Goal: Task Accomplishment & Management: Use online tool/utility

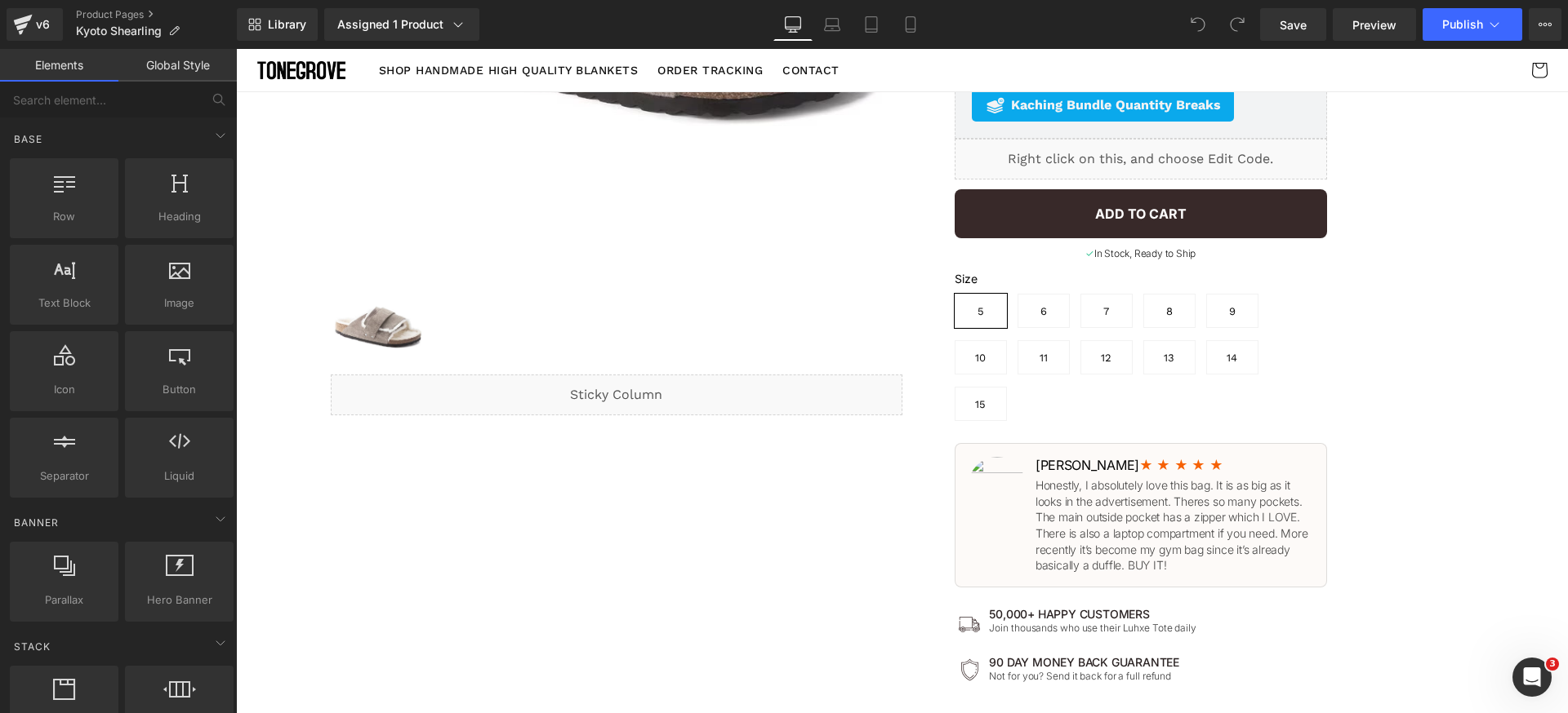
scroll to position [315, 0]
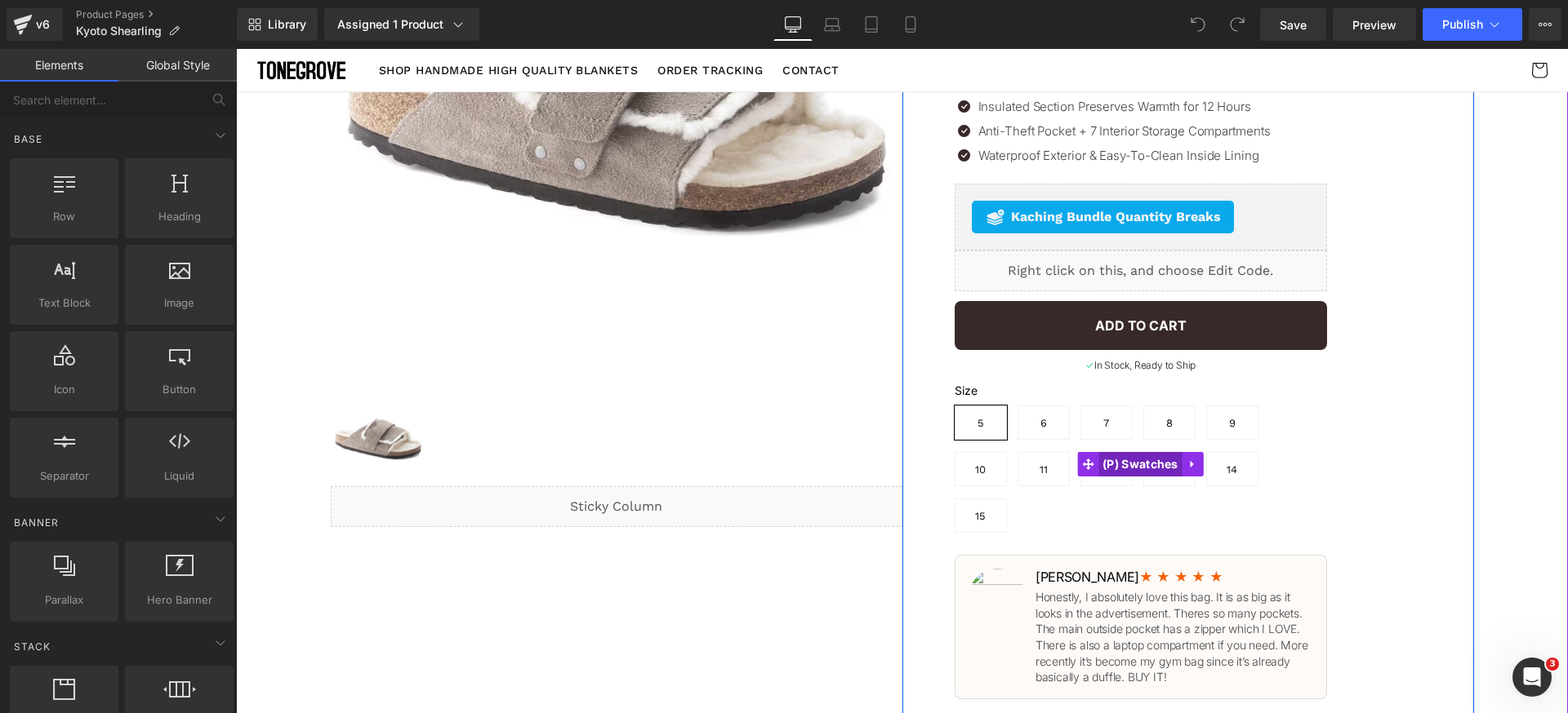
click at [1137, 452] on span "(P) Swatches" at bounding box center [1140, 465] width 84 height 24
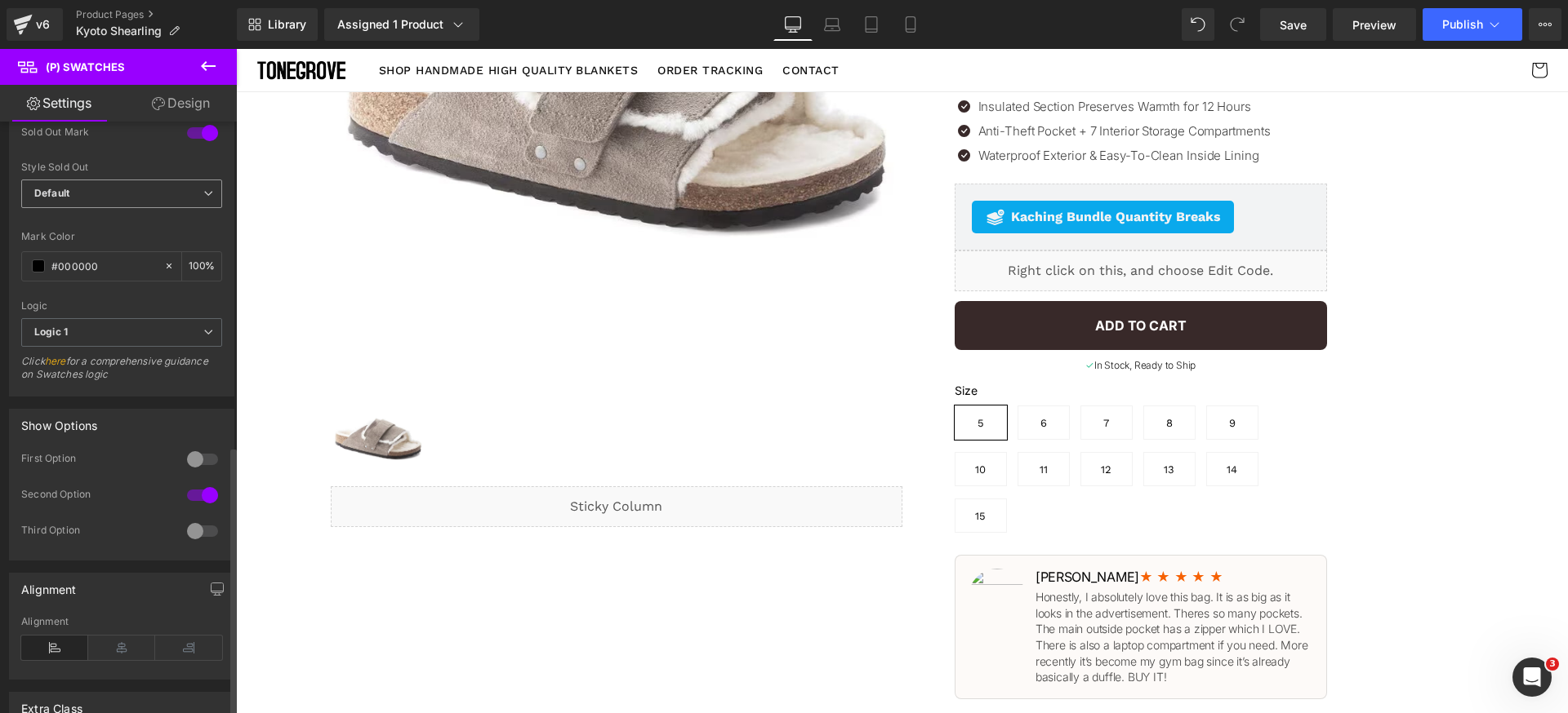
scroll to position [1168, 0]
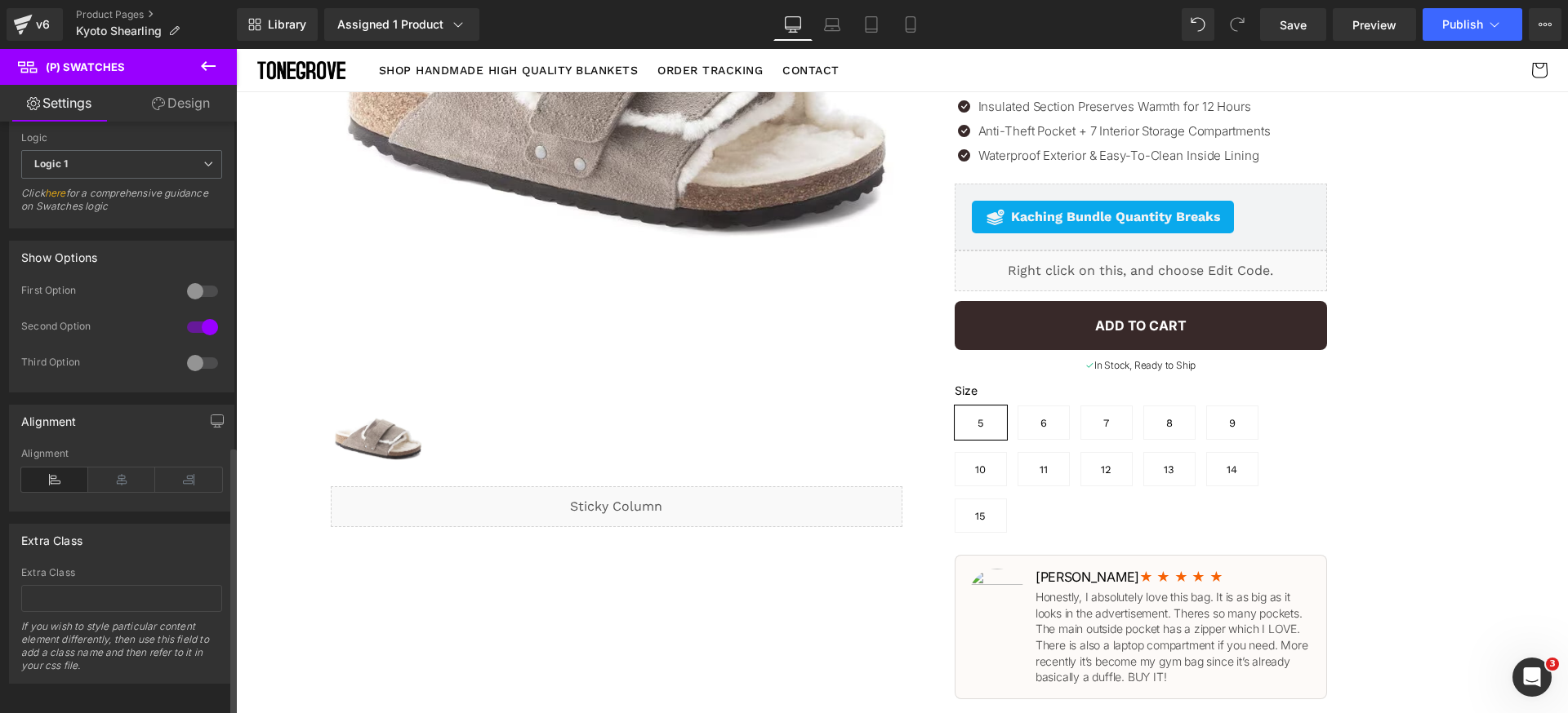
click at [195, 290] on div at bounding box center [202, 292] width 40 height 26
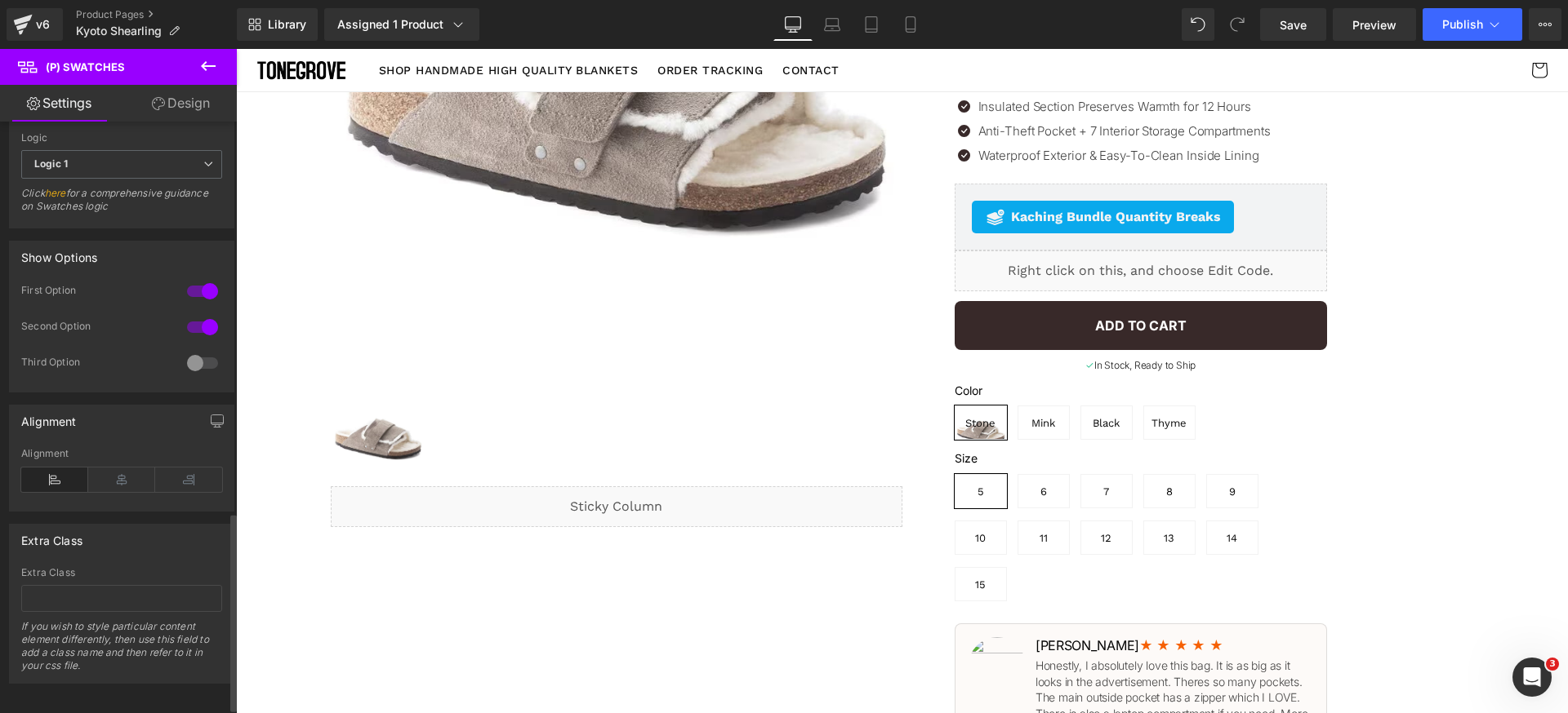
click at [195, 290] on div at bounding box center [202, 292] width 40 height 26
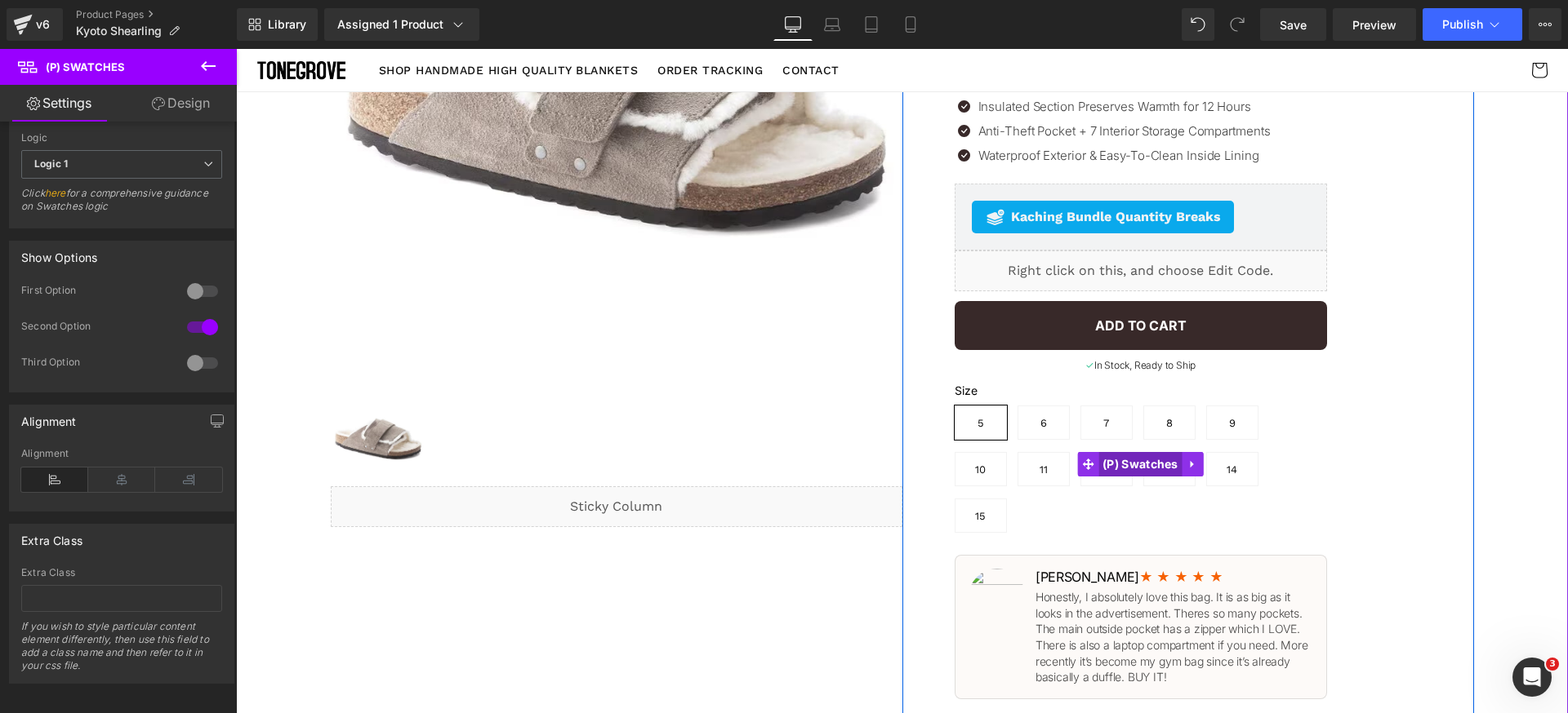
click at [1139, 452] on span "(P) Swatches" at bounding box center [1140, 465] width 84 height 24
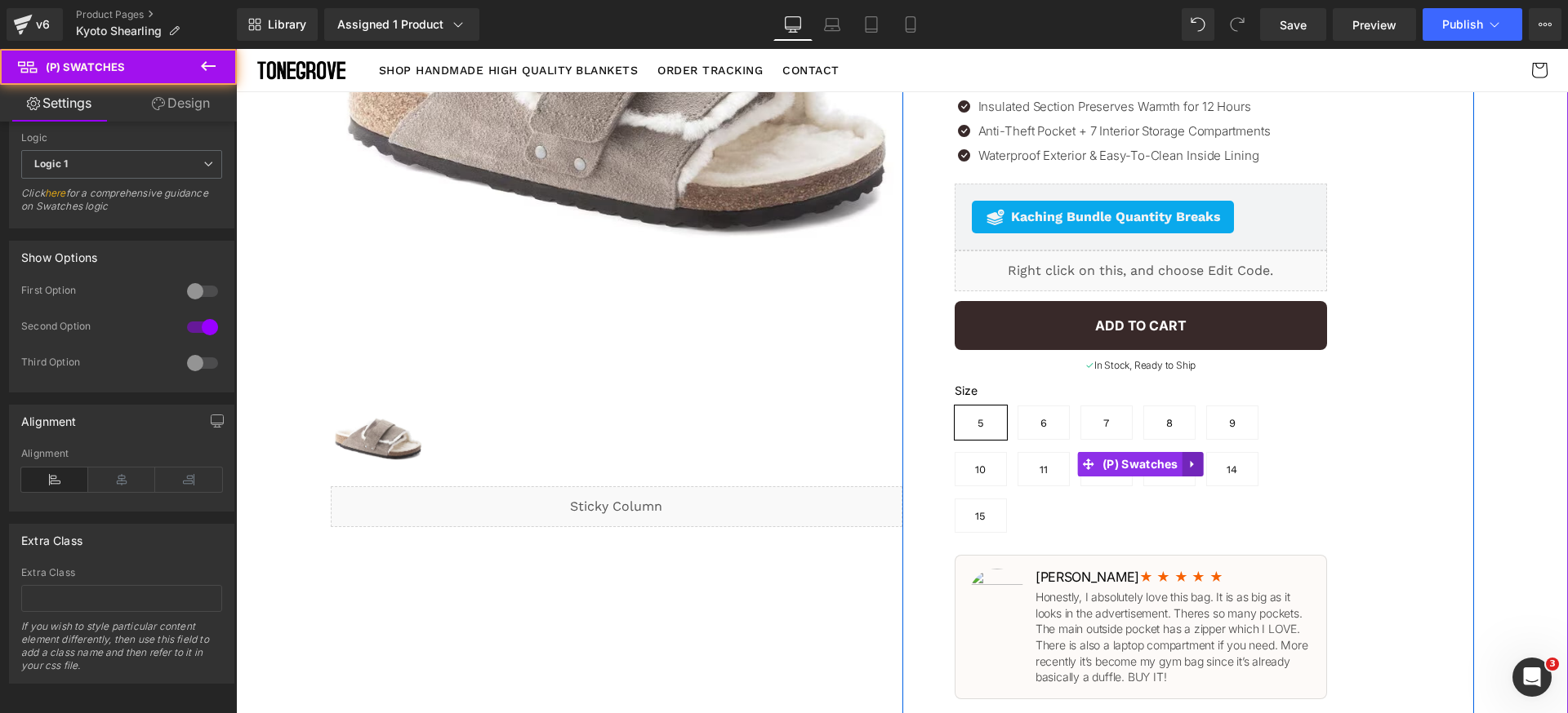
click at [1191, 461] on icon at bounding box center [1192, 465] width 3 height 8
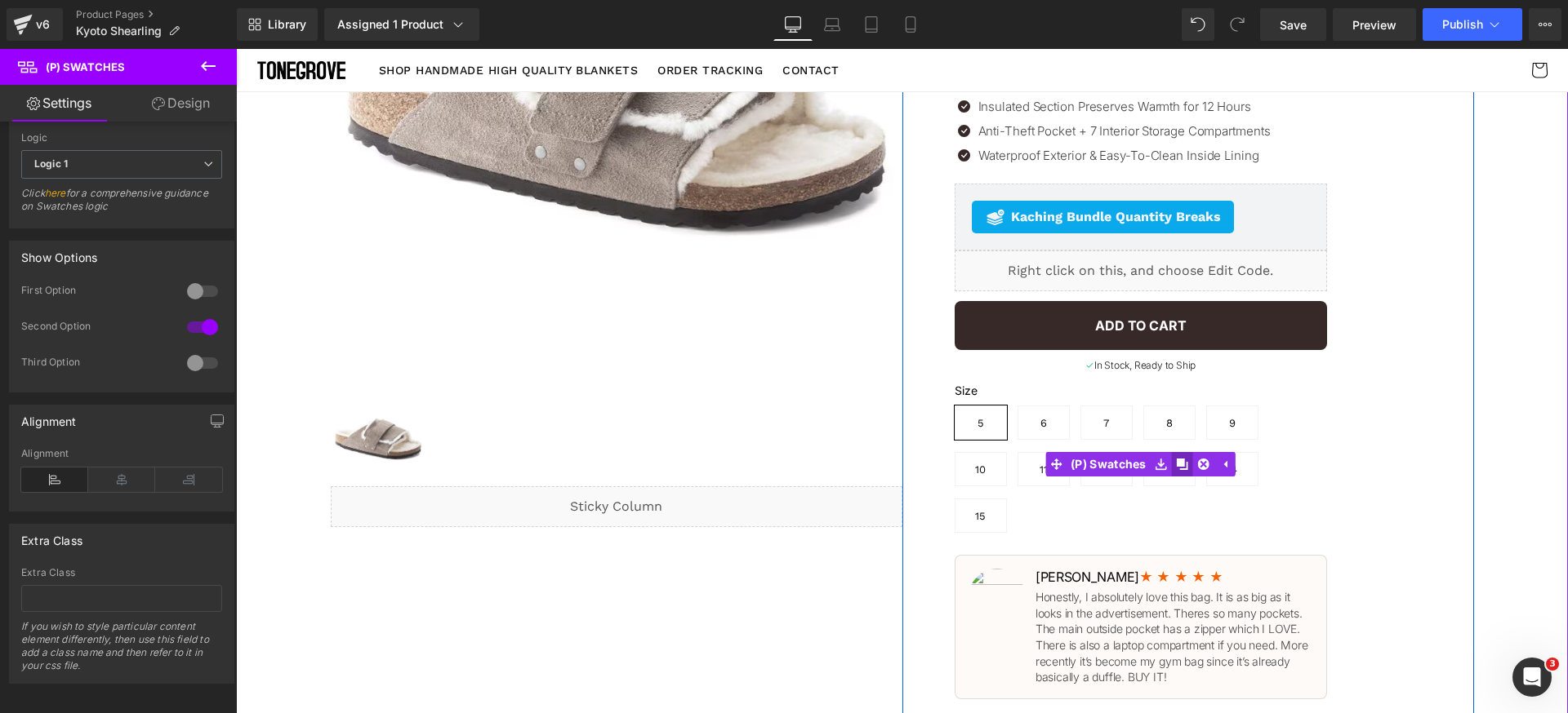
click at [1177, 459] on icon at bounding box center [1182, 465] width 11 height 11
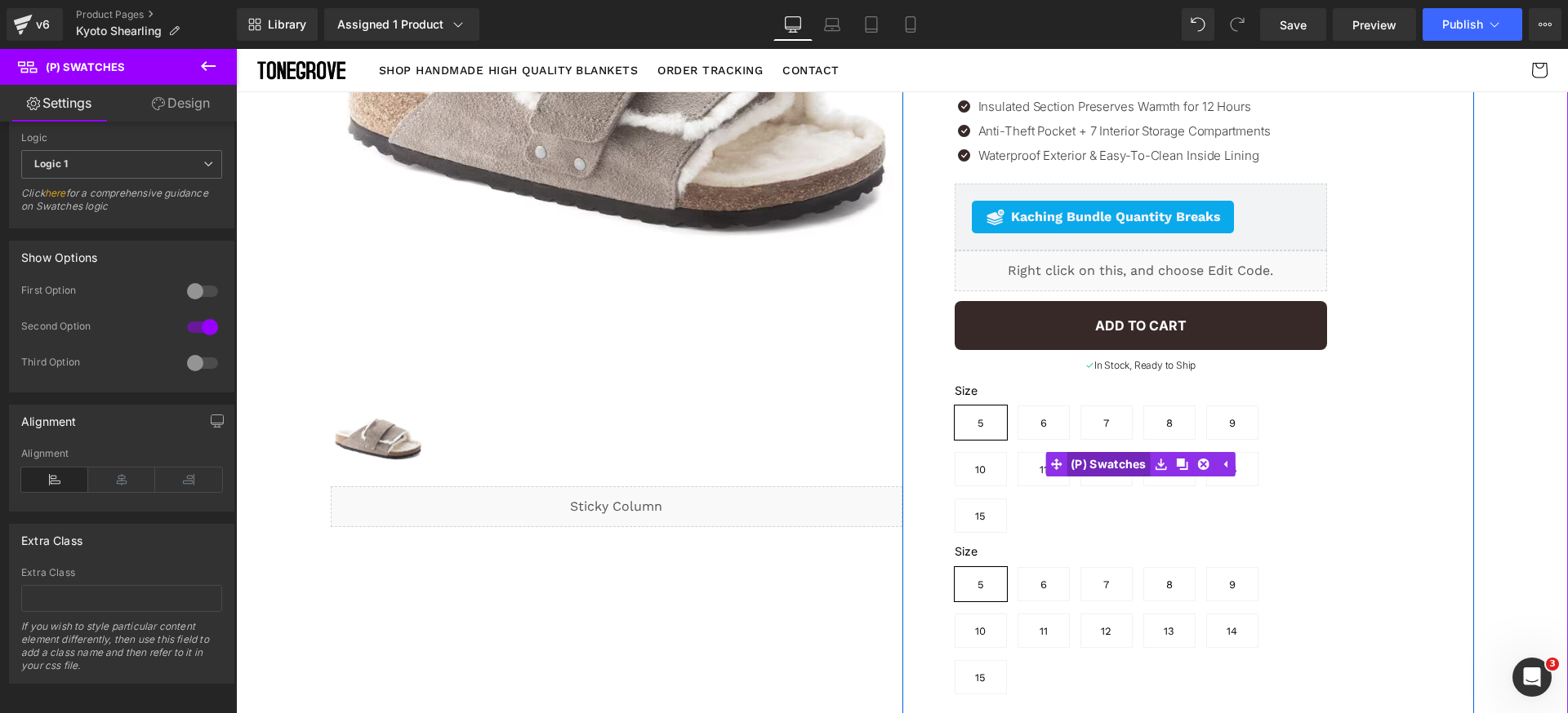
click at [1120, 452] on span "(P) Swatches" at bounding box center [1108, 465] width 84 height 24
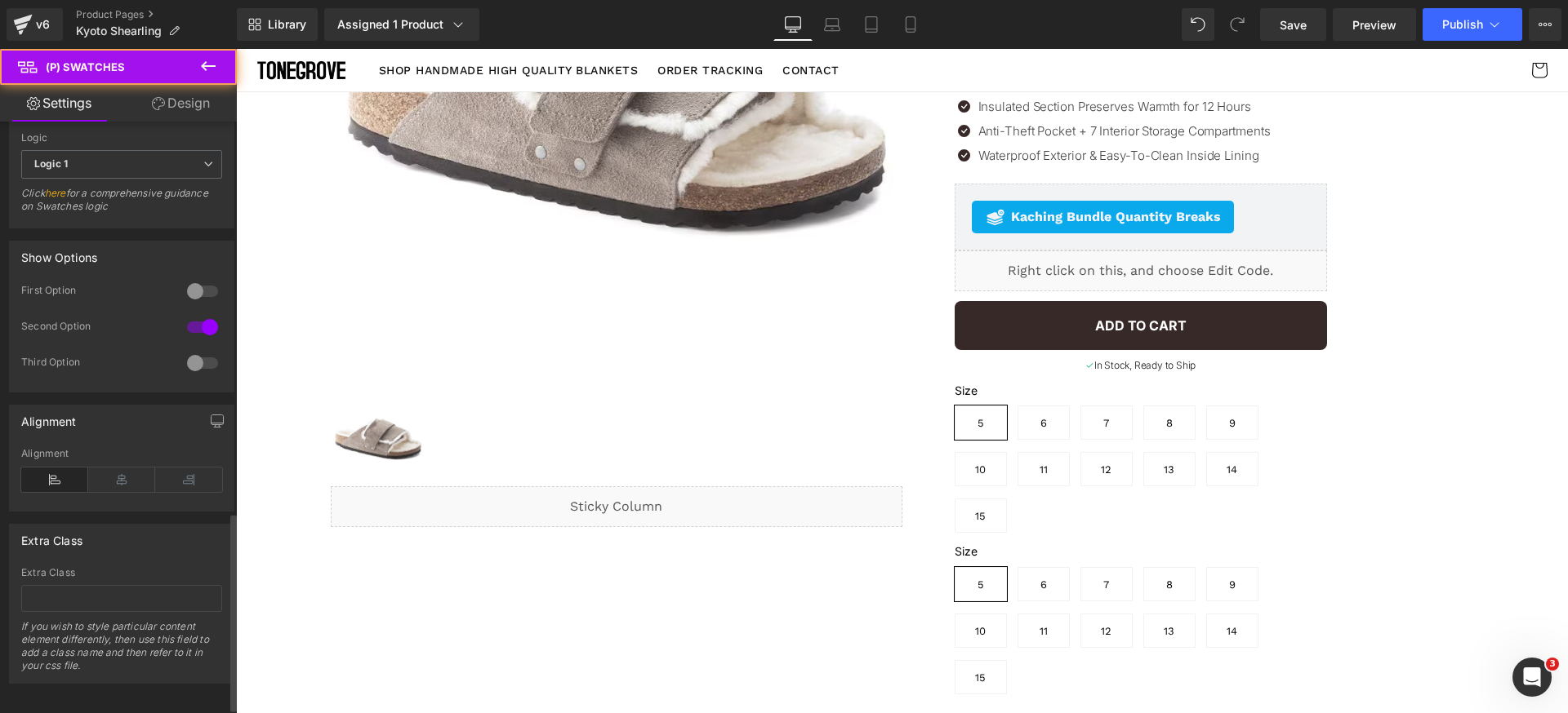
click at [196, 295] on div at bounding box center [202, 292] width 40 height 26
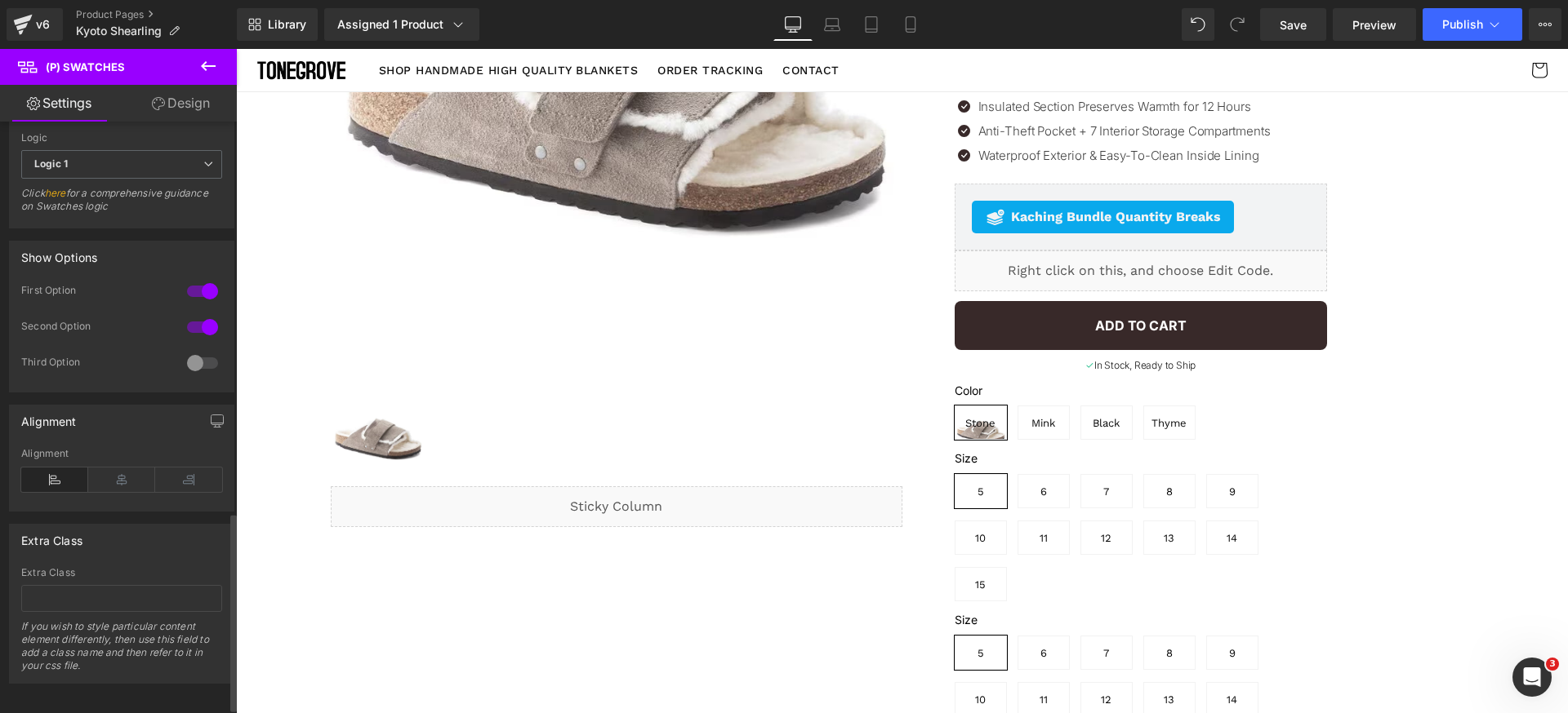
click at [195, 329] on div at bounding box center [202, 327] width 40 height 26
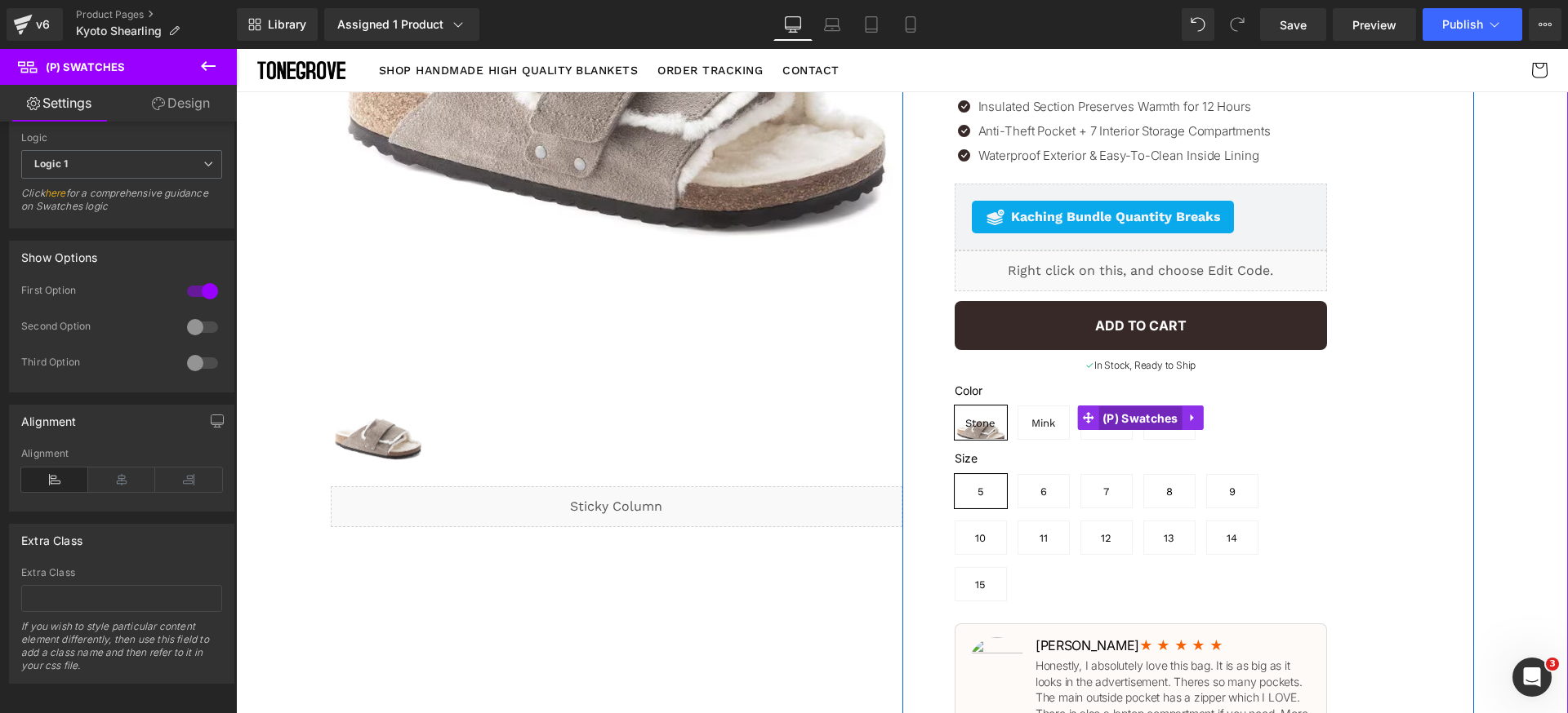
click at [1115, 421] on span "(P) Swatches" at bounding box center [1140, 419] width 84 height 24
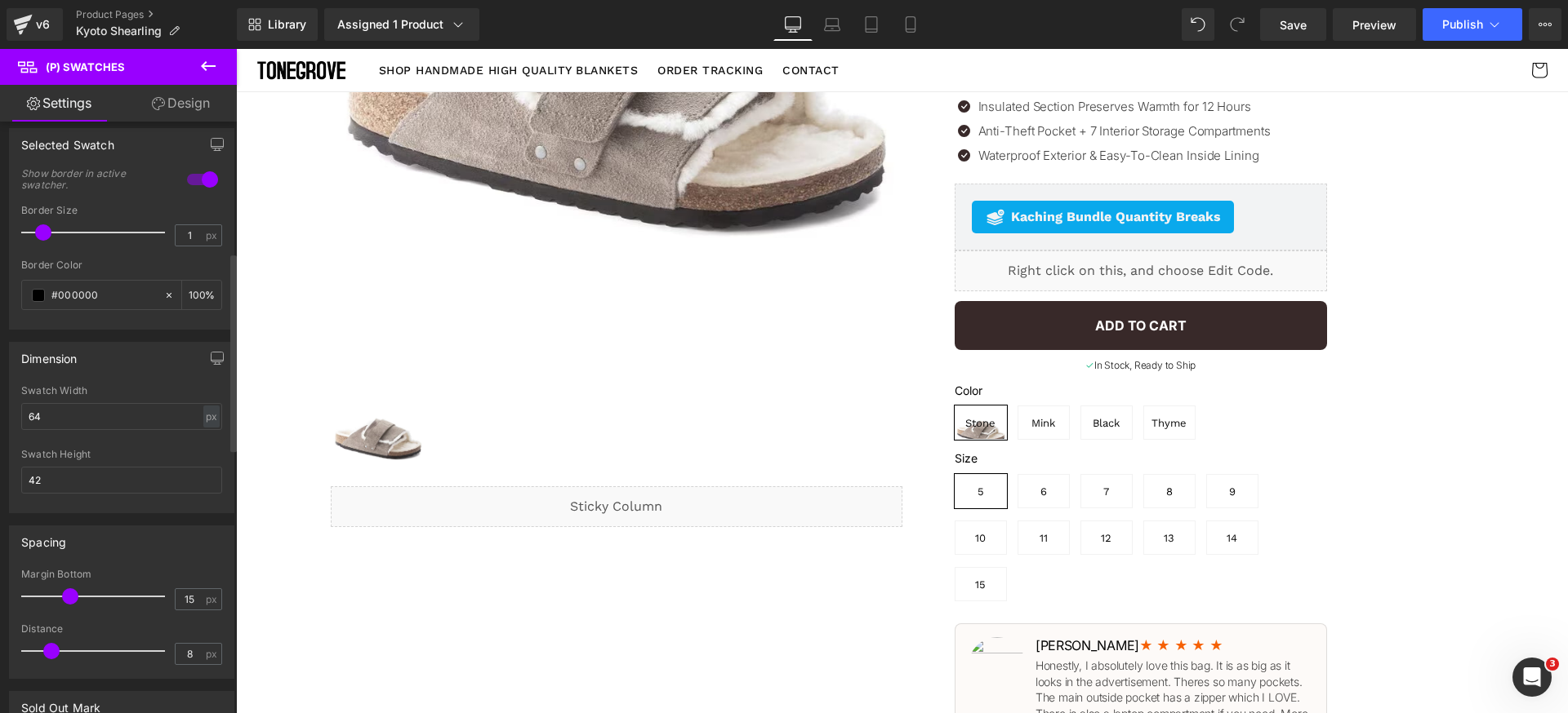
scroll to position [401, 0]
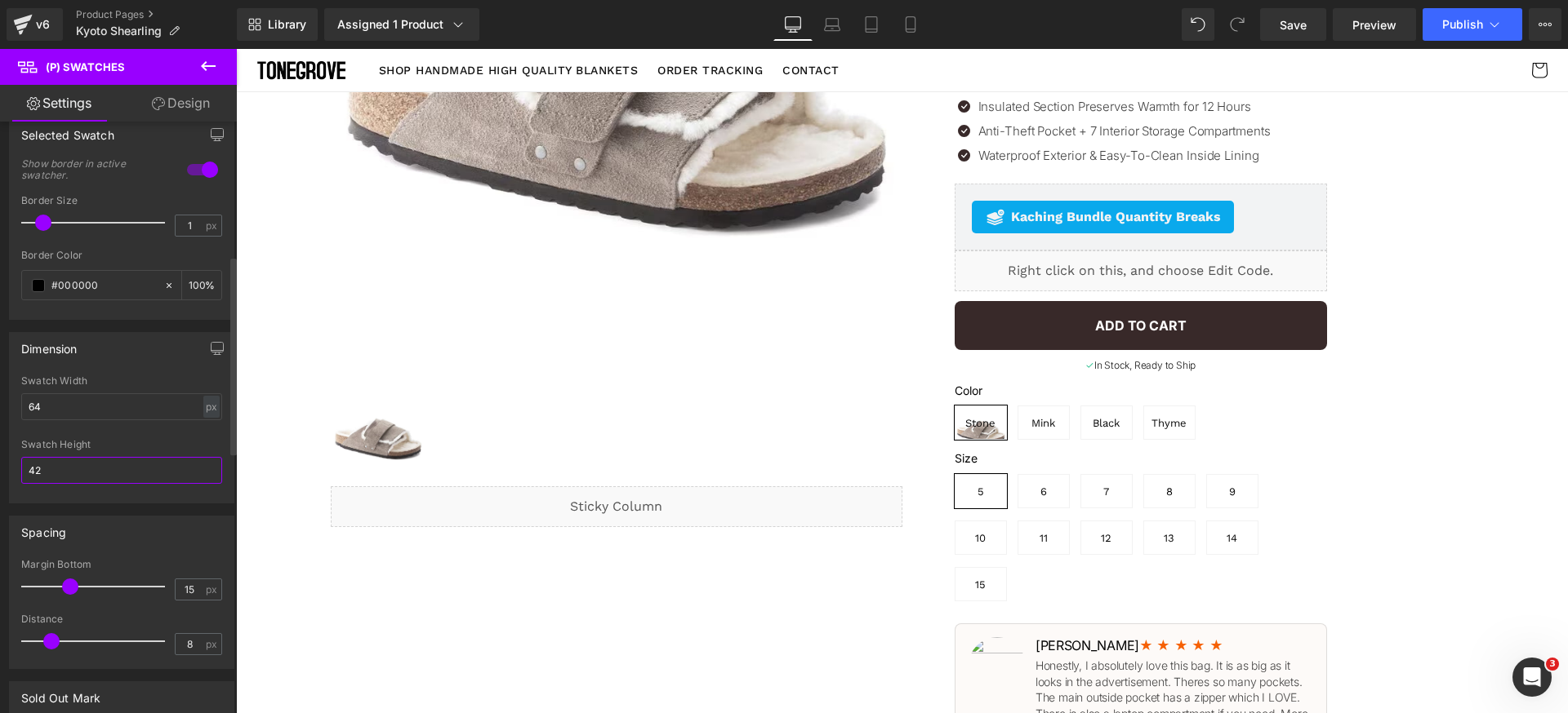
click at [86, 470] on input "42" at bounding box center [121, 470] width 200 height 27
click at [83, 401] on input "64" at bounding box center [121, 406] width 200 height 27
click at [83, 472] on input "42" at bounding box center [121, 470] width 200 height 27
paste input "64"
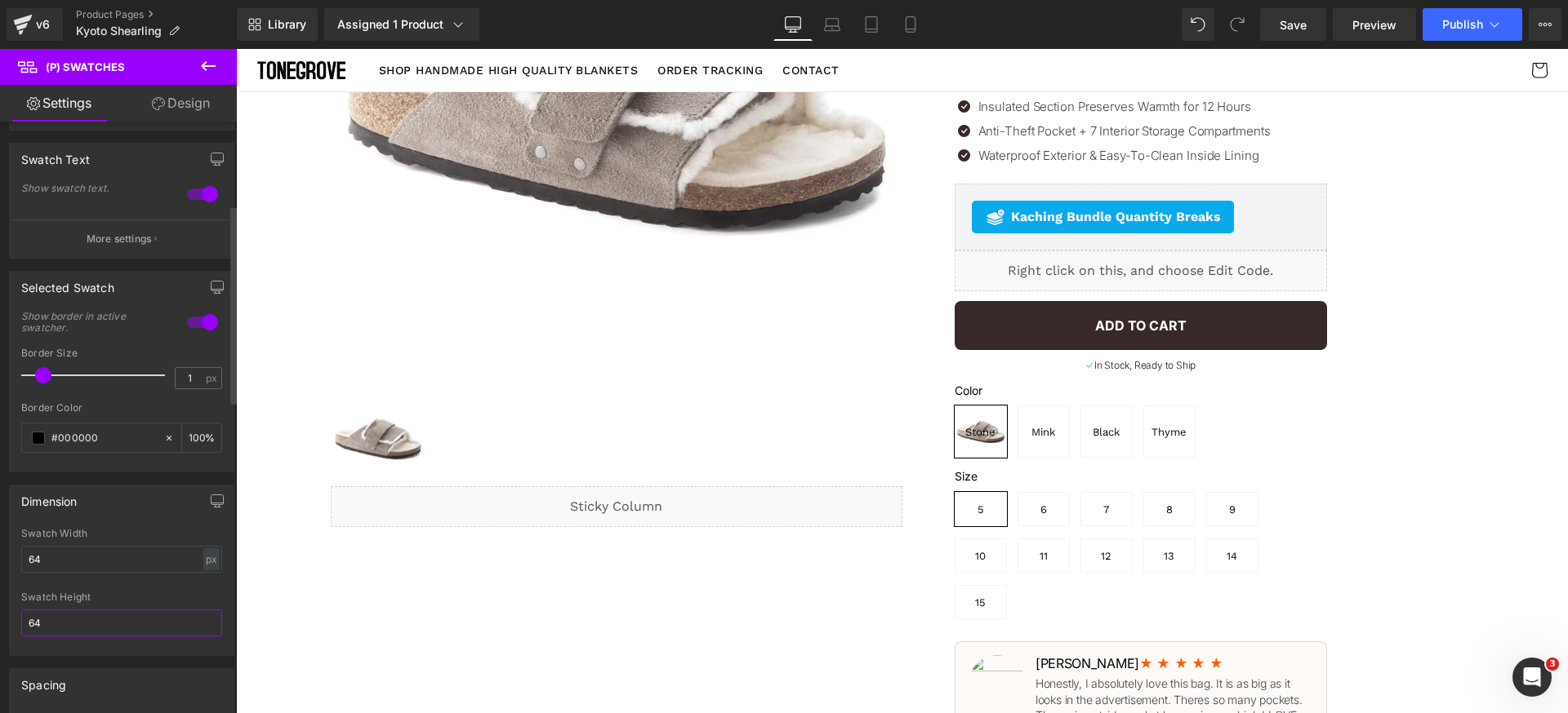
type input "64"
click at [203, 323] on div at bounding box center [202, 323] width 40 height 26
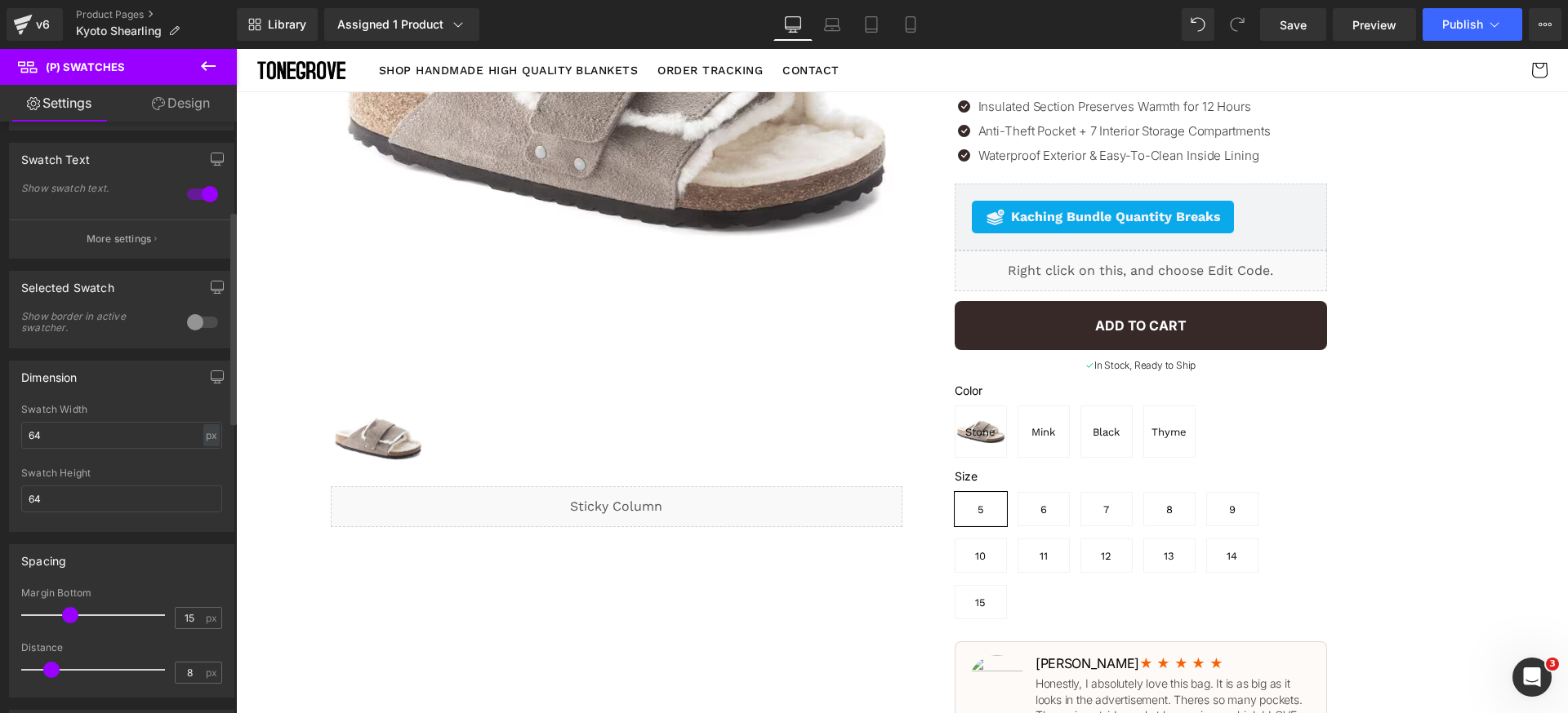
click at [203, 323] on div at bounding box center [202, 323] width 40 height 26
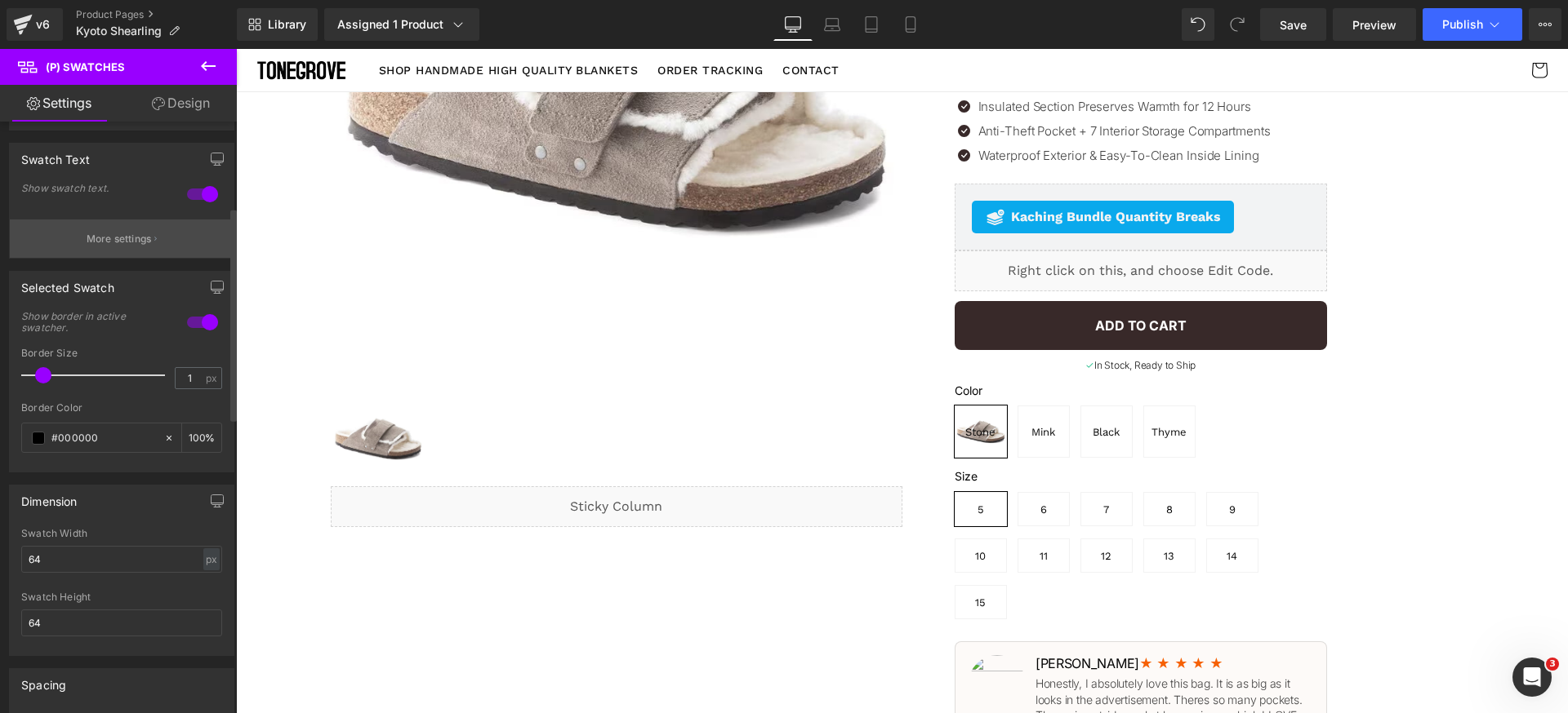
scroll to position [171, 0]
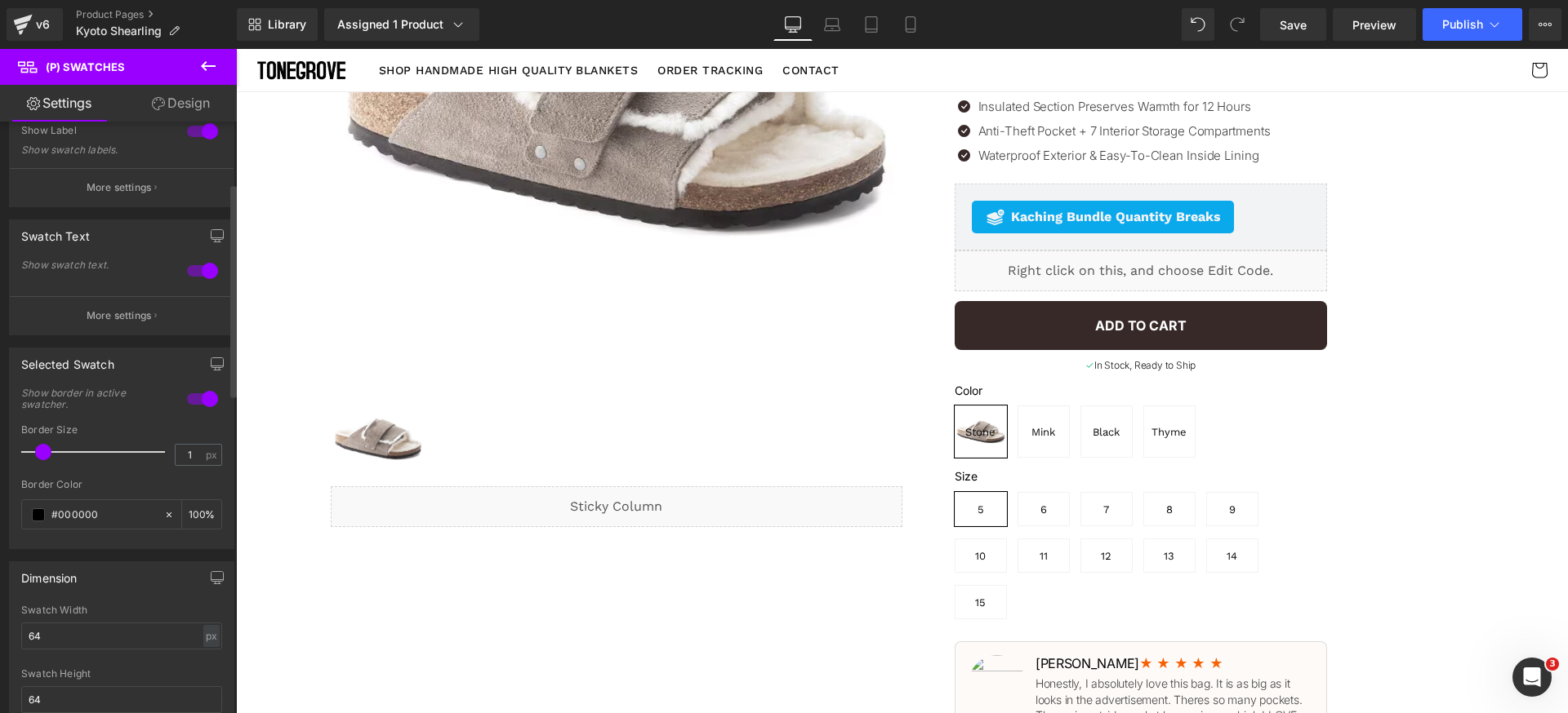
click at [200, 270] on div at bounding box center [202, 271] width 40 height 26
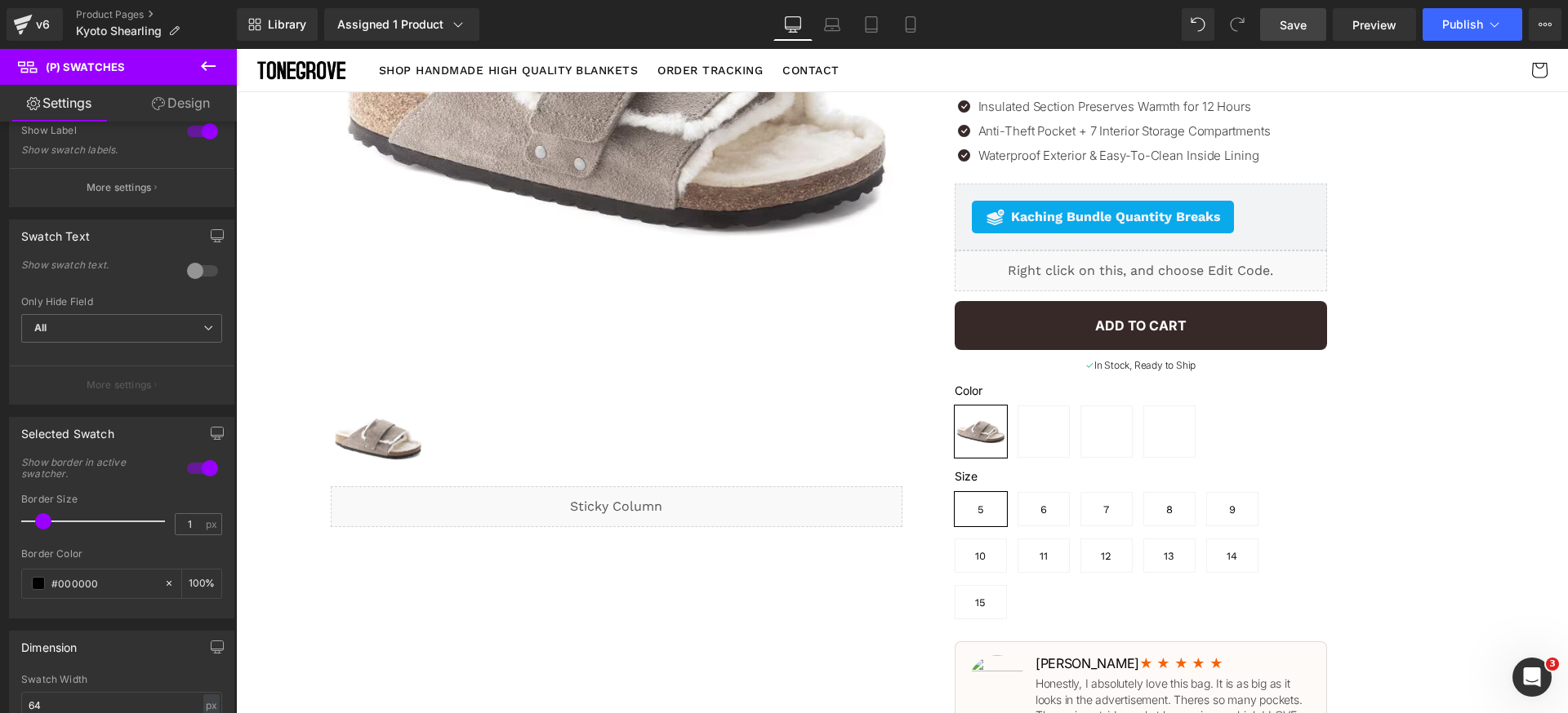
click at [1302, 24] on span "Save" at bounding box center [1293, 24] width 27 height 17
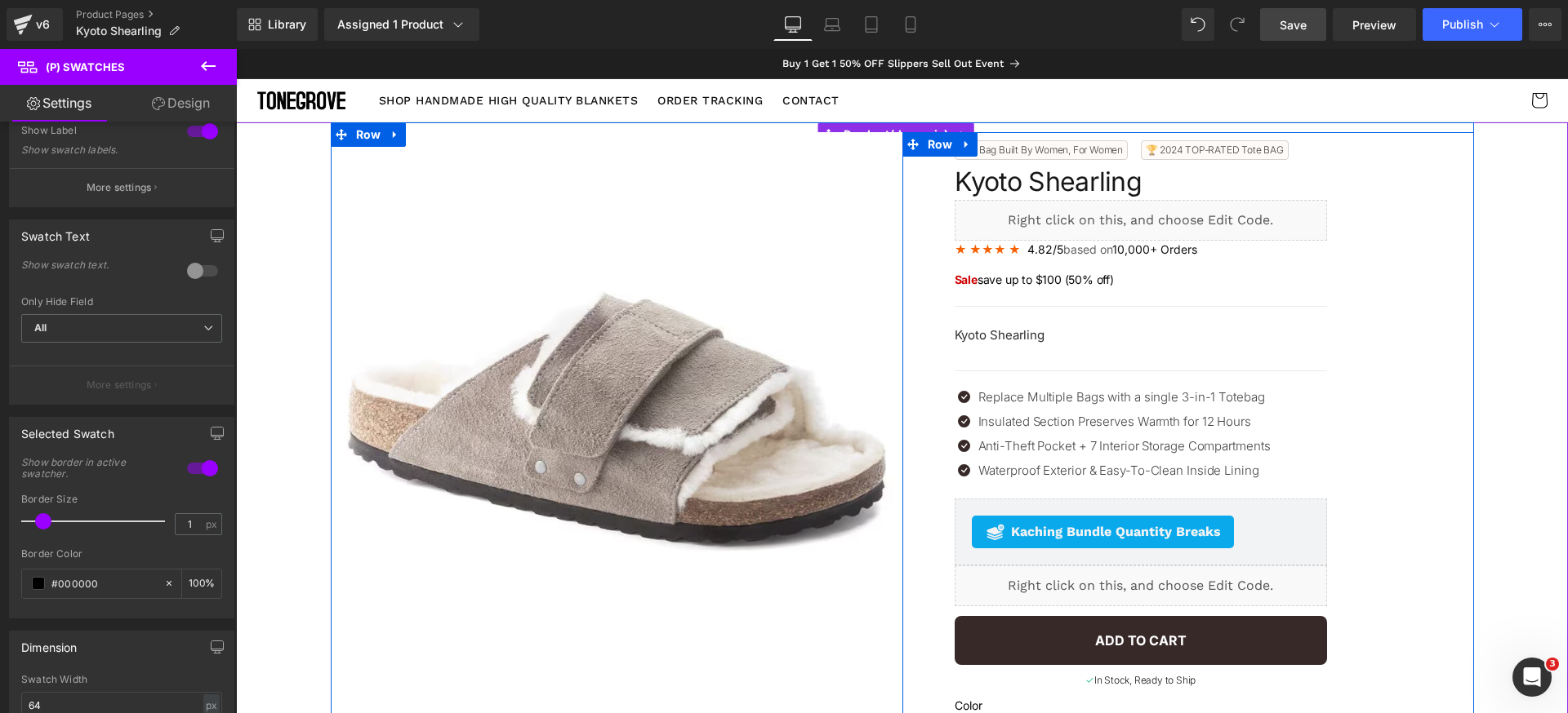
scroll to position [252, 0]
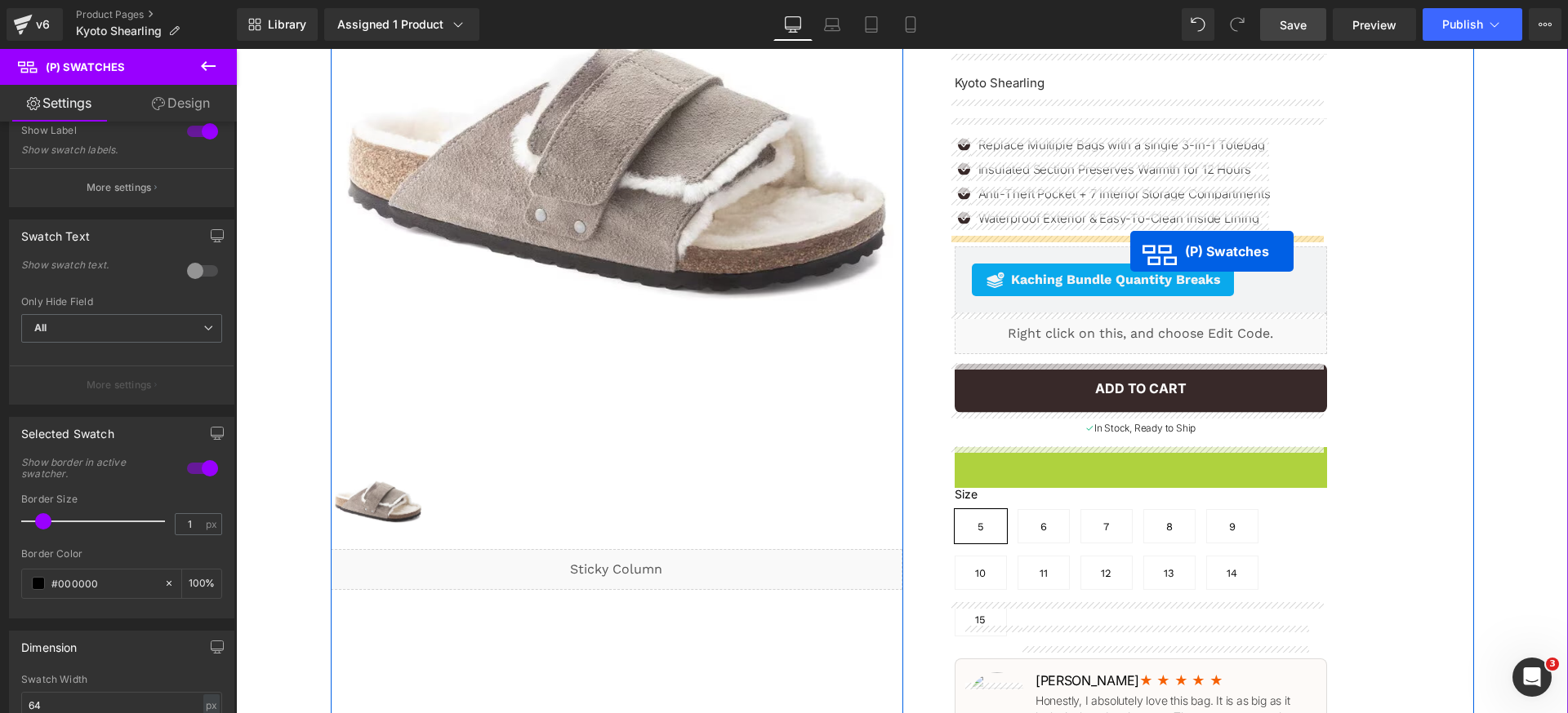
drag, startPoint x: 1126, startPoint y: 493, endPoint x: 1130, endPoint y: 251, distance: 242.0
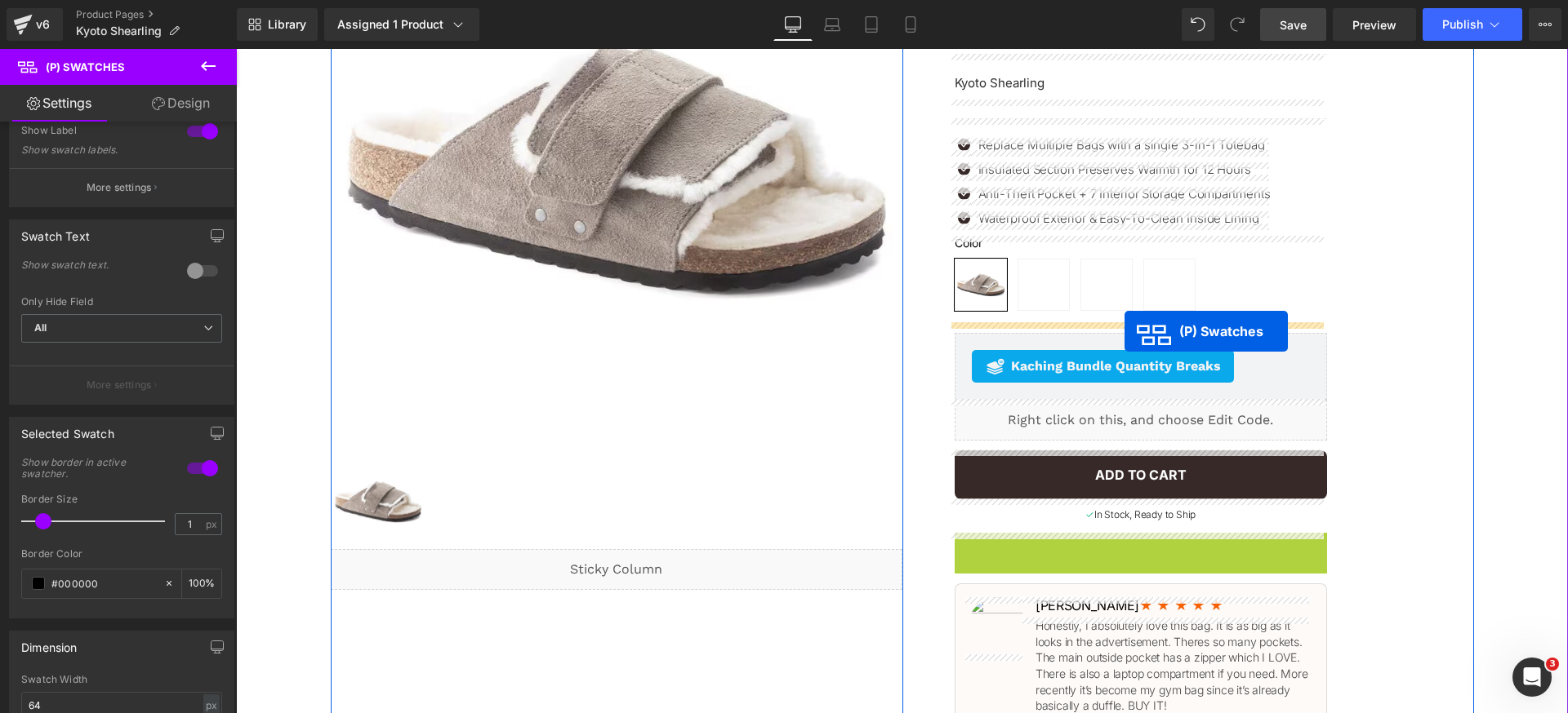
drag, startPoint x: 1123, startPoint y: 589, endPoint x: 1125, endPoint y: 331, distance: 258.0
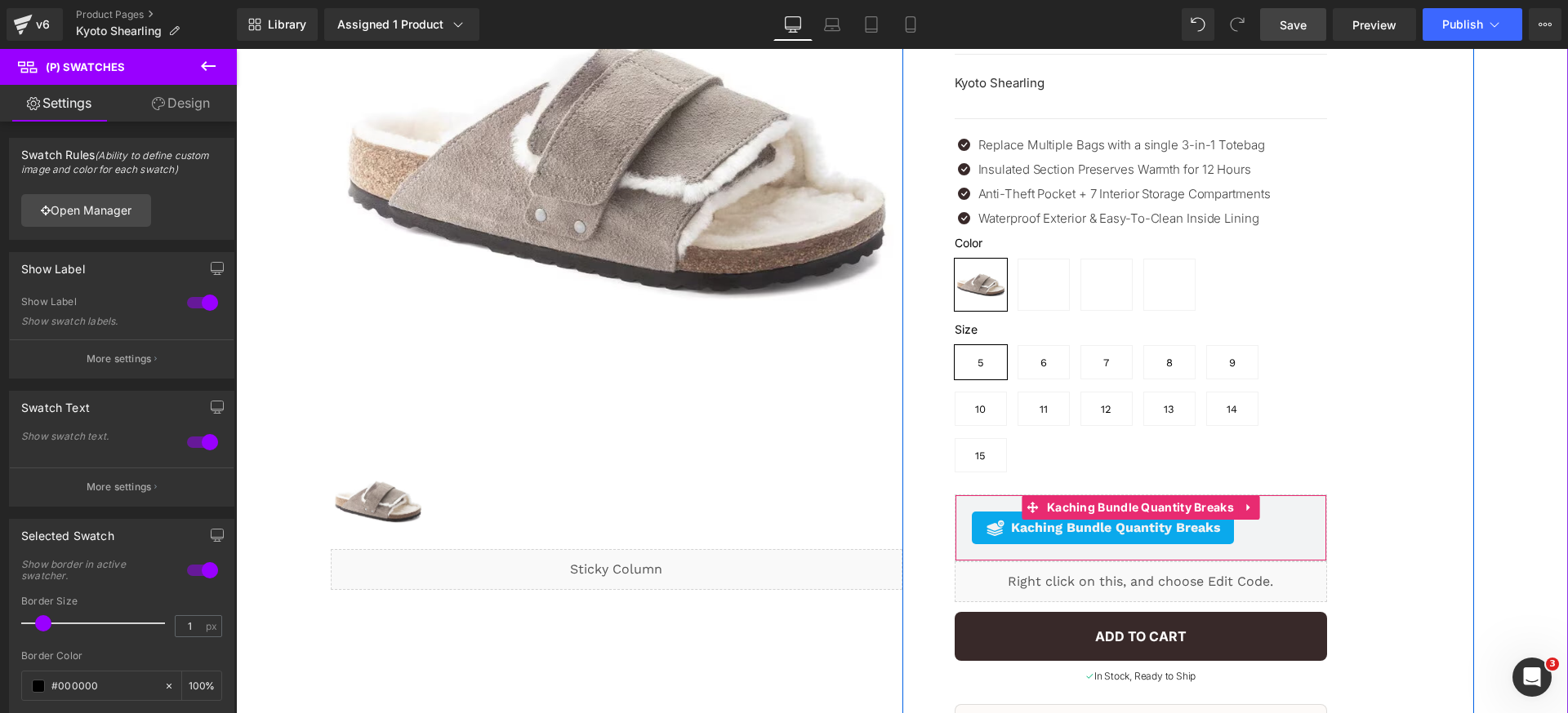
click at [1250, 496] on link at bounding box center [1248, 508] width 22 height 24
click at [1254, 502] on icon at bounding box center [1259, 508] width 11 height 11
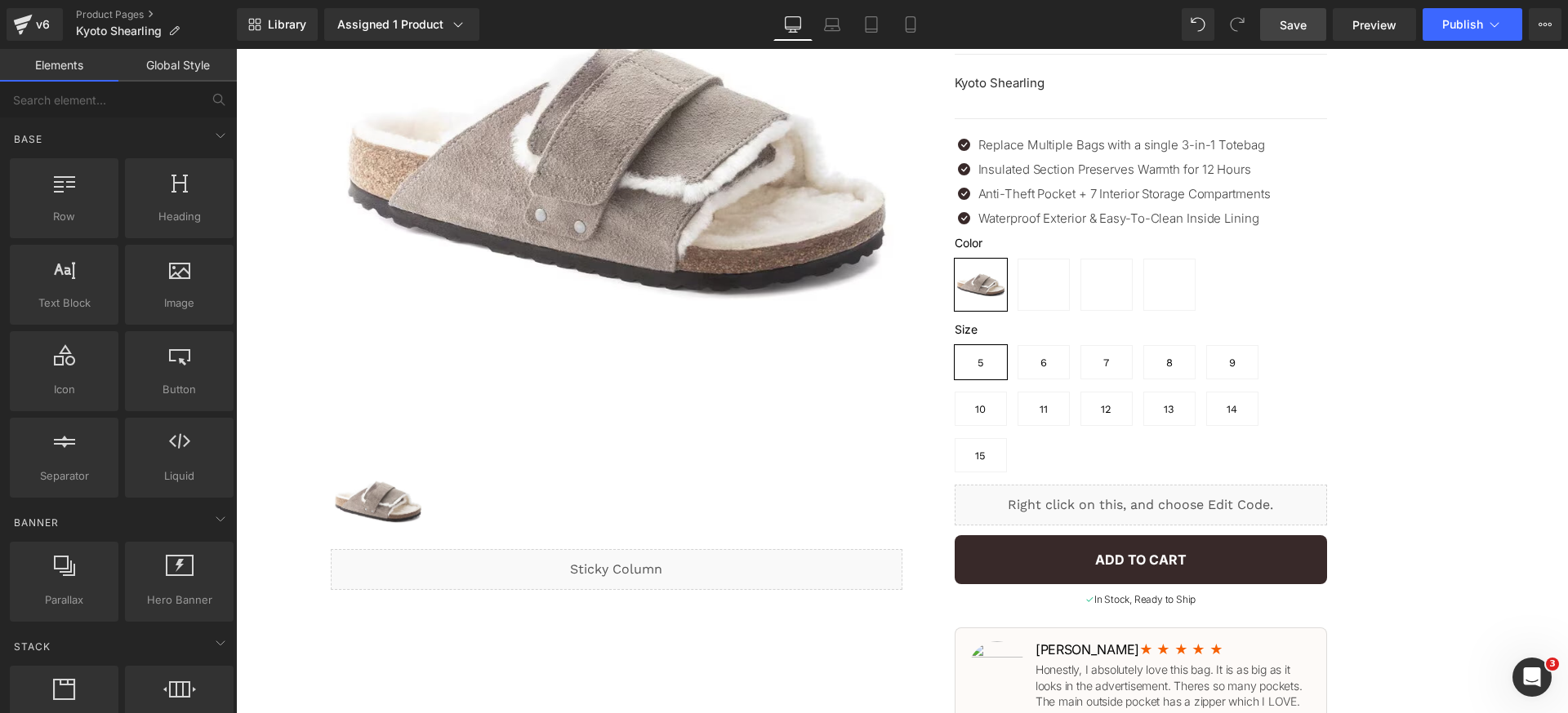
click at [1309, 27] on link "Save" at bounding box center [1293, 24] width 66 height 33
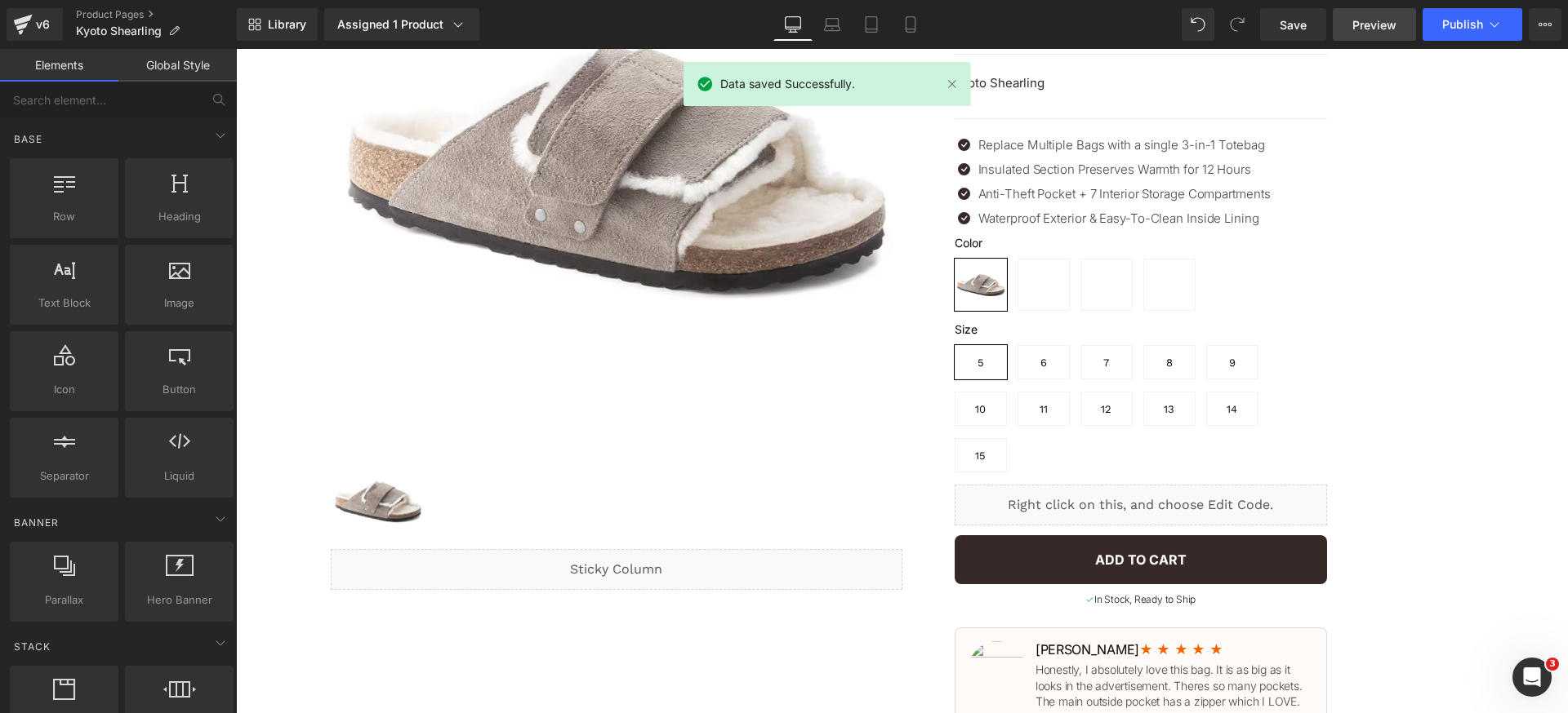
click at [1381, 28] on span "Preview" at bounding box center [1374, 24] width 44 height 17
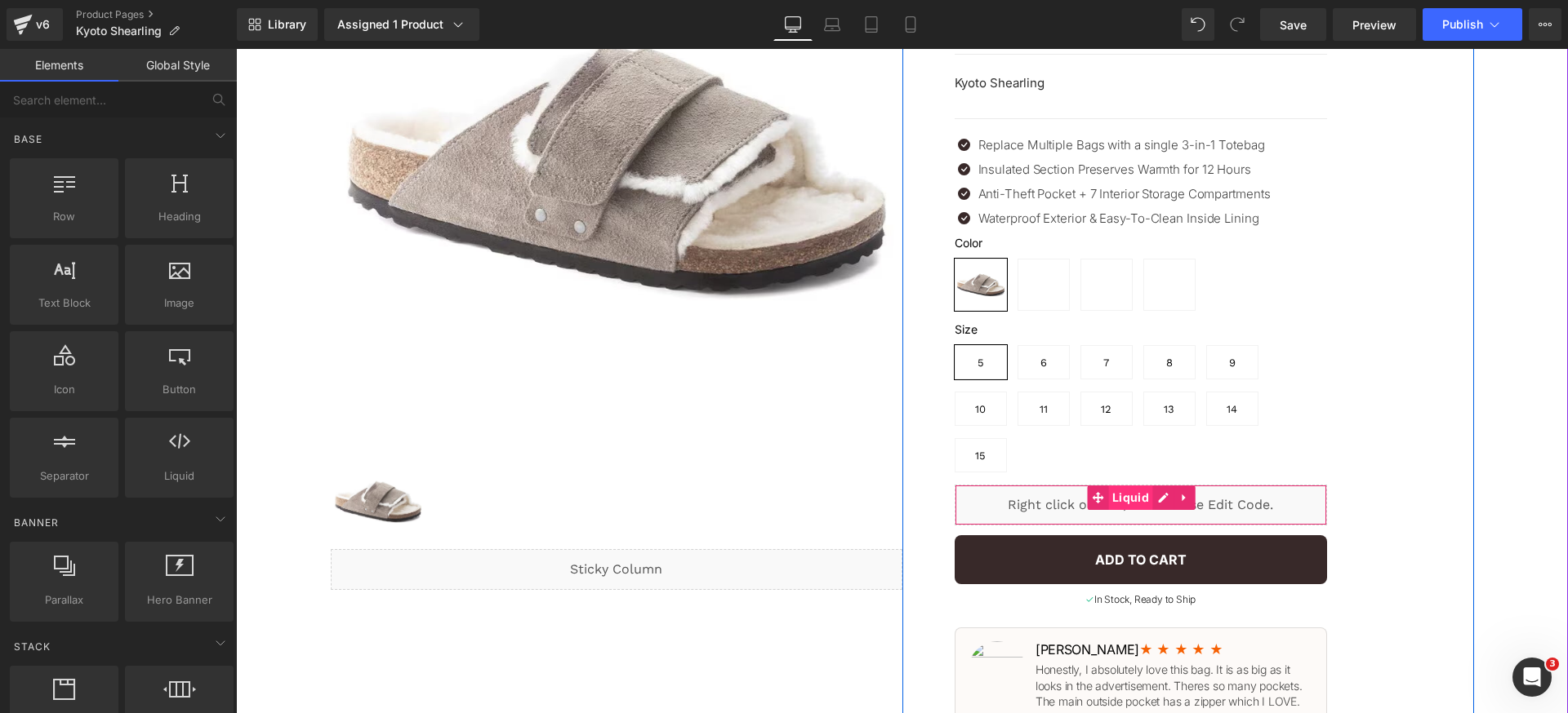
click at [1111, 485] on span "Liquid" at bounding box center [1130, 498] width 45 height 24
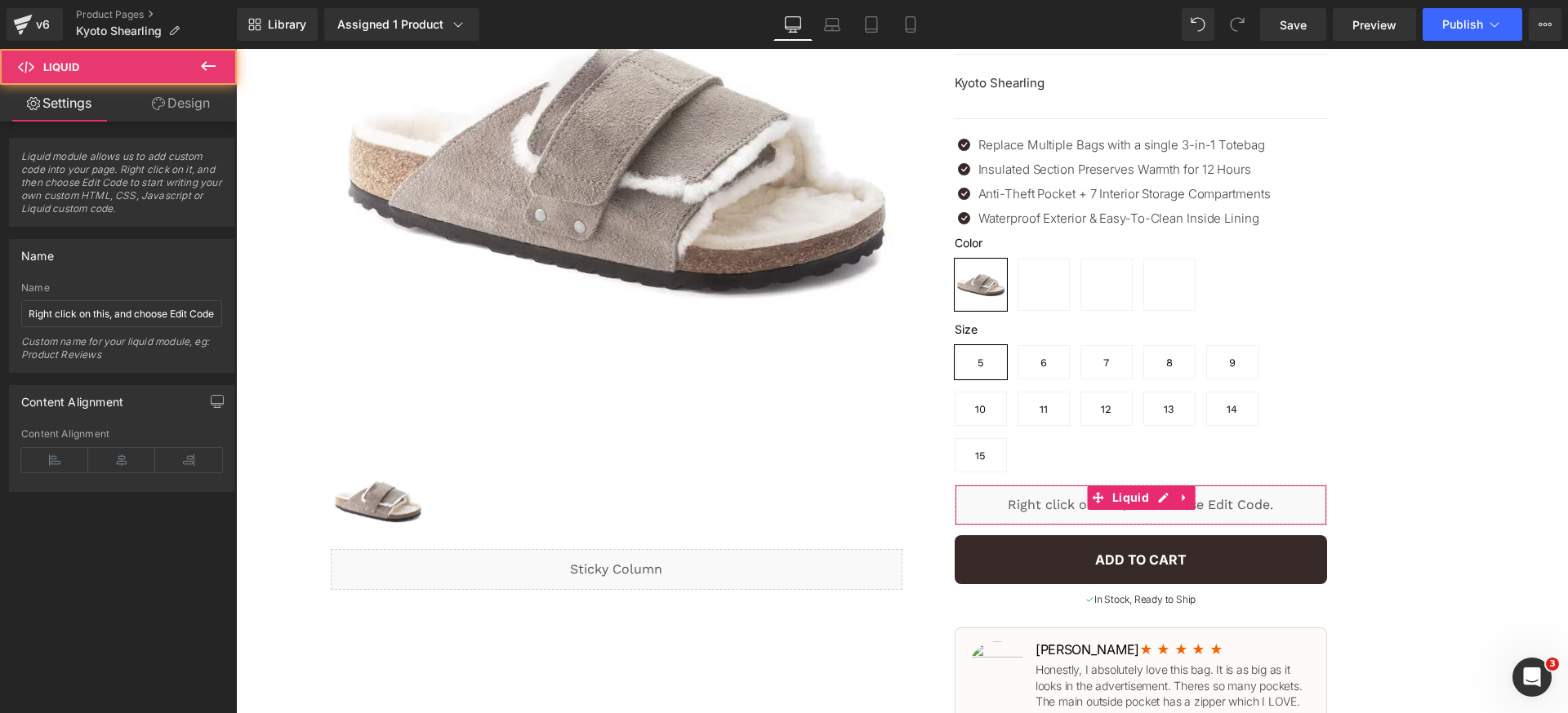
click at [180, 104] on link "Design" at bounding box center [181, 103] width 119 height 37
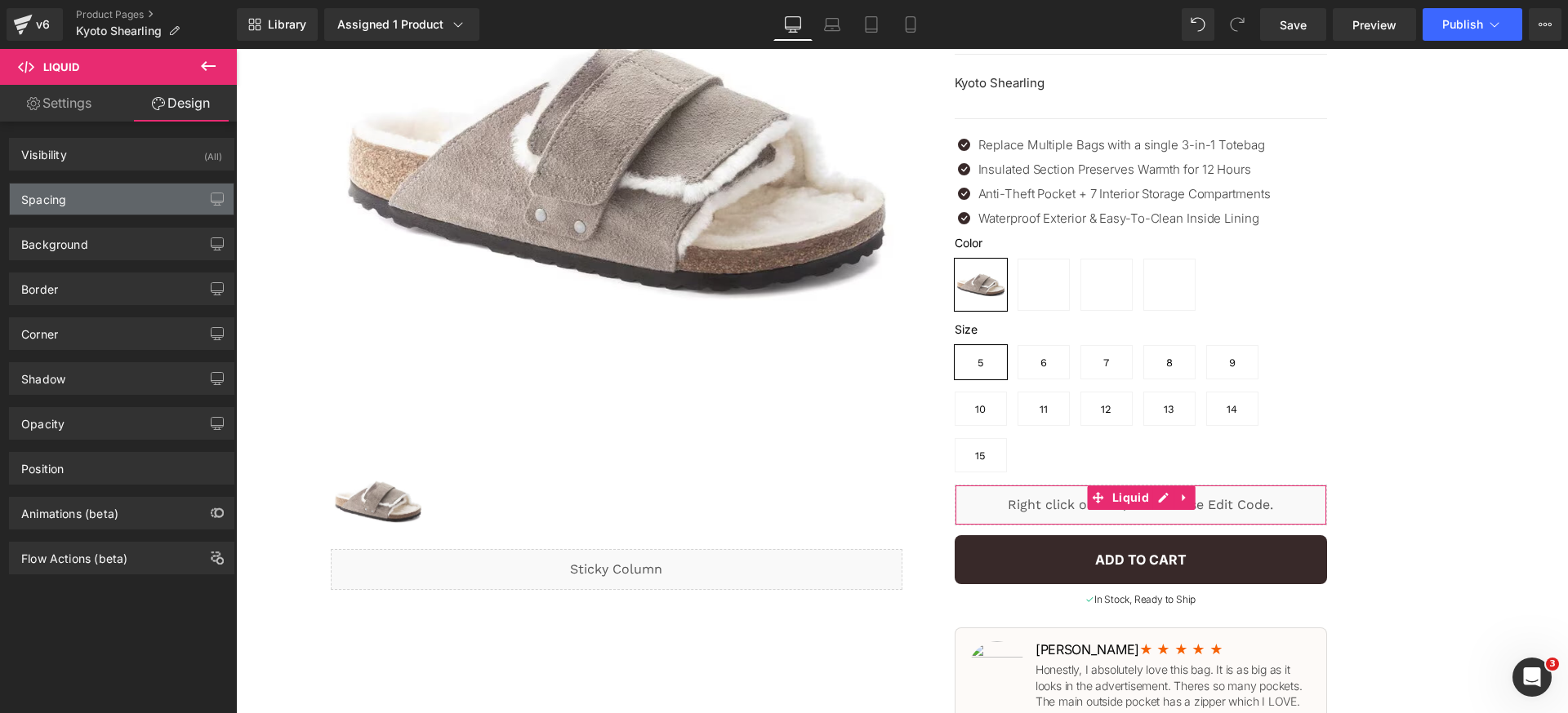
click at [156, 192] on div "Spacing" at bounding box center [121, 198] width 224 height 31
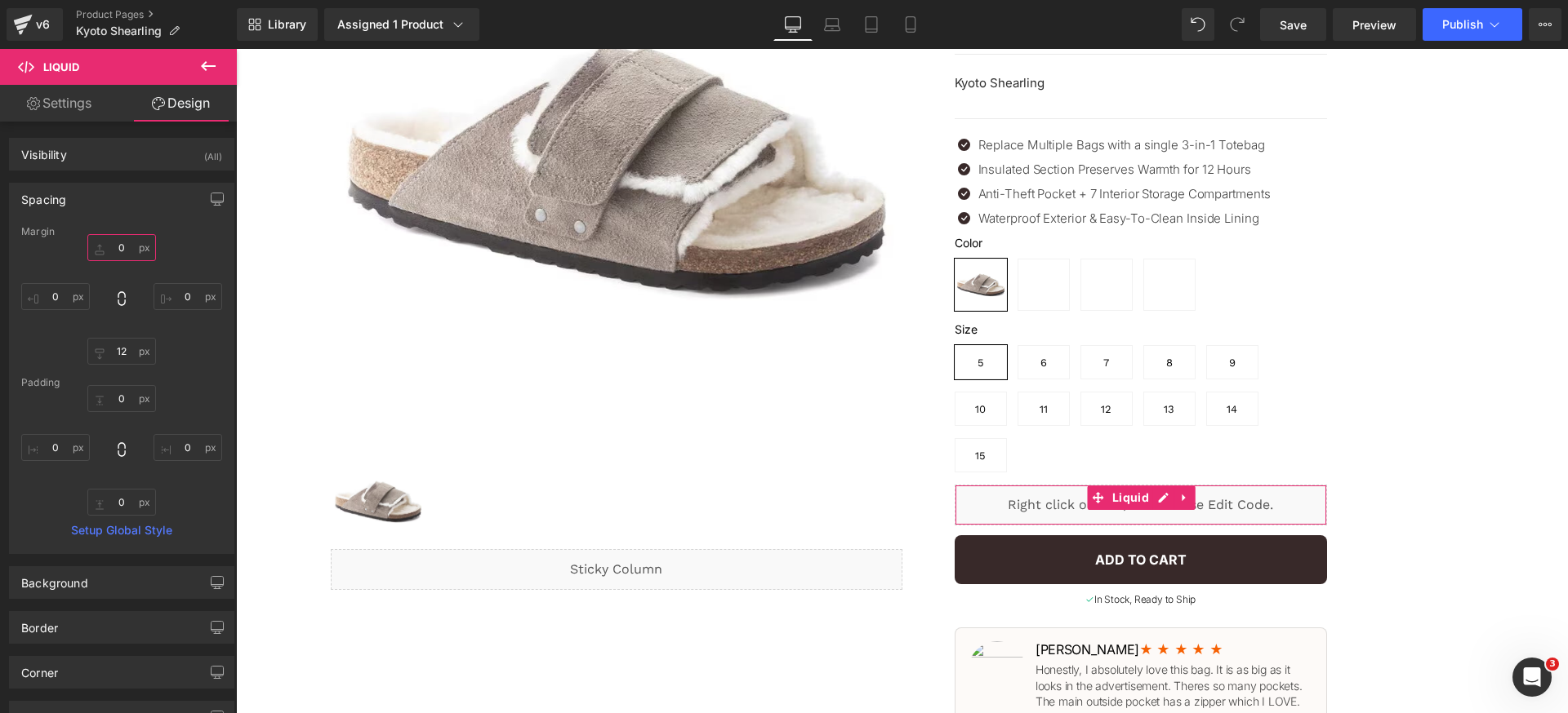
click at [136, 261] on input "0" at bounding box center [121, 247] width 69 height 27
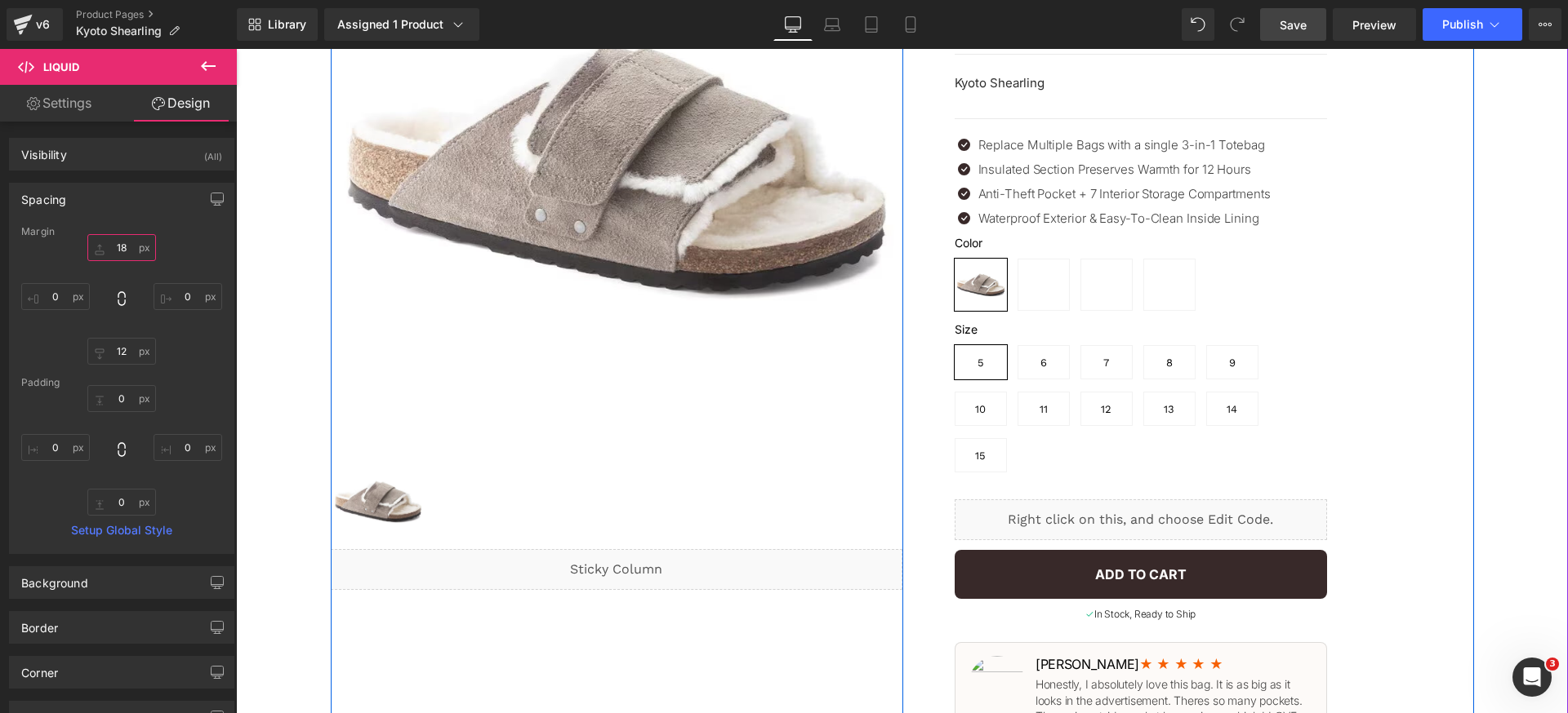
type input "18"
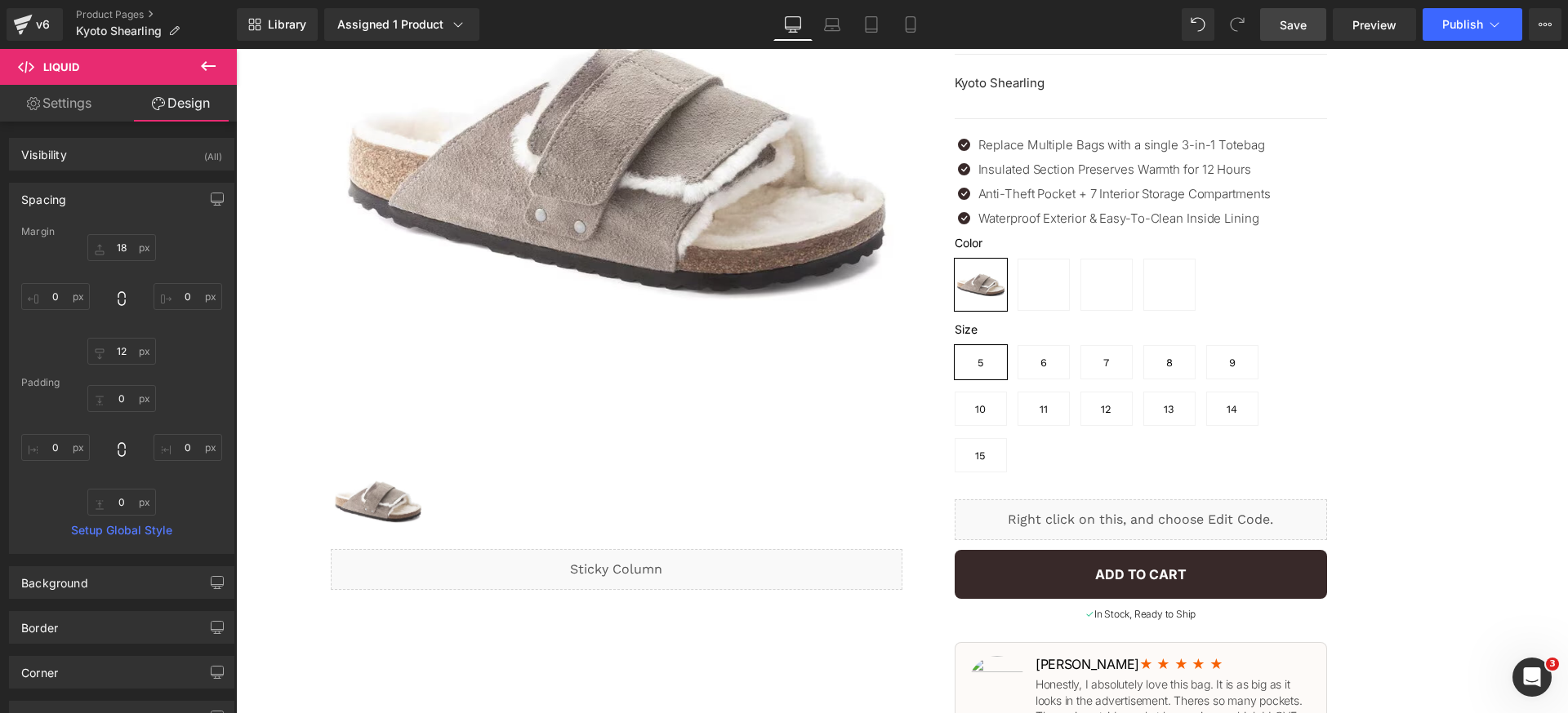
click at [1291, 30] on span "Save" at bounding box center [1293, 24] width 27 height 17
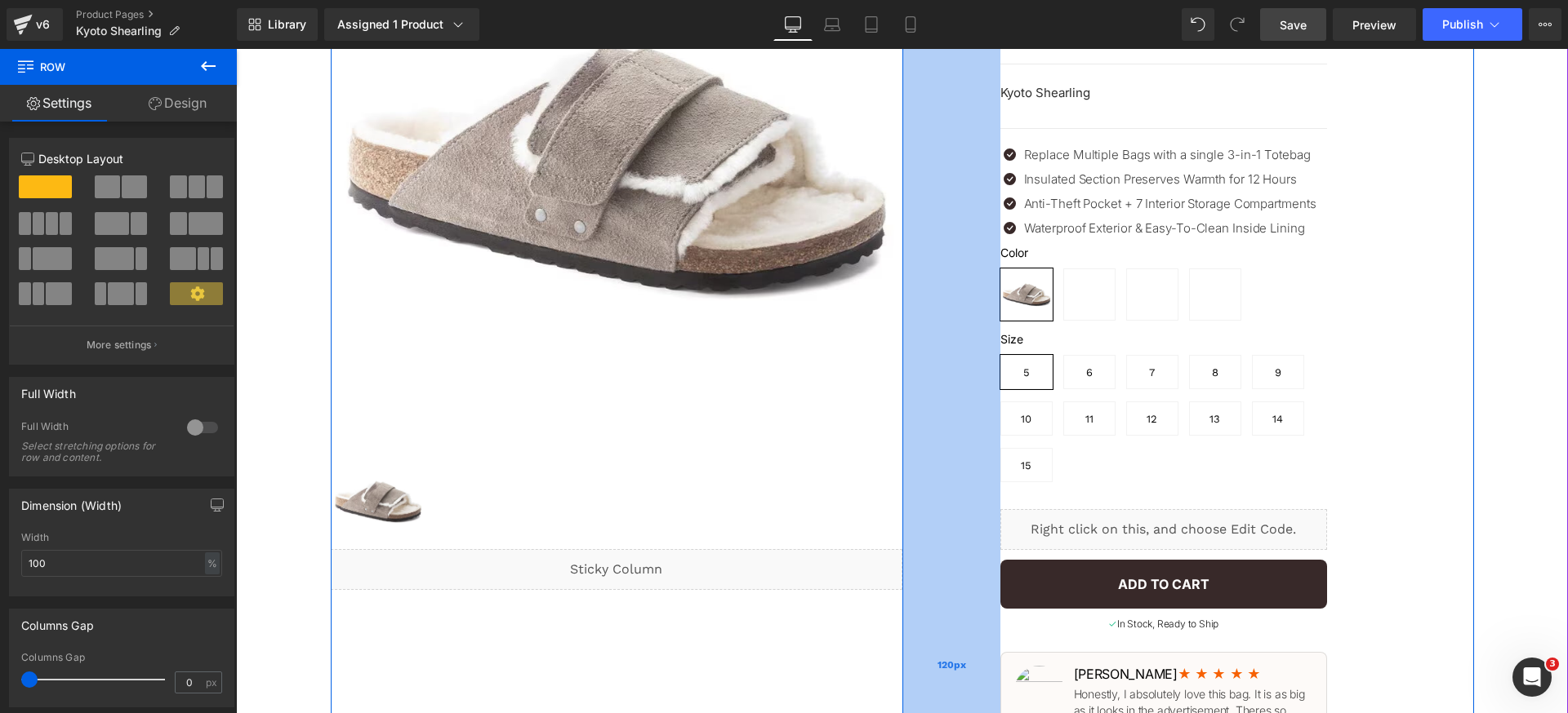
drag, startPoint x: 942, startPoint y: 277, endPoint x: 988, endPoint y: 270, distance: 46.5
click at [988, 270] on div "120px" at bounding box center [952, 665] width 98 height 1572
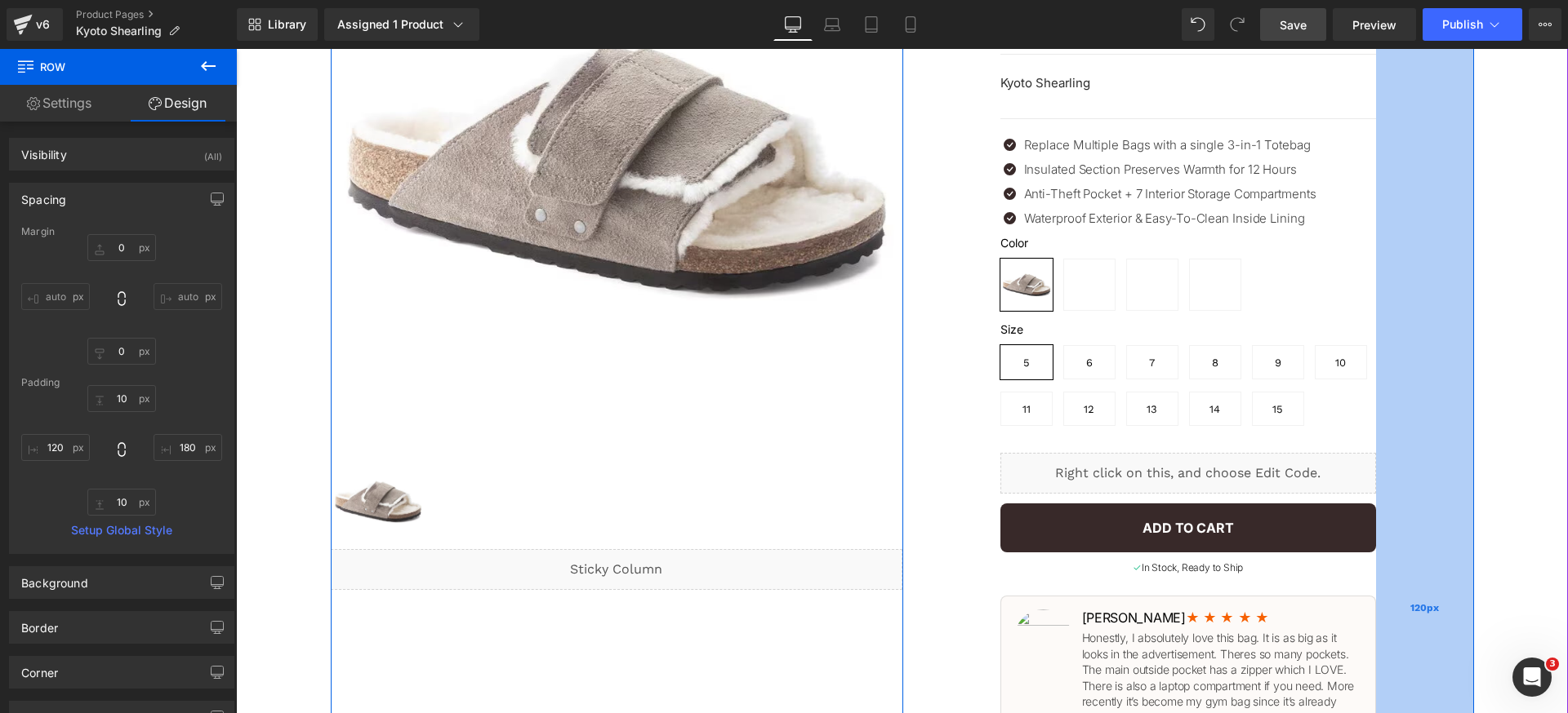
drag, startPoint x: 1356, startPoint y: 309, endPoint x: 1404, endPoint y: 303, distance: 48.4
click at [1404, 303] on div "120px" at bounding box center [1425, 608] width 98 height 1457
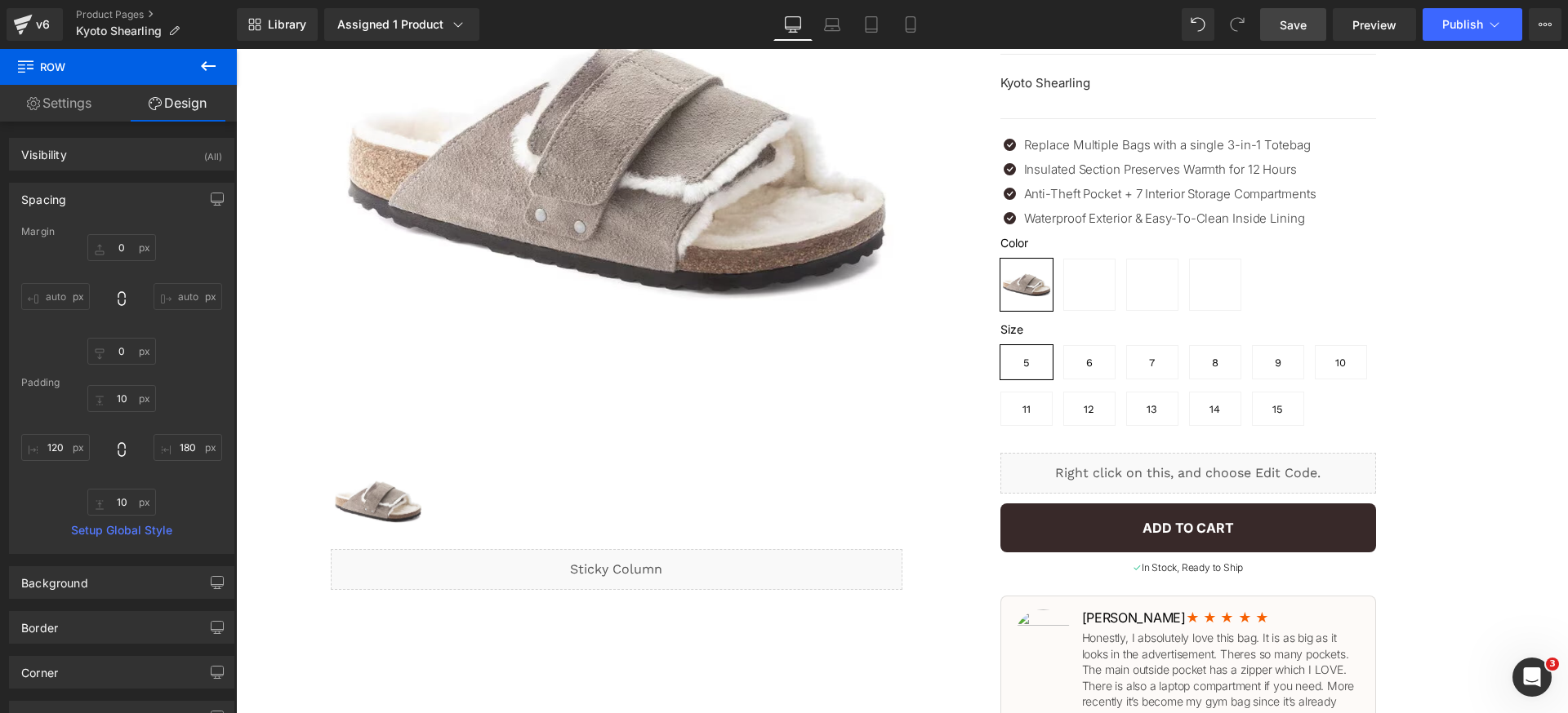
click at [1305, 27] on span "Save" at bounding box center [1293, 24] width 27 height 17
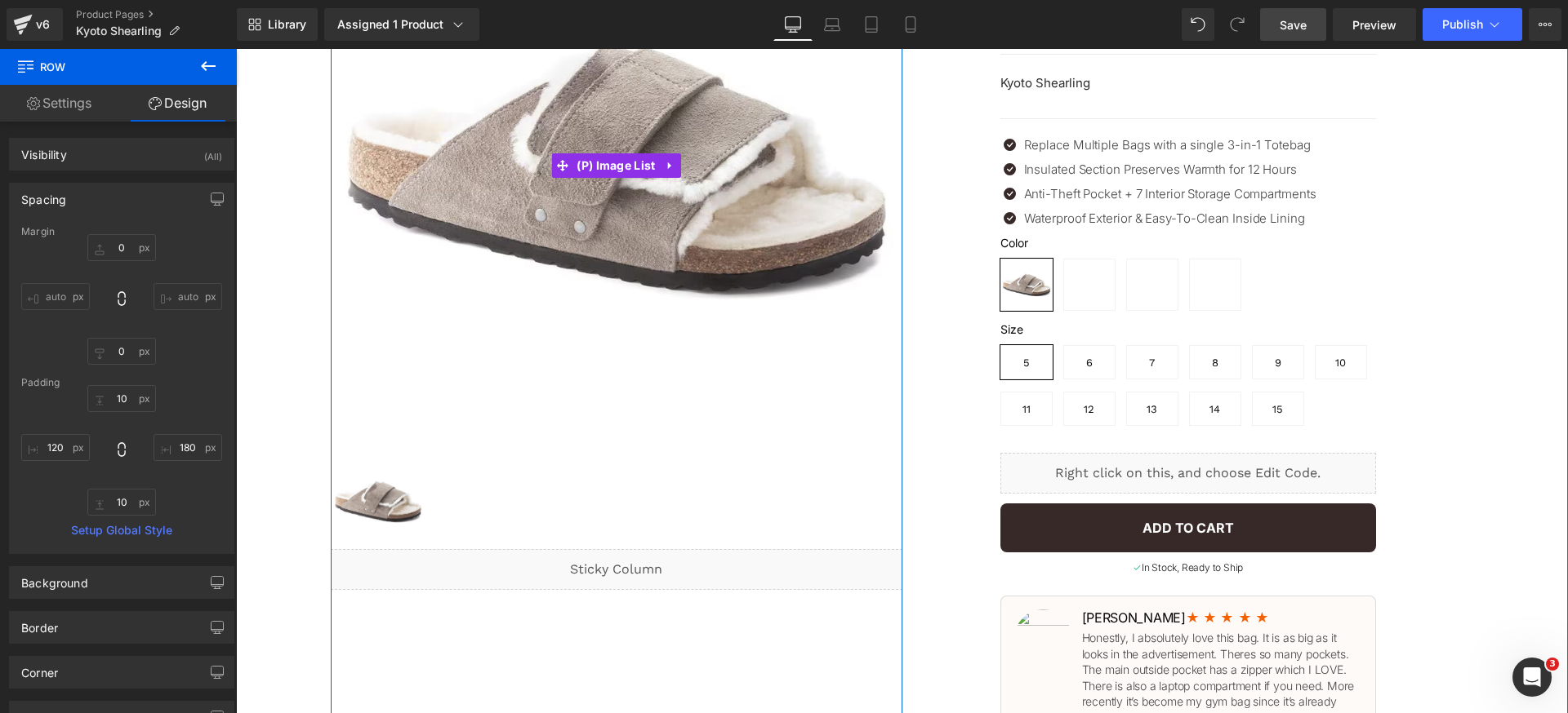
click at [610, 250] on img at bounding box center [616, 165] width 571 height 571
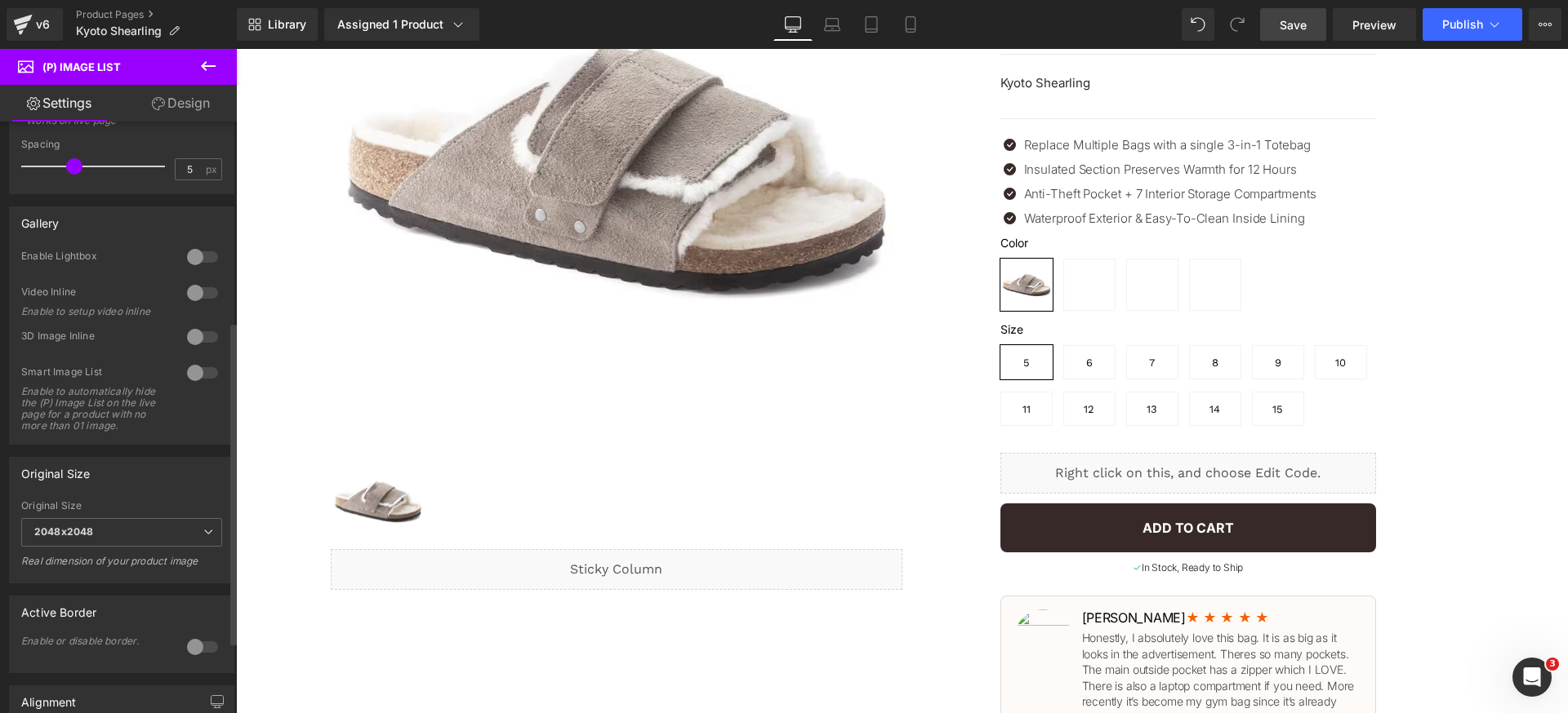
scroll to position [377, 0]
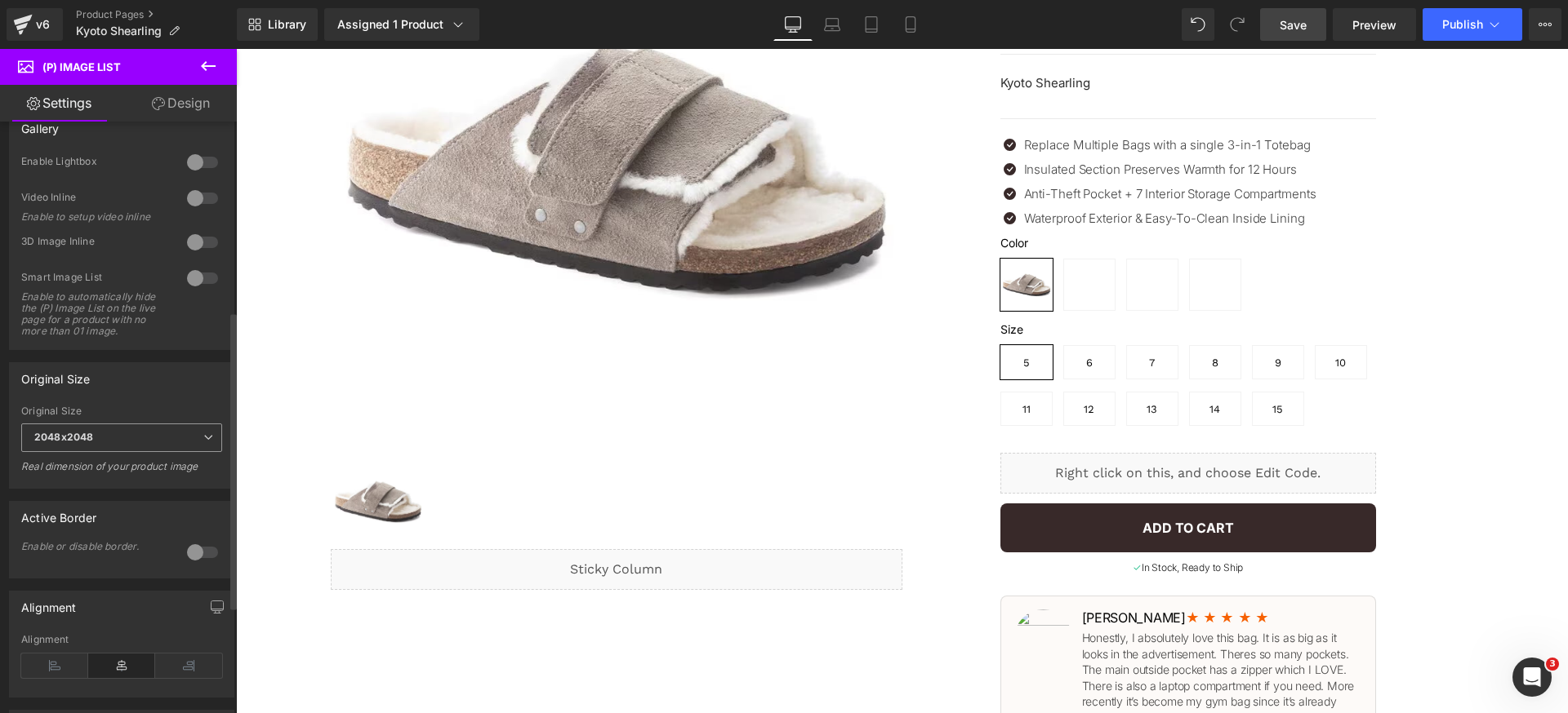
click at [169, 452] on span "2048x2048" at bounding box center [121, 437] width 200 height 28
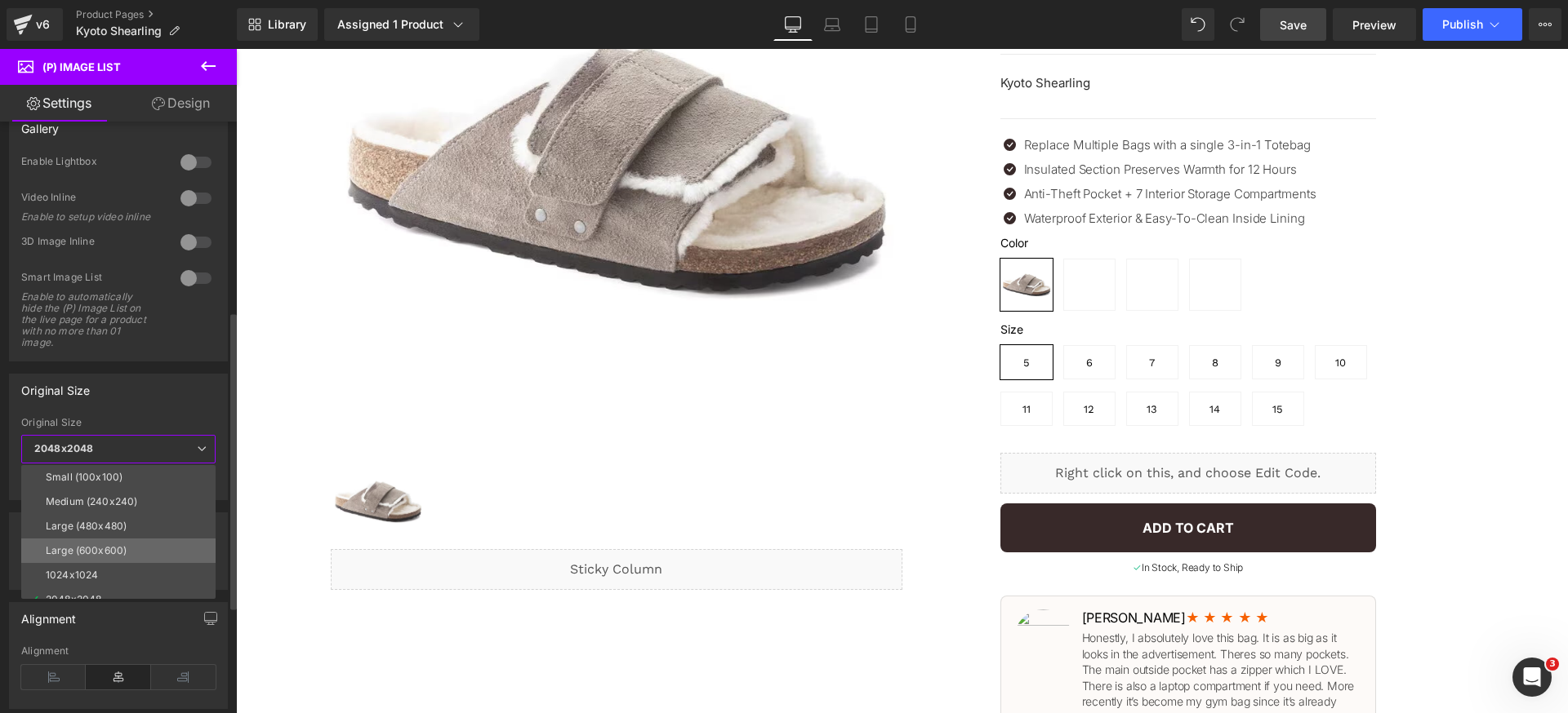
scroll to position [13, 0]
click at [119, 578] on li "2048x2048" at bounding box center [122, 587] width 201 height 24
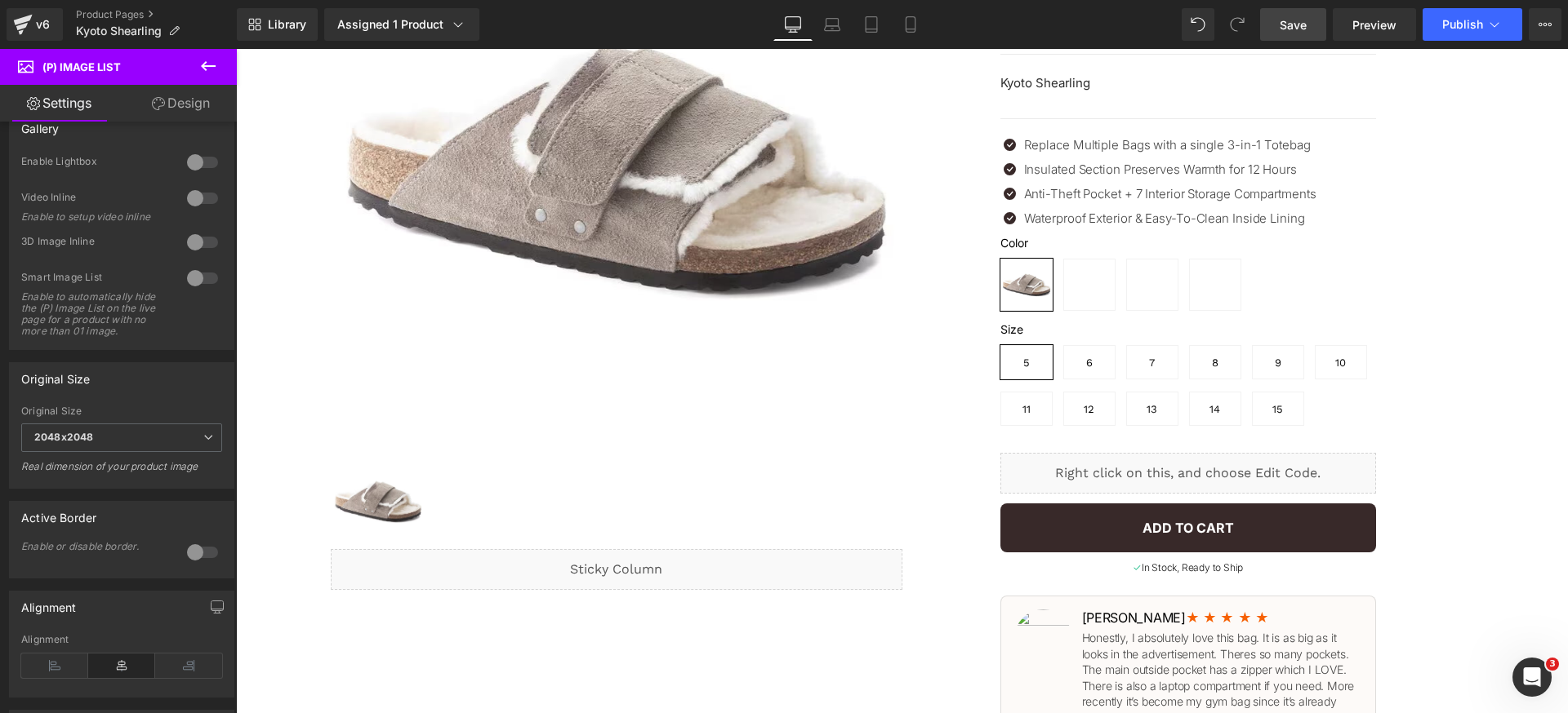
click at [1323, 28] on link "Save" at bounding box center [1293, 24] width 66 height 33
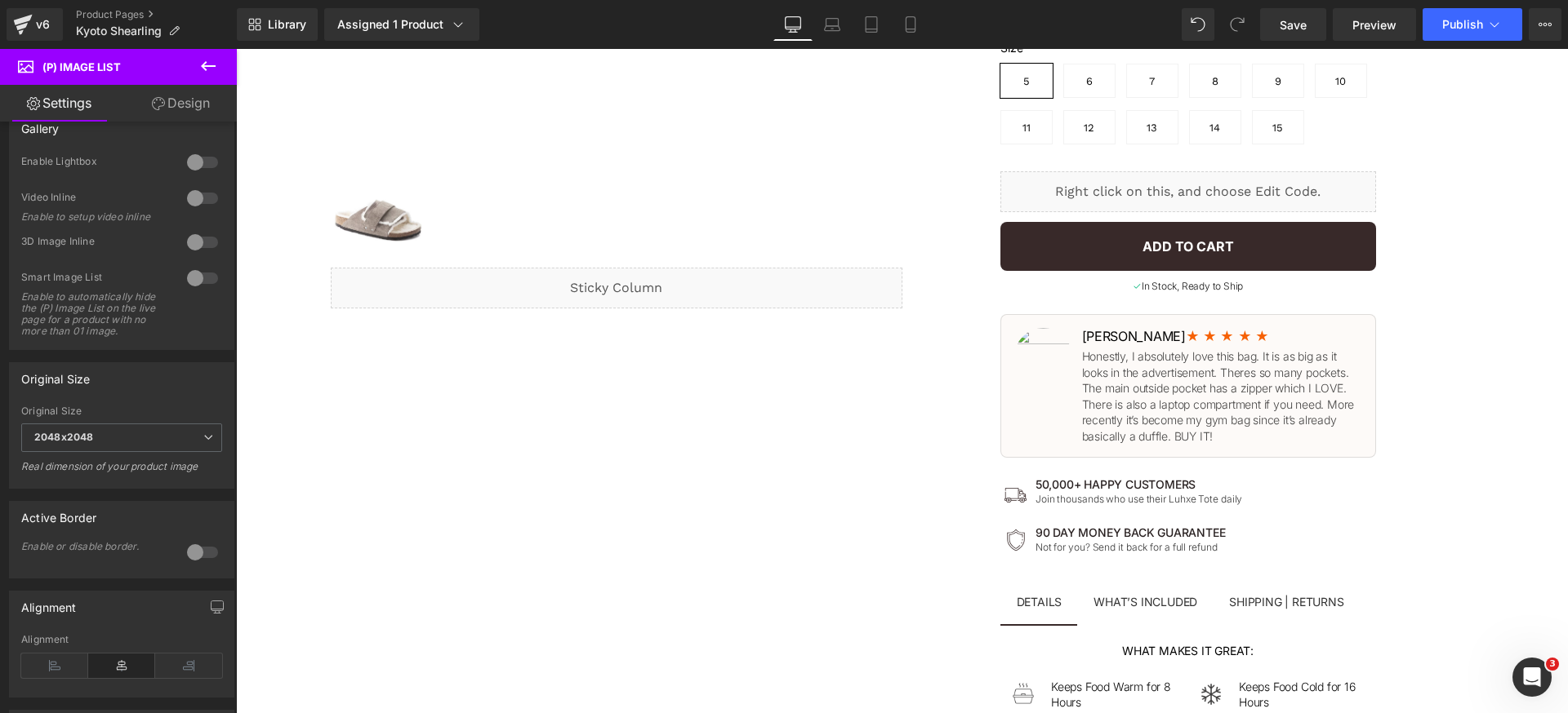
scroll to position [891, 0]
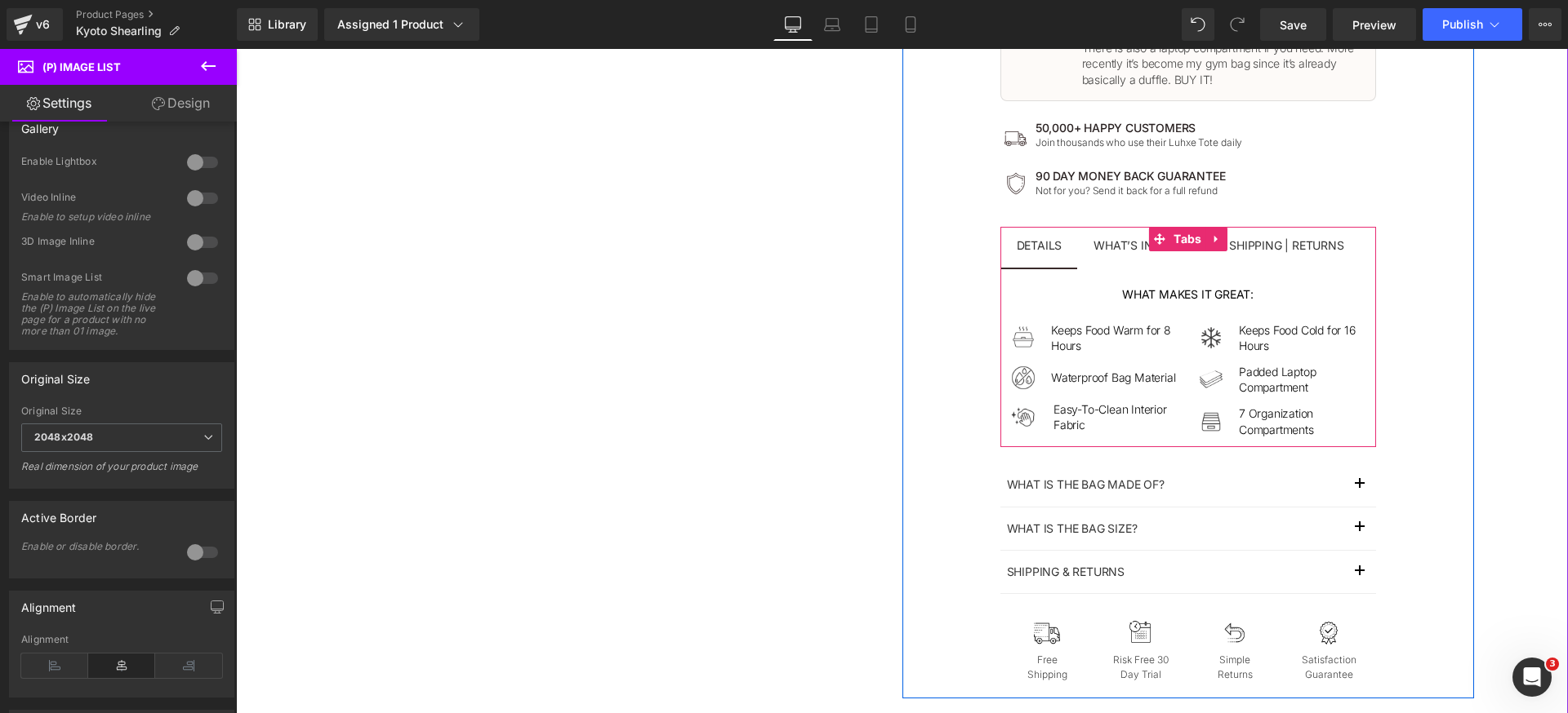
click at [236, 49] on div at bounding box center [236, 49] width 0 height 0
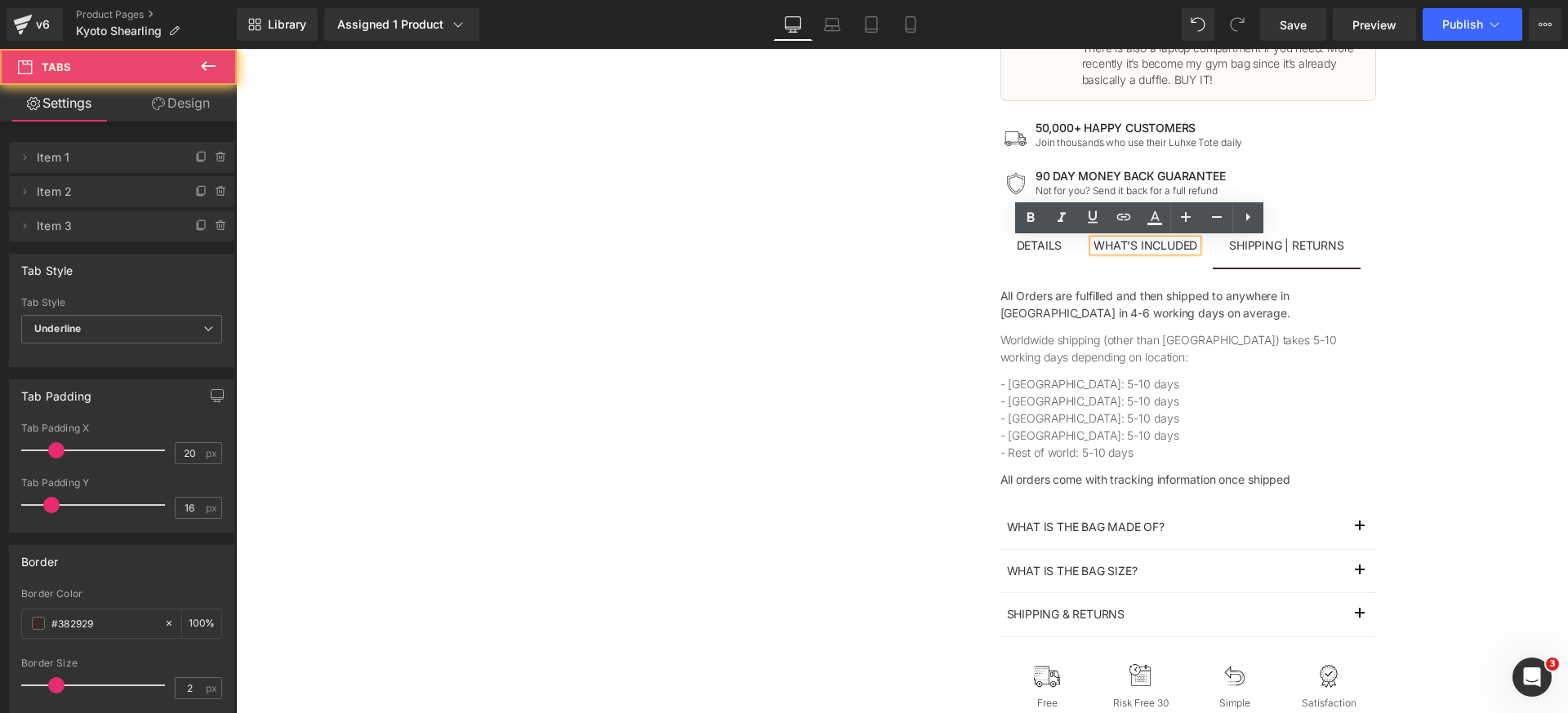
click at [1243, 262] on span "Shipping | Returns Text Block" at bounding box center [1286, 246] width 147 height 40
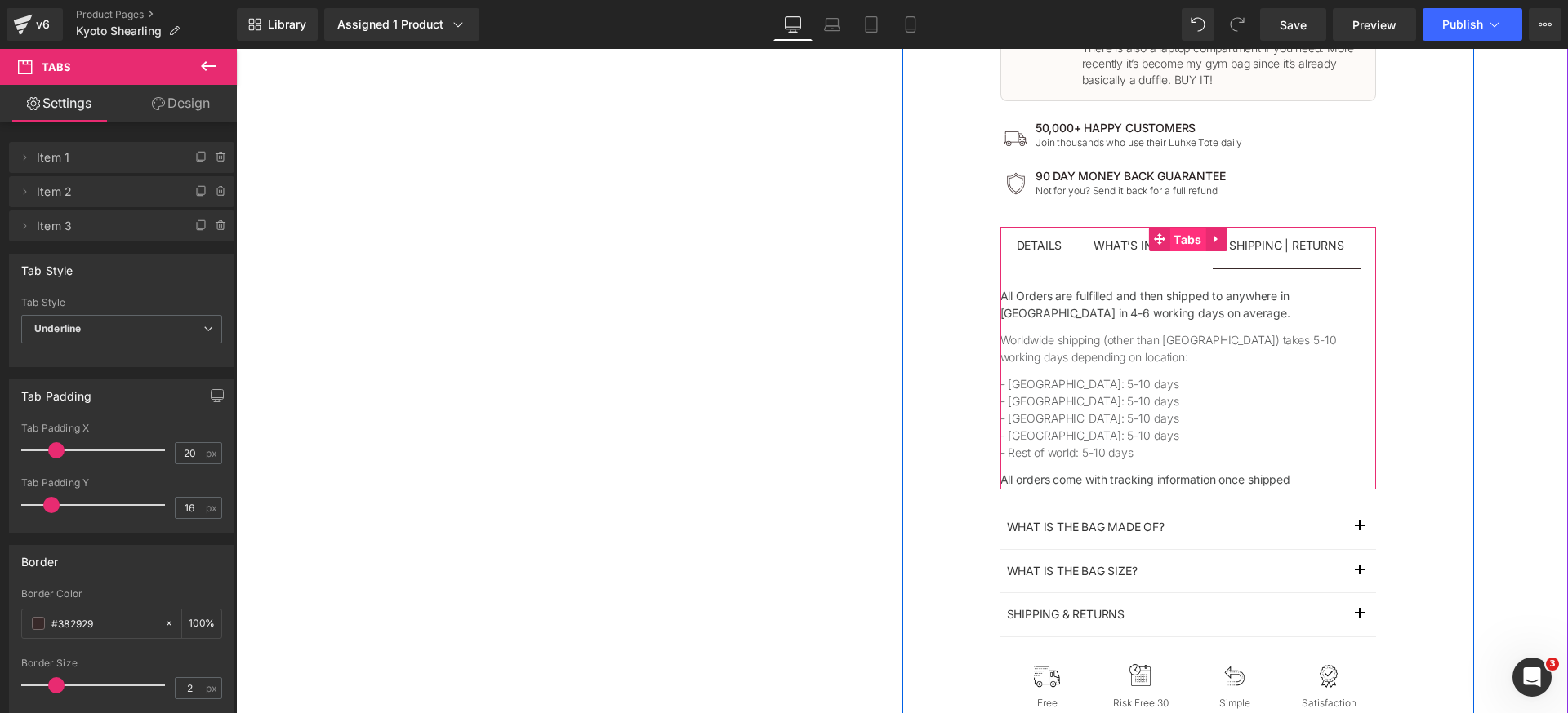
click at [1173, 244] on span "Tabs" at bounding box center [1187, 240] width 36 height 24
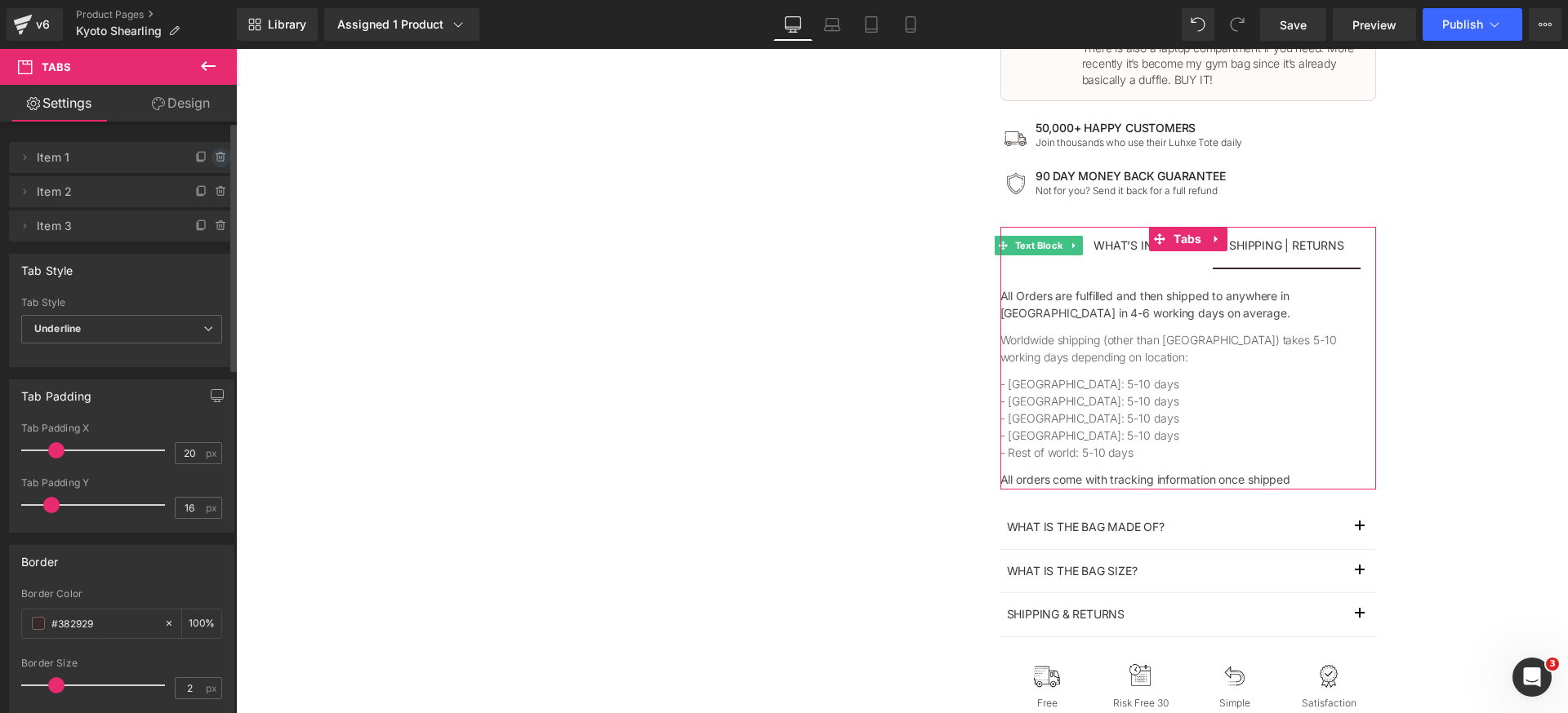
click at [221, 156] on icon at bounding box center [221, 157] width 0 height 3
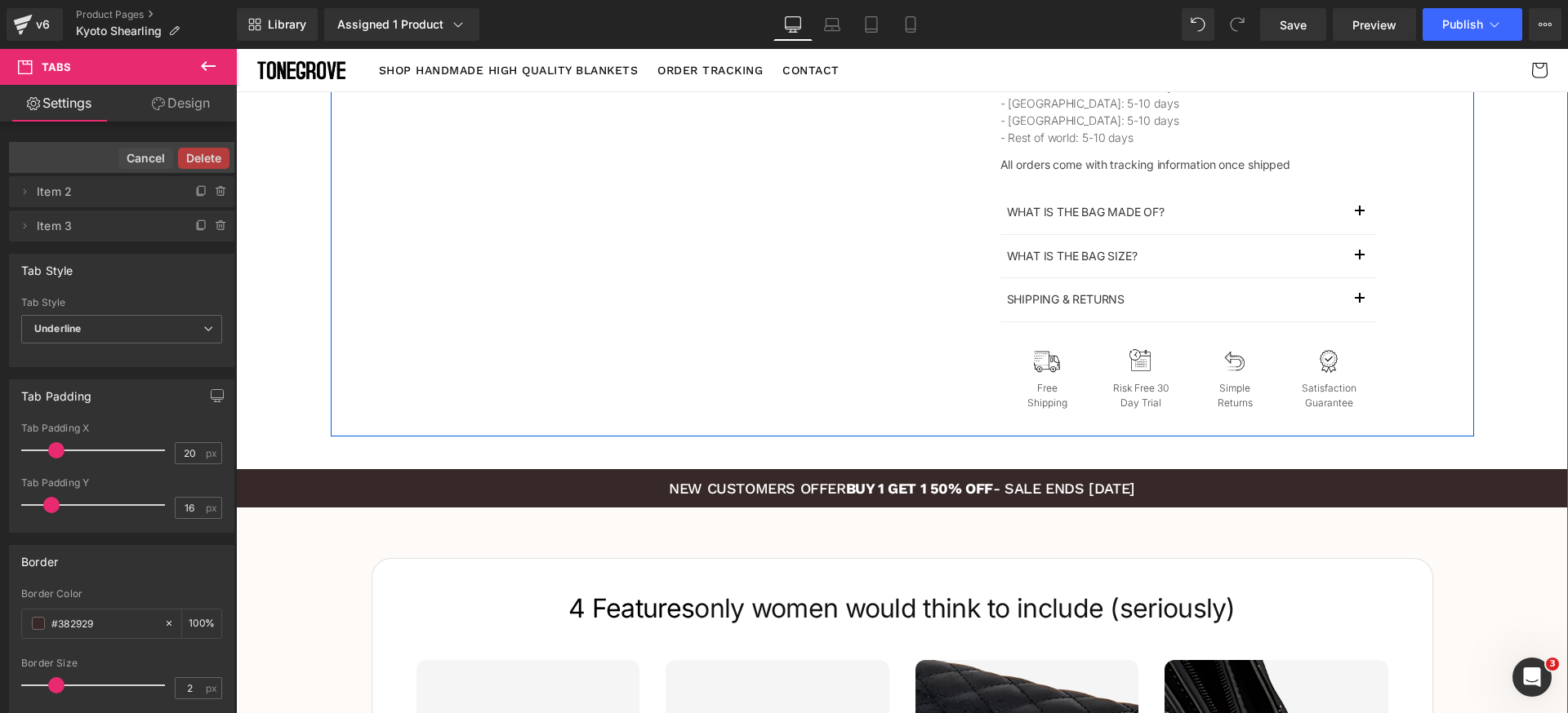
scroll to position [776, 0]
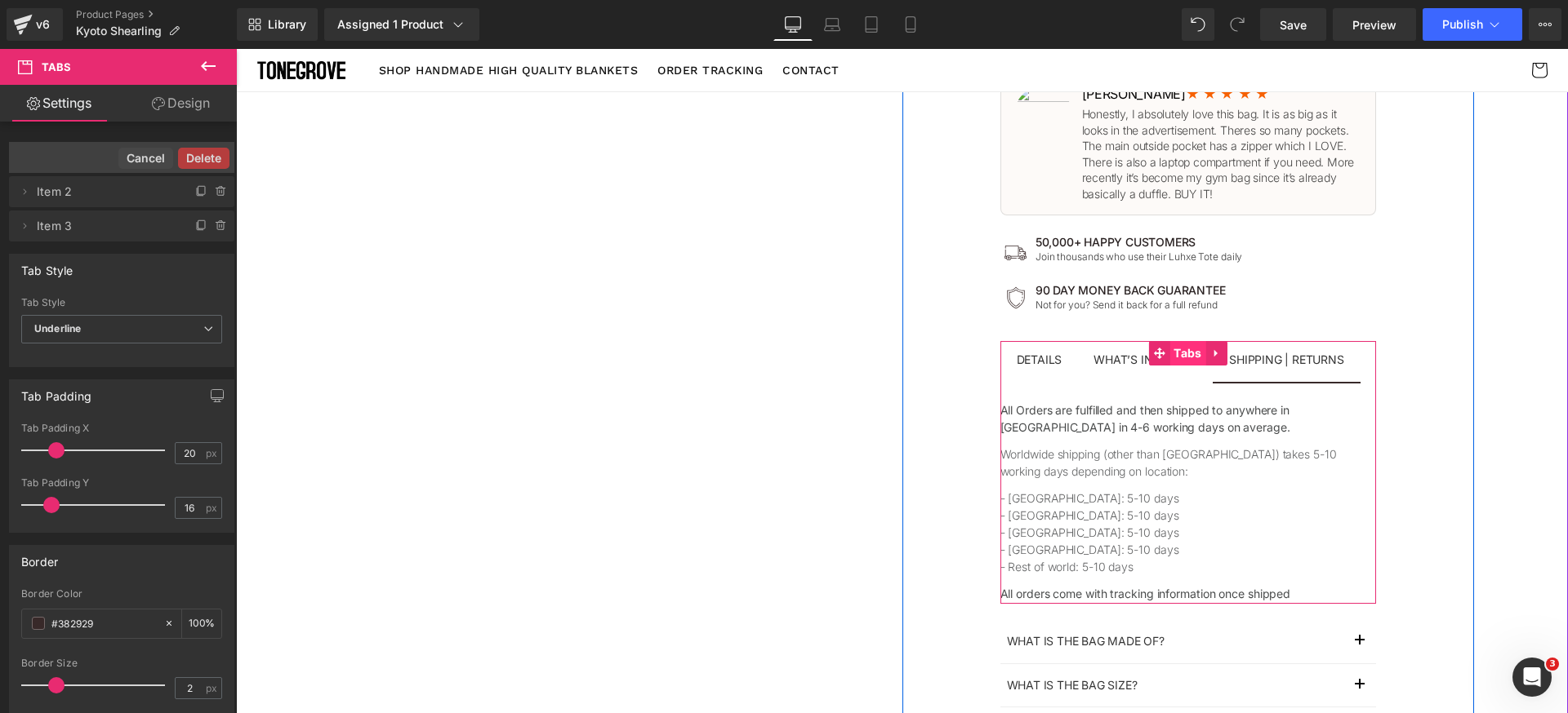
click at [1173, 354] on span "Tabs" at bounding box center [1187, 354] width 36 height 24
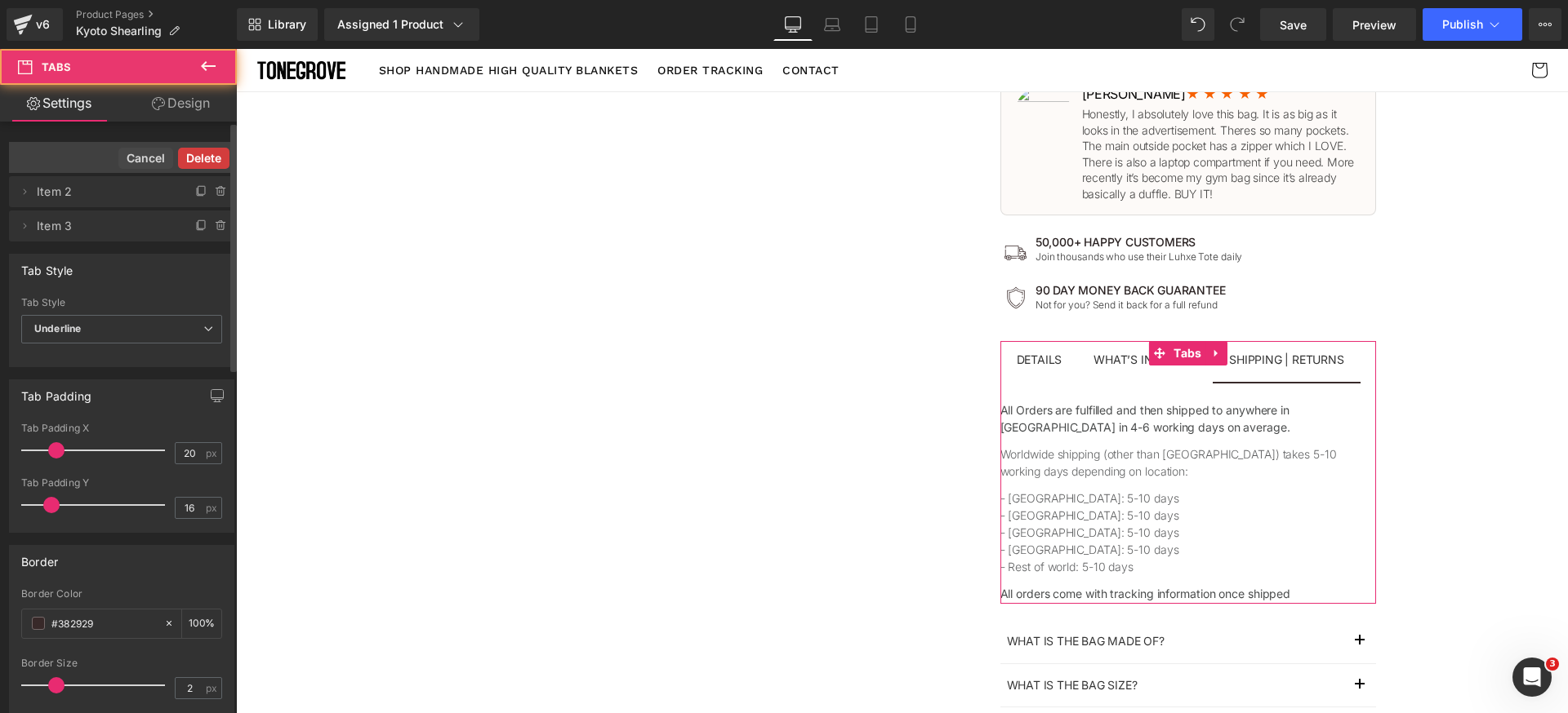
click at [210, 164] on button "Delete" at bounding box center [203, 158] width 52 height 22
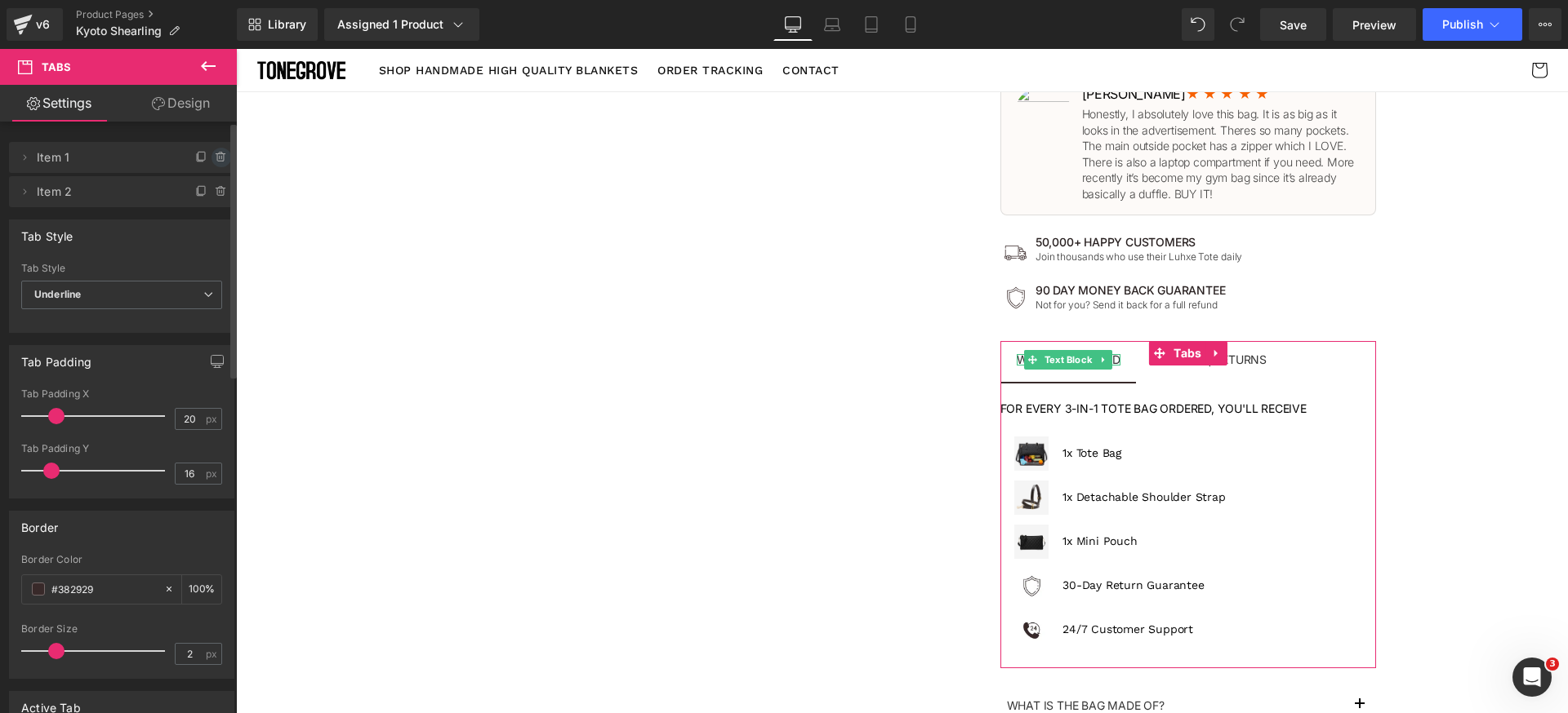
click at [212, 157] on span at bounding box center [221, 157] width 20 height 20
click at [205, 155] on button "Delete" at bounding box center [203, 158] width 52 height 22
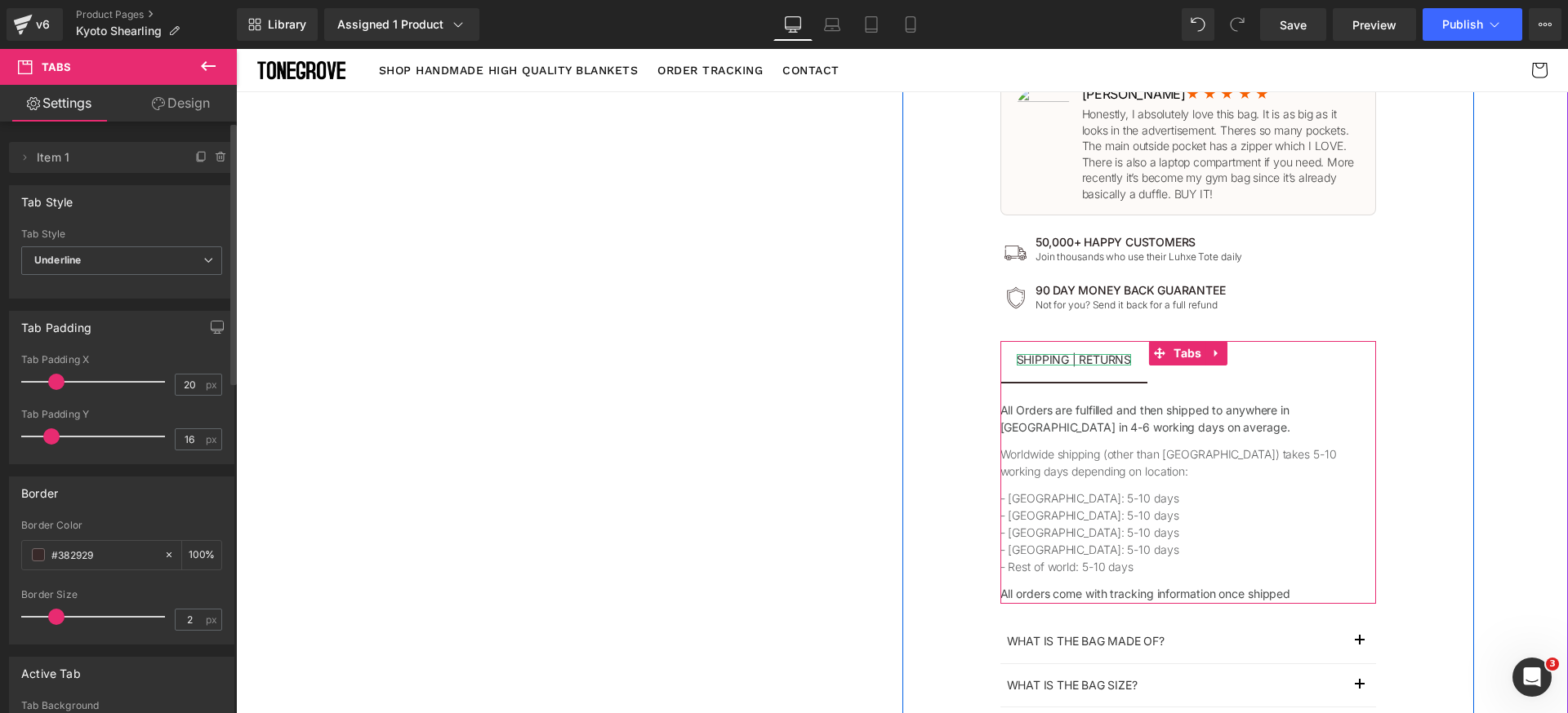
click at [1064, 360] on div "Shipping | Returns" at bounding box center [1073, 360] width 114 height 11
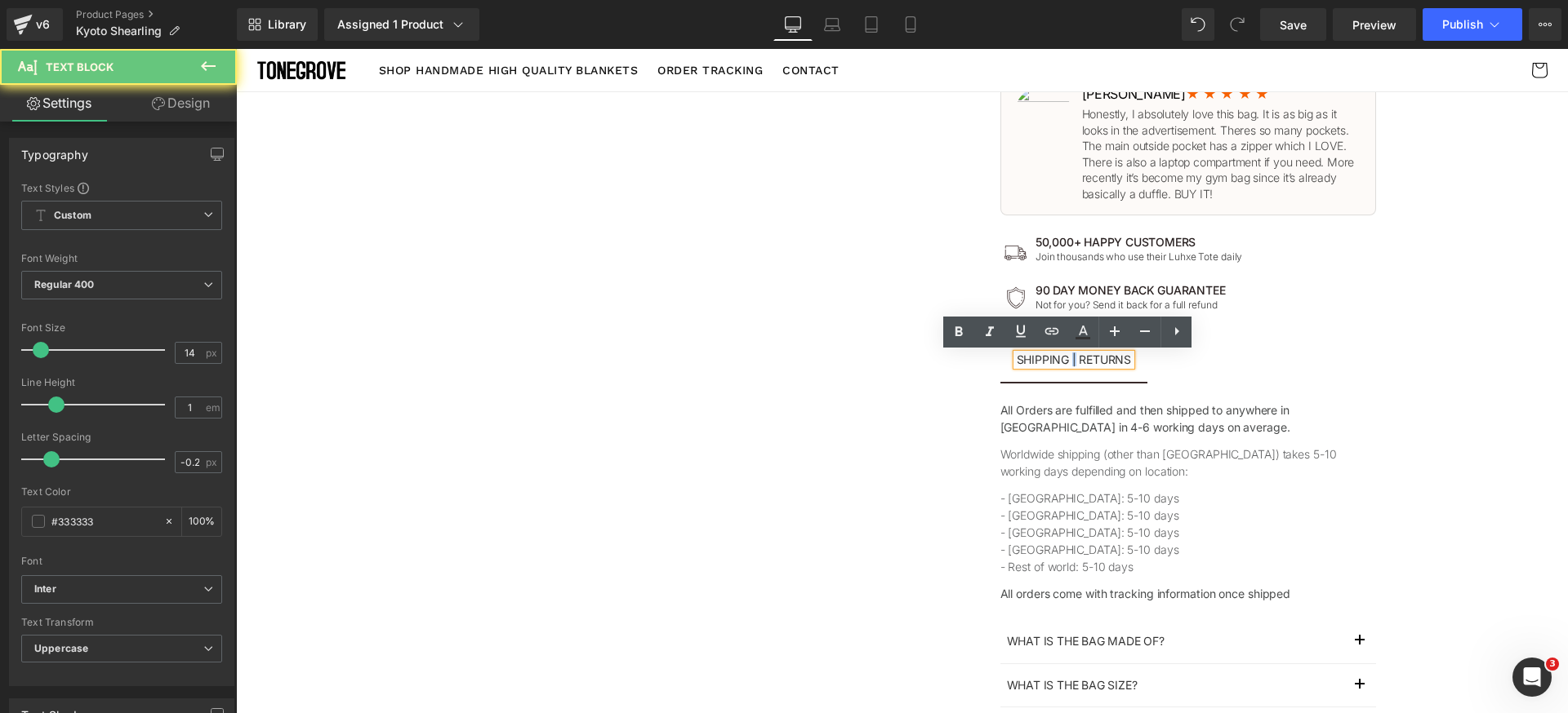
click at [1064, 360] on div "Shipping | Returns" at bounding box center [1073, 360] width 114 height 11
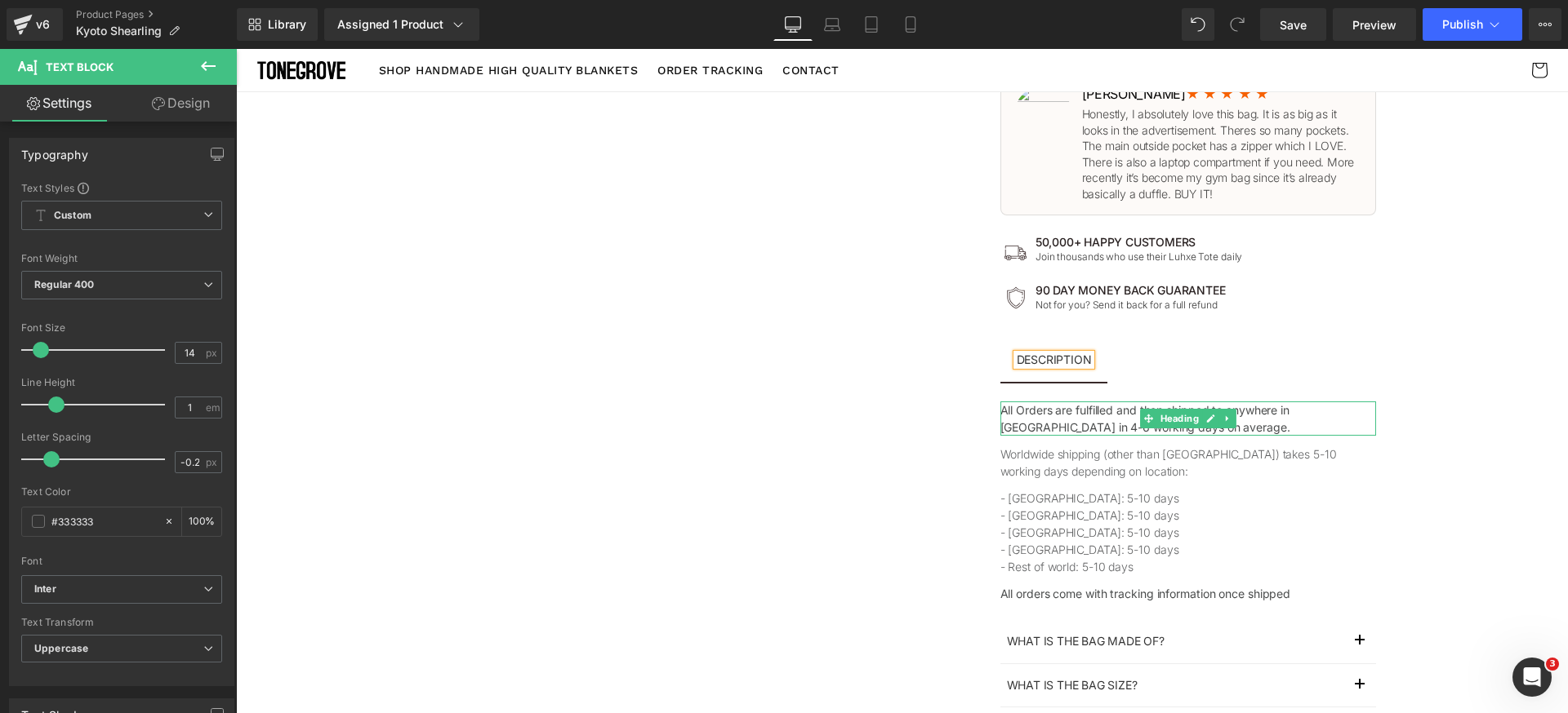
click at [1058, 412] on h1 "All Orders are fulfilled and then shipped to anywhere in the United States in 4…" at bounding box center [1188, 419] width 376 height 34
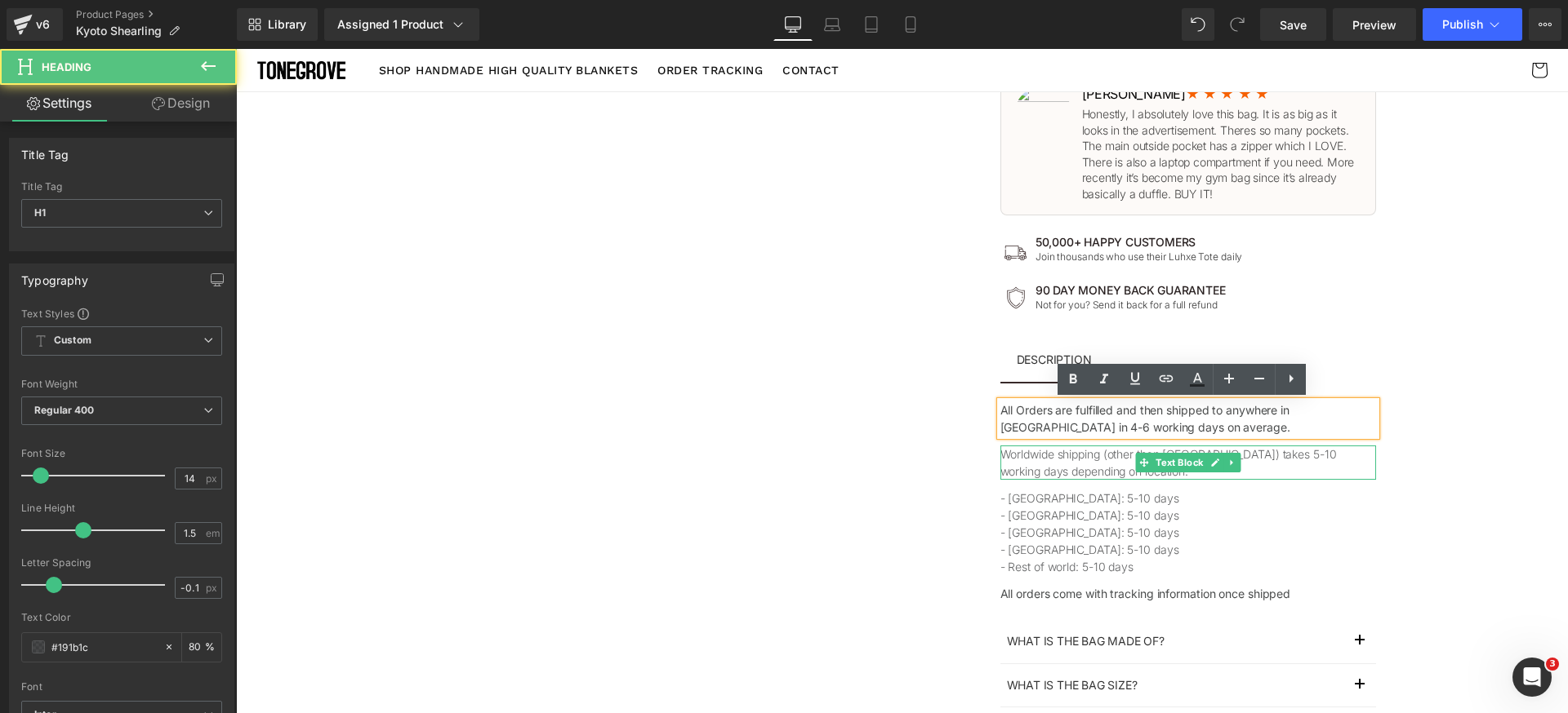
click at [1039, 451] on p "Worldwide shipping (other than US) takes 5-10 working days depending on locatio…" at bounding box center [1188, 463] width 376 height 34
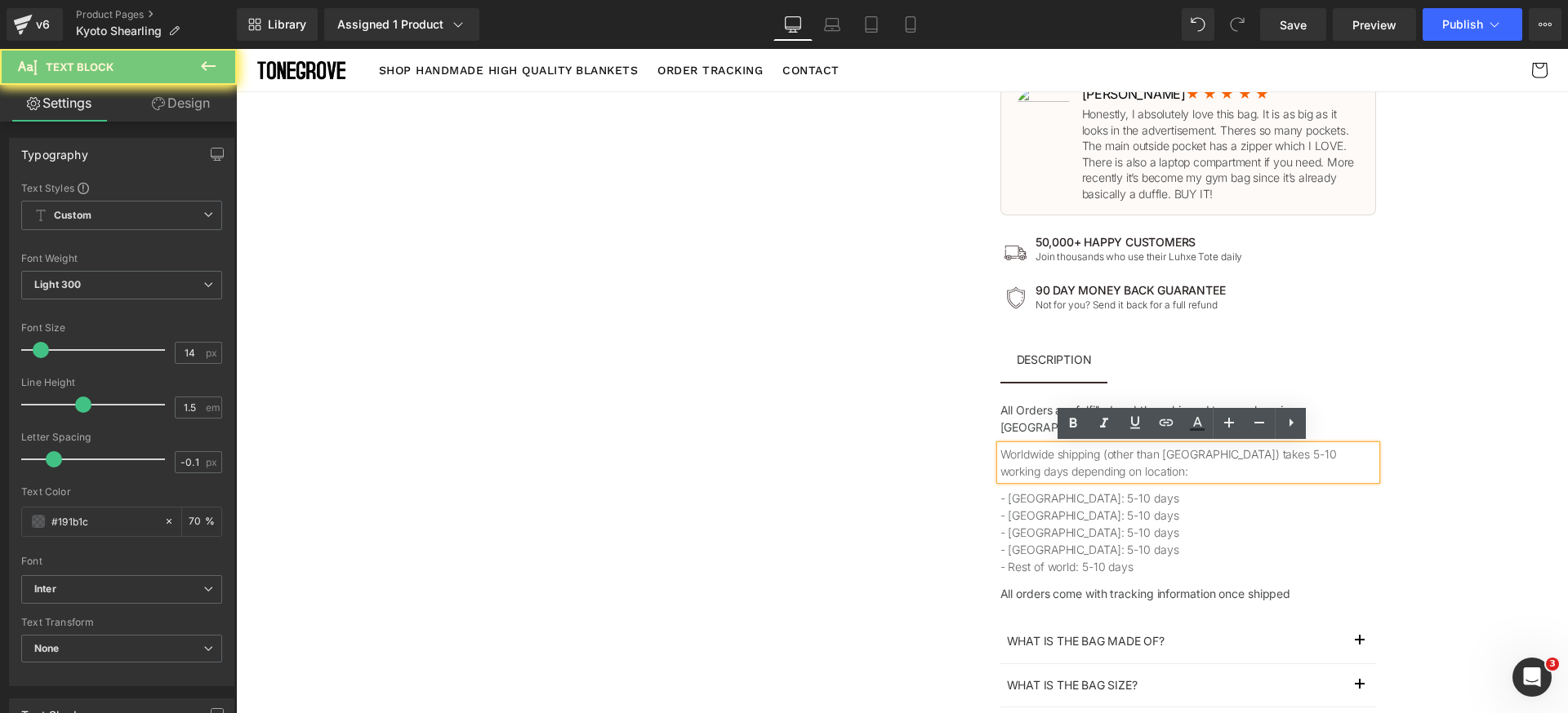
click at [1038, 454] on p "Worldwide shipping (other than US) takes 5-10 working days depending on locatio…" at bounding box center [1188, 463] width 376 height 34
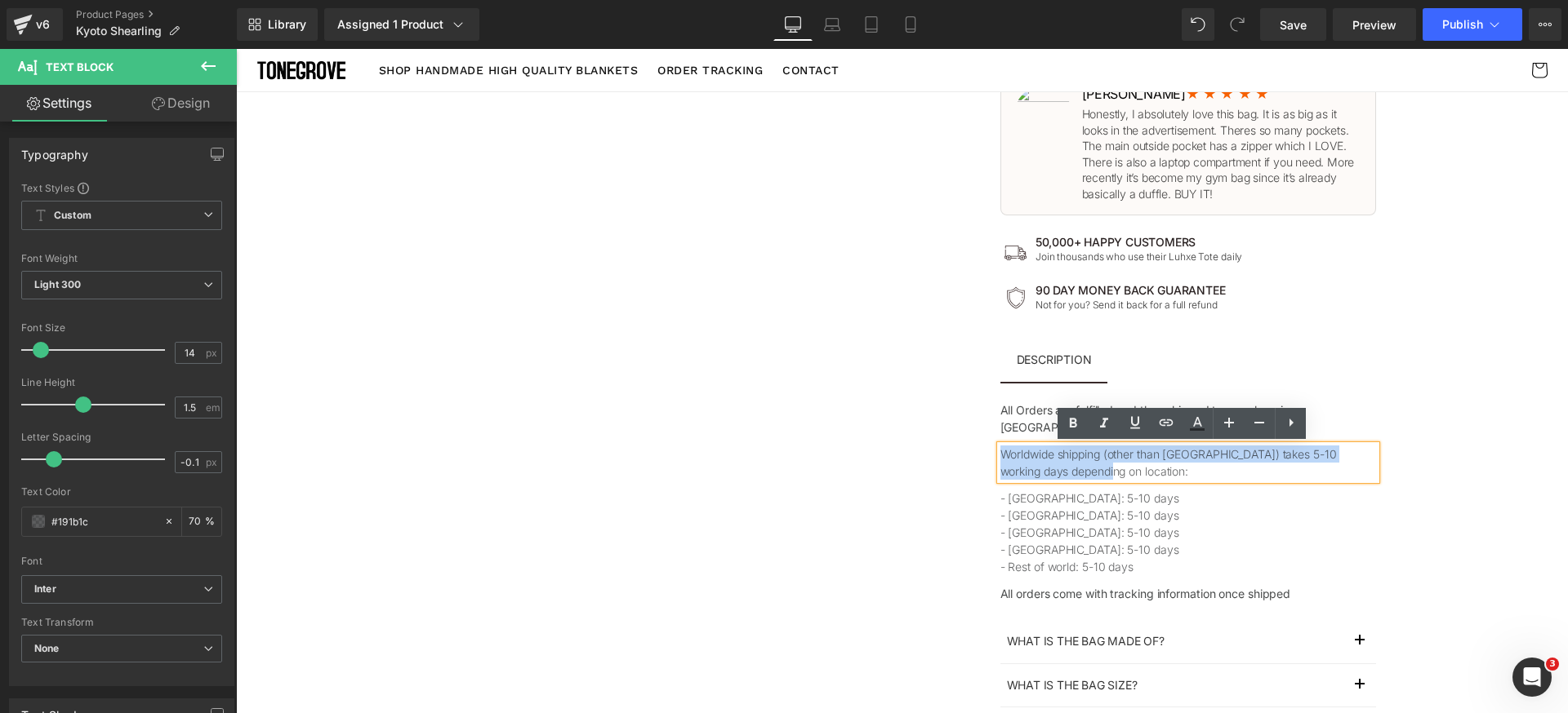
click at [1038, 454] on p "Worldwide shipping (other than US) takes 5-10 working days depending on locatio…" at bounding box center [1188, 463] width 376 height 34
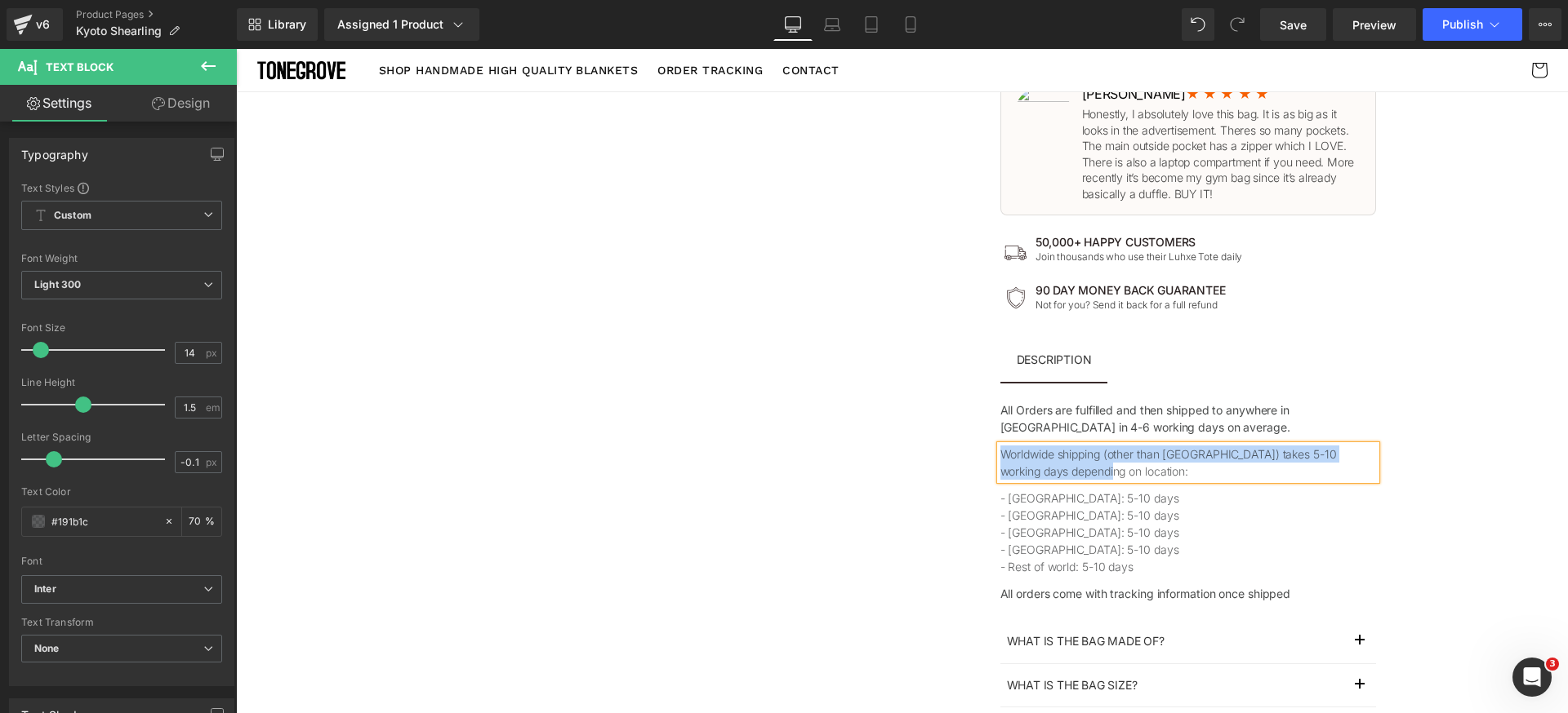
paste div
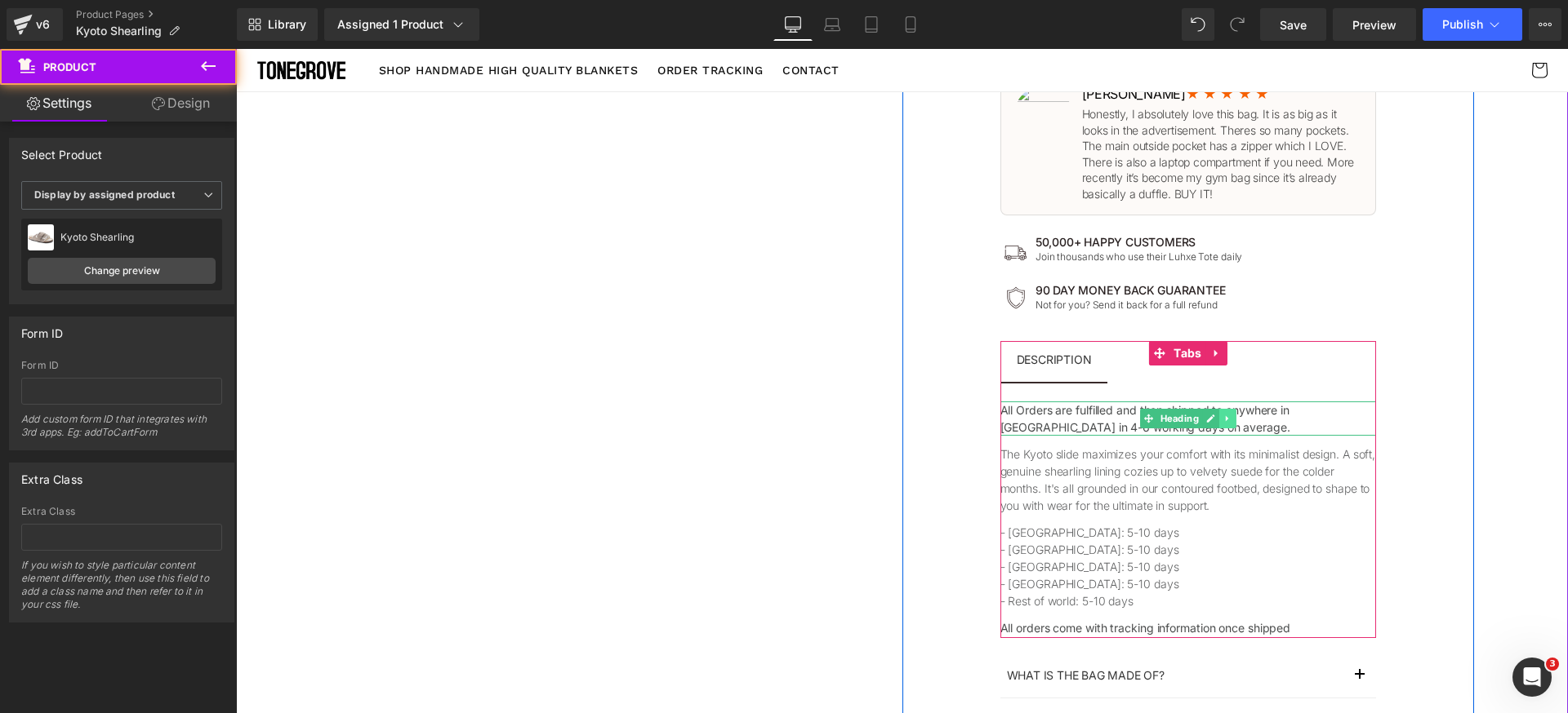
click at [1223, 420] on icon at bounding box center [1227, 419] width 9 height 9
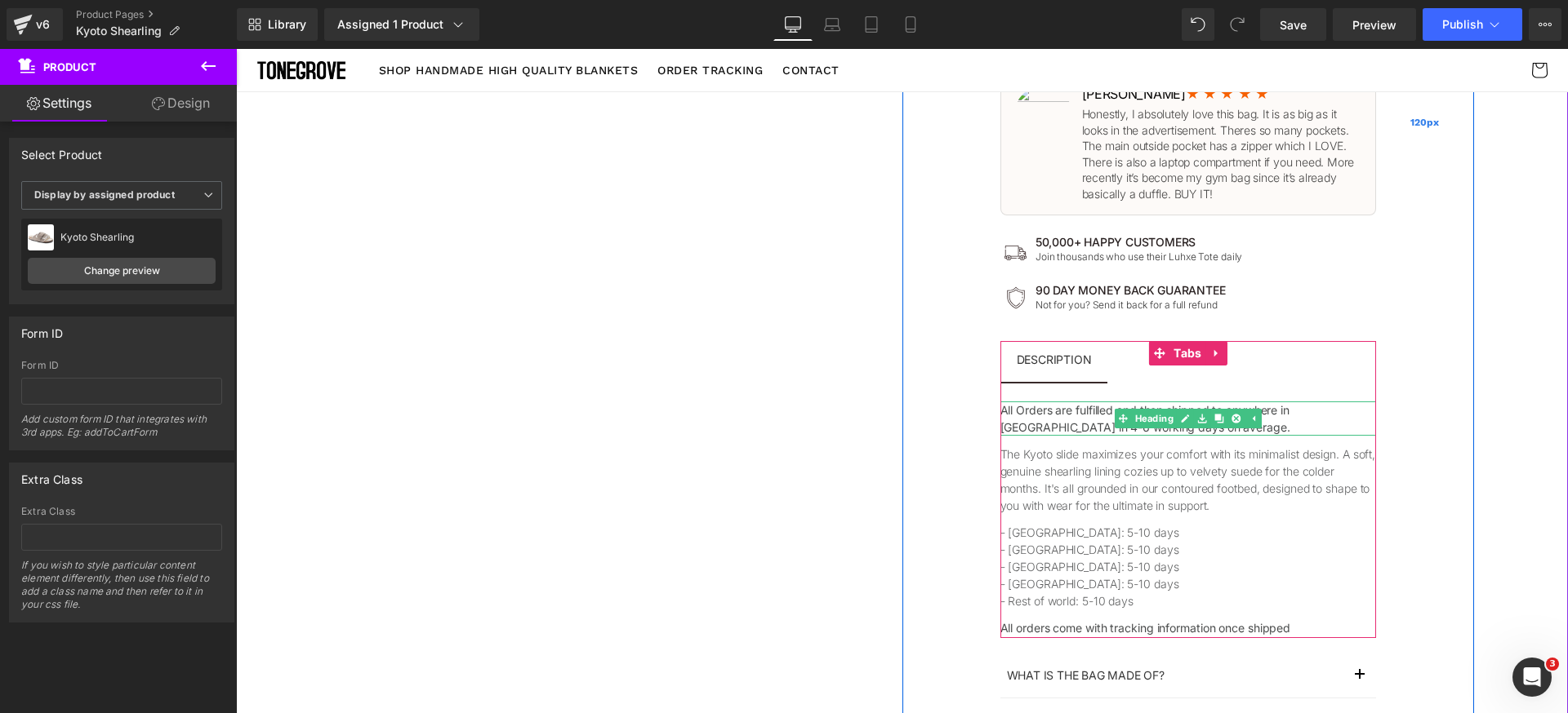
click at [1404, 422] on div "120px" at bounding box center [1425, 122] width 98 height 1533
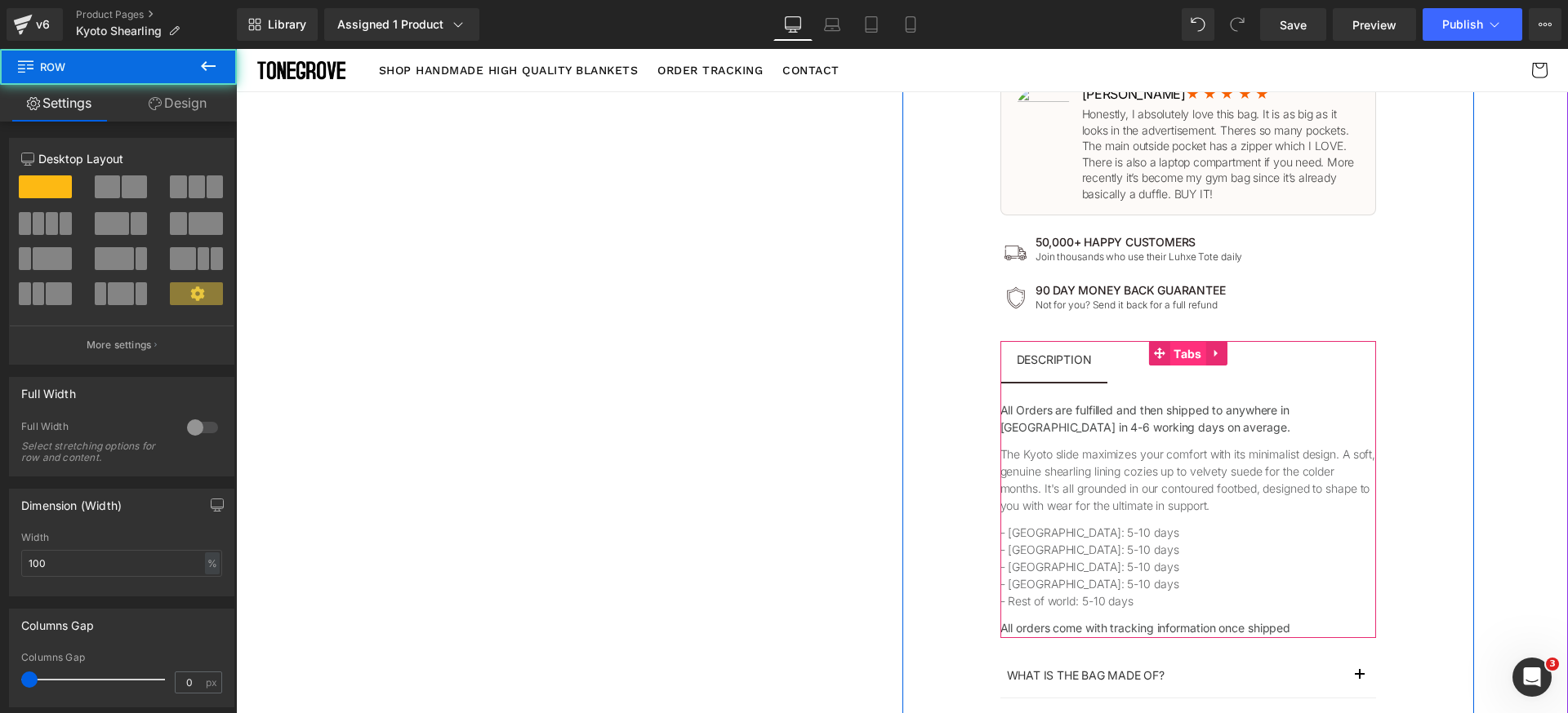
click at [1169, 353] on span "Tabs" at bounding box center [1187, 355] width 36 height 24
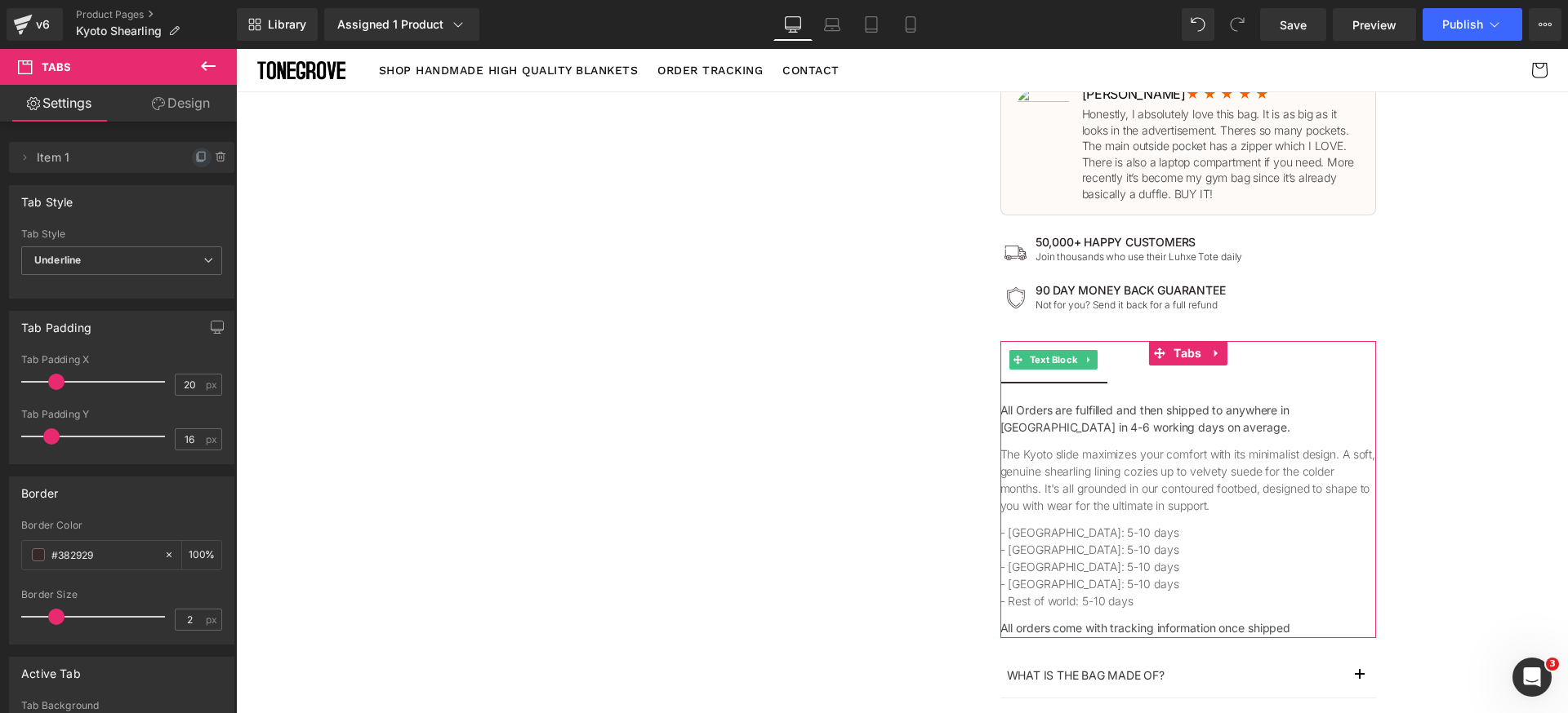
click at [198, 161] on icon at bounding box center [201, 158] width 13 height 13
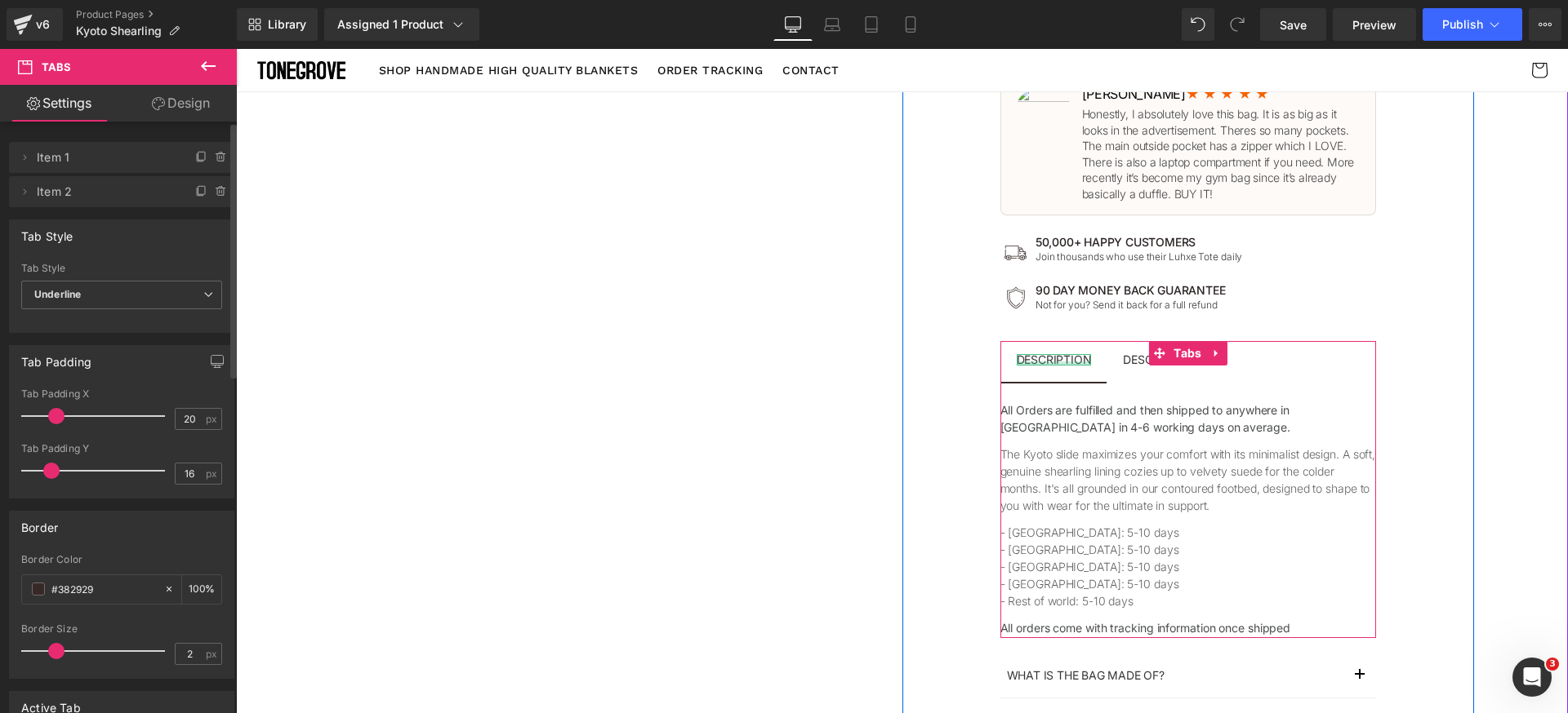
click at [1052, 363] on div at bounding box center [1054, 363] width 75 height 4
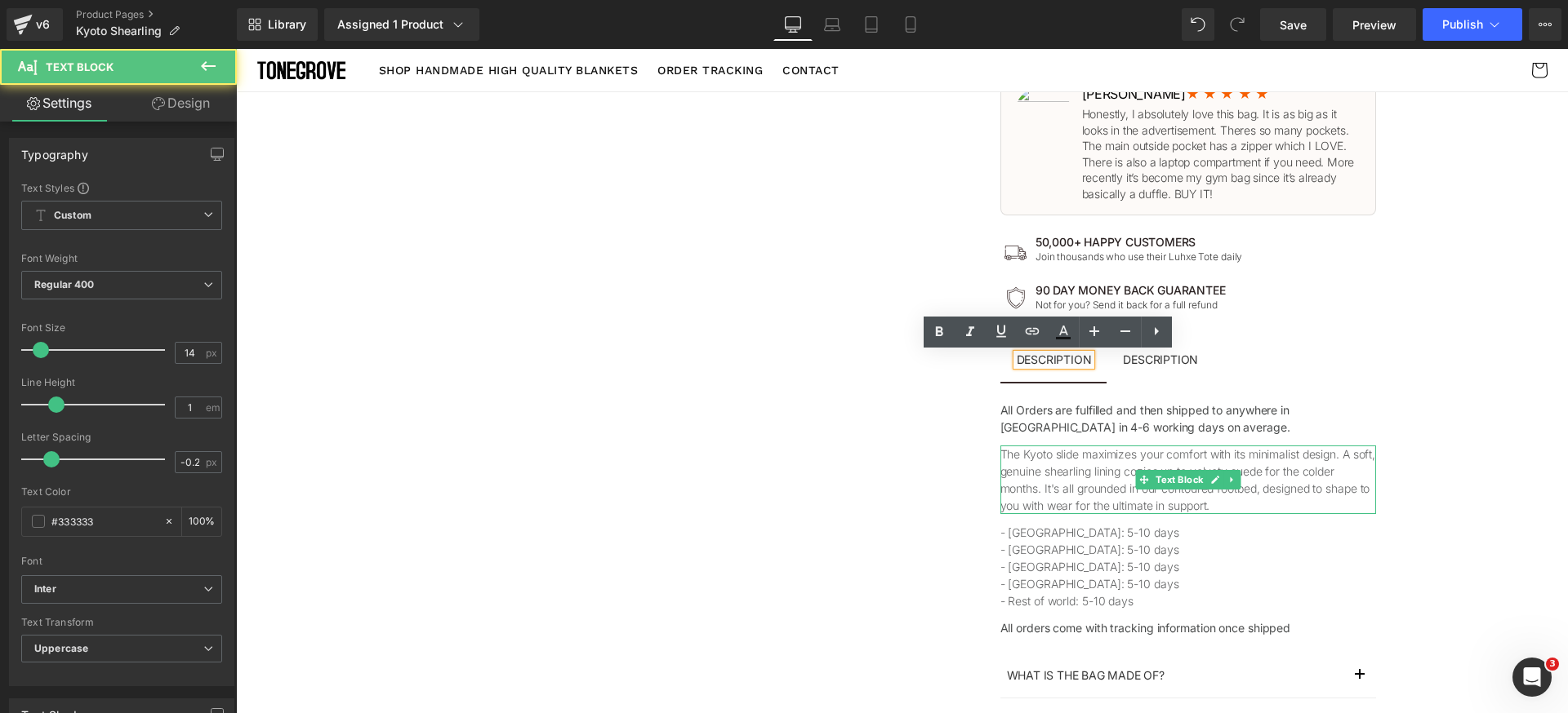
click at [1075, 477] on p "The Kyoto slide maximizes your comfort with its minimalist design. A soft, genu…" at bounding box center [1188, 480] width 376 height 69
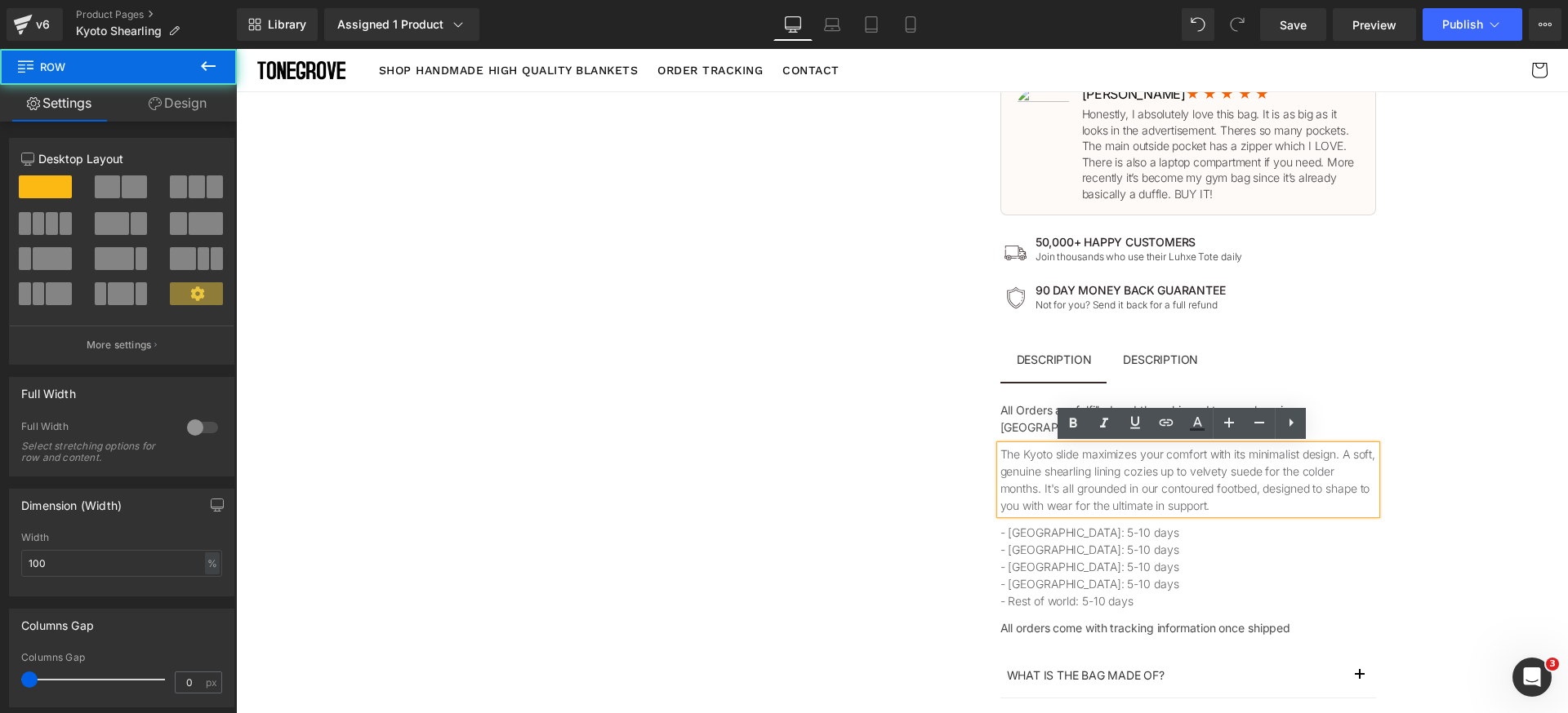
click at [1422, 515] on div "The Bag Built By Women, For Women Text Block 🏆 2024 TOP-RATED Tote BAG Text Blo…" at bounding box center [1188, 122] width 571 height 1533
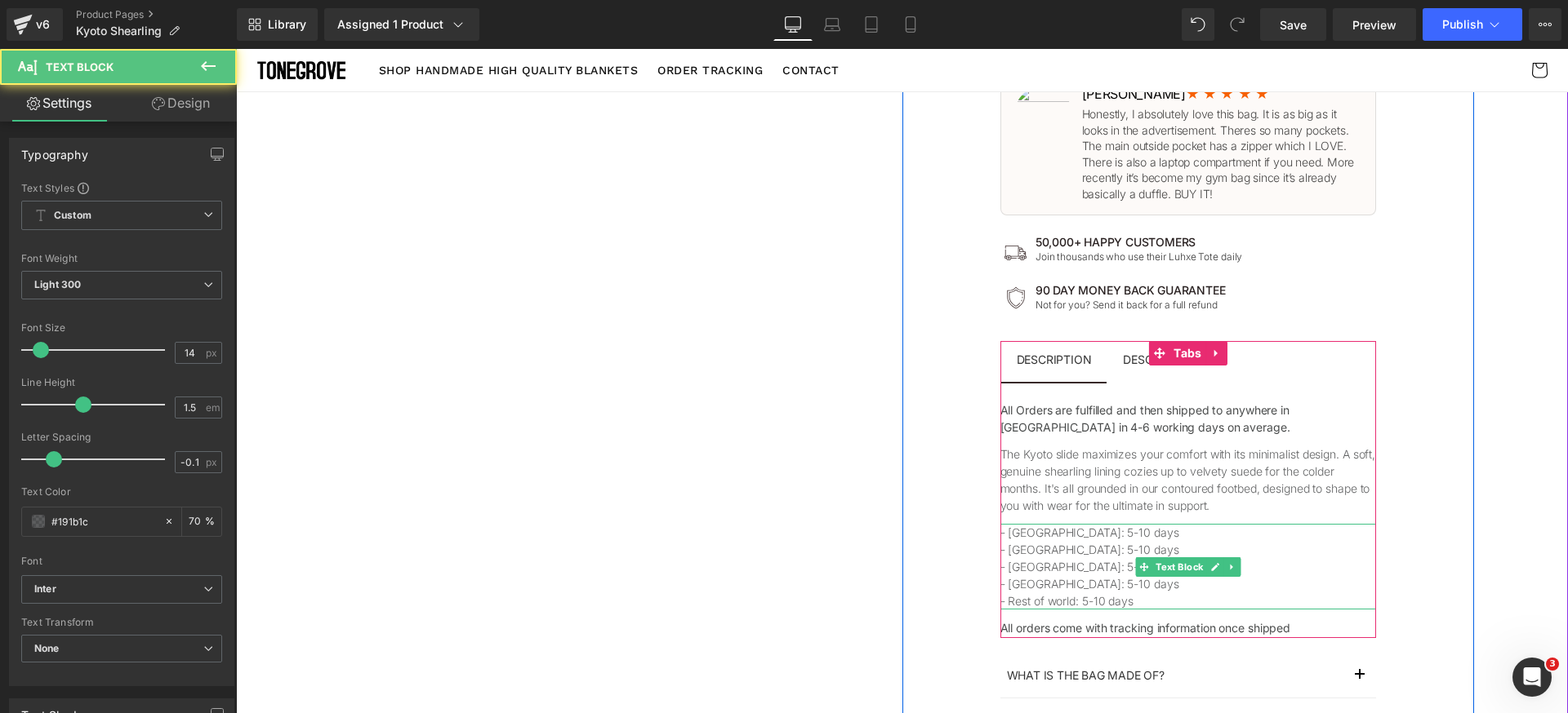
click at [1108, 545] on p "- Australia: 5-10 days" at bounding box center [1188, 549] width 376 height 17
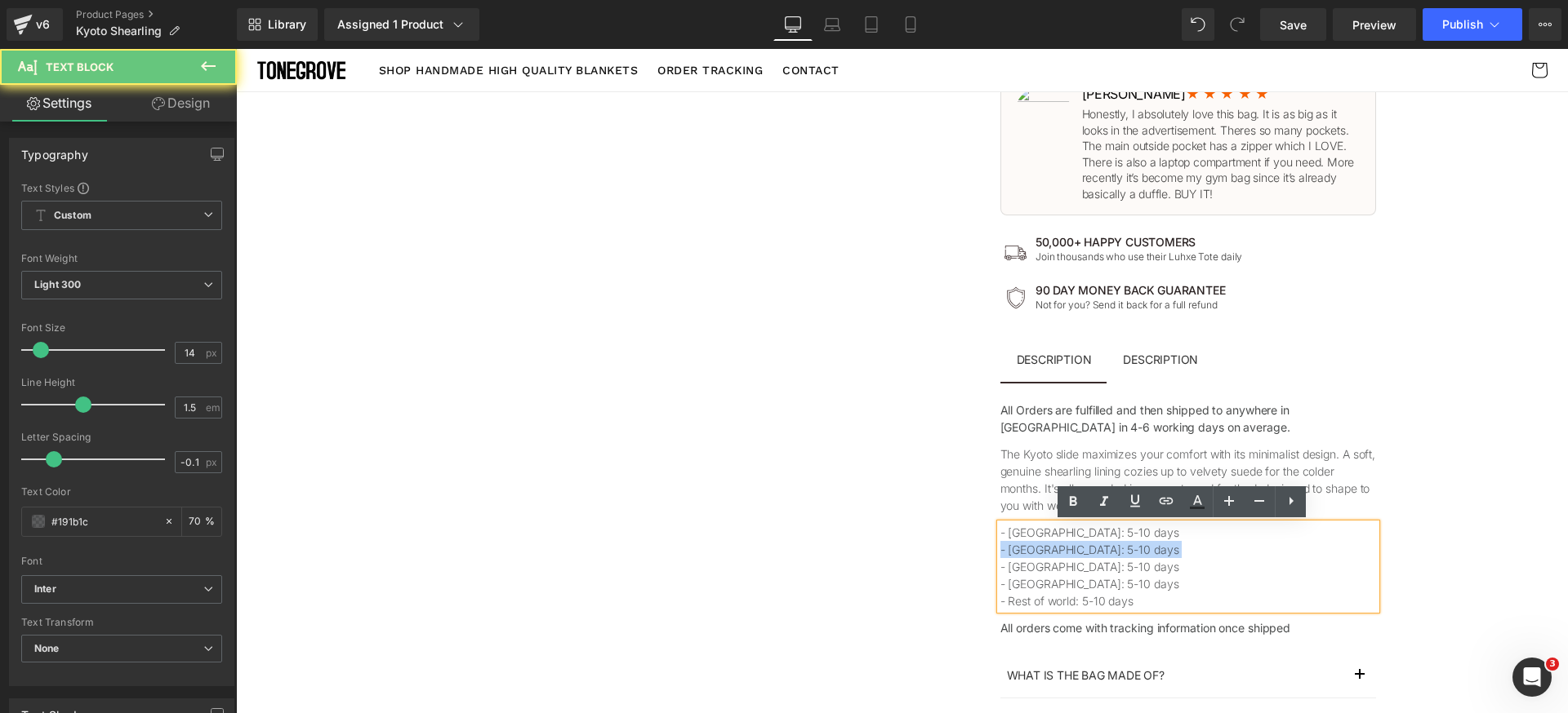
click at [1108, 545] on p "- Australia: 5-10 days" at bounding box center [1188, 549] width 376 height 17
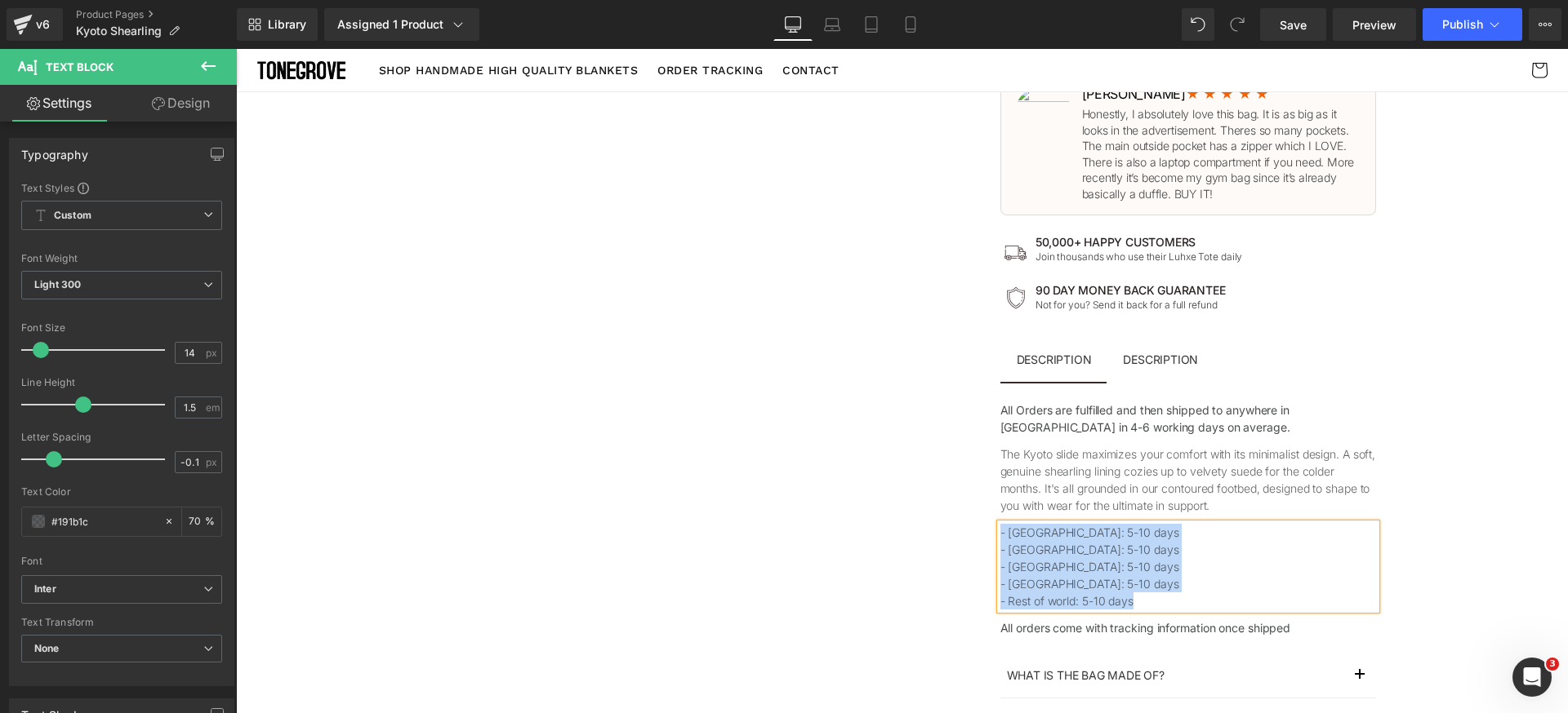
paste div
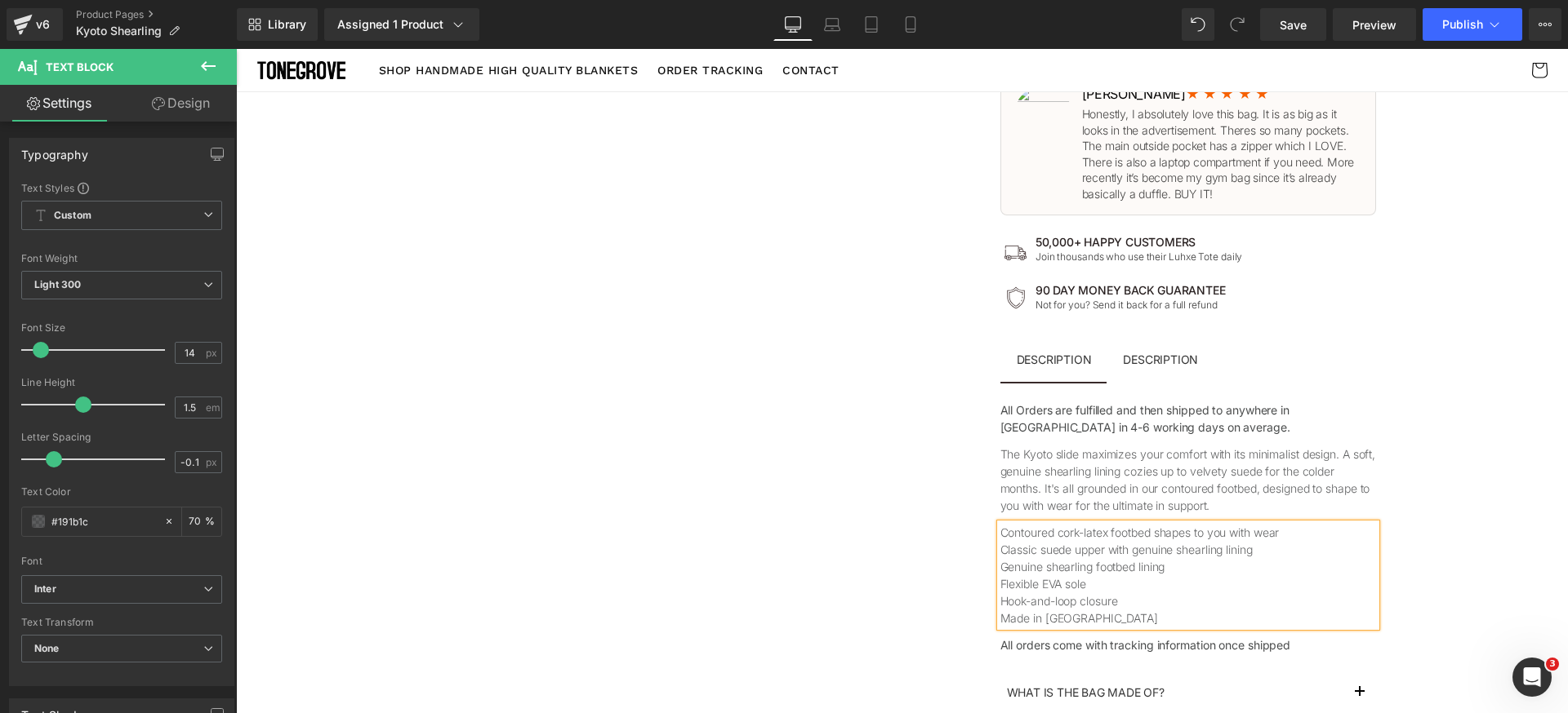
click at [1000, 533] on p "Contoured cork-latex footbed shapes to you with wear" at bounding box center [1188, 532] width 376 height 17
copy p "-"
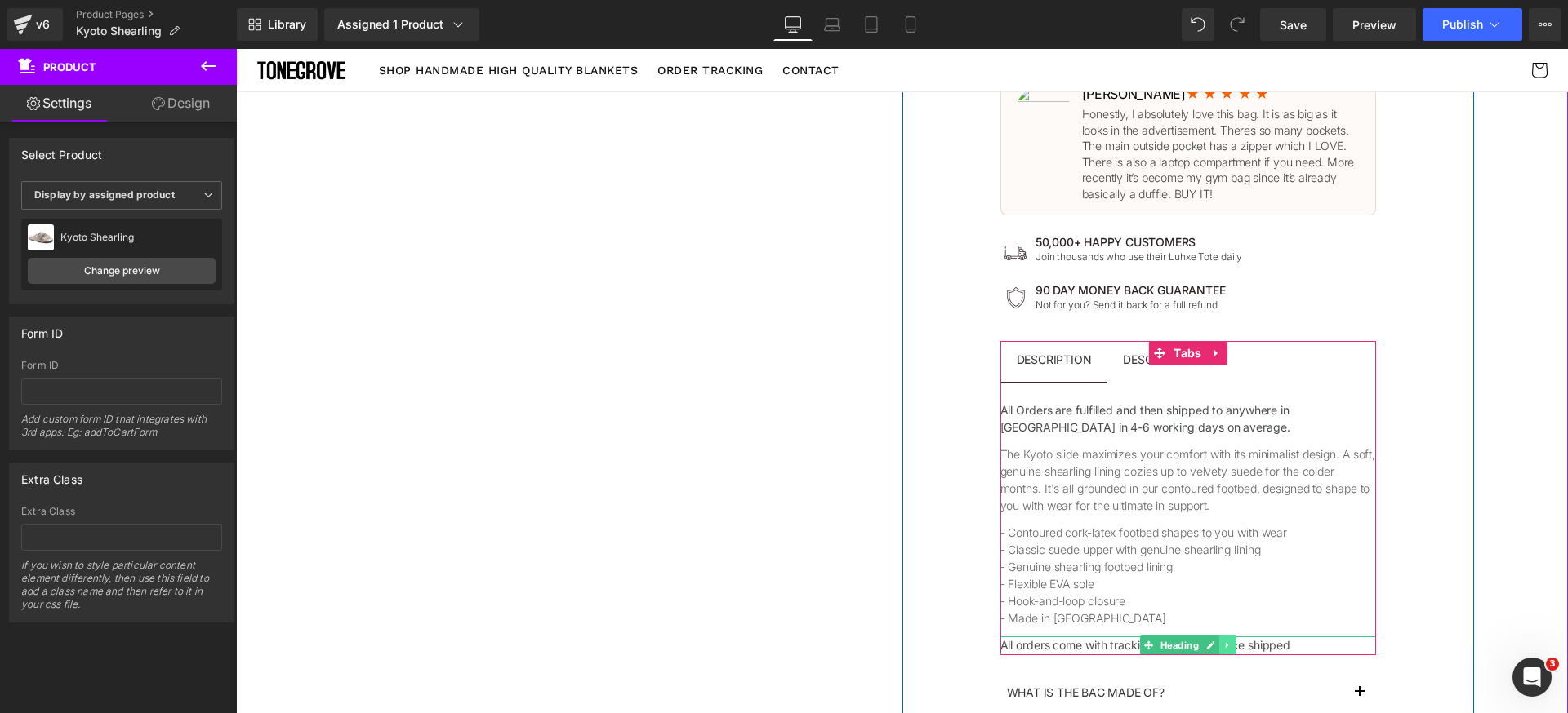
click at [1226, 647] on link at bounding box center [1227, 645] width 17 height 20
click at [1231, 648] on icon at bounding box center [1236, 645] width 9 height 9
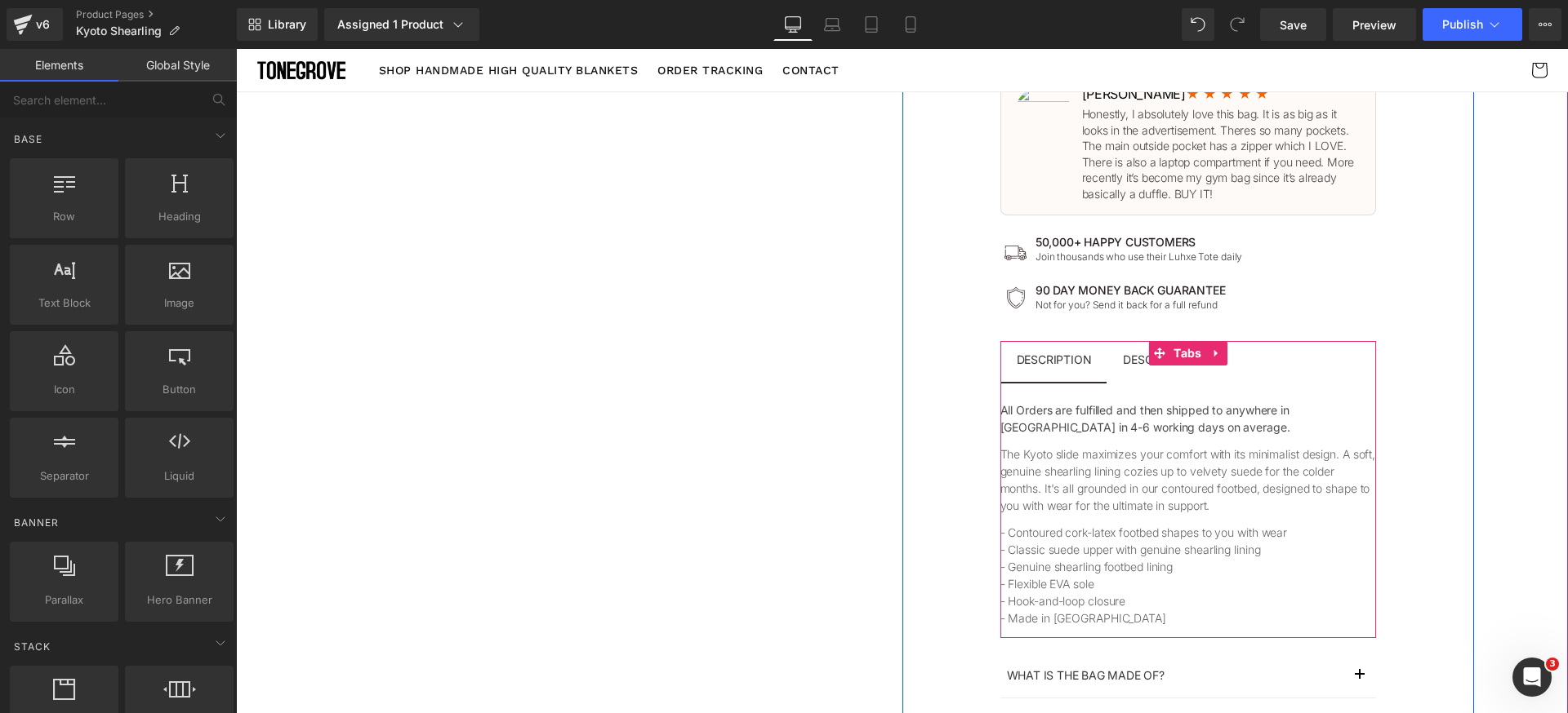
click at [1133, 367] on span "Description Text Block" at bounding box center [1160, 361] width 108 height 40
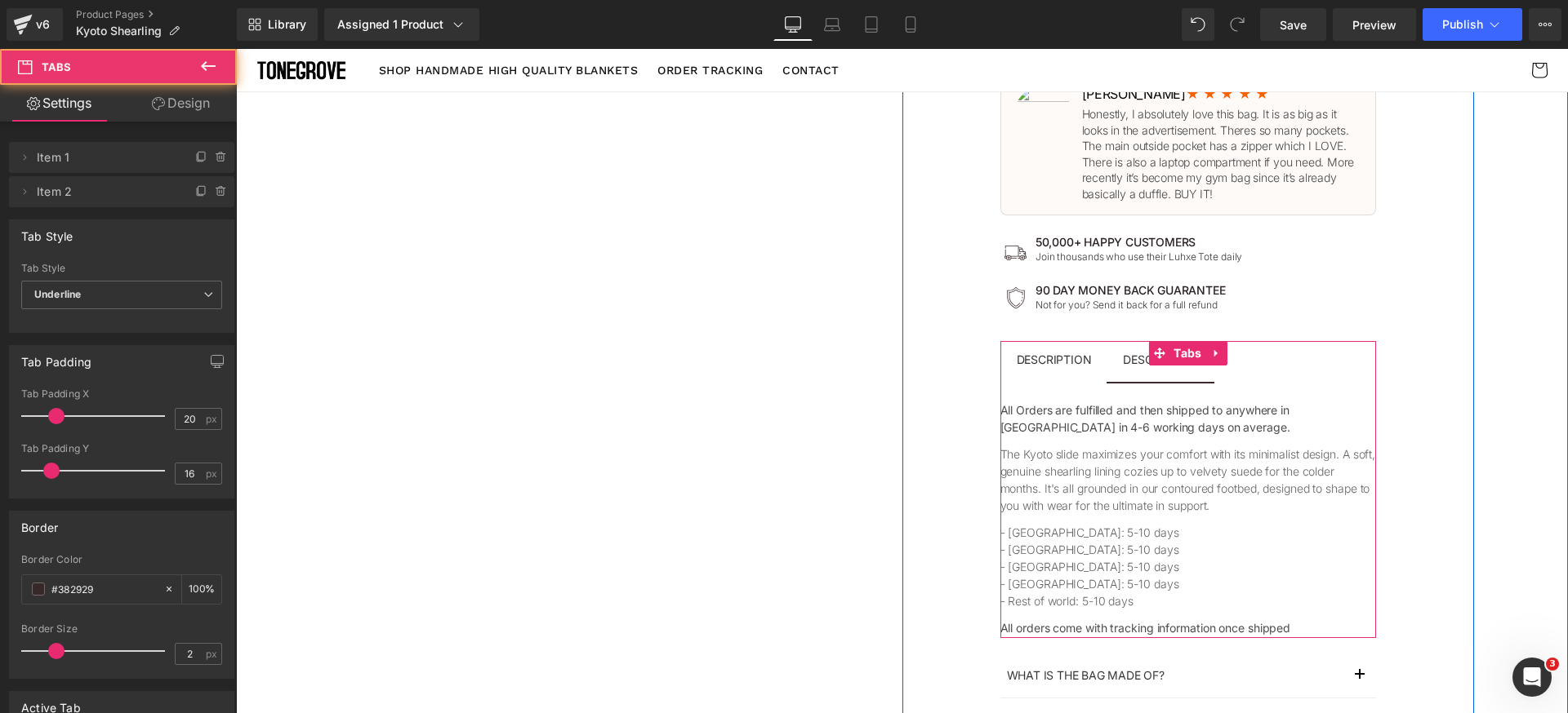
click at [236, 49] on div at bounding box center [236, 49] width 0 height 0
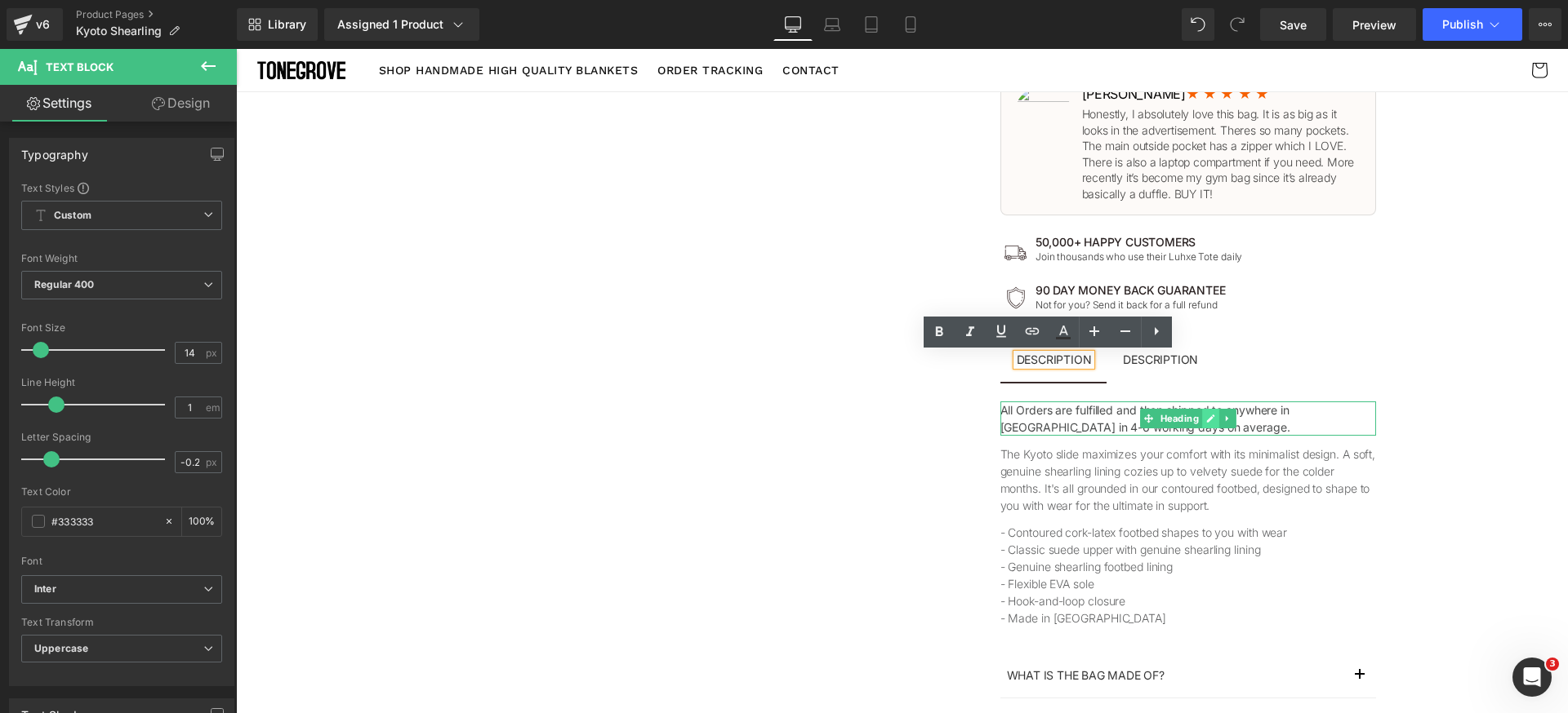
click at [1209, 421] on link at bounding box center [1210, 419] width 17 height 20
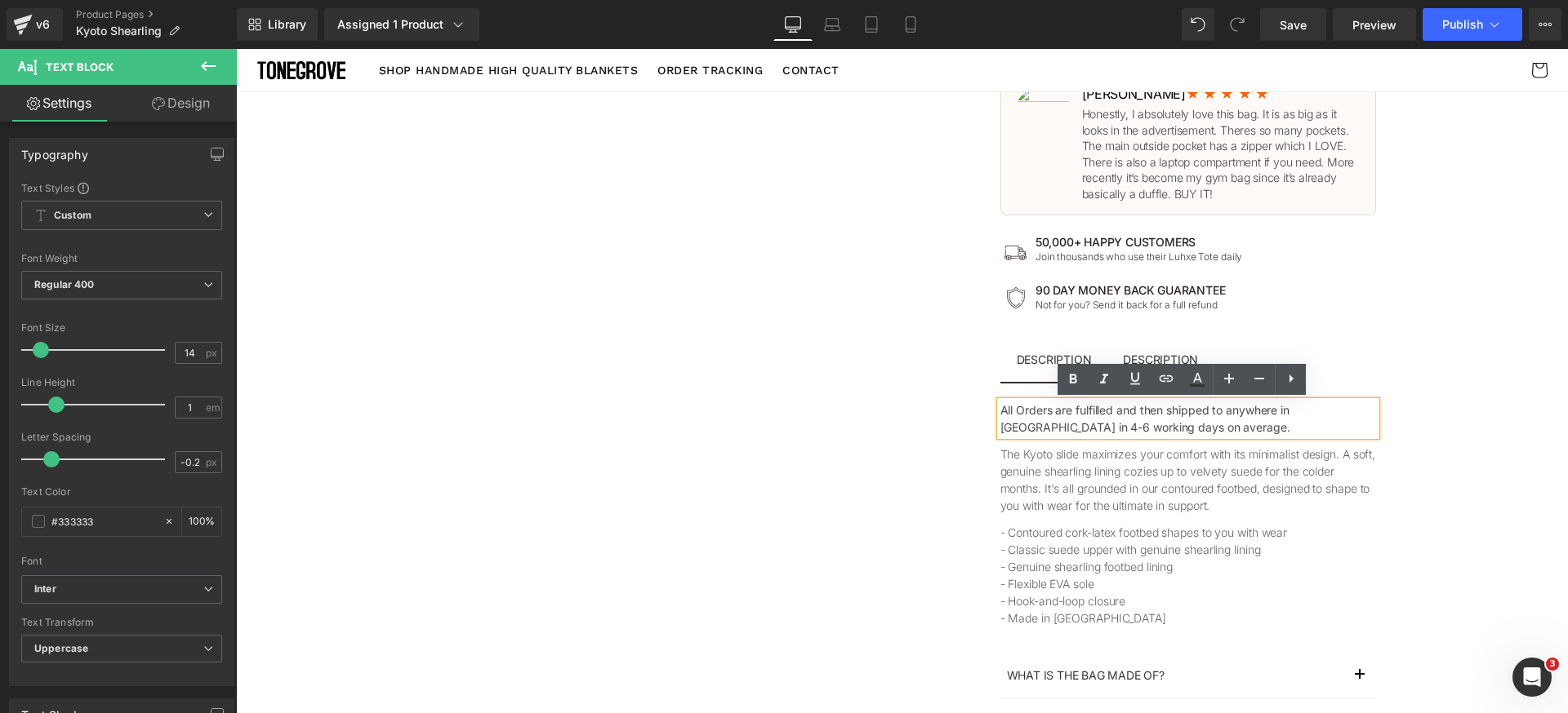
click at [1415, 451] on div "The Bag Built By Women, For Women Text Block 🏆 2024 TOP-RATED Tote BAG Text Blo…" at bounding box center [1188, 122] width 571 height 1533
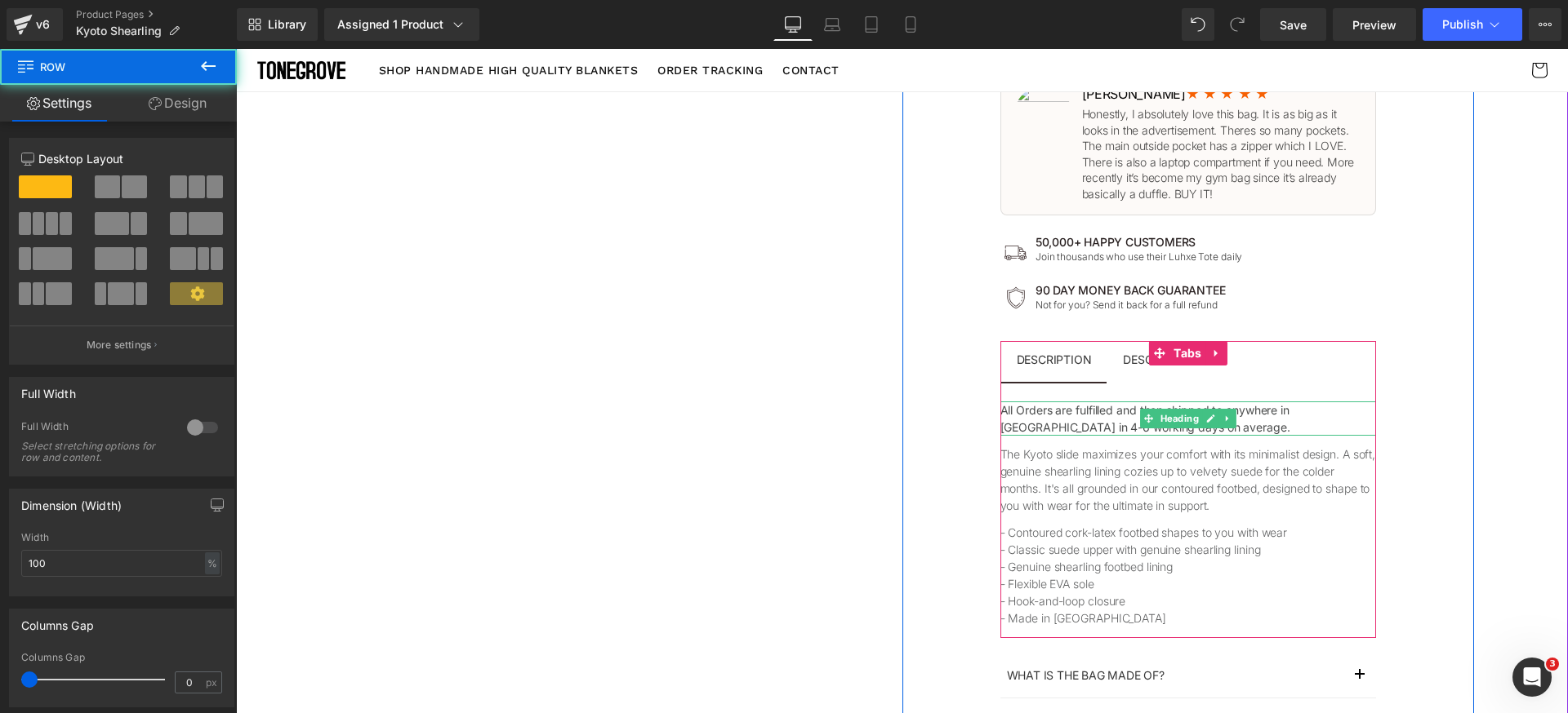
click at [1224, 422] on icon at bounding box center [1227, 419] width 9 height 9
click at [1231, 420] on icon at bounding box center [1236, 420] width 9 height 9
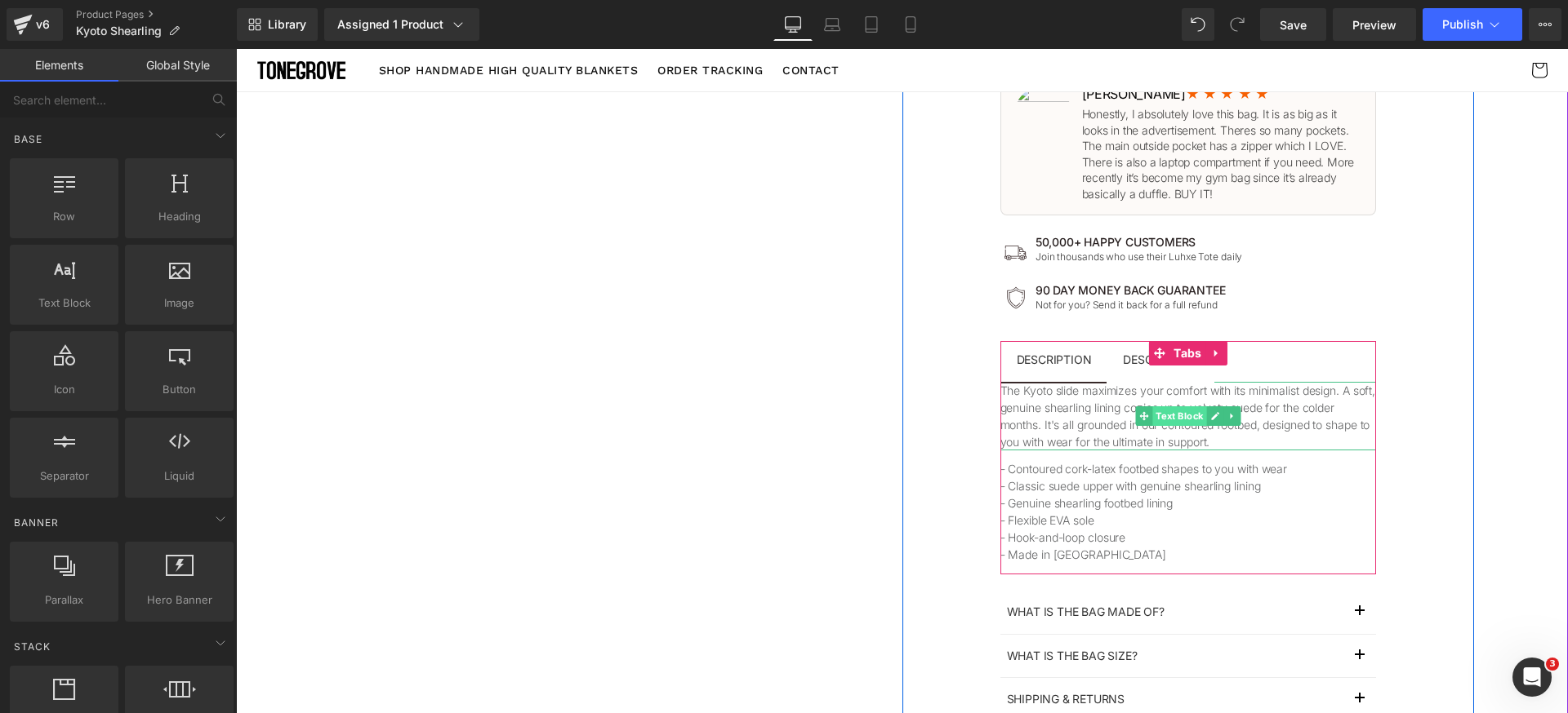
click at [1160, 416] on span "Text Block" at bounding box center [1178, 416] width 54 height 20
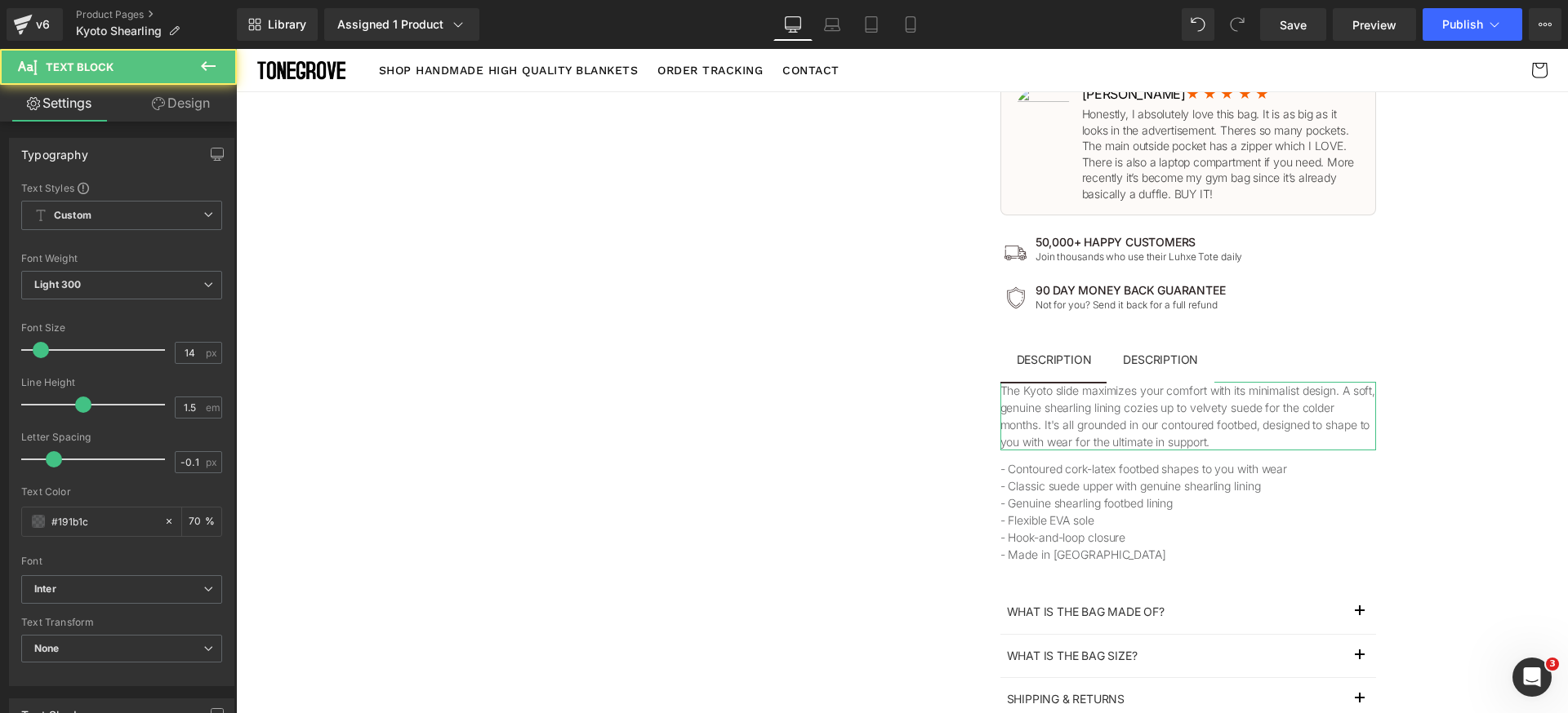
click at [180, 112] on link "Design" at bounding box center [181, 103] width 119 height 37
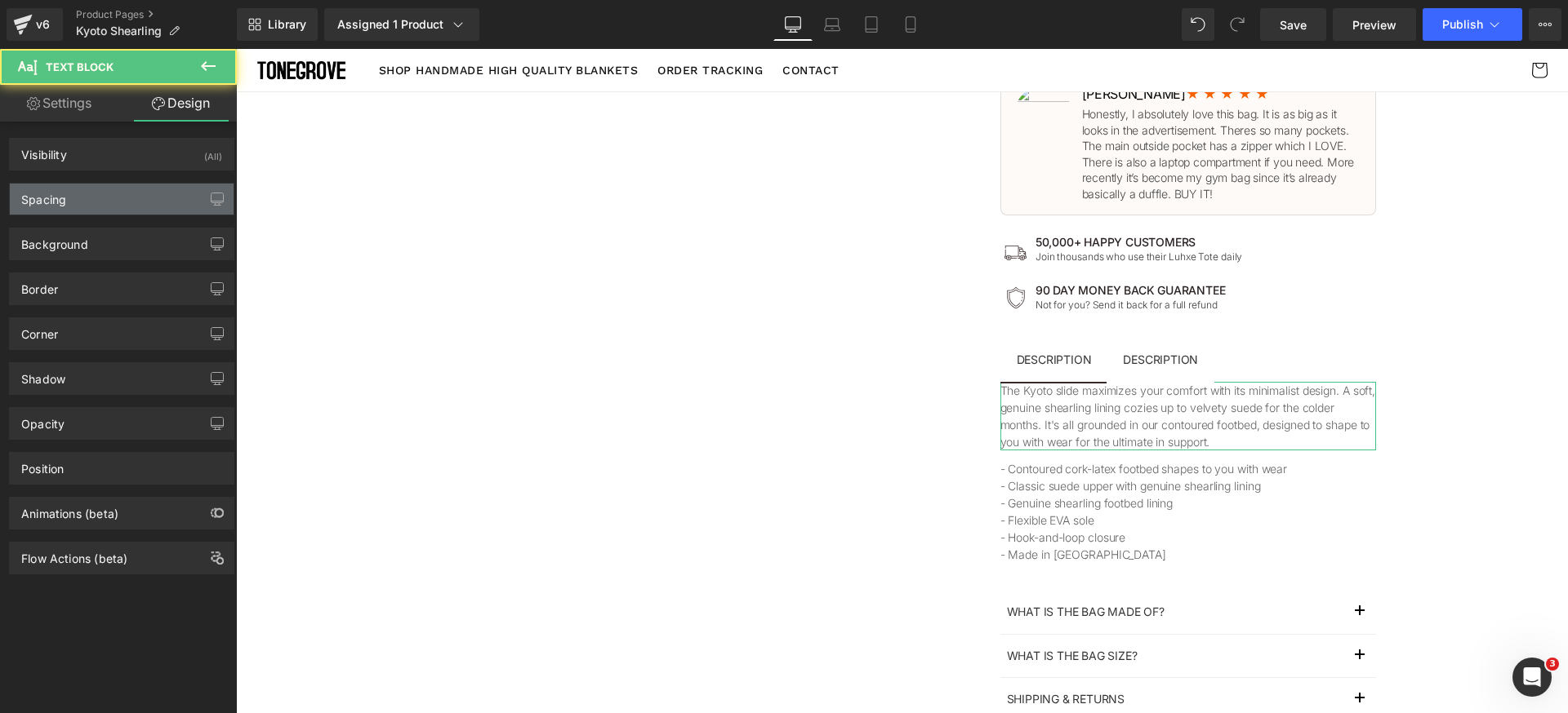
click at [148, 190] on div "Spacing" at bounding box center [121, 198] width 224 height 31
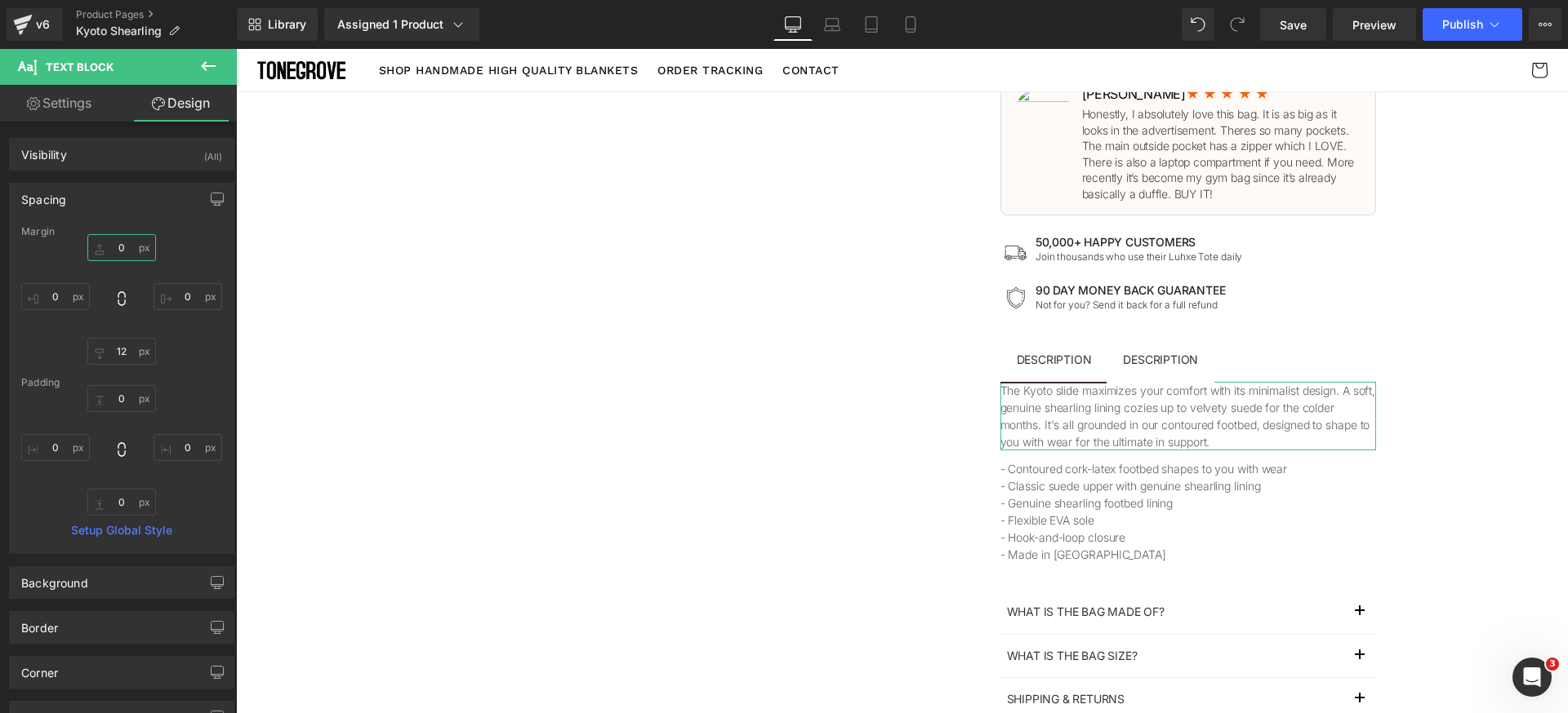
click at [130, 249] on input "0" at bounding box center [121, 247] width 69 height 27
type input "18"
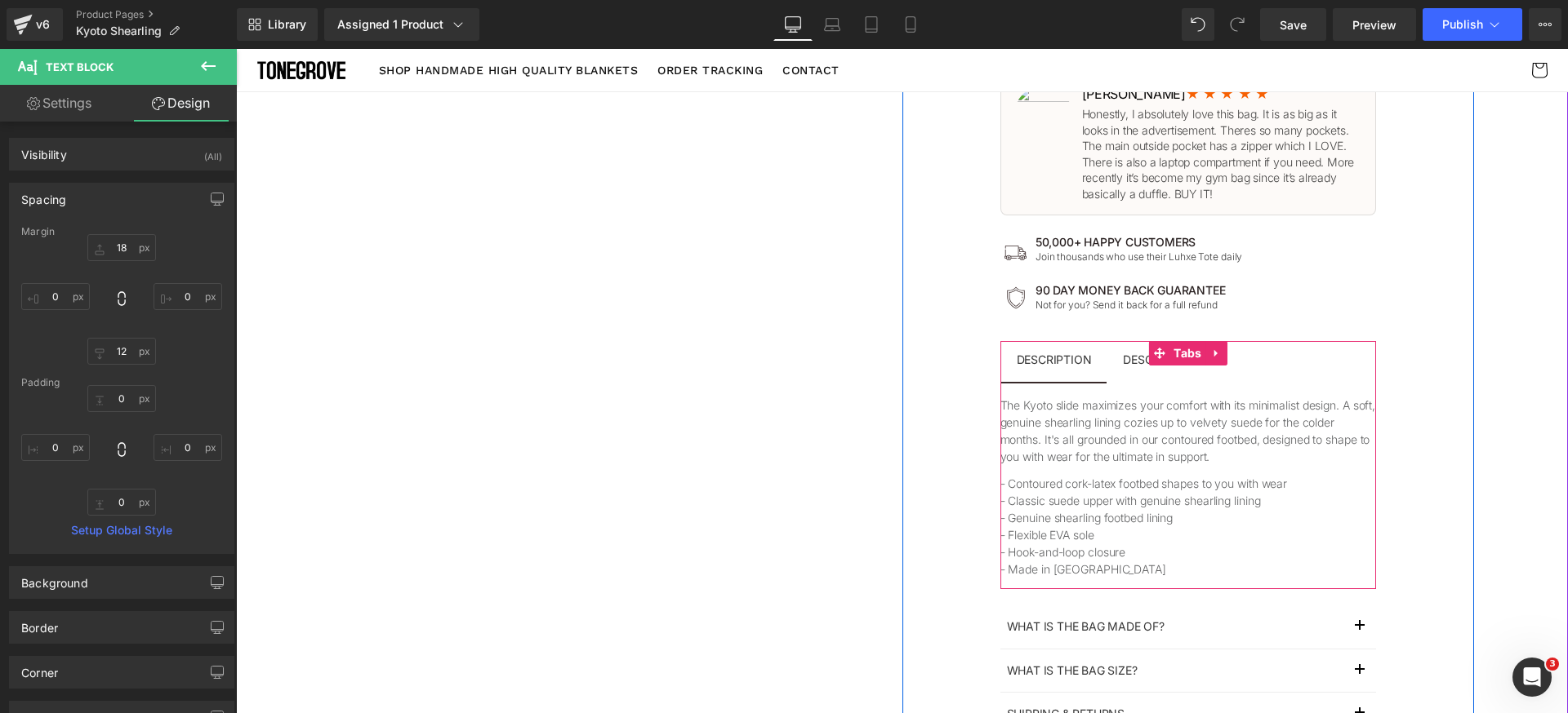
click at [1126, 379] on span "Description Text Block" at bounding box center [1160, 361] width 108 height 40
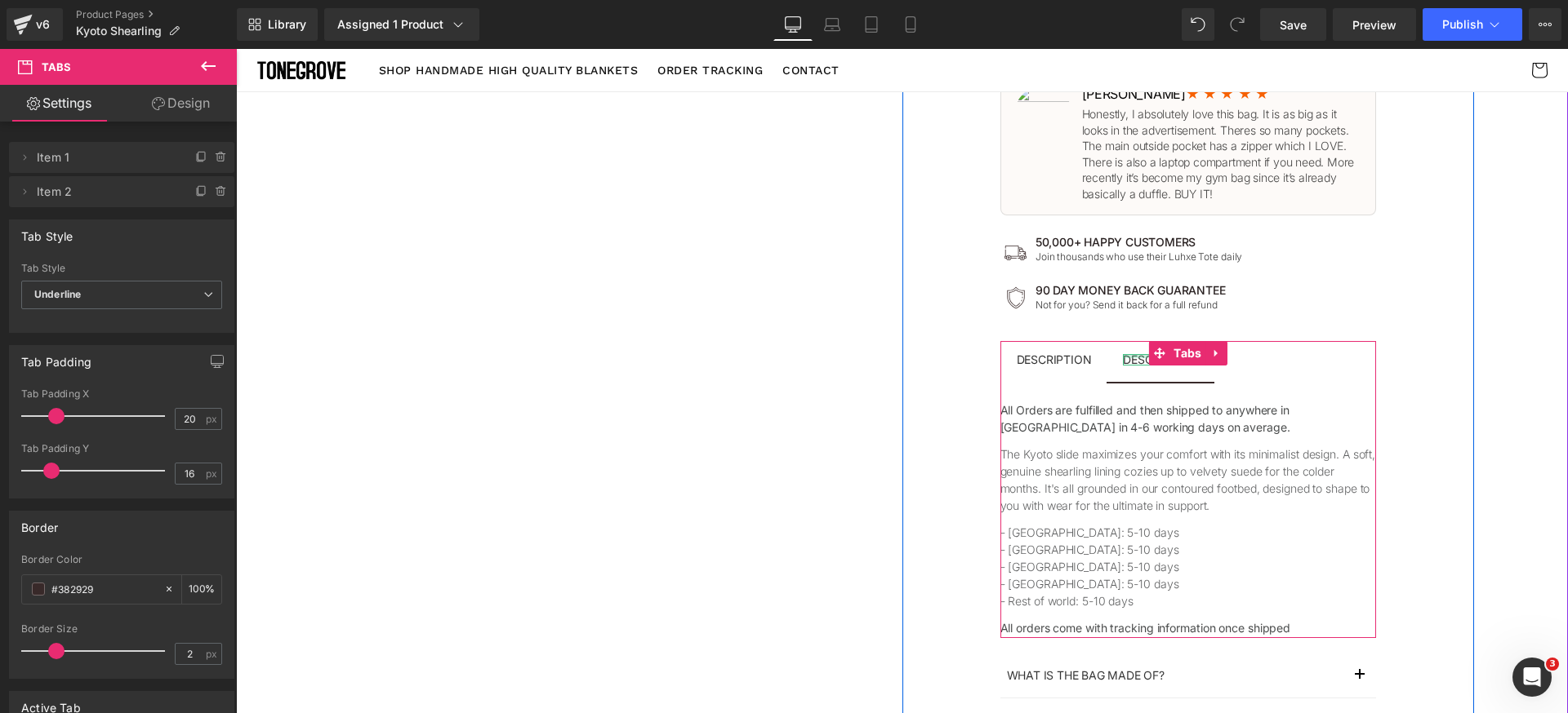
click at [1127, 357] on div at bounding box center [1160, 356] width 75 height 4
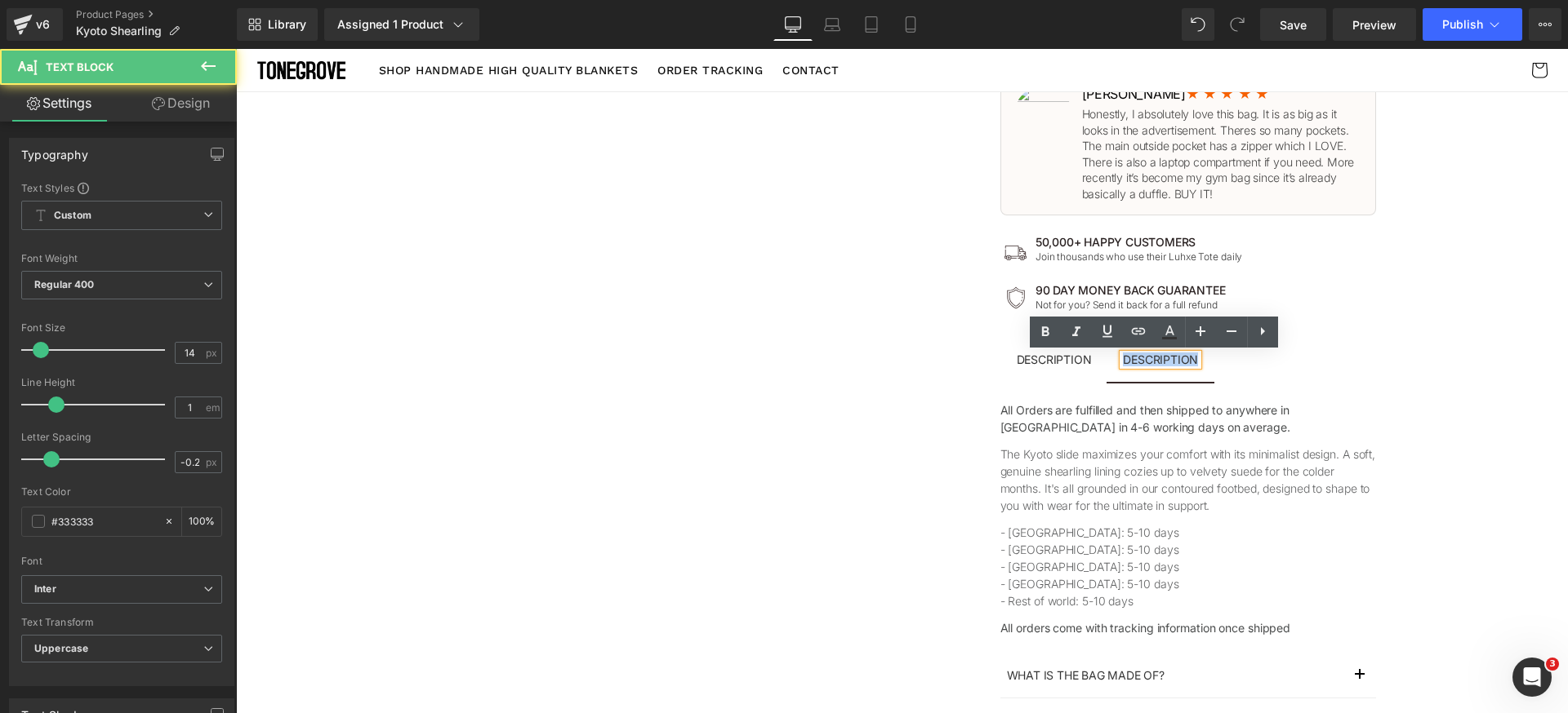
click at [1127, 357] on div "Description" at bounding box center [1160, 360] width 75 height 11
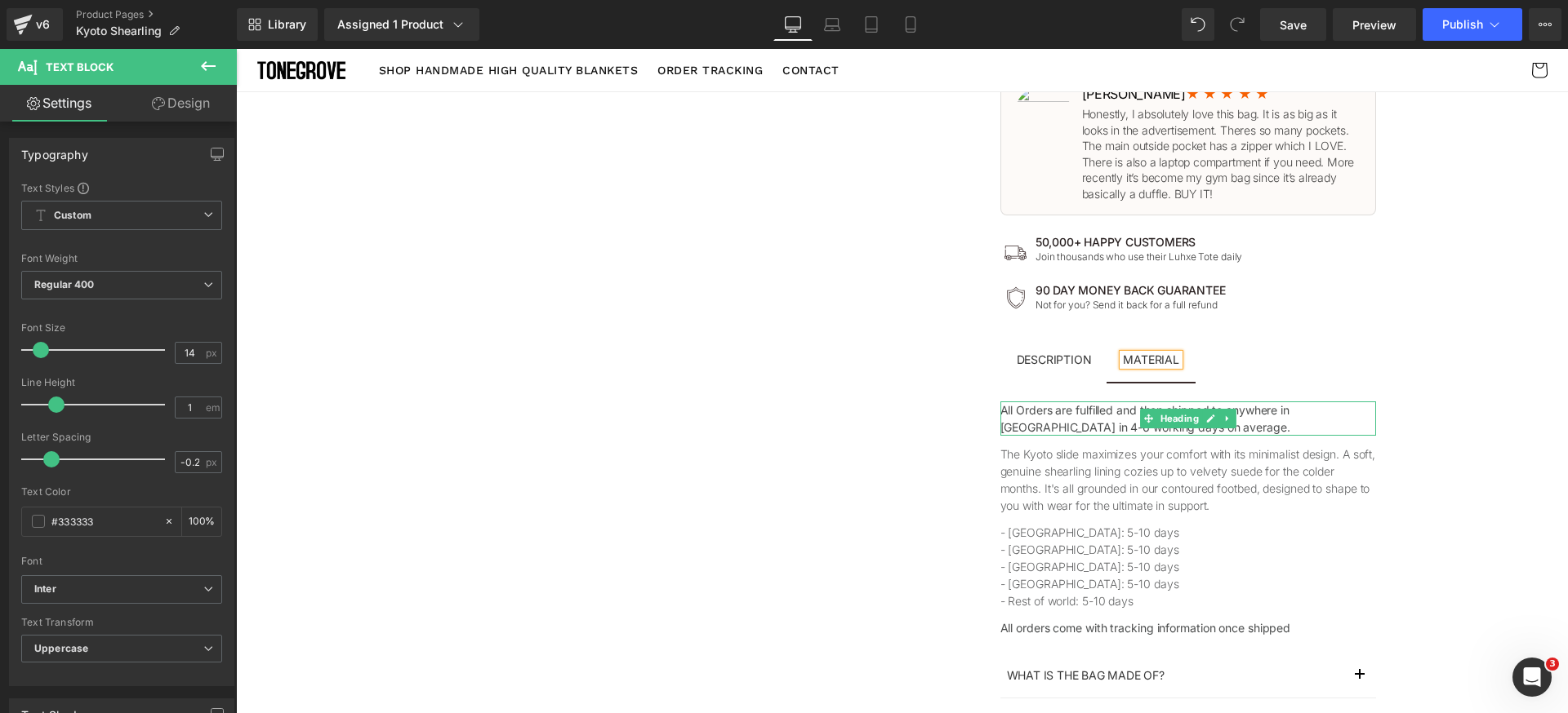
click at [1062, 410] on h1 "All Orders are fulfilled and then shipped to anywhere in the United States in 4…" at bounding box center [1188, 419] width 376 height 34
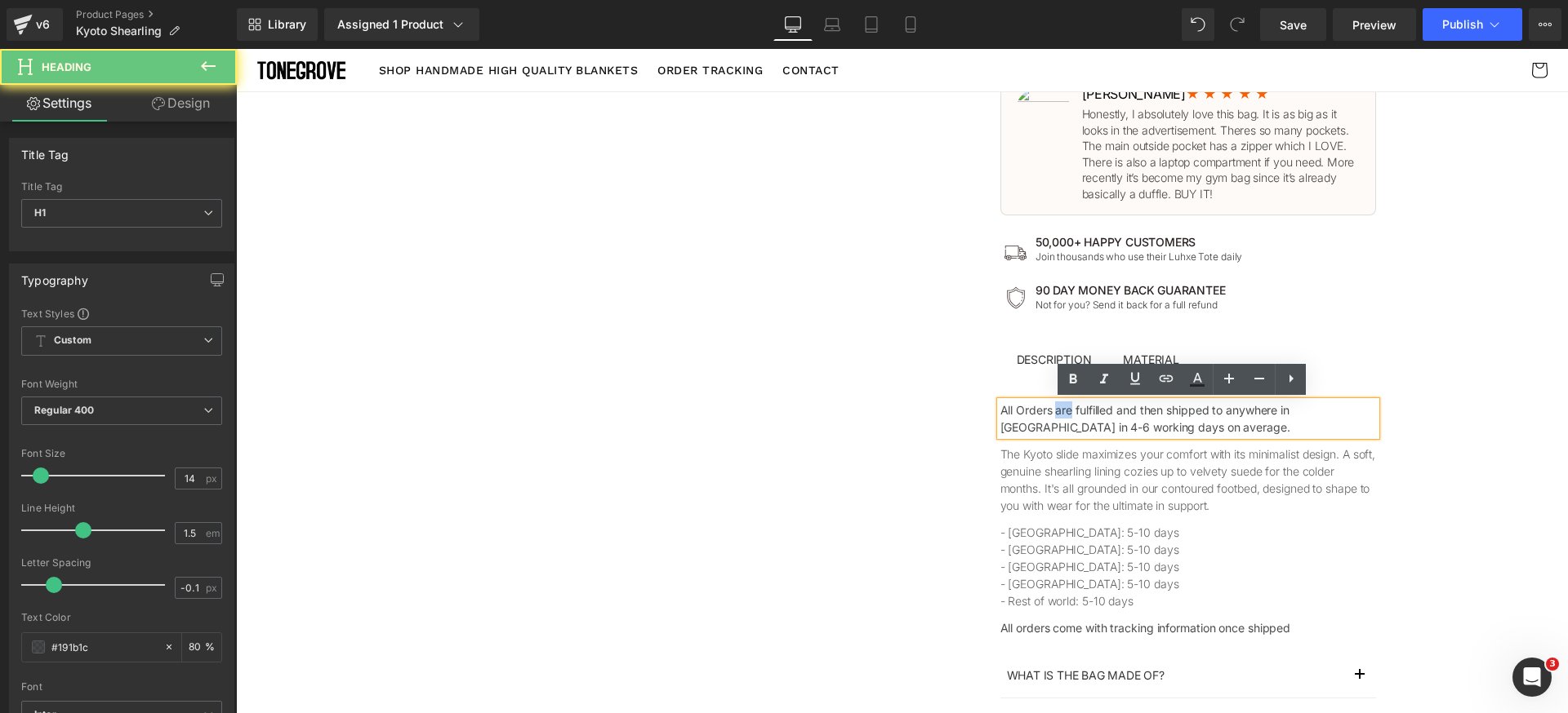
click at [1062, 410] on h1 "All Orders are fulfilled and then shipped to anywhere in the United States in 4…" at bounding box center [1188, 419] width 376 height 34
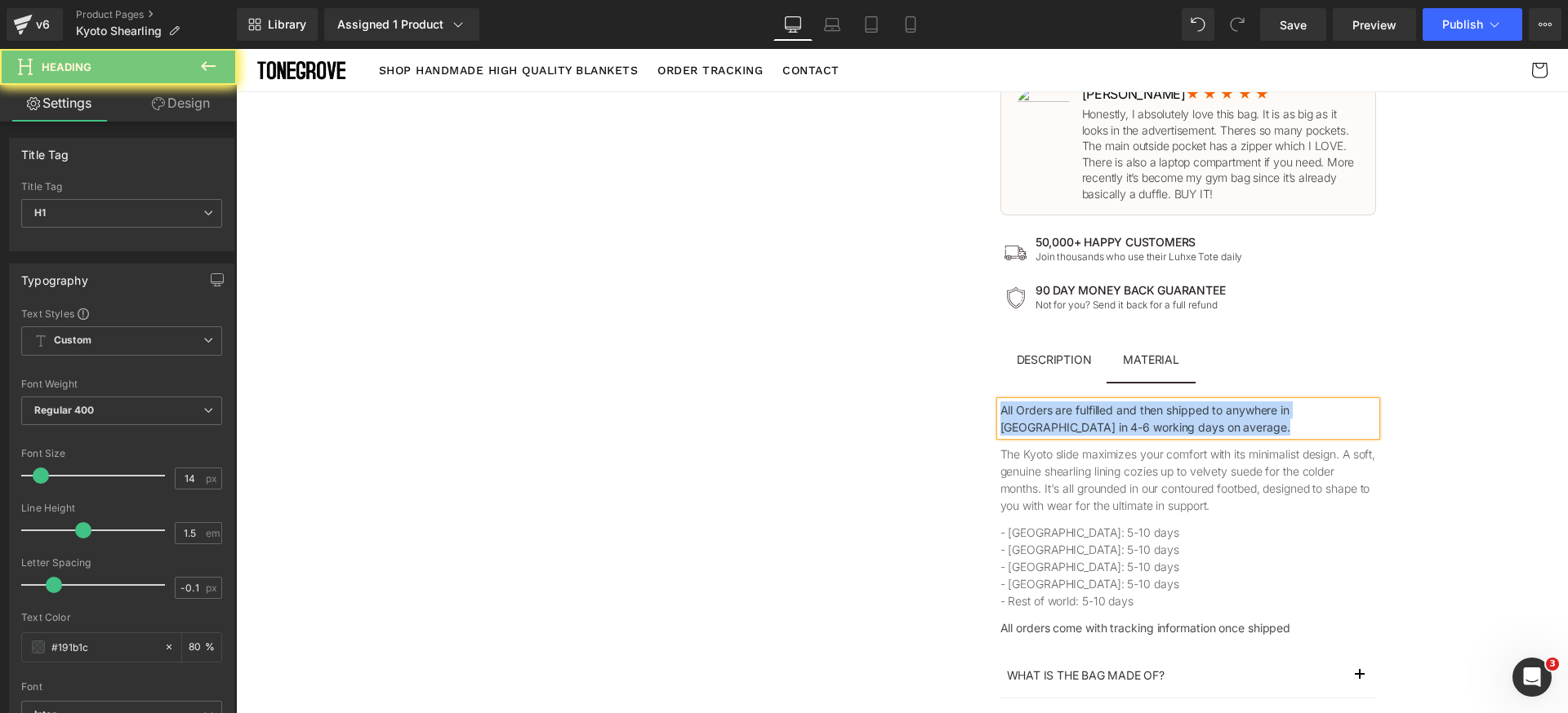
paste div
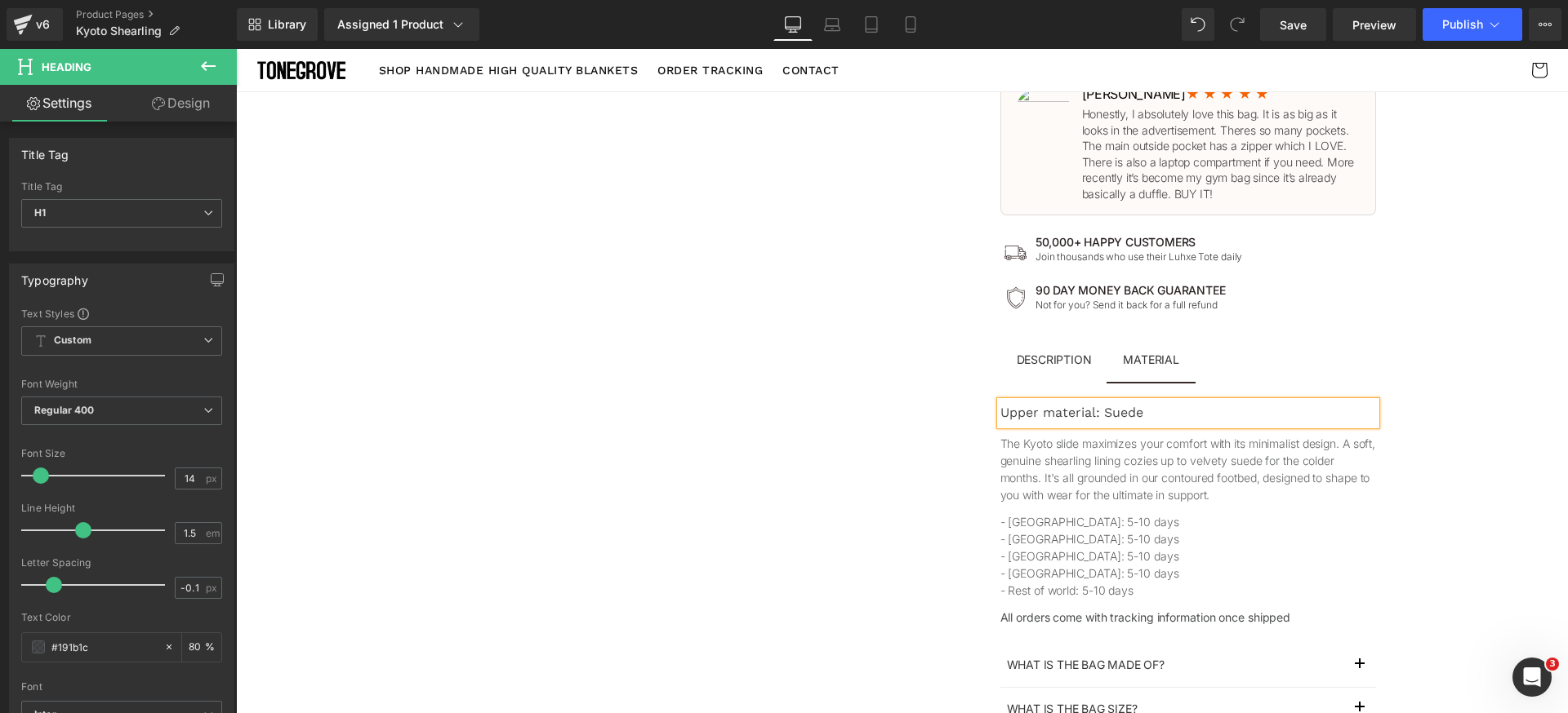
click at [1464, 471] on div "The Bag Built By Women, For Women Text Block 🏆 2024 TOP-RATED Tote BAG Text Blo…" at bounding box center [1188, 117] width 571 height 1523
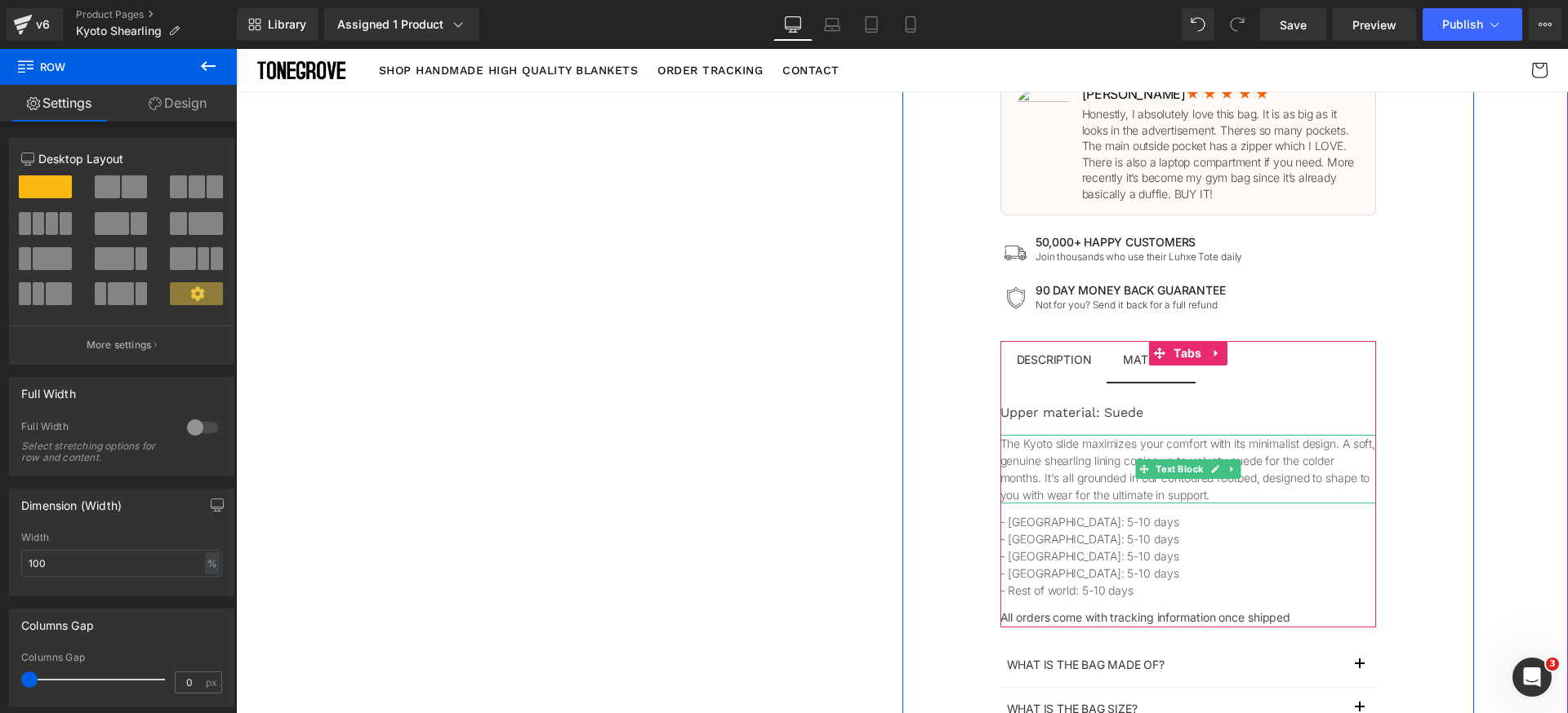
click at [1064, 471] on p "The Kyoto slide maximizes your comfort with its minimalist design. A soft, genu…" at bounding box center [1188, 468] width 376 height 69
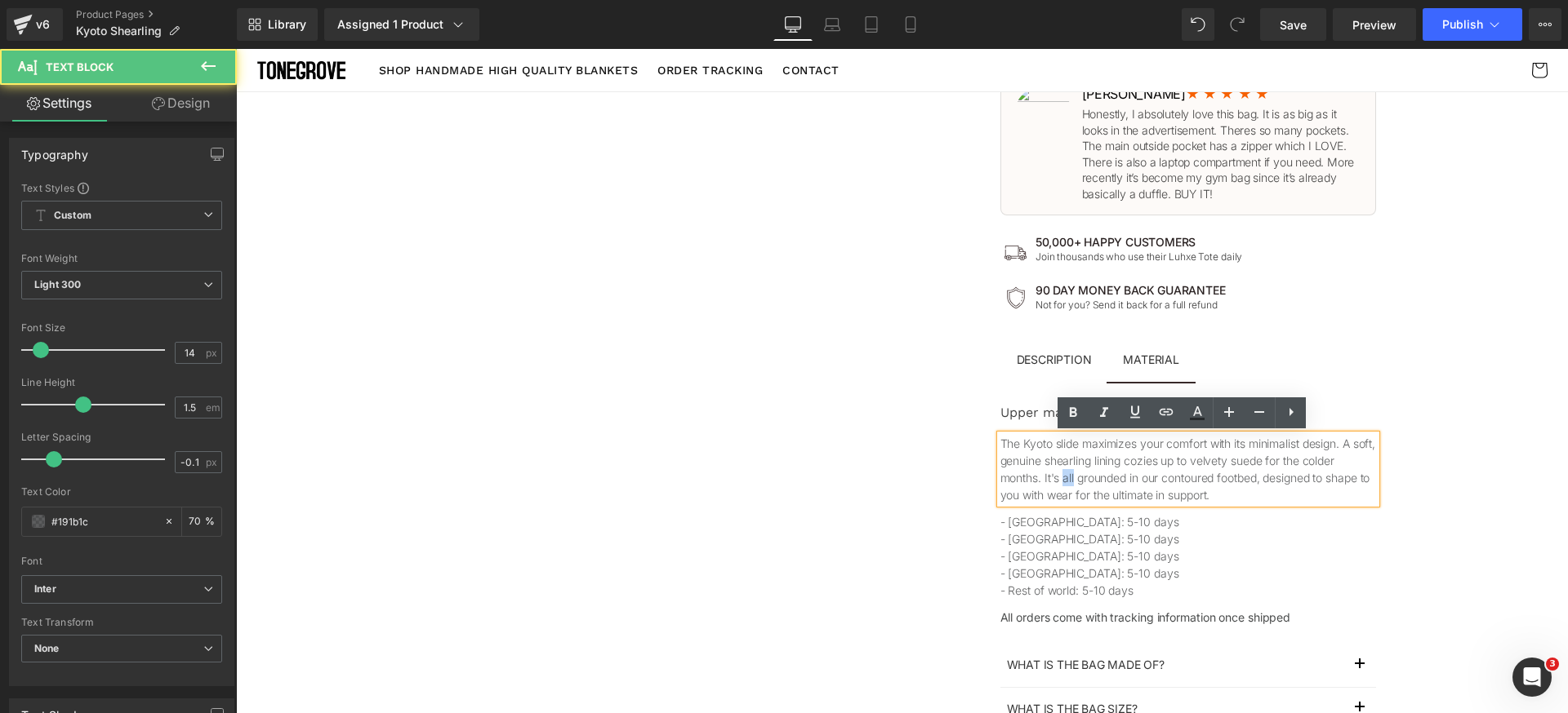
click at [1064, 471] on p "The Kyoto slide maximizes your comfort with its minimalist design. A soft, genu…" at bounding box center [1188, 468] width 376 height 69
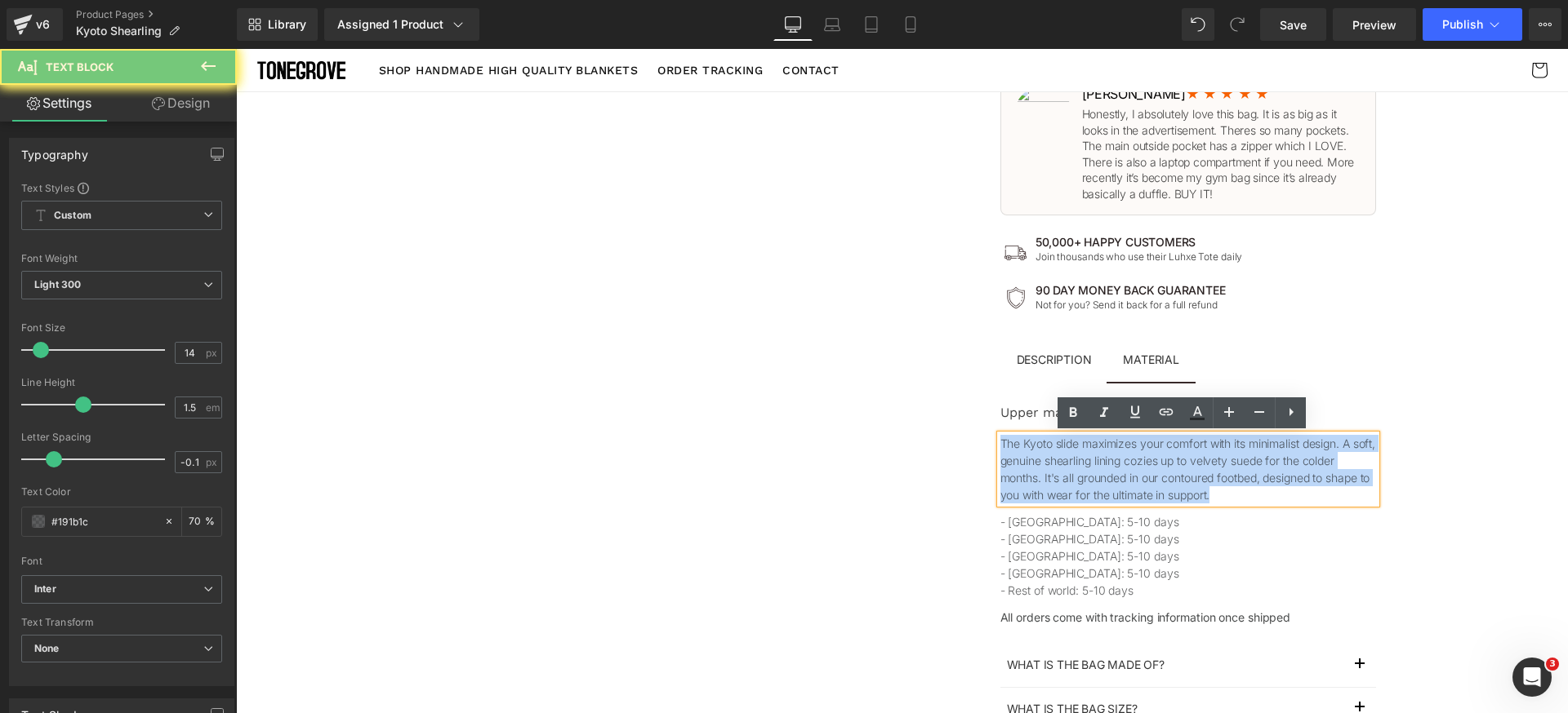
click at [1064, 471] on p "The Kyoto slide maximizes your comfort with its minimalist design. A soft, genu…" at bounding box center [1188, 468] width 376 height 69
paste div
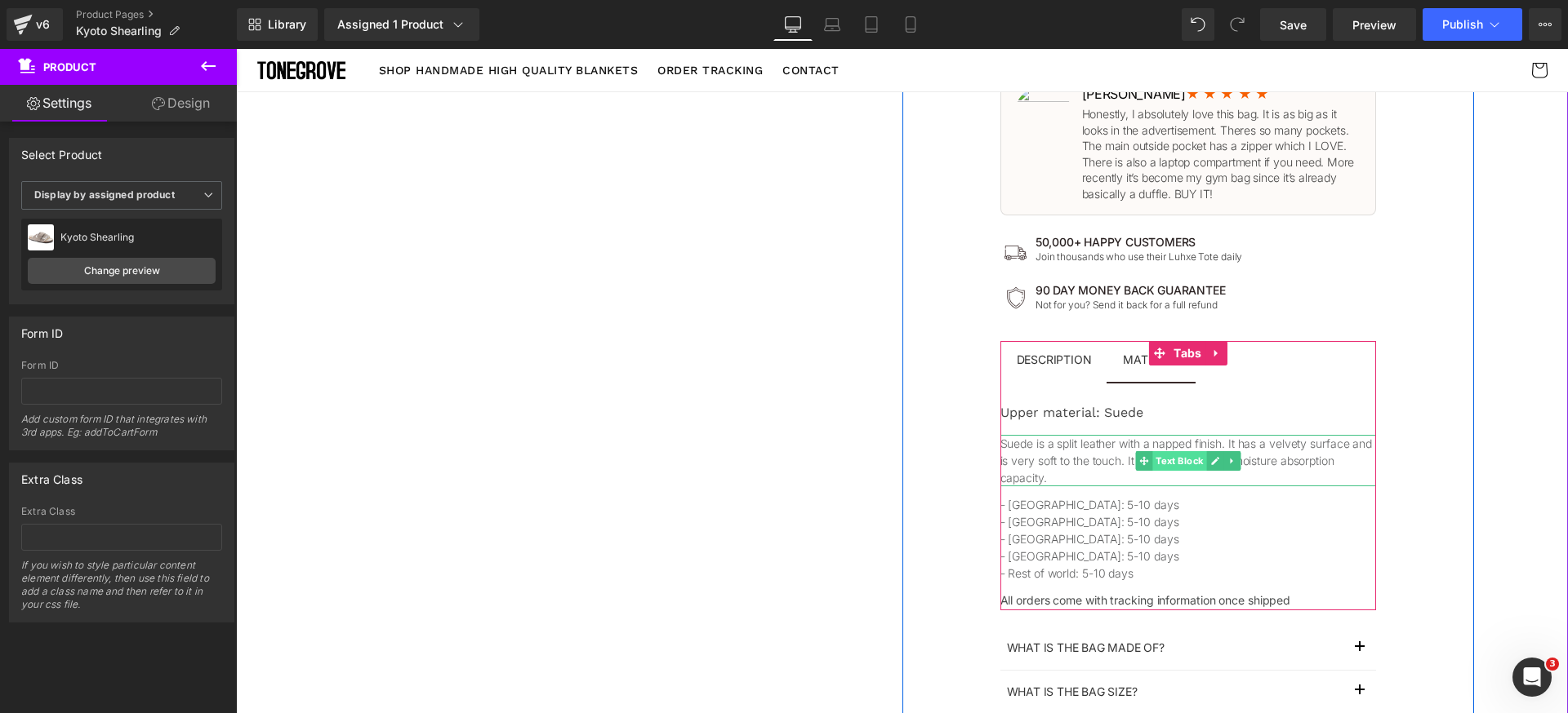
click at [1157, 452] on span "Text Block" at bounding box center [1178, 461] width 54 height 20
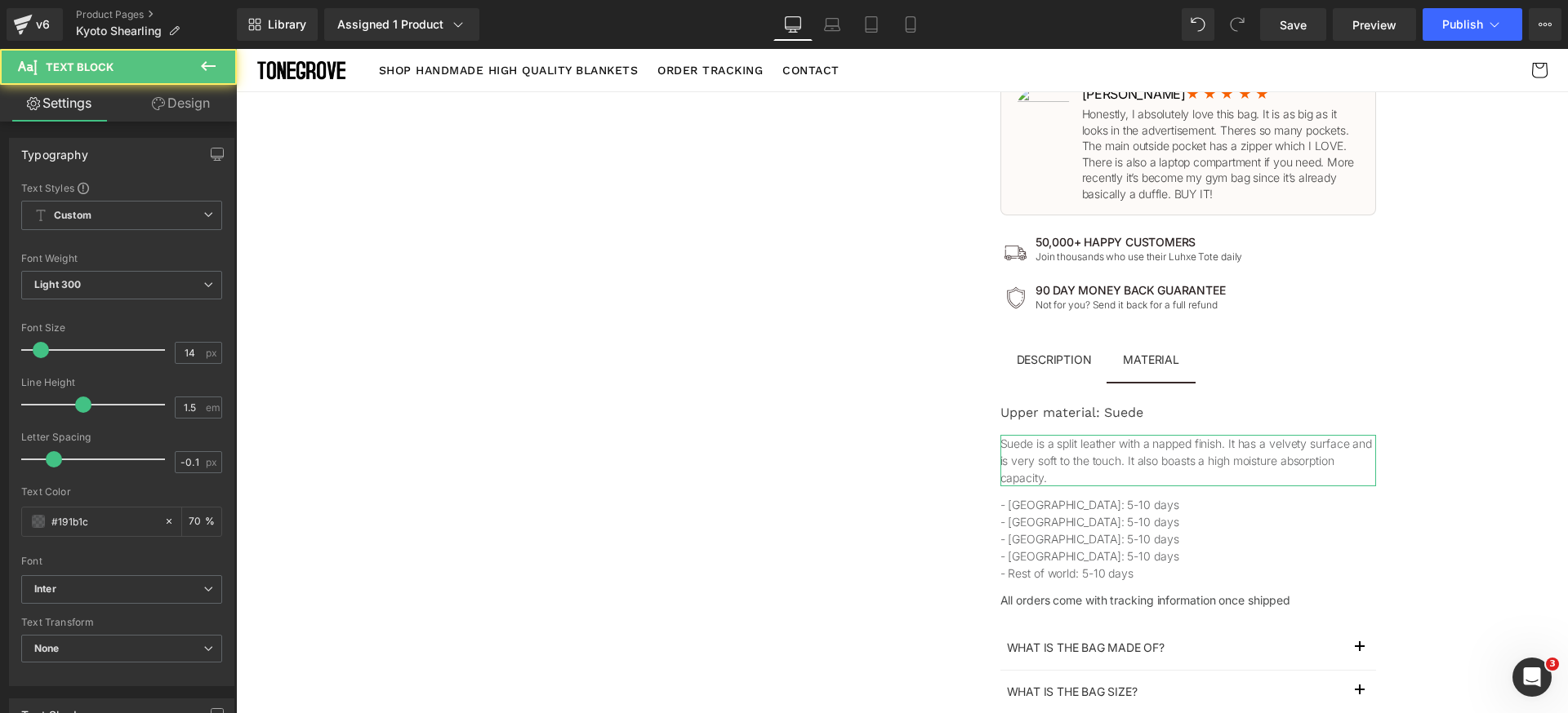
click at [171, 88] on link "Design" at bounding box center [181, 103] width 119 height 37
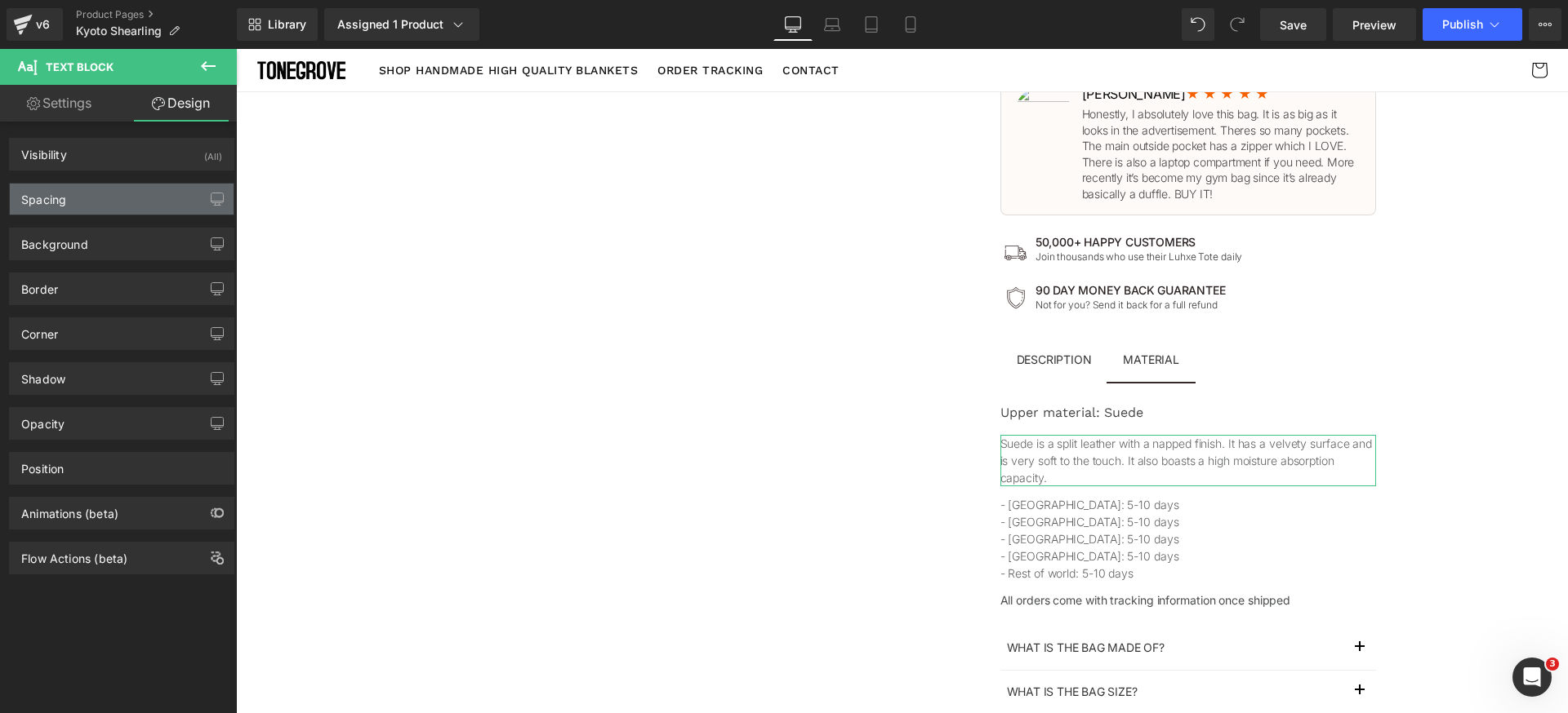
click at [112, 202] on div "Spacing" at bounding box center [121, 198] width 224 height 31
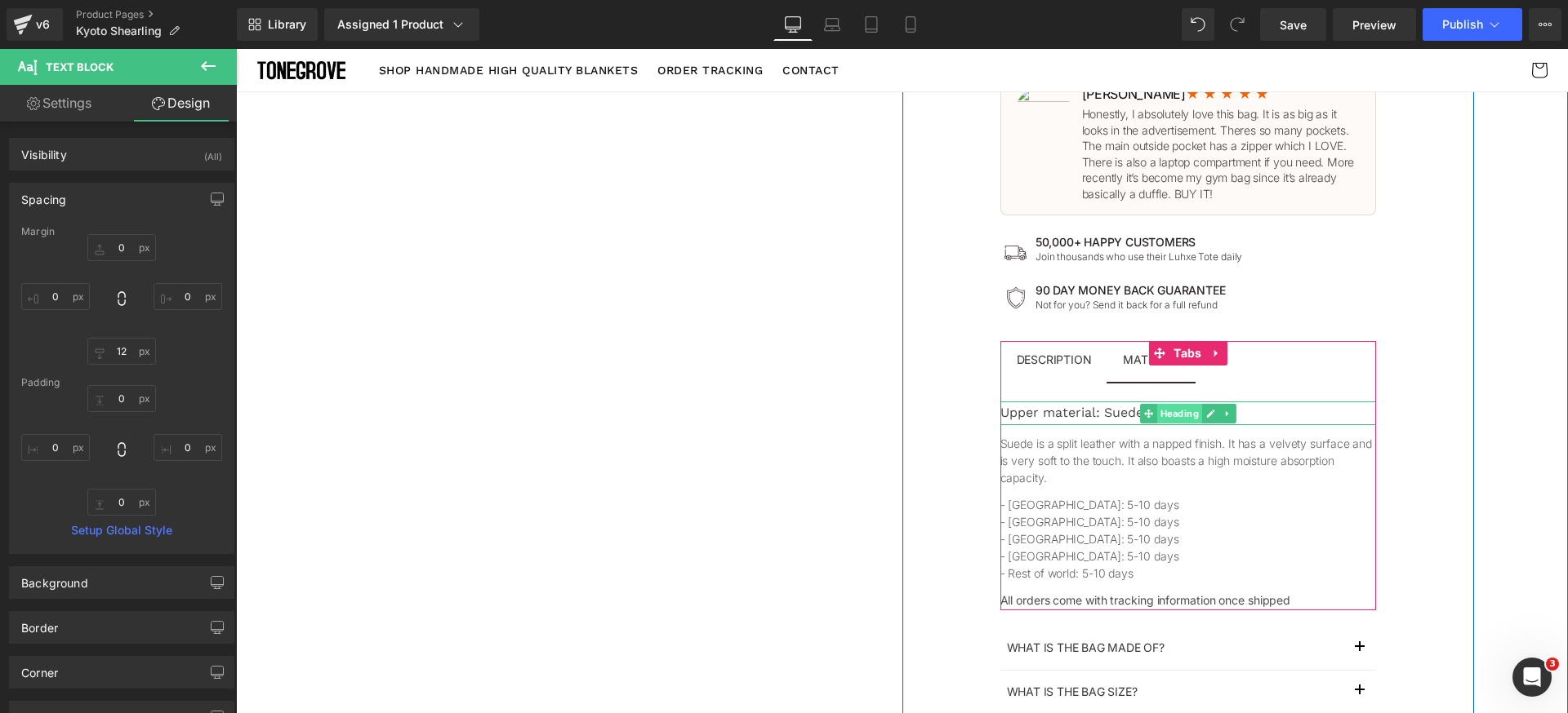
click at [1176, 416] on span "Heading" at bounding box center [1179, 413] width 45 height 20
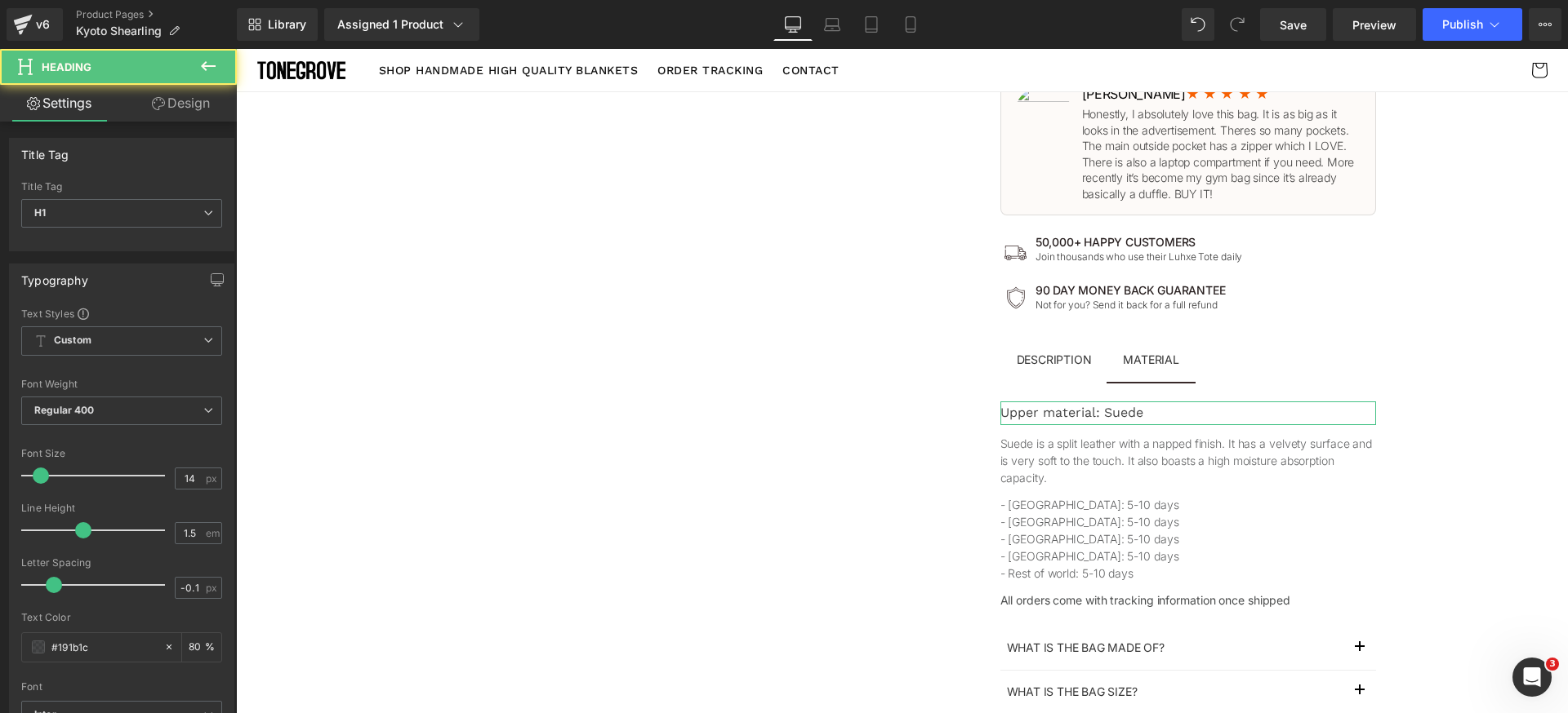
drag, startPoint x: 195, startPoint y: 102, endPoint x: 132, endPoint y: 203, distance: 119.0
click at [194, 102] on link "Design" at bounding box center [181, 103] width 119 height 37
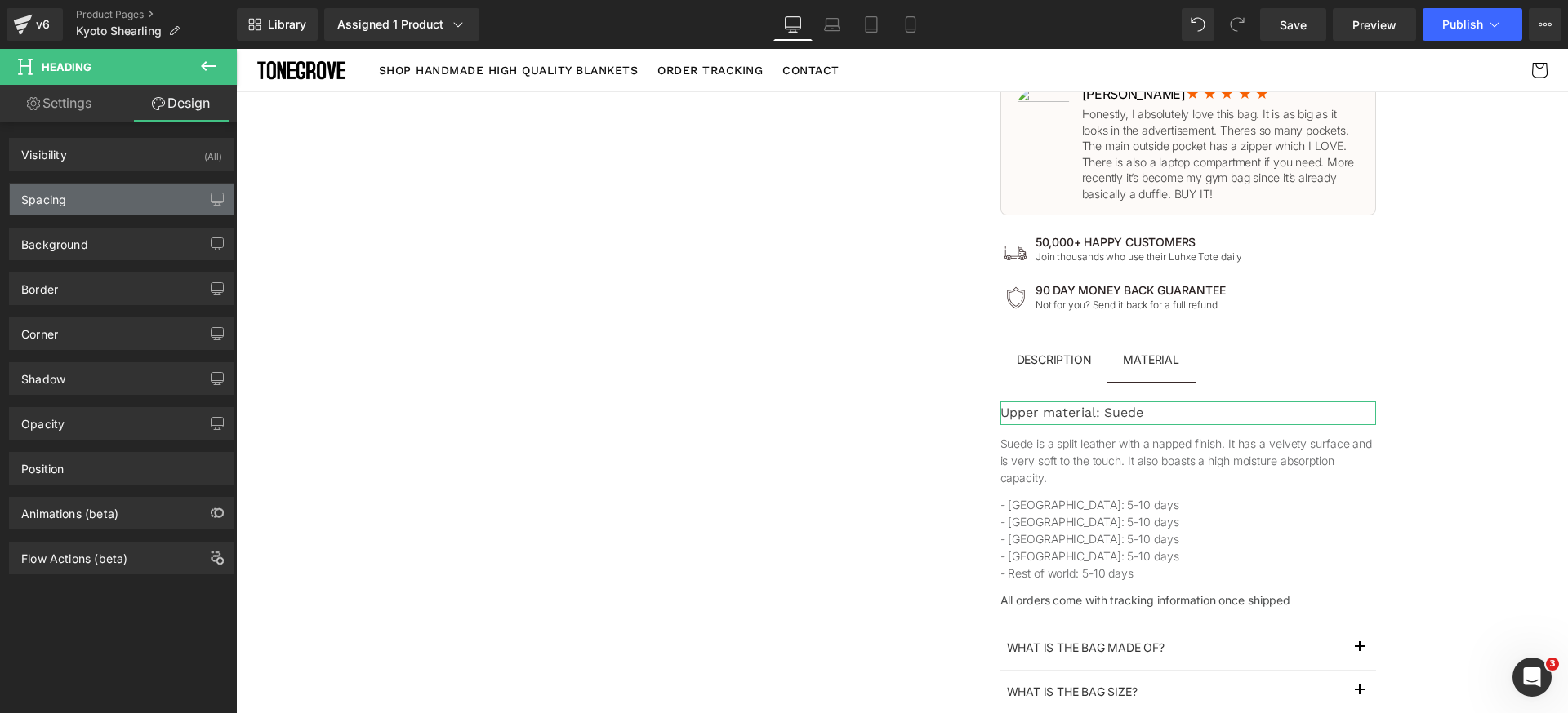
click at [121, 210] on div "Spacing" at bounding box center [121, 198] width 224 height 31
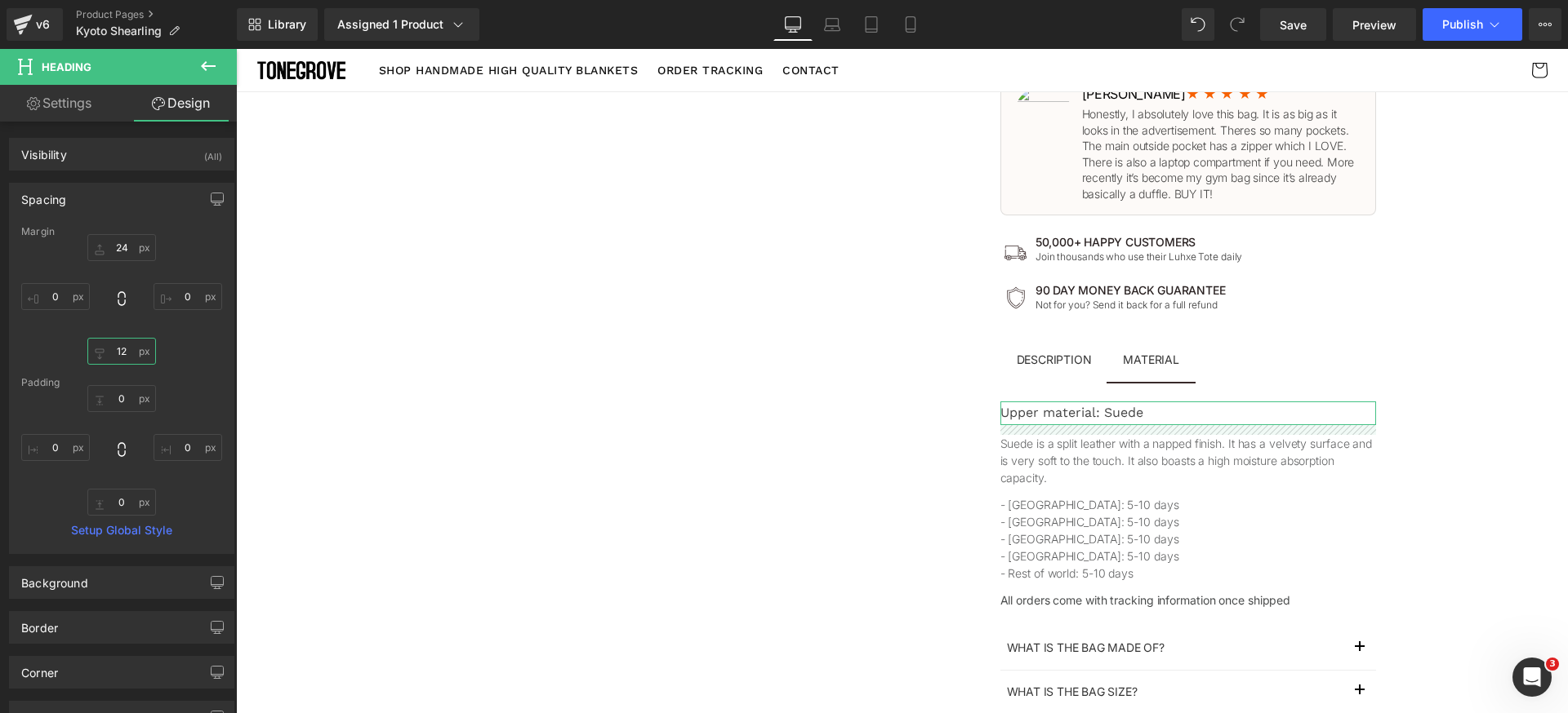
click at [133, 353] on input "text" at bounding box center [121, 351] width 69 height 27
type input "0"
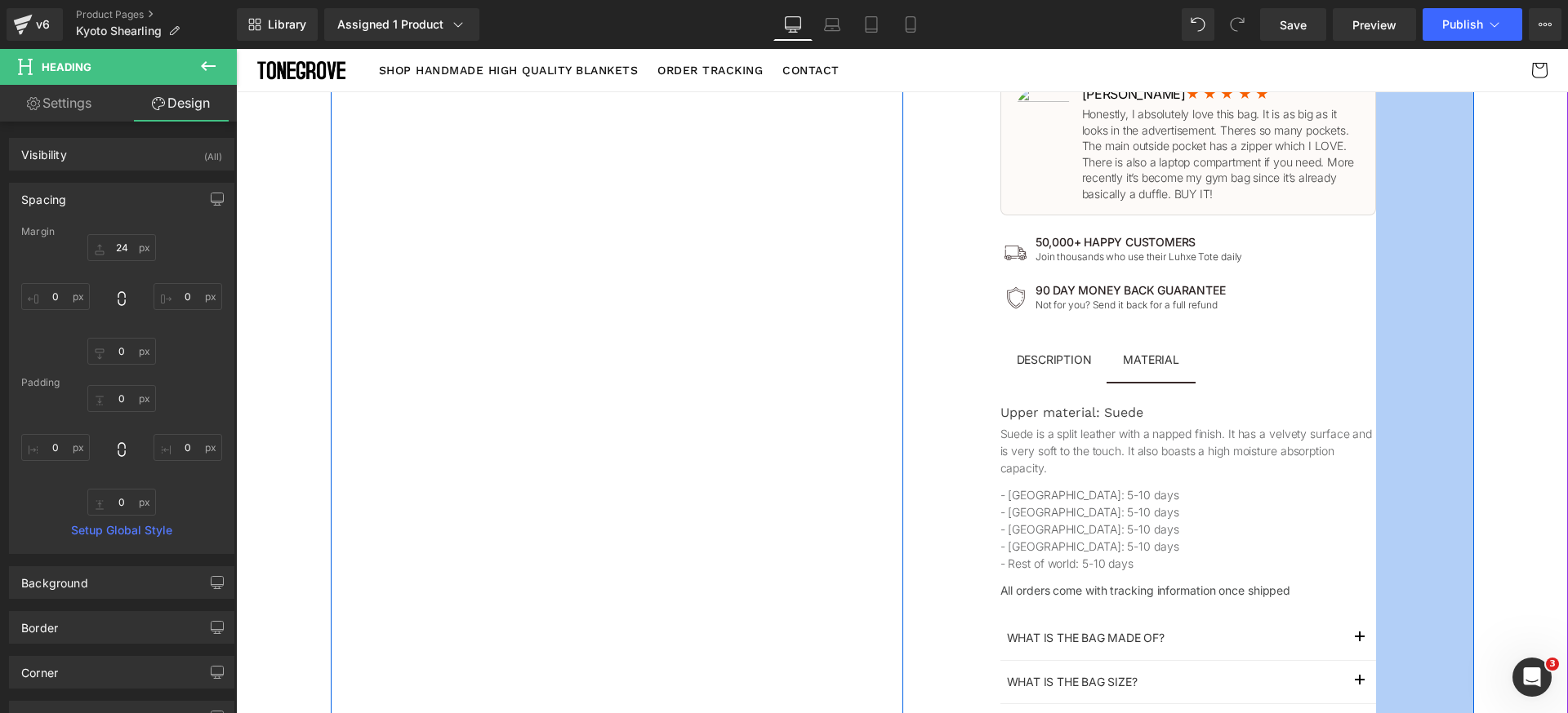
click at [1426, 471] on div "120px" at bounding box center [1425, 103] width 98 height 1496
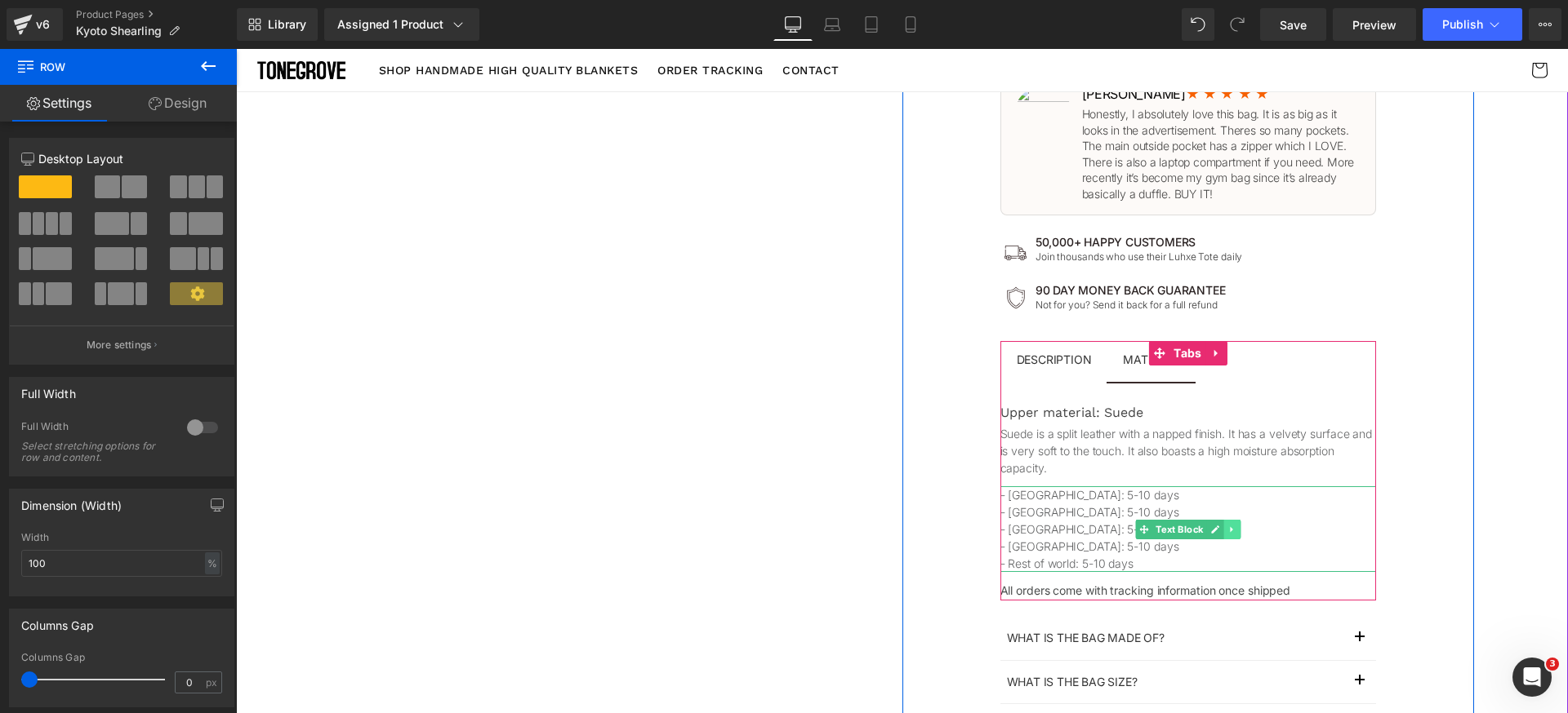
click at [1230, 530] on icon at bounding box center [1231, 530] width 3 height 6
click at [1232, 533] on link at bounding box center [1240, 530] width 17 height 20
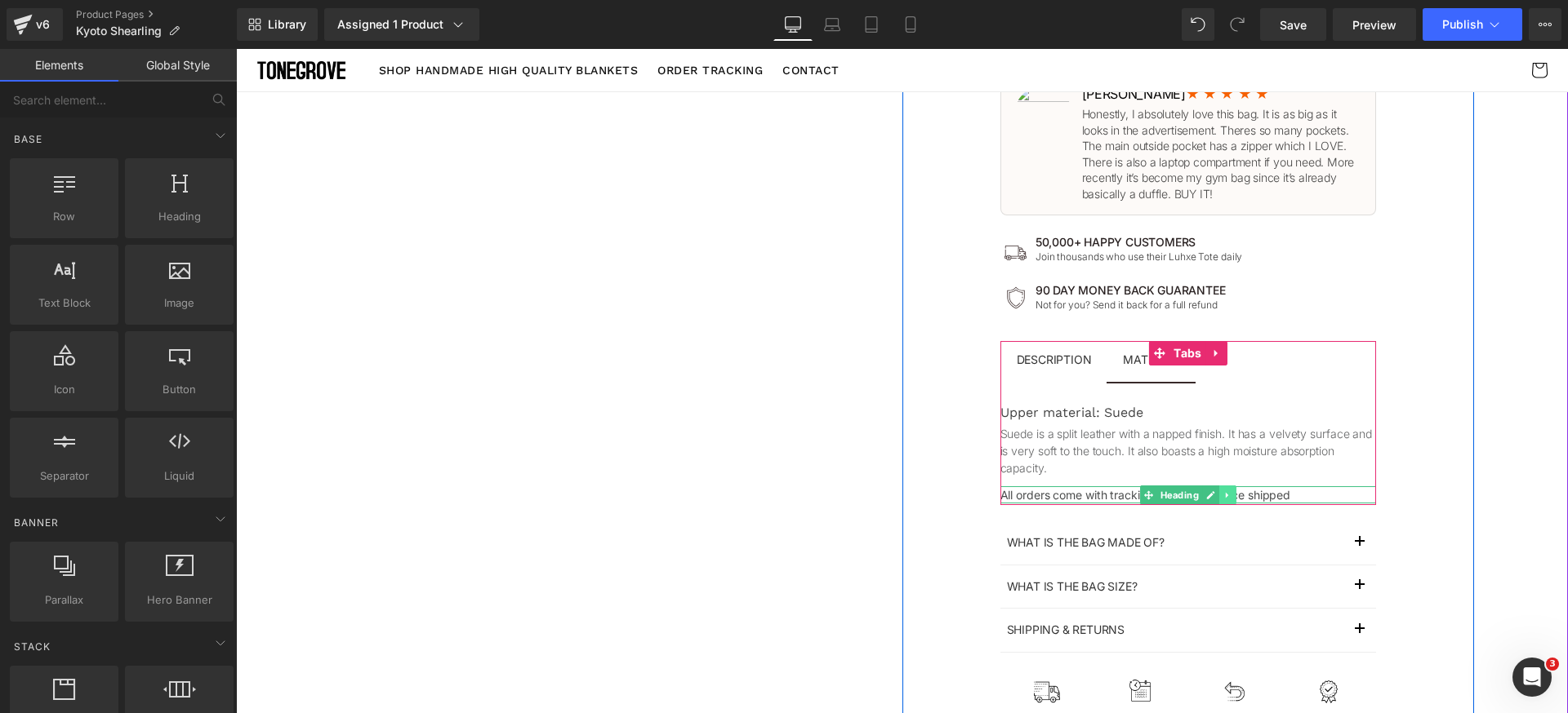
click at [1223, 497] on icon at bounding box center [1227, 495] width 9 height 9
click at [1232, 498] on icon at bounding box center [1236, 495] width 9 height 9
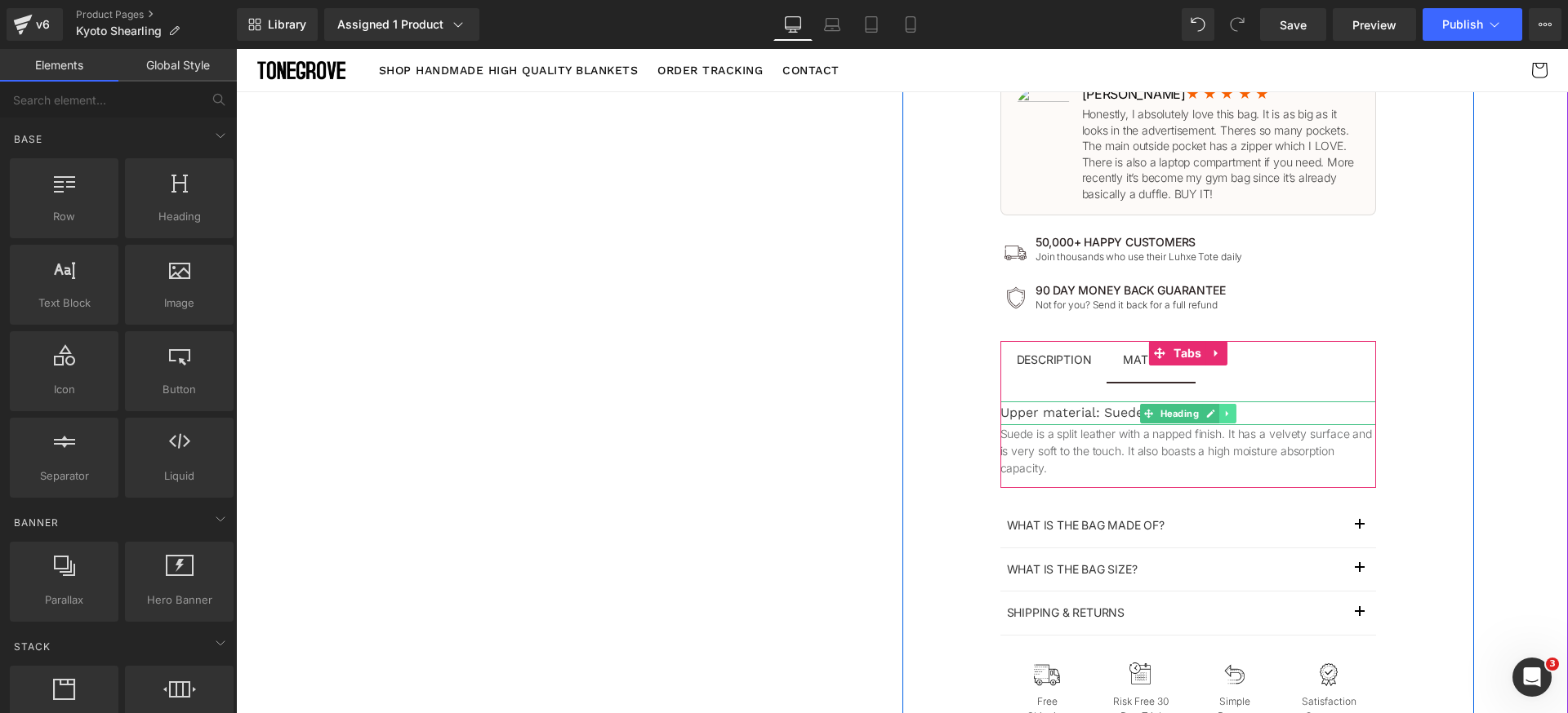
click at [1224, 418] on icon at bounding box center [1227, 414] width 9 height 9
click at [1217, 417] on link at bounding box center [1219, 413] width 17 height 20
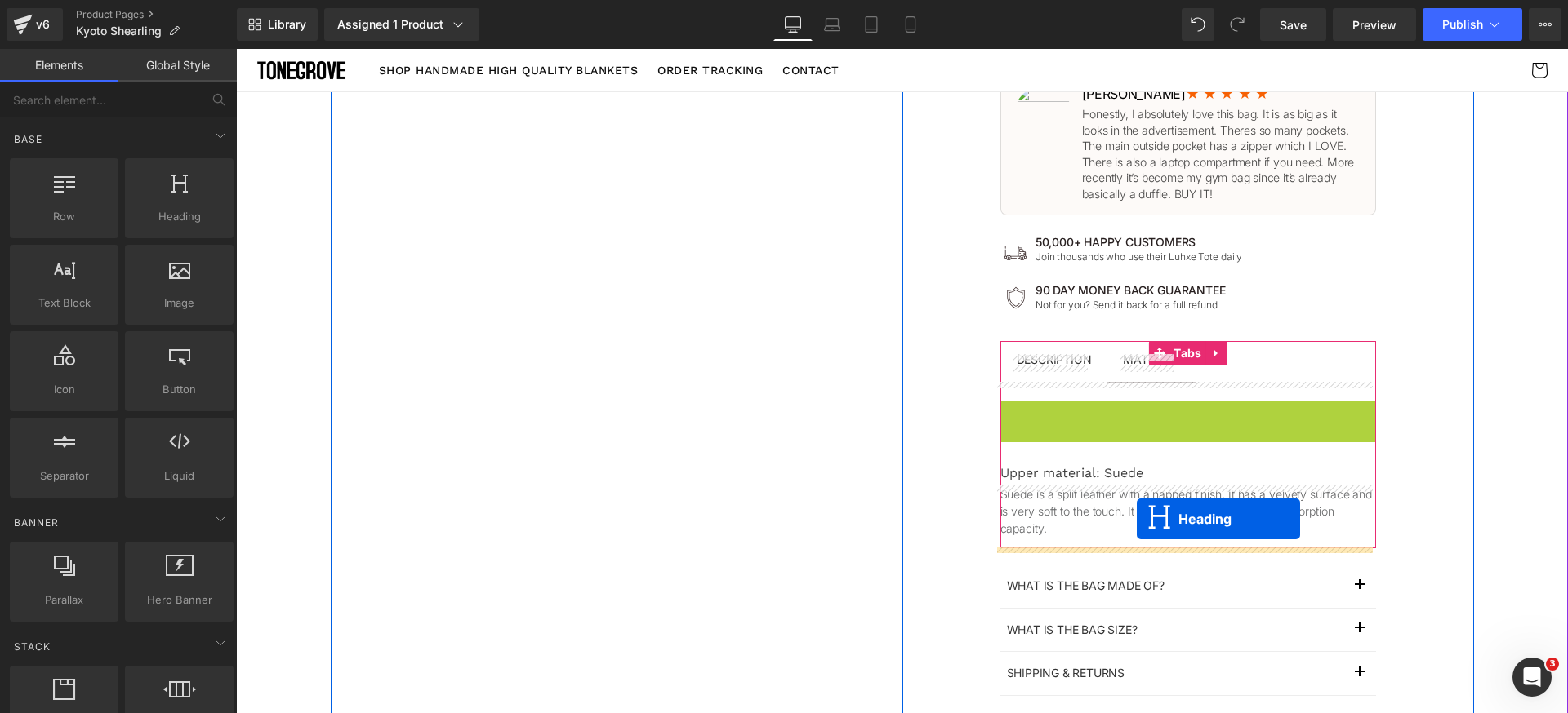
drag, startPoint x: 1139, startPoint y: 416, endPoint x: 1137, endPoint y: 520, distance: 104.0
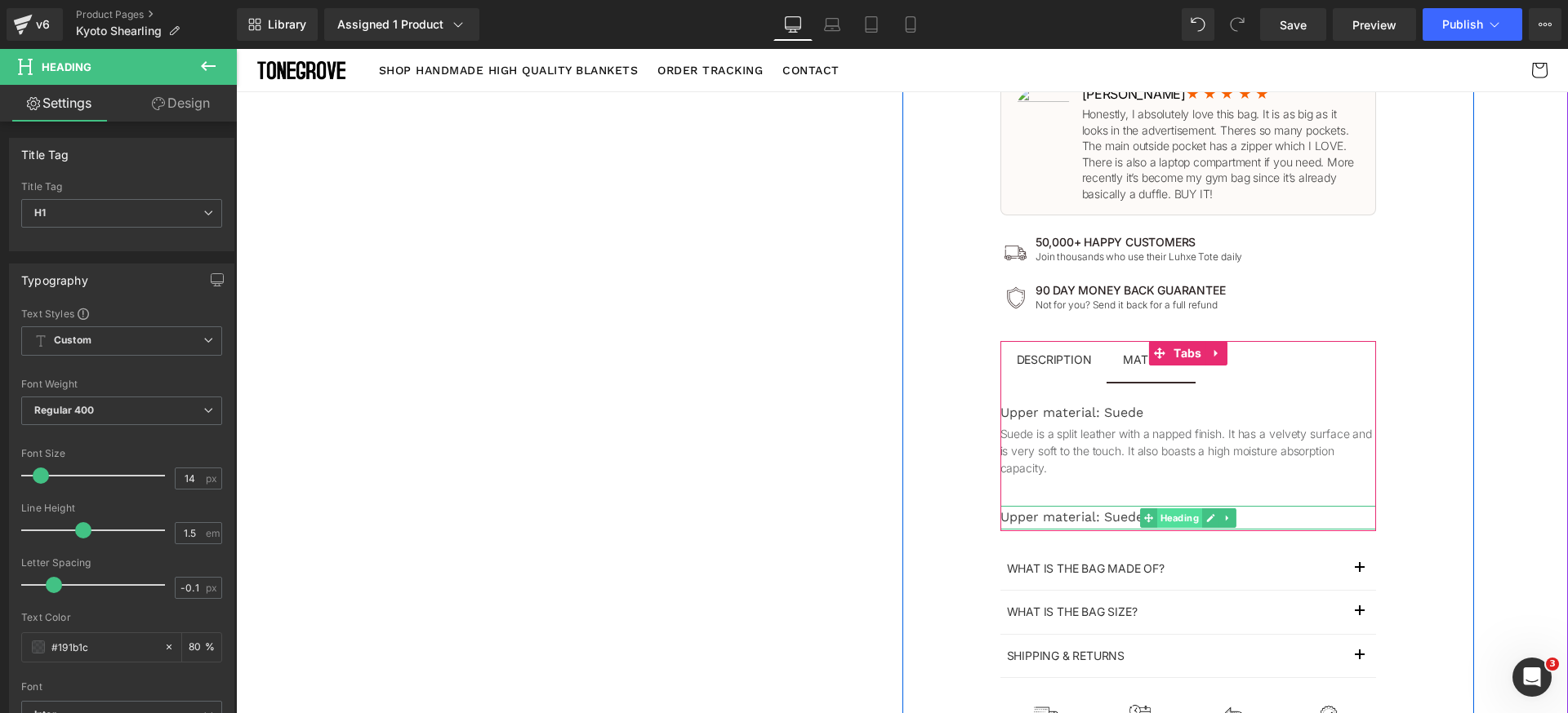
click at [1164, 520] on span "Heading" at bounding box center [1179, 518] width 45 height 20
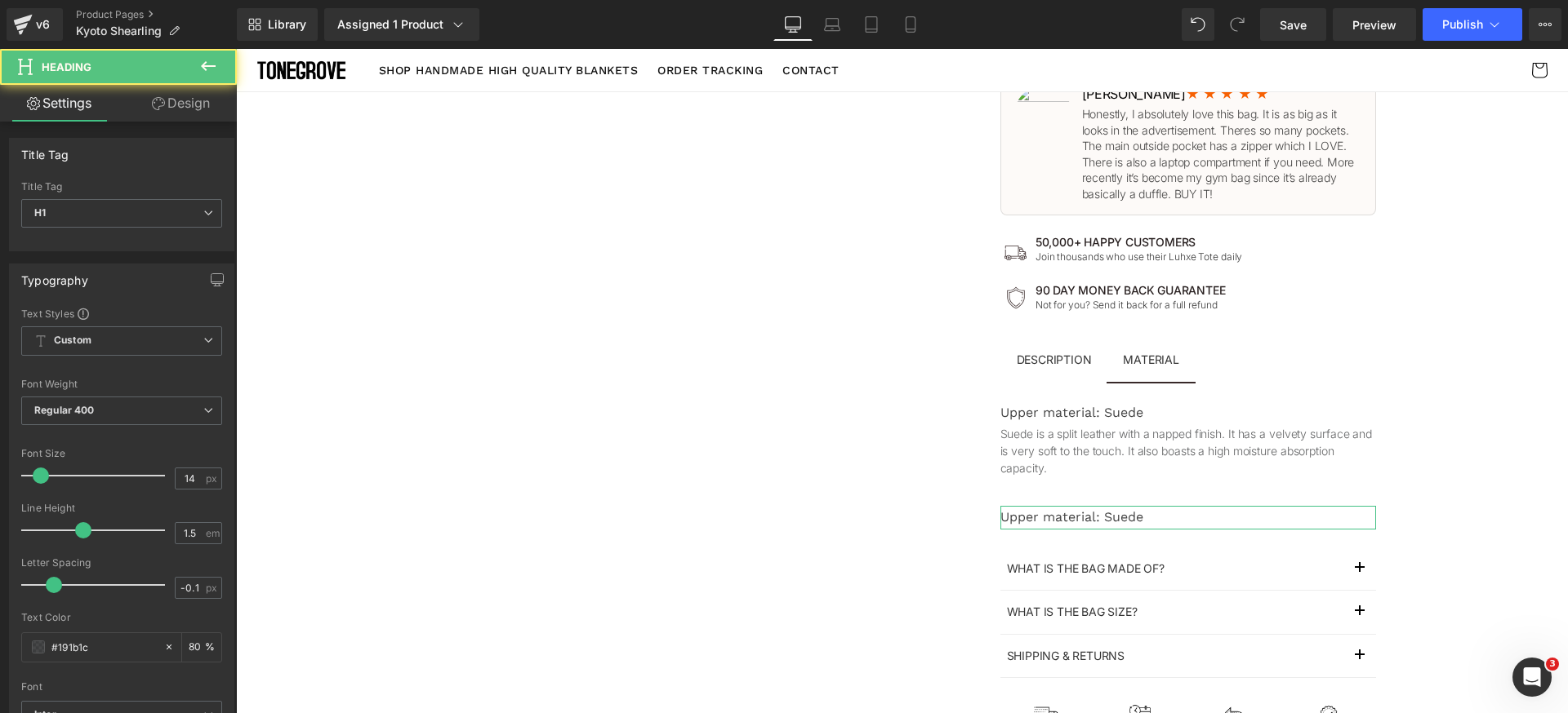
click at [192, 108] on link "Design" at bounding box center [181, 103] width 119 height 37
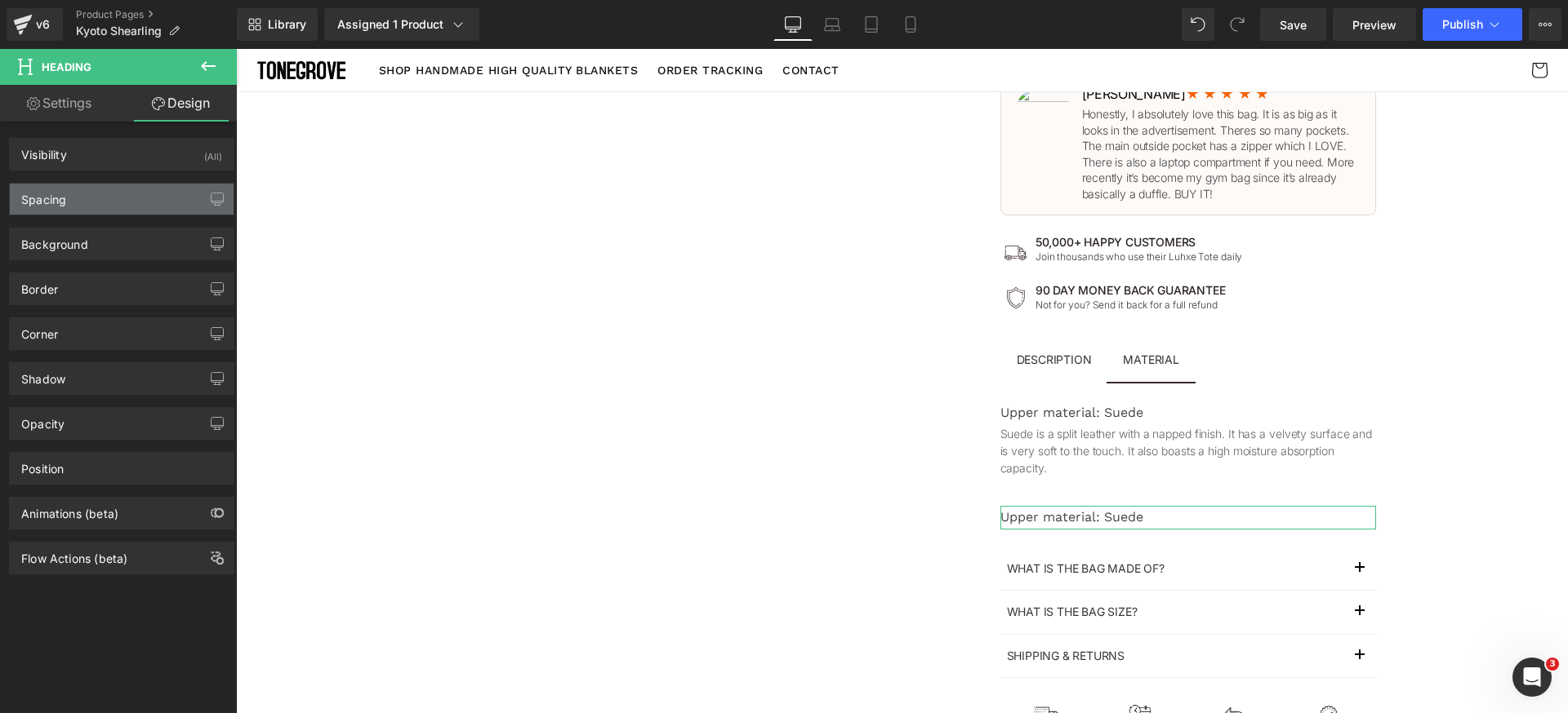
click at [122, 200] on div "Spacing" at bounding box center [121, 198] width 224 height 31
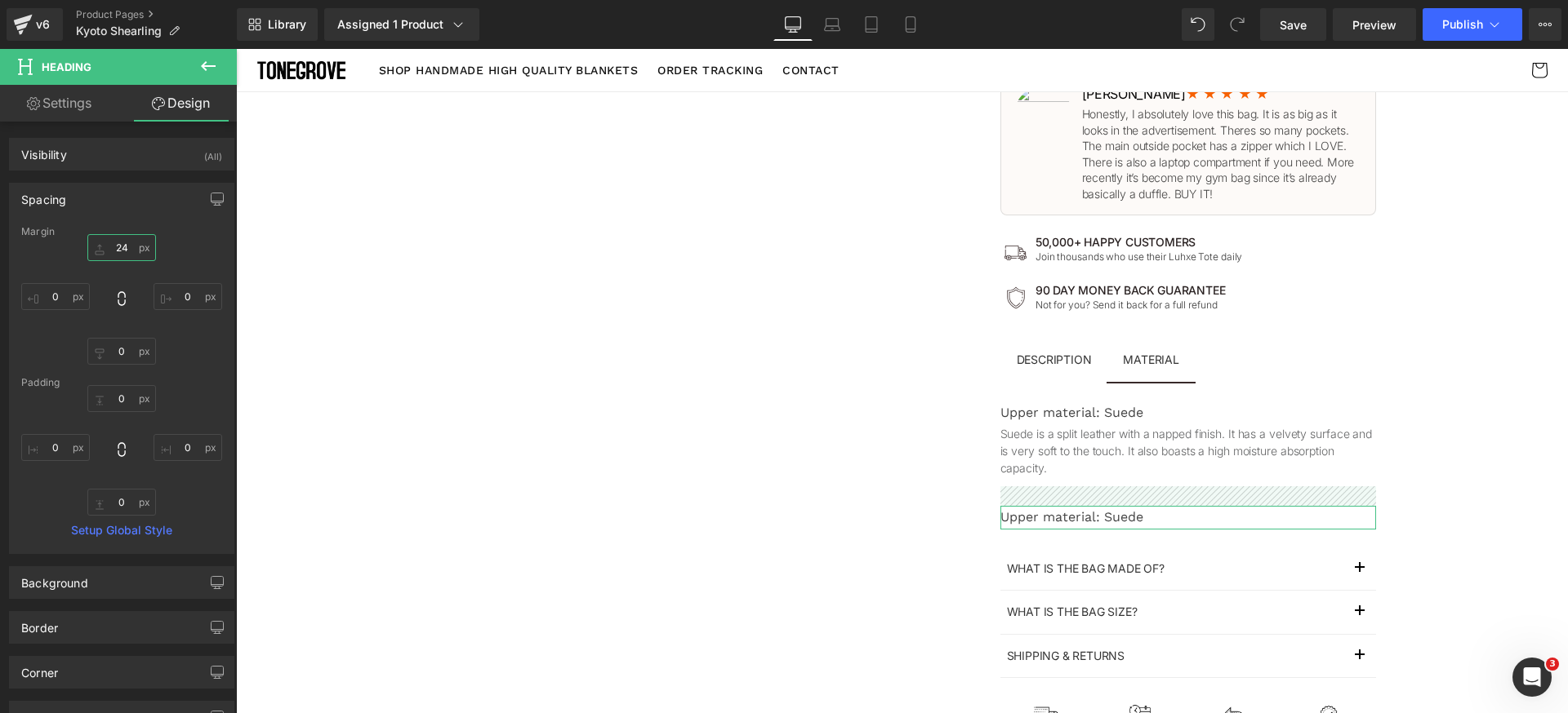
click at [129, 257] on input "text" at bounding box center [121, 247] width 69 height 27
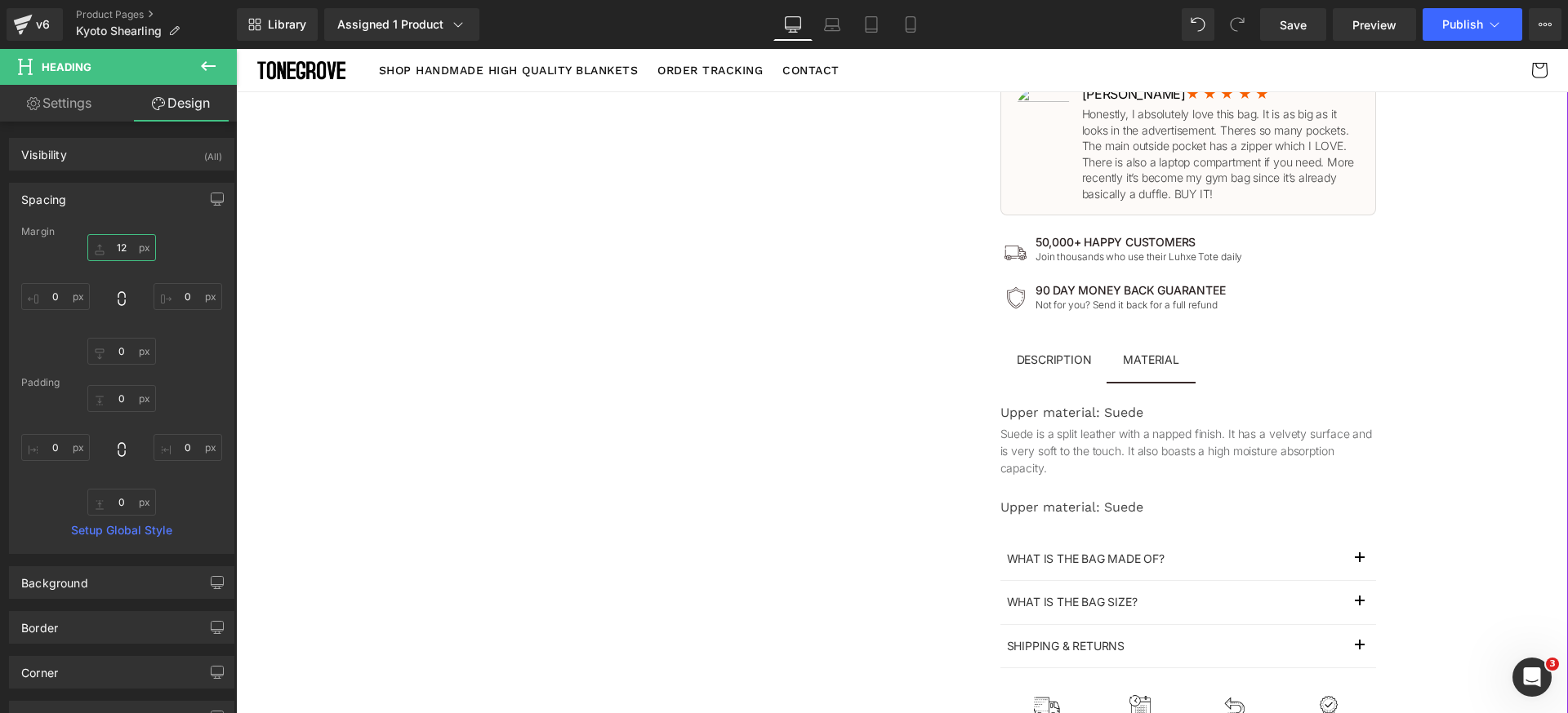
type input "12"
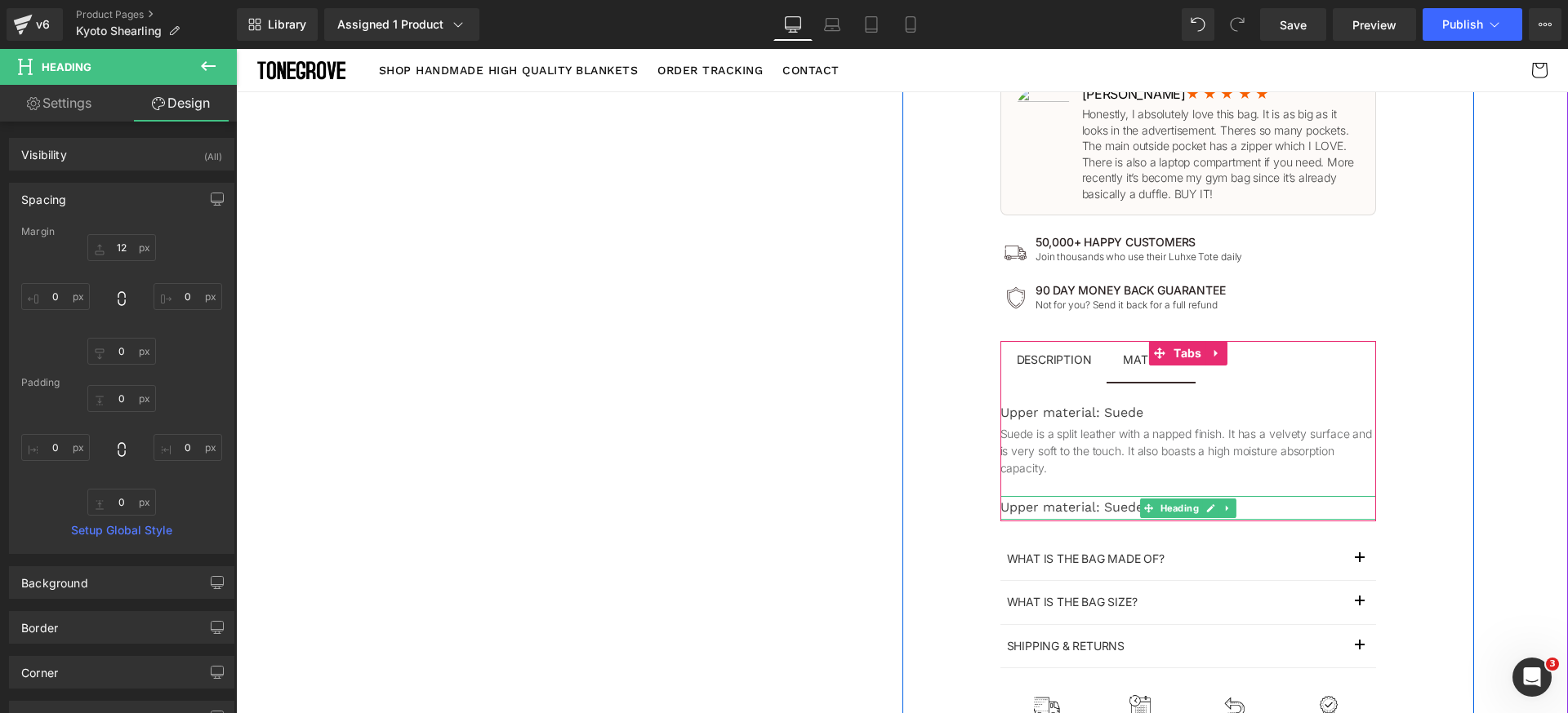
click at [1075, 513] on div "Upper material: Suede" at bounding box center [1188, 508] width 376 height 24
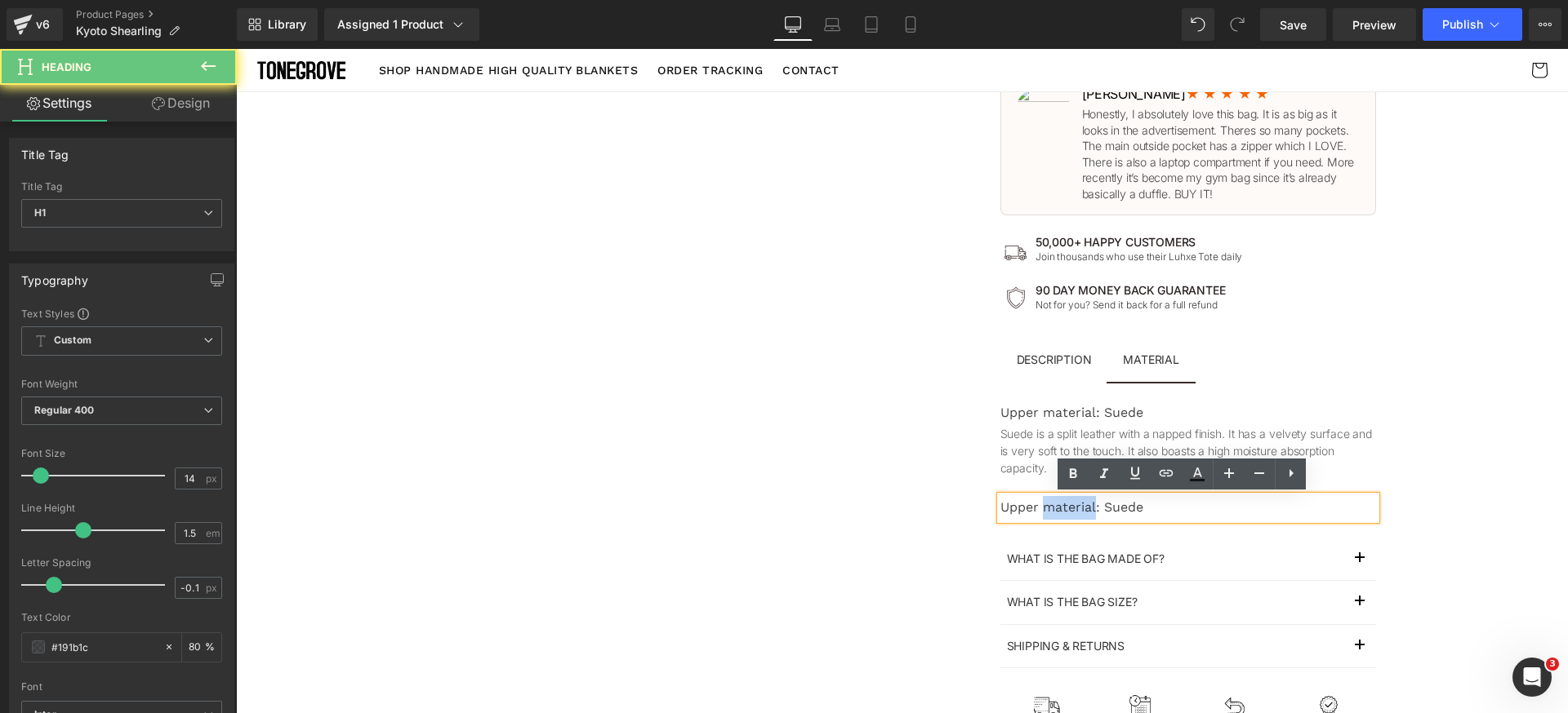
click at [1075, 513] on div "Upper material: Suede" at bounding box center [1188, 508] width 376 height 24
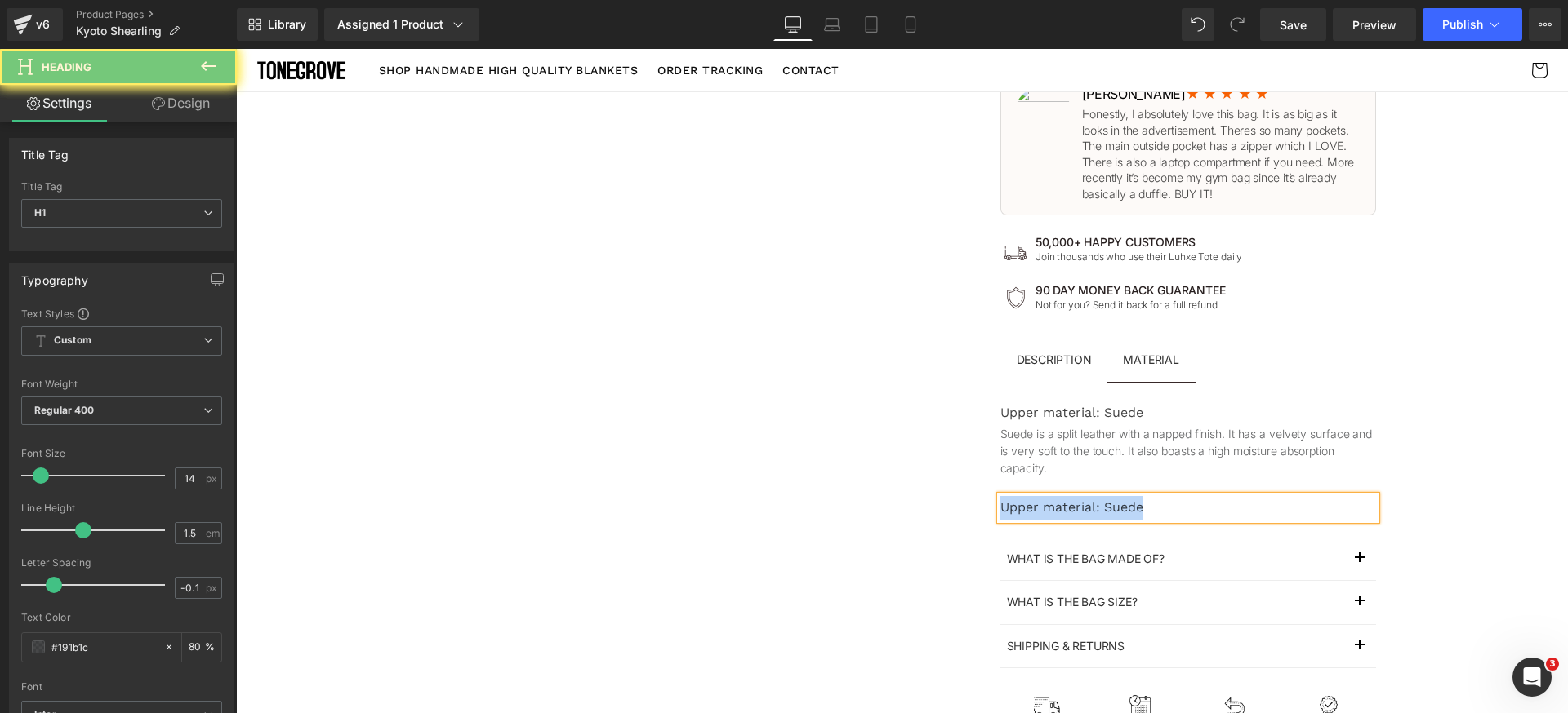
click at [1075, 513] on div "Upper material: Suede" at bounding box center [1188, 508] width 376 height 24
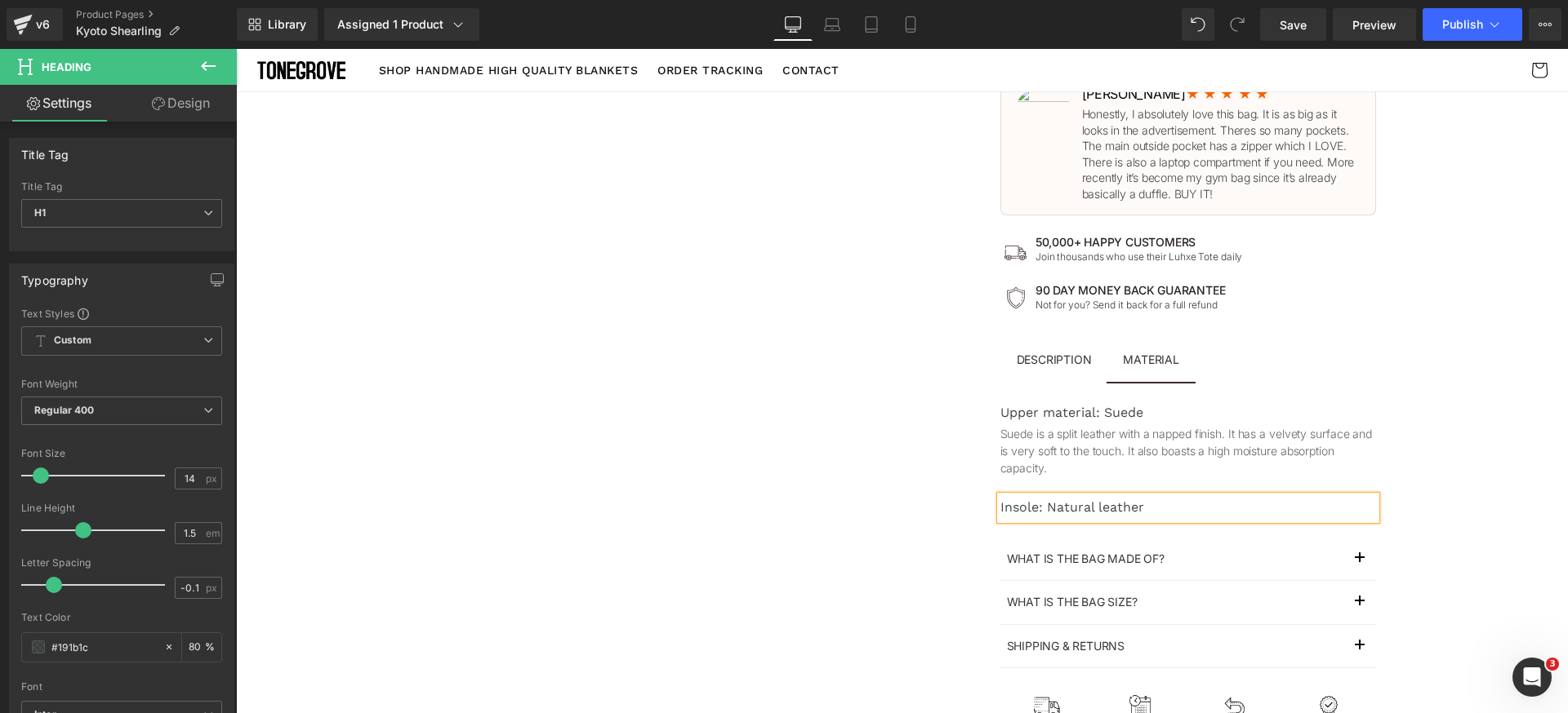
click at [1448, 523] on div "The Bag Built By Women, For Women Text Block 🏆 2024 TOP-RATED Tote BAG Text Blo…" at bounding box center [1188, 64] width 571 height 1417
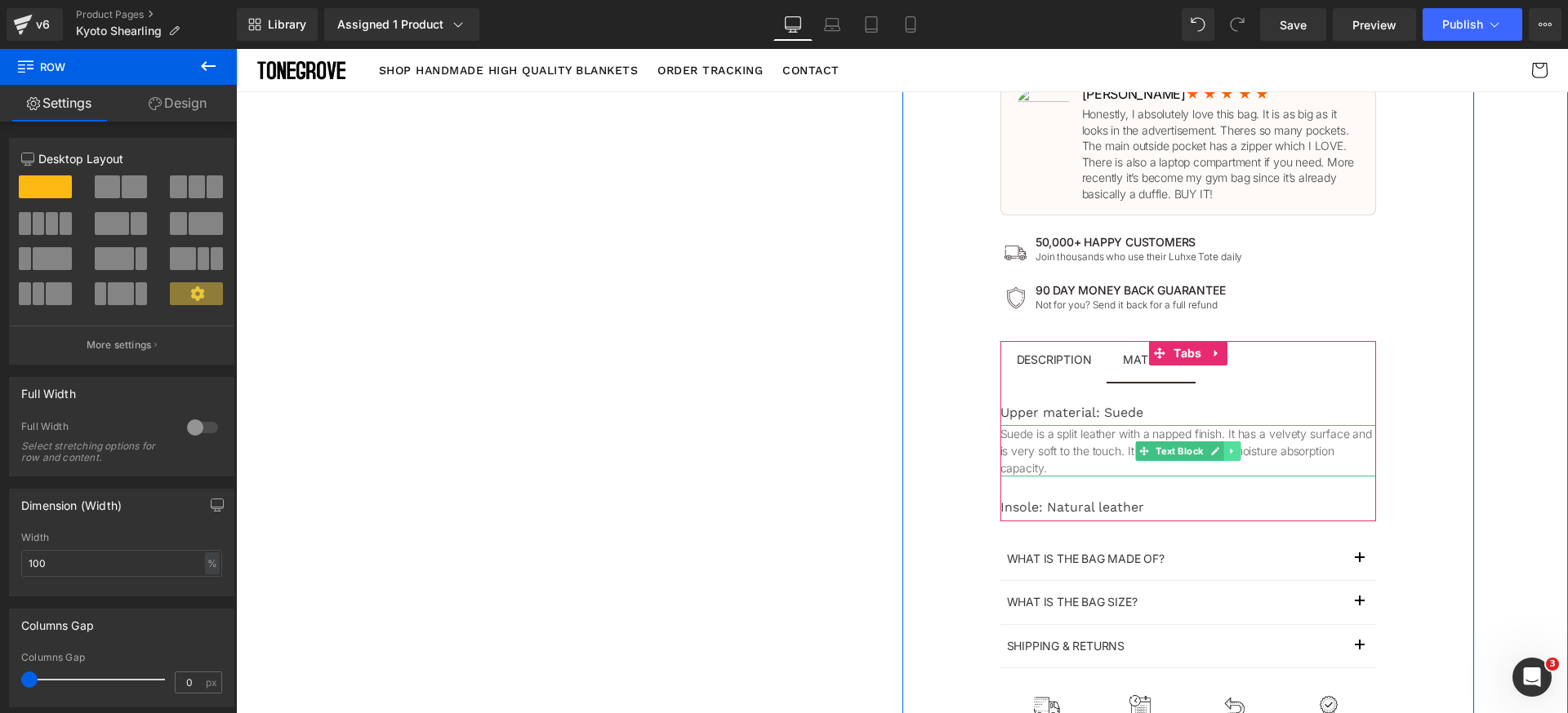
click at [1228, 452] on icon at bounding box center [1232, 452] width 9 height 9
click at [1219, 454] on icon at bounding box center [1224, 452] width 9 height 9
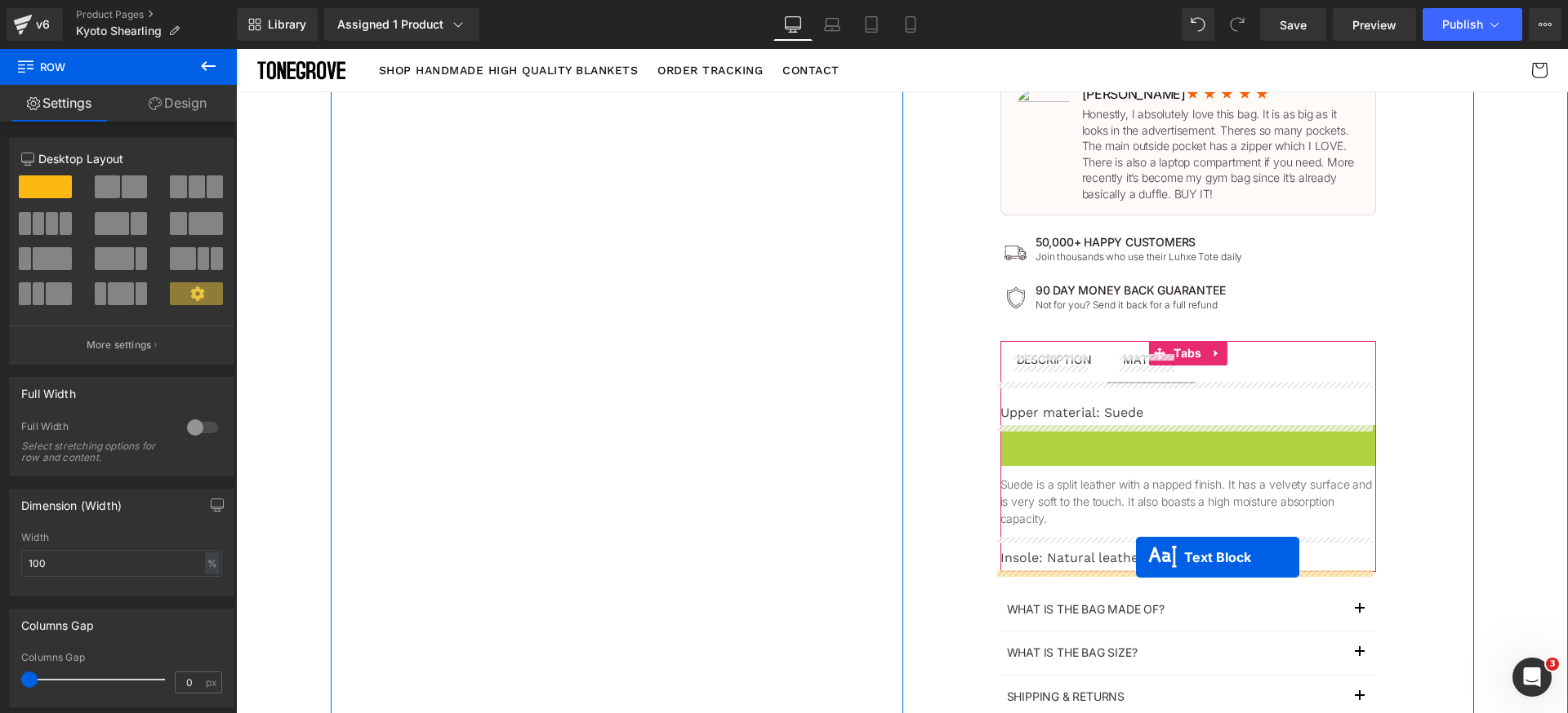
drag, startPoint x: 1145, startPoint y: 458, endPoint x: 1135, endPoint y: 558, distance: 100.5
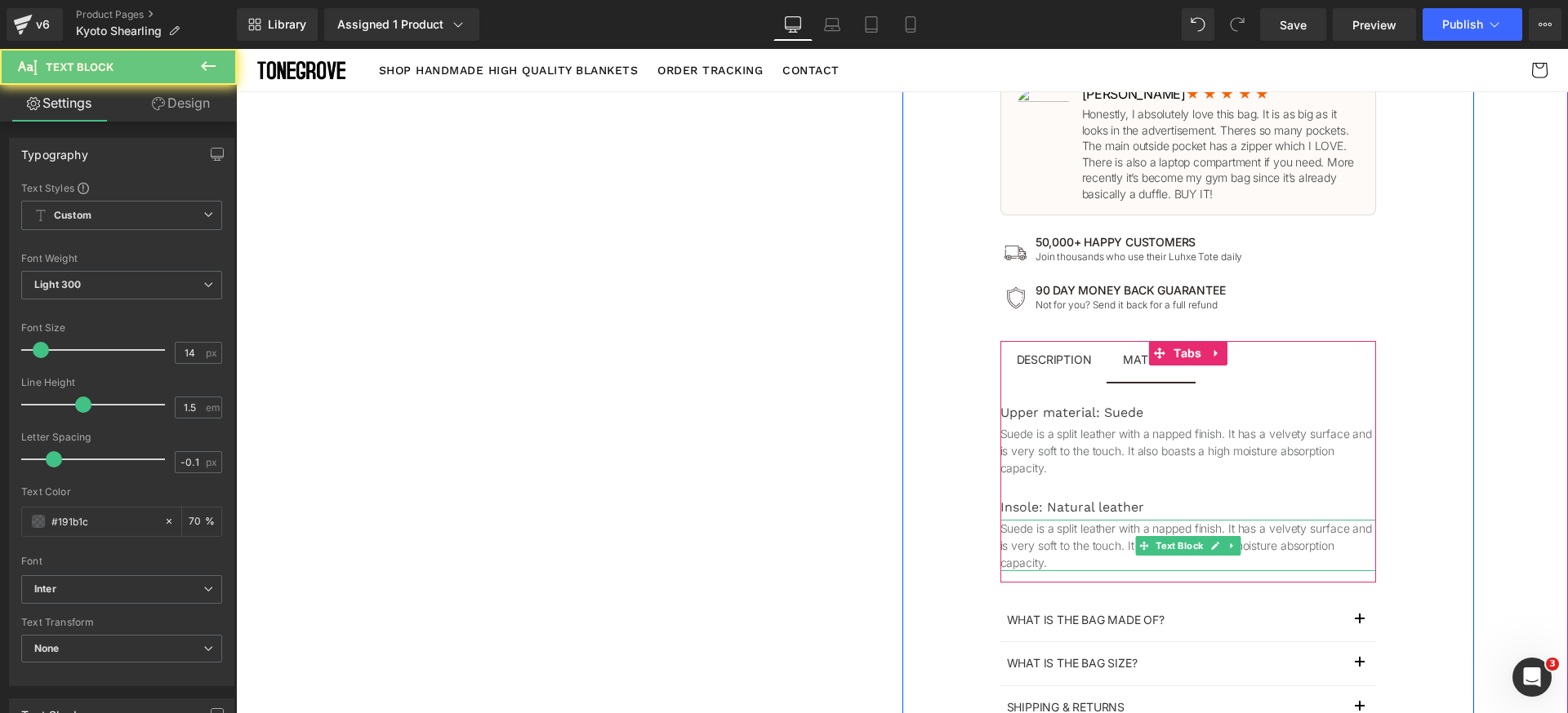
click at [1080, 558] on p "Suede is a split leather with a napped finish. It has a velvety surface and is …" at bounding box center [1188, 546] width 376 height 52
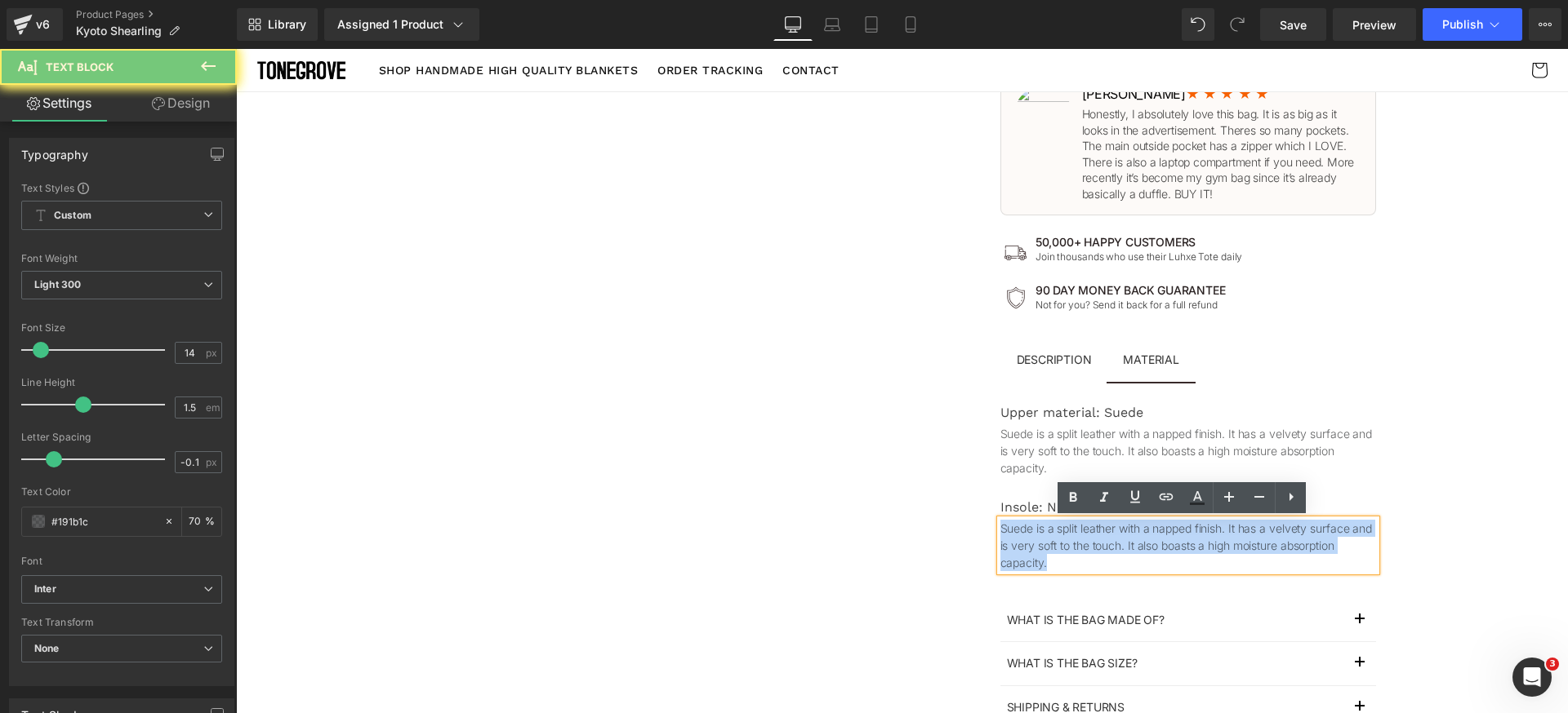
click at [1080, 558] on p "Suede is a split leather with a napped finish. It has a velvety surface and is …" at bounding box center [1188, 546] width 376 height 52
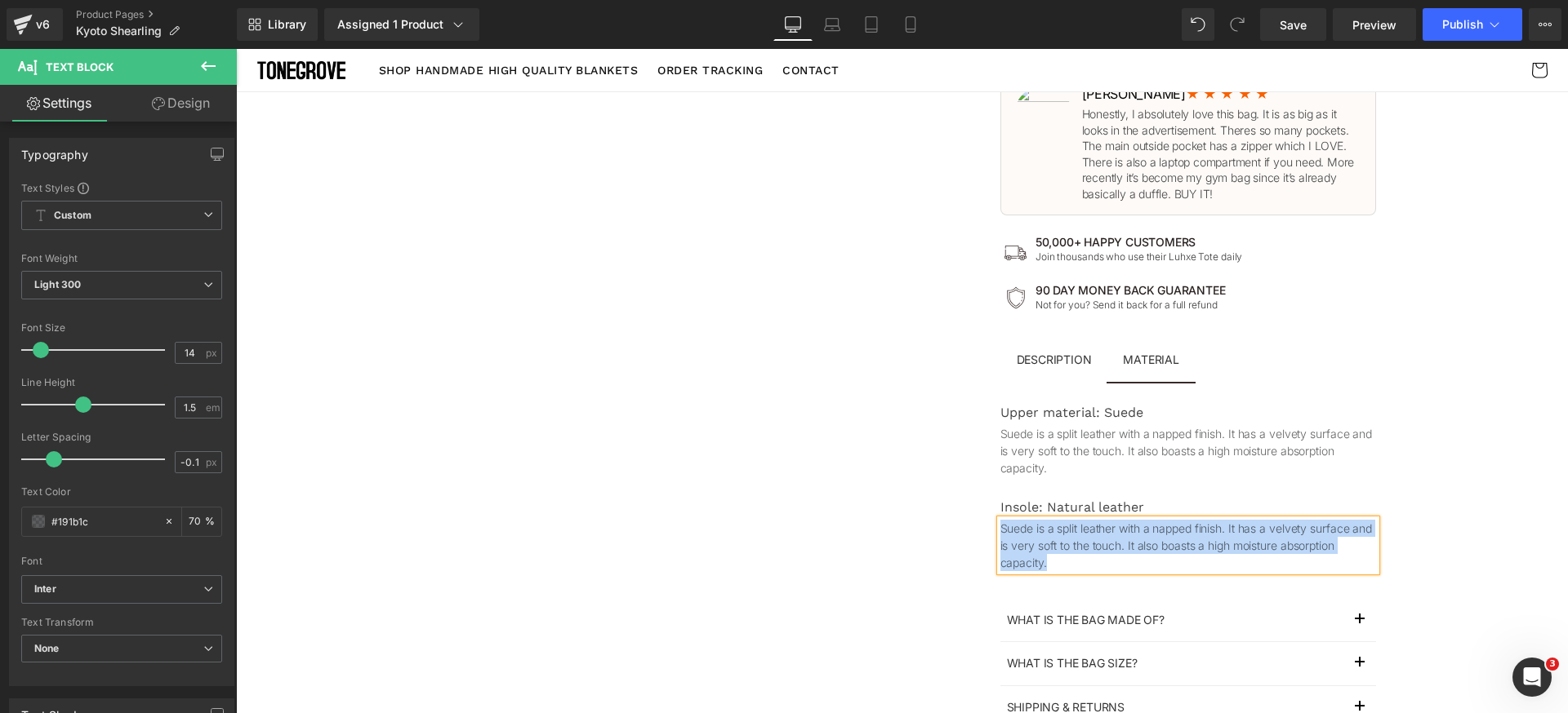
paste div
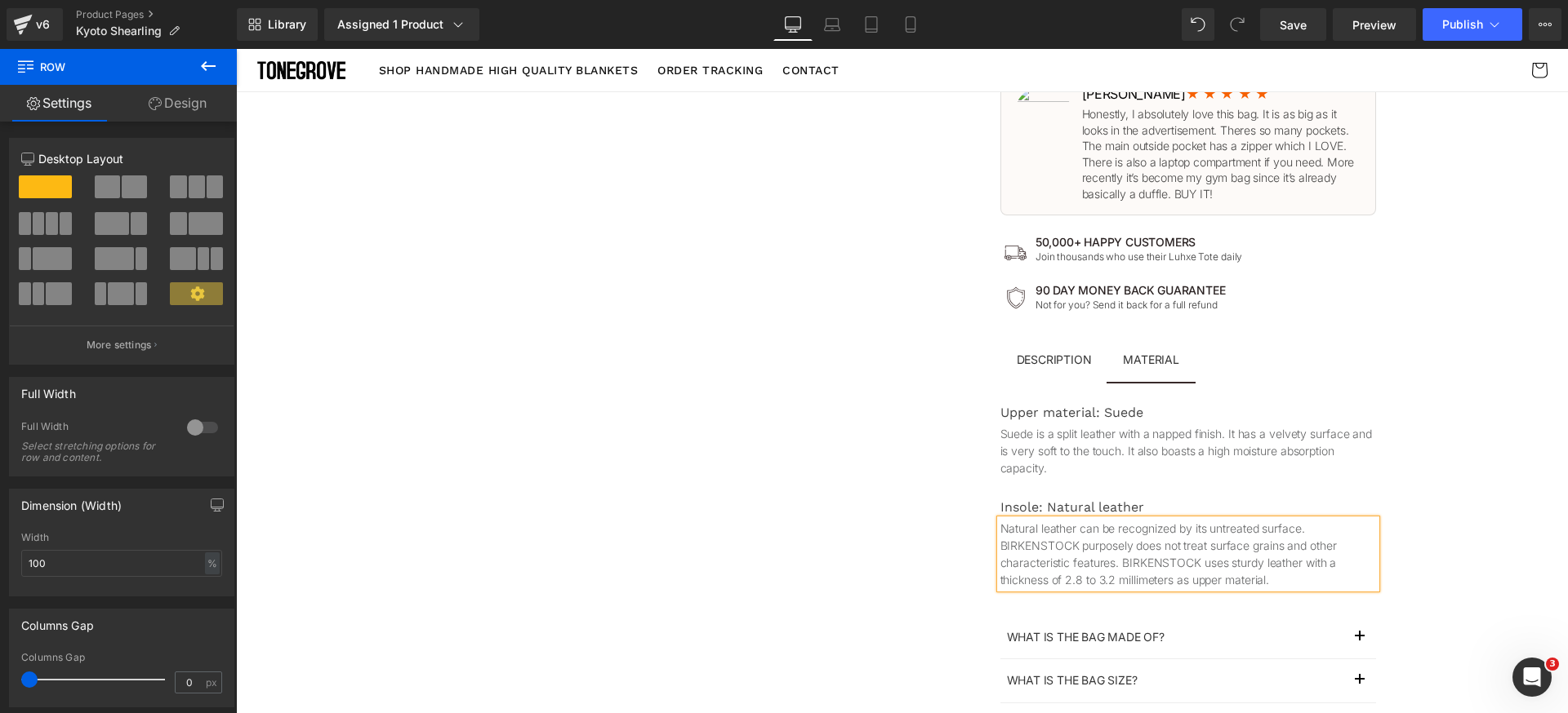
click at [1454, 551] on div "The Bag Built By Women, For Women Text Block 🏆 2024 TOP-RATED Tote BAG Text Blo…" at bounding box center [1188, 103] width 571 height 1496
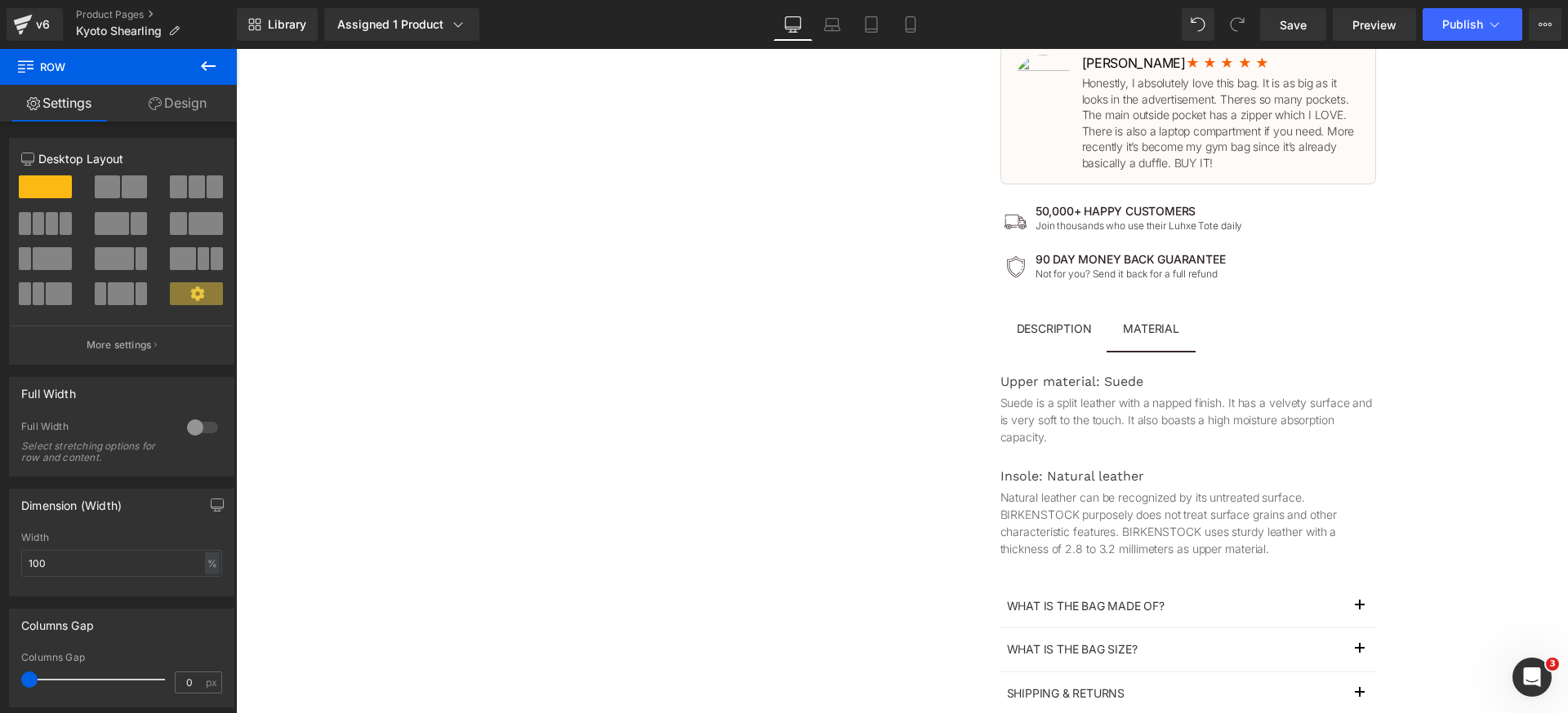
scroll to position [817, 0]
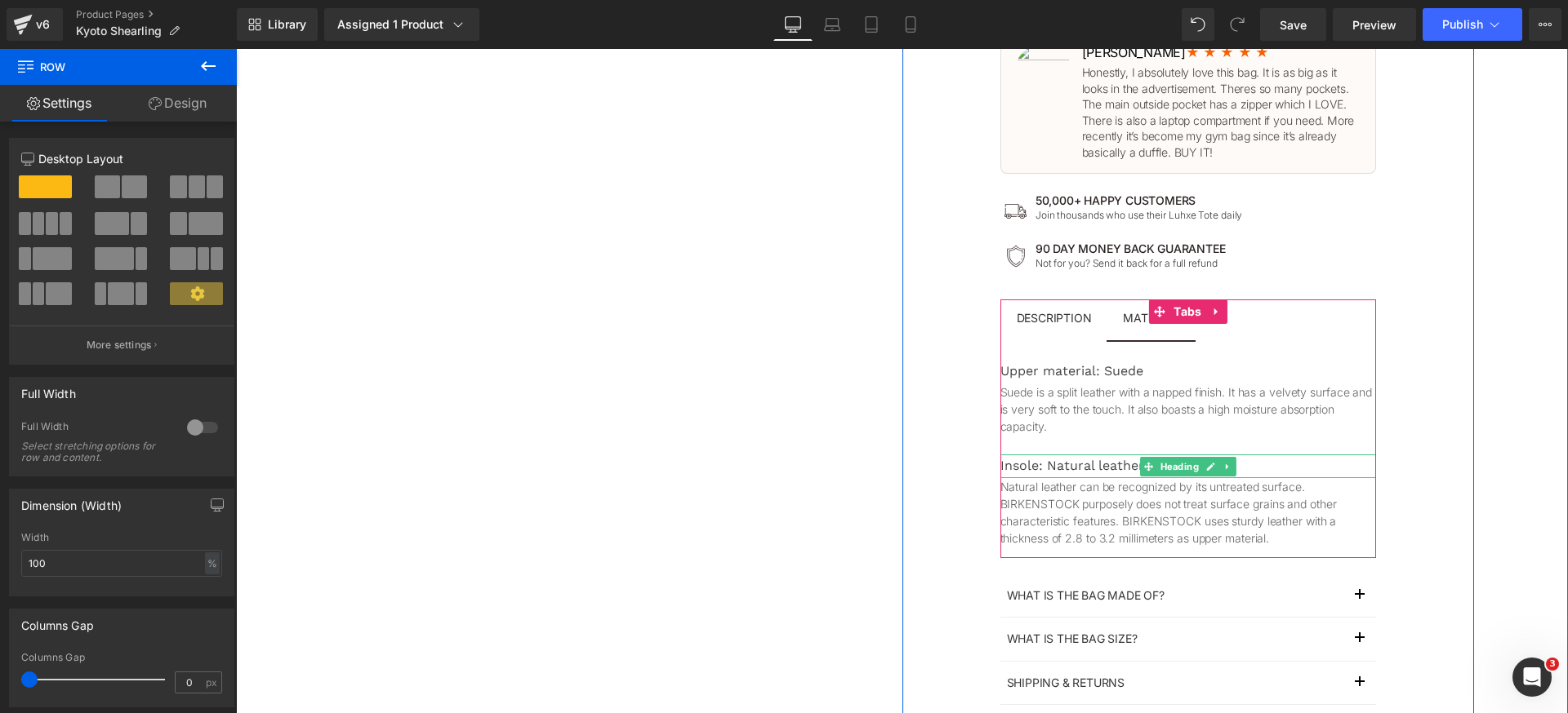
click at [1224, 466] on icon at bounding box center [1225, 467] width 3 height 6
click at [1214, 469] on icon at bounding box center [1219, 467] width 9 height 9
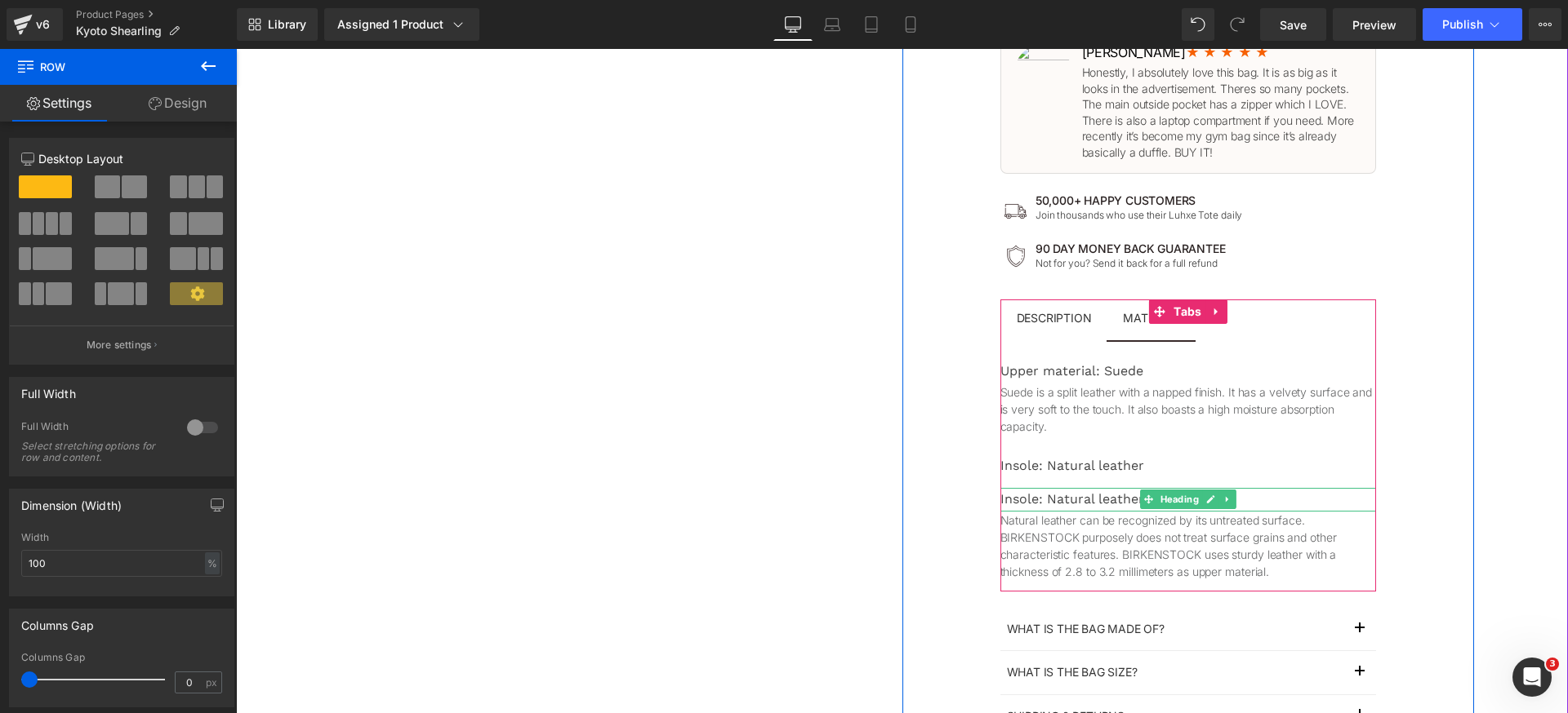
scroll to position [861, 0]
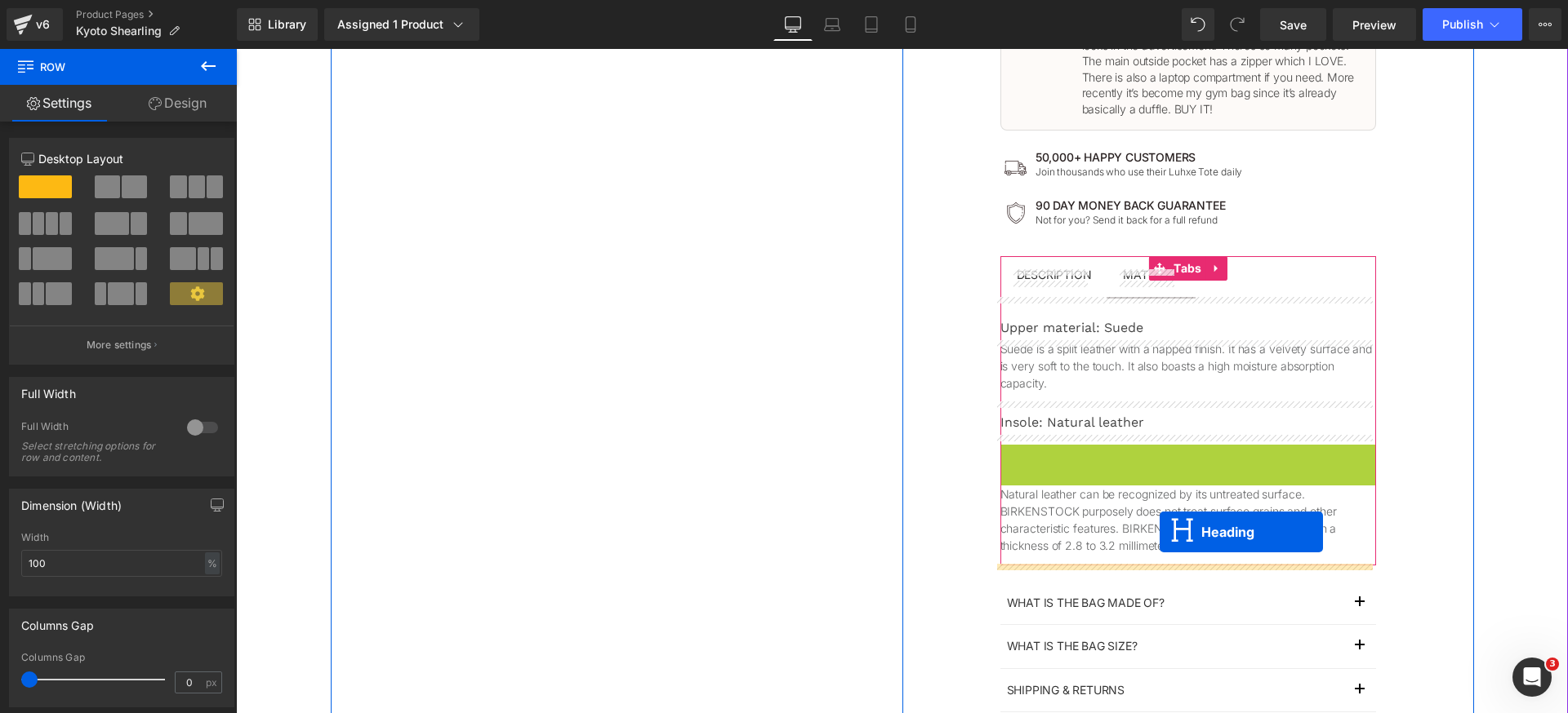
drag, startPoint x: 1170, startPoint y: 453, endPoint x: 1160, endPoint y: 532, distance: 79.6
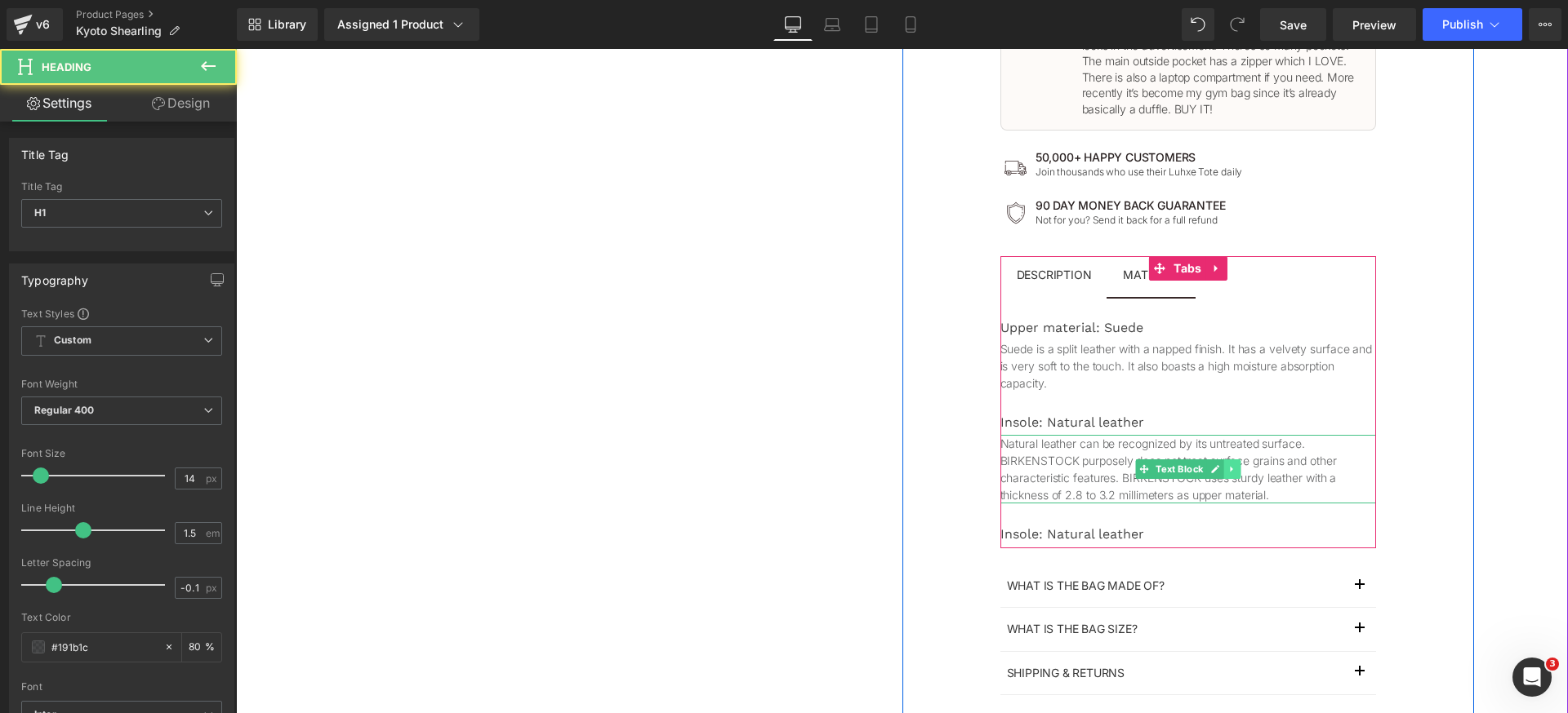
click at [1231, 470] on link at bounding box center [1232, 468] width 17 height 20
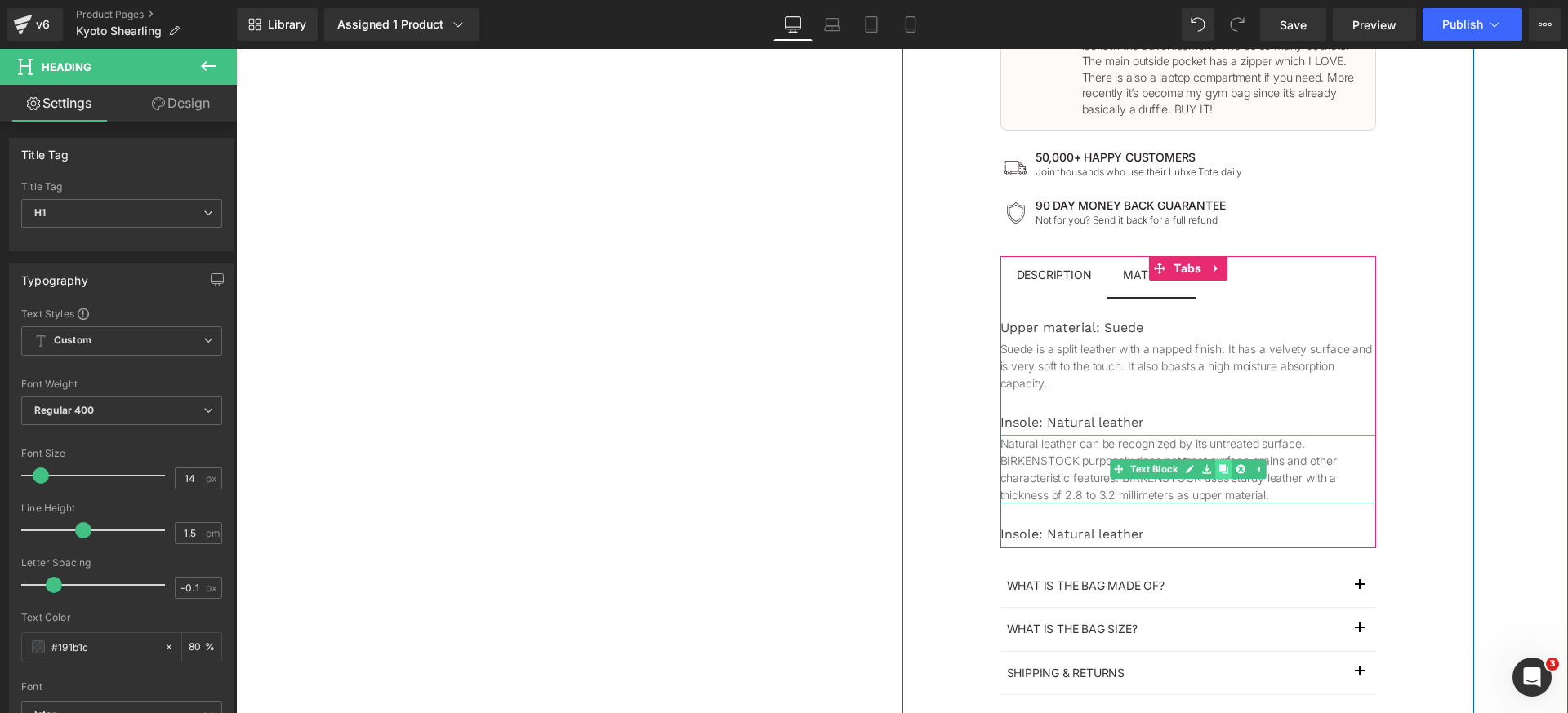
click at [1220, 472] on icon at bounding box center [1224, 469] width 9 height 9
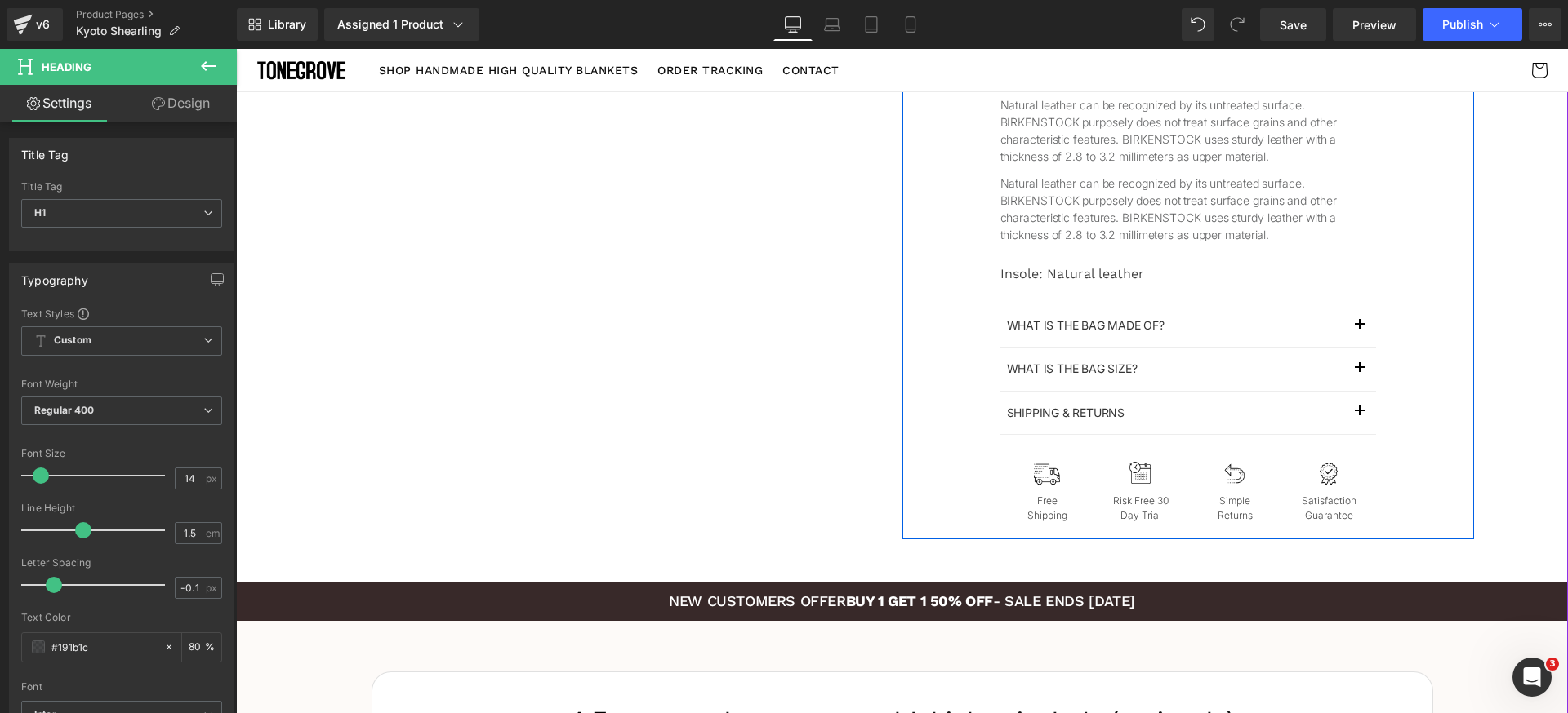
scroll to position [1135, 0]
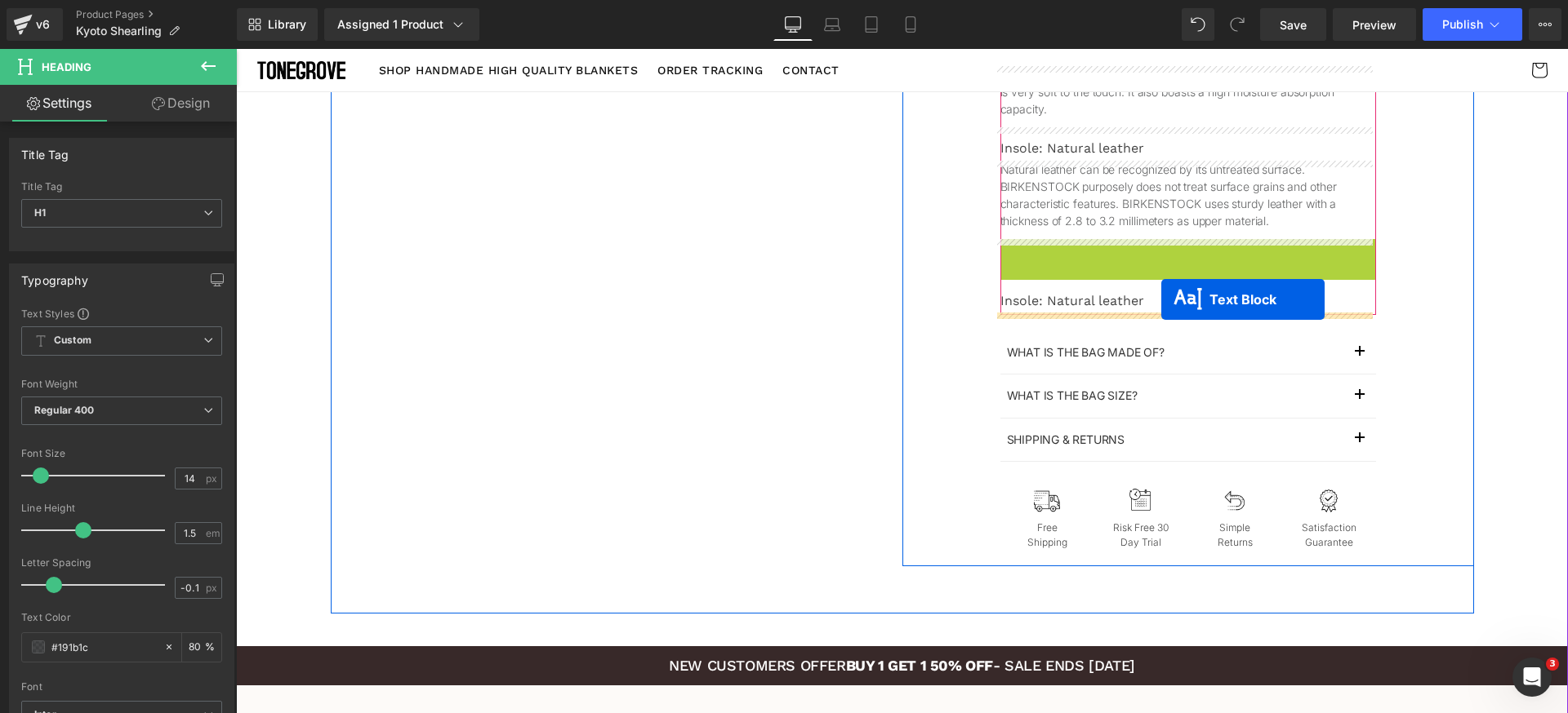
drag, startPoint x: 1160, startPoint y: 275, endPoint x: 1161, endPoint y: 300, distance: 25.0
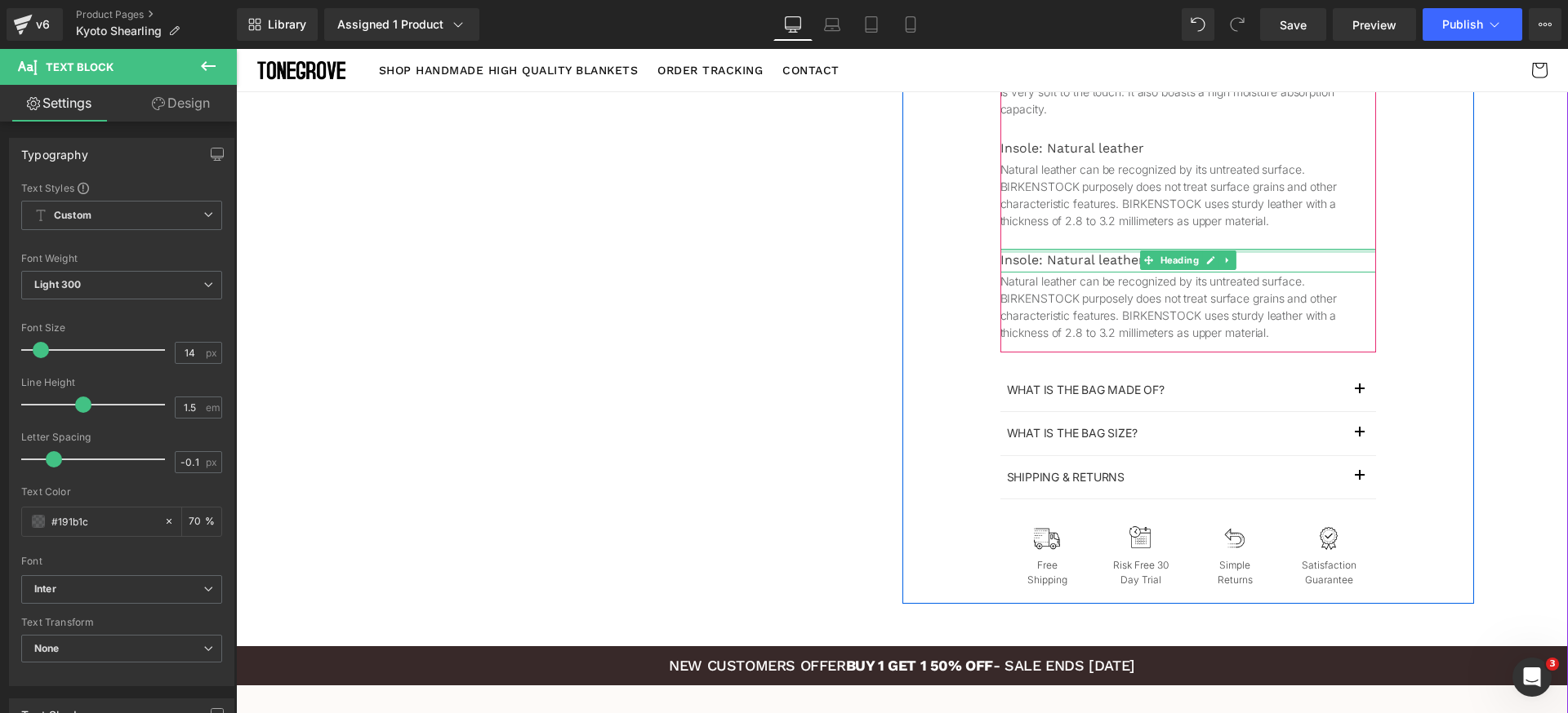
click at [1062, 259] on div "Insole: Natural leather" at bounding box center [1188, 261] width 376 height 24
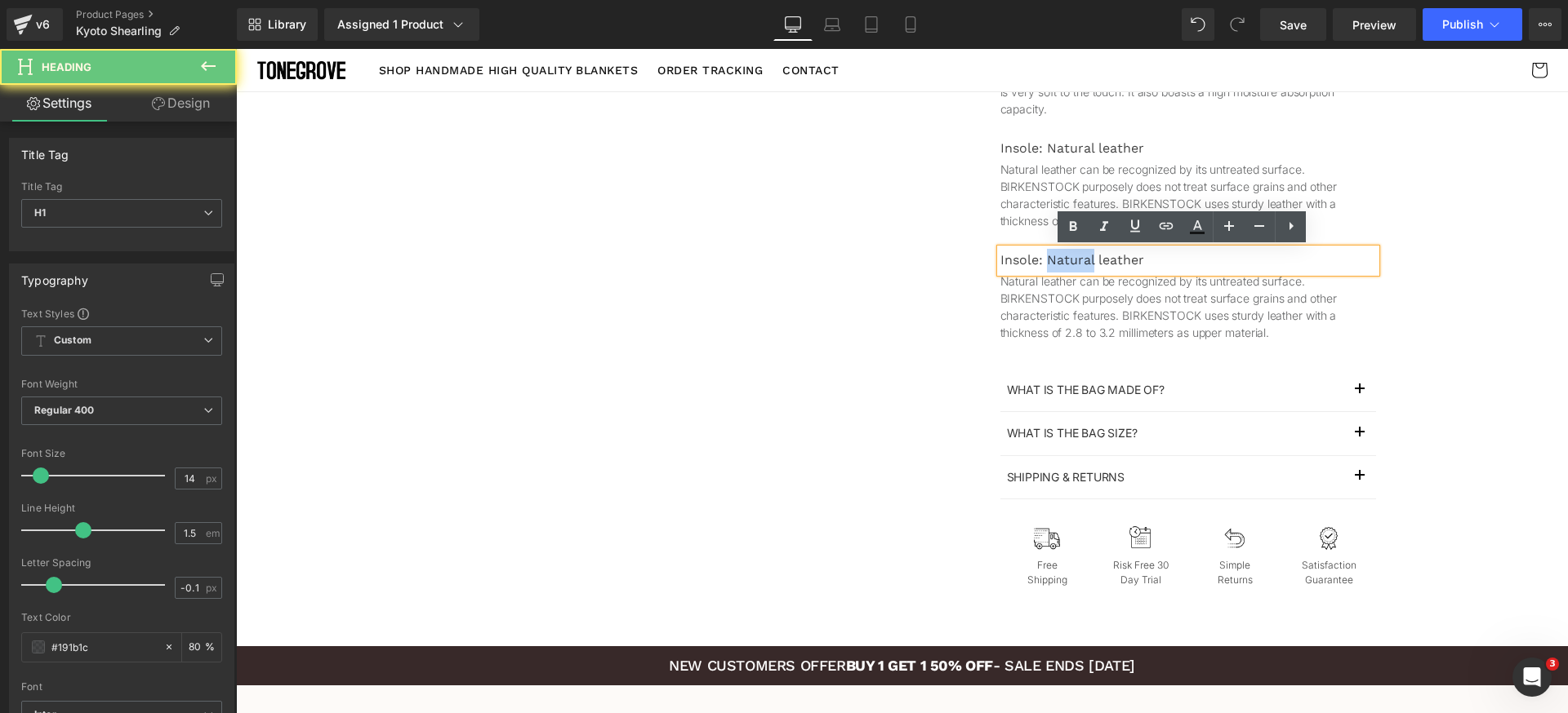
click at [1062, 259] on div "Insole: Natural leather" at bounding box center [1188, 261] width 376 height 24
paste div
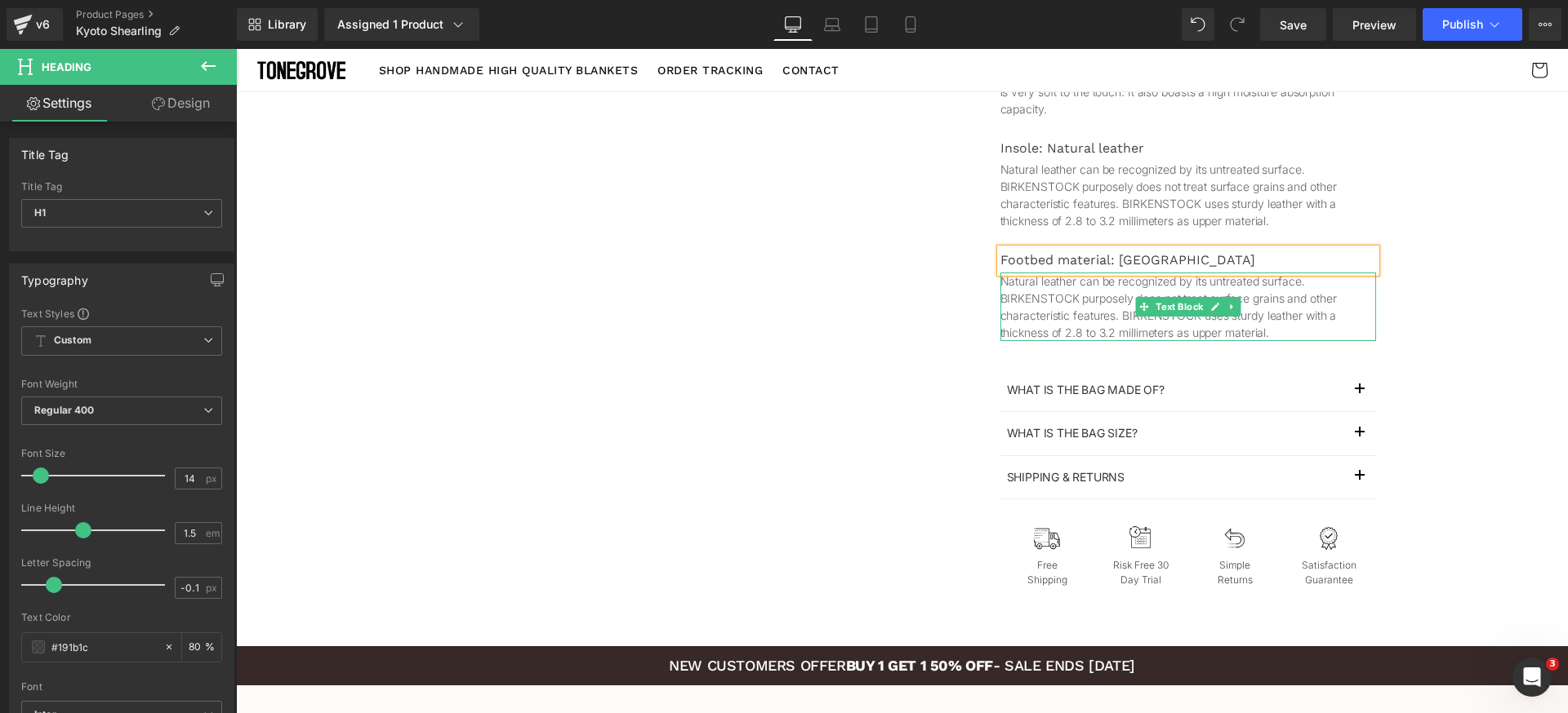
click at [1124, 306] on p "Natural leather can be recognized by its untreated surface. BIRKENSTOCK purpose…" at bounding box center [1188, 307] width 376 height 69
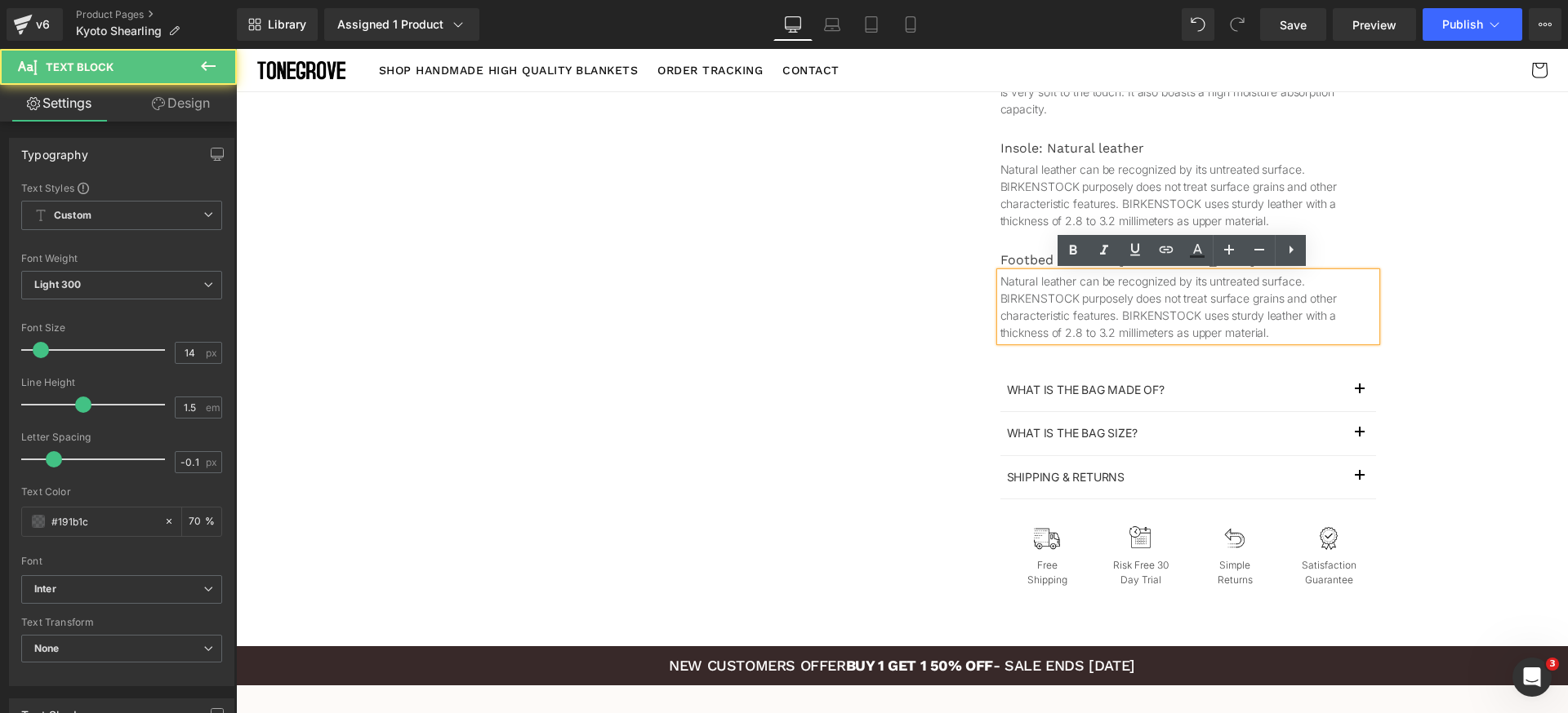
click at [1089, 306] on p "Natural leather can be recognized by its untreated surface. BIRKENSTOCK purpose…" at bounding box center [1188, 307] width 376 height 69
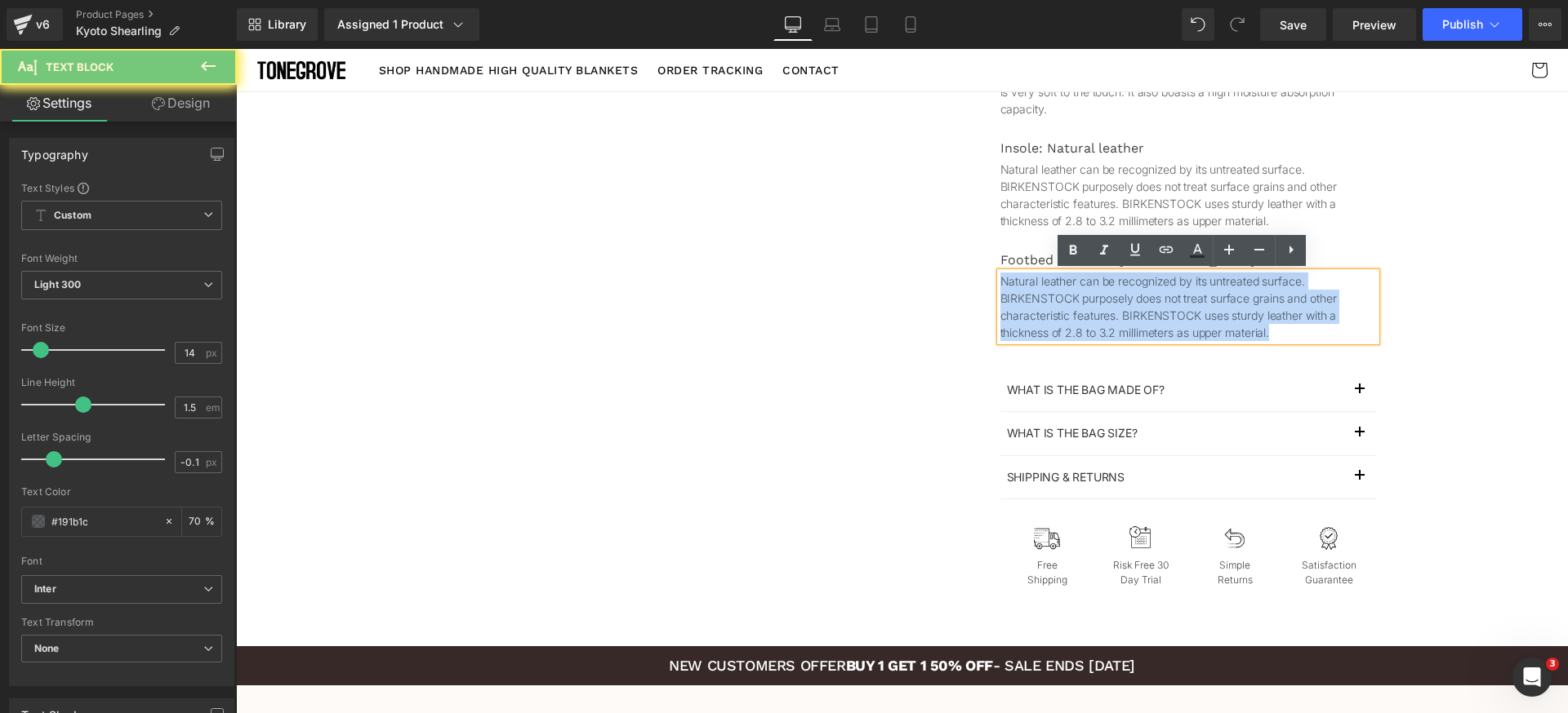
click at [1089, 306] on p "Natural leather can be recognized by its untreated surface. BIRKENSTOCK purpose…" at bounding box center [1188, 307] width 376 height 69
paste div
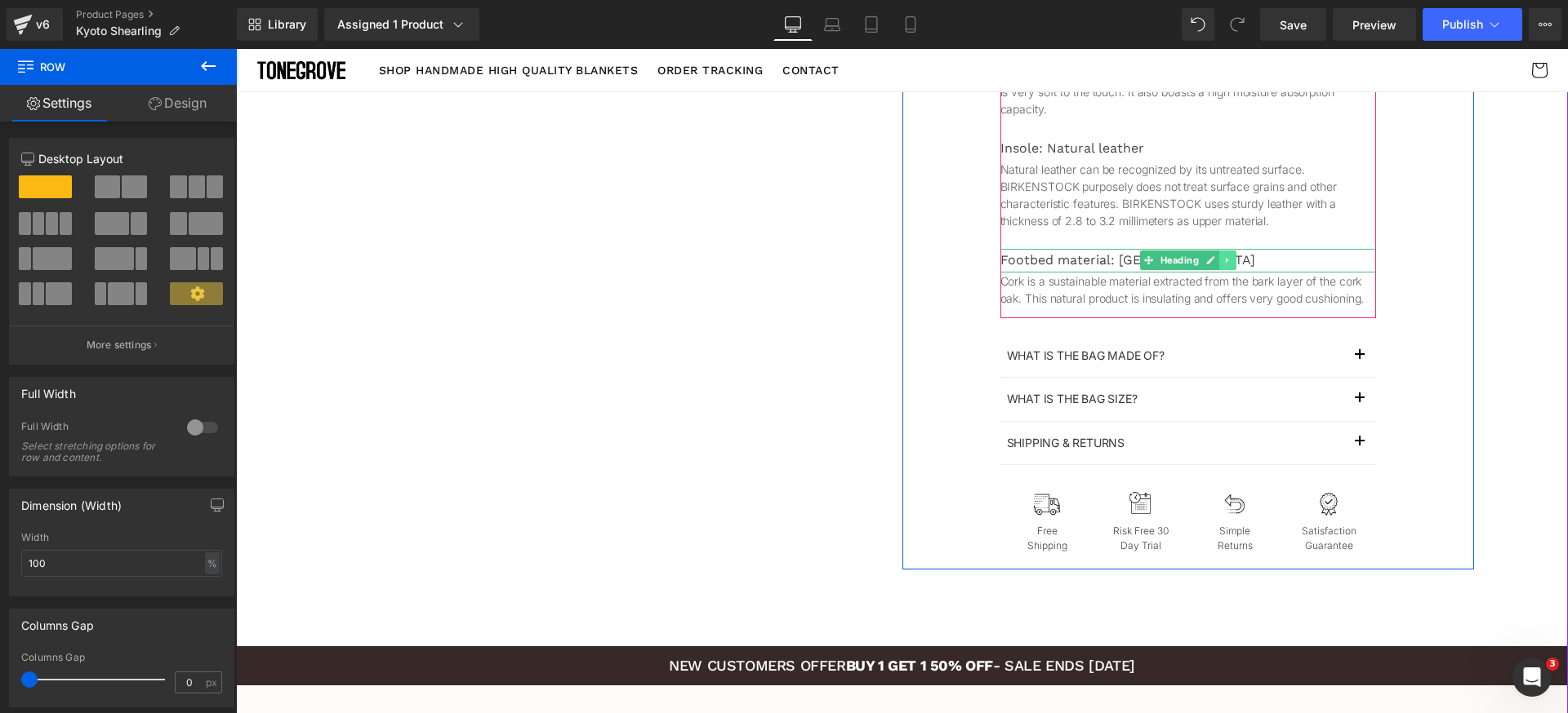
click at [1219, 261] on link at bounding box center [1227, 260] width 17 height 20
click at [1215, 263] on icon at bounding box center [1219, 261] width 9 height 9
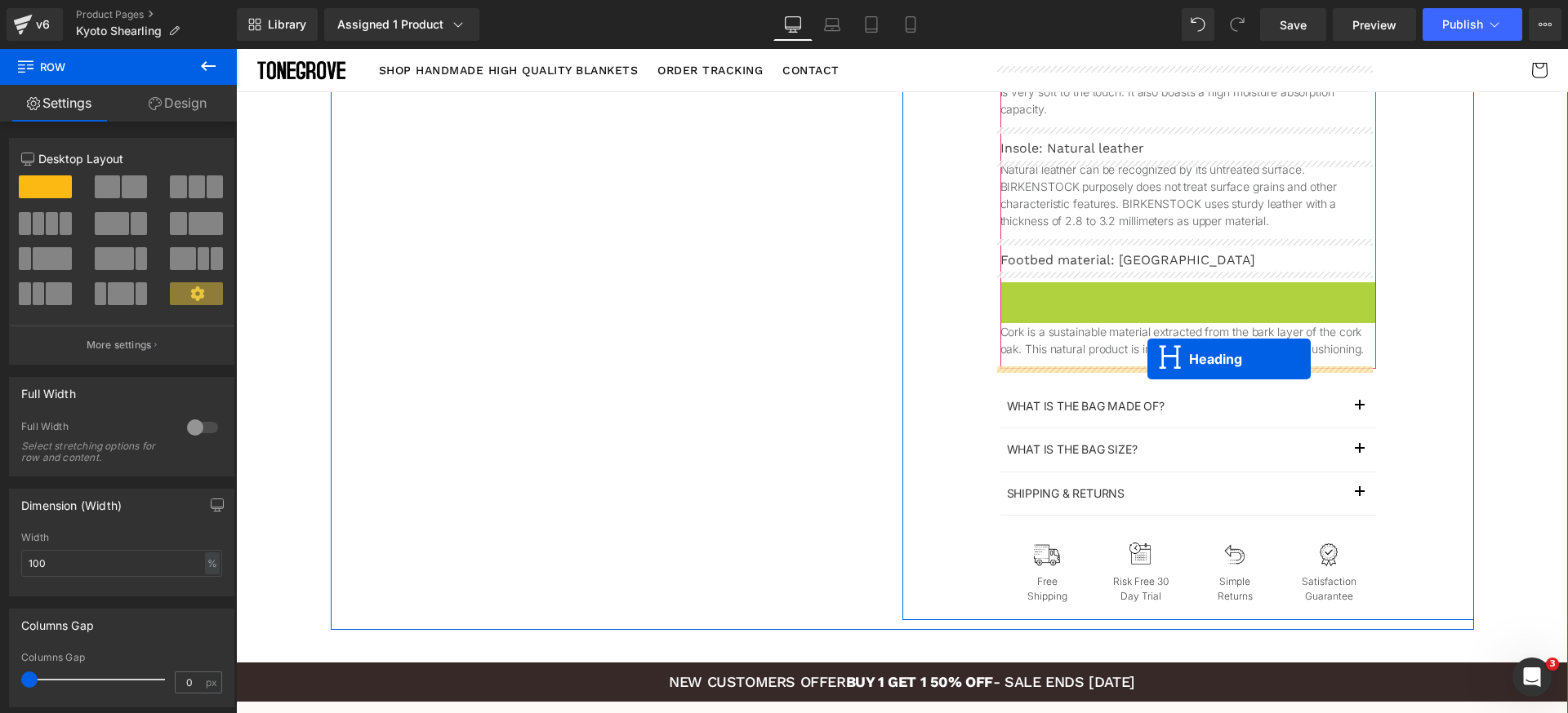
drag, startPoint x: 1152, startPoint y: 294, endPoint x: 1147, endPoint y: 359, distance: 65.2
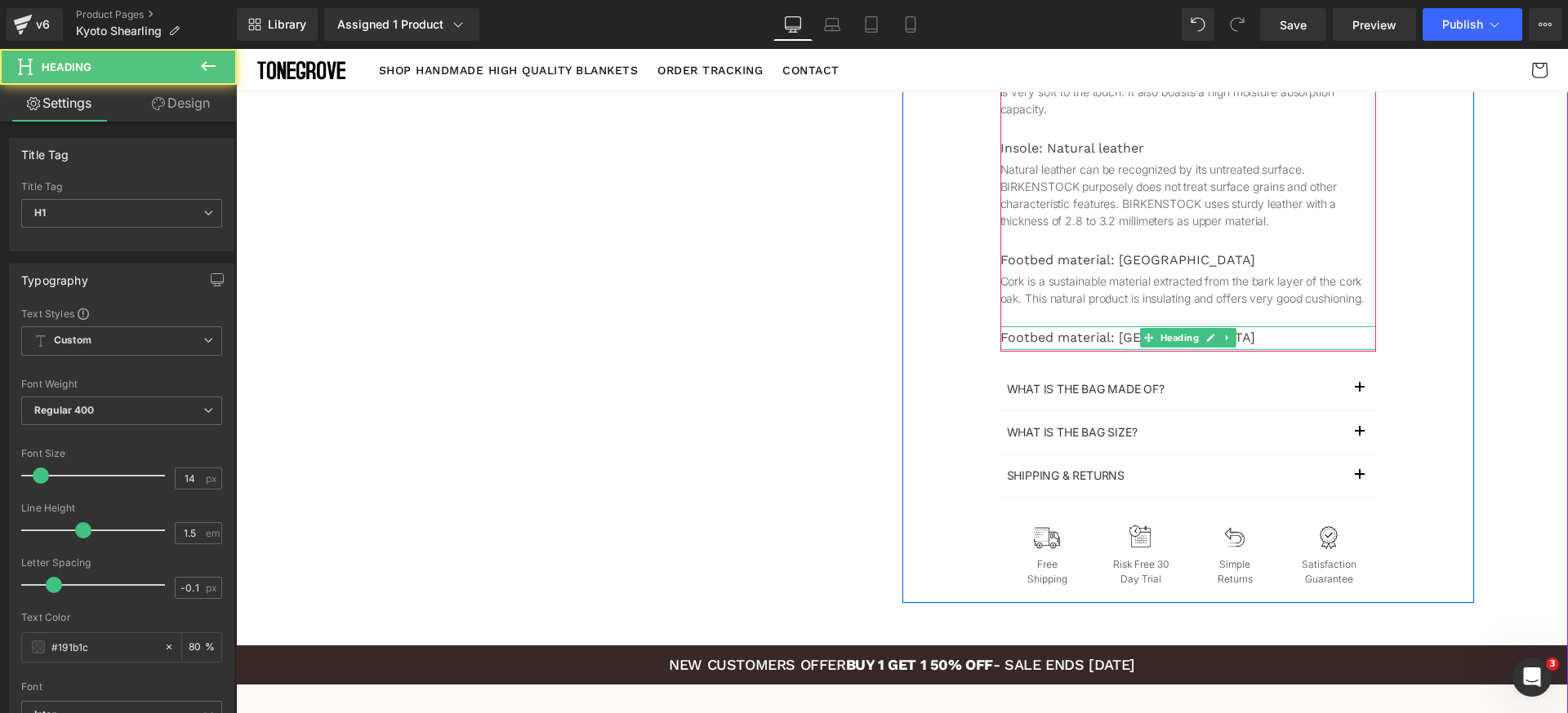
click at [1092, 339] on div "Footbed material: [GEOGRAPHIC_DATA]" at bounding box center [1188, 338] width 376 height 24
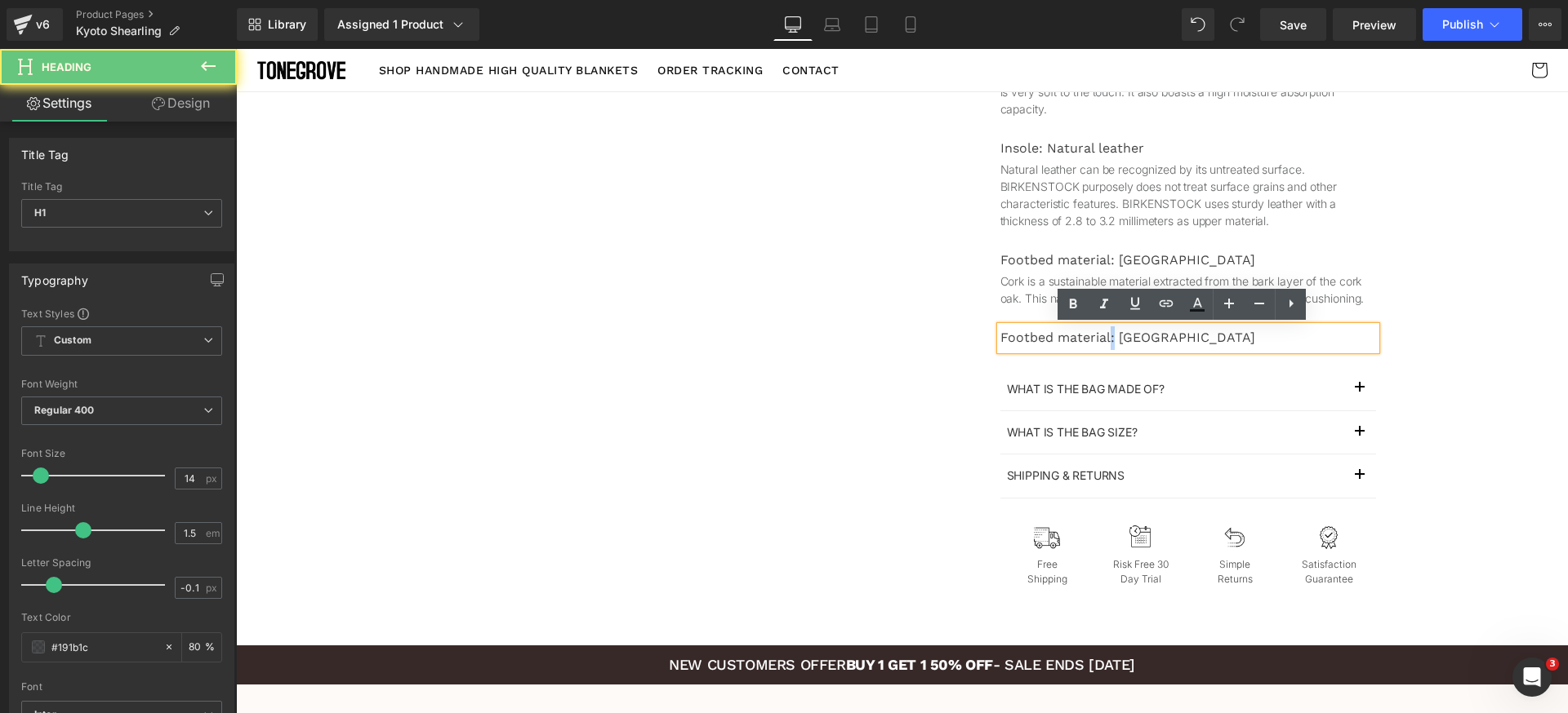
click at [1092, 339] on div "Footbed material: [GEOGRAPHIC_DATA]" at bounding box center [1188, 338] width 376 height 24
paste div
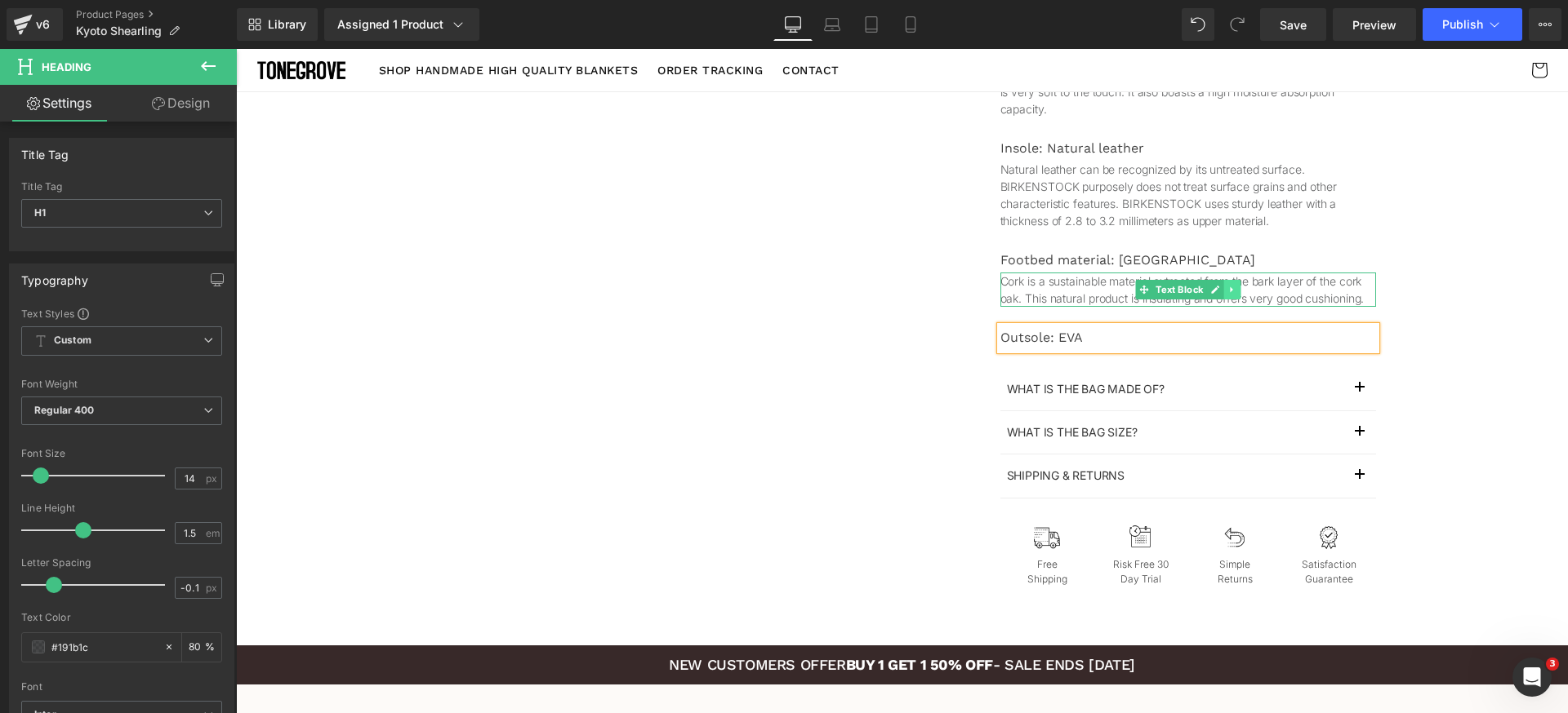
click at [1231, 289] on link at bounding box center [1232, 290] width 17 height 20
click at [1219, 292] on icon at bounding box center [1224, 290] width 9 height 9
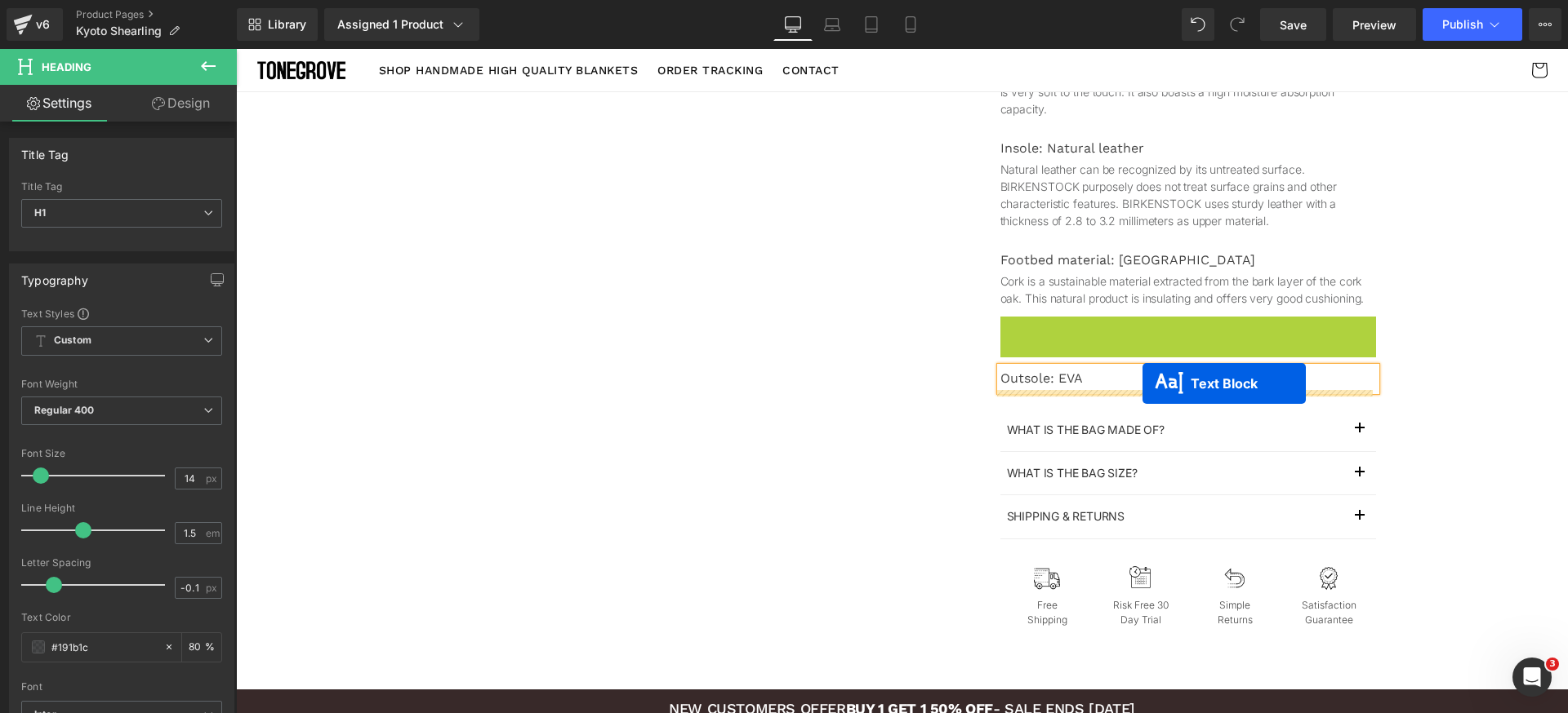
drag, startPoint x: 1145, startPoint y: 337, endPoint x: 1143, endPoint y: 384, distance: 47.0
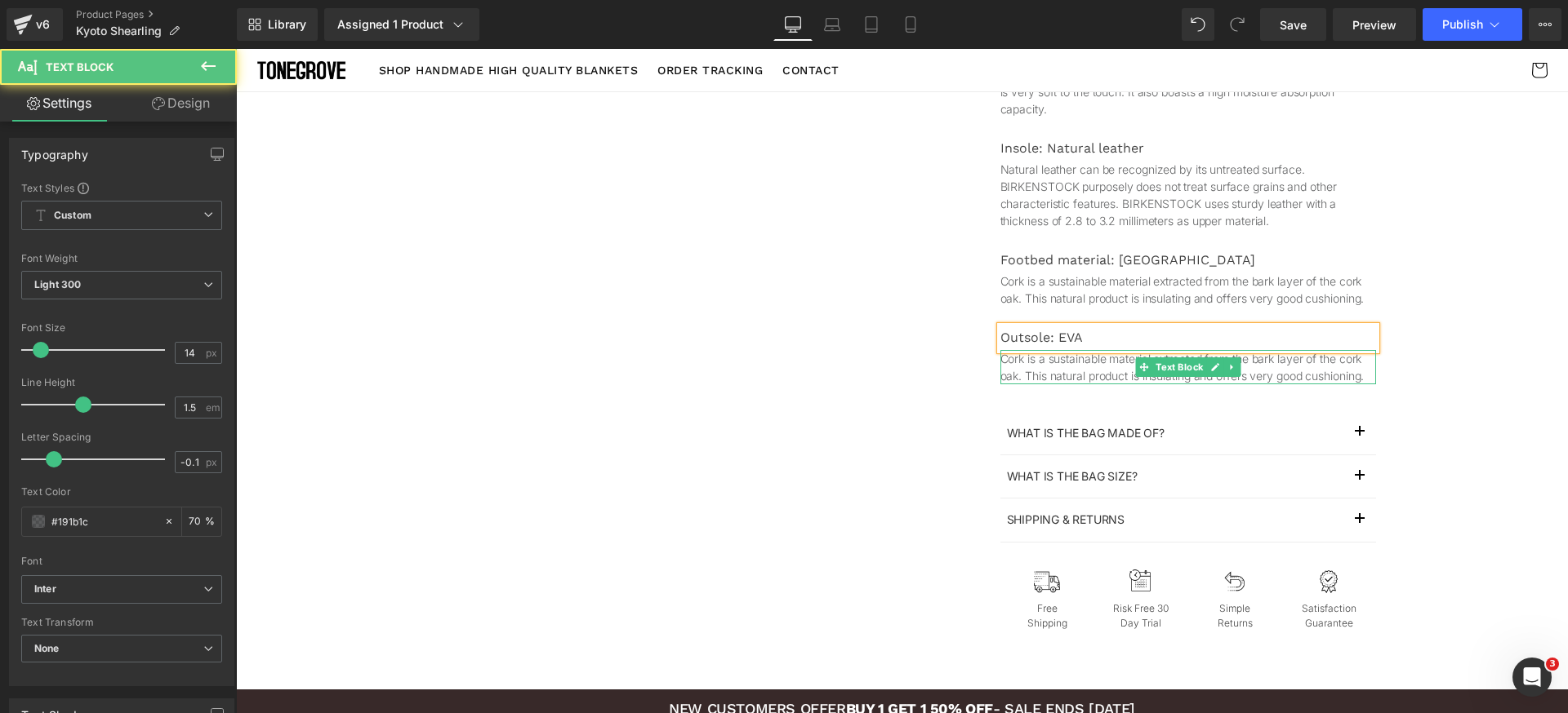
click at [1098, 374] on p "Cork is a sustainable material extracted from the bark layer of the cork oak. T…" at bounding box center [1188, 367] width 376 height 34
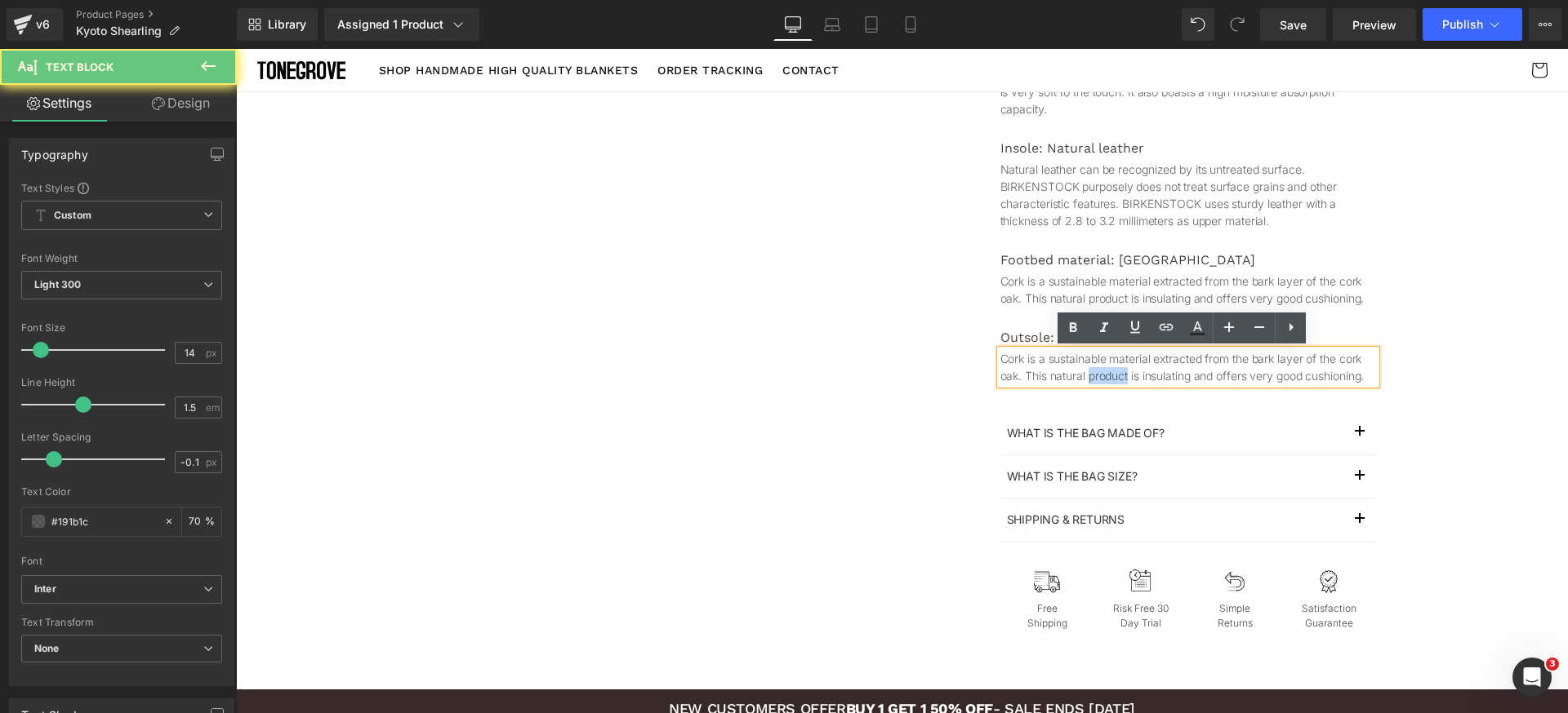
click at [1098, 374] on p "Cork is a sustainable material extracted from the bark layer of the cork oak. T…" at bounding box center [1188, 367] width 376 height 34
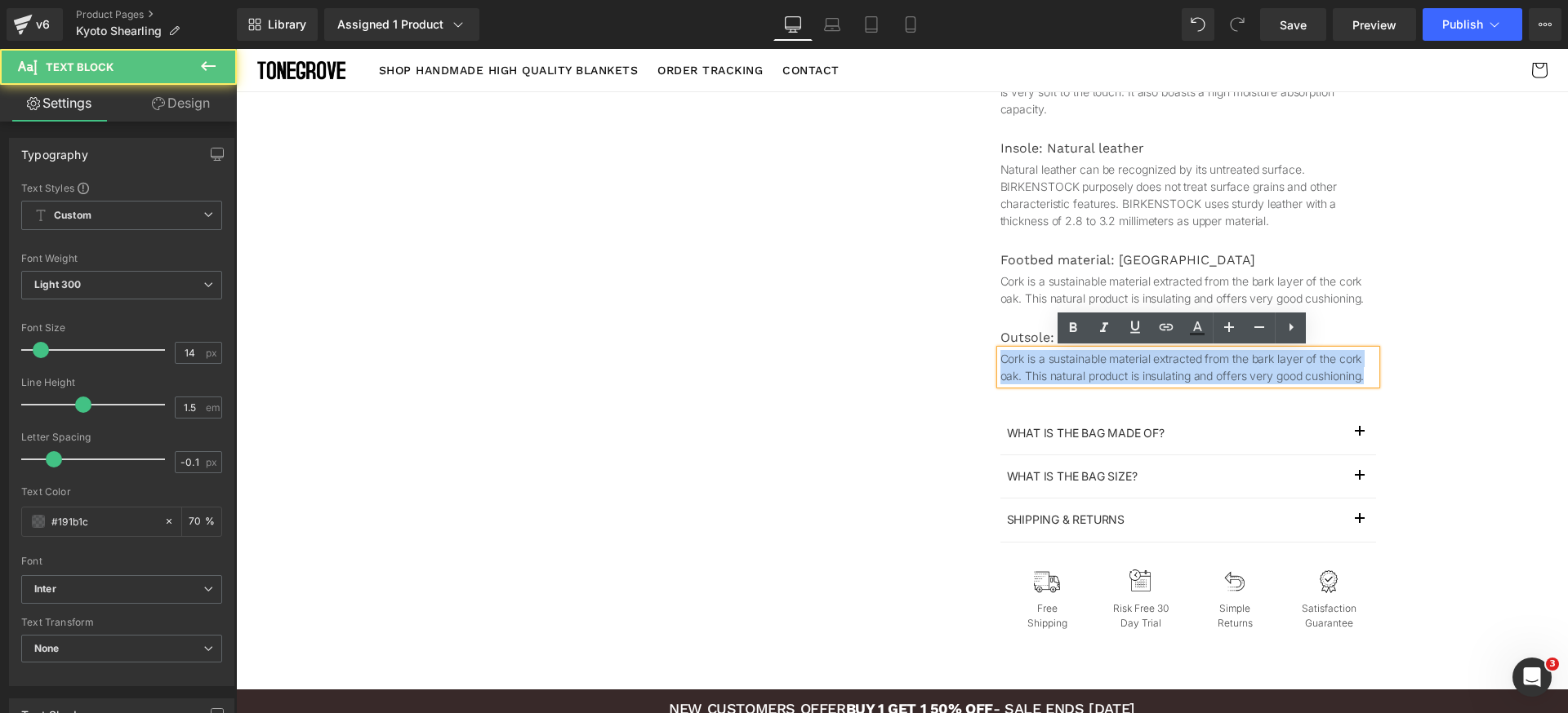
click at [1098, 374] on p "Cork is a sustainable material extracted from the bark layer of the cork oak. T…" at bounding box center [1188, 367] width 376 height 34
paste div
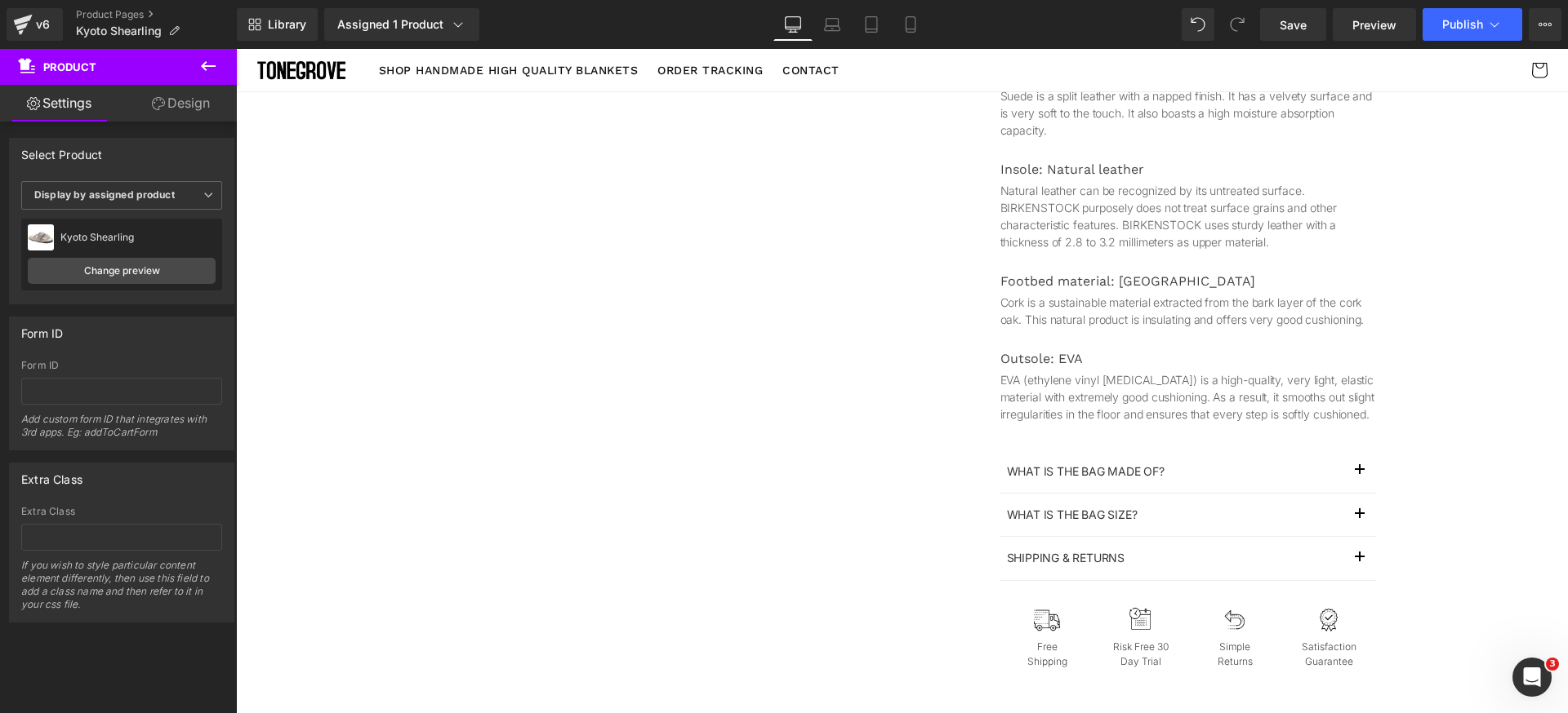
scroll to position [894, 0]
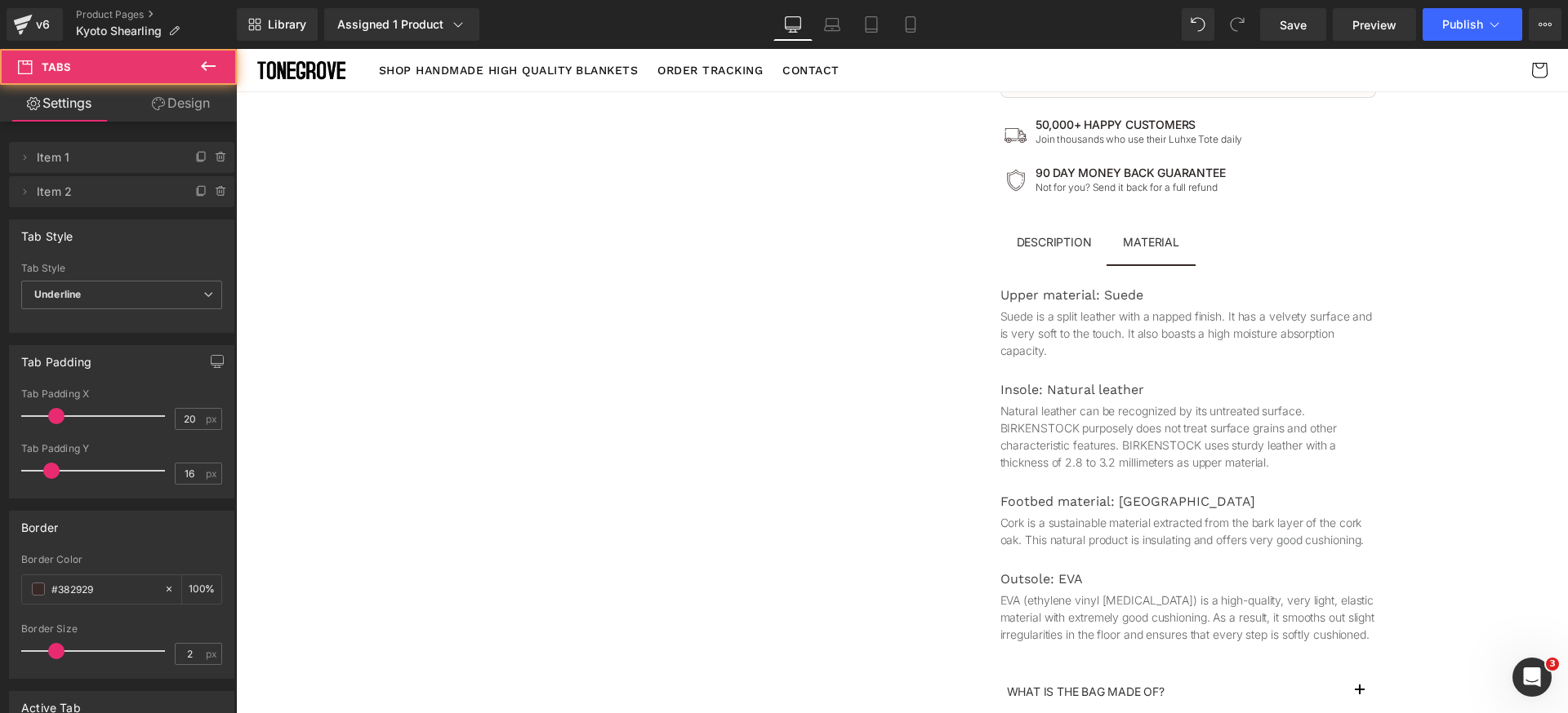
click at [1057, 262] on span "Description Text Block" at bounding box center [1054, 244] width 108 height 40
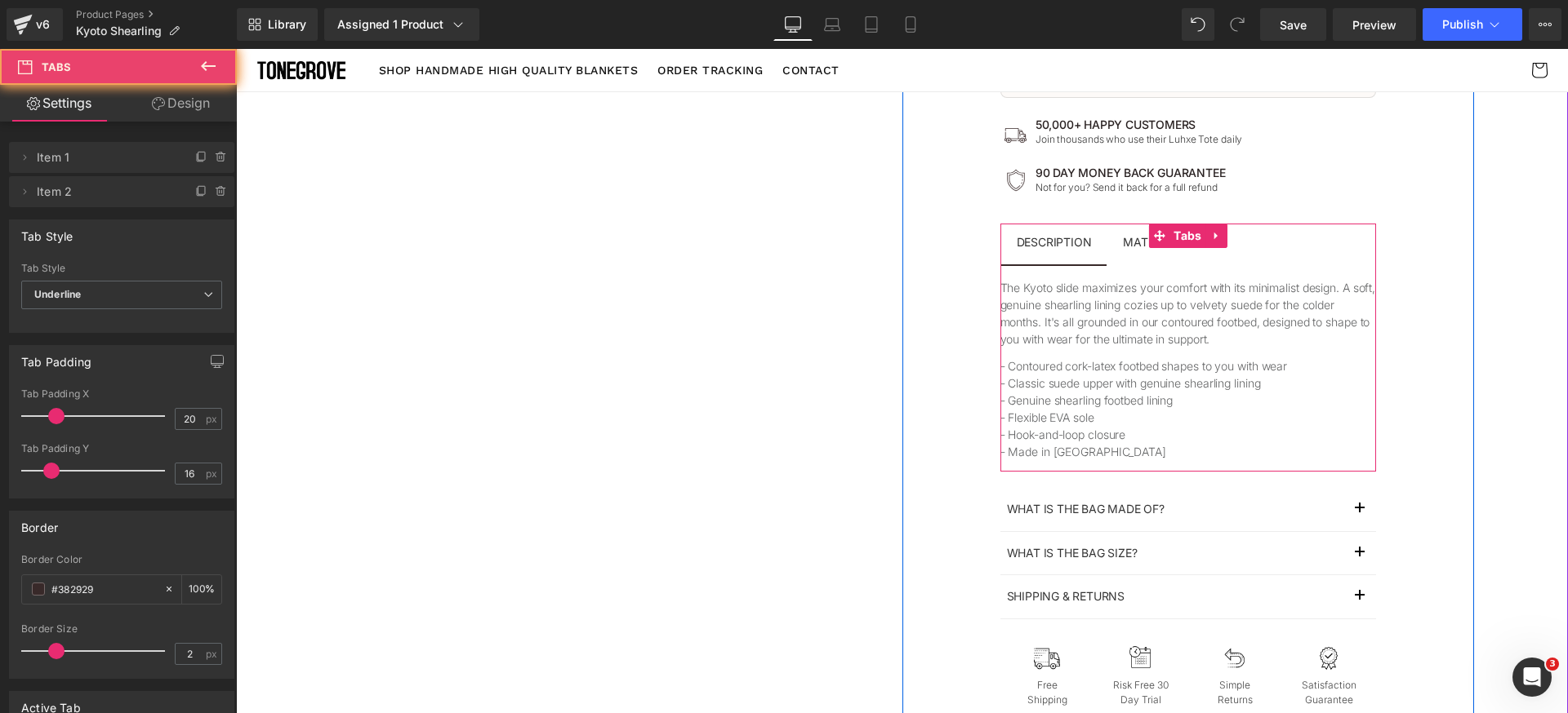
click at [1133, 263] on li "MATERIAL Text Block" at bounding box center [1151, 245] width 88 height 42
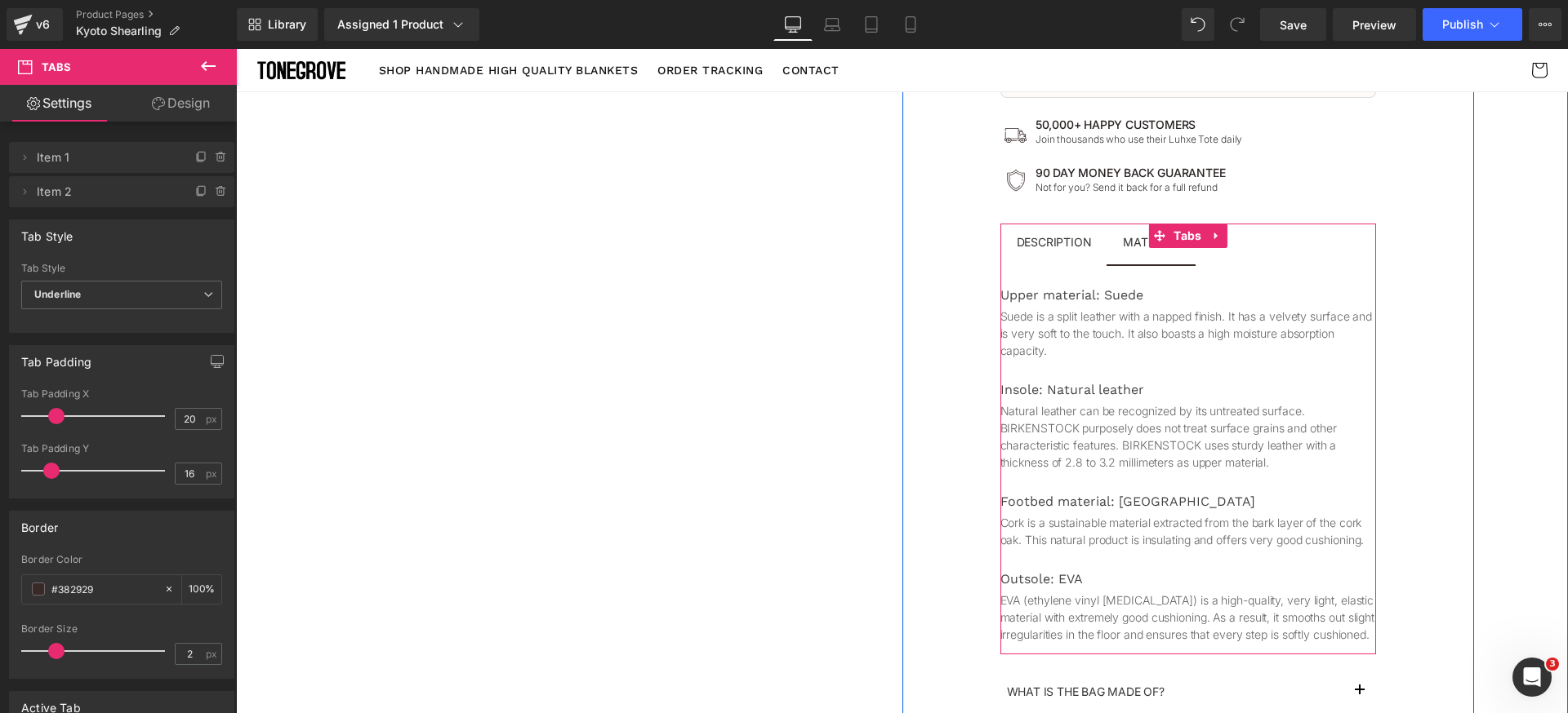
click at [1065, 254] on span "Description Text Block" at bounding box center [1054, 244] width 108 height 40
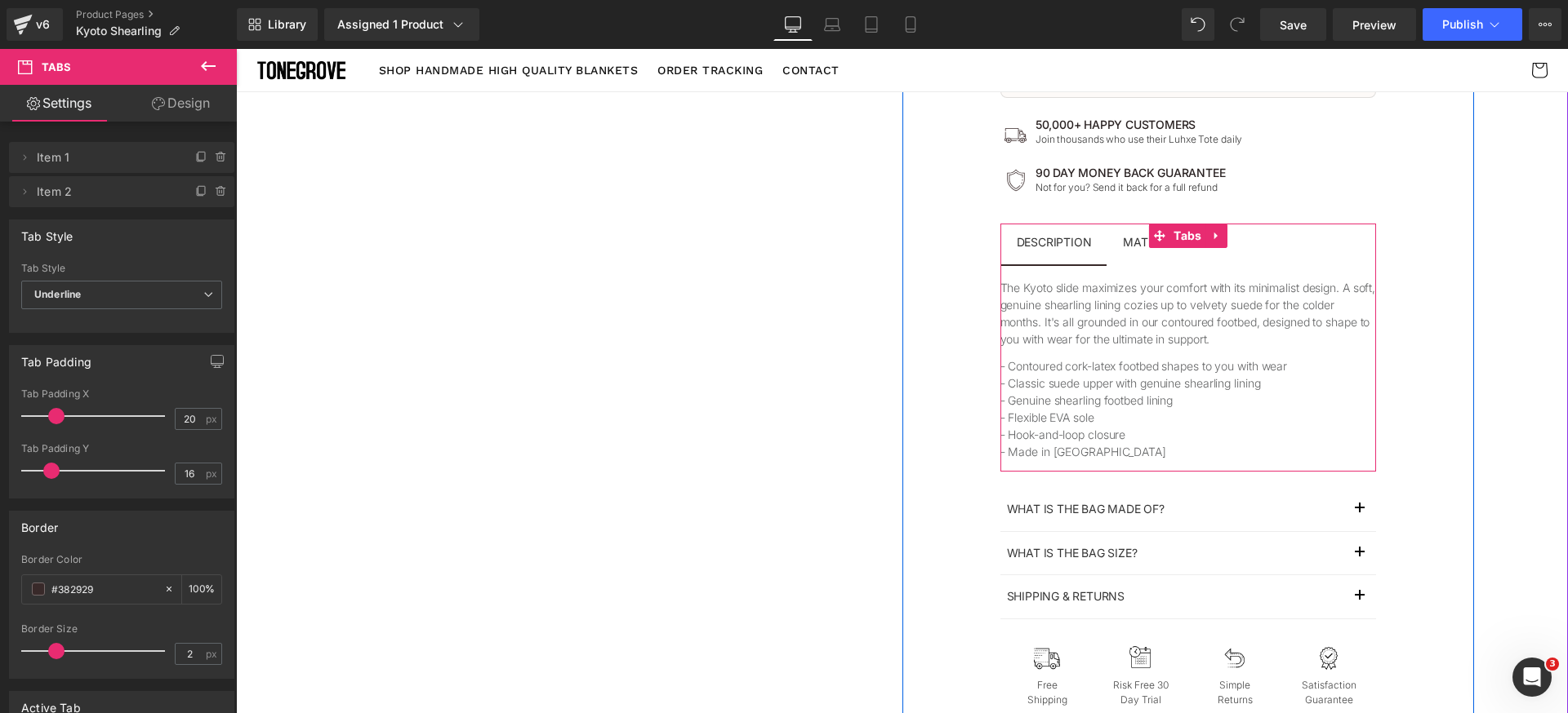
click at [1144, 255] on span "MATERIAL Text Block" at bounding box center [1151, 244] width 88 height 40
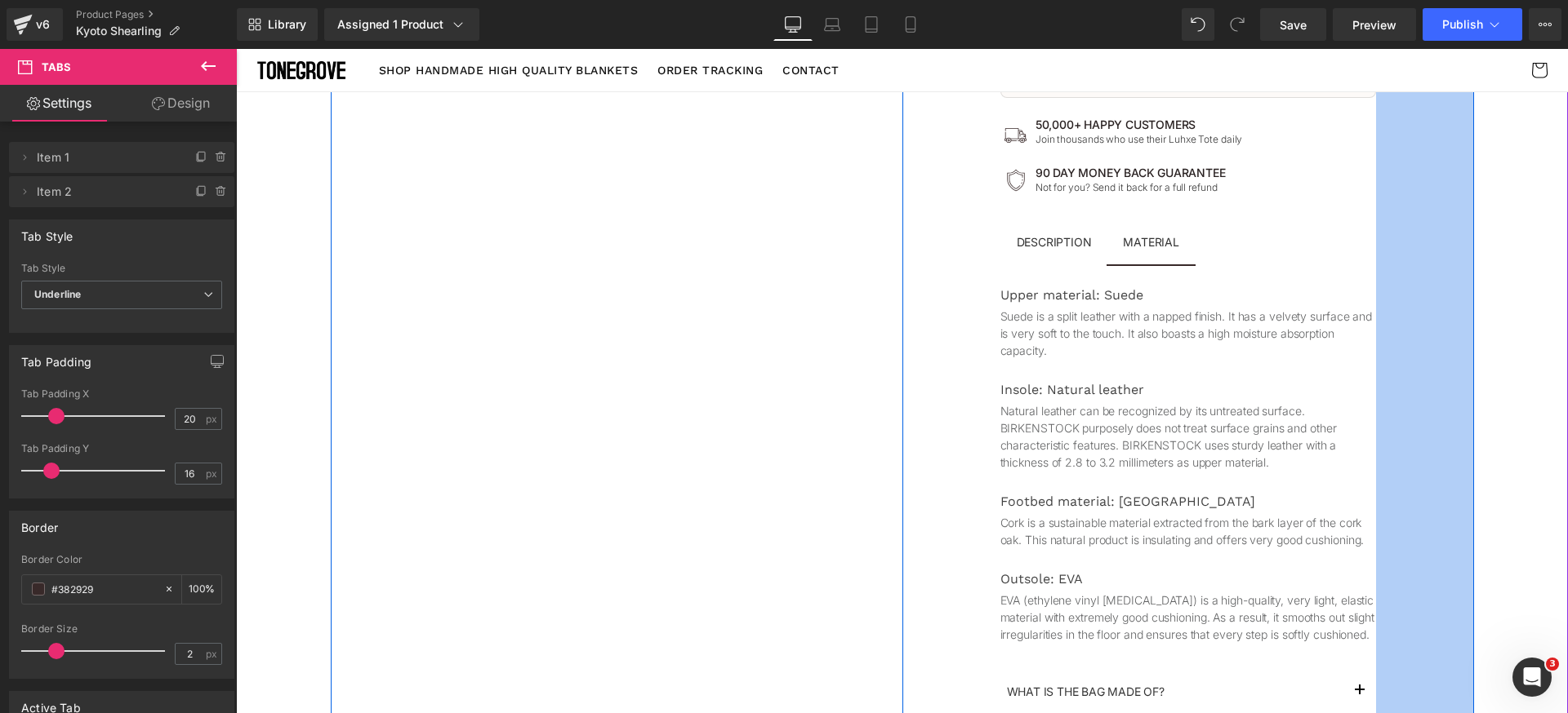
click at [1464, 260] on div "120px" at bounding box center [1425, 71] width 98 height 1668
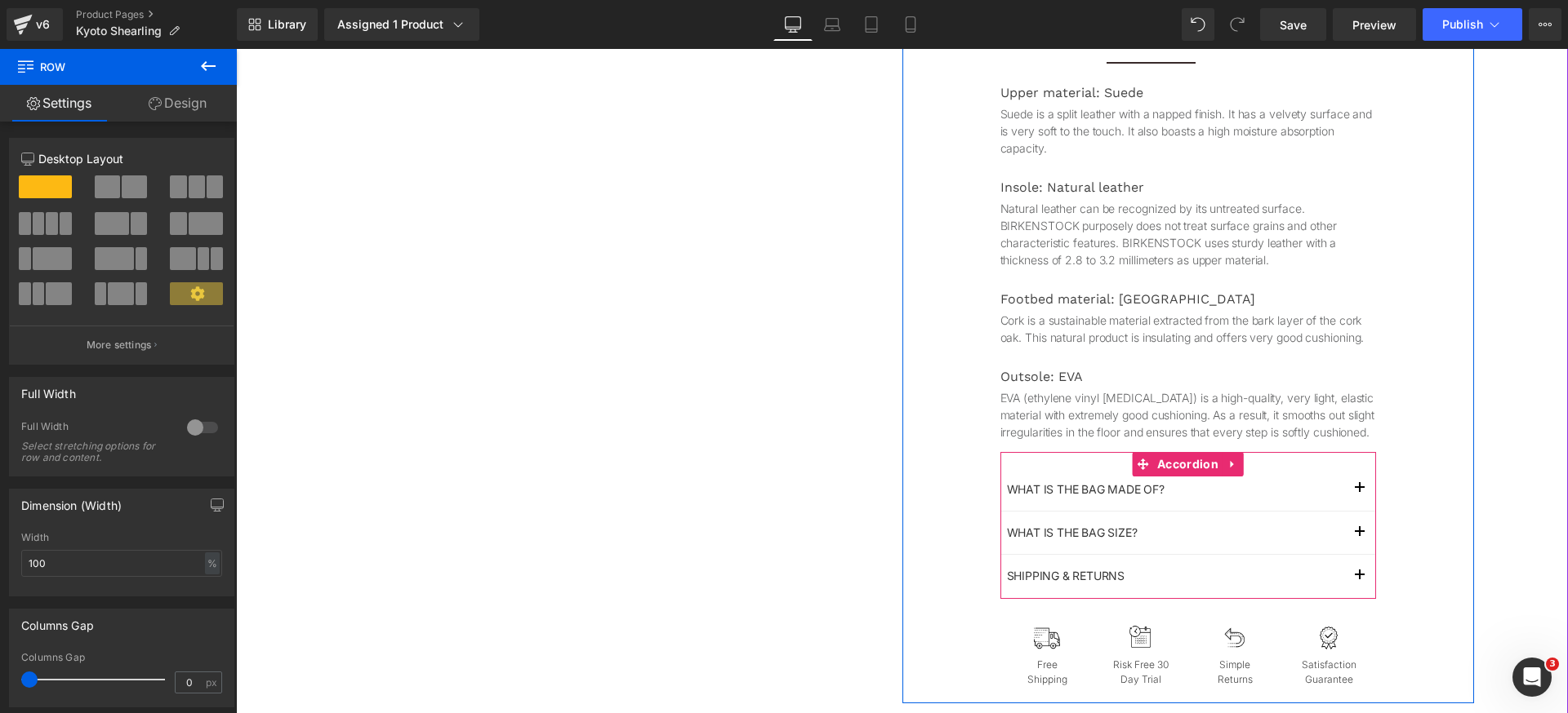
scroll to position [1117, 0]
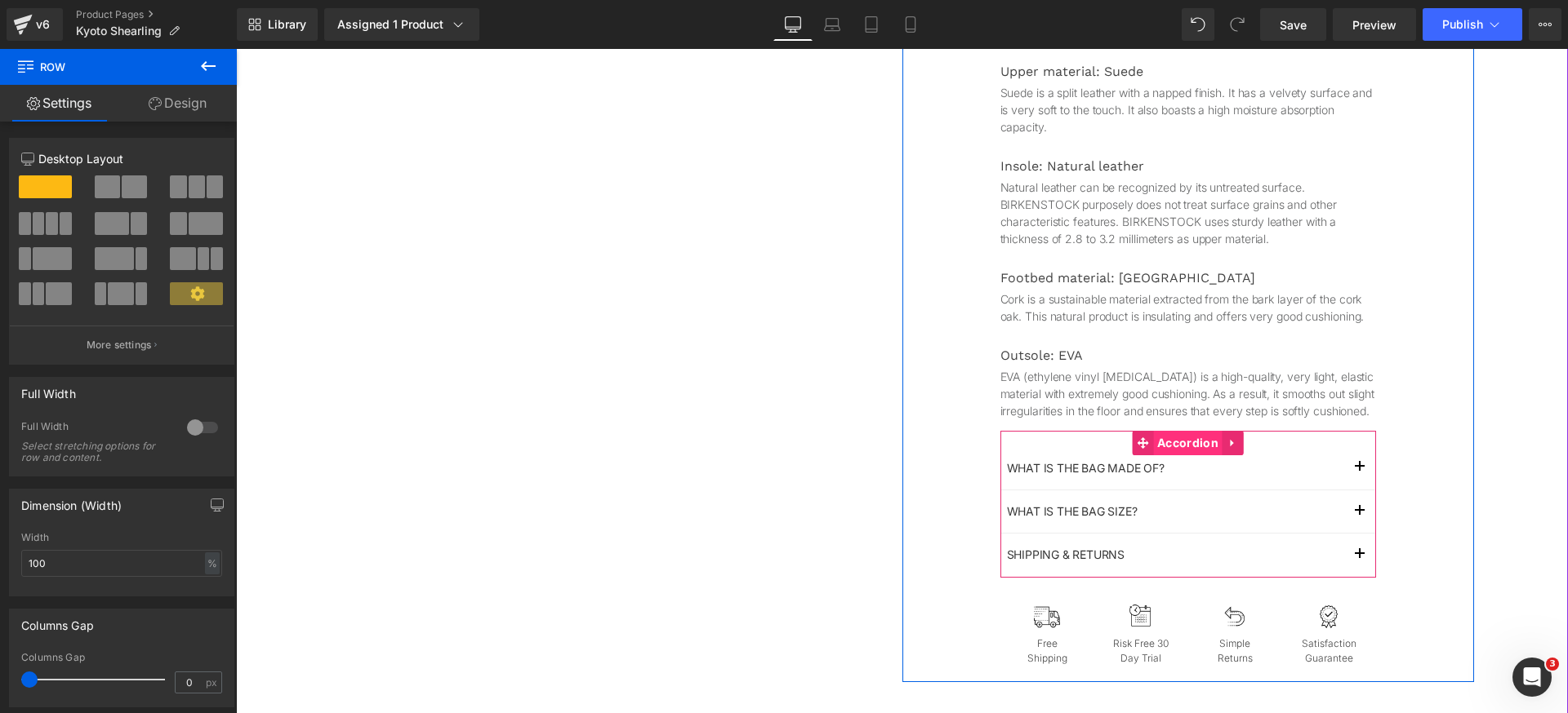
click at [1178, 455] on span "Accordion" at bounding box center [1188, 443] width 70 height 24
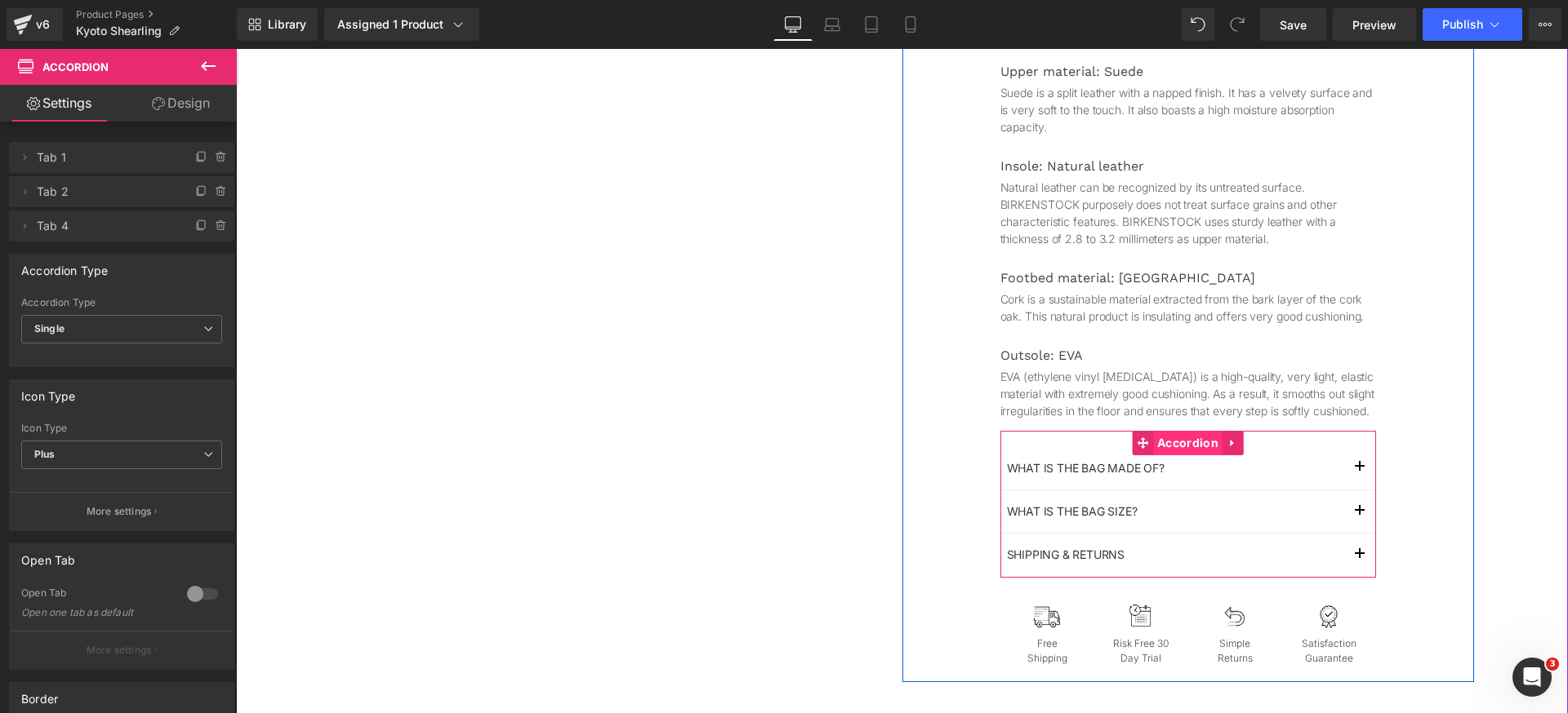
click at [1176, 455] on span "Accordion" at bounding box center [1188, 443] width 70 height 24
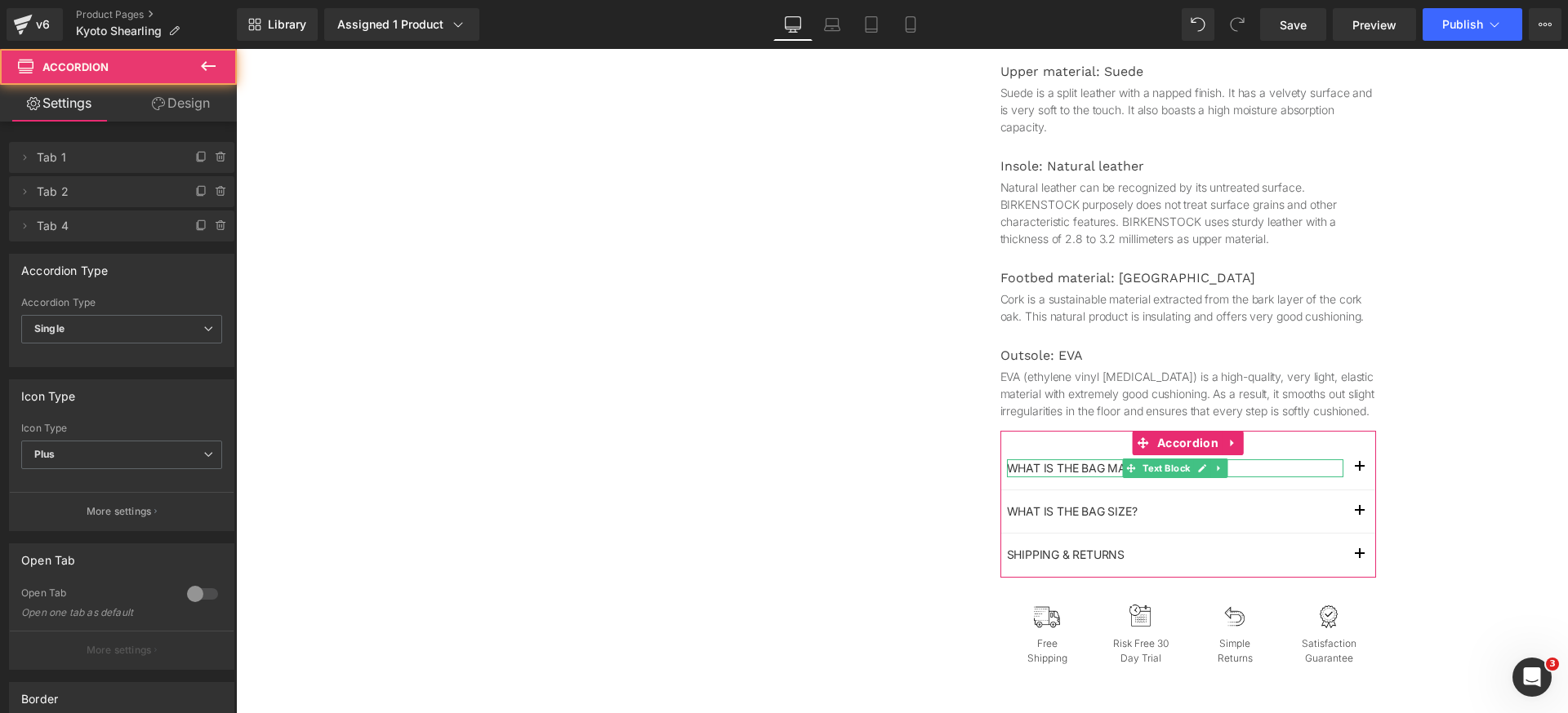
click at [206, 166] on li "Delete Cancel Tab 1 Tab 1 Name Tab 1 #FFFFFF Background #ffffff 100 %" at bounding box center [121, 157] width 225 height 31
click at [215, 162] on icon at bounding box center [221, 158] width 13 height 13
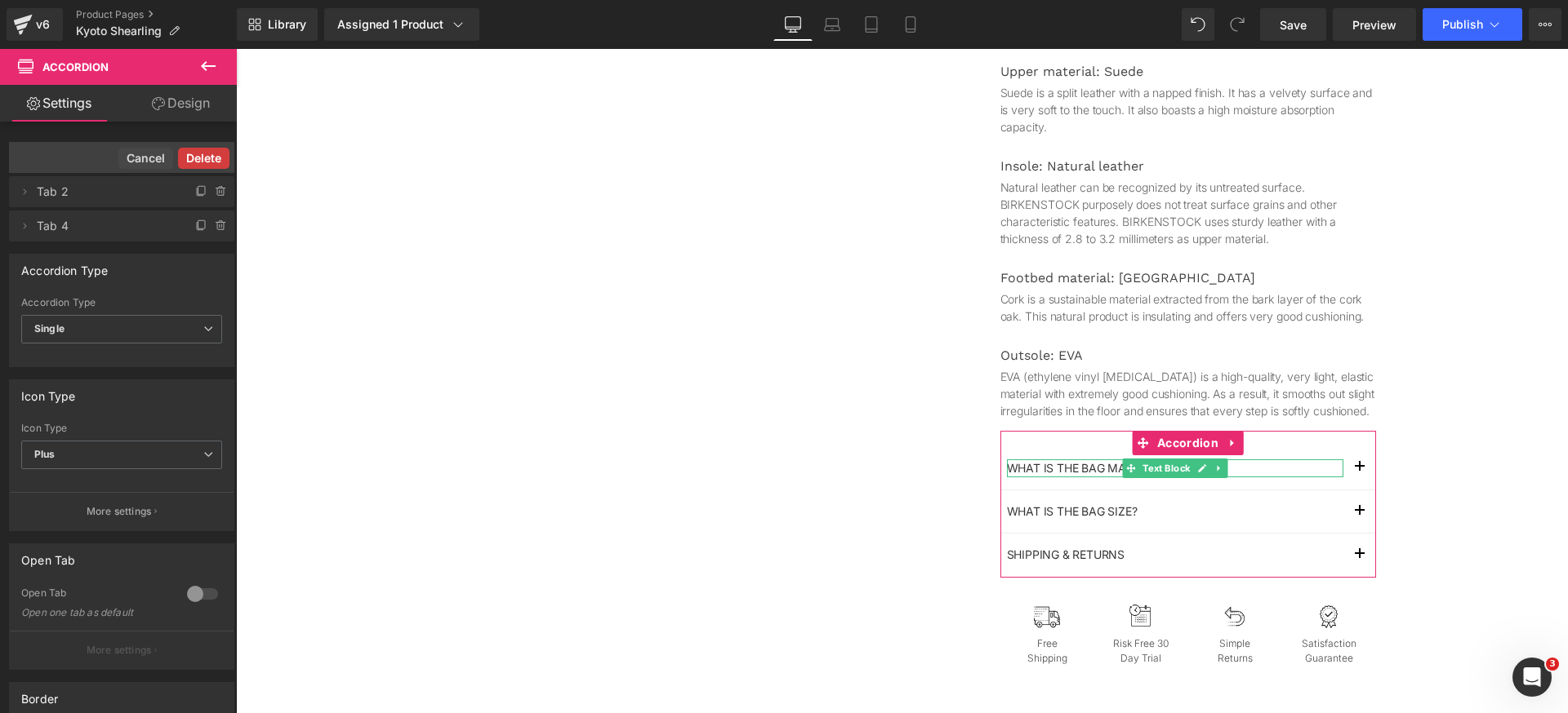
click at [214, 160] on button "Delete" at bounding box center [203, 158] width 52 height 22
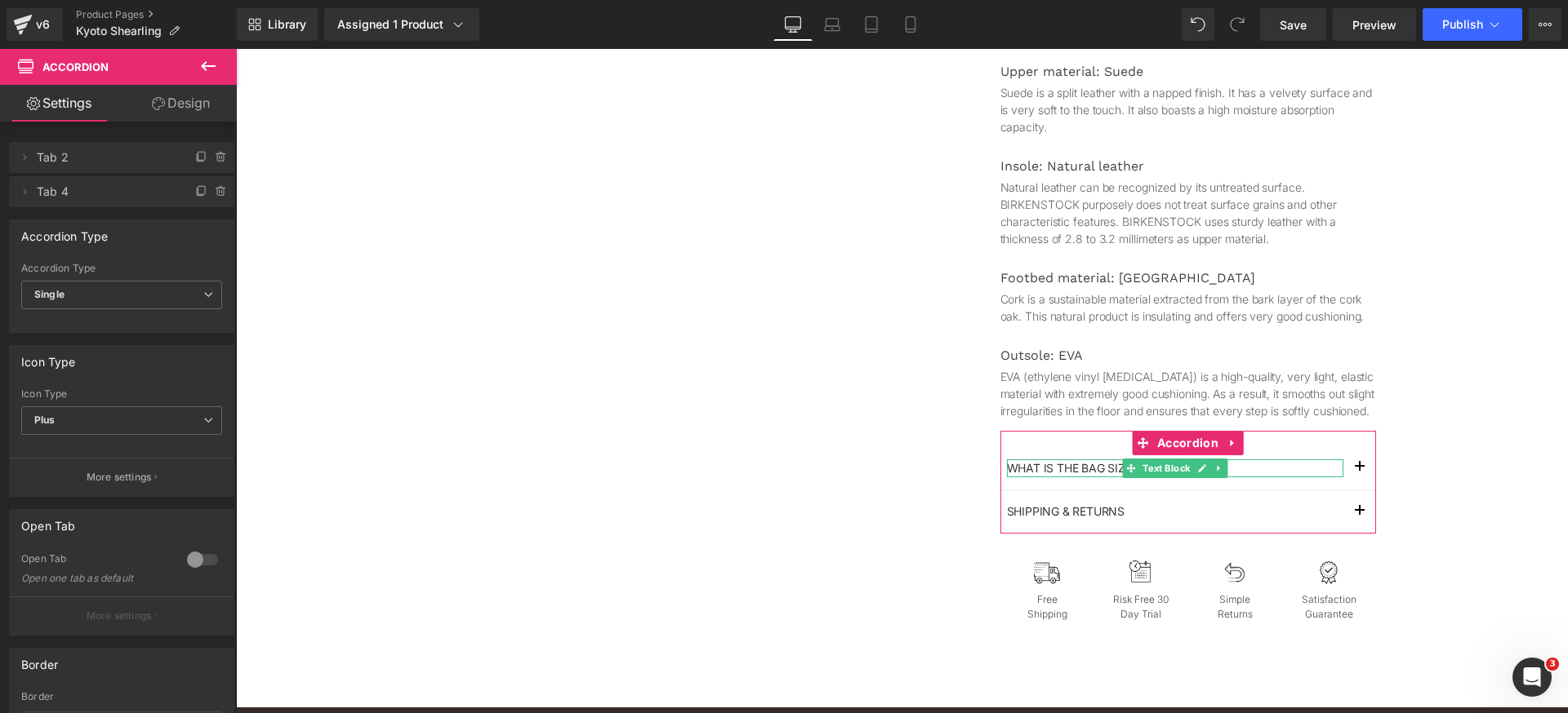
click at [217, 160] on icon at bounding box center [220, 158] width 7 height 8
click at [214, 160] on button "Delete" at bounding box center [203, 158] width 52 height 22
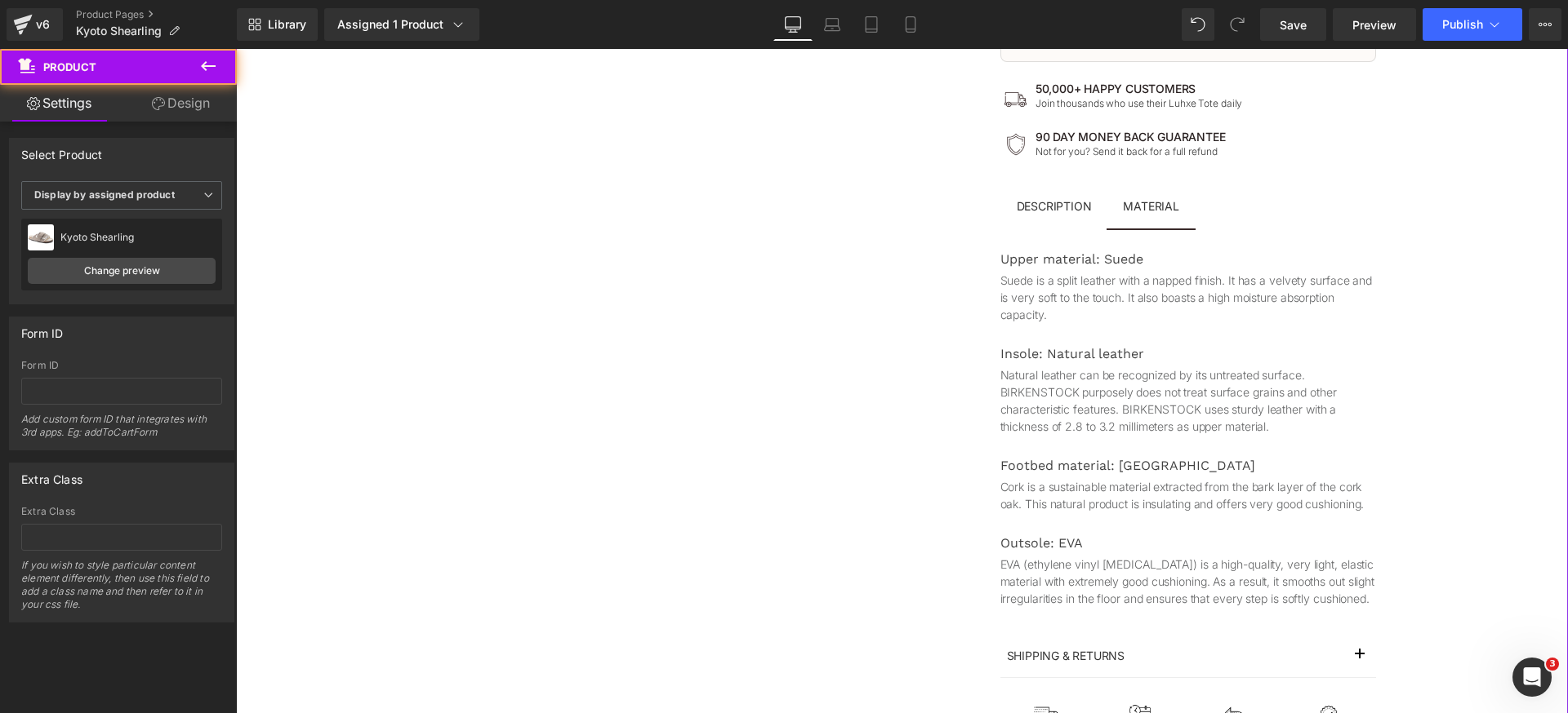
scroll to position [846, 0]
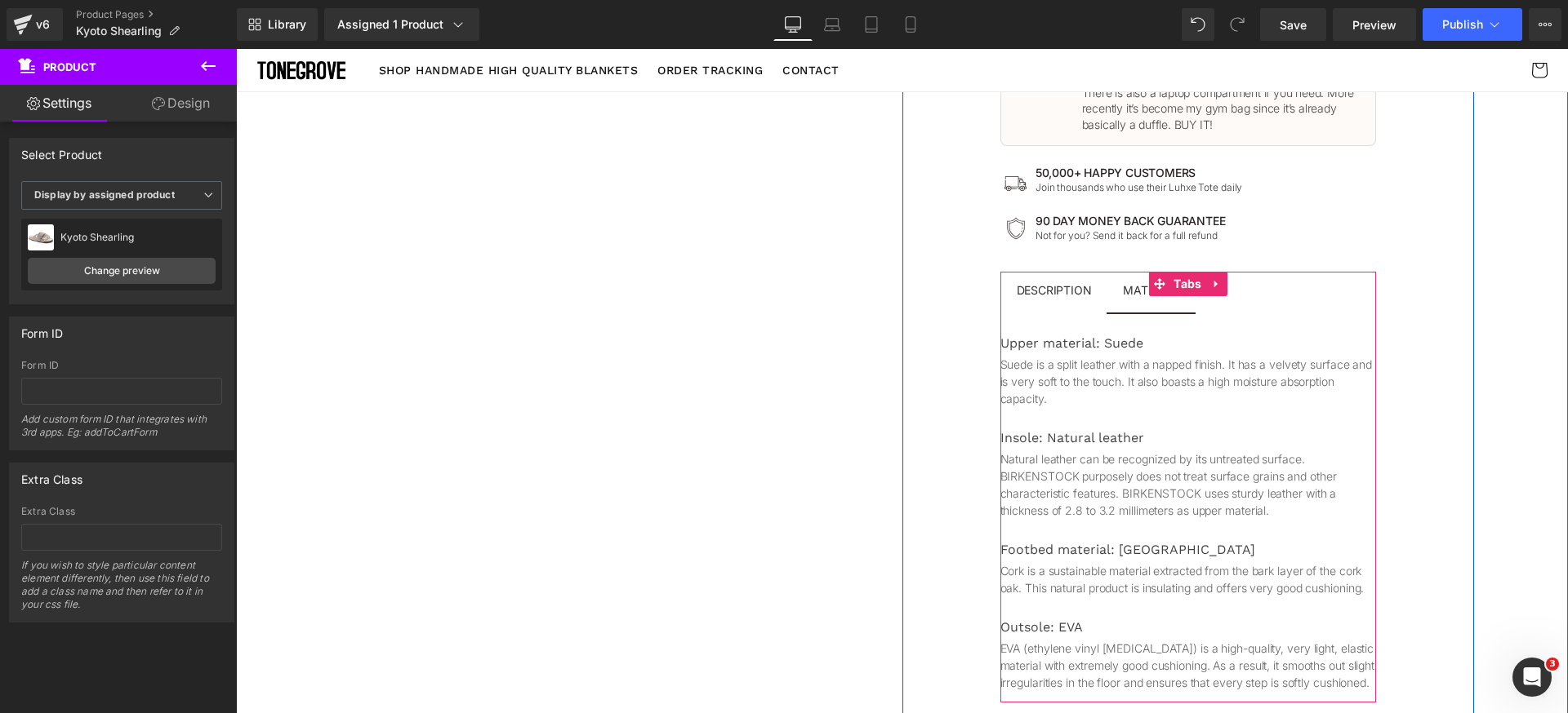
click at [1057, 317] on div "Upper material: Suede Heading Suede is a split leather with a napped finish. It…" at bounding box center [1188, 506] width 376 height 388
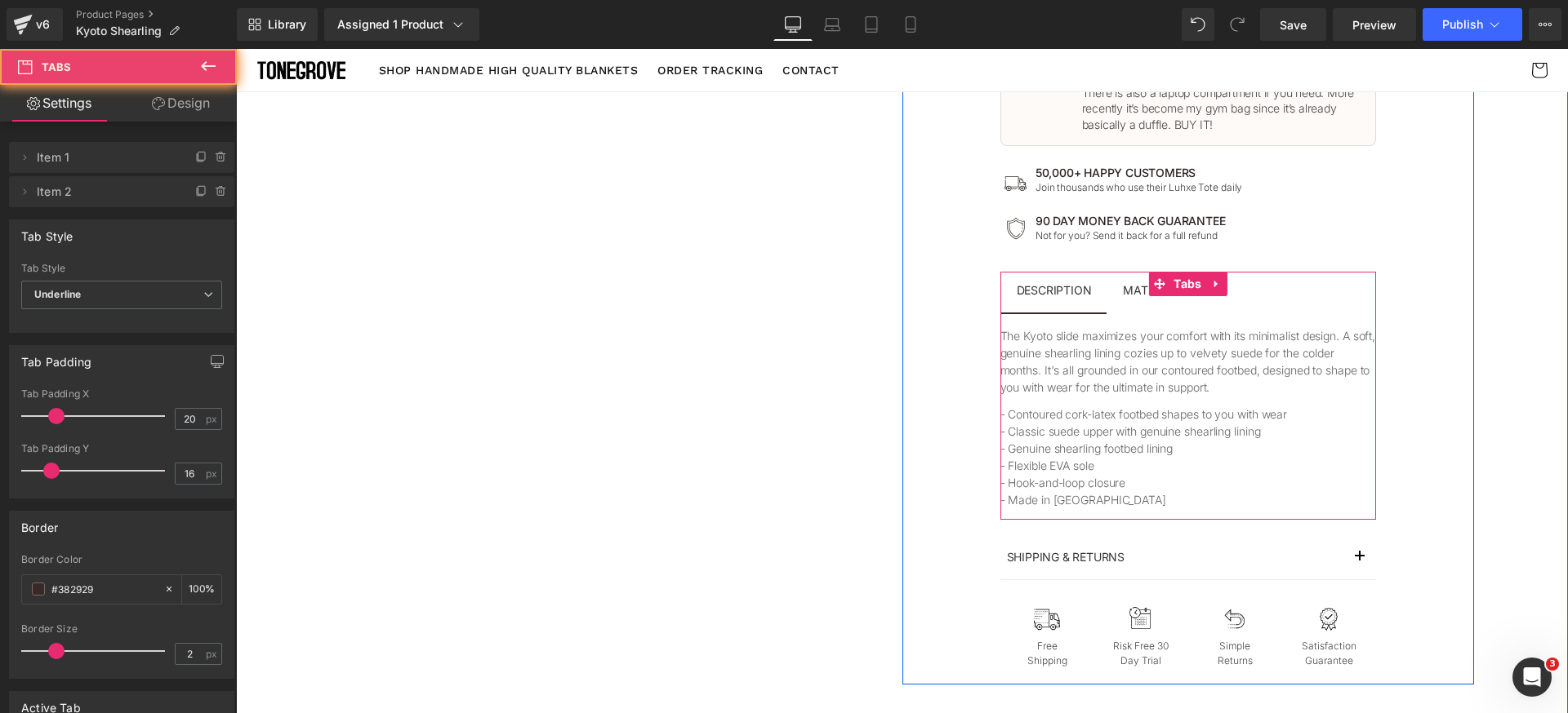
click at [1058, 306] on span "Description Text Block" at bounding box center [1054, 292] width 108 height 40
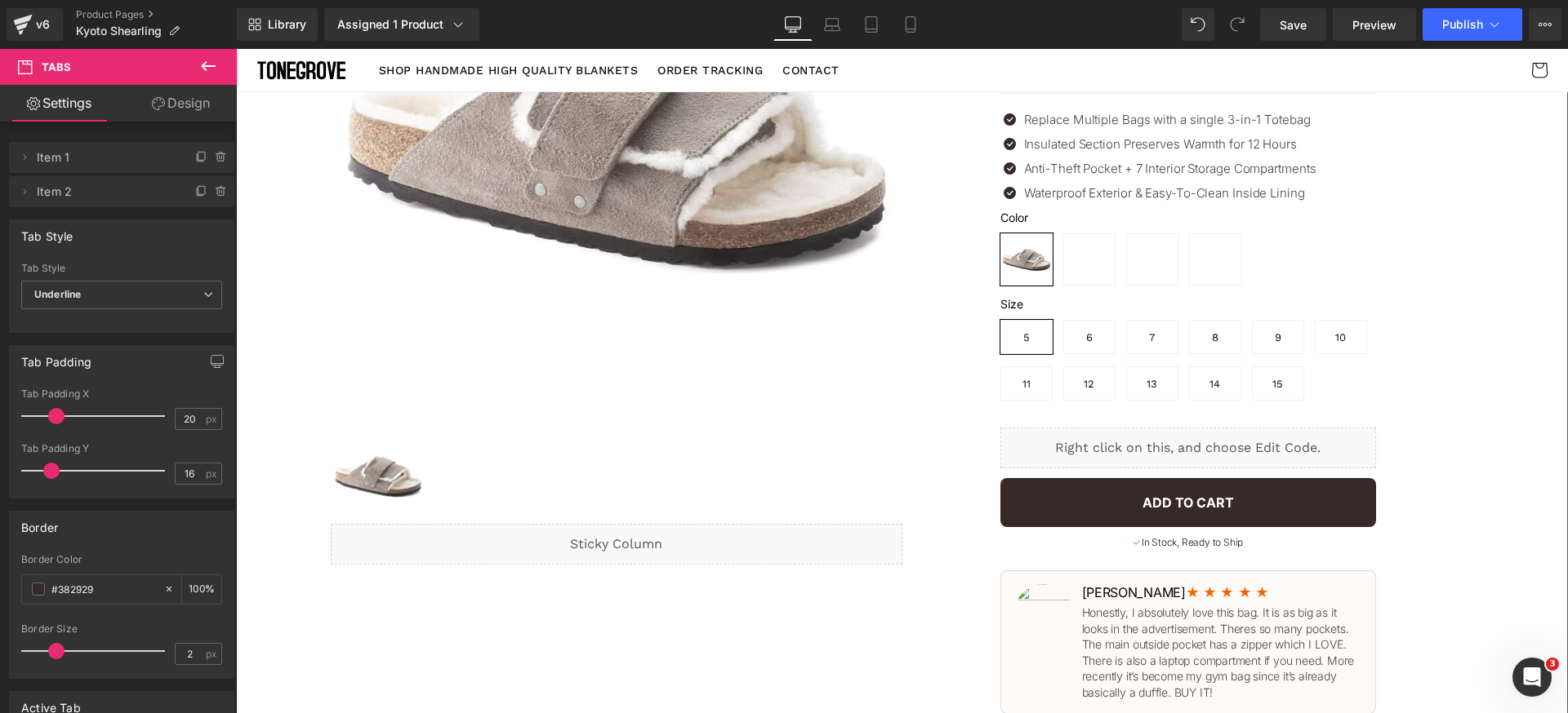
scroll to position [0, 0]
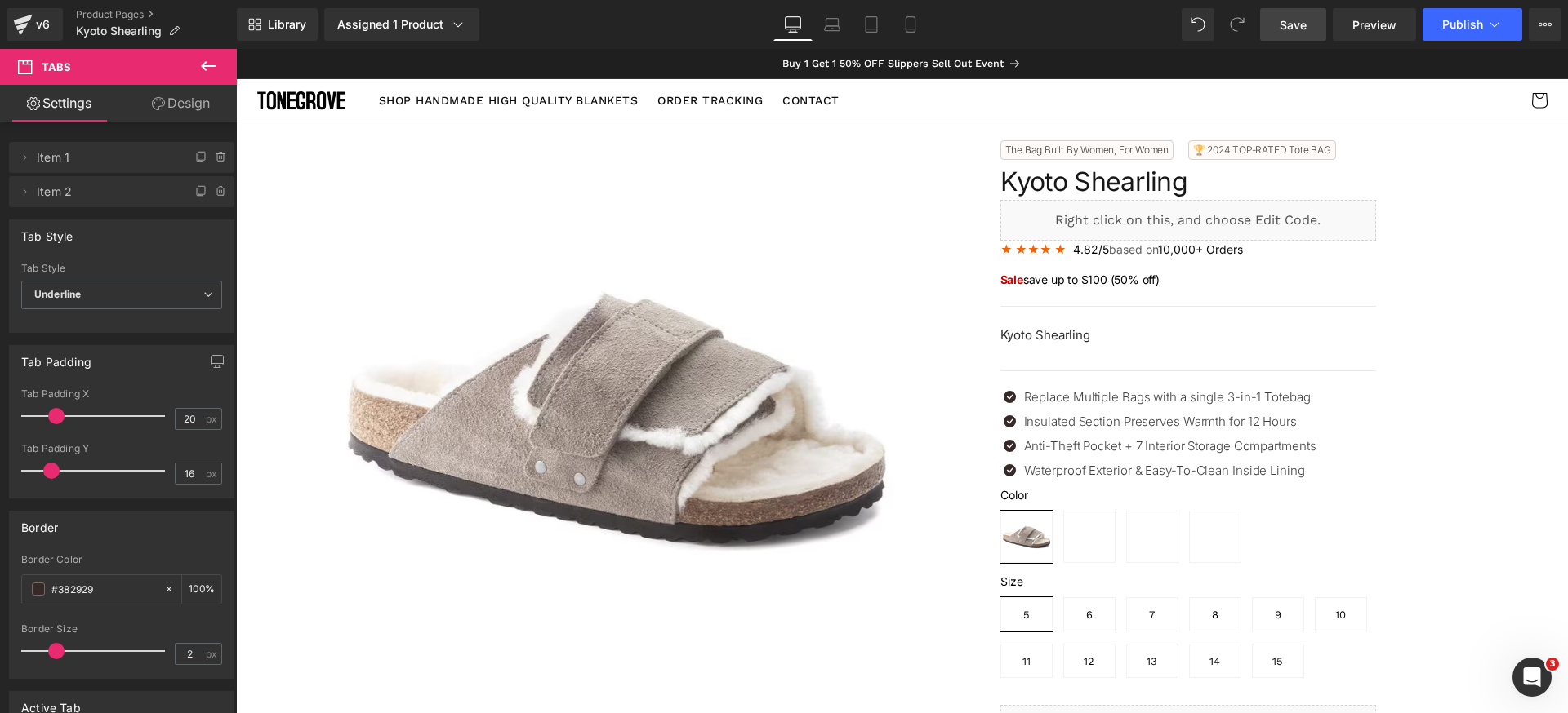
click at [1282, 23] on span "Save" at bounding box center [1293, 24] width 27 height 17
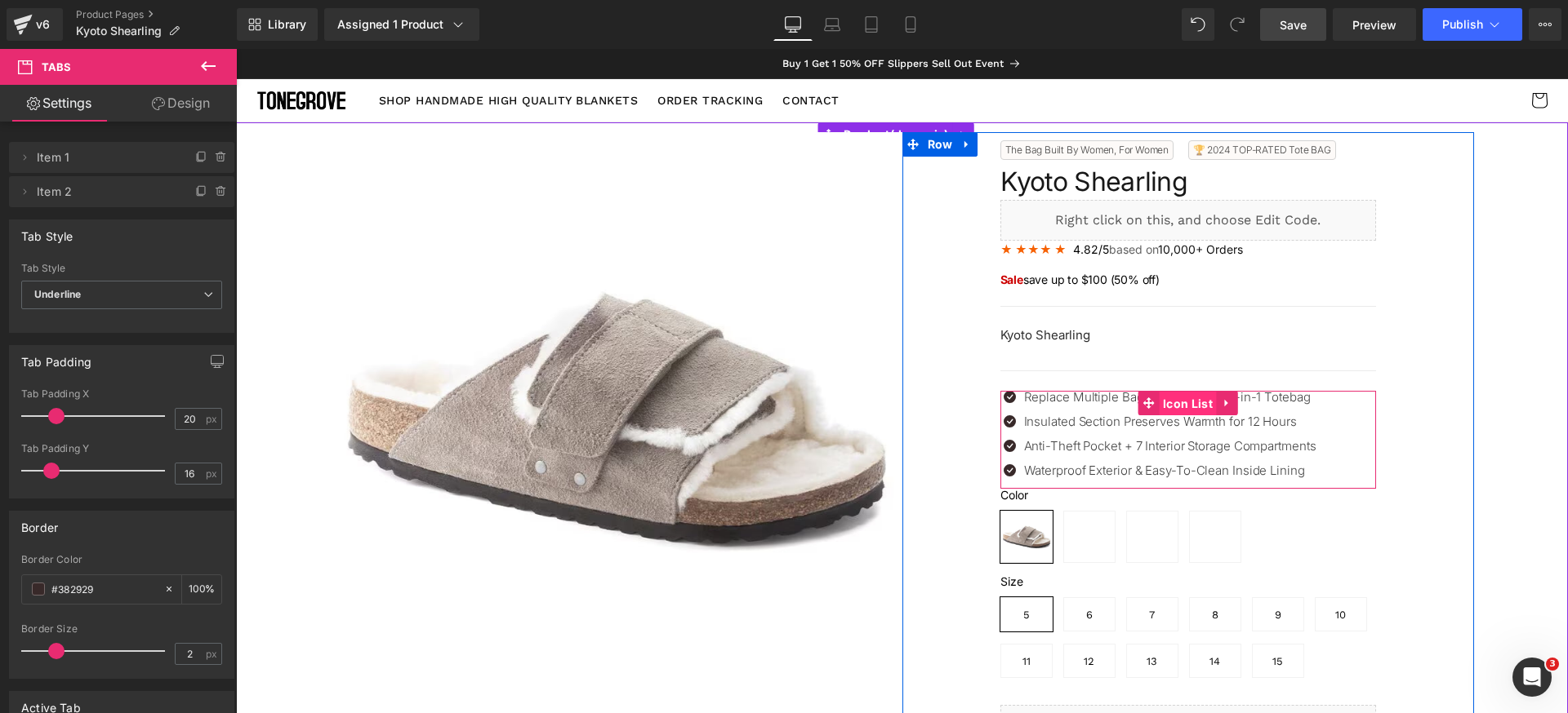
click at [1174, 408] on span "Icon List" at bounding box center [1188, 404] width 58 height 24
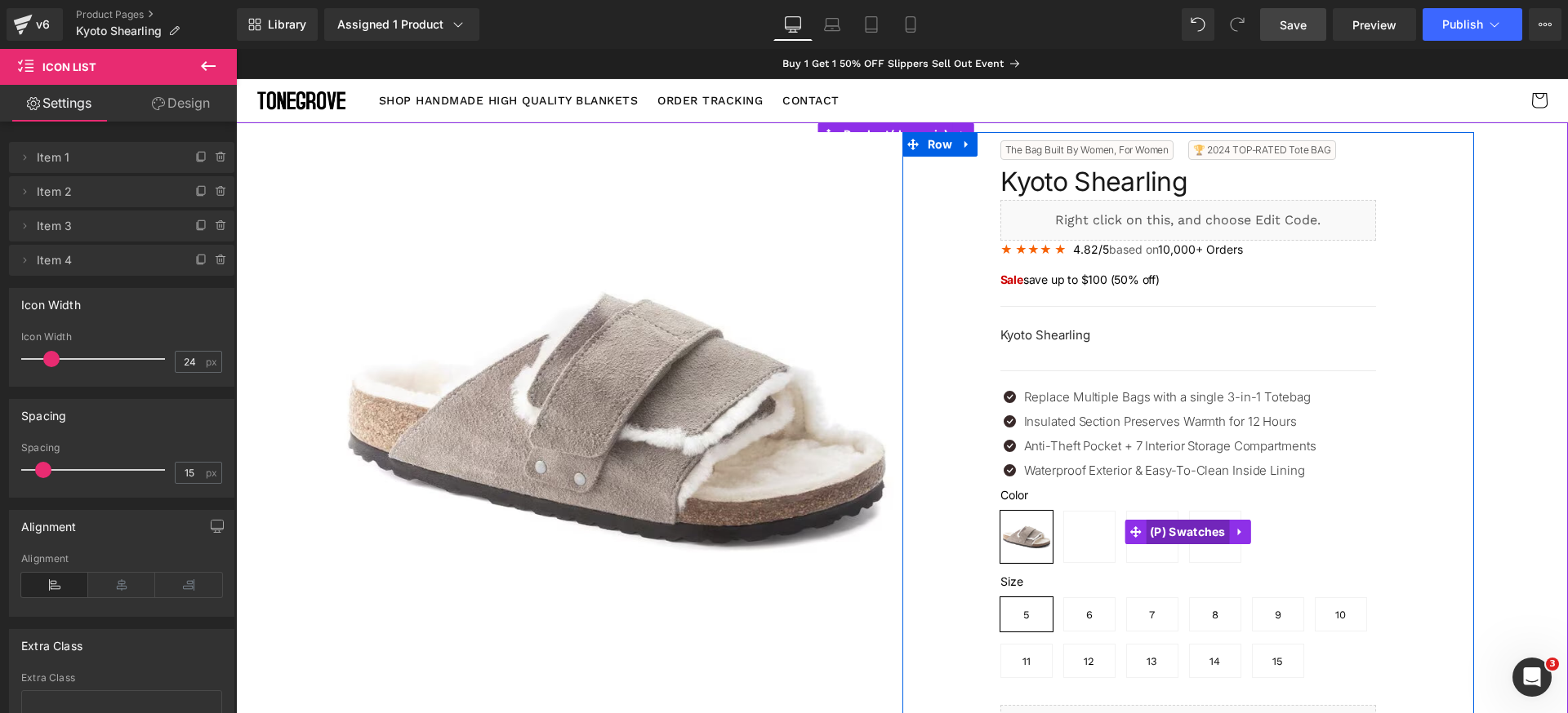
click at [1145, 525] on span "(P) Swatches" at bounding box center [1187, 532] width 84 height 24
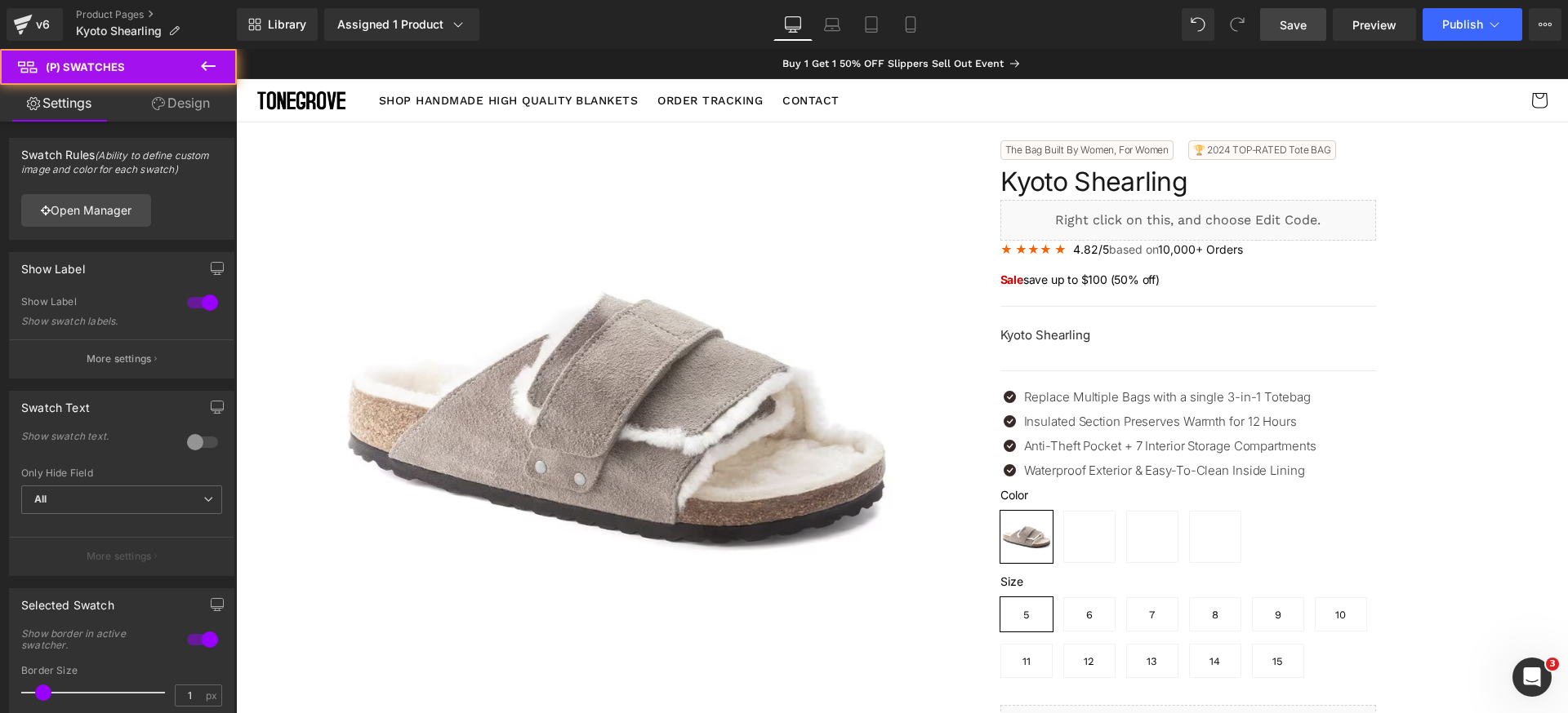
click at [169, 105] on link "Design" at bounding box center [181, 103] width 119 height 37
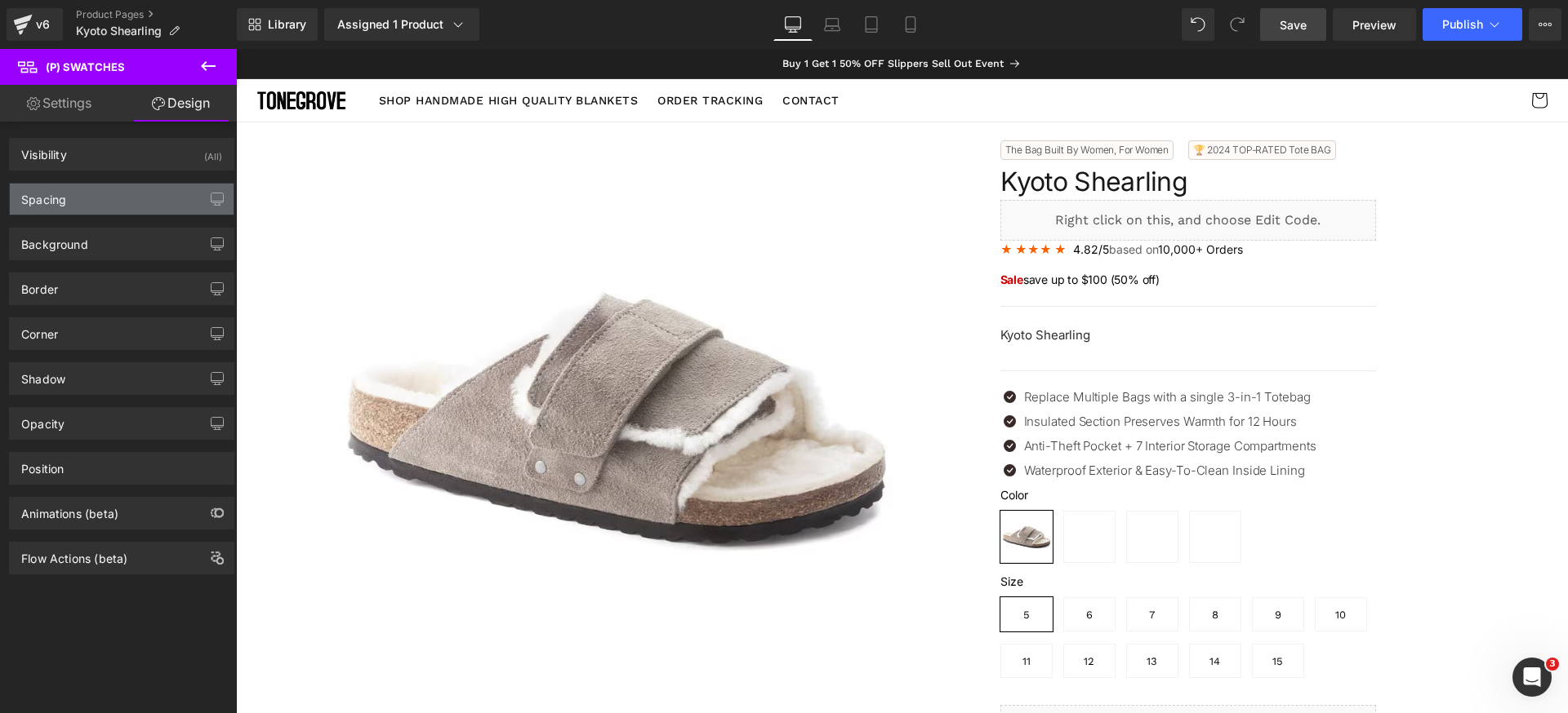
click at [136, 206] on div "Spacing" at bounding box center [121, 198] width 224 height 31
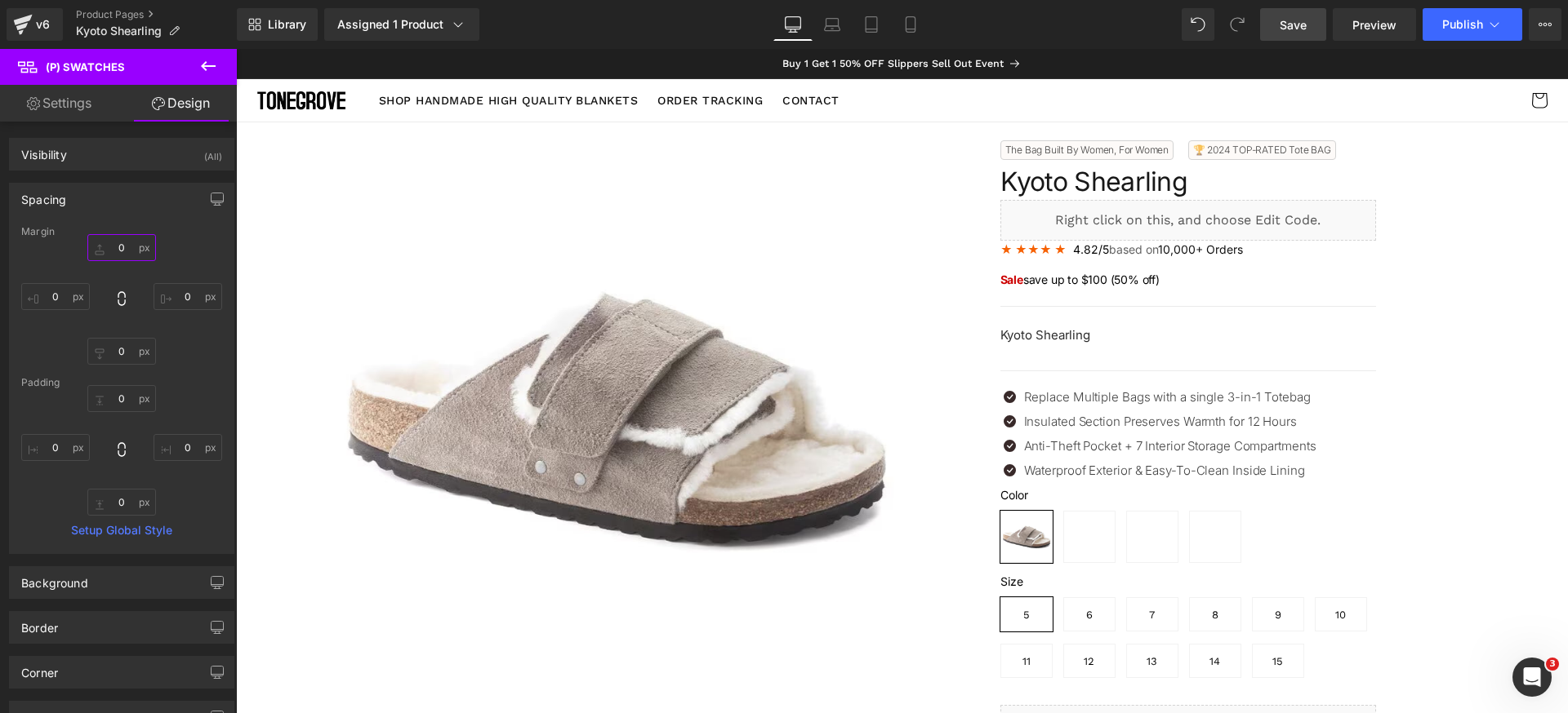
click at [120, 253] on input "0" at bounding box center [121, 247] width 69 height 27
type input "18"
click at [1292, 26] on span "Save" at bounding box center [1293, 24] width 27 height 17
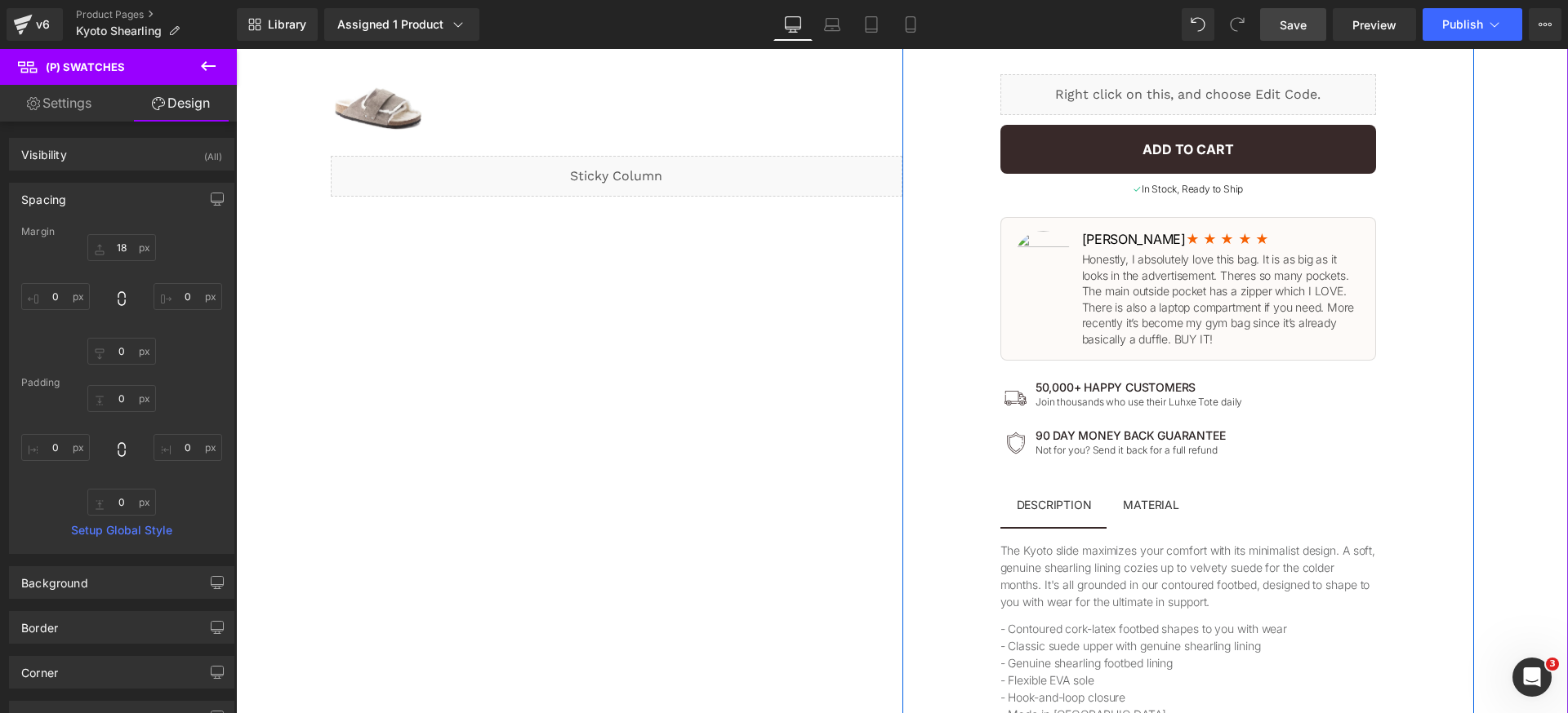
scroll to position [730, 0]
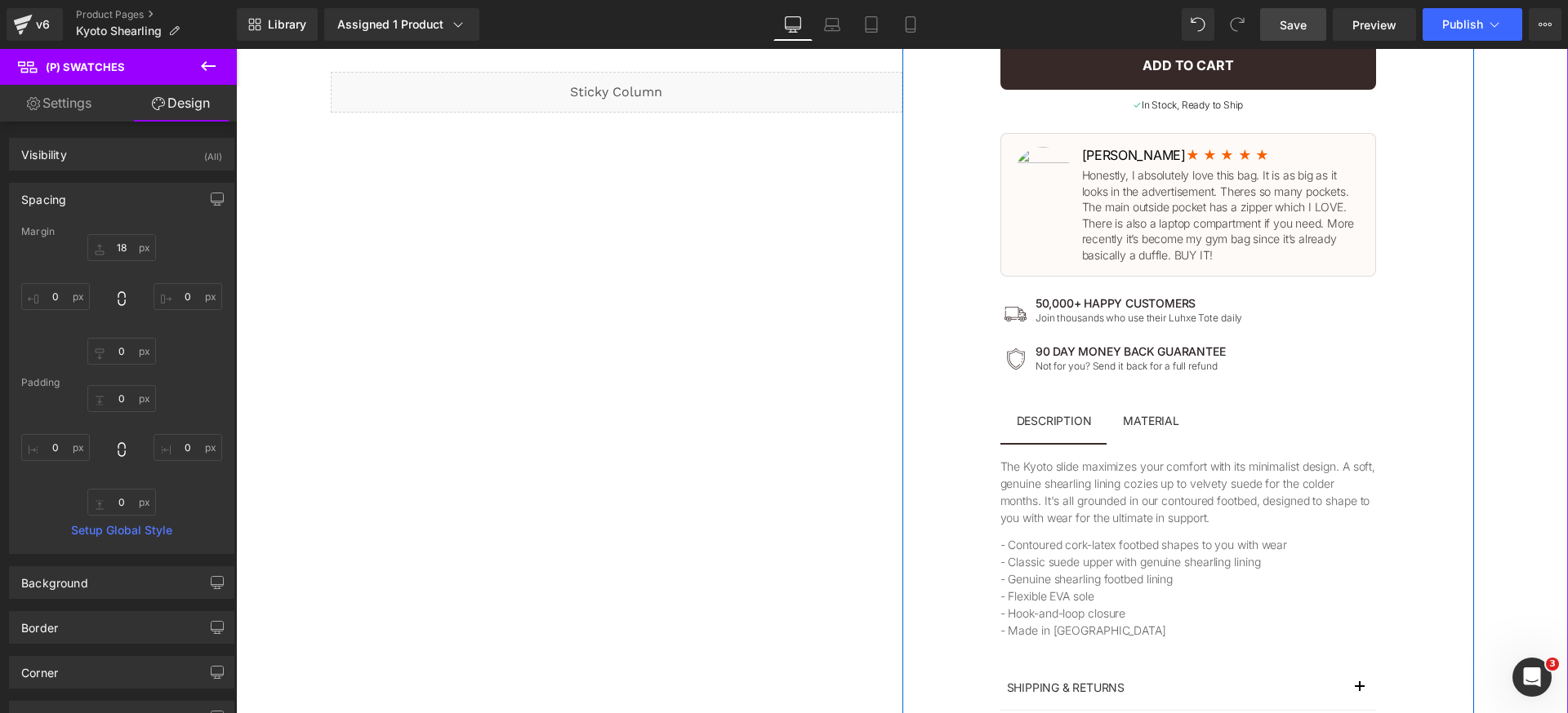
click at [1174, 416] on span "Tabs" at bounding box center [1188, 414] width 28 height 20
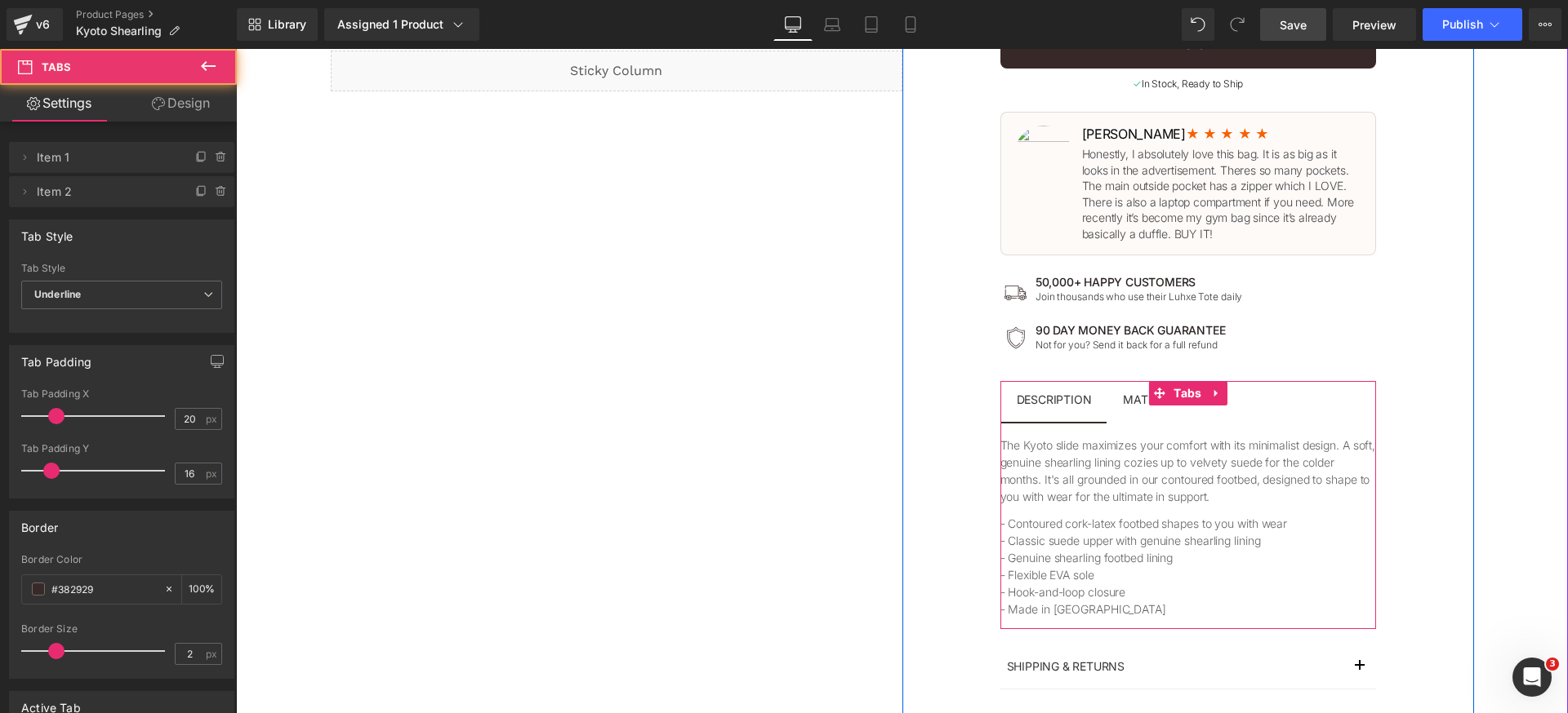
click at [1126, 395] on div "MATERIAL Text Block" at bounding box center [1150, 400] width 56 height 11
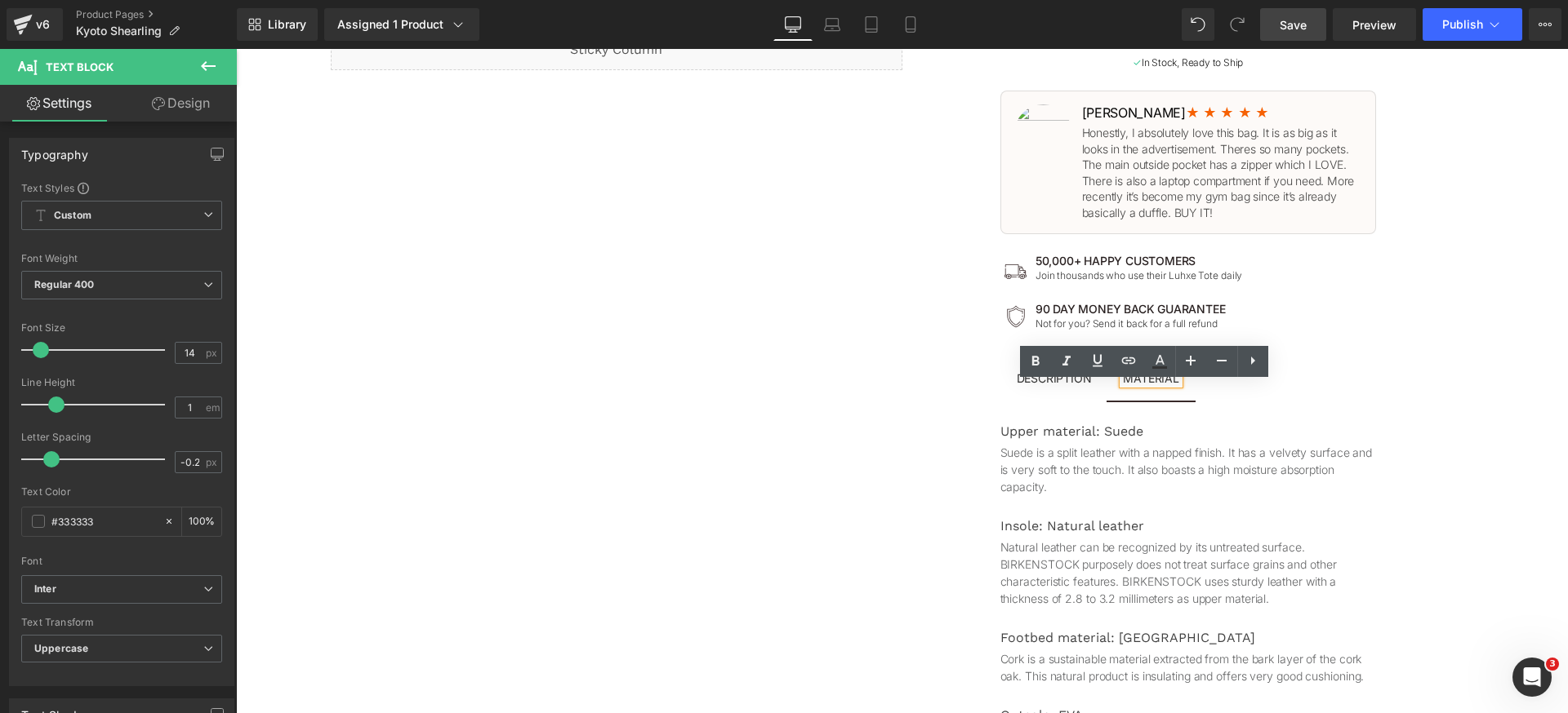
scroll to position [806, 0]
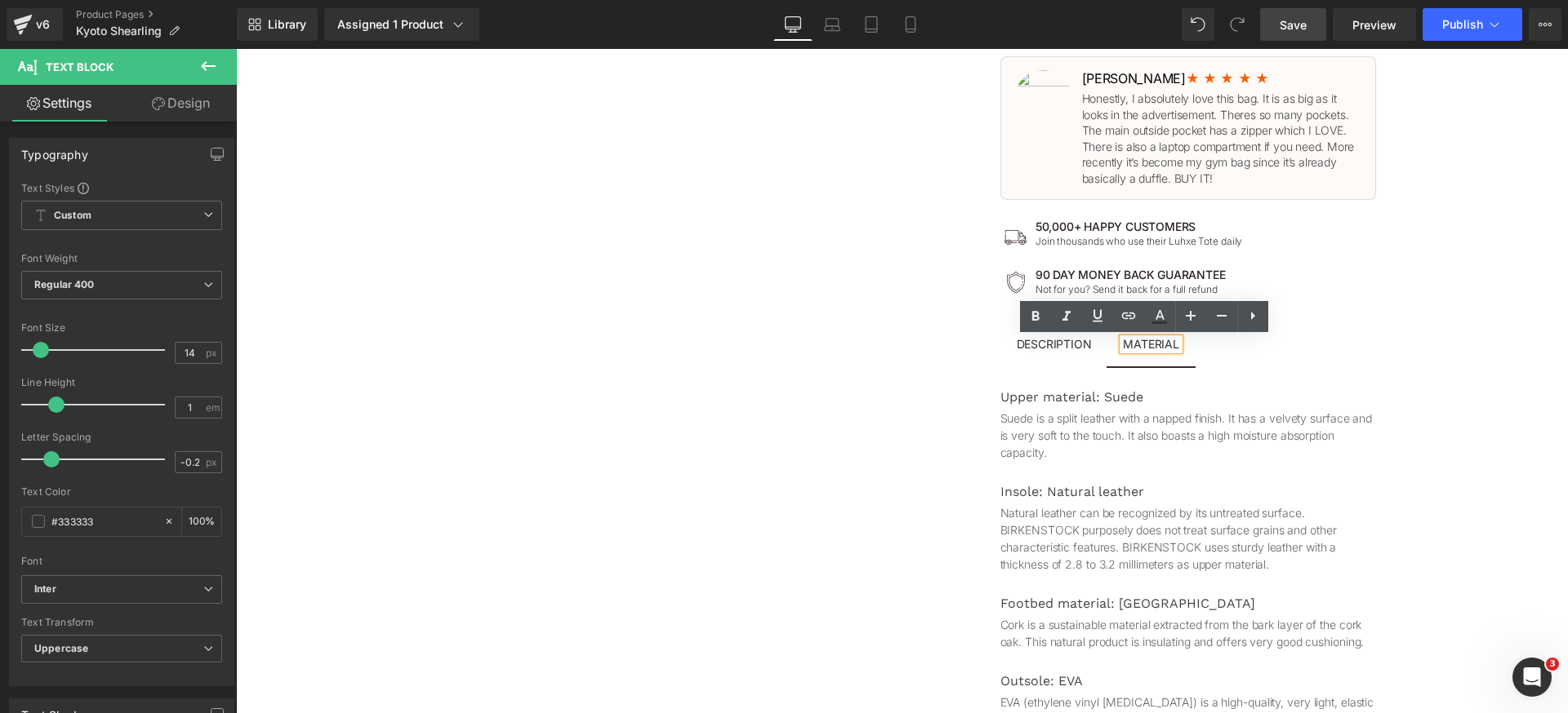
click at [1120, 396] on div "Upper material: Suede" at bounding box center [1188, 397] width 376 height 24
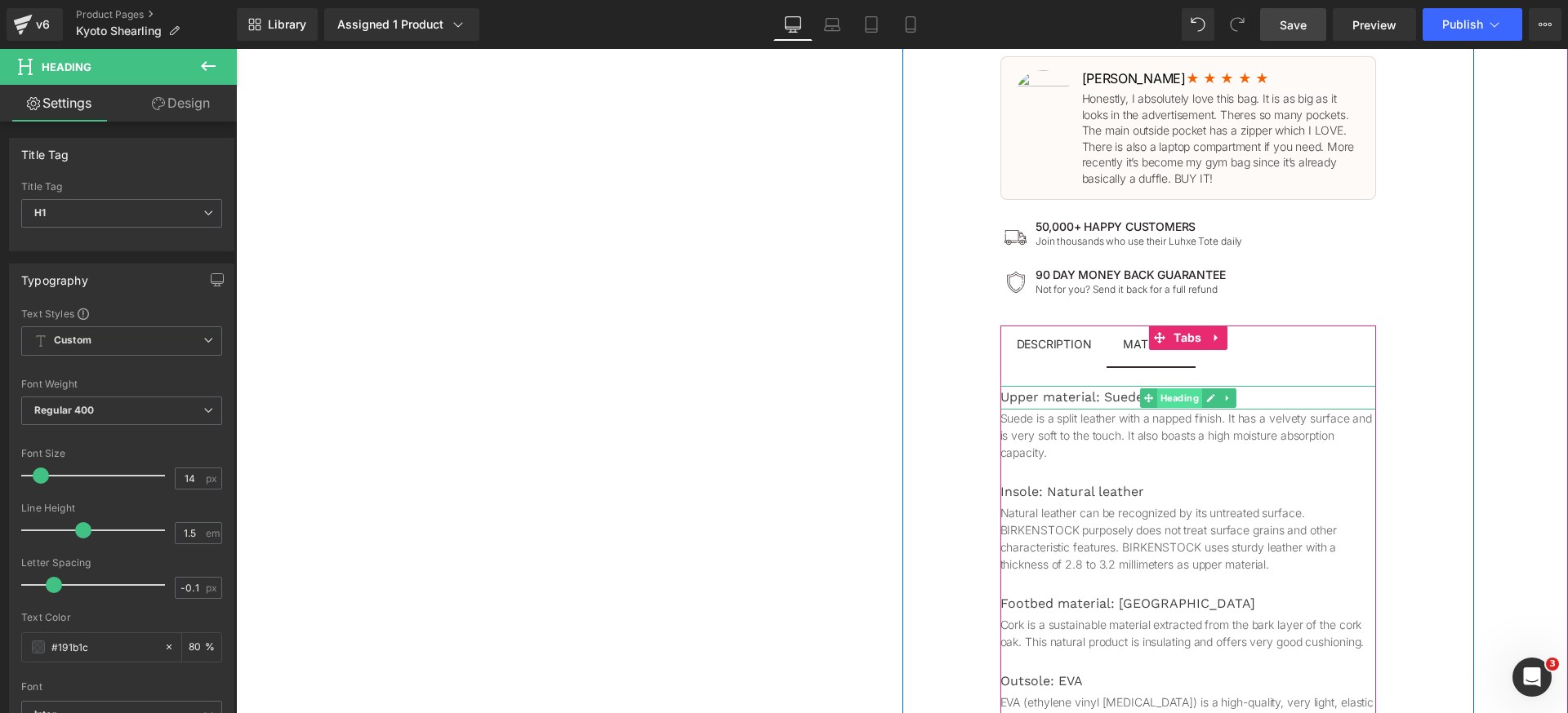
click at [1162, 398] on span "Heading" at bounding box center [1179, 398] width 45 height 20
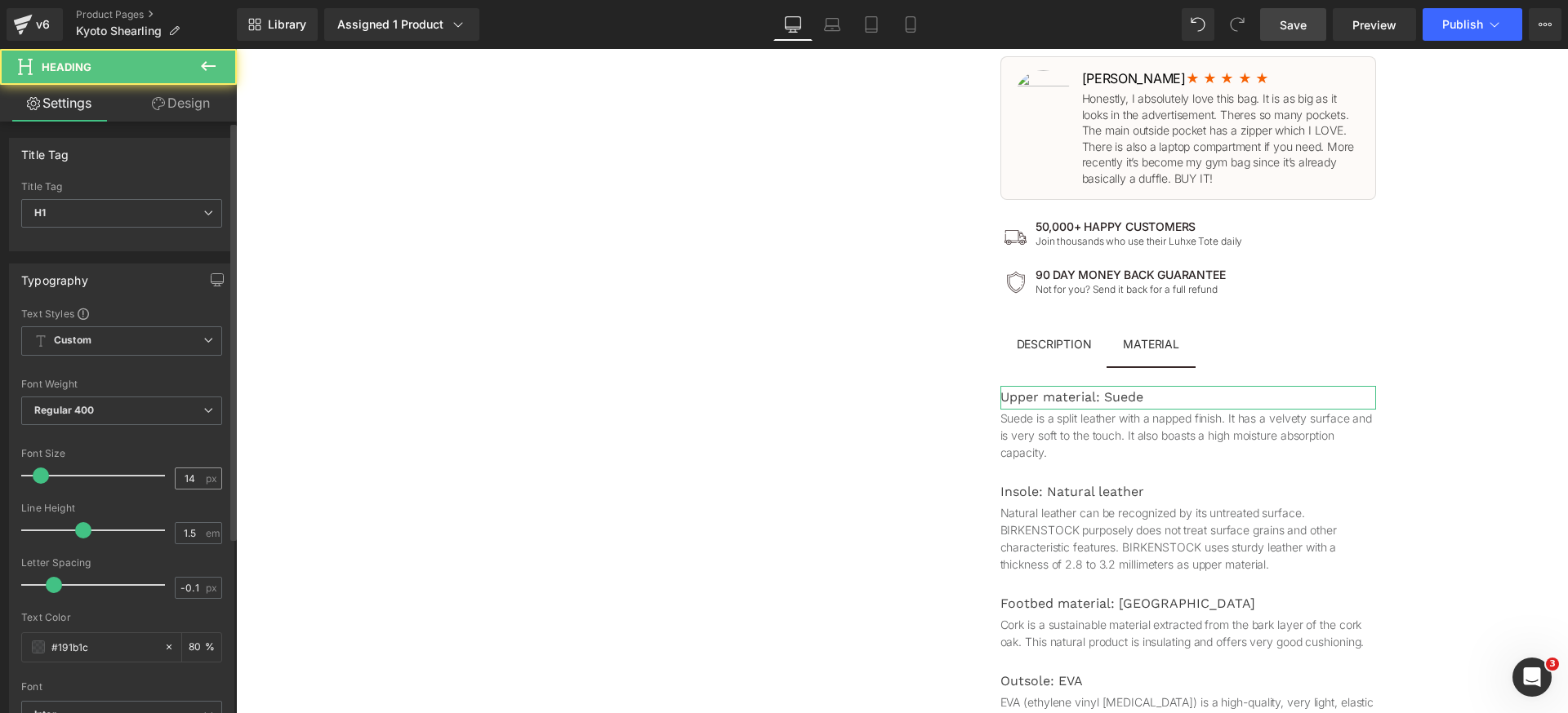
click at [198, 480] on div "14 px" at bounding box center [199, 478] width 47 height 22
click at [185, 483] on input "14" at bounding box center [190, 479] width 28 height 21
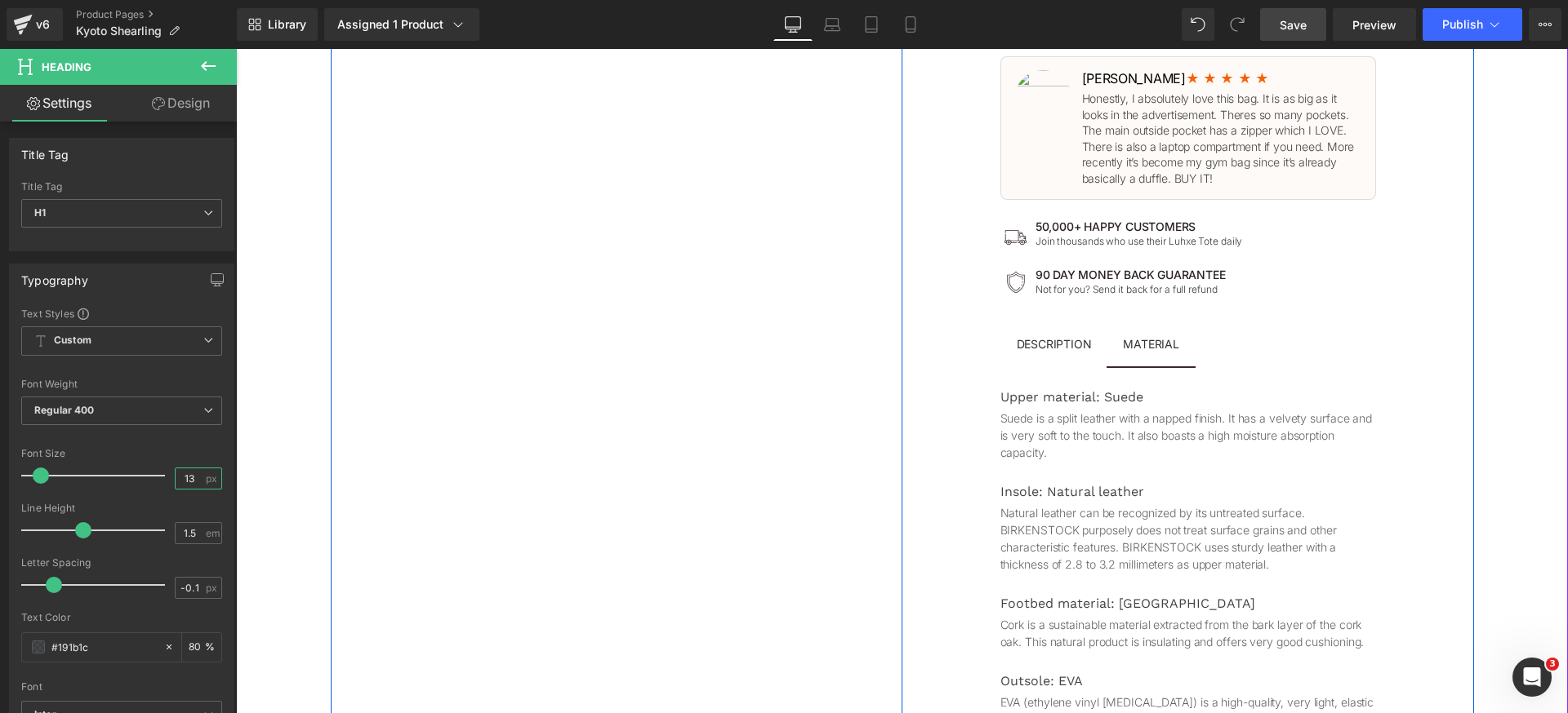
type input "14"
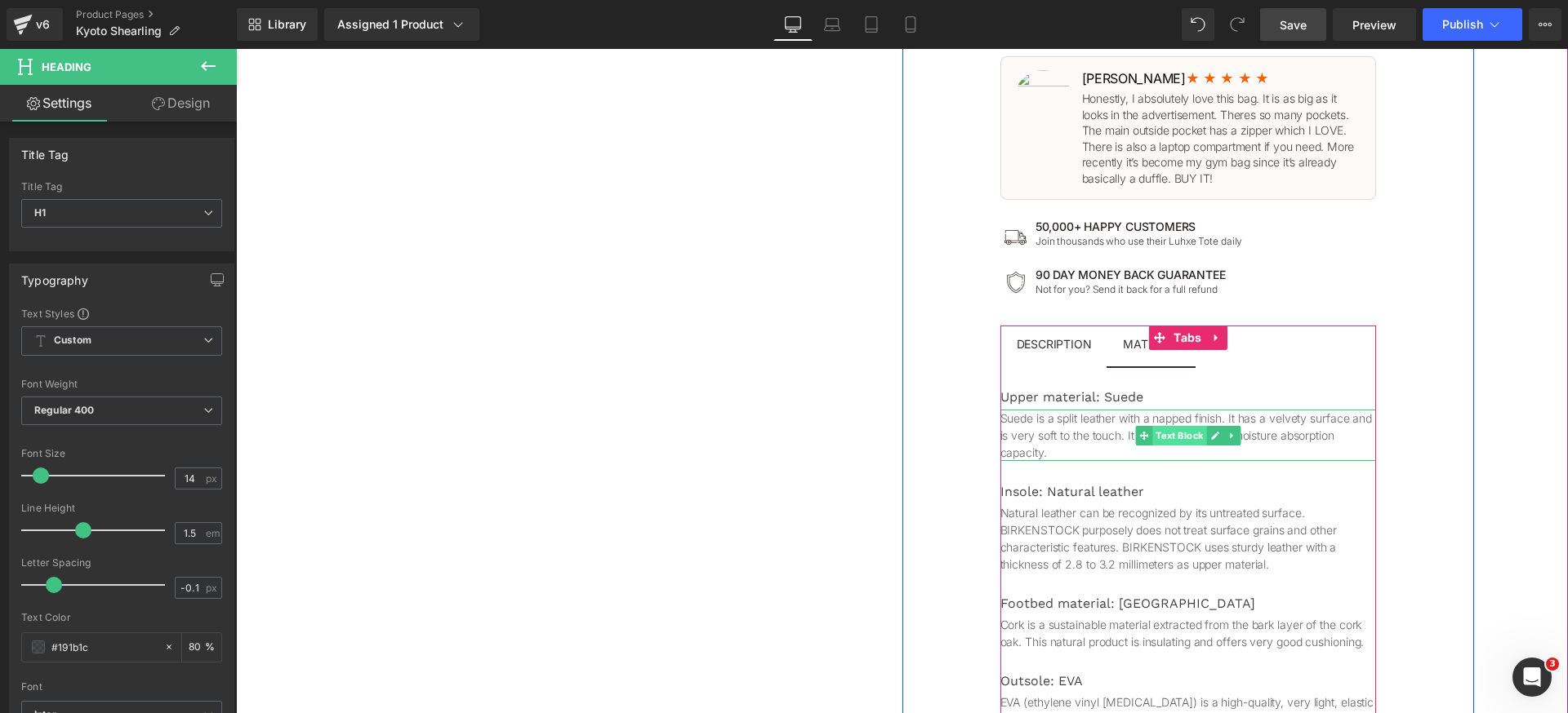
click at [1163, 432] on span "Text Block" at bounding box center [1178, 436] width 54 height 20
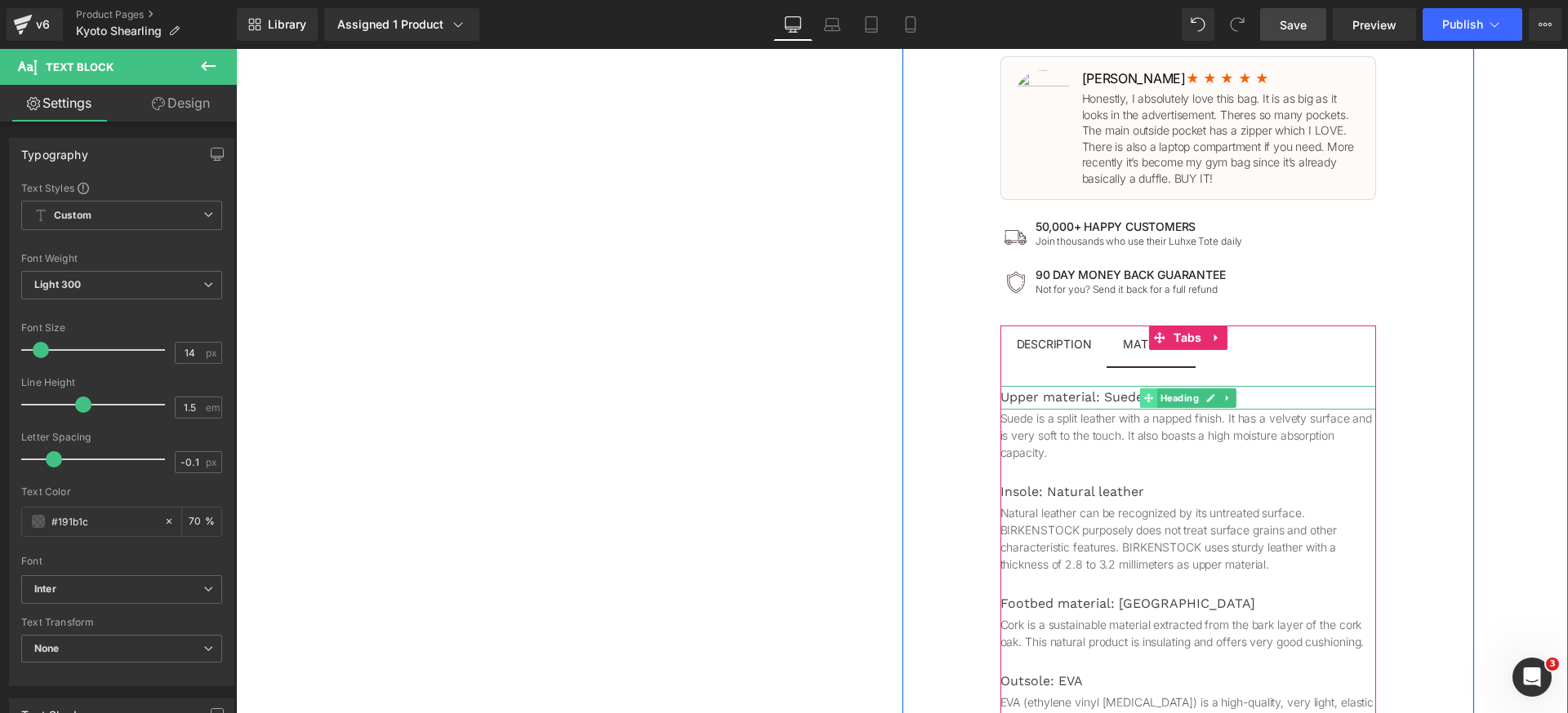
click at [1144, 401] on icon at bounding box center [1148, 398] width 9 height 9
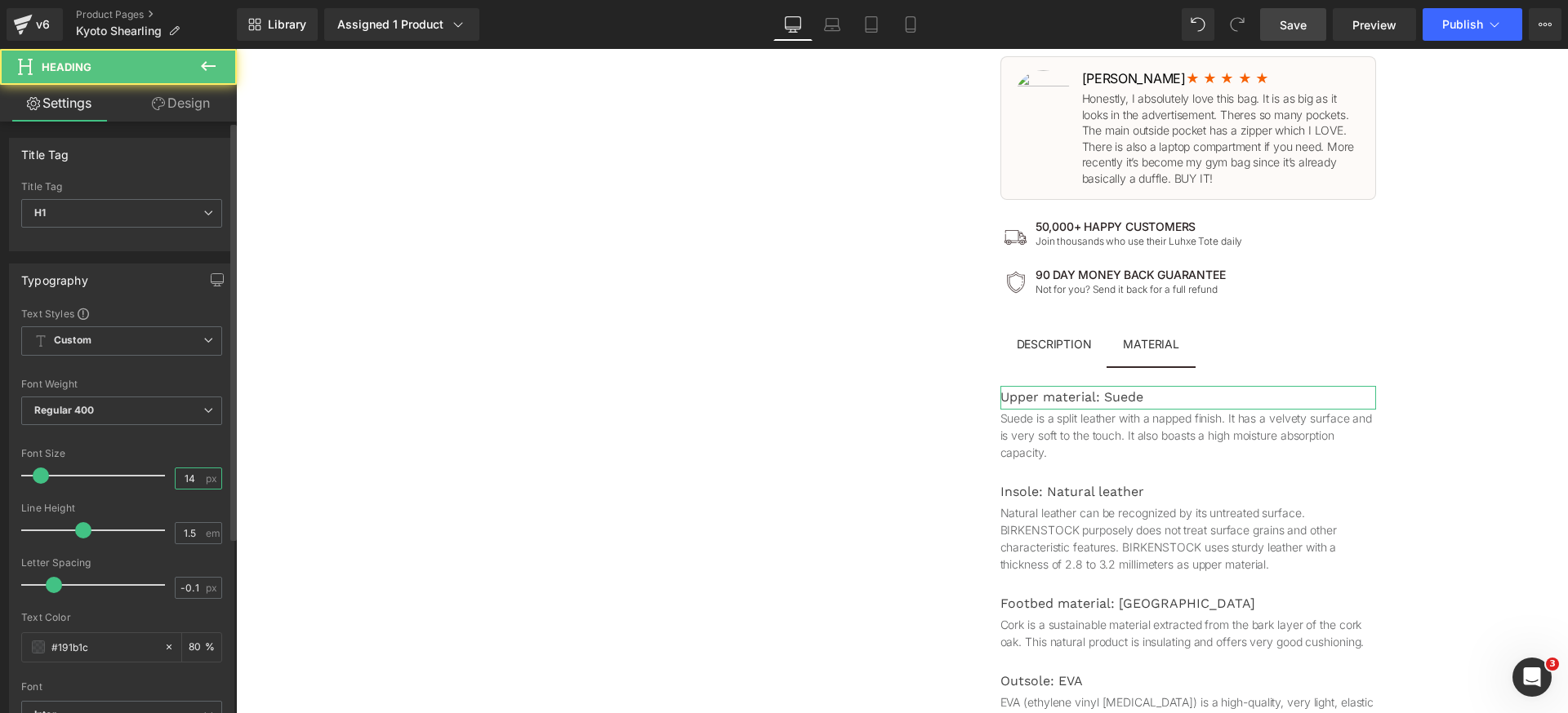
drag, startPoint x: 189, startPoint y: 483, endPoint x: 199, endPoint y: 483, distance: 10.0
click at [190, 483] on input "14" at bounding box center [190, 479] width 28 height 21
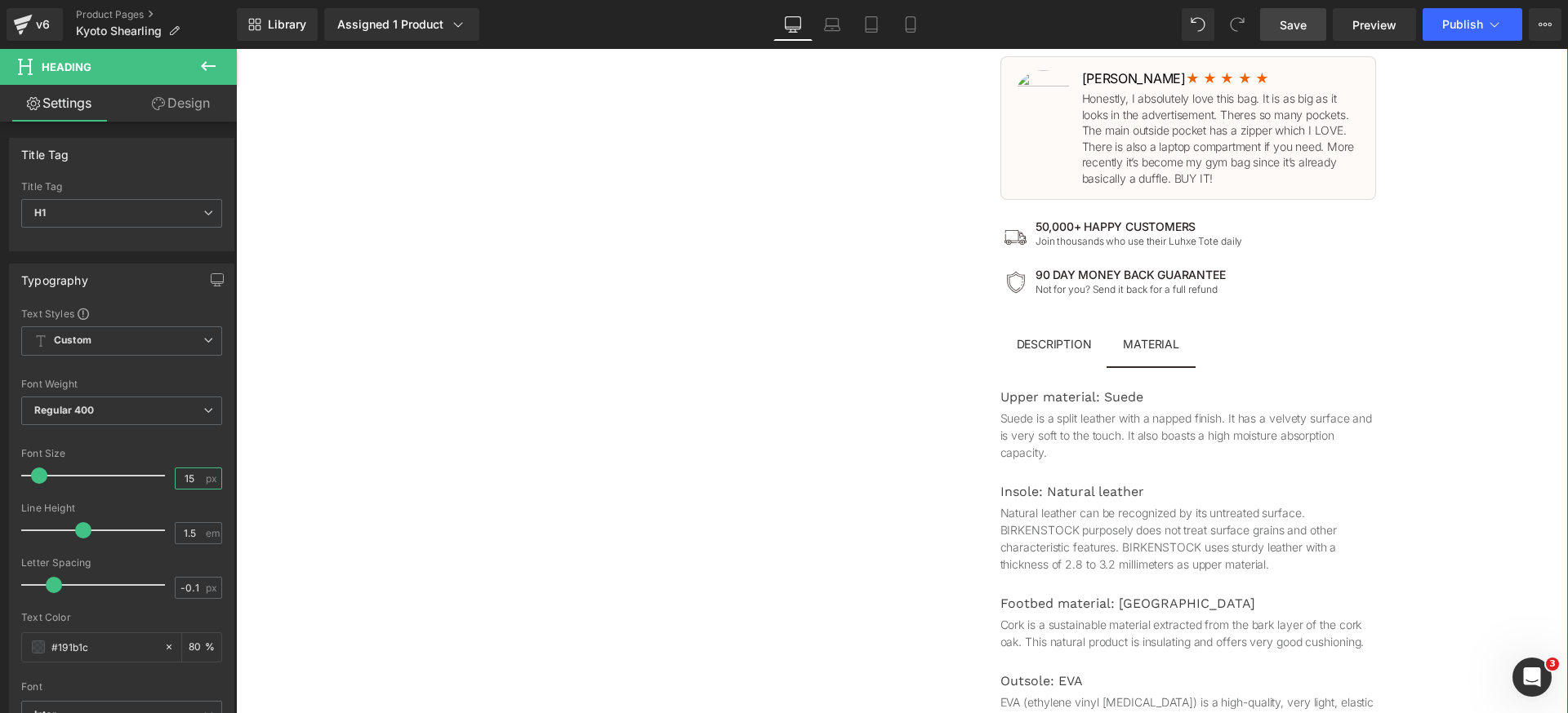
type input "14"
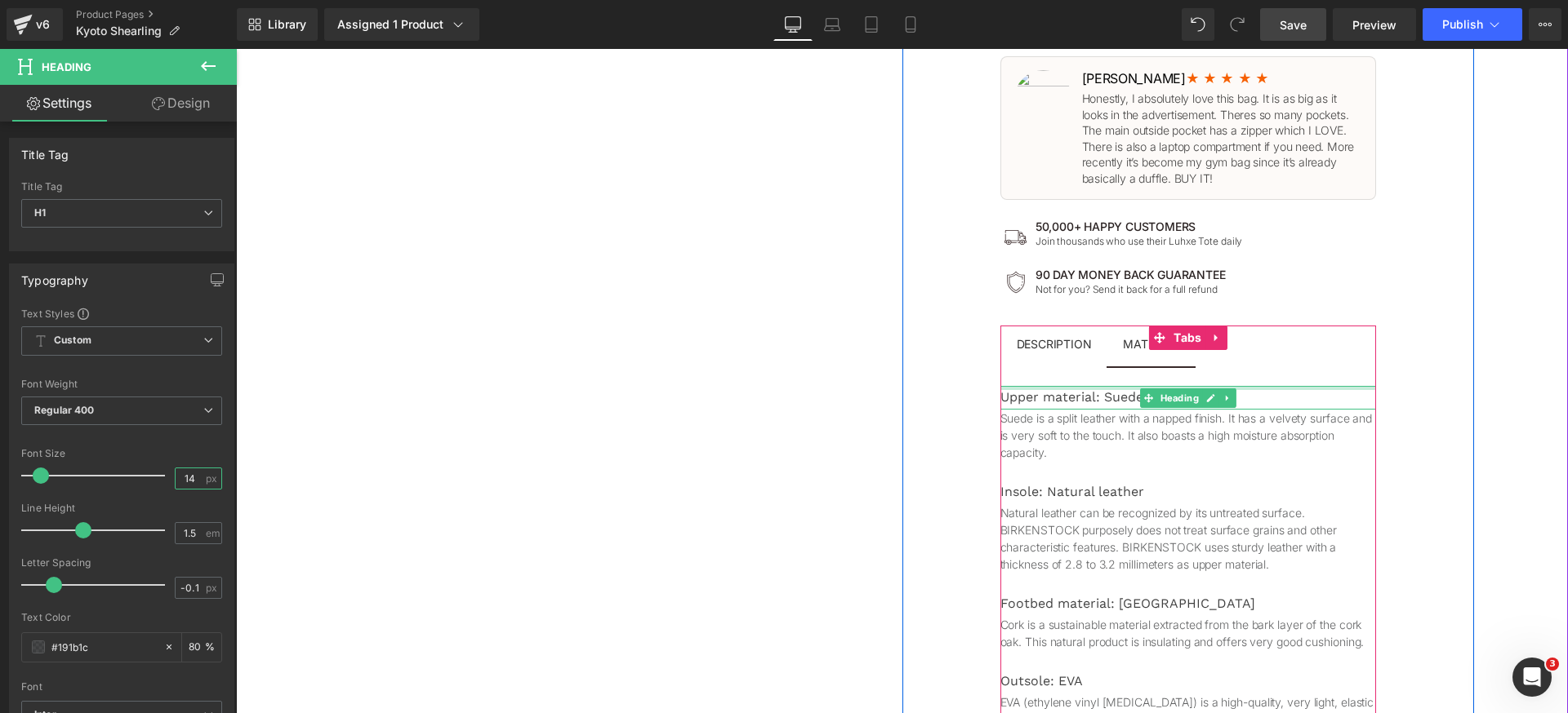
click at [1054, 388] on div at bounding box center [1188, 388] width 376 height 4
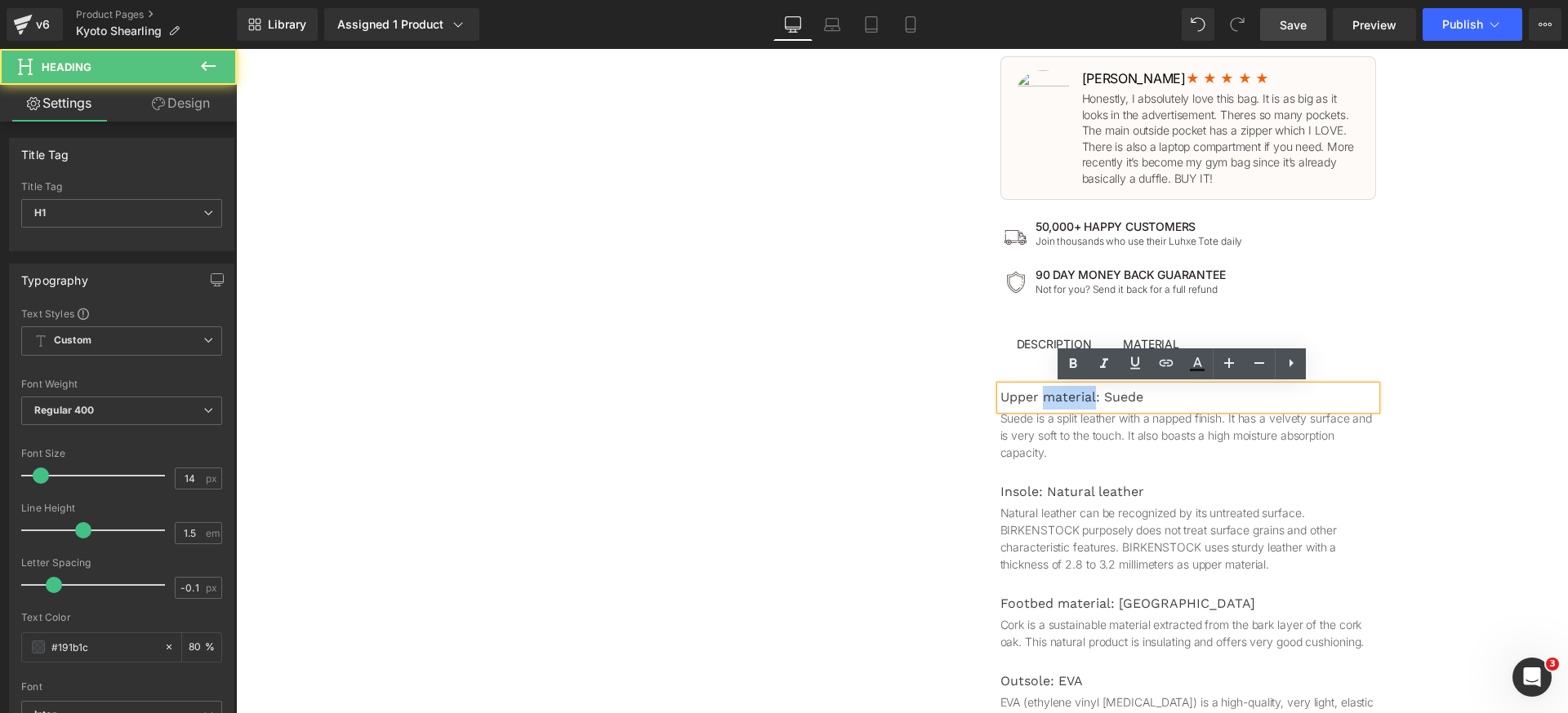
click at [1054, 388] on div "Upper material: Suede" at bounding box center [1188, 397] width 376 height 24
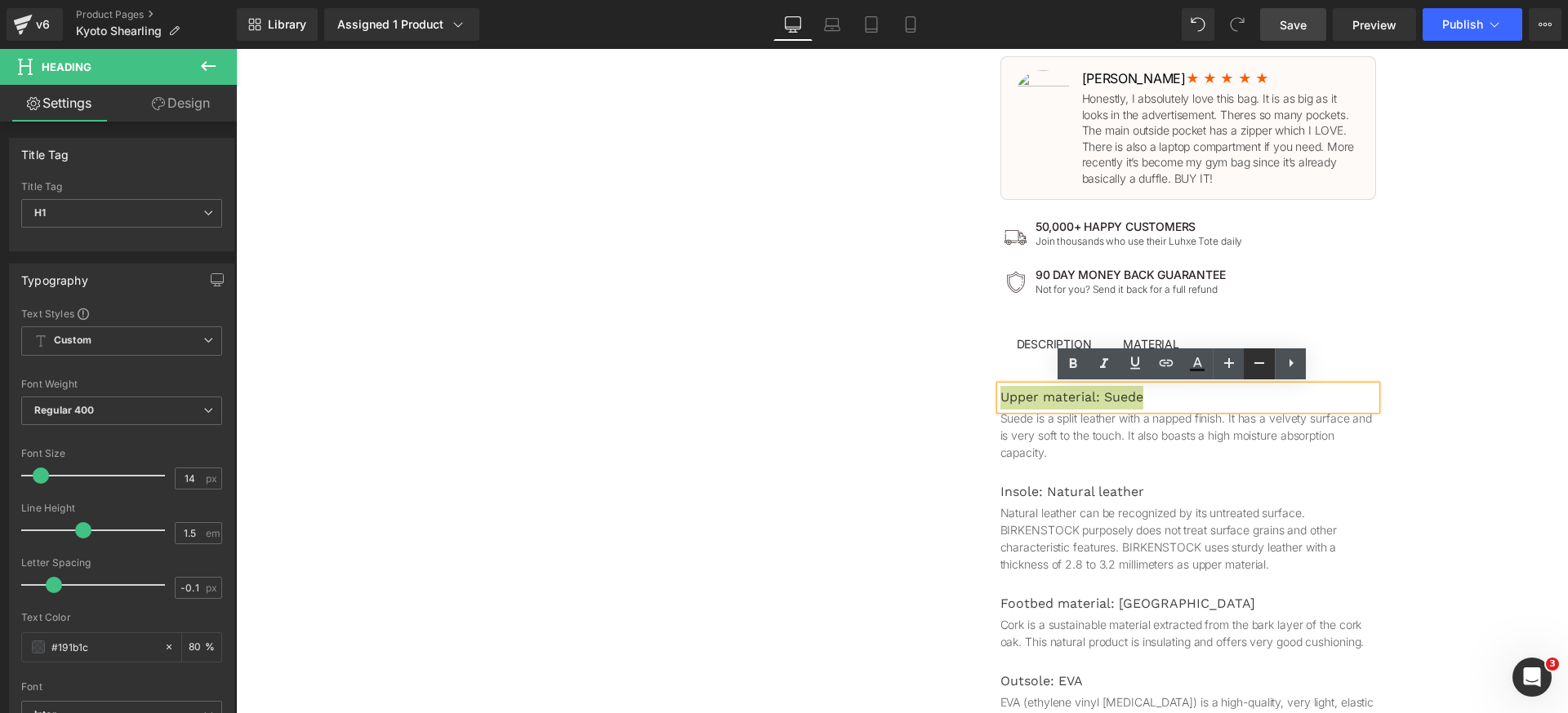
click at [1257, 367] on icon at bounding box center [1259, 363] width 20 height 20
click at [1234, 364] on icon at bounding box center [1228, 363] width 20 height 20
click at [1238, 365] on link at bounding box center [1227, 363] width 31 height 31
click at [1256, 365] on icon at bounding box center [1259, 363] width 20 height 20
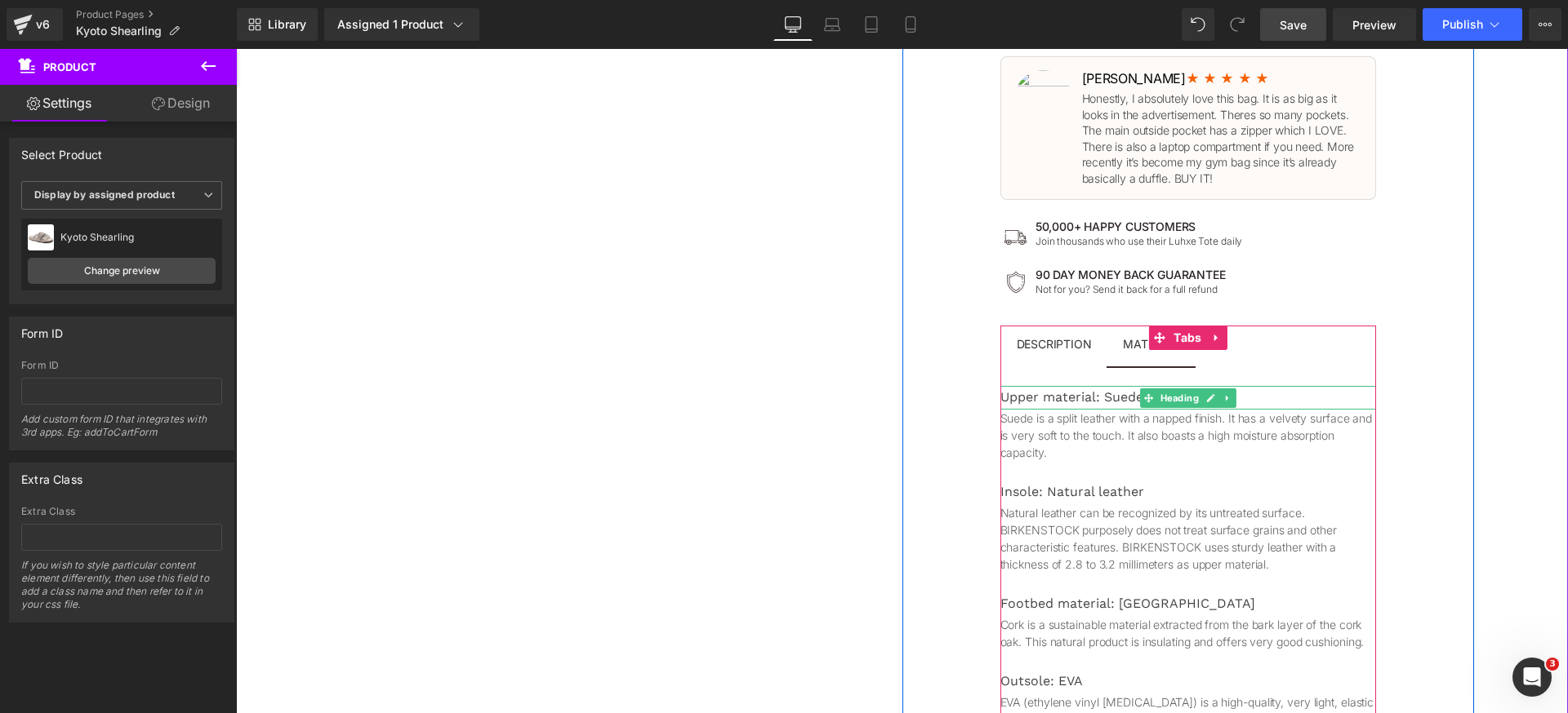
click at [1080, 395] on div "Upper material: Suede" at bounding box center [1188, 397] width 376 height 24
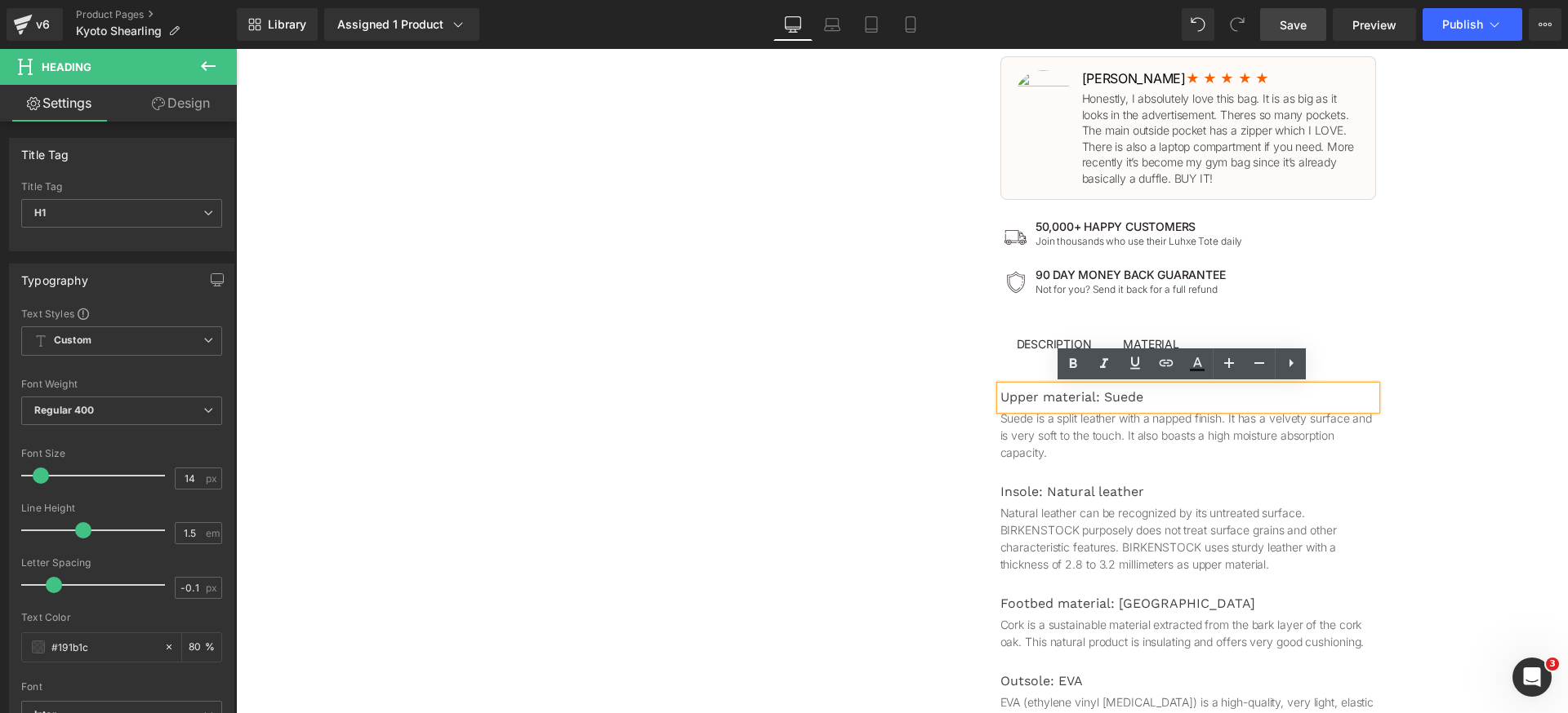
click at [1434, 517] on div "The Bag Built By Women, For Women Text Block 🏆 2024 TOP-RATED Tote BAG Text Blo…" at bounding box center [1188, 122] width 571 height 1594
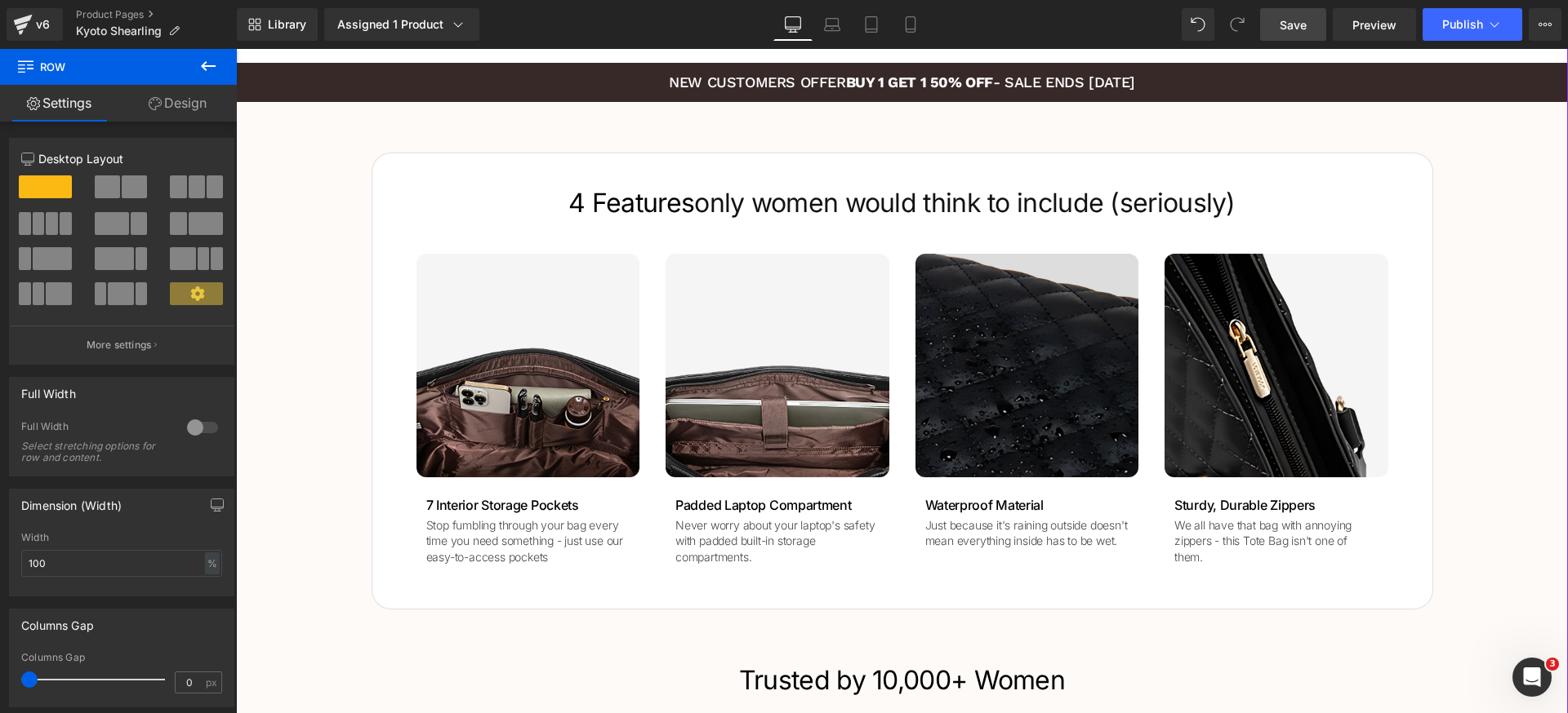
scroll to position [1416, 0]
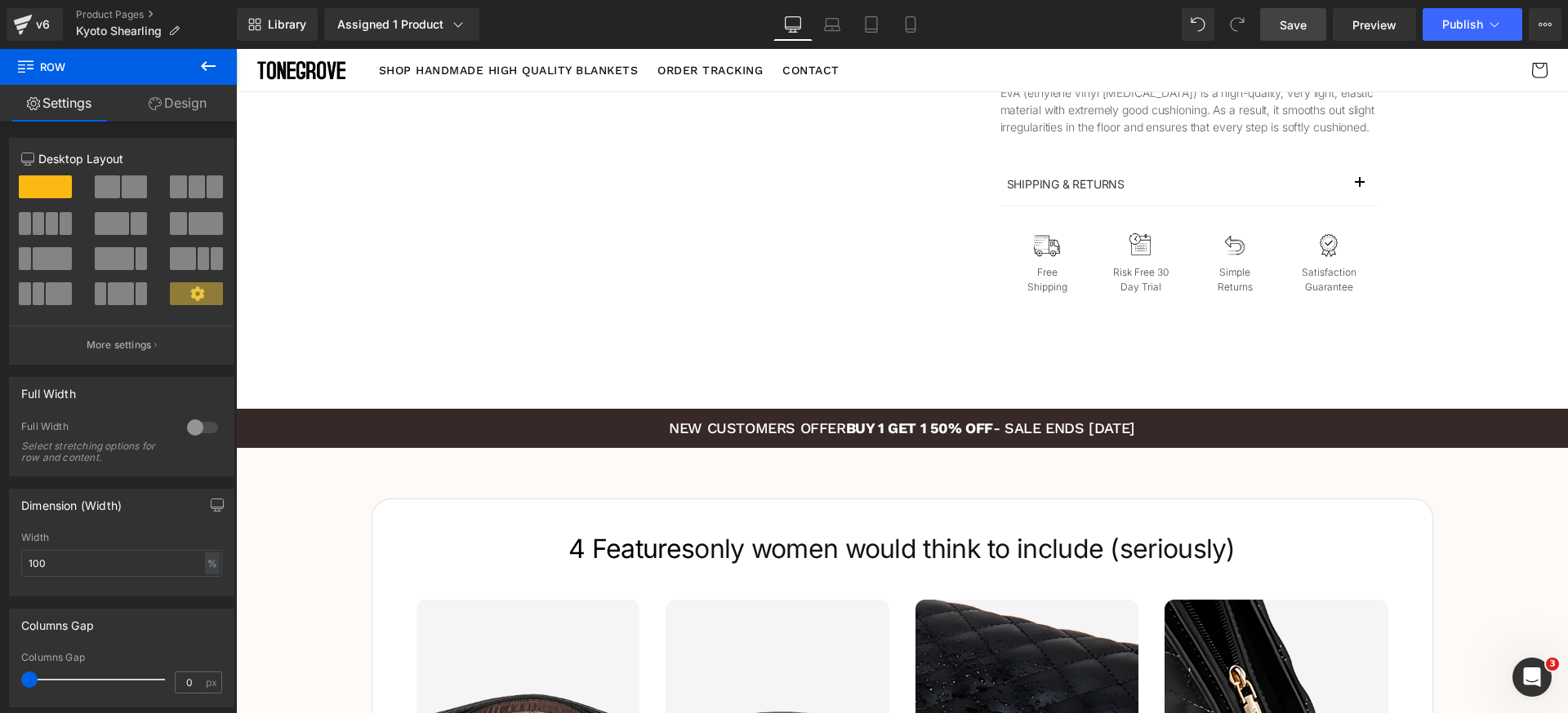
click at [1307, 39] on link "Save" at bounding box center [1293, 24] width 66 height 33
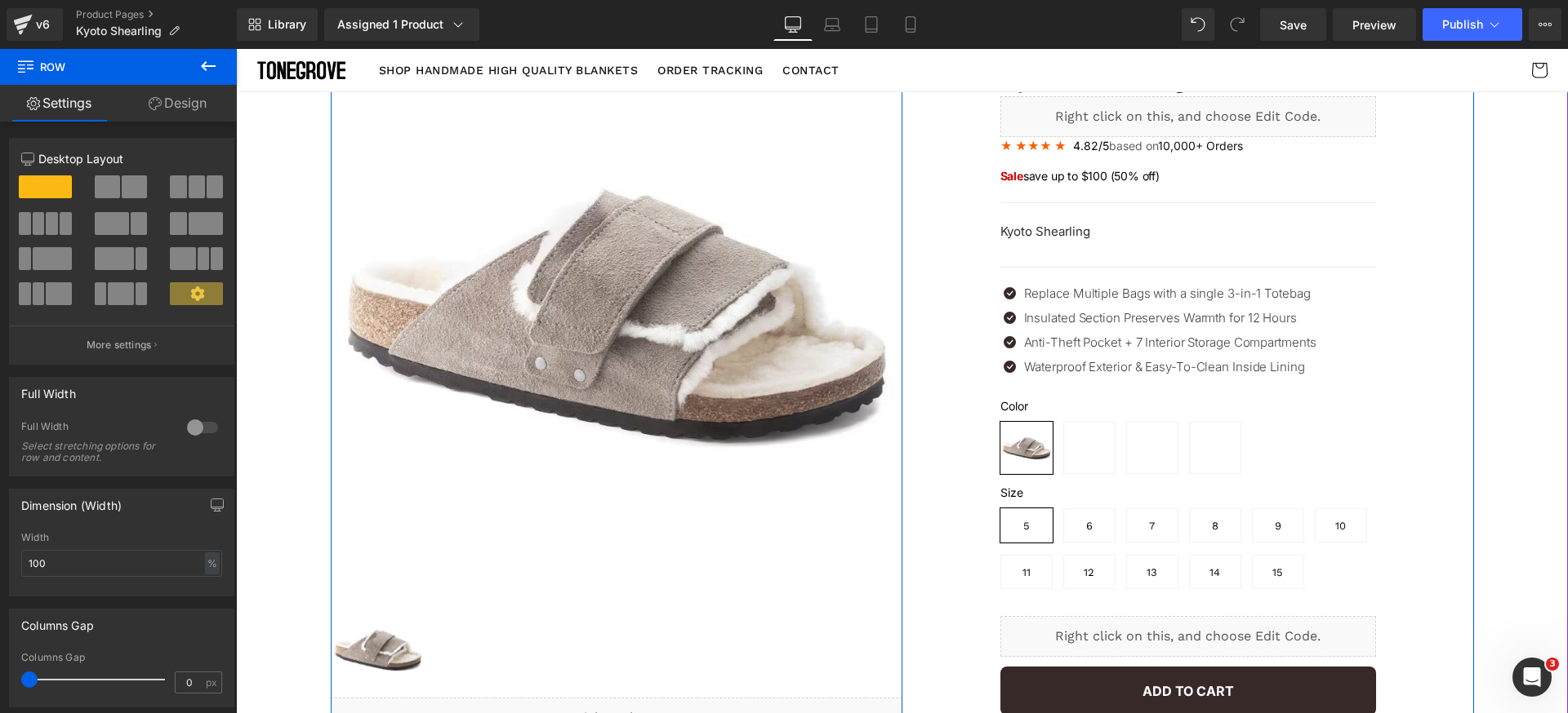
scroll to position [20, 0]
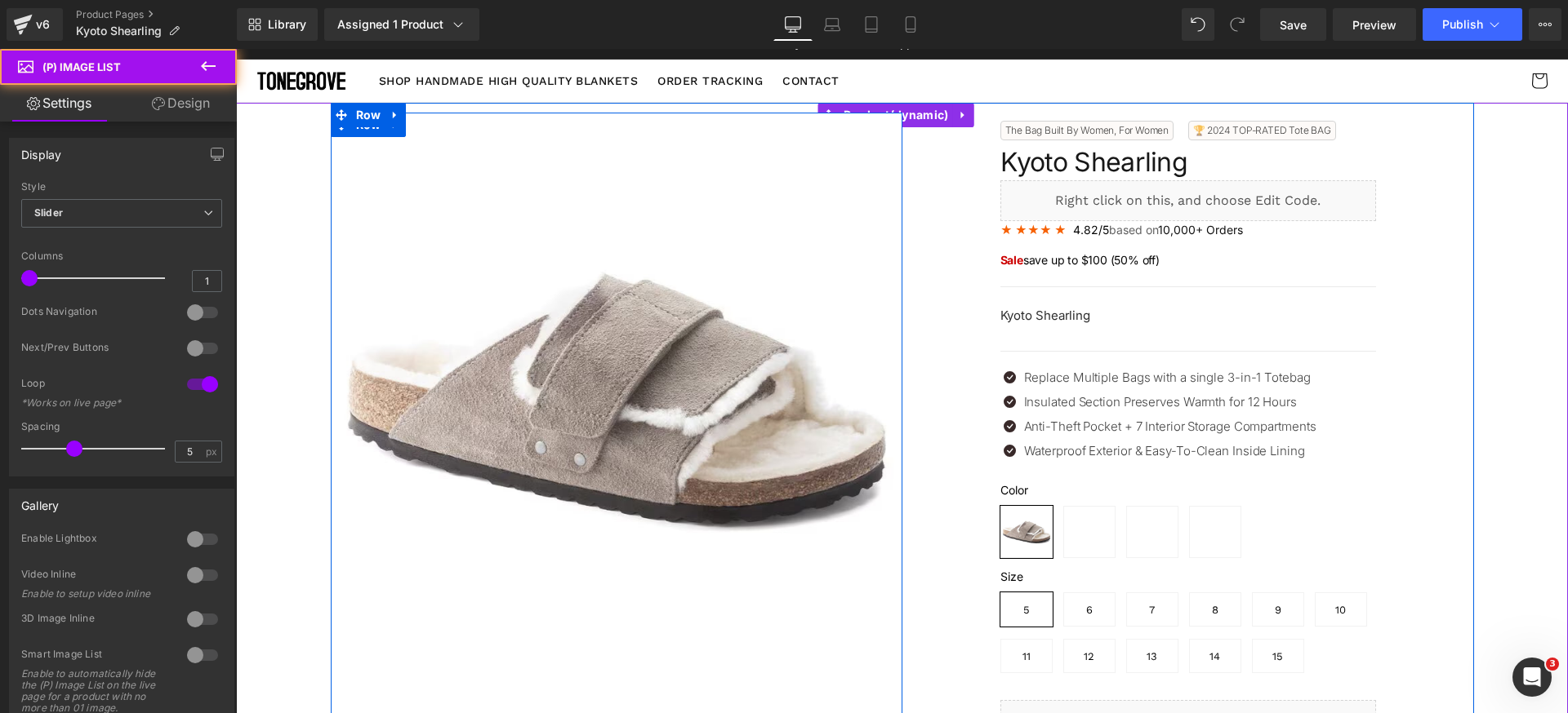
click at [572, 325] on img at bounding box center [616, 398] width 571 height 571
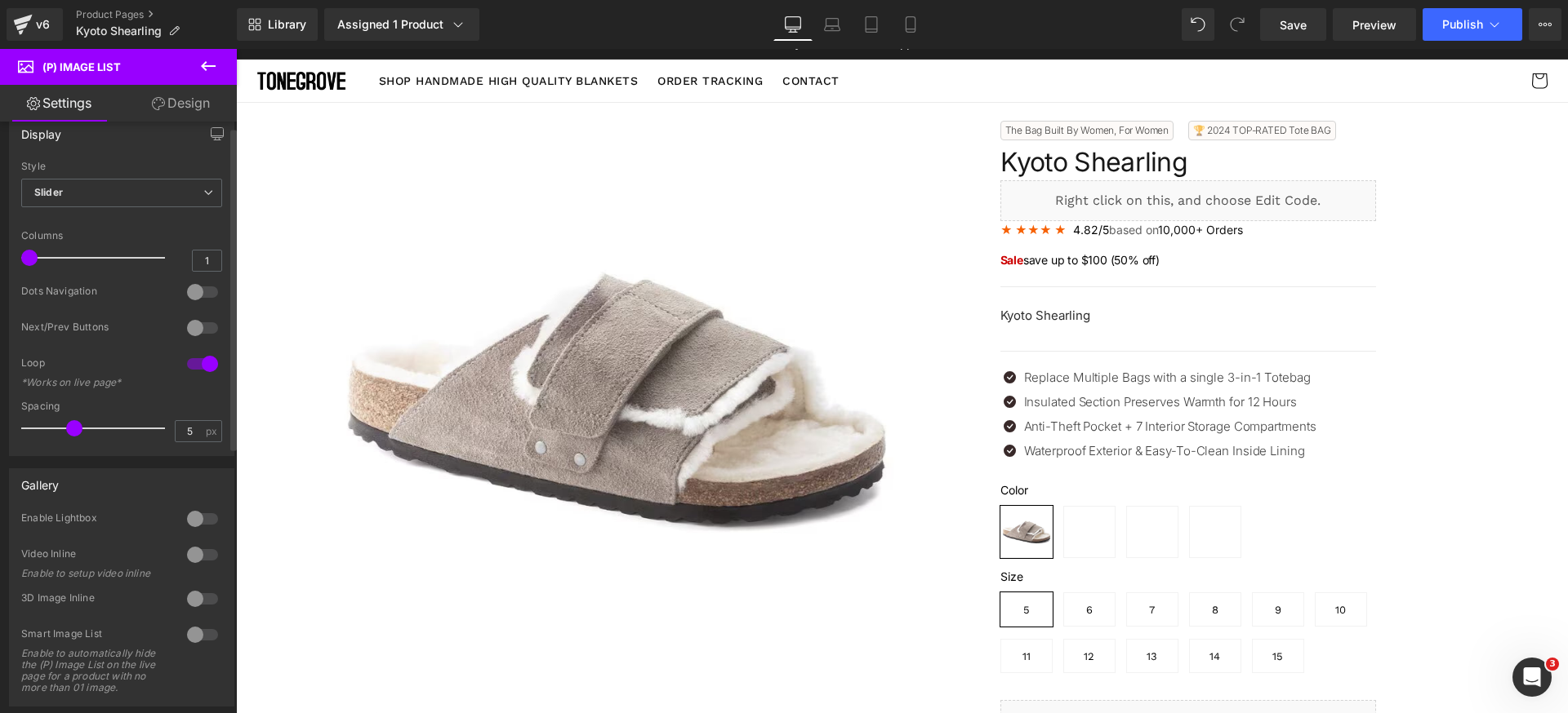
scroll to position [269, 0]
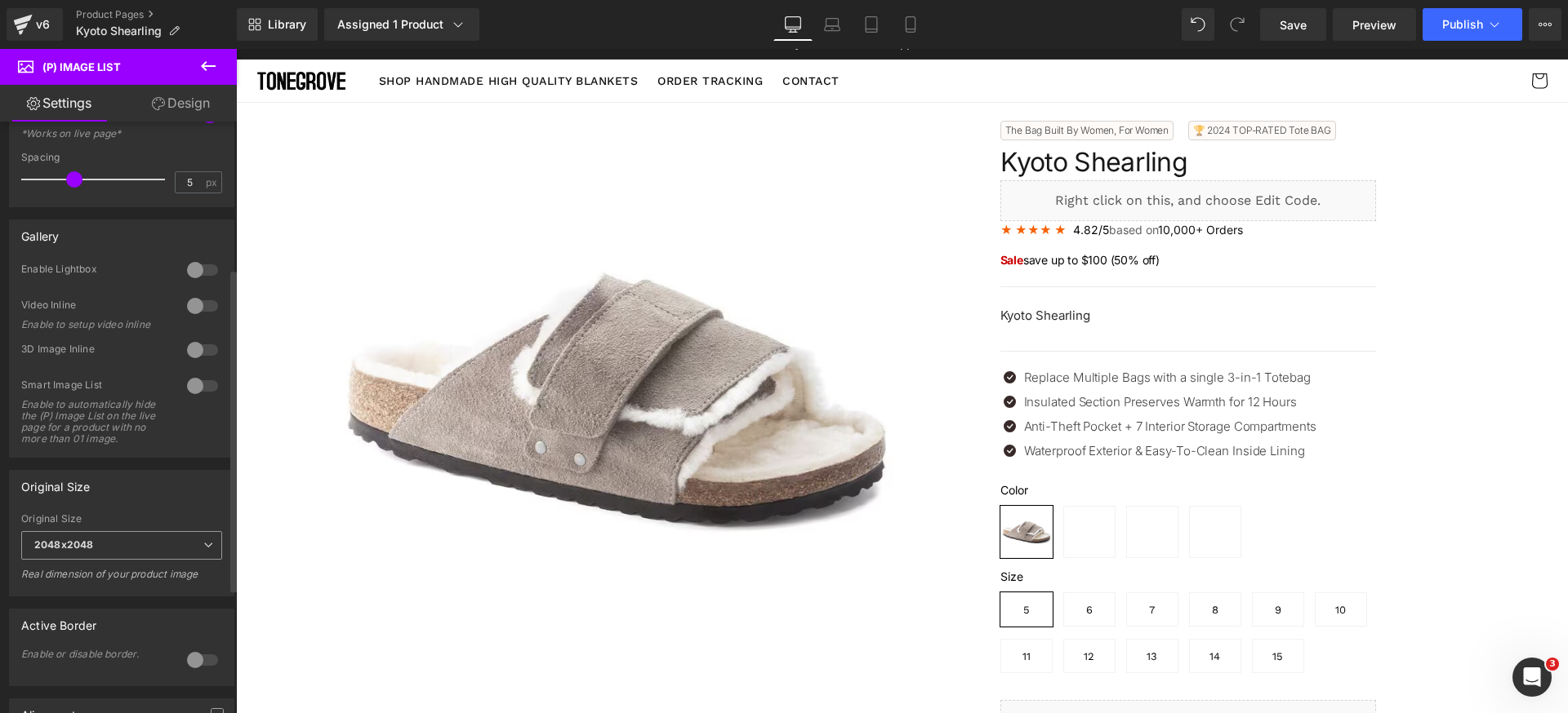
click at [115, 542] on span "2048x2048" at bounding box center [121, 546] width 200 height 28
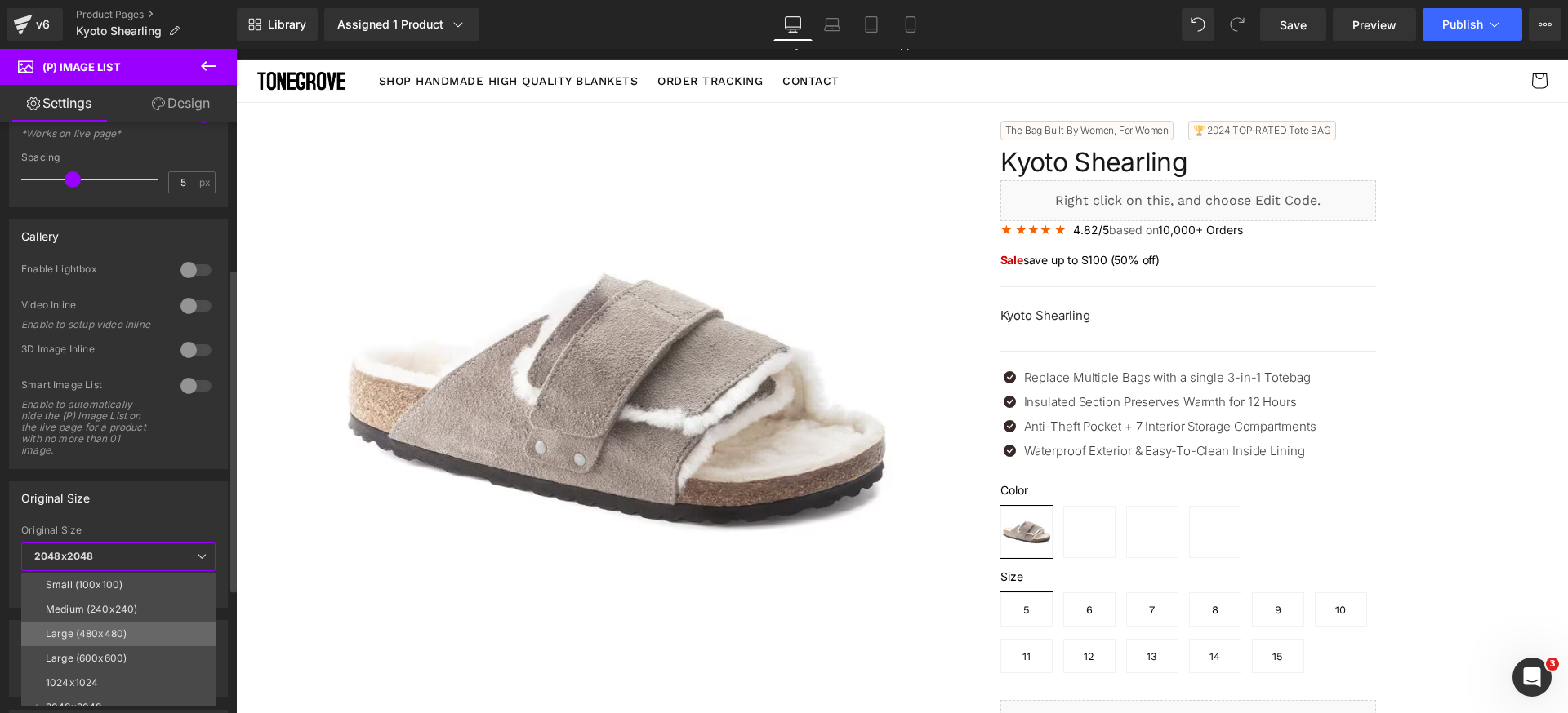
scroll to position [13, 0]
click at [140, 662] on li "1024x1024" at bounding box center [122, 670] width 201 height 24
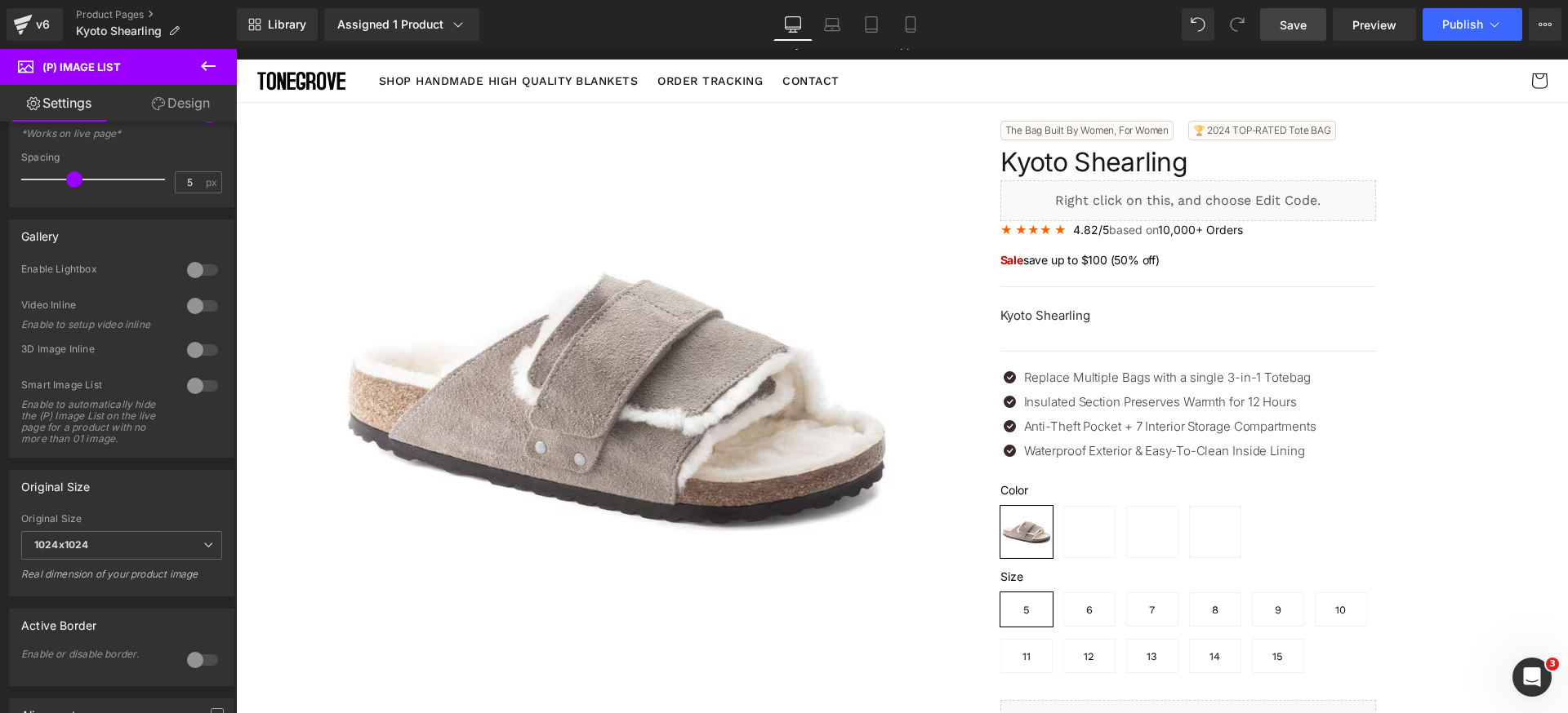
click at [1306, 25] on span "Save" at bounding box center [1293, 24] width 27 height 17
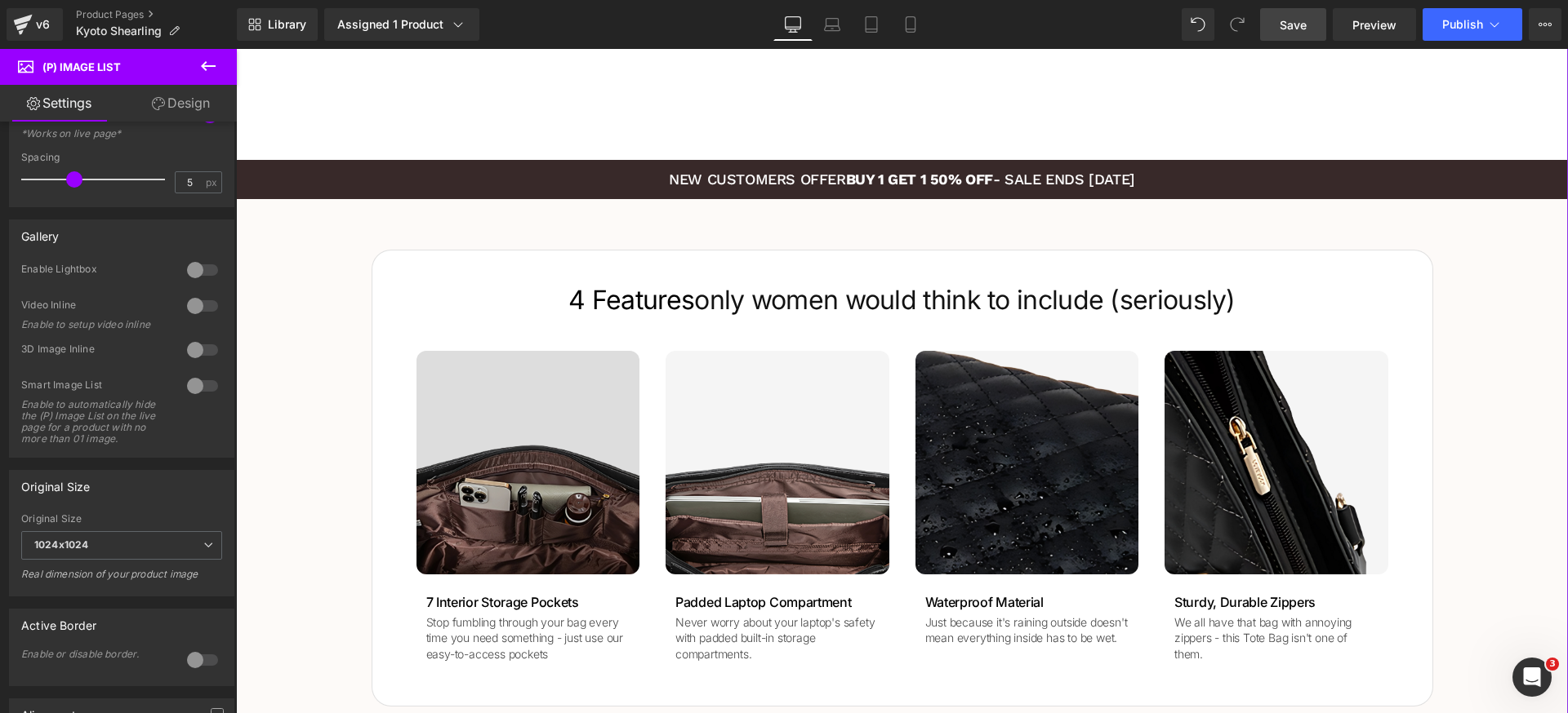
scroll to position [1749, 0]
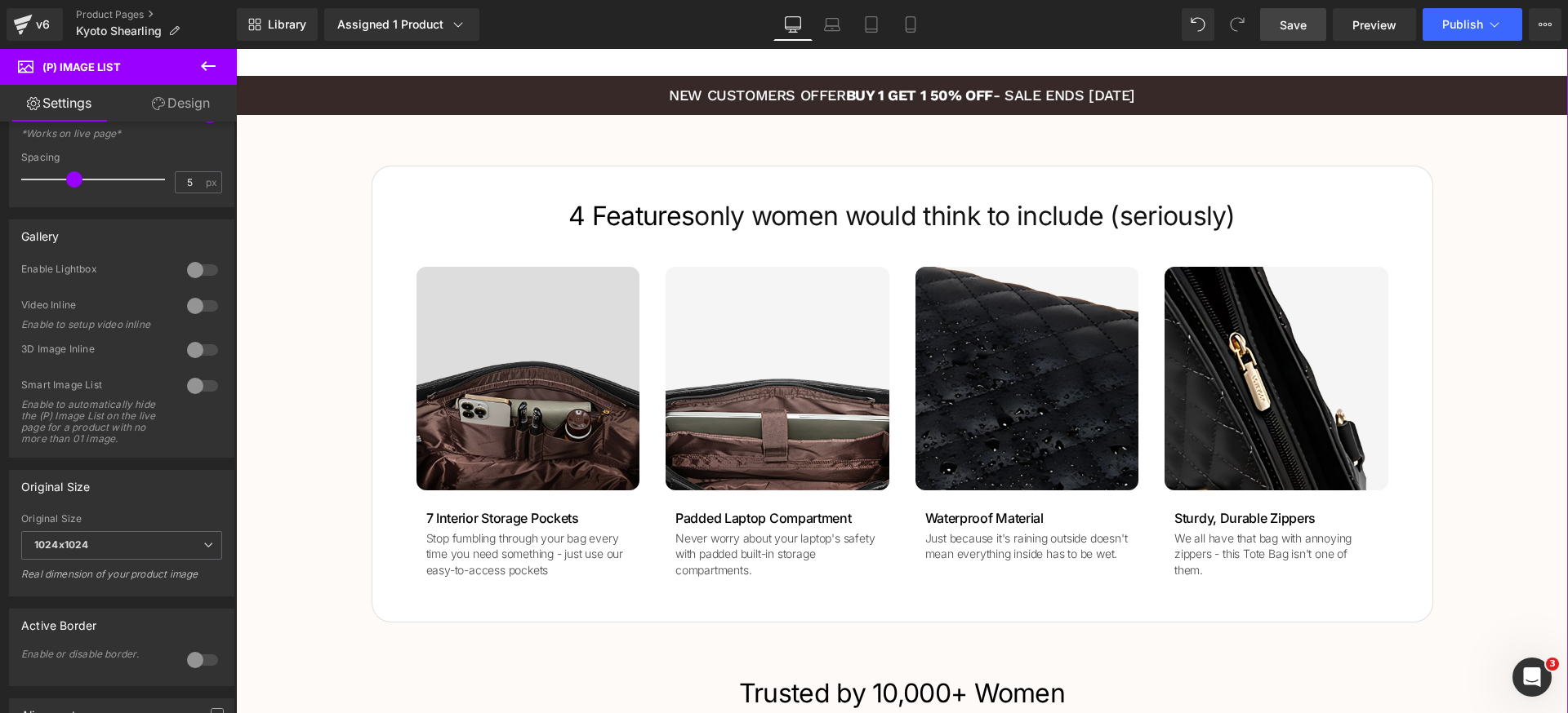
click at [463, 349] on img at bounding box center [529, 379] width 224 height 224
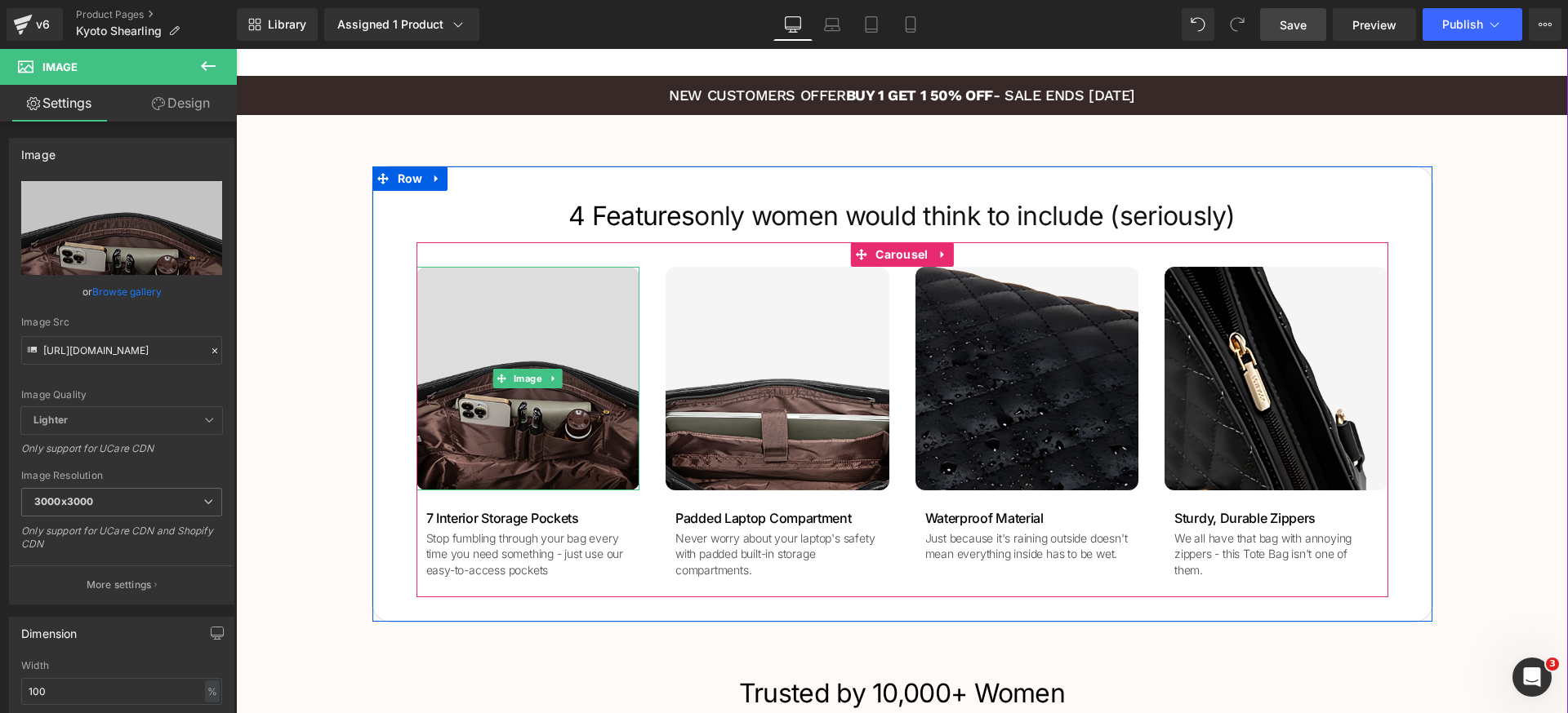
click at [559, 402] on img at bounding box center [529, 379] width 224 height 224
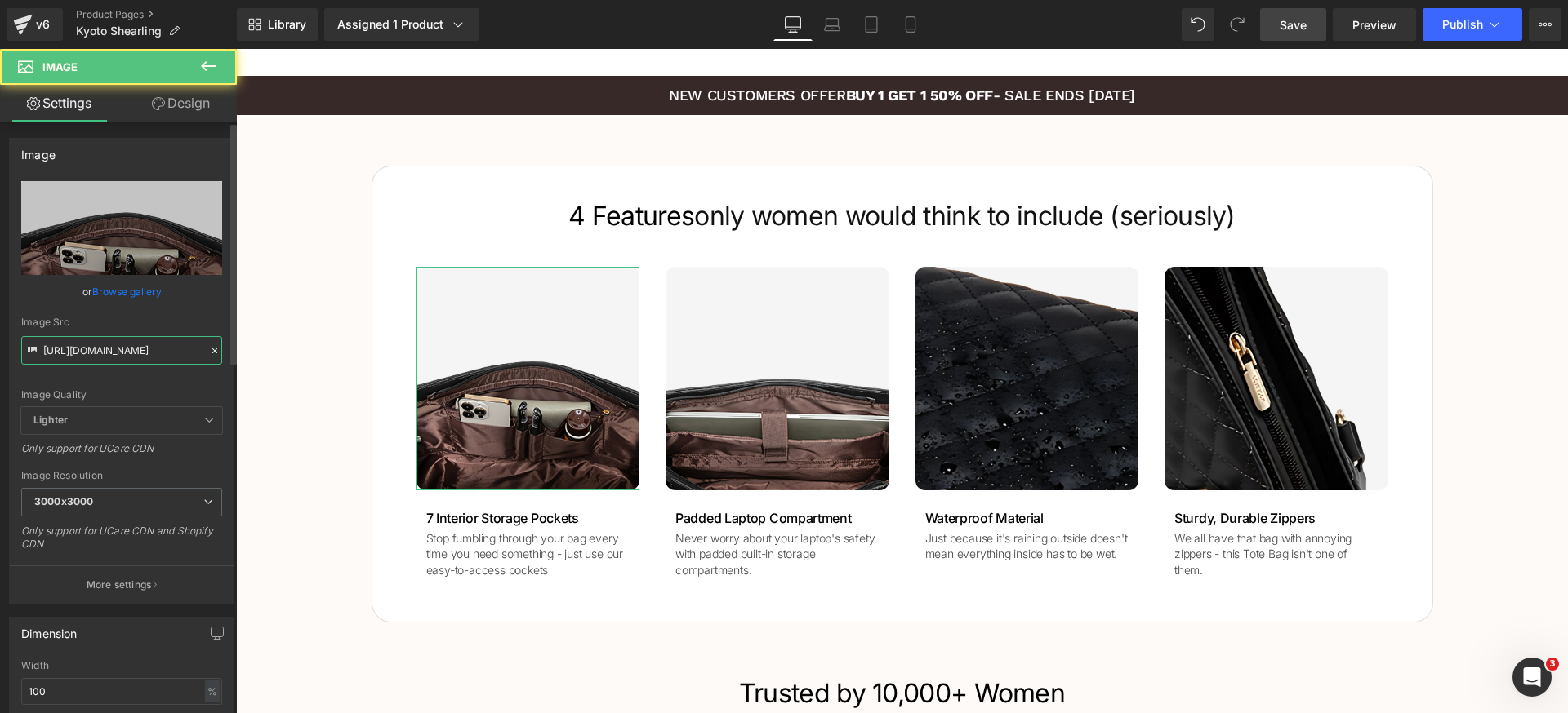
click at [137, 340] on input "https://luhxe.com/cdn/shop/files/gempages_536505205483635921-71d81b70-3ecc-4ed0…" at bounding box center [121, 350] width 200 height 28
paste input "text"
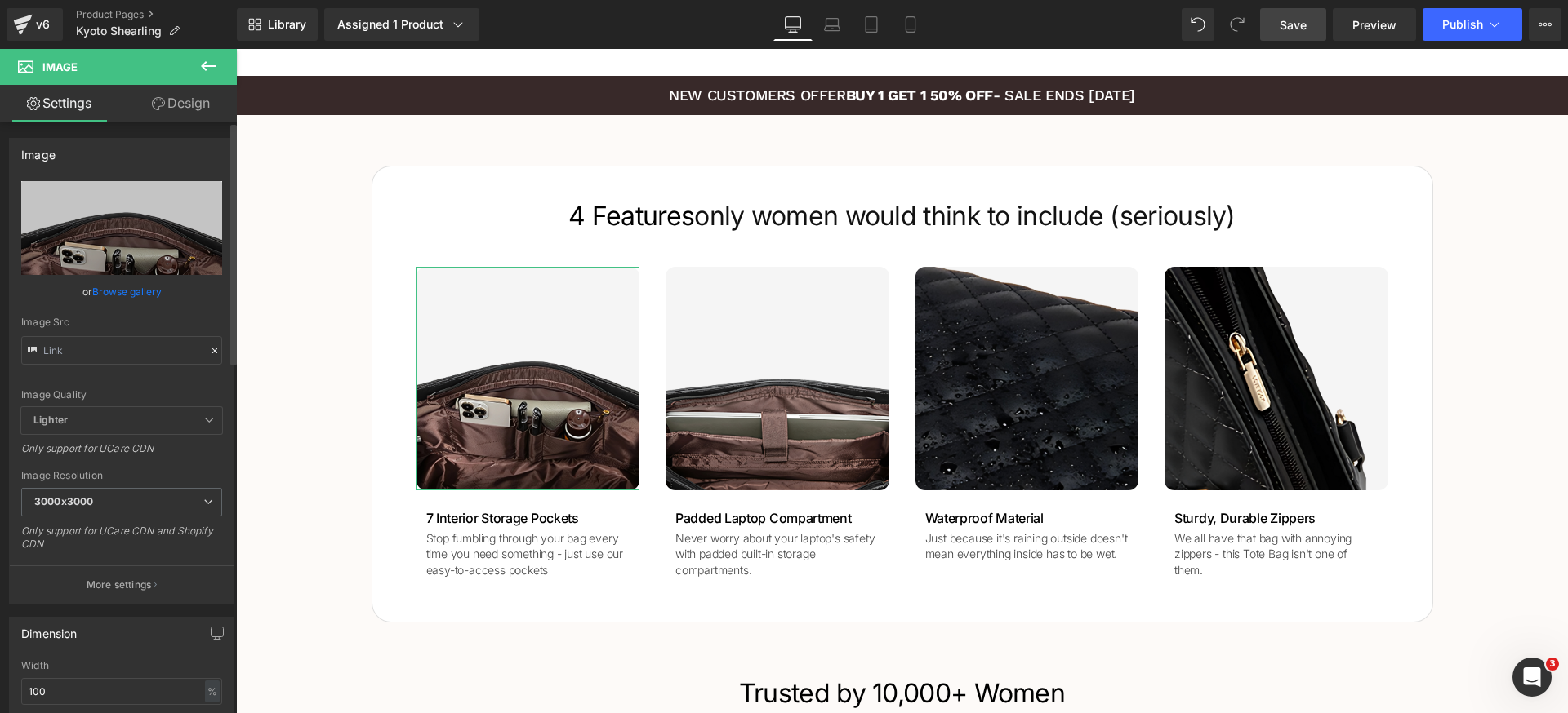
click at [154, 373] on div "Image Quality Lighter Lightest Lighter Lighter Lightest Only support for UCare …" at bounding box center [121, 294] width 200 height 226
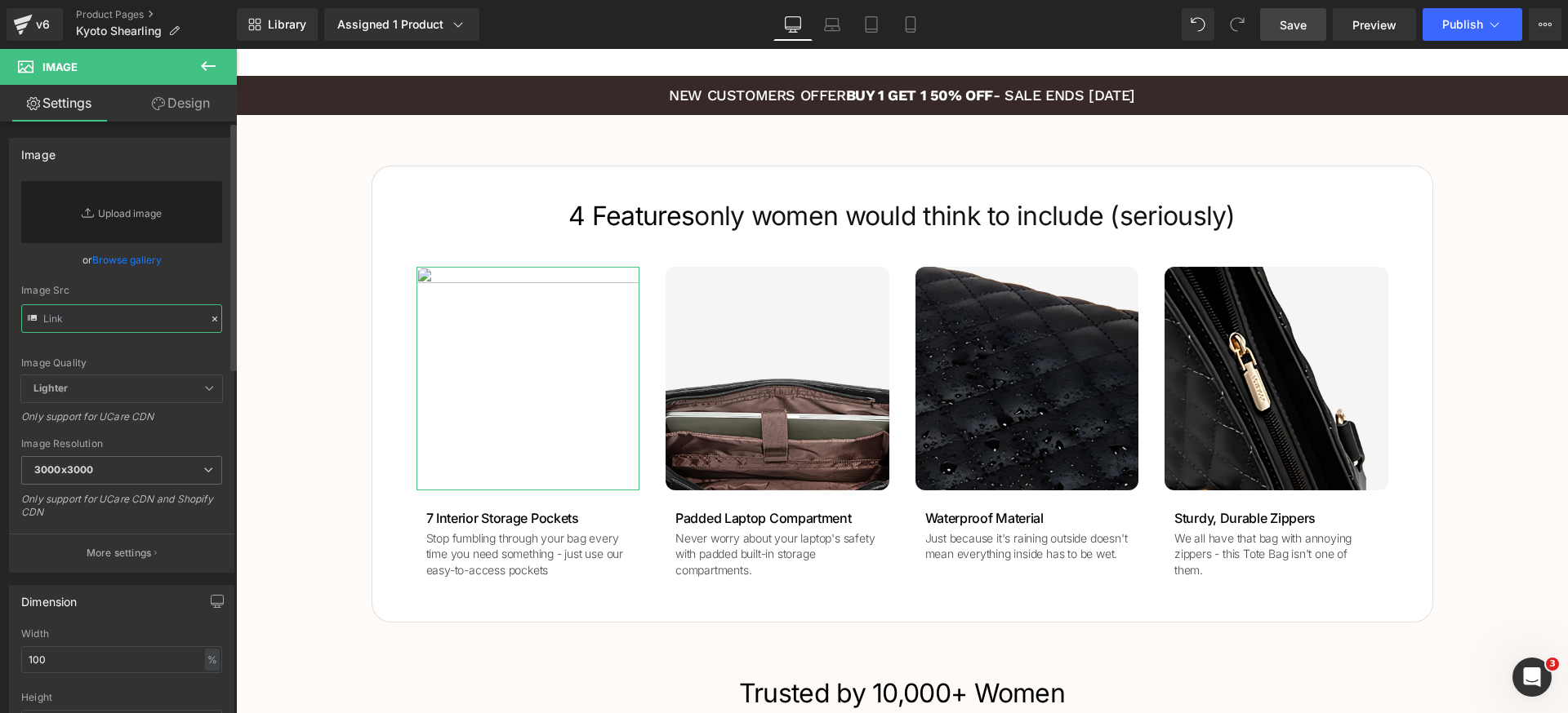
click at [127, 324] on input "text" at bounding box center [121, 319] width 200 height 28
paste input "https://www.birkenstock.com/on/demandware.static/-/Library-Sites-Birkenstock-NA…"
type input "https://www.birkenstock.com/on/demandware.static/-/Library-Sites-Birkenstock-NA…"
click at [145, 360] on div "Image Quality" at bounding box center [121, 363] width 200 height 11
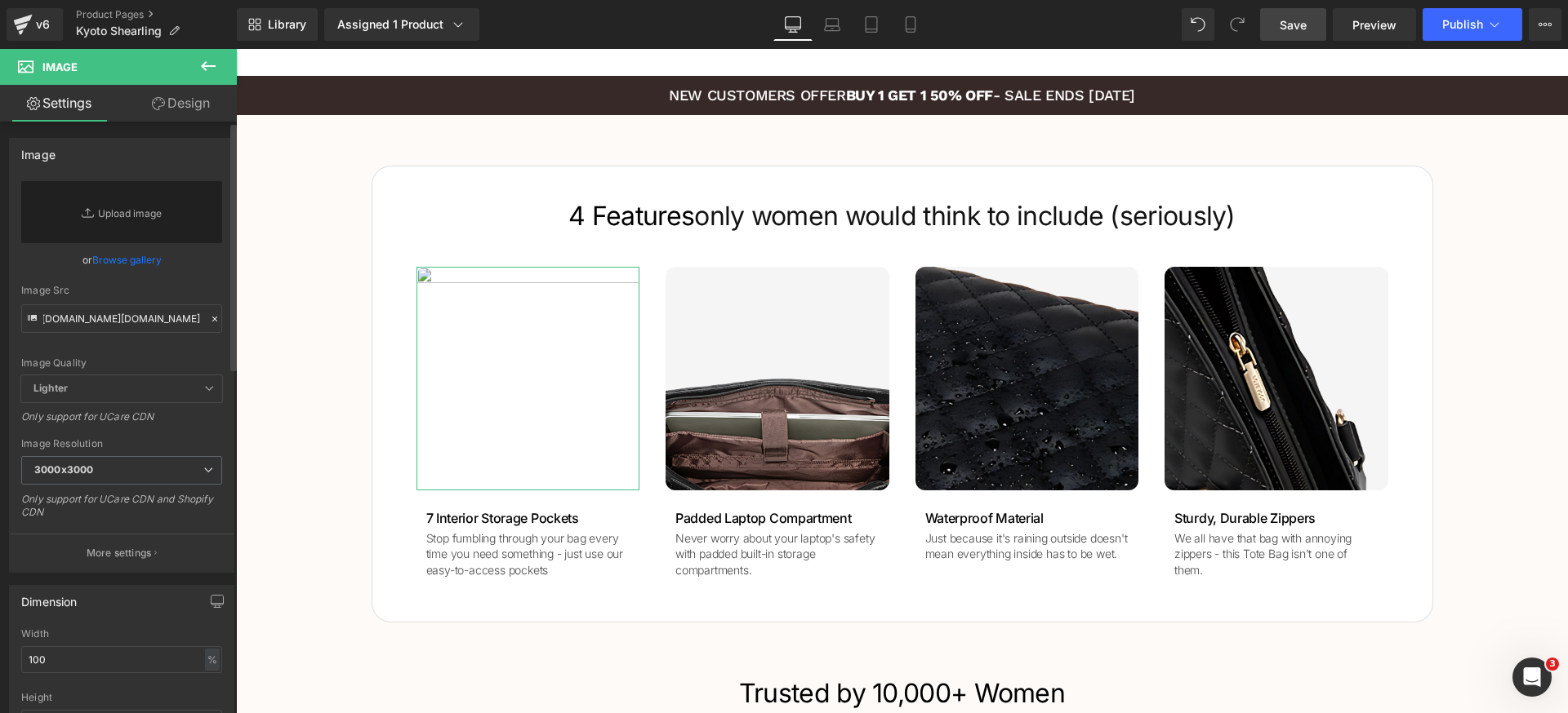
scroll to position [0, 0]
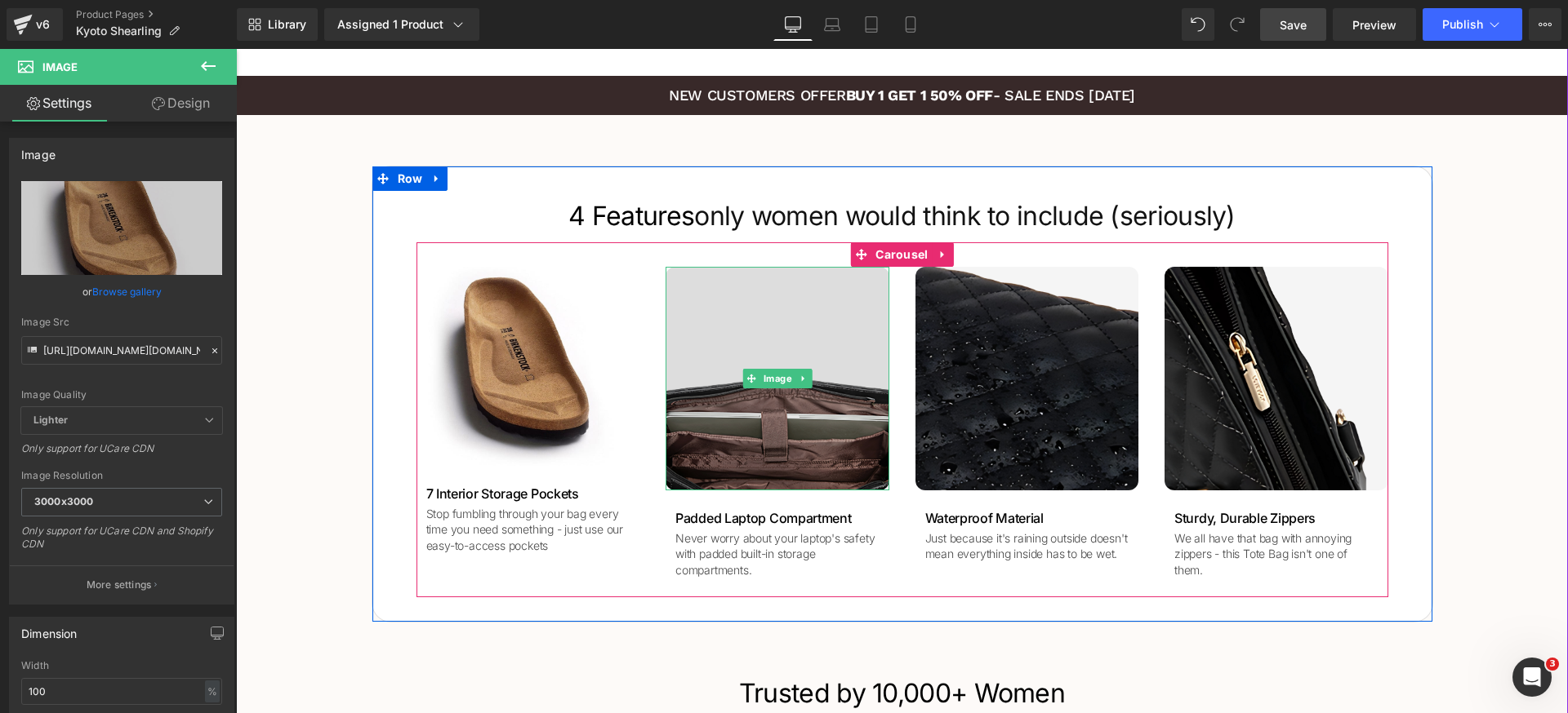
click at [731, 331] on img at bounding box center [777, 379] width 224 height 224
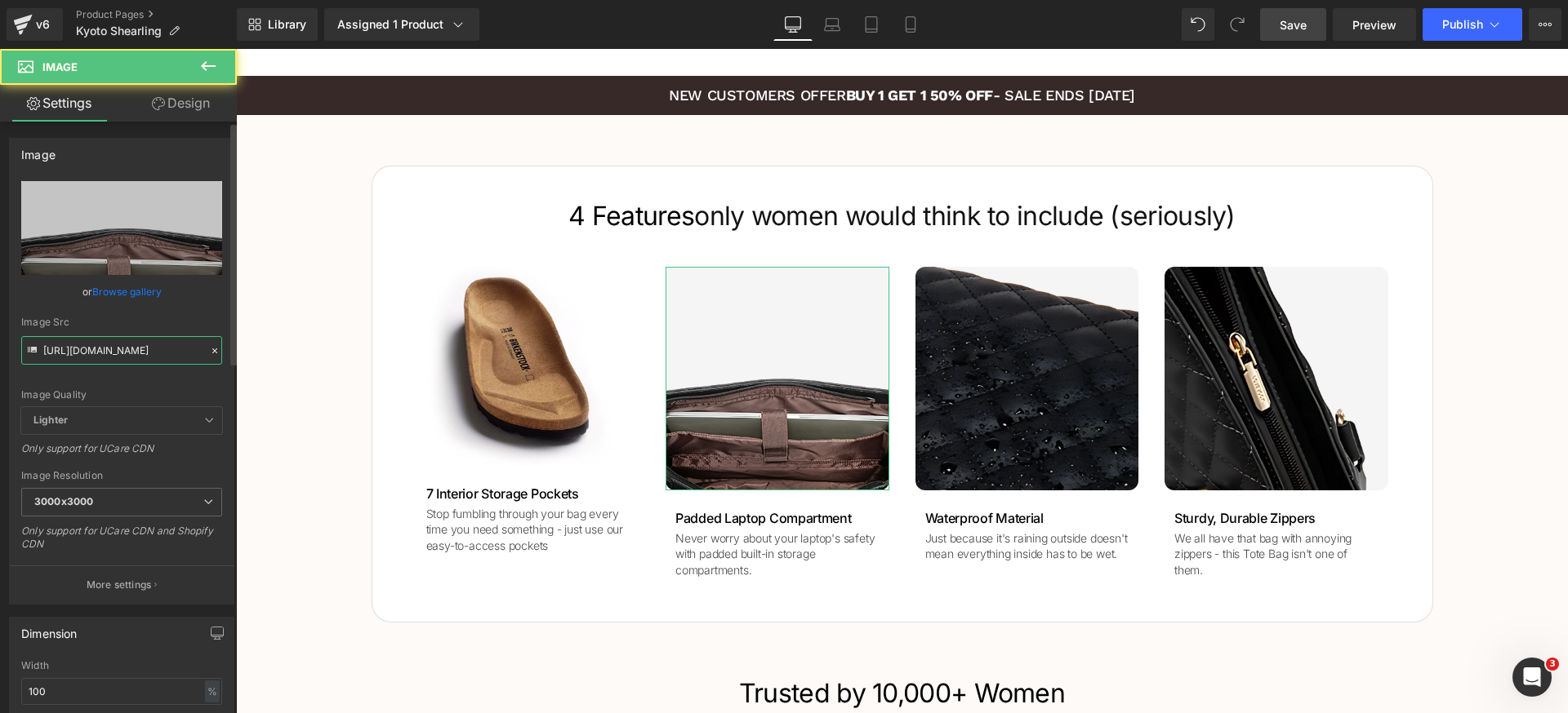
click at [125, 351] on input "https://luhxe.com/cdn/shop/files/gempages_536505205483635921-9f1cf805-3eac-47b2…" at bounding box center [121, 350] width 200 height 28
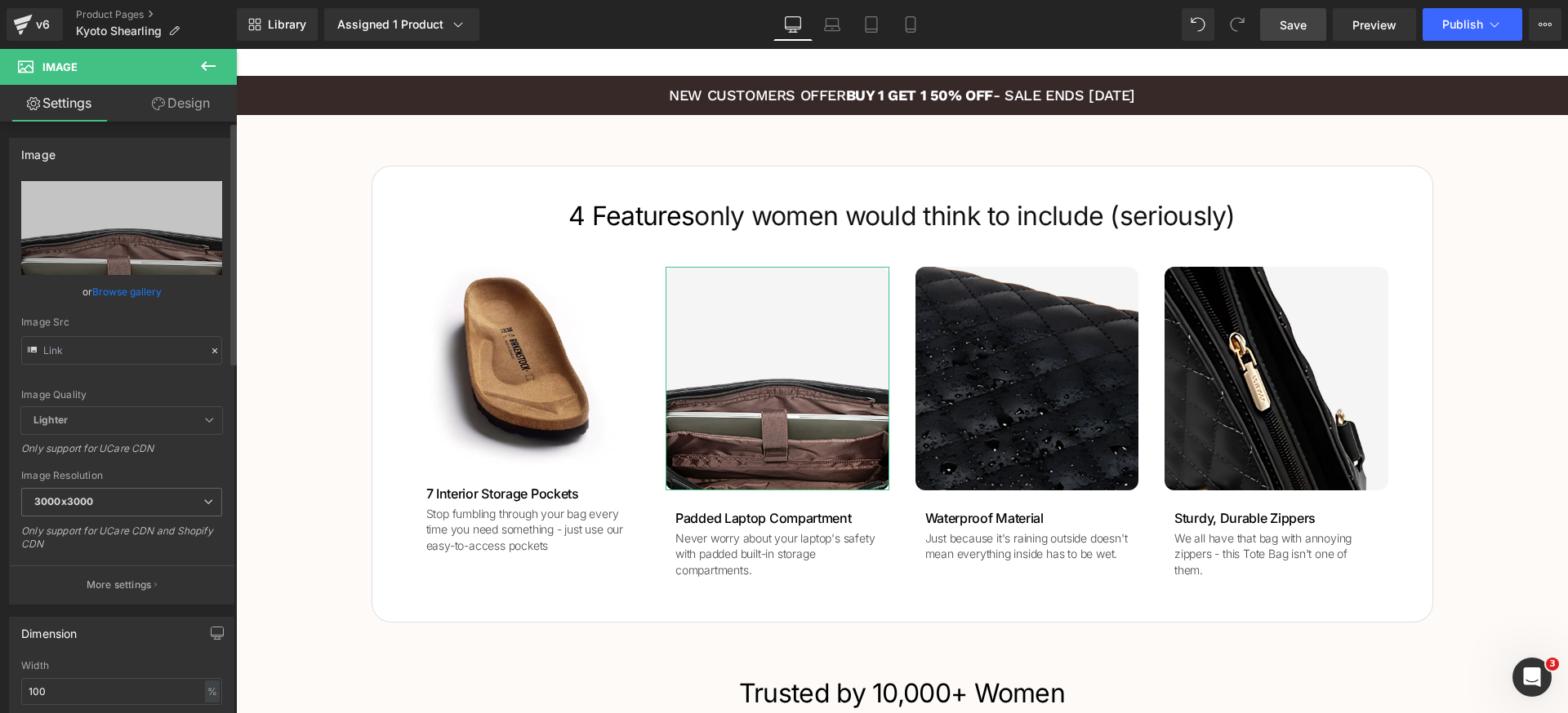
click at [131, 367] on div "Image Quality Lighter Lightest Lighter Lighter Lightest Only support for UCare …" at bounding box center [121, 294] width 200 height 226
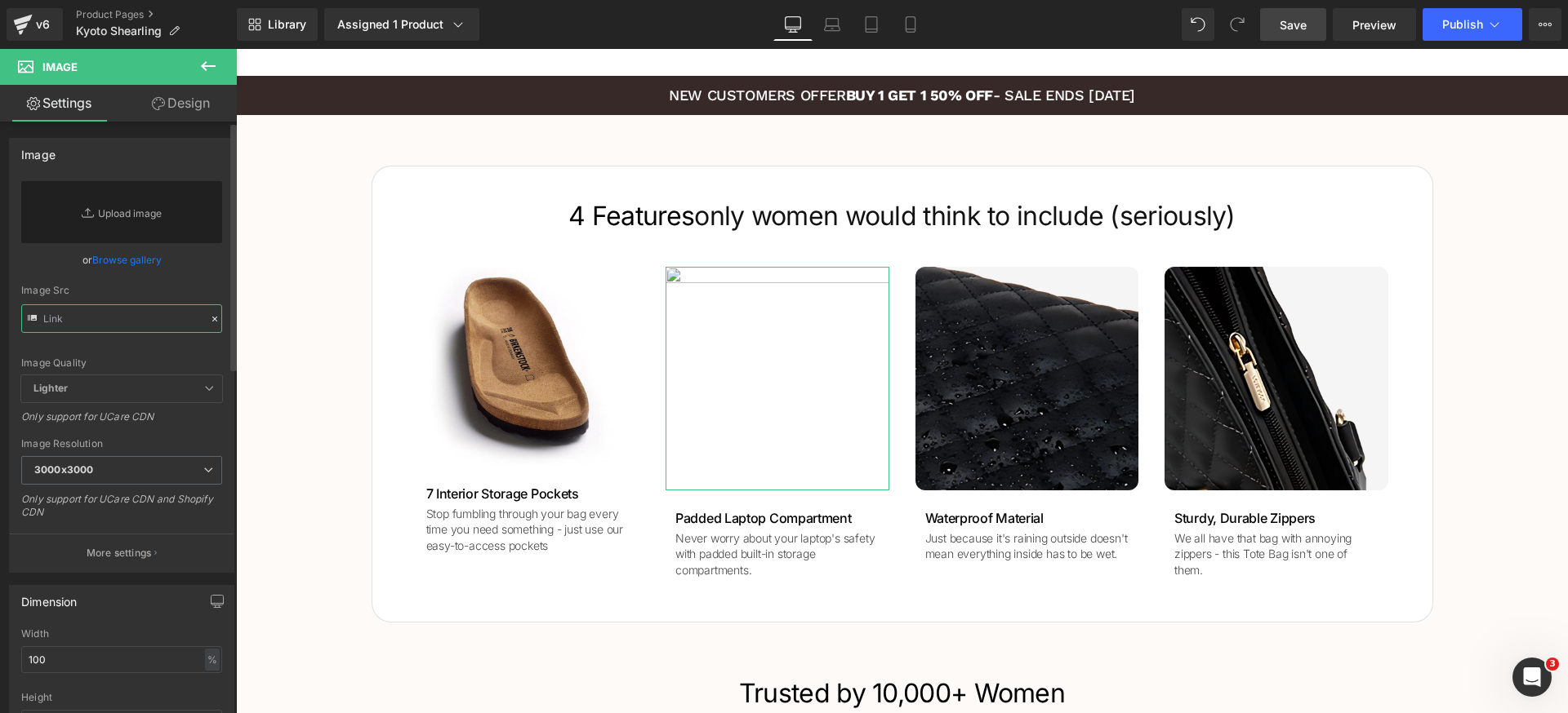
click at [111, 308] on input "text" at bounding box center [121, 319] width 200 height 28
paste input "[URL][DOMAIN_NAME][DOMAIN_NAME]"
type input "[URL][DOMAIN_NAME][DOMAIN_NAME]"
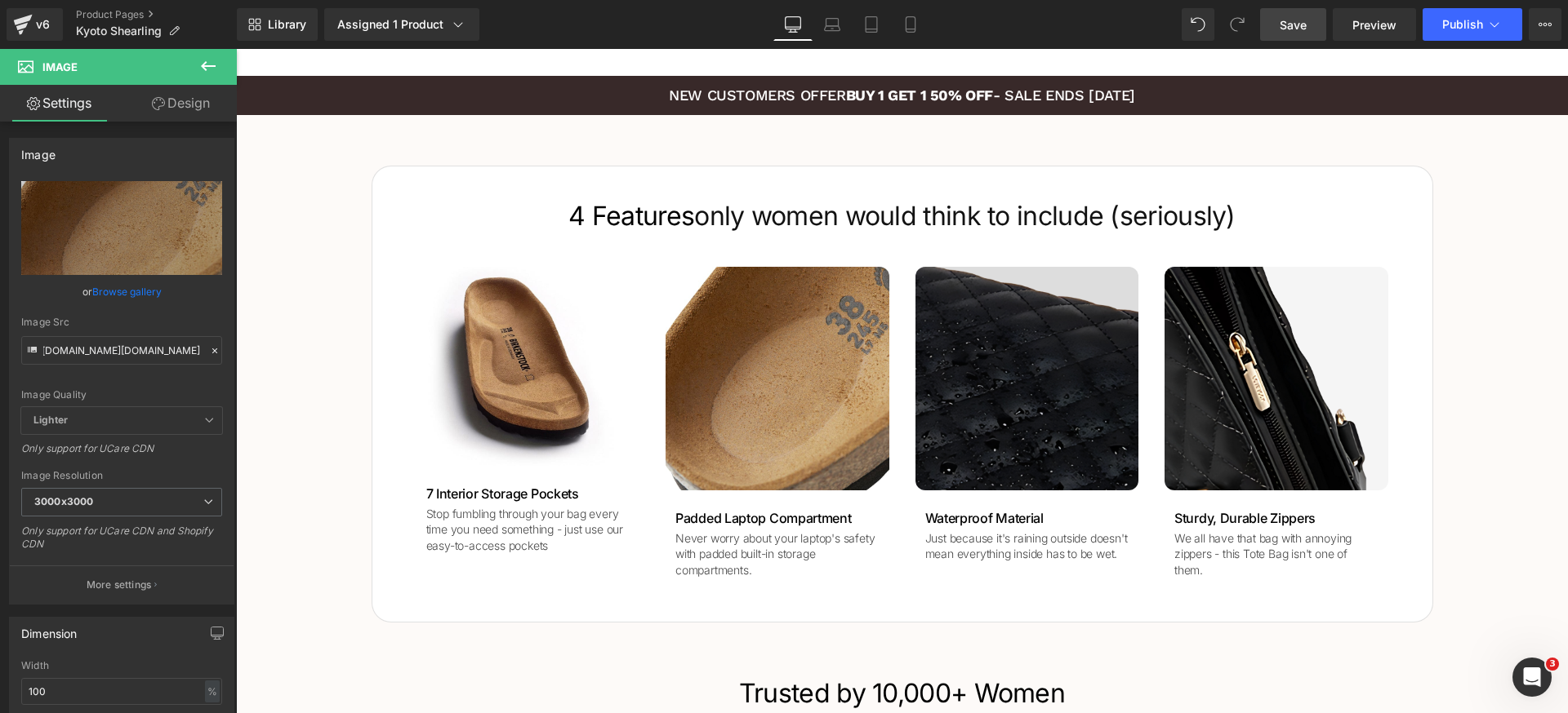
scroll to position [0, 0]
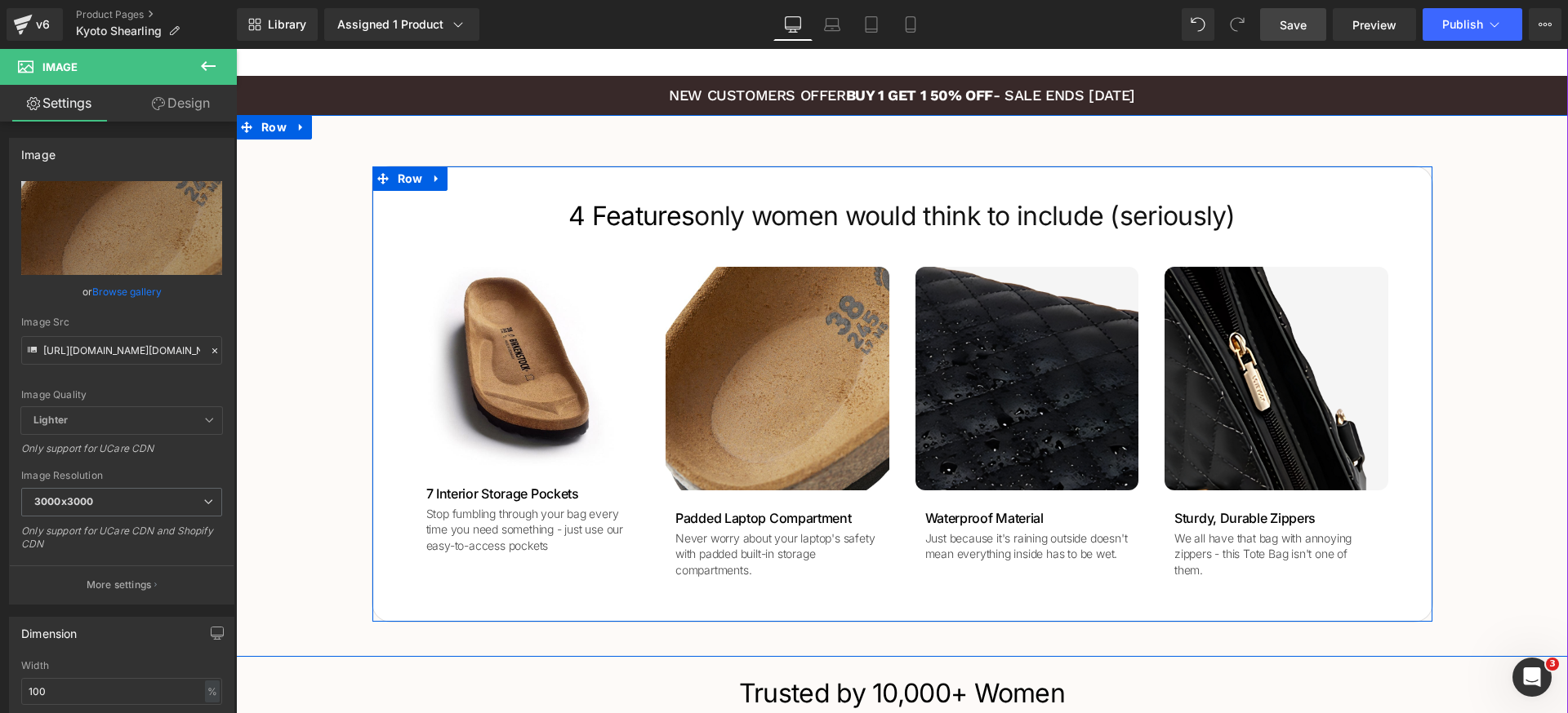
click at [1032, 376] on span "Image" at bounding box center [1026, 378] width 35 height 20
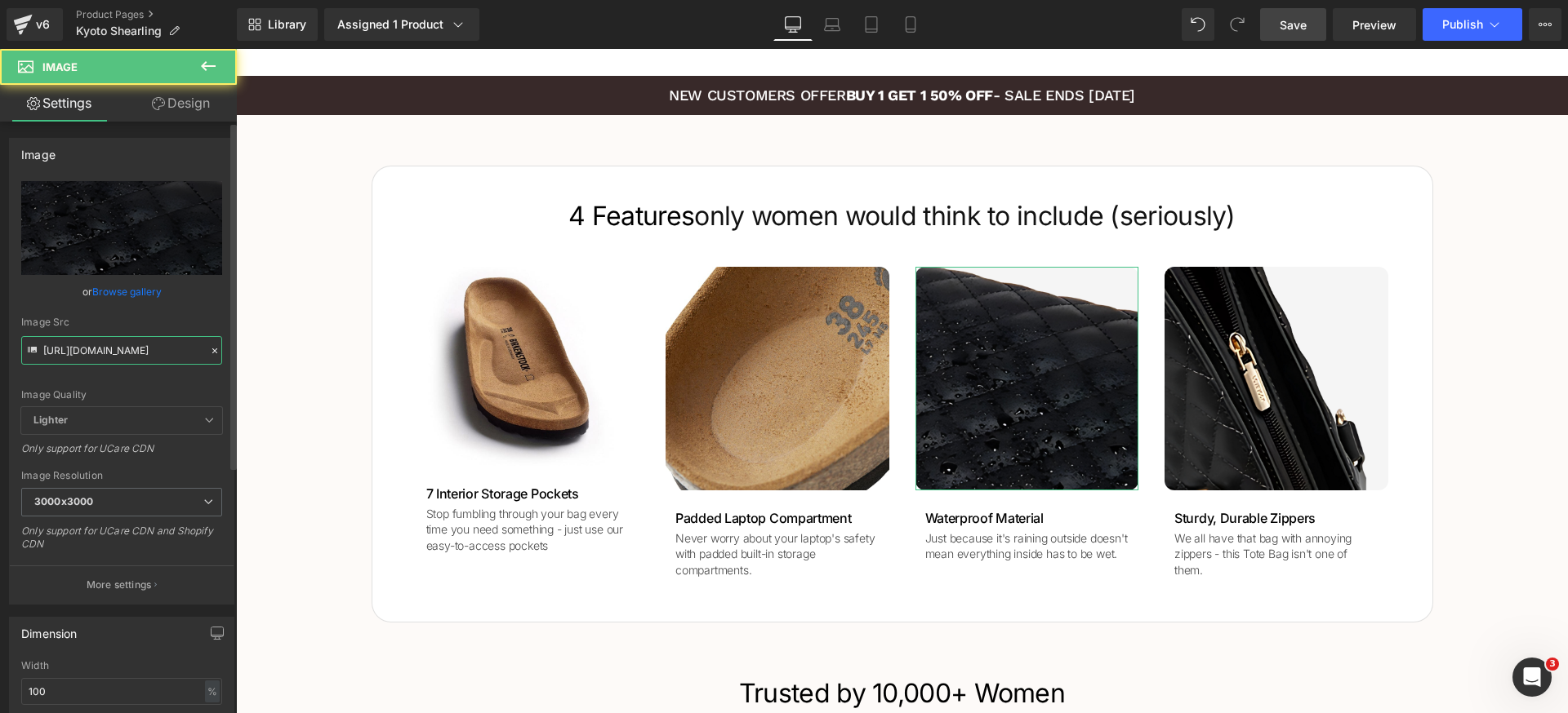
click at [118, 344] on input "https://luhxe.com/cdn/shop/files/gempages_536505205483635921-5ccb56c5-0db5-4ae1…" at bounding box center [121, 350] width 200 height 28
paste input "www.birkenstock.com/on/demandware.static/-/Library-Sites-Birkenstock-NA/default…"
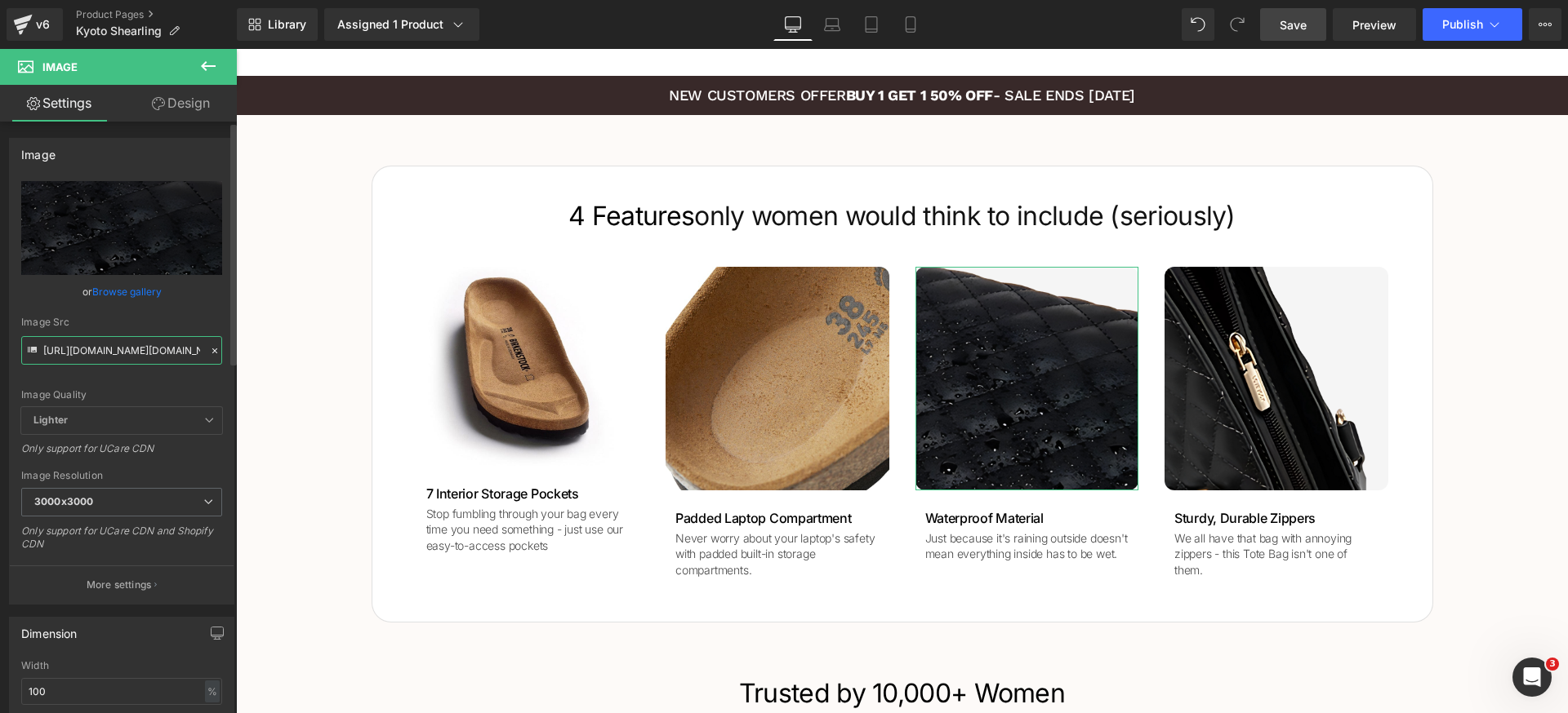
scroll to position [0, 669]
type input "[URL][DOMAIN_NAME][DOMAIN_NAME]"
click at [131, 371] on div "Image Quality Lighter Lightest Lighter Lighter Lightest Only support for UCare …" at bounding box center [121, 294] width 200 height 226
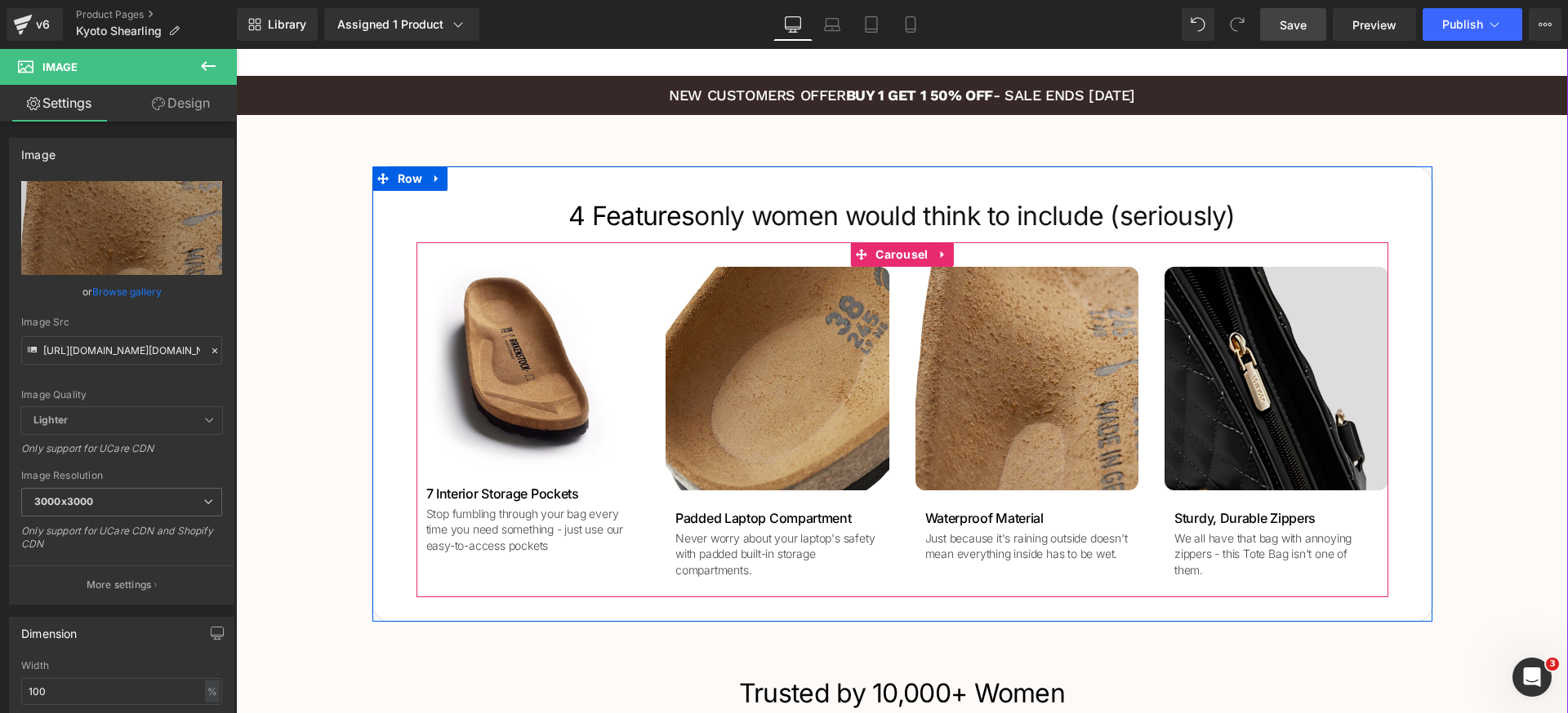
click at [1255, 335] on img at bounding box center [1276, 379] width 224 height 224
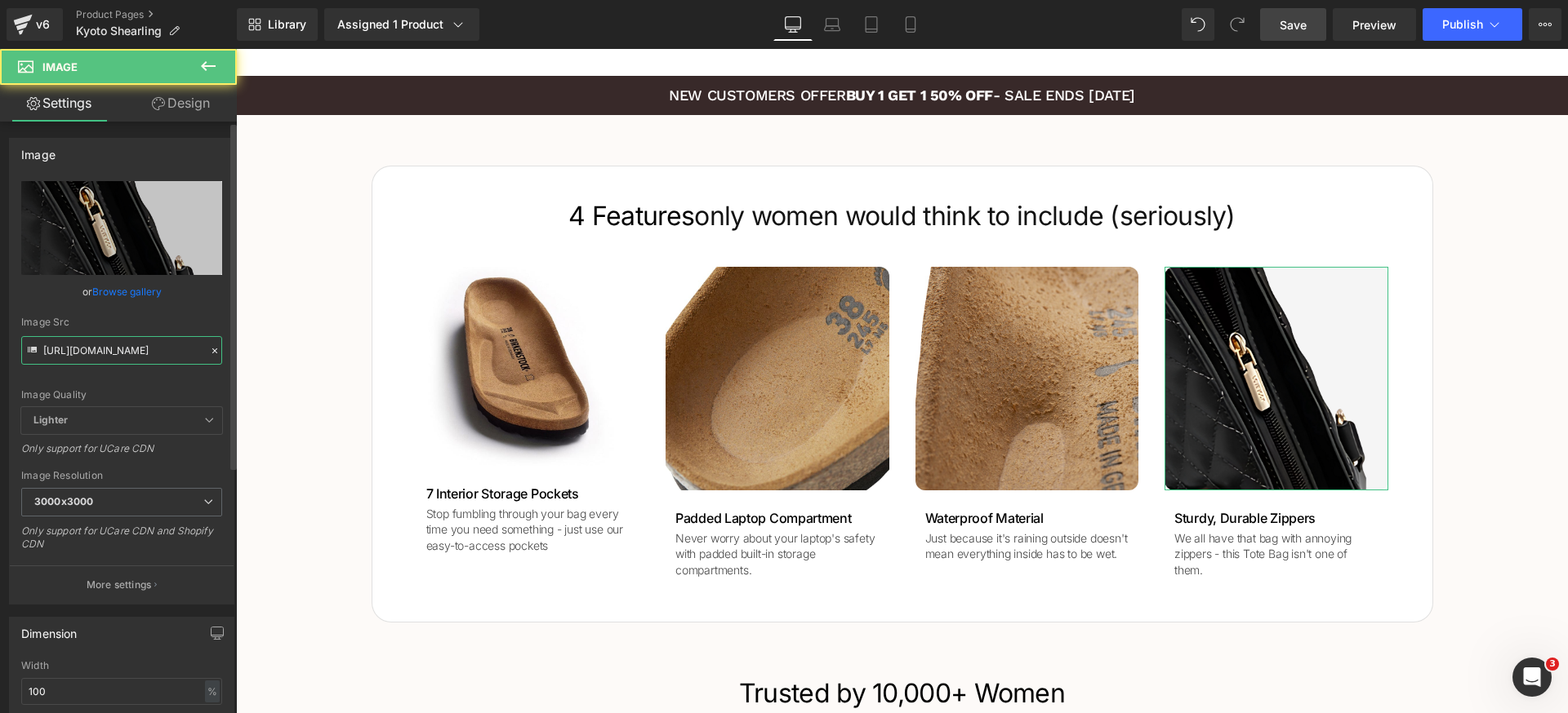
click at [157, 343] on input "https://luhxe.com/cdn/shop/files/gempages_536505205483635921-64fda436-eb06-41fb…" at bounding box center [121, 350] width 200 height 28
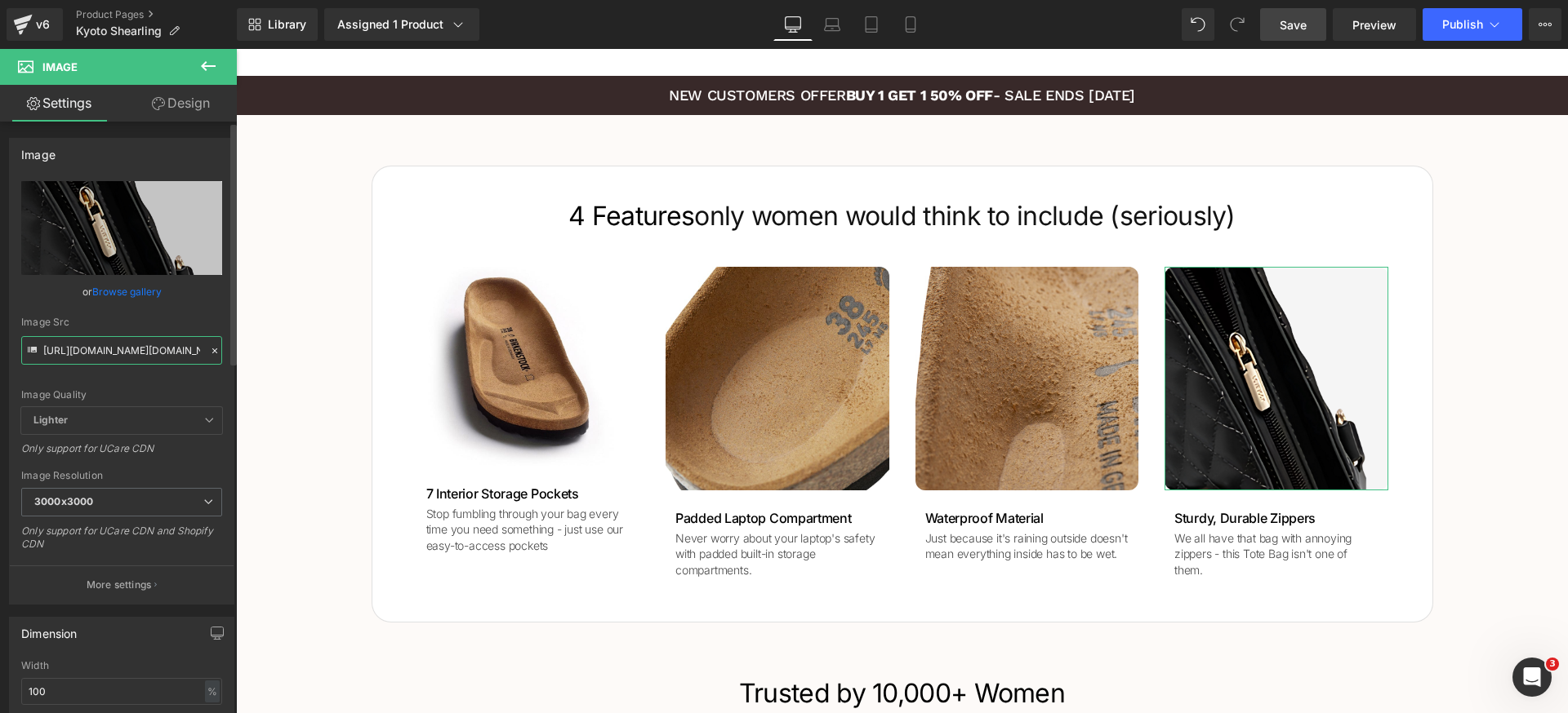
scroll to position [0, 687]
type input "[URL][DOMAIN_NAME][DOMAIN_NAME]"
click at [149, 379] on div "Image Quality Lighter Lightest Lighter Lighter Lightest Only support for UCare …" at bounding box center [121, 294] width 200 height 226
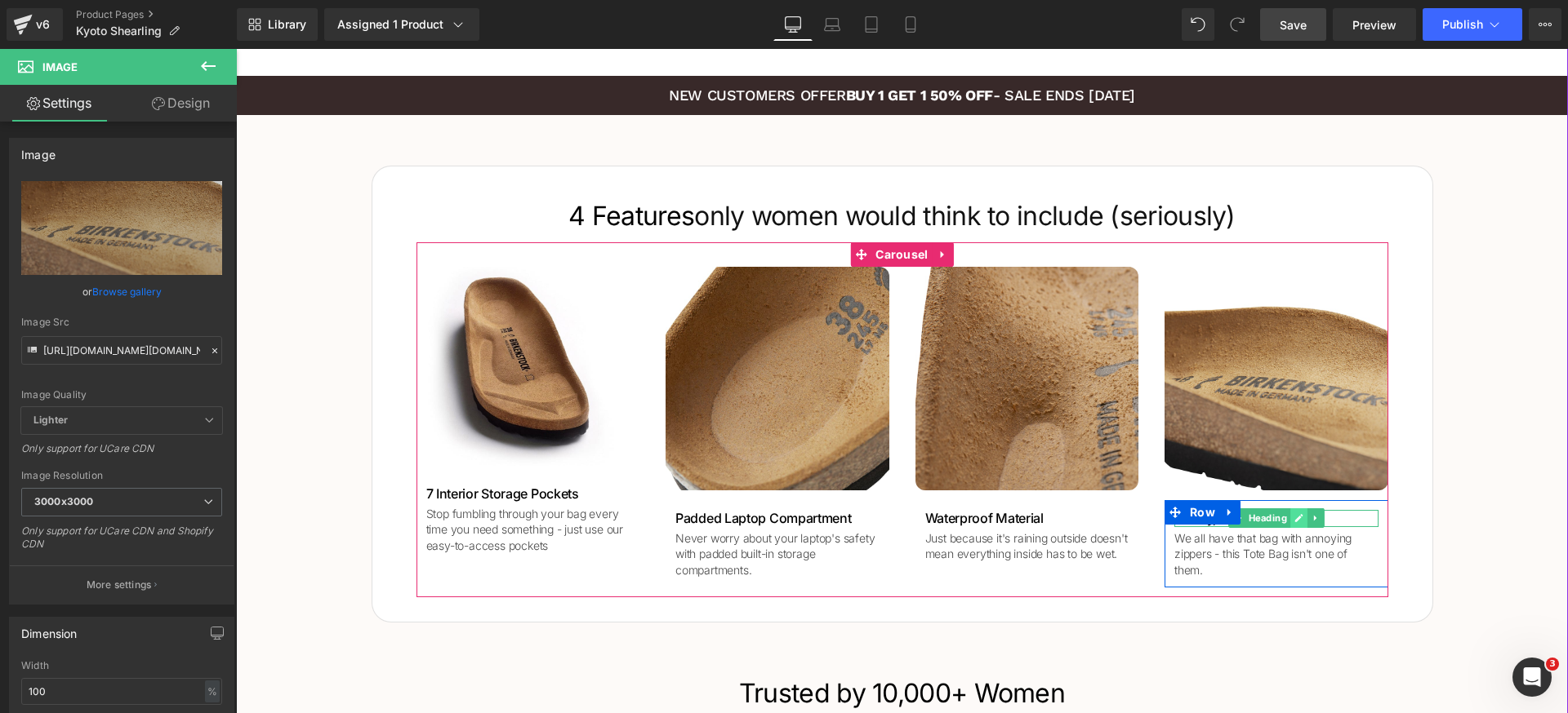
click at [1290, 514] on link at bounding box center [1299, 518] width 17 height 20
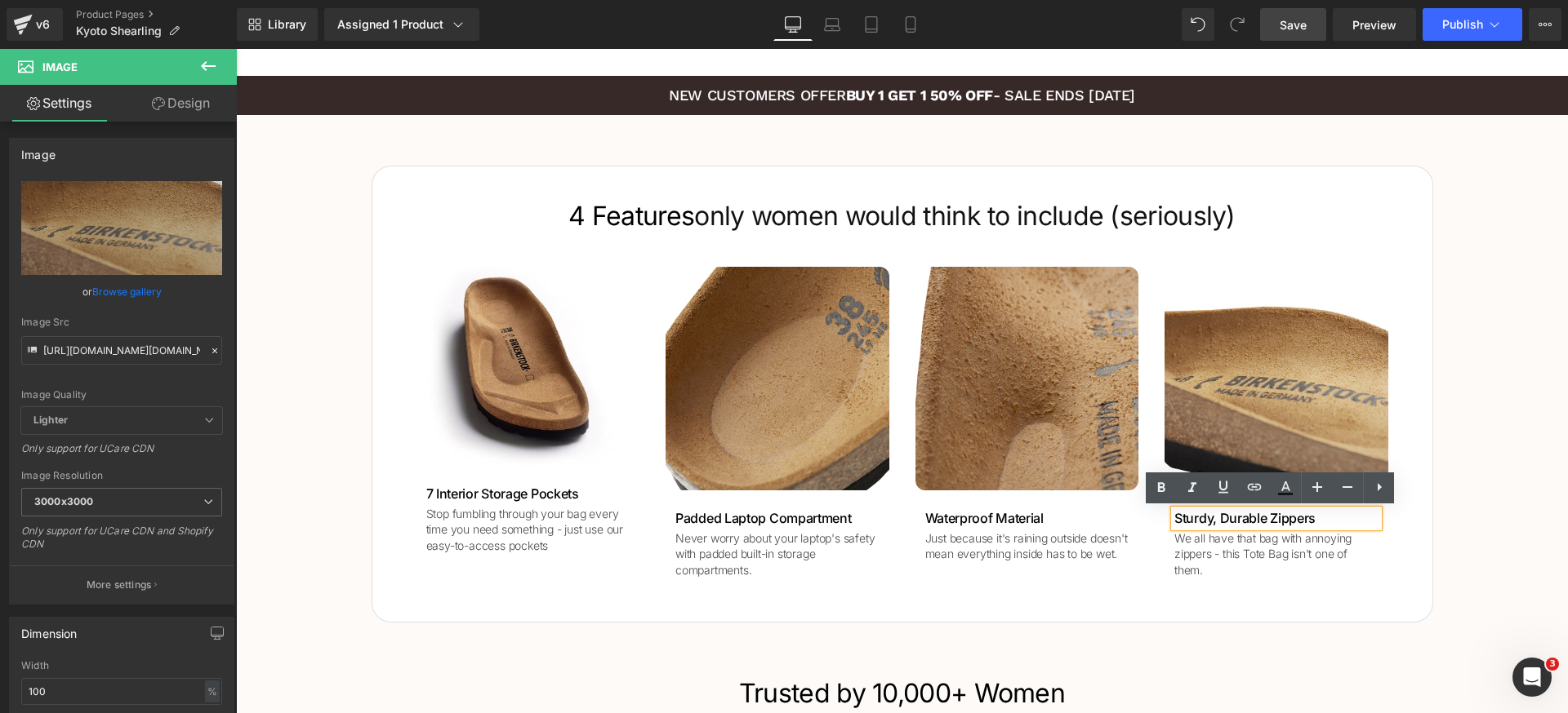
click at [1294, 517] on h1 "Sturdy, Durable Zippers" at bounding box center [1276, 518] width 204 height 17
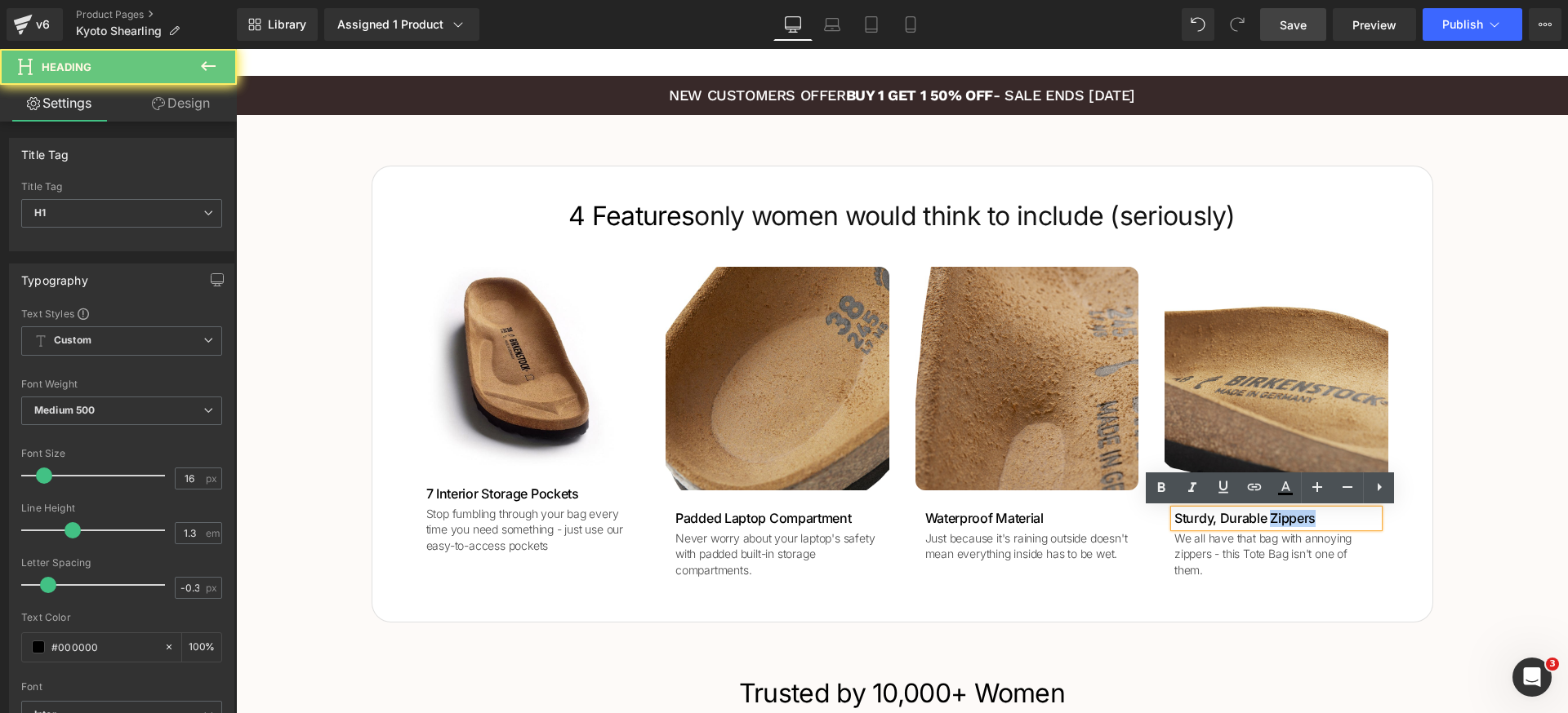
click at [1294, 517] on h1 "Sturdy, Durable Zippers" at bounding box center [1276, 518] width 204 height 17
paste div
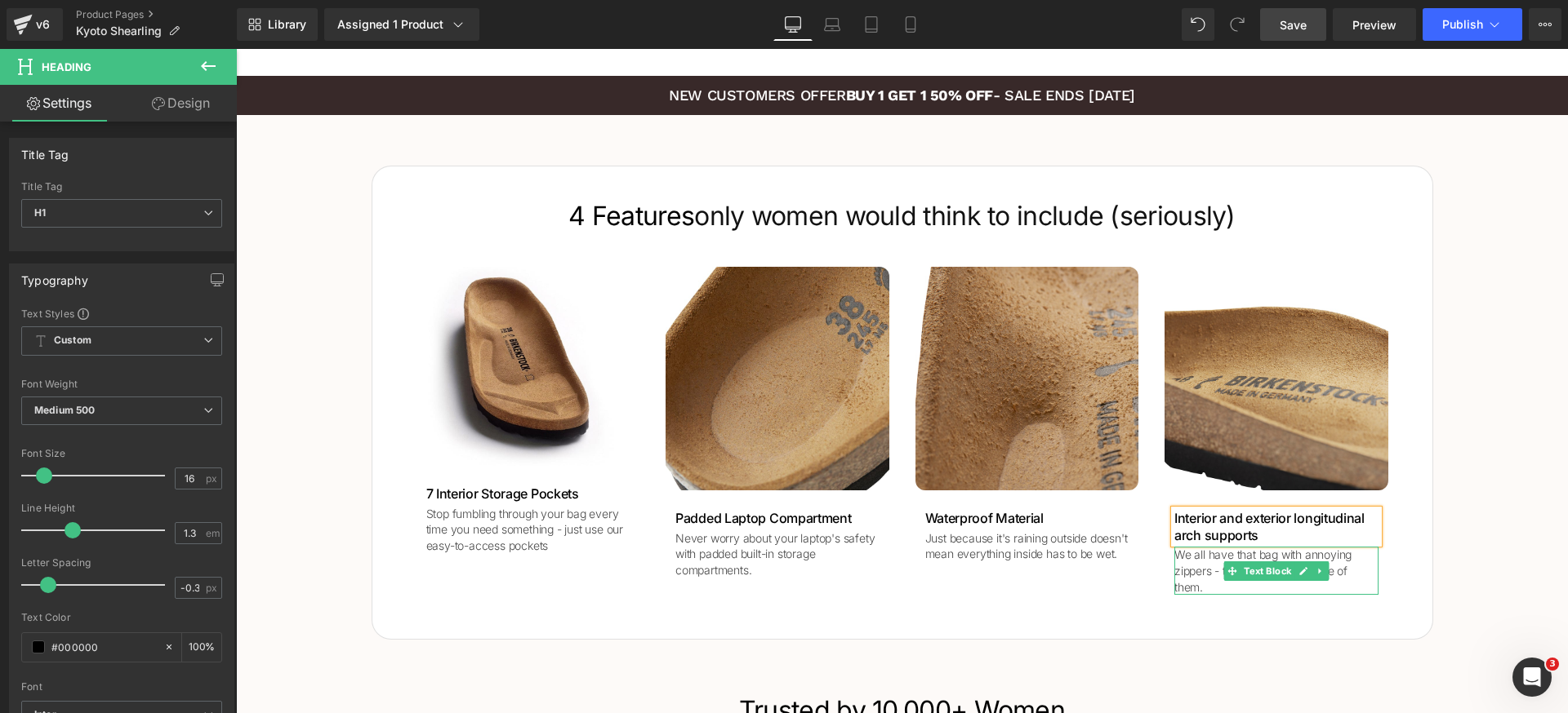
click at [1205, 564] on p "We all have that bag with annoying zippers - this Tote Bag isn't one of them." at bounding box center [1276, 570] width 204 height 48
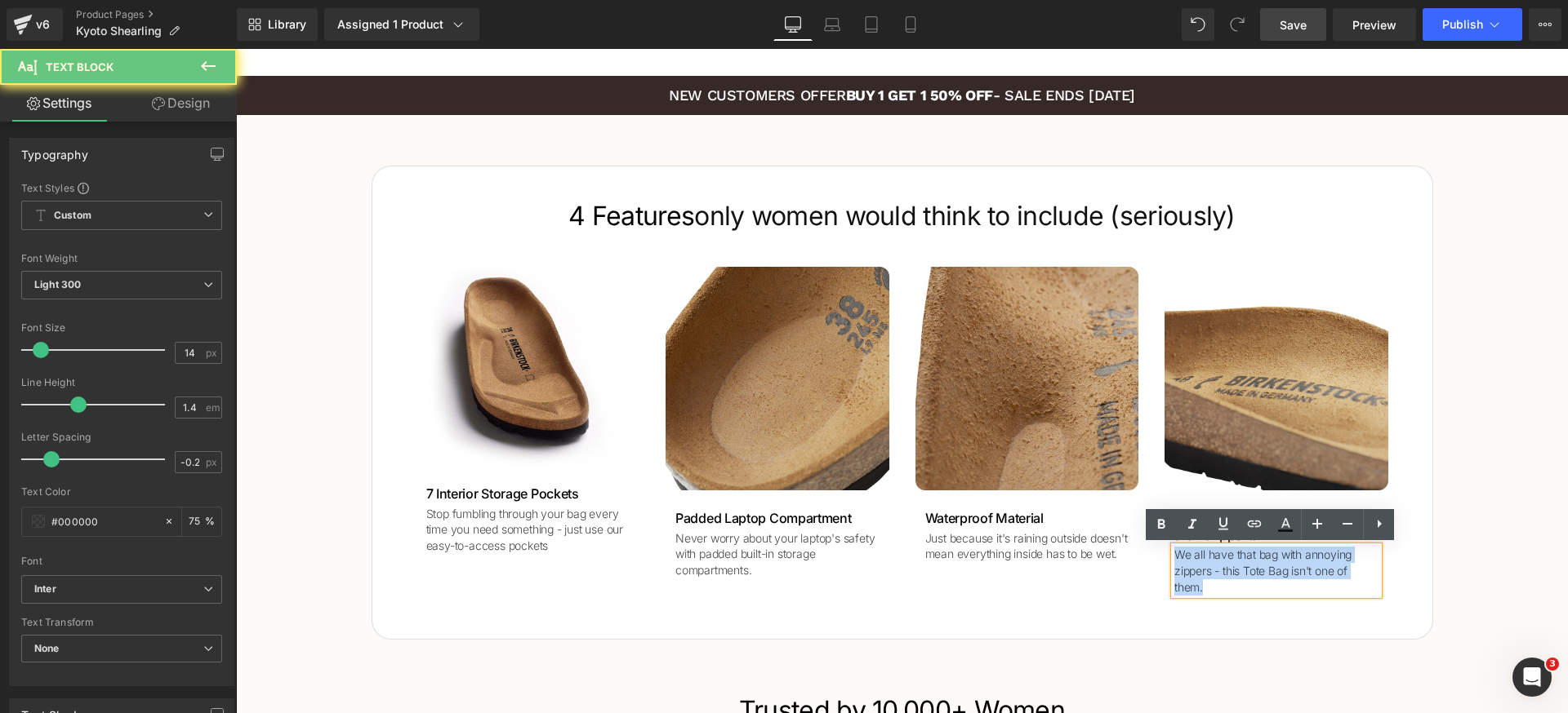
click at [1205, 564] on p "We all have that bag with annoying zippers - this Tote Bag isn't one of them." at bounding box center [1276, 570] width 204 height 48
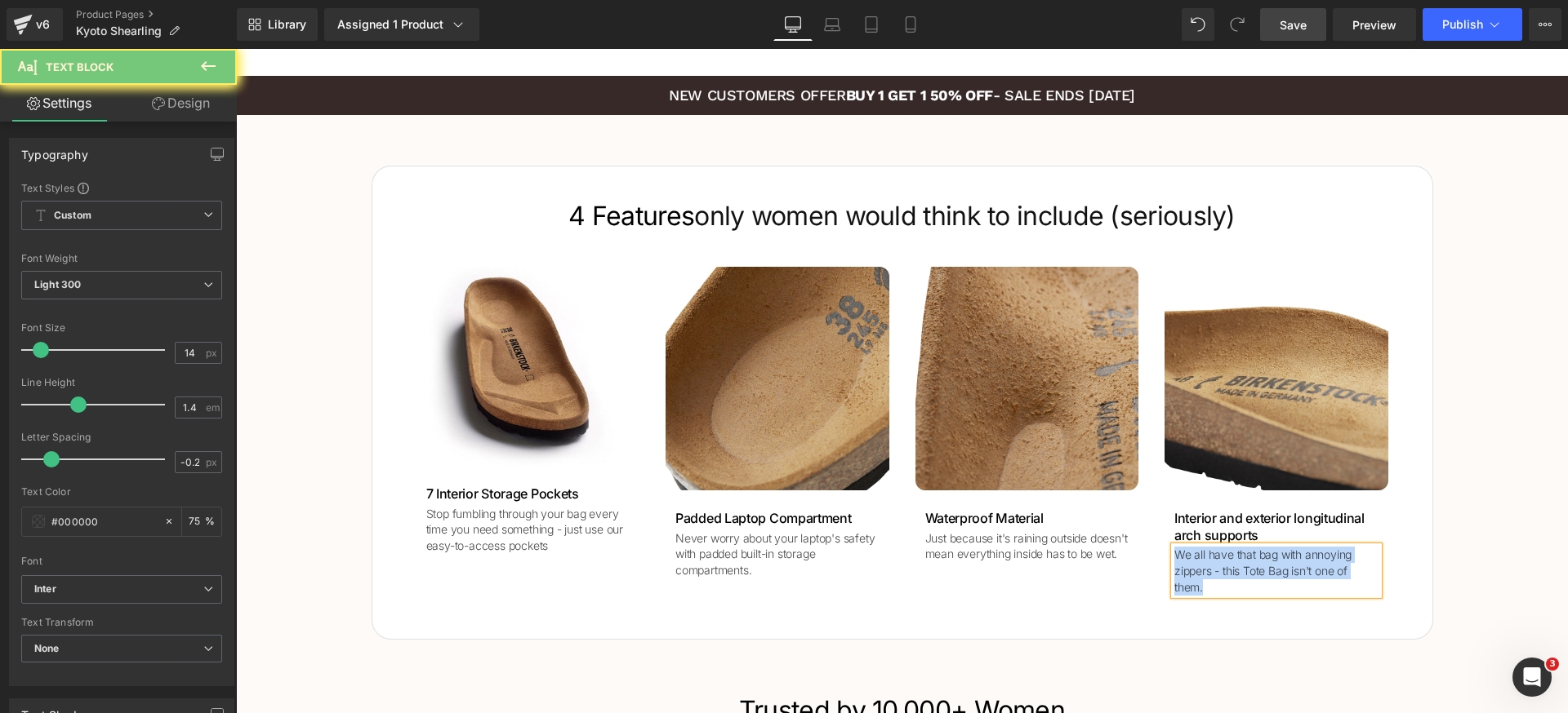
paste div
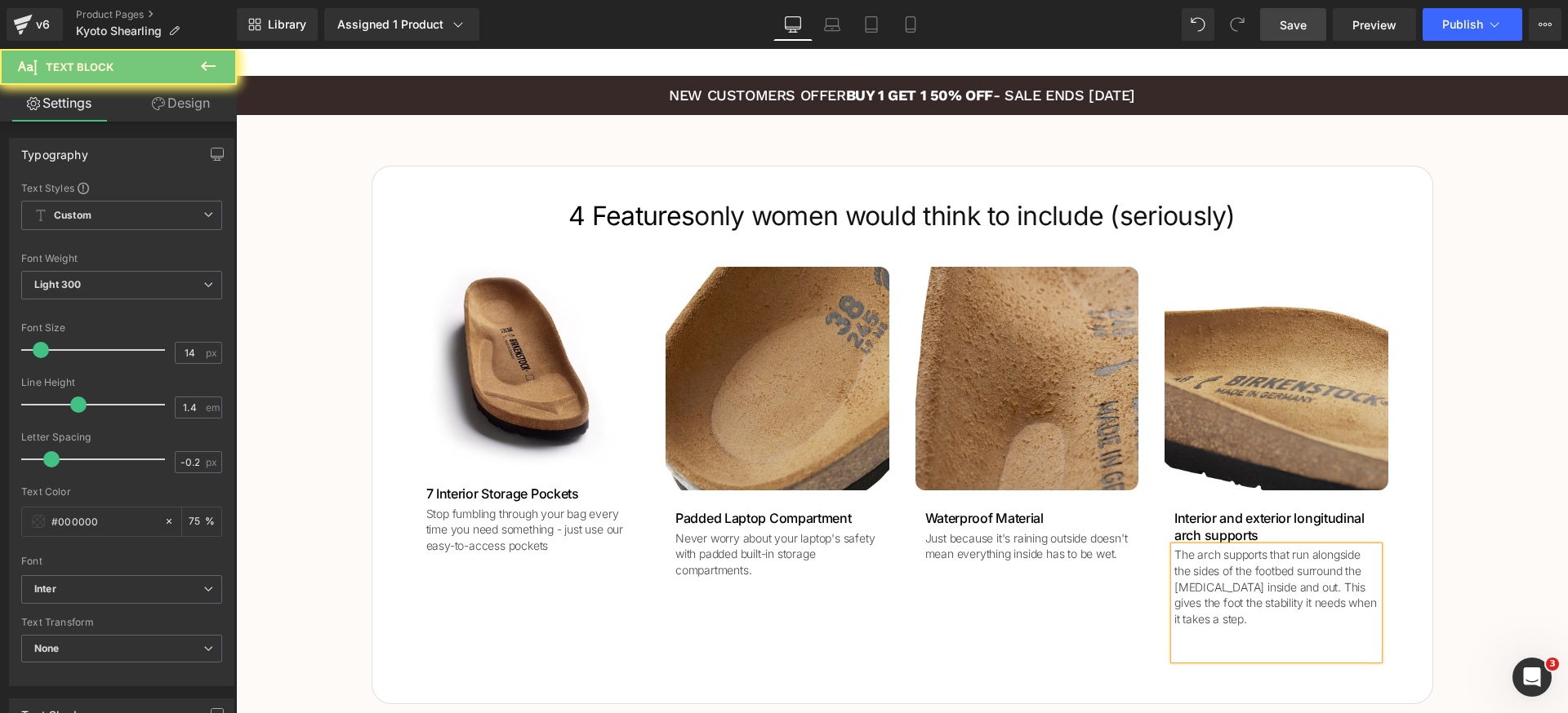
click at [1446, 578] on div "4 Features only women would think to include (seriously)  Heading Image 7 Inter…" at bounding box center [902, 427] width 1332 height 555
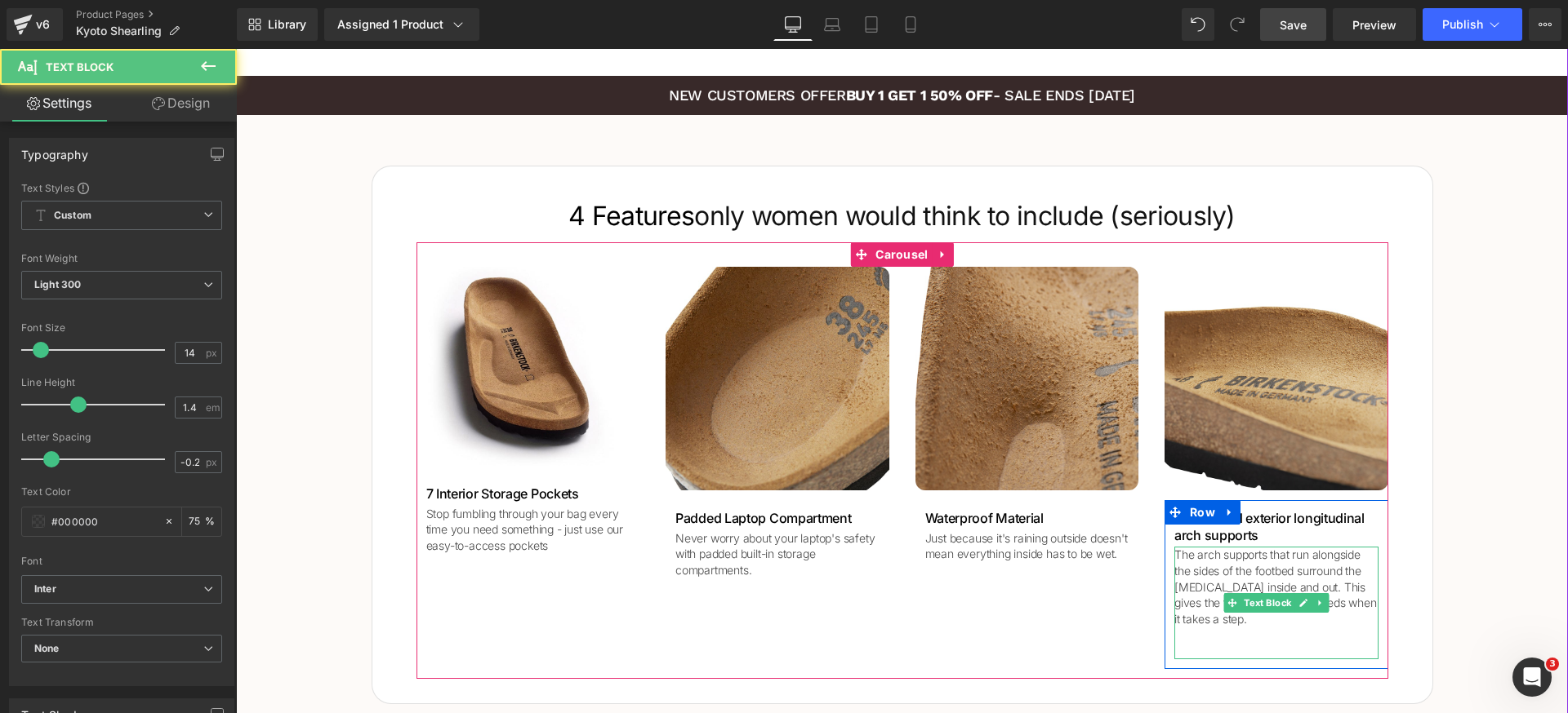
drag, startPoint x: 1337, startPoint y: 626, endPoint x: 1308, endPoint y: 626, distance: 29.0
click at [1336, 627] on p at bounding box center [1276, 634] width 204 height 16
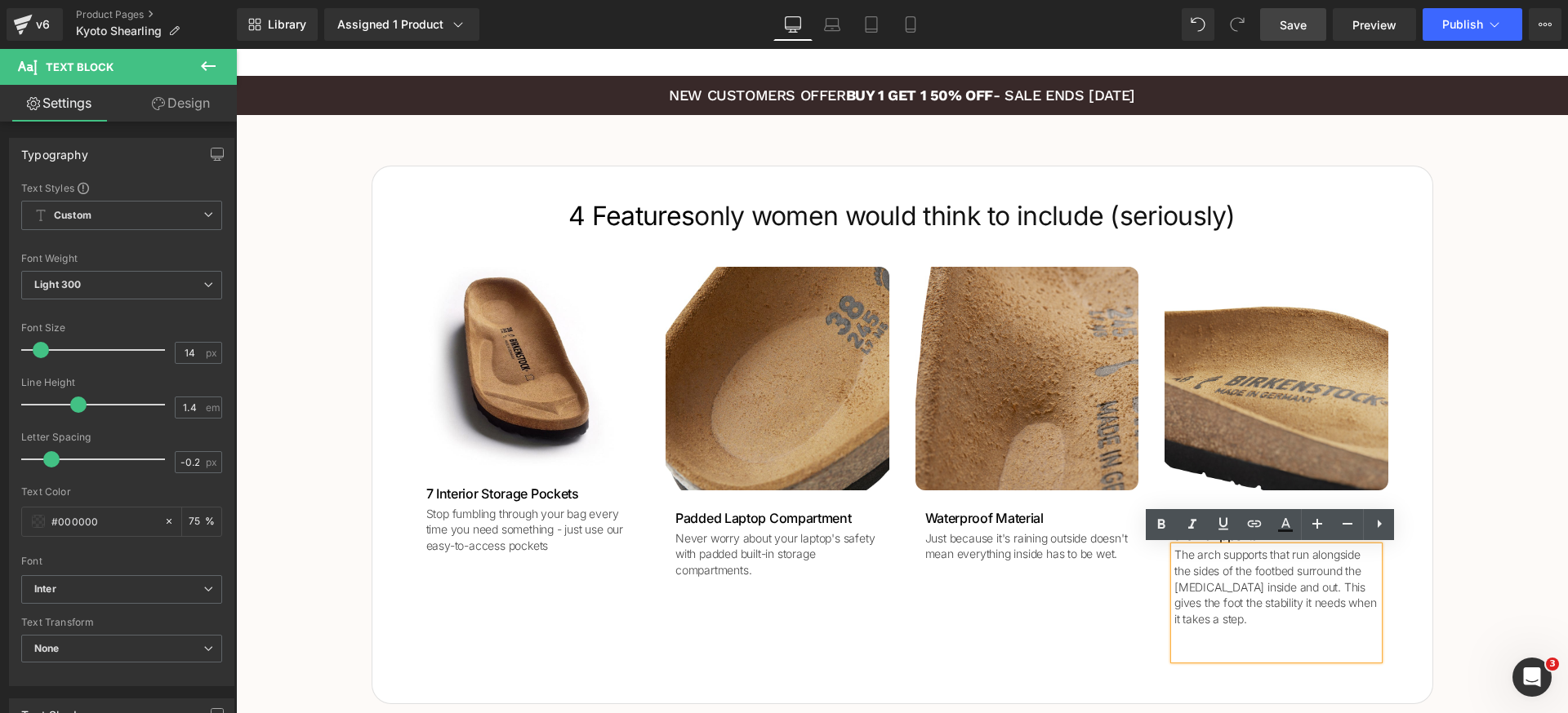
click at [1277, 639] on p at bounding box center [1276, 634] width 204 height 16
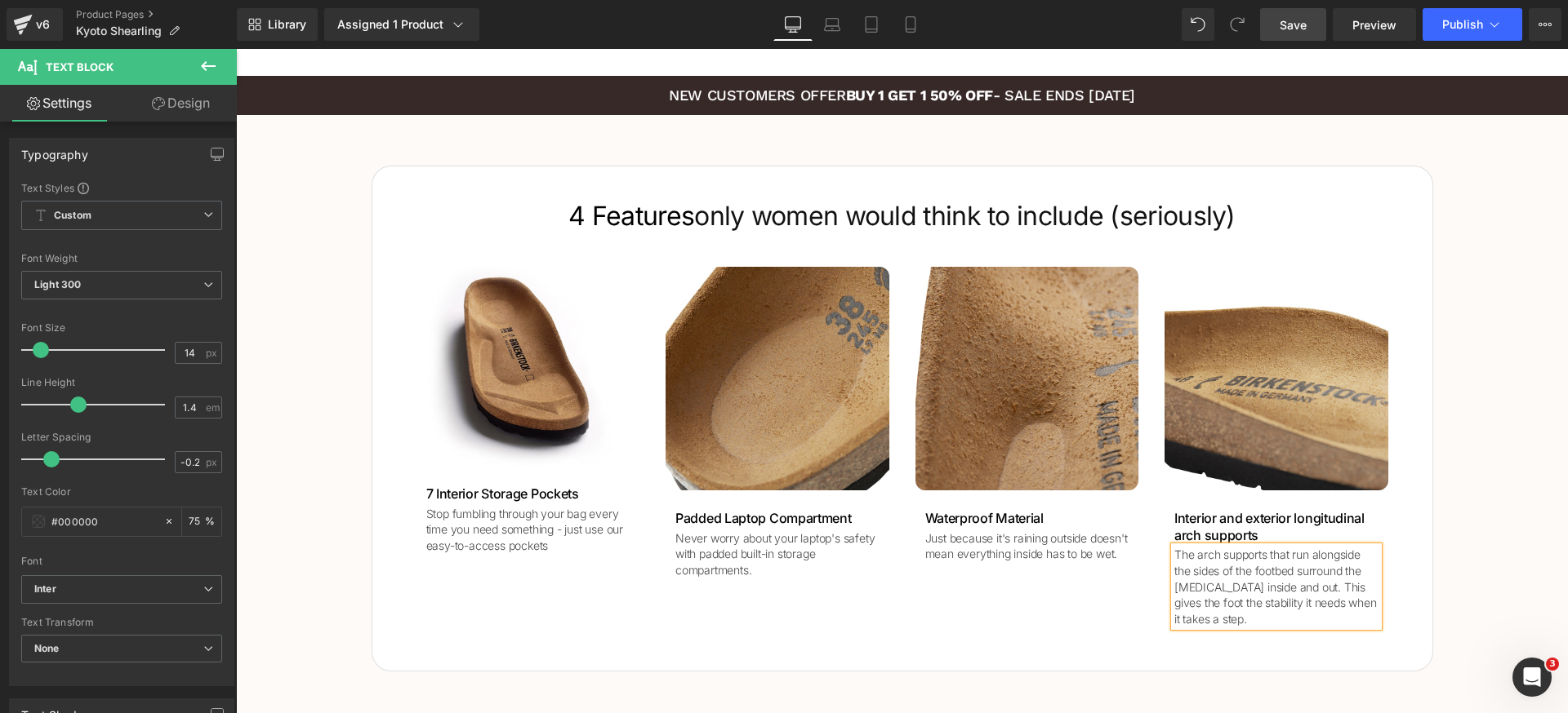
click at [1486, 551] on div "4 Features only women would think to include (seriously)  Heading Image 7 Inter…" at bounding box center [902, 411] width 1332 height 523
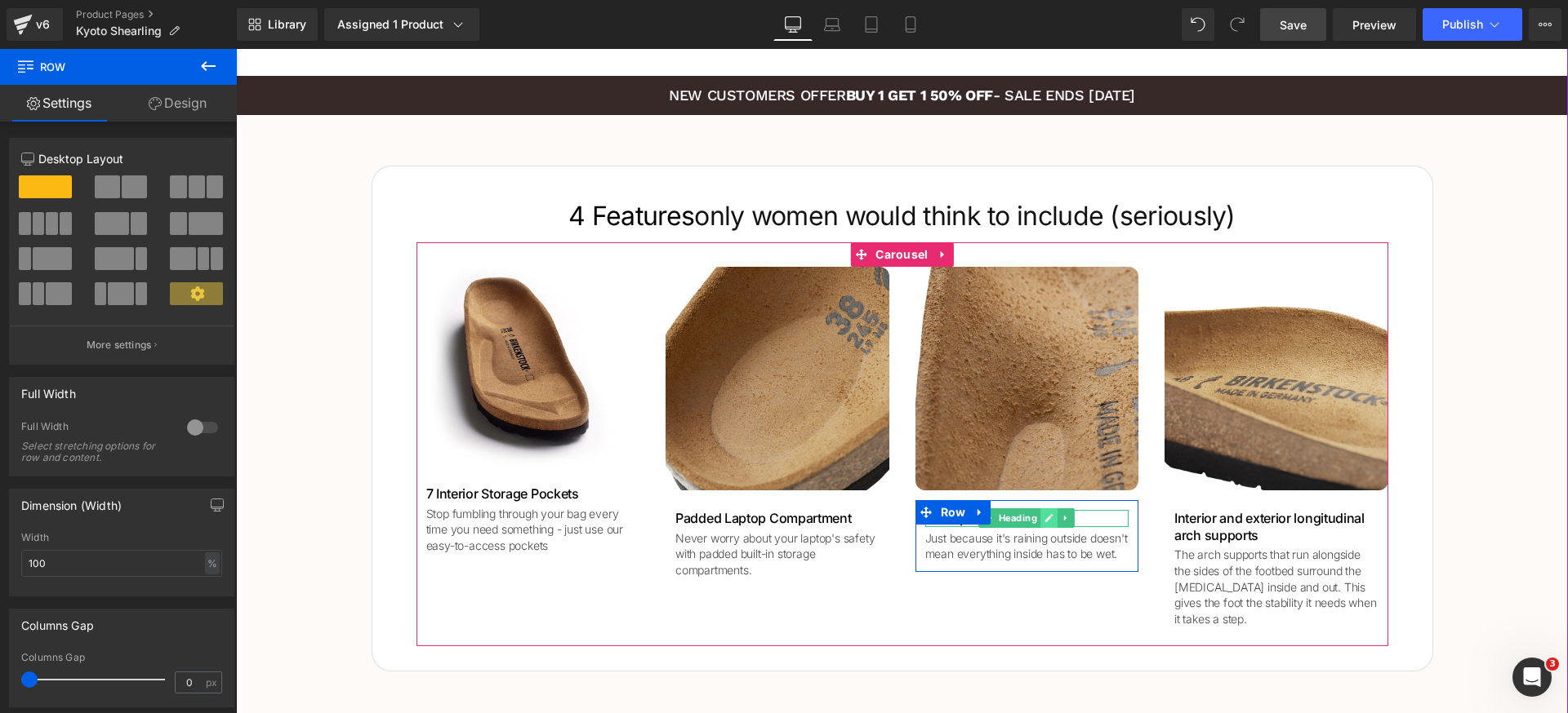
click at [1048, 521] on link at bounding box center [1048, 518] width 17 height 20
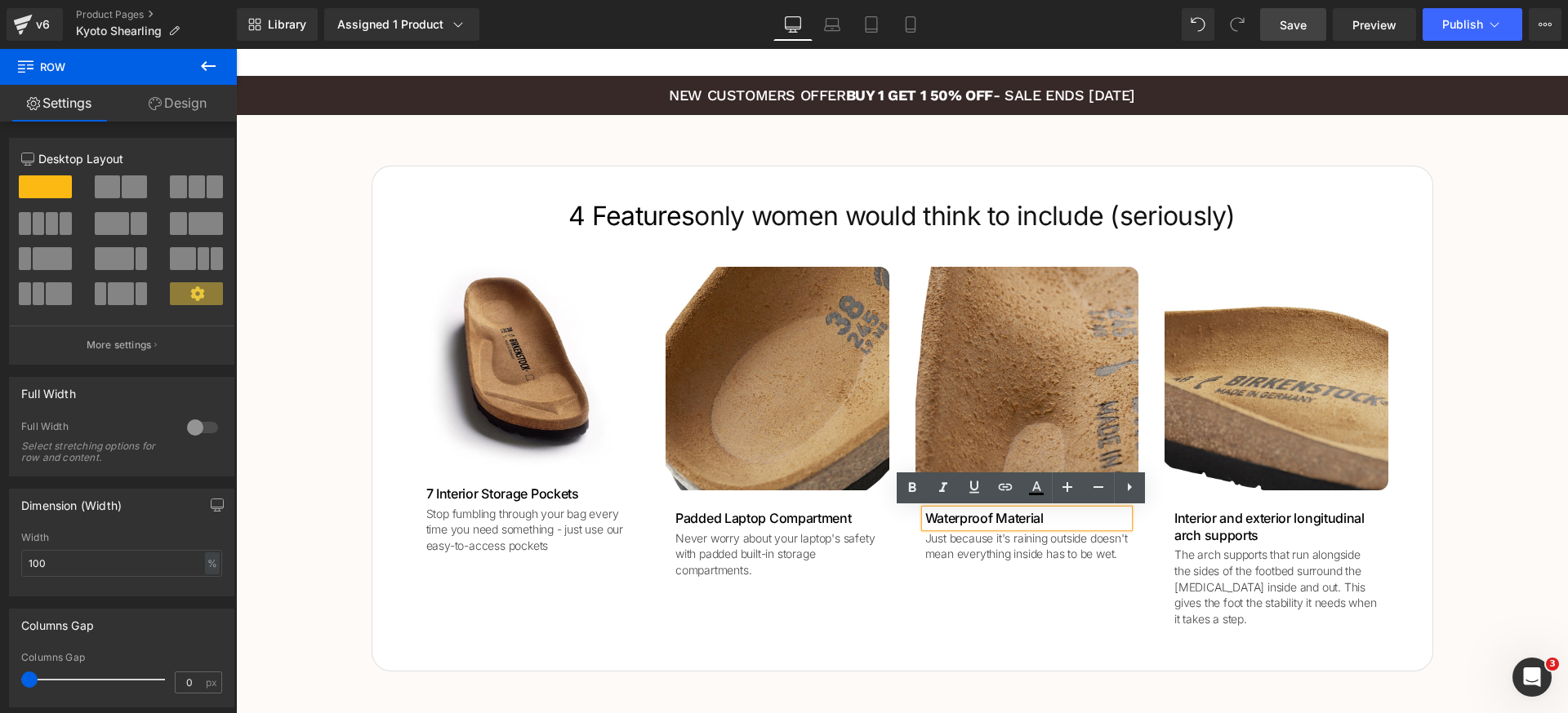
click at [1048, 521] on h1 "Waterproof Material" at bounding box center [1027, 518] width 204 height 17
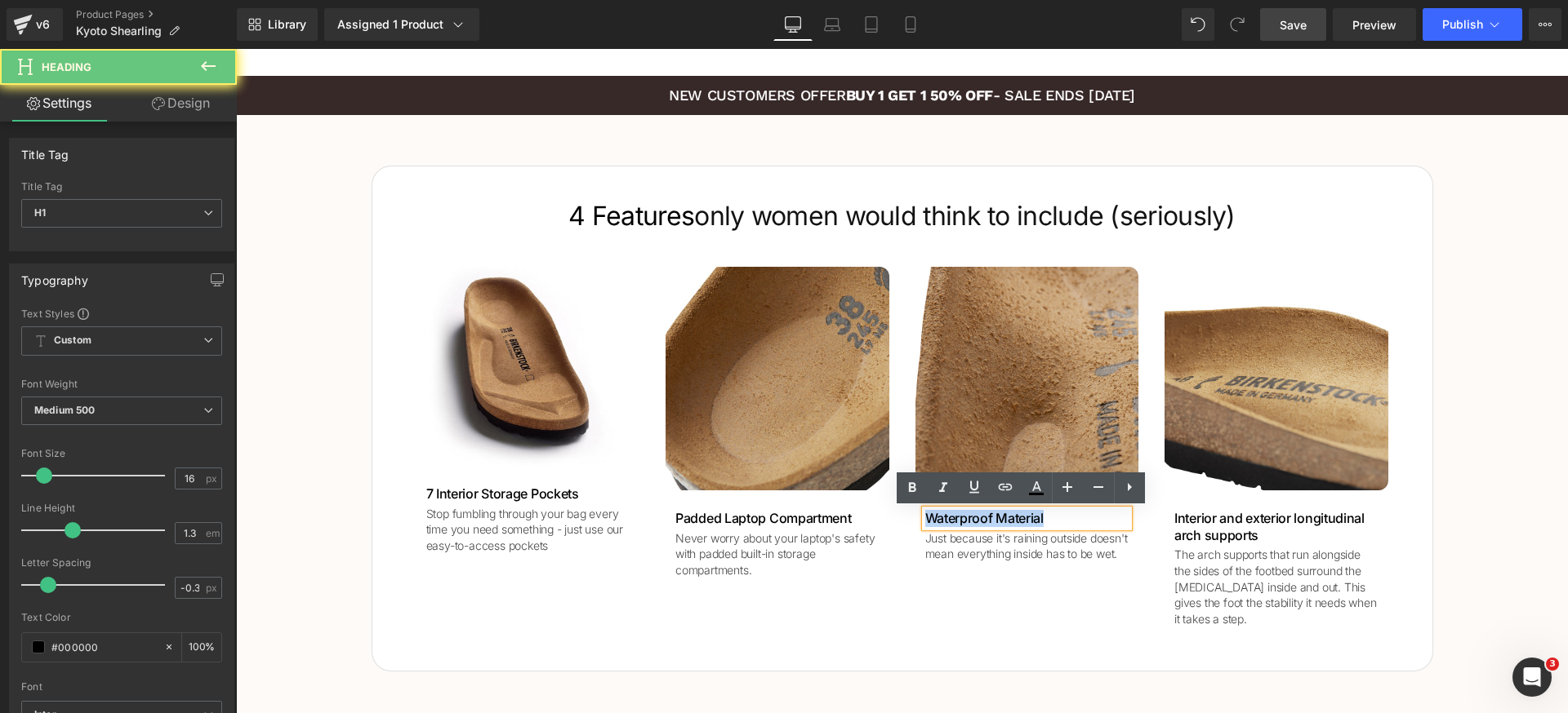
click at [1048, 521] on h1 "Waterproof Material" at bounding box center [1027, 518] width 204 height 17
paste div
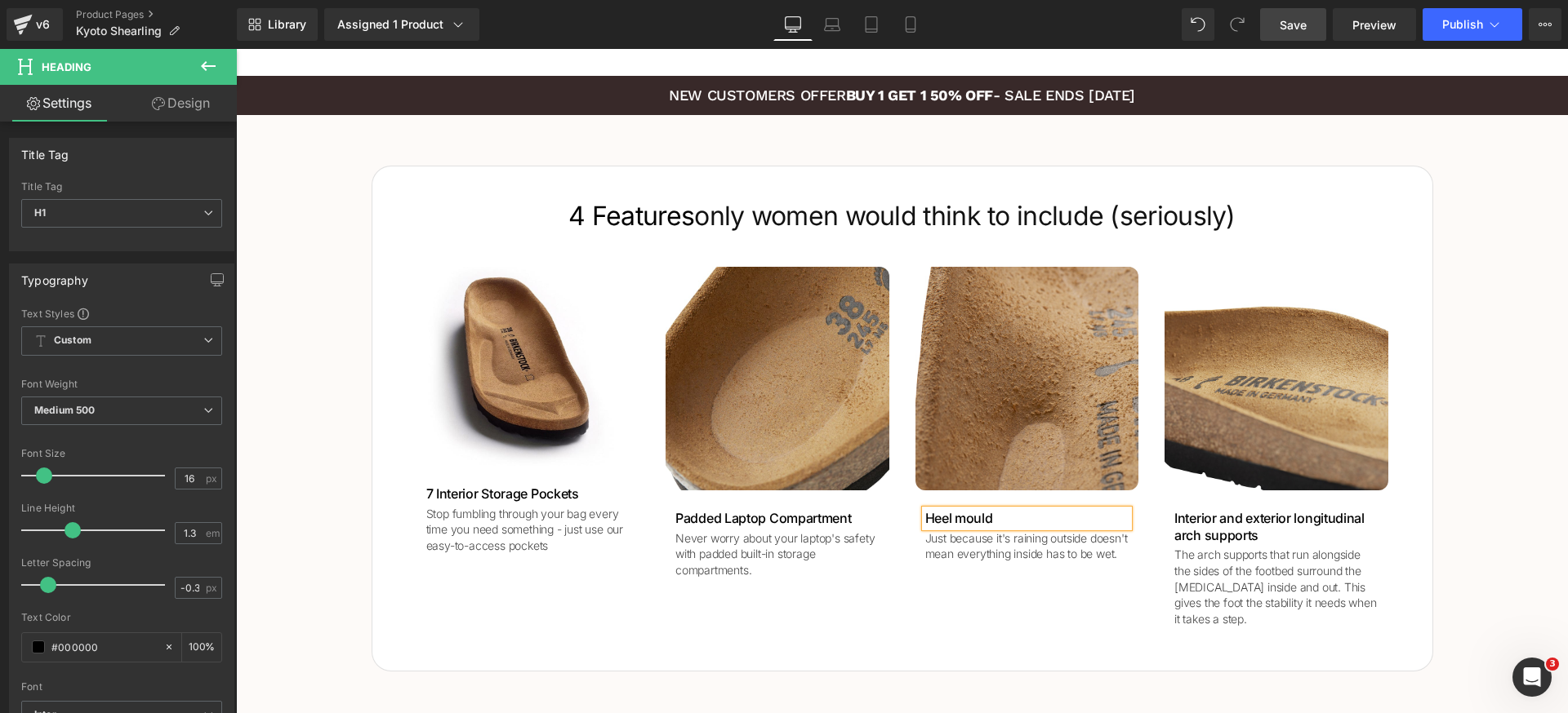
click at [953, 562] on p "Just because it's raining outside doesn't mean everything inside has to be wet." at bounding box center [1027, 547] width 204 height 32
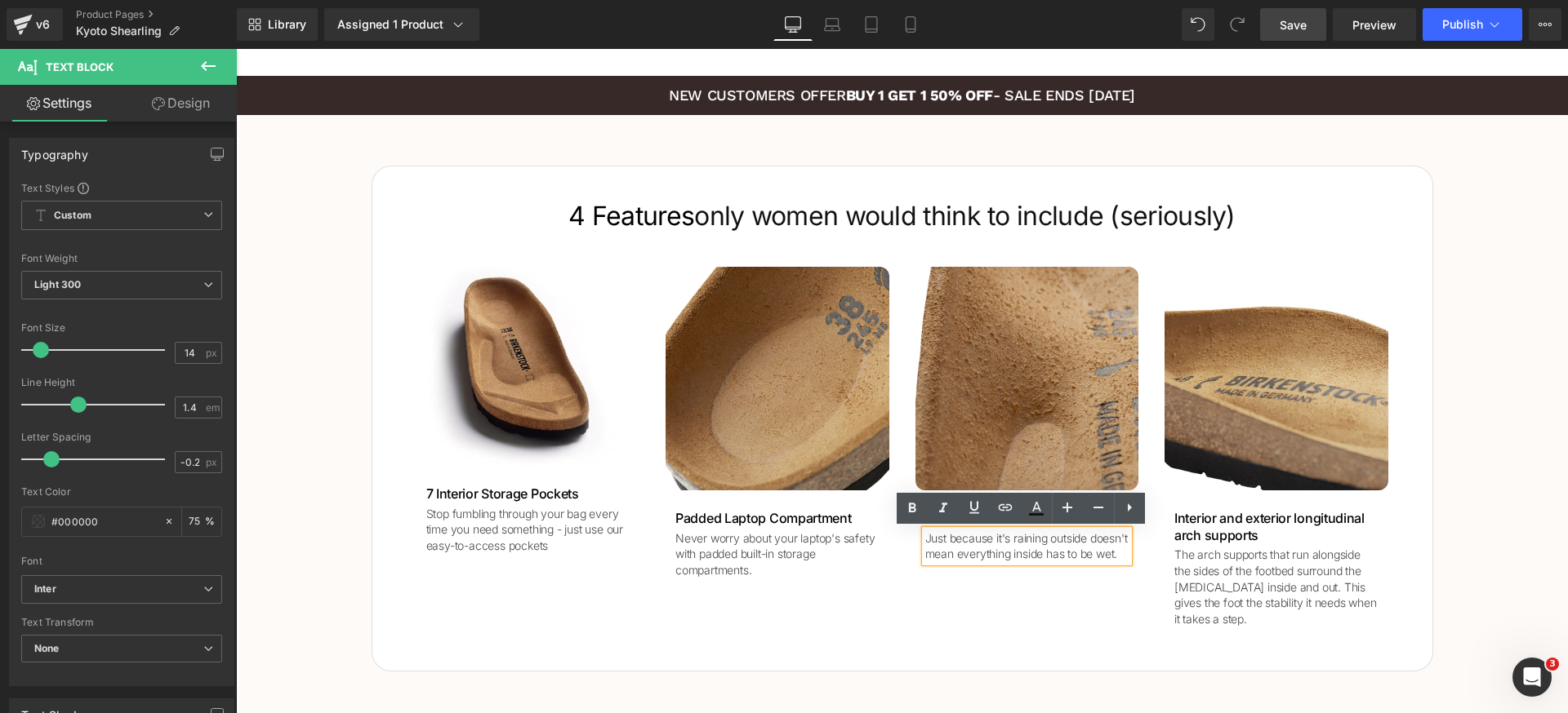
click at [950, 557] on p "Just because it's raining outside doesn't mean everything inside has to be wet." at bounding box center [1027, 547] width 204 height 32
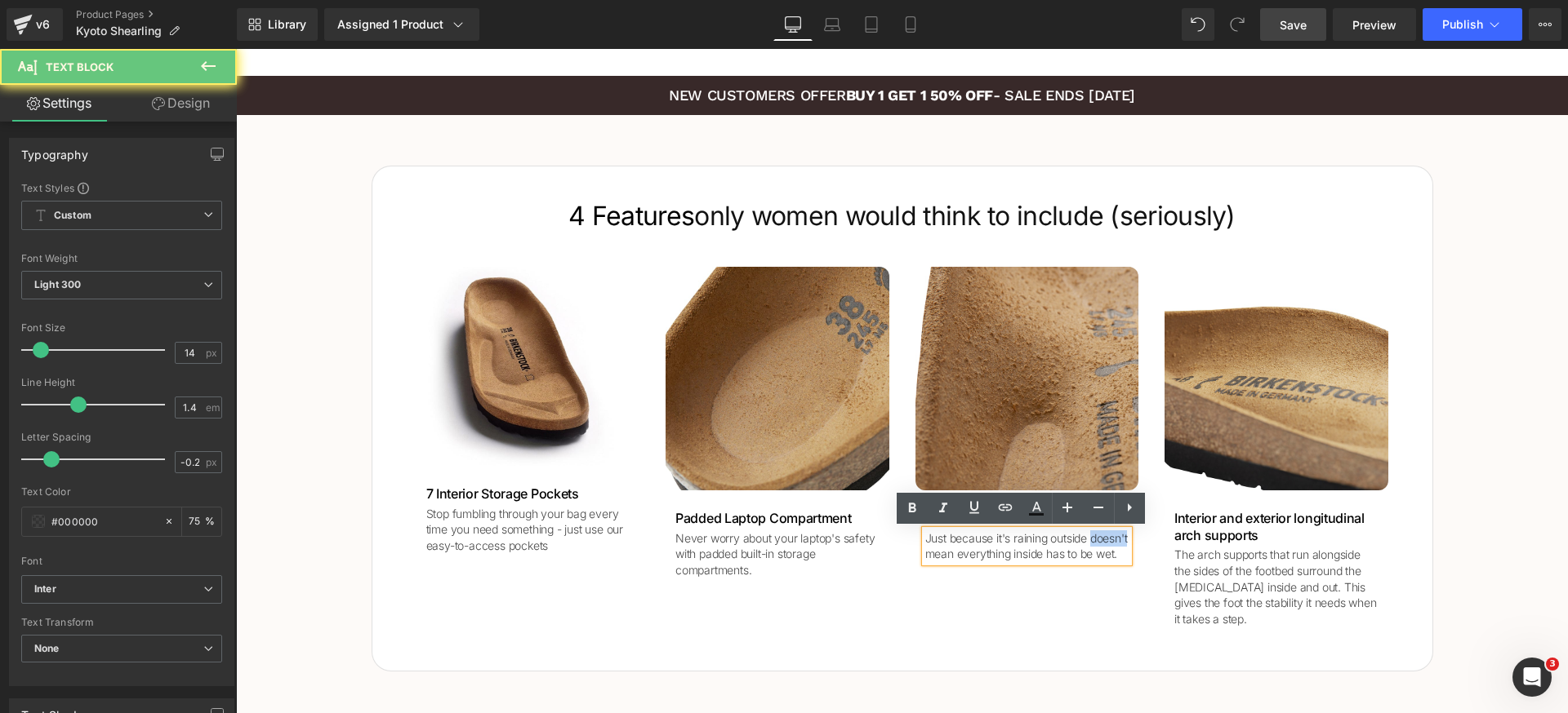
click at [950, 557] on p "Just because it's raining outside doesn't mean everything inside has to be wet." at bounding box center [1027, 547] width 204 height 32
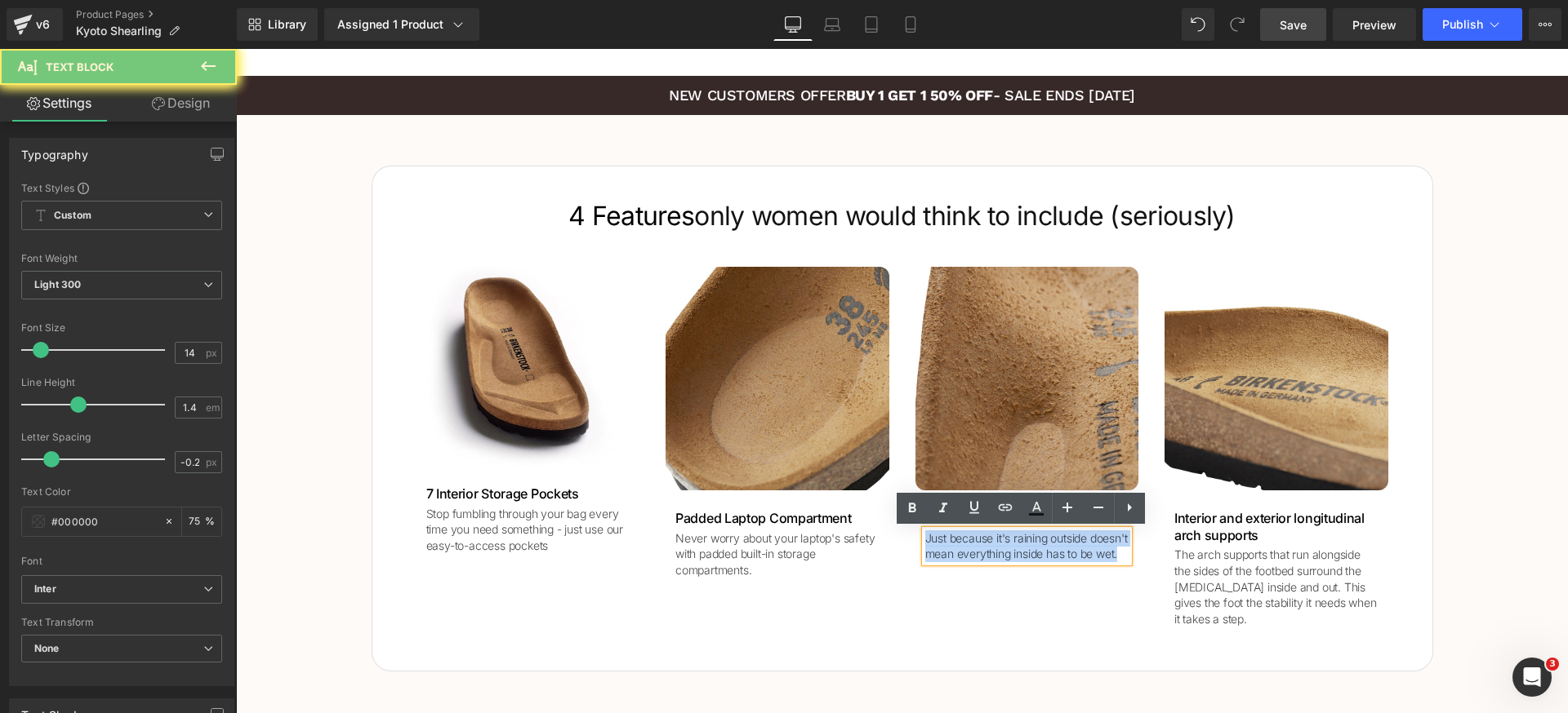
paste div
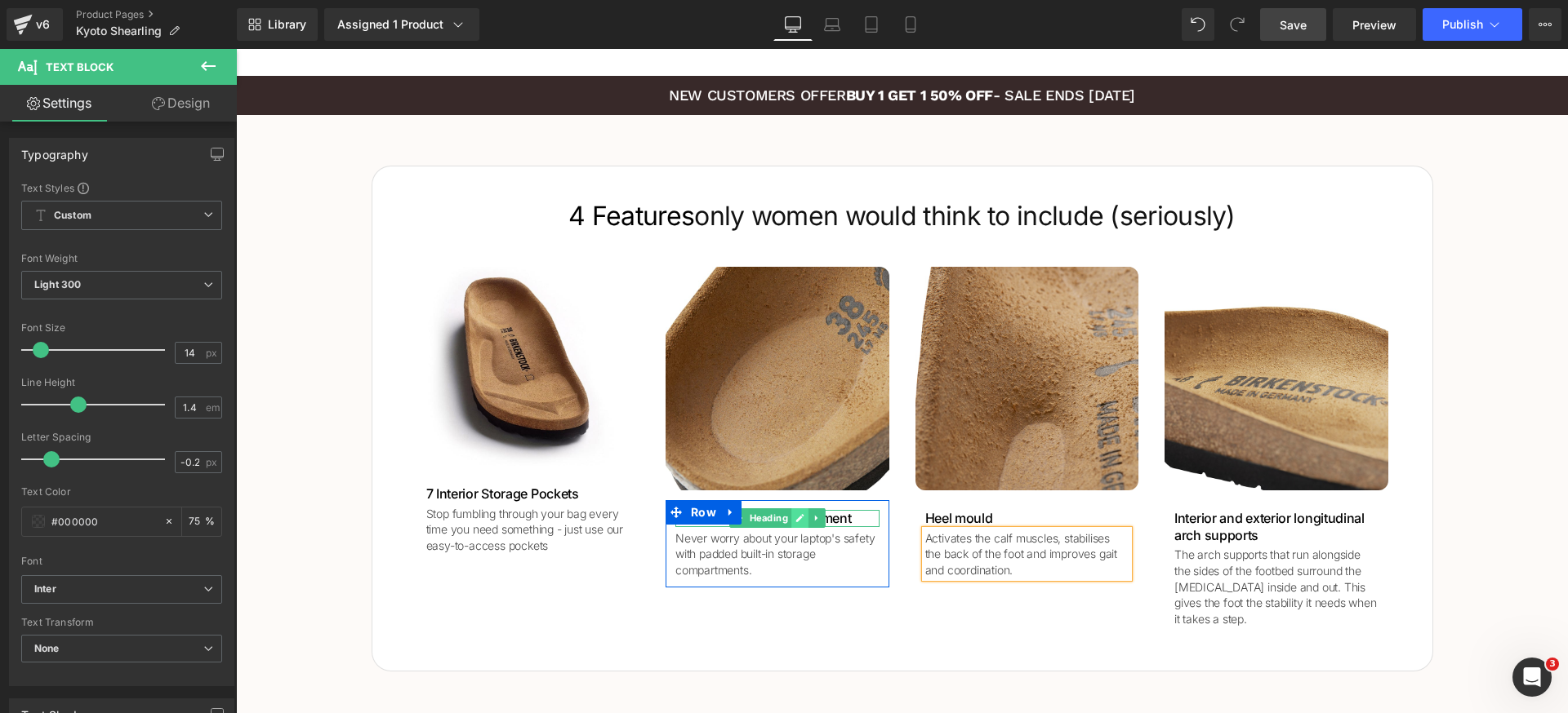
click at [795, 517] on icon at bounding box center [800, 518] width 9 height 9
click at [791, 517] on h1 "Padded Laptop Compartment" at bounding box center [777, 518] width 204 height 17
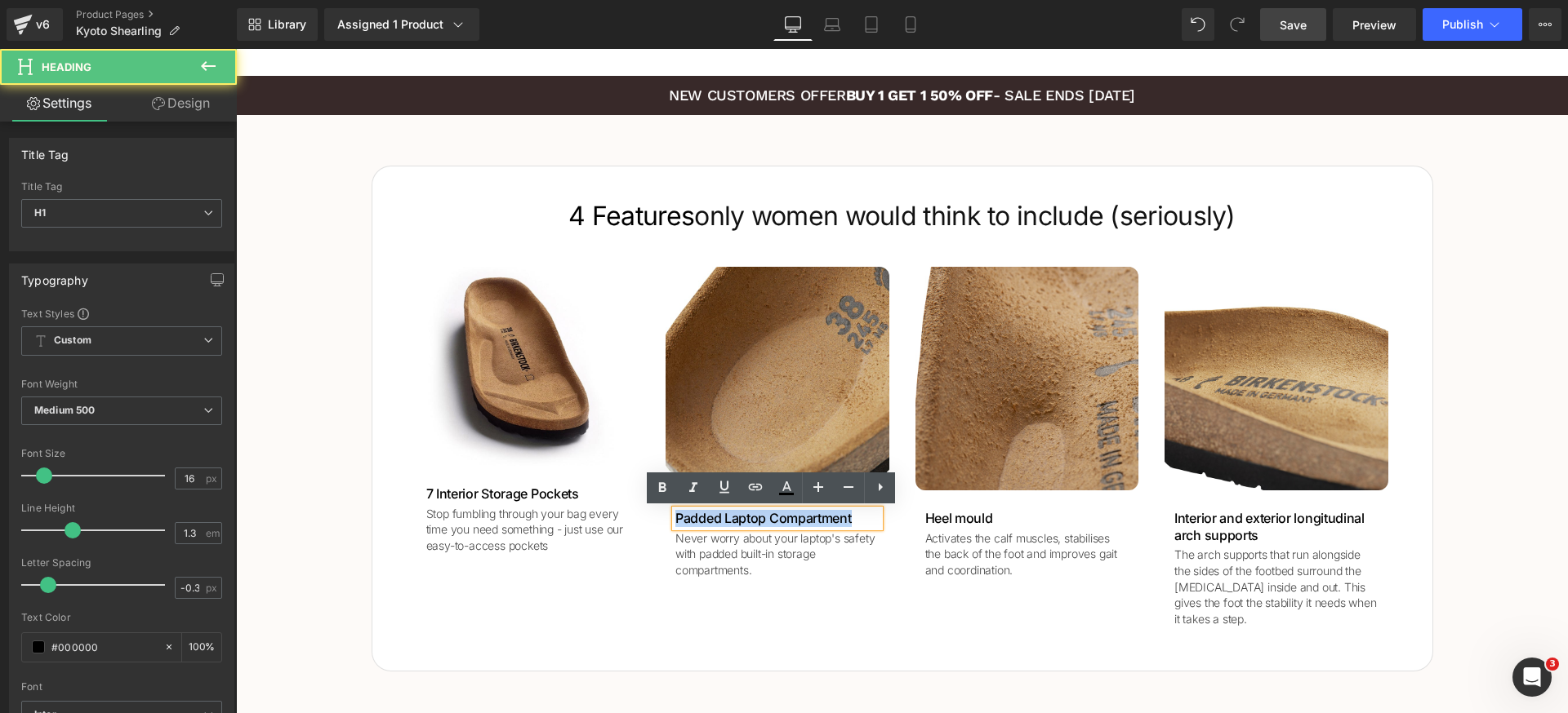
click at [791, 517] on h1 "Padded Laptop Compartment" at bounding box center [777, 518] width 204 height 17
paste div
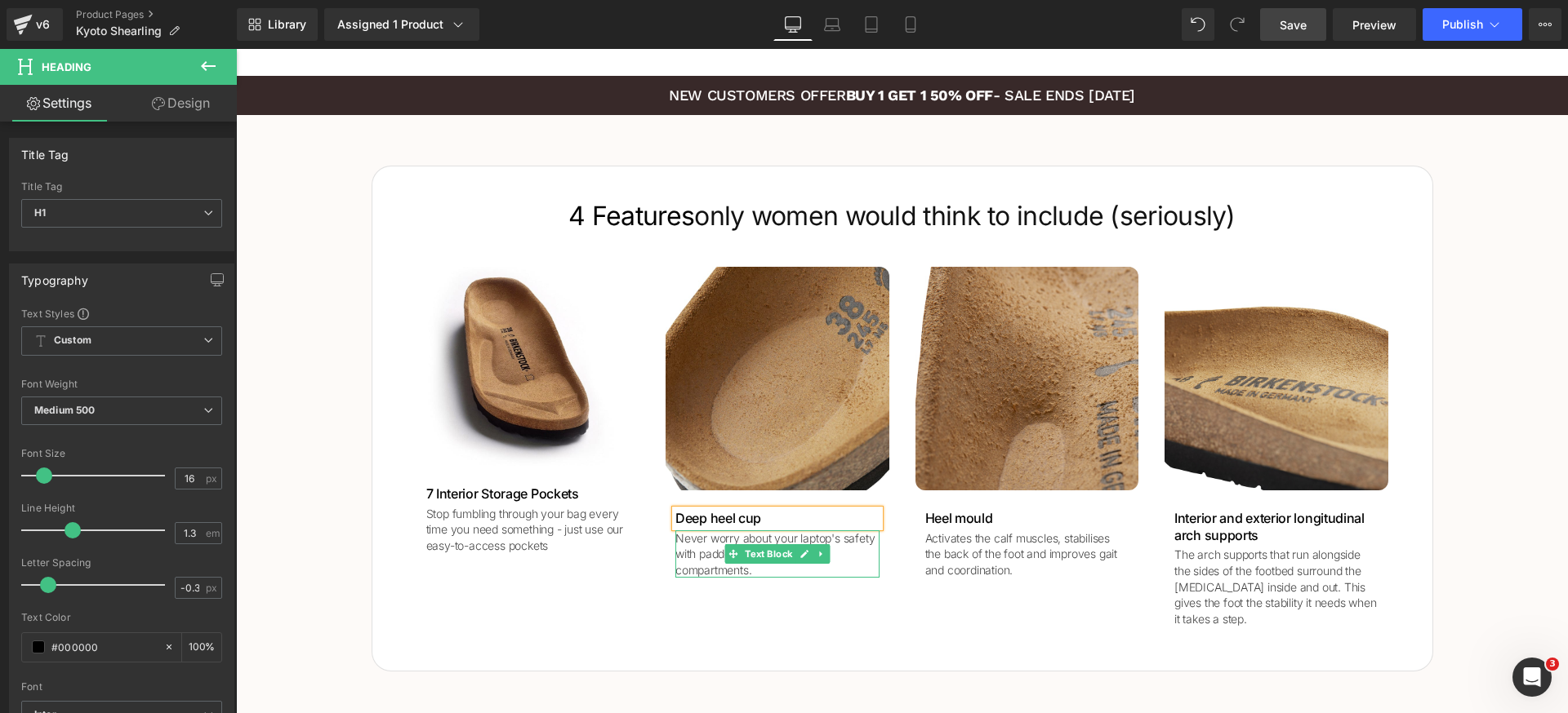
click at [699, 546] on p "Never worry about your laptop's safety with padded built-in storage compartment…" at bounding box center [777, 554] width 204 height 48
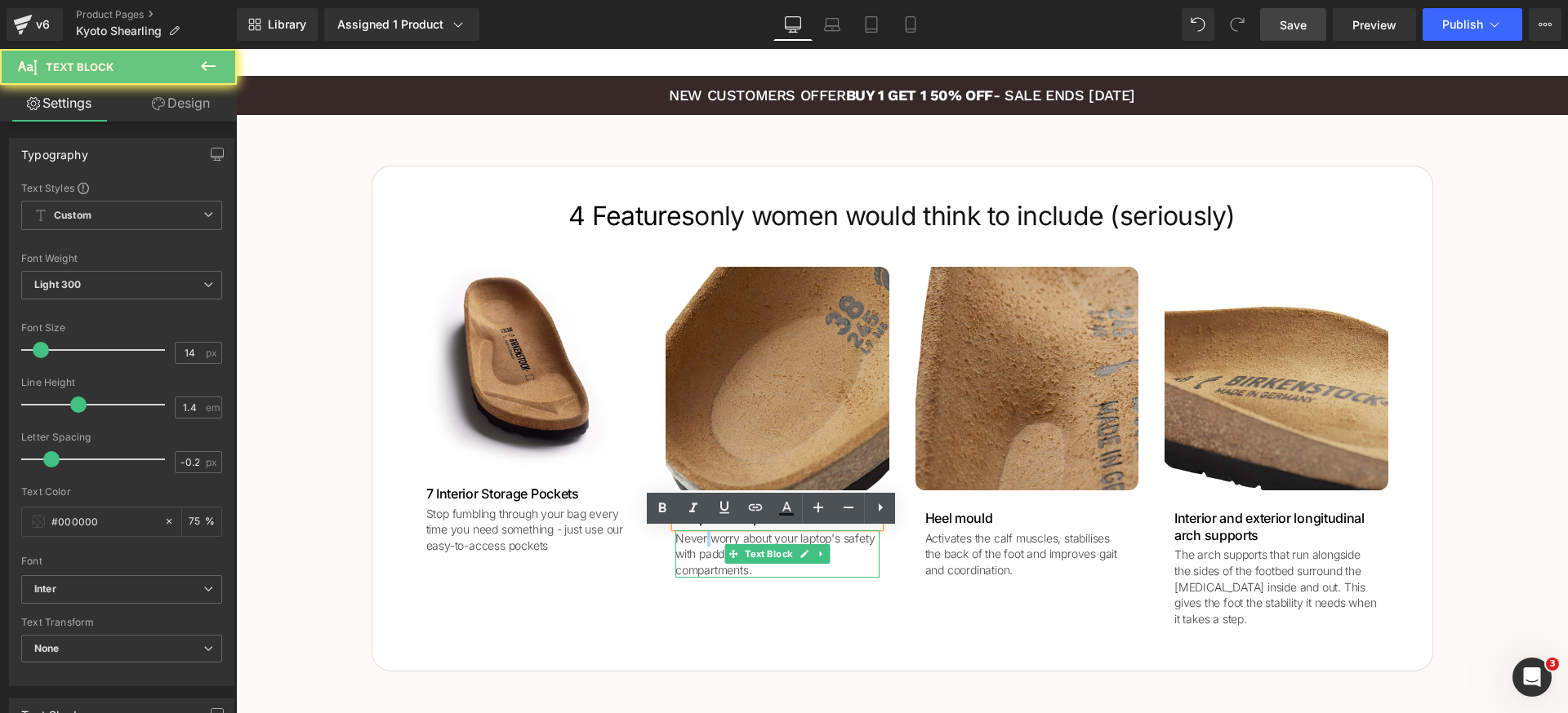
click at [699, 546] on p "Never worry about your laptop's safety with padded built-in storage compartment…" at bounding box center [777, 554] width 204 height 48
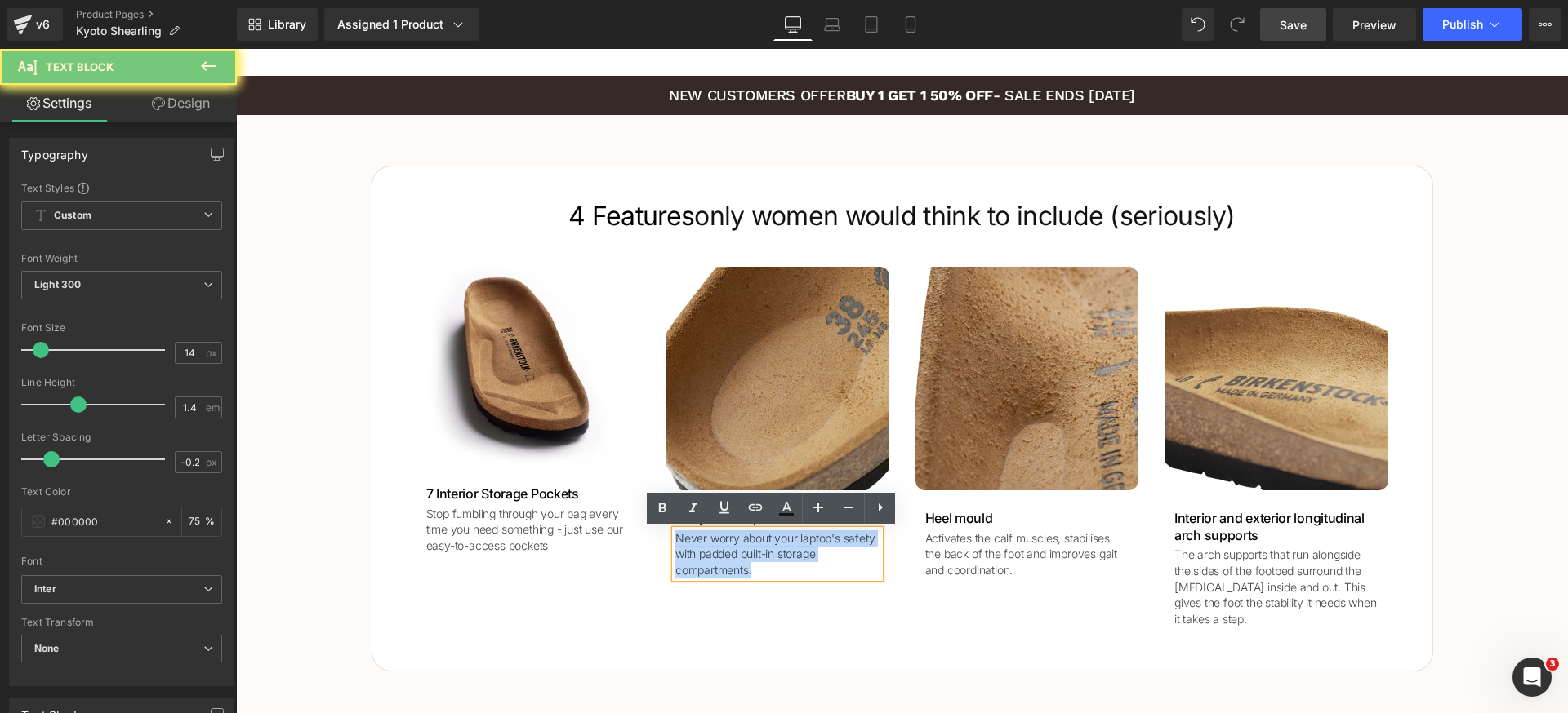
paste div
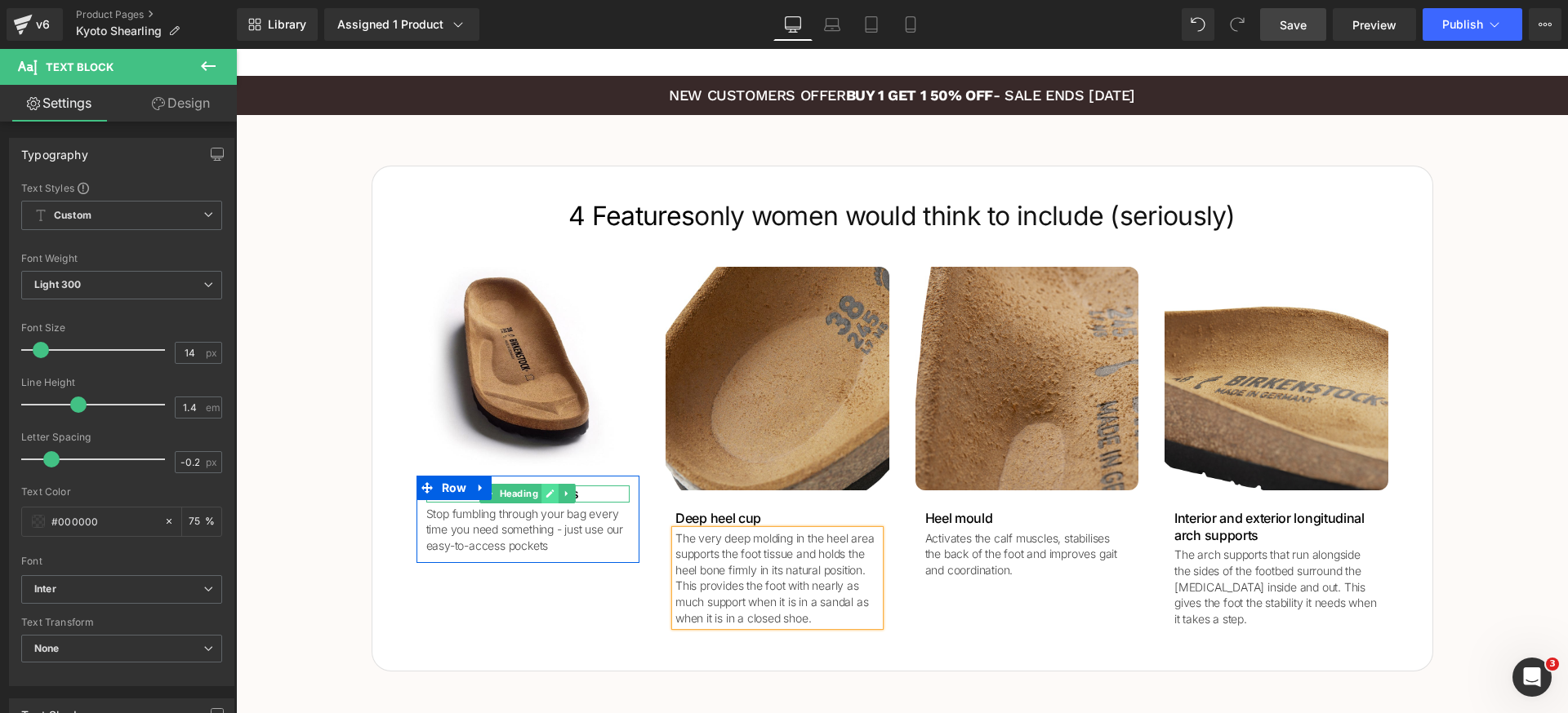
click at [546, 494] on icon at bounding box center [550, 494] width 8 height 8
click at [543, 495] on h1 "7 Interior Storage Pockets" at bounding box center [528, 494] width 204 height 17
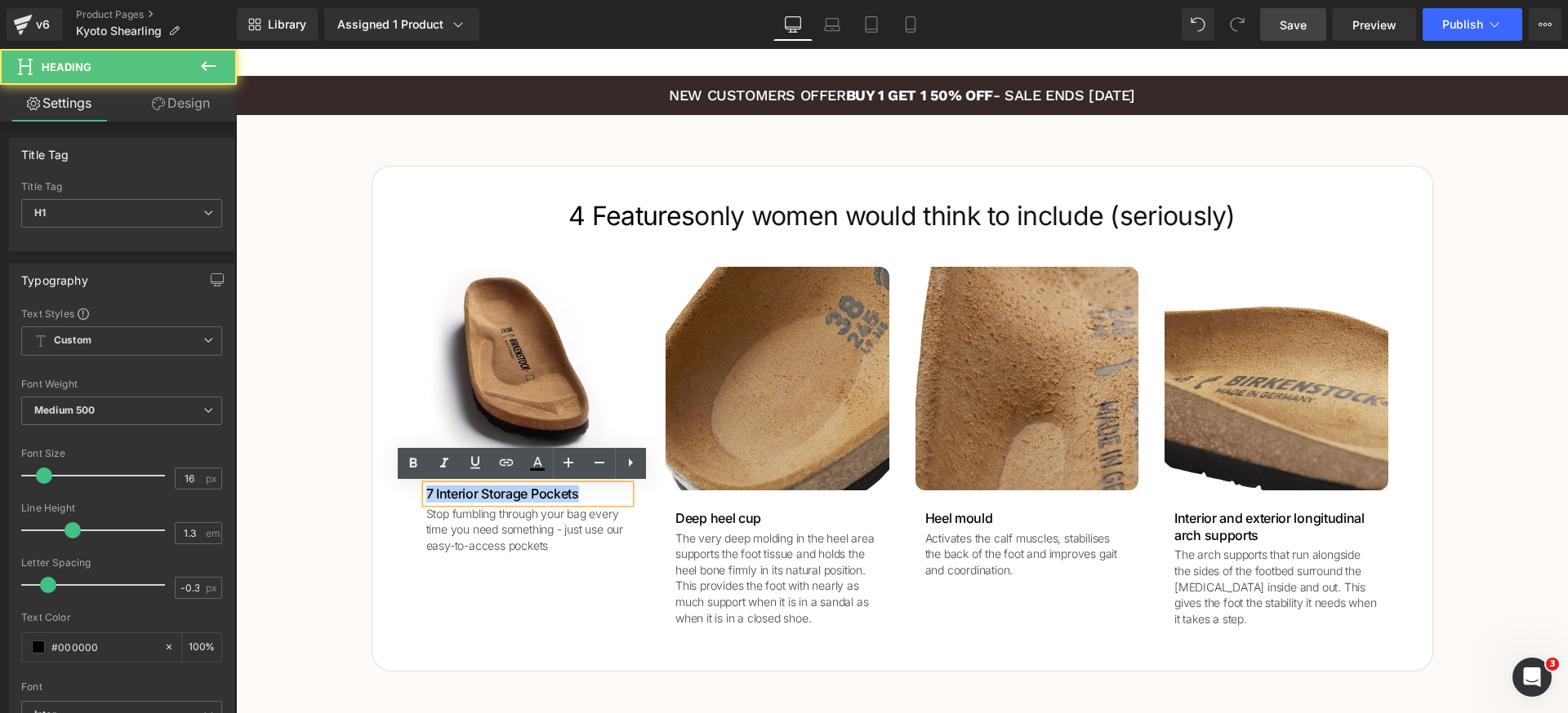
click at [543, 495] on h1 "7 Interior Storage Pockets" at bounding box center [528, 494] width 204 height 17
paste div
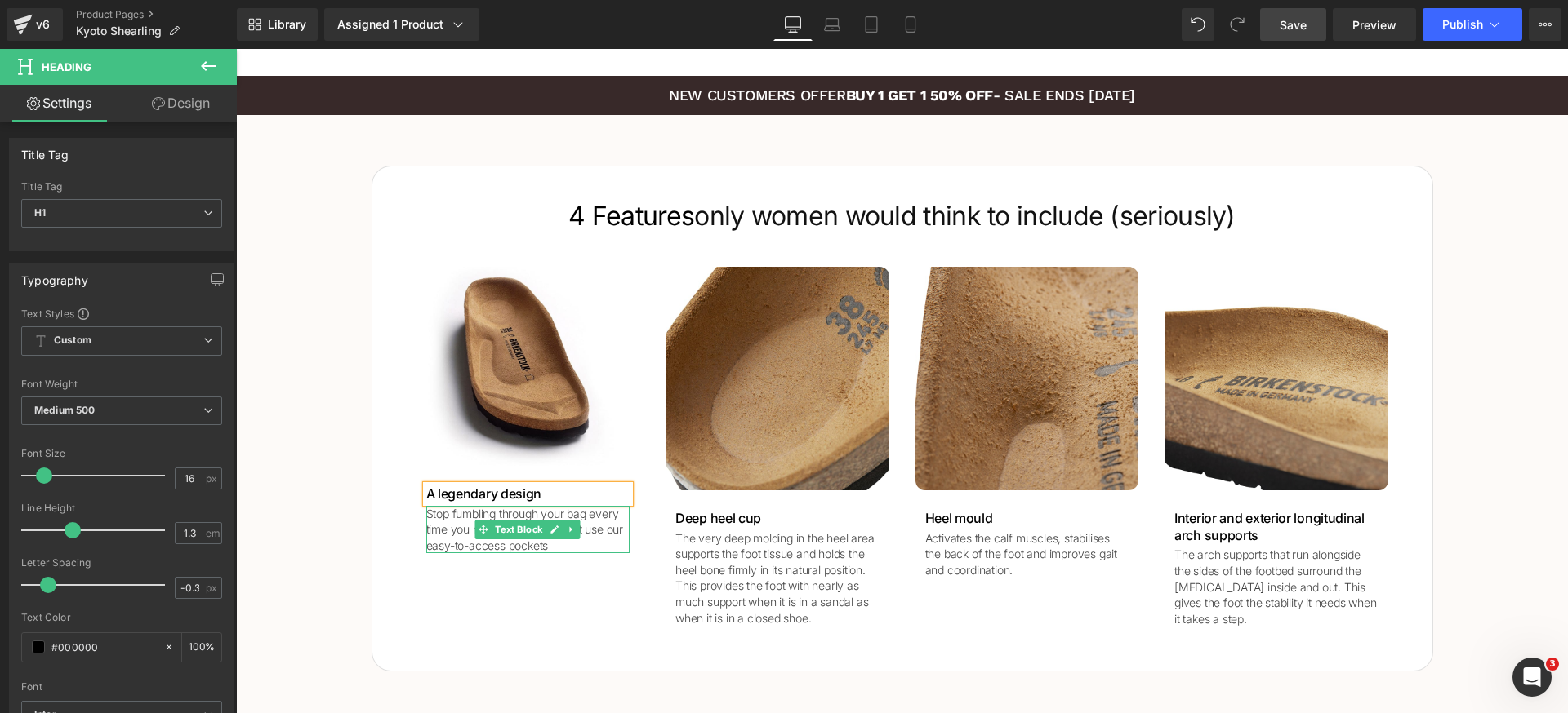
click at [441, 525] on p "Stop fumbling through your bag every time you need something - just use our eas…" at bounding box center [528, 530] width 204 height 48
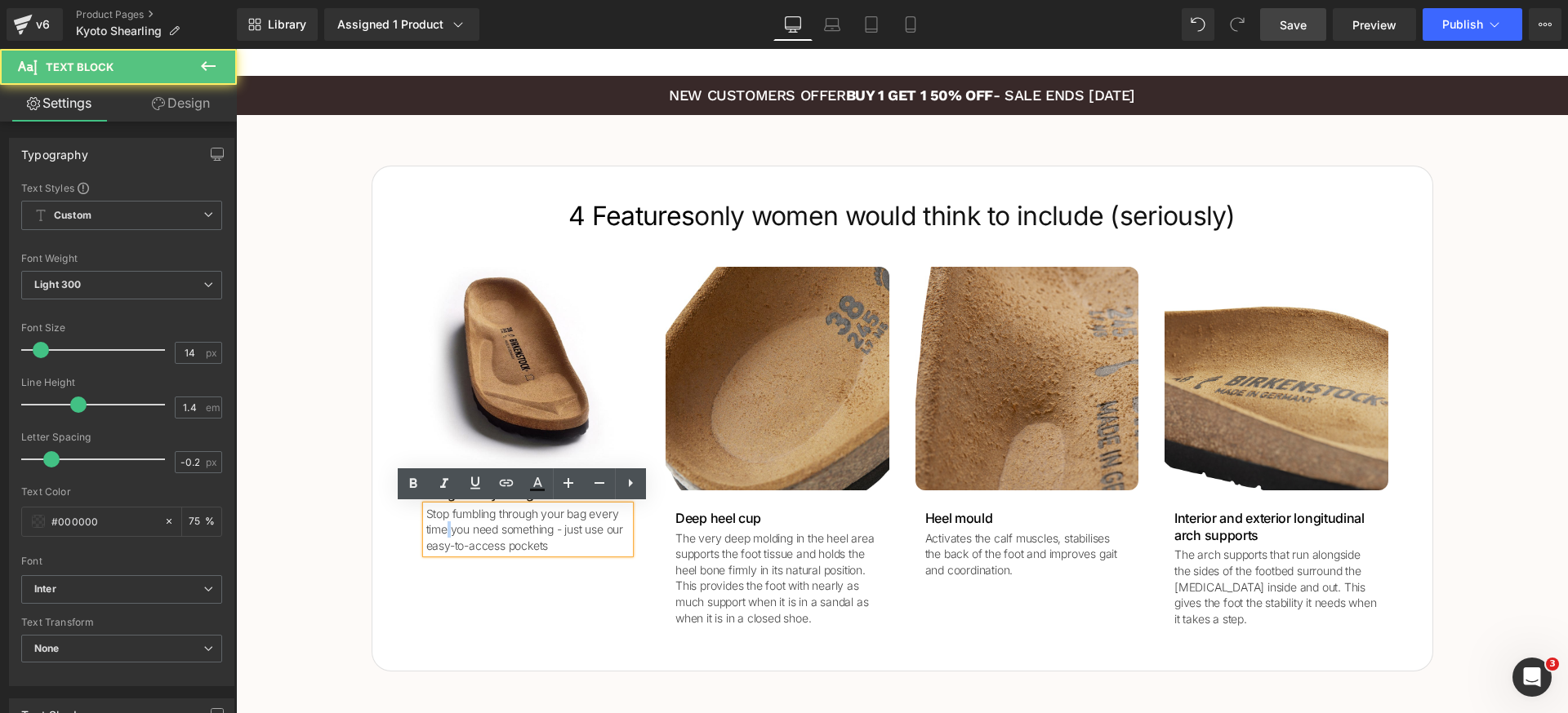
click at [441, 525] on p "Stop fumbling through your bag every time you need something - just use our eas…" at bounding box center [528, 530] width 204 height 48
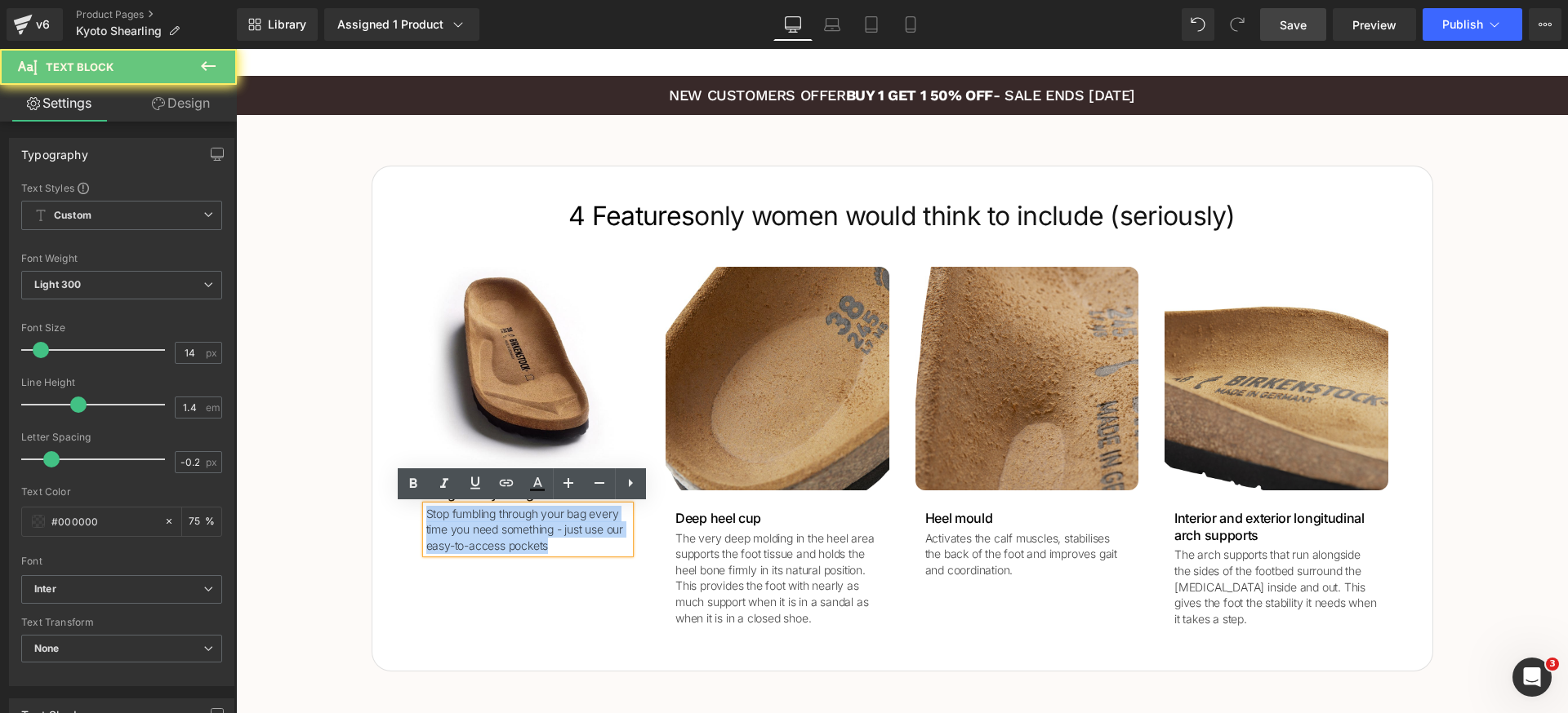
click at [441, 525] on p "Stop fumbling through your bag every time you need something - just use our eas…" at bounding box center [528, 530] width 204 height 48
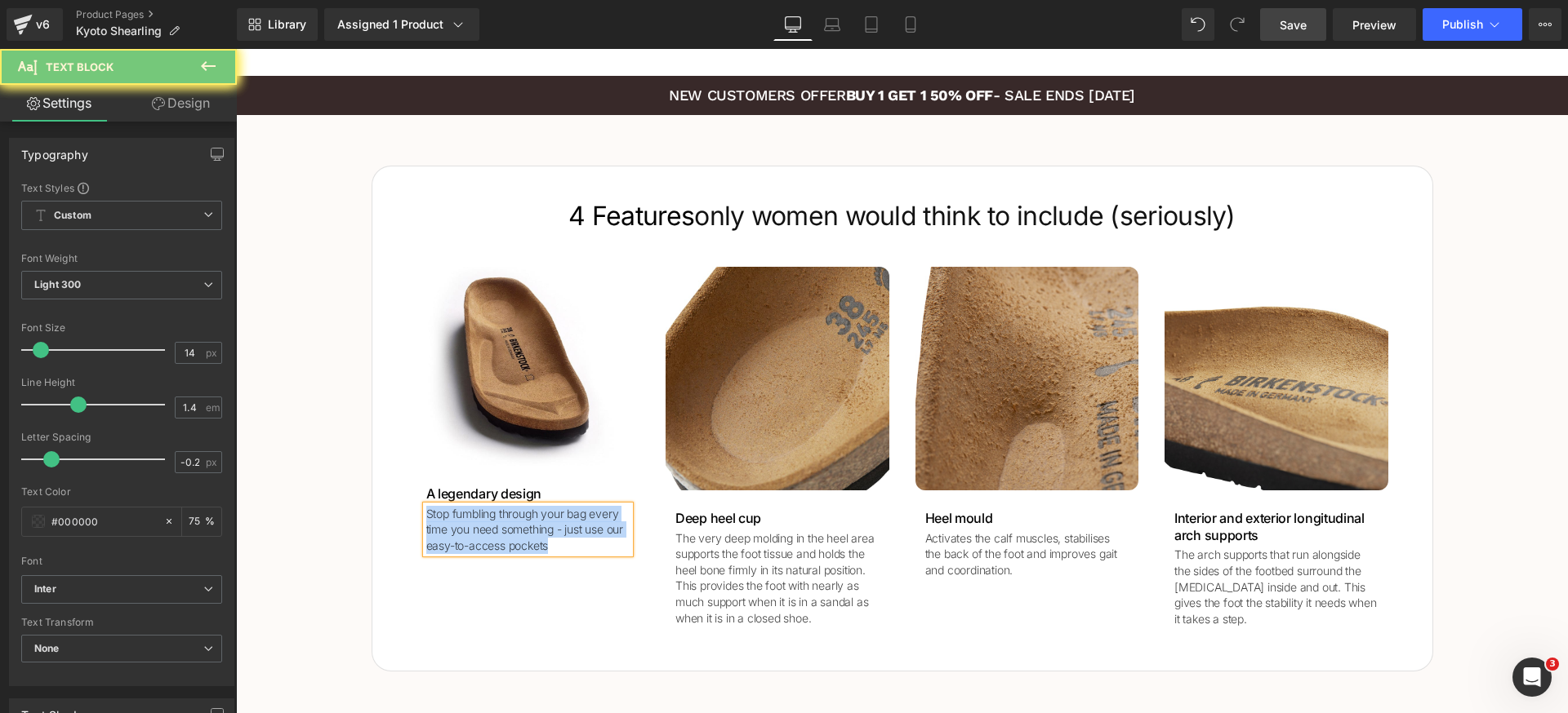
paste div
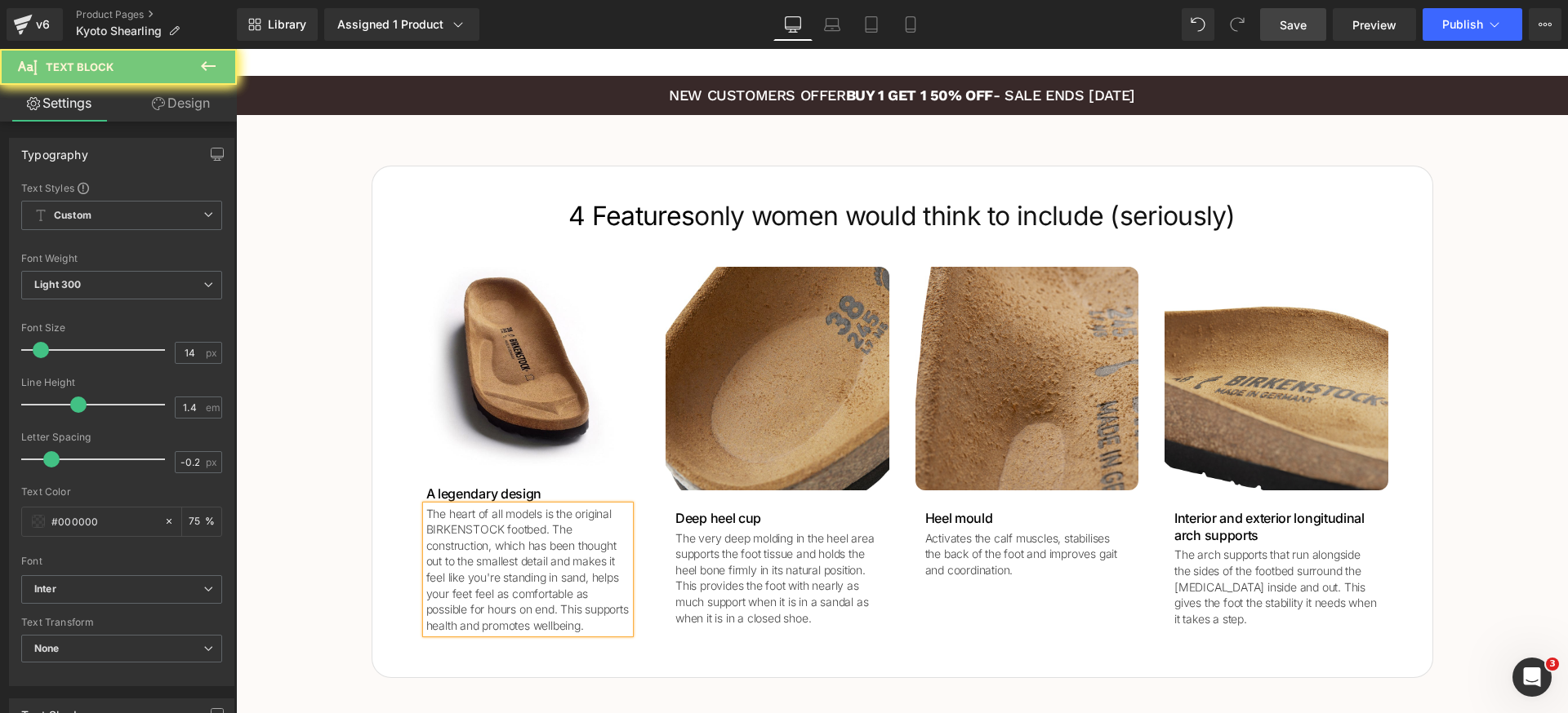
click at [328, 531] on div "4 Features only women would think to include (seriously)  Heading Image A legen…" at bounding box center [902, 414] width 1332 height 530
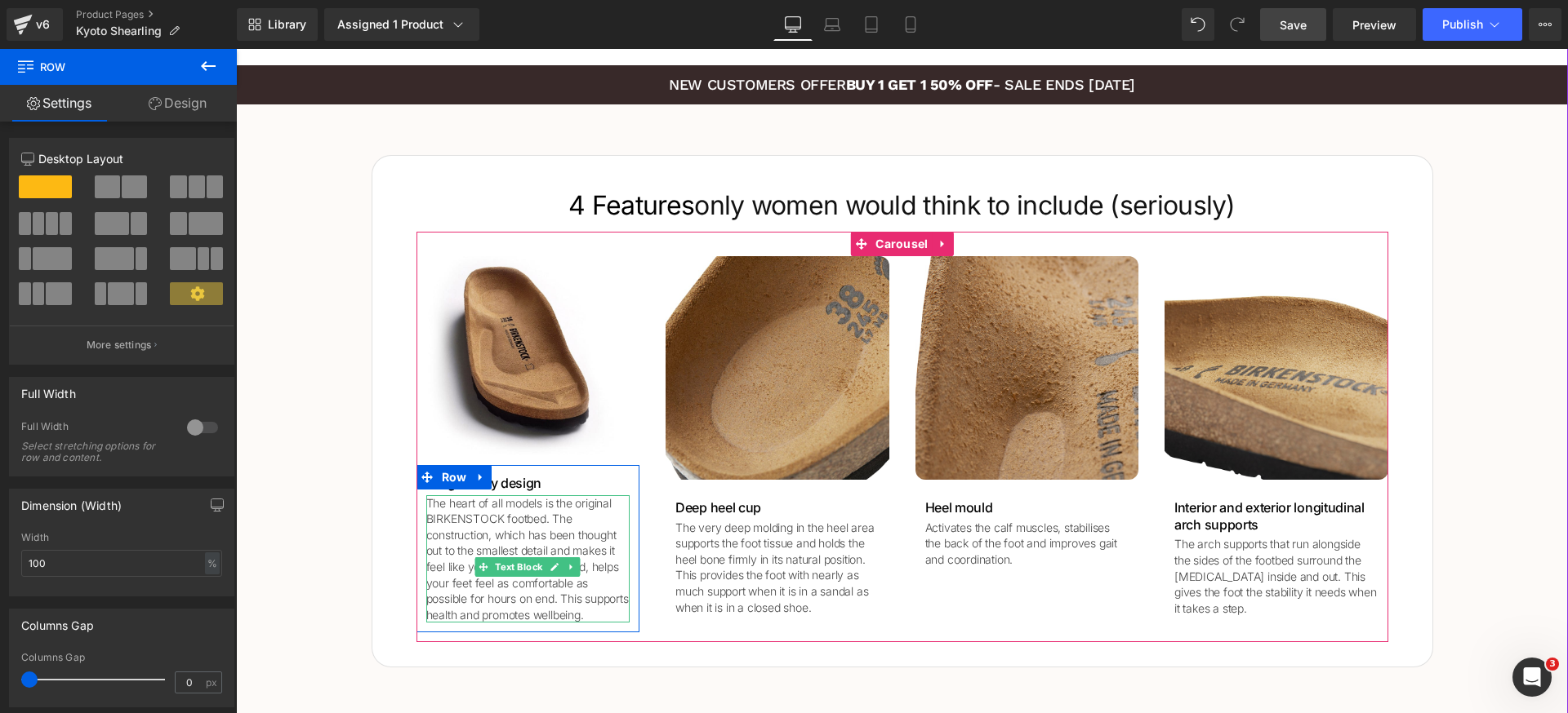
scroll to position [1770, 0]
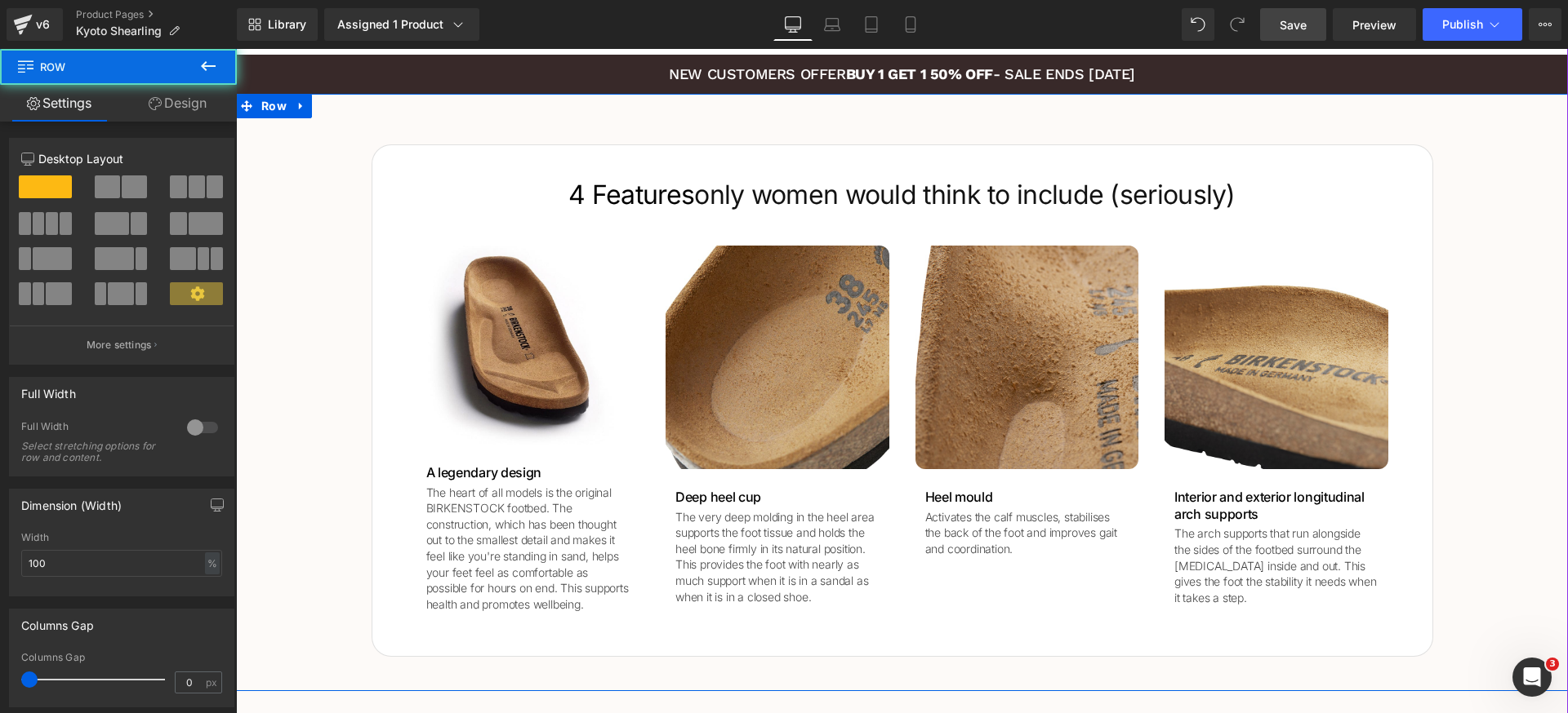
click at [1494, 463] on div "4 Features only women would think to include (seriously)  Heading Image A legen…" at bounding box center [902, 392] width 1332 height 530
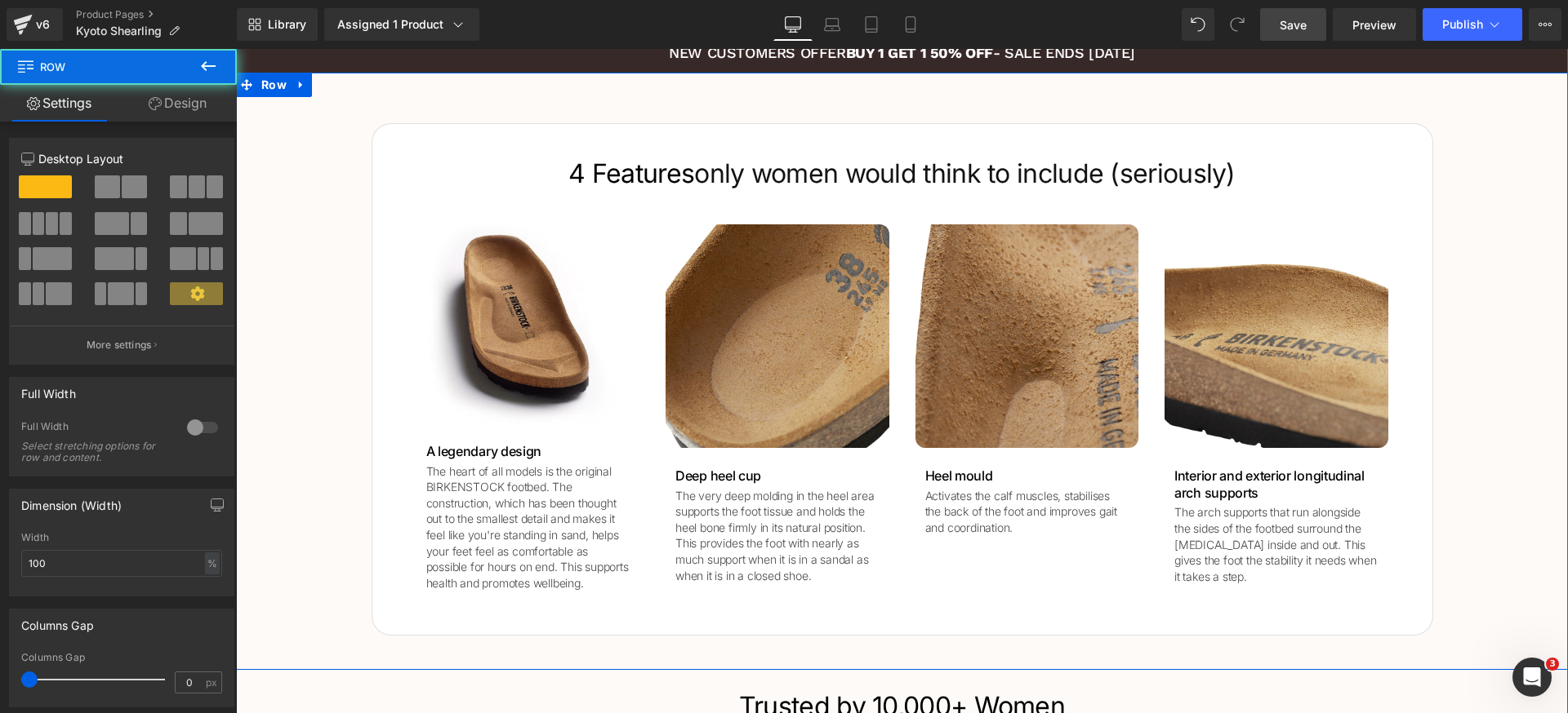
scroll to position [1802, 0]
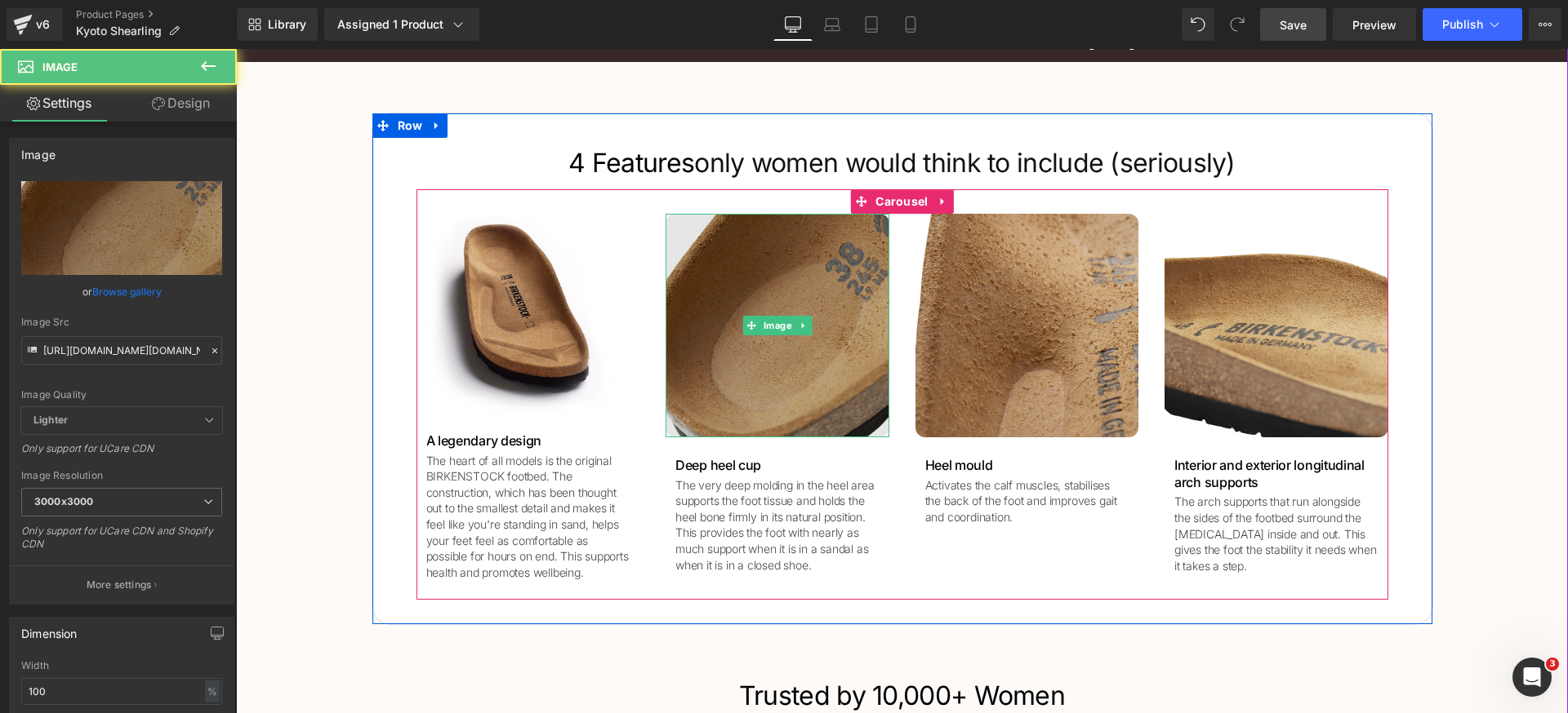
click at [754, 284] on img at bounding box center [777, 325] width 224 height 224
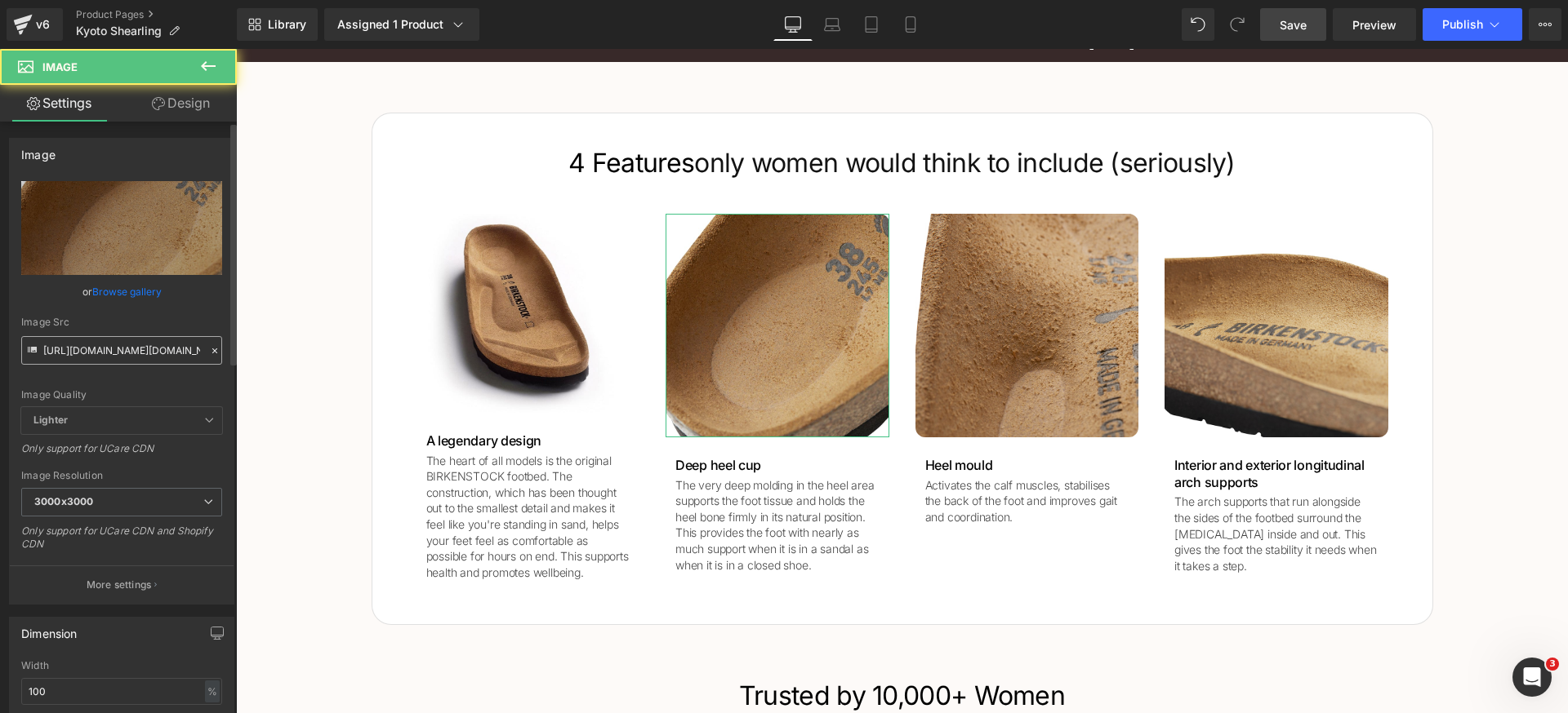
click at [182, 355] on input "[URL][DOMAIN_NAME][DOMAIN_NAME]" at bounding box center [121, 350] width 200 height 28
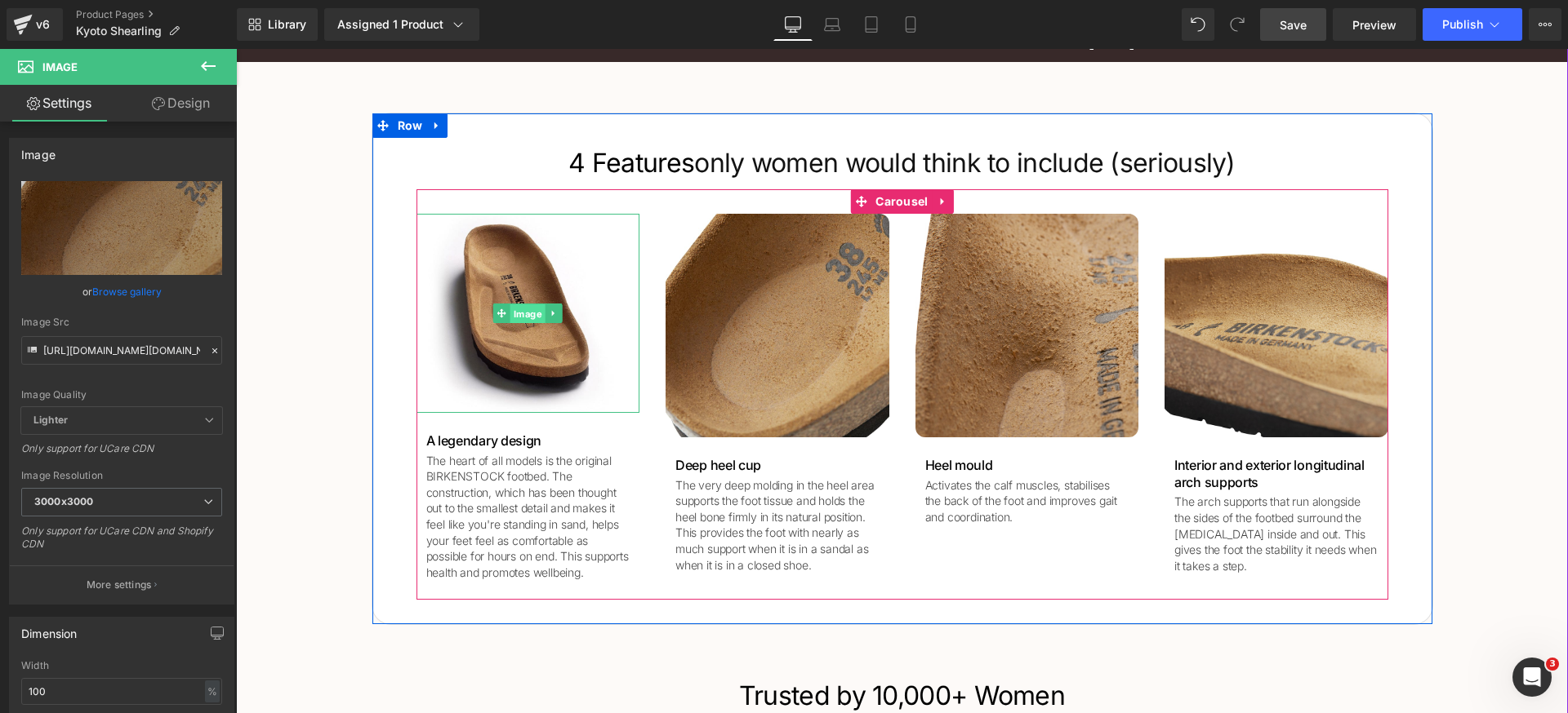
click at [520, 313] on span "Image" at bounding box center [527, 314] width 35 height 20
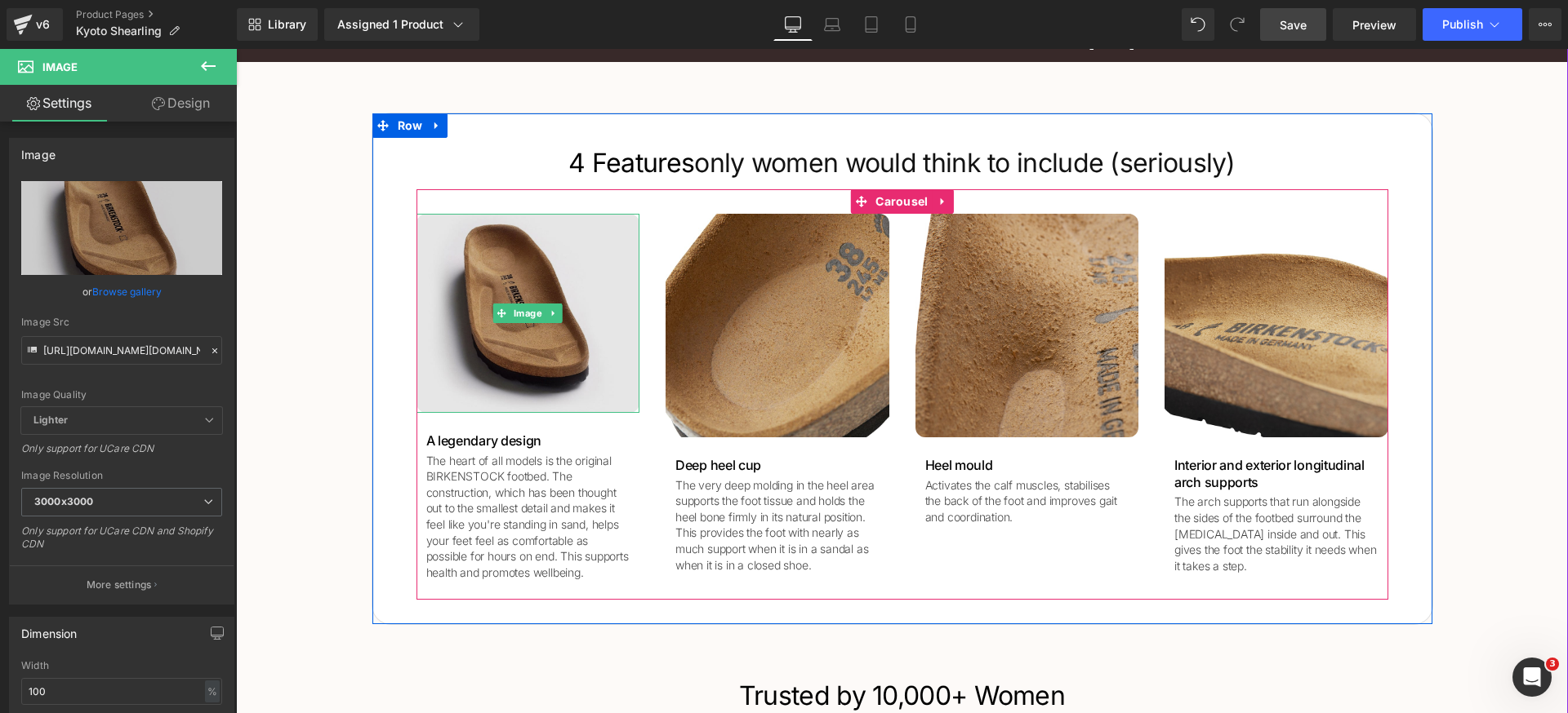
click at [606, 291] on img at bounding box center [529, 313] width 224 height 199
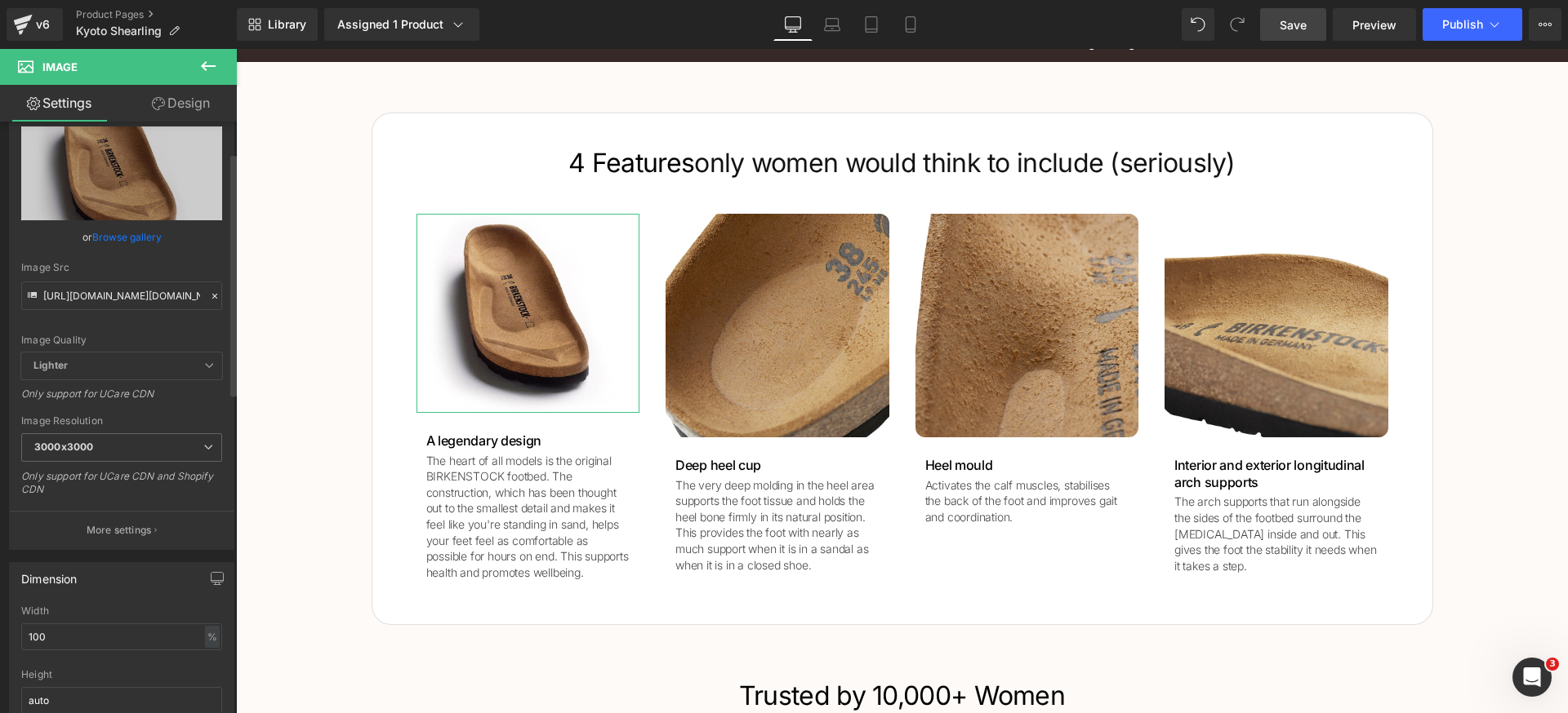
scroll to position [76, 0]
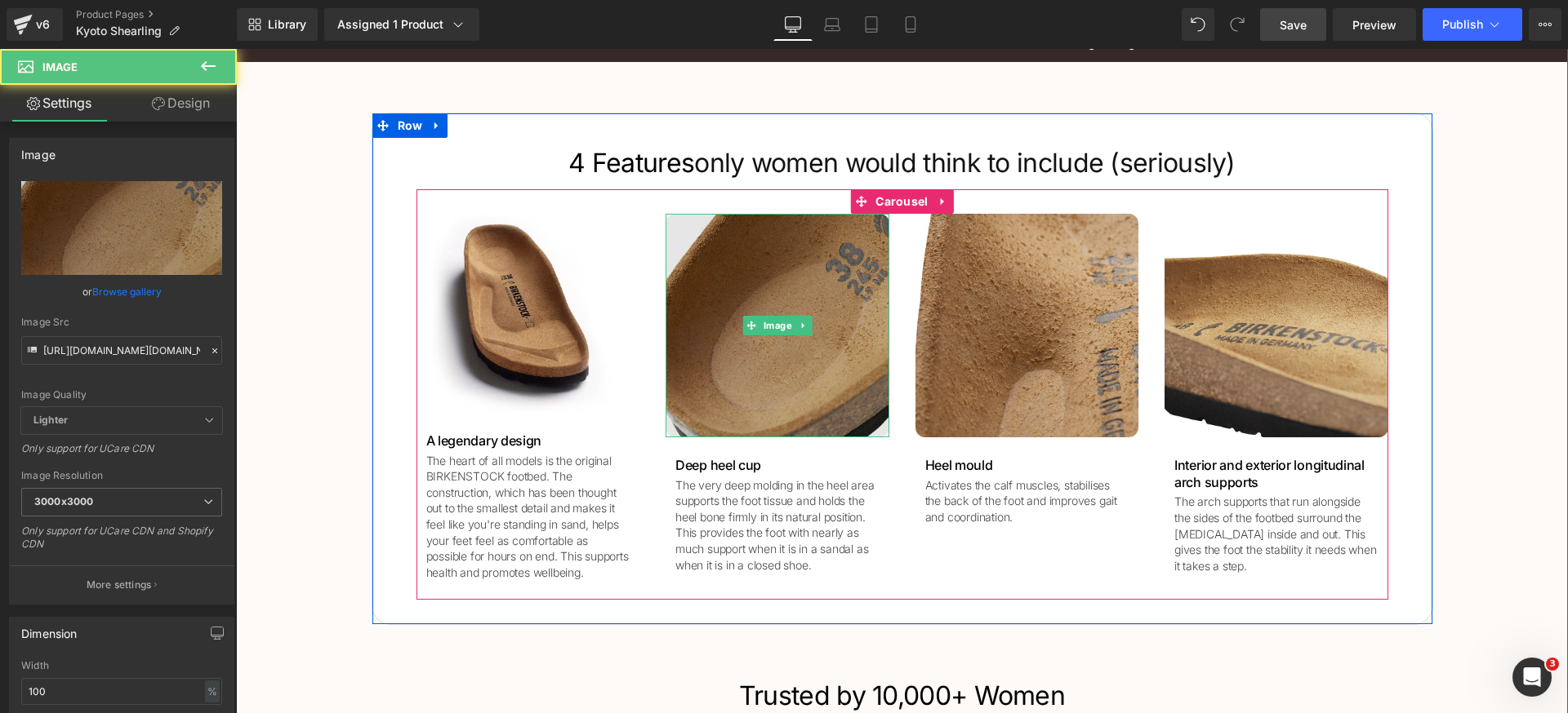
click at [754, 294] on img at bounding box center [777, 325] width 224 height 224
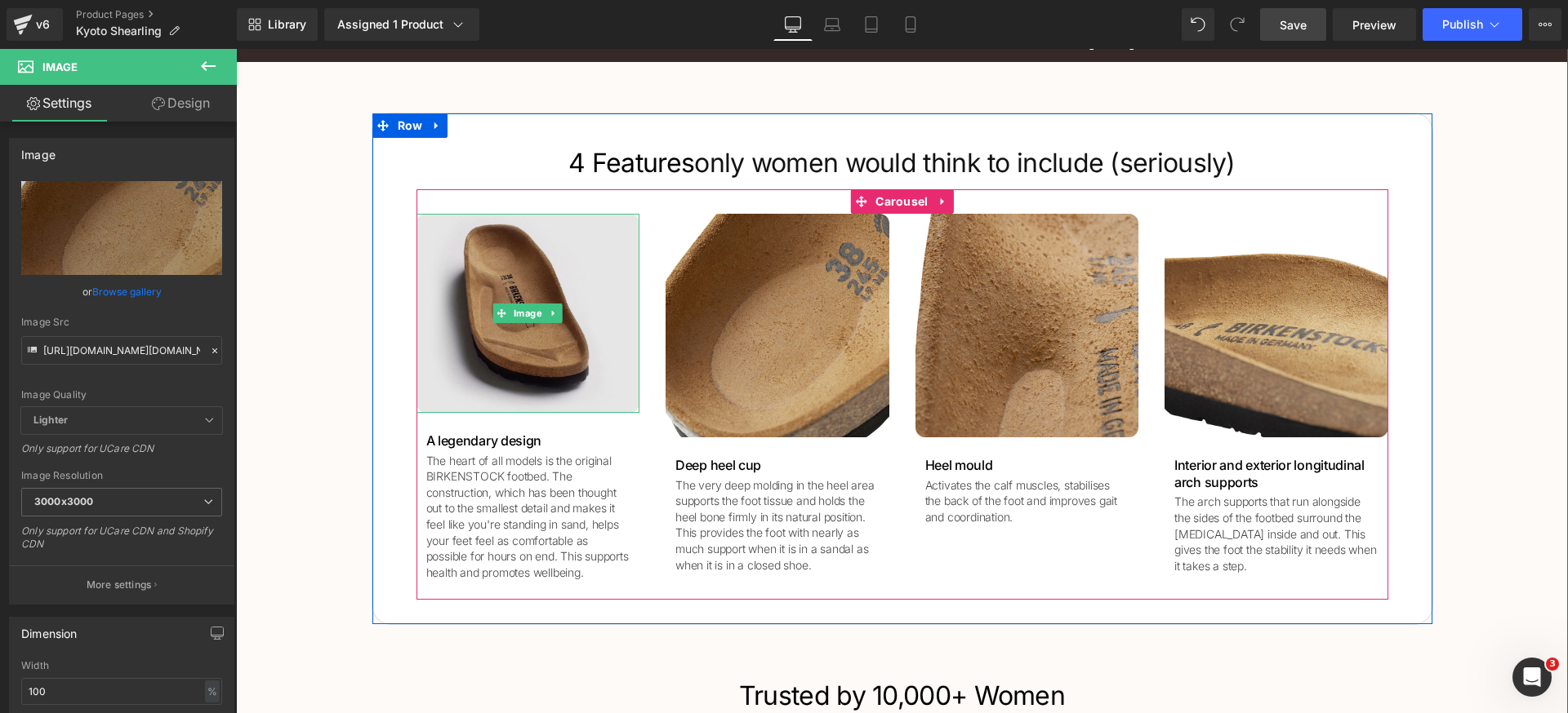
click at [497, 275] on img at bounding box center [529, 313] width 224 height 199
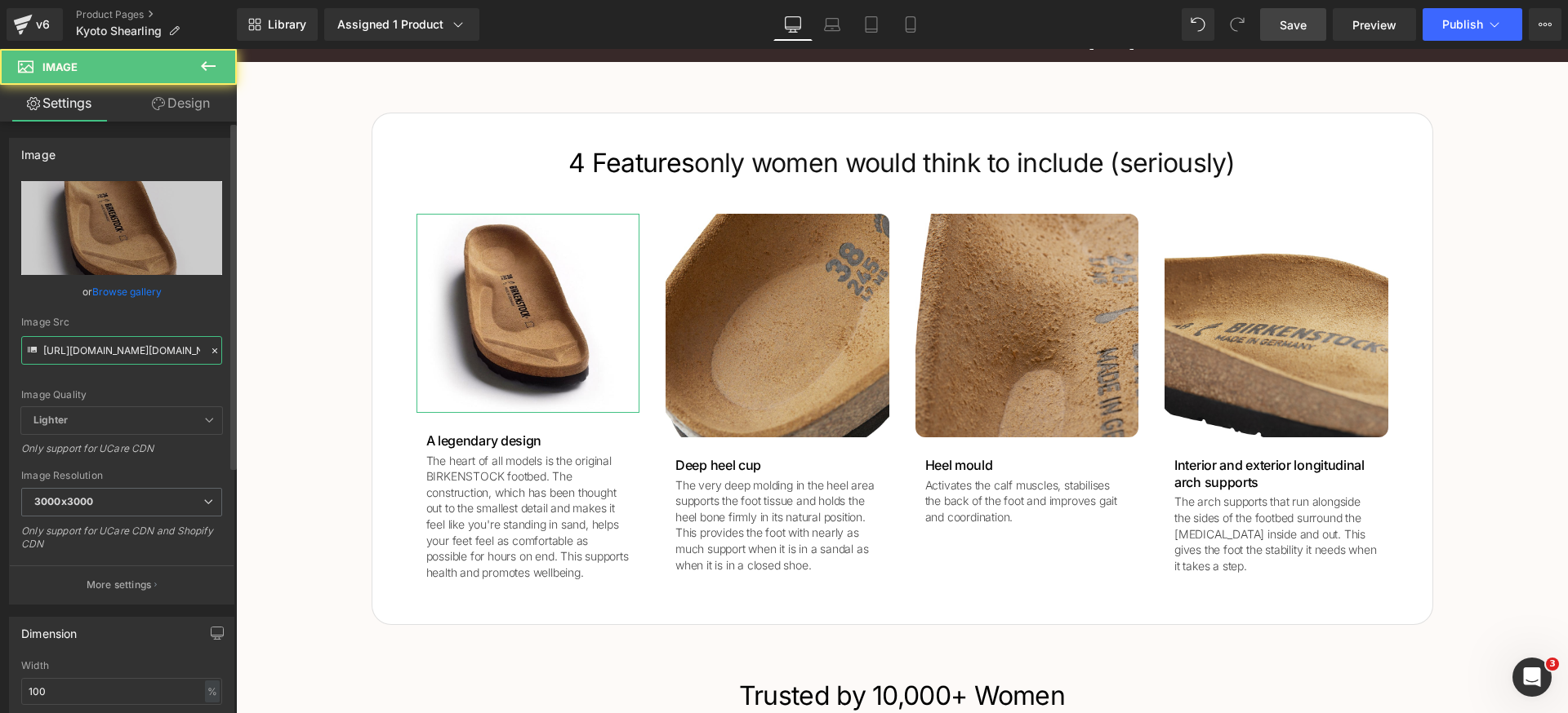
click at [134, 348] on input "https://www.birkenstock.com/on/demandware.static/-/Library-Sites-Birkenstock-NA…" at bounding box center [121, 350] width 200 height 28
type input "[URL][DOMAIN_NAME][DOMAIN_NAME]"
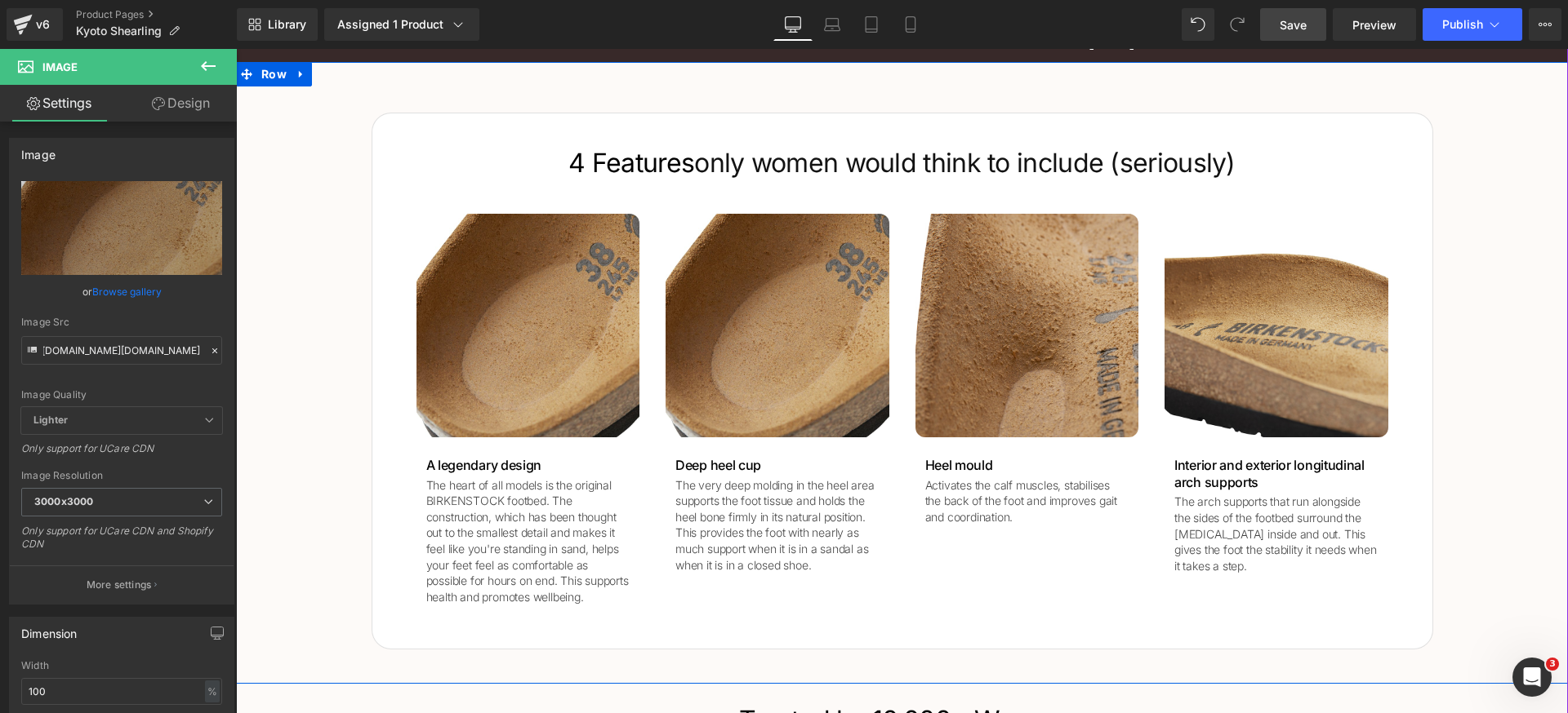
click at [318, 399] on div "4 Features only women would think to include (seriously)  Heading Image A legen…" at bounding box center [902, 372] width 1332 height 554
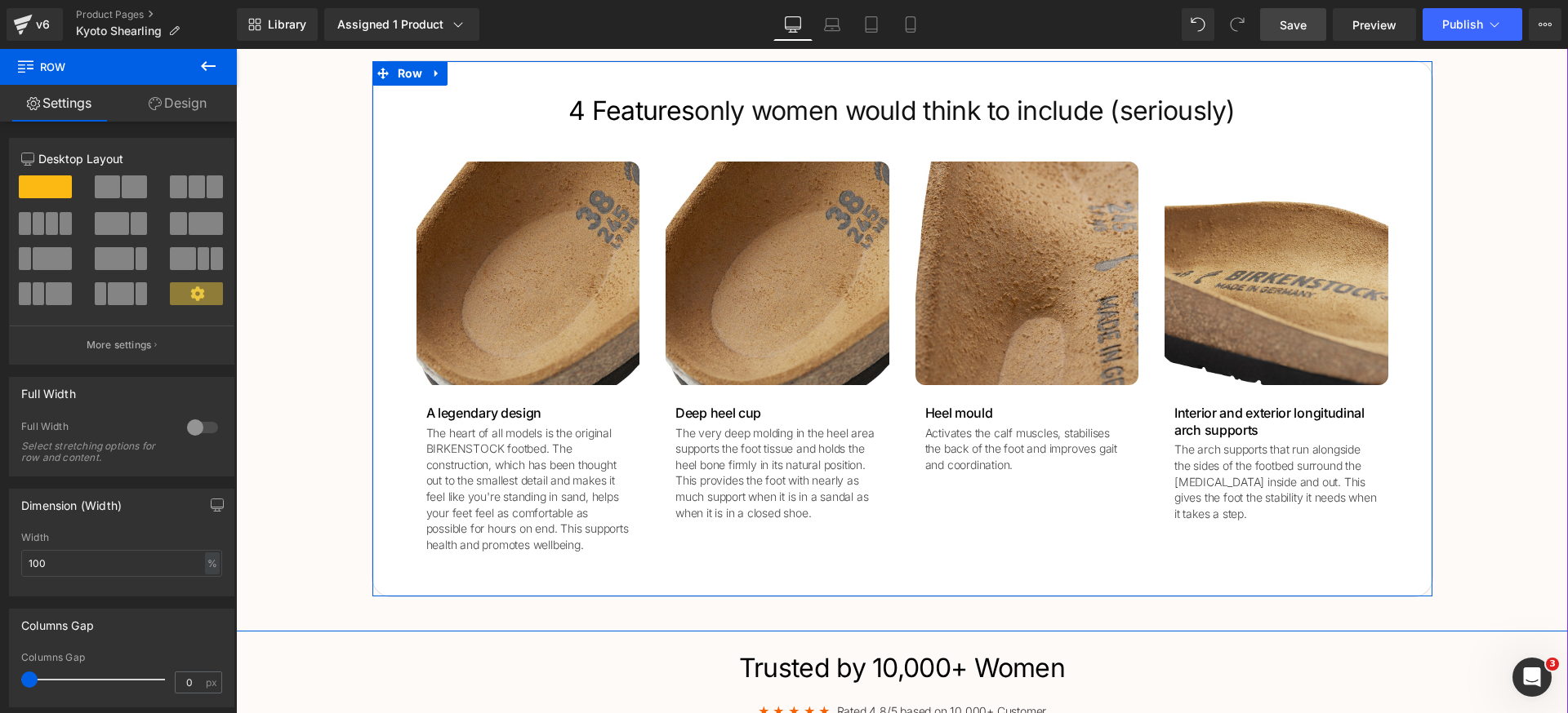
scroll to position [1886, 0]
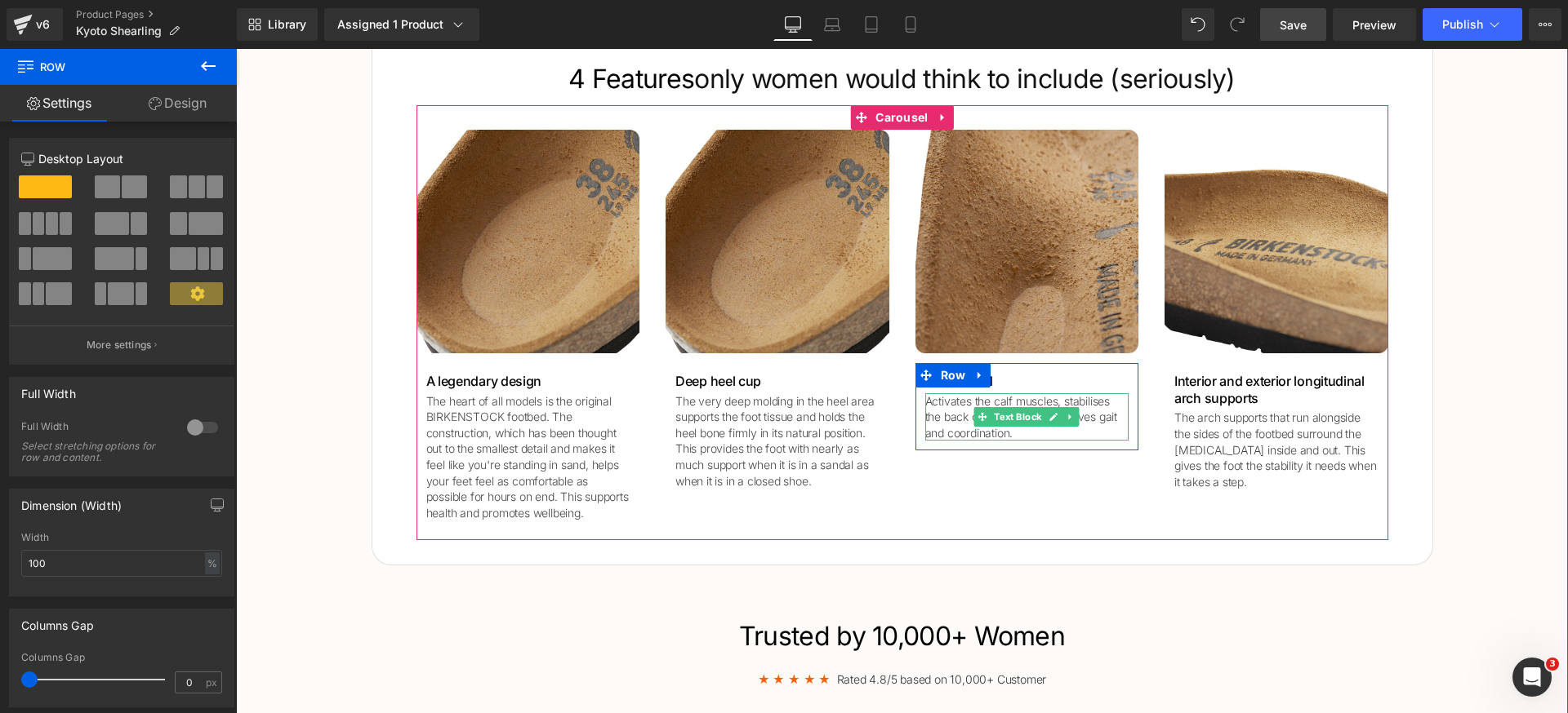
click at [1087, 401] on p "Activates the calf muscles, stabilises the back of the foot and improves gait a…" at bounding box center [1027, 417] width 204 height 48
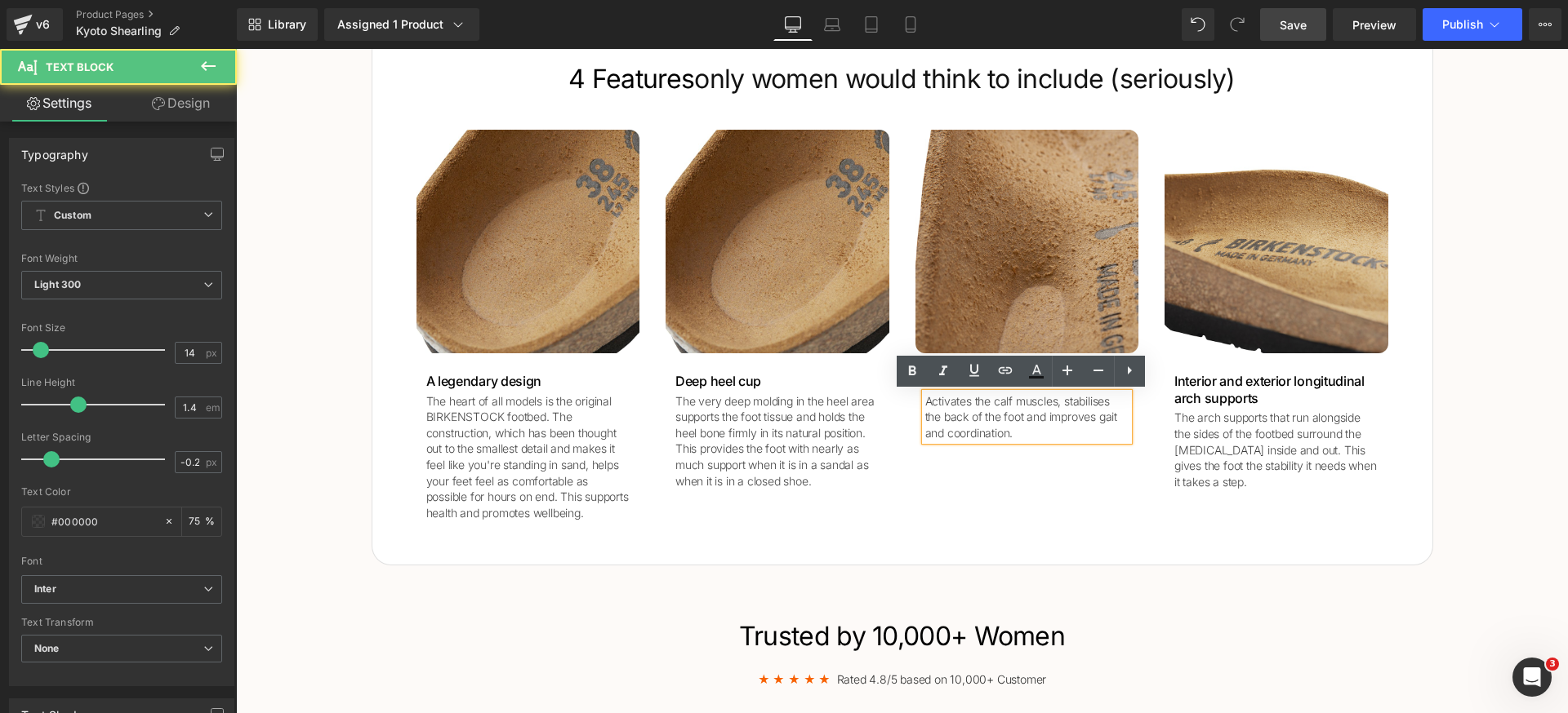
click at [1089, 406] on p "Activates the calf muscles, stabilises the back of the foot and improves gait a…" at bounding box center [1027, 417] width 204 height 48
click at [1086, 404] on p "Activates the calf muscles, stabilises the back of the foot and improves gait a…" at bounding box center [1027, 417] width 204 height 48
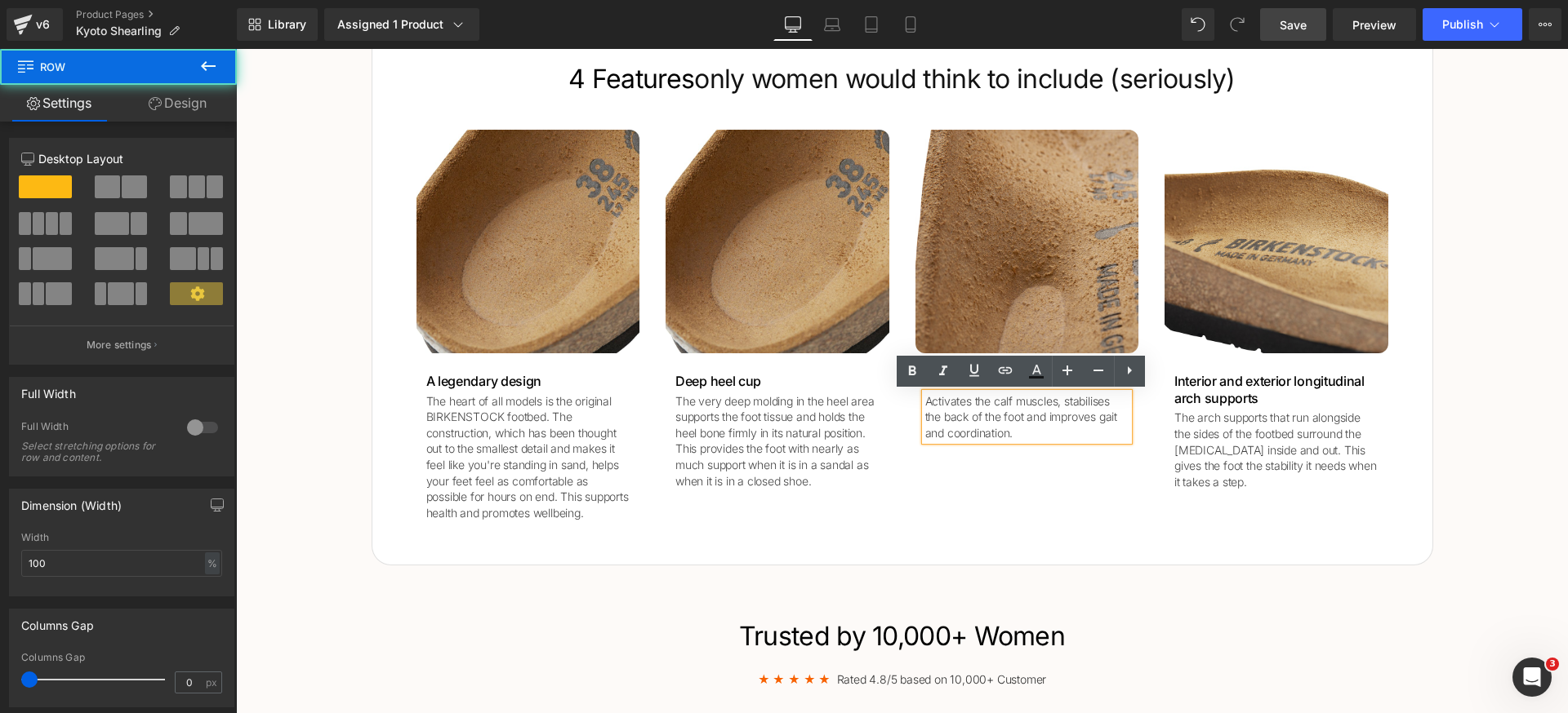
click at [1459, 435] on div "4 Features only women would think to include (seriously)  Heading Image A legen…" at bounding box center [902, 289] width 1332 height 554
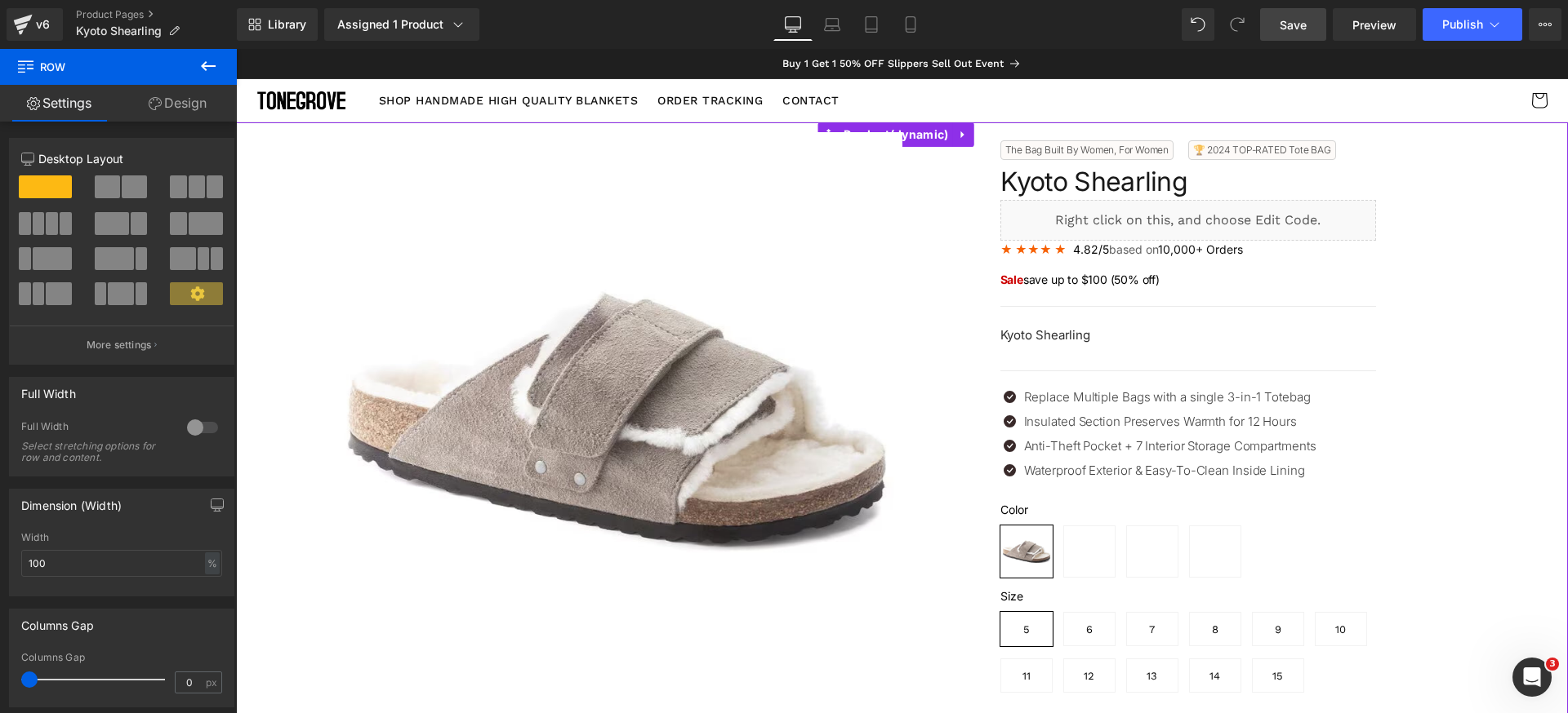
scroll to position [272, 0]
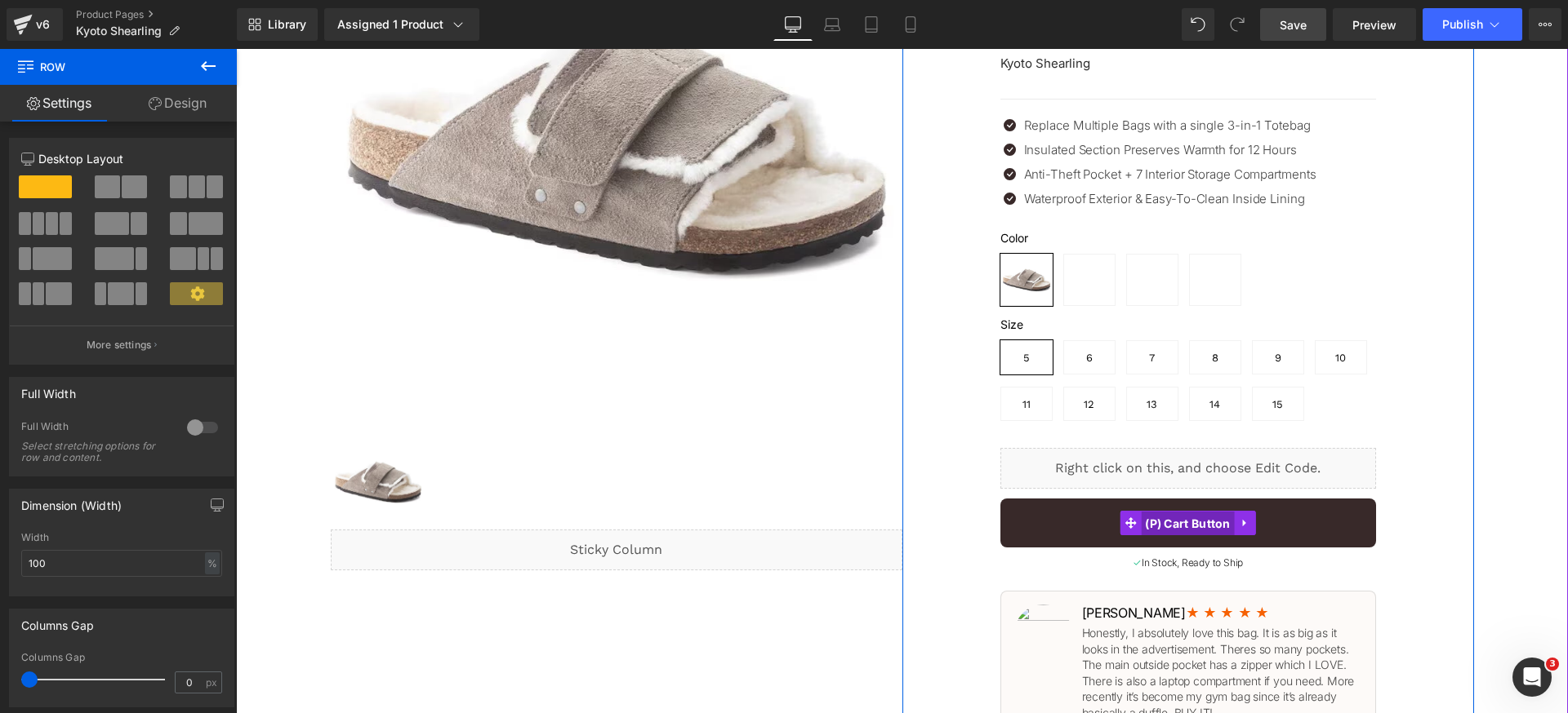
click at [1176, 515] on span "(P) Cart Button" at bounding box center [1188, 524] width 94 height 24
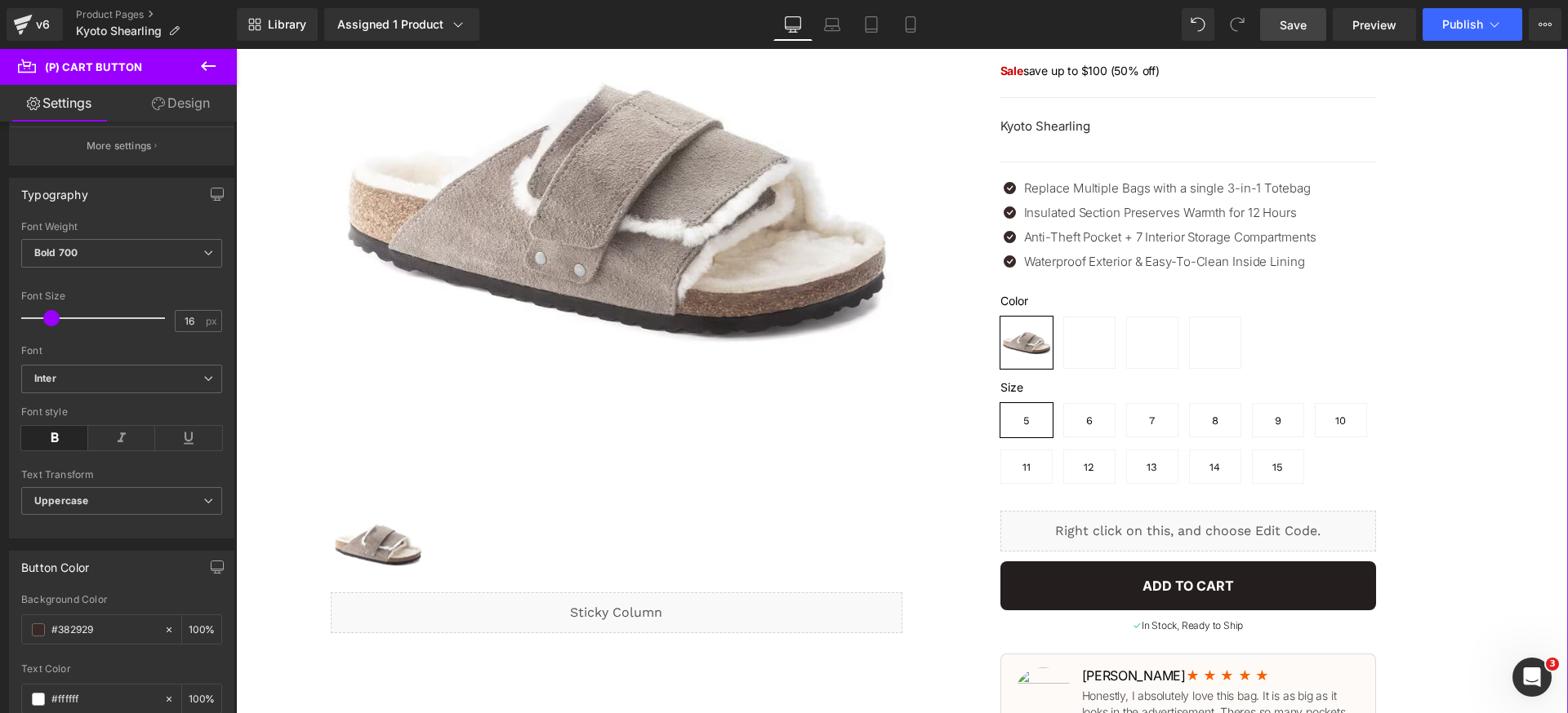
scroll to position [293, 0]
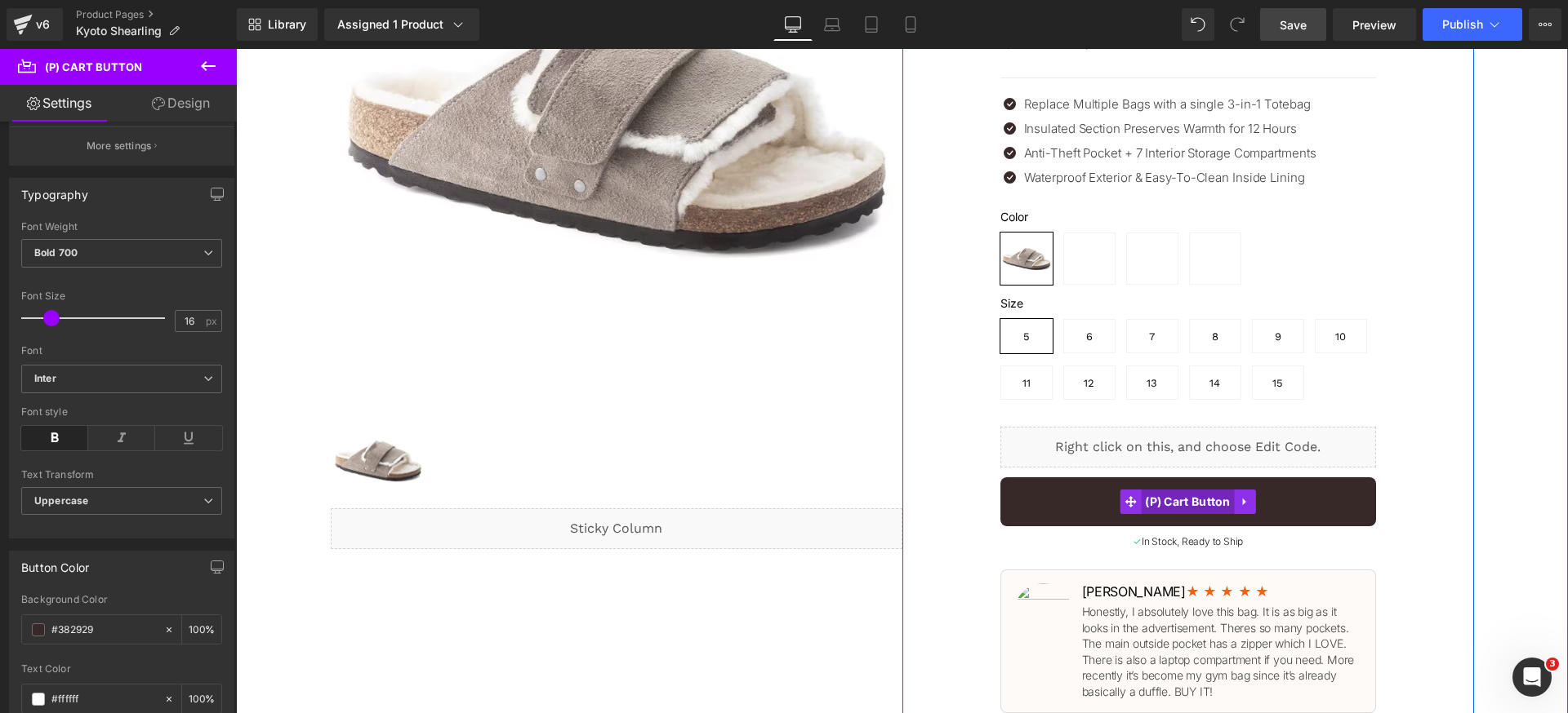
click at [1162, 502] on span "(P) Cart Button" at bounding box center [1188, 502] width 94 height 24
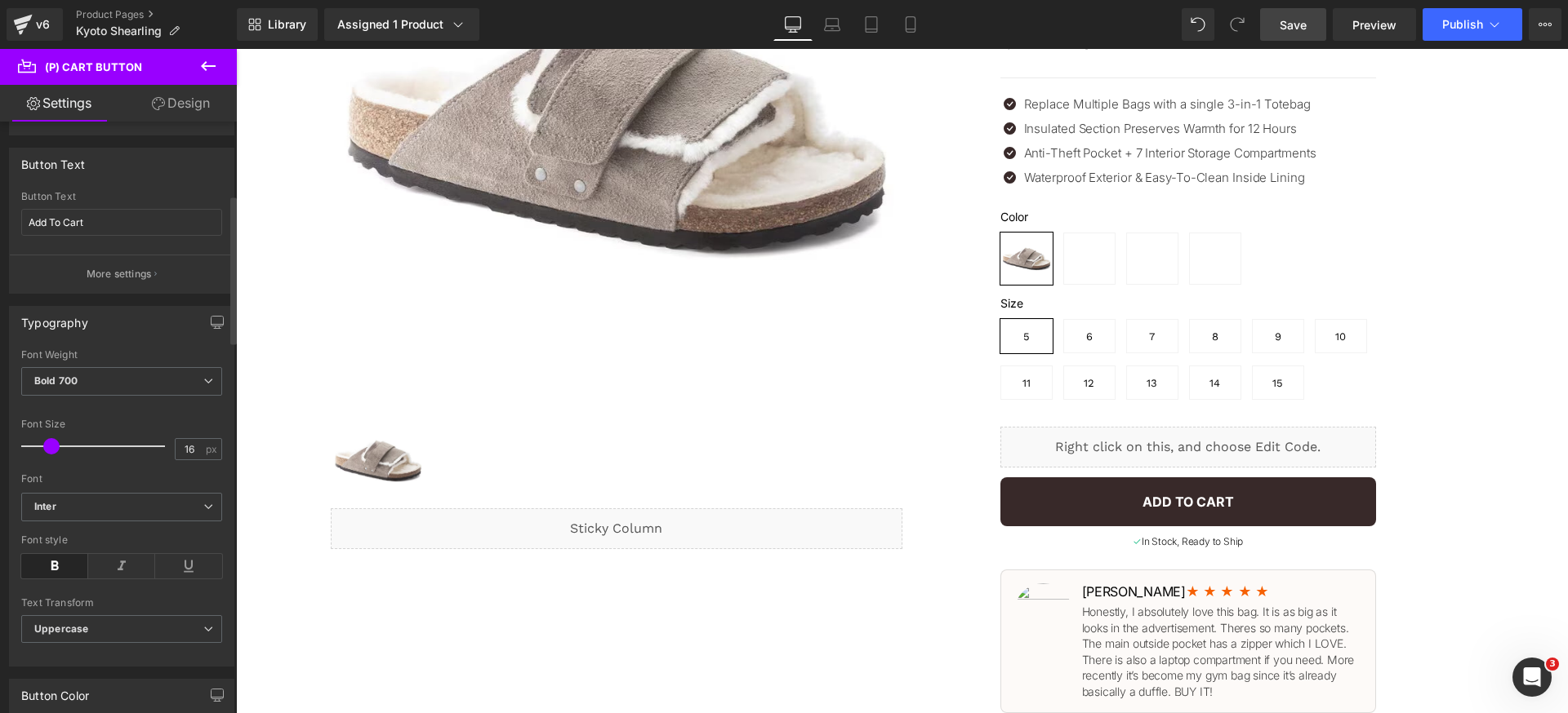
scroll to position [312, 0]
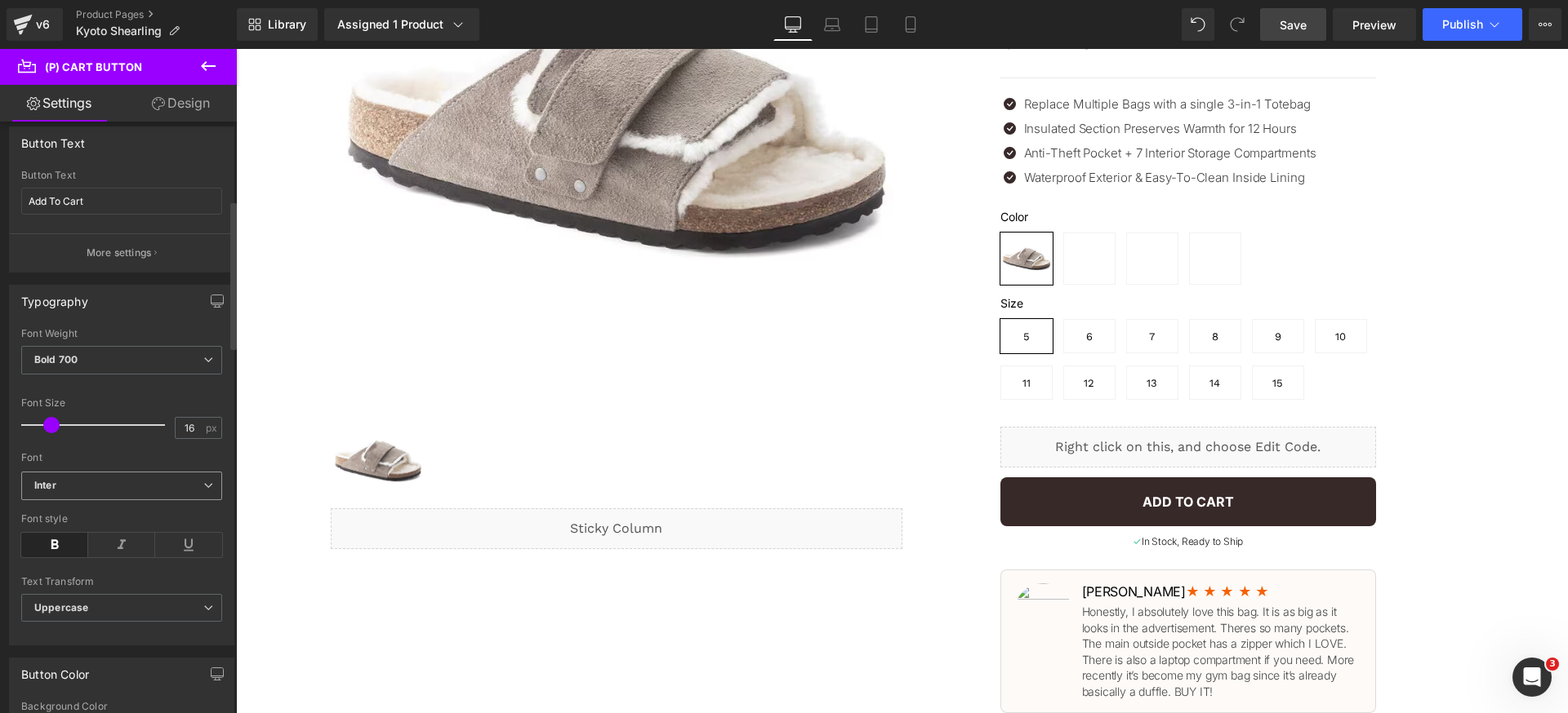
click at [137, 489] on b "Inter" at bounding box center [119, 485] width 169 height 14
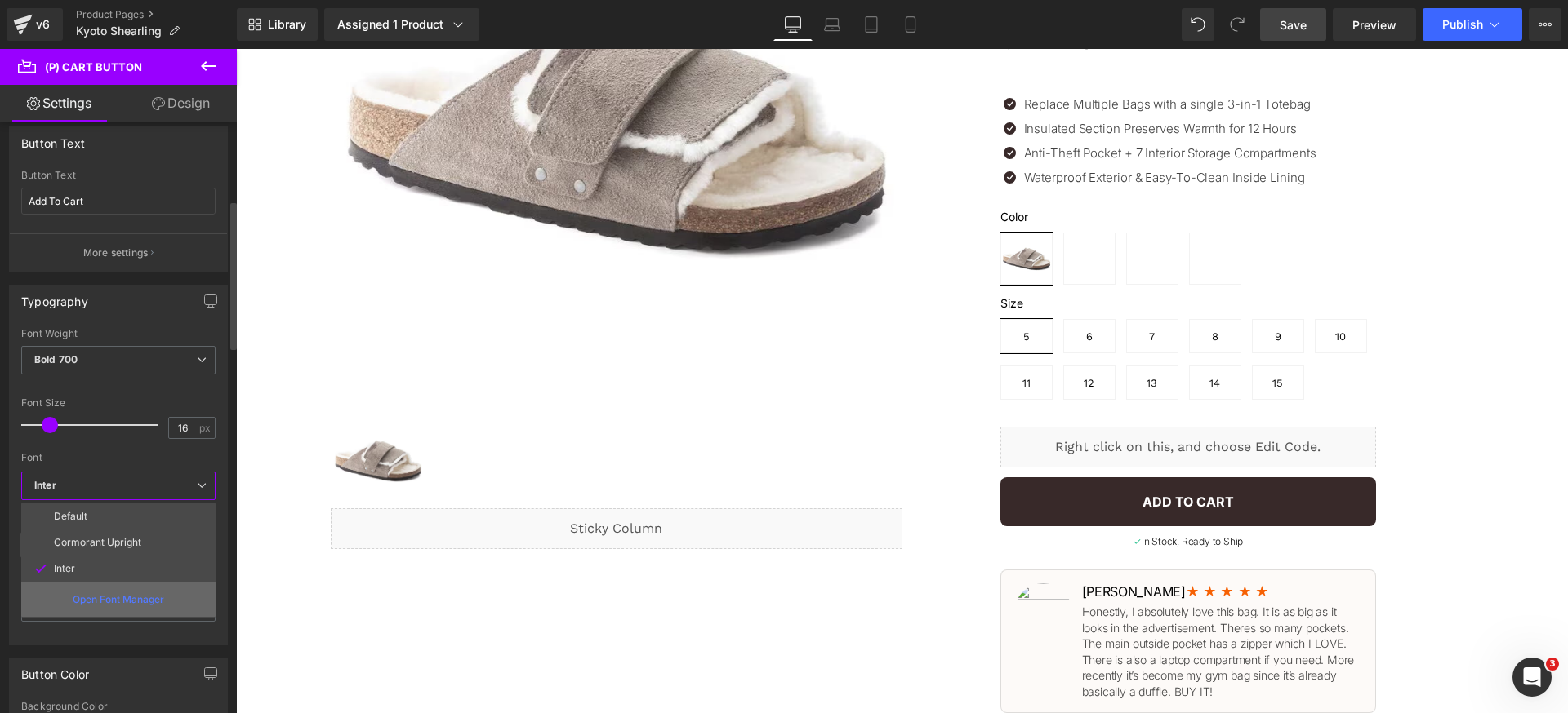
click at [120, 594] on p "Open Font Manager" at bounding box center [118, 600] width 91 height 15
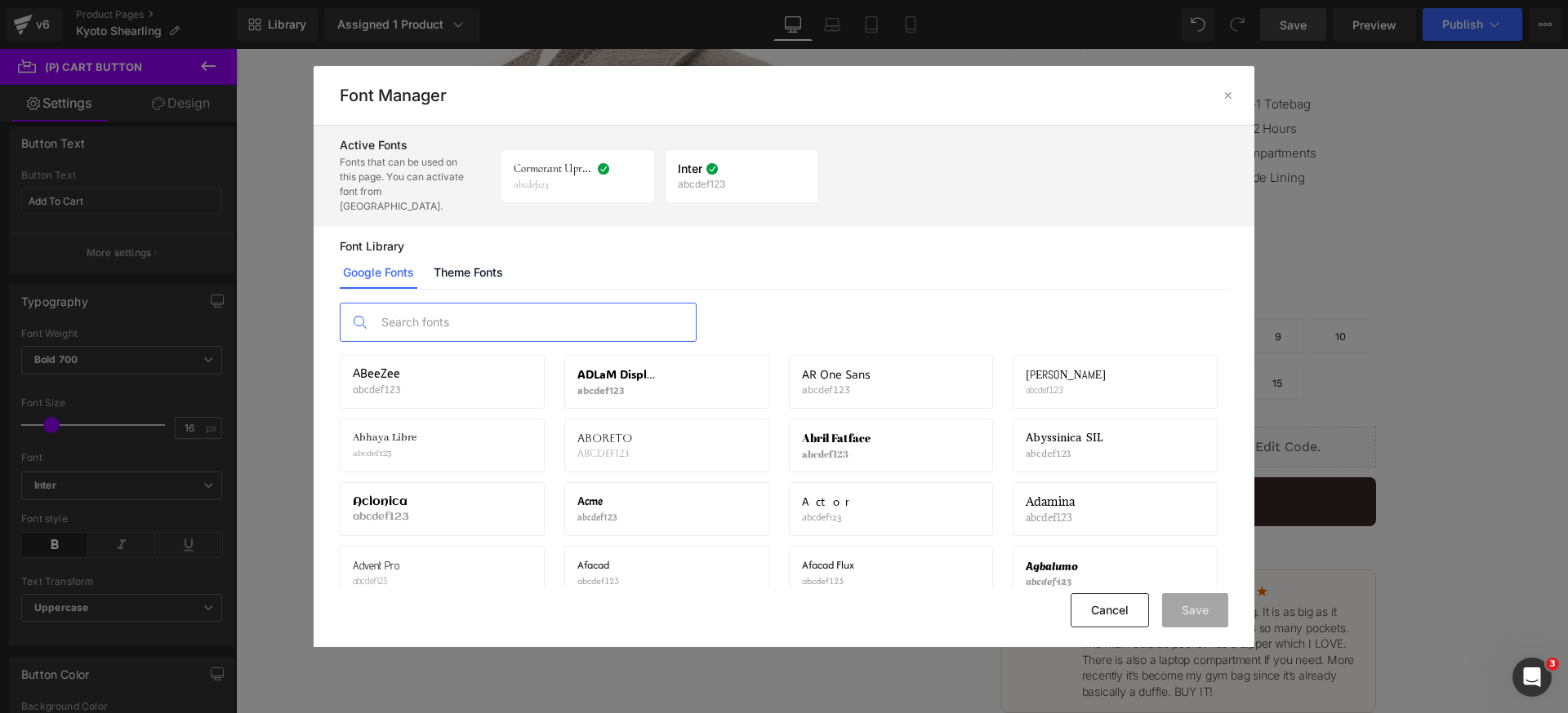
click at [445, 304] on input "text" at bounding box center [535, 323] width 323 height 38
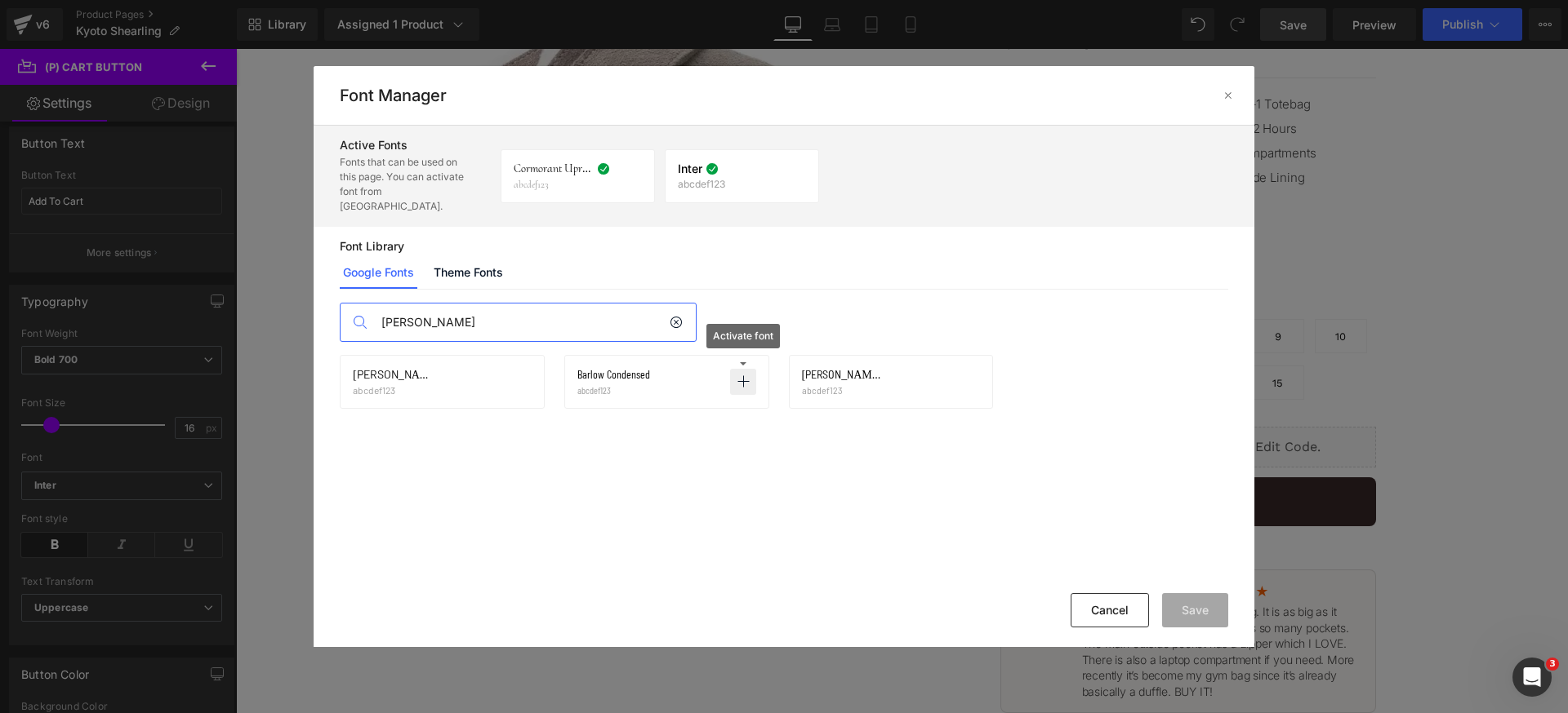
type input "barlow"
click at [751, 369] on p at bounding box center [744, 382] width 26 height 26
drag, startPoint x: 511, startPoint y: 365, endPoint x: 547, endPoint y: 395, distance: 46.9
click at [512, 375] on icon at bounding box center [519, 382] width 13 height 13
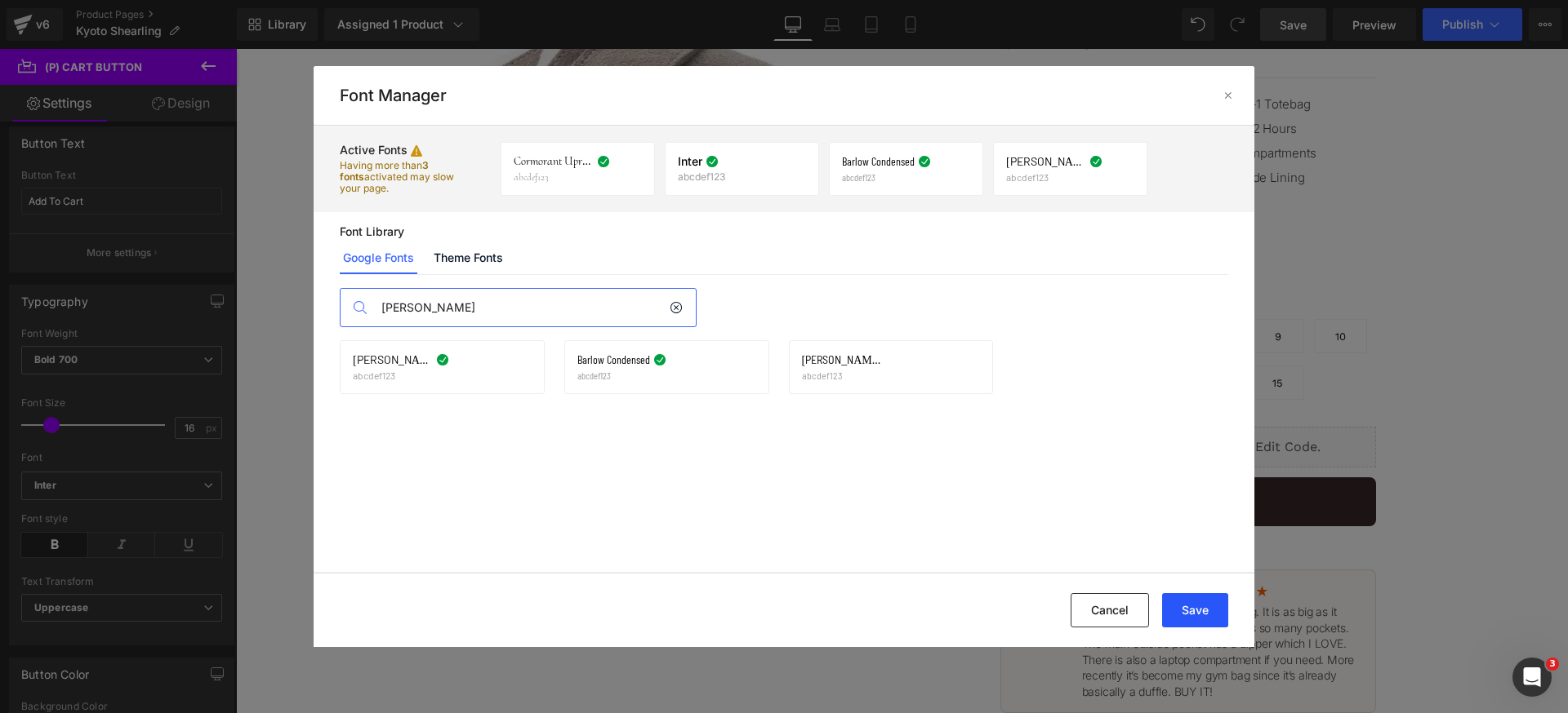
click at [1185, 603] on button "Save" at bounding box center [1195, 610] width 66 height 34
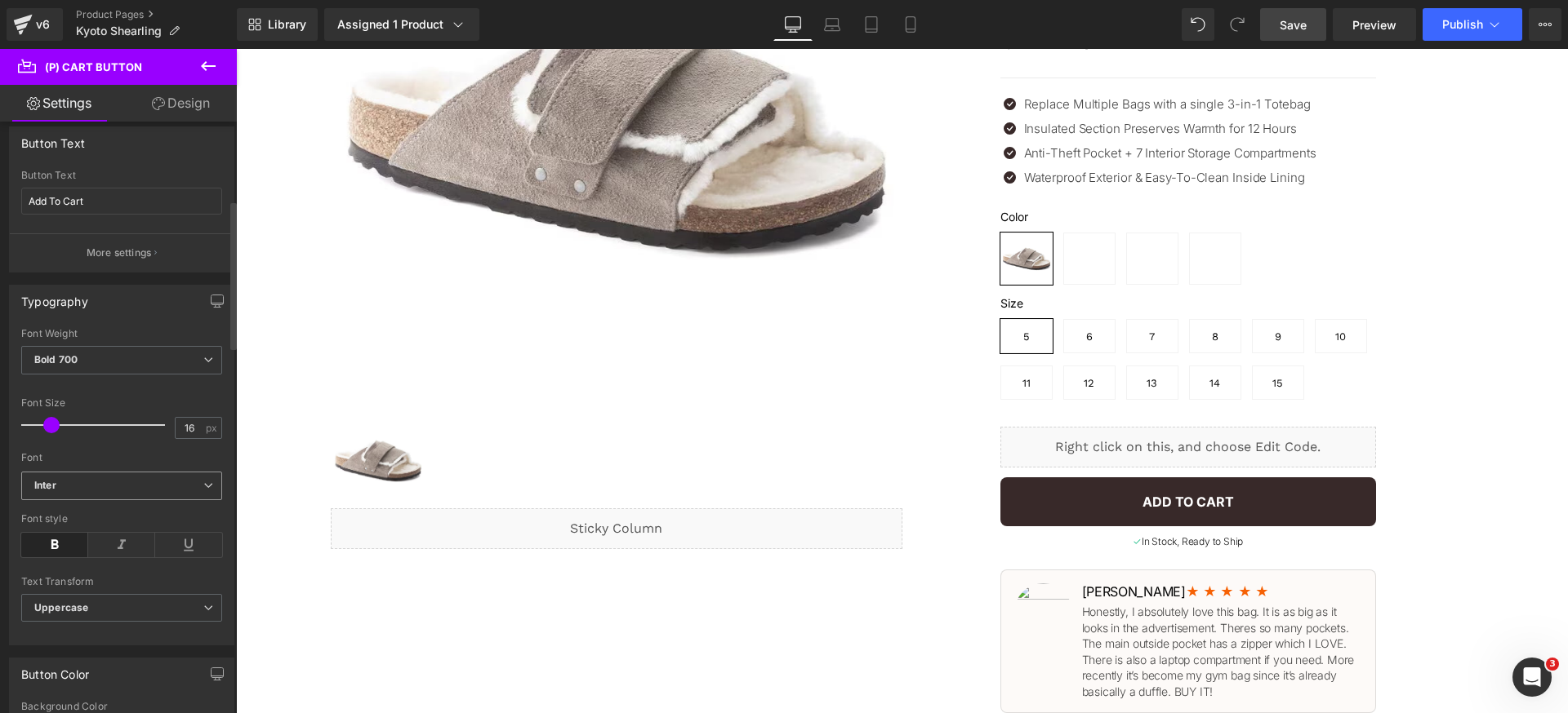
click at [88, 482] on b "Inter" at bounding box center [119, 485] width 169 height 14
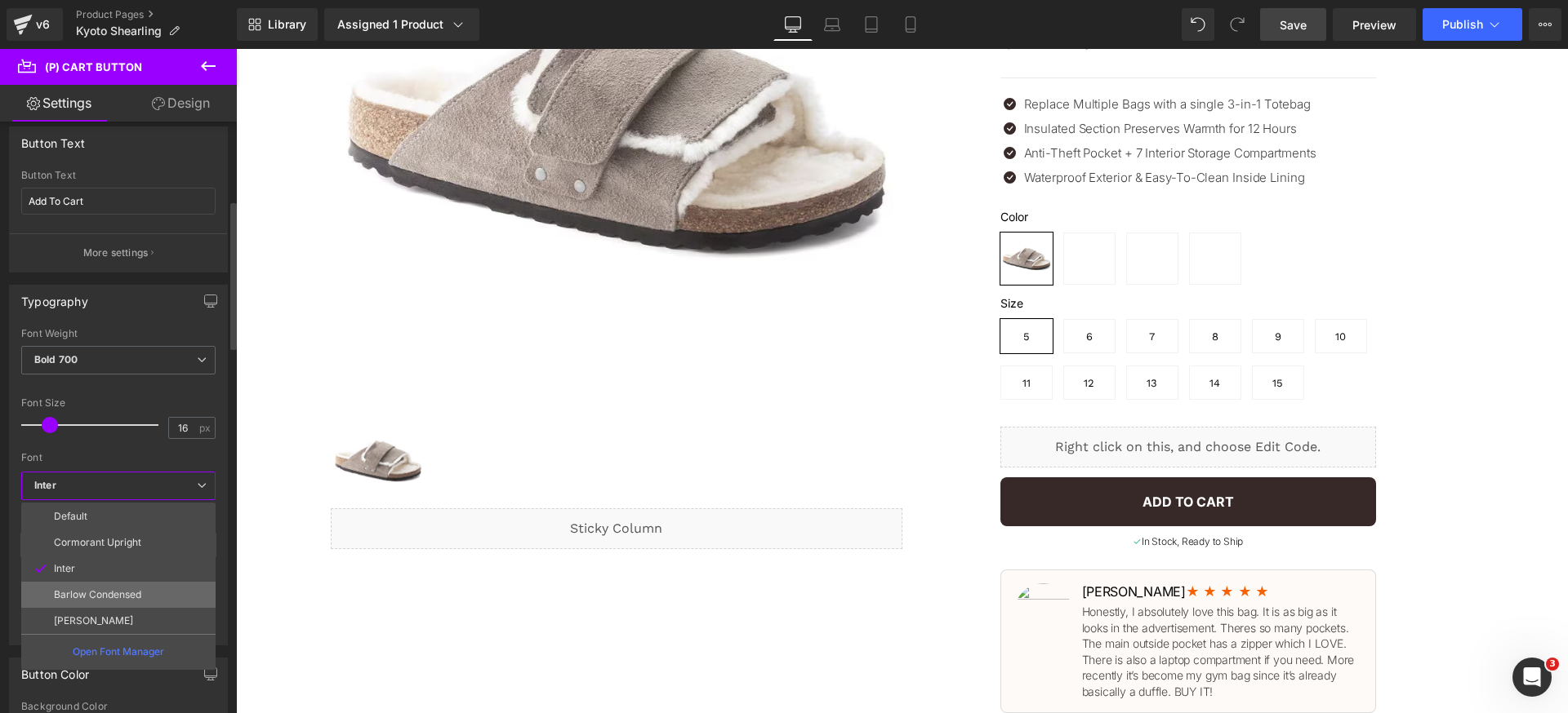
click at [110, 591] on p "Barlow Condensed" at bounding box center [97, 594] width 88 height 11
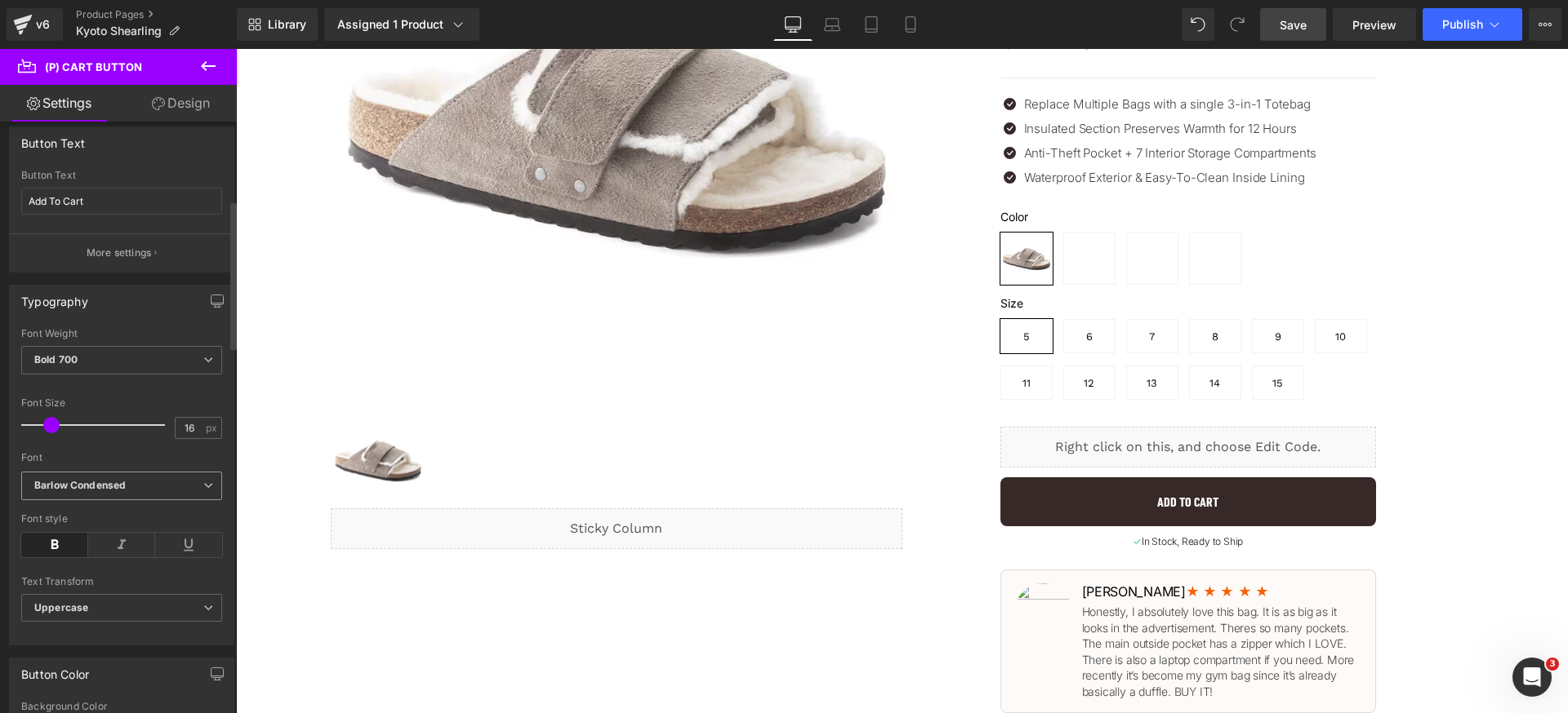
click at [136, 493] on span "Barlow Condensed" at bounding box center [121, 486] width 200 height 28
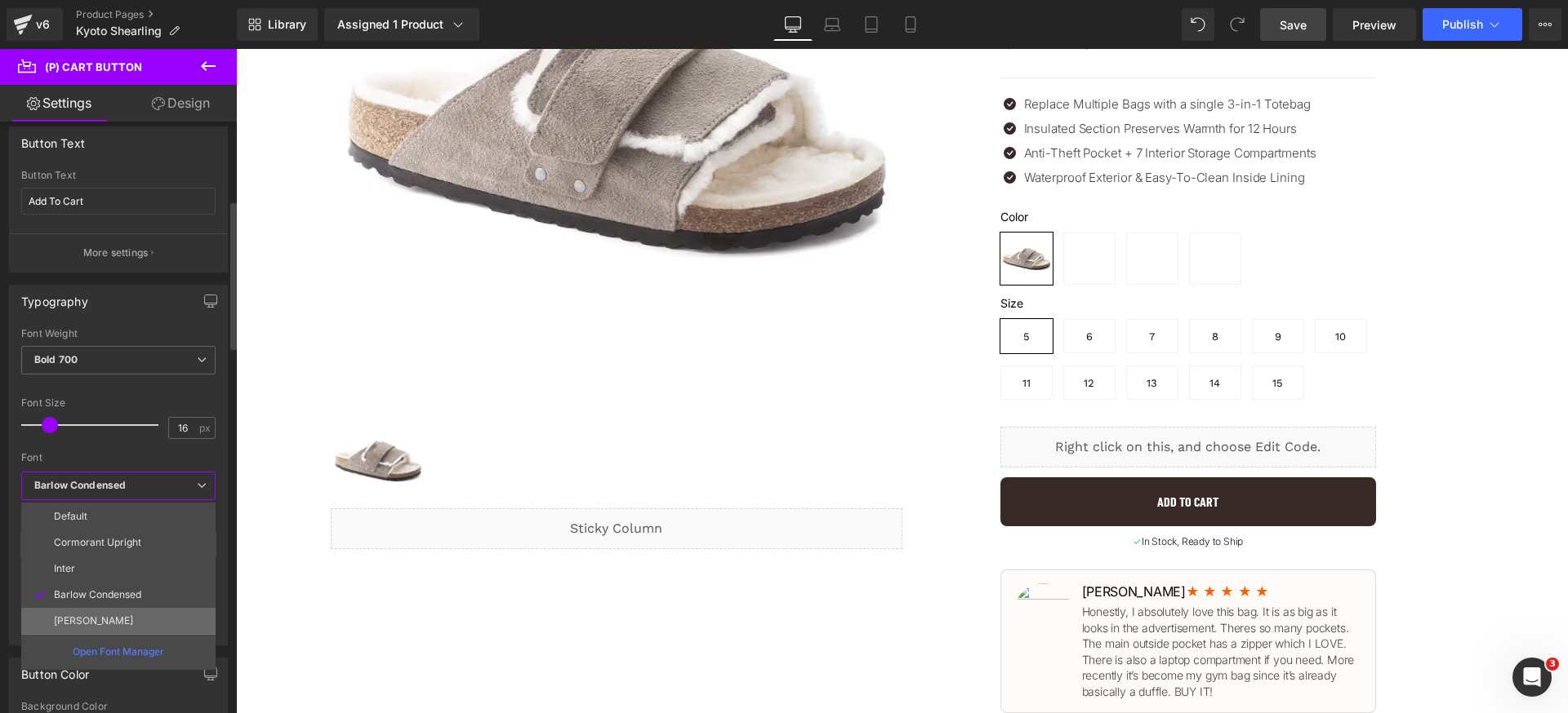
click at [79, 615] on p "[PERSON_NAME]" at bounding box center [93, 621] width 79 height 11
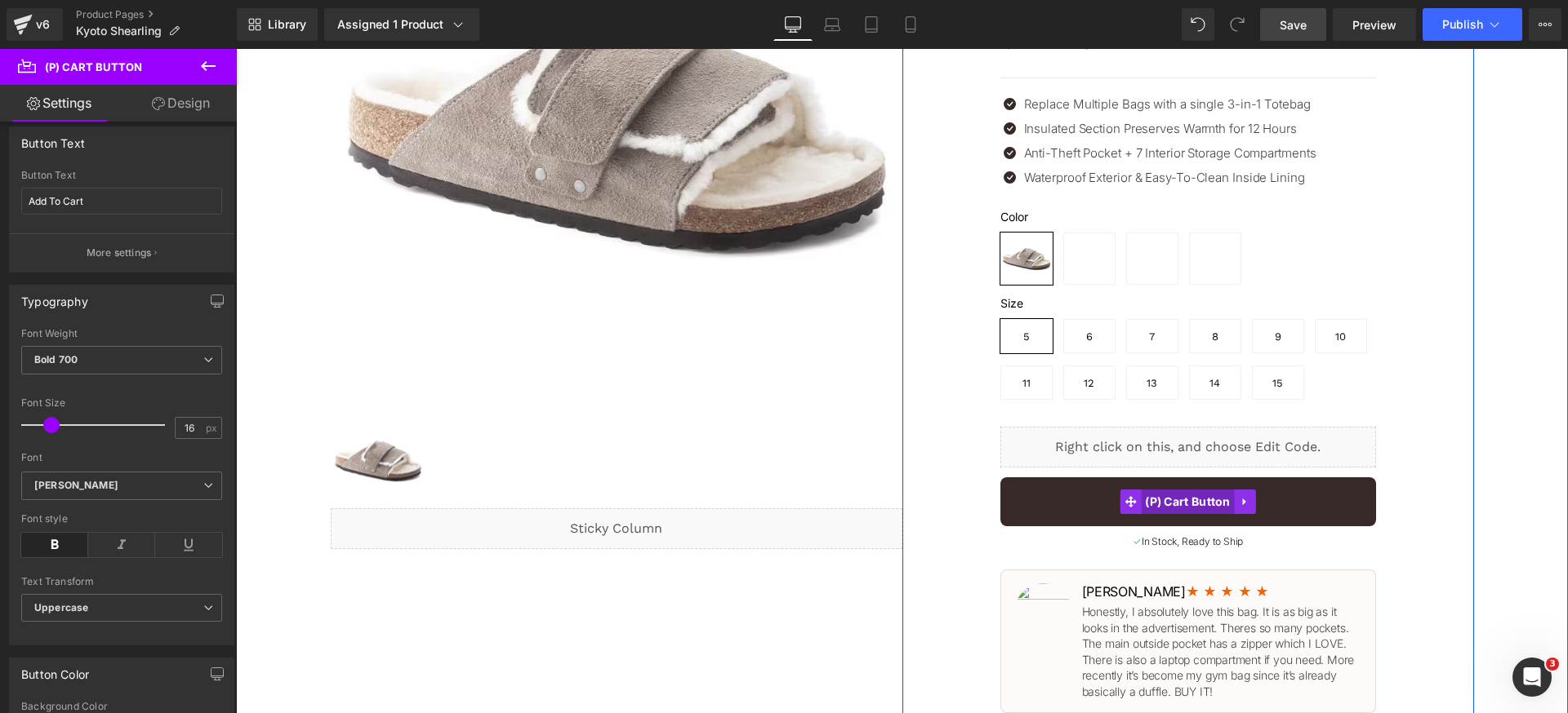
click at [1168, 504] on span "(P) Cart Button" at bounding box center [1188, 502] width 94 height 24
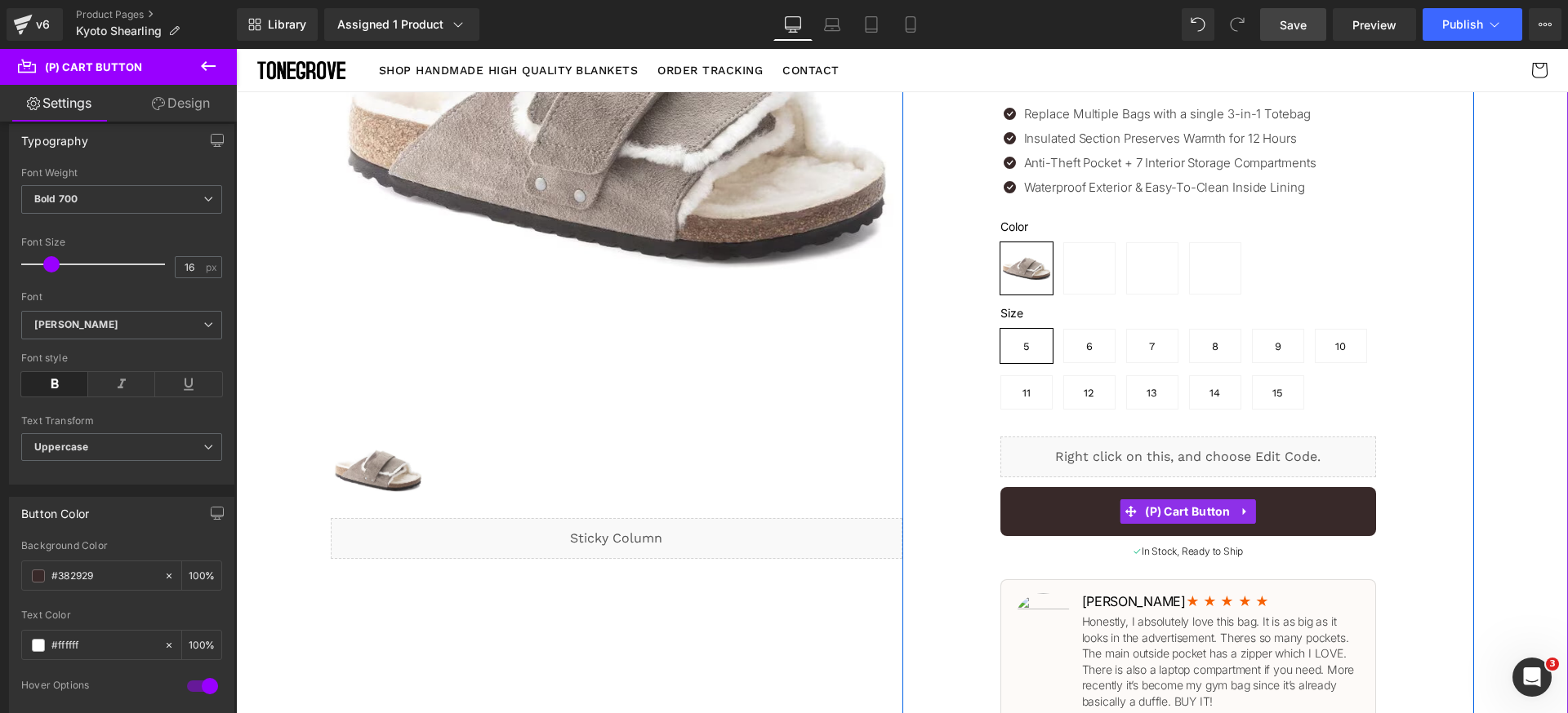
scroll to position [0, 0]
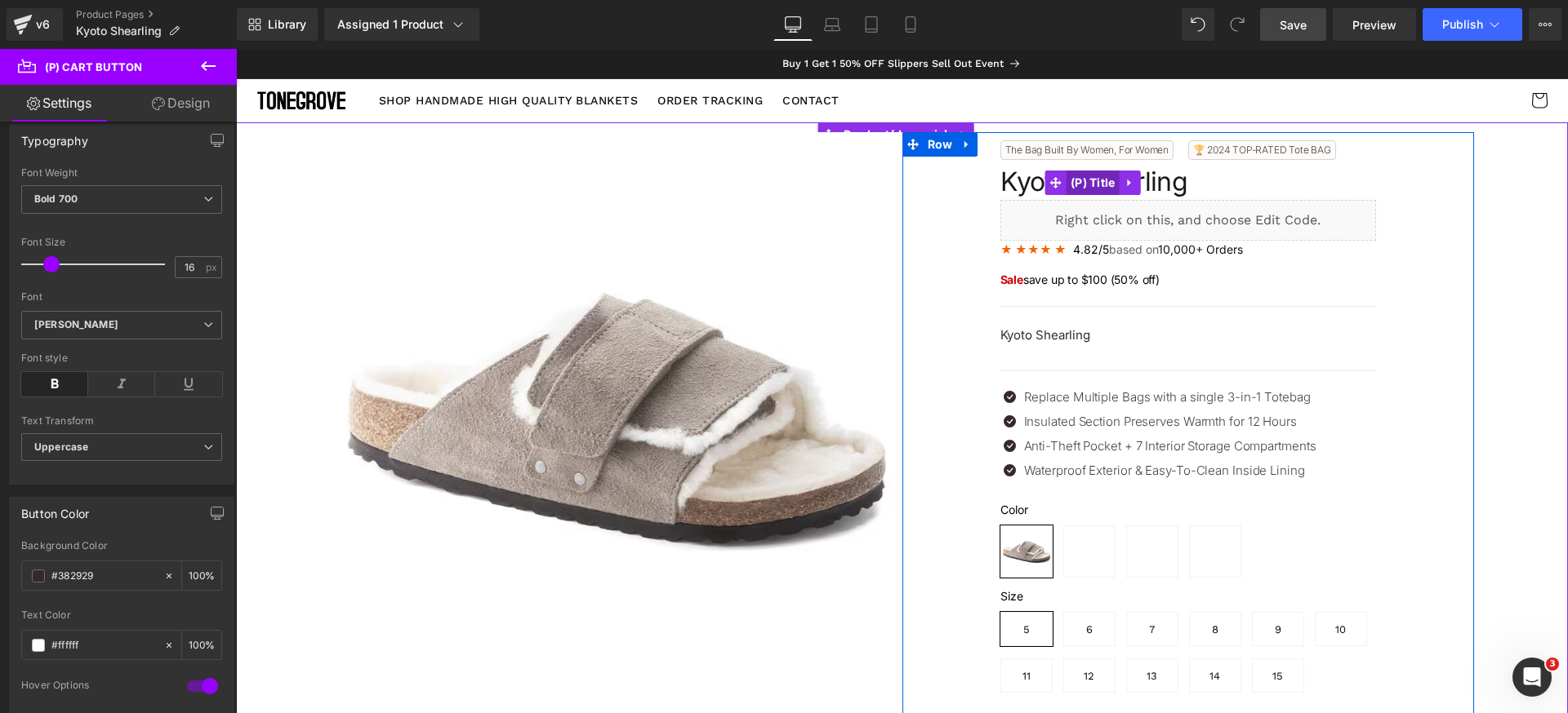
click at [1079, 184] on span "(P) Title" at bounding box center [1093, 182] width 53 height 24
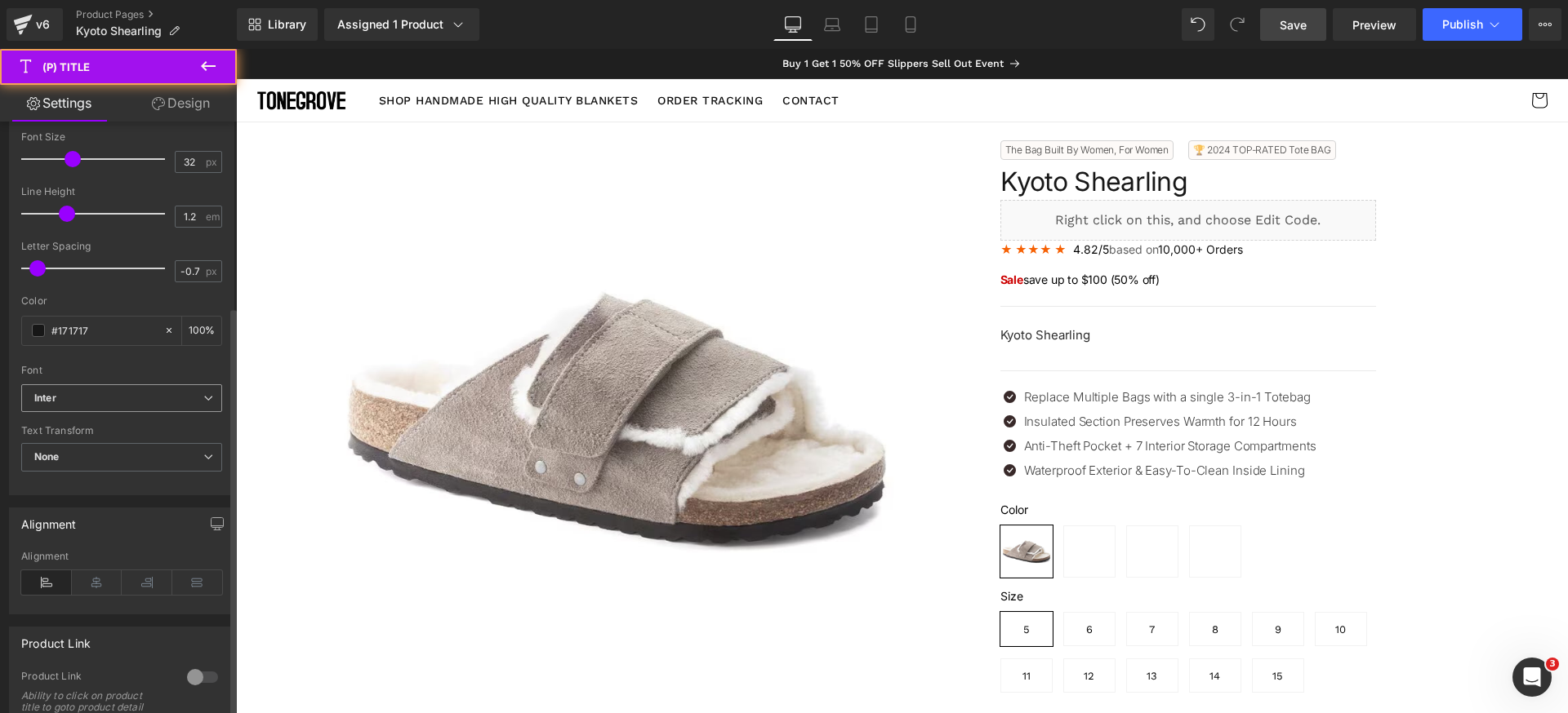
scroll to position [283, 0]
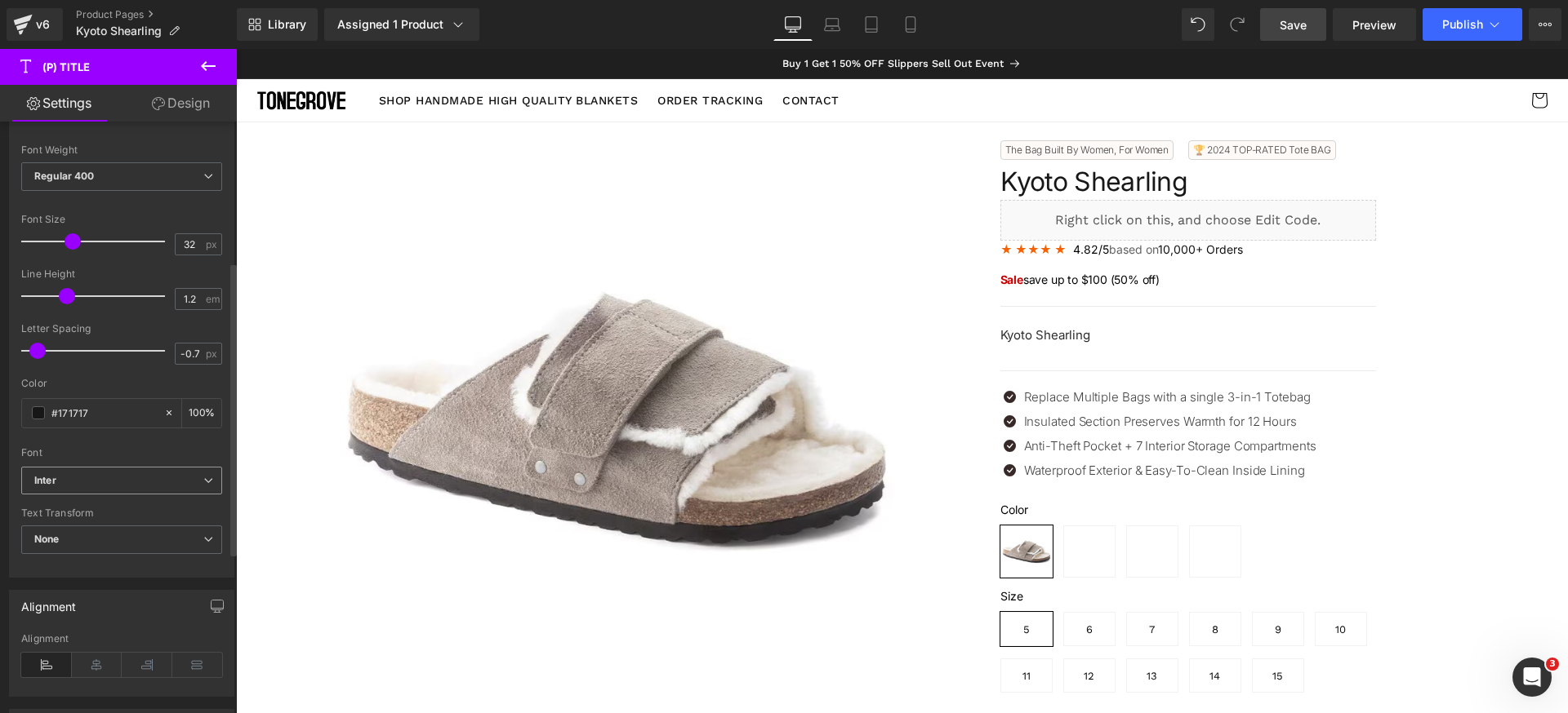
click at [155, 470] on span "Inter" at bounding box center [121, 481] width 200 height 28
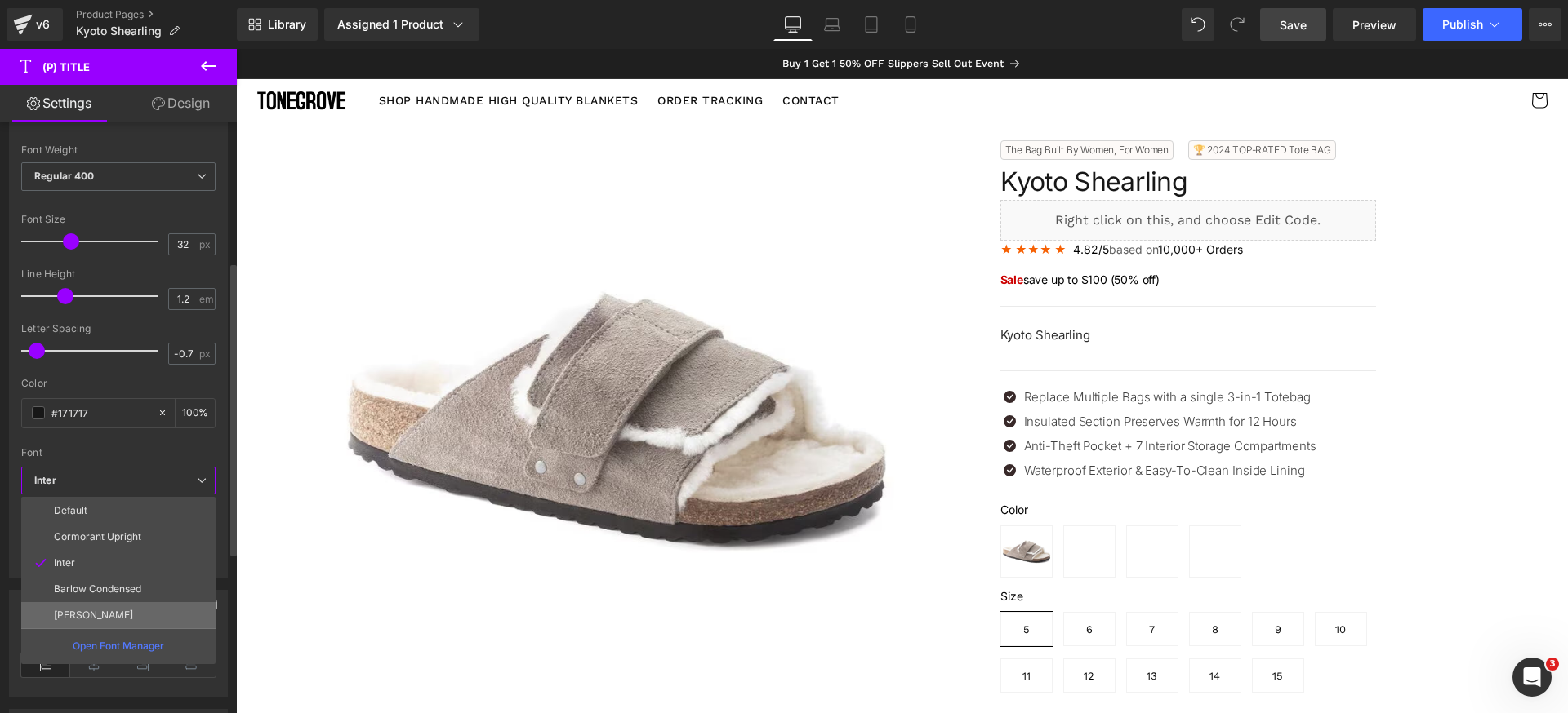
click at [102, 606] on li "[PERSON_NAME]" at bounding box center [119, 615] width 195 height 26
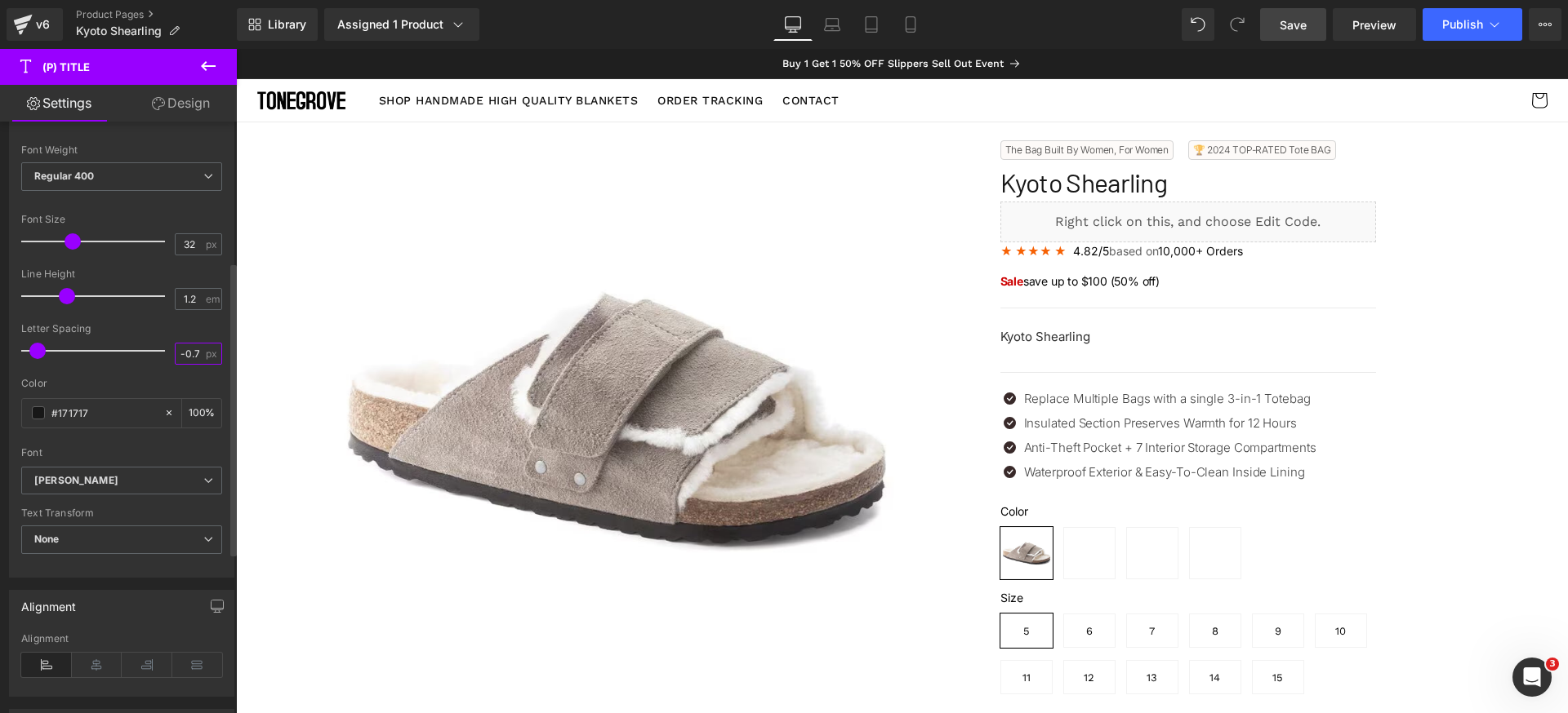
click at [184, 349] on input "-0.7" at bounding box center [190, 354] width 28 height 21
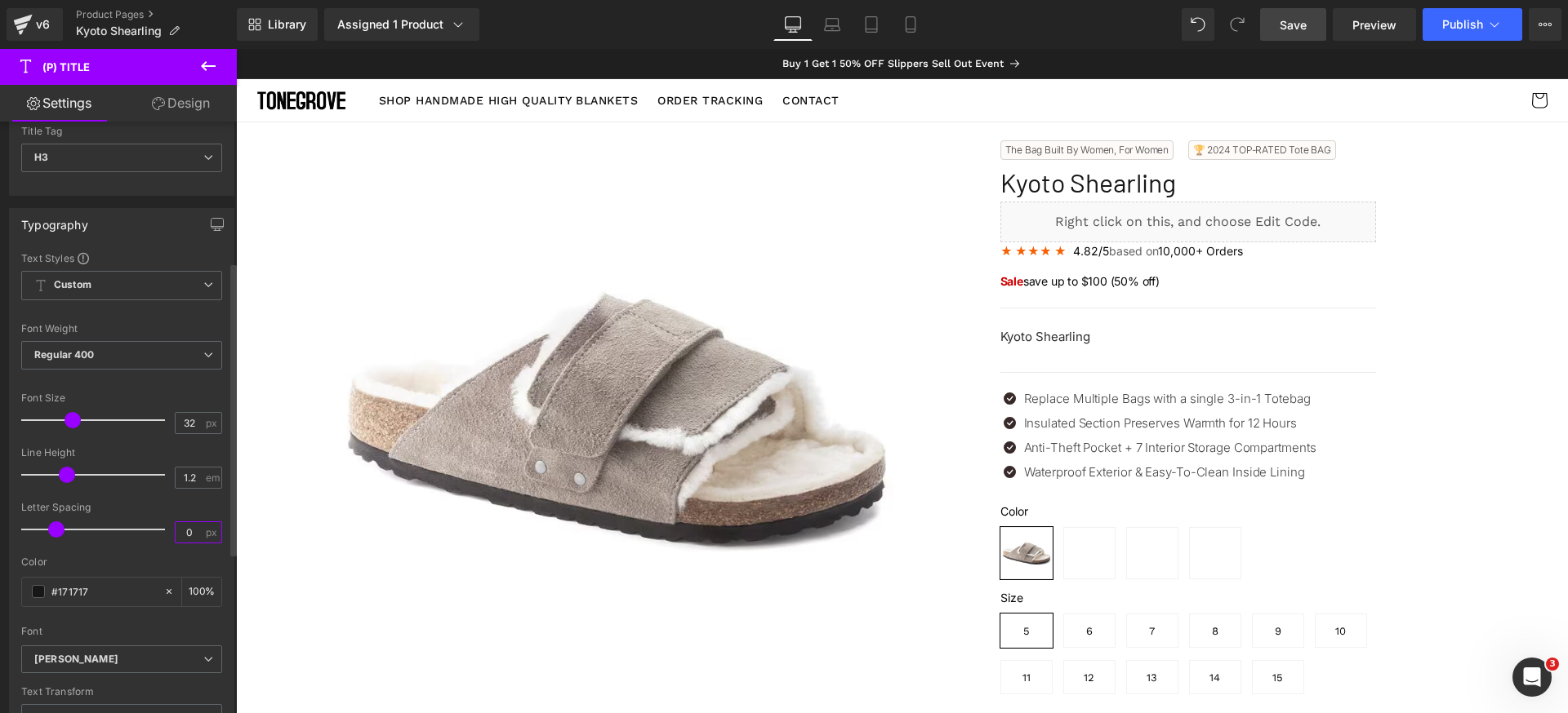
scroll to position [0, 0]
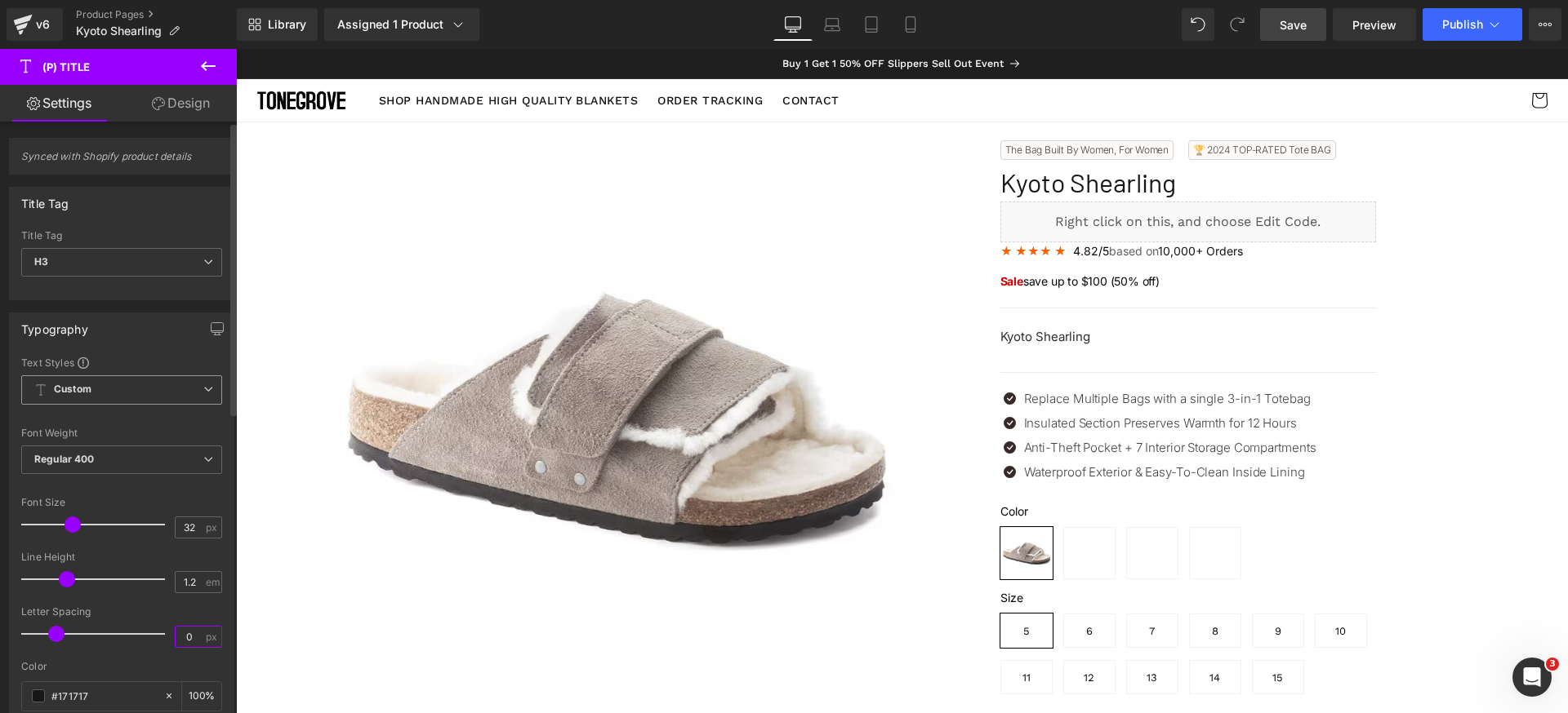
type input "0"
click at [115, 387] on span "Custom Setup Global Style" at bounding box center [121, 389] width 200 height 29
click at [115, 386] on span "Custom Setup Global Style" at bounding box center [119, 389] width 195 height 29
click at [132, 478] on div "Regular 400 Thin 100 Semi Thin 200 Light 300 Regular 400 Medium 500 Semi Bold 6…" at bounding box center [121, 464] width 200 height 37
click at [149, 452] on div "Font Weight Regular 400 Thin 100 Semi Thin 200 Light 300 Regular 400 Medium 500…" at bounding box center [121, 460] width 200 height 65
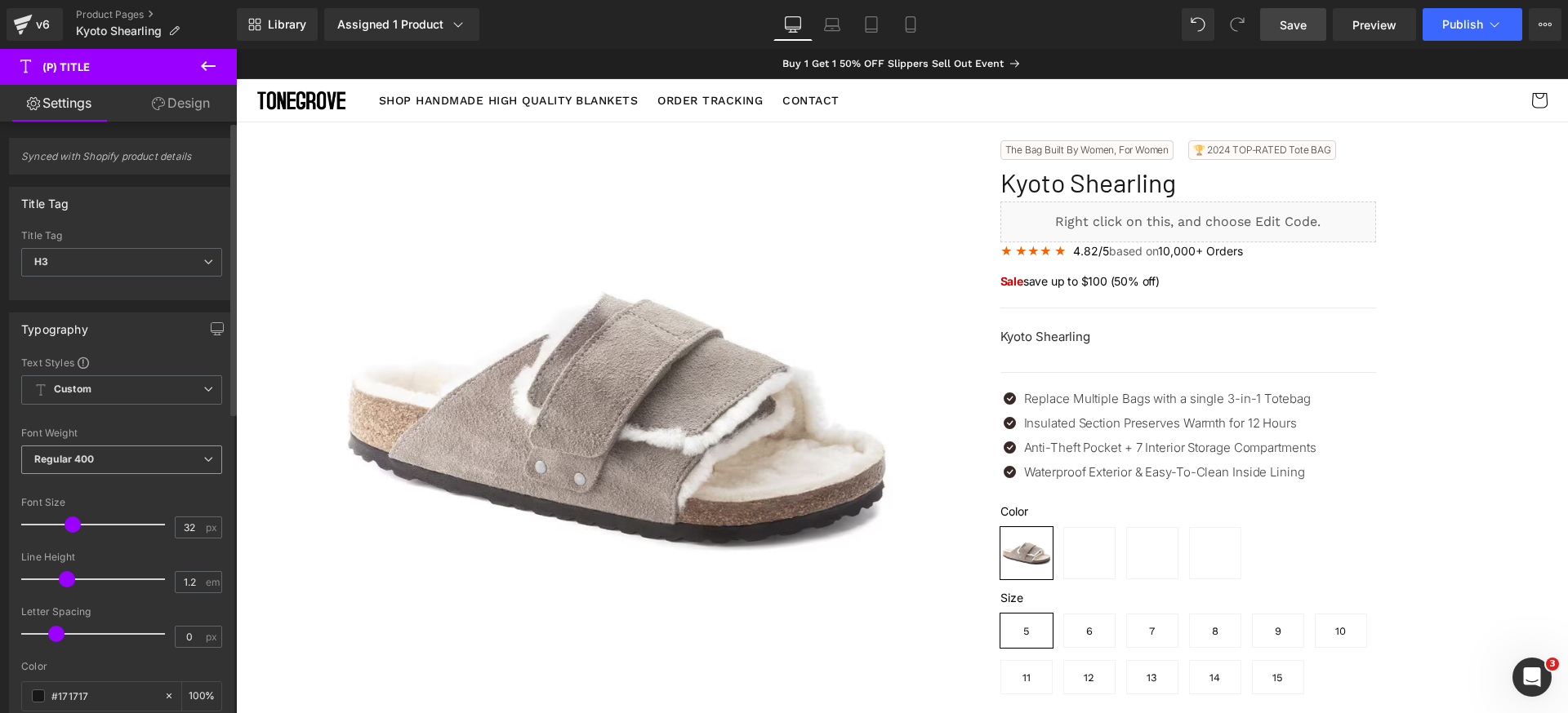
click at [149, 452] on span "Regular 400" at bounding box center [121, 460] width 200 height 28
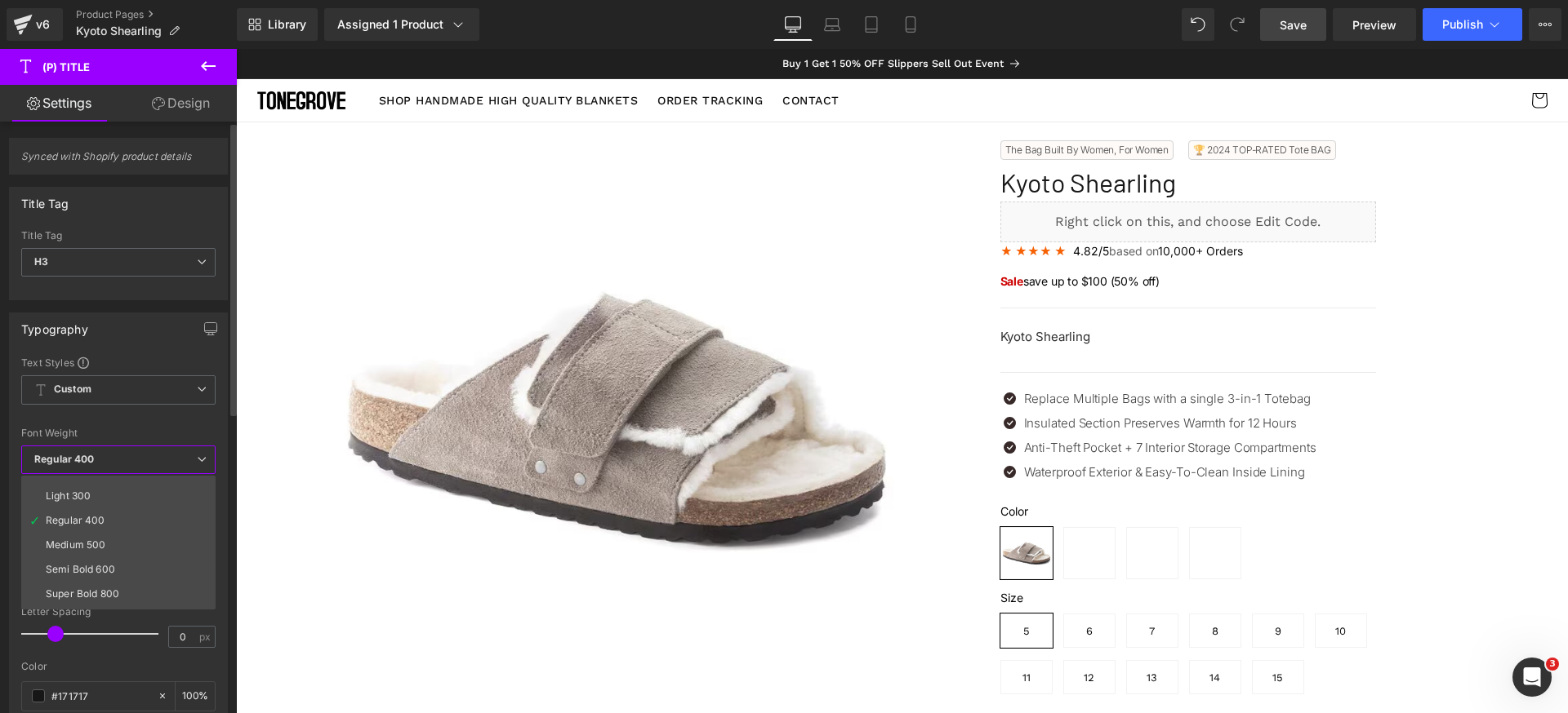
scroll to position [114, 0]
click at [110, 563] on li "Bold 700" at bounding box center [122, 570] width 201 height 24
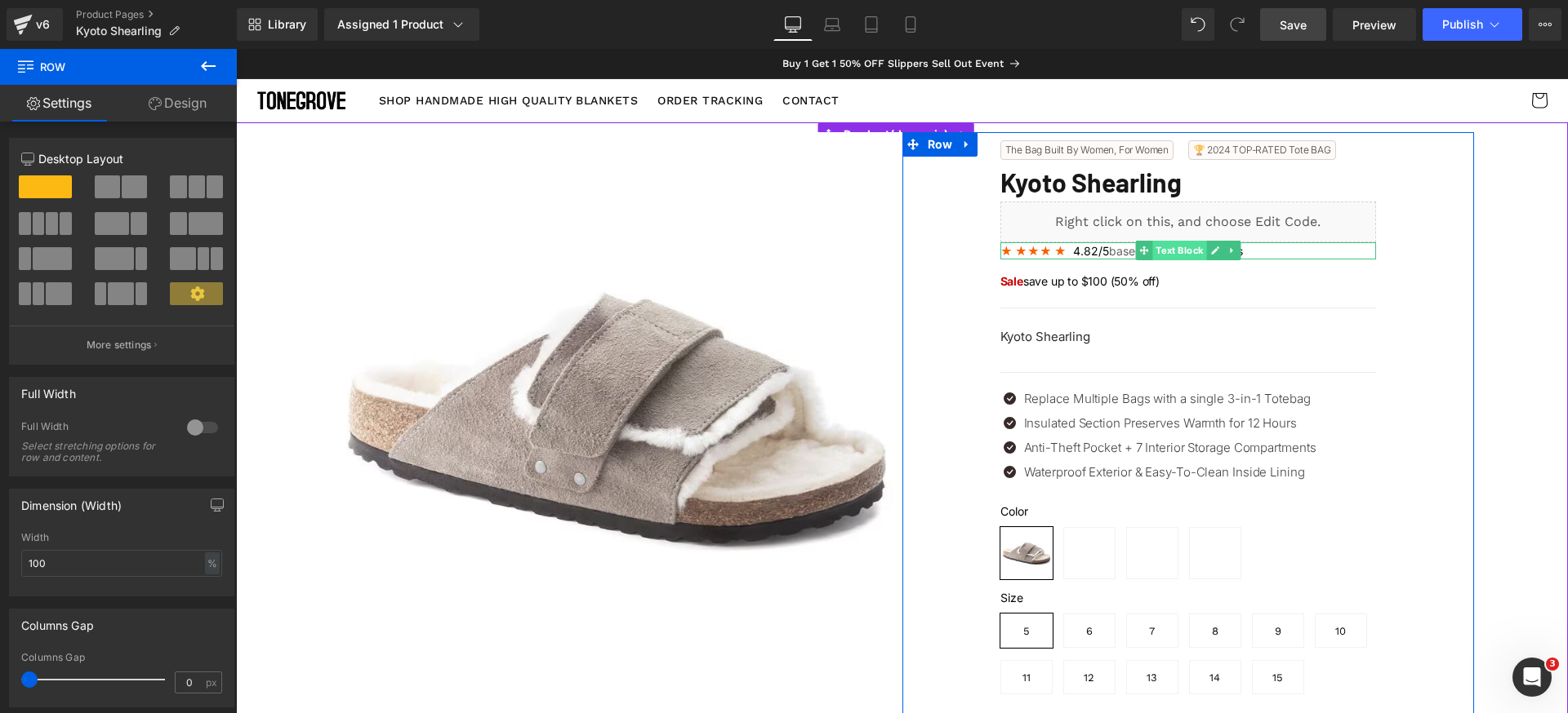
click at [1152, 253] on span "Text Block" at bounding box center [1178, 250] width 54 height 20
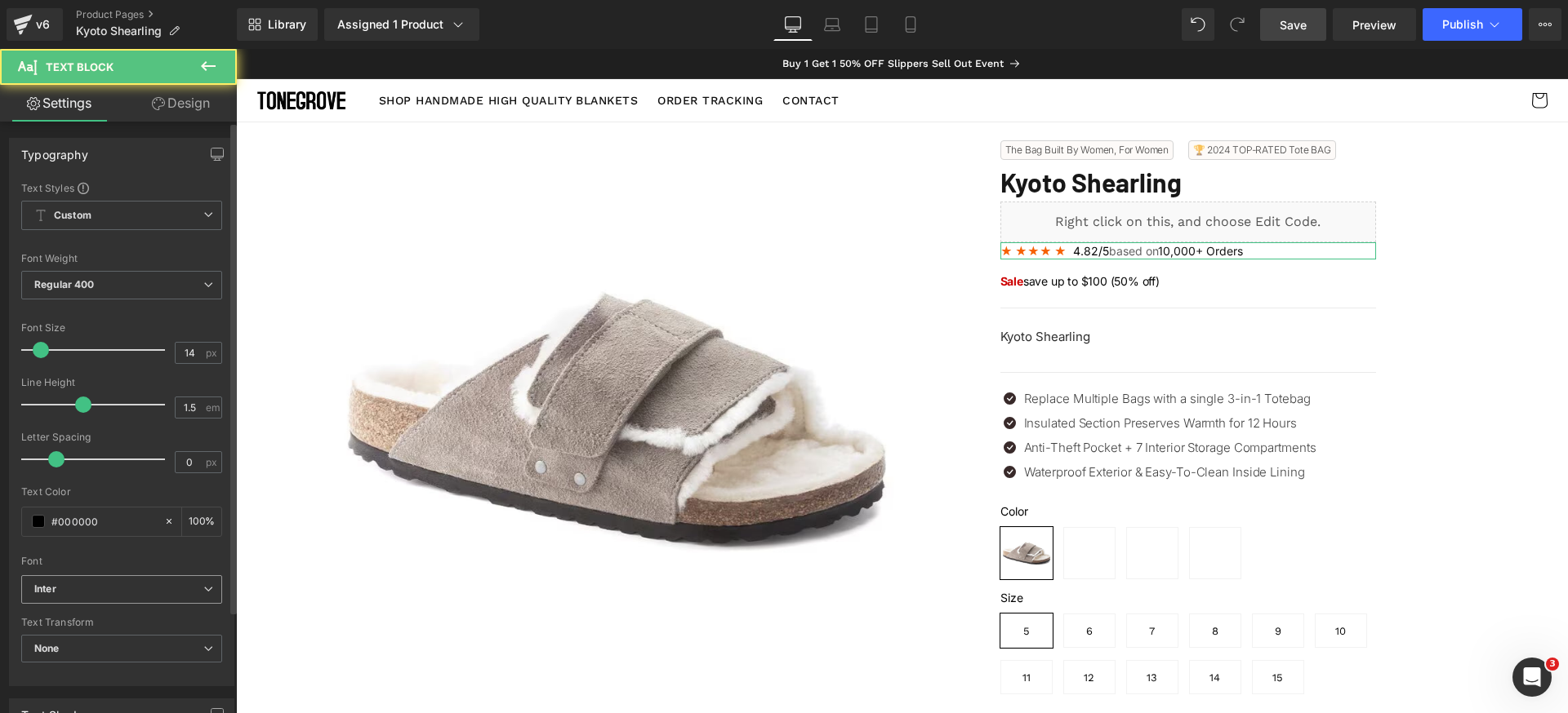
scroll to position [77, 0]
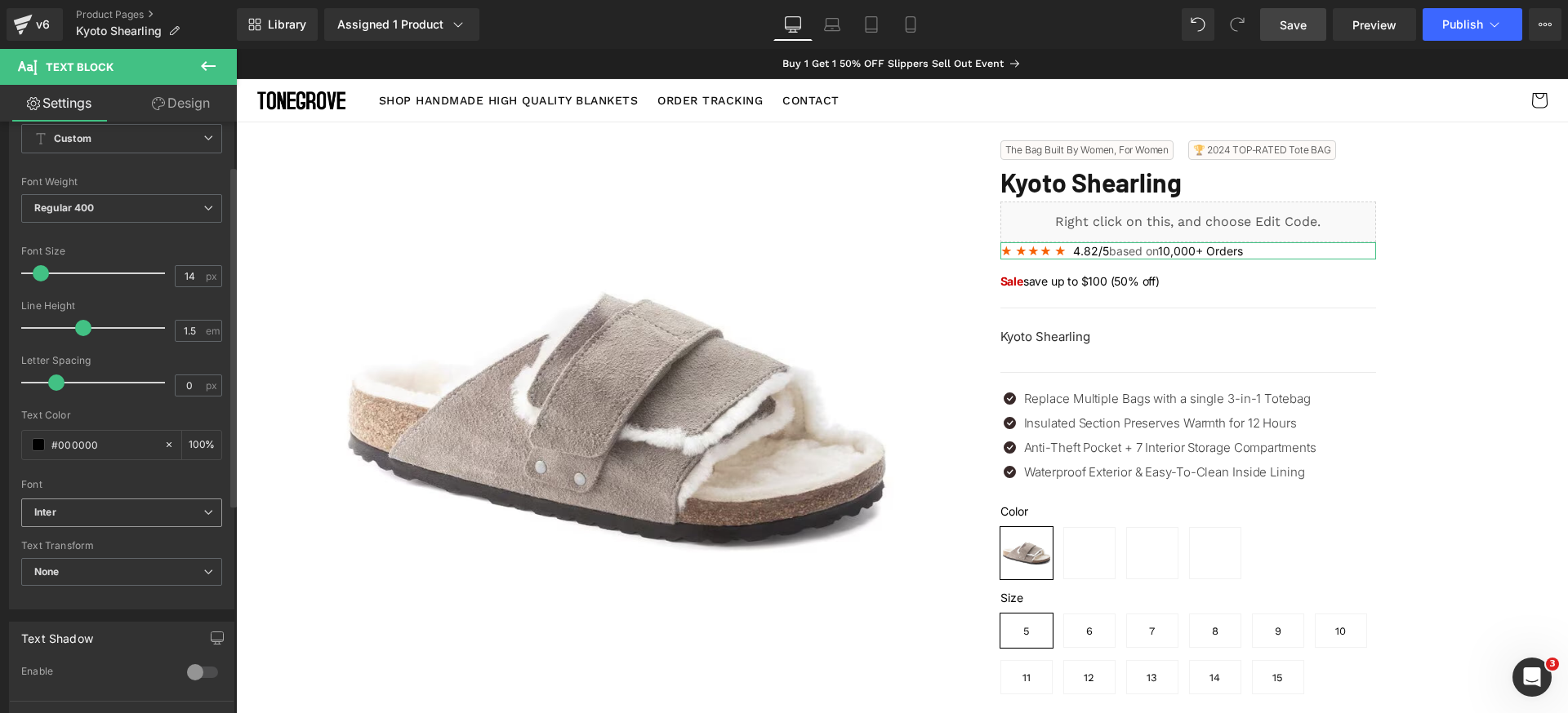
click at [136, 514] on b "Inter" at bounding box center [119, 513] width 169 height 14
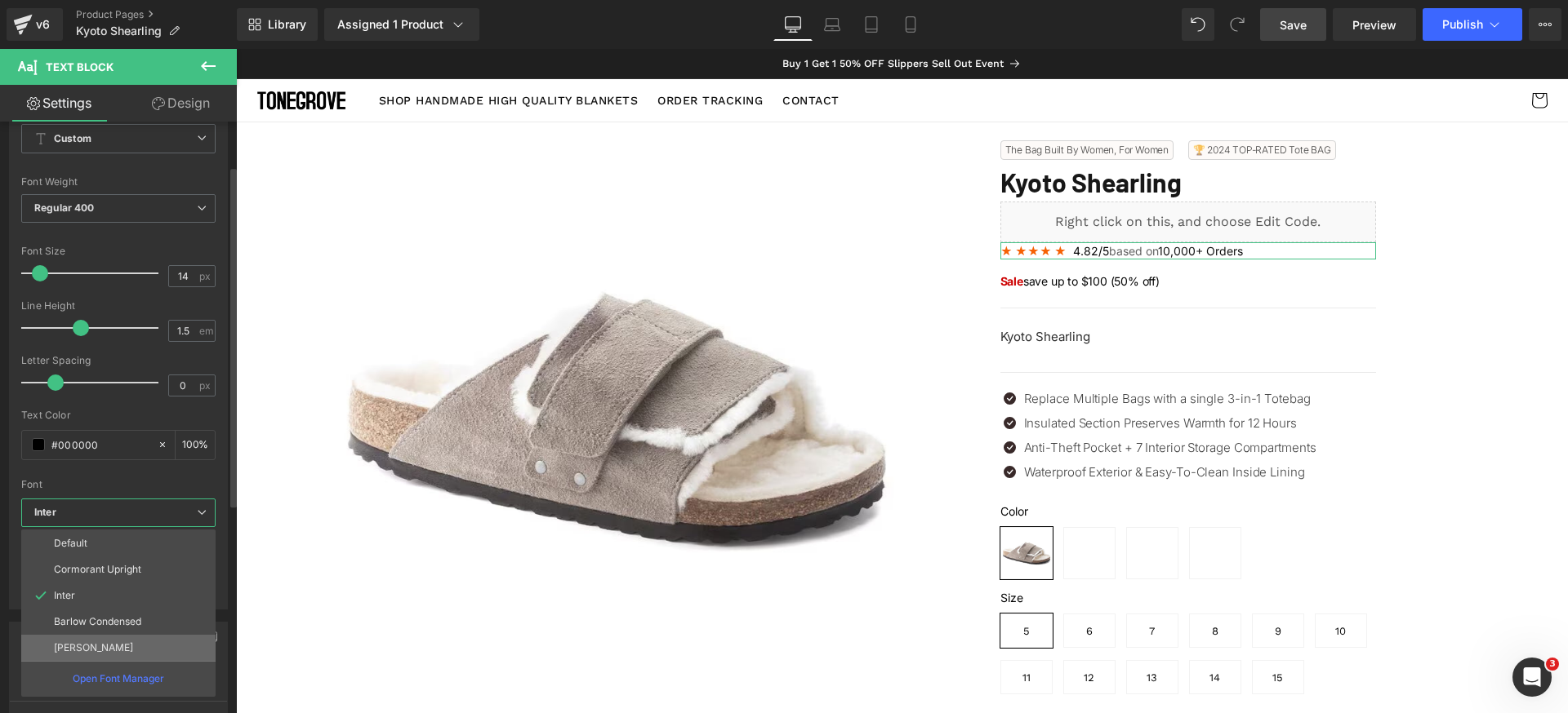
click at [114, 649] on li "[PERSON_NAME]" at bounding box center [119, 648] width 195 height 26
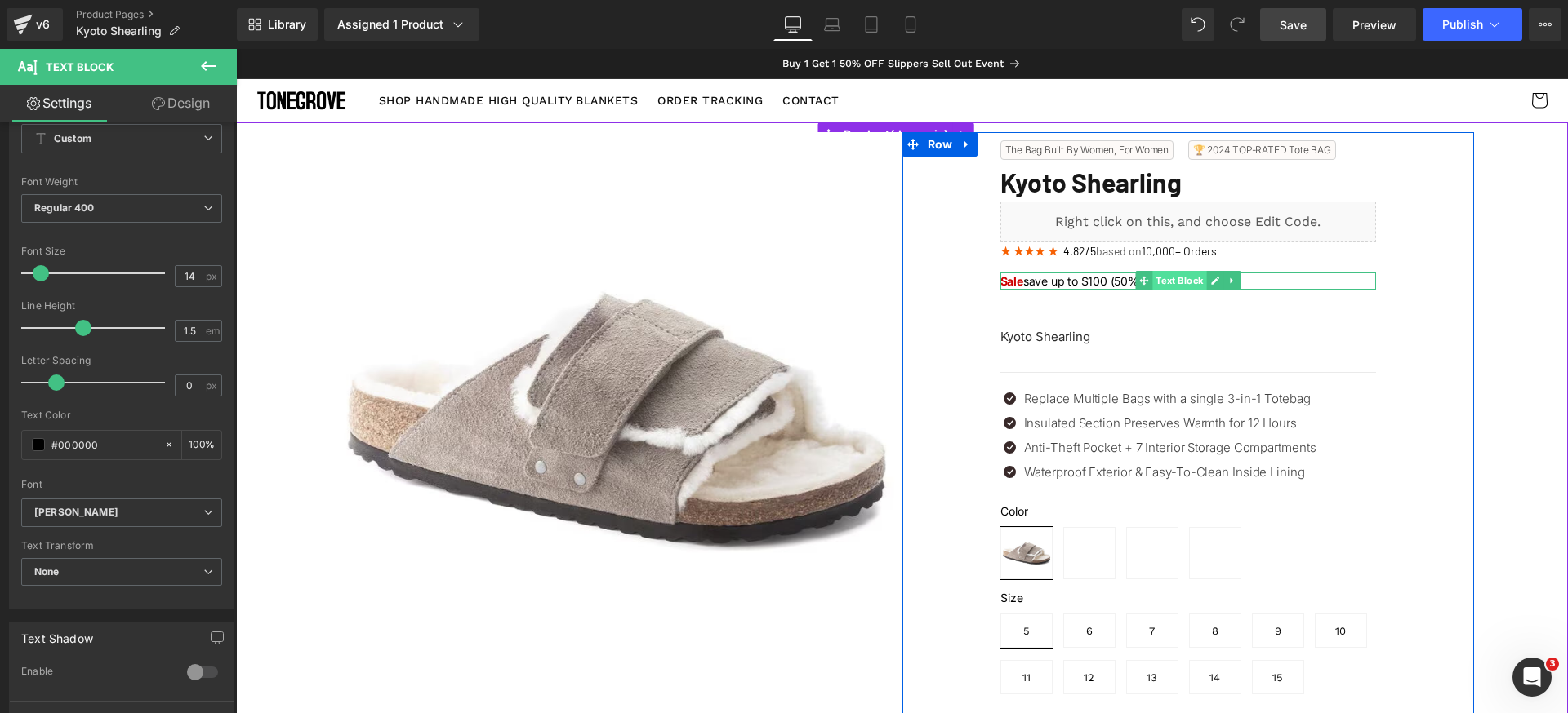
click at [1165, 281] on span "Text Block" at bounding box center [1178, 280] width 54 height 20
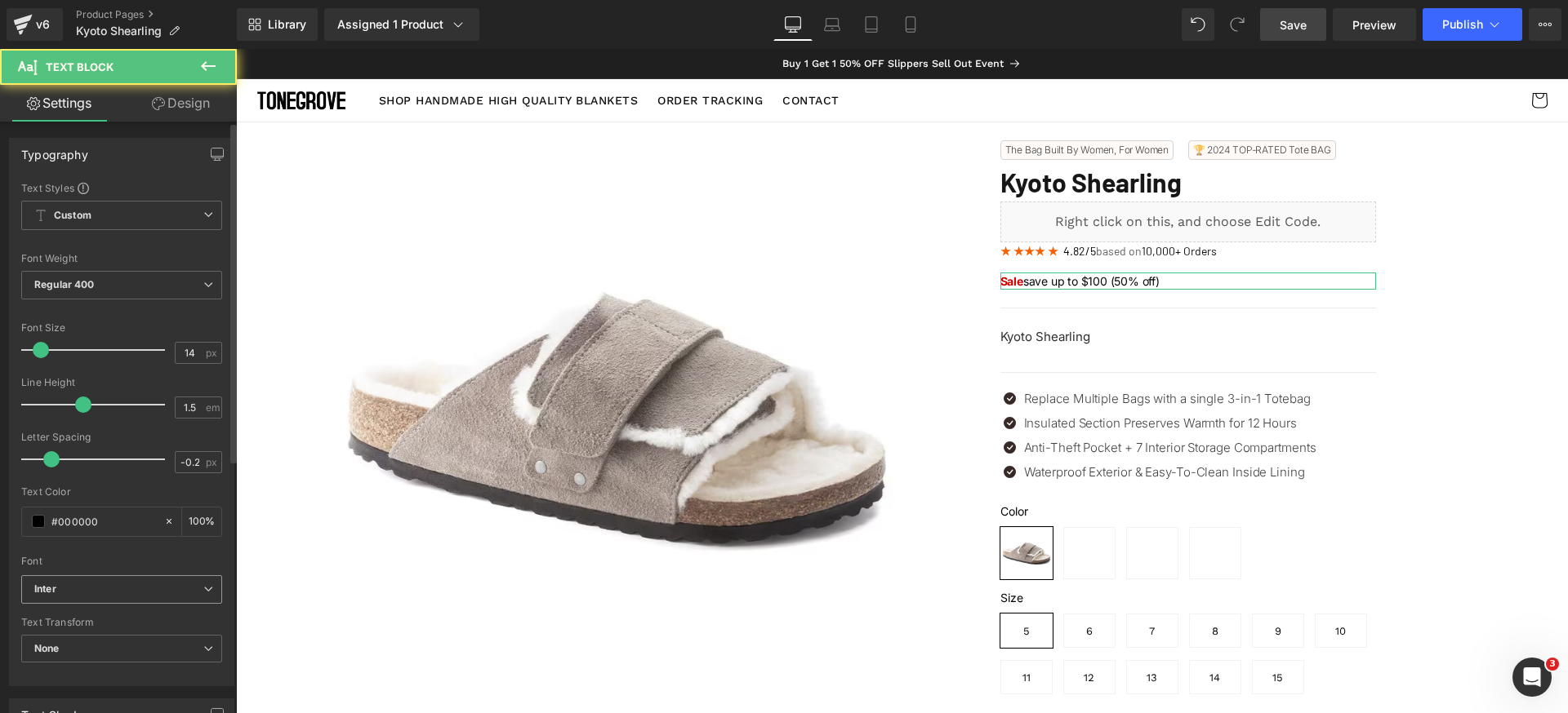
click at [140, 593] on b "Inter" at bounding box center [119, 590] width 169 height 14
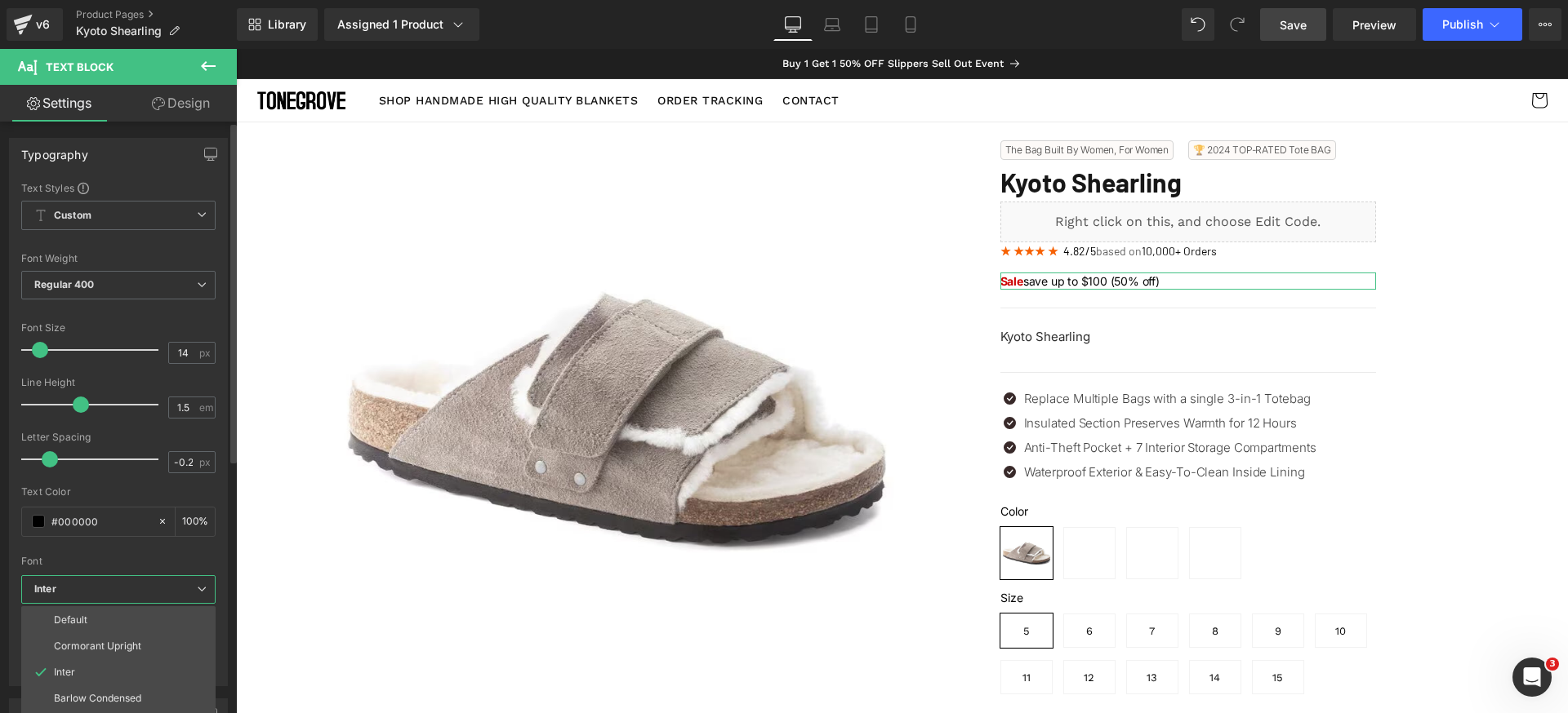
click at [149, 550] on div at bounding box center [119, 550] width 195 height 10
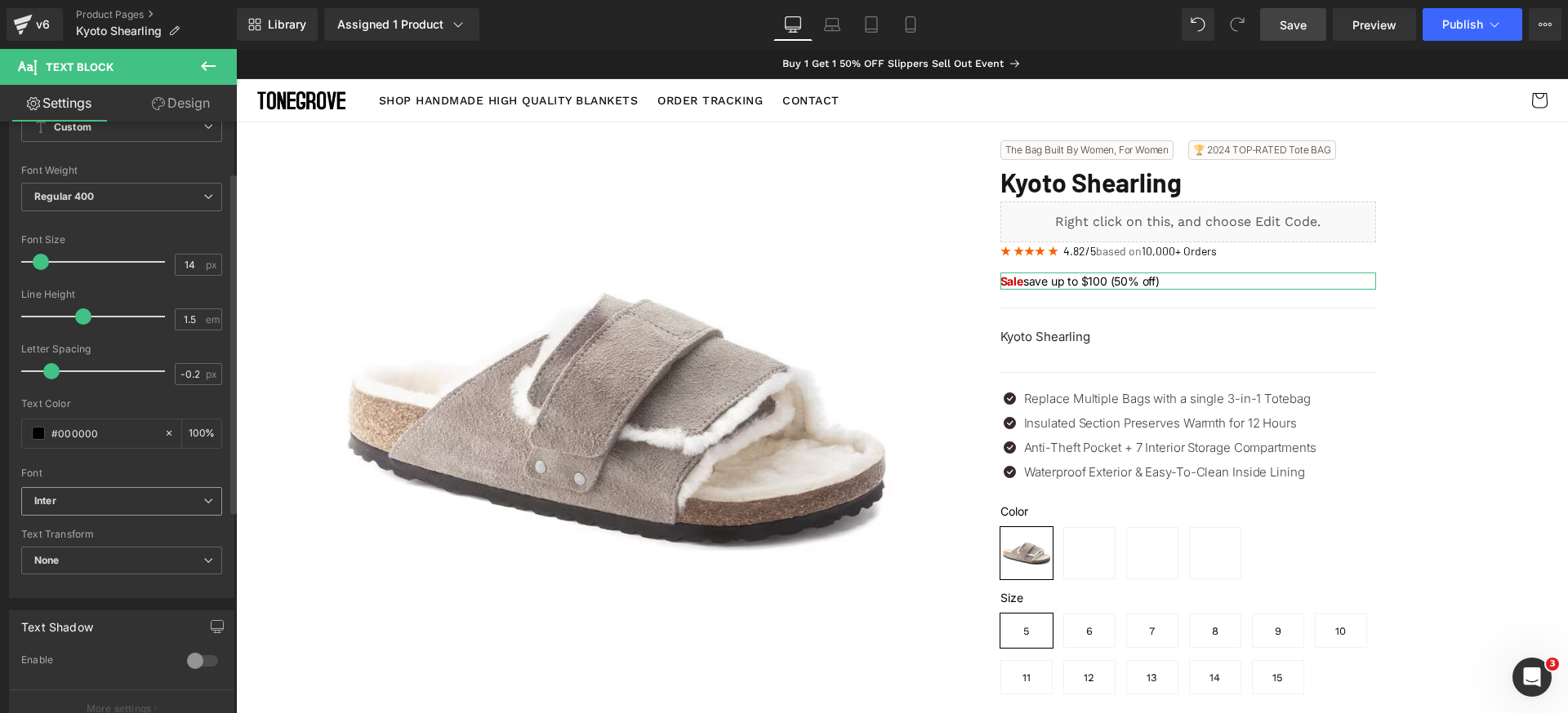
click at [169, 516] on div "Inter Default Cormorant Upright Inter Barlow Condensed Barlow Open Font Manager" at bounding box center [121, 506] width 200 height 38
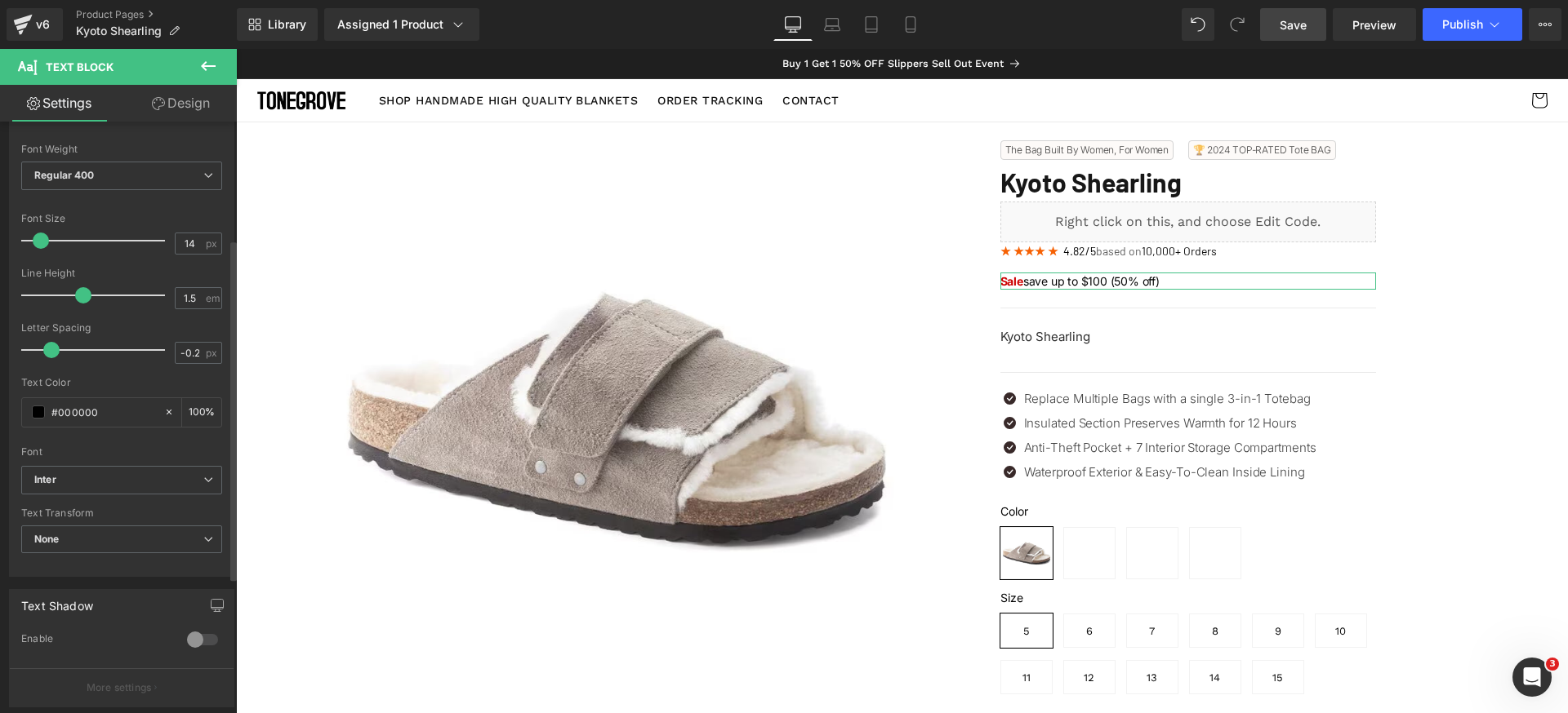
scroll to position [204, 0]
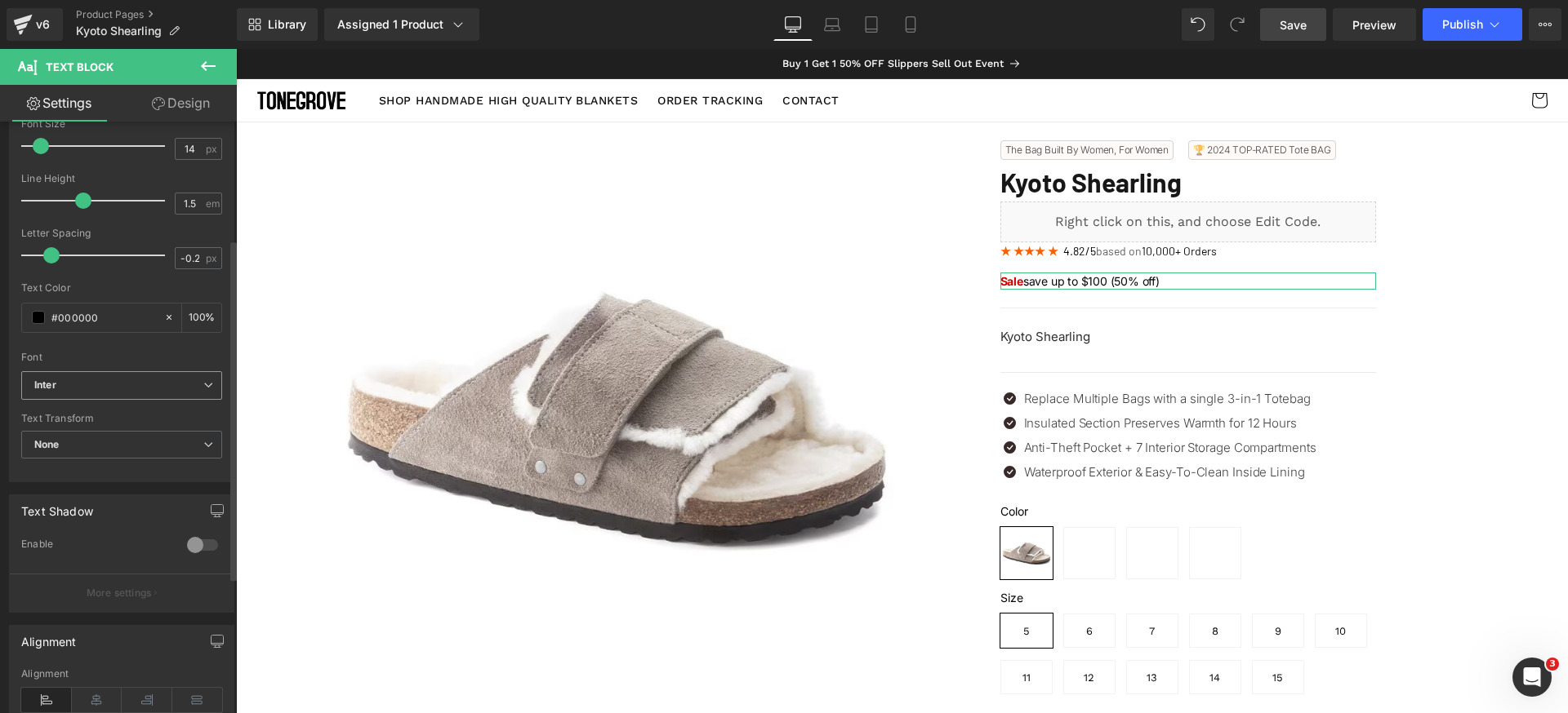
click at [139, 386] on b "Inter" at bounding box center [119, 386] width 169 height 14
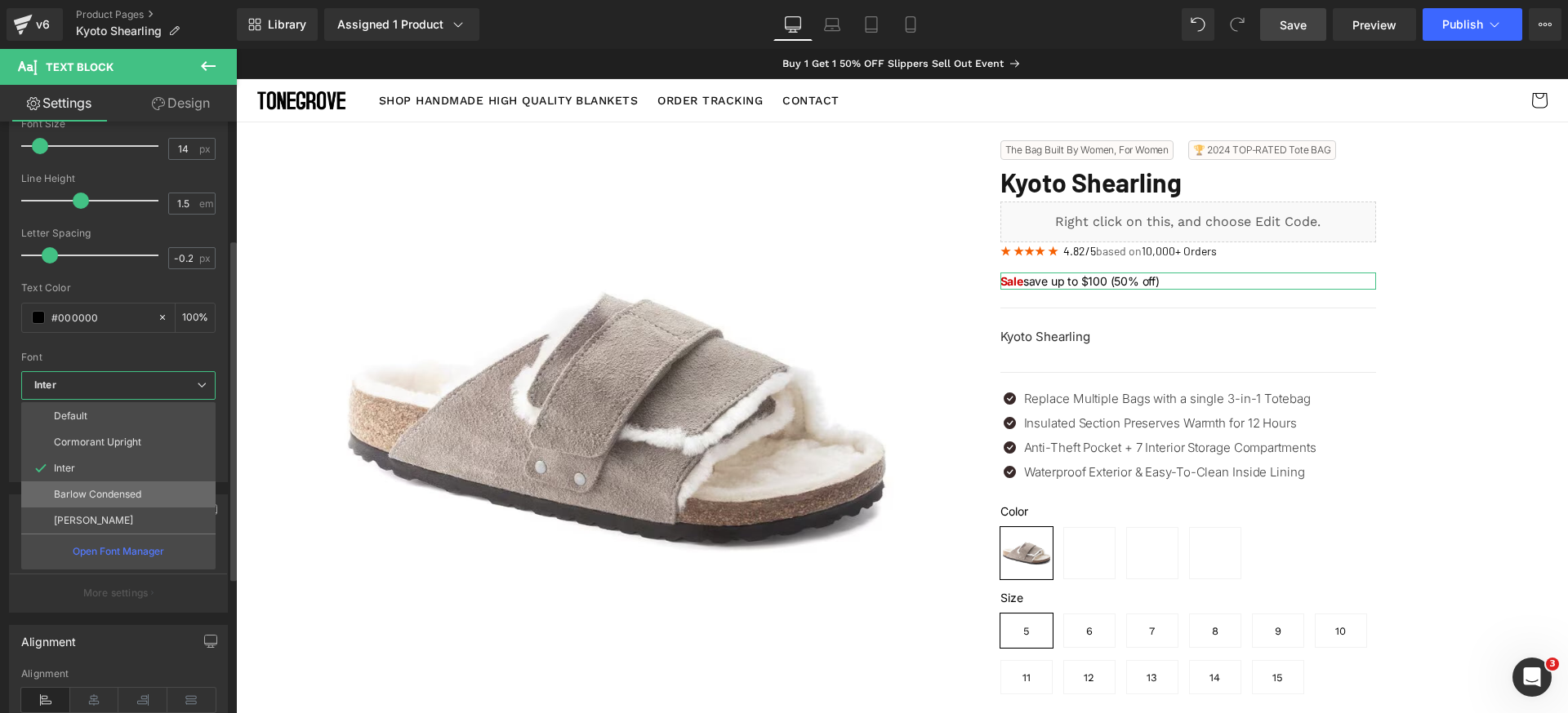
click at [120, 495] on p "Barlow Condensed" at bounding box center [97, 495] width 88 height 11
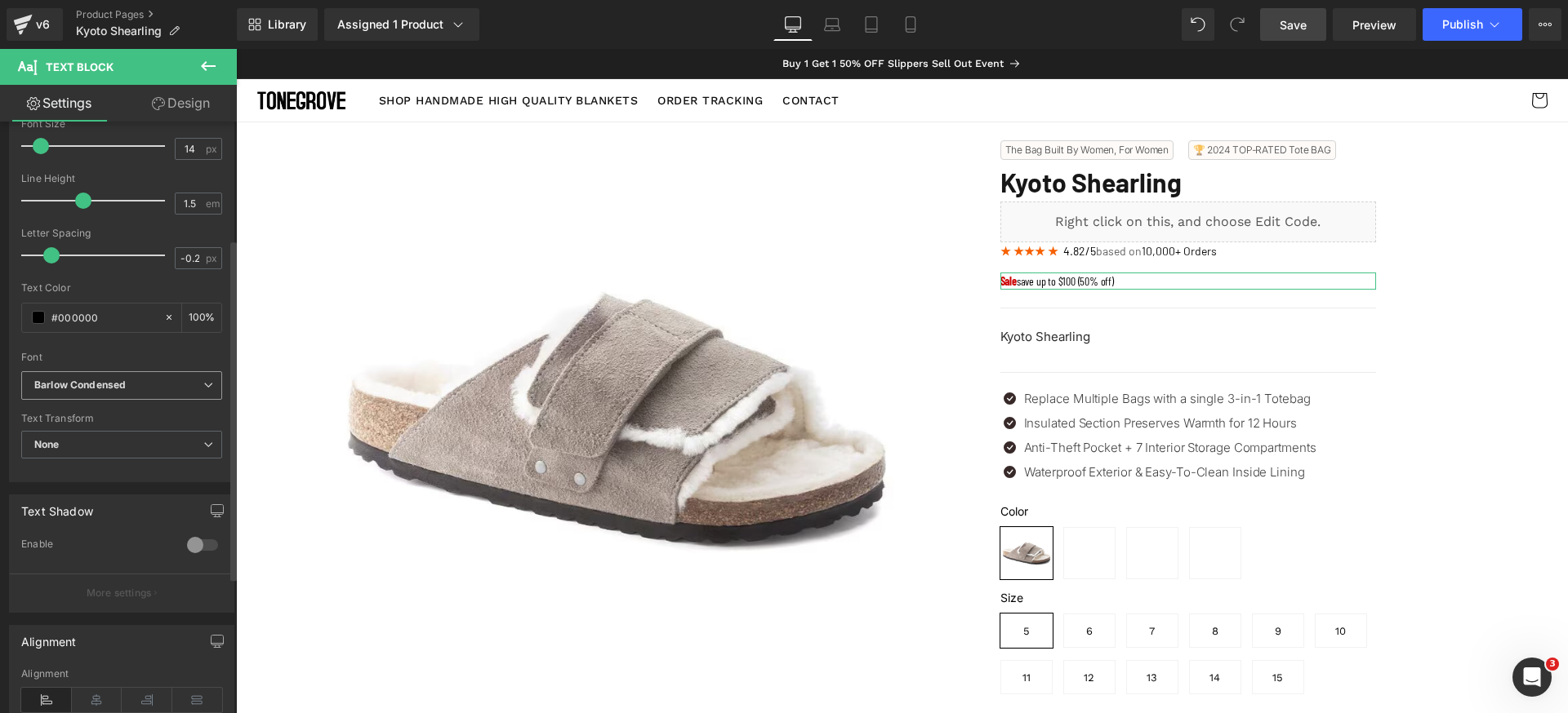
click at [139, 383] on b "Barlow Condensed" at bounding box center [119, 386] width 169 height 14
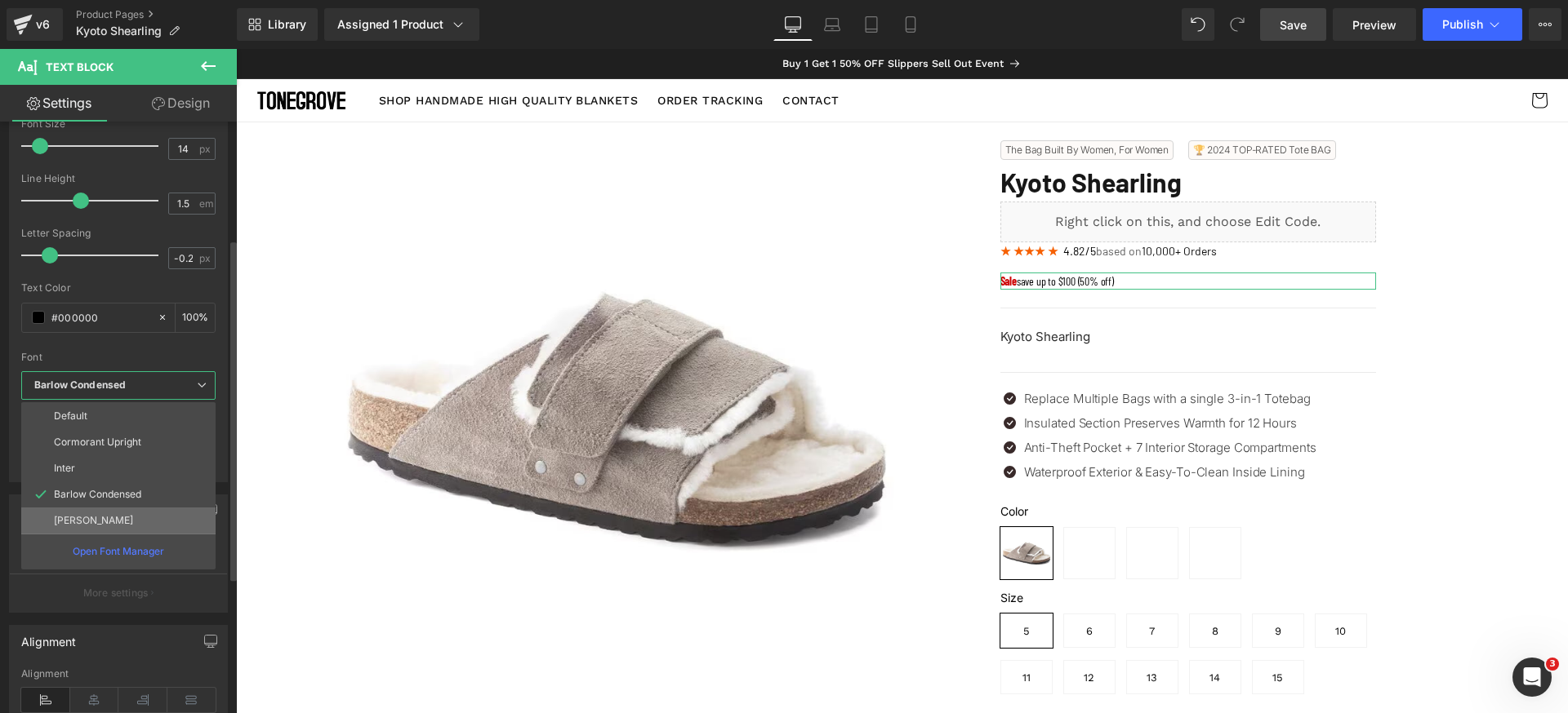
click at [76, 515] on p "[PERSON_NAME]" at bounding box center [93, 520] width 79 height 11
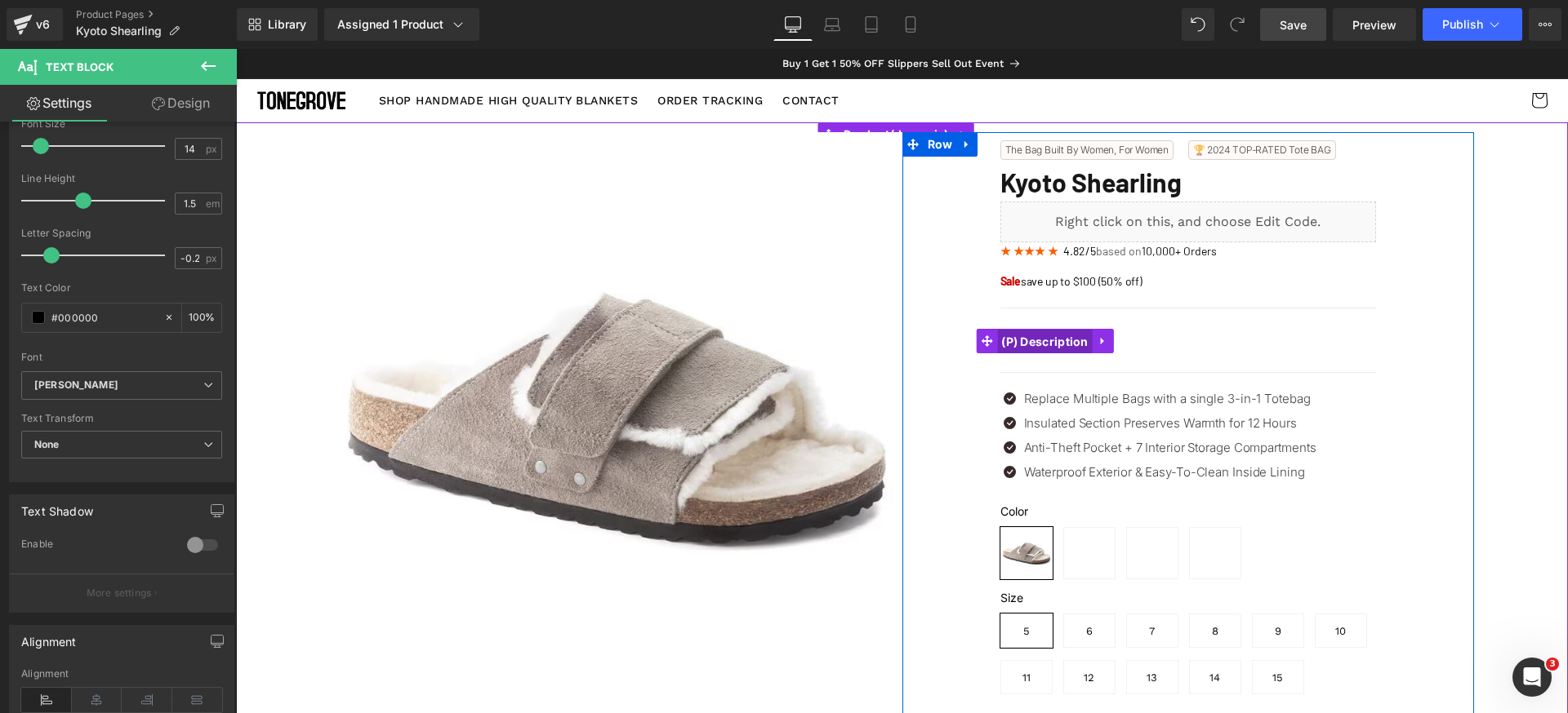
click at [1063, 344] on span "(P) Description" at bounding box center [1045, 342] width 96 height 24
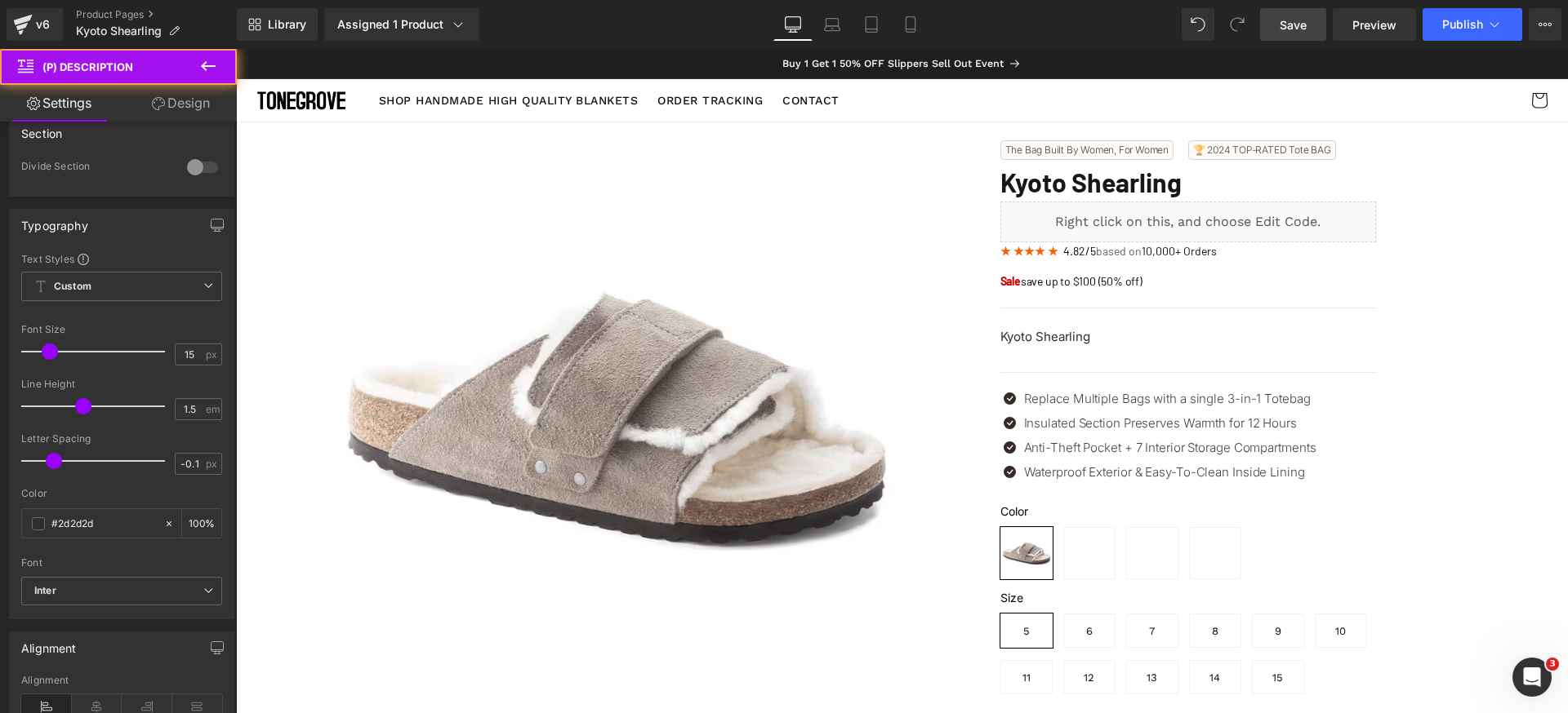
scroll to position [32, 0]
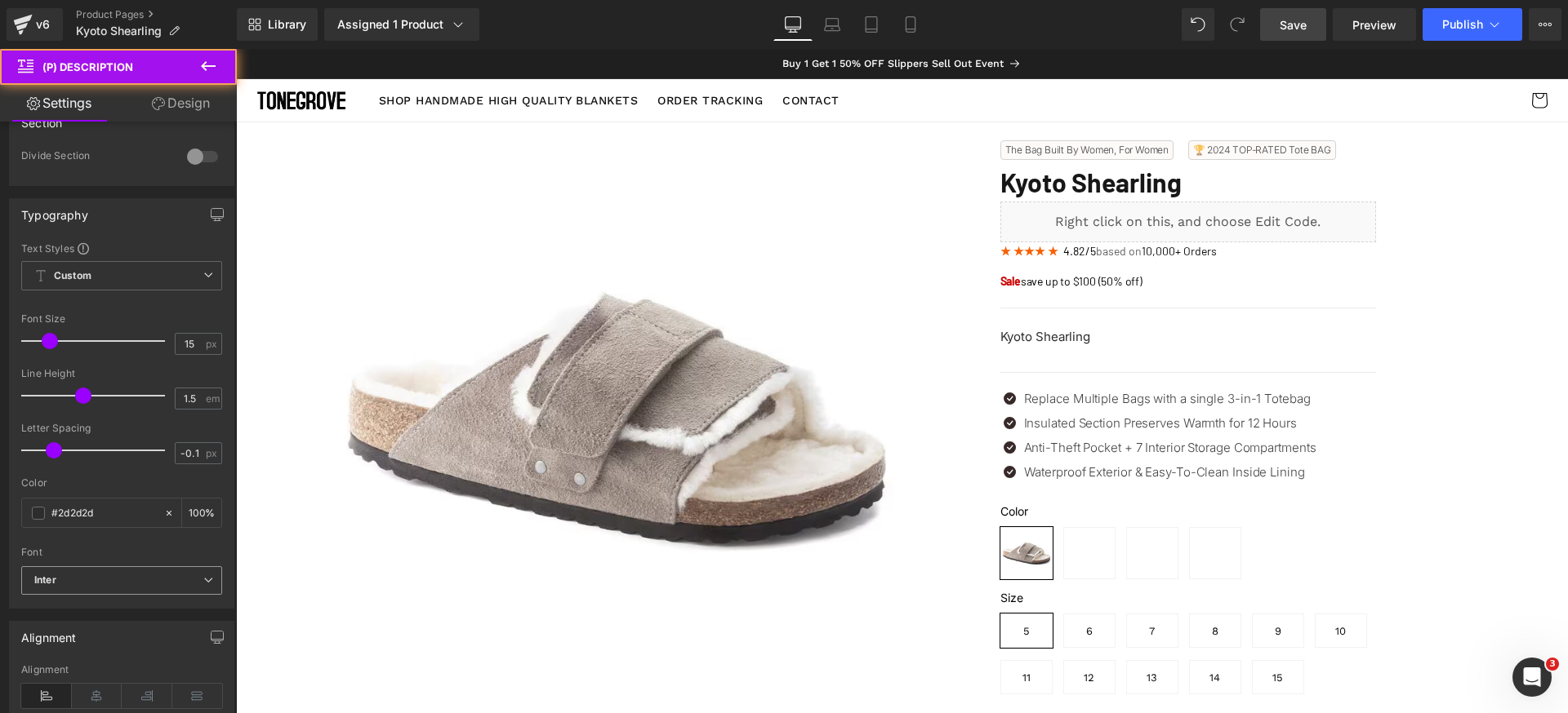
click at [134, 579] on b "Inter" at bounding box center [119, 580] width 169 height 14
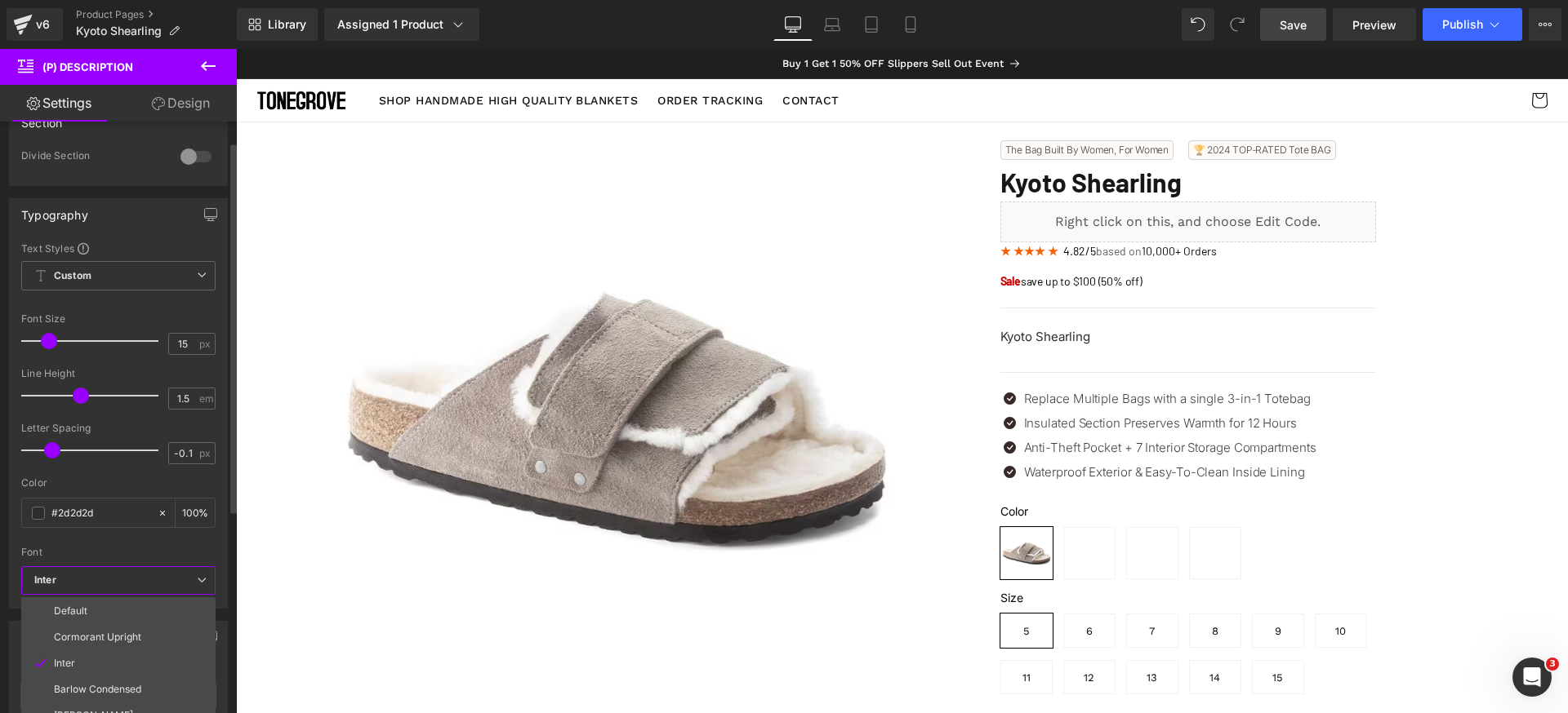
click at [134, 583] on b "Inter" at bounding box center [115, 580] width 163 height 14
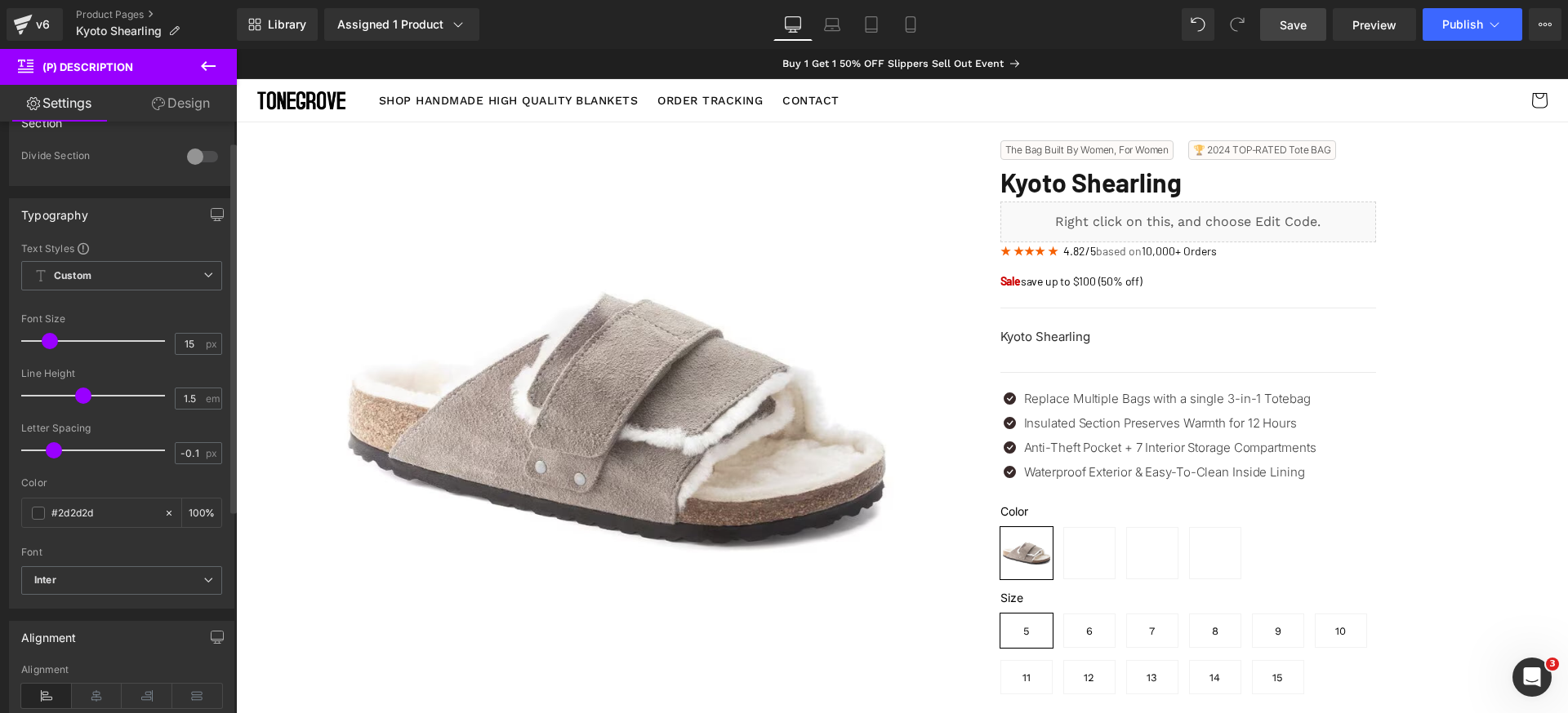
scroll to position [97, 0]
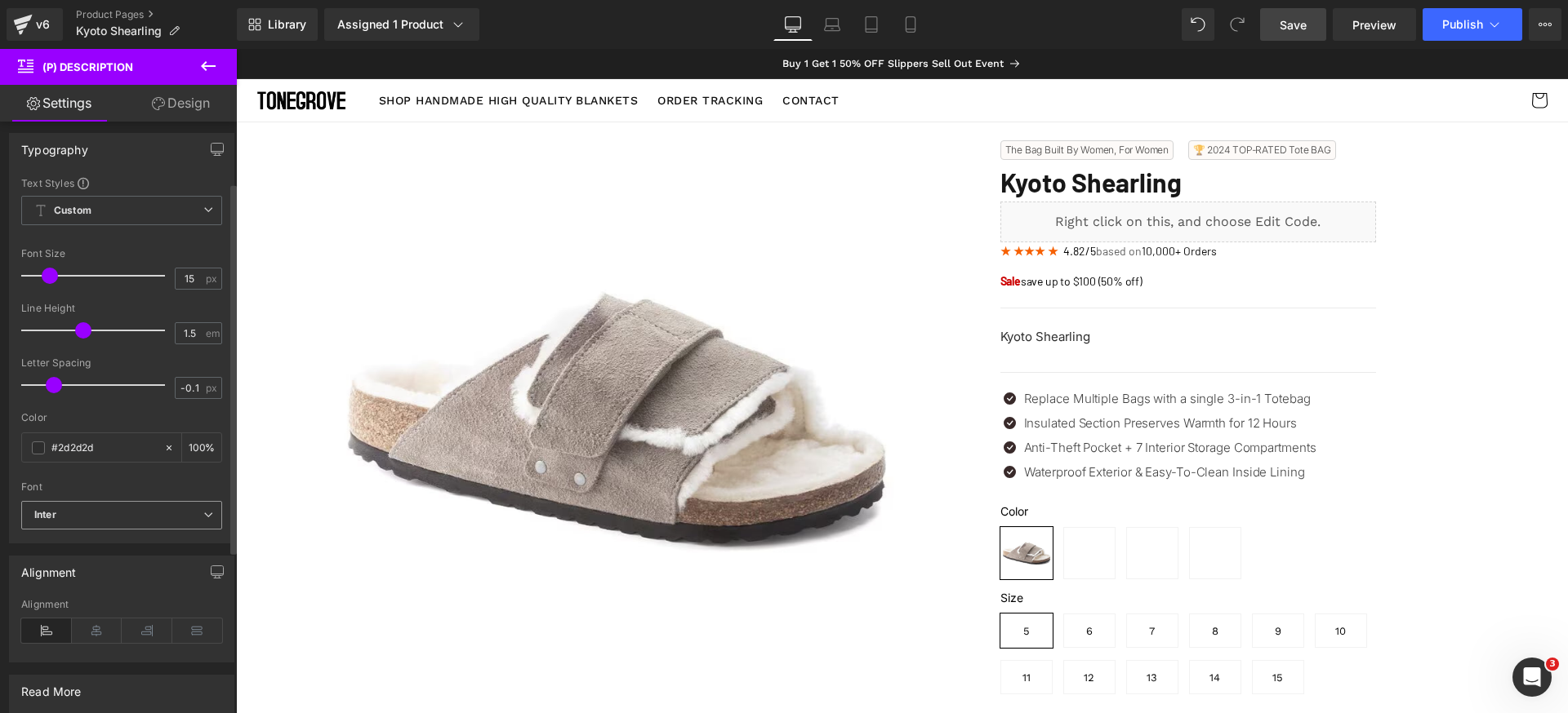
drag, startPoint x: 125, startPoint y: 499, endPoint x: 123, endPoint y: 515, distance: 16.1
click at [125, 498] on div "Font Default Cormorant Upright Inter Barlow Condensed Barlow Inter Default Corm…" at bounding box center [121, 338] width 200 height 325
click at [128, 520] on b "Inter" at bounding box center [119, 515] width 169 height 14
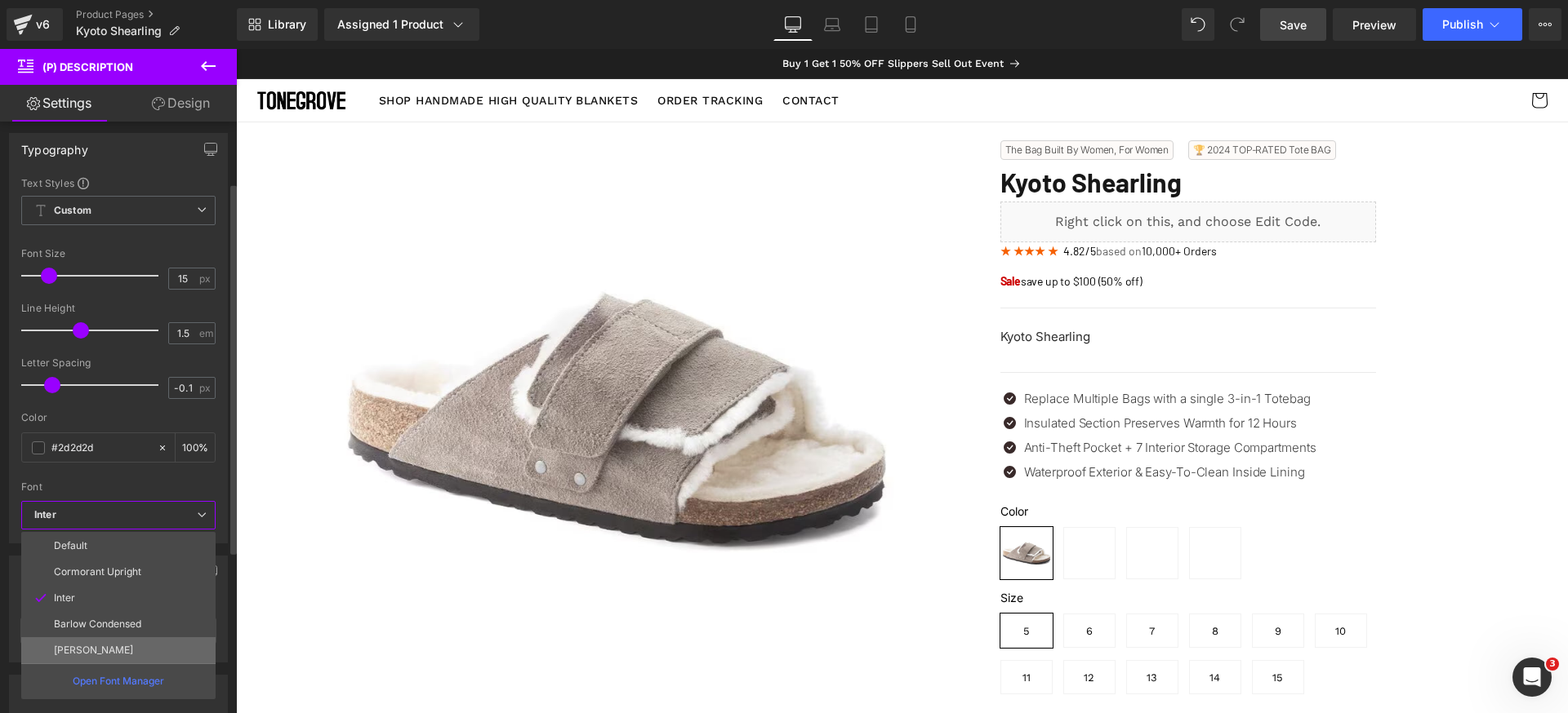
click at [115, 656] on li "[PERSON_NAME]" at bounding box center [119, 651] width 195 height 26
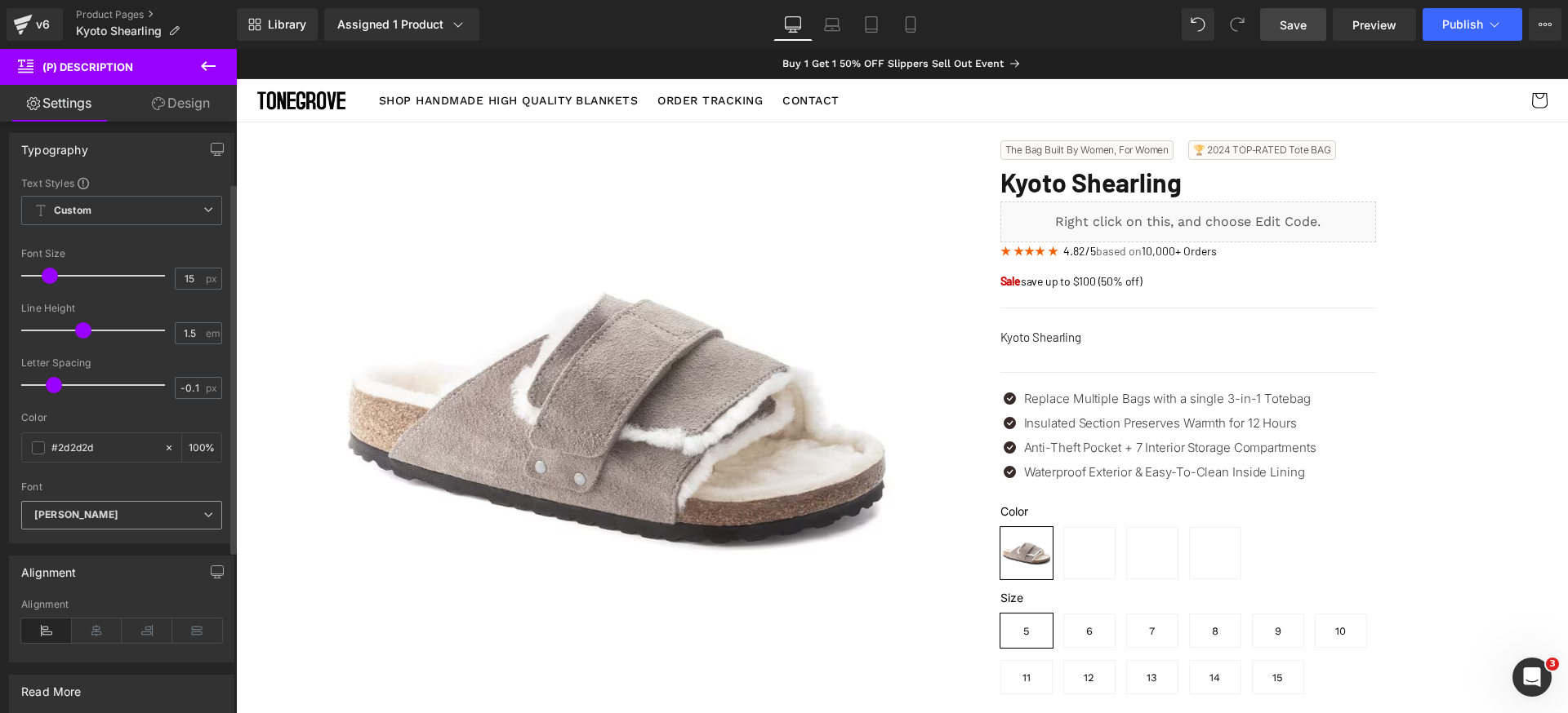
click at [150, 520] on b "[PERSON_NAME]" at bounding box center [119, 515] width 169 height 14
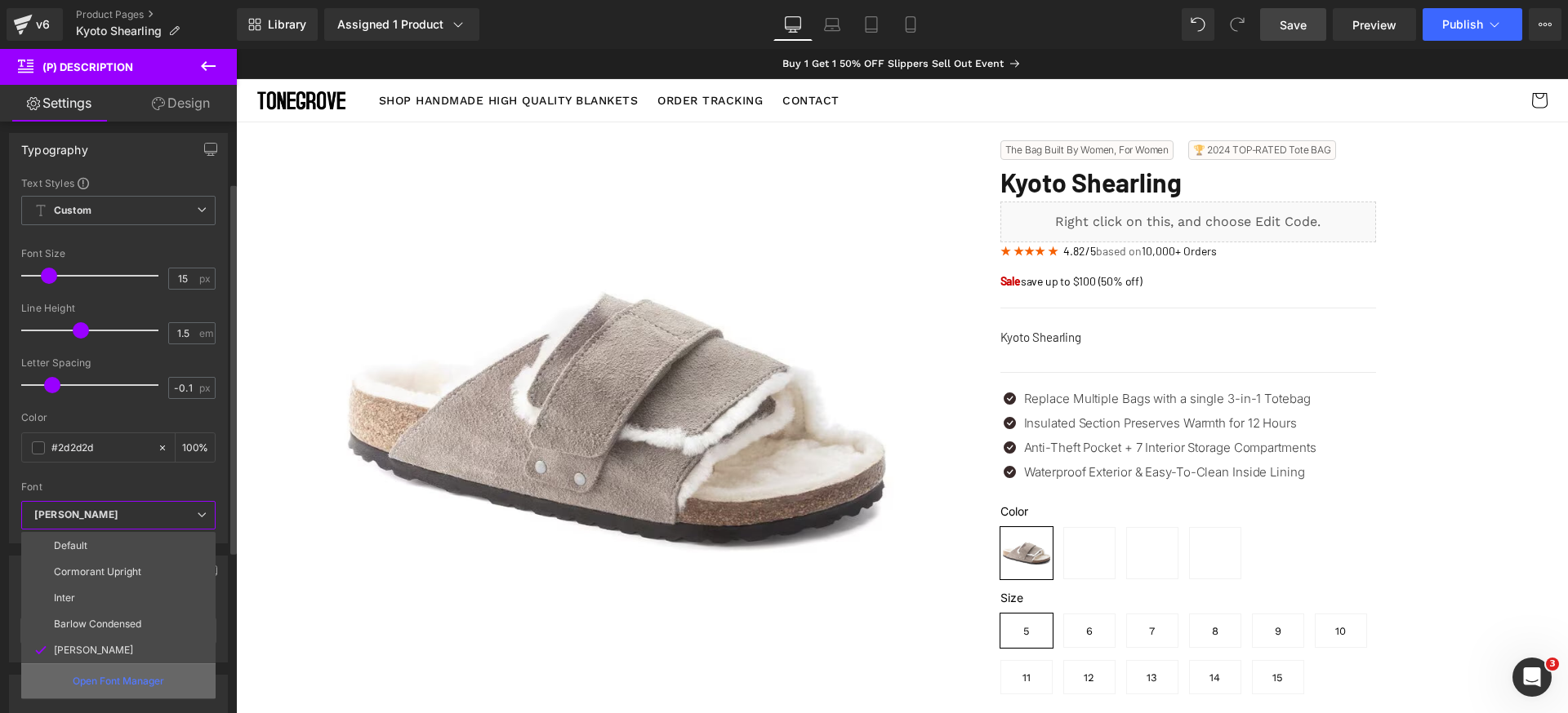
click at [122, 675] on p "Open Font Manager" at bounding box center [118, 682] width 91 height 15
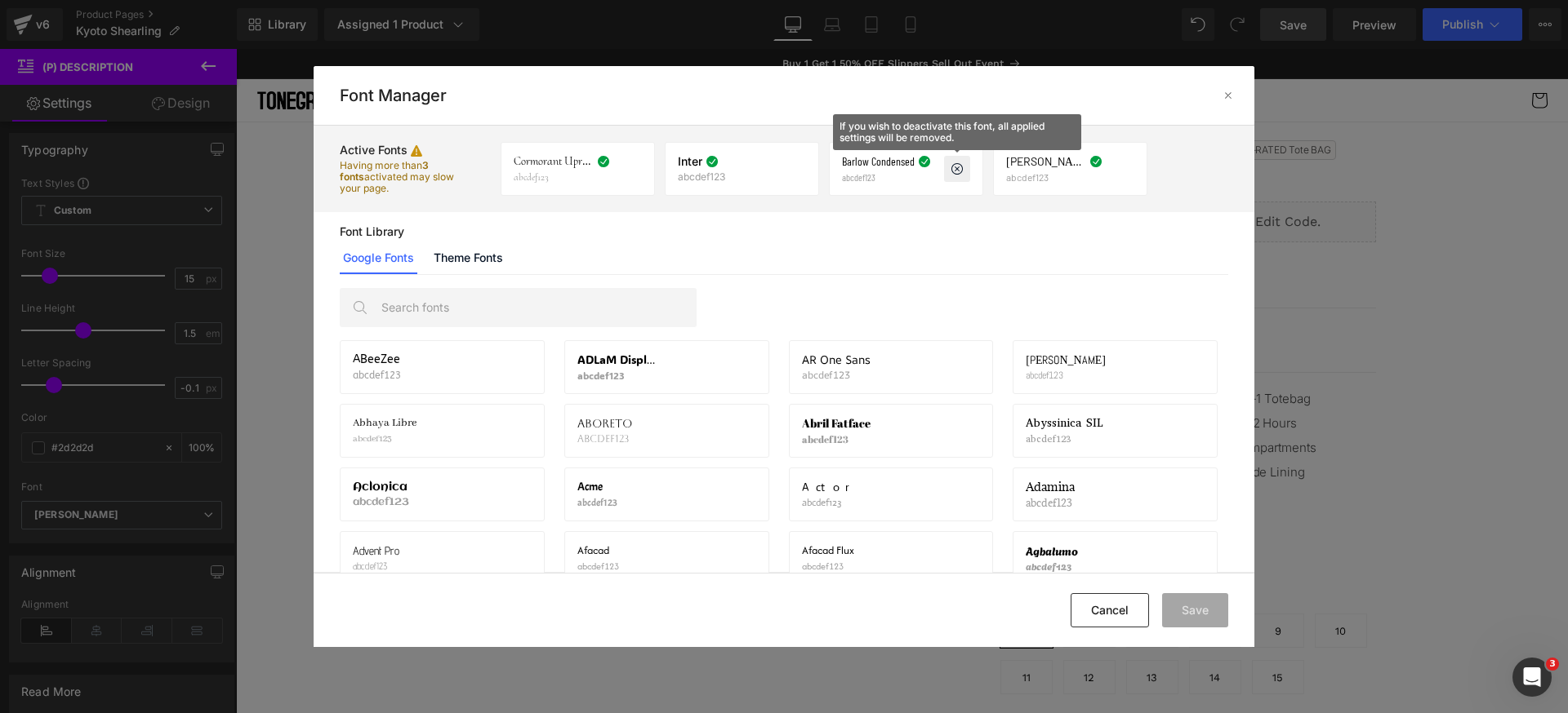
click at [956, 173] on icon at bounding box center [957, 169] width 13 height 13
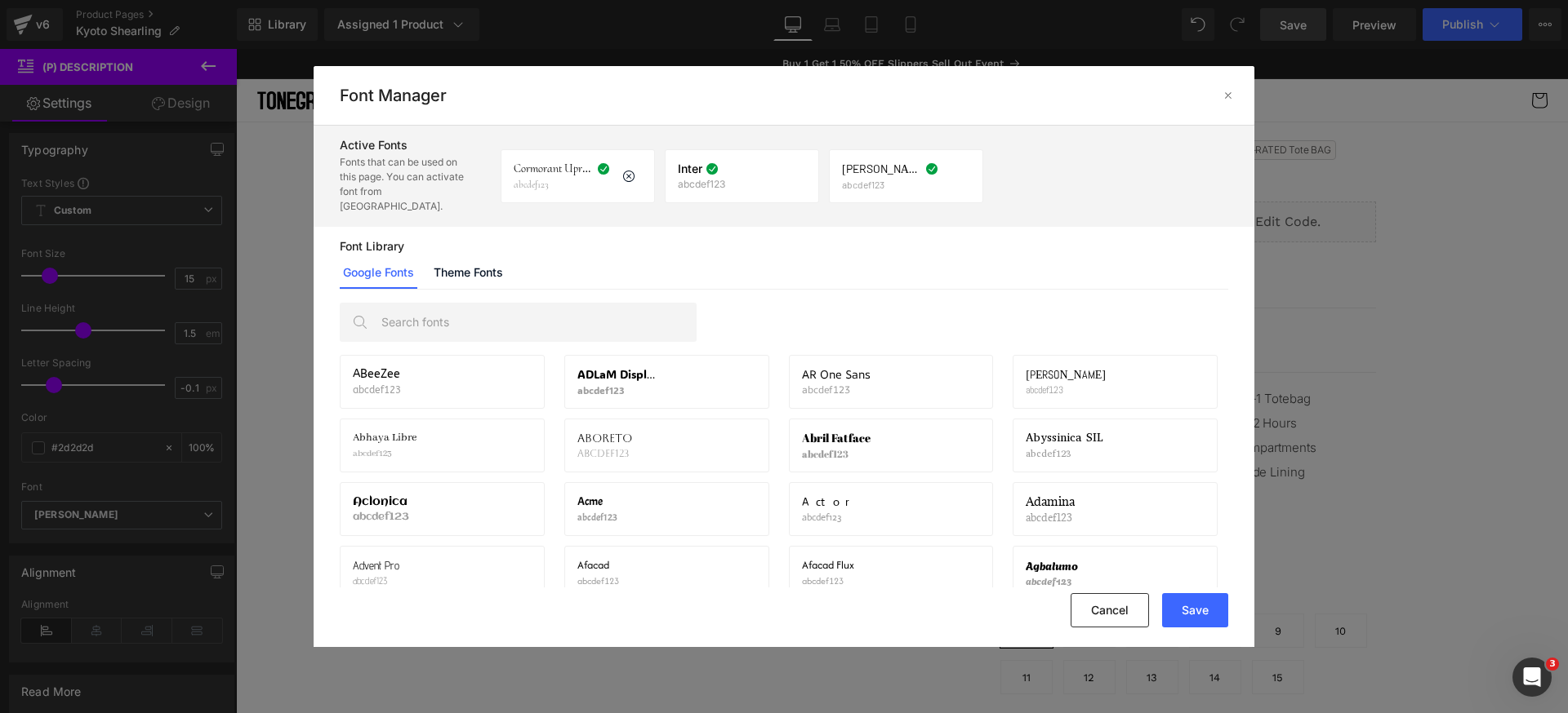
drag, startPoint x: 626, startPoint y: 173, endPoint x: 631, endPoint y: 184, distance: 12.1
click at [626, 172] on icon at bounding box center [629, 176] width 13 height 13
click at [1187, 601] on button "Save" at bounding box center [1195, 610] width 66 height 34
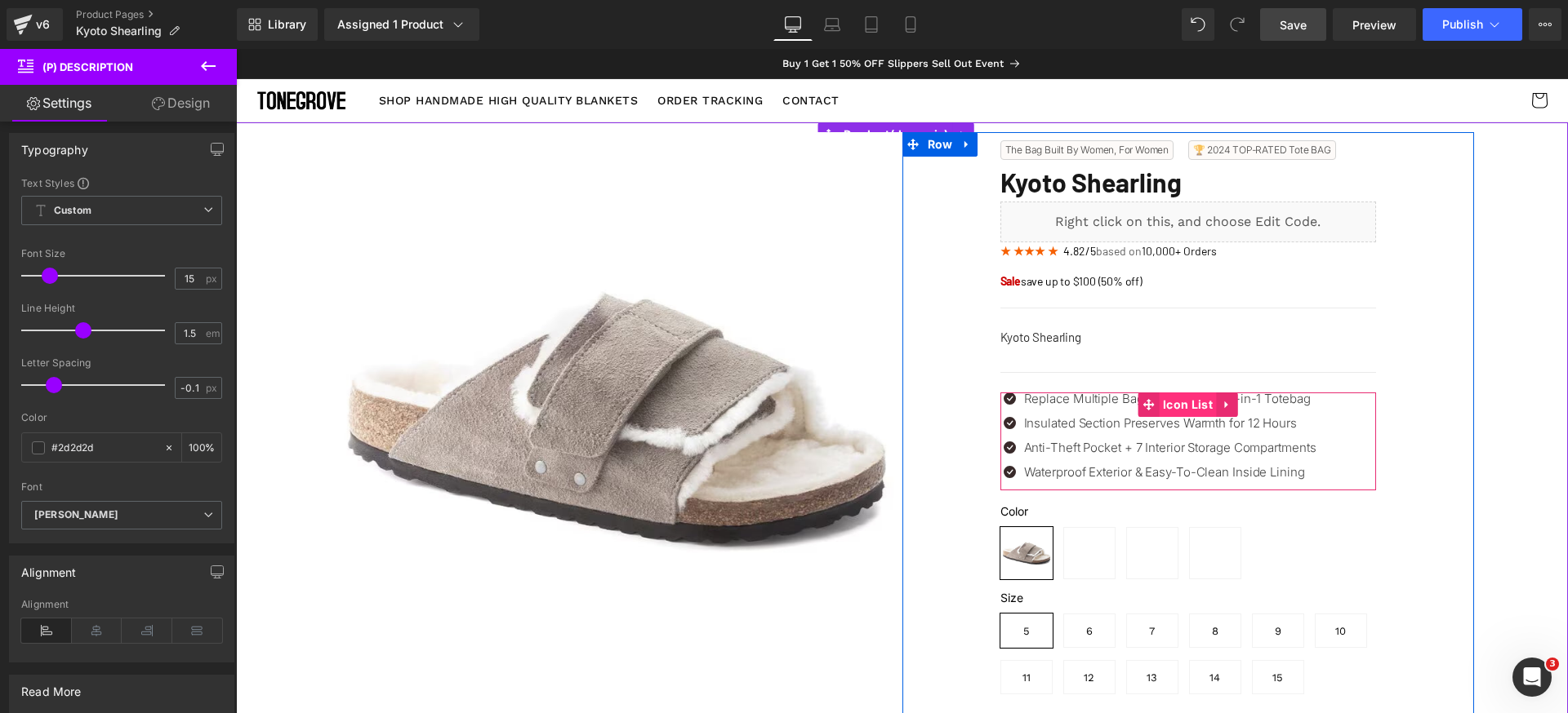
click at [1159, 399] on span "Icon List" at bounding box center [1188, 404] width 58 height 24
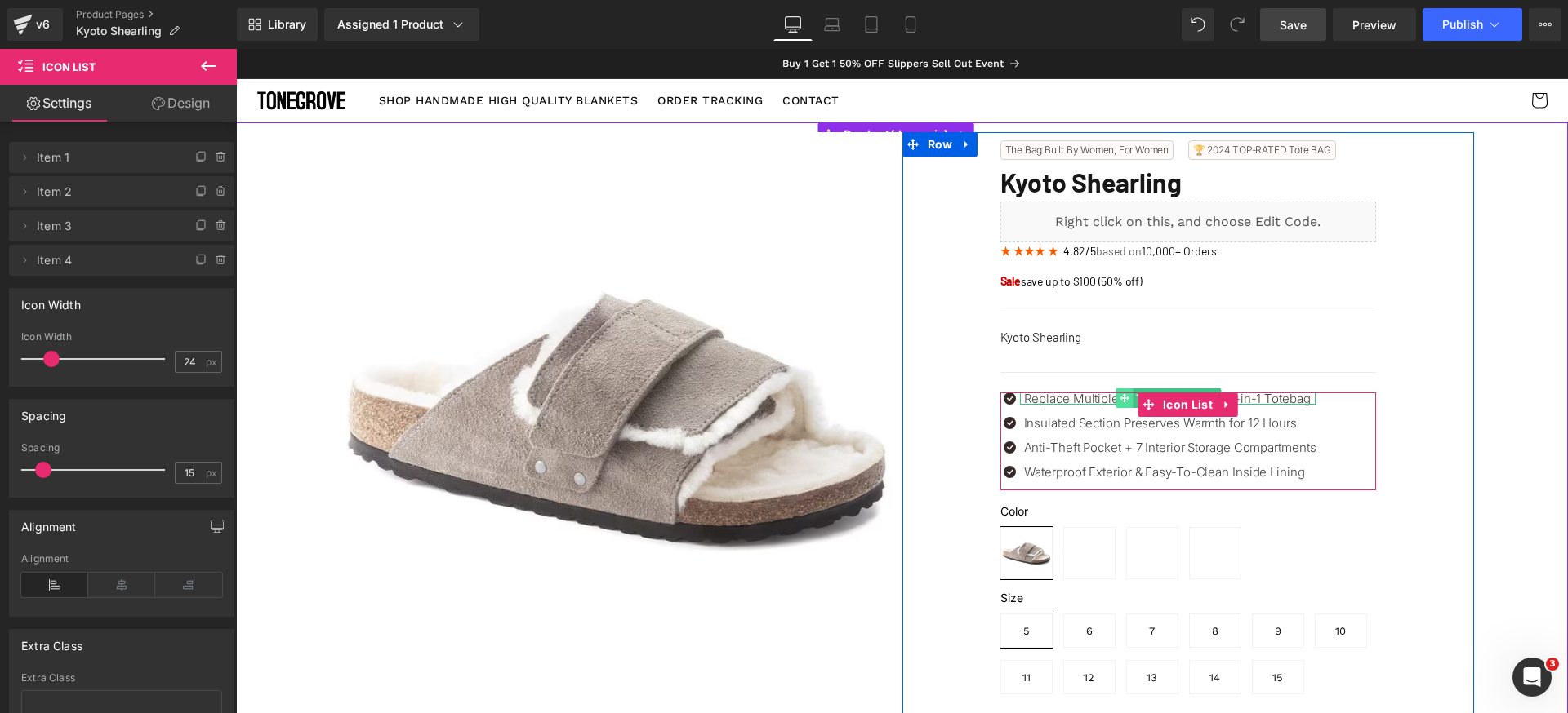
click at [1120, 396] on icon at bounding box center [1125, 399] width 9 height 9
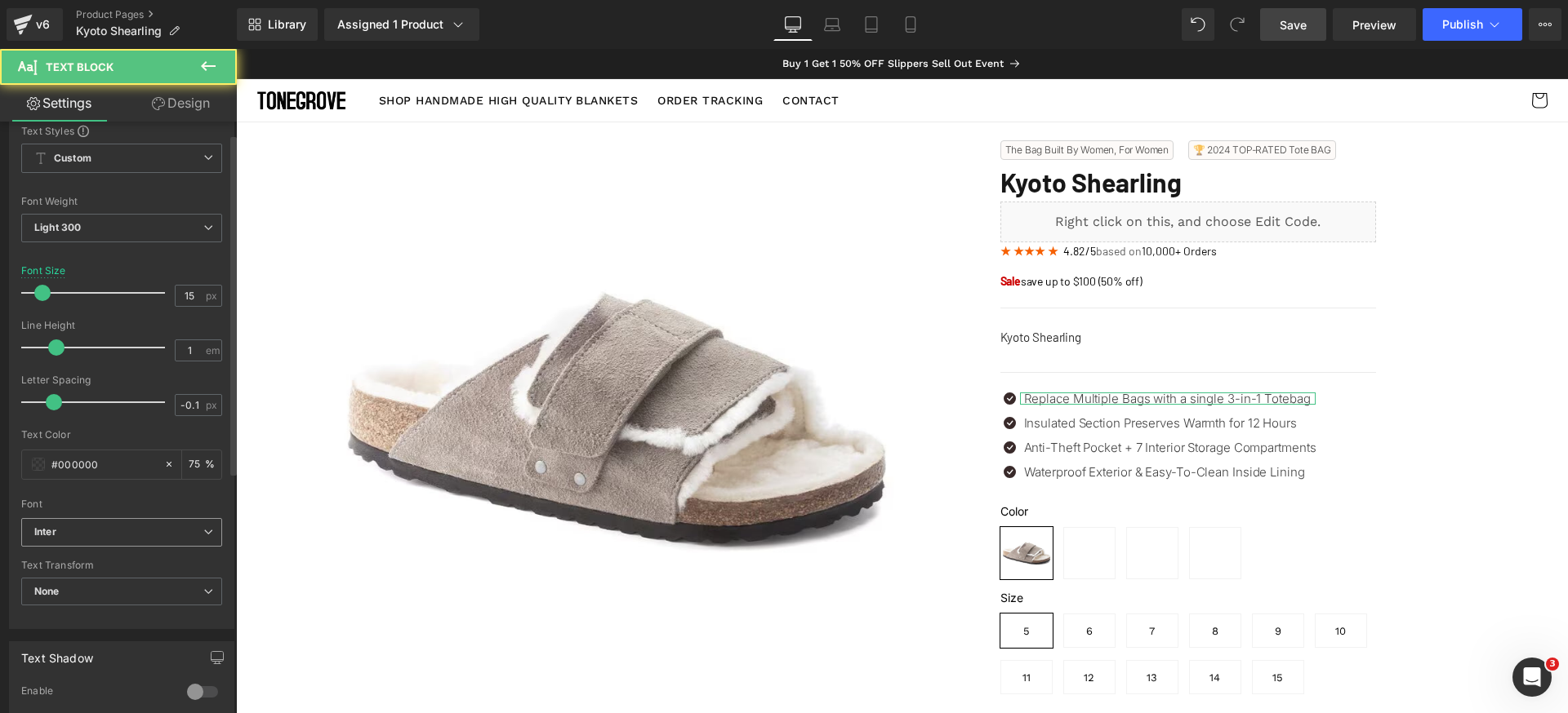
scroll to position [68, 0]
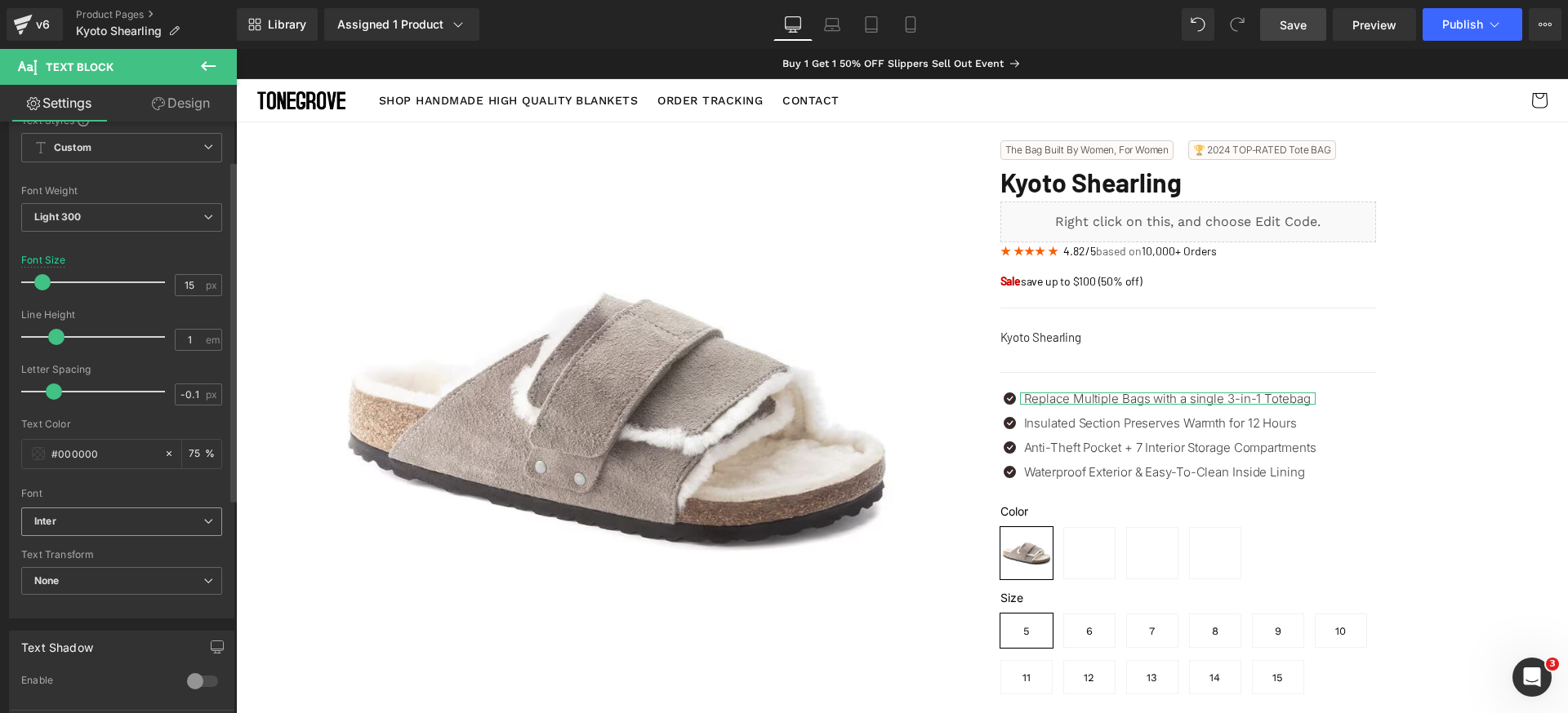
click at [159, 520] on b "Inter" at bounding box center [119, 521] width 169 height 14
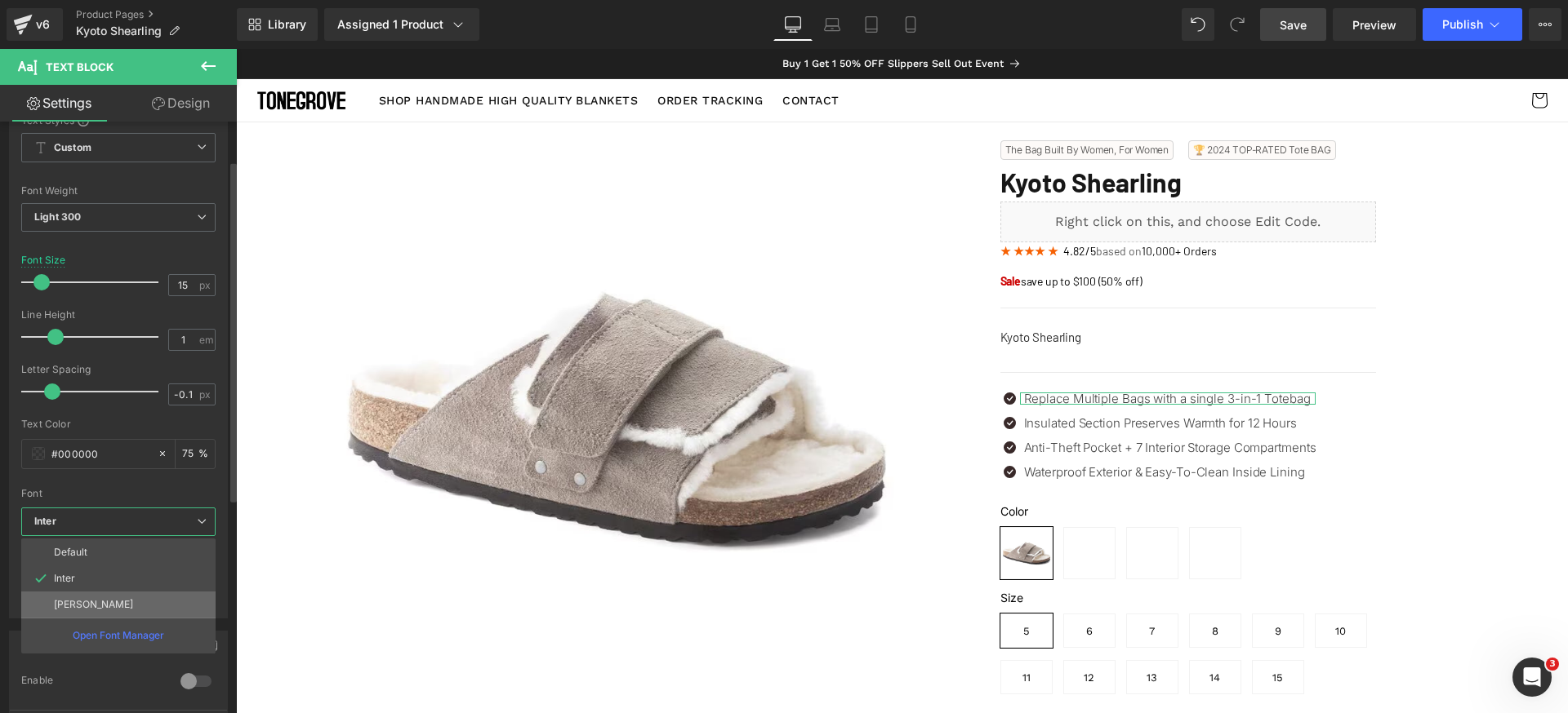
click at [120, 614] on li "[PERSON_NAME]" at bounding box center [119, 605] width 195 height 26
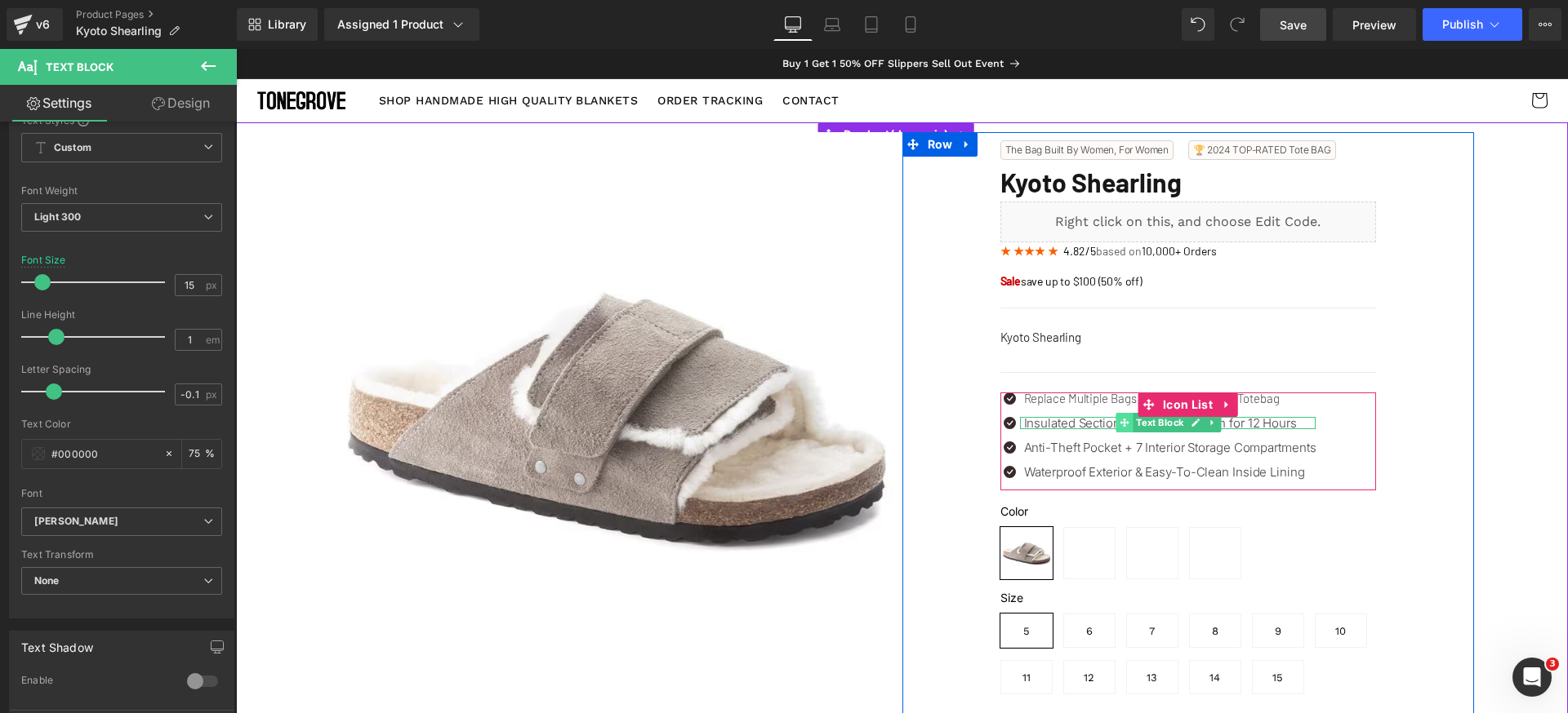
click at [1120, 420] on icon at bounding box center [1125, 422] width 9 height 9
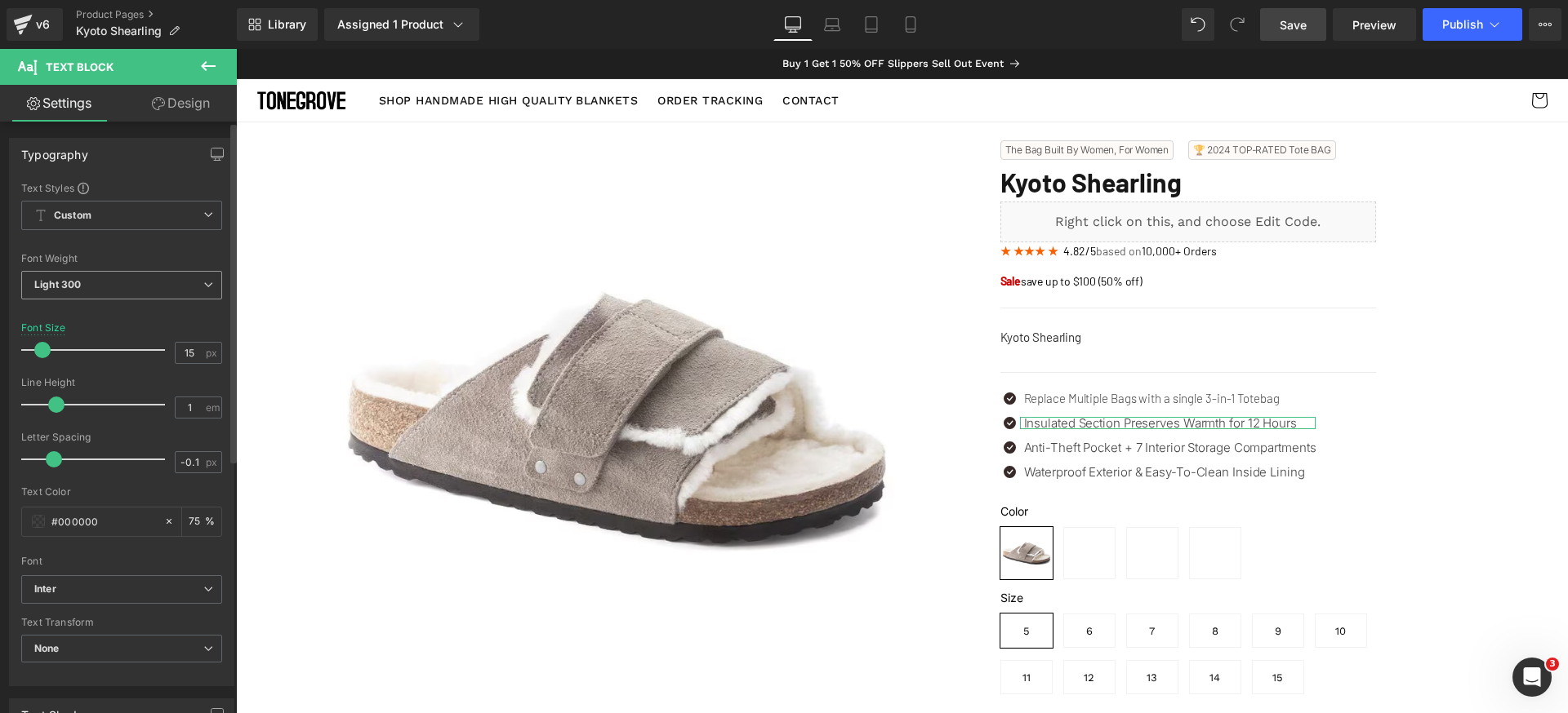
click at [158, 283] on span "Light 300" at bounding box center [121, 285] width 200 height 28
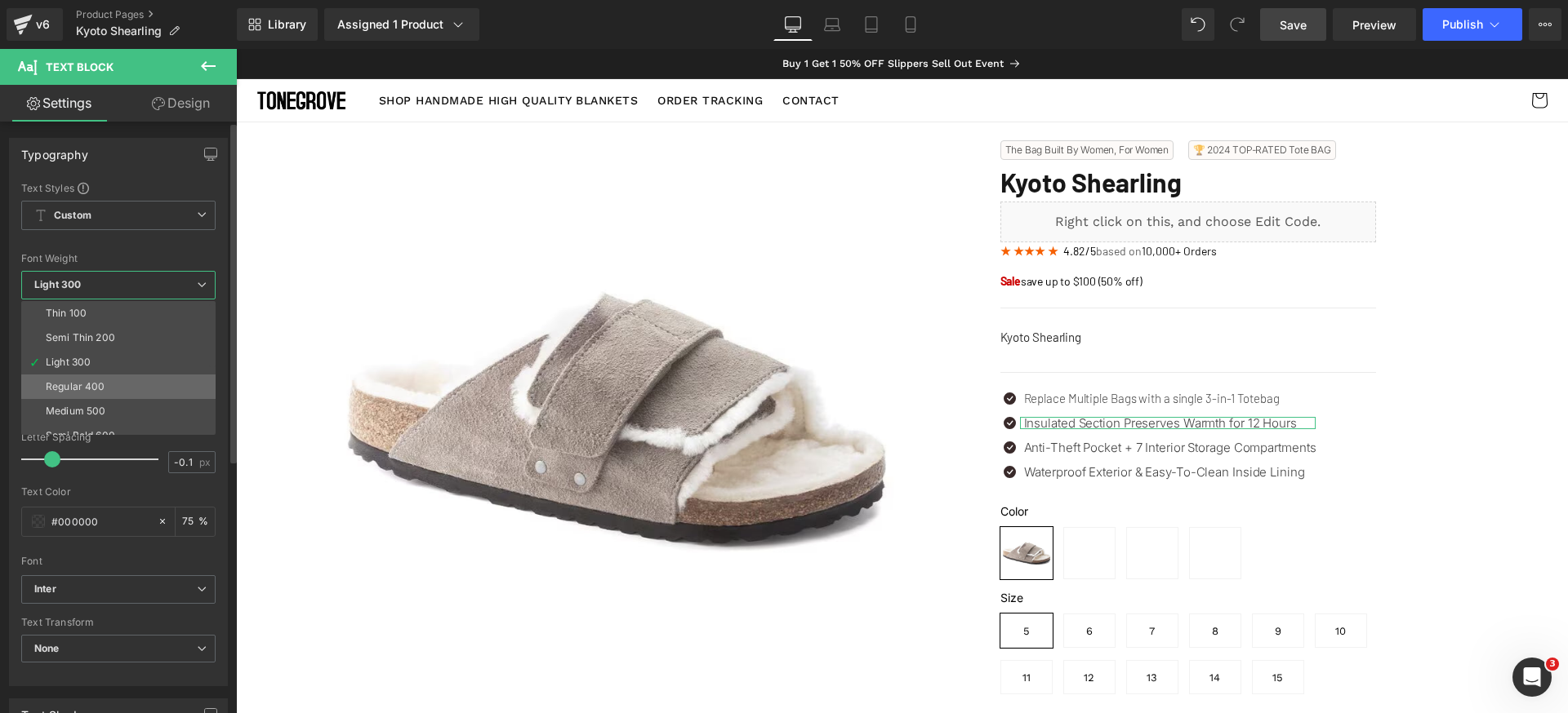
click at [123, 381] on li "Regular 400" at bounding box center [122, 387] width 201 height 24
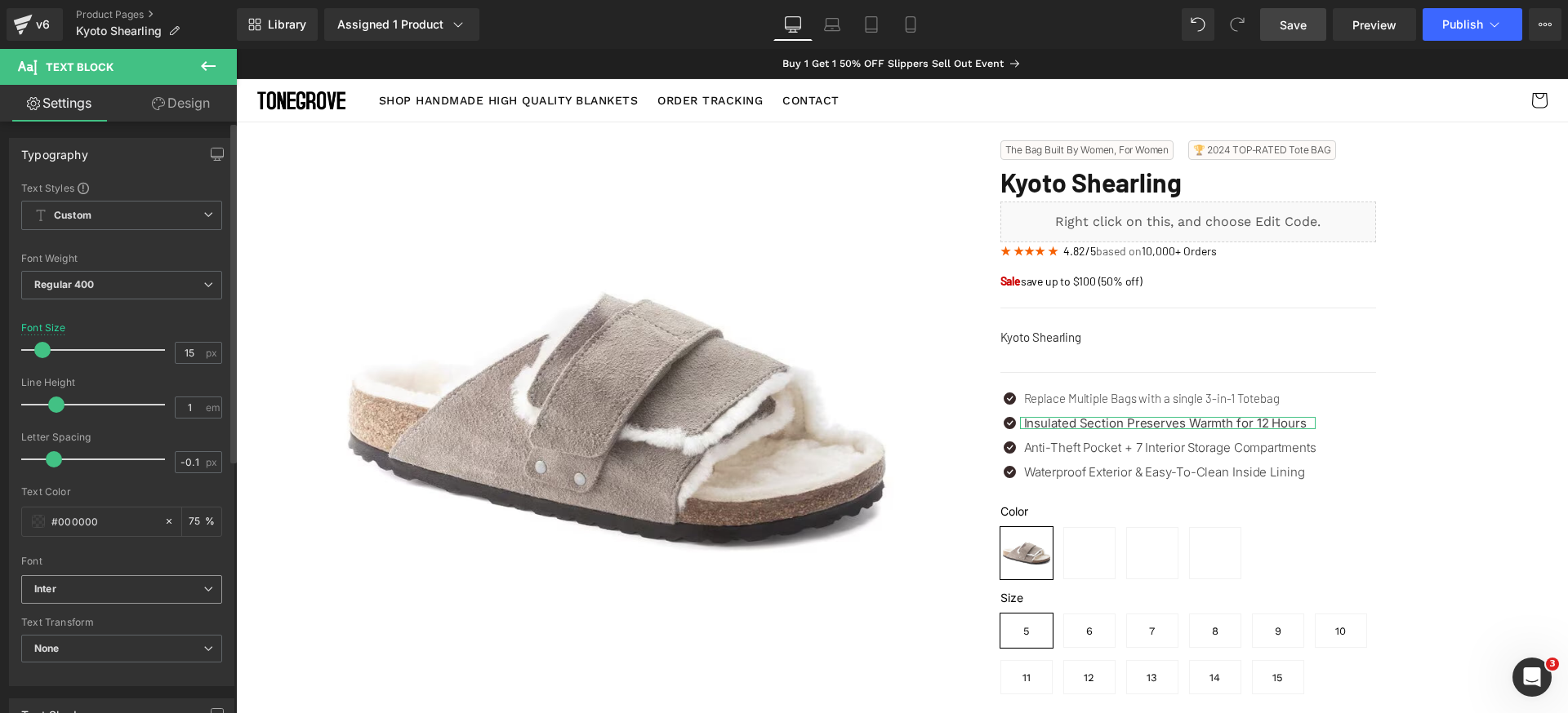
click at [143, 586] on b "Inter" at bounding box center [119, 590] width 169 height 14
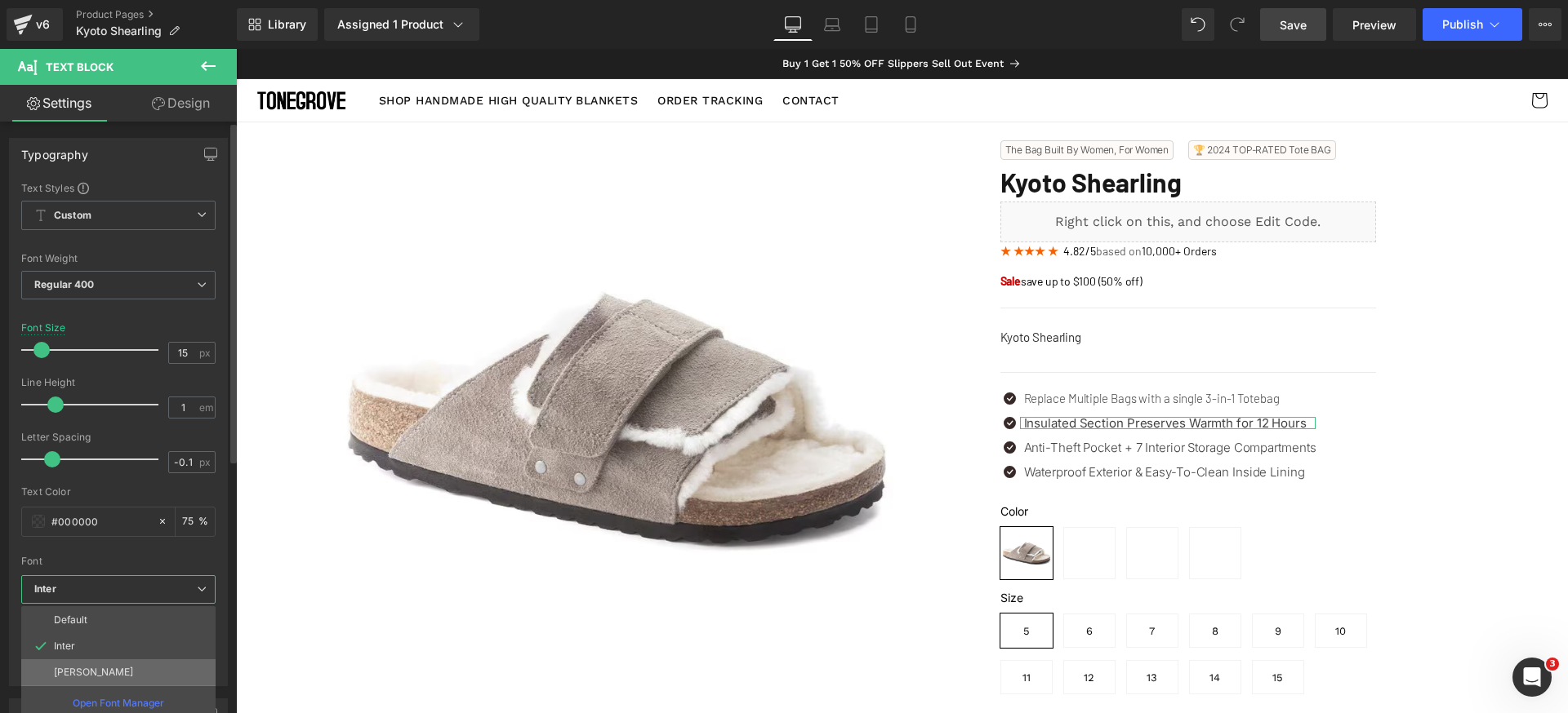
click at [104, 663] on li "[PERSON_NAME]" at bounding box center [119, 673] width 195 height 26
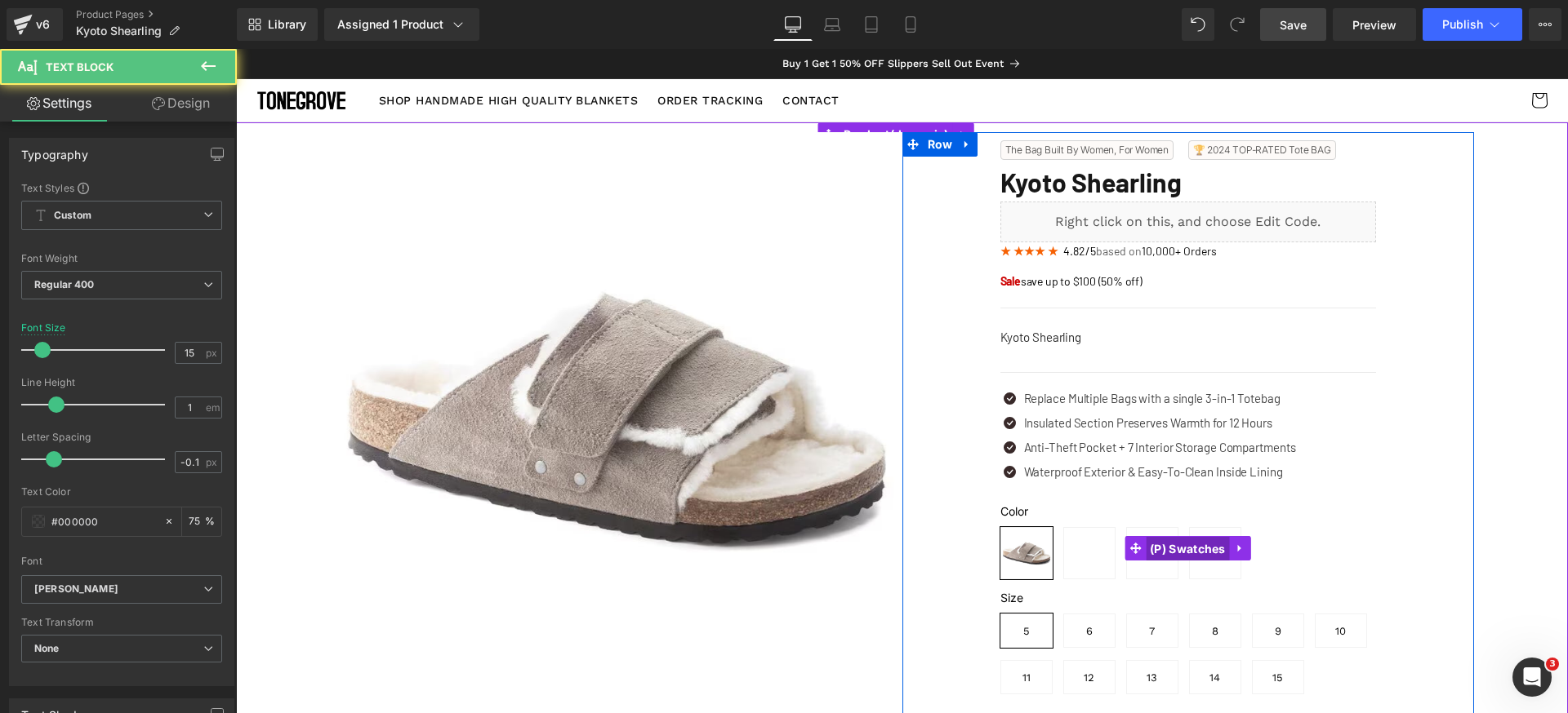
click at [1189, 552] on span "(P) Swatches" at bounding box center [1187, 549] width 84 height 24
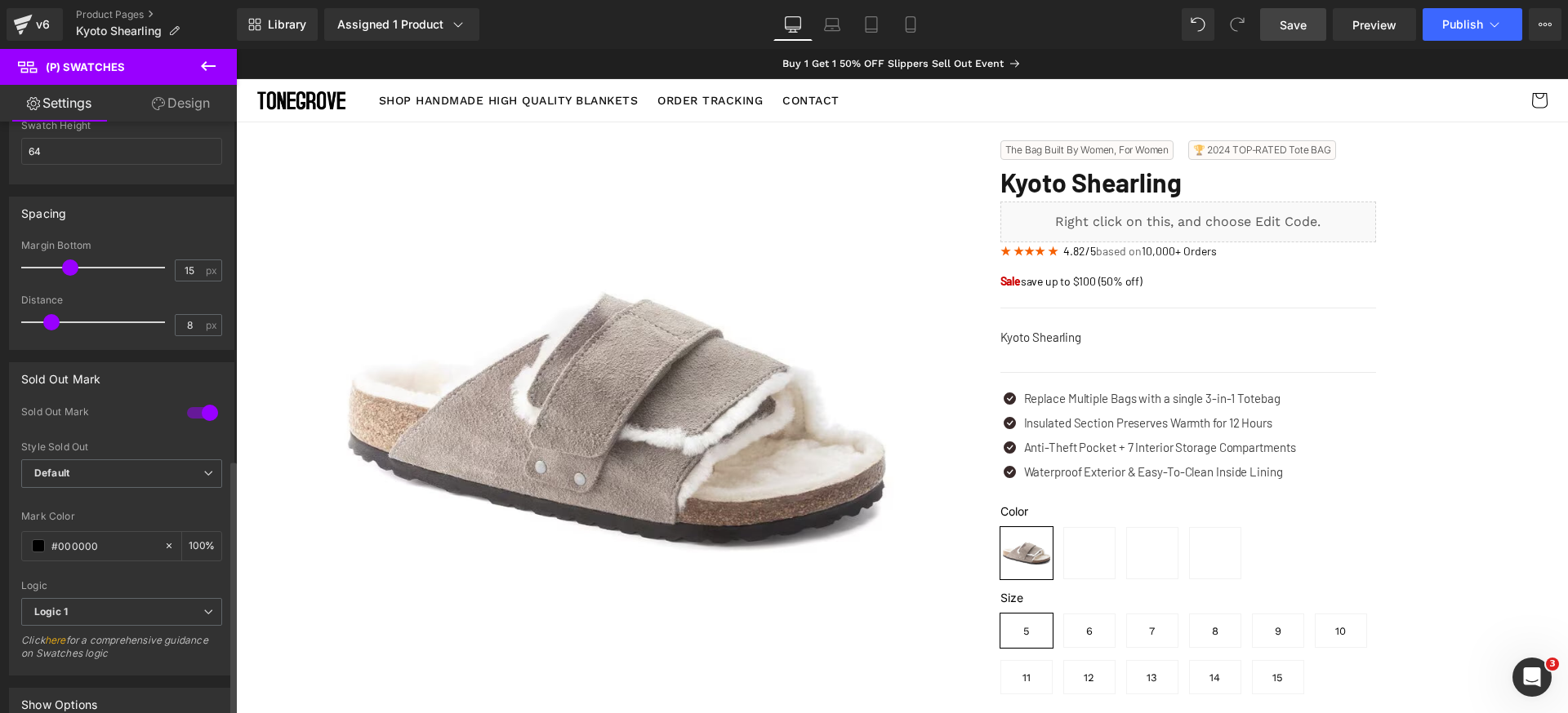
scroll to position [0, 0]
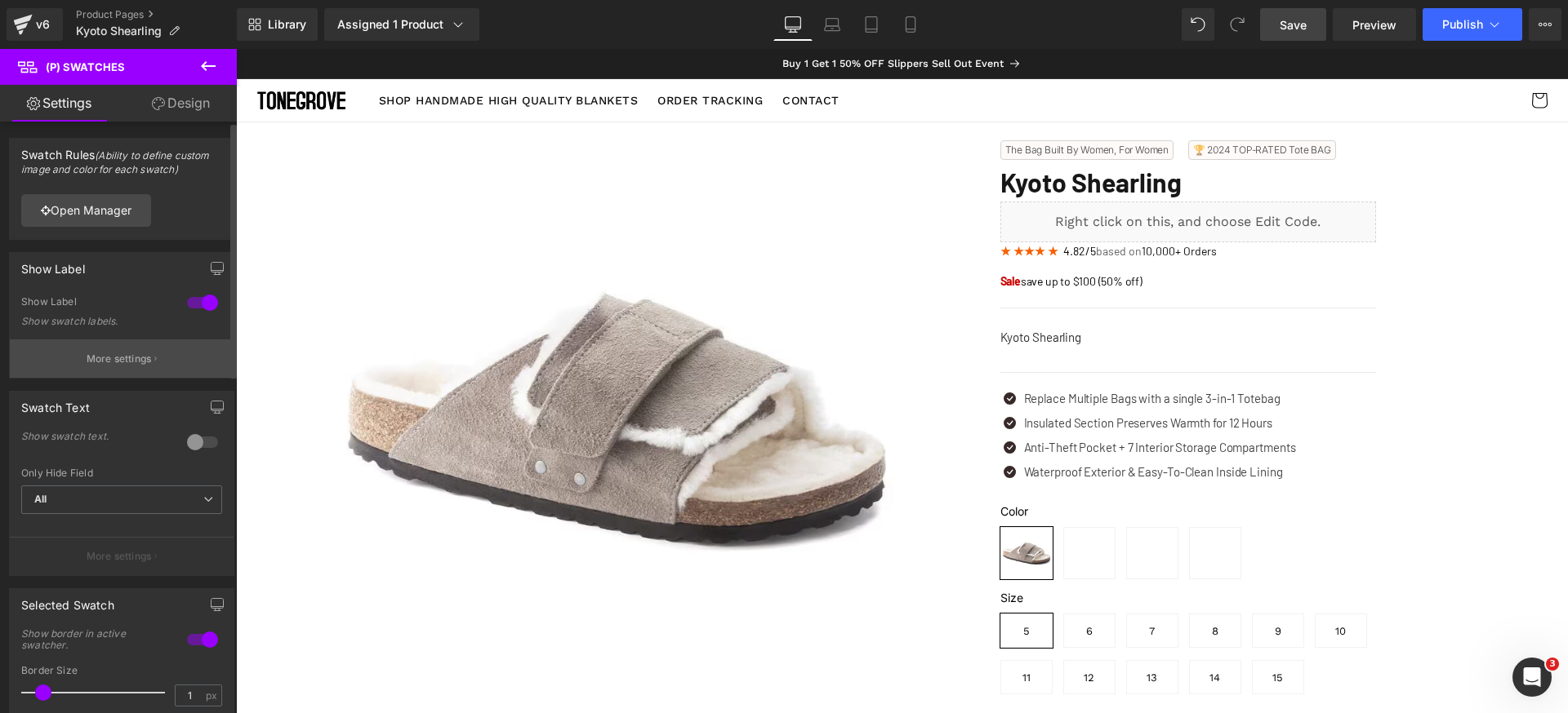
click at [120, 362] on p "More settings" at bounding box center [119, 359] width 65 height 15
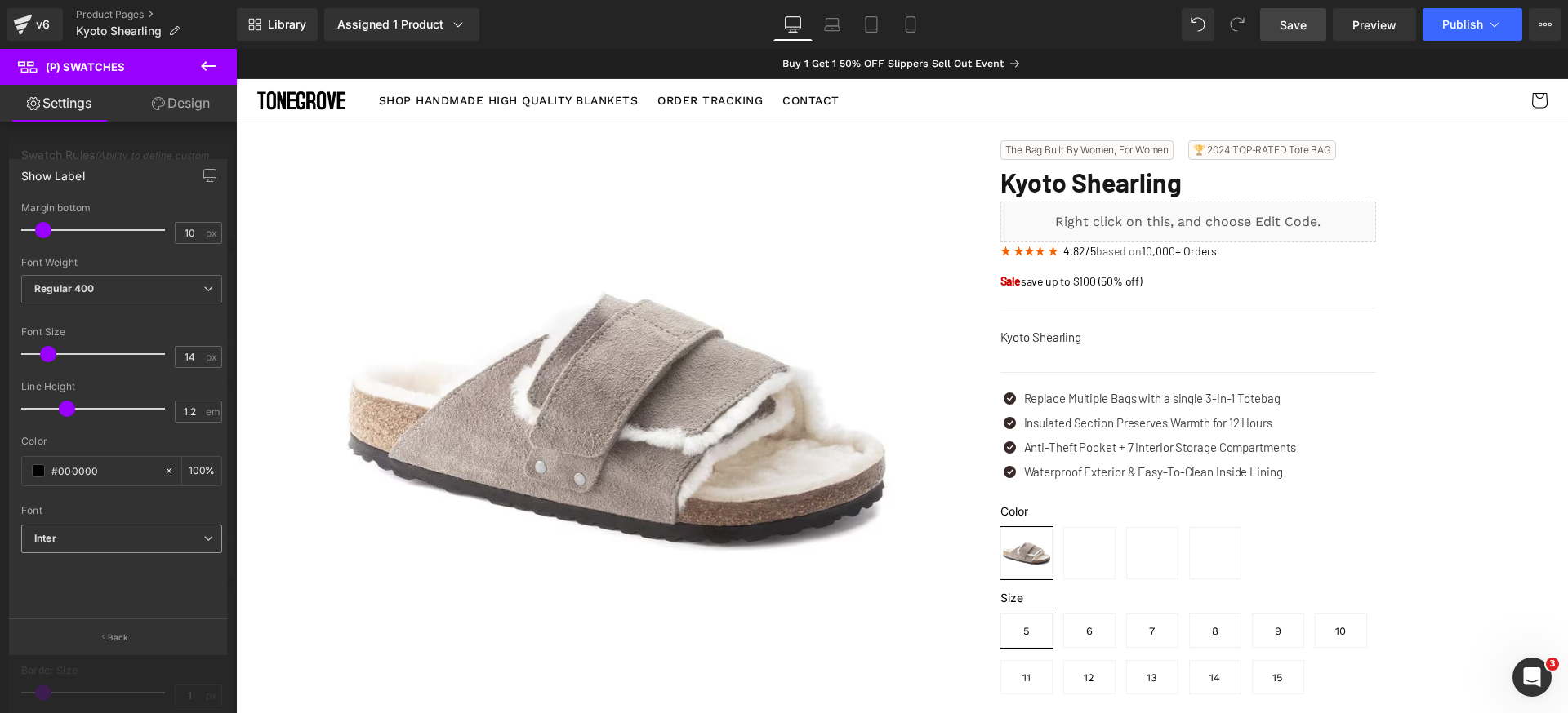
click at [111, 542] on b "Inter" at bounding box center [119, 539] width 169 height 14
click at [142, 521] on div "Font Default Inter [PERSON_NAME] Inter Default Inter [PERSON_NAME] Open Font Ma…" at bounding box center [121, 363] width 200 height 323
click at [133, 547] on span "Inter" at bounding box center [121, 539] width 200 height 28
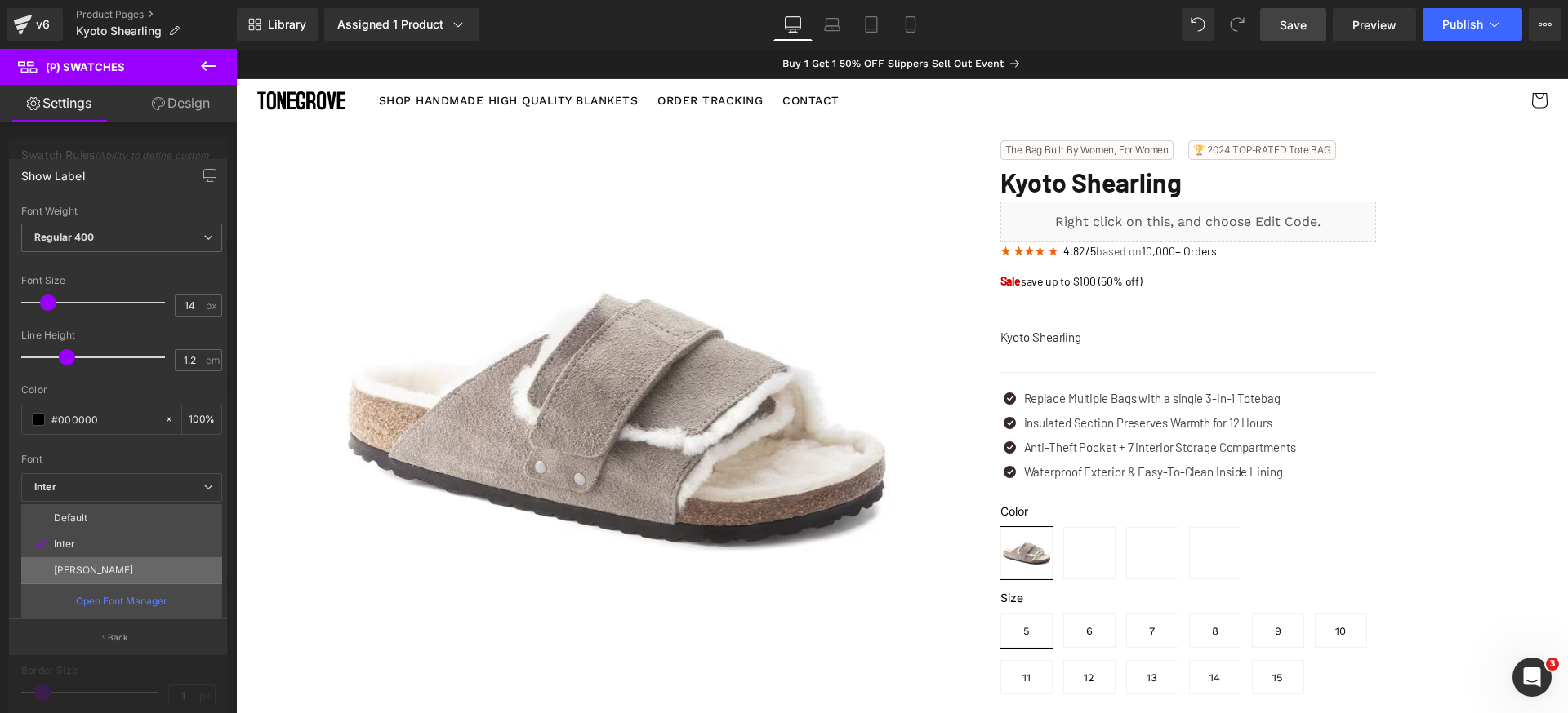
click at [99, 558] on li "[PERSON_NAME]" at bounding box center [121, 571] width 200 height 26
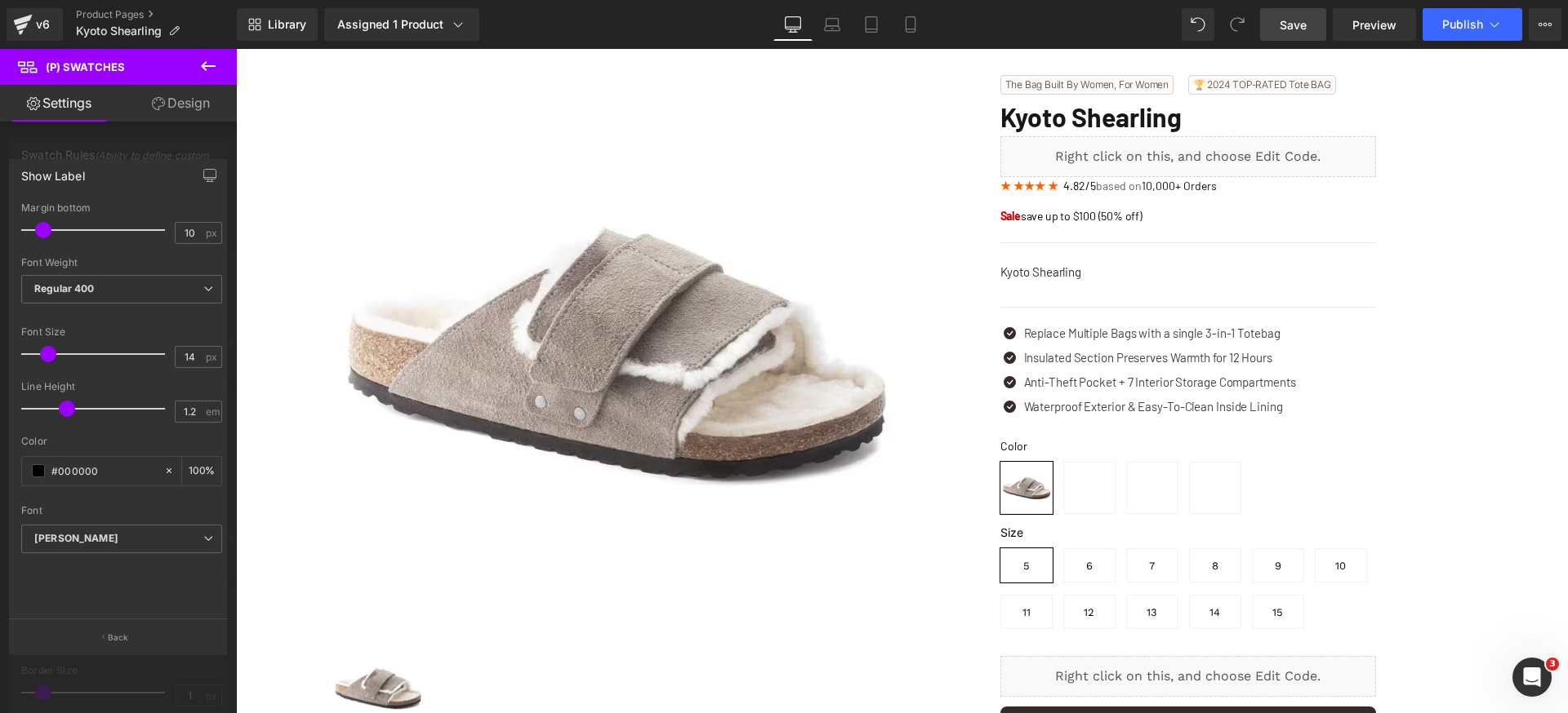
scroll to position [233, 0]
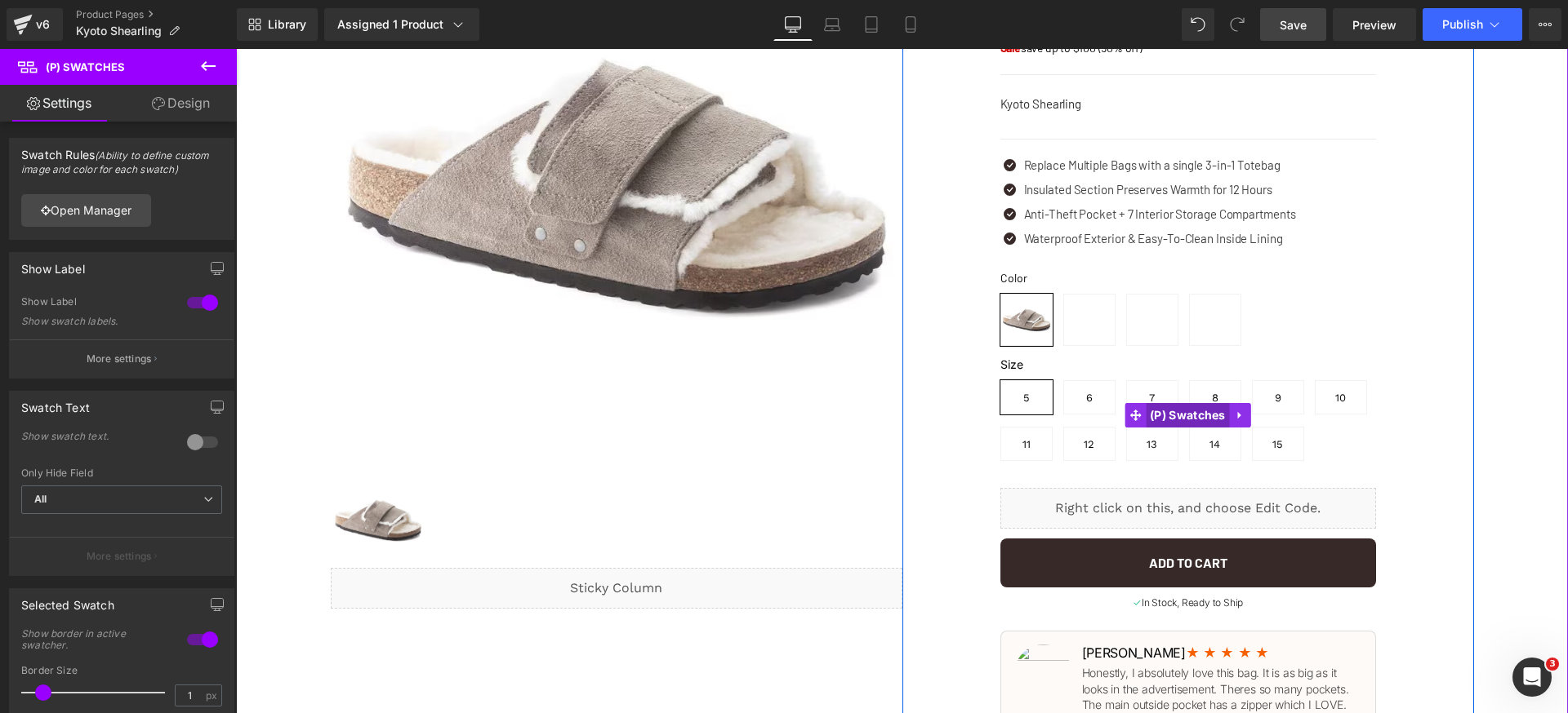
click at [1165, 411] on span "(P) Swatches" at bounding box center [1187, 416] width 84 height 24
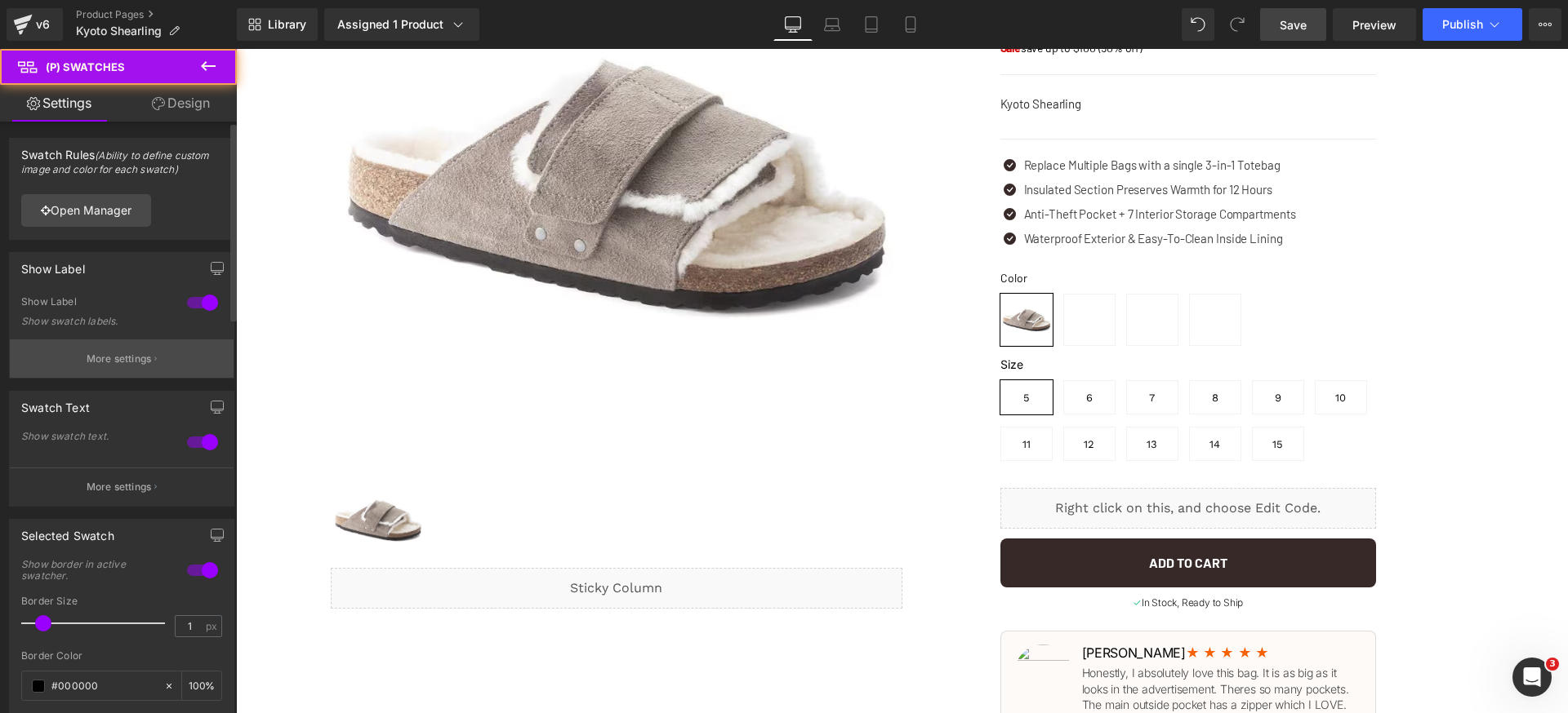
click at [106, 362] on p "More settings" at bounding box center [119, 359] width 65 height 15
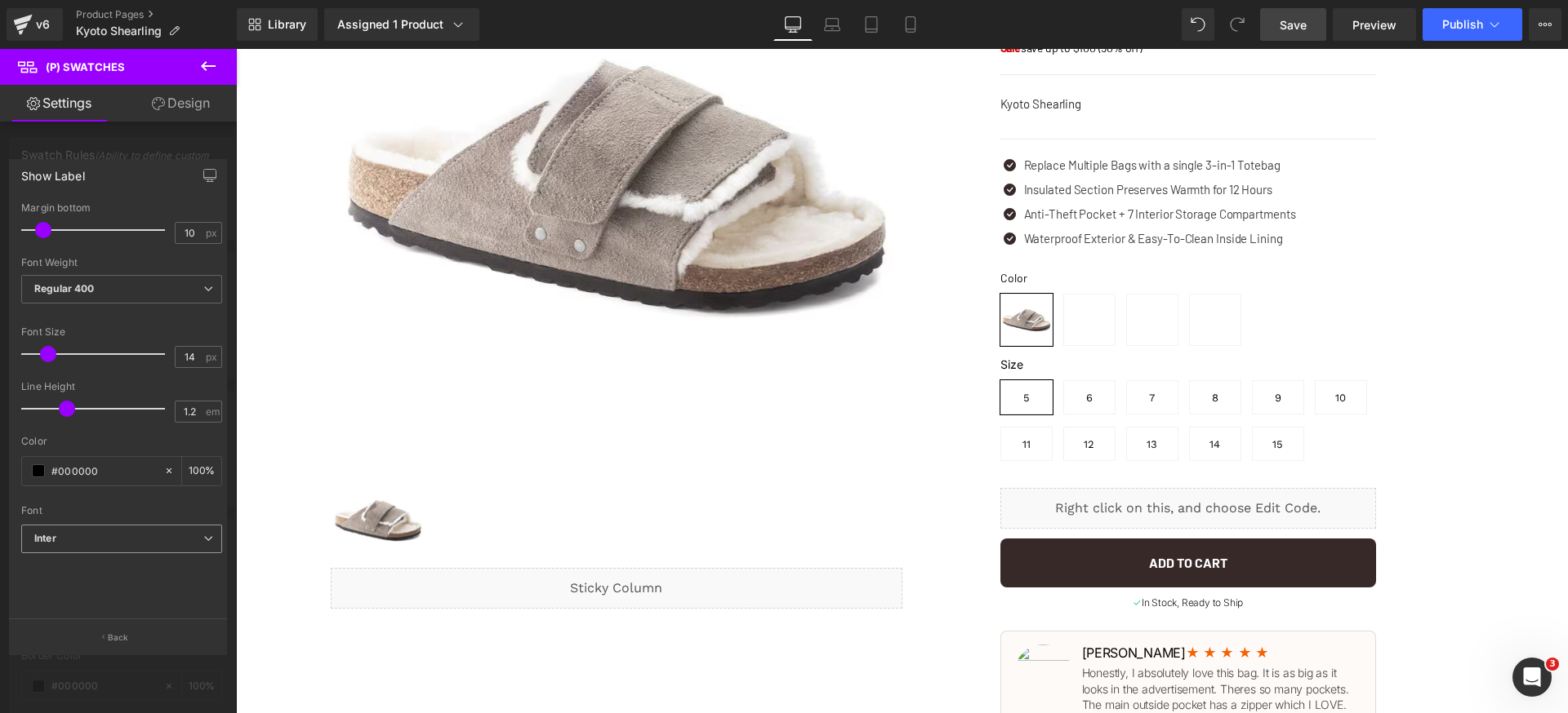
drag, startPoint x: 145, startPoint y: 539, endPoint x: 137, endPoint y: 558, distance: 20.6
click at [144, 539] on b "Inter" at bounding box center [119, 539] width 169 height 14
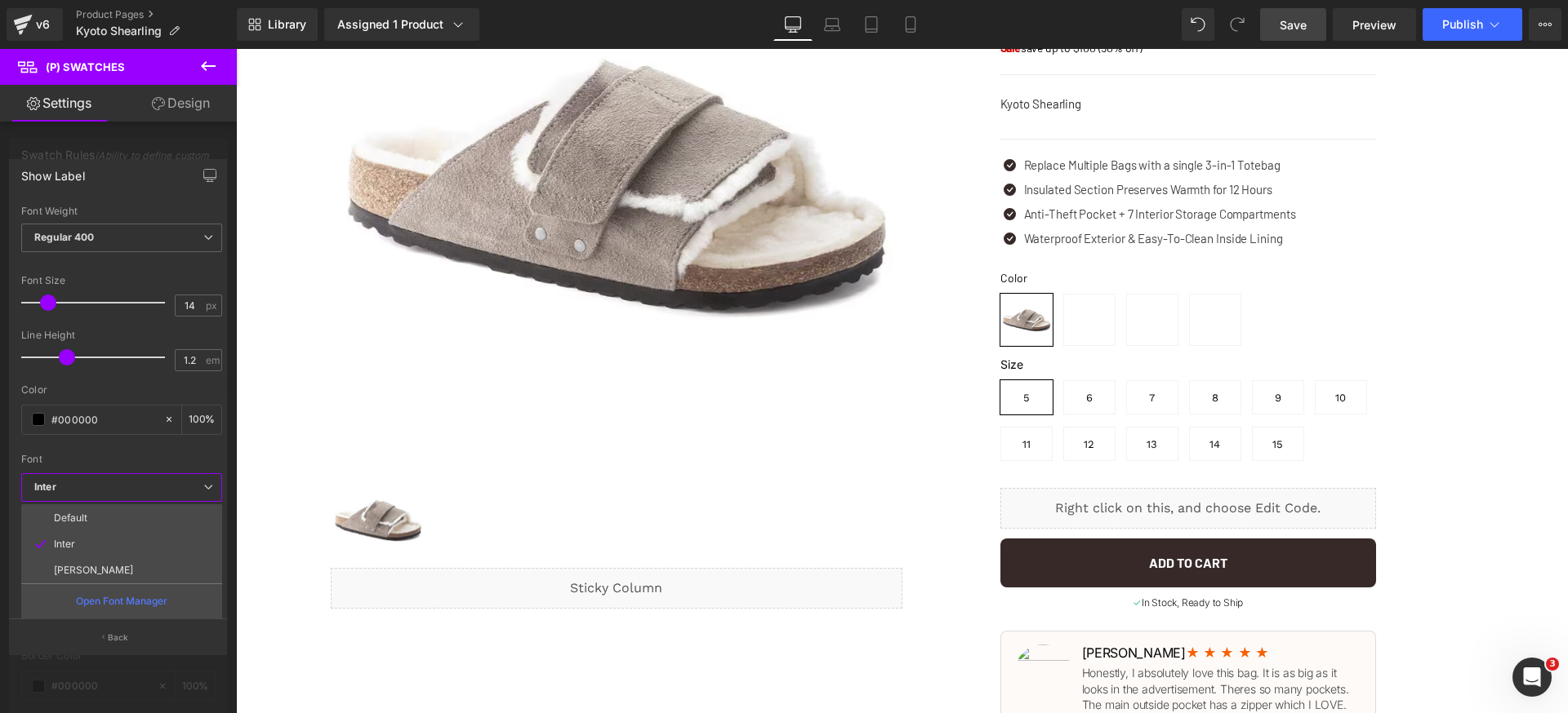
click at [104, 558] on li "[PERSON_NAME]" at bounding box center [121, 571] width 200 height 26
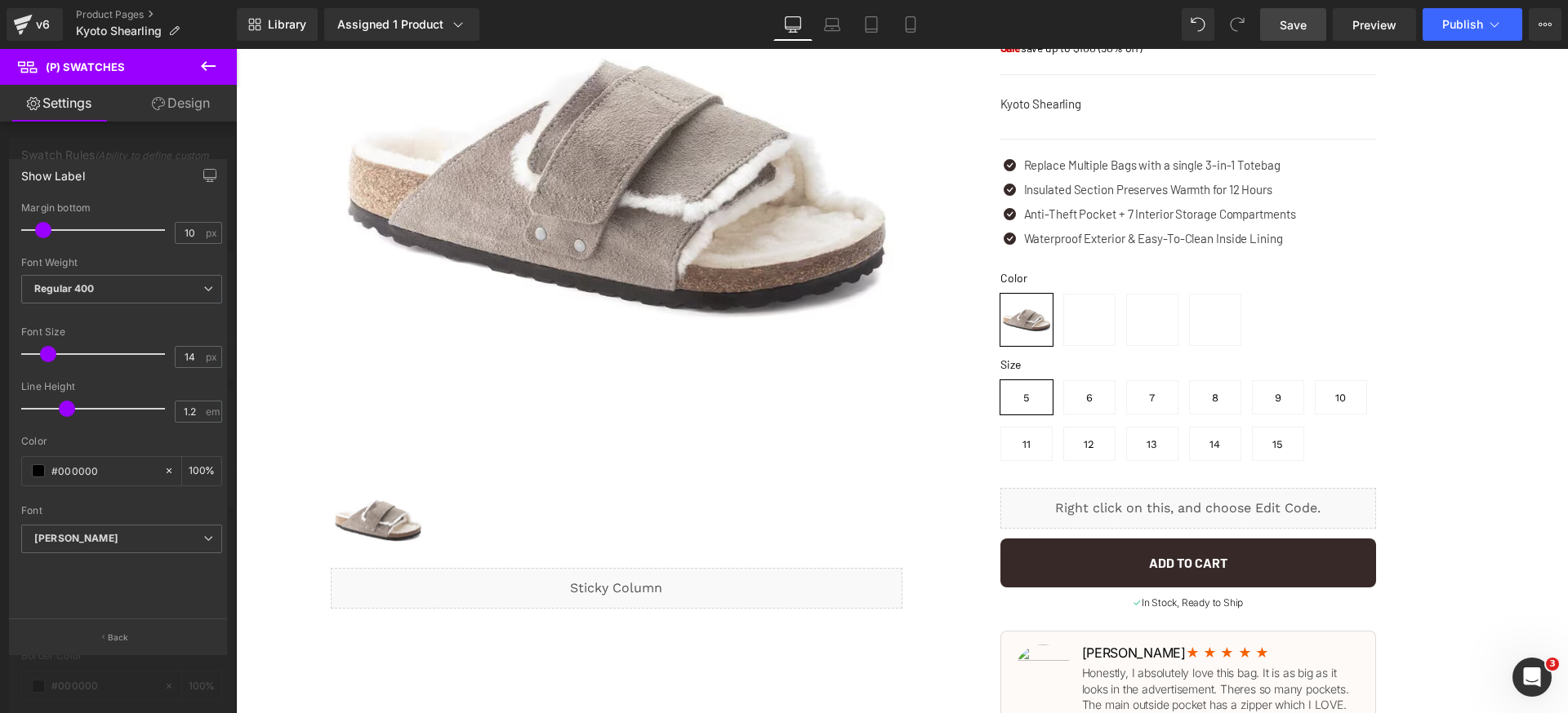
scroll to position [255, 0]
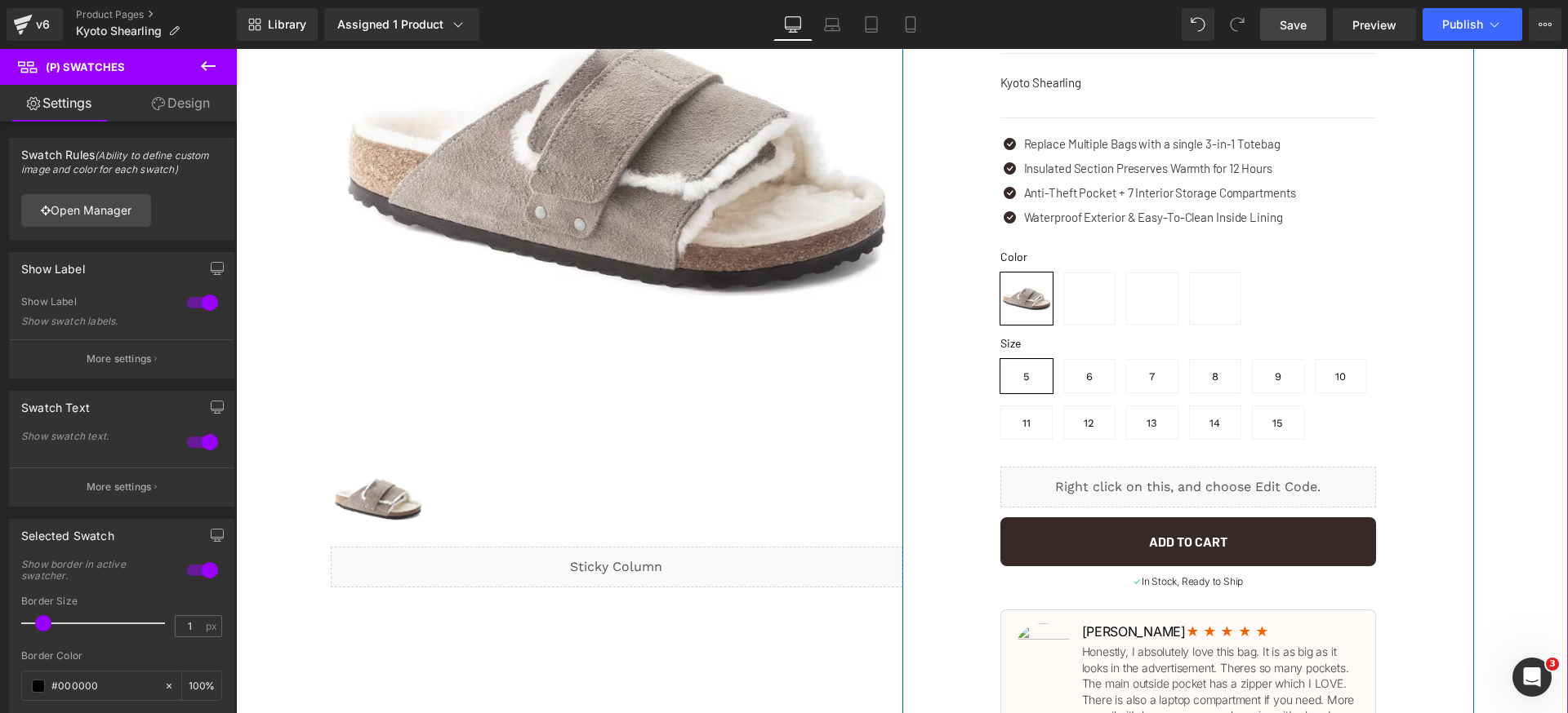
scroll to position [500, 0]
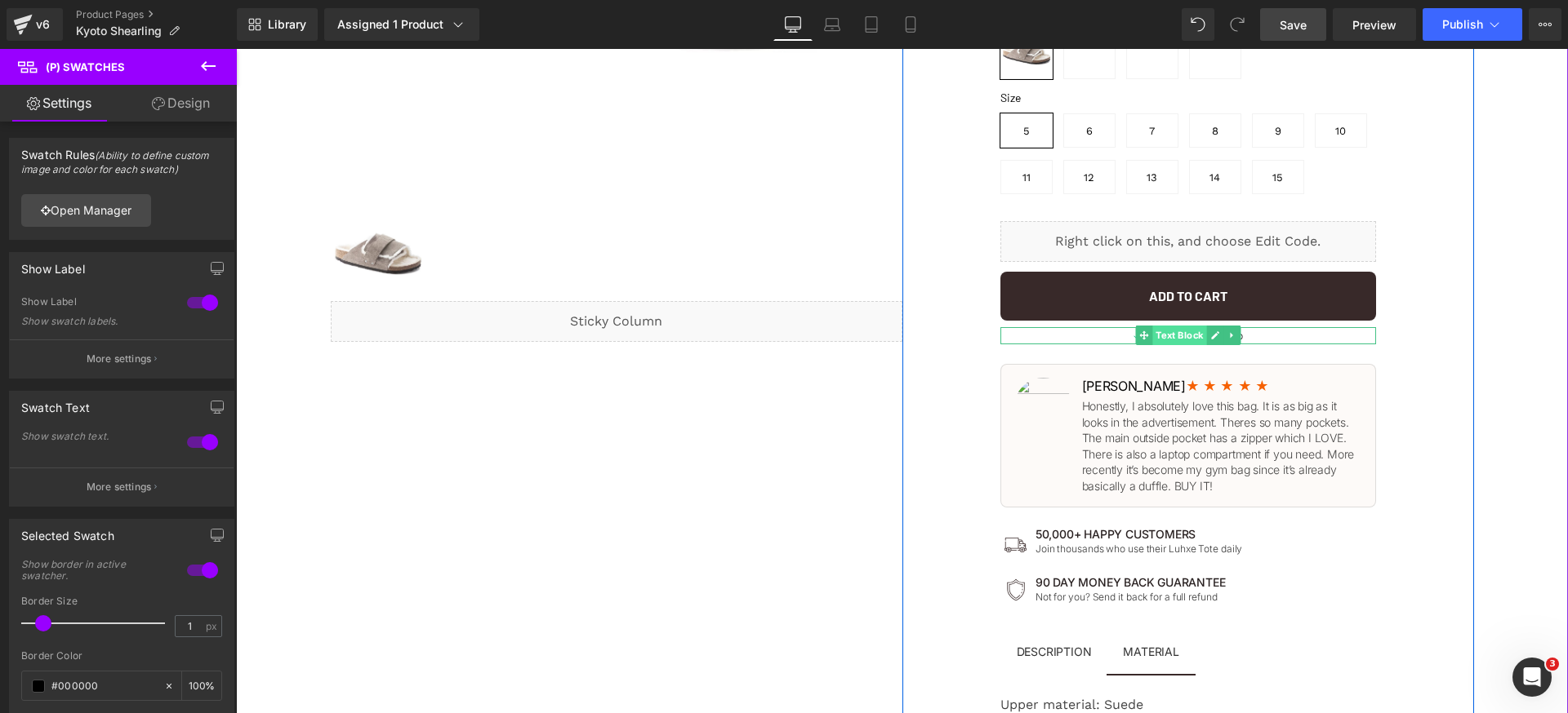
click at [1183, 338] on span "Text Block" at bounding box center [1178, 335] width 54 height 20
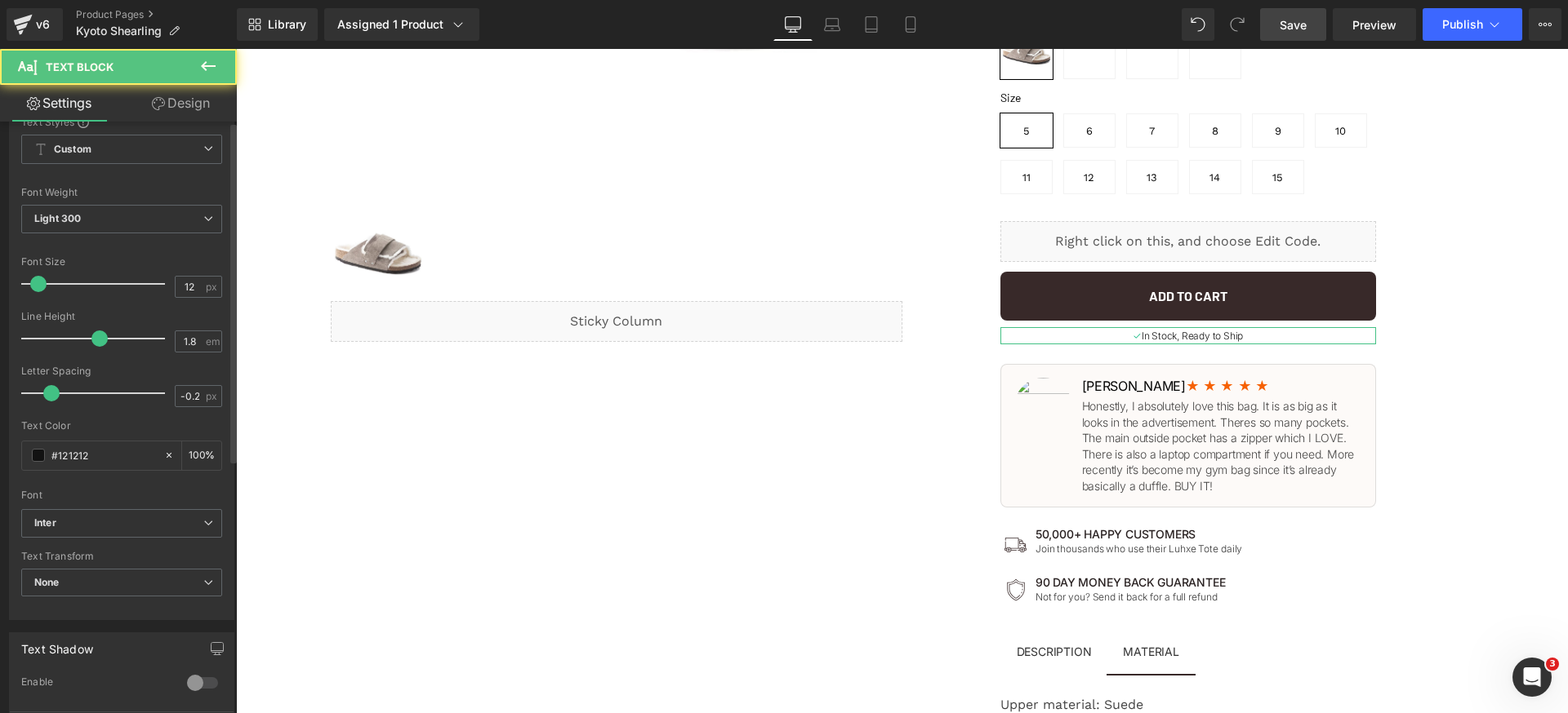
scroll to position [142, 0]
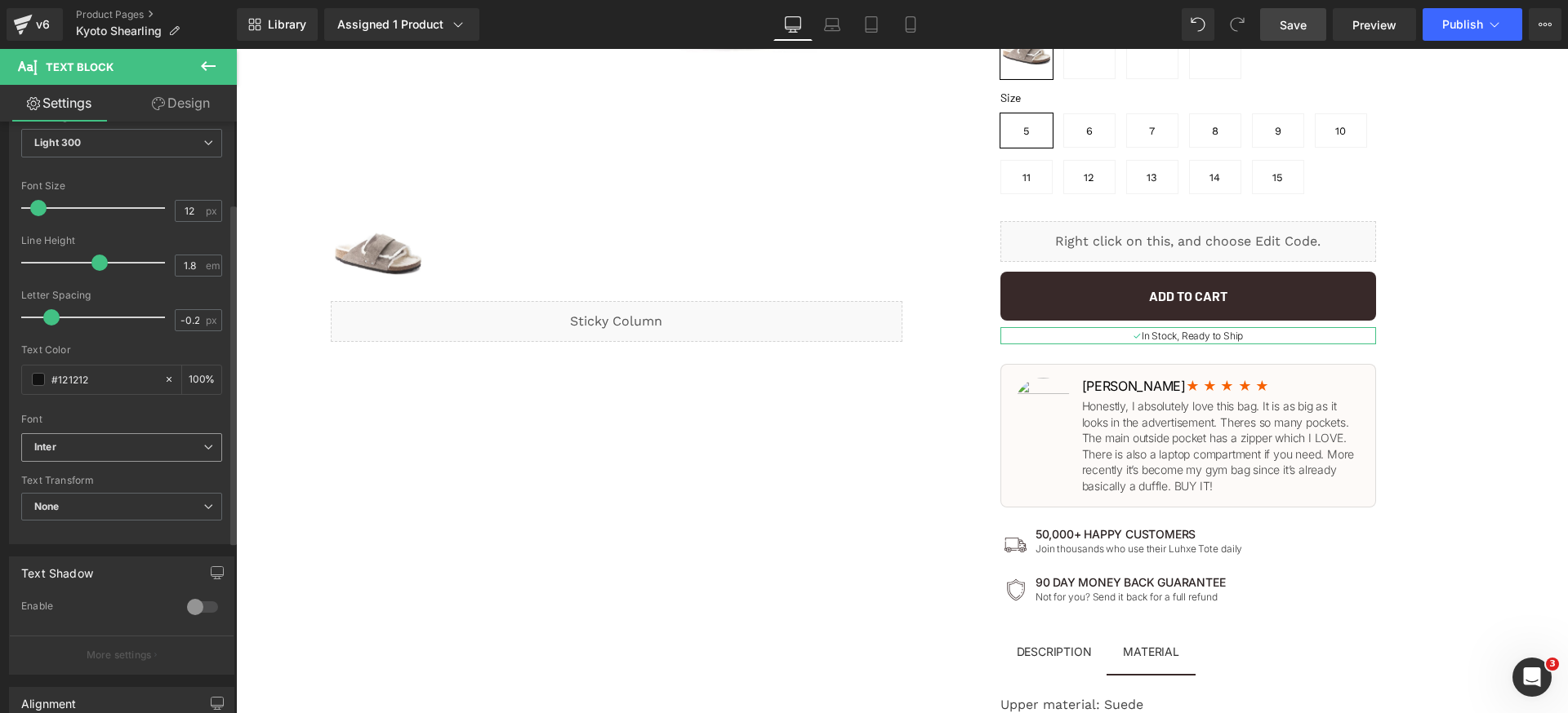
click at [146, 441] on b "Inter" at bounding box center [119, 448] width 169 height 14
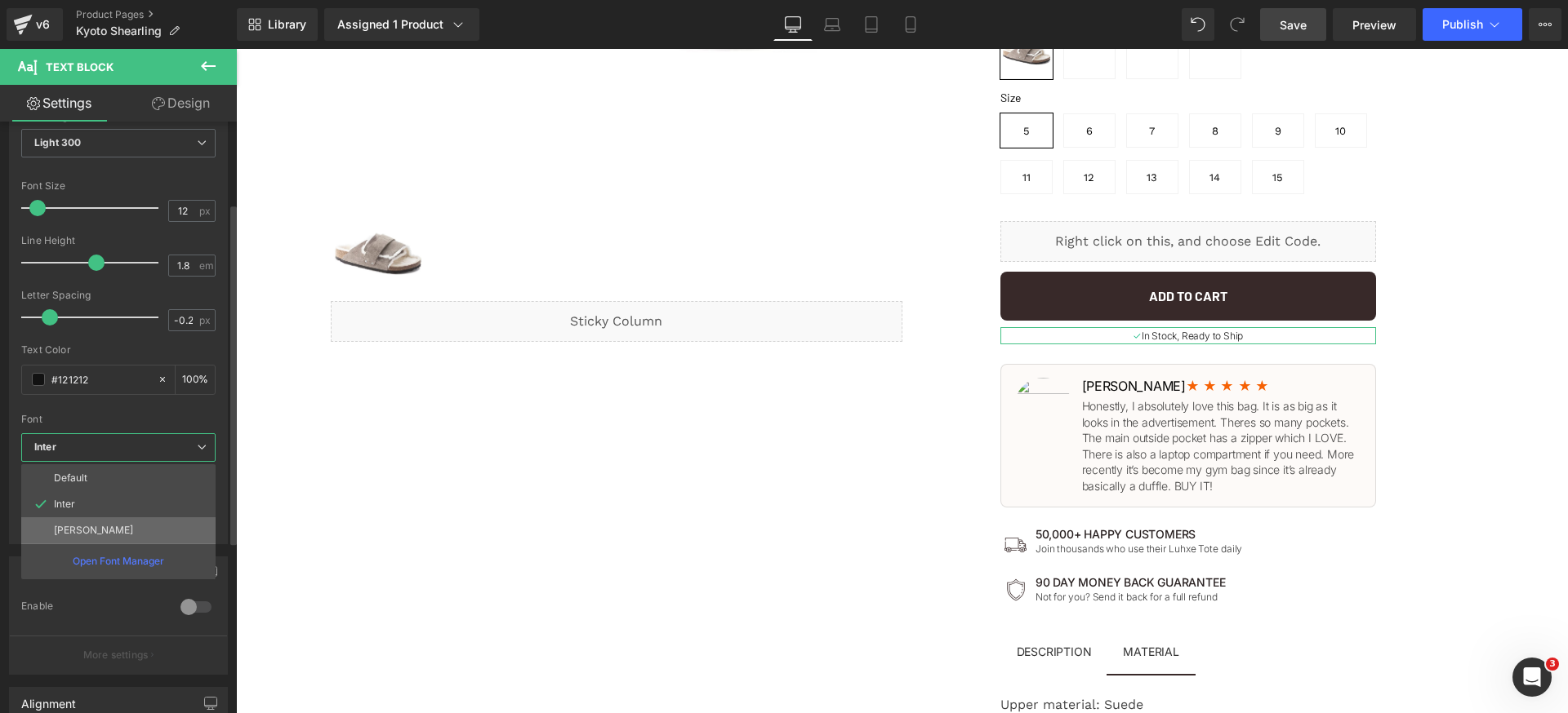
click at [104, 527] on li "[PERSON_NAME]" at bounding box center [119, 531] width 195 height 26
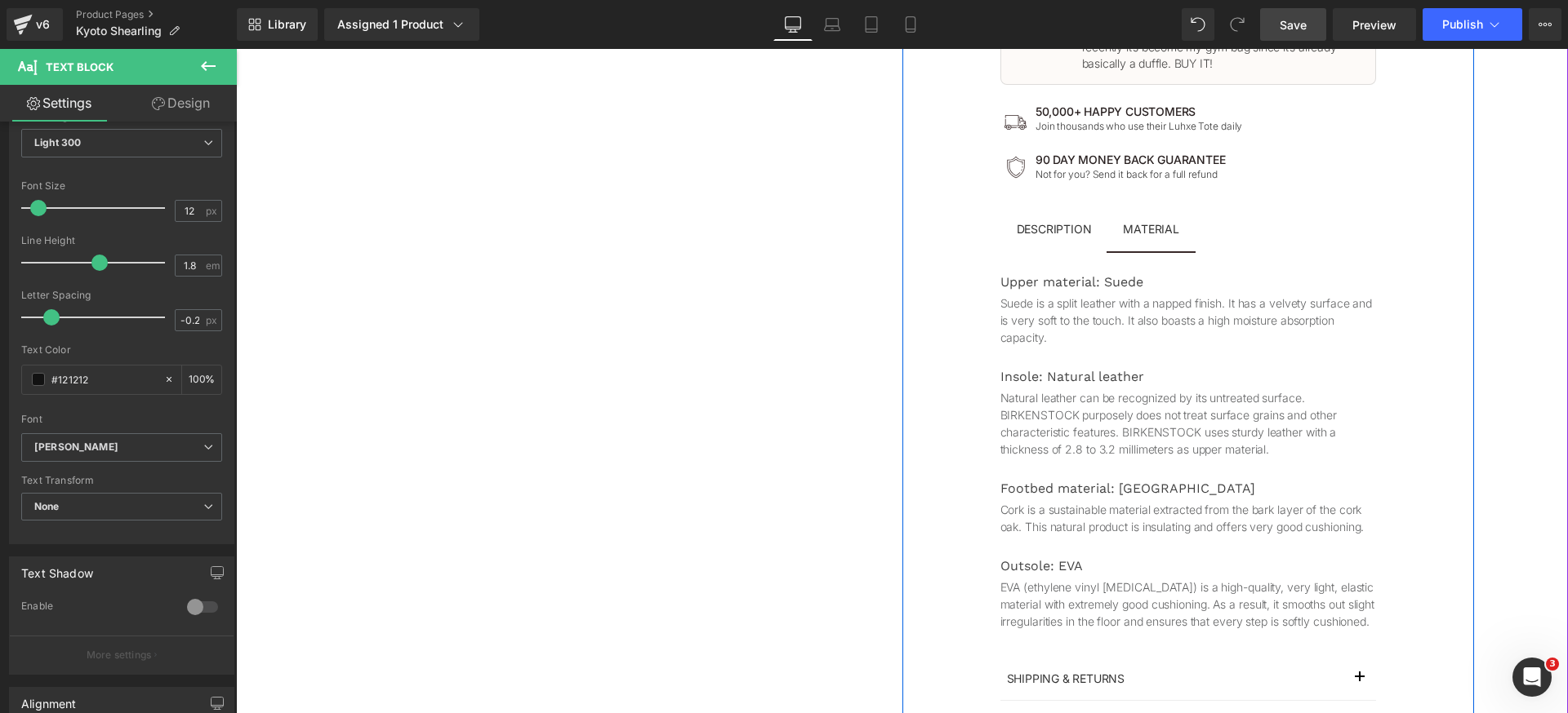
scroll to position [577, 0]
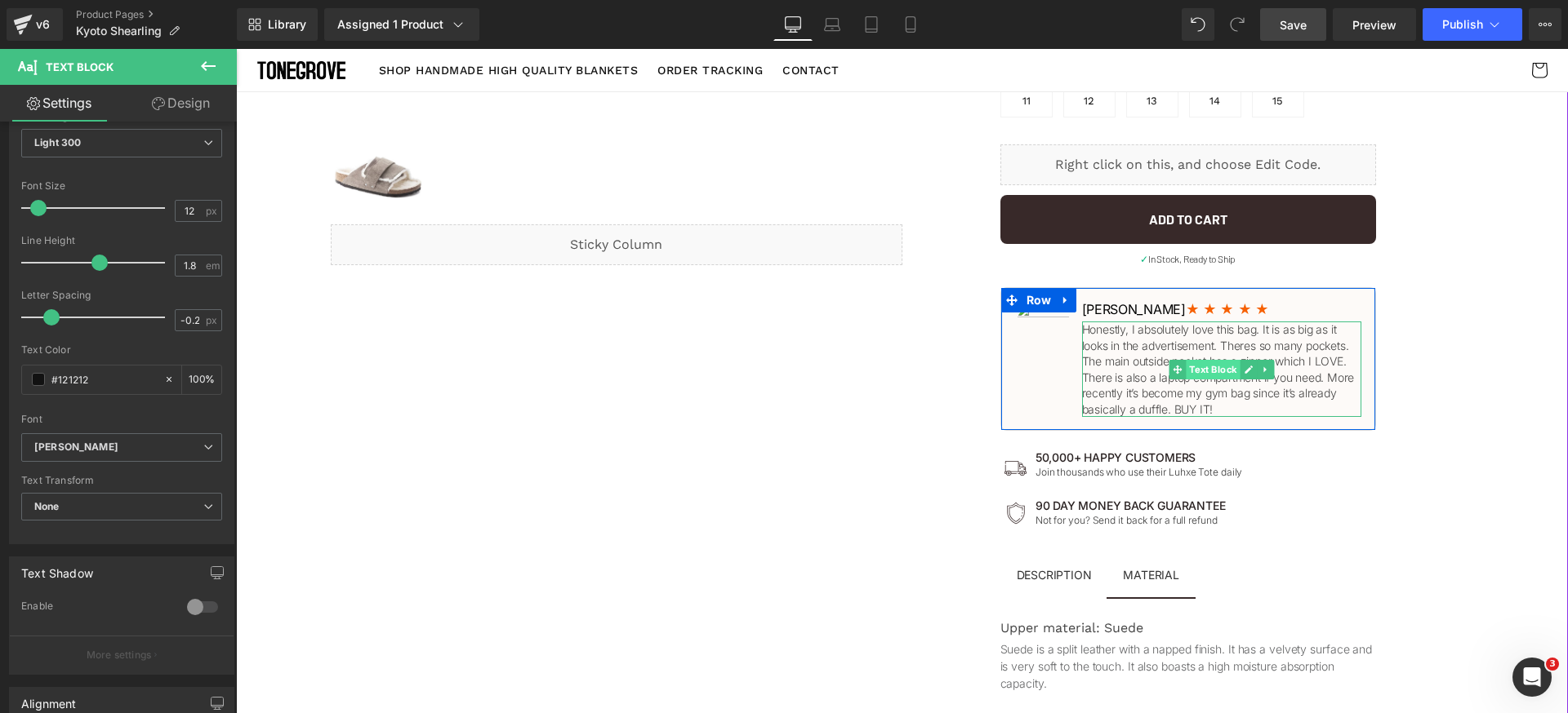
click at [1196, 373] on span "Text Block" at bounding box center [1212, 370] width 54 height 20
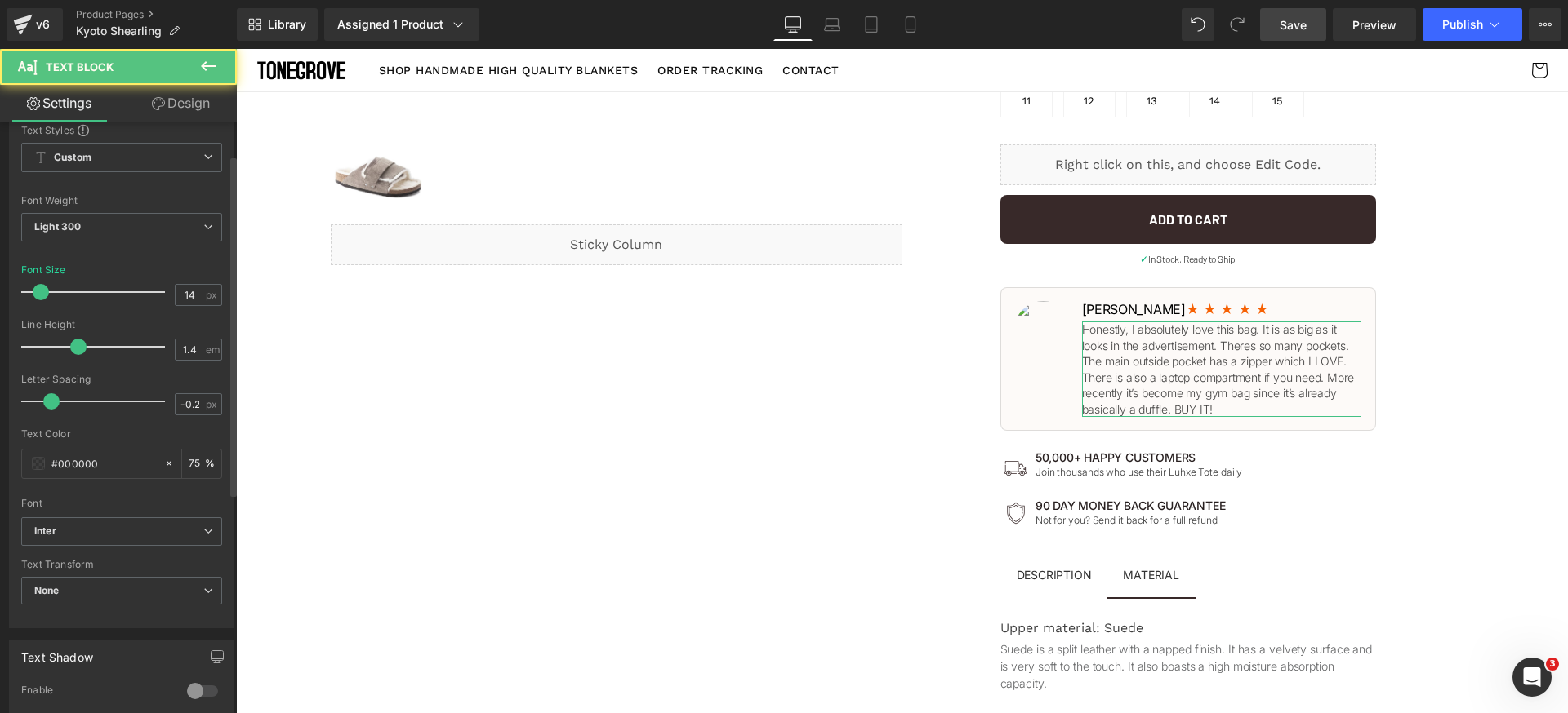
scroll to position [133, 0]
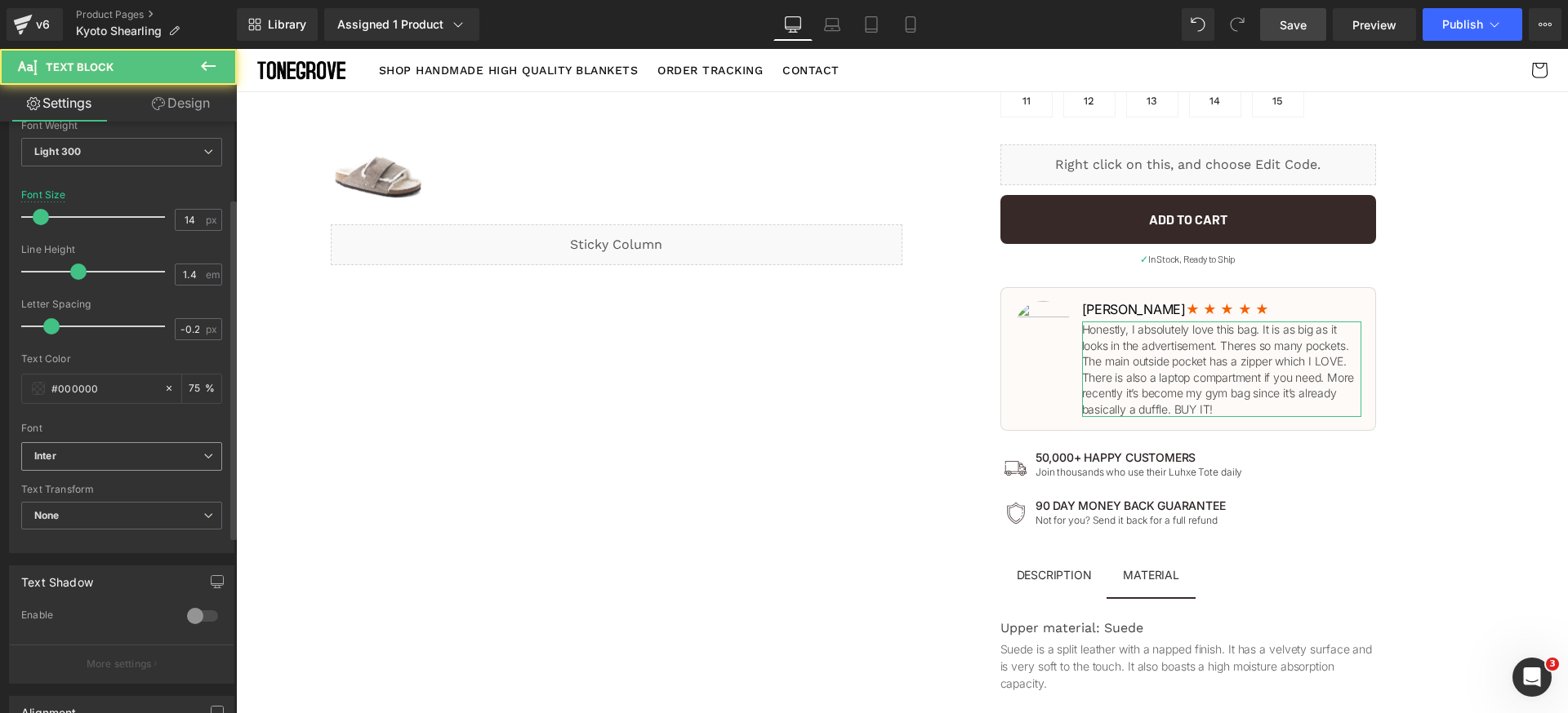
click at [134, 463] on span "Inter" at bounding box center [121, 456] width 200 height 28
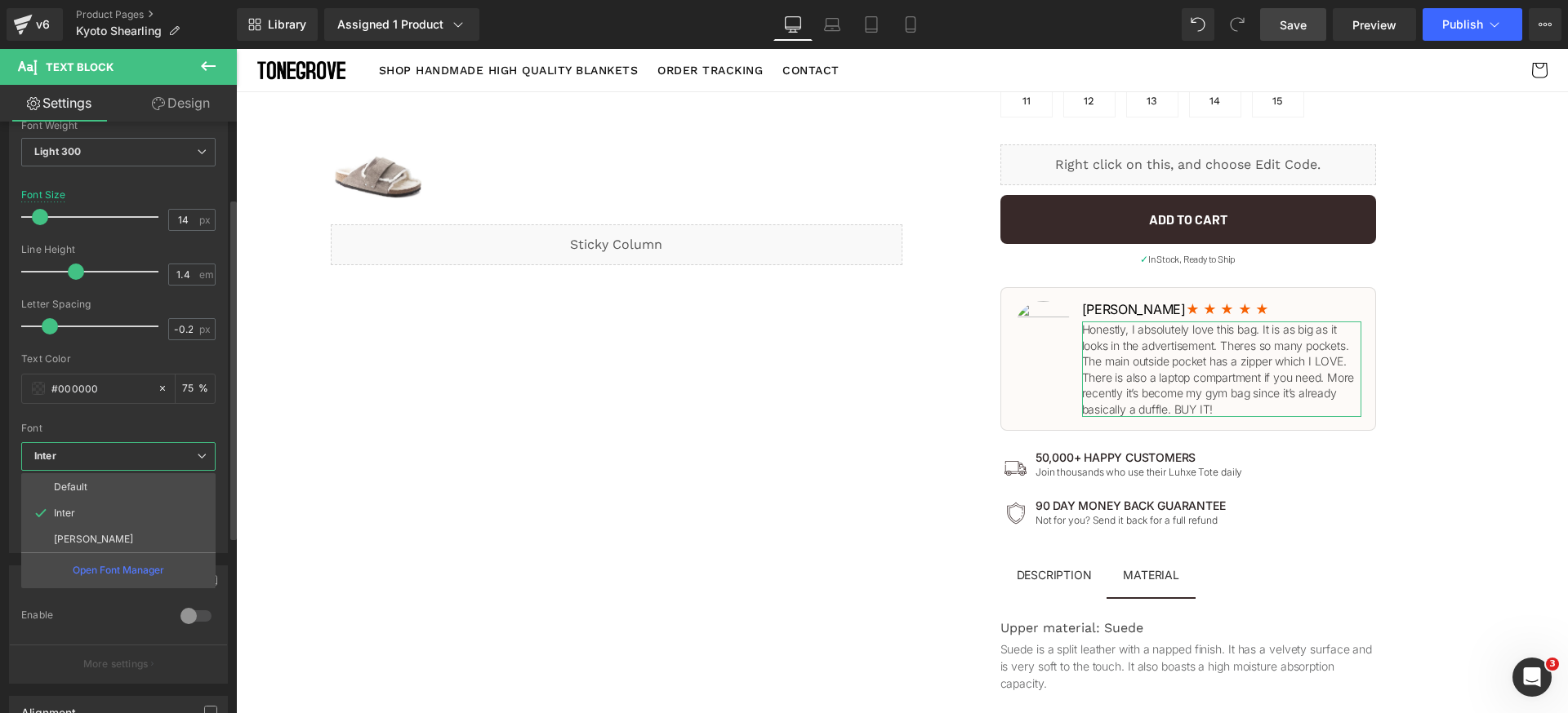
click at [104, 540] on li "[PERSON_NAME]" at bounding box center [119, 540] width 195 height 26
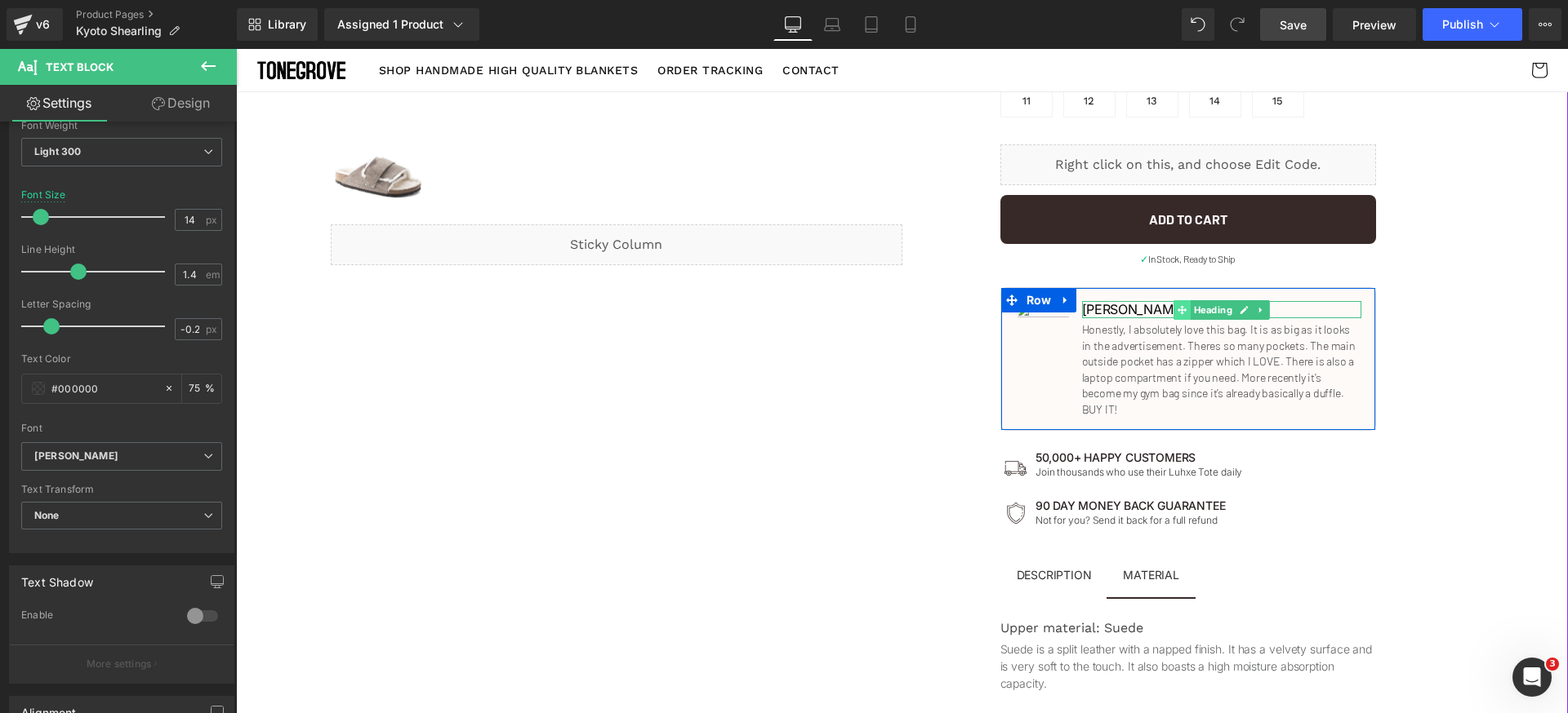
click at [1177, 306] on icon at bounding box center [1182, 310] width 9 height 9
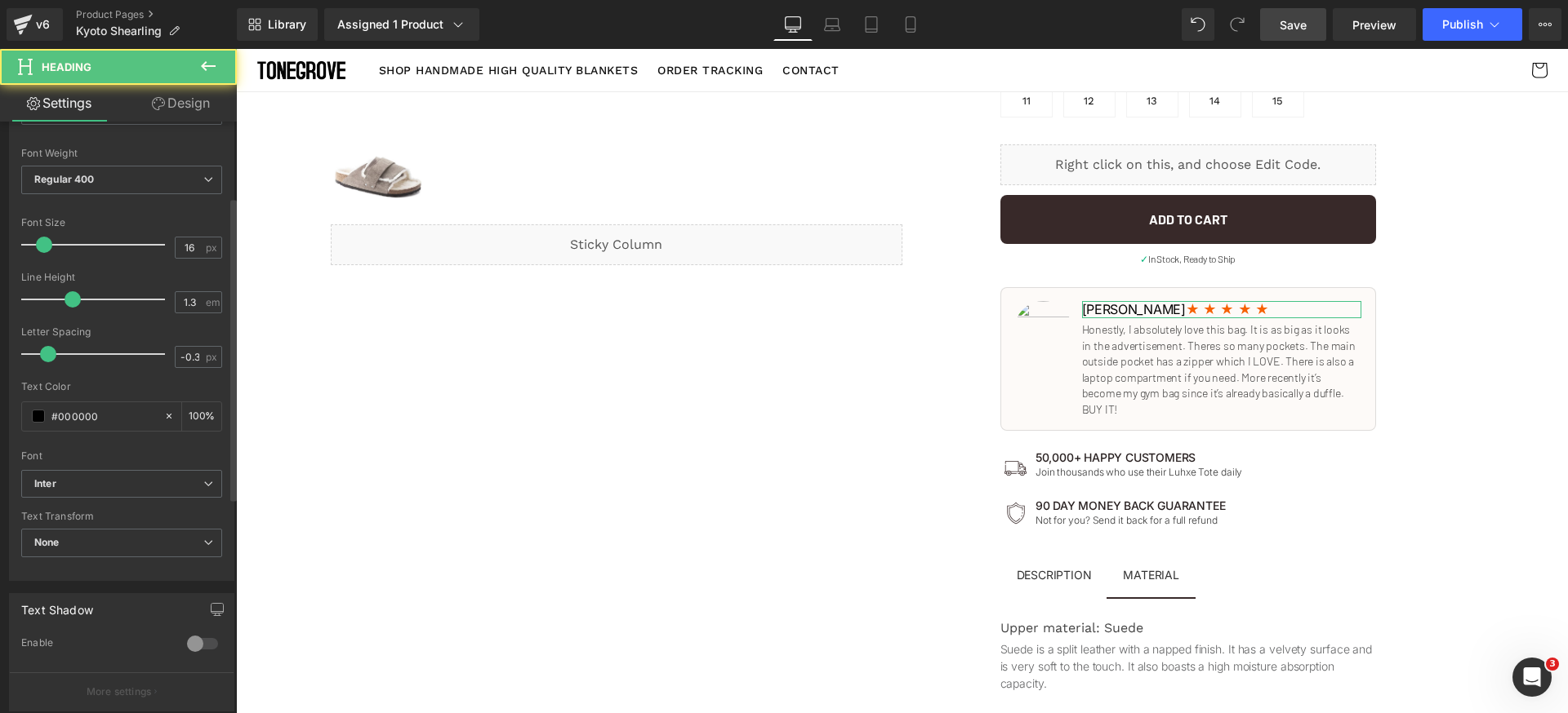
scroll to position [315, 0]
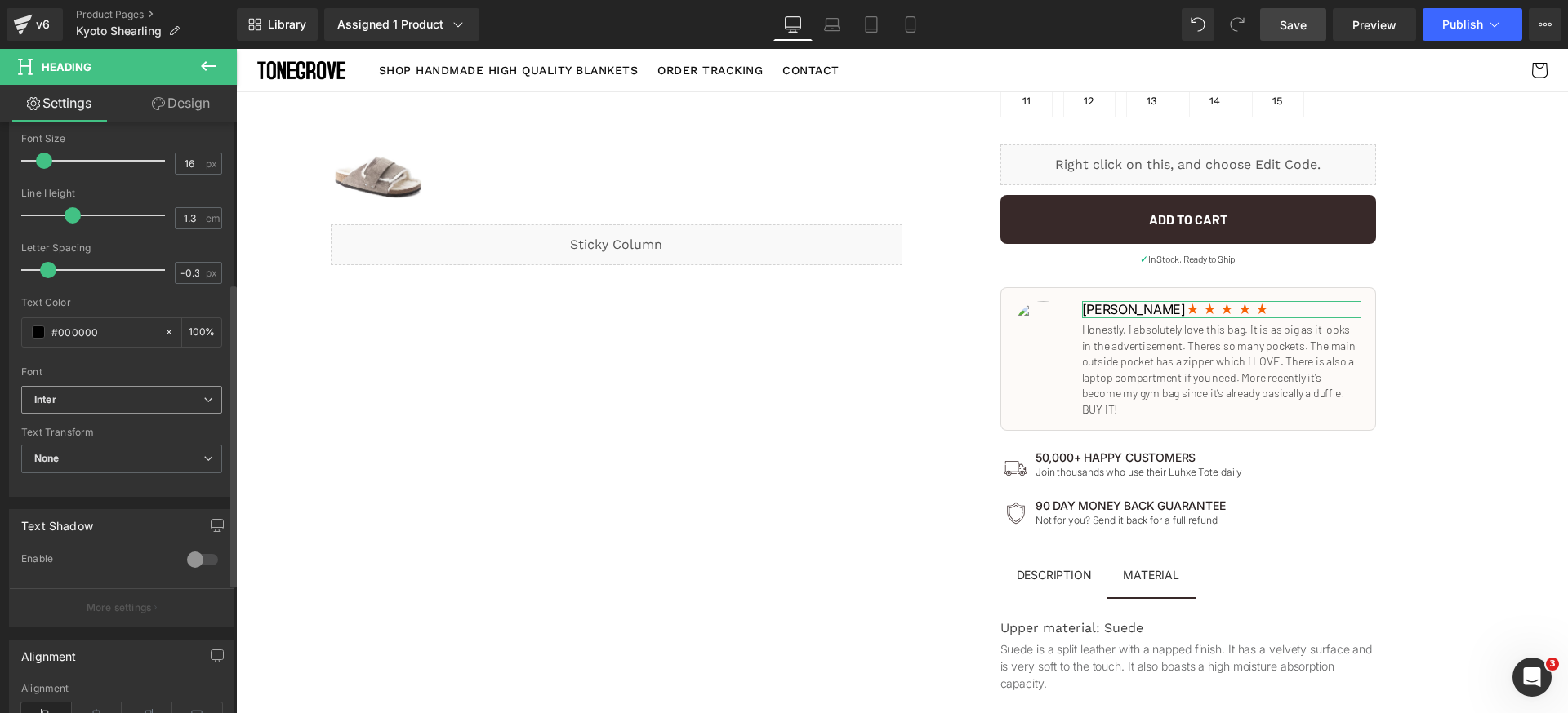
click at [157, 406] on span "Inter" at bounding box center [121, 400] width 200 height 28
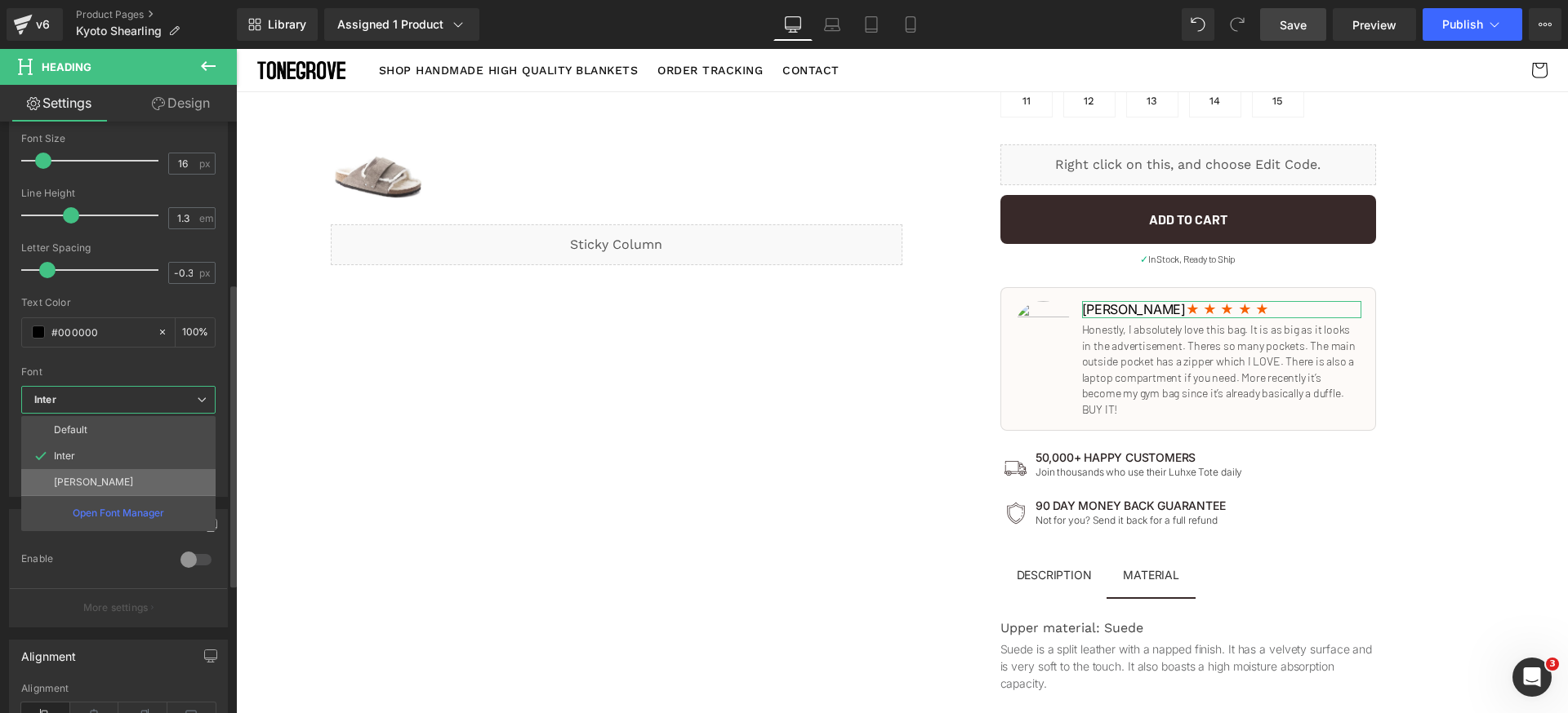
click at [120, 476] on li "[PERSON_NAME]" at bounding box center [119, 483] width 195 height 26
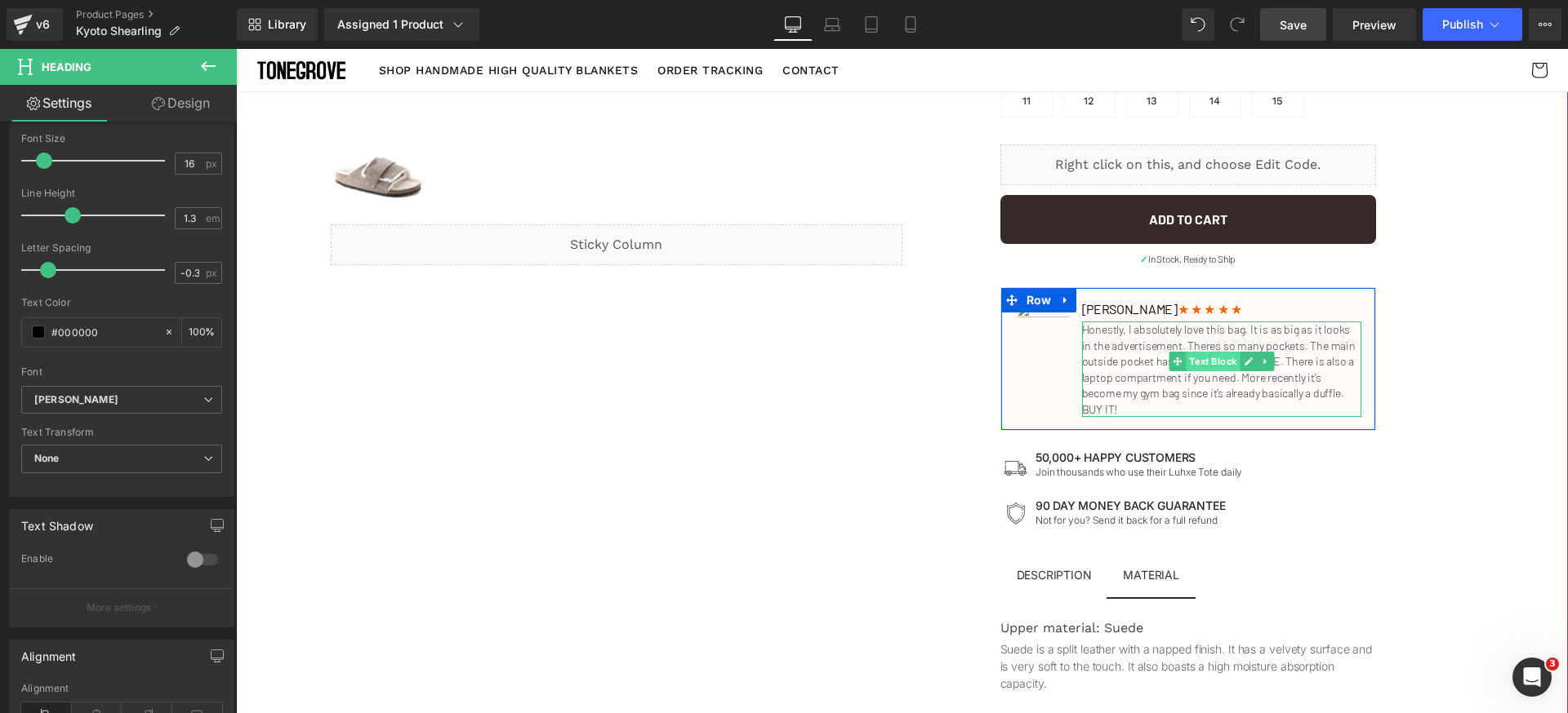
click at [1186, 354] on span "Text Block" at bounding box center [1212, 361] width 54 height 20
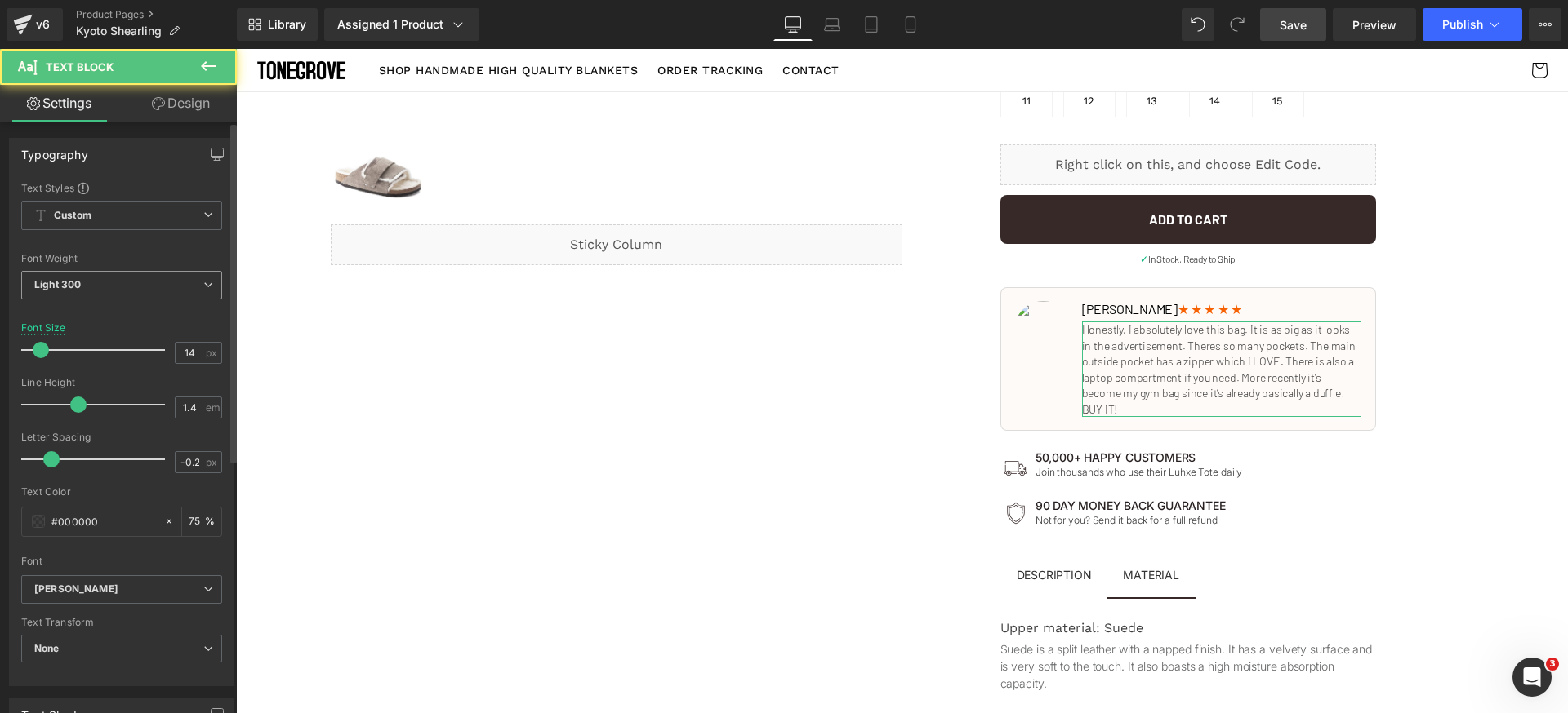
click at [134, 288] on span "Light 300" at bounding box center [121, 285] width 200 height 28
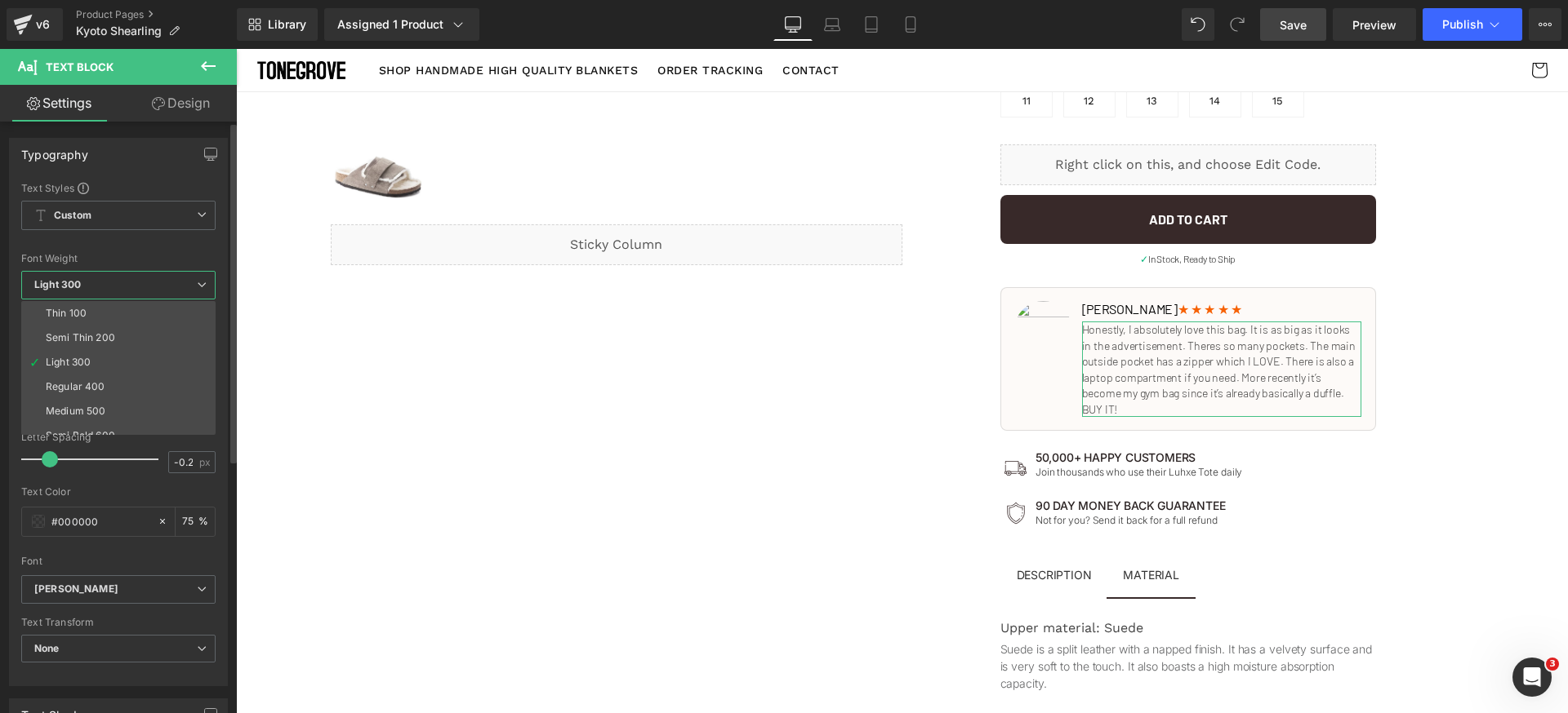
click at [118, 380] on li "Regular 400" at bounding box center [122, 387] width 201 height 24
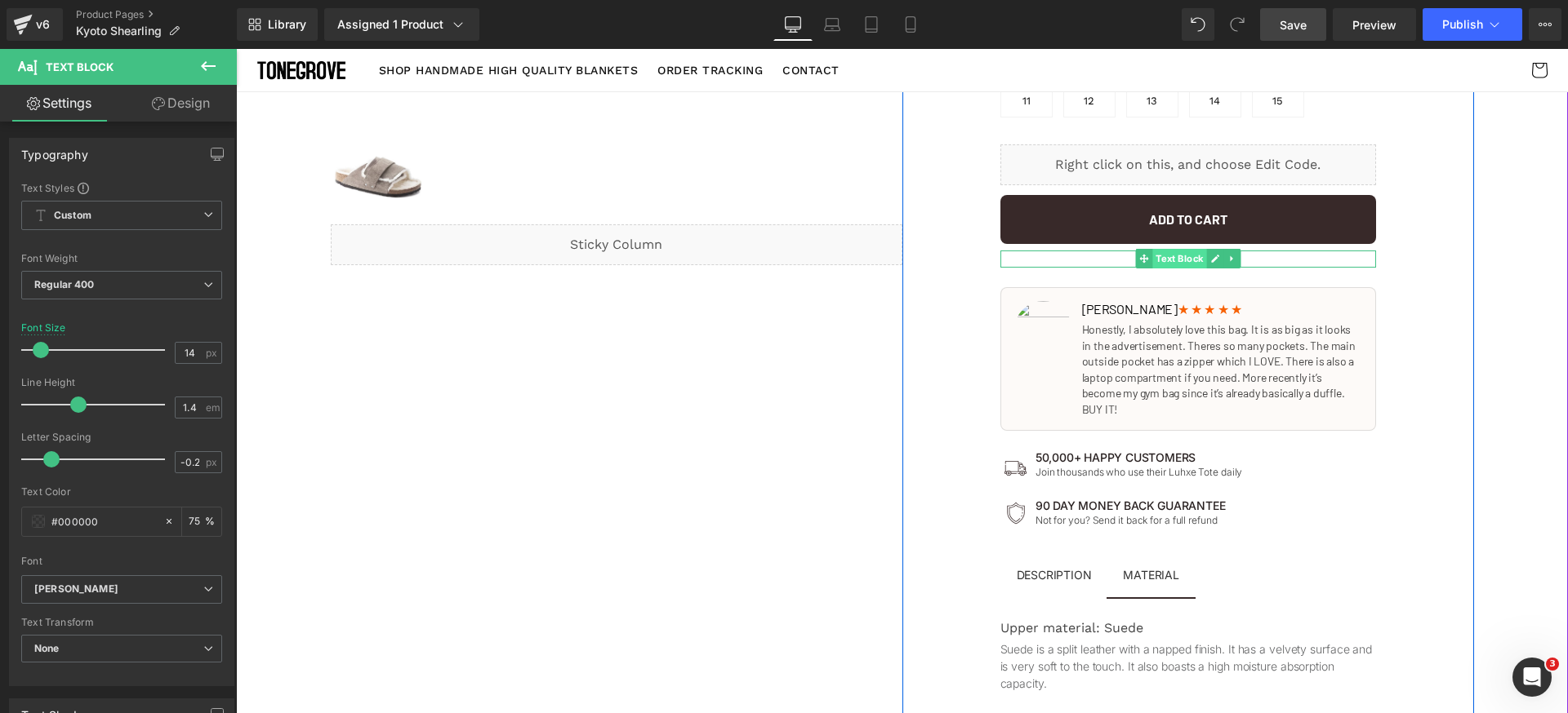
click at [1181, 256] on span "Text Block" at bounding box center [1178, 259] width 54 height 20
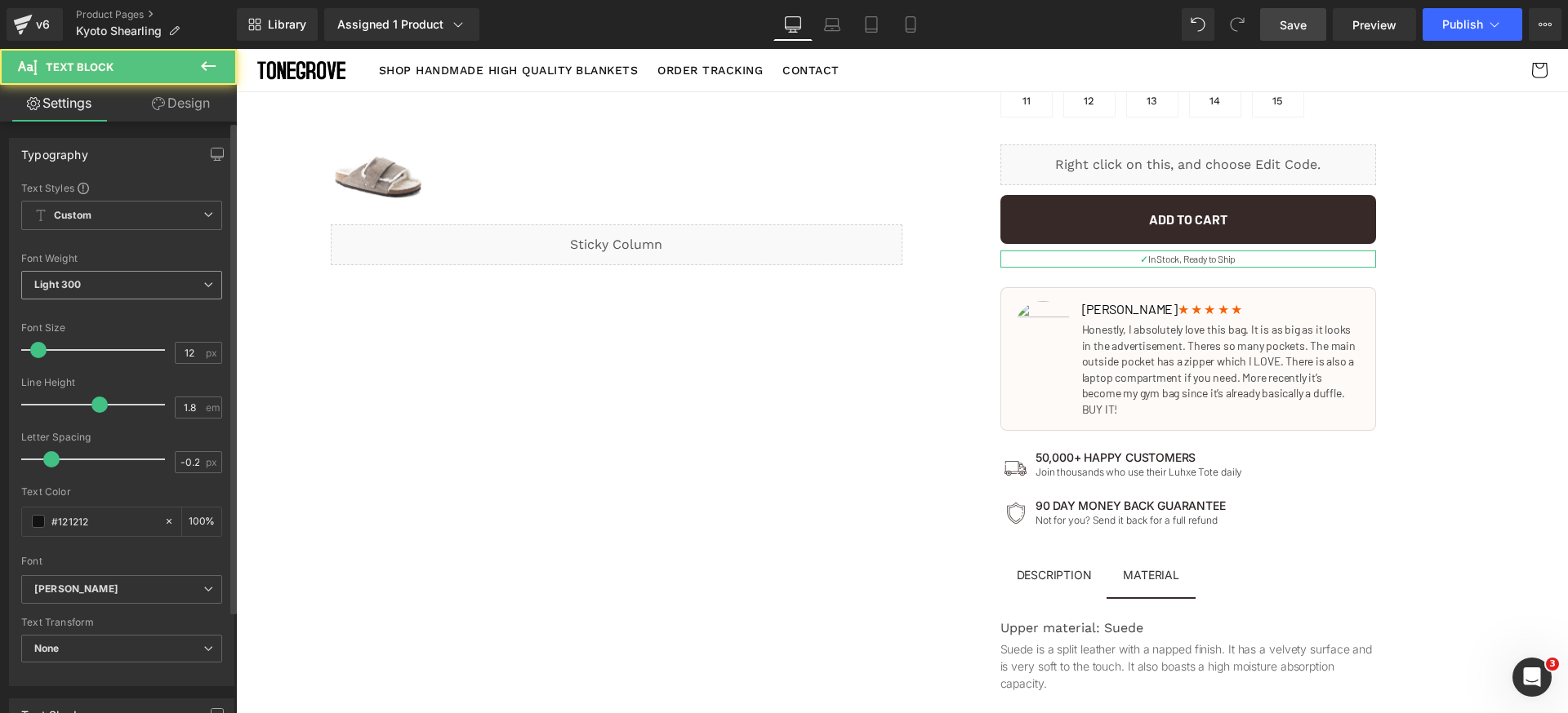
click at [161, 275] on span "Light 300" at bounding box center [121, 285] width 200 height 28
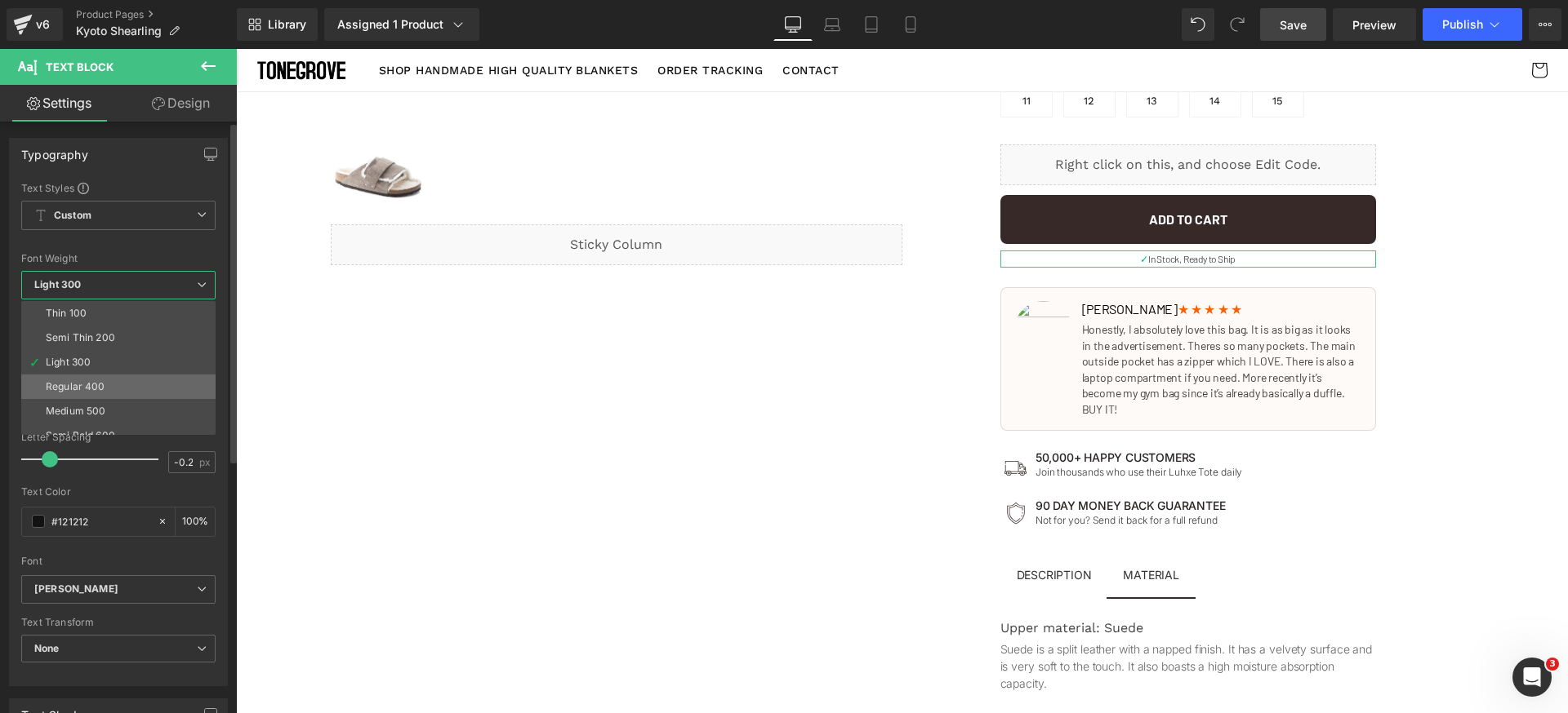
click at [114, 378] on li "Regular 400" at bounding box center [122, 387] width 201 height 24
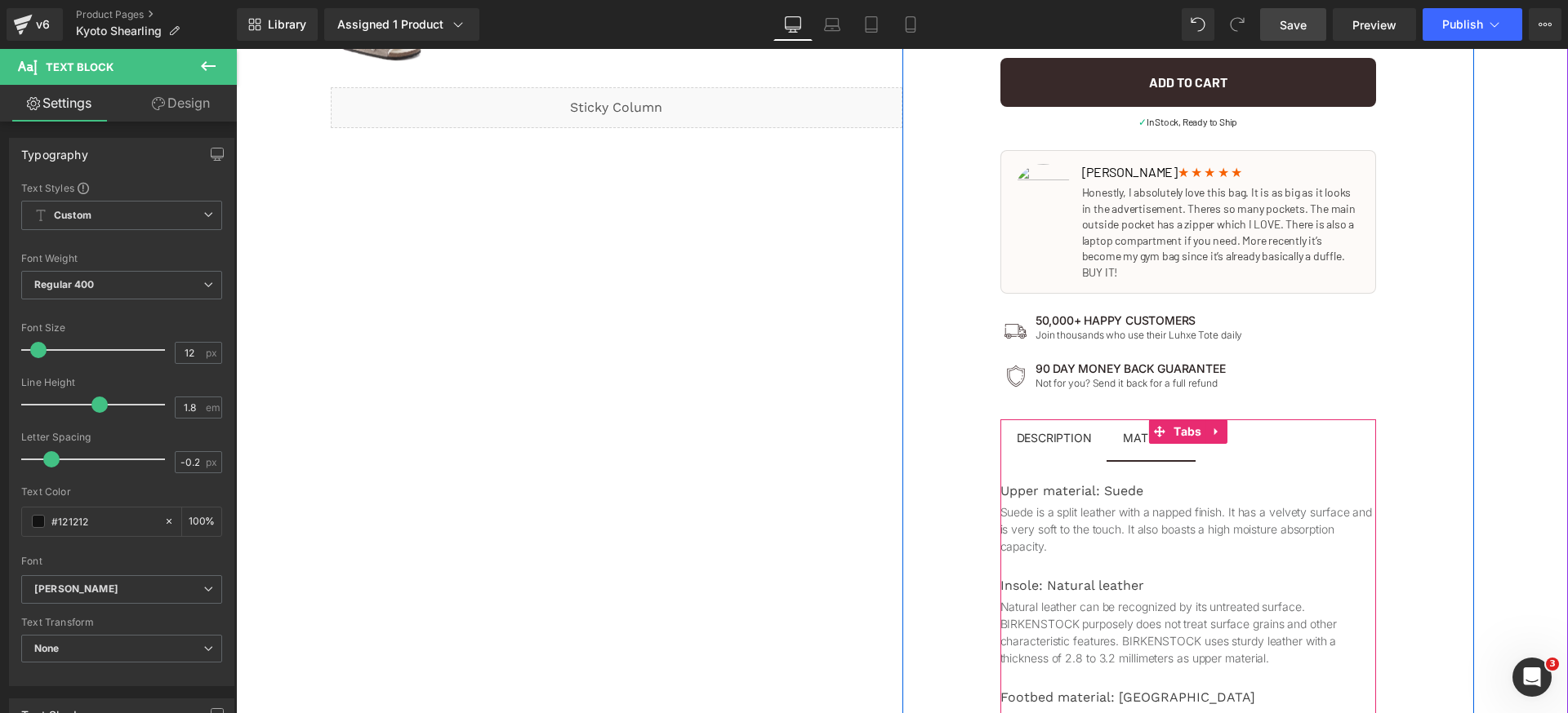
scroll to position [881, 0]
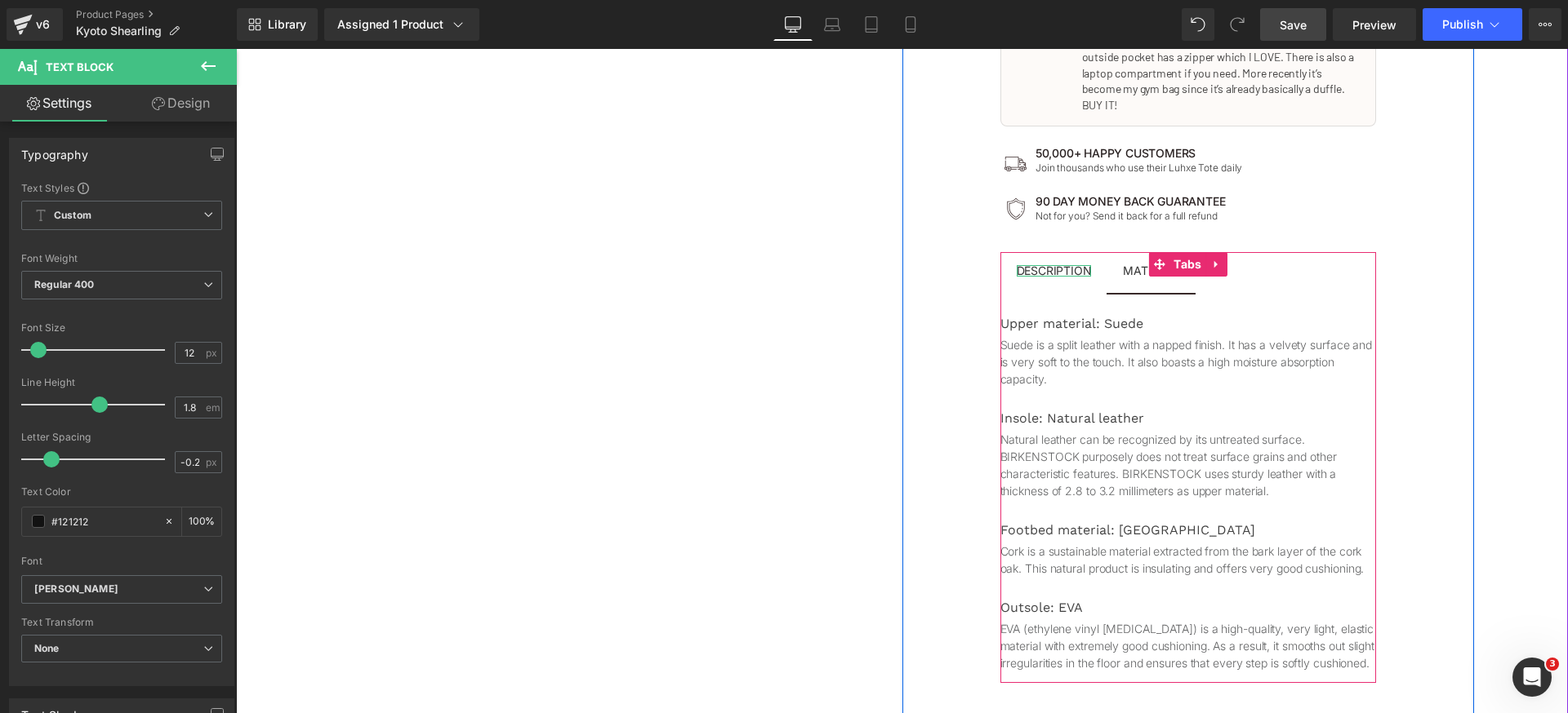
click at [1048, 265] on div "Description" at bounding box center [1054, 271] width 75 height 11
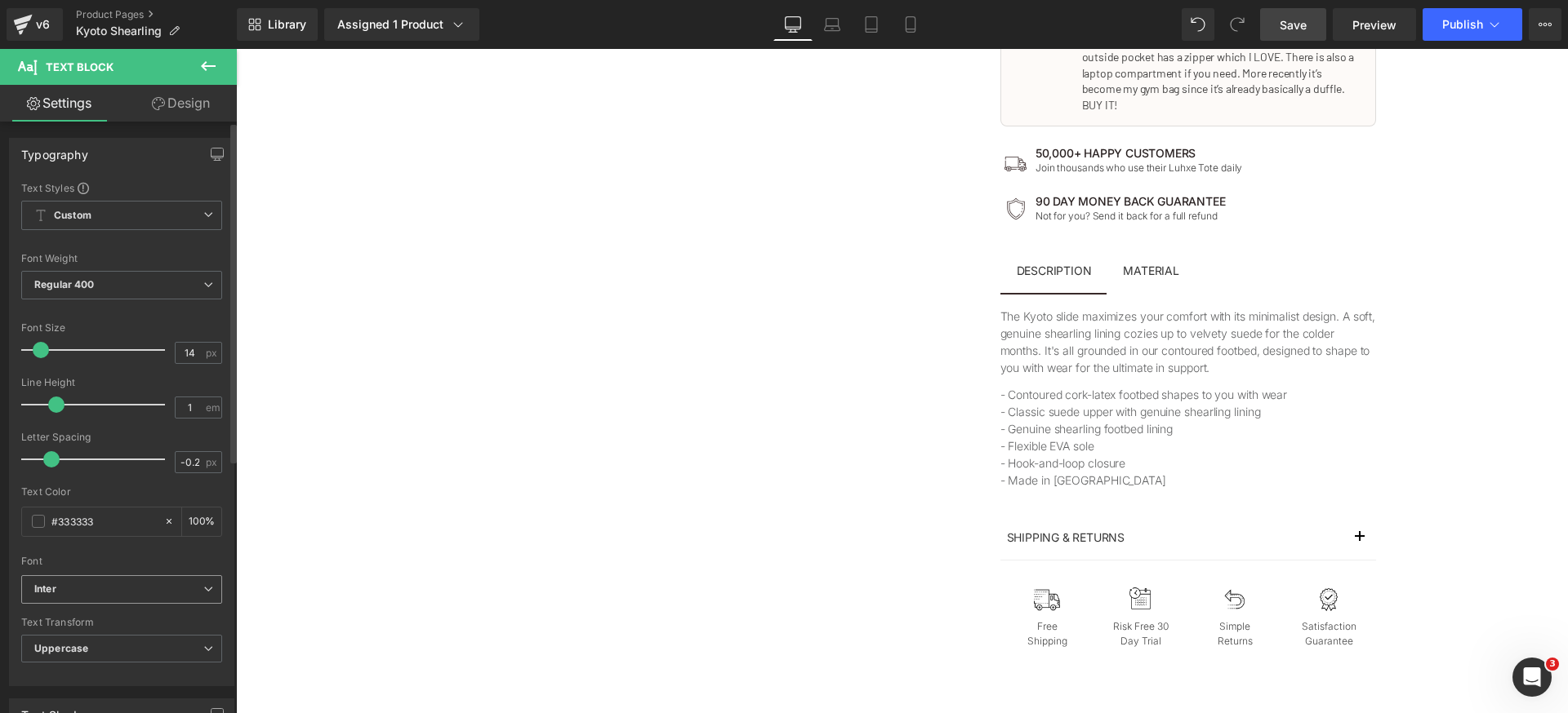
drag, startPoint x: 129, startPoint y: 572, endPoint x: 127, endPoint y: 599, distance: 27.1
click at [129, 573] on div "Font Default Inter [PERSON_NAME] Inter Default Inter [PERSON_NAME] Open Font Ma…" at bounding box center [121, 378] width 200 height 394
click at [115, 598] on span "Inter" at bounding box center [121, 590] width 200 height 28
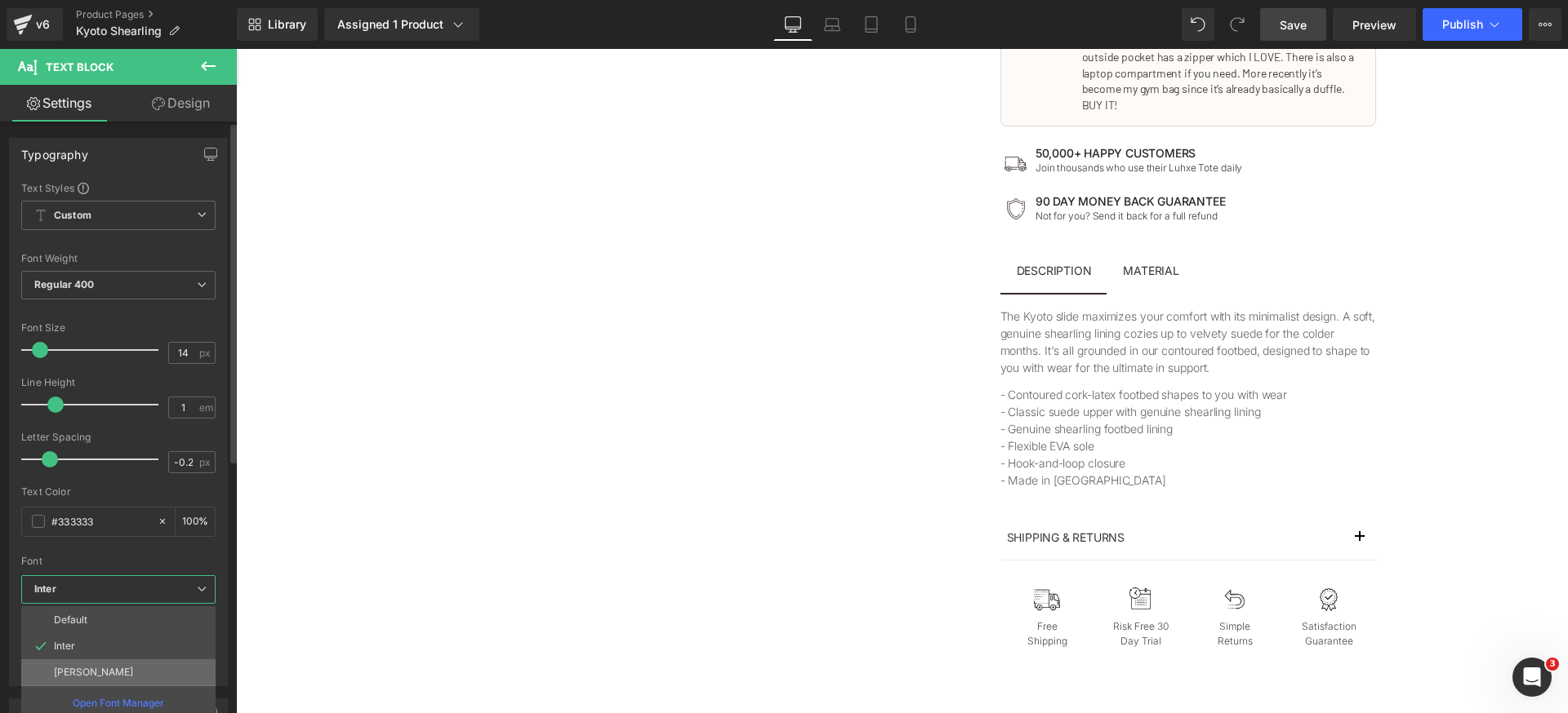
click at [96, 674] on li "[PERSON_NAME]" at bounding box center [119, 673] width 195 height 26
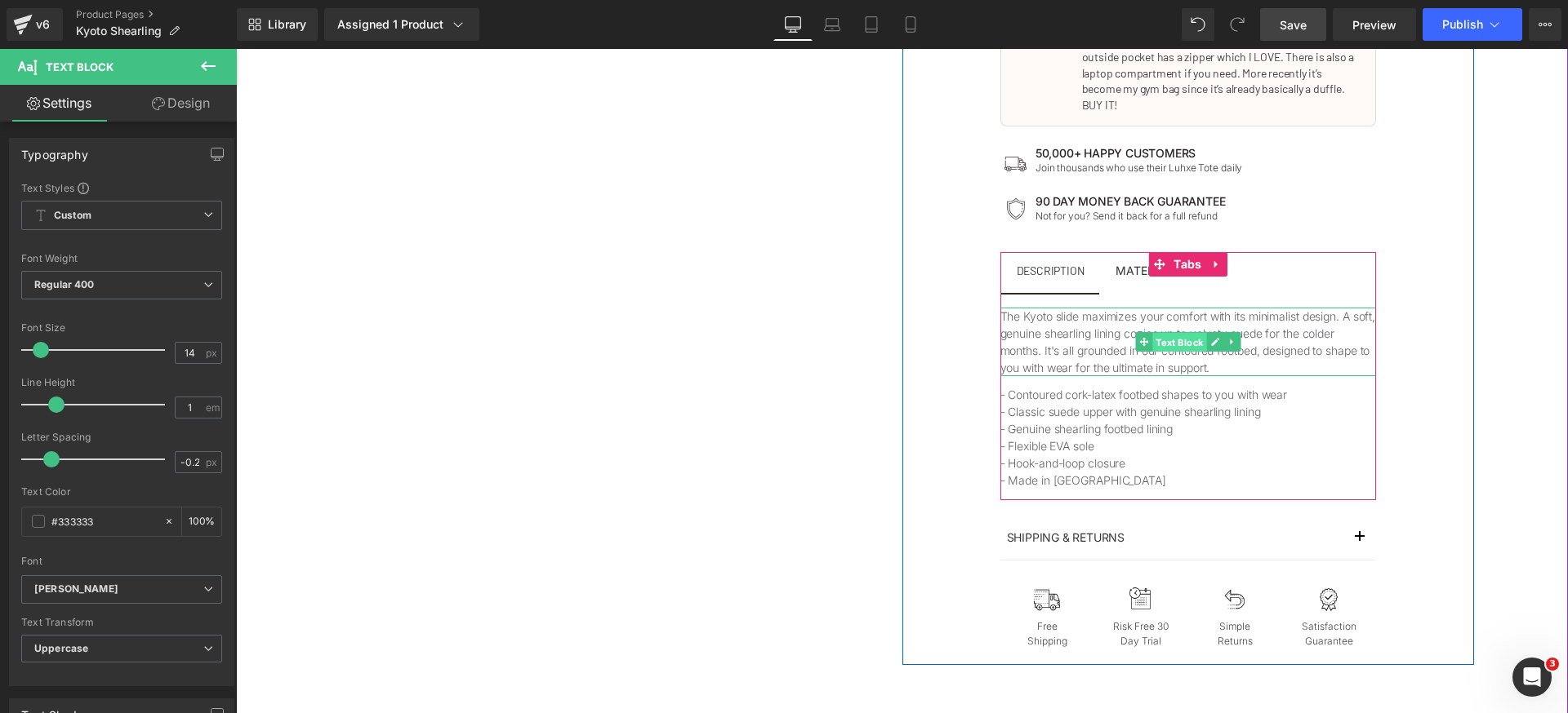
click at [1161, 333] on span "Text Block" at bounding box center [1178, 342] width 54 height 20
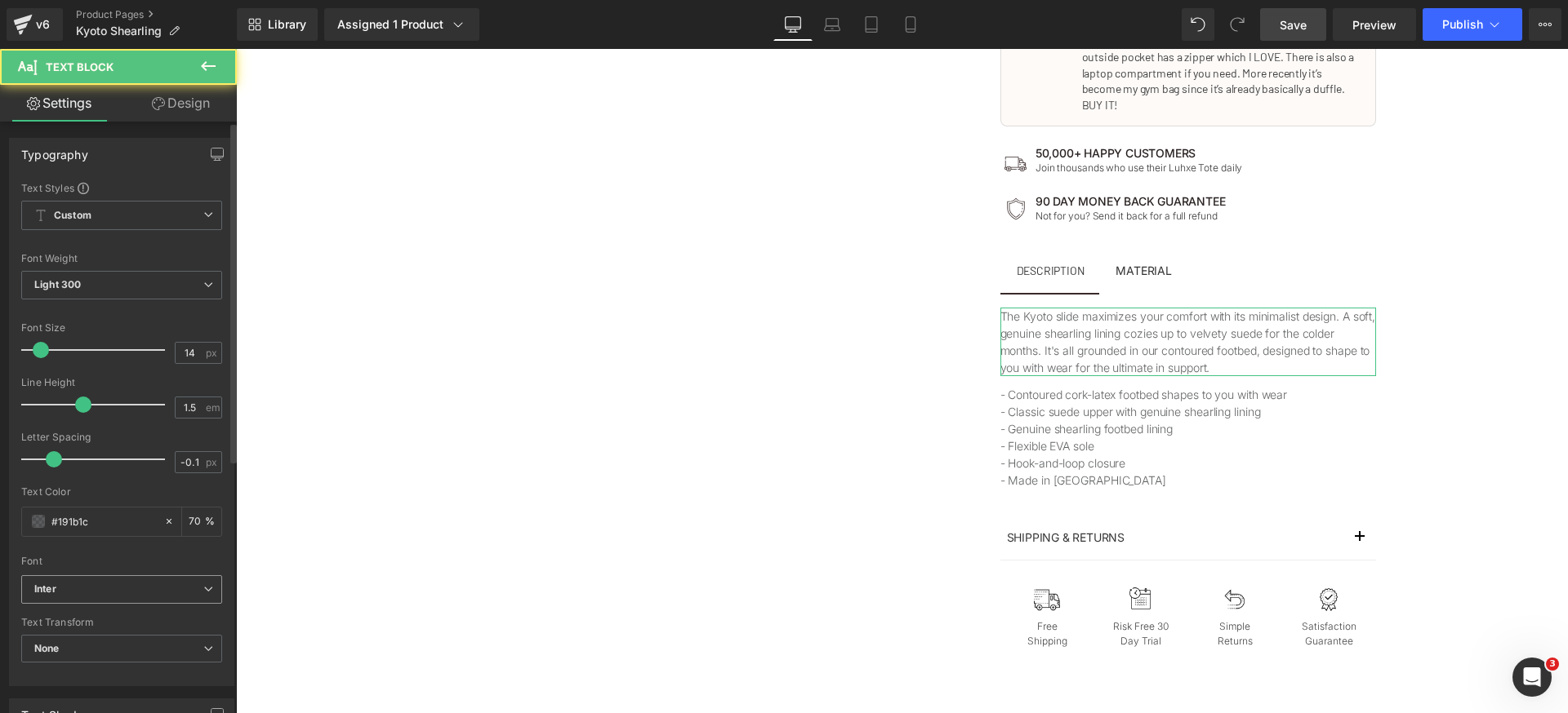
click at [117, 595] on b "Inter" at bounding box center [119, 590] width 169 height 14
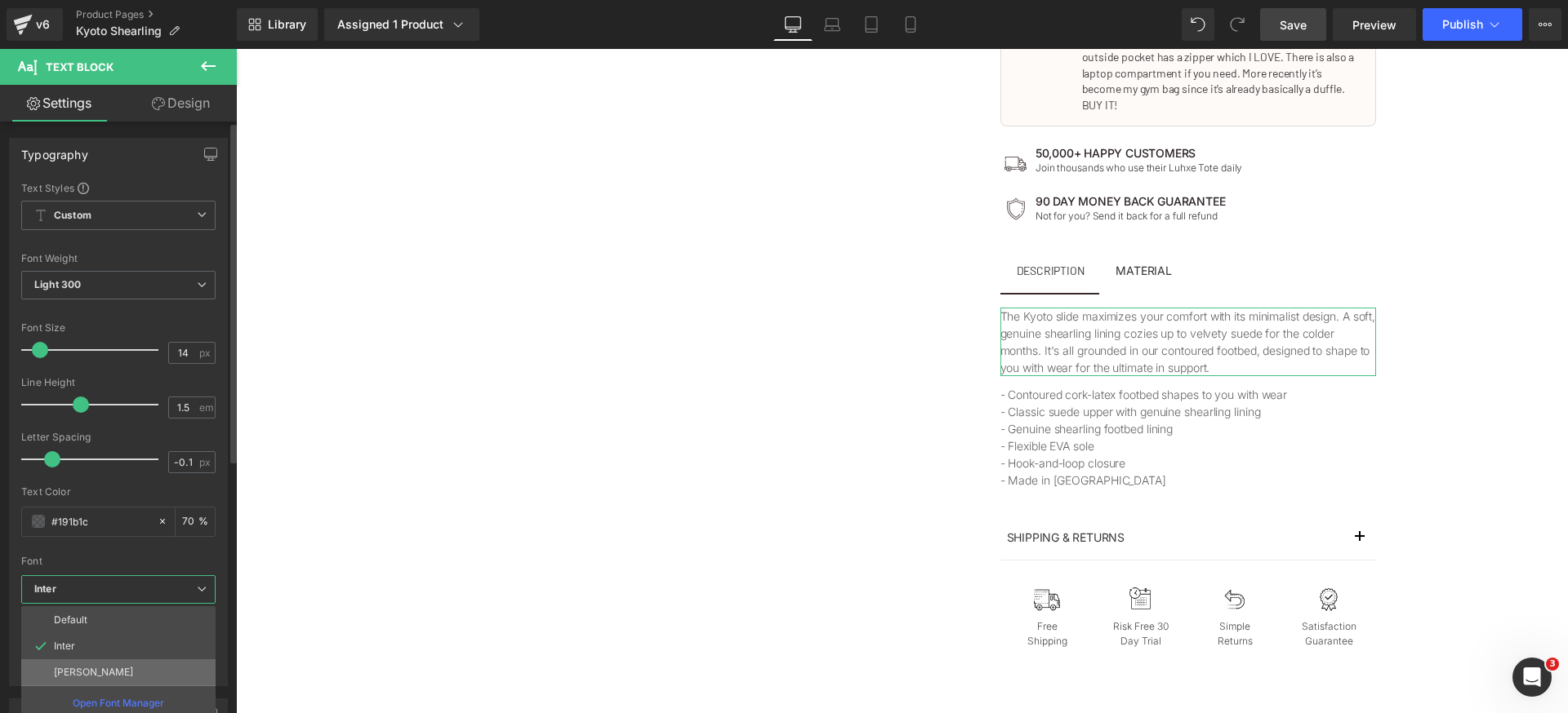
click at [91, 662] on li "[PERSON_NAME]" at bounding box center [119, 673] width 195 height 26
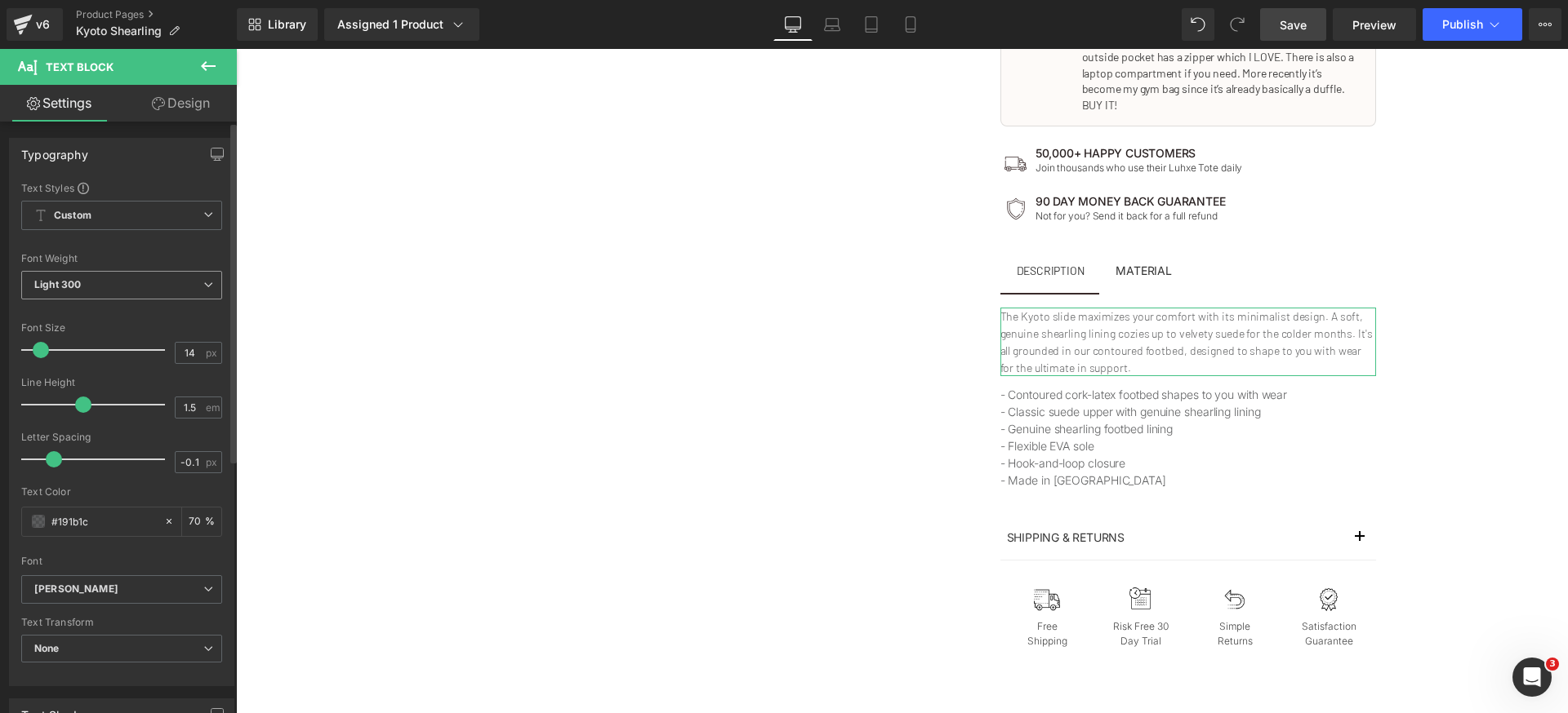
click at [132, 293] on span "Light 300" at bounding box center [121, 285] width 200 height 28
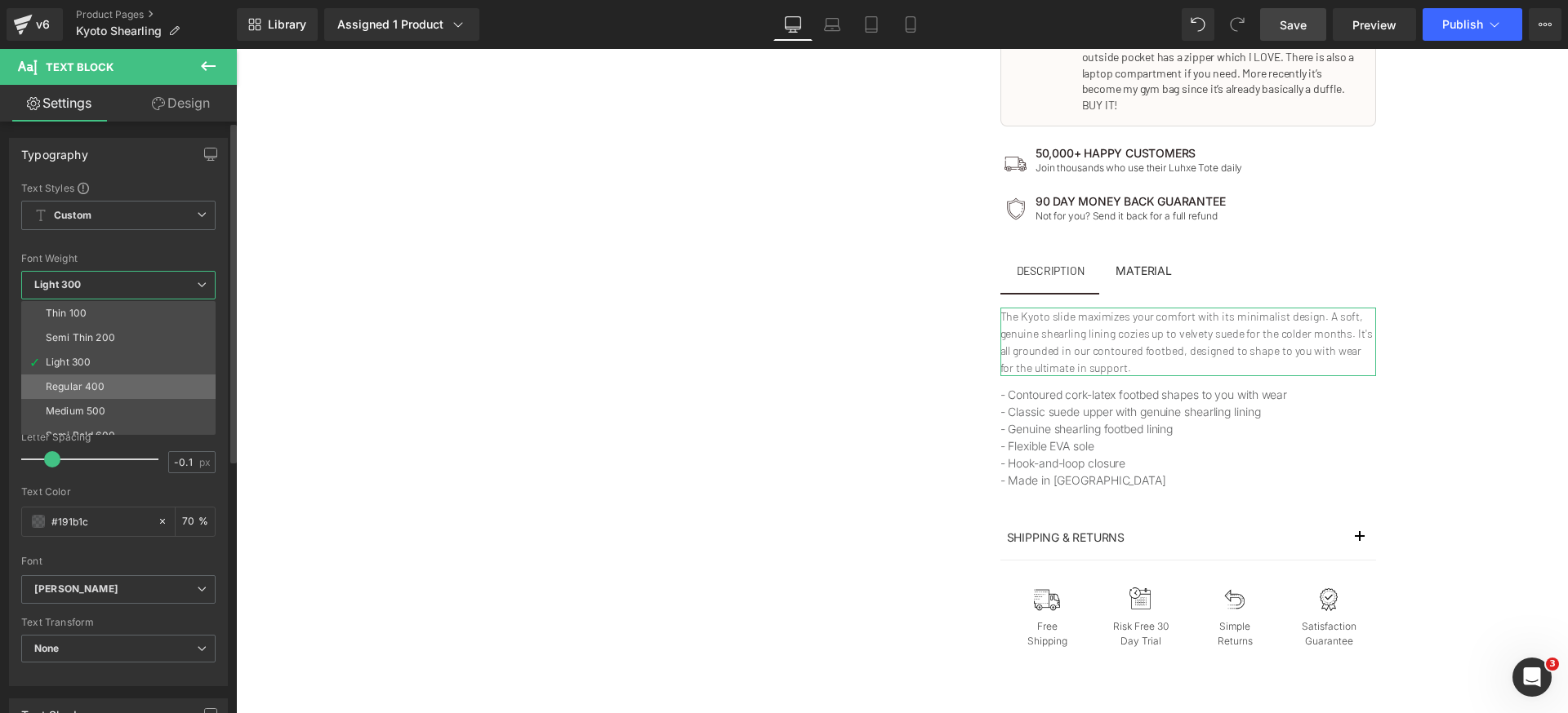
click at [91, 384] on div "Regular 400" at bounding box center [75, 387] width 59 height 11
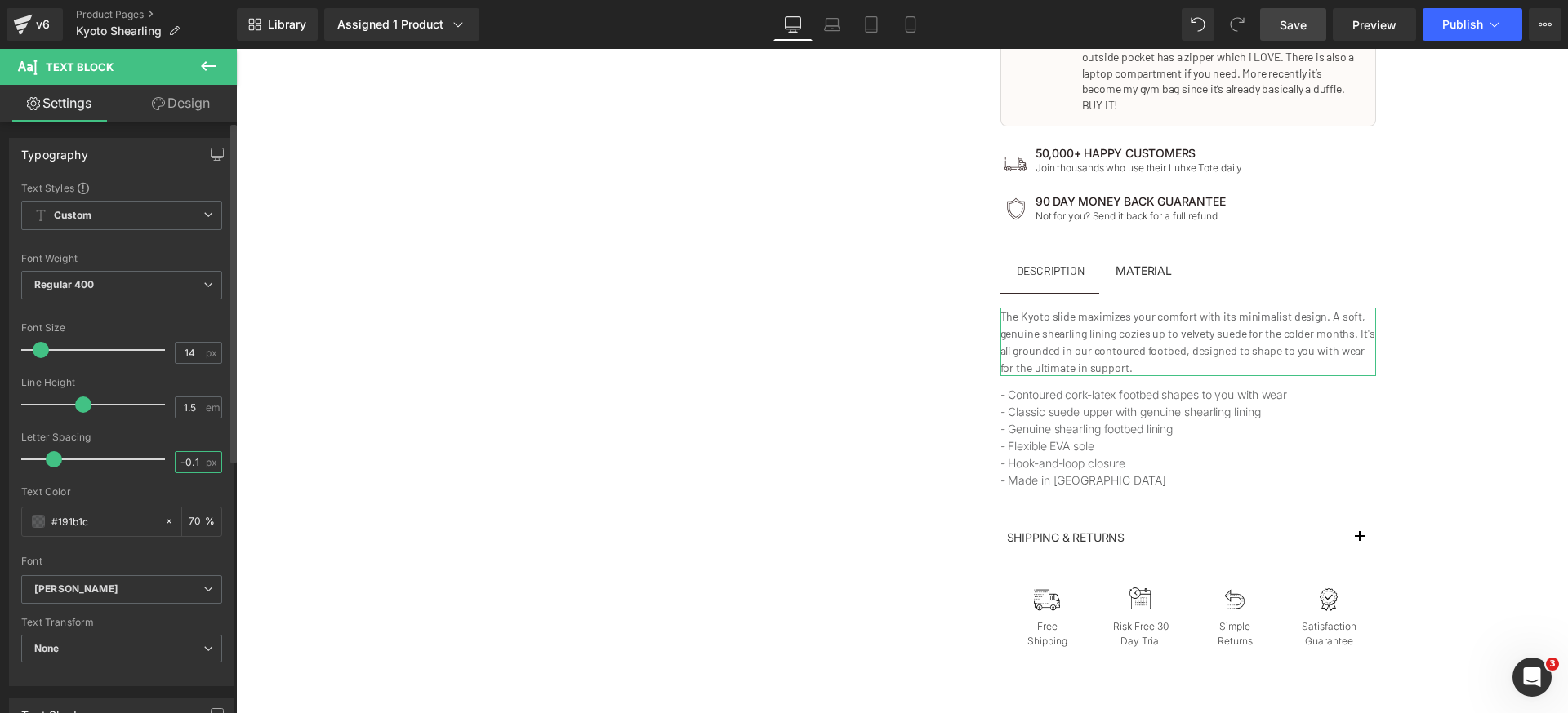
click at [192, 464] on input "-0.1" at bounding box center [190, 463] width 28 height 21
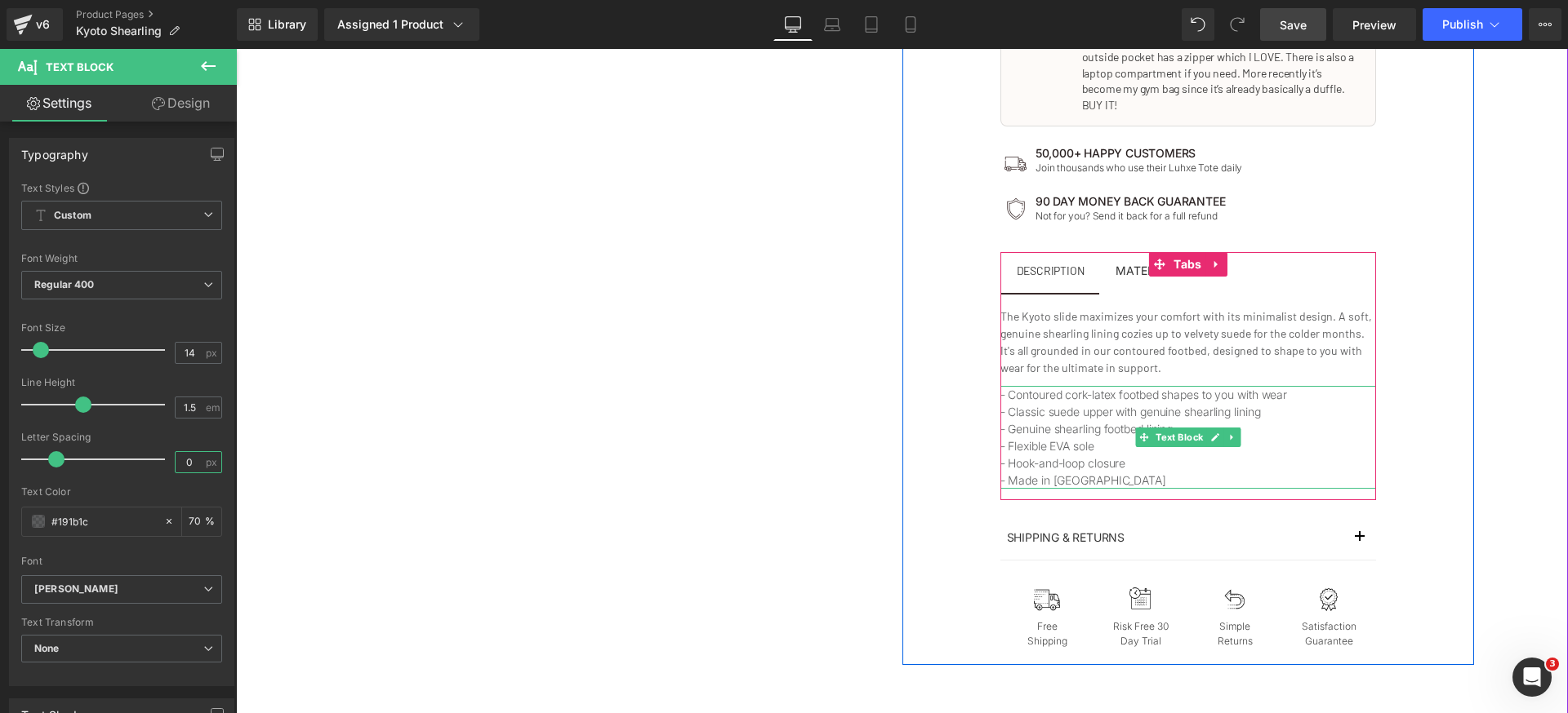
type input "0"
click at [1152, 429] on span "Text Block" at bounding box center [1178, 438] width 54 height 20
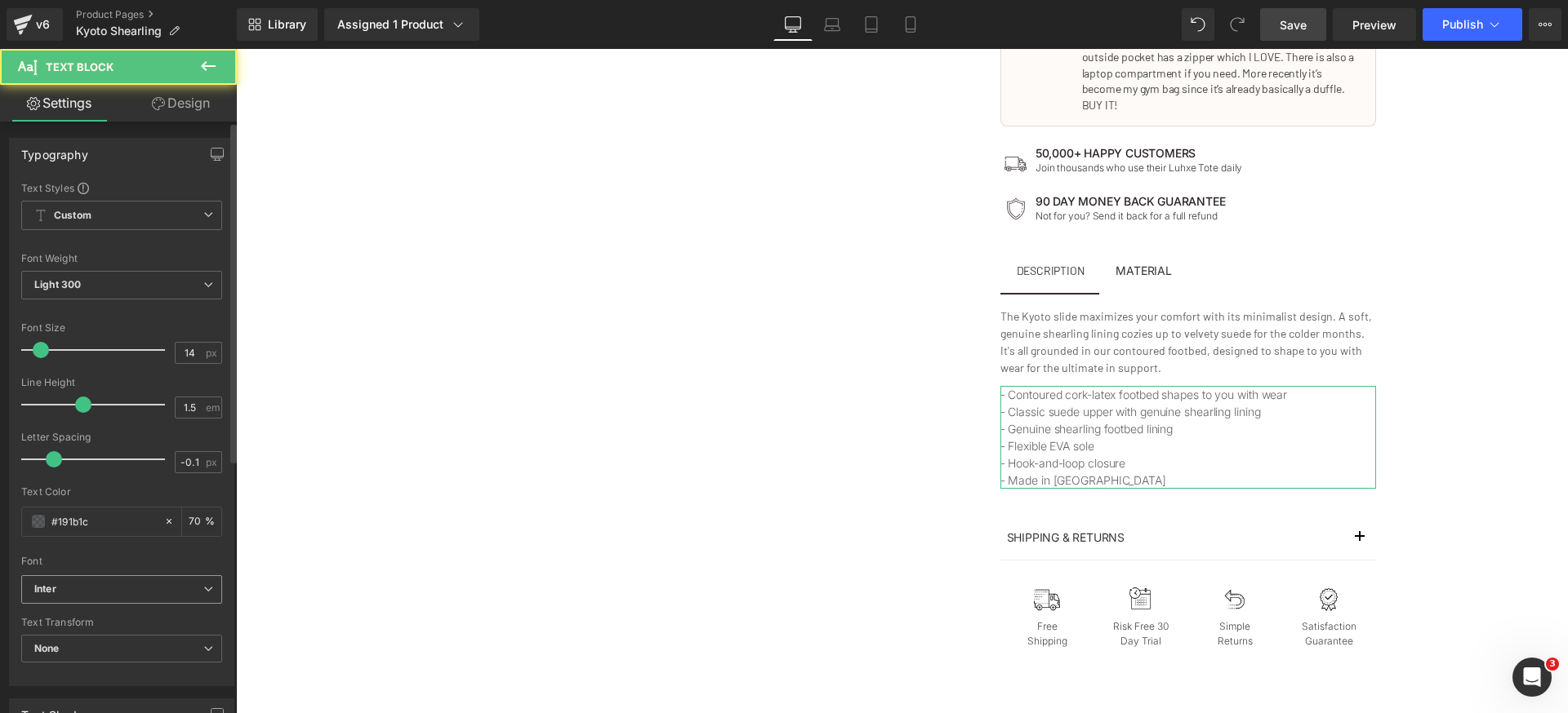
click at [136, 570] on div "Font Default Inter [PERSON_NAME] Inter Default Inter [PERSON_NAME] Open Font Ma…" at bounding box center [121, 378] width 200 height 394
drag, startPoint x: 146, startPoint y: 588, endPoint x: 148, endPoint y: 617, distance: 29.1
click at [146, 589] on b "Inter" at bounding box center [119, 590] width 169 height 14
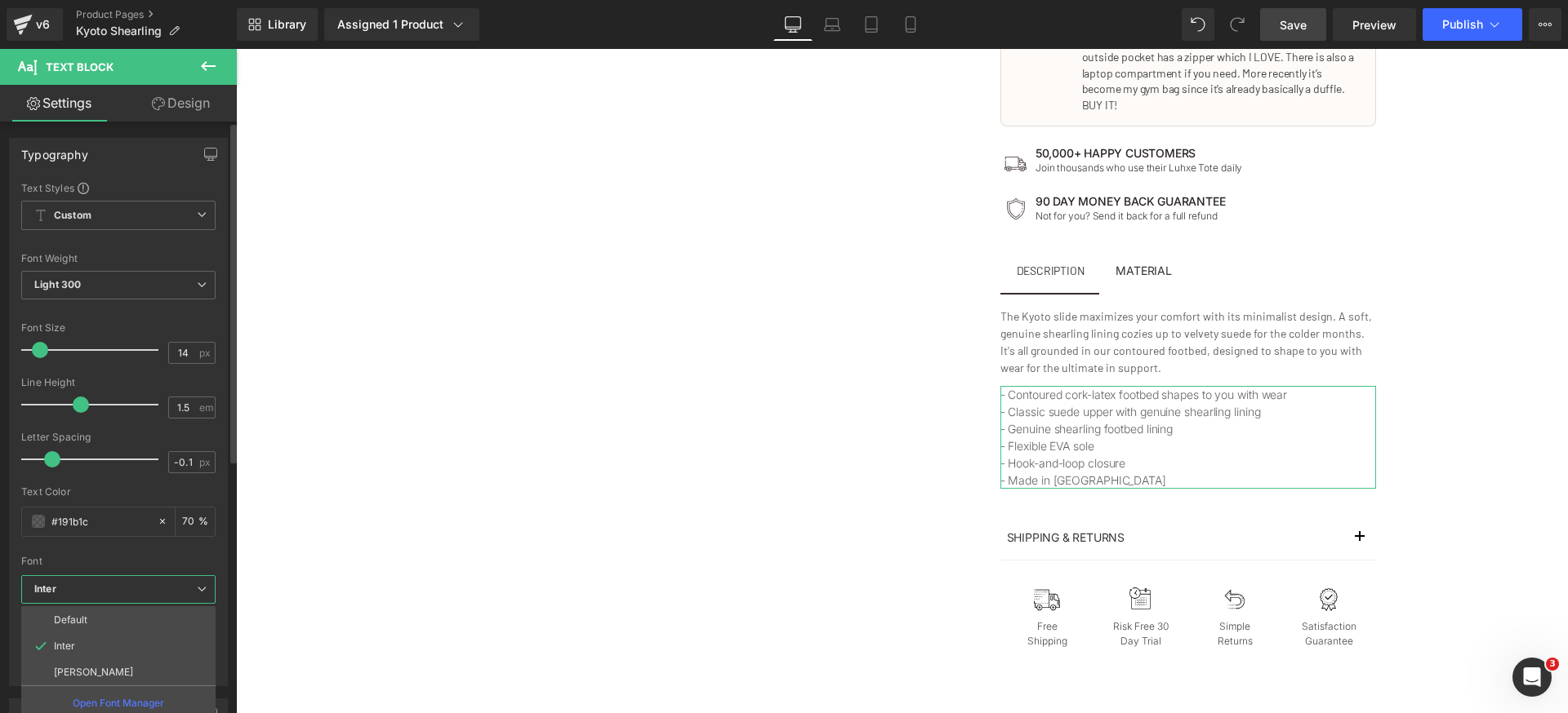
click at [116, 669] on li "[PERSON_NAME]" at bounding box center [119, 673] width 195 height 26
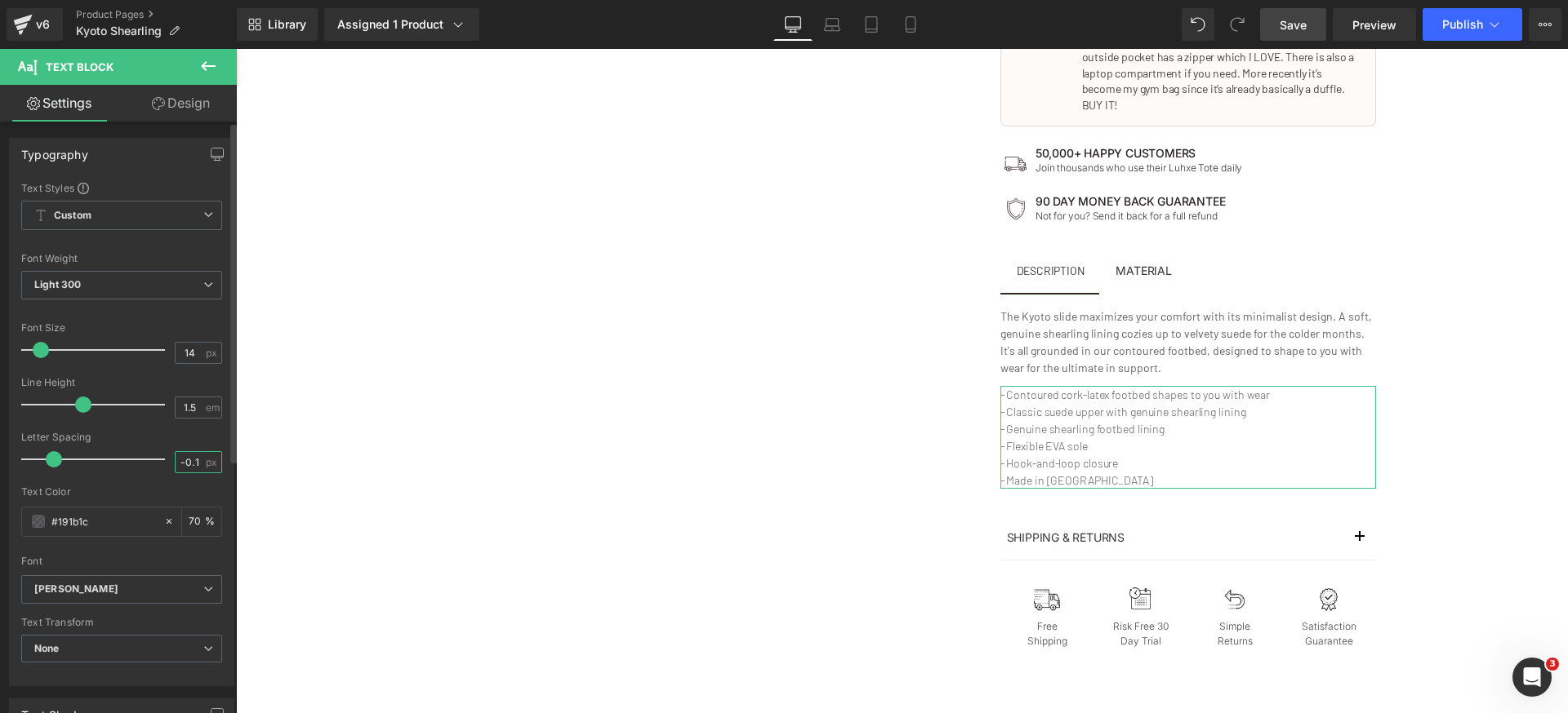
click at [185, 461] on input "-0.1" at bounding box center [190, 463] width 28 height 21
type input "0"
click at [136, 288] on span "Light 300" at bounding box center [121, 285] width 200 height 28
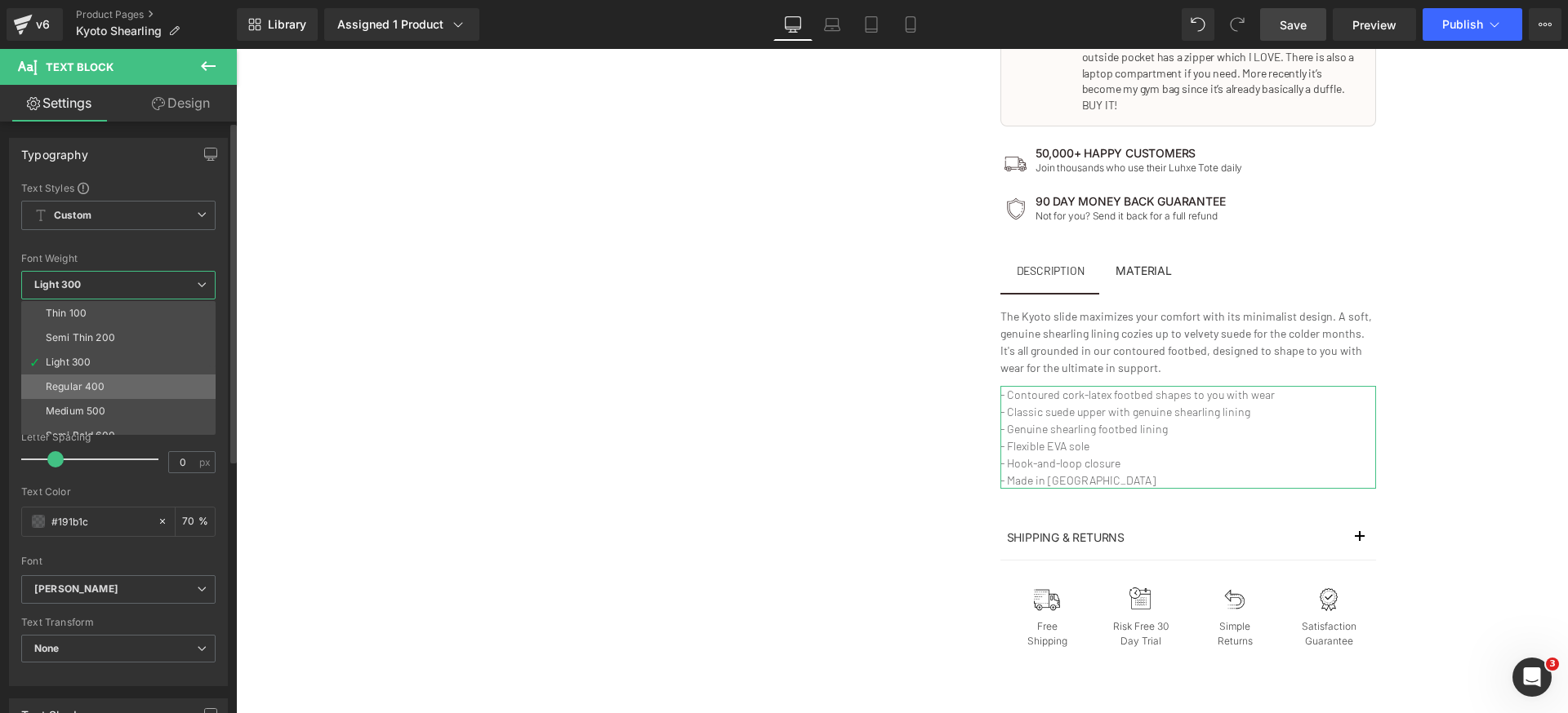
click at [103, 390] on div "Regular 400" at bounding box center [75, 387] width 59 height 11
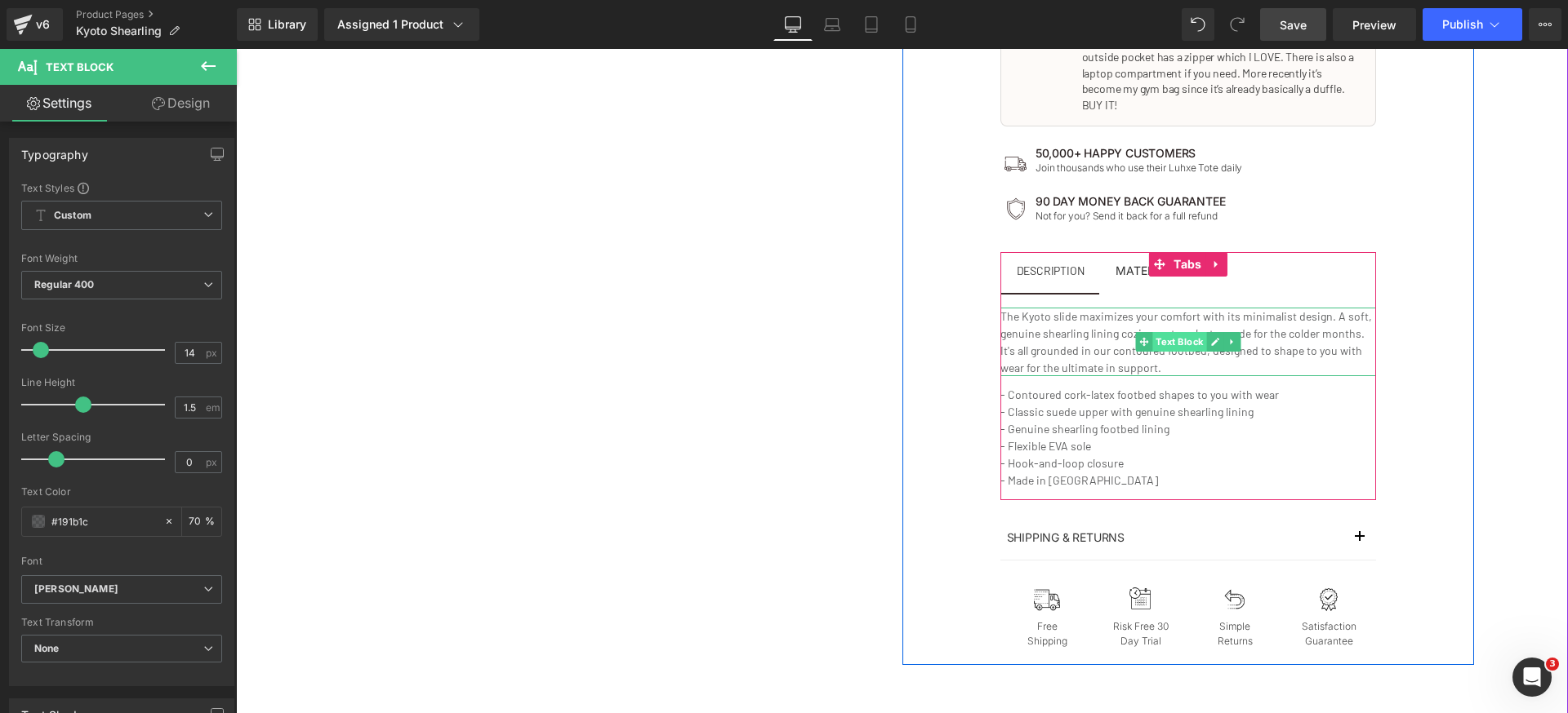
click at [1159, 332] on span "Text Block" at bounding box center [1178, 341] width 54 height 20
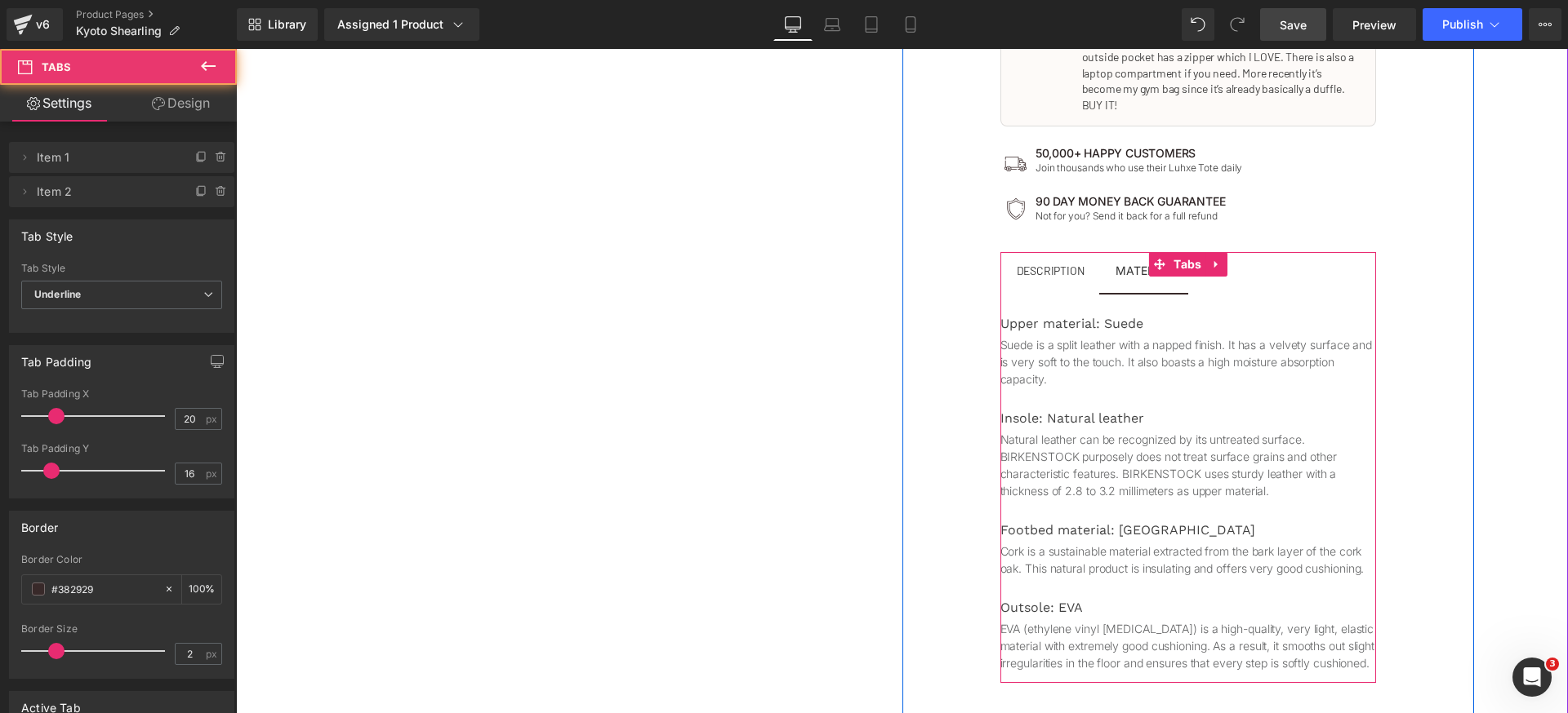
click at [1118, 270] on span "MATERIAL Text Block" at bounding box center [1144, 272] width 88 height 40
click at [1123, 273] on div at bounding box center [1143, 275] width 56 height 4
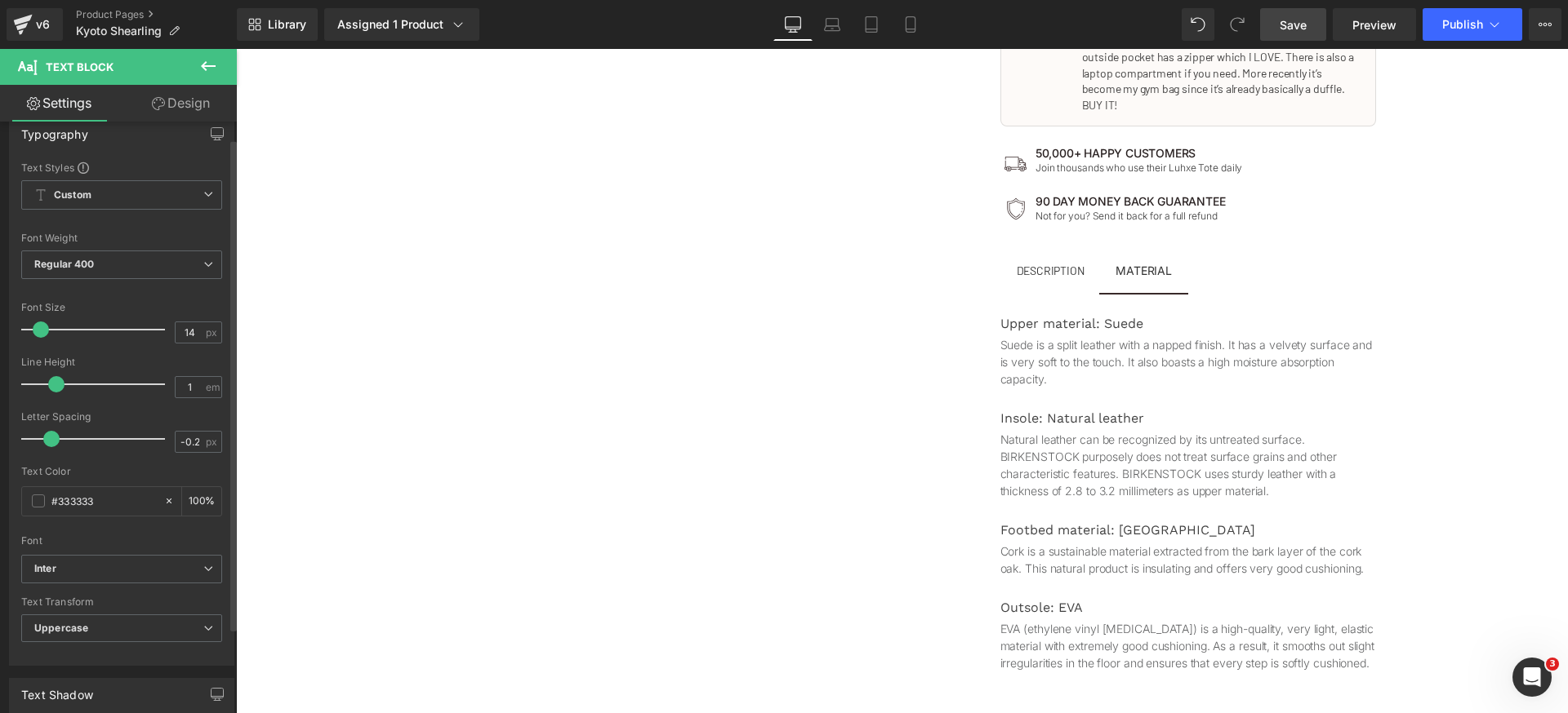
scroll to position [87, 0]
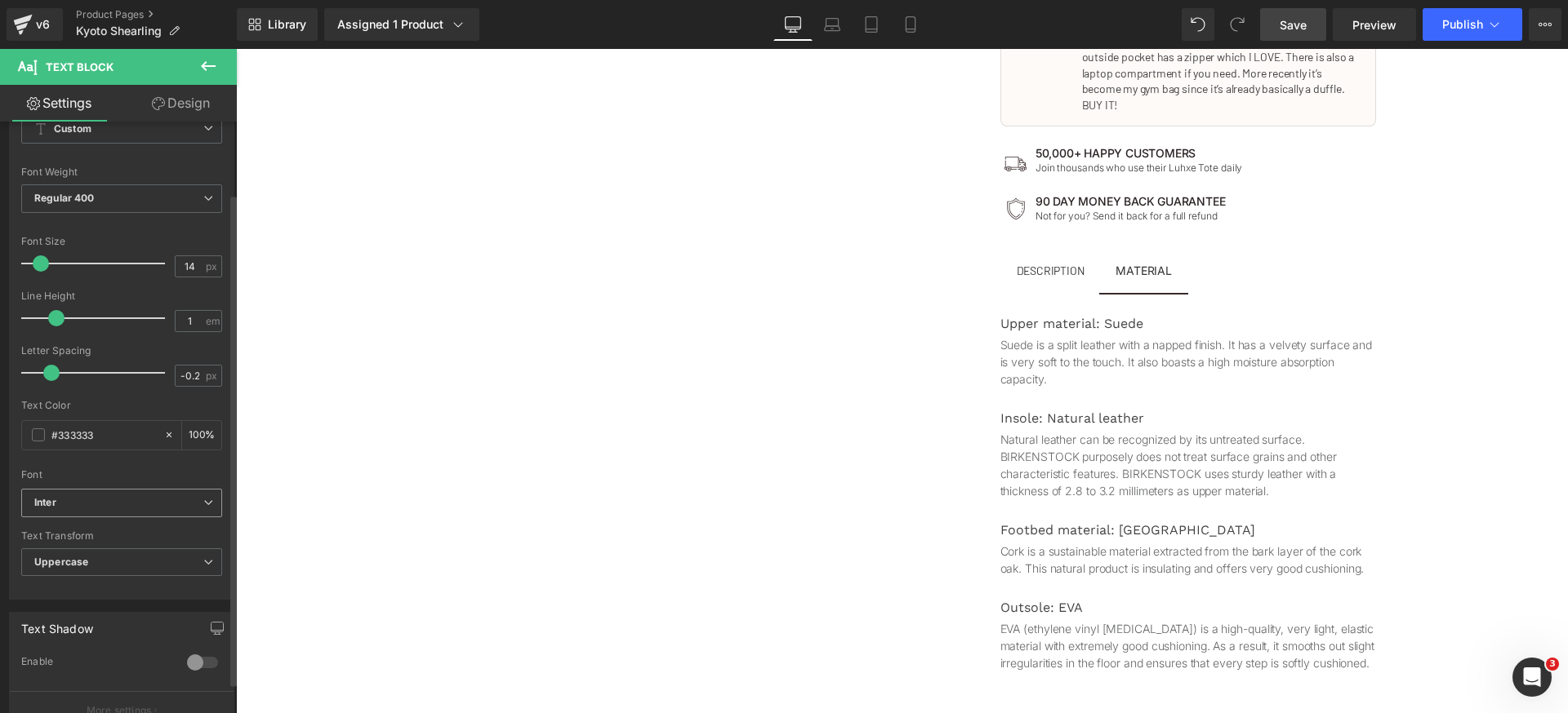
click at [139, 503] on b "Inter" at bounding box center [119, 503] width 169 height 14
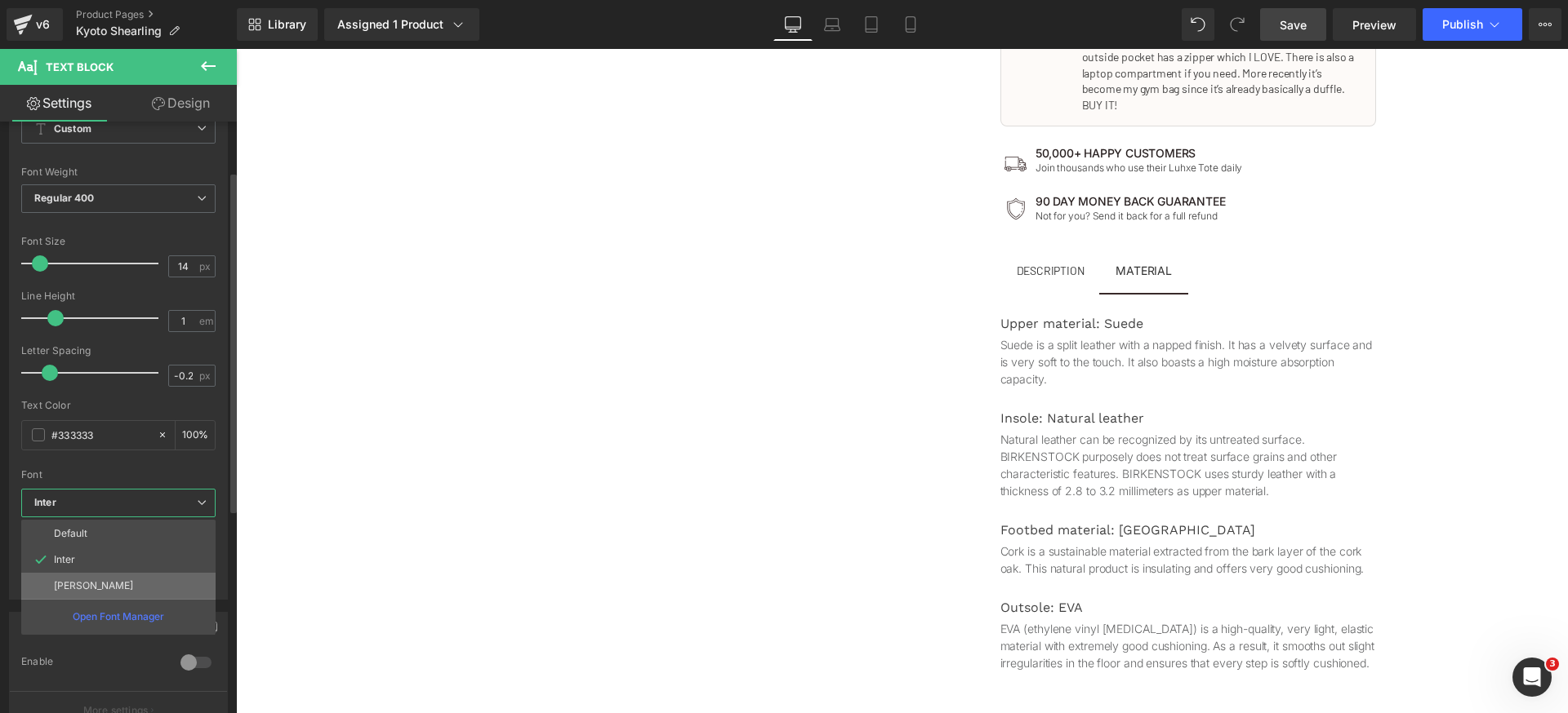
click at [118, 578] on li "[PERSON_NAME]" at bounding box center [119, 586] width 195 height 26
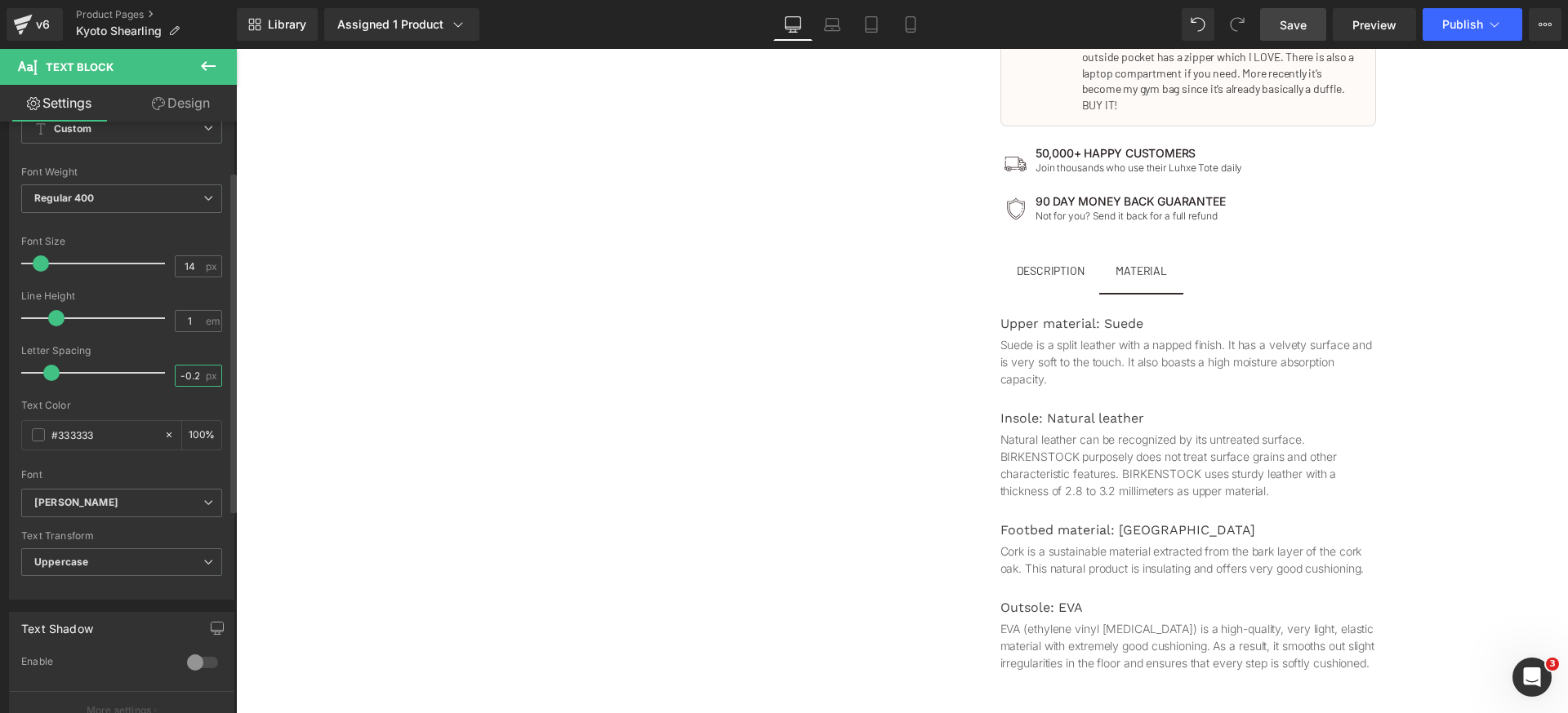
click at [195, 373] on input "-0.2" at bounding box center [190, 376] width 28 height 21
type input "0"
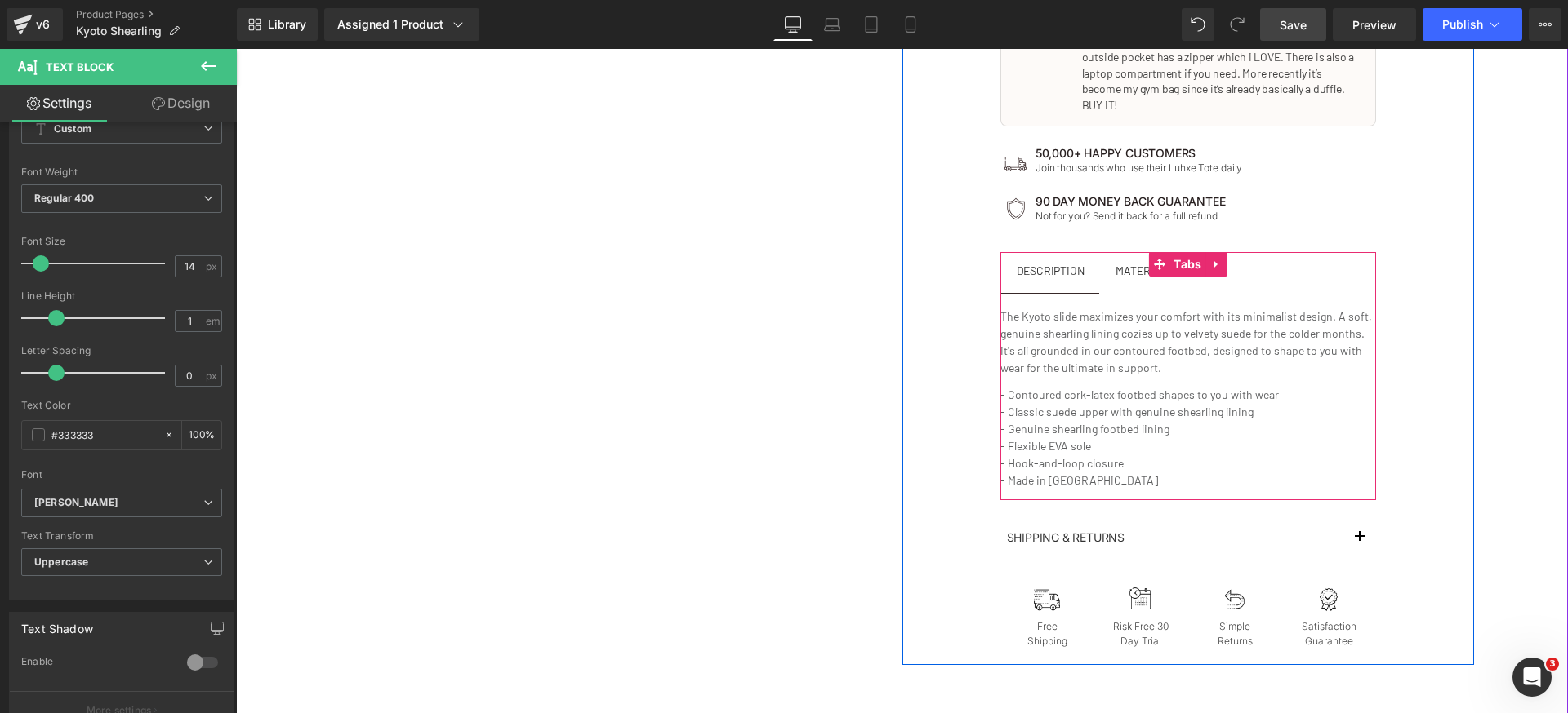
click at [1040, 268] on span "Description Text Block" at bounding box center [1050, 272] width 101 height 40
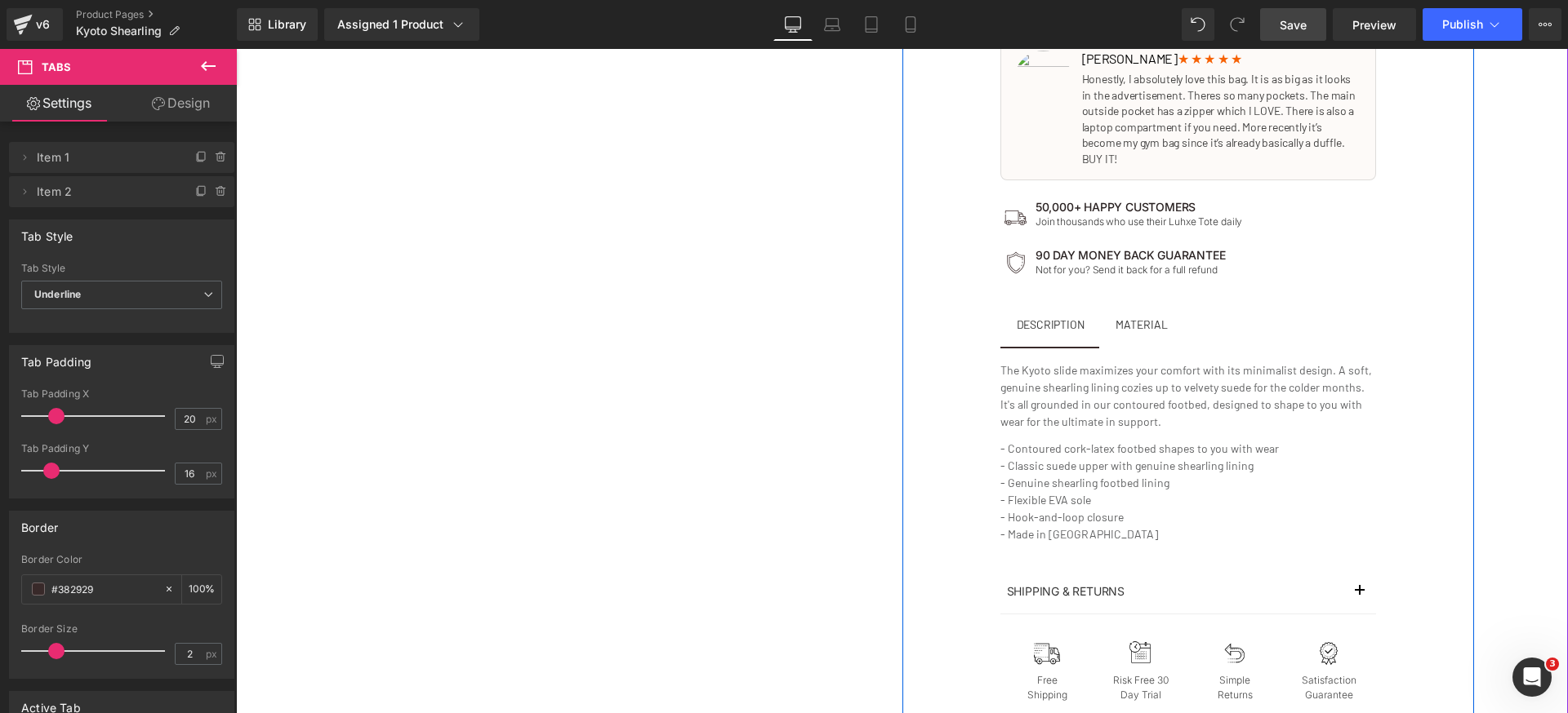
scroll to position [911, 0]
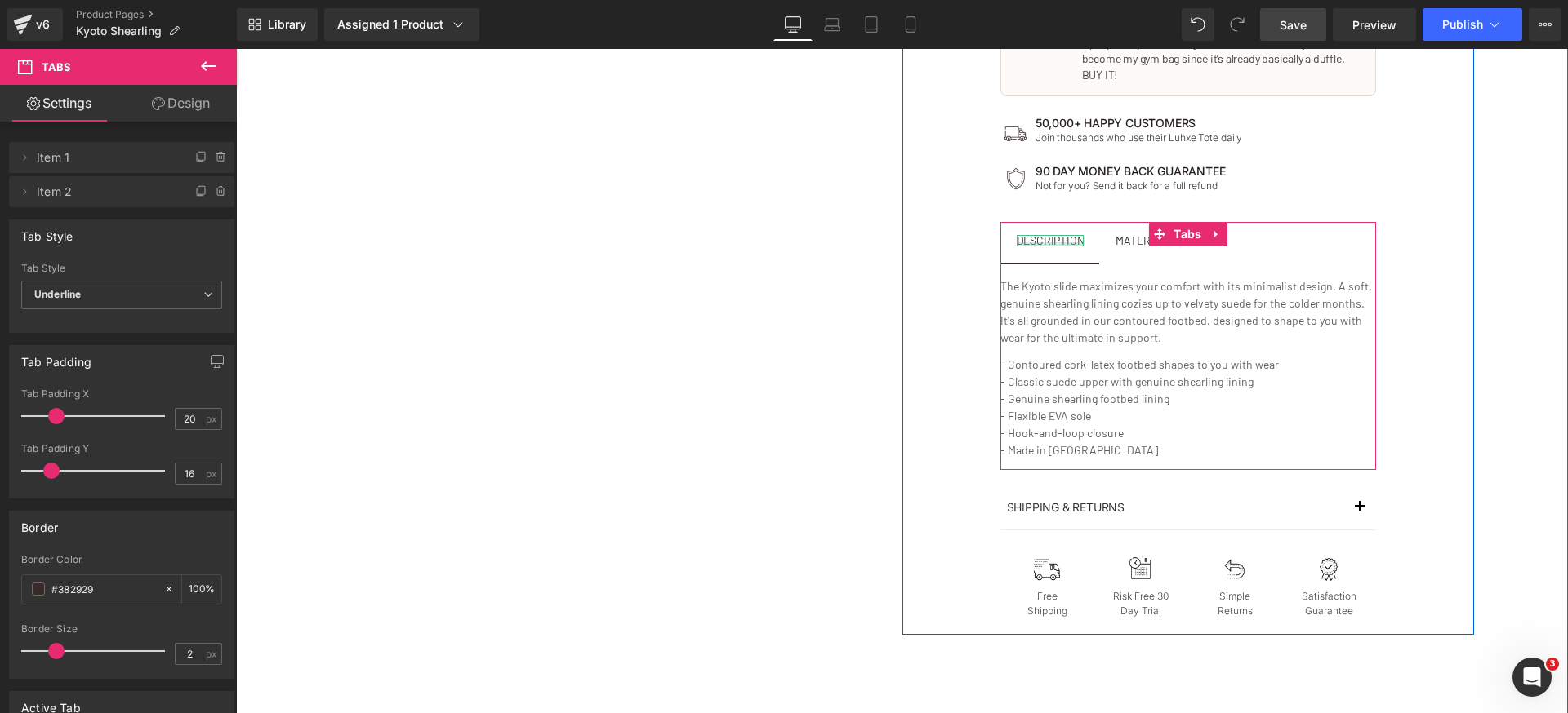
click at [1037, 243] on div at bounding box center [1050, 245] width 68 height 4
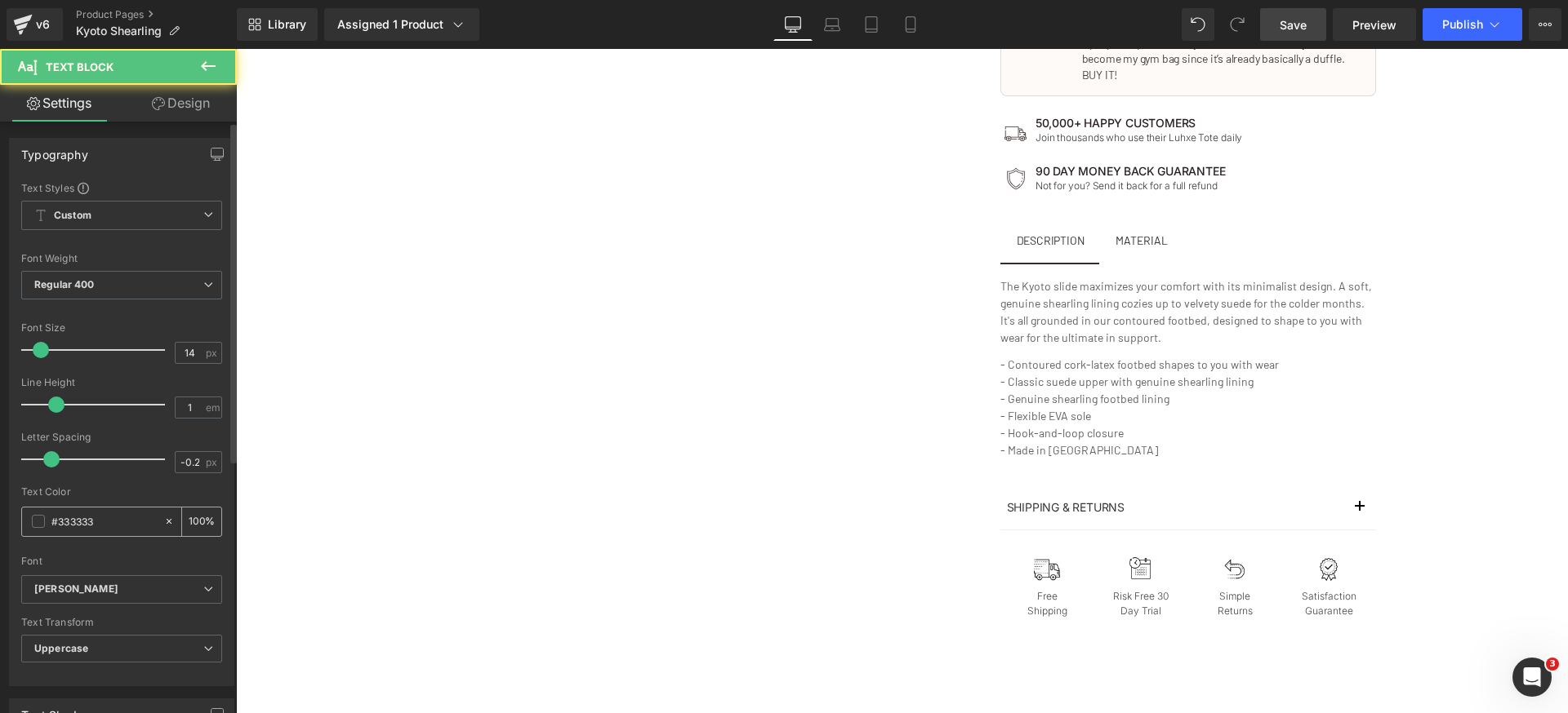
scroll to position [10, 0]
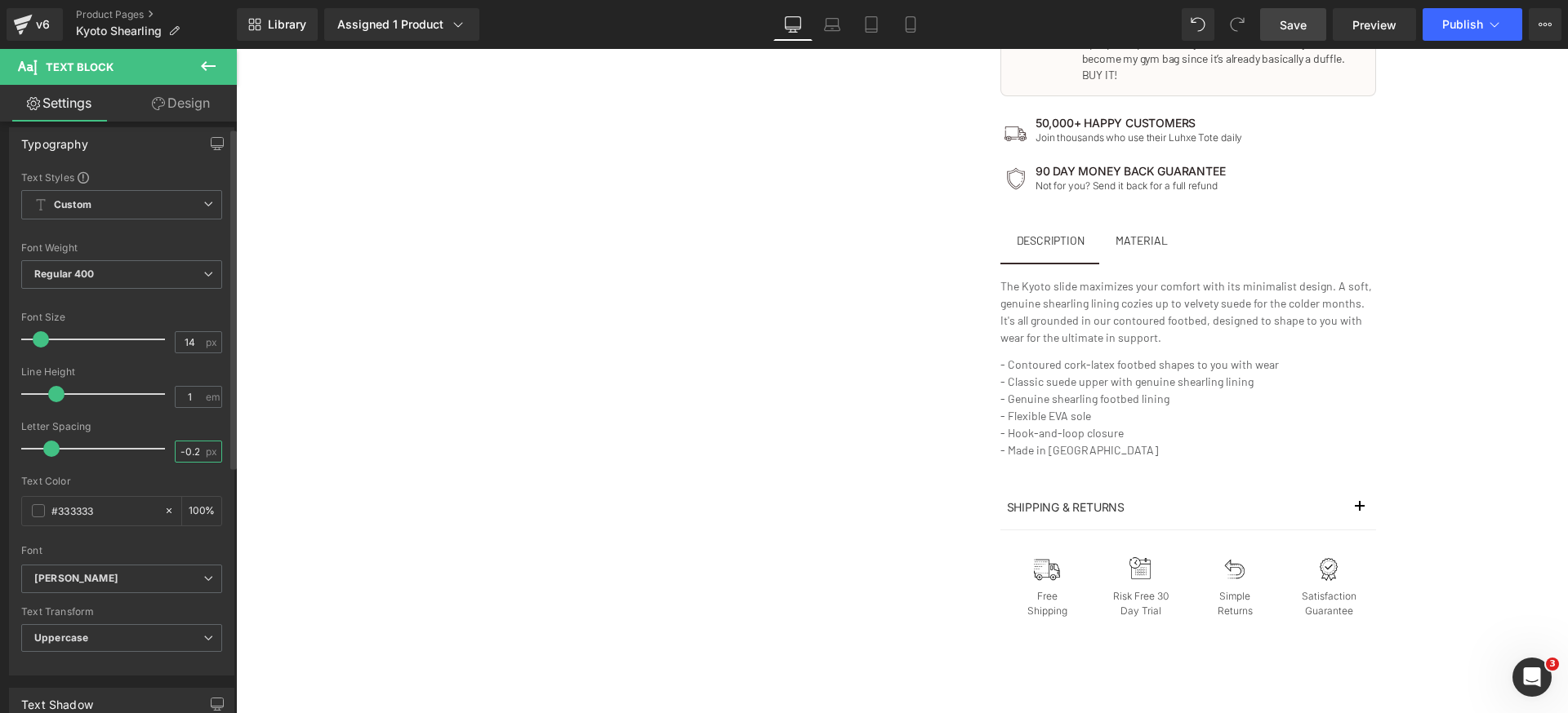
click at [184, 448] on input "-0.2" at bounding box center [190, 452] width 28 height 21
type input "0"
click at [62, 268] on b "Regular 400" at bounding box center [64, 274] width 60 height 12
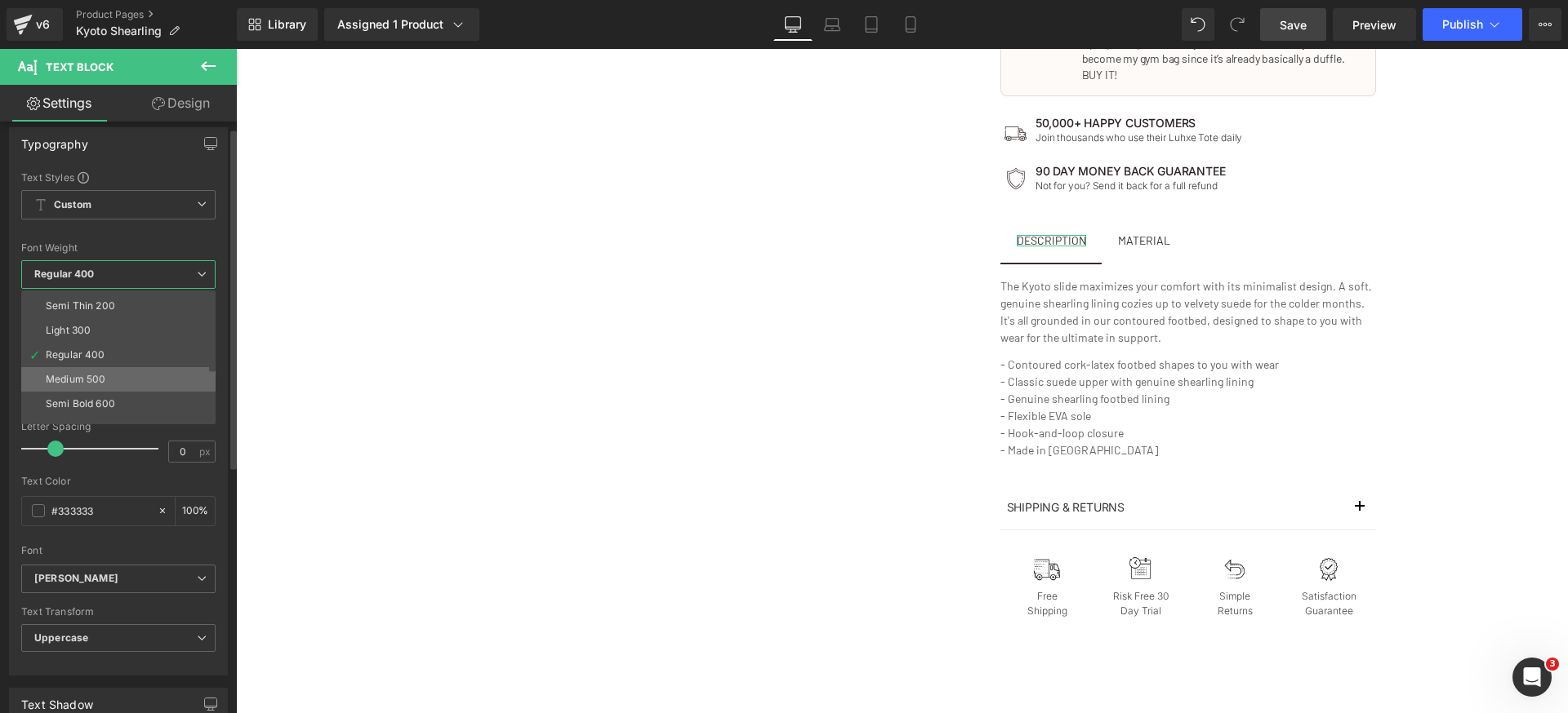
scroll to position [42, 0]
click at [129, 383] on li "Semi Bold 600" at bounding box center [122, 383] width 201 height 24
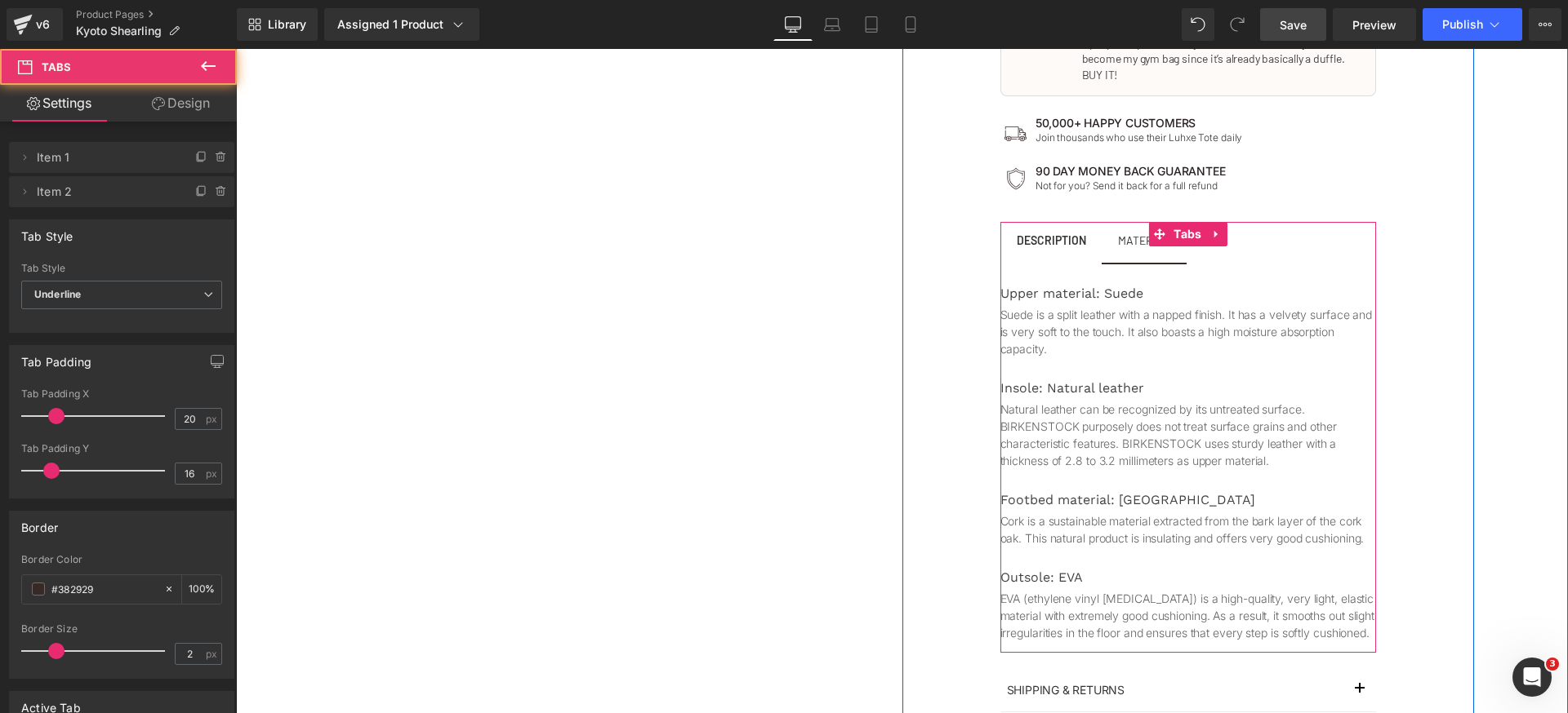
click at [1122, 233] on span "MATERIAL Text Block" at bounding box center [1144, 242] width 85 height 40
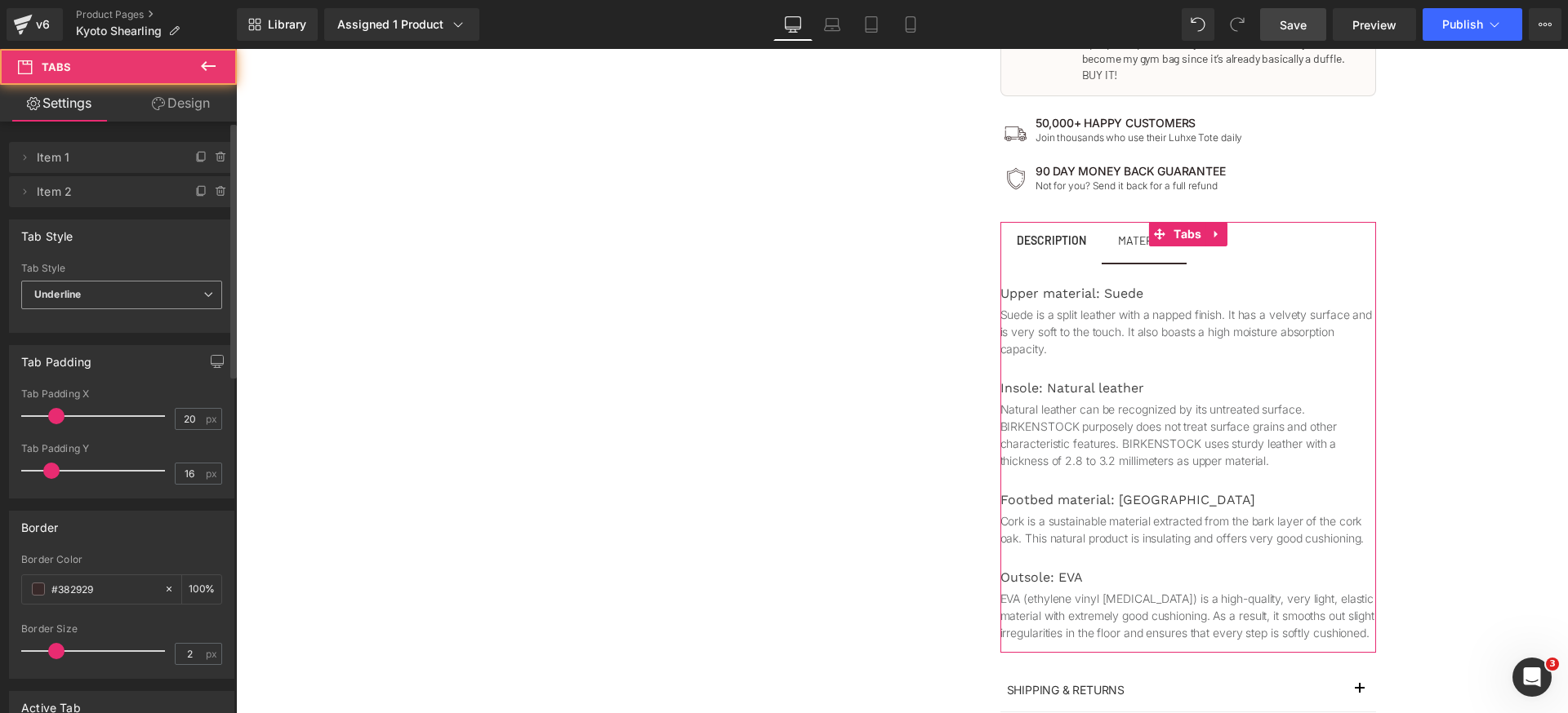
click at [120, 292] on span "Underline" at bounding box center [121, 294] width 200 height 28
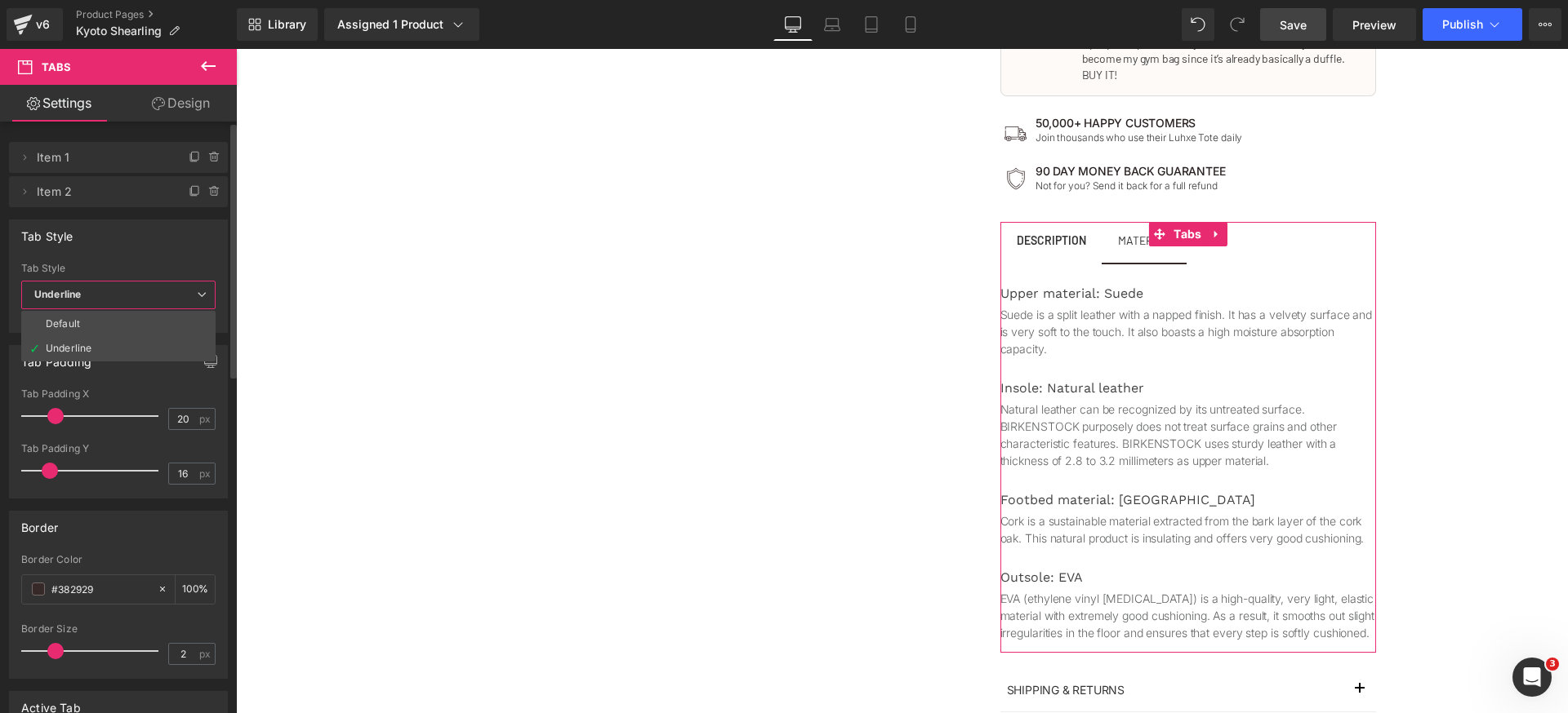
click at [146, 253] on div "Tab Style Default Underline Tab Style Underline Default Underline" at bounding box center [119, 276] width 219 height 114
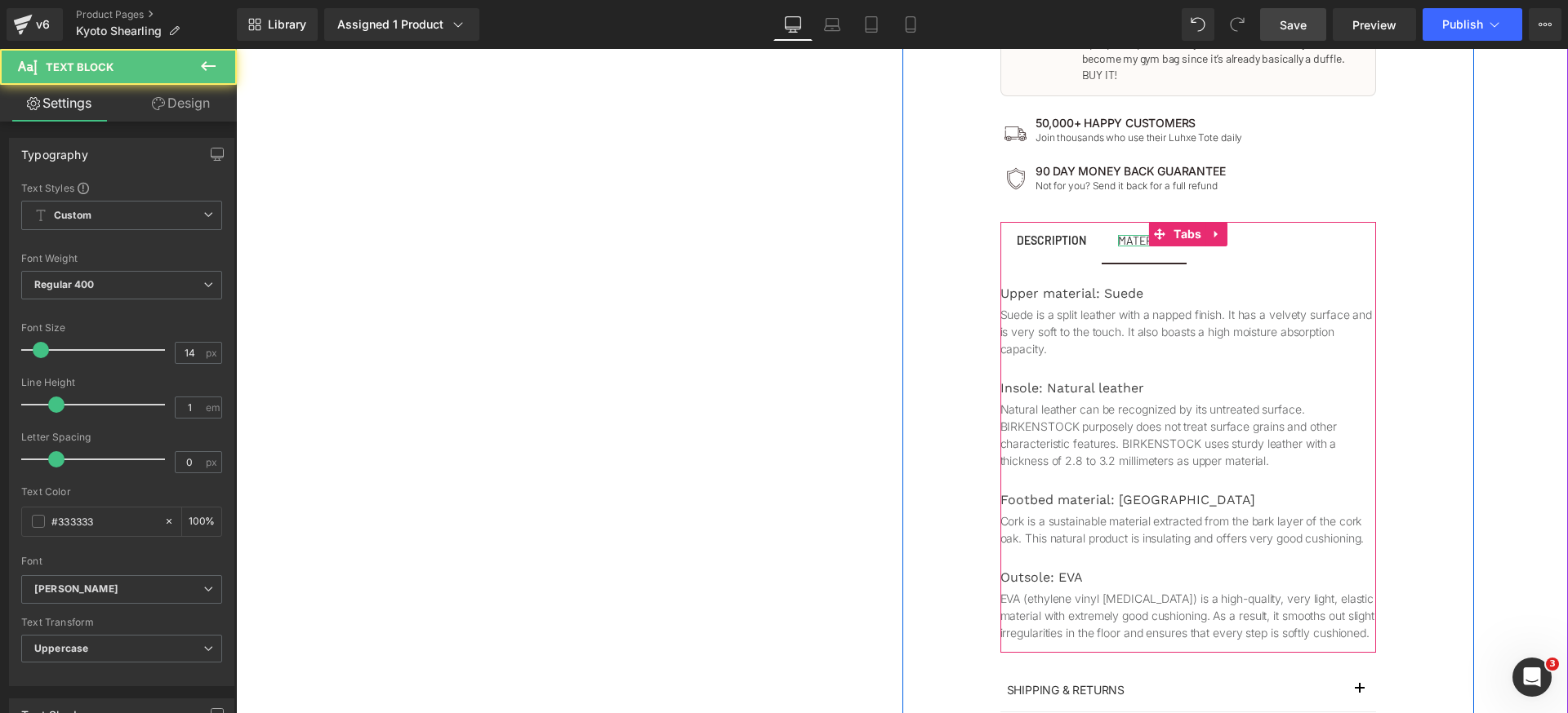
click at [1123, 235] on div "MATERIAL" at bounding box center [1144, 241] width 53 height 11
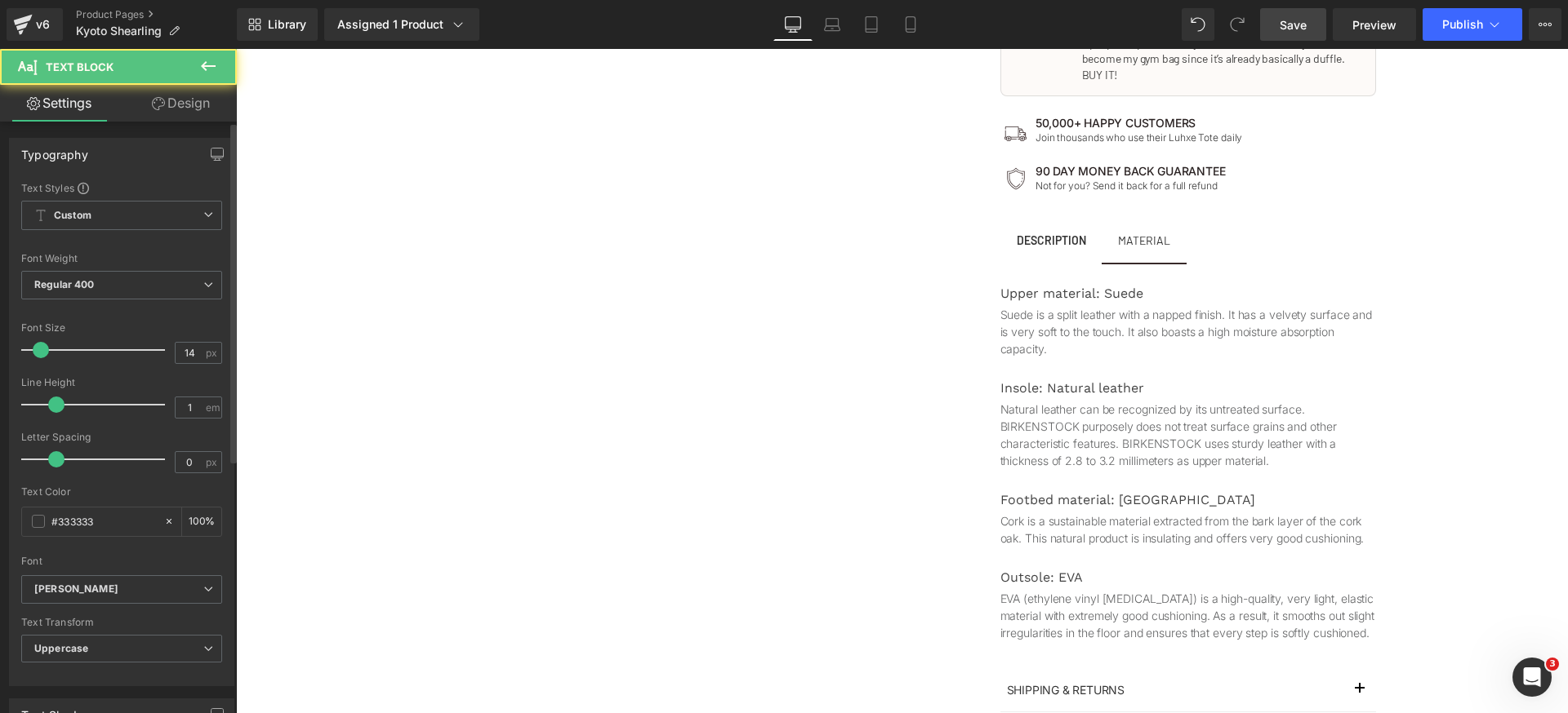
click at [104, 269] on div "Font Weight Regular 400 Thin 100 Semi Thin 200 Light 300 Regular 400 Medium 500…" at bounding box center [121, 285] width 200 height 65
click at [111, 290] on span "Regular 400" at bounding box center [121, 285] width 200 height 28
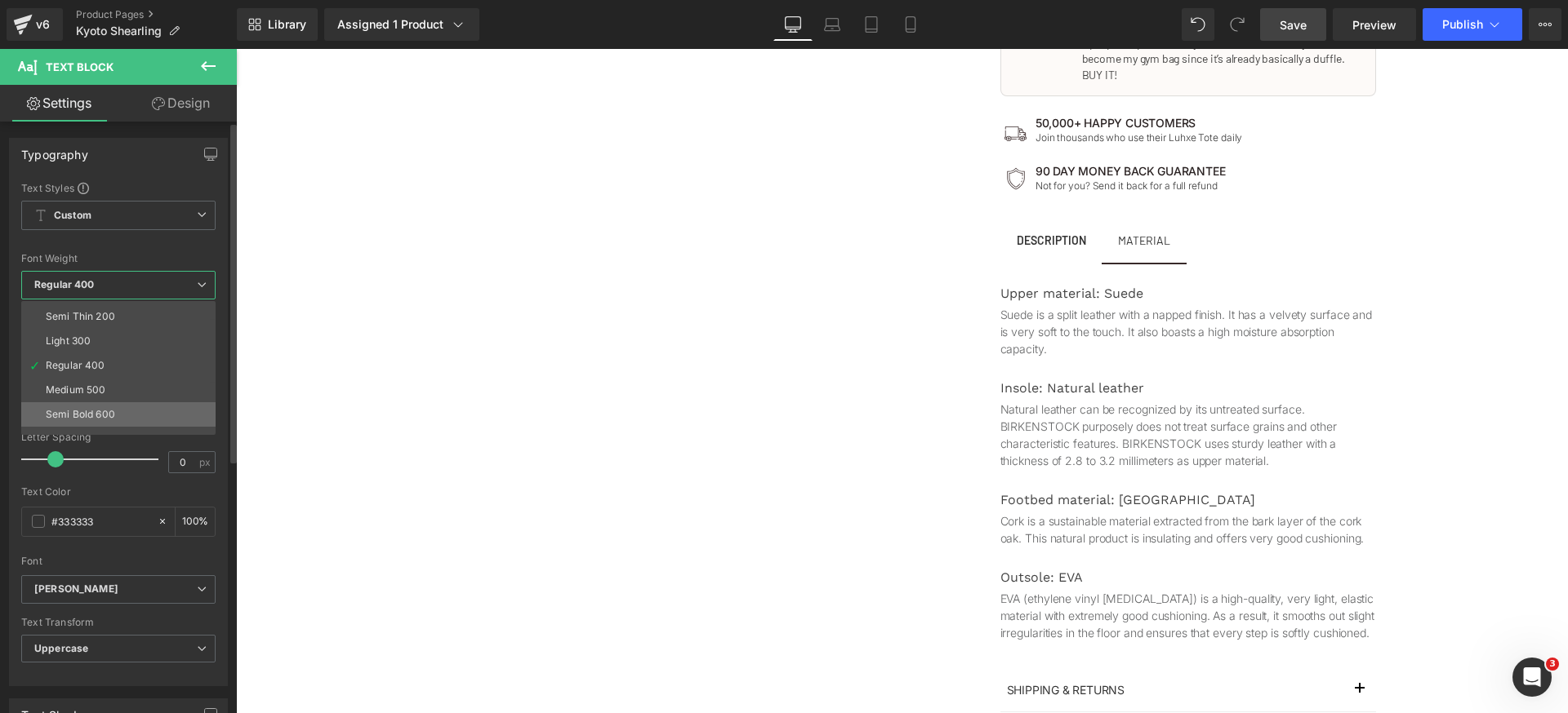
scroll to position [32, 0]
click at [125, 410] on li "Semi Bold 600" at bounding box center [122, 404] width 201 height 24
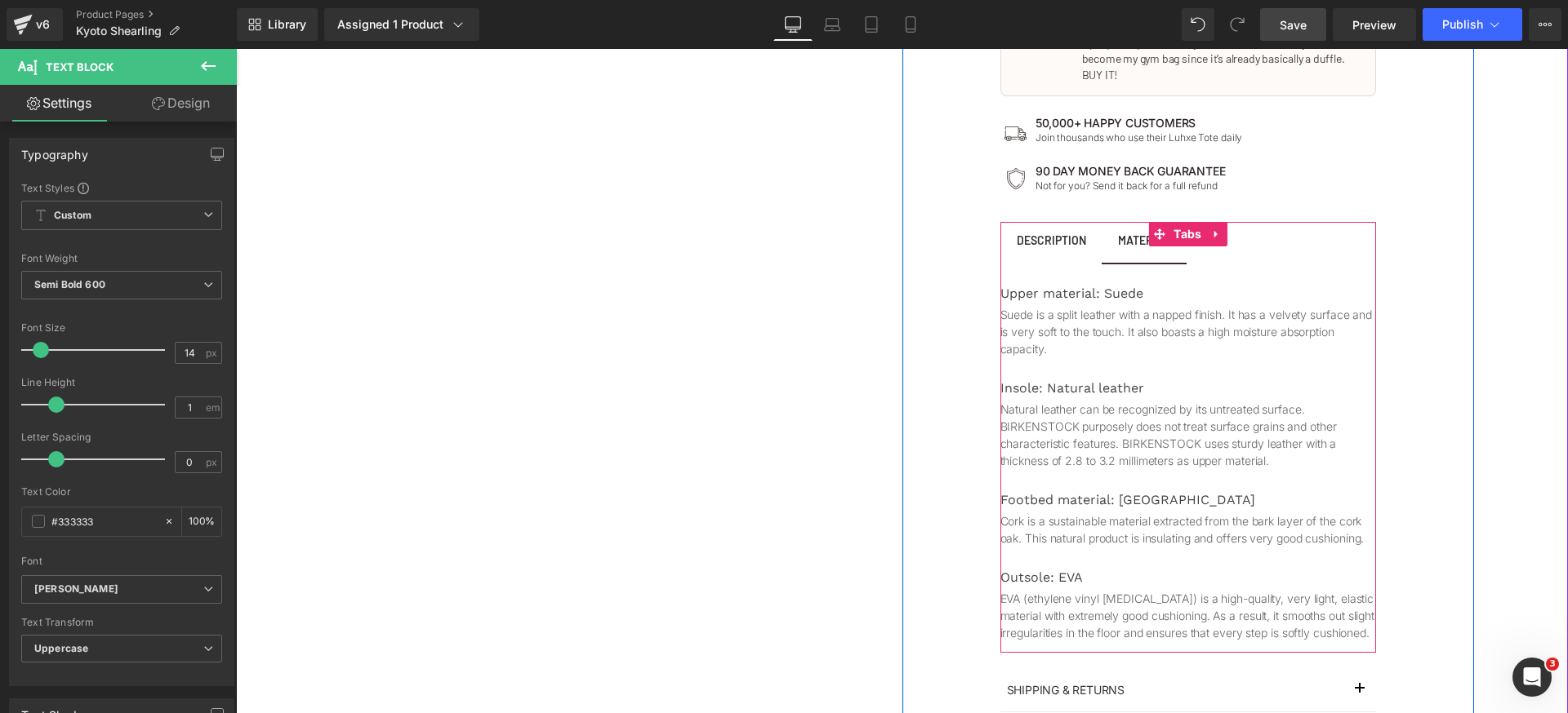
click at [1057, 242] on span "Description Text Block" at bounding box center [1051, 242] width 102 height 40
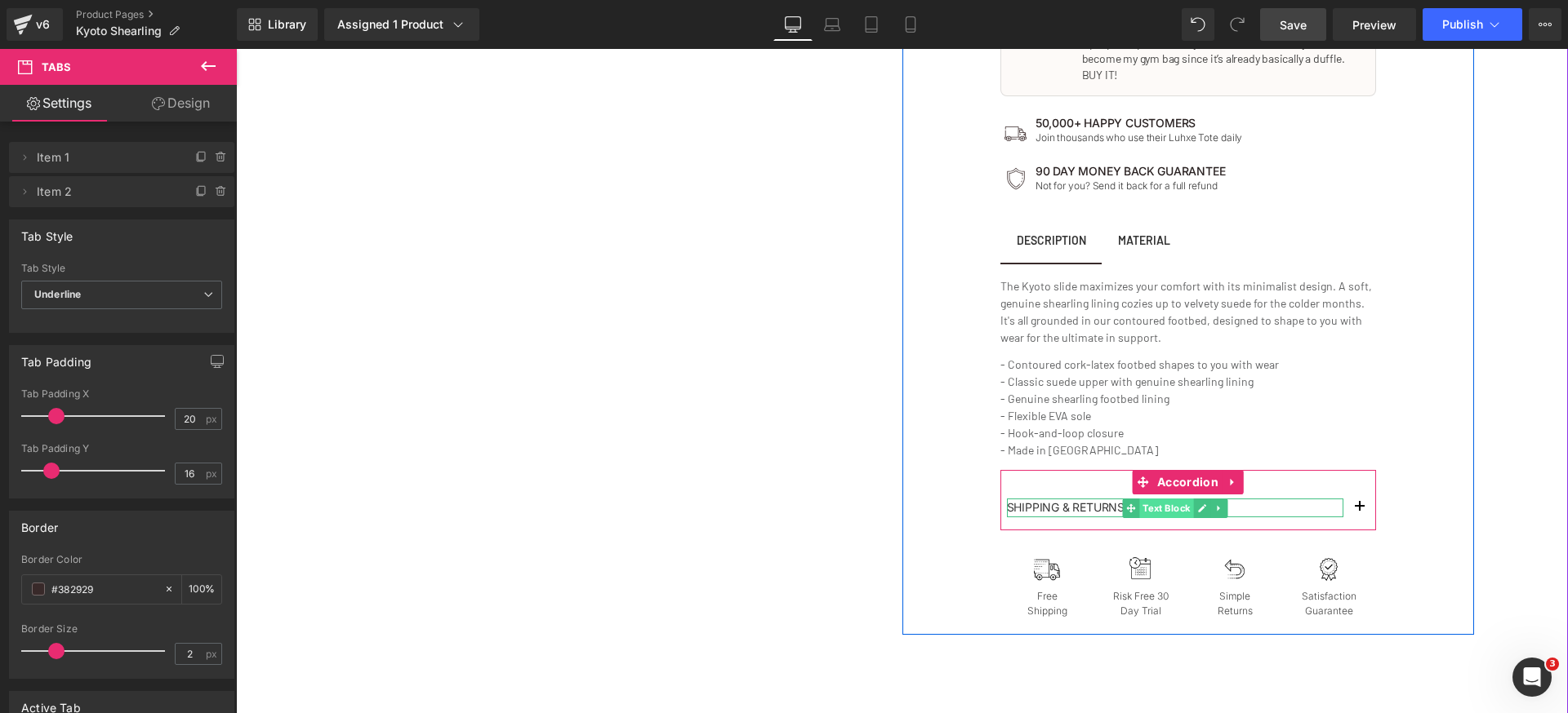
click at [1145, 499] on span "Text Block" at bounding box center [1165, 508] width 54 height 20
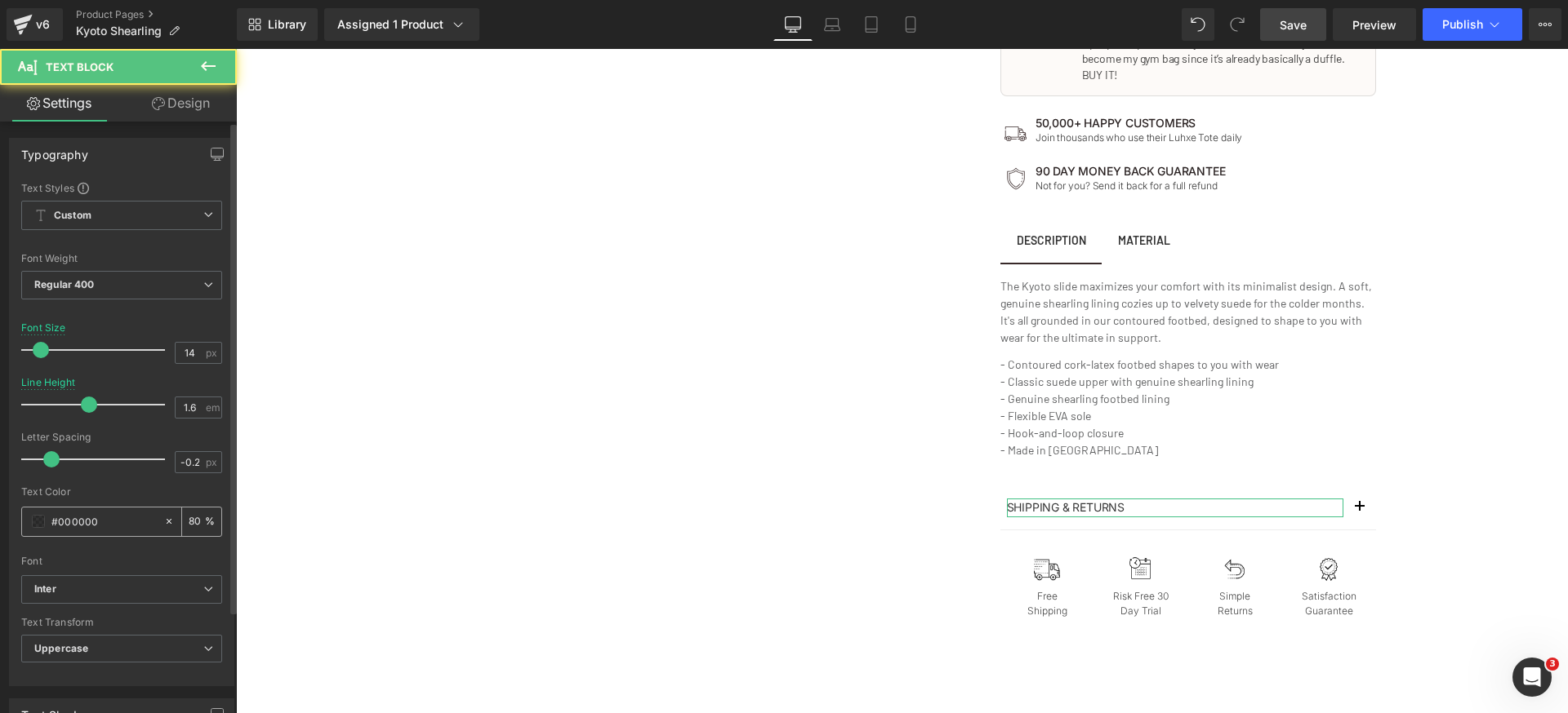
scroll to position [88, 0]
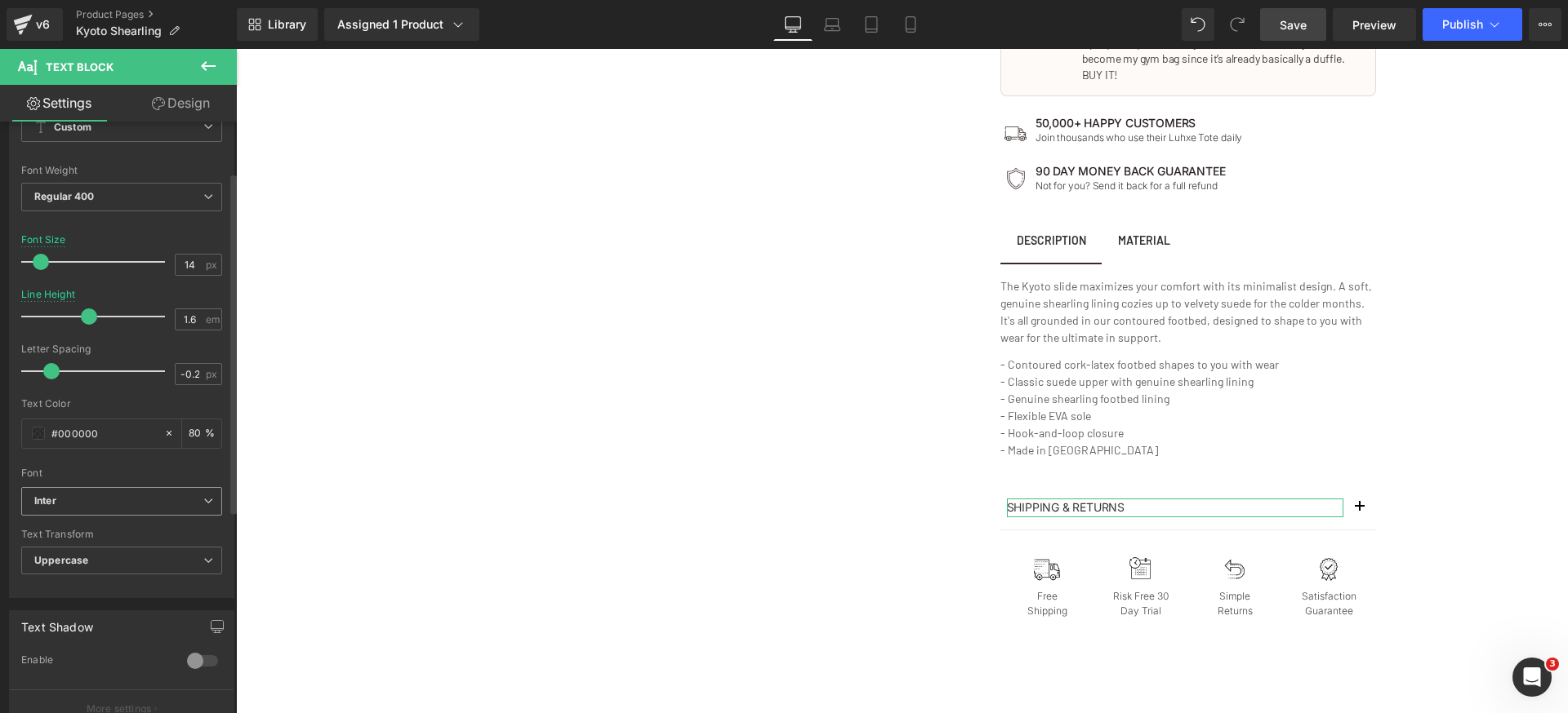
drag, startPoint x: 145, startPoint y: 499, endPoint x: 138, endPoint y: 513, distance: 15.7
click at [145, 499] on b "Inter" at bounding box center [119, 501] width 169 height 14
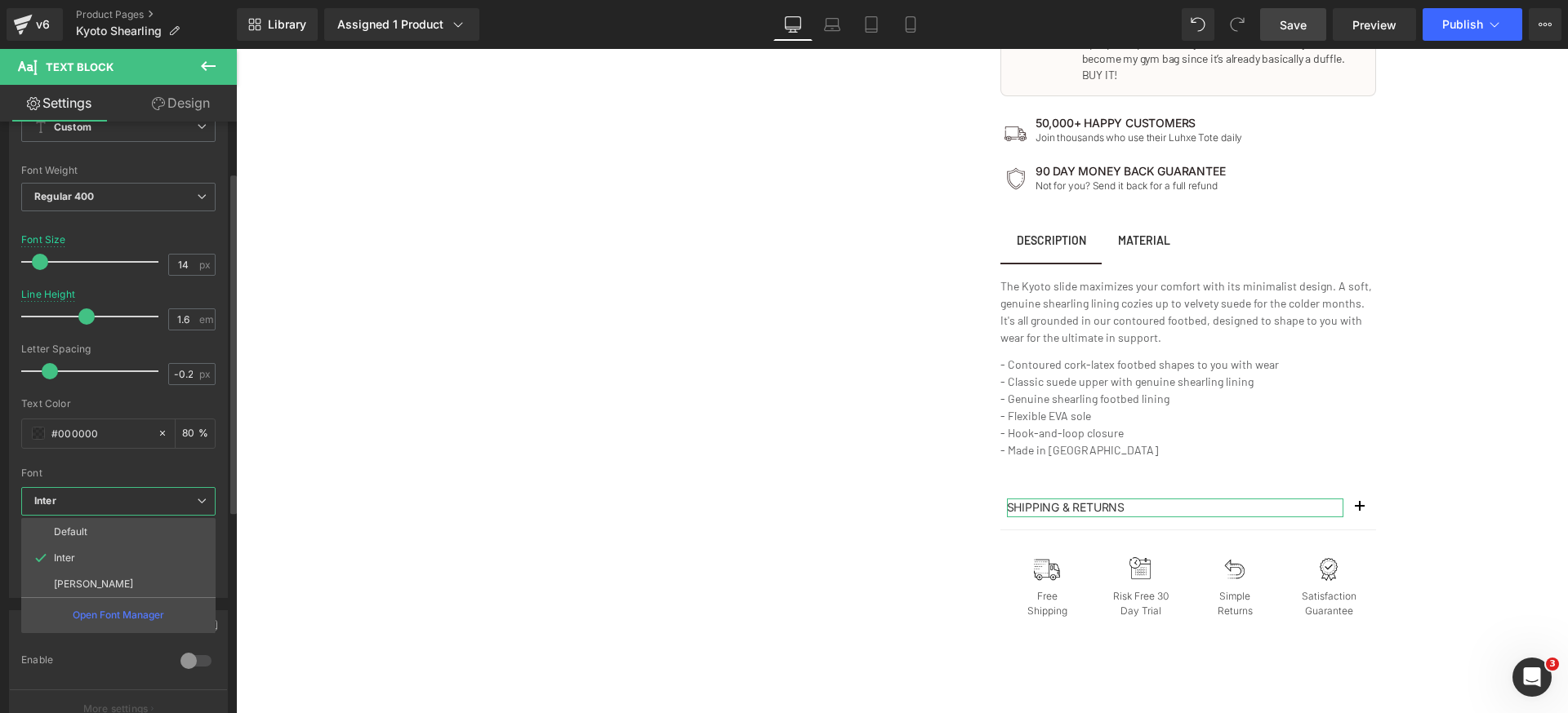
drag, startPoint x: 96, startPoint y: 582, endPoint x: 105, endPoint y: 585, distance: 9.5
click at [96, 583] on li "[PERSON_NAME]" at bounding box center [119, 584] width 195 height 26
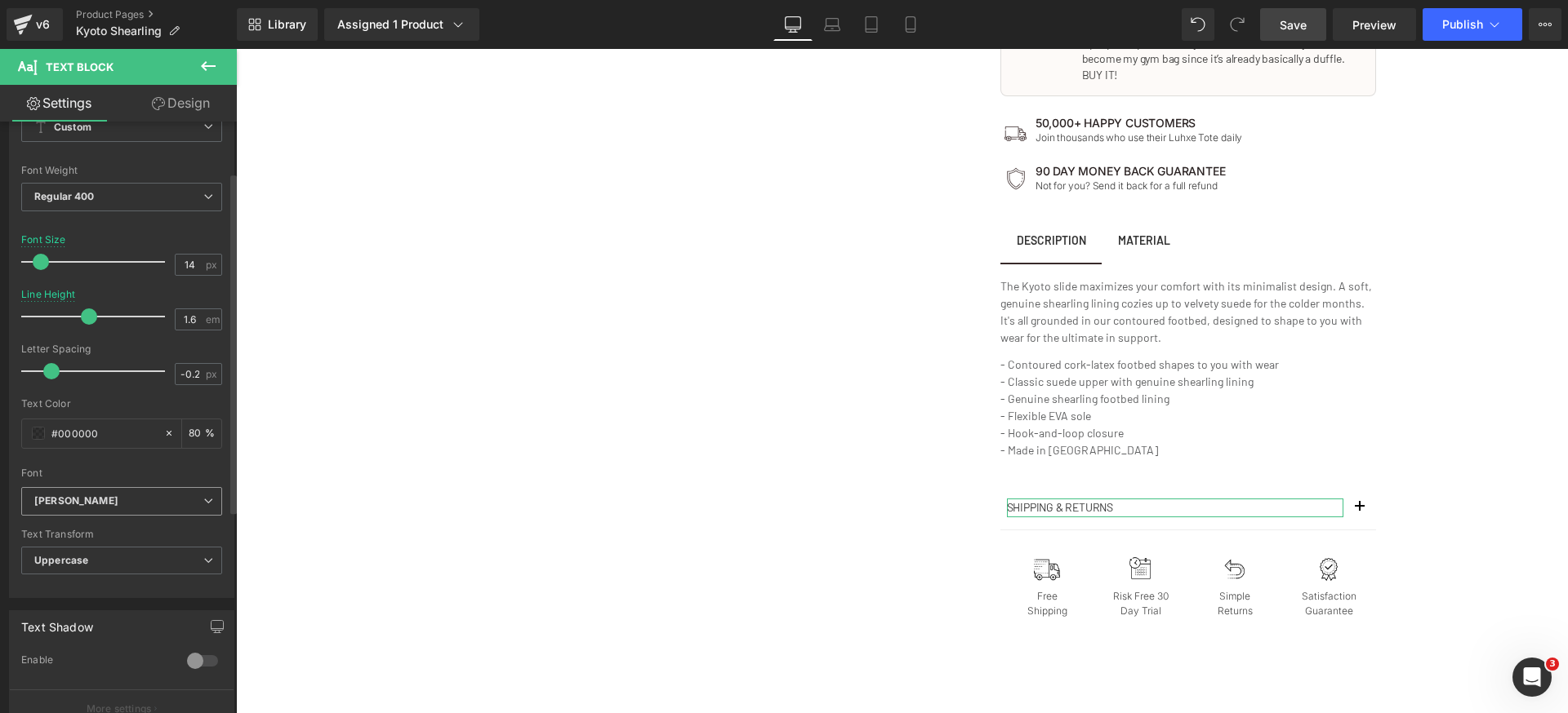
click at [191, 508] on span "[PERSON_NAME]" at bounding box center [121, 501] width 200 height 28
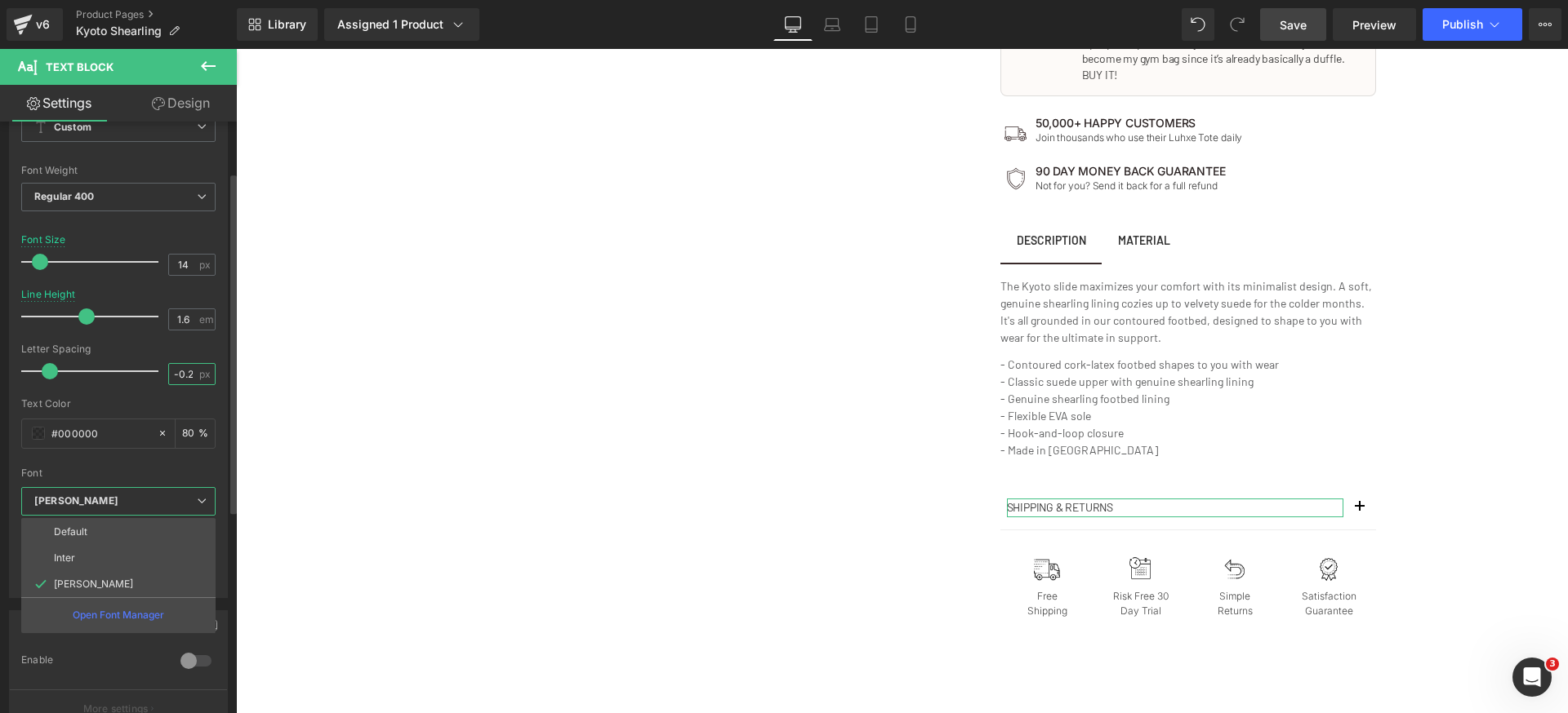
click at [189, 373] on input "-0.2" at bounding box center [184, 374] width 28 height 21
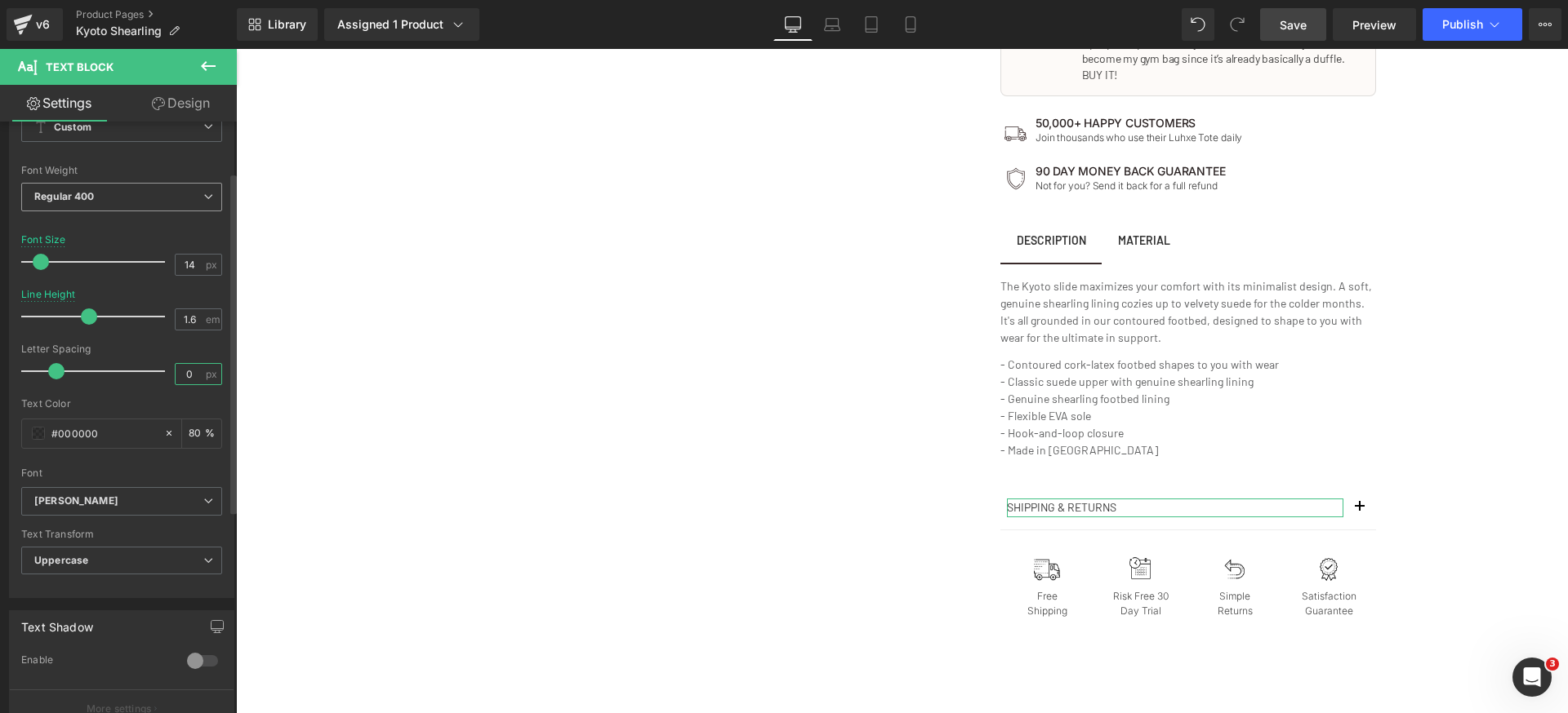
type input "0"
click at [144, 208] on span "Regular 400" at bounding box center [121, 197] width 200 height 28
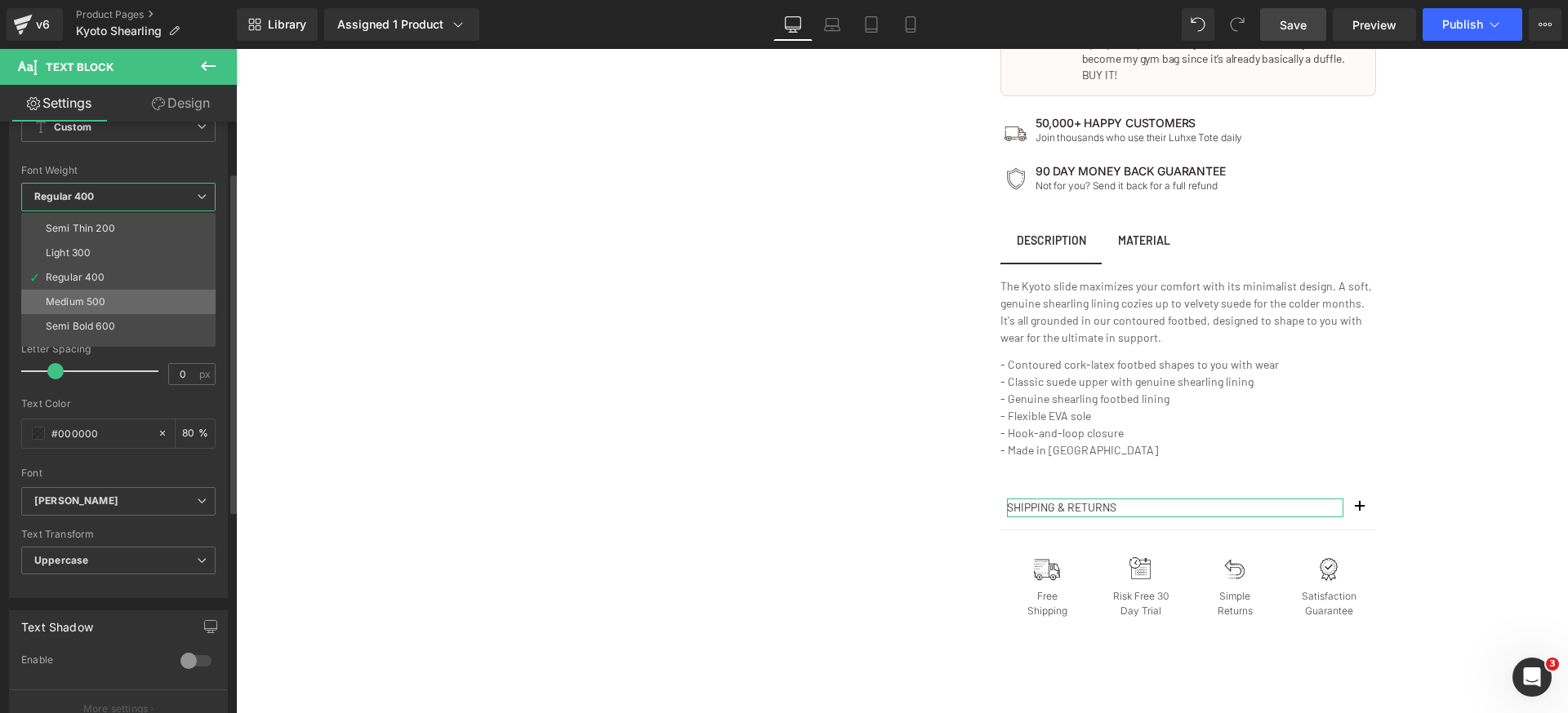
scroll to position [42, 0]
click at [122, 300] on li "Semi Bold 600" at bounding box center [122, 305] width 201 height 24
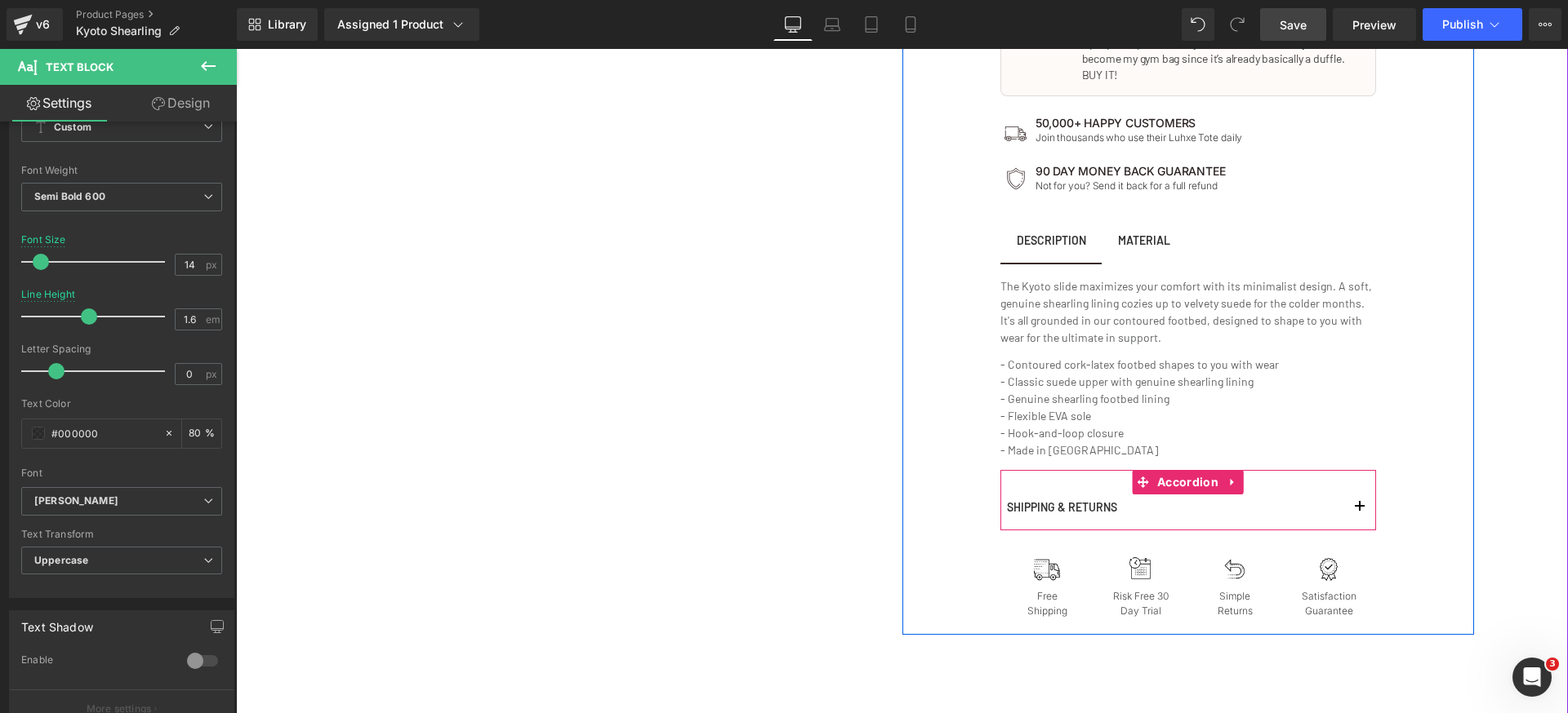
click at [1360, 496] on button "button" at bounding box center [1359, 507] width 33 height 42
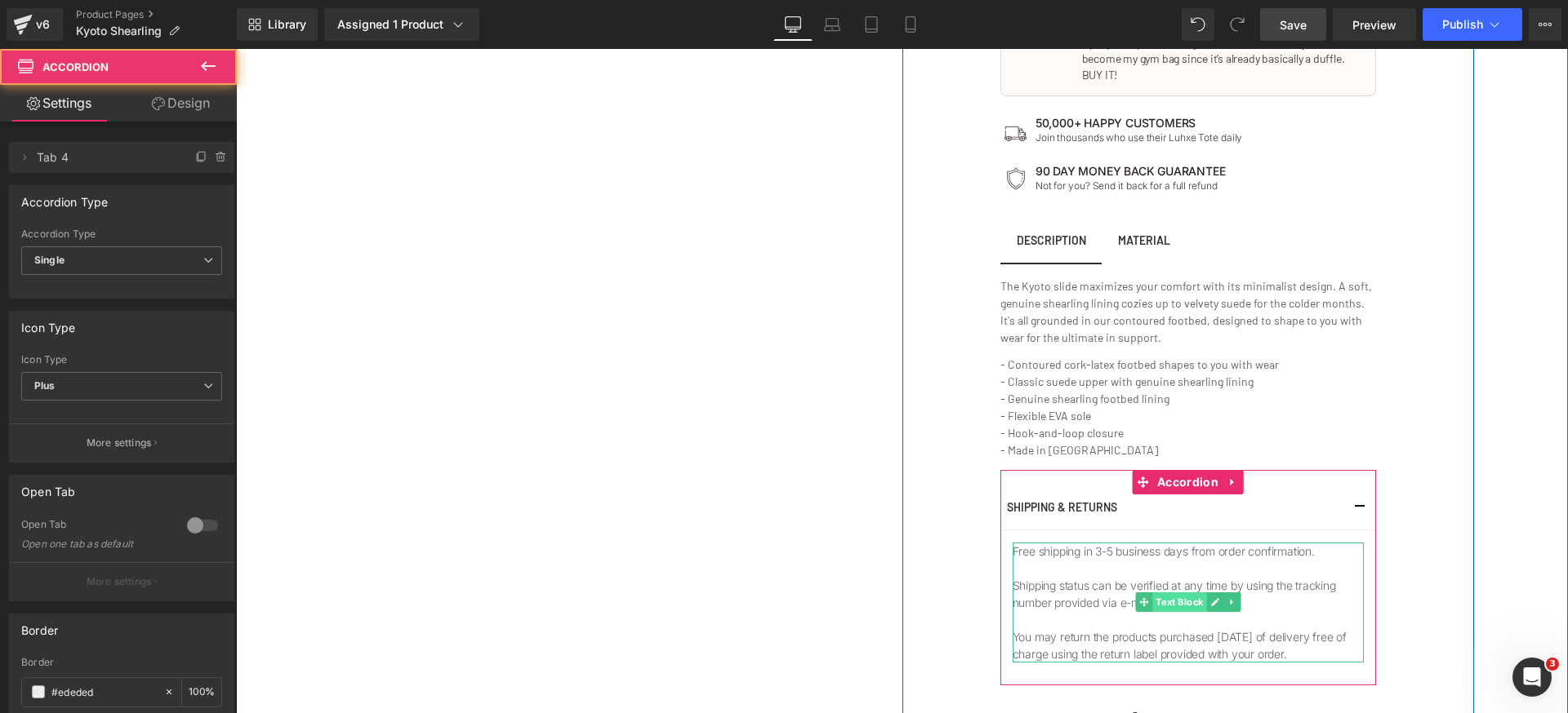
click at [1152, 593] on span "Text Block" at bounding box center [1178, 602] width 54 height 20
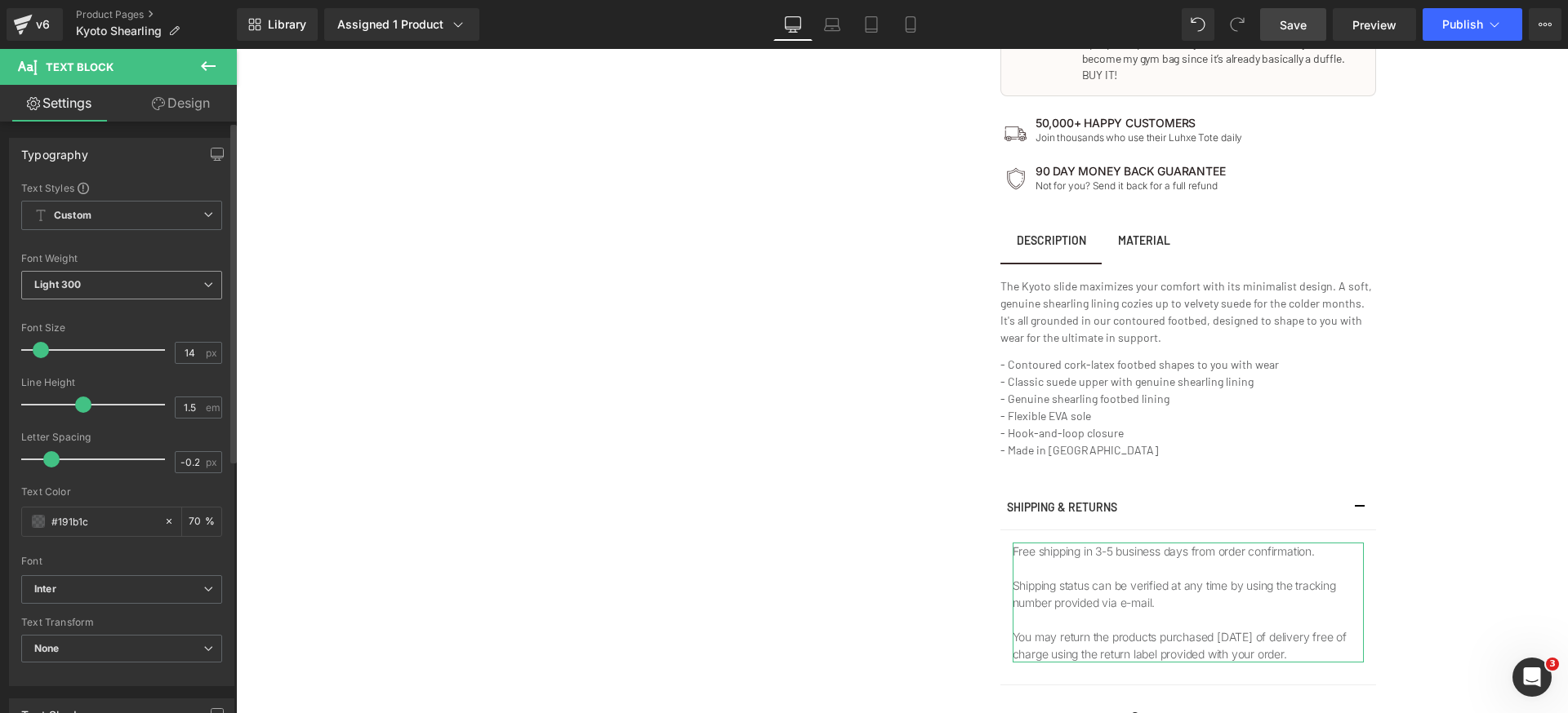
click at [108, 279] on span "Light 300" at bounding box center [121, 285] width 200 height 28
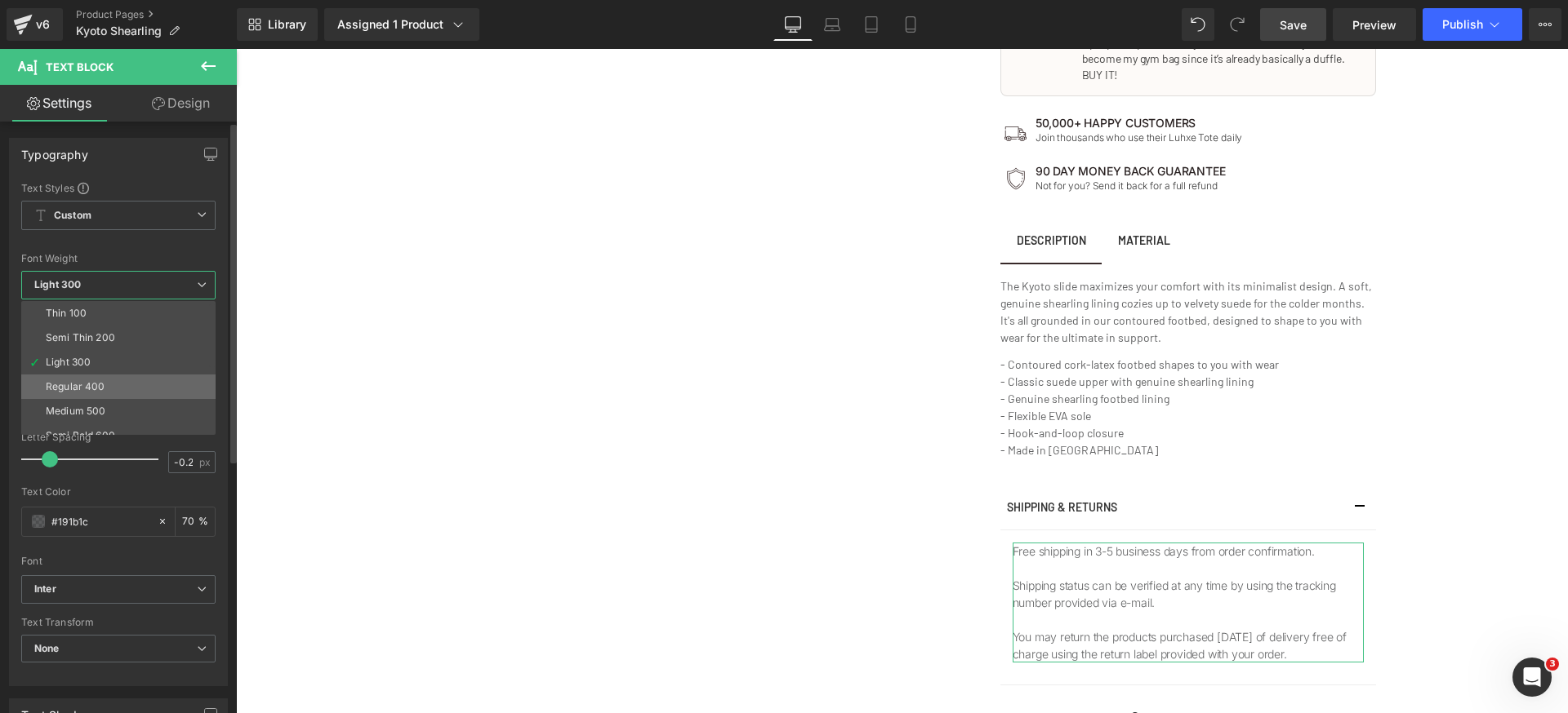
click at [73, 386] on div "Regular 400" at bounding box center [75, 387] width 59 height 11
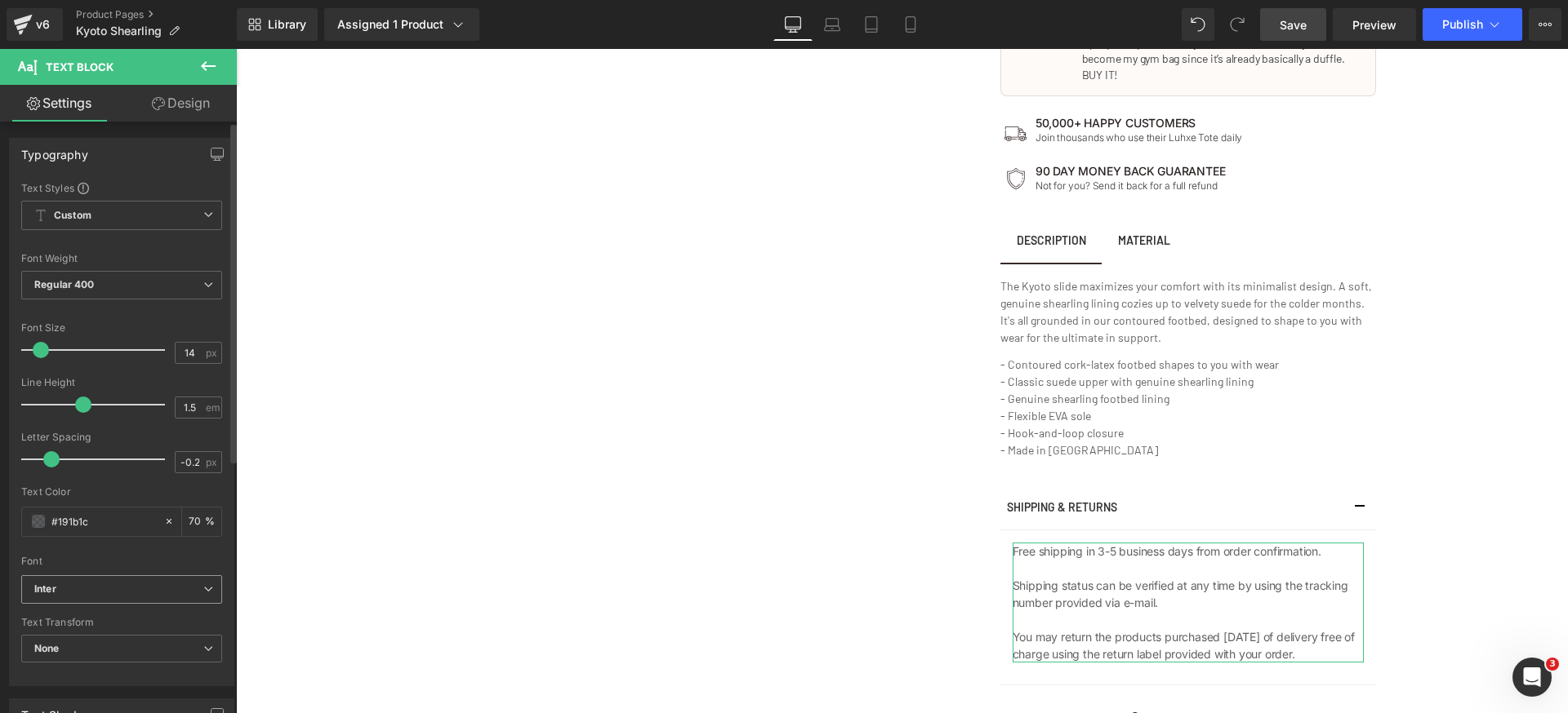
drag, startPoint x: 144, startPoint y: 583, endPoint x: 153, endPoint y: 608, distance: 26.6
click at [143, 585] on b "Inter" at bounding box center [119, 590] width 169 height 14
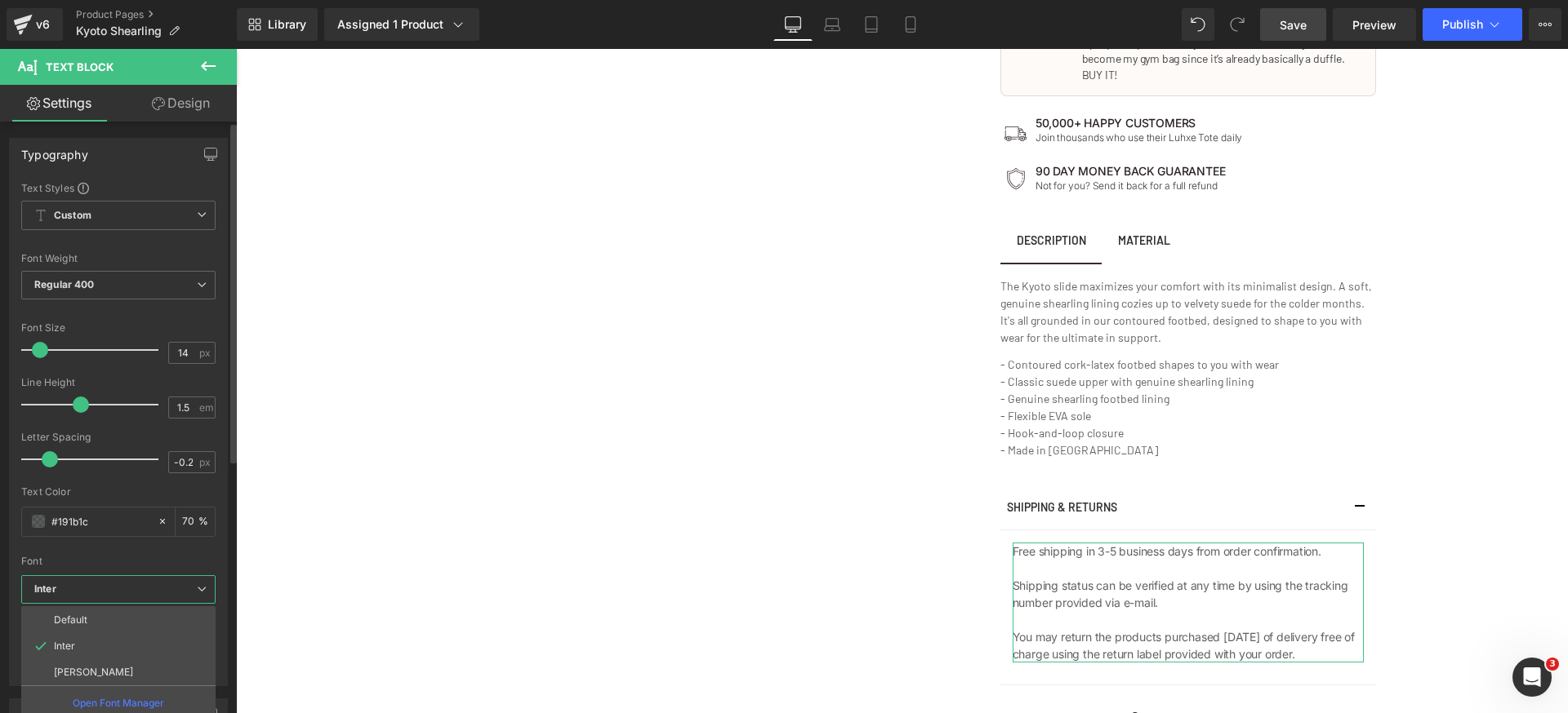
click at [126, 674] on li "[PERSON_NAME]" at bounding box center [119, 673] width 195 height 26
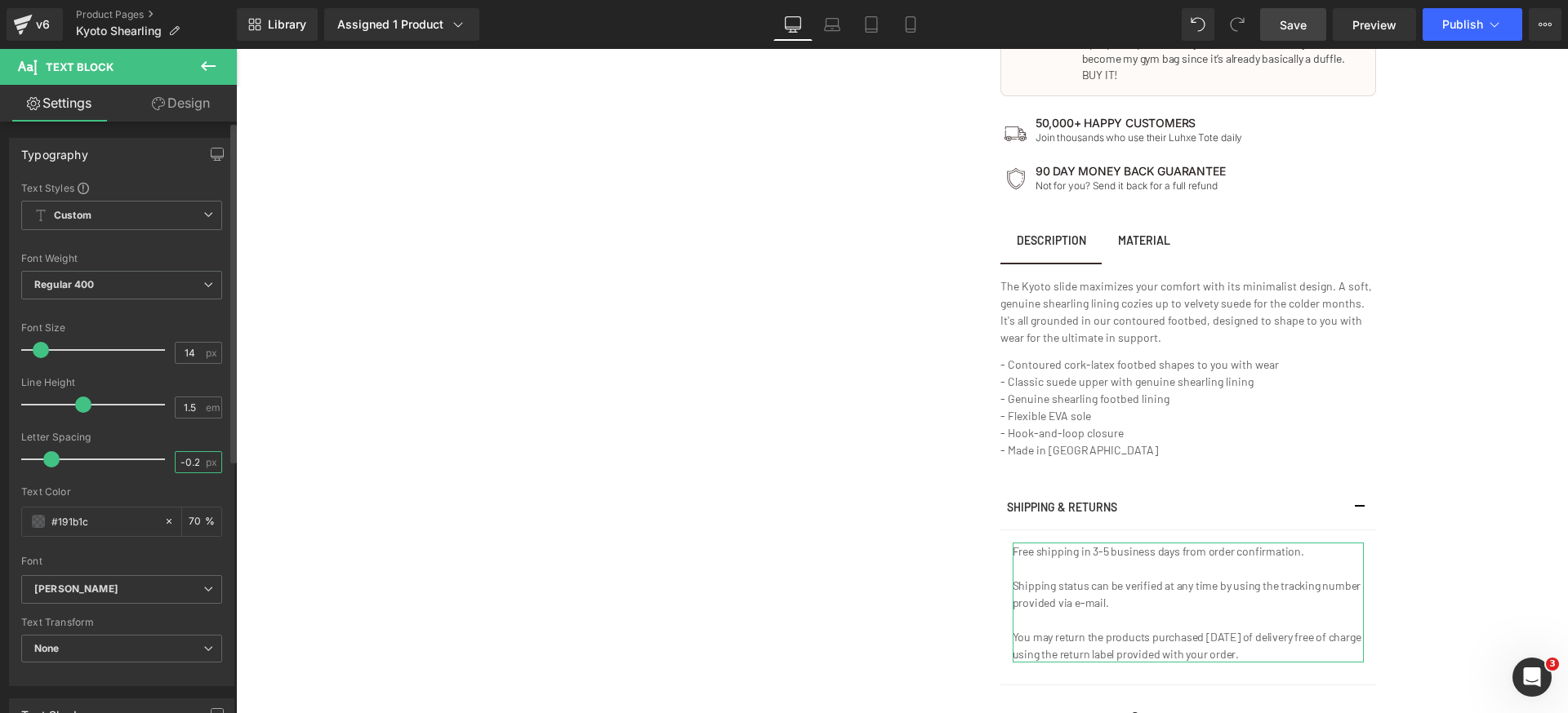
click at [187, 455] on input "-0.2" at bounding box center [190, 463] width 28 height 21
type input "0"
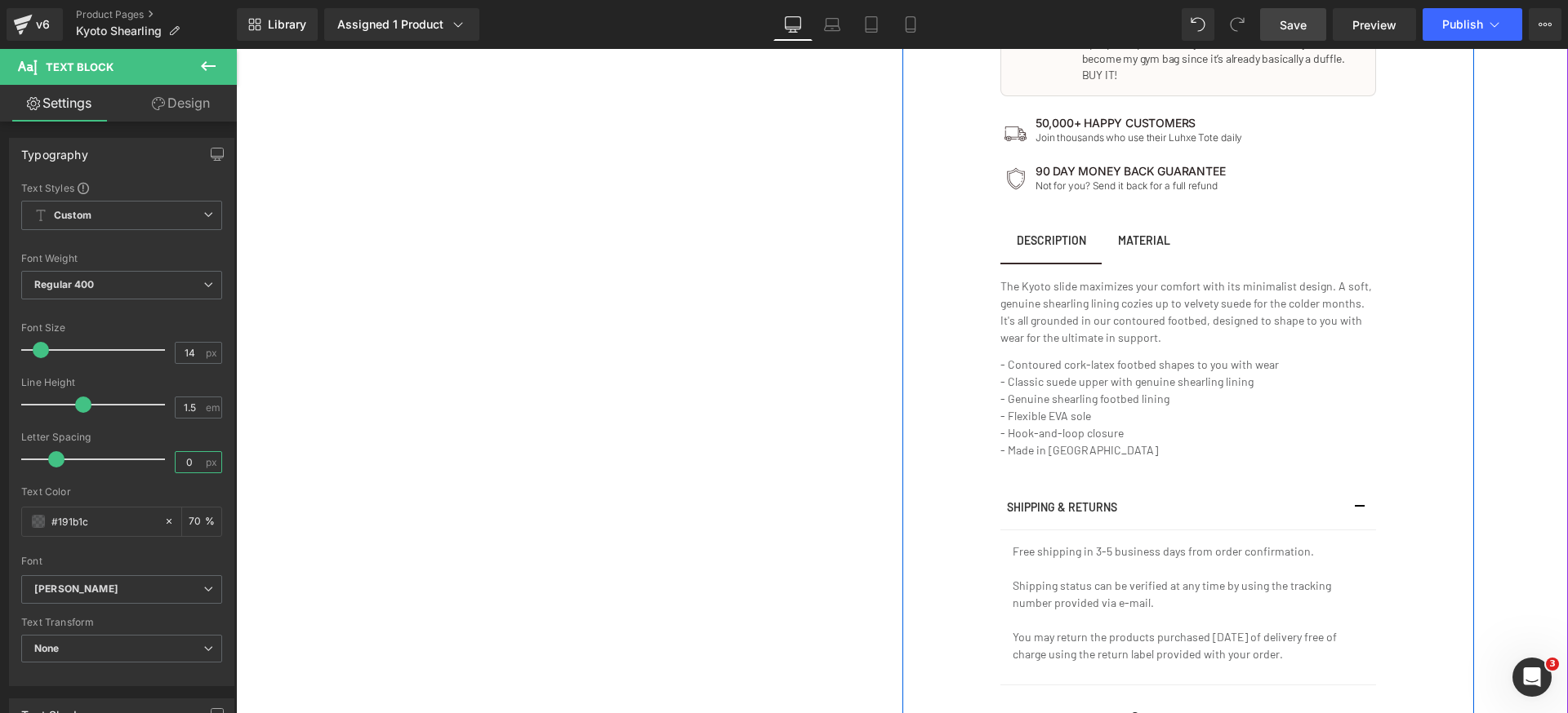
scroll to position [1160, 0]
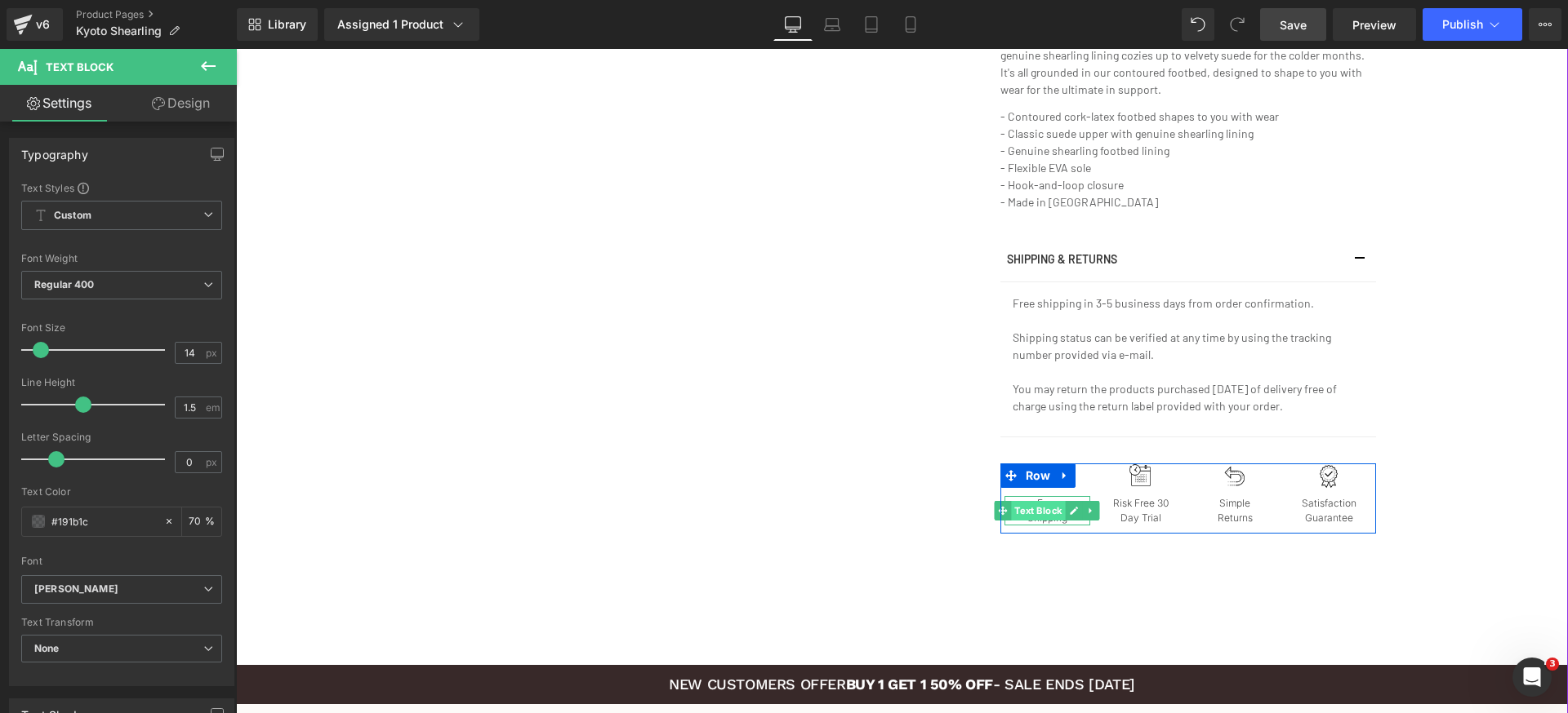
click at [1040, 501] on span "Text Block" at bounding box center [1037, 511] width 54 height 20
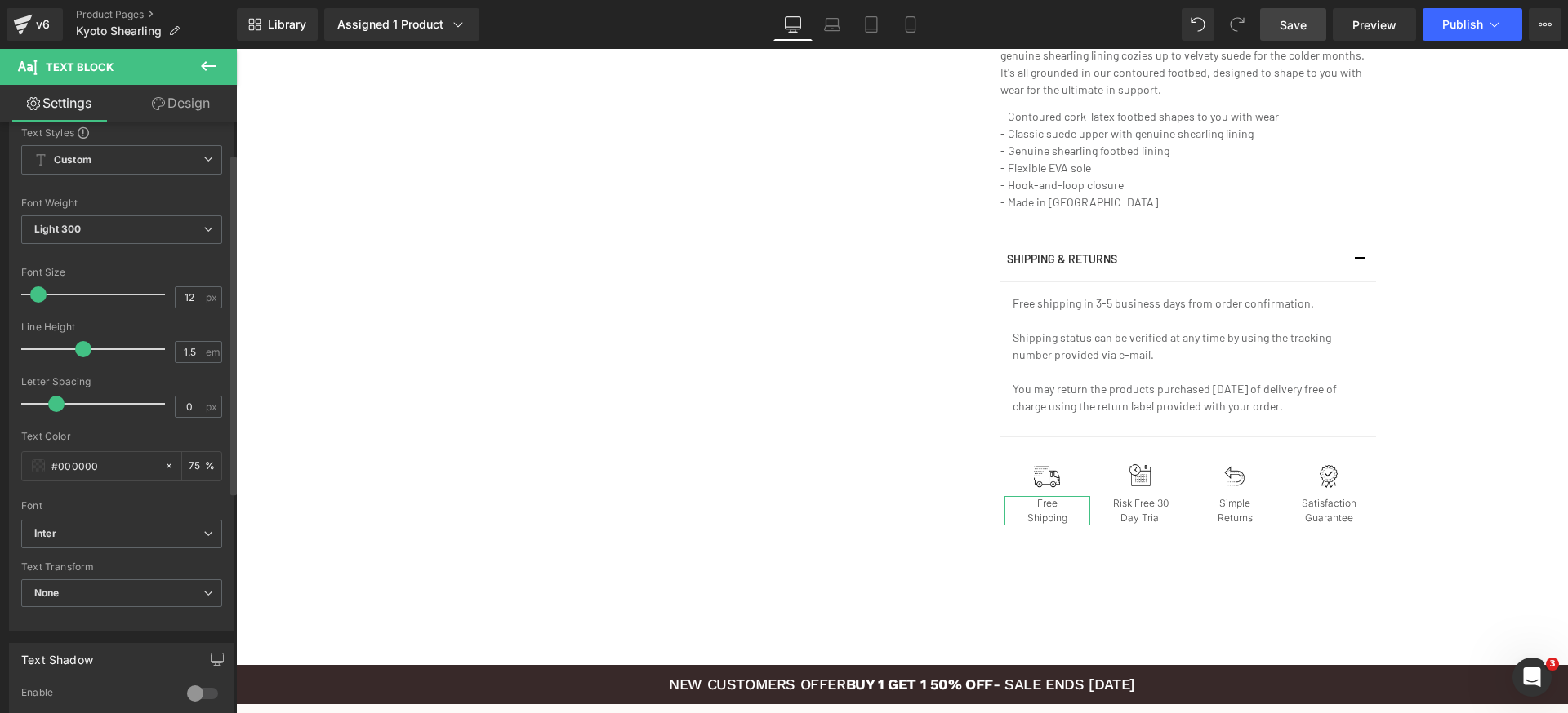
scroll to position [110, 0]
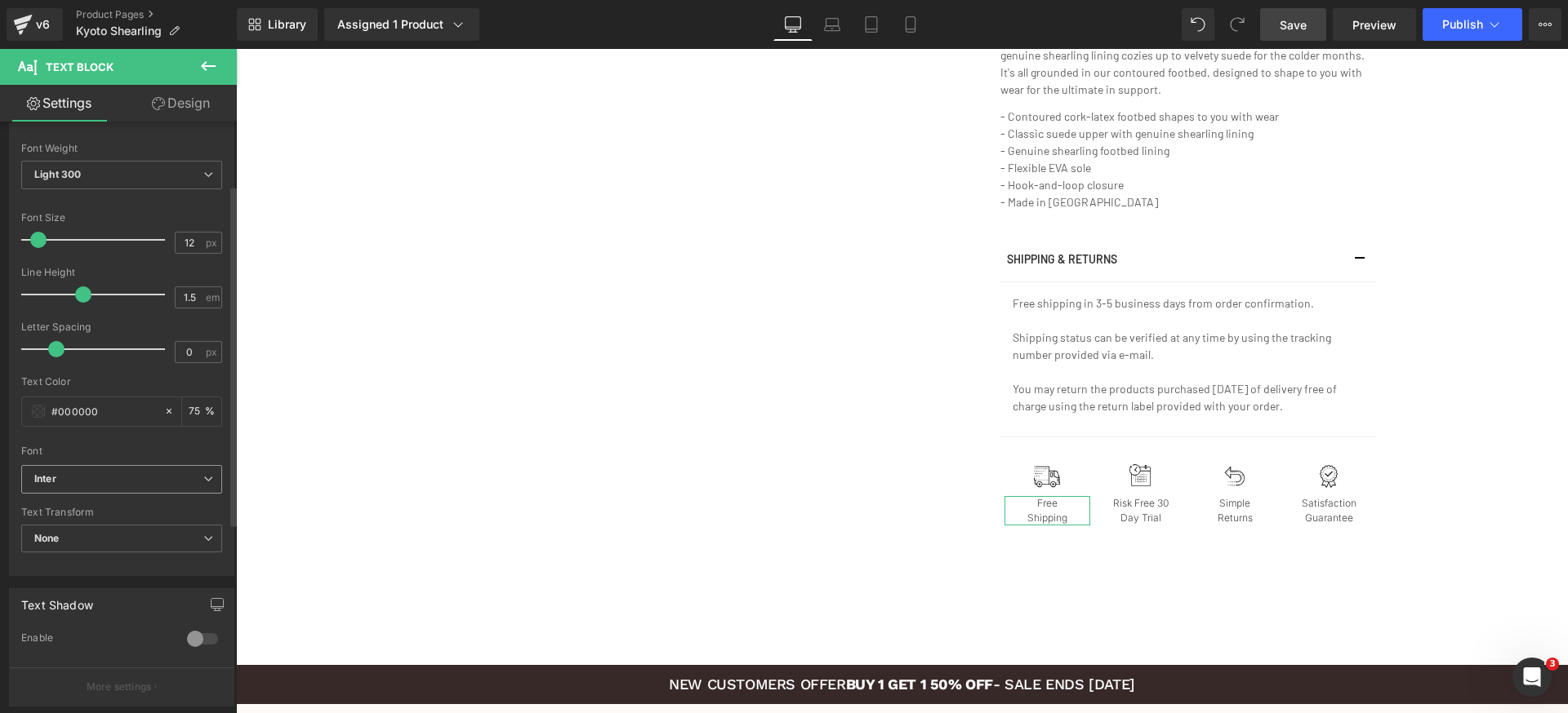
click at [161, 479] on b "Inter" at bounding box center [119, 479] width 169 height 14
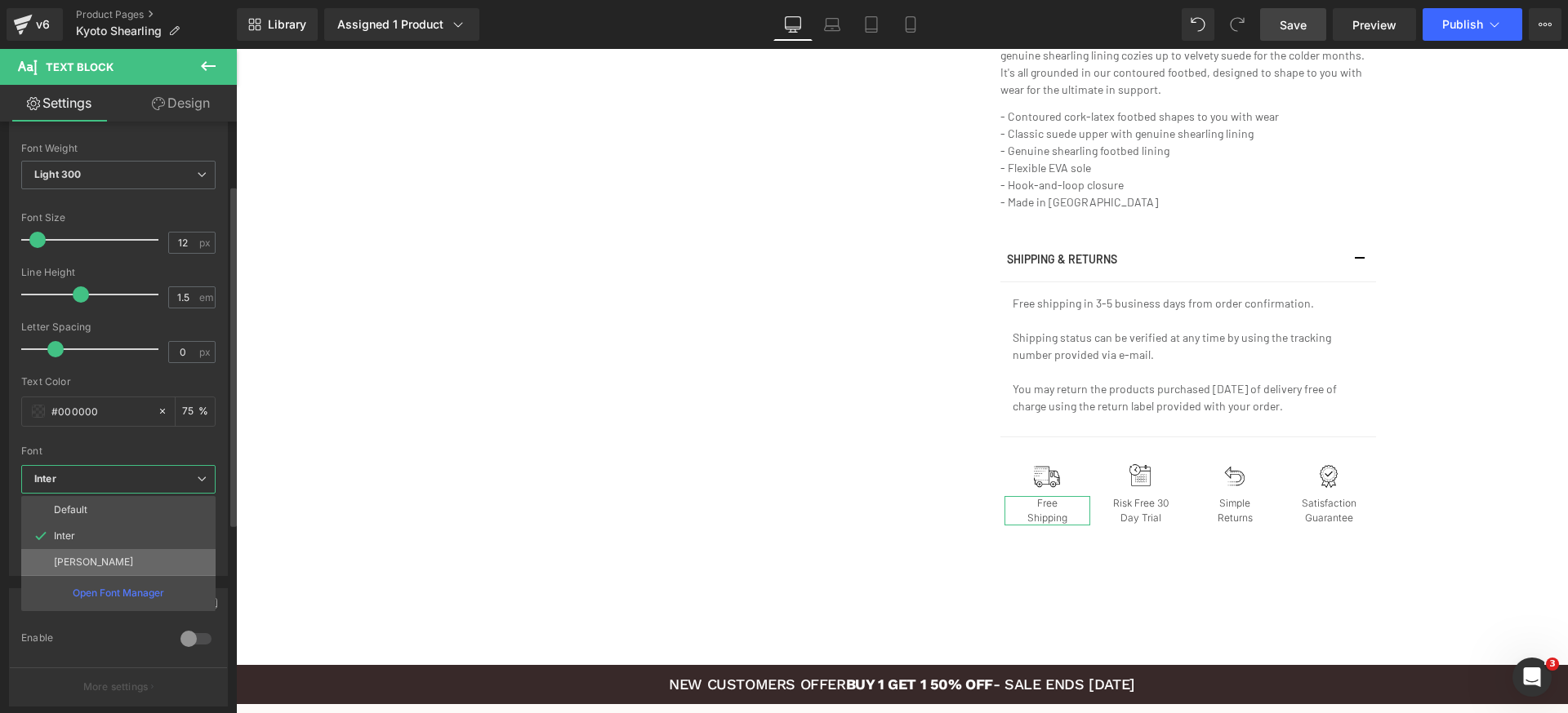
click at [92, 559] on li "[PERSON_NAME]" at bounding box center [119, 562] width 195 height 26
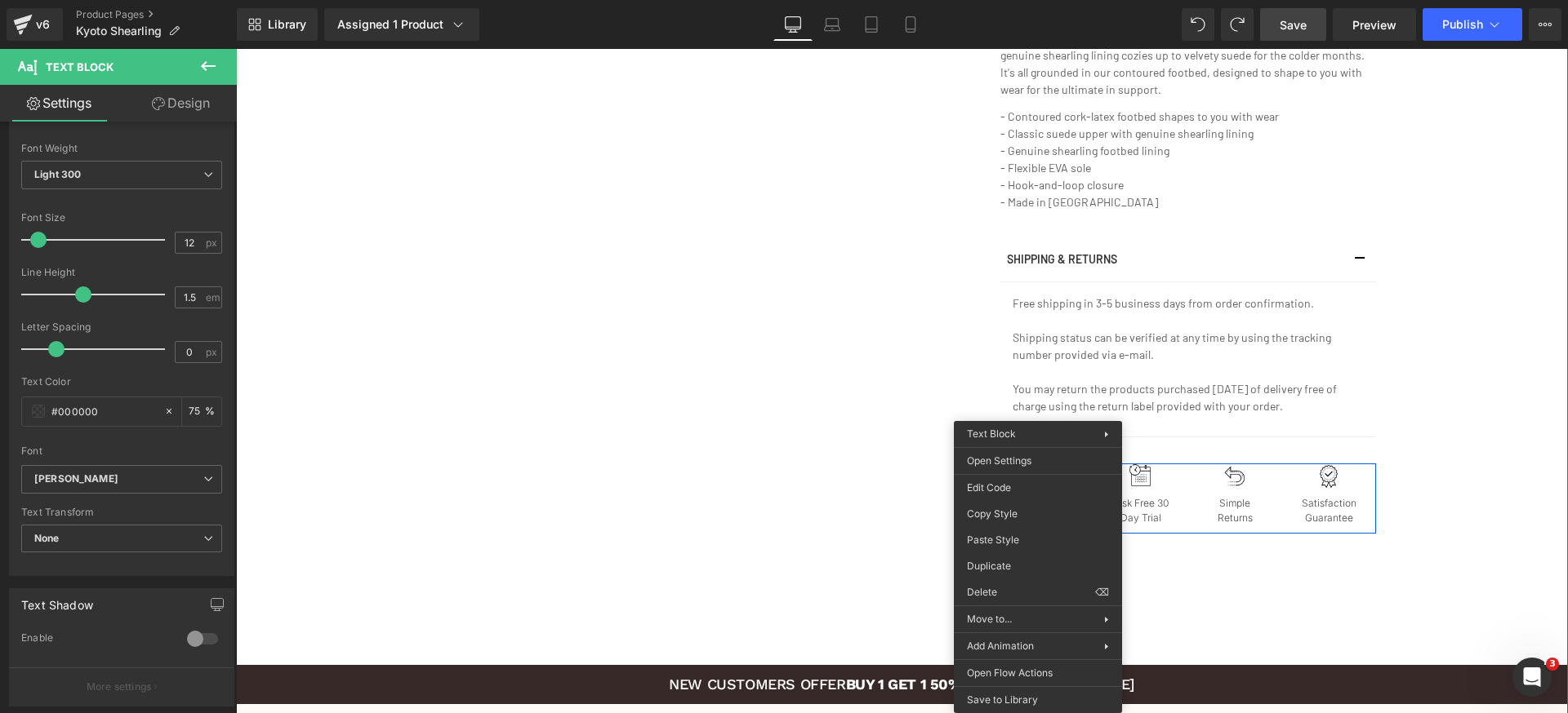
drag, startPoint x: 1038, startPoint y: 499, endPoint x: 1265, endPoint y: 562, distance: 235.6
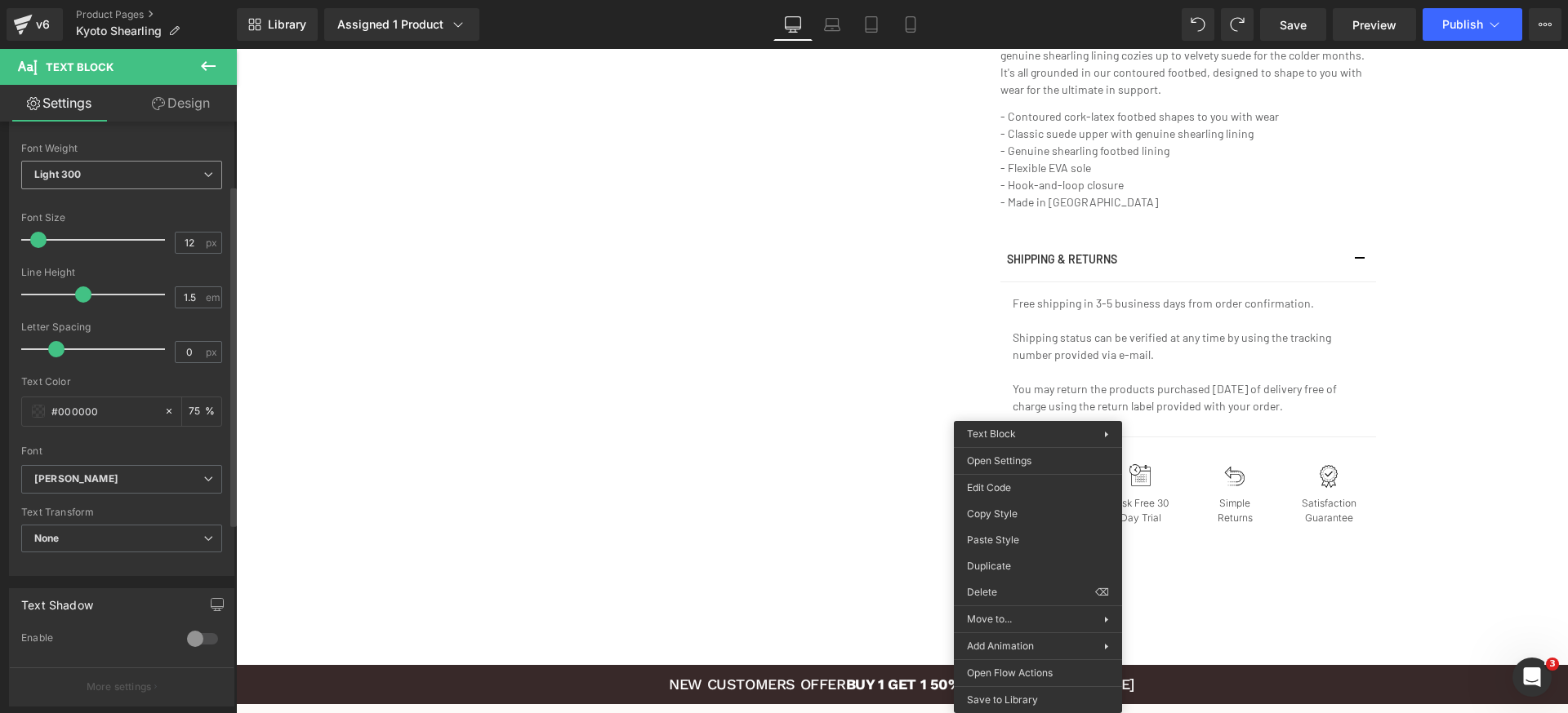
click at [158, 186] on span "Light 300" at bounding box center [121, 175] width 200 height 28
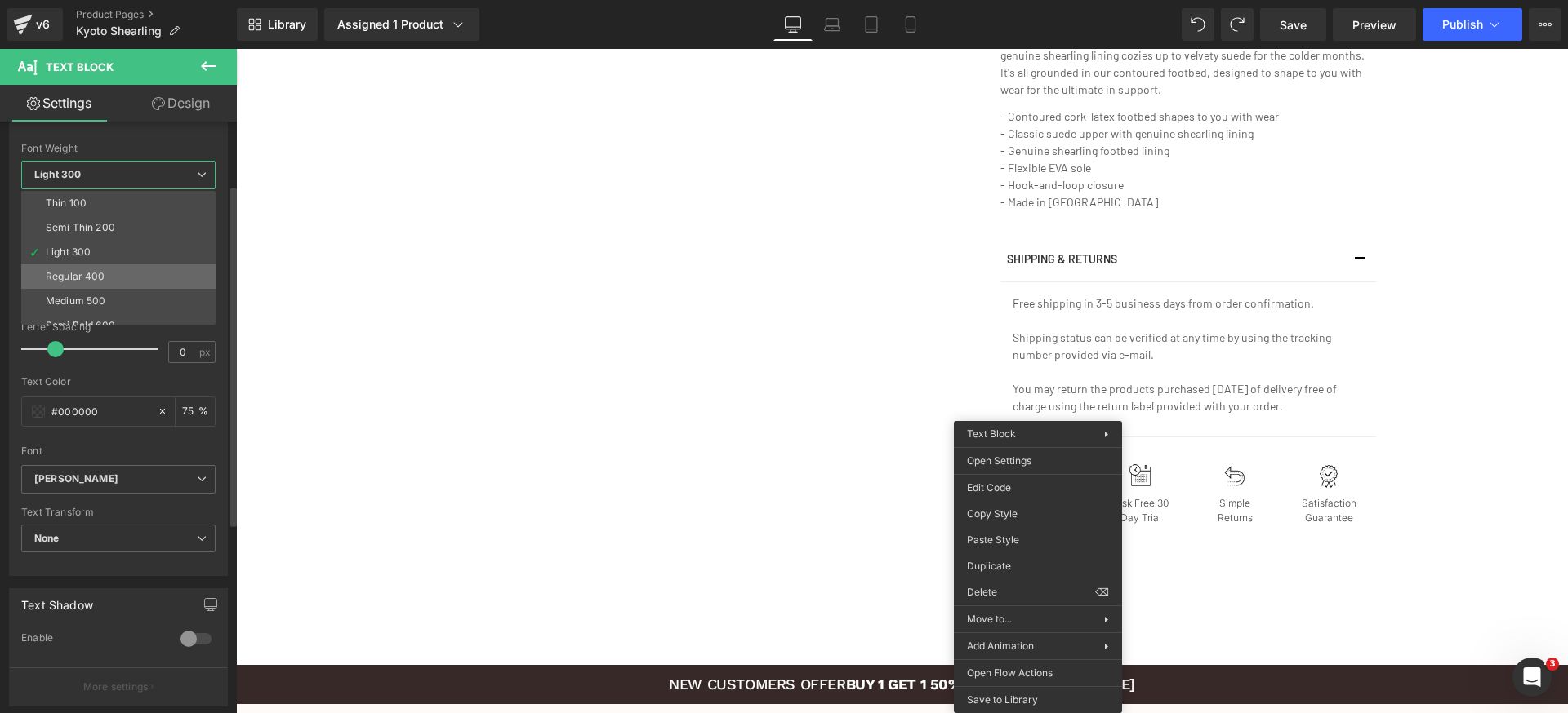
click at [114, 275] on li "Regular 400" at bounding box center [122, 277] width 201 height 24
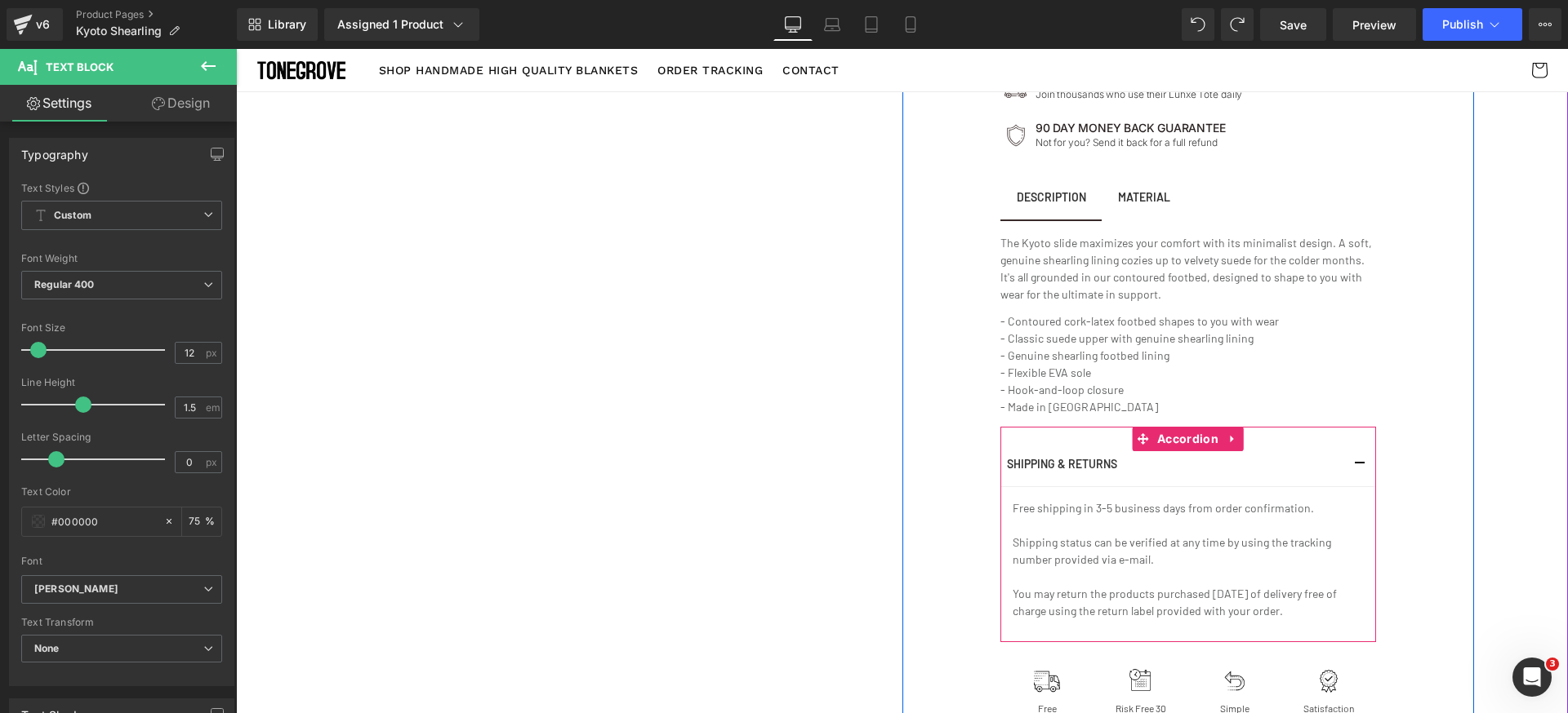
scroll to position [787, 0]
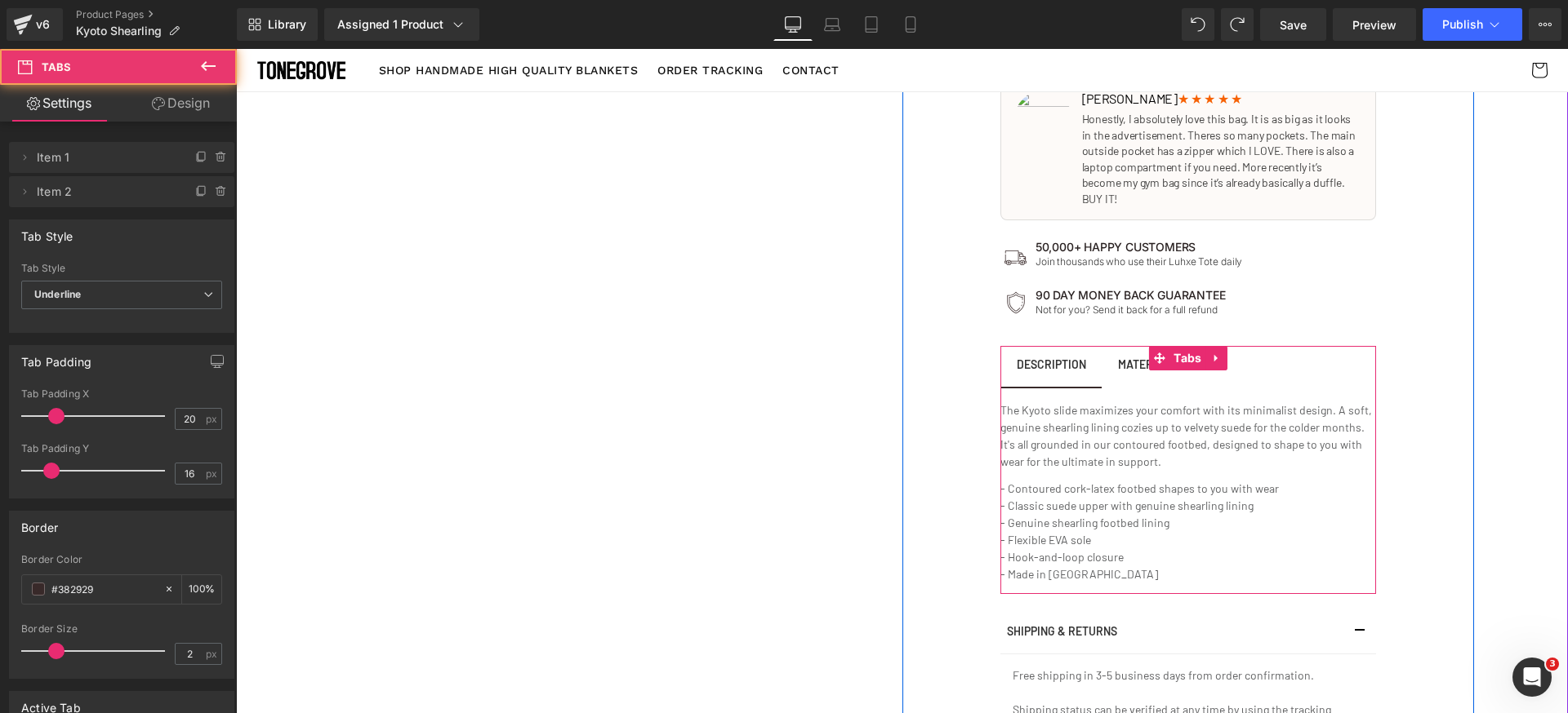
click at [1106, 360] on span "MATERIAL Text Block" at bounding box center [1144, 366] width 85 height 40
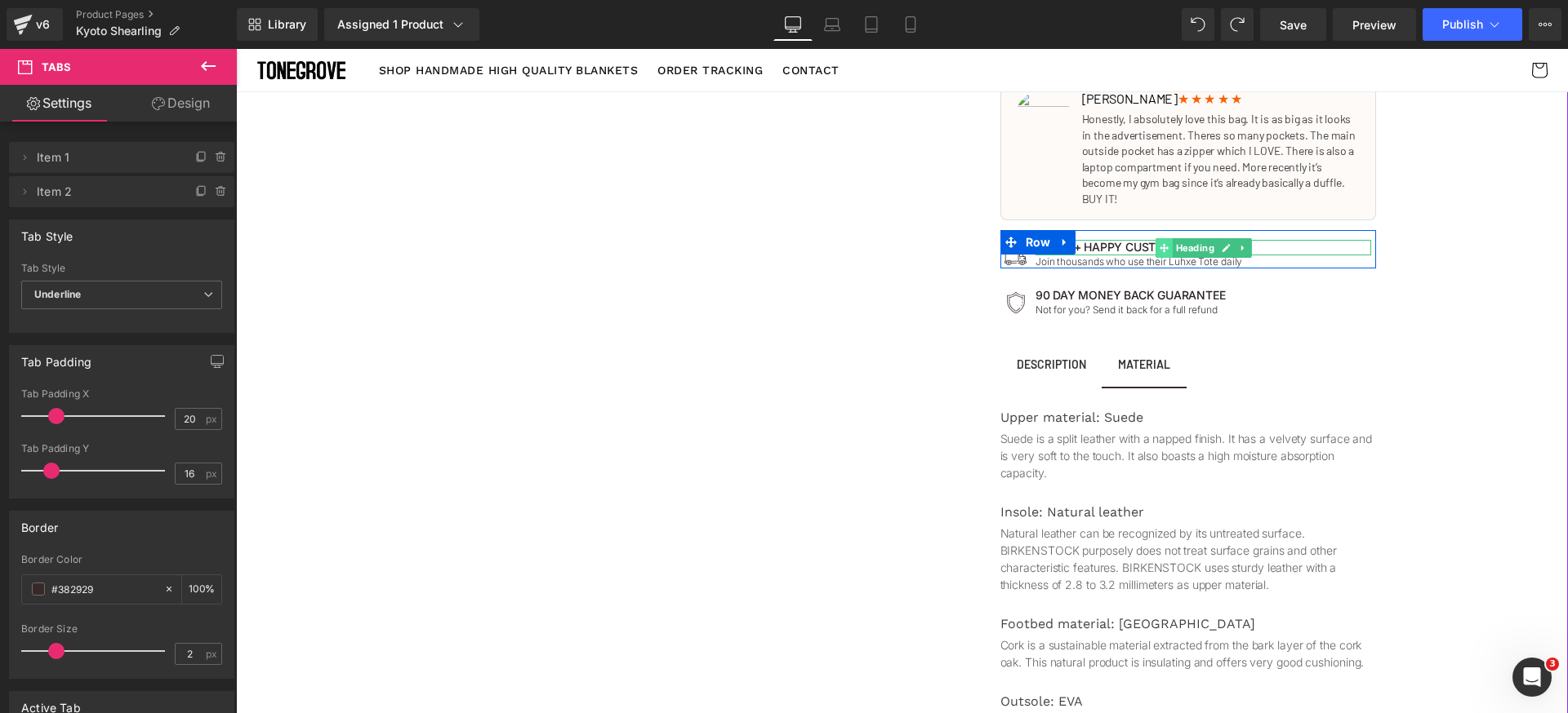
click at [1160, 244] on icon at bounding box center [1164, 248] width 9 height 9
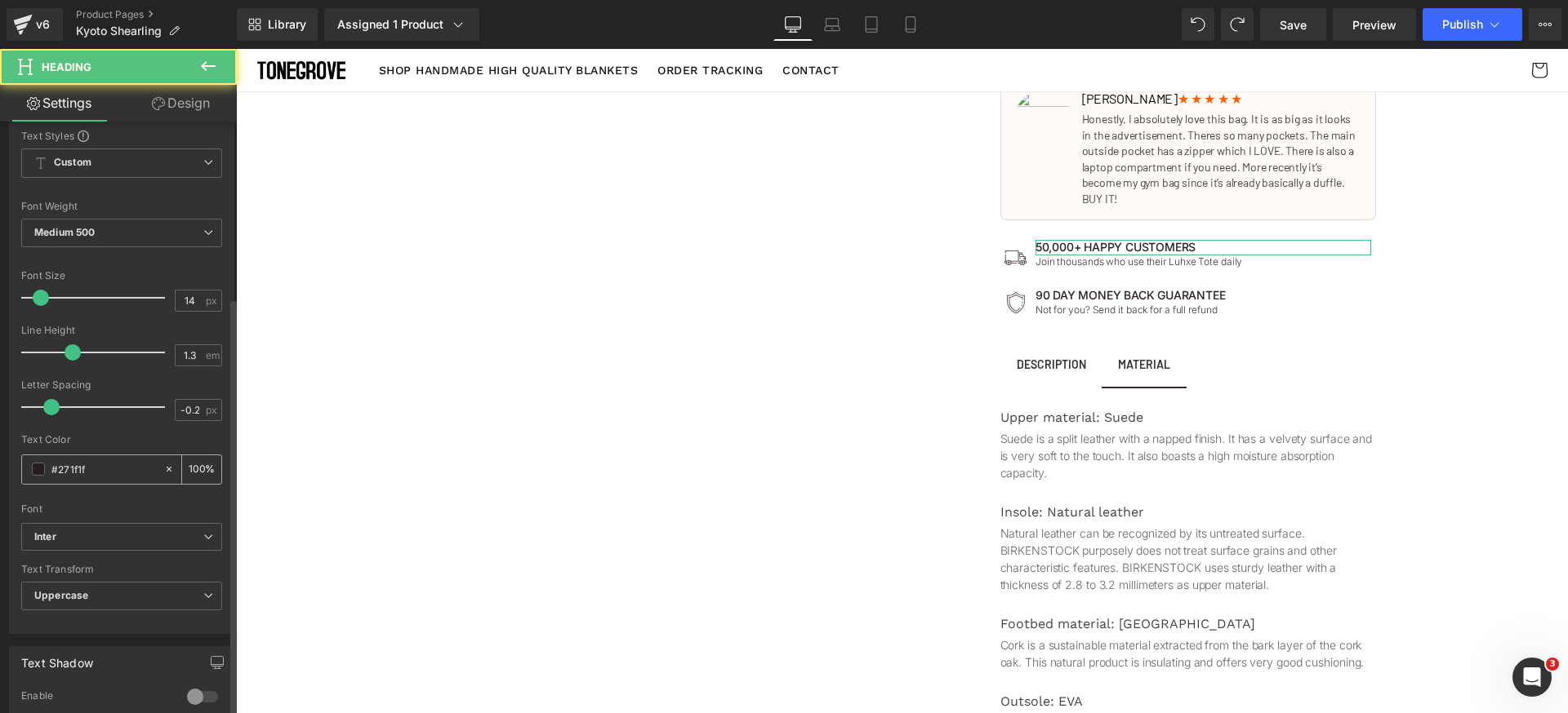
scroll to position [262, 0]
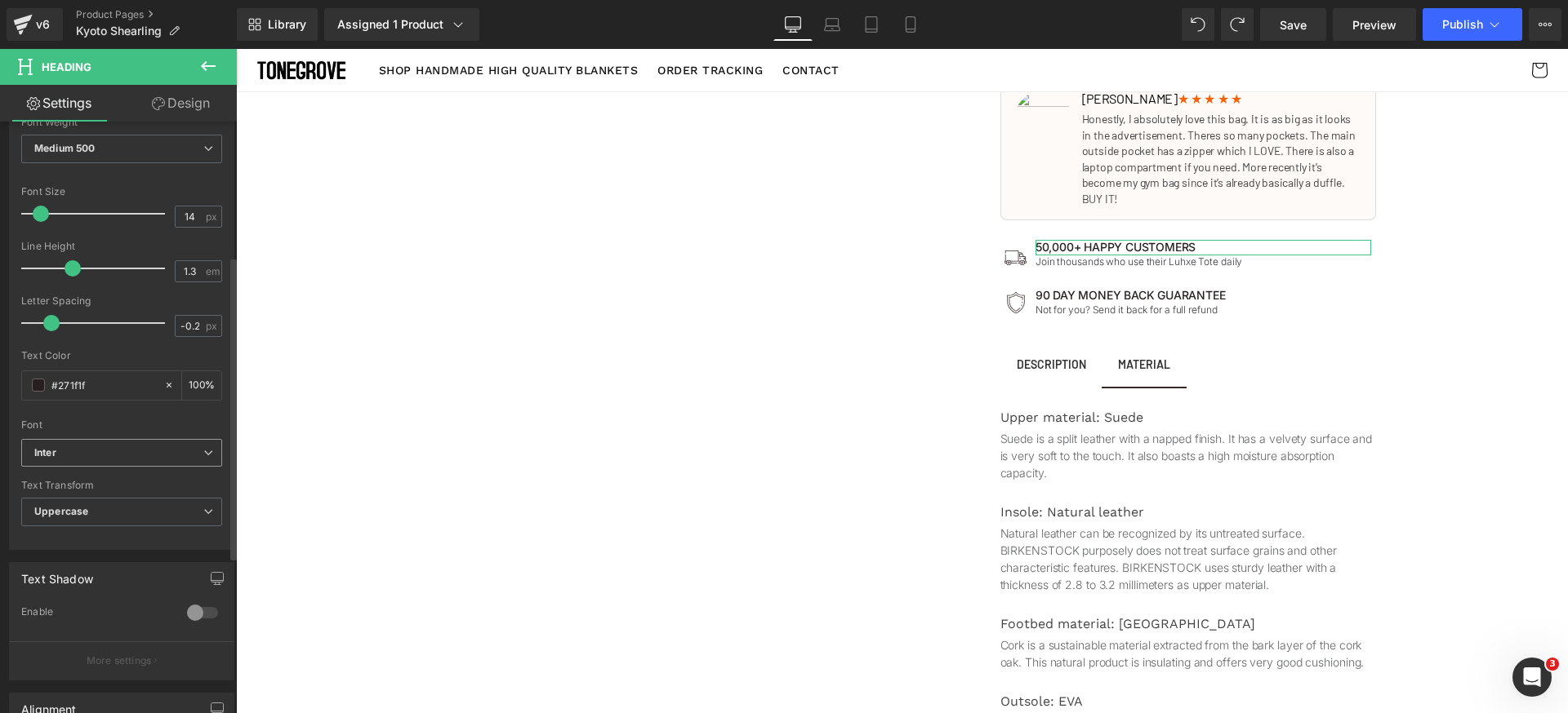
click at [102, 453] on b "Inter" at bounding box center [119, 453] width 169 height 14
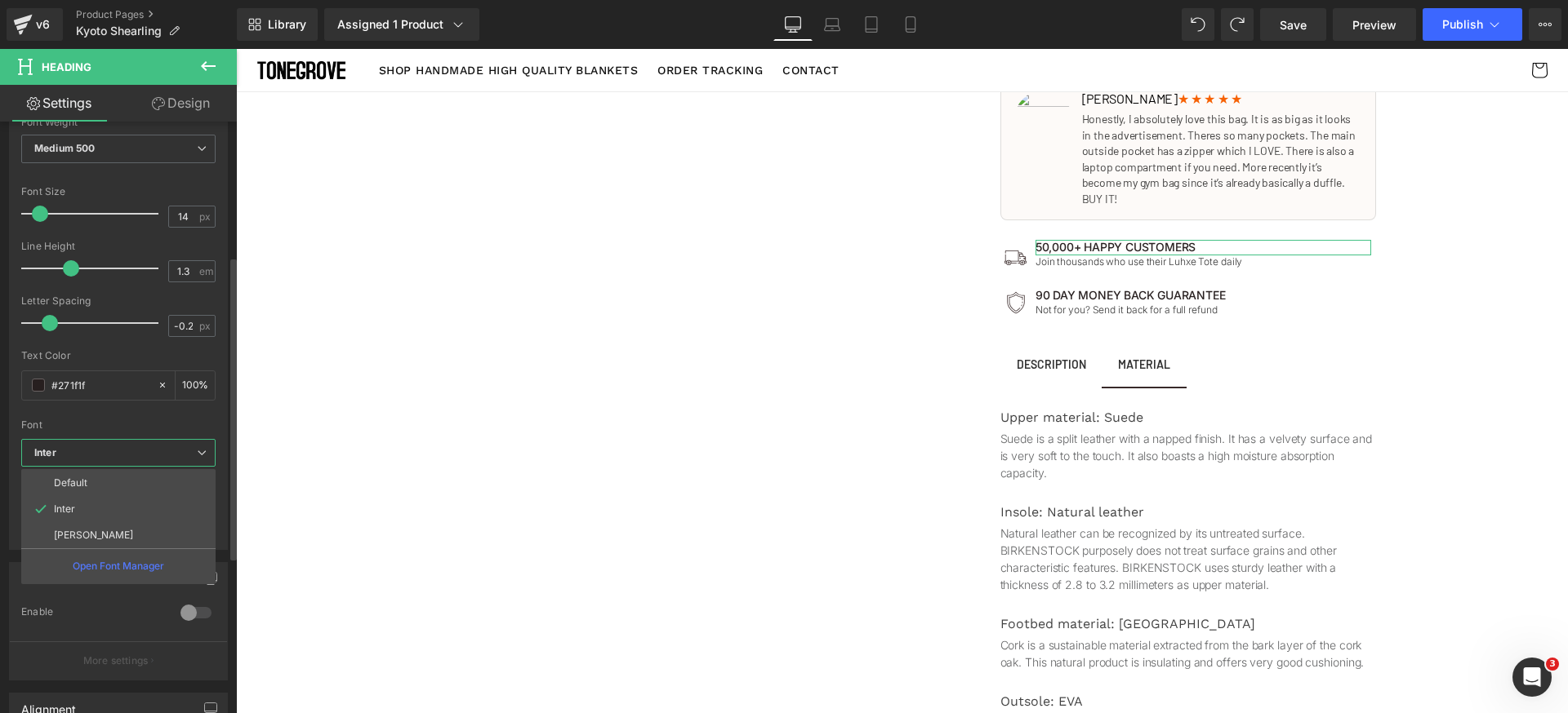
drag, startPoint x: 85, startPoint y: 532, endPoint x: 108, endPoint y: 499, distance: 40.2
click at [84, 532] on p "[PERSON_NAME]" at bounding box center [93, 535] width 79 height 11
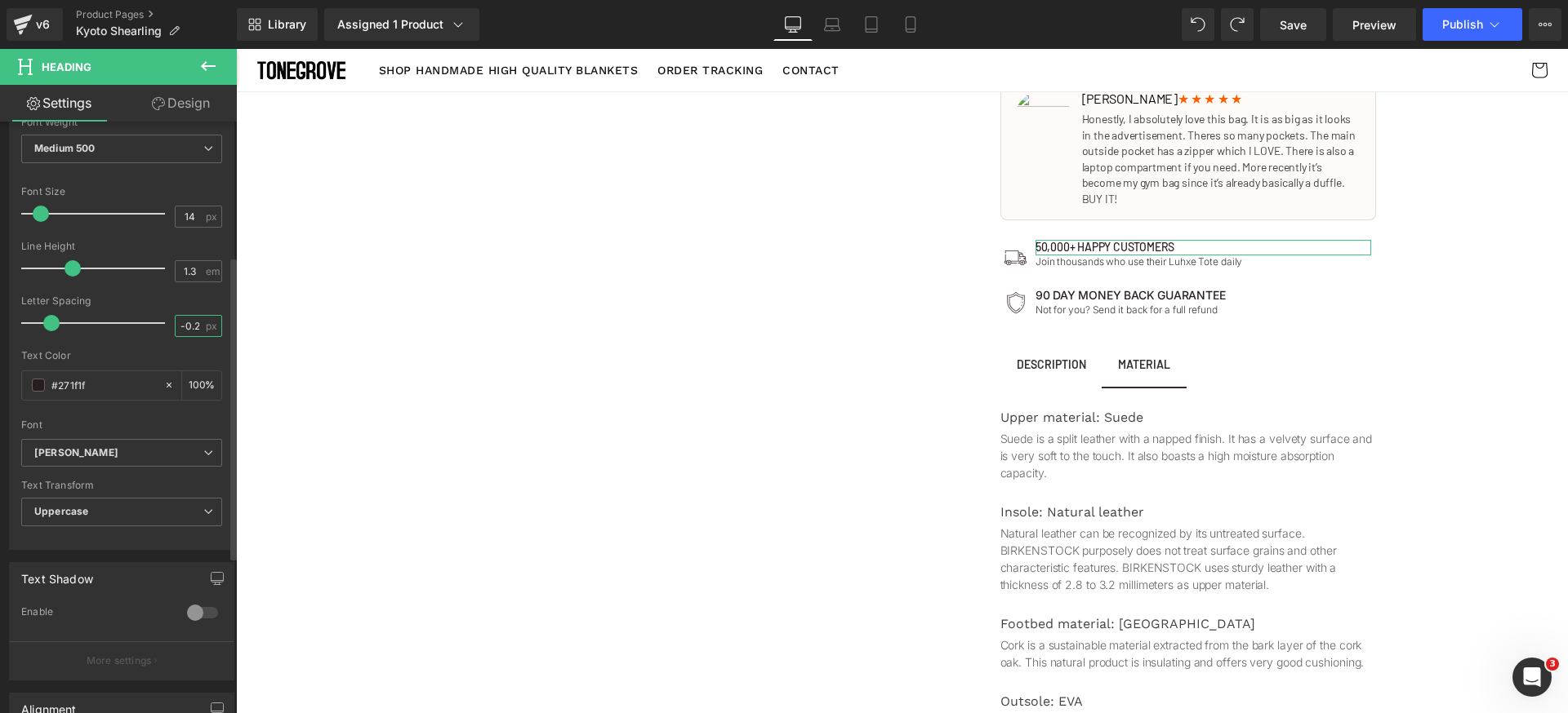
click at [184, 332] on input "-0.2" at bounding box center [190, 326] width 28 height 21
type input "0"
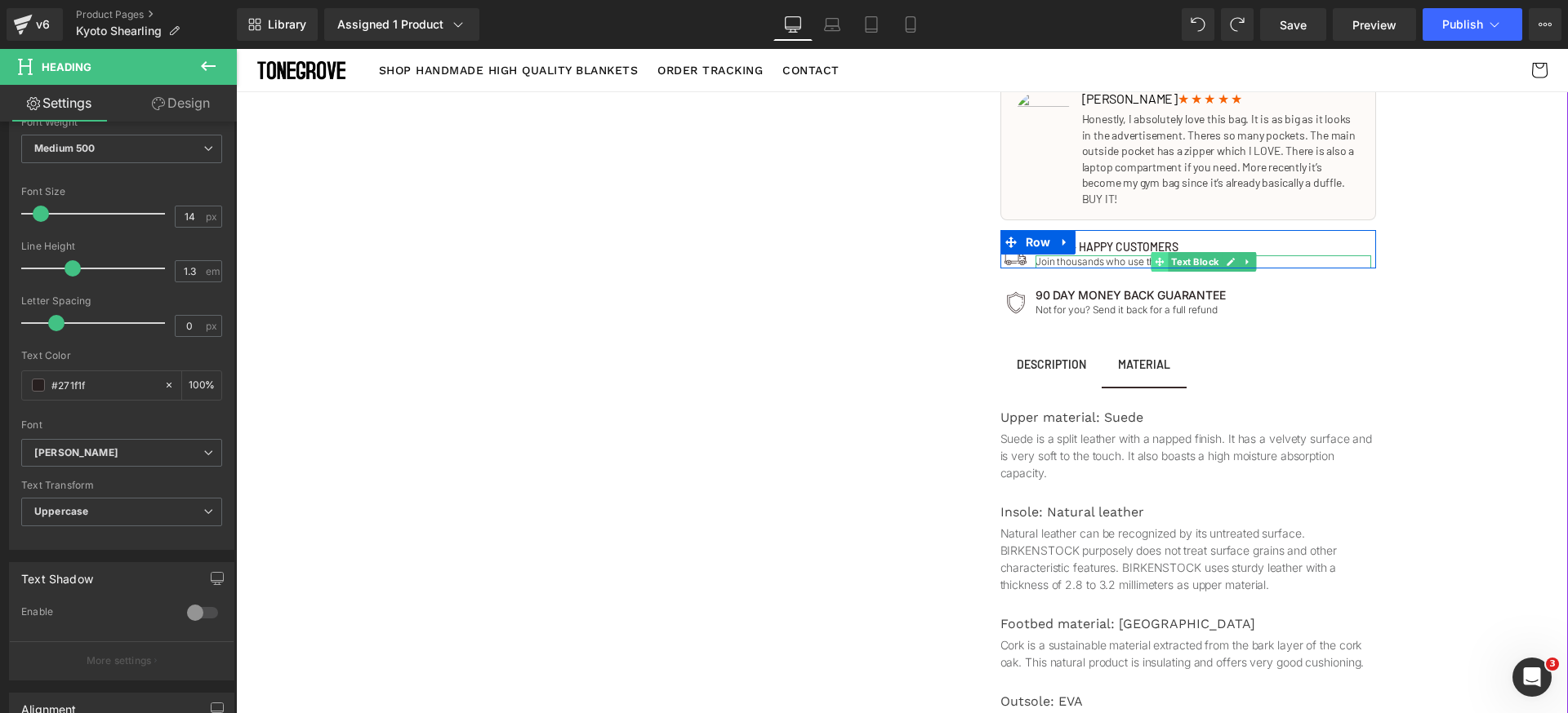
click at [1155, 257] on icon at bounding box center [1160, 261] width 9 height 9
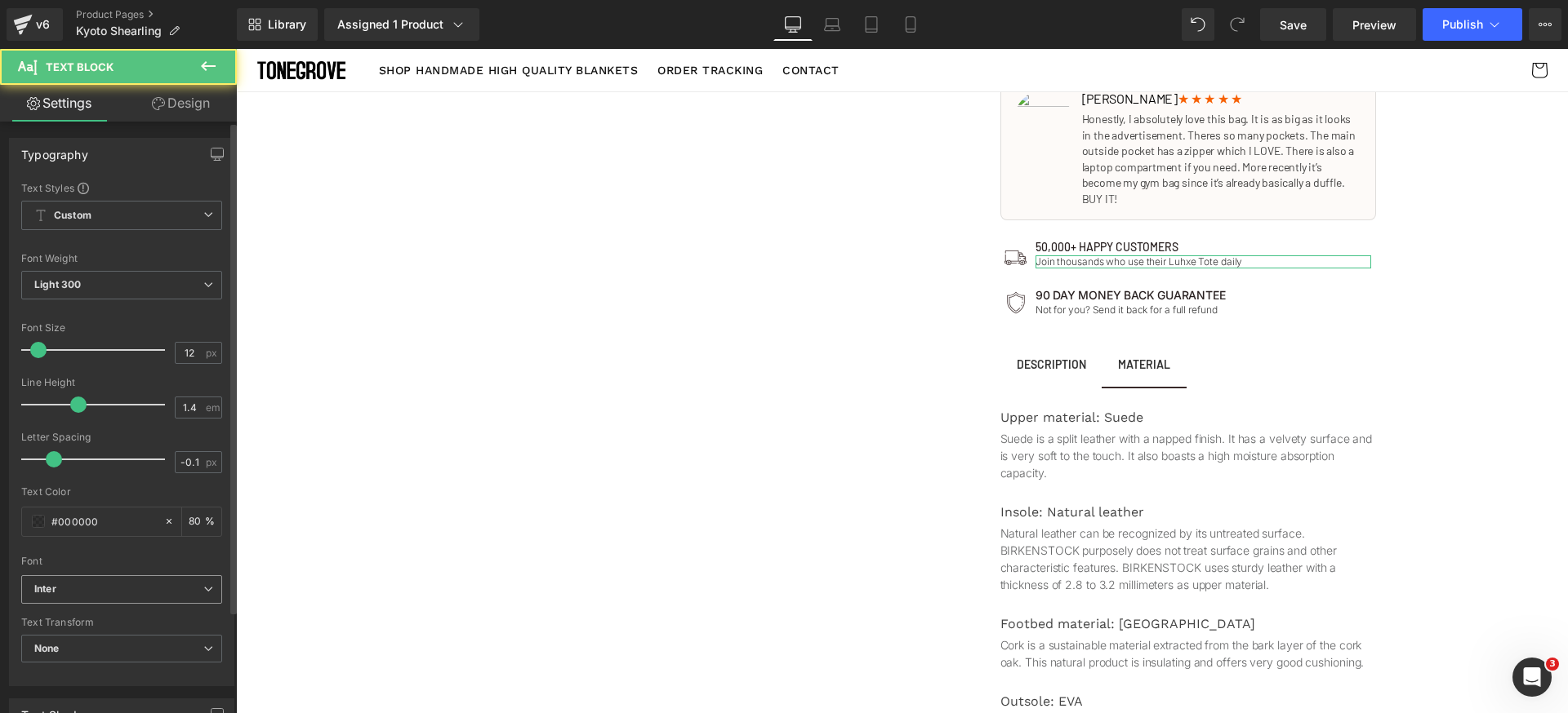
click at [183, 576] on div "Inter Default Inter [PERSON_NAME] Open Font Manager" at bounding box center [121, 594] width 200 height 38
click at [141, 589] on b "Inter" at bounding box center [119, 590] width 169 height 14
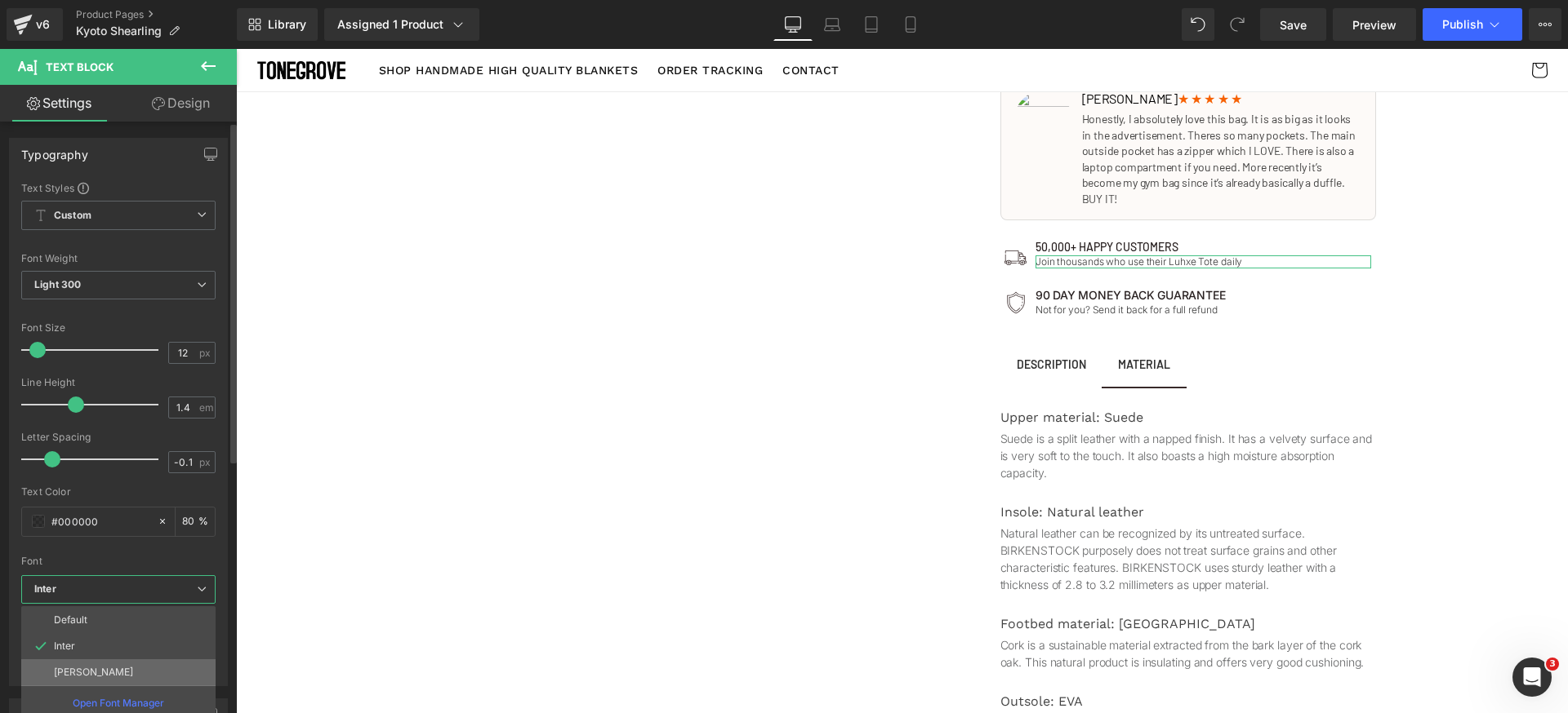
click at [102, 667] on li "[PERSON_NAME]" at bounding box center [119, 673] width 195 height 26
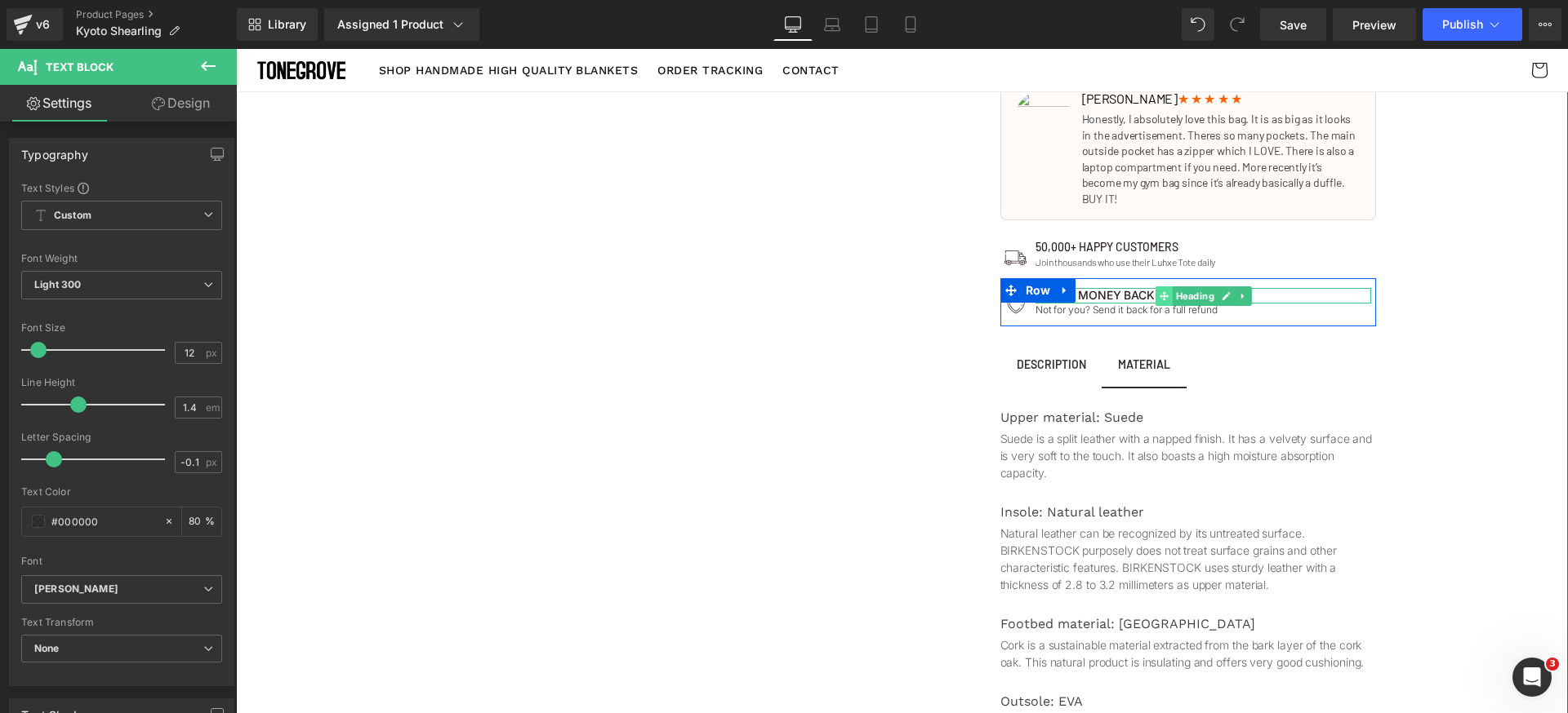
click at [1160, 292] on icon at bounding box center [1164, 296] width 9 height 9
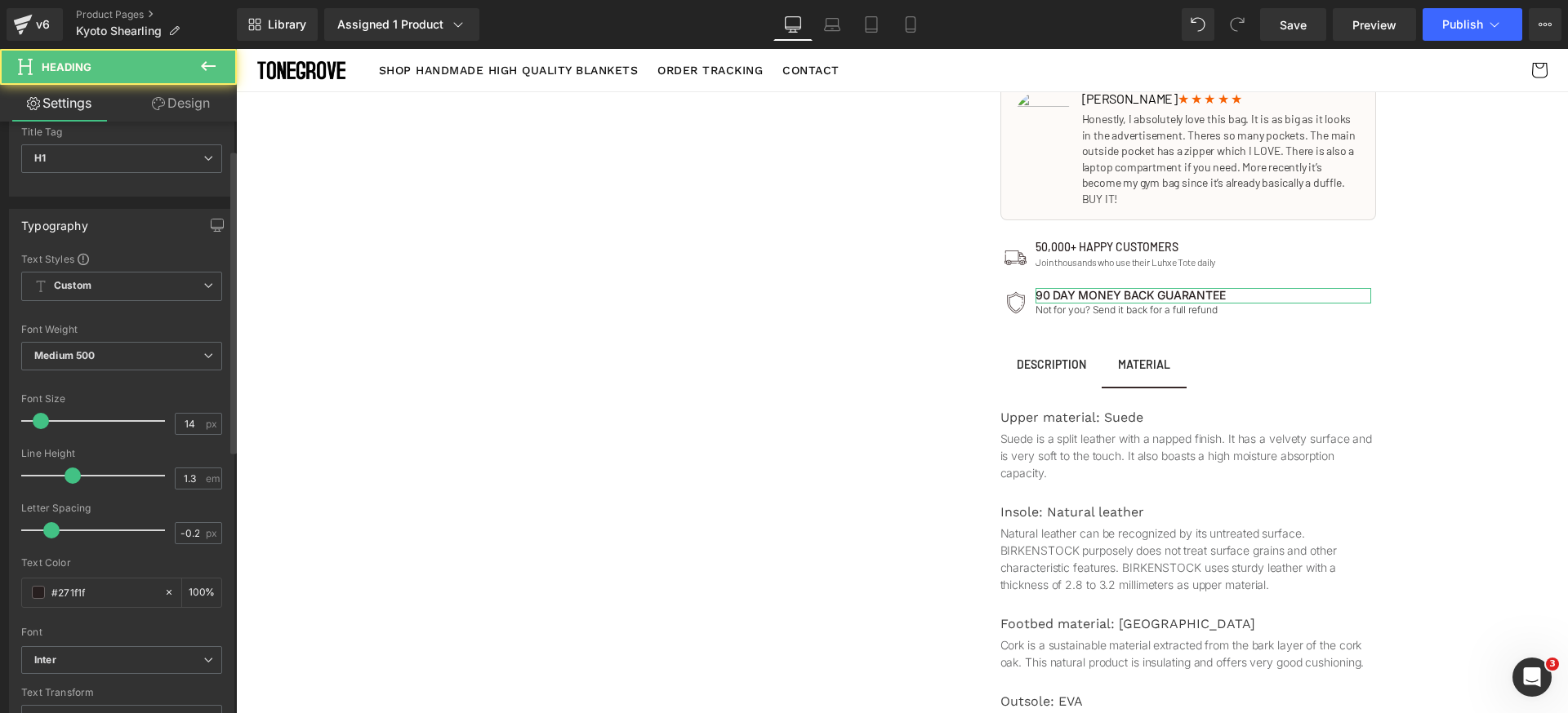
scroll to position [126, 0]
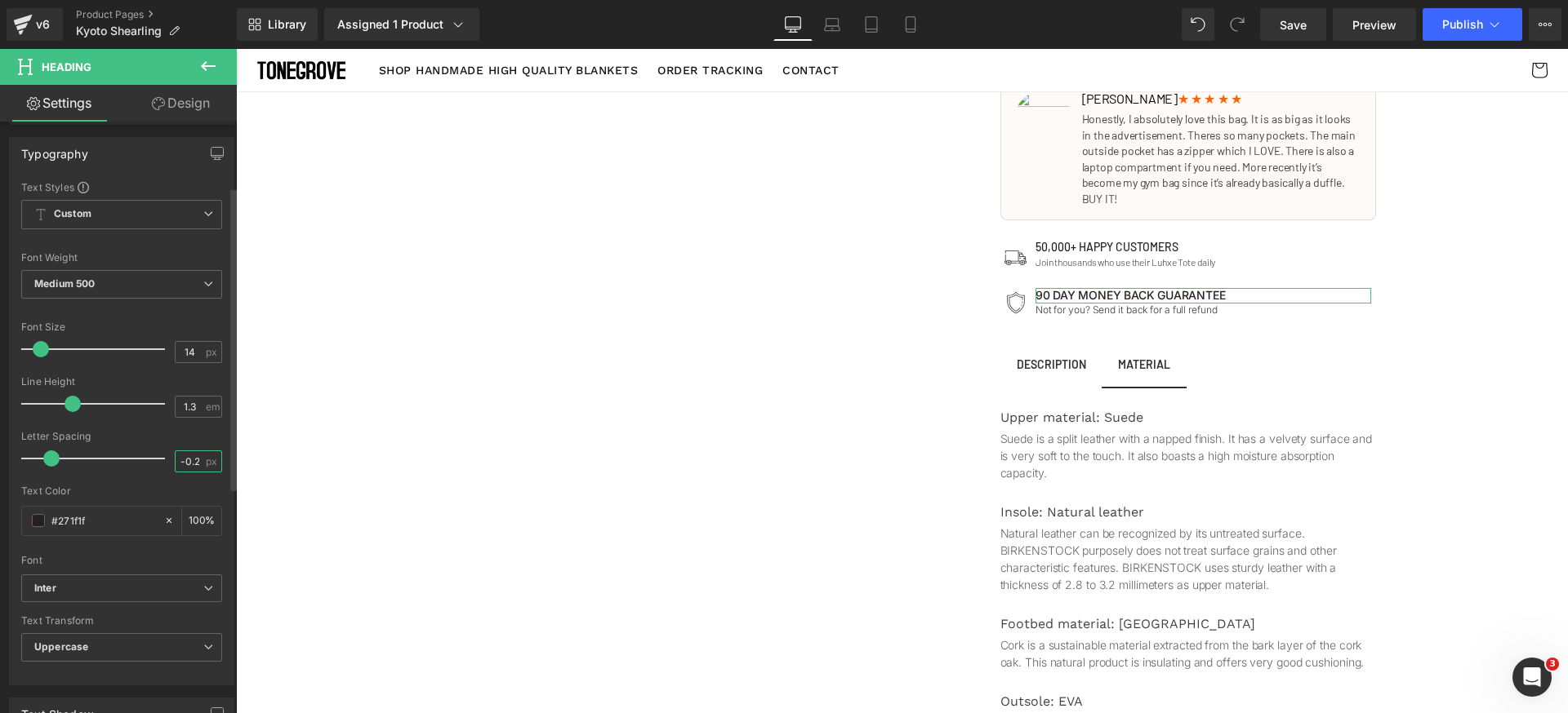
click at [193, 456] on input "-0.2" at bounding box center [190, 462] width 28 height 21
type input "0"
drag, startPoint x: 136, startPoint y: 578, endPoint x: 147, endPoint y: 595, distance: 20.2
click at [136, 580] on span "Inter" at bounding box center [121, 589] width 200 height 28
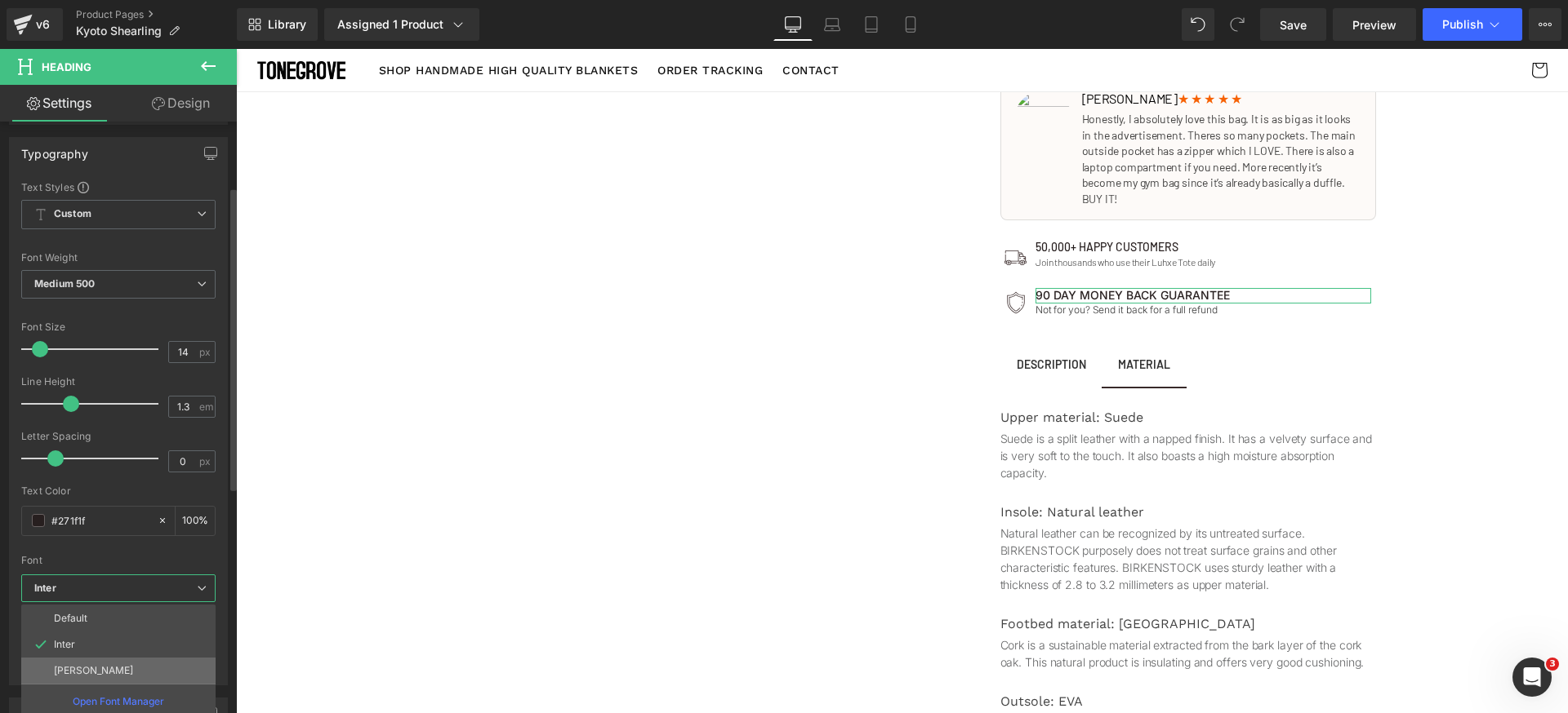
click at [102, 675] on li "[PERSON_NAME]" at bounding box center [119, 671] width 195 height 26
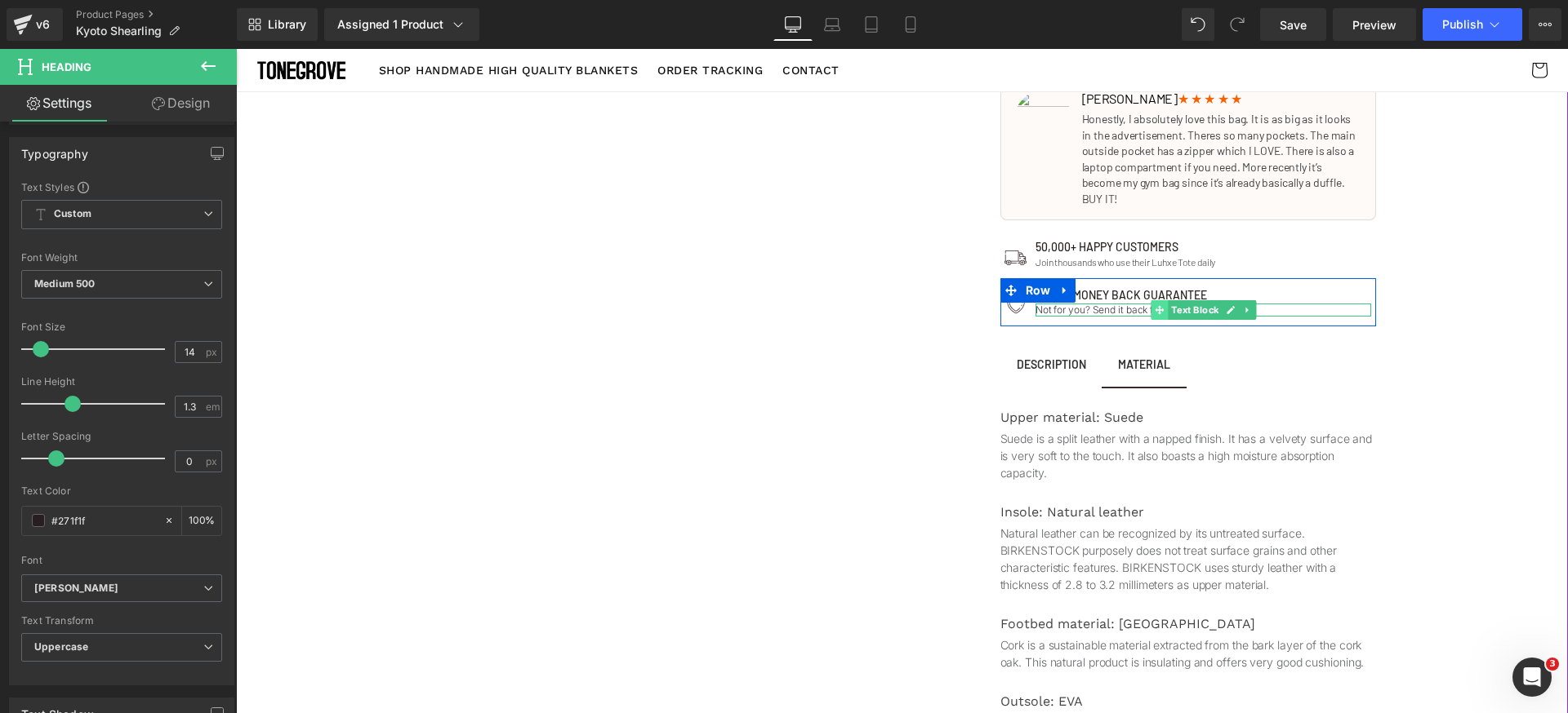
click at [1155, 306] on icon at bounding box center [1160, 310] width 9 height 9
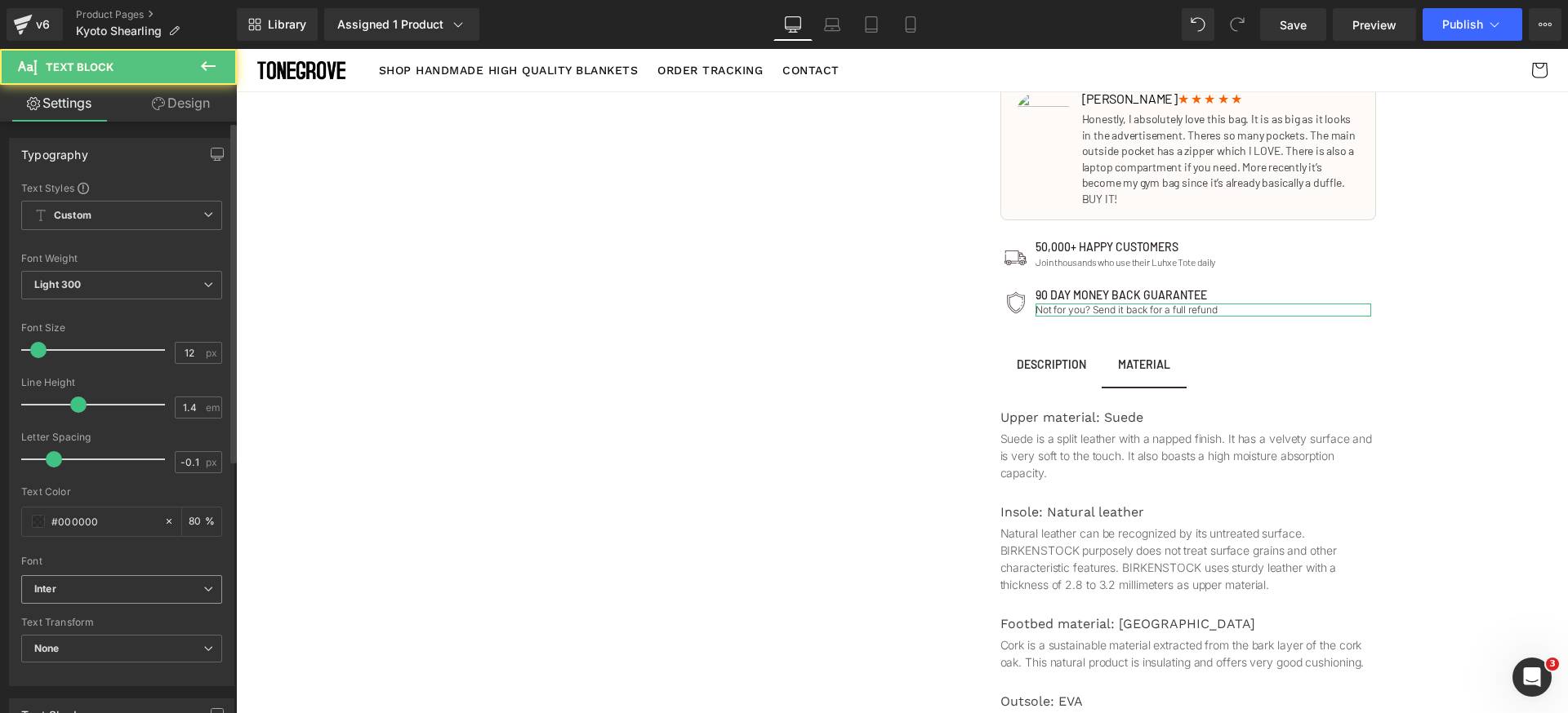
click at [157, 583] on b "Inter" at bounding box center [119, 590] width 169 height 14
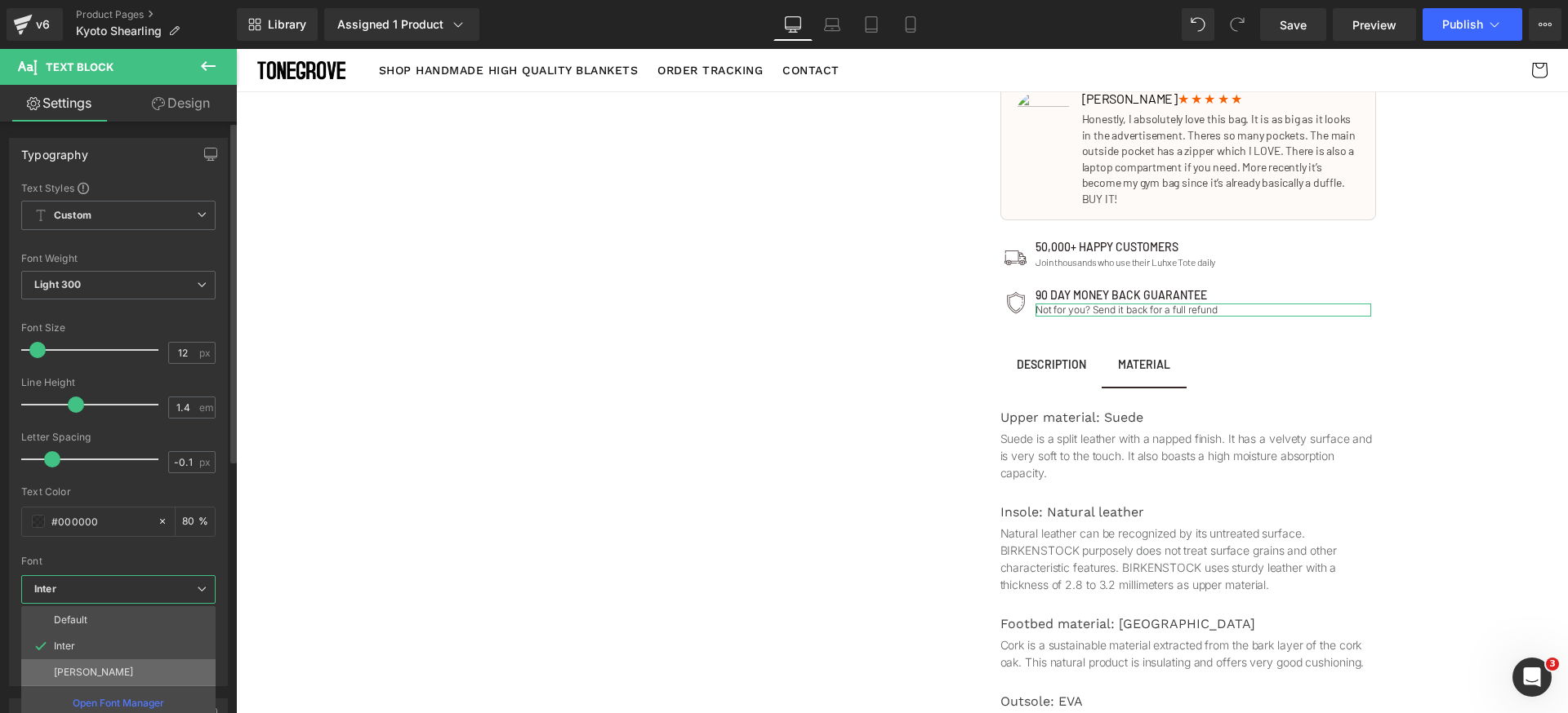
click at [97, 665] on li "[PERSON_NAME]" at bounding box center [119, 673] width 195 height 26
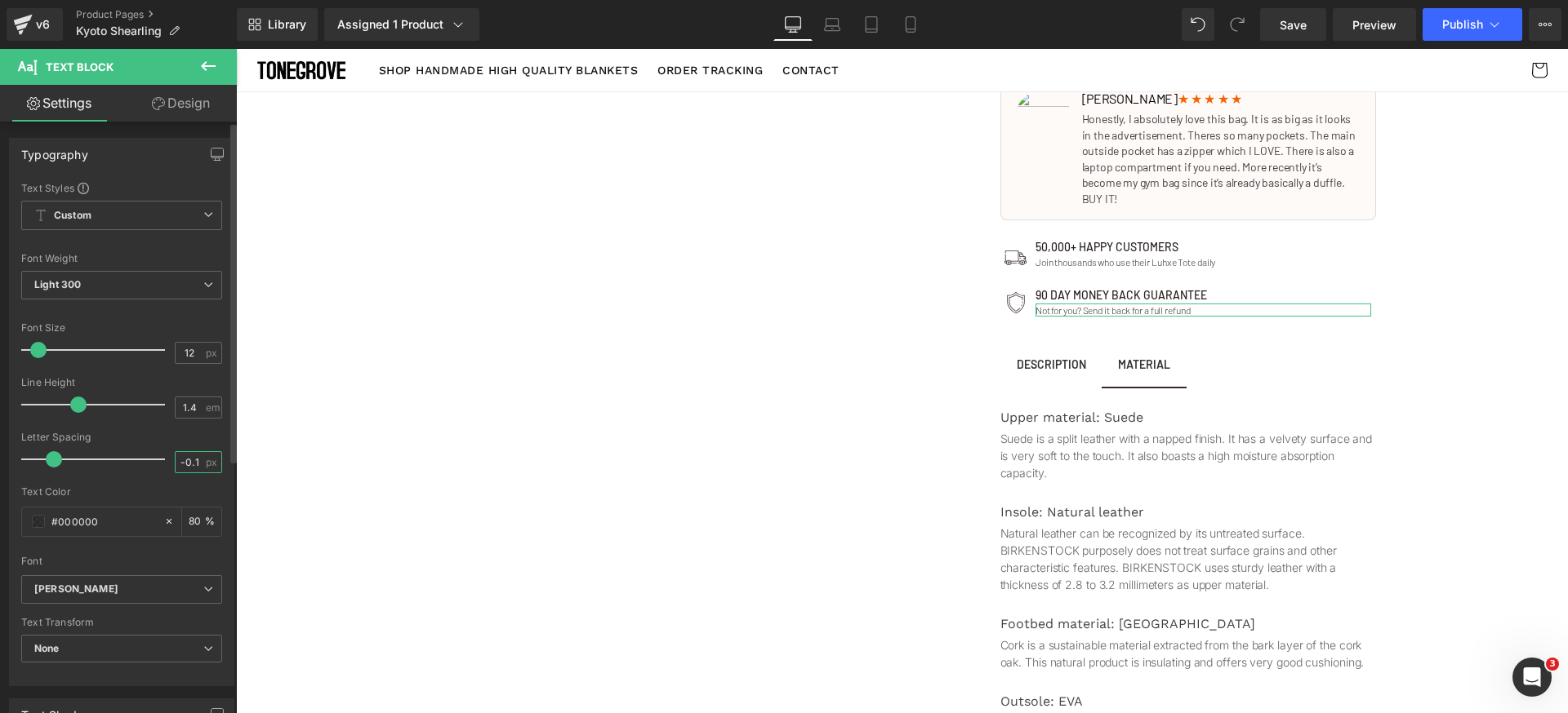
click at [191, 460] on input "-0.1" at bounding box center [190, 463] width 28 height 21
type input "0"
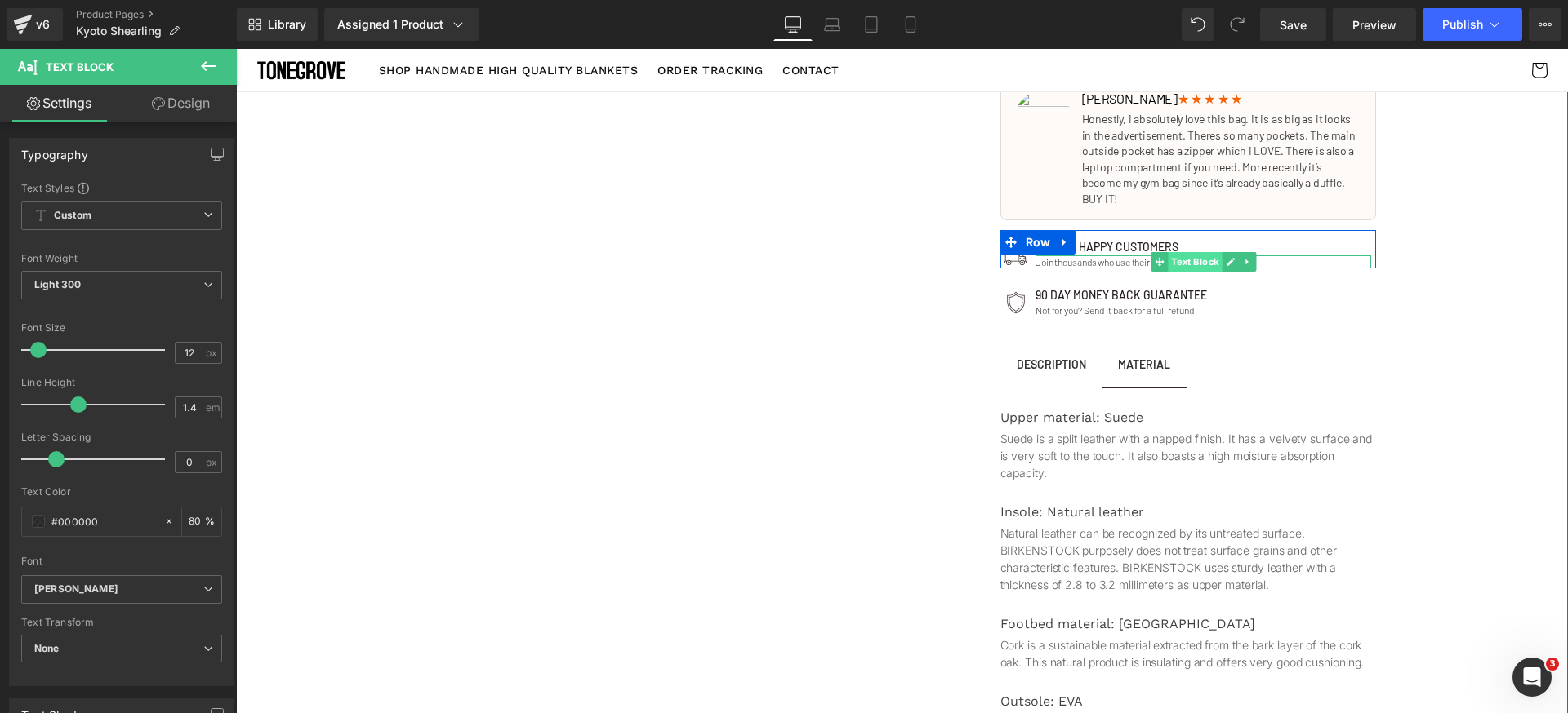
click at [1168, 252] on span "Text Block" at bounding box center [1194, 261] width 54 height 20
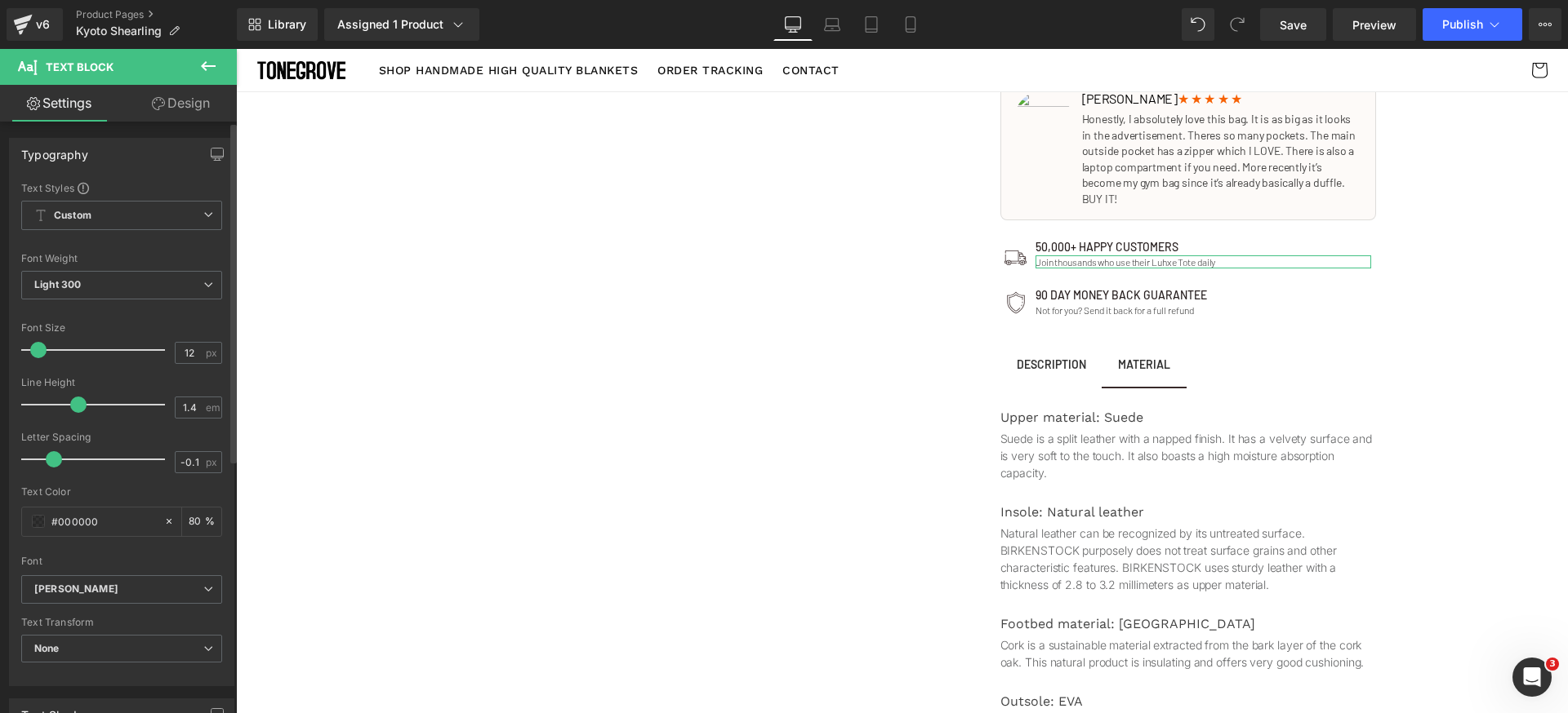
click at [182, 472] on div "Letter Spacing -0.1 px" at bounding box center [121, 459] width 200 height 55
click at [188, 463] on input "-0.1" at bounding box center [190, 463] width 28 height 21
type input "0"
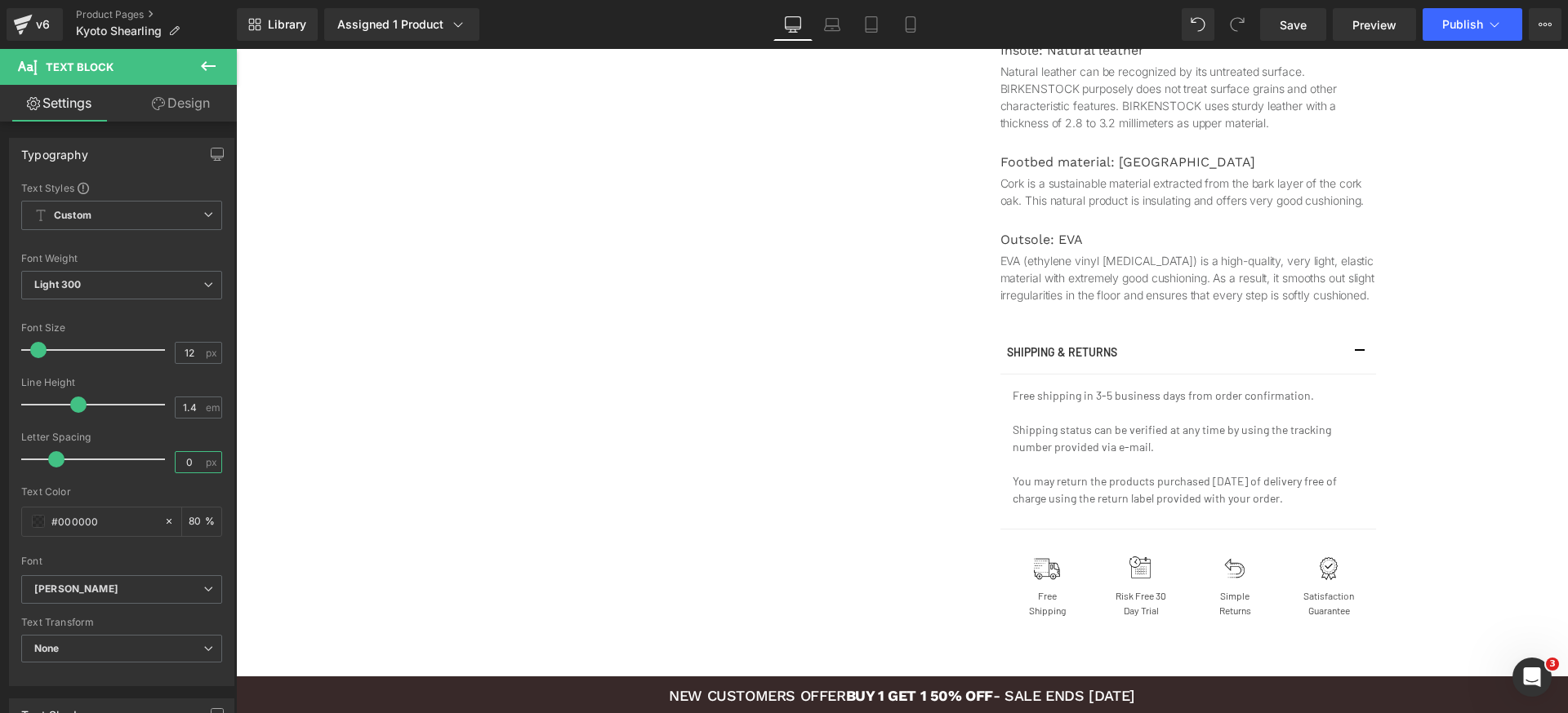
scroll to position [1739, 0]
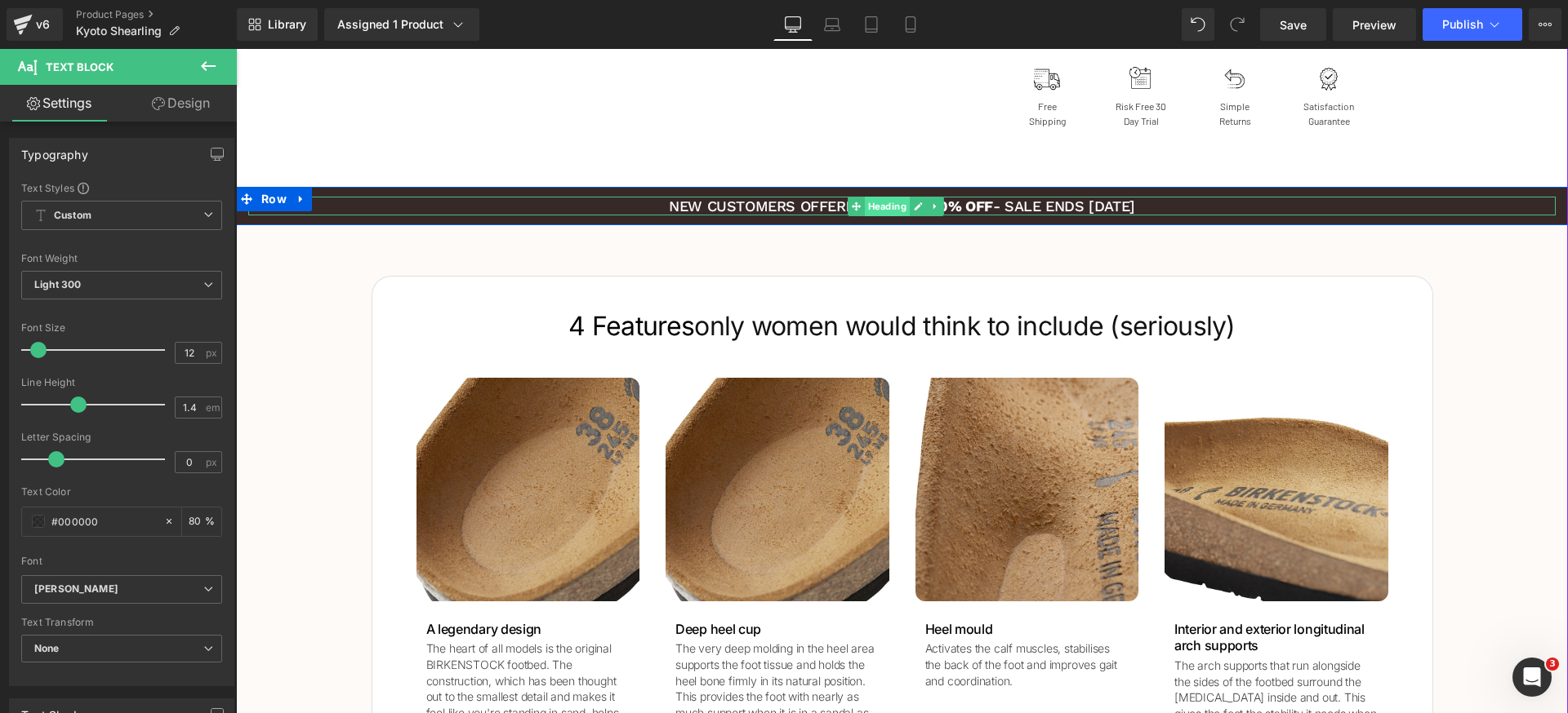
click at [888, 207] on span "Heading" at bounding box center [888, 206] width 45 height 20
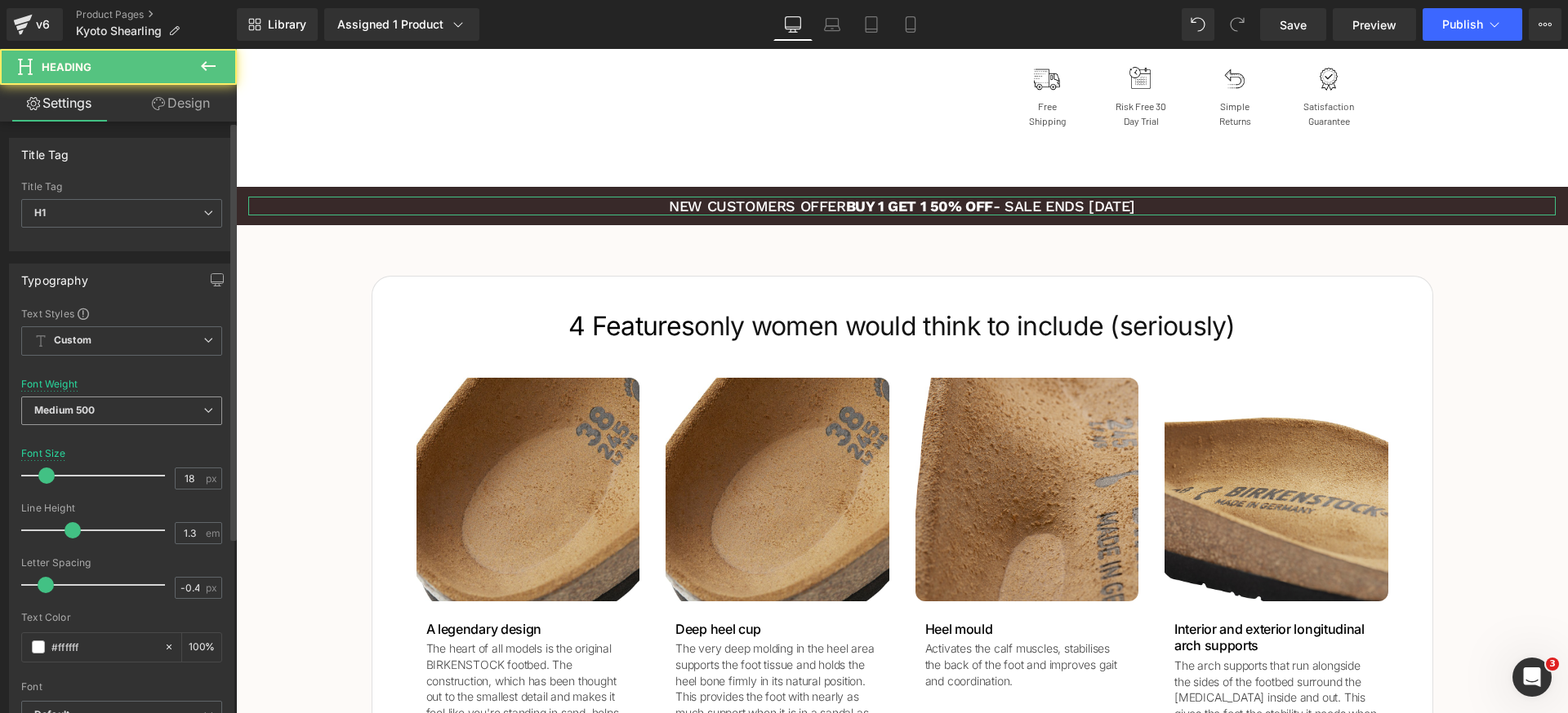
scroll to position [276, 0]
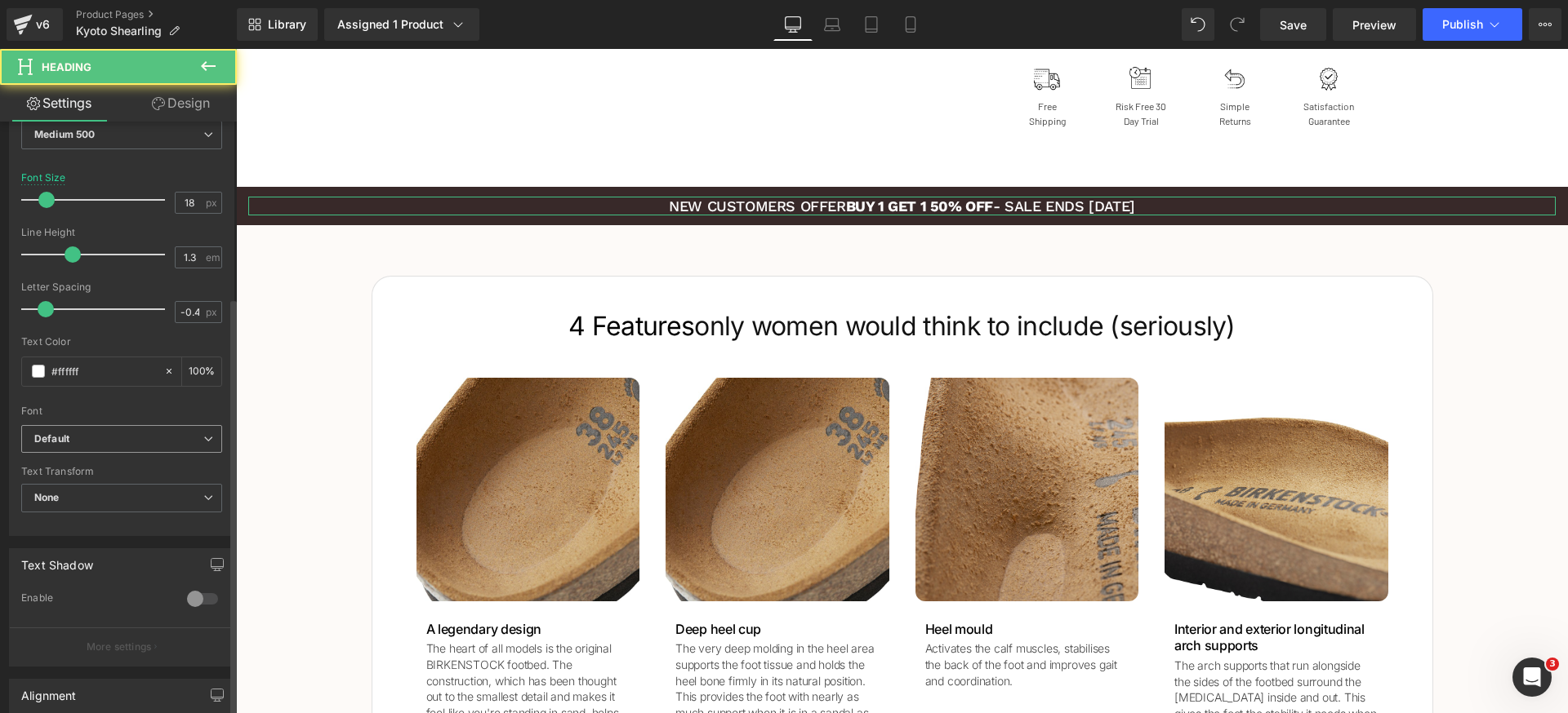
click at [140, 433] on b "Default" at bounding box center [119, 439] width 169 height 14
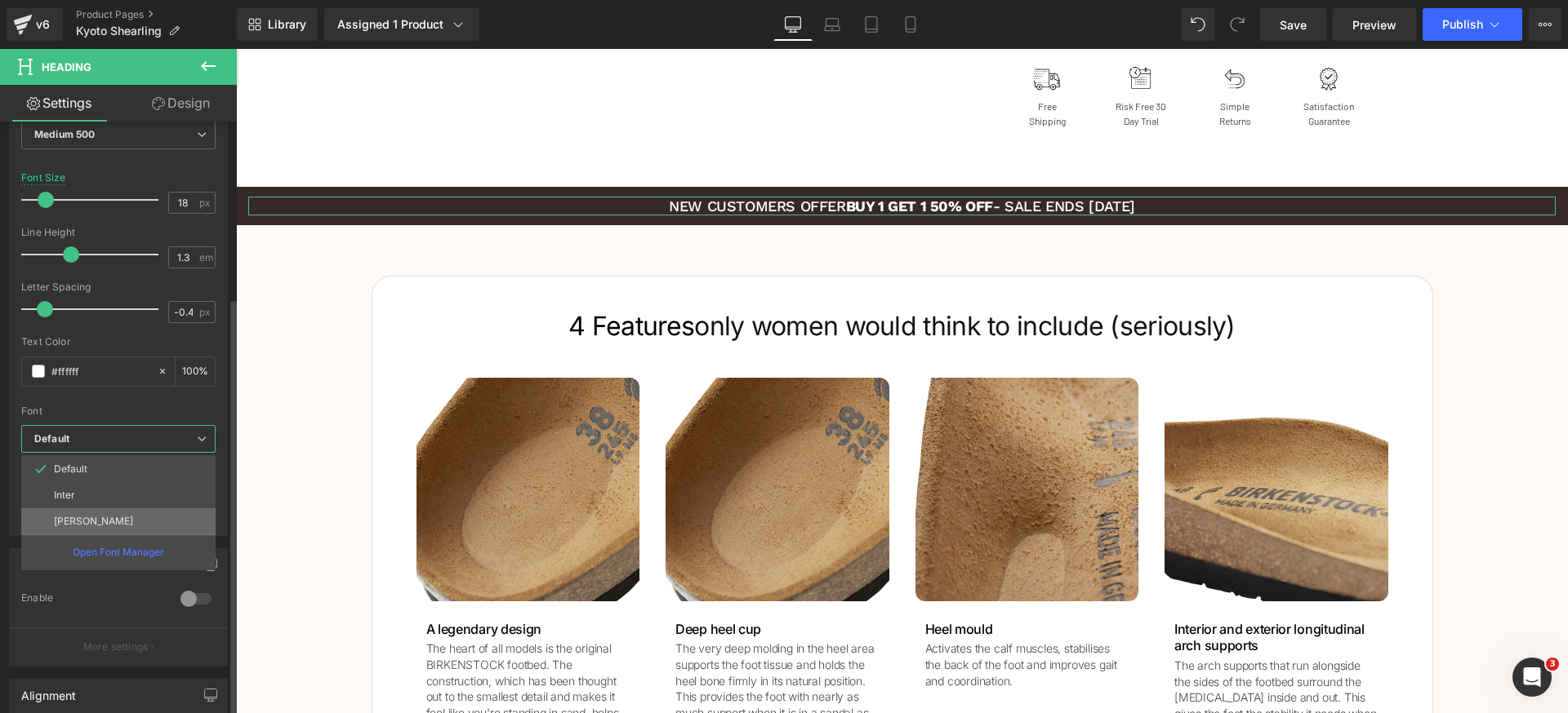
click at [103, 509] on li "[PERSON_NAME]" at bounding box center [119, 522] width 195 height 26
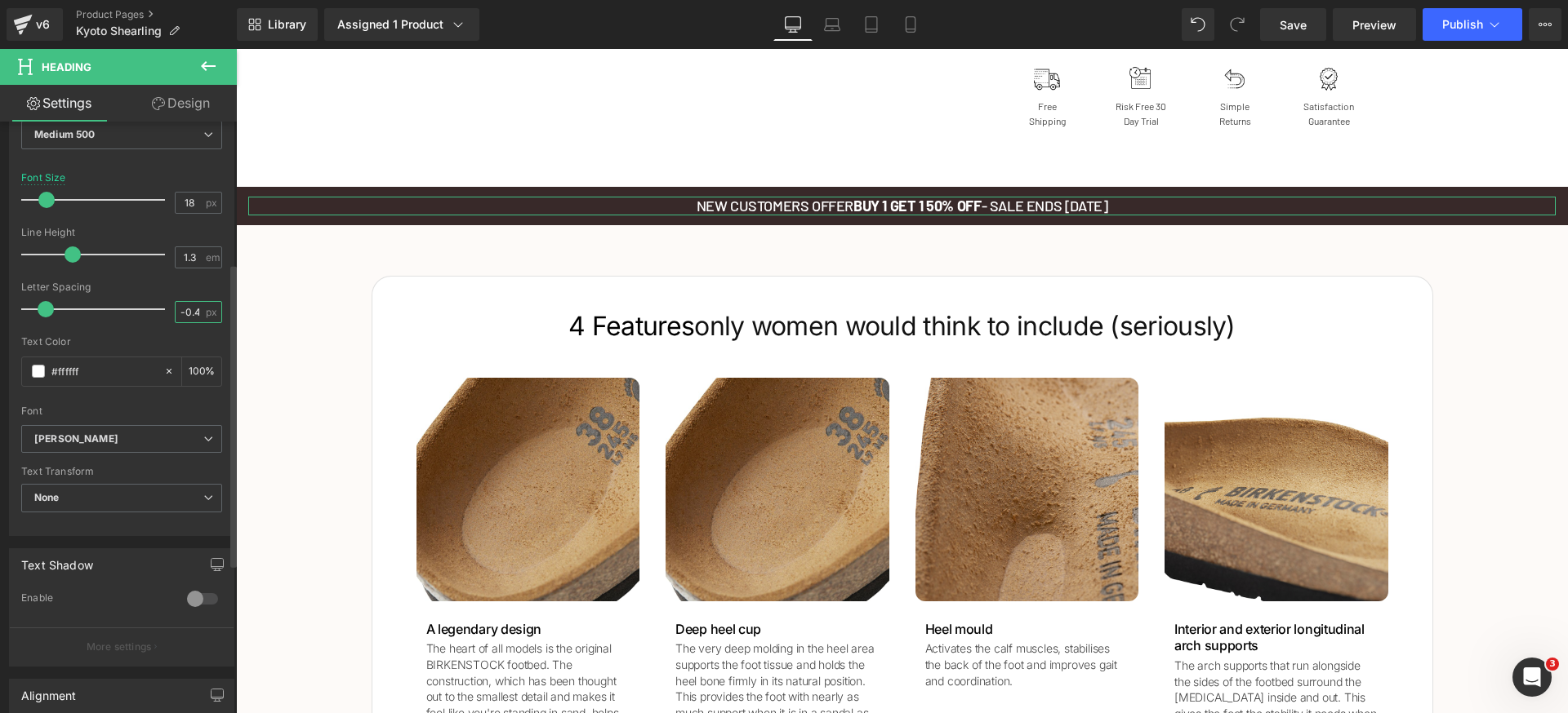
click at [186, 308] on input "-0.4" at bounding box center [190, 312] width 28 height 21
type input "0"
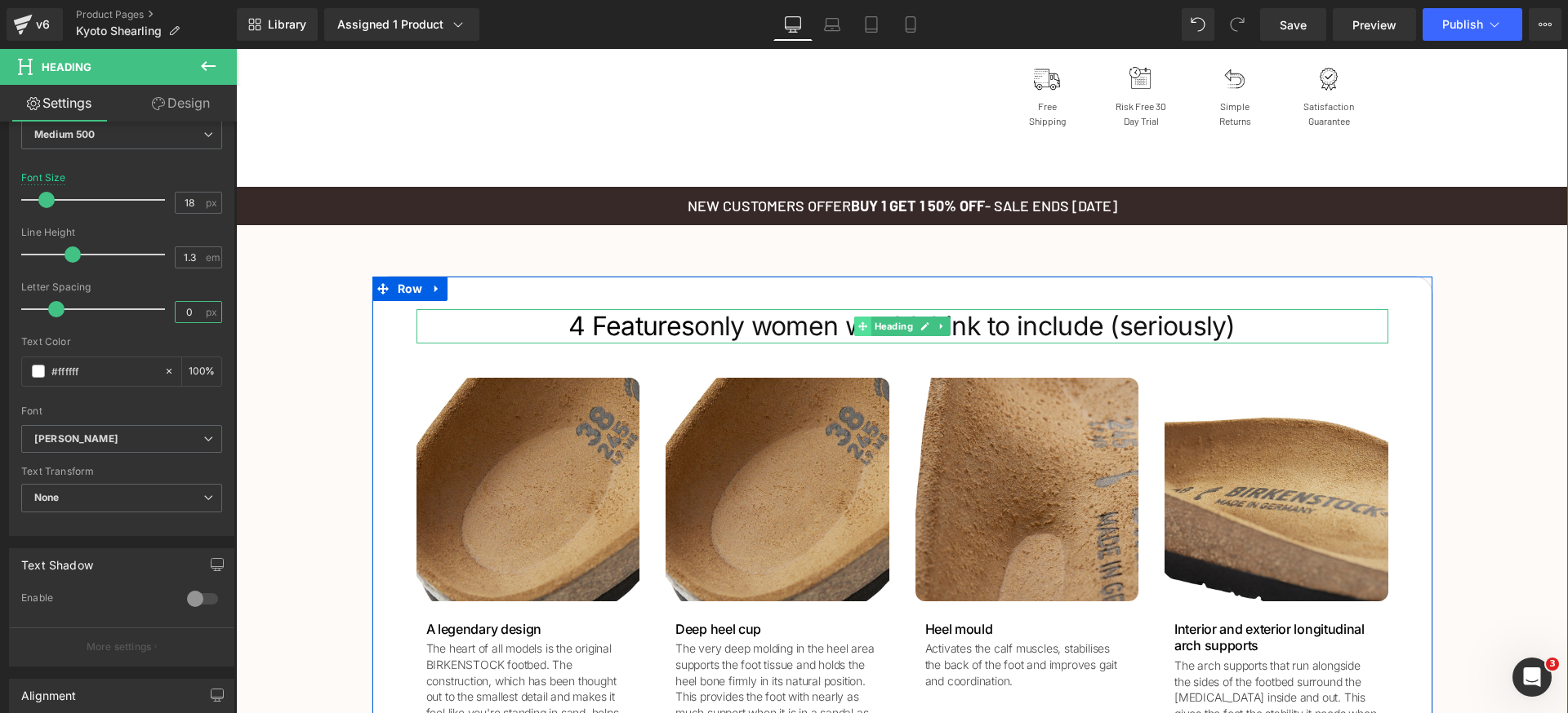
drag, startPoint x: 880, startPoint y: 330, endPoint x: 862, endPoint y: 335, distance: 18.7
click at [880, 329] on span "Heading" at bounding box center [893, 326] width 45 height 20
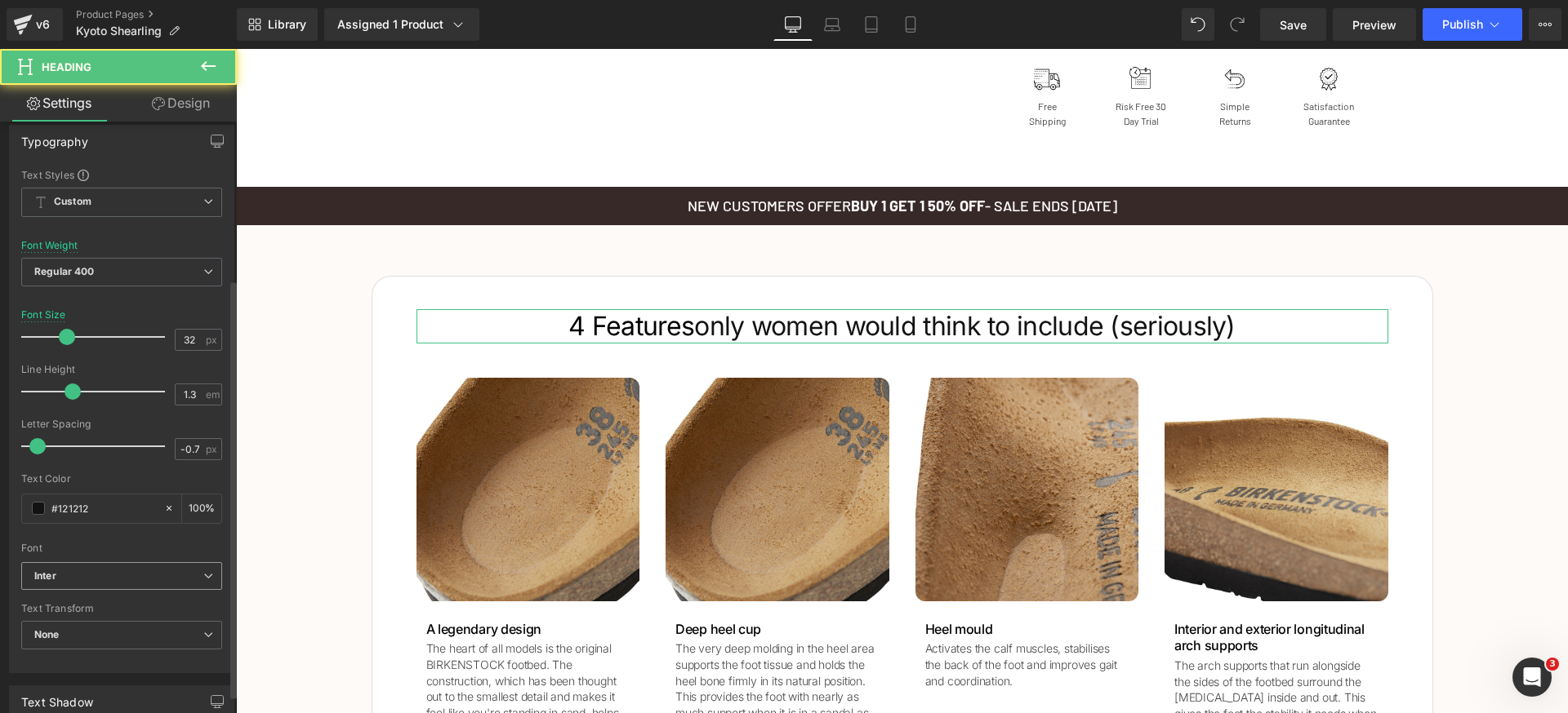
scroll to position [307, 0]
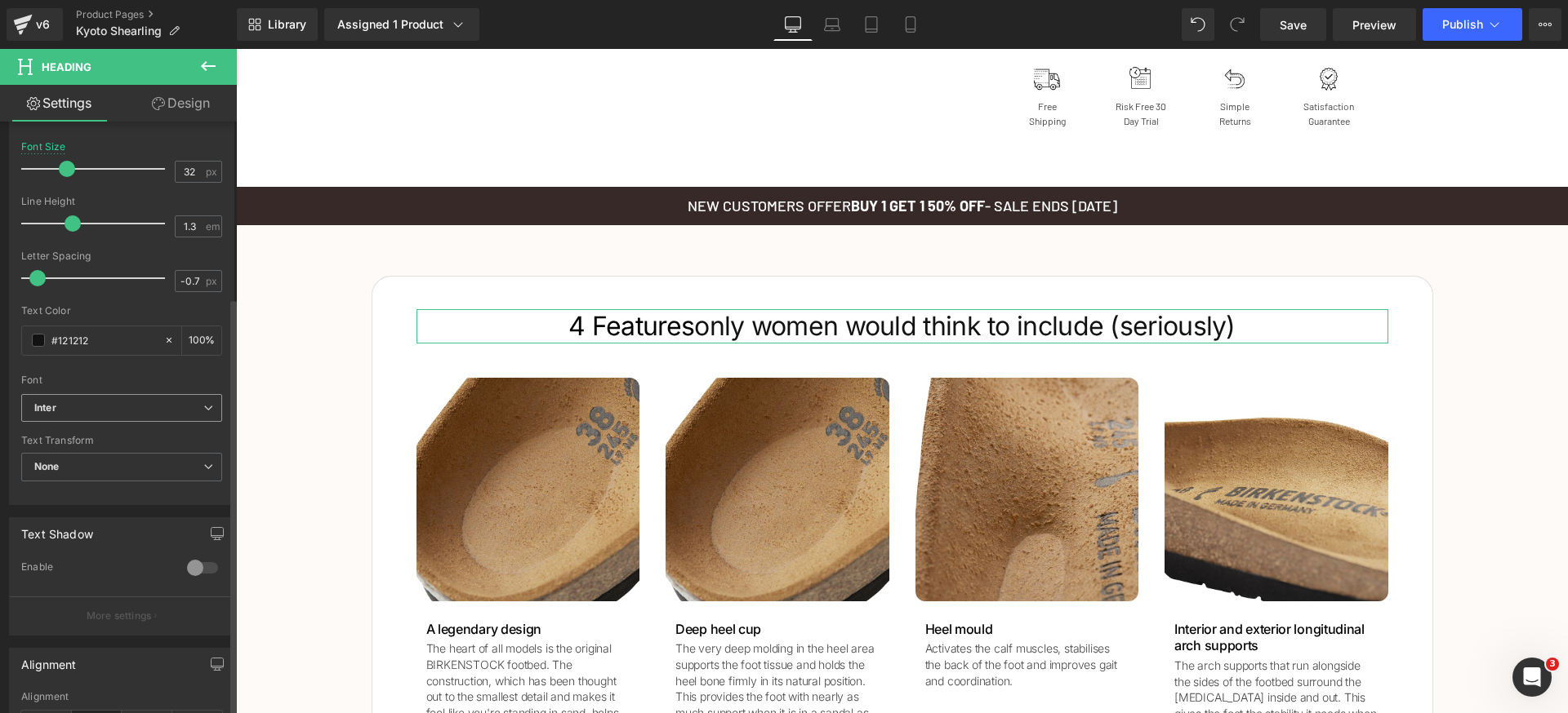
click at [135, 416] on span "Inter" at bounding box center [121, 408] width 200 height 28
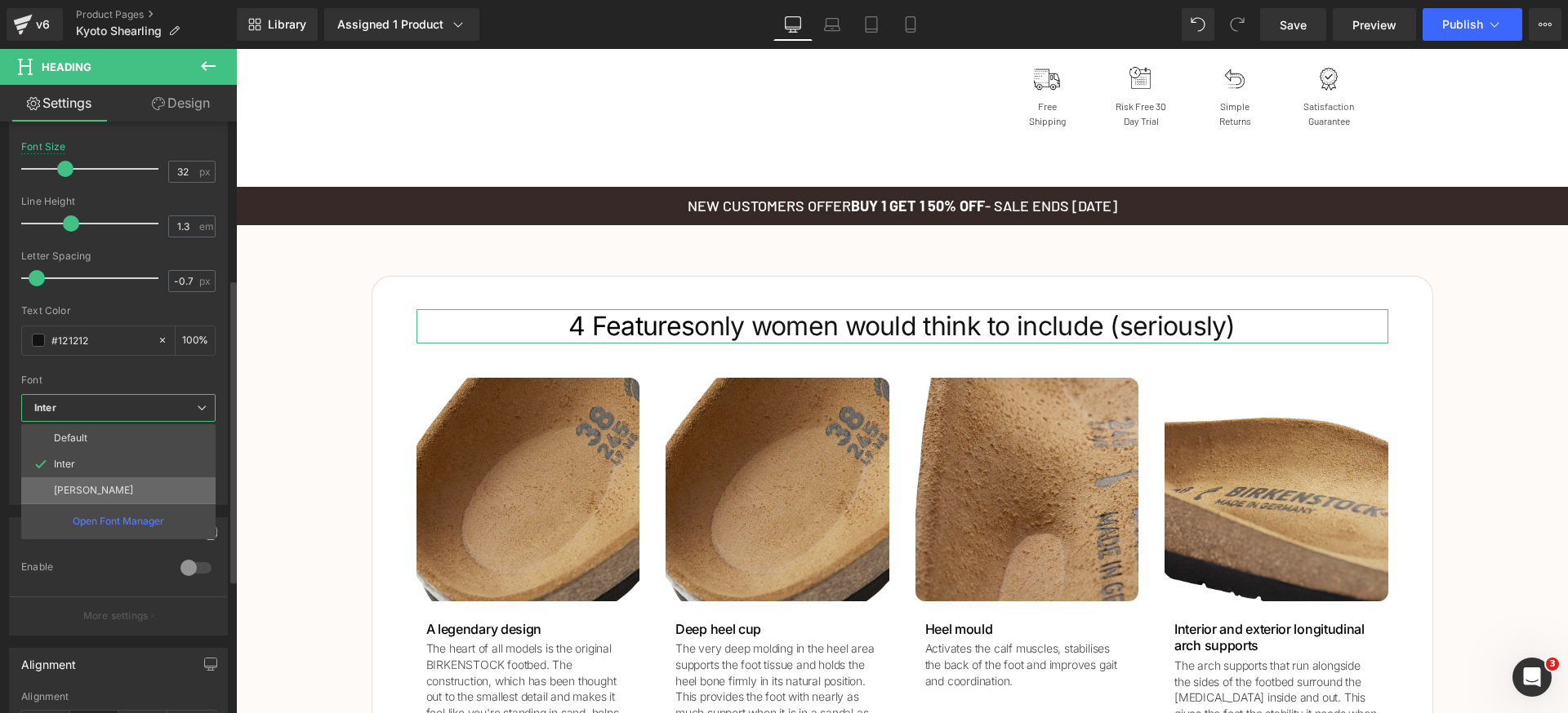
click at [97, 490] on li "[PERSON_NAME]" at bounding box center [119, 491] width 195 height 26
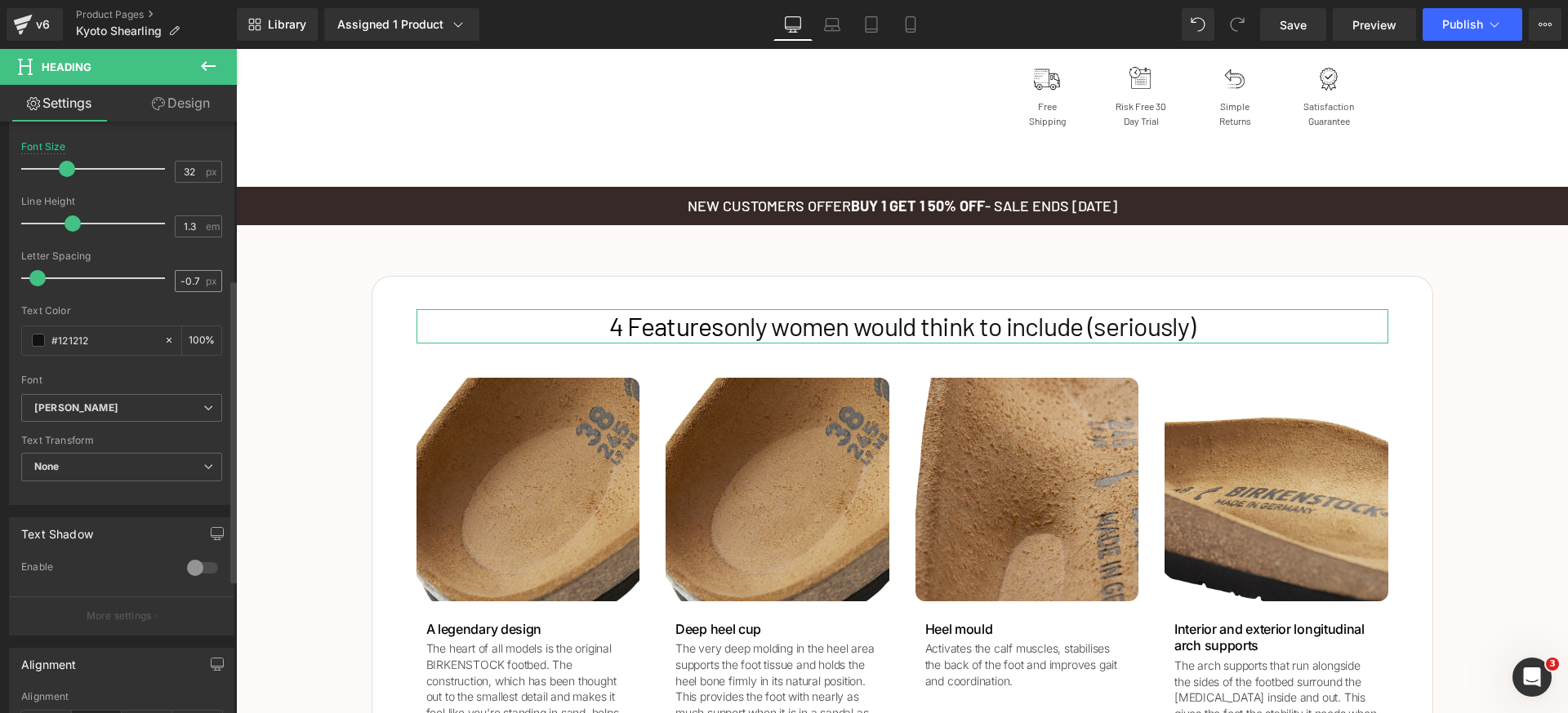
click at [206, 282] on span "px" at bounding box center [213, 280] width 14 height 10
click at [190, 283] on input "-0.7" at bounding box center [190, 281] width 28 height 21
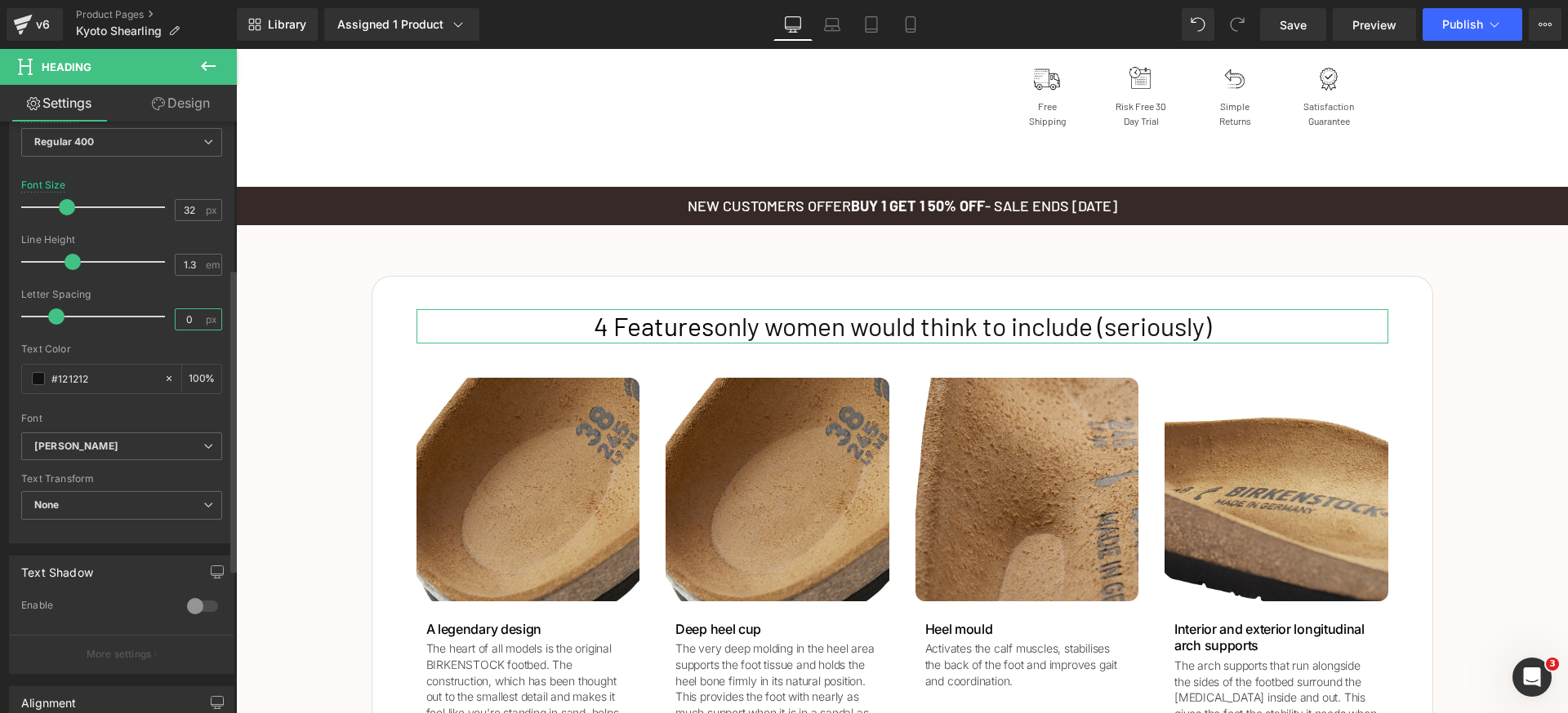
scroll to position [164, 0]
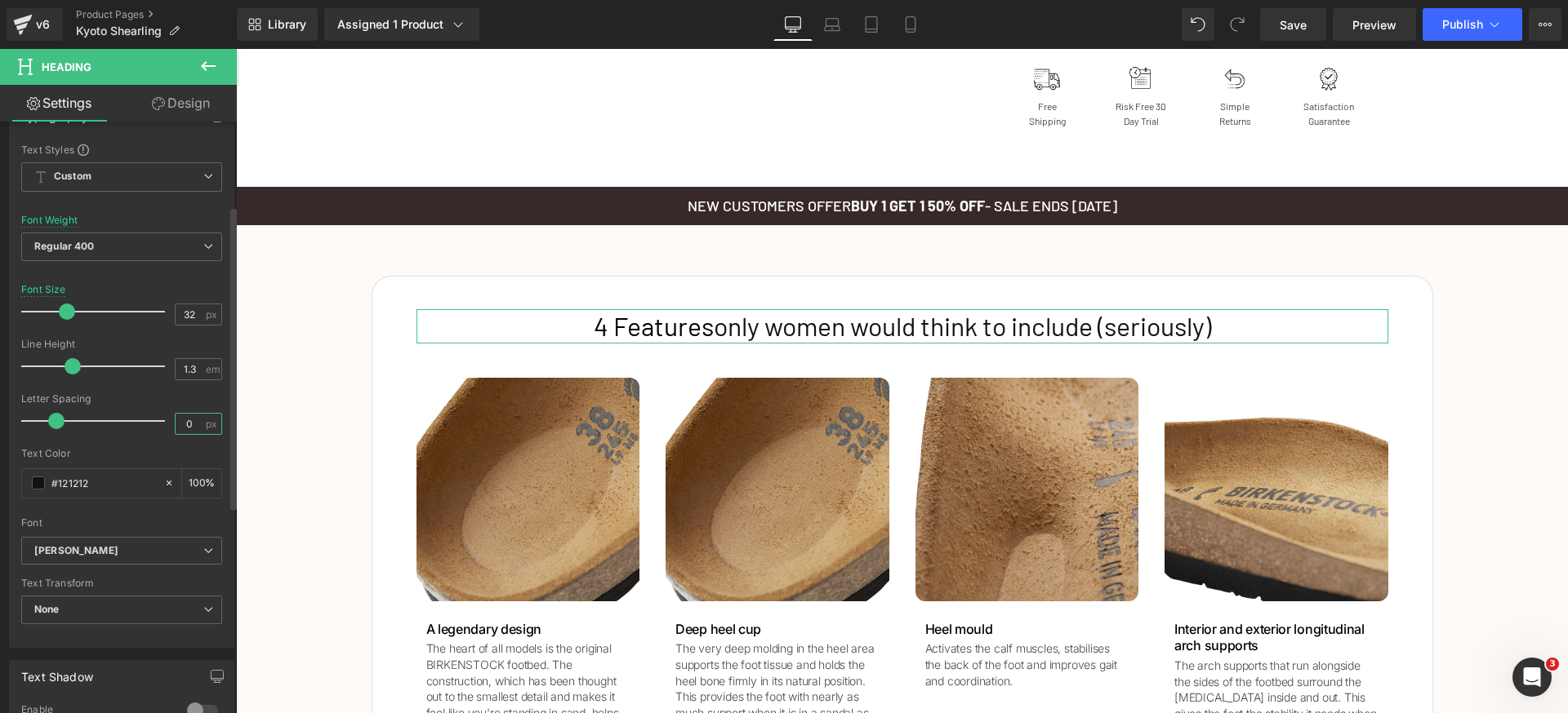
type input "0"
click at [120, 227] on div "Font Weight Regular 400 Thin 100 Semi Thin 200 Light 300 Regular 400 Medium 500…" at bounding box center [121, 246] width 200 height 65
drag, startPoint x: 123, startPoint y: 237, endPoint x: 127, endPoint y: 250, distance: 13.6
click at [123, 238] on span "Regular 400" at bounding box center [121, 246] width 200 height 28
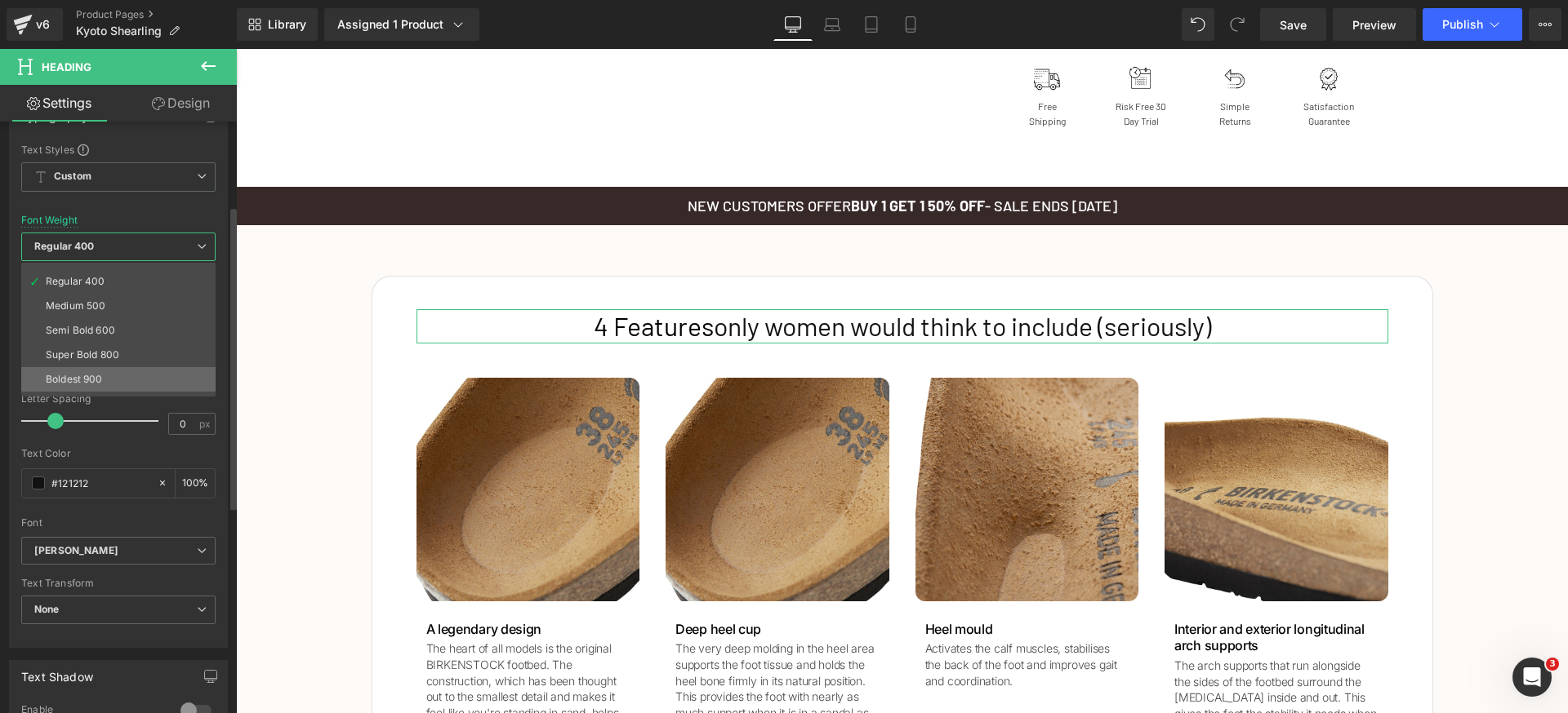
scroll to position [88, 0]
click at [110, 381] on li "Bold 700" at bounding box center [122, 383] width 201 height 24
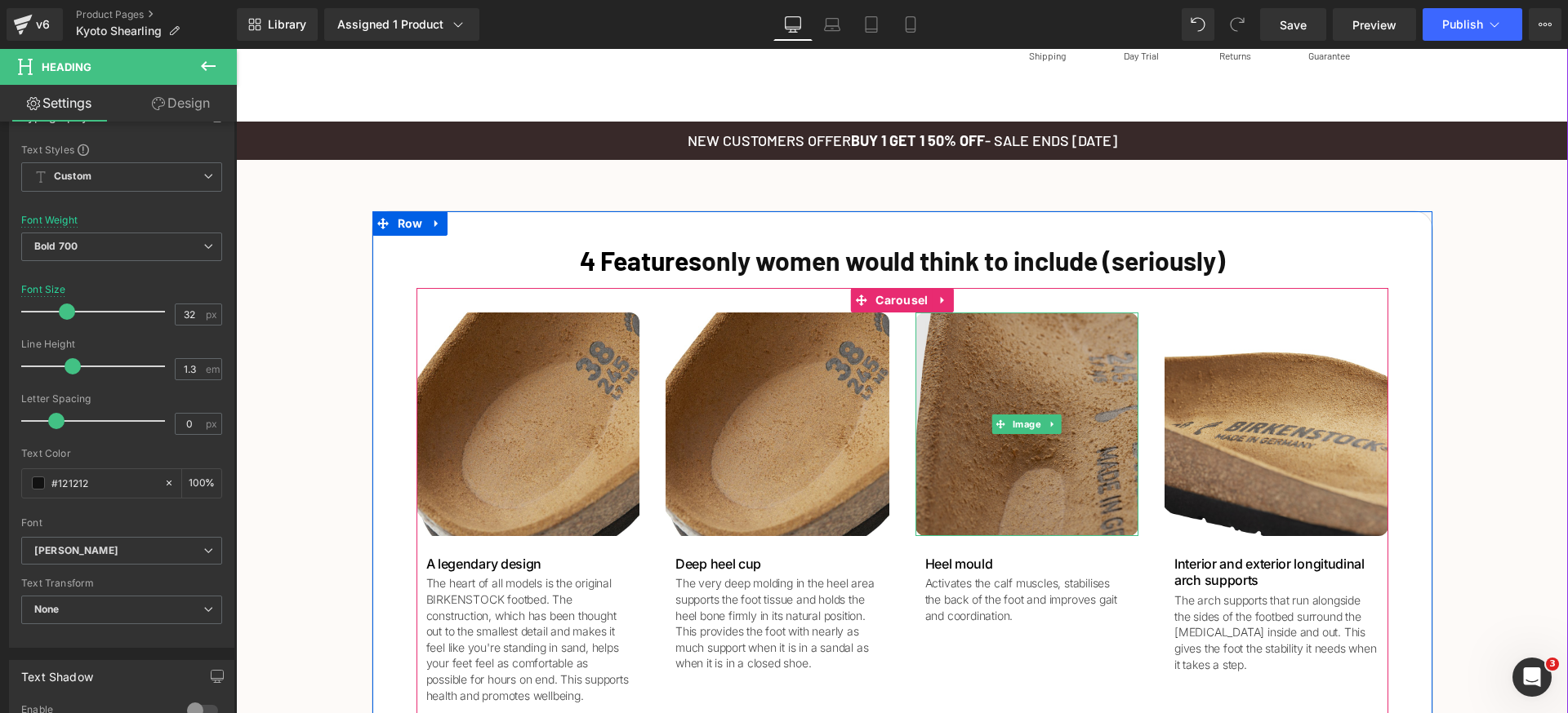
scroll to position [1969, 0]
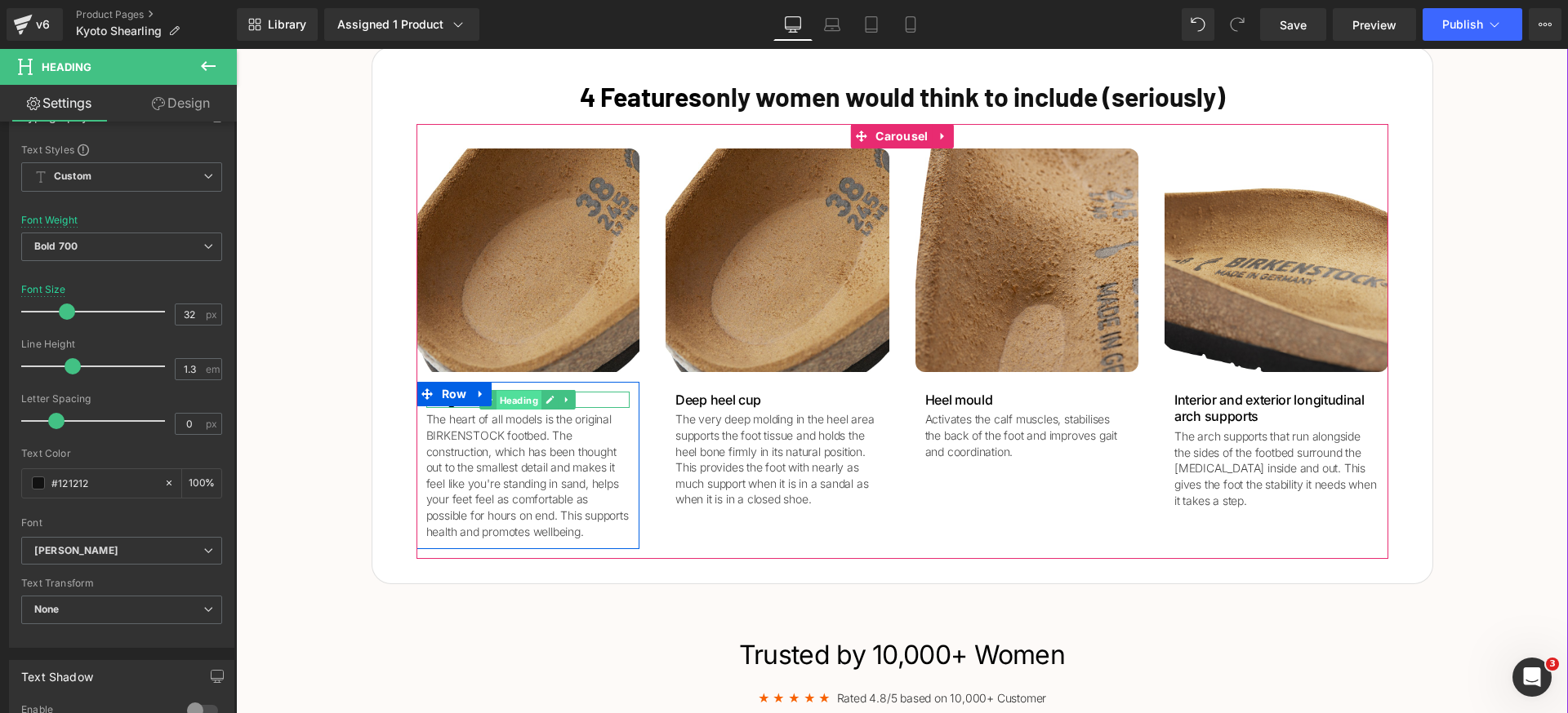
click at [511, 400] on span "Heading" at bounding box center [520, 401] width 45 height 20
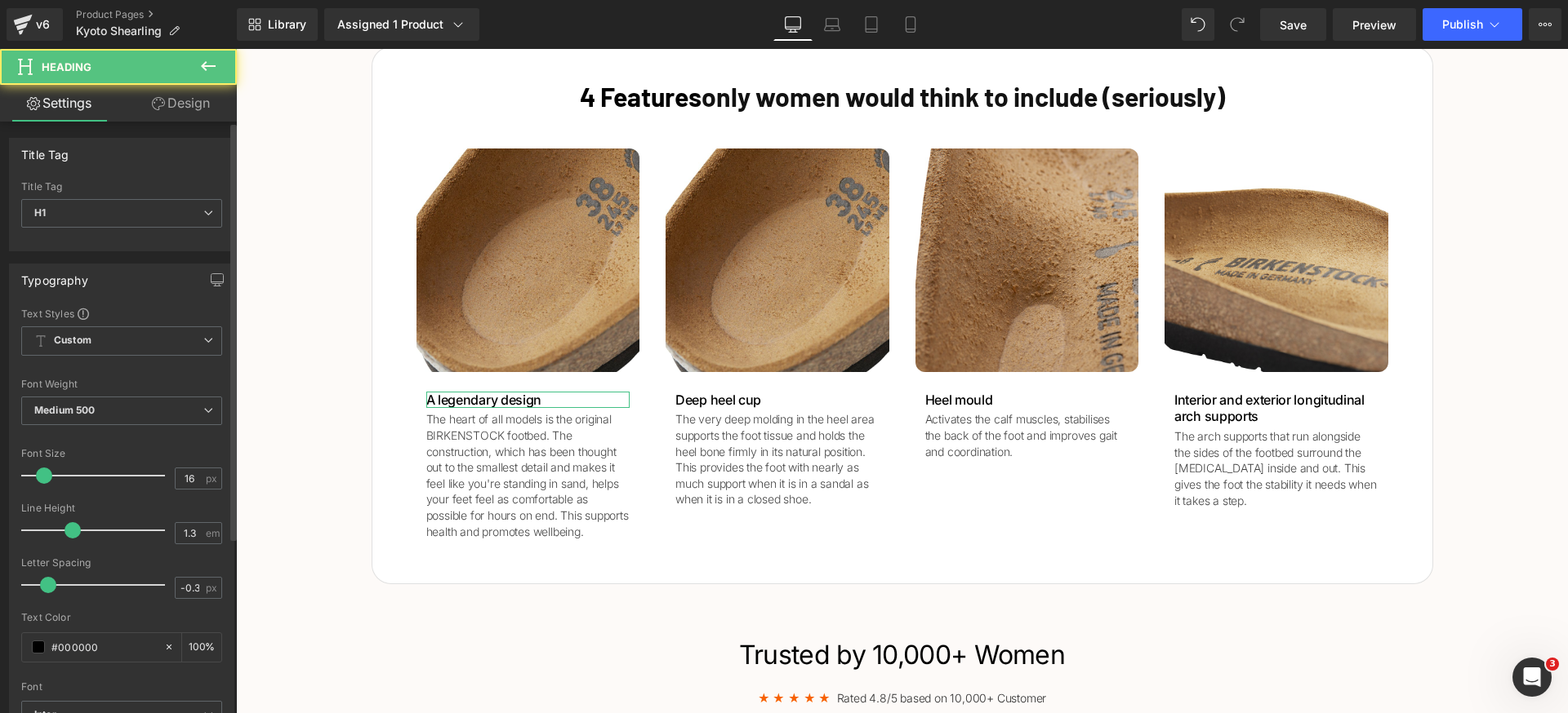
scroll to position [84, 0]
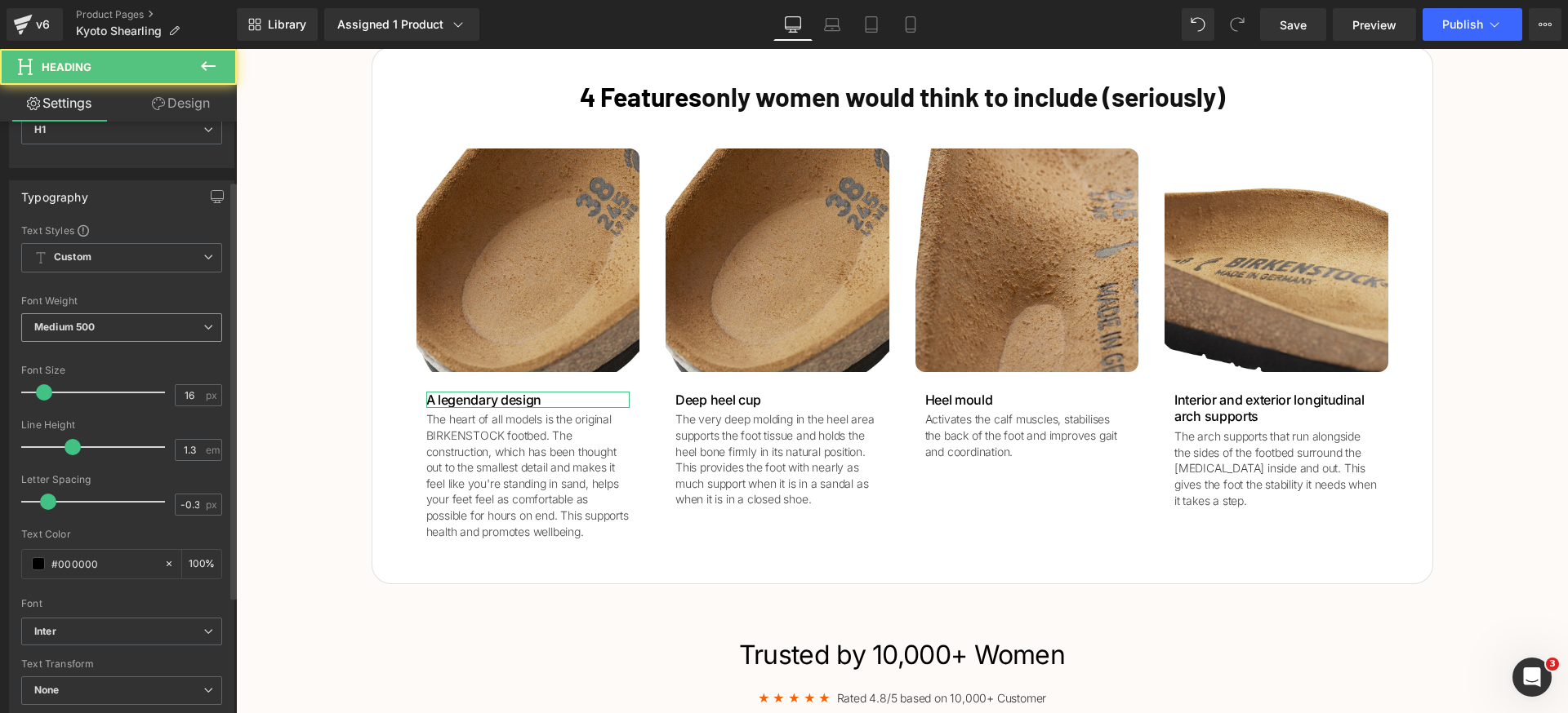
click at [139, 322] on span "Medium 500" at bounding box center [121, 327] width 200 height 28
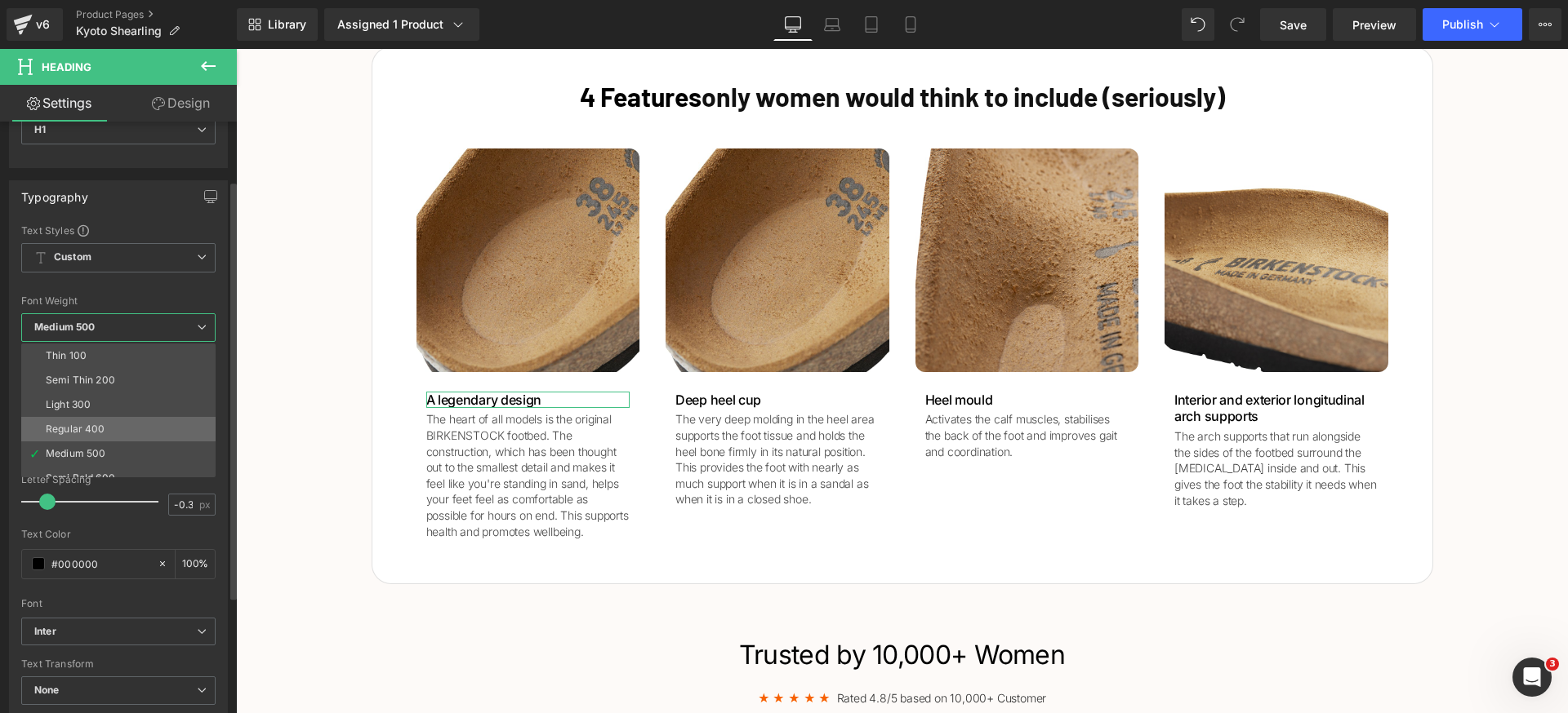
scroll to position [22, 0]
click at [104, 459] on div "Semi Bold 600" at bounding box center [81, 457] width 70 height 11
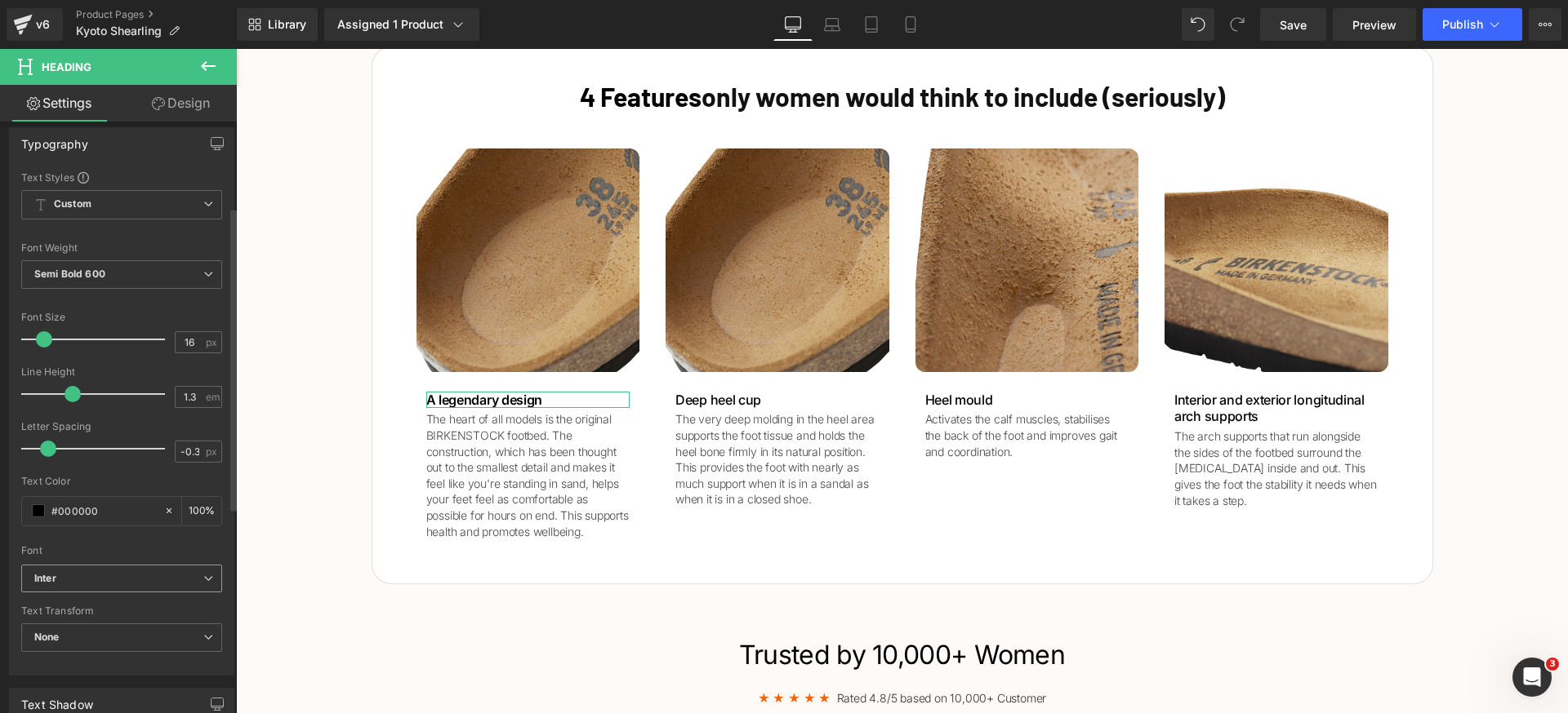
scroll to position [166, 0]
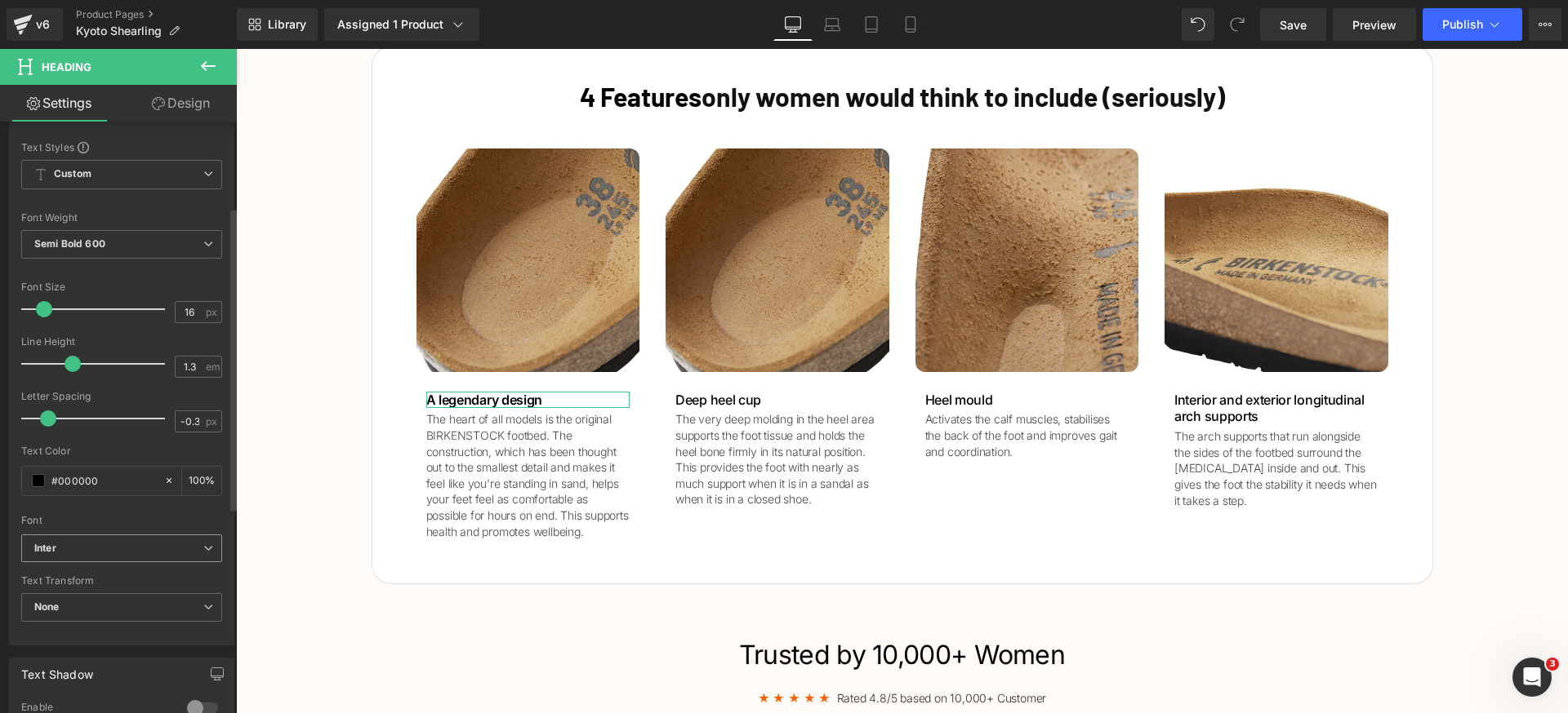
click at [150, 546] on b "Inter" at bounding box center [119, 548] width 169 height 14
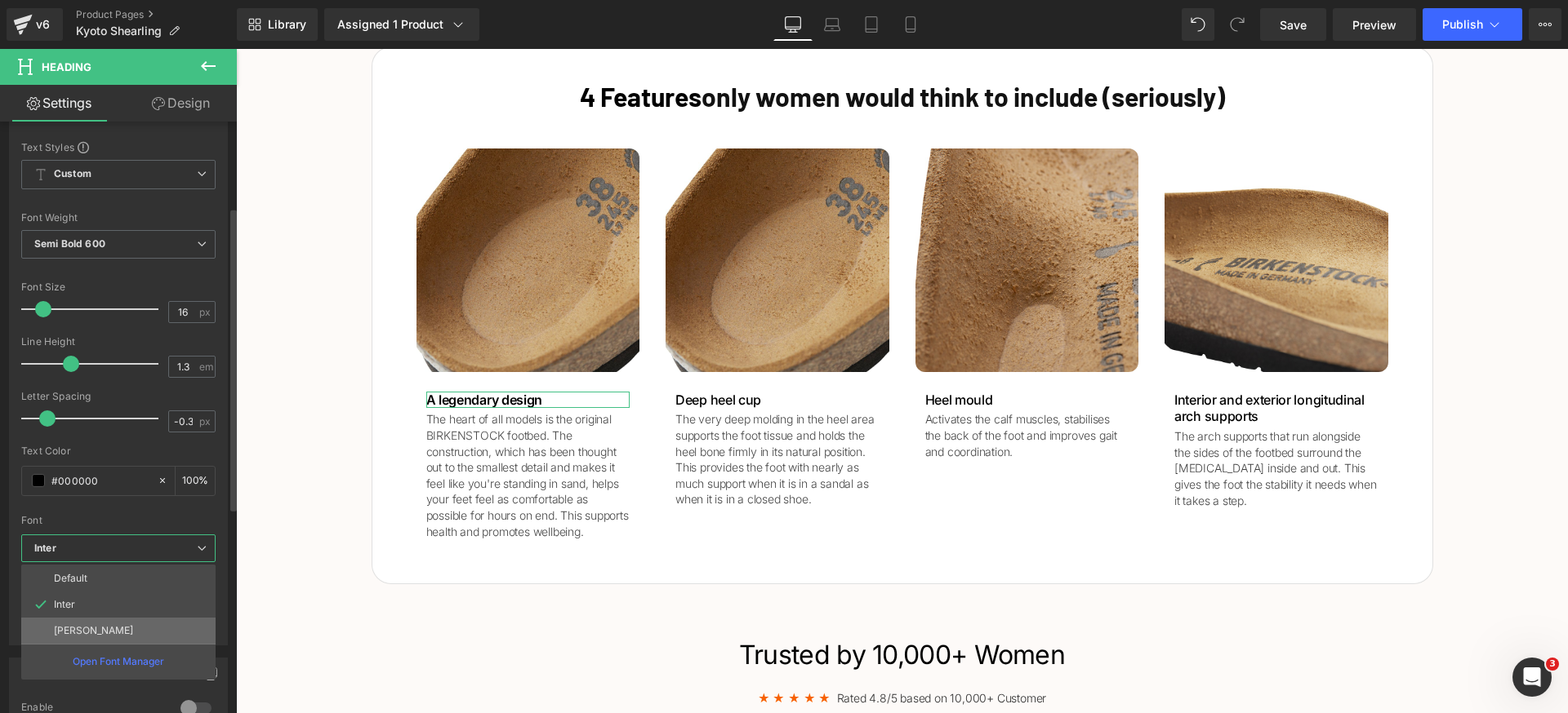
click at [118, 623] on li "[PERSON_NAME]" at bounding box center [119, 631] width 195 height 26
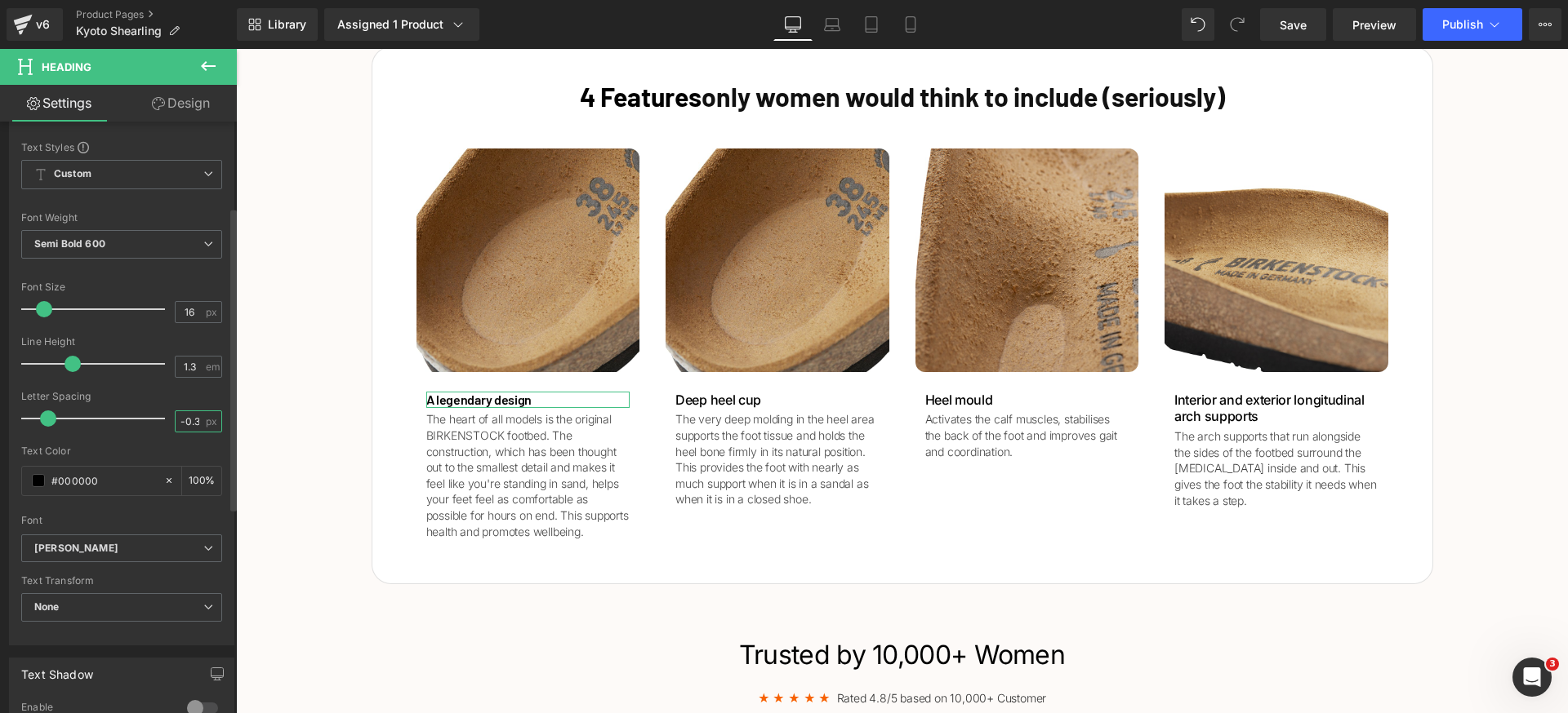
click at [184, 426] on input "-0.3" at bounding box center [190, 421] width 28 height 21
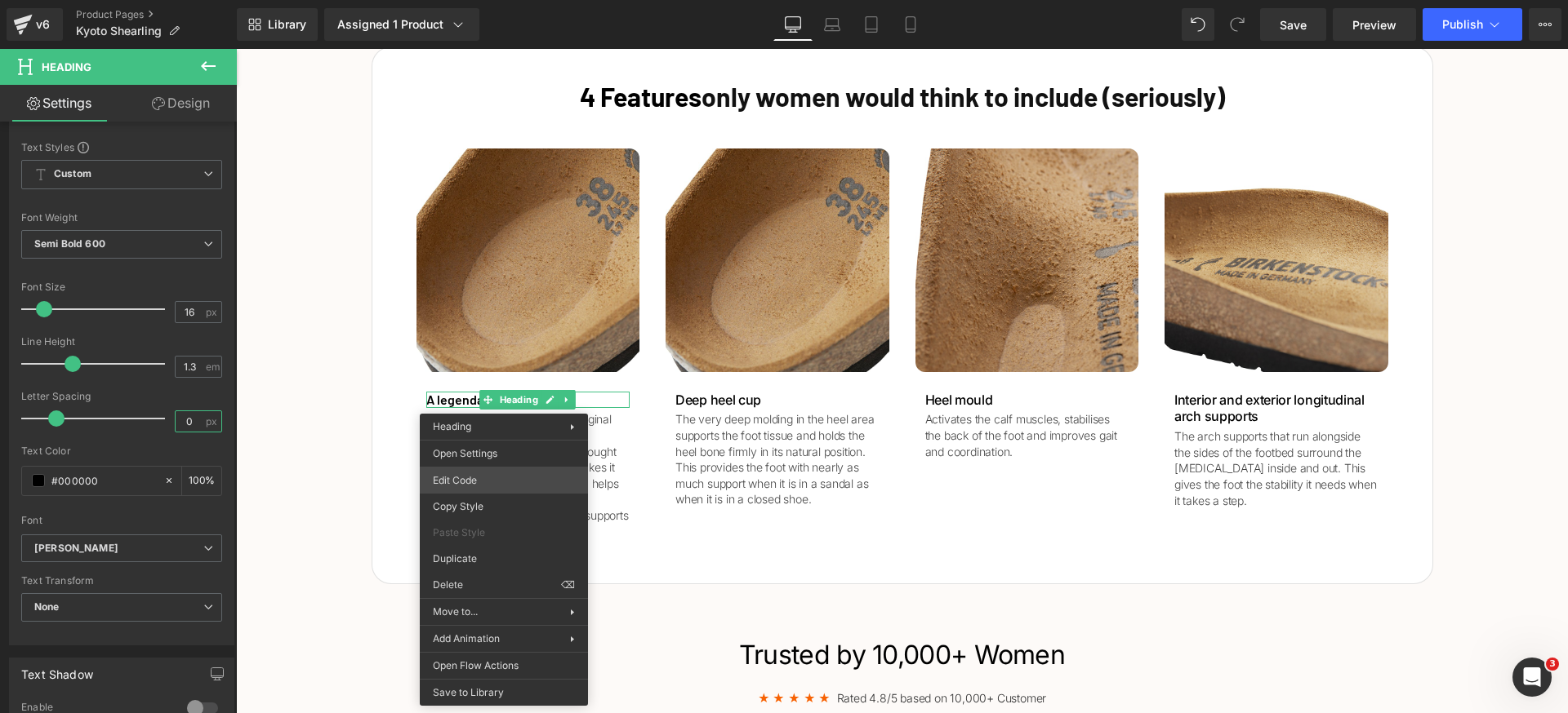
click at [503, 0] on div "Heading You are previewing how the will restyle your page. You can not edit Ele…" at bounding box center [784, 0] width 1568 height 0
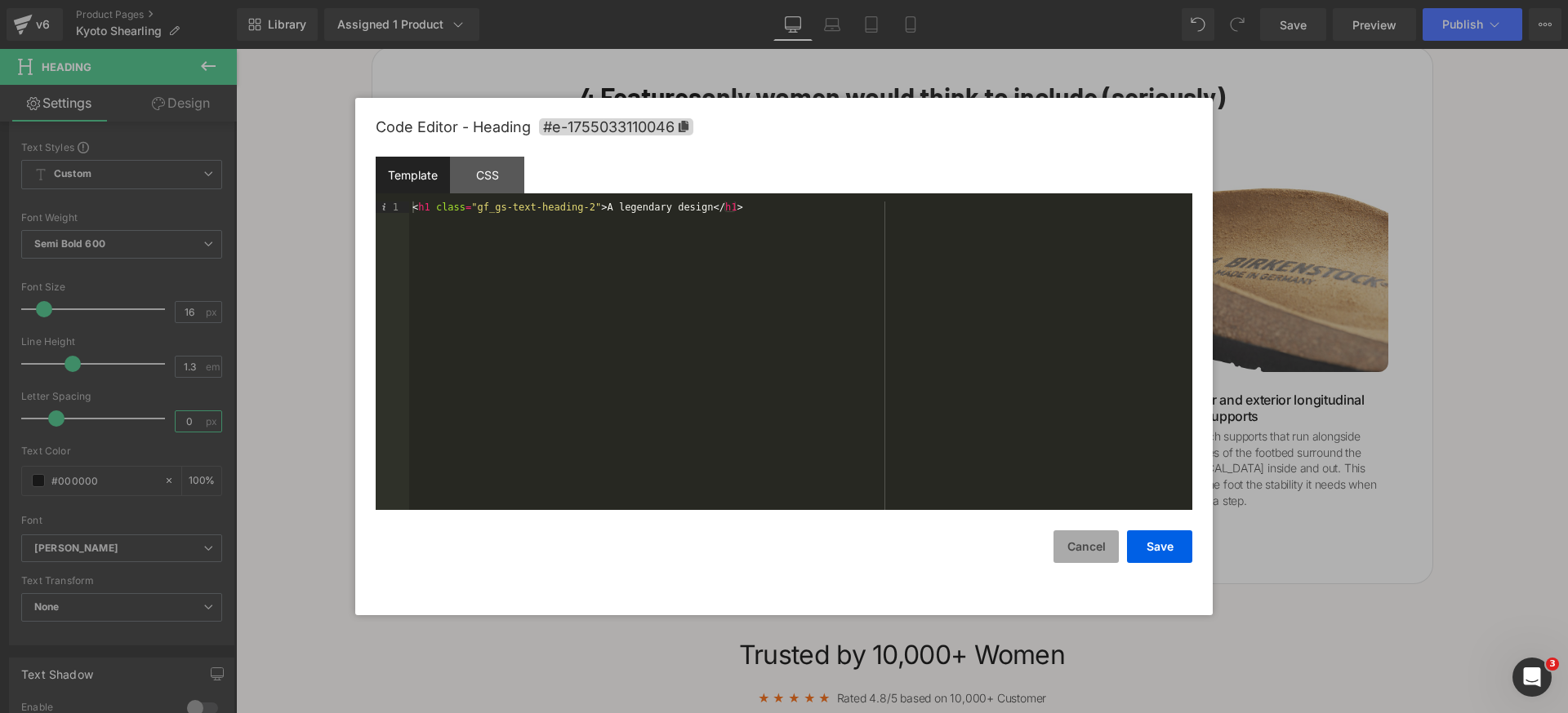
type input "0"
drag, startPoint x: 1091, startPoint y: 558, endPoint x: 1063, endPoint y: 548, distance: 29.7
click at [1091, 558] on button "Cancel" at bounding box center [1085, 547] width 65 height 33
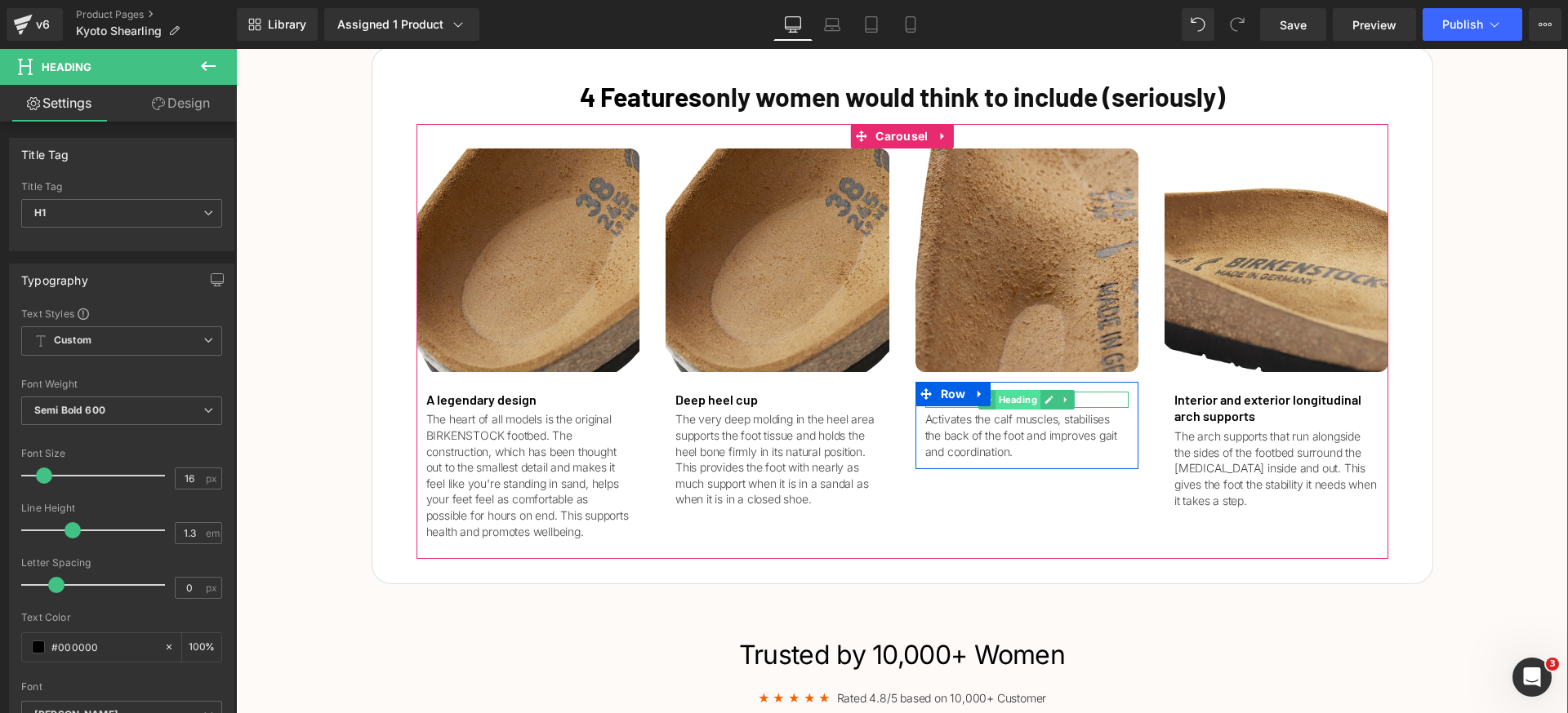
click at [996, 399] on span "Heading" at bounding box center [1018, 400] width 45 height 20
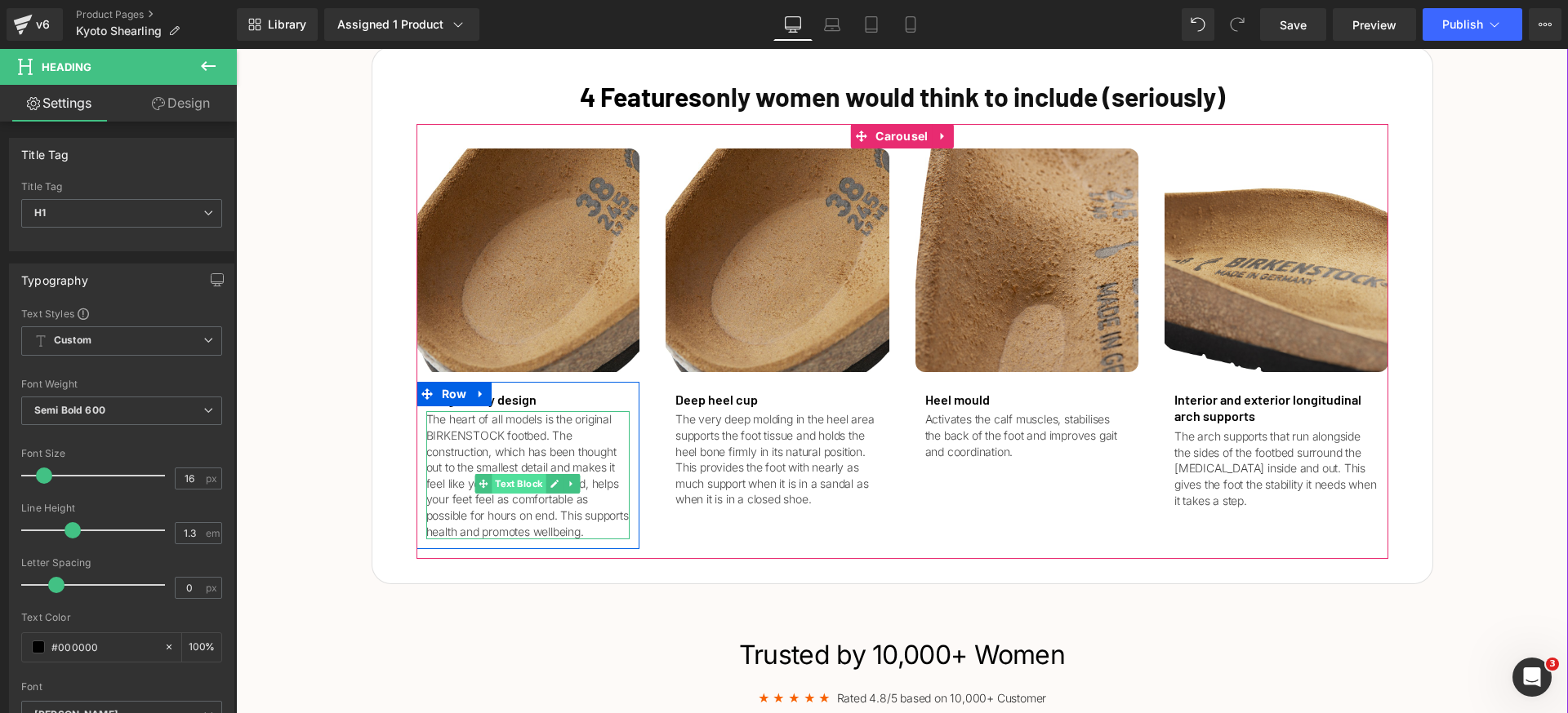
click at [503, 484] on span "Text Block" at bounding box center [519, 483] width 54 height 20
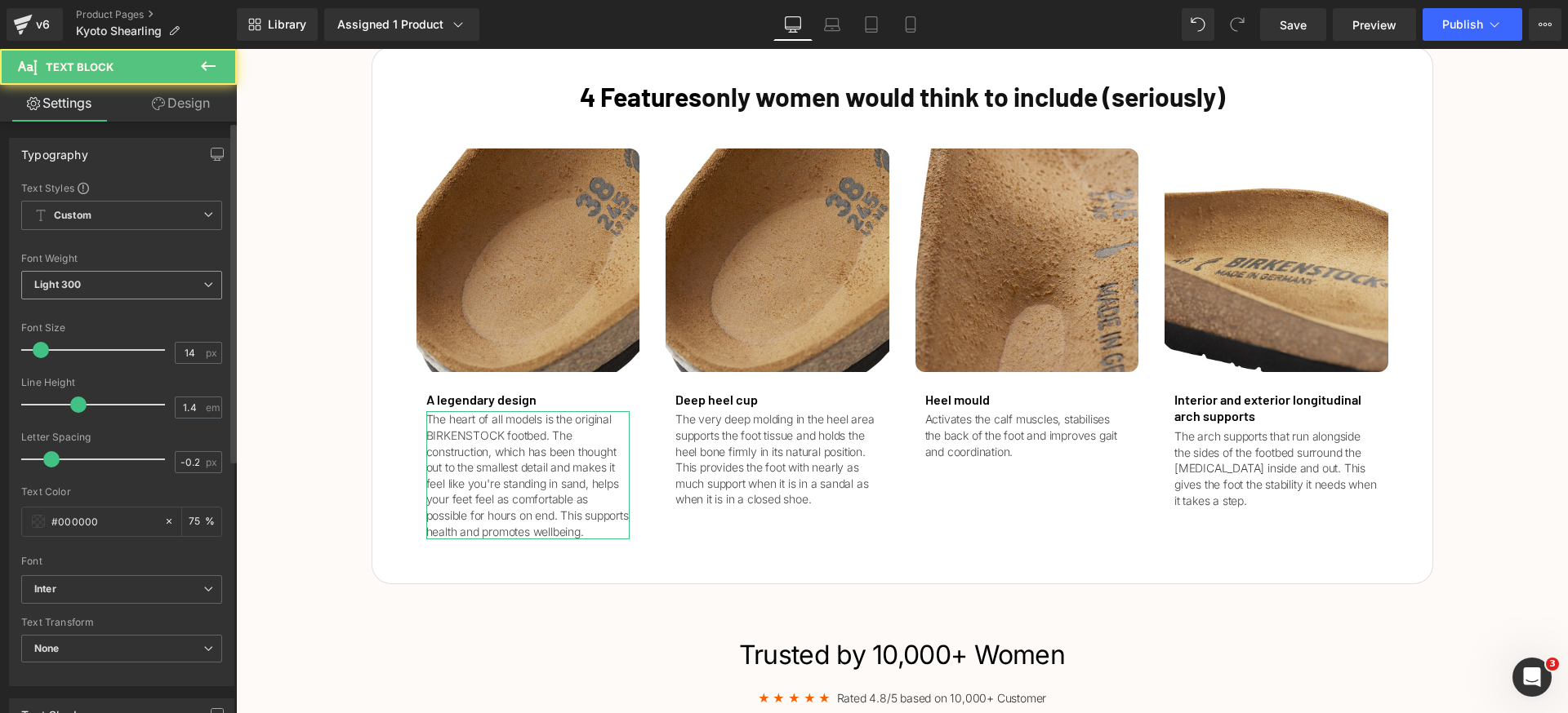
click at [142, 288] on span "Light 300" at bounding box center [121, 285] width 200 height 28
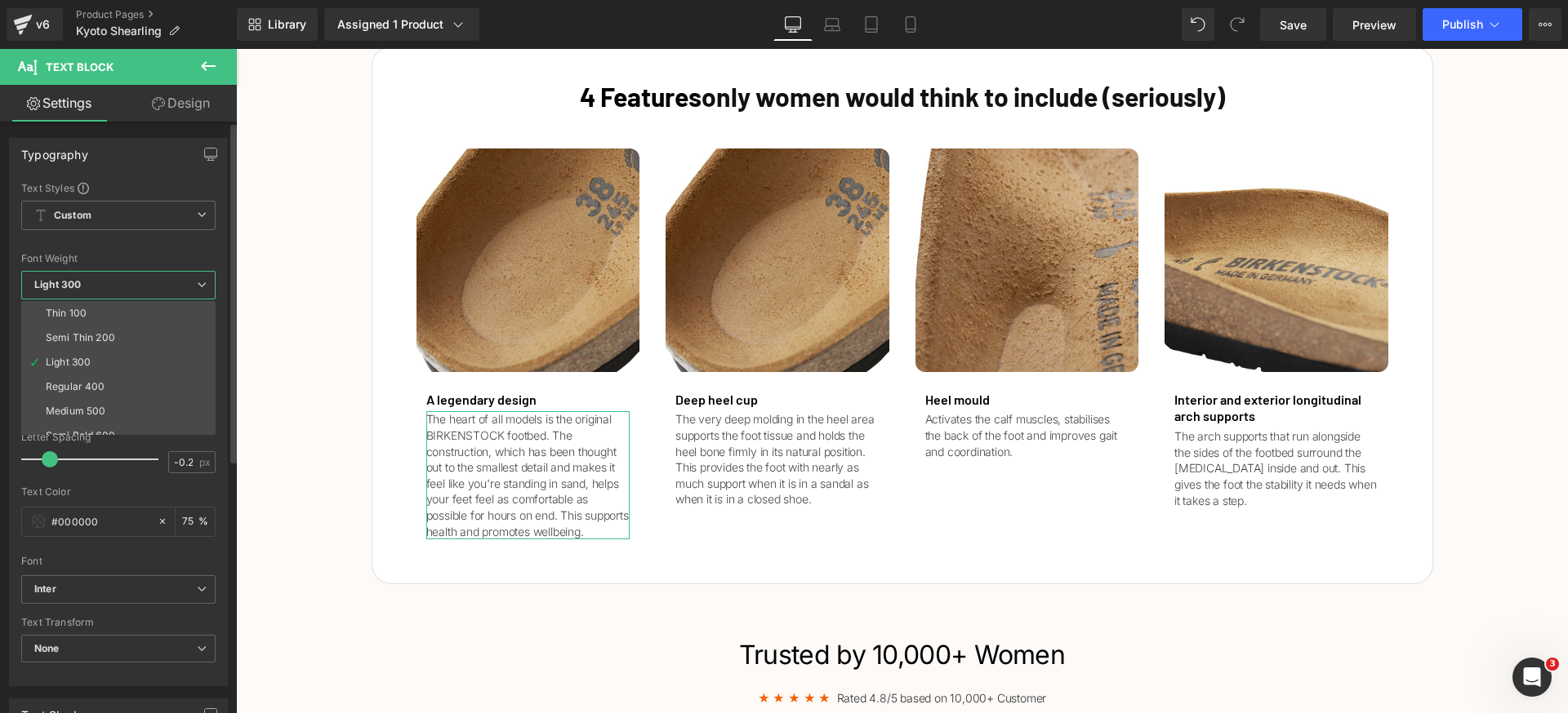
click at [102, 386] on div "Regular 400" at bounding box center [75, 387] width 59 height 11
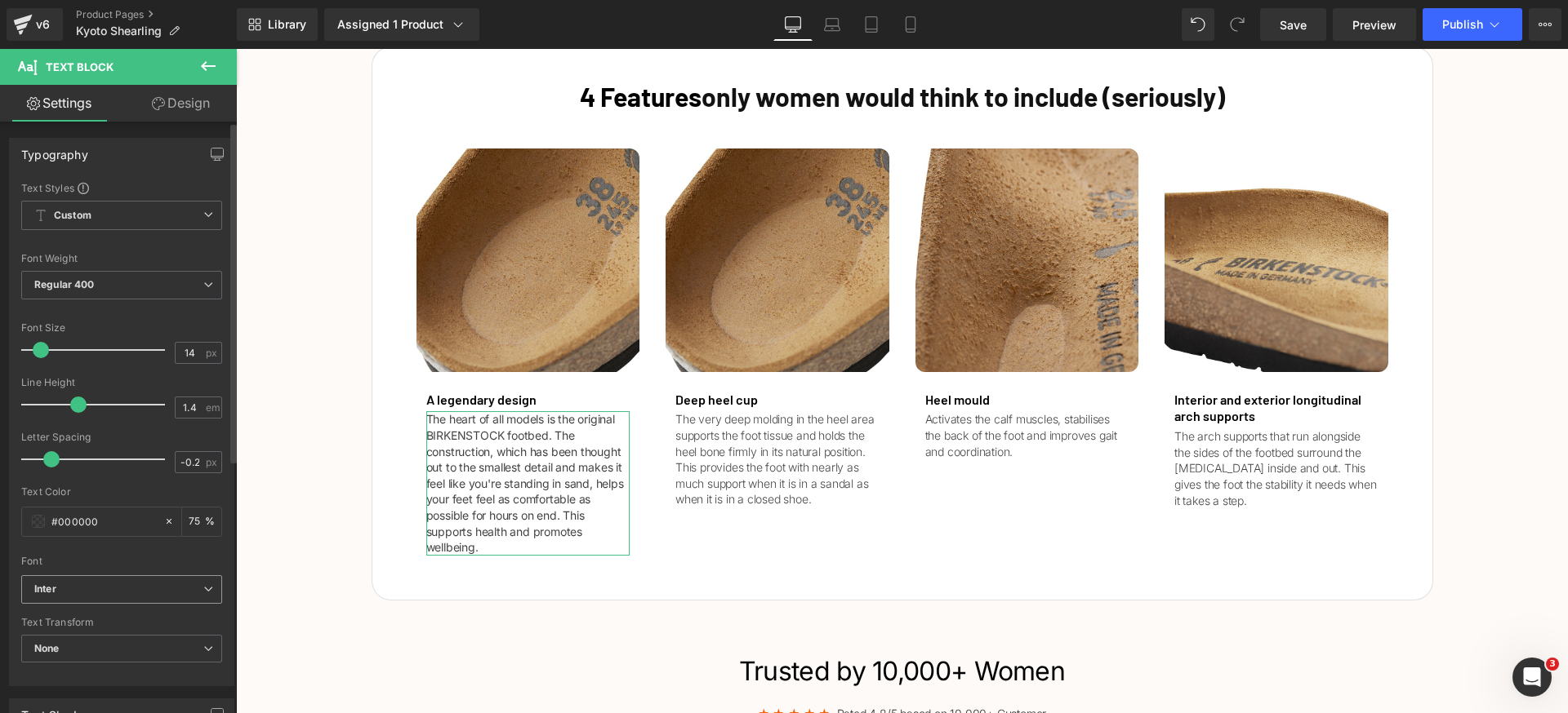
click at [160, 584] on b "Inter" at bounding box center [119, 590] width 169 height 14
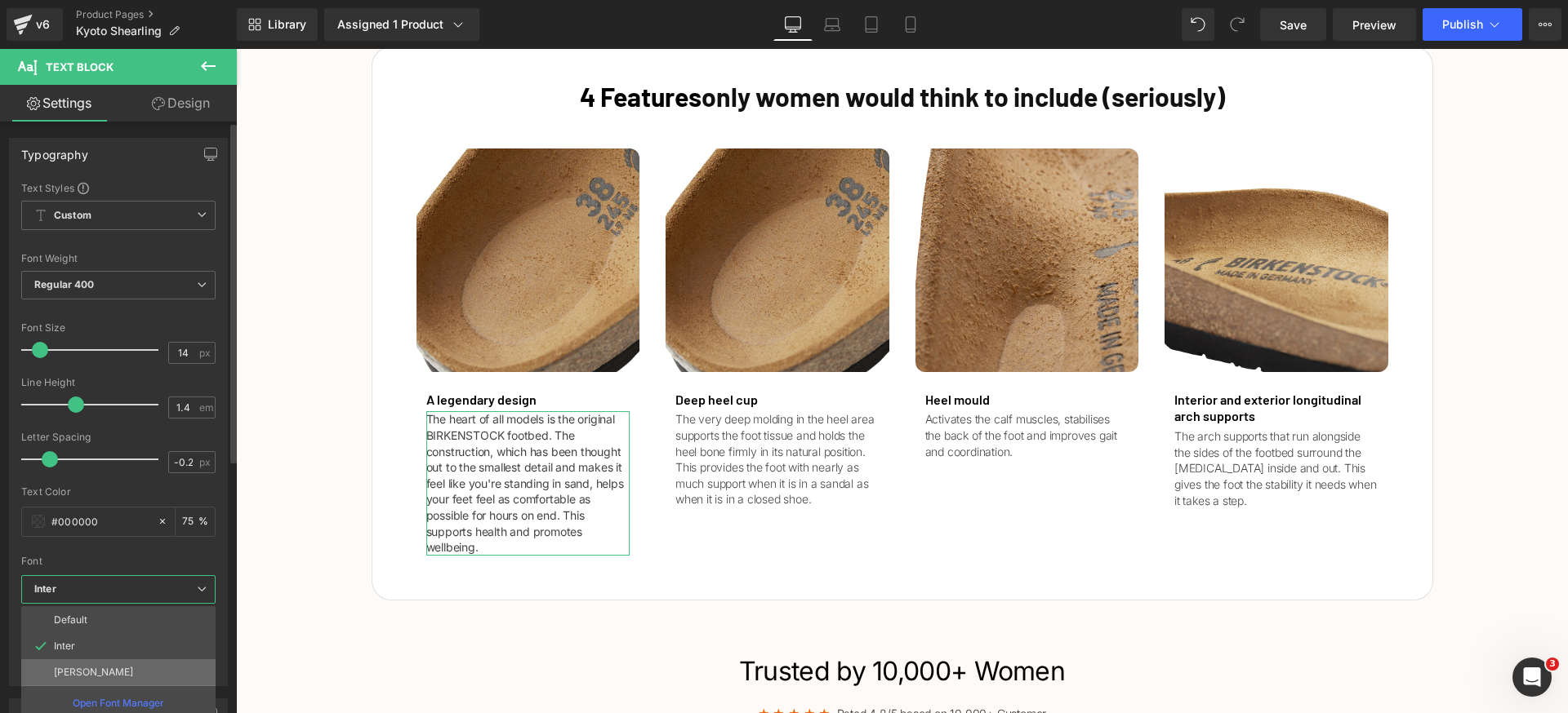
click at [133, 666] on li "[PERSON_NAME]" at bounding box center [119, 673] width 195 height 26
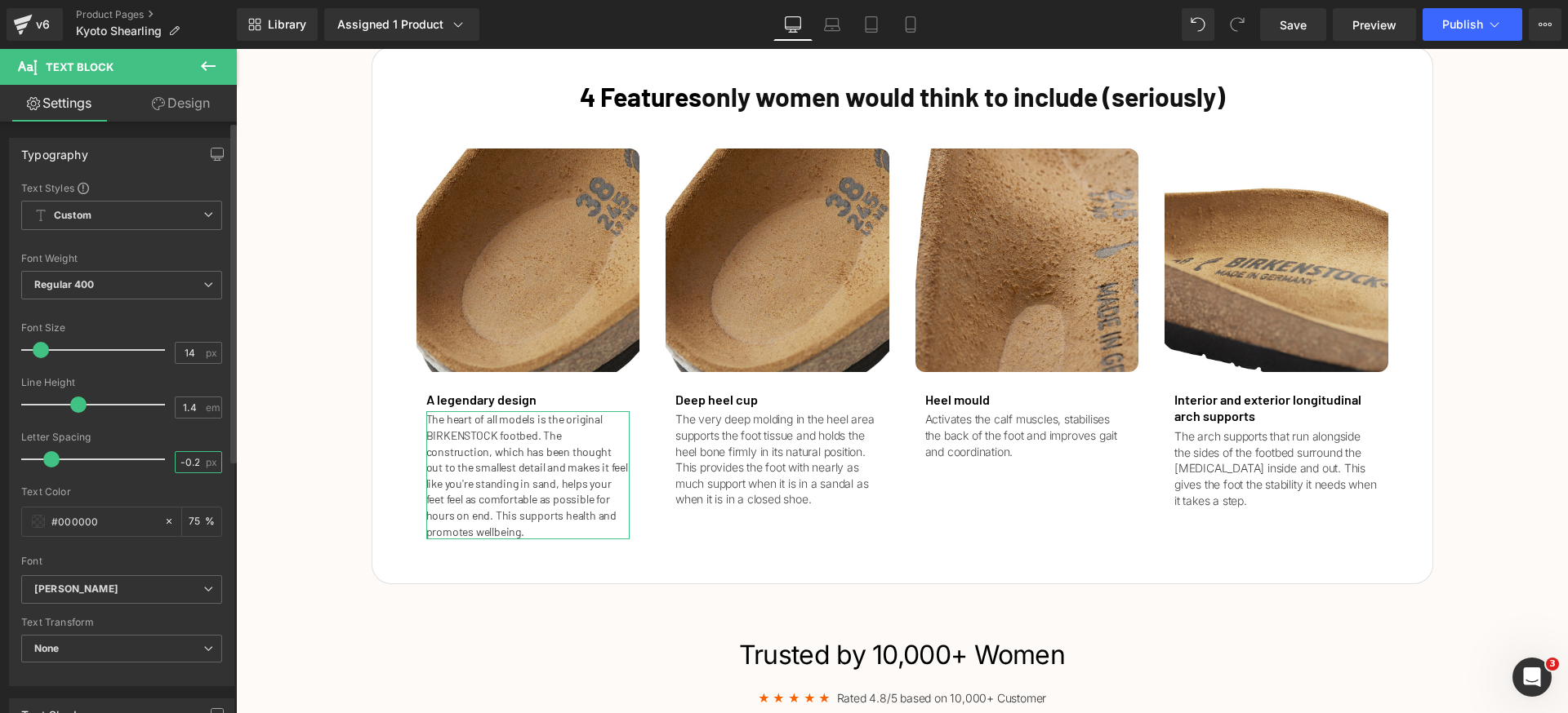
click at [188, 466] on input "-0.2" at bounding box center [190, 463] width 28 height 21
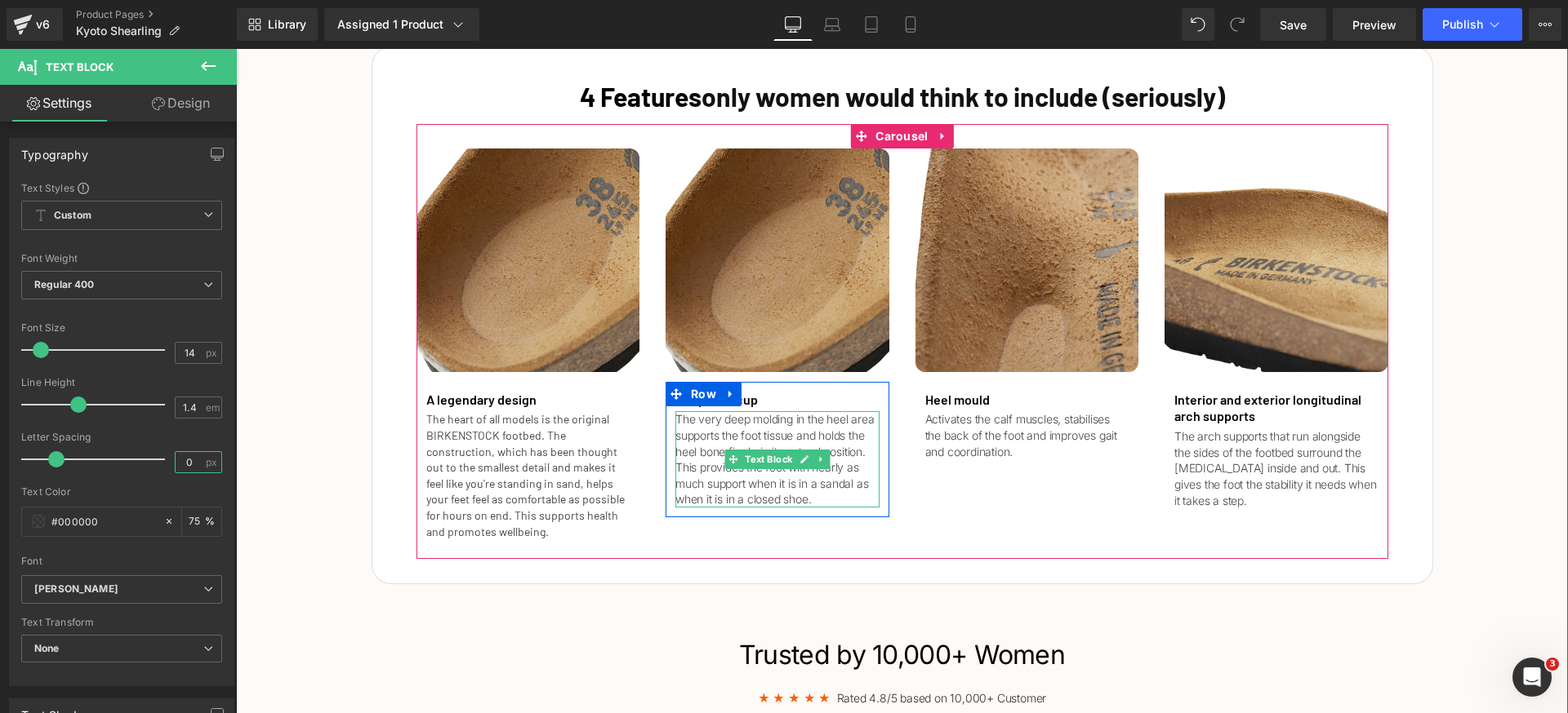
type input "0"
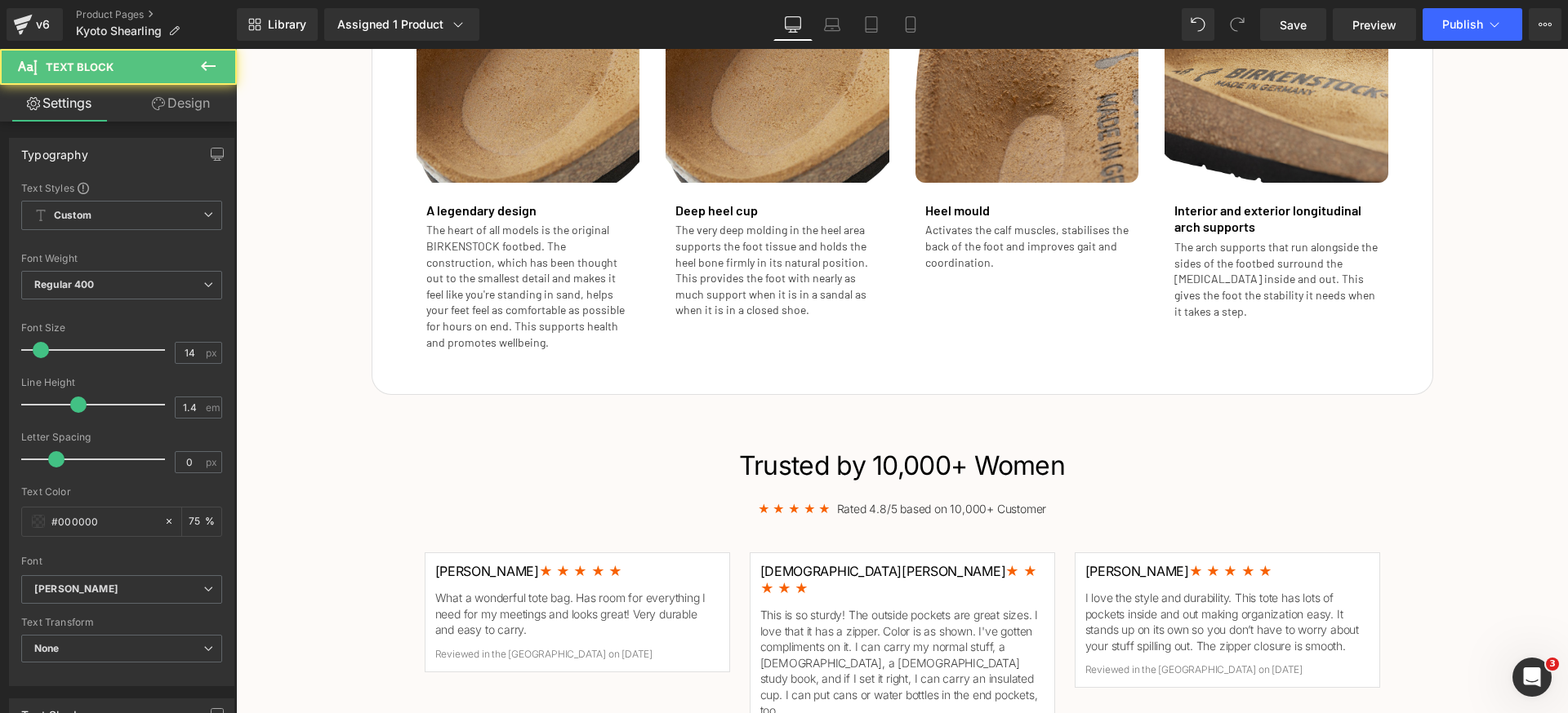
scroll to position [2242, 0]
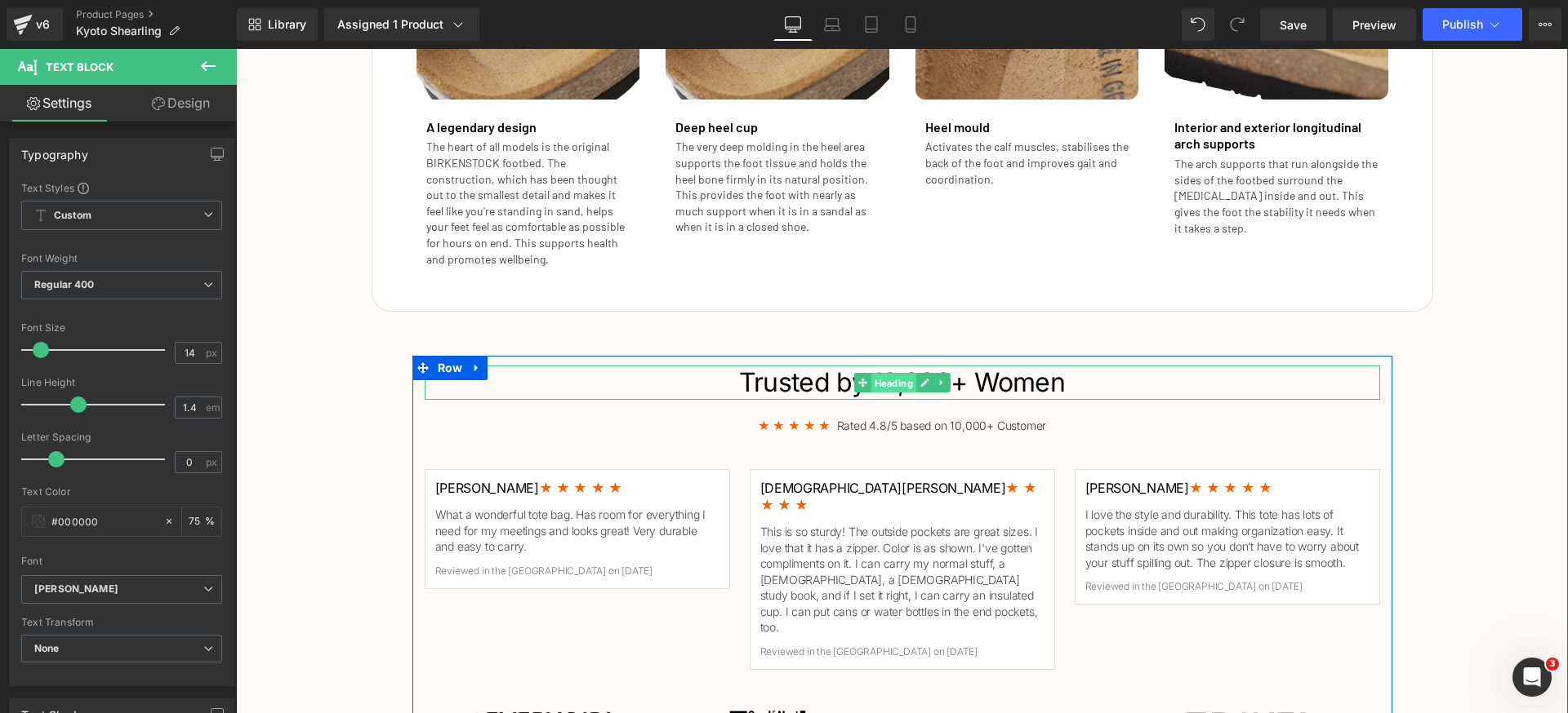
click at [886, 386] on span "Heading" at bounding box center [893, 383] width 45 height 20
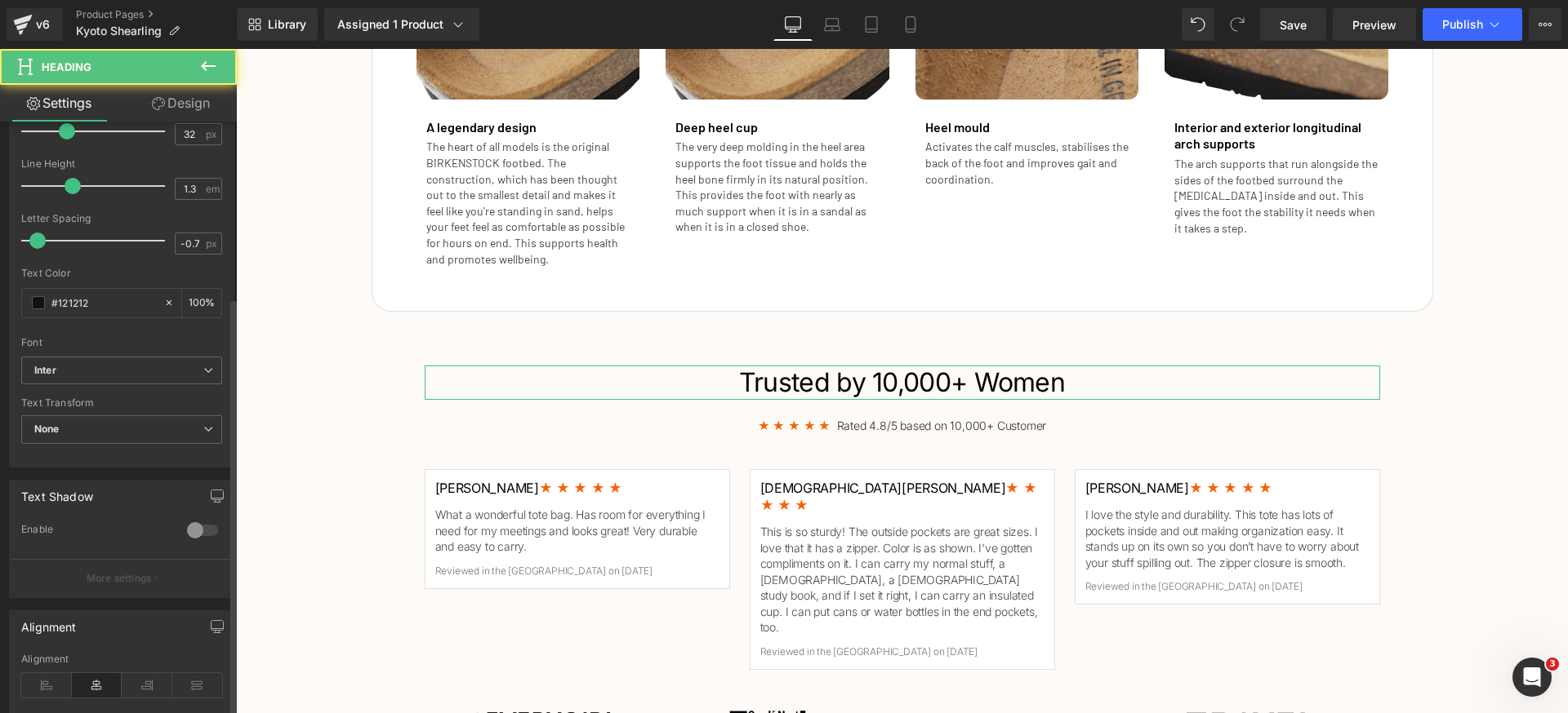
scroll to position [335, 0]
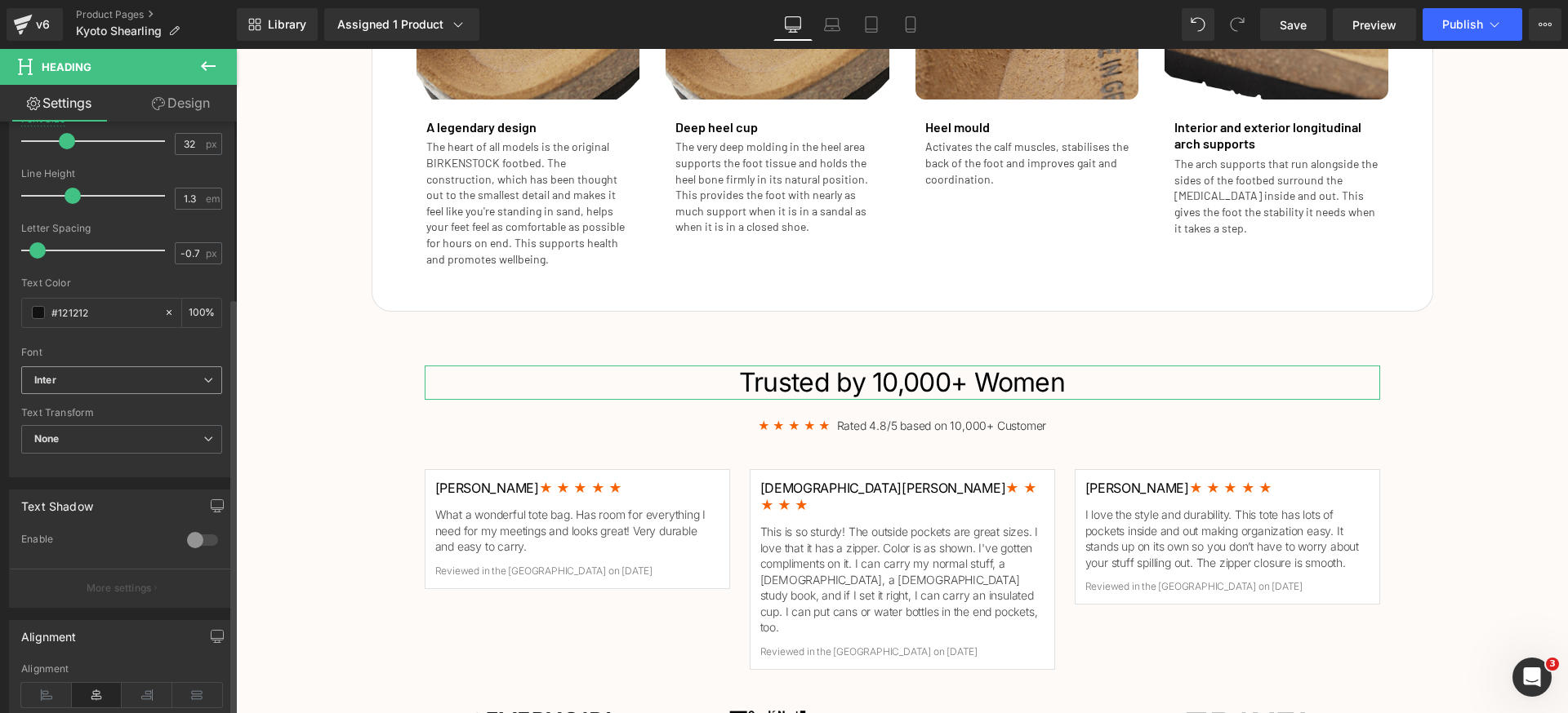
click at [114, 372] on span "Inter" at bounding box center [121, 381] width 200 height 28
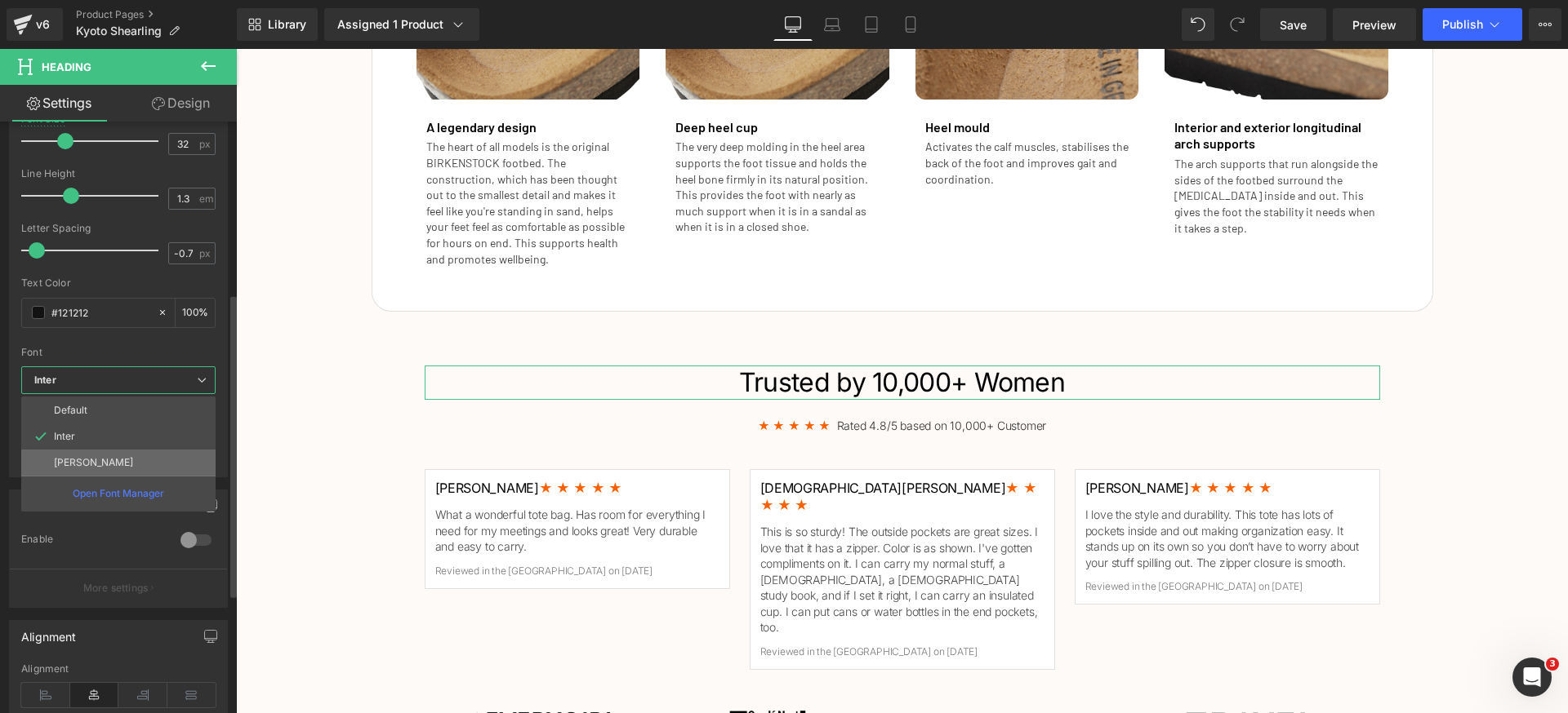
click at [81, 465] on p "[PERSON_NAME]" at bounding box center [93, 463] width 79 height 11
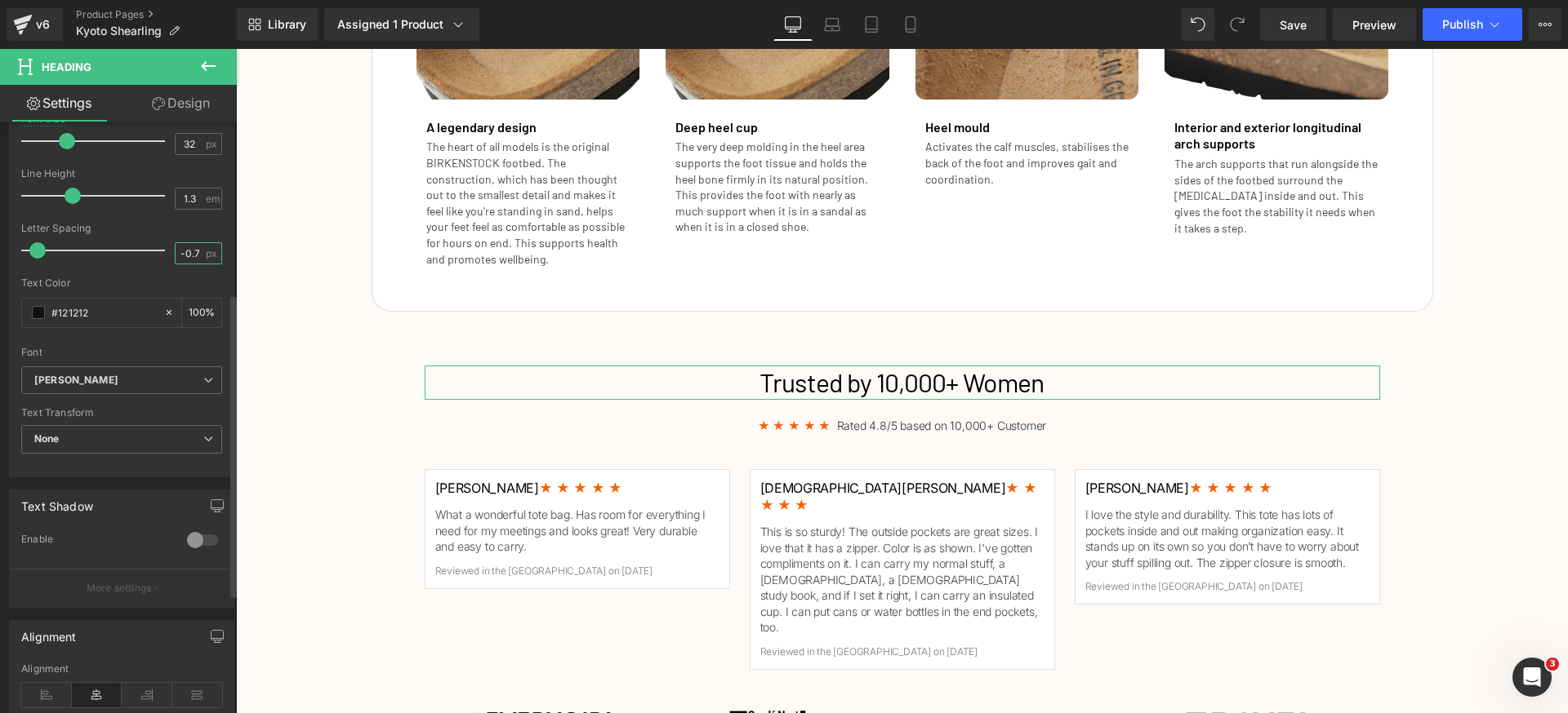
click at [185, 261] on input "-0.7" at bounding box center [190, 254] width 28 height 21
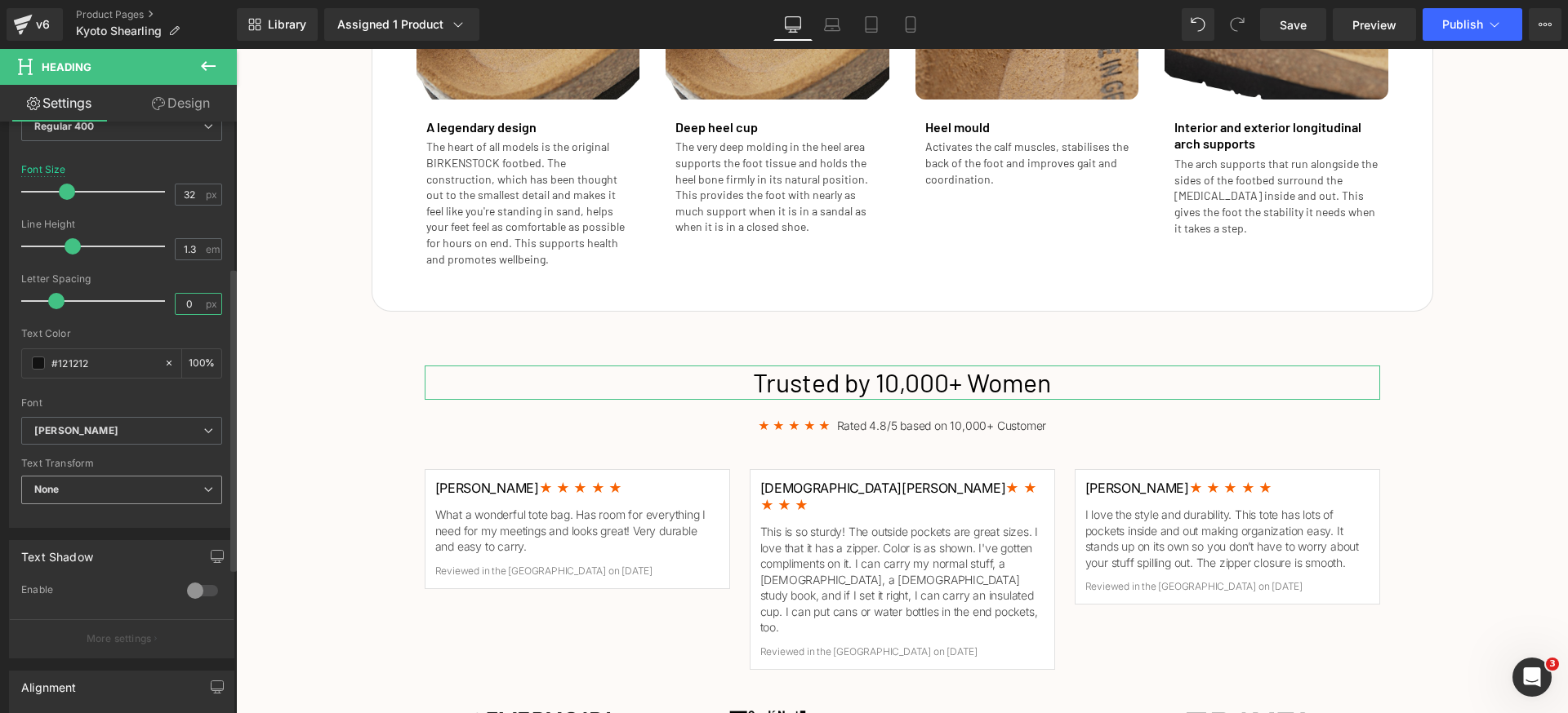
scroll to position [105, 0]
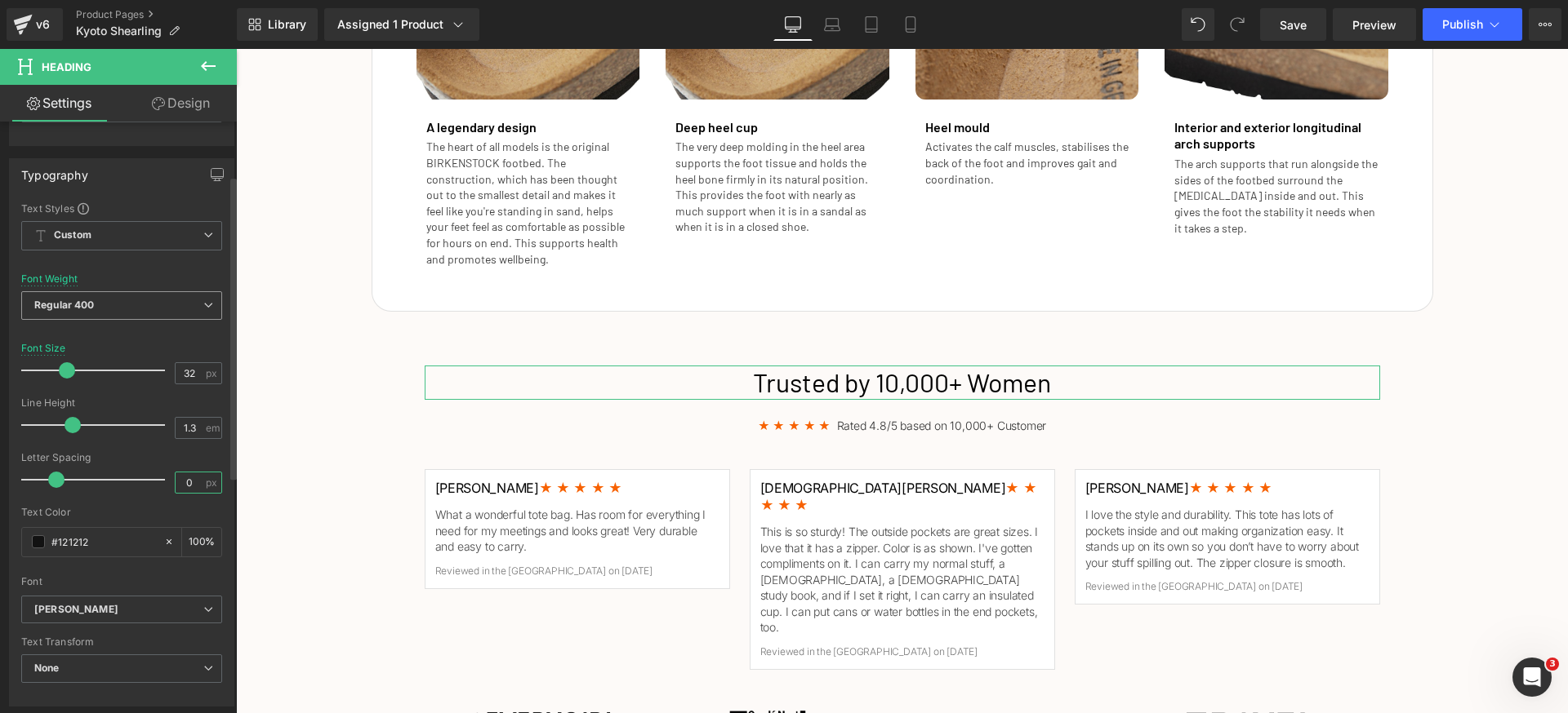
type input "0"
click at [120, 294] on span "Regular 400" at bounding box center [121, 306] width 200 height 28
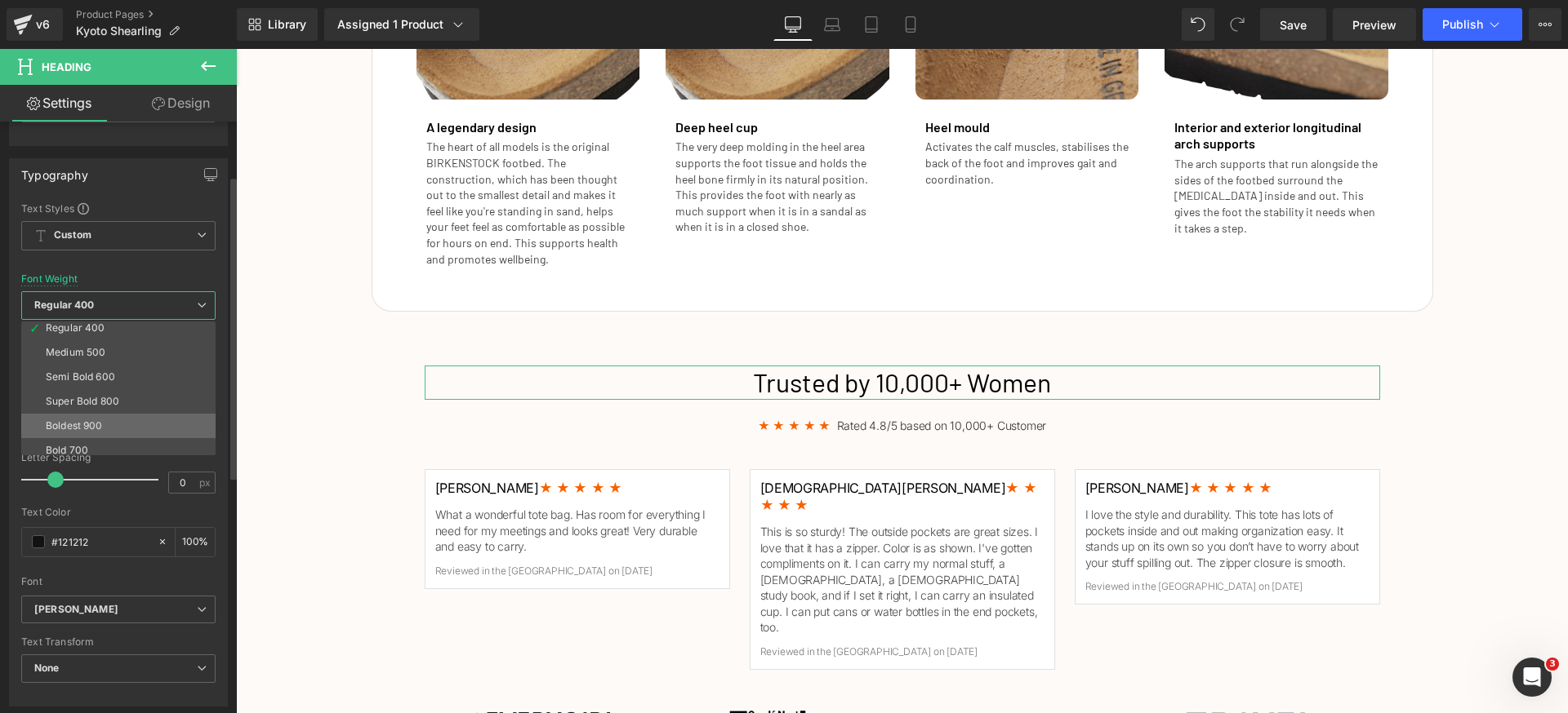
scroll to position [89, 0]
click at [114, 436] on li "Bold 700" at bounding box center [122, 440] width 201 height 24
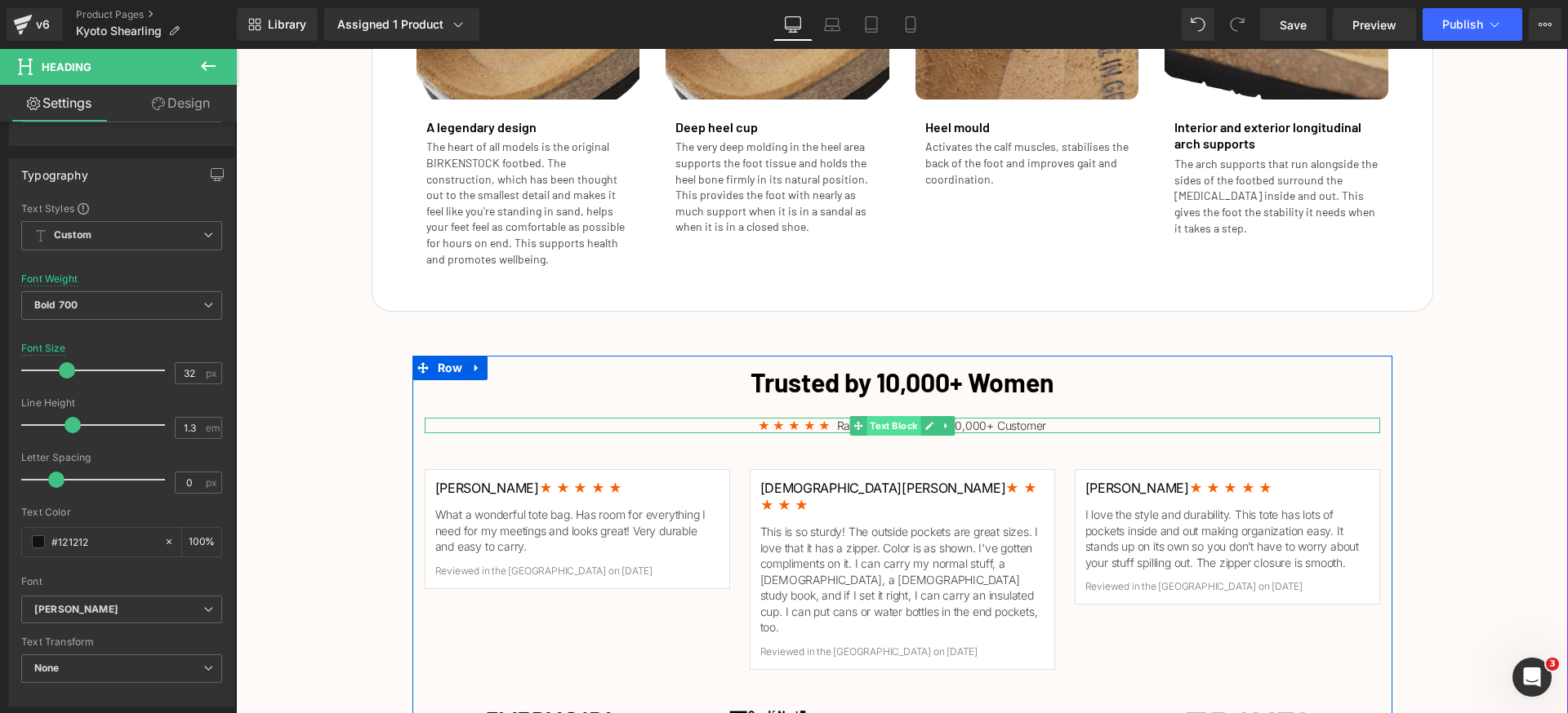
click at [893, 426] on span "Text Block" at bounding box center [893, 426] width 54 height 20
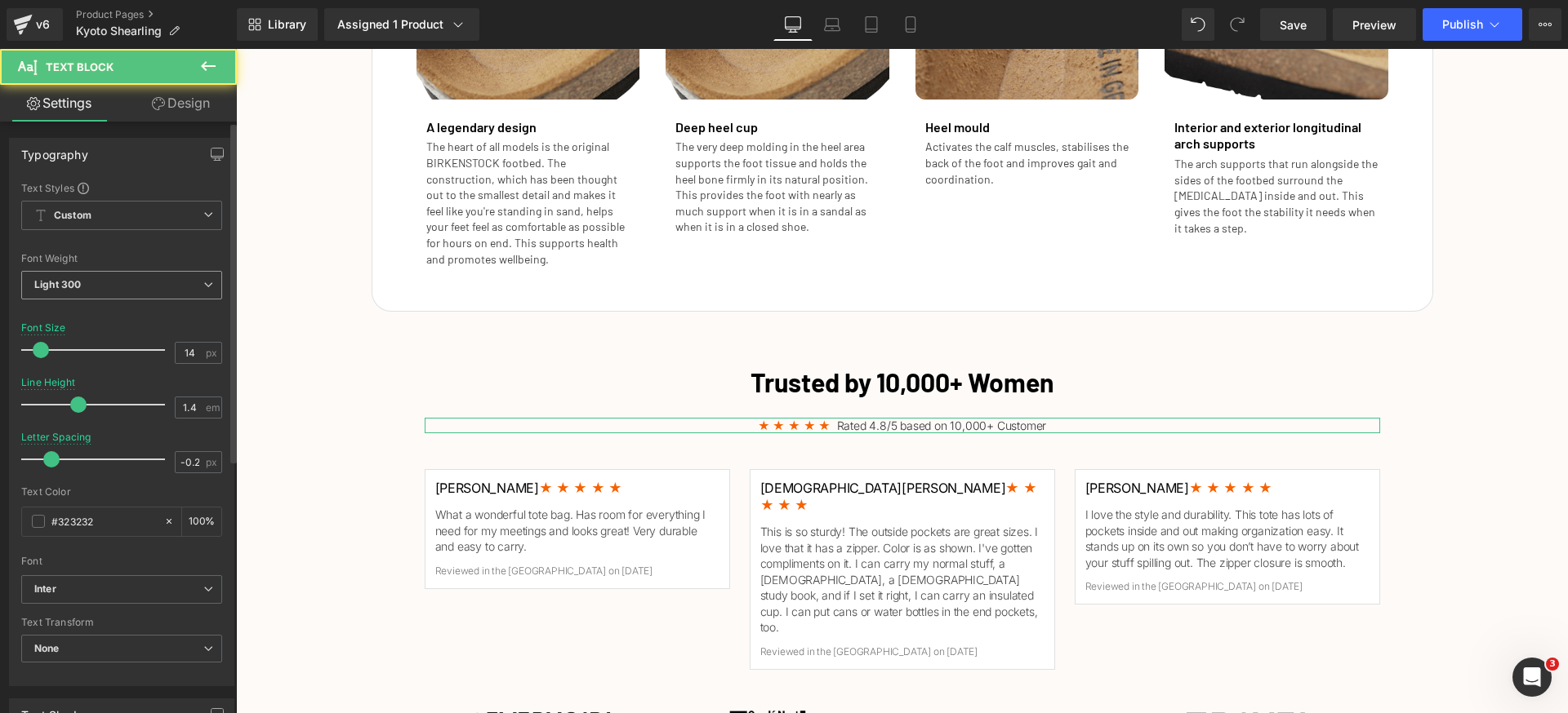
drag, startPoint x: 133, startPoint y: 279, endPoint x: 131, endPoint y: 288, distance: 9.2
click at [133, 280] on span "Light 300" at bounding box center [121, 285] width 200 height 28
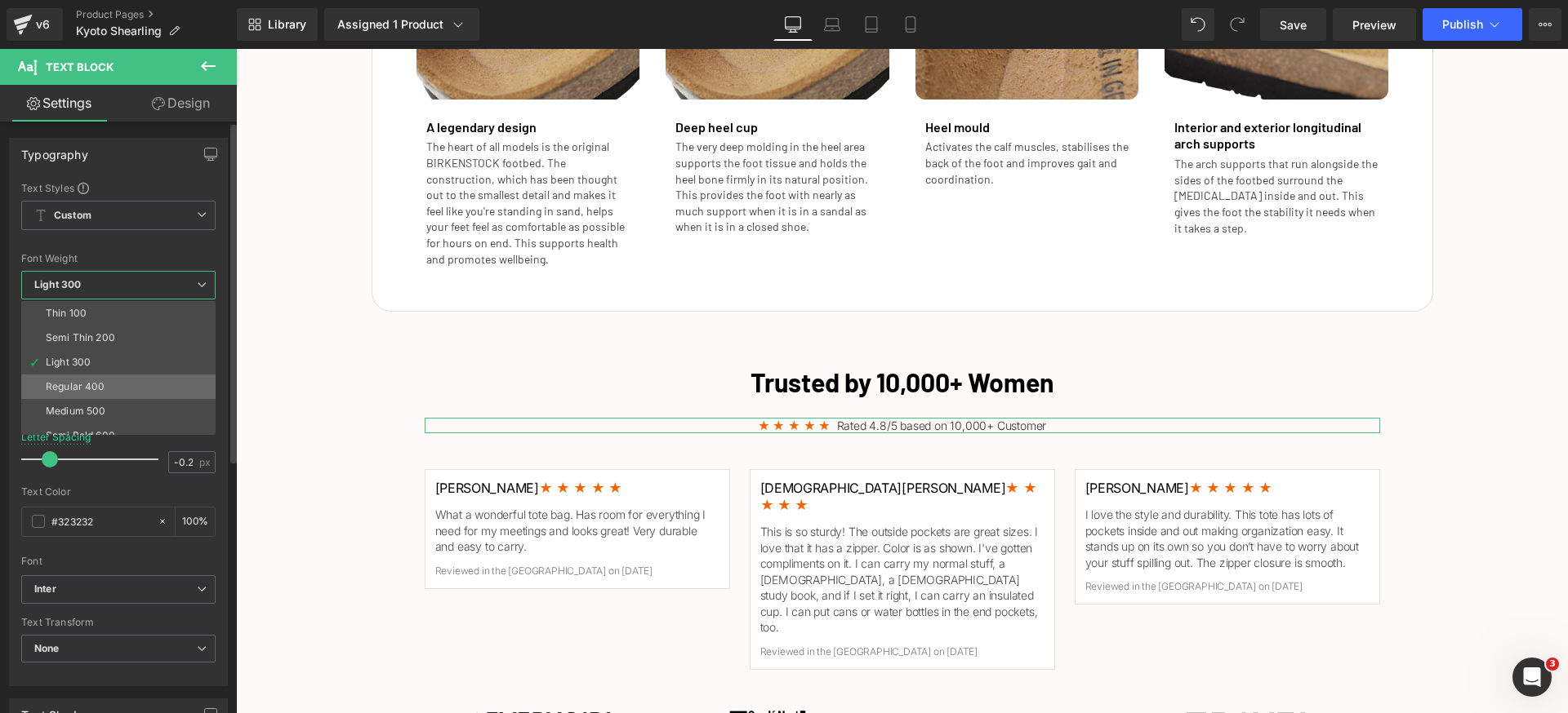
click at [101, 388] on div "Regular 400" at bounding box center [75, 387] width 59 height 11
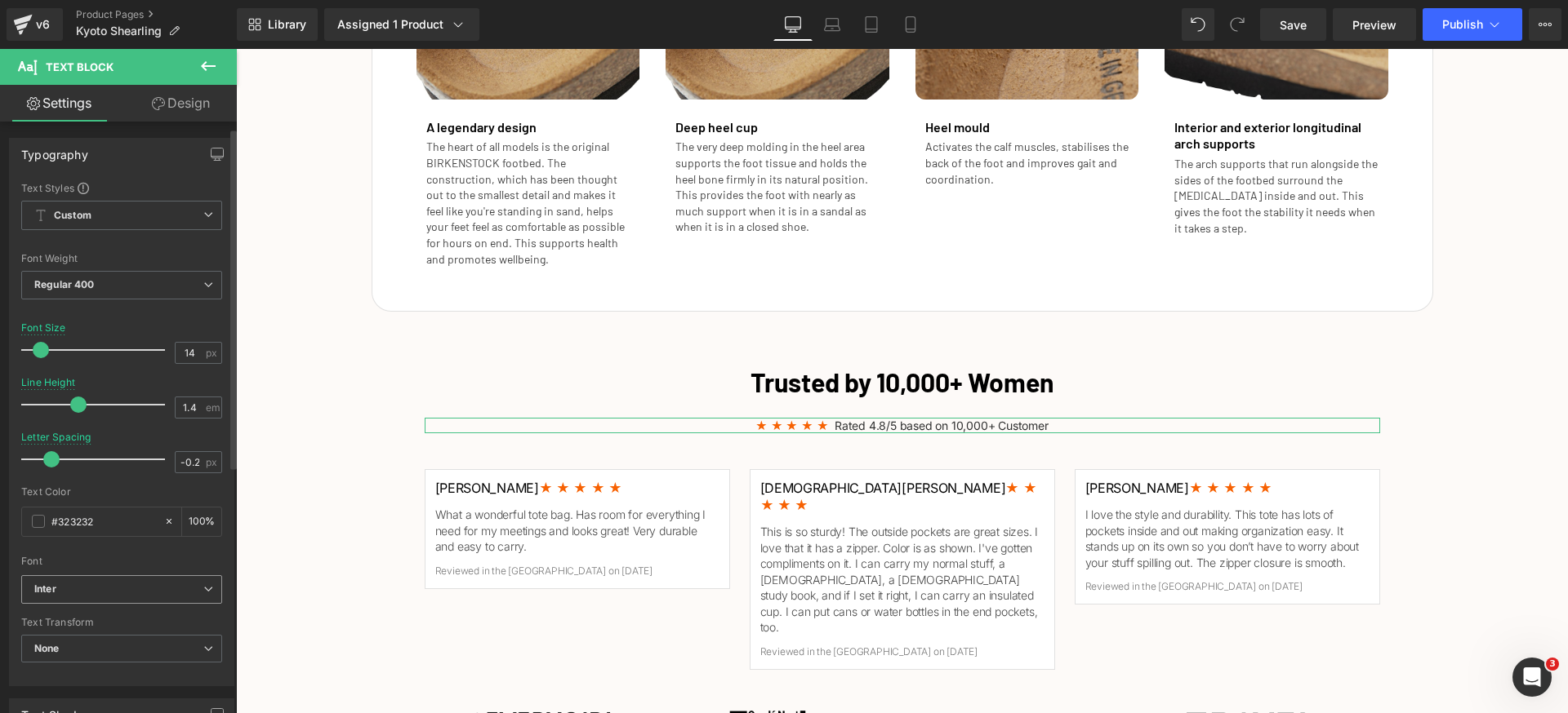
scroll to position [83, 0]
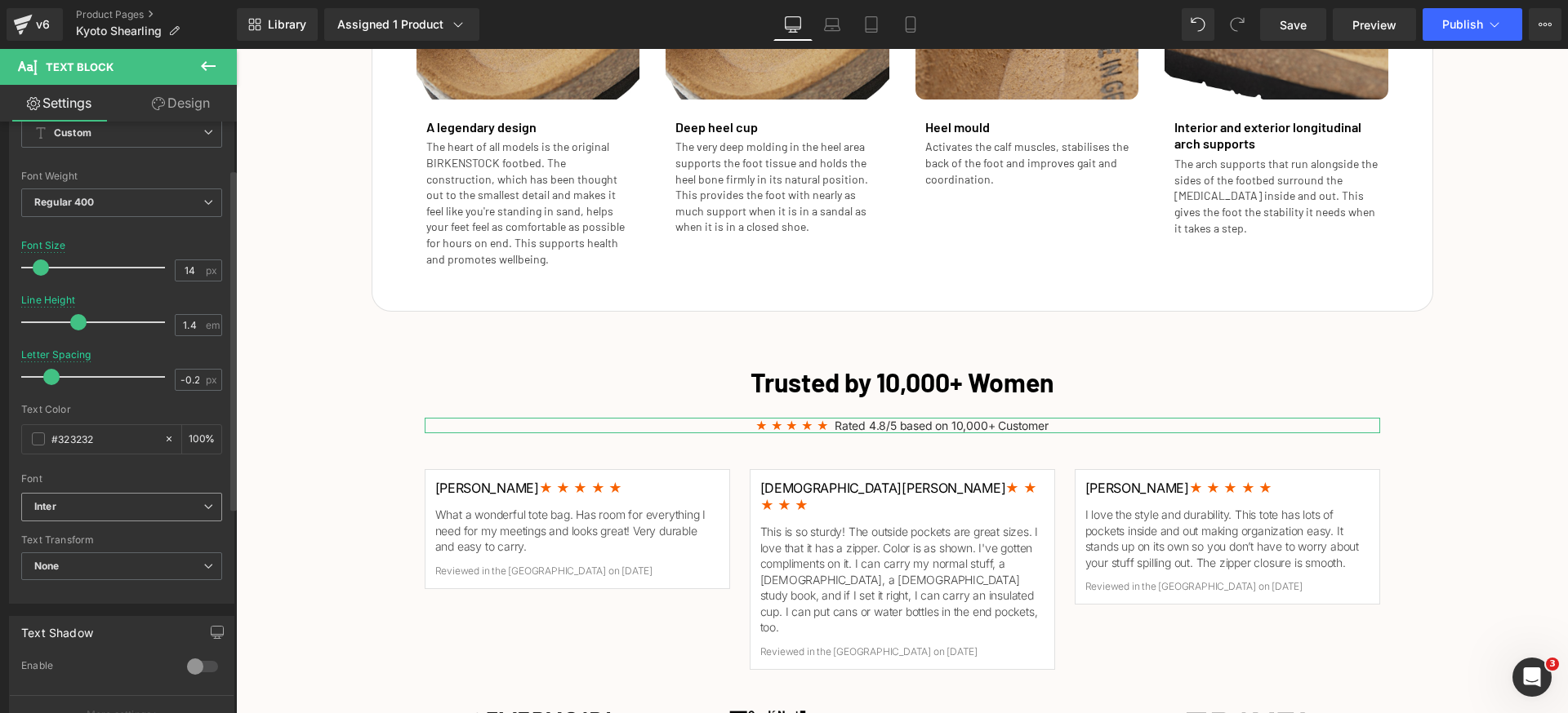
click at [120, 507] on b "Inter" at bounding box center [119, 507] width 169 height 14
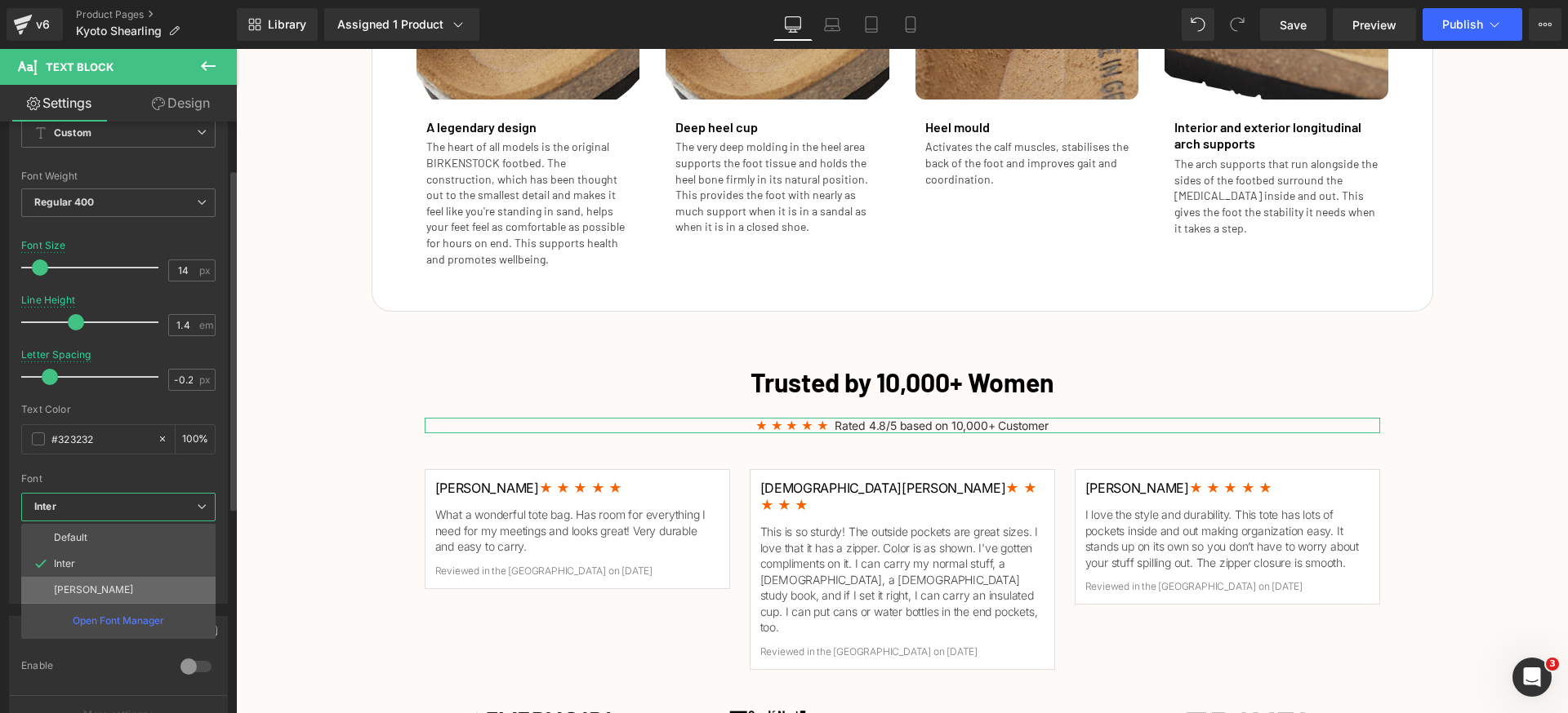
click at [112, 583] on li "[PERSON_NAME]" at bounding box center [119, 590] width 195 height 26
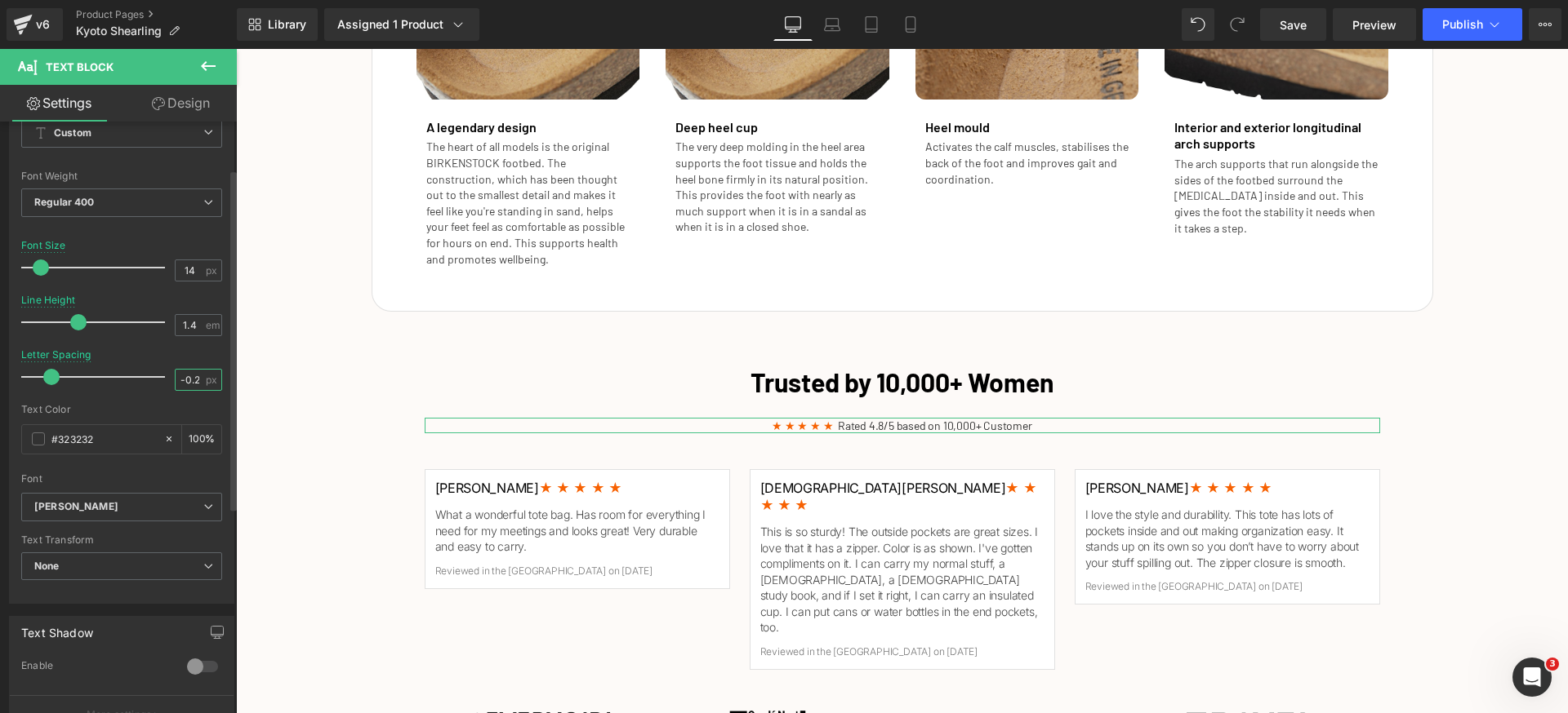
scroll to position [0, 1]
click at [191, 374] on input "-0.2" at bounding box center [190, 380] width 28 height 21
type input "0"
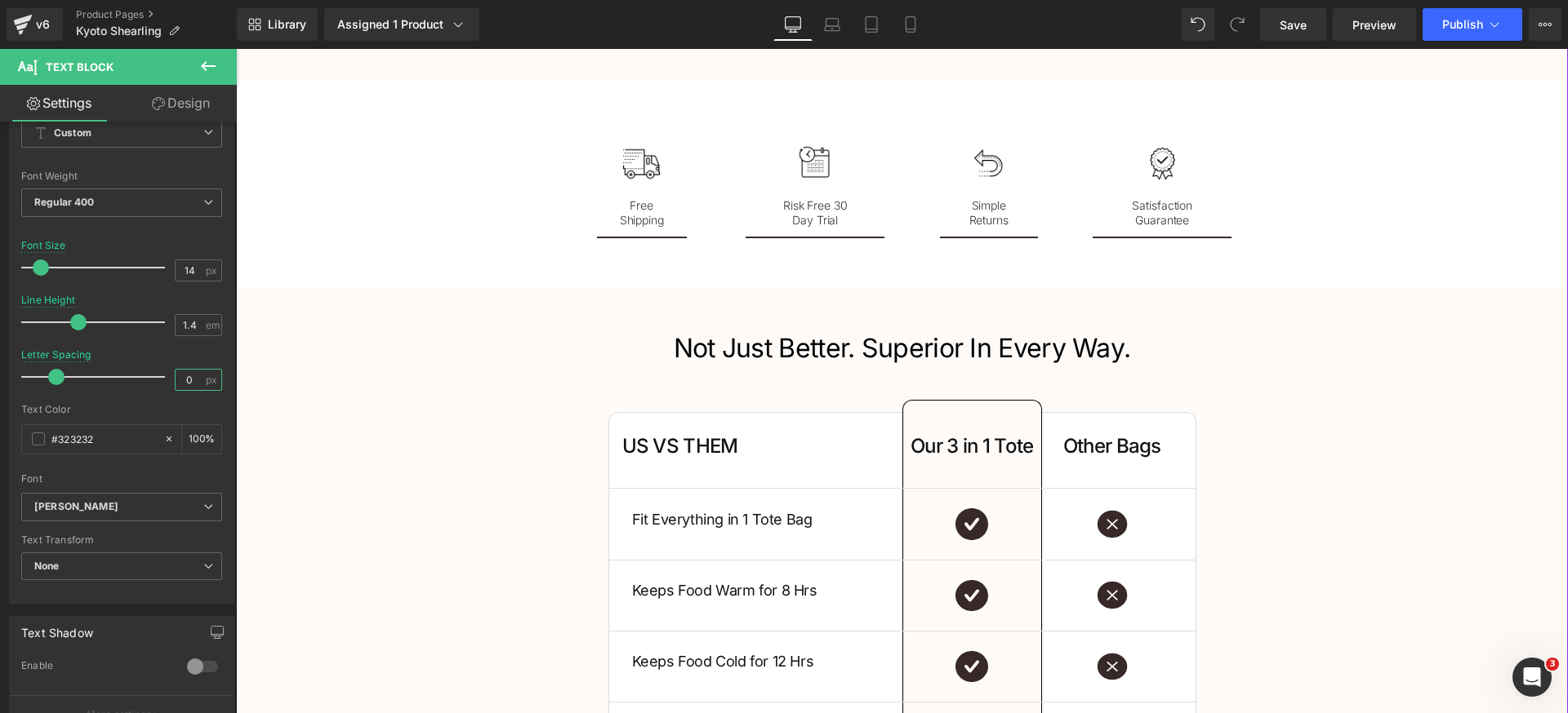
scroll to position [2864, 0]
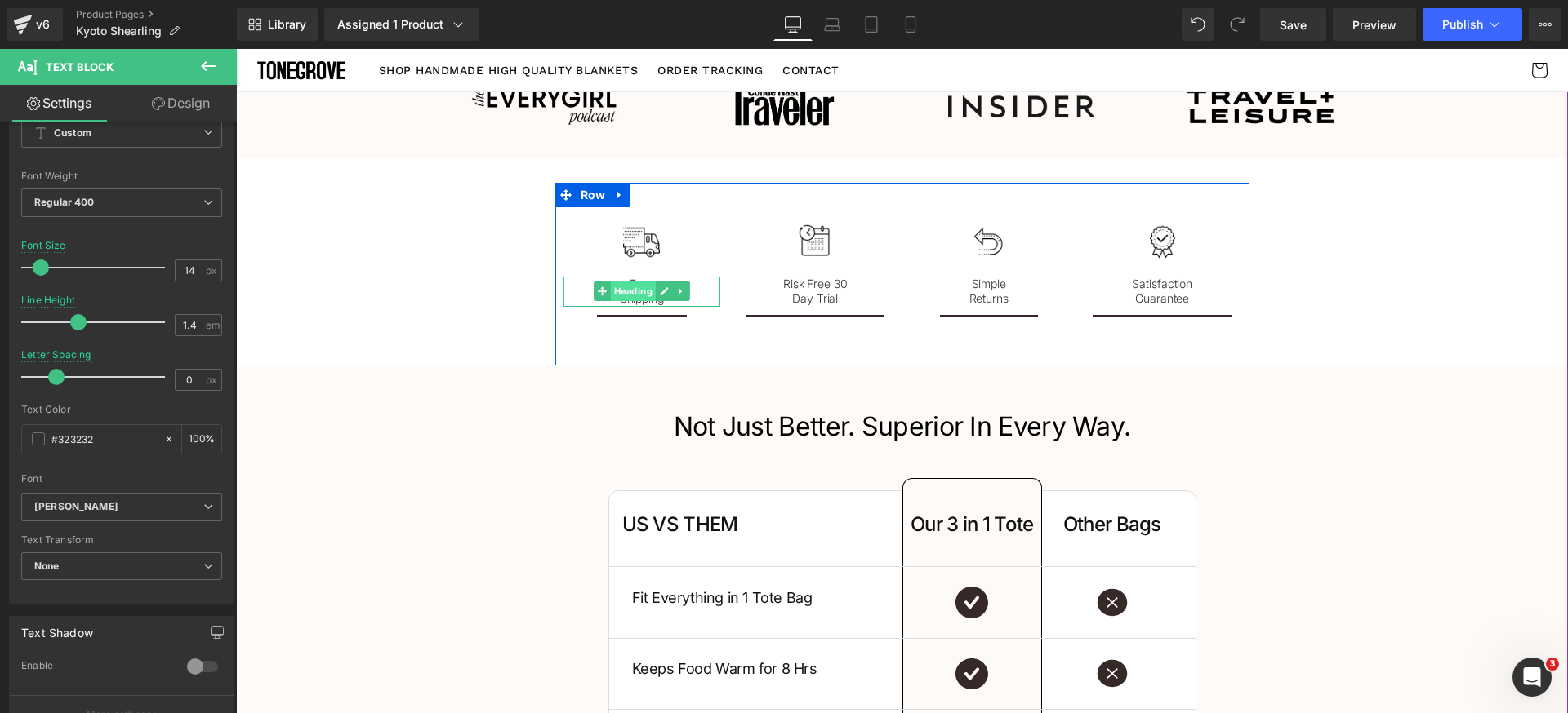
click at [640, 281] on span "Heading" at bounding box center [633, 291] width 45 height 20
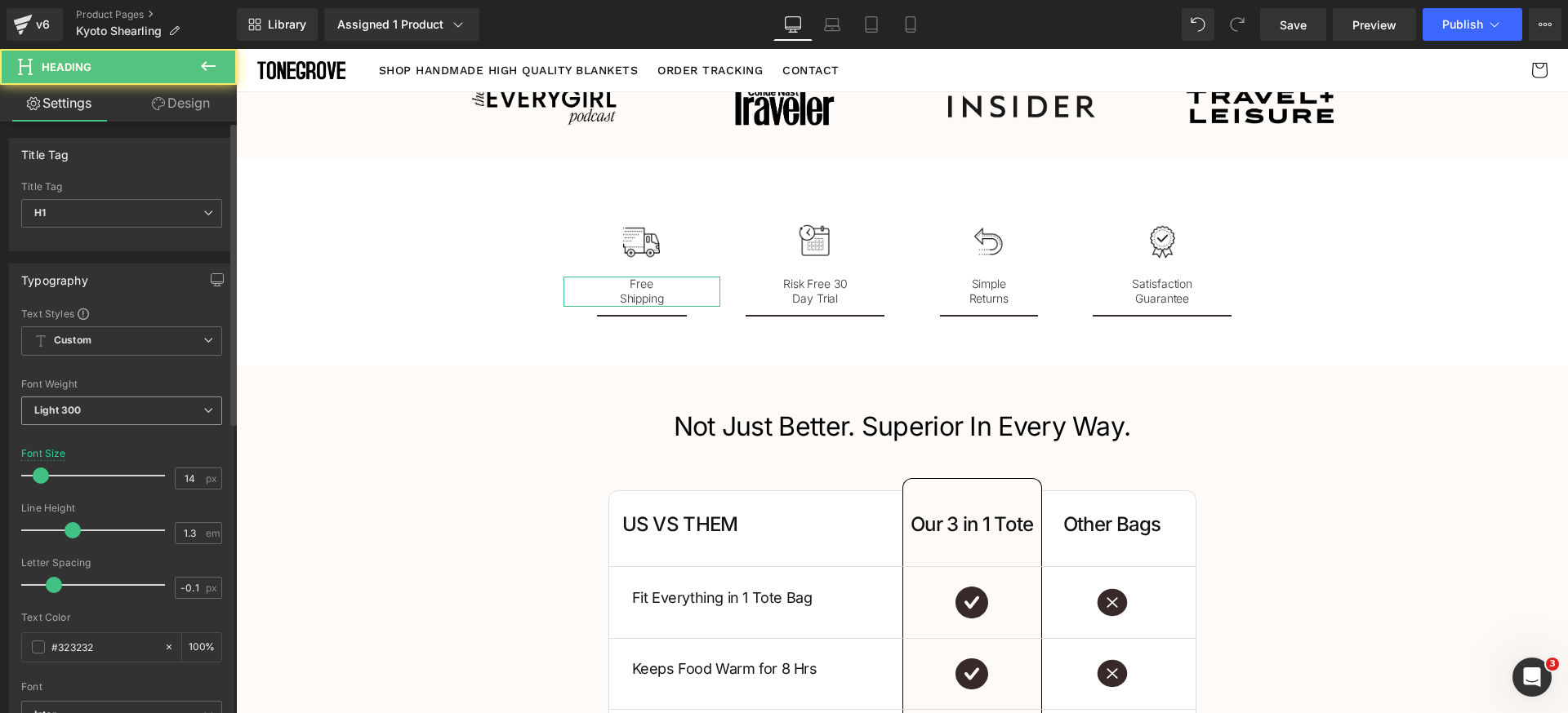
click at [156, 410] on span "Light 300" at bounding box center [121, 411] width 200 height 28
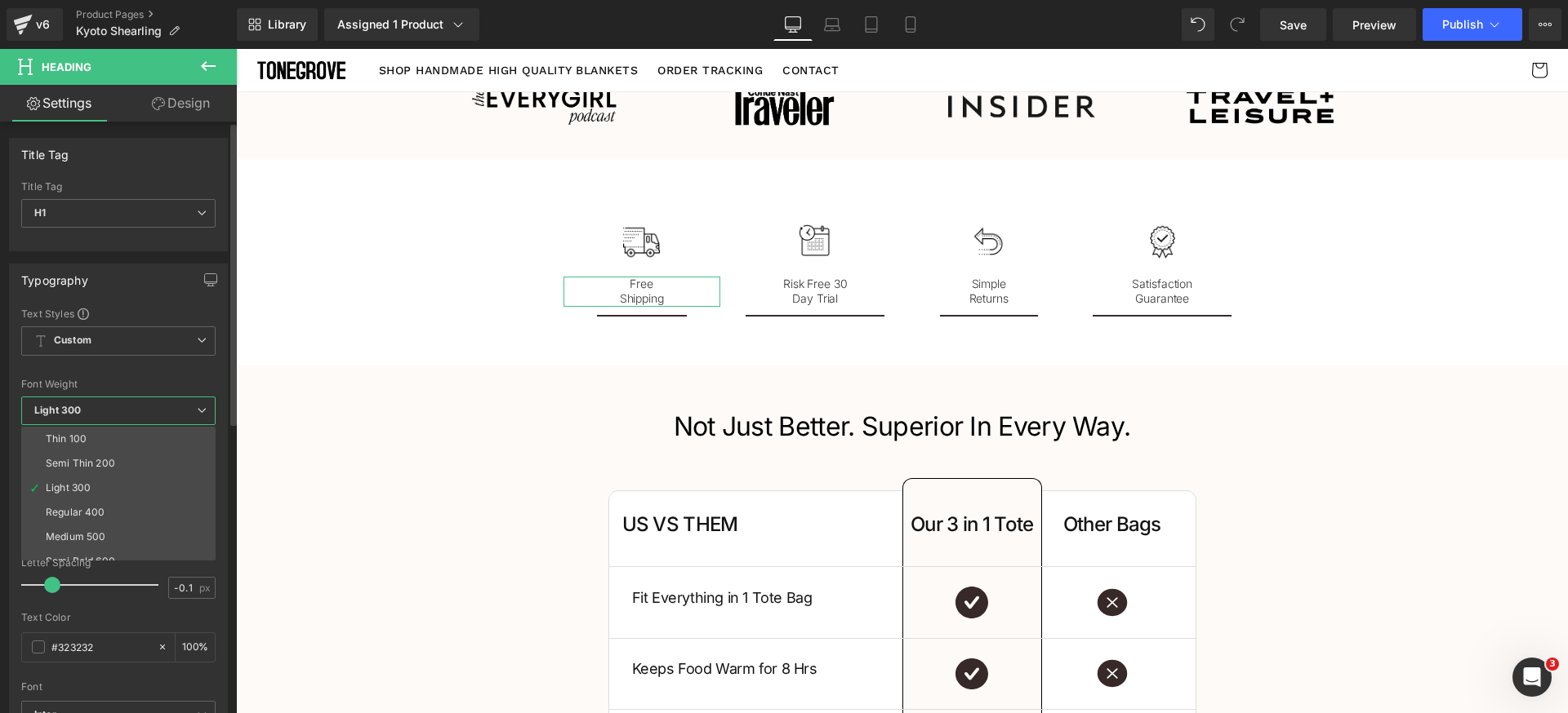
click at [156, 409] on span "Light 300" at bounding box center [119, 411] width 195 height 28
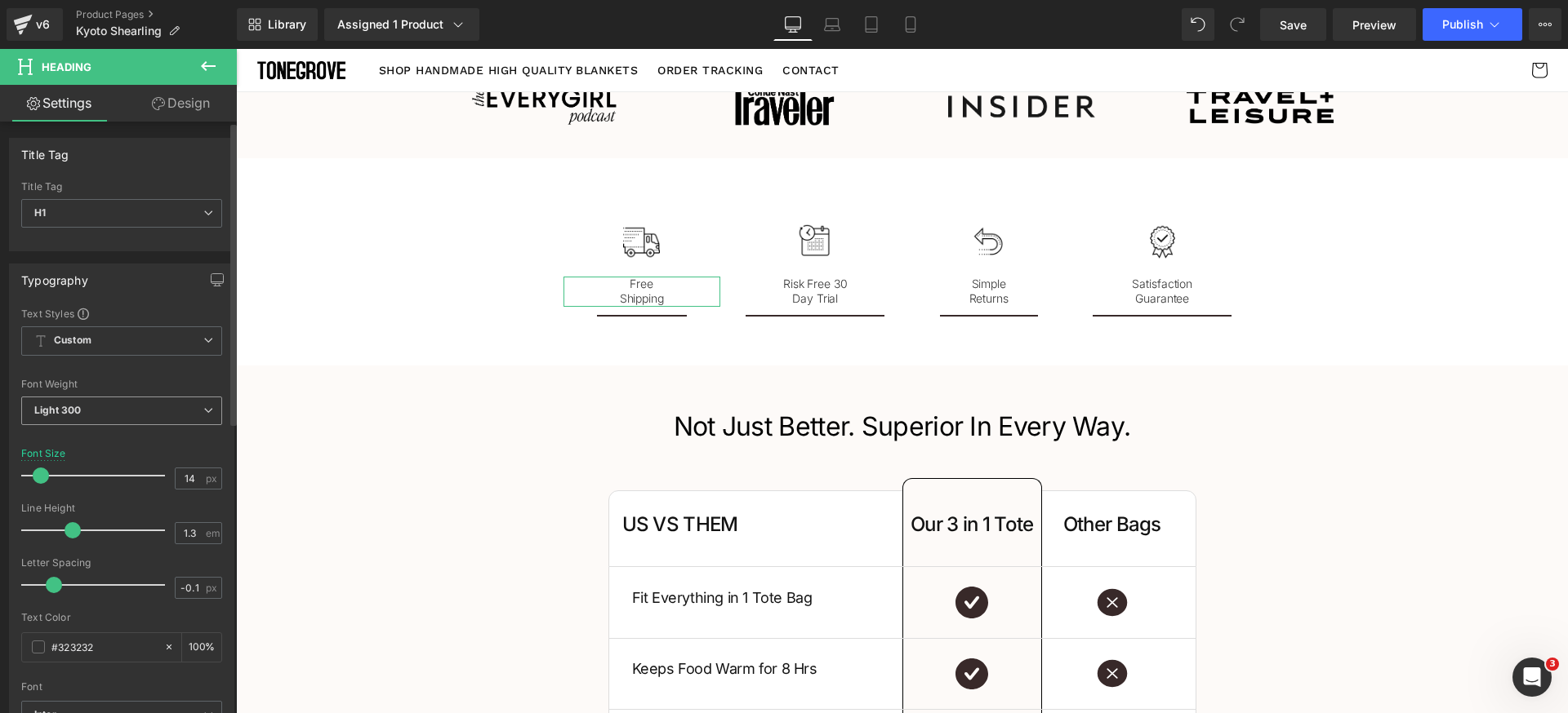
click at [156, 409] on span "Light 300" at bounding box center [121, 411] width 200 height 28
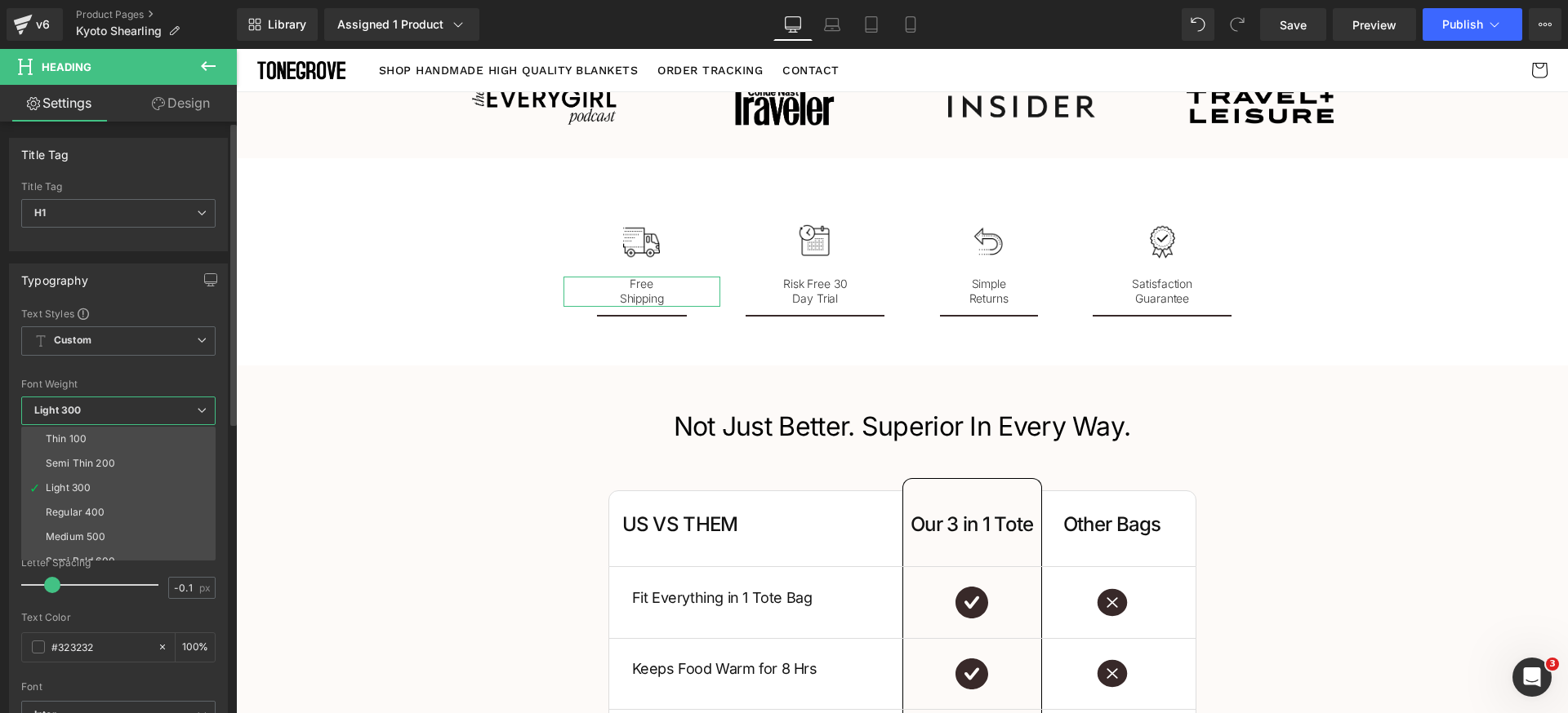
click at [156, 409] on span "Light 300" at bounding box center [119, 411] width 195 height 28
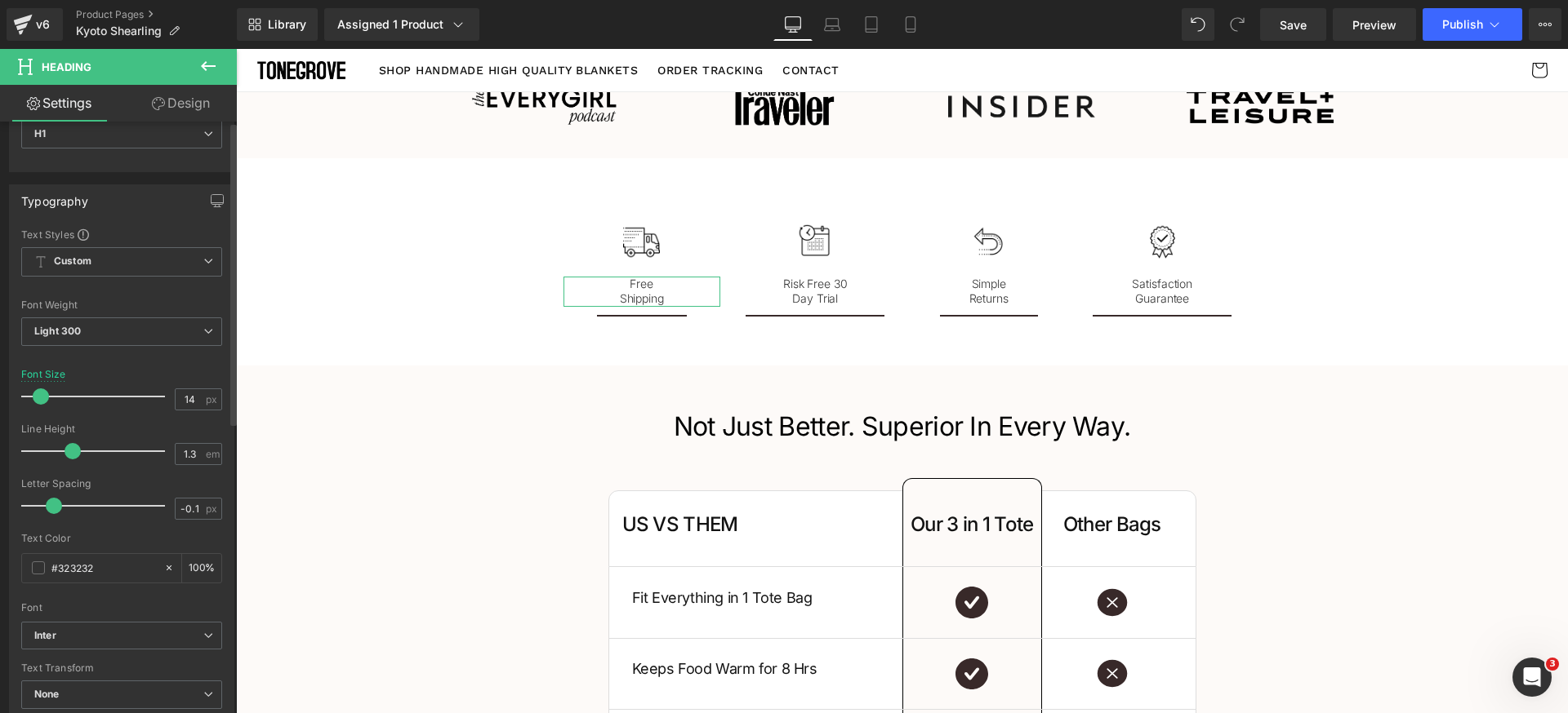
scroll to position [155, 0]
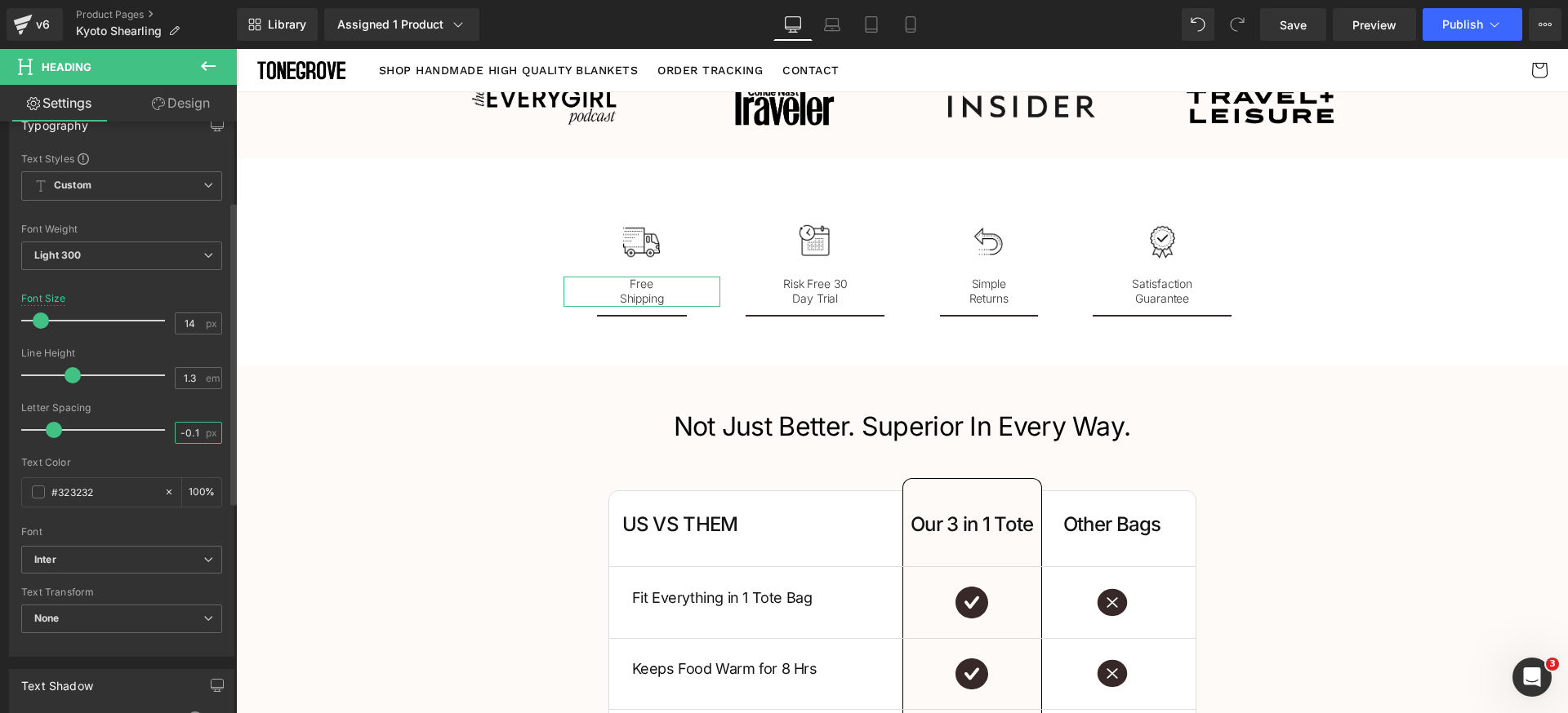
click at [182, 440] on input "-0.1" at bounding box center [190, 433] width 28 height 21
type input "0"
click at [164, 563] on b "Inter" at bounding box center [119, 560] width 169 height 14
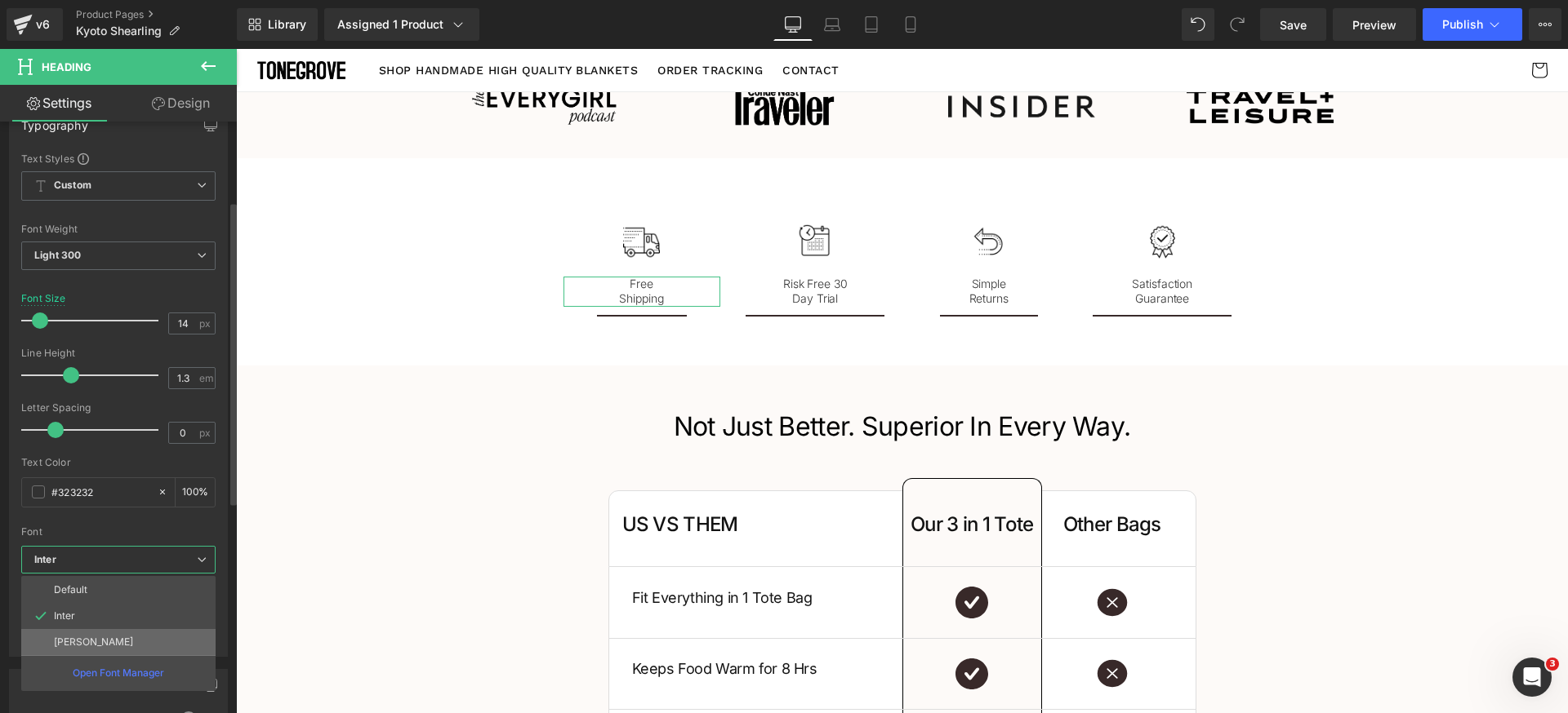
click at [100, 639] on li "[PERSON_NAME]" at bounding box center [119, 642] width 195 height 26
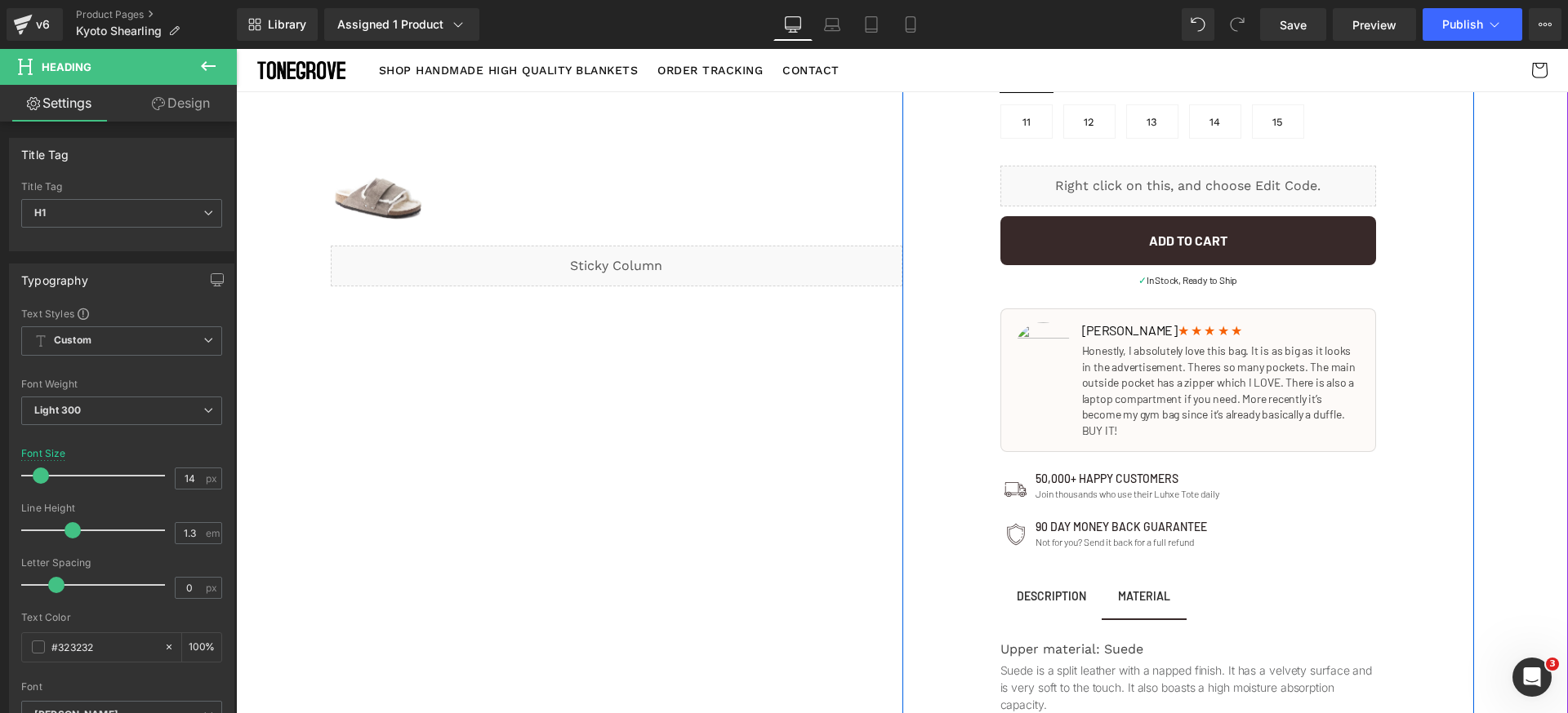
scroll to position [476, 0]
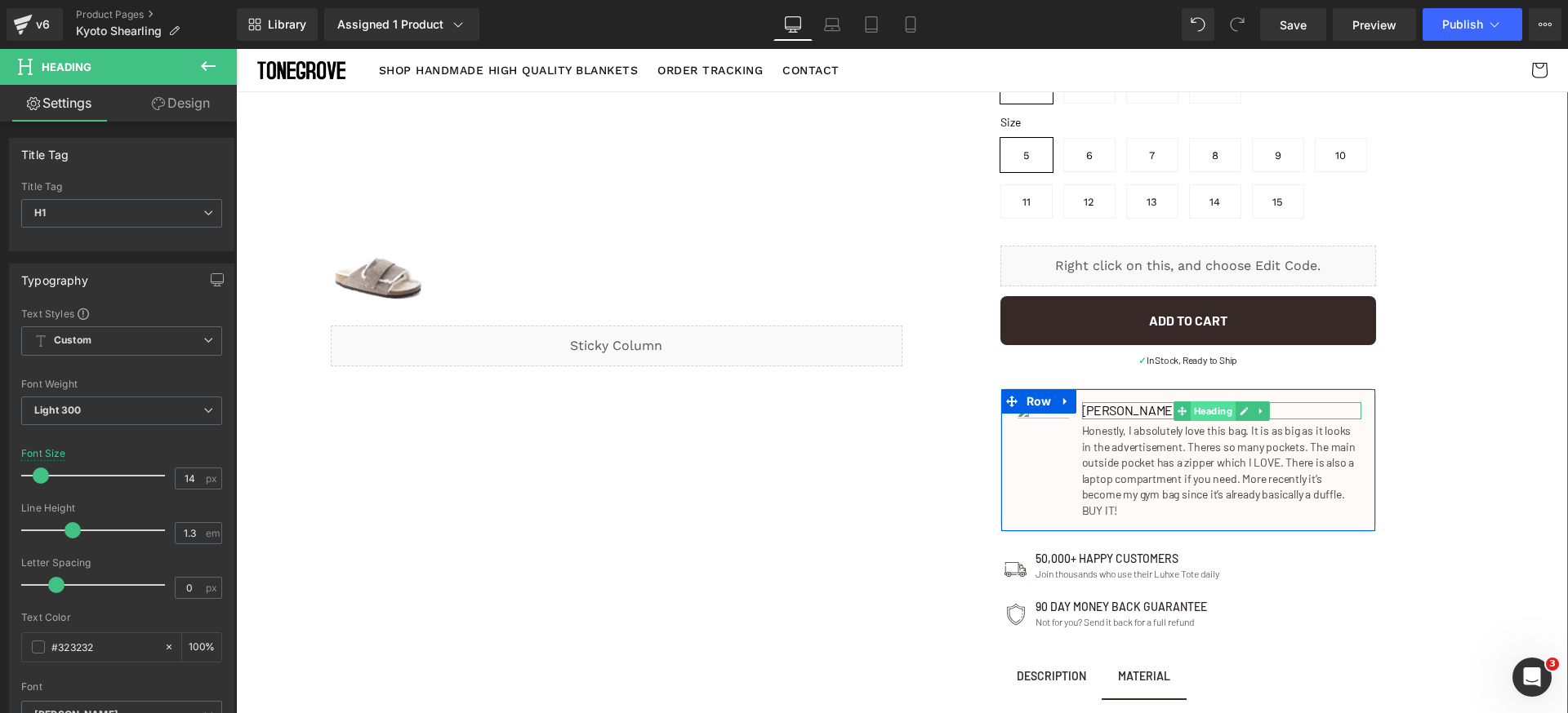
click at [1191, 413] on span "Heading" at bounding box center [1213, 411] width 45 height 20
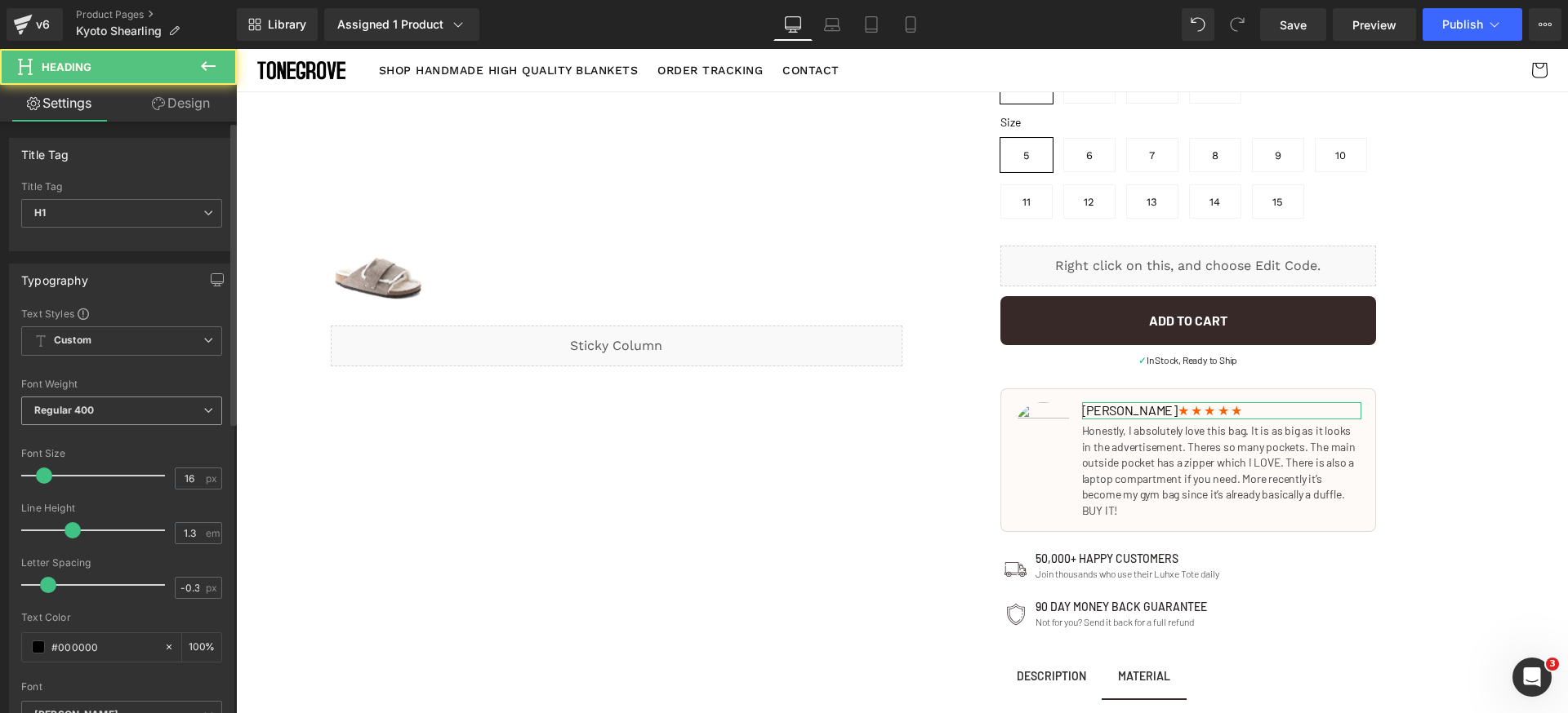
click at [102, 404] on span "Regular 400" at bounding box center [121, 411] width 200 height 28
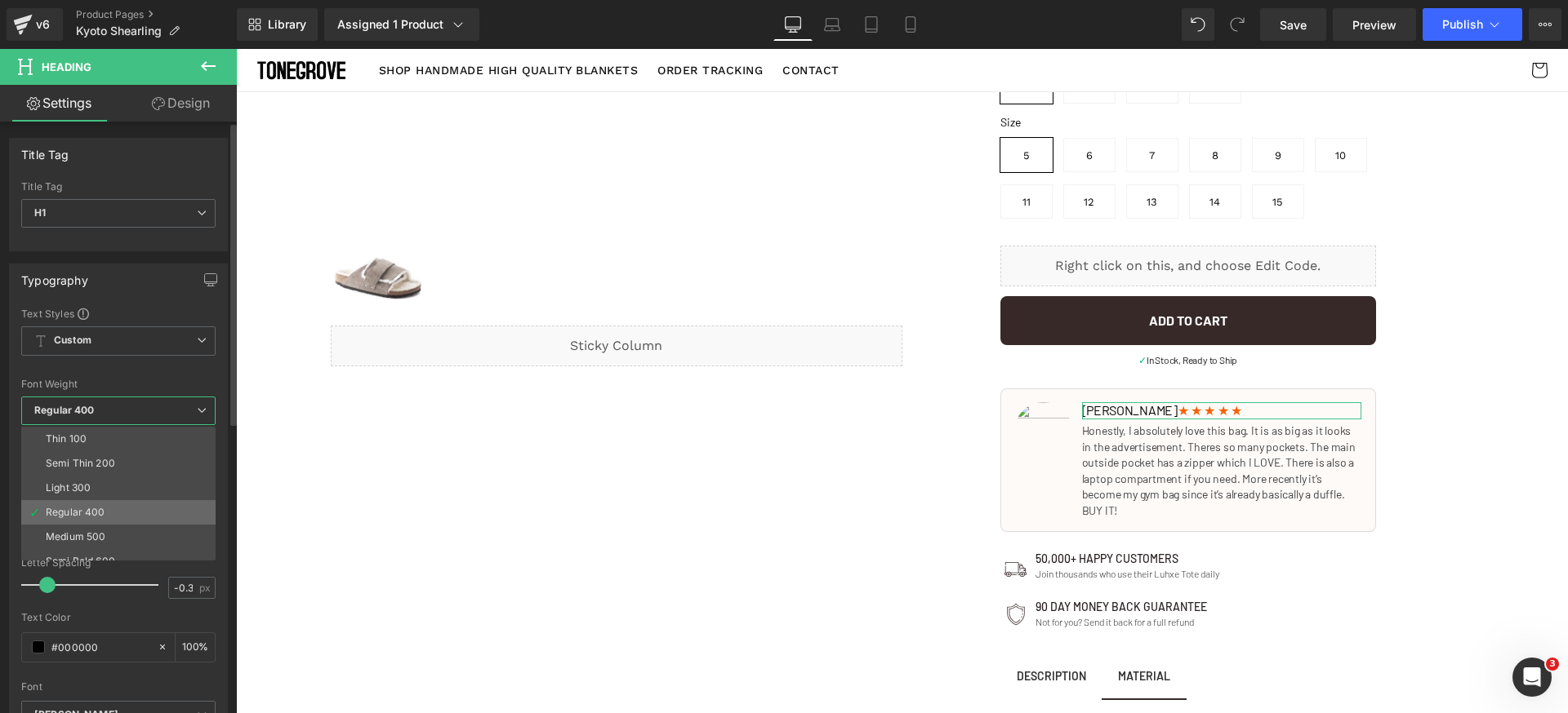
scroll to position [42, 0]
click at [125, 513] on li "Semi Bold 600" at bounding box center [122, 519] width 201 height 24
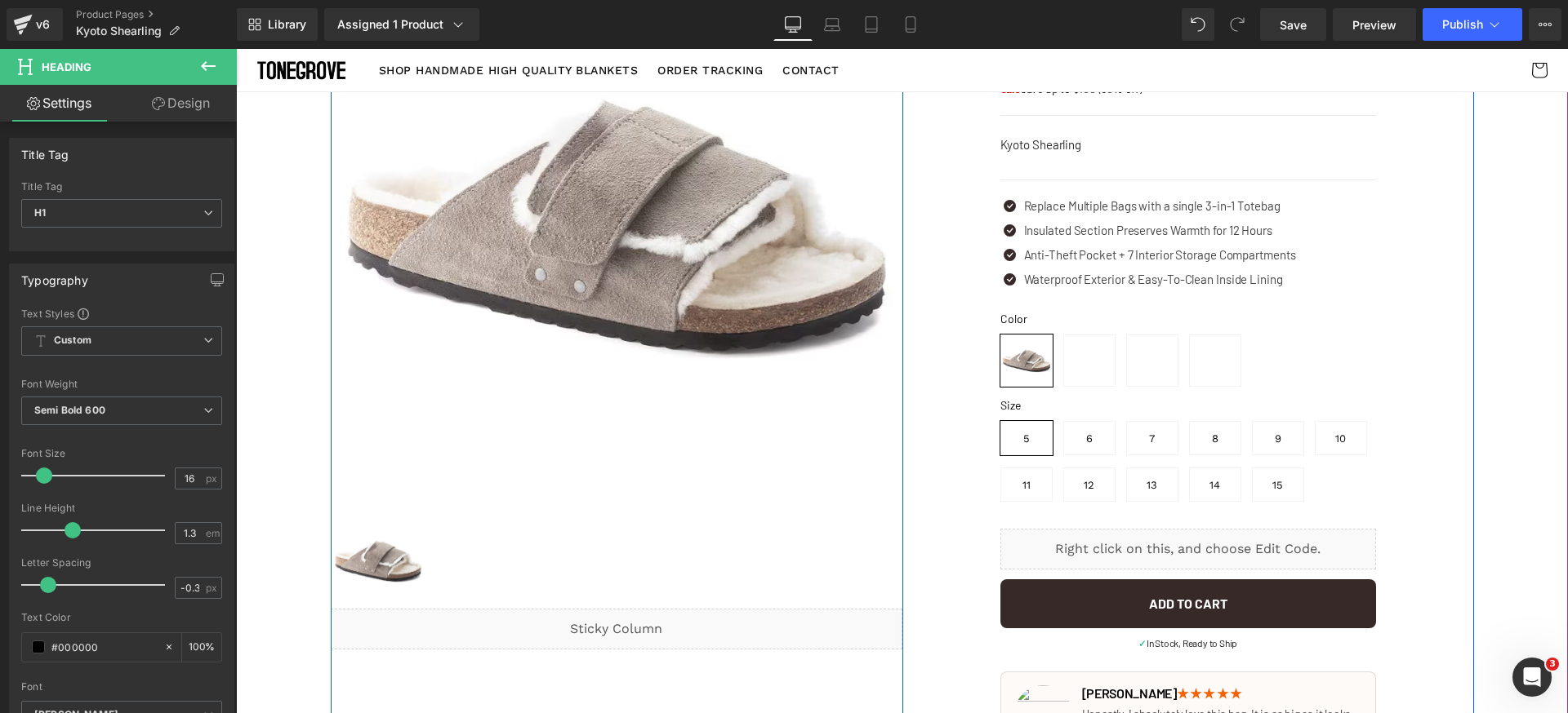
scroll to position [0, 0]
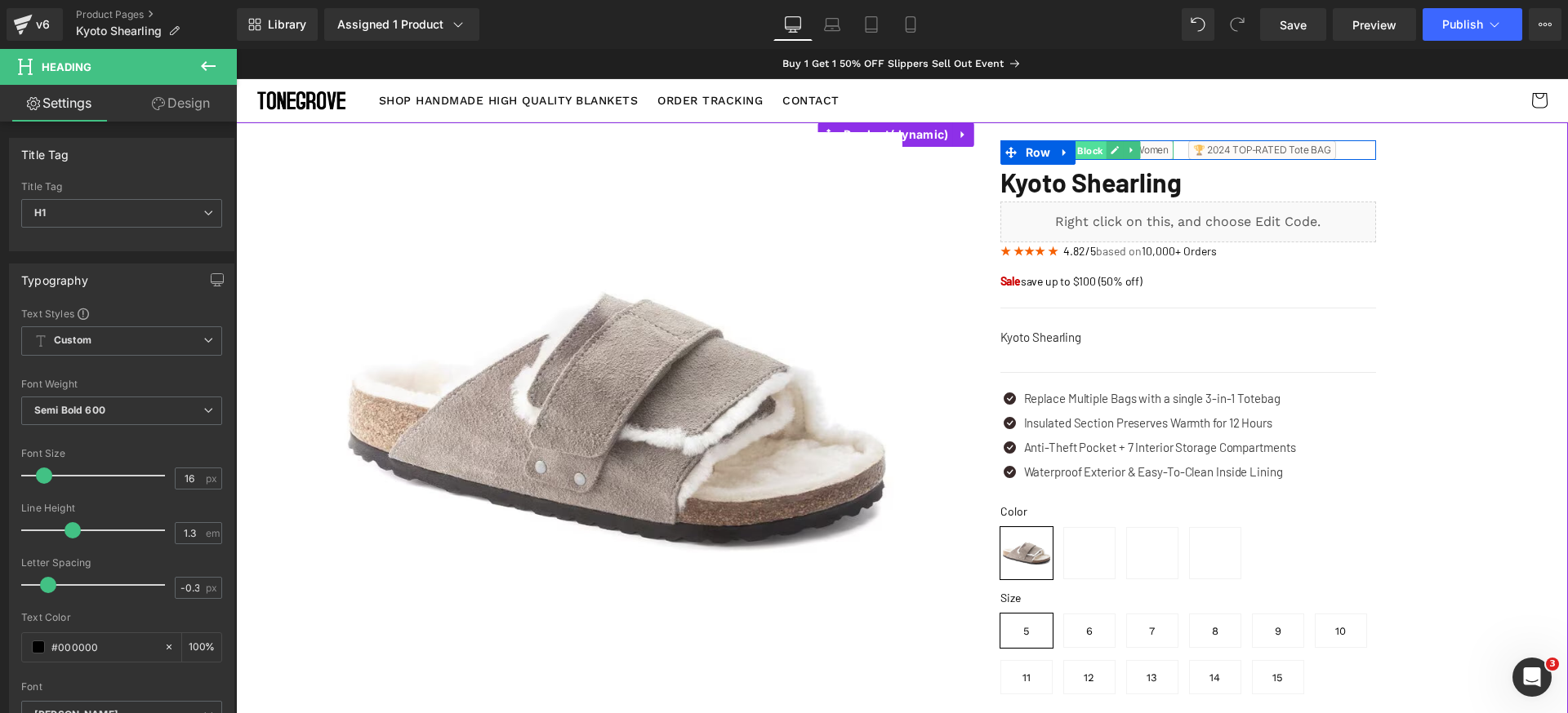
click at [1083, 151] on span "Text Block" at bounding box center [1079, 151] width 54 height 20
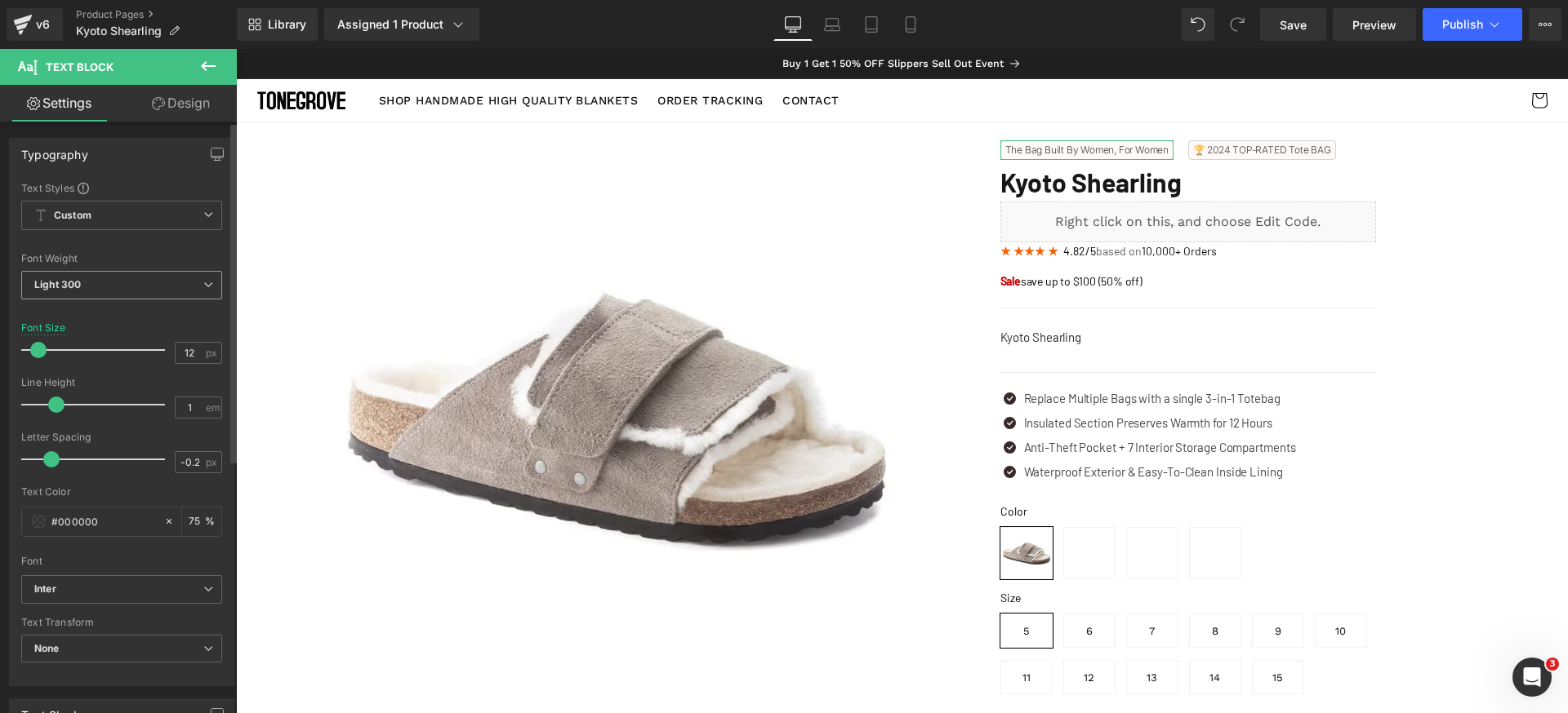
click at [137, 293] on span "Light 300" at bounding box center [121, 285] width 200 height 28
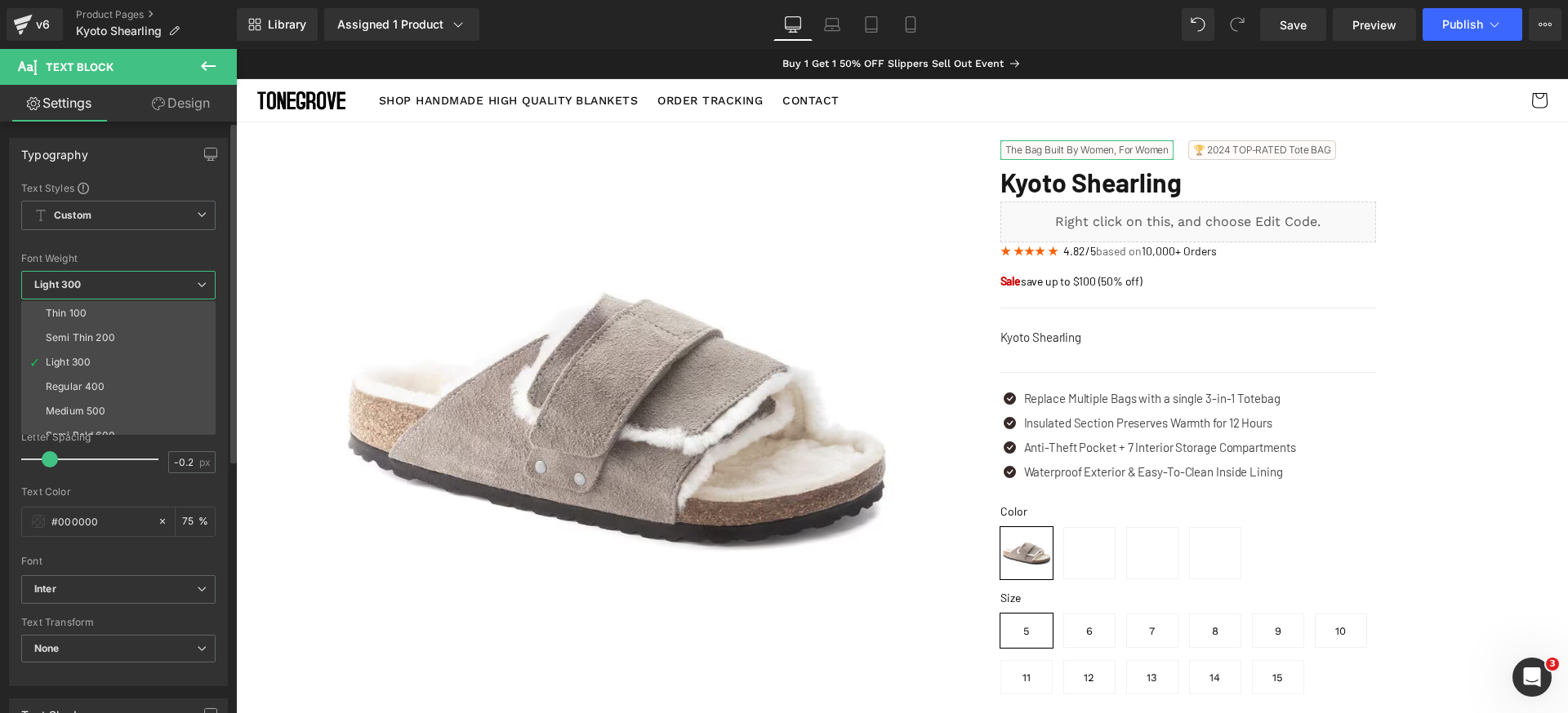
click at [141, 289] on span "Light 300" at bounding box center [119, 285] width 195 height 28
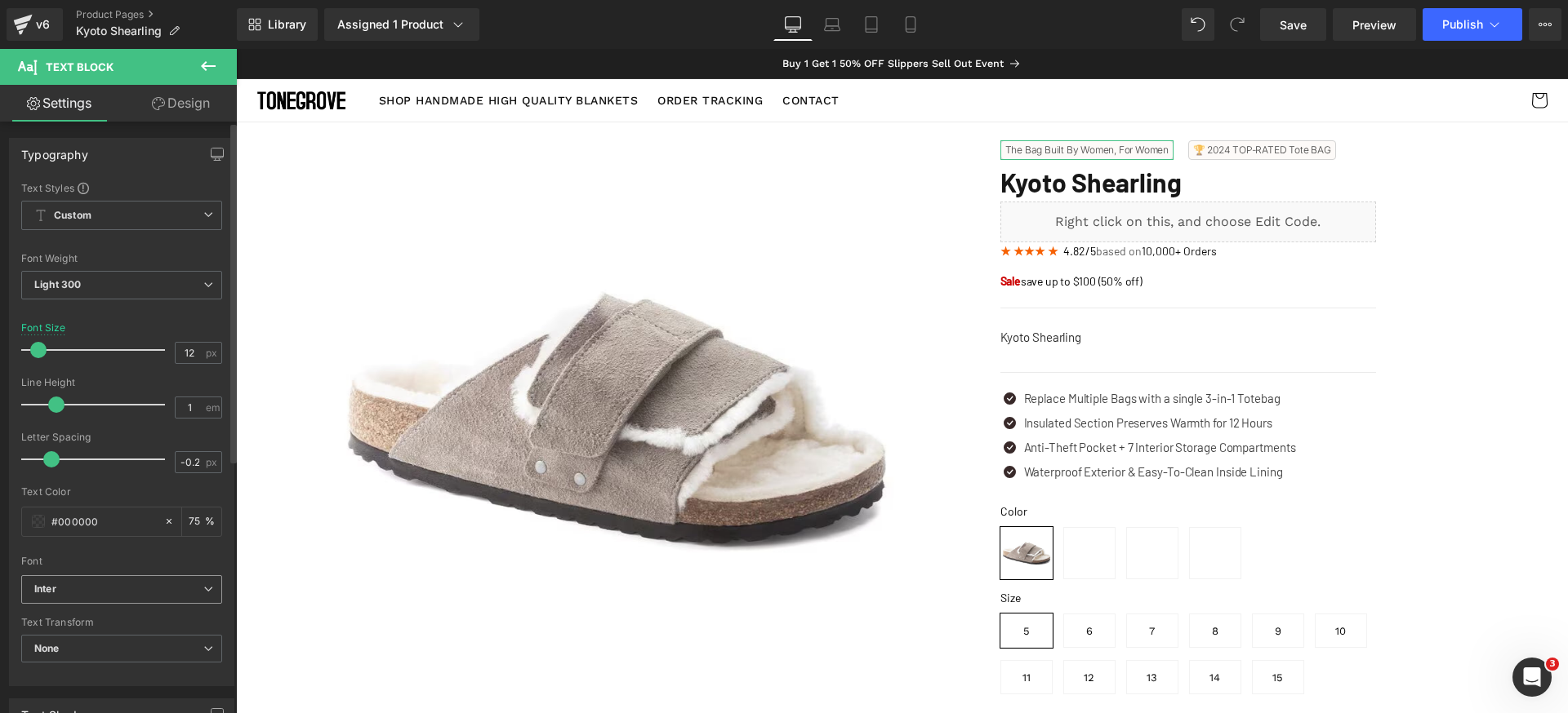
click at [132, 596] on span "Inter" at bounding box center [121, 590] width 200 height 28
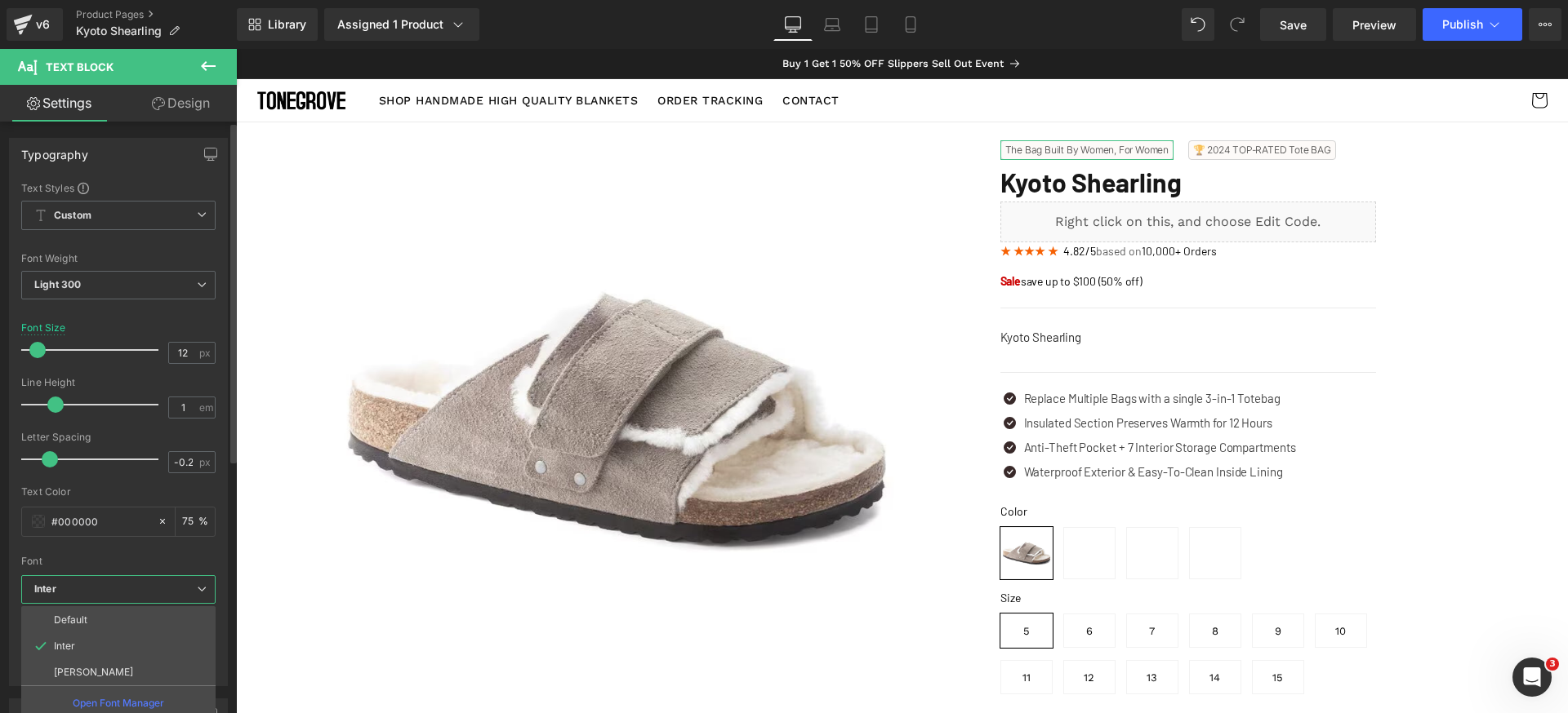
drag, startPoint x: 104, startPoint y: 669, endPoint x: 120, endPoint y: 669, distance: 16.0
click at [103, 669] on li "[PERSON_NAME]" at bounding box center [119, 673] width 195 height 26
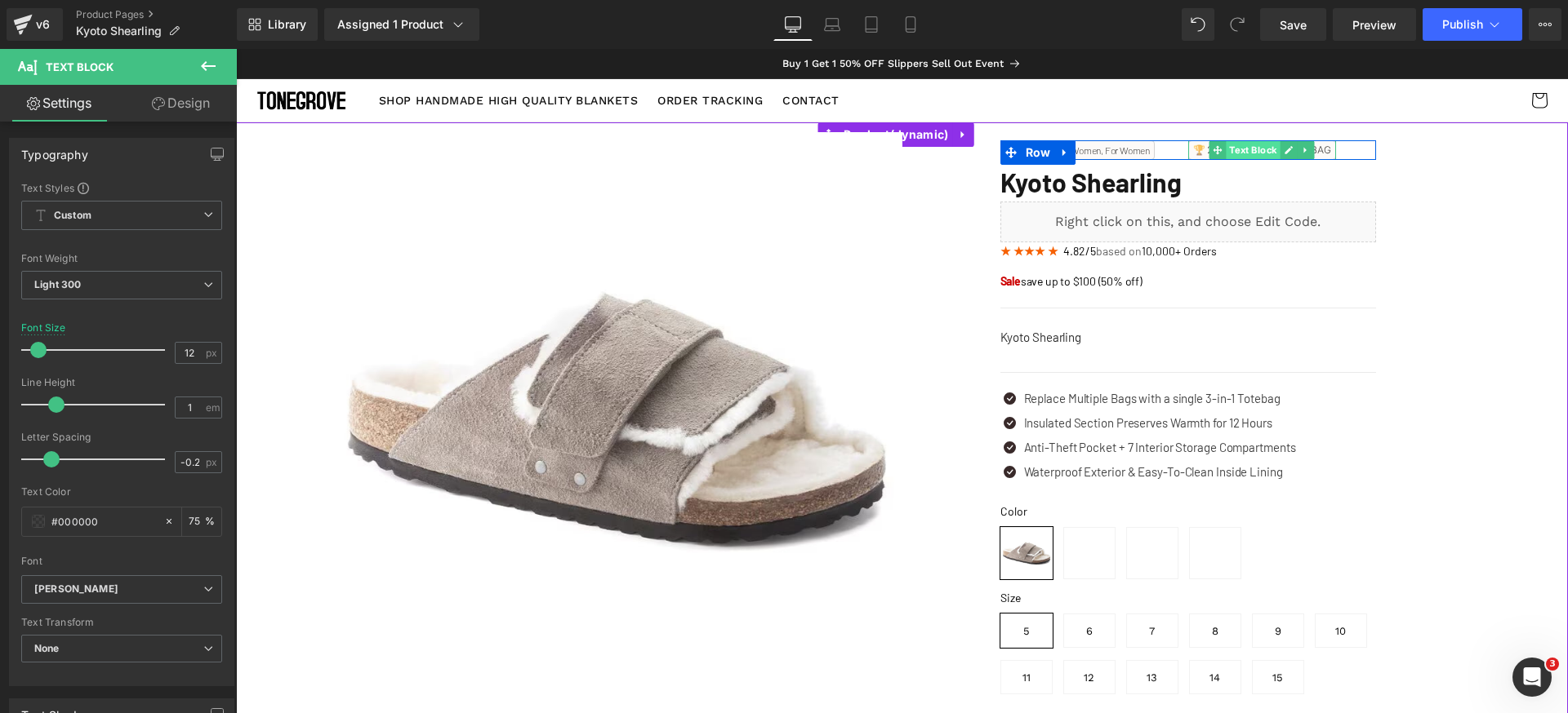
click at [1249, 149] on span "Text Block" at bounding box center [1252, 150] width 54 height 20
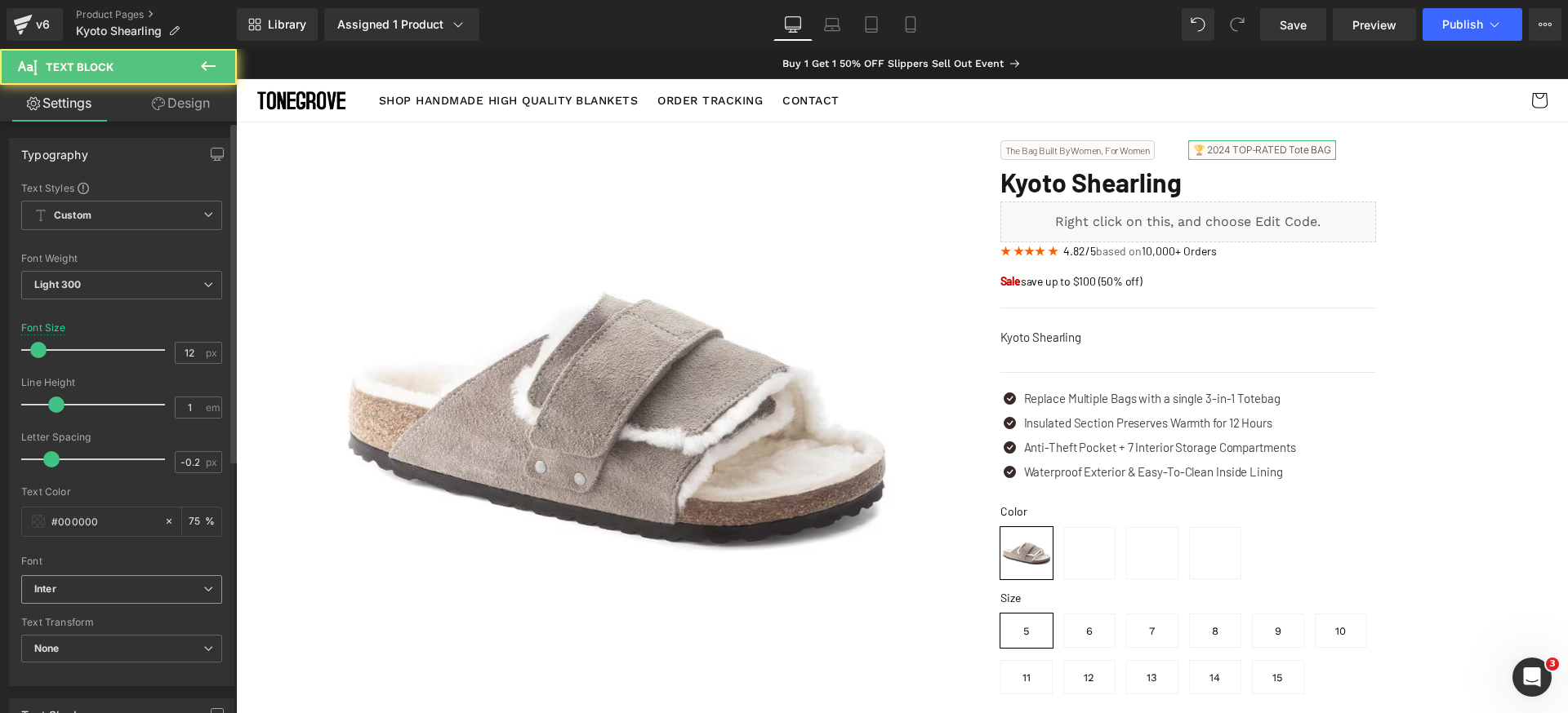
scroll to position [21, 0]
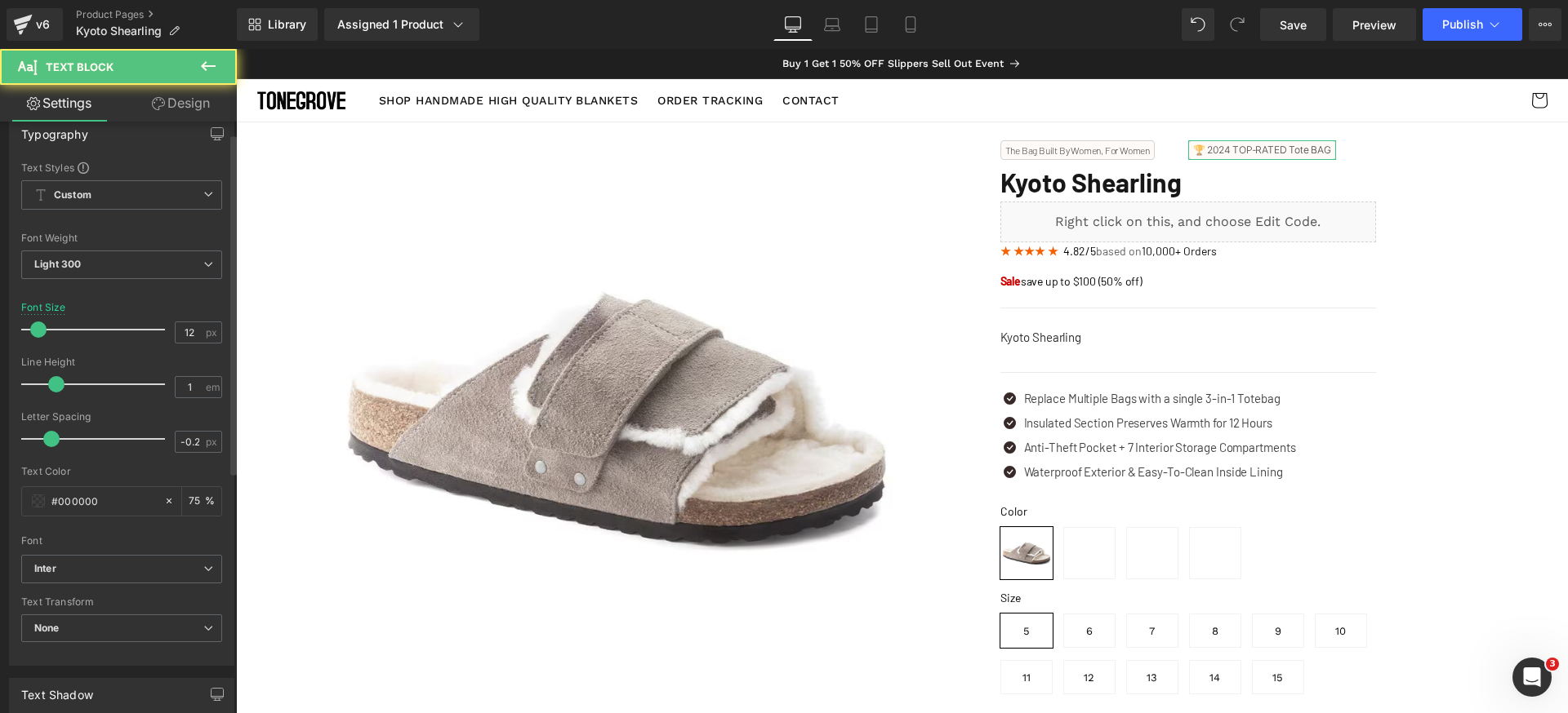
click at [143, 552] on div "Font Default Inter [PERSON_NAME] Inter Default Inter [PERSON_NAME] Open Font Ma…" at bounding box center [121, 357] width 200 height 394
drag, startPoint x: 151, startPoint y: 565, endPoint x: 147, endPoint y: 595, distance: 30.3
click at [151, 566] on b "Inter" at bounding box center [119, 569] width 169 height 14
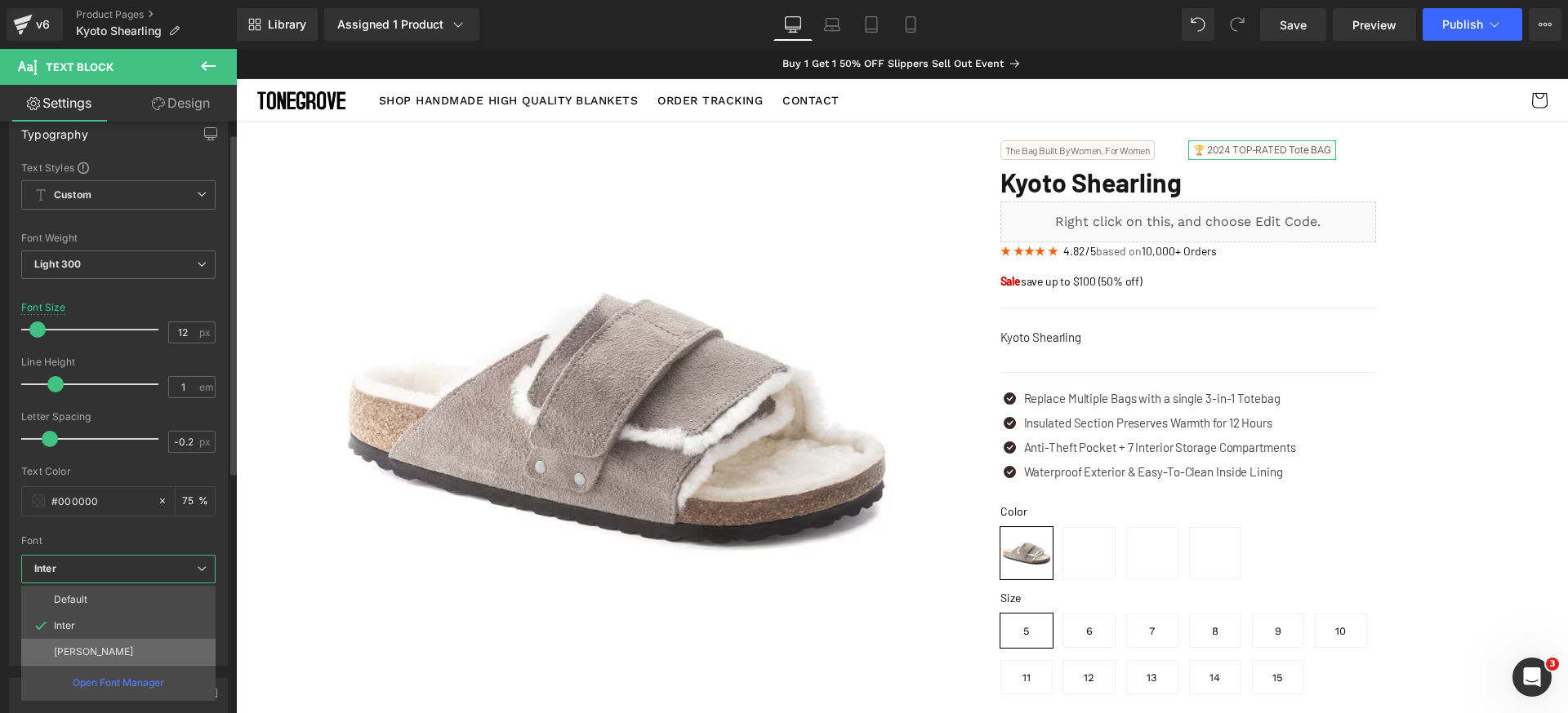
click at [114, 644] on li "[PERSON_NAME]" at bounding box center [119, 652] width 195 height 26
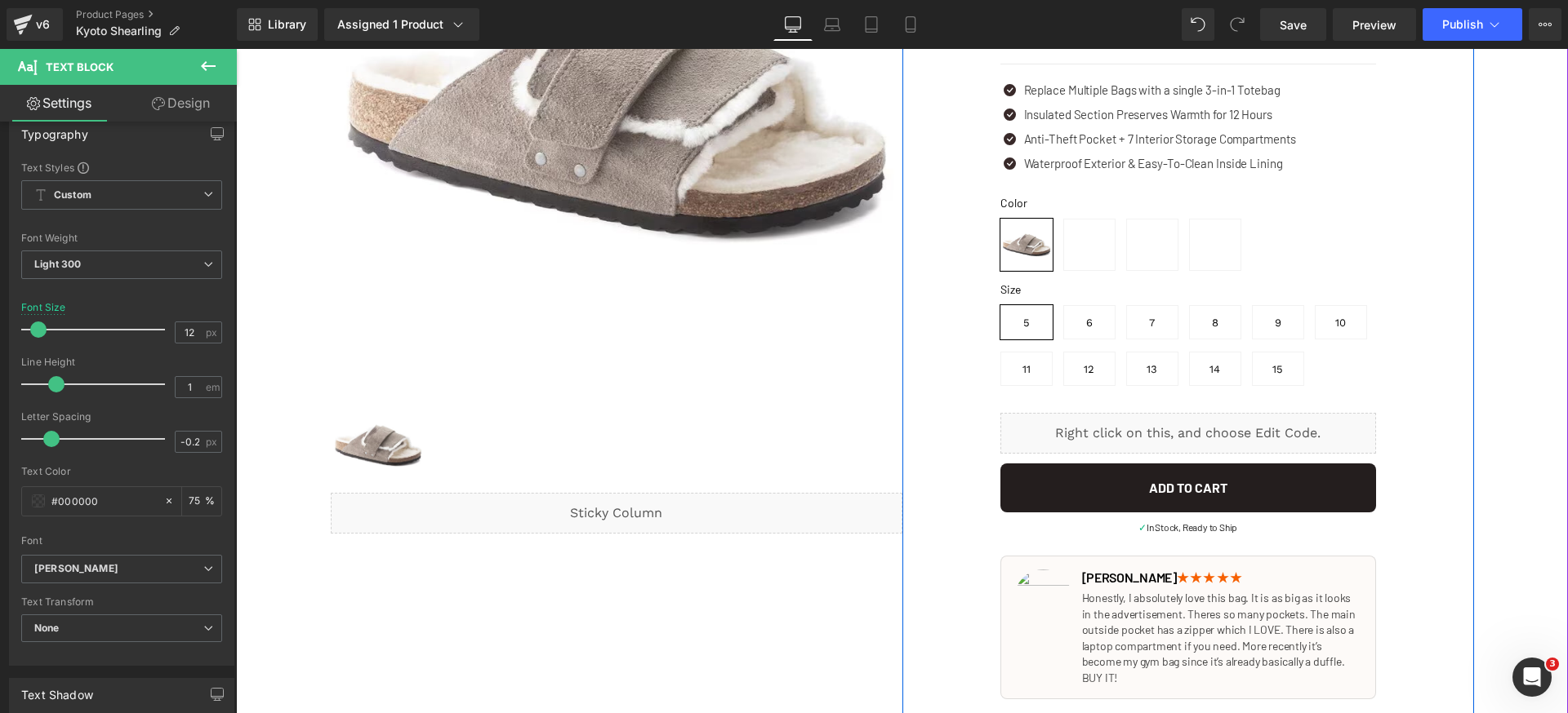
scroll to position [546, 0]
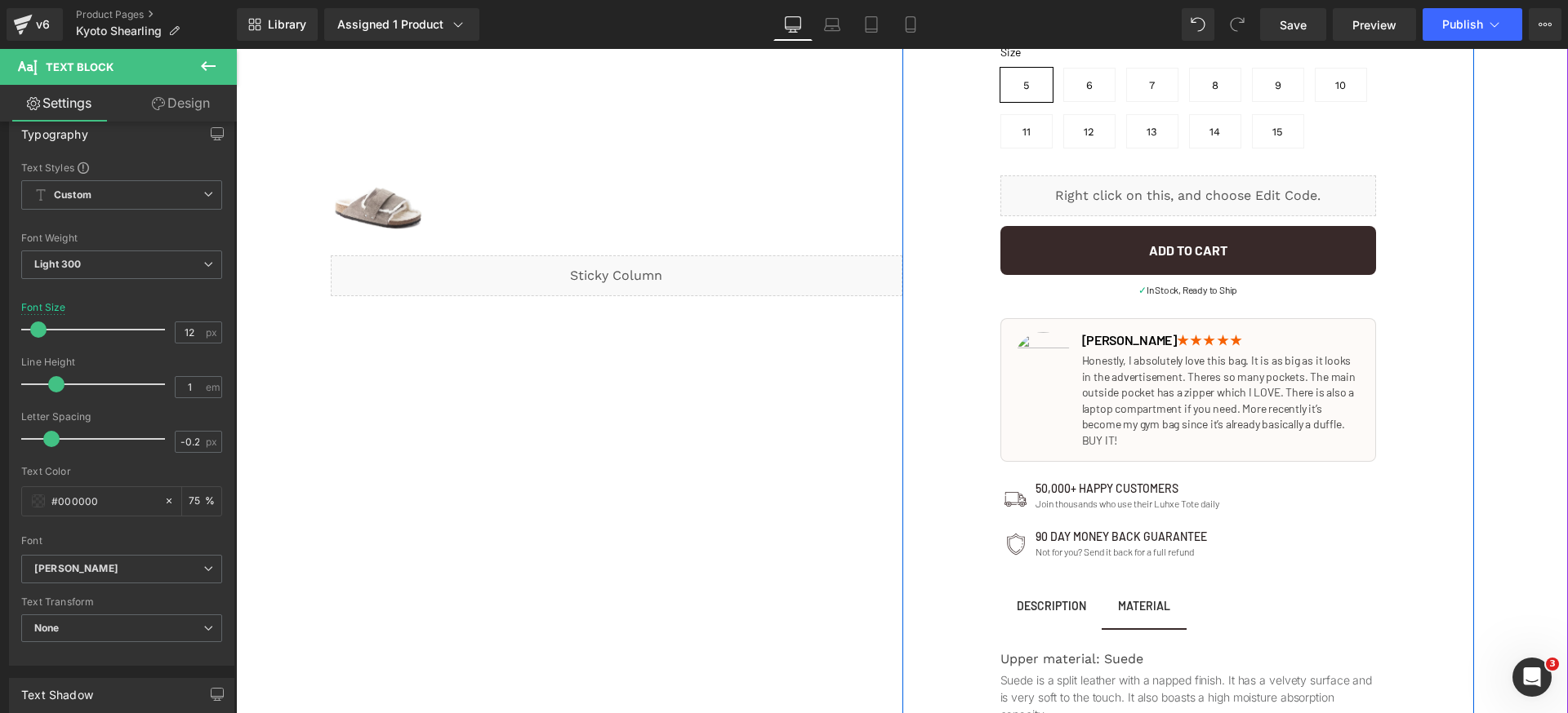
click at [1202, 188] on div "Liquid" at bounding box center [1188, 196] width 376 height 40
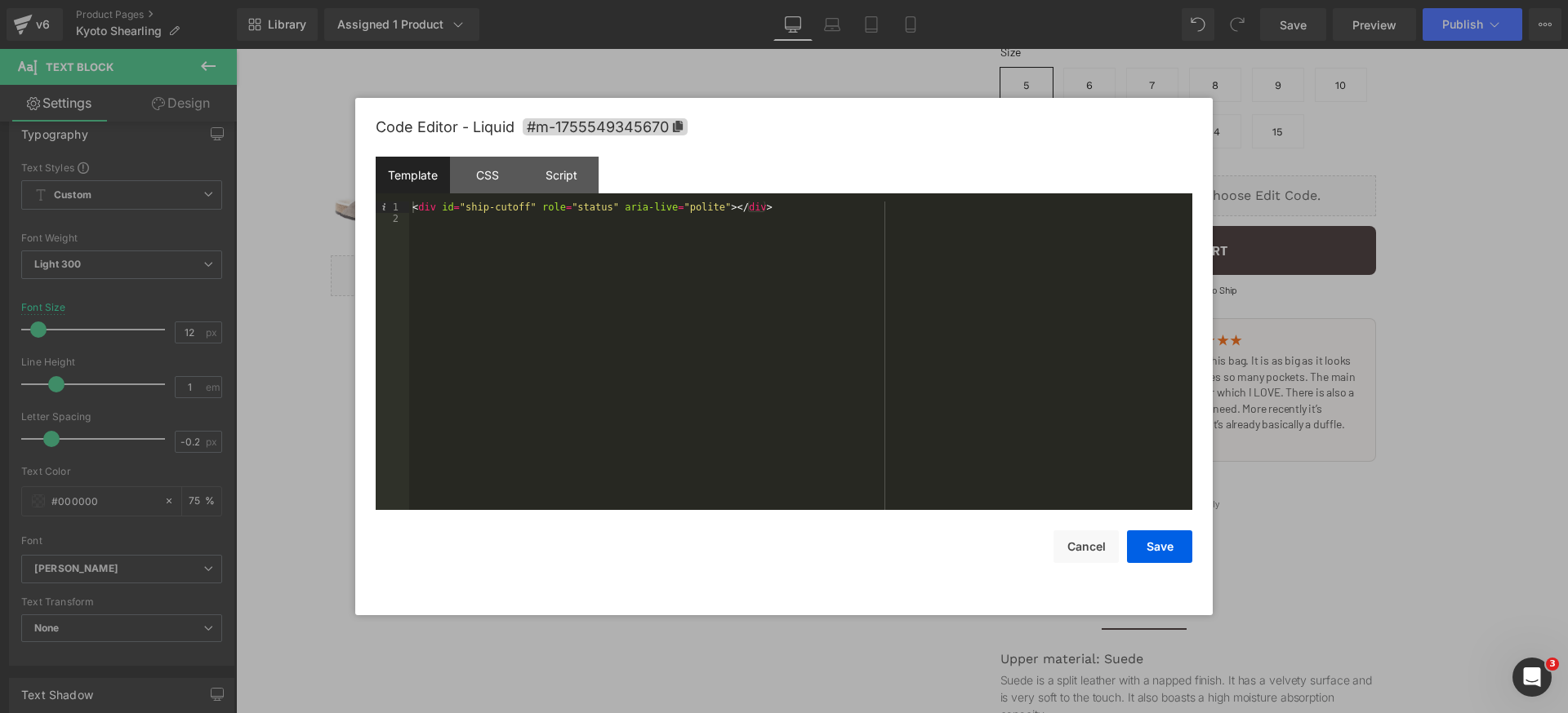
drag, startPoint x: 489, startPoint y: 179, endPoint x: 490, endPoint y: 200, distance: 21.0
click at [489, 180] on div "CSS" at bounding box center [487, 175] width 74 height 37
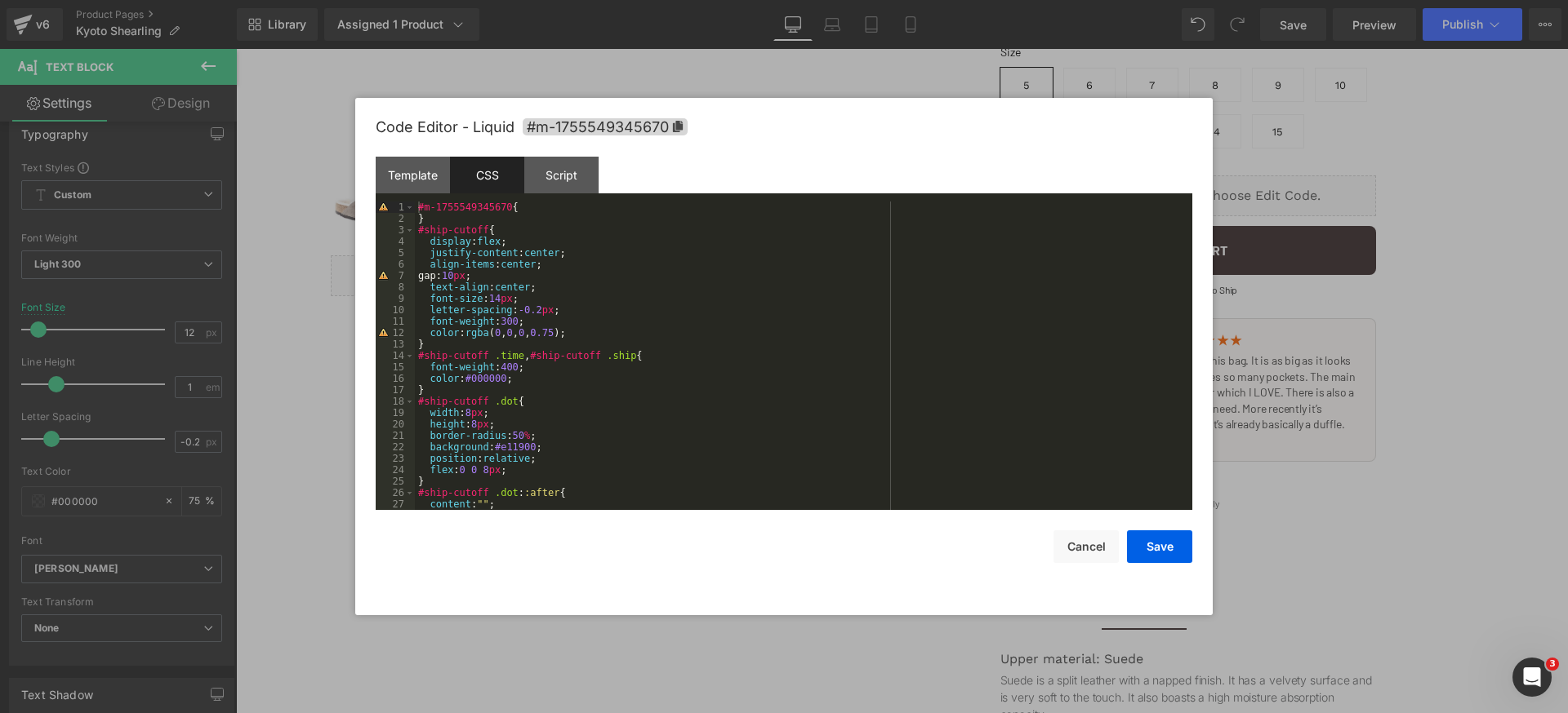
click at [865, 271] on div "#m-1755549345670 { } #ship-cutoff { display : flex ; justify-content : center ;…" at bounding box center [800, 367] width 771 height 331
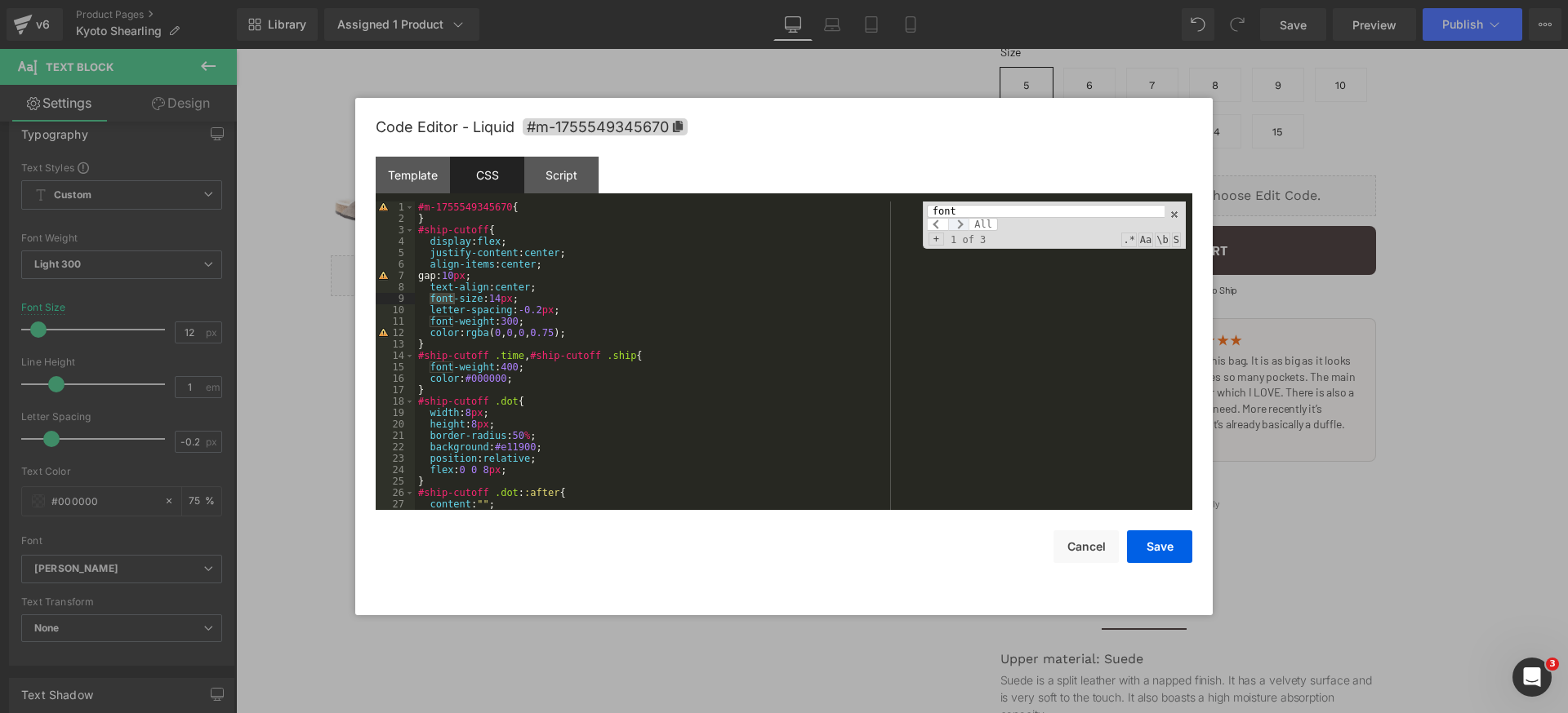
type input "font"
click at [963, 226] on span at bounding box center [958, 225] width 22 height 13
click at [962, 226] on span at bounding box center [958, 225] width 22 height 13
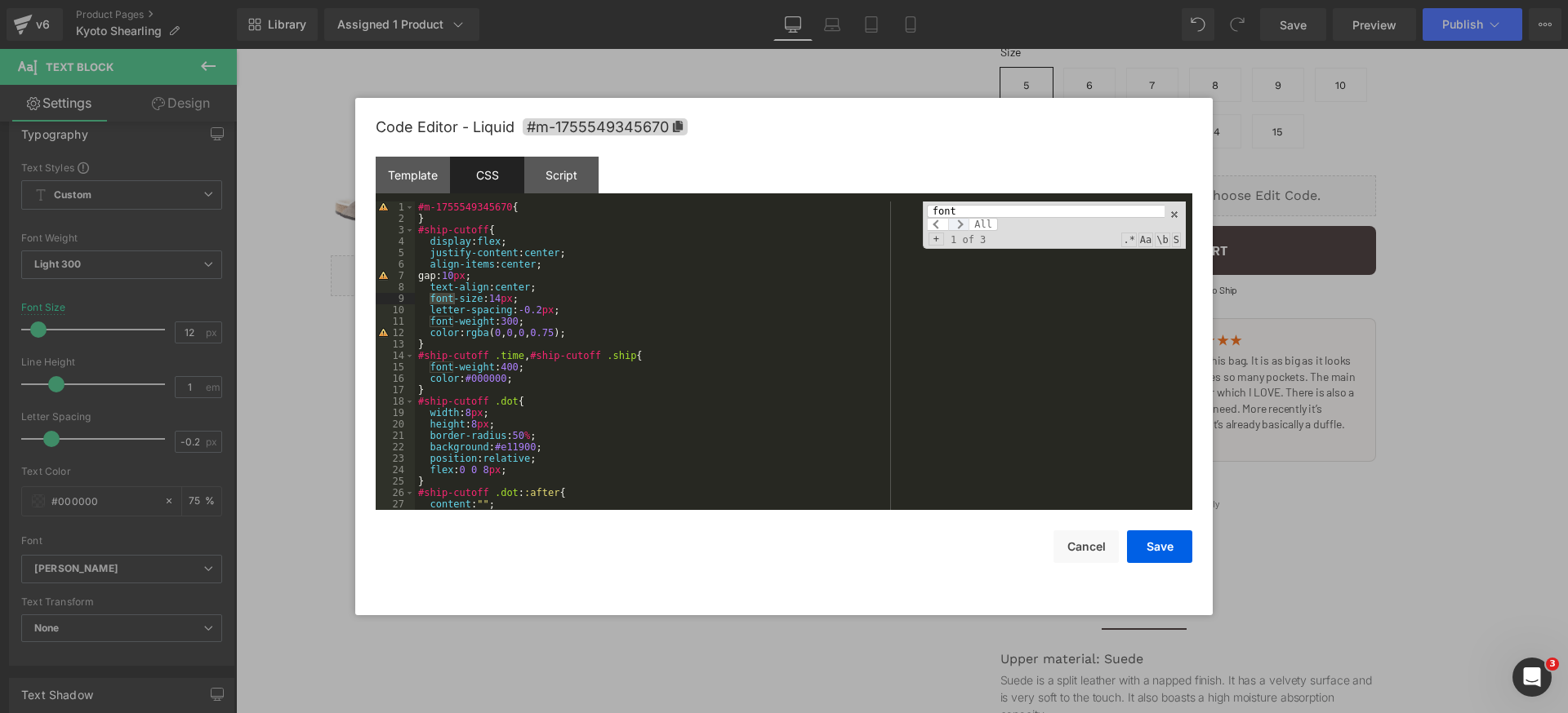
click at [962, 226] on span at bounding box center [958, 225] width 22 height 13
drag, startPoint x: 962, startPoint y: 226, endPoint x: 971, endPoint y: 303, distance: 77.5
click at [961, 228] on span at bounding box center [958, 225] width 22 height 13
drag, startPoint x: 1088, startPoint y: 539, endPoint x: 1106, endPoint y: 528, distance: 21.1
click at [1087, 539] on button "Cancel" at bounding box center [1085, 547] width 65 height 33
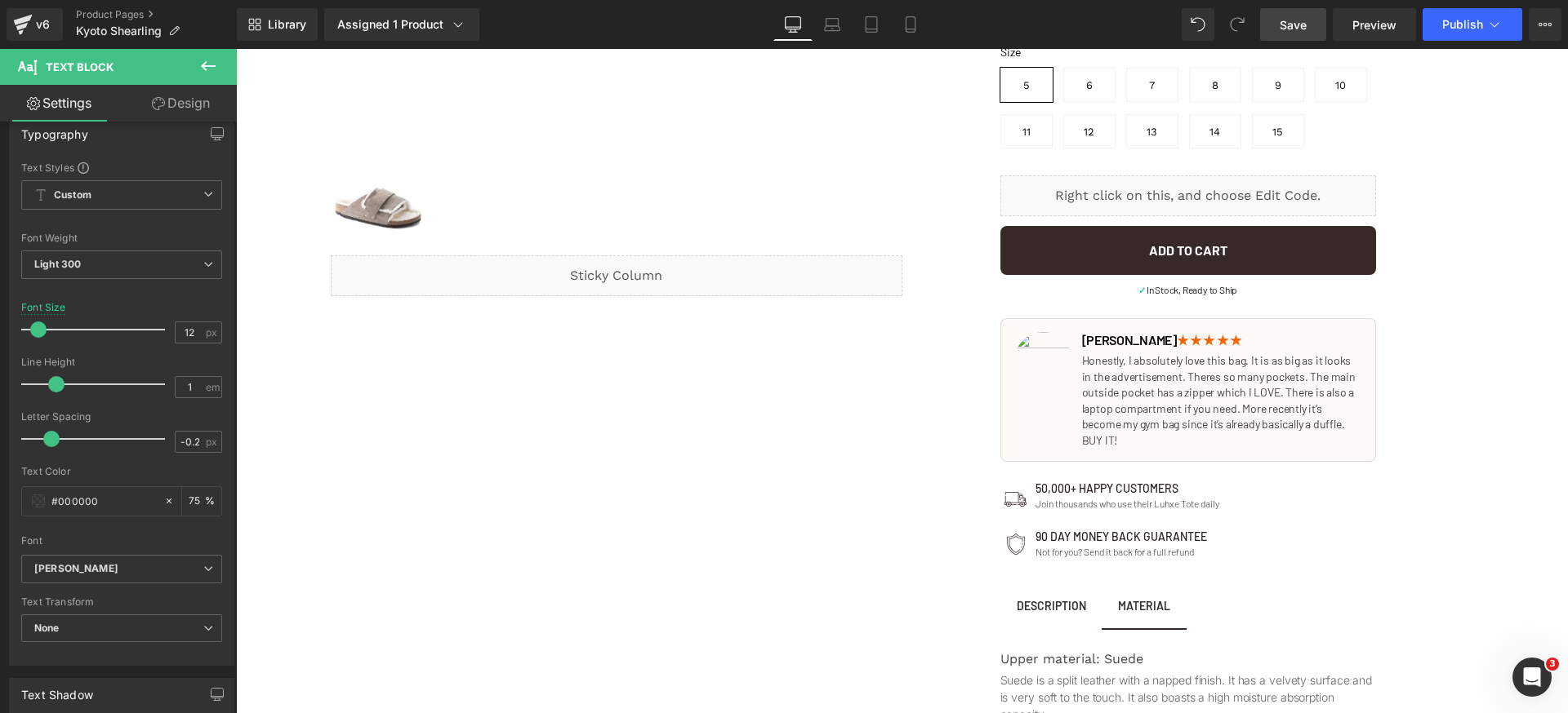
click at [1302, 34] on link "Save" at bounding box center [1293, 24] width 66 height 33
click at [1301, 28] on span "Save" at bounding box center [1293, 24] width 27 height 17
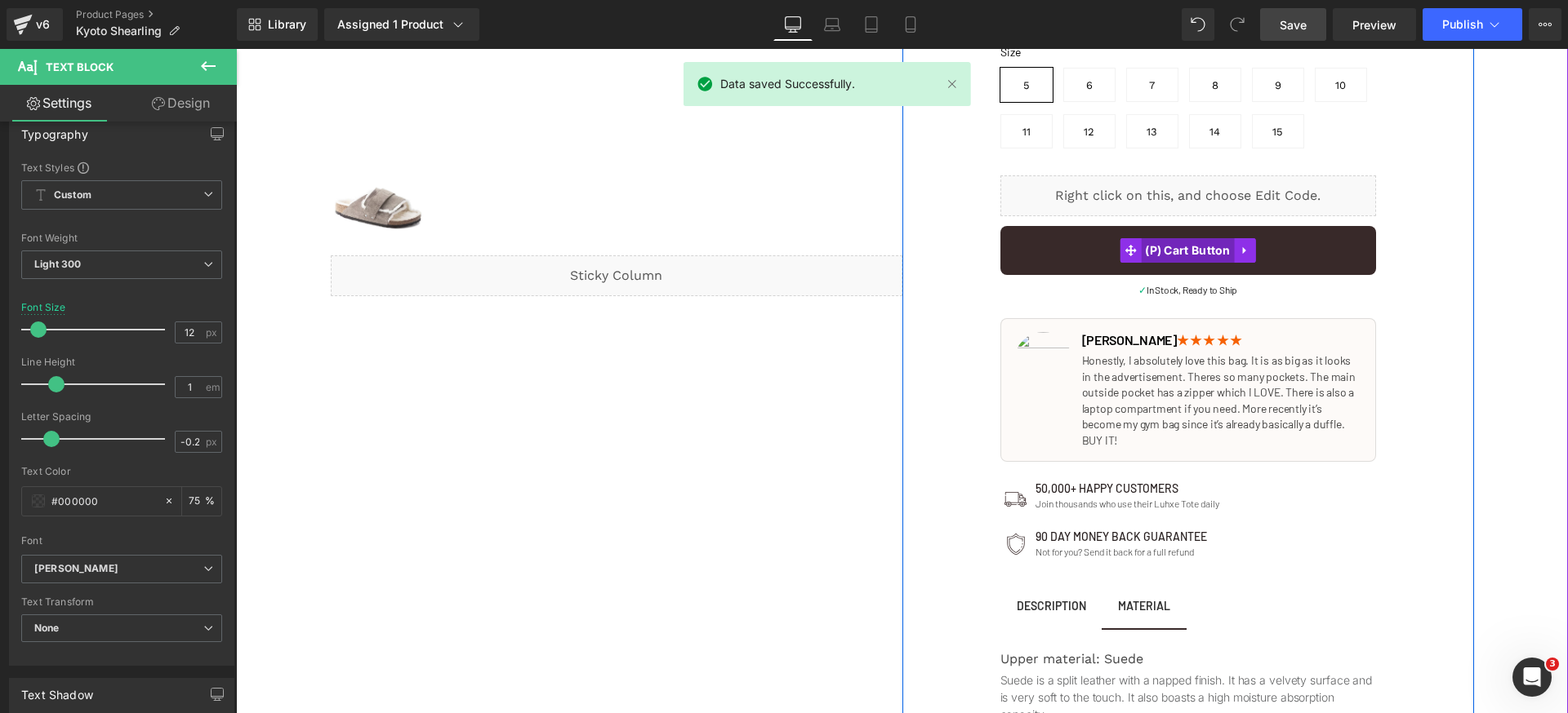
click at [1190, 253] on span "(P) Cart Button" at bounding box center [1188, 250] width 94 height 24
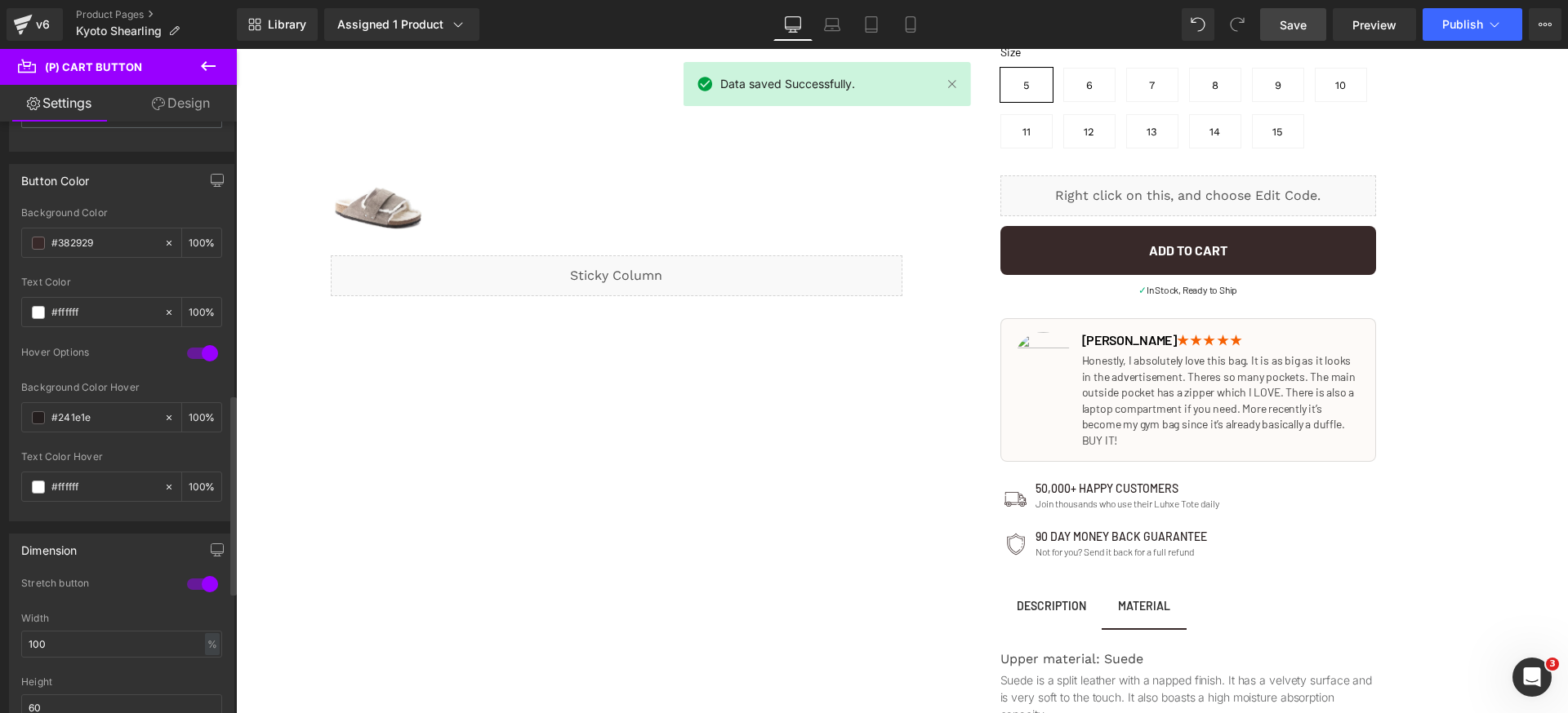
scroll to position [1129, 0]
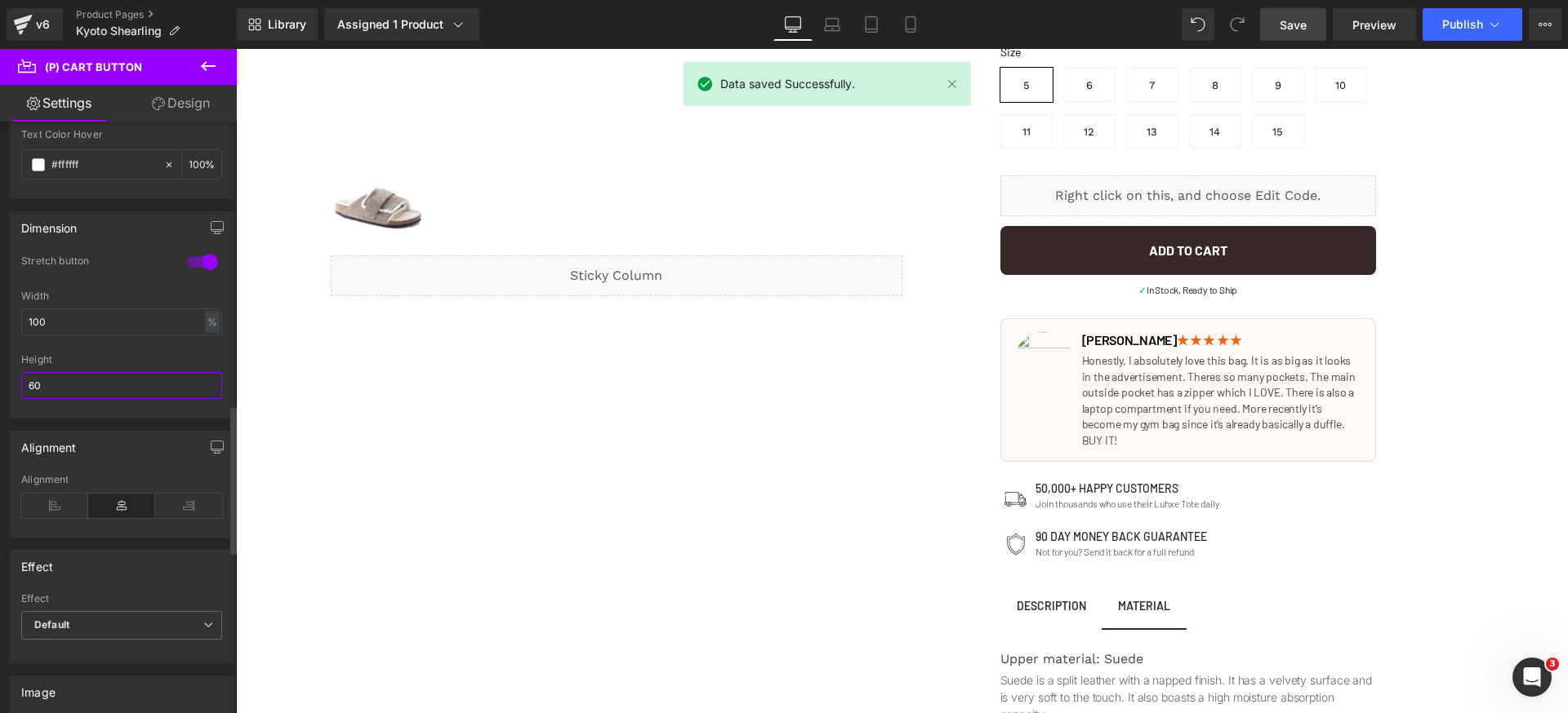
click at [81, 382] on input "60" at bounding box center [121, 386] width 200 height 27
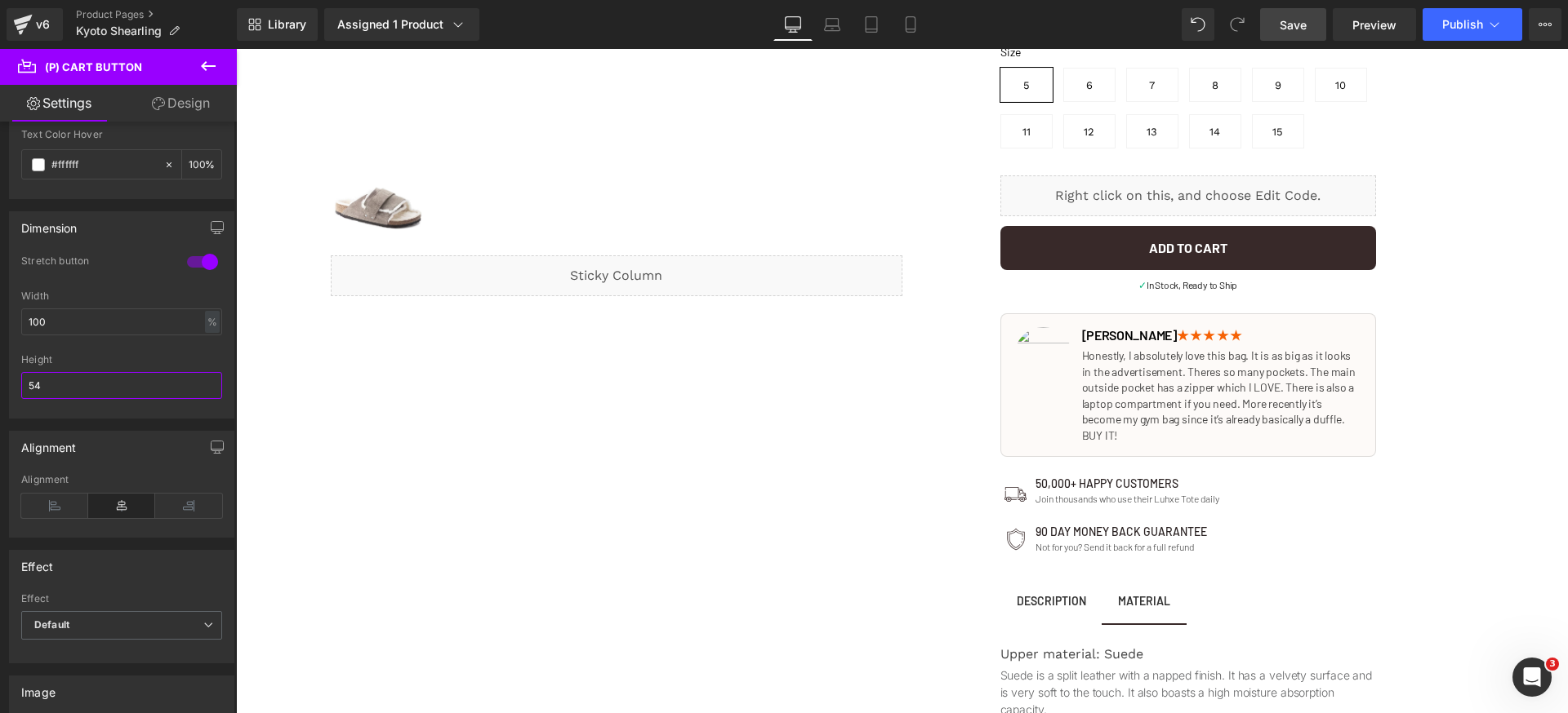
type input "54"
click at [1299, 24] on span "Save" at bounding box center [1293, 24] width 27 height 17
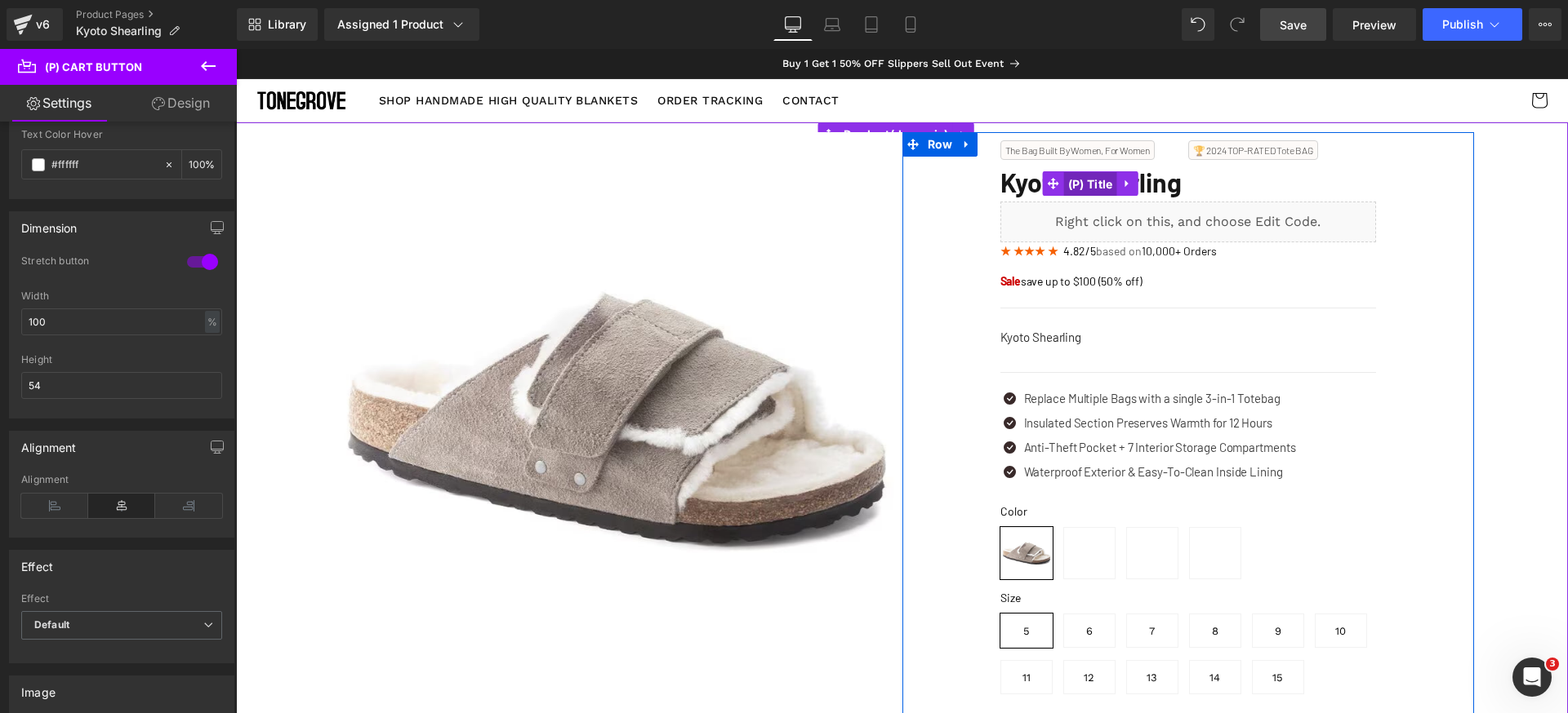
click at [1099, 181] on span "(P) Title" at bounding box center [1091, 184] width 53 height 24
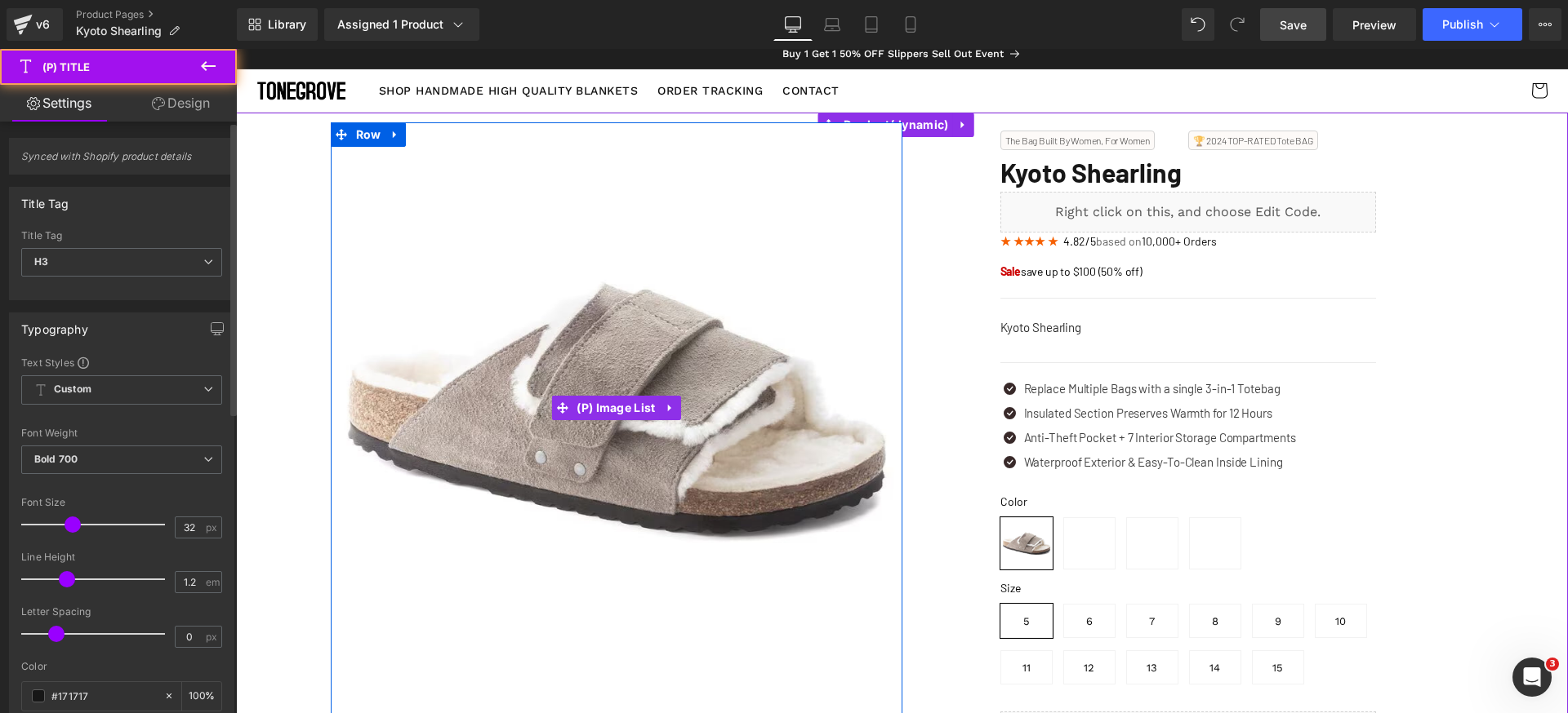
scroll to position [22, 0]
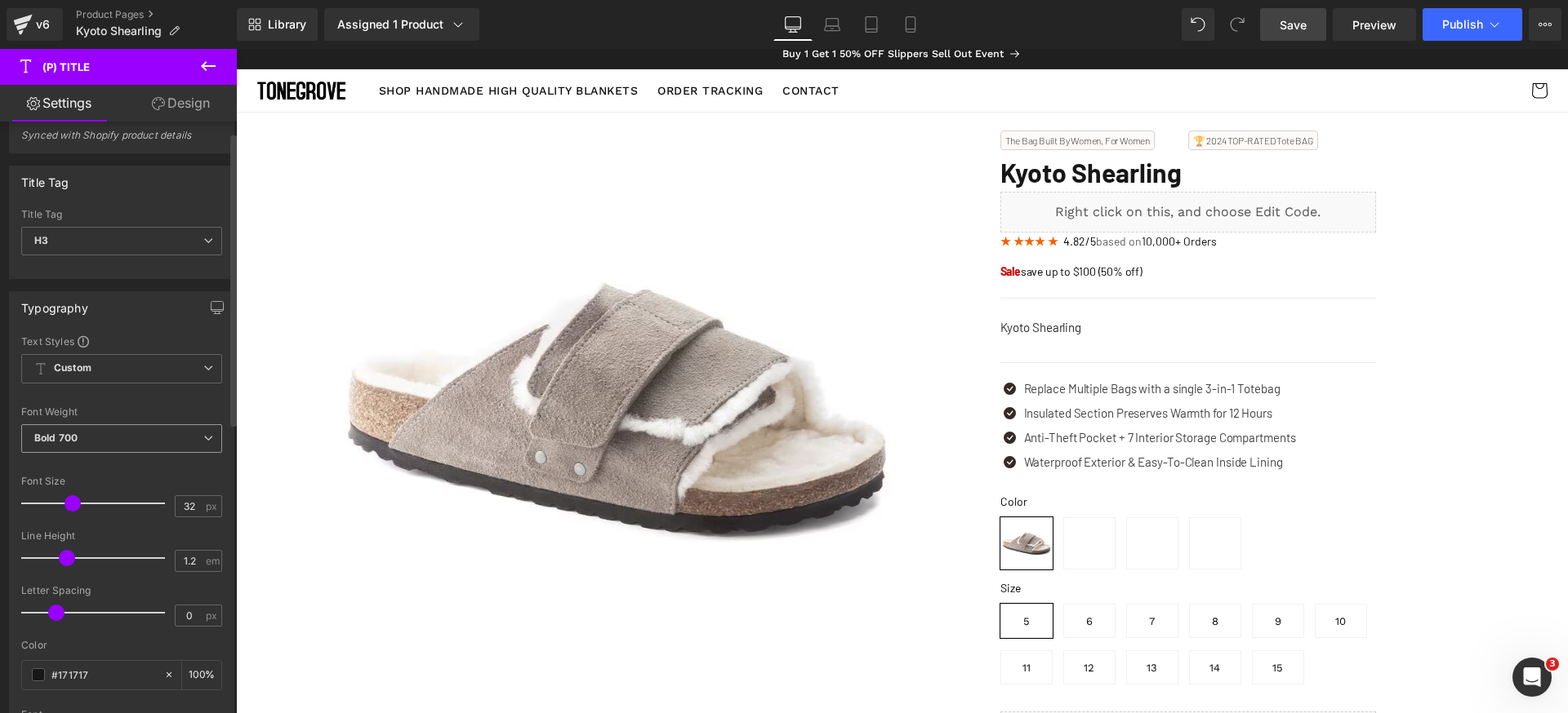
click at [152, 451] on span "Bold 700" at bounding box center [121, 438] width 200 height 28
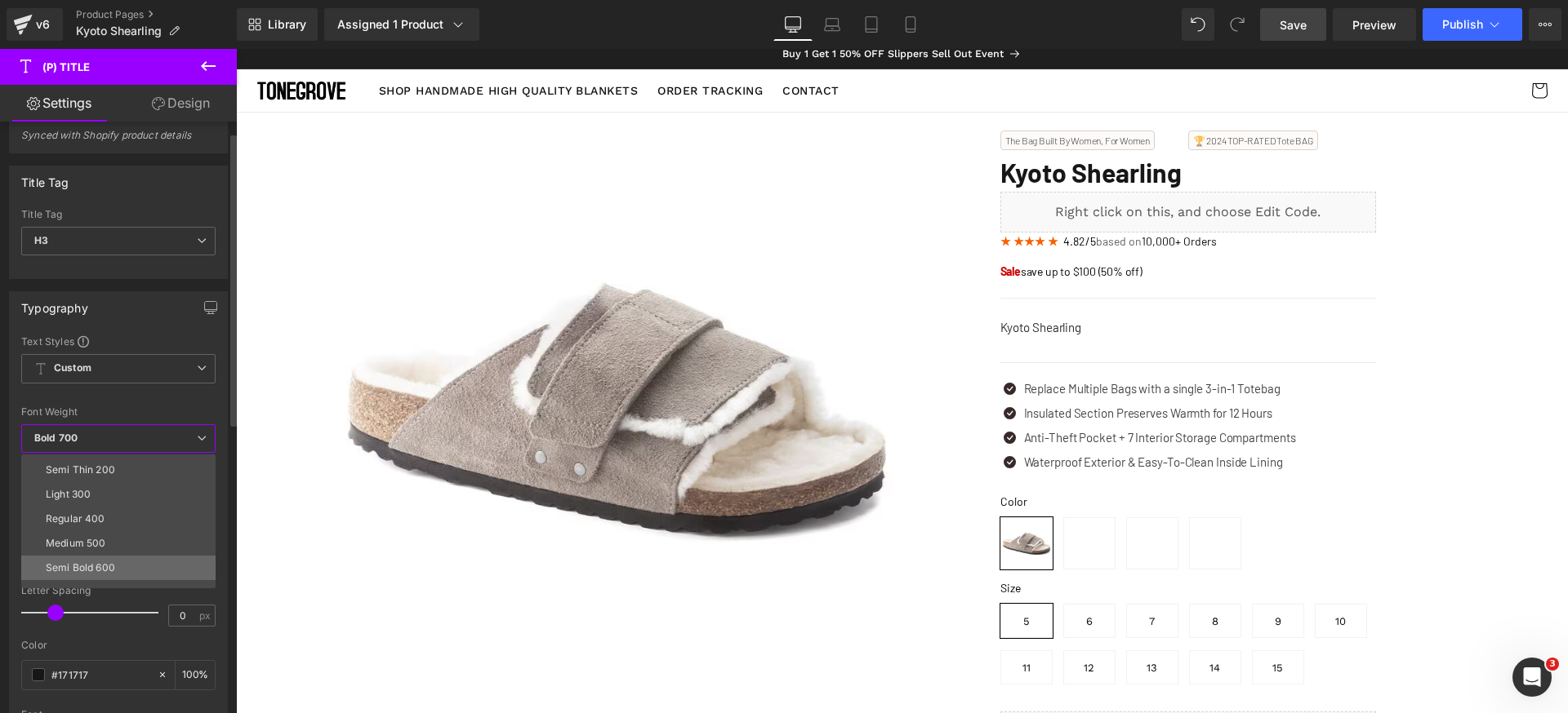
click at [120, 559] on li "Semi Bold 600" at bounding box center [122, 568] width 201 height 24
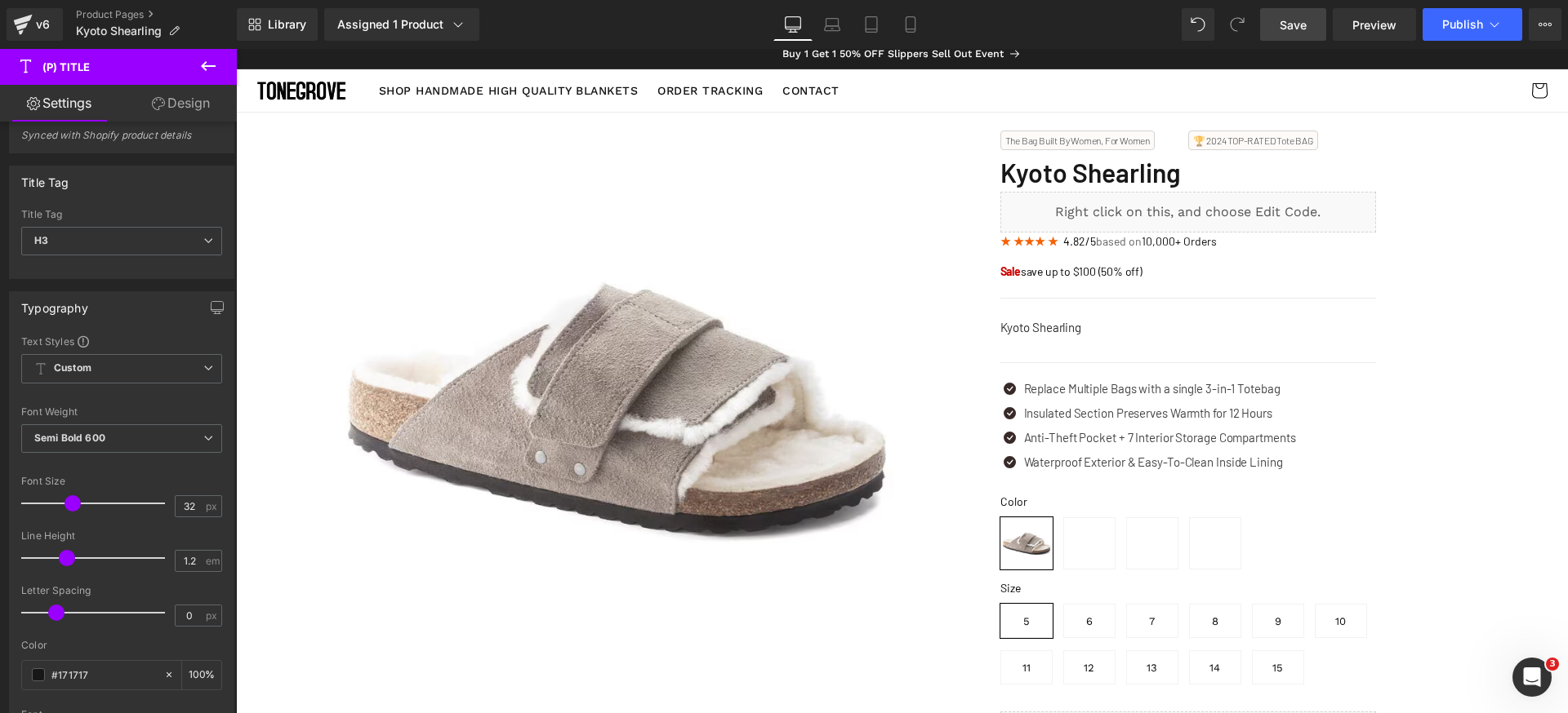
drag, startPoint x: 1295, startPoint y: 30, endPoint x: 862, endPoint y: 114, distance: 441.1
click at [1295, 30] on span "Save" at bounding box center [1293, 24] width 27 height 17
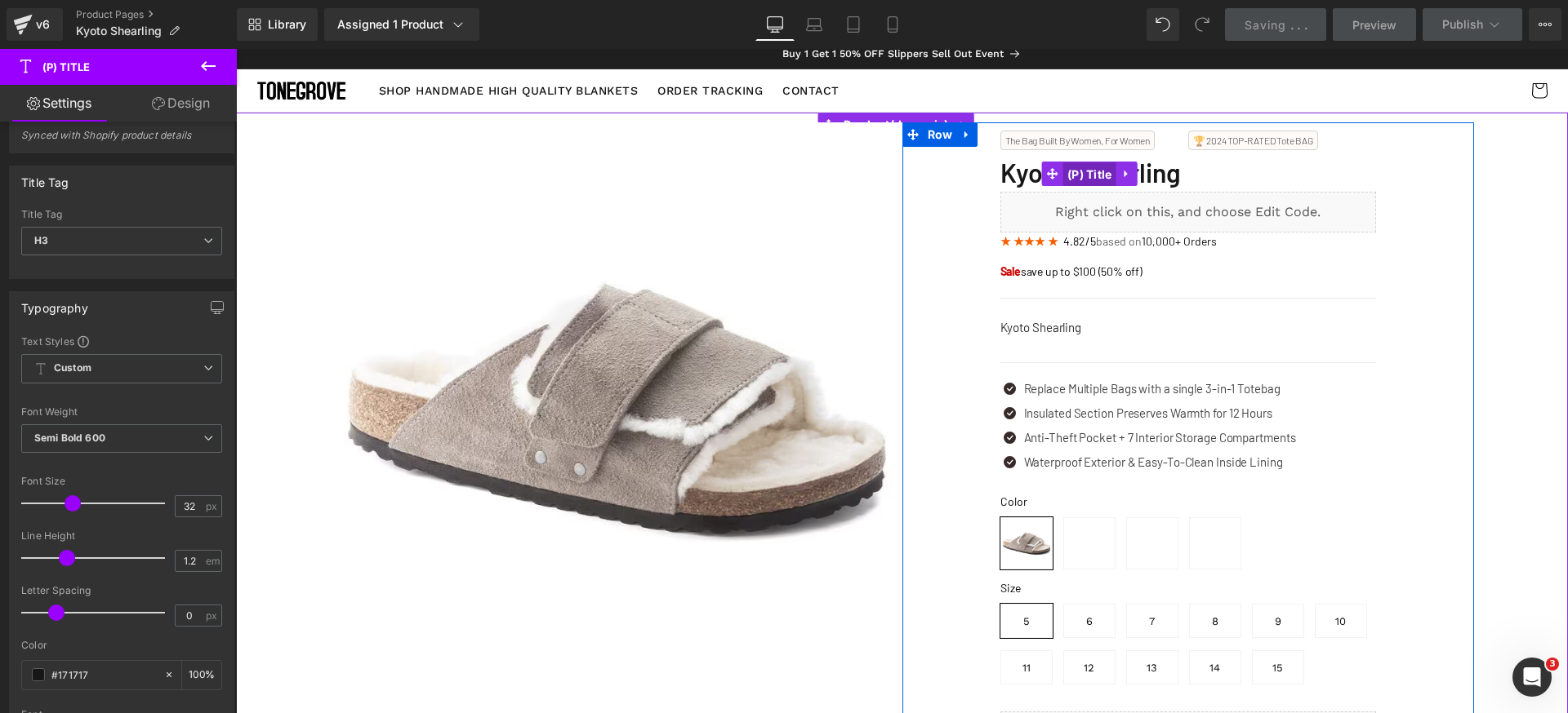
click at [1099, 173] on span "(P) Title" at bounding box center [1090, 175] width 53 height 24
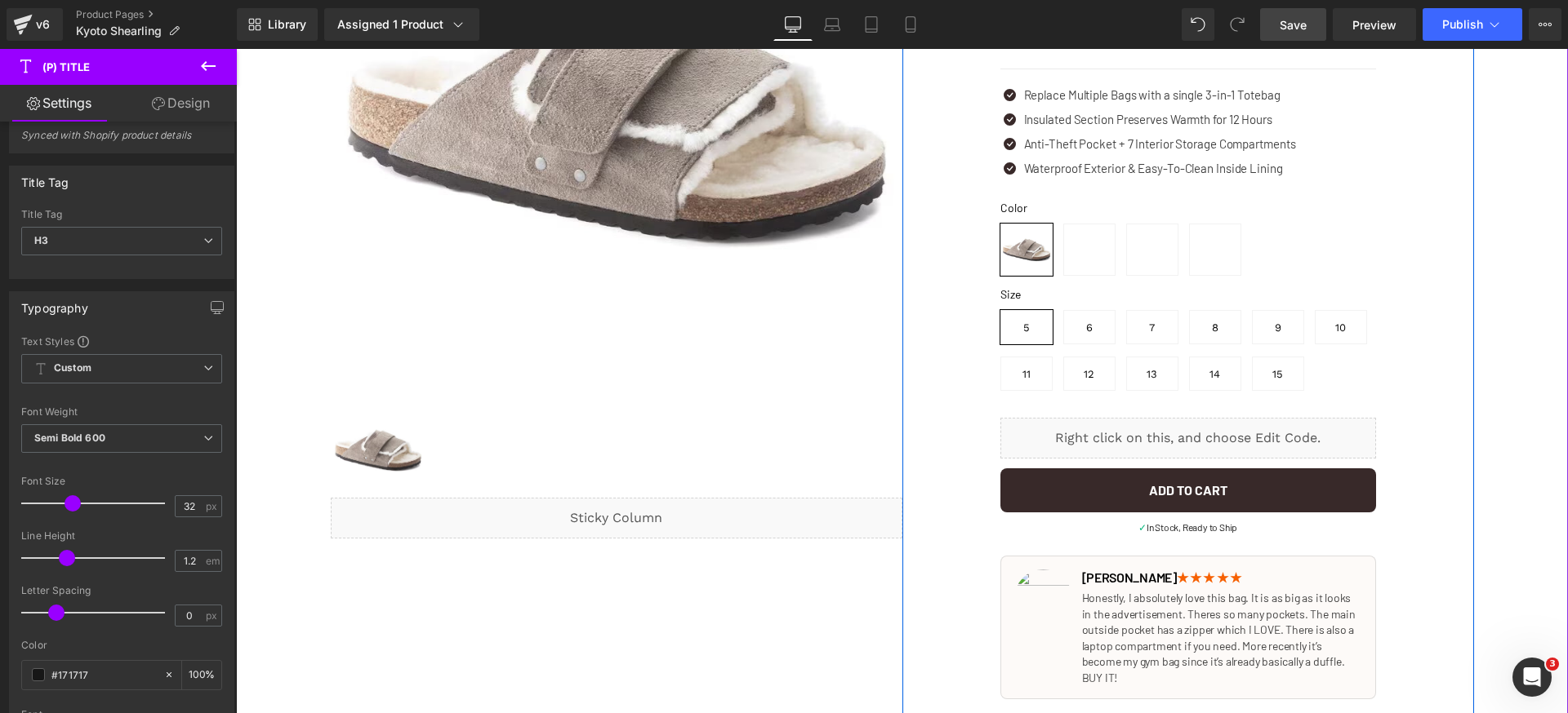
scroll to position [388, 0]
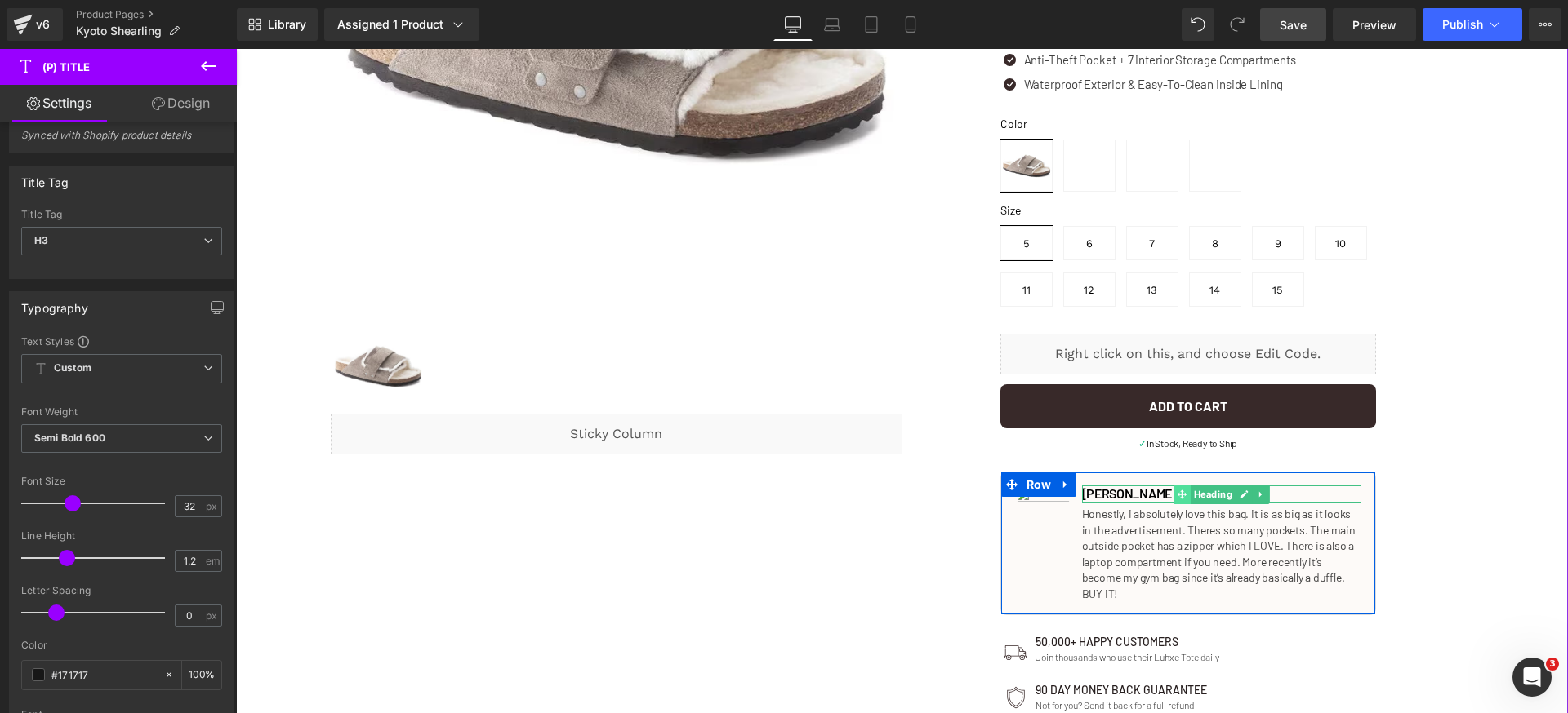
click at [1177, 493] on icon at bounding box center [1182, 495] width 9 height 9
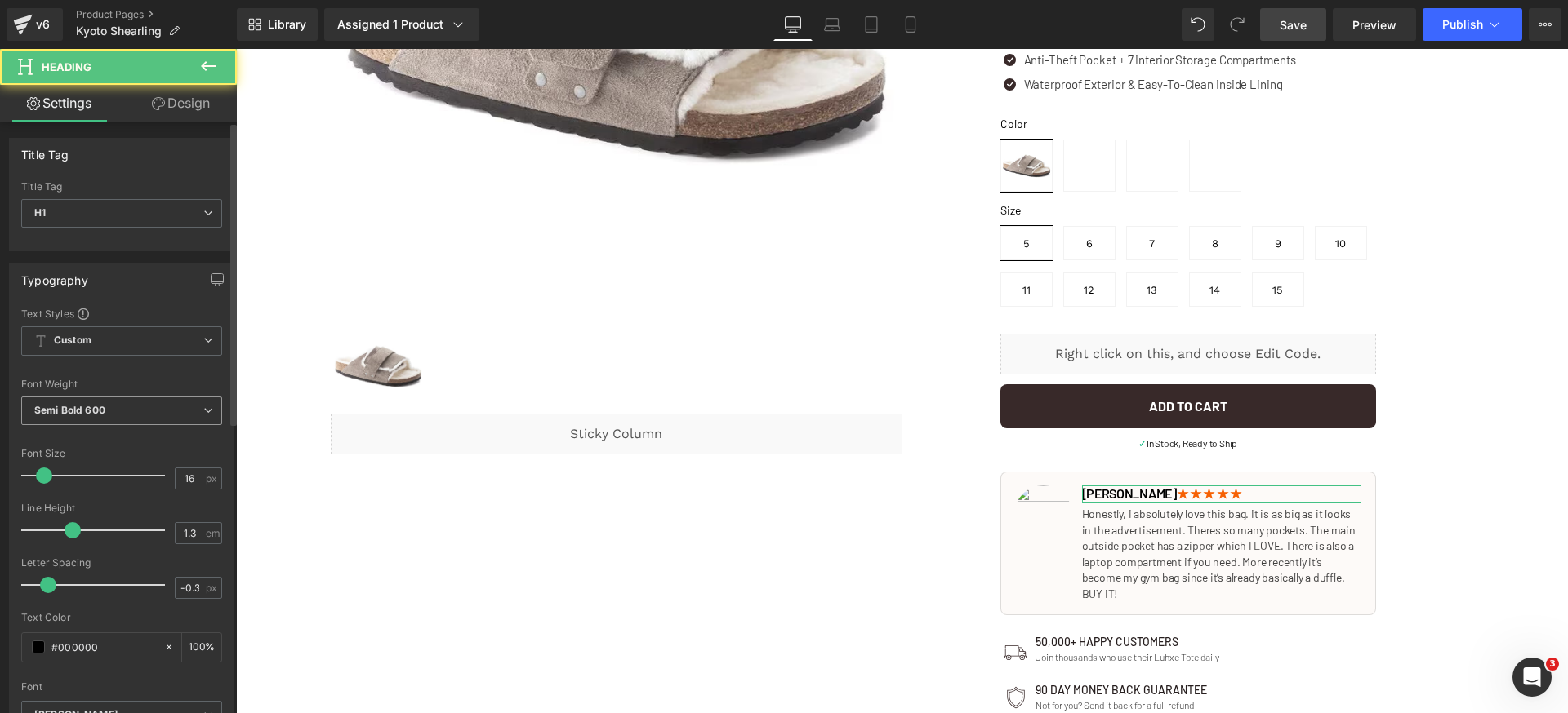
click at [118, 416] on span "Semi Bold 600" at bounding box center [121, 411] width 200 height 28
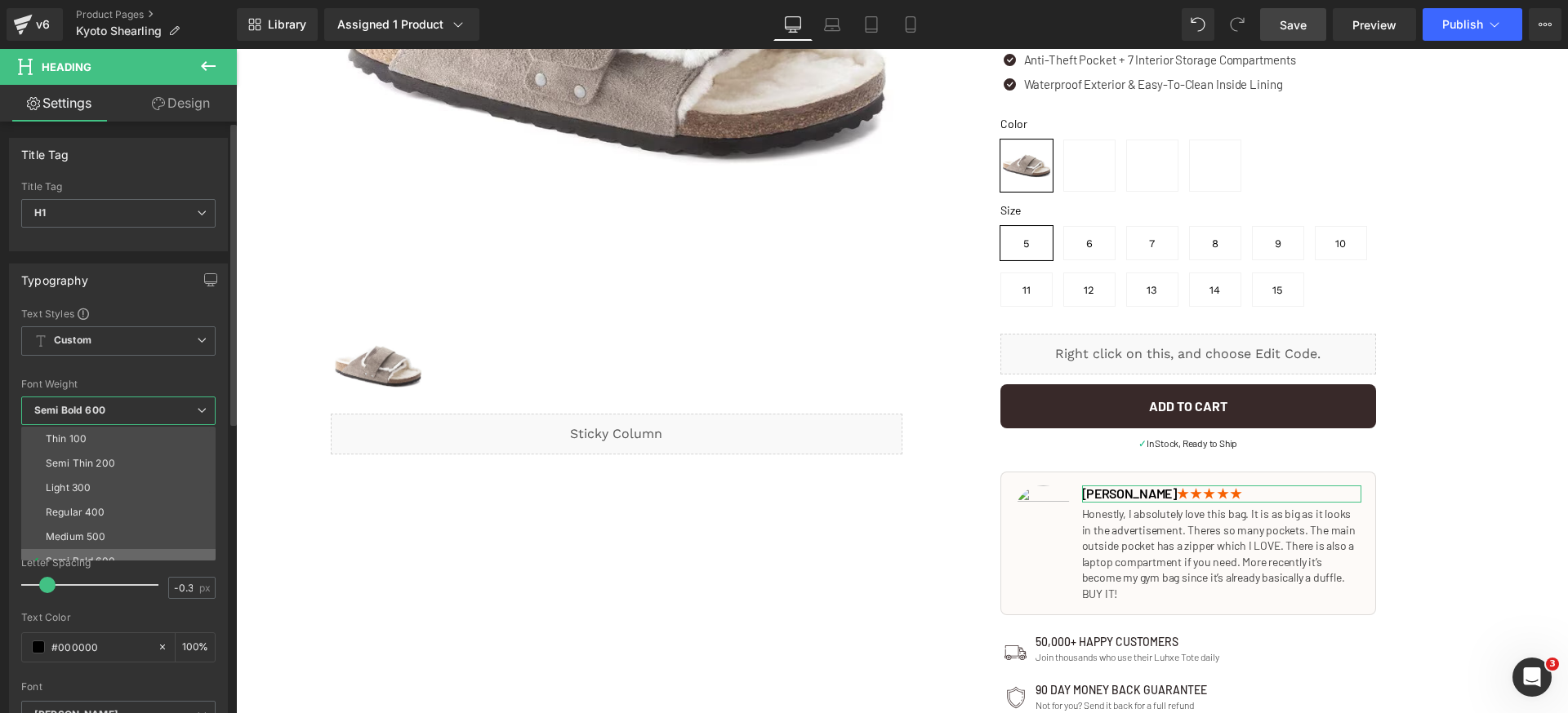
click at [83, 552] on li "Semi Bold 600" at bounding box center [122, 562] width 201 height 24
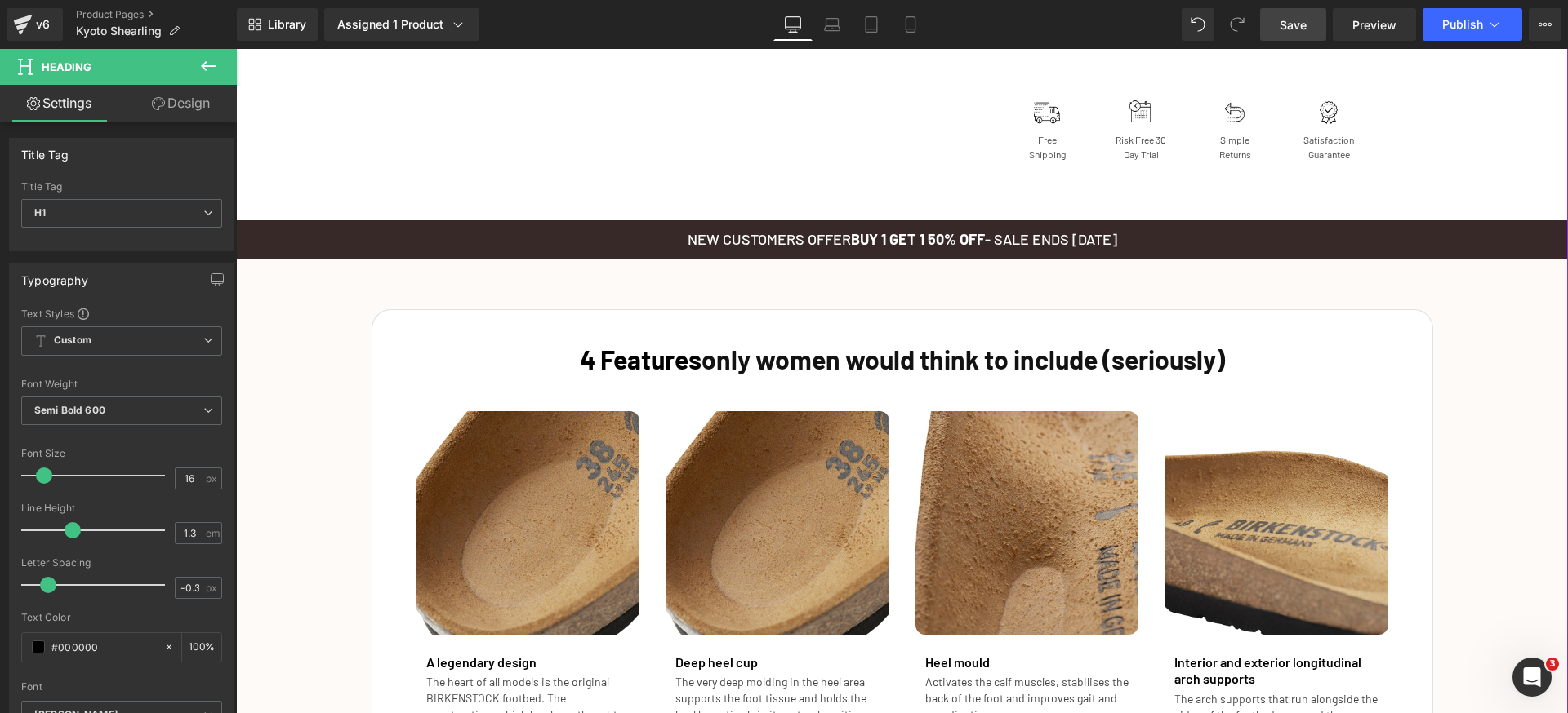
scroll to position [1869, 0]
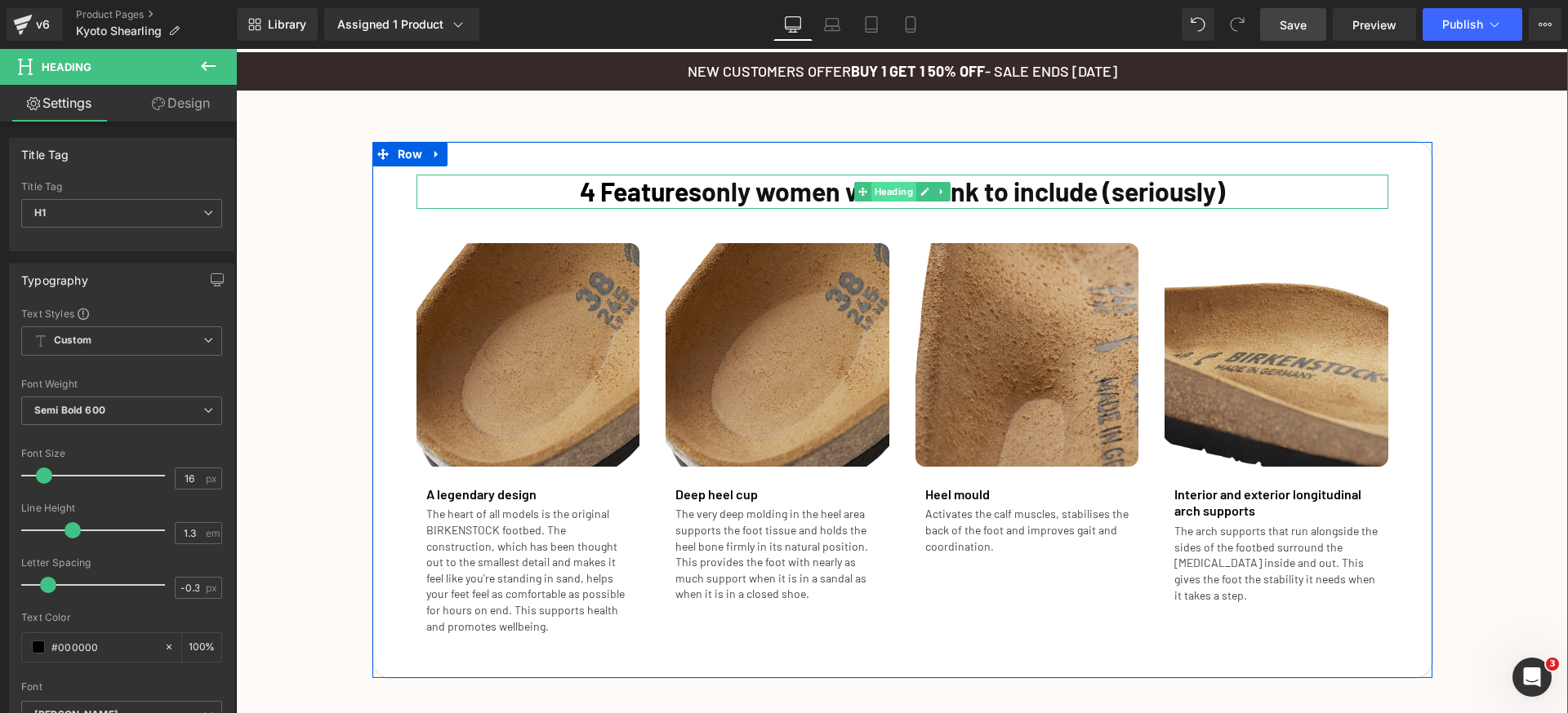
click at [890, 194] on span "Heading" at bounding box center [893, 191] width 45 height 20
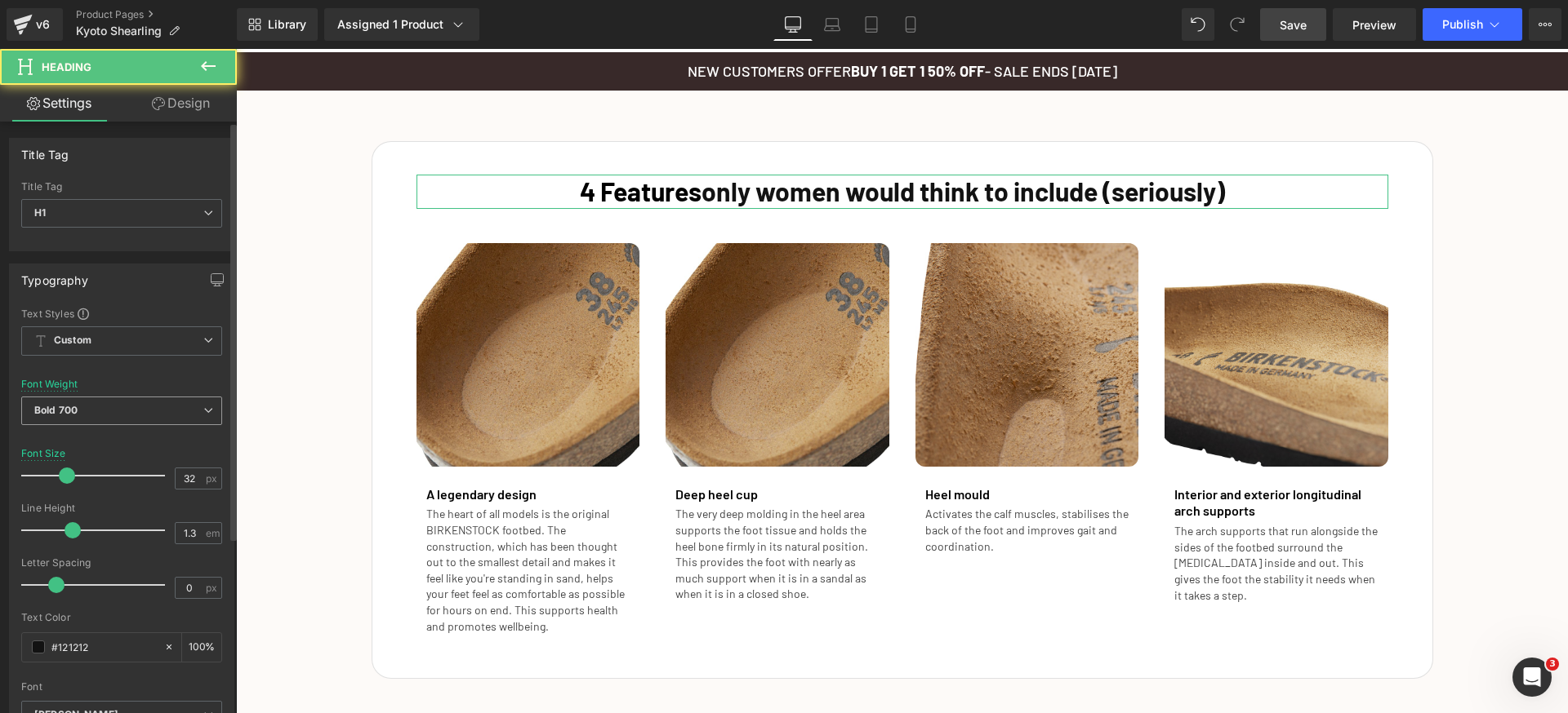
scroll to position [22, 0]
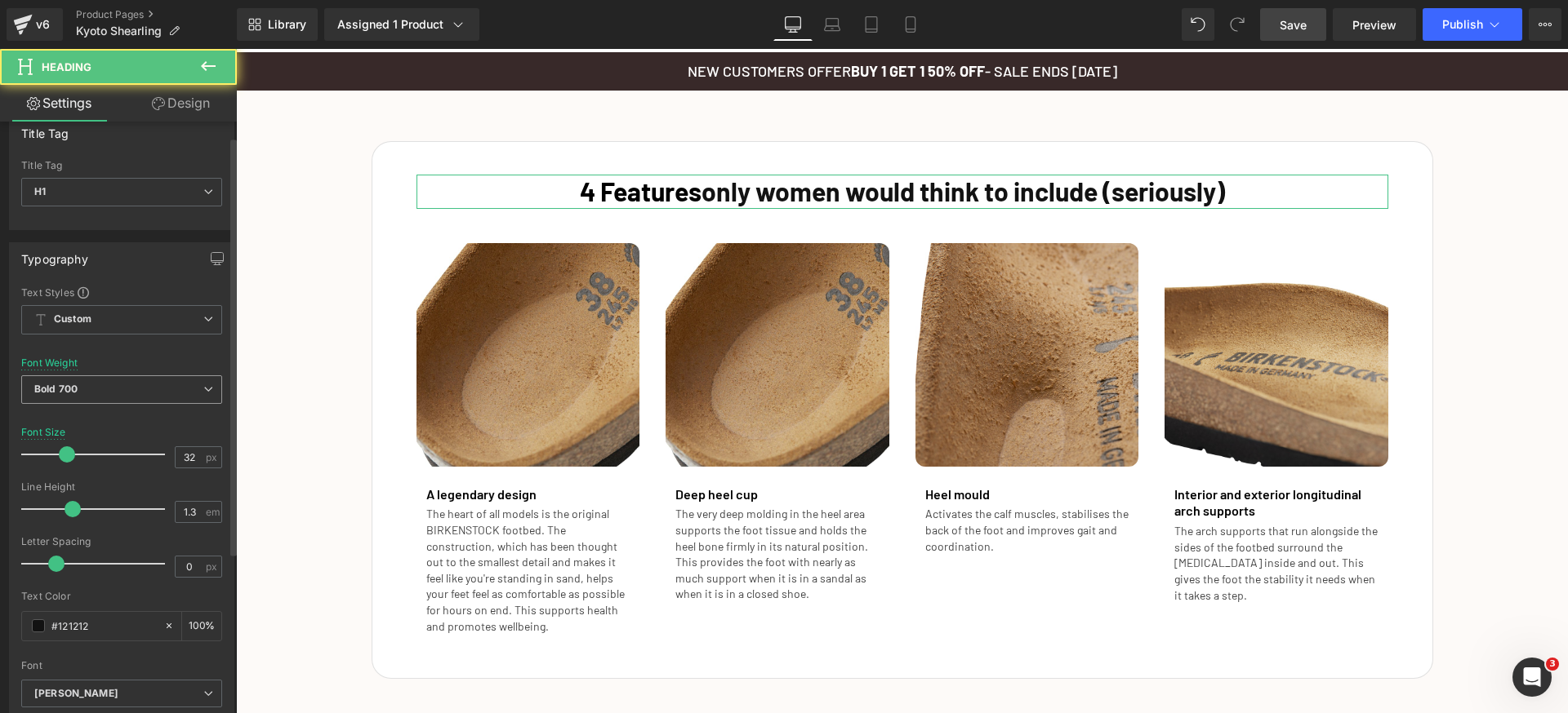
click at [173, 375] on span "Bold 700" at bounding box center [121, 389] width 200 height 28
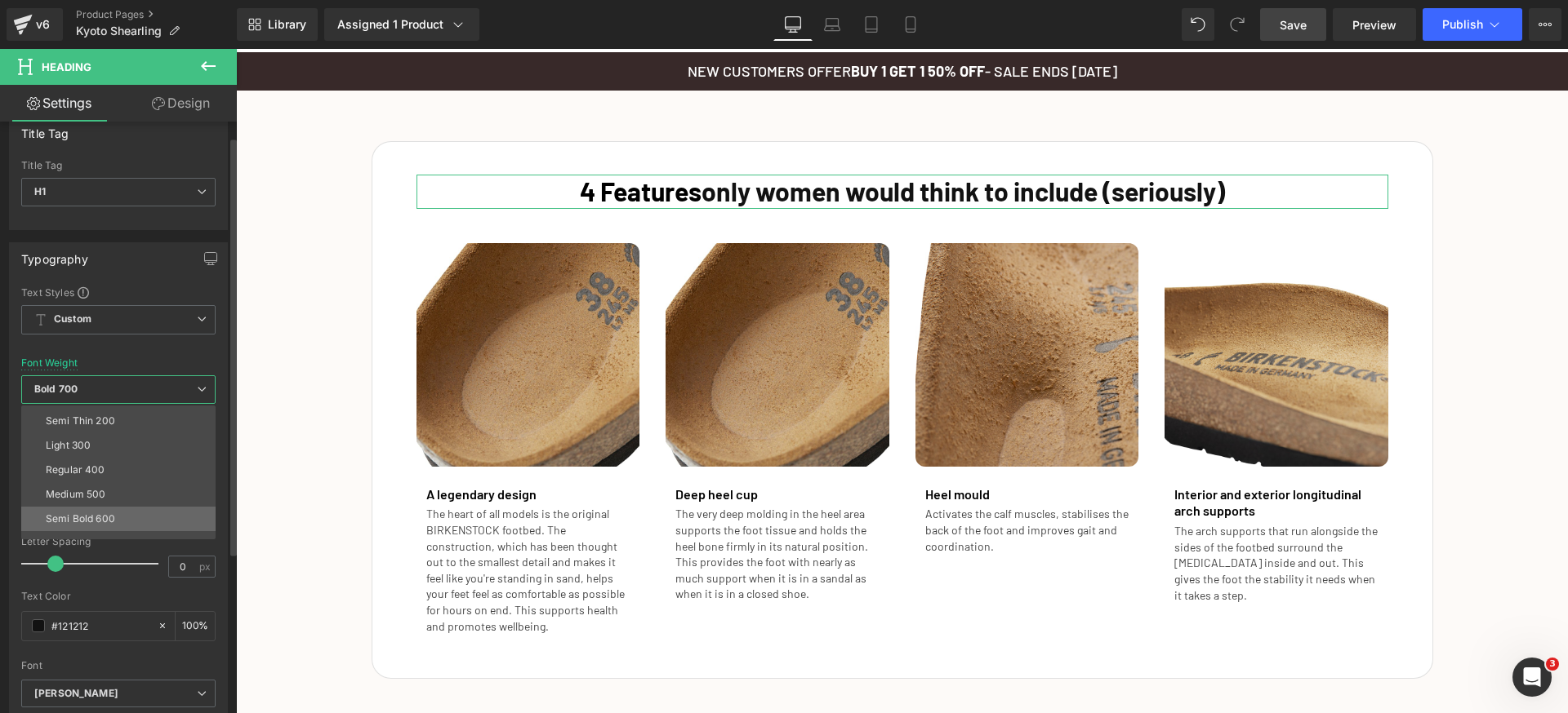
click at [138, 511] on li "Semi Bold 600" at bounding box center [122, 519] width 201 height 24
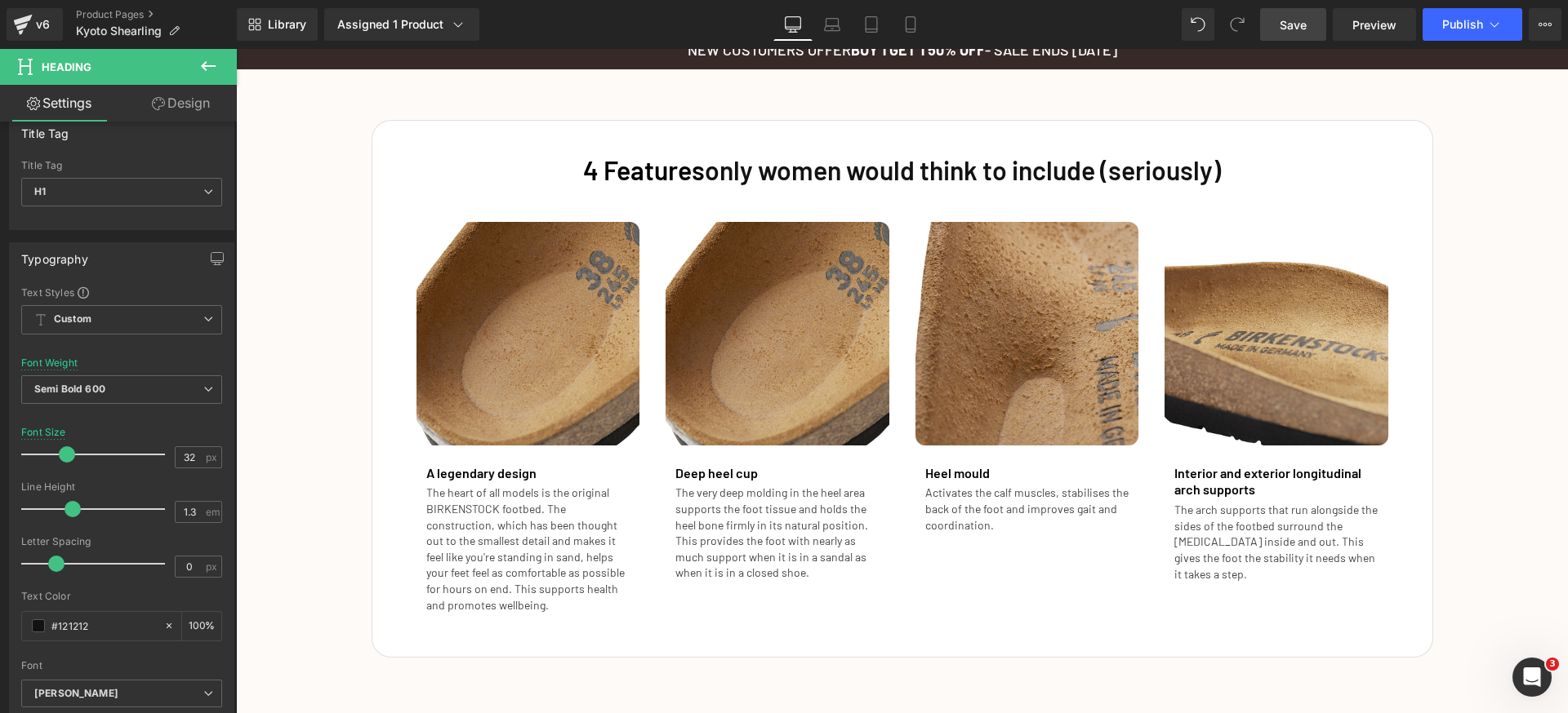
scroll to position [2205, 0]
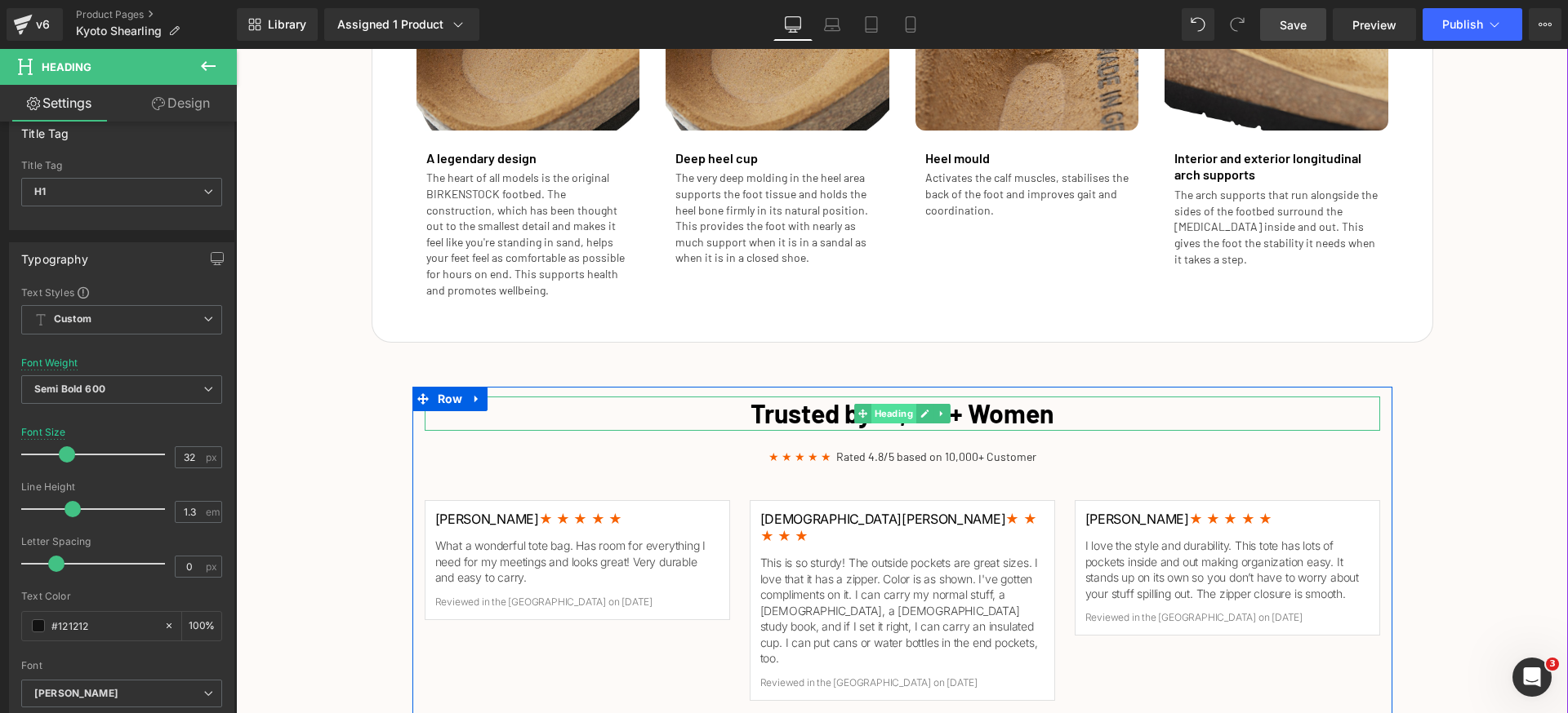
click at [885, 420] on span "Heading" at bounding box center [893, 413] width 45 height 20
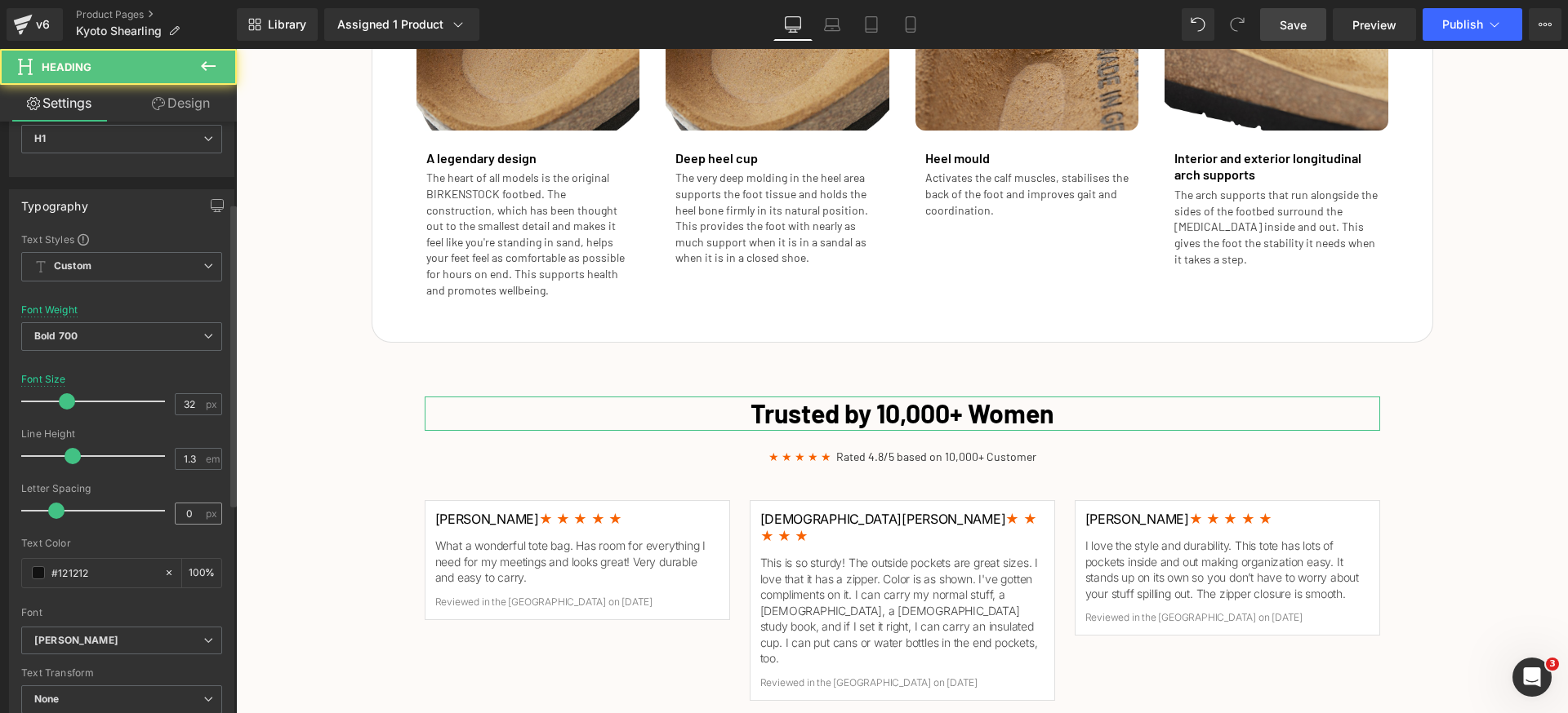
scroll to position [158, 0]
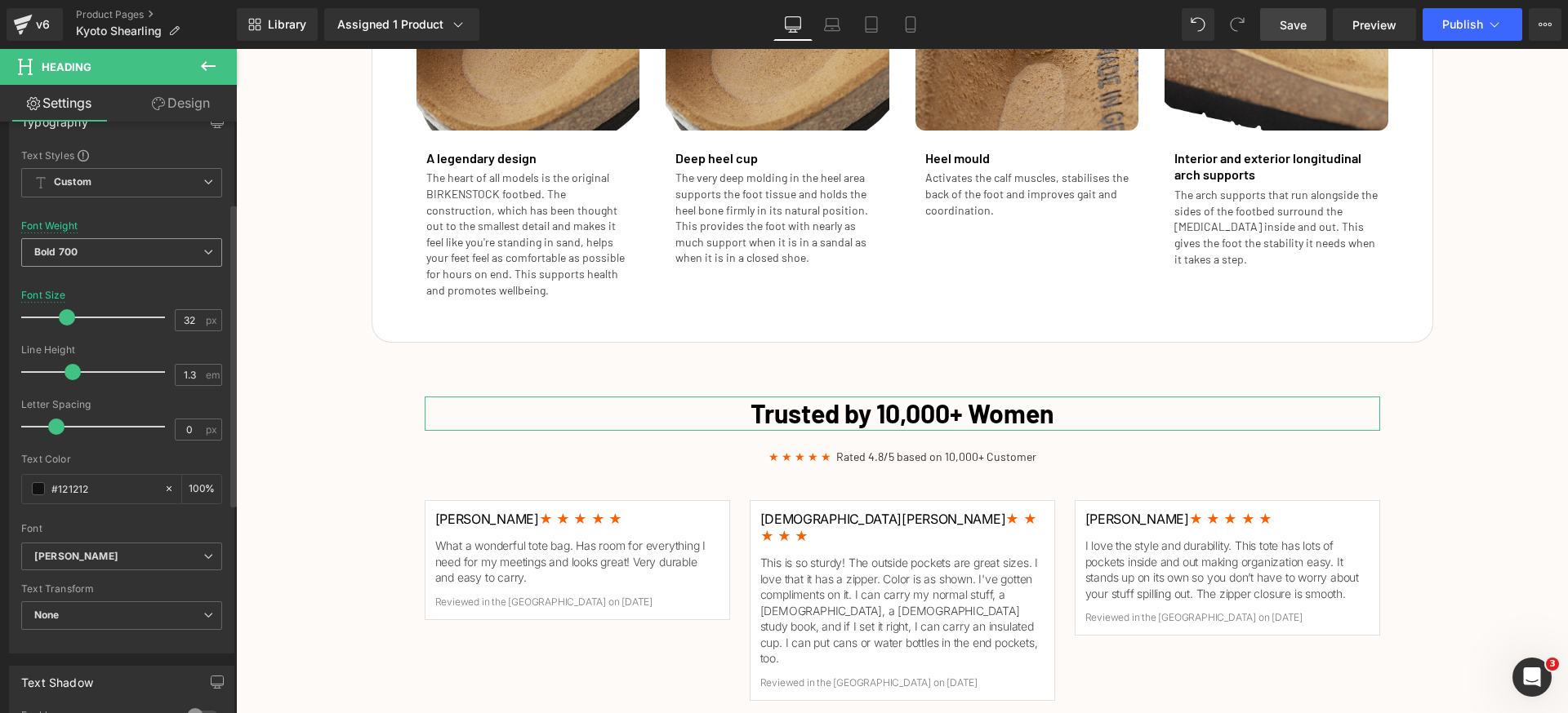
click at [165, 255] on span "Bold 700" at bounding box center [121, 252] width 200 height 28
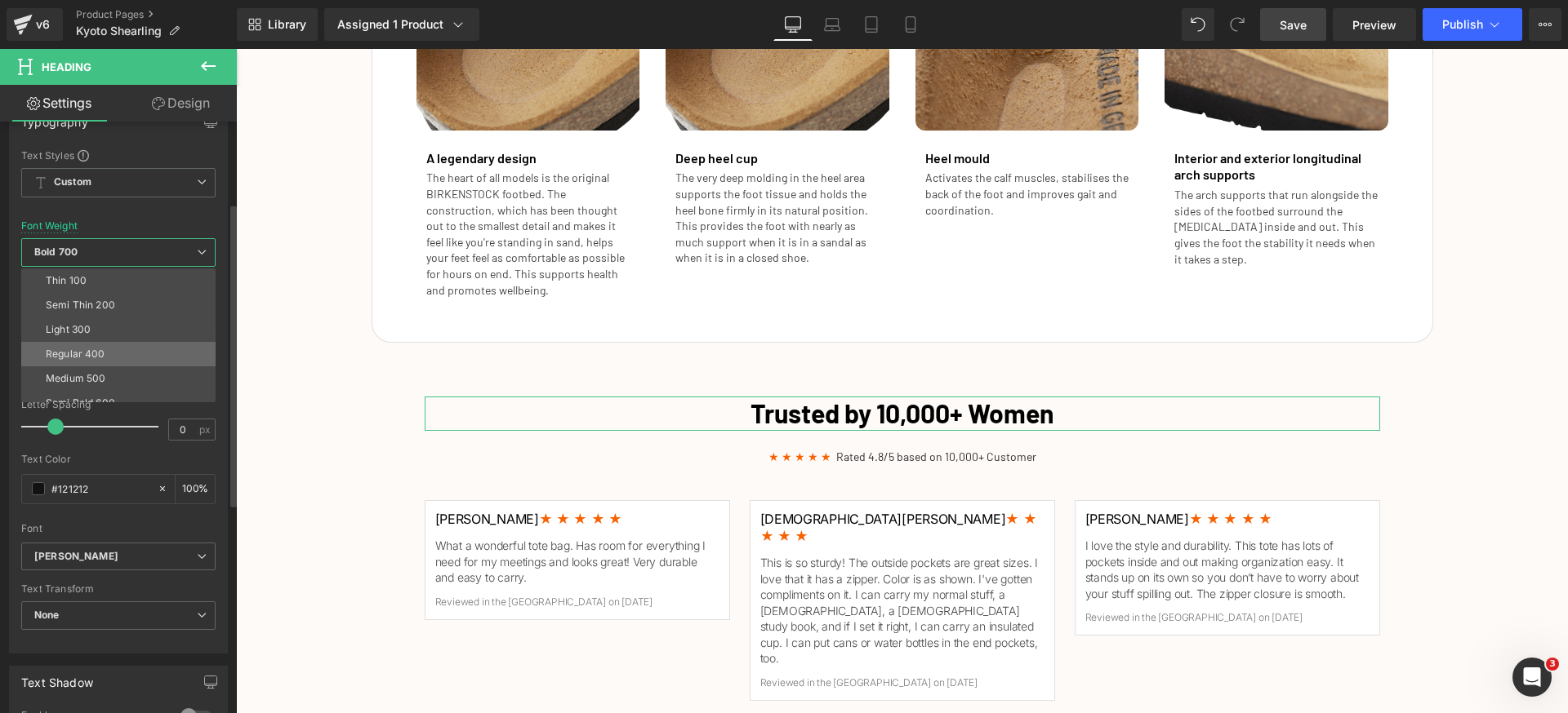
scroll to position [22, 0]
drag, startPoint x: 112, startPoint y: 376, endPoint x: 236, endPoint y: 400, distance: 126.3
click at [111, 376] on div "Semi Bold 600" at bounding box center [81, 382] width 70 height 11
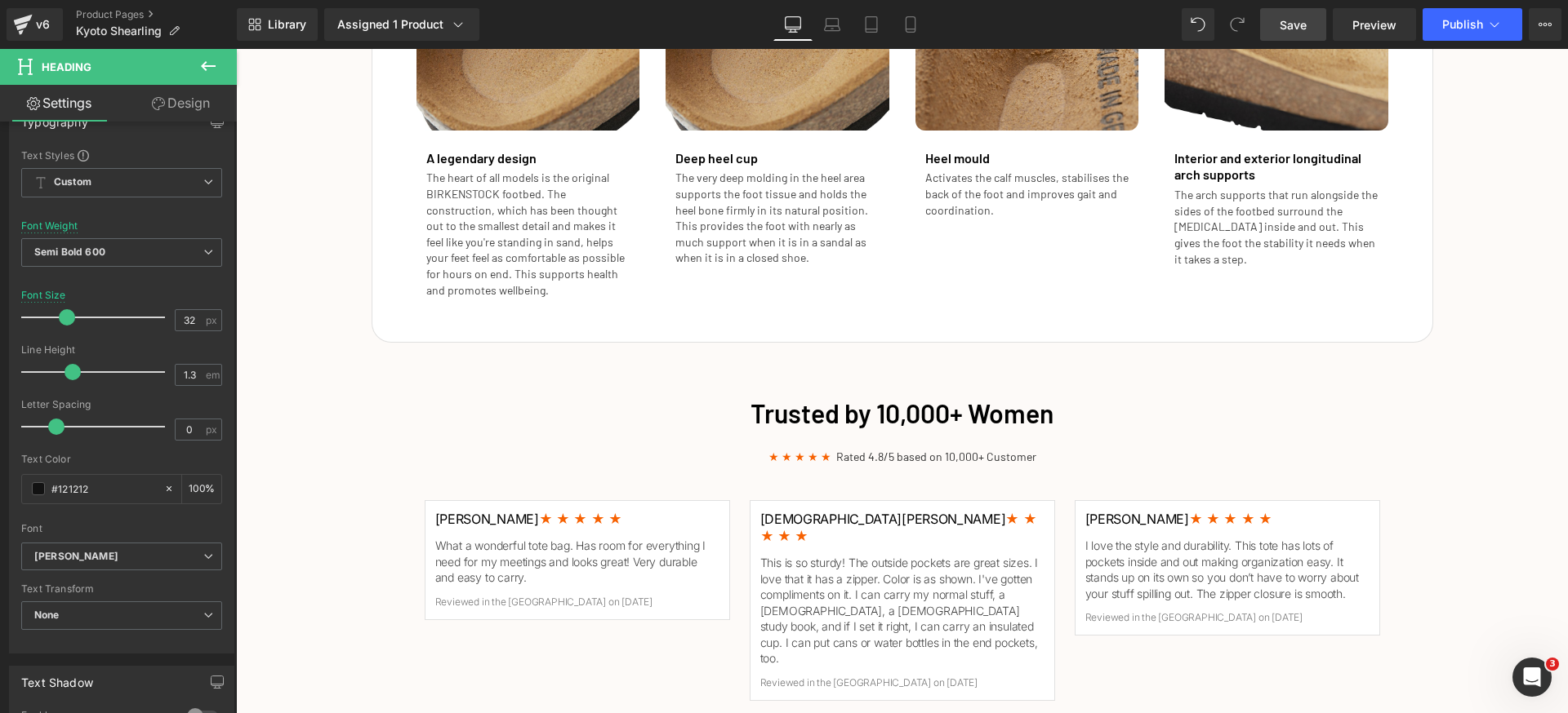
scroll to position [2730, 0]
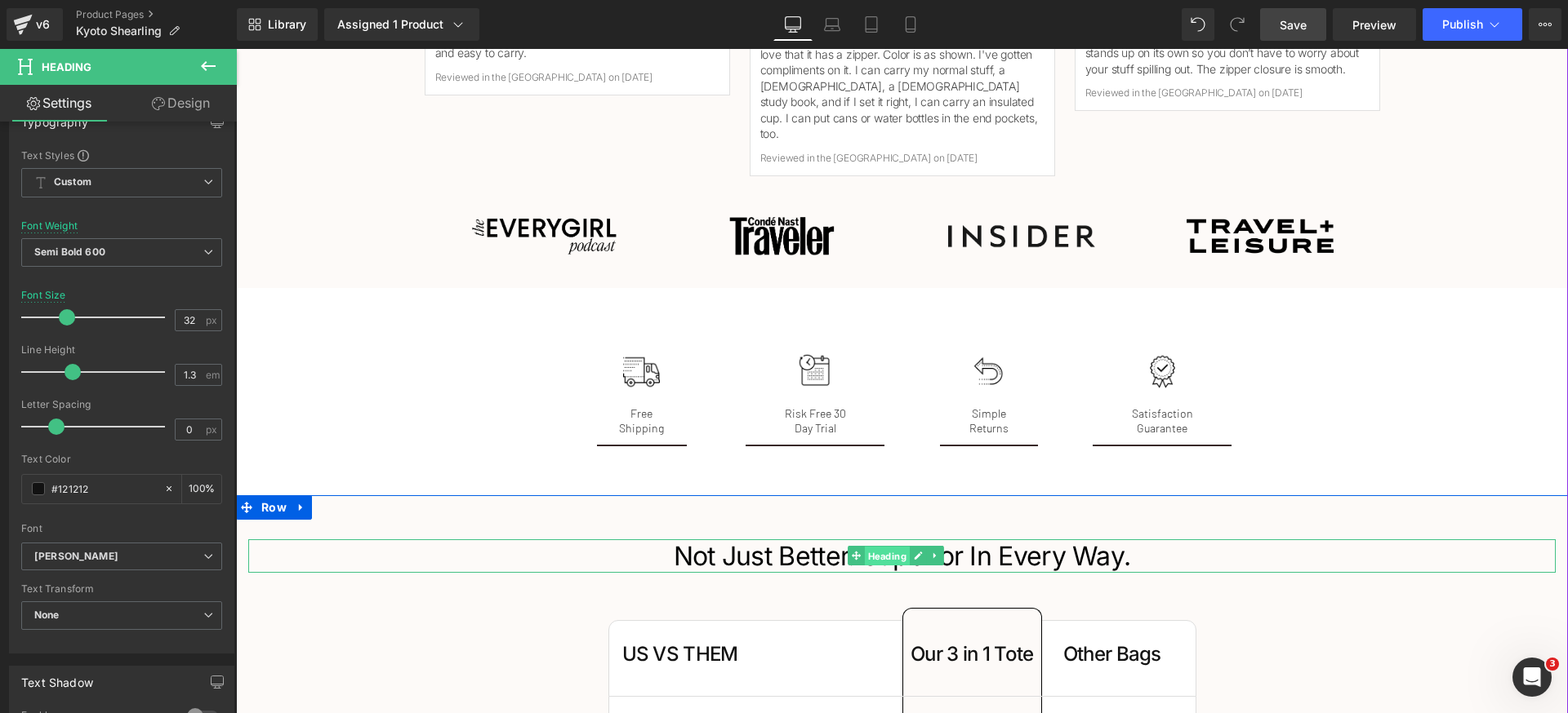
click at [888, 547] on span "Heading" at bounding box center [888, 556] width 45 height 20
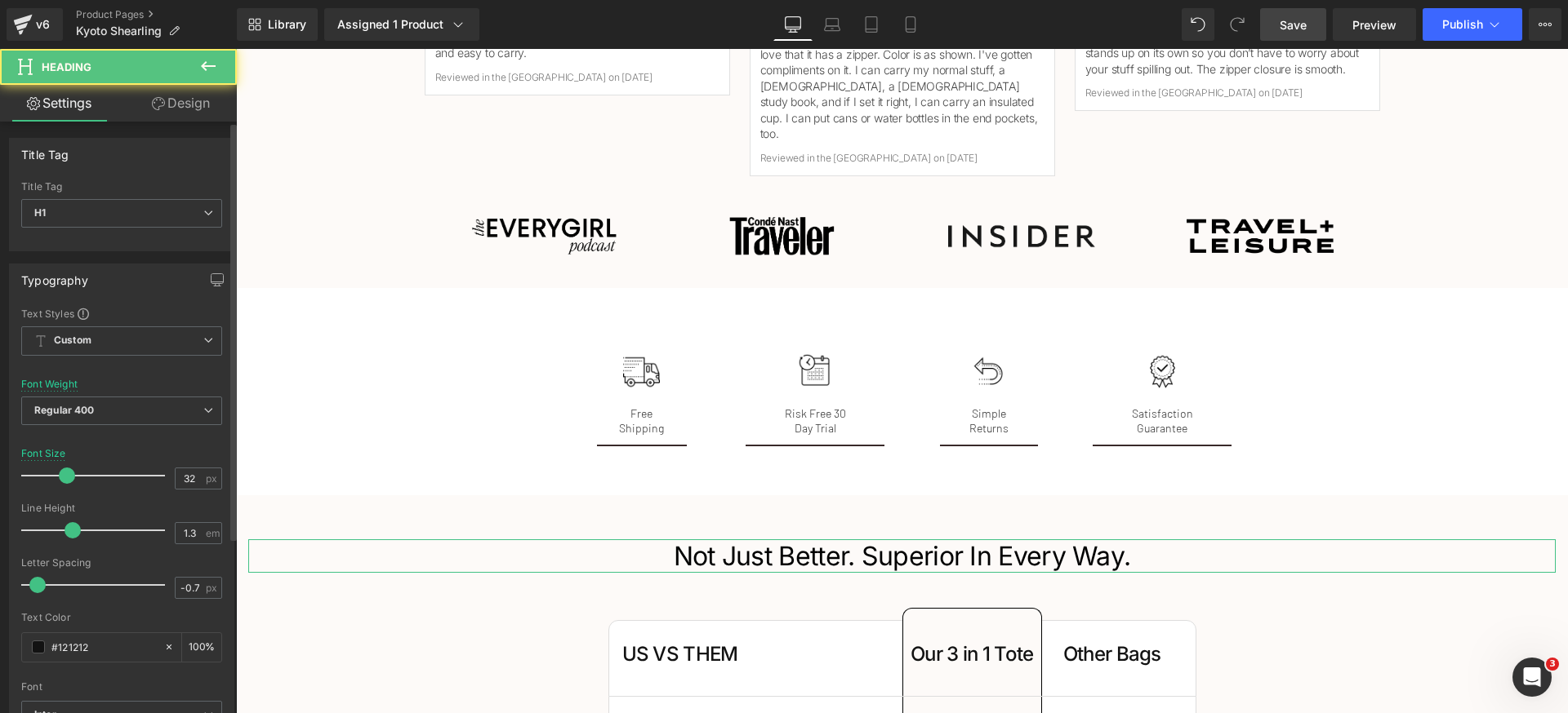
scroll to position [183, 0]
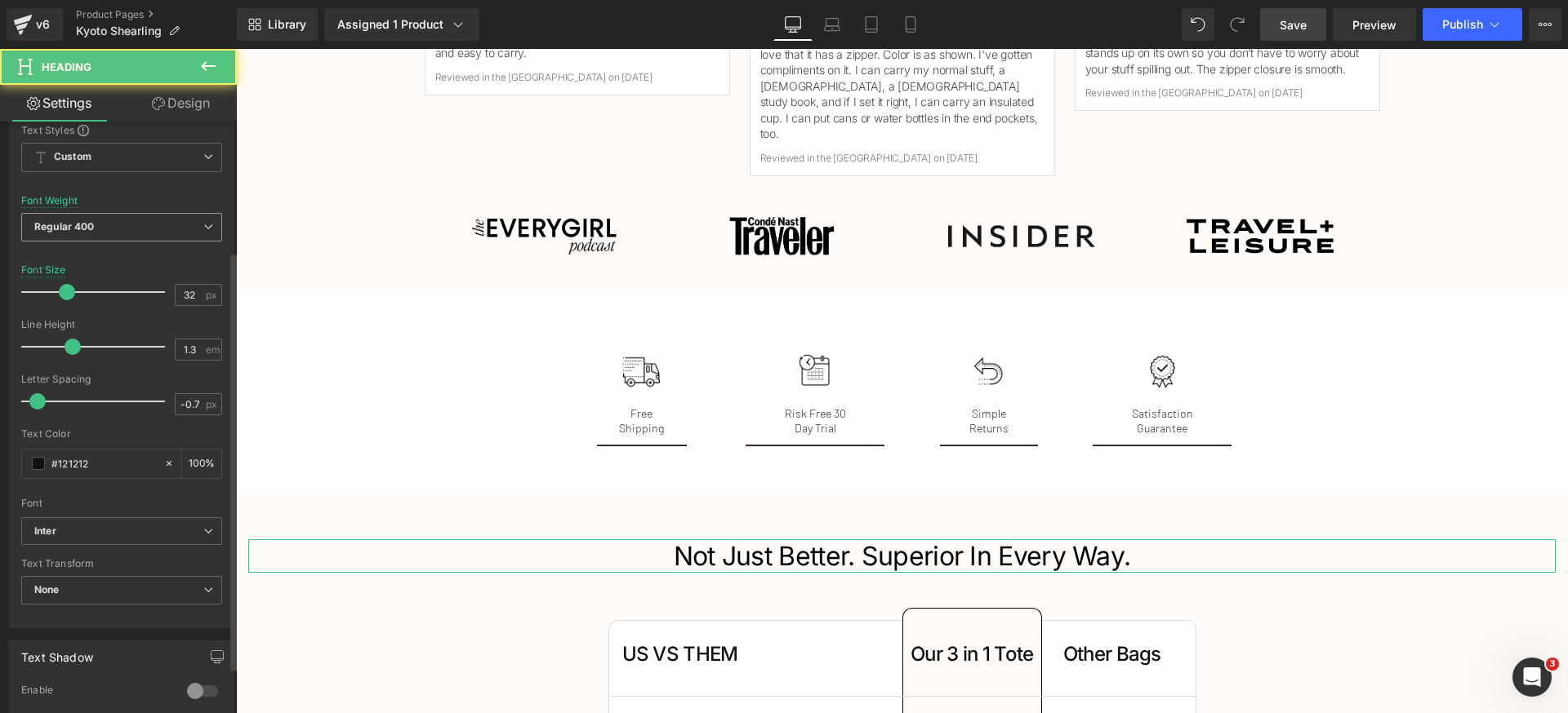
click at [136, 225] on span "Regular 400" at bounding box center [121, 227] width 200 height 28
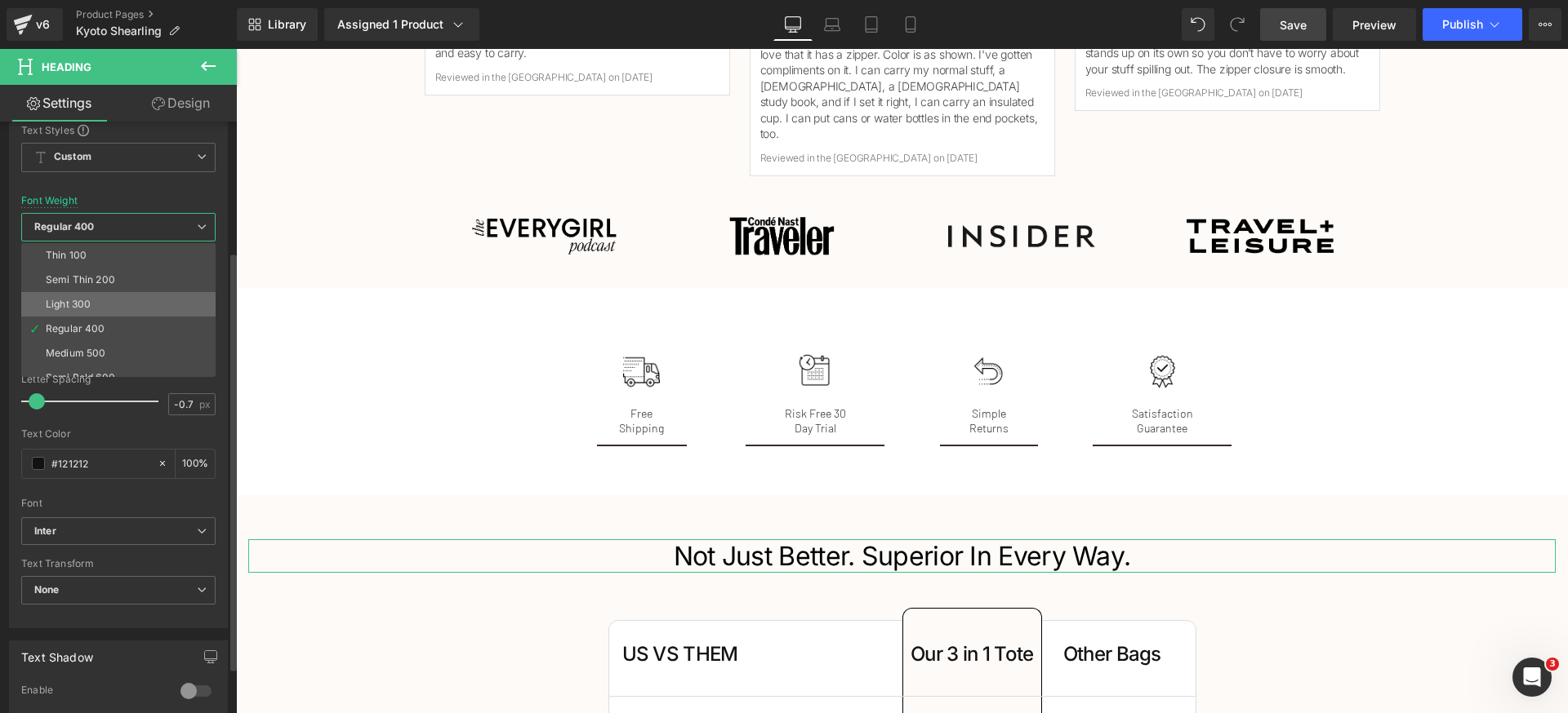
scroll to position [10, 0]
click at [113, 363] on div "Semi Bold 600" at bounding box center [81, 367] width 70 height 11
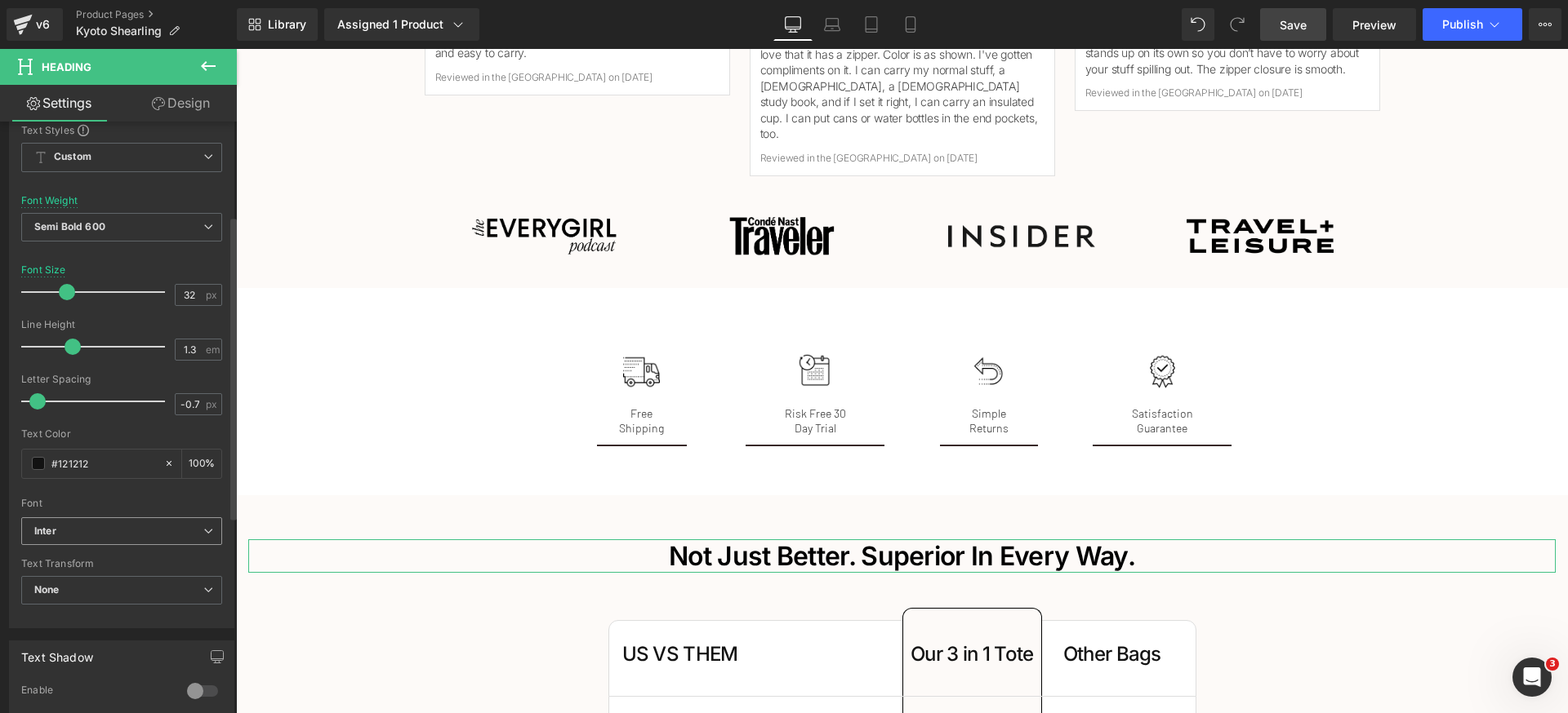
click at [152, 534] on b "Inter" at bounding box center [119, 531] width 169 height 14
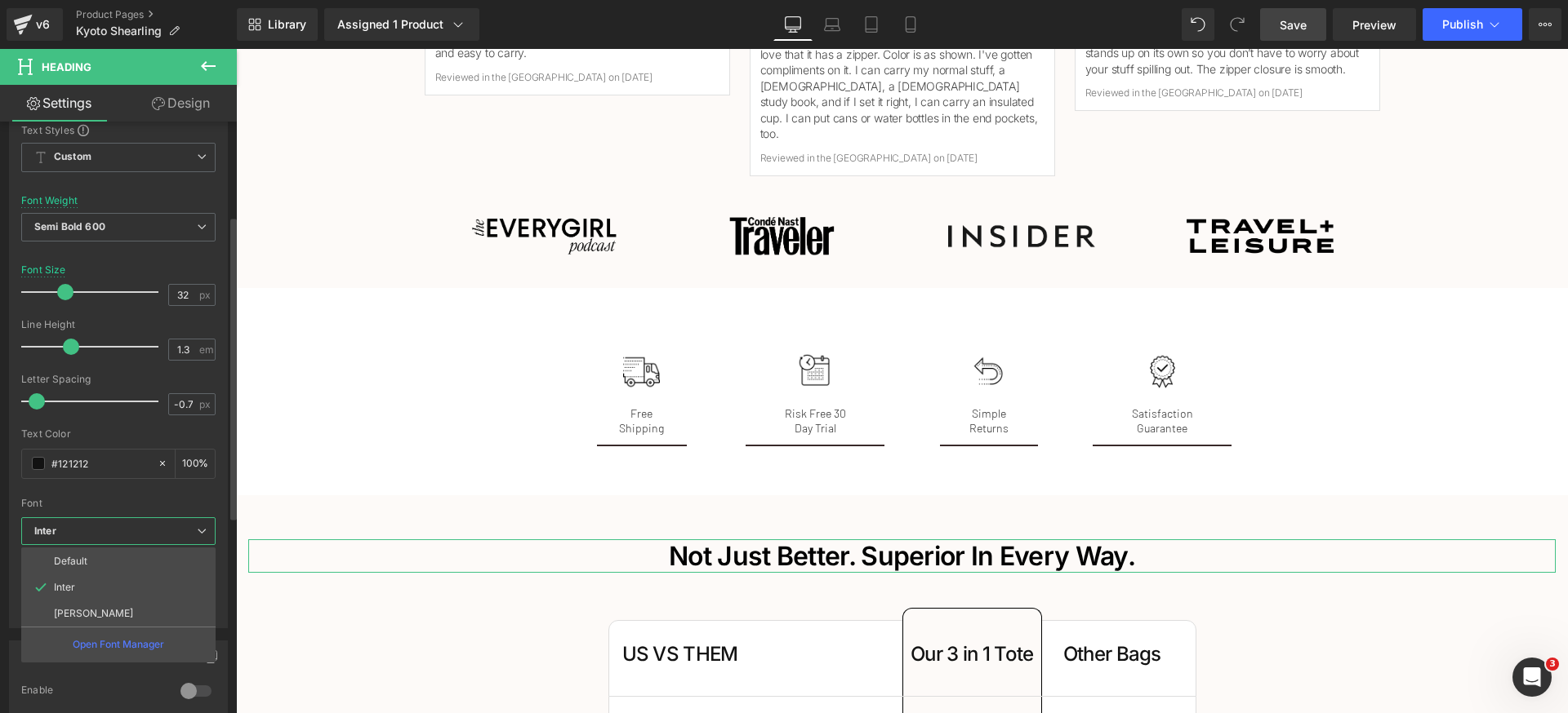
click at [119, 614] on li "[PERSON_NAME]" at bounding box center [119, 614] width 195 height 26
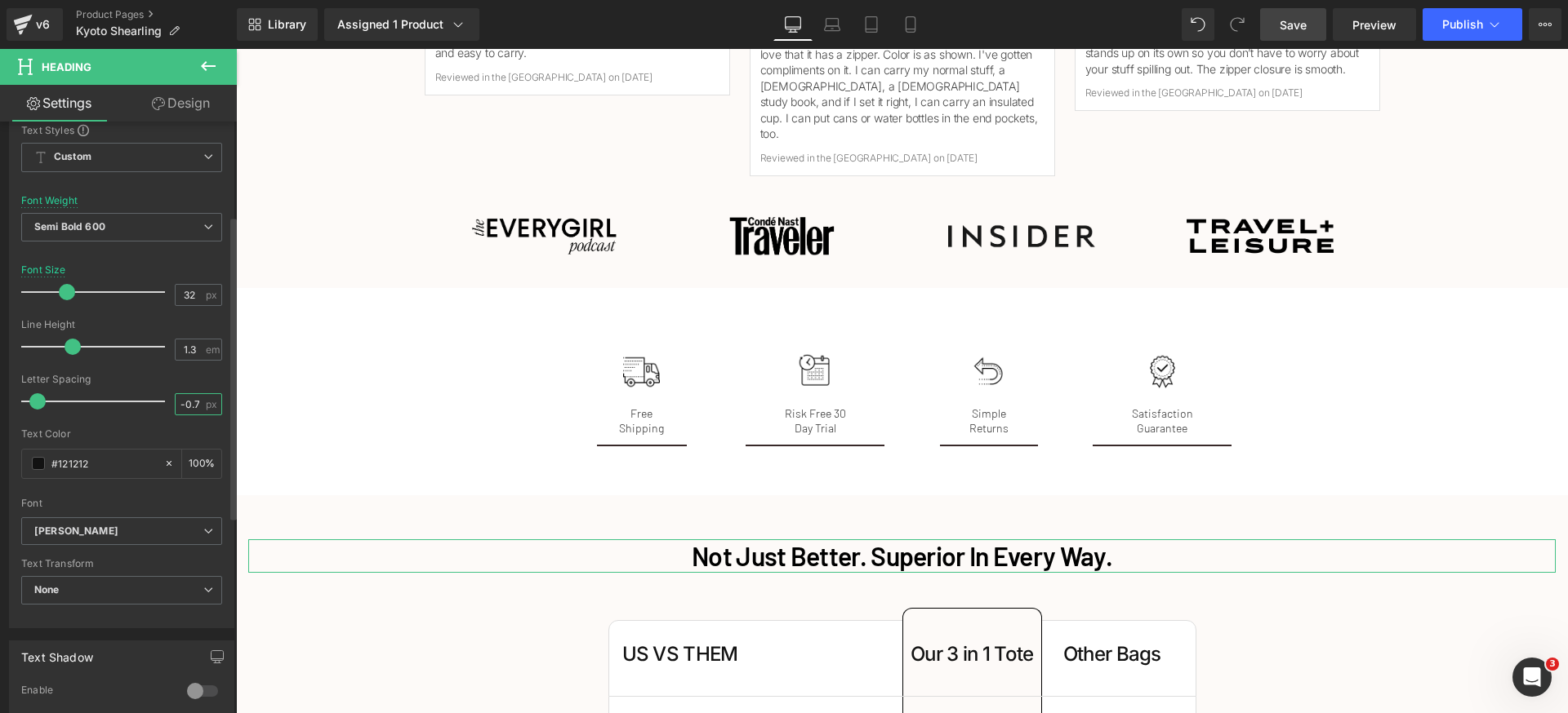
click at [186, 404] on input "-0.7" at bounding box center [190, 404] width 28 height 21
type input "0"
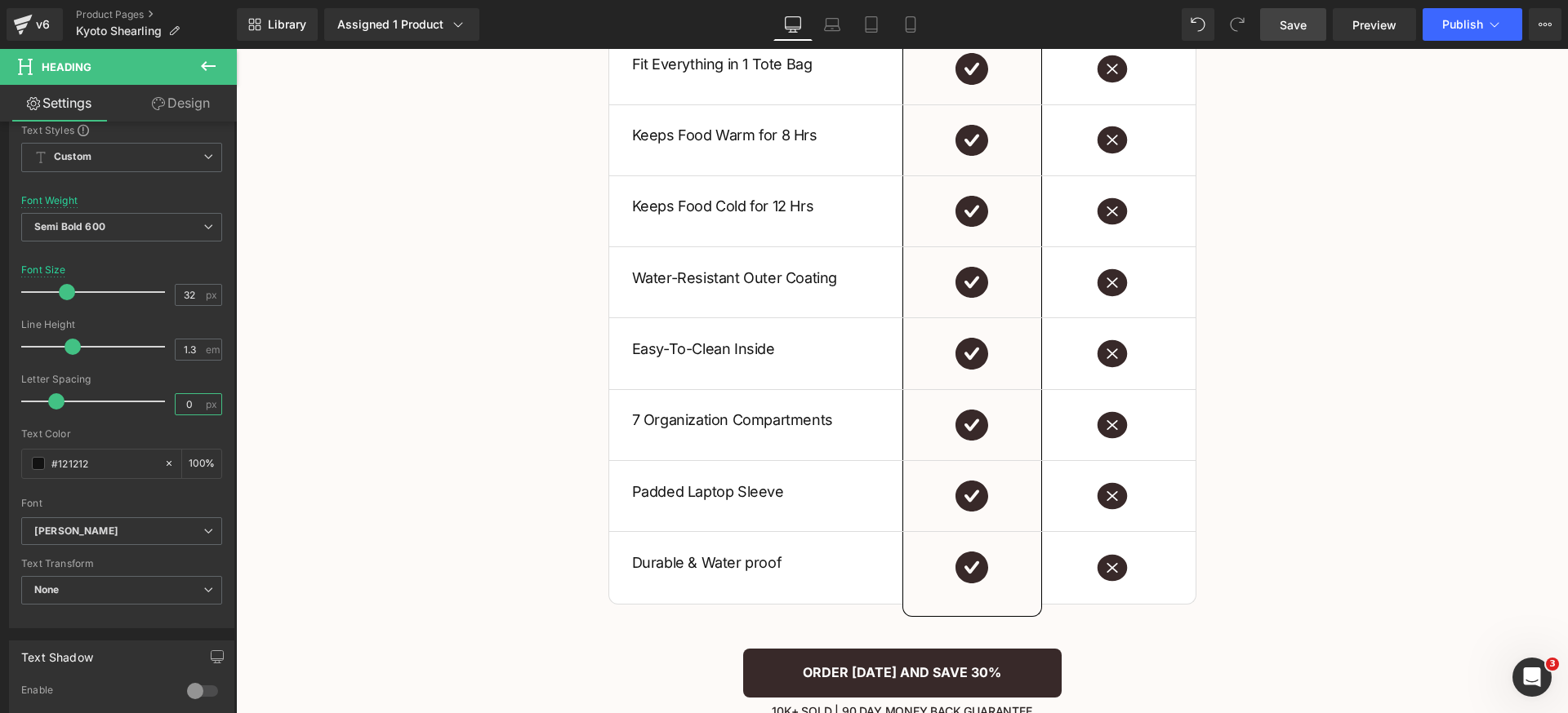
scroll to position [3632, 0]
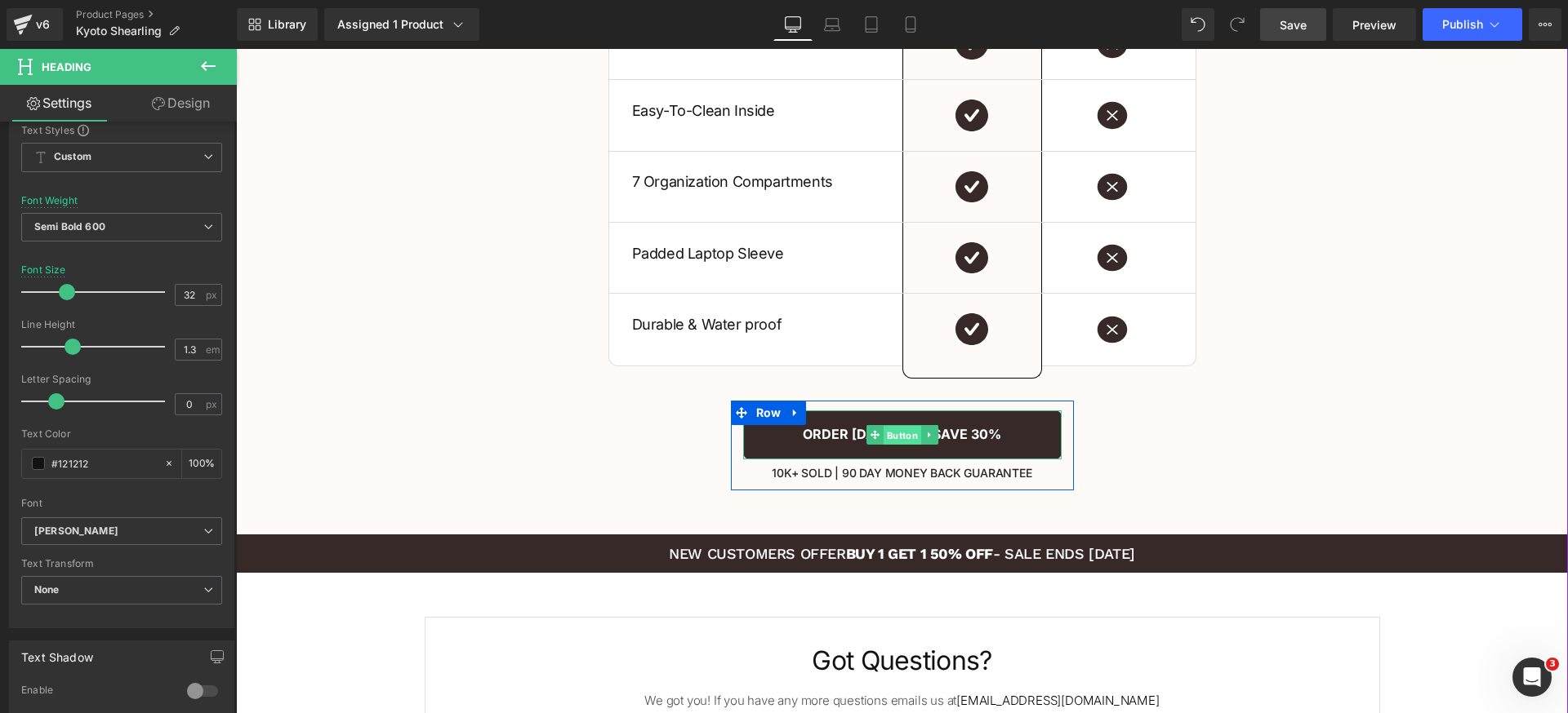
click at [898, 425] on span "Button" at bounding box center [902, 435] width 38 height 20
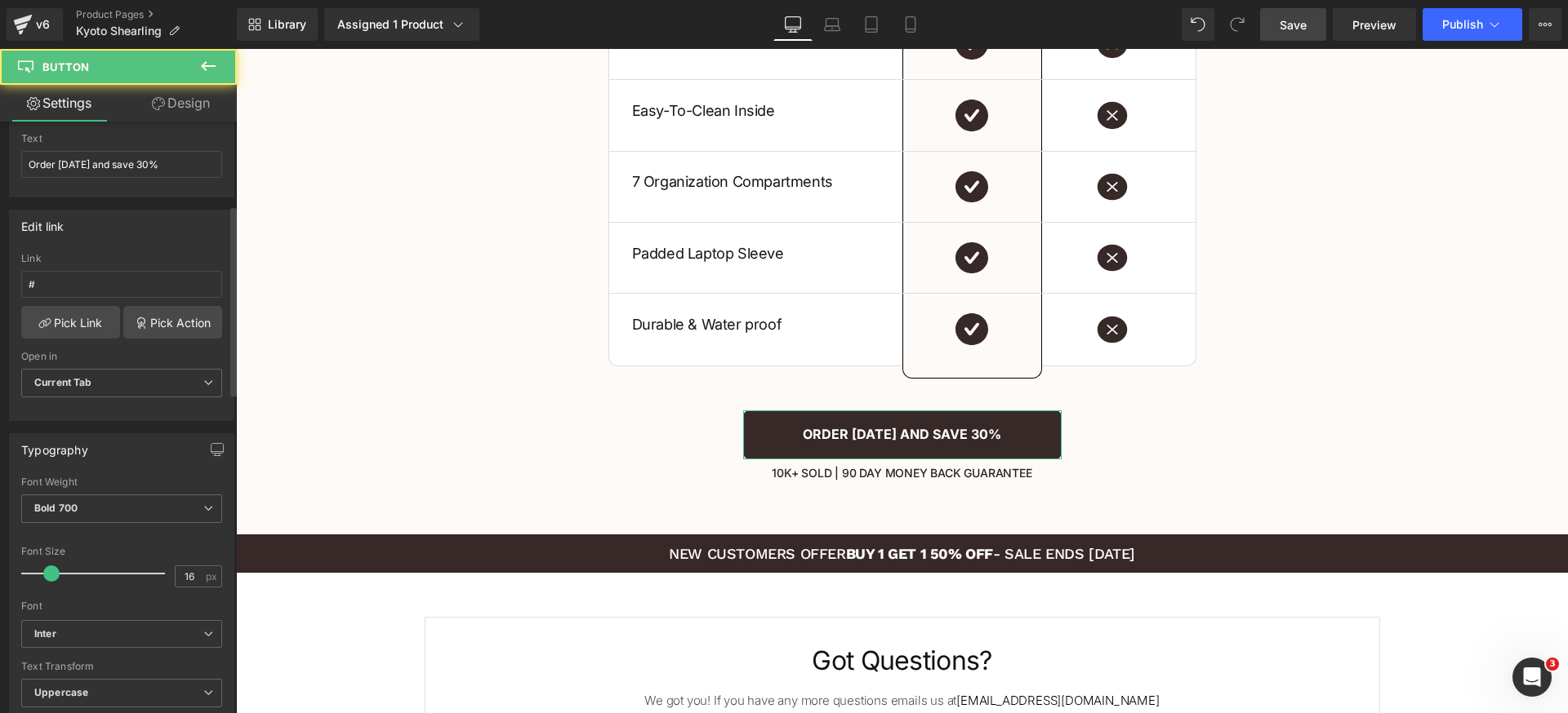
scroll to position [343, 0]
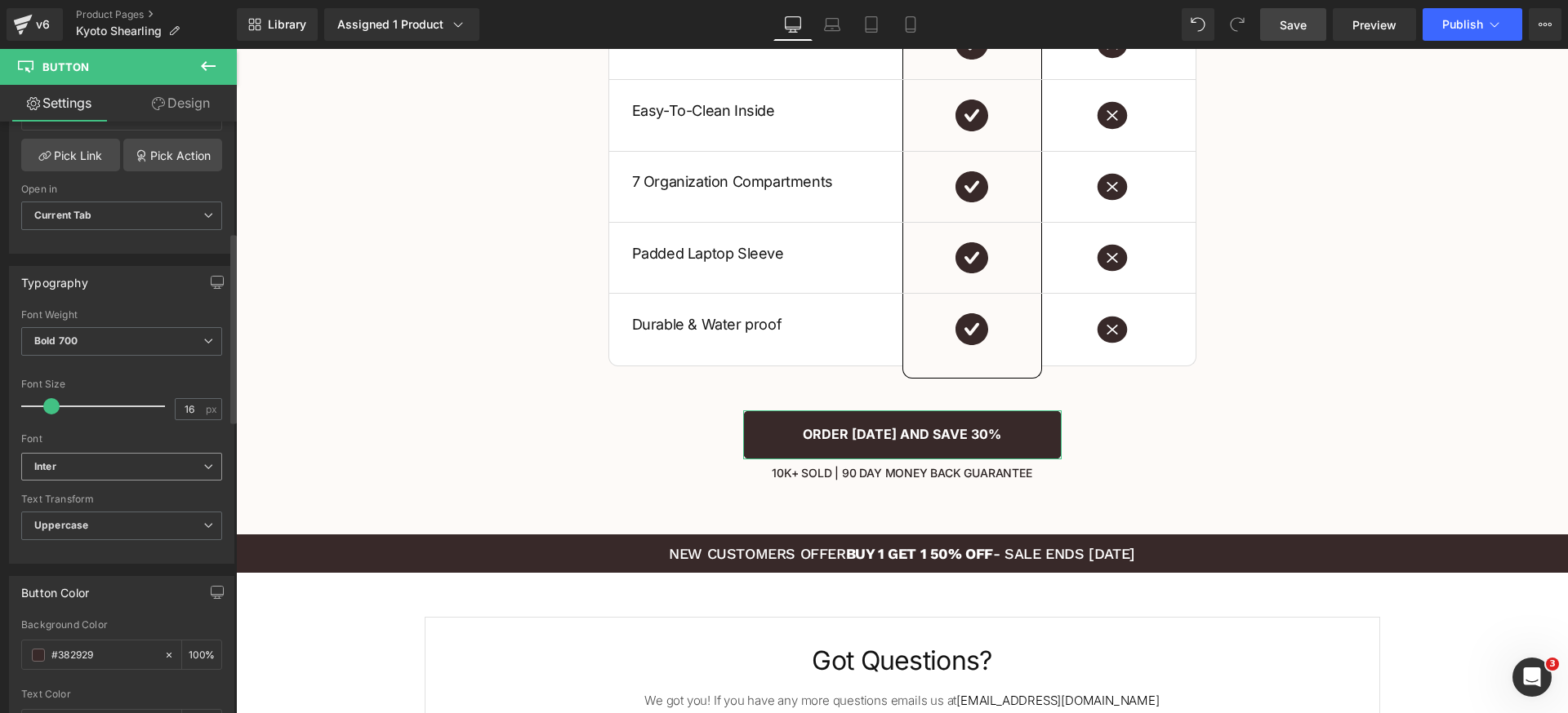
click at [103, 467] on b "Inter" at bounding box center [119, 467] width 169 height 14
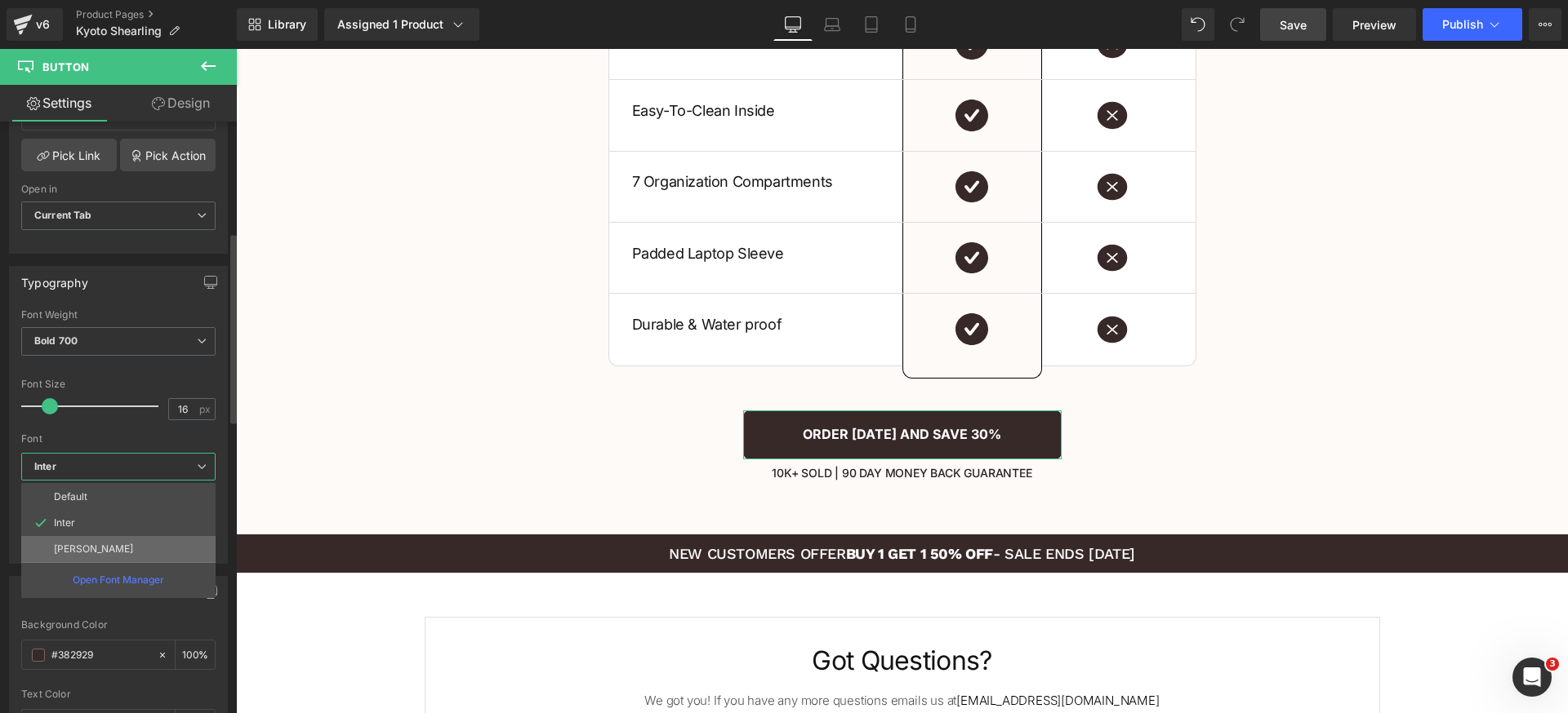
click at [108, 541] on li "[PERSON_NAME]" at bounding box center [119, 549] width 195 height 26
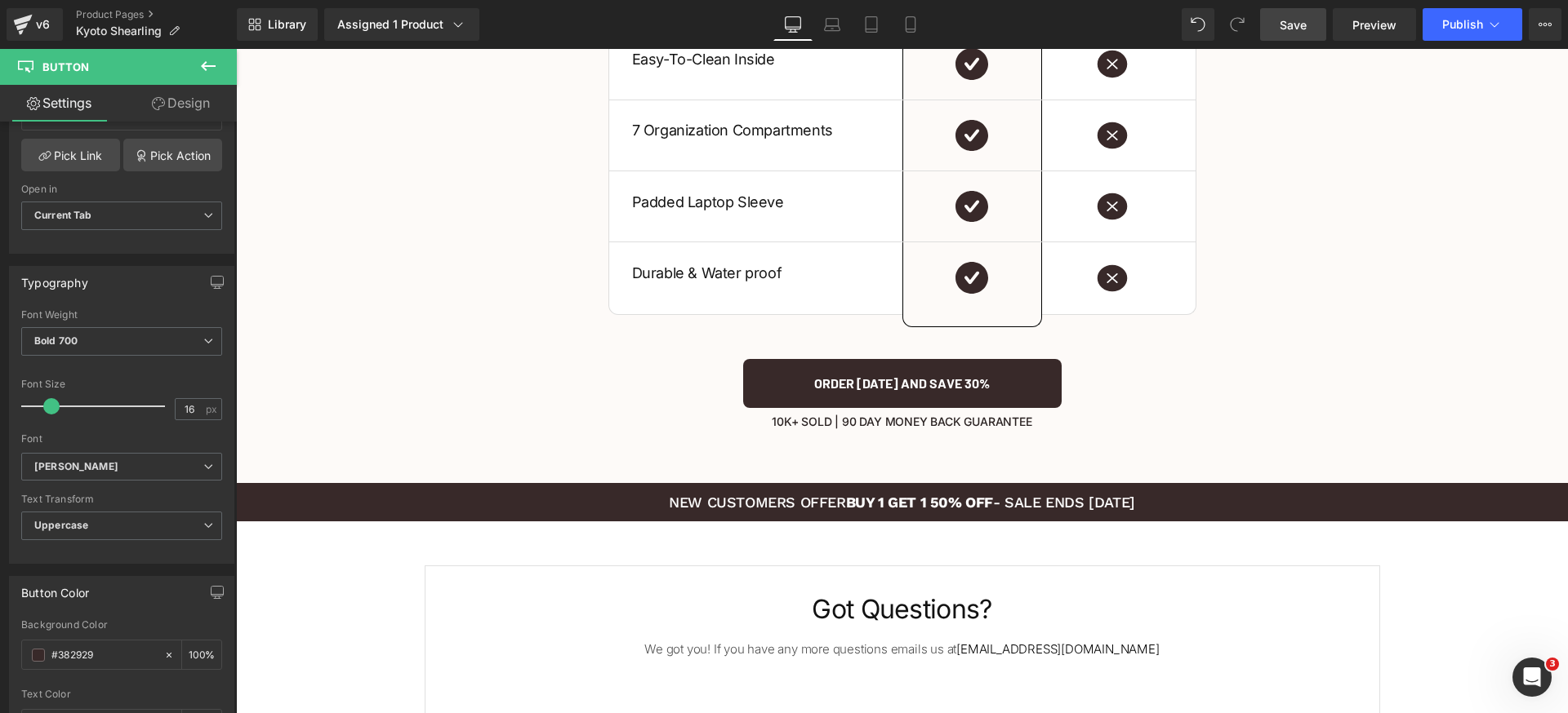
scroll to position [3826, 0]
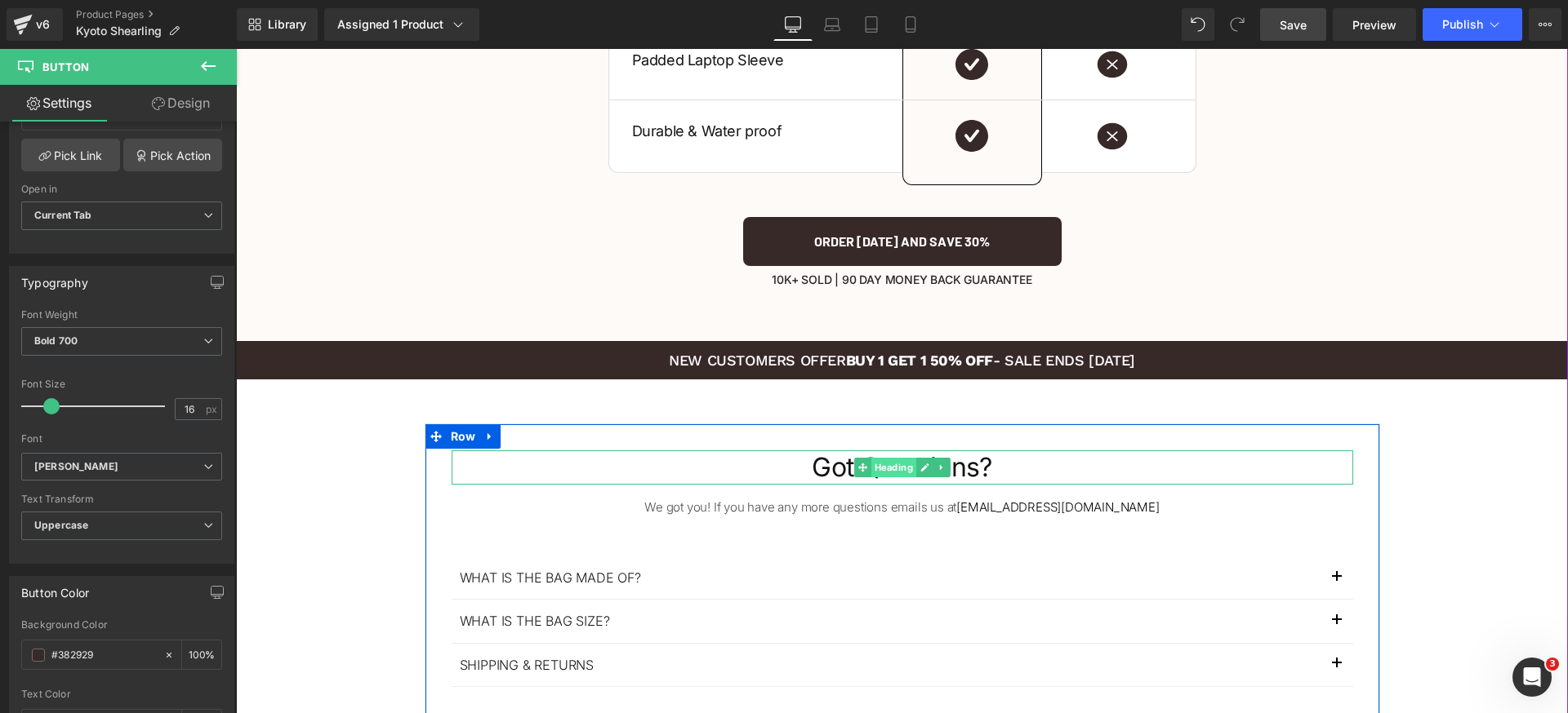
click at [884, 458] on span "Heading" at bounding box center [893, 467] width 45 height 20
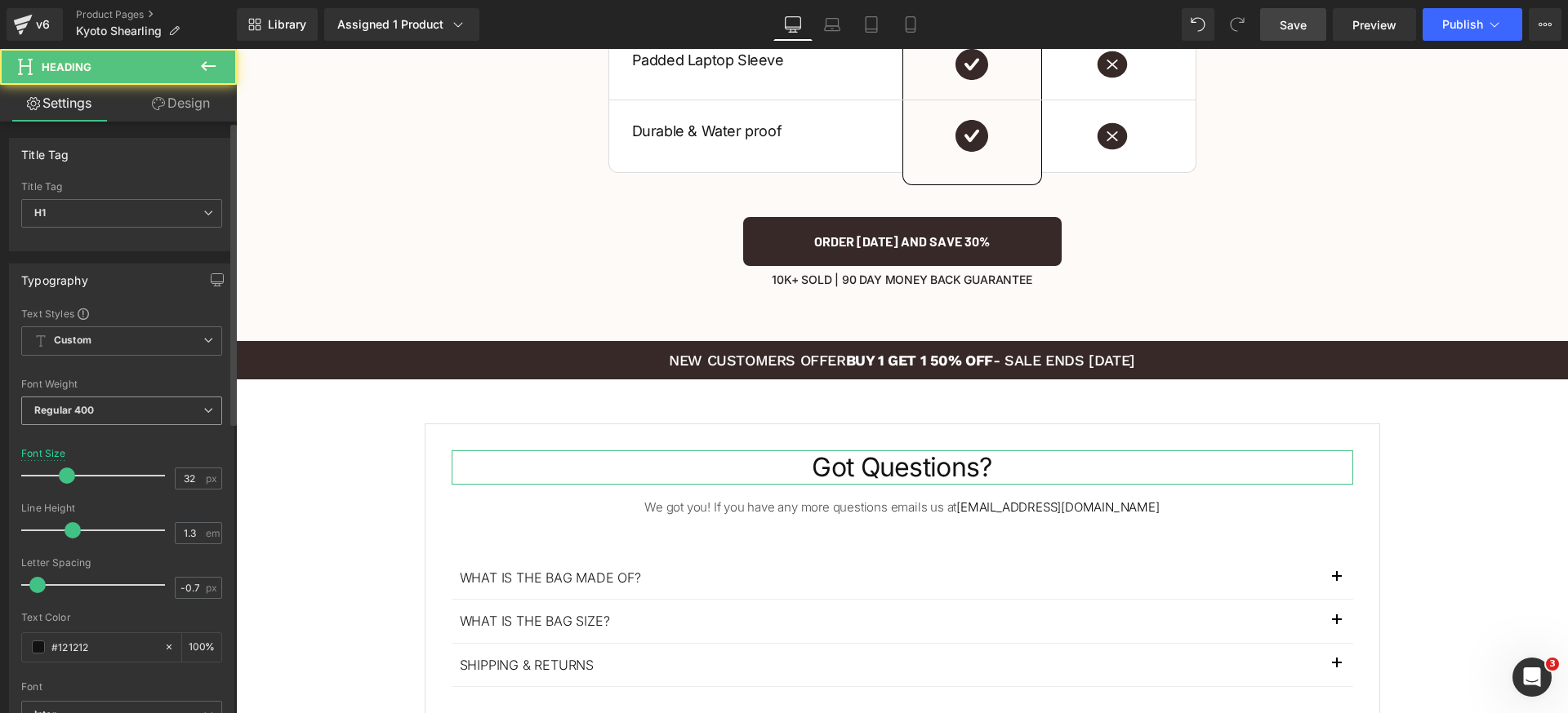
click at [102, 415] on span "Regular 400" at bounding box center [121, 411] width 200 height 28
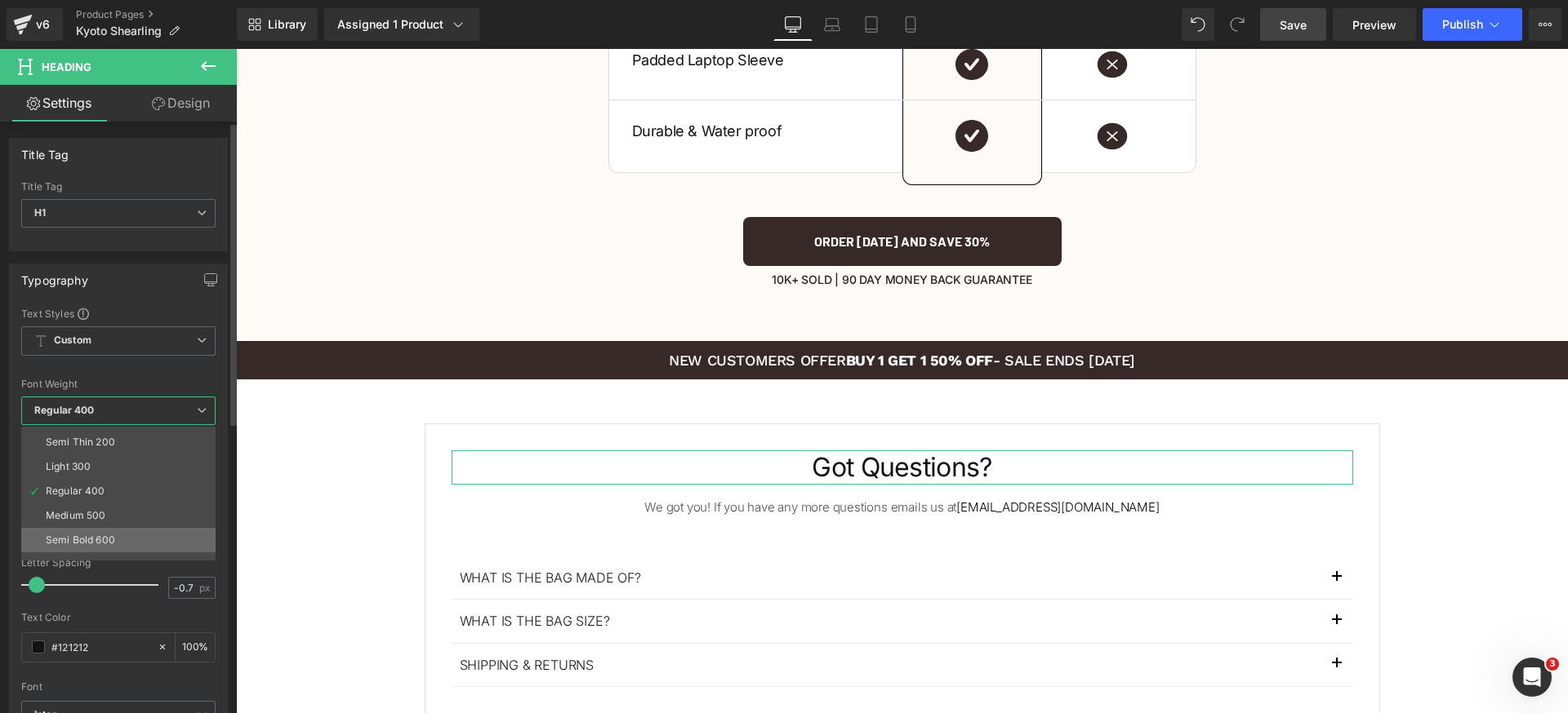
scroll to position [32, 0]
click at [116, 524] on li "Semi Bold 600" at bounding box center [122, 530] width 201 height 24
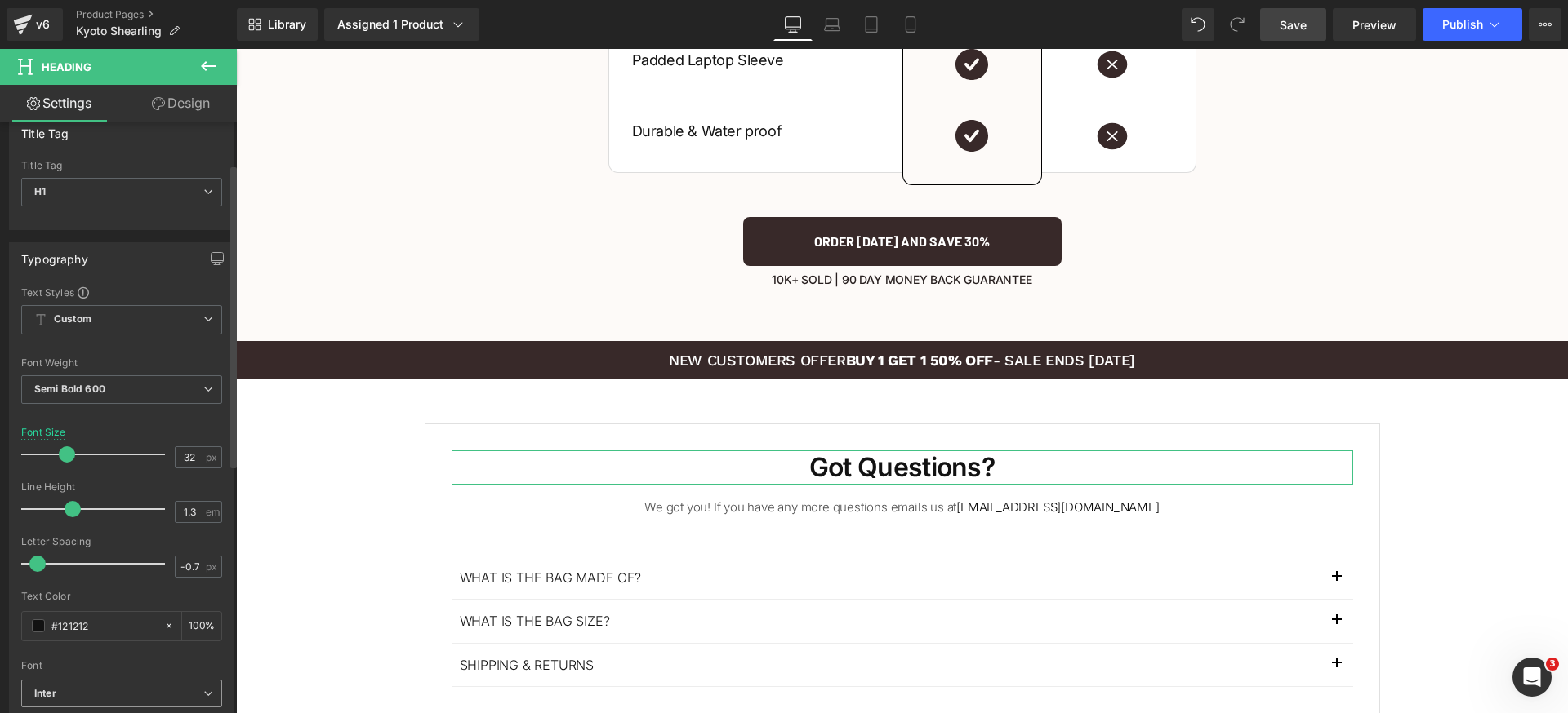
scroll to position [83, 0]
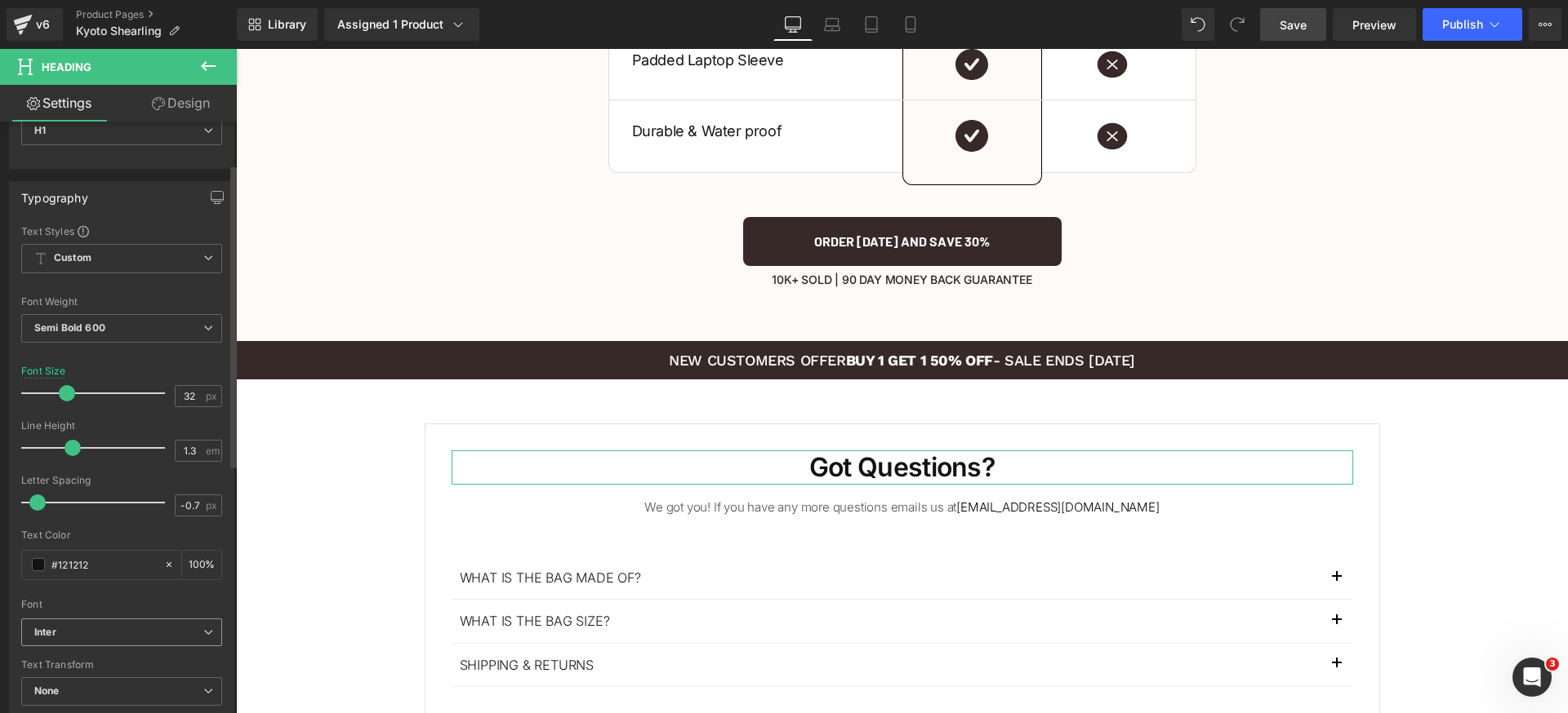
click at [150, 634] on b "Inter" at bounding box center [119, 632] width 169 height 14
click at [150, 608] on div "Font" at bounding box center [119, 605] width 195 height 11
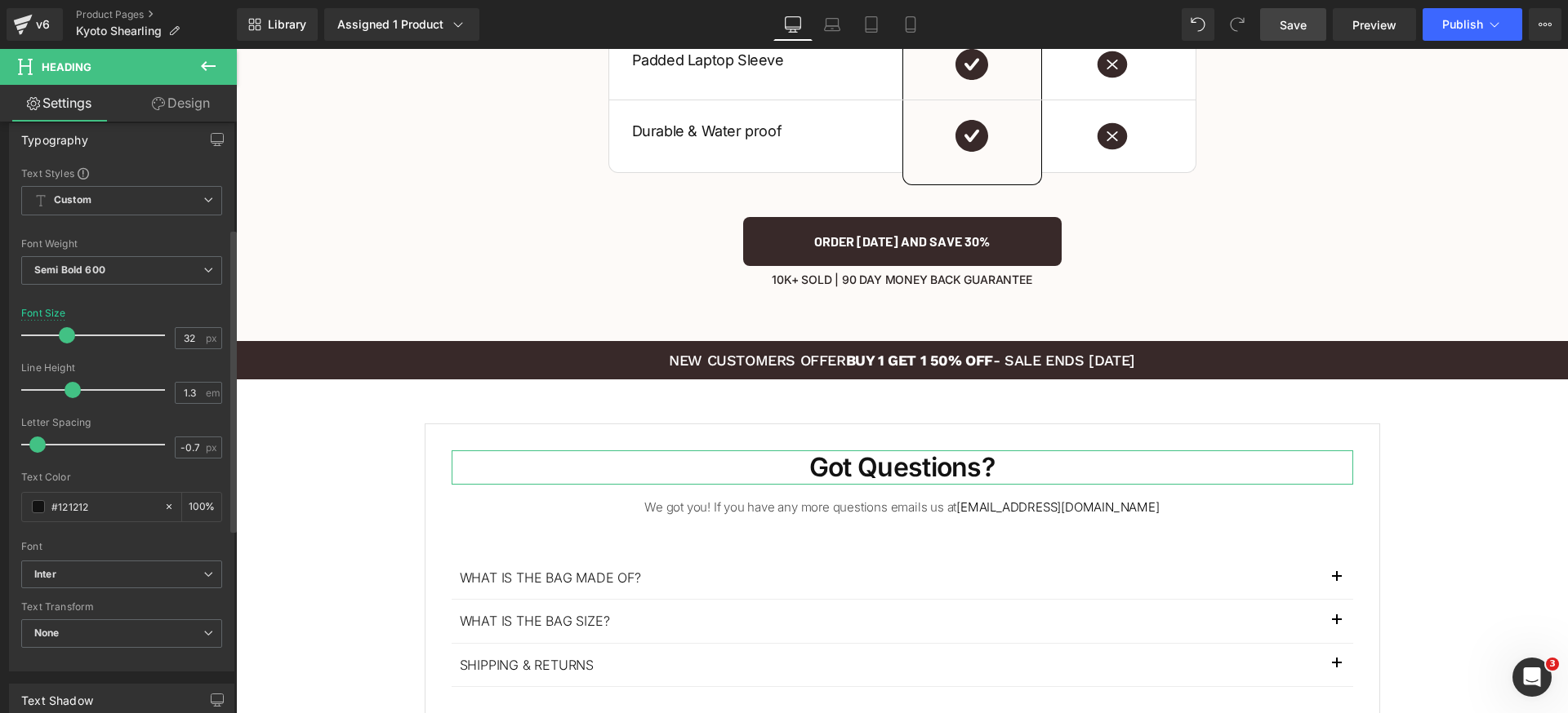
scroll to position [208, 0]
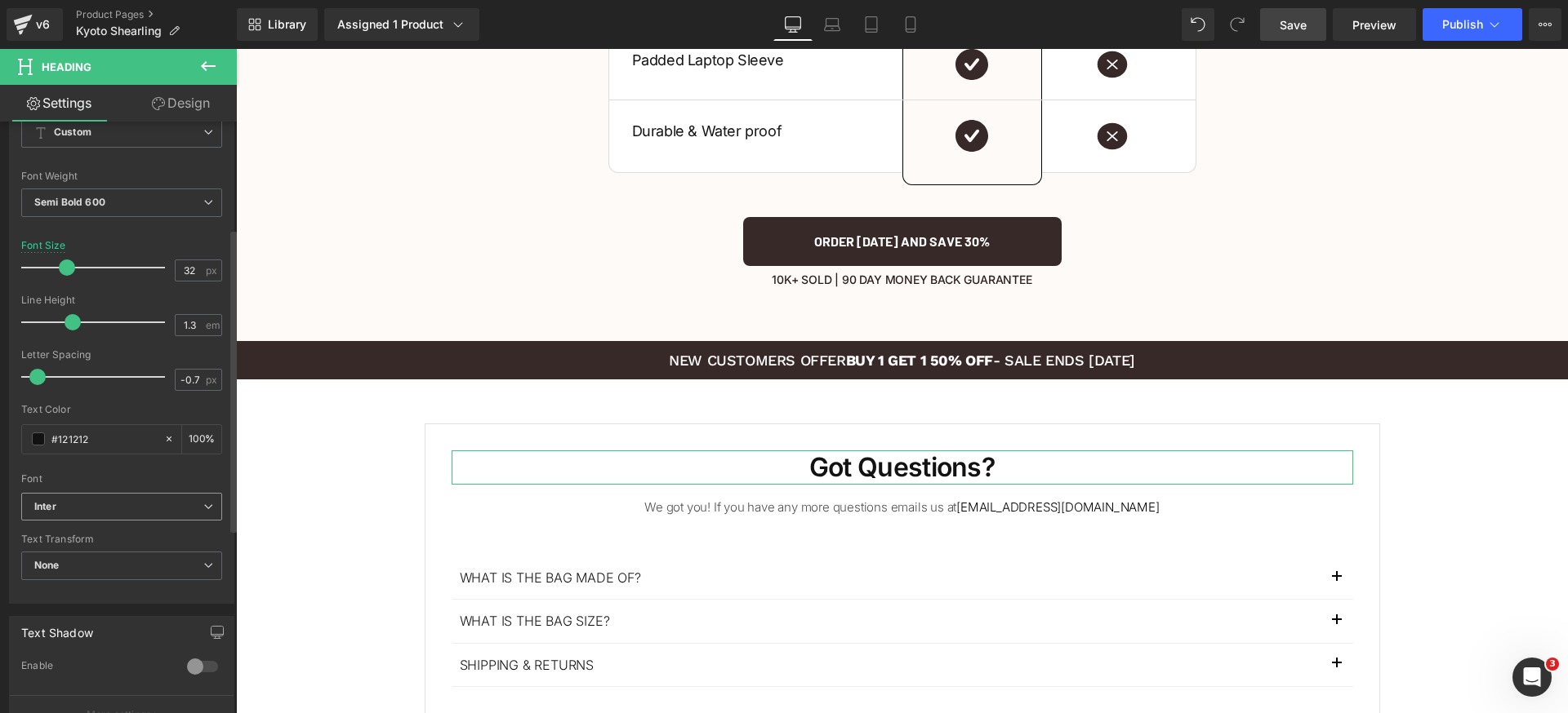
click at [160, 504] on b "Inter" at bounding box center [119, 507] width 169 height 14
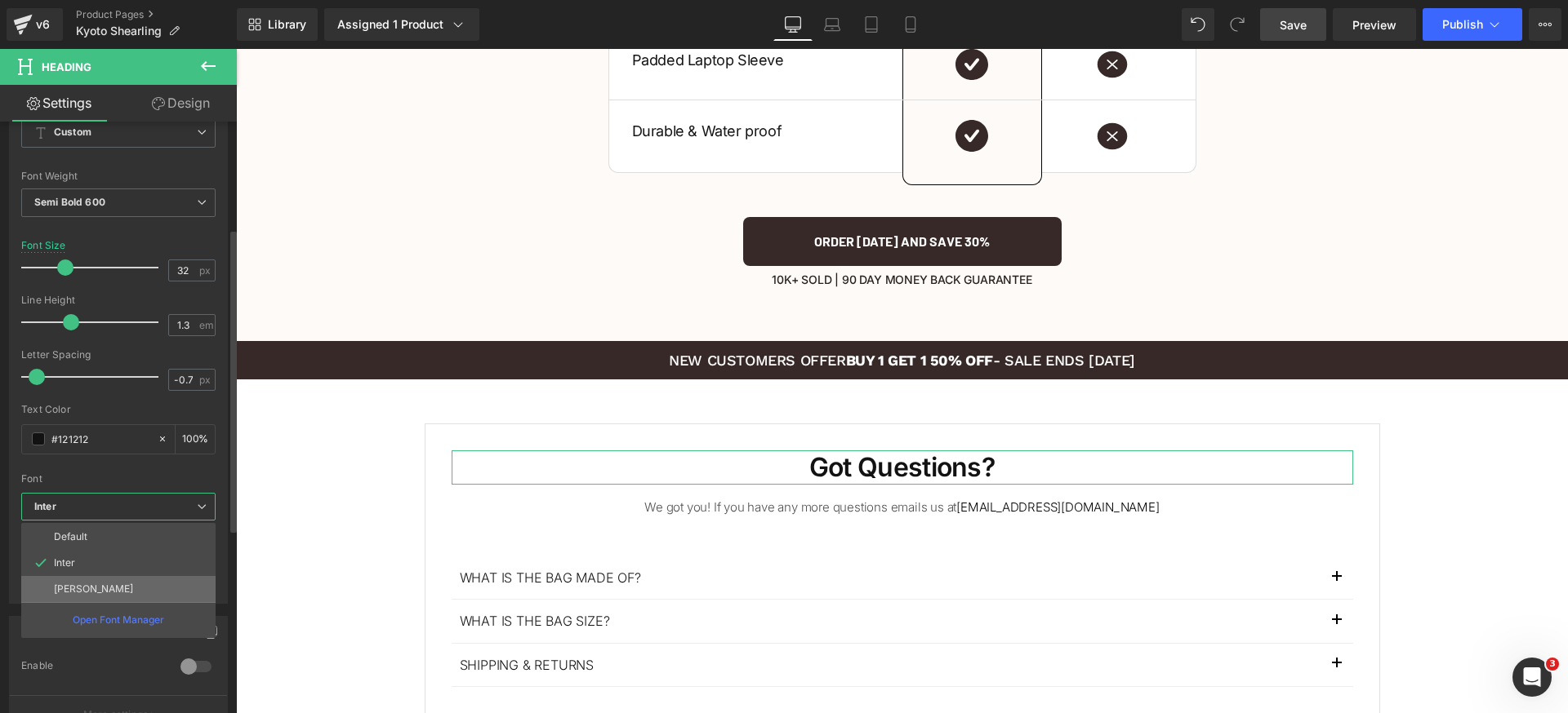
click at [117, 586] on li "[PERSON_NAME]" at bounding box center [119, 590] width 195 height 26
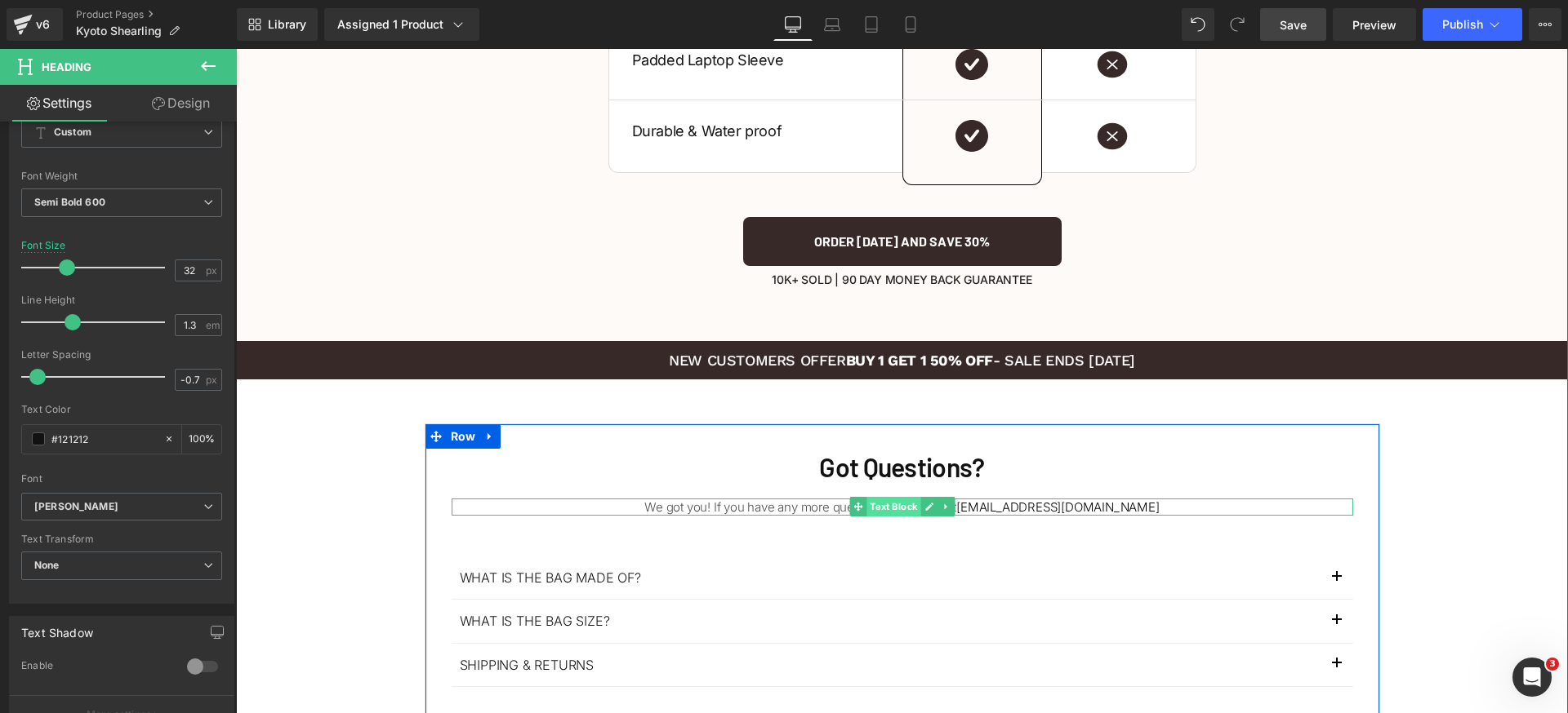
click at [888, 497] on span "Text Block" at bounding box center [893, 506] width 54 height 20
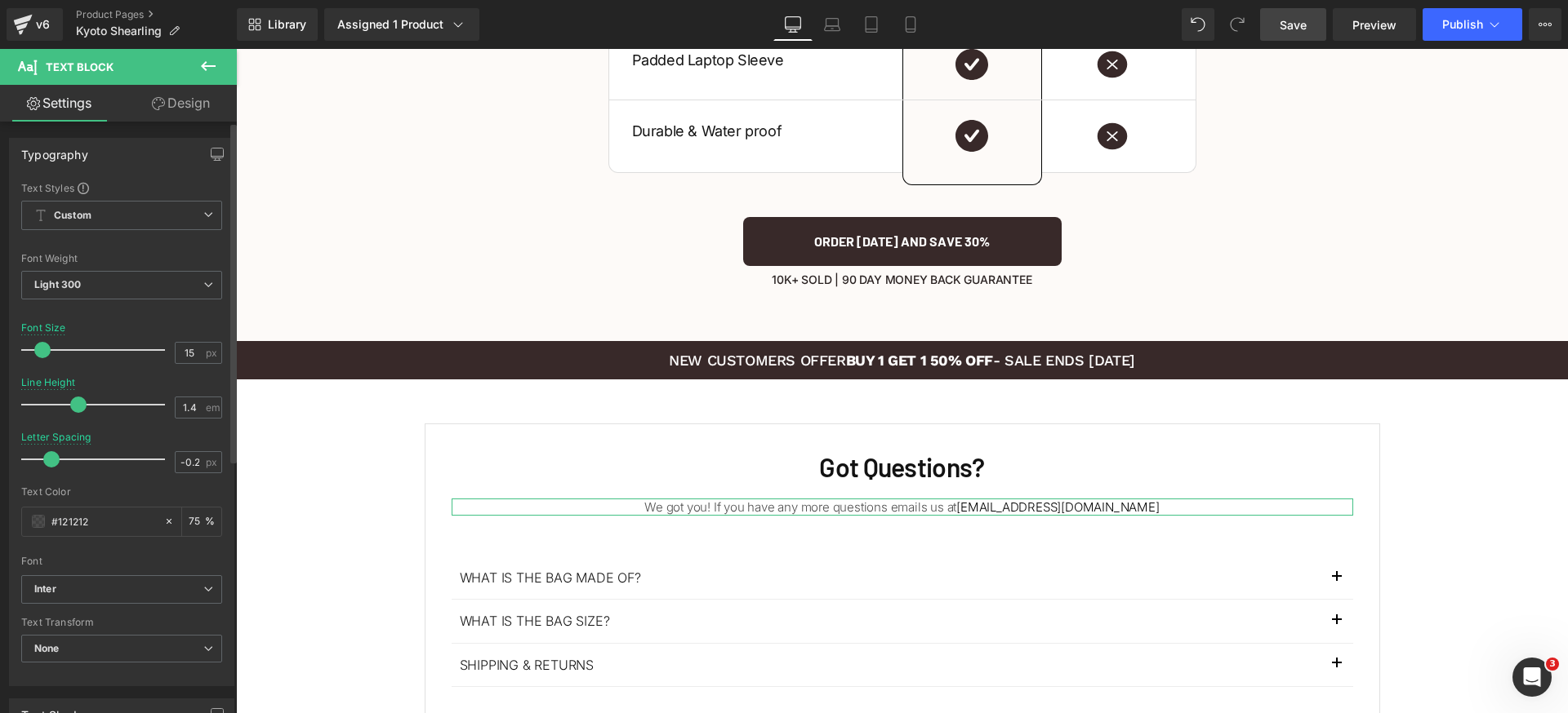
click at [126, 263] on div "Font Weight" at bounding box center [121, 259] width 200 height 11
click at [128, 277] on span "Light 300" at bounding box center [121, 285] width 200 height 28
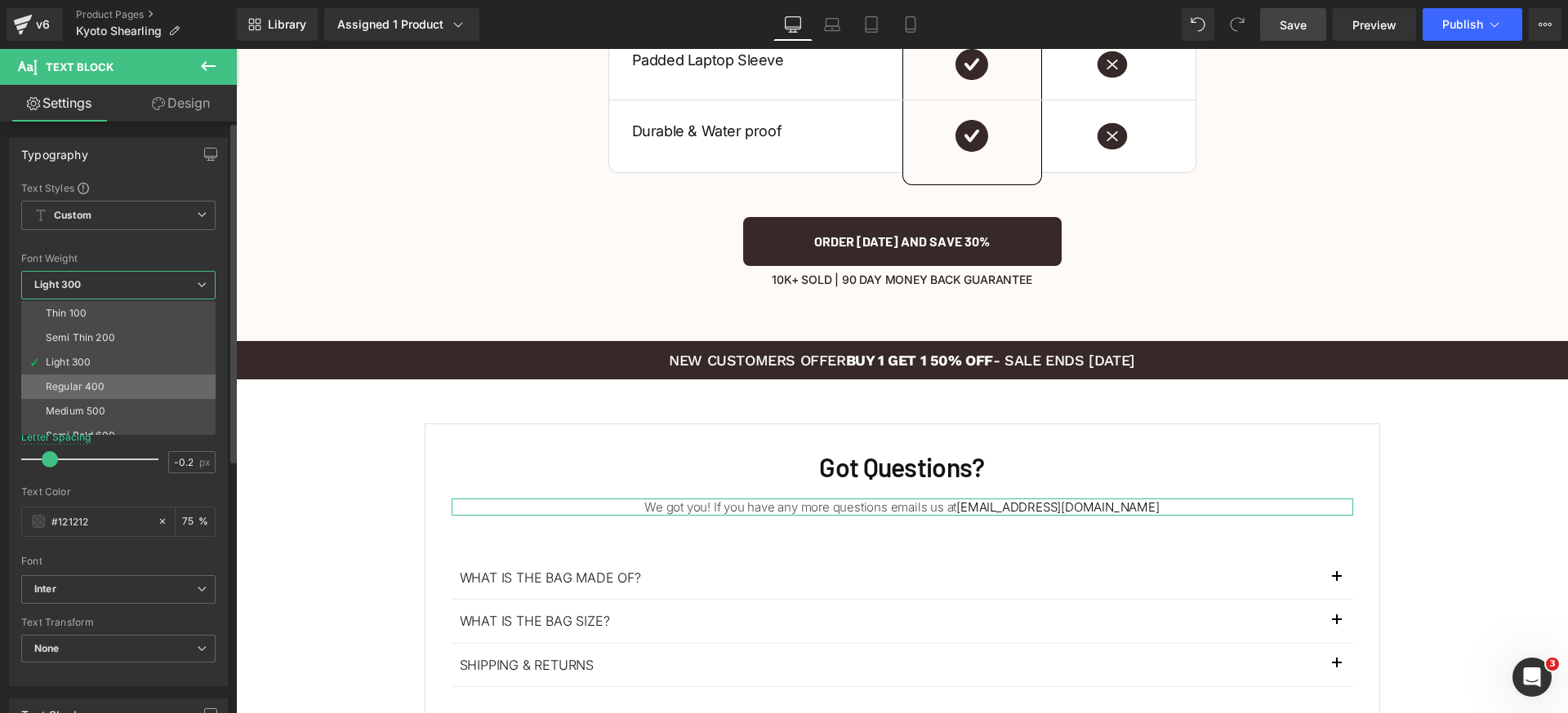
click at [105, 385] on li "Regular 400" at bounding box center [122, 387] width 201 height 24
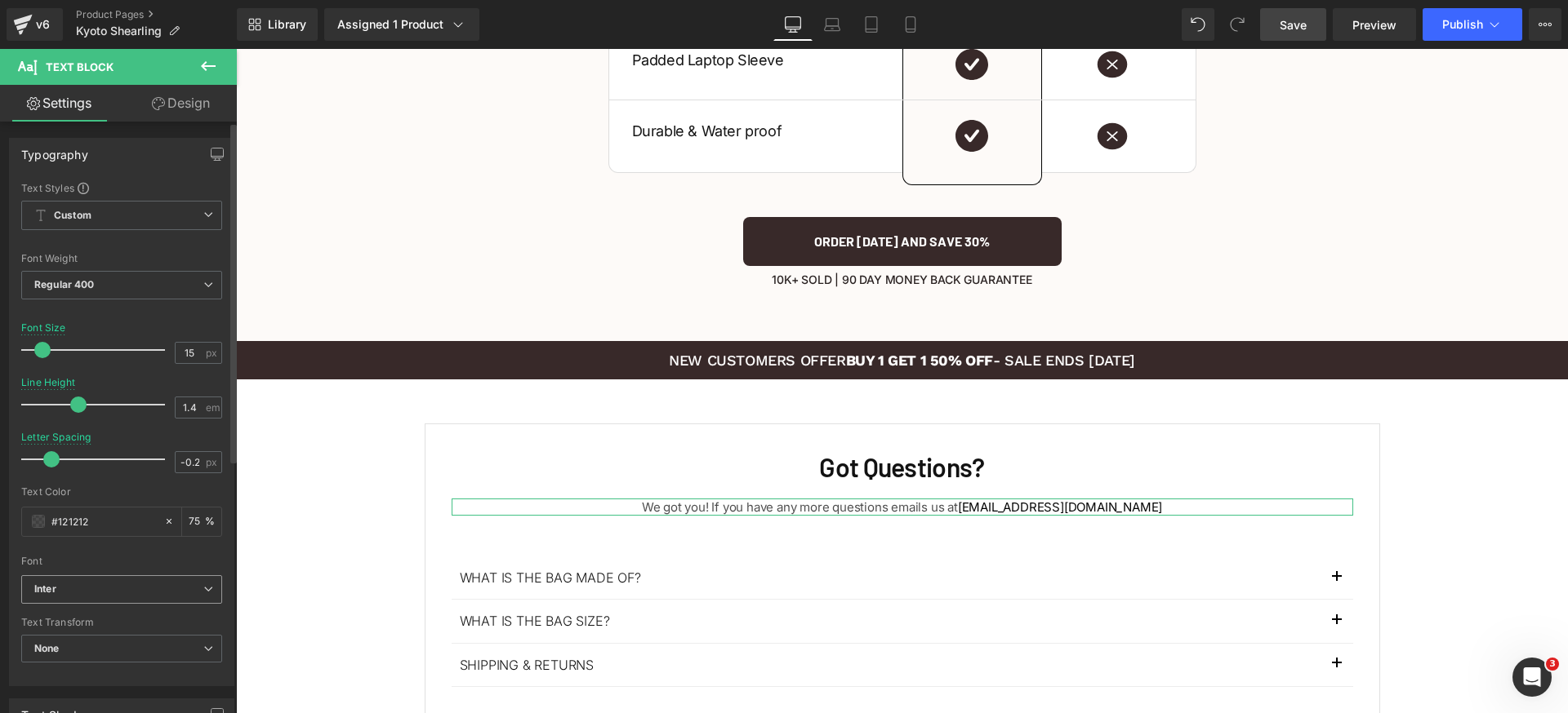
click at [146, 583] on span "Inter" at bounding box center [121, 590] width 200 height 28
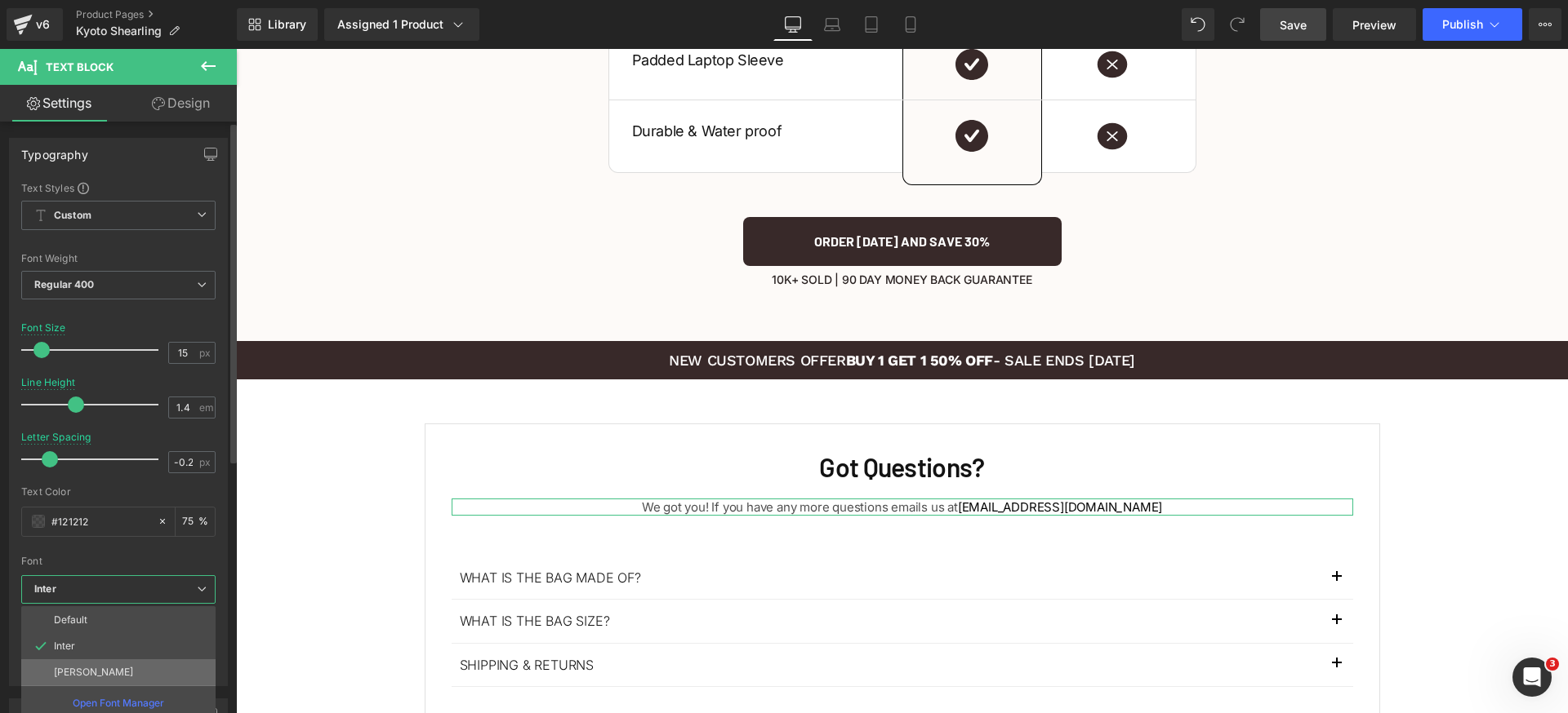
click at [107, 670] on li "[PERSON_NAME]" at bounding box center [119, 673] width 195 height 26
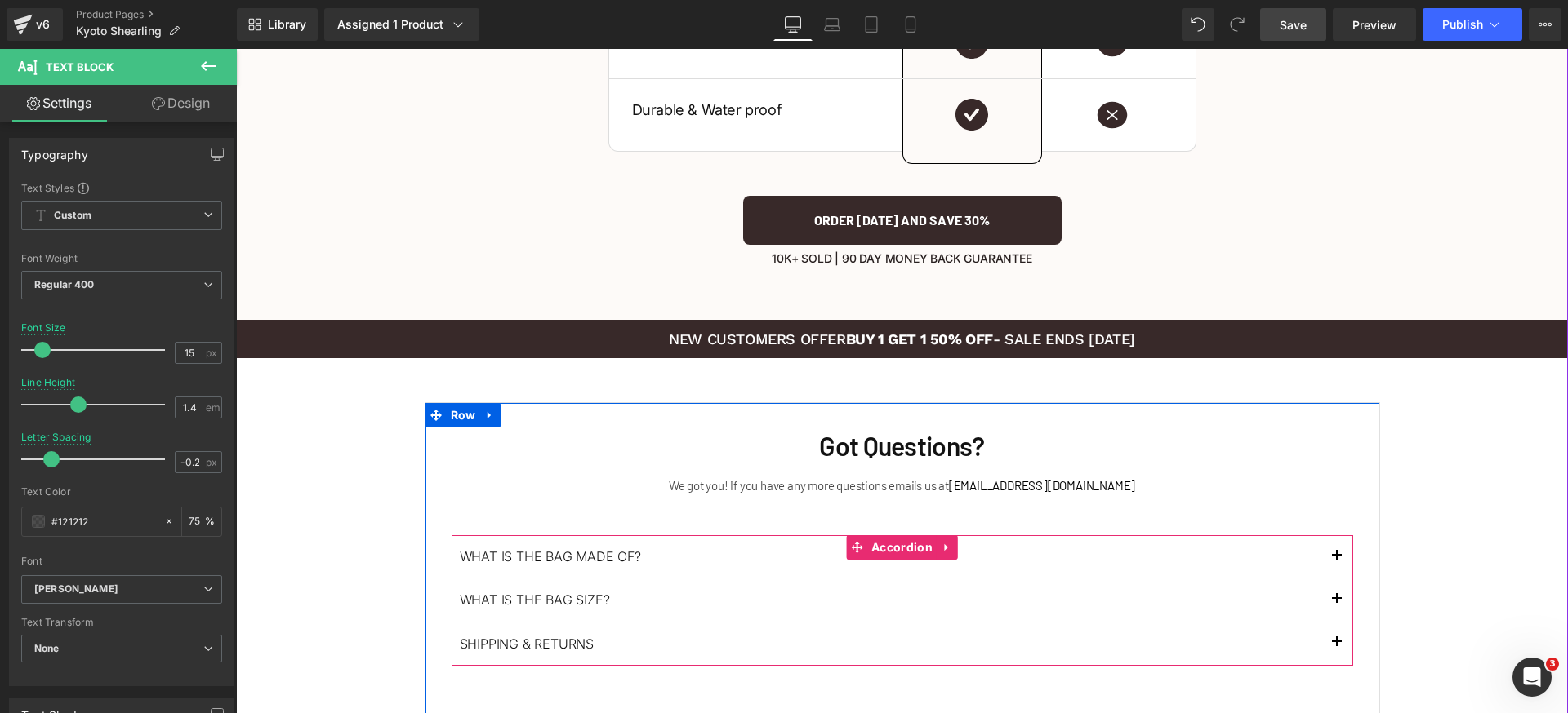
scroll to position [3919, 0]
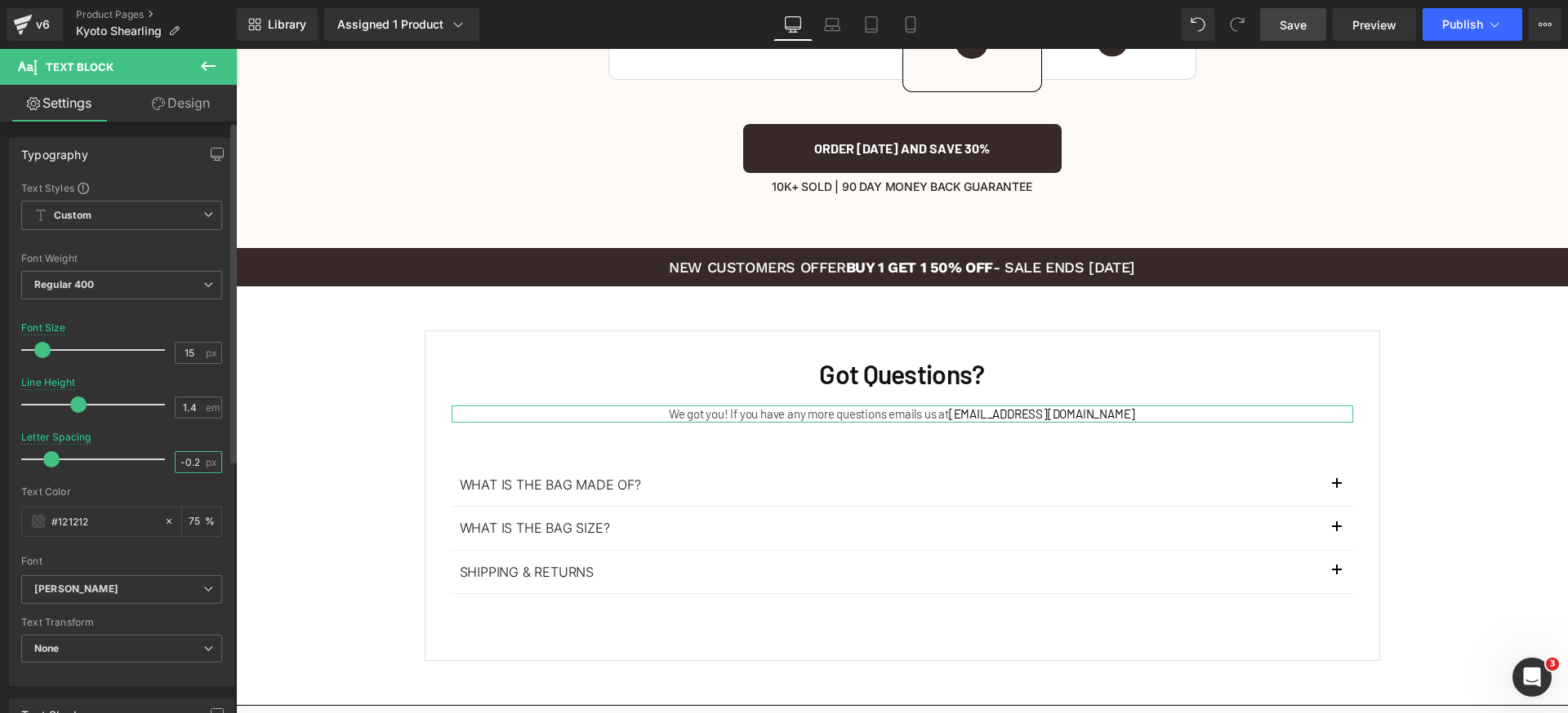
click at [185, 467] on input "-0.2" at bounding box center [190, 463] width 28 height 21
type input "0"
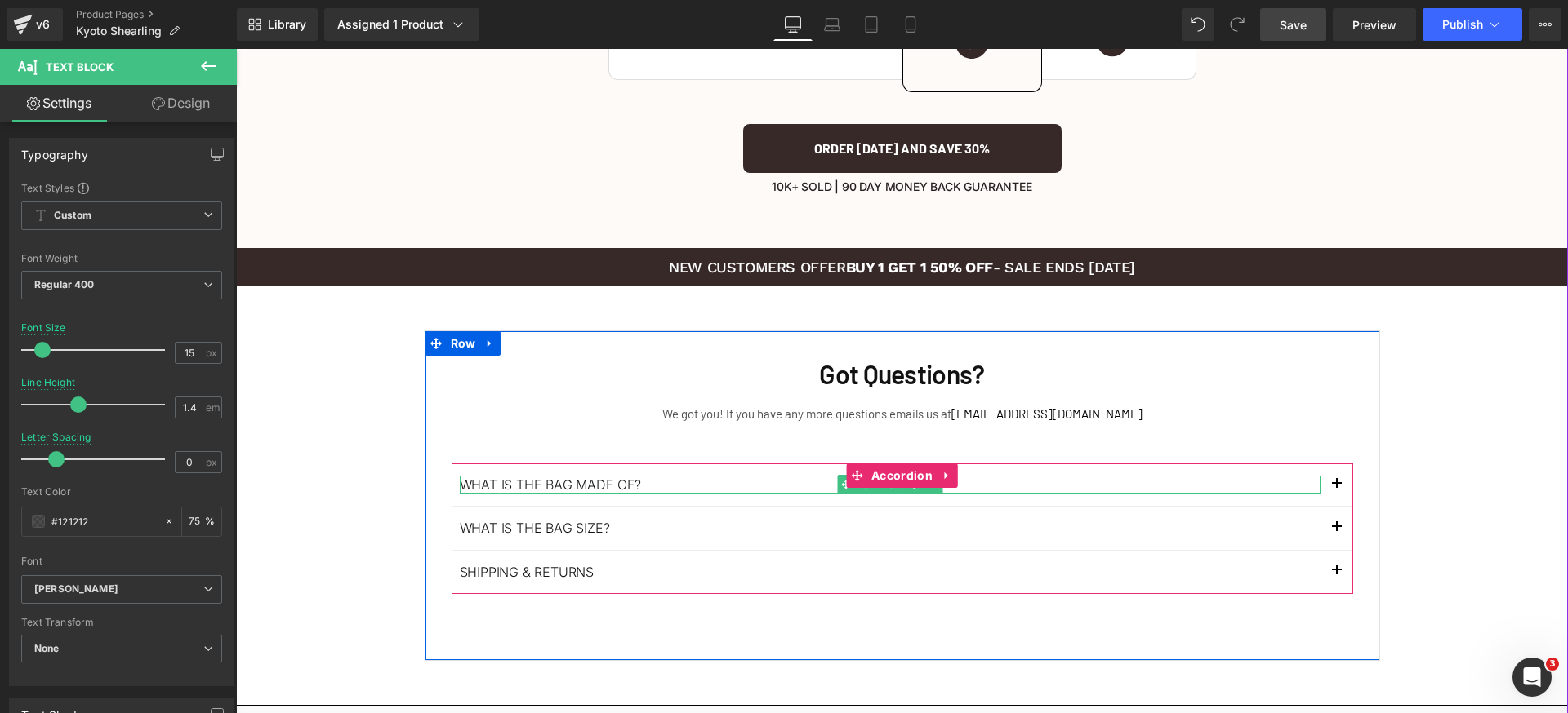
click at [719, 476] on p "WHAT IS THE BAG MADE OF?" at bounding box center [889, 484] width 861 height 18
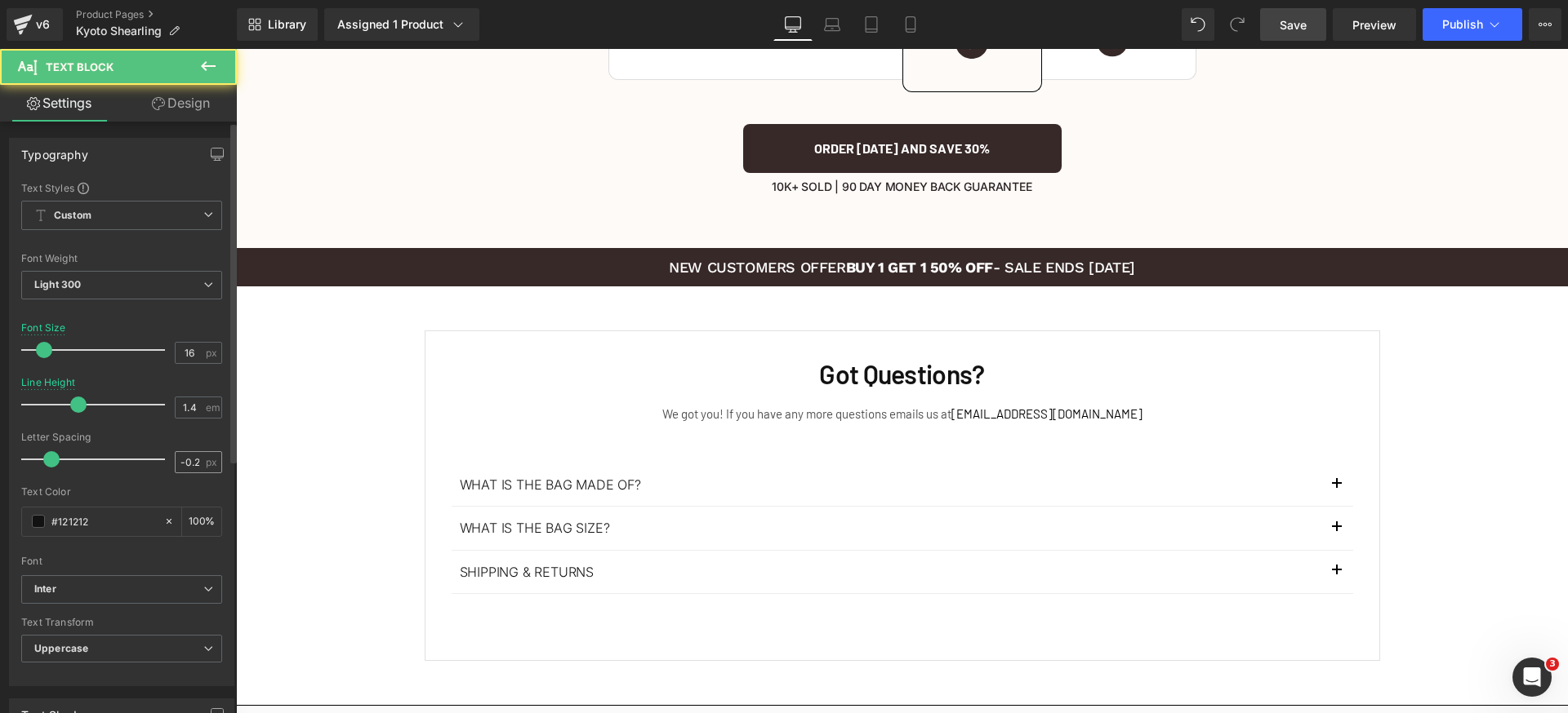
click at [187, 459] on input "-0.2" at bounding box center [190, 463] width 28 height 21
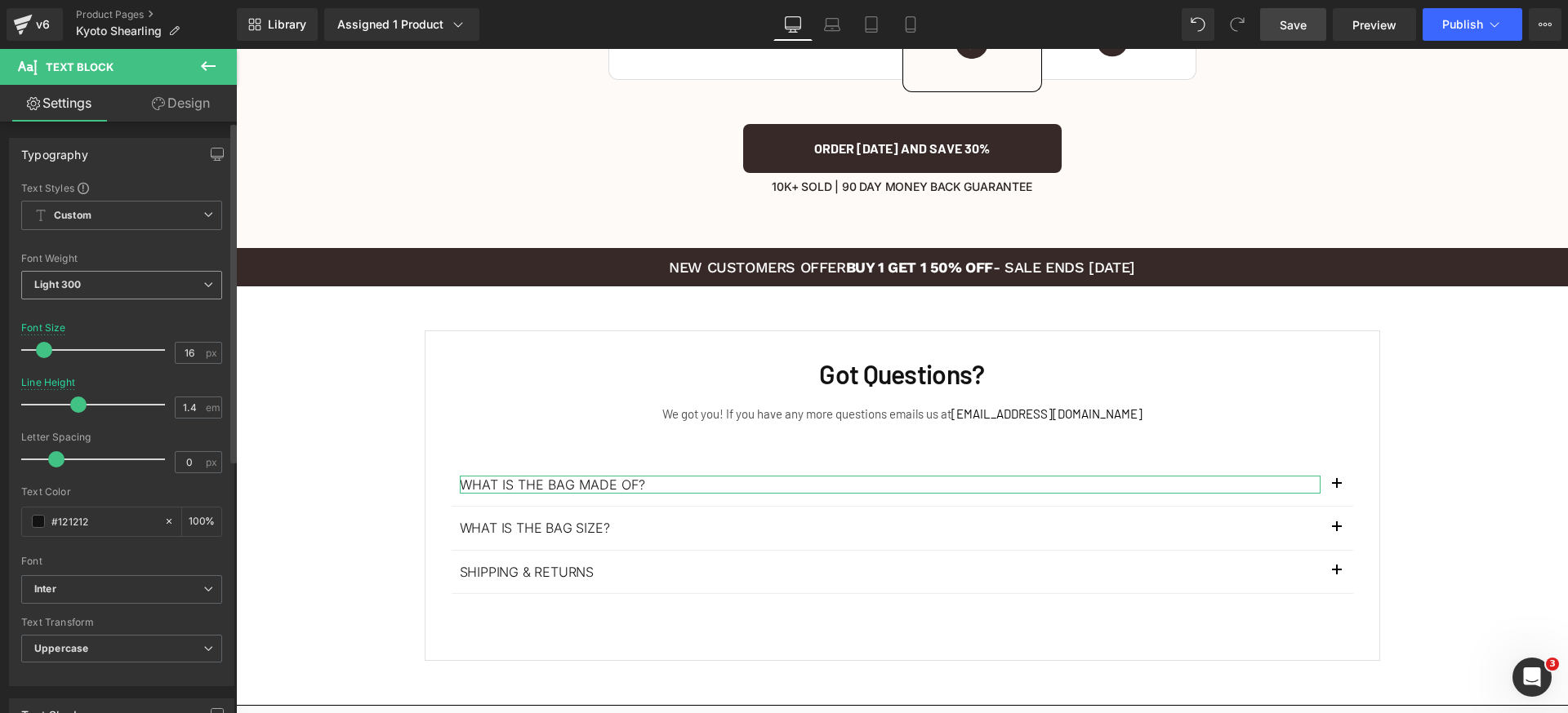
type input "0"
click at [58, 287] on b "Light 300" at bounding box center [56, 284] width 46 height 12
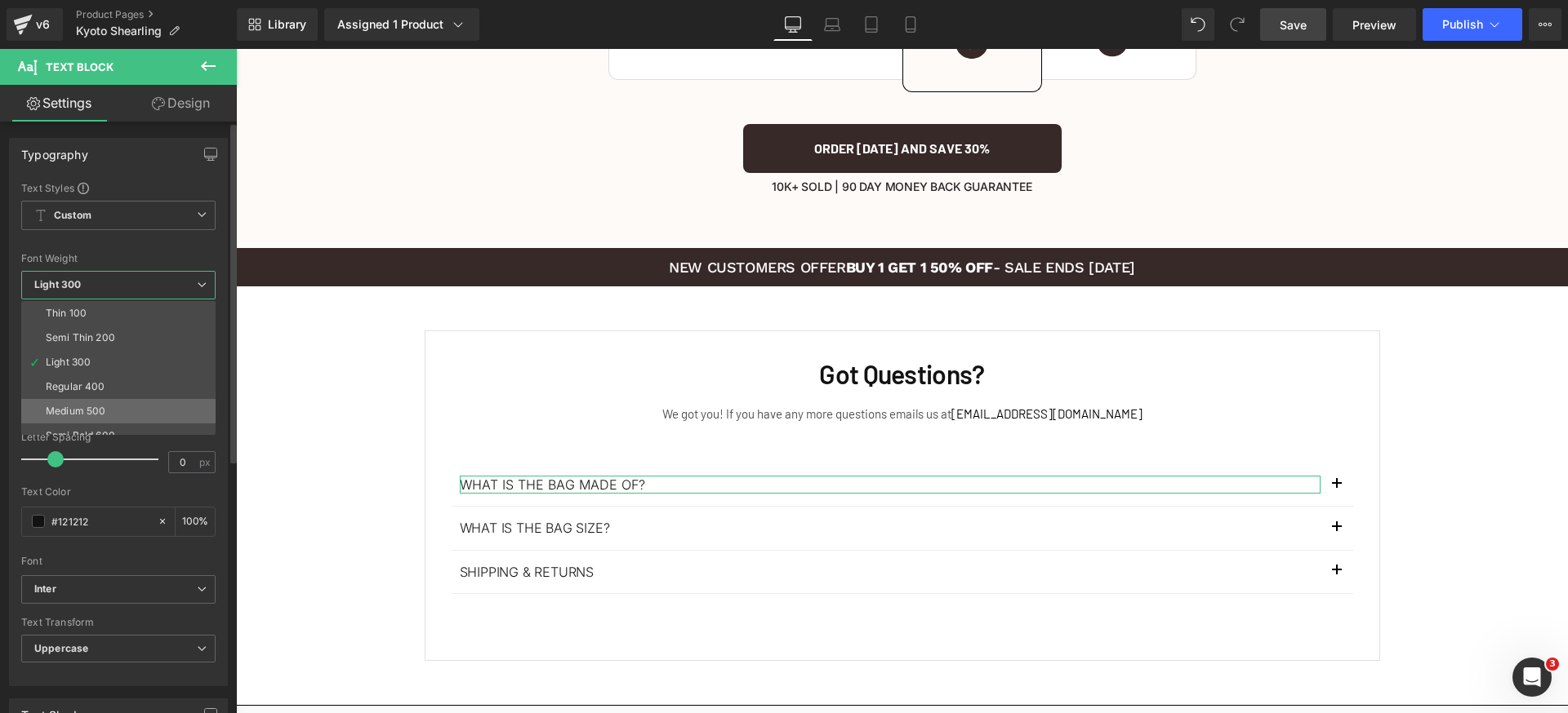
scroll to position [22, 0]
click at [119, 404] on li "Semi Bold 600" at bounding box center [122, 415] width 201 height 24
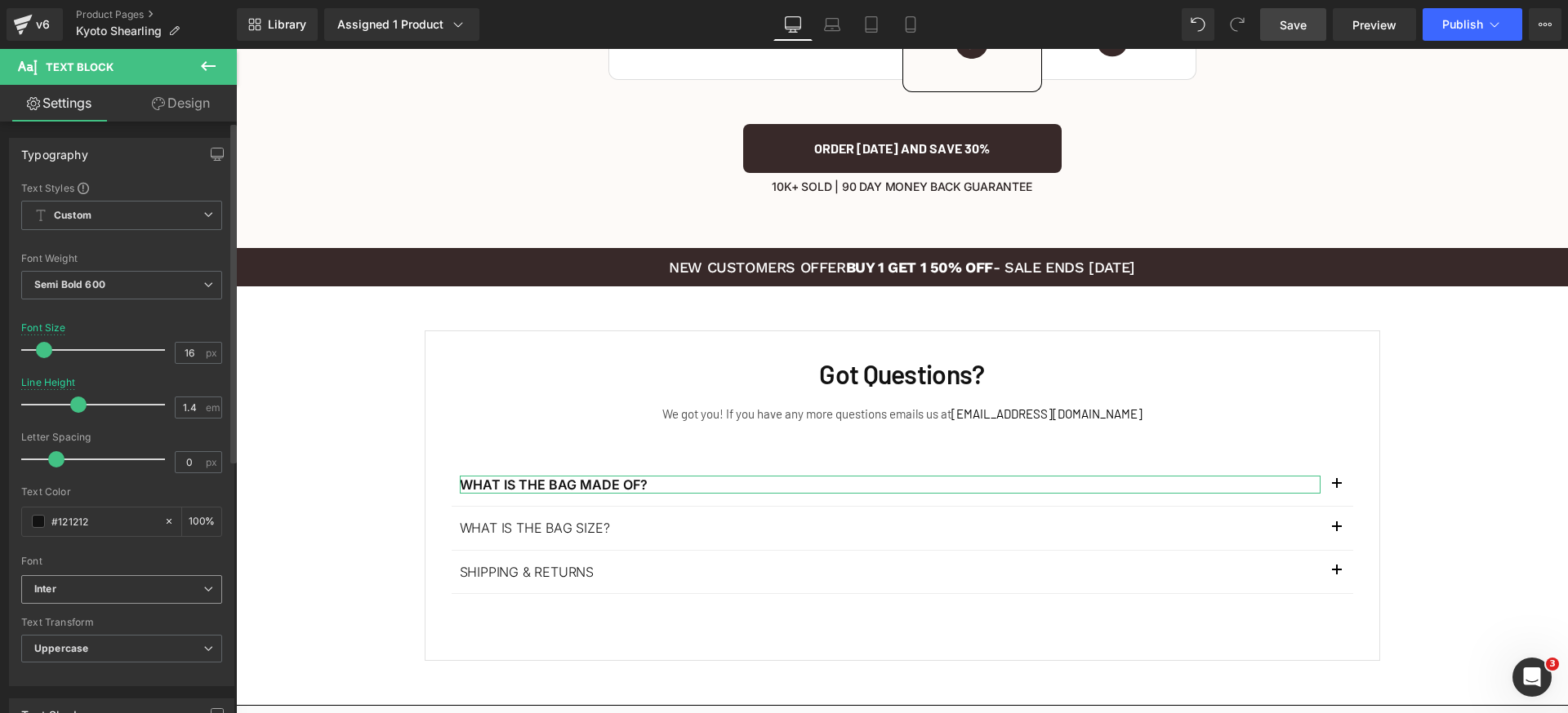
drag, startPoint x: 133, startPoint y: 590, endPoint x: 136, endPoint y: 599, distance: 9.5
click at [133, 589] on b "Inter" at bounding box center [119, 590] width 169 height 14
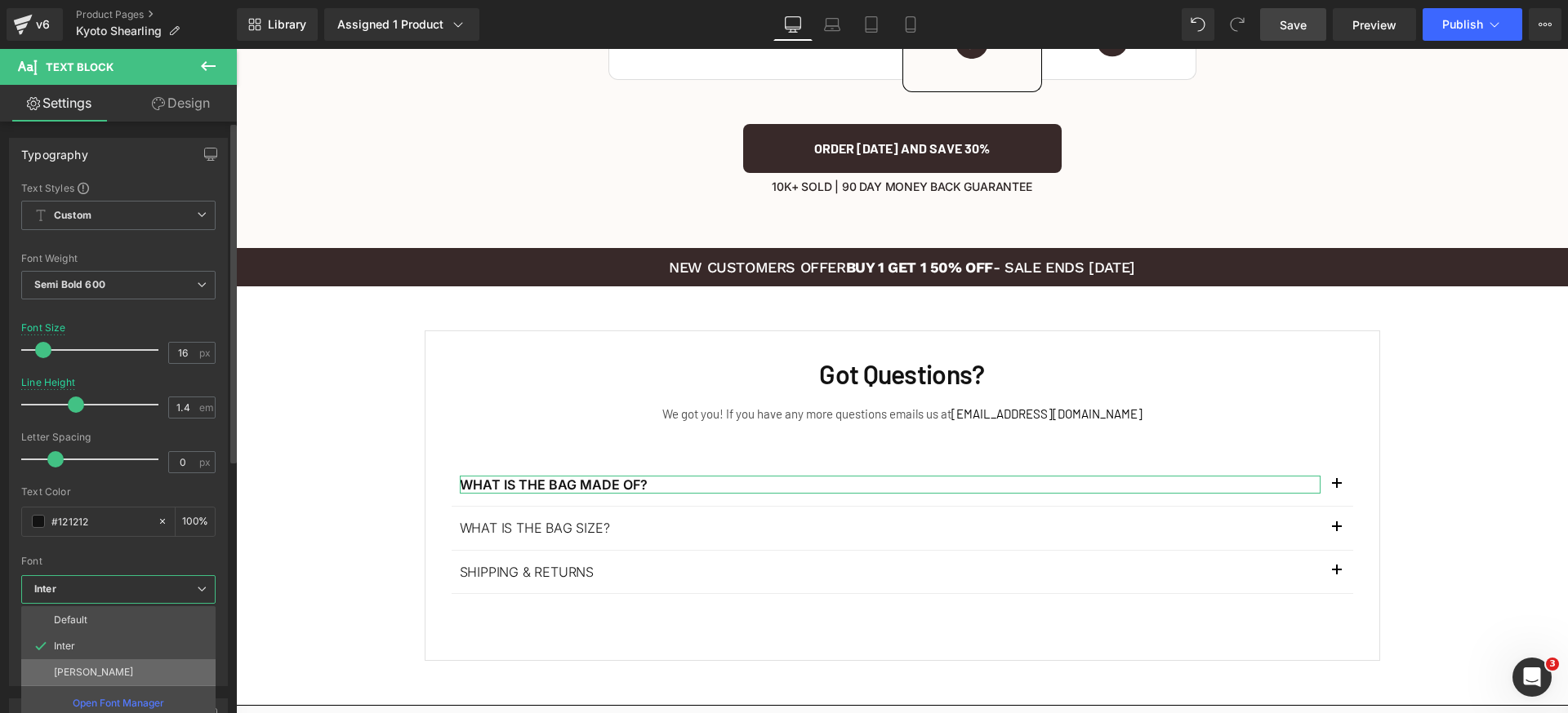
click at [96, 670] on li "[PERSON_NAME]" at bounding box center [119, 673] width 195 height 26
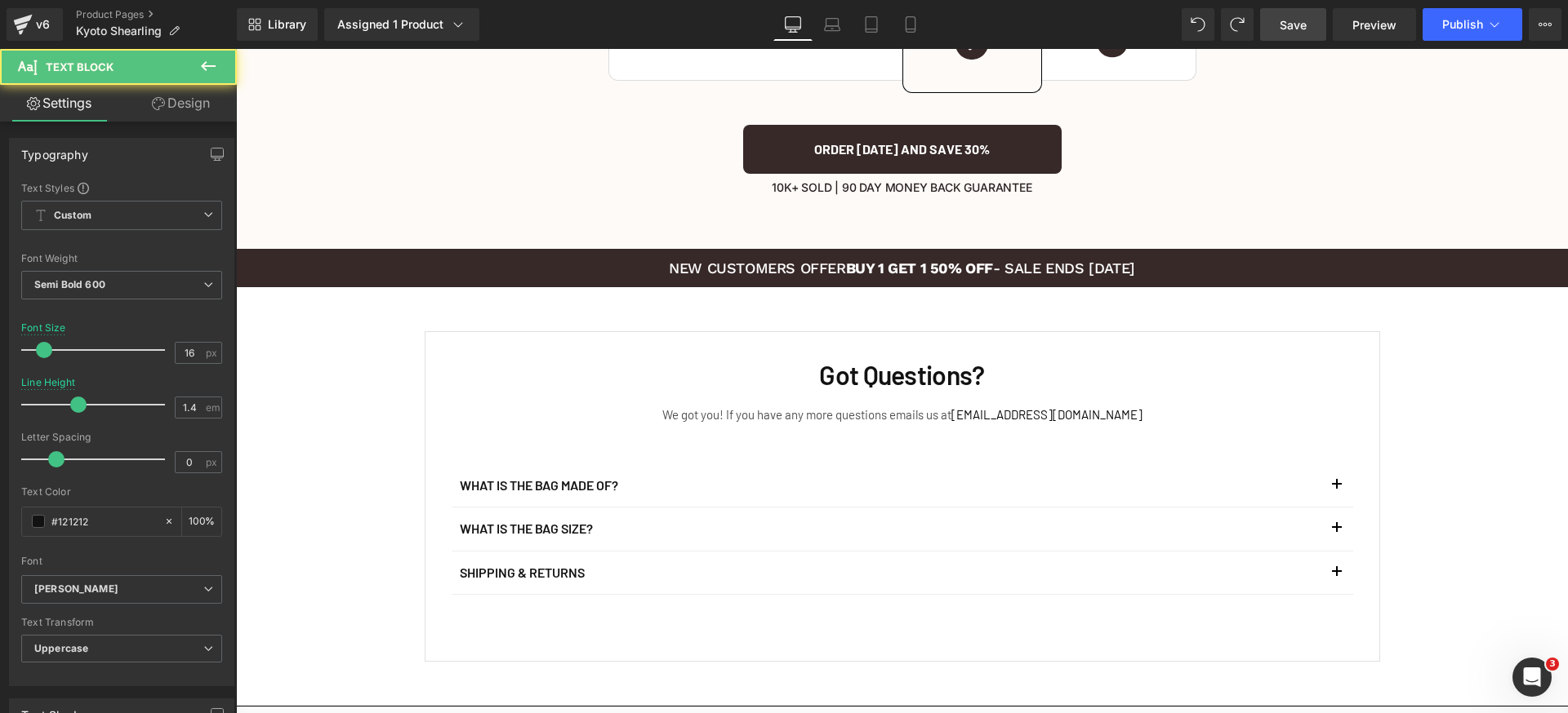
click at [1336, 465] on button "button" at bounding box center [1336, 485] width 33 height 42
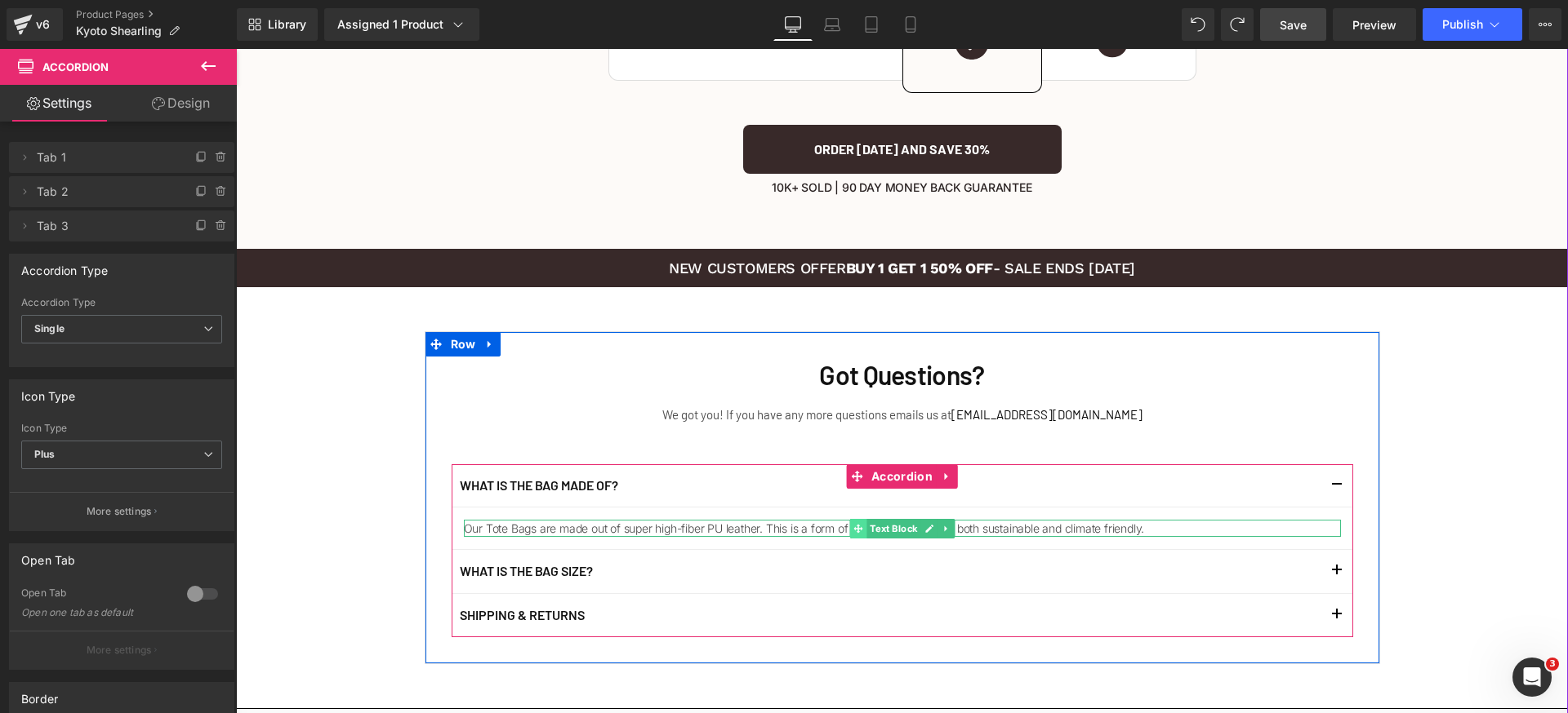
click at [854, 524] on icon at bounding box center [858, 529] width 9 height 9
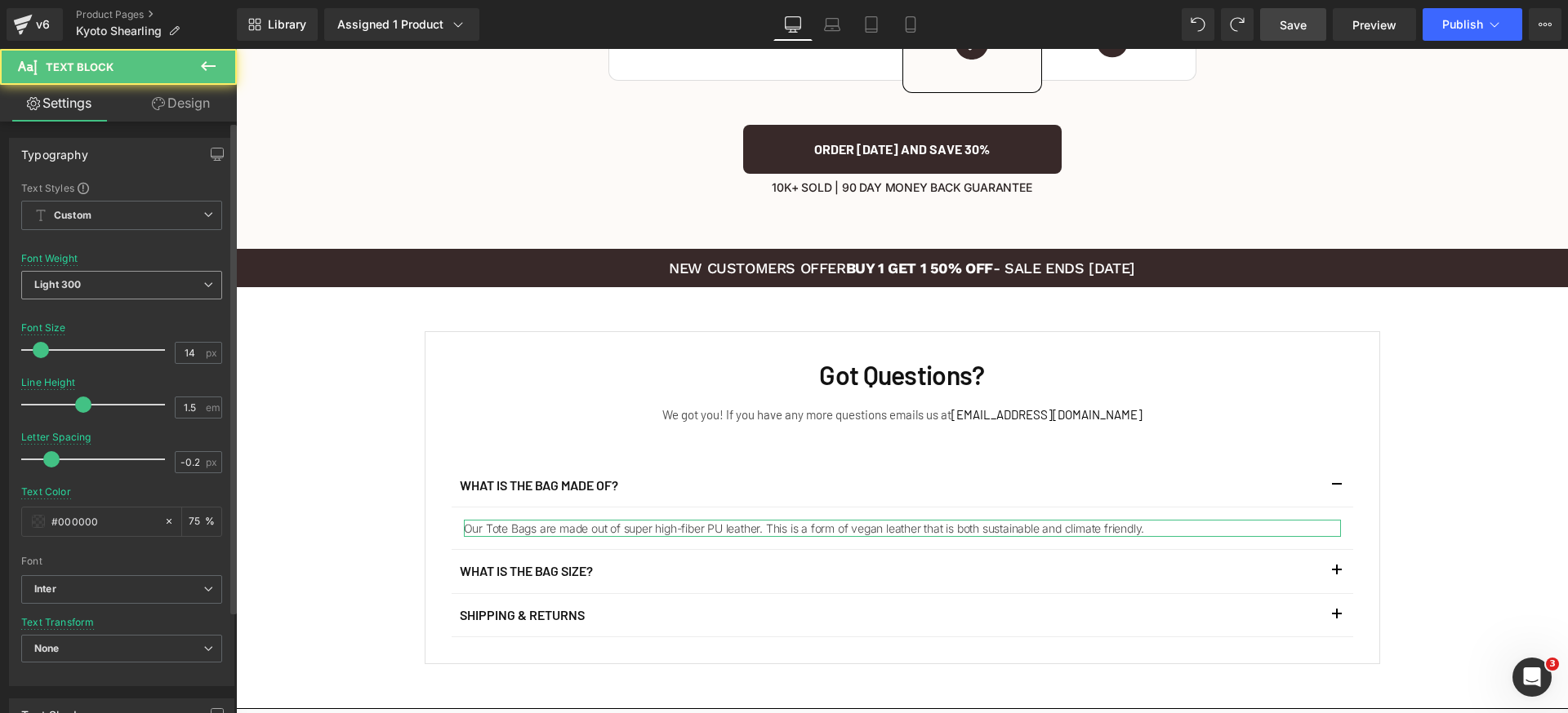
click at [141, 277] on span "Light 300" at bounding box center [121, 285] width 200 height 28
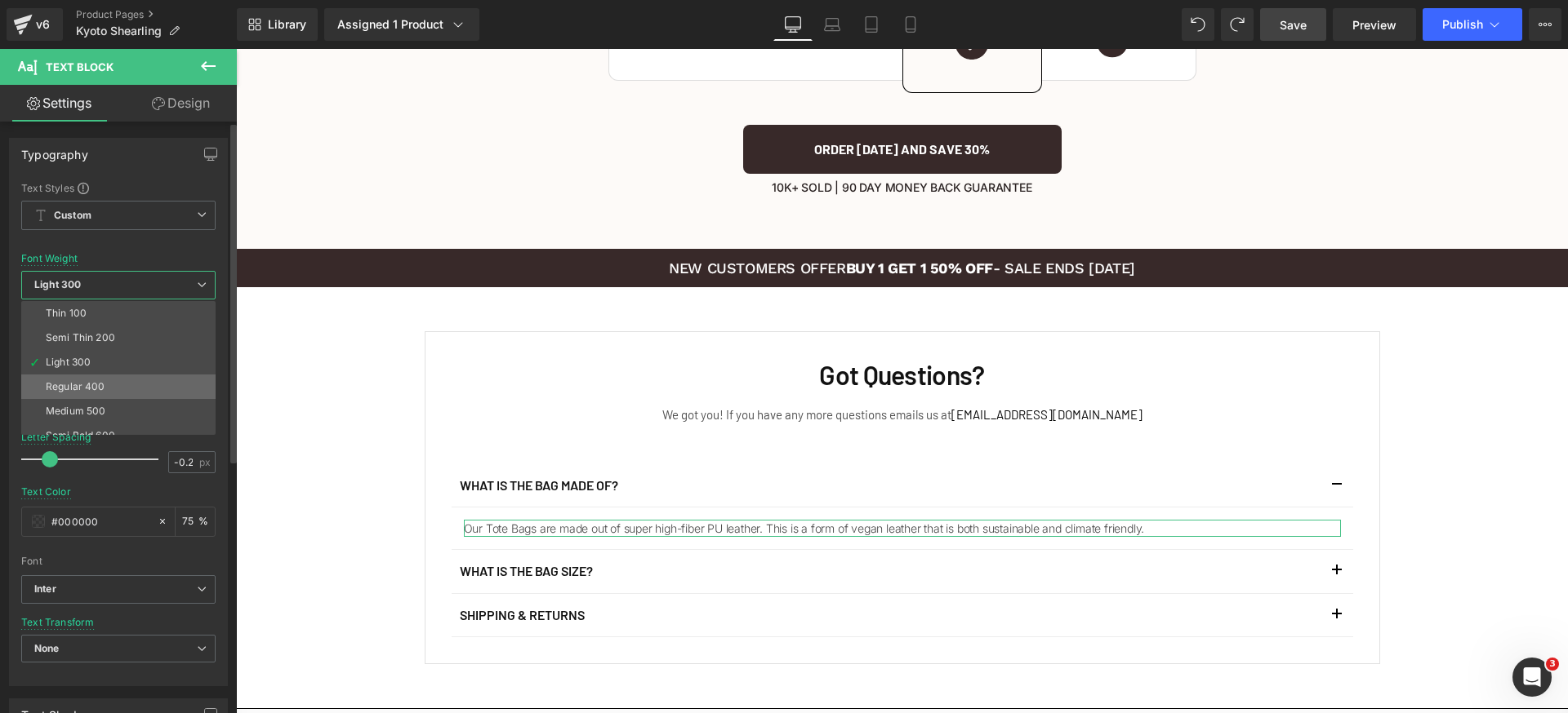
click at [97, 379] on li "Regular 400" at bounding box center [122, 387] width 201 height 24
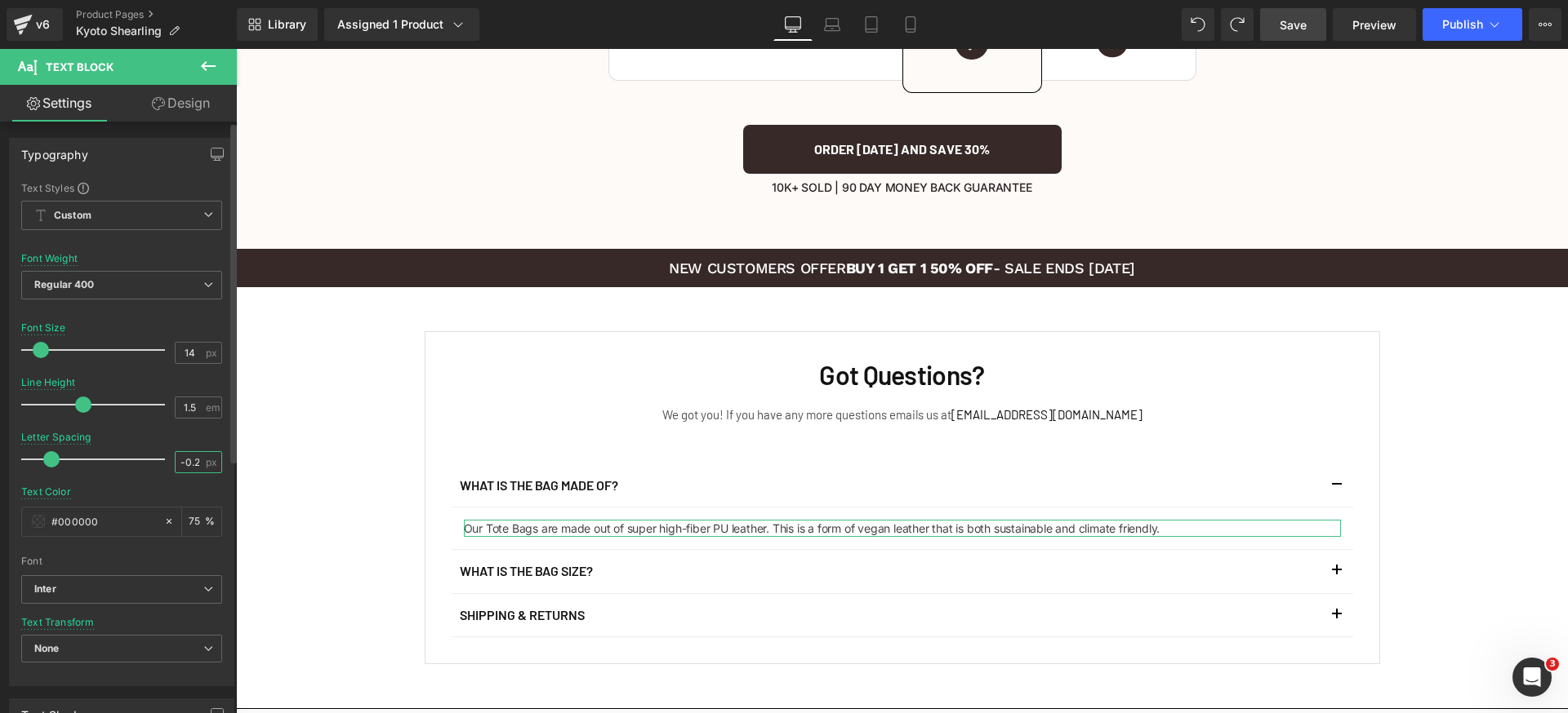
click at [190, 459] on input "-0.2" at bounding box center [190, 463] width 28 height 21
type input "0"
click at [153, 599] on span "Inter" at bounding box center [121, 590] width 200 height 28
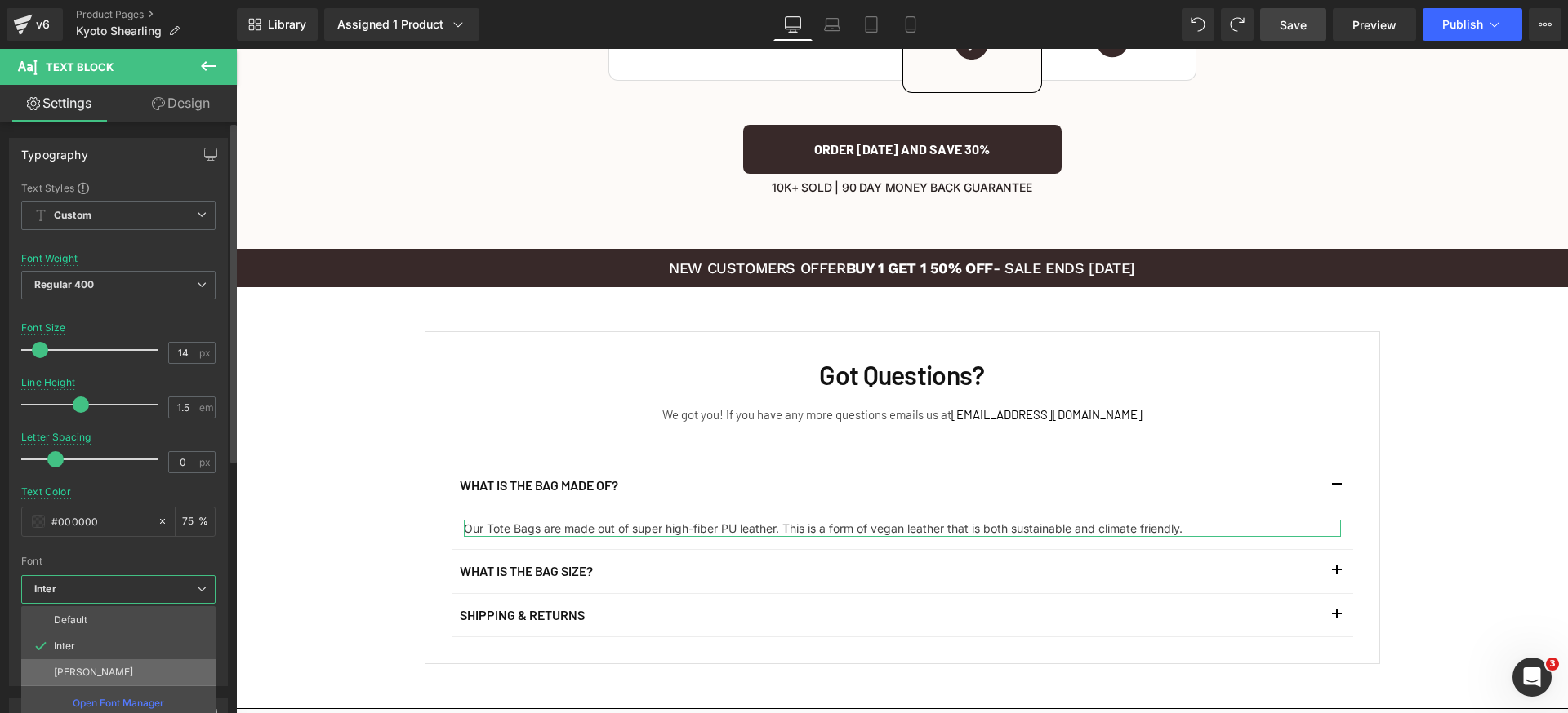
click at [127, 671] on li "[PERSON_NAME]" at bounding box center [119, 673] width 195 height 26
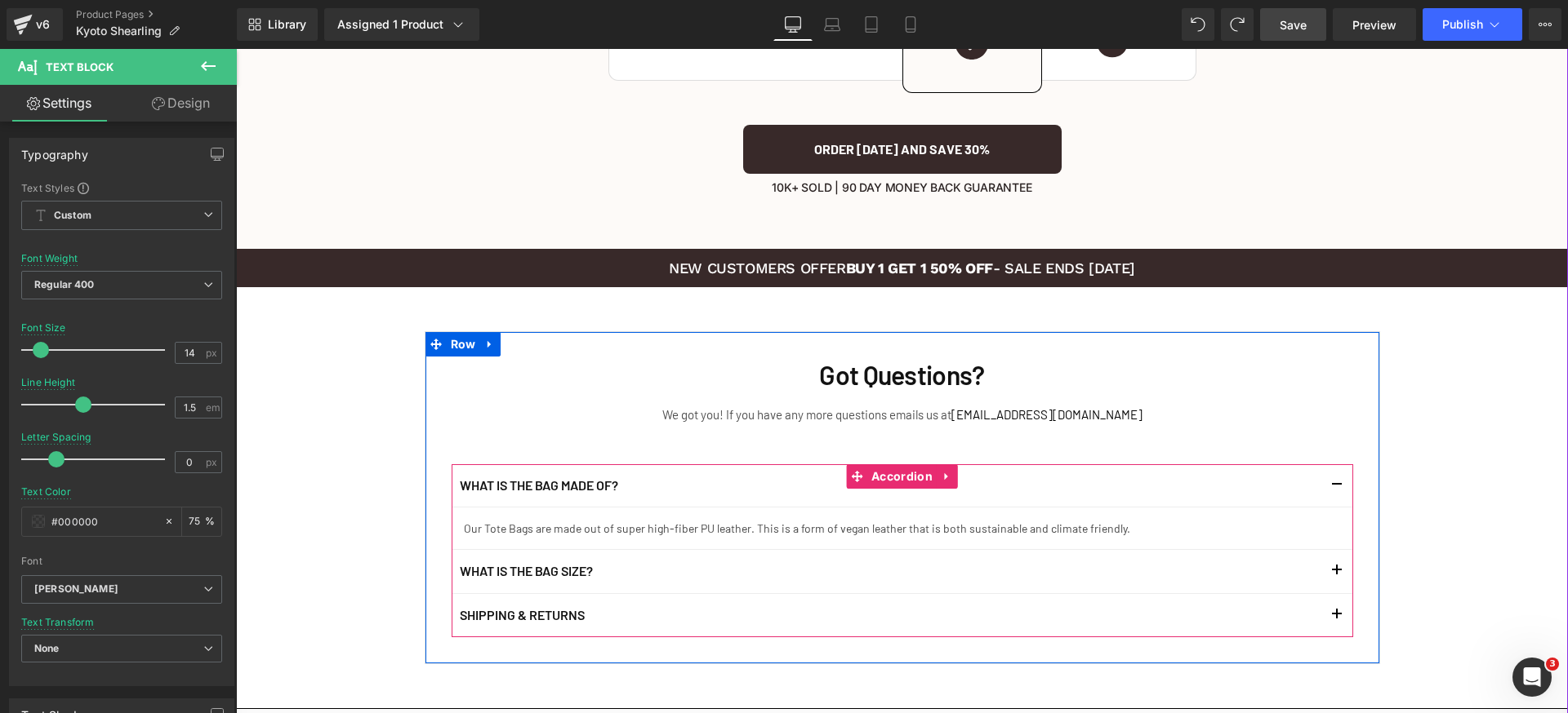
click at [1320, 550] on button "button" at bounding box center [1336, 571] width 33 height 42
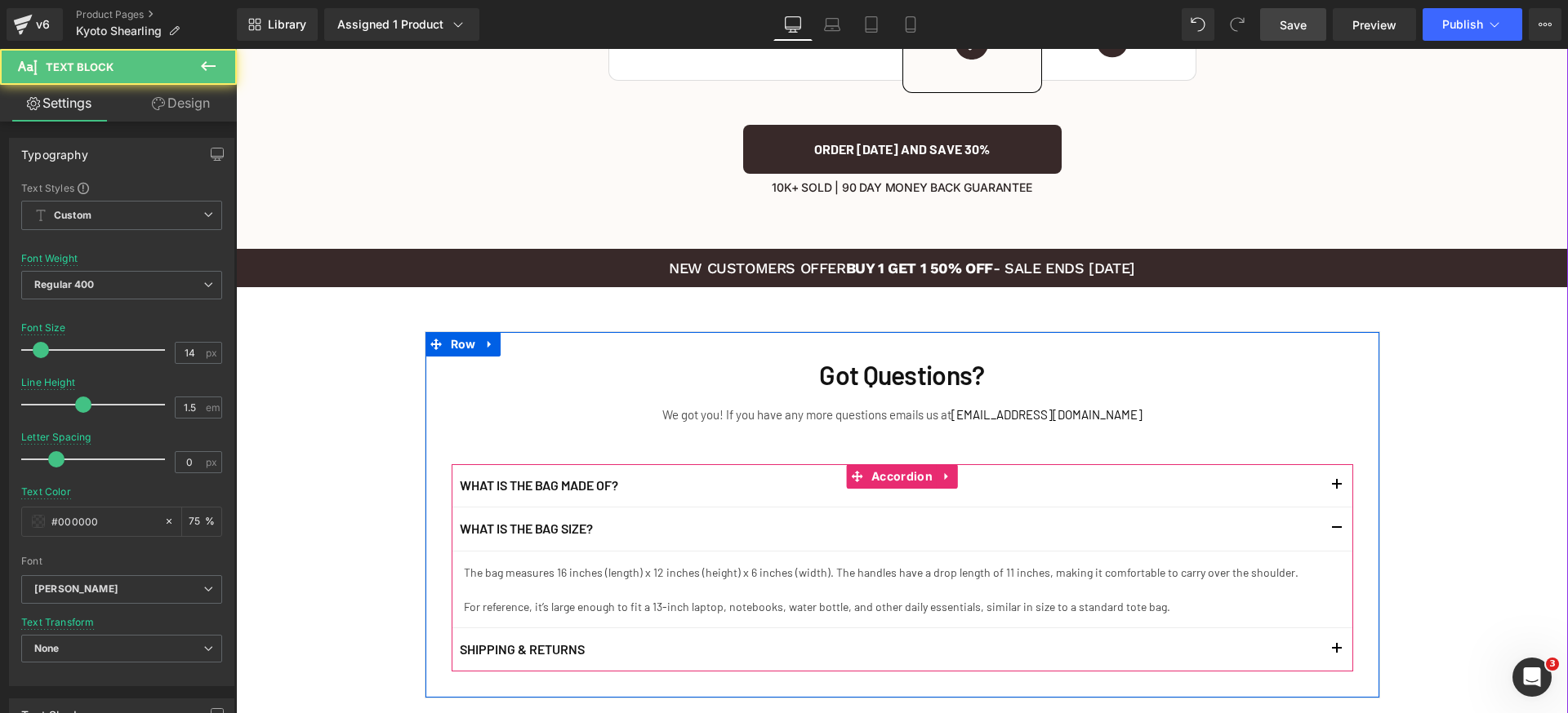
click at [1321, 628] on button "button" at bounding box center [1336, 649] width 33 height 42
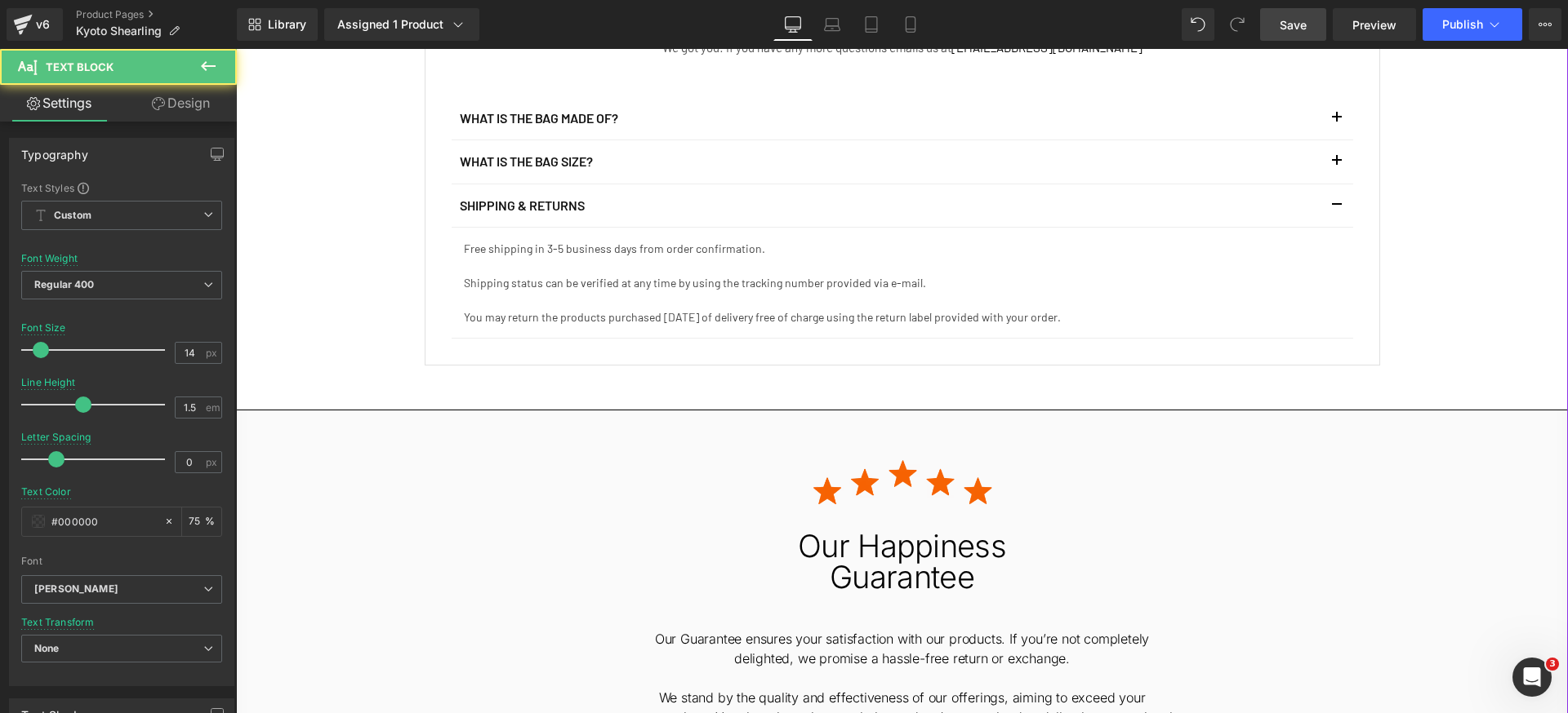
scroll to position [4307, 0]
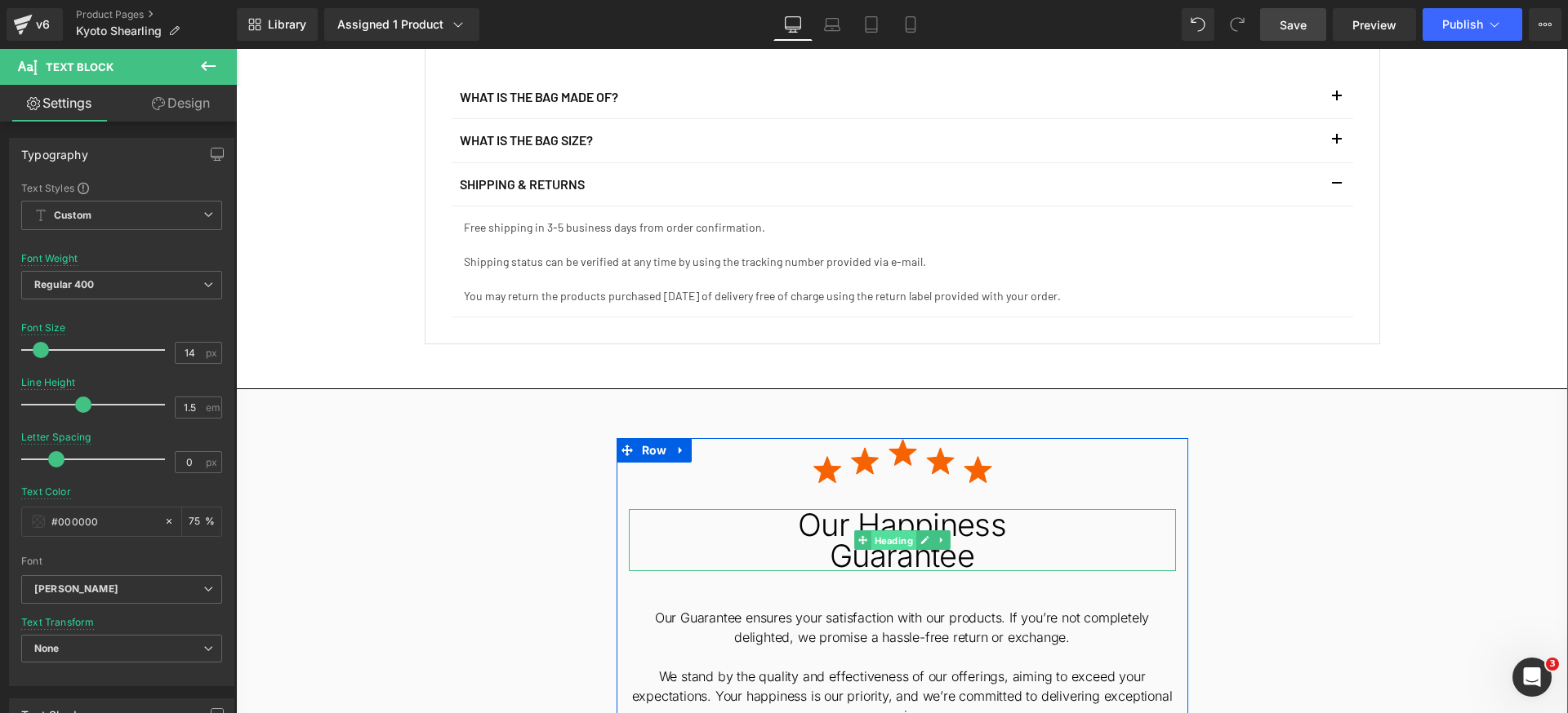
click at [889, 531] on span "Heading" at bounding box center [893, 540] width 45 height 20
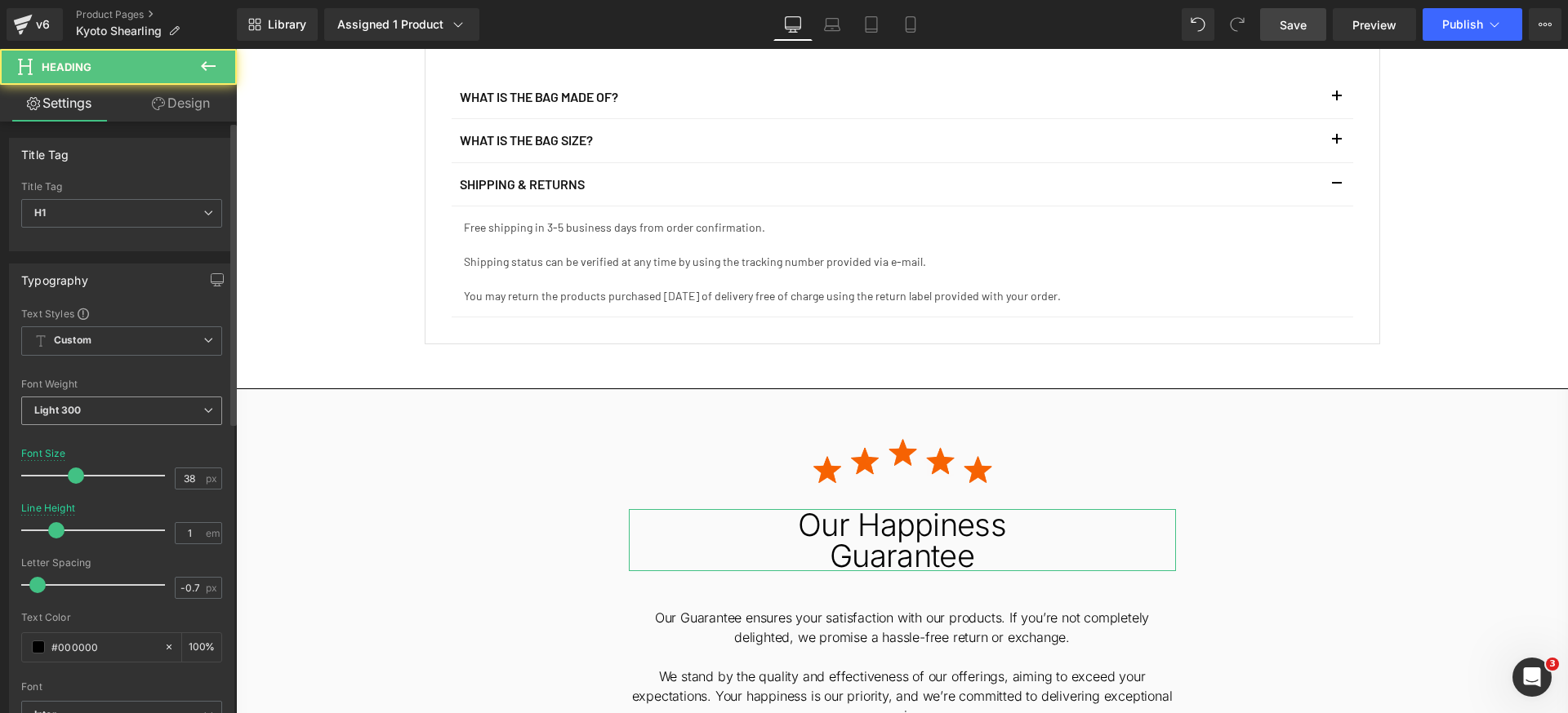
click at [144, 420] on span "Light 300" at bounding box center [121, 411] width 200 height 28
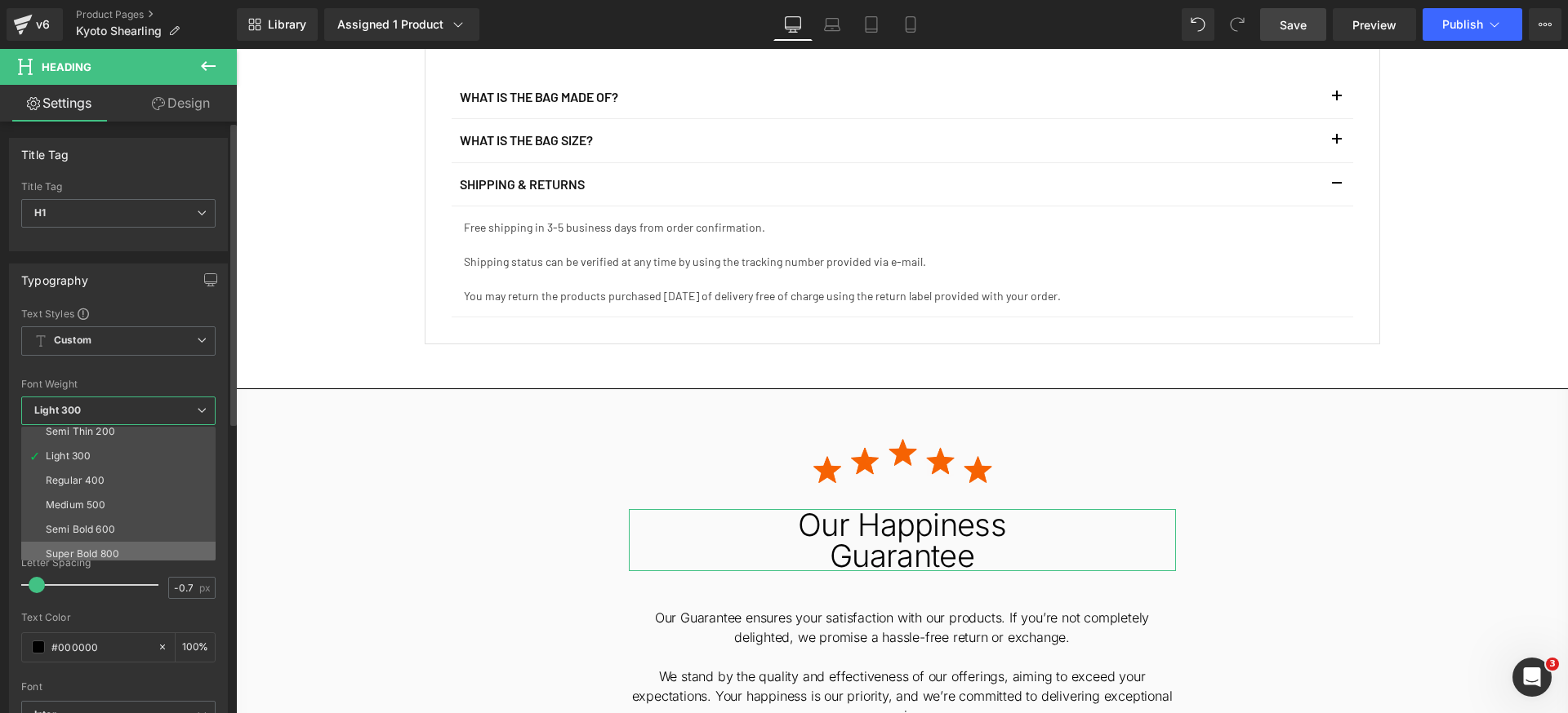
scroll to position [42, 0]
click at [118, 521] on li "Semi Bold 600" at bounding box center [122, 519] width 201 height 24
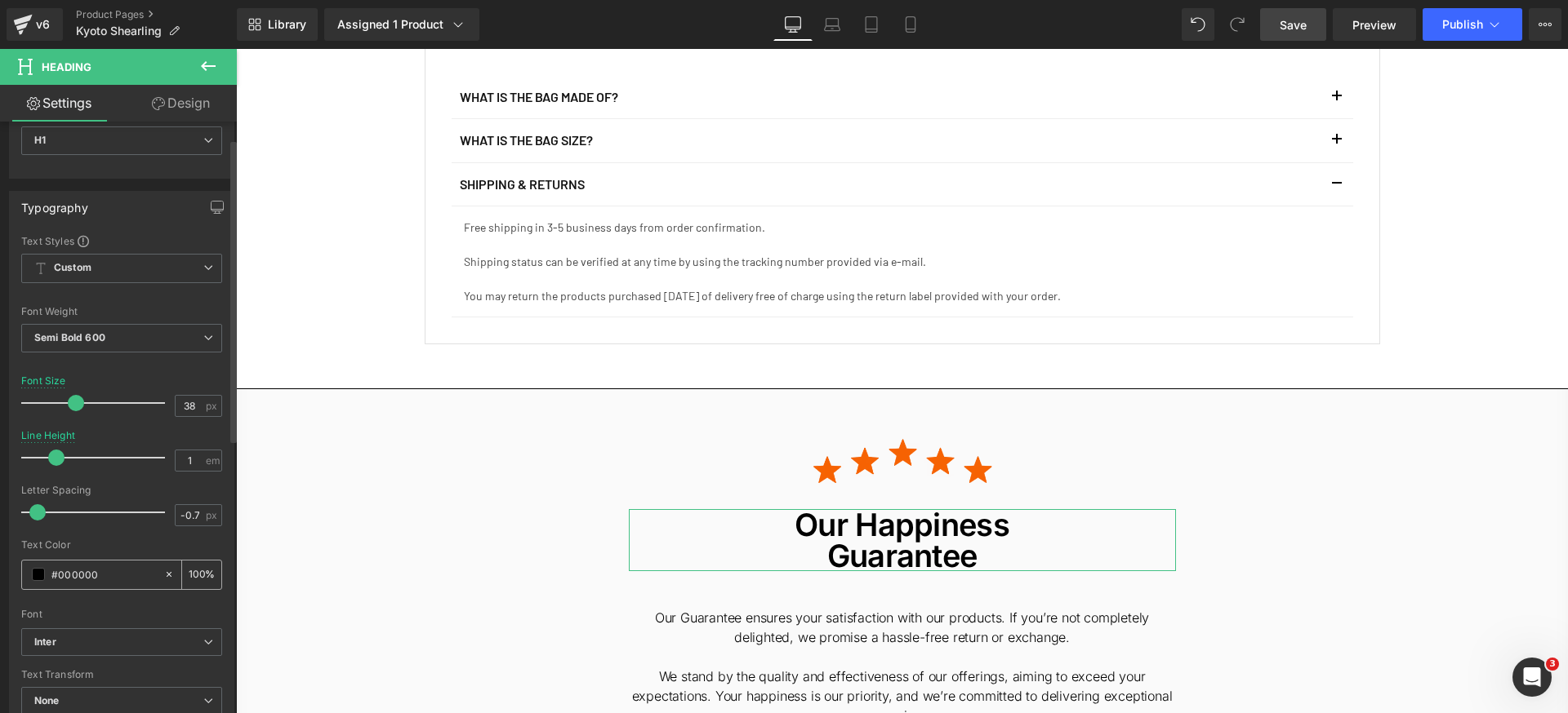
scroll to position [130, 0]
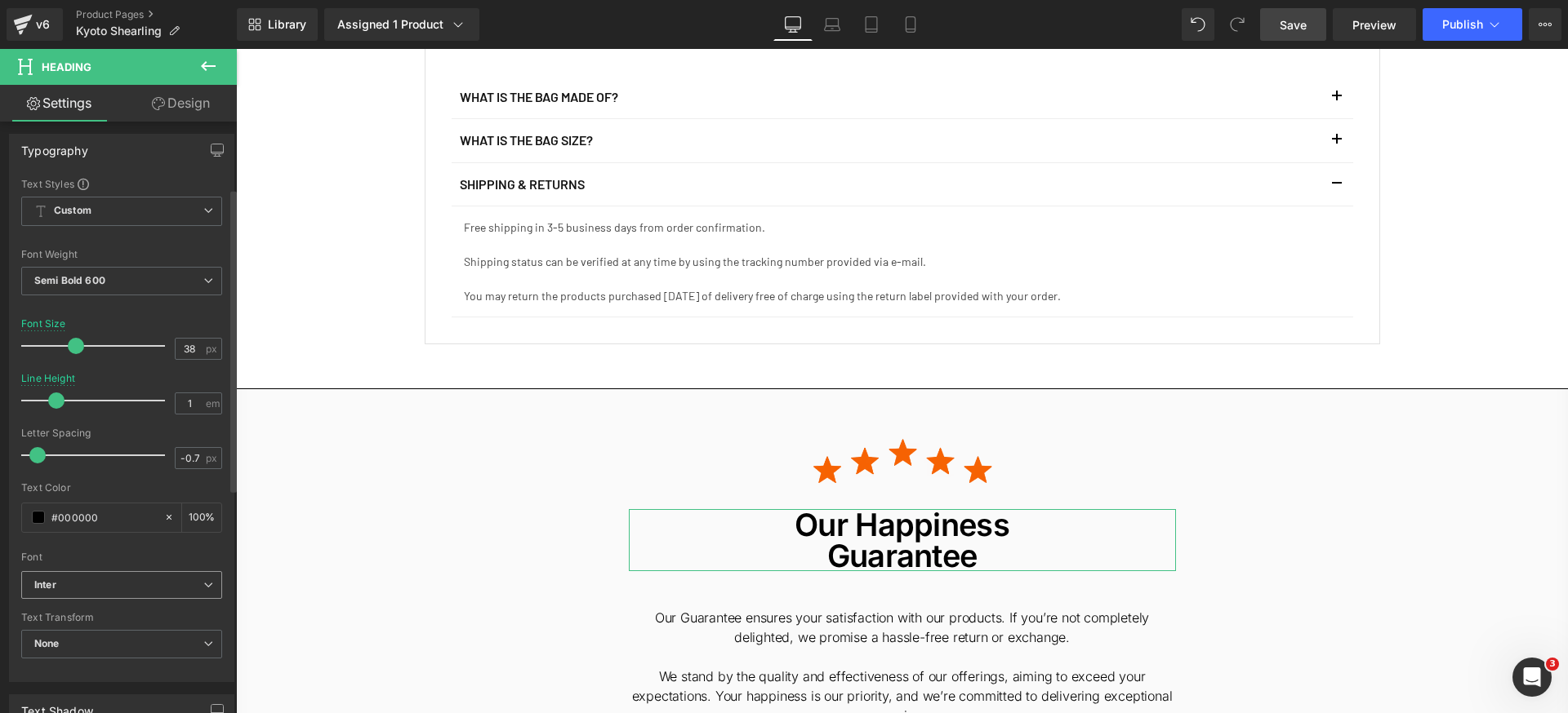
click at [115, 592] on span "Inter" at bounding box center [121, 585] width 200 height 28
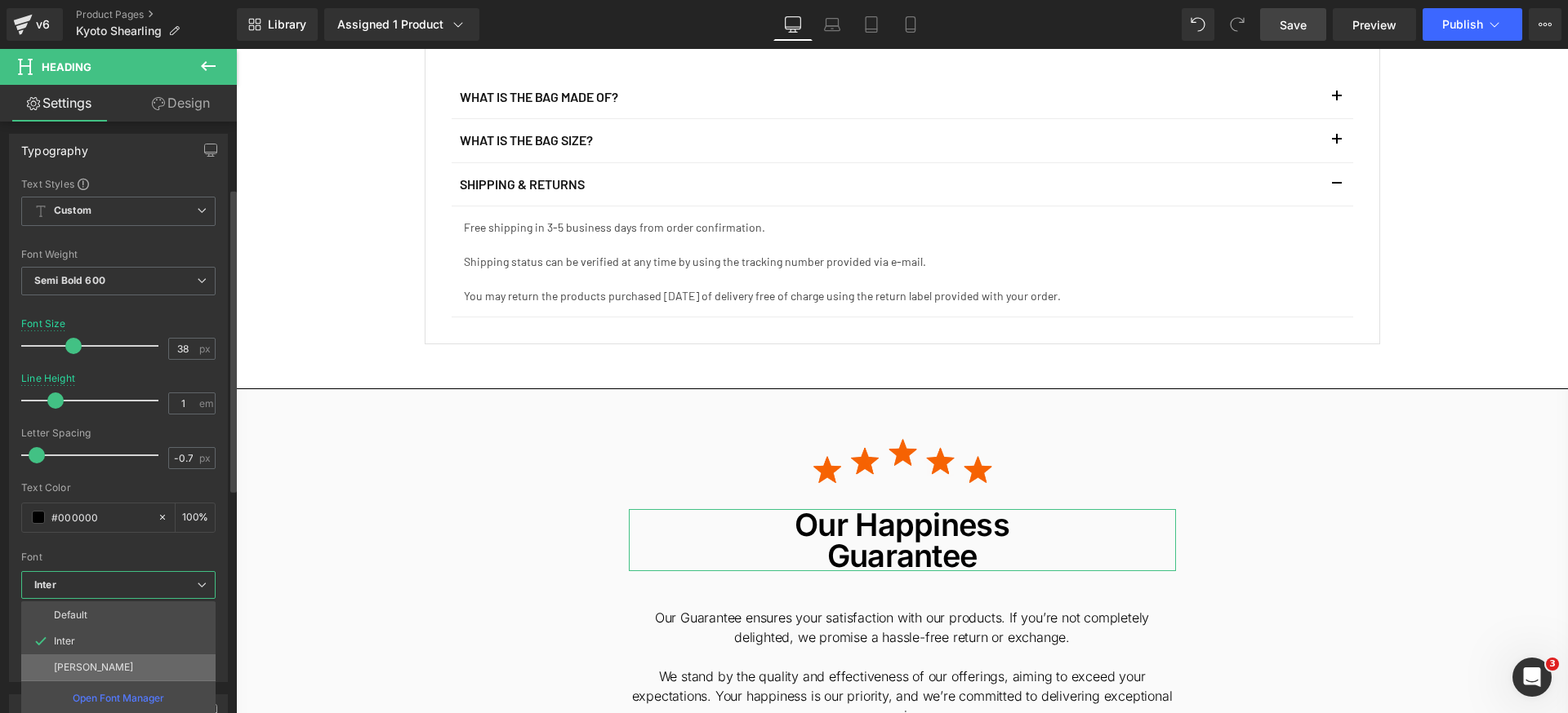
click at [87, 670] on li "[PERSON_NAME]" at bounding box center [119, 668] width 195 height 26
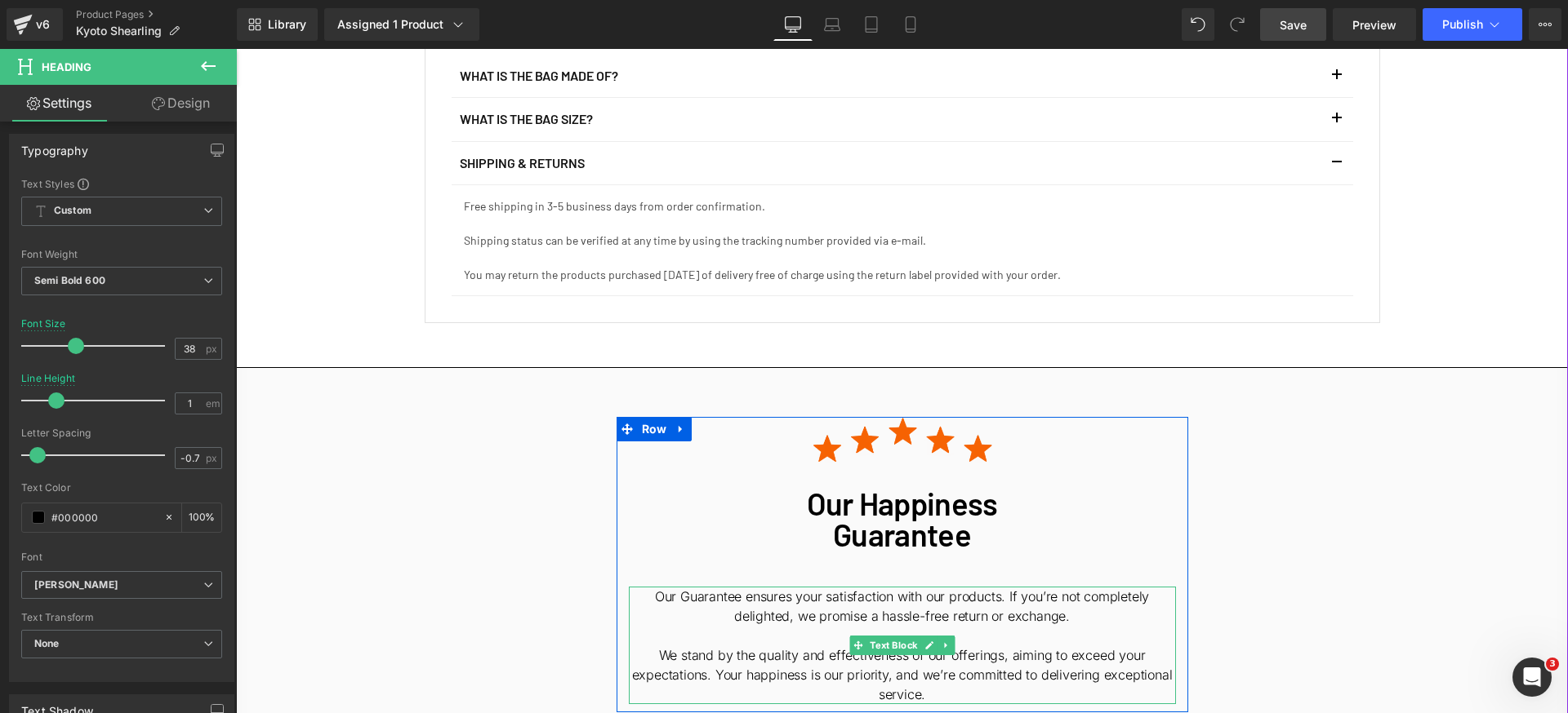
scroll to position [4348, 0]
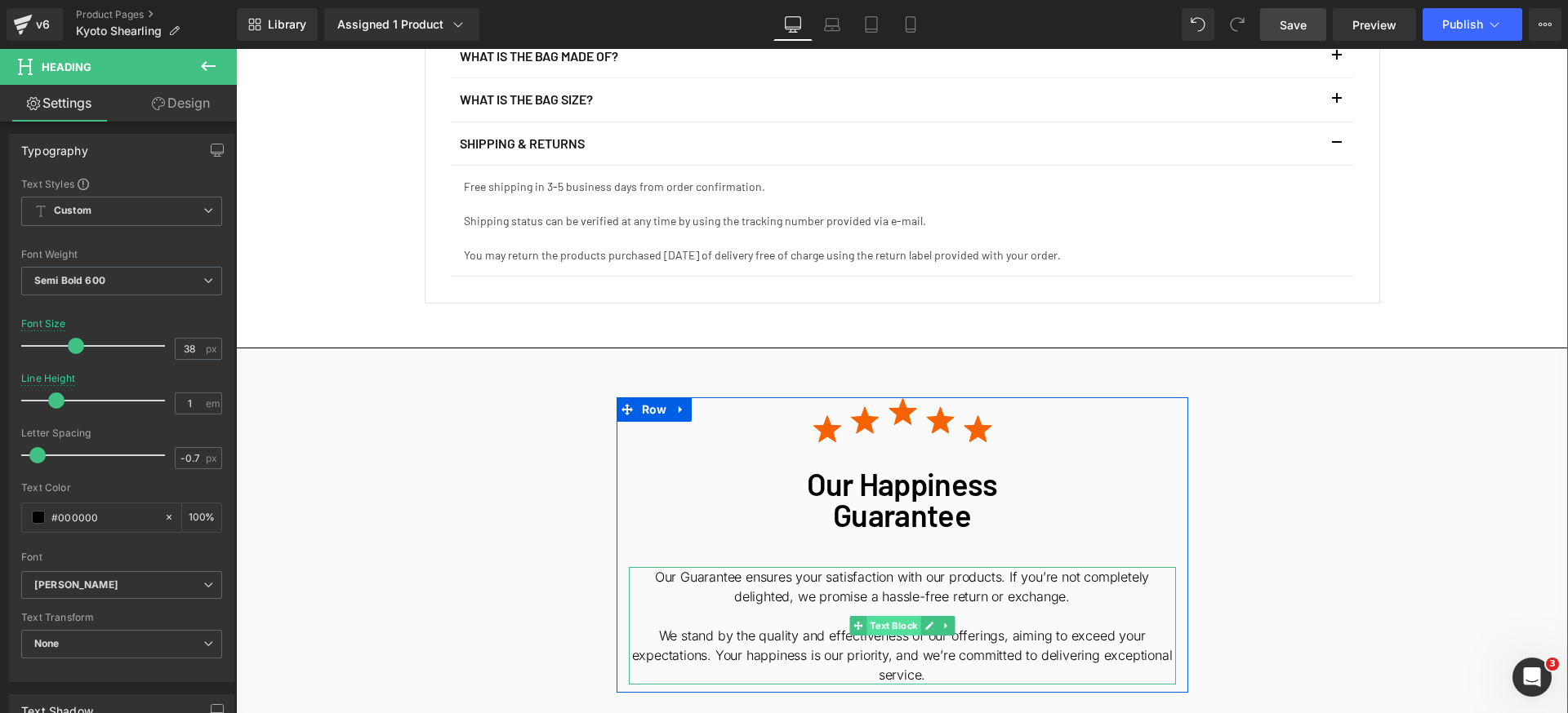
click at [883, 616] on span "Text Block" at bounding box center [893, 626] width 54 height 20
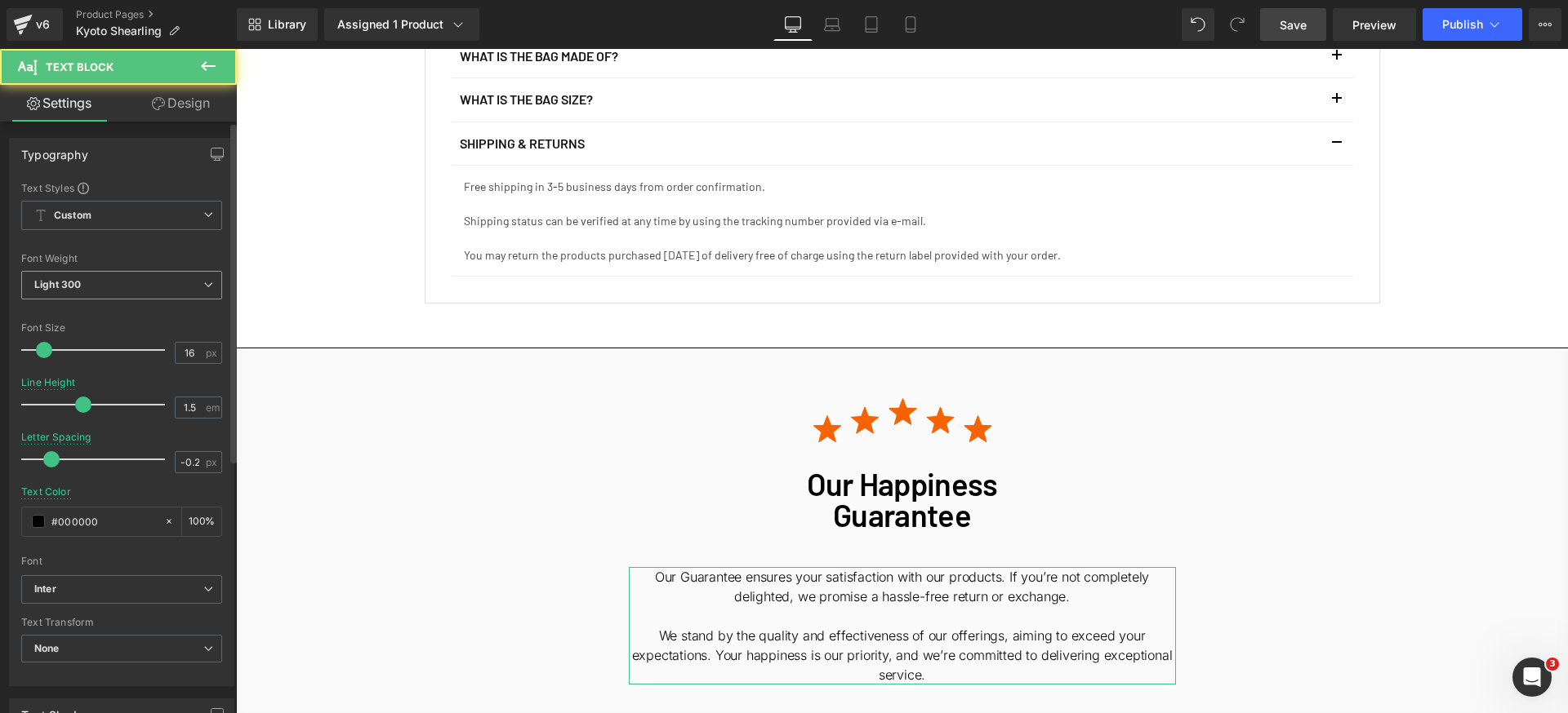
click at [125, 289] on span "Light 300" at bounding box center [121, 285] width 200 height 28
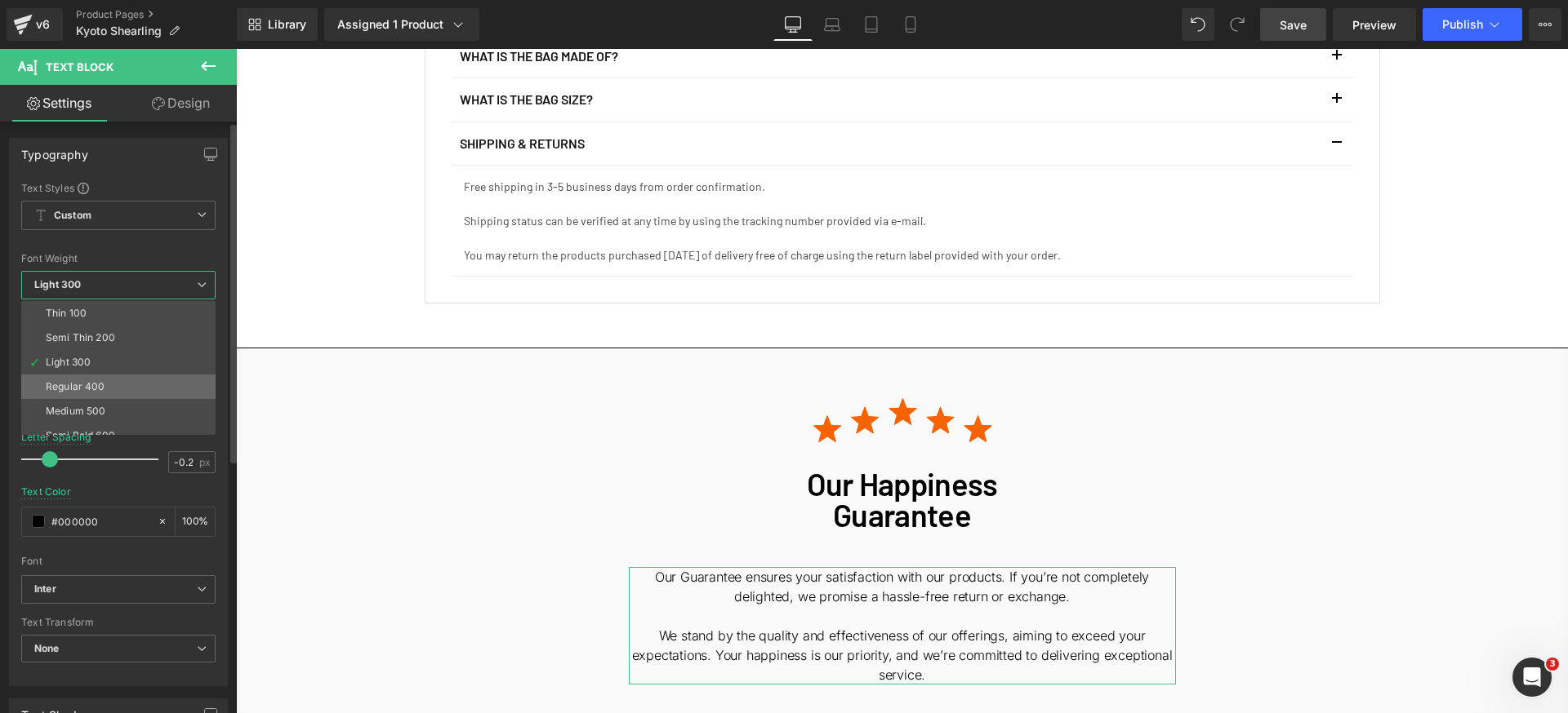
click at [85, 384] on div "Regular 400" at bounding box center [75, 387] width 59 height 11
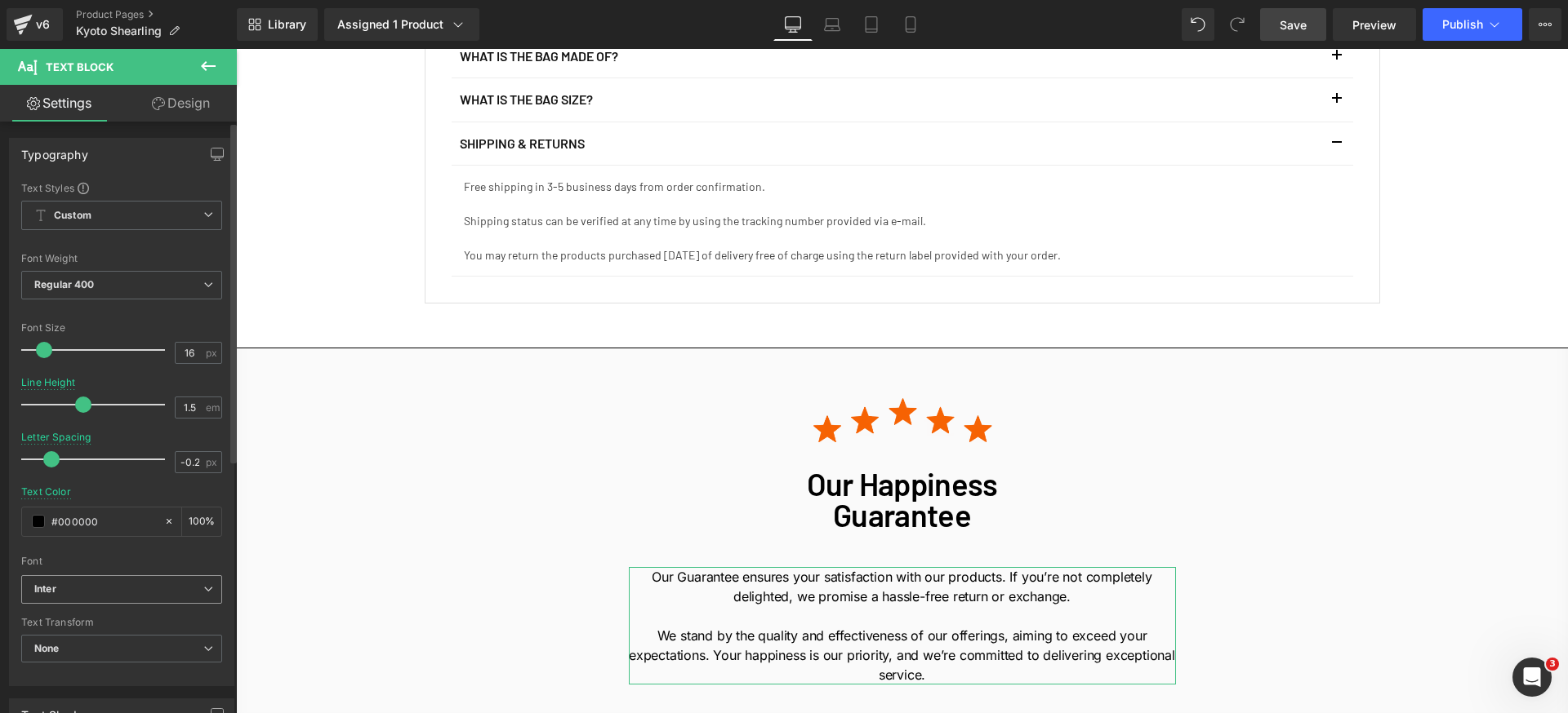
click at [134, 589] on b "Inter" at bounding box center [119, 590] width 169 height 14
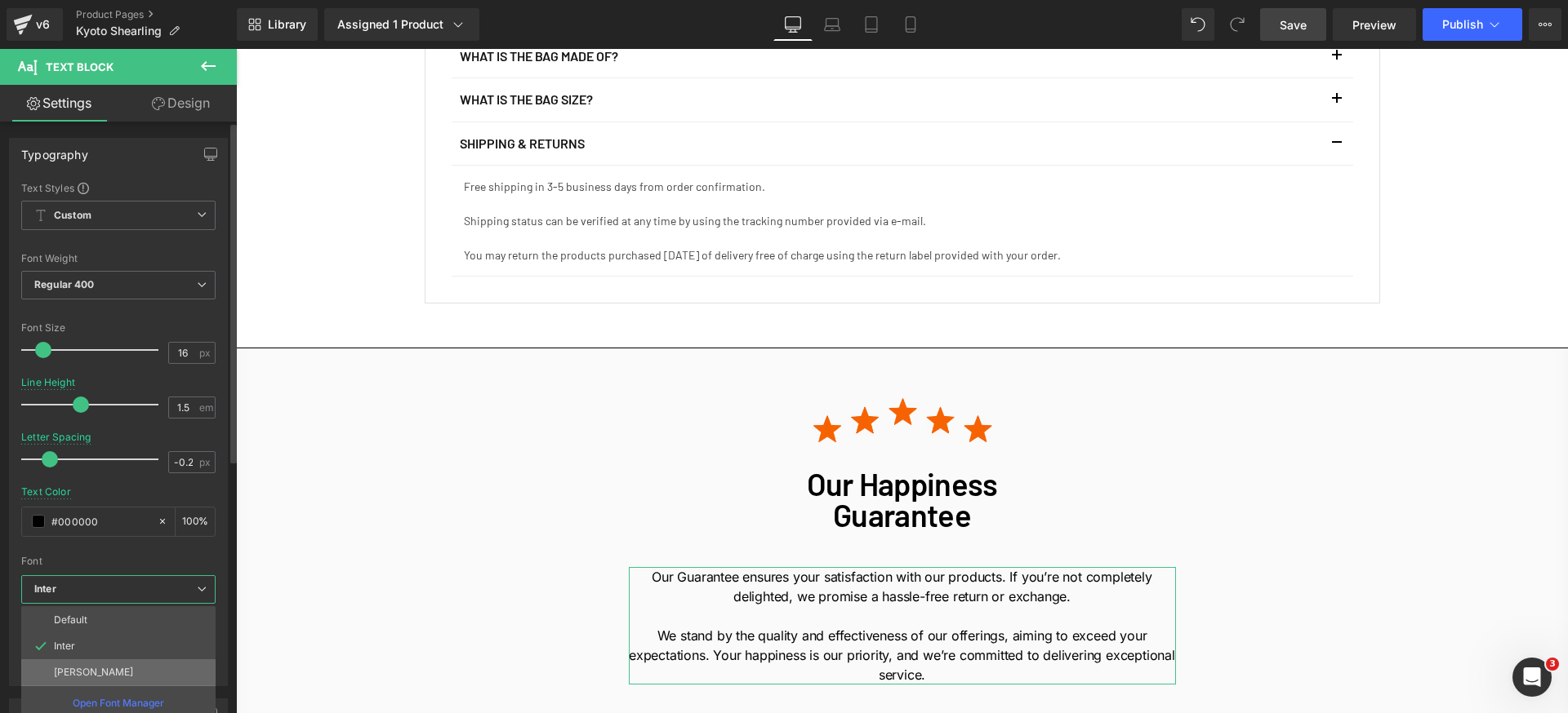
click at [100, 667] on li "[PERSON_NAME]" at bounding box center [119, 673] width 195 height 26
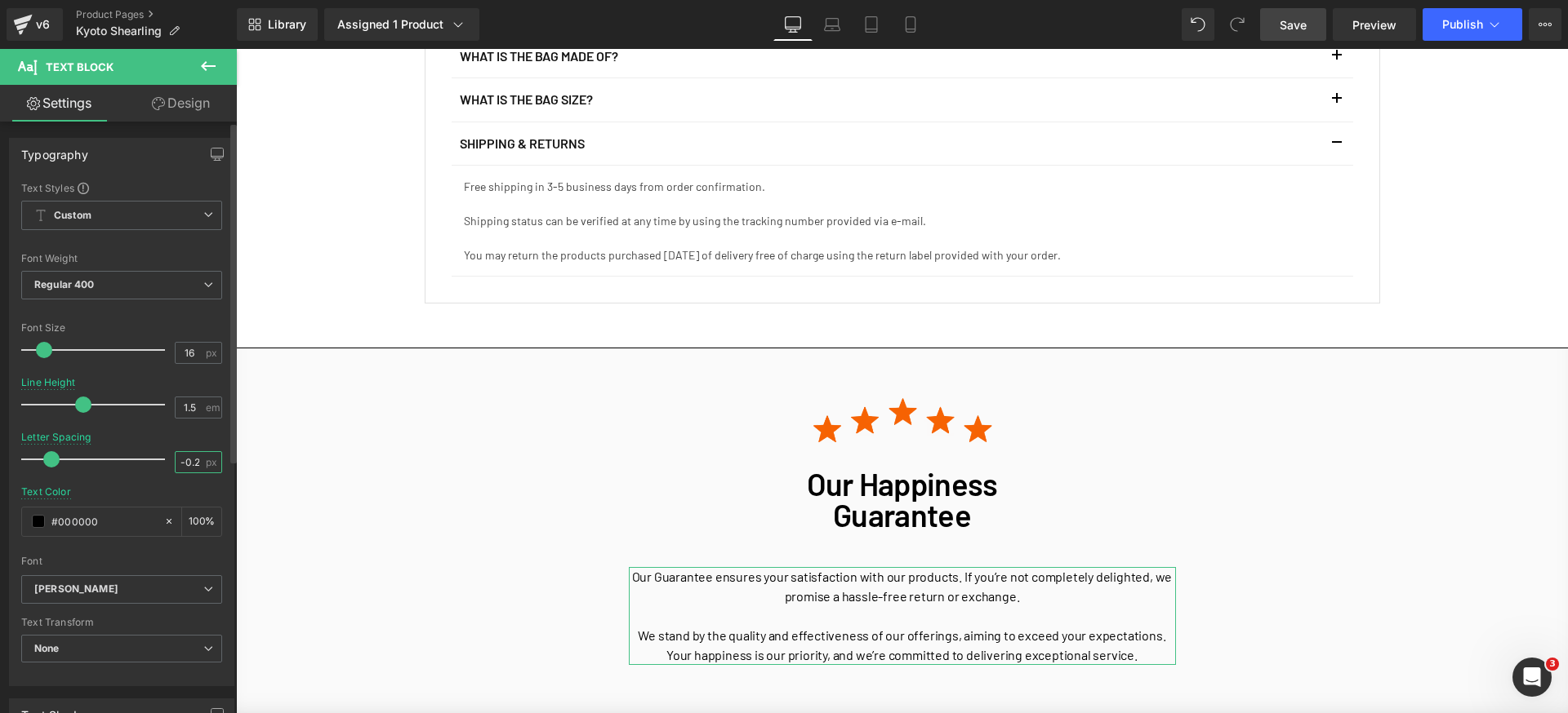
click at [183, 454] on input "-0.2" at bounding box center [190, 463] width 28 height 21
type input "0"
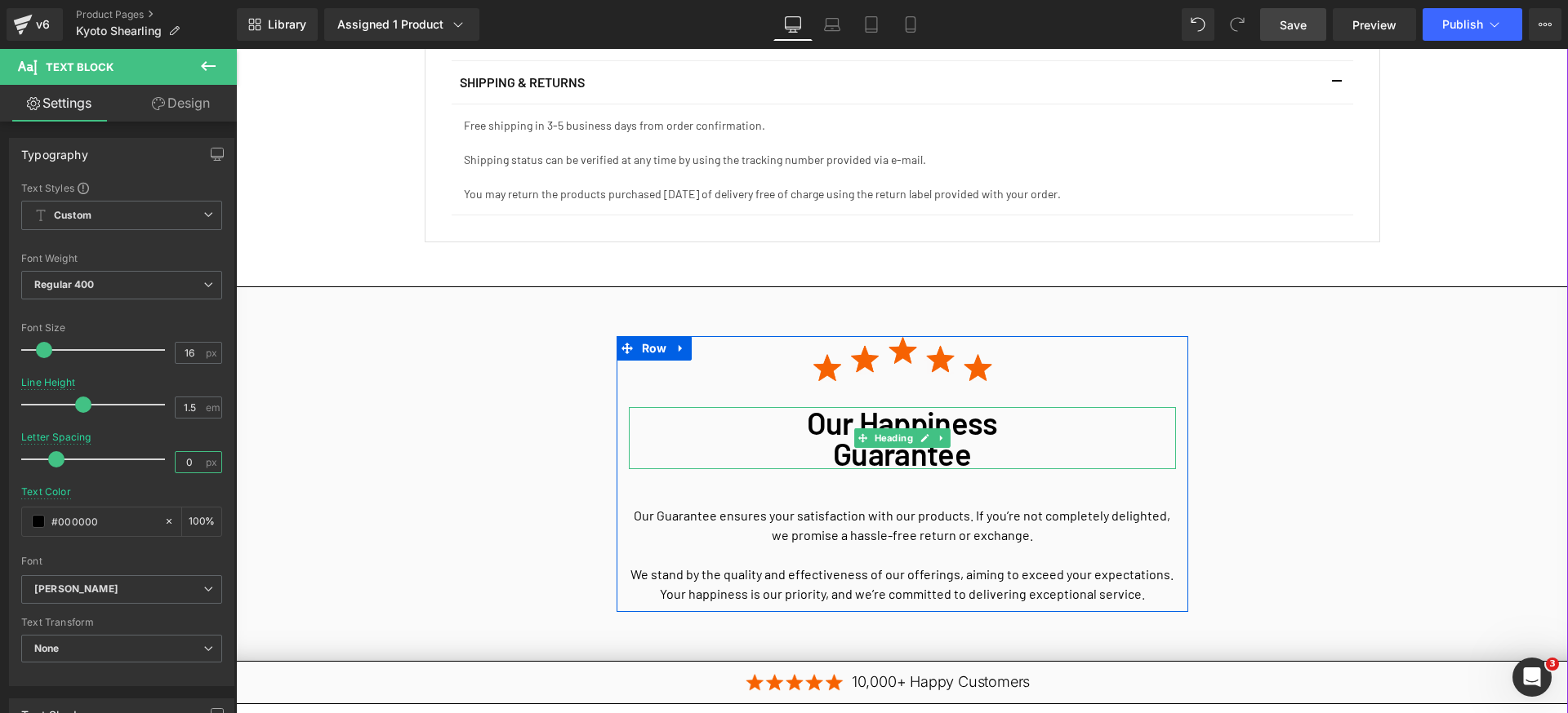
scroll to position [4661, 0]
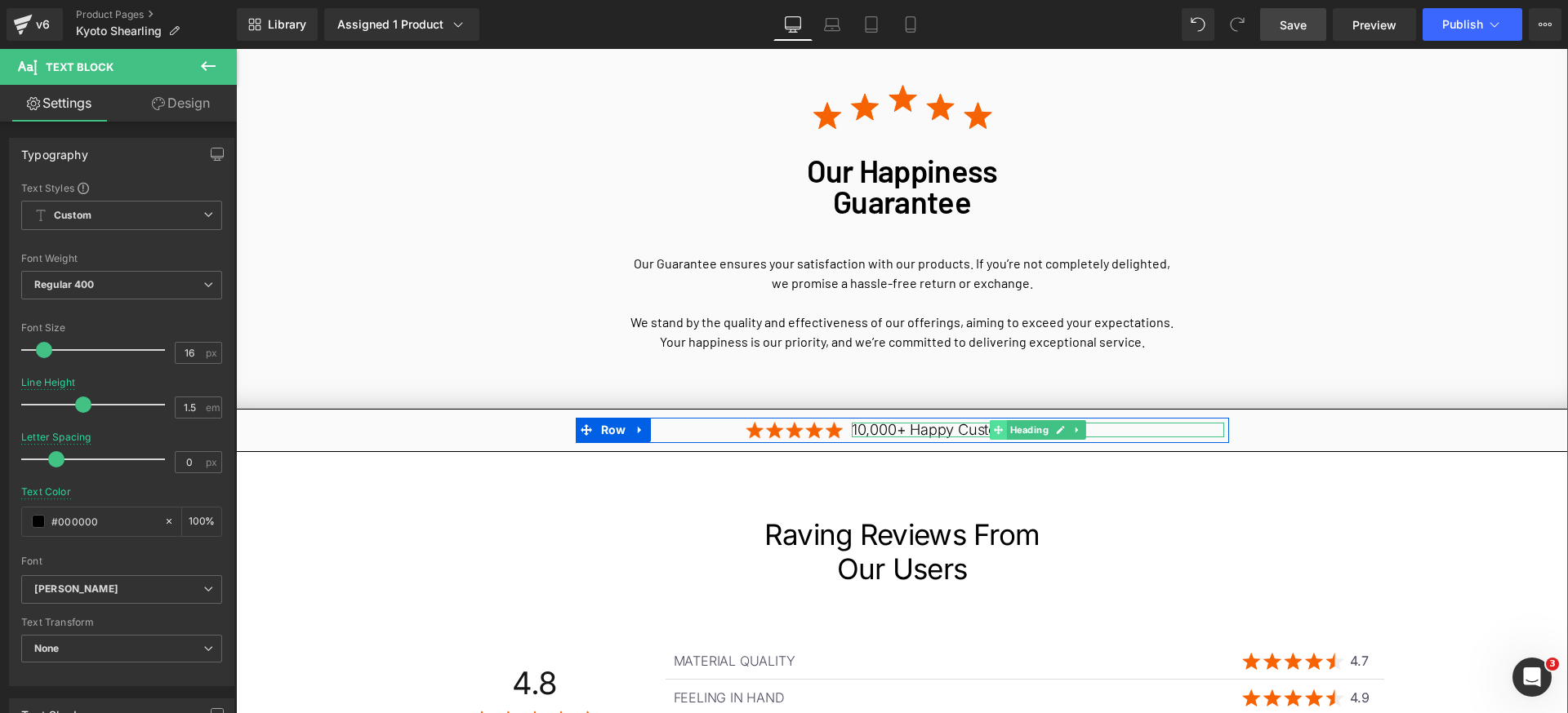
click at [995, 426] on icon at bounding box center [999, 431] width 9 height 9
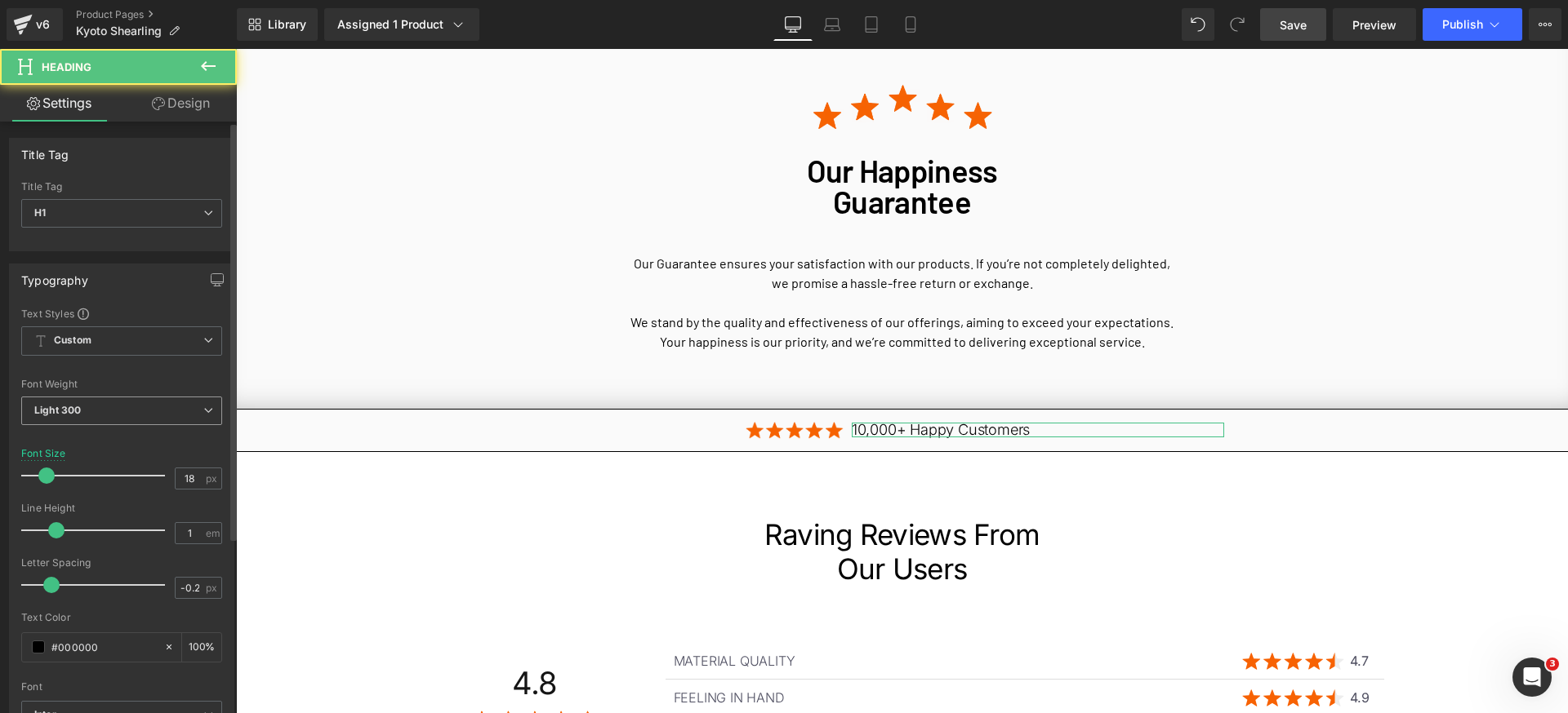
scroll to position [22, 0]
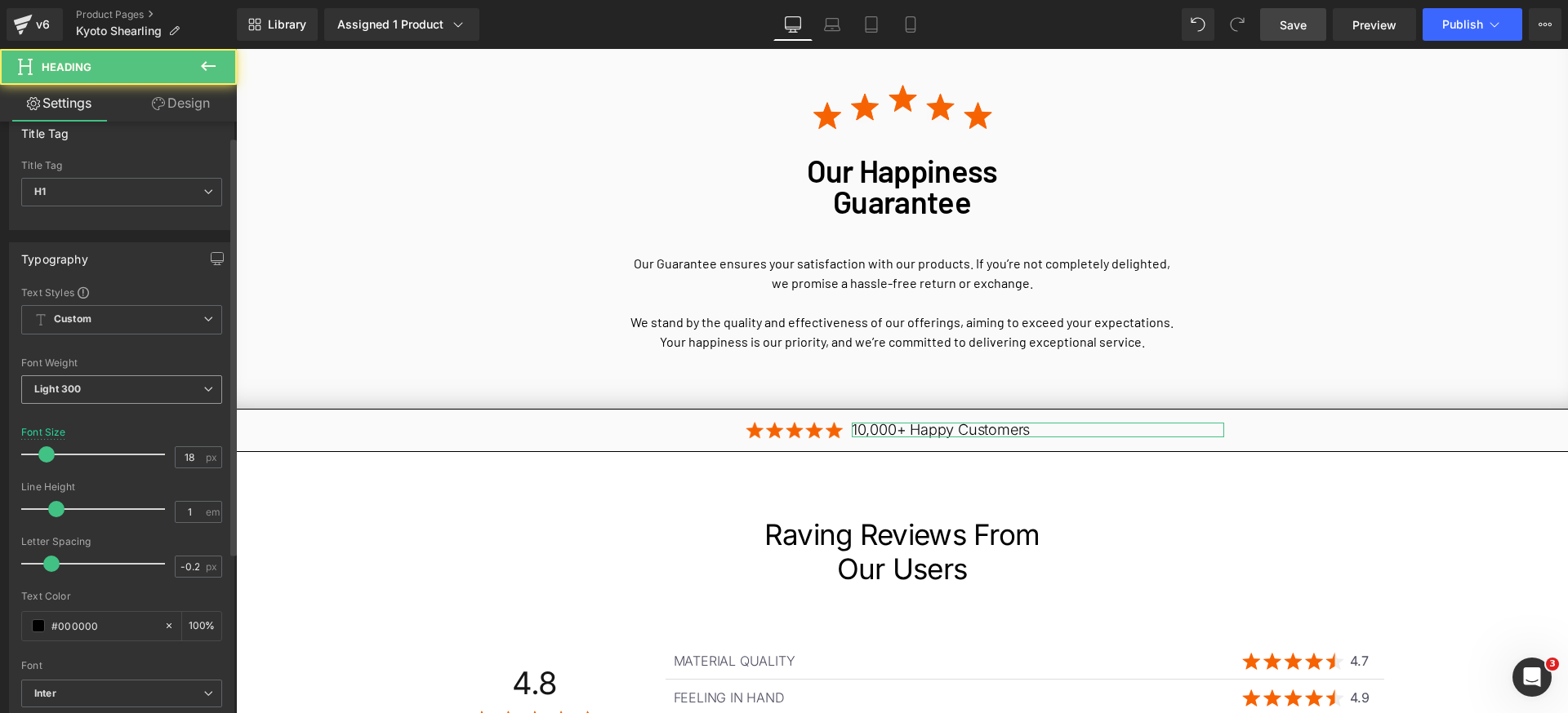
drag, startPoint x: 157, startPoint y: 390, endPoint x: 133, endPoint y: 452, distance: 66.5
click at [157, 391] on span "Light 300" at bounding box center [121, 389] width 200 height 28
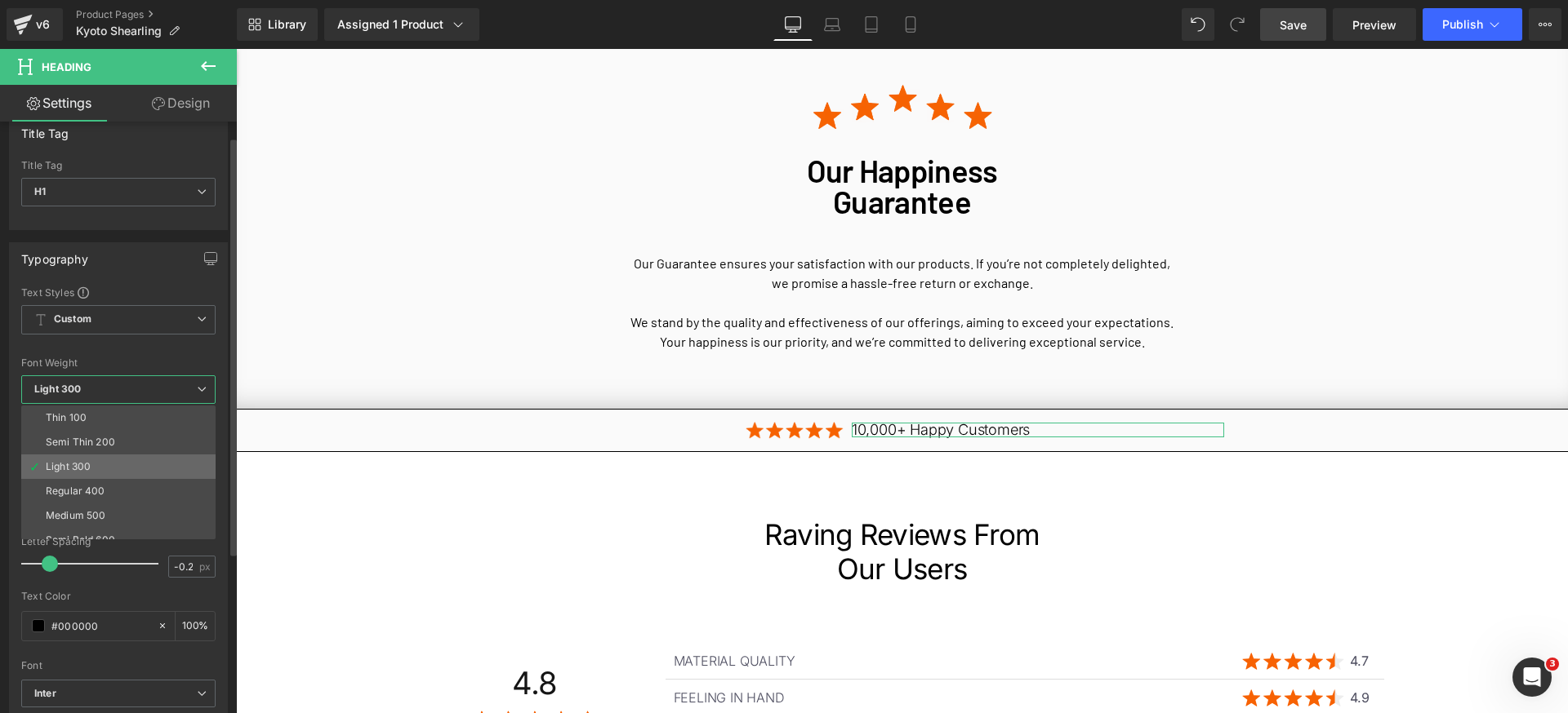
click at [98, 476] on li "Light 300" at bounding box center [122, 467] width 201 height 24
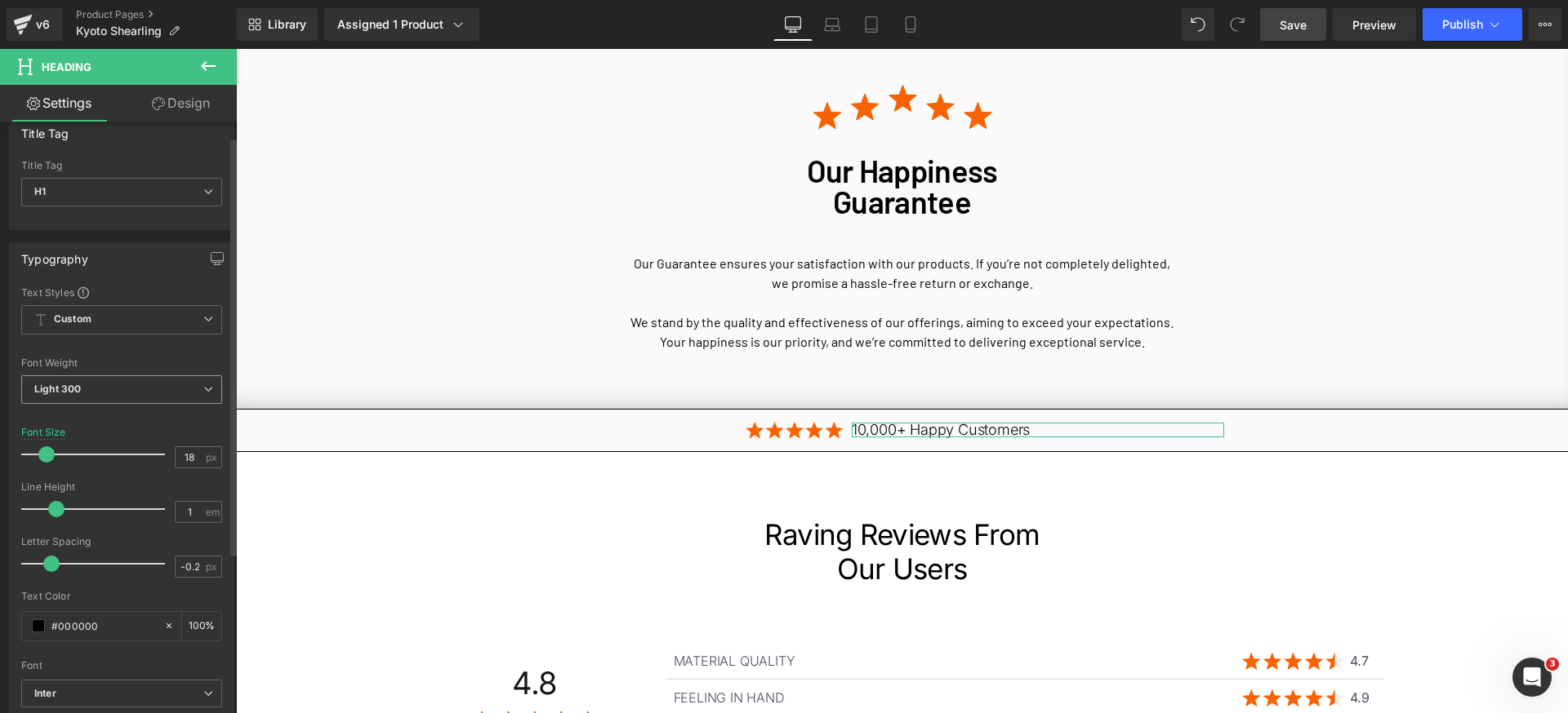
click at [98, 476] on div at bounding box center [121, 476] width 200 height 10
drag, startPoint x: 123, startPoint y: 388, endPoint x: 109, endPoint y: 453, distance: 66.5
click at [122, 389] on span "Light 300" at bounding box center [121, 389] width 200 height 28
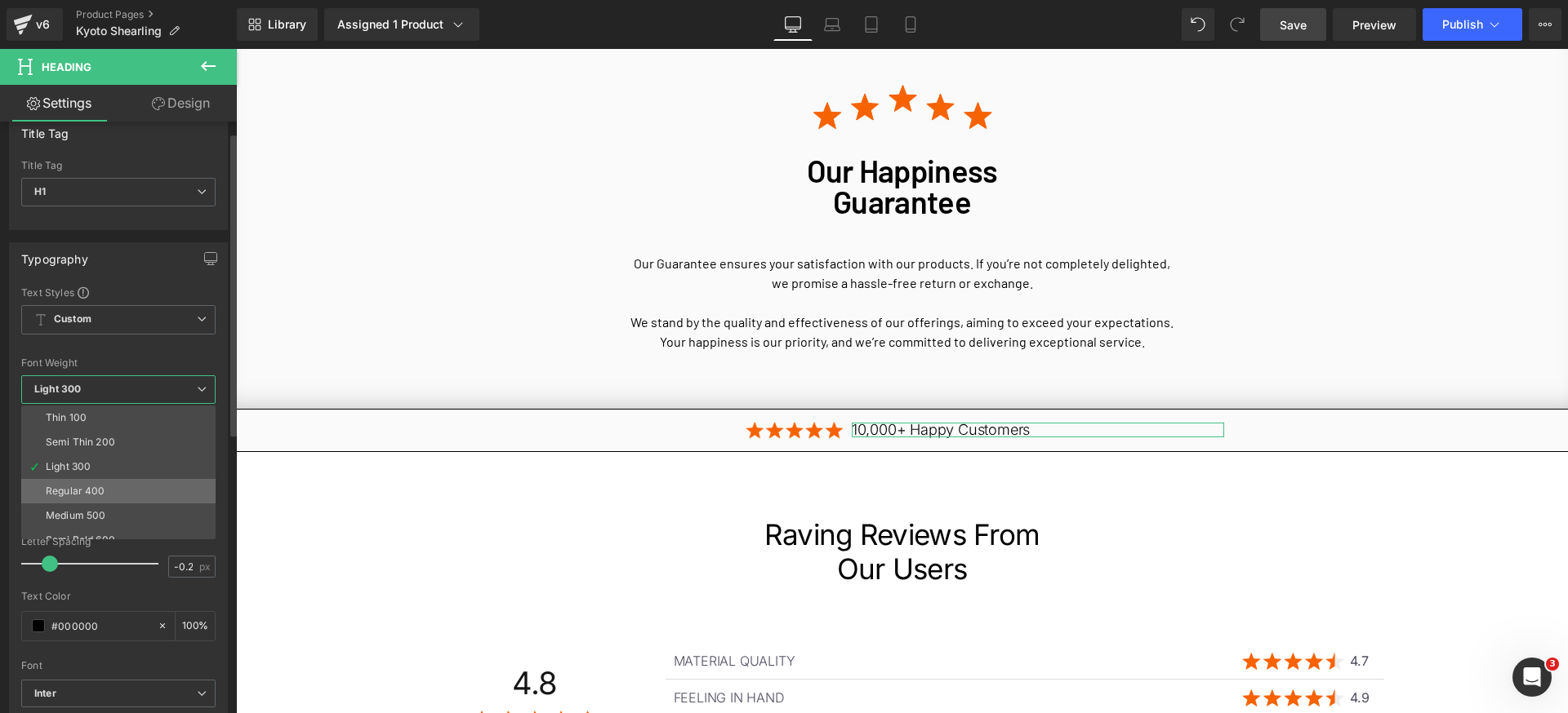
click at [90, 487] on div "Regular 400" at bounding box center [75, 491] width 59 height 11
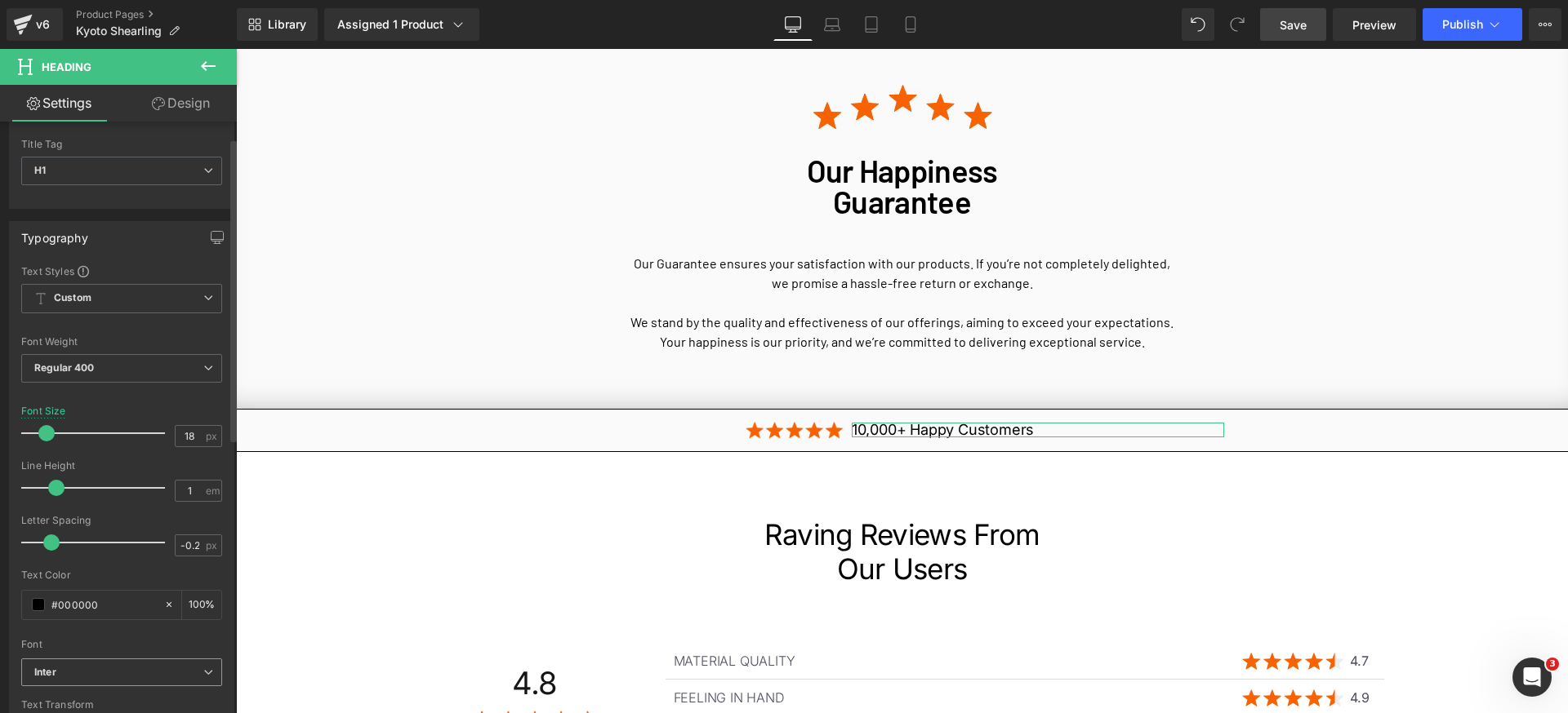
scroll to position [70, 0]
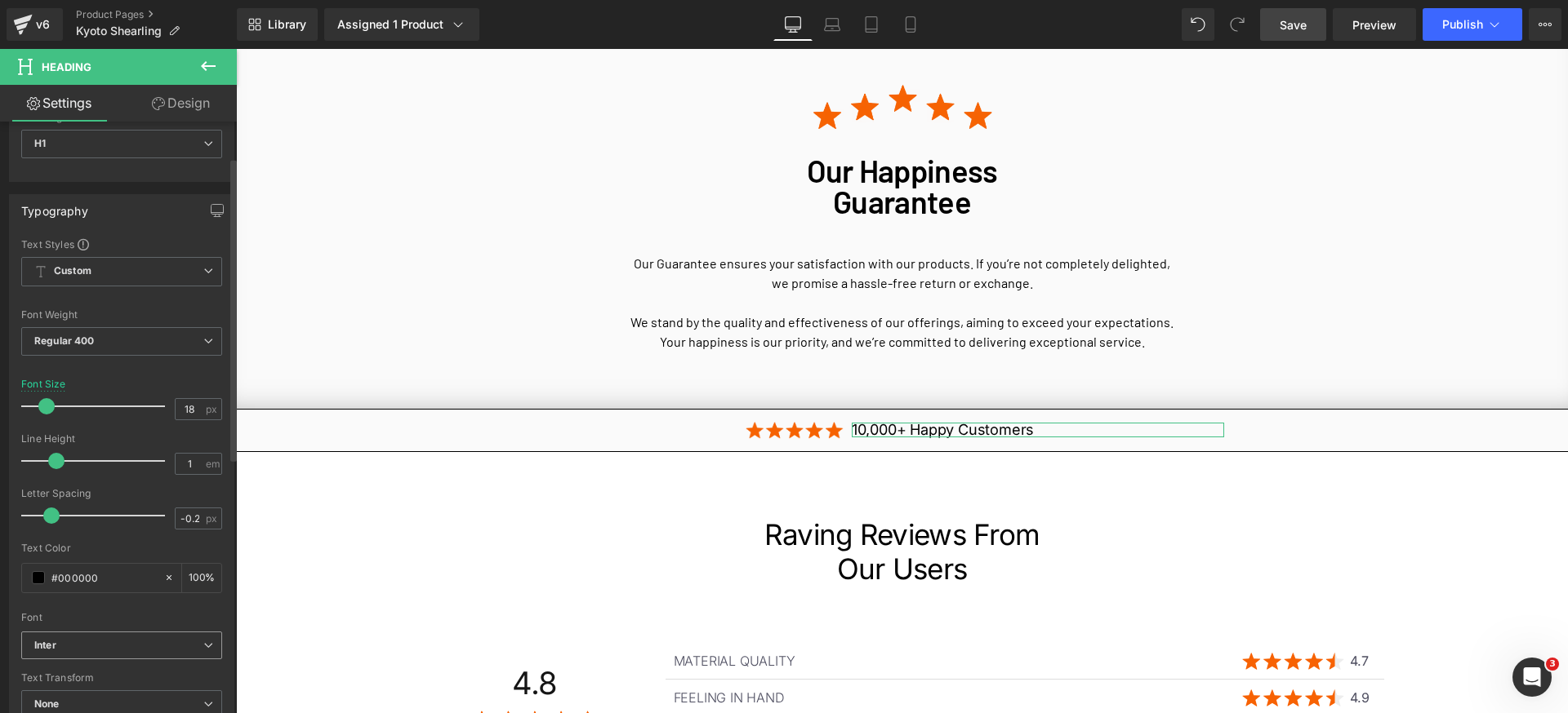
click at [164, 645] on b "Inter" at bounding box center [119, 645] width 169 height 14
click at [152, 642] on b "Inter" at bounding box center [115, 645] width 163 height 14
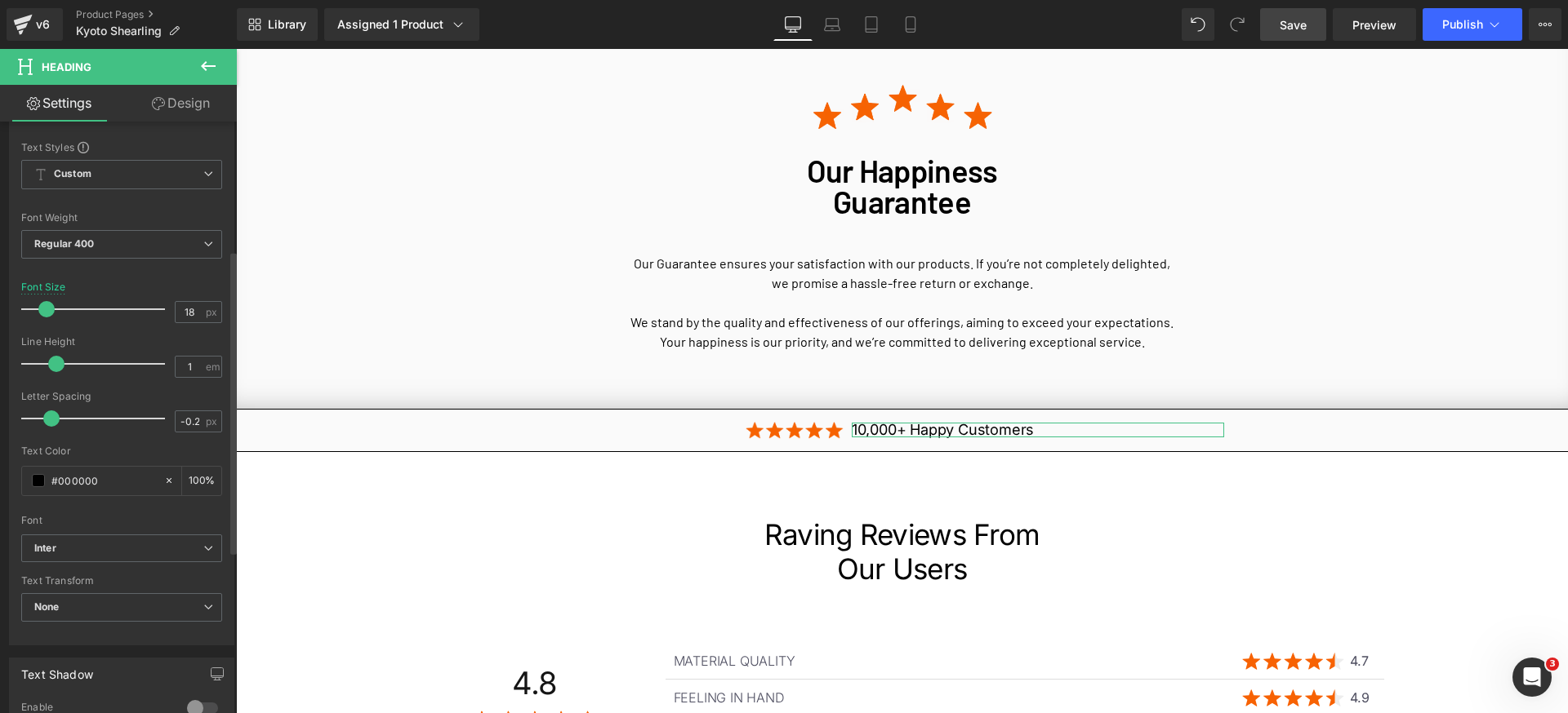
scroll to position [250, 0]
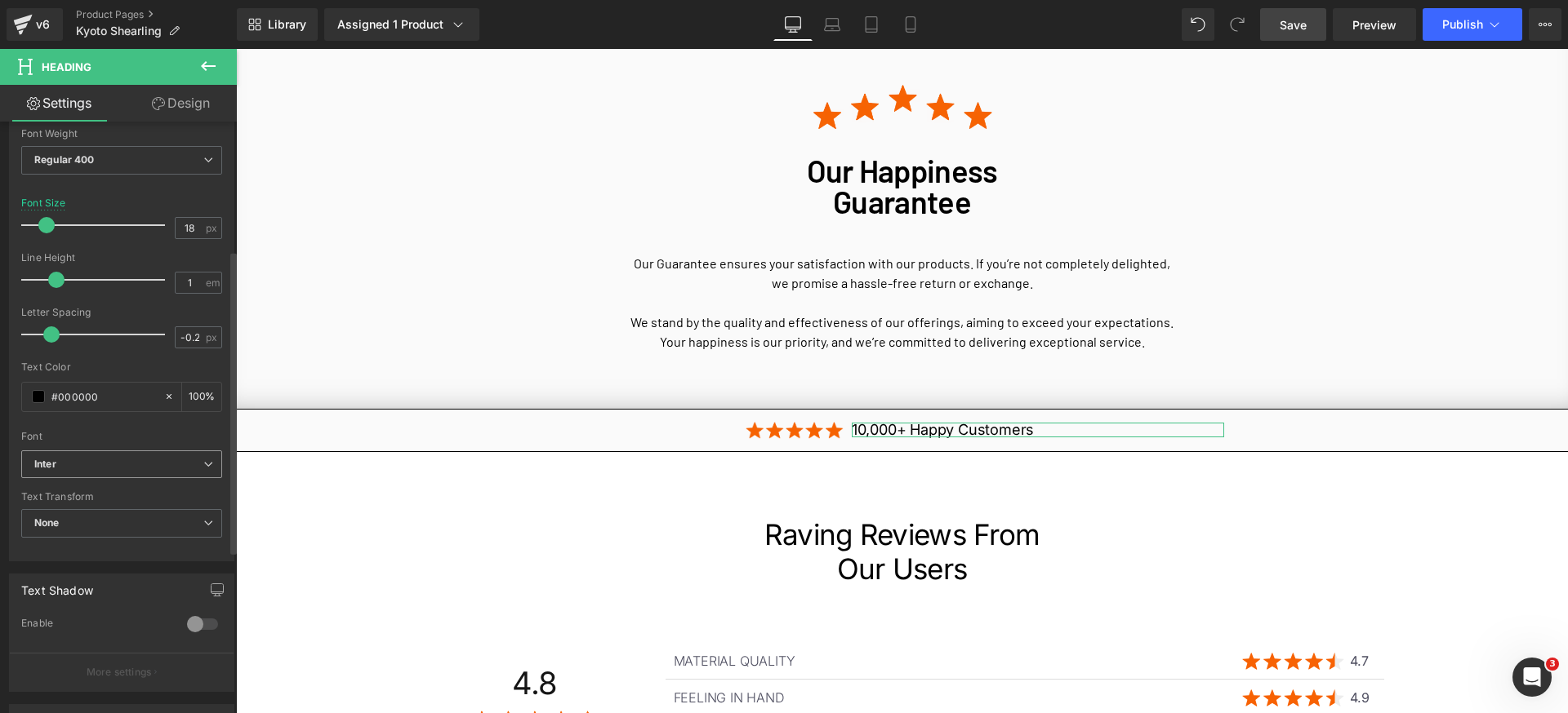
drag, startPoint x: 147, startPoint y: 467, endPoint x: 124, endPoint y: 538, distance: 74.6
click at [147, 467] on b "Inter" at bounding box center [119, 465] width 169 height 14
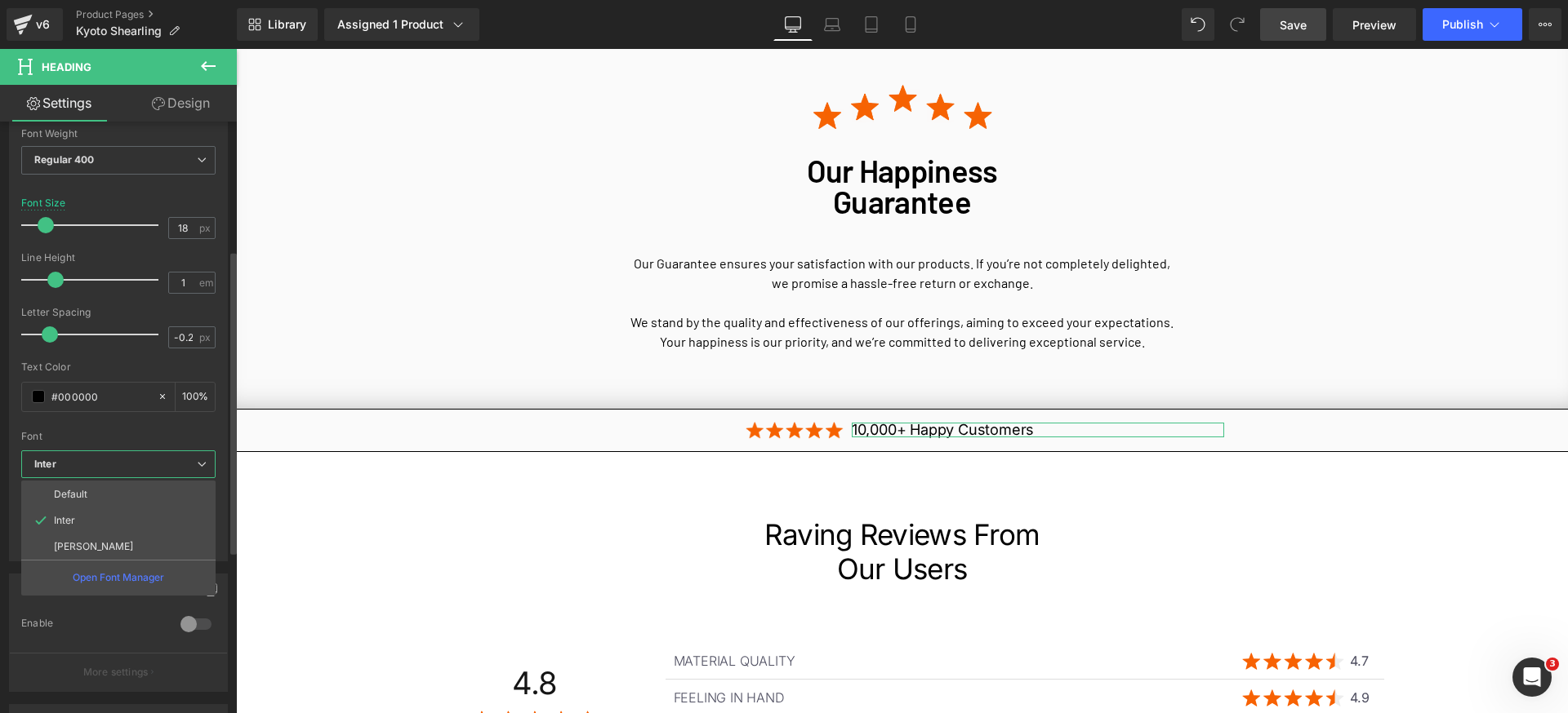
click at [108, 540] on li "[PERSON_NAME]" at bounding box center [119, 547] width 195 height 26
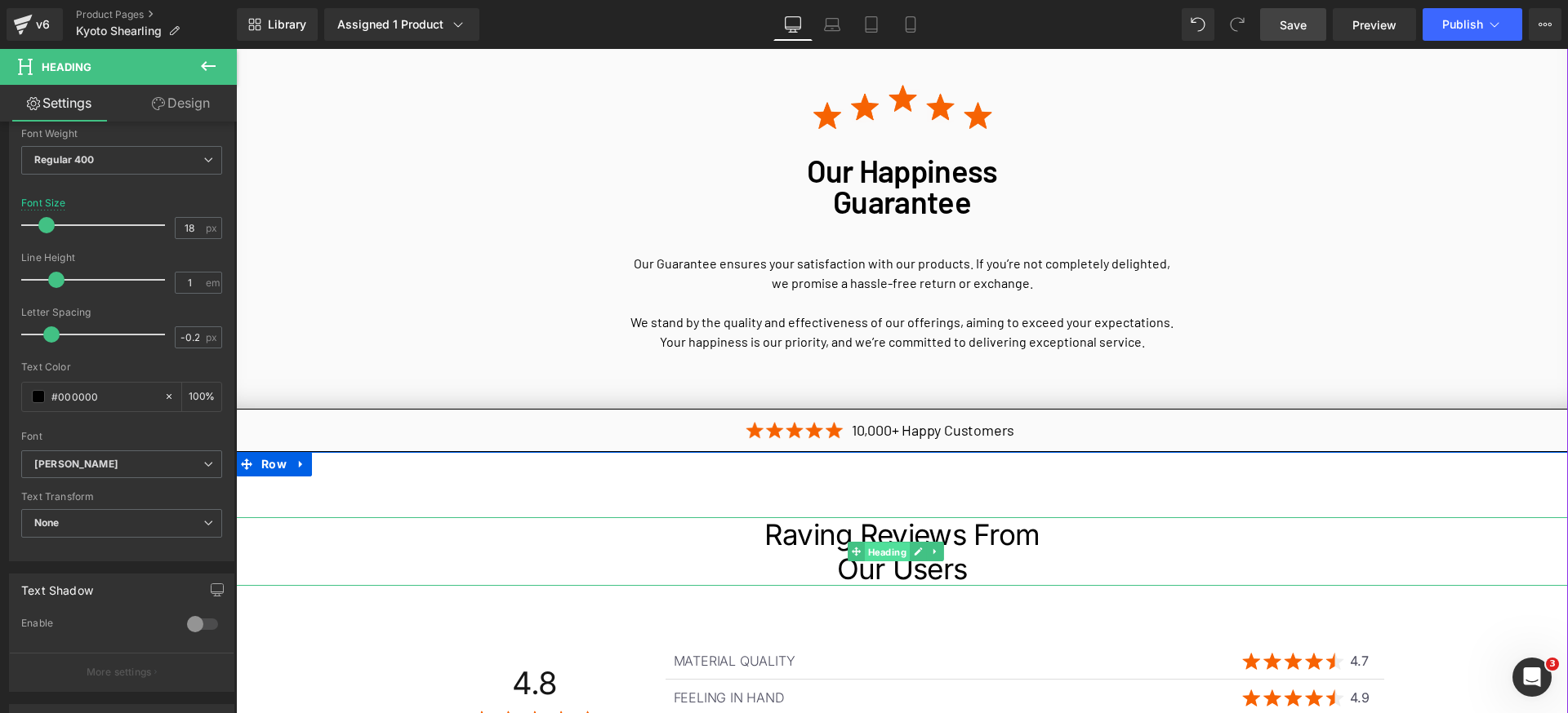
click at [879, 543] on span "Heading" at bounding box center [888, 552] width 45 height 20
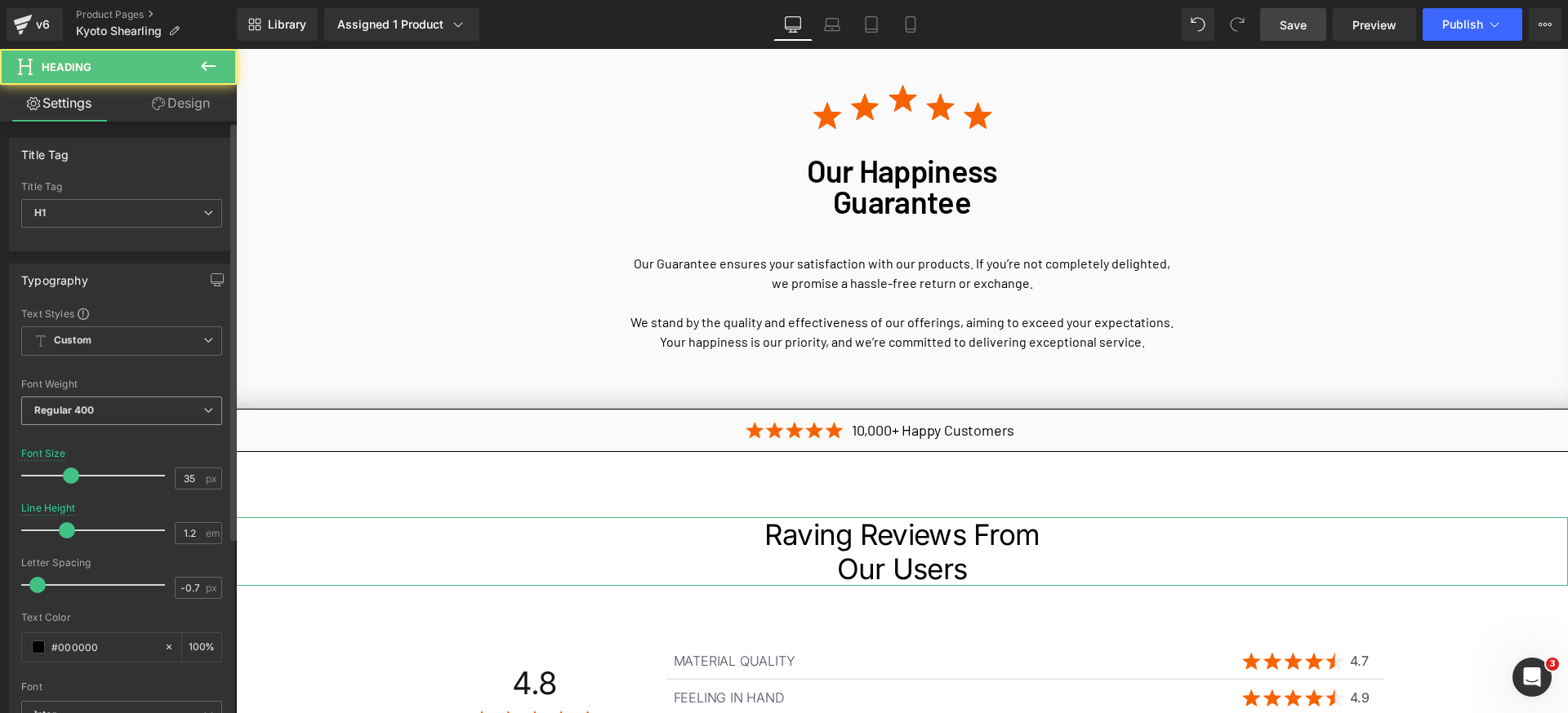
click at [103, 401] on span "Regular 400" at bounding box center [121, 411] width 200 height 28
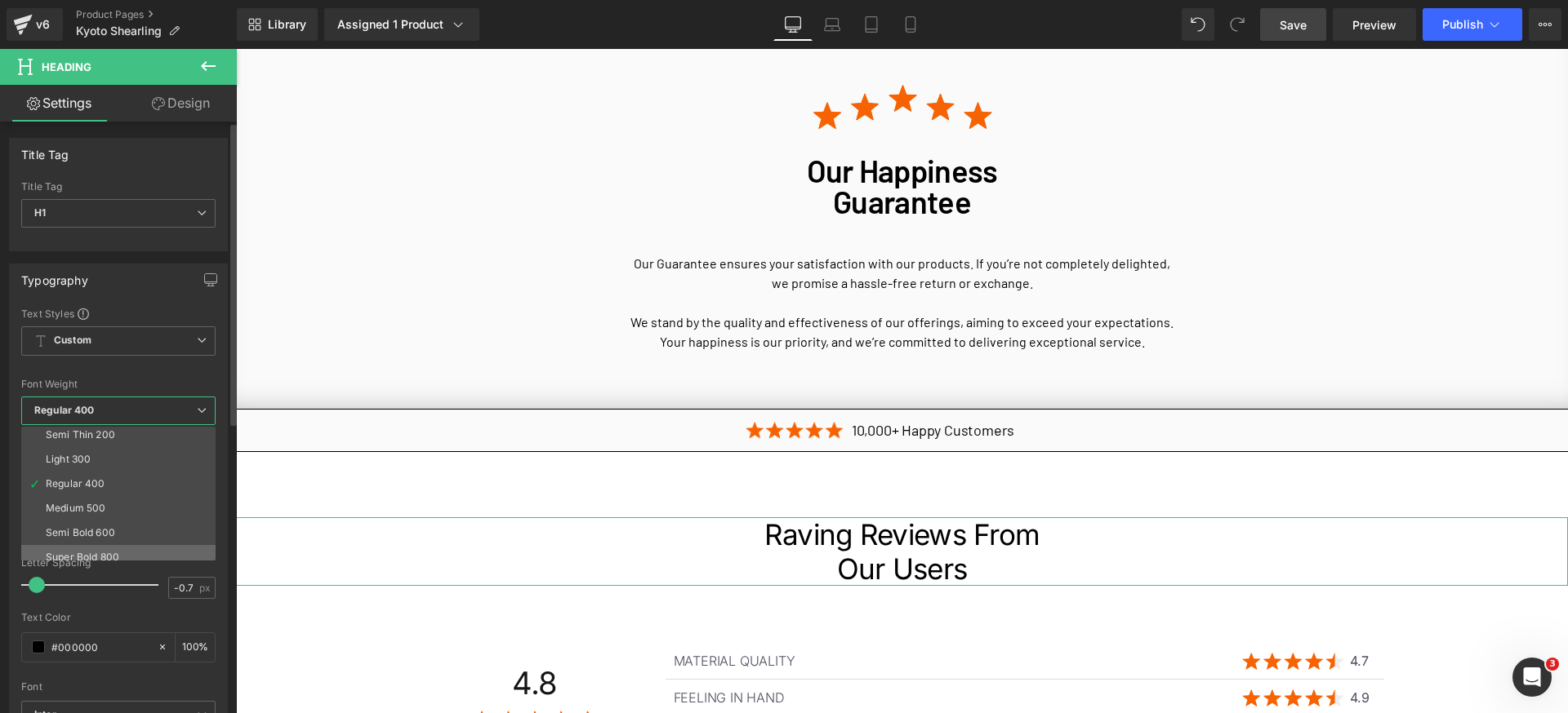
scroll to position [58, 0]
click at [130, 497] on li "Semi Bold 600" at bounding box center [122, 503] width 201 height 24
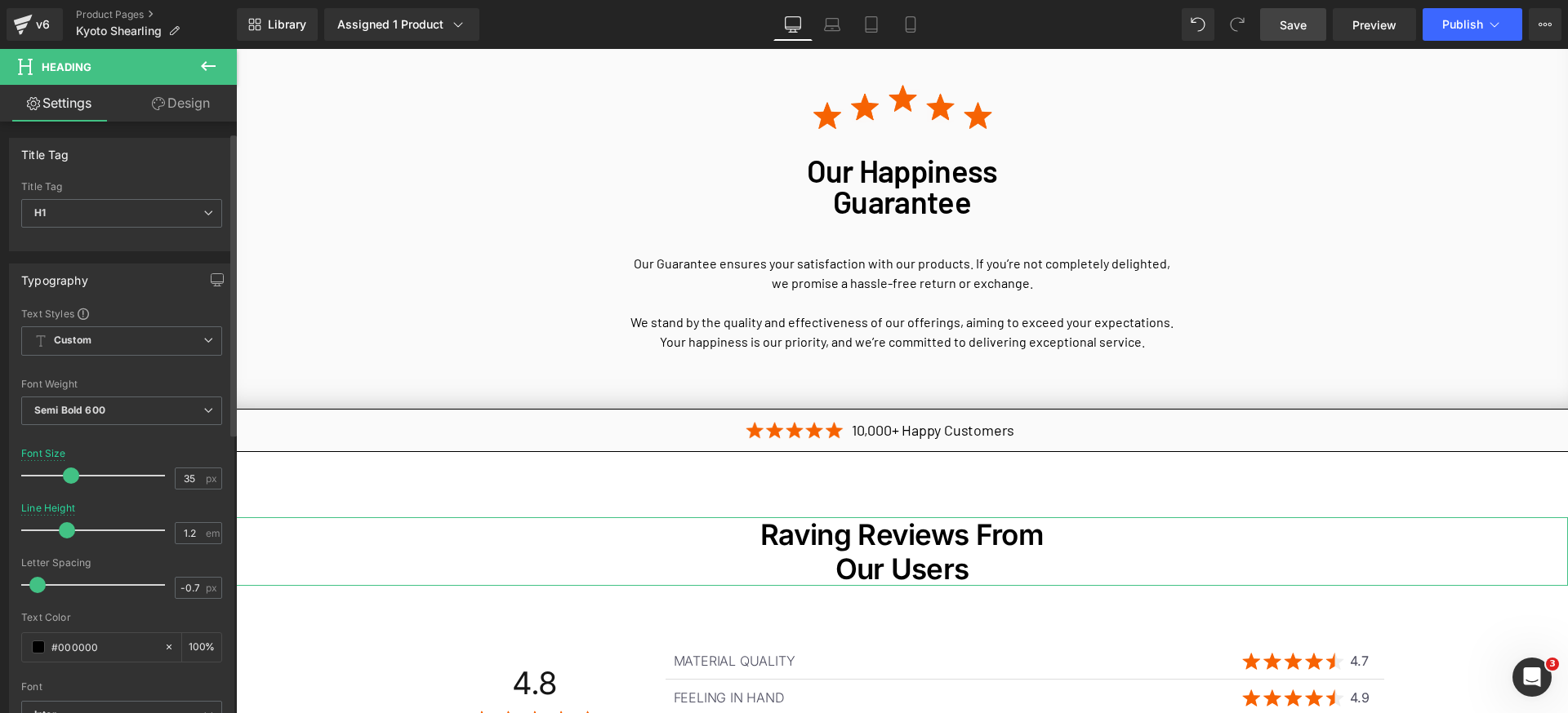
scroll to position [49, 0]
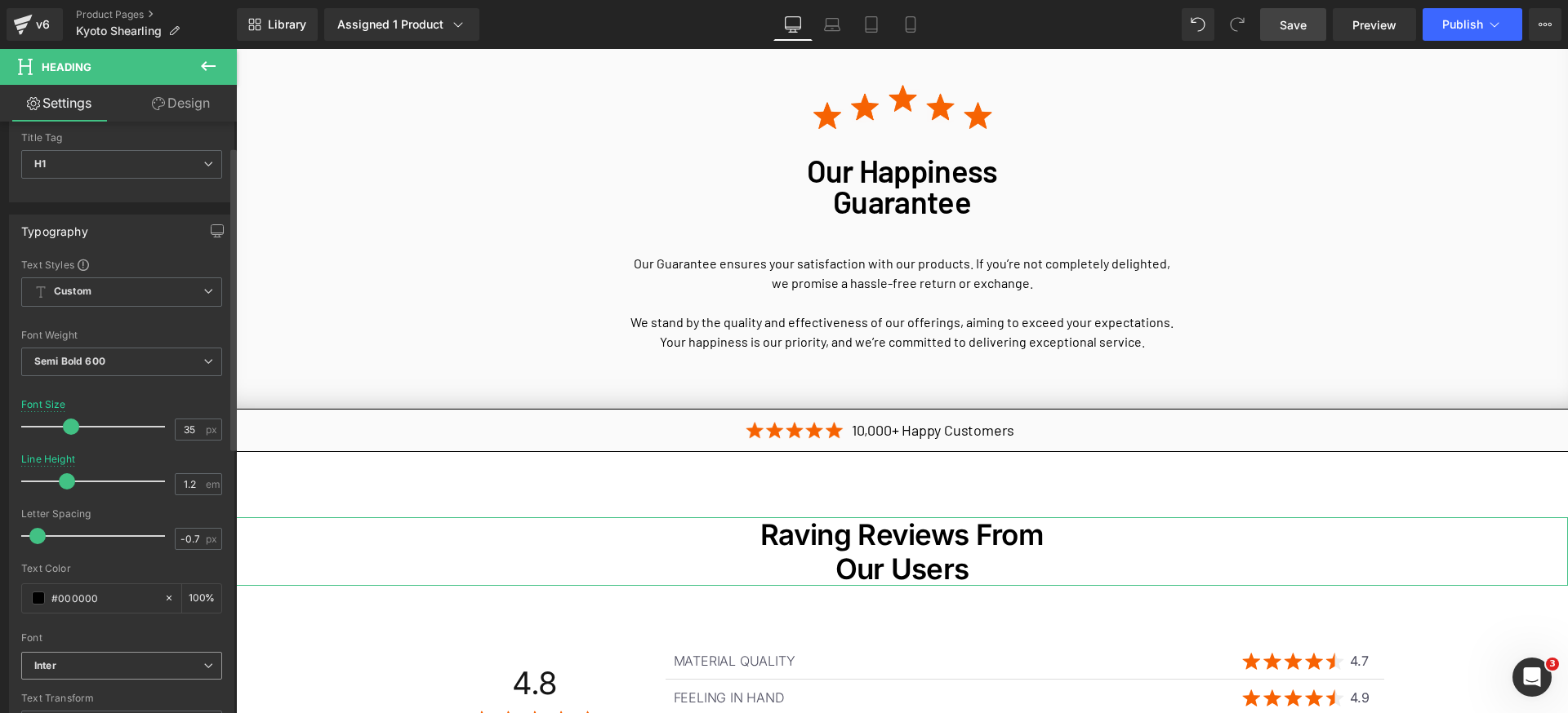
click at [136, 662] on b "Inter" at bounding box center [119, 666] width 169 height 14
click at [139, 639] on div "Font" at bounding box center [119, 638] width 195 height 11
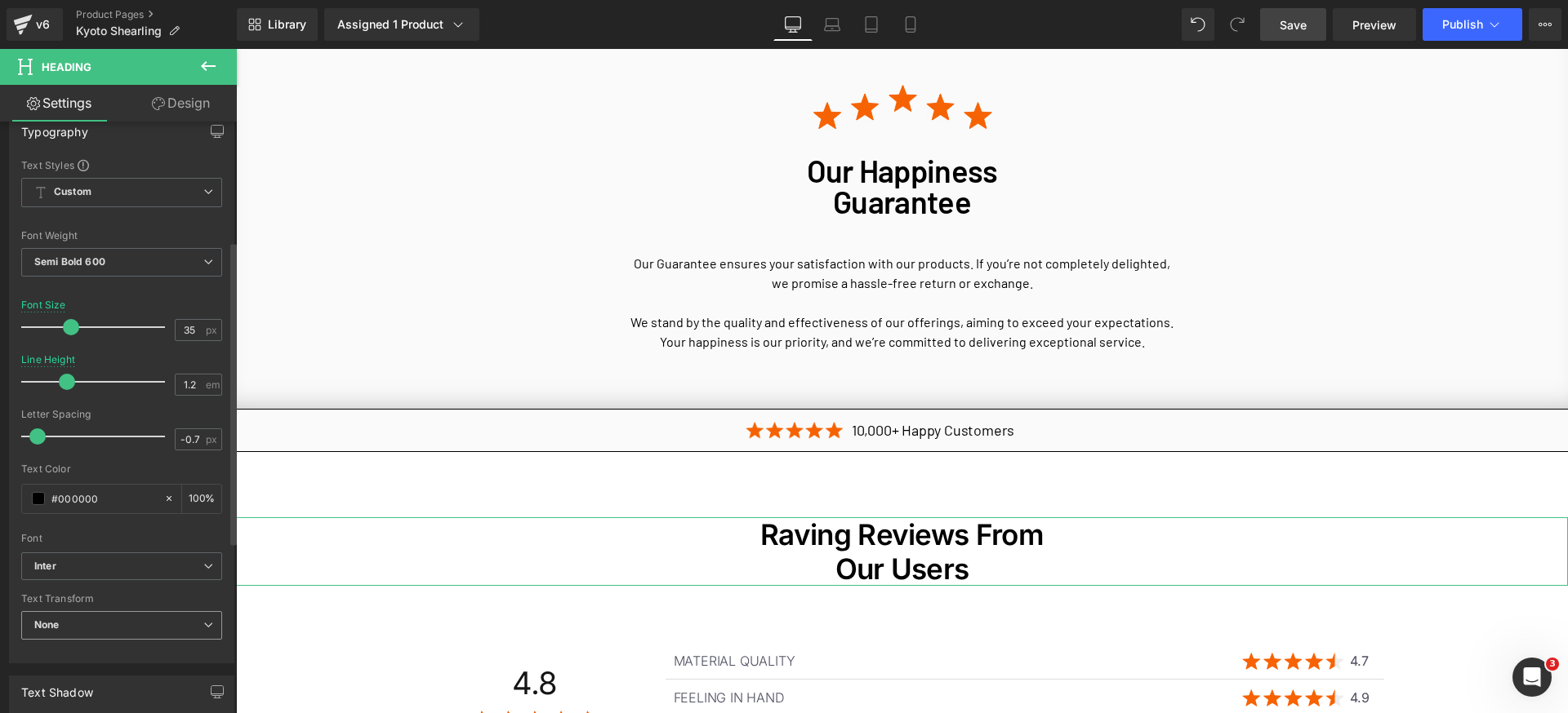
scroll to position [232, 0]
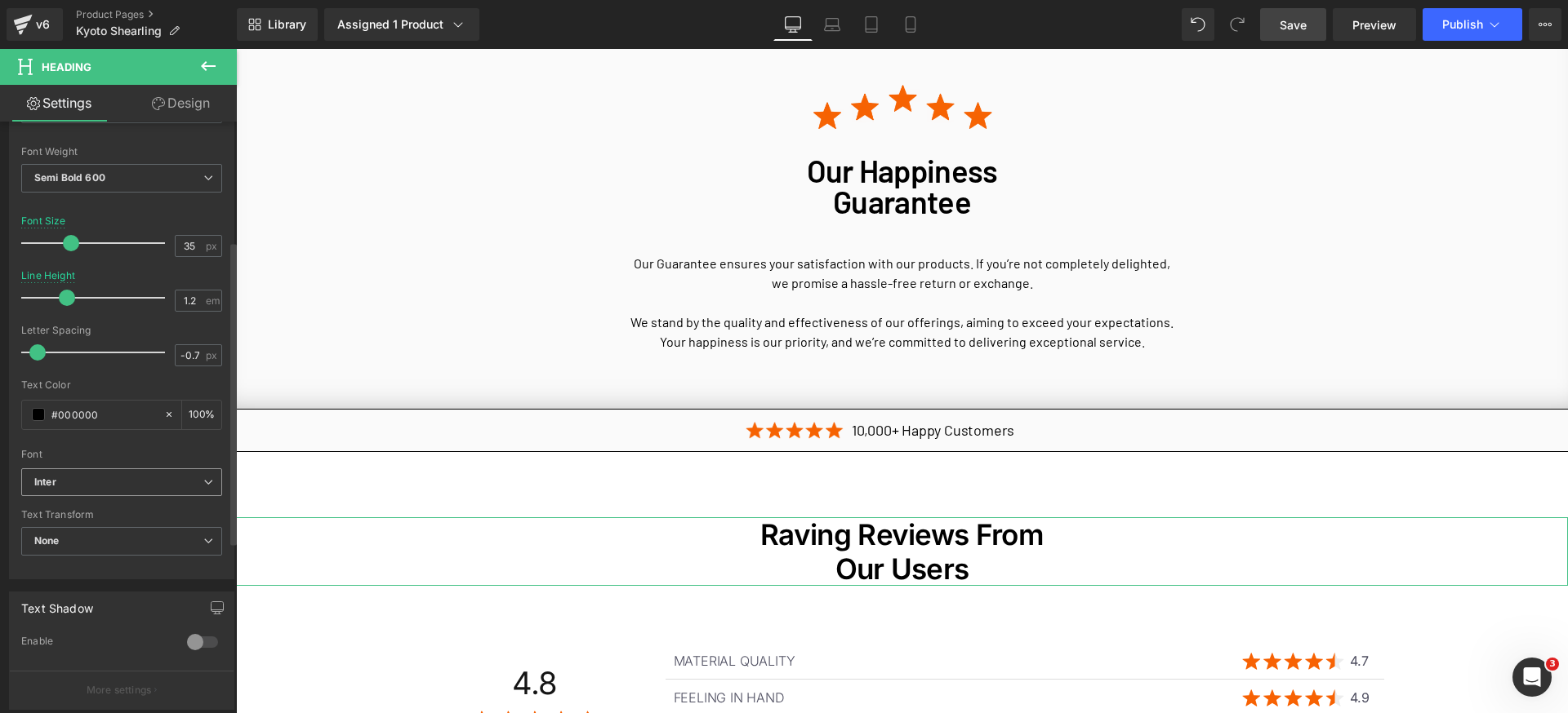
click at [187, 487] on b "Inter" at bounding box center [119, 483] width 169 height 14
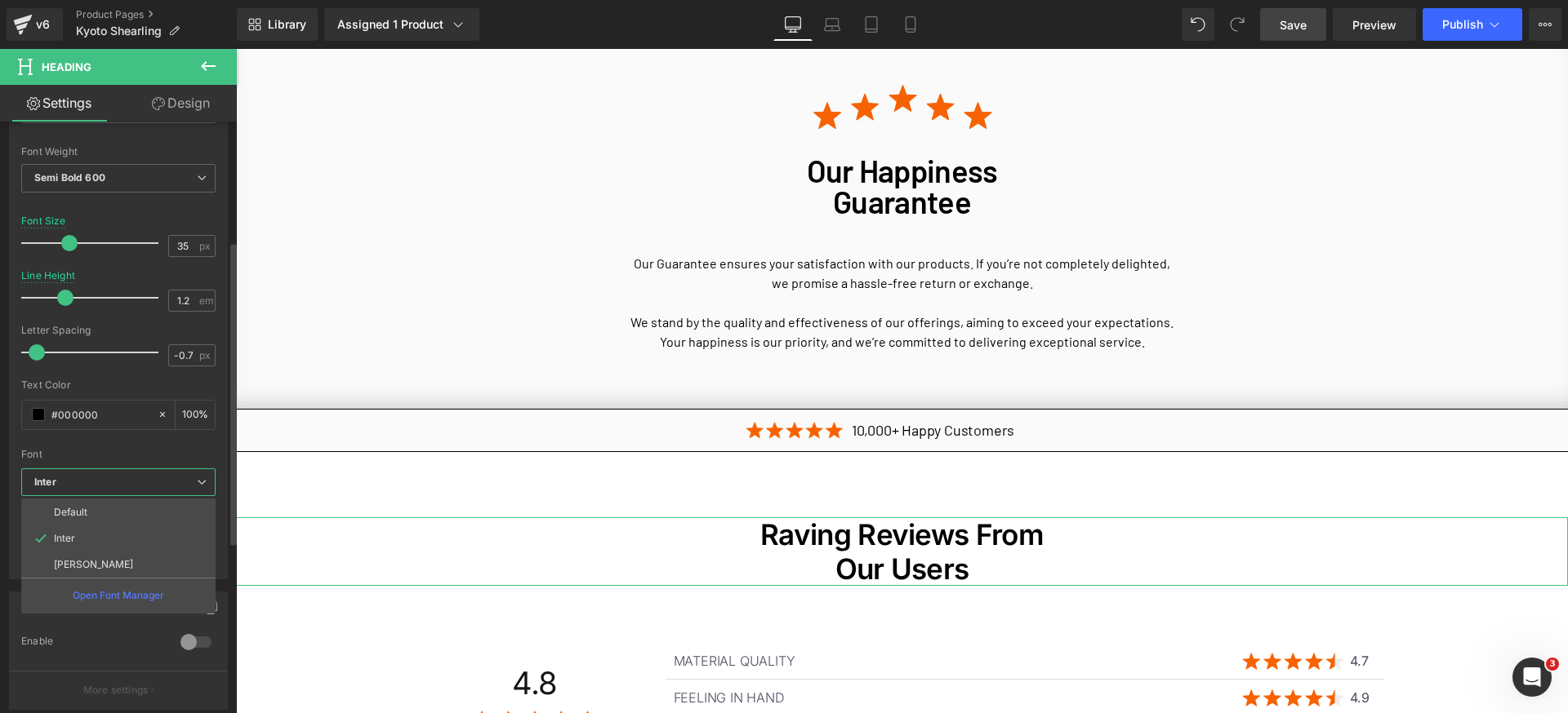
drag, startPoint x: 136, startPoint y: 569, endPoint x: 209, endPoint y: 563, distance: 73.2
click at [136, 568] on li "[PERSON_NAME]" at bounding box center [119, 565] width 195 height 26
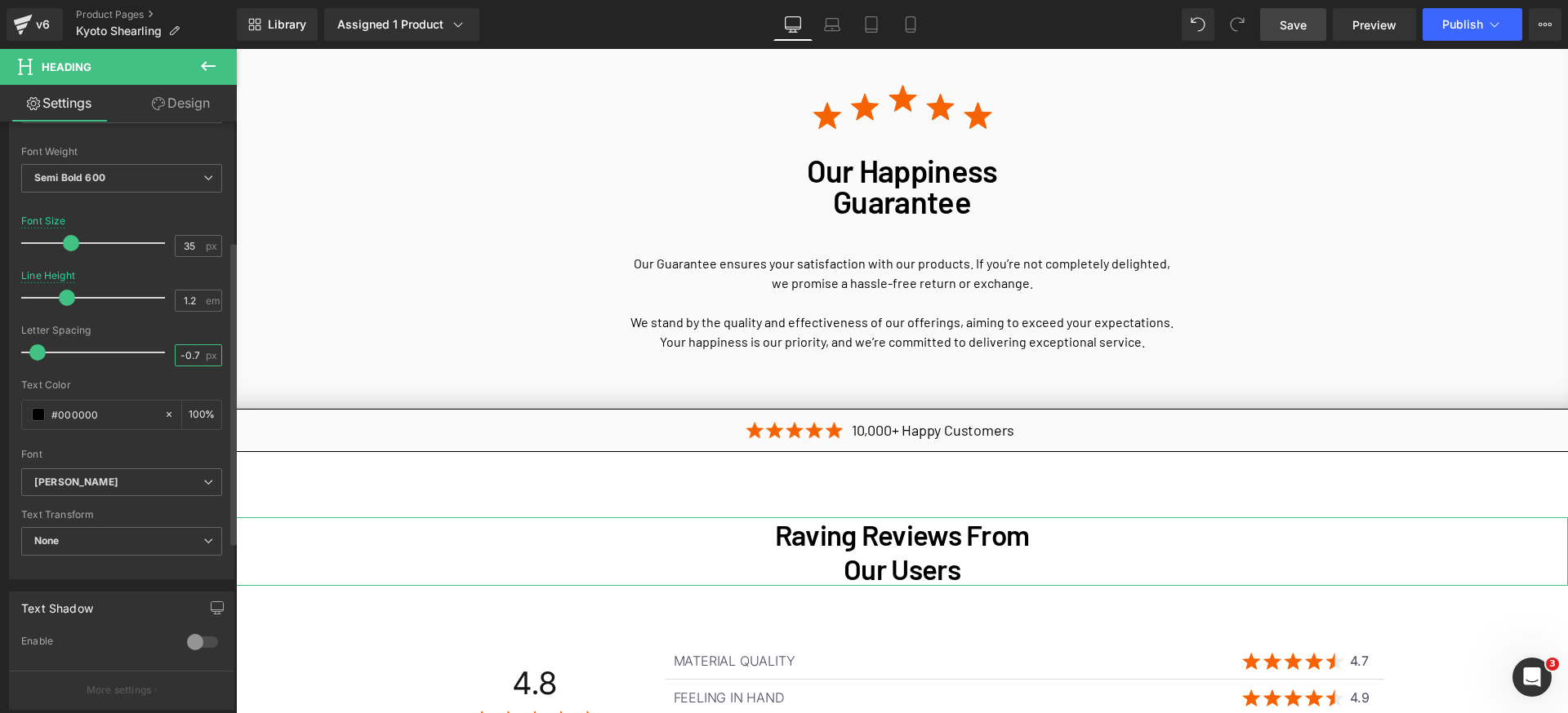
click at [184, 346] on input "-0.7" at bounding box center [190, 356] width 28 height 21
click at [196, 362] on input "-0.7" at bounding box center [190, 356] width 28 height 21
type input "0"
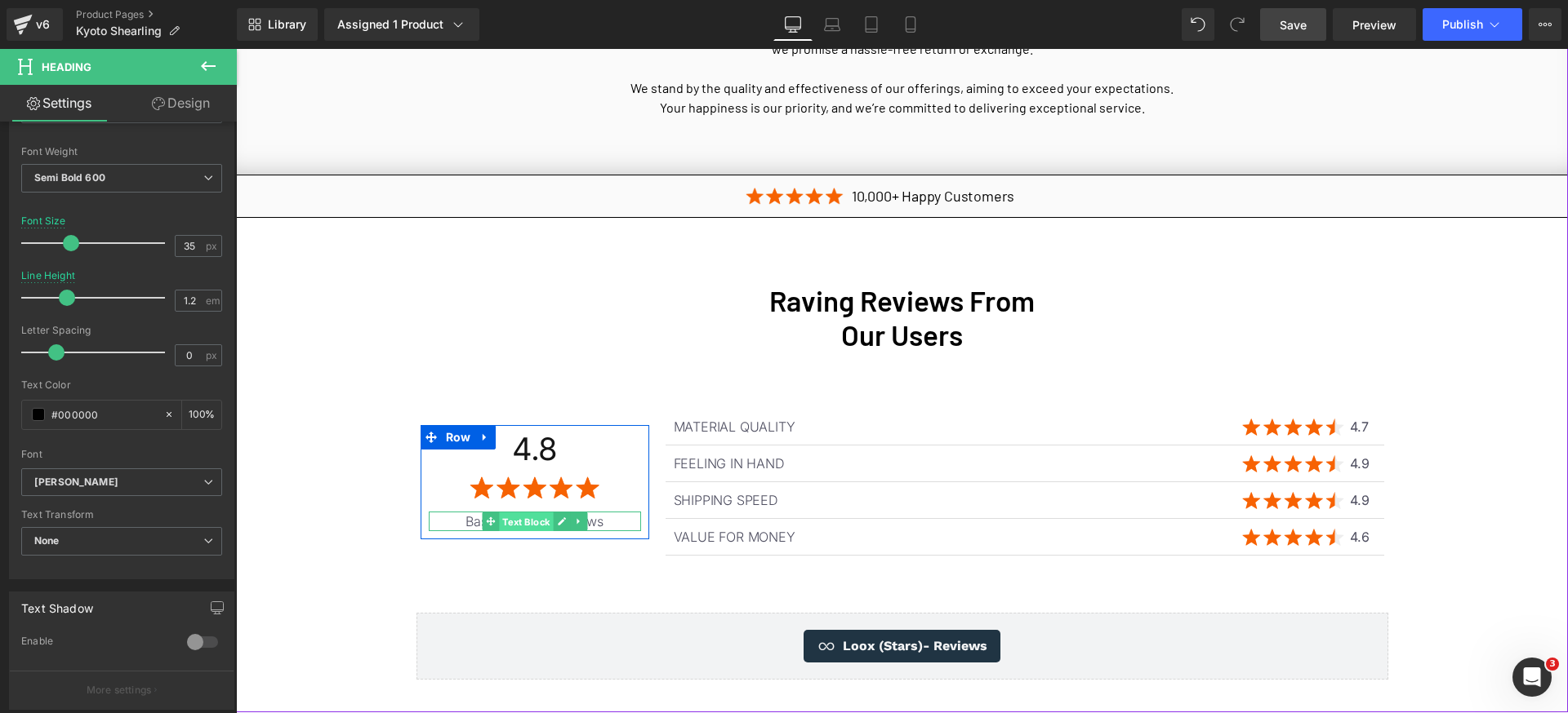
click at [529, 513] on span "Text Block" at bounding box center [525, 522] width 54 height 20
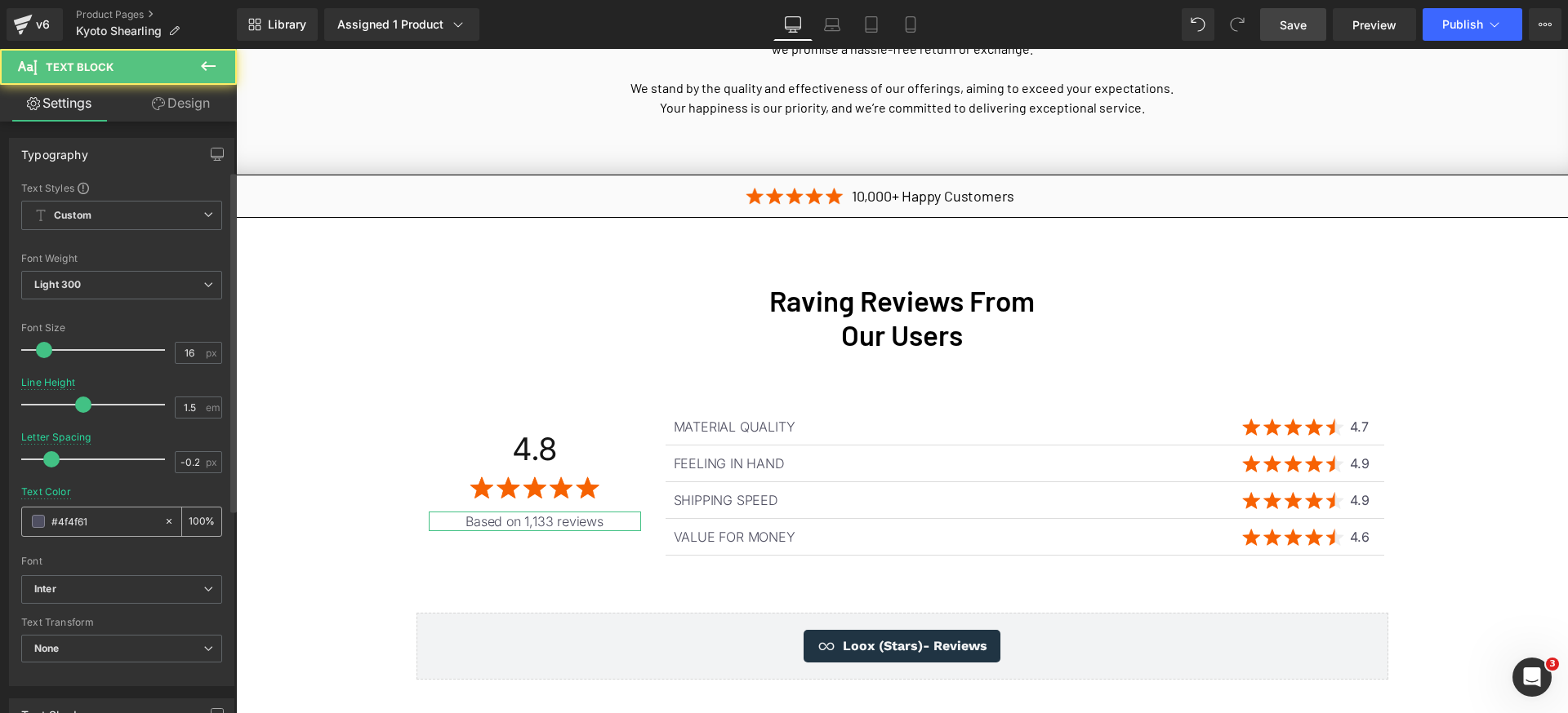
scroll to position [86, 0]
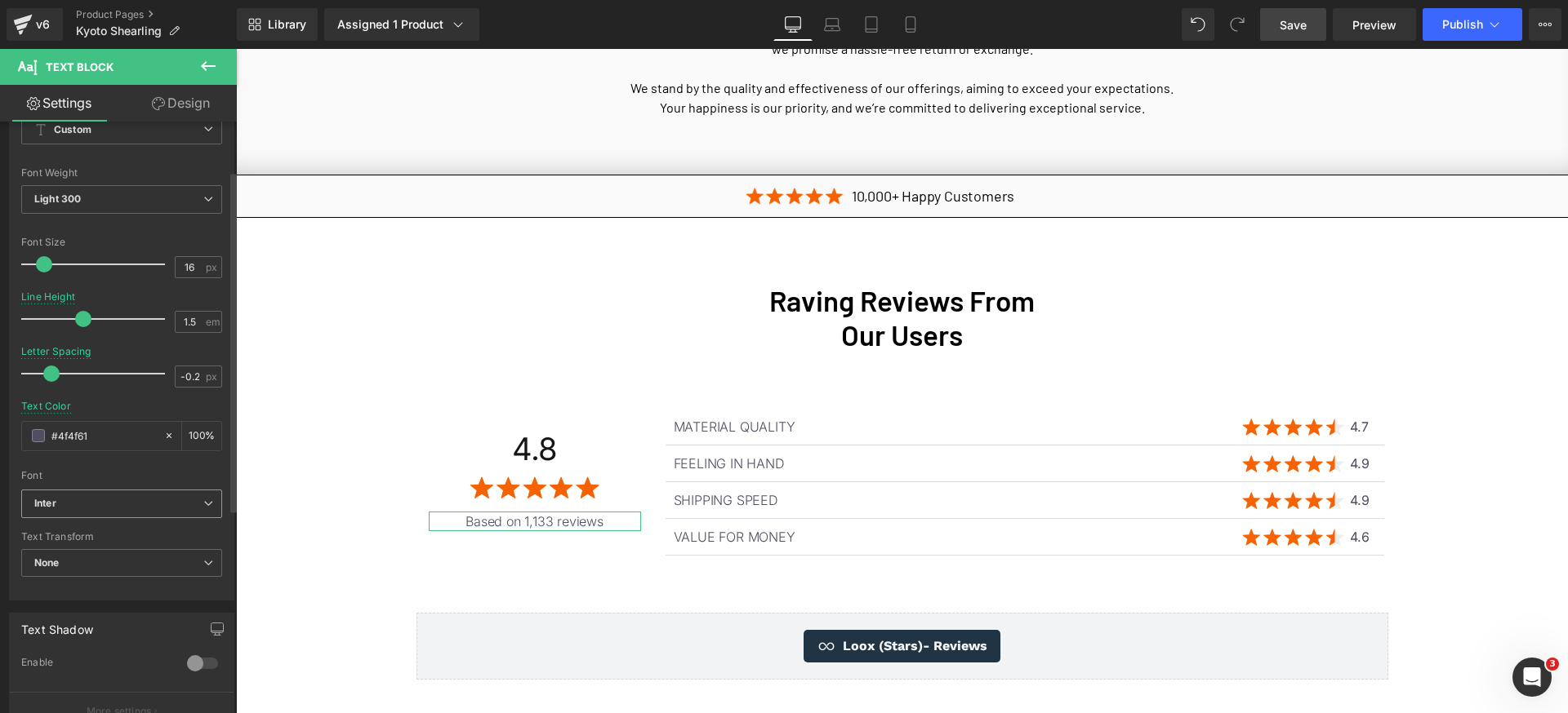
click at [127, 499] on b "Inter" at bounding box center [119, 503] width 169 height 14
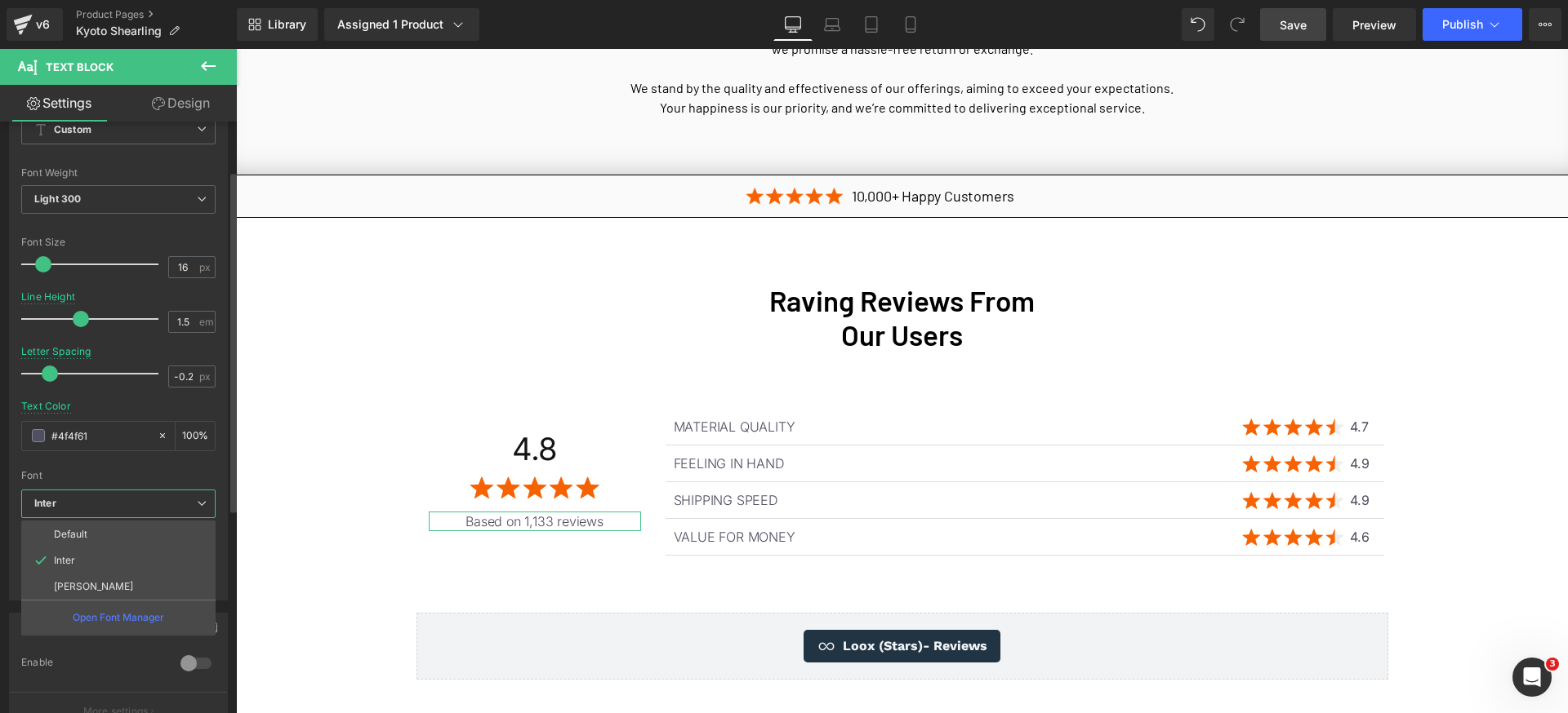
drag, startPoint x: 117, startPoint y: 587, endPoint x: 120, endPoint y: 576, distance: 11.4
click at [116, 587] on li "[PERSON_NAME]" at bounding box center [119, 587] width 195 height 26
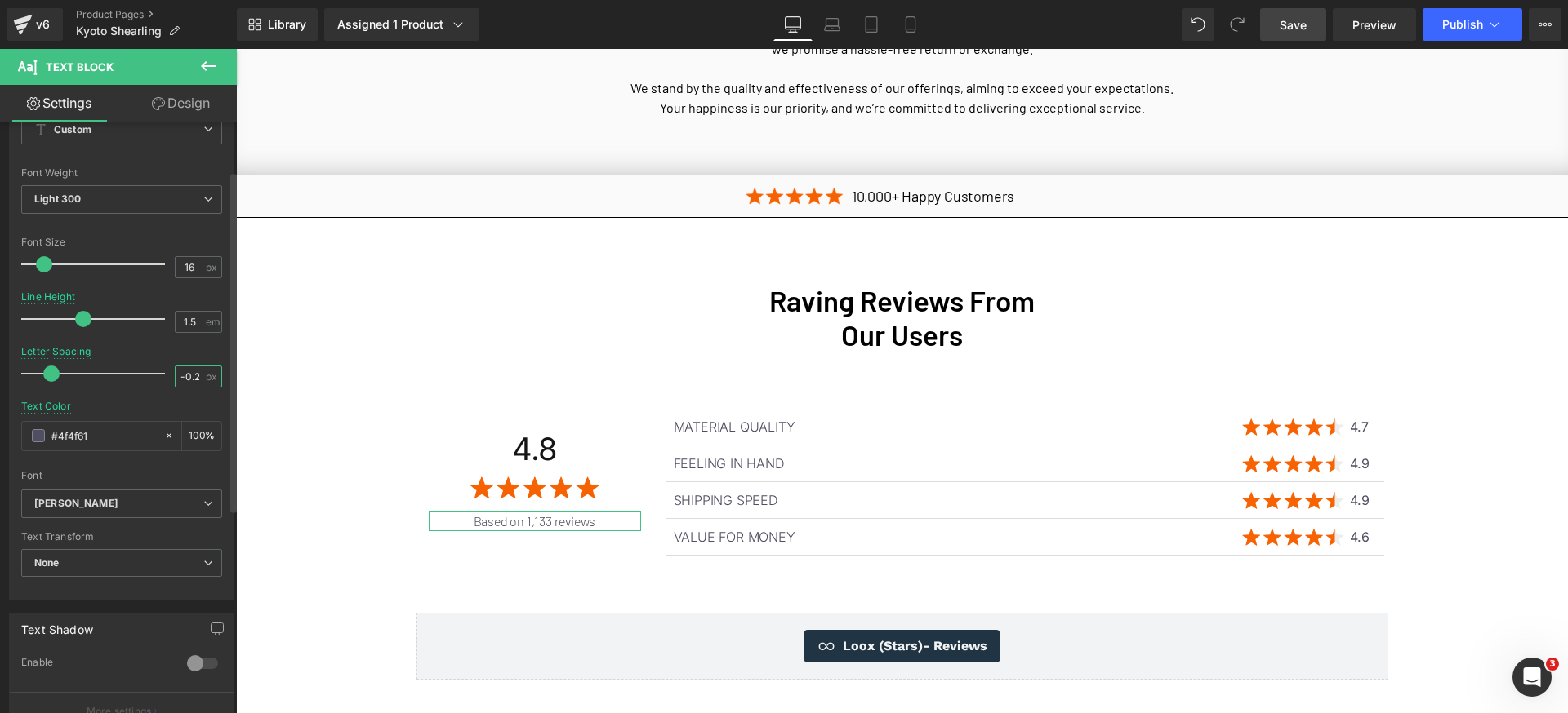
click at [192, 377] on input "-0.2" at bounding box center [190, 377] width 28 height 21
type input "0"
click at [135, 198] on span "Light 300" at bounding box center [121, 199] width 200 height 28
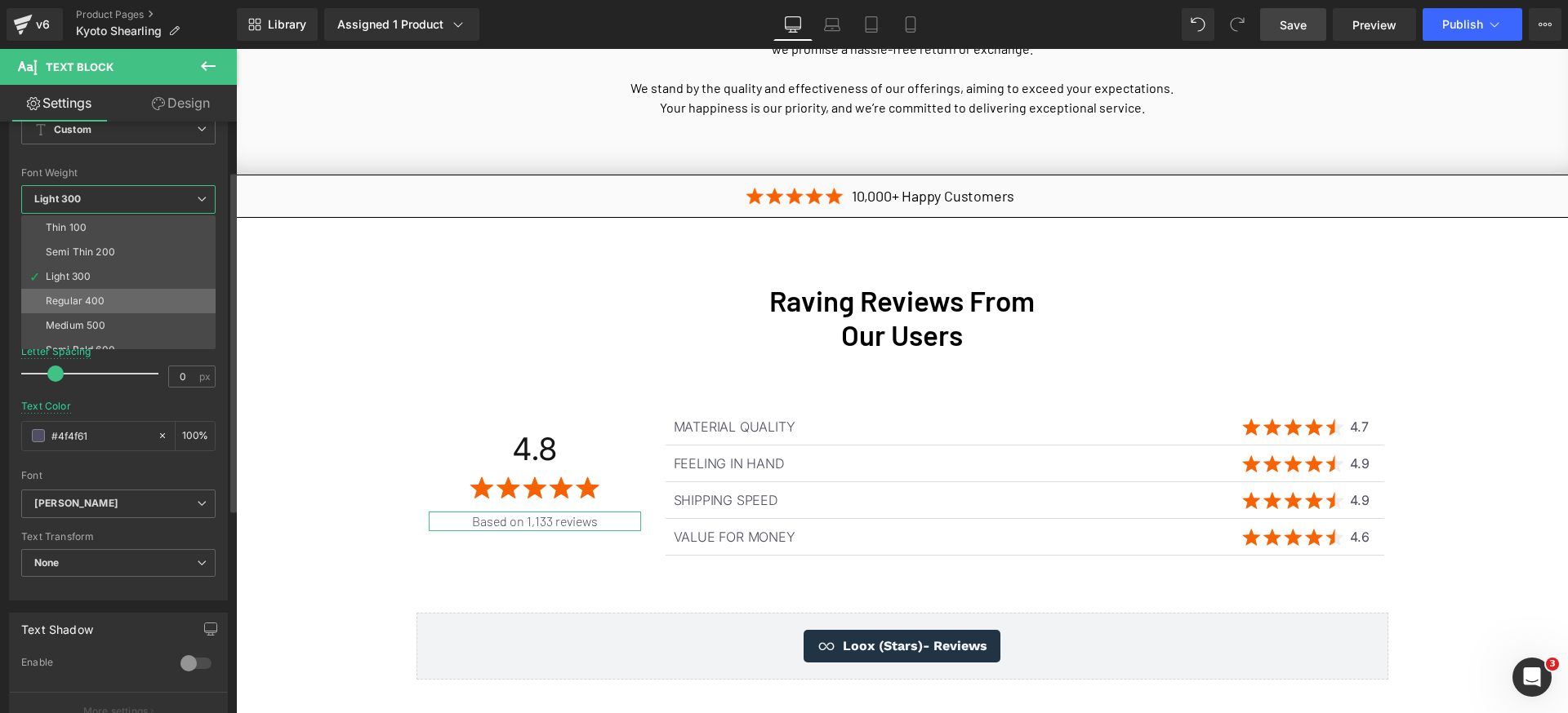
click at [96, 302] on div "Regular 400" at bounding box center [75, 301] width 59 height 11
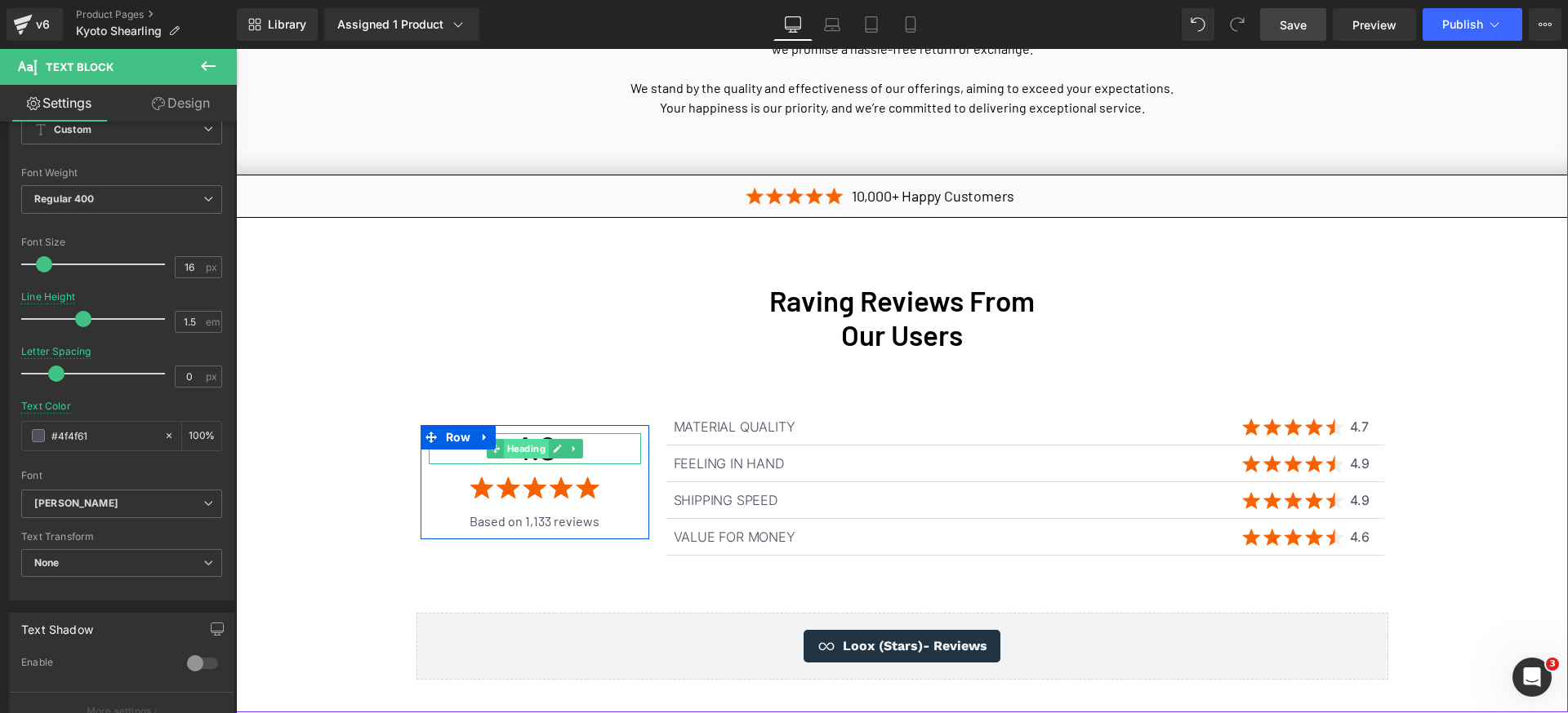
click at [520, 439] on span "Heading" at bounding box center [525, 449] width 45 height 20
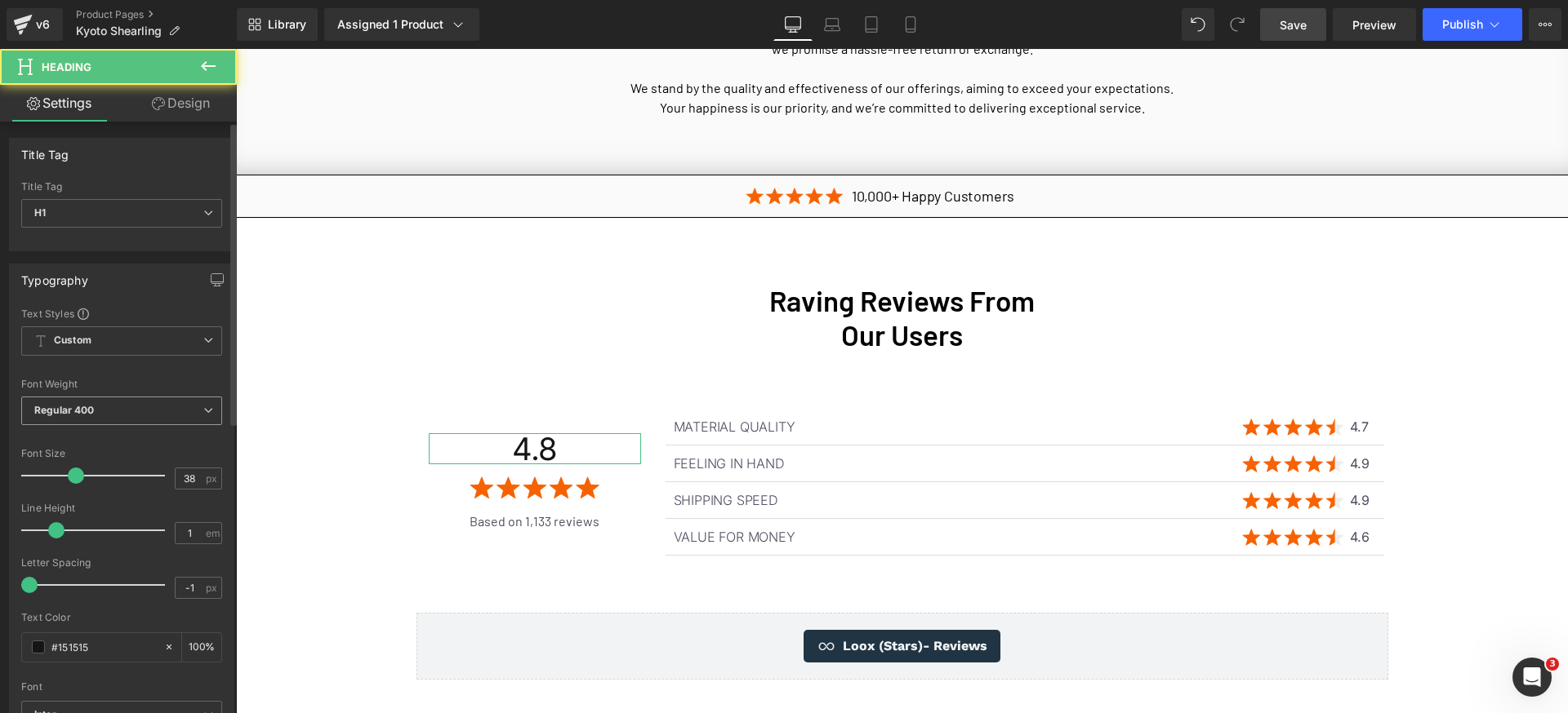
click at [159, 410] on span "Regular 400" at bounding box center [121, 411] width 200 height 28
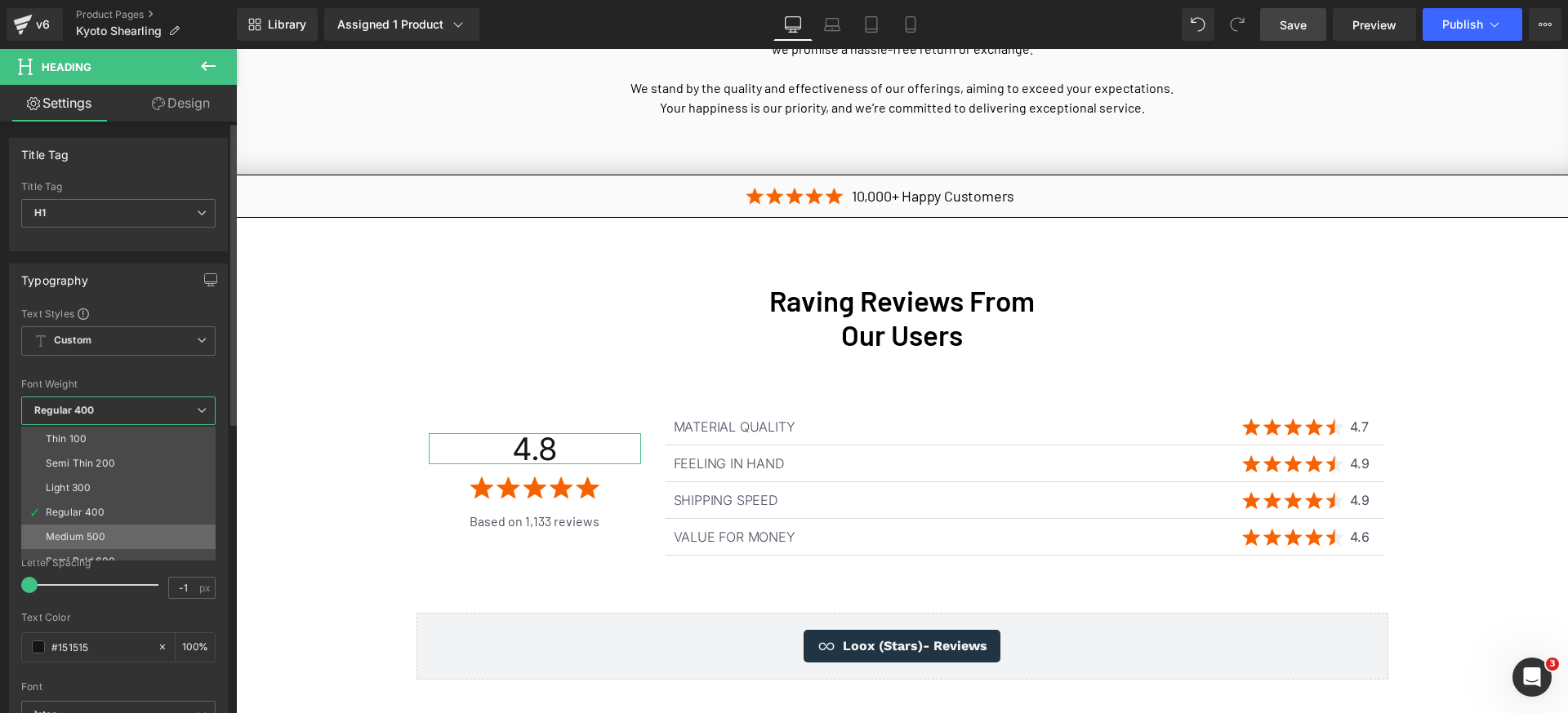
scroll to position [32, 0]
click at [114, 529] on li "Semi Bold 600" at bounding box center [122, 530] width 201 height 24
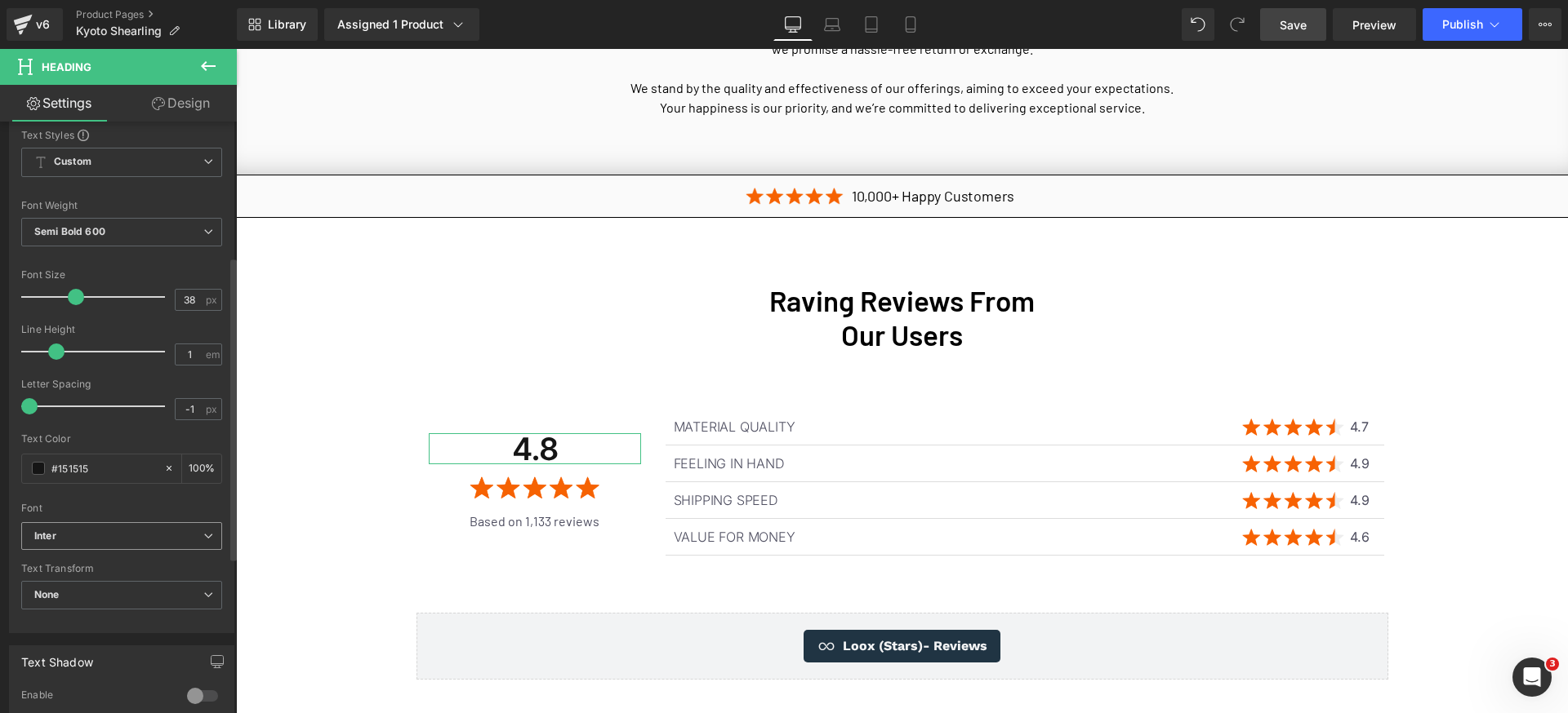
scroll to position [262, 0]
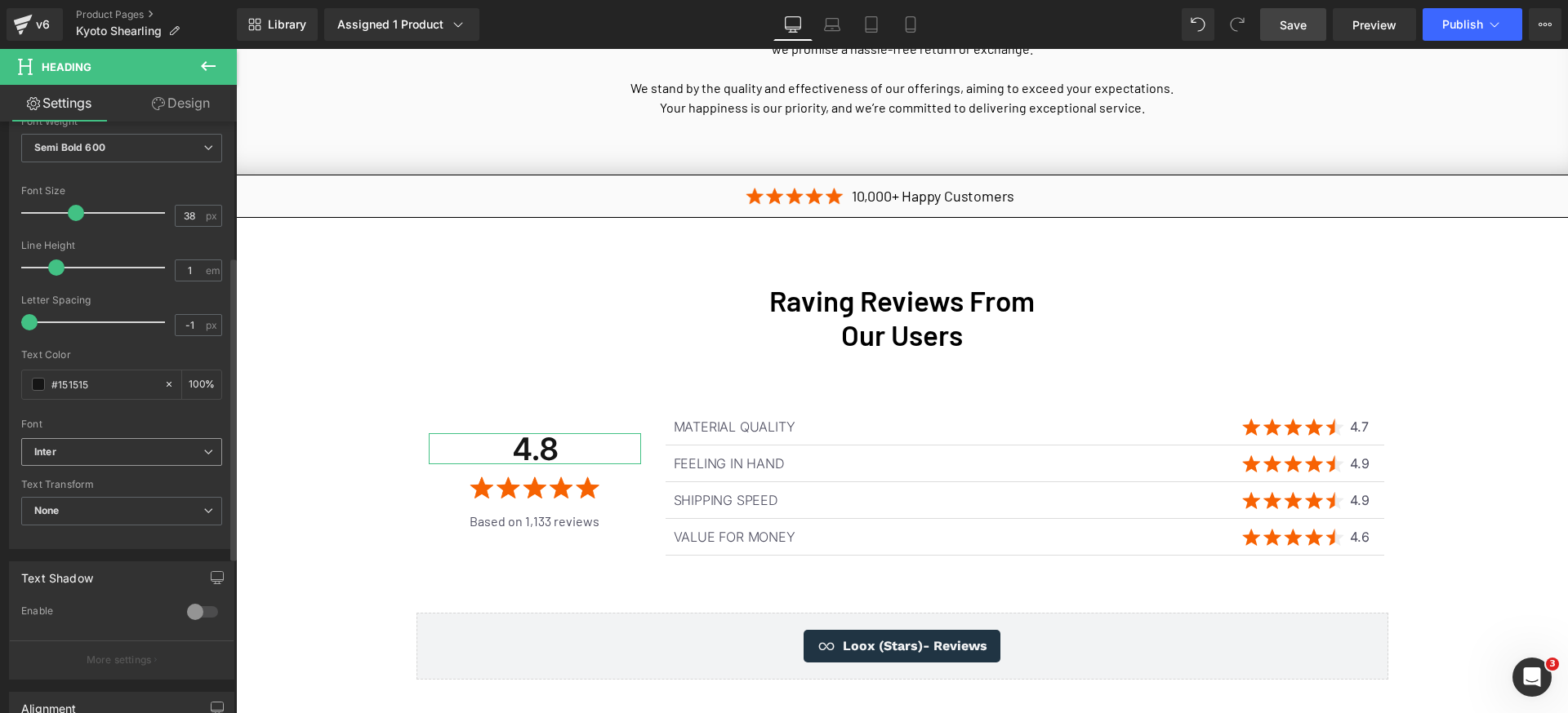
click at [154, 451] on b "Inter" at bounding box center [119, 452] width 169 height 14
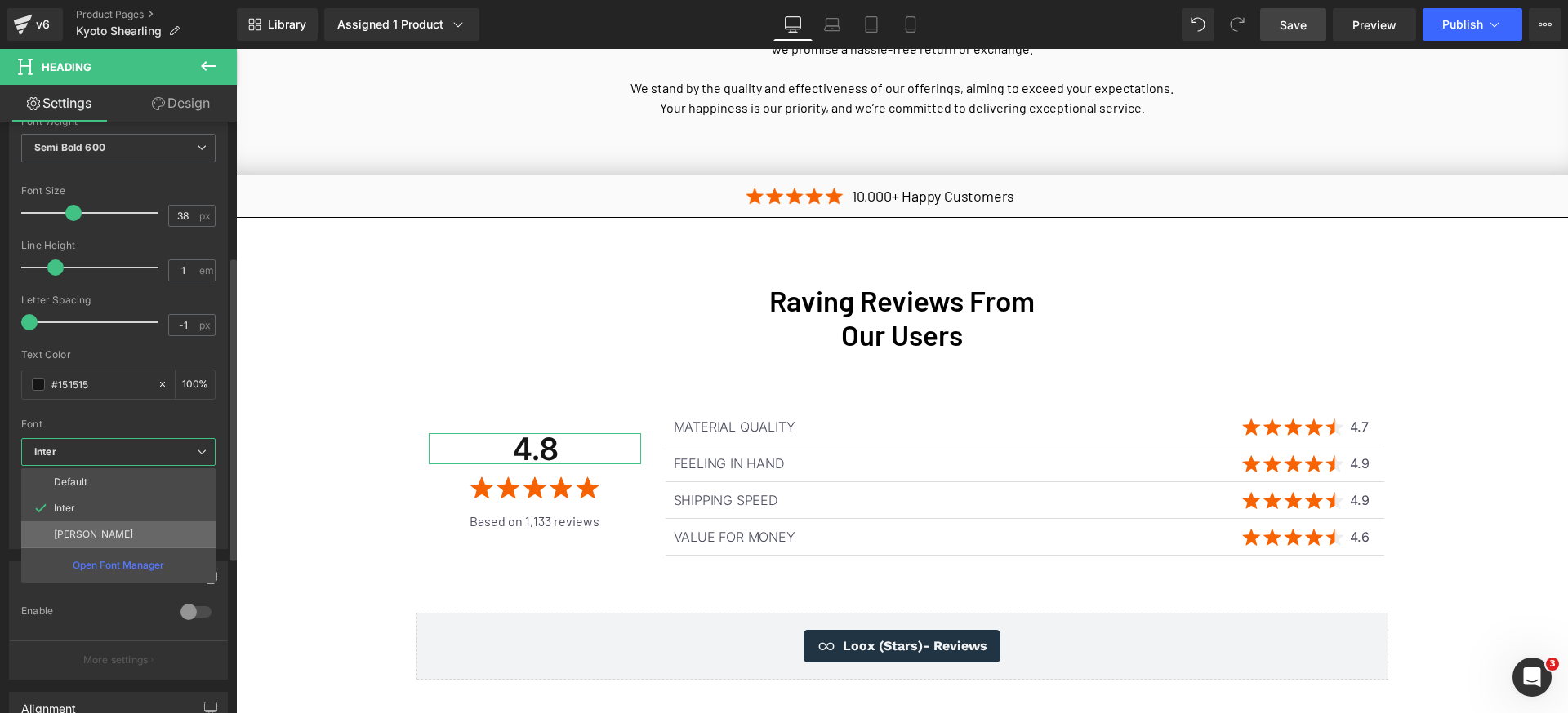
click at [110, 532] on li "[PERSON_NAME]" at bounding box center [119, 534] width 195 height 26
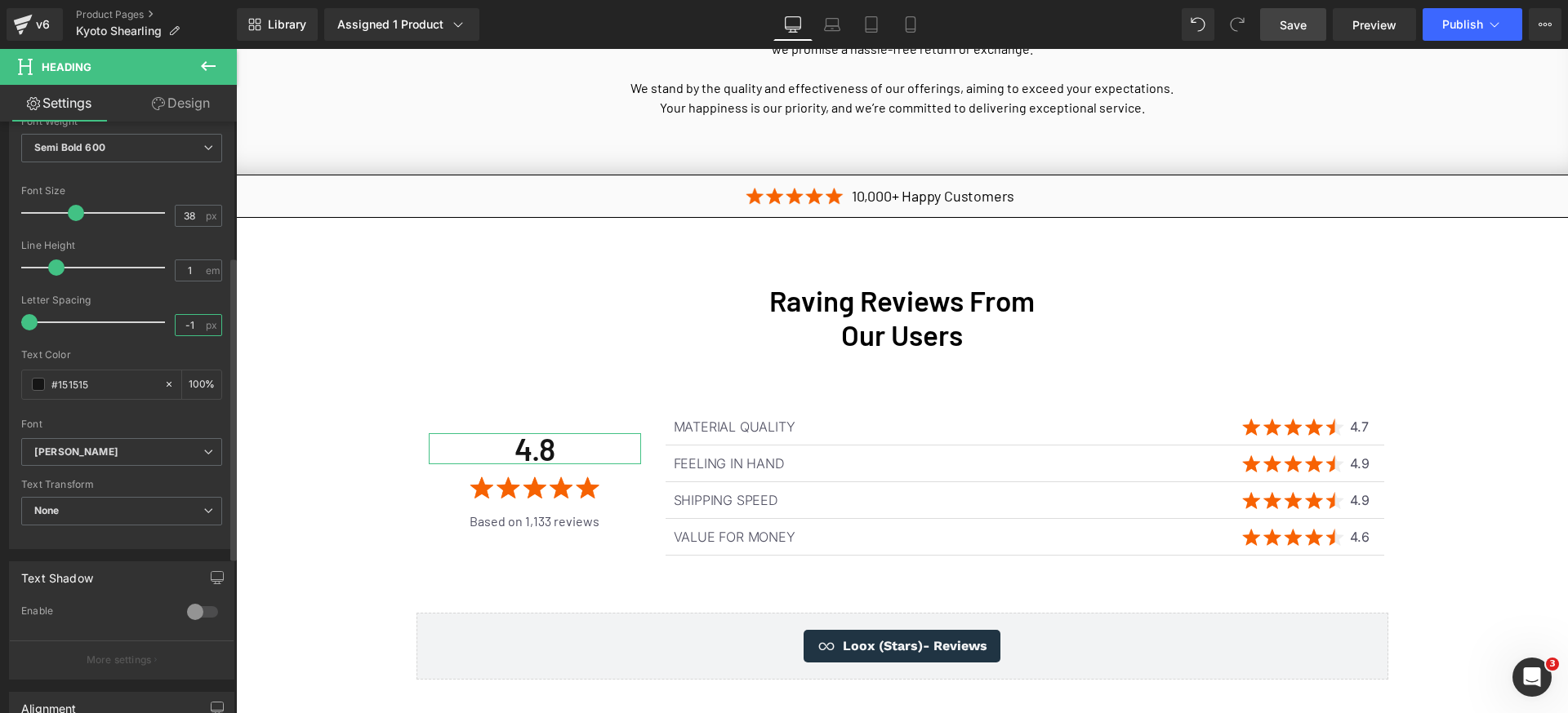
click at [188, 325] on input "-1" at bounding box center [190, 325] width 28 height 21
type input "0"
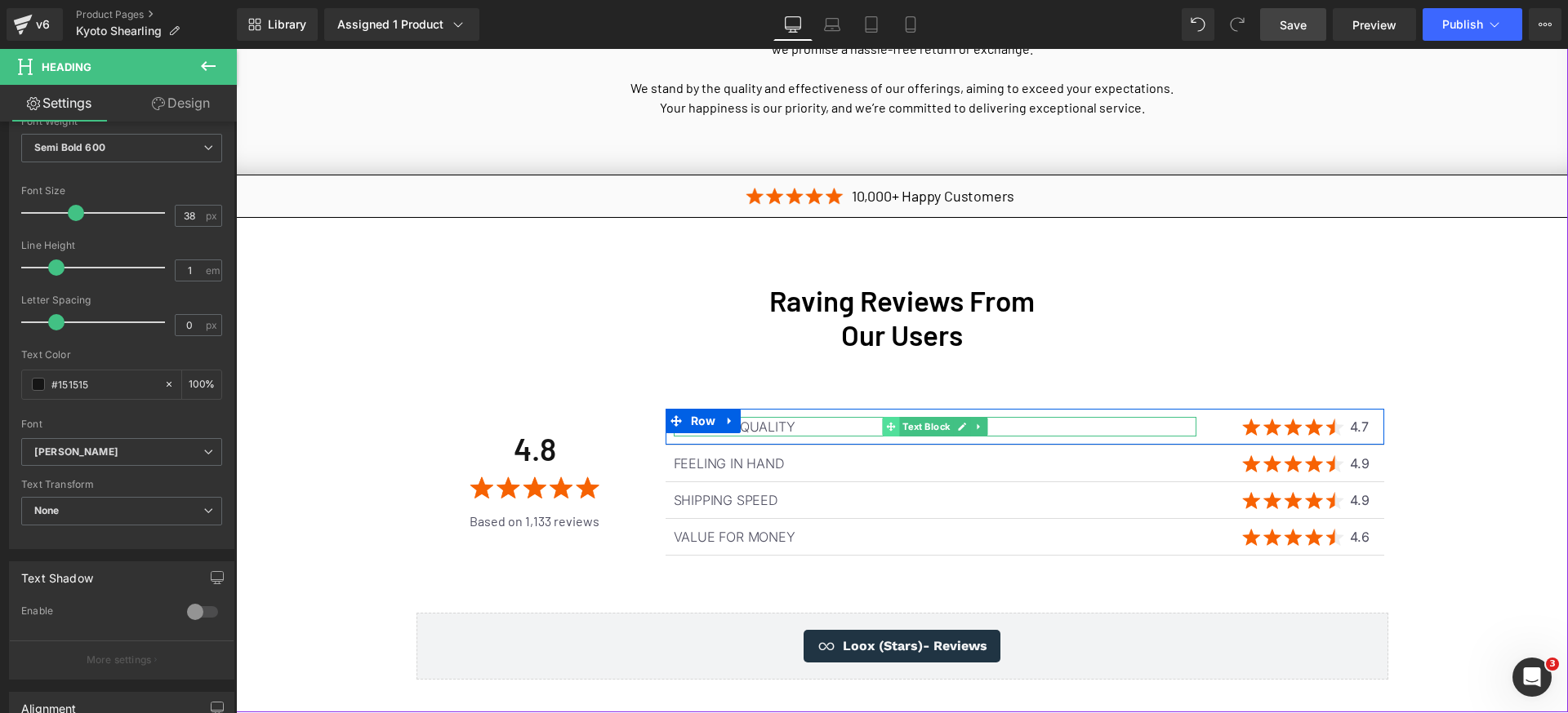
click at [890, 417] on span at bounding box center [890, 426] width 17 height 20
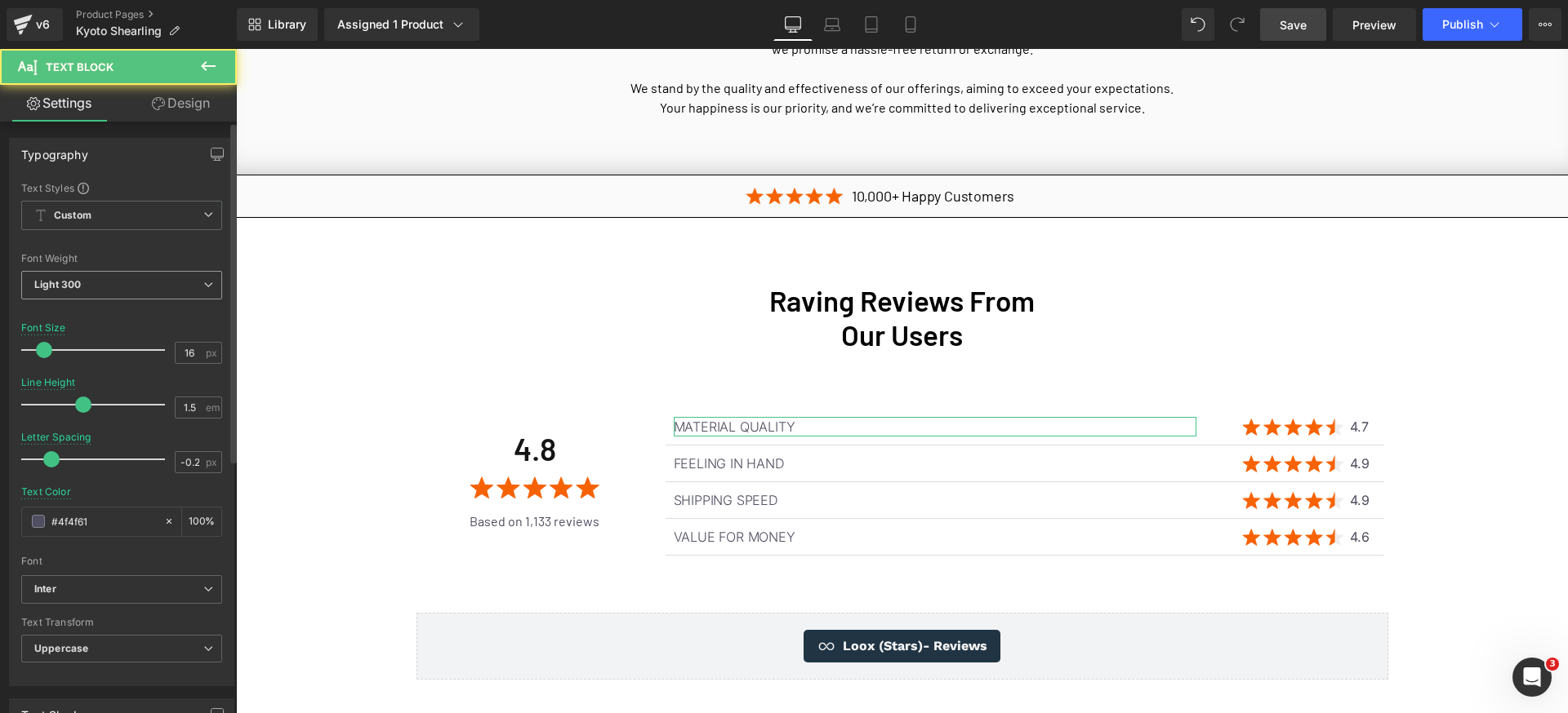
click at [105, 281] on span "Light 300" at bounding box center [121, 285] width 200 height 28
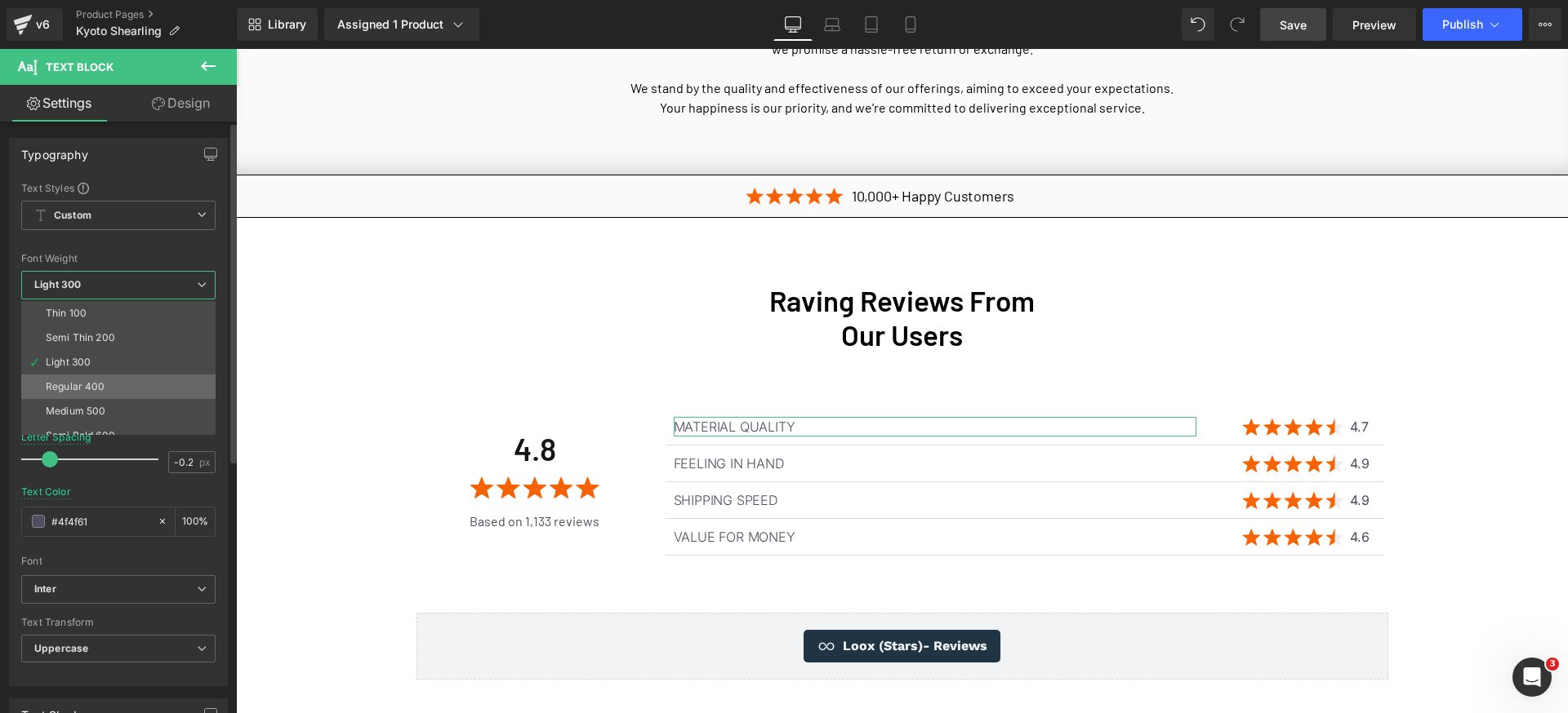
click at [100, 384] on div "Regular 400" at bounding box center [75, 387] width 59 height 11
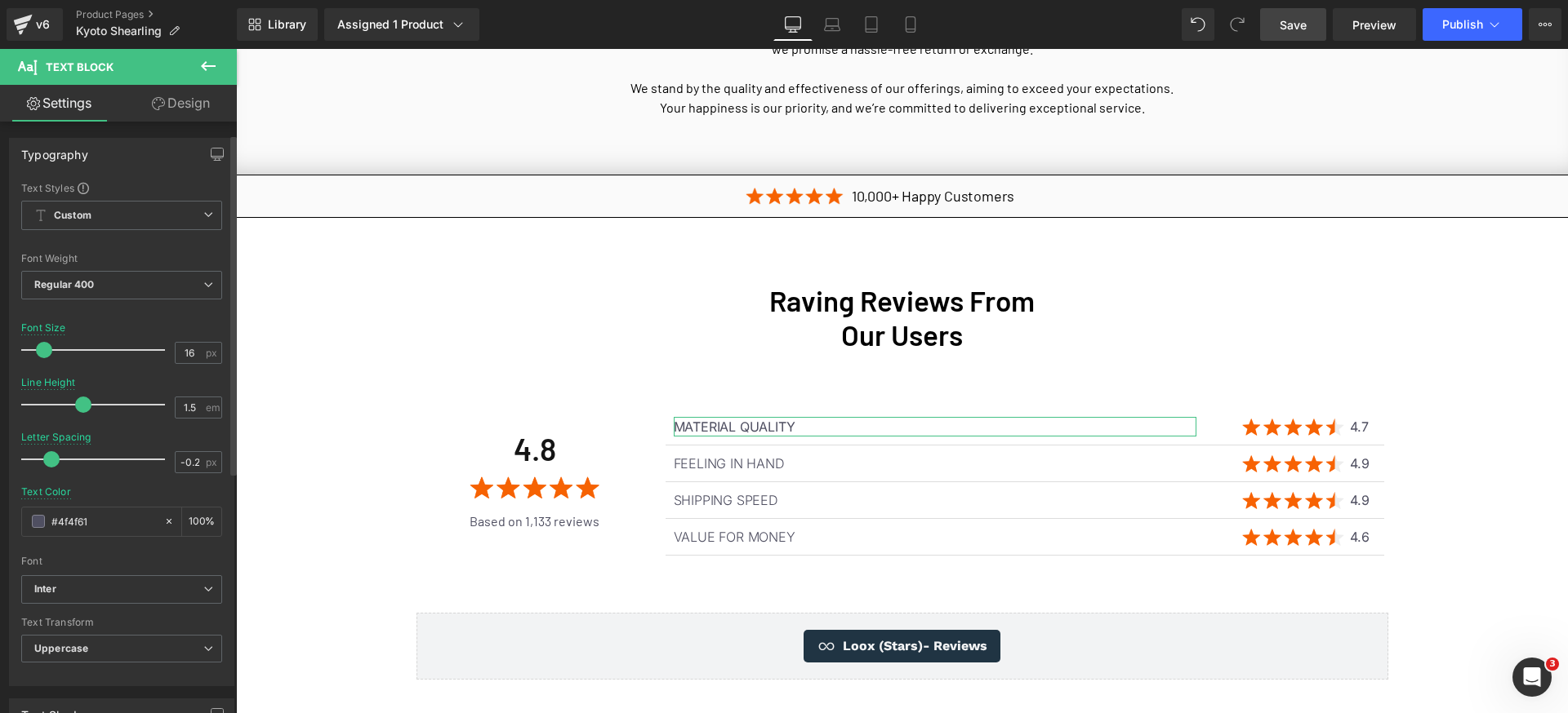
scroll to position [160, 0]
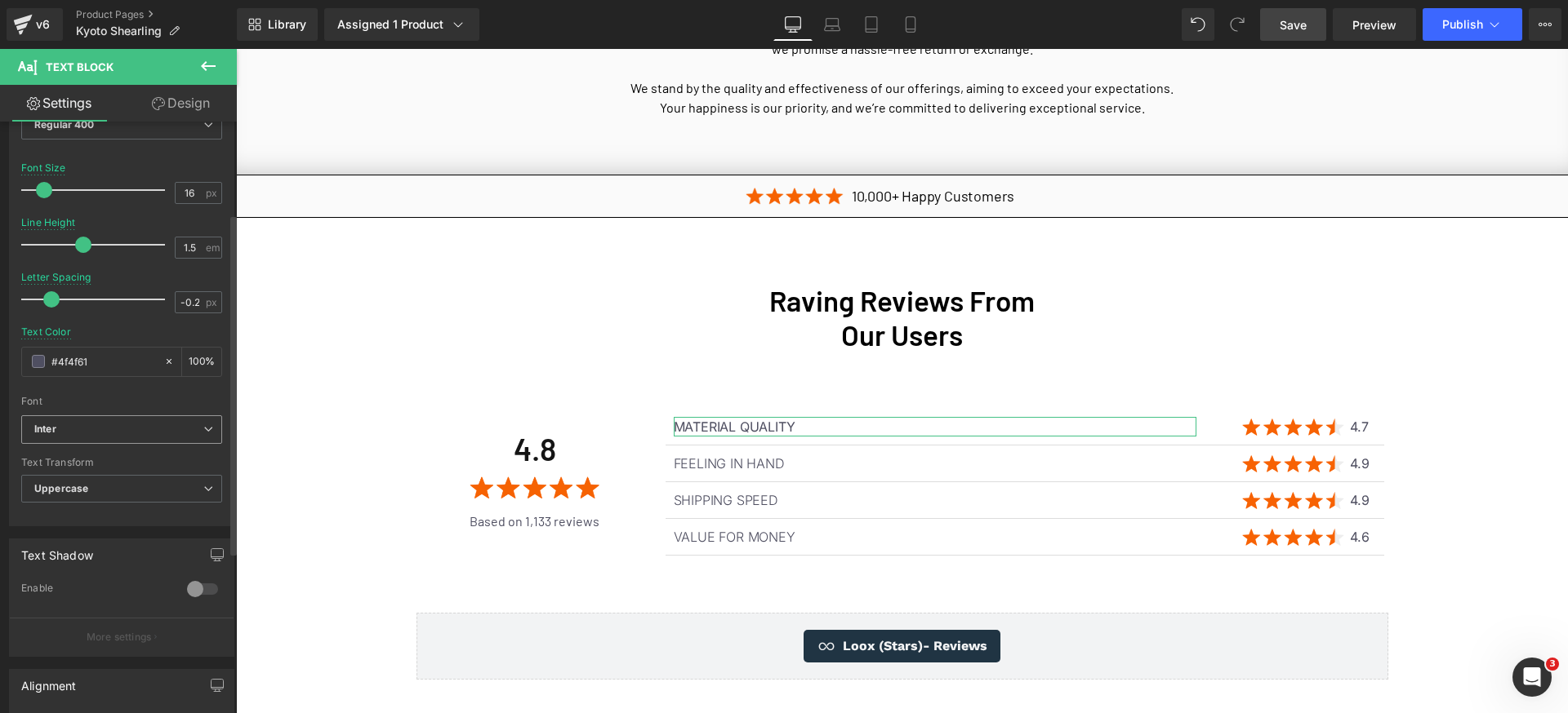
click at [158, 436] on span "Inter" at bounding box center [121, 430] width 200 height 28
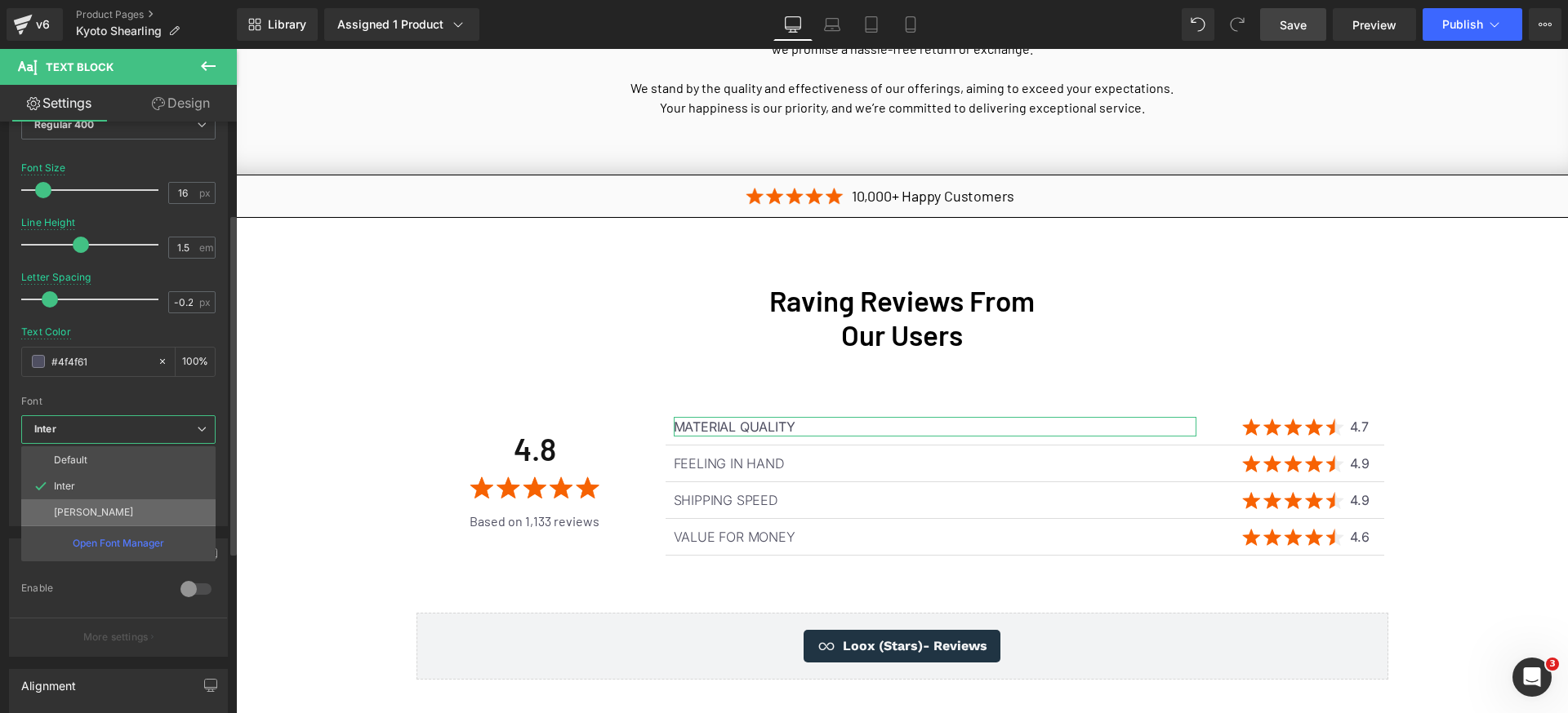
click at [118, 503] on li "[PERSON_NAME]" at bounding box center [119, 513] width 195 height 26
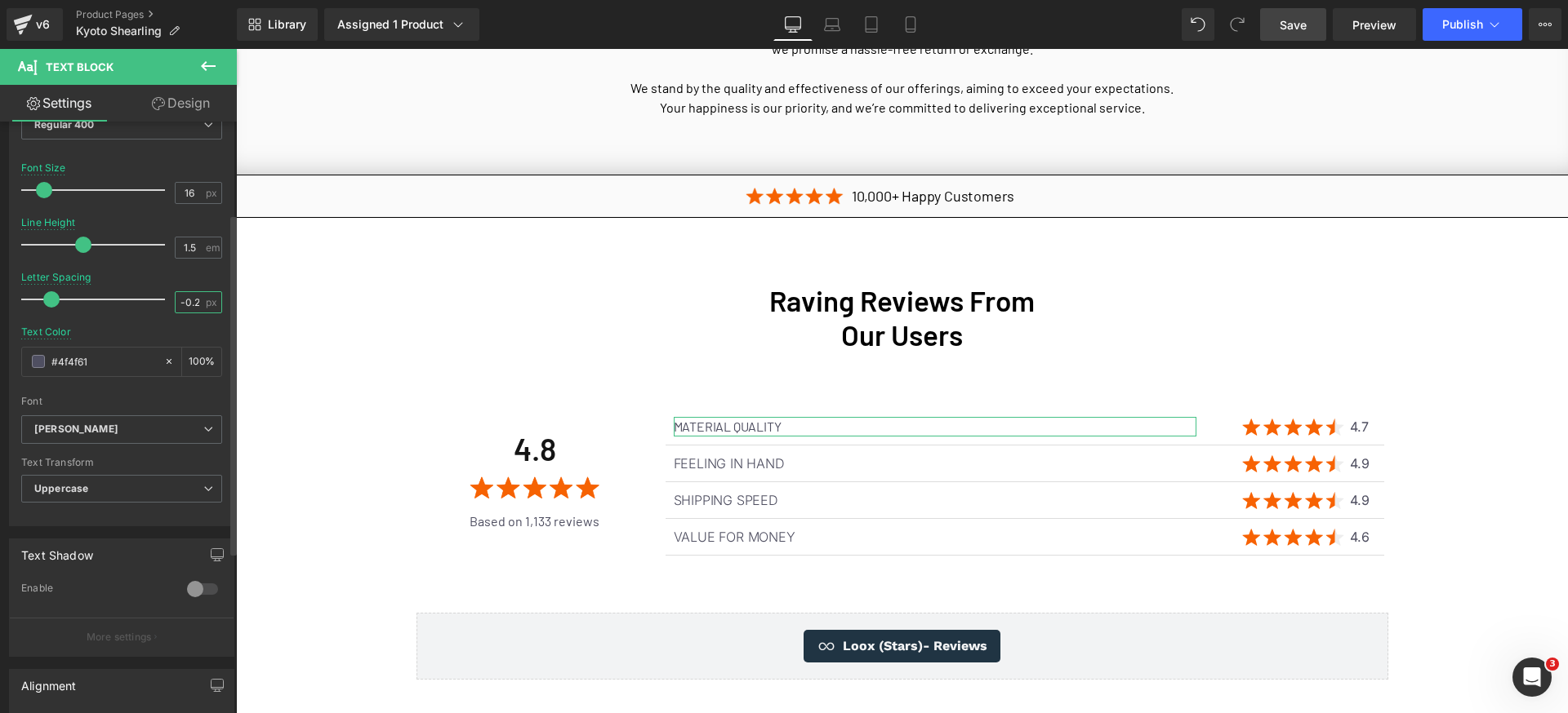
click at [194, 308] on input "-0.2" at bounding box center [190, 303] width 28 height 21
click at [194, 300] on input "-0.2" at bounding box center [190, 303] width 28 height 21
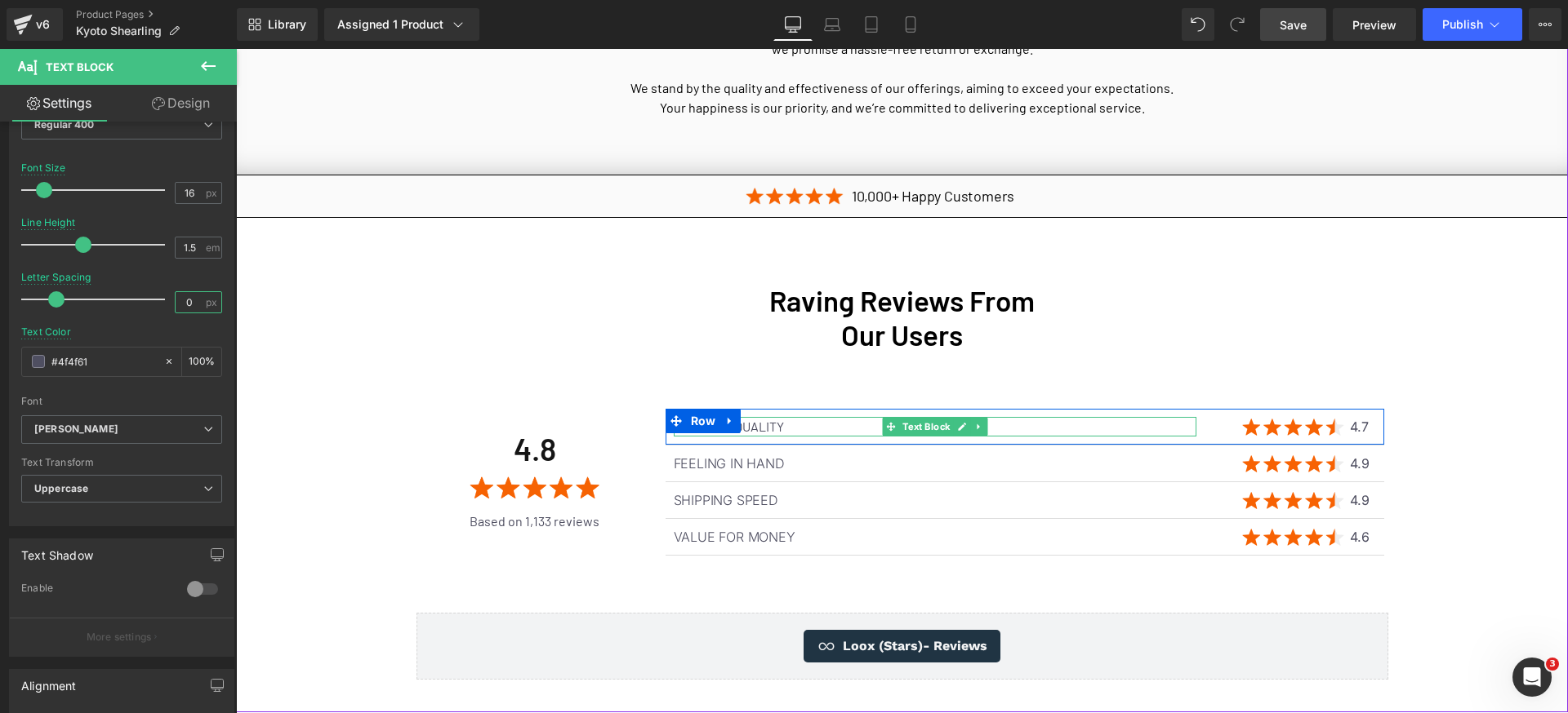
type input "0"
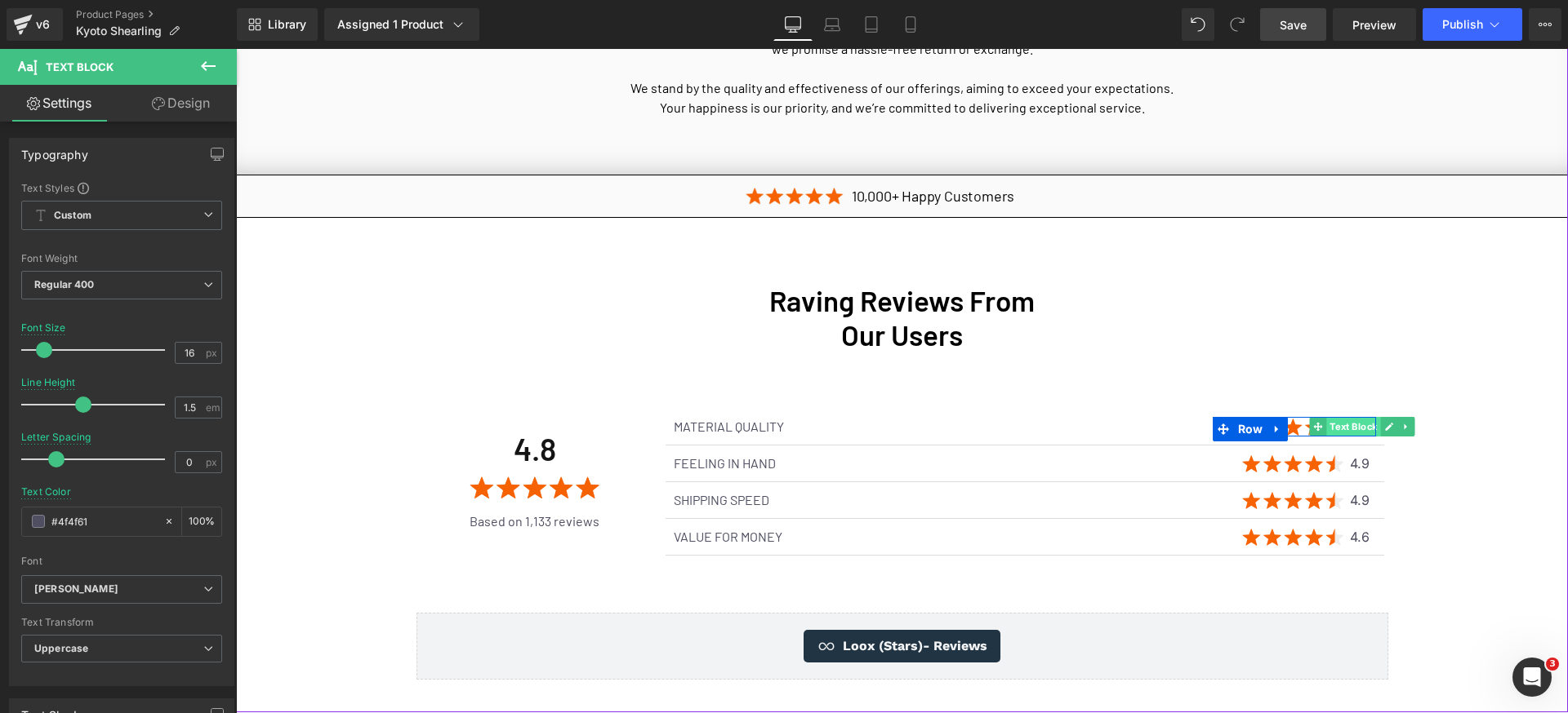
click at [1354, 417] on span "Text Block" at bounding box center [1352, 426] width 54 height 20
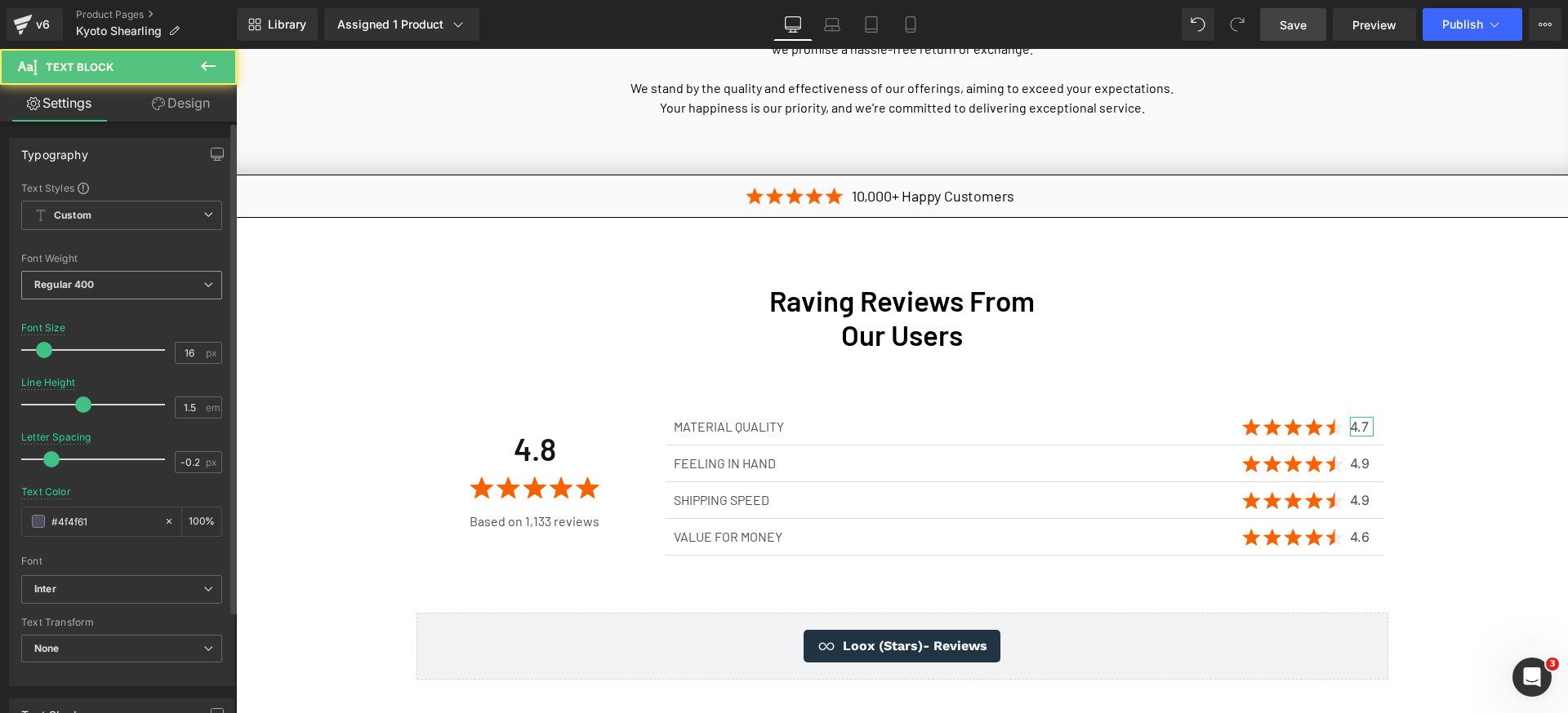
click at [167, 293] on span "Regular 400" at bounding box center [121, 285] width 200 height 28
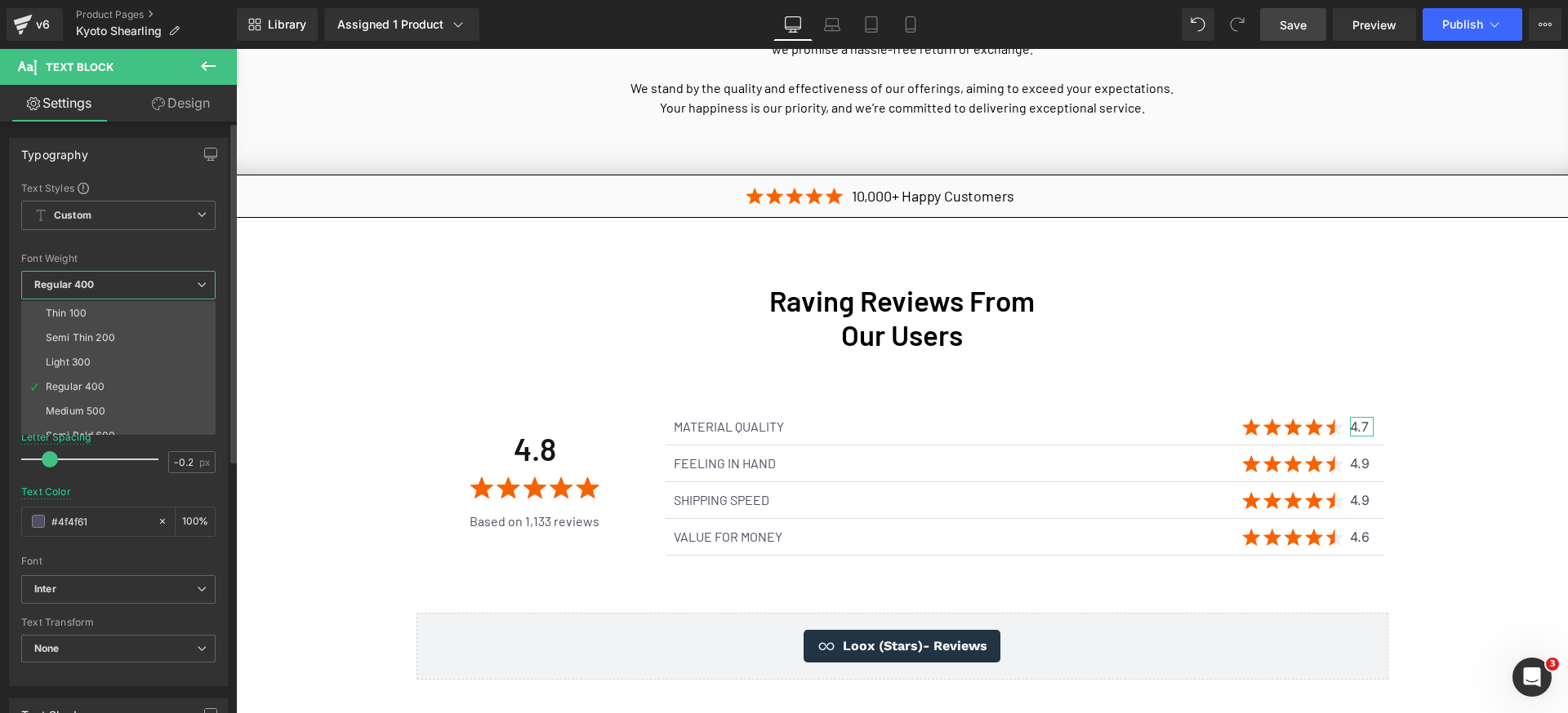
click at [167, 293] on span "Regular 400" at bounding box center [119, 285] width 195 height 28
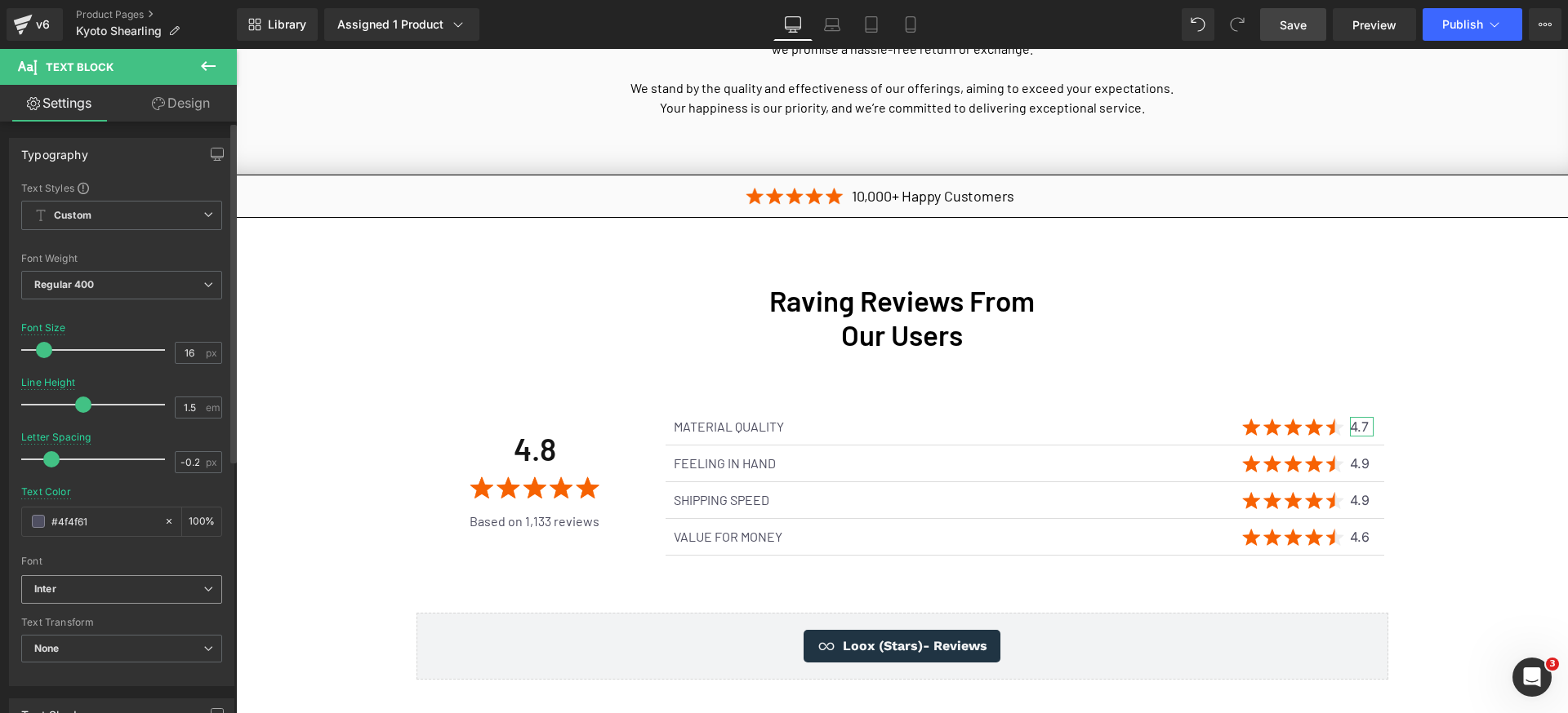
click at [137, 591] on b "Inter" at bounding box center [119, 590] width 169 height 14
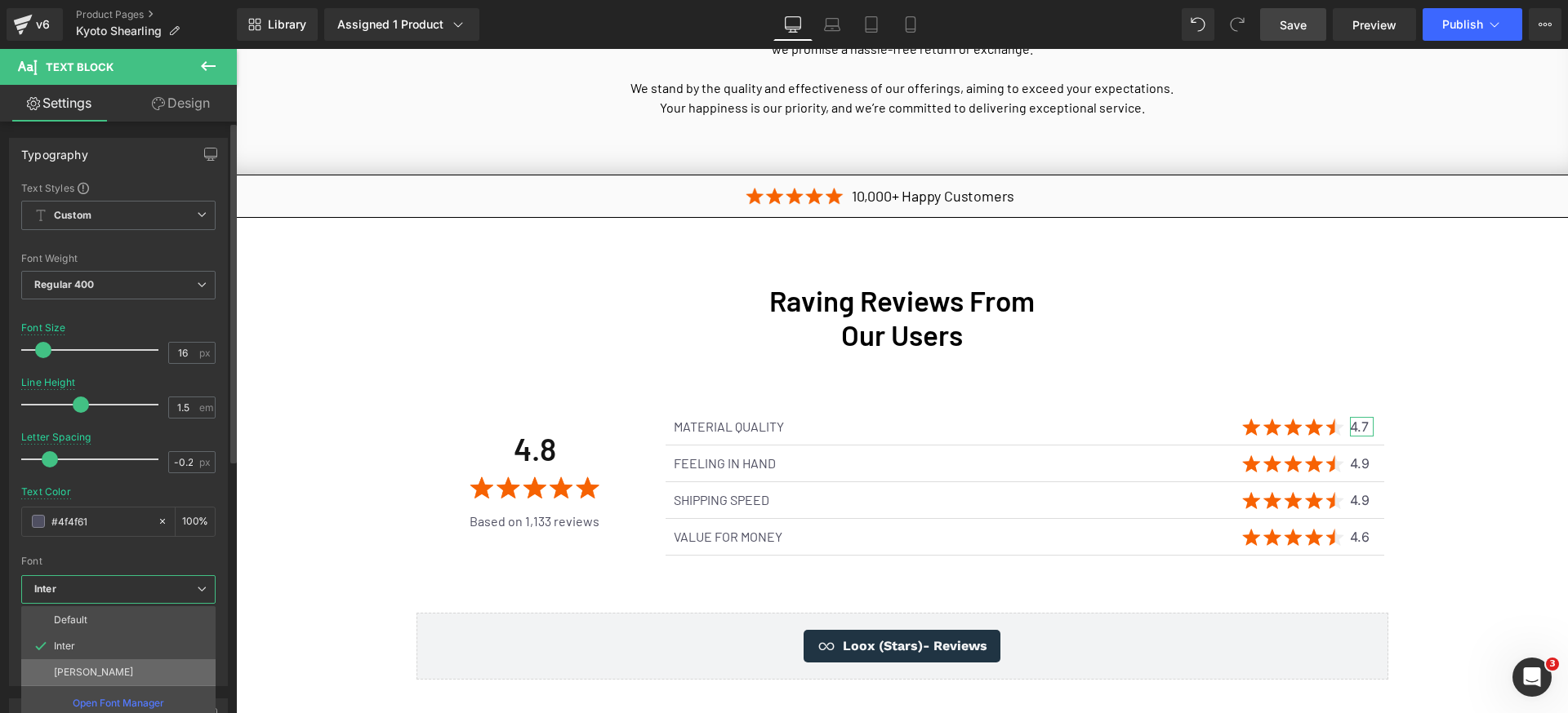
click at [115, 670] on li "[PERSON_NAME]" at bounding box center [119, 673] width 195 height 26
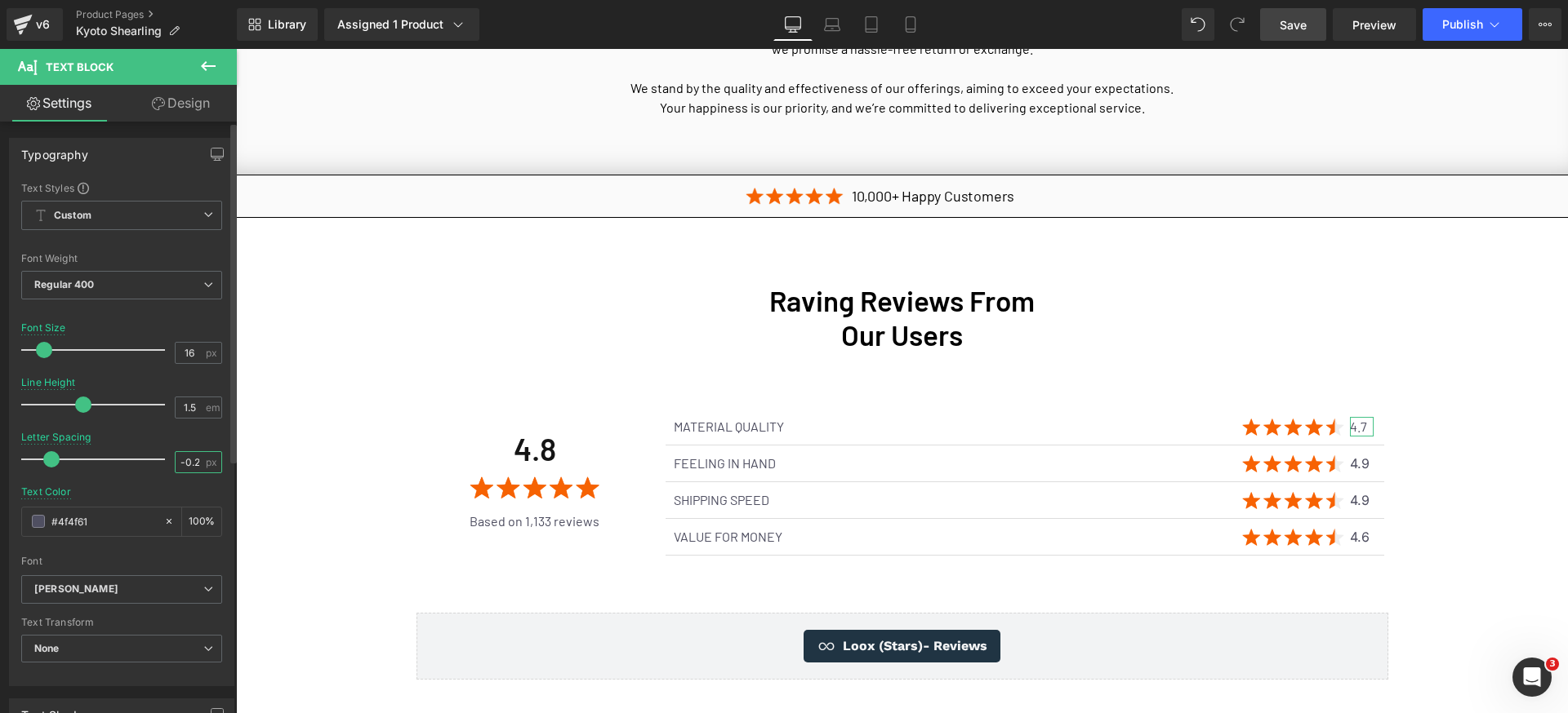
click at [184, 463] on input "-0.2" at bounding box center [190, 463] width 28 height 21
type input "0"
click at [91, 272] on span "Regular 400" at bounding box center [121, 285] width 200 height 28
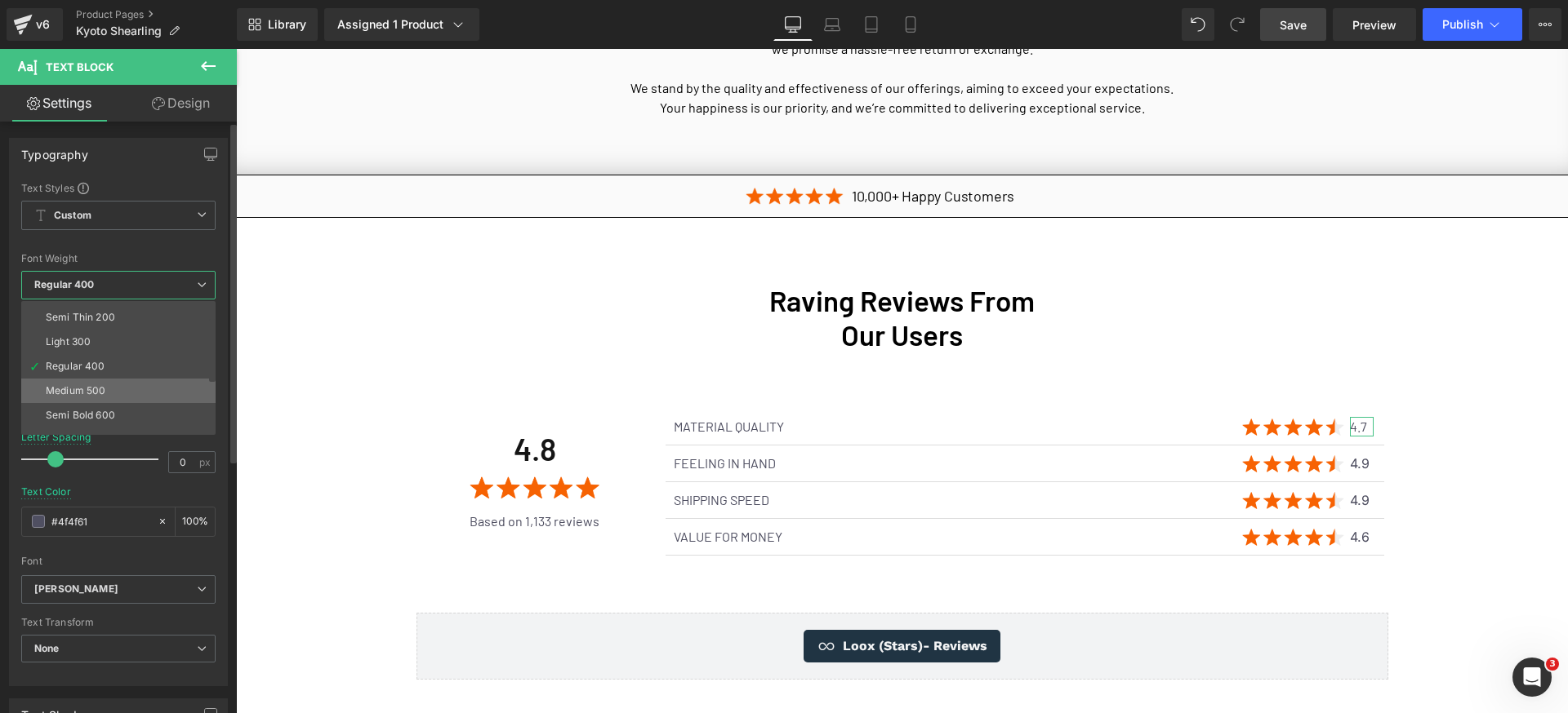
scroll to position [31, 0]
click at [116, 406] on li "Semi Bold 600" at bounding box center [122, 404] width 201 height 24
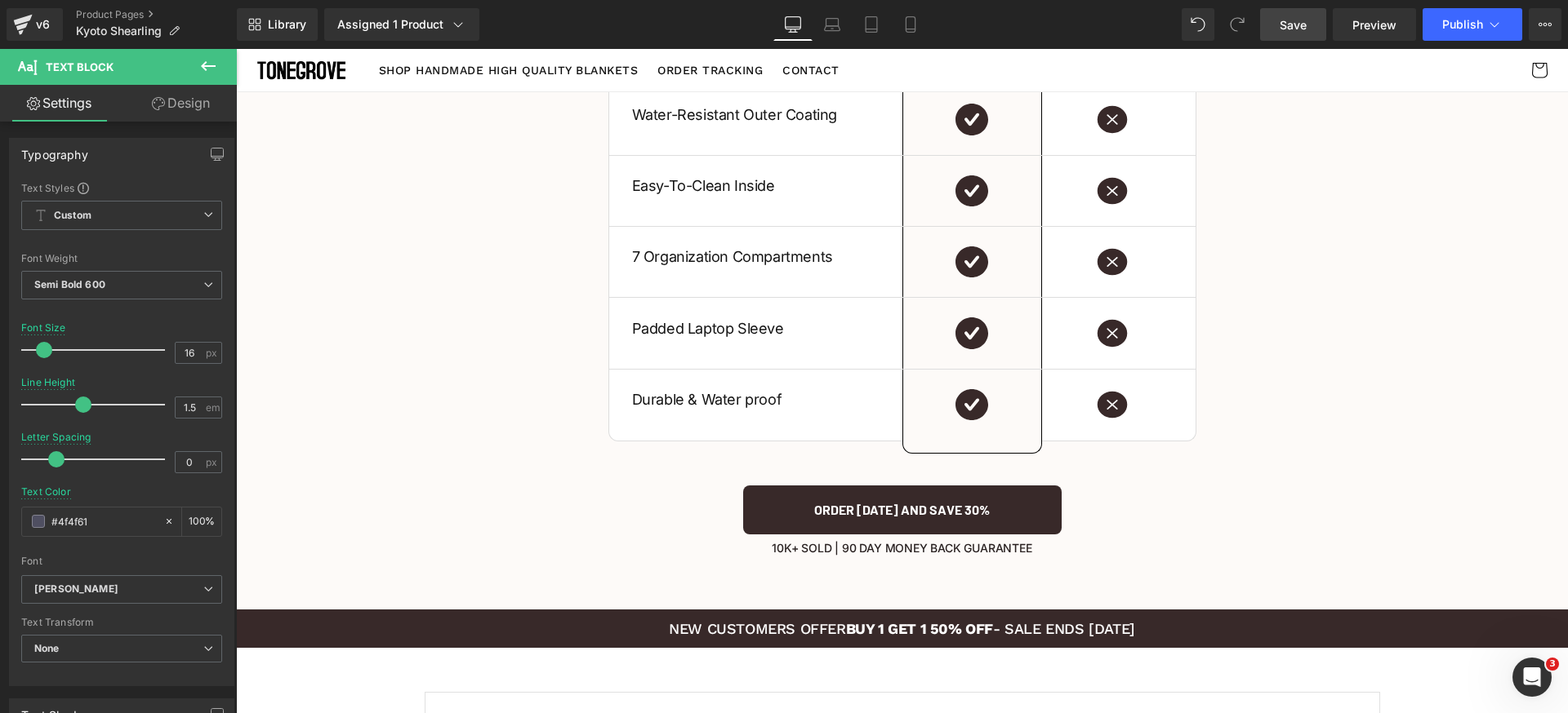
scroll to position [3589, 0]
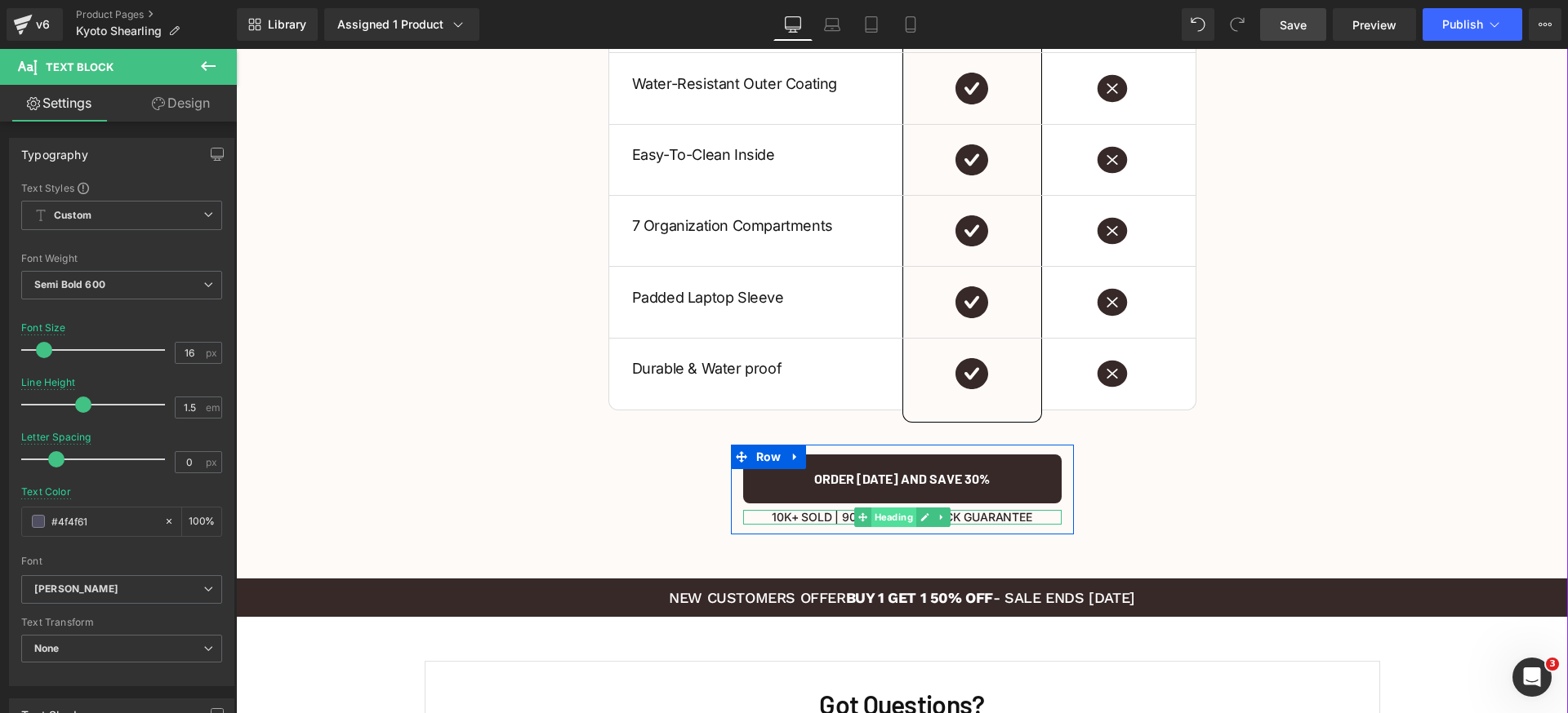
click at [898, 508] on span "Heading" at bounding box center [893, 517] width 45 height 20
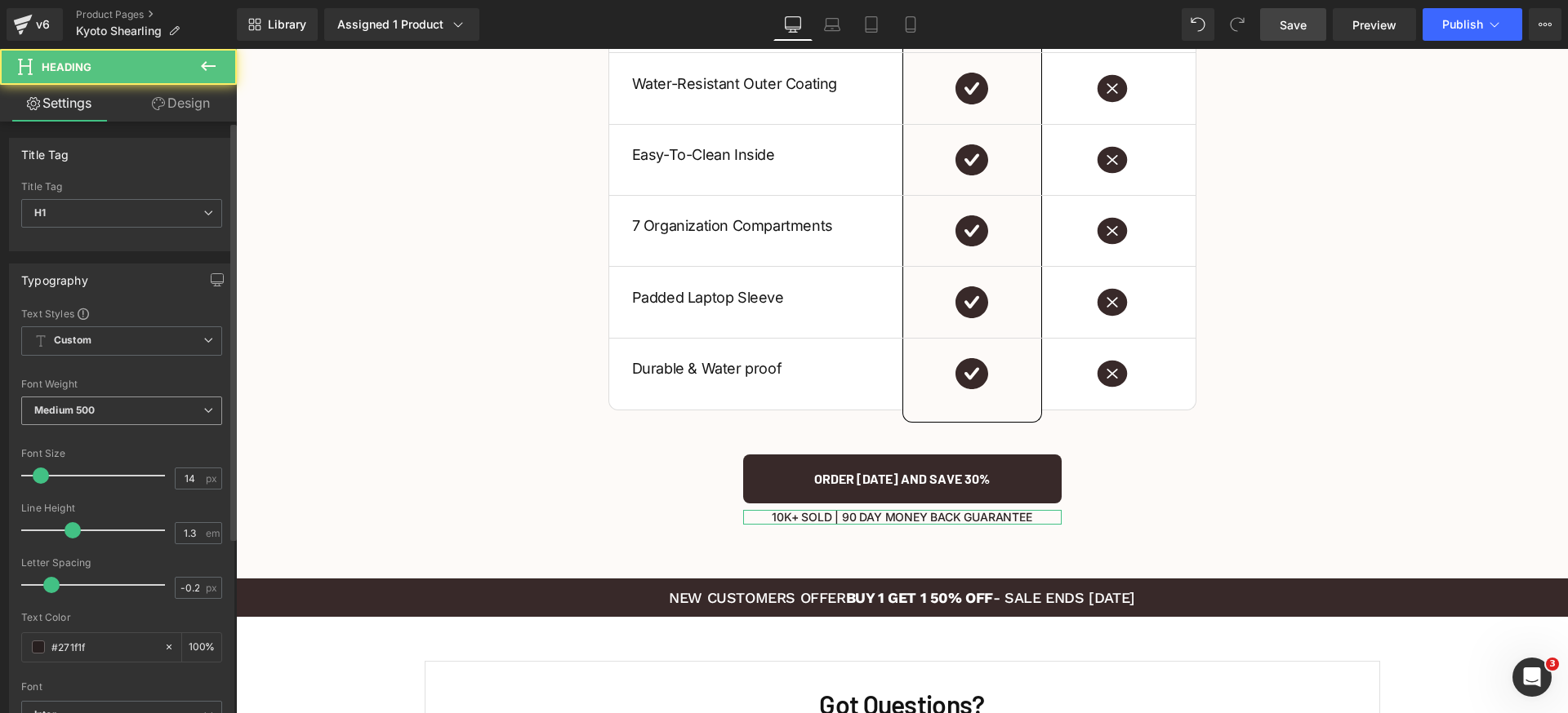
click at [114, 417] on span "Medium 500" at bounding box center [121, 411] width 200 height 28
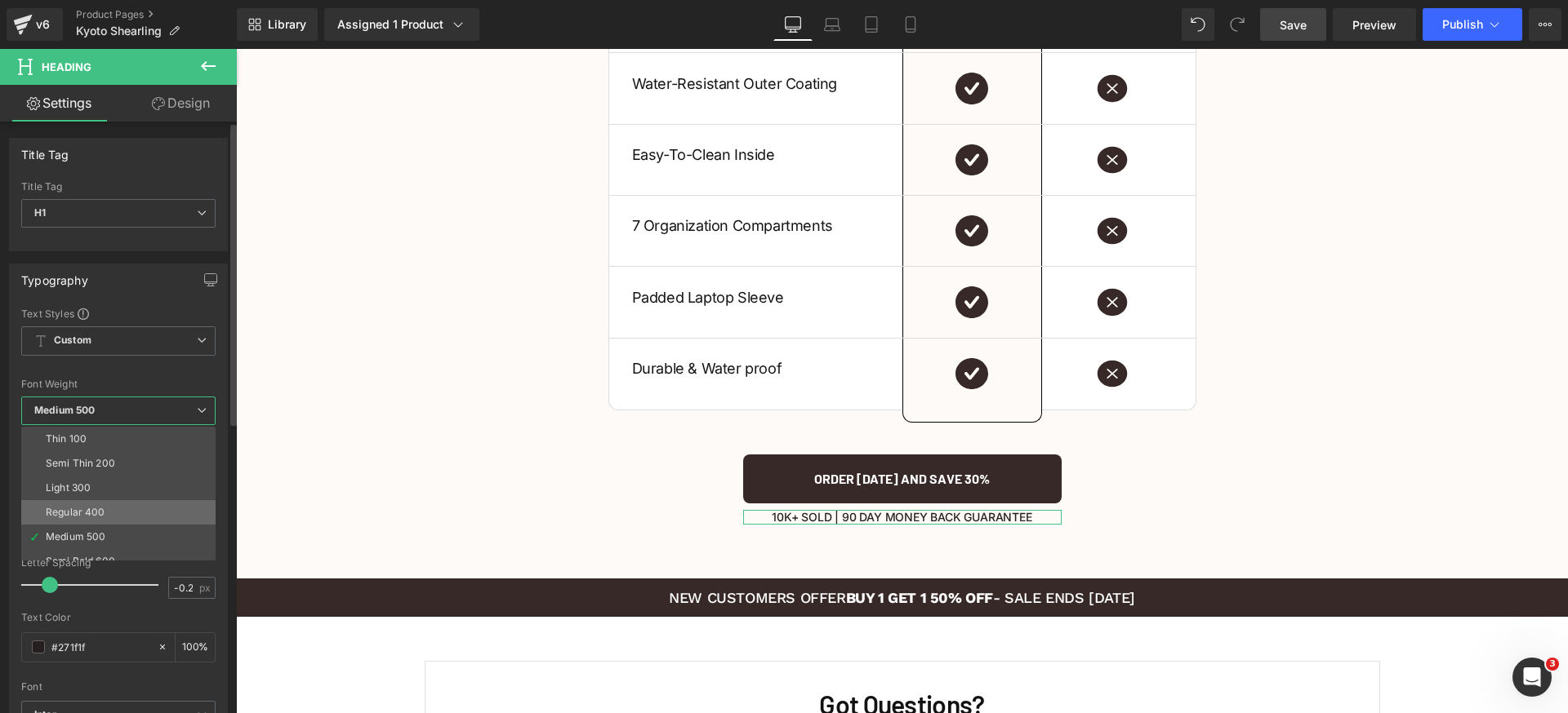
scroll to position [34, 0]
click at [115, 533] on li "Semi Bold 600" at bounding box center [122, 528] width 201 height 24
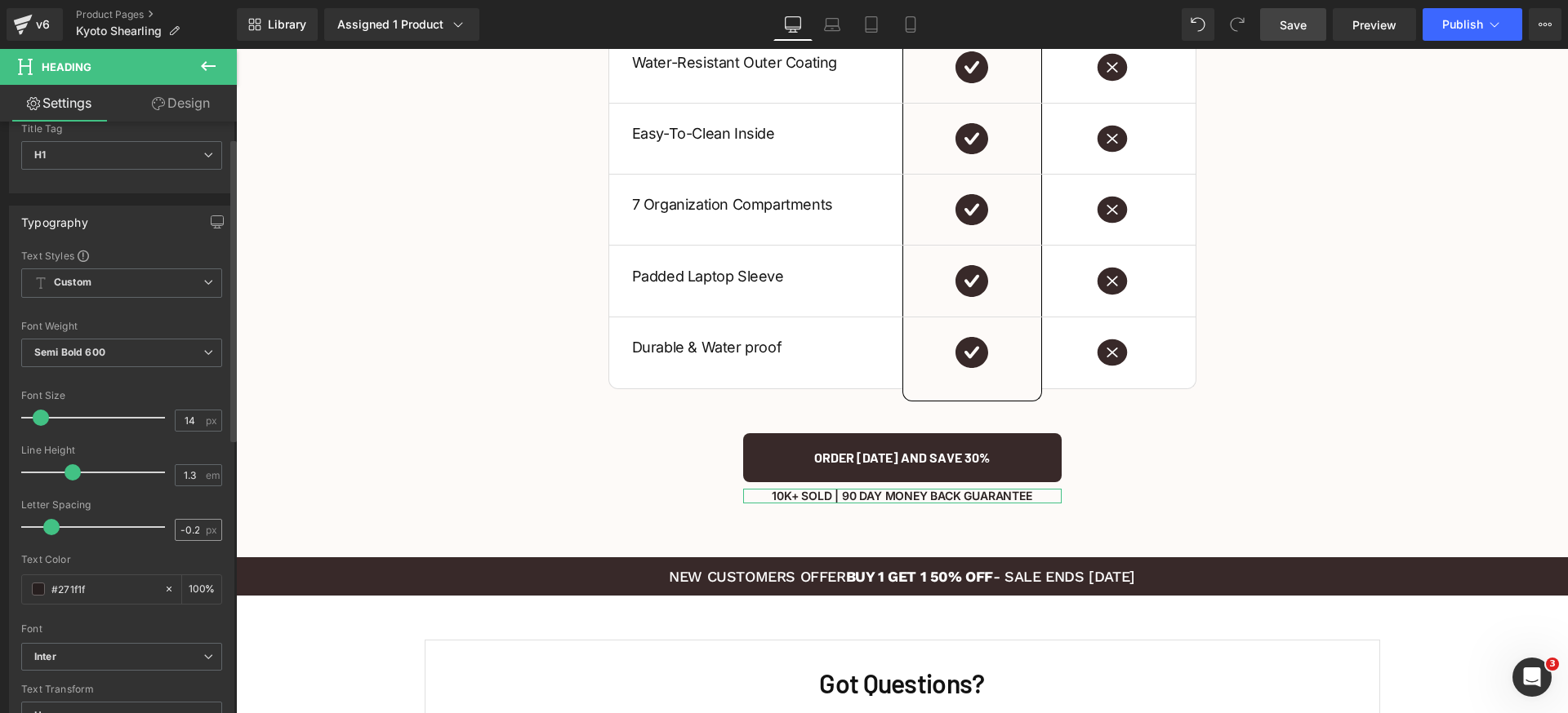
scroll to position [182, 0]
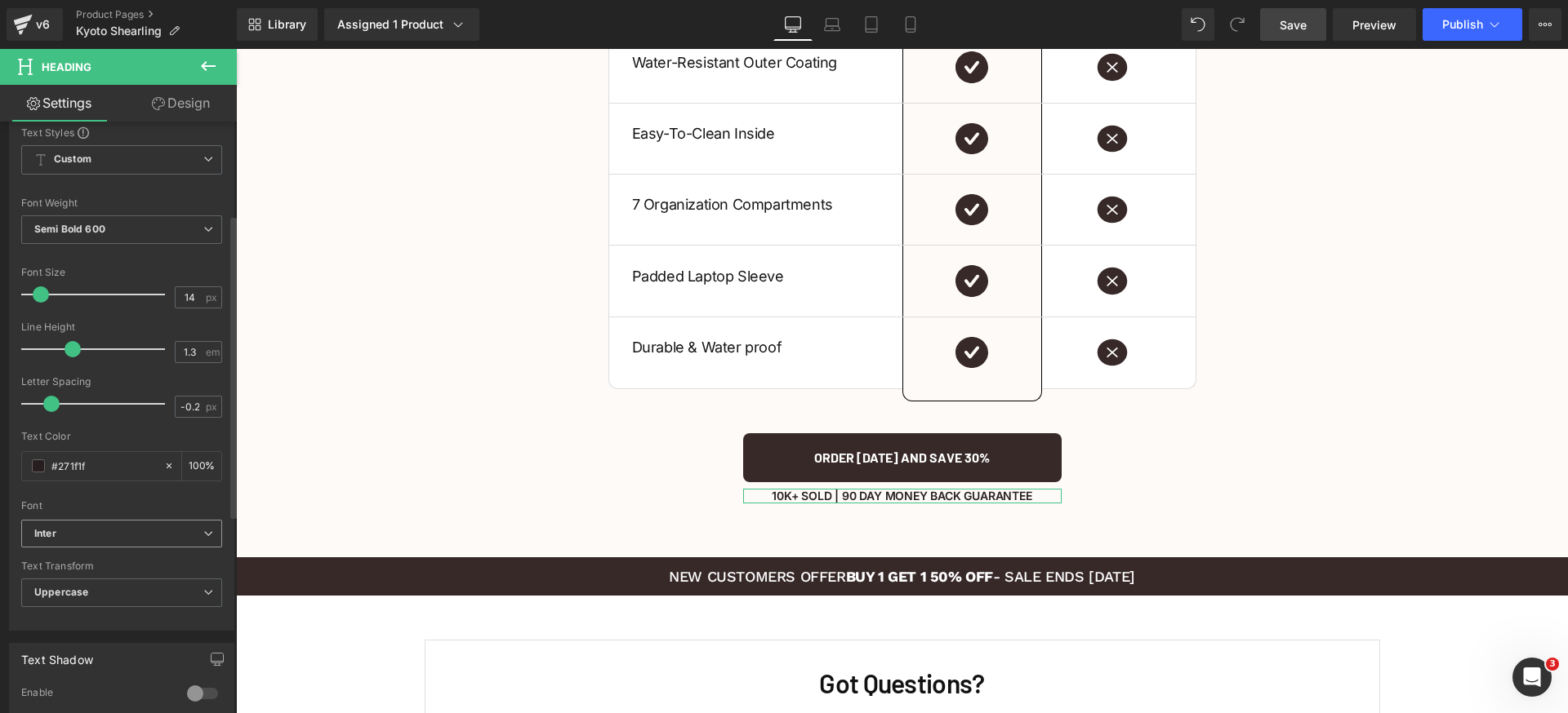
click at [144, 535] on b "Inter" at bounding box center [119, 534] width 169 height 14
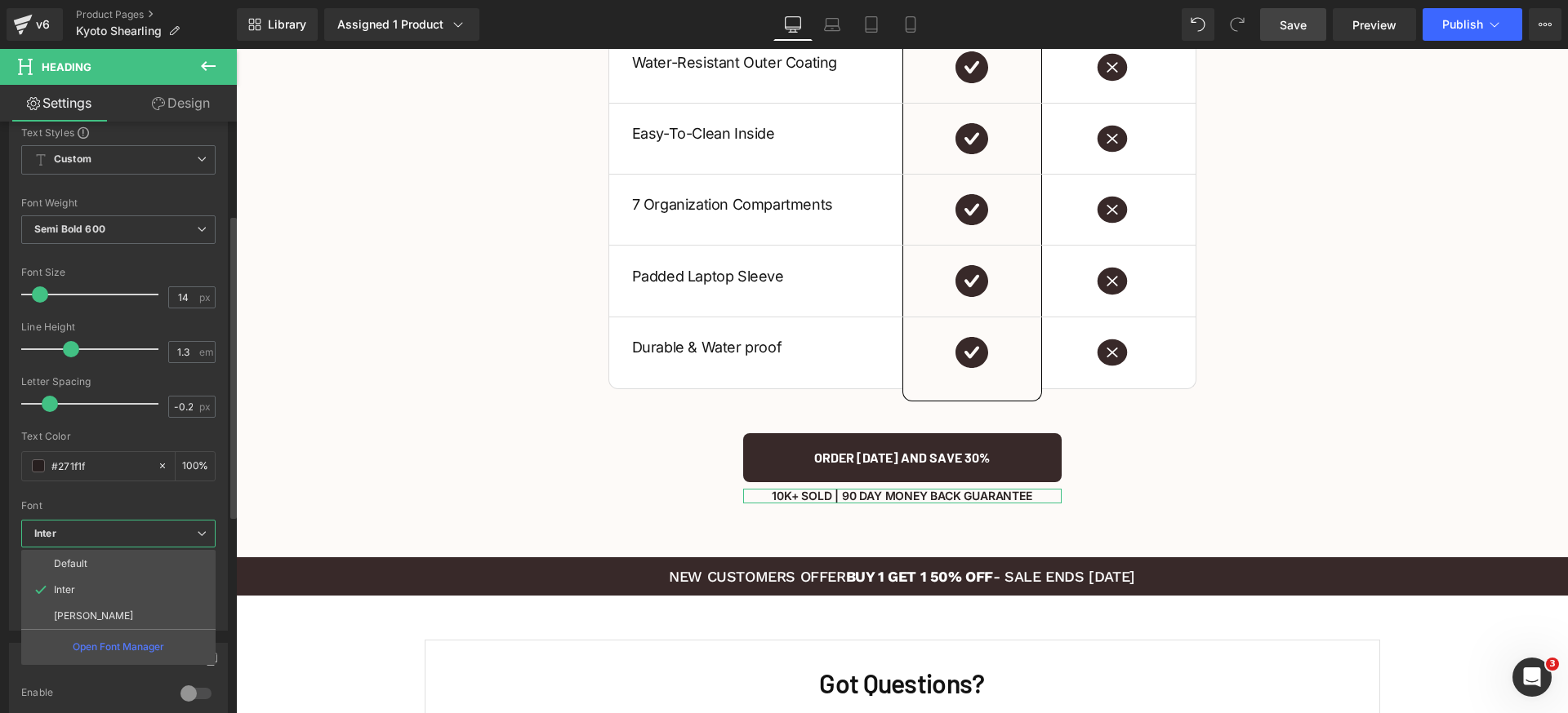
drag, startPoint x: 97, startPoint y: 613, endPoint x: 116, endPoint y: 587, distance: 32.2
click at [97, 611] on li "[PERSON_NAME]" at bounding box center [119, 616] width 195 height 26
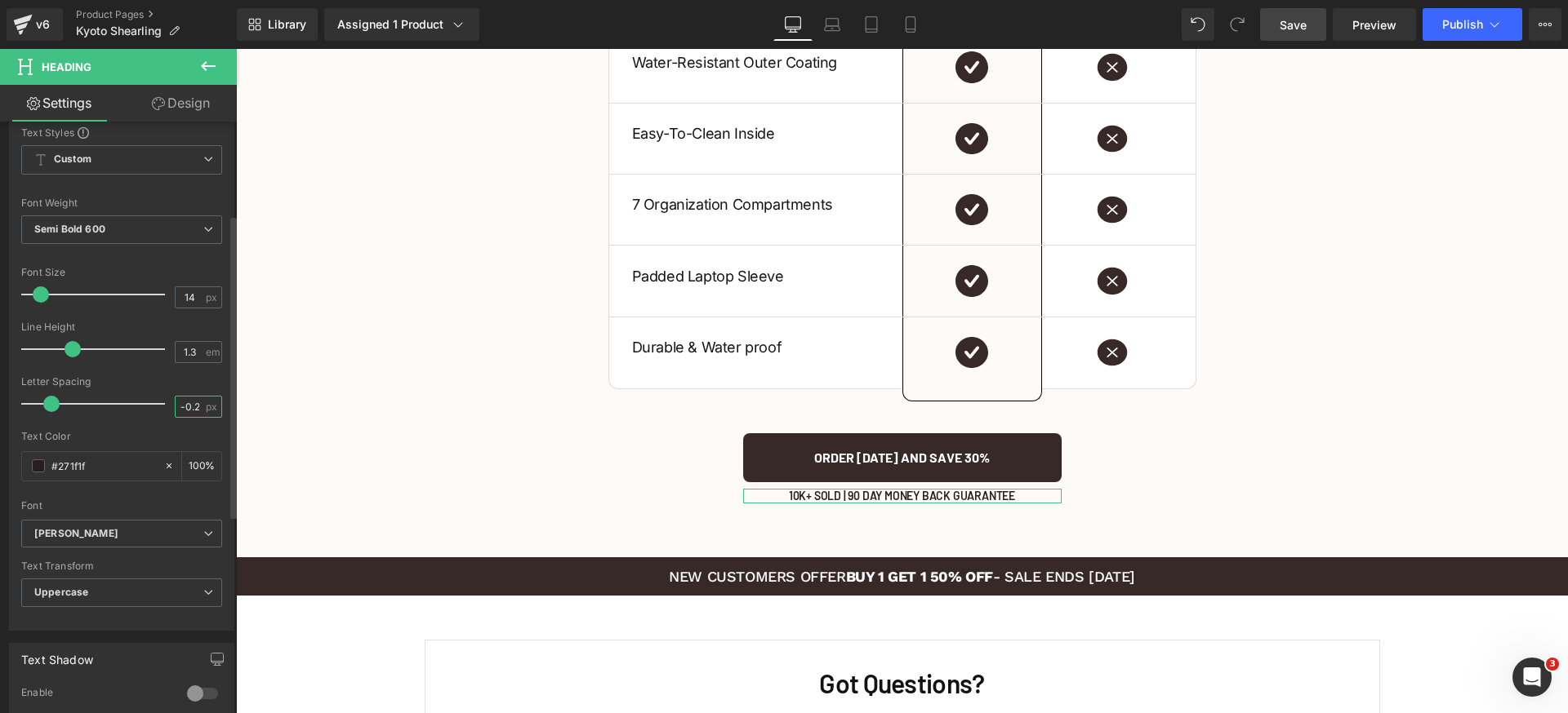
click at [188, 413] on input "-0.2" at bounding box center [190, 407] width 28 height 21
type input "0"
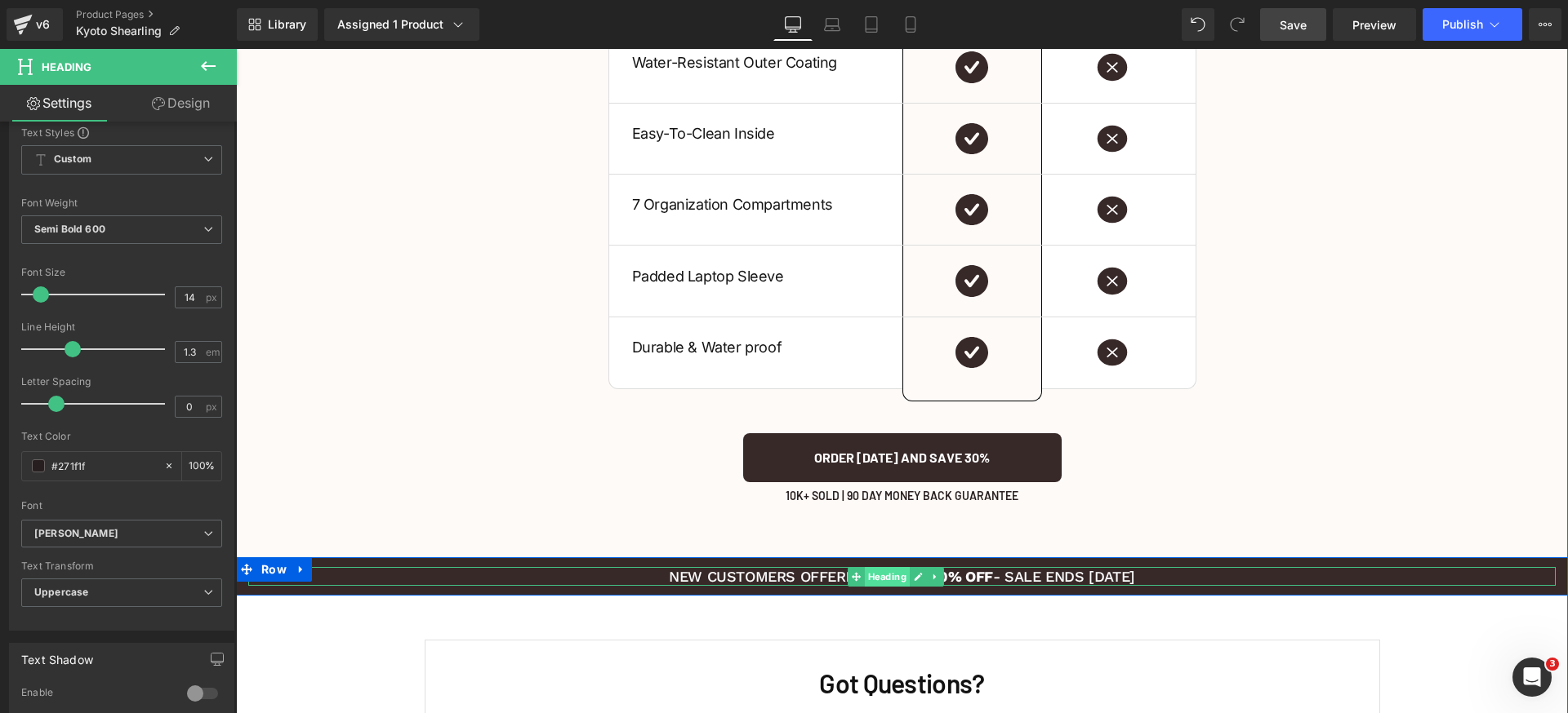
click at [872, 567] on span "Heading" at bounding box center [888, 577] width 45 height 20
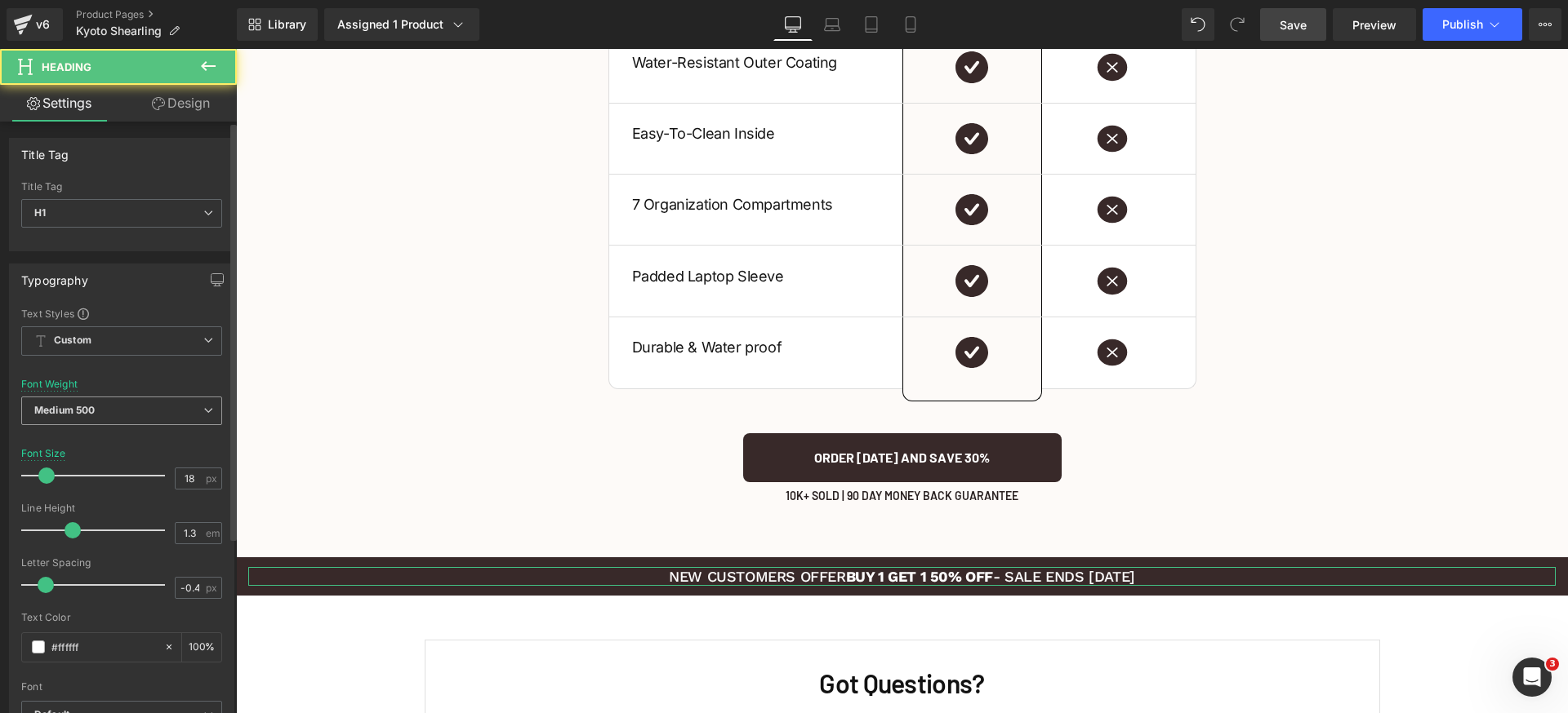
click at [176, 415] on span "Medium 500" at bounding box center [121, 411] width 200 height 28
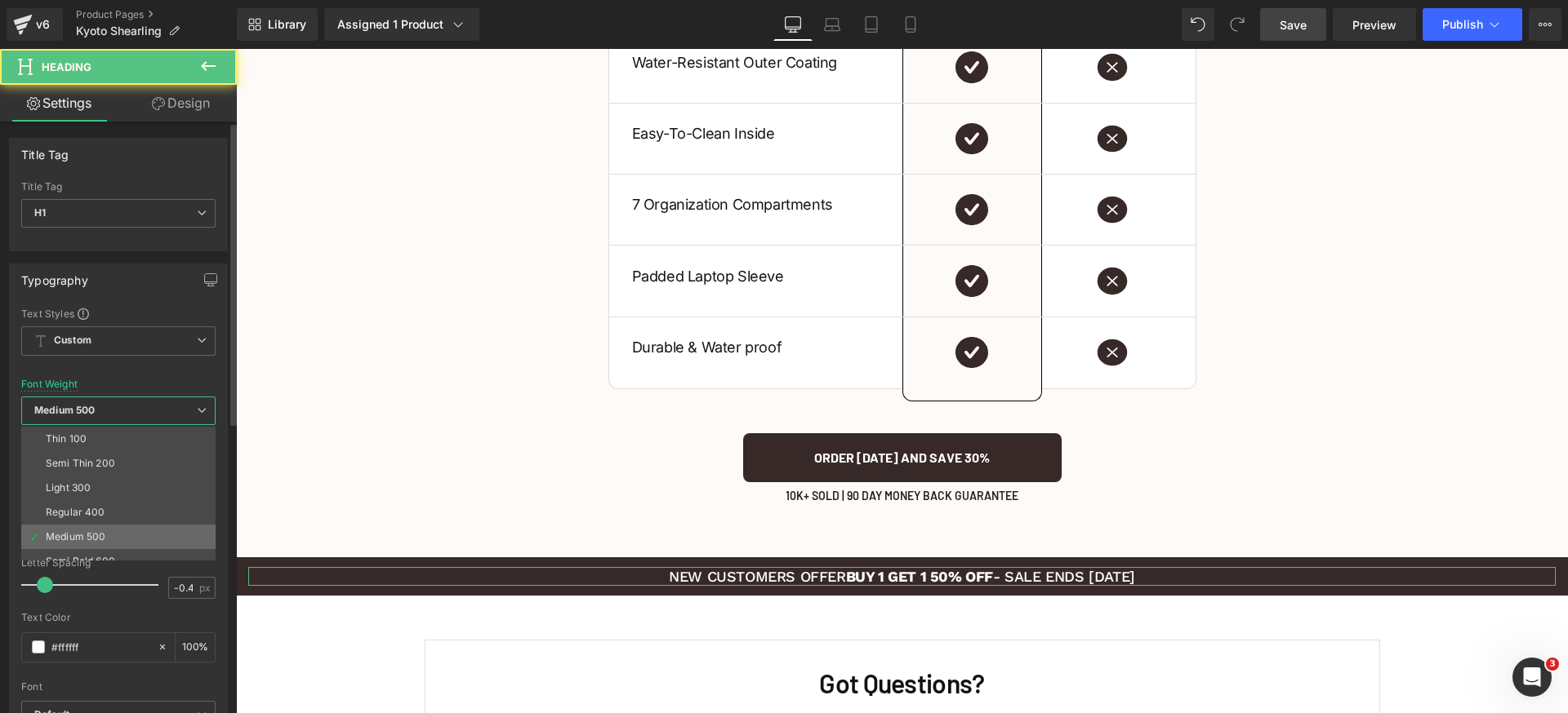
scroll to position [65, 0]
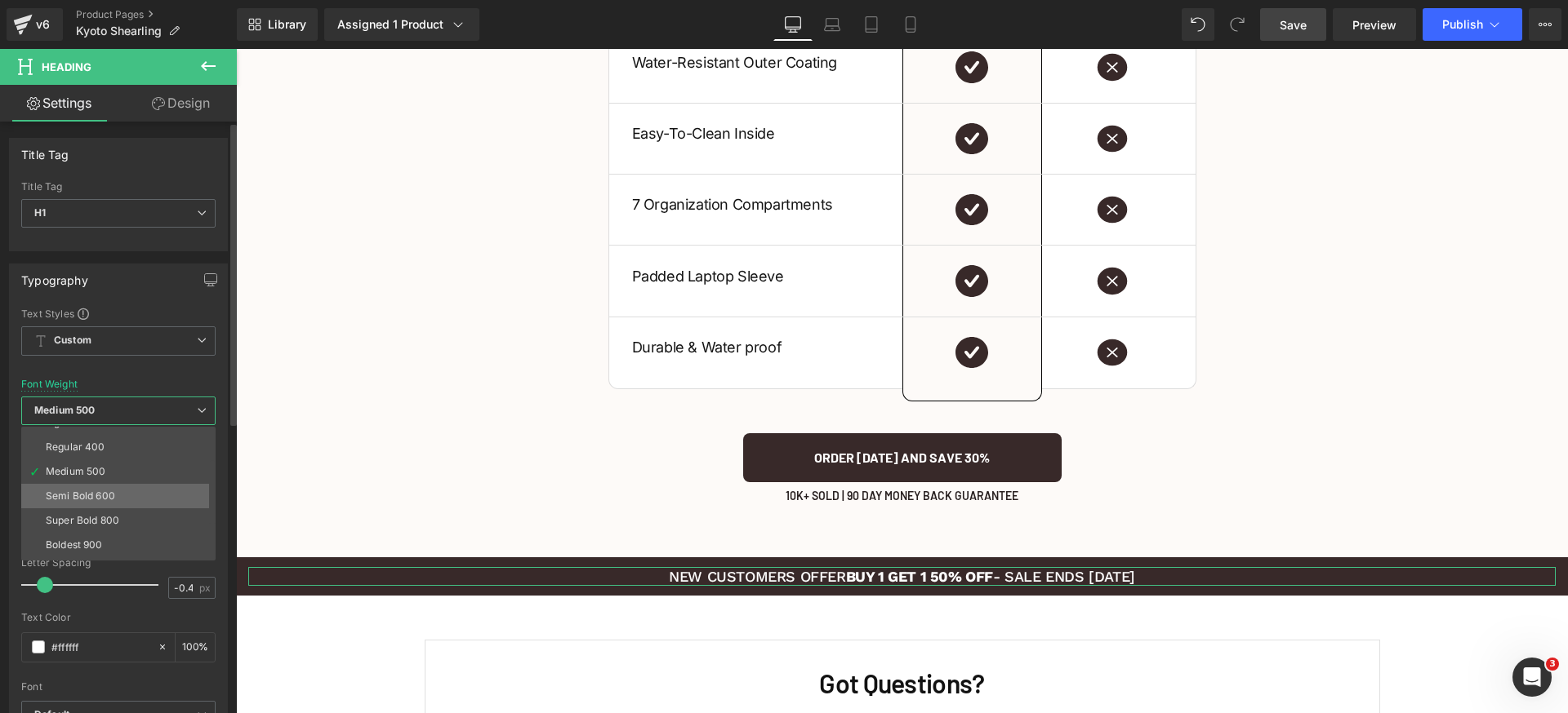
click at [122, 499] on li "Semi Bold 600" at bounding box center [122, 497] width 201 height 24
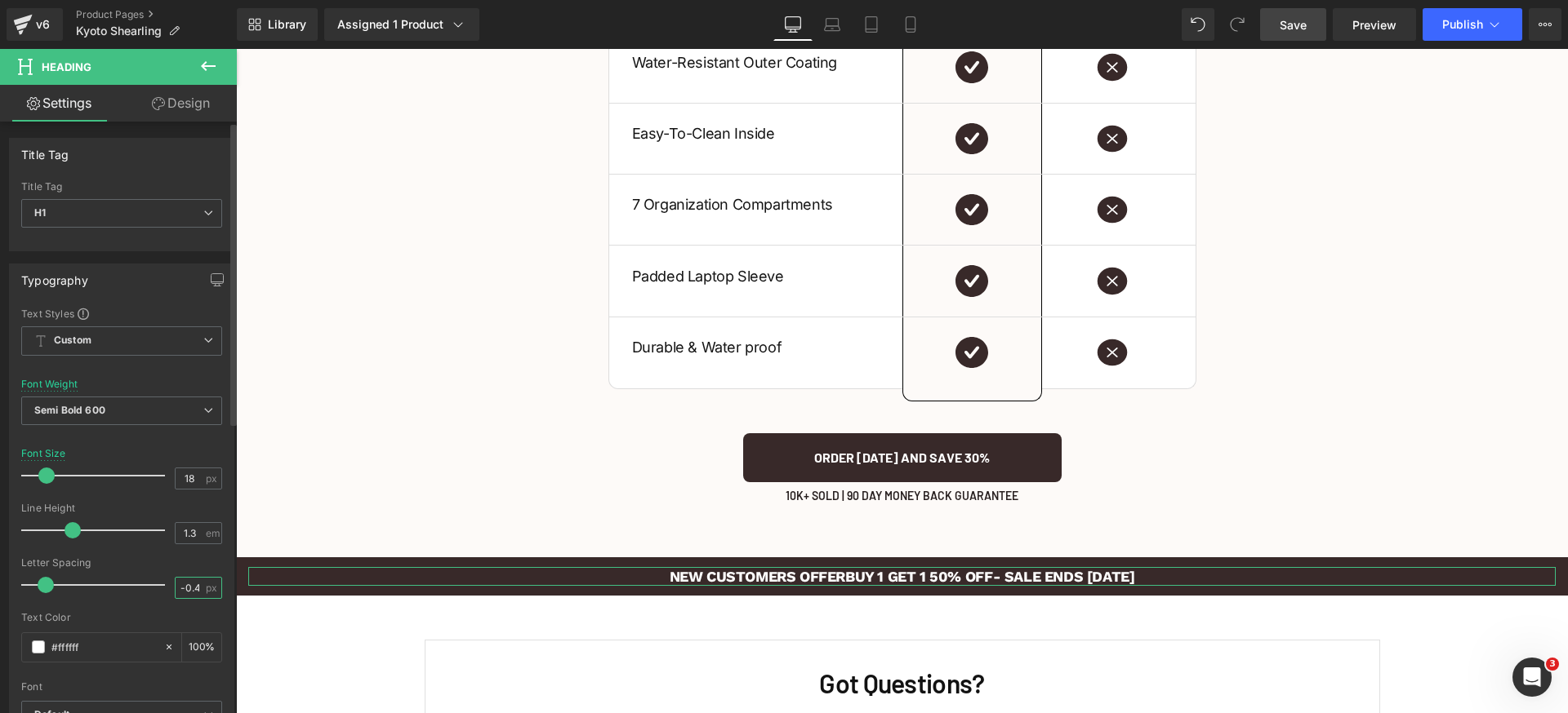
click at [194, 580] on input "-0.4" at bounding box center [190, 588] width 28 height 21
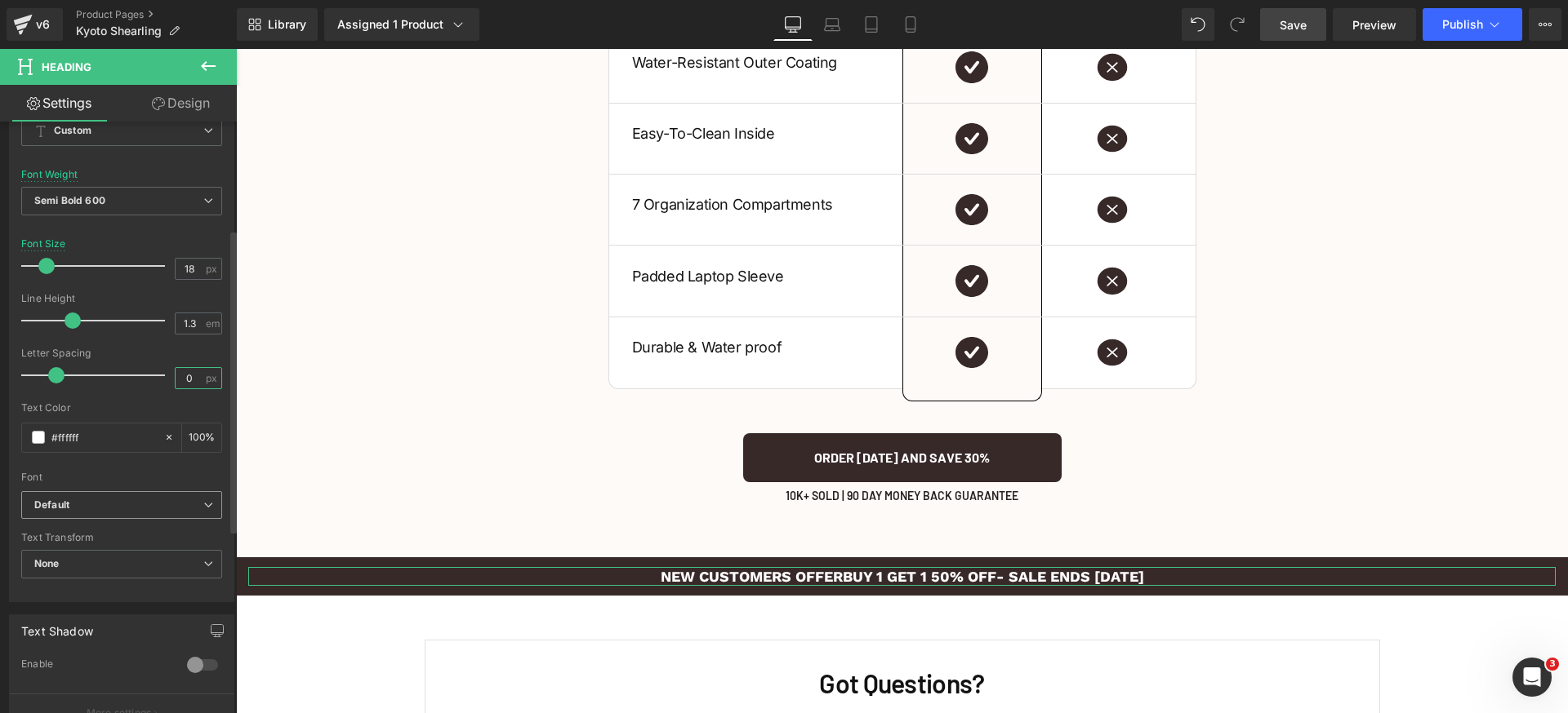
type input "0"
click at [110, 509] on b "Default" at bounding box center [119, 505] width 169 height 14
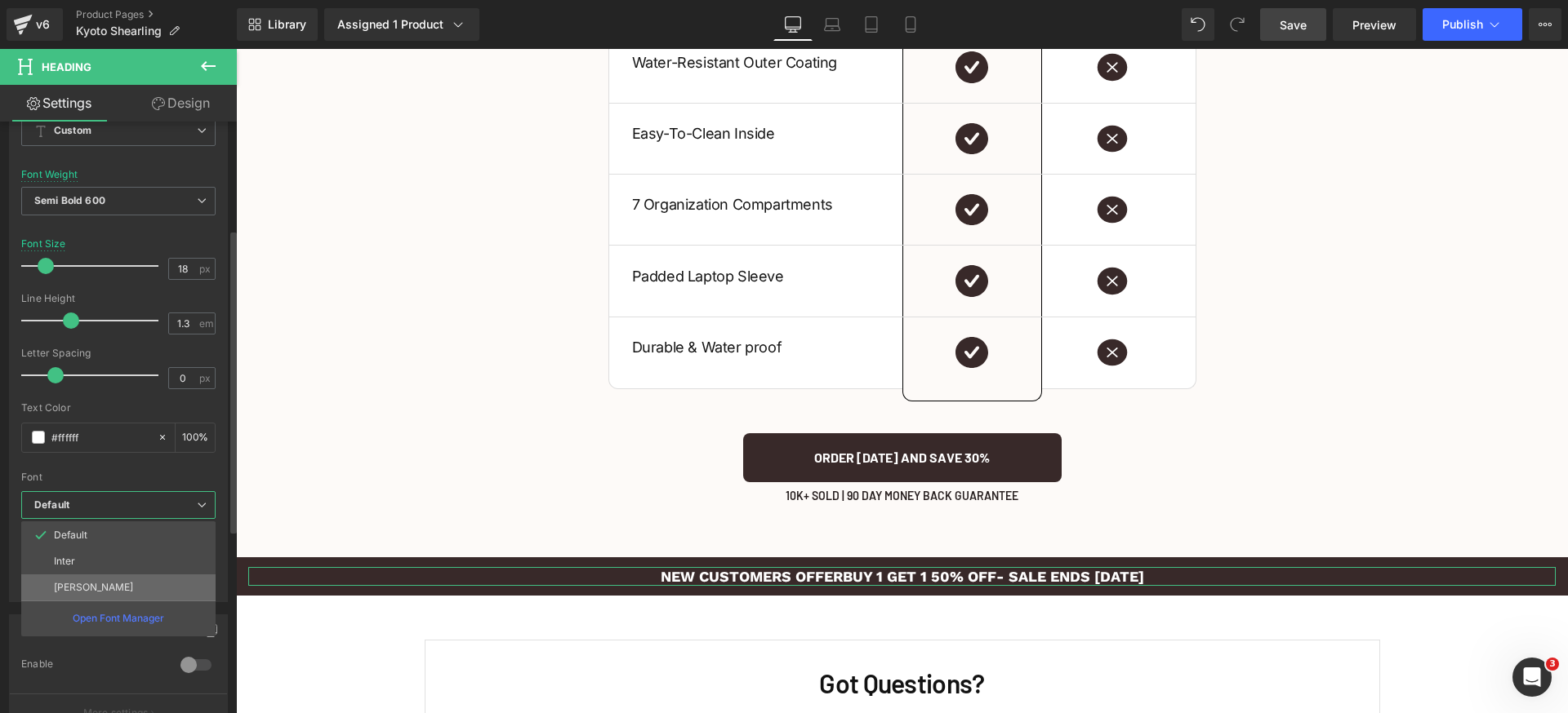
click at [120, 589] on li "[PERSON_NAME]" at bounding box center [119, 588] width 195 height 26
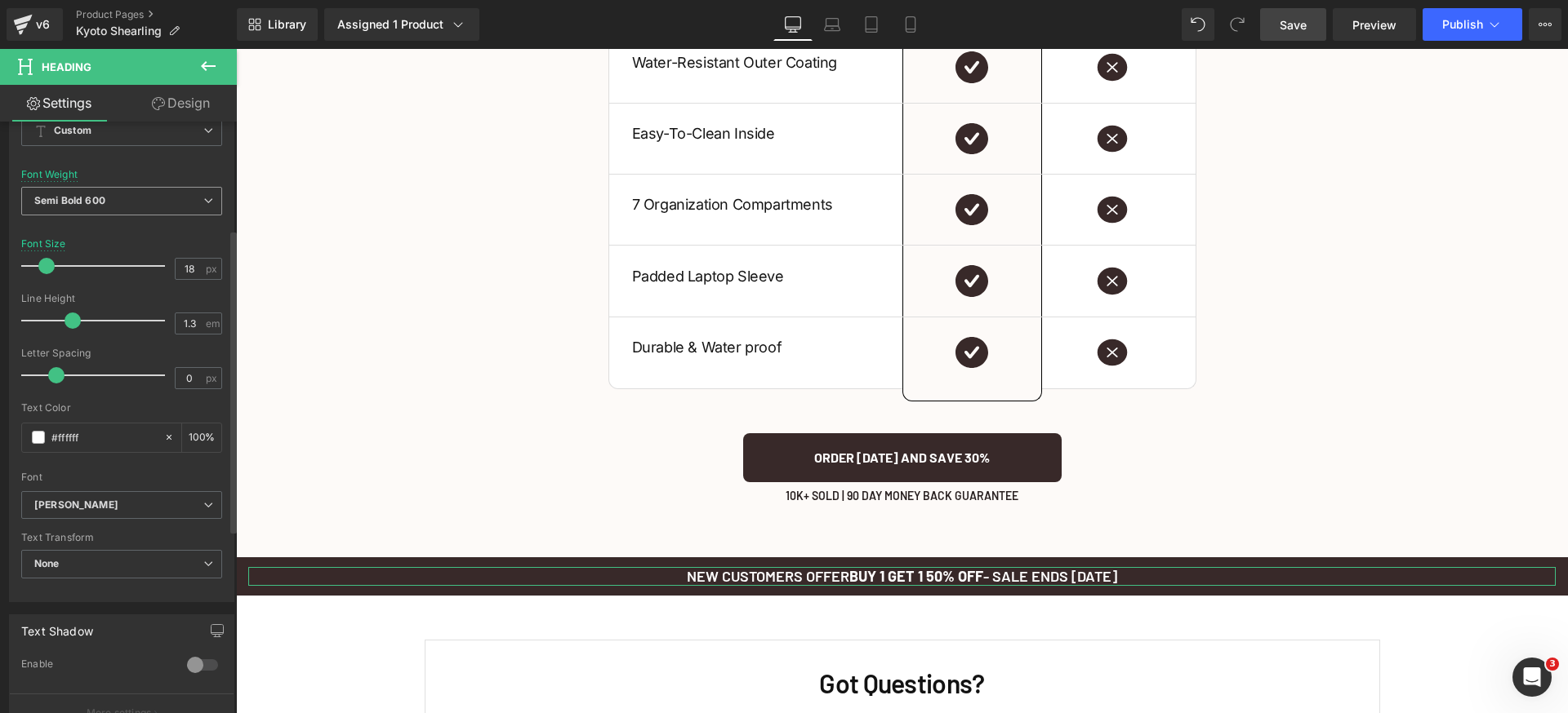
click at [137, 195] on span "Semi Bold 600" at bounding box center [121, 201] width 200 height 28
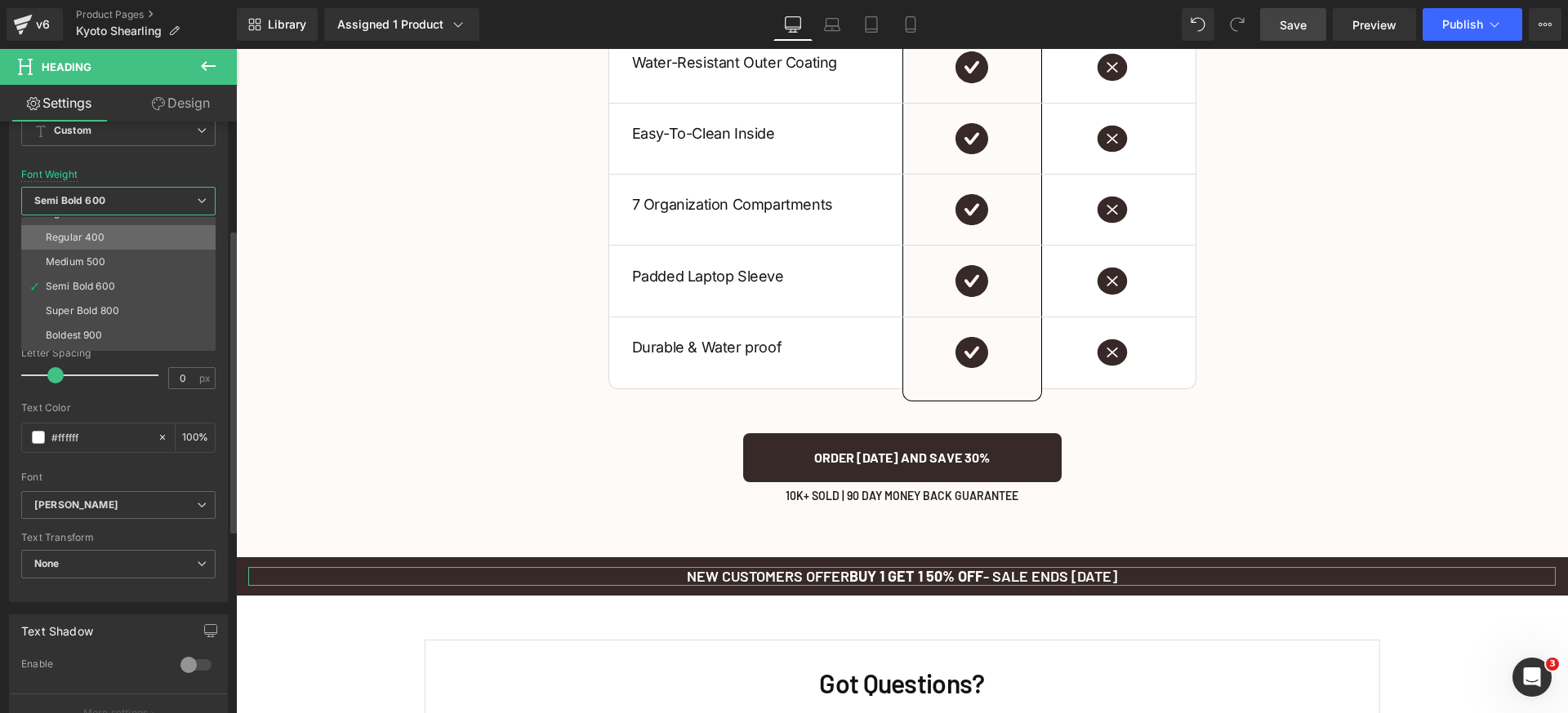
click at [121, 242] on li "Regular 400" at bounding box center [122, 237] width 201 height 24
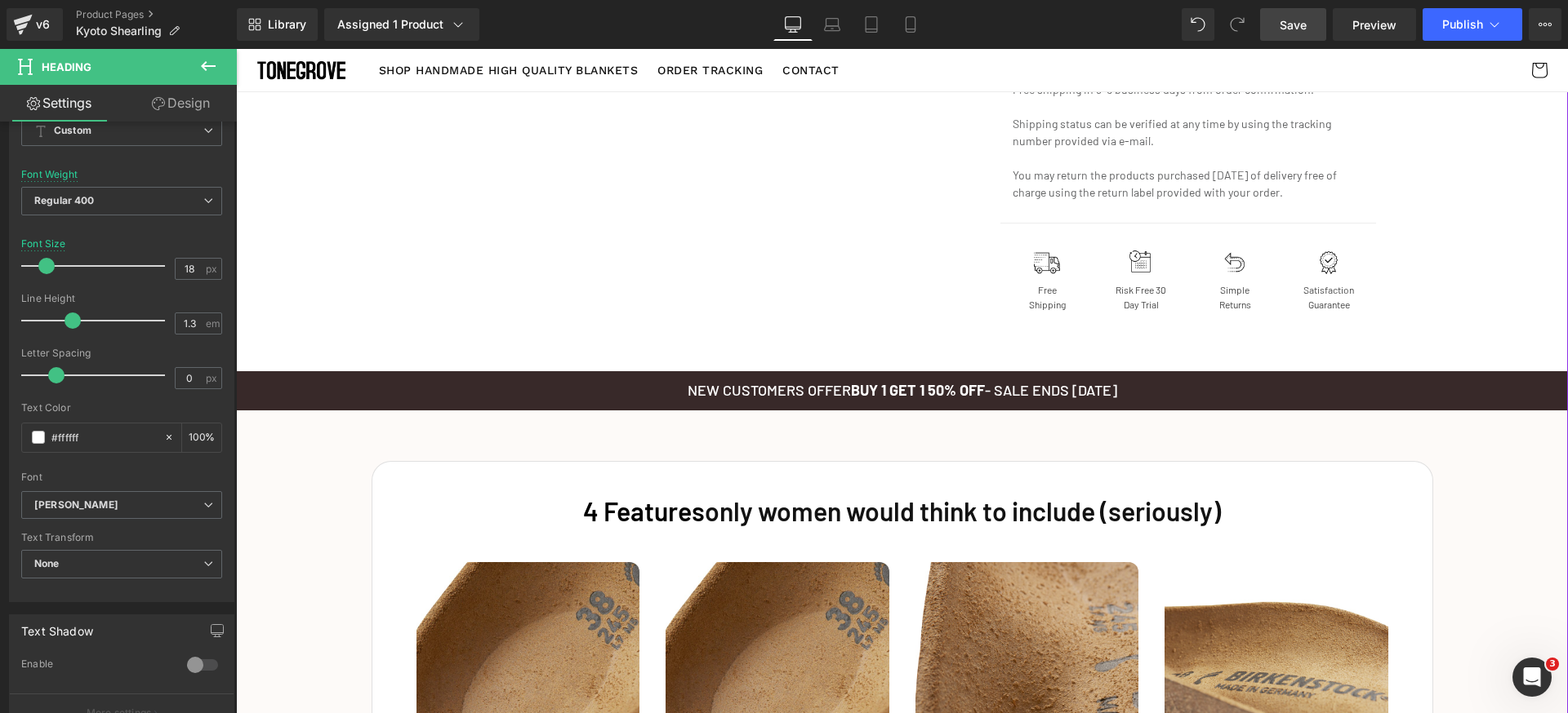
scroll to position [1466, 0]
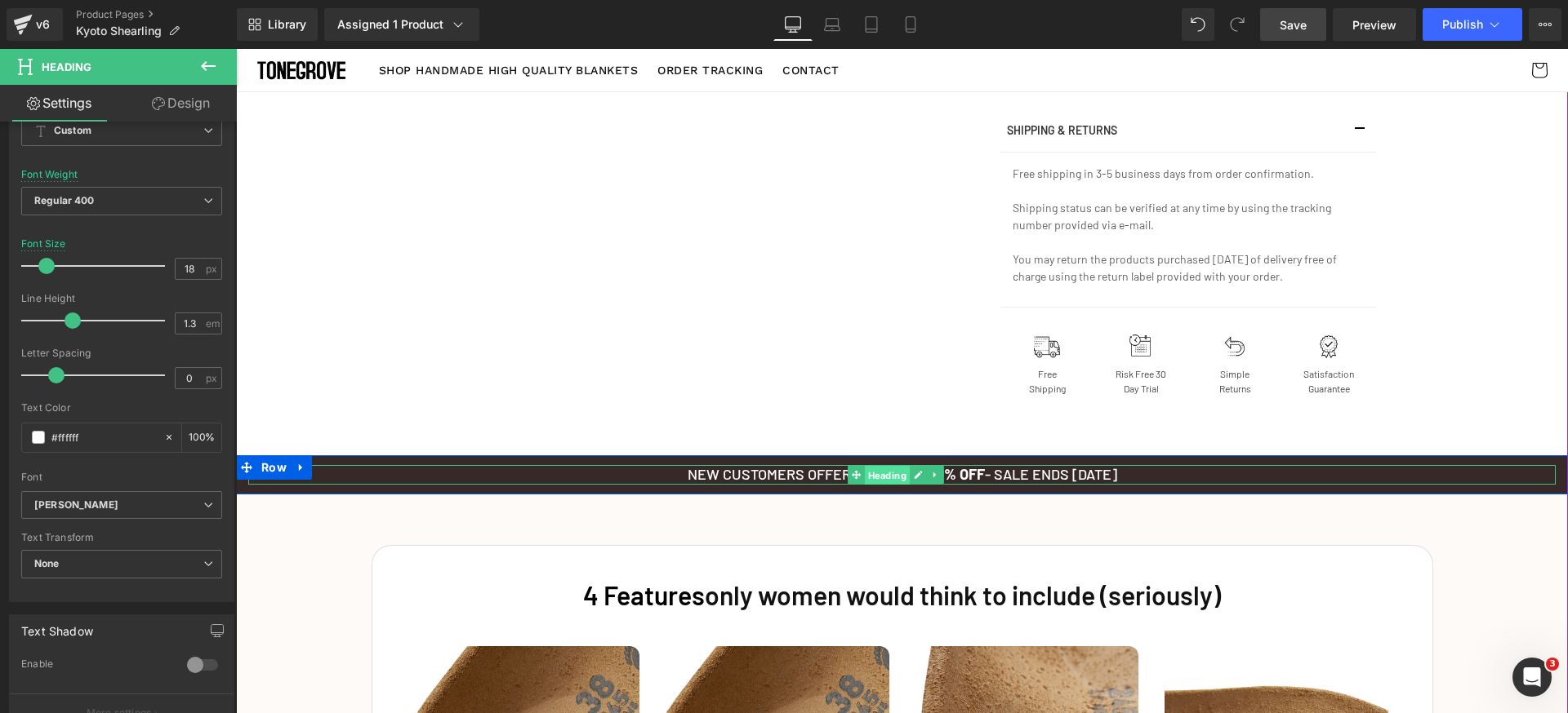
click at [873, 478] on span "Heading" at bounding box center [888, 475] width 45 height 20
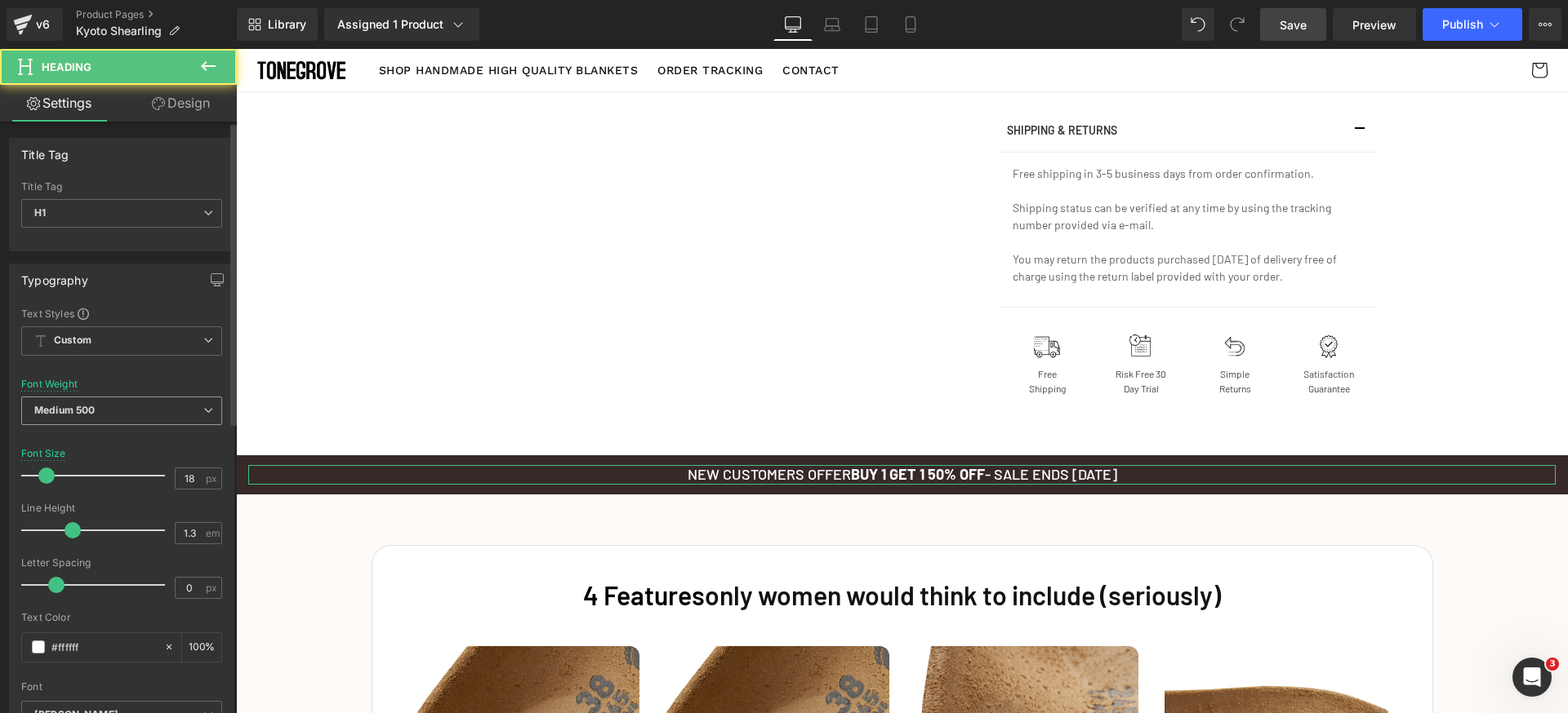
click at [126, 403] on span "Medium 500" at bounding box center [121, 411] width 200 height 28
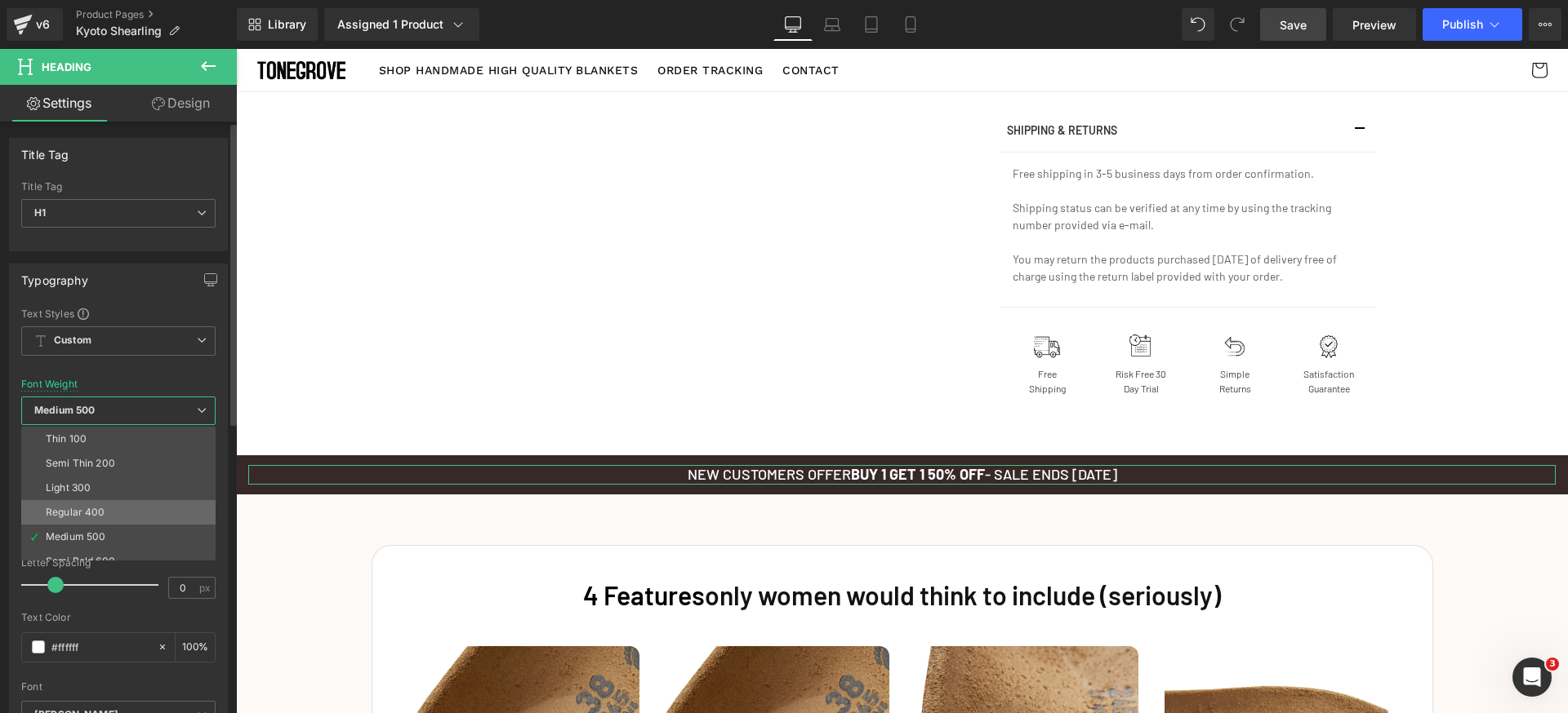
click at [95, 510] on div "Regular 400" at bounding box center [75, 513] width 59 height 11
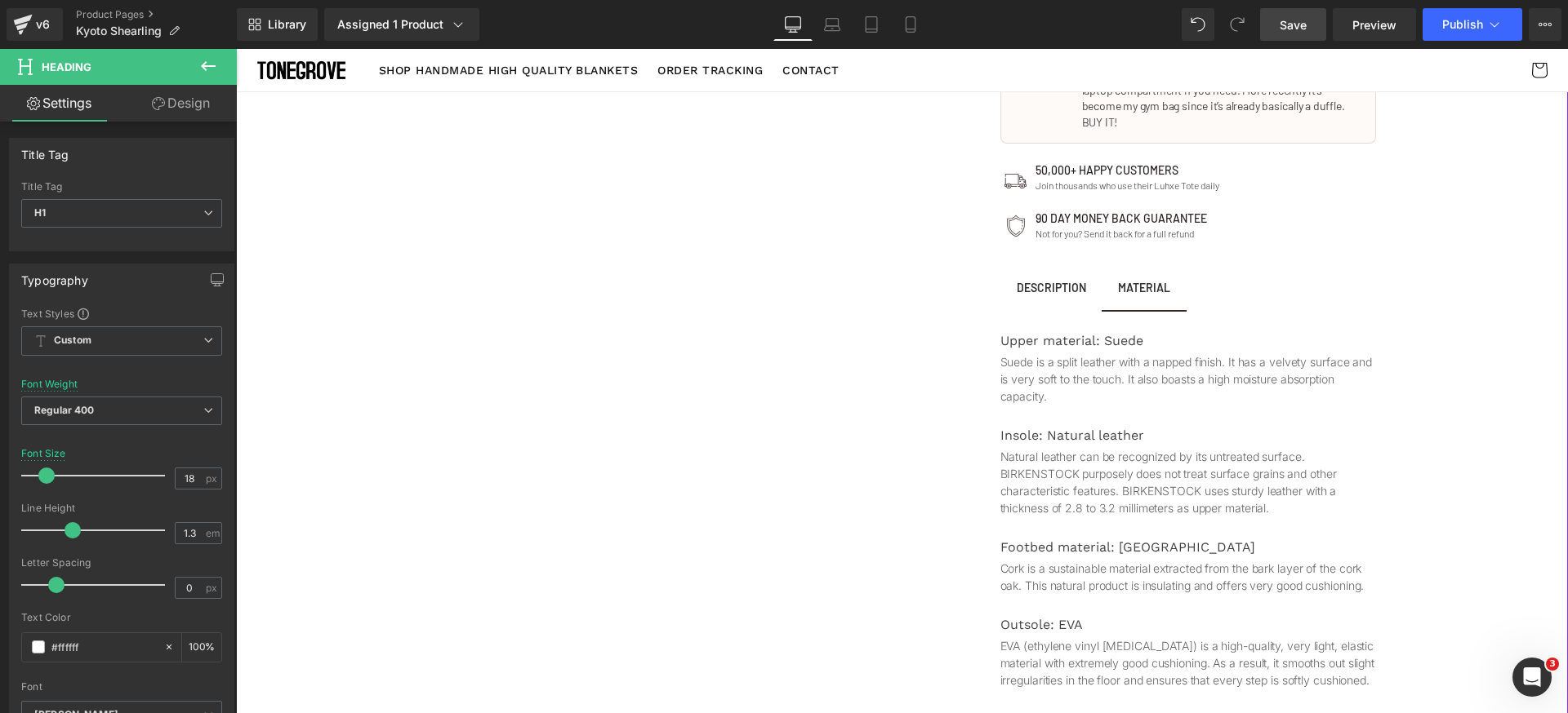
scroll to position [776, 0]
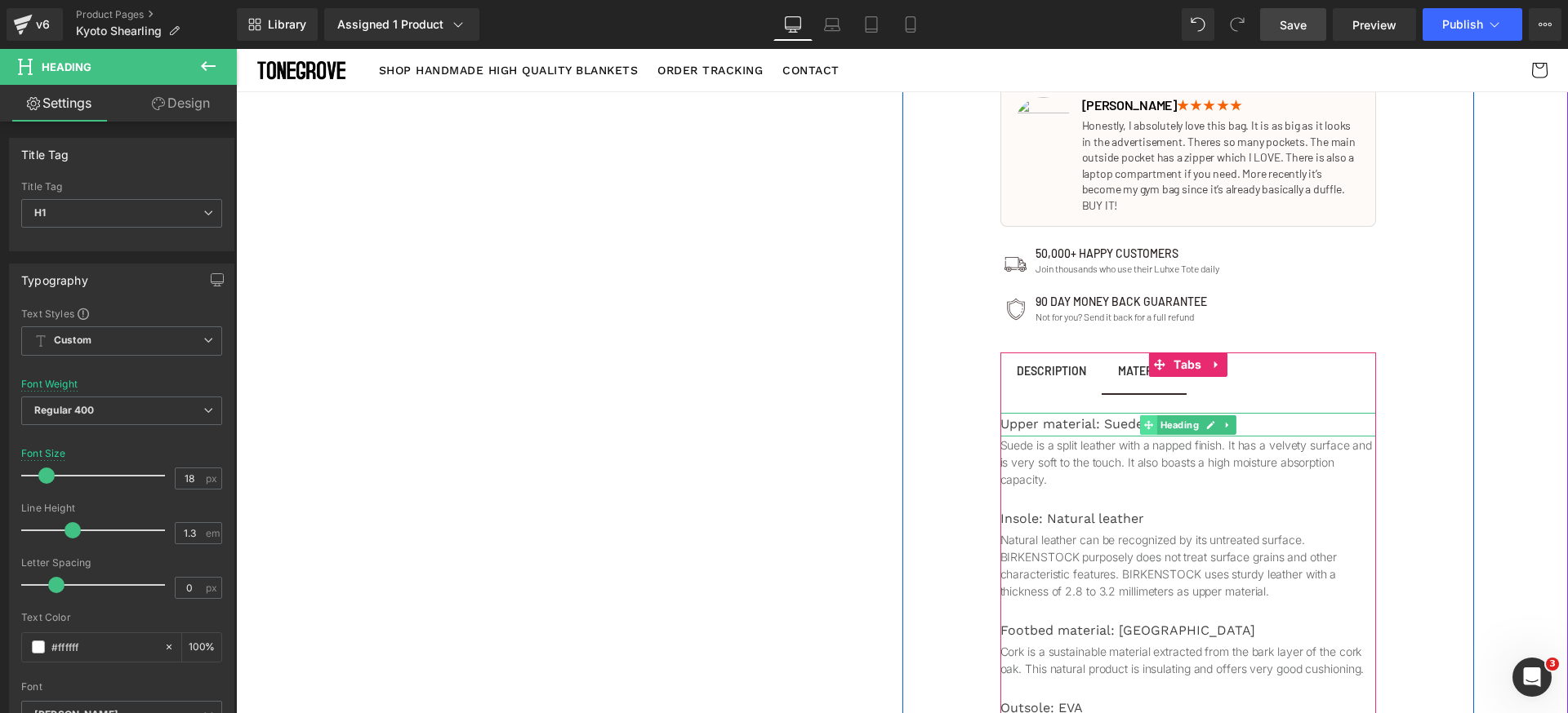
click at [1145, 420] on icon at bounding box center [1148, 425] width 9 height 9
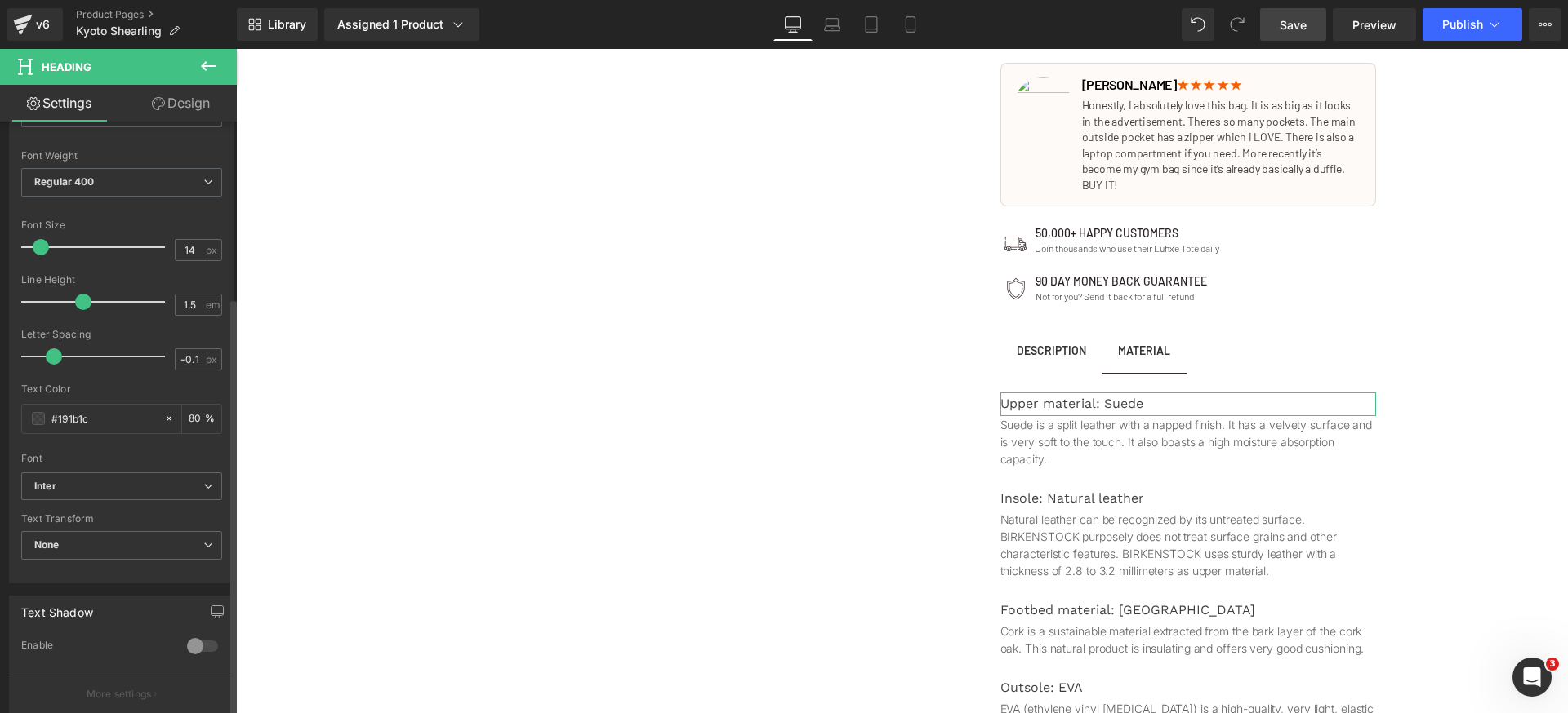
scroll to position [258, 0]
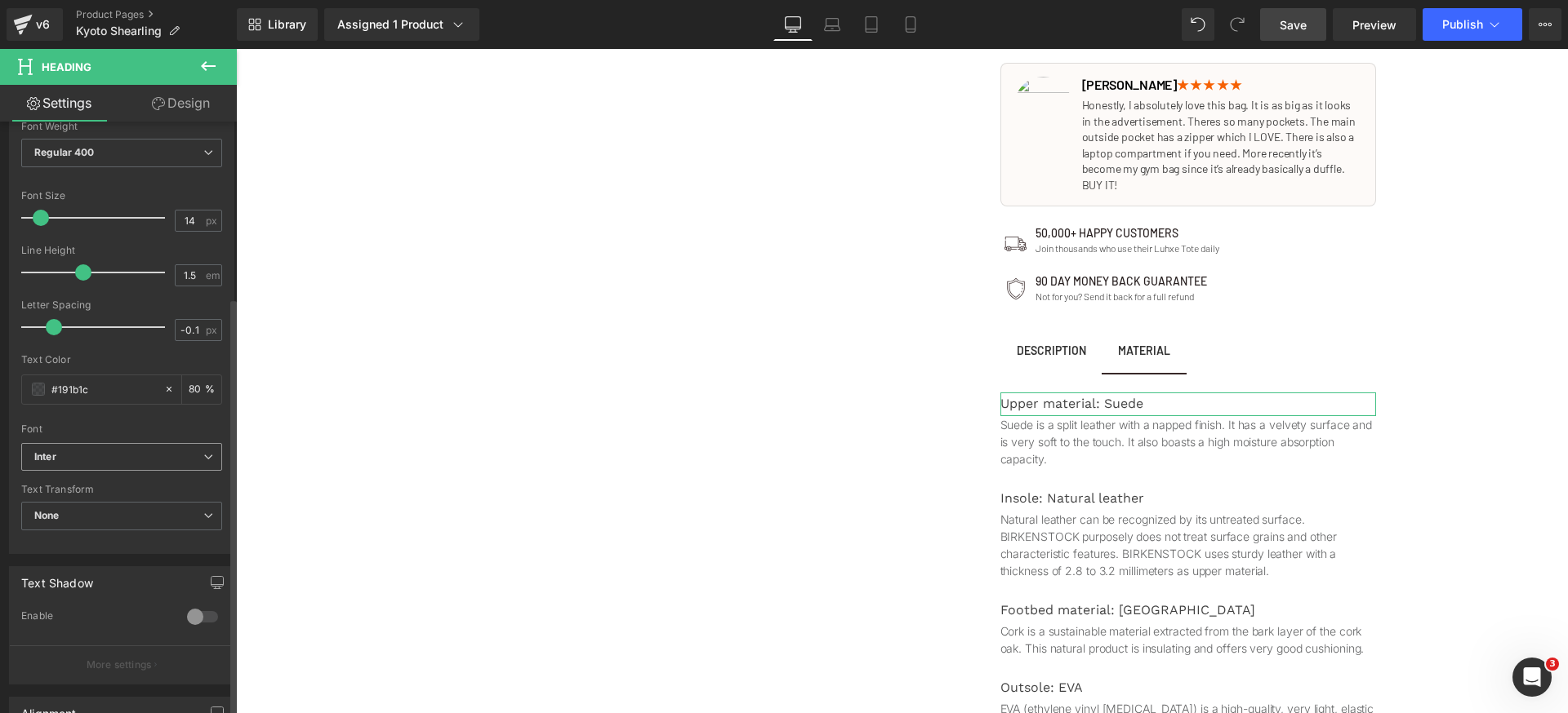
click at [126, 451] on b "Inter" at bounding box center [119, 457] width 169 height 14
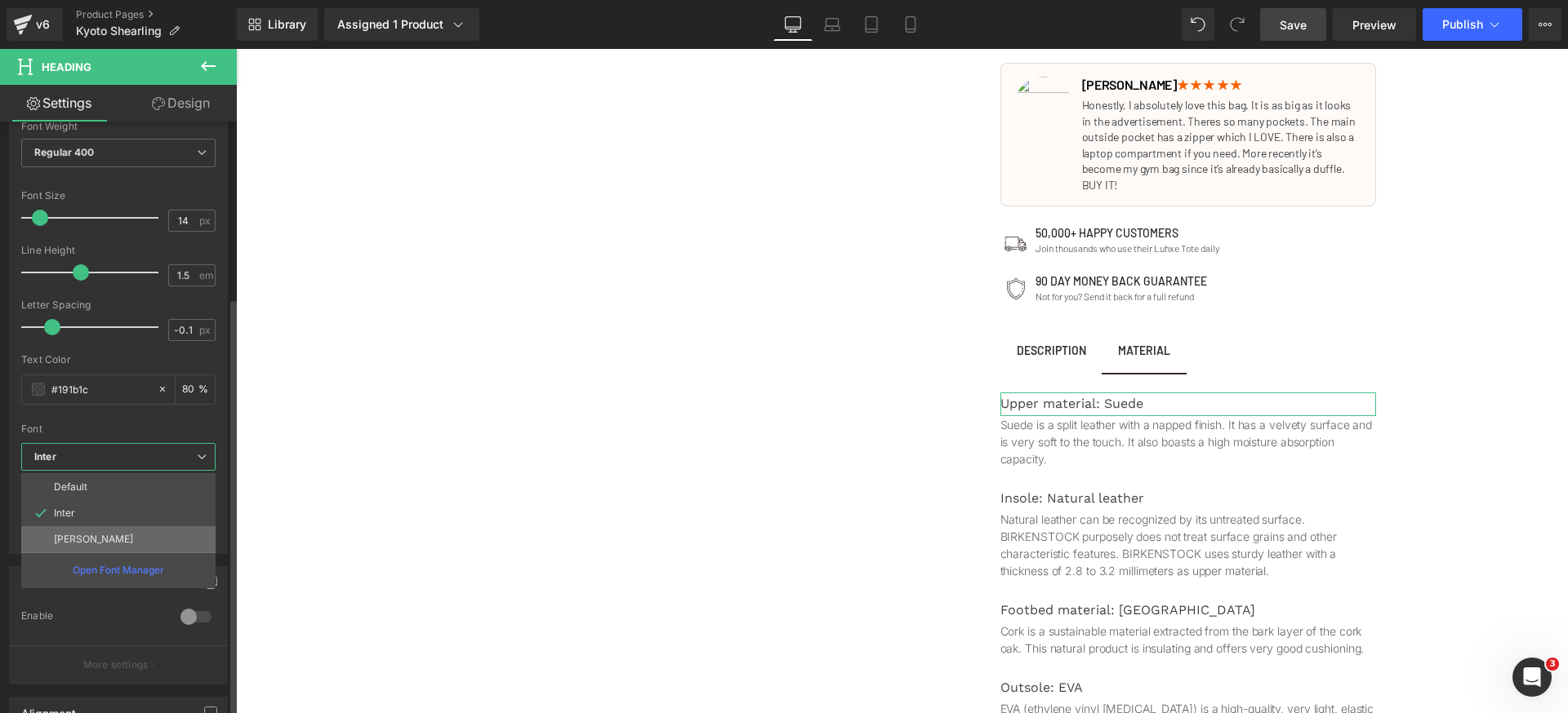
click at [102, 537] on li "[PERSON_NAME]" at bounding box center [119, 540] width 195 height 26
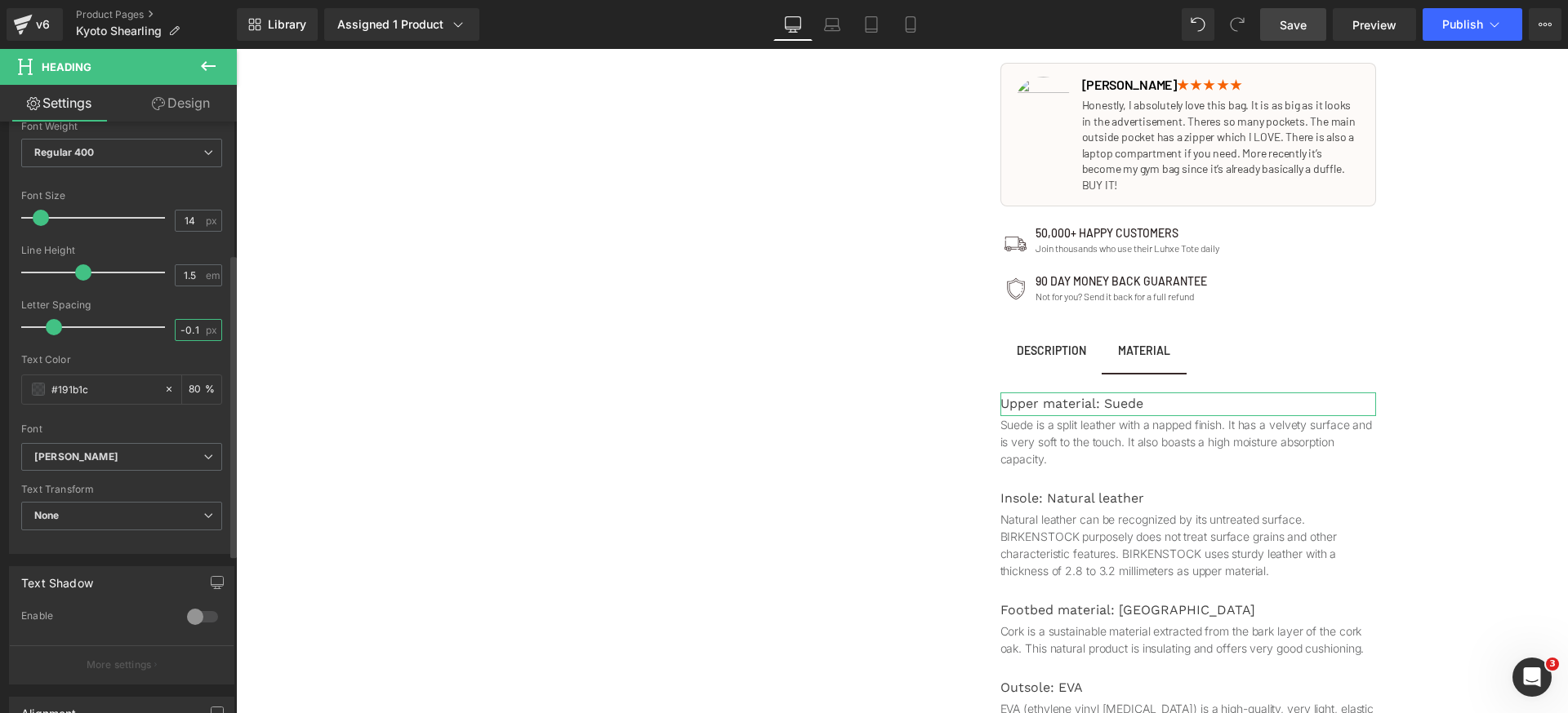
click at [189, 335] on input "-0.1" at bounding box center [190, 330] width 28 height 21
type input "0"
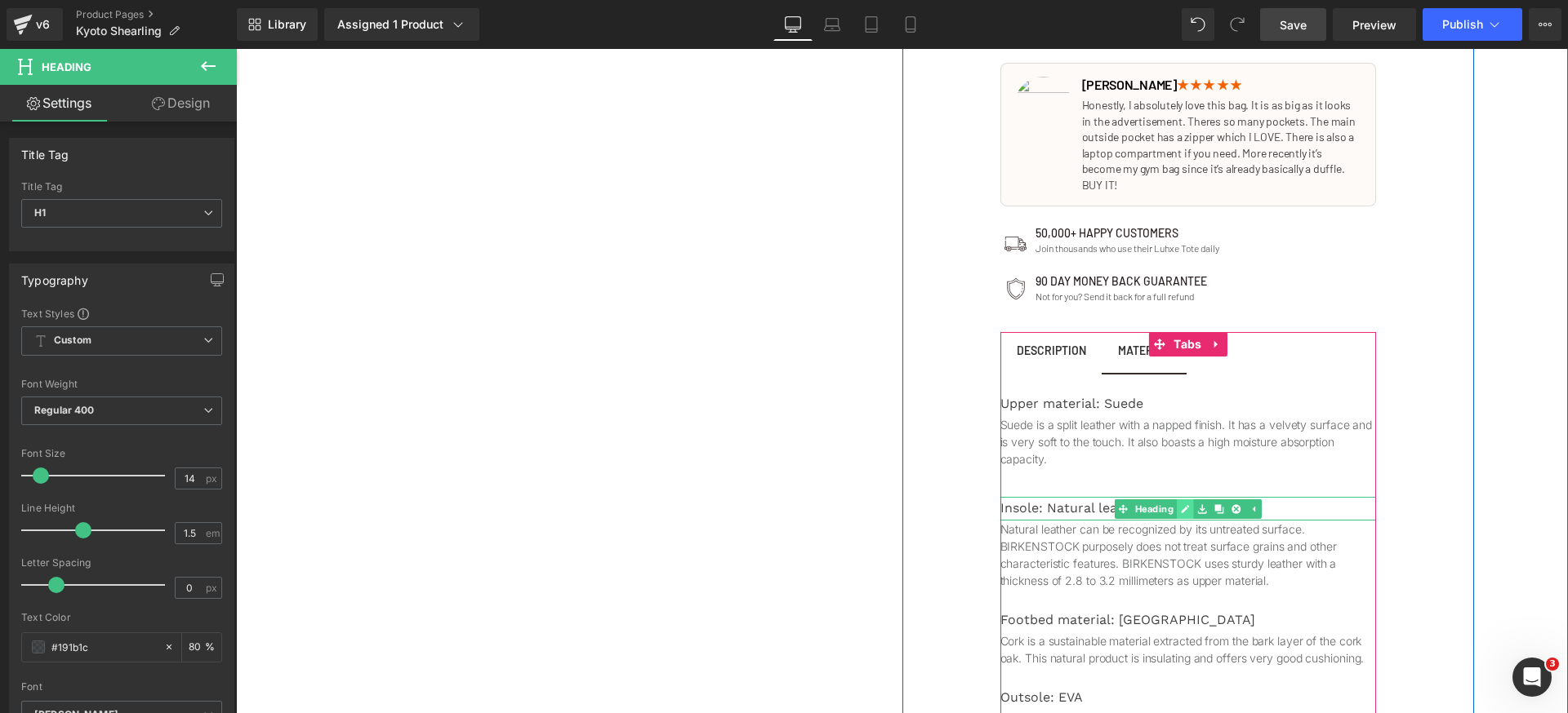
type input "fon"
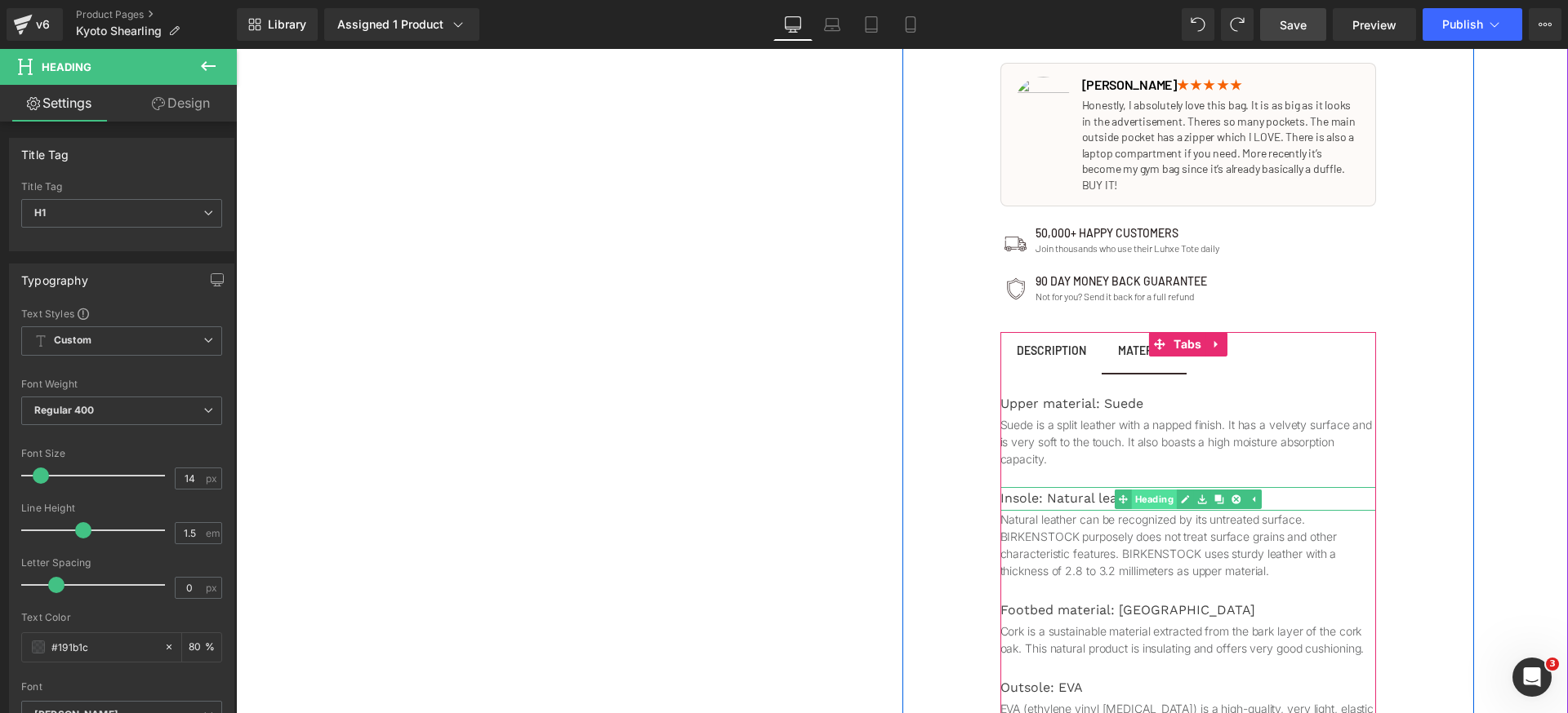
click at [1139, 490] on link "Heading" at bounding box center [1144, 499] width 62 height 20
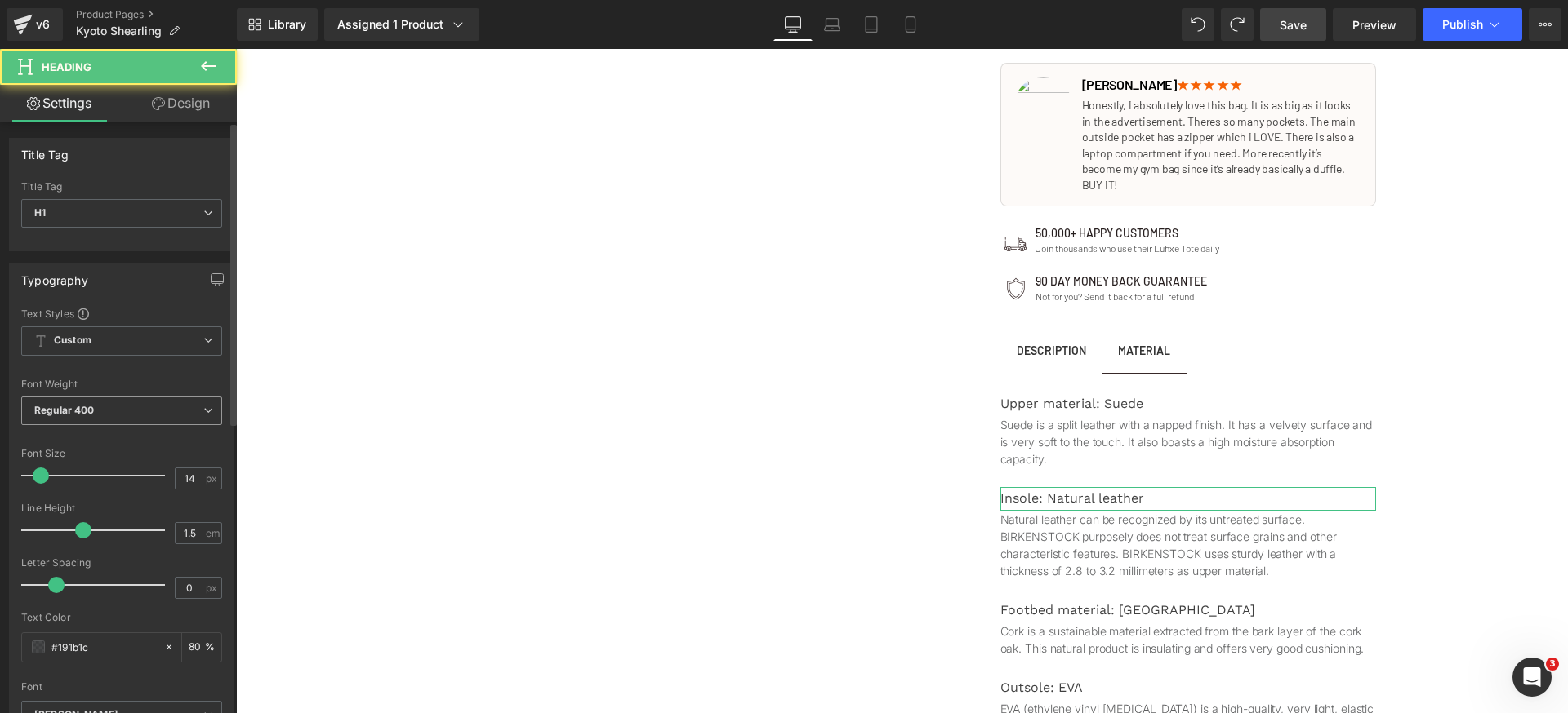
click at [120, 413] on span "Regular 400" at bounding box center [121, 411] width 200 height 28
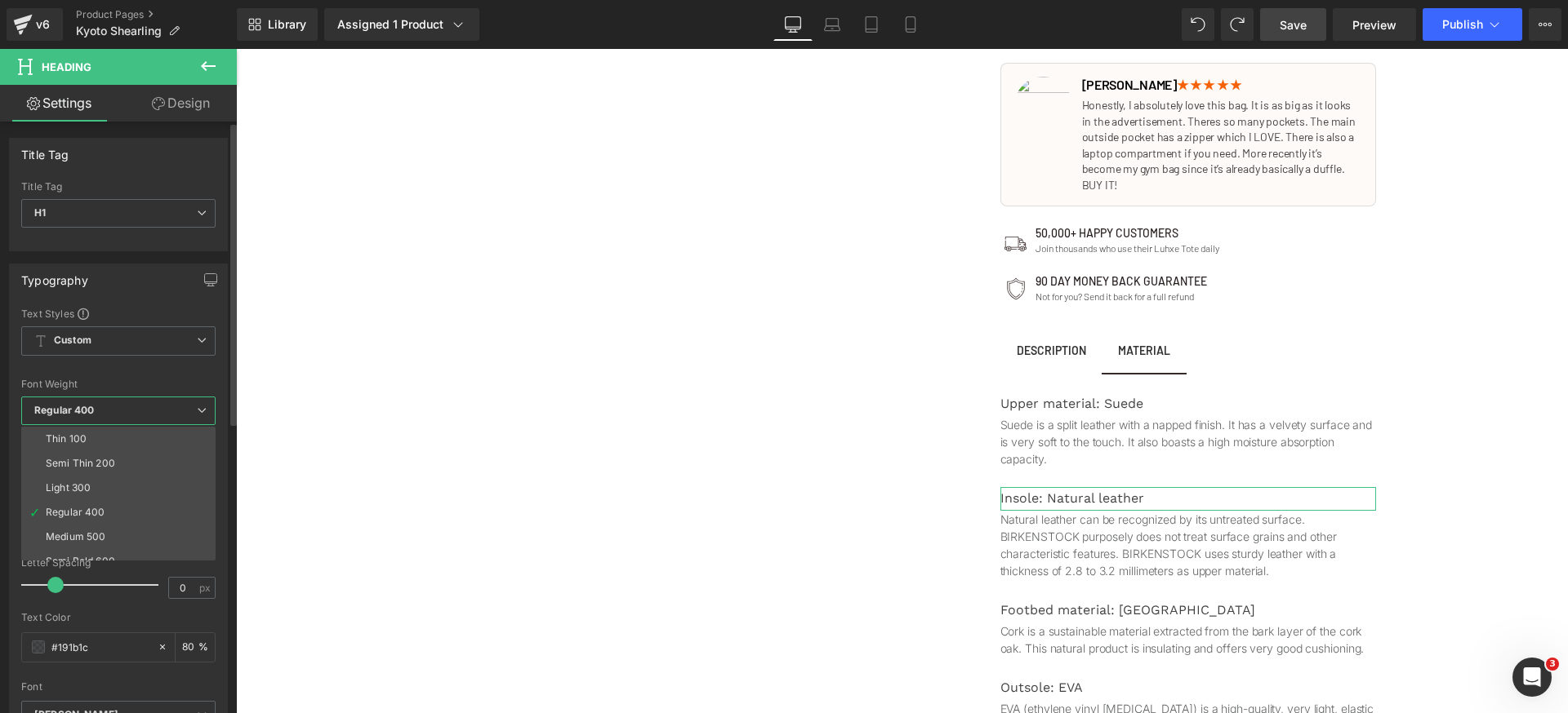
click at [130, 410] on span "Regular 400" at bounding box center [119, 411] width 195 height 28
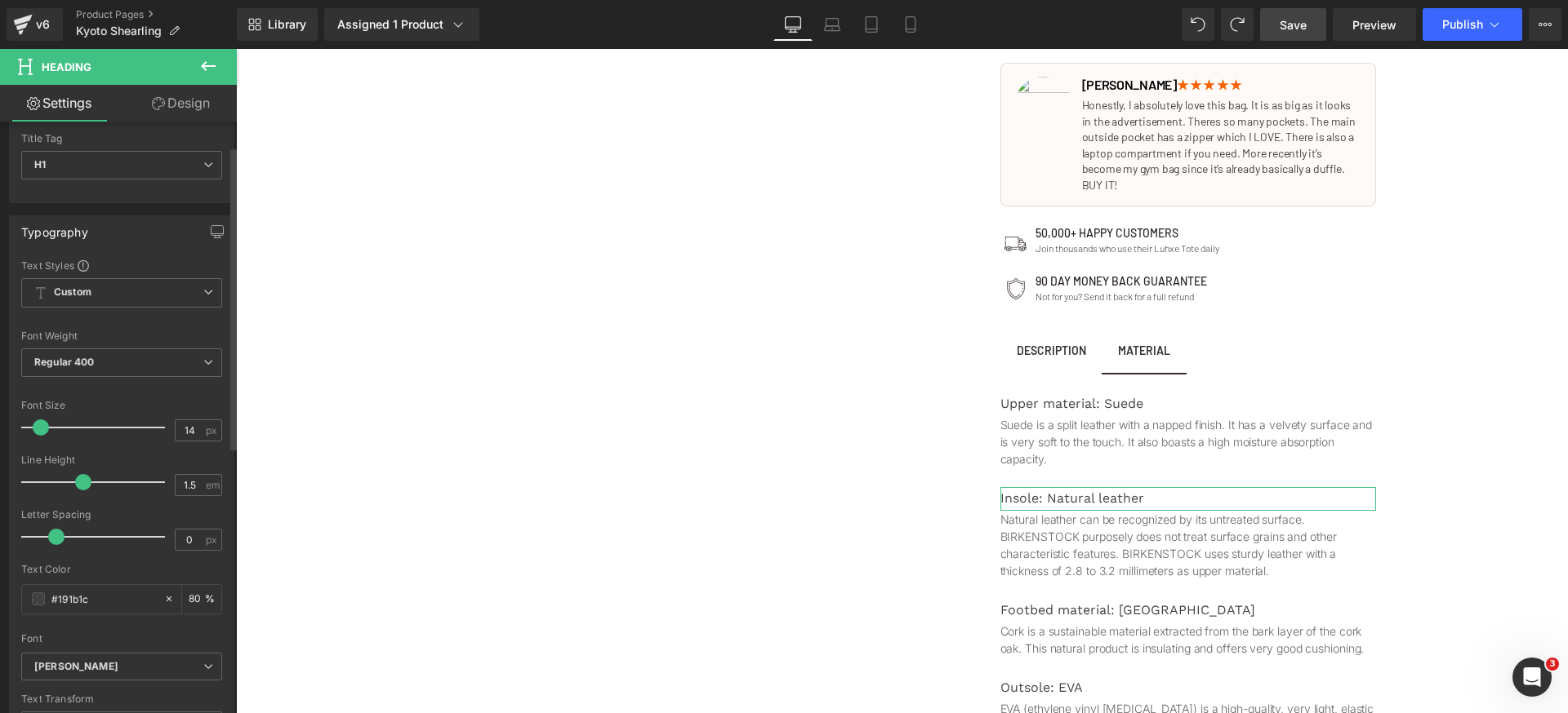
scroll to position [151, 0]
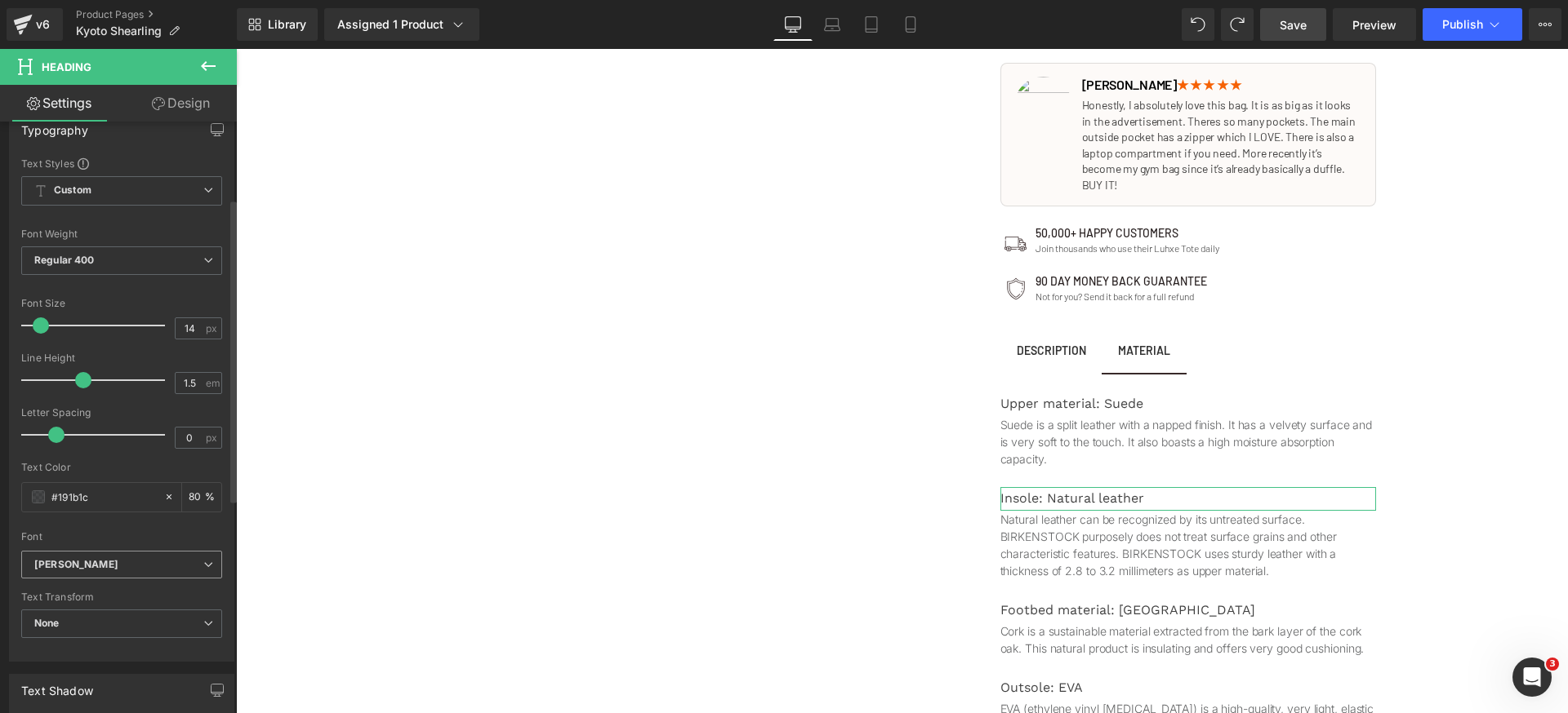
click at [120, 574] on span "[PERSON_NAME]" at bounding box center [121, 565] width 200 height 28
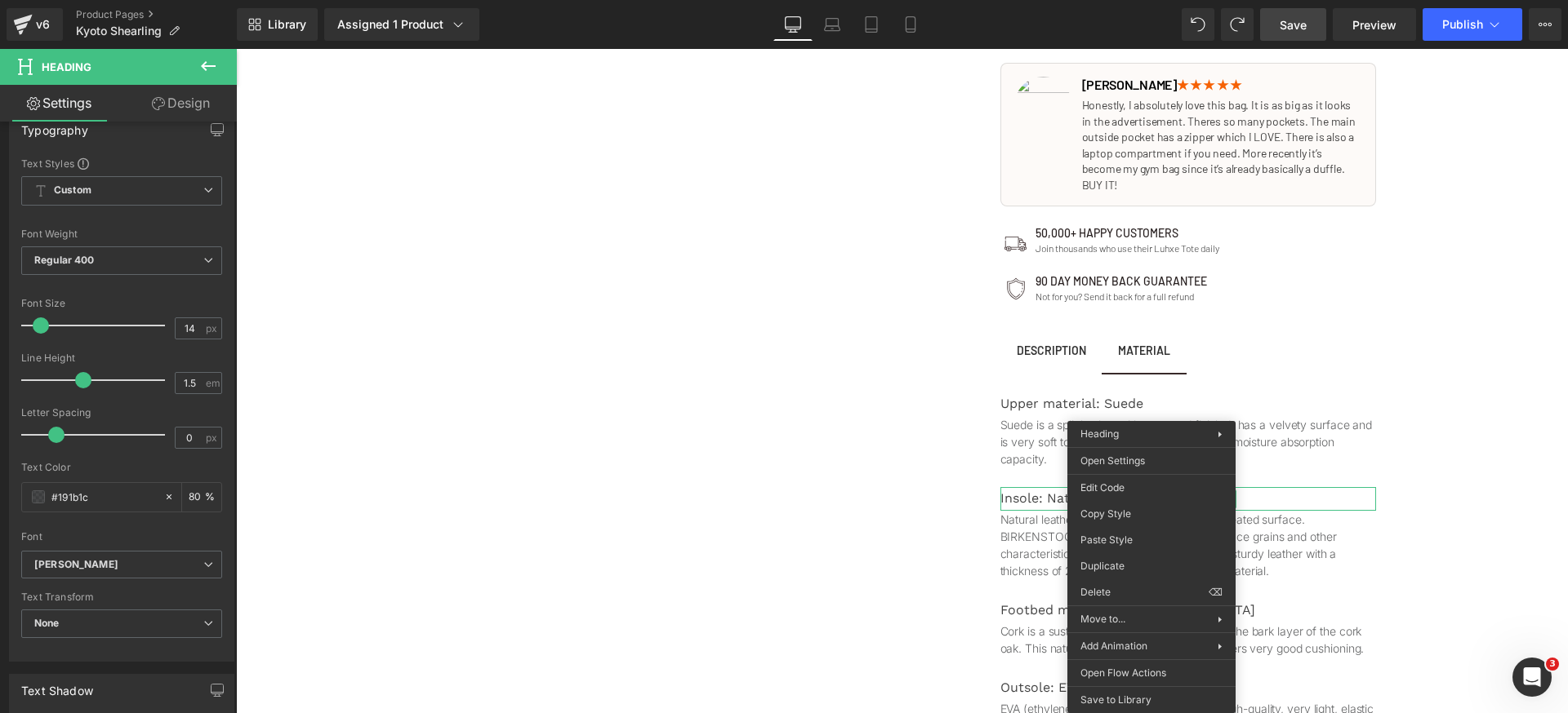
drag, startPoint x: 1366, startPoint y: 562, endPoint x: 1115, endPoint y: 576, distance: 251.4
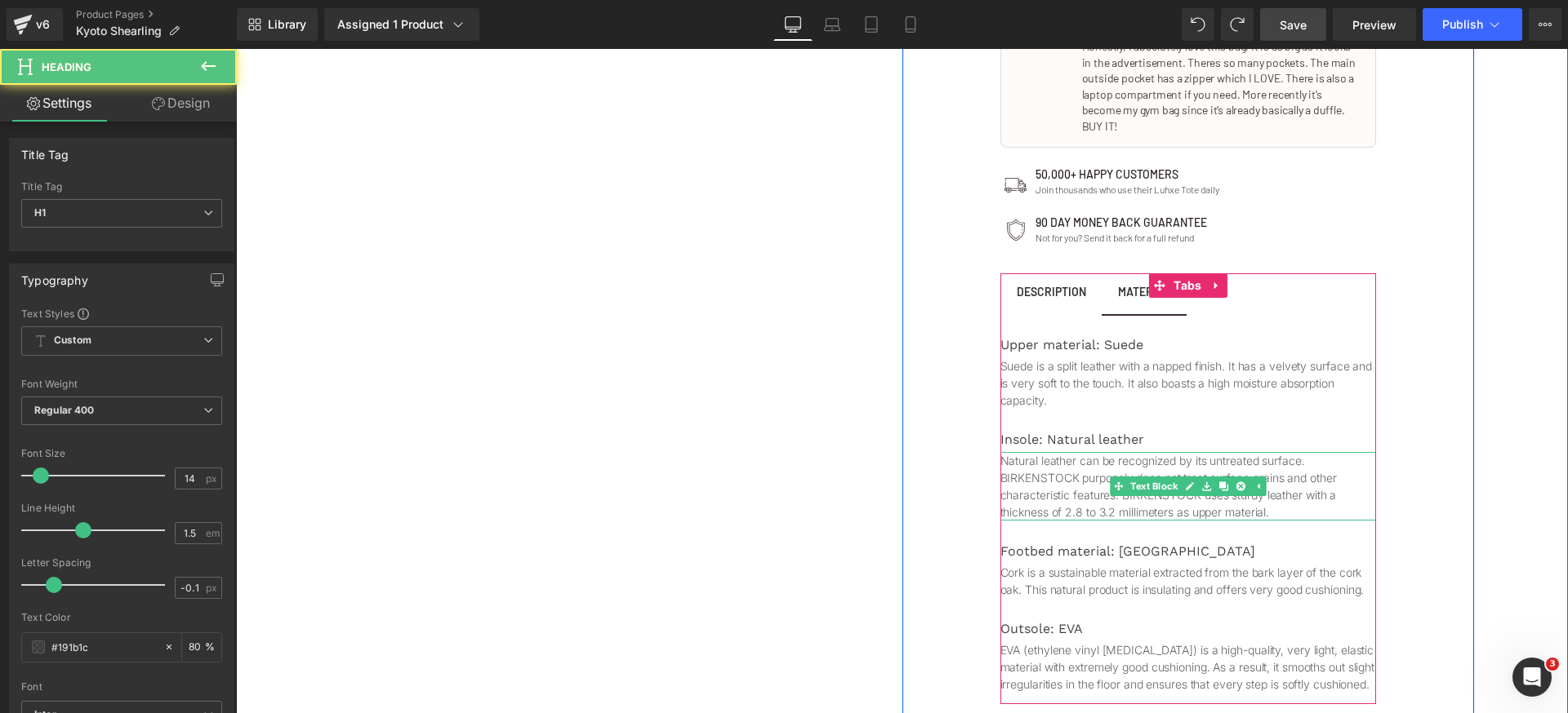
scroll to position [915, 0]
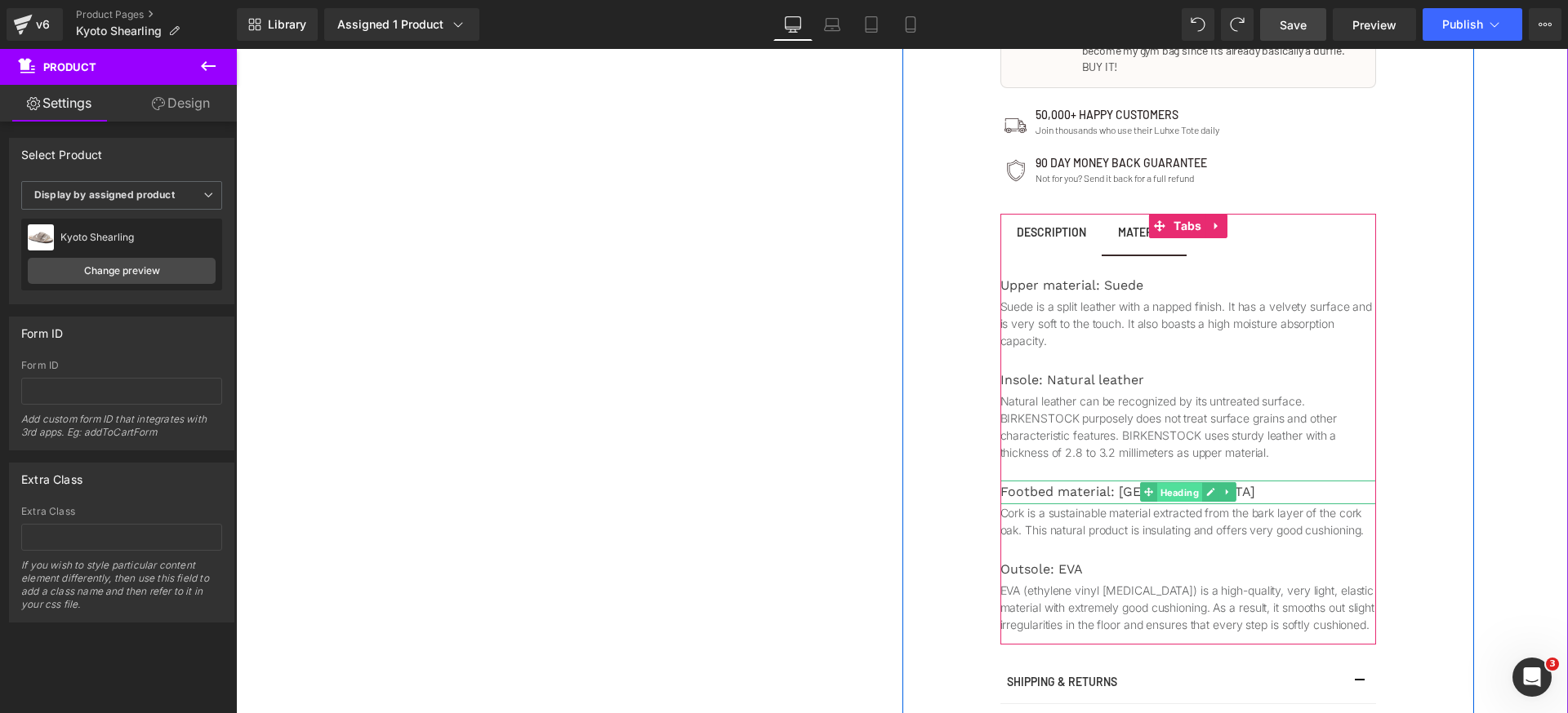
click at [1157, 483] on span "Heading" at bounding box center [1179, 493] width 45 height 20
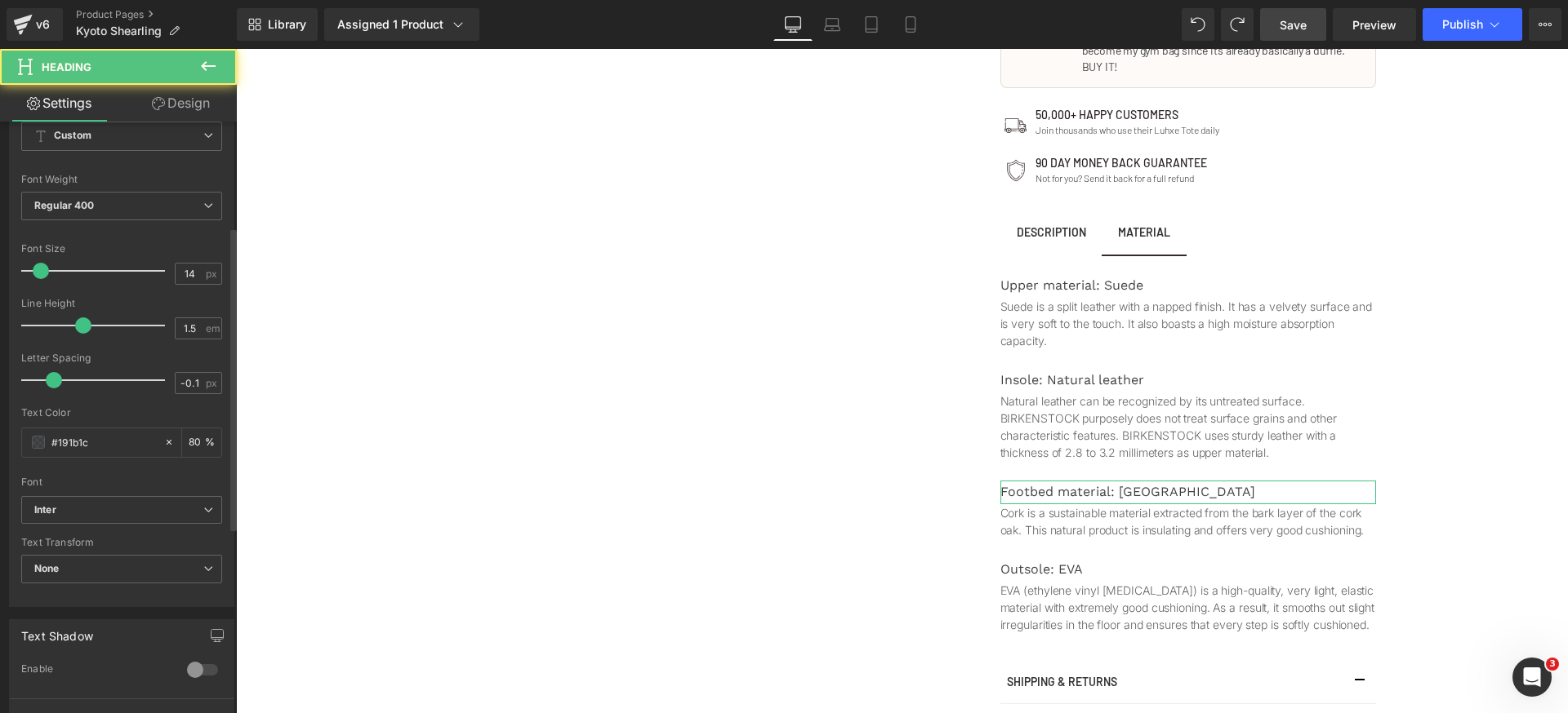
scroll to position [289, 0]
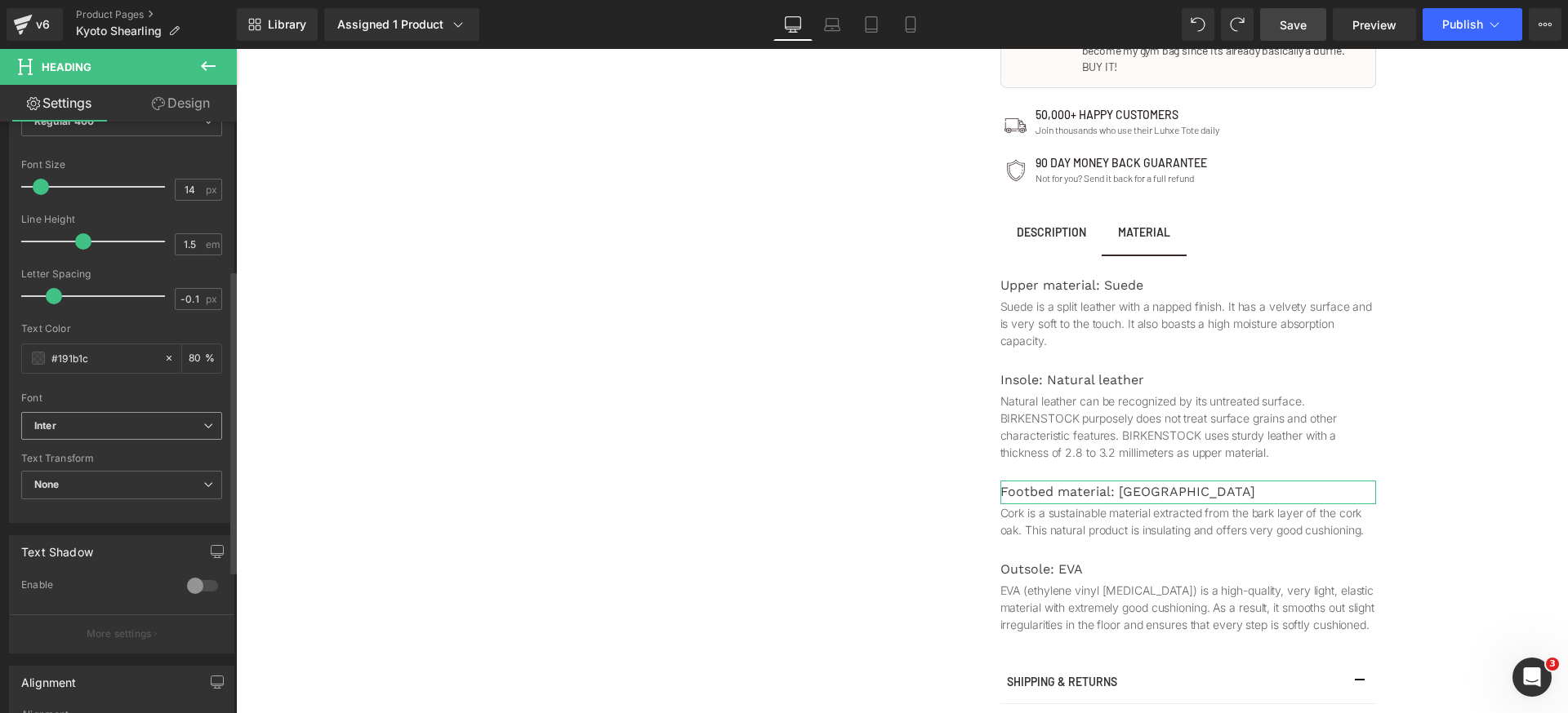
click at [139, 424] on b "Inter" at bounding box center [119, 426] width 169 height 14
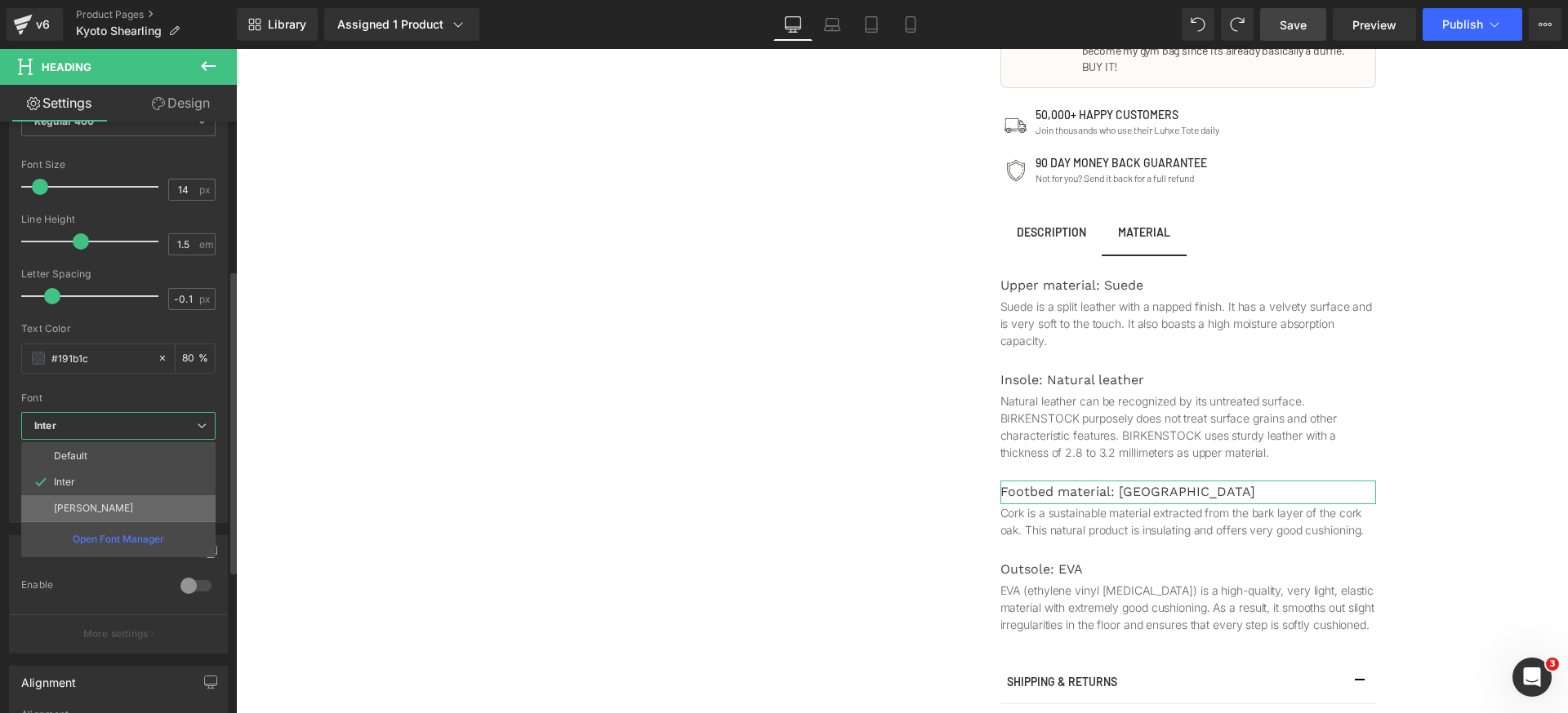
click at [114, 514] on li "[PERSON_NAME]" at bounding box center [119, 509] width 195 height 26
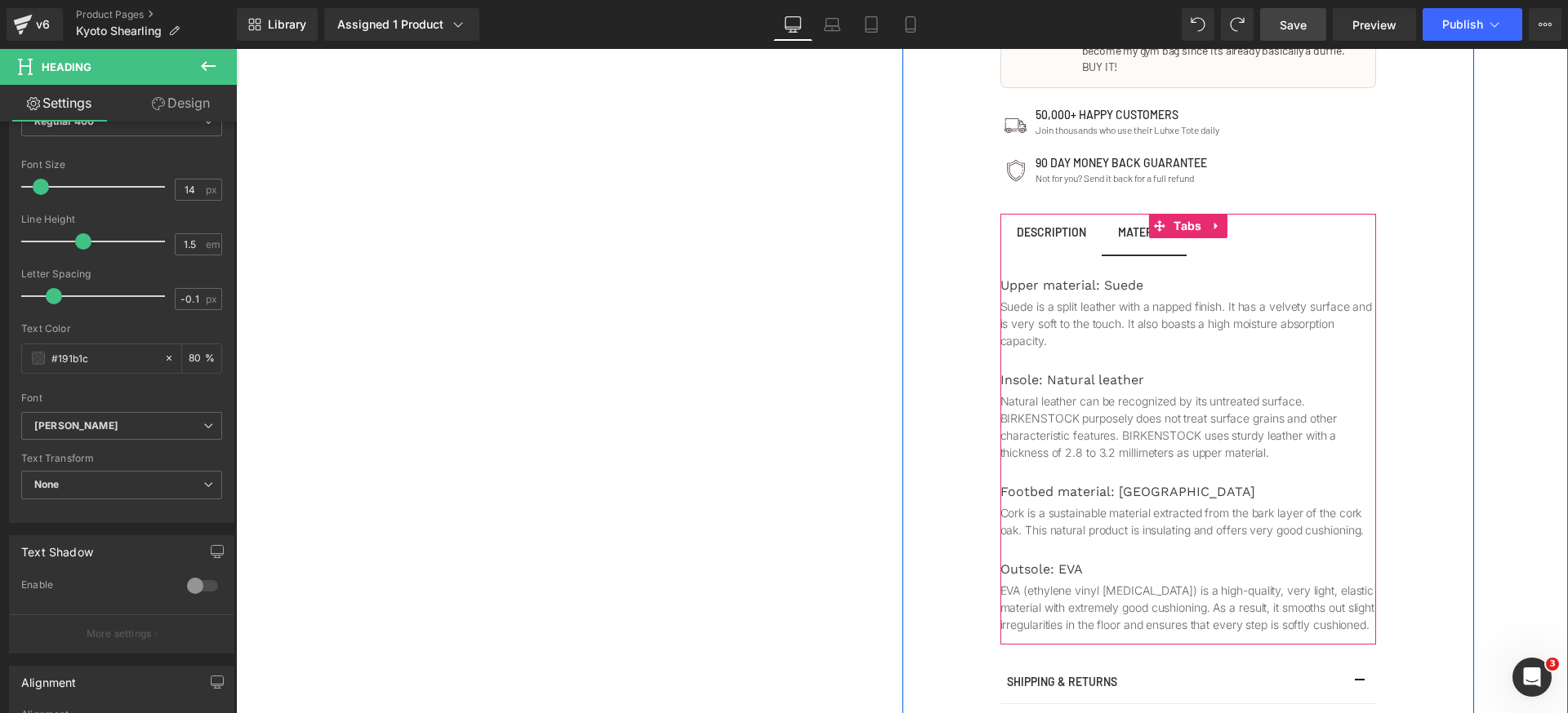
scroll to position [796, 0]
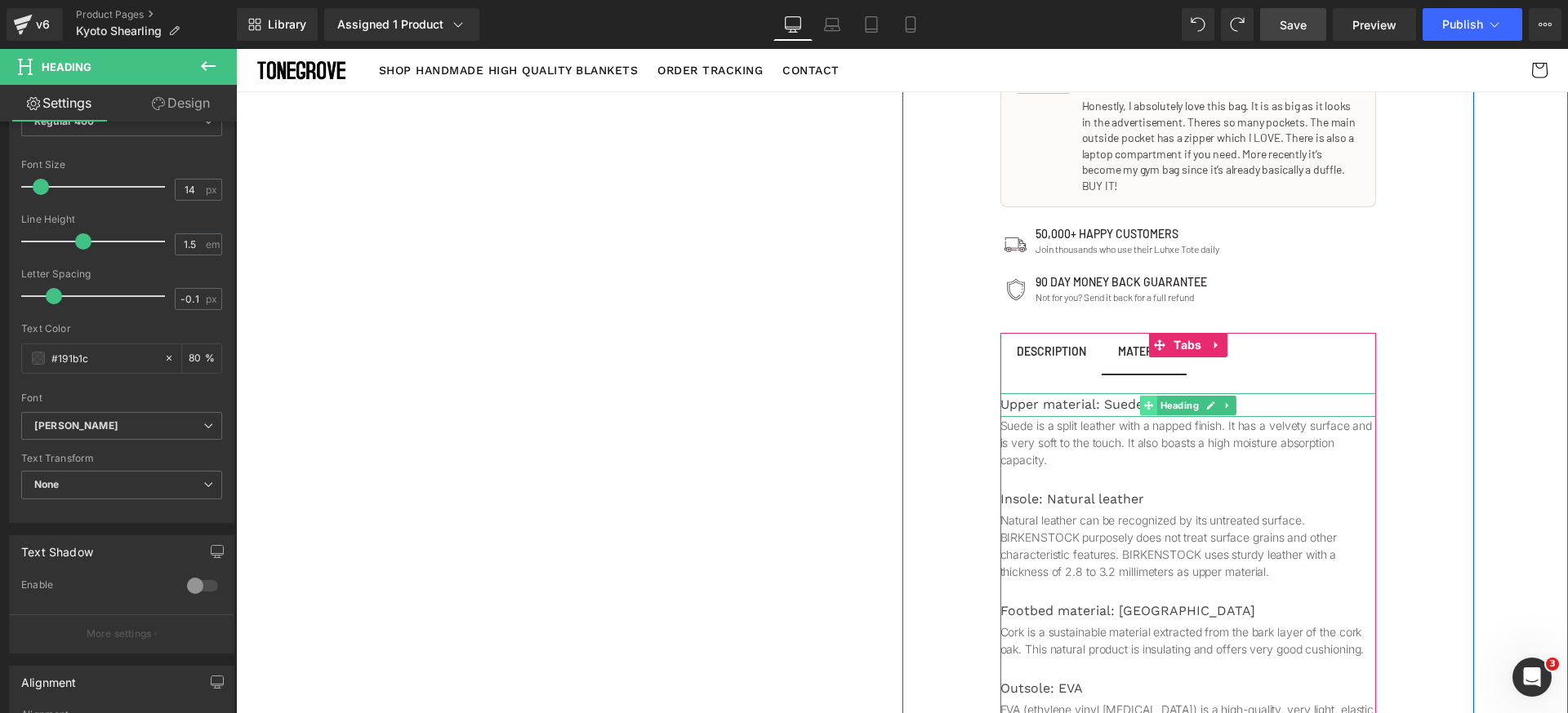
click at [1149, 396] on span at bounding box center [1148, 405] width 17 height 20
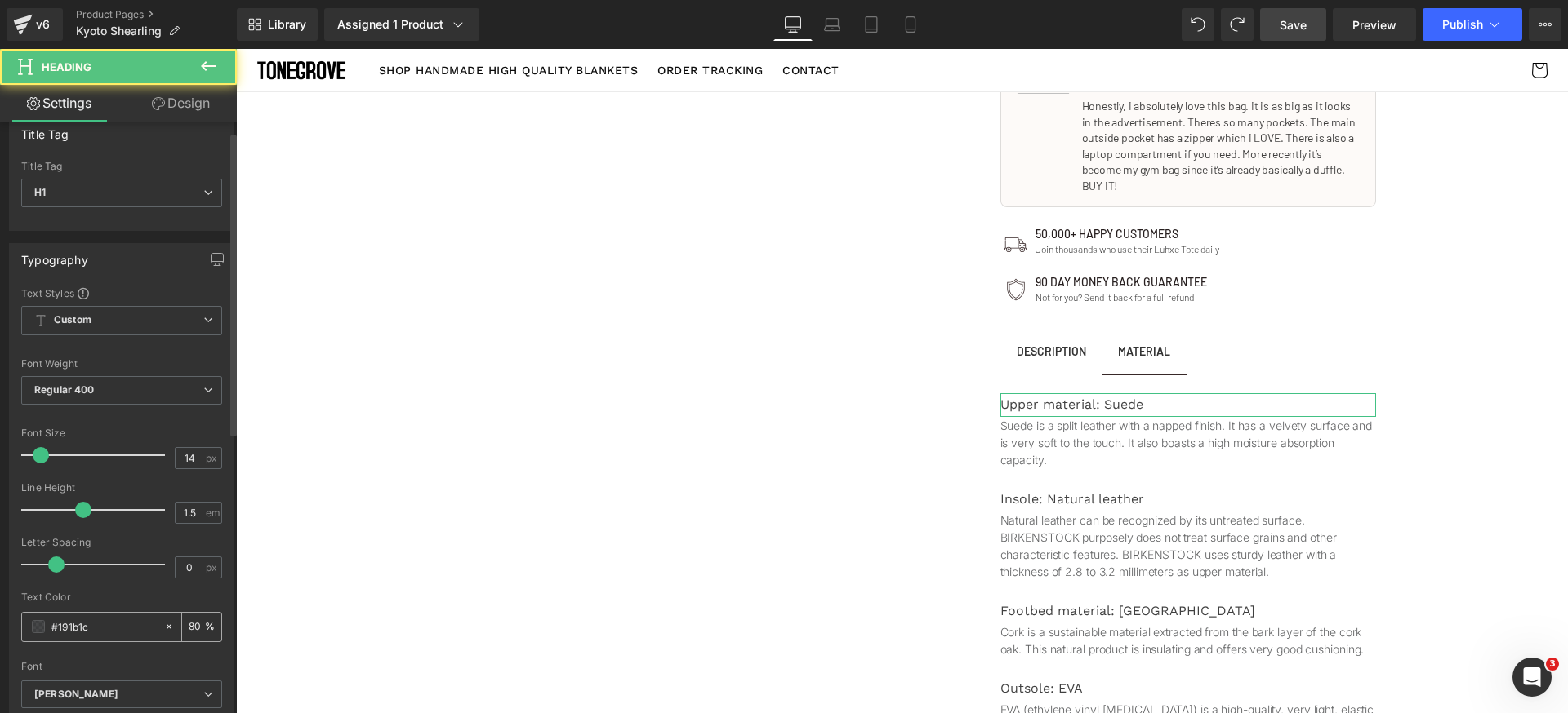
scroll to position [198, 0]
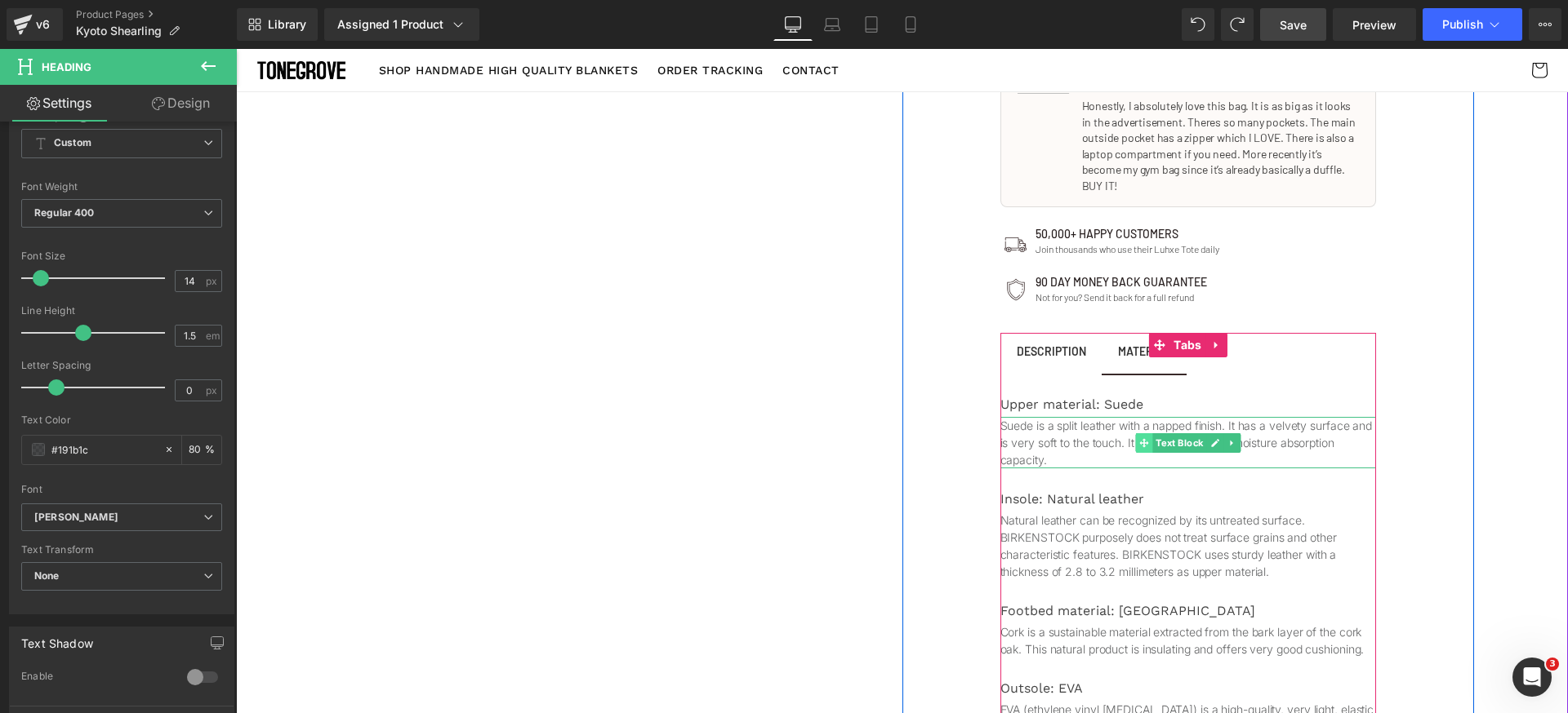
click at [1143, 434] on span at bounding box center [1144, 443] width 17 height 20
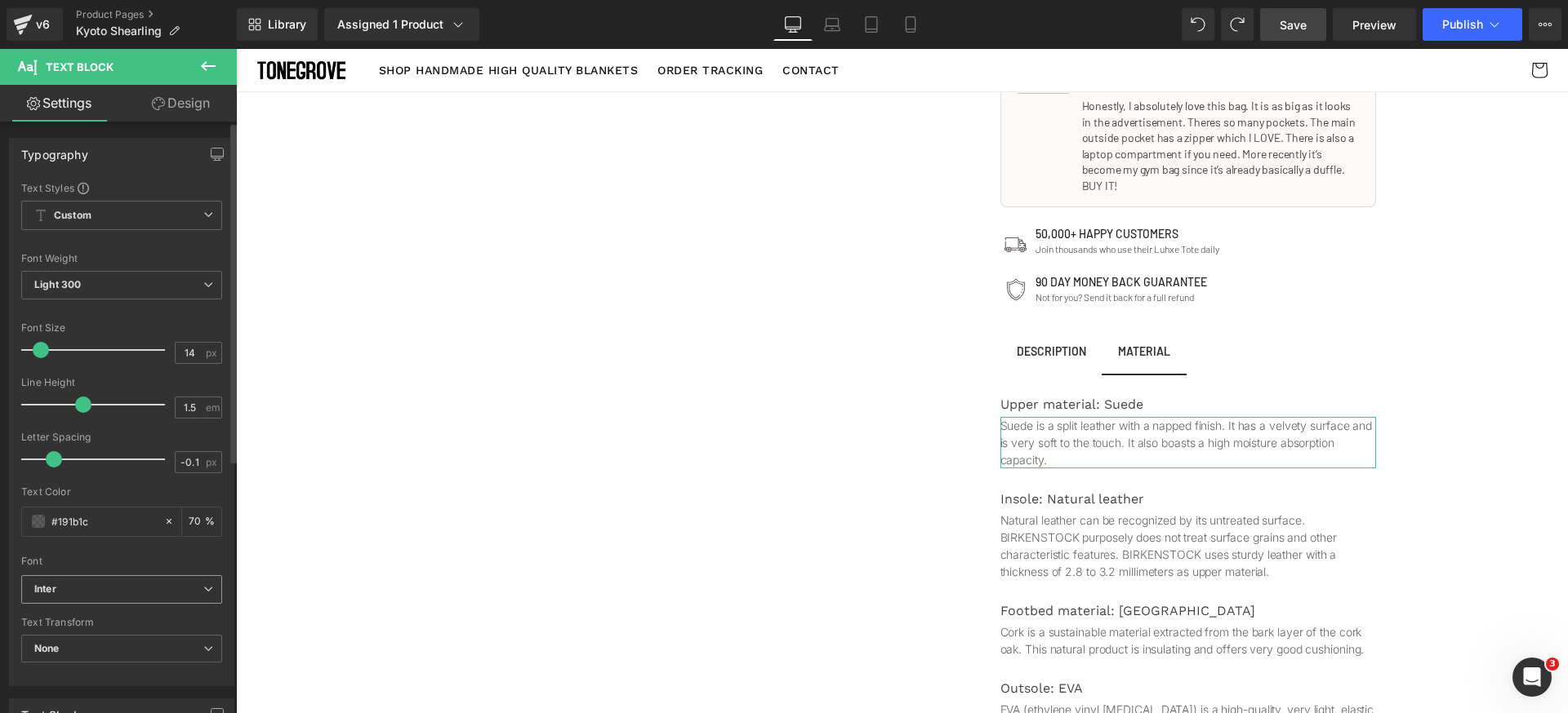
click at [119, 588] on b "Inter" at bounding box center [119, 590] width 169 height 14
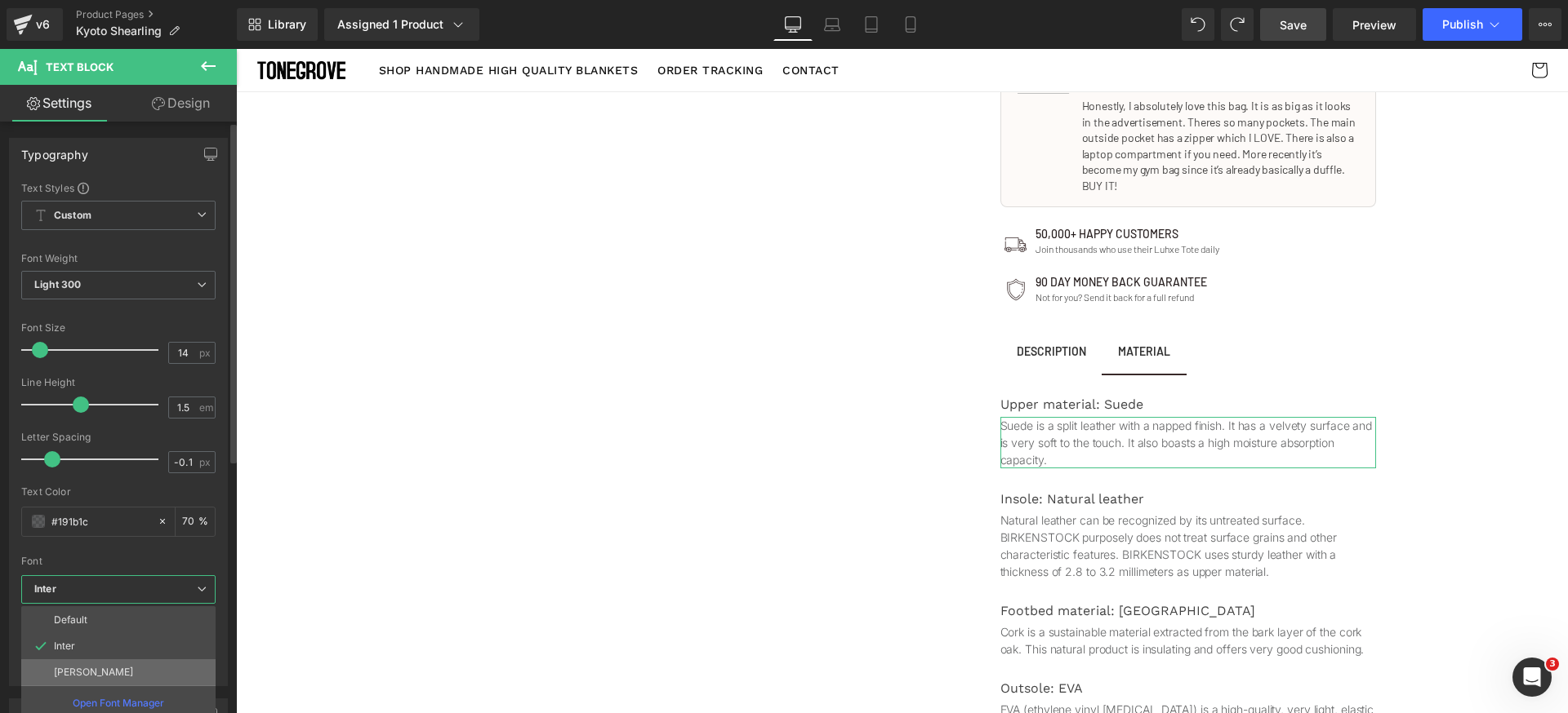
click at [87, 662] on li "[PERSON_NAME]" at bounding box center [119, 673] width 195 height 26
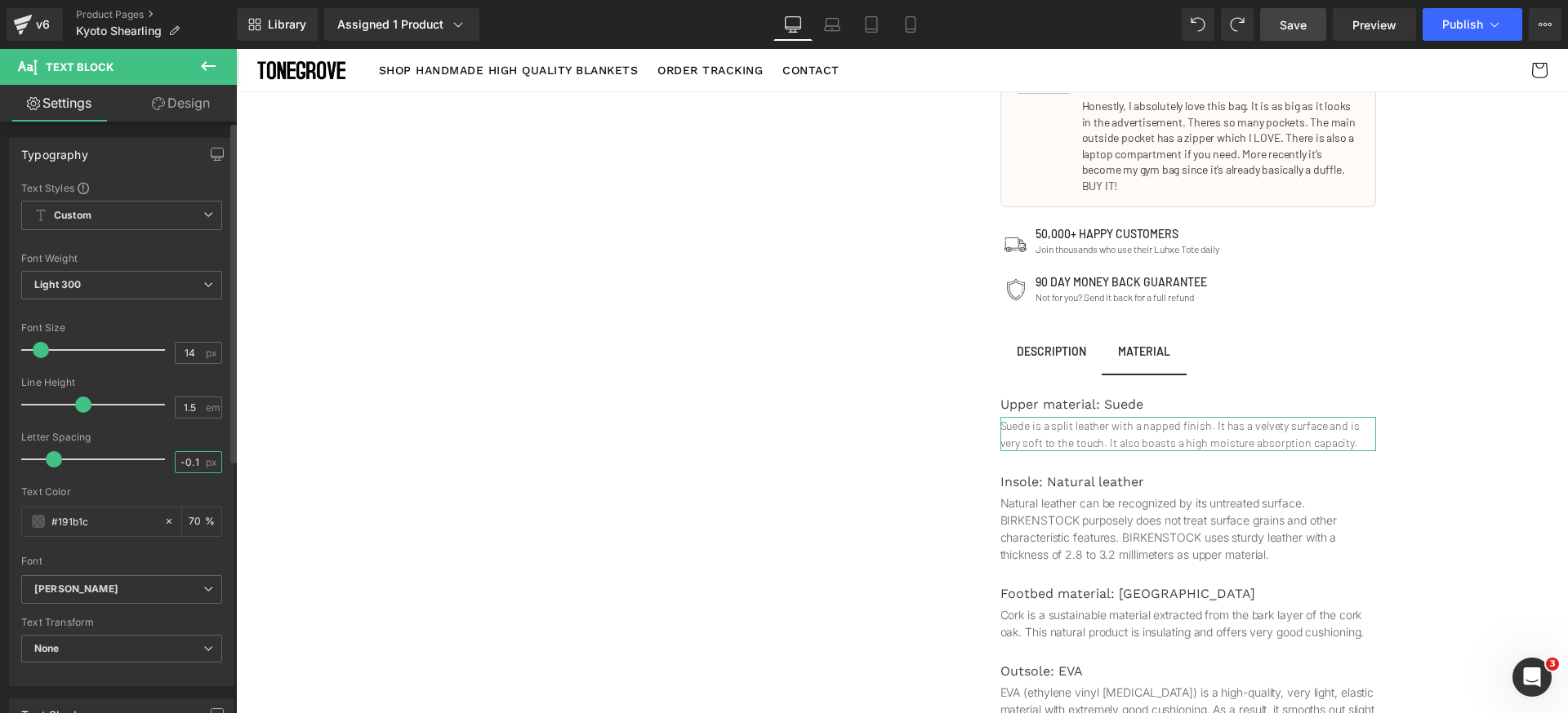
click at [197, 464] on input "-0.1" at bounding box center [190, 463] width 28 height 21
type input "0"
click at [162, 280] on span "Light 300" at bounding box center [121, 285] width 200 height 28
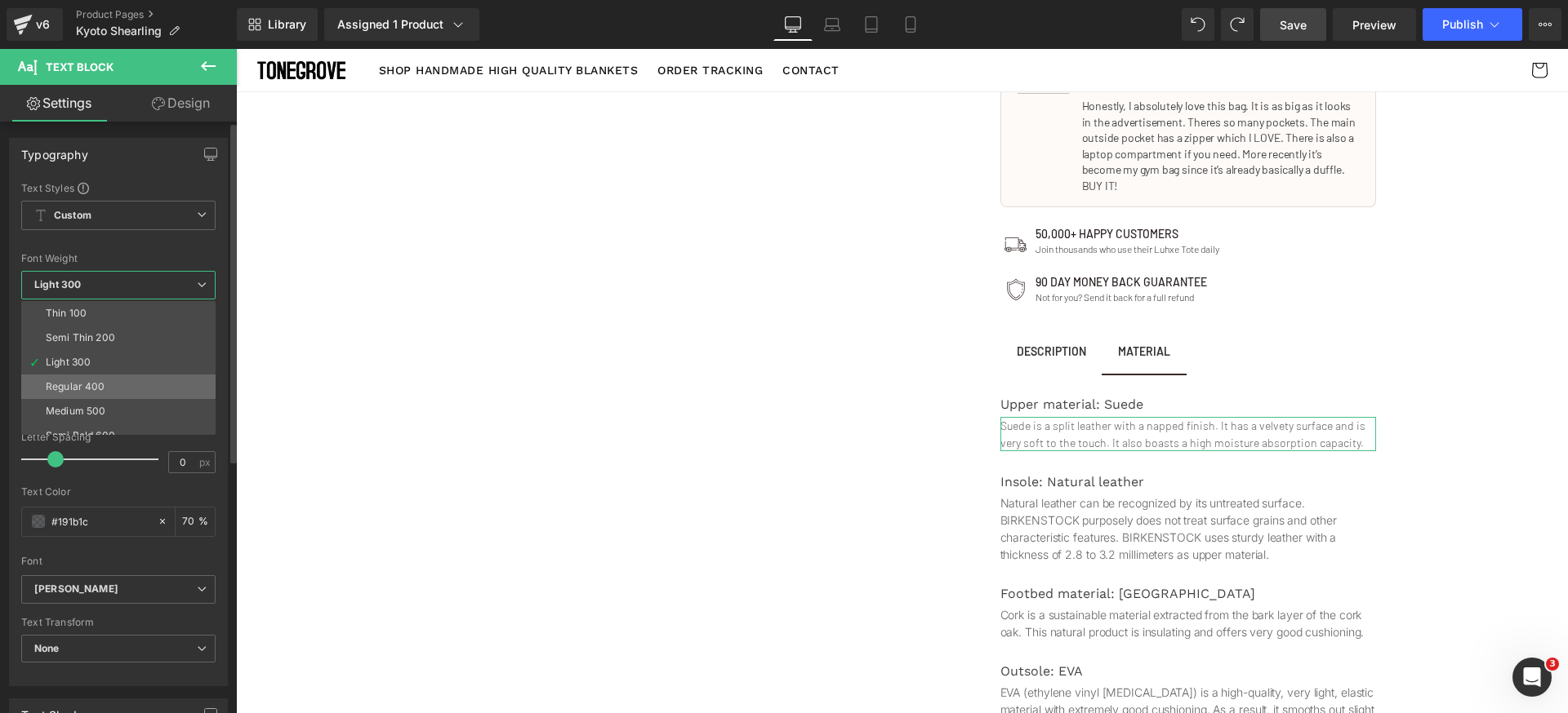
click at [104, 379] on li "Regular 400" at bounding box center [122, 387] width 201 height 24
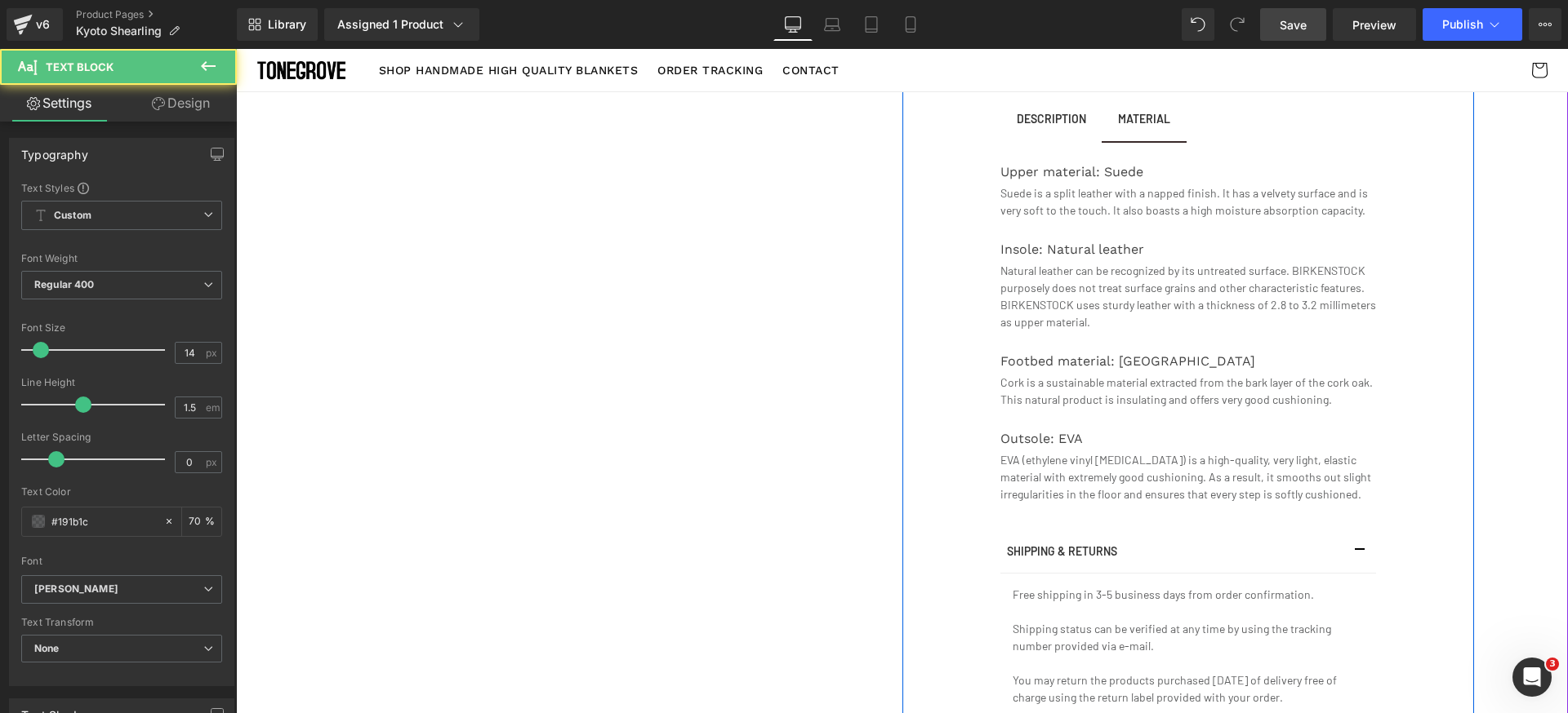
scroll to position [937, 0]
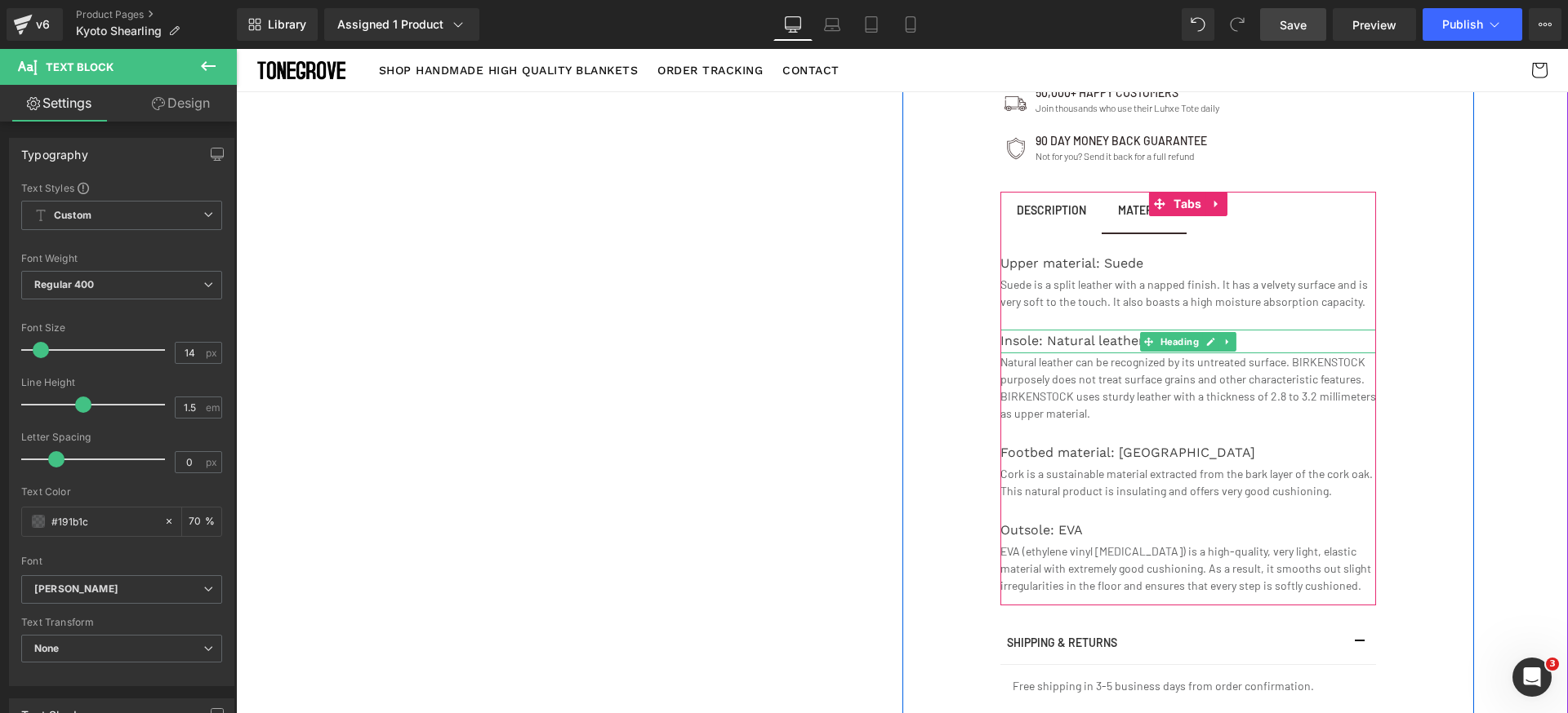
click at [1085, 330] on div "Insole: Natural leather" at bounding box center [1188, 341] width 376 height 24
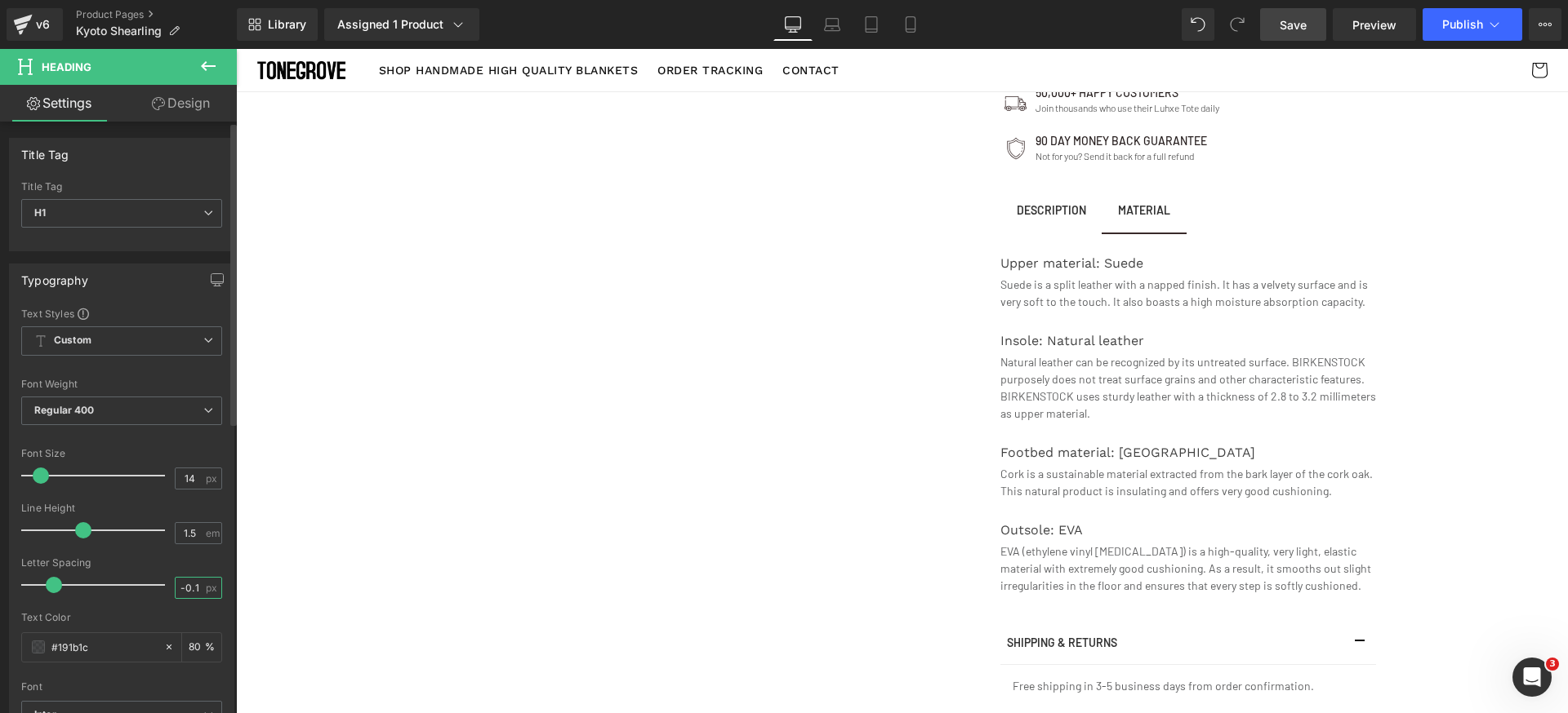
click at [198, 580] on div "-0.1 px" at bounding box center [199, 587] width 47 height 22
type input "0"
click at [136, 605] on div at bounding box center [121, 606] width 200 height 10
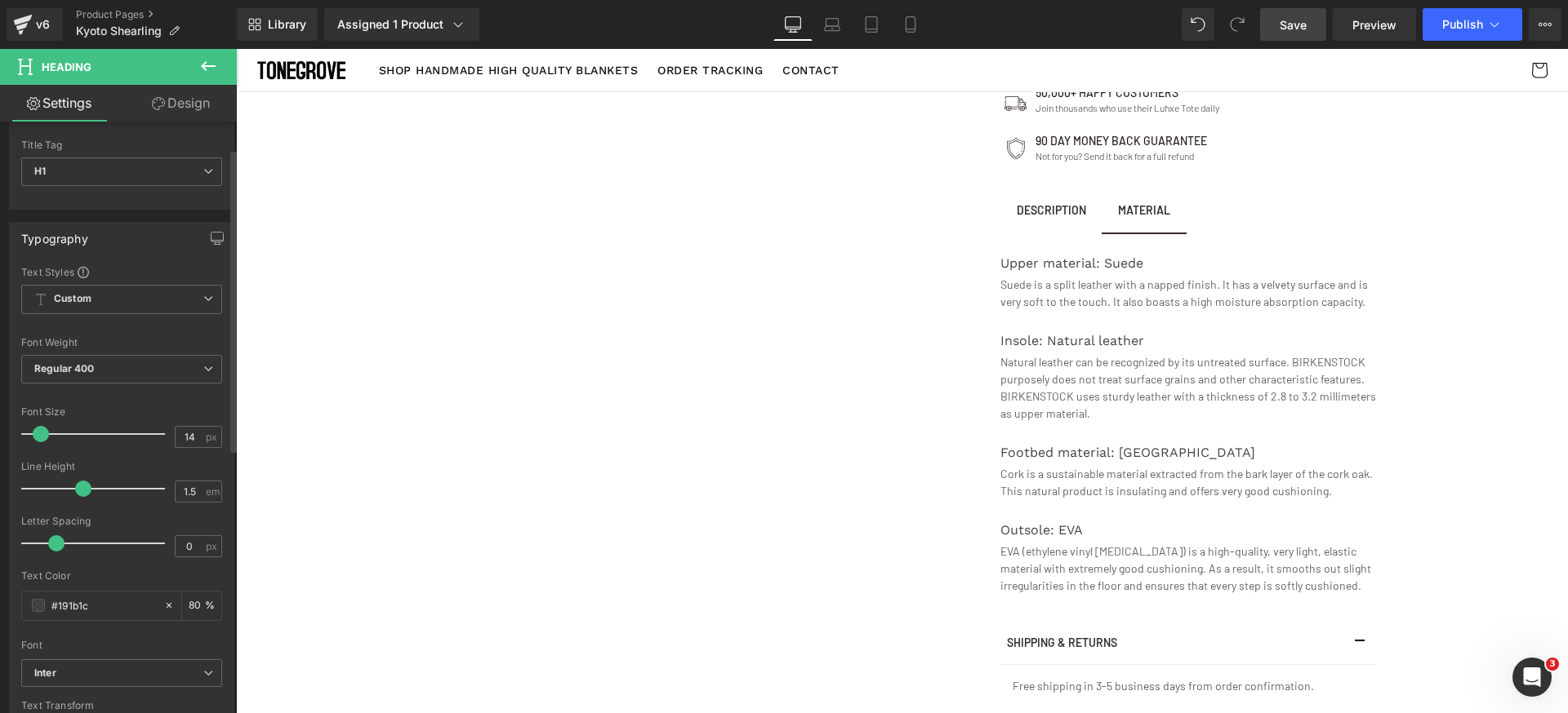
scroll to position [78, 0]
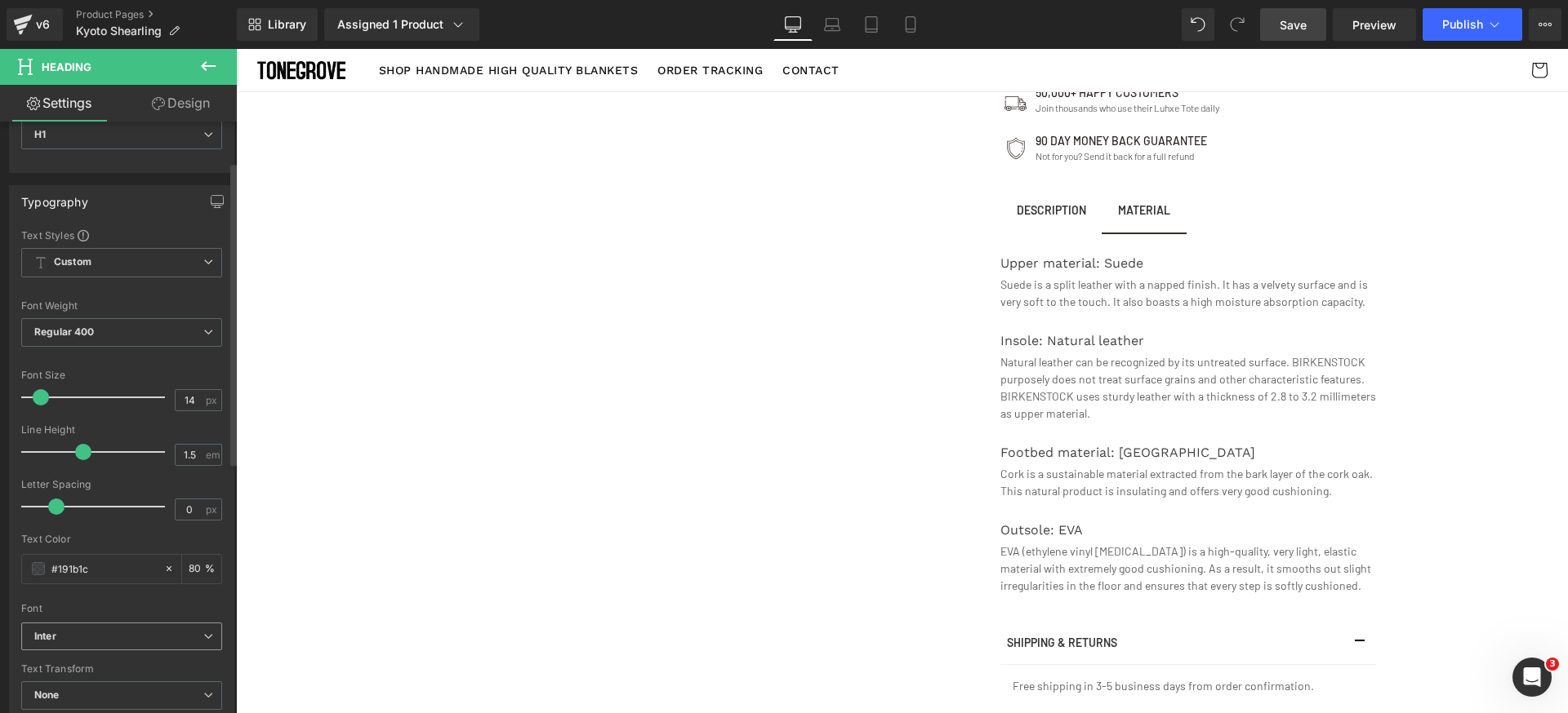
click at [117, 631] on b "Inter" at bounding box center [119, 637] width 169 height 14
click at [134, 611] on div "Font" at bounding box center [119, 609] width 195 height 11
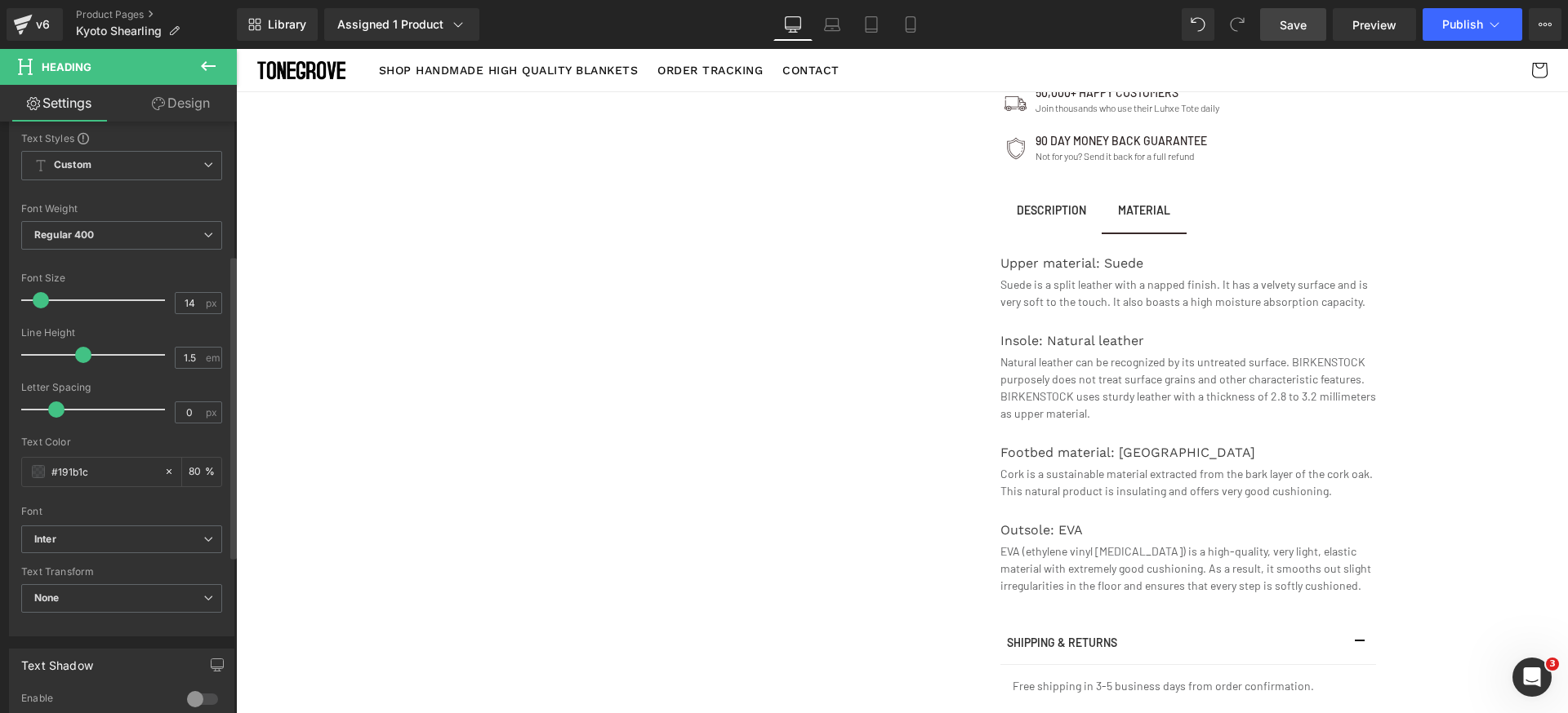
scroll to position [260, 0]
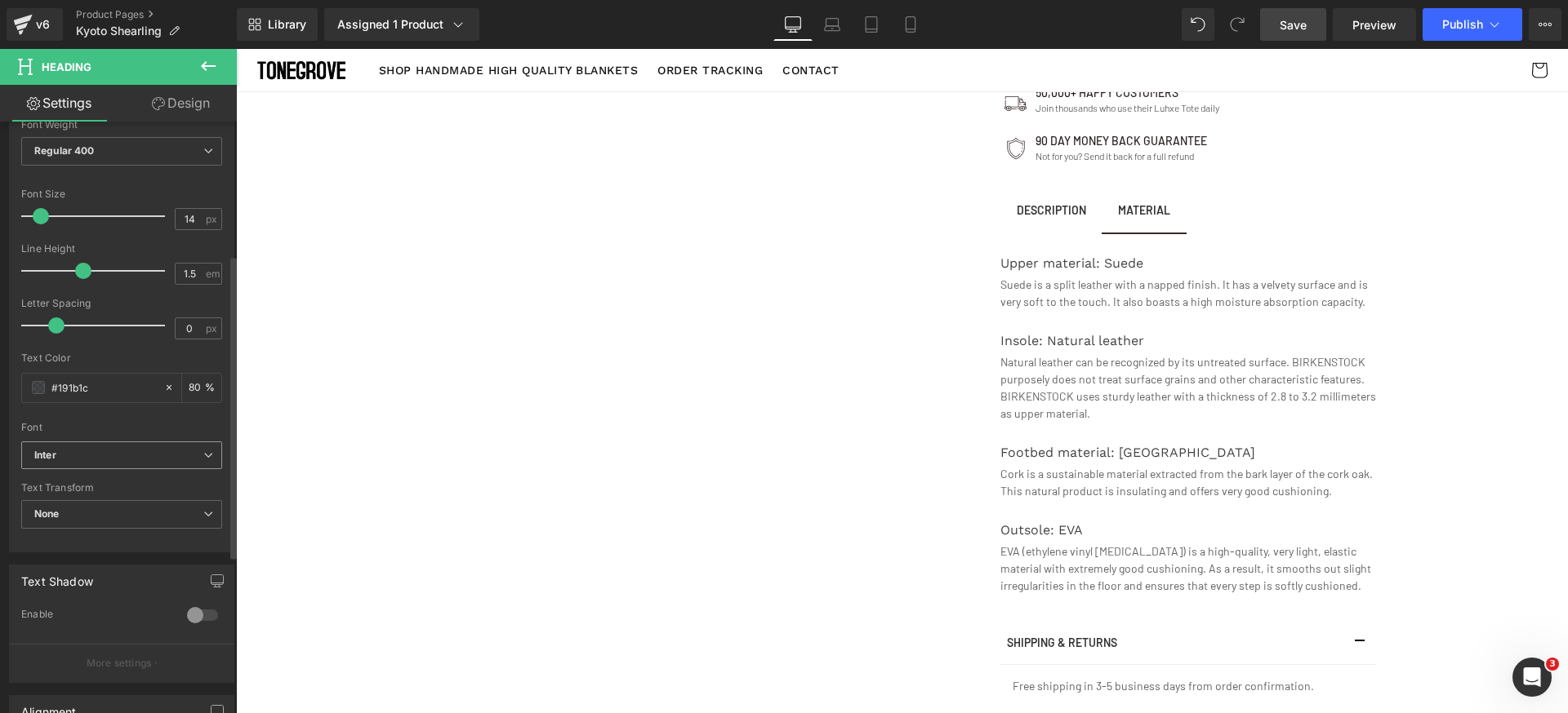
drag, startPoint x: 169, startPoint y: 453, endPoint x: 155, endPoint y: 526, distance: 74.3
click at [169, 454] on b "Inter" at bounding box center [119, 455] width 169 height 14
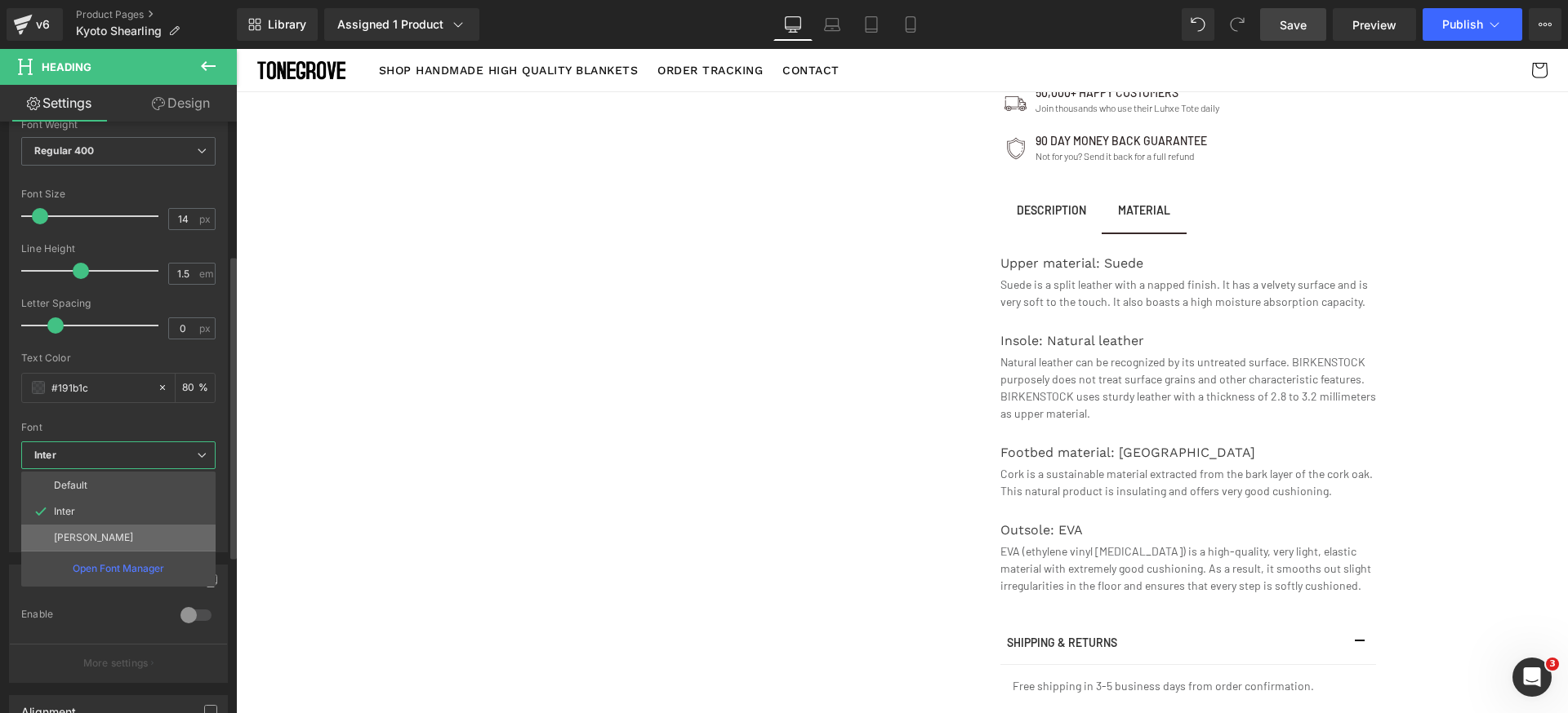
click at [137, 538] on li "[PERSON_NAME]" at bounding box center [119, 538] width 195 height 26
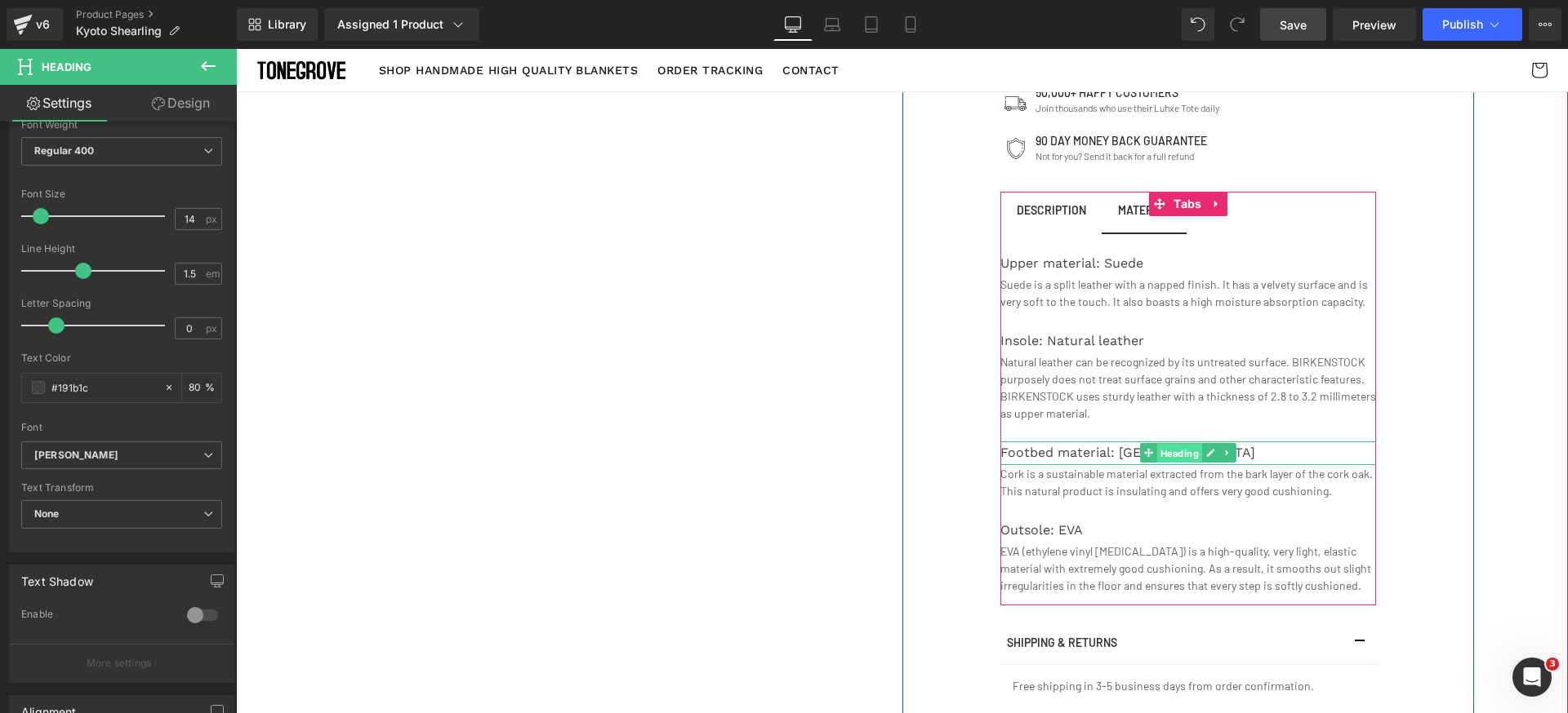
click at [1158, 444] on span "Heading" at bounding box center [1179, 453] width 45 height 20
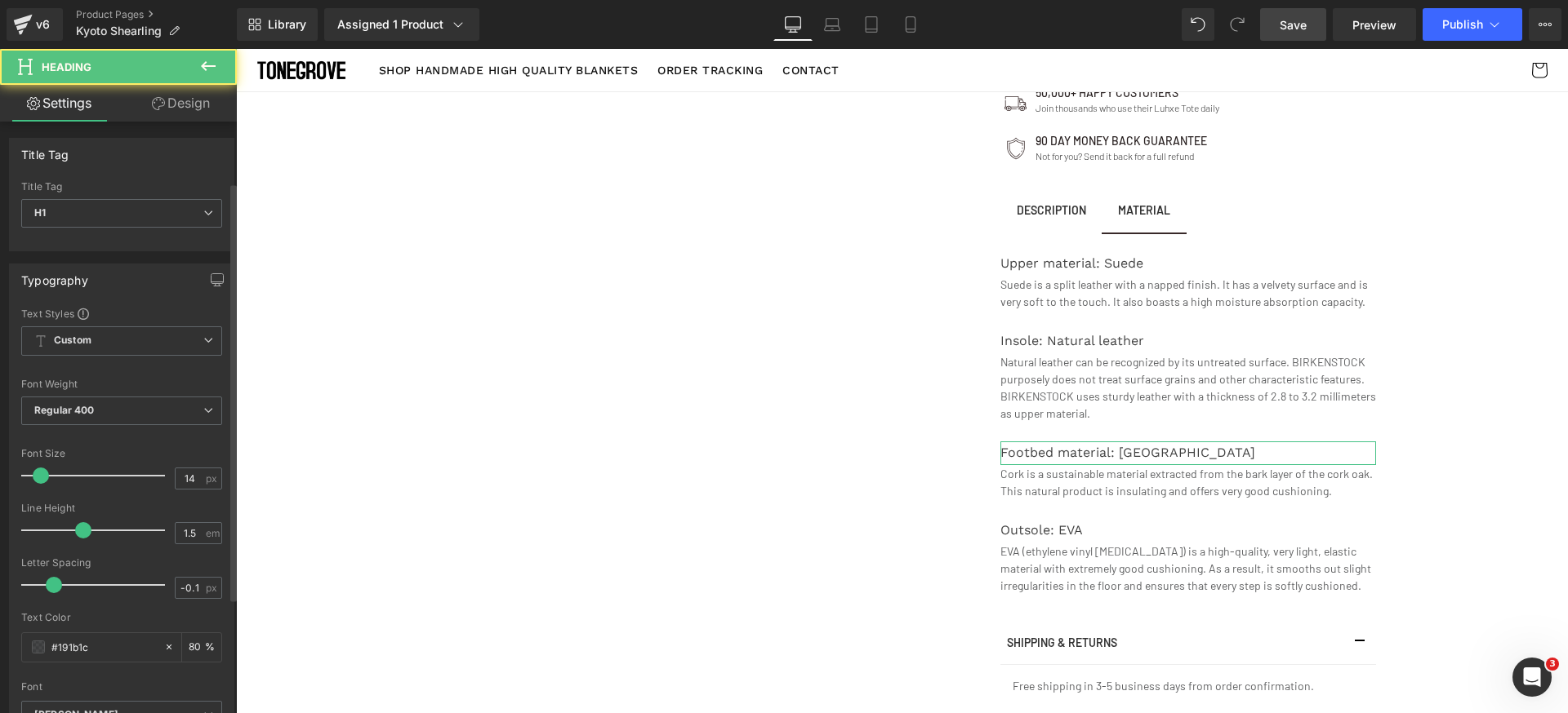
scroll to position [421, 0]
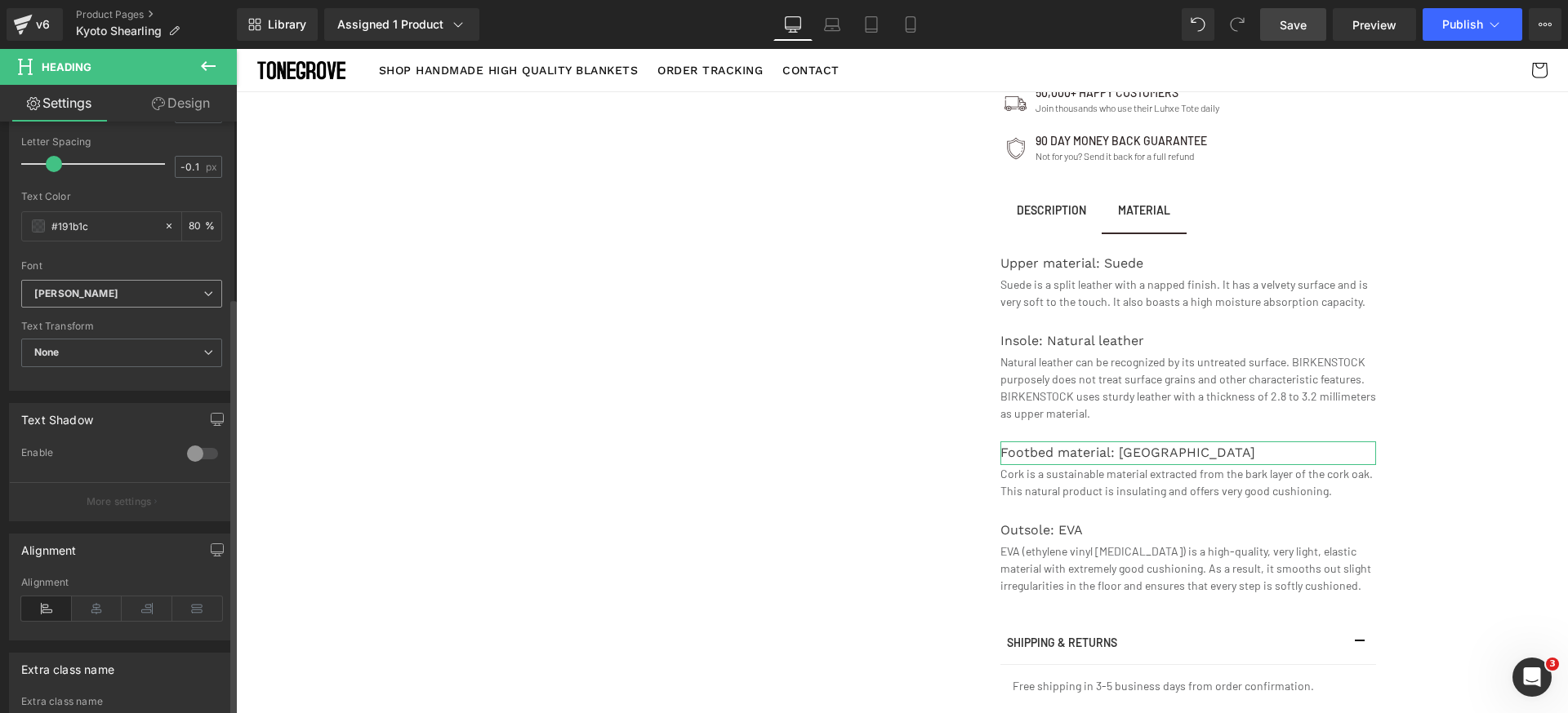
drag, startPoint x: 127, startPoint y: 294, endPoint x: 126, endPoint y: 323, distance: 29.0
click at [127, 297] on b "[PERSON_NAME]" at bounding box center [119, 293] width 169 height 14
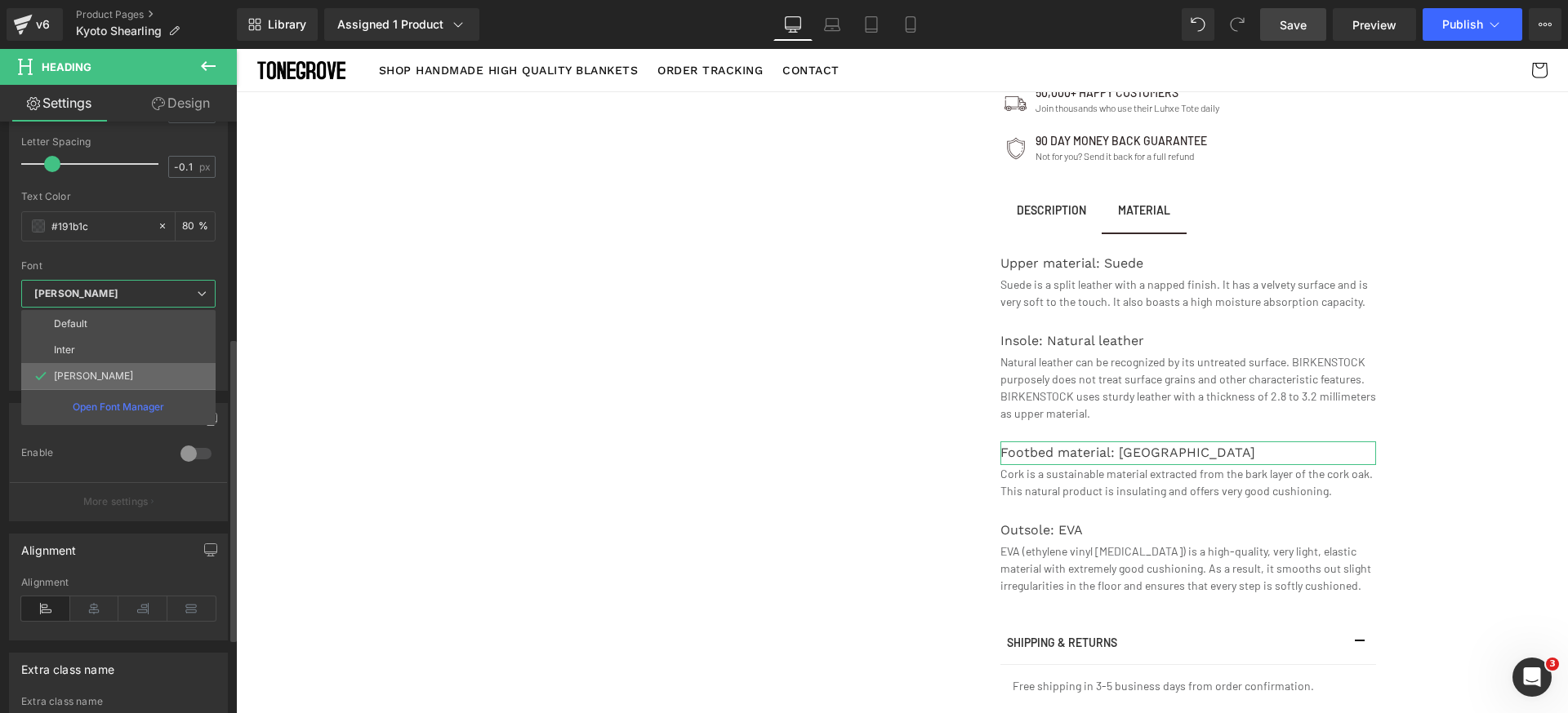
click at [89, 379] on li "[PERSON_NAME]" at bounding box center [119, 376] width 195 height 26
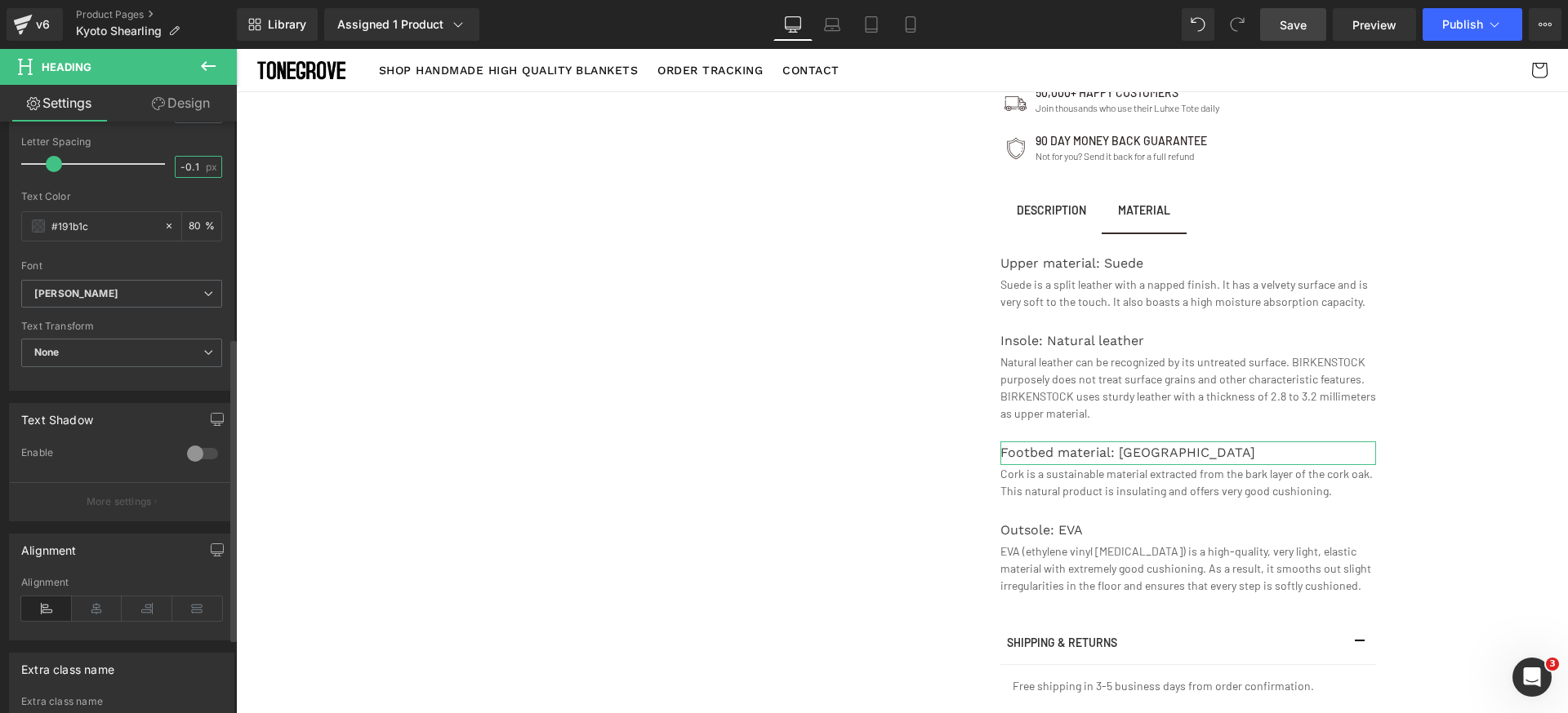
click at [192, 166] on input "-0.1" at bounding box center [190, 167] width 28 height 21
type input "0"
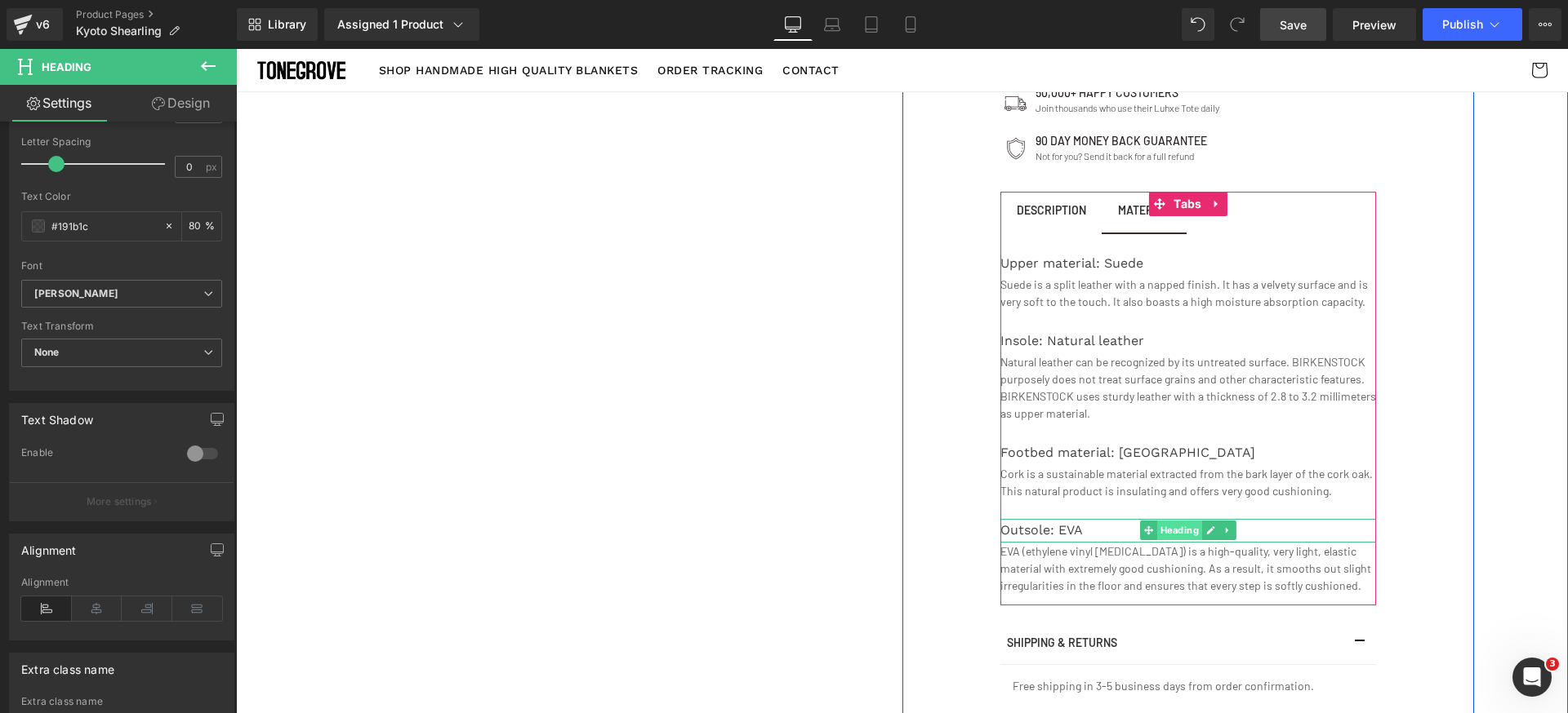
click at [1160, 521] on span "Heading" at bounding box center [1179, 531] width 45 height 20
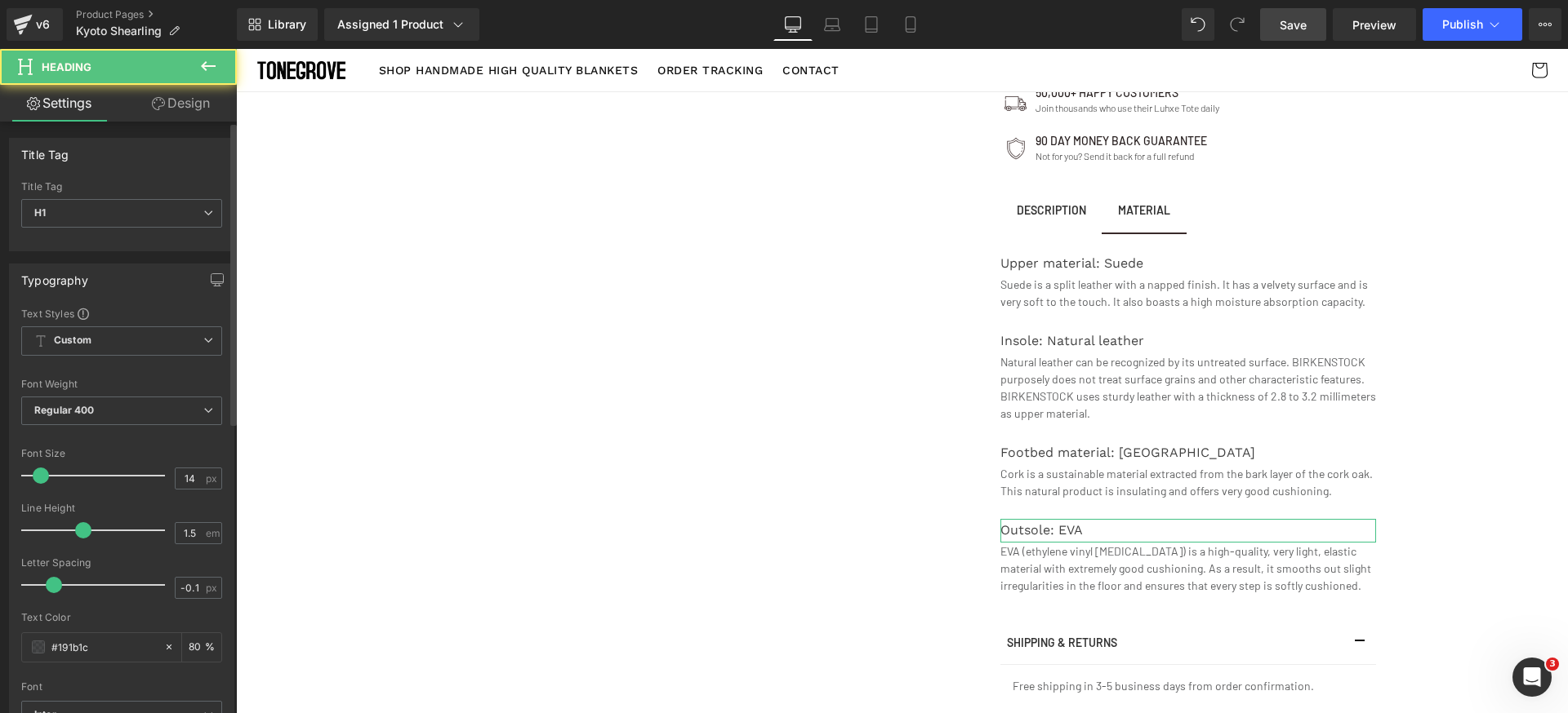
scroll to position [344, 0]
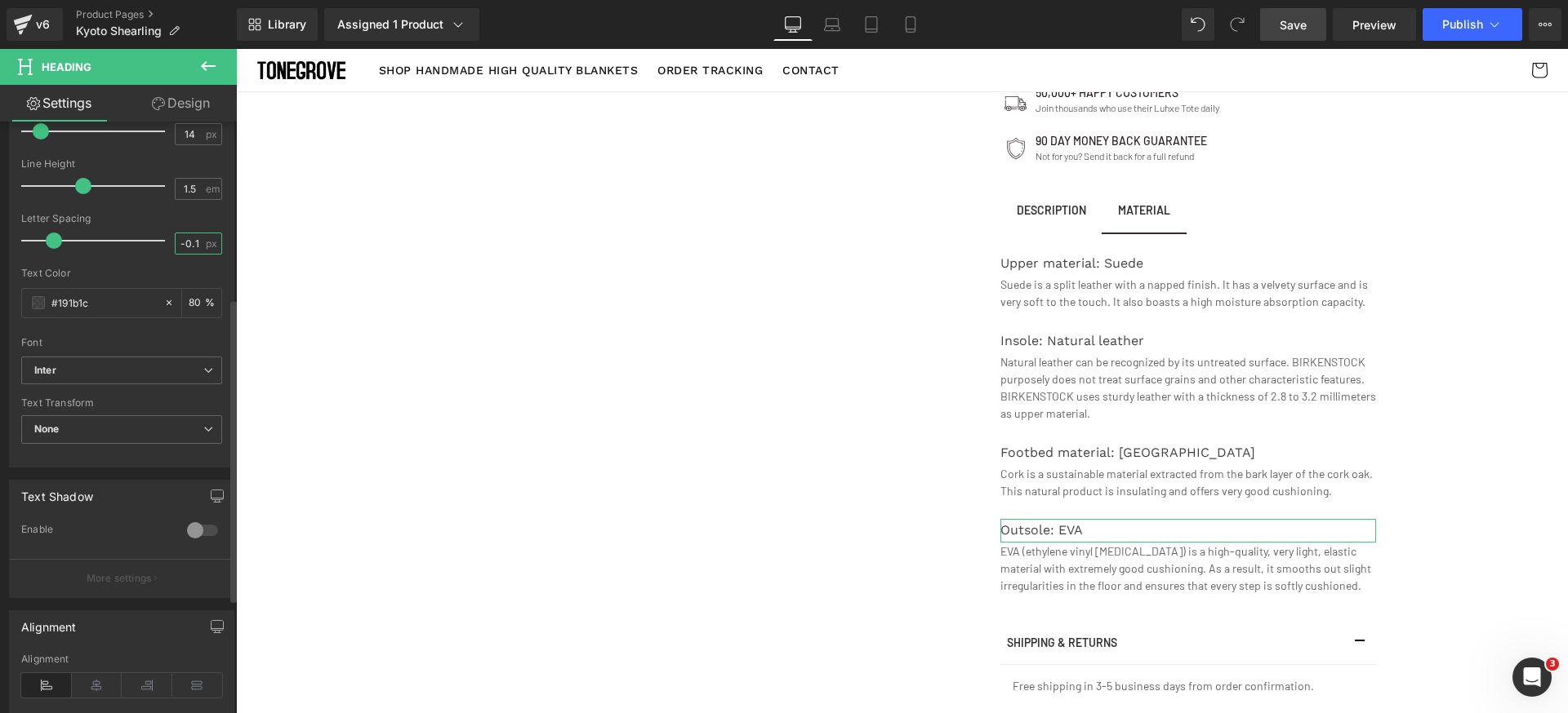
click at [189, 242] on input "-0.1" at bounding box center [190, 244] width 28 height 21
type input "0"
click at [120, 367] on b "Inter" at bounding box center [119, 371] width 169 height 14
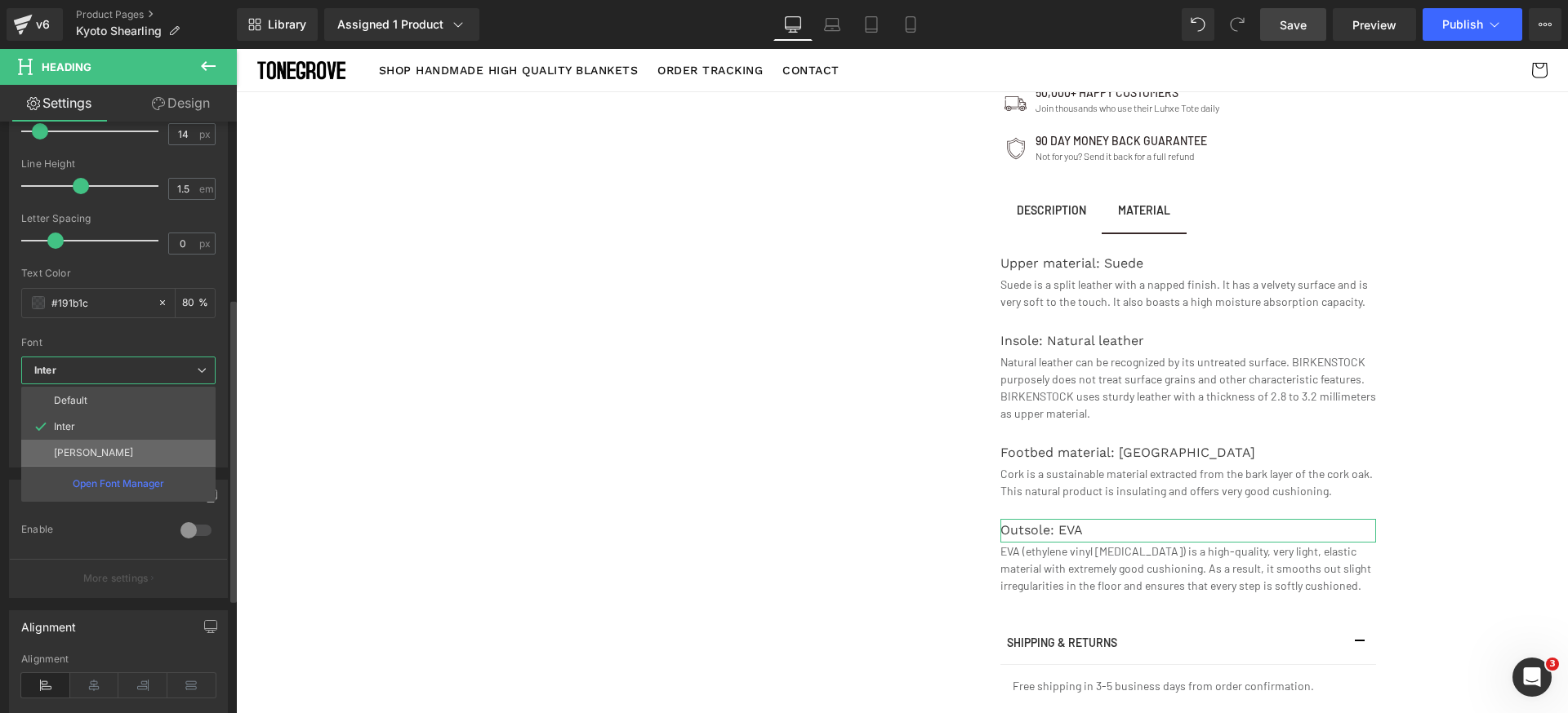
click at [108, 449] on li "[PERSON_NAME]" at bounding box center [119, 453] width 195 height 26
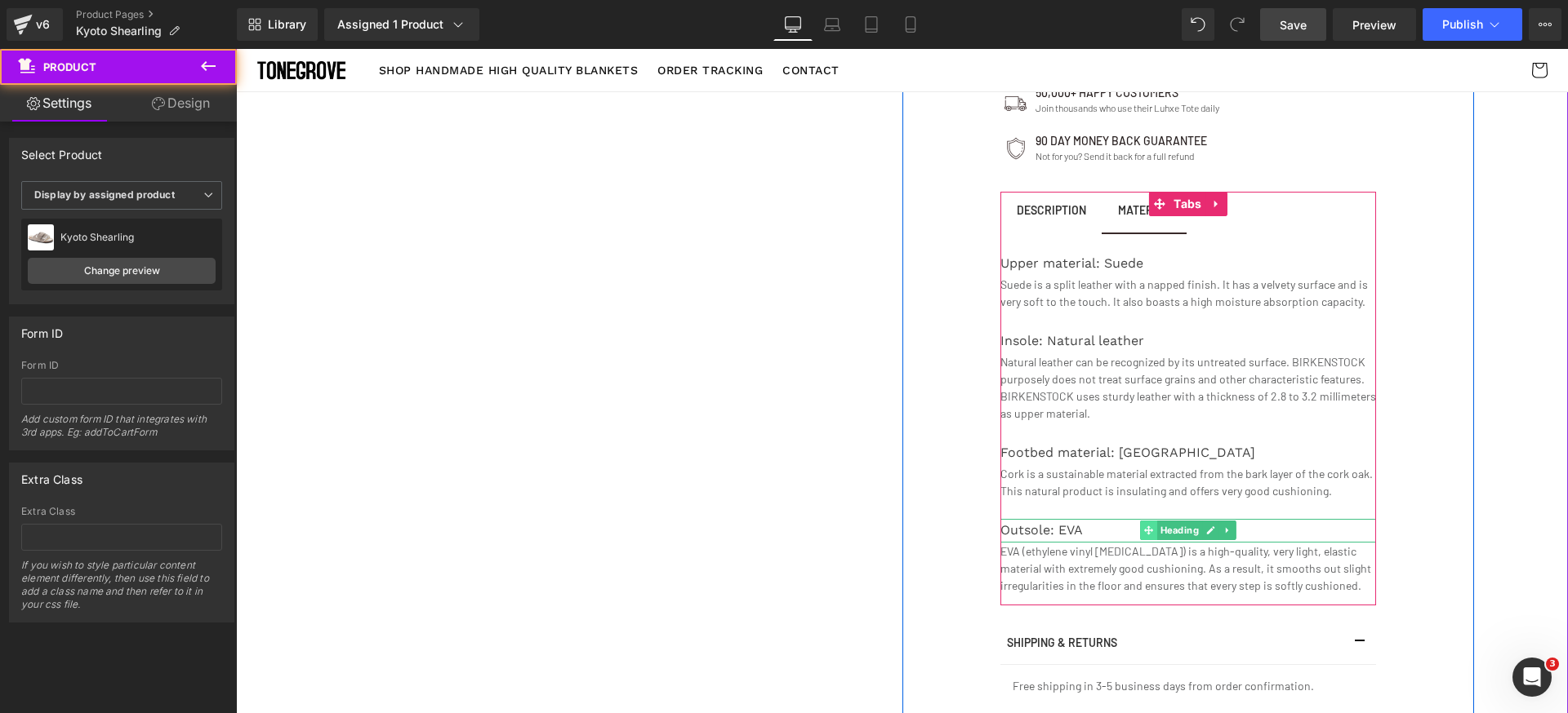
click at [1146, 526] on icon at bounding box center [1148, 531] width 9 height 9
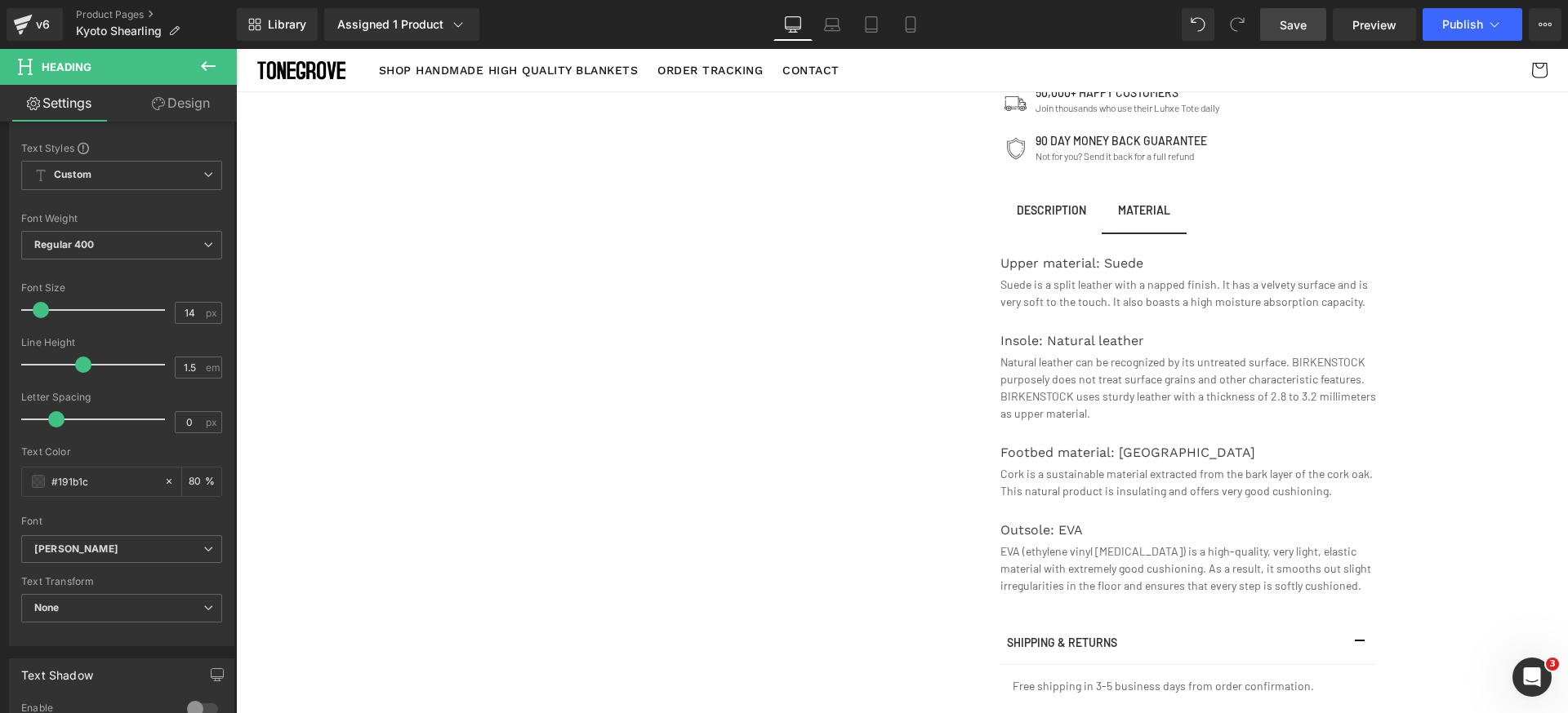
scroll to position [927, 0]
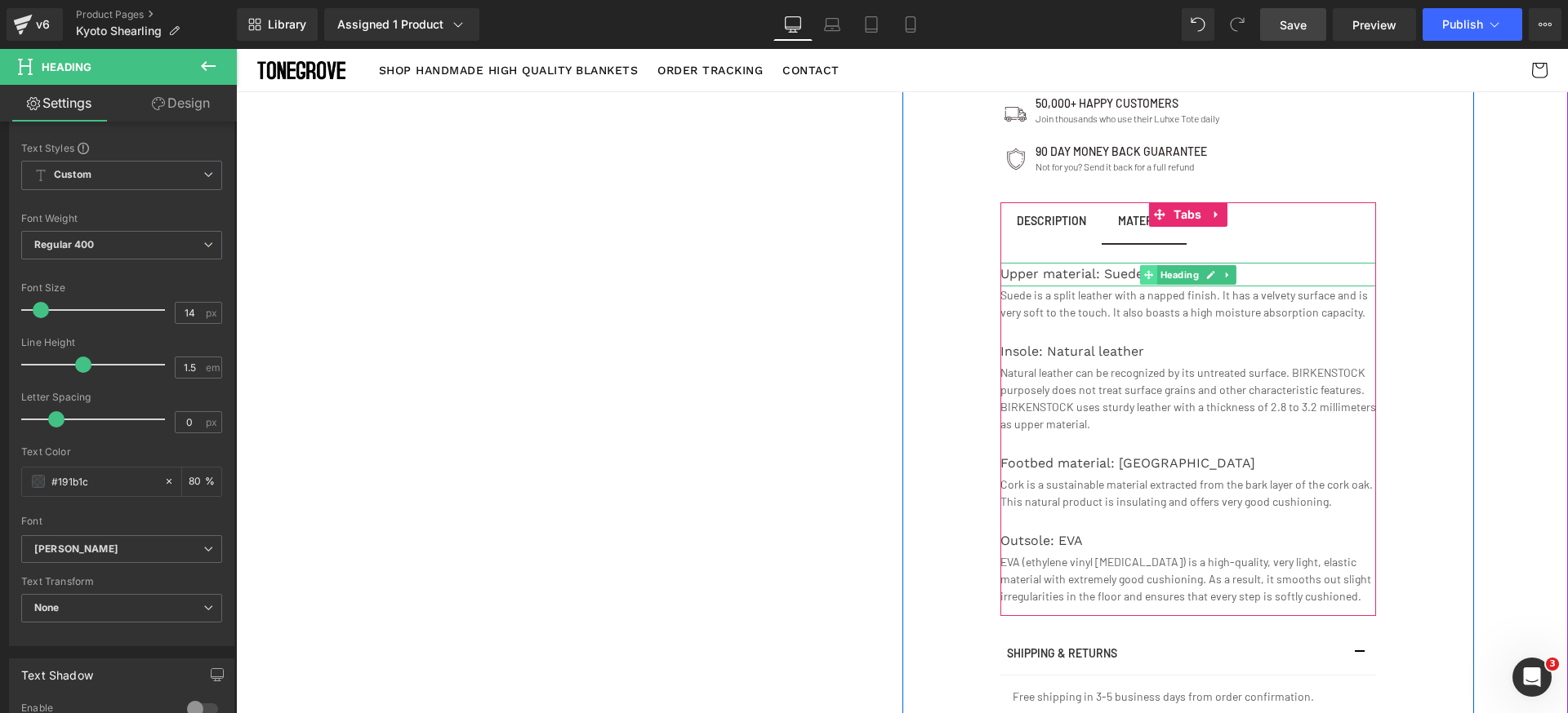
click at [1149, 265] on span at bounding box center [1148, 275] width 17 height 20
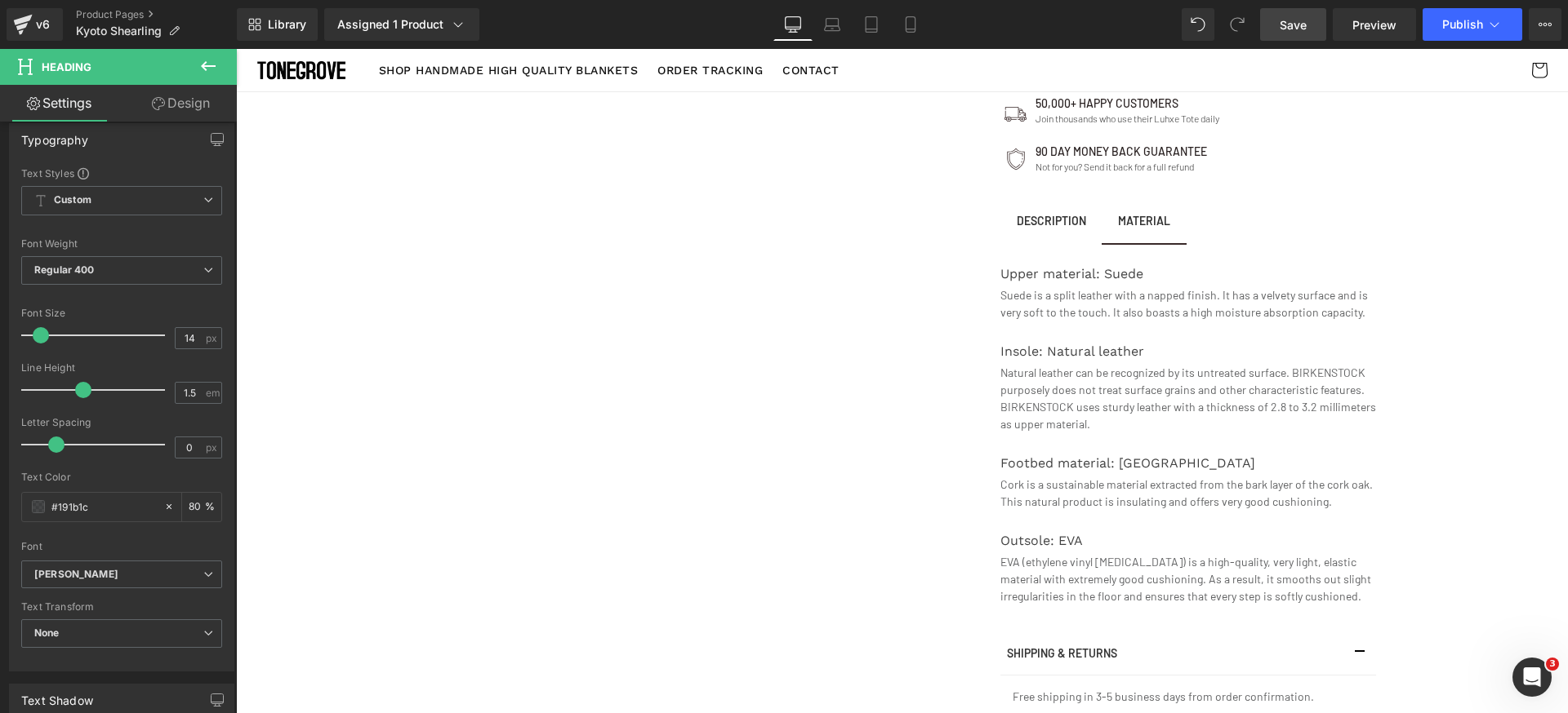
scroll to position [606, 0]
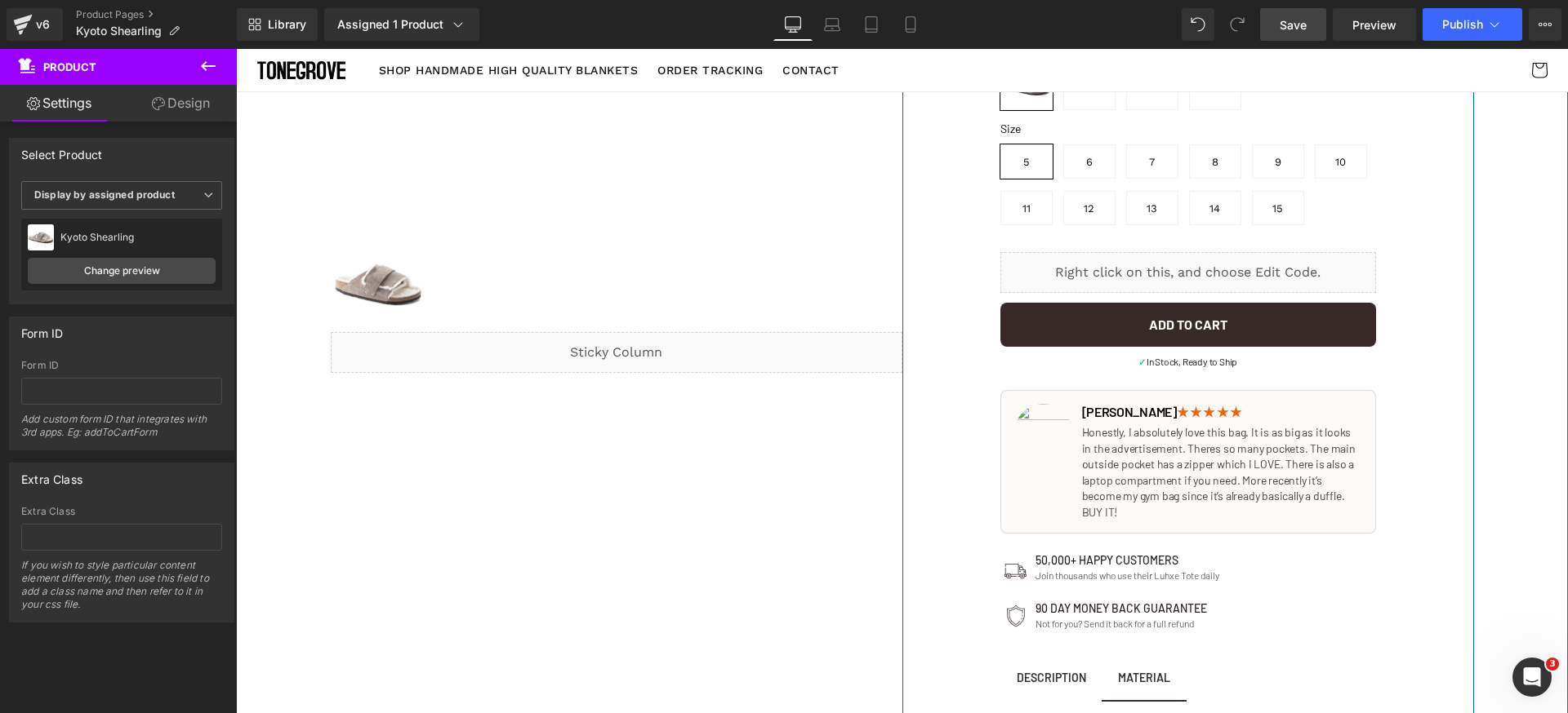
scroll to position [700, 0]
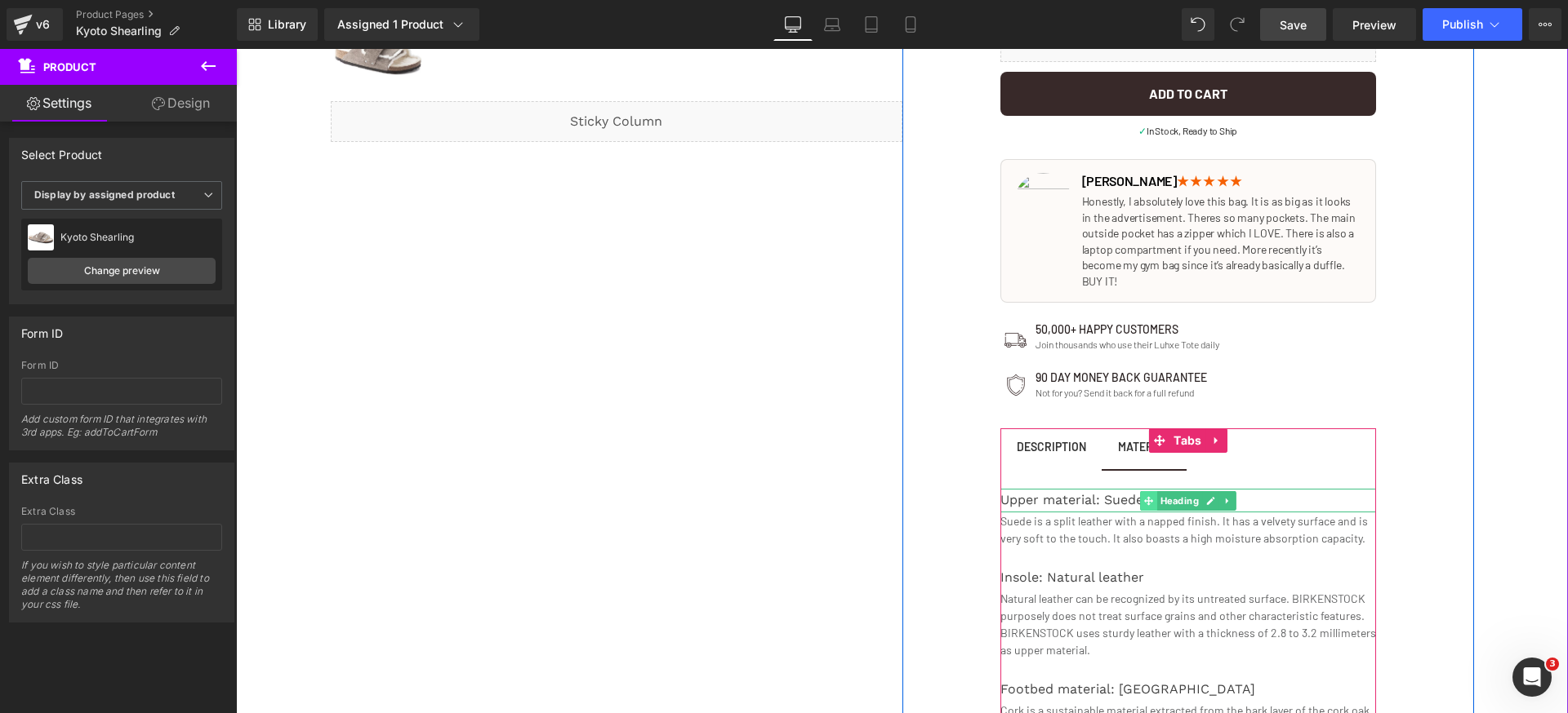
click at [1148, 491] on span at bounding box center [1148, 500] width 17 height 20
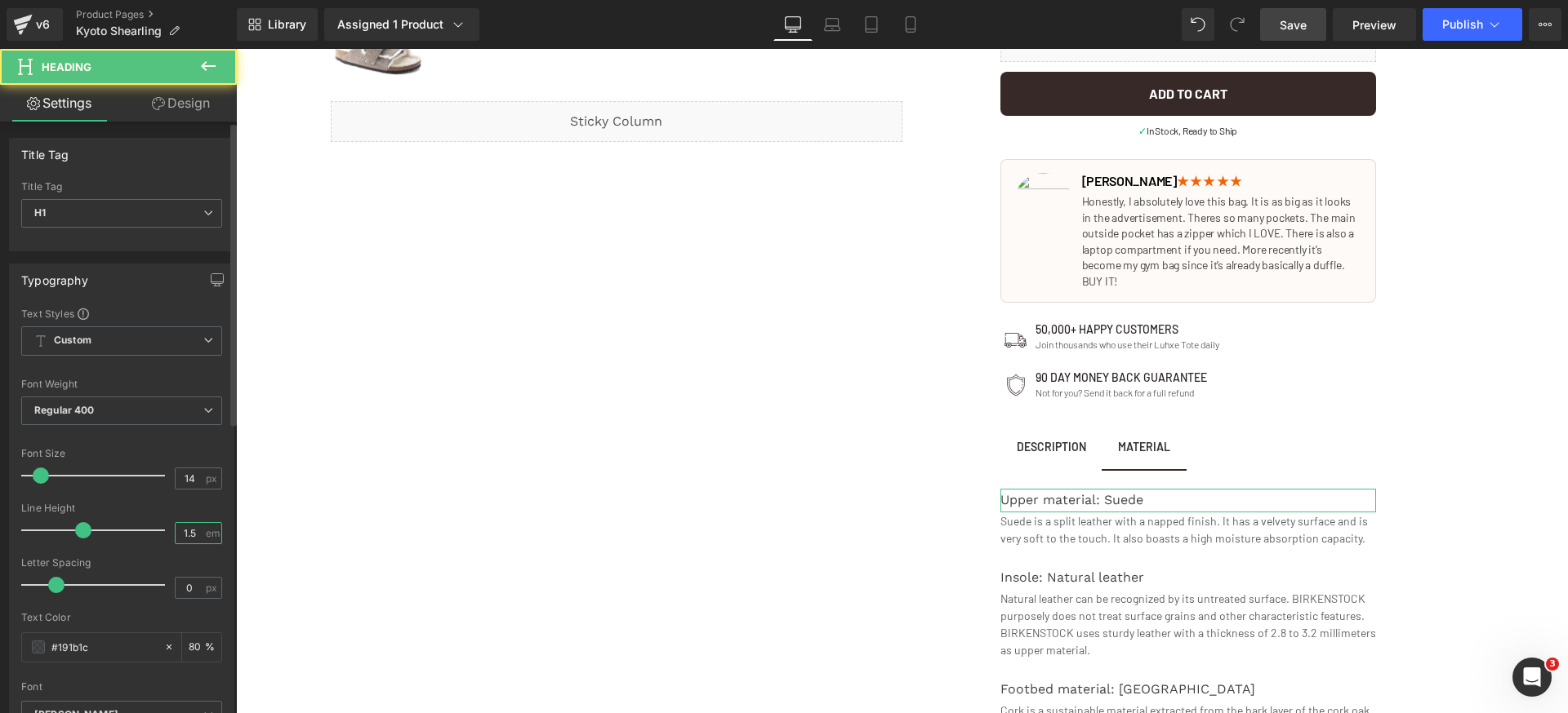
click at [182, 535] on input "1.5" at bounding box center [190, 533] width 28 height 21
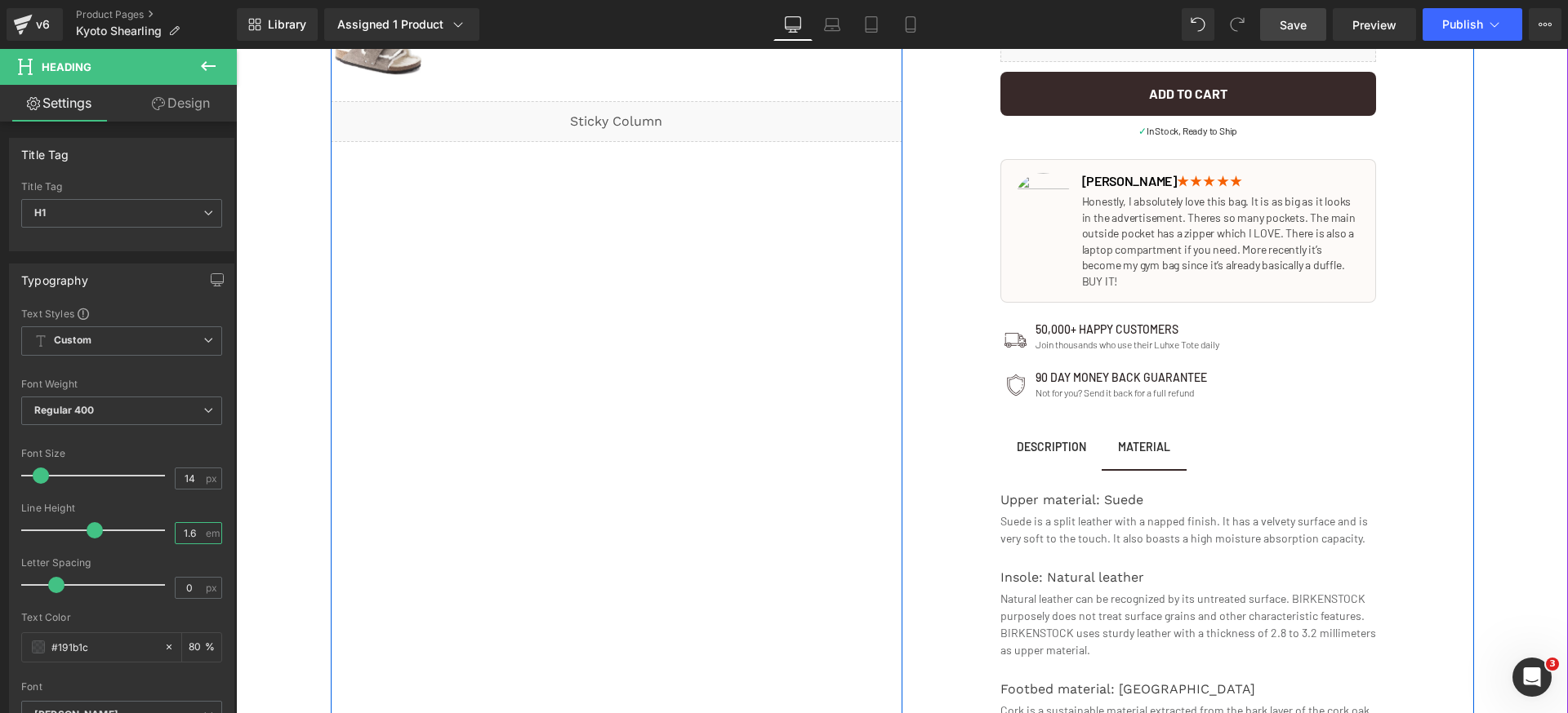
type input "1.5"
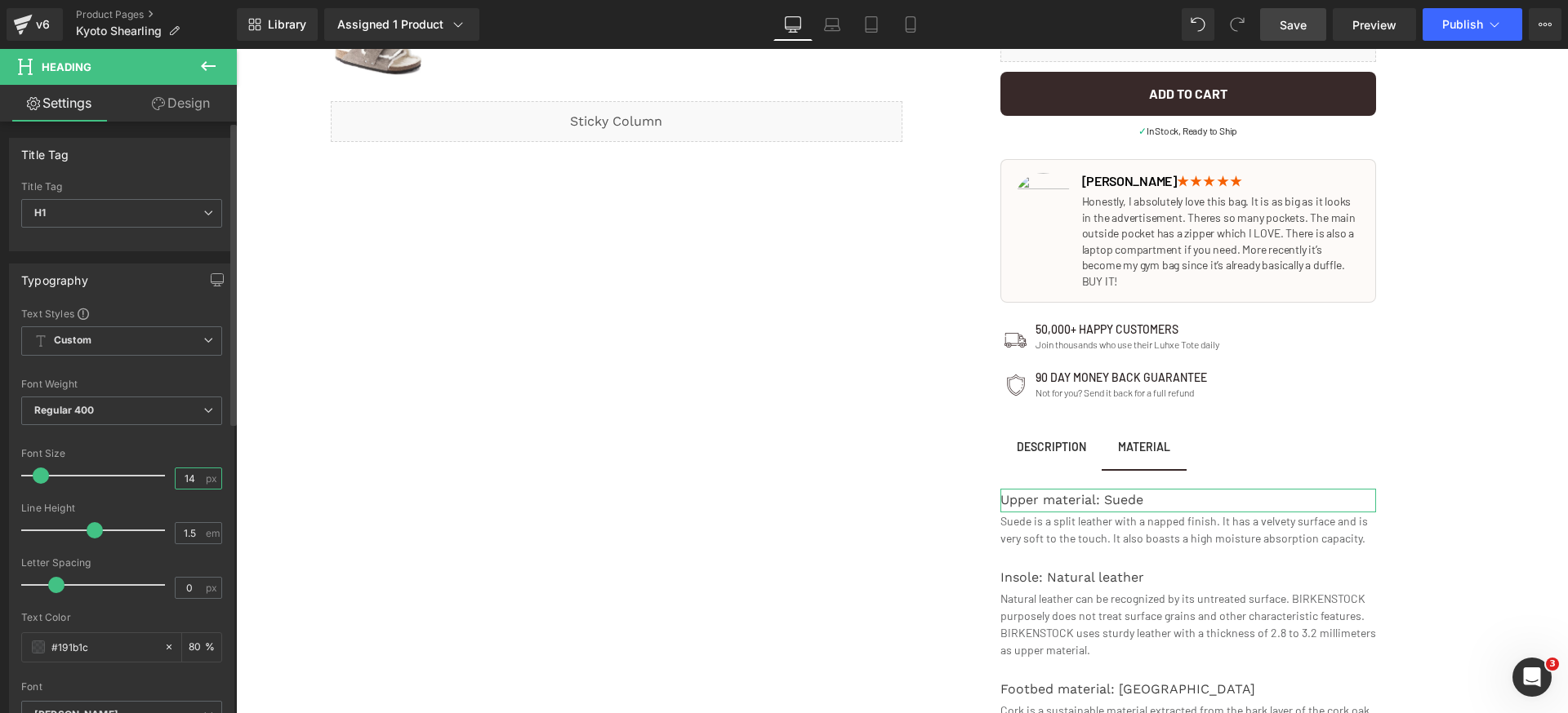
click at [187, 477] on input "14" at bounding box center [190, 479] width 28 height 21
type input "14"
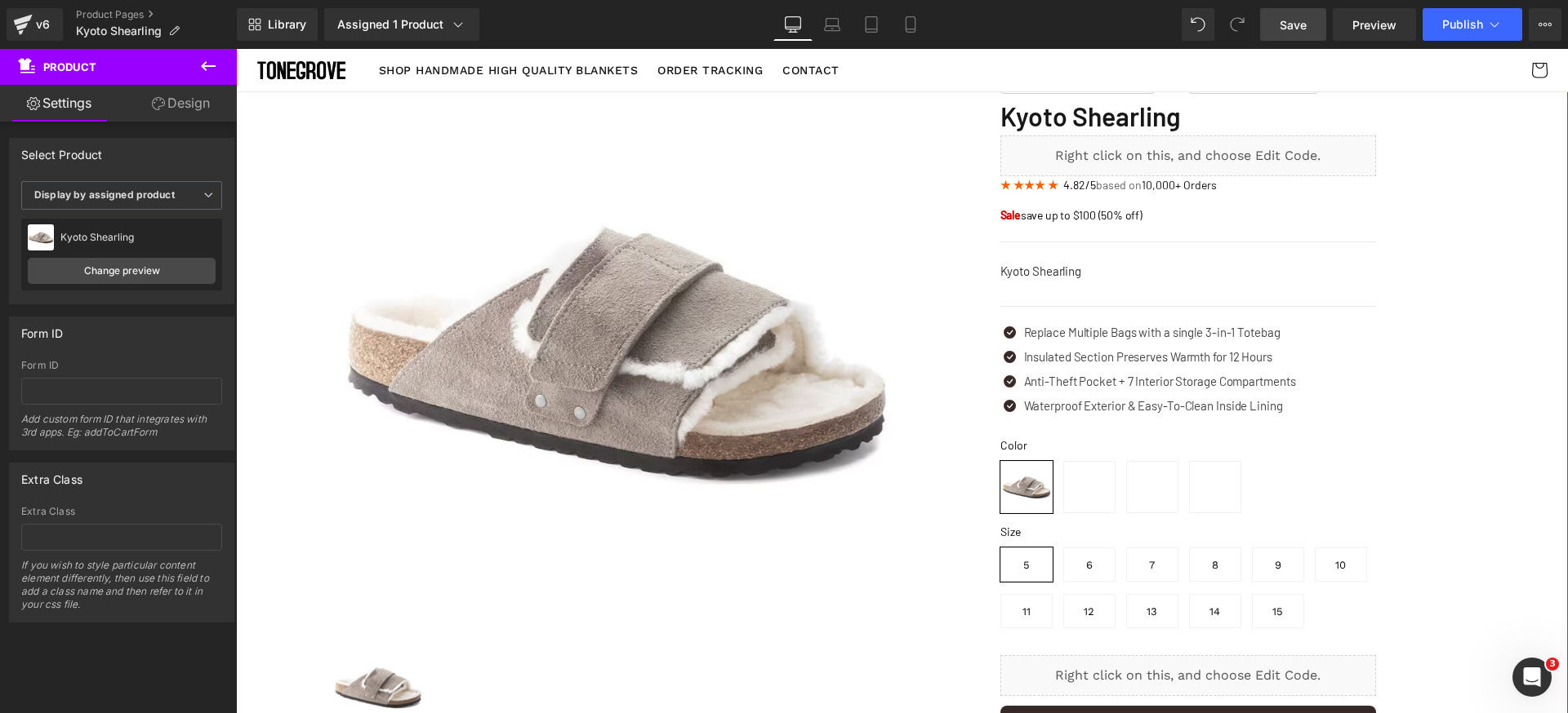
scroll to position [34, 0]
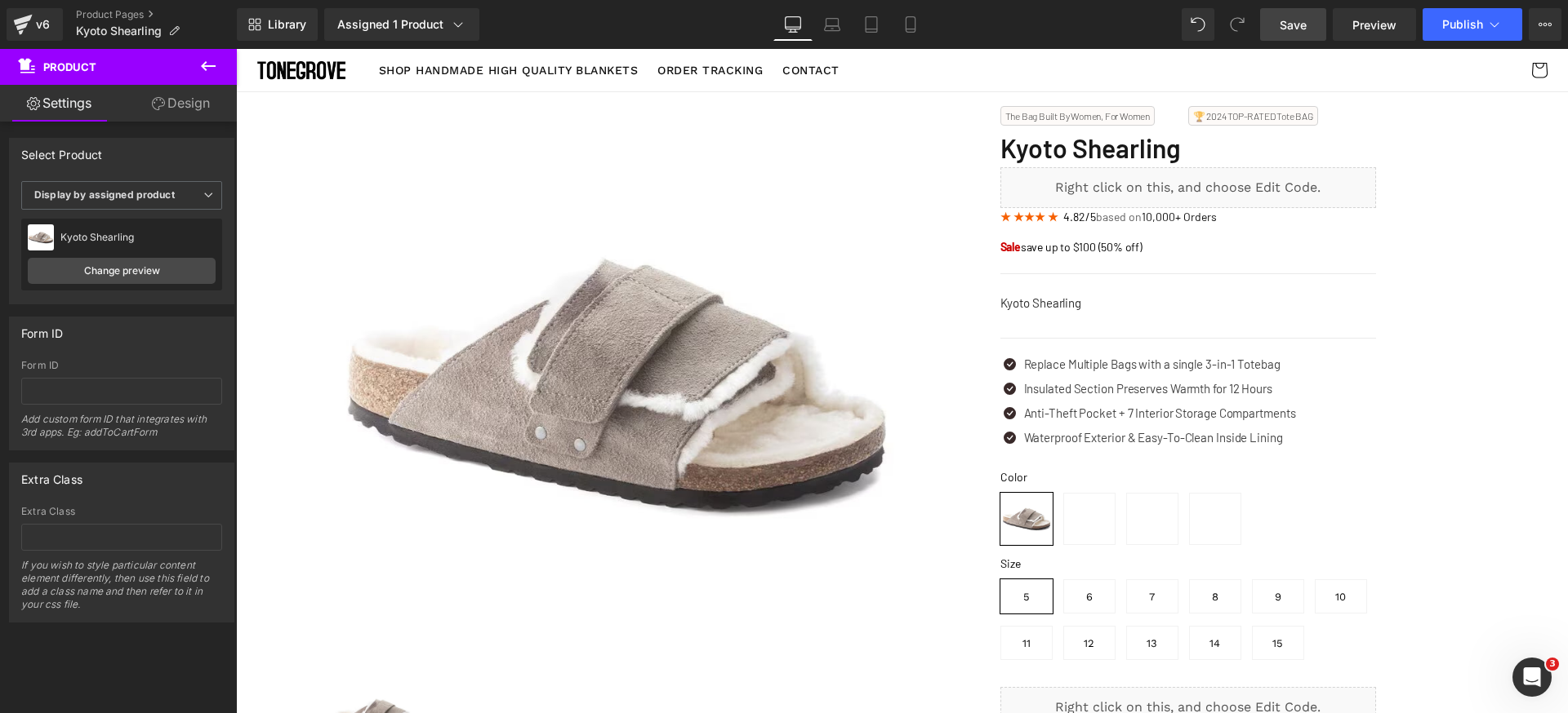
click at [1279, 22] on link "Save" at bounding box center [1293, 24] width 66 height 33
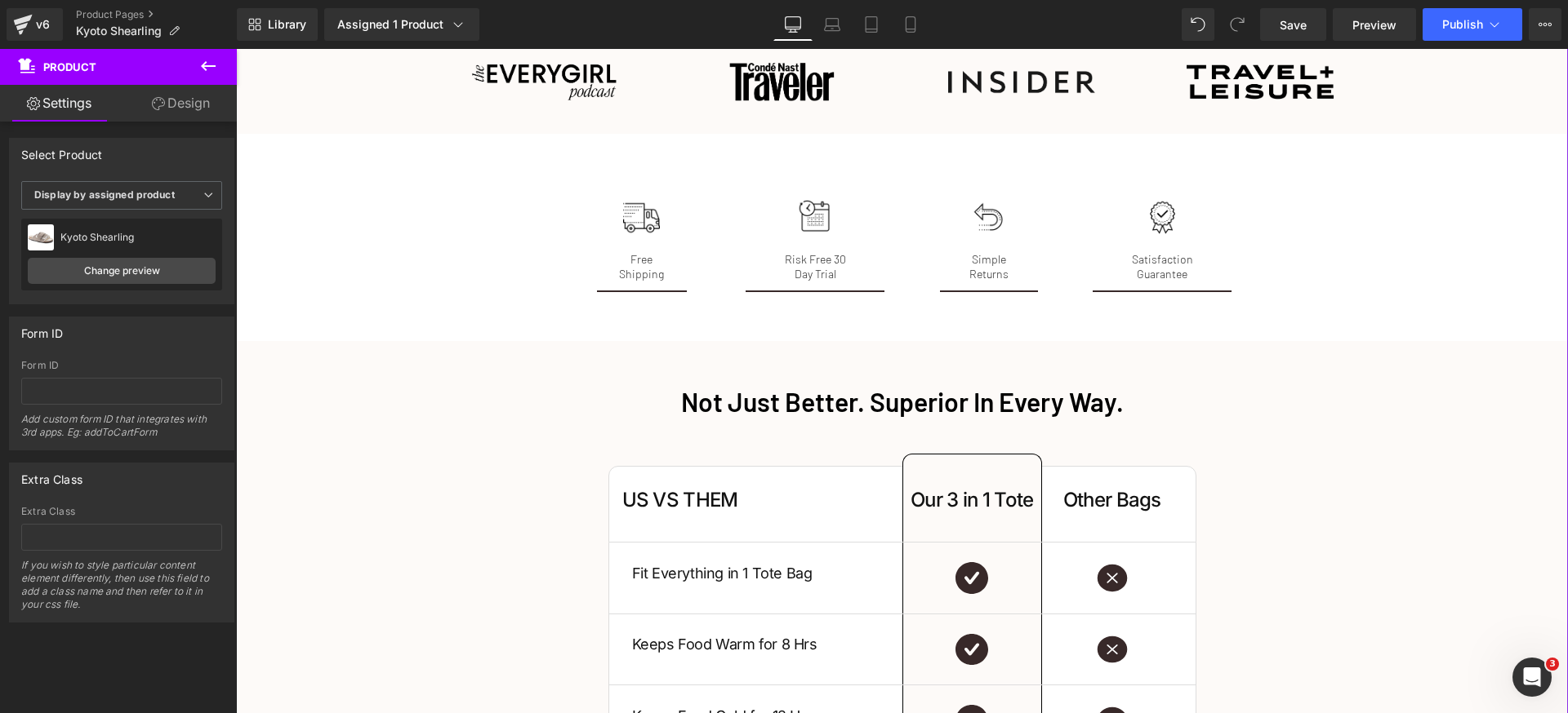
scroll to position [3015, 0]
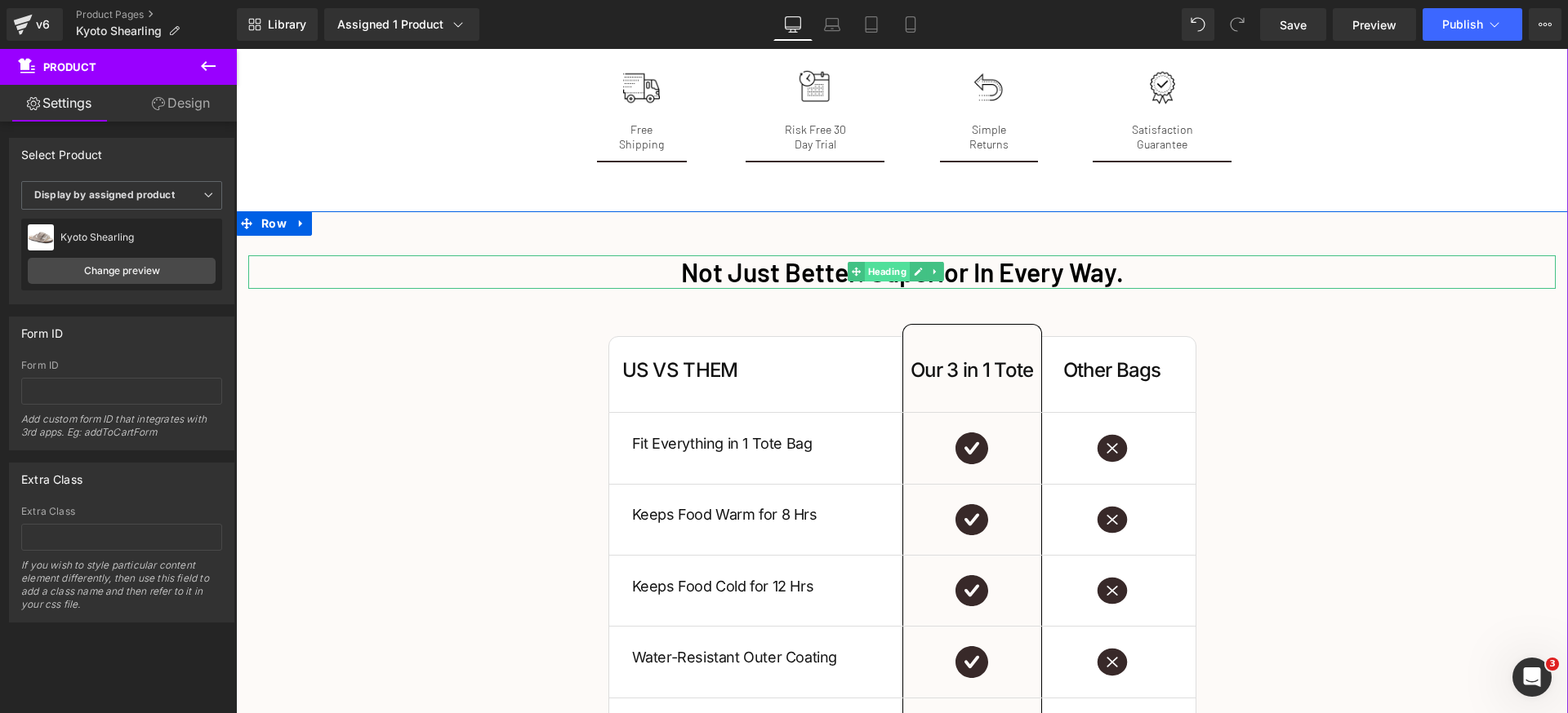
click at [894, 262] on span "Heading" at bounding box center [888, 272] width 45 height 20
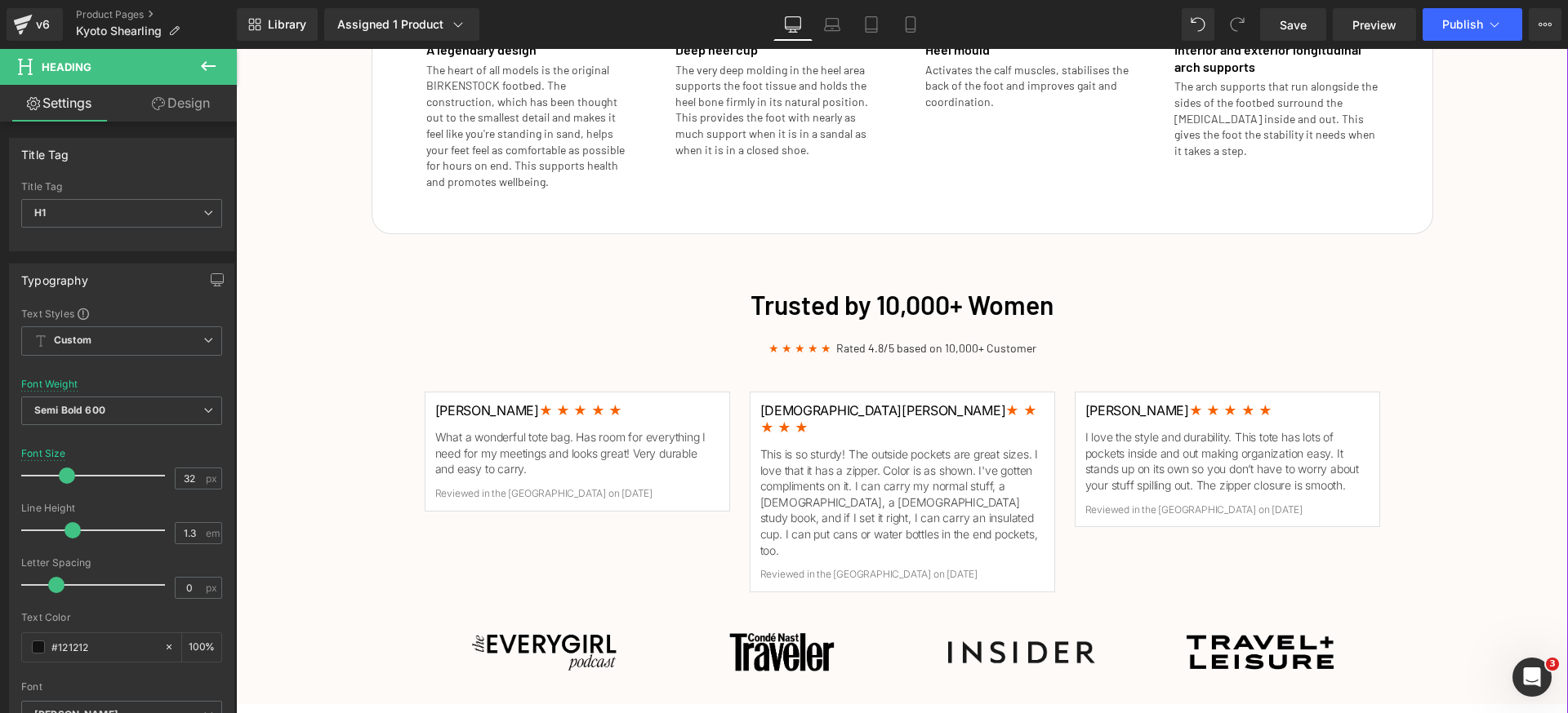
scroll to position [2399, 0]
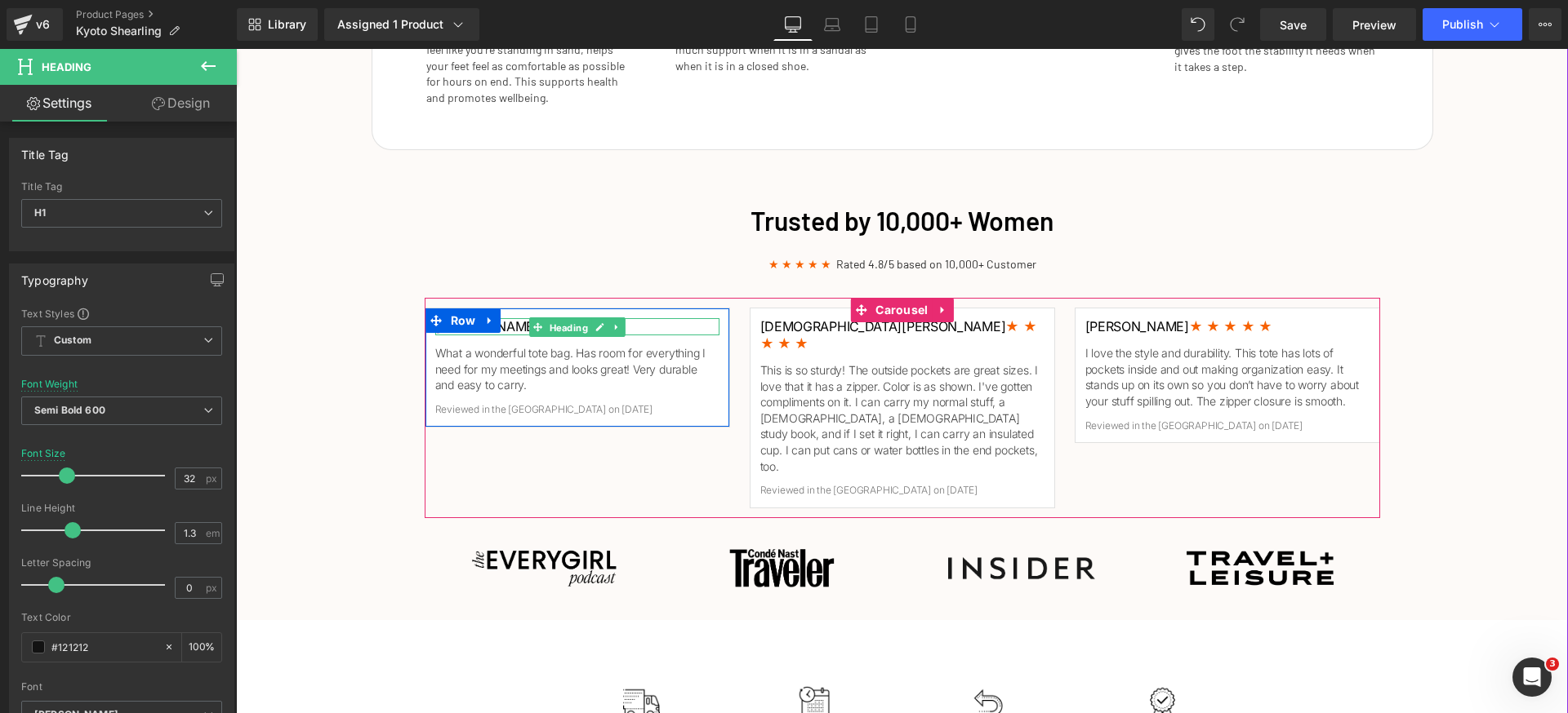
click at [559, 330] on span "Heading" at bounding box center [568, 327] width 45 height 20
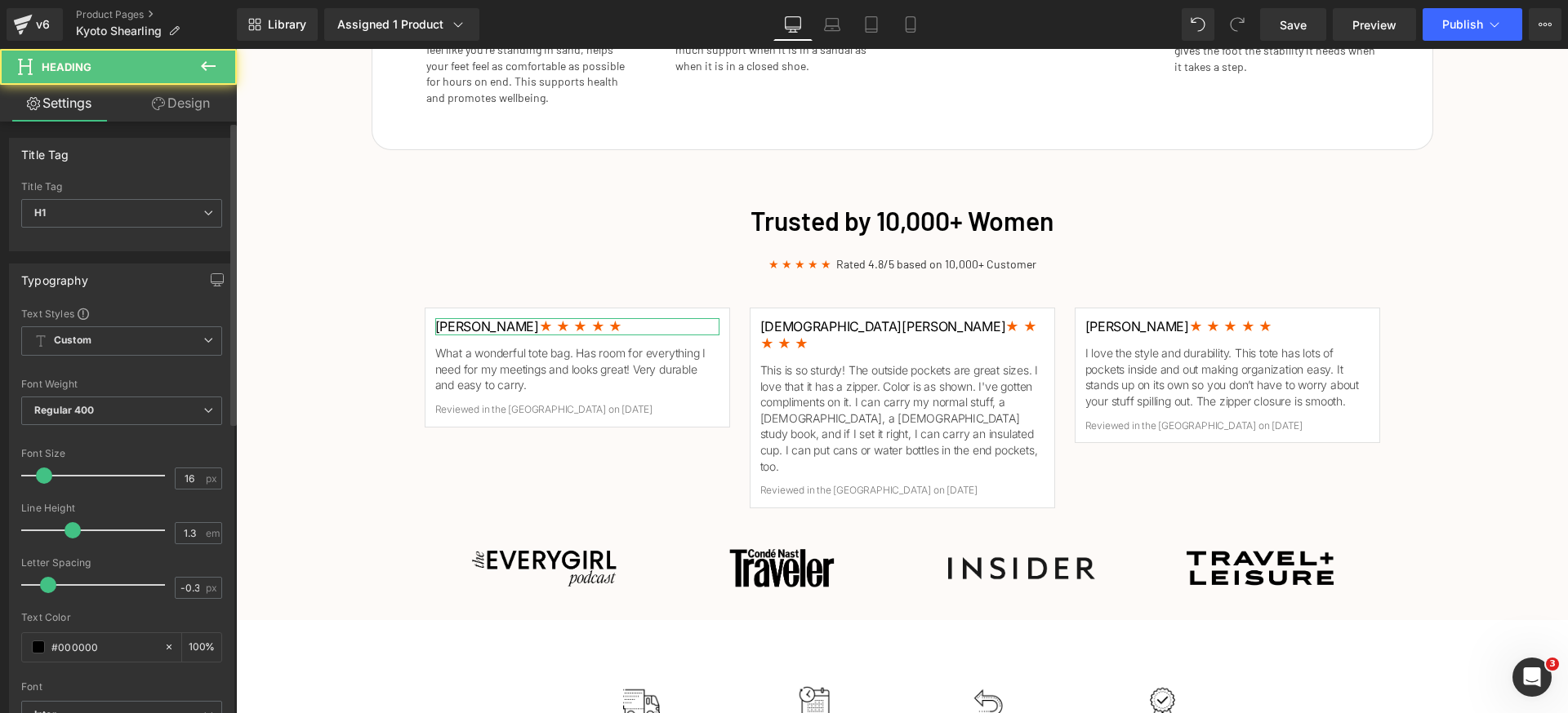
scroll to position [152, 0]
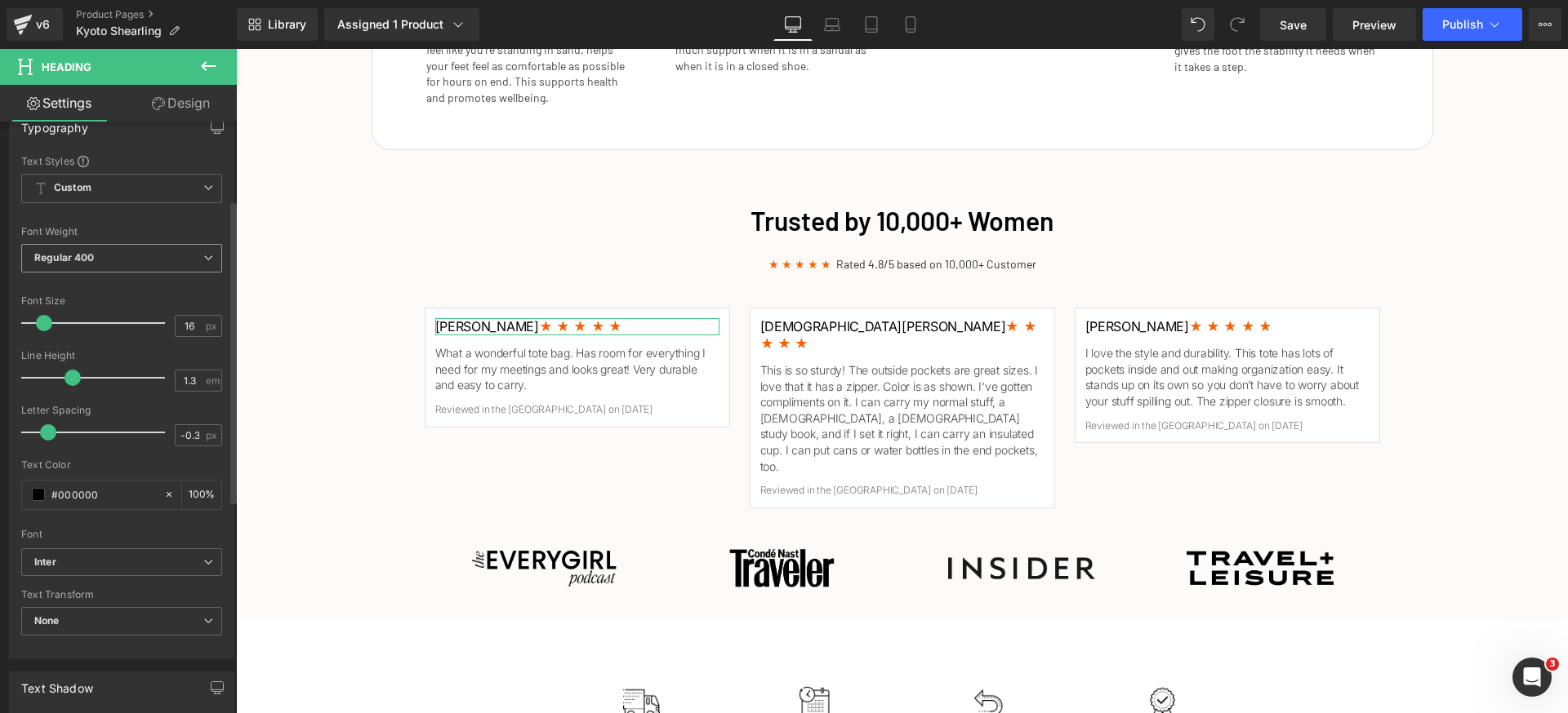
click at [162, 263] on span "Regular 400" at bounding box center [121, 258] width 200 height 28
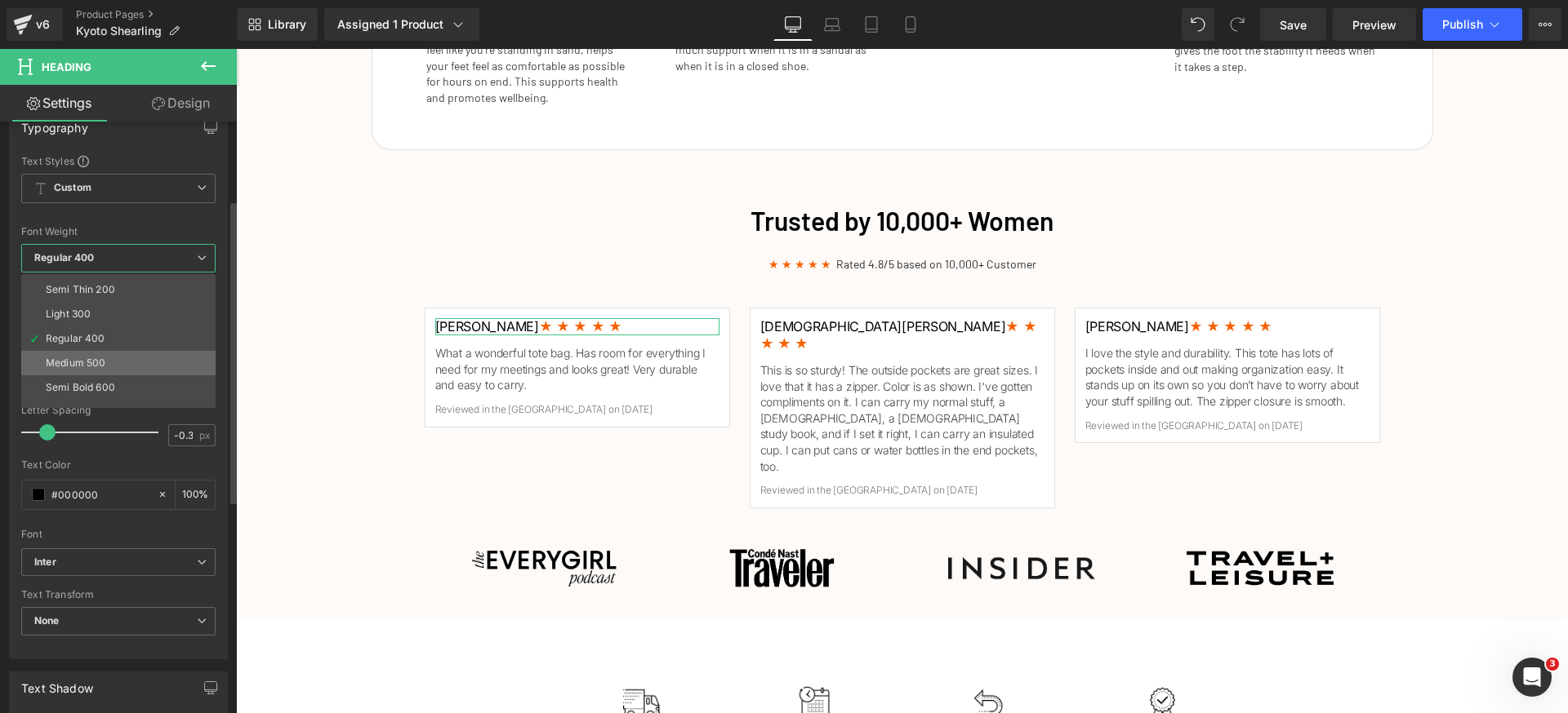
scroll to position [88, 0]
click at [120, 324] on li "Semi Bold 600" at bounding box center [122, 321] width 201 height 24
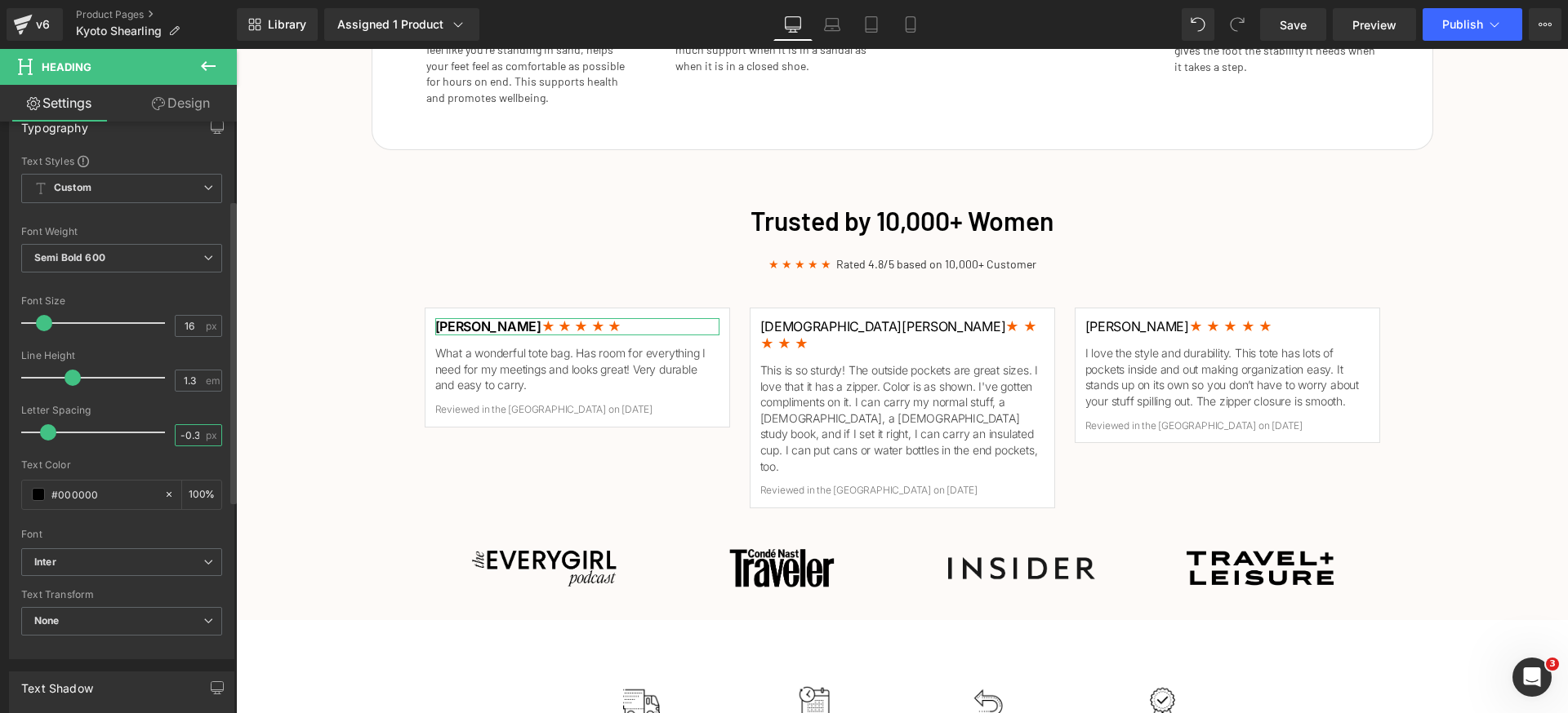
click at [180, 436] on input "-0.3" at bounding box center [190, 436] width 28 height 21
type input "0"
click at [116, 558] on b "Inter" at bounding box center [119, 562] width 169 height 14
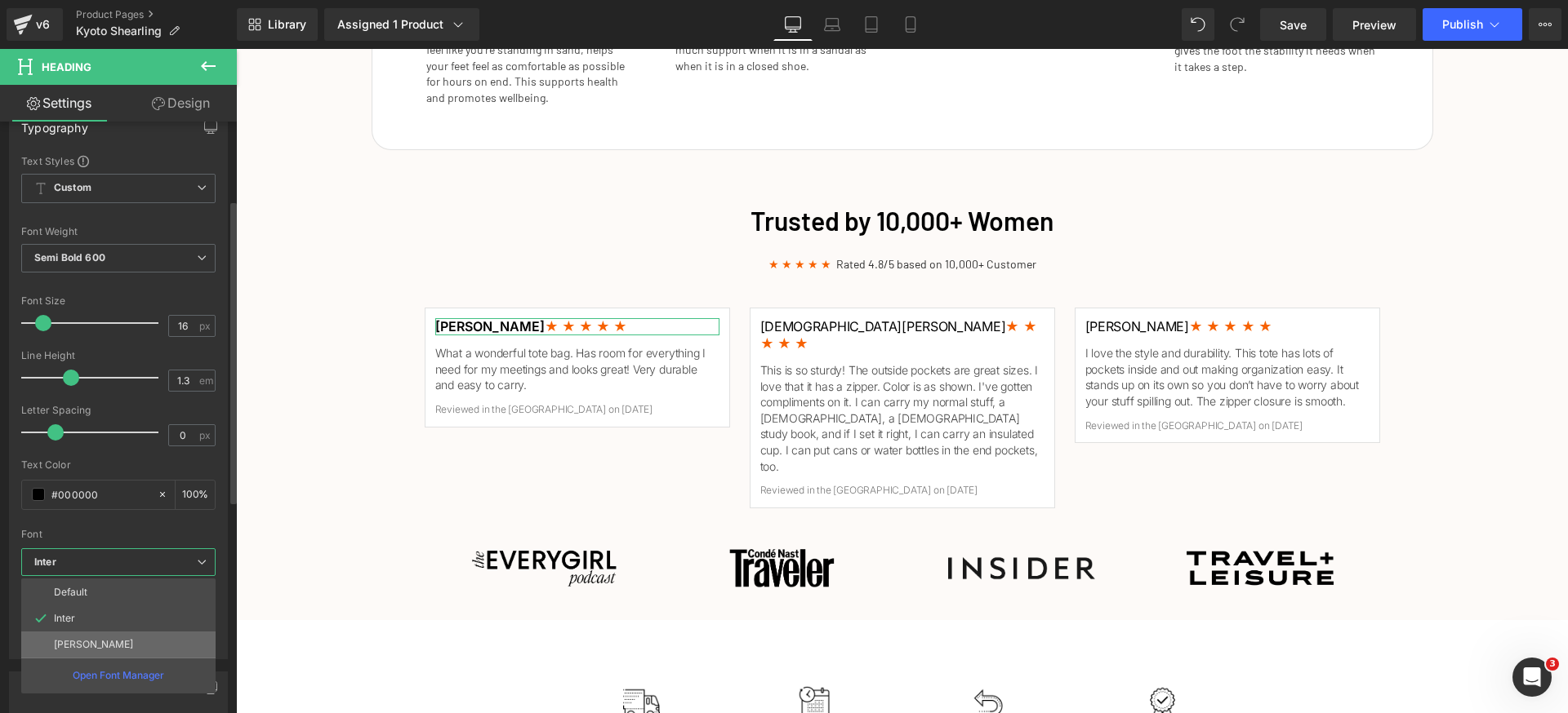
click at [87, 637] on li "[PERSON_NAME]" at bounding box center [119, 645] width 195 height 26
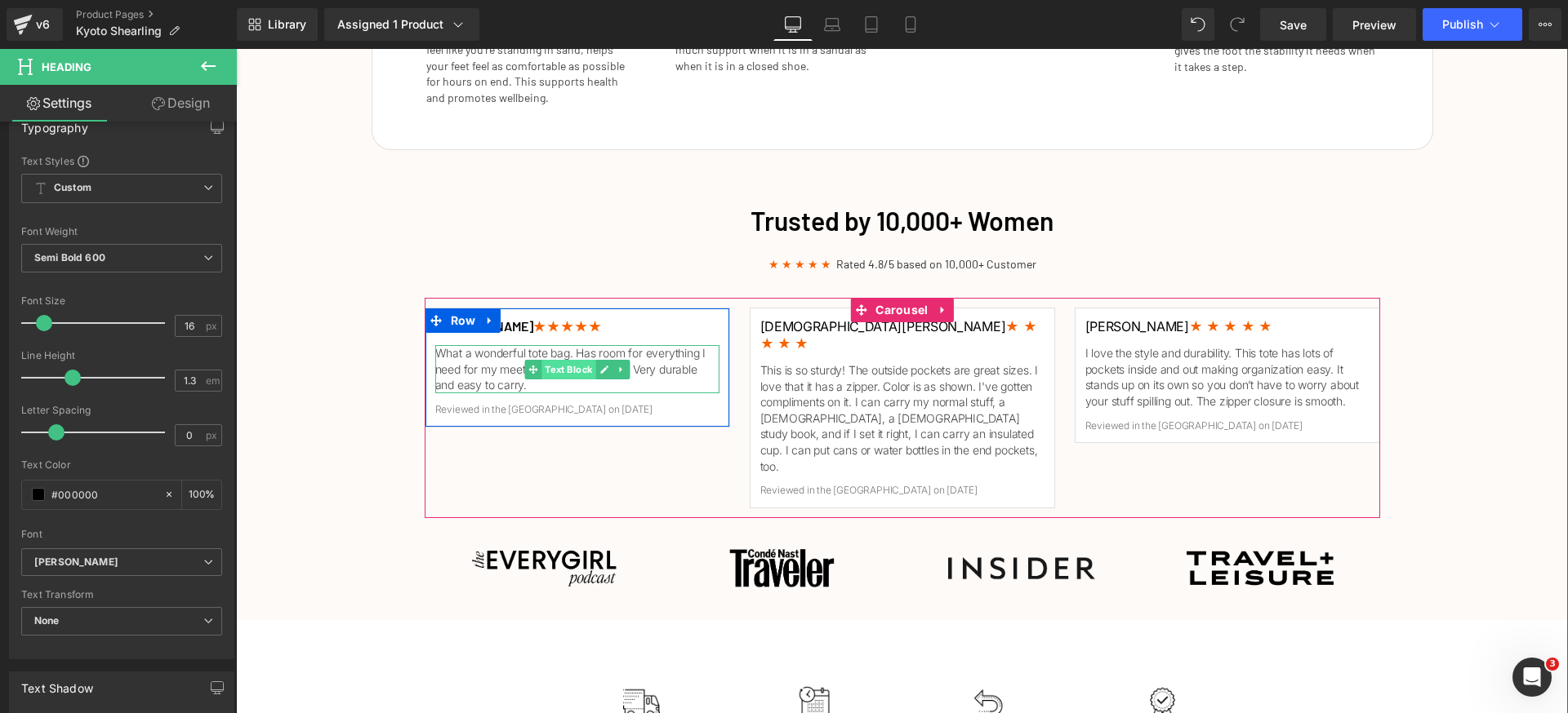
click at [565, 367] on span "Text Block" at bounding box center [568, 370] width 54 height 20
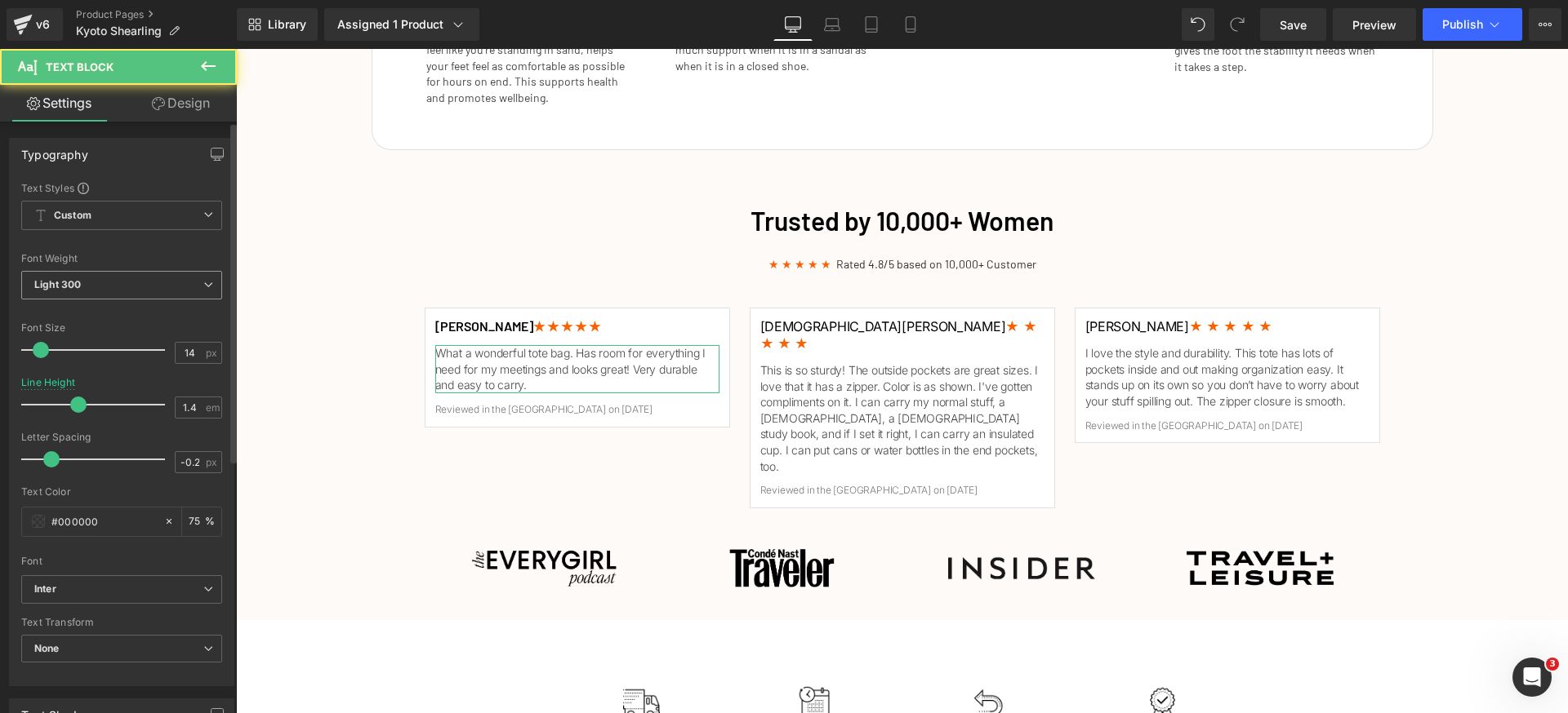
click at [158, 284] on span "Light 300" at bounding box center [121, 285] width 200 height 28
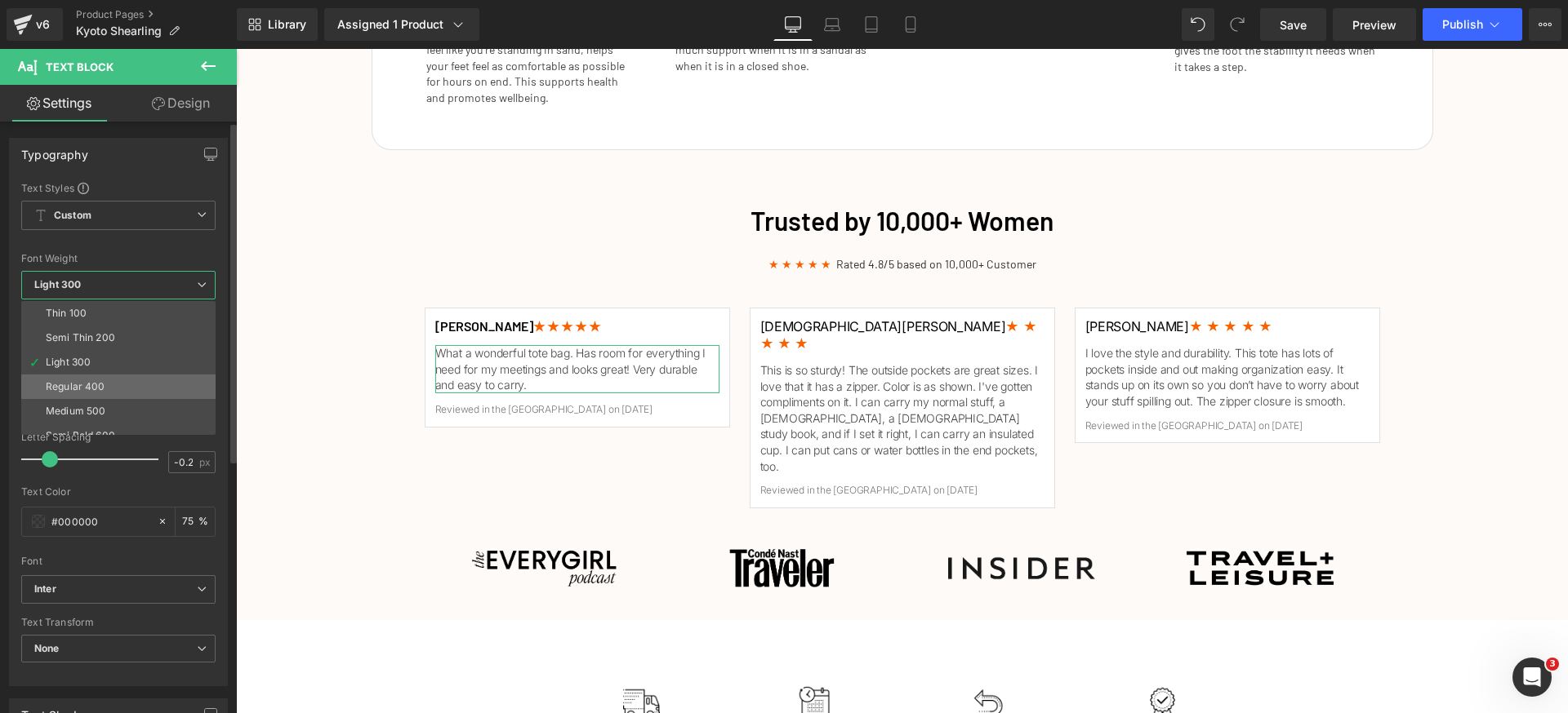
click at [102, 383] on div "Regular 400" at bounding box center [75, 387] width 59 height 11
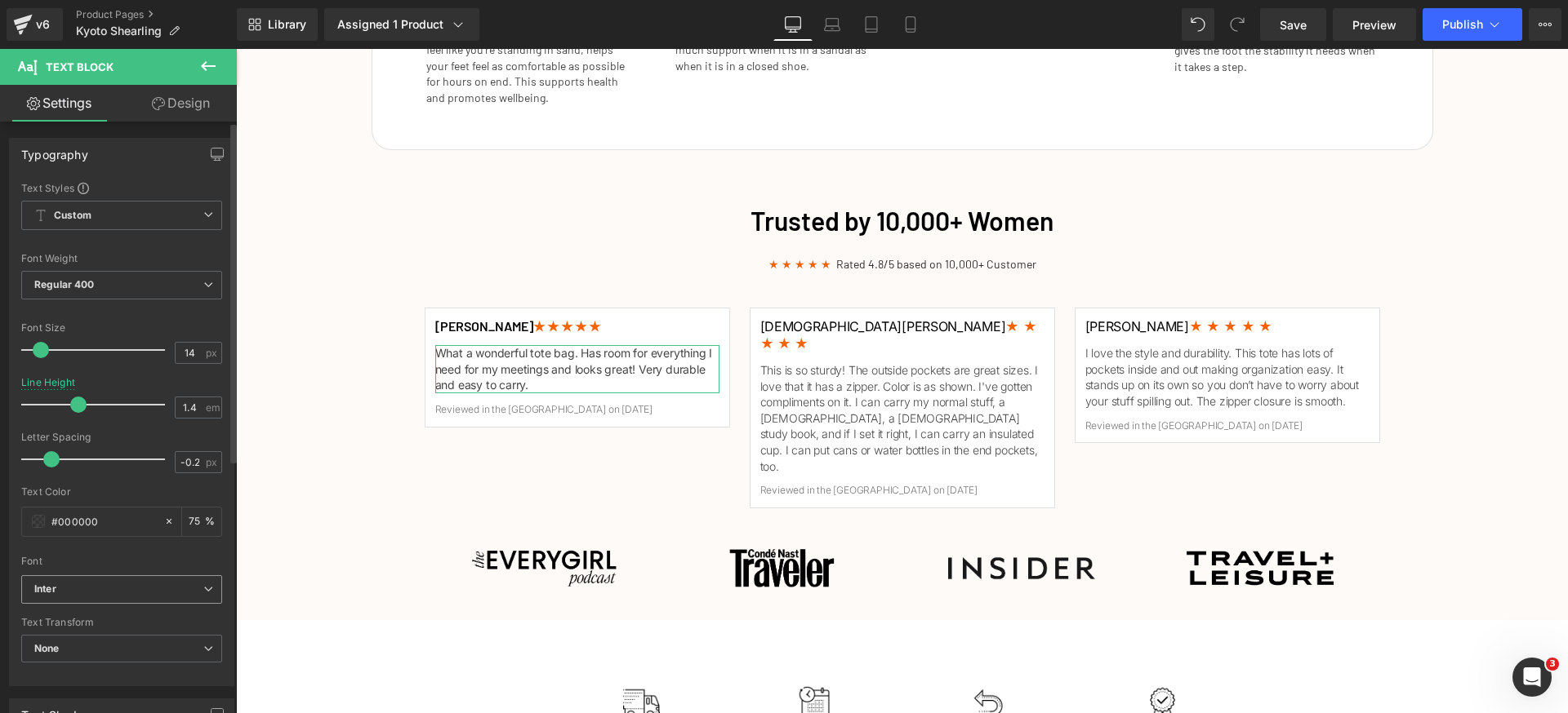
click at [115, 587] on b "Inter" at bounding box center [119, 590] width 169 height 14
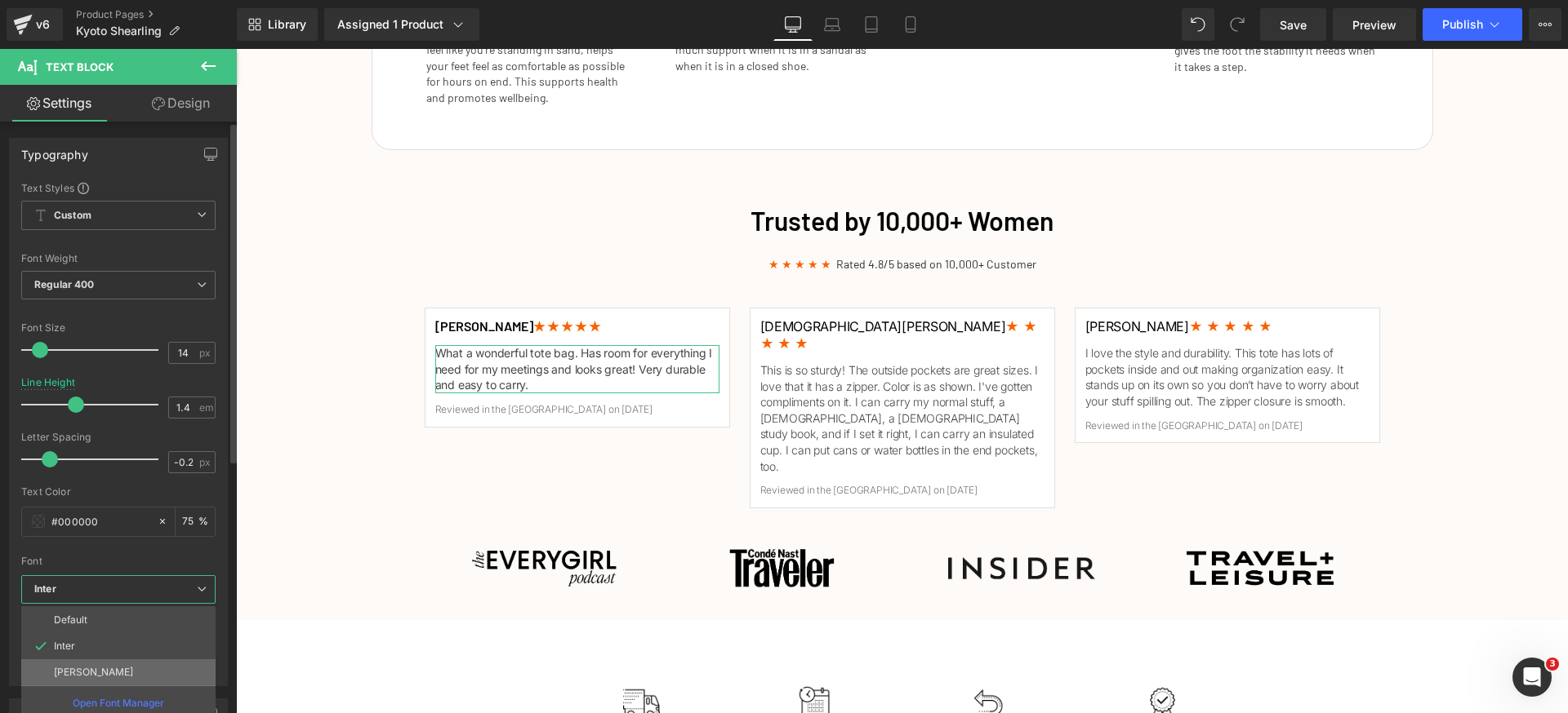
click at [89, 675] on li "[PERSON_NAME]" at bounding box center [119, 673] width 195 height 26
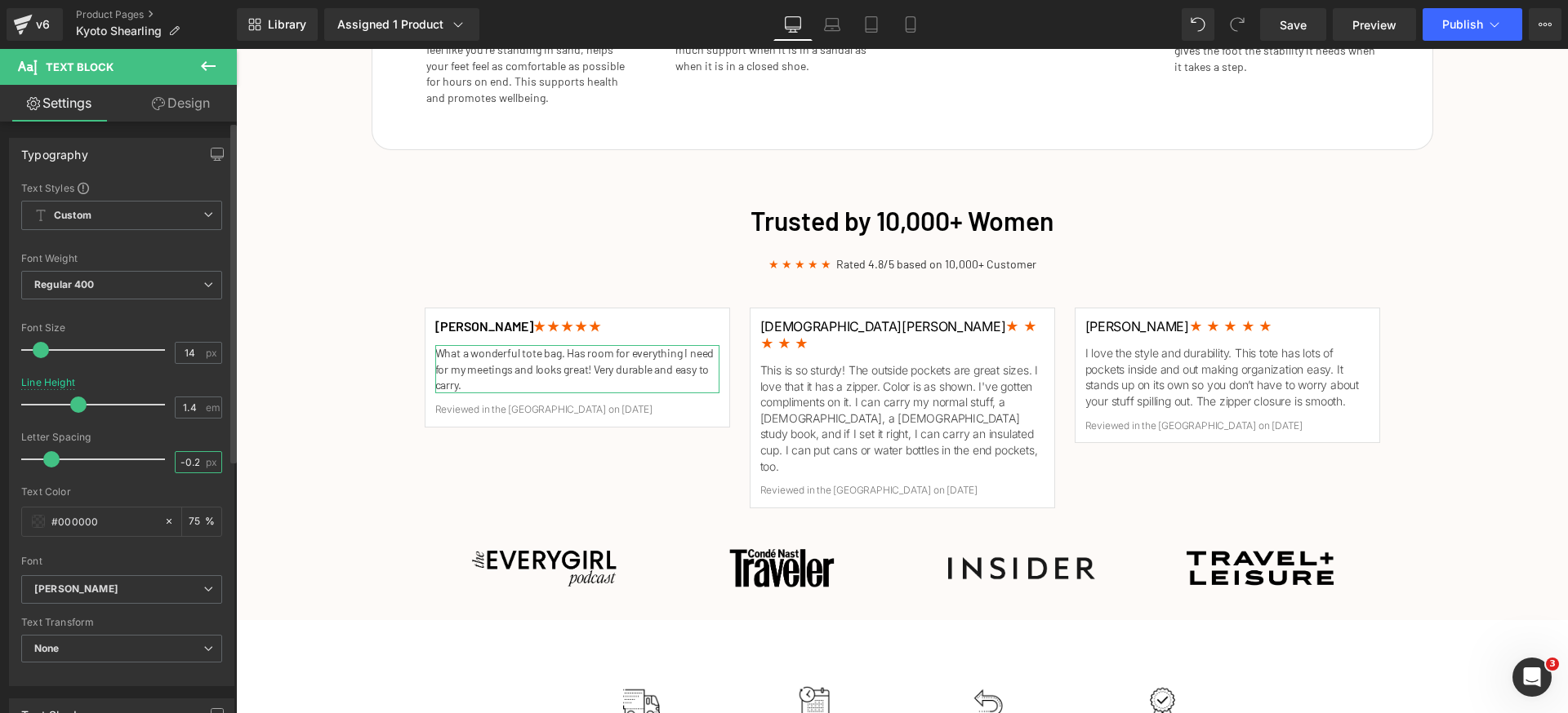
click at [187, 464] on input "-0.2" at bounding box center [190, 463] width 28 height 21
type input "0"
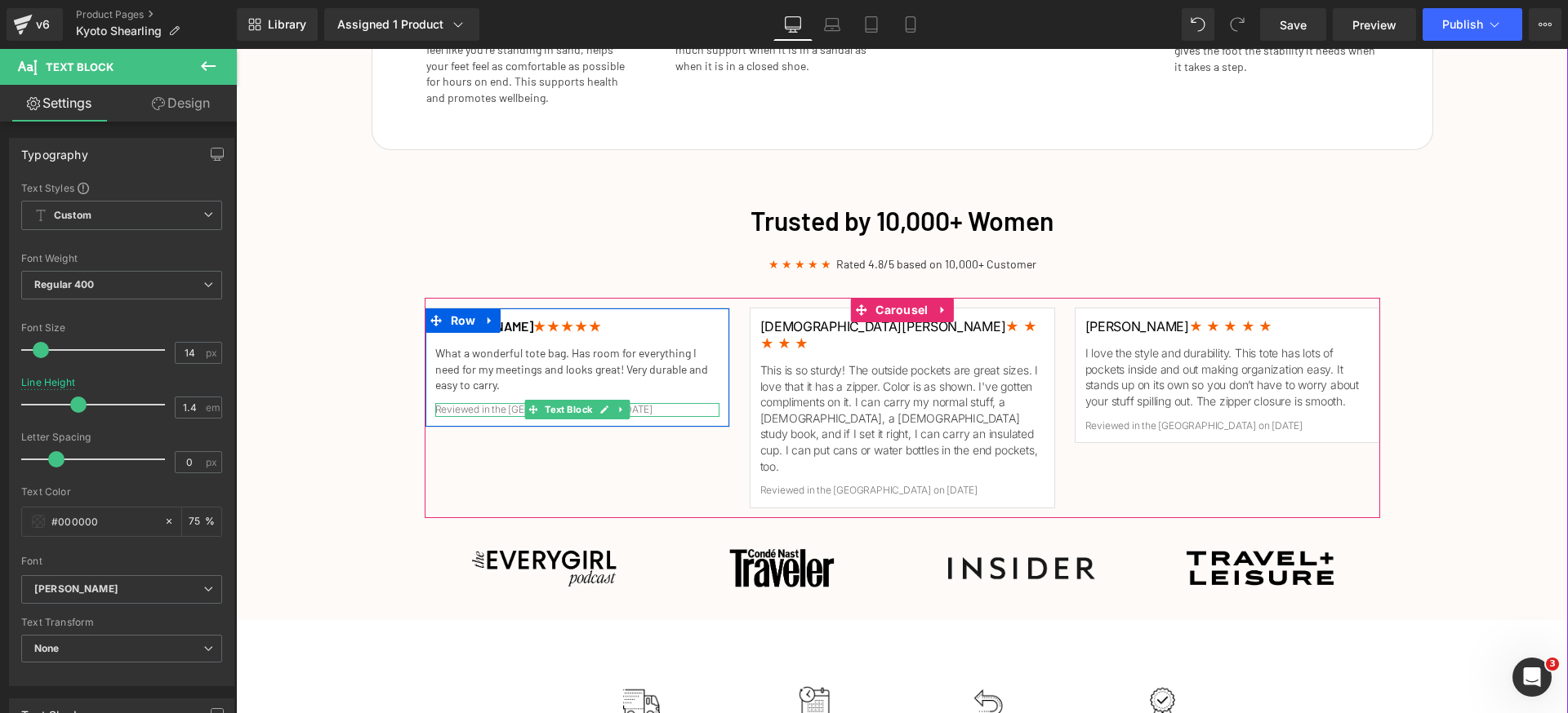
click at [550, 406] on span "Text Block" at bounding box center [568, 409] width 54 height 20
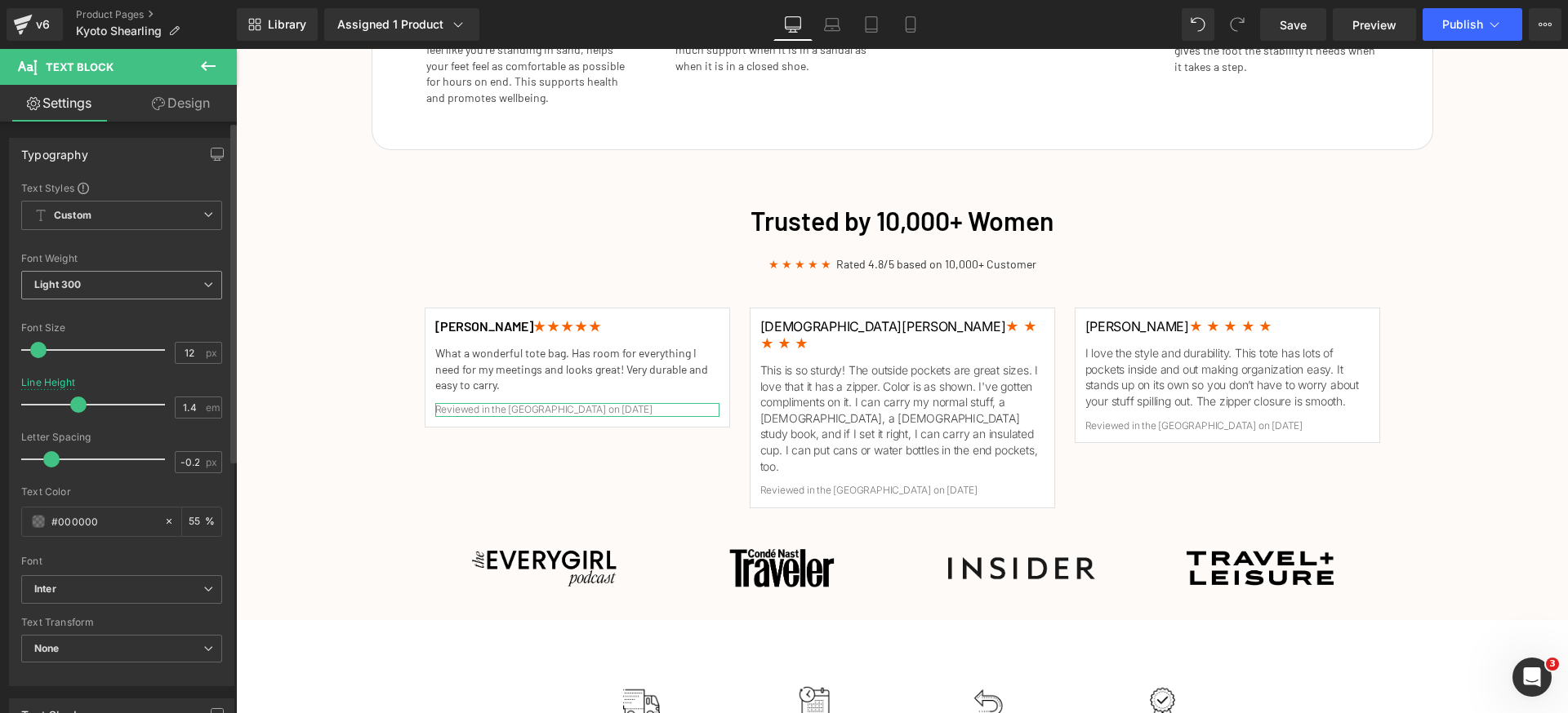
drag, startPoint x: 145, startPoint y: 290, endPoint x: 140, endPoint y: 324, distance: 34.4
click at [144, 290] on span "Light 300" at bounding box center [121, 285] width 200 height 28
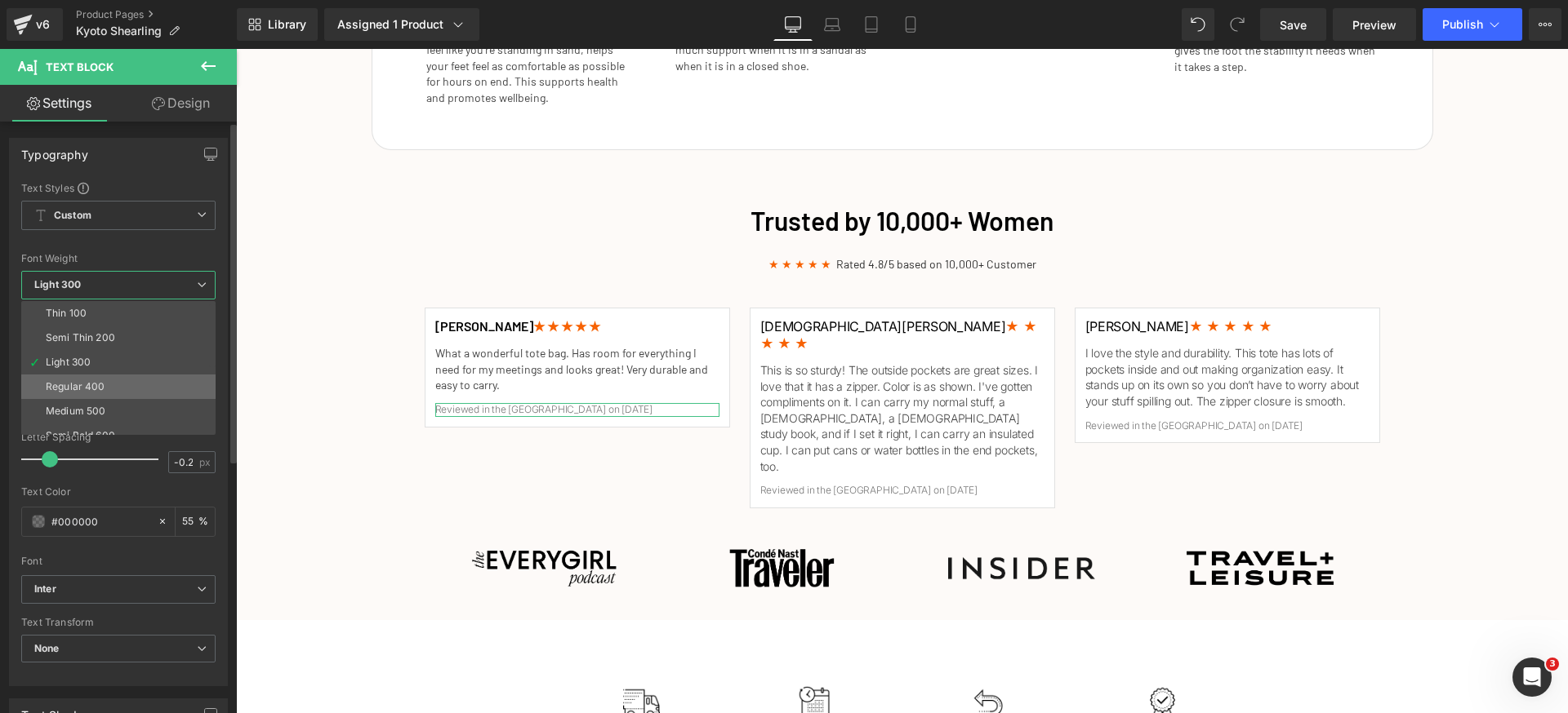
click at [114, 379] on li "Regular 400" at bounding box center [122, 387] width 201 height 24
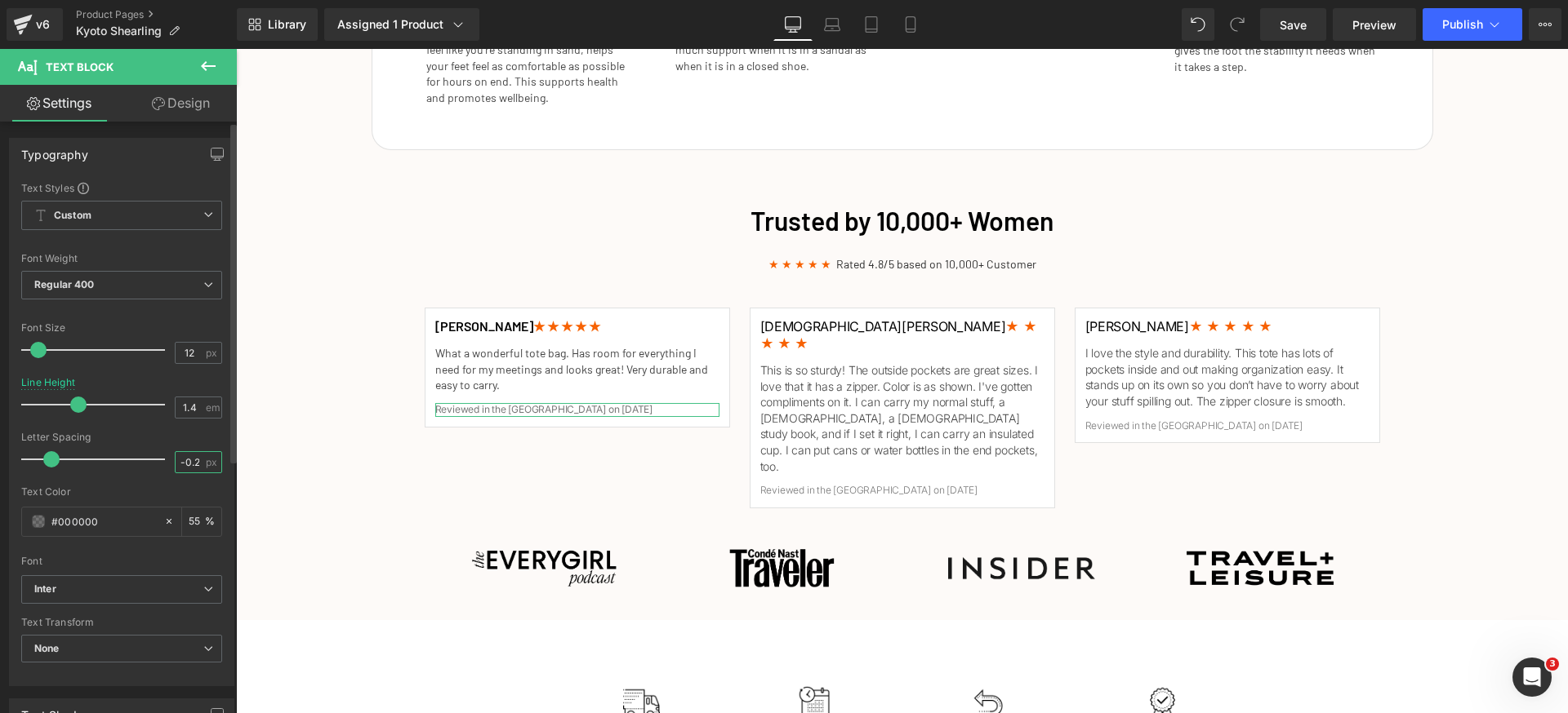
click at [185, 461] on input "-0.2" at bounding box center [190, 463] width 28 height 21
type input "0"
click at [169, 597] on span "Inter" at bounding box center [121, 590] width 200 height 28
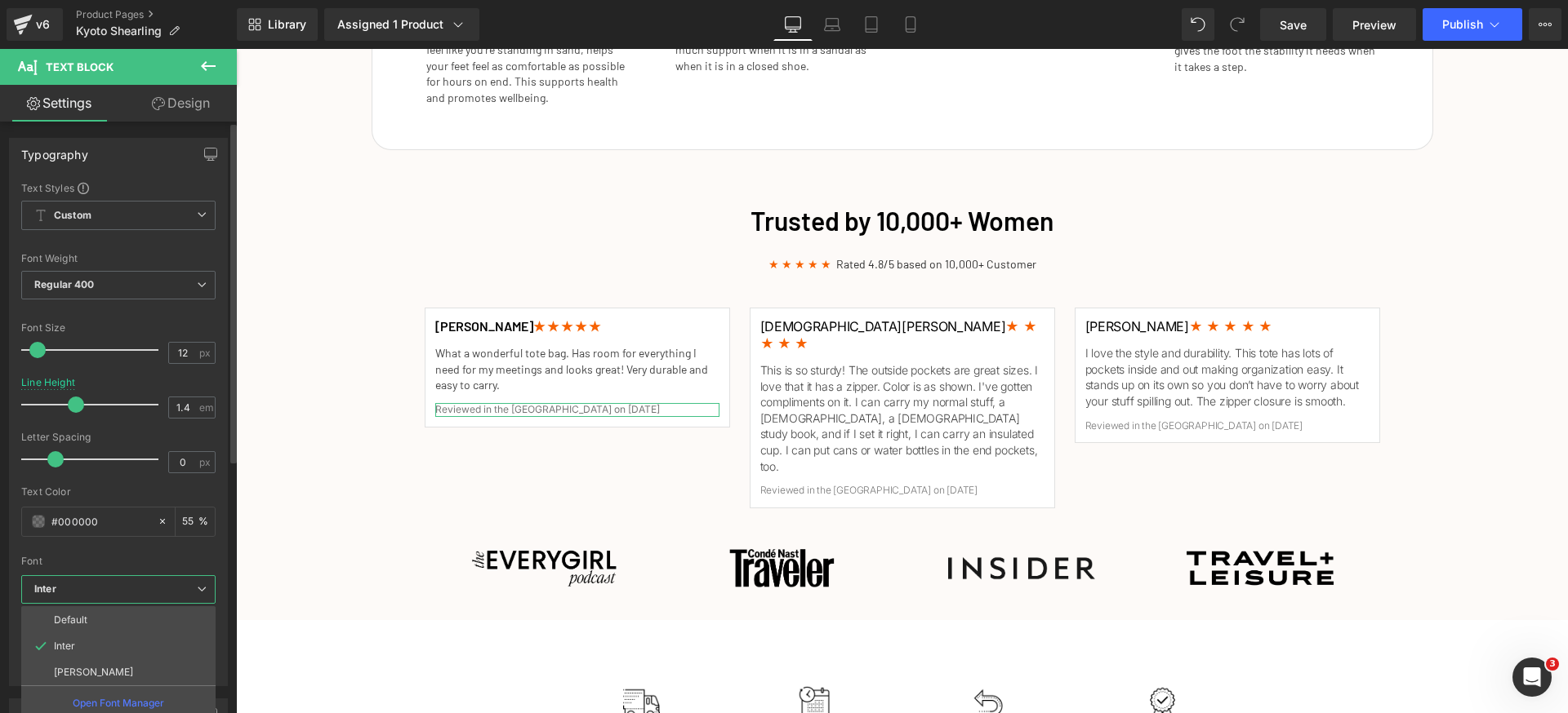
drag, startPoint x: 120, startPoint y: 664, endPoint x: 139, endPoint y: 665, distance: 19.0
click at [119, 663] on li "[PERSON_NAME]" at bounding box center [119, 673] width 195 height 26
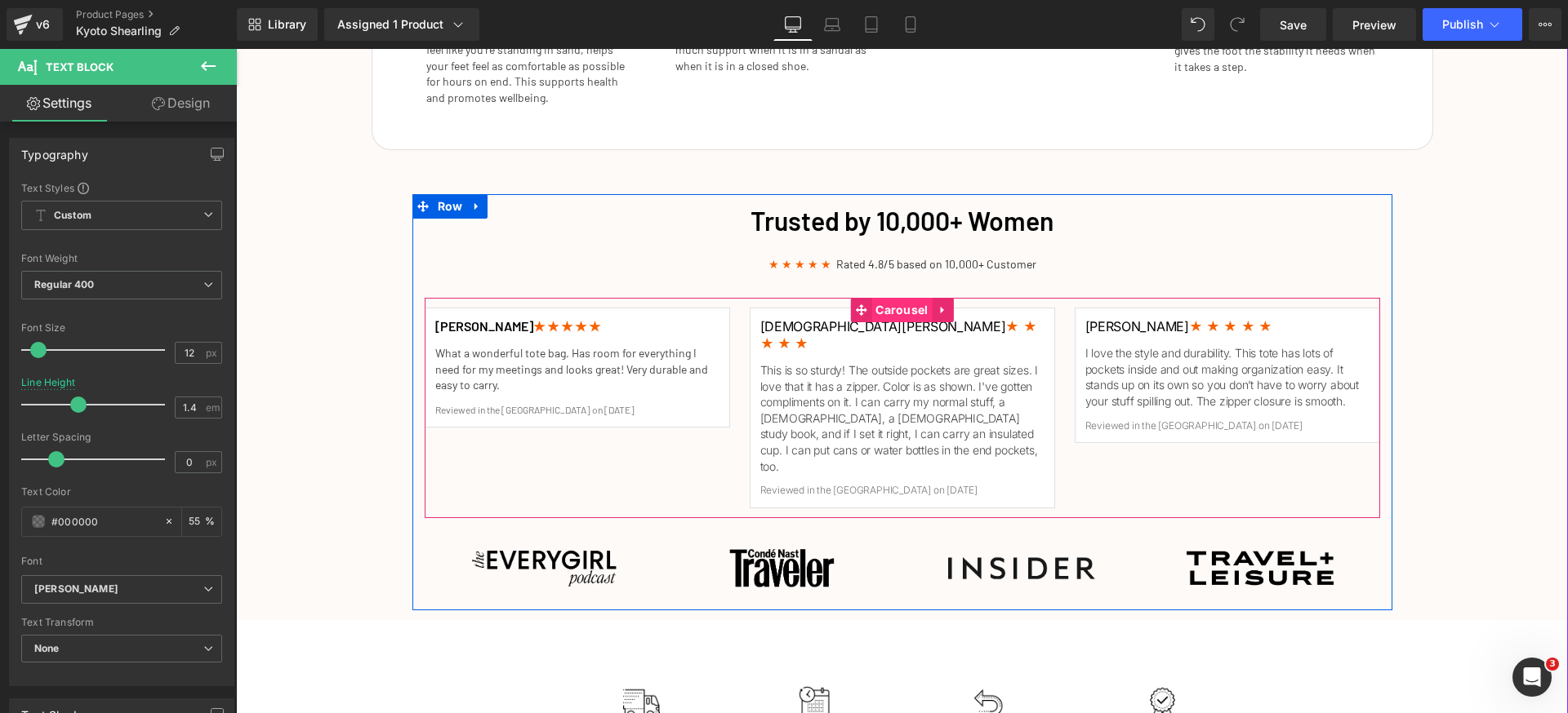
click at [884, 310] on span "Carousel" at bounding box center [902, 310] width 60 height 24
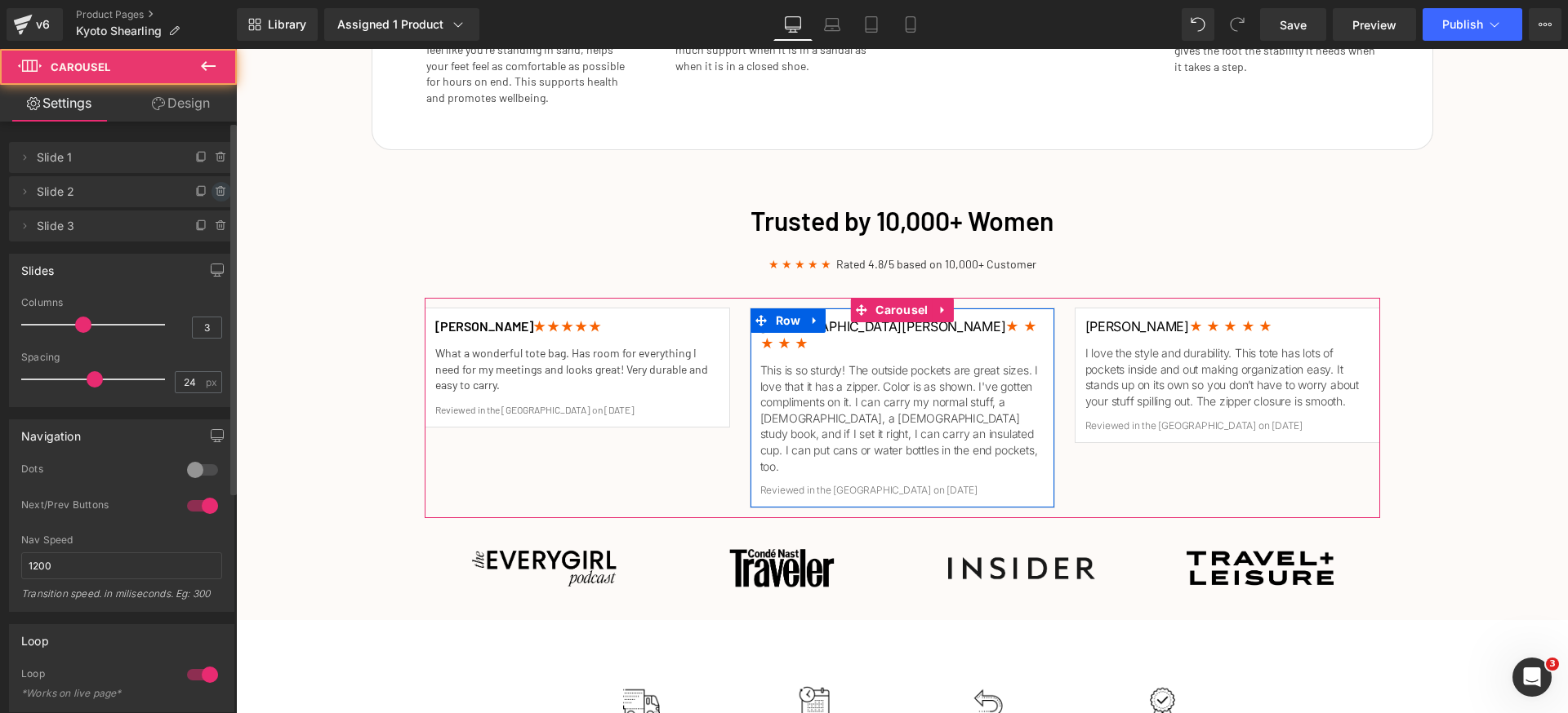
click at [217, 191] on icon at bounding box center [220, 192] width 7 height 8
click at [211, 191] on button "Delete" at bounding box center [207, 192] width 52 height 22
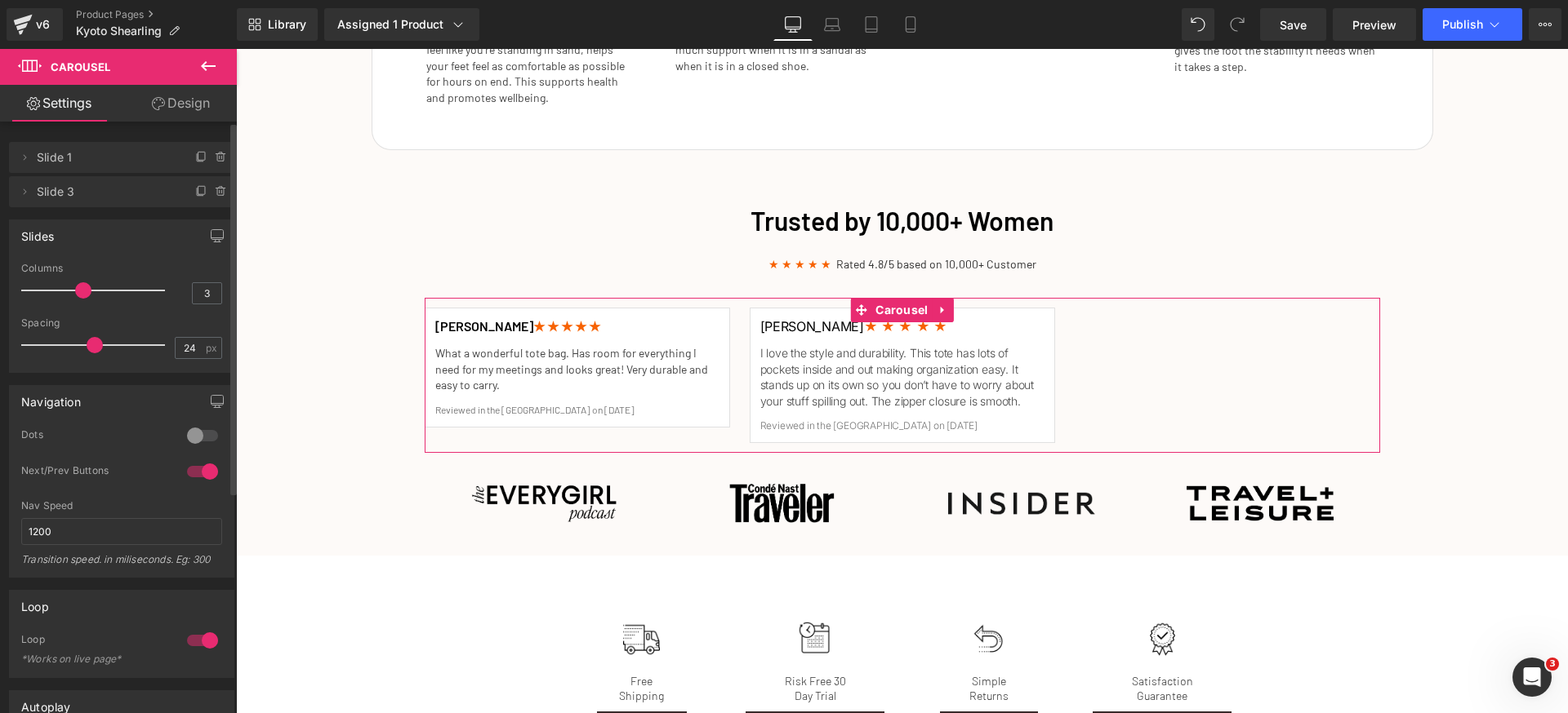
click at [217, 191] on icon at bounding box center [220, 192] width 7 height 8
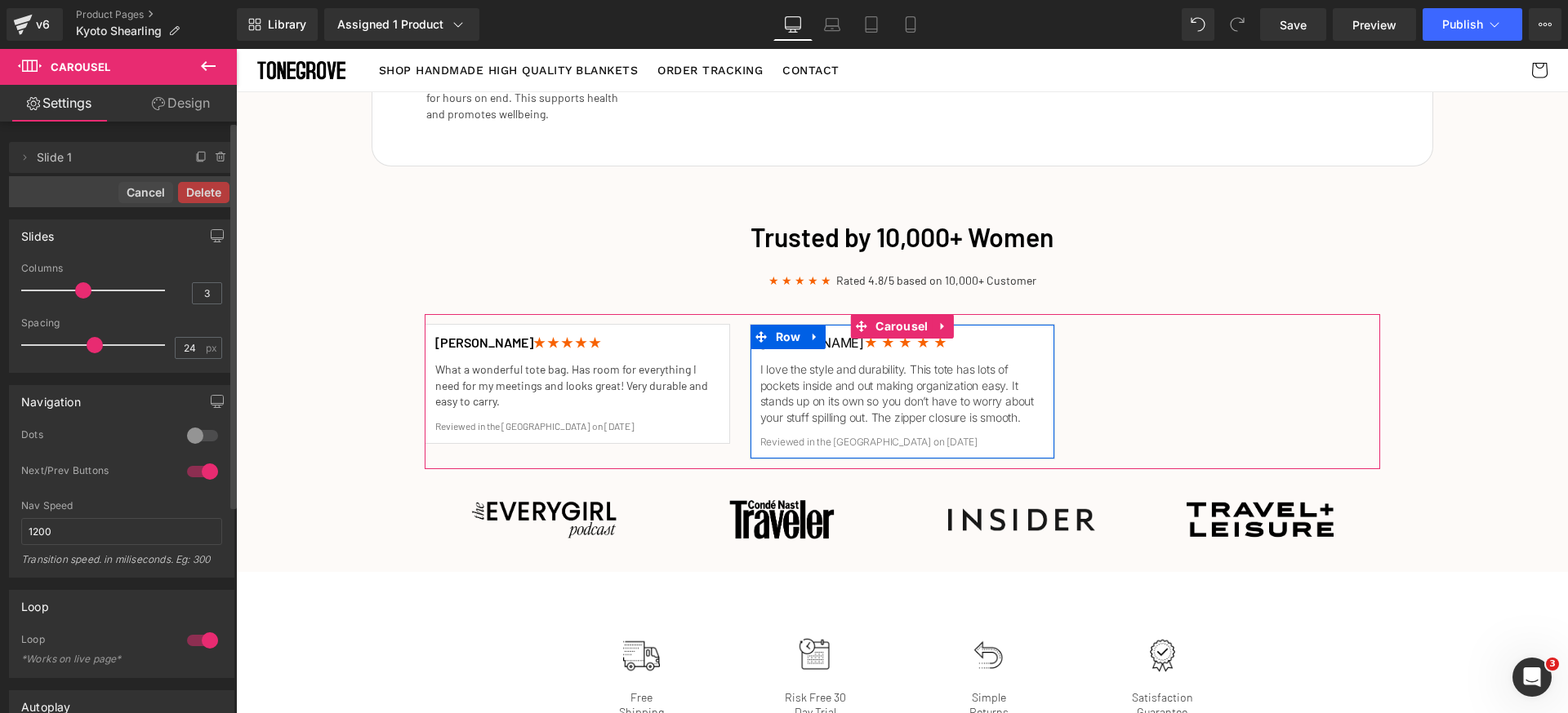
click at [211, 191] on button "Delete" at bounding box center [203, 192] width 52 height 22
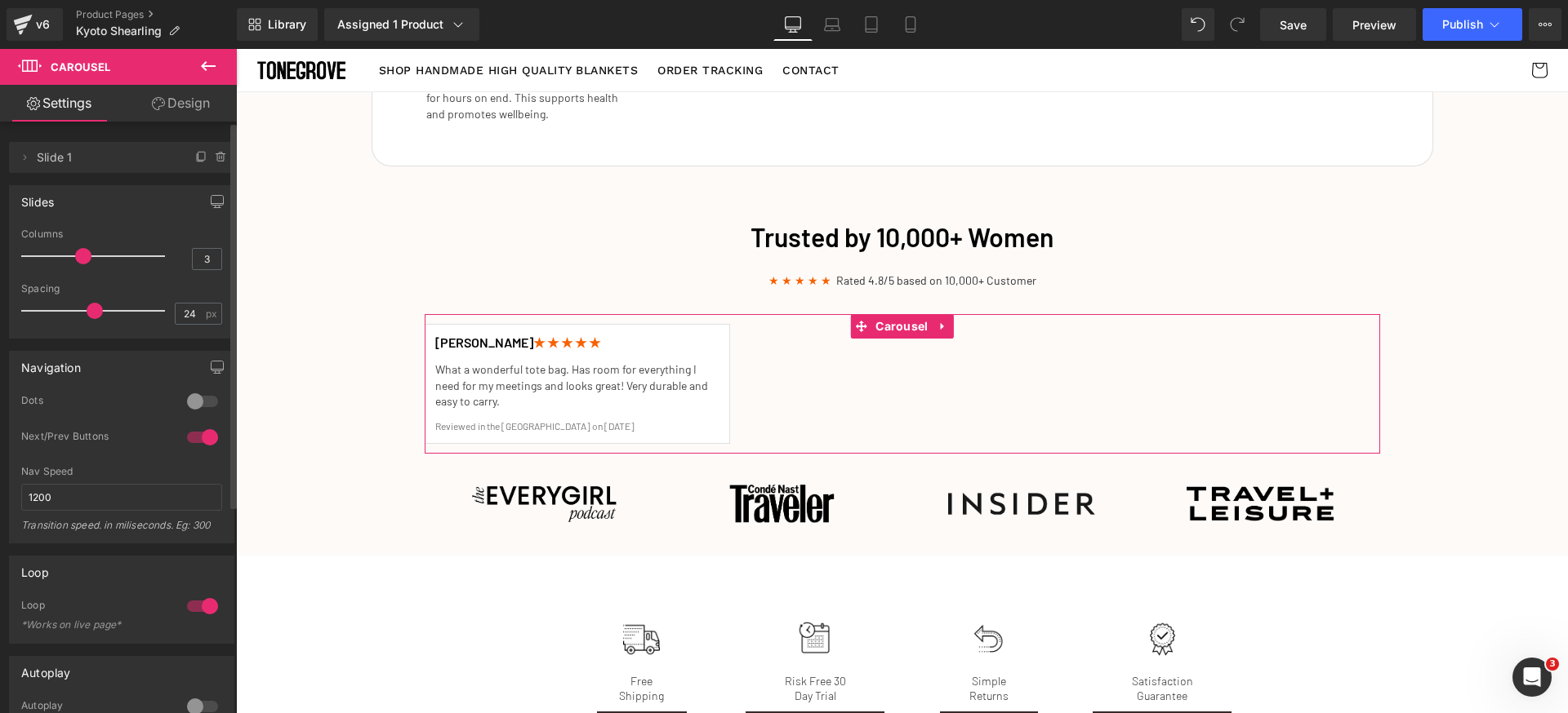
drag, startPoint x: 191, startPoint y: 162, endPoint x: 188, endPoint y: 174, distance: 12.4
click at [195, 162] on icon at bounding box center [201, 158] width 13 height 13
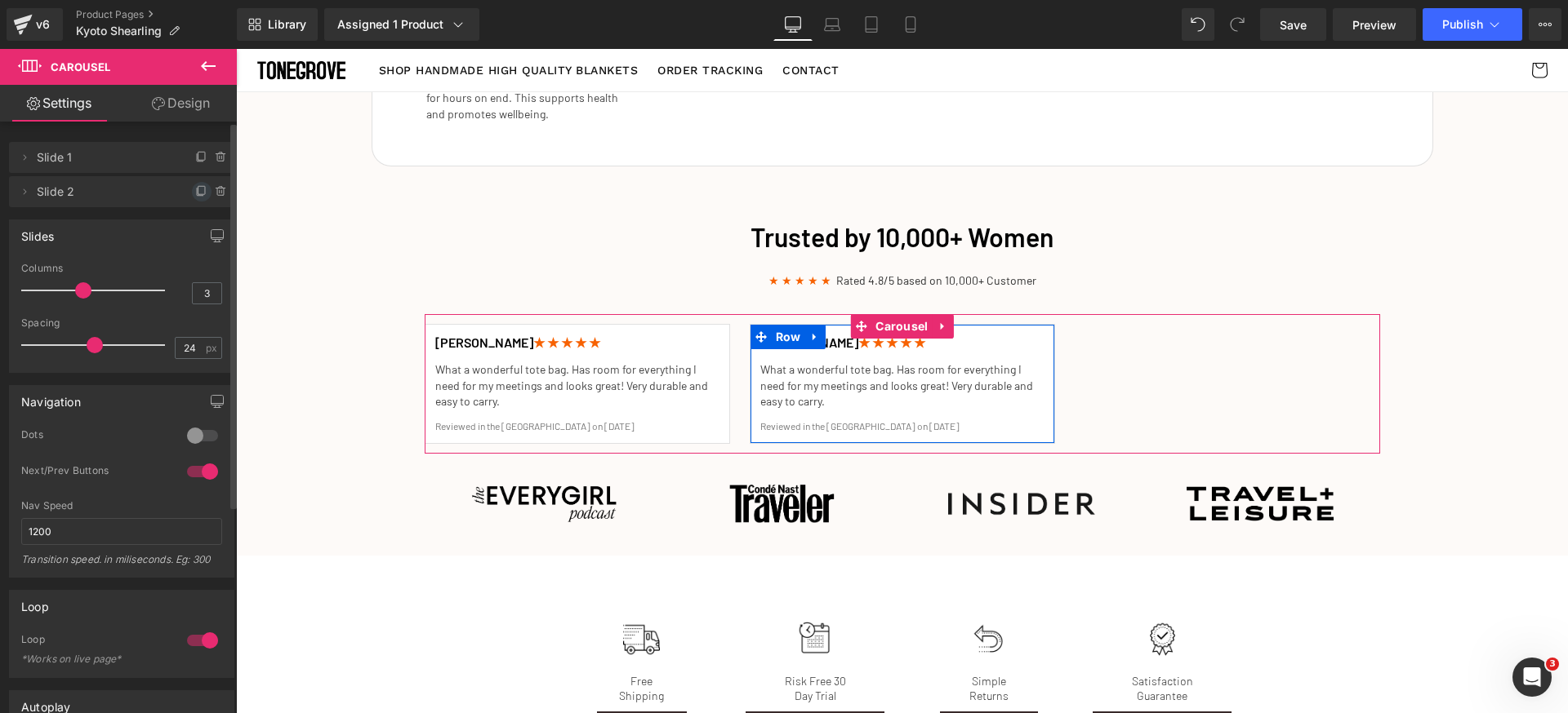
click at [195, 192] on icon at bounding box center [201, 192] width 13 height 13
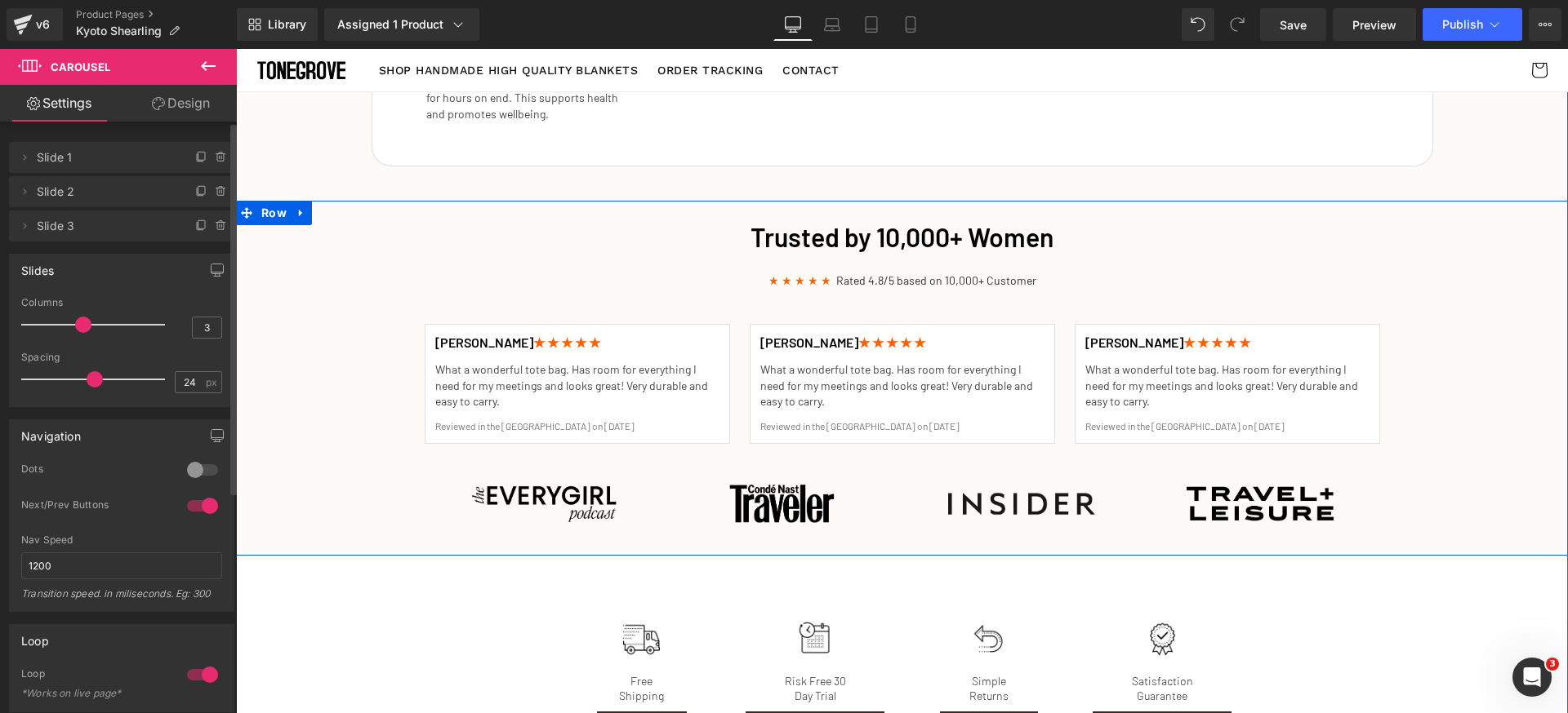
click at [1512, 439] on div "Trusted by 10,000+ Women Heading ★ ★ ★ ★ ★ Rated 4.8/5 based on 10,000+ Custome…" at bounding box center [902, 378] width 1332 height 336
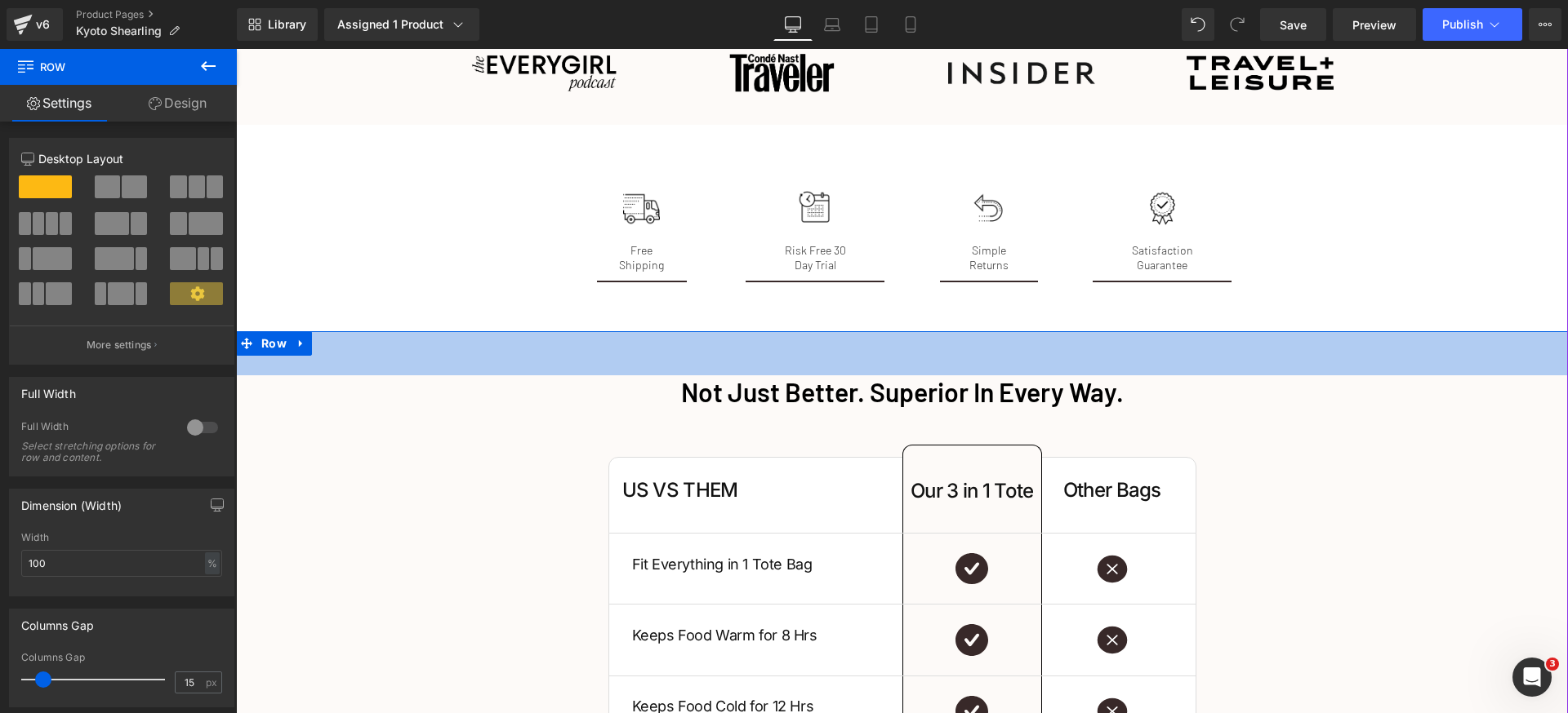
scroll to position [2912, 0]
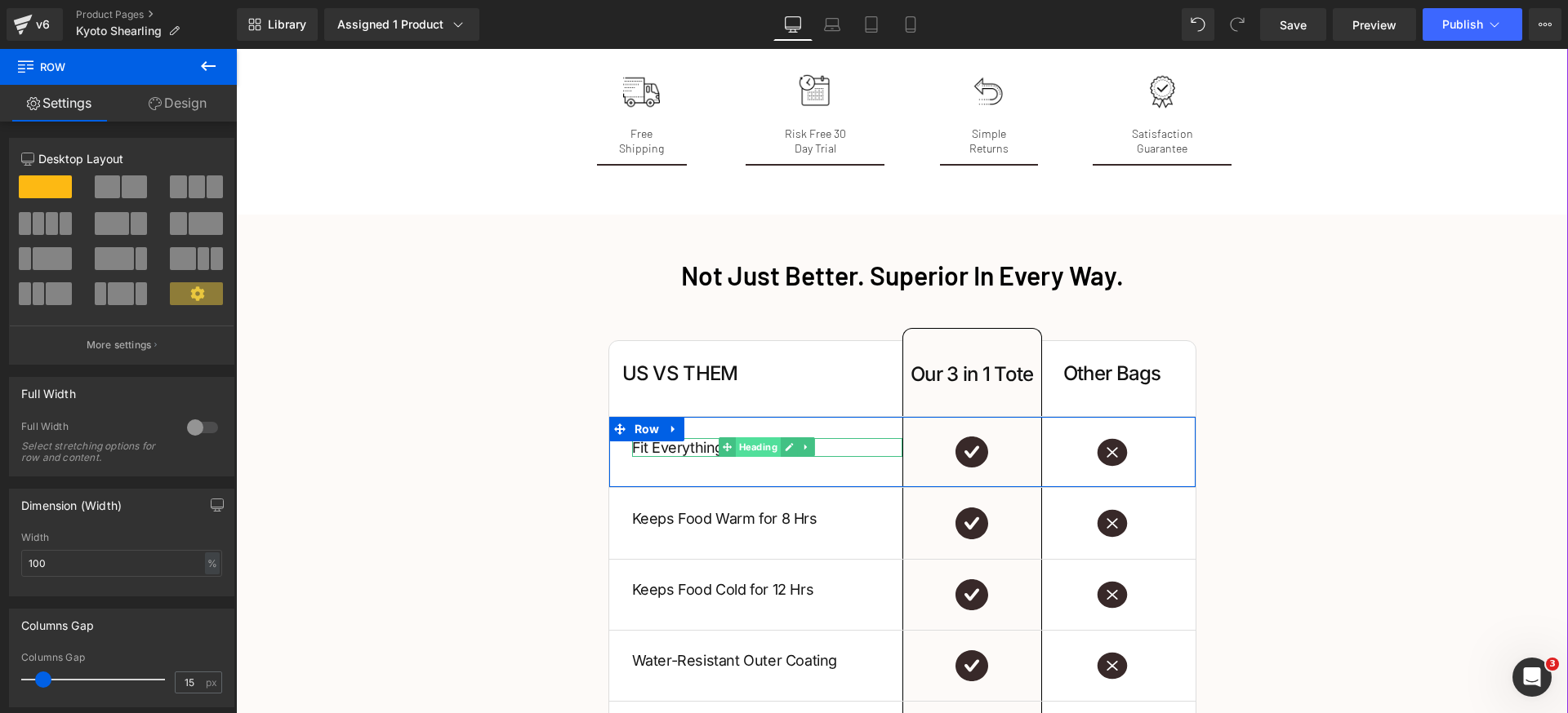
click at [760, 437] on span "Heading" at bounding box center [759, 447] width 45 height 20
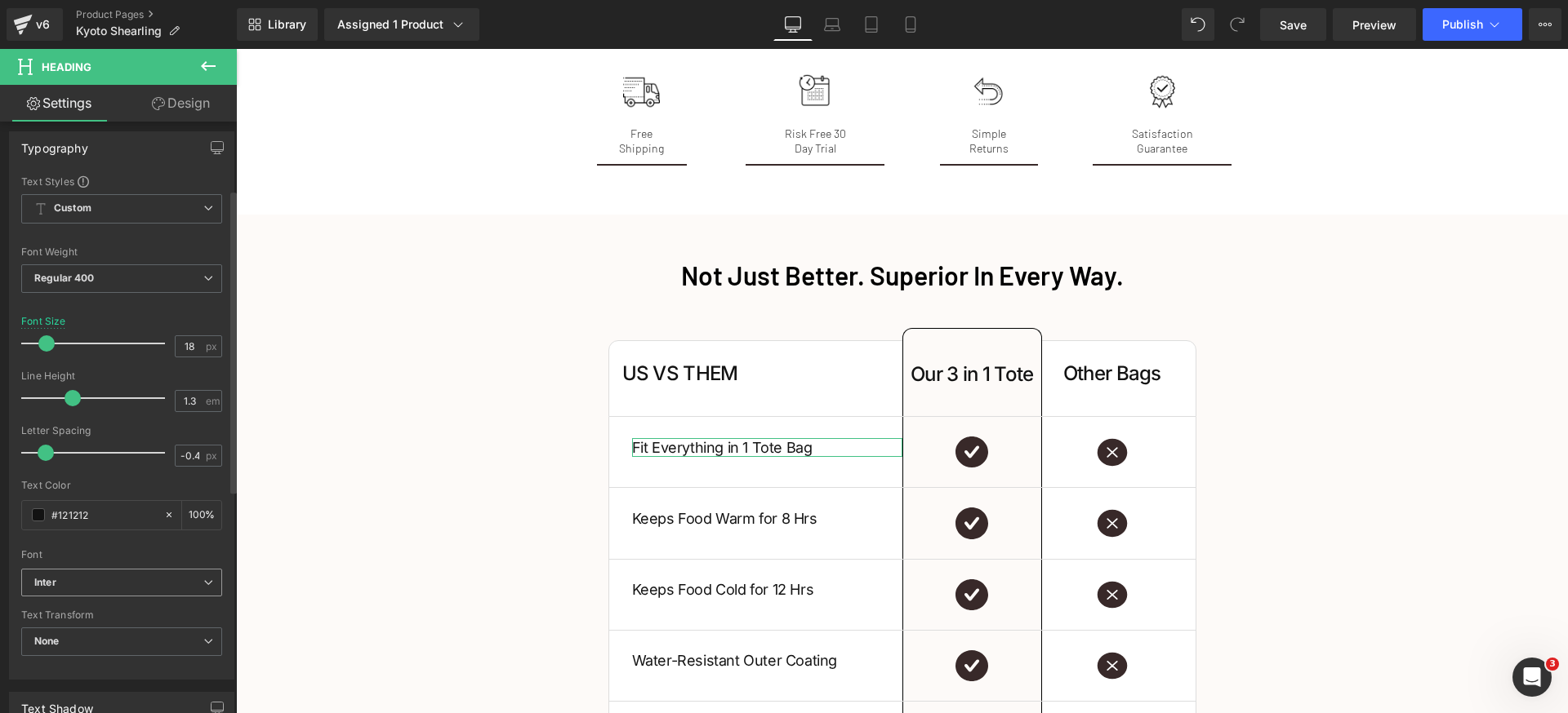
scroll to position [153, 0]
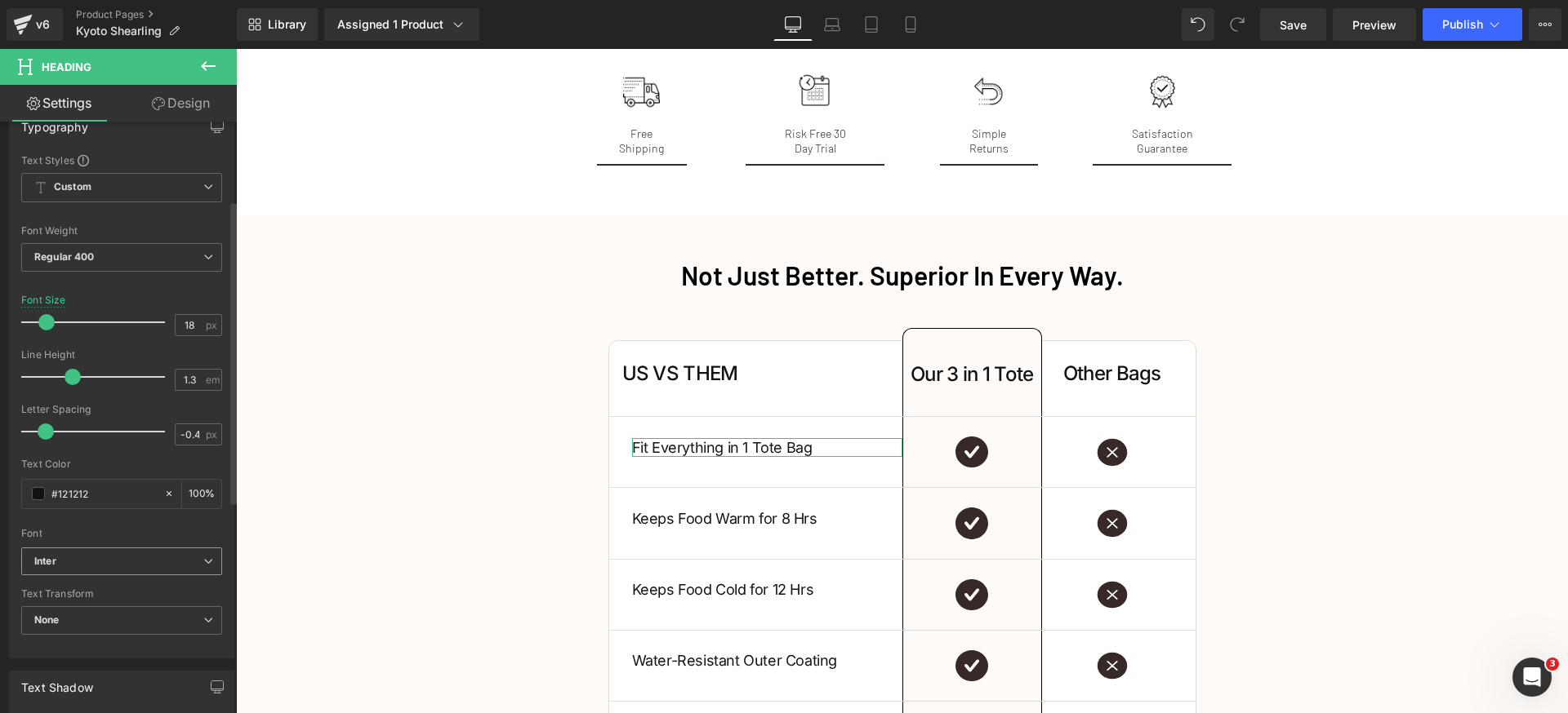
click at [139, 555] on b "Inter" at bounding box center [119, 562] width 169 height 14
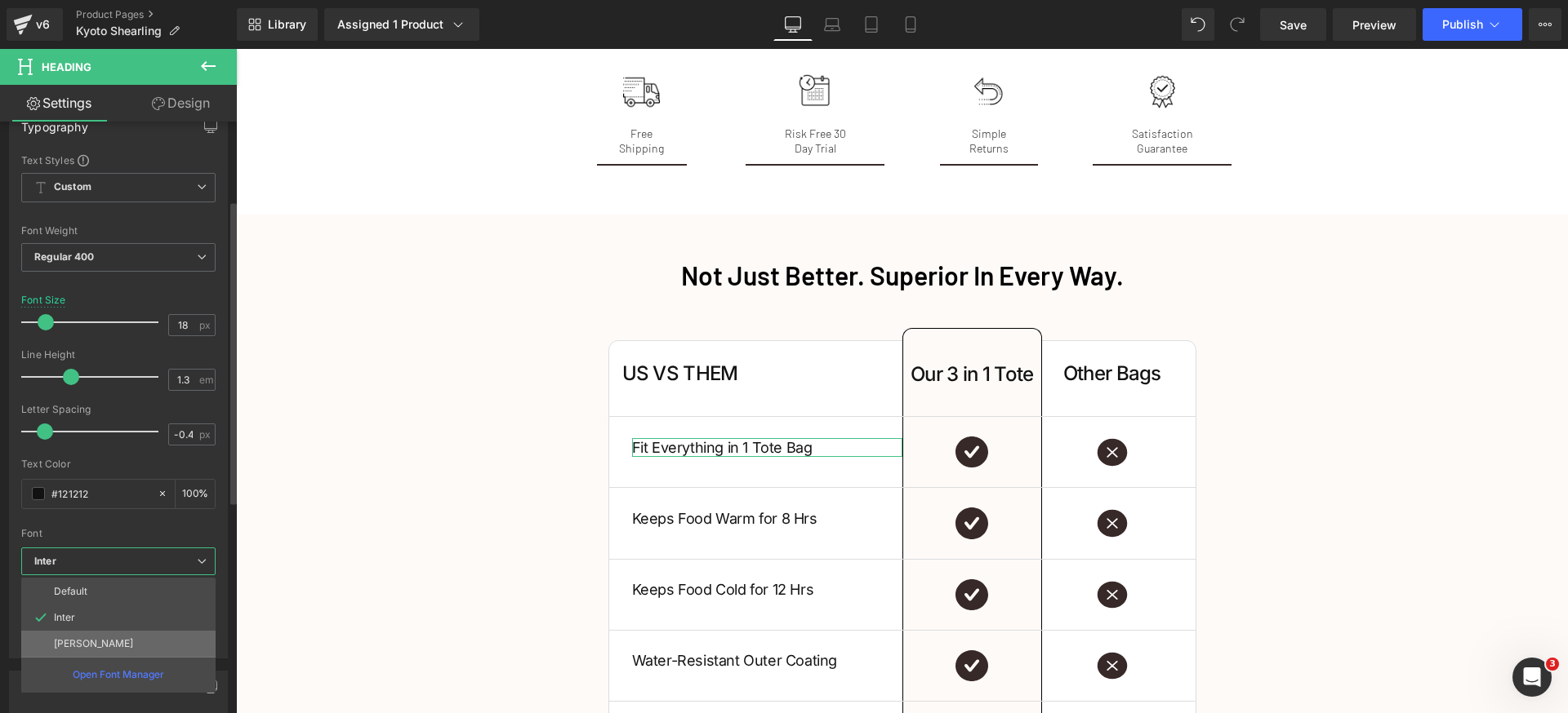
click at [93, 642] on li "[PERSON_NAME]" at bounding box center [119, 644] width 195 height 26
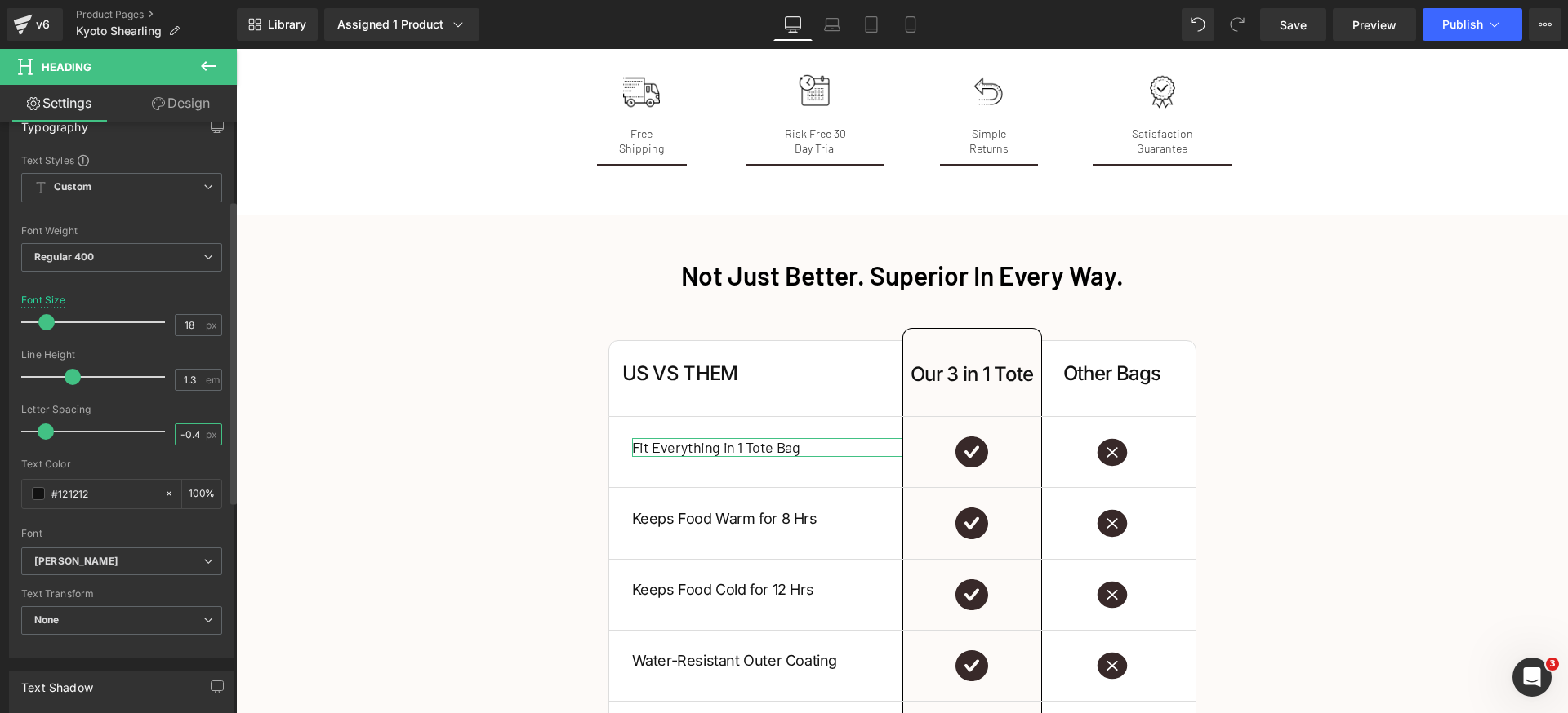
click at [186, 437] on input "-0.4" at bounding box center [190, 435] width 28 height 21
type input "0"
click at [129, 254] on span "Regular 400" at bounding box center [121, 258] width 200 height 28
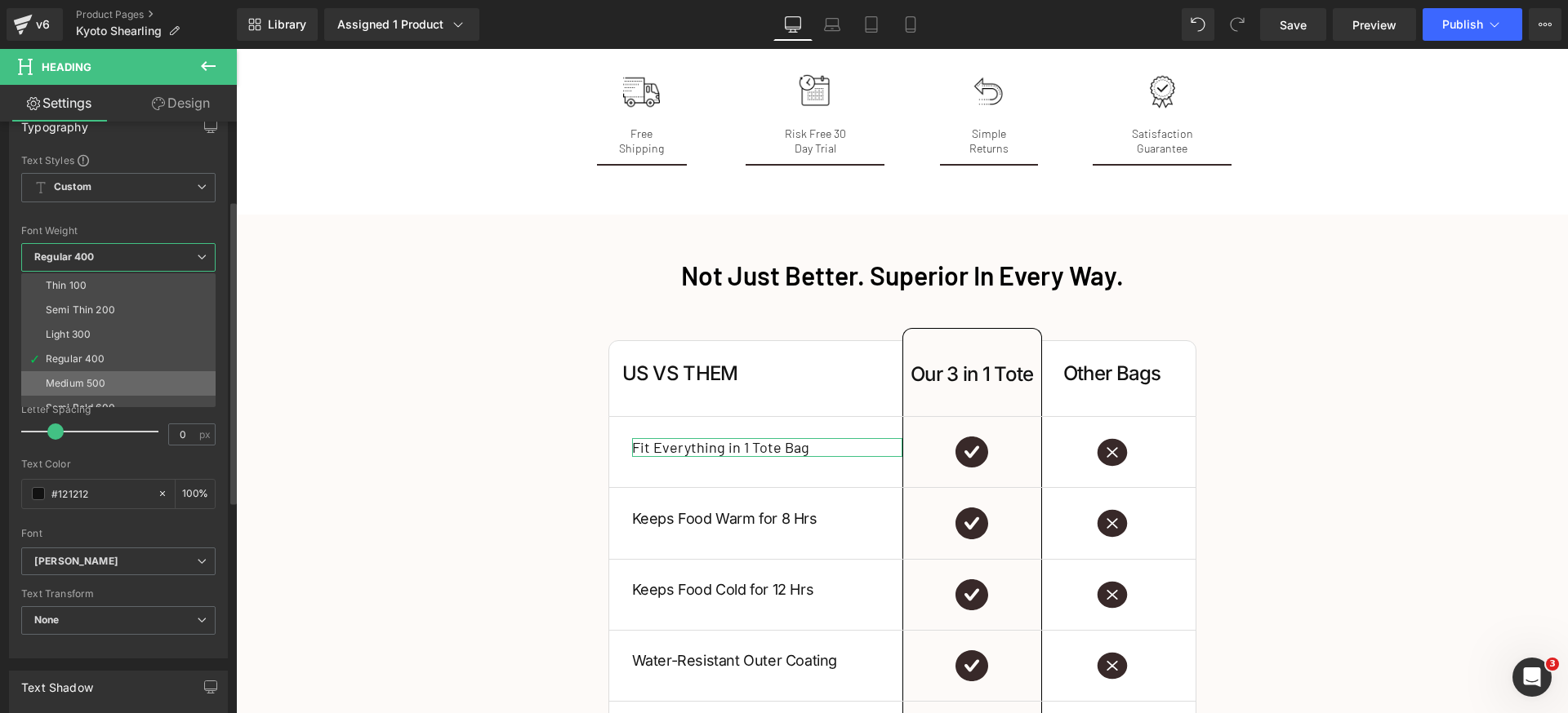
click at [98, 379] on div "Medium 500" at bounding box center [75, 384] width 59 height 11
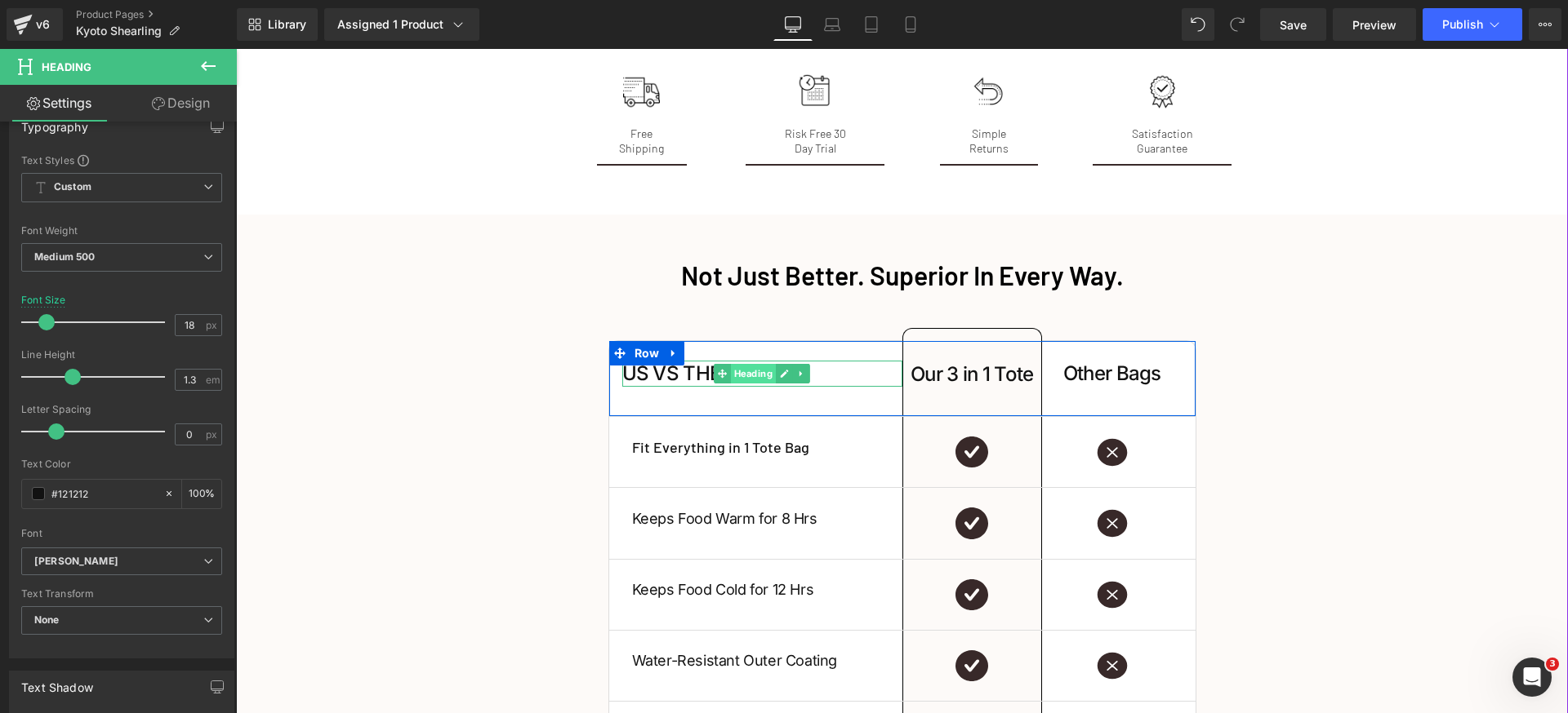
click at [733, 364] on span "Heading" at bounding box center [754, 373] width 45 height 20
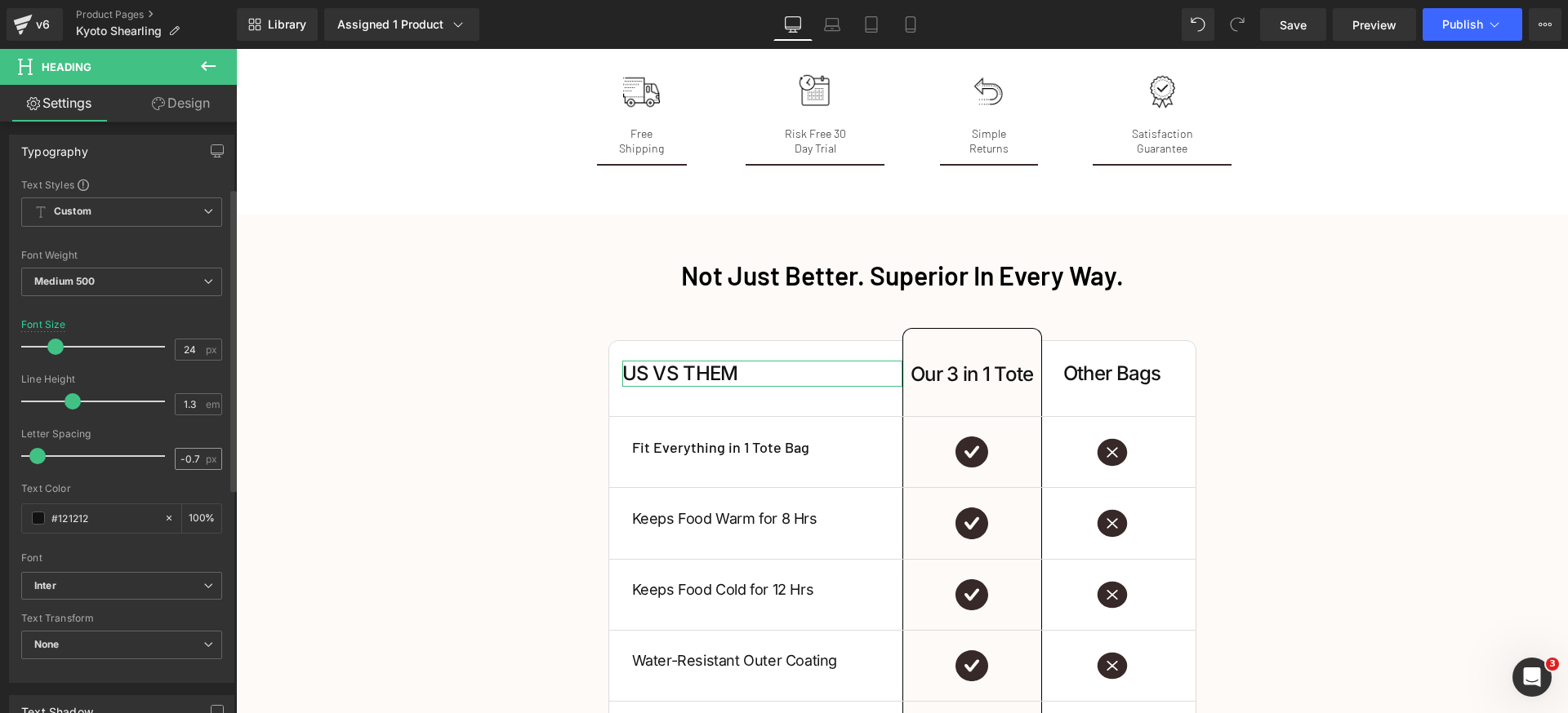
scroll to position [200, 0]
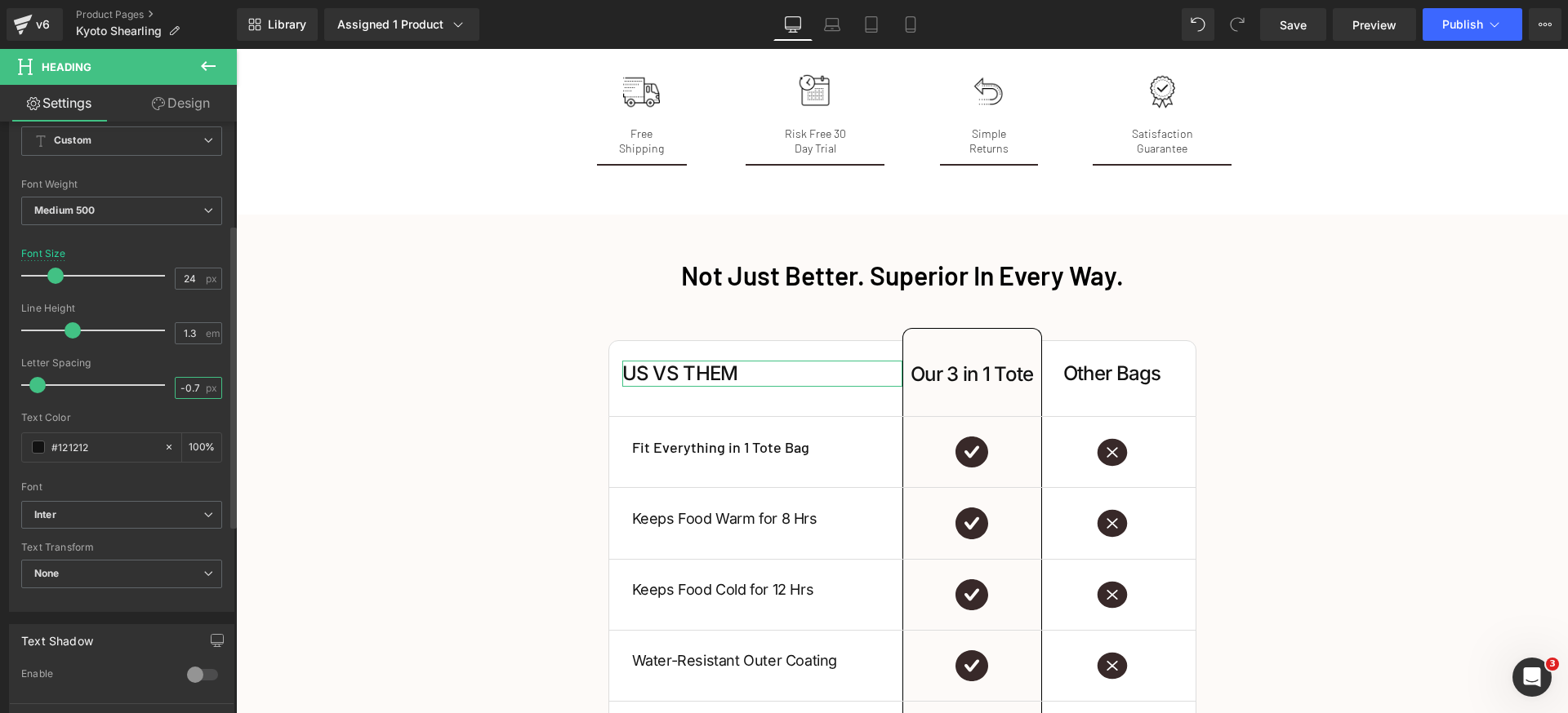
click at [193, 389] on input "-0.7" at bounding box center [190, 388] width 28 height 21
type input "0"
click at [111, 524] on span "Inter" at bounding box center [121, 515] width 200 height 28
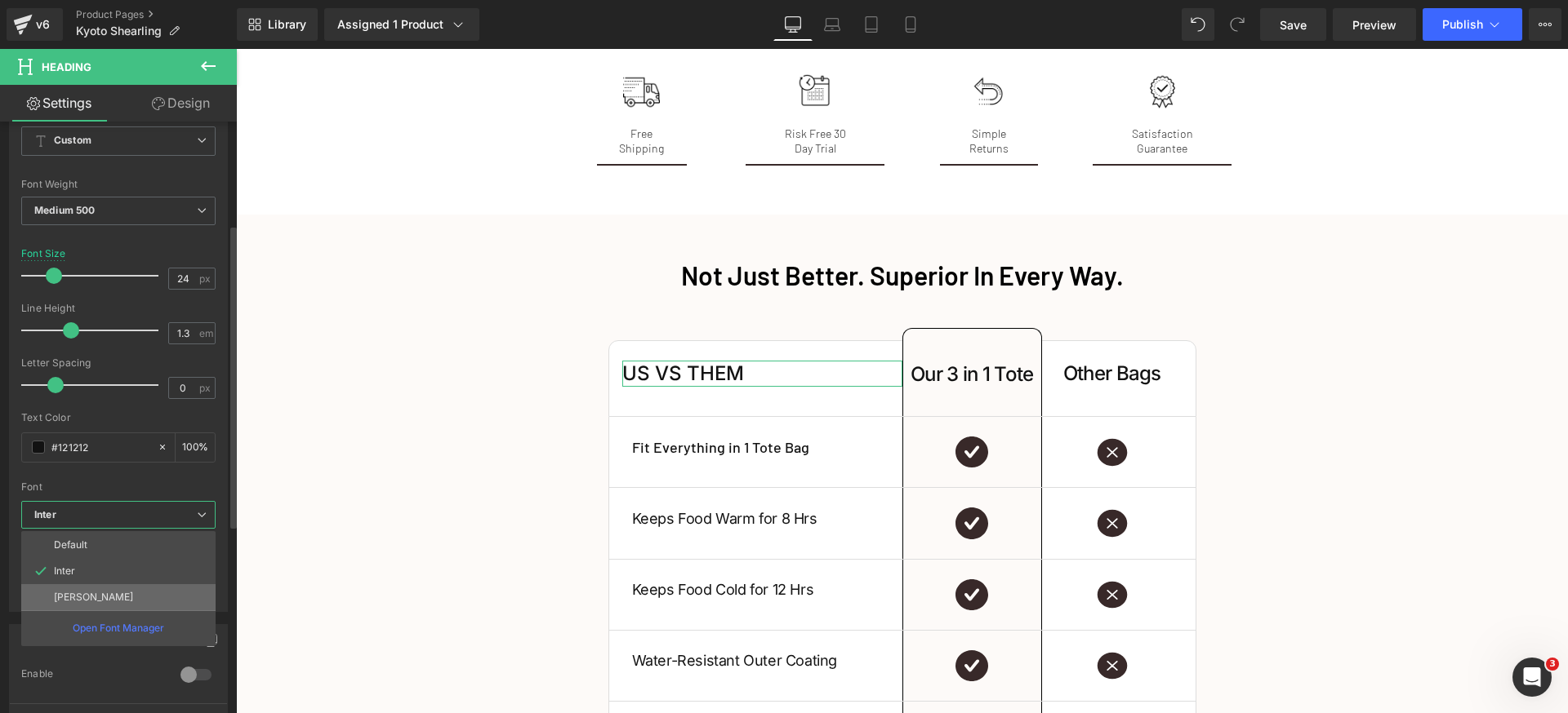
click at [104, 594] on li "[PERSON_NAME]" at bounding box center [119, 597] width 195 height 26
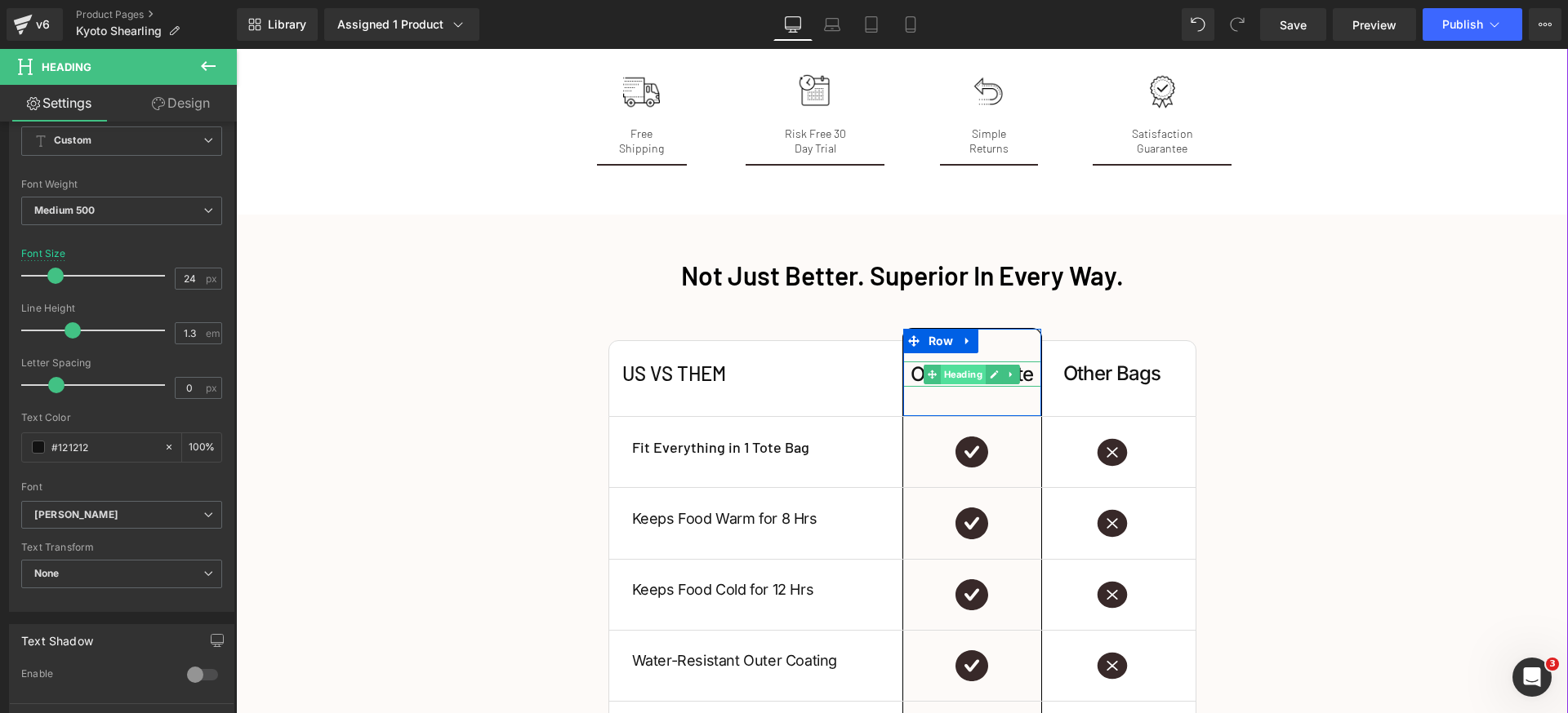
click at [956, 365] on span "Heading" at bounding box center [964, 374] width 45 height 20
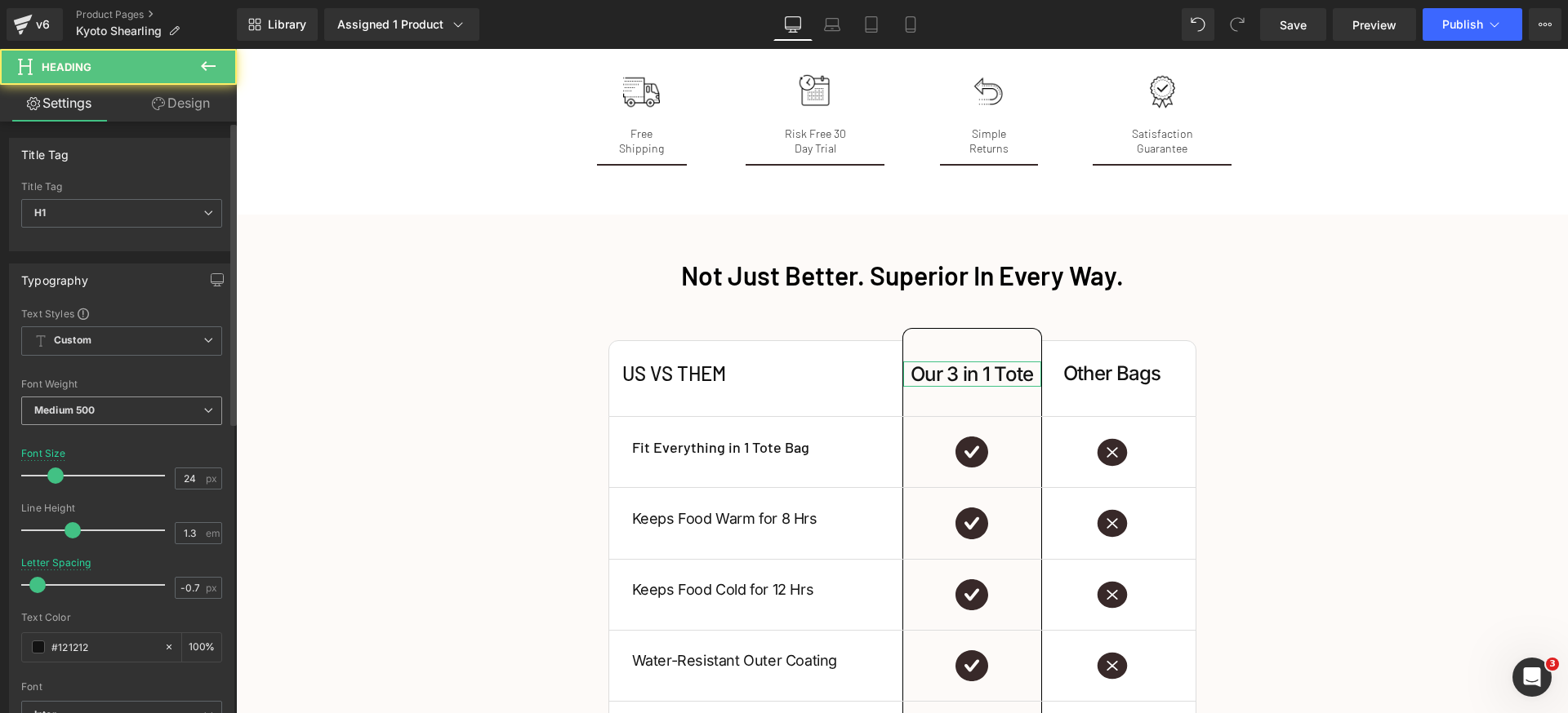
click at [147, 406] on span "Medium 500" at bounding box center [121, 411] width 200 height 28
click at [156, 389] on div "Font Weight Medium 500 Thin 100 Semi Thin 200 Light 300 Regular 400 Medium 500 …" at bounding box center [121, 411] width 200 height 65
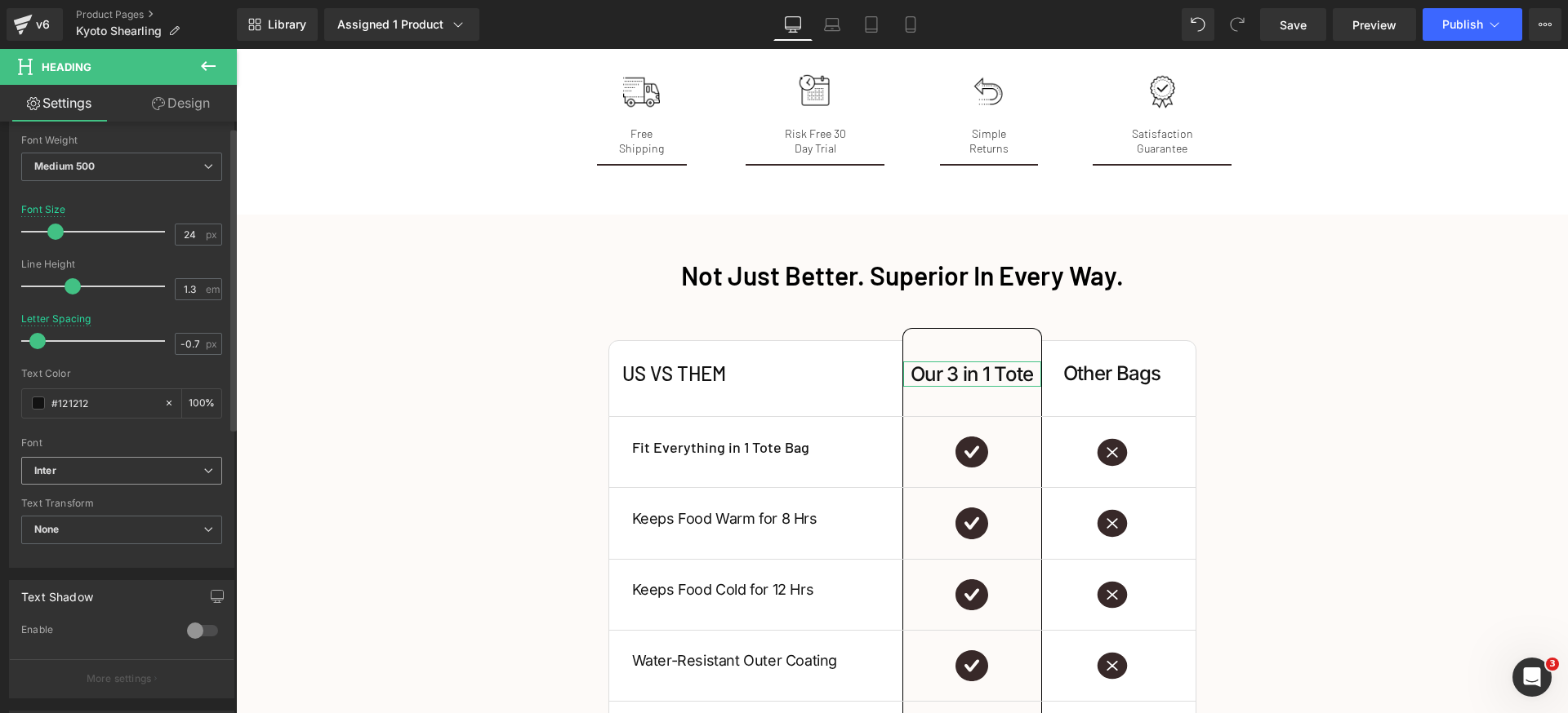
scroll to position [328, 0]
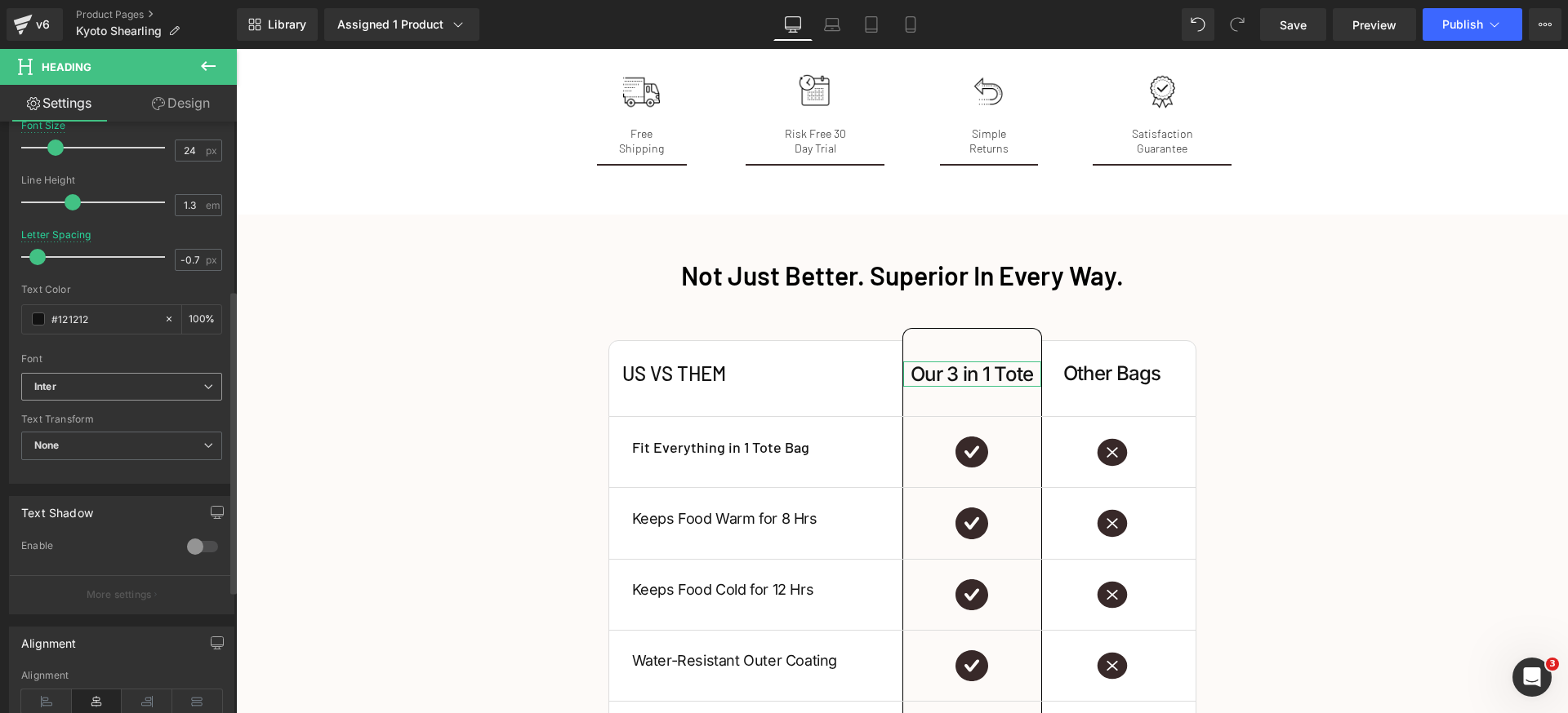
click at [138, 388] on b "Inter" at bounding box center [119, 387] width 169 height 14
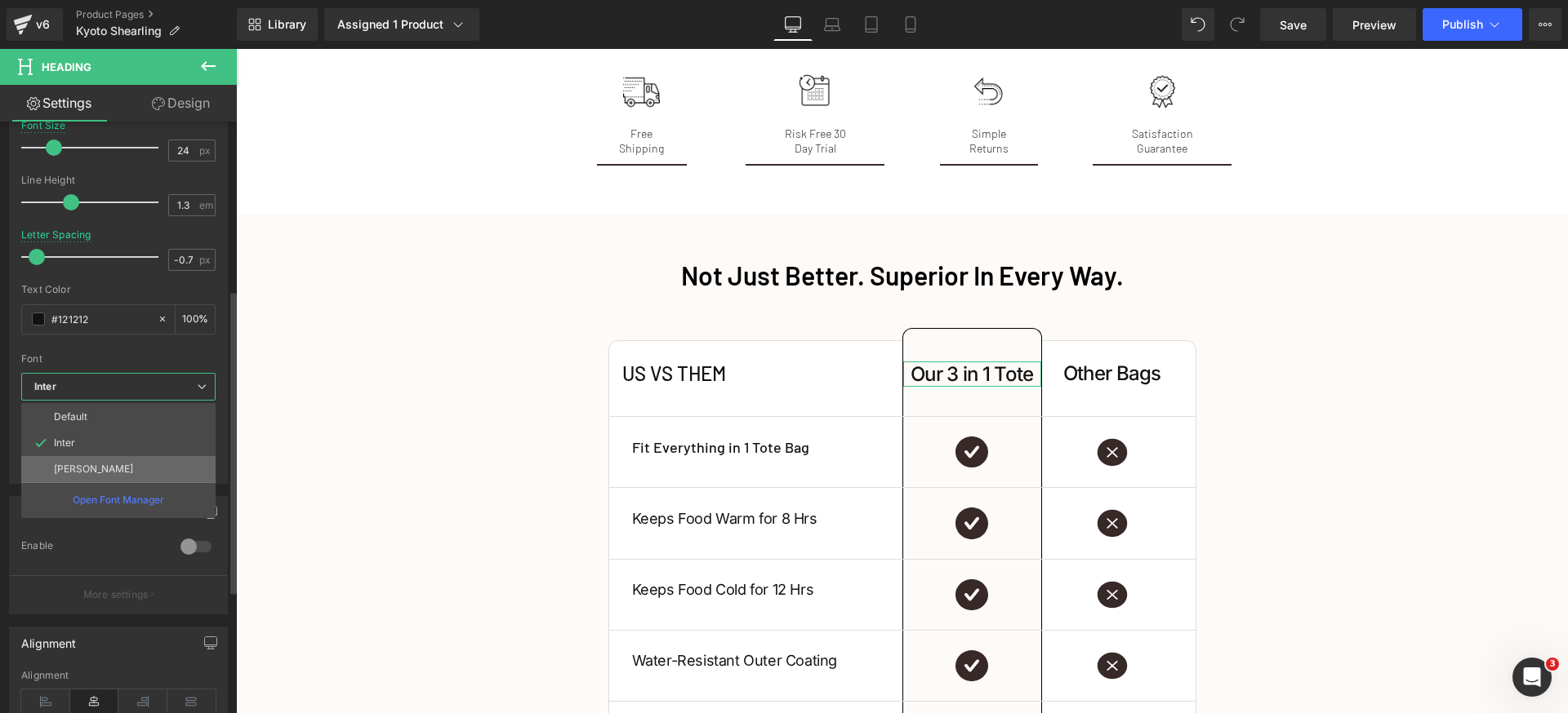
click at [106, 468] on li "[PERSON_NAME]" at bounding box center [119, 469] width 195 height 26
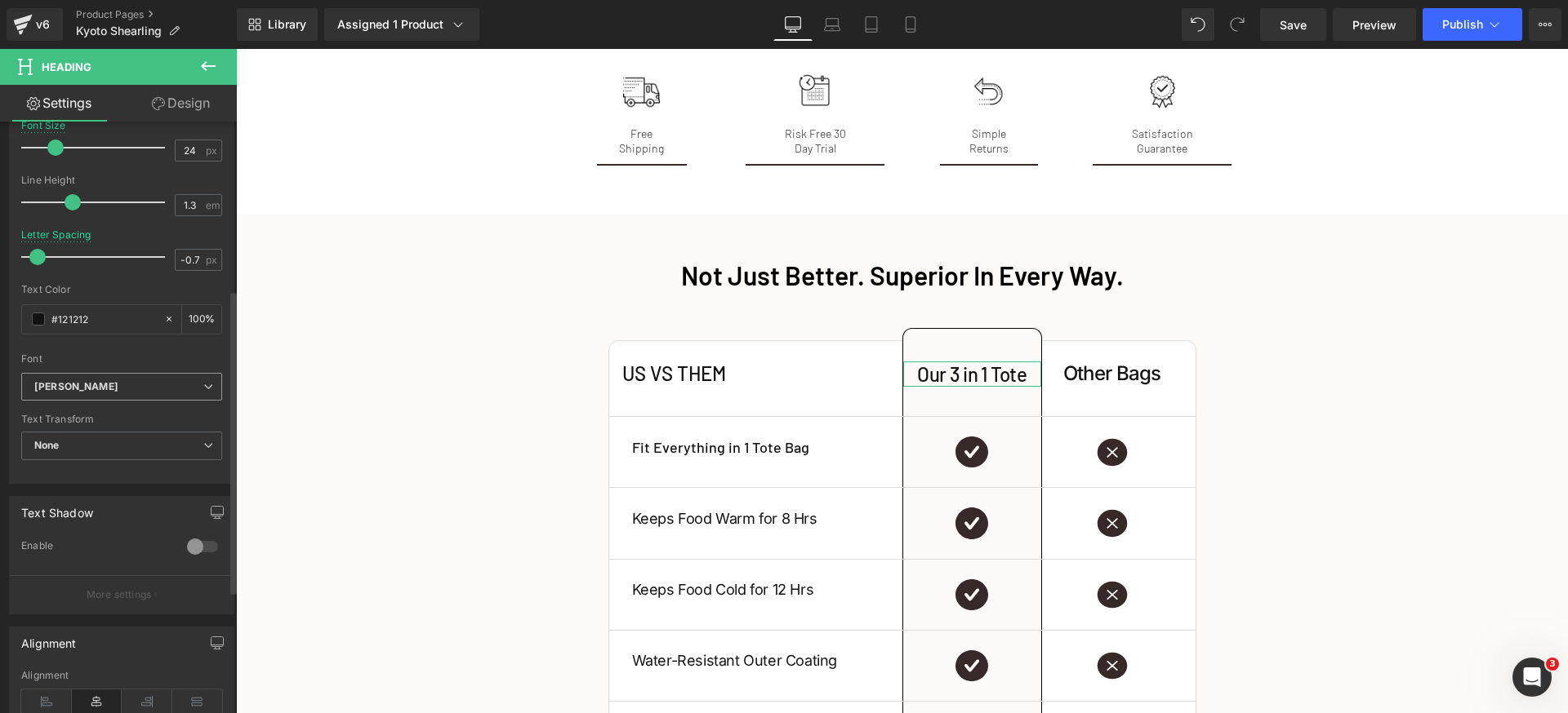
scroll to position [308, 0]
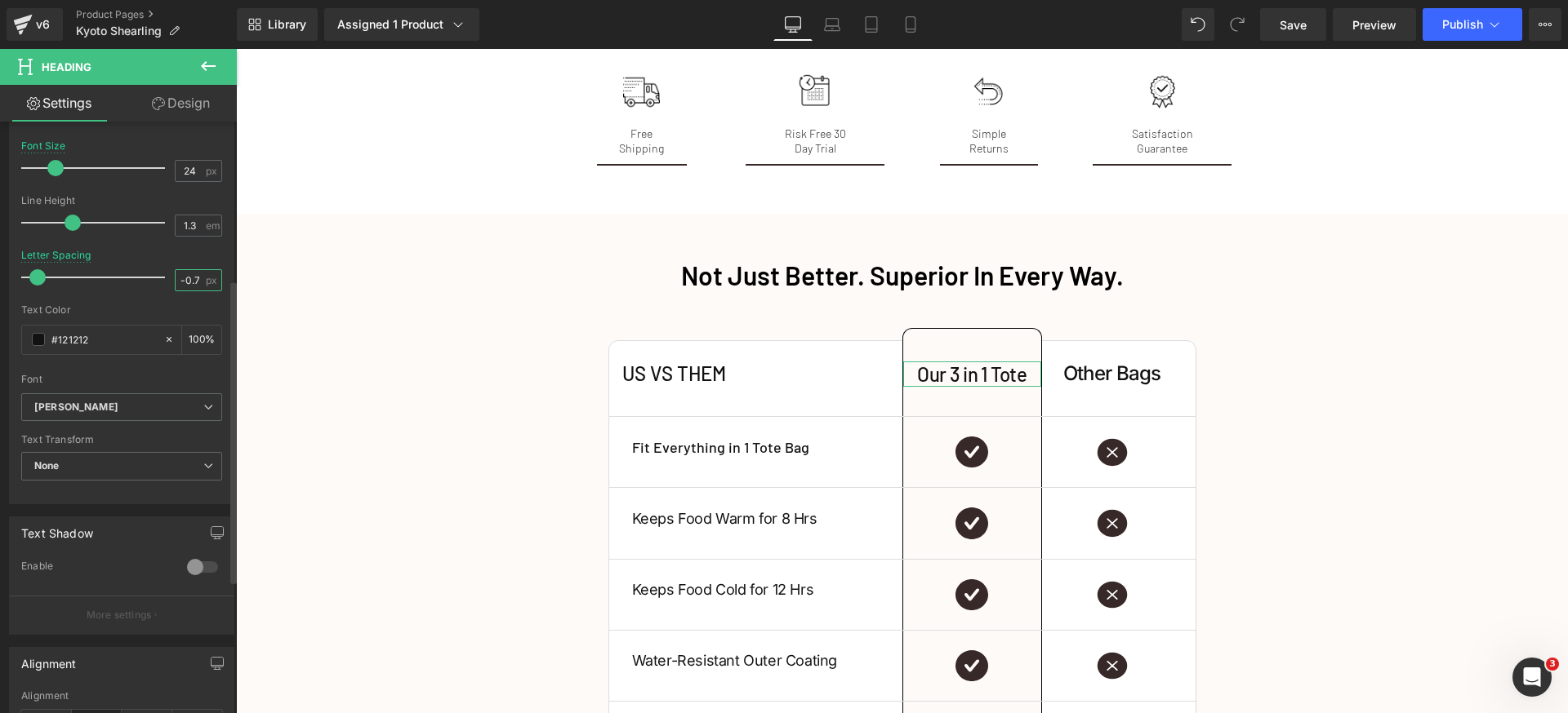
click at [186, 275] on input "-0.7" at bounding box center [190, 280] width 28 height 21
type input "0"
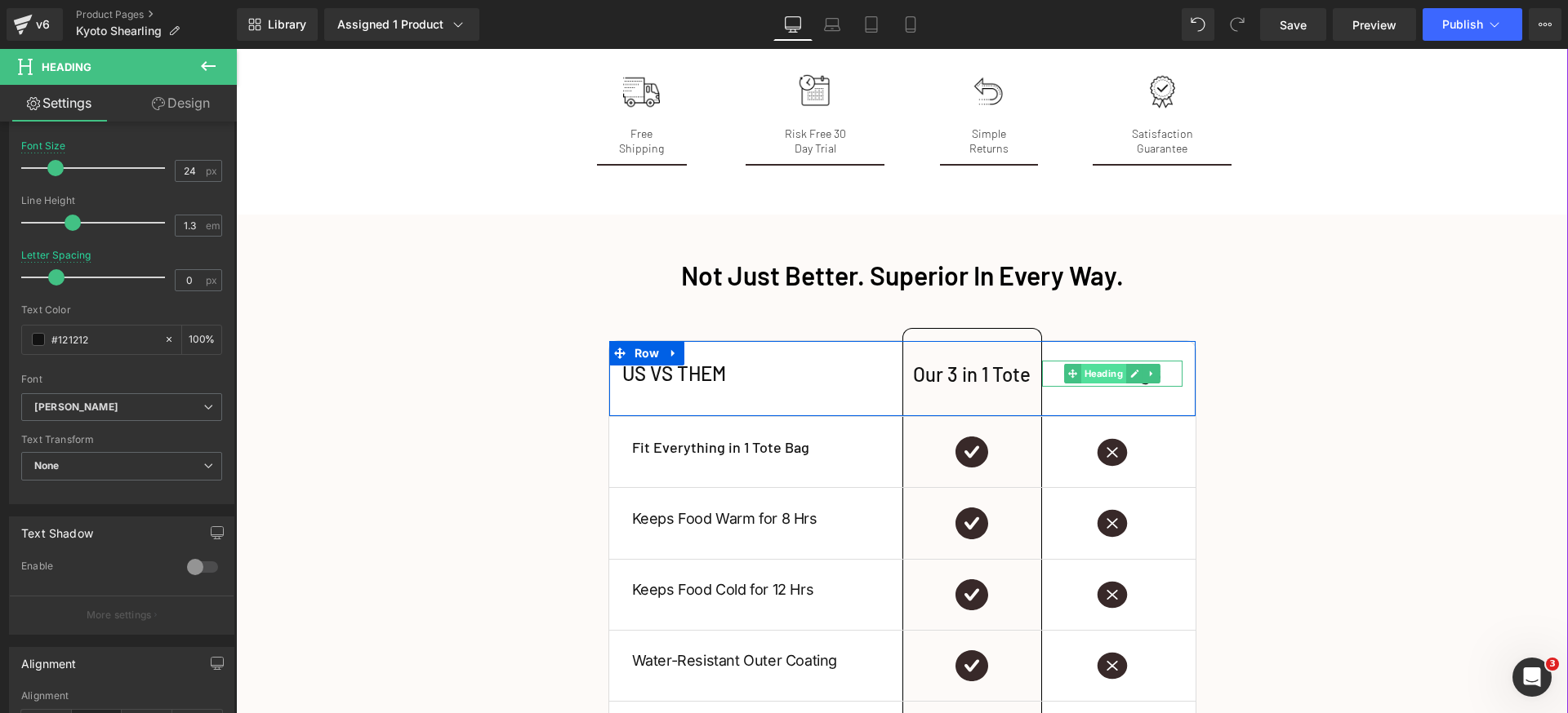
click at [1091, 364] on span "Heading" at bounding box center [1104, 373] width 45 height 20
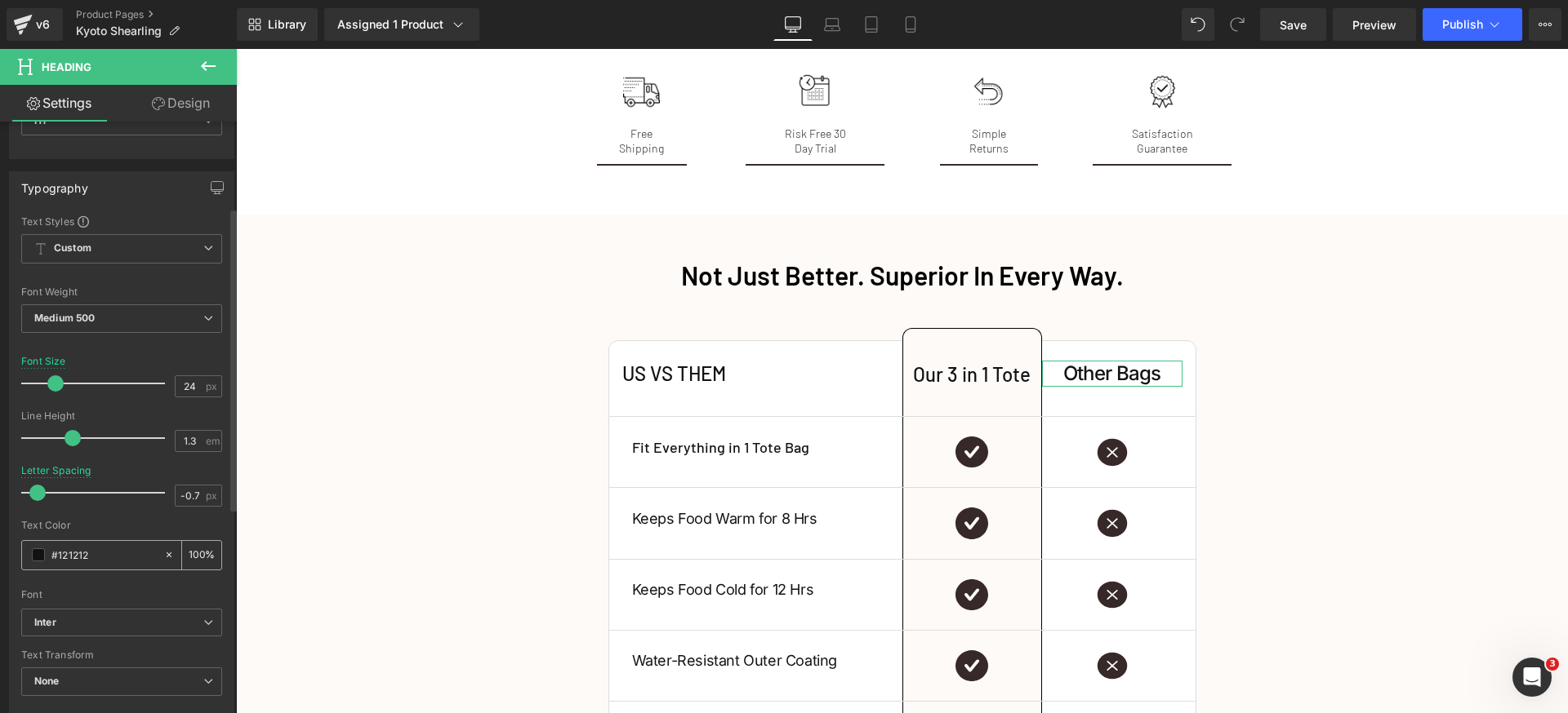
scroll to position [167, 0]
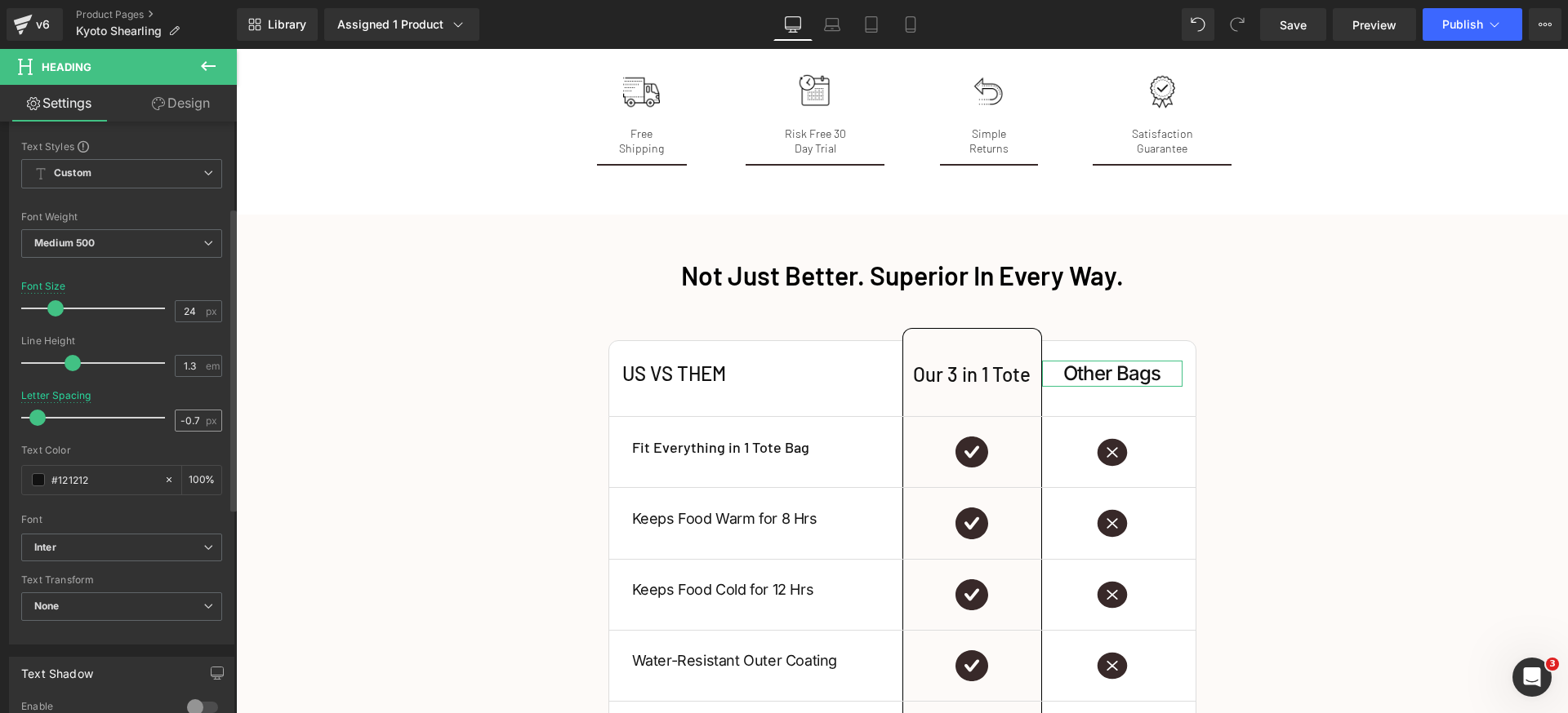
click at [206, 420] on span "px" at bounding box center [213, 420] width 14 height 10
click at [188, 419] on input "-0.7" at bounding box center [190, 420] width 28 height 21
type input "0"
click at [134, 541] on b "Inter" at bounding box center [119, 547] width 169 height 14
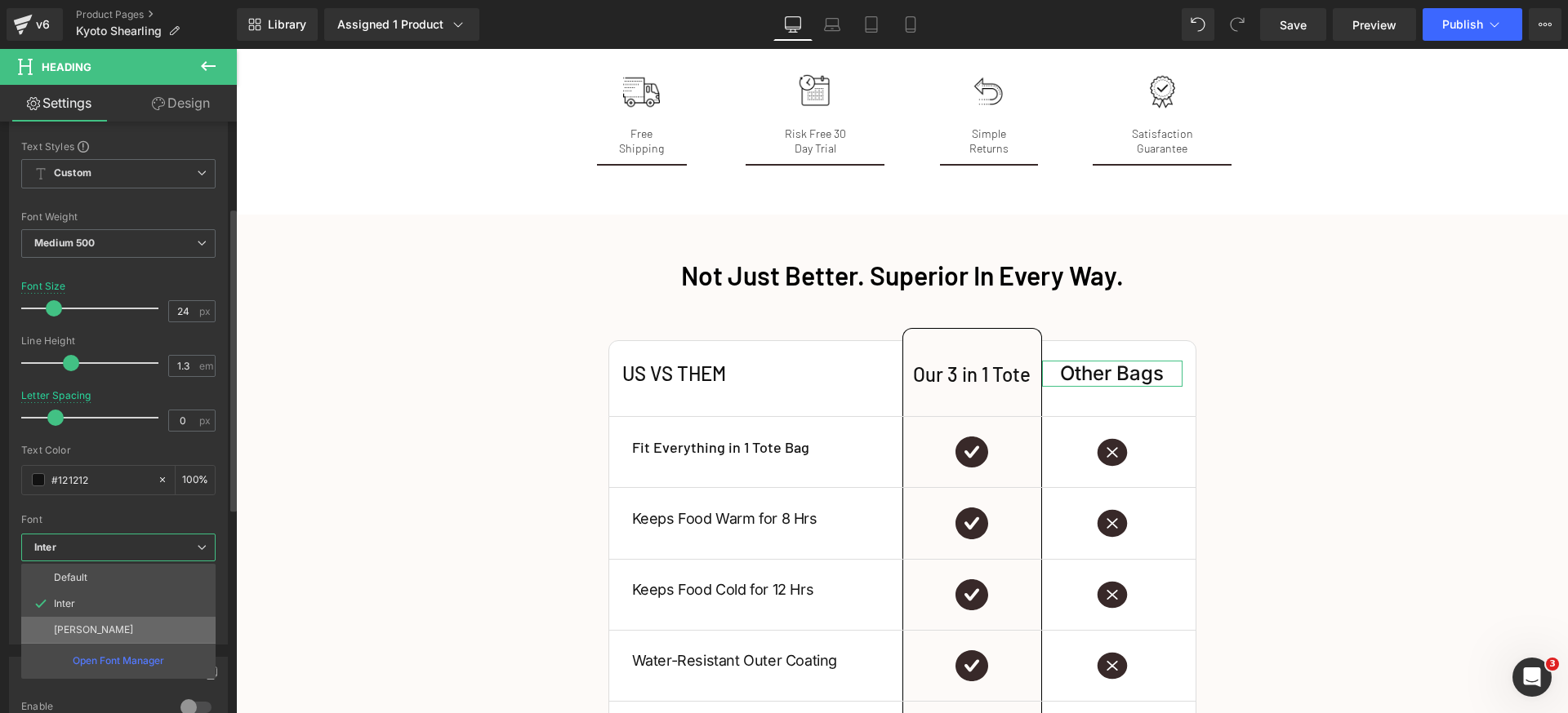
click at [92, 626] on li "[PERSON_NAME]" at bounding box center [119, 630] width 195 height 26
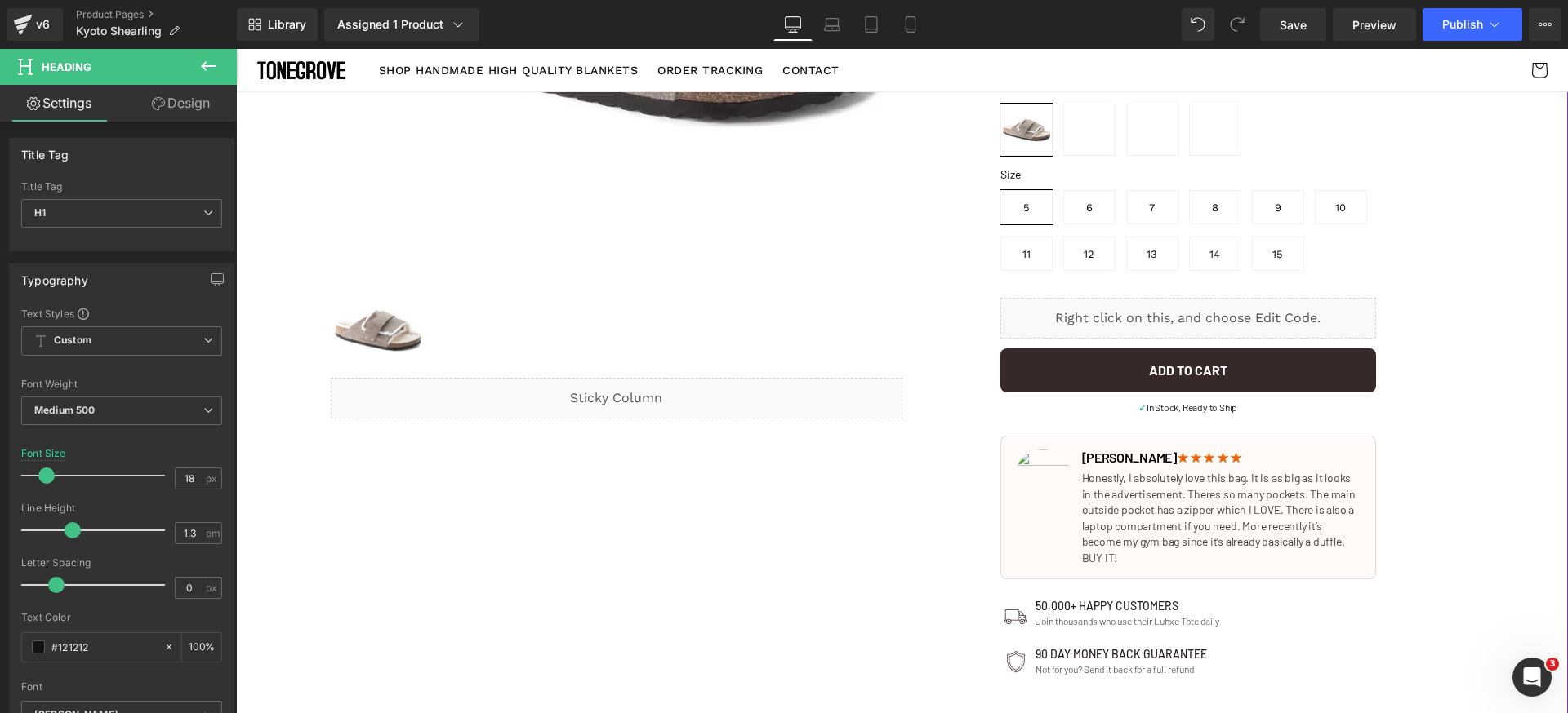
scroll to position [4, 0]
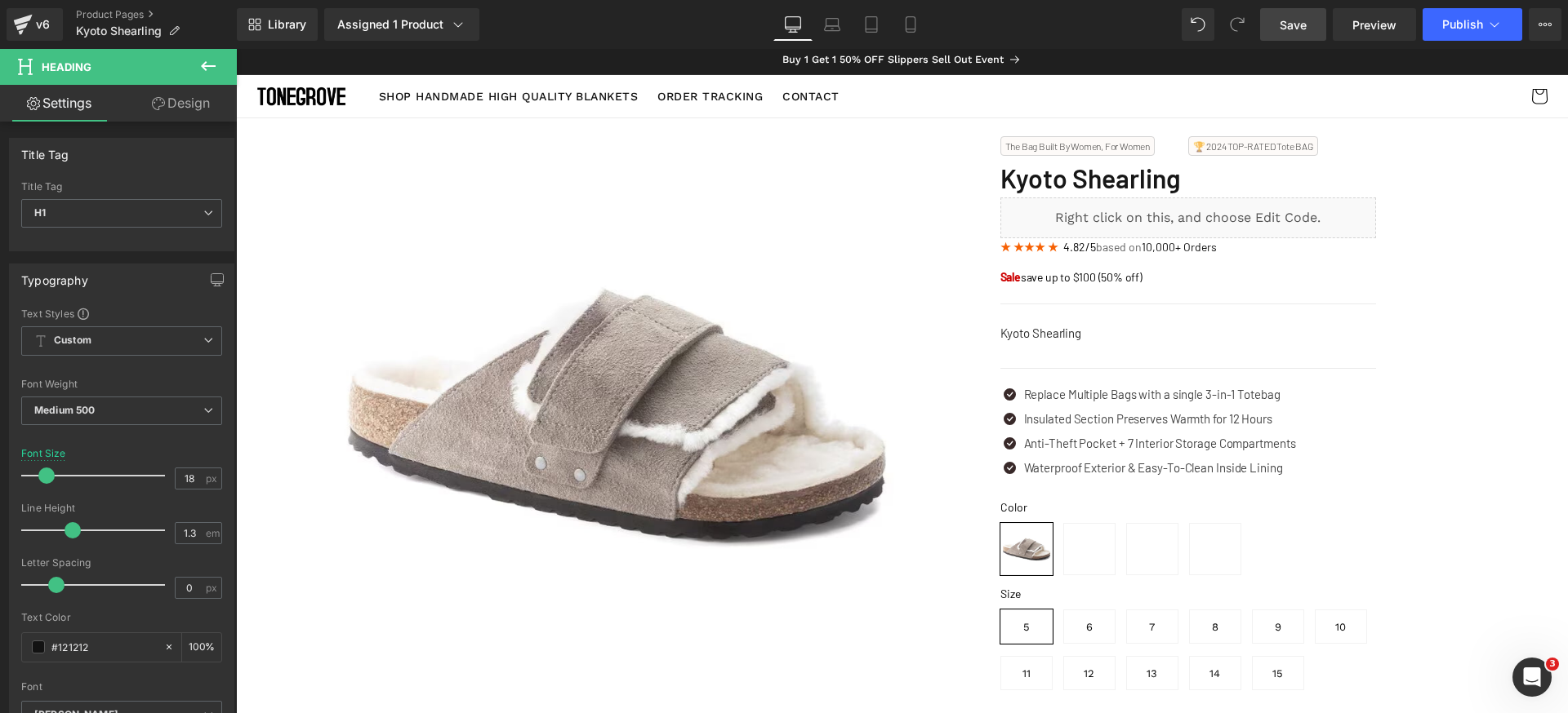
click at [1304, 29] on span "Save" at bounding box center [1293, 24] width 27 height 17
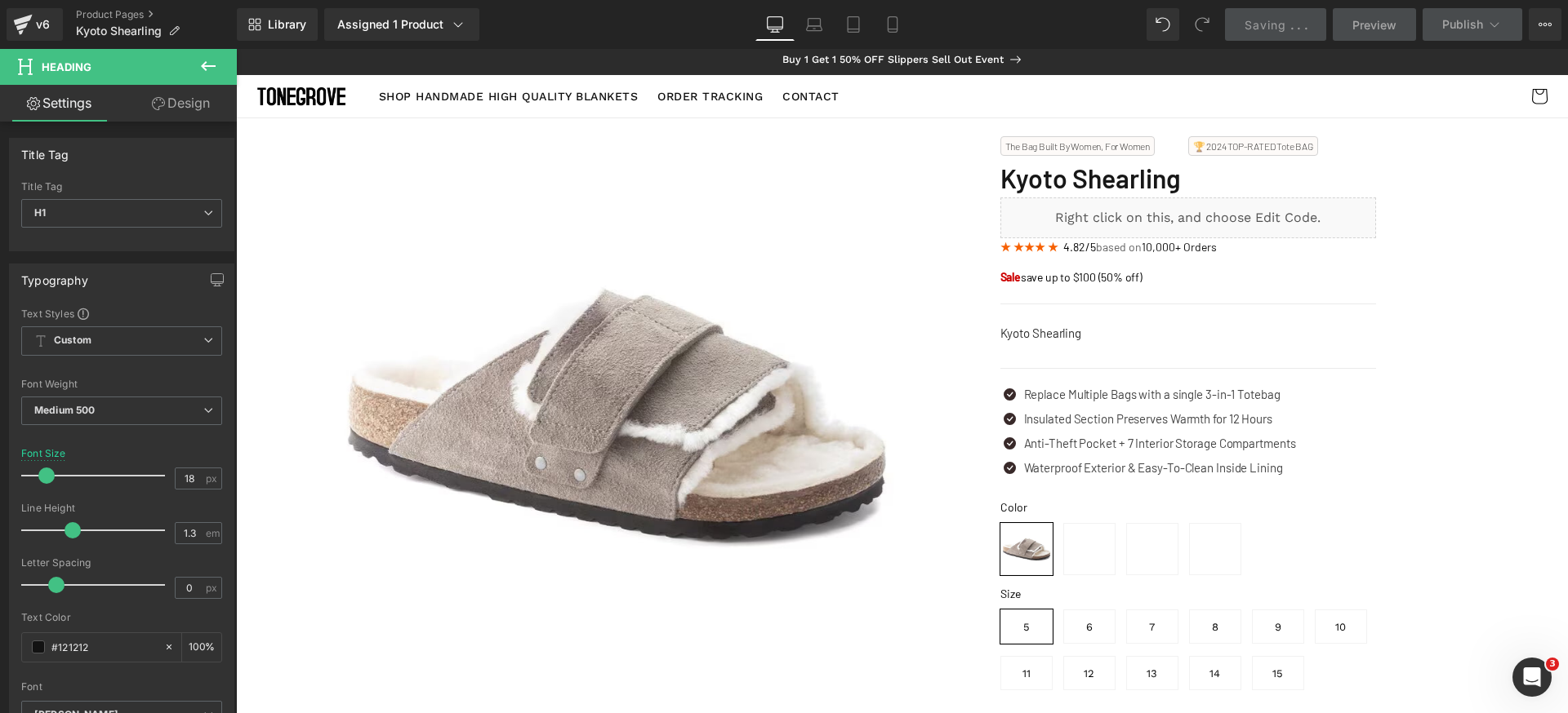
scroll to position [0, 0]
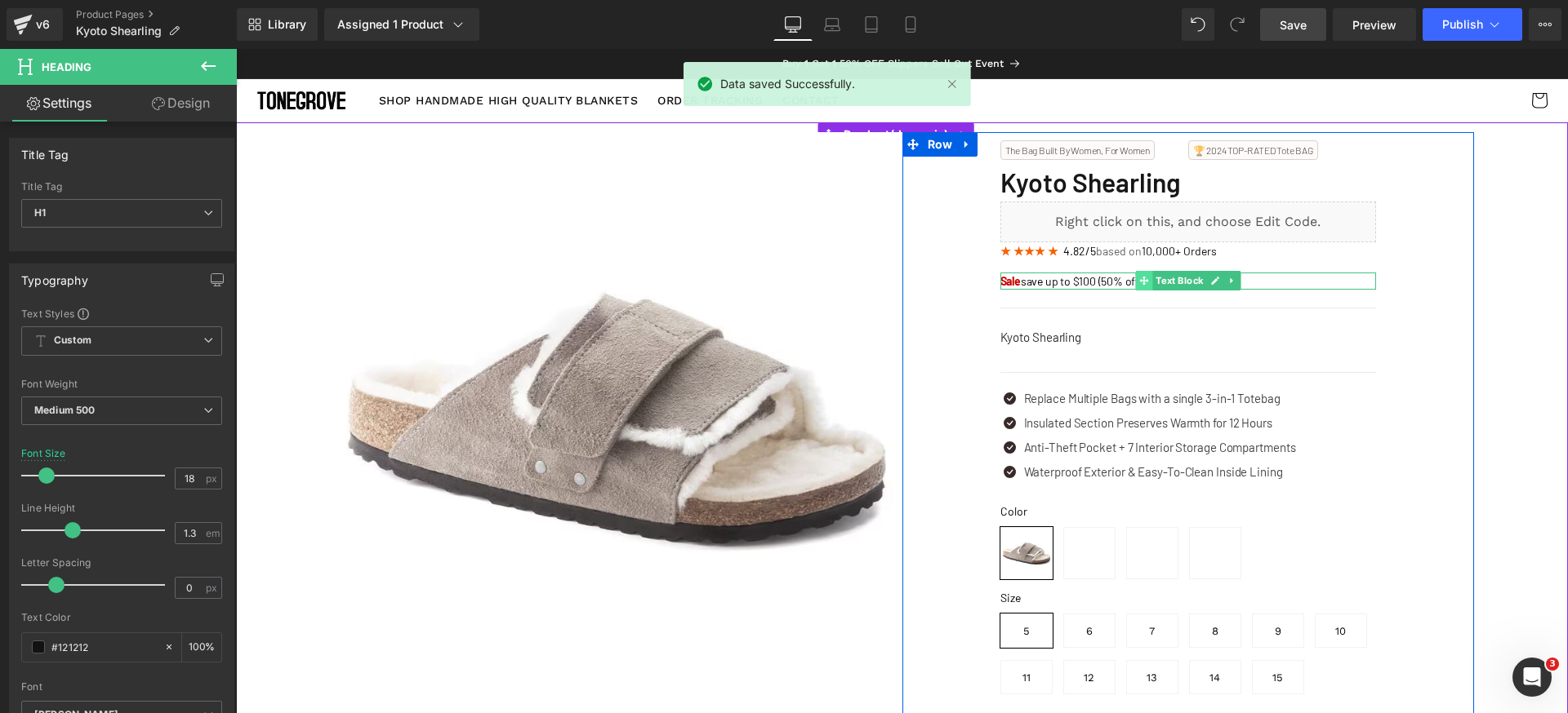
click at [1141, 283] on icon at bounding box center [1144, 280] width 9 height 9
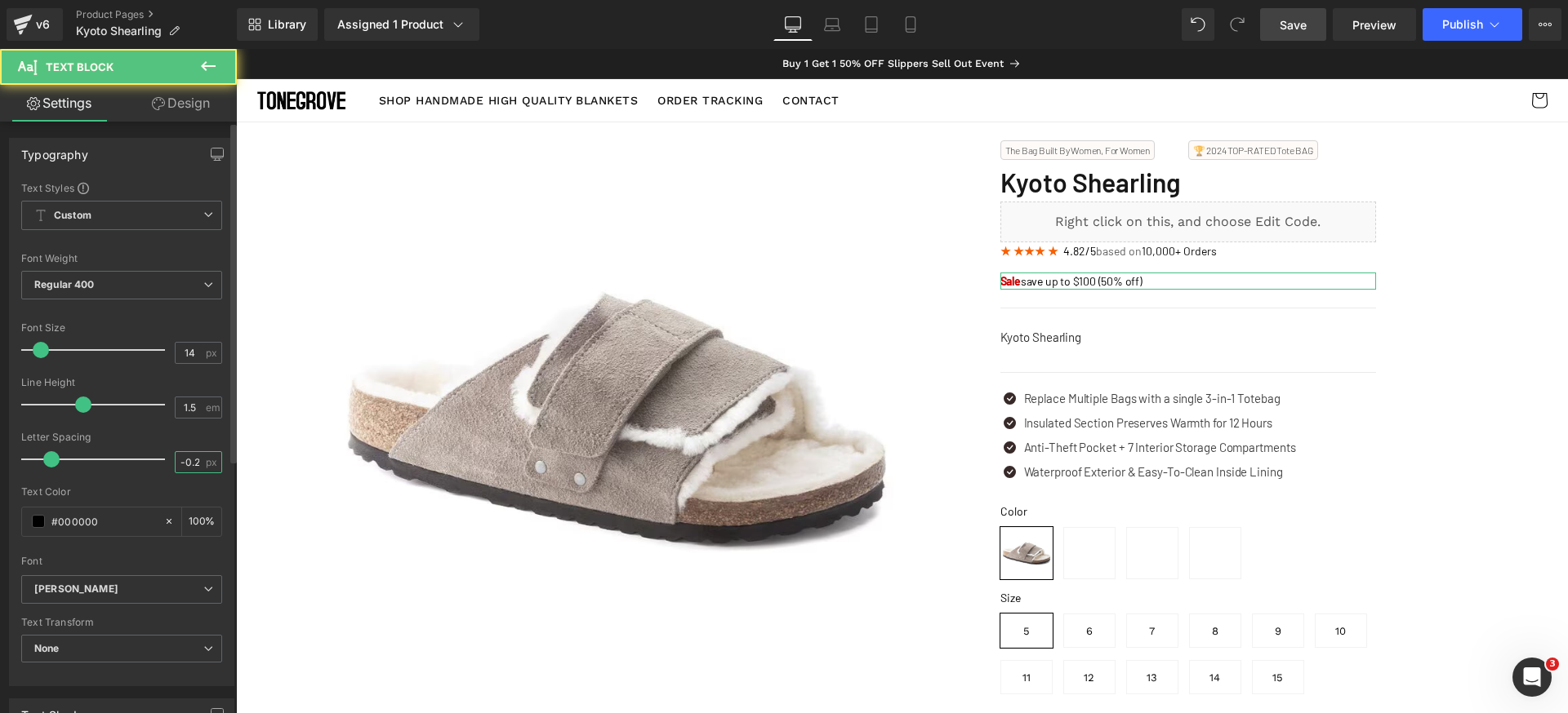
click at [183, 459] on input "-0.2" at bounding box center [190, 463] width 28 height 21
type input "0"
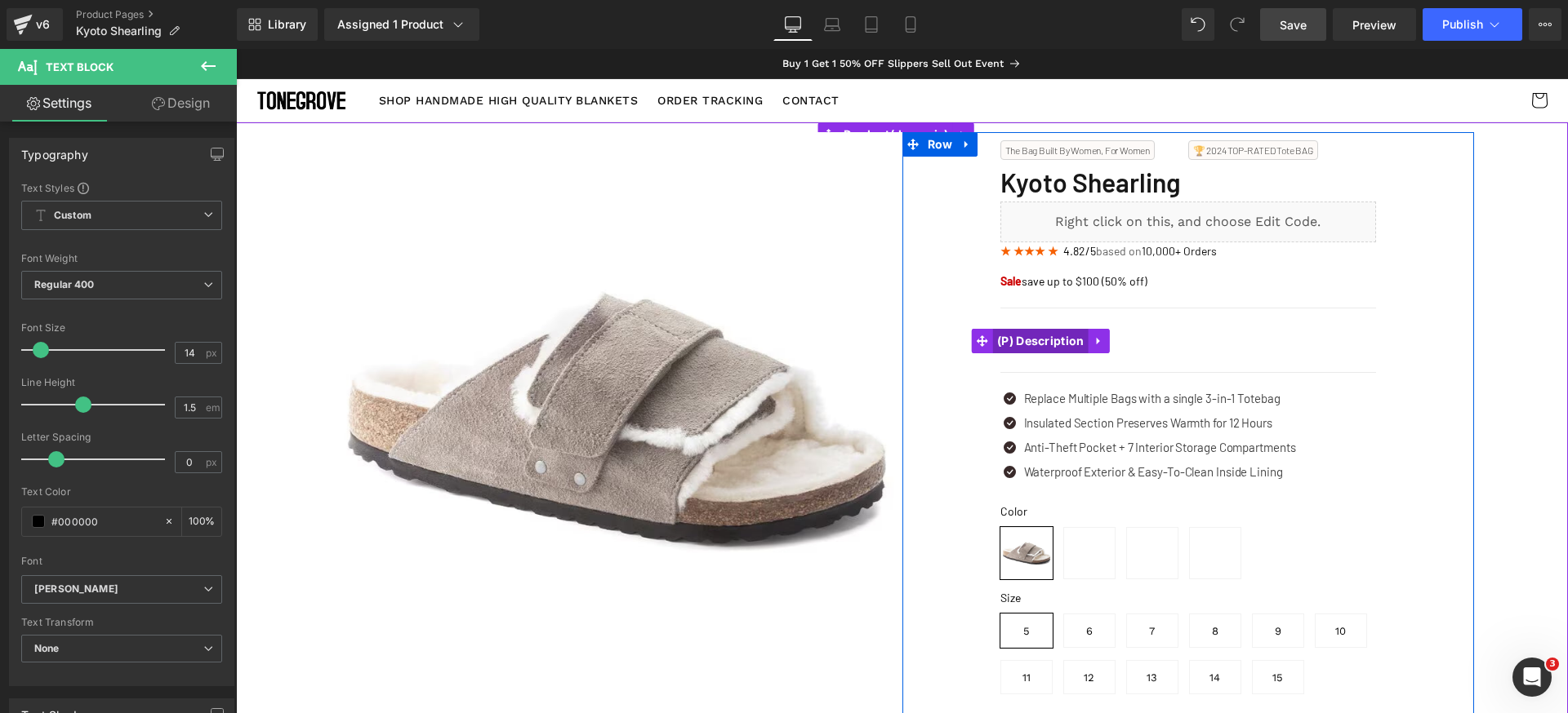
click at [1040, 339] on span "(P) Description" at bounding box center [1041, 341] width 96 height 24
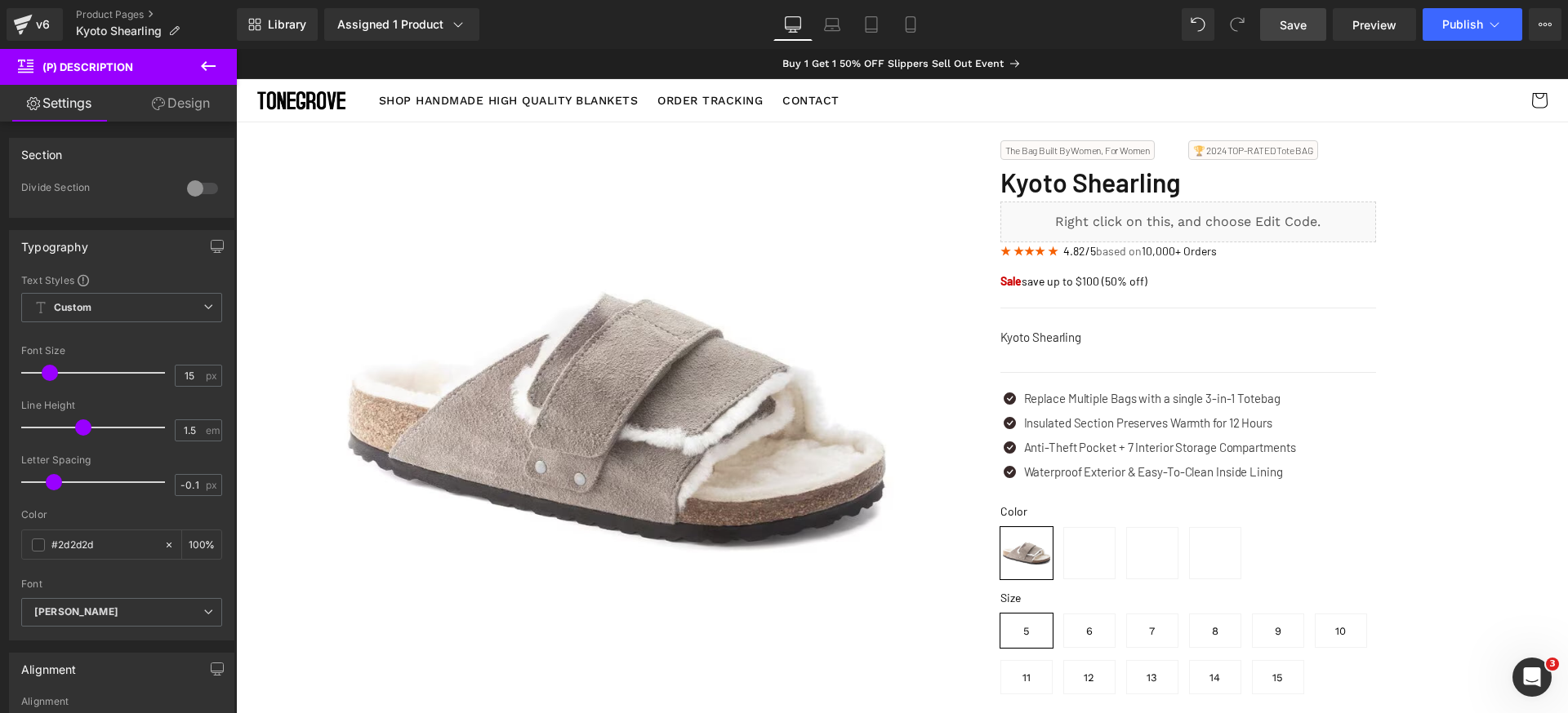
click at [1301, 25] on span "Save" at bounding box center [1293, 24] width 27 height 17
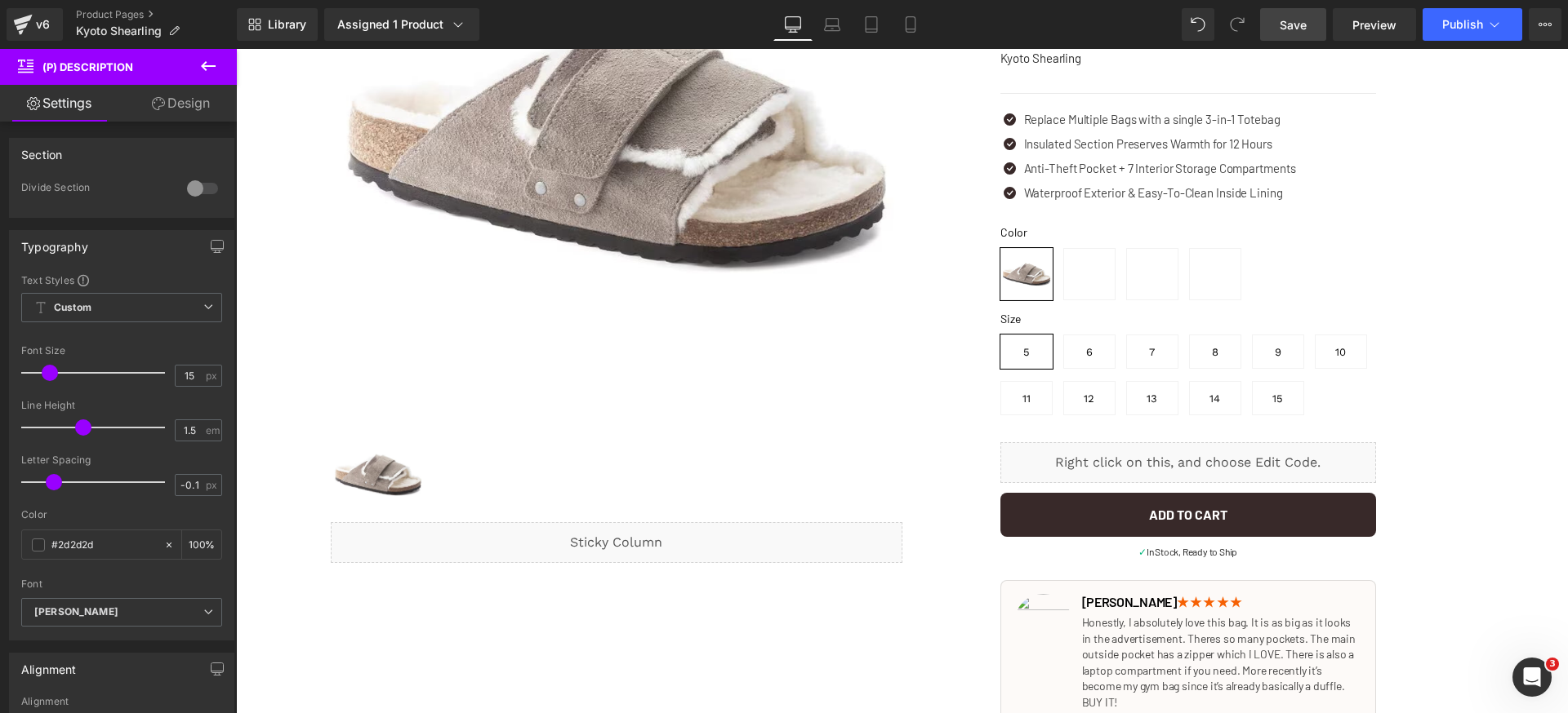
scroll to position [363, 0]
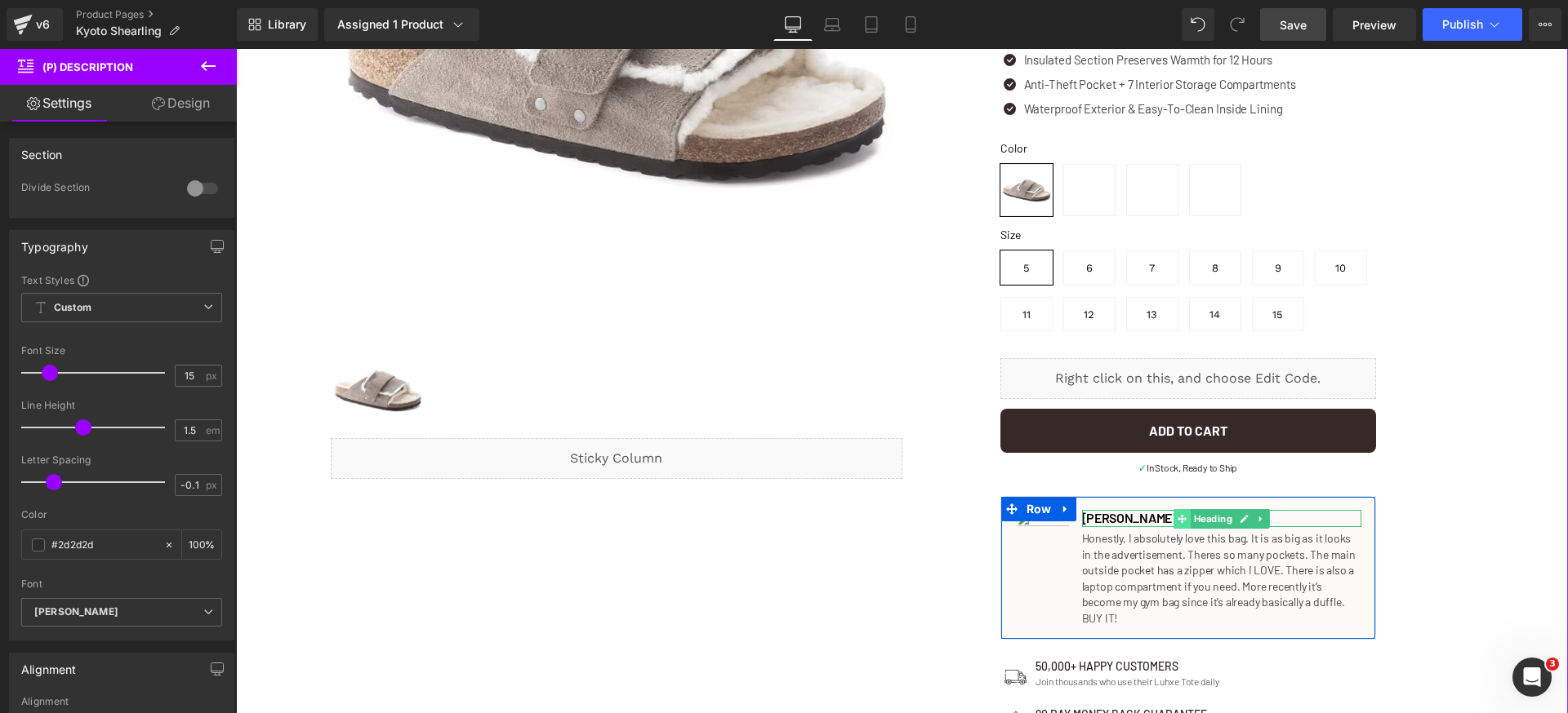
click at [1174, 517] on span at bounding box center [1182, 518] width 17 height 20
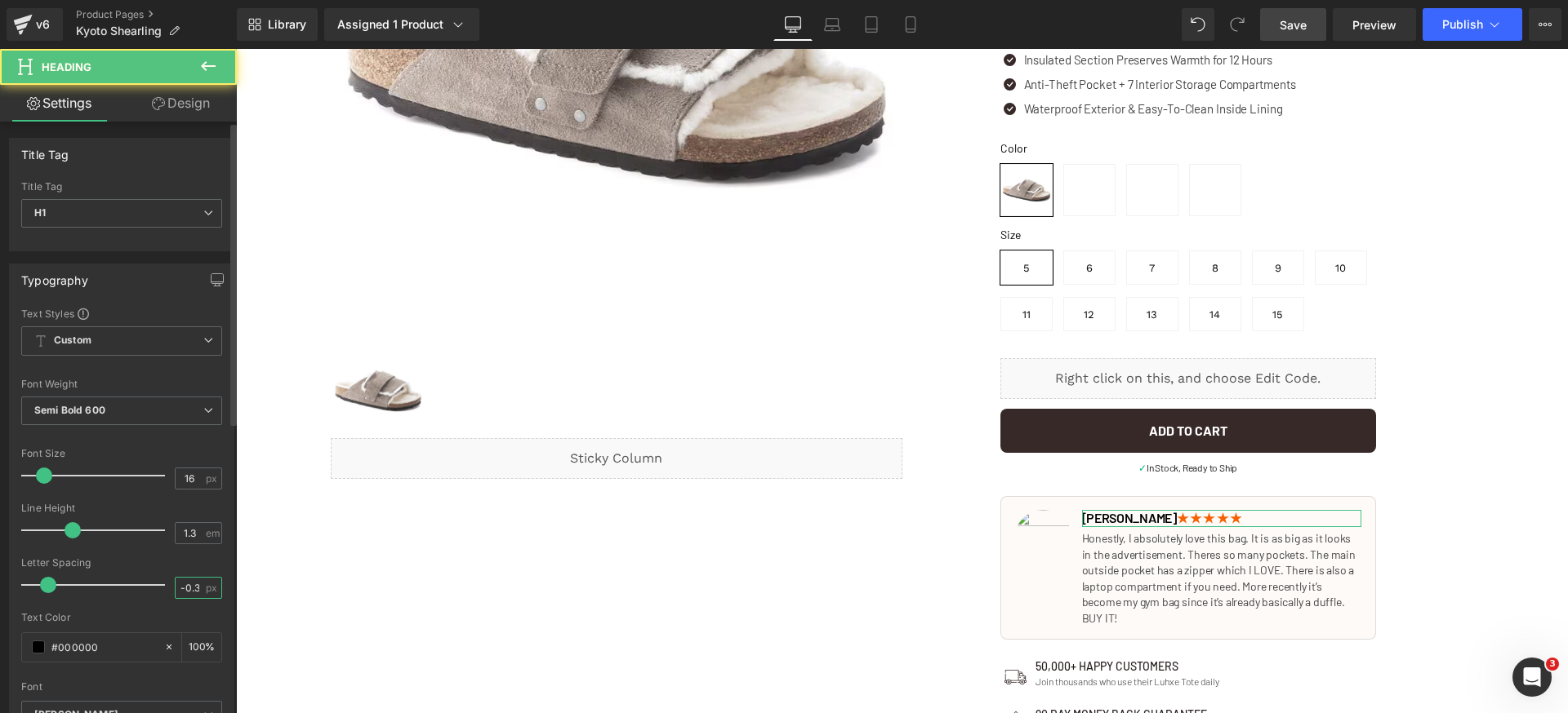
click at [193, 590] on input "-0.3" at bounding box center [190, 588] width 28 height 21
type input "0"
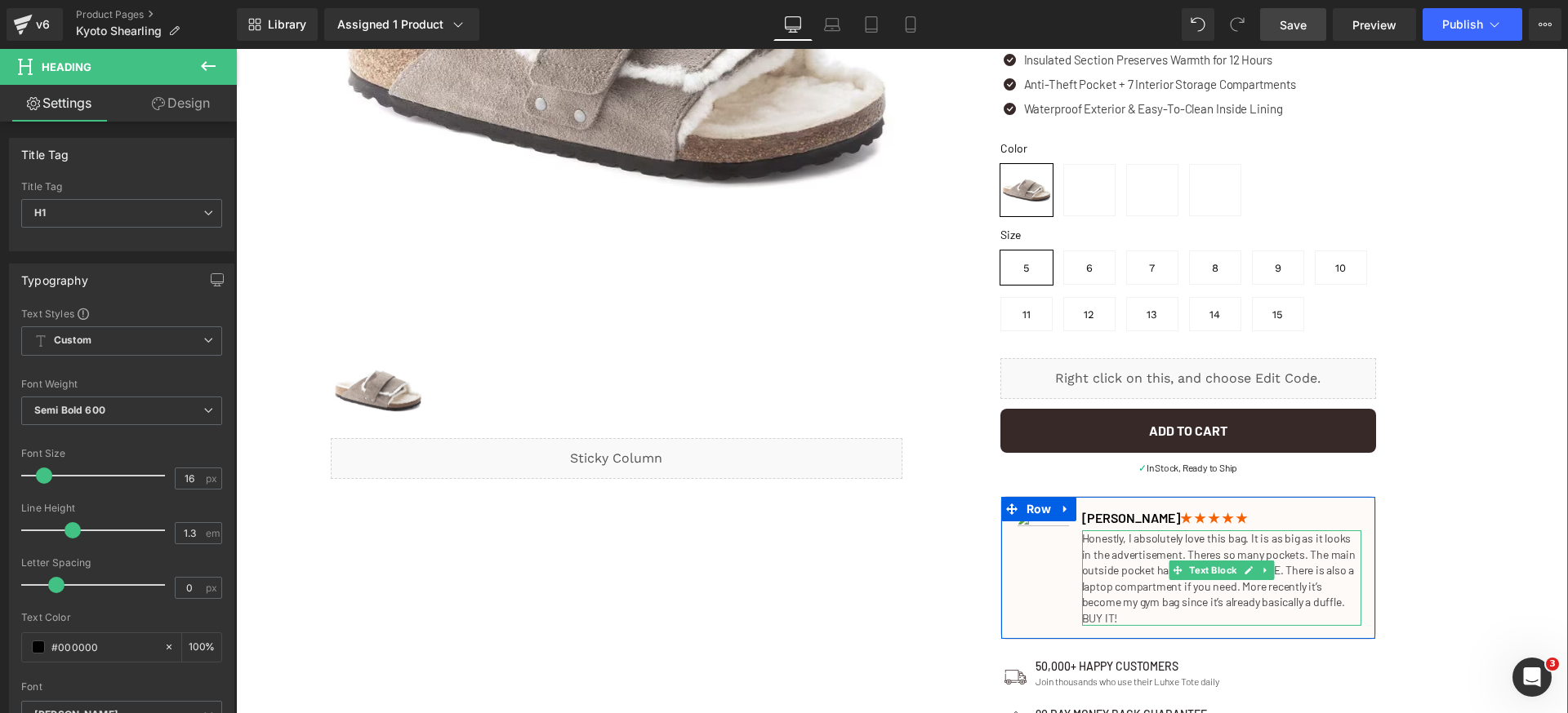
click at [1150, 568] on p "Honestly, I absolutely love this bag. It is as big as it looks in the advertise…" at bounding box center [1223, 578] width 280 height 96
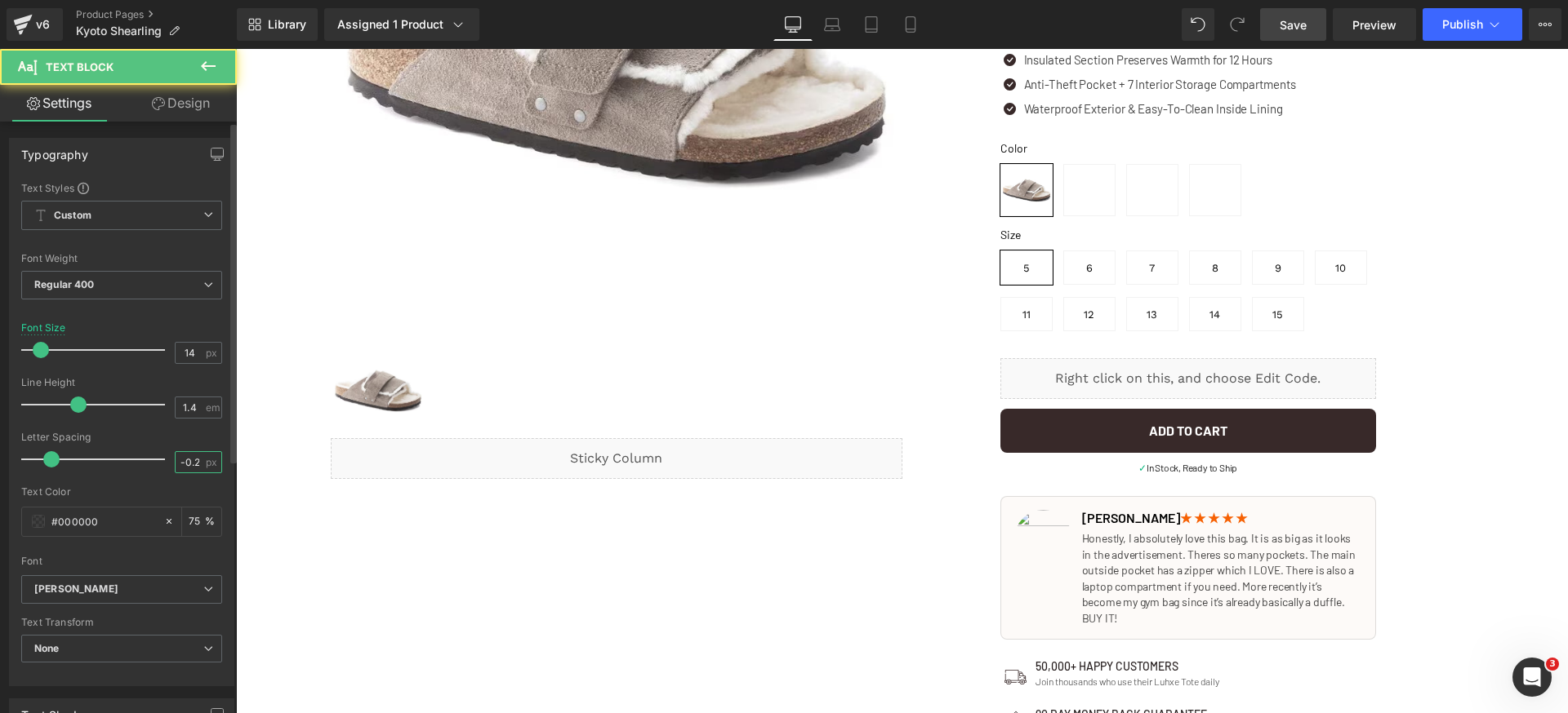
click at [186, 469] on input "-0.2" at bounding box center [190, 463] width 28 height 21
type input "0"
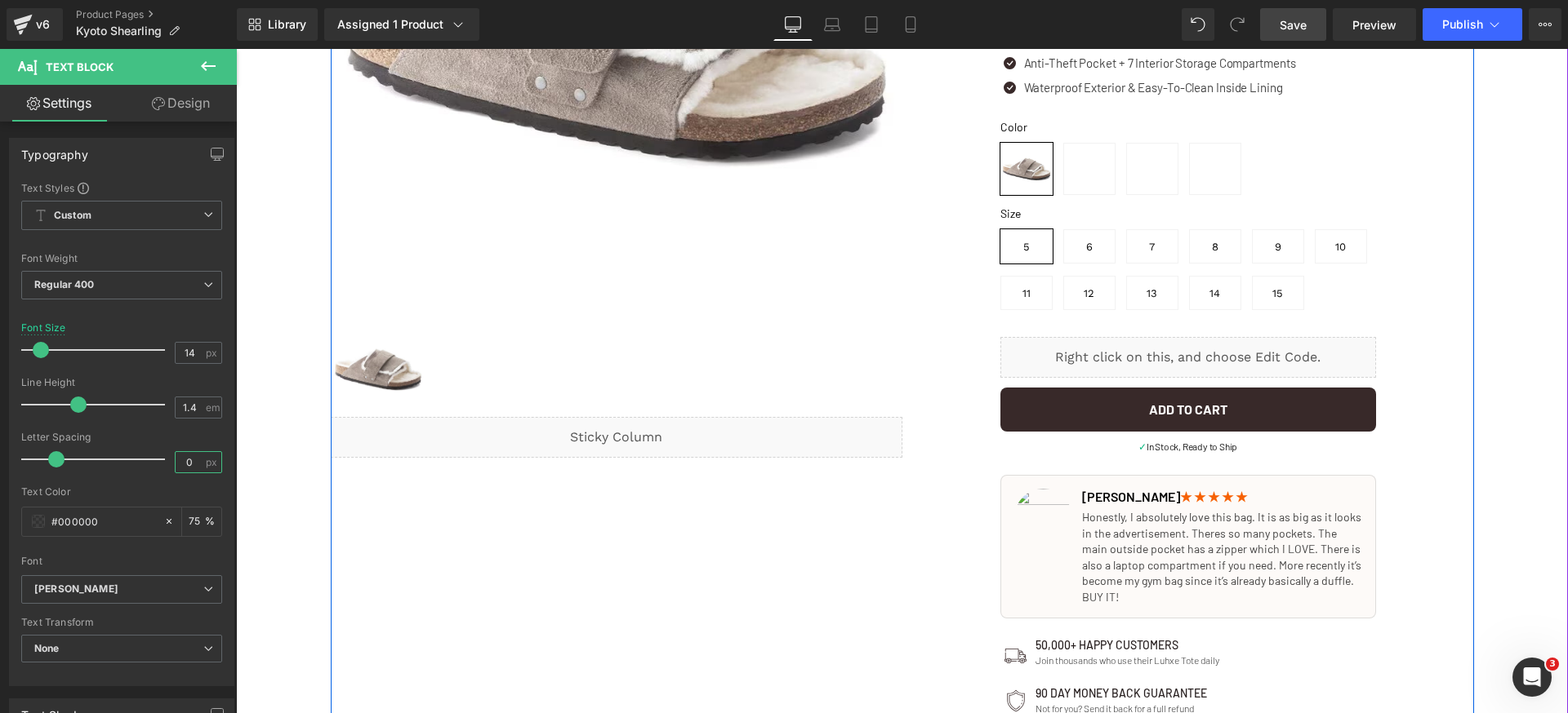
scroll to position [653, 0]
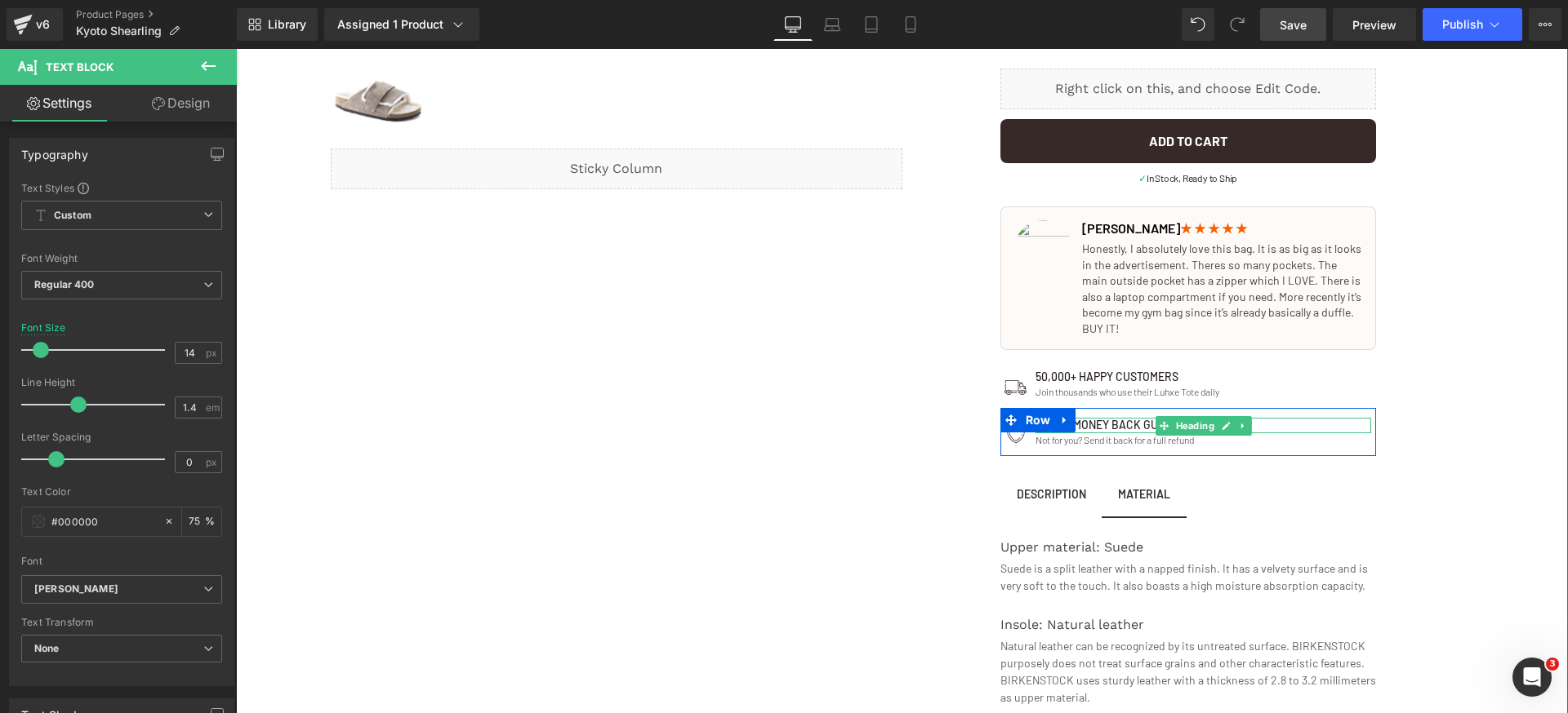
click at [1138, 424] on h1 "90 day money back guarantee" at bounding box center [1203, 425] width 336 height 15
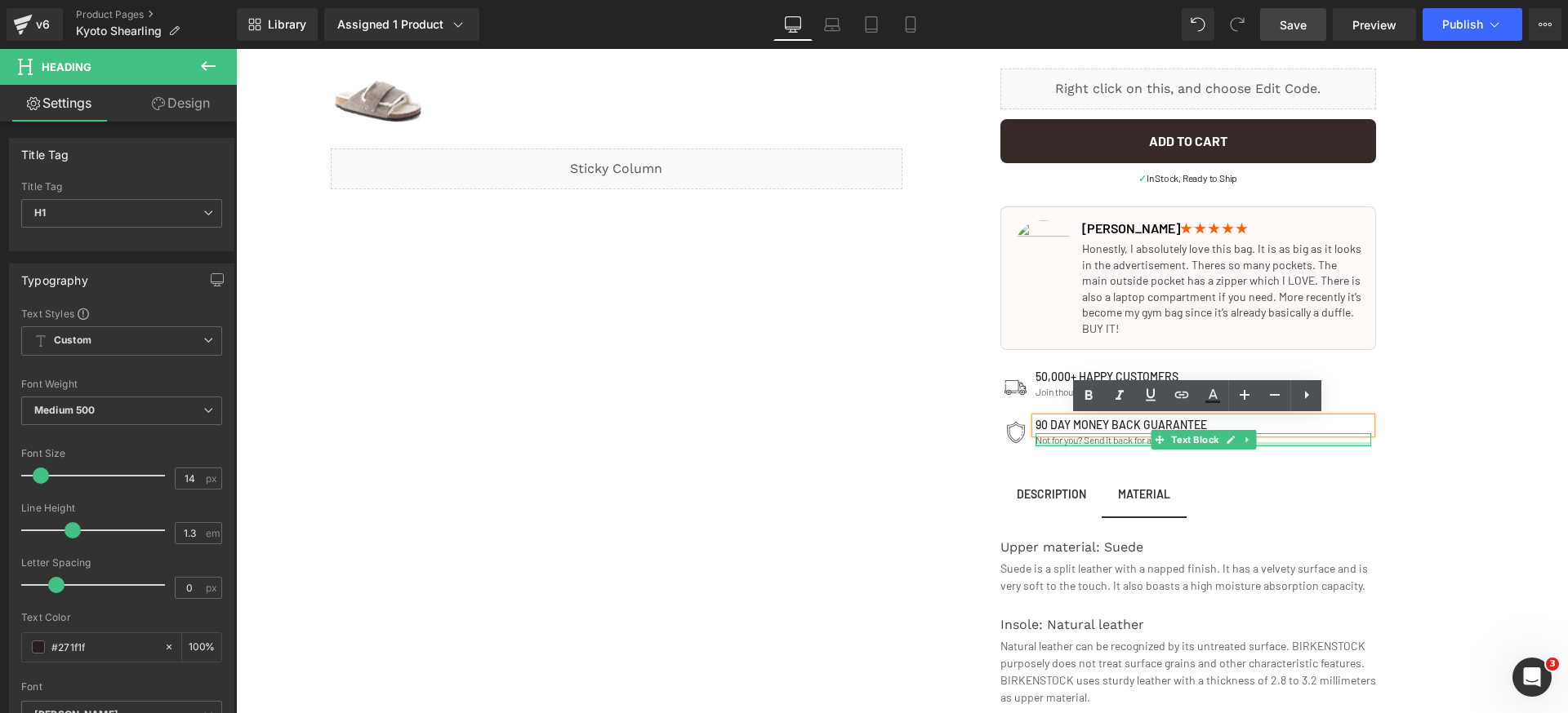
click at [1115, 443] on div at bounding box center [1203, 444] width 336 height 4
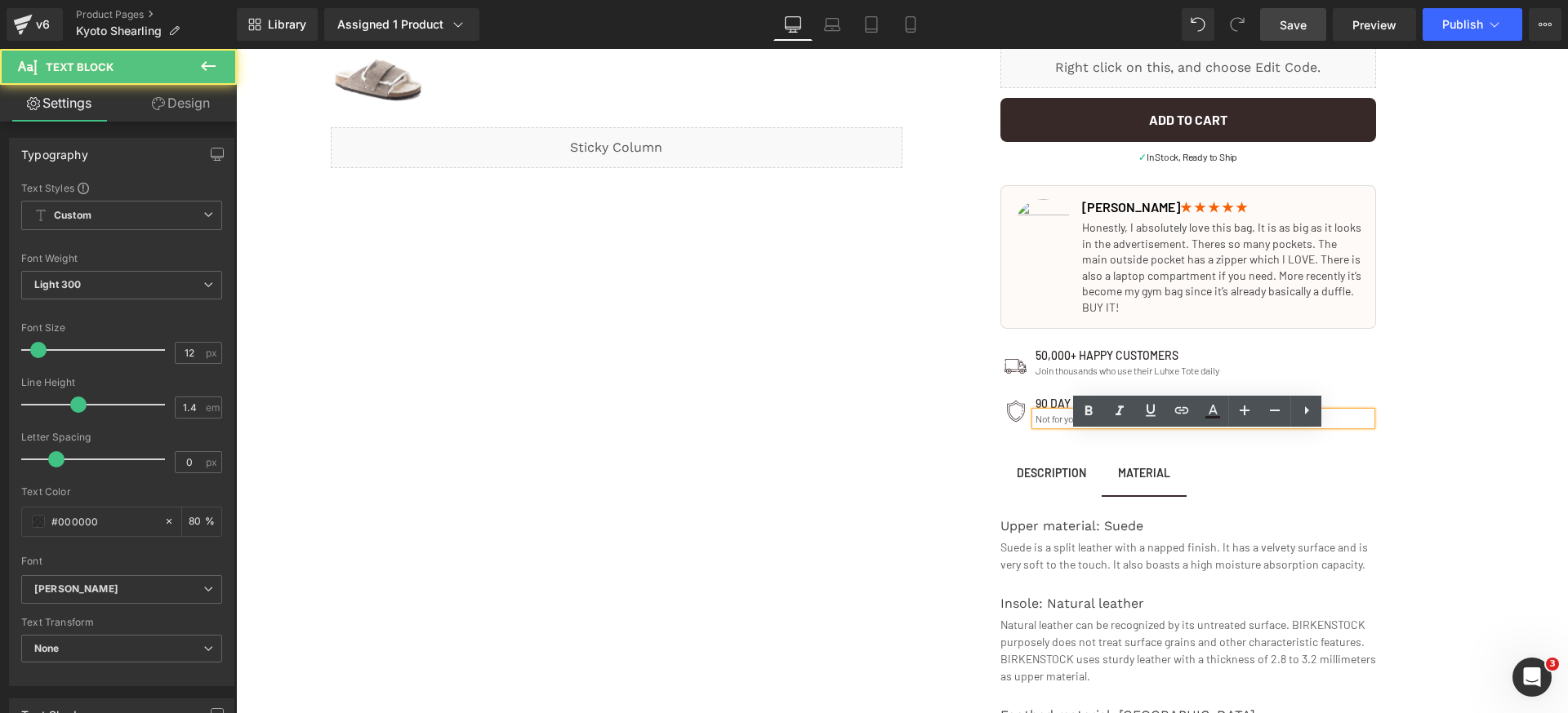
scroll to position [685, 0]
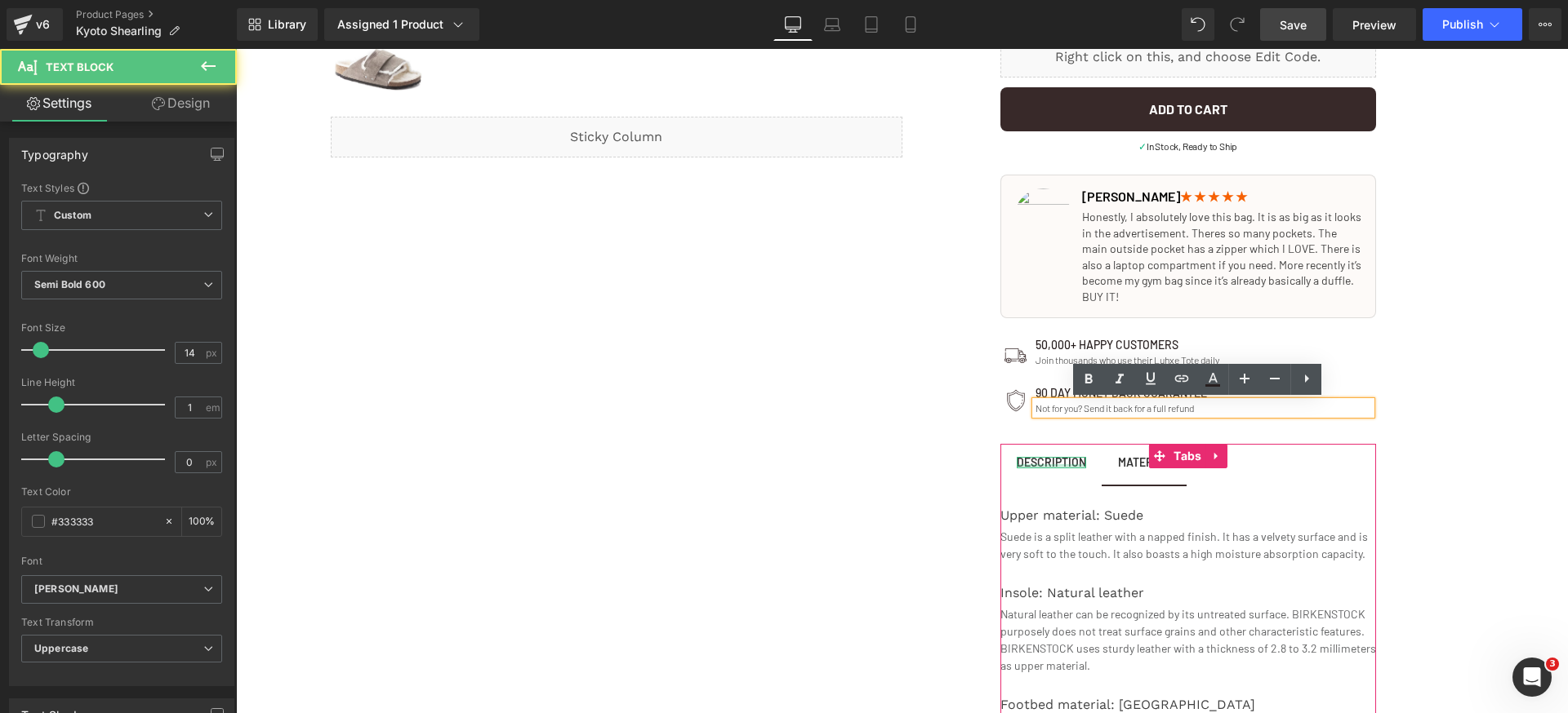
click at [1052, 465] on div at bounding box center [1051, 467] width 70 height 4
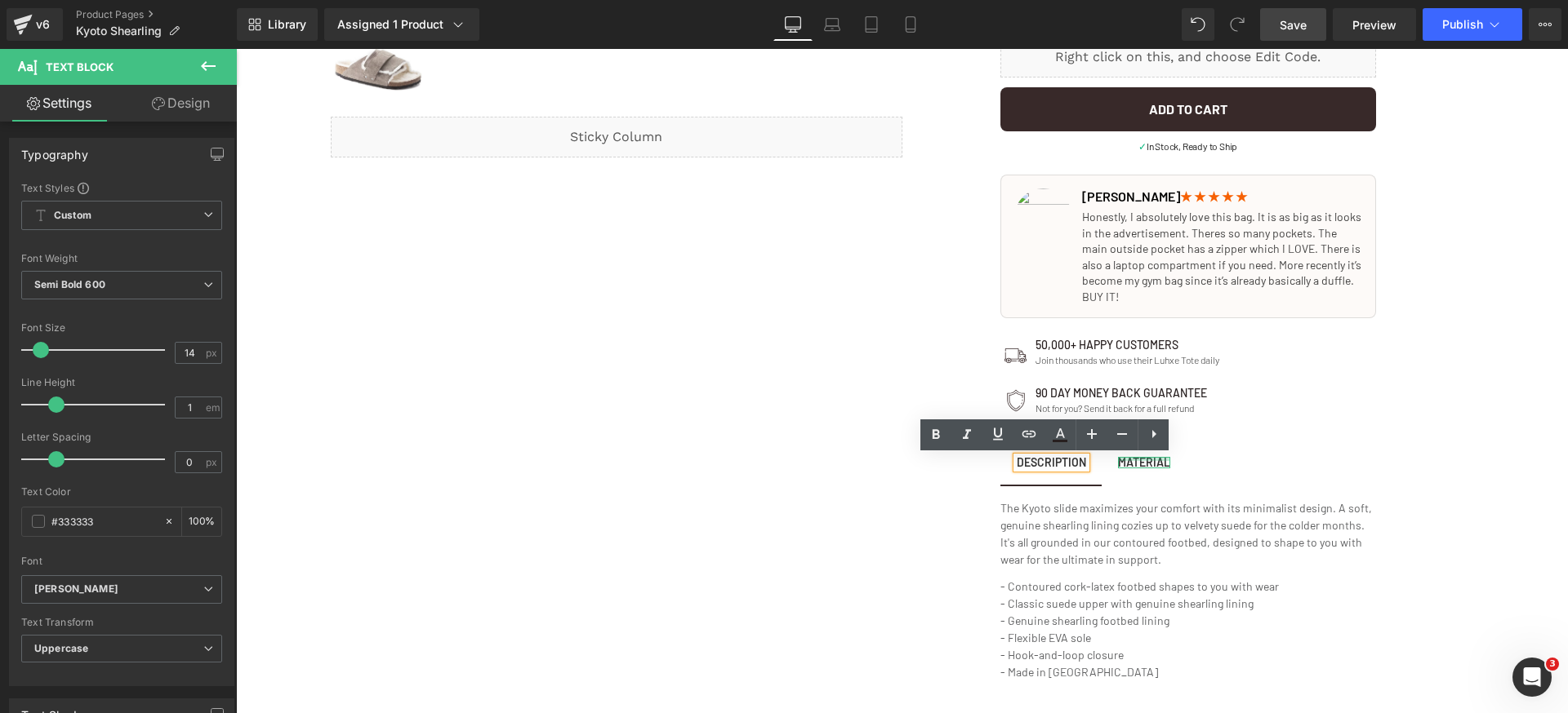
click at [1122, 458] on div at bounding box center [1144, 459] width 53 height 4
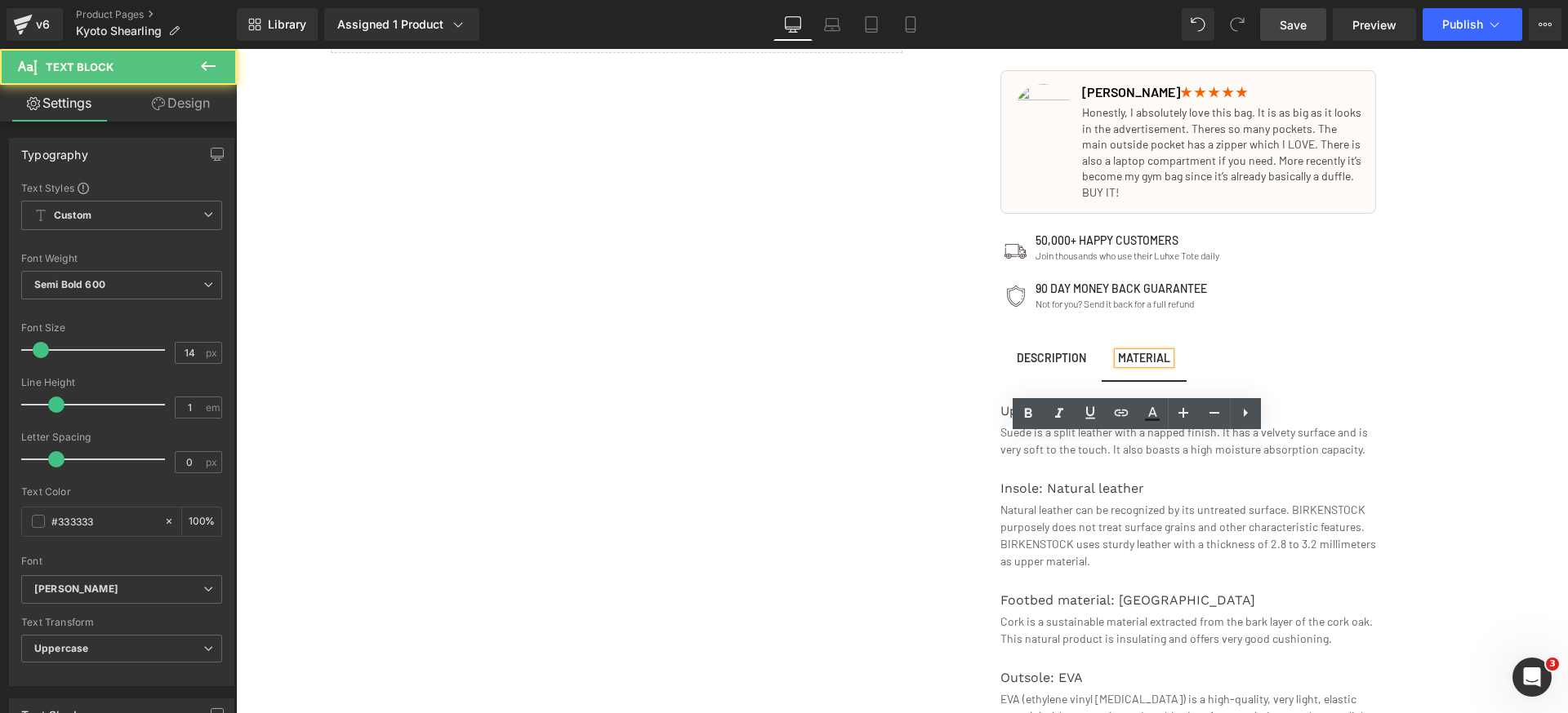
scroll to position [873, 0]
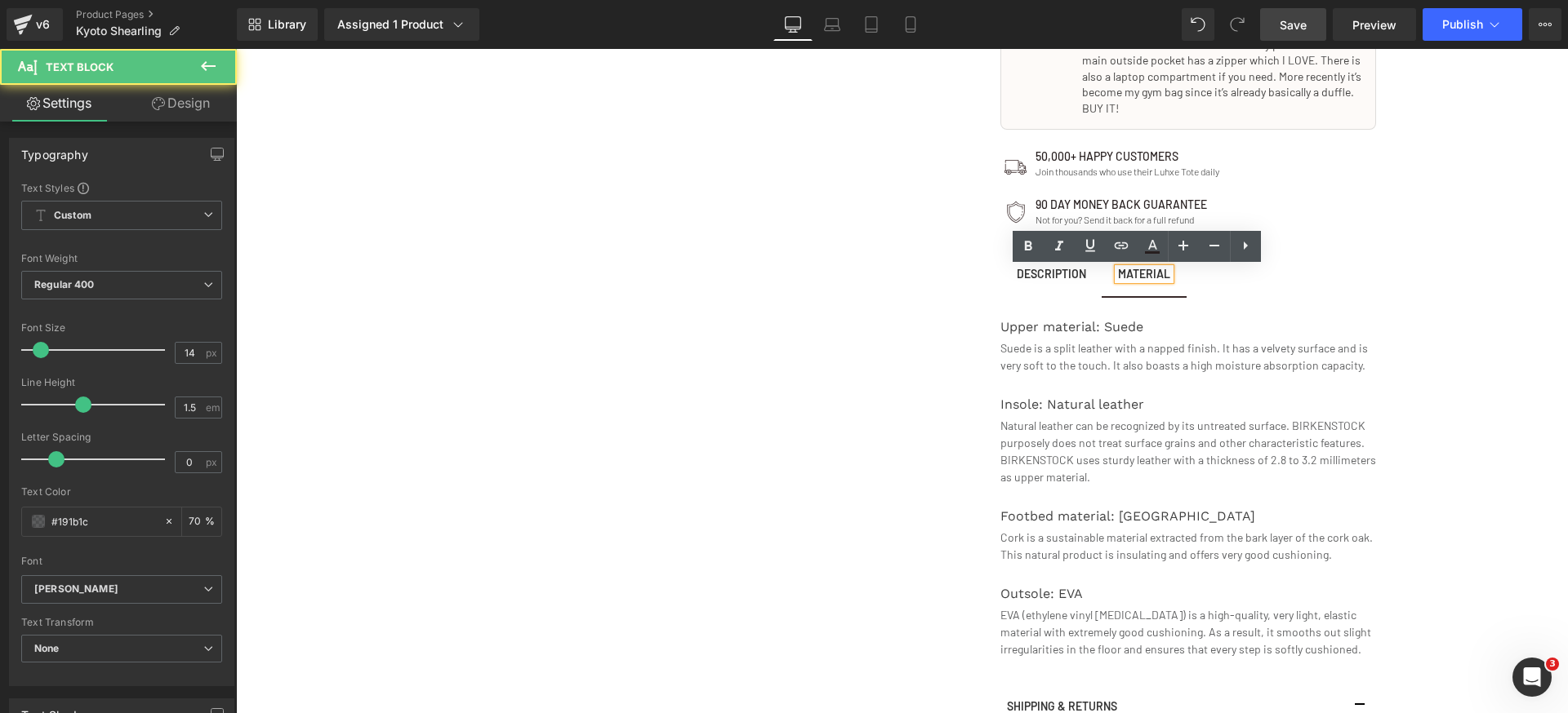
click at [1113, 462] on p "Natural leather can be recognized by its untreated surface. BIRKENSTOCK purpose…" at bounding box center [1188, 451] width 376 height 69
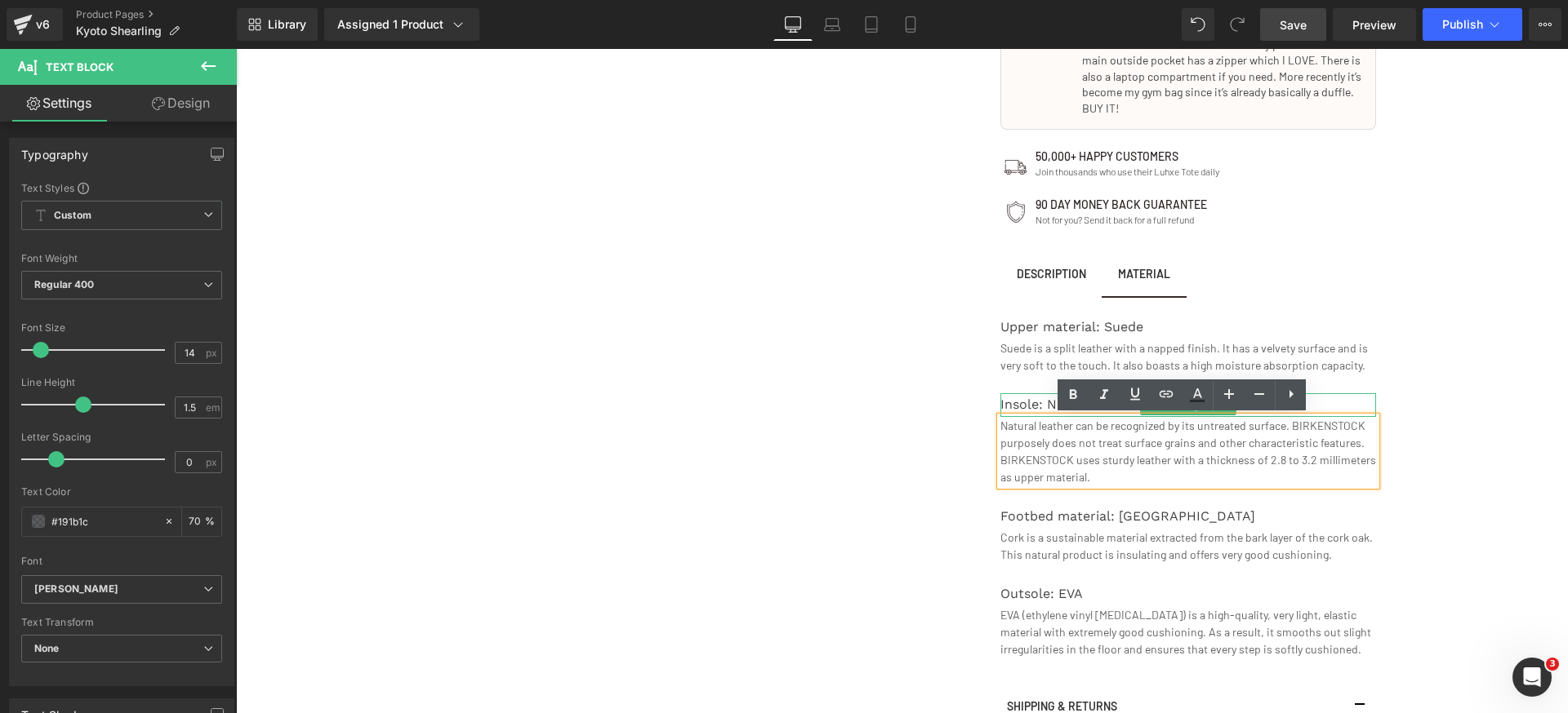
click at [1028, 408] on div "Insole: Natural leather" at bounding box center [1188, 404] width 376 height 24
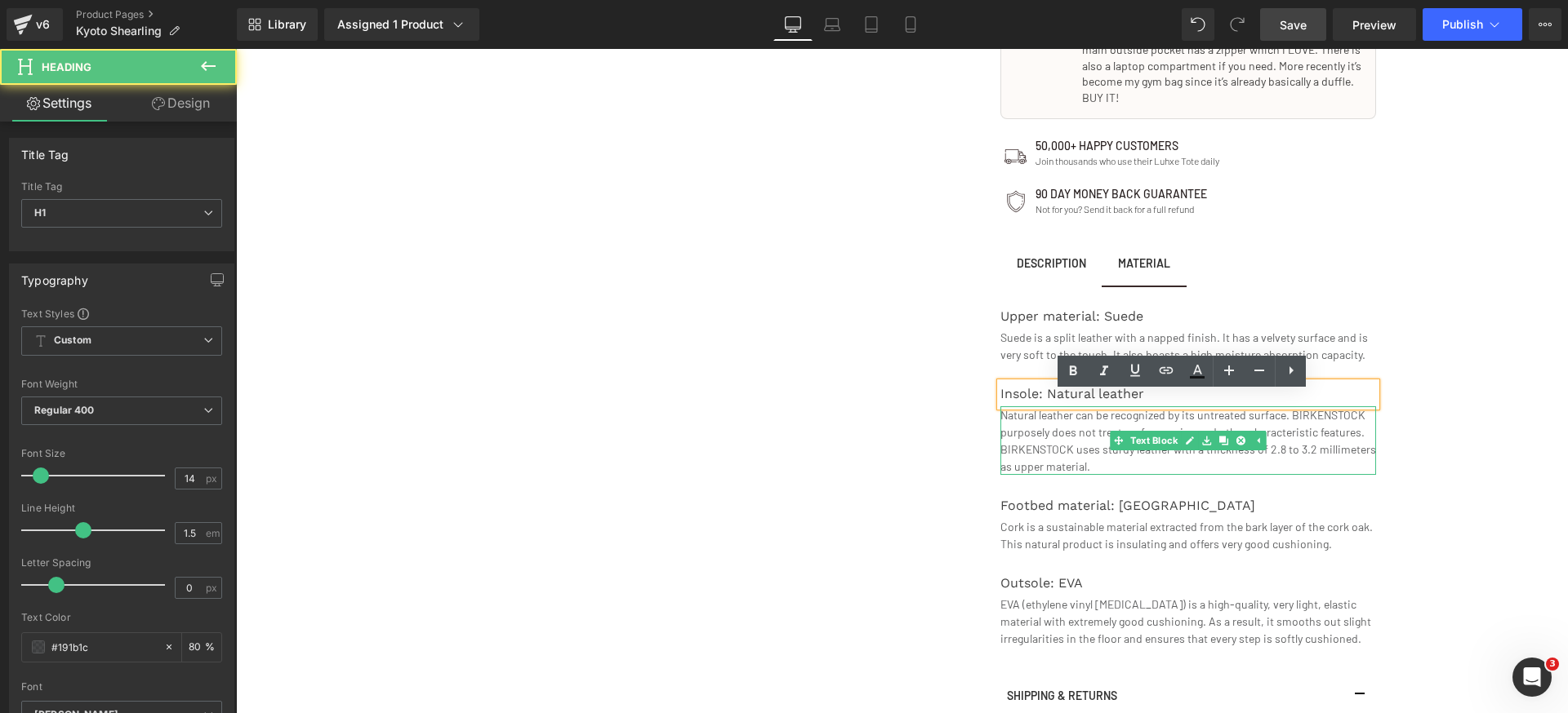
scroll to position [1117, 0]
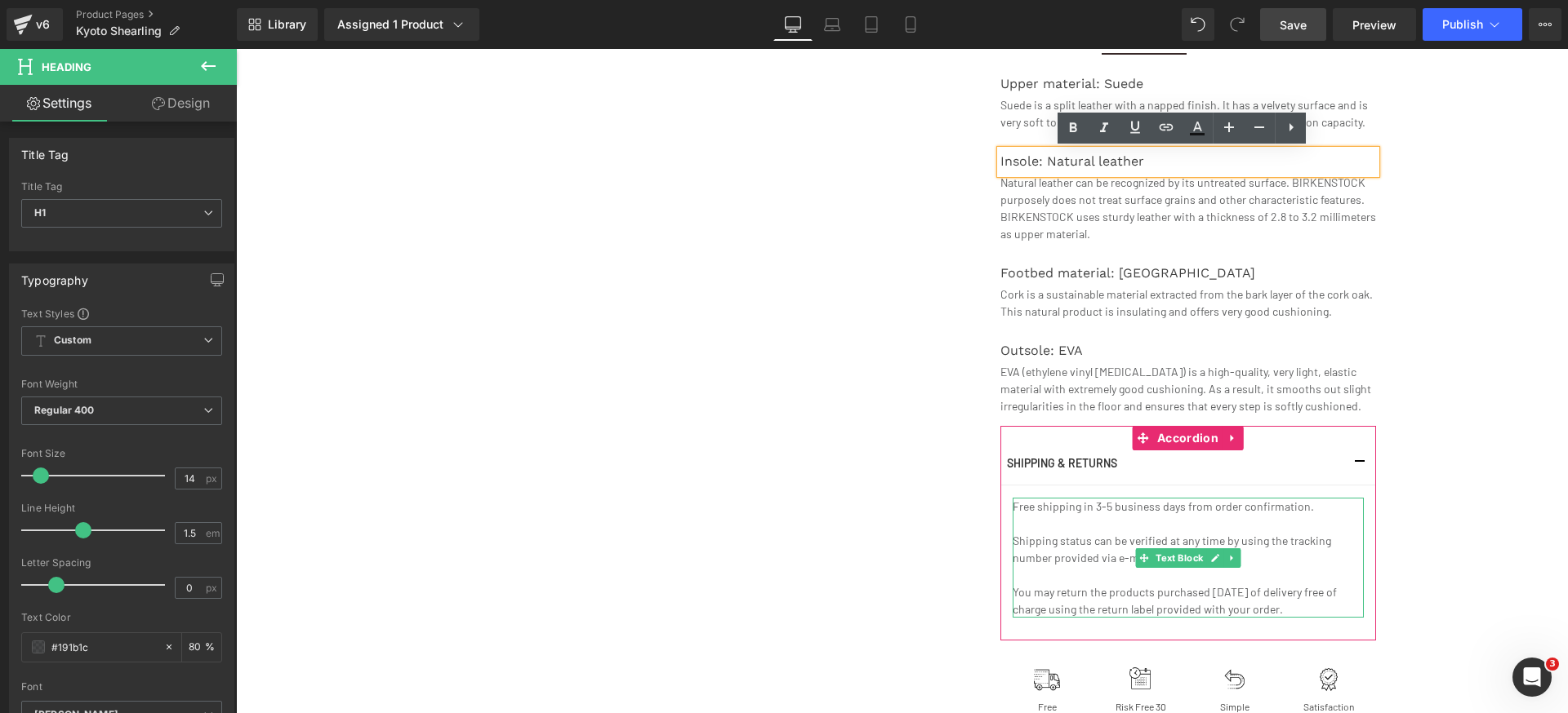
click at [1113, 508] on p "Free shipping in 3-5 business days from order confirmation." at bounding box center [1188, 506] width 351 height 17
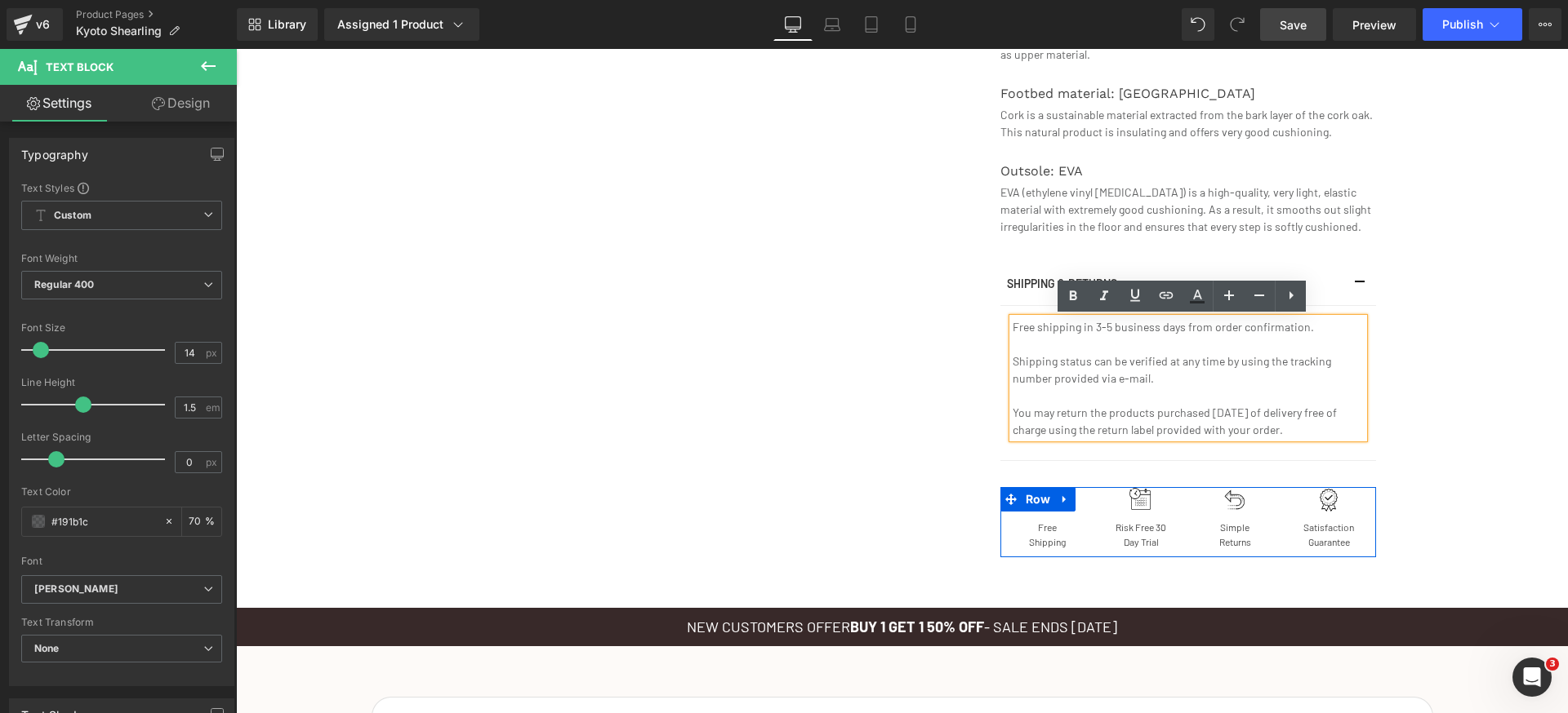
scroll to position [1570, 0]
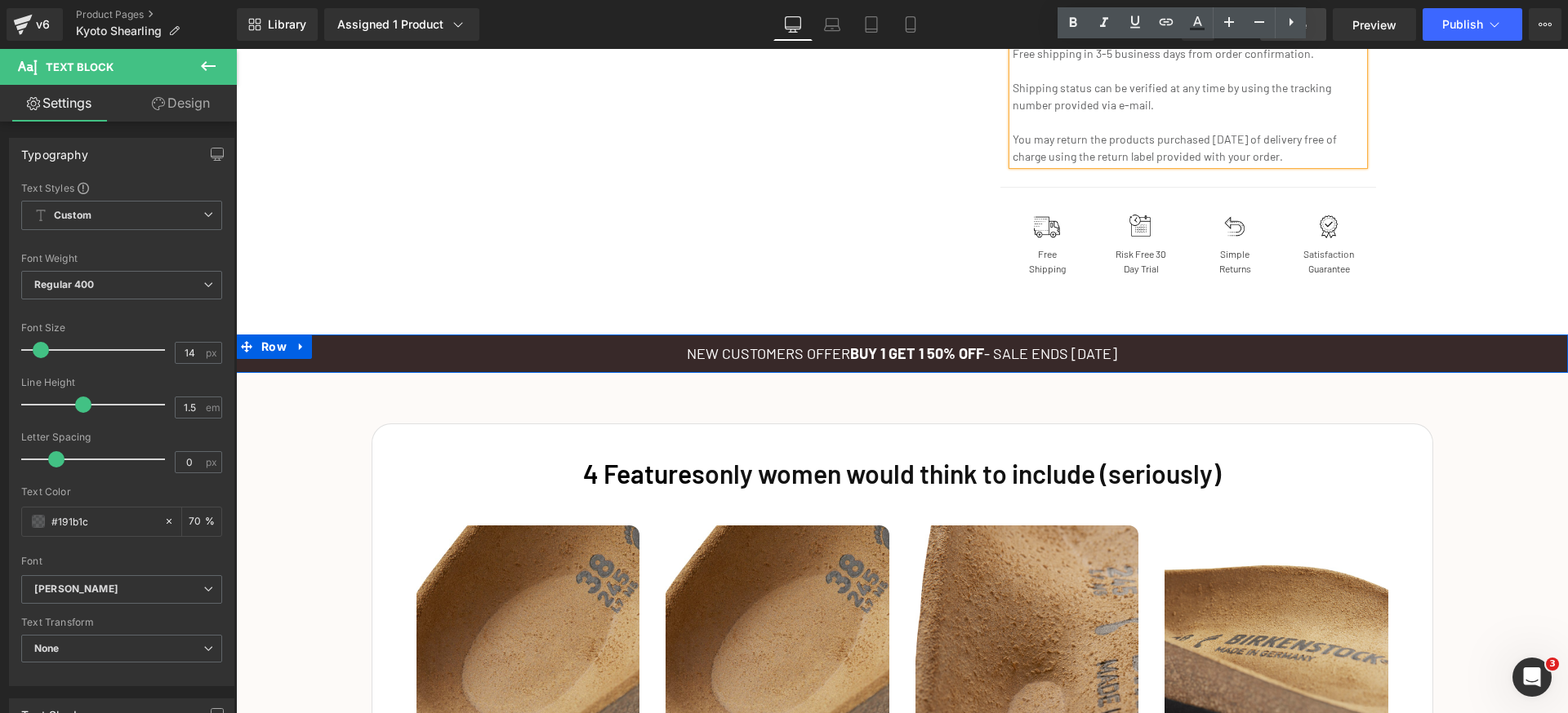
click at [236, 49] on div at bounding box center [236, 49] width 0 height 0
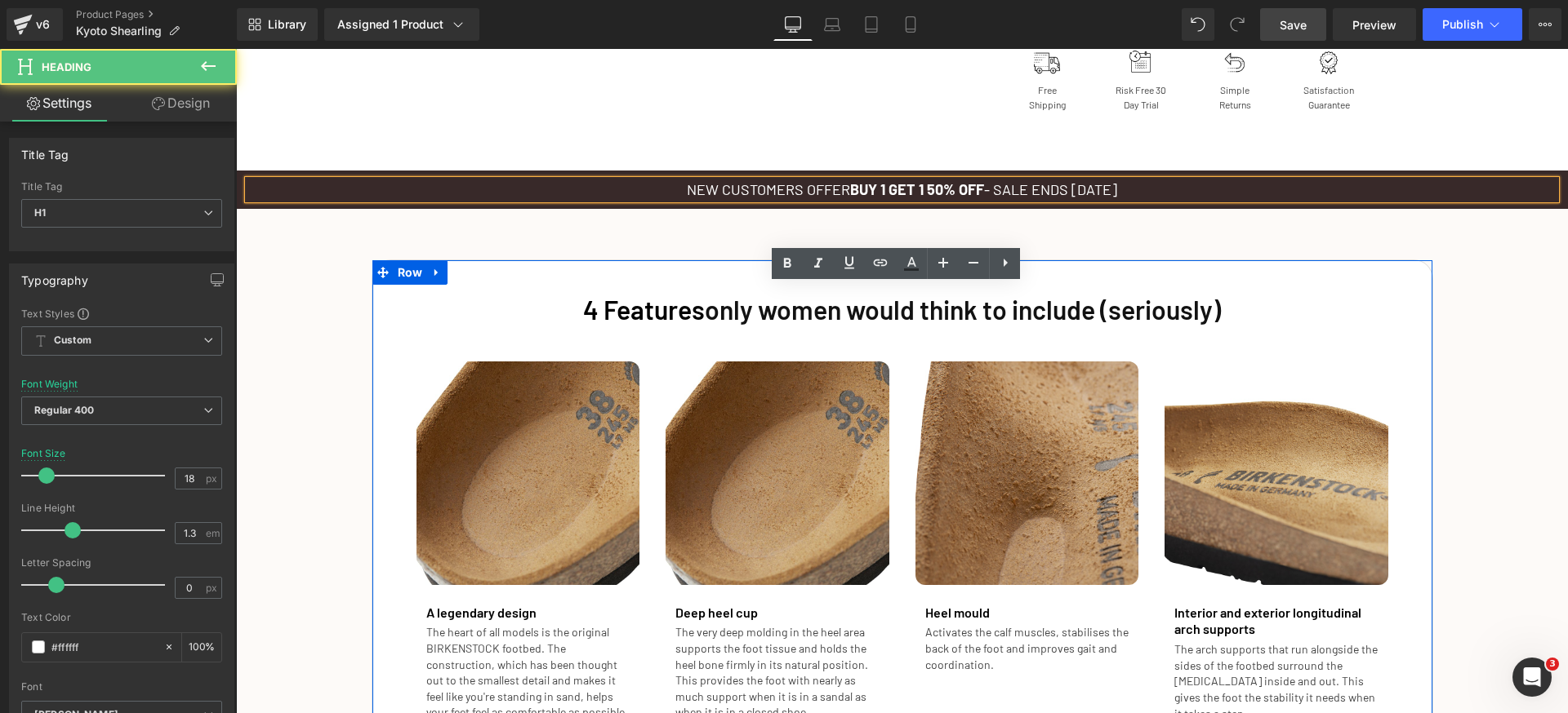
scroll to position [1771, 0]
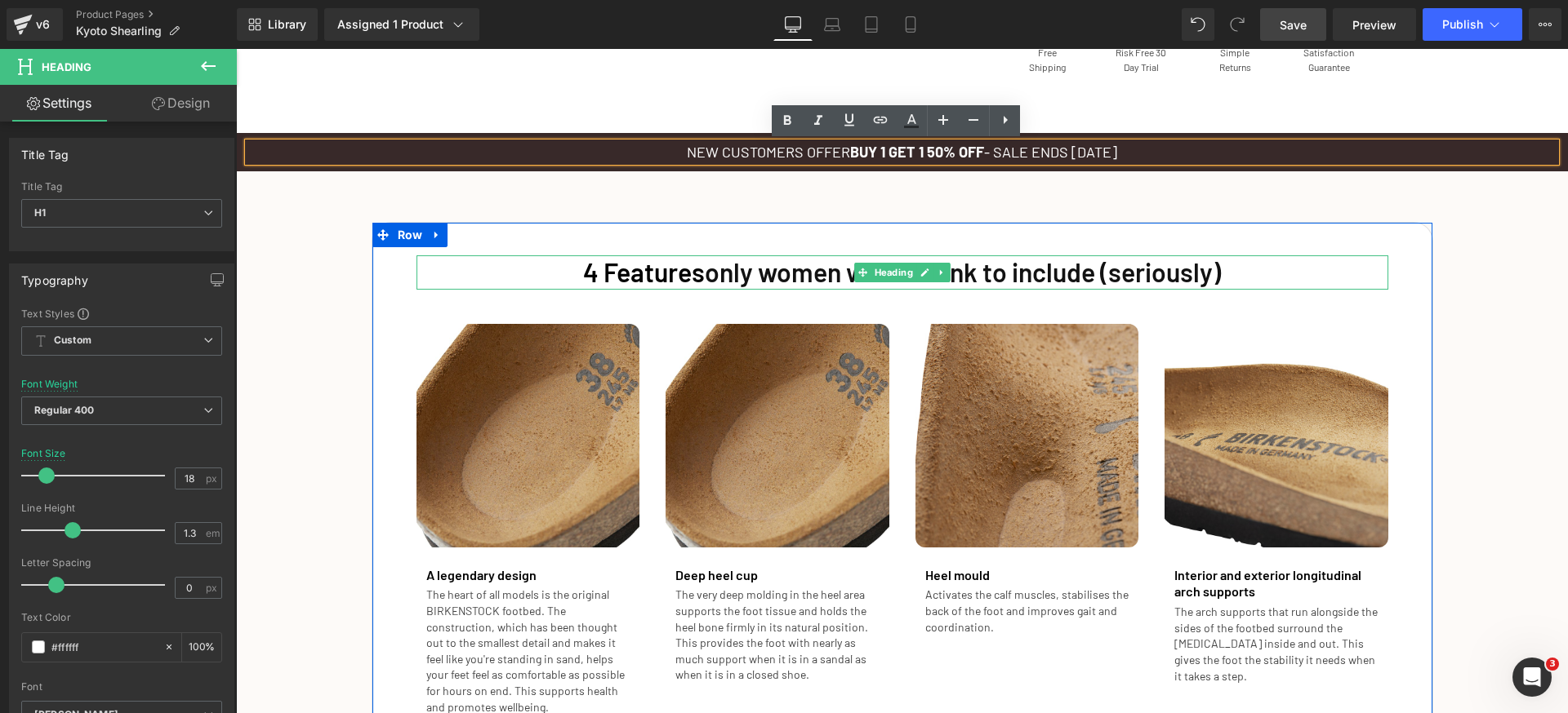
click at [680, 280] on span "4 Features" at bounding box center [644, 271] width 121 height 31
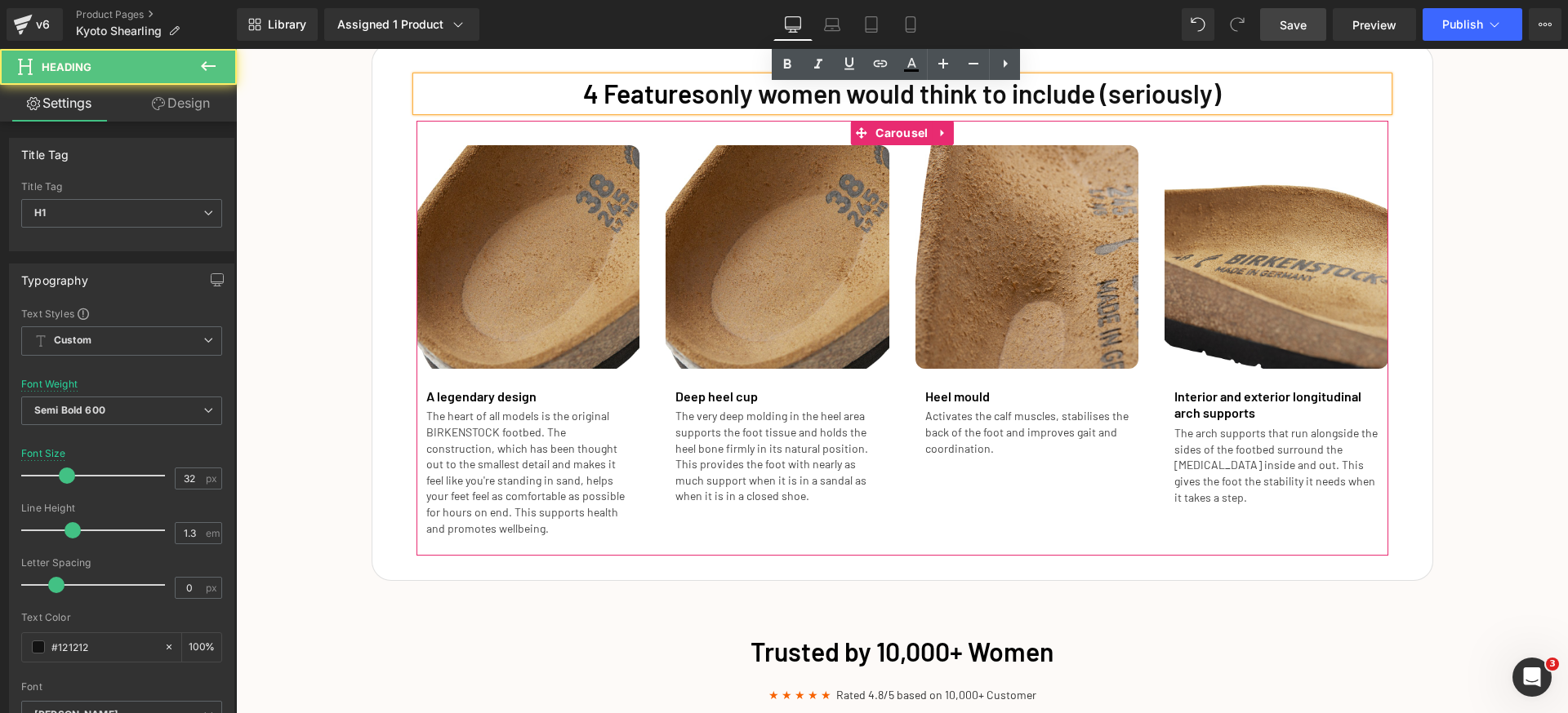
scroll to position [2117, 0]
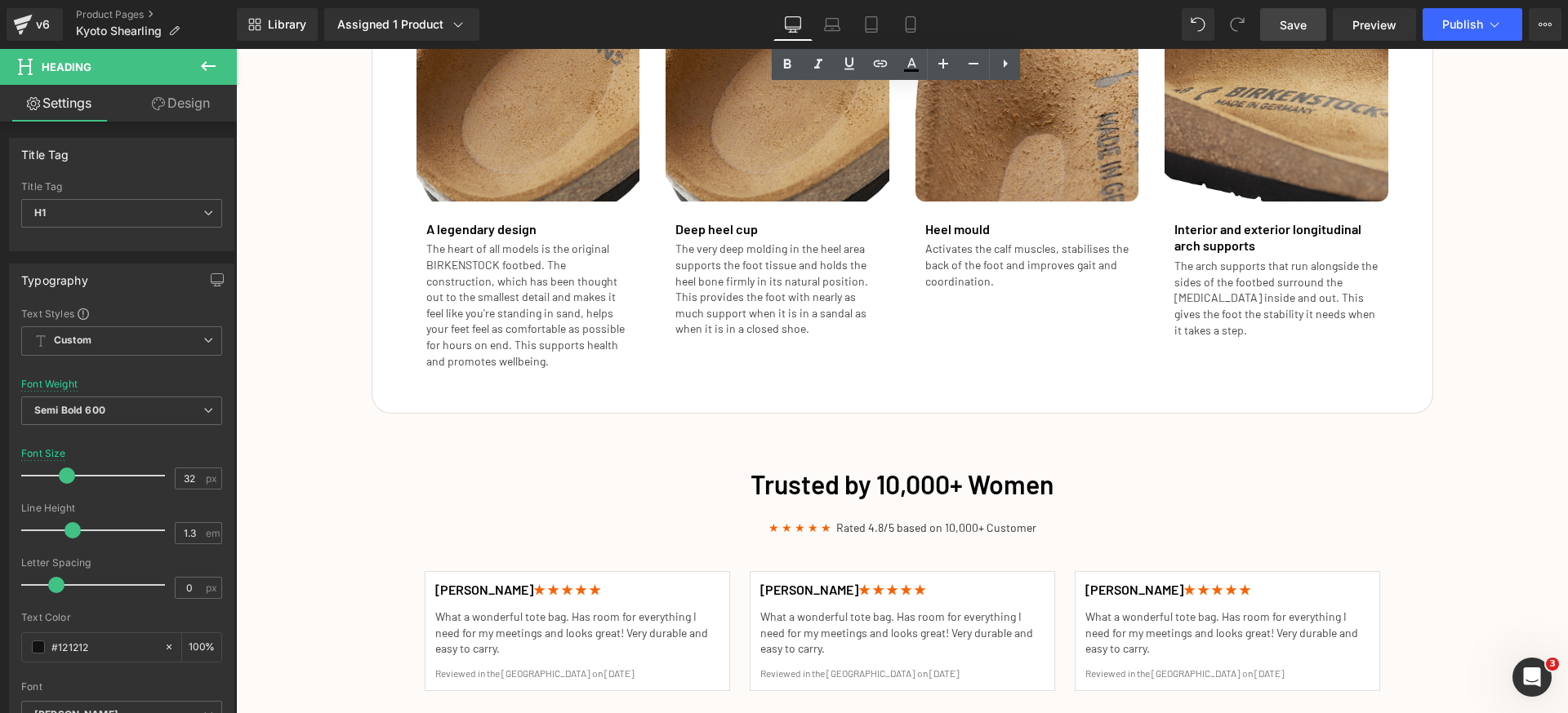
click at [861, 478] on div "Trusted by 10,000+ Women Heading" at bounding box center [902, 484] width 955 height 34
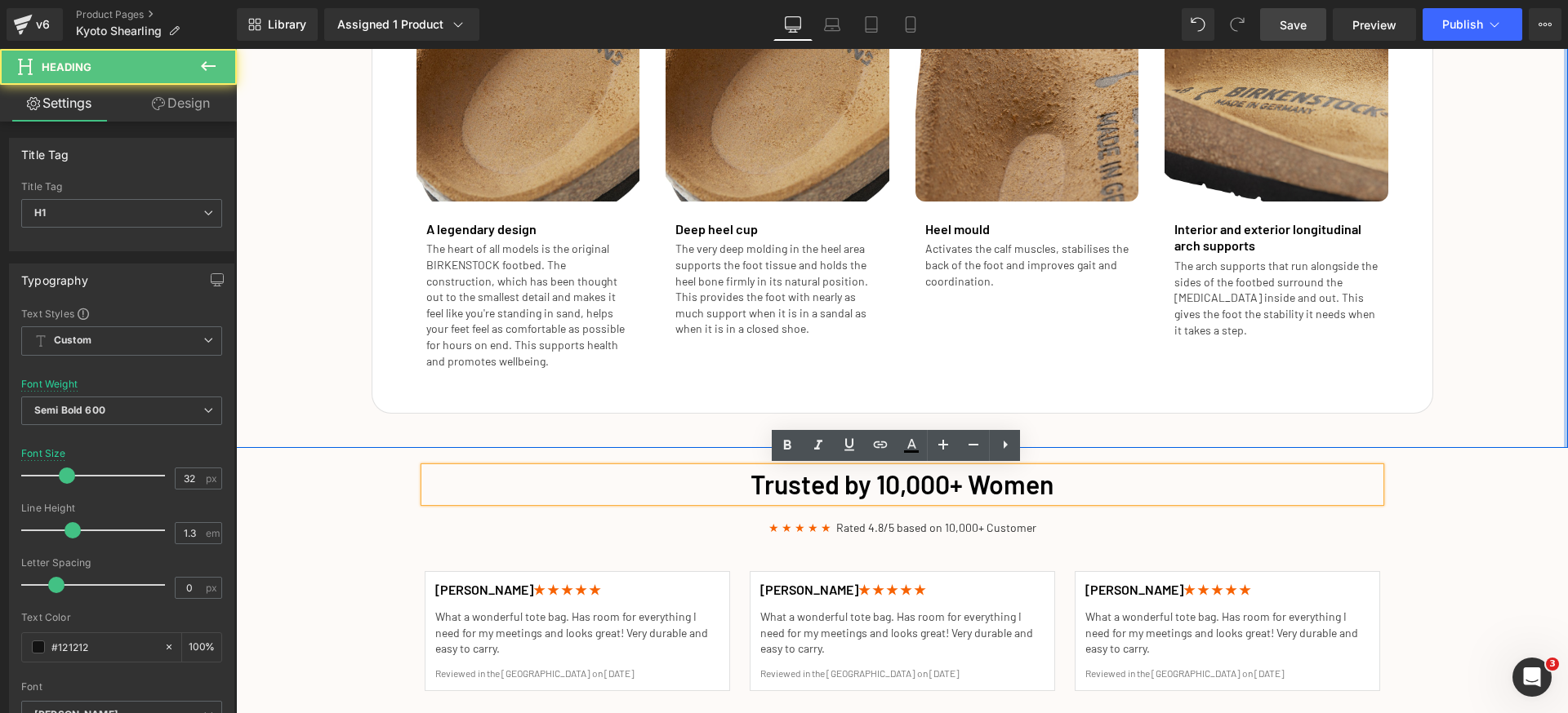
click at [1551, 446] on div at bounding box center [902, 446] width 1332 height 4
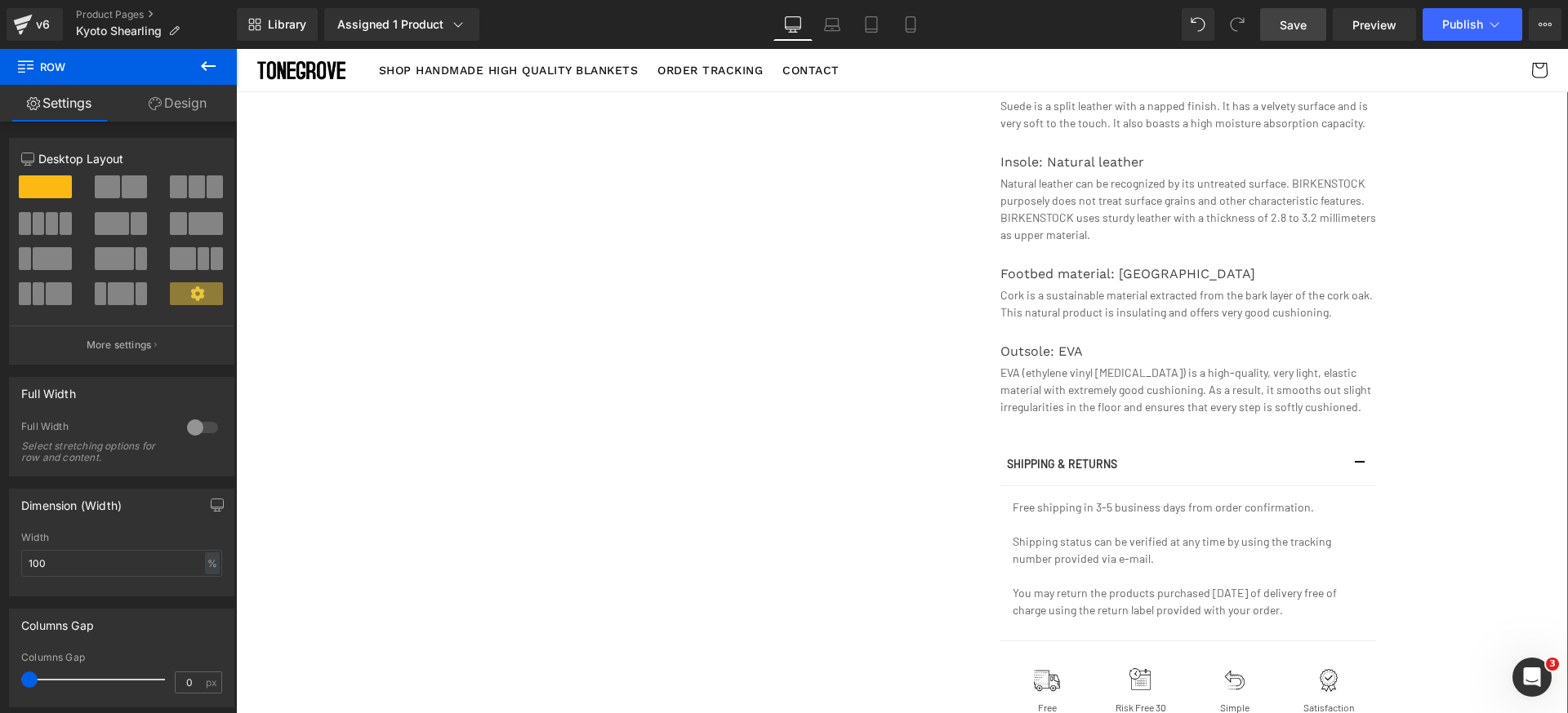
scroll to position [0, 0]
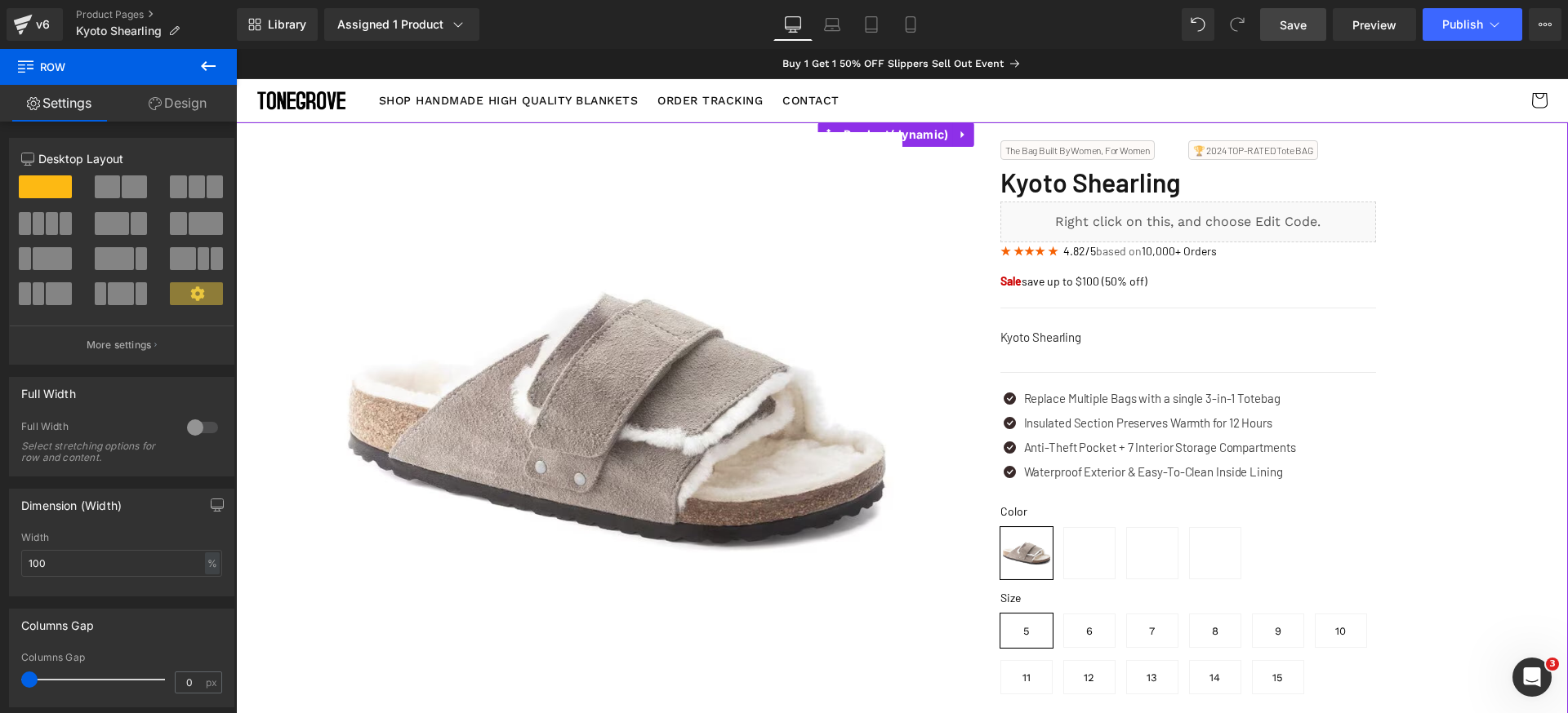
drag, startPoint x: 1507, startPoint y: 330, endPoint x: 1470, endPoint y: 282, distance: 60.6
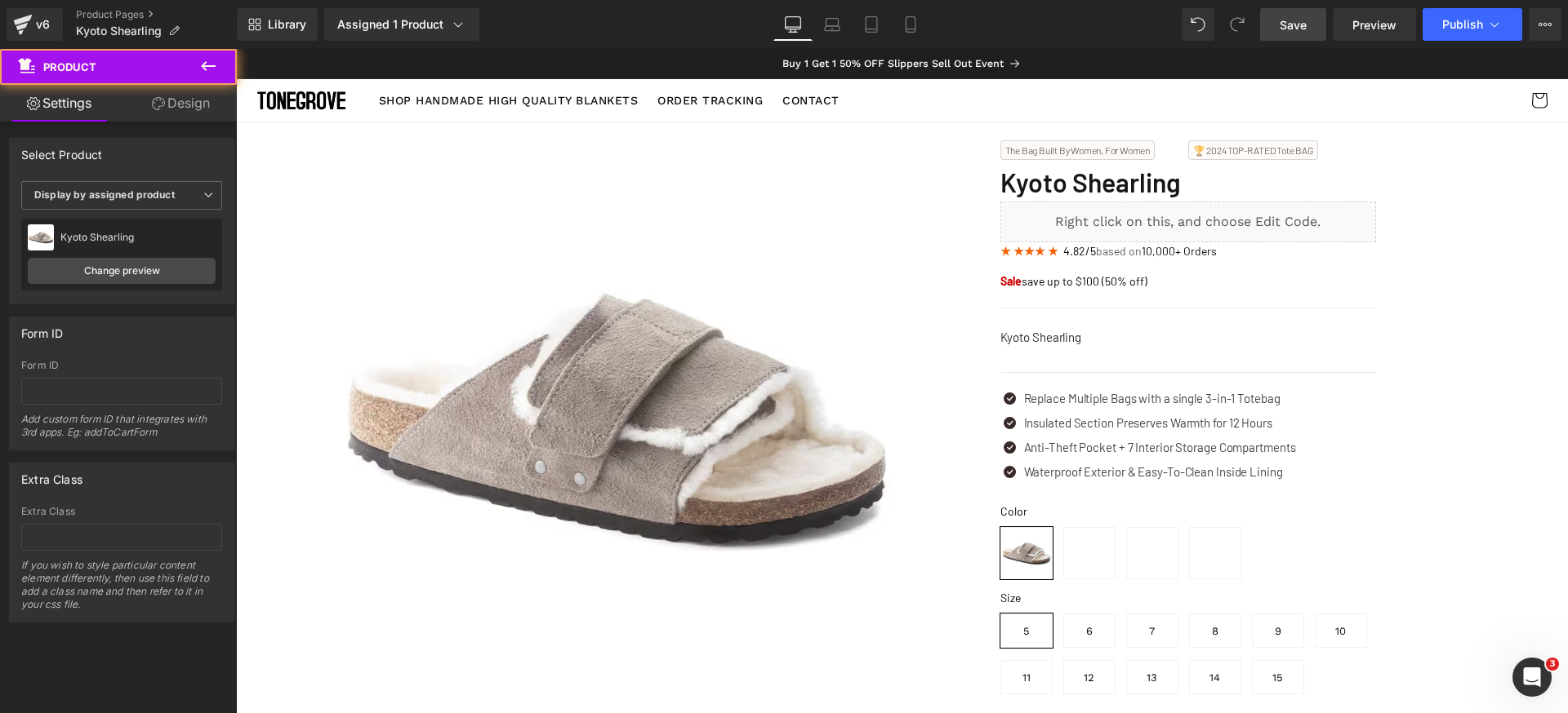
click at [1299, 36] on link "Save" at bounding box center [1293, 24] width 66 height 33
click at [1294, 21] on span "Save" at bounding box center [1293, 24] width 27 height 17
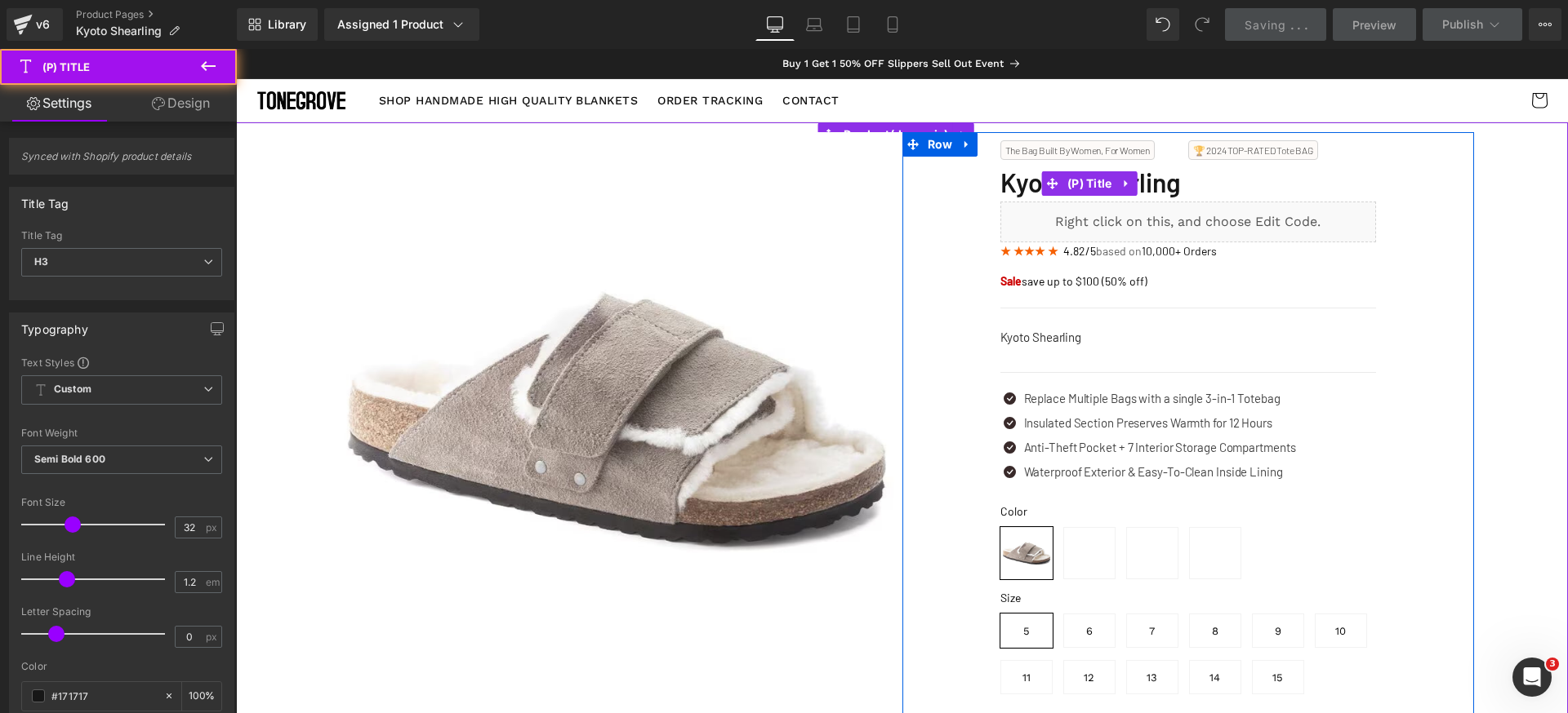
click at [1009, 186] on span "Kyoto Shearling" at bounding box center [1091, 182] width 181 height 31
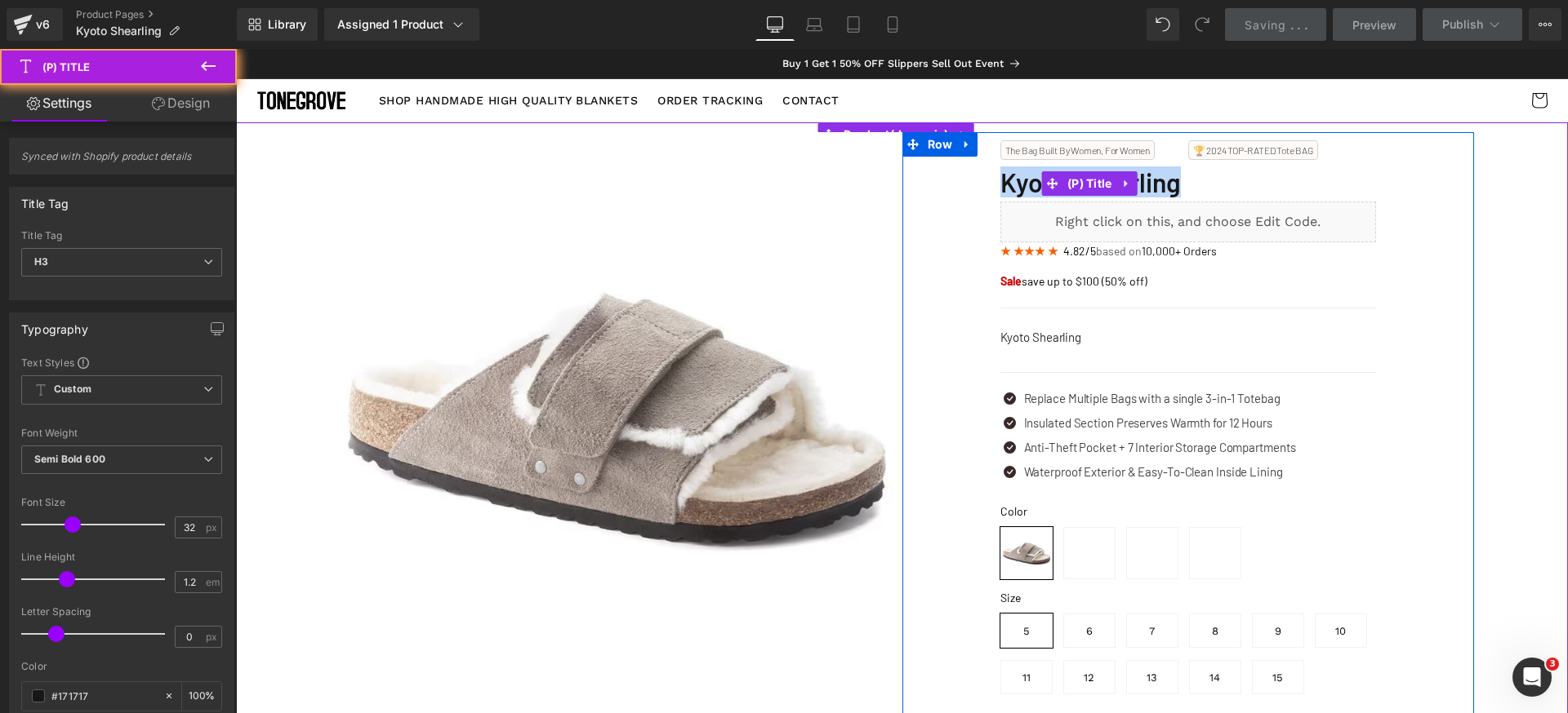
click at [1009, 186] on span "Kyoto Shearling" at bounding box center [1091, 182] width 181 height 31
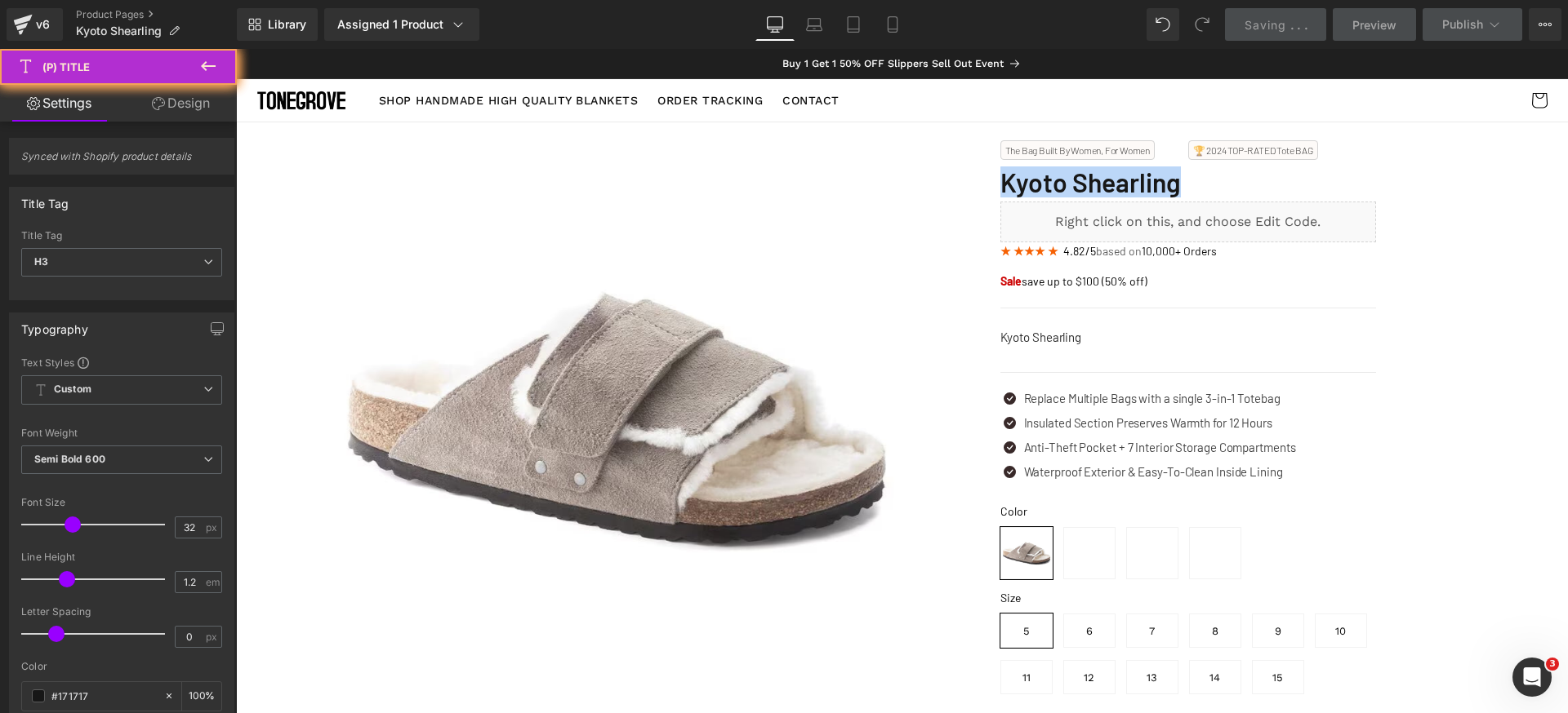
copy div "Kyoto Shearling (P) Title Liquid"
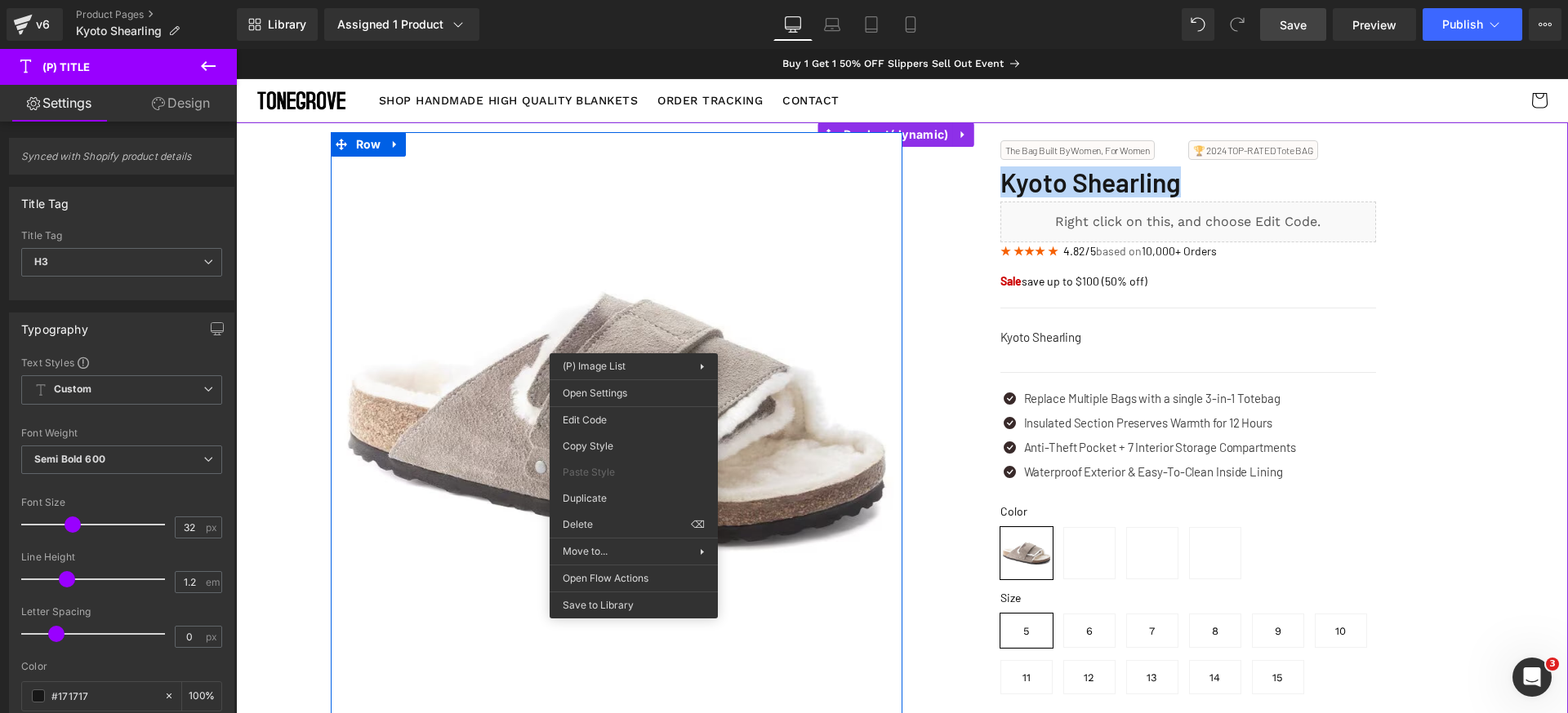
click at [676, 257] on img at bounding box center [616, 418] width 571 height 571
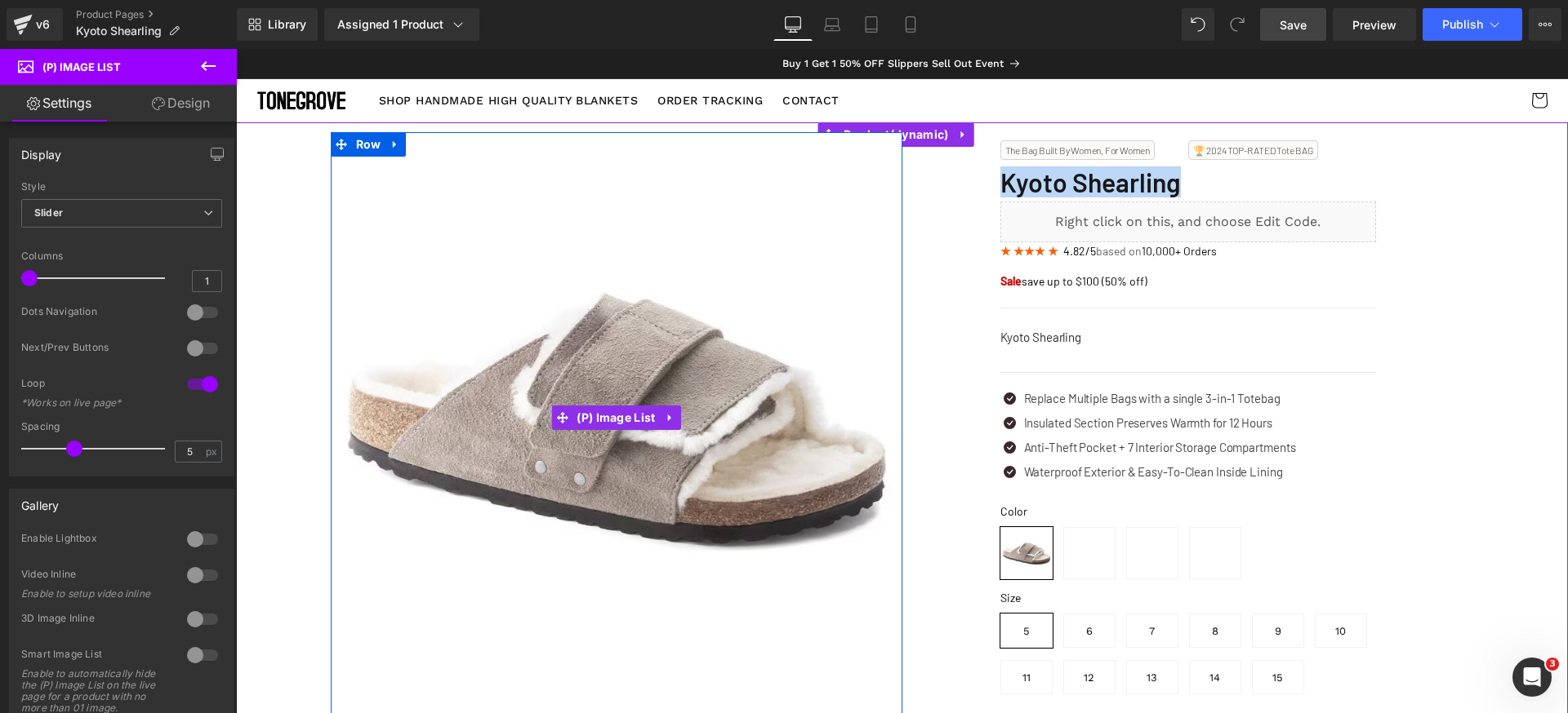
click at [499, 317] on img at bounding box center [616, 418] width 571 height 571
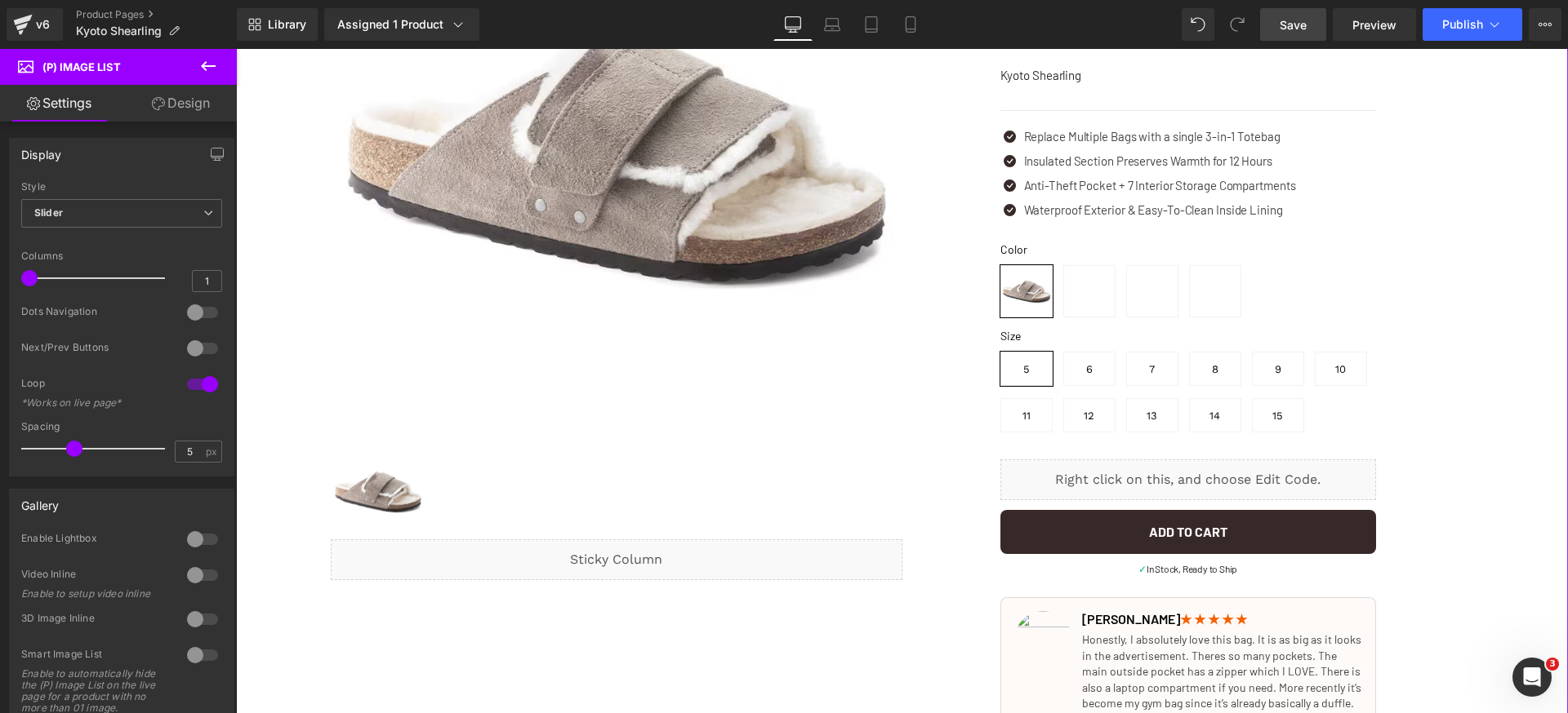
scroll to position [336, 0]
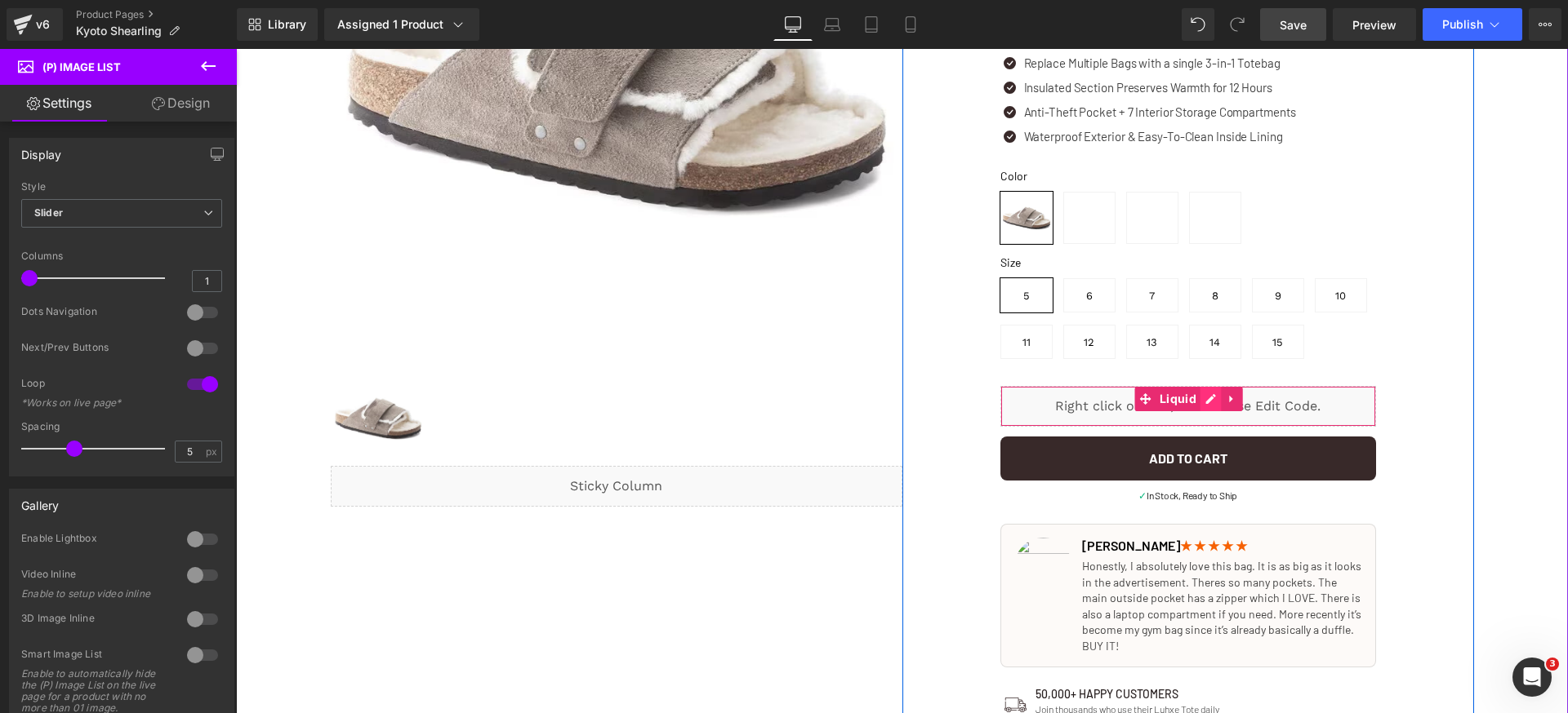
click at [1200, 403] on div "Liquid" at bounding box center [1188, 405] width 376 height 40
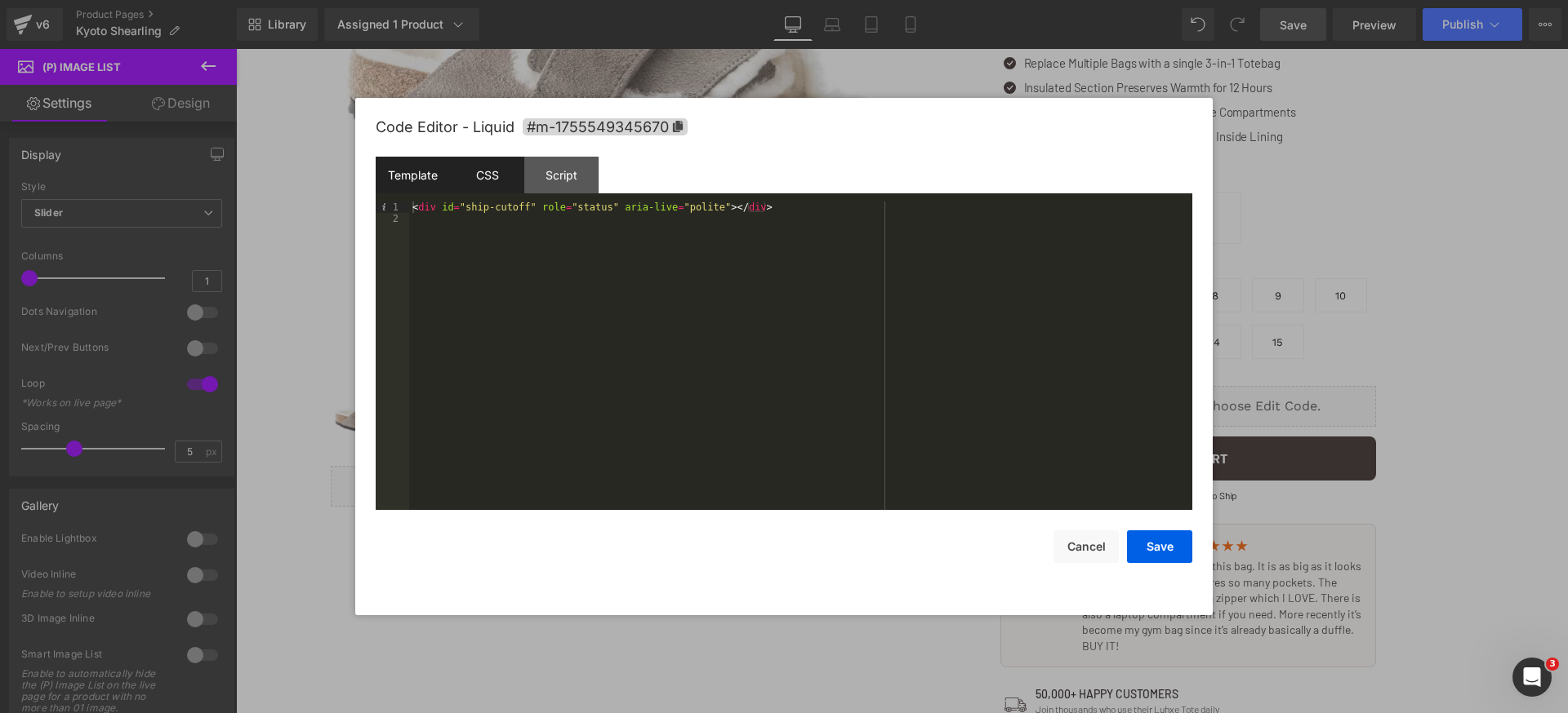
click at [494, 182] on div "CSS" at bounding box center [487, 175] width 74 height 37
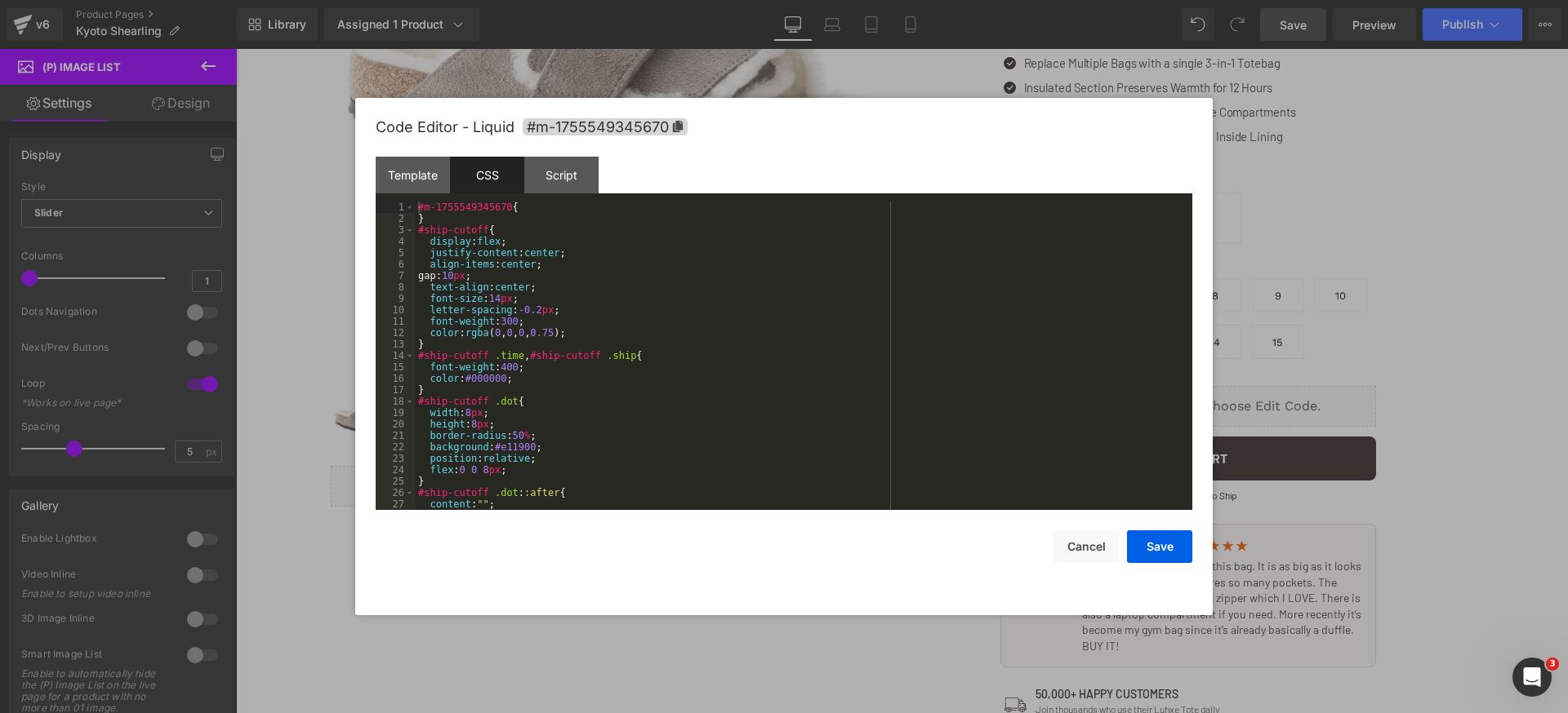
click at [948, 302] on div "#m-1755549345670 { } #ship-cutoff { display : flex ; justify-content : center ;…" at bounding box center [800, 367] width 771 height 331
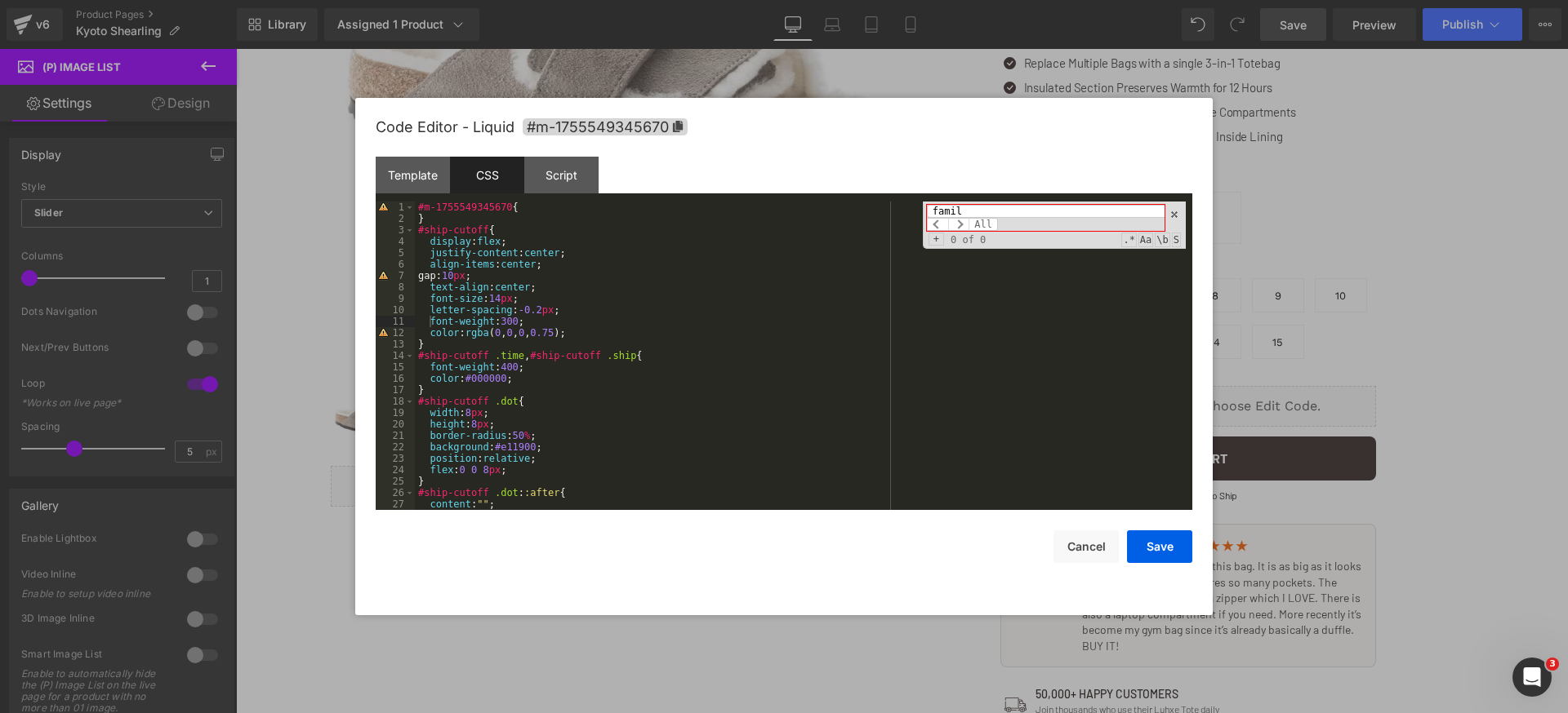
type input "famil"
click at [582, 207] on div "#m-1755549345670 { } #ship-cutoff { display : flex ; justify-content : center ;…" at bounding box center [800, 367] width 771 height 331
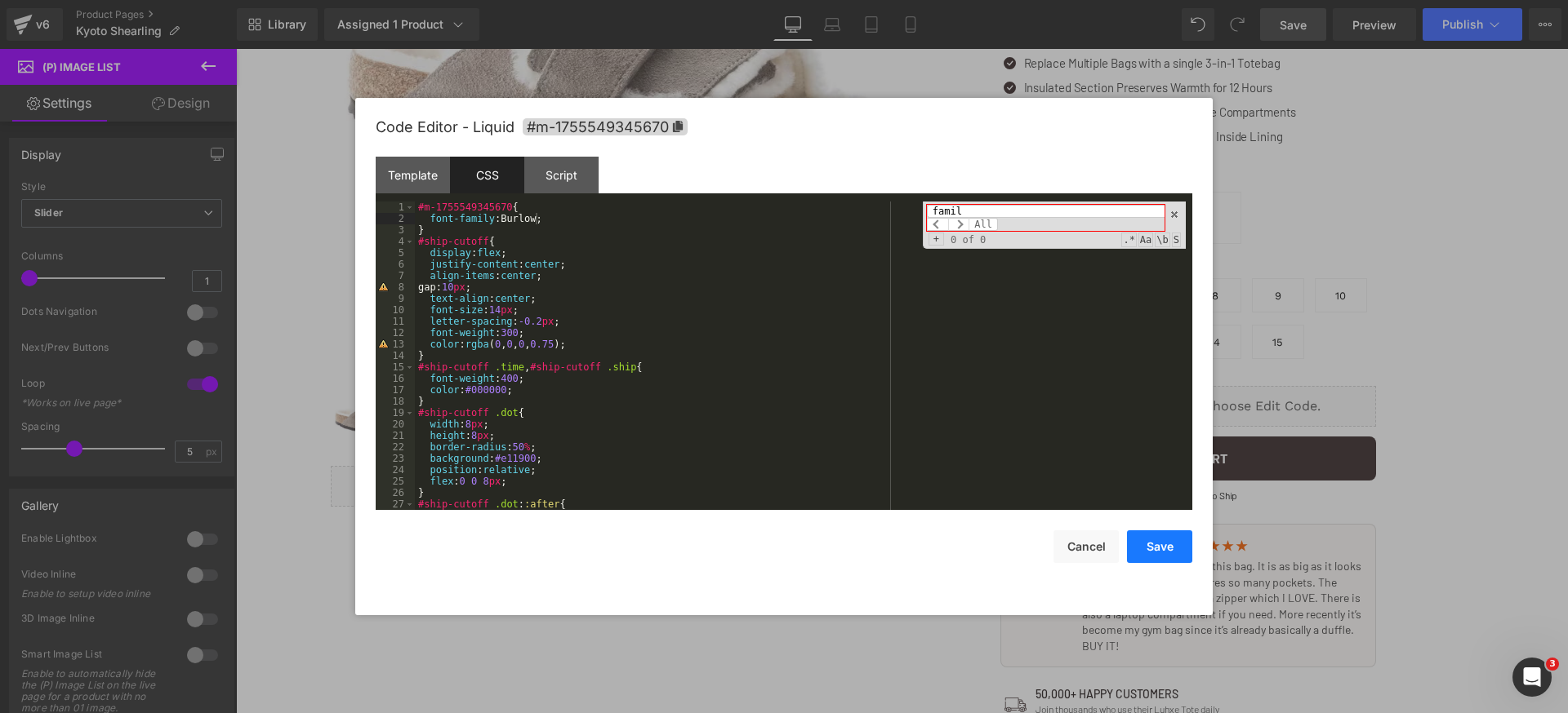
click at [1151, 546] on button "Save" at bounding box center [1159, 547] width 65 height 33
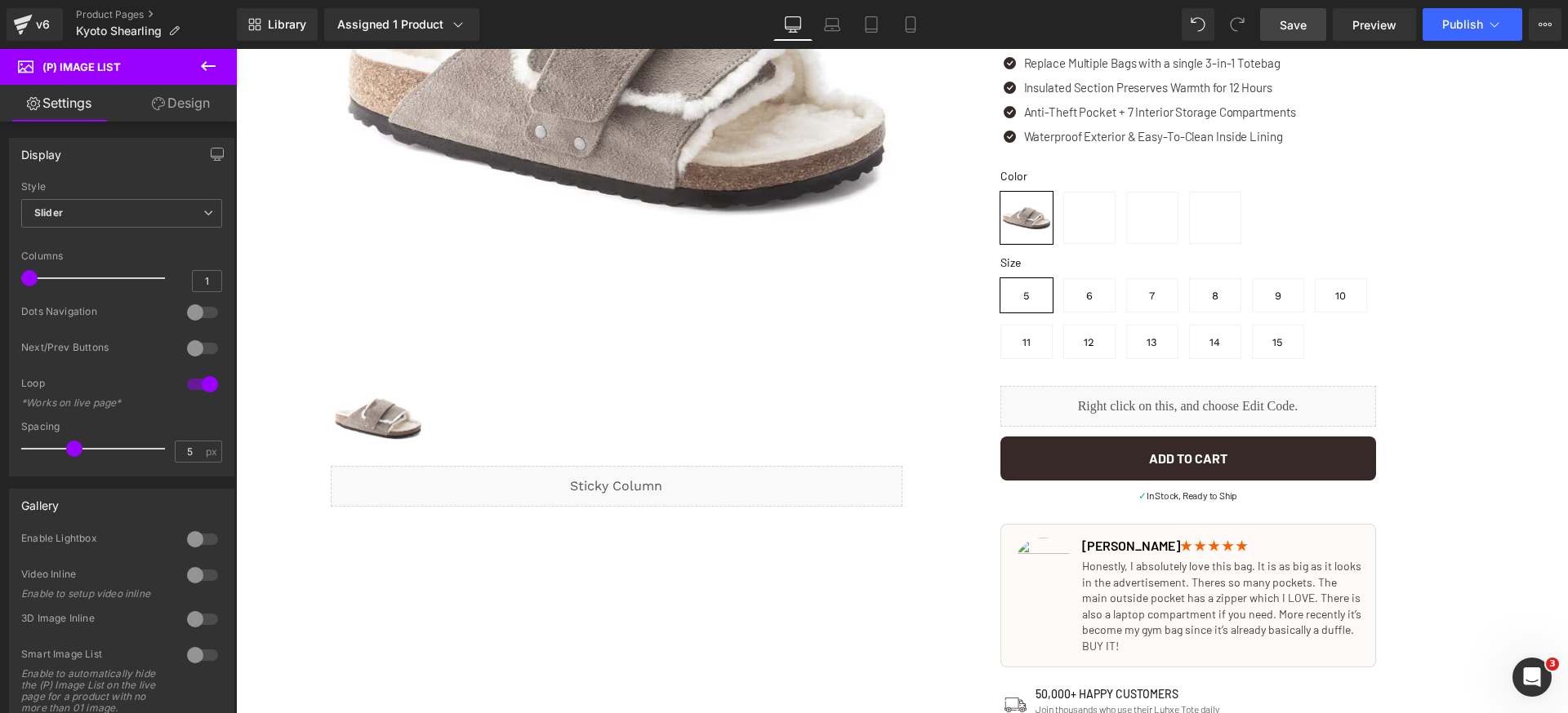
click at [1305, 21] on span "Save" at bounding box center [1293, 24] width 27 height 17
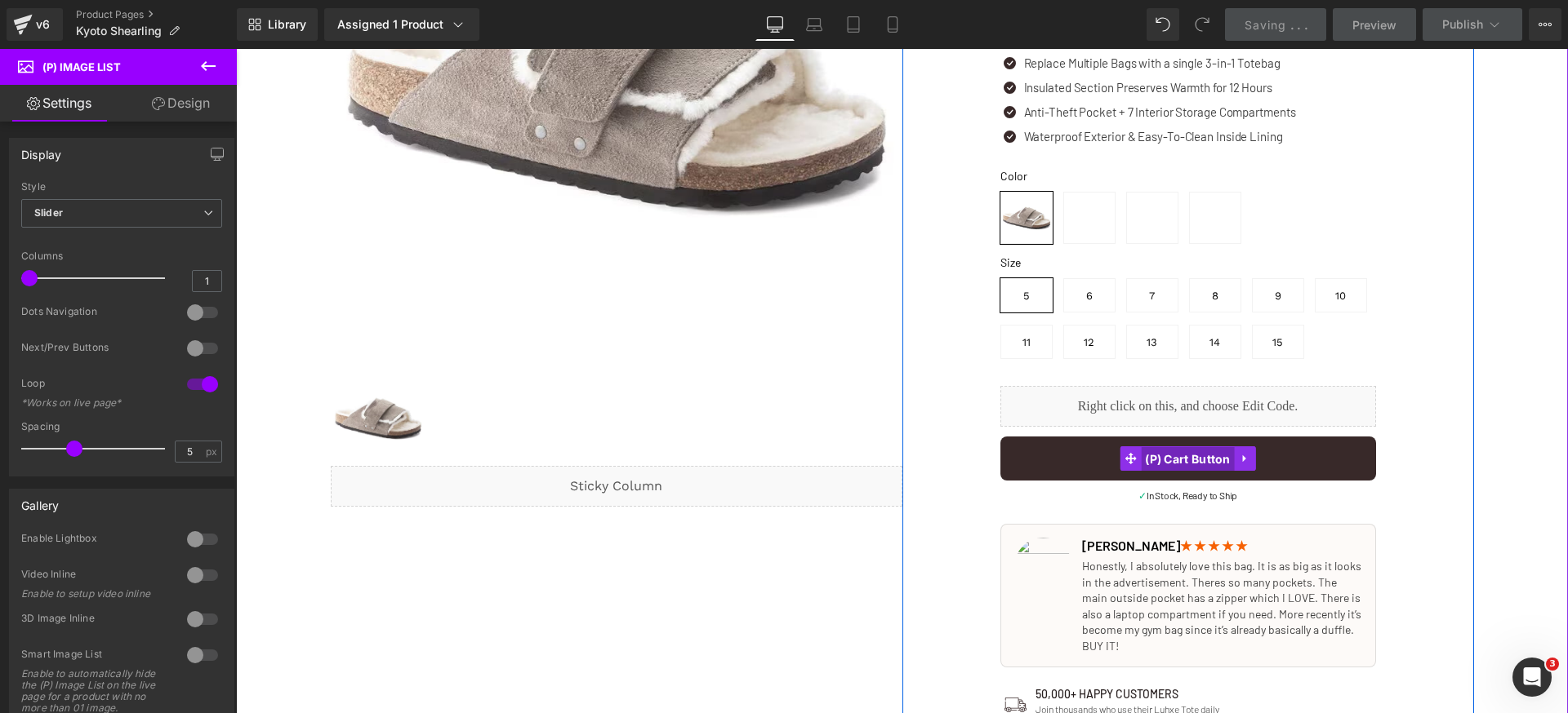
click at [1173, 455] on span "(P) Cart Button" at bounding box center [1188, 459] width 94 height 24
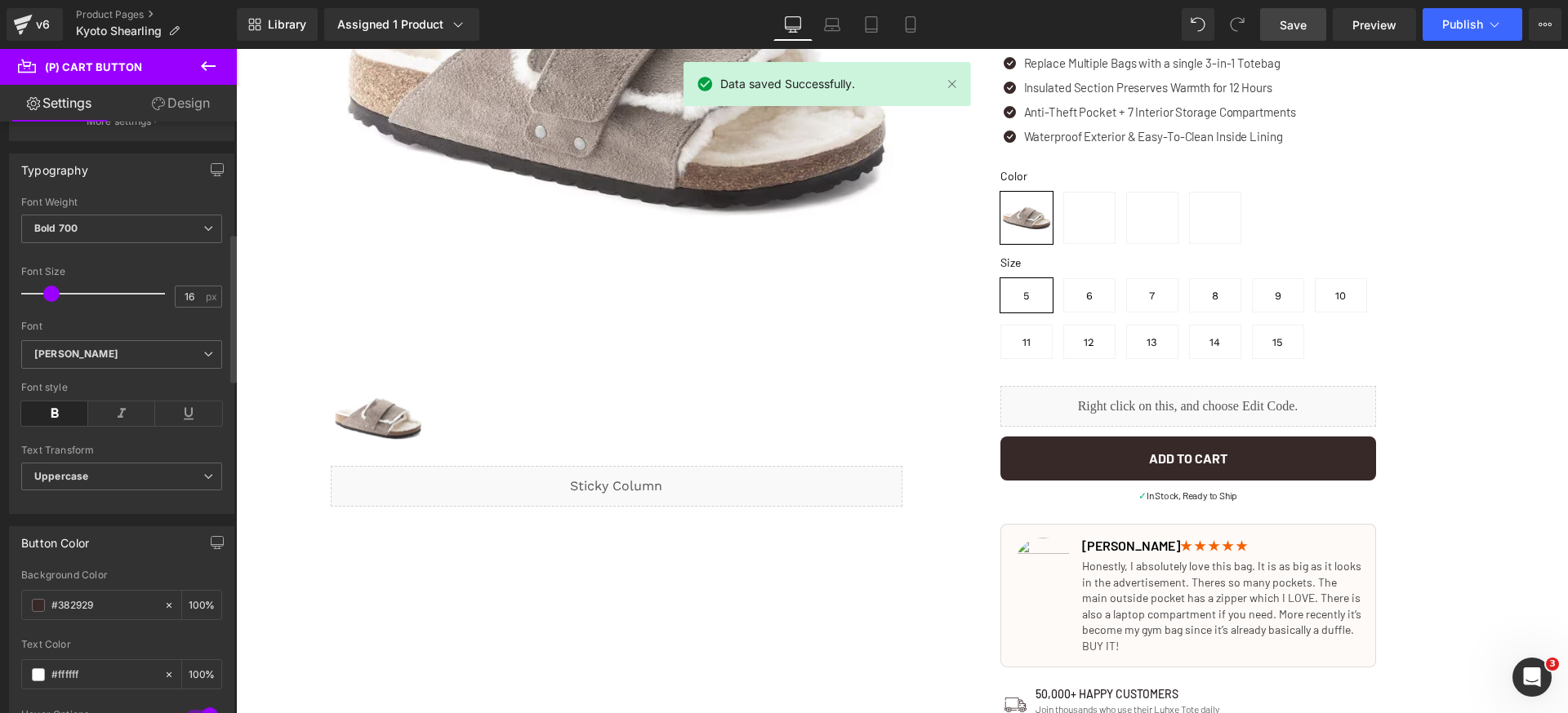
scroll to position [435, 0]
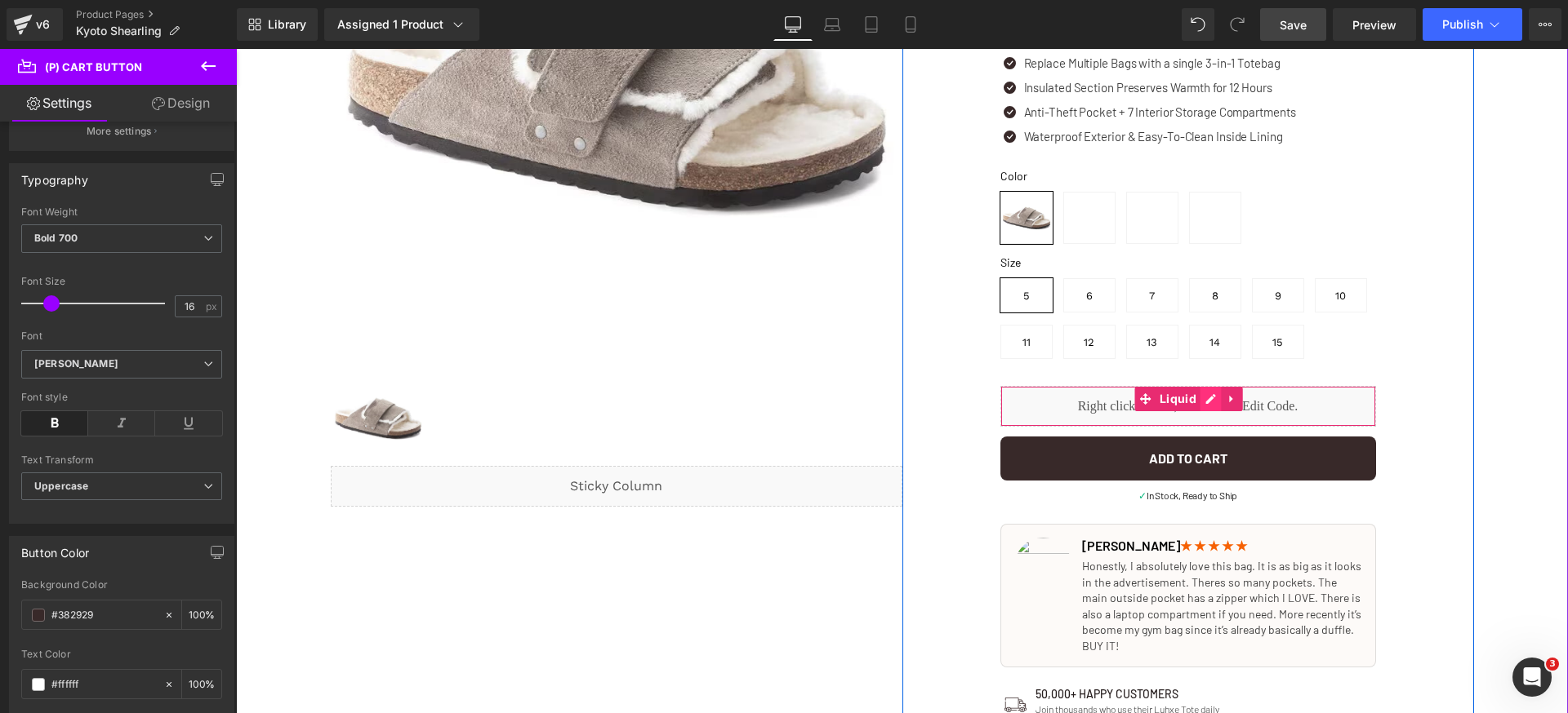
click at [1203, 402] on div "Liquid" at bounding box center [1188, 405] width 376 height 40
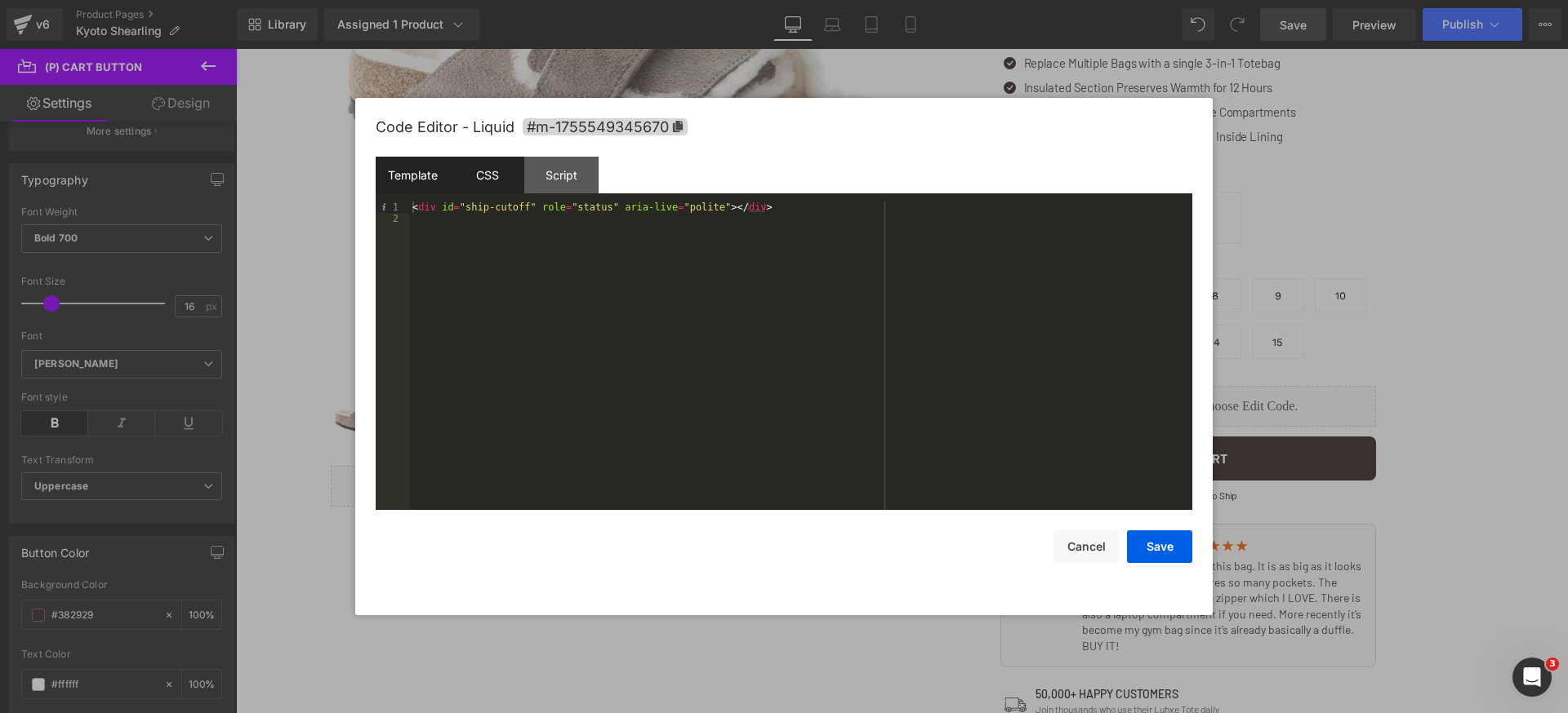
click at [506, 174] on div "CSS" at bounding box center [487, 175] width 74 height 37
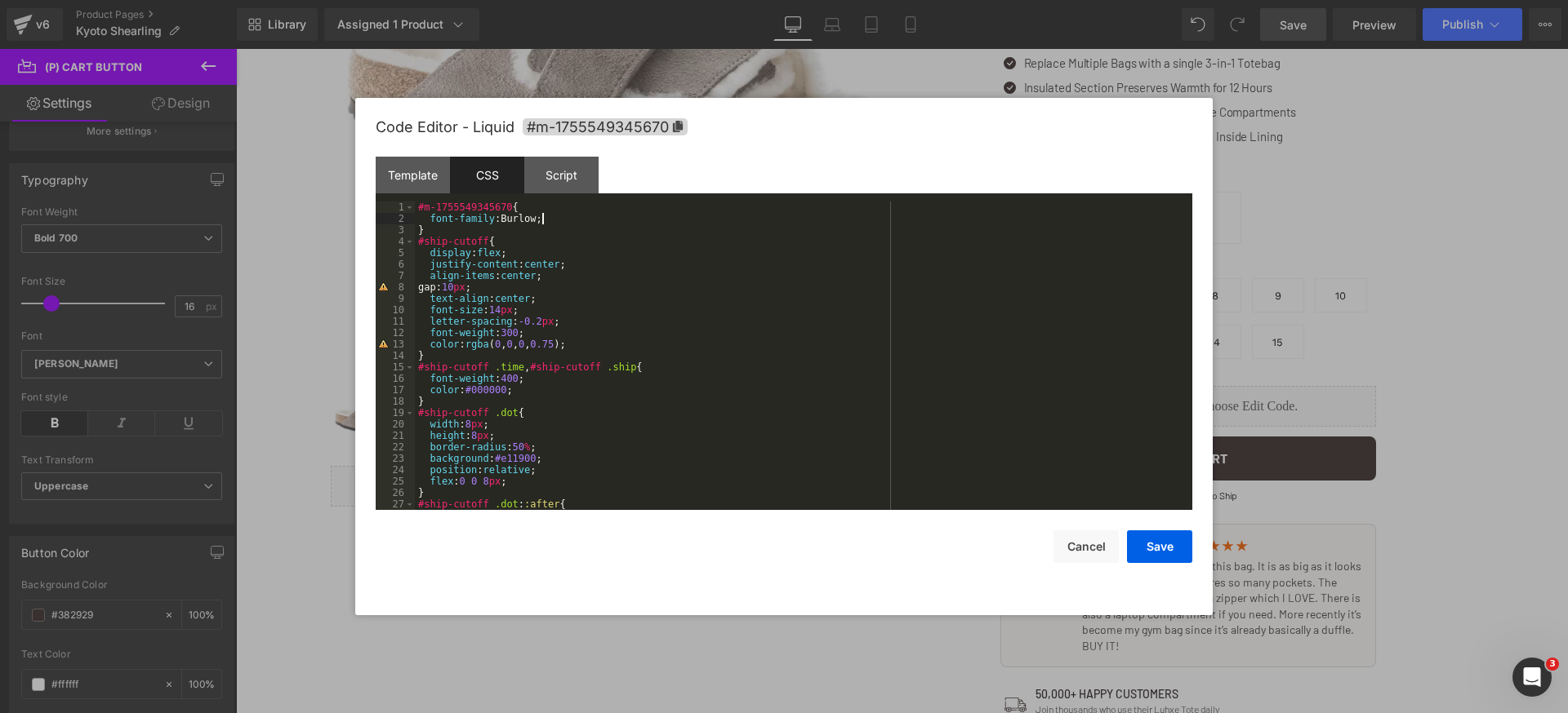
click at [551, 215] on div "#m-1755549345670 { font-family :Burlow; } #ship-cutoff { display : flex ; justi…" at bounding box center [800, 367] width 771 height 331
click at [1157, 534] on button "Save" at bounding box center [1159, 547] width 65 height 33
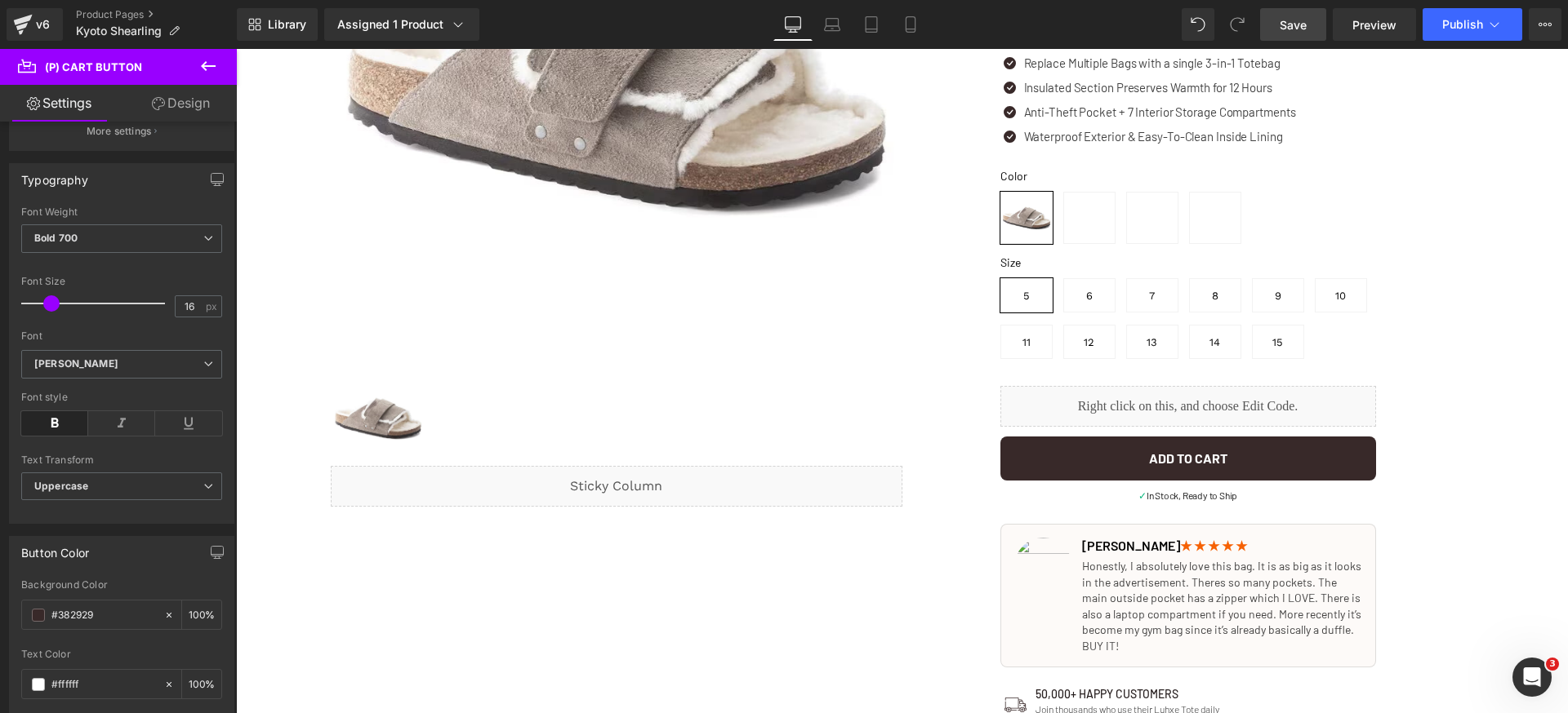
click at [1291, 24] on span "Save" at bounding box center [1293, 24] width 27 height 17
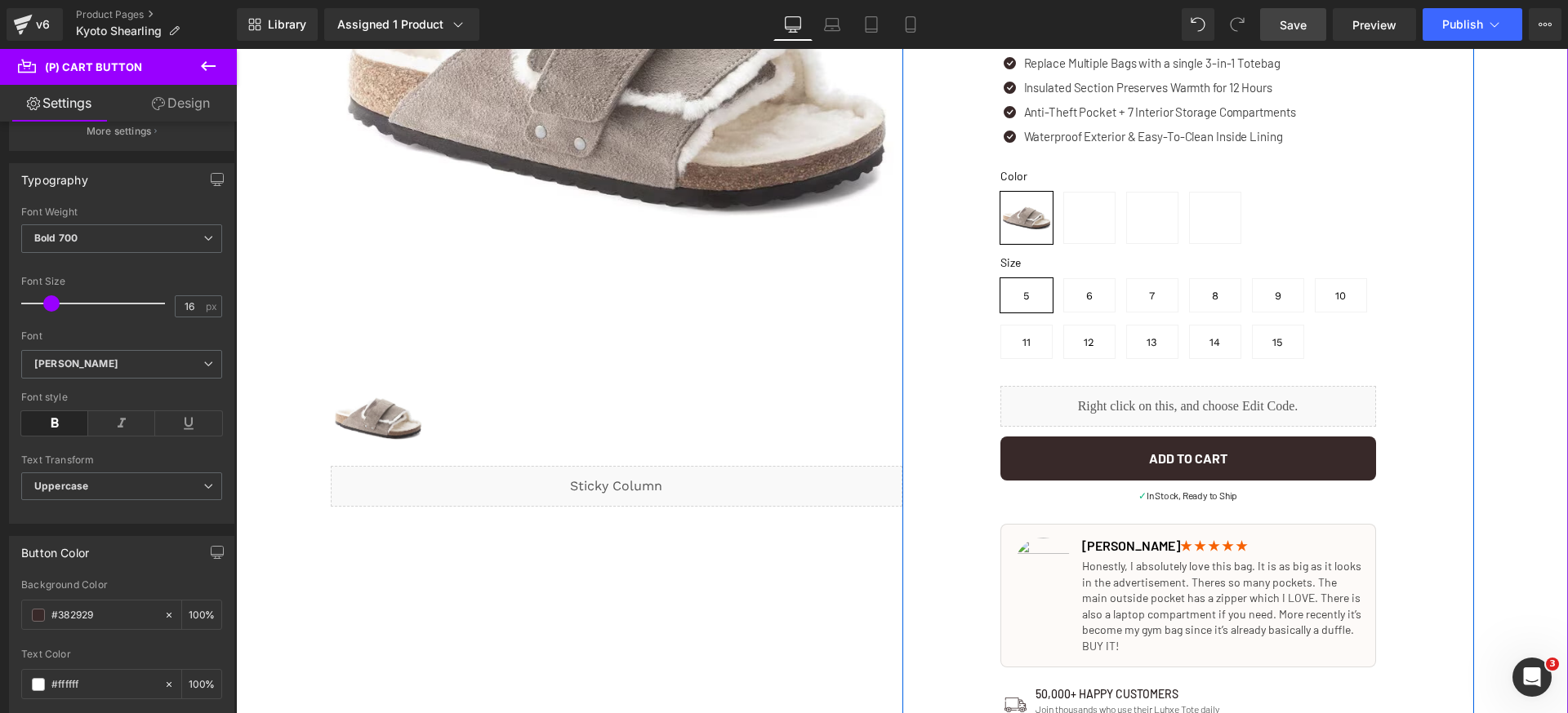
click at [1206, 396] on div "Liquid" at bounding box center [1188, 405] width 376 height 40
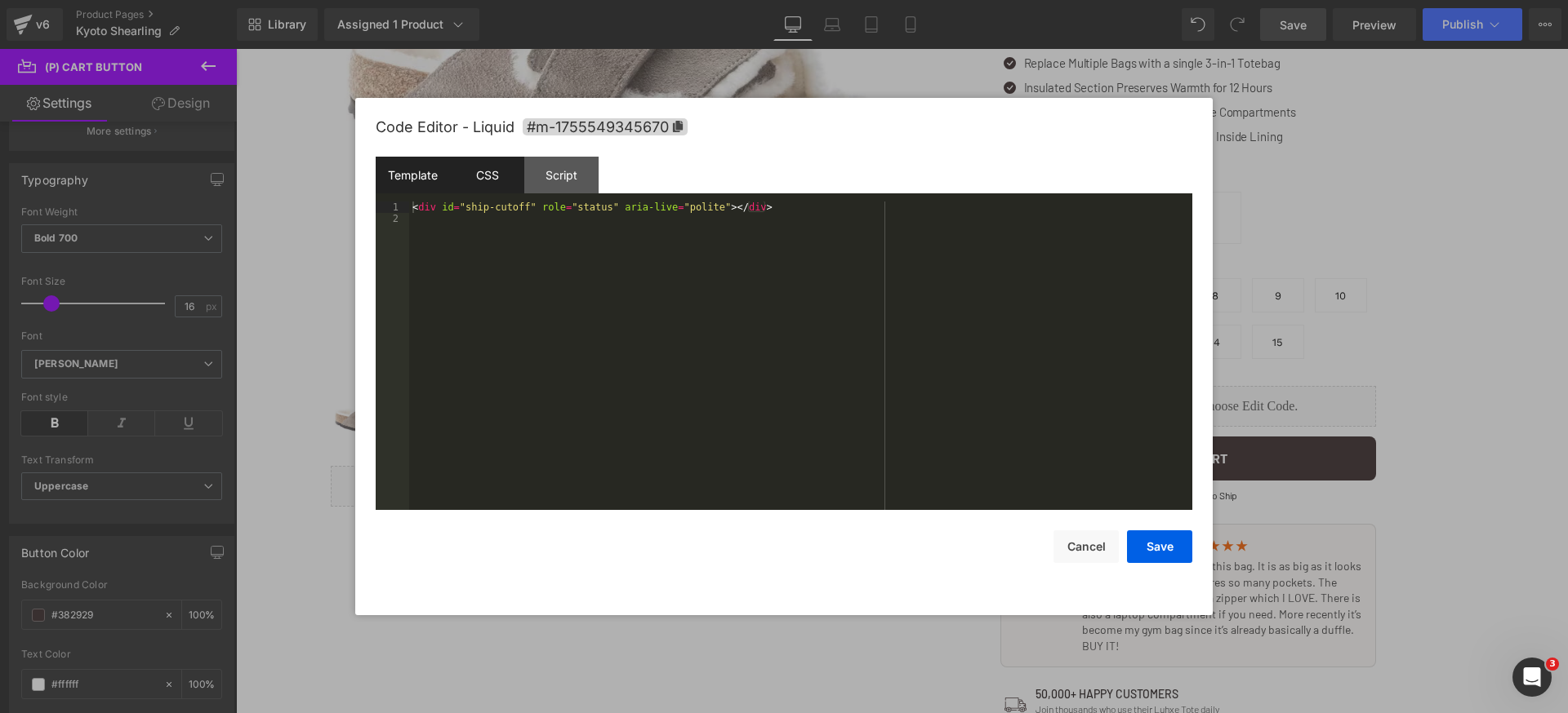
click at [466, 171] on div "CSS" at bounding box center [487, 175] width 74 height 37
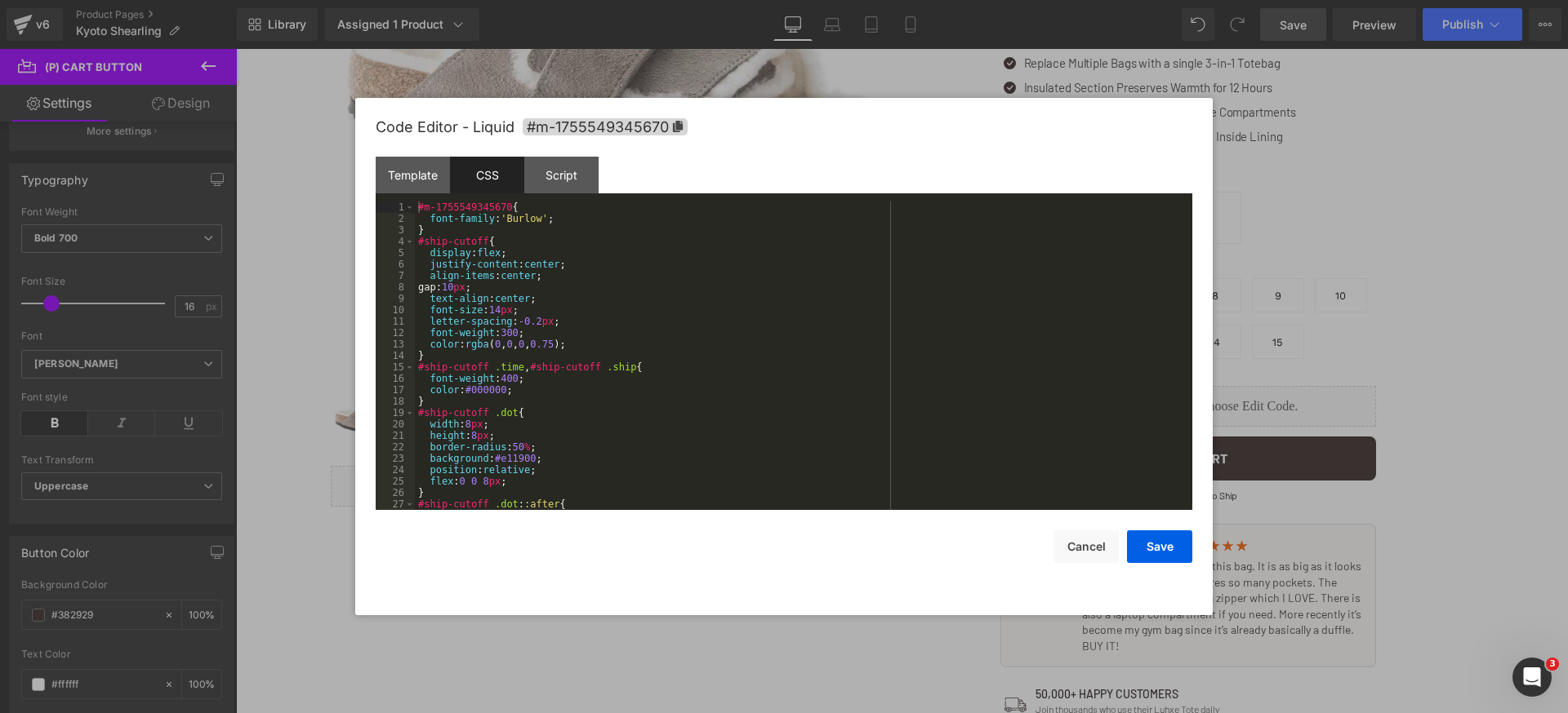
click at [782, 268] on div "#m-1755549345670 { font-family : ' Burlow ' ; } #ship-cutoff { display : flex ;…" at bounding box center [800, 367] width 771 height 331
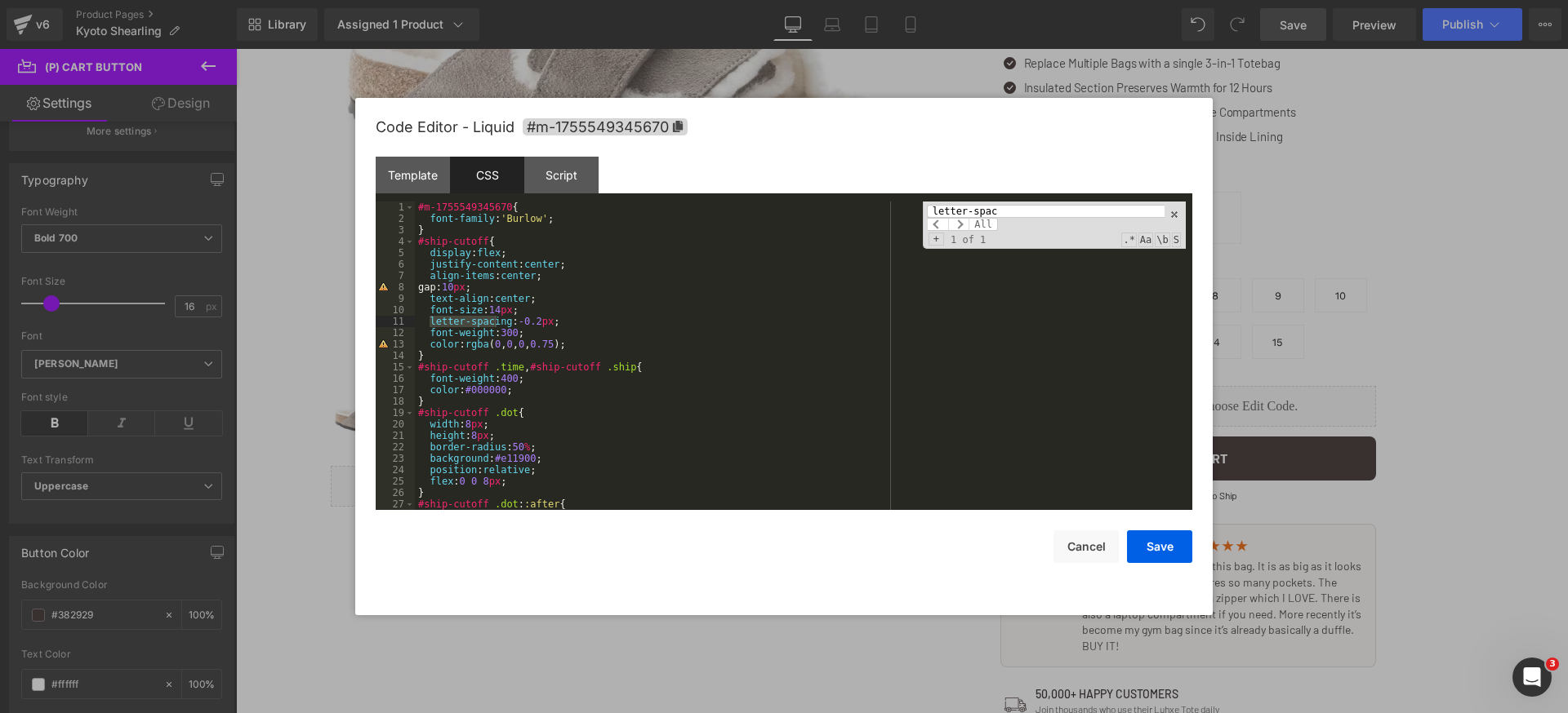
type input "letter-spac"
click at [530, 324] on div "#m-1755549345670 { font-family : ' Burlow ' ; } #ship-cutoff { display : flex ;…" at bounding box center [800, 367] width 771 height 331
click at [1171, 212] on span at bounding box center [1175, 214] width 11 height 11
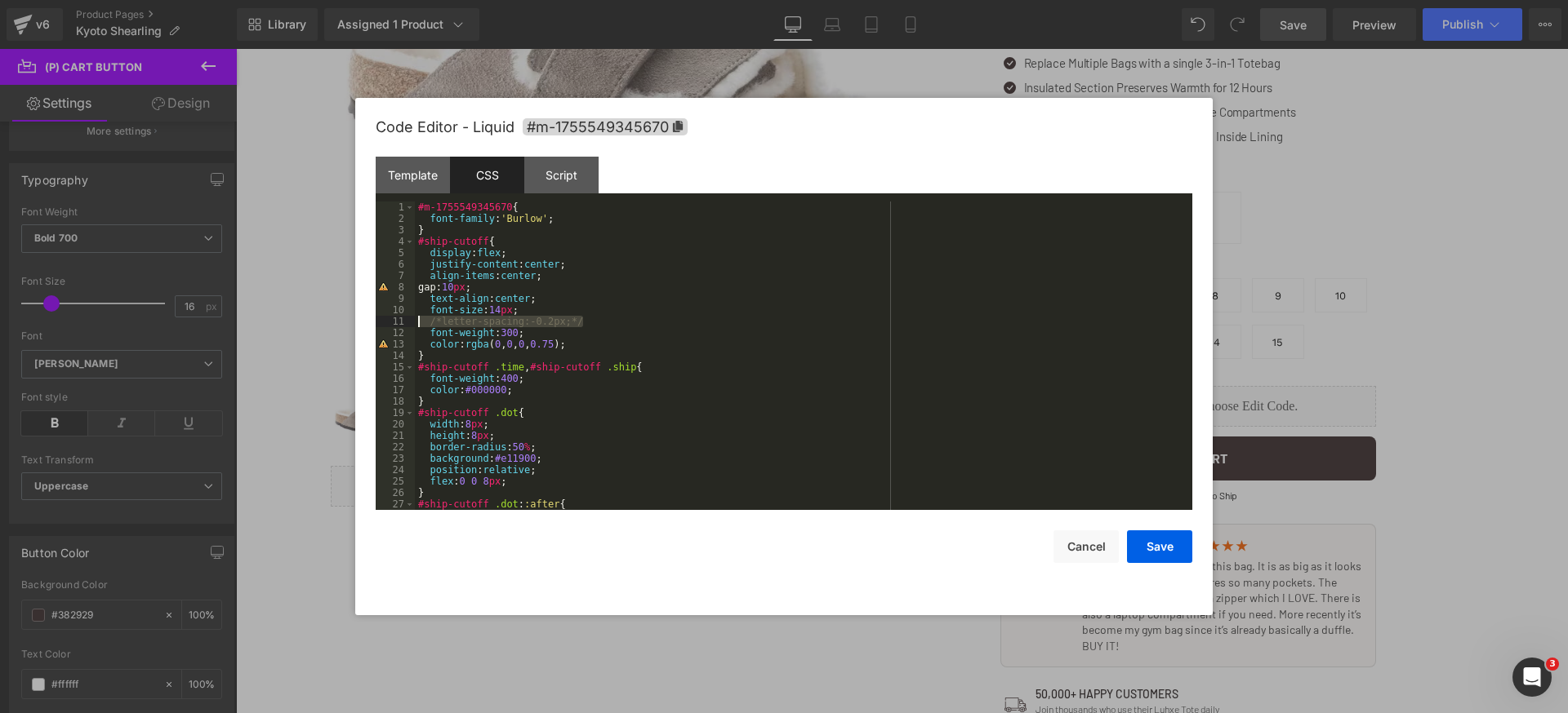
click at [638, 225] on div "#m-1755549345670 { font-family : ' Burlow ' ; } #ship-cutoff { display : flex ;…" at bounding box center [800, 367] width 771 height 331
click at [458, 217] on div "#m-1755549345670 { font-family : ' Burlow ' ; } #ship-cutoff { display : flex ;…" at bounding box center [800, 367] width 771 height 331
click at [504, 214] on div "#m-1755549345670 { font-family : ' Burlow ' ; } #ship-cutoff { display : flex ;…" at bounding box center [800, 367] width 771 height 331
click at [528, 215] on div "#m-1755549345670 { font-family : ' Burlow ' ; } #ship-cutoff { display : flex ;…" at bounding box center [800, 367] width 771 height 331
click at [558, 218] on div "#m-1755549345670 { font-family : ' Burlow ' ; } #ship-cutoff { display : flex ;…" at bounding box center [800, 367] width 771 height 331
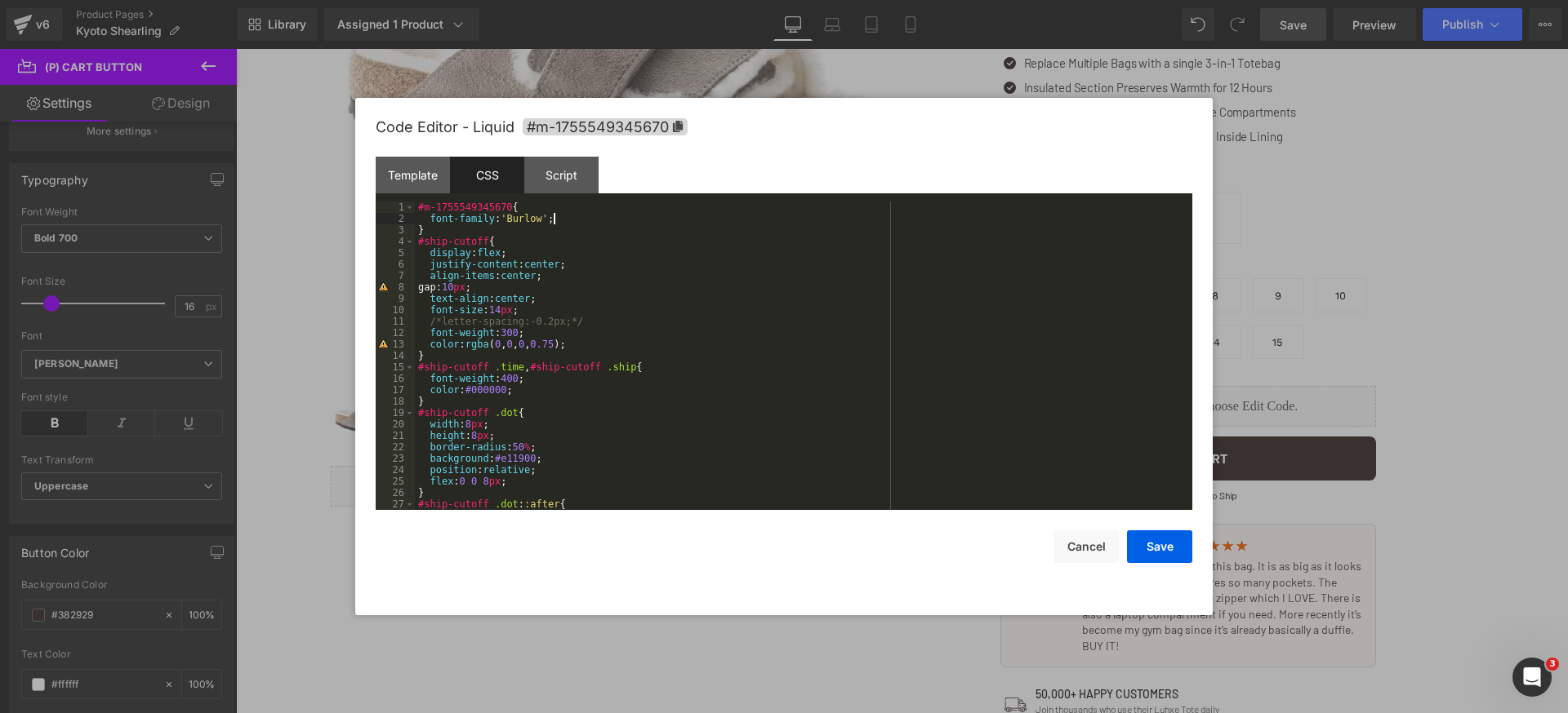
click at [546, 217] on div "#m-1755549345670 { font-family : ' Burlow ' ; } #ship-cutoff { display : flex ;…" at bounding box center [800, 367] width 771 height 331
drag, startPoint x: 451, startPoint y: 217, endPoint x: 379, endPoint y: 218, distance: 72.0
click at [379, 218] on pre "1 2 3 4 5 6 7 8 9 10 11 12 13 14 15 16 17 18 19 20 21 22 23 24 25 26 27 28 #m-1…" at bounding box center [784, 356] width 817 height 309
click at [1156, 546] on button "Save" at bounding box center [1159, 547] width 65 height 33
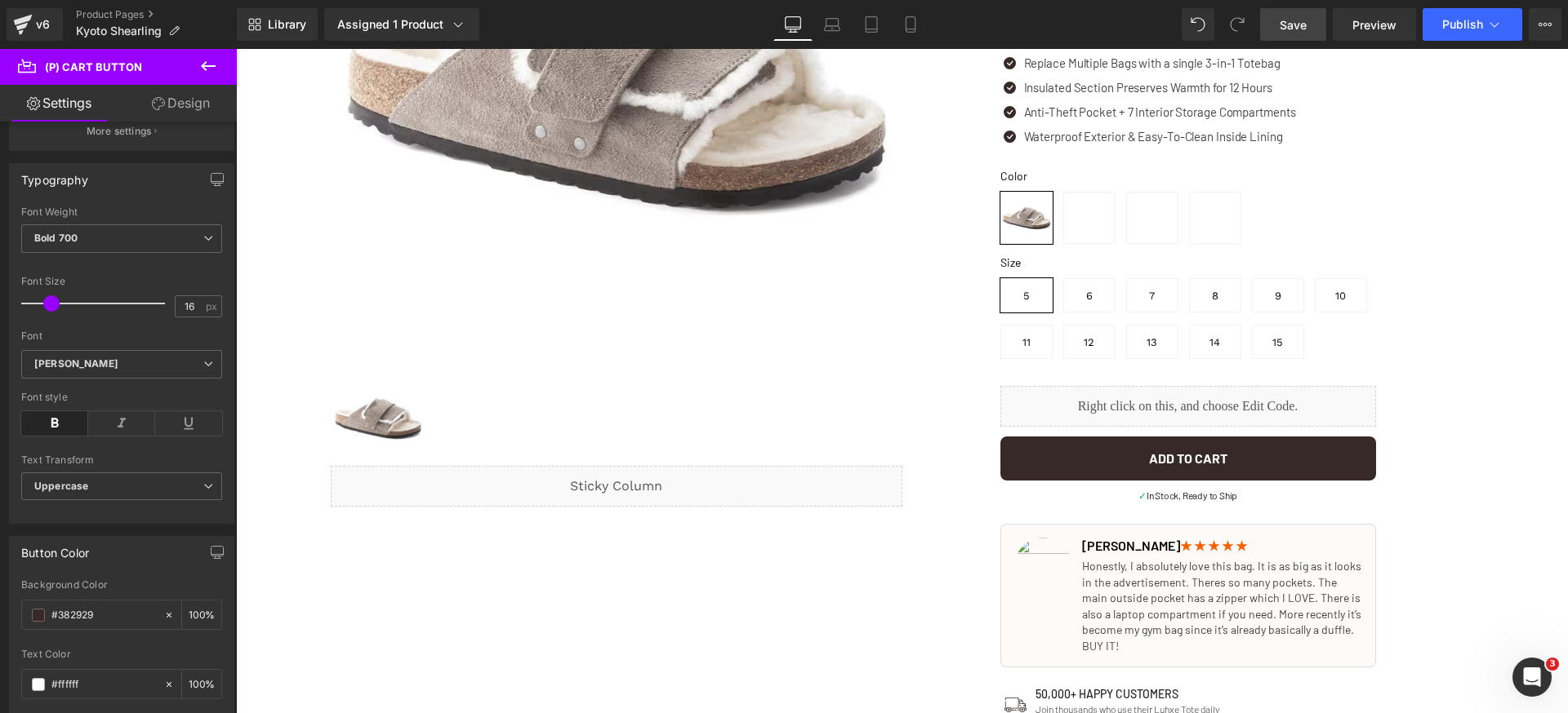
click at [1270, 32] on link "Save" at bounding box center [1293, 24] width 66 height 33
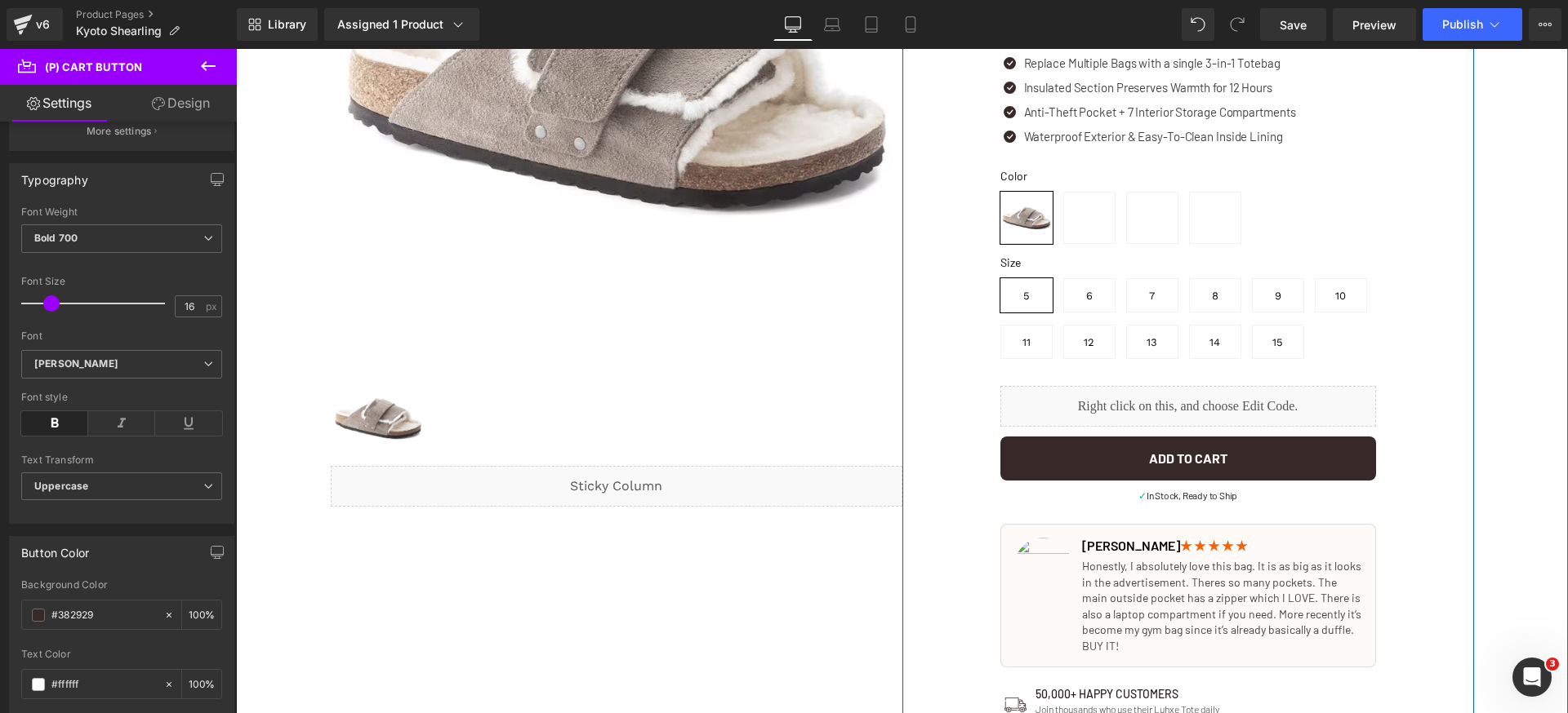
click at [1205, 395] on div "Liquid" at bounding box center [1188, 405] width 376 height 40
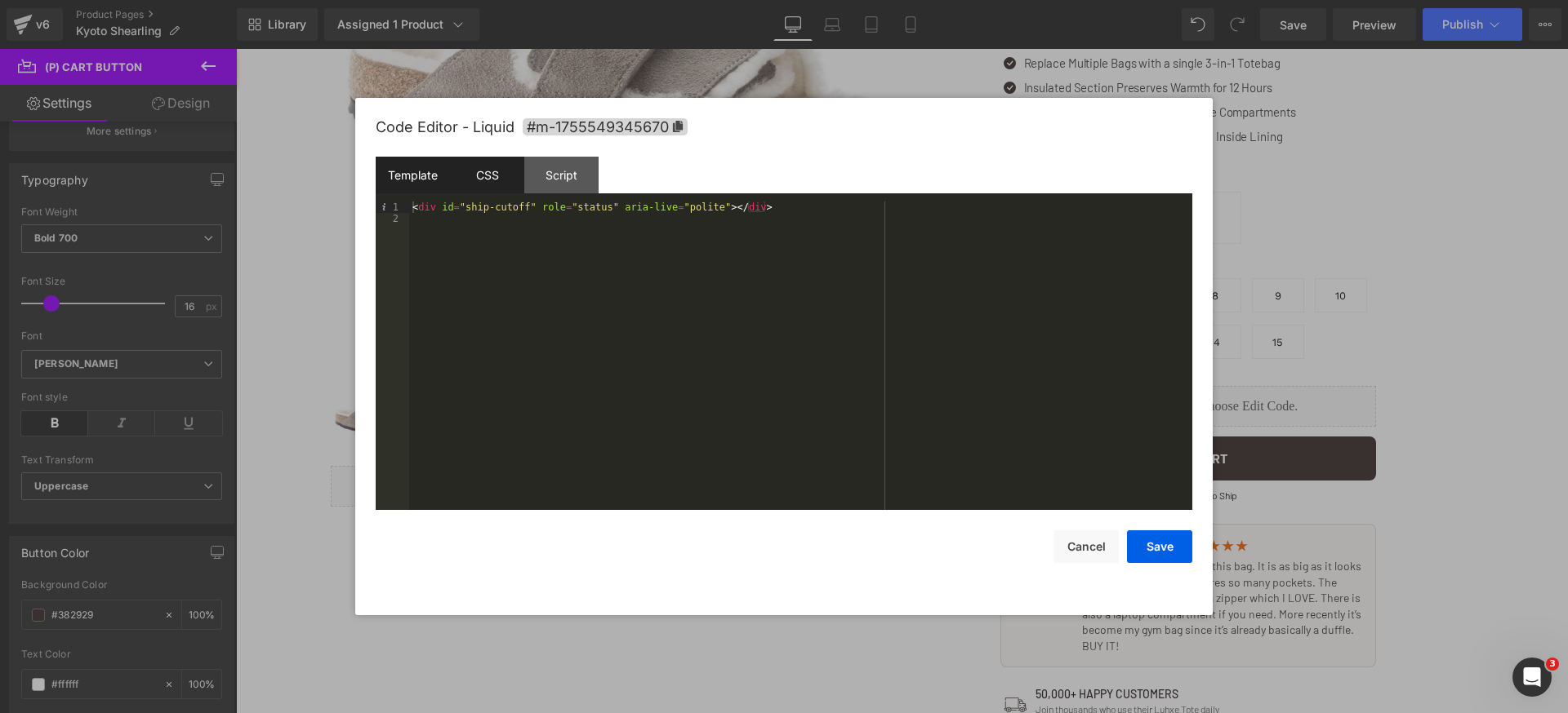
click at [506, 180] on div "CSS" at bounding box center [487, 175] width 74 height 37
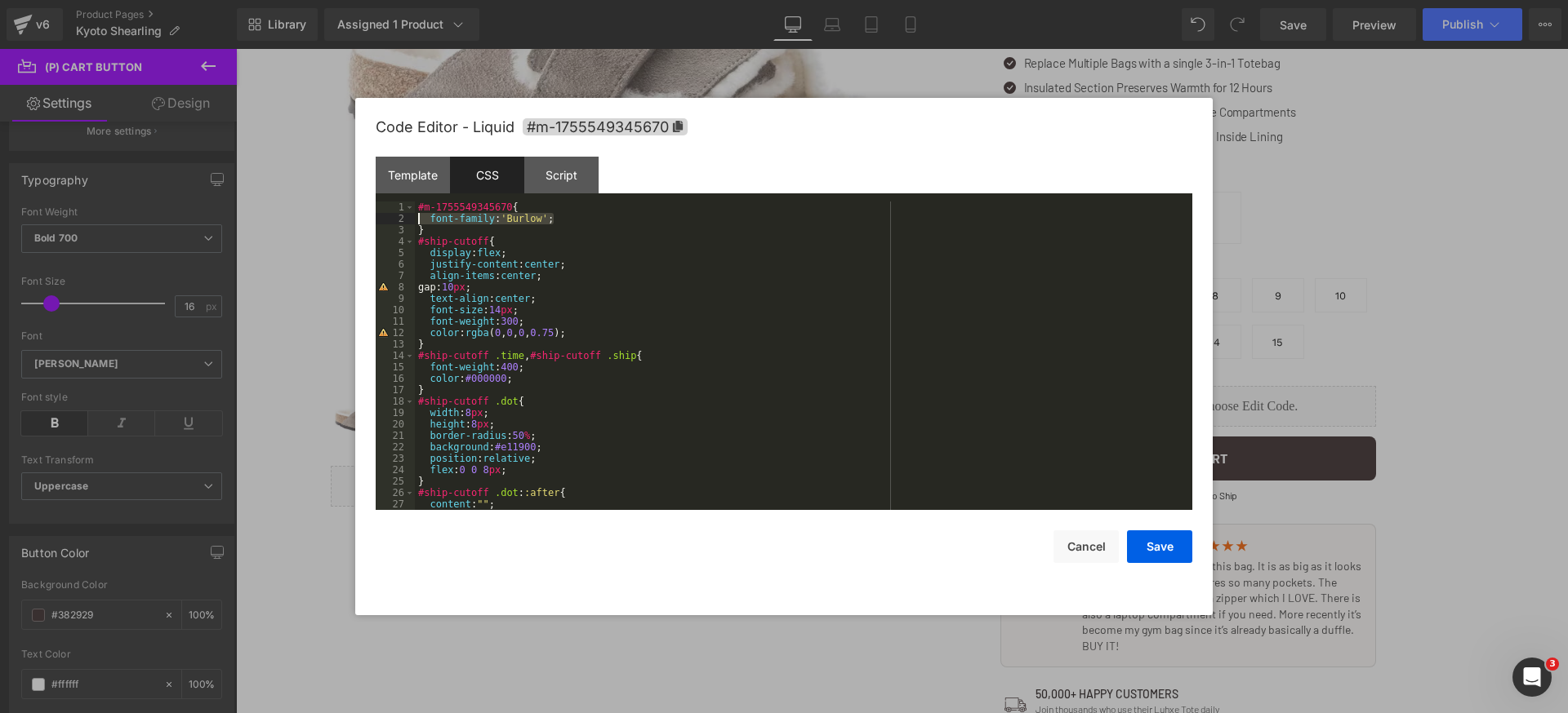
drag, startPoint x: 539, startPoint y: 219, endPoint x: 341, endPoint y: 220, distance: 198.0
click at [341, 220] on body "(P) Cart Button You are previewing how the will restyle your page. You can not …" at bounding box center [784, 356] width 1568 height 713
click at [1155, 551] on button "Save" at bounding box center [1159, 547] width 65 height 33
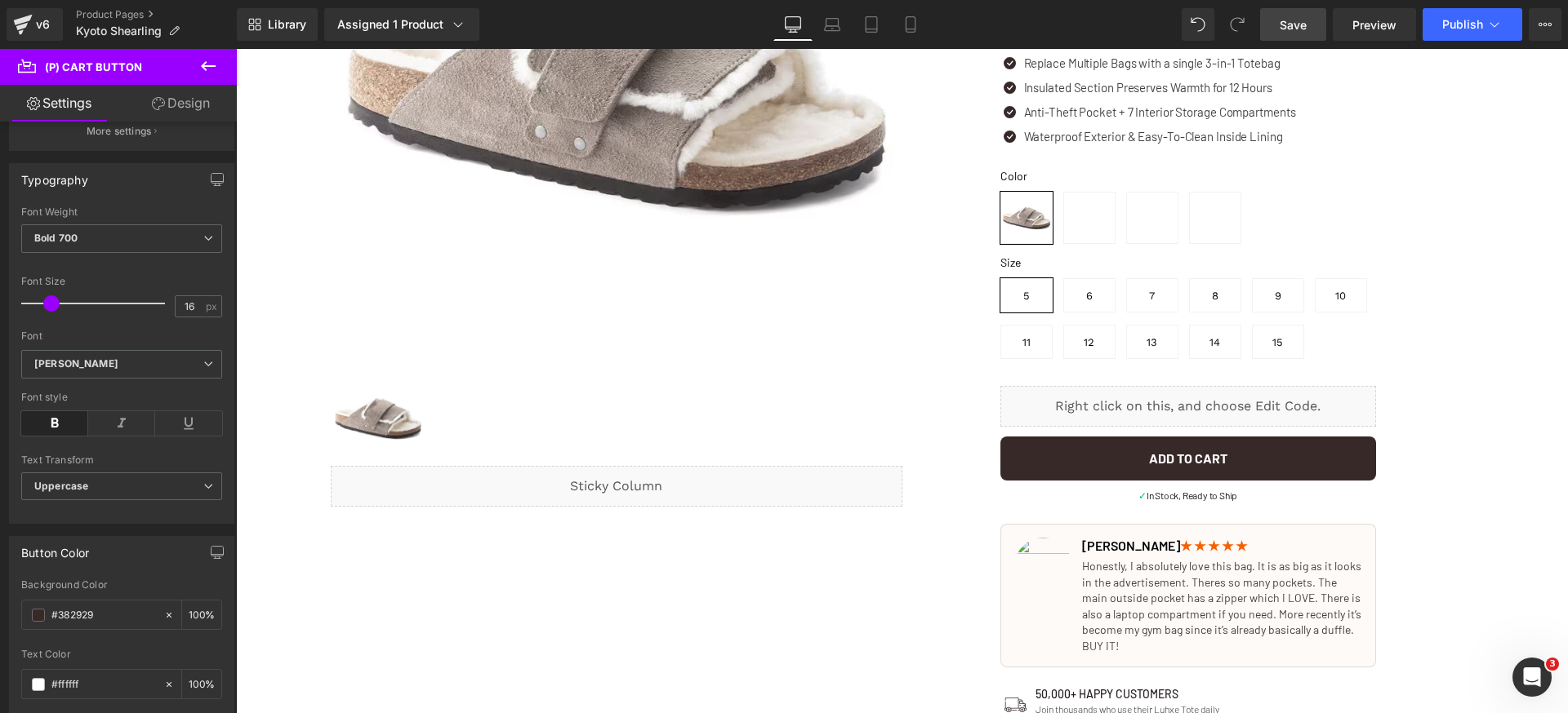
click at [1300, 36] on link "Save" at bounding box center [1293, 24] width 66 height 33
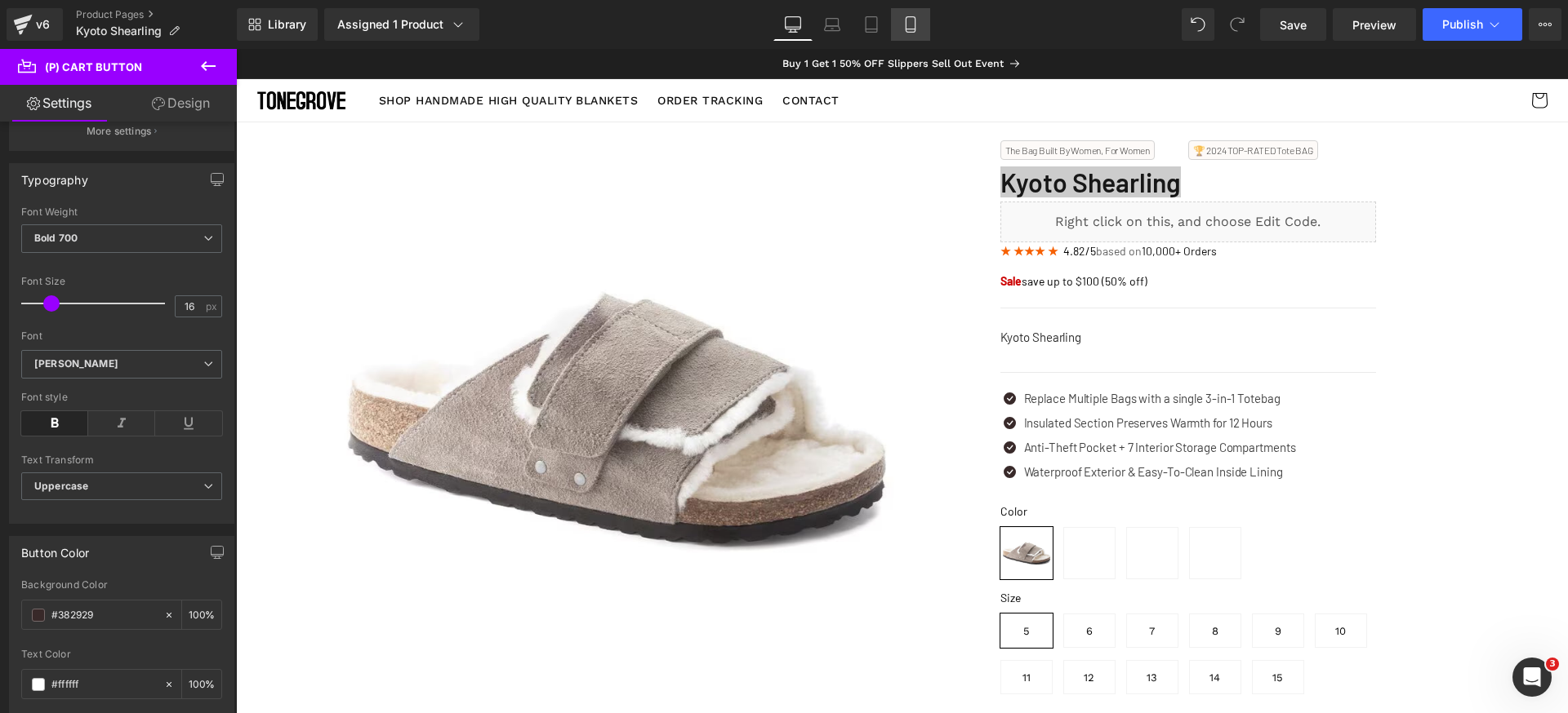
click at [915, 29] on icon at bounding box center [910, 29] width 9 height 0
type input "14"
type input "100"
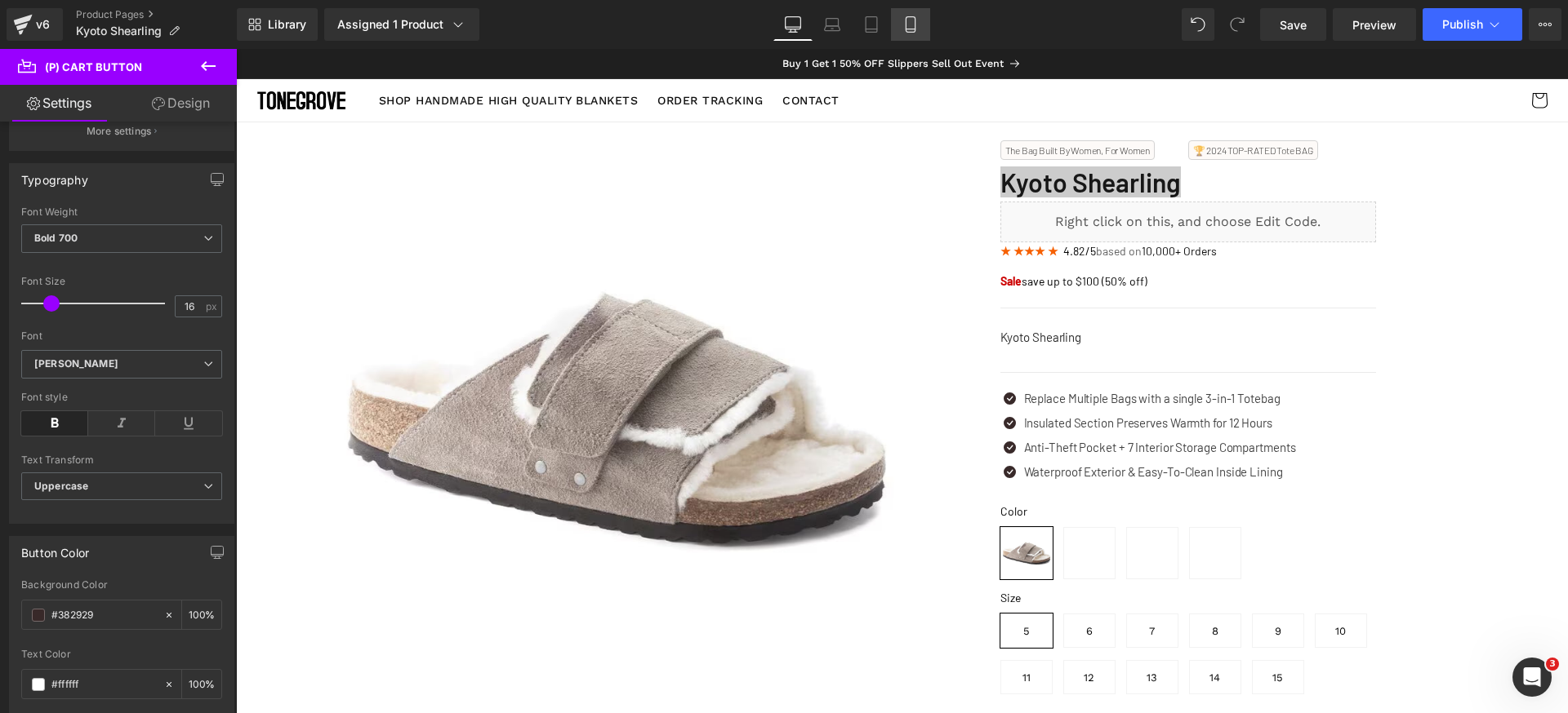
type input "100"
type input "55"
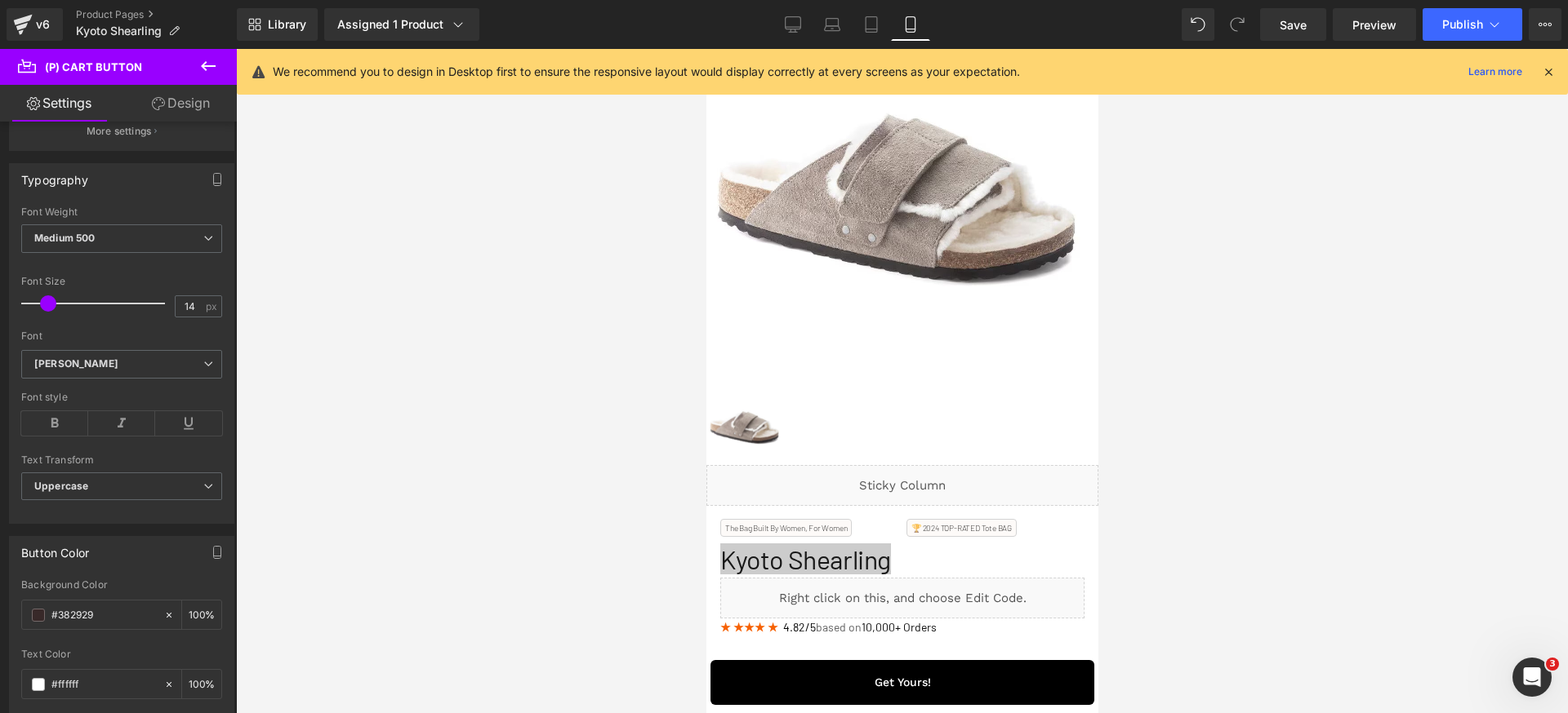
scroll to position [139, 0]
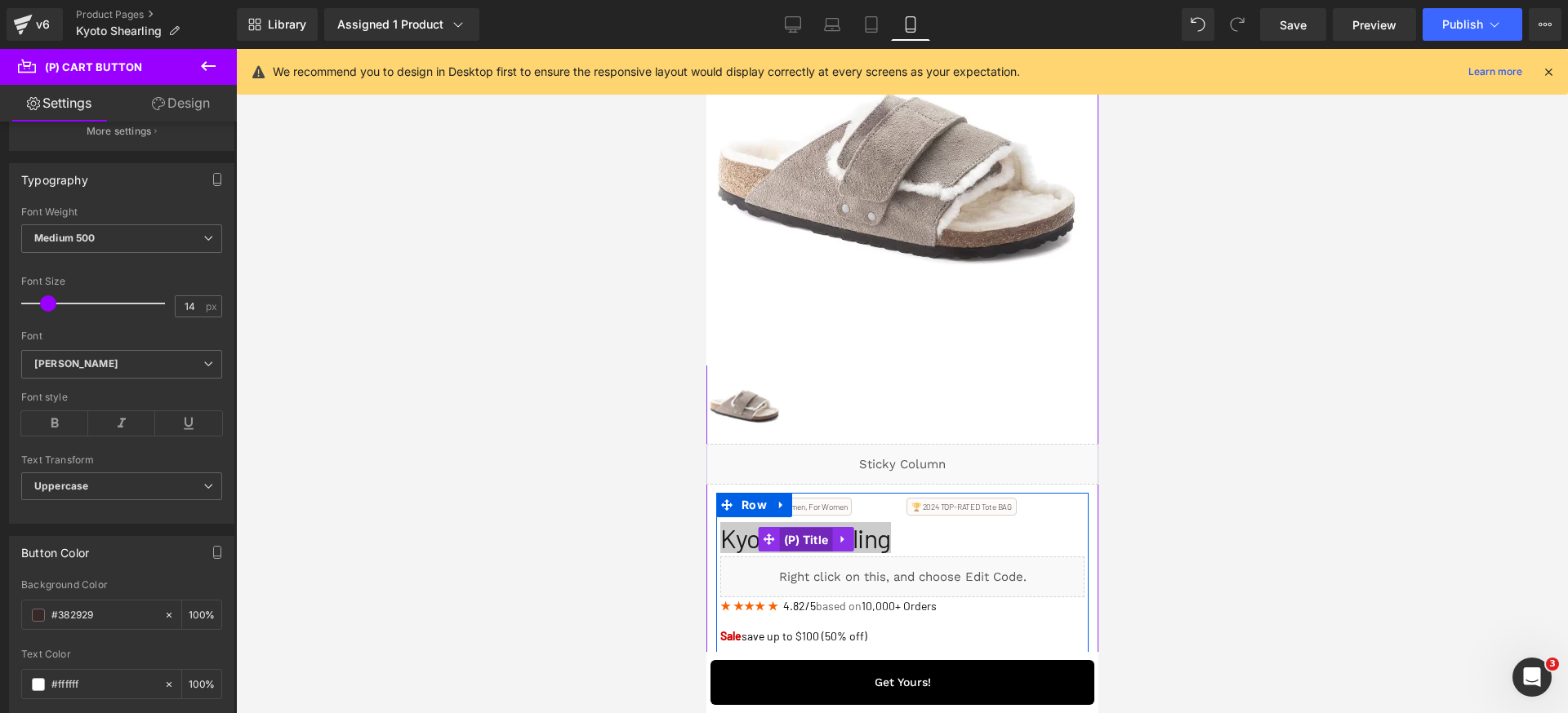
click at [820, 544] on span "(P) Title" at bounding box center [806, 540] width 53 height 24
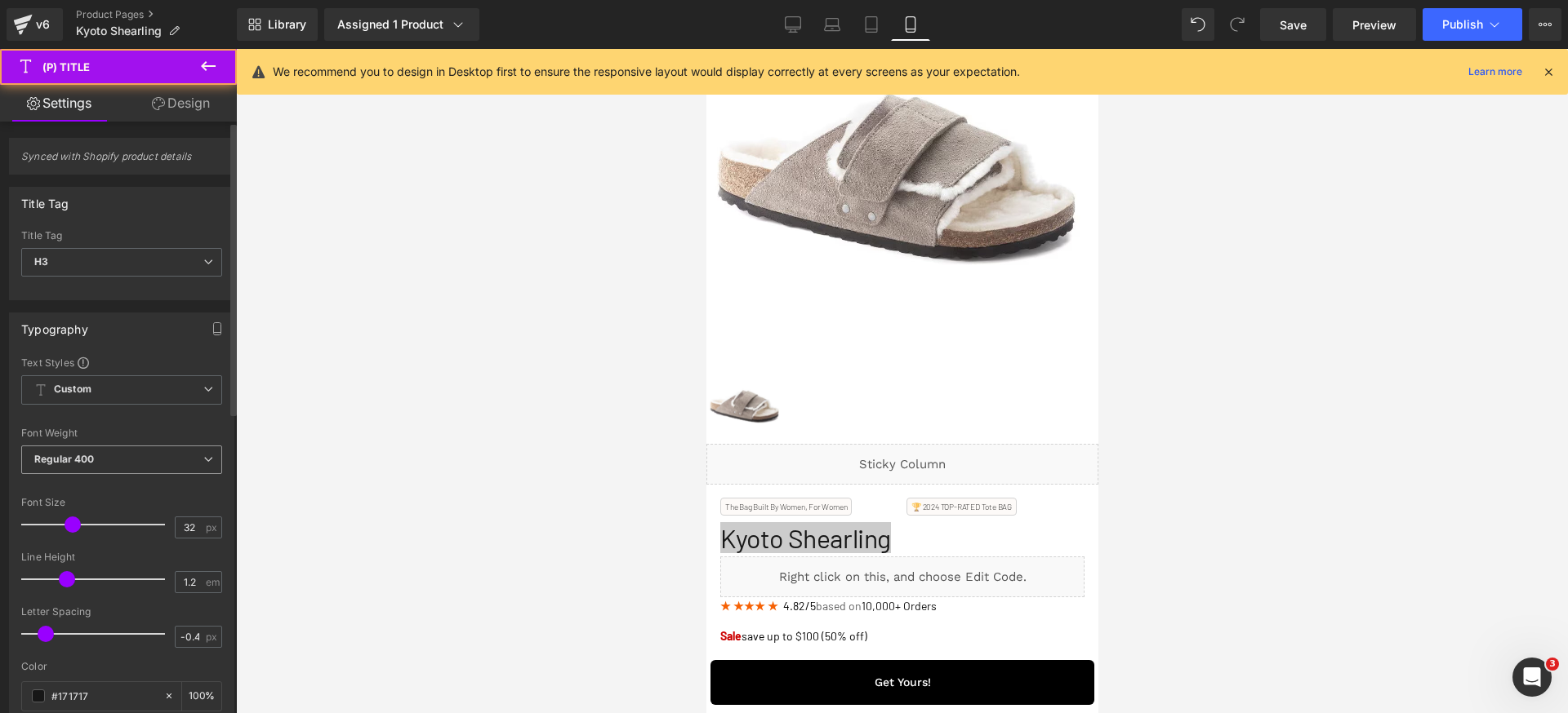
click at [144, 452] on span "Regular 400" at bounding box center [121, 460] width 200 height 28
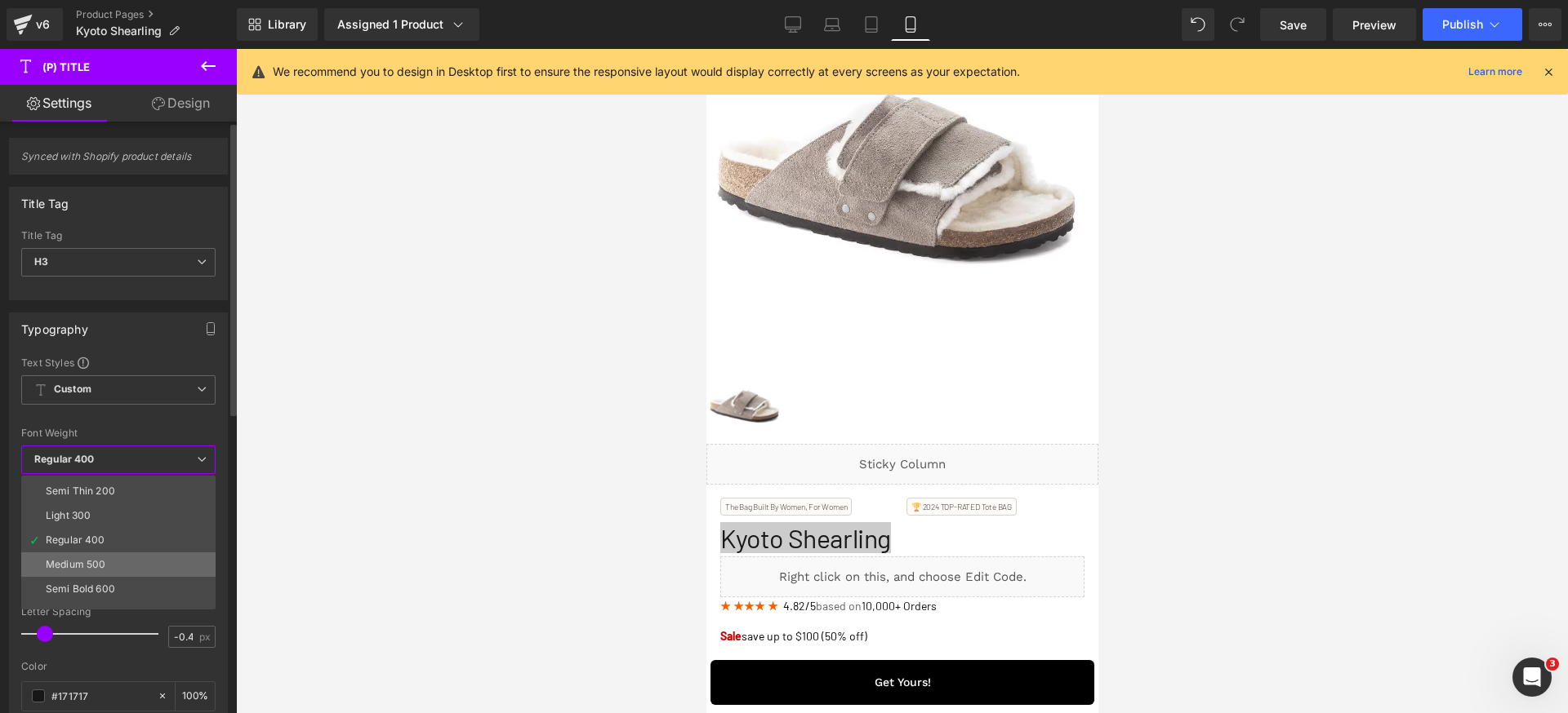
scroll to position [42, 0]
click at [133, 572] on li "Semi Bold 600" at bounding box center [122, 568] width 201 height 24
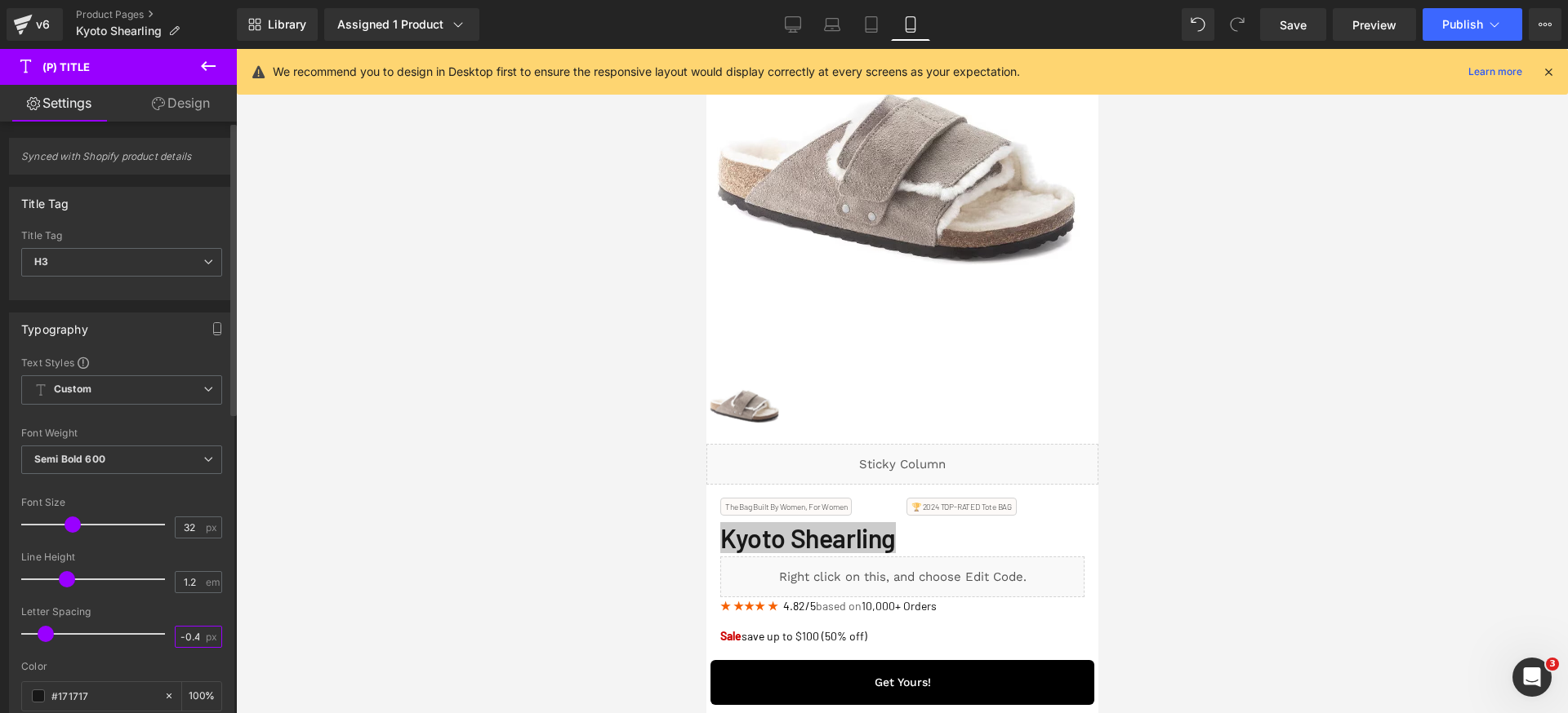
click at [189, 628] on input "-0.4" at bounding box center [190, 637] width 28 height 21
type input "0"
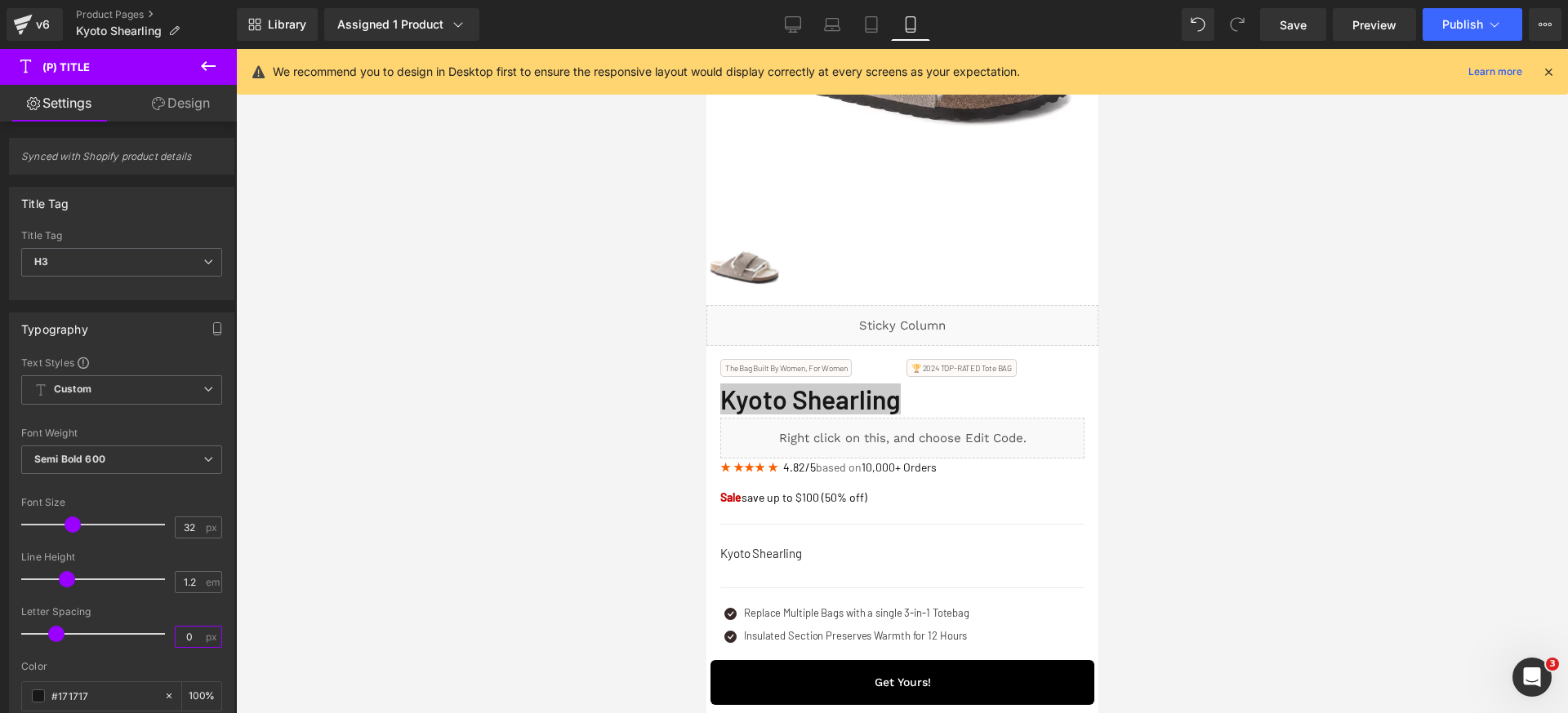
scroll to position [362, 0]
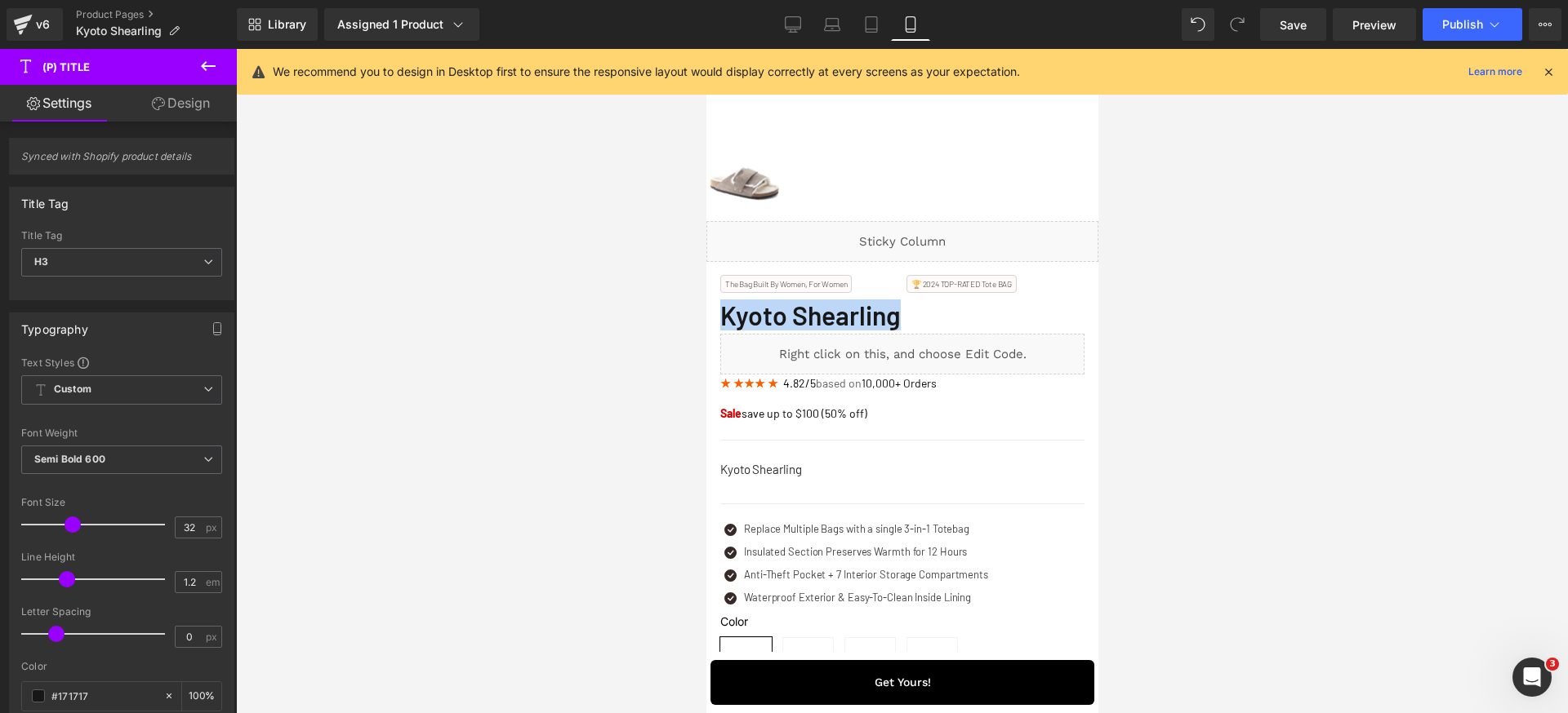
click at [975, 470] on div "Kyoto Shearling" at bounding box center [901, 473] width 364 height 26
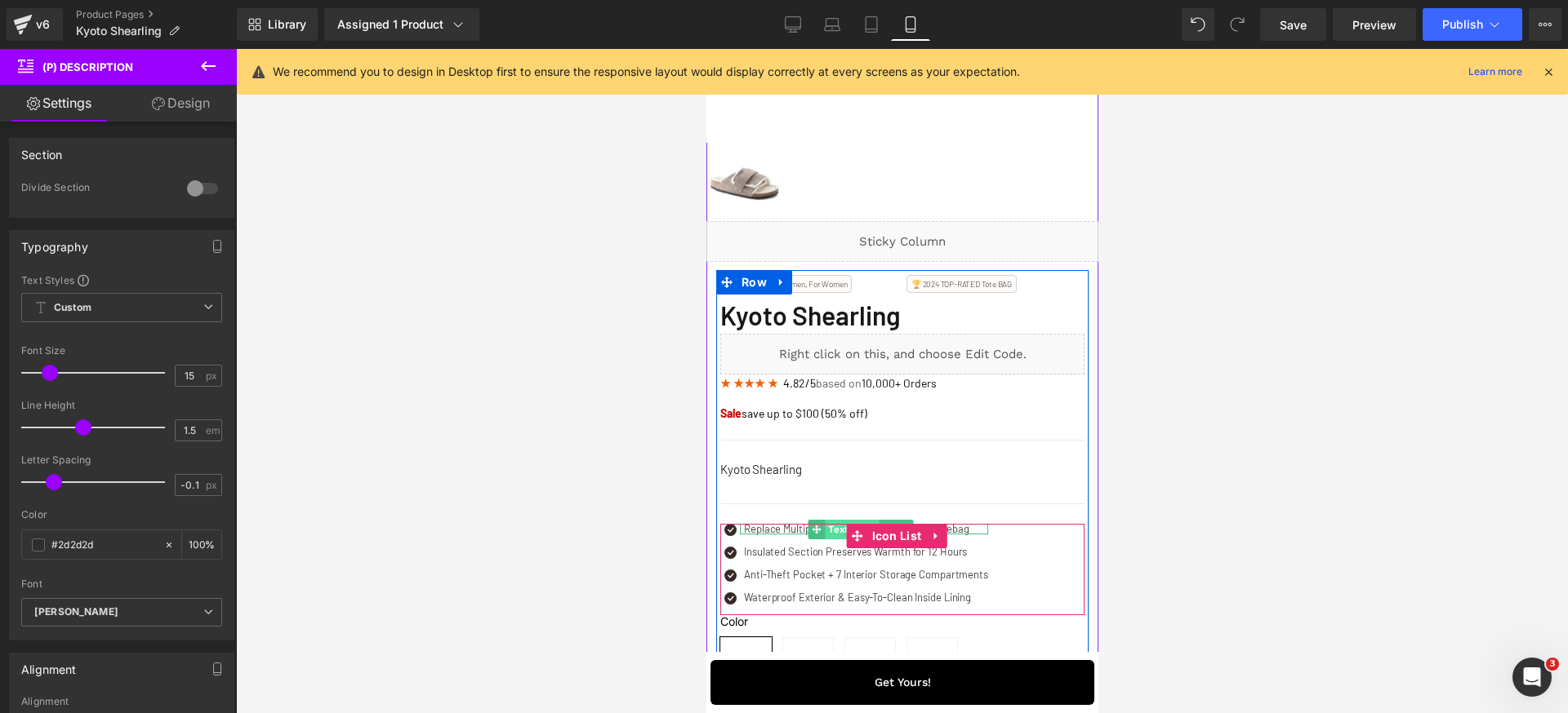
click at [824, 531] on span "Text Block" at bounding box center [850, 530] width 54 height 20
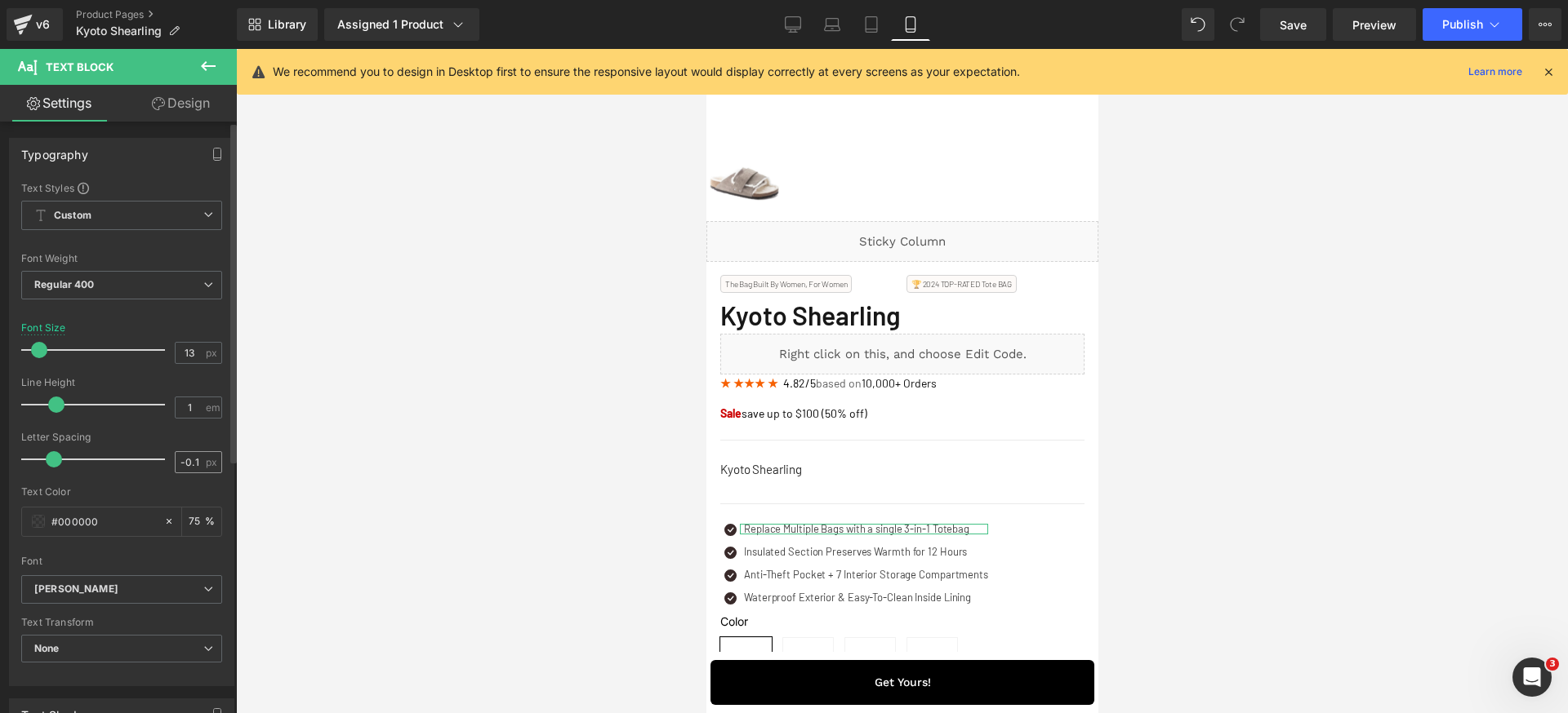
click at [194, 467] on input "-0.1" at bounding box center [190, 463] width 28 height 21
type input "0"
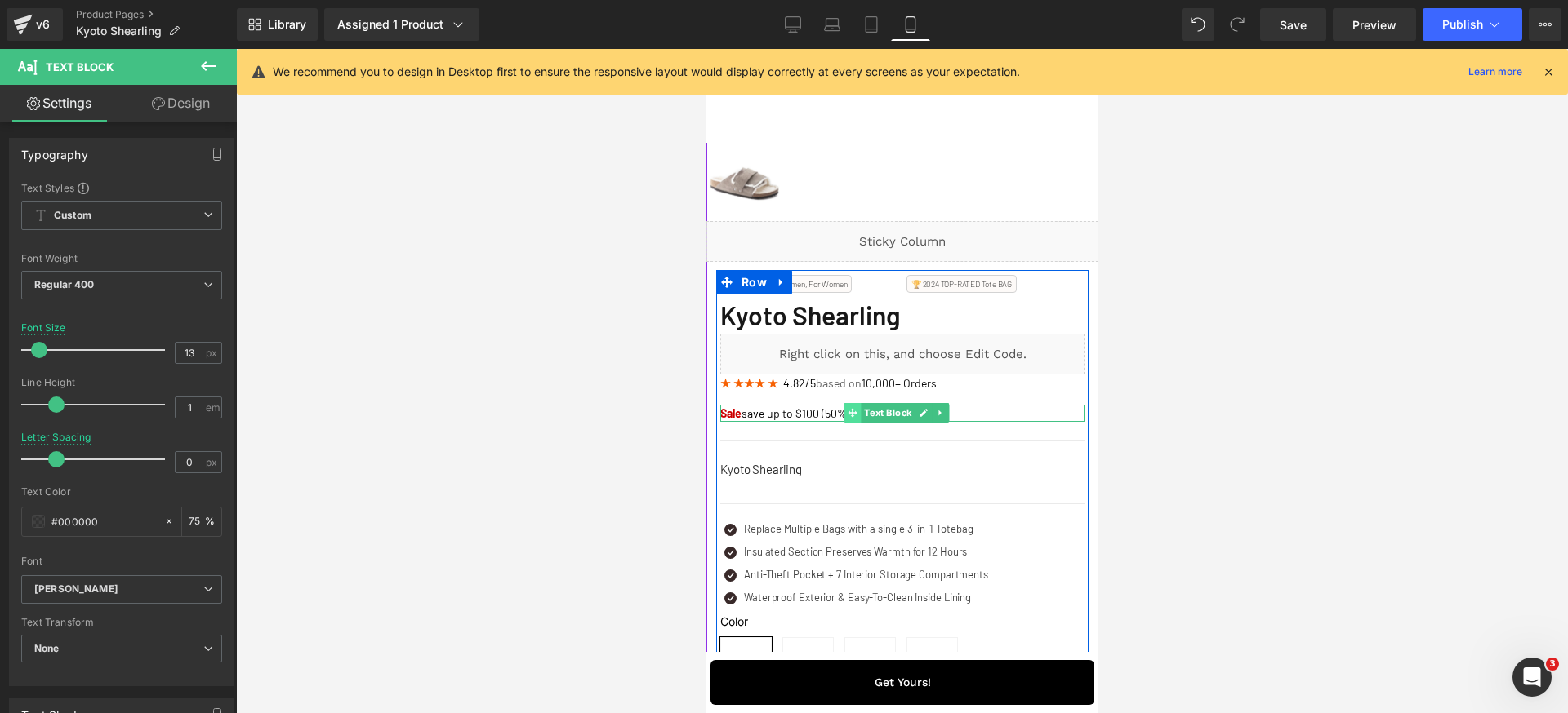
click at [858, 410] on span at bounding box center [851, 413] width 17 height 20
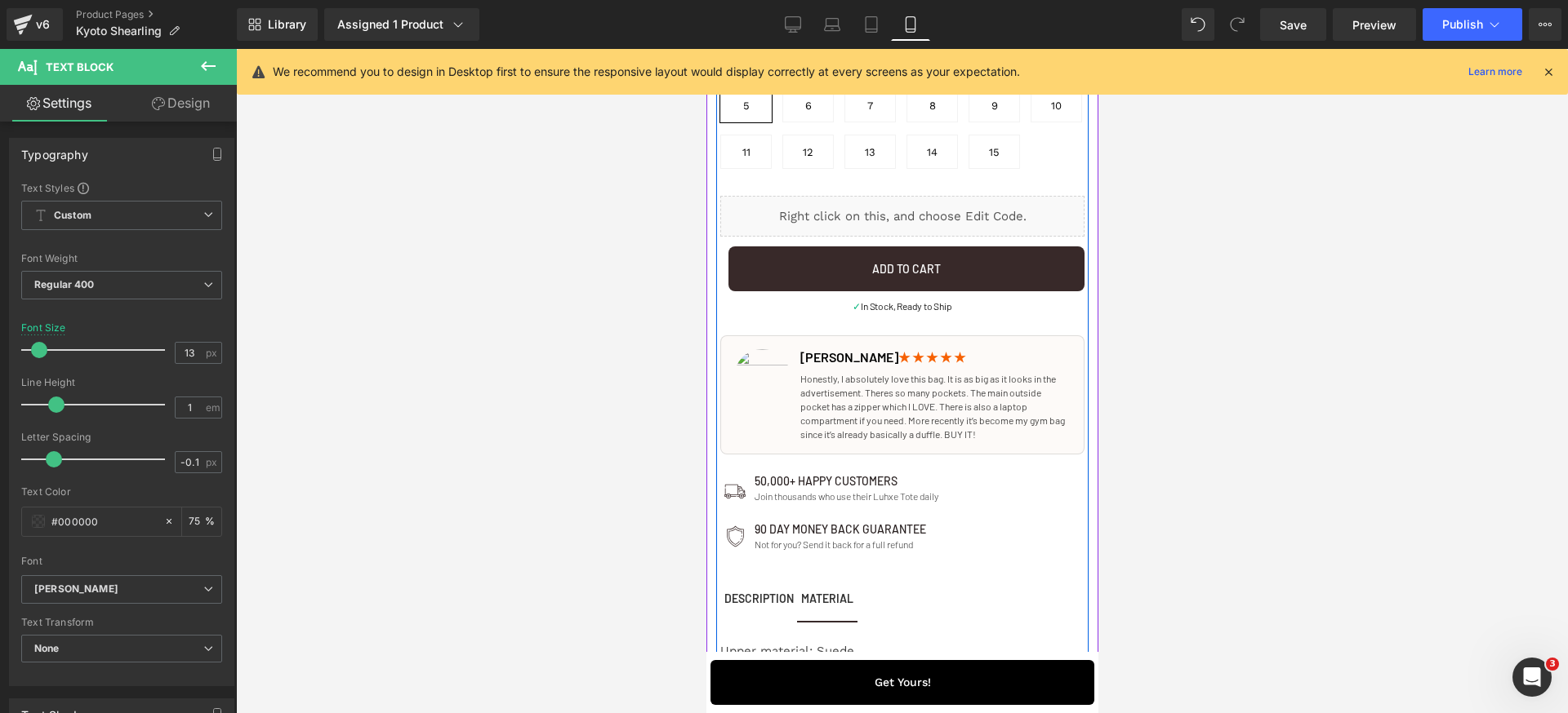
scroll to position [1020, 0]
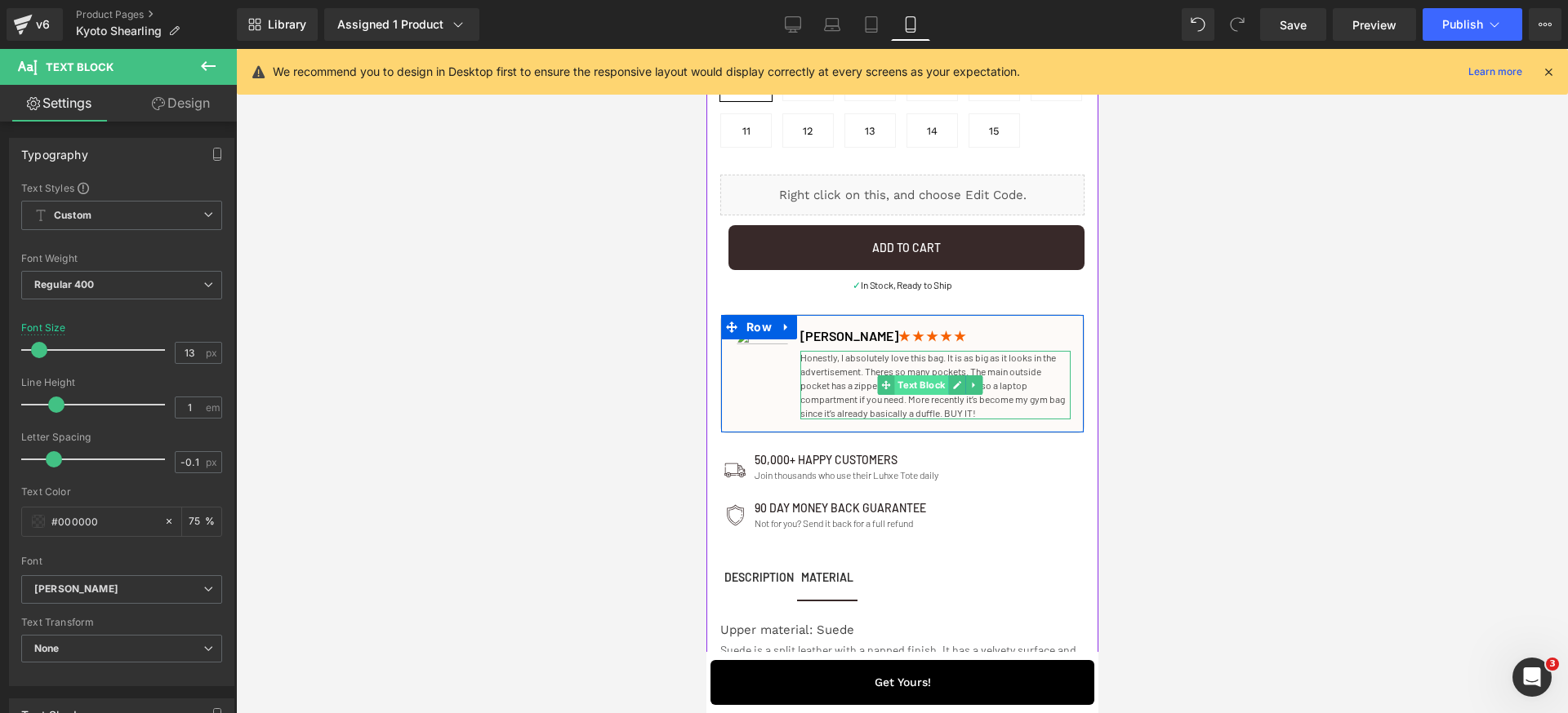
click at [906, 395] on span "Text Block" at bounding box center [920, 385] width 54 height 20
click at [898, 347] on span "Heading" at bounding box center [920, 337] width 45 height 20
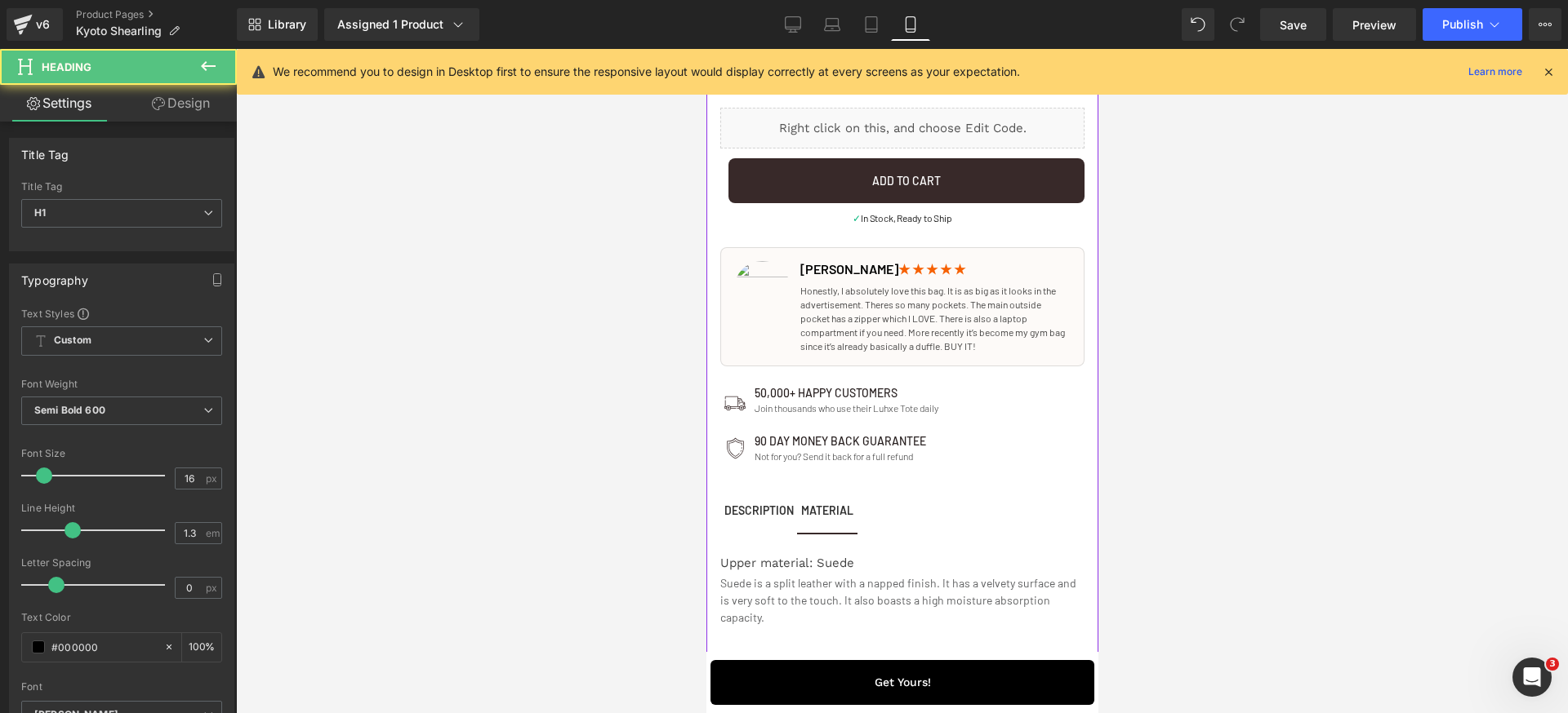
scroll to position [1255, 0]
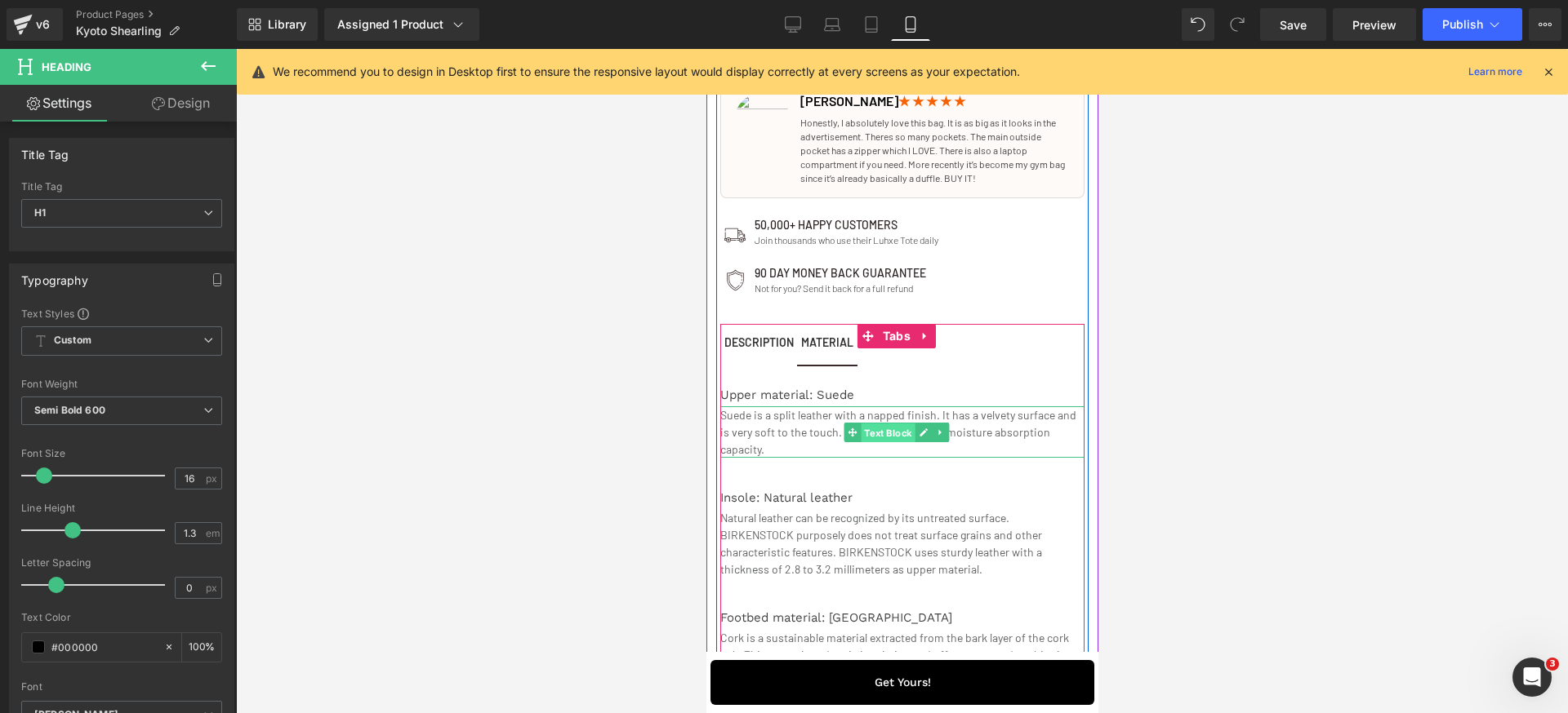
click at [864, 443] on span "Text Block" at bounding box center [887, 433] width 54 height 20
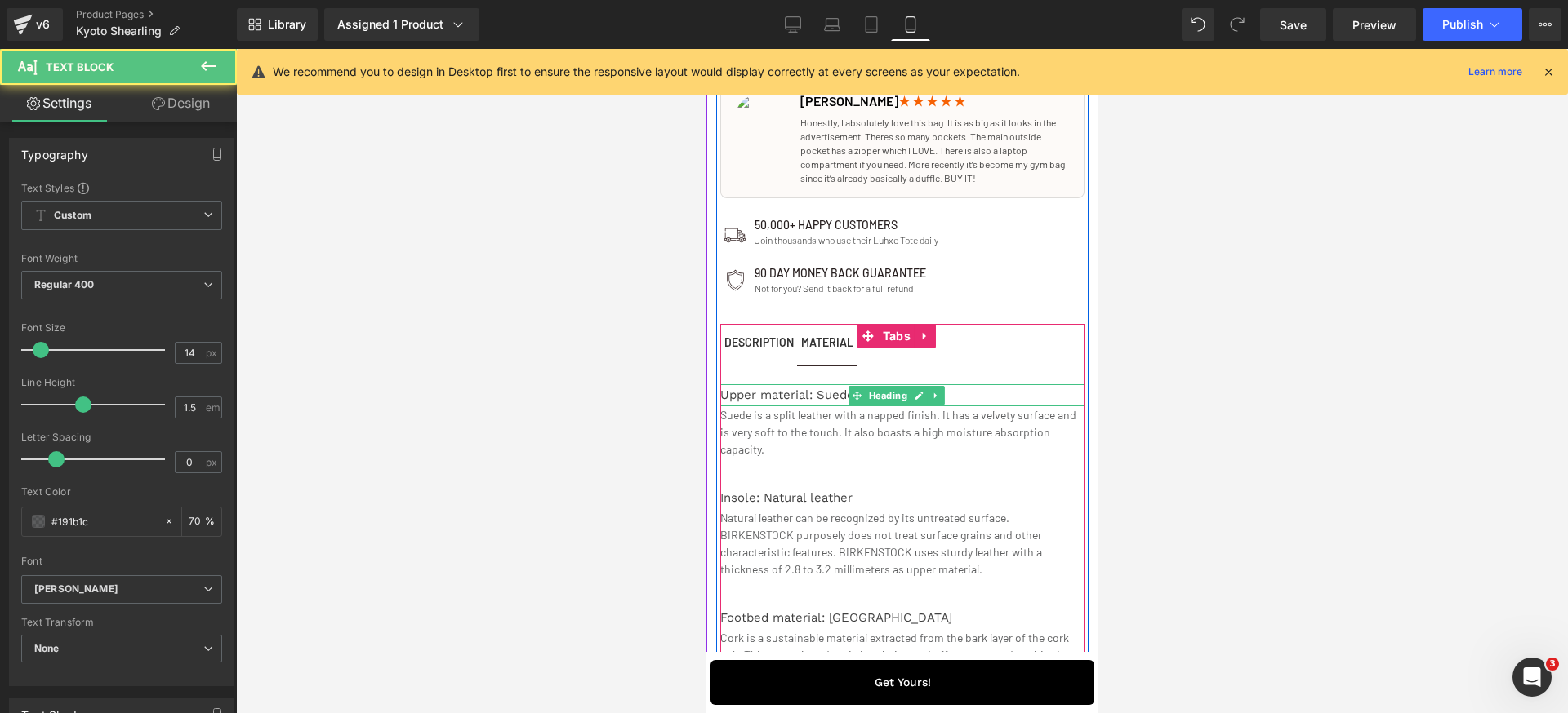
click at [794, 406] on div "Upper material: Suede" at bounding box center [901, 395] width 364 height 22
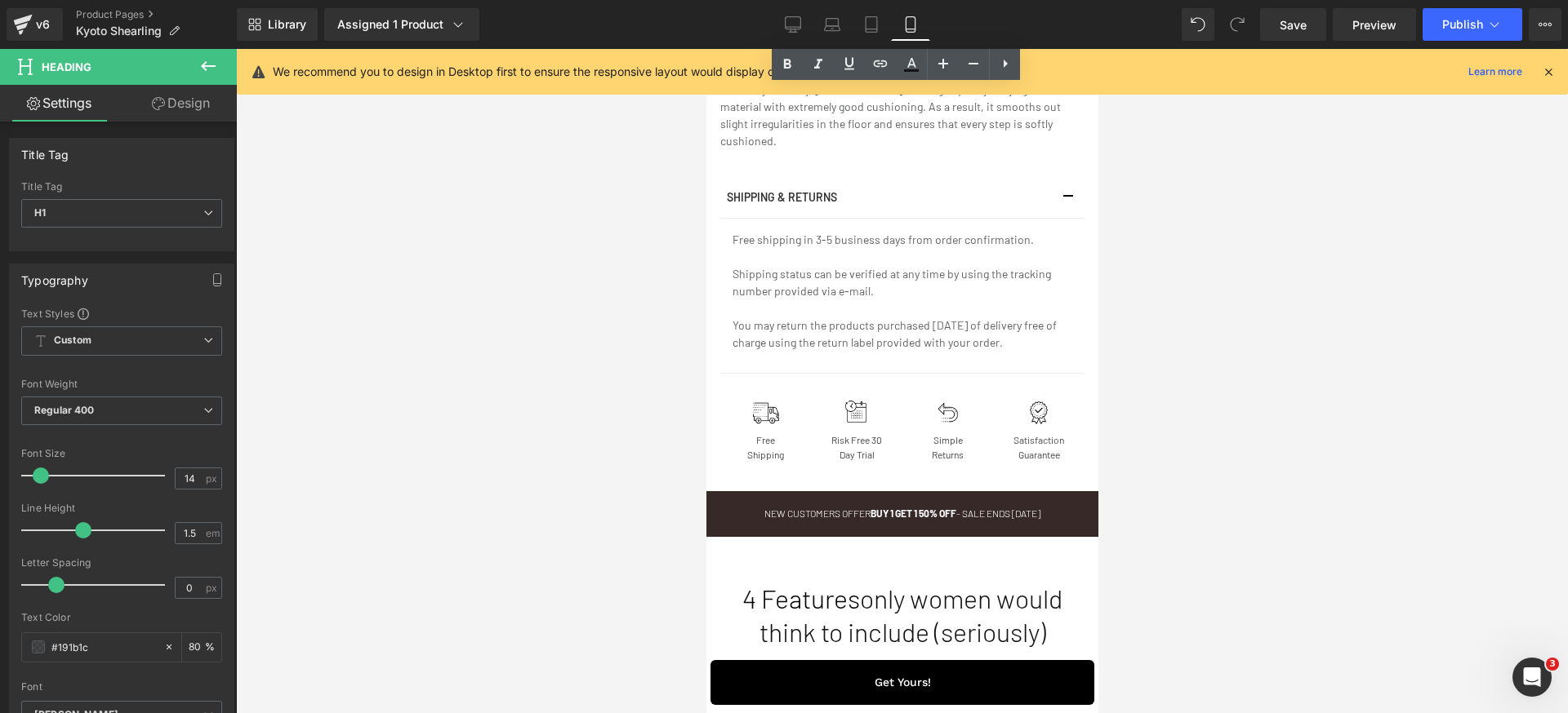
scroll to position [1973, 0]
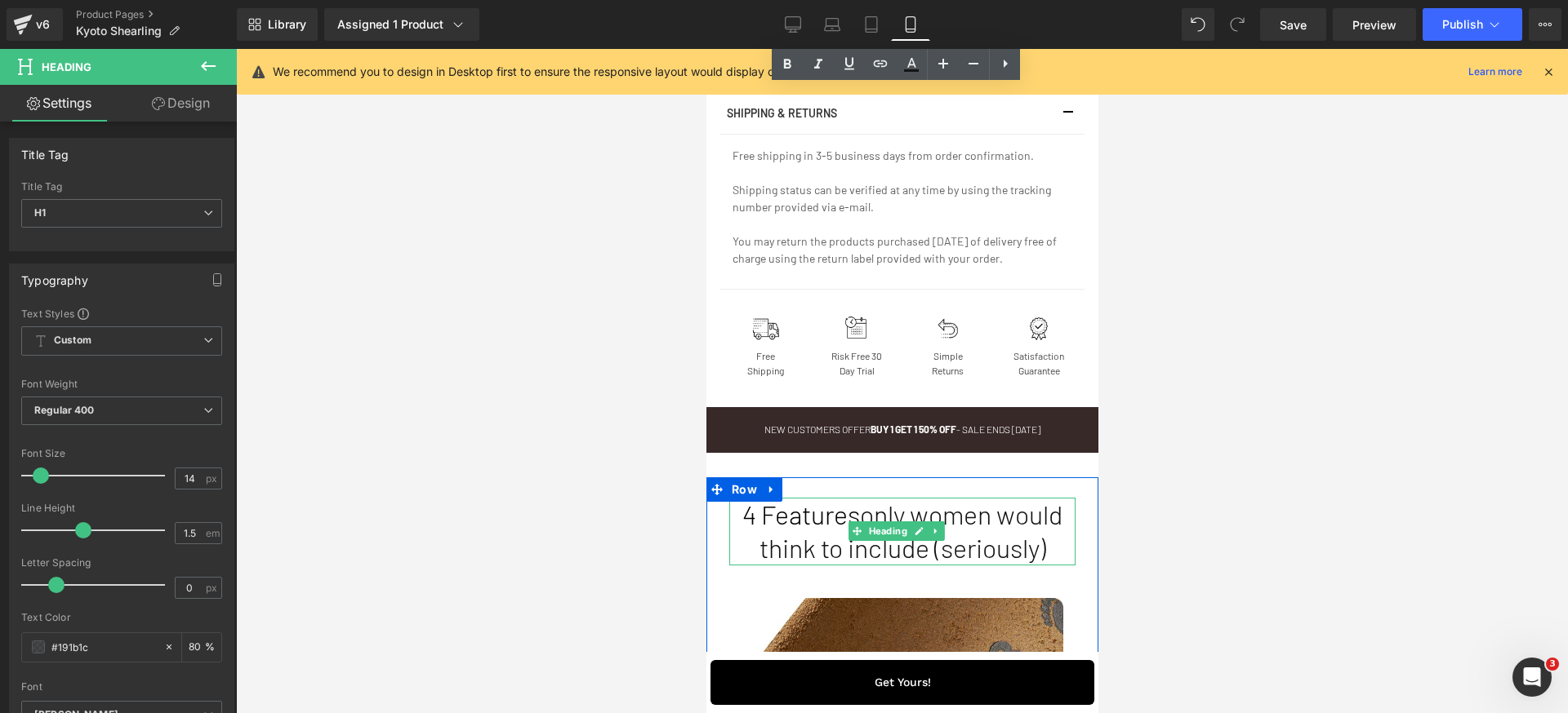
click at [844, 565] on h1 "4 Features only women would think to include (seriously)" at bounding box center [902, 531] width 346 height 68
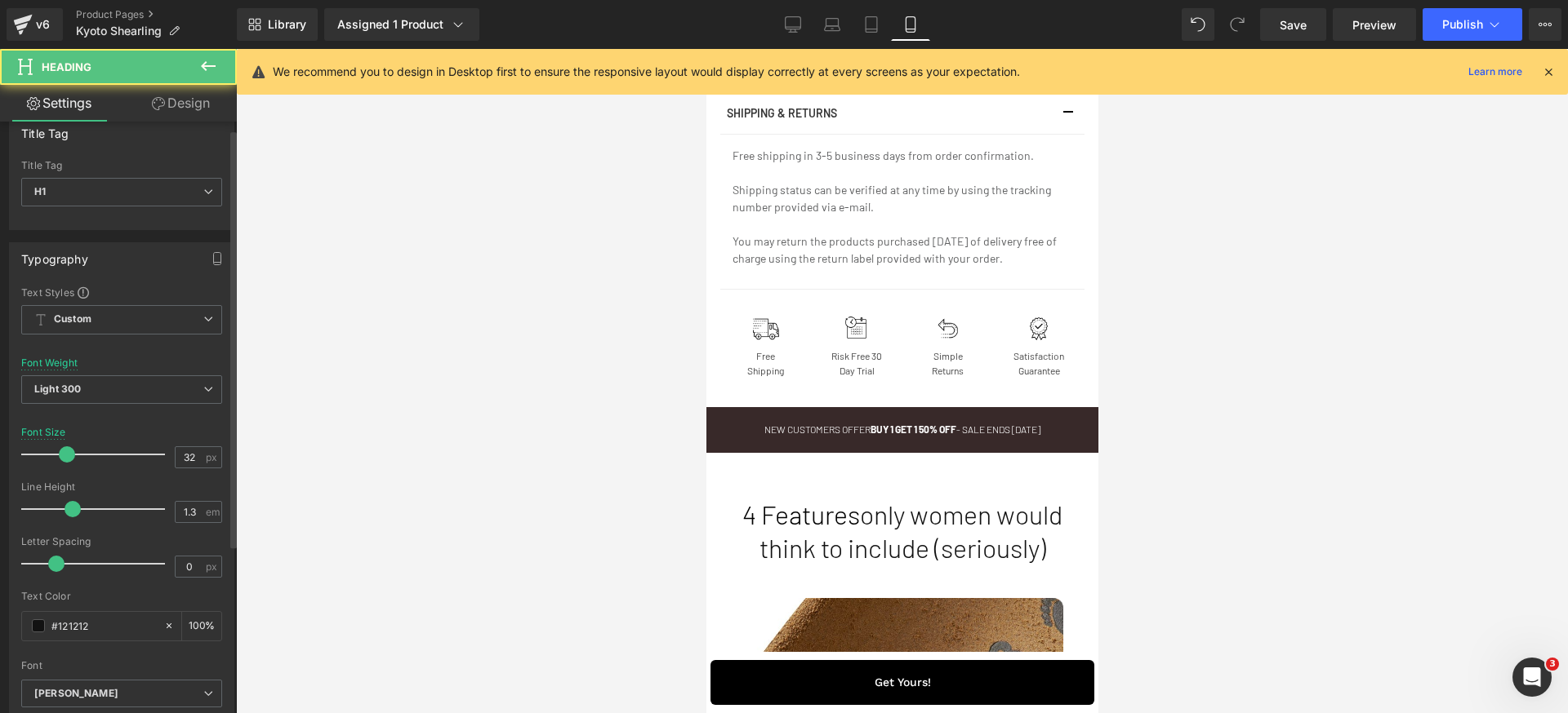
scroll to position [39, 0]
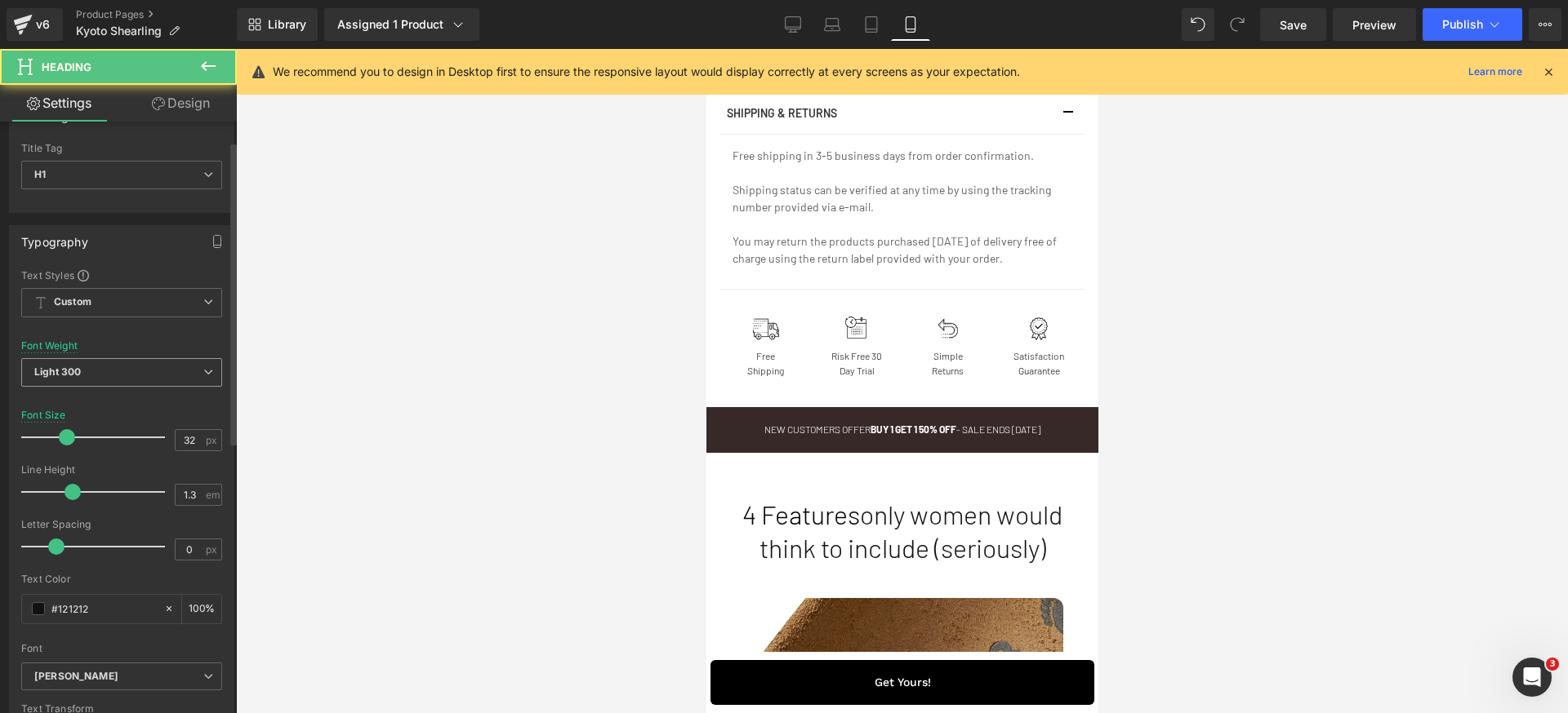
click at [156, 368] on span "Light 300" at bounding box center [121, 372] width 200 height 28
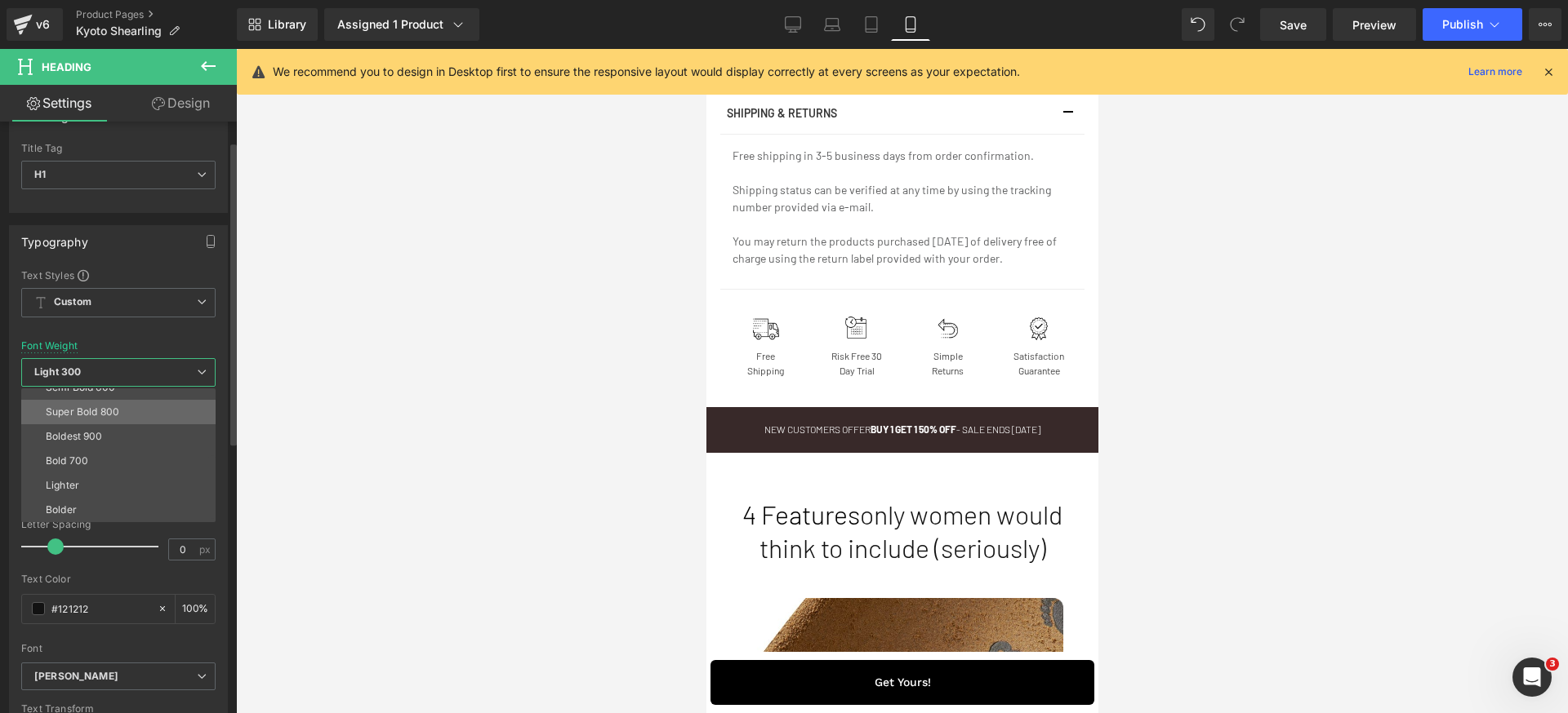
scroll to position [115, 0]
click at [138, 410] on li "Semi Bold 600" at bounding box center [122, 408] width 201 height 24
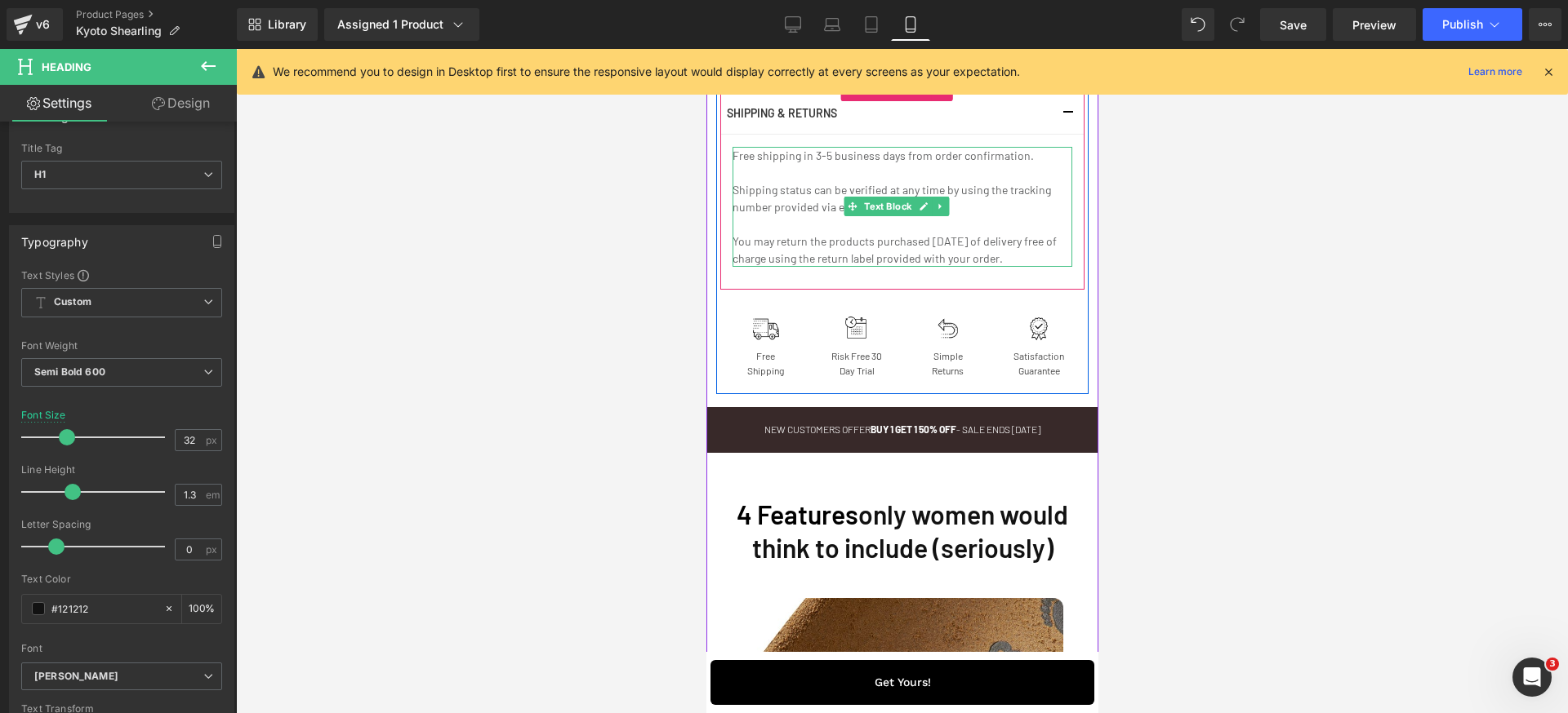
click at [844, 267] on p "You may return the products purchased [DATE] of delivery free of charge using t…" at bounding box center [901, 249] width 340 height 34
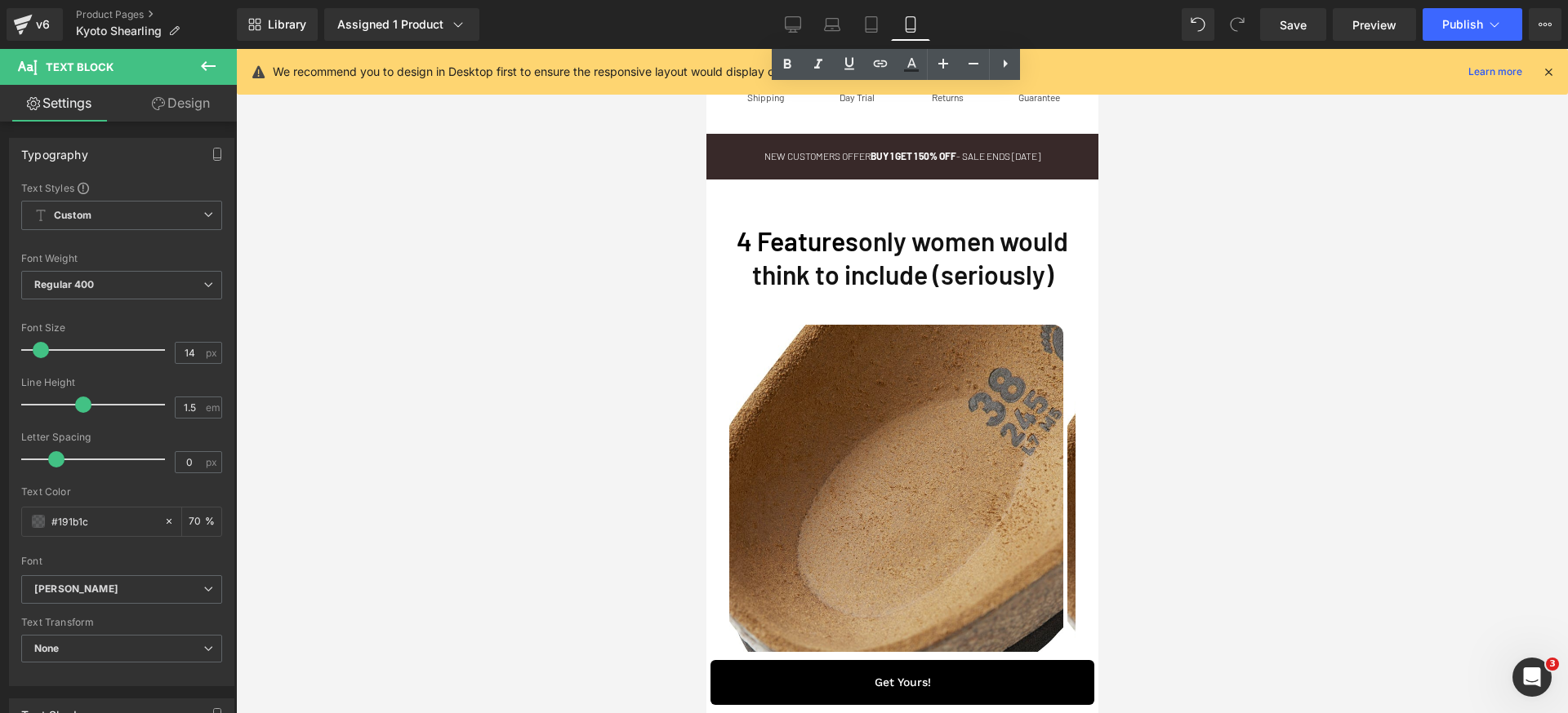
scroll to position [2536, 0]
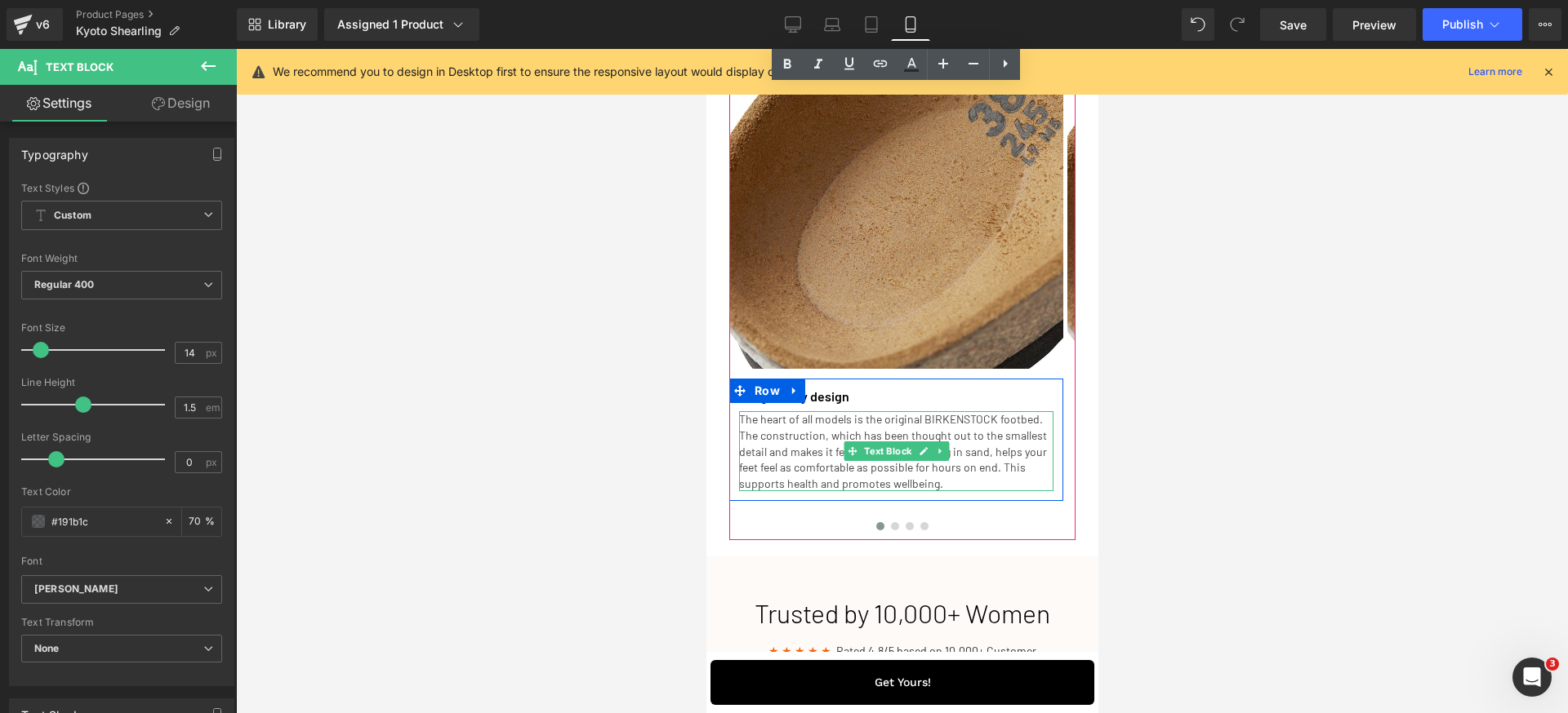
click at [817, 491] on p "The heart of all models is the original BIRKENSTOCK footbed. The construction, …" at bounding box center [895, 451] width 314 height 80
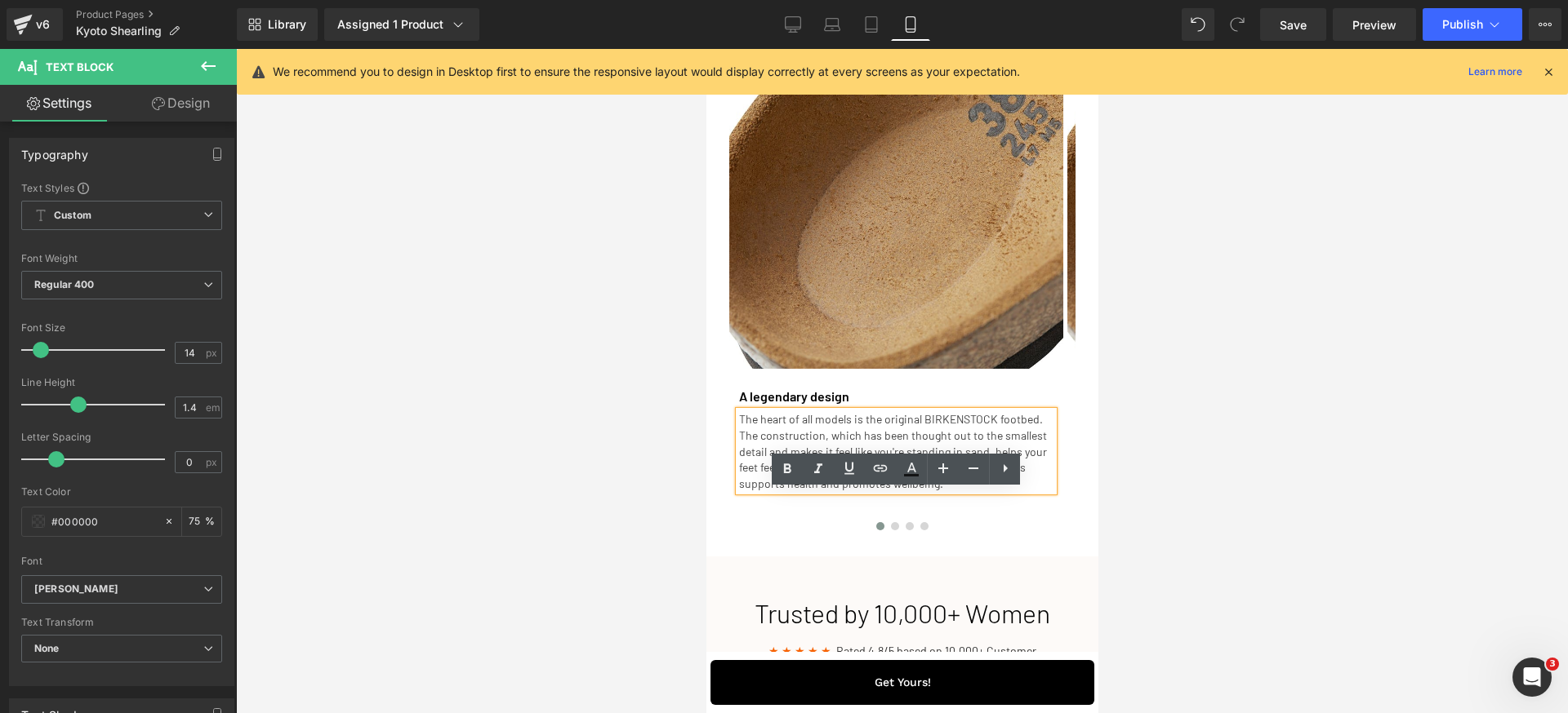
click at [745, 401] on span at bounding box center [744, 390] width 17 height 20
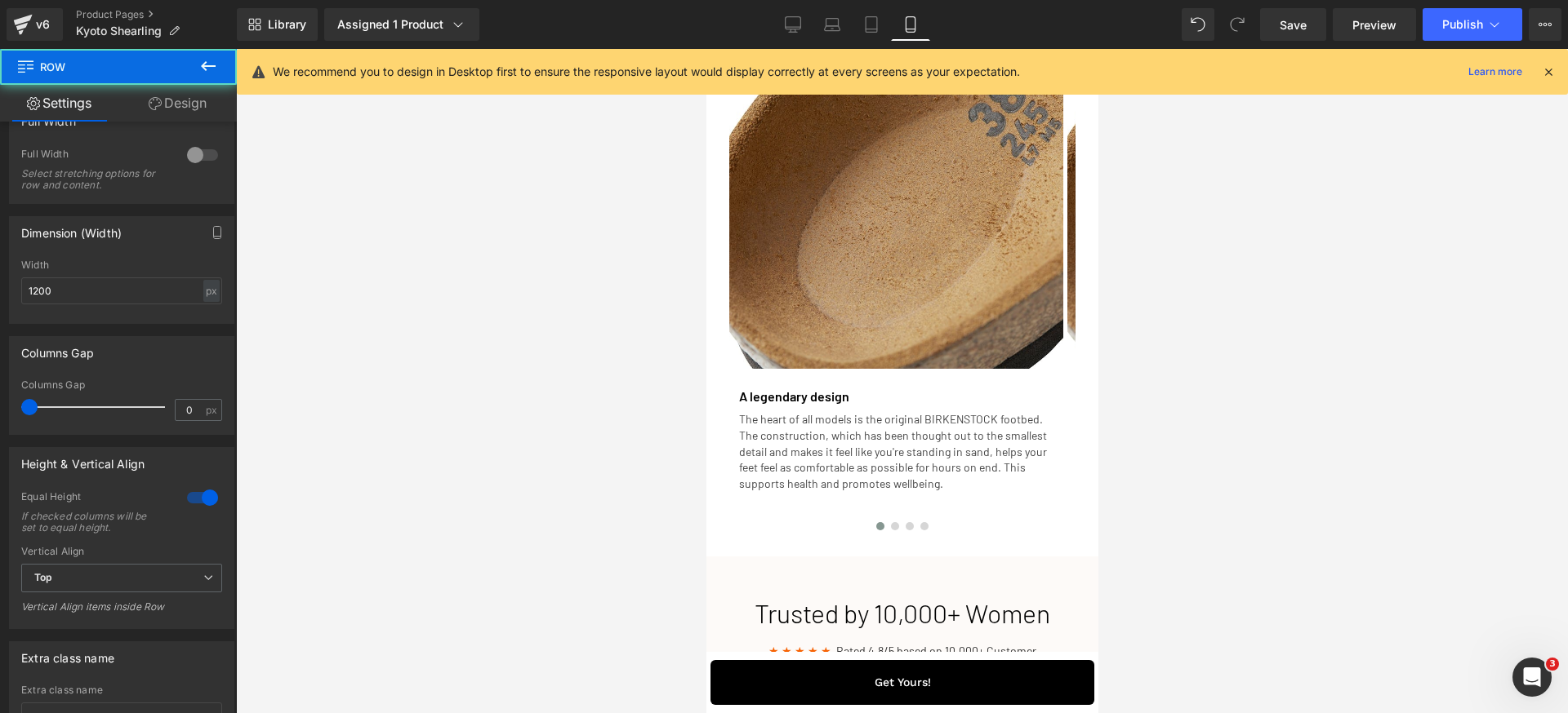
scroll to position [356, 0]
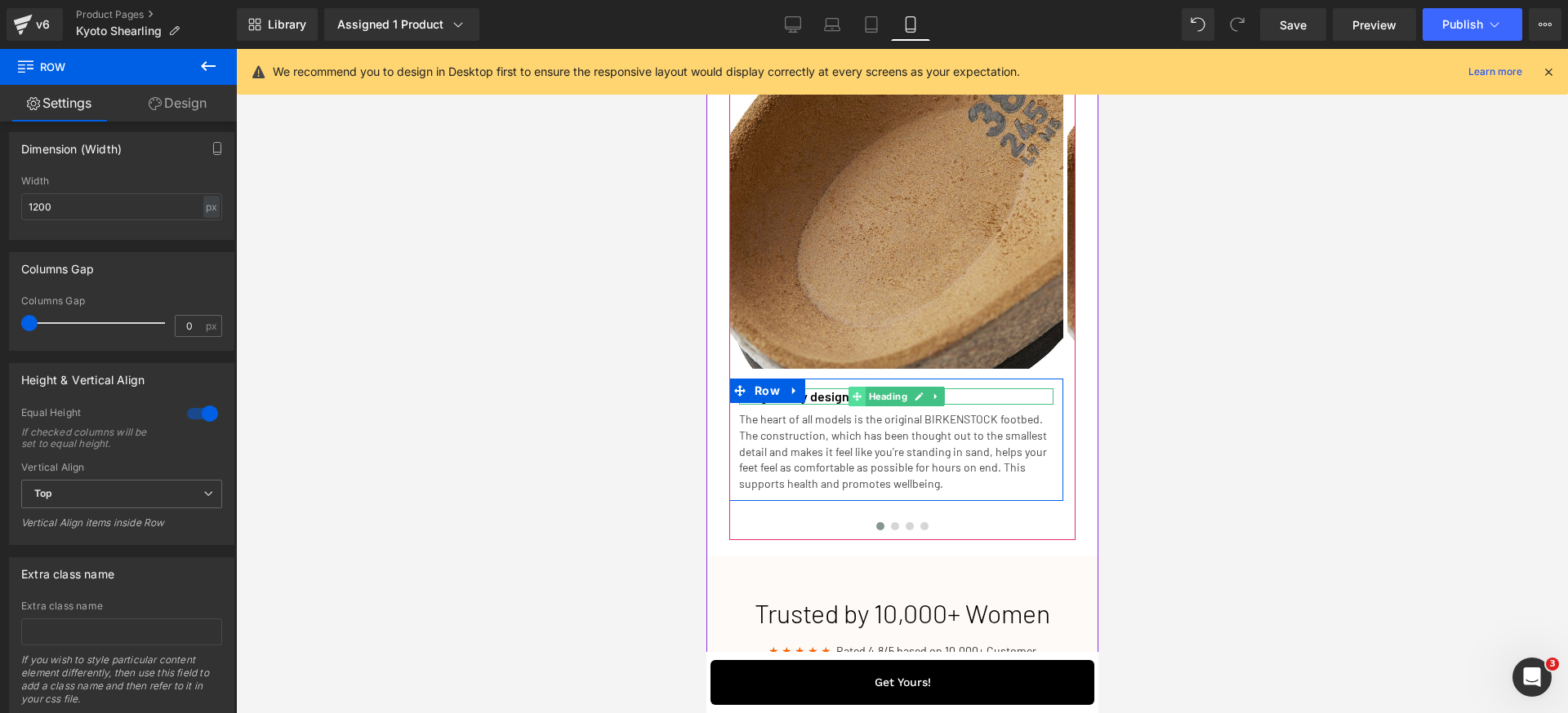
click at [862, 406] on span at bounding box center [856, 396] width 17 height 20
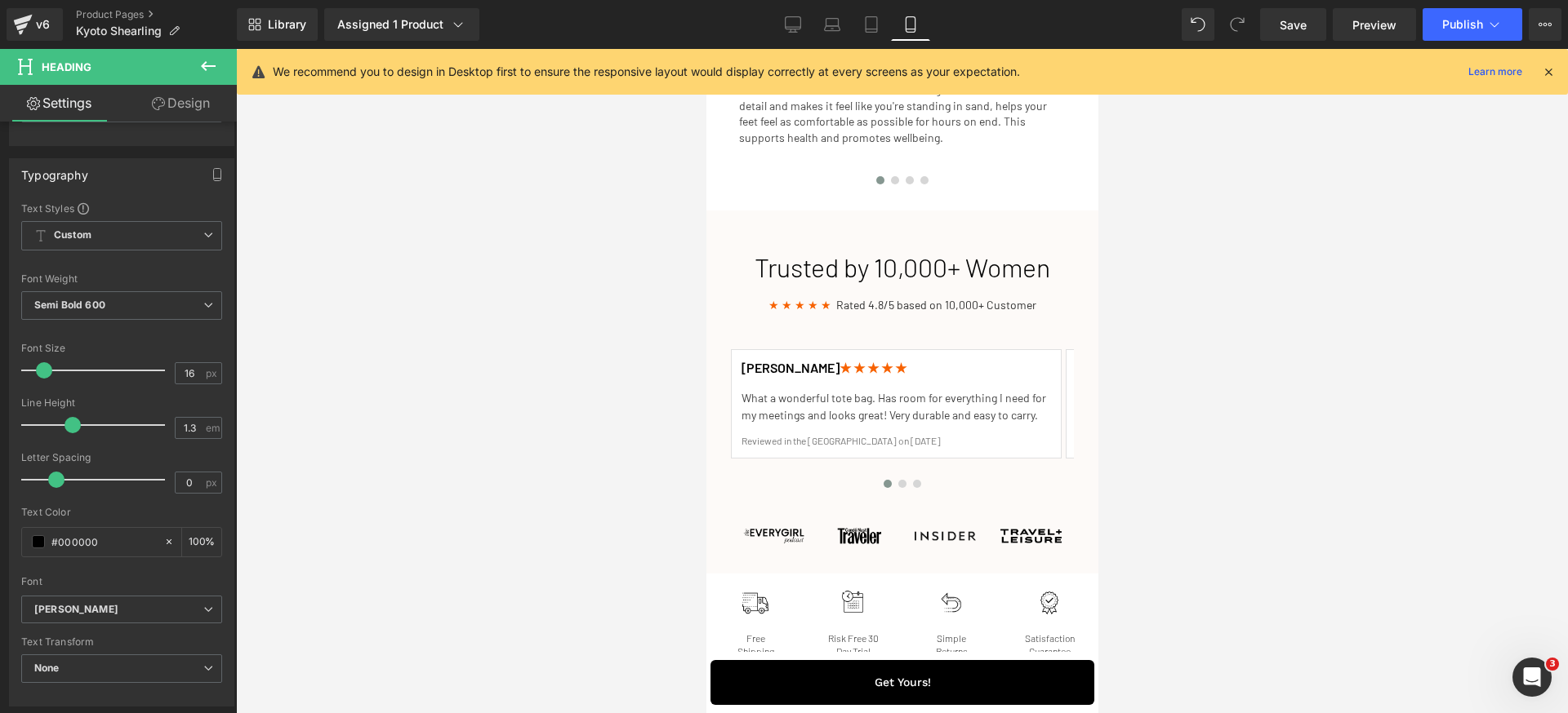
scroll to position [3076, 0]
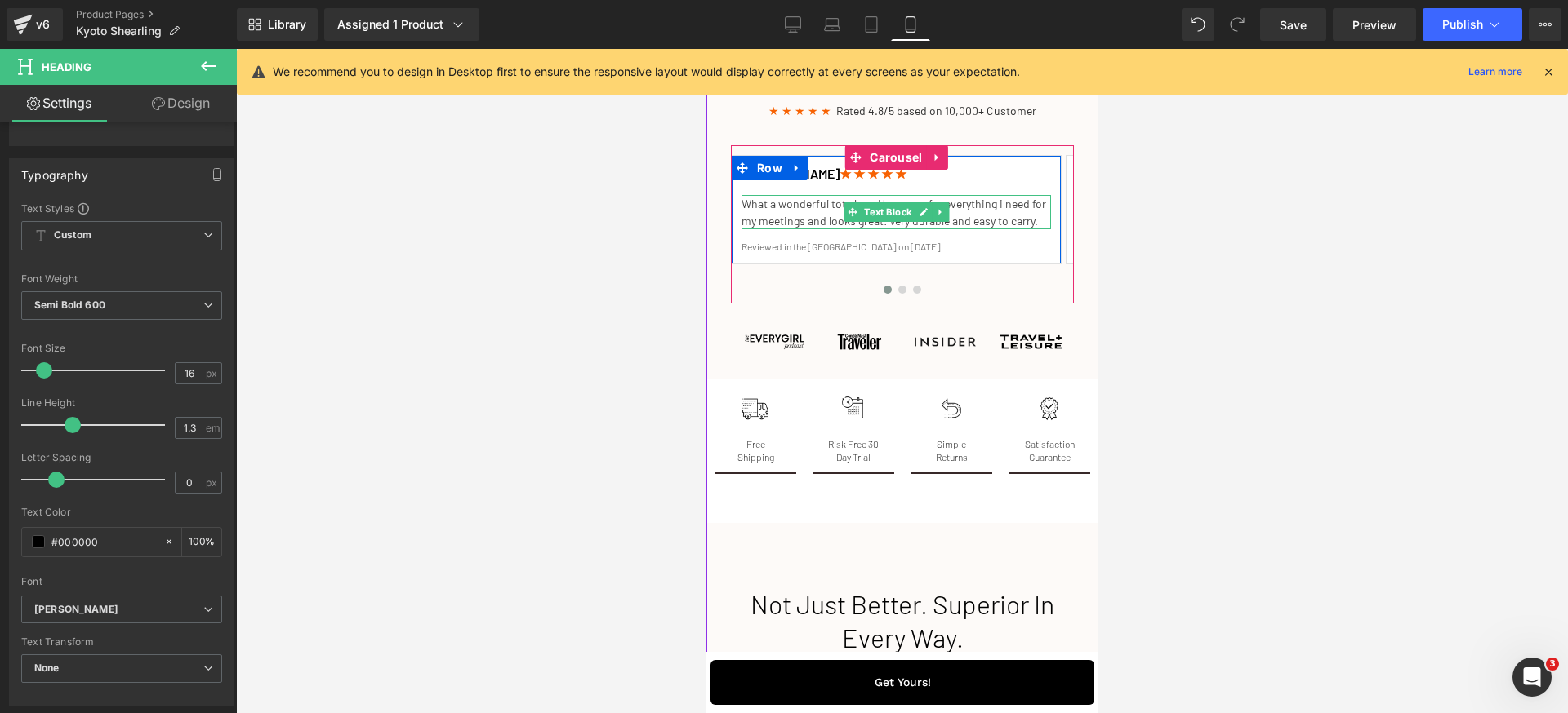
click at [836, 230] on p "What a wonderful tote bag. Has room for everything I need for my meetings and l…" at bounding box center [895, 212] width 310 height 34
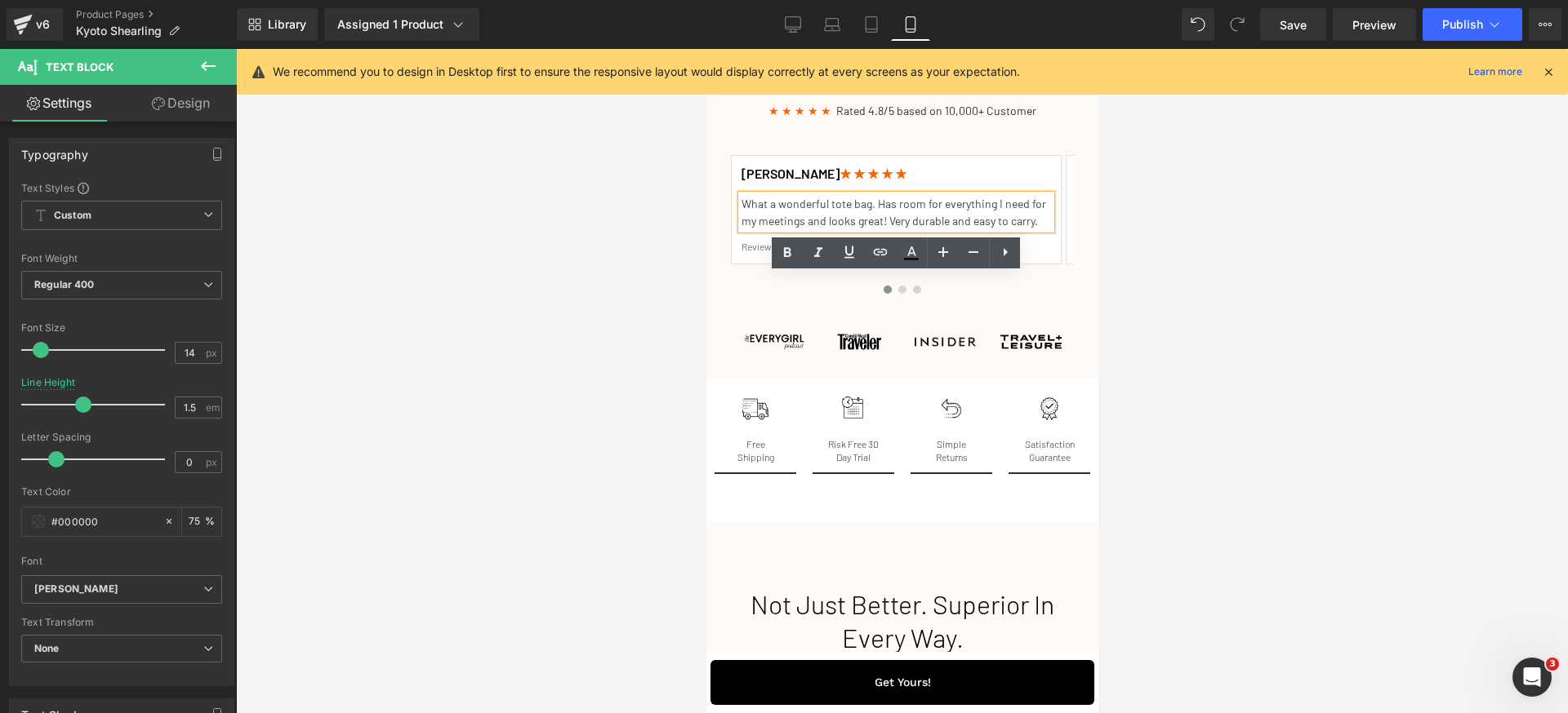
click at [890, 84] on span "Heading" at bounding box center [887, 73] width 45 height 20
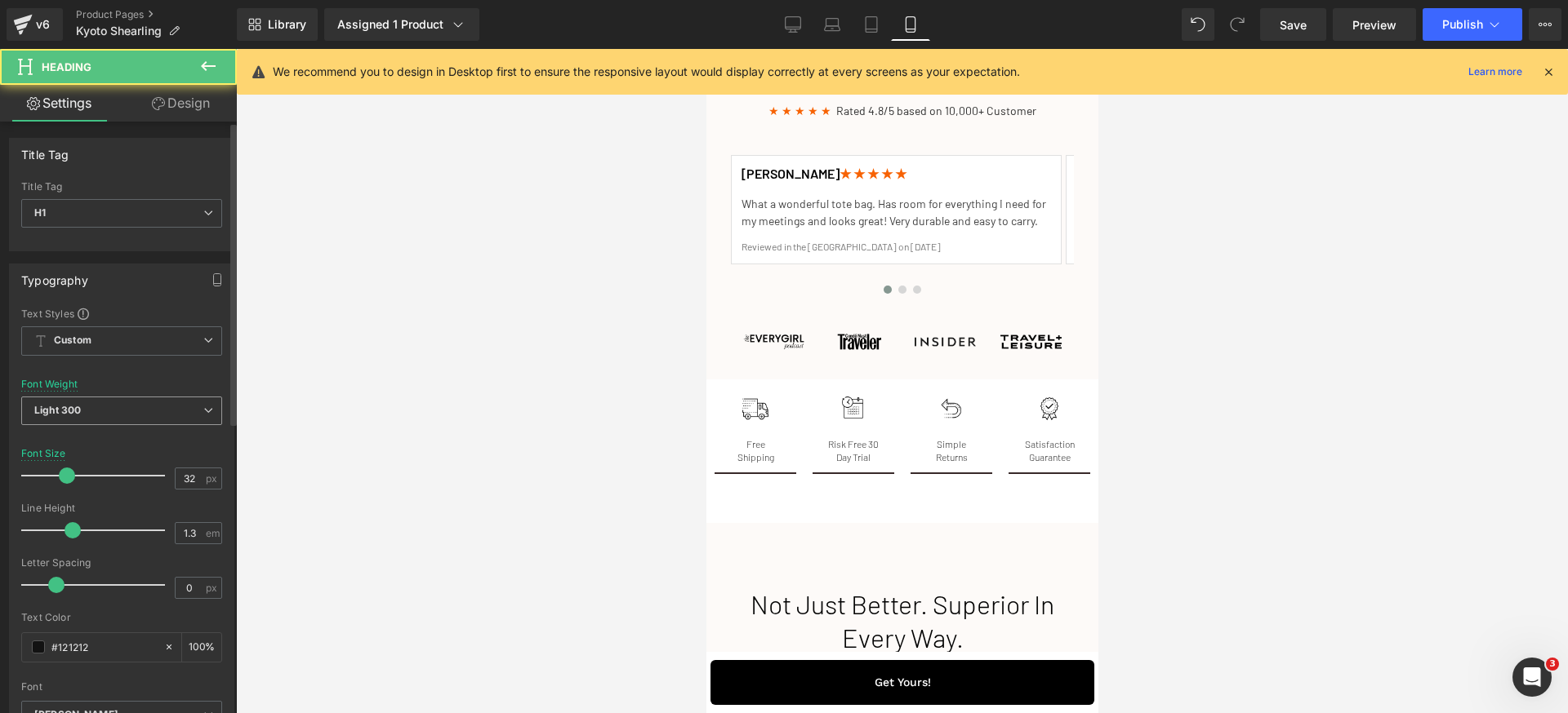
click at [153, 398] on span "Light 300" at bounding box center [121, 411] width 200 height 28
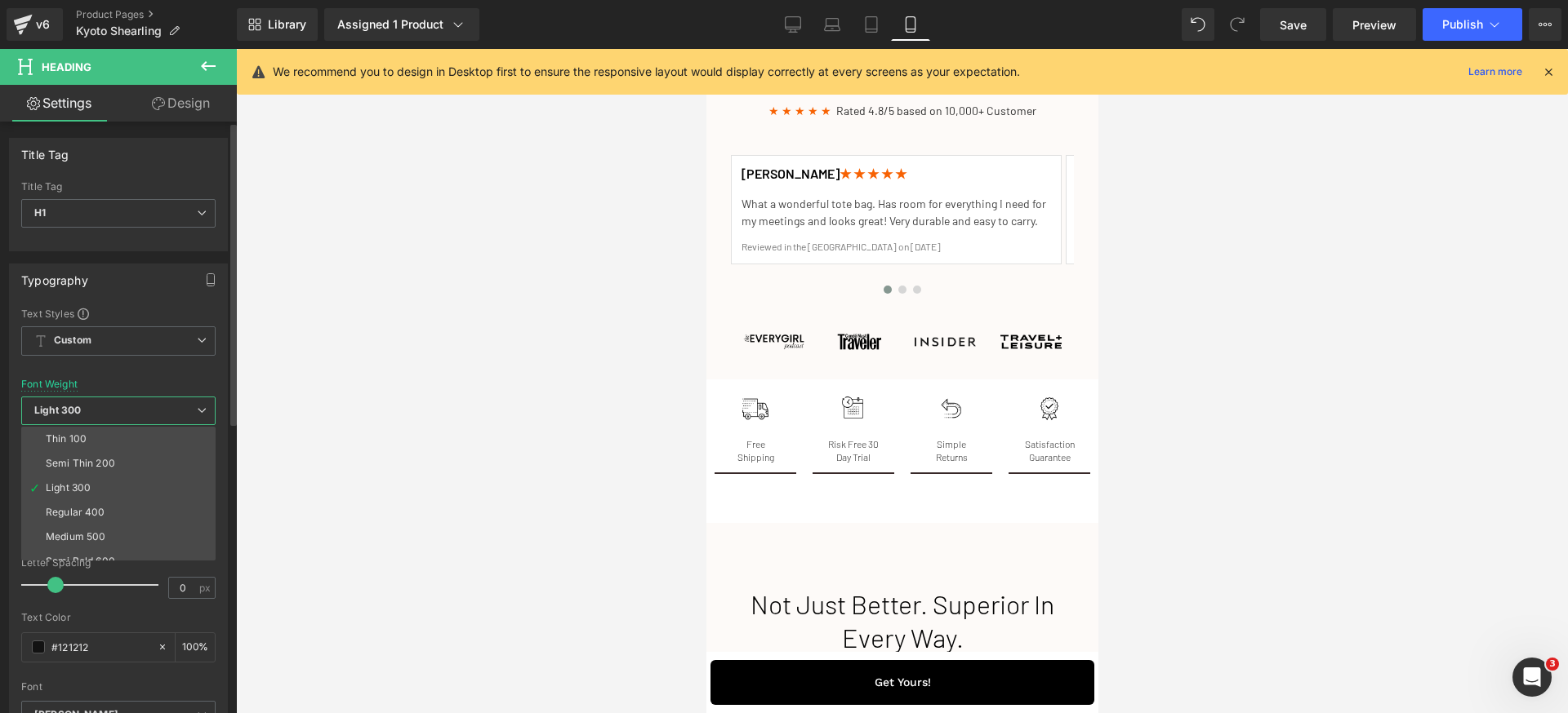
scroll to position [66, 0]
click at [131, 496] on li "Semi Bold 600" at bounding box center [122, 496] width 201 height 24
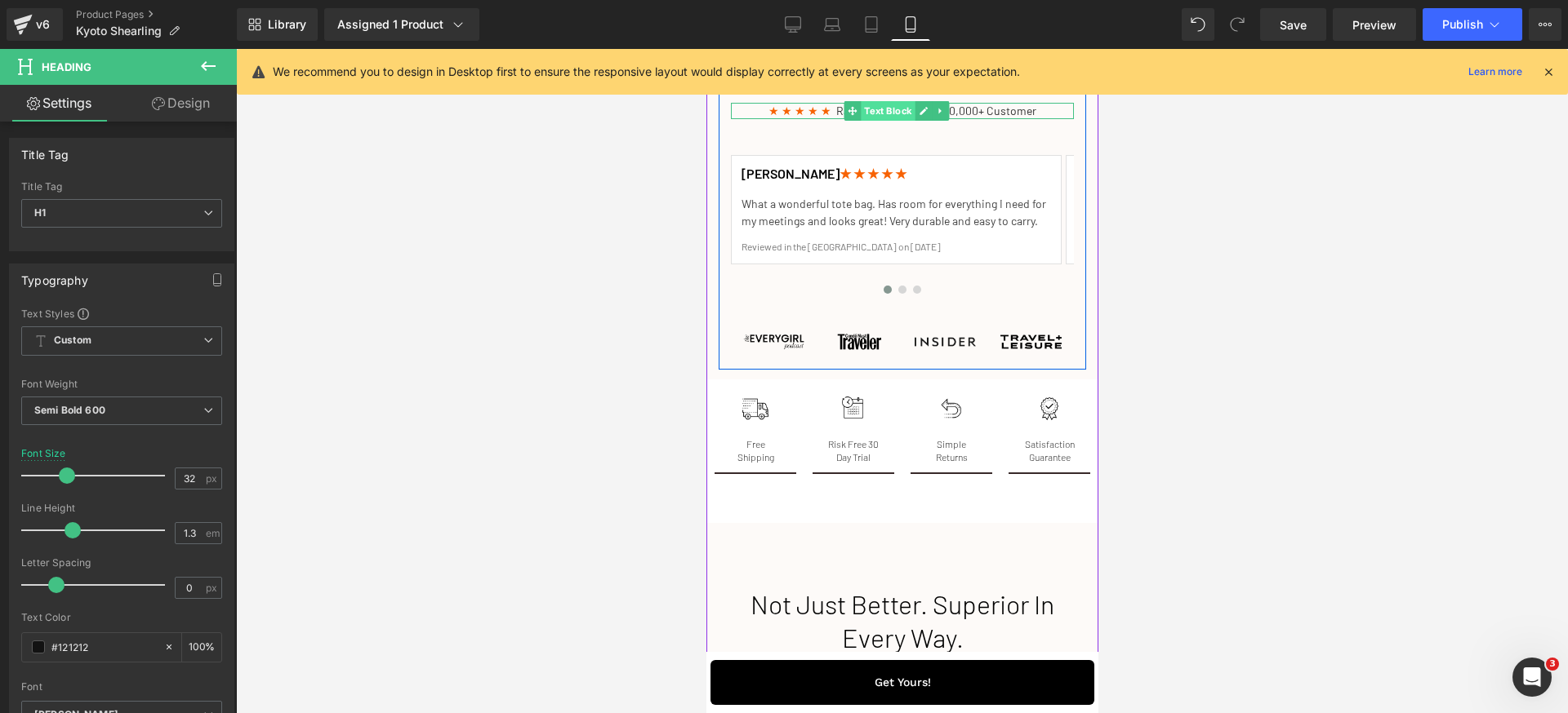
click at [892, 120] on span "Text Block" at bounding box center [887, 111] width 54 height 20
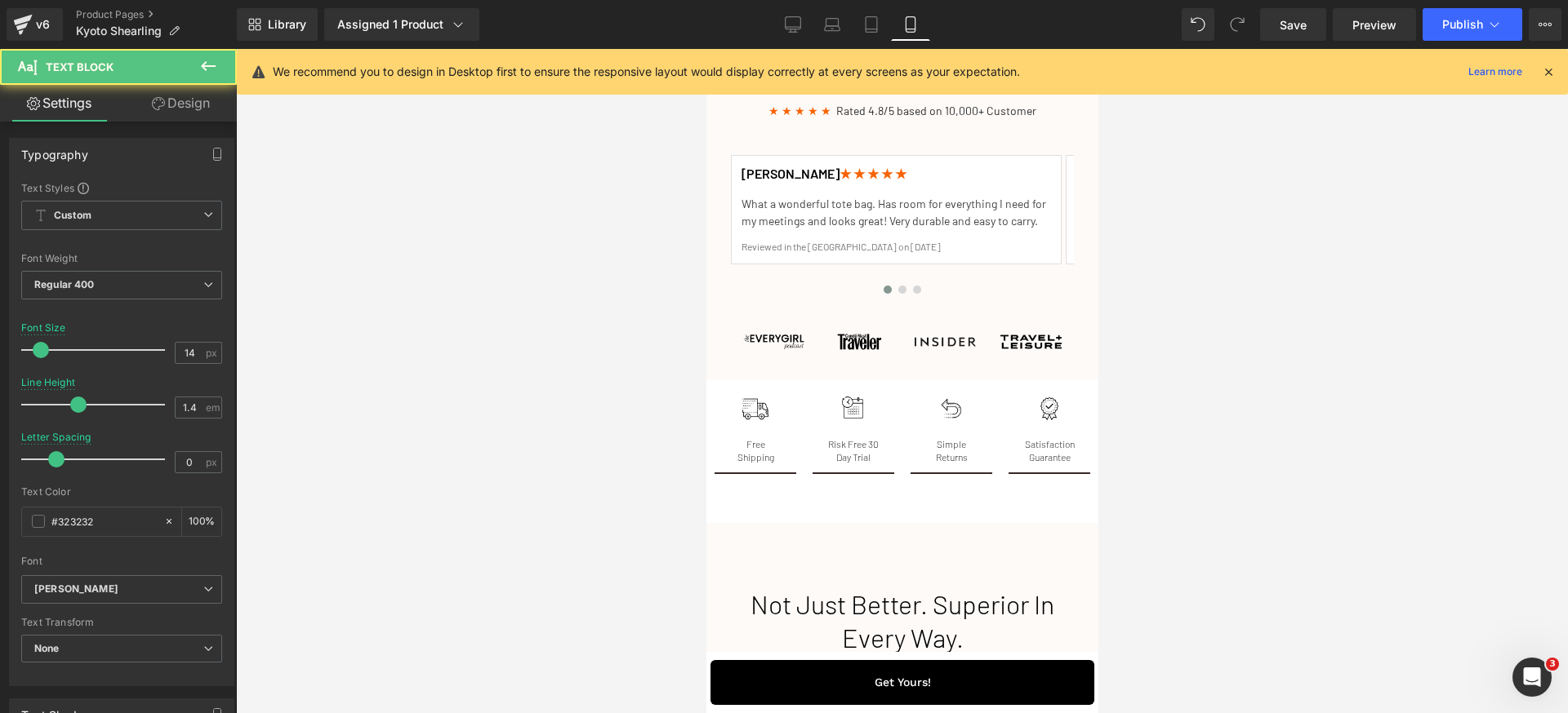
scroll to position [3447, 0]
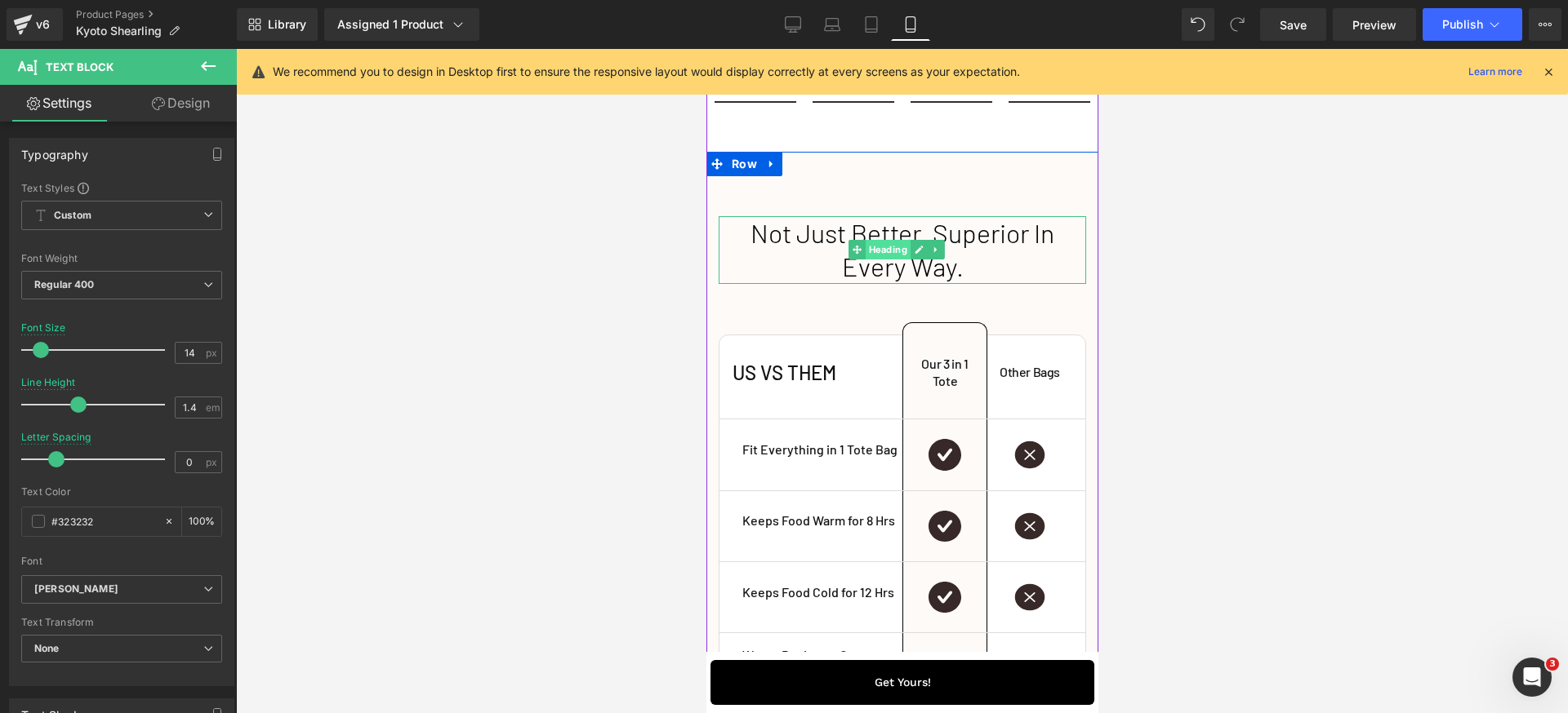
click at [881, 260] on span "Heading" at bounding box center [887, 249] width 45 height 20
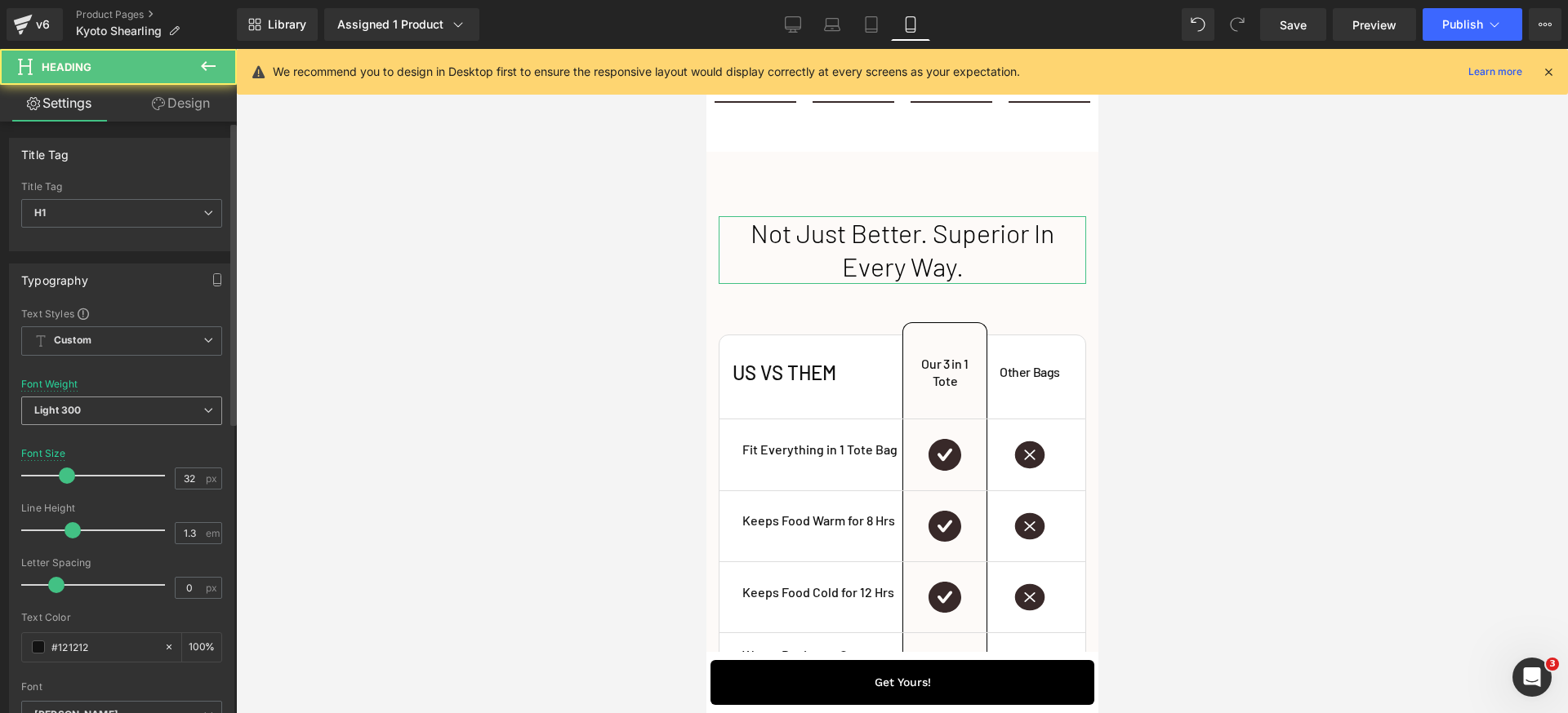
click at [153, 404] on span "Light 300" at bounding box center [121, 411] width 200 height 28
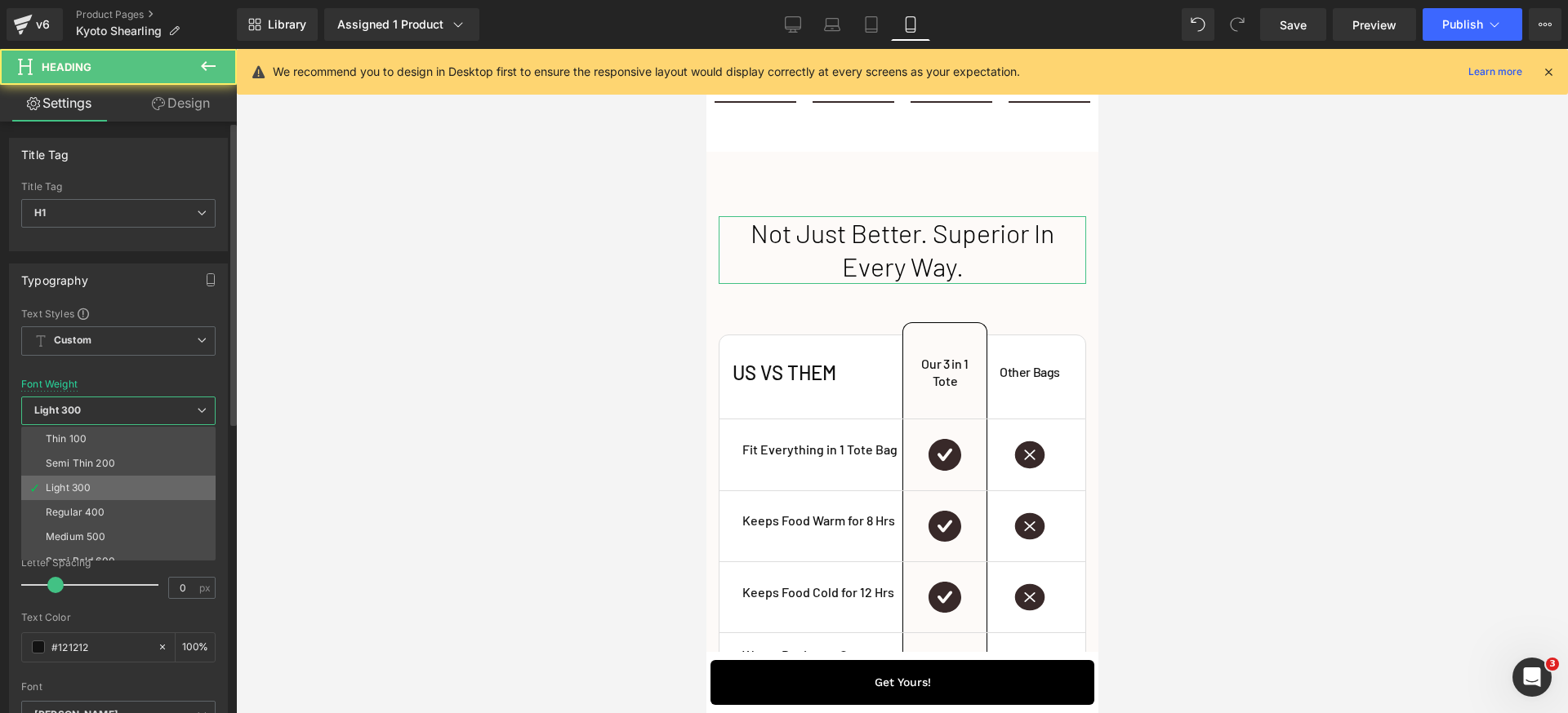
scroll to position [42, 0]
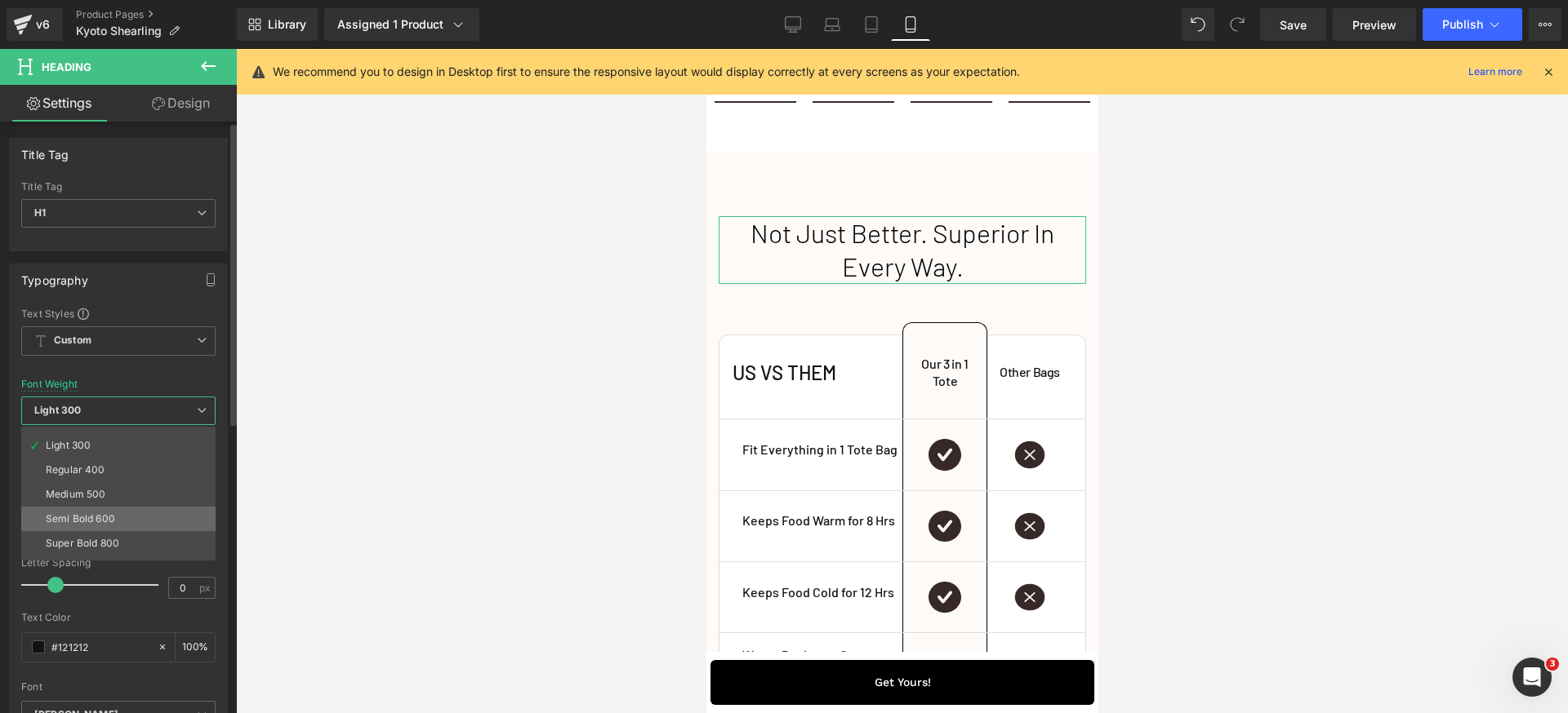
click at [114, 511] on li "Semi Bold 600" at bounding box center [122, 519] width 201 height 24
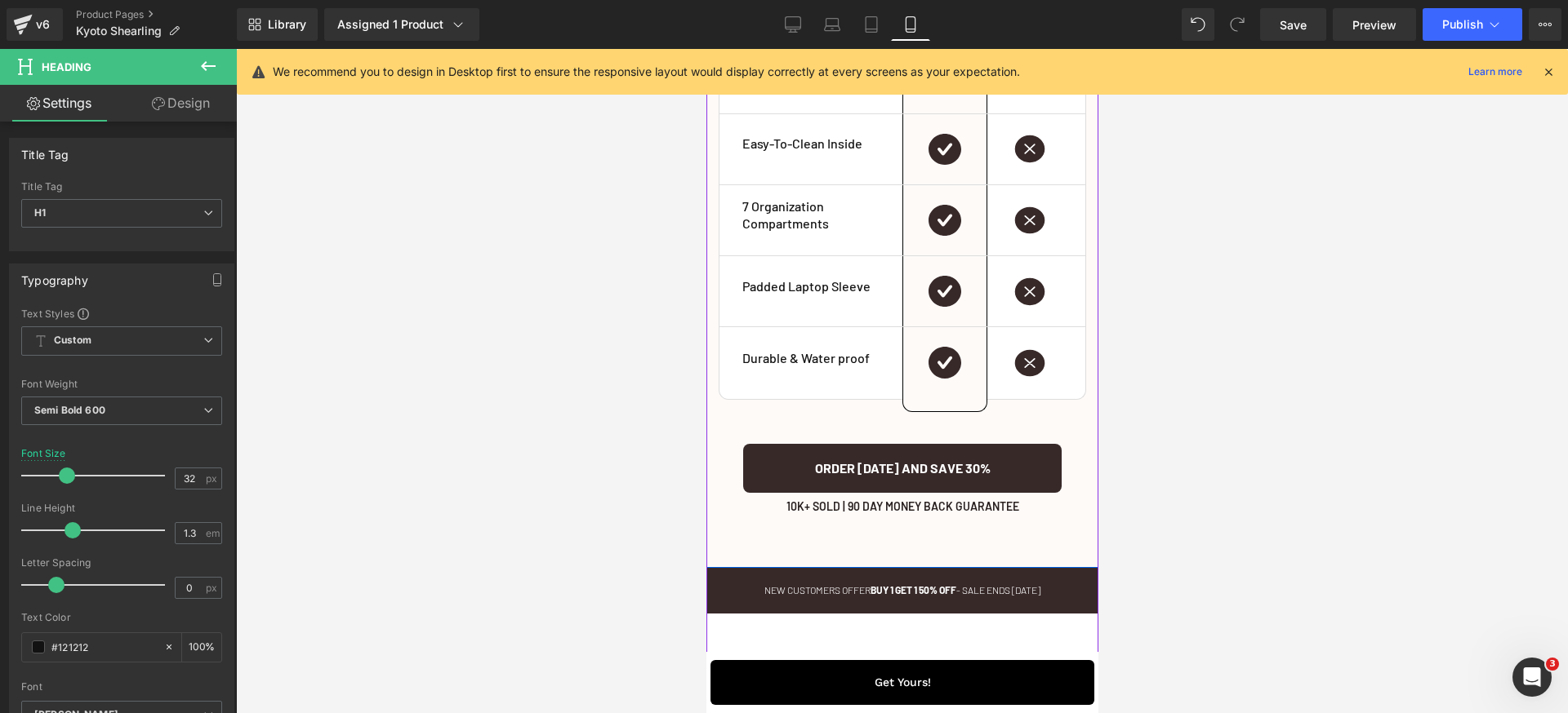
scroll to position [4301, 0]
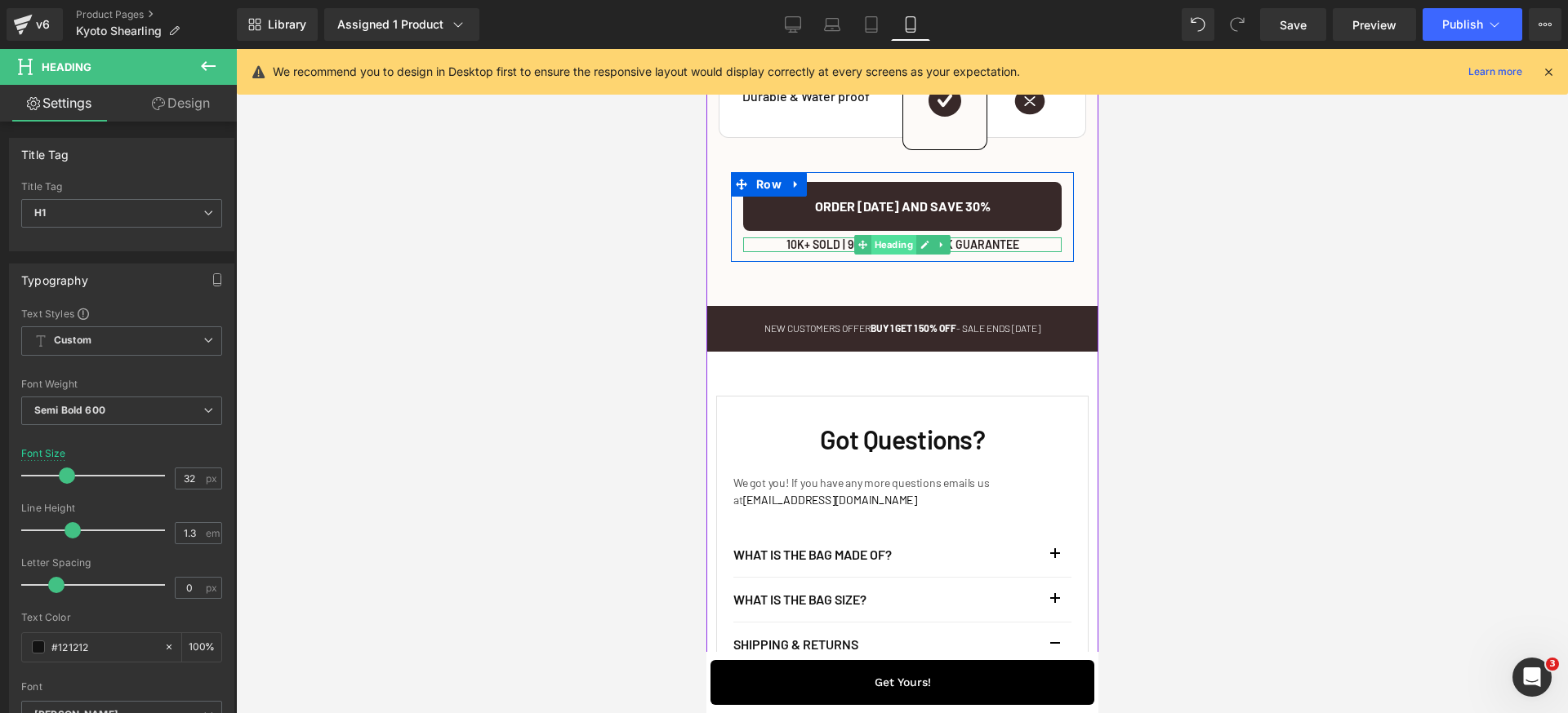
click at [878, 255] on span "Heading" at bounding box center [893, 245] width 45 height 20
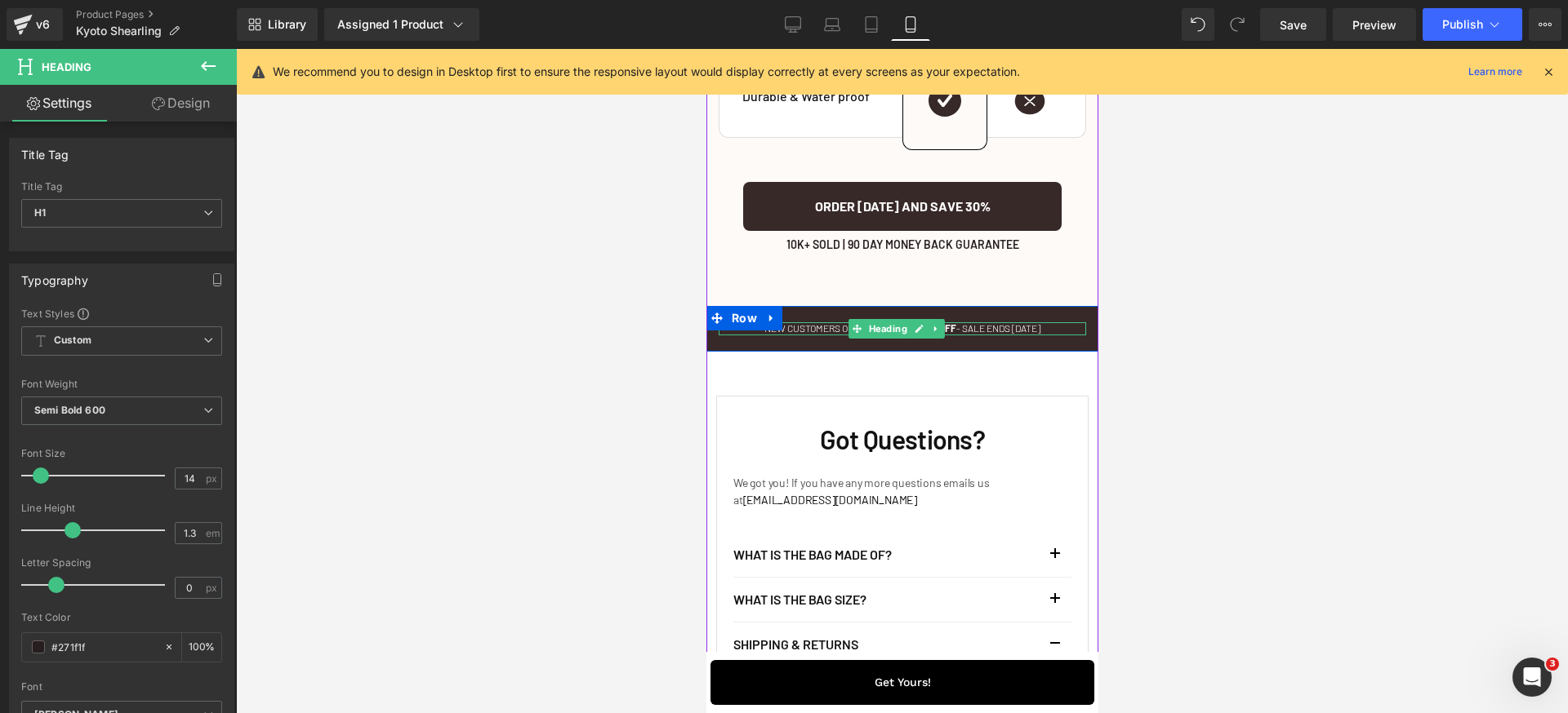
click at [872, 339] on span "Heading" at bounding box center [887, 328] width 45 height 20
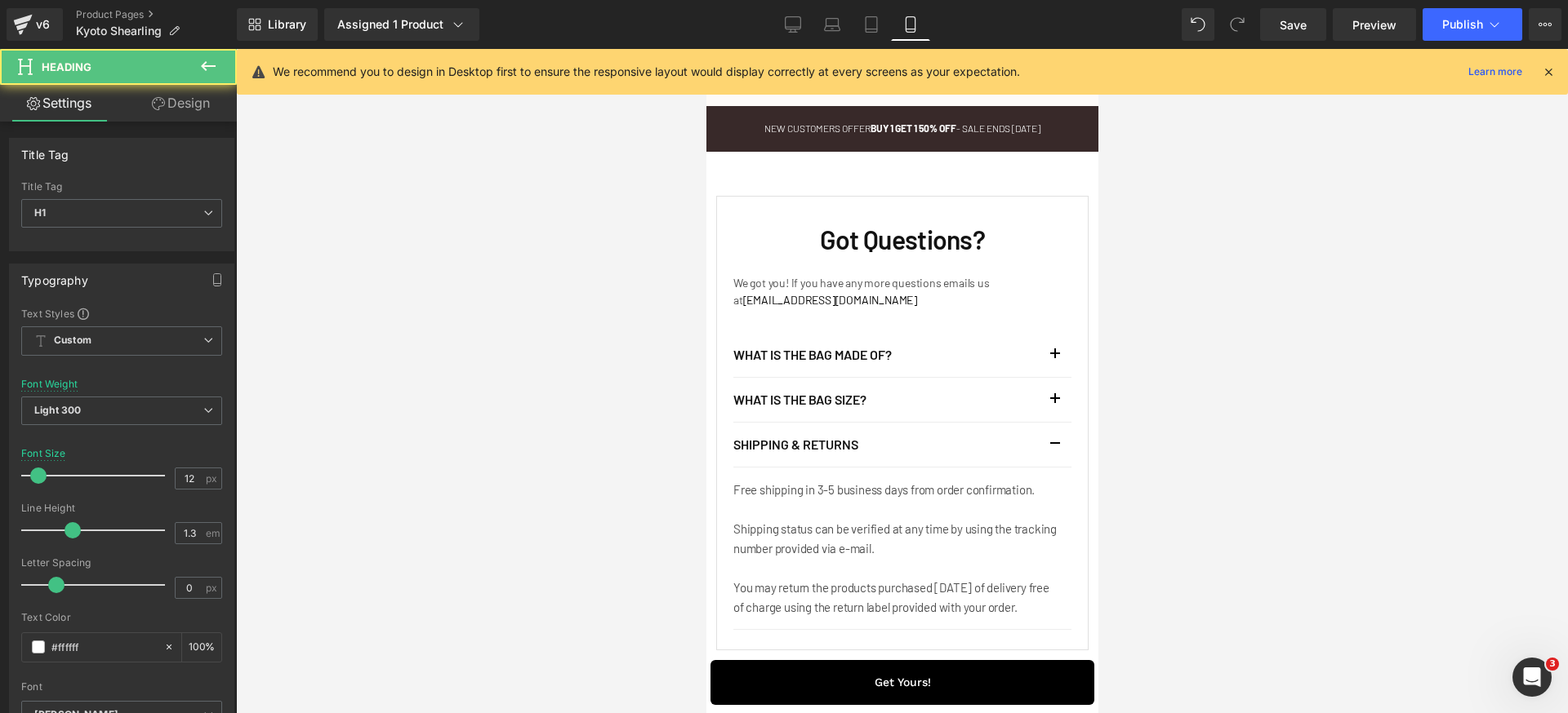
scroll to position [4585, 0]
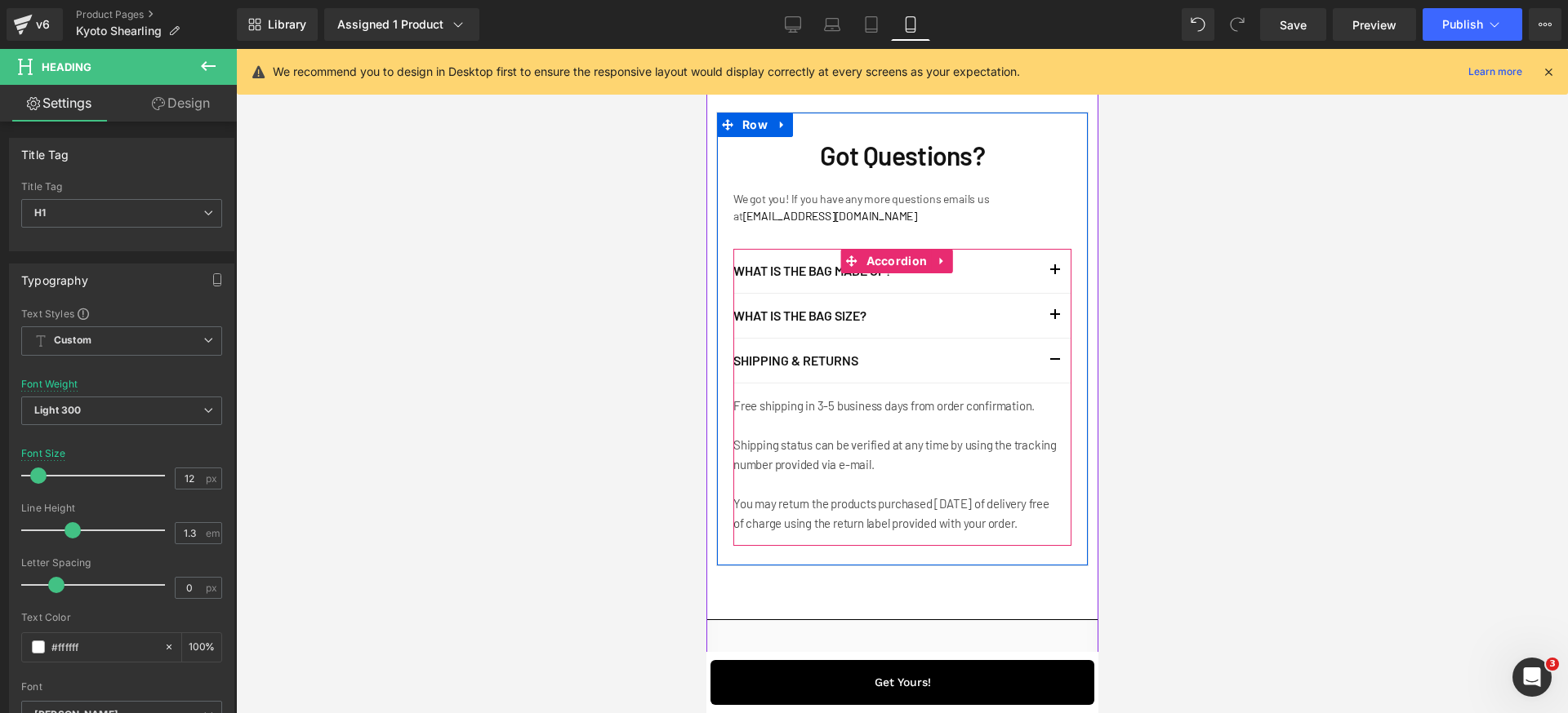
click at [1040, 383] on button "button" at bounding box center [1054, 360] width 33 height 44
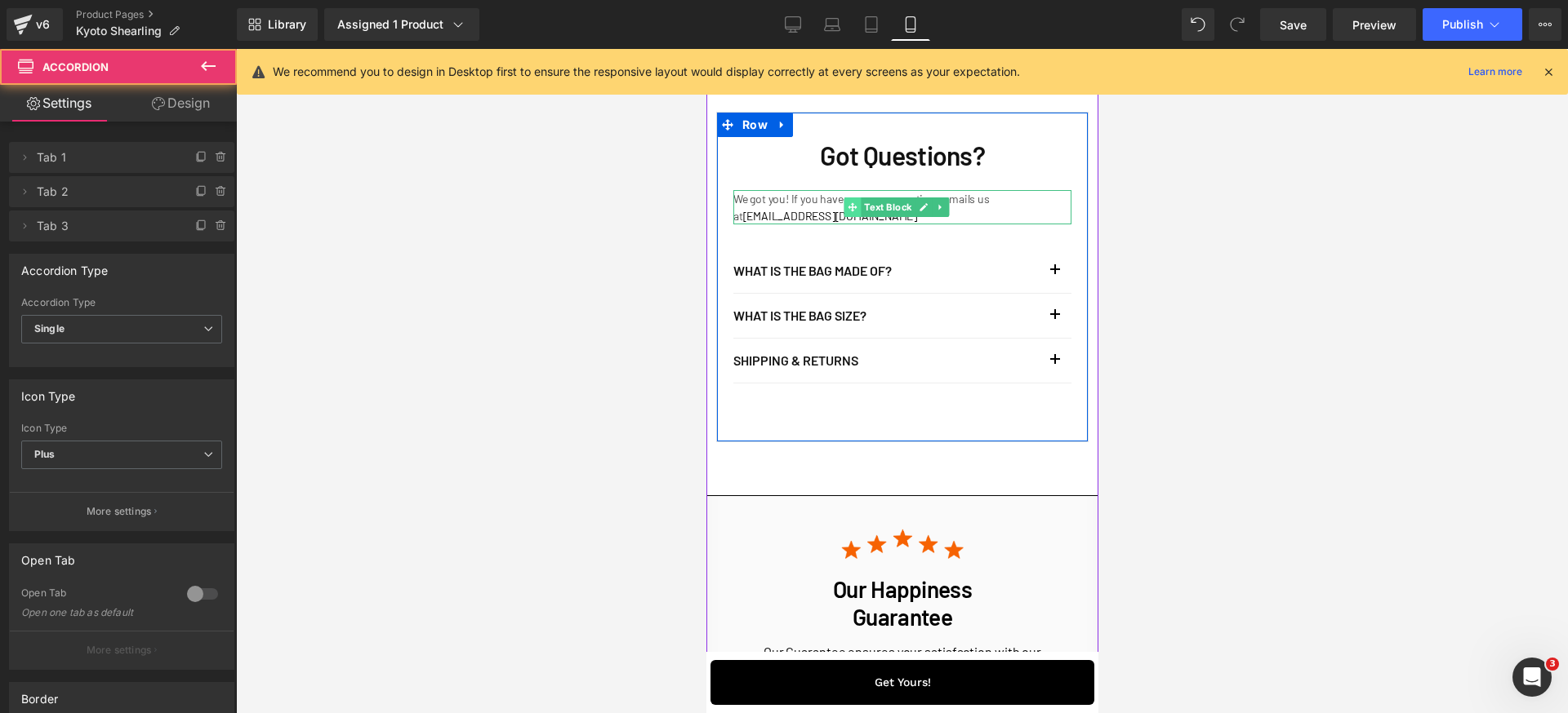
click at [858, 217] on span at bounding box center [851, 207] width 17 height 20
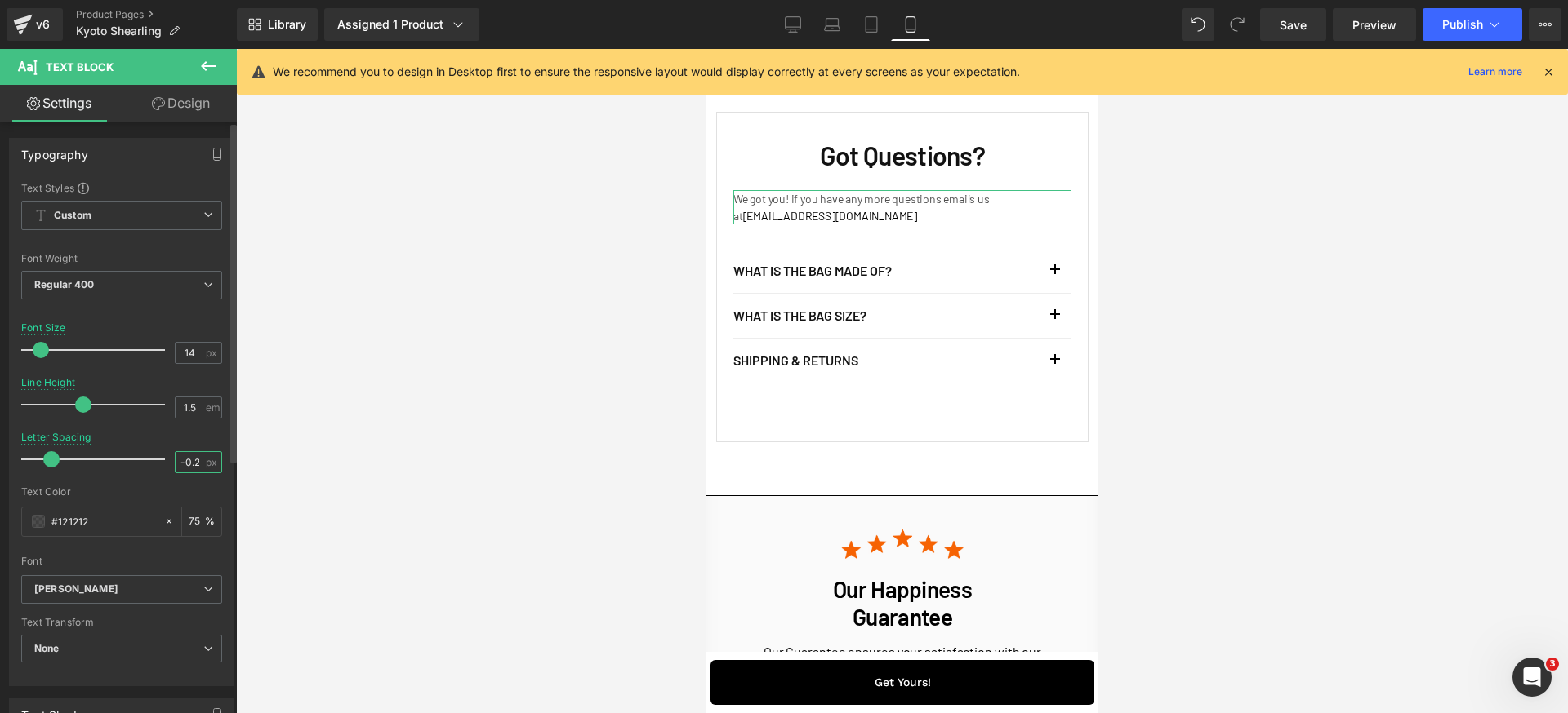
click at [193, 465] on input "-0.2" at bounding box center [190, 463] width 28 height 21
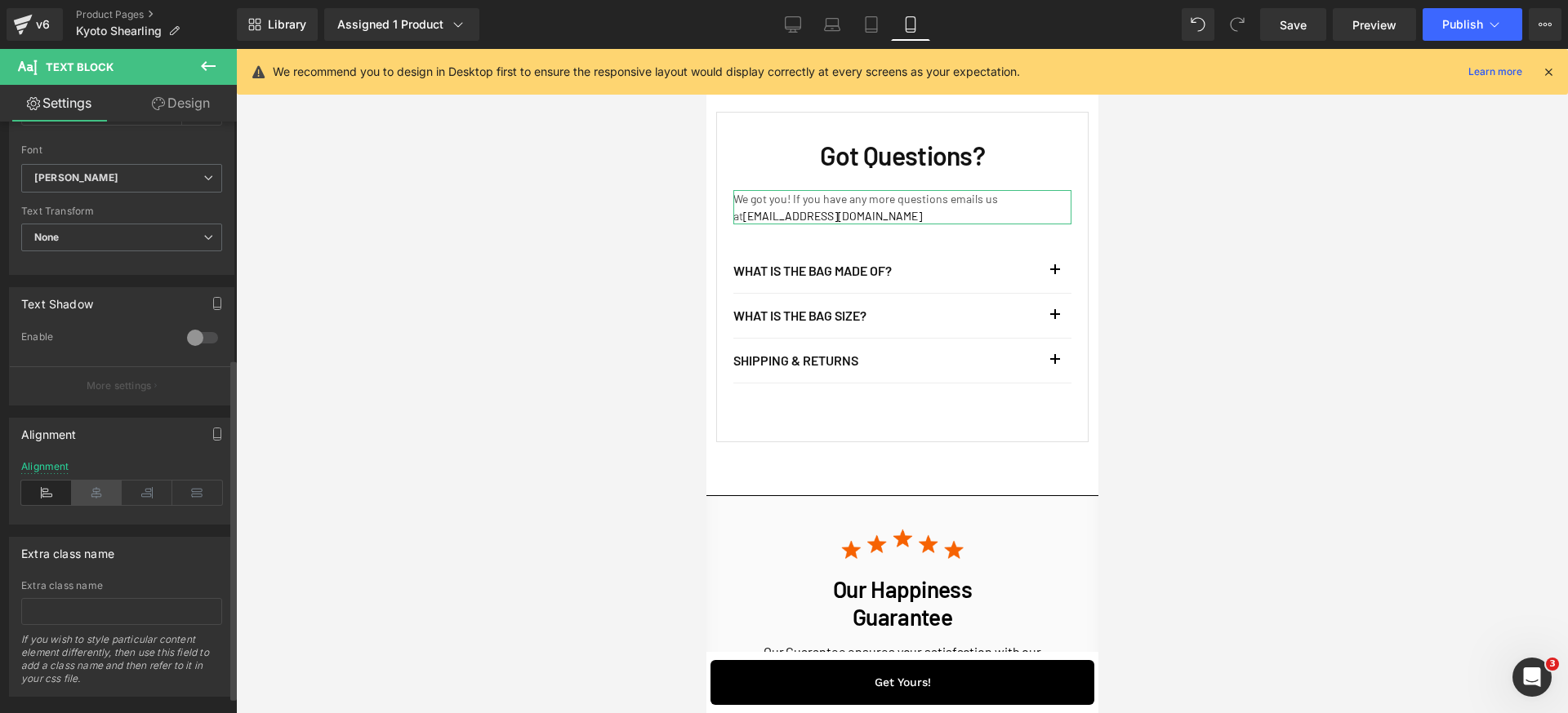
type input "0"
drag, startPoint x: 101, startPoint y: 497, endPoint x: 131, endPoint y: 498, distance: 30.0
click at [101, 497] on icon at bounding box center [97, 493] width 51 height 24
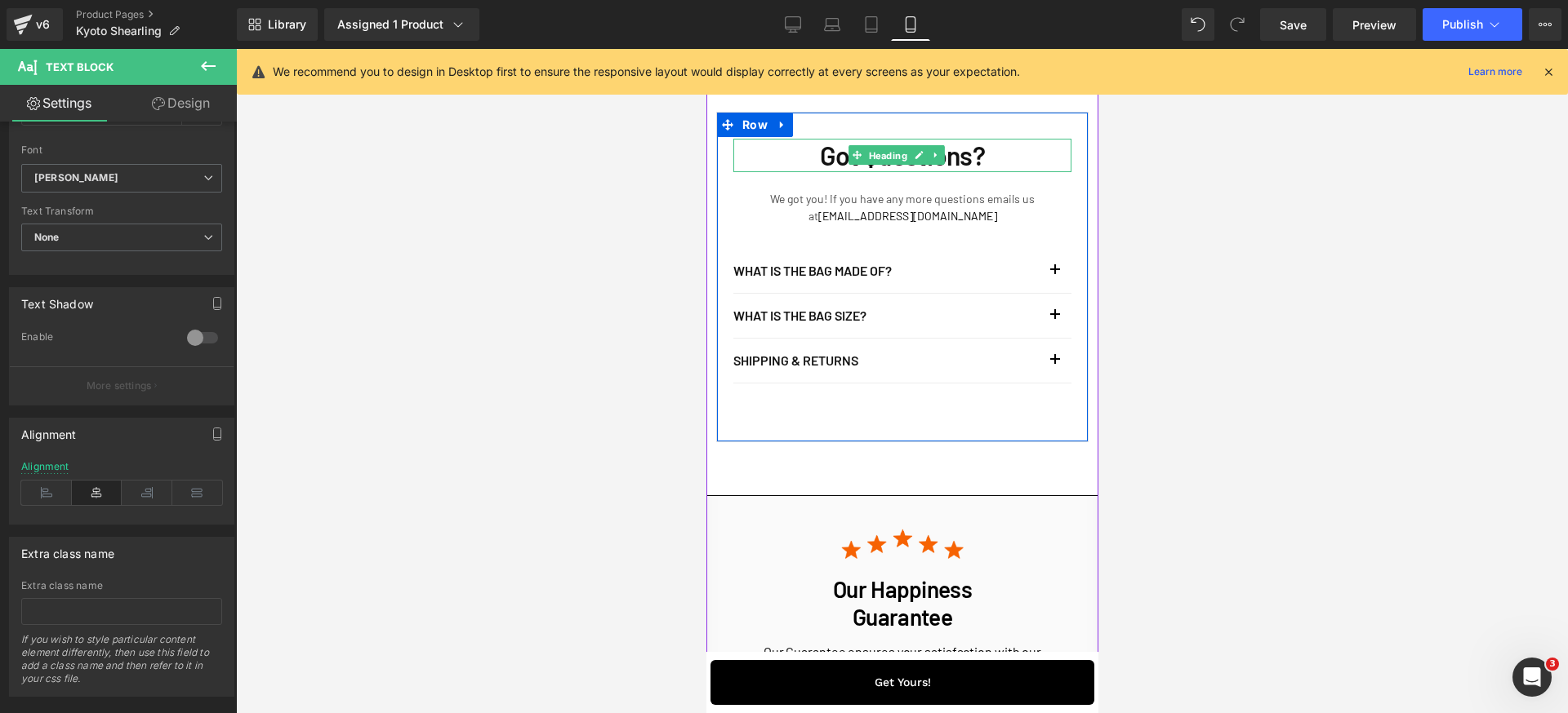
click at [888, 166] on span "Heading" at bounding box center [888, 155] width 45 height 20
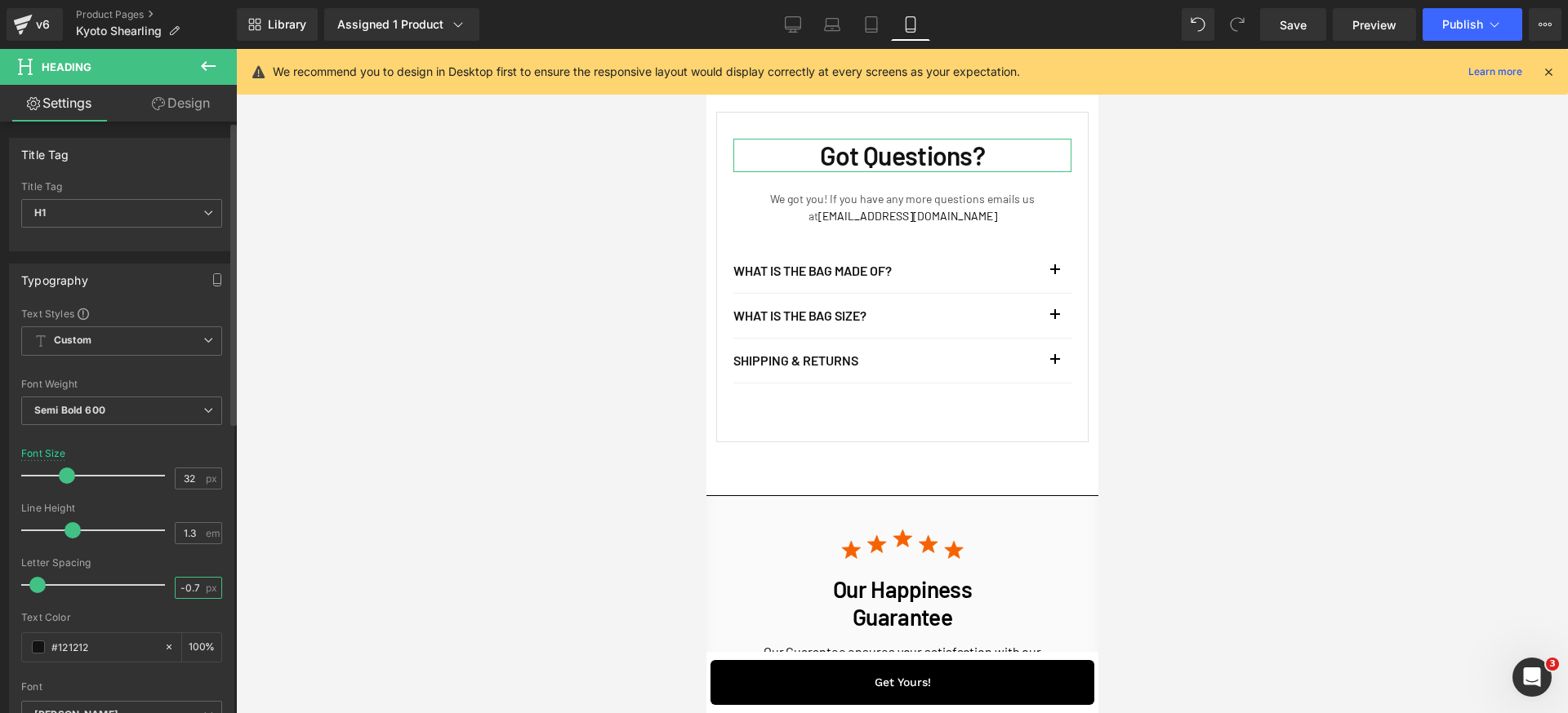
click at [187, 583] on input "-0.7" at bounding box center [190, 588] width 28 height 21
type input "0"
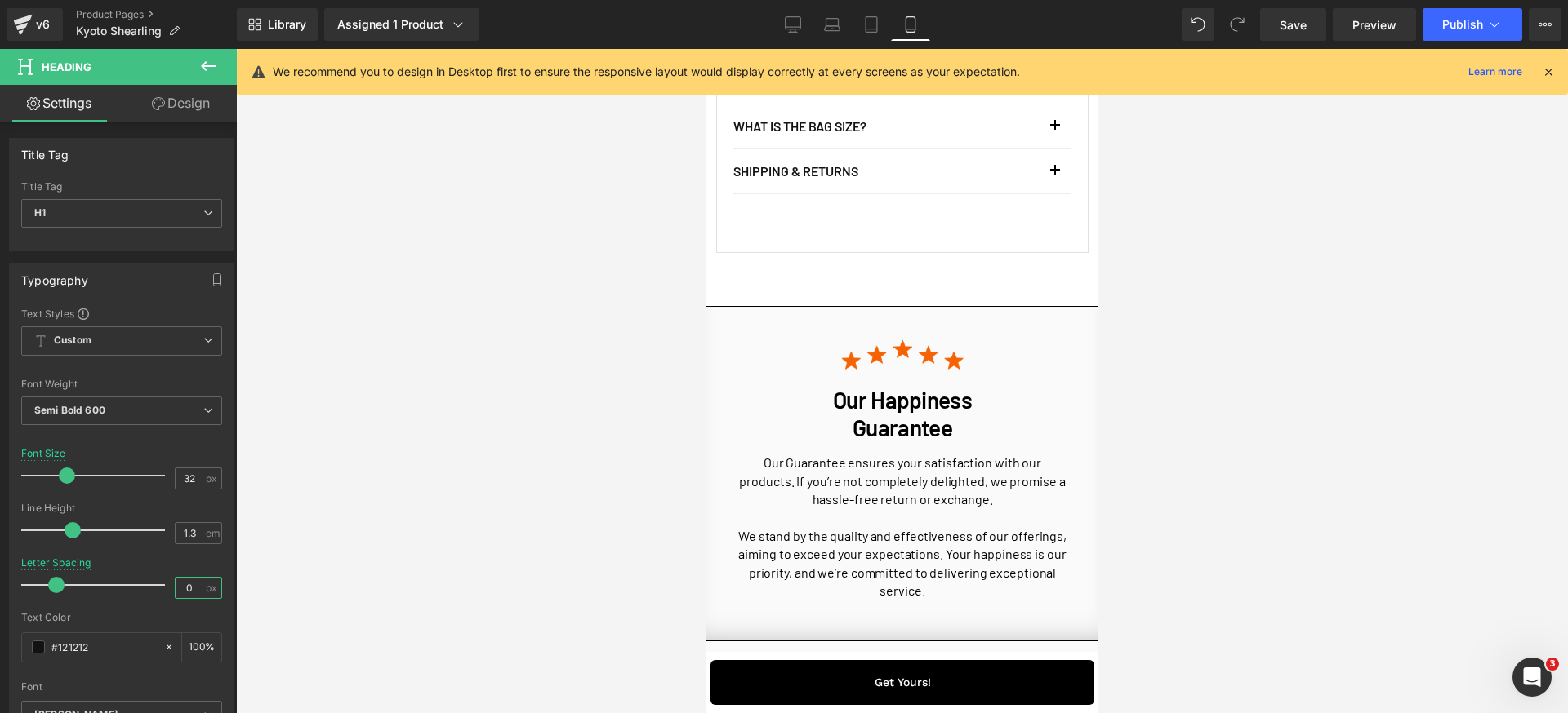
scroll to position [4941, 0]
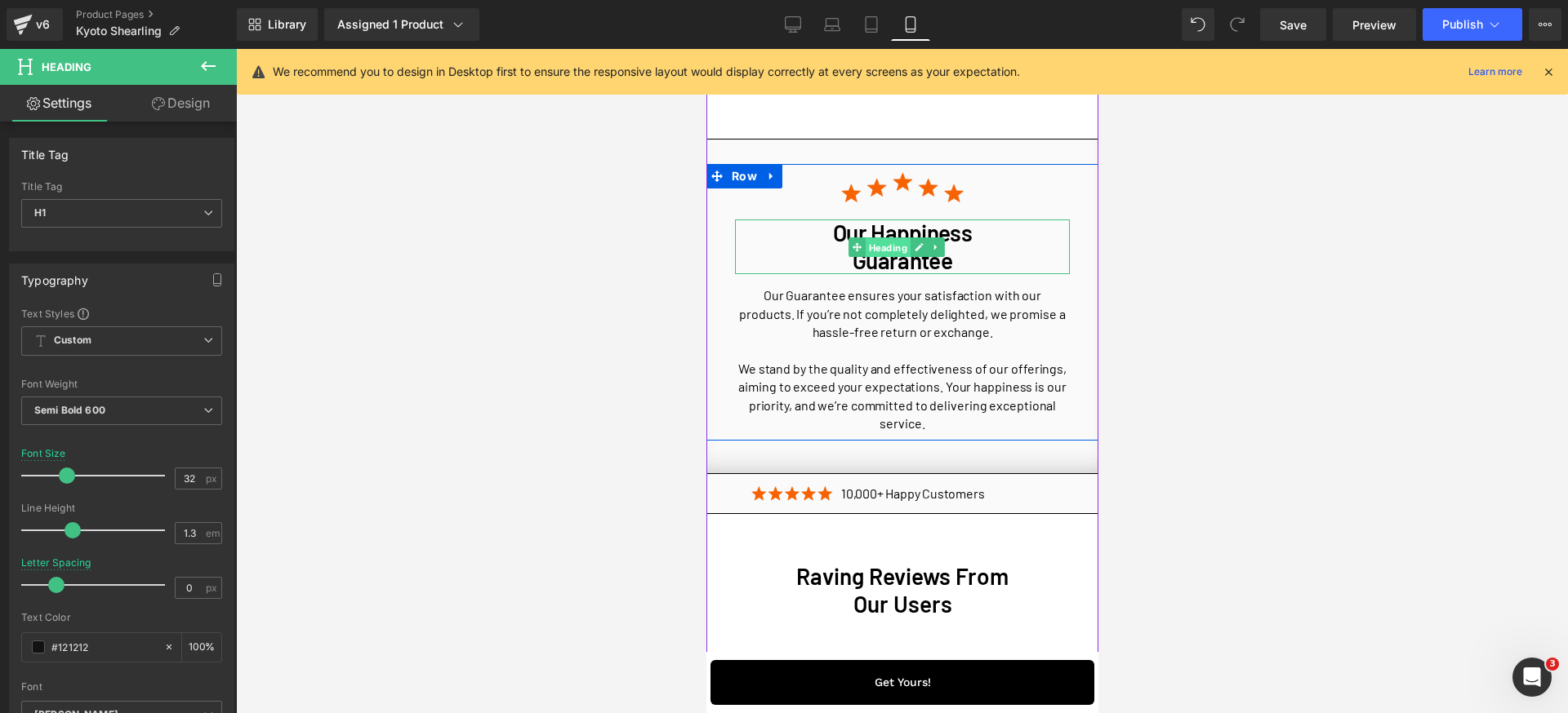
click at [884, 257] on span "Heading" at bounding box center [887, 246] width 45 height 20
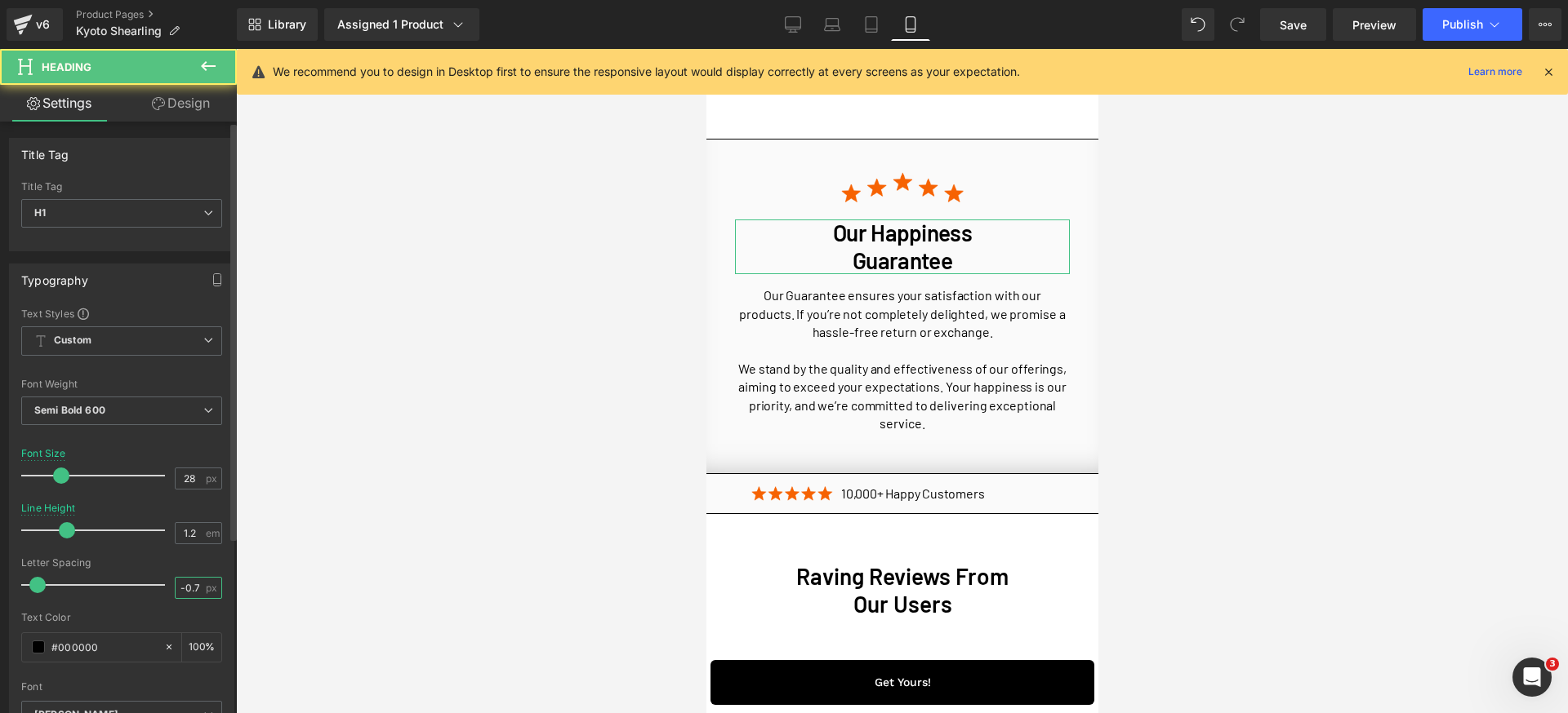
click at [184, 583] on input "-0.7" at bounding box center [190, 588] width 28 height 21
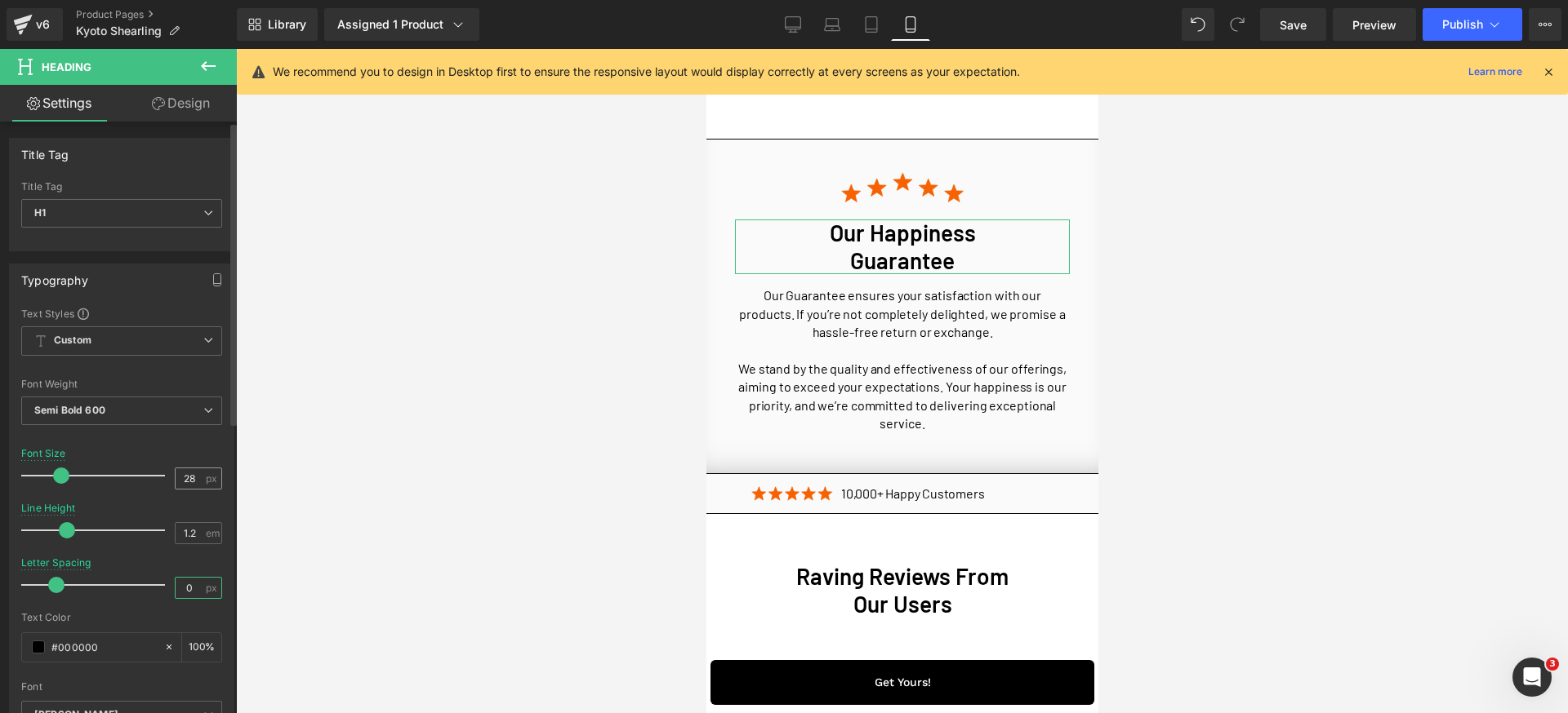
type input "0"
click at [190, 479] on input "28" at bounding box center [190, 479] width 28 height 21
type input "32"
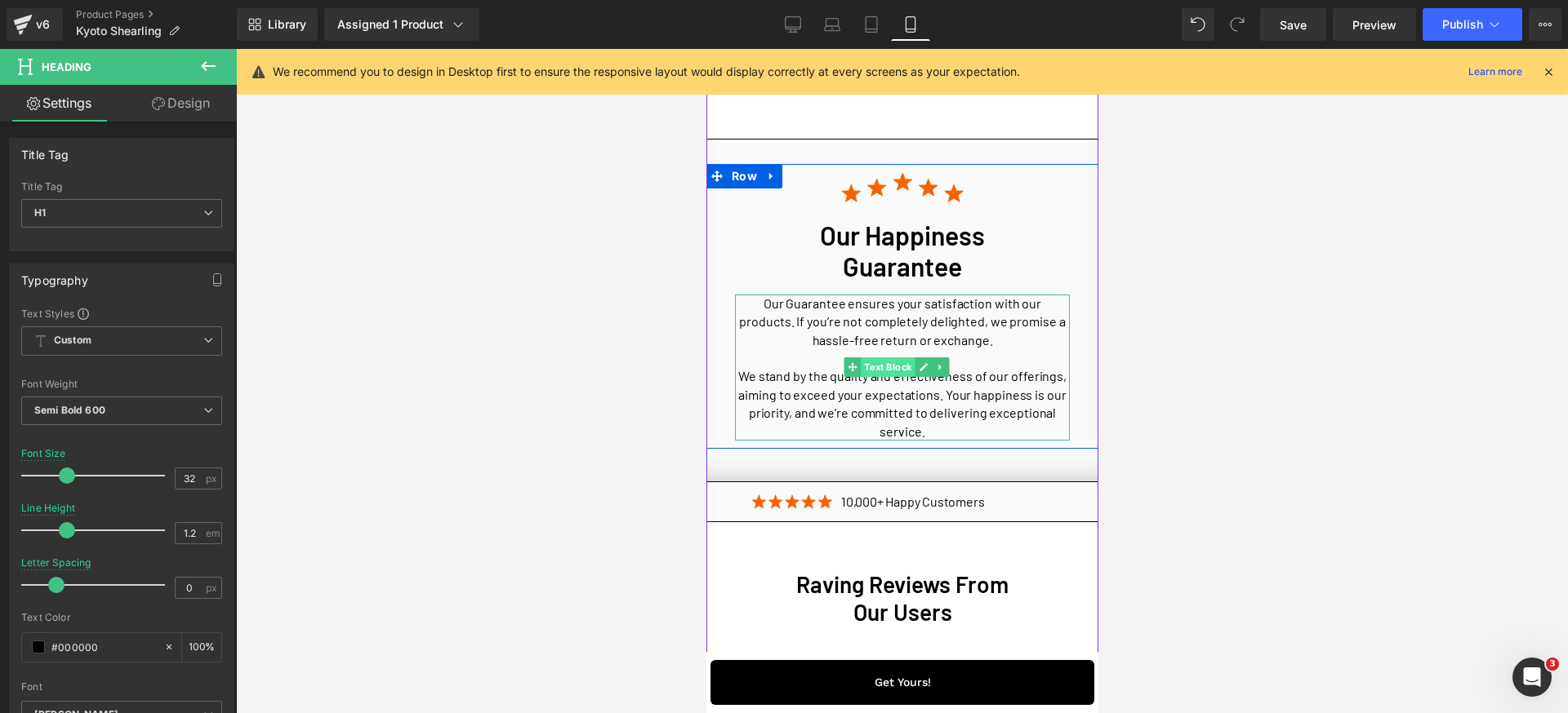
click at [888, 377] on span "Text Block" at bounding box center [887, 367] width 54 height 20
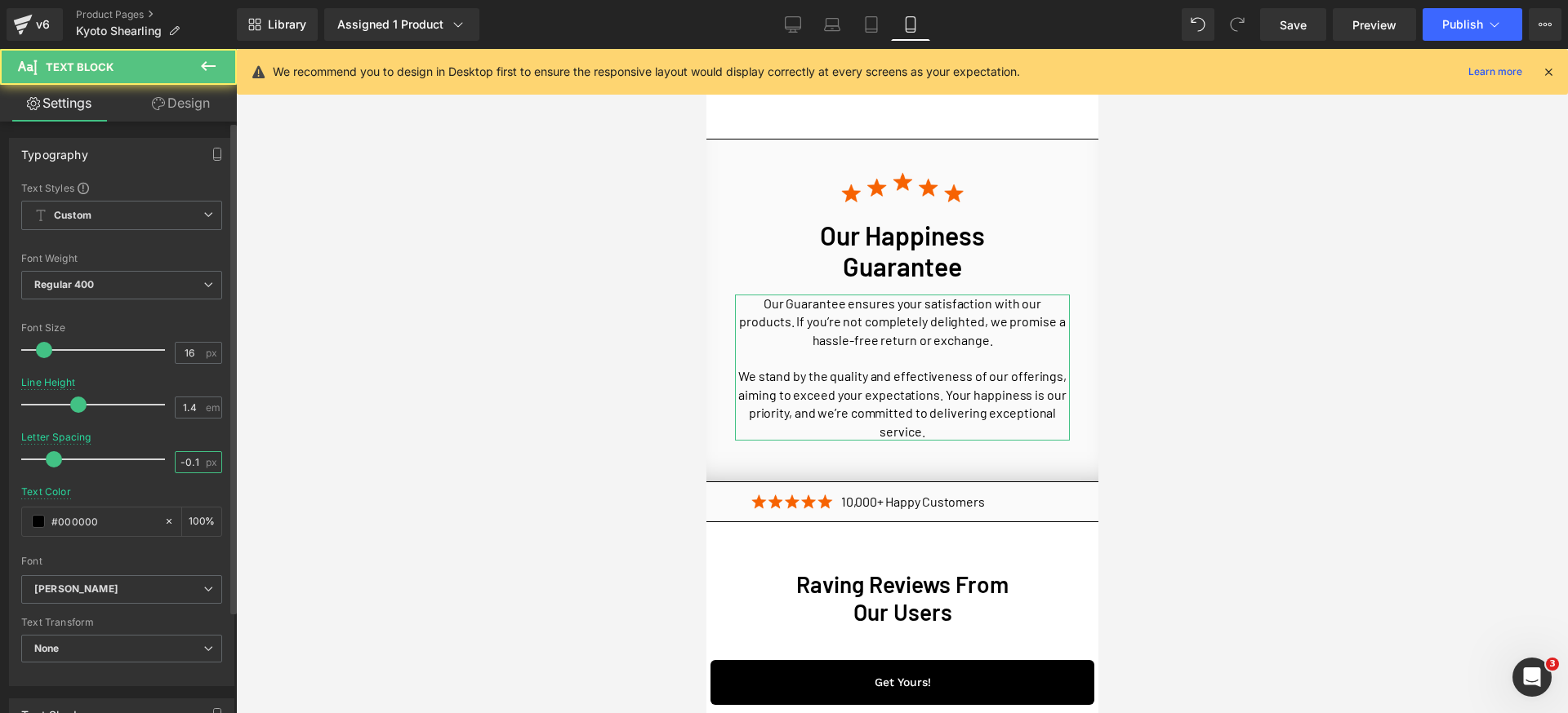
click at [188, 462] on input "-0.1" at bounding box center [190, 463] width 28 height 21
type input "0"
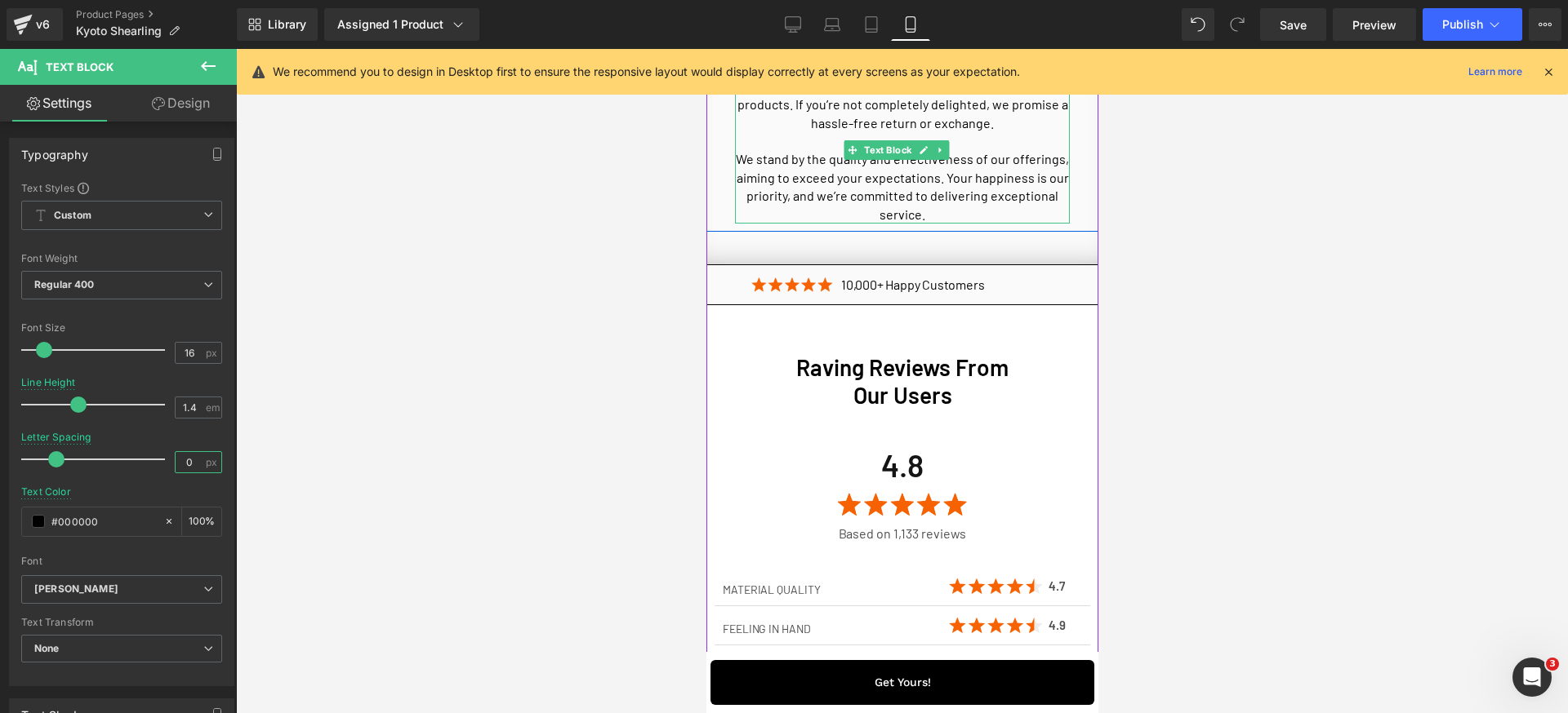
scroll to position [5242, 0]
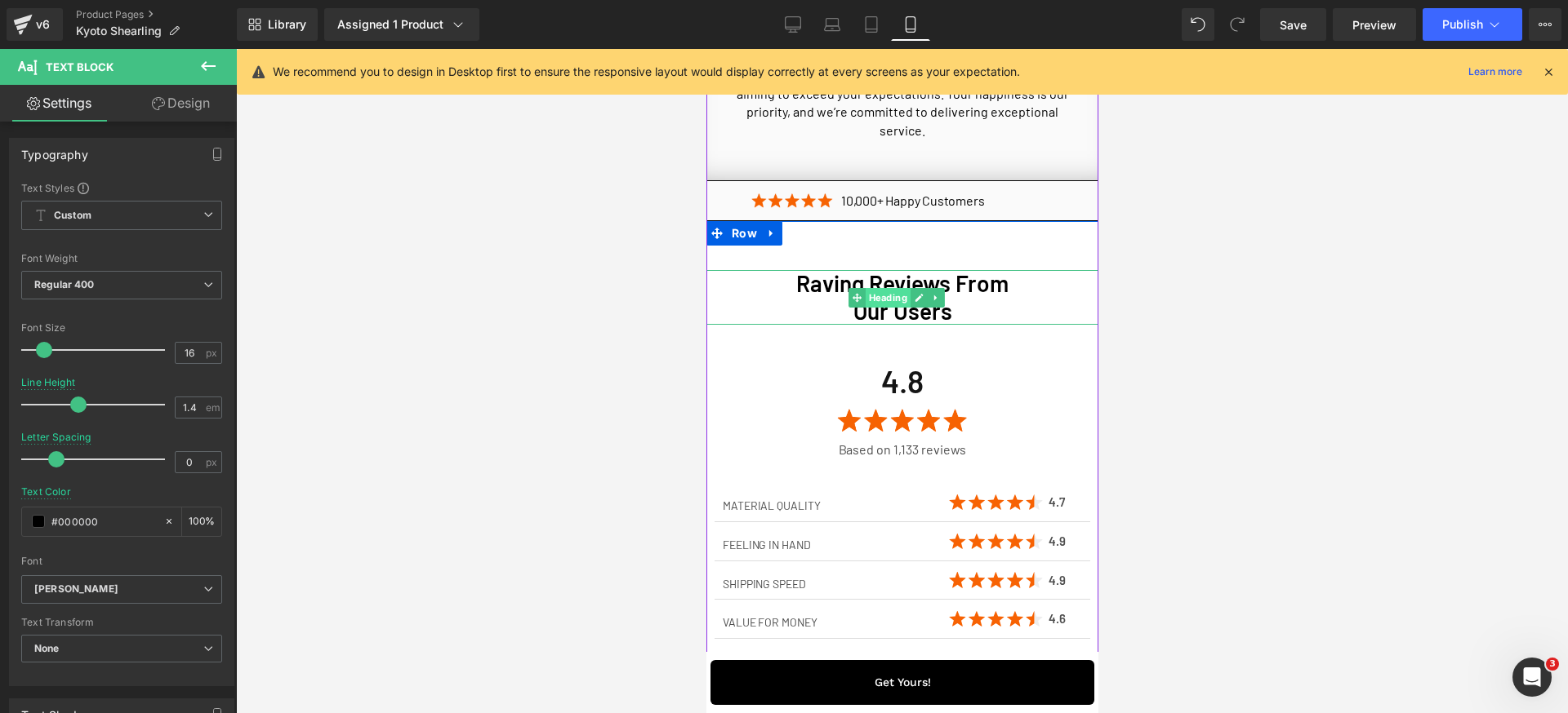
click at [891, 308] on span "Heading" at bounding box center [887, 297] width 45 height 20
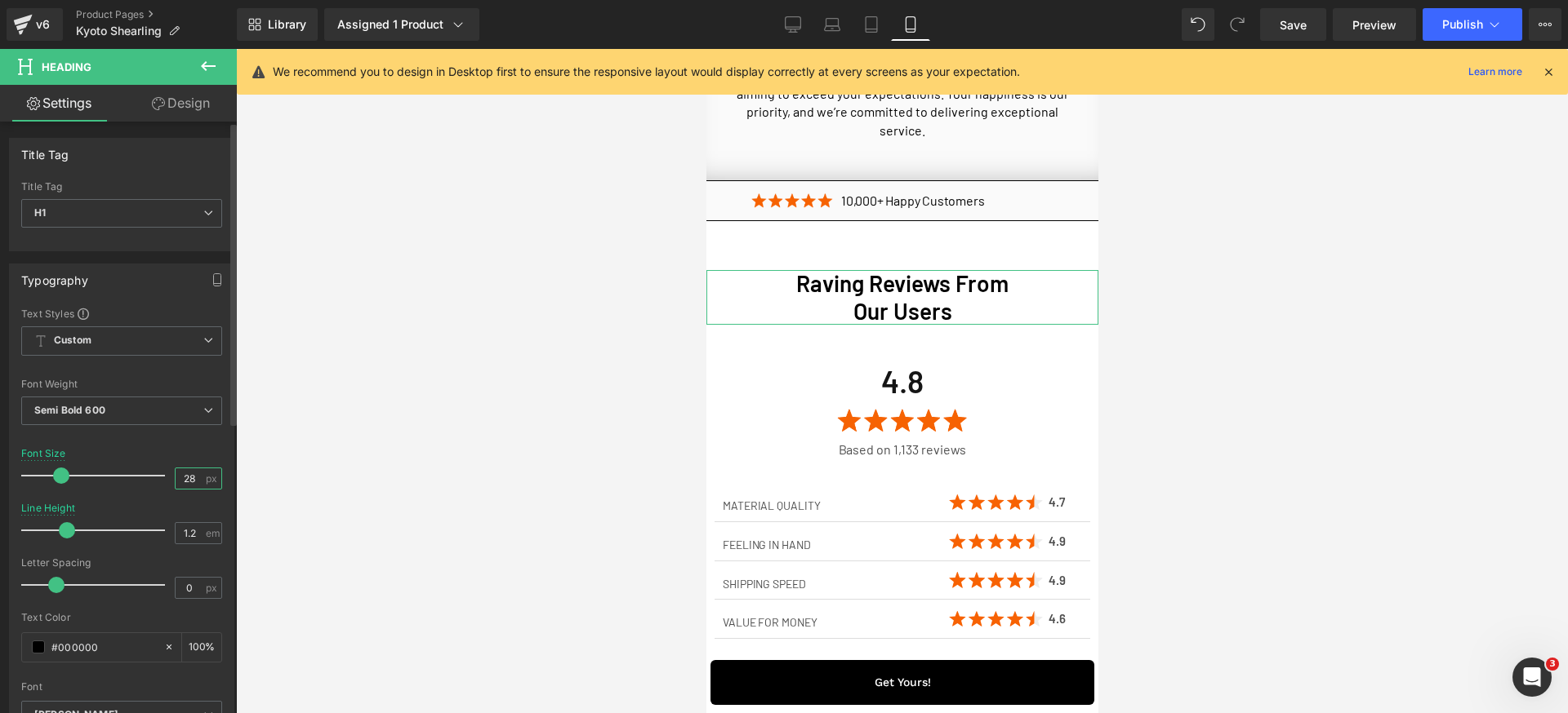
click at [186, 485] on input "28" at bounding box center [190, 479] width 28 height 21
type input "32"
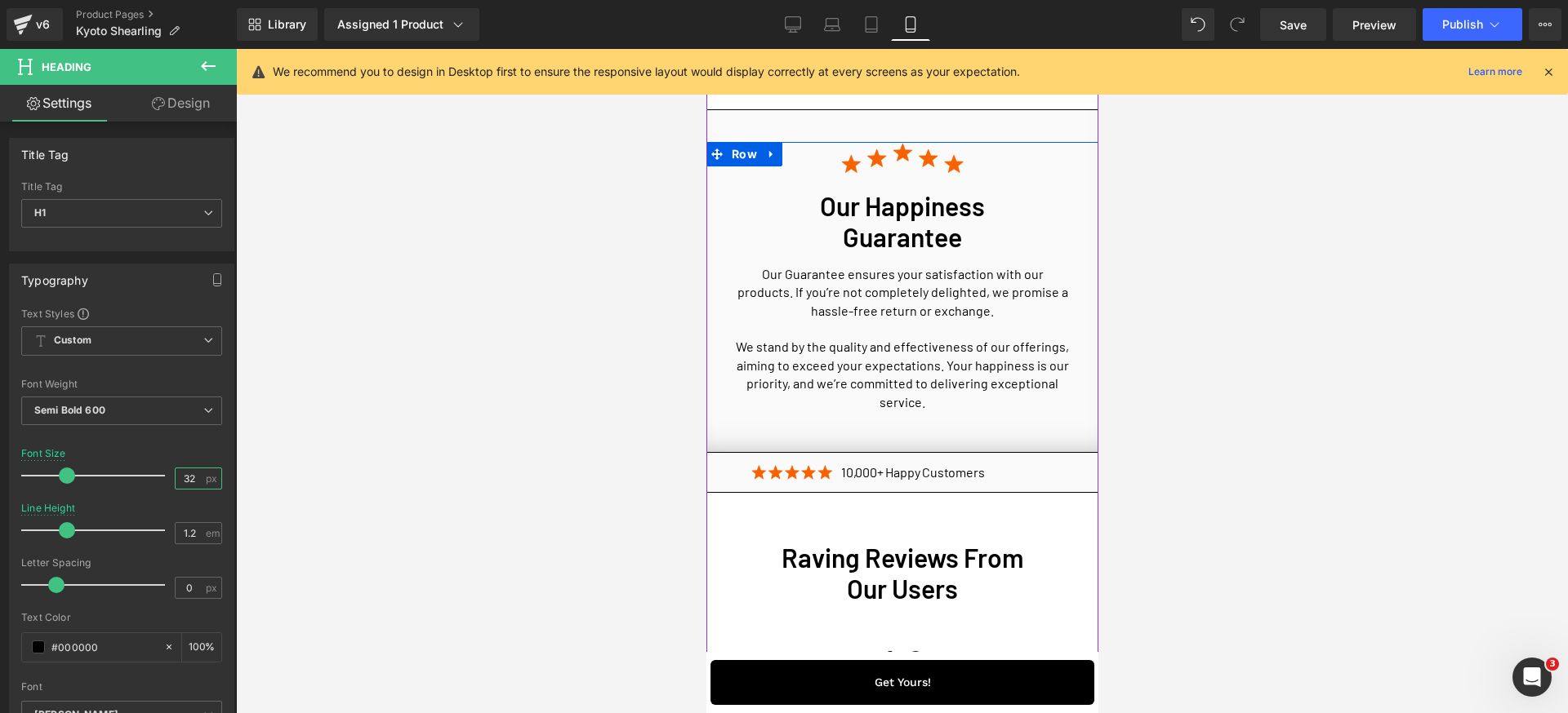
scroll to position [4887, 0]
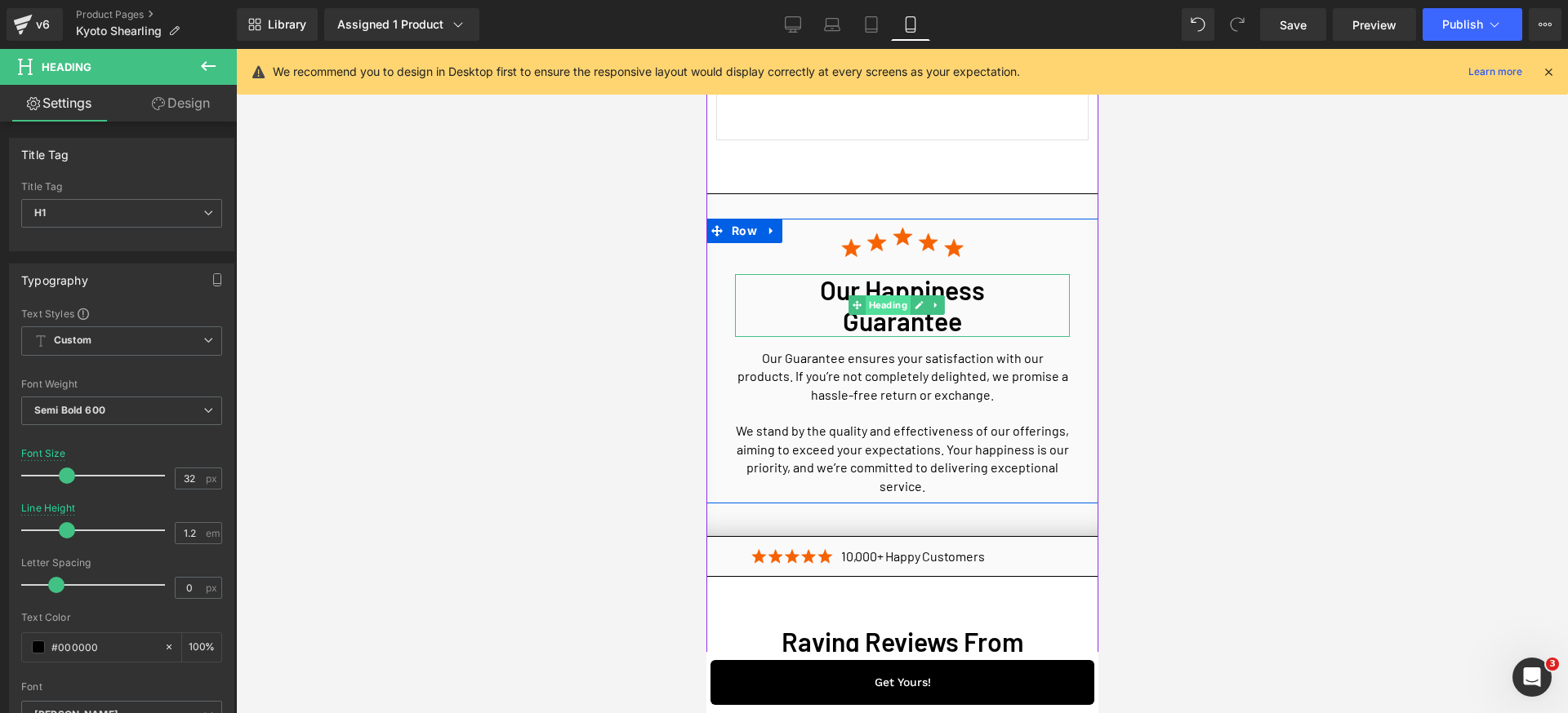
click at [887, 315] on span "Heading" at bounding box center [887, 305] width 45 height 20
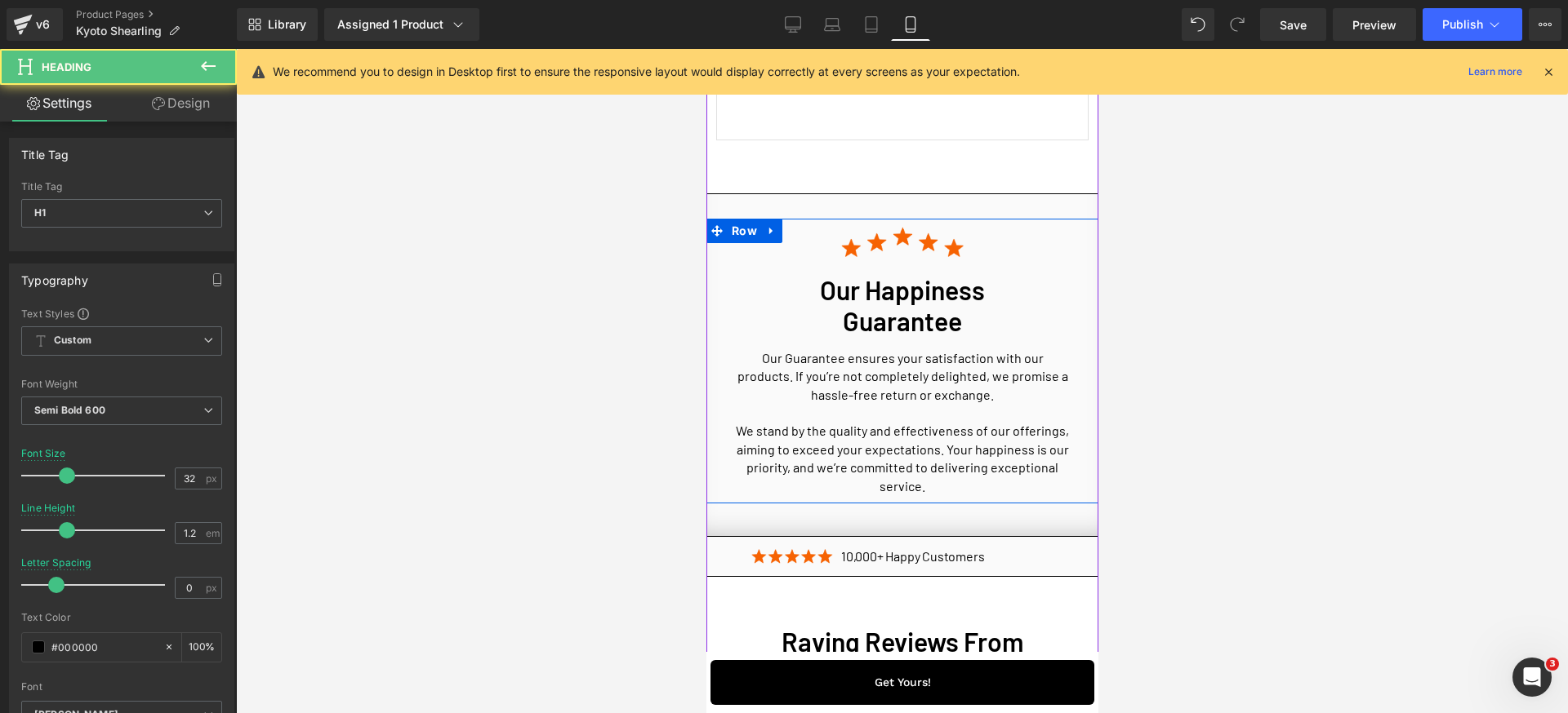
scroll to position [5224, 0]
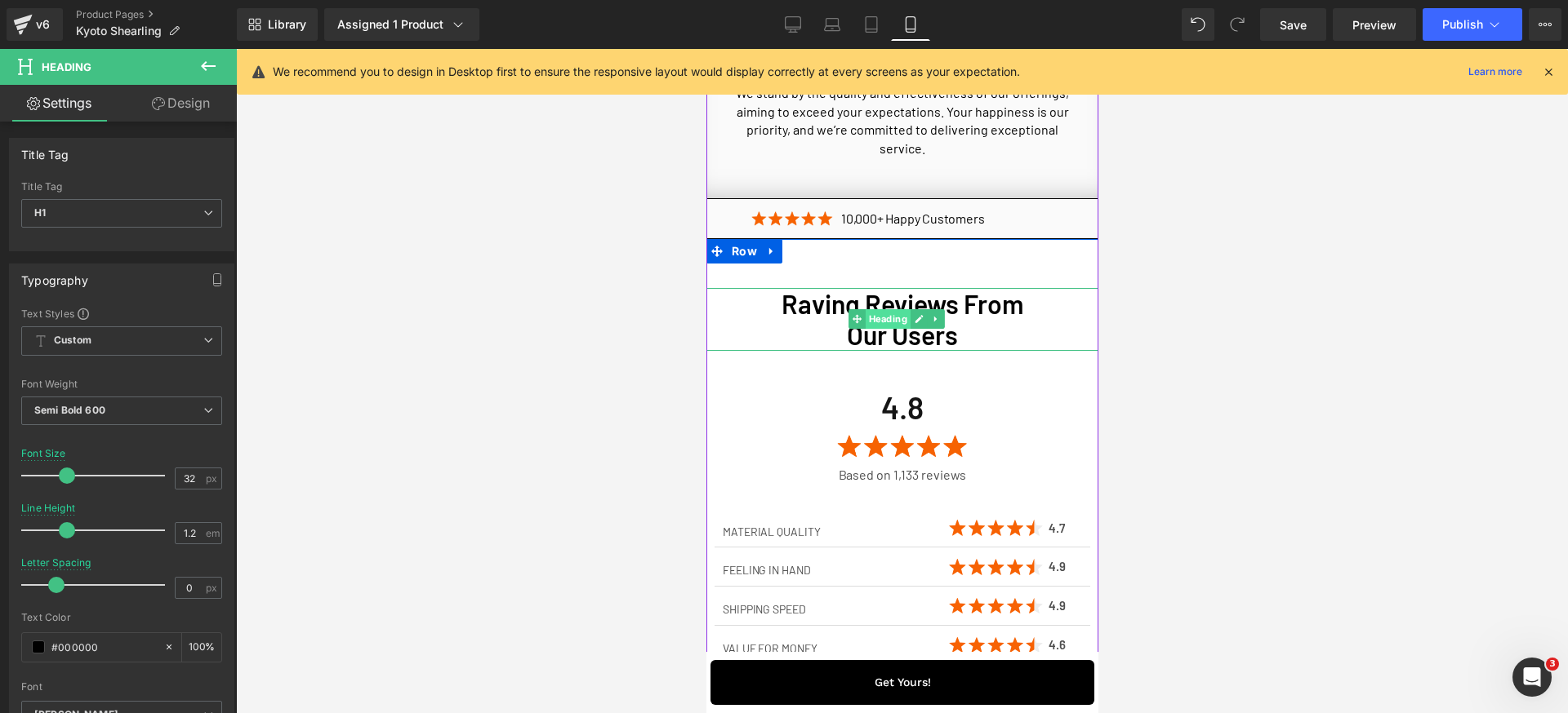
click at [874, 329] on span "Heading" at bounding box center [887, 319] width 45 height 20
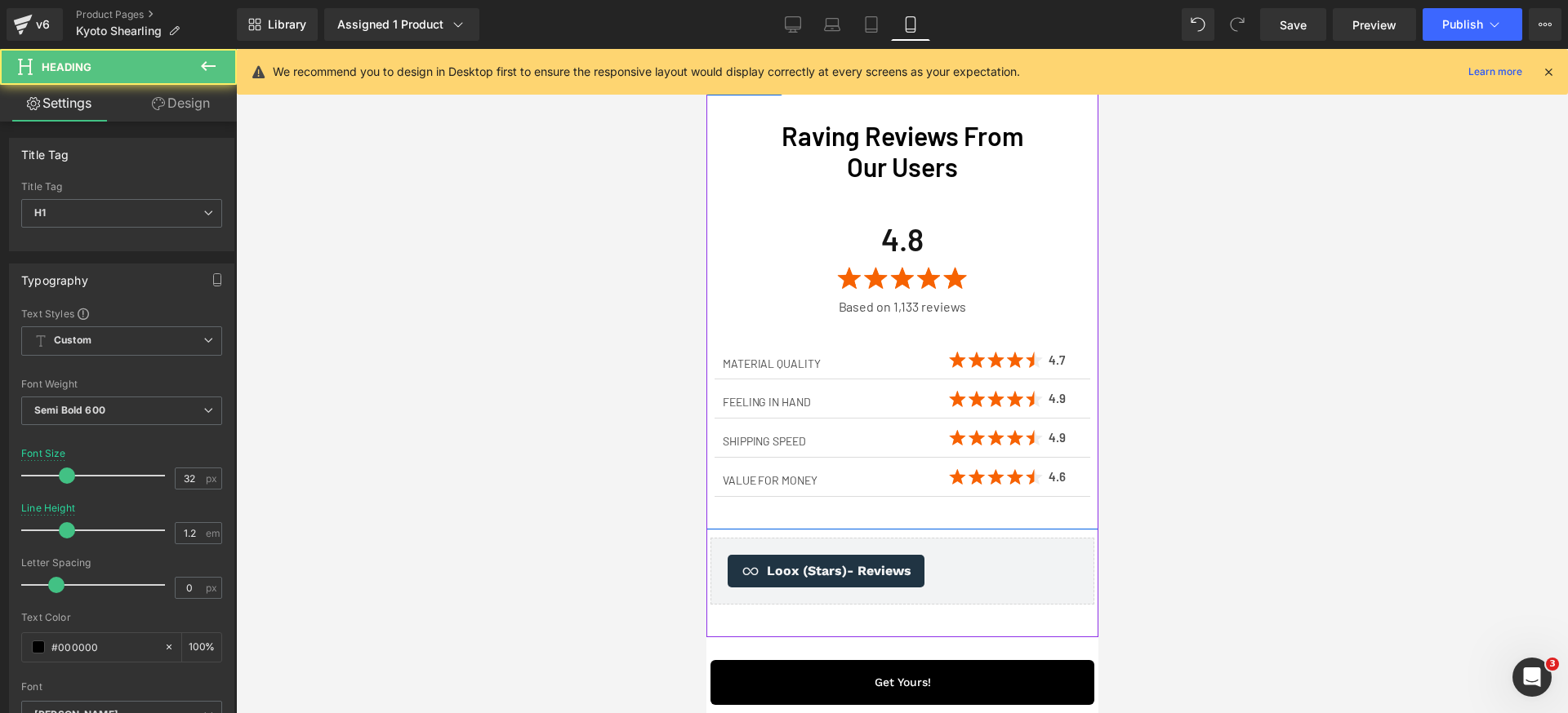
scroll to position [5476, 0]
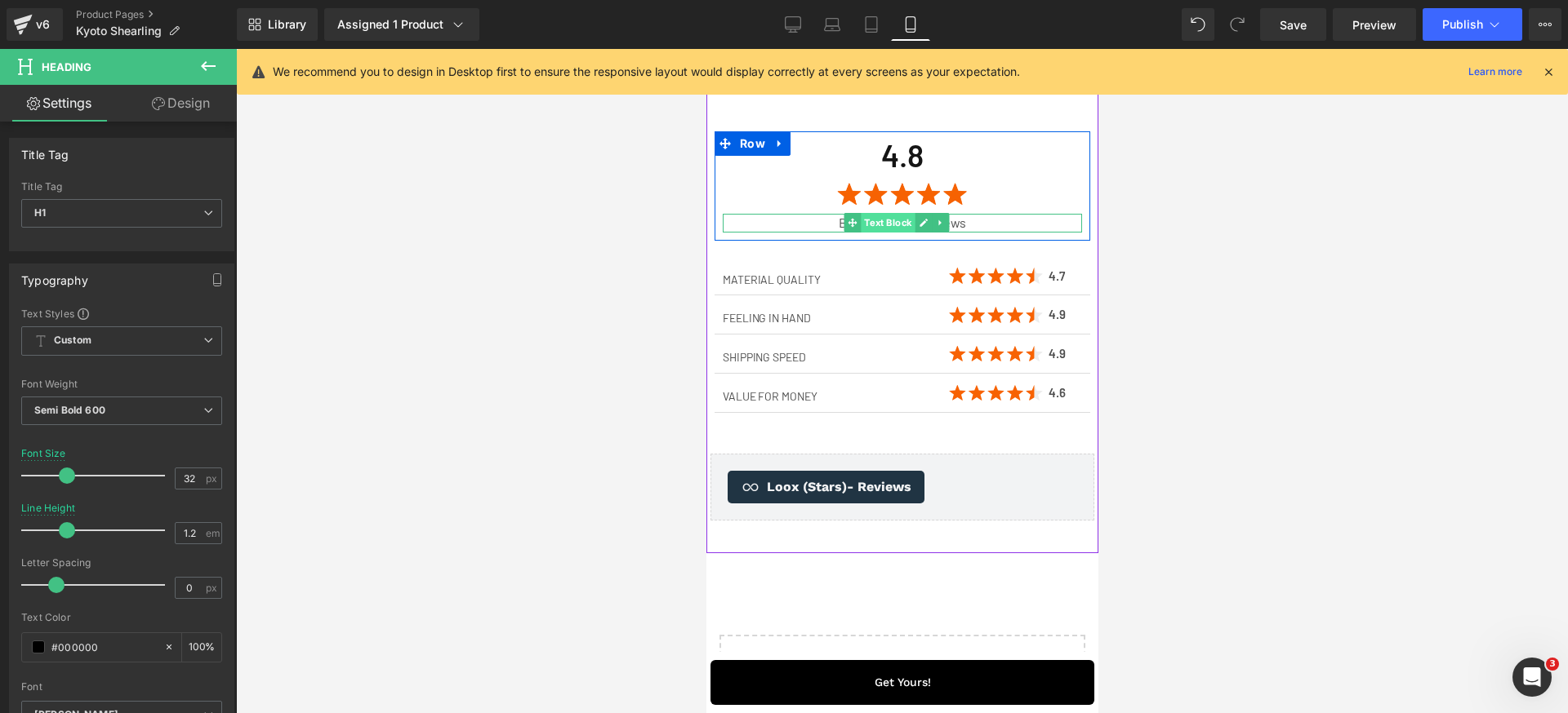
click at [881, 232] on span "Text Block" at bounding box center [887, 222] width 54 height 20
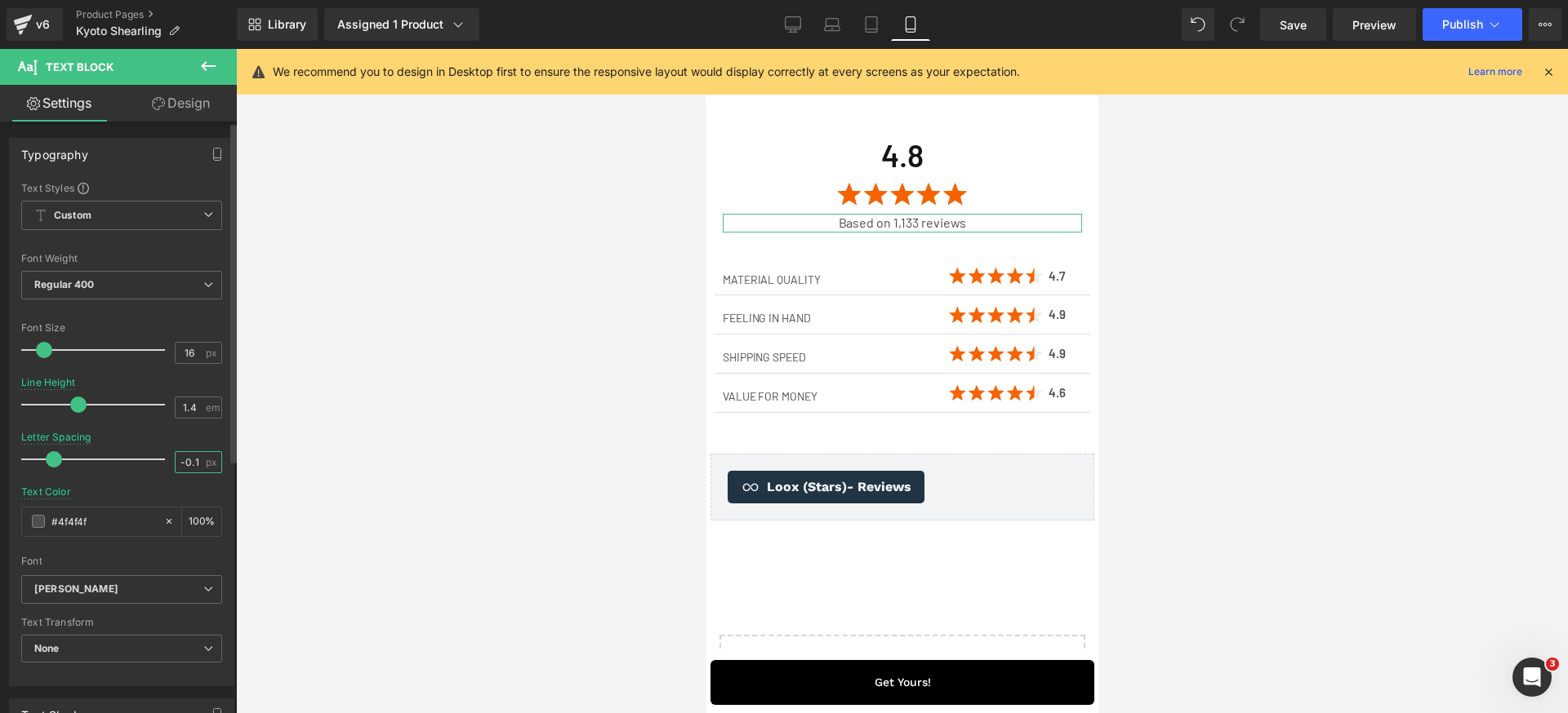
click at [198, 467] on div "-0.1 px" at bounding box center [199, 462] width 47 height 22
type input "0"
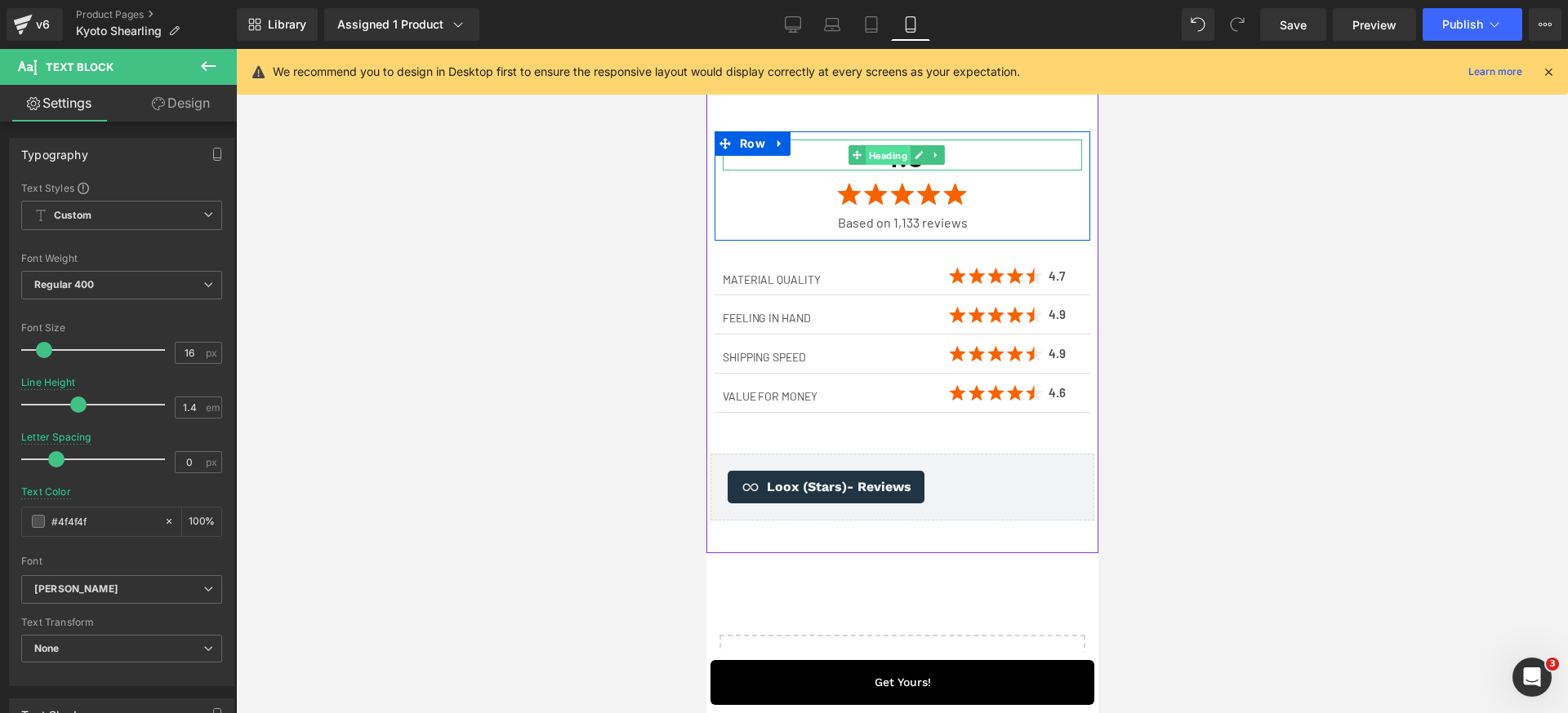
click at [898, 166] on span "Heading" at bounding box center [887, 155] width 45 height 20
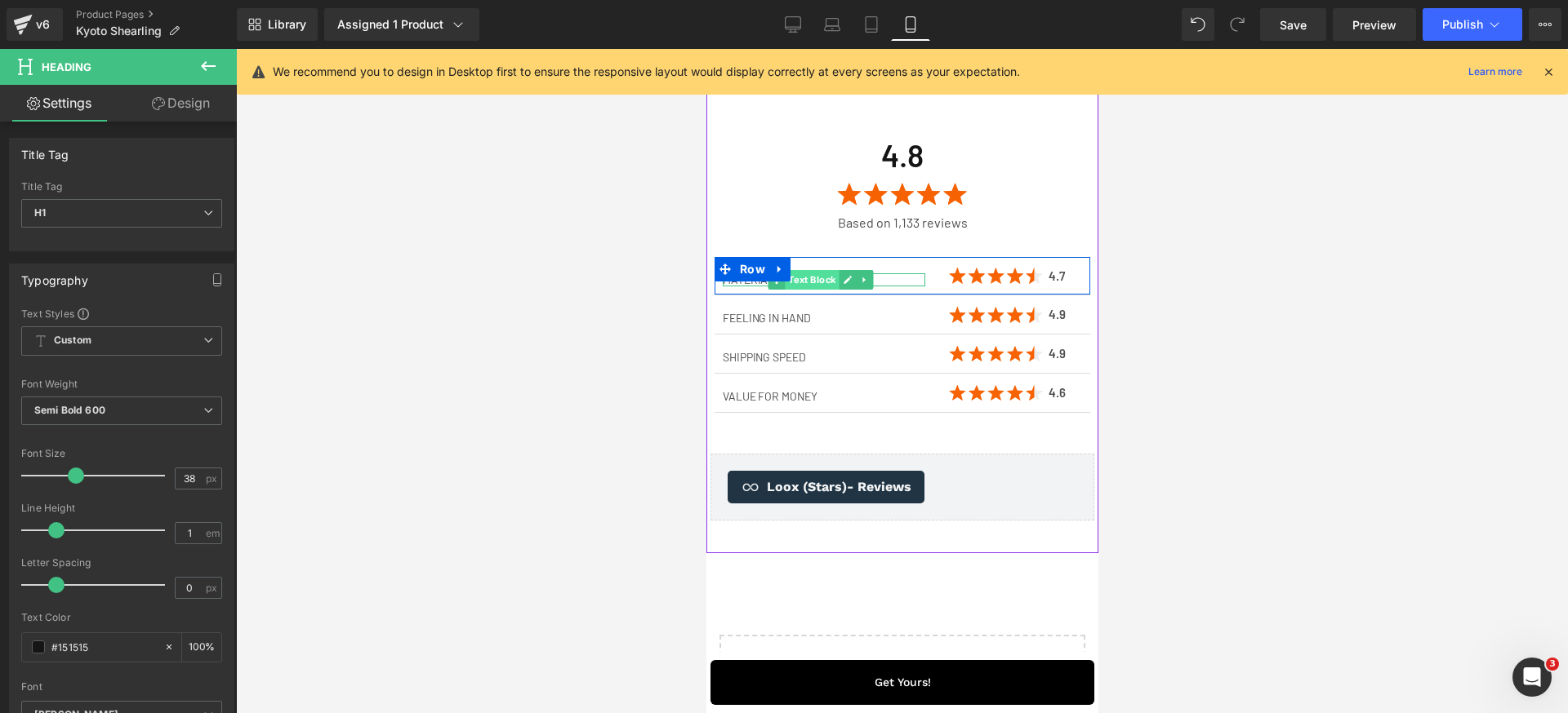
click at [799, 290] on span "Text Block" at bounding box center [810, 279] width 54 height 20
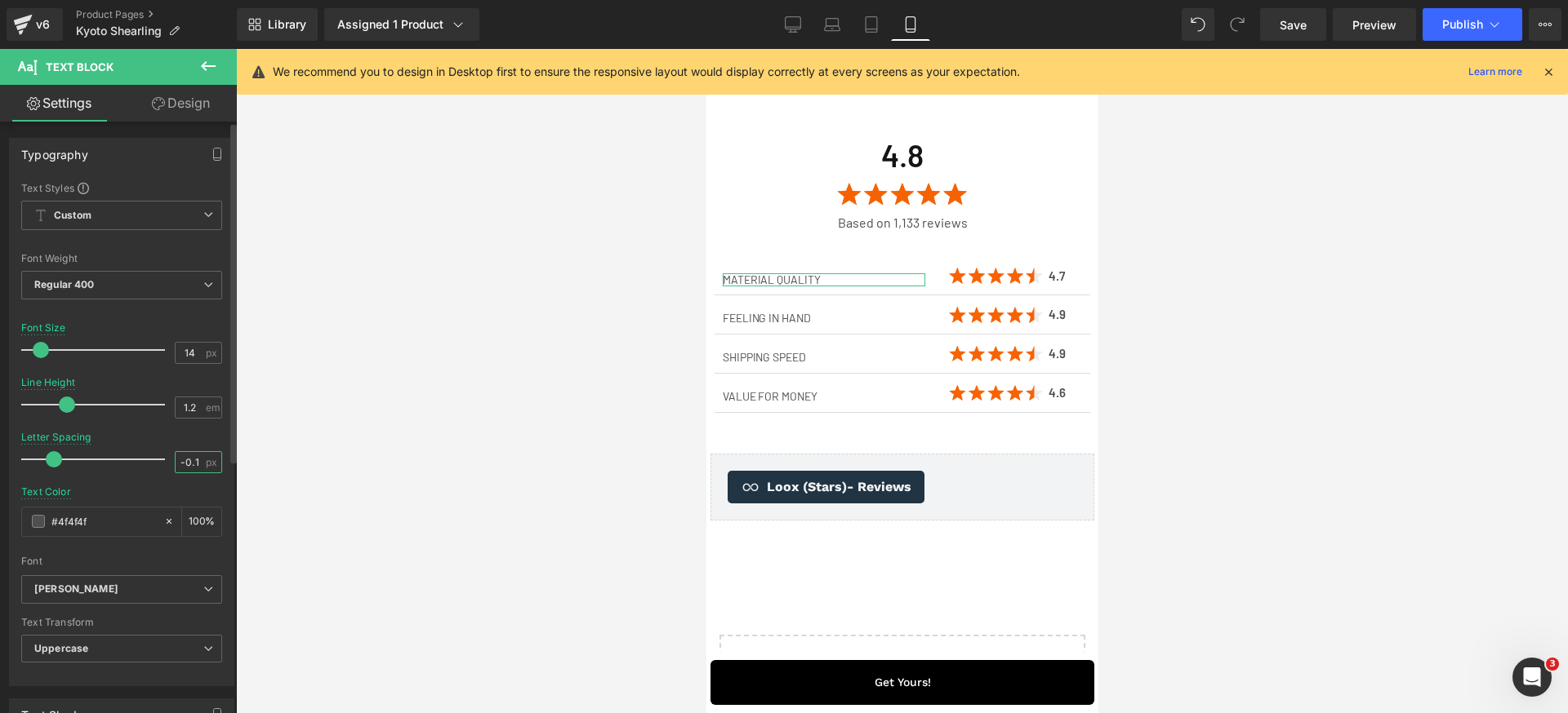
click at [184, 465] on input "-0.1" at bounding box center [190, 463] width 28 height 21
type input "0"
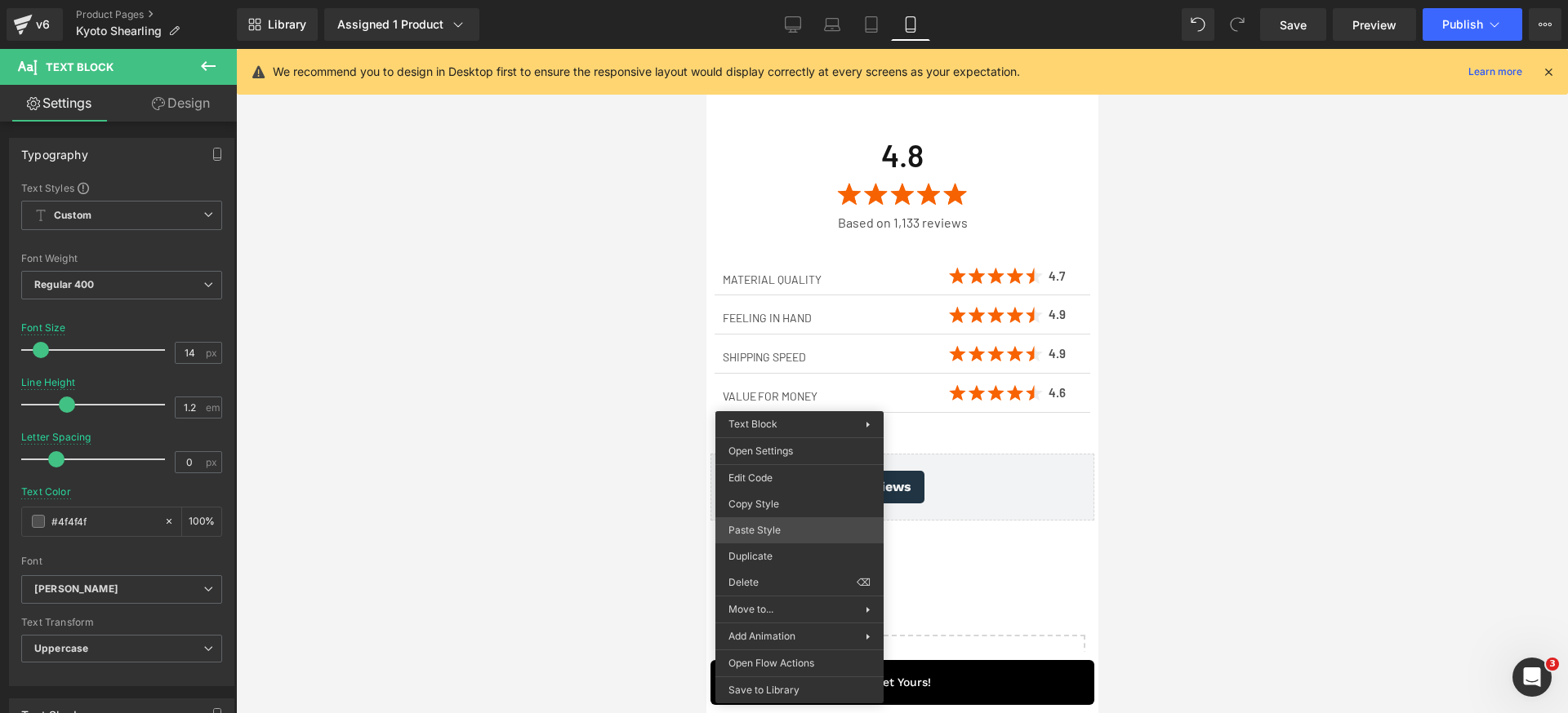
drag, startPoint x: 1480, startPoint y: 570, endPoint x: 807, endPoint y: 467, distance: 680.8
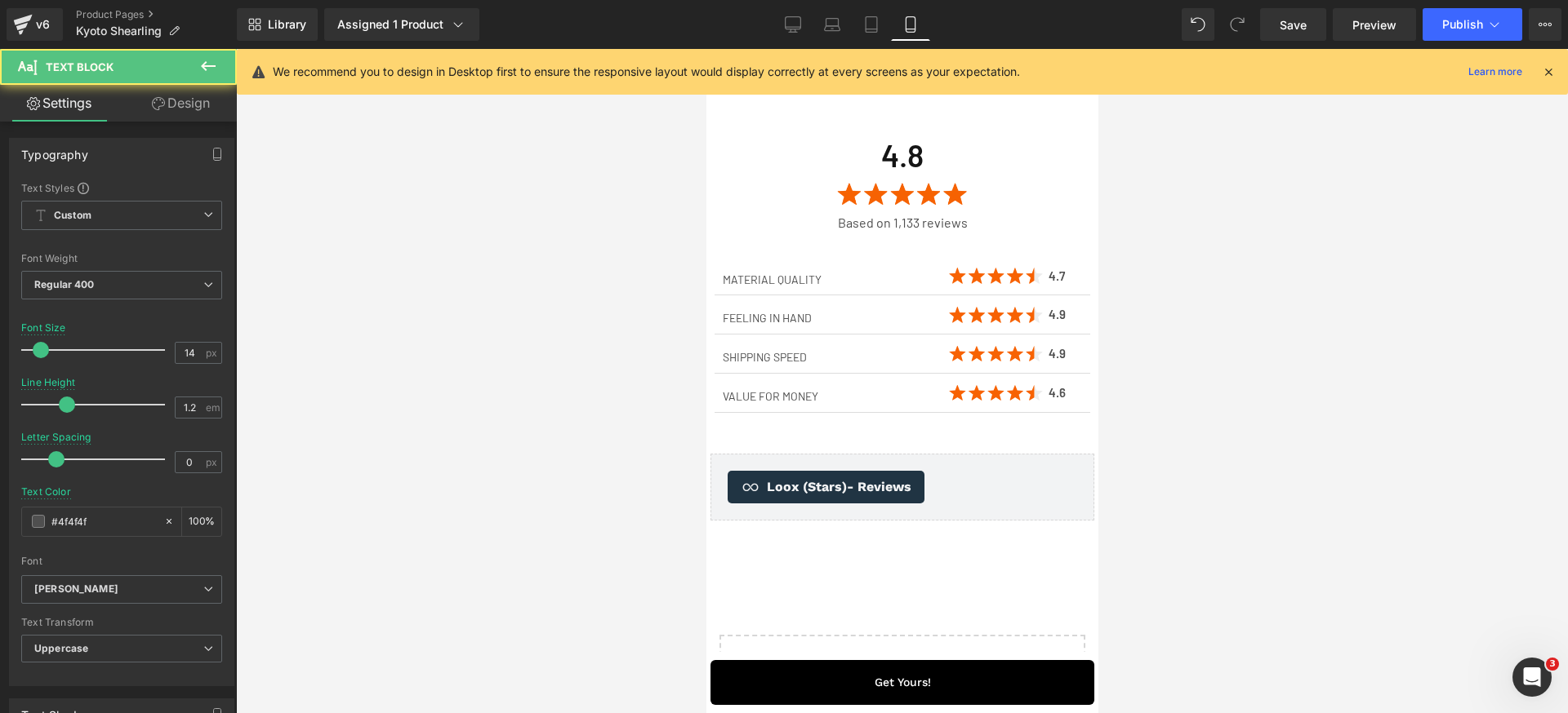
scroll to position [5832, 0]
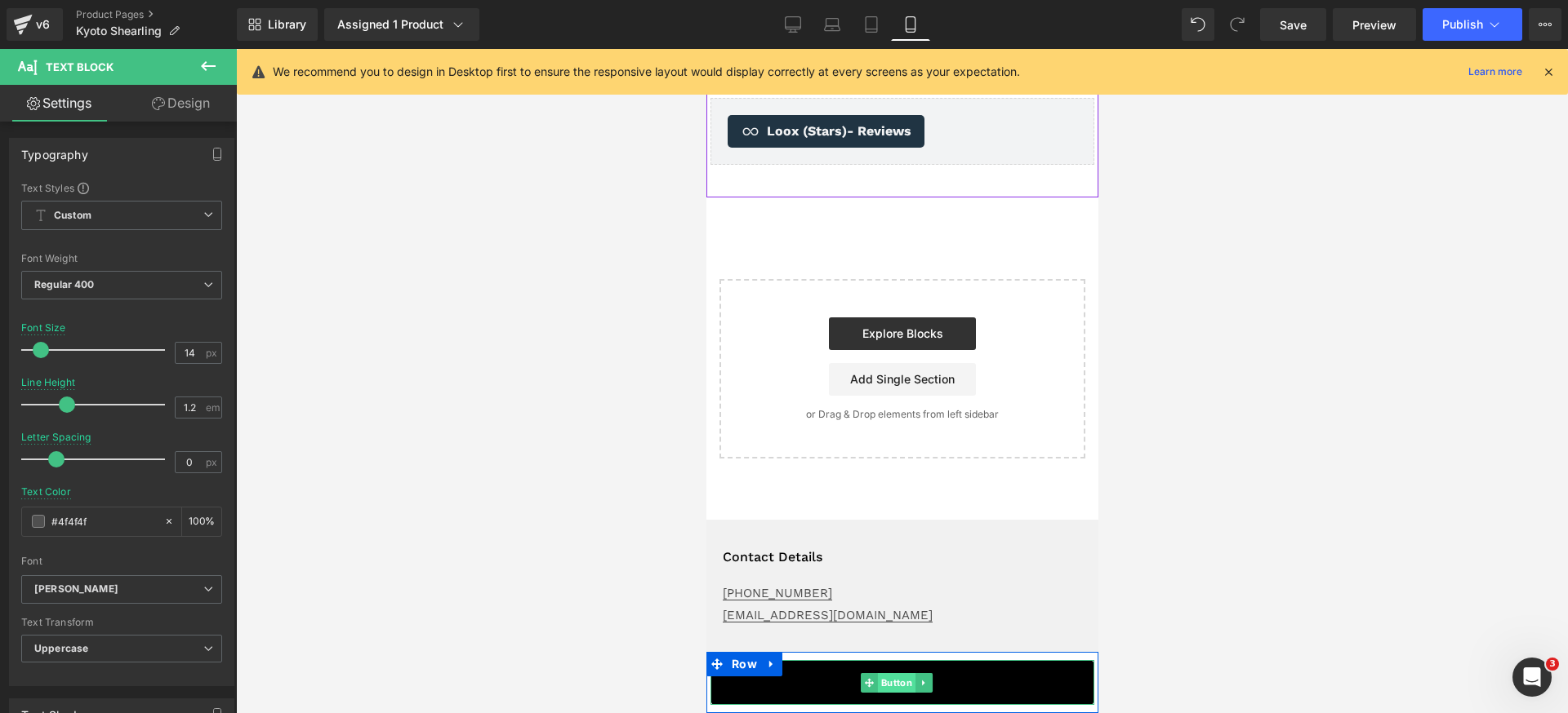
click at [891, 686] on span "Button" at bounding box center [895, 683] width 38 height 20
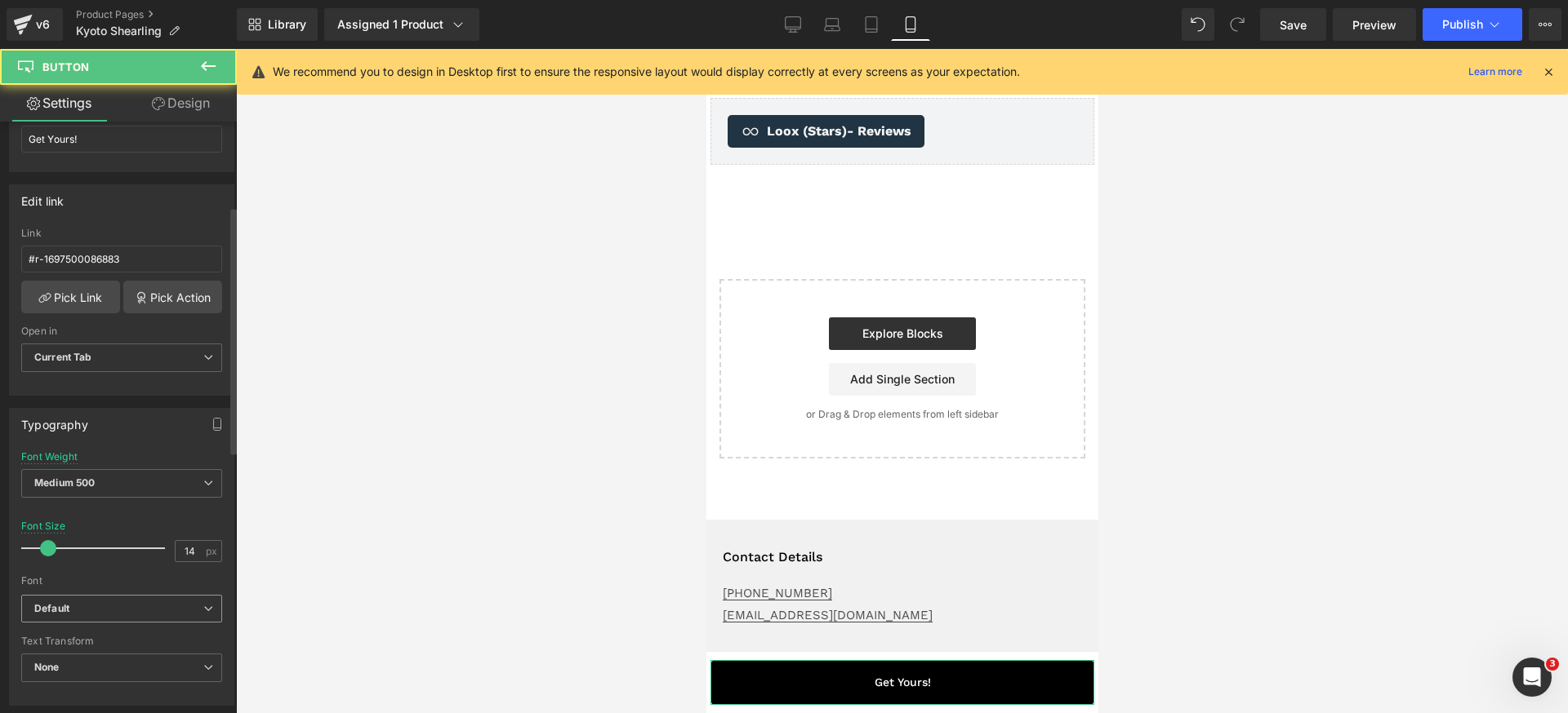
scroll to position [306, 0]
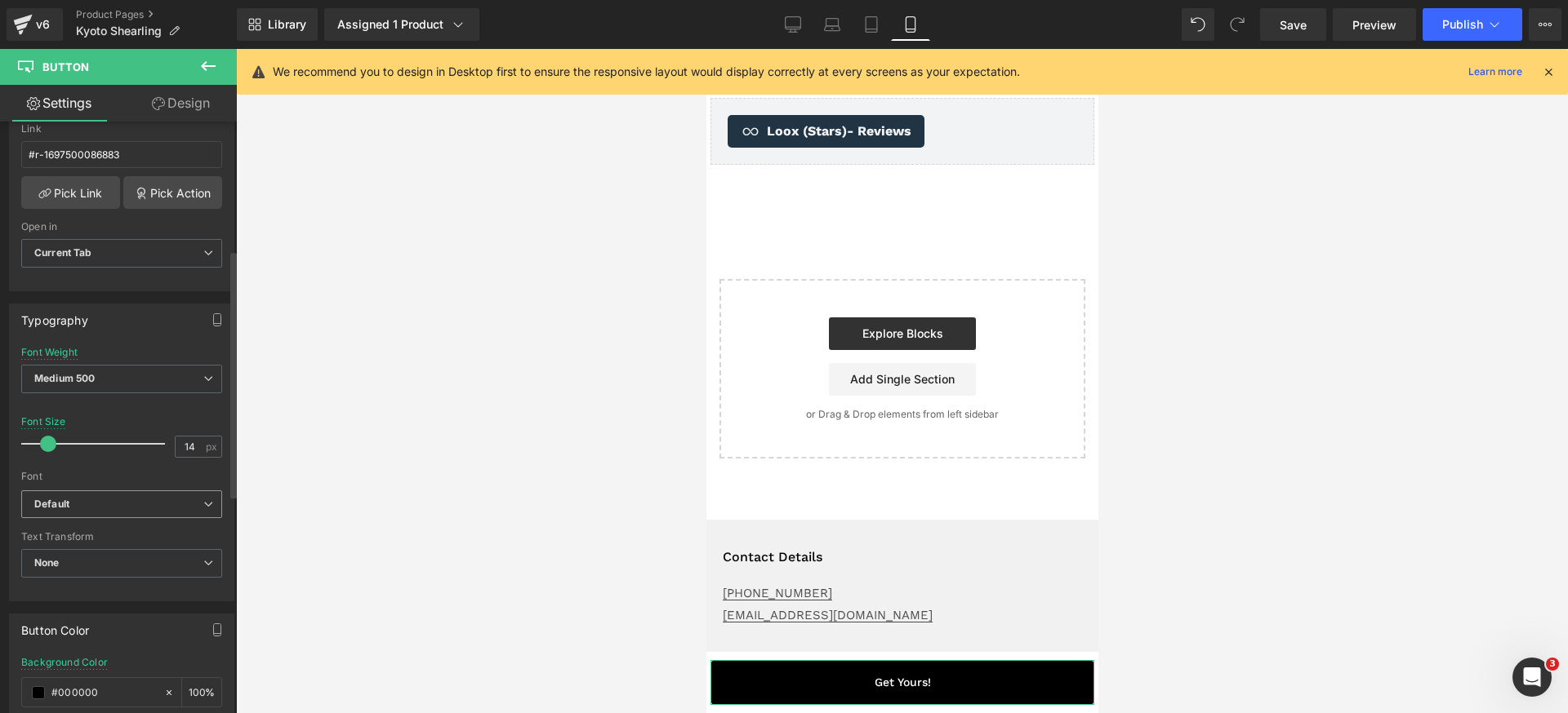
click at [136, 505] on b "Default" at bounding box center [119, 504] width 169 height 14
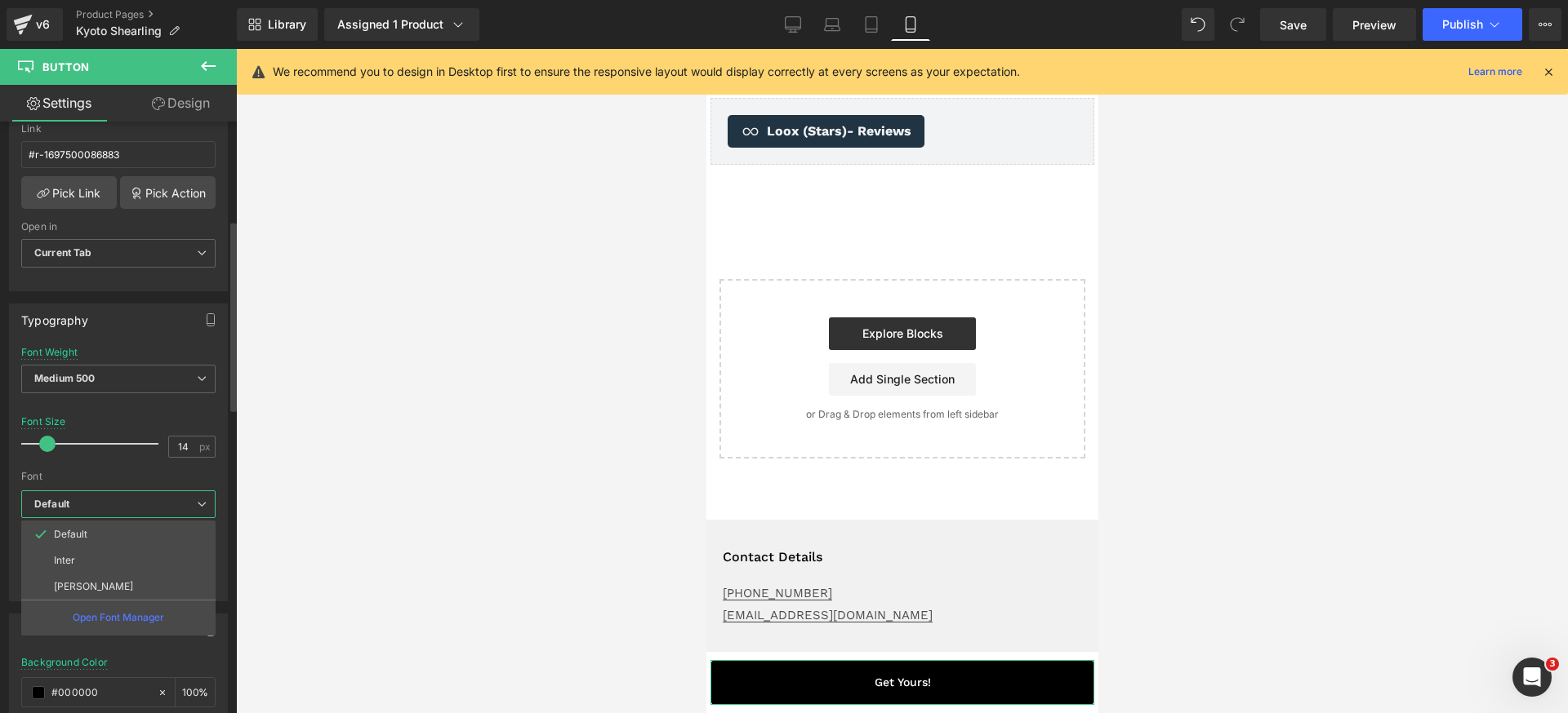
click at [112, 585] on li "[PERSON_NAME]" at bounding box center [119, 587] width 195 height 26
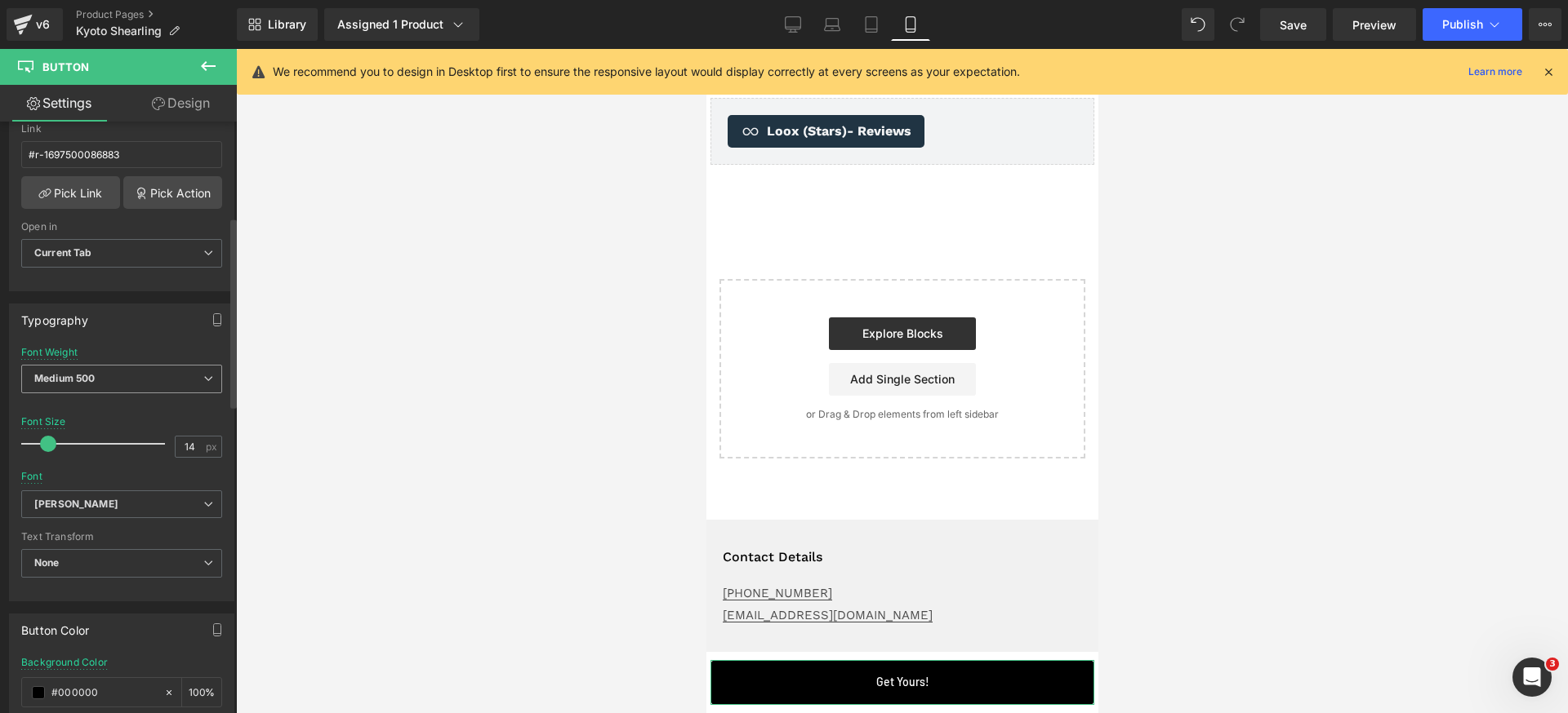
scroll to position [296, 0]
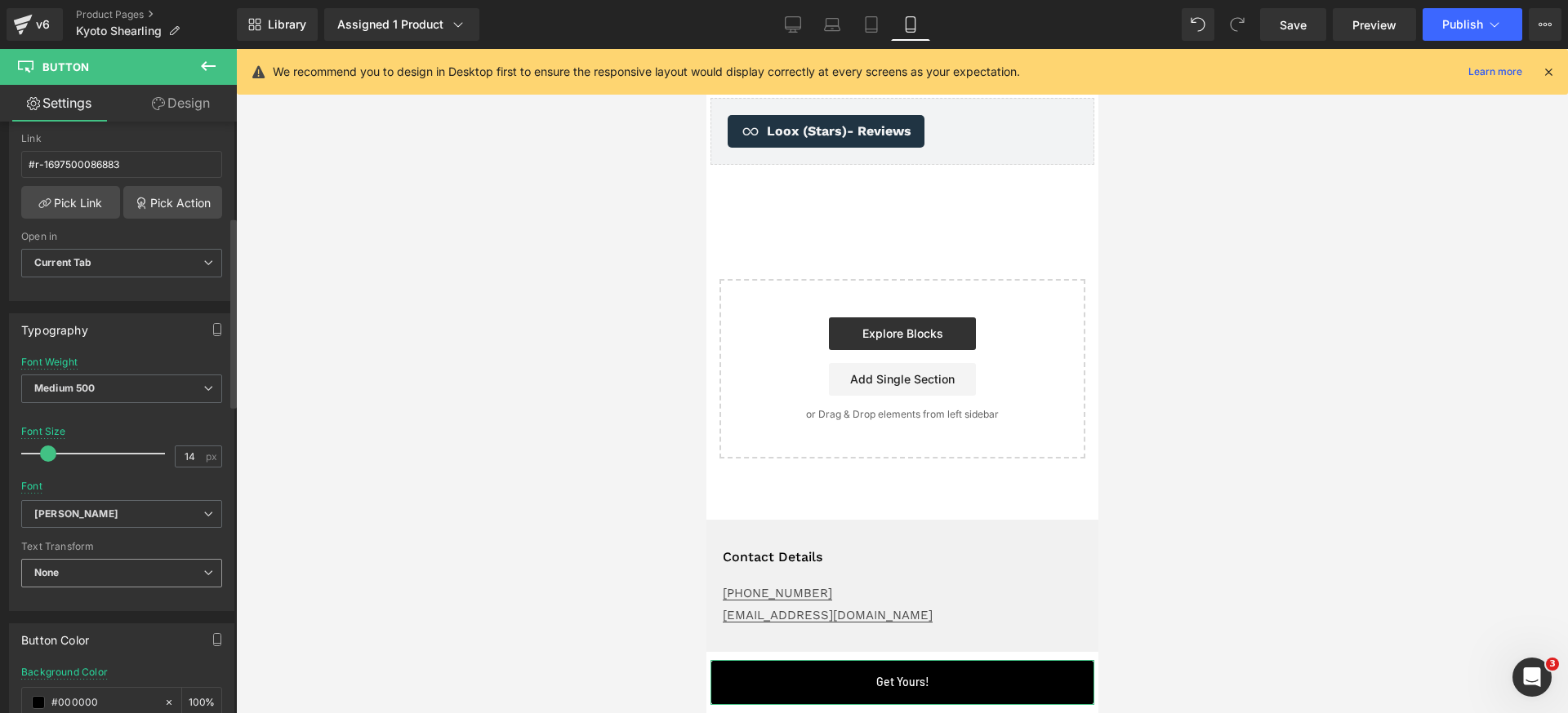
click at [112, 581] on span "None" at bounding box center [121, 573] width 200 height 28
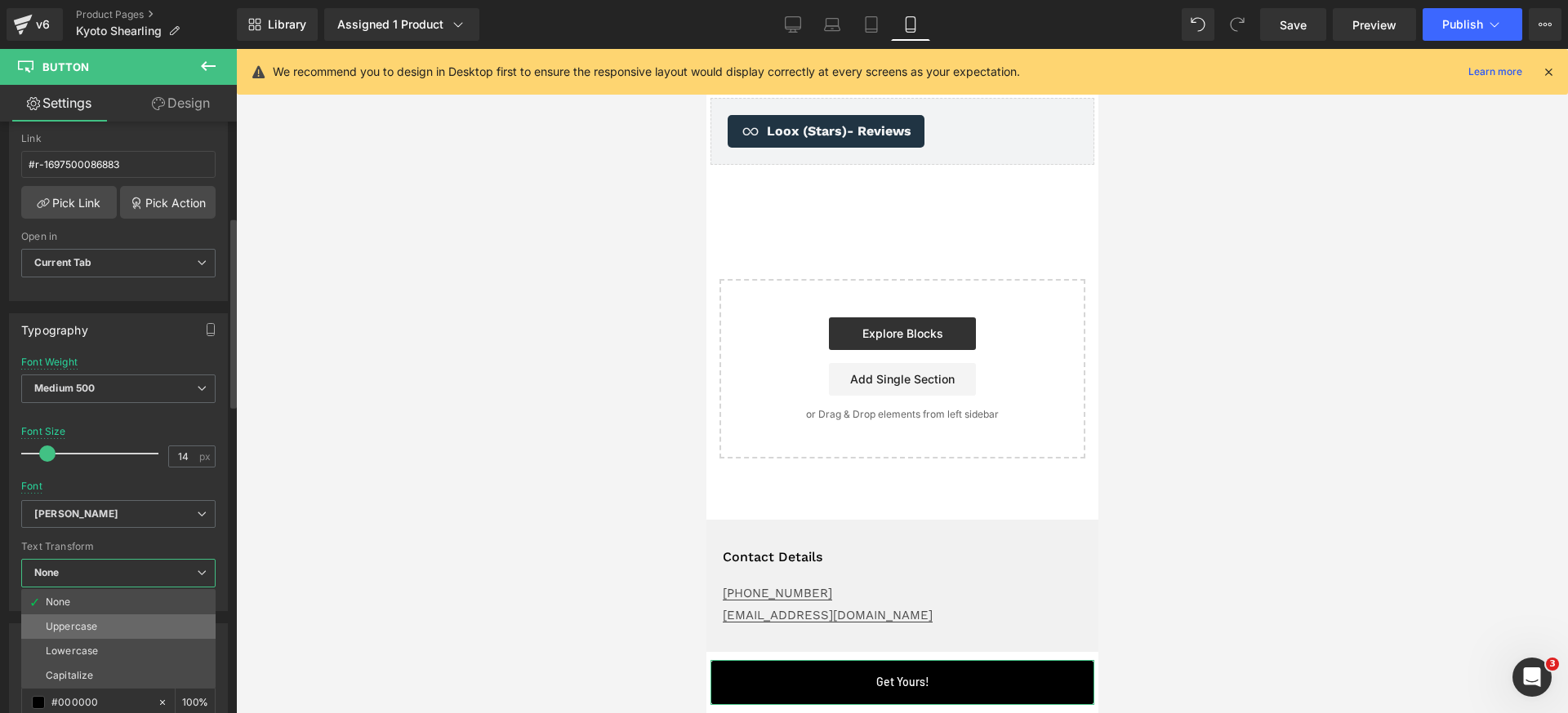
click at [93, 623] on div "Uppercase" at bounding box center [72, 626] width 52 height 11
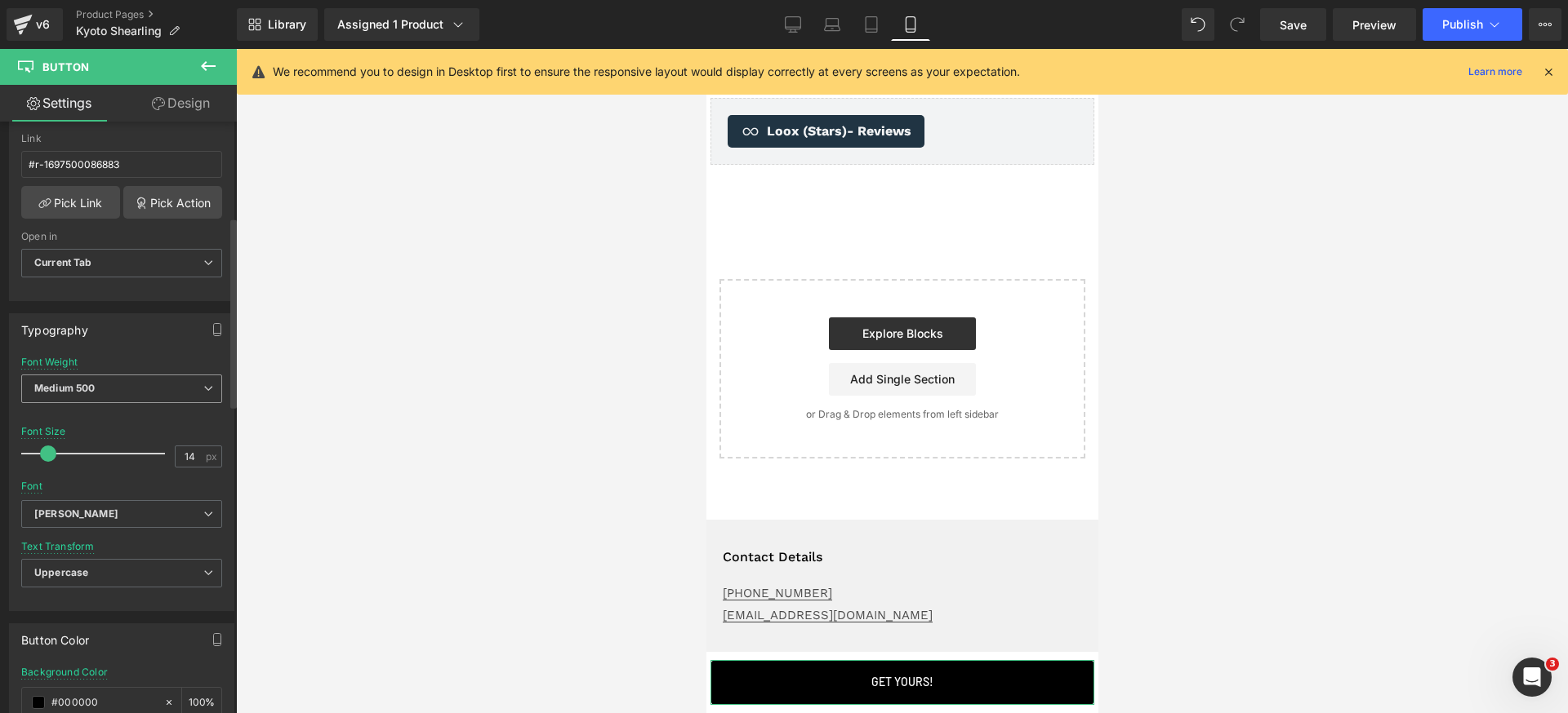
click at [154, 392] on span "Medium 500" at bounding box center [121, 388] width 200 height 28
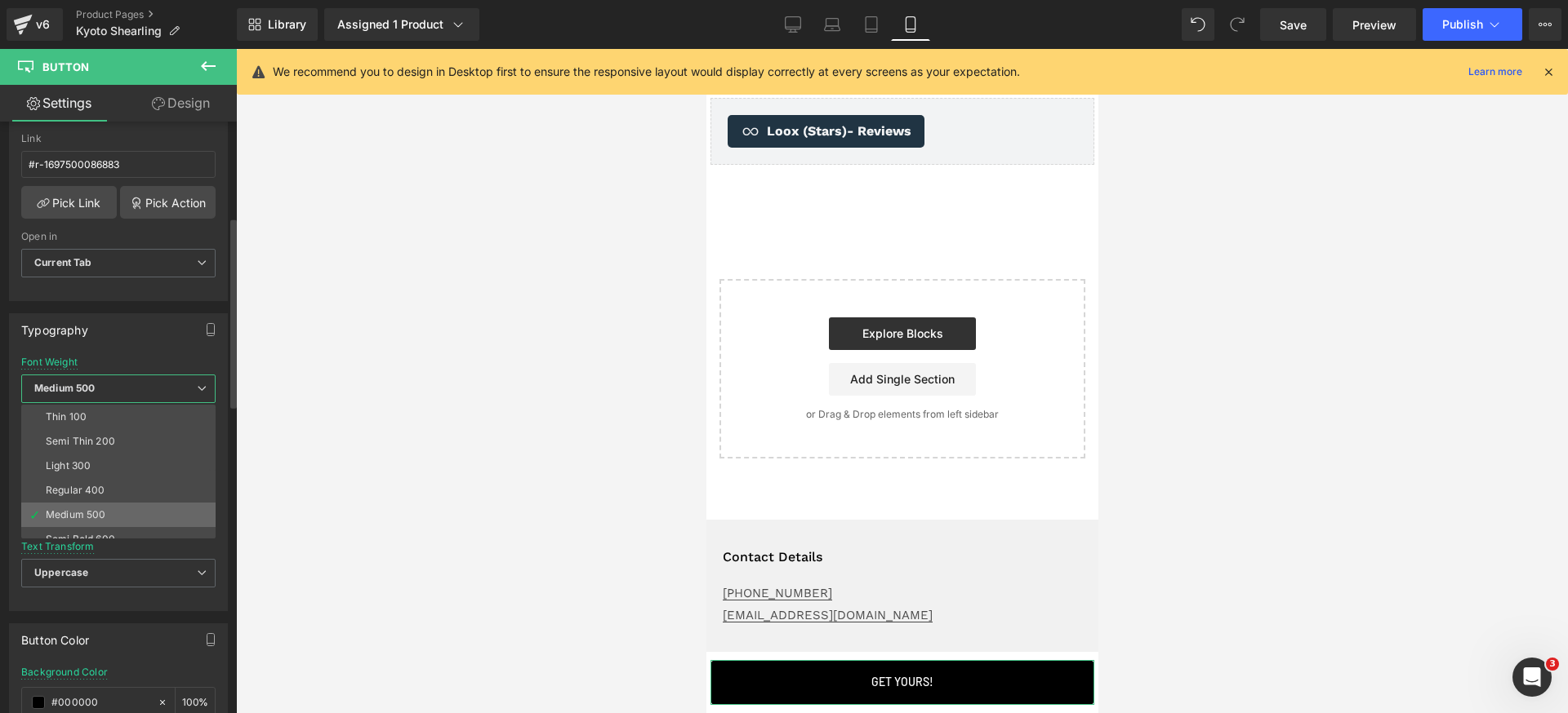
scroll to position [21, 0]
click at [102, 519] on div "Semi Bold 600" at bounding box center [81, 519] width 70 height 11
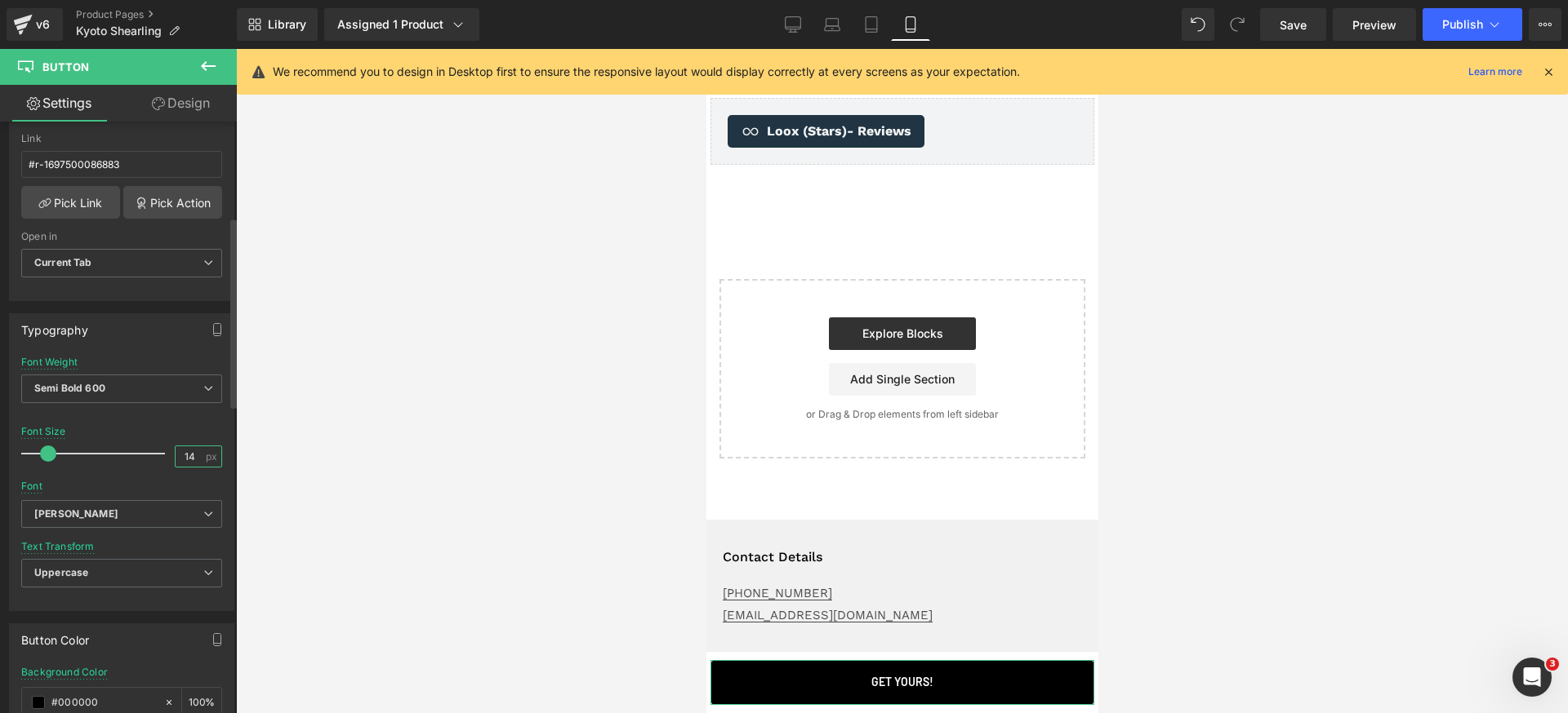
click at [188, 455] on input "14" at bounding box center [190, 457] width 28 height 21
type input "16"
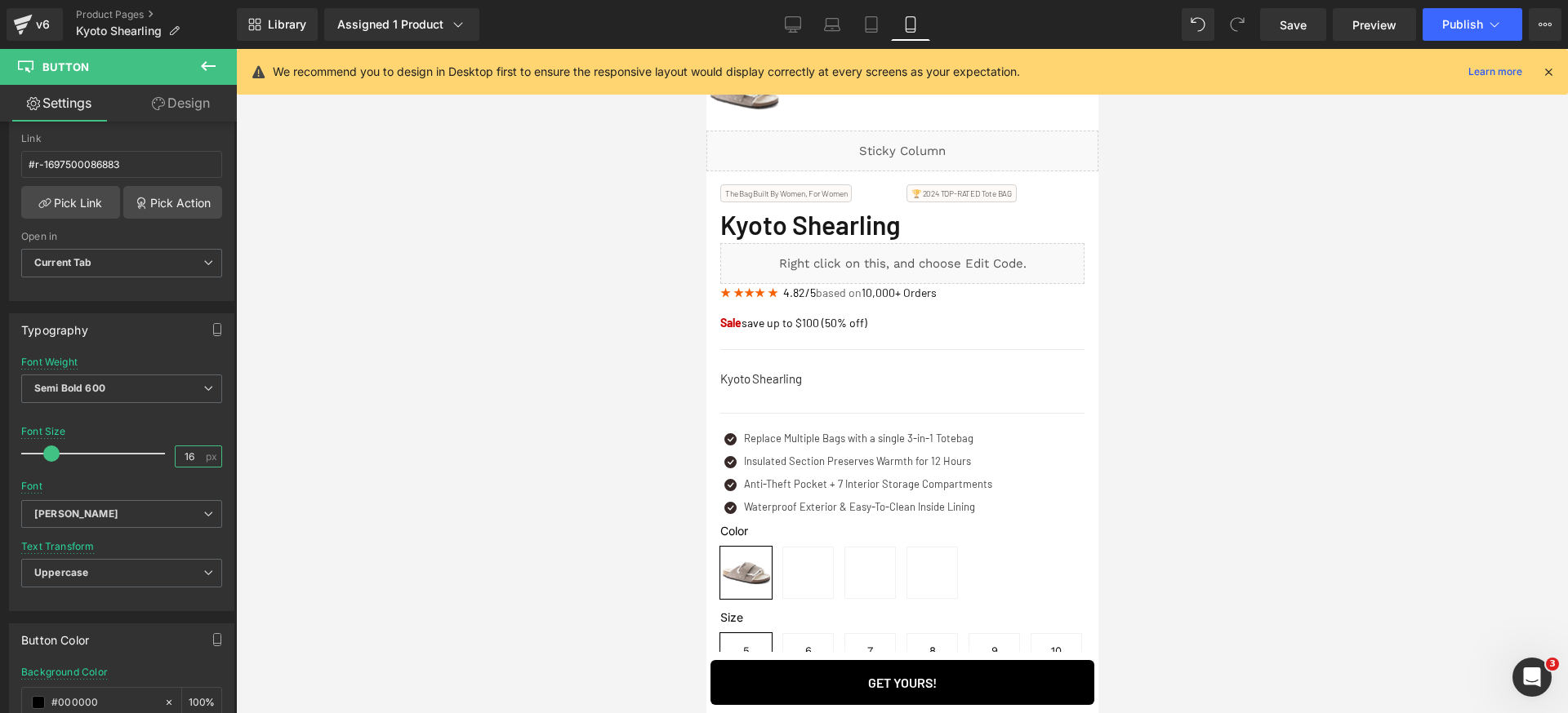
scroll to position [797, 0]
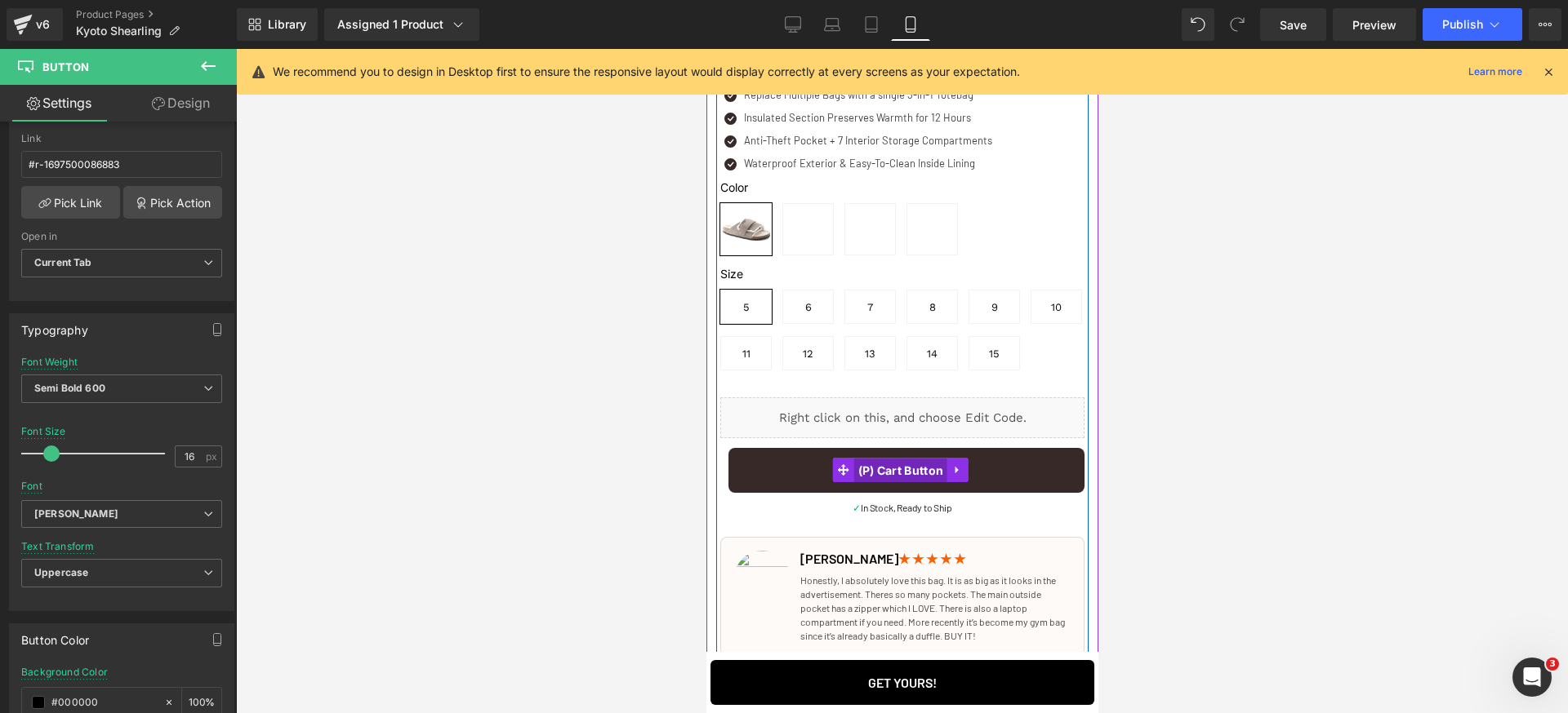
click at [867, 483] on span "(P) Cart Button" at bounding box center [901, 471] width 94 height 24
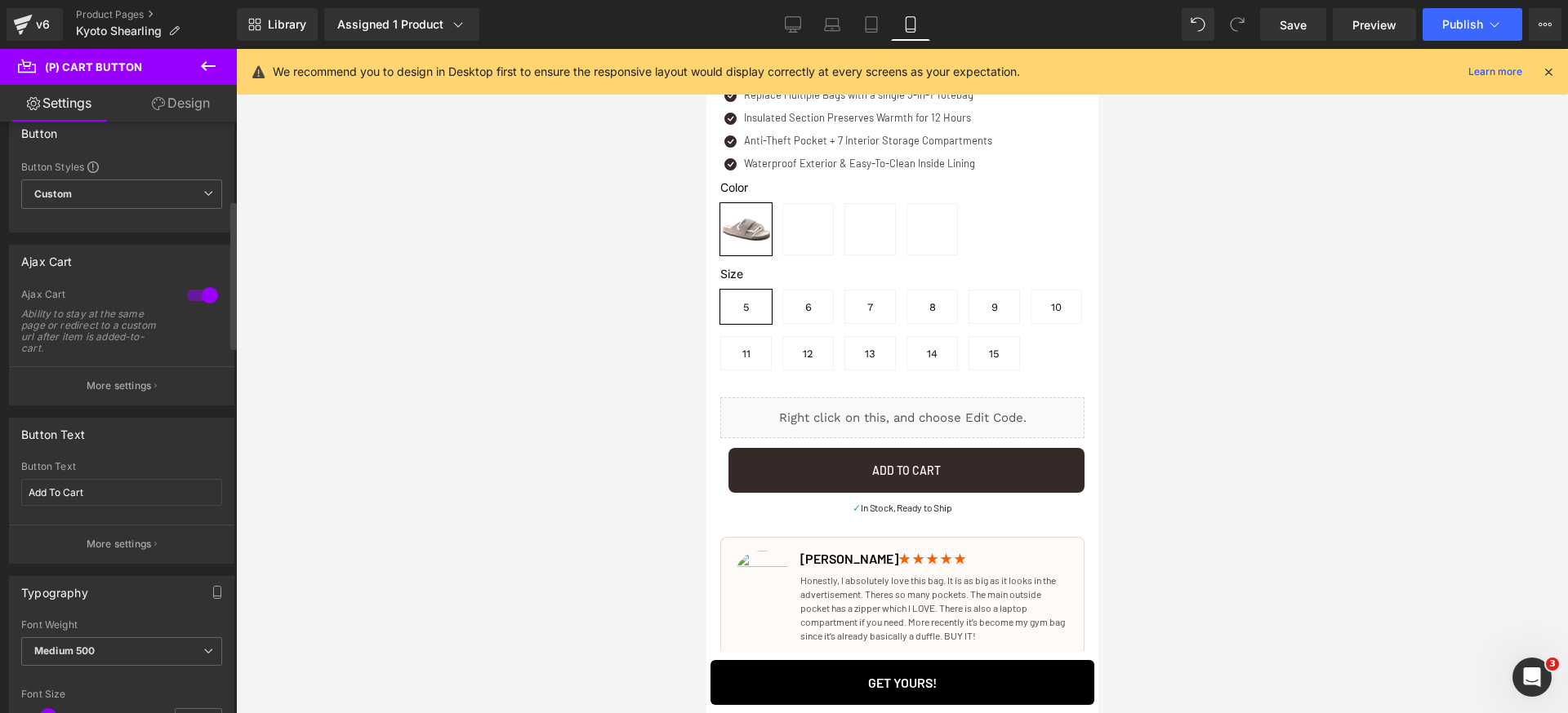
scroll to position [312, 0]
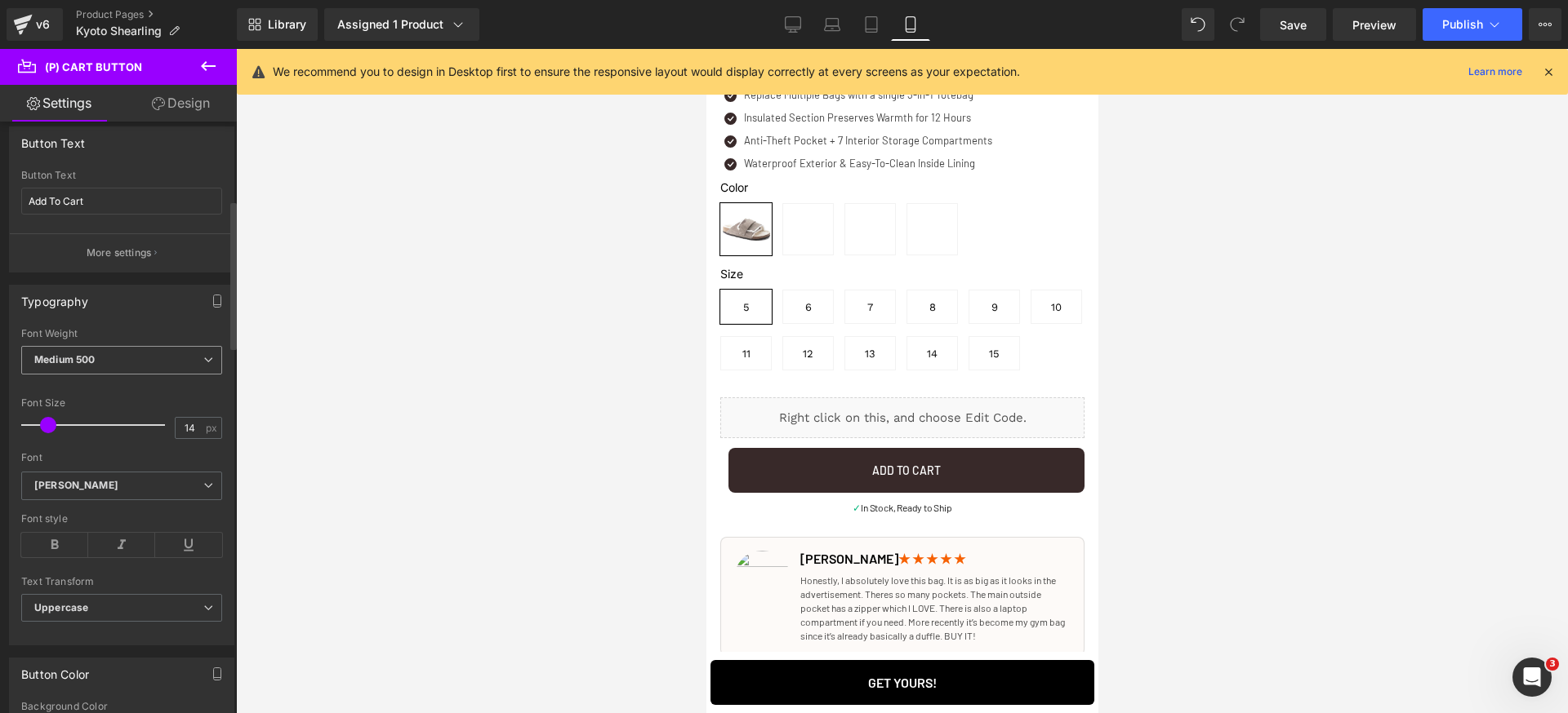
click at [125, 369] on span "Medium 500" at bounding box center [121, 360] width 200 height 28
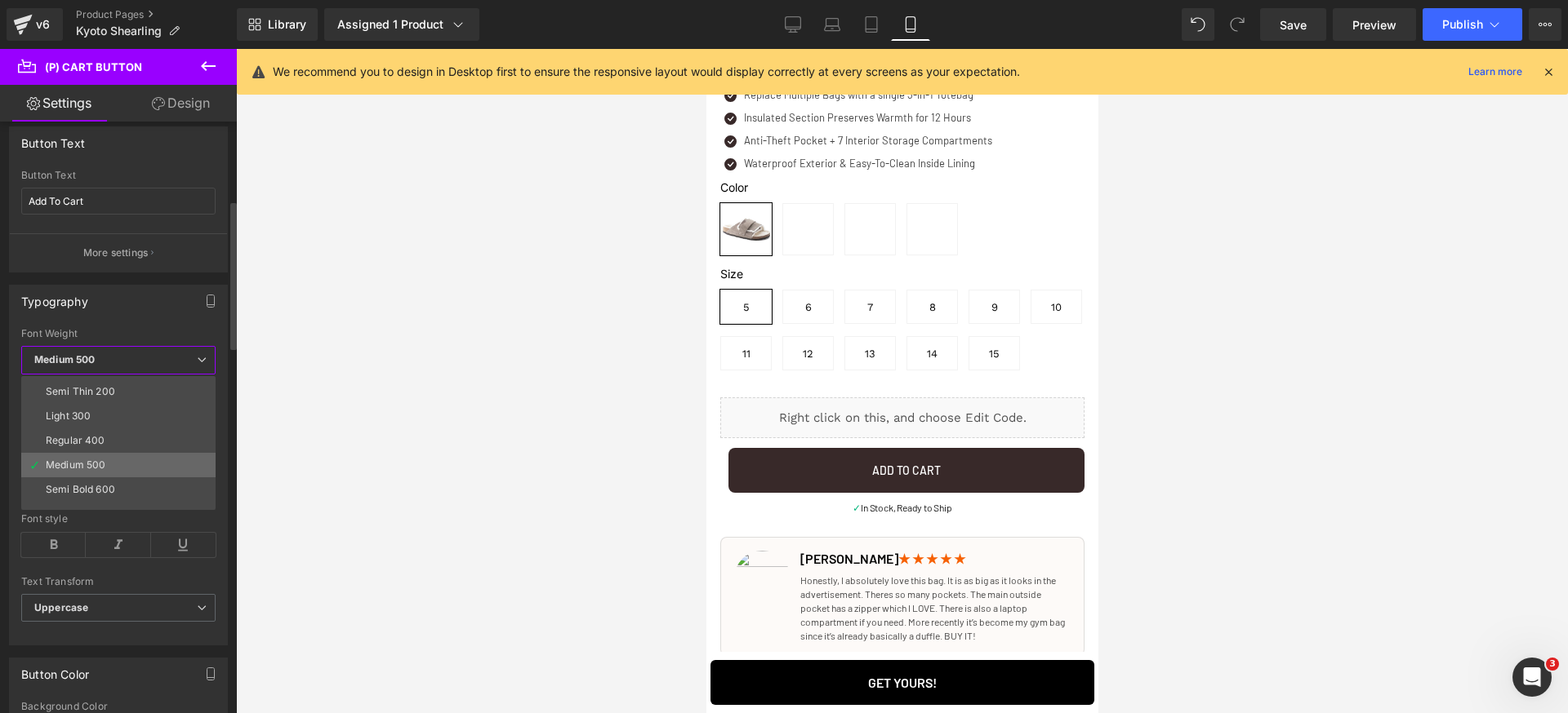
scroll to position [42, 0]
click at [114, 466] on div "Semi Bold 600" at bounding box center [81, 468] width 70 height 11
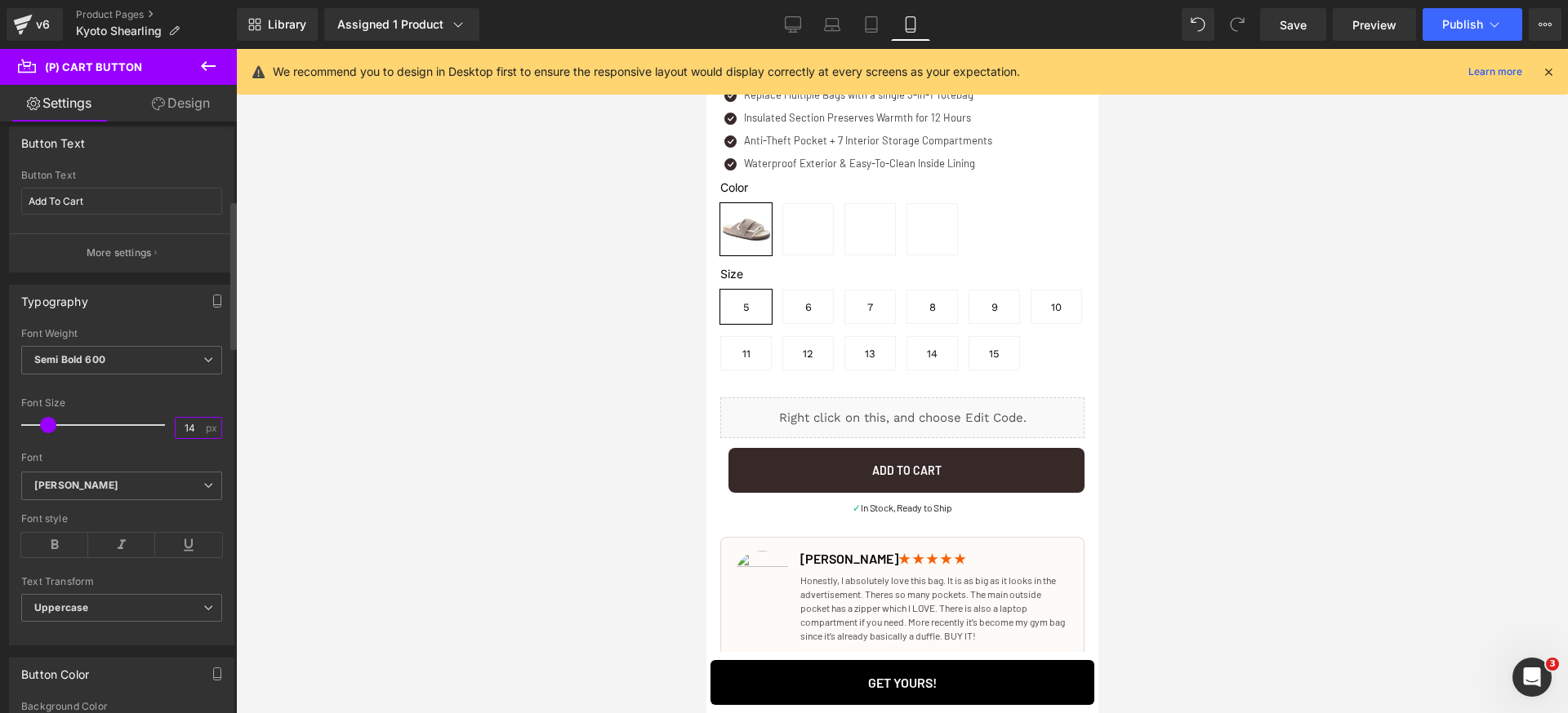
click at [189, 435] on input "14" at bounding box center [190, 428] width 28 height 21
click at [188, 431] on input "14" at bounding box center [190, 428] width 28 height 21
type input "16"
click at [114, 607] on span "Uppercase" at bounding box center [121, 609] width 200 height 28
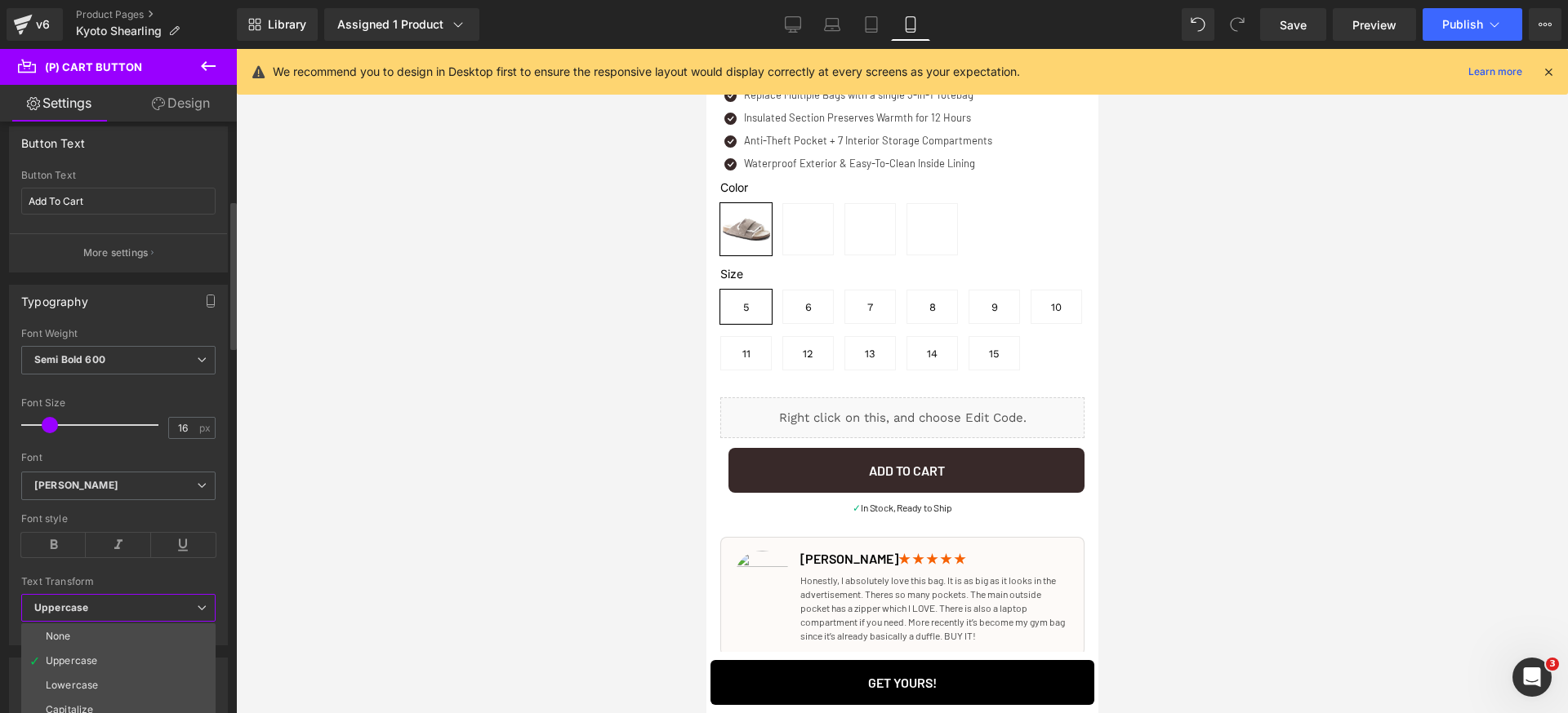
click at [116, 608] on span "Uppercase" at bounding box center [119, 609] width 195 height 28
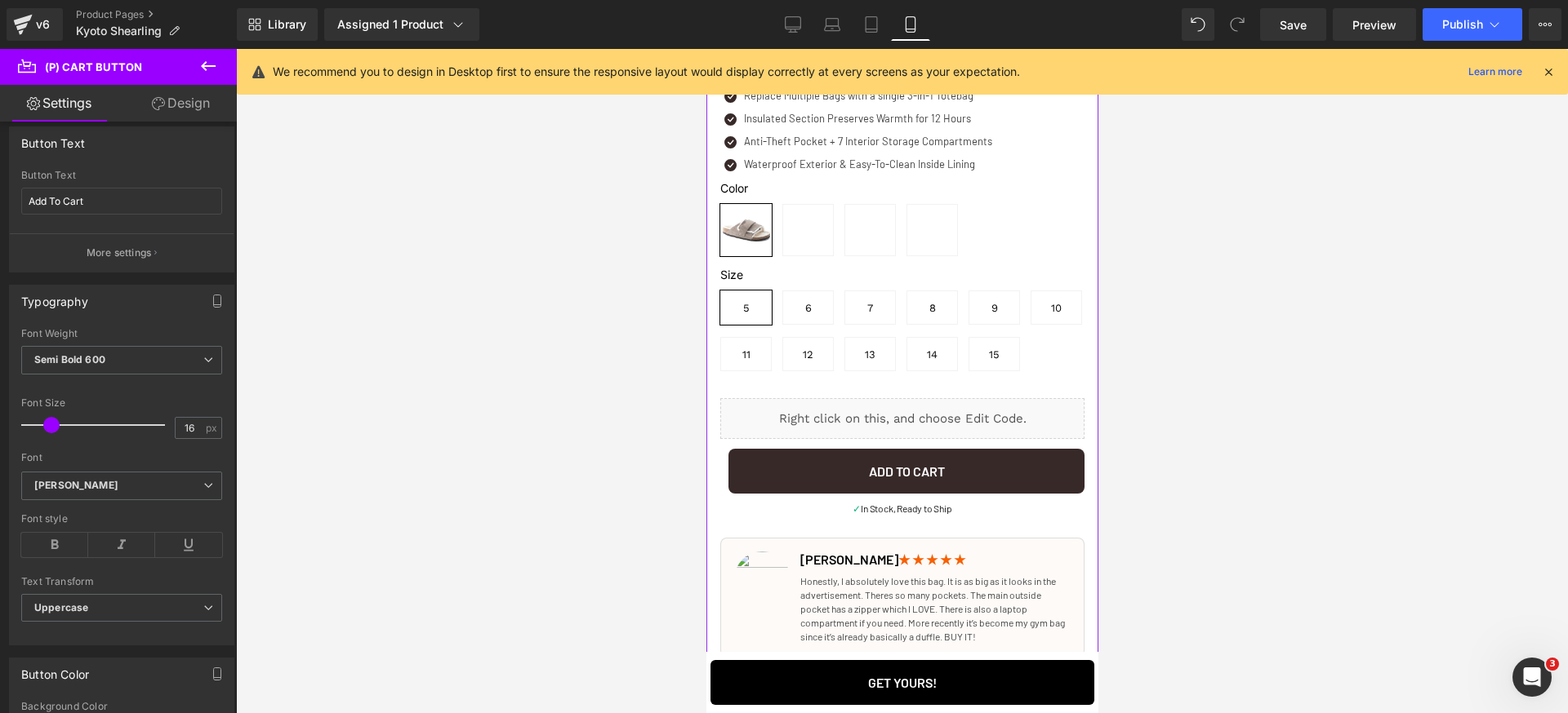
scroll to position [817, 0]
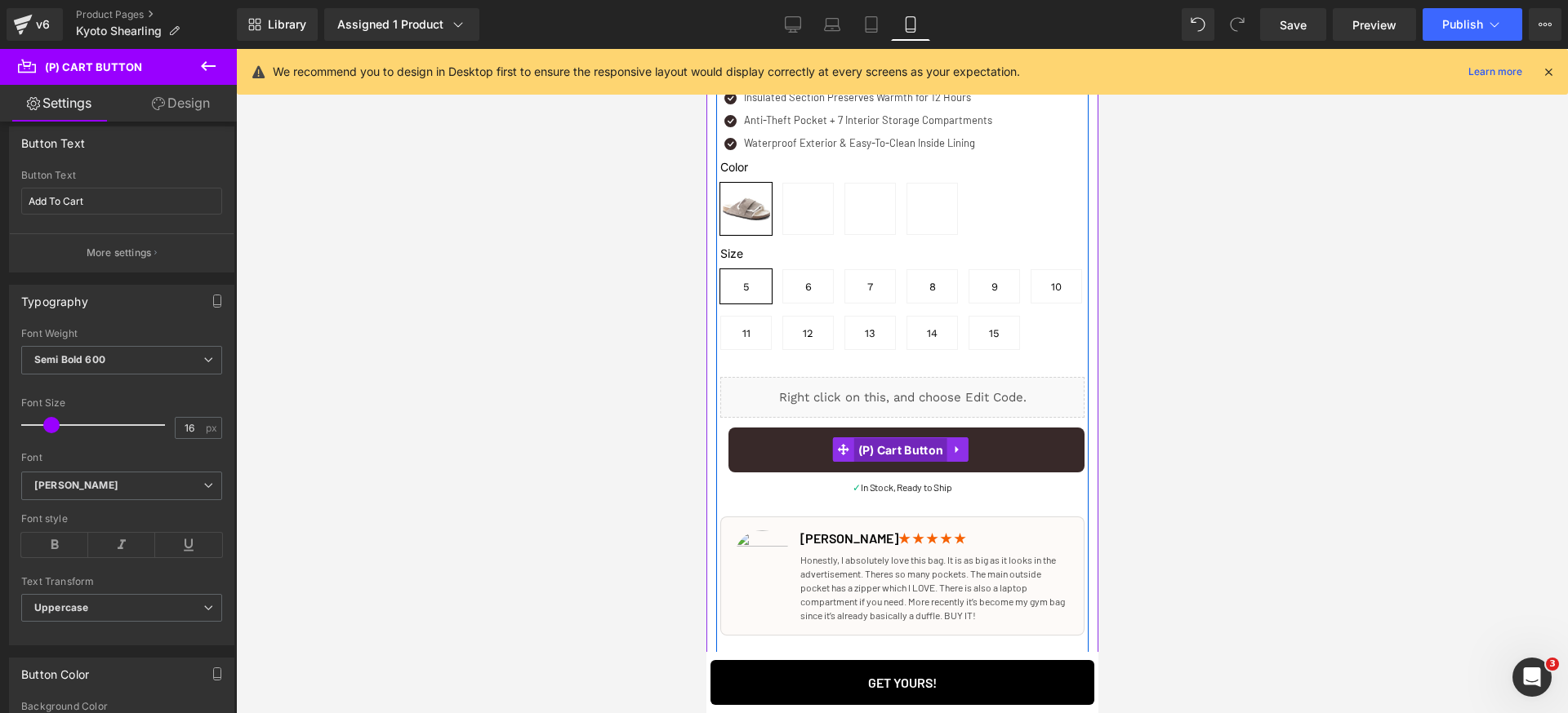
click at [896, 463] on span "(P) Cart Button" at bounding box center [901, 451] width 94 height 24
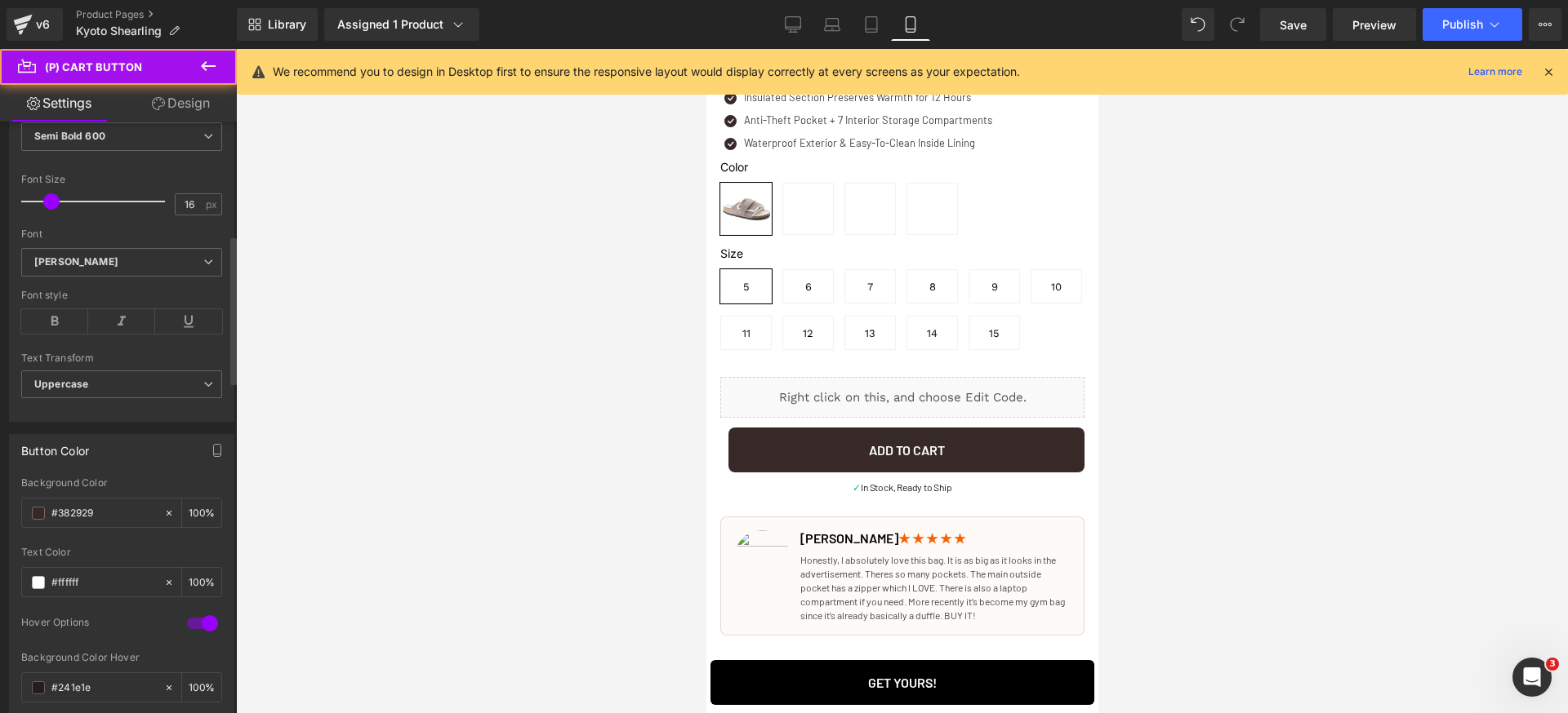
scroll to position [705, 0]
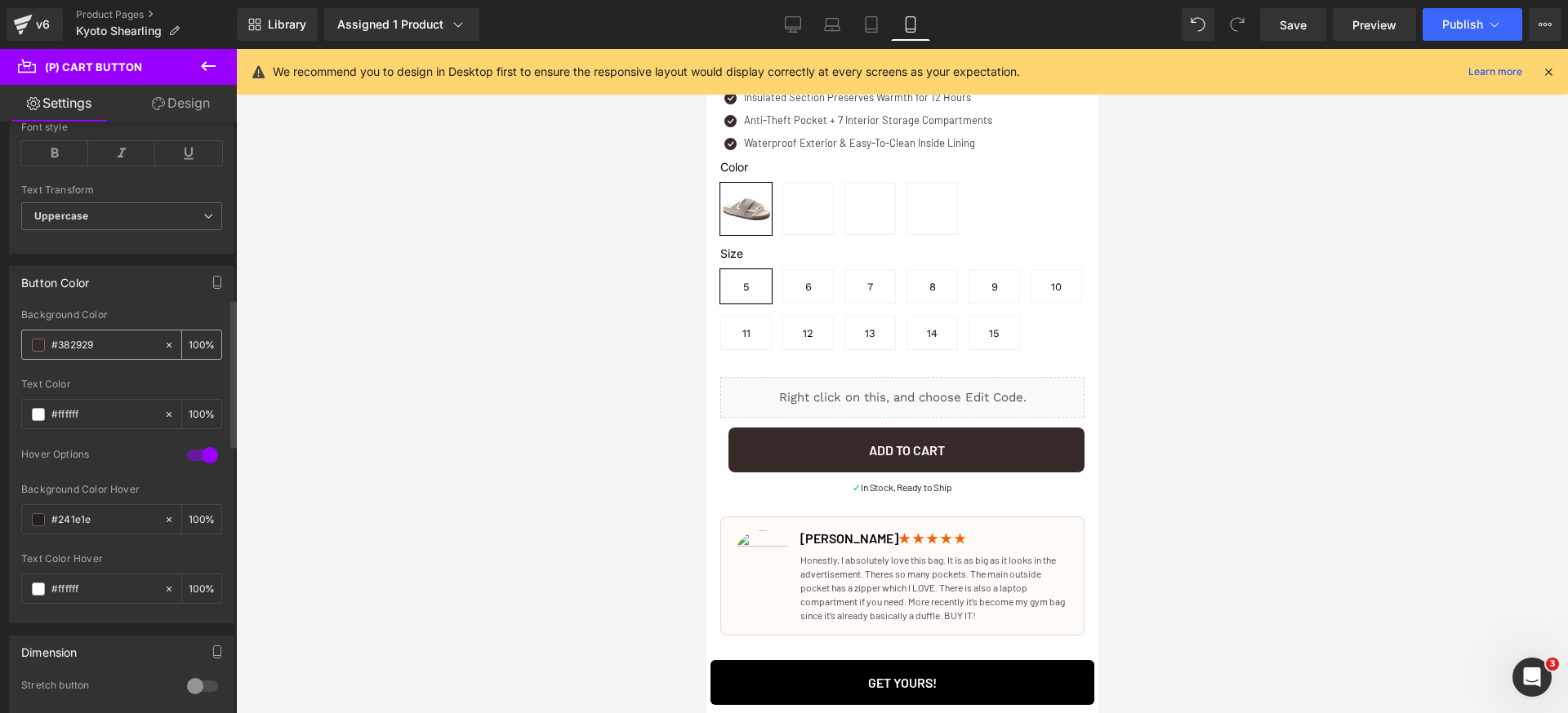
click at [114, 345] on input "#382929" at bounding box center [104, 344] width 104 height 18
click at [900, 681] on span "Button" at bounding box center [895, 683] width 38 height 20
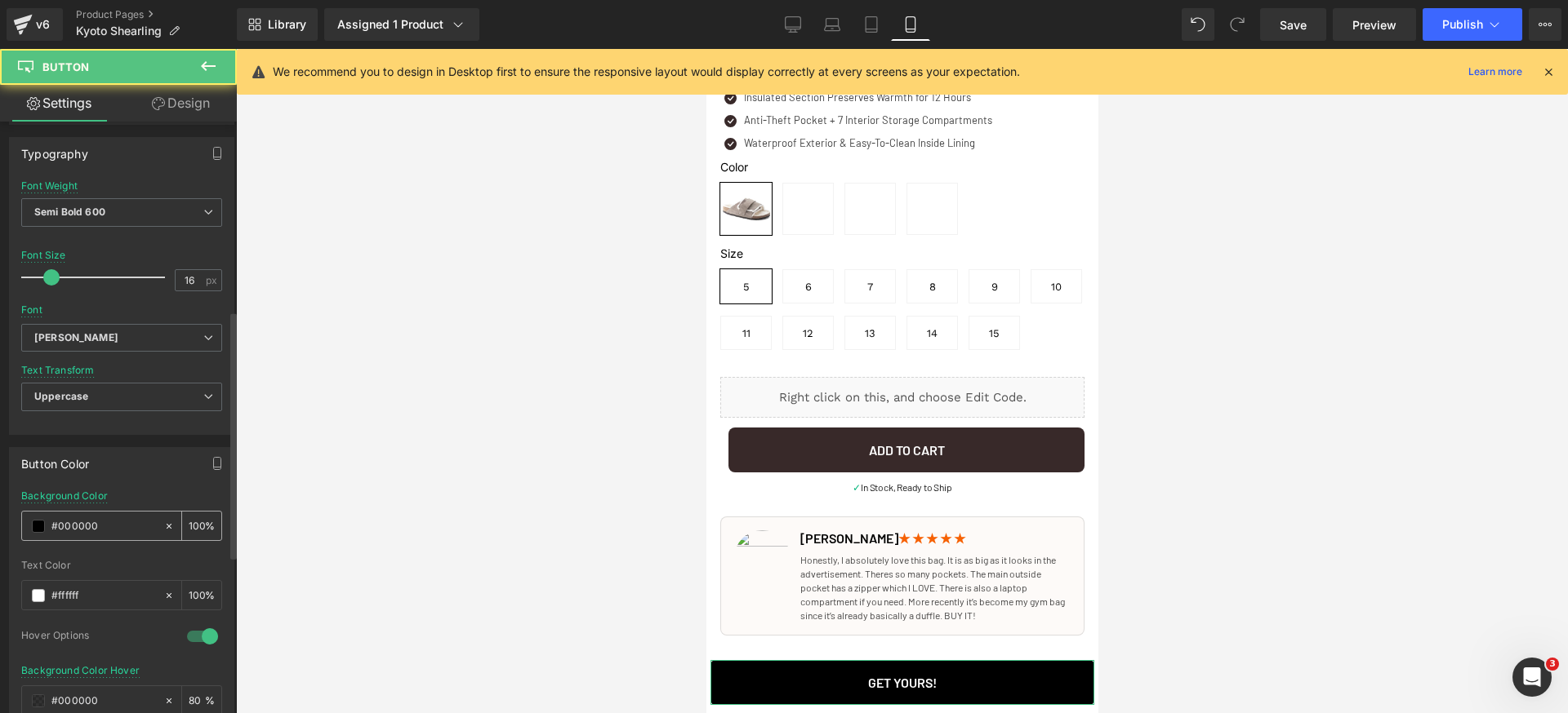
scroll to position [521, 0]
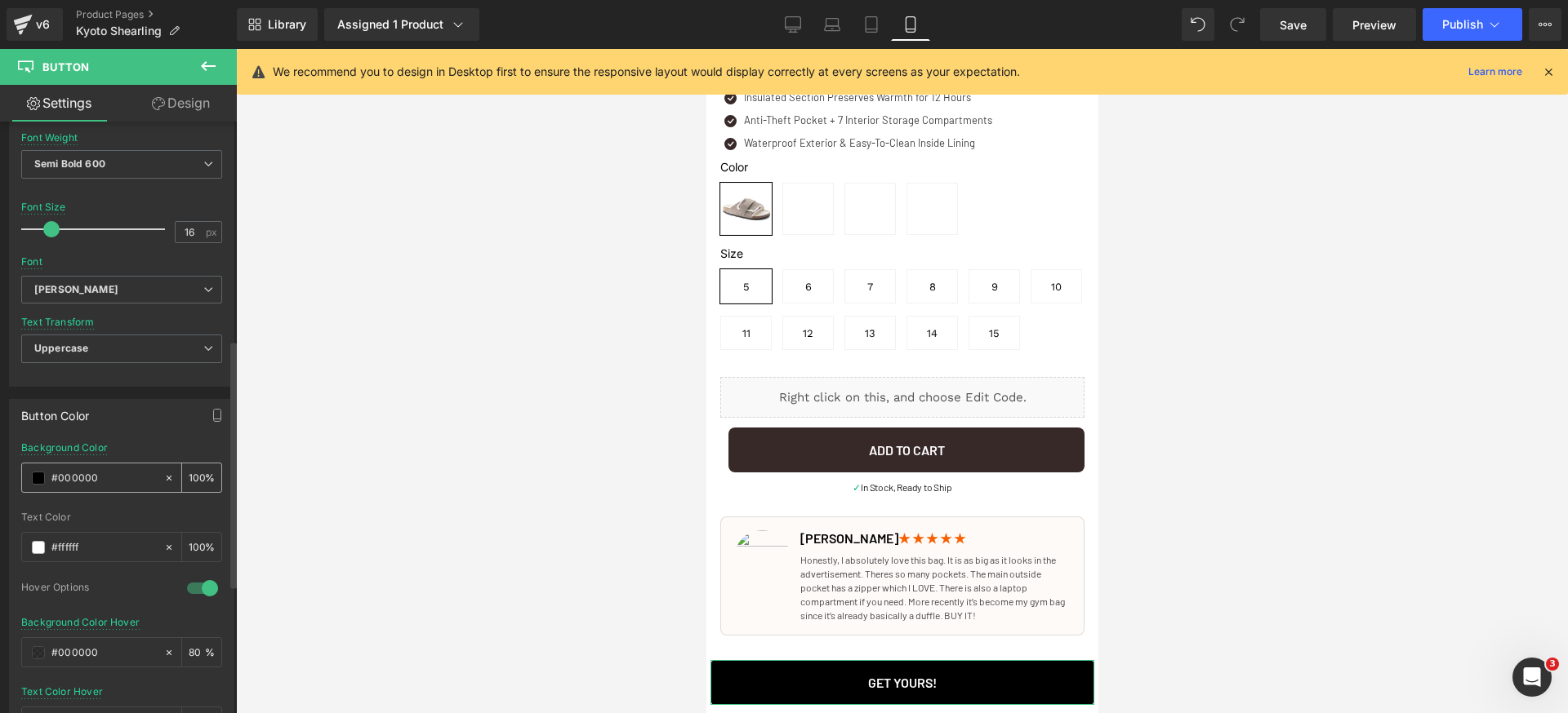
click at [123, 484] on input "#000000" at bounding box center [104, 478] width 104 height 18
paste input "382929"
type input "#382929"
click at [145, 442] on div "Background Color #382929 100 %" at bounding box center [121, 477] width 200 height 70
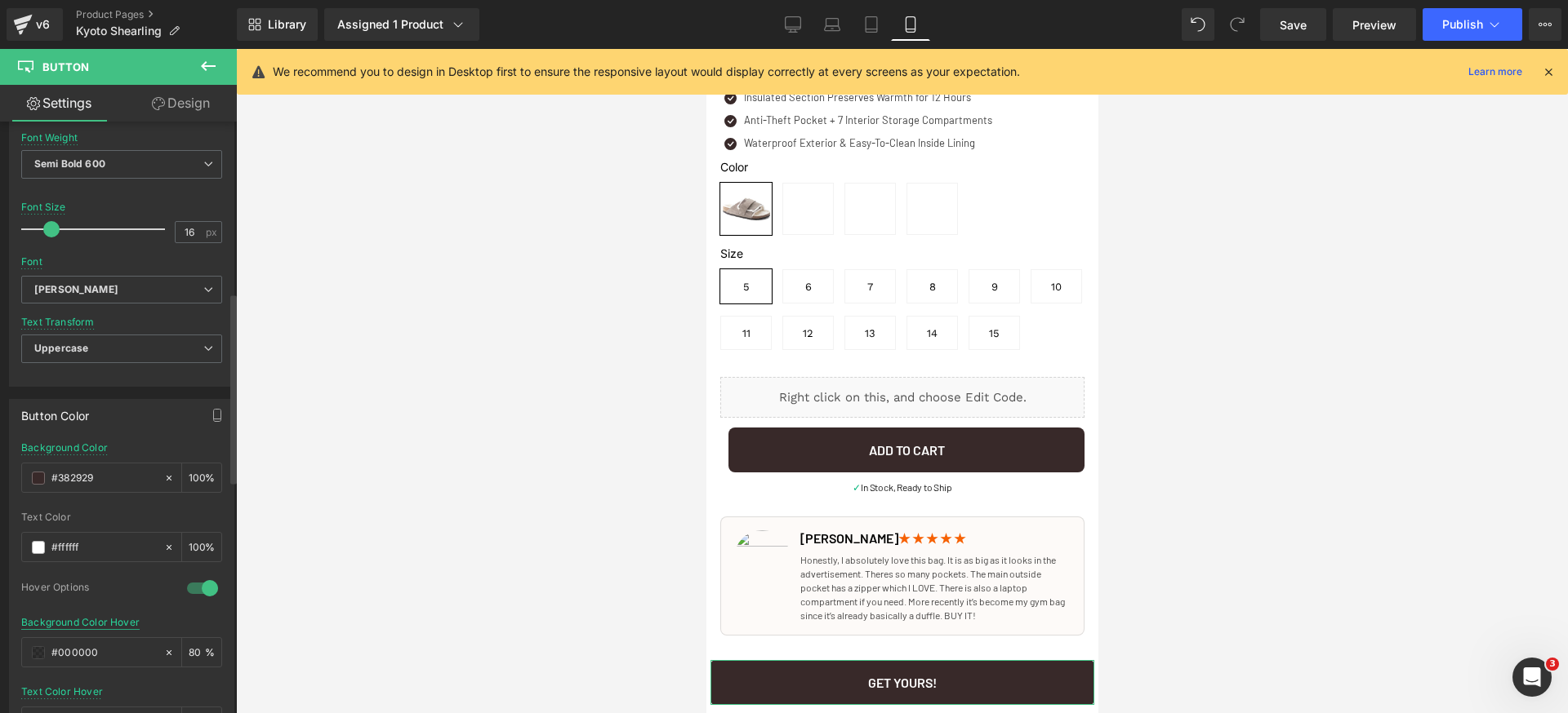
scroll to position [578, 0]
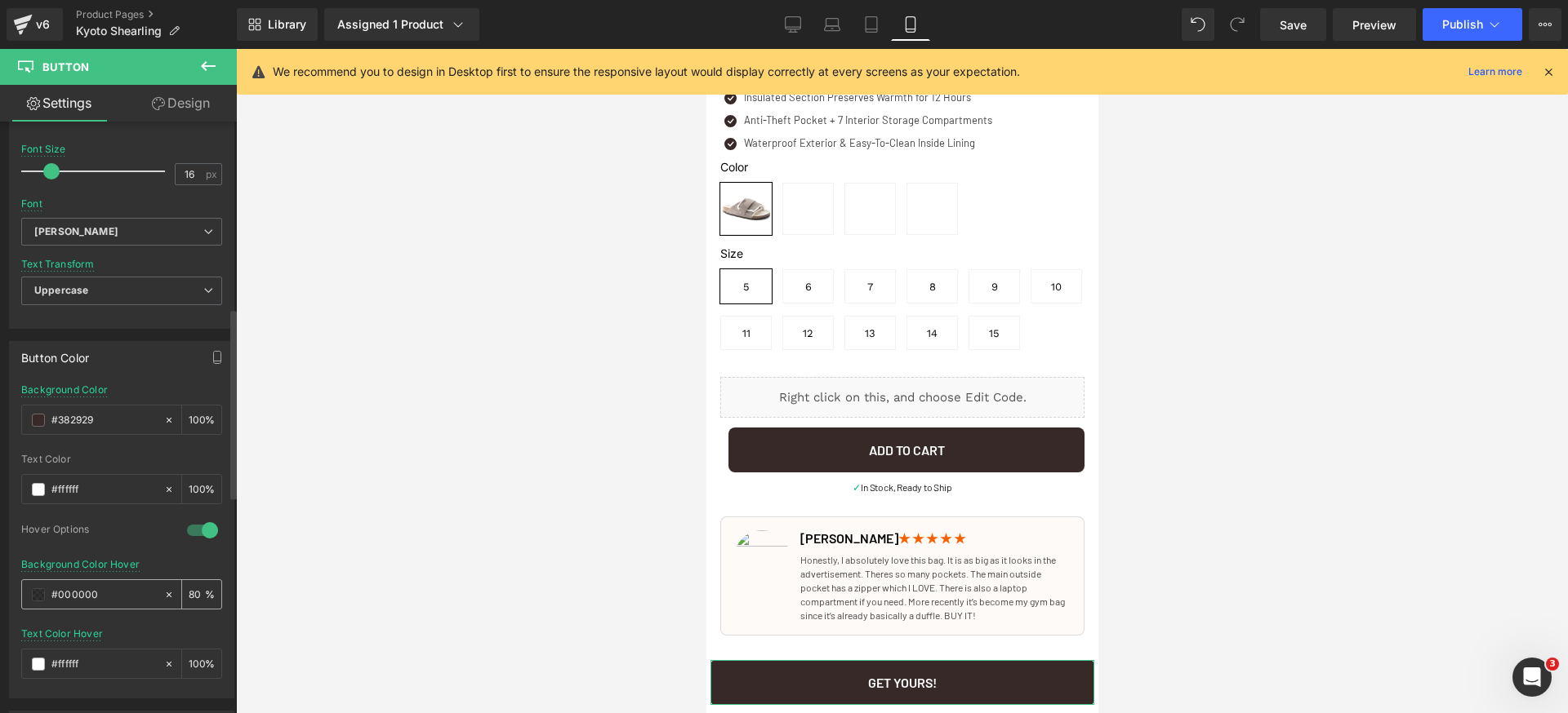
drag, startPoint x: 185, startPoint y: 594, endPoint x: 198, endPoint y: 589, distance: 13.9
click at [188, 593] on input "80" at bounding box center [196, 594] width 16 height 18
type input "100"
click at [168, 559] on div "Background Color Hover #000000 100 %" at bounding box center [121, 594] width 200 height 70
click at [1301, 22] on span "Save" at bounding box center [1293, 24] width 27 height 17
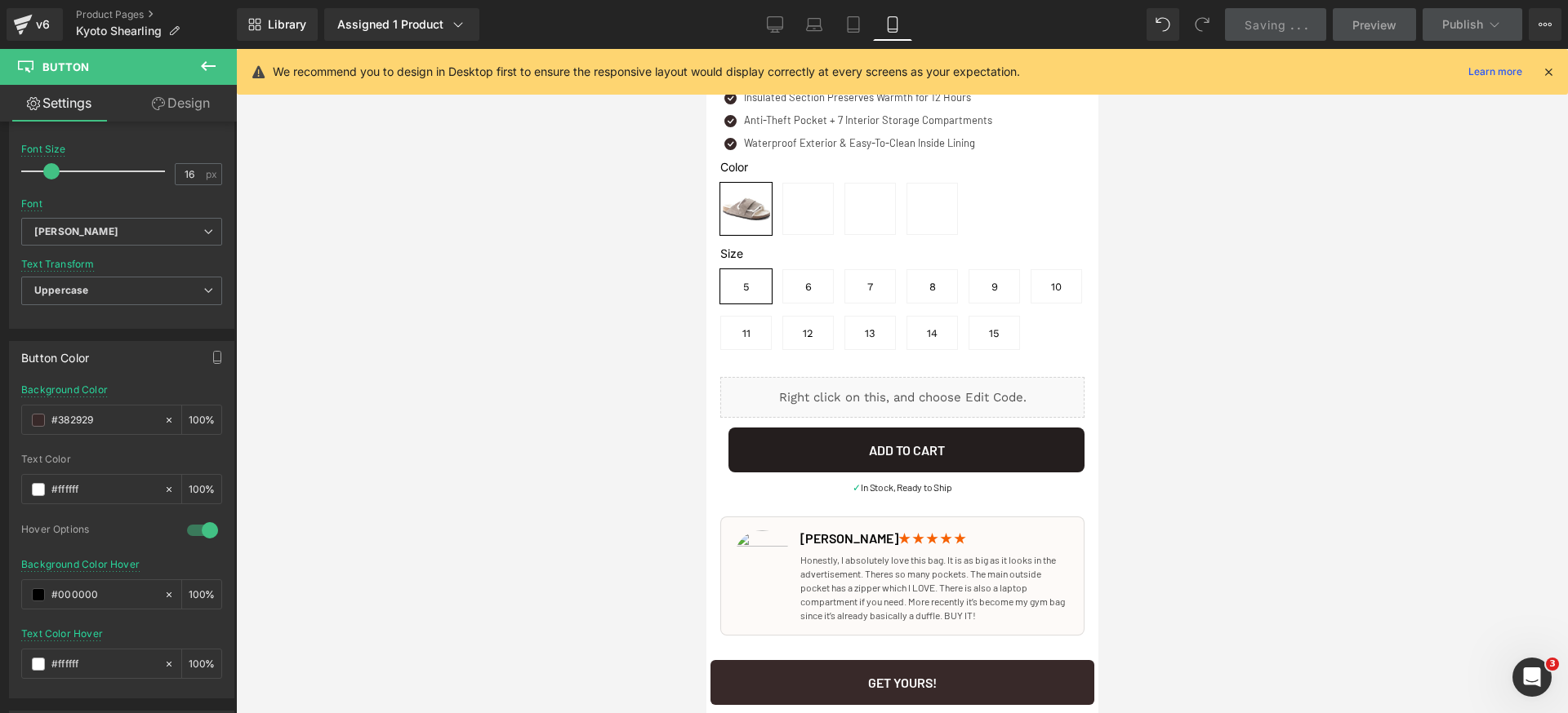
scroll to position [539, 0]
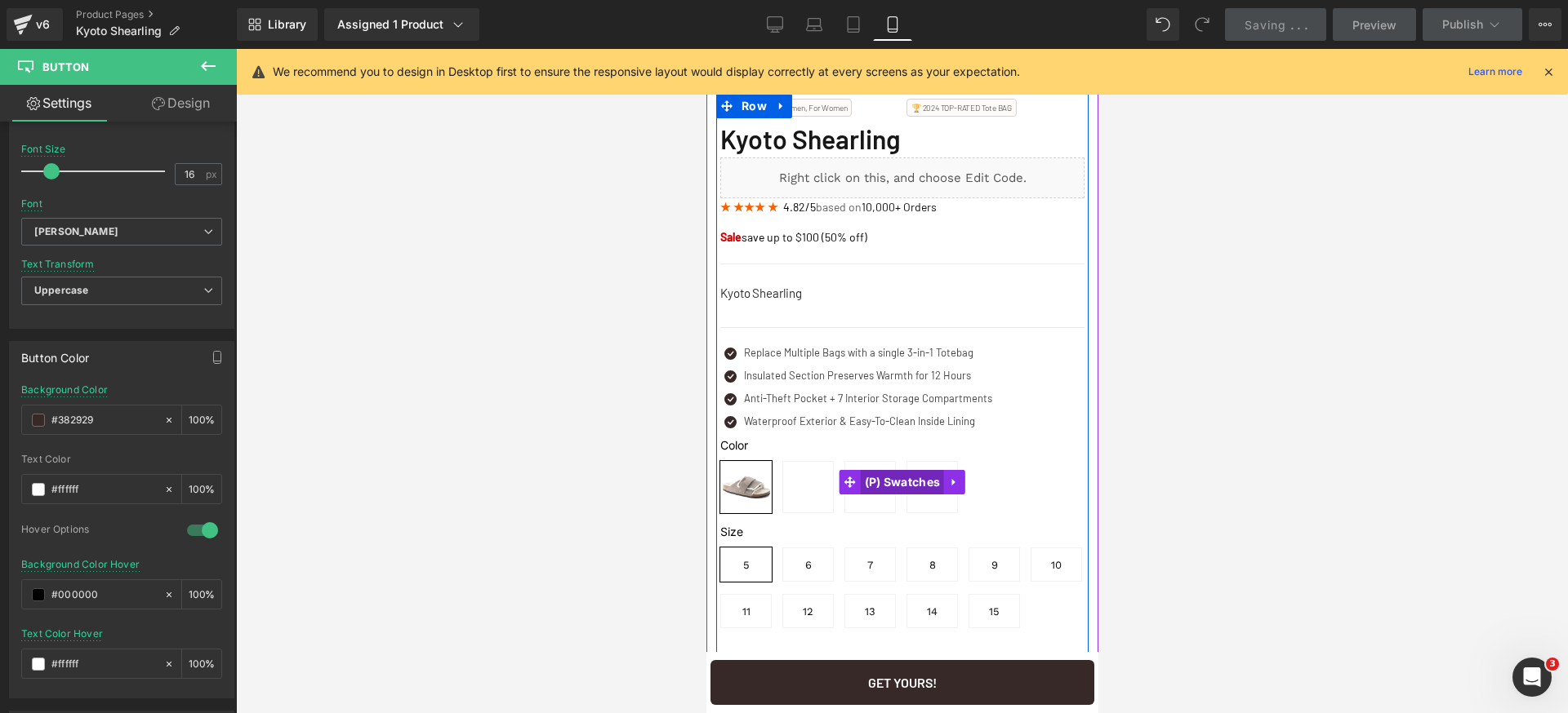
drag, startPoint x: 875, startPoint y: 475, endPoint x: 858, endPoint y: 481, distance: 18.0
click at [876, 475] on span "(P) Swatches" at bounding box center [902, 483] width 84 height 24
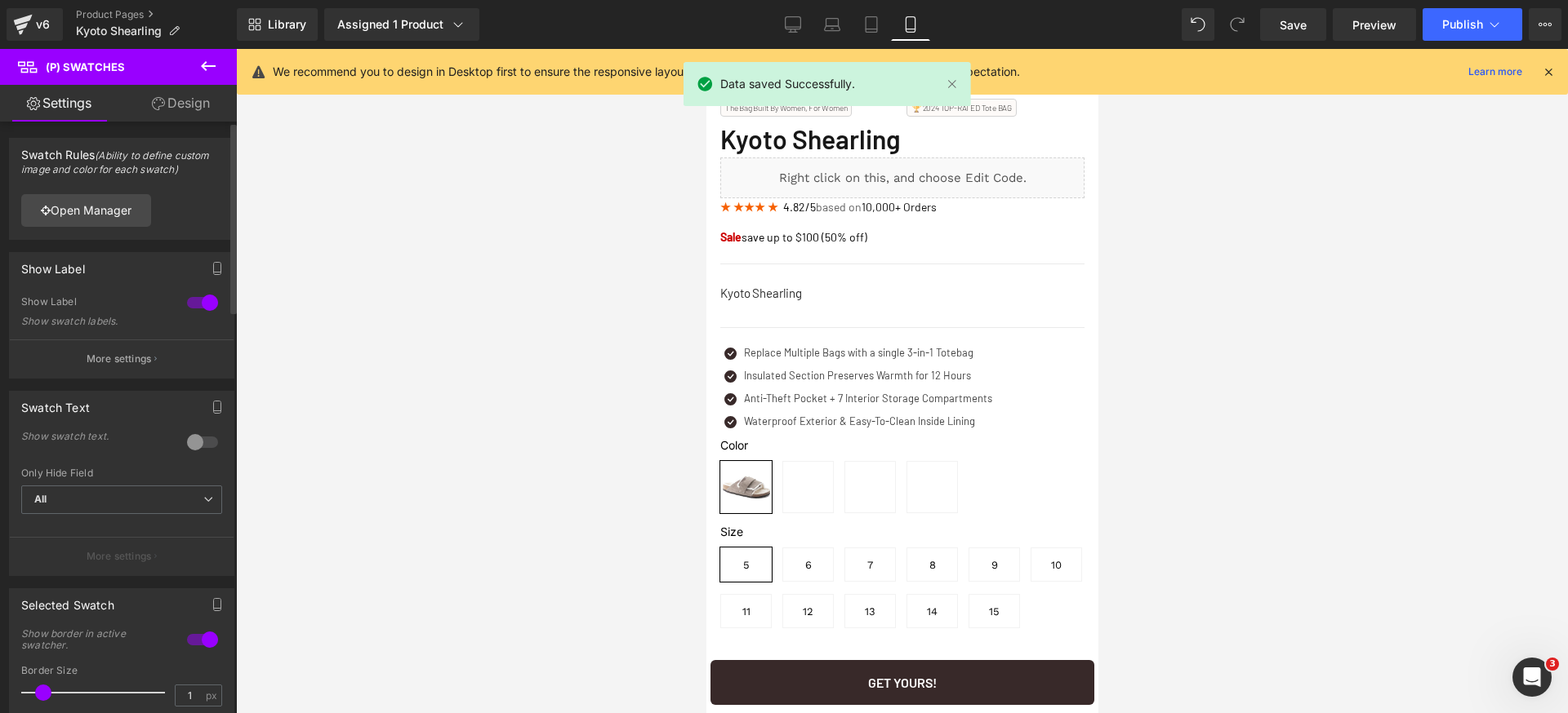
drag, startPoint x: 113, startPoint y: 362, endPoint x: 157, endPoint y: 388, distance: 51.1
click at [114, 361] on p "More settings" at bounding box center [119, 359] width 65 height 15
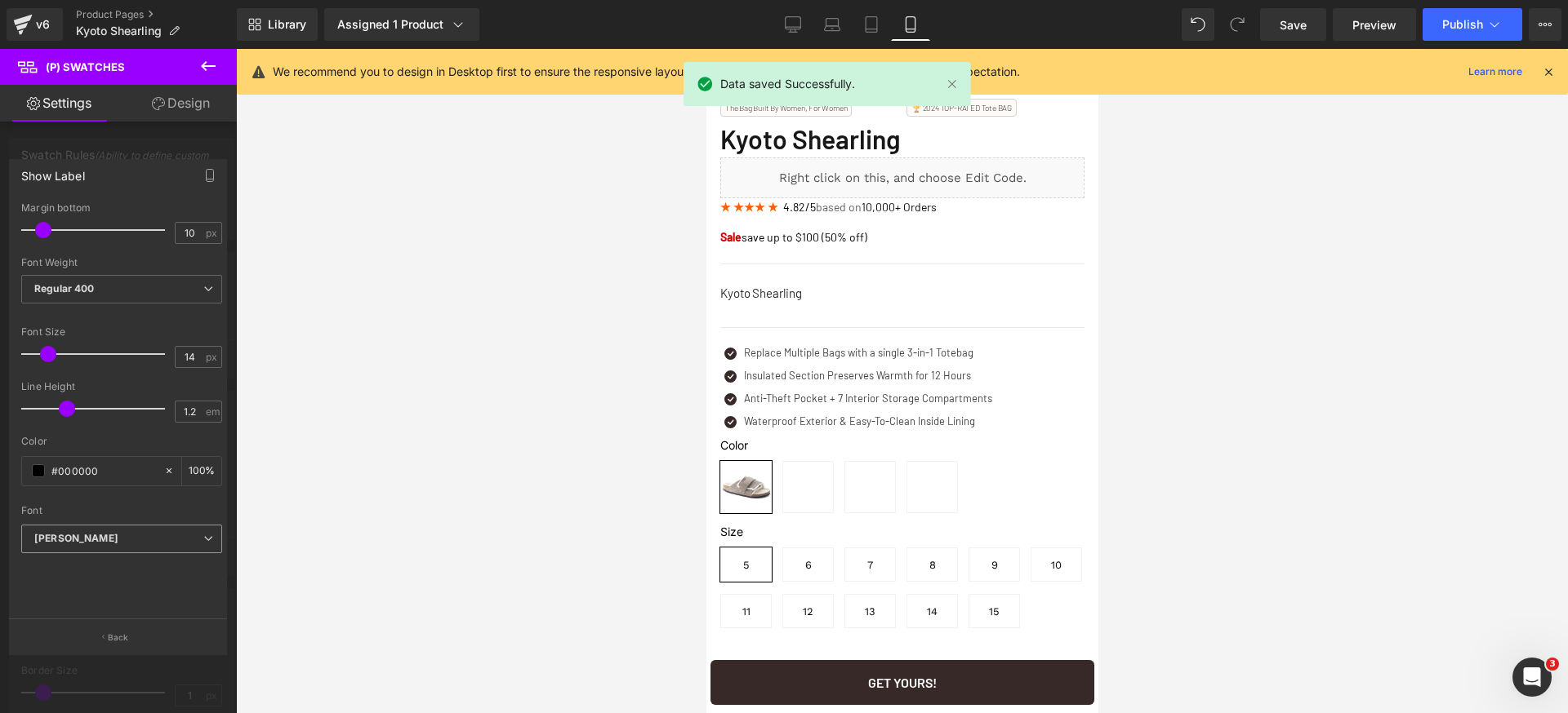
click at [140, 540] on b "[PERSON_NAME]" at bounding box center [119, 539] width 169 height 14
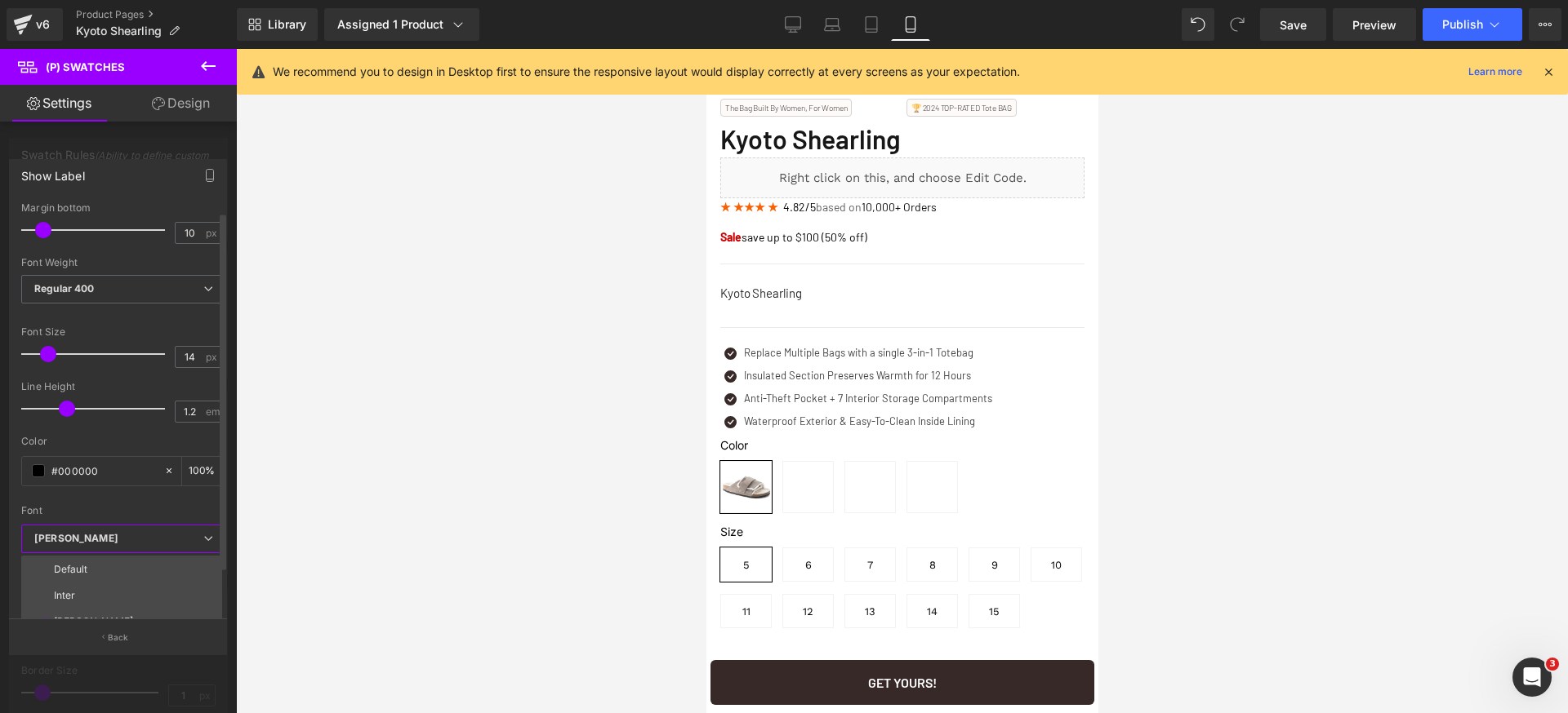
scroll to position [10, 0]
click at [159, 496] on div "10px Margin bottom 10 px Thin 100 Semi Thin 200 Light 300 Regular 400 Medium 50…" at bounding box center [121, 410] width 224 height 417
click at [155, 540] on b "[PERSON_NAME]" at bounding box center [119, 539] width 169 height 14
click at [155, 516] on div "Font Default Inter [PERSON_NAME] [PERSON_NAME] Default Inter [PERSON_NAME] Open…" at bounding box center [121, 363] width 200 height 323
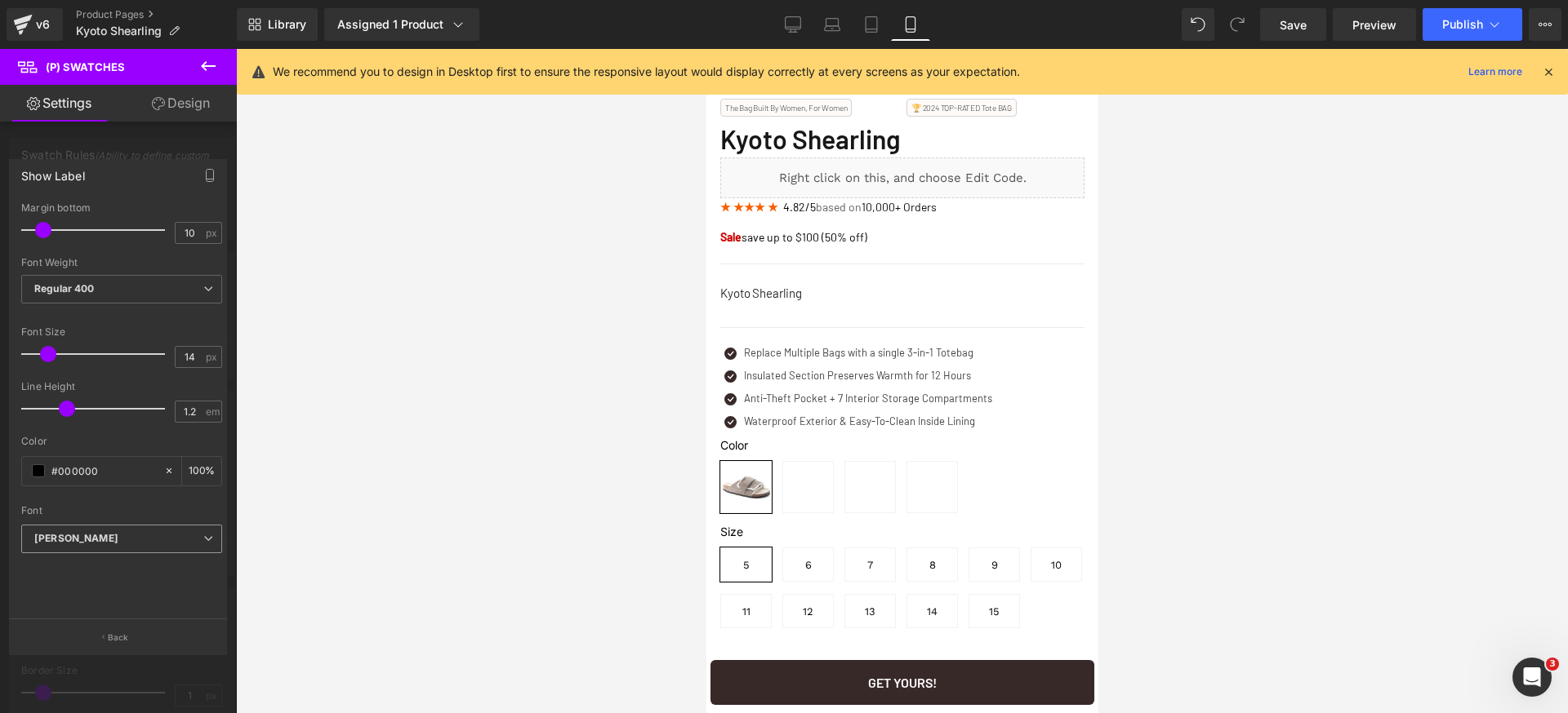
click at [156, 540] on b "[PERSON_NAME]" at bounding box center [119, 539] width 169 height 14
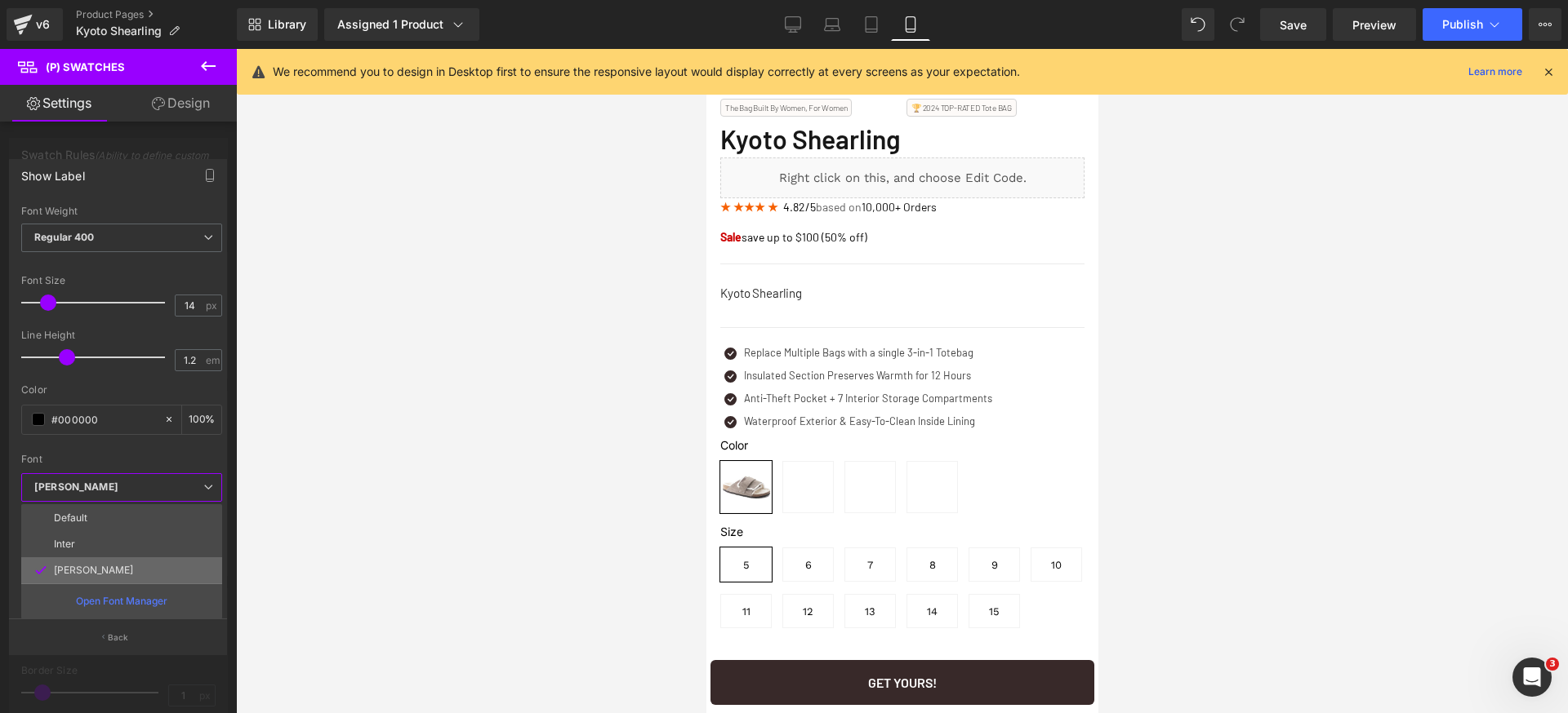
click at [108, 558] on li "[PERSON_NAME]" at bounding box center [121, 571] width 200 height 26
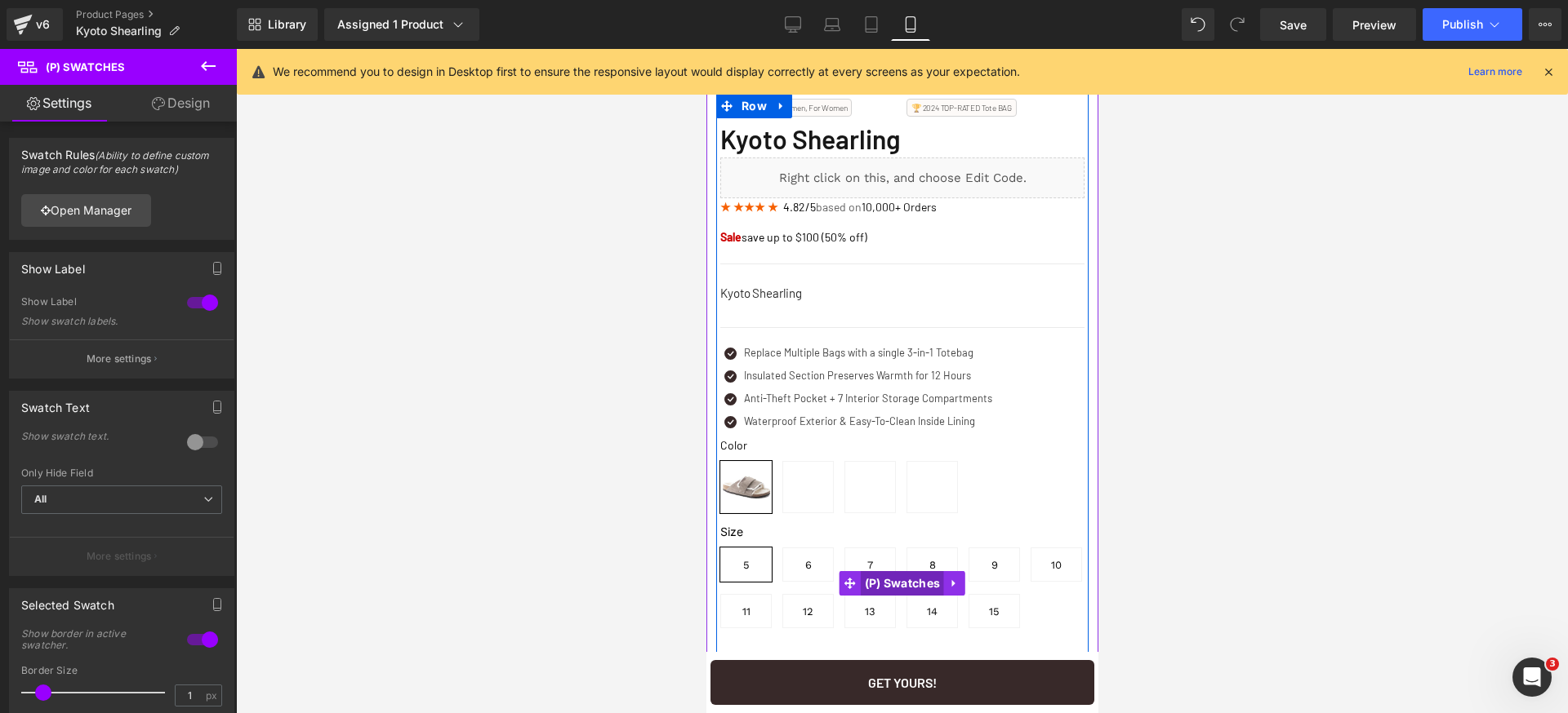
click at [886, 595] on span "(P) Swatches" at bounding box center [902, 583] width 84 height 24
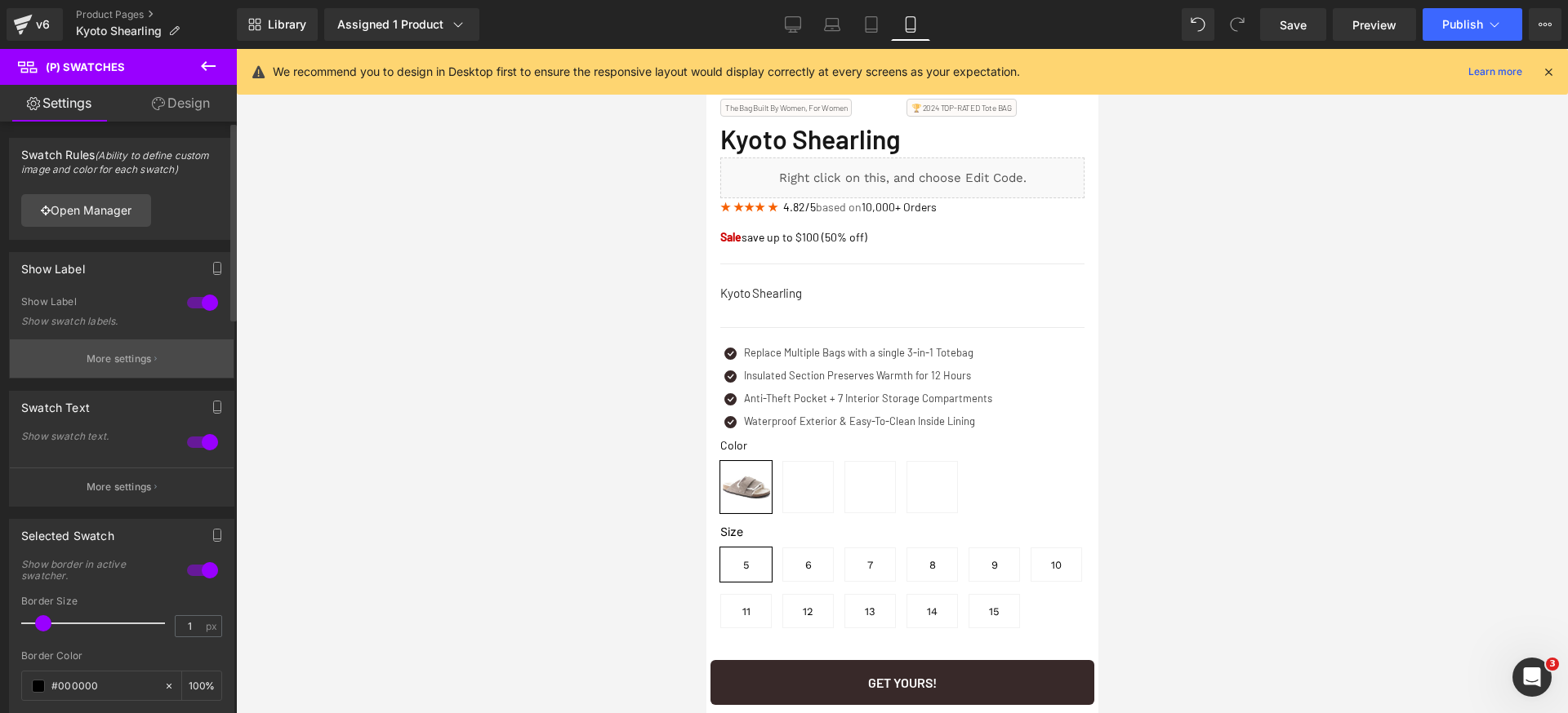
click at [120, 358] on p "More settings" at bounding box center [119, 359] width 65 height 15
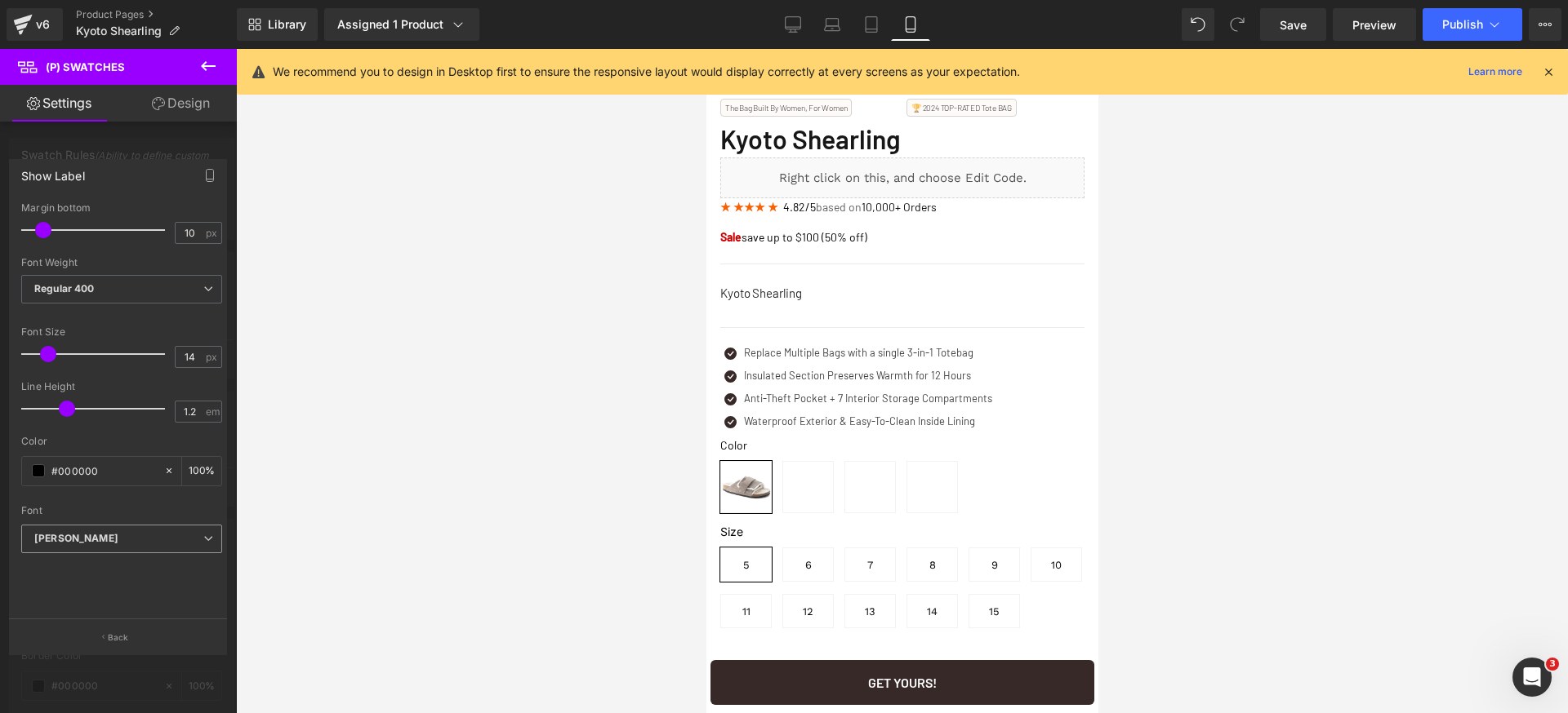
click at [131, 543] on b "[PERSON_NAME]" at bounding box center [119, 539] width 169 height 14
click at [135, 526] on span "[PERSON_NAME]" at bounding box center [121, 539] width 200 height 28
click at [133, 534] on b "[PERSON_NAME]" at bounding box center [119, 539] width 169 height 14
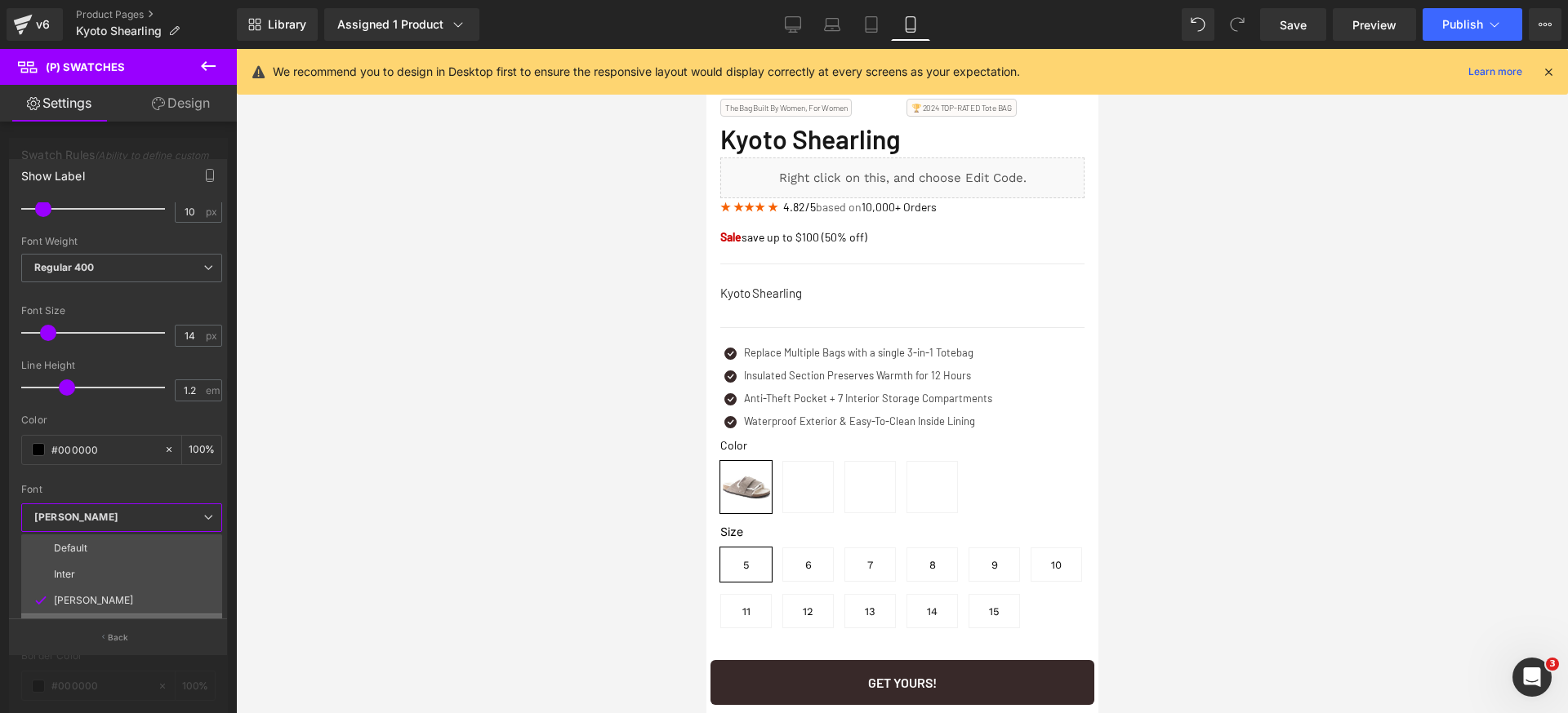
scroll to position [64, 0]
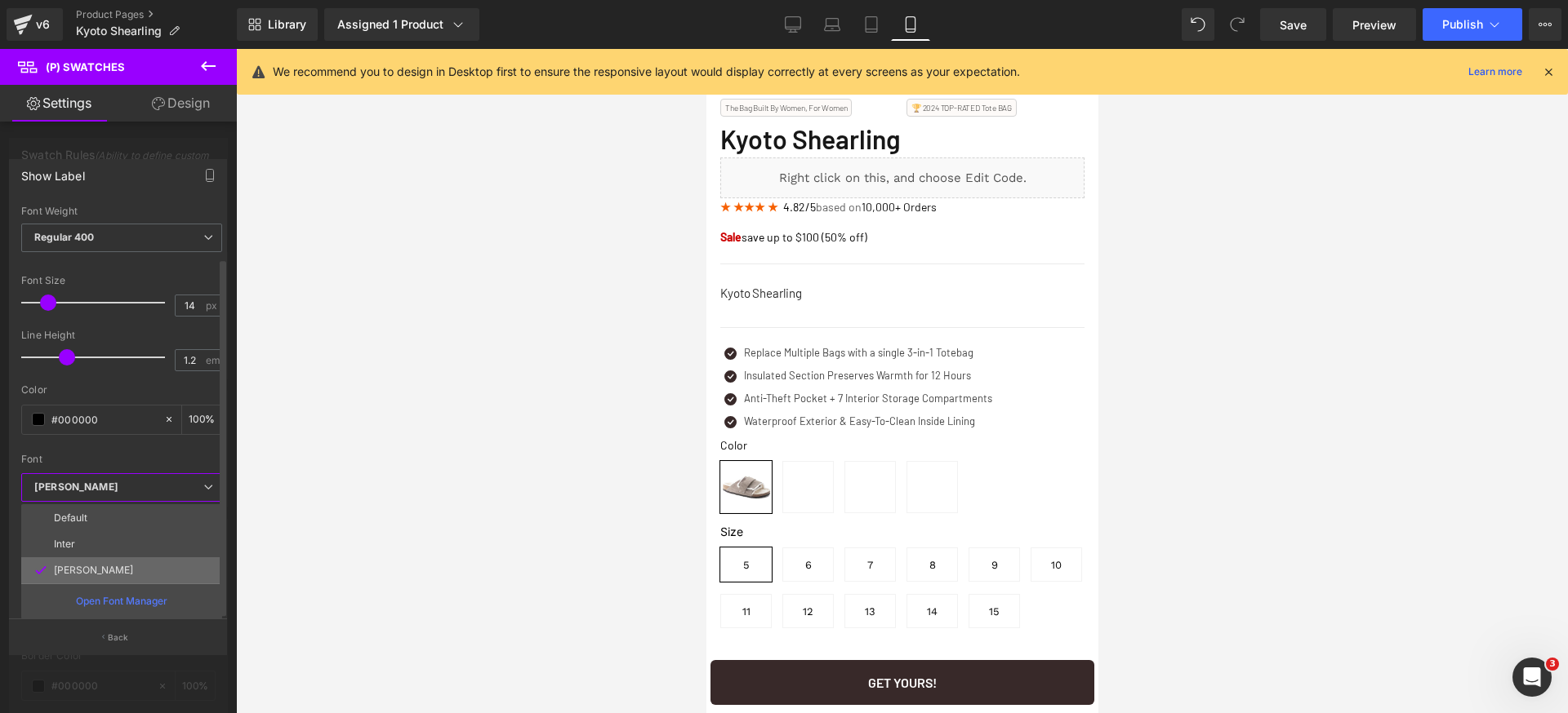
click at [92, 558] on li "[PERSON_NAME]" at bounding box center [121, 571] width 200 height 26
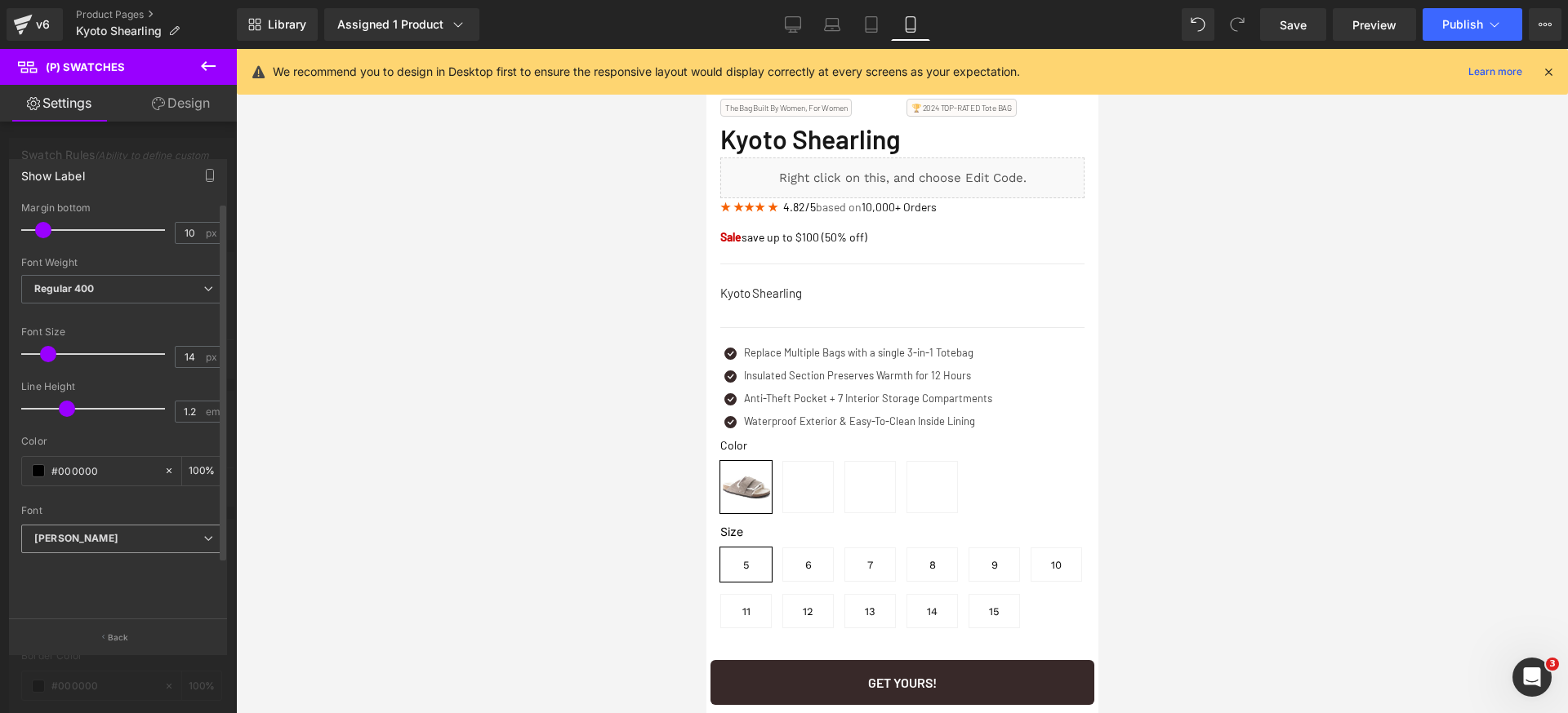
scroll to position [0, 0]
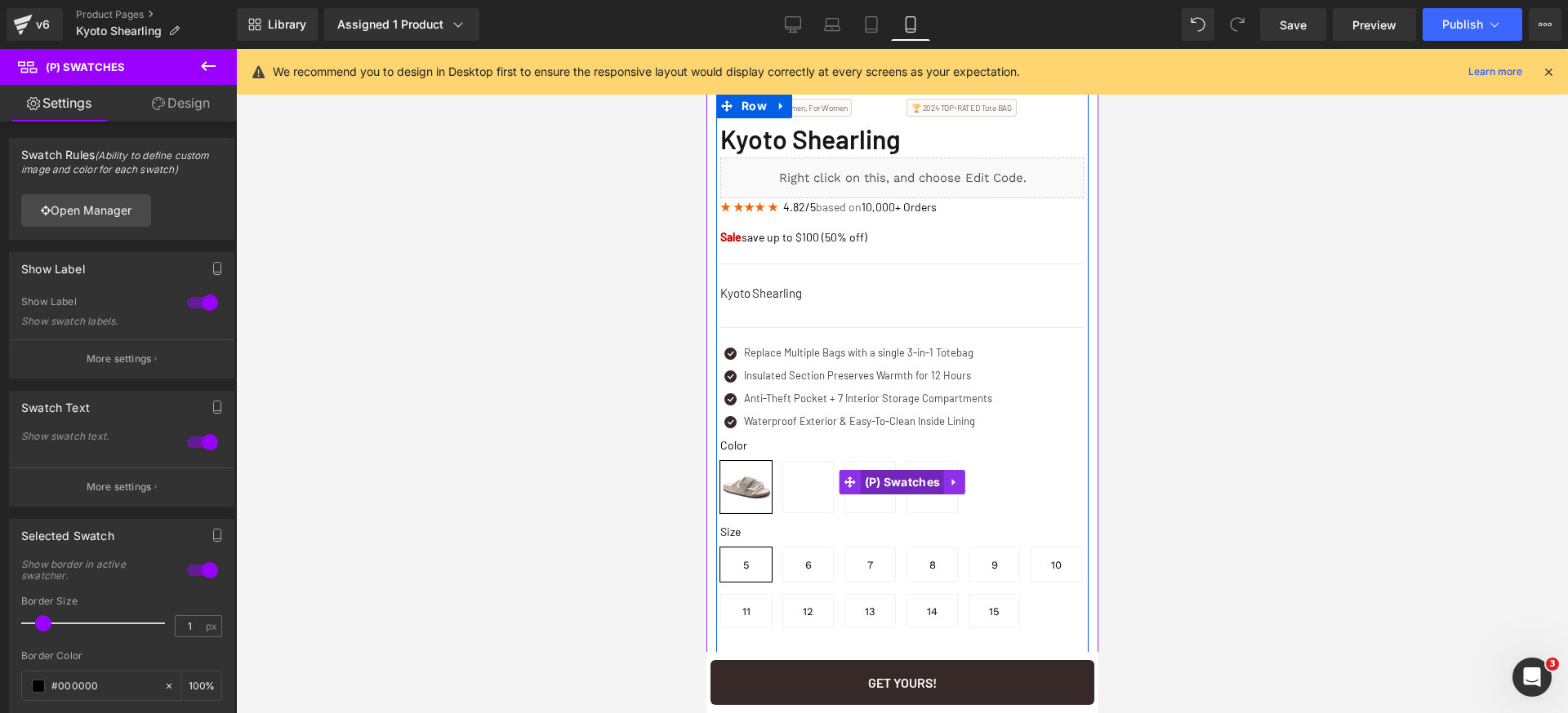
click at [861, 473] on span "(P) Swatches" at bounding box center [902, 483] width 84 height 24
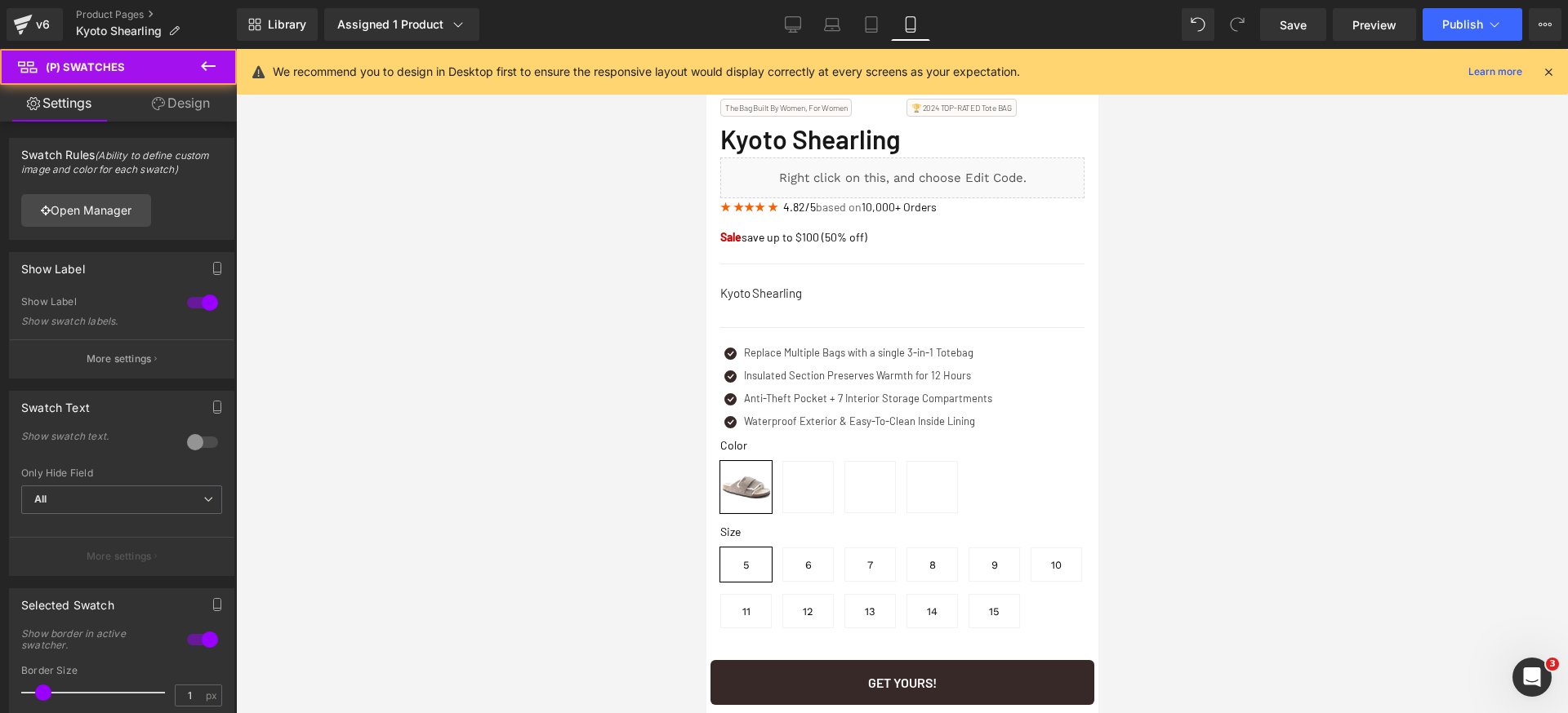
drag, startPoint x: 182, startPoint y: 104, endPoint x: 172, endPoint y: 118, distance: 17.2
click at [181, 104] on link "Design" at bounding box center [181, 103] width 119 height 37
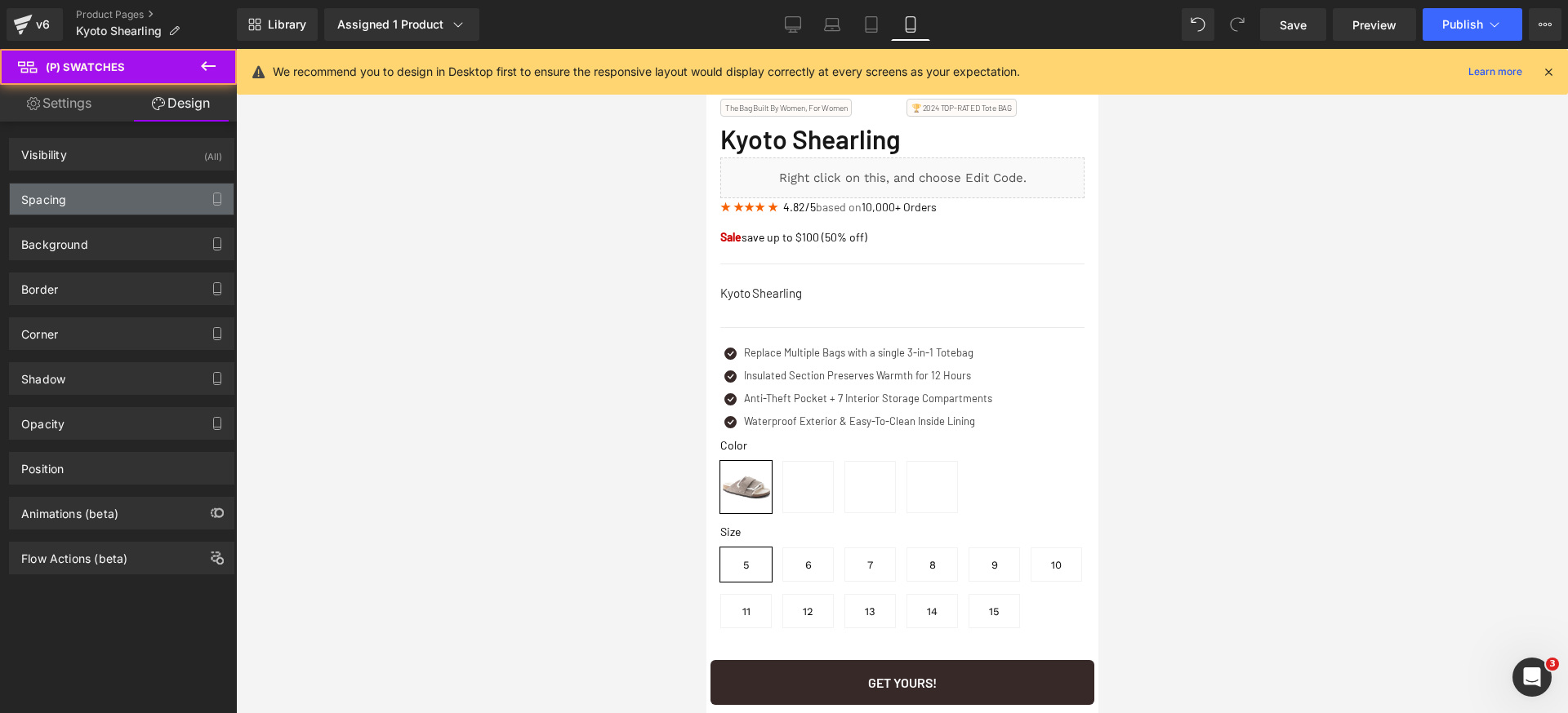
click at [74, 209] on div "Spacing" at bounding box center [121, 198] width 224 height 31
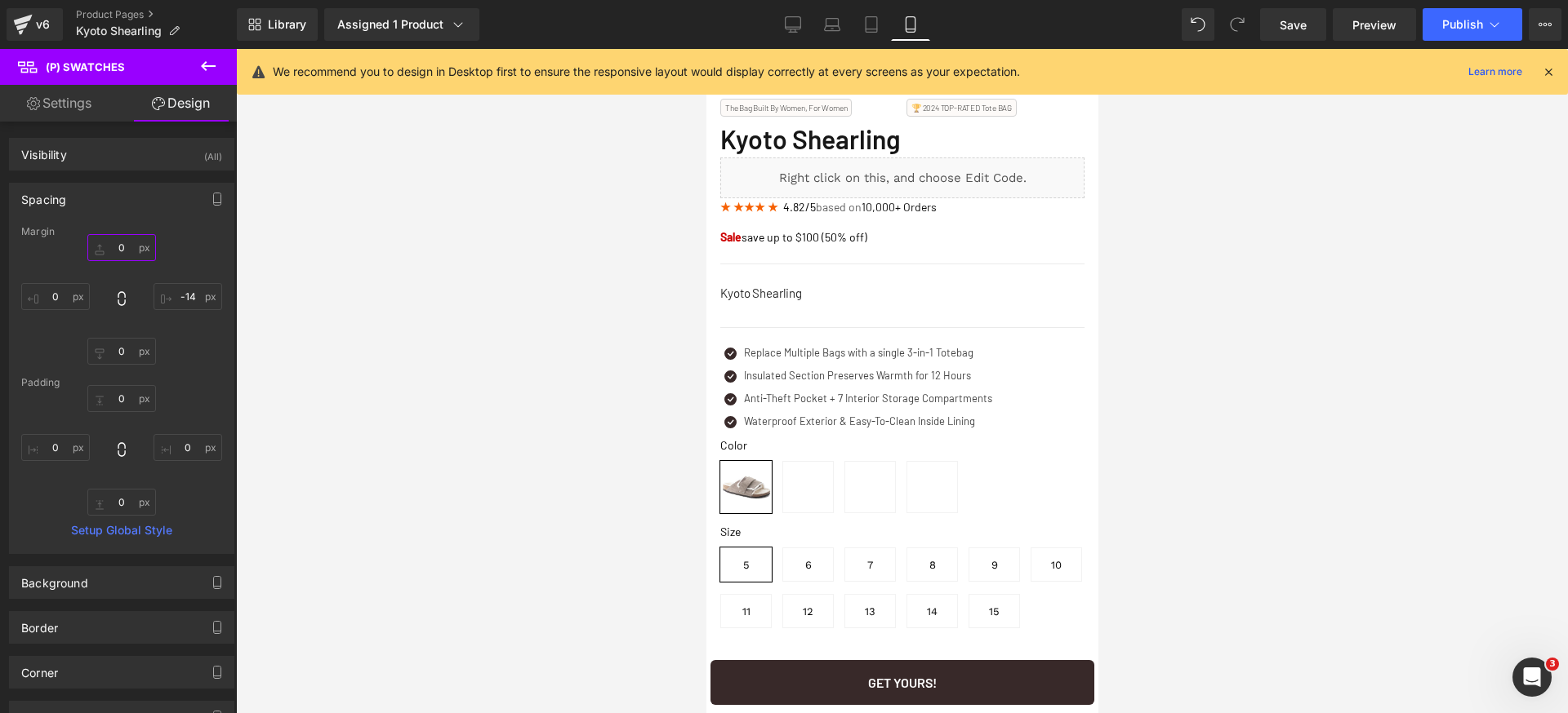
click at [130, 252] on input "0" at bounding box center [121, 247] width 69 height 27
type input "12"
click at [198, 264] on div "12 12 -14px -14 0px 0 0px 0" at bounding box center [121, 299] width 200 height 131
click at [194, 306] on input "-14" at bounding box center [187, 296] width 69 height 27
type input "0"
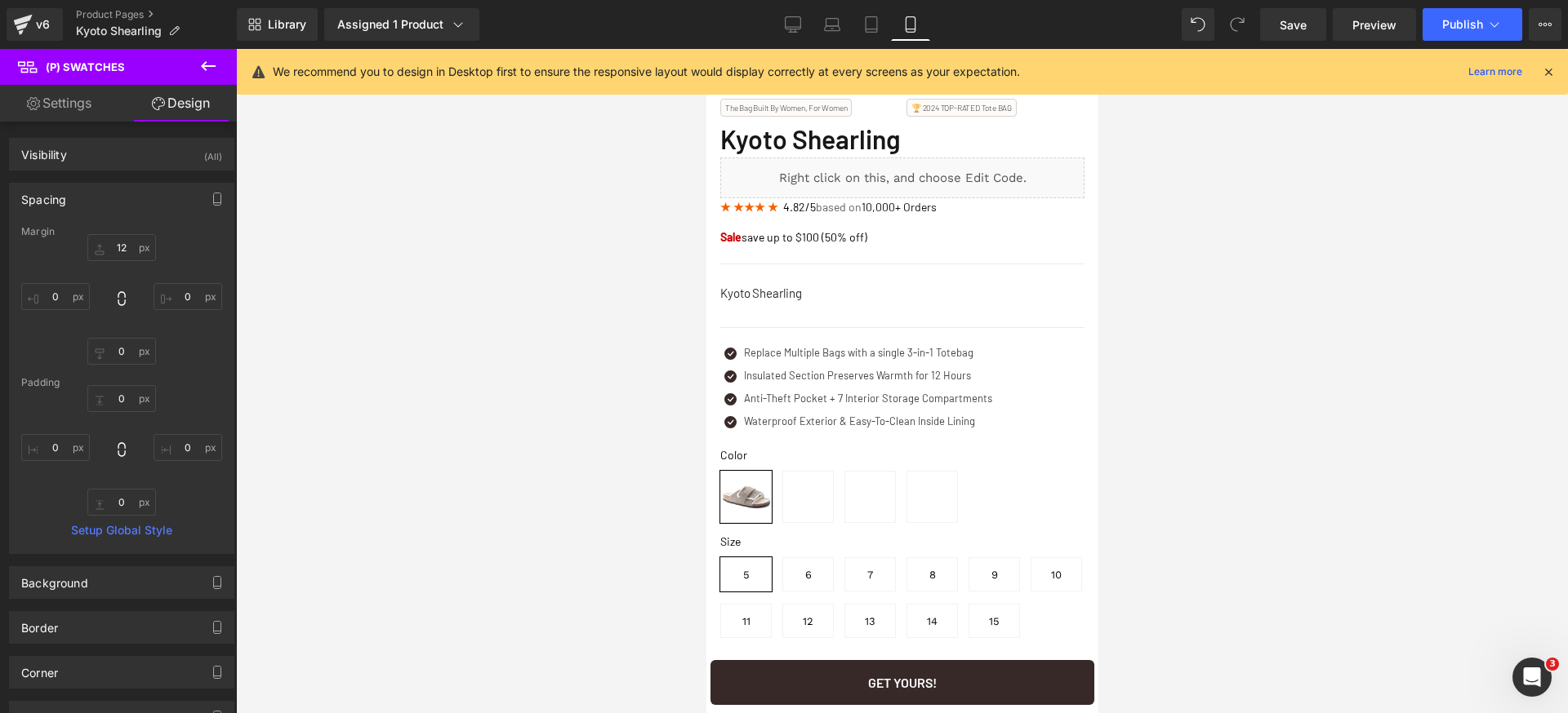
click at [173, 268] on div "12 12 0 0 0px 0 0px 0" at bounding box center [121, 299] width 200 height 131
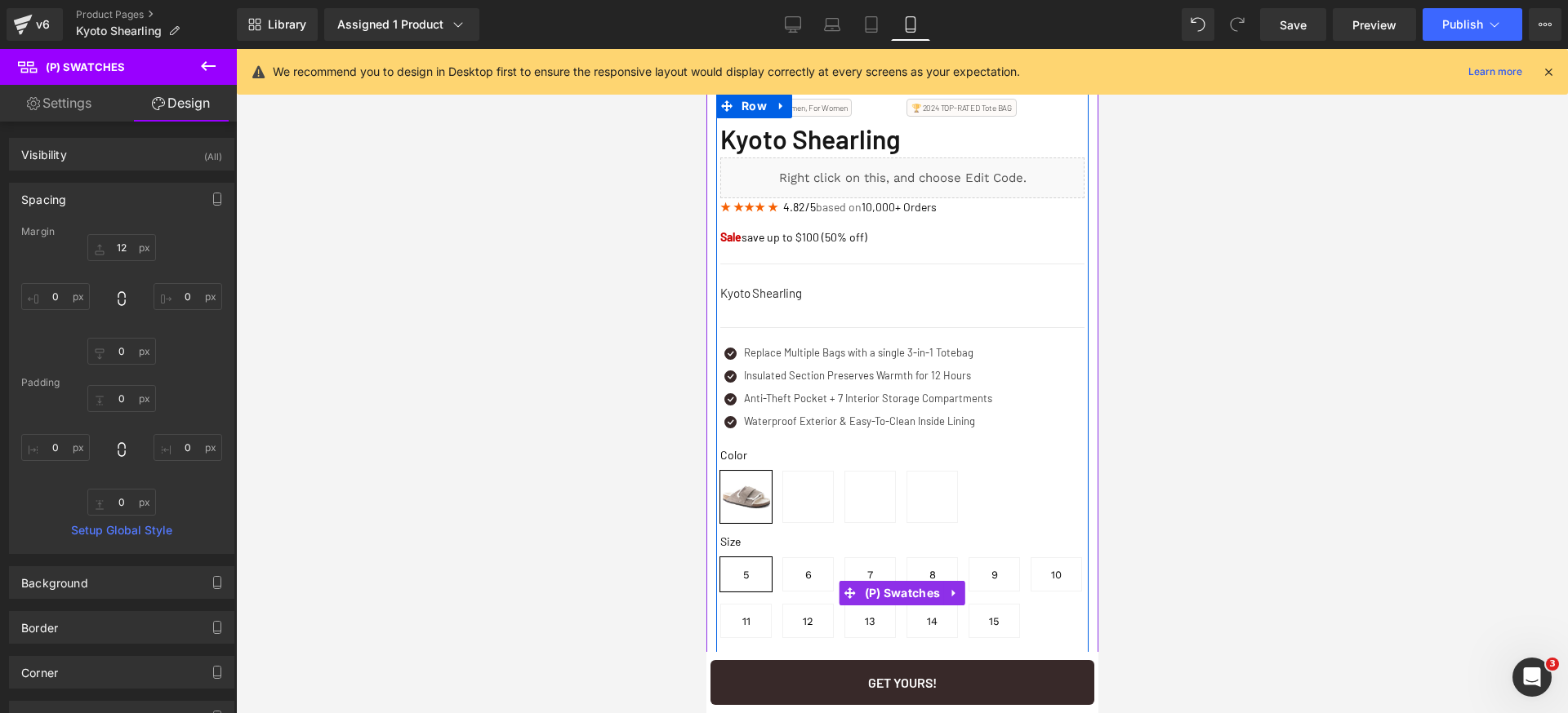
click at [862, 584] on span "7" at bounding box center [869, 575] width 52 height 34
click at [898, 607] on span "(P) Swatches" at bounding box center [902, 594] width 84 height 24
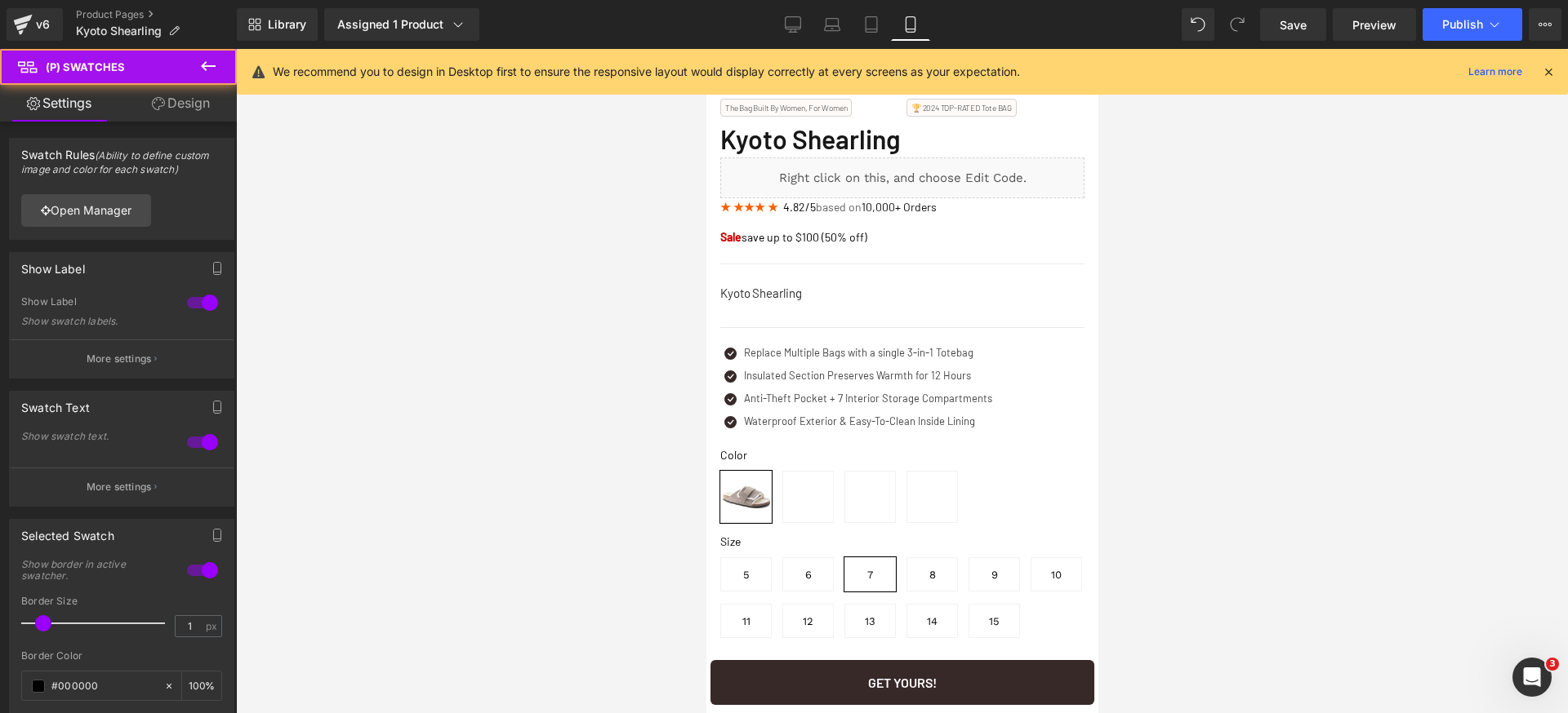
click at [184, 112] on link "Design" at bounding box center [181, 103] width 119 height 37
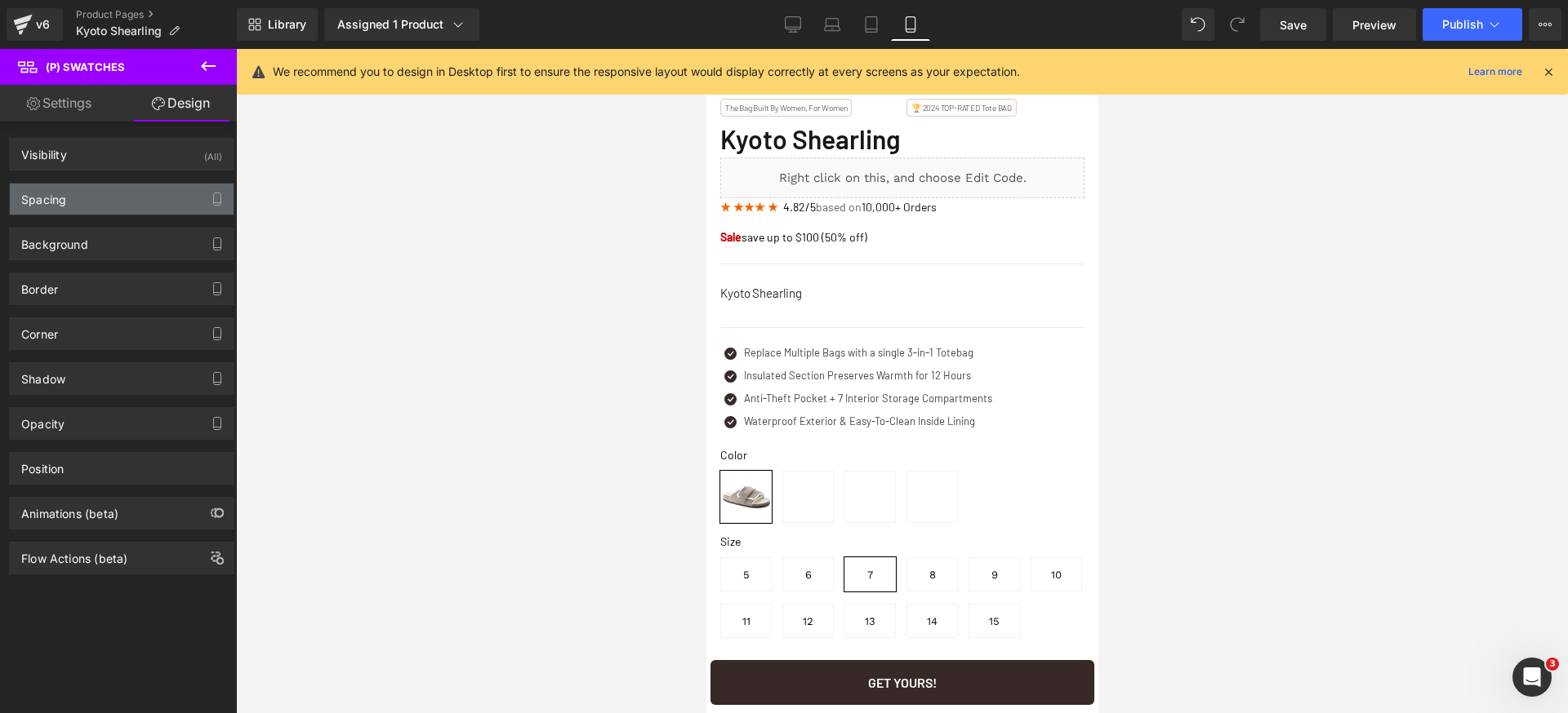
click at [120, 194] on div "Spacing" at bounding box center [121, 198] width 224 height 31
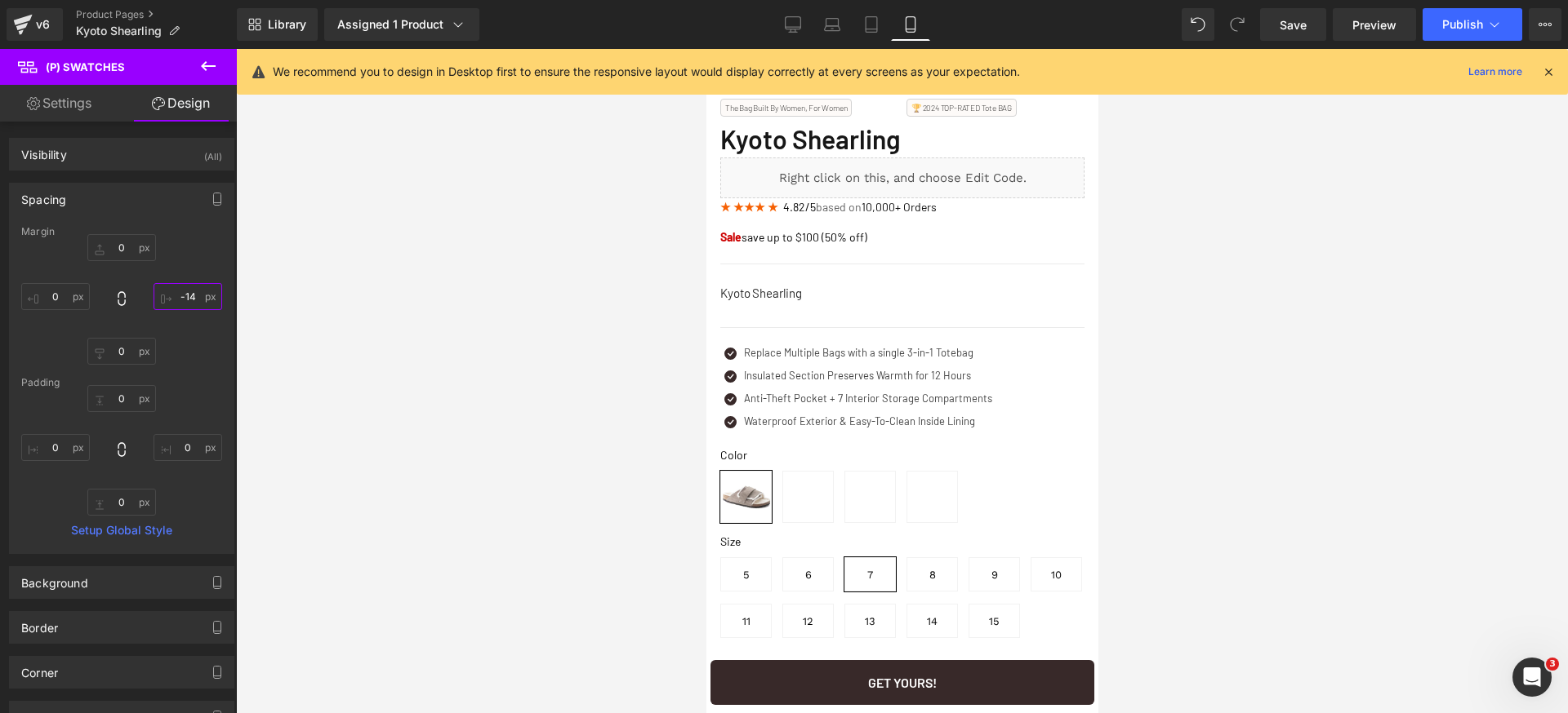
click at [181, 298] on input "-14" at bounding box center [187, 296] width 69 height 27
type input "0"
drag, startPoint x: 193, startPoint y: 259, endPoint x: 279, endPoint y: 266, distance: 86.3
click at [193, 258] on div "0px 0 0 0 0px 0 0px 0" at bounding box center [121, 299] width 200 height 131
click at [1306, 19] on span "Save" at bounding box center [1293, 24] width 27 height 17
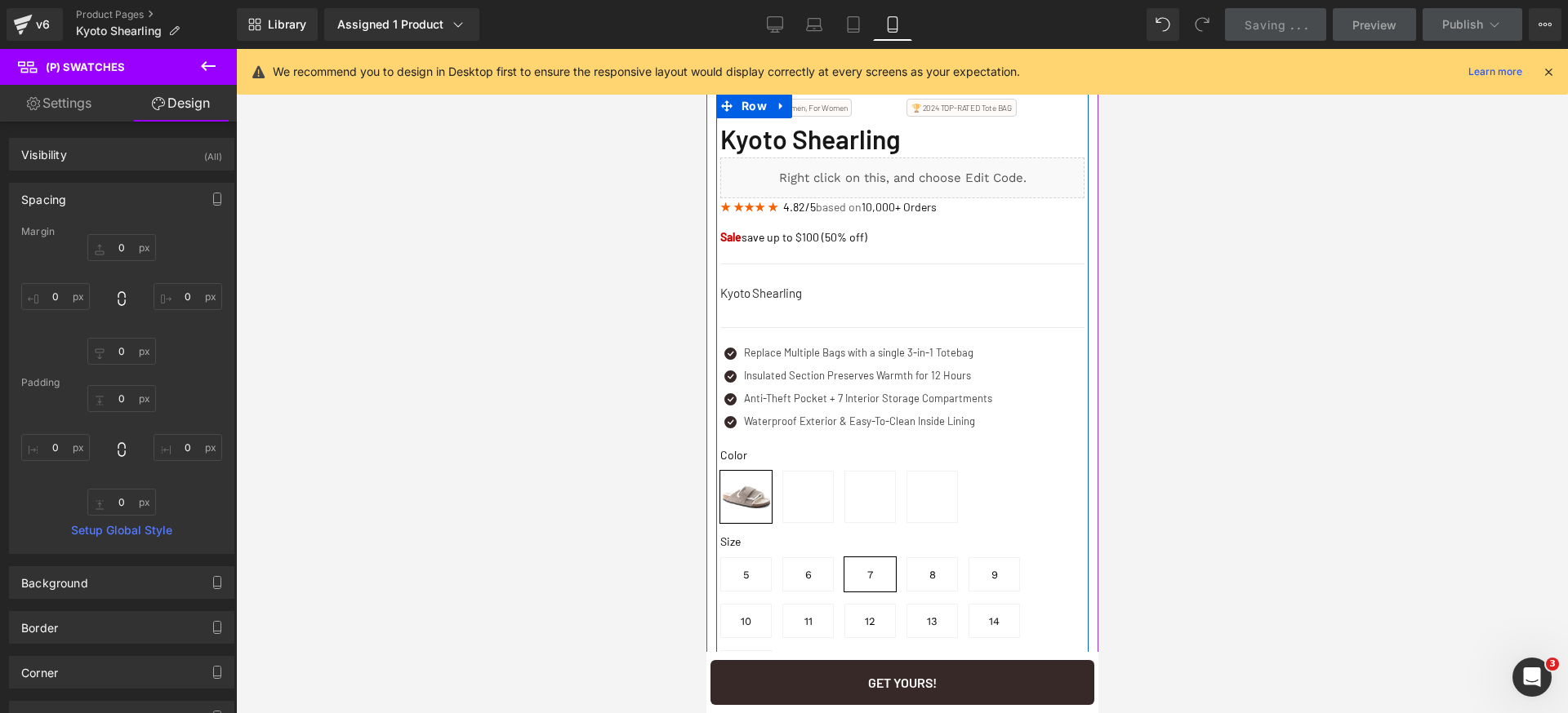
scroll to position [350, 0]
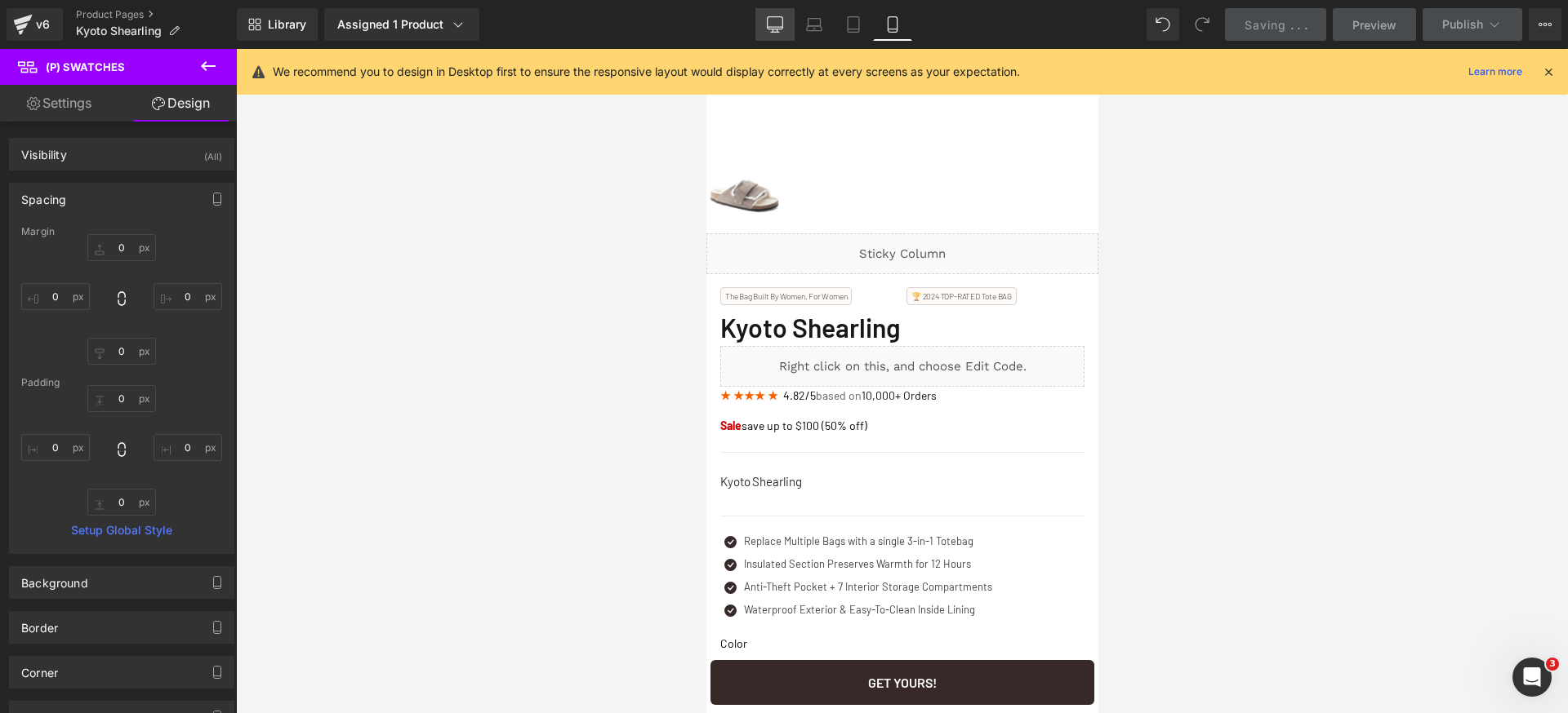
click at [776, 25] on icon at bounding box center [775, 24] width 16 height 16
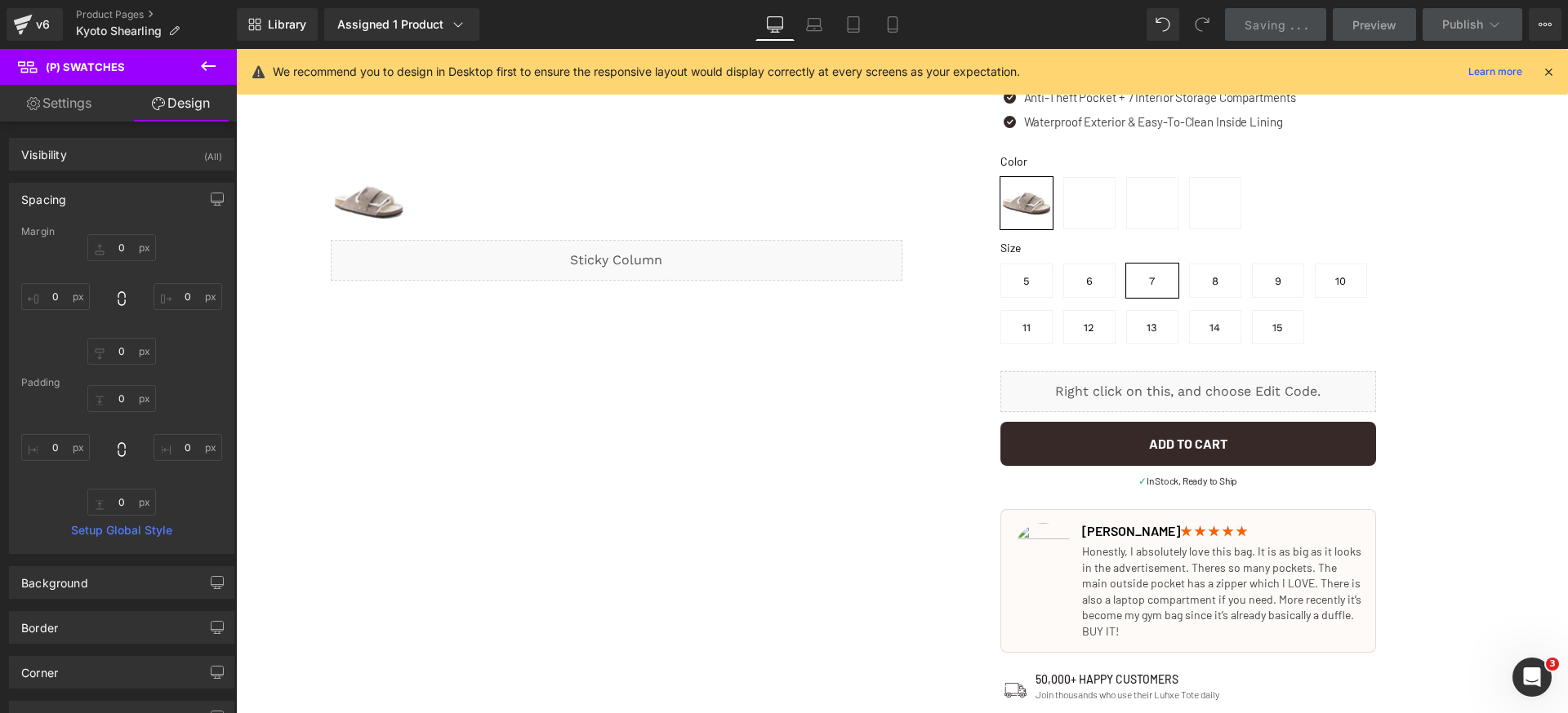
type input "0"
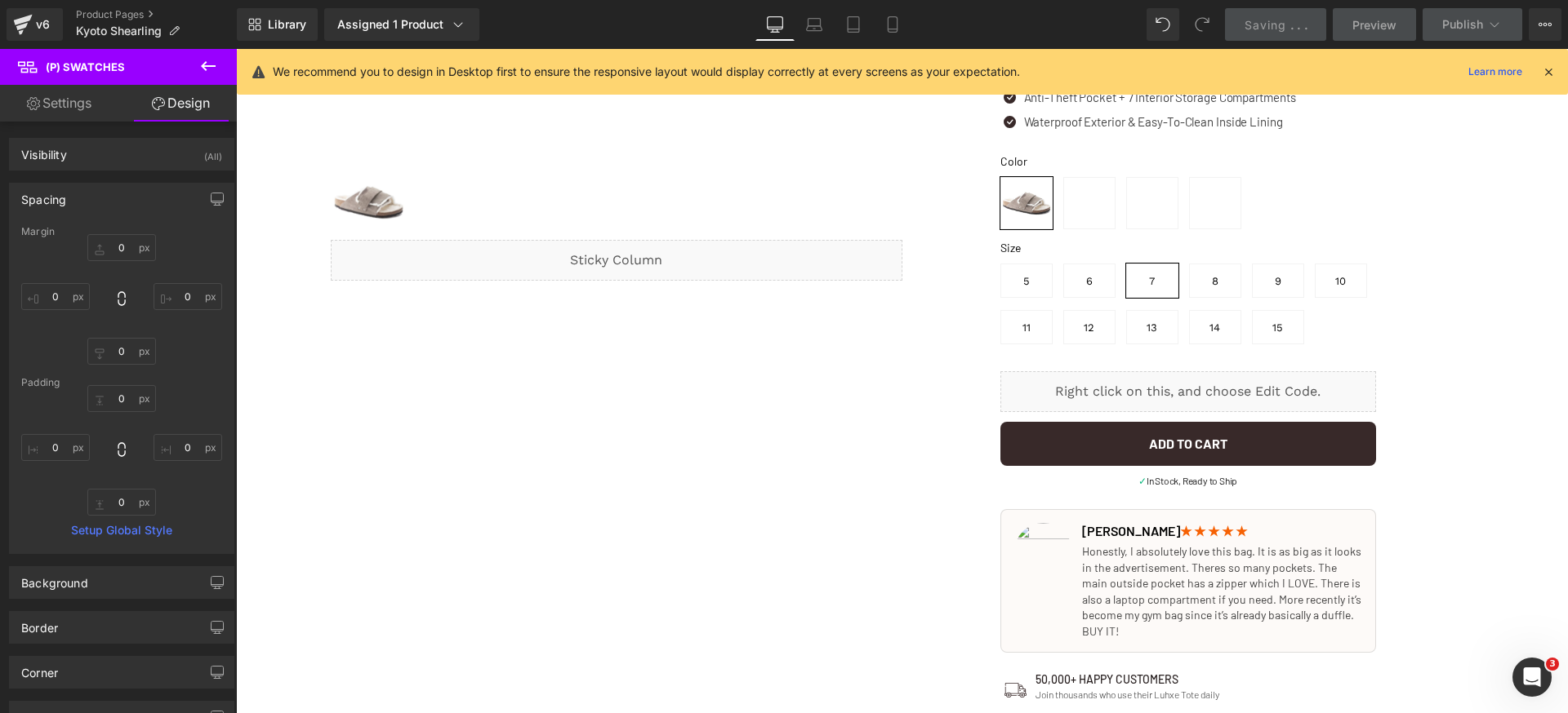
type input "0"
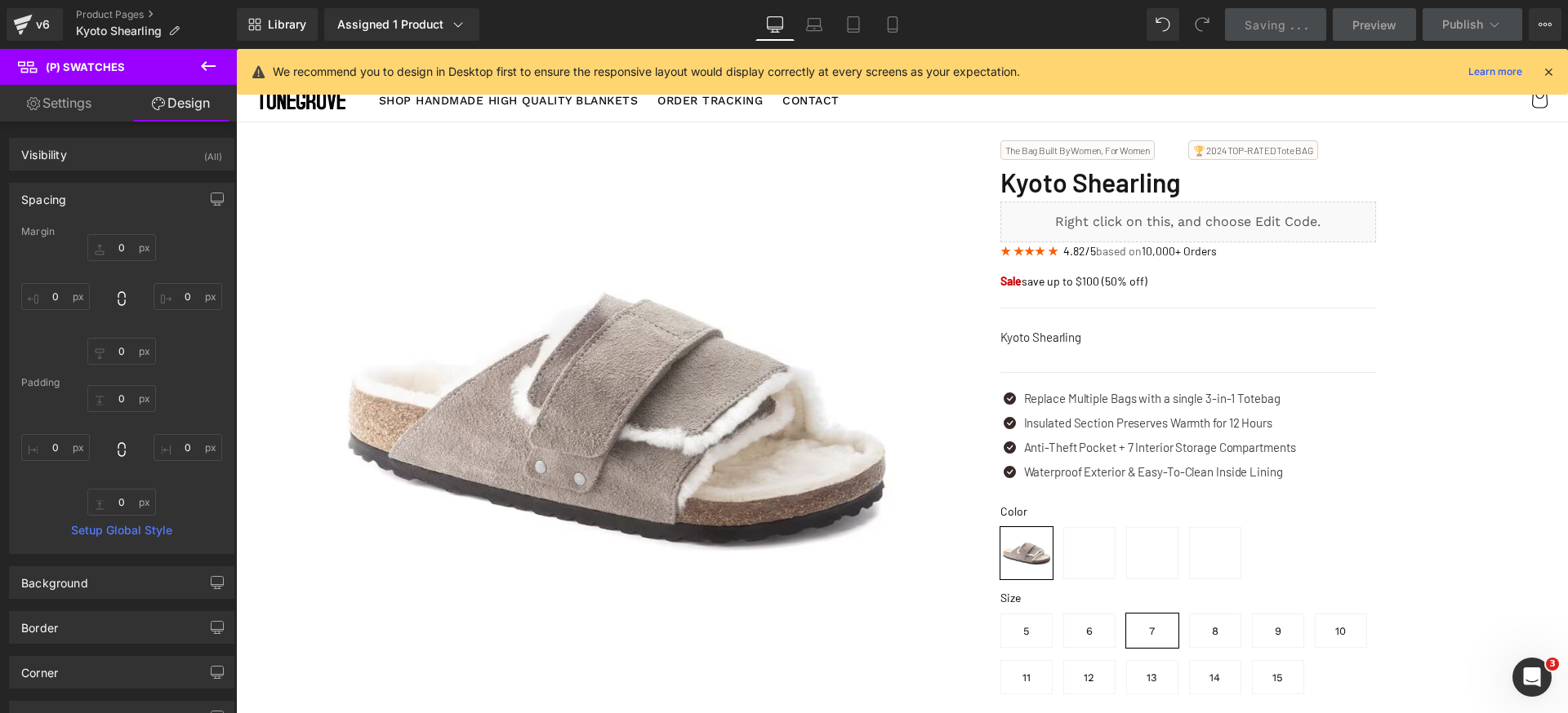
click at [1545, 69] on icon at bounding box center [1548, 72] width 15 height 15
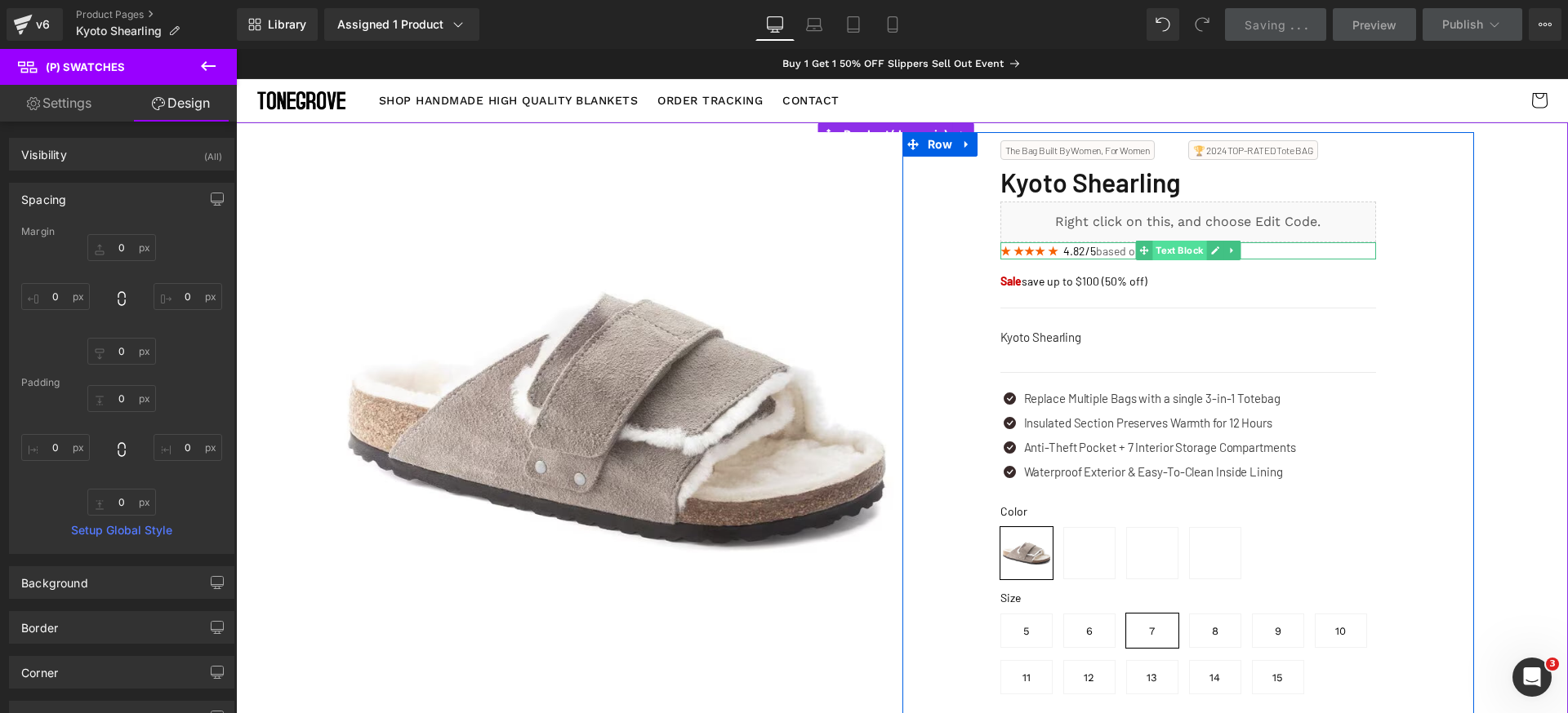
click at [1180, 251] on span "Text Block" at bounding box center [1178, 250] width 54 height 20
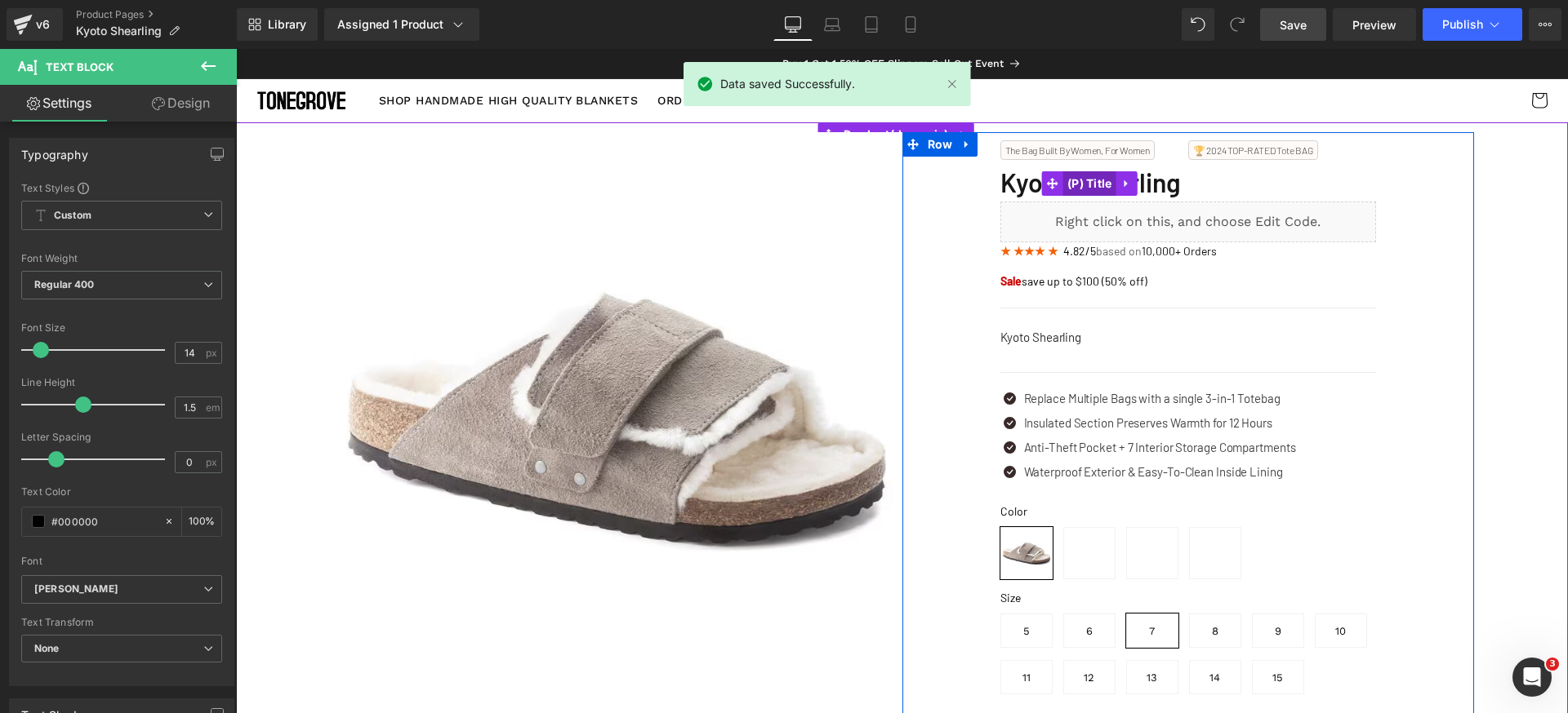
click at [1083, 184] on span "(P) Title" at bounding box center [1090, 183] width 53 height 24
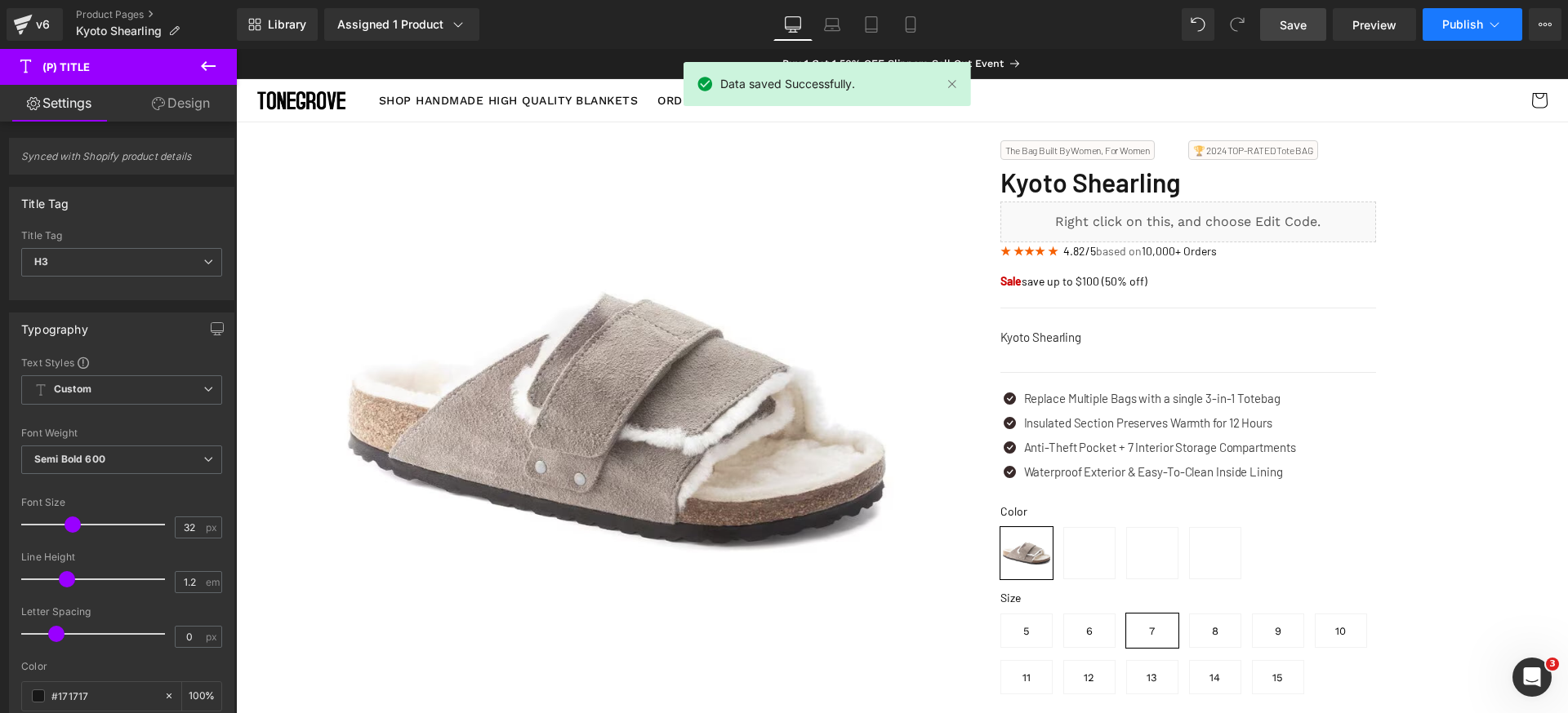
click at [1480, 21] on span "Publish" at bounding box center [1462, 24] width 40 height 13
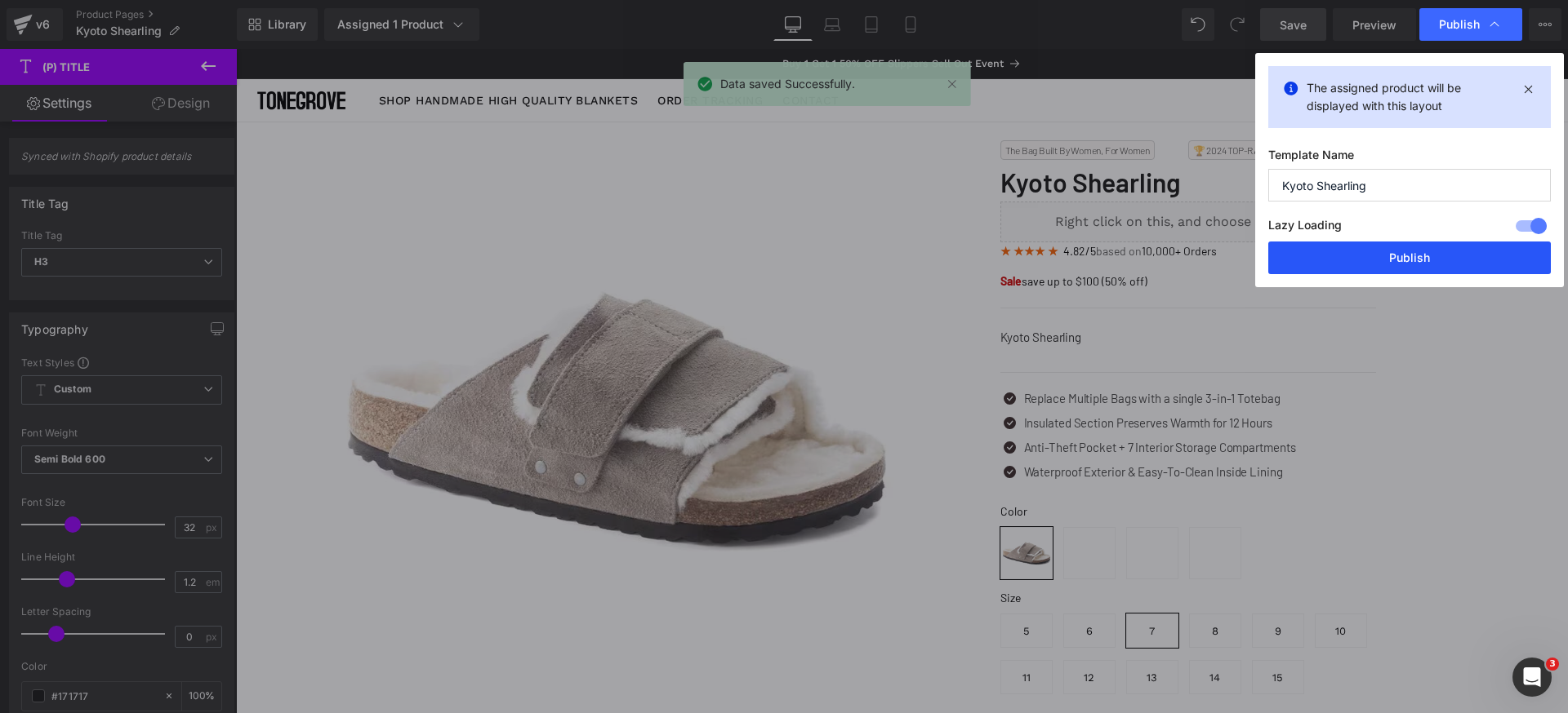
click at [1419, 251] on button "Publish" at bounding box center [1409, 258] width 282 height 33
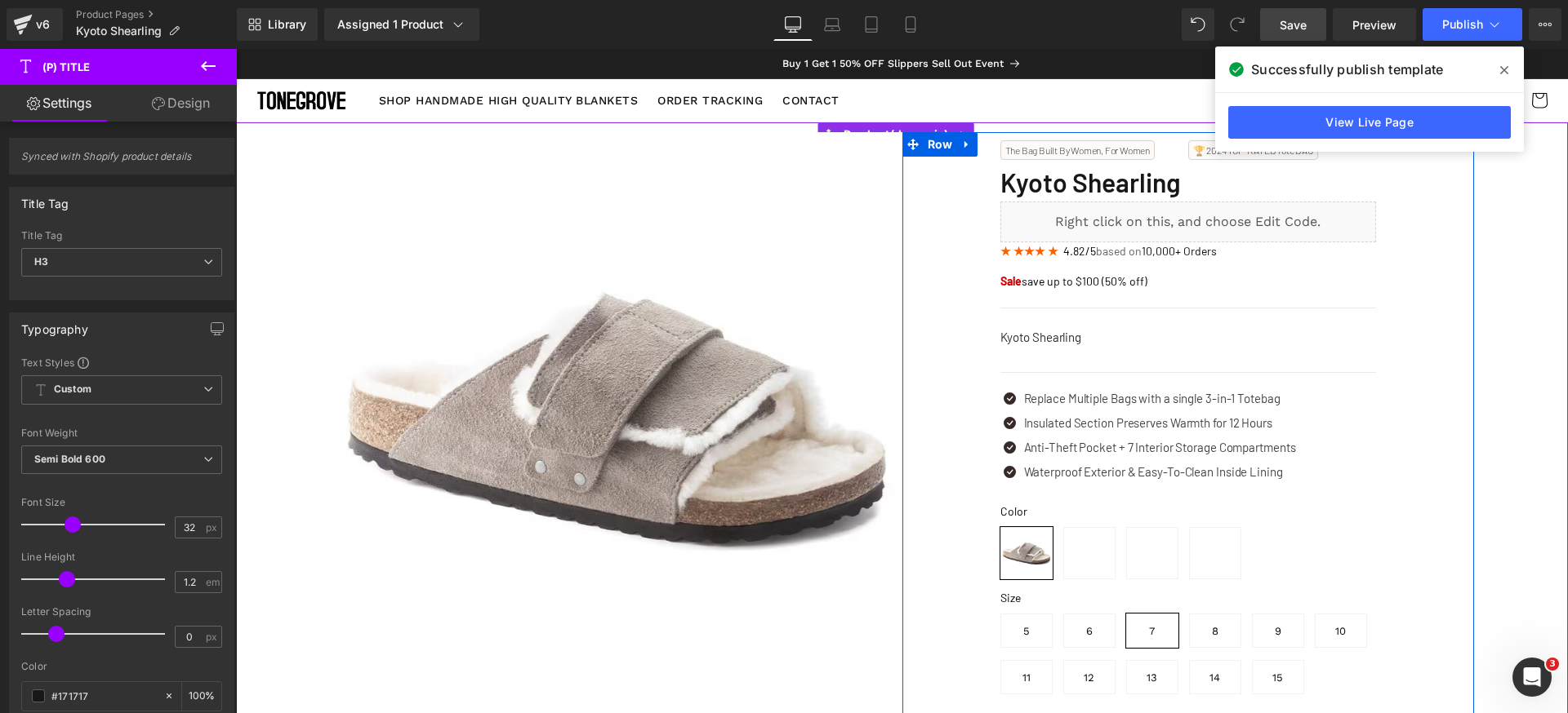
scroll to position [21, 0]
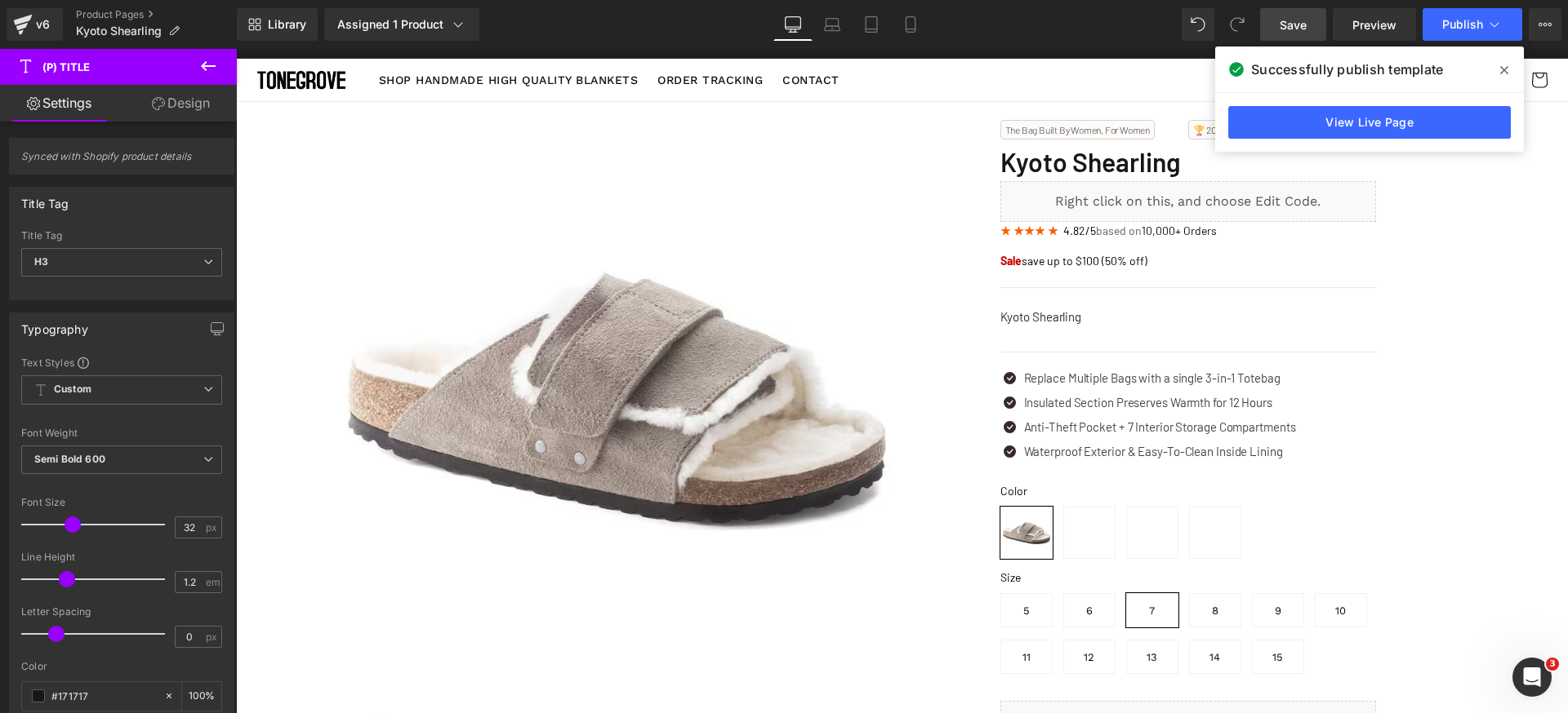
click at [1498, 68] on span at bounding box center [1504, 71] width 26 height 26
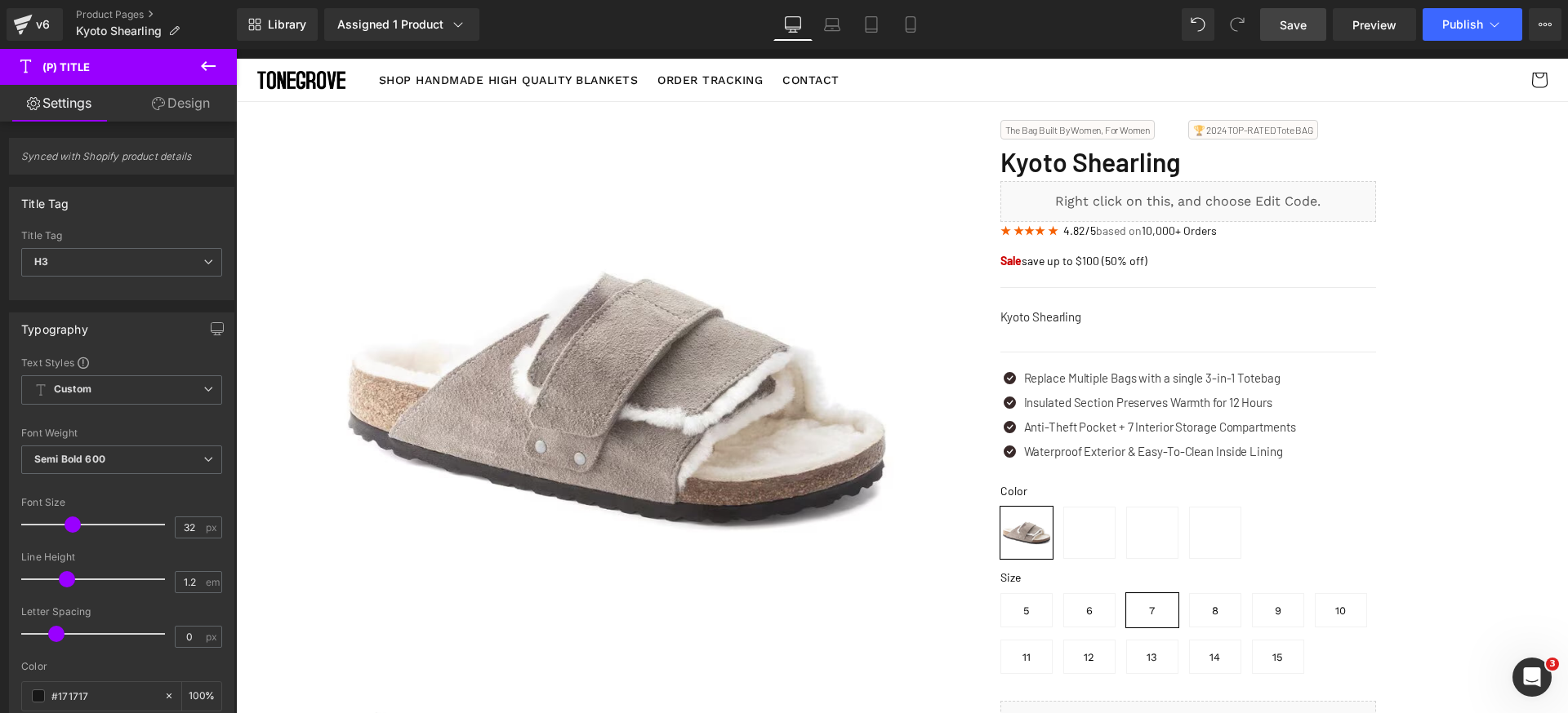
click at [1295, 17] on span "Save" at bounding box center [1293, 24] width 27 height 17
click at [290, 33] on link "Library" at bounding box center [278, 24] width 81 height 33
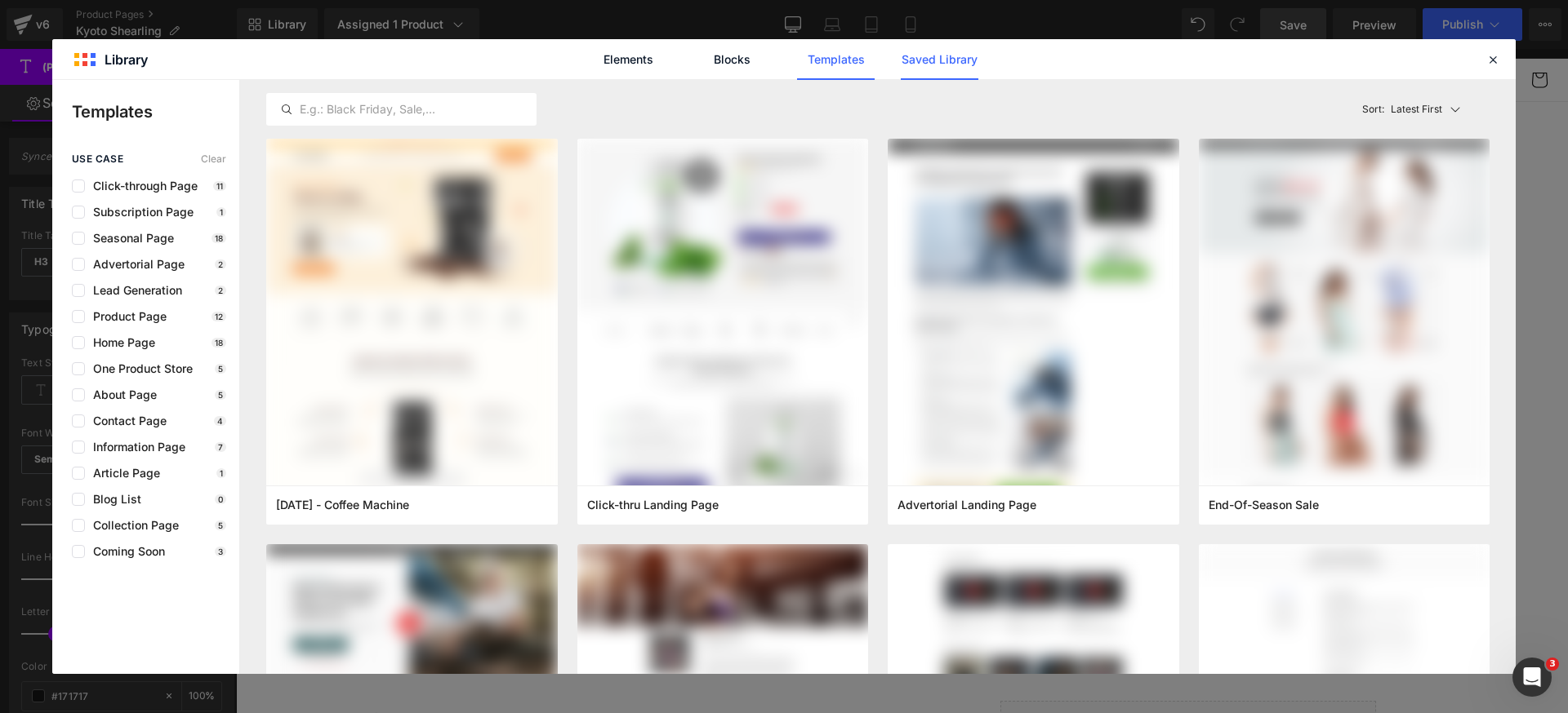
click at [952, 71] on link "Saved Library" at bounding box center [939, 59] width 77 height 40
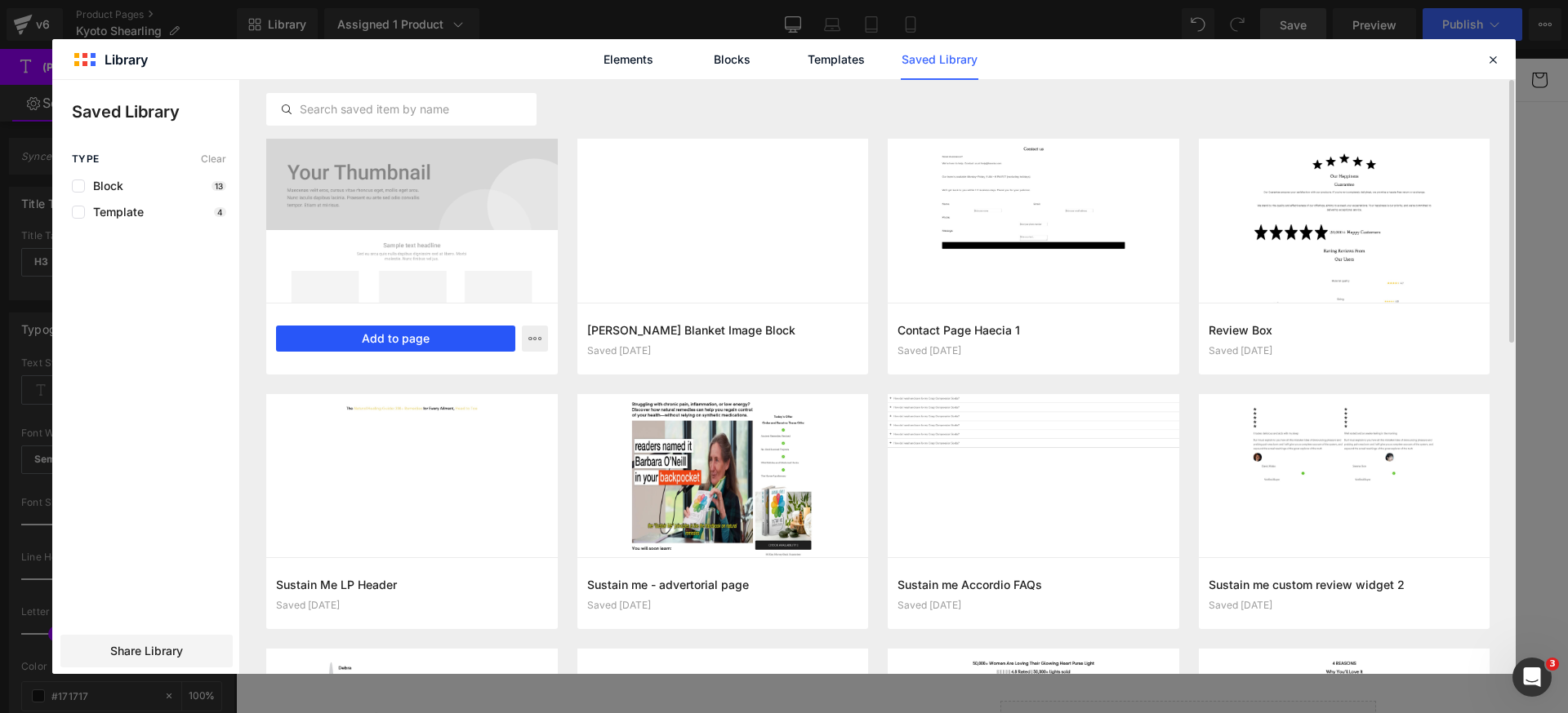
click at [416, 330] on button "Add to page" at bounding box center [395, 339] width 239 height 26
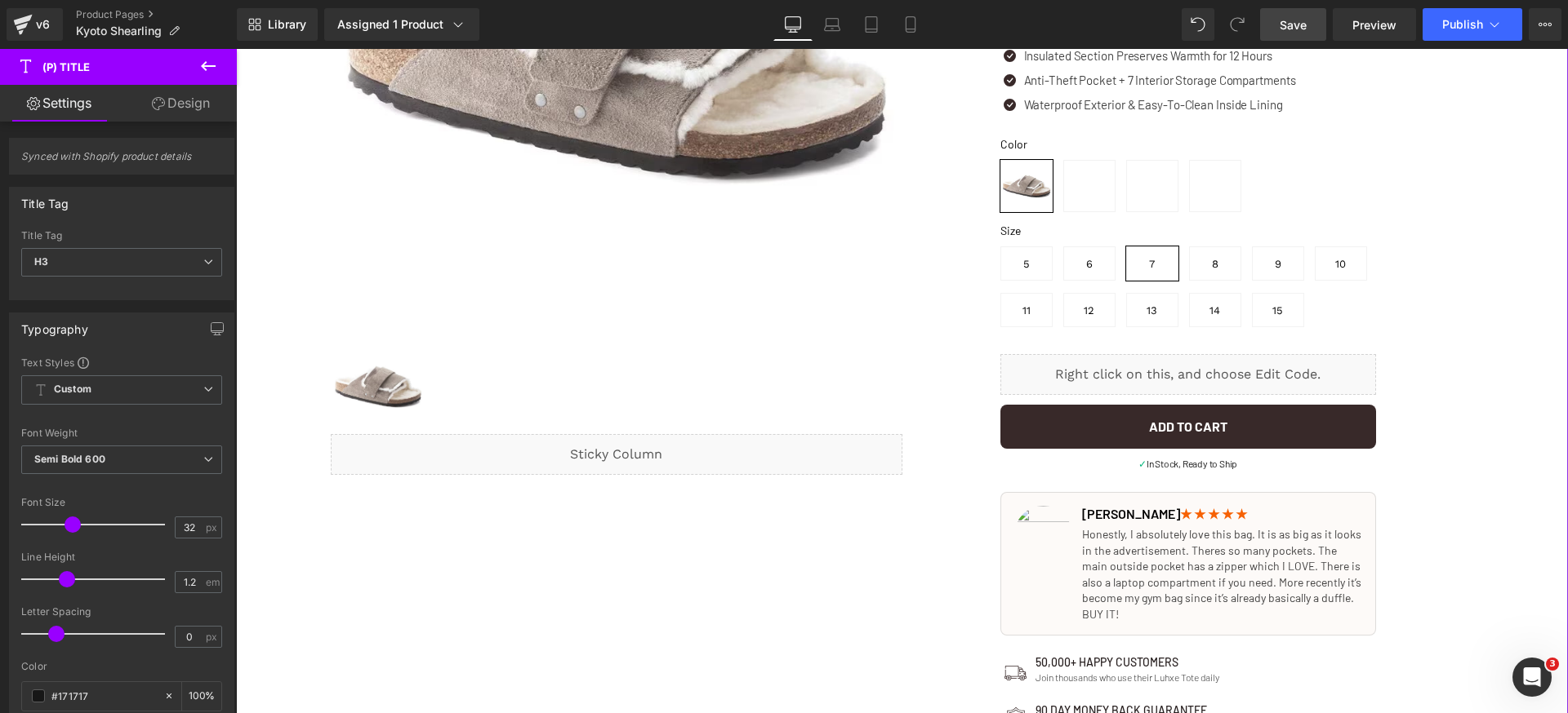
scroll to position [0, 0]
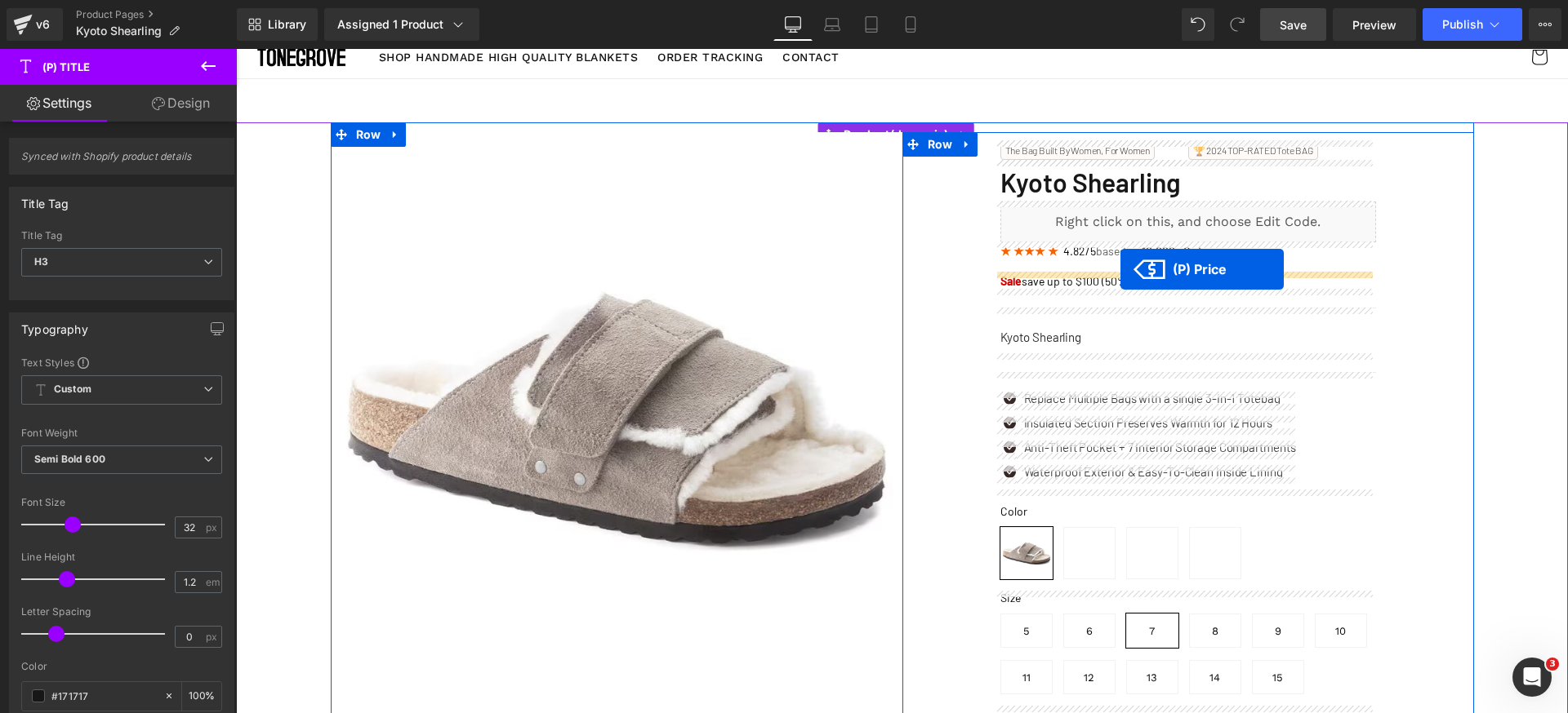
drag, startPoint x: 1084, startPoint y: 237, endPoint x: 1120, endPoint y: 269, distance: 48.2
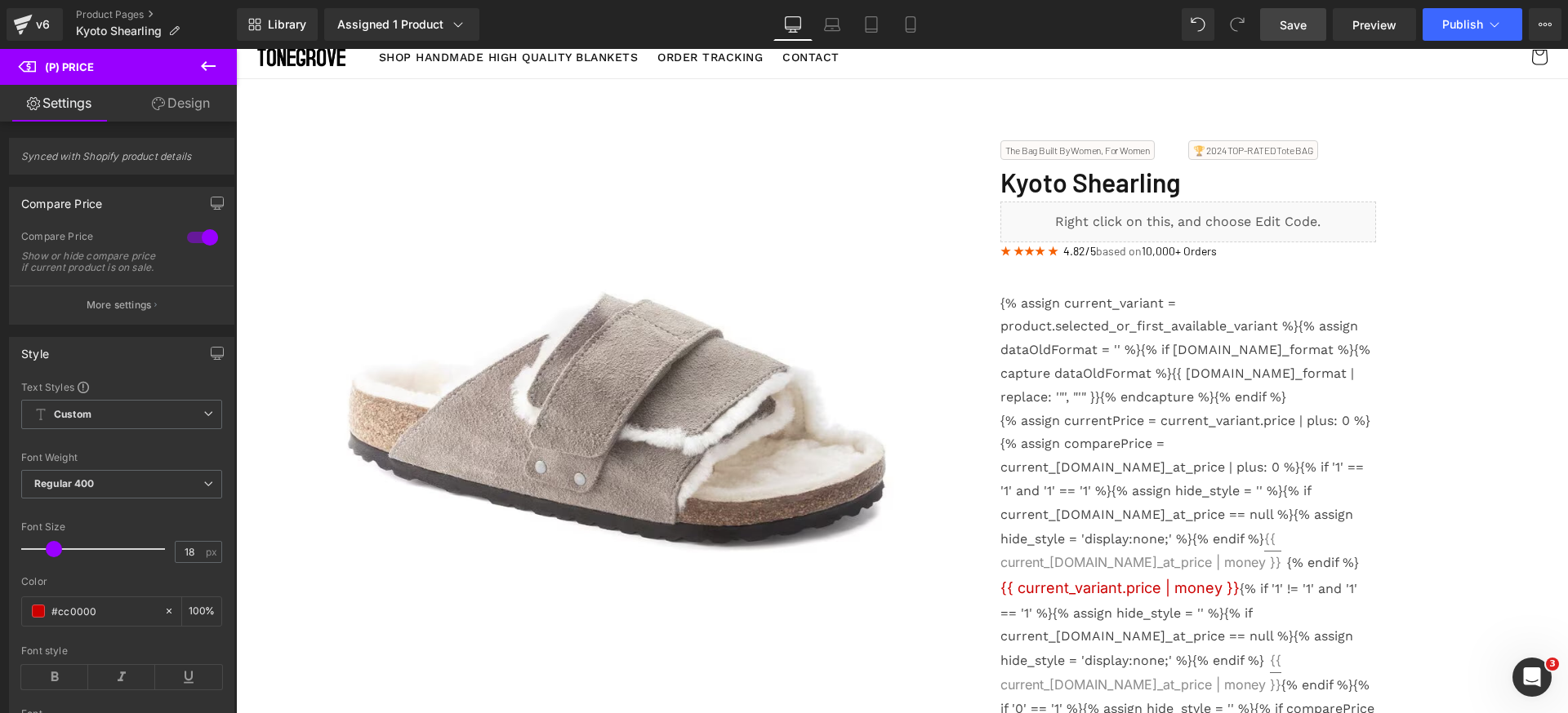
click at [1312, 25] on link "Save" at bounding box center [1293, 24] width 66 height 33
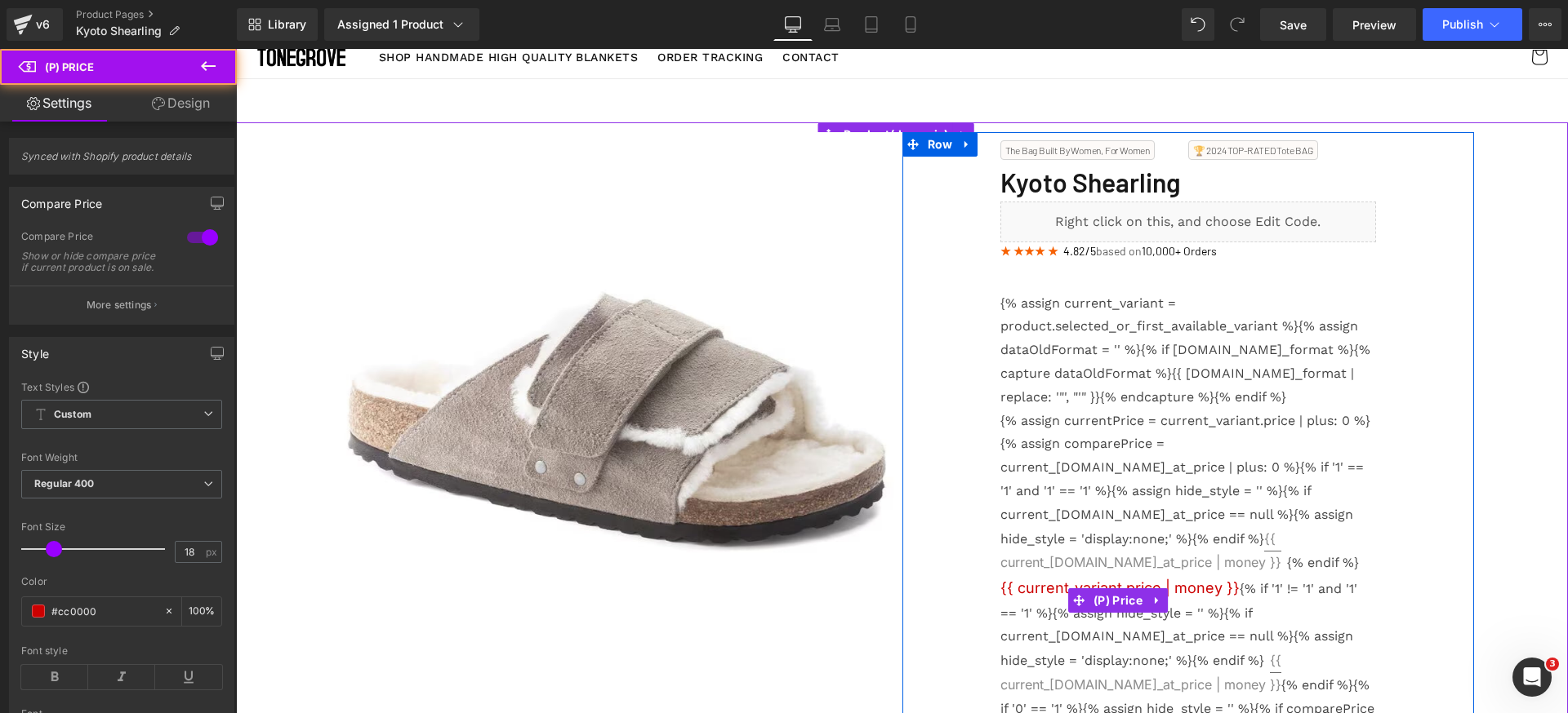
click at [1154, 433] on div "{% assign currentPrice = current_variant.price | plus: 0 %}{% assign comparePri…" at bounding box center [1188, 659] width 376 height 499
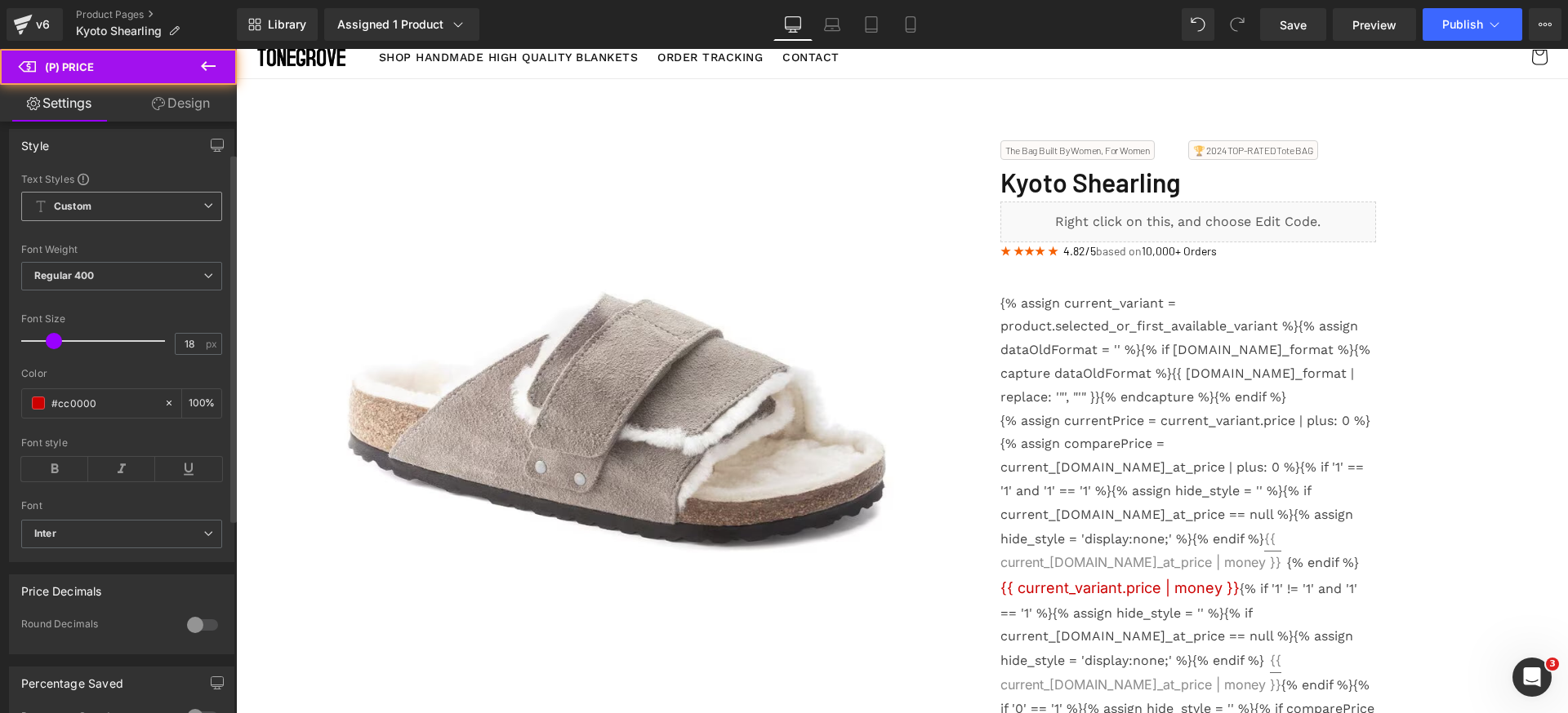
scroll to position [293, 0]
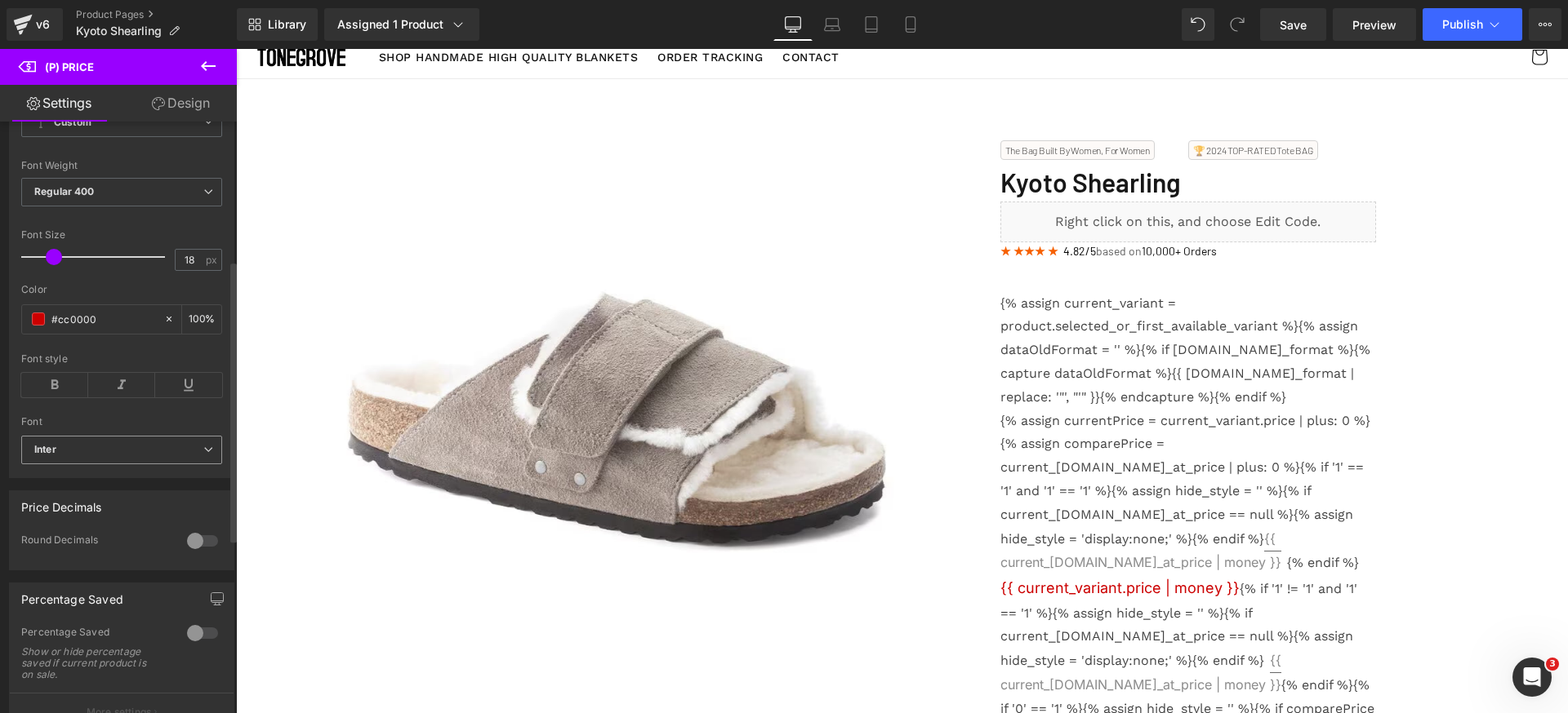
click at [120, 457] on b "Inter" at bounding box center [119, 450] width 169 height 14
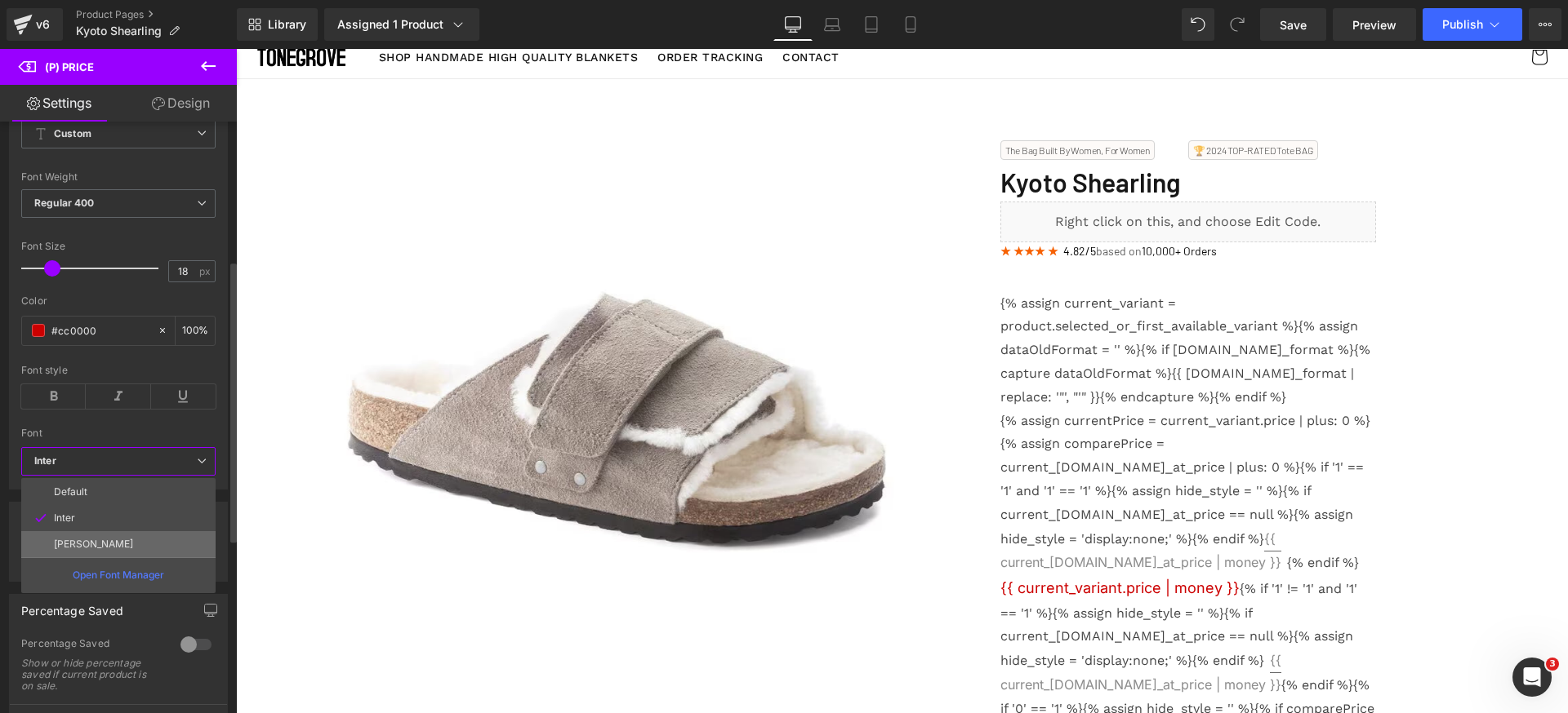
click at [98, 541] on li "[PERSON_NAME]" at bounding box center [119, 545] width 195 height 26
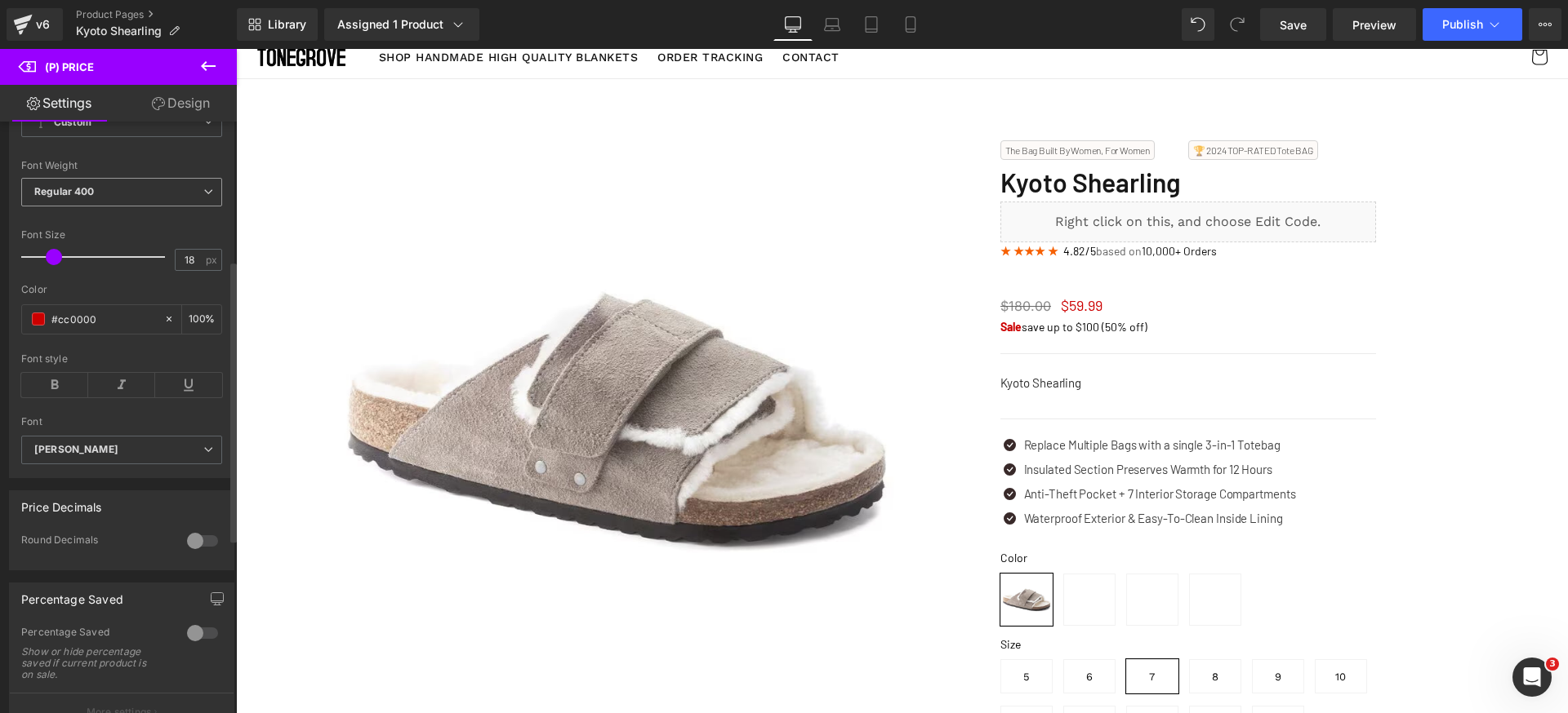
click at [125, 198] on span "Regular 400" at bounding box center [121, 192] width 200 height 28
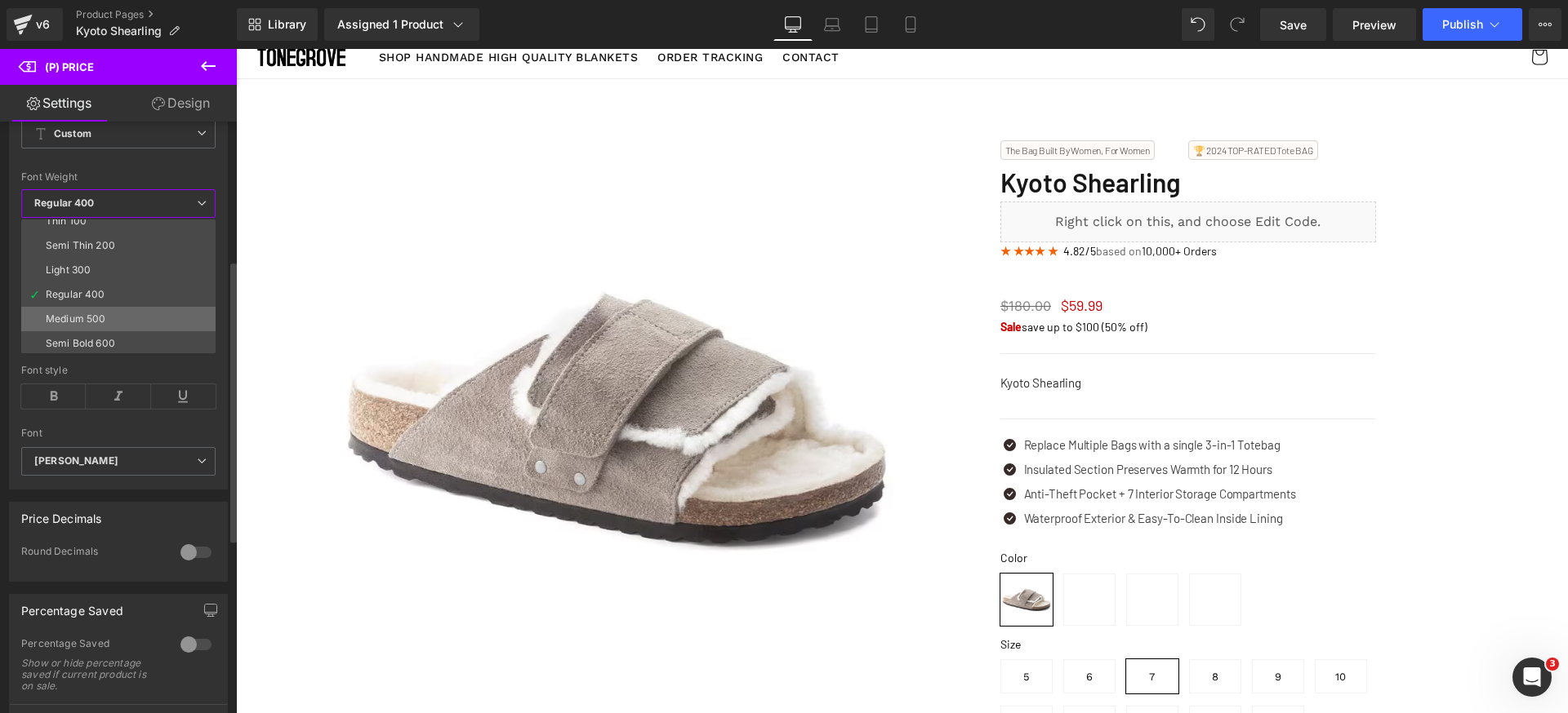
scroll to position [32, 0]
click at [124, 299] on li "Medium 500" at bounding box center [122, 298] width 201 height 24
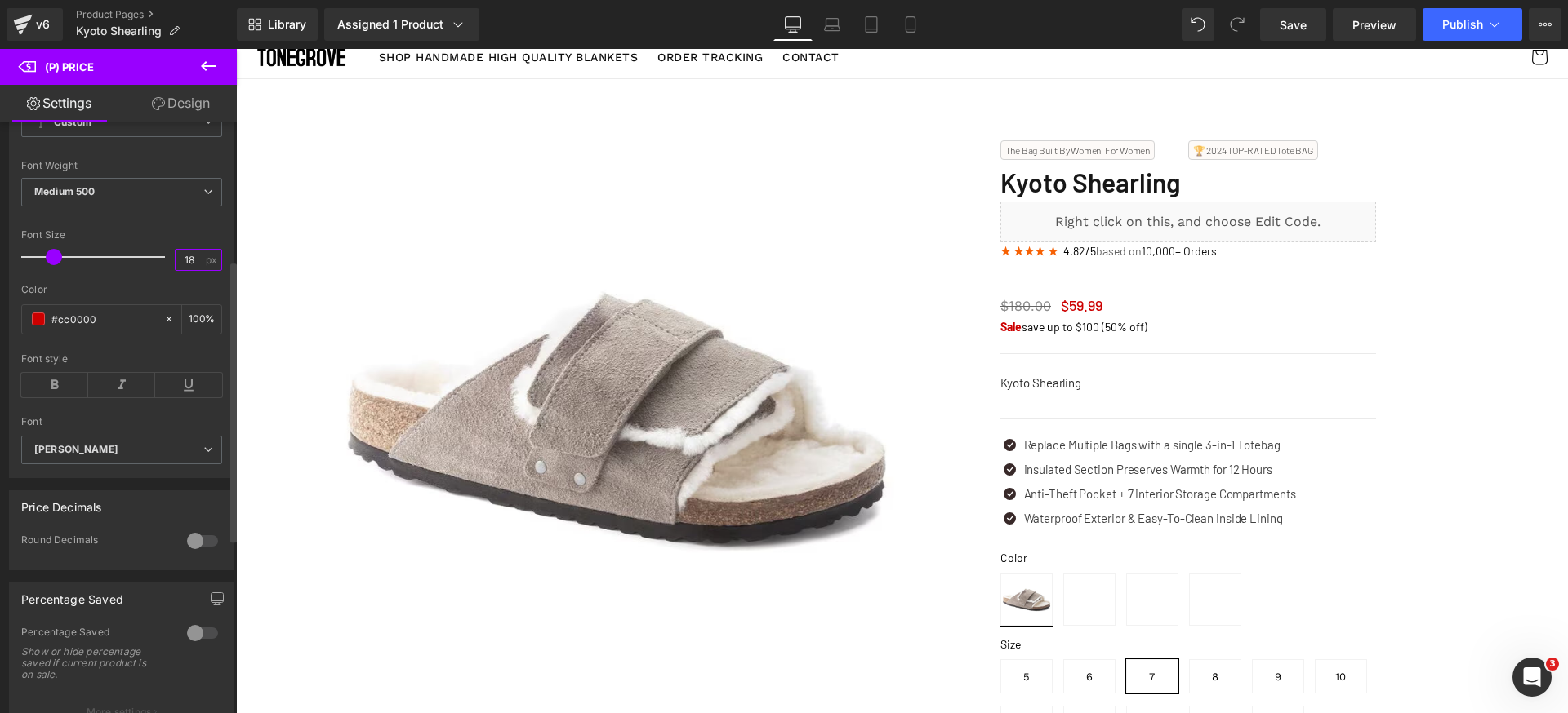
click at [194, 270] on input "18" at bounding box center [190, 261] width 28 height 21
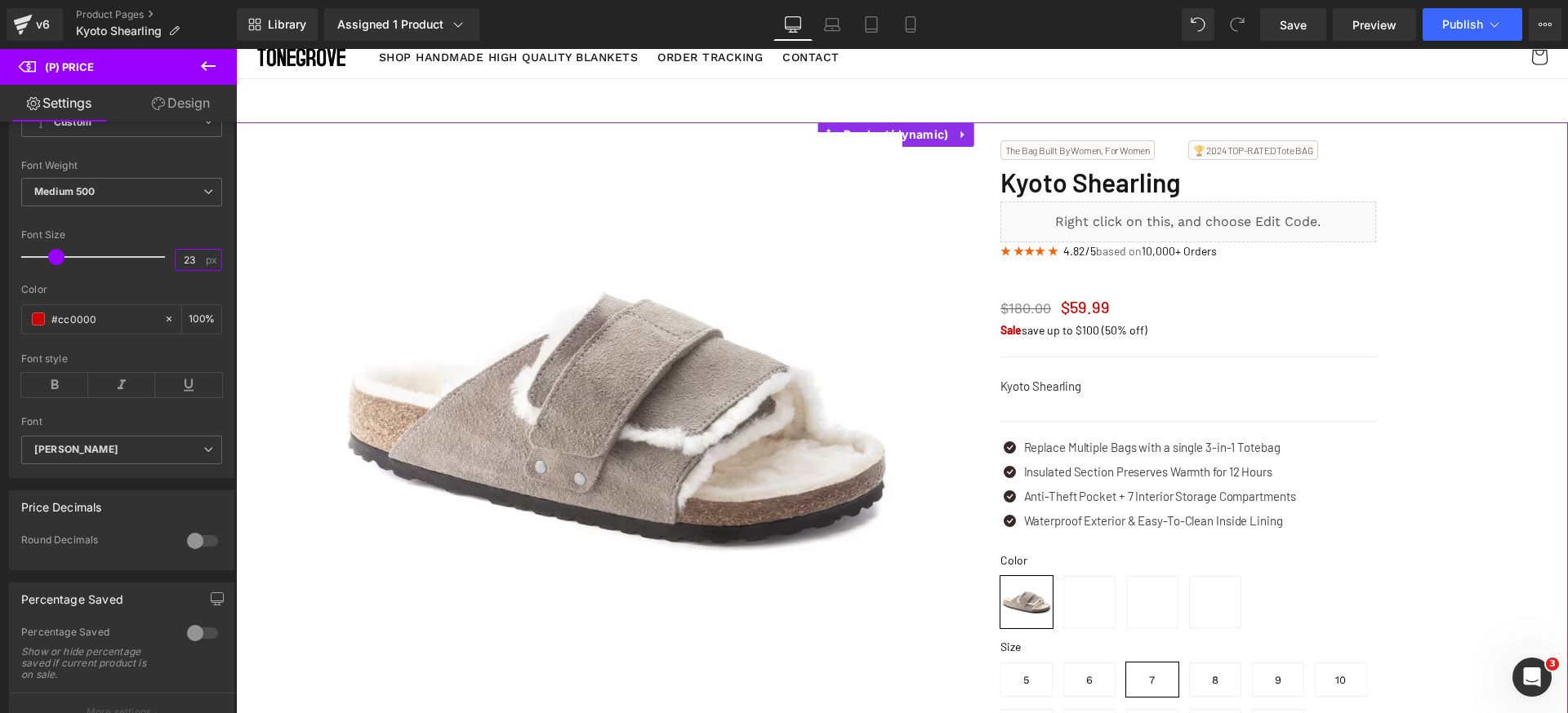
type input "24"
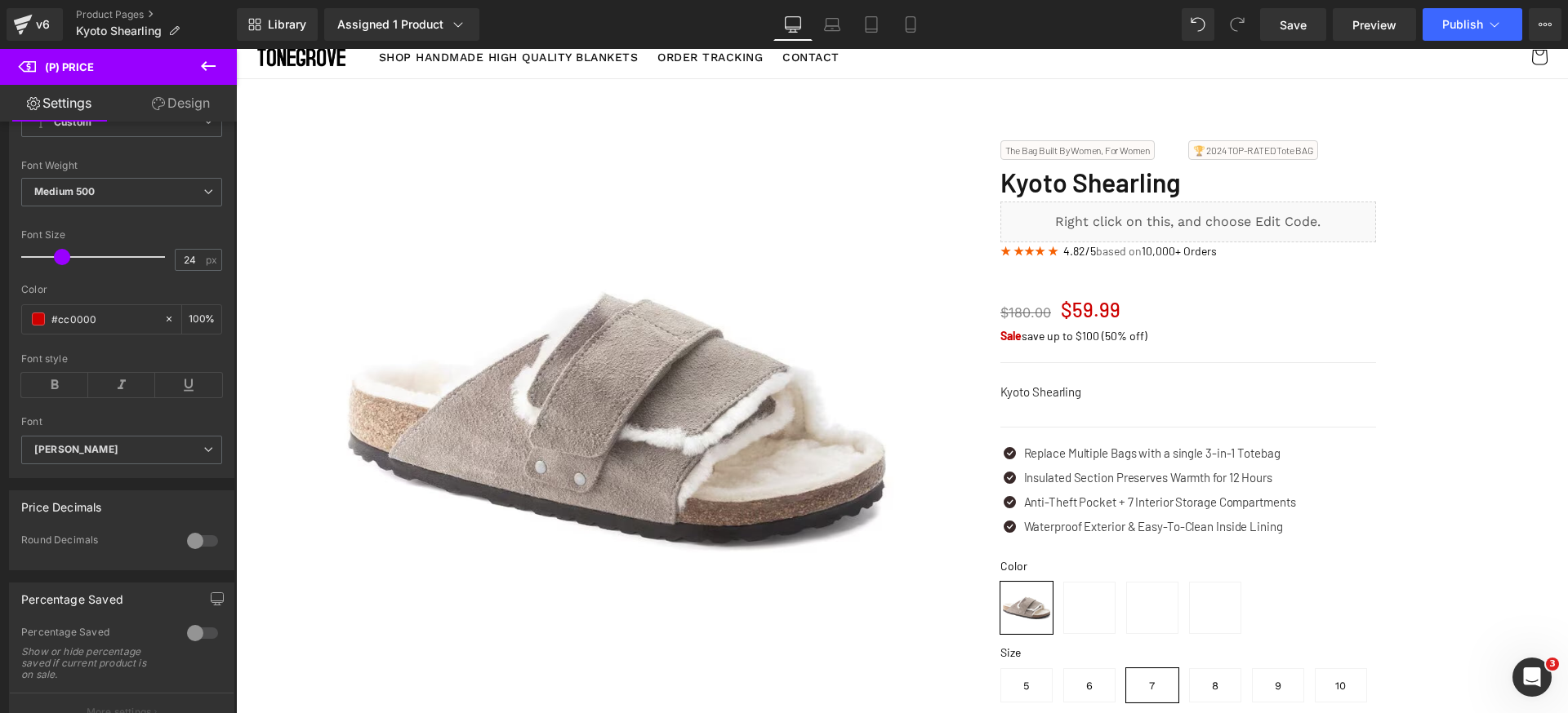
click at [197, 108] on link "Design" at bounding box center [181, 103] width 119 height 37
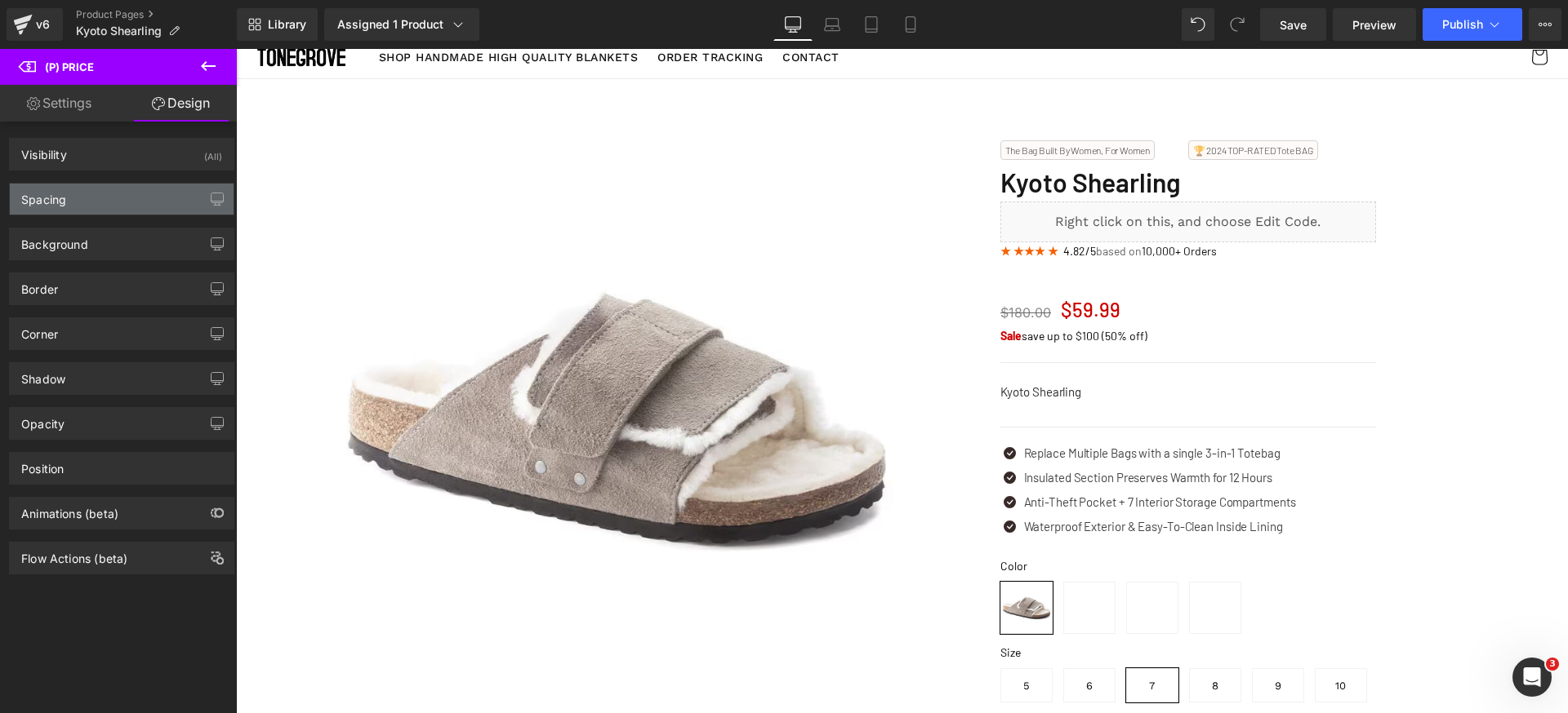
drag, startPoint x: 145, startPoint y: 225, endPoint x: 147, endPoint y: 210, distance: 15.1
click at [145, 224] on div "Background Color & Image color transparent Color transparent 0 % Image Replace …" at bounding box center [121, 238] width 244 height 45
click at [146, 207] on div "Spacing" at bounding box center [121, 198] width 224 height 31
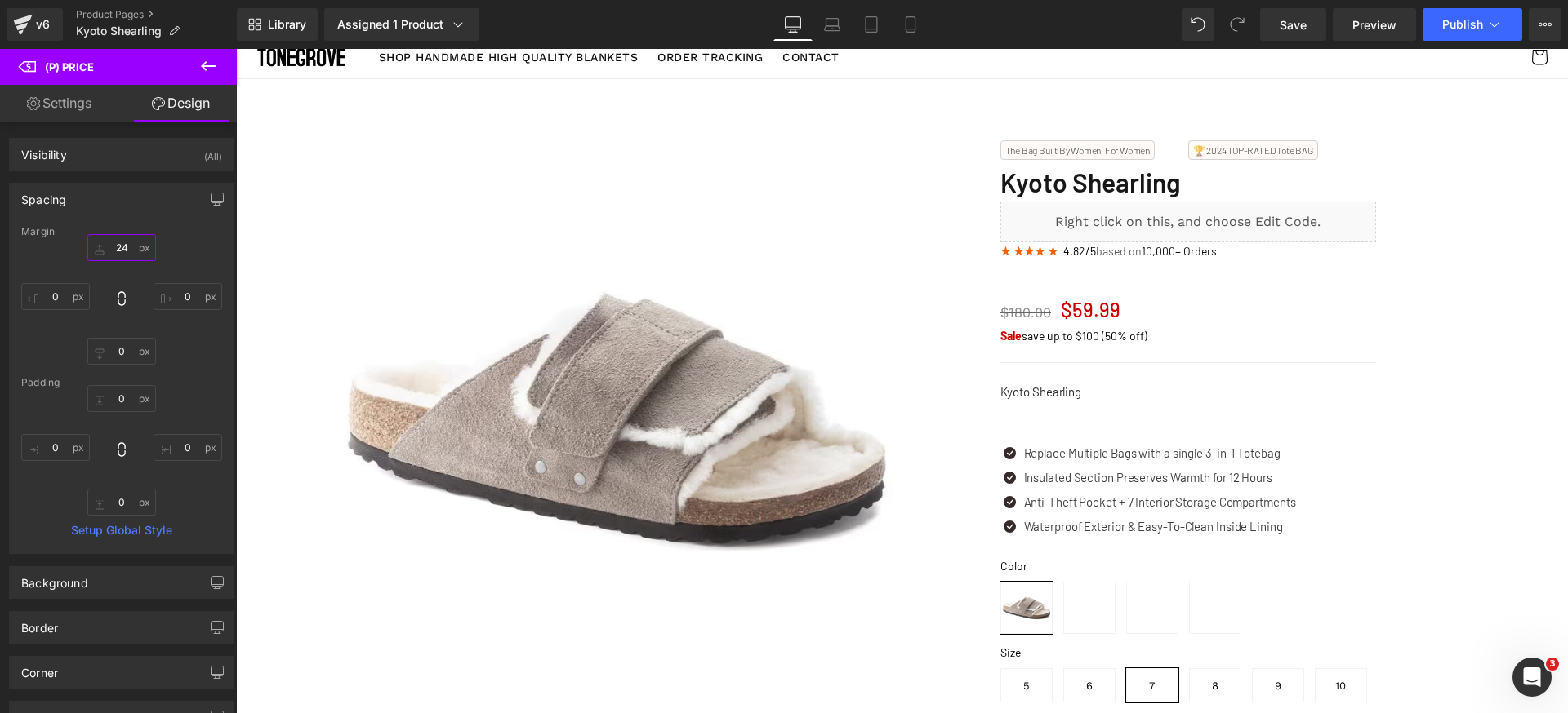
click at [129, 247] on input "24" at bounding box center [121, 247] width 69 height 27
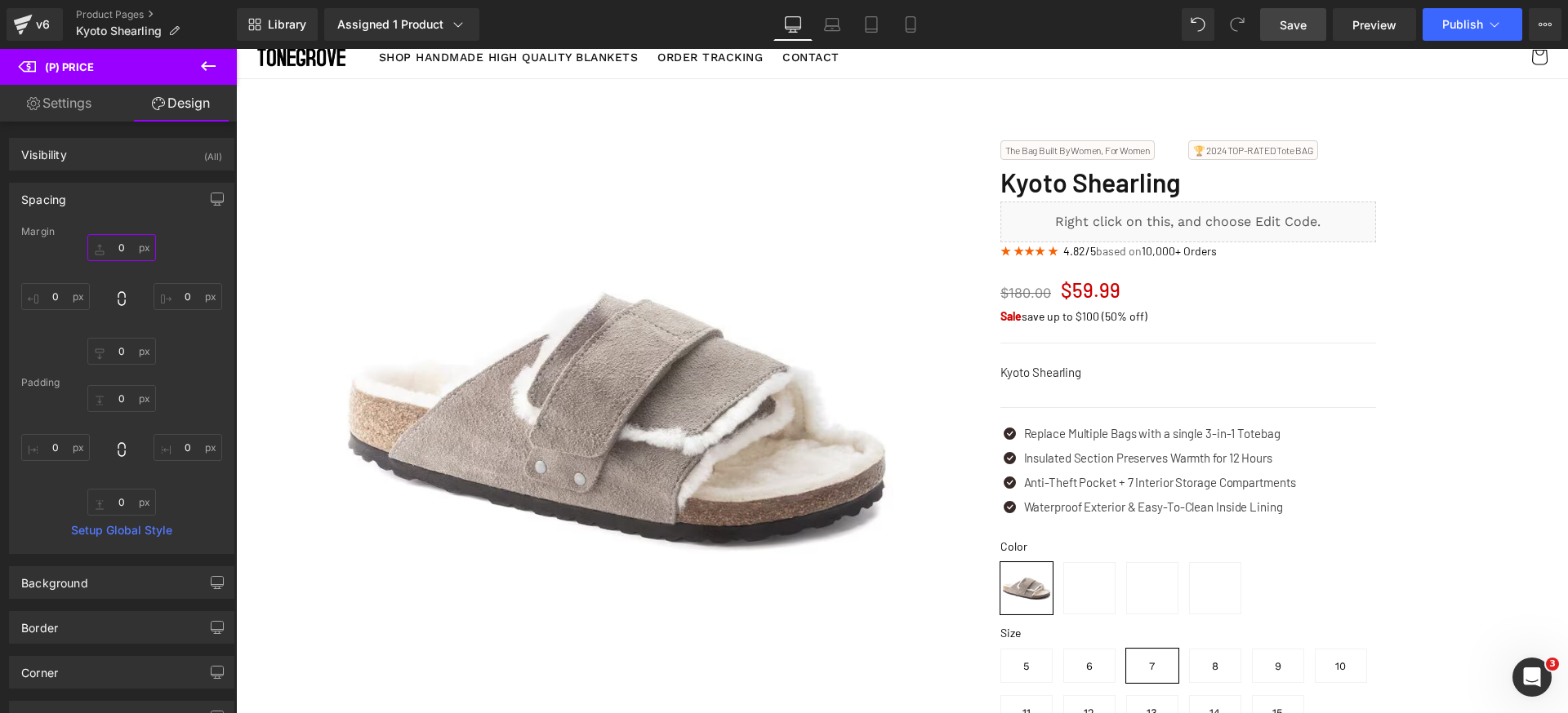
type input "0"
click at [1305, 31] on span "Save" at bounding box center [1293, 24] width 27 height 17
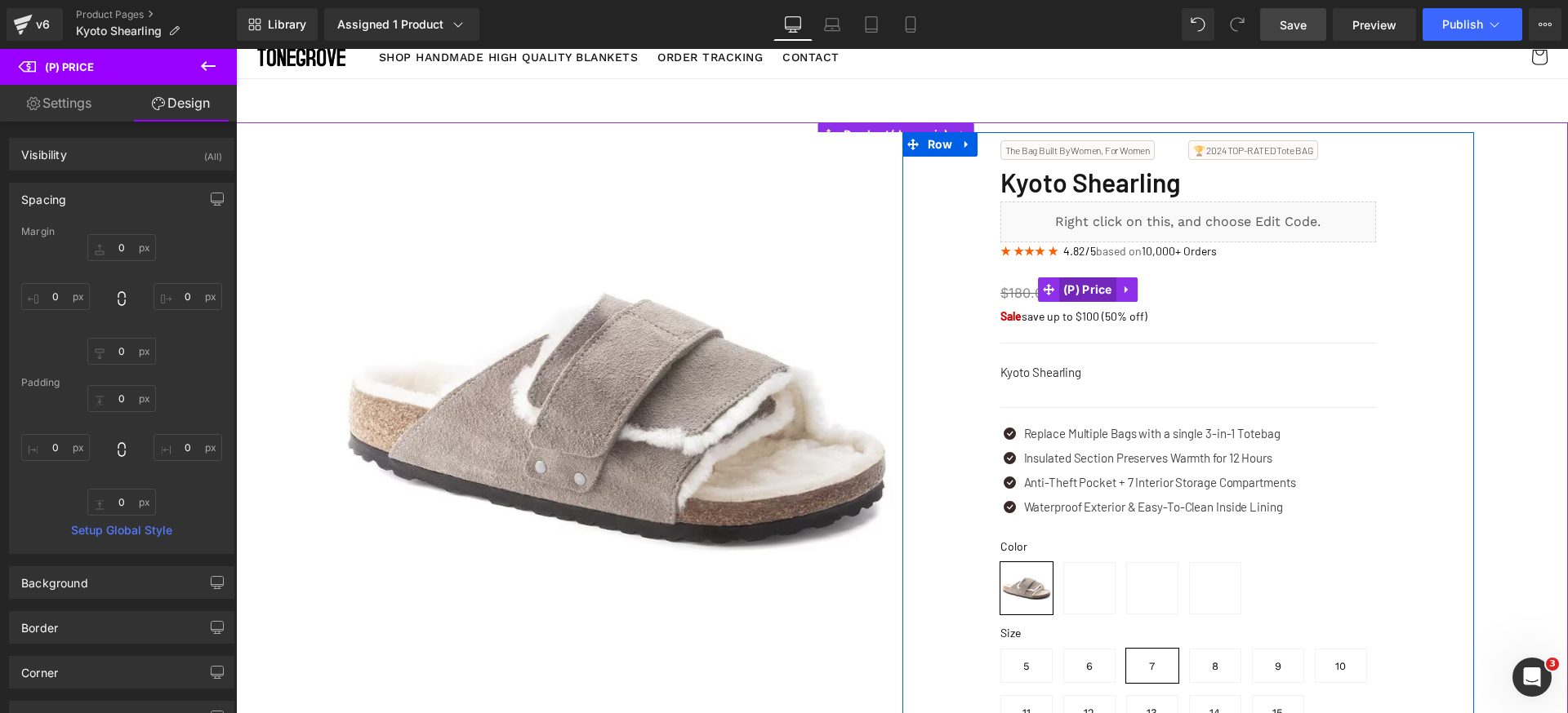
click at [1085, 278] on span "(P) Price" at bounding box center [1087, 290] width 57 height 24
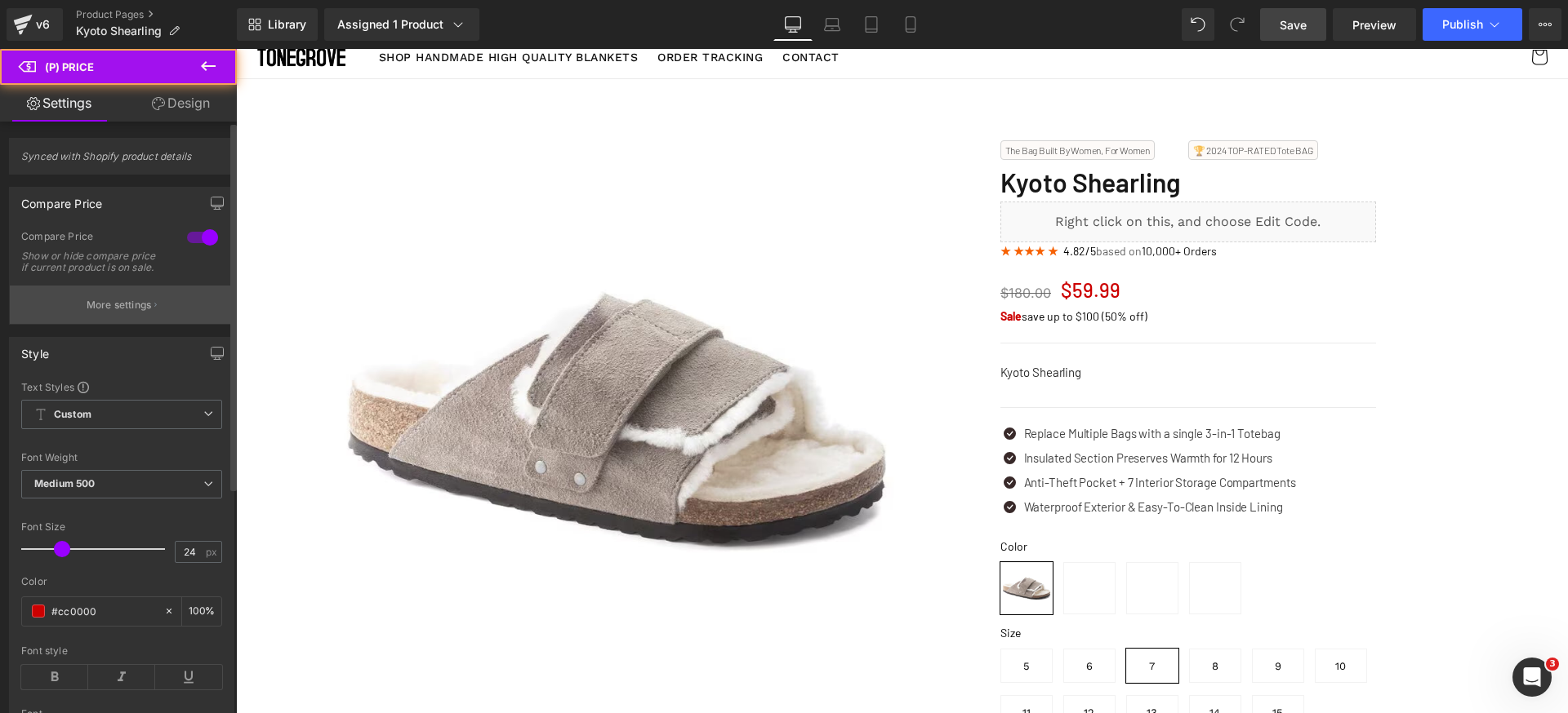
click at [117, 312] on p "More settings" at bounding box center [119, 306] width 65 height 15
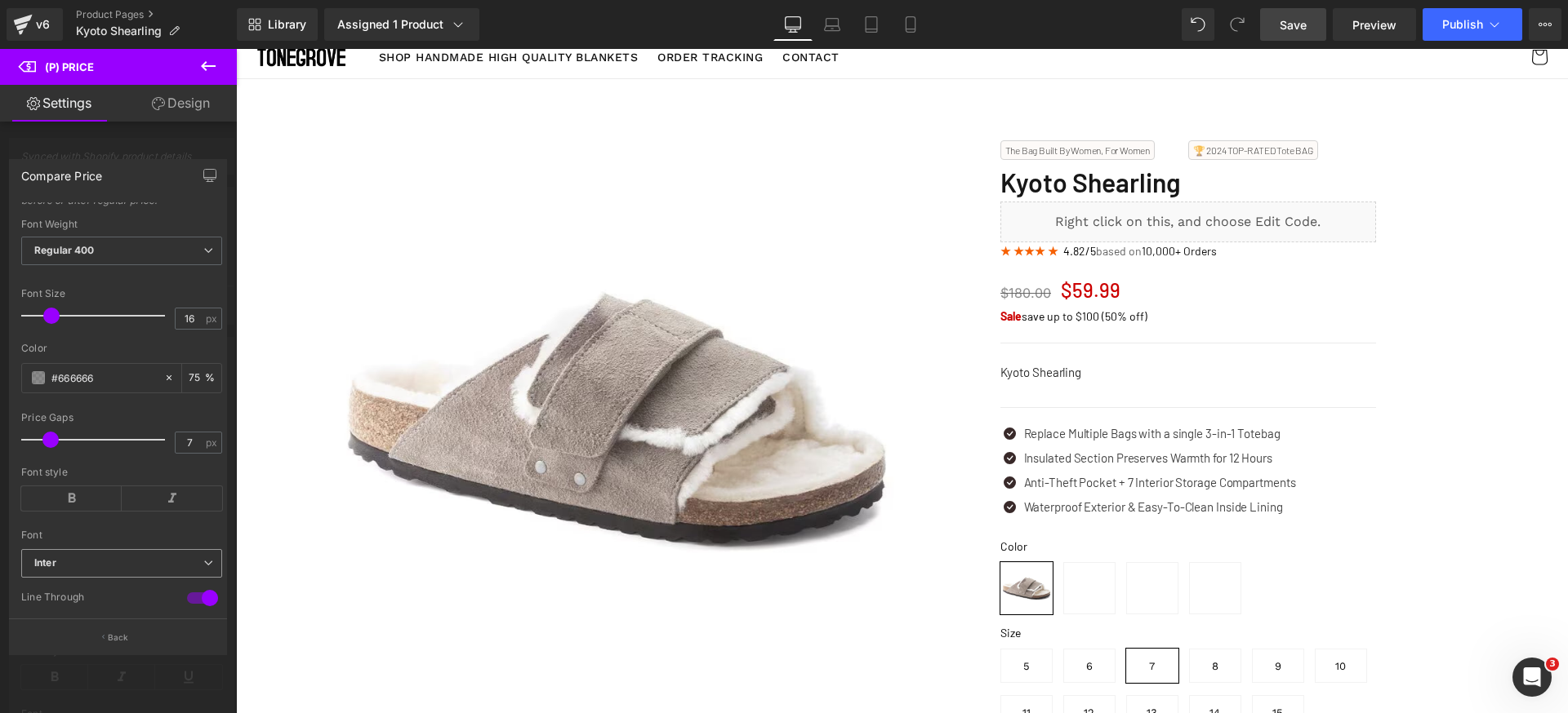
scroll to position [182, 0]
click at [139, 500] on b "Inter" at bounding box center [119, 493] width 169 height 14
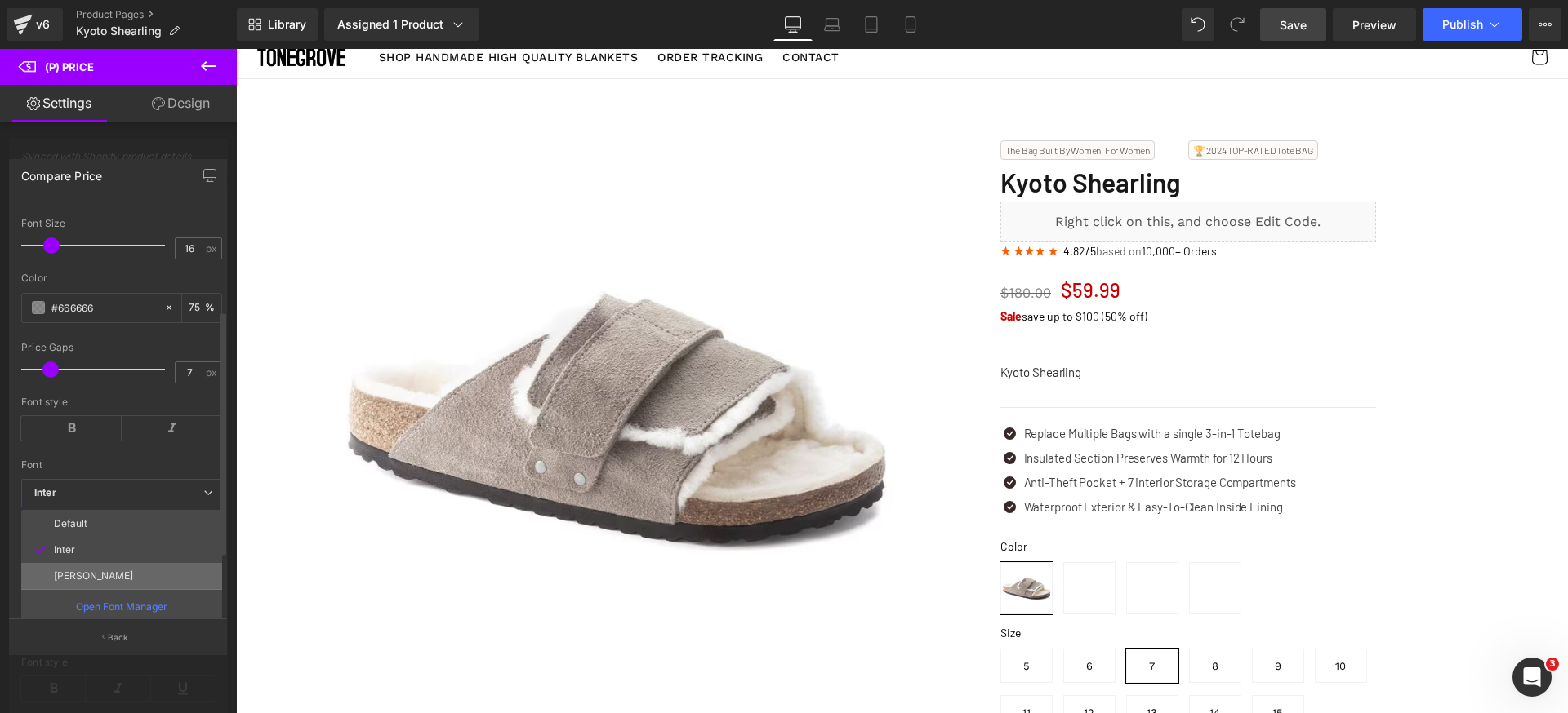
click at [104, 589] on li "[PERSON_NAME]" at bounding box center [121, 577] width 200 height 26
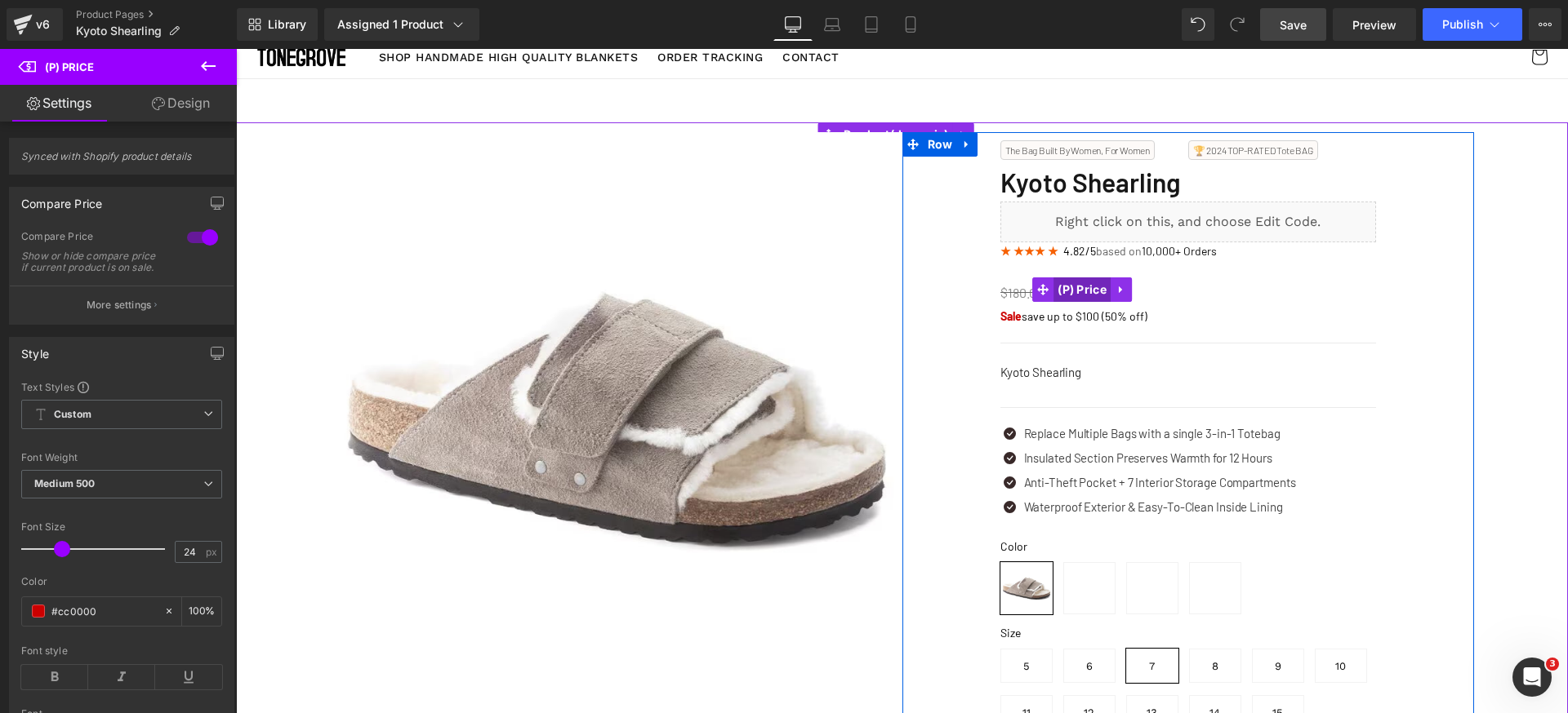
click at [1080, 292] on span "(P) Price" at bounding box center [1081, 290] width 57 height 24
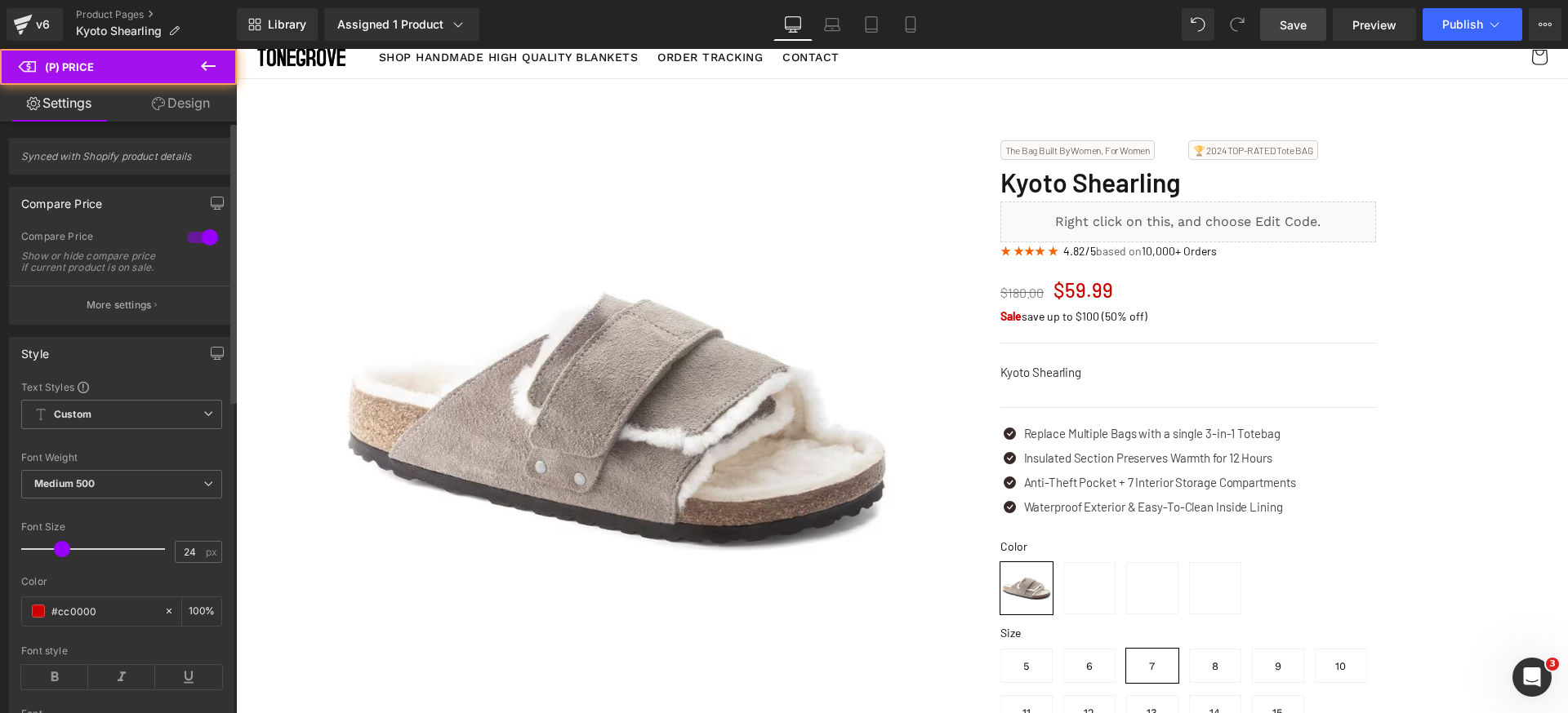
scroll to position [22, 0]
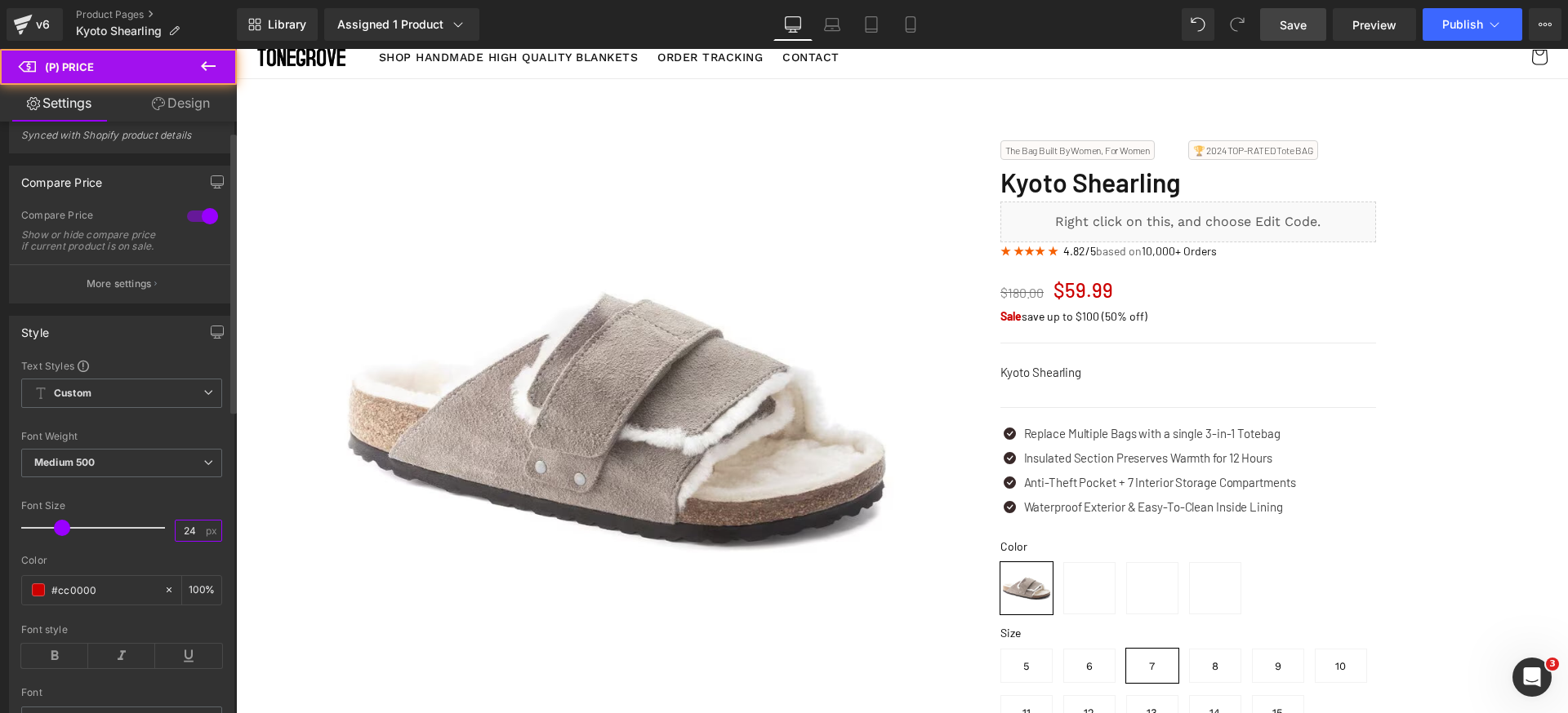
click at [184, 541] on input "24" at bounding box center [190, 531] width 28 height 21
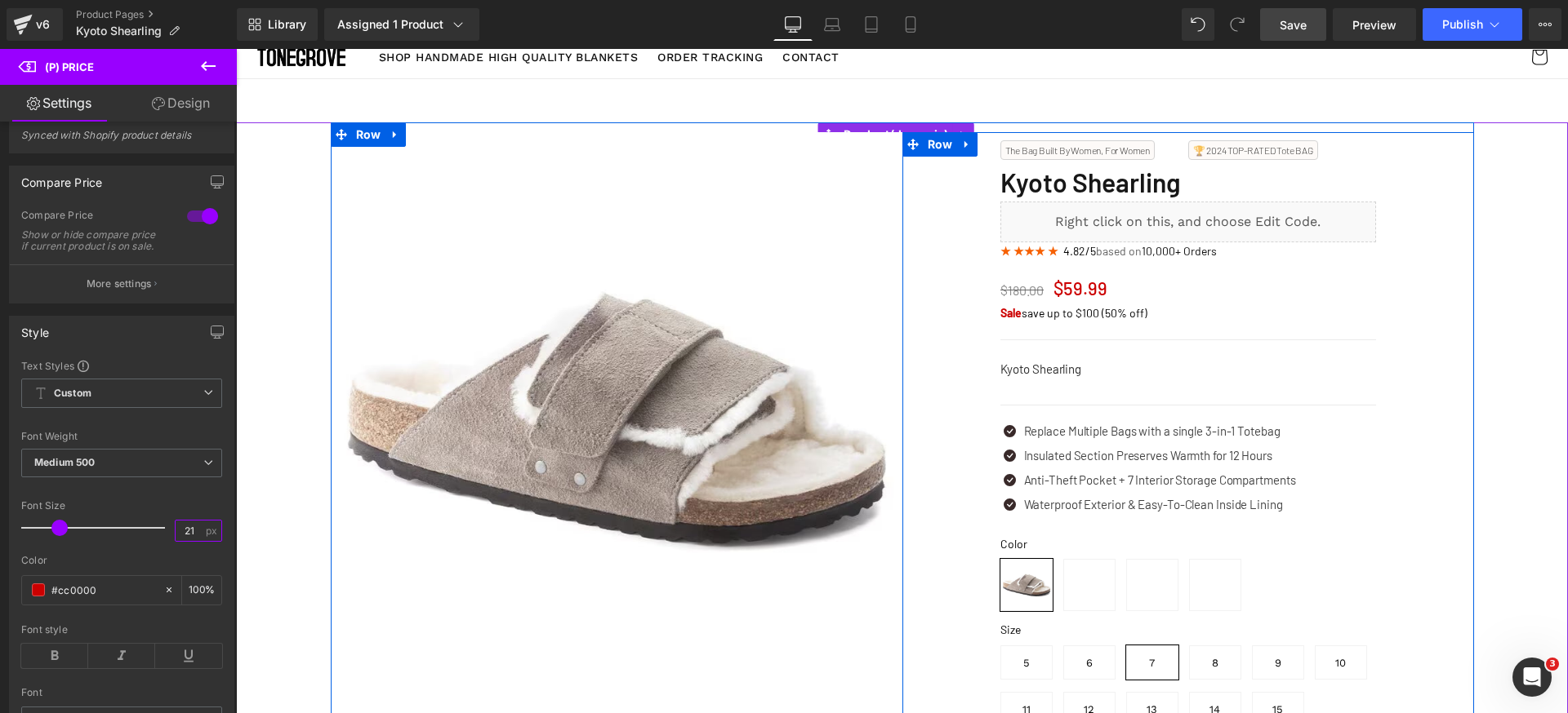
type input "20"
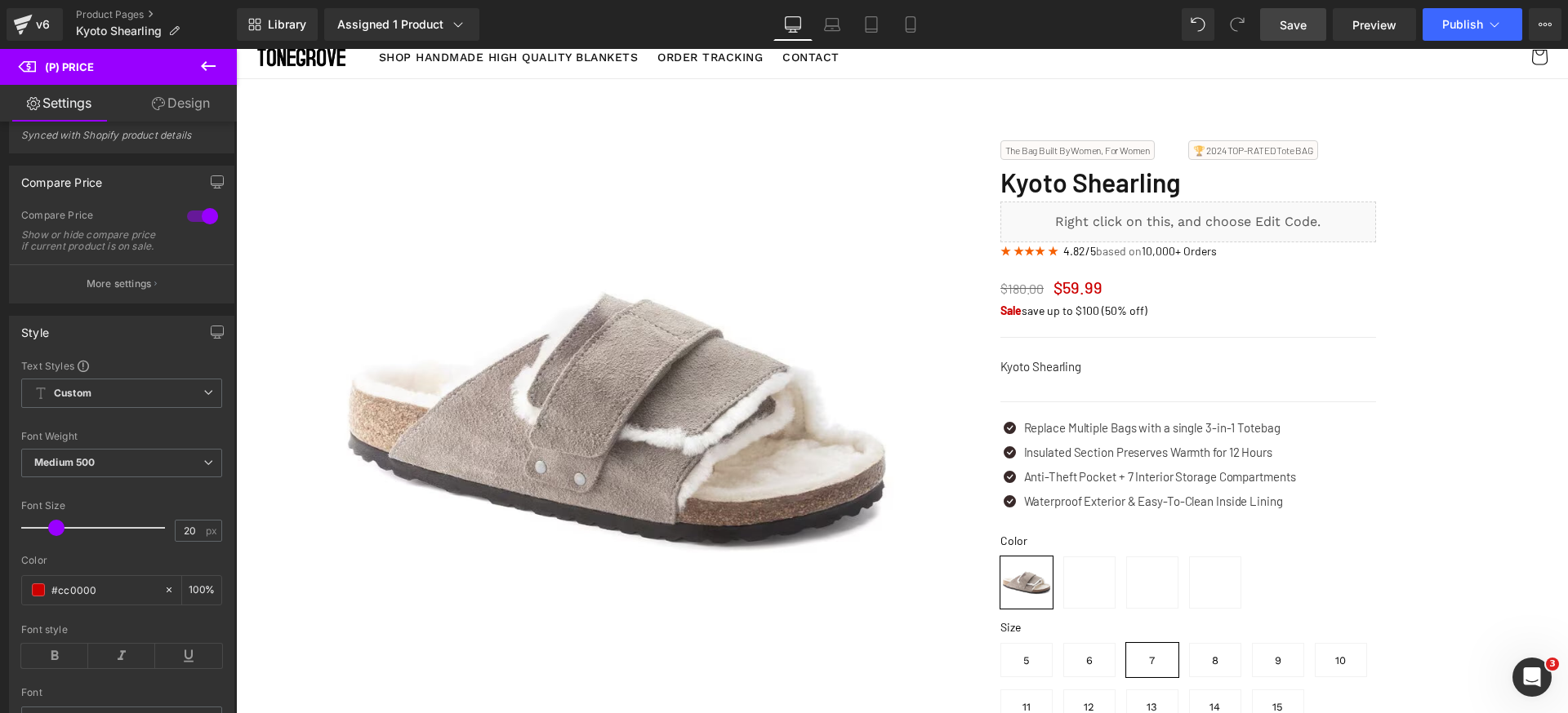
click at [1306, 23] on span "Save" at bounding box center [1293, 24] width 27 height 17
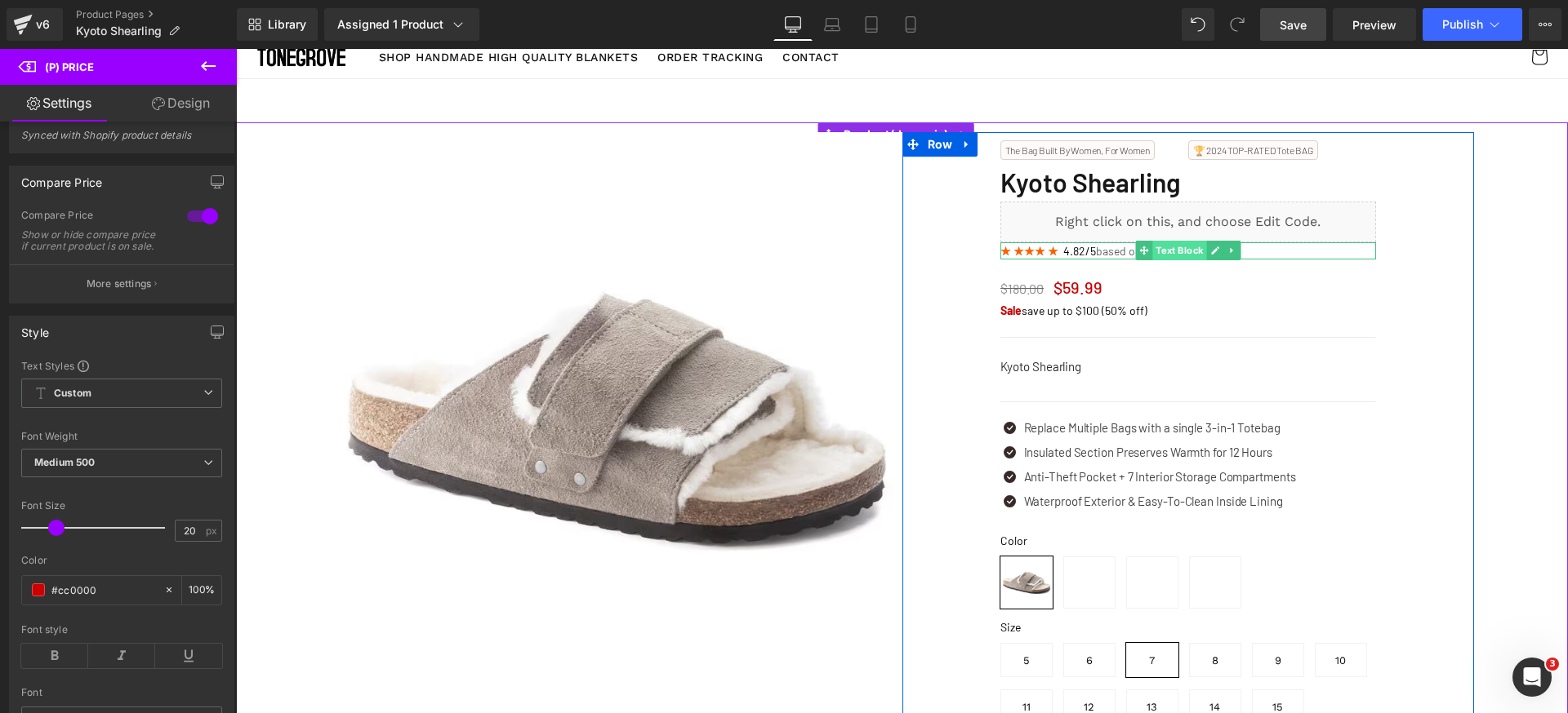
click at [1163, 250] on span "Text Block" at bounding box center [1178, 250] width 54 height 20
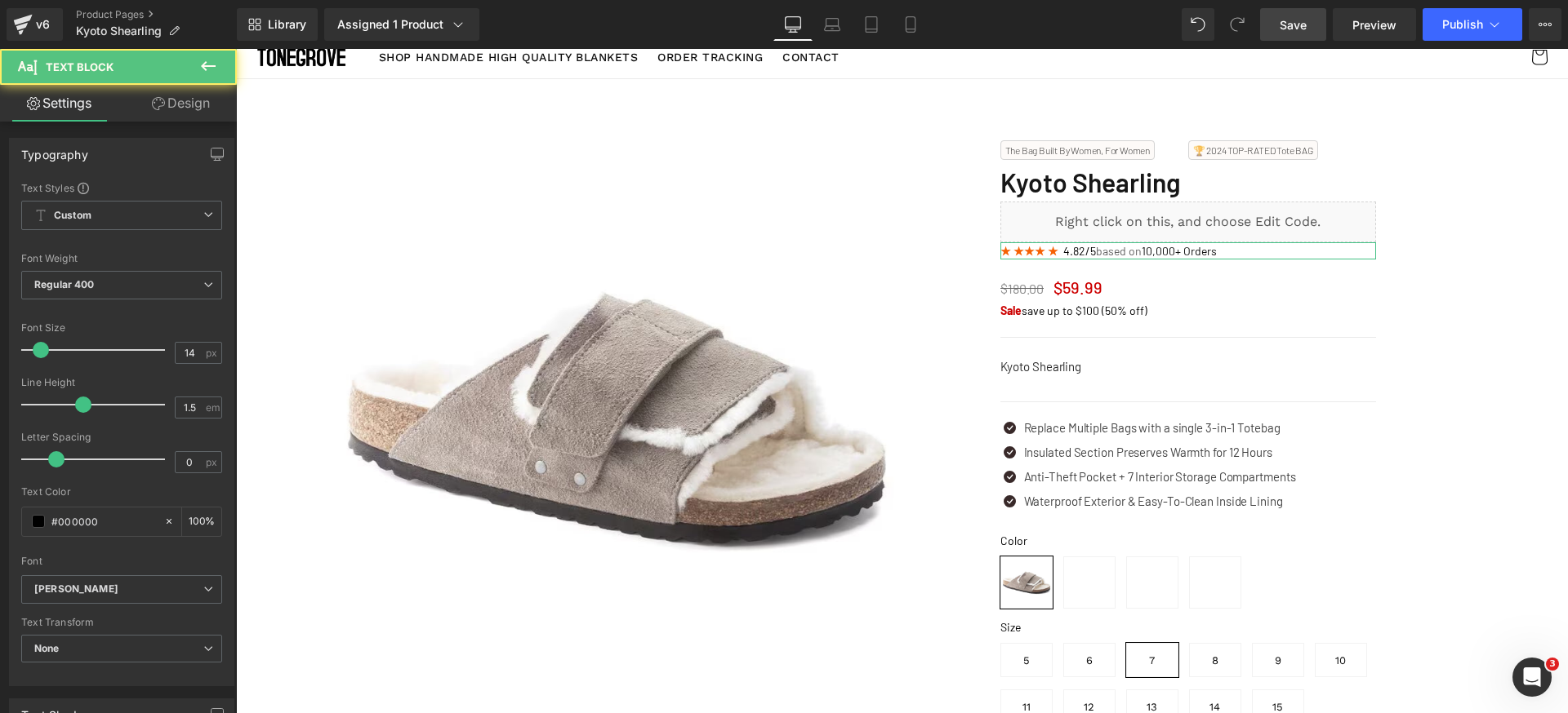
click at [178, 101] on link "Design" at bounding box center [181, 103] width 119 height 37
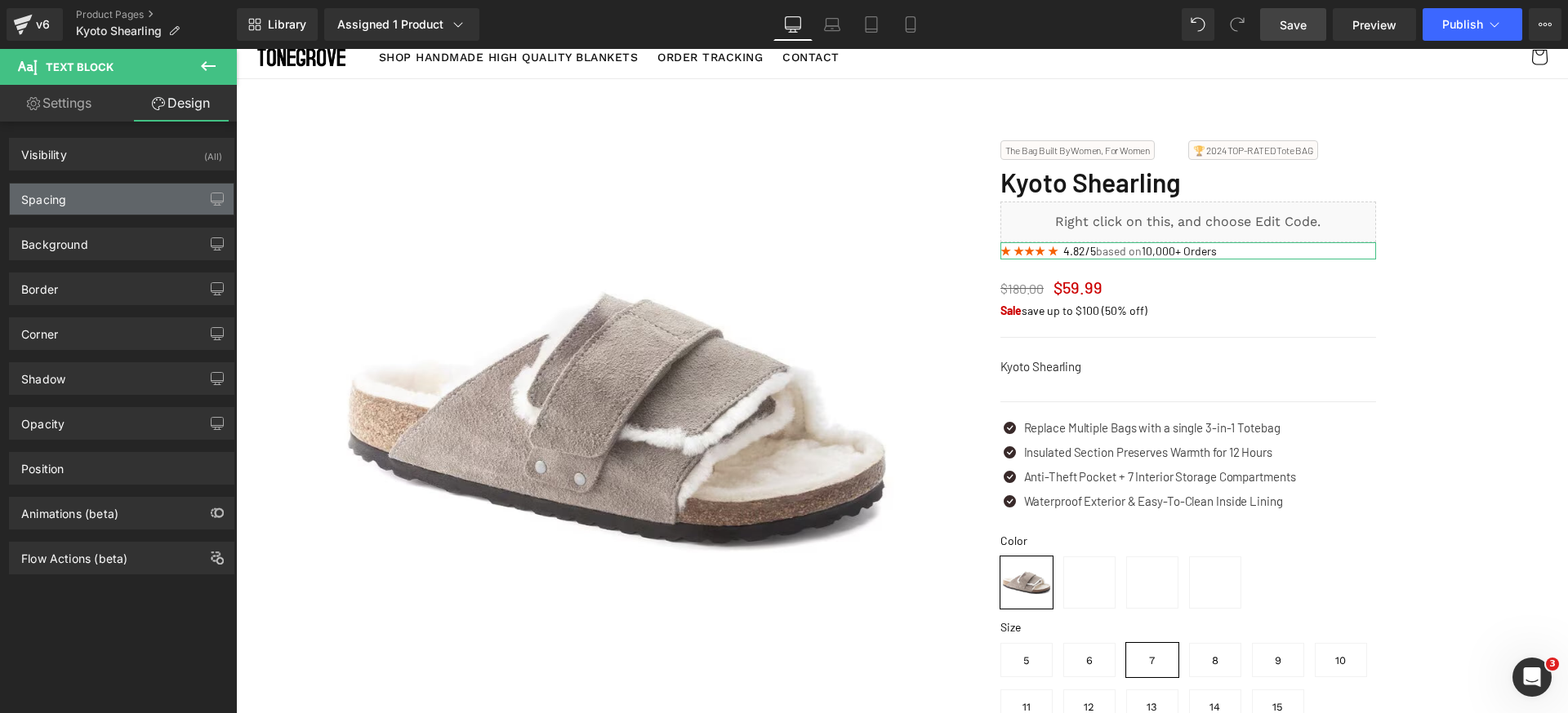
click at [154, 189] on div "Spacing" at bounding box center [121, 198] width 224 height 31
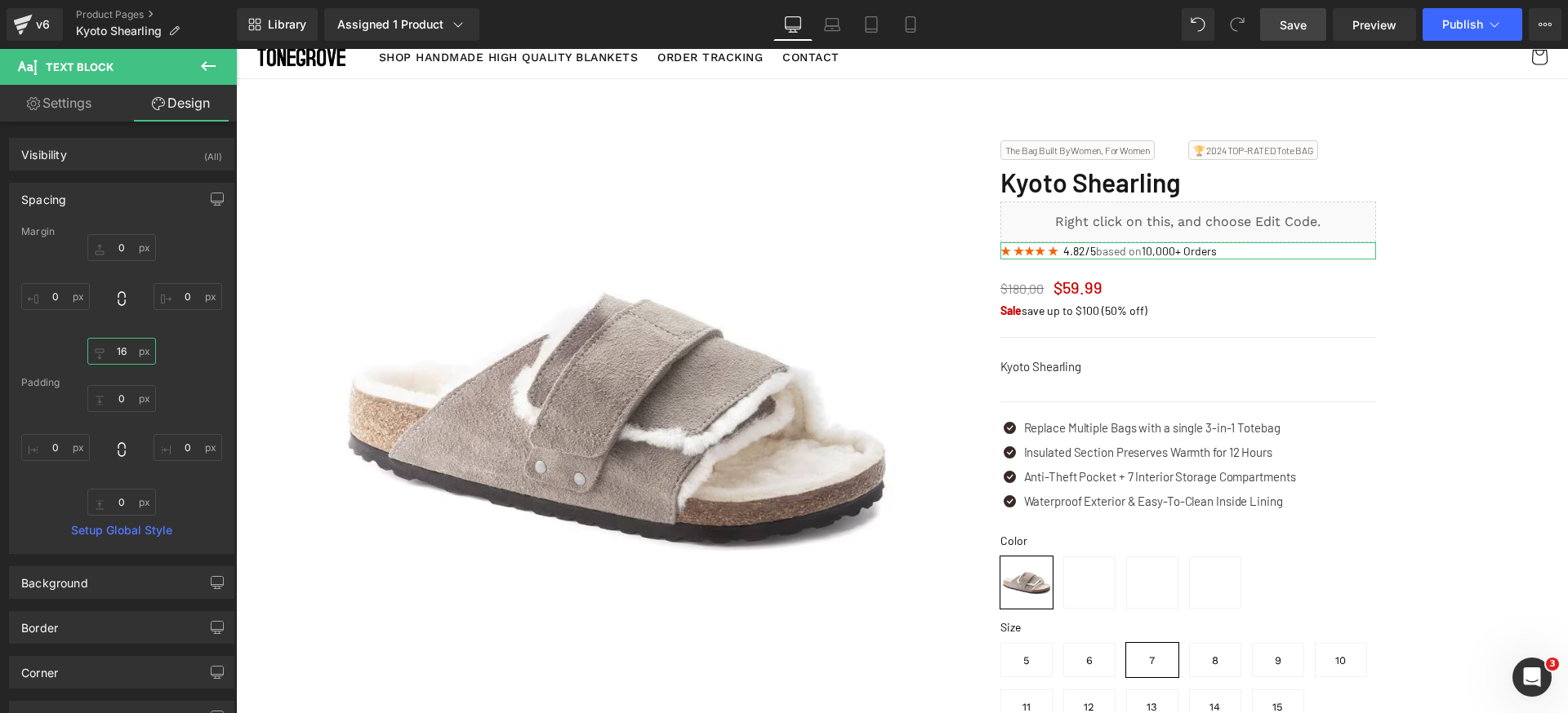
click at [128, 360] on input "16" at bounding box center [121, 351] width 69 height 27
type input "12"
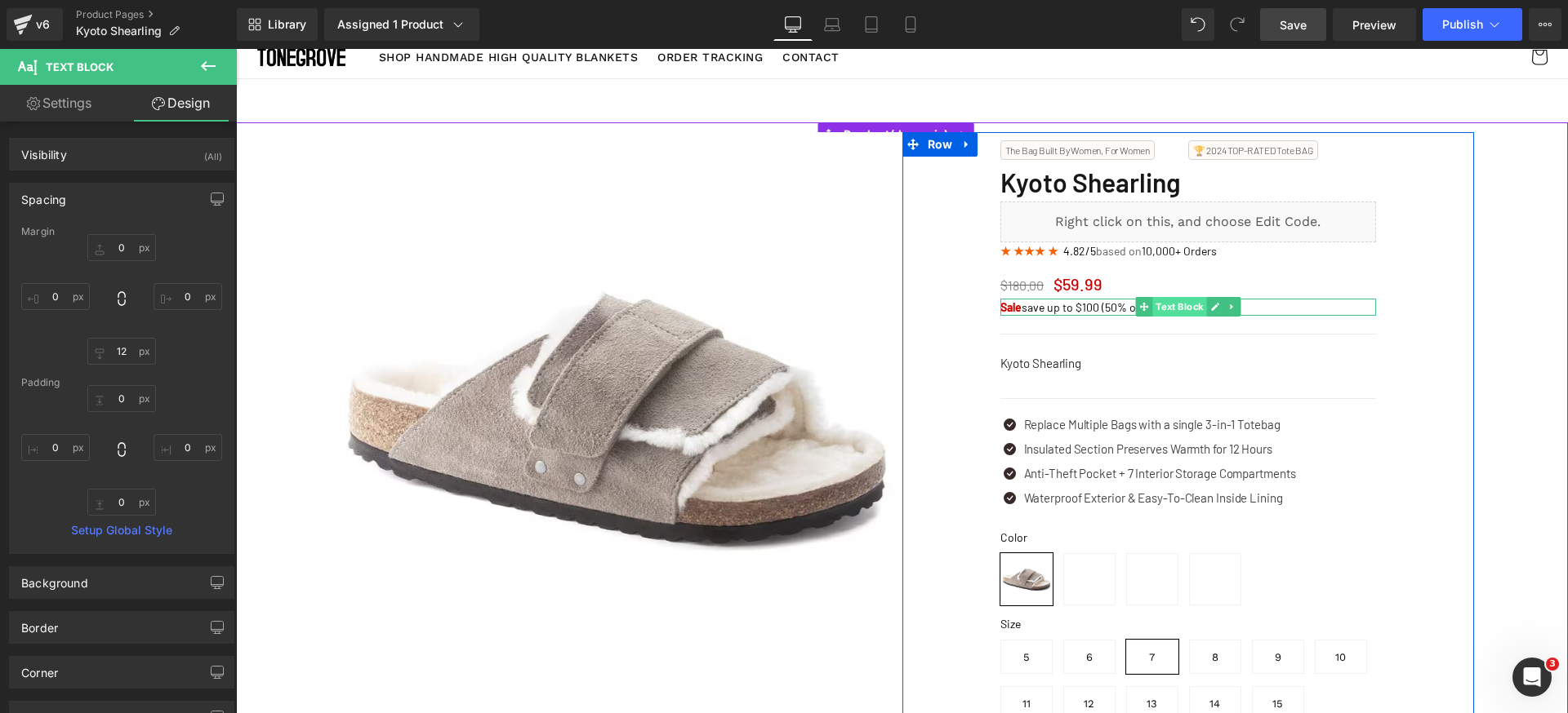
click at [1152, 309] on span "Text Block" at bounding box center [1178, 307] width 54 height 20
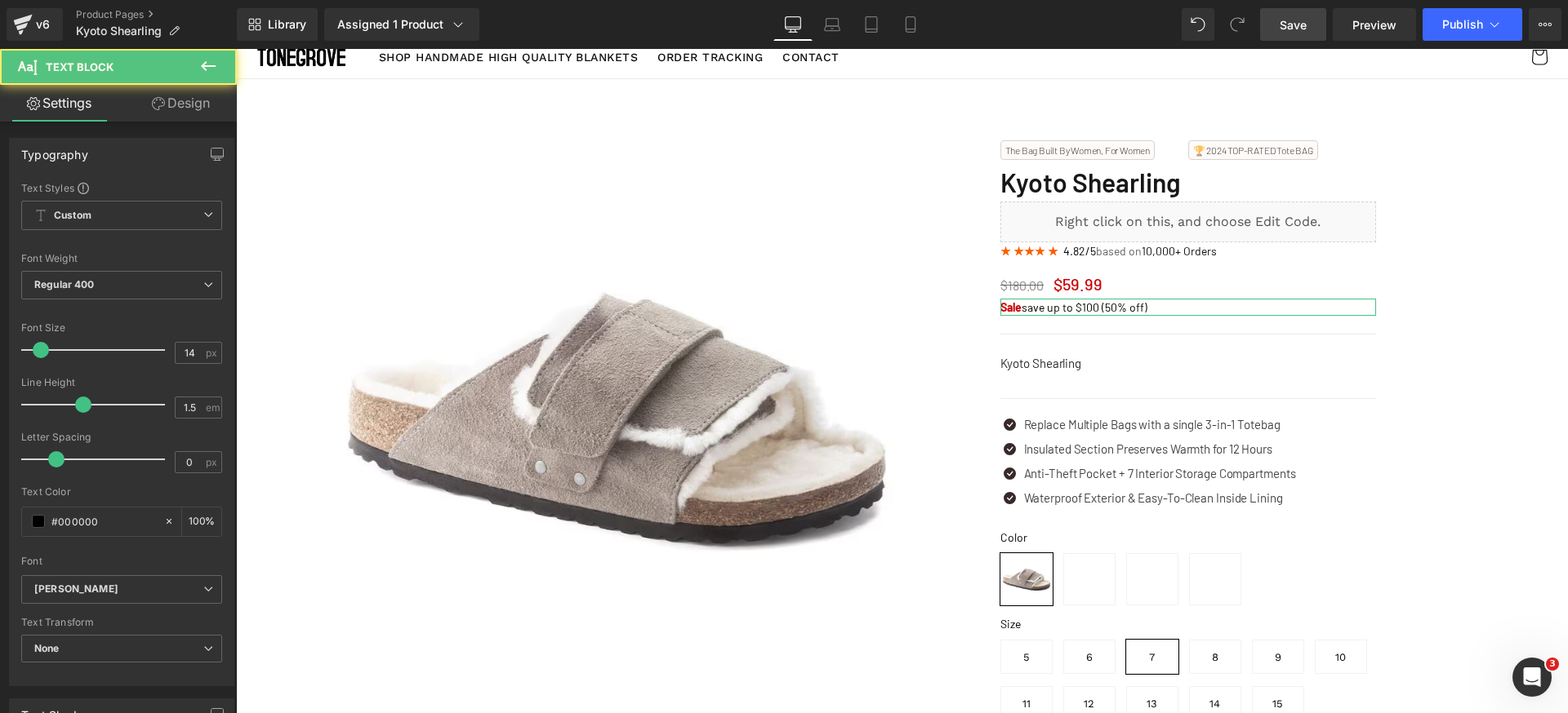
click at [186, 98] on link "Design" at bounding box center [181, 103] width 119 height 37
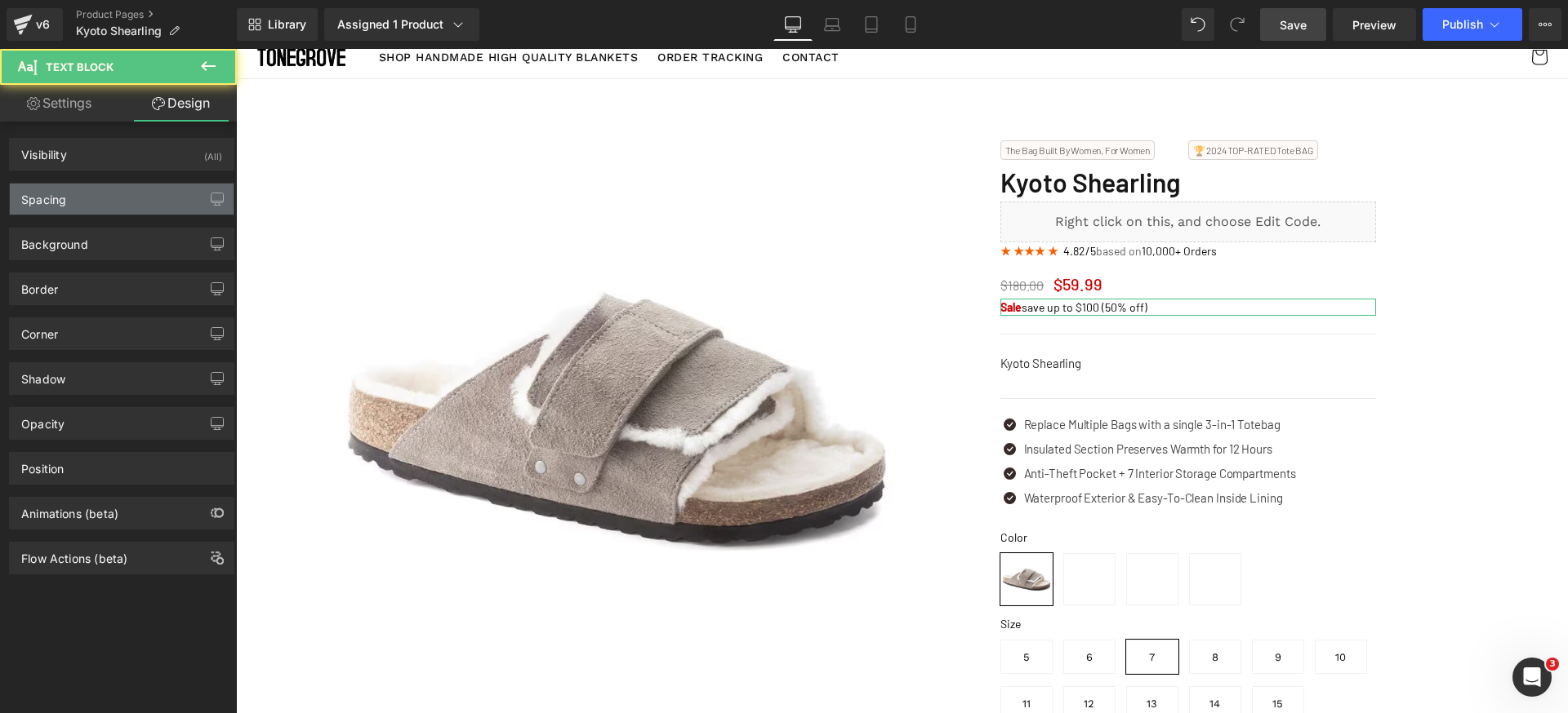
click at [125, 193] on div "Spacing" at bounding box center [121, 198] width 224 height 31
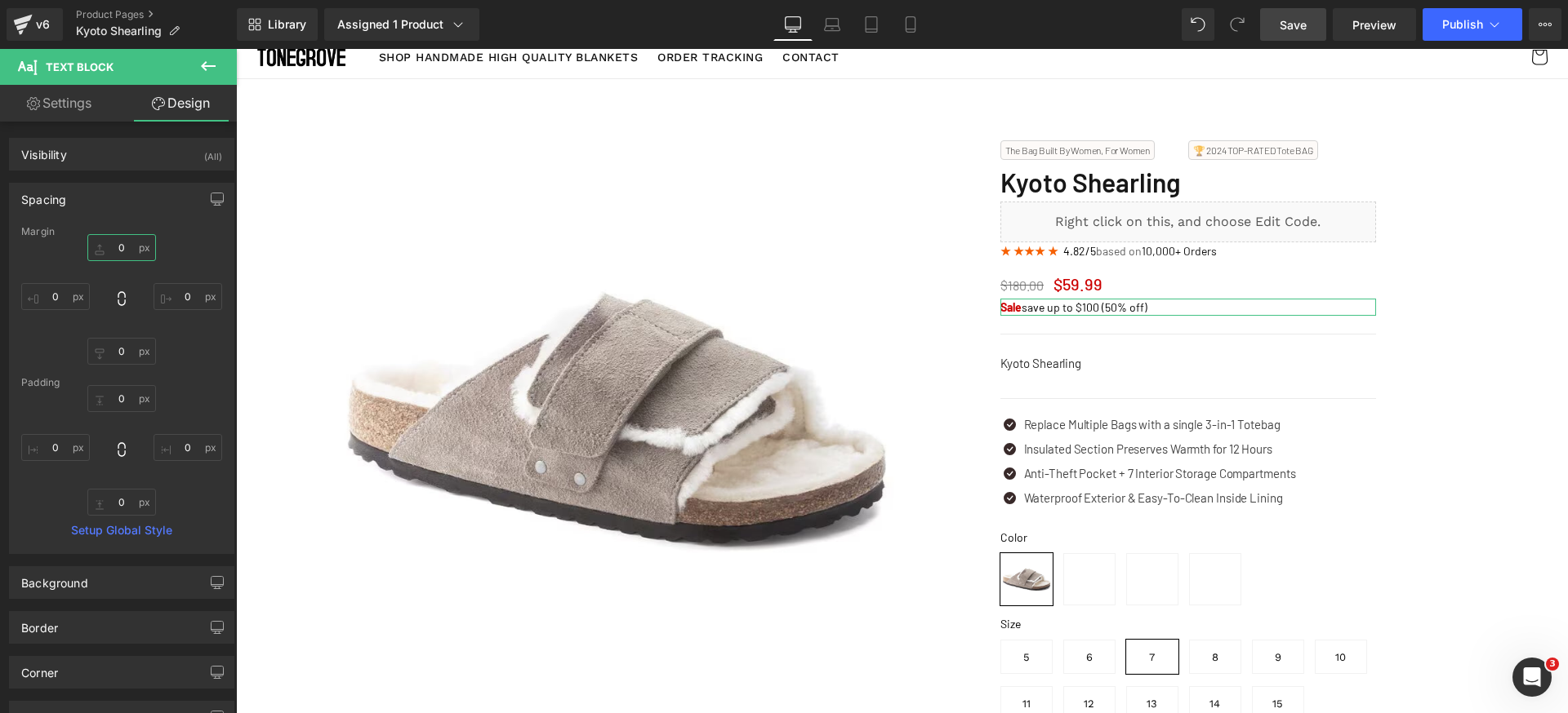
click at [127, 252] on input "0" at bounding box center [121, 247] width 69 height 27
type input "4"
click at [1304, 34] on link "Save" at bounding box center [1293, 24] width 66 height 33
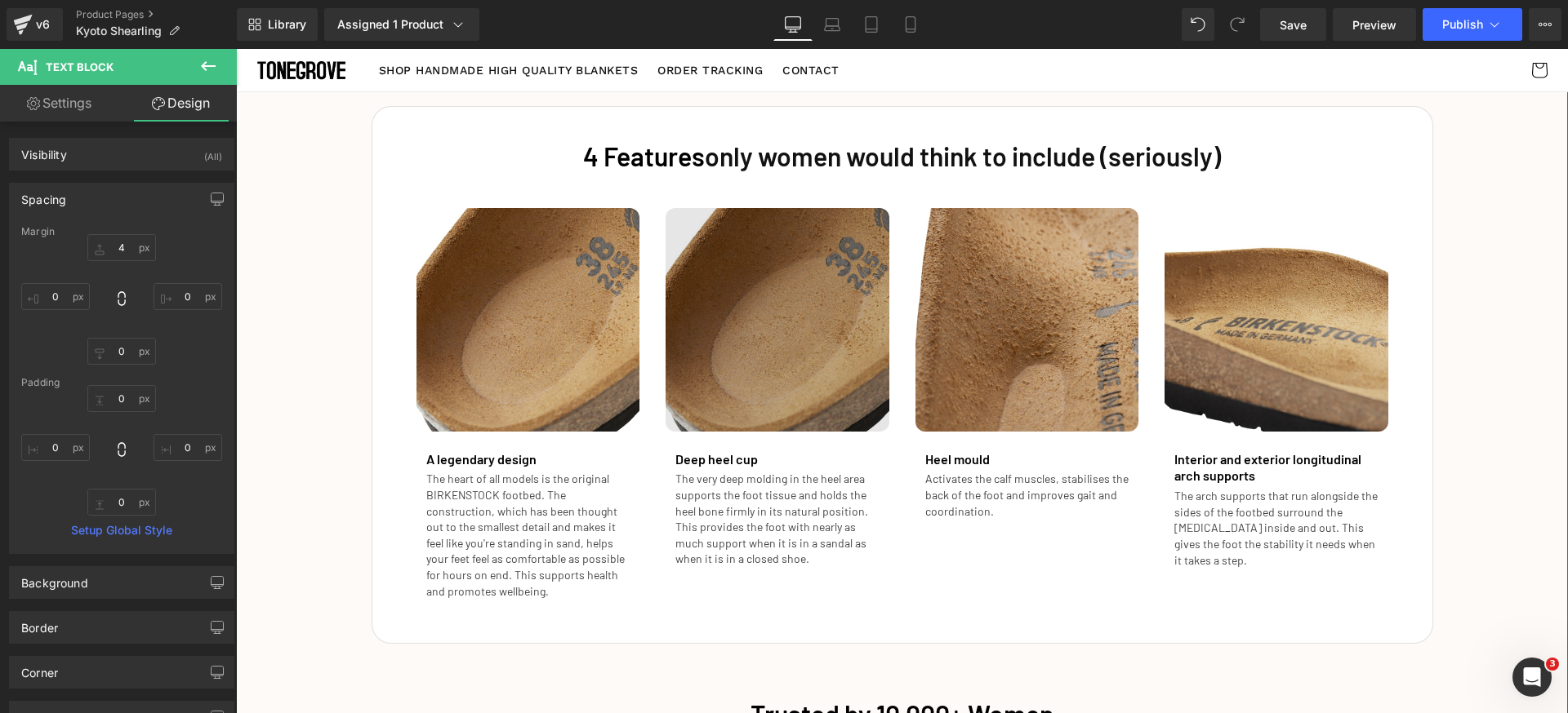
scroll to position [1832, 0]
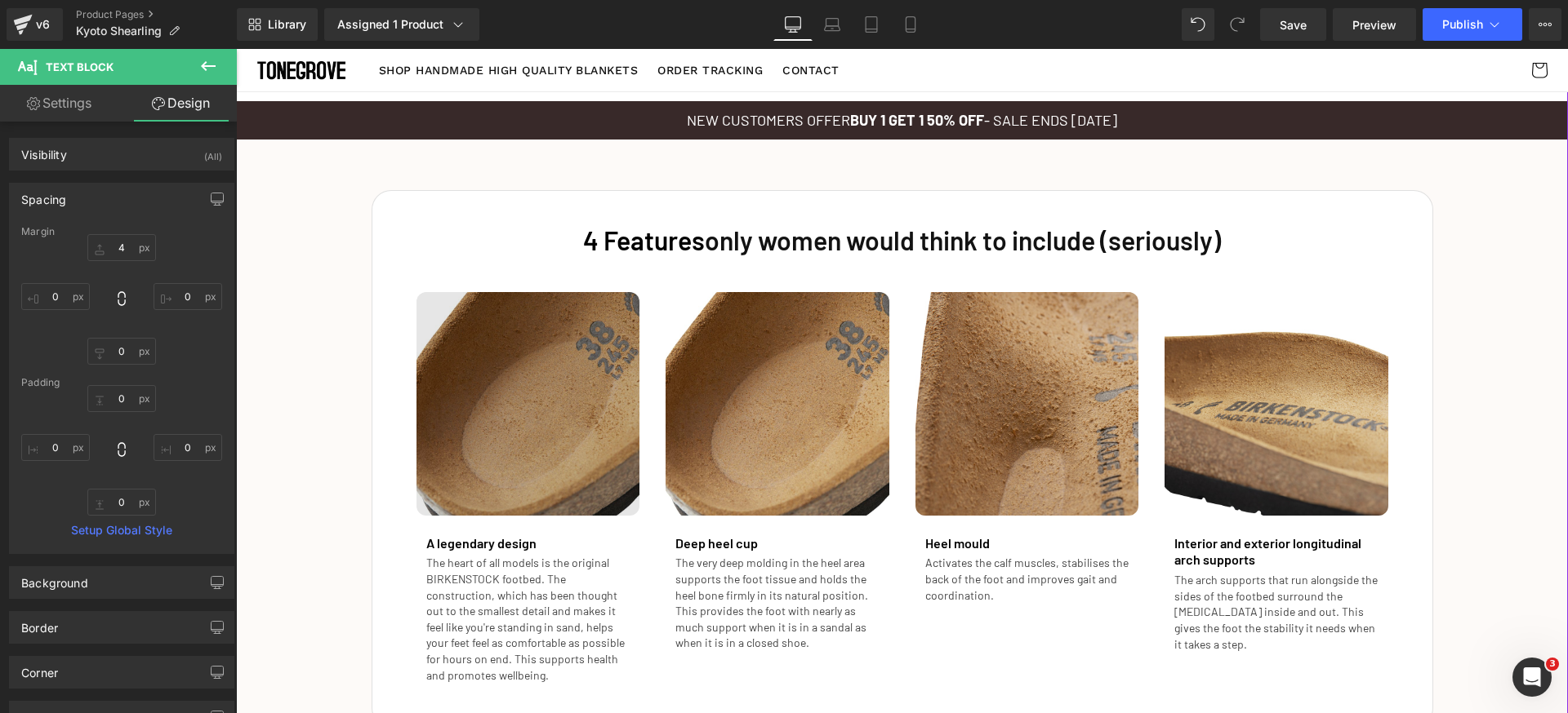
click at [513, 405] on div "Image" at bounding box center [529, 404] width 224 height 224
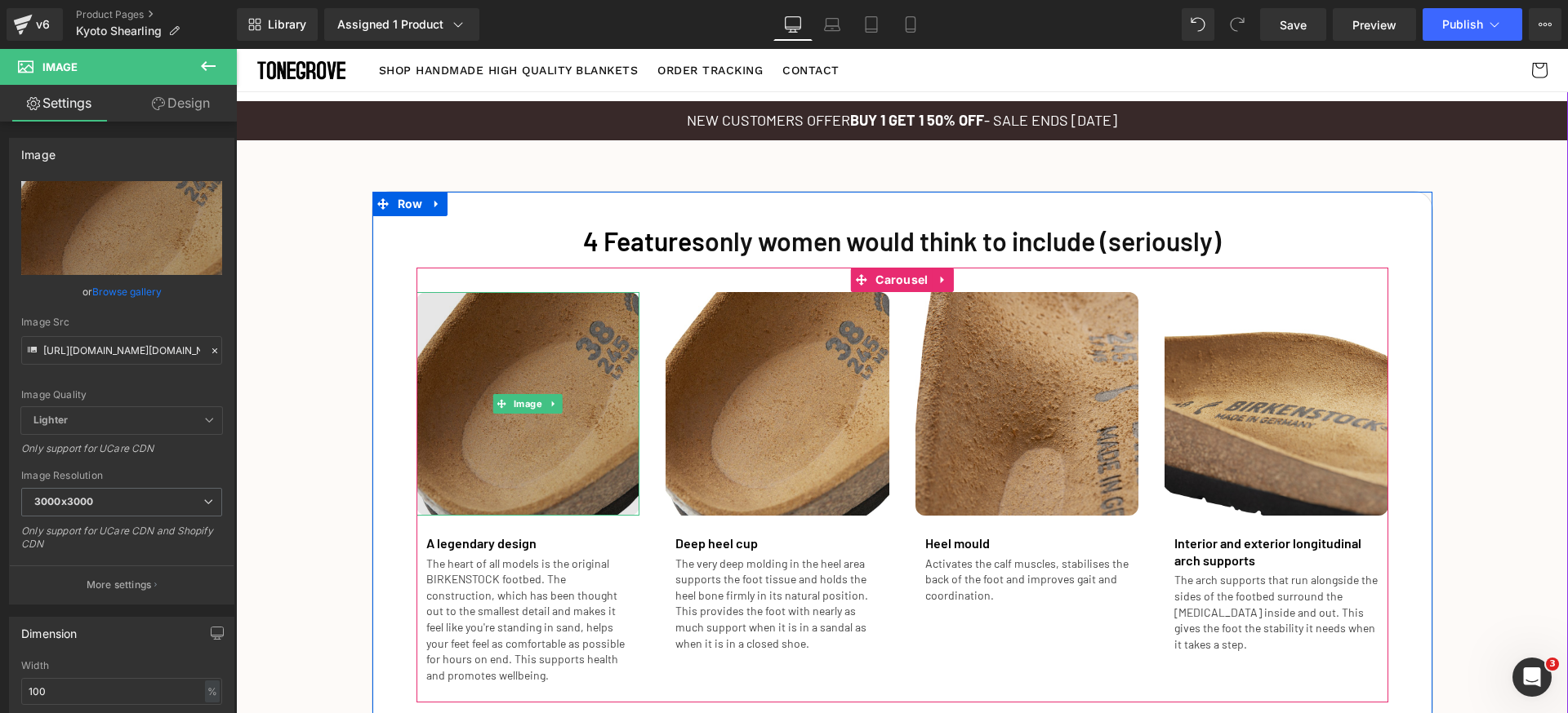
click at [552, 342] on img at bounding box center [529, 404] width 224 height 224
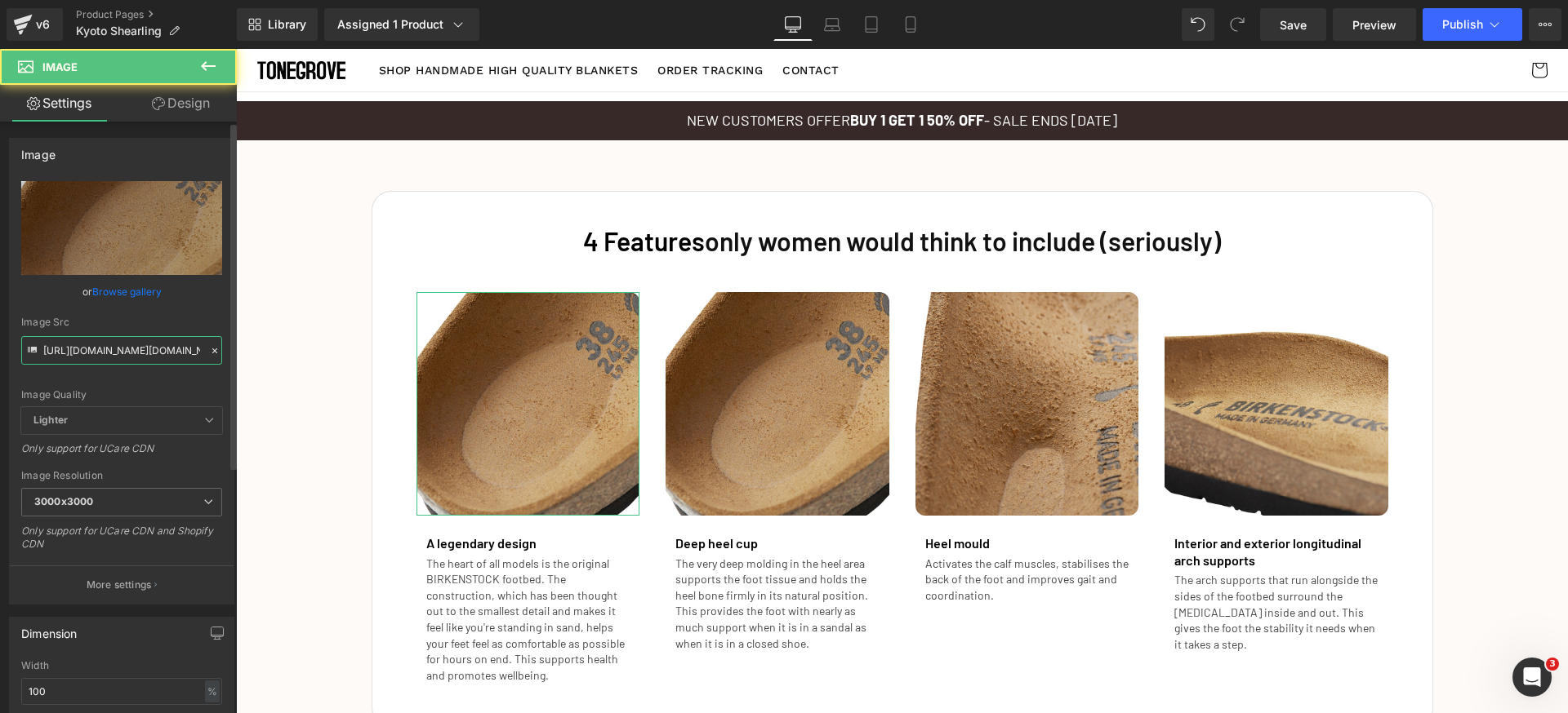
click at [114, 346] on input "[URL][DOMAIN_NAME][DOMAIN_NAME]" at bounding box center [121, 350] width 200 height 28
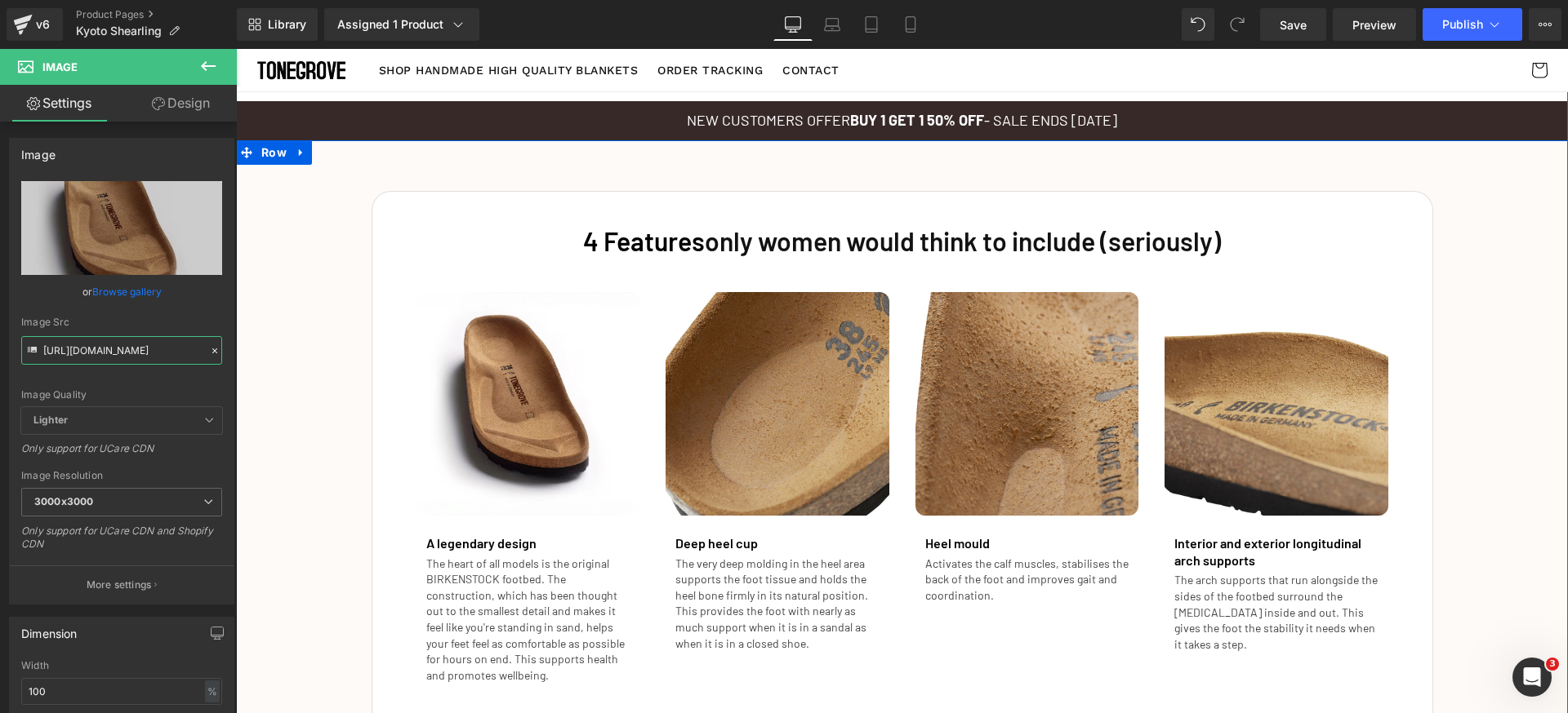
type input "[URL][DOMAIN_NAME]"
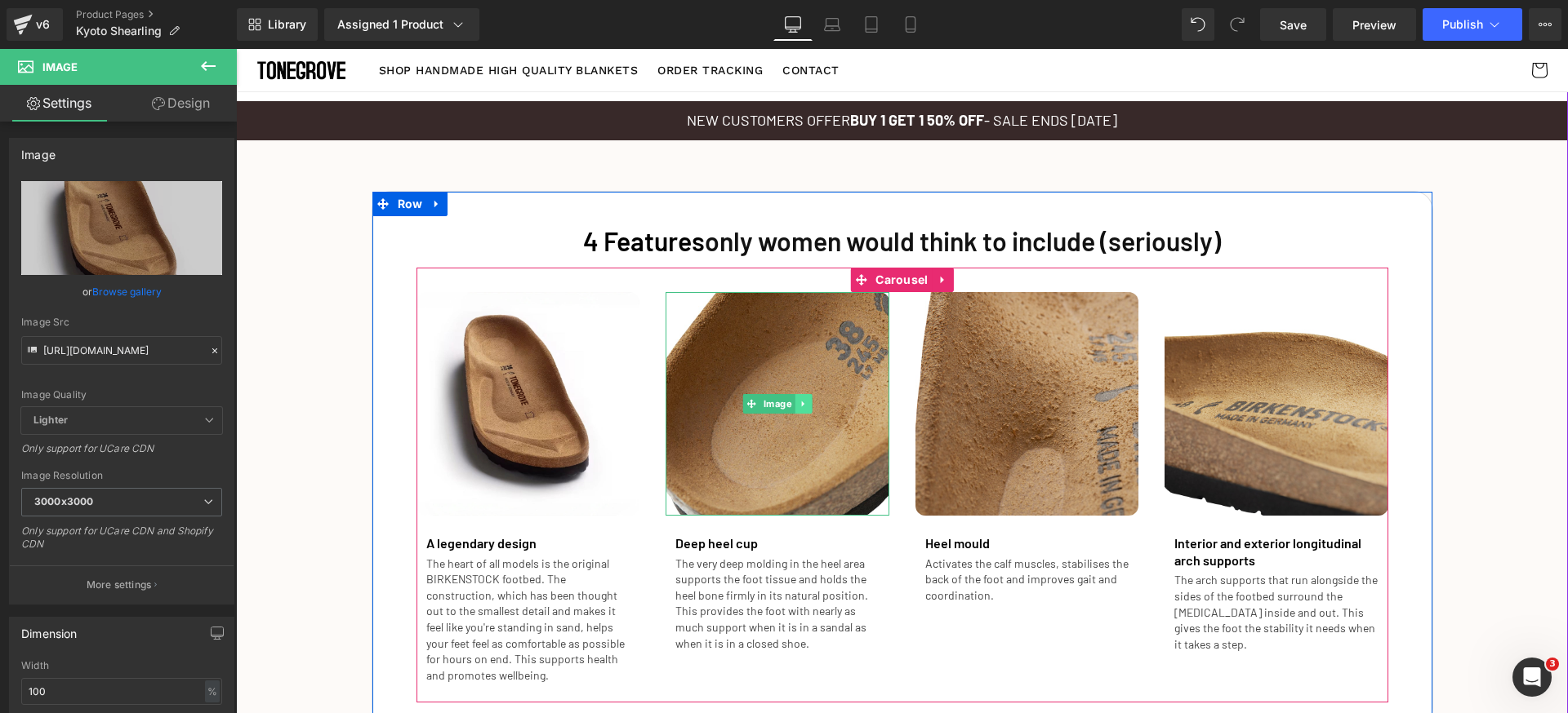
click at [794, 409] on link at bounding box center [803, 404] width 17 height 20
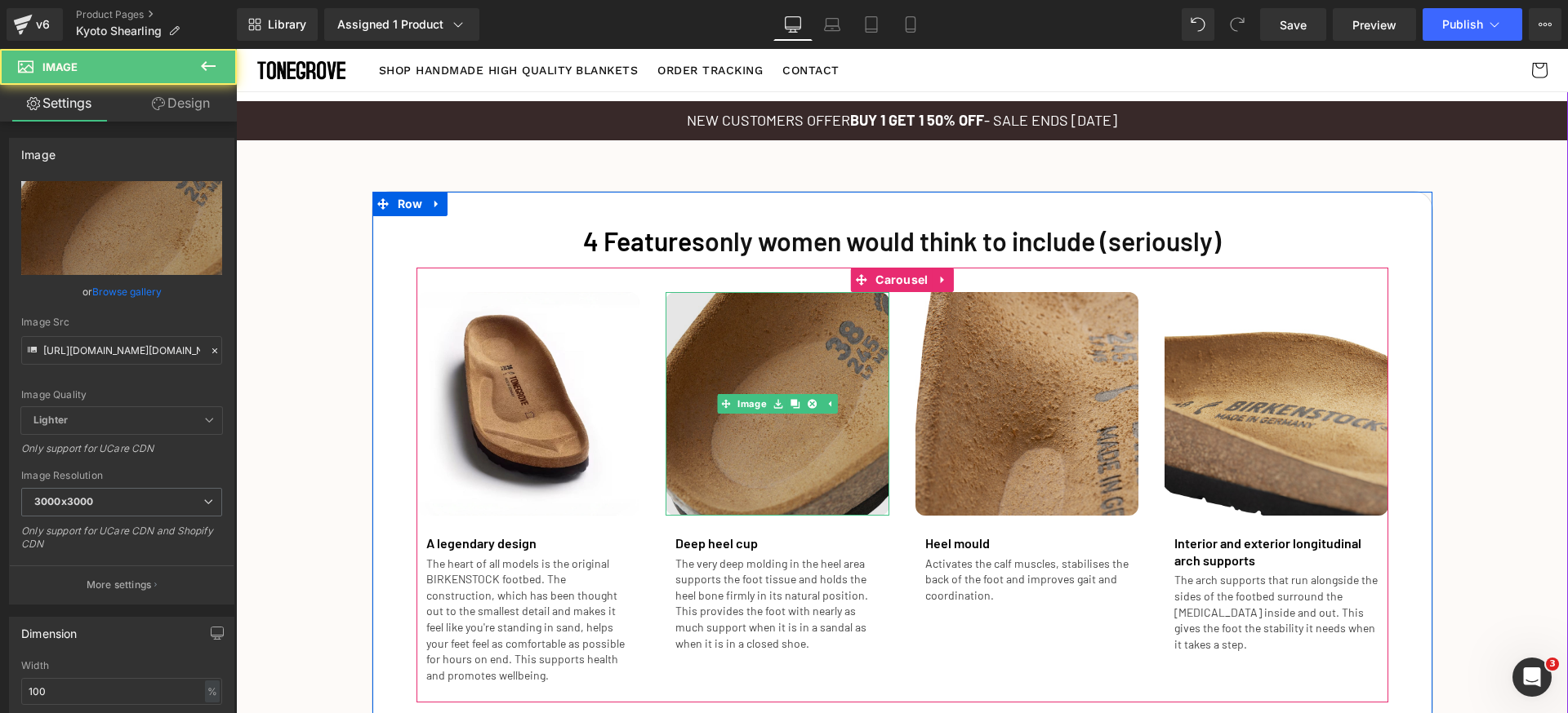
click at [769, 359] on img at bounding box center [777, 404] width 224 height 224
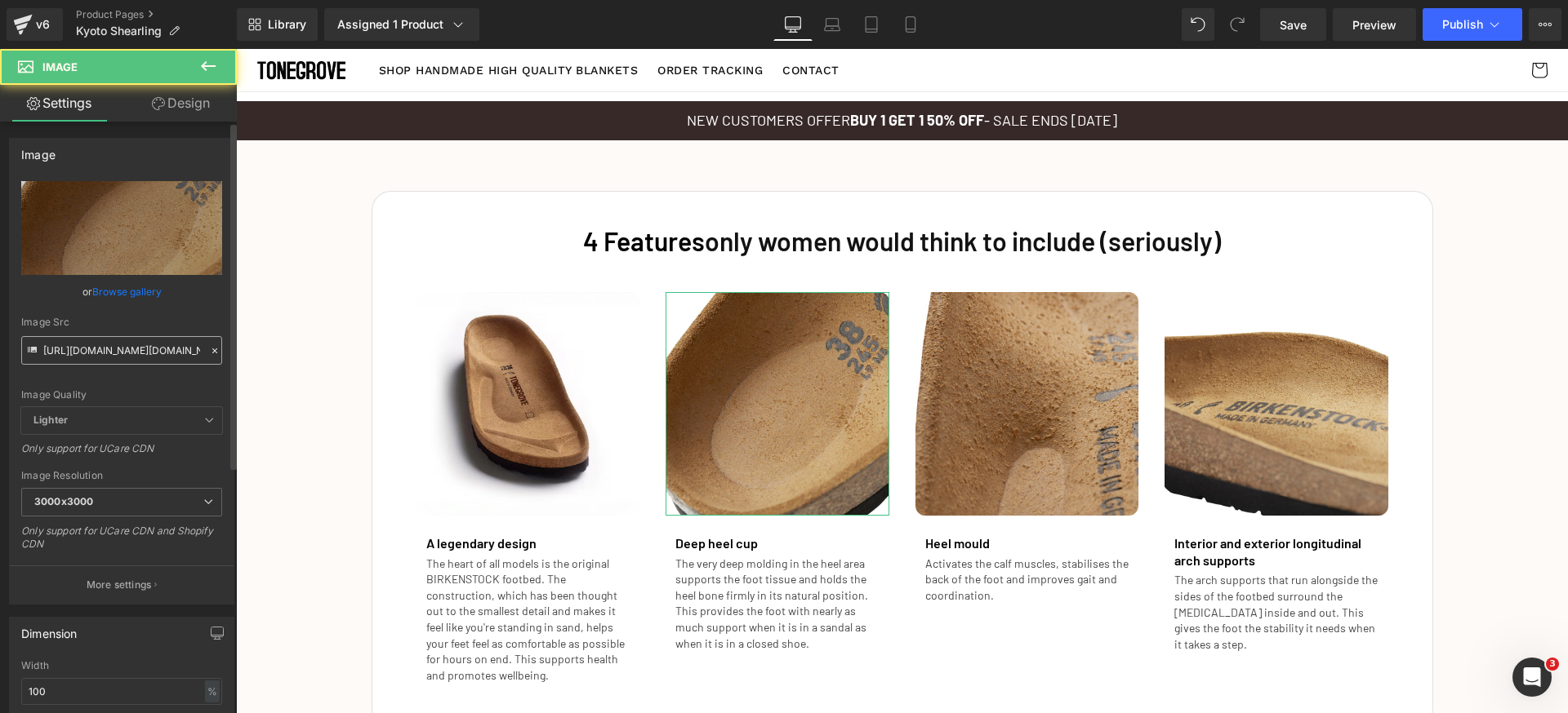
click at [165, 355] on input "[URL][DOMAIN_NAME][DOMAIN_NAME]" at bounding box center [121, 350] width 200 height 28
type input "[URL][DOMAIN_NAME]"
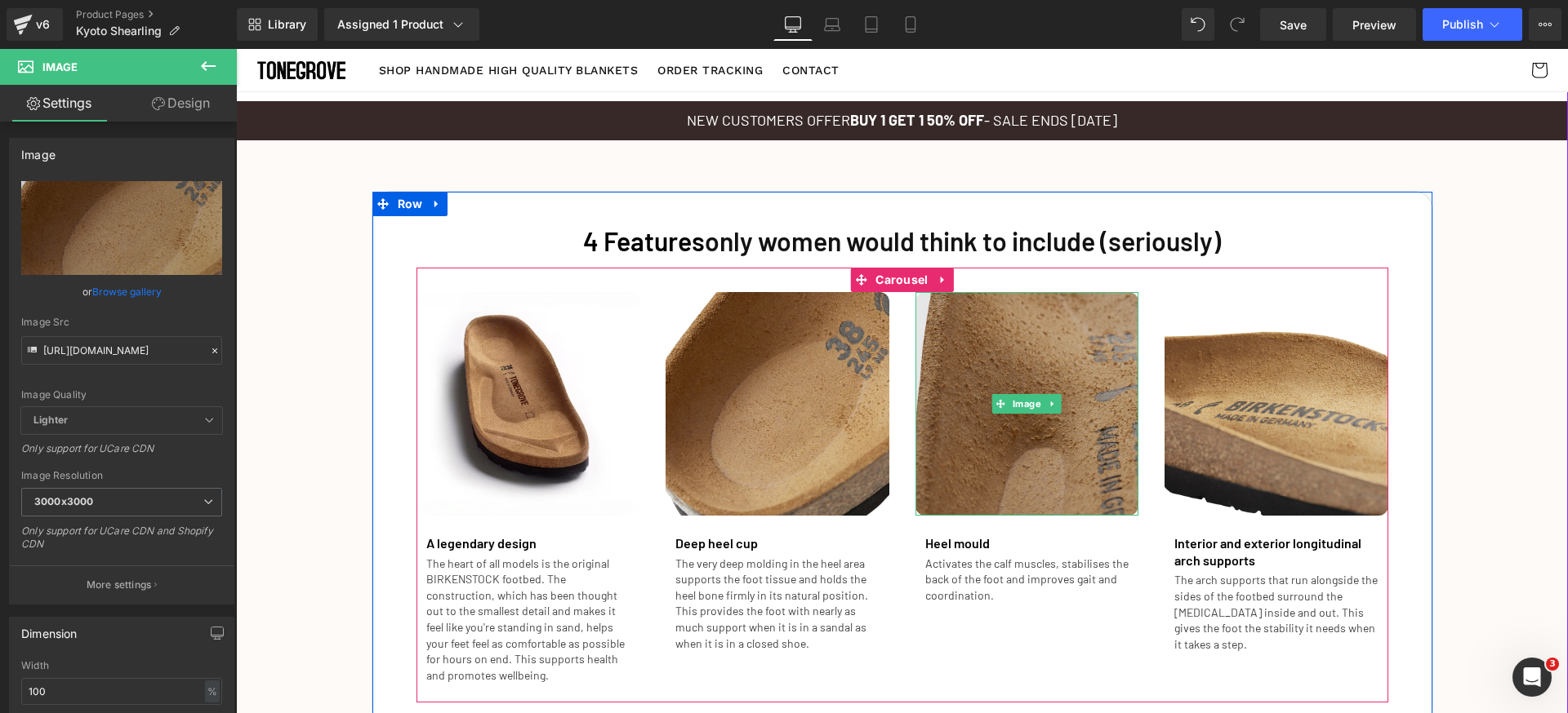
click at [1064, 336] on img at bounding box center [1028, 404] width 224 height 224
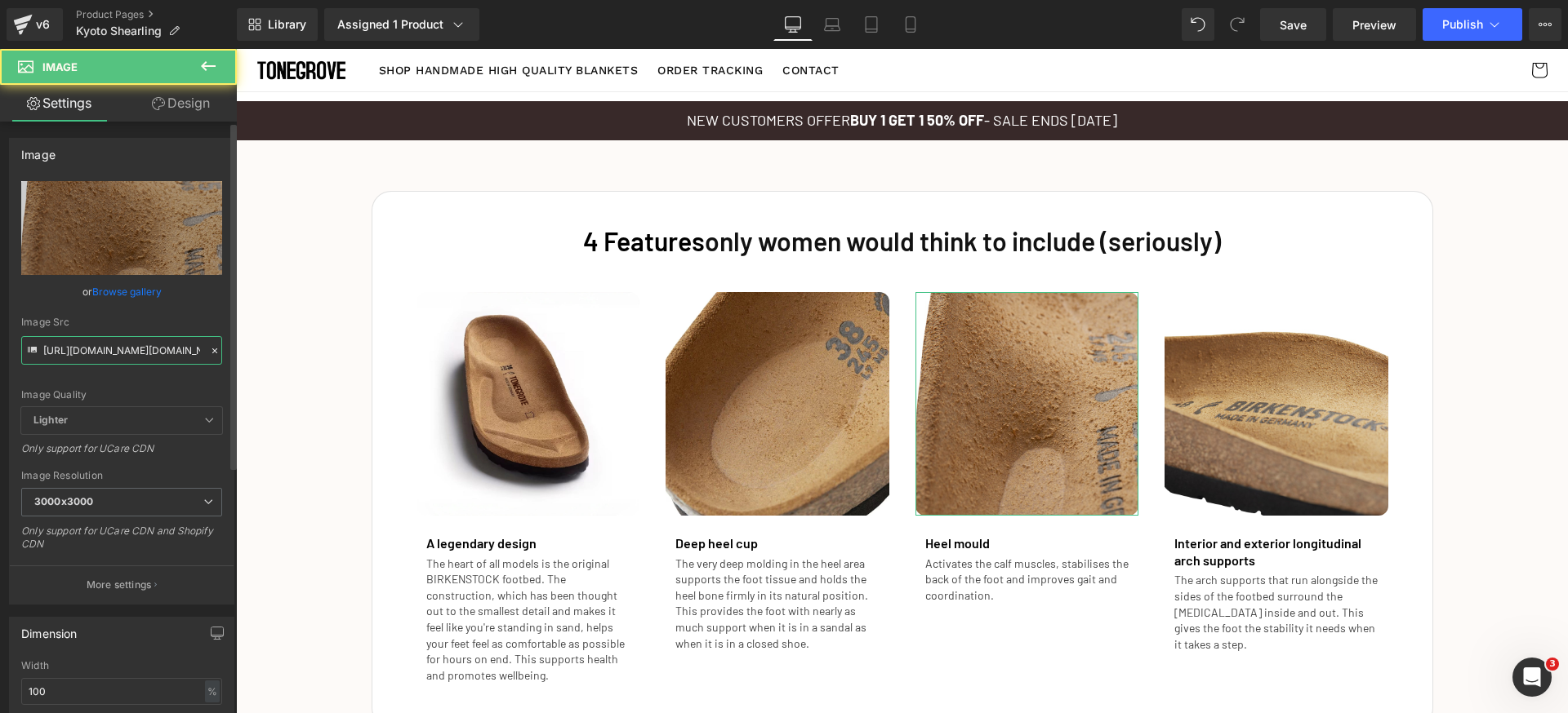
click at [165, 351] on input "[URL][DOMAIN_NAME][DOMAIN_NAME]" at bounding box center [121, 350] width 200 height 28
paste input "[DOMAIN_NAME][URL]"
type input "[URL][DOMAIN_NAME]"
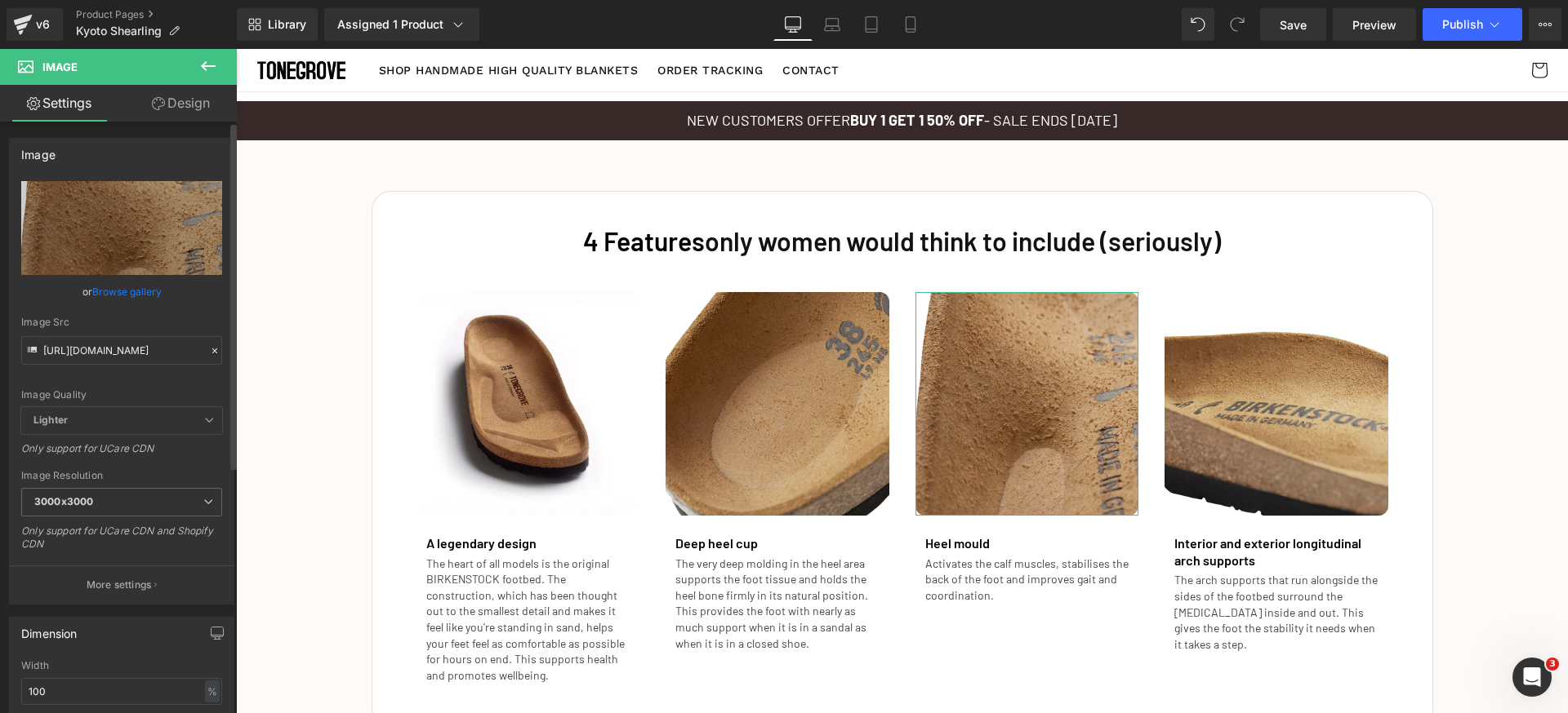
scroll to position [0, 0]
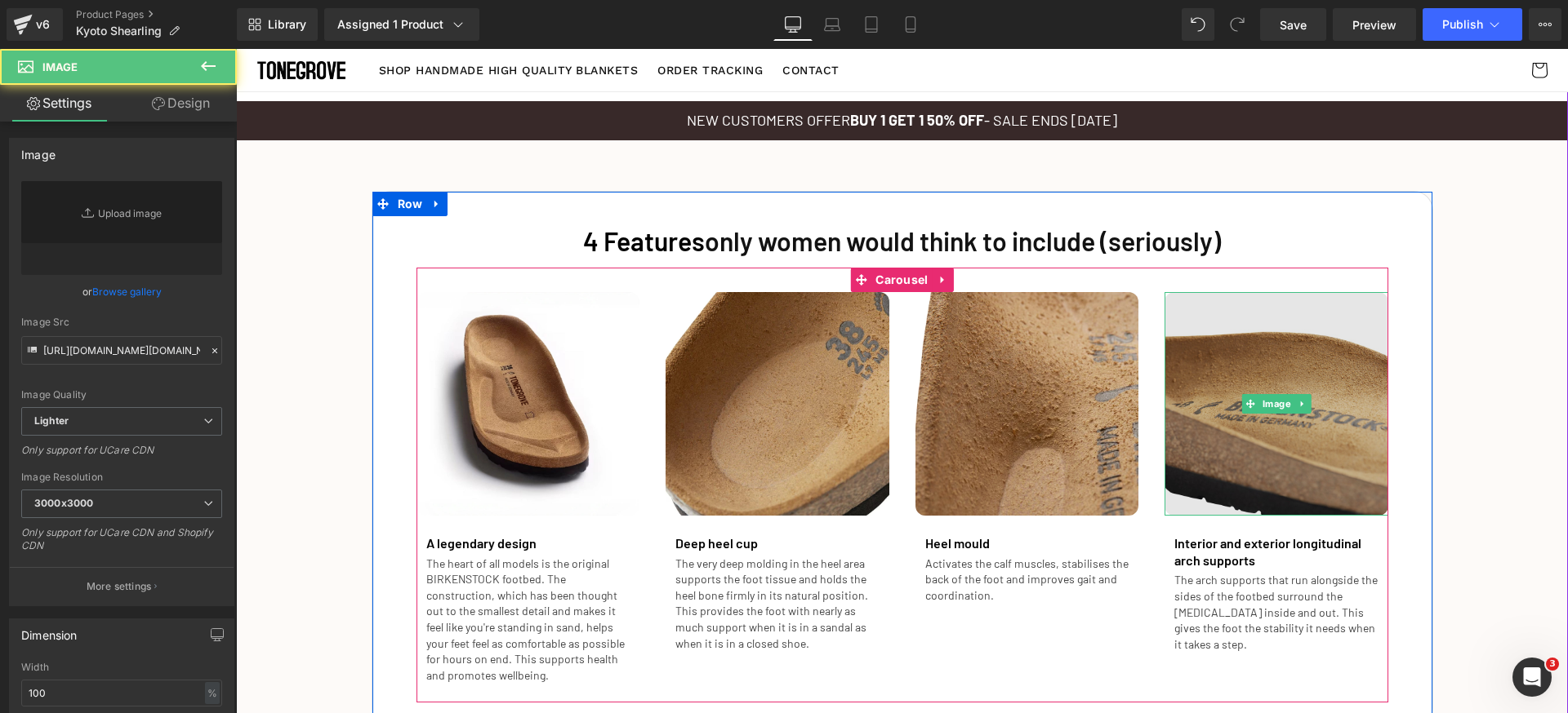
click at [1328, 366] on img at bounding box center [1276, 404] width 224 height 224
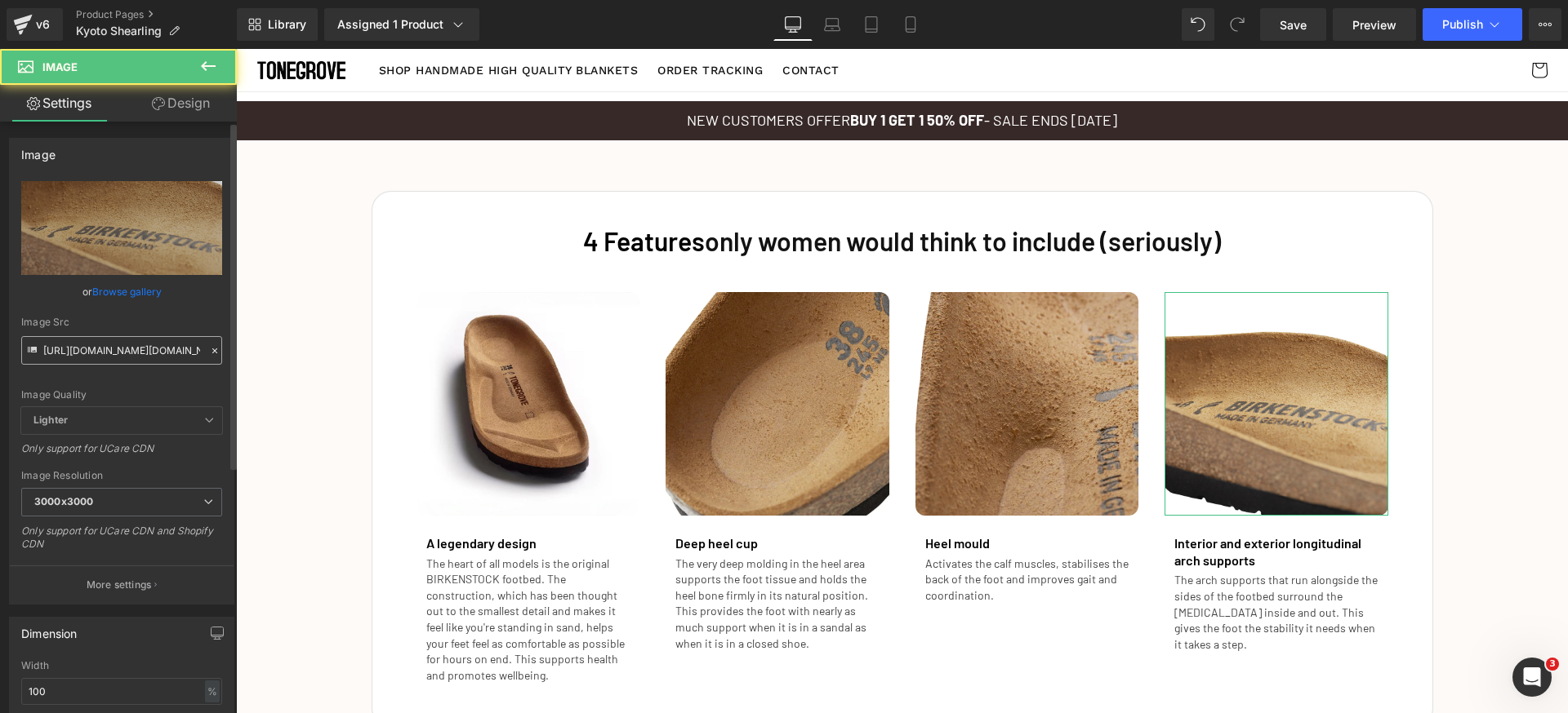
click at [152, 352] on input "[URL][DOMAIN_NAME][DOMAIN_NAME]" at bounding box center [121, 350] width 200 height 28
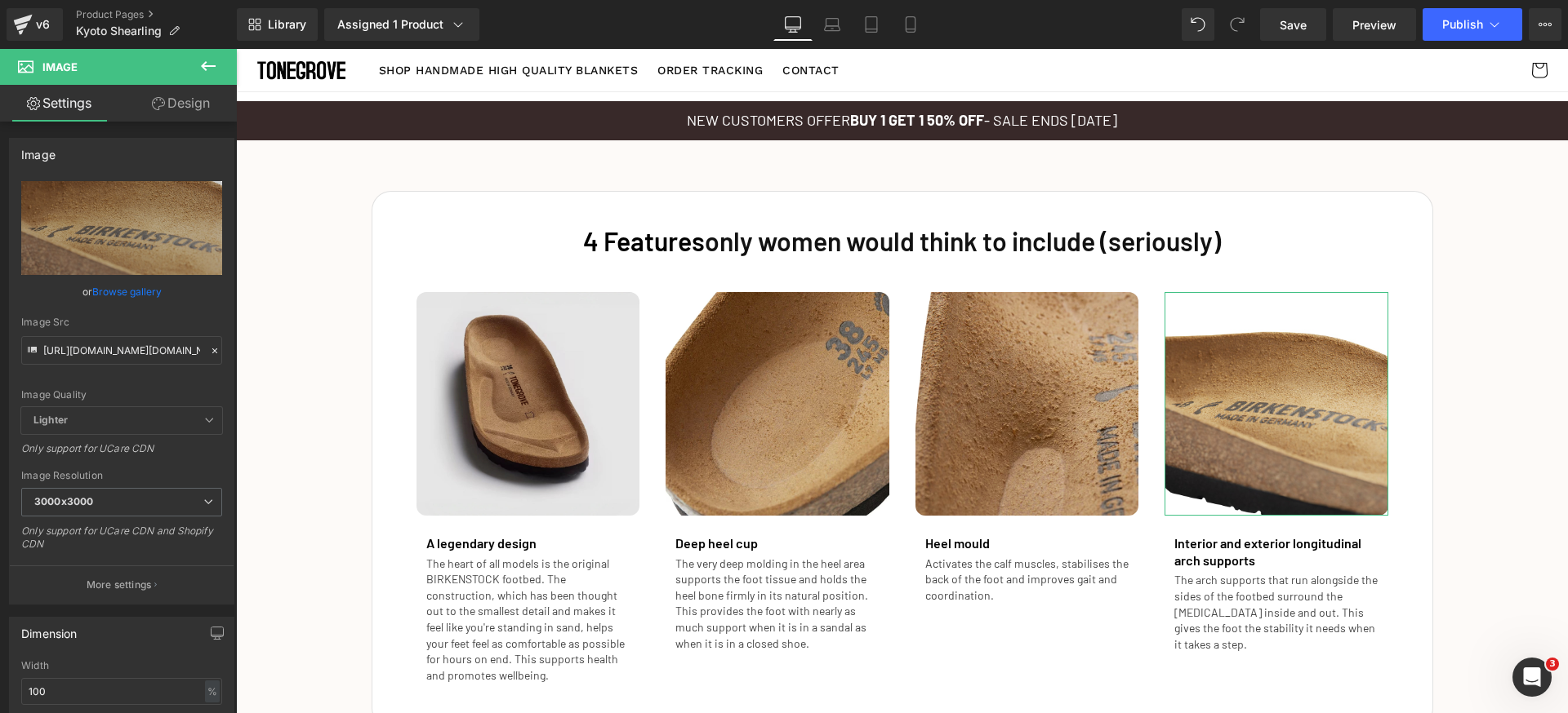
type input "https://www.birkenstocahttps://[DOMAIN_NAME][URL][DOMAIN_NAME][DOMAIN_NAME]"
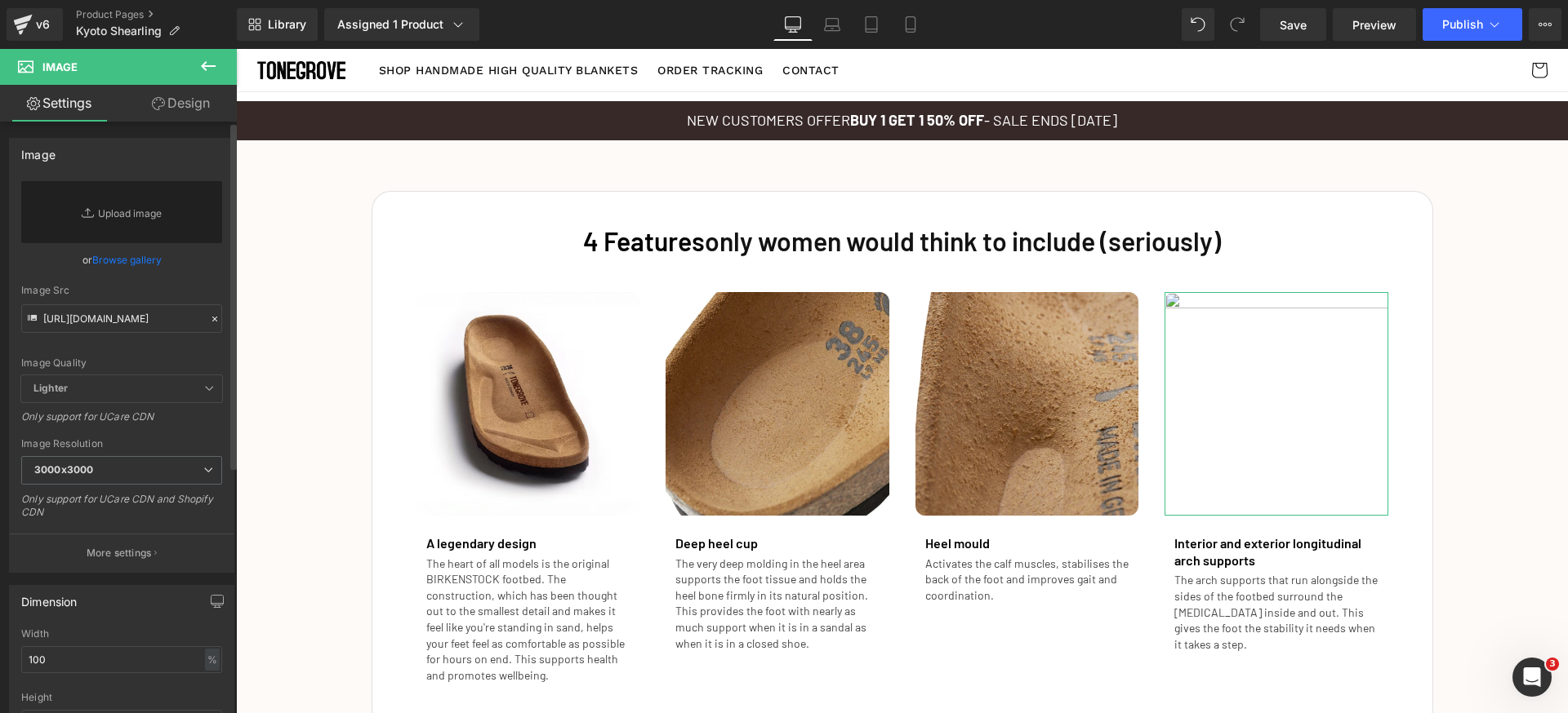
scroll to position [0, 331]
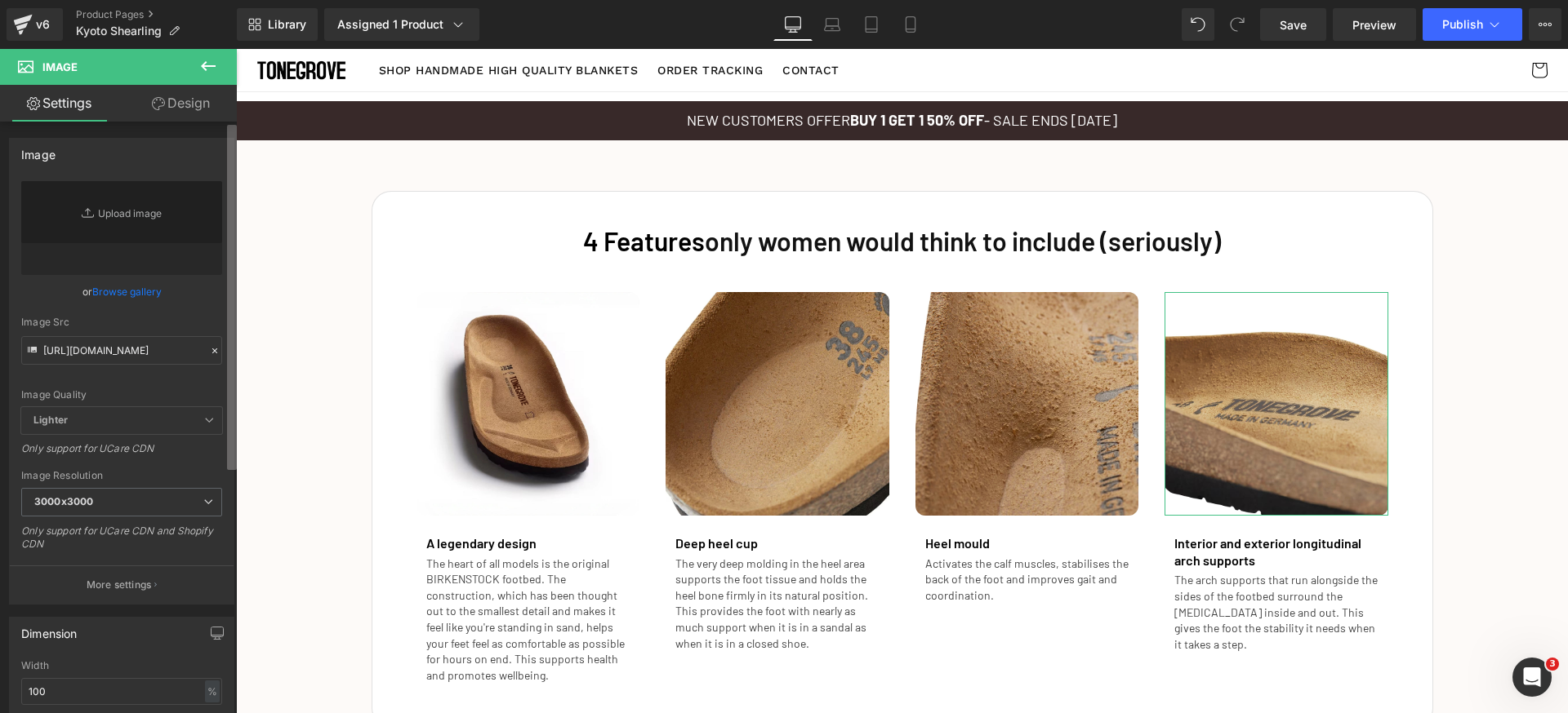
type input "[URL][DOMAIN_NAME]"
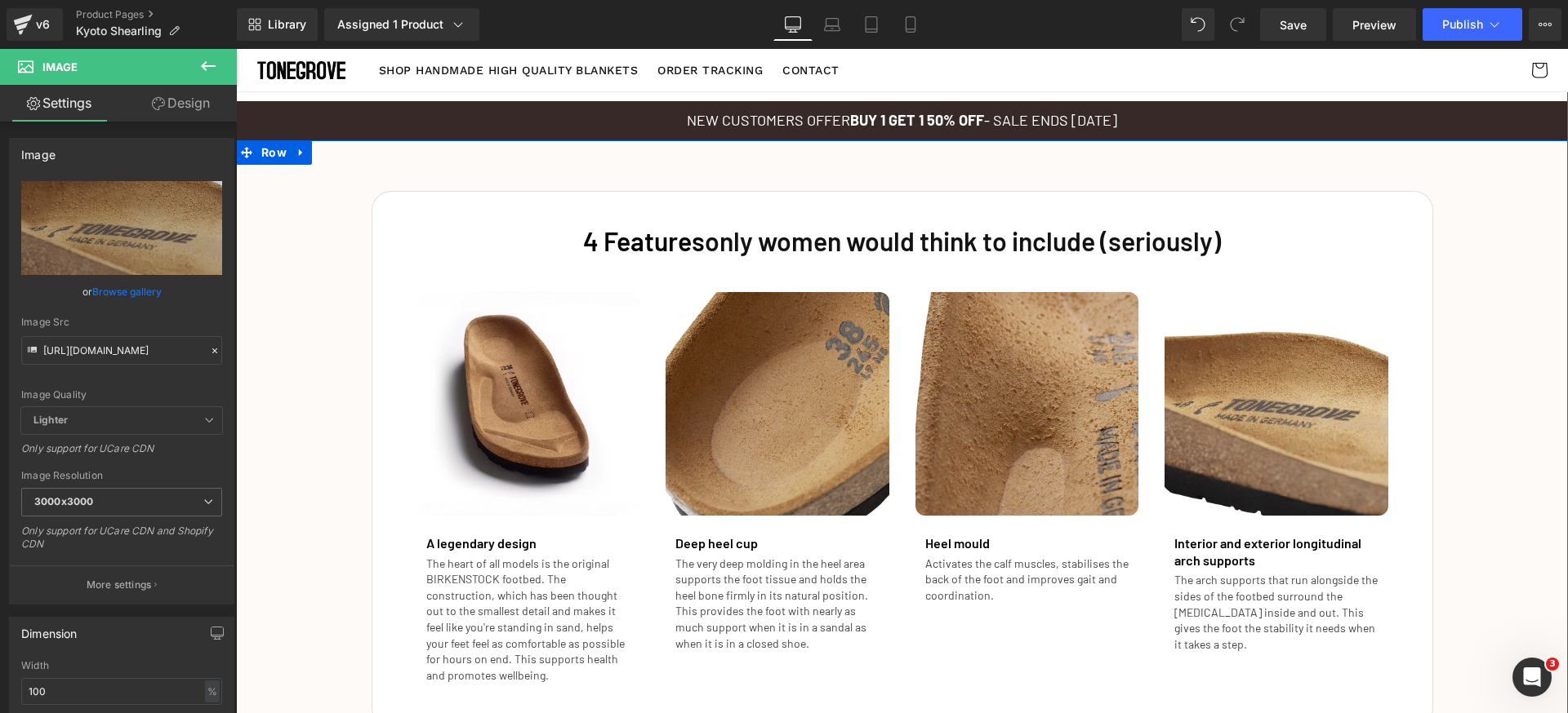
click at [1544, 472] on div "4 Features only women would think to include (seriously)  Heading Image A legen…" at bounding box center [902, 452] width 1332 height 554
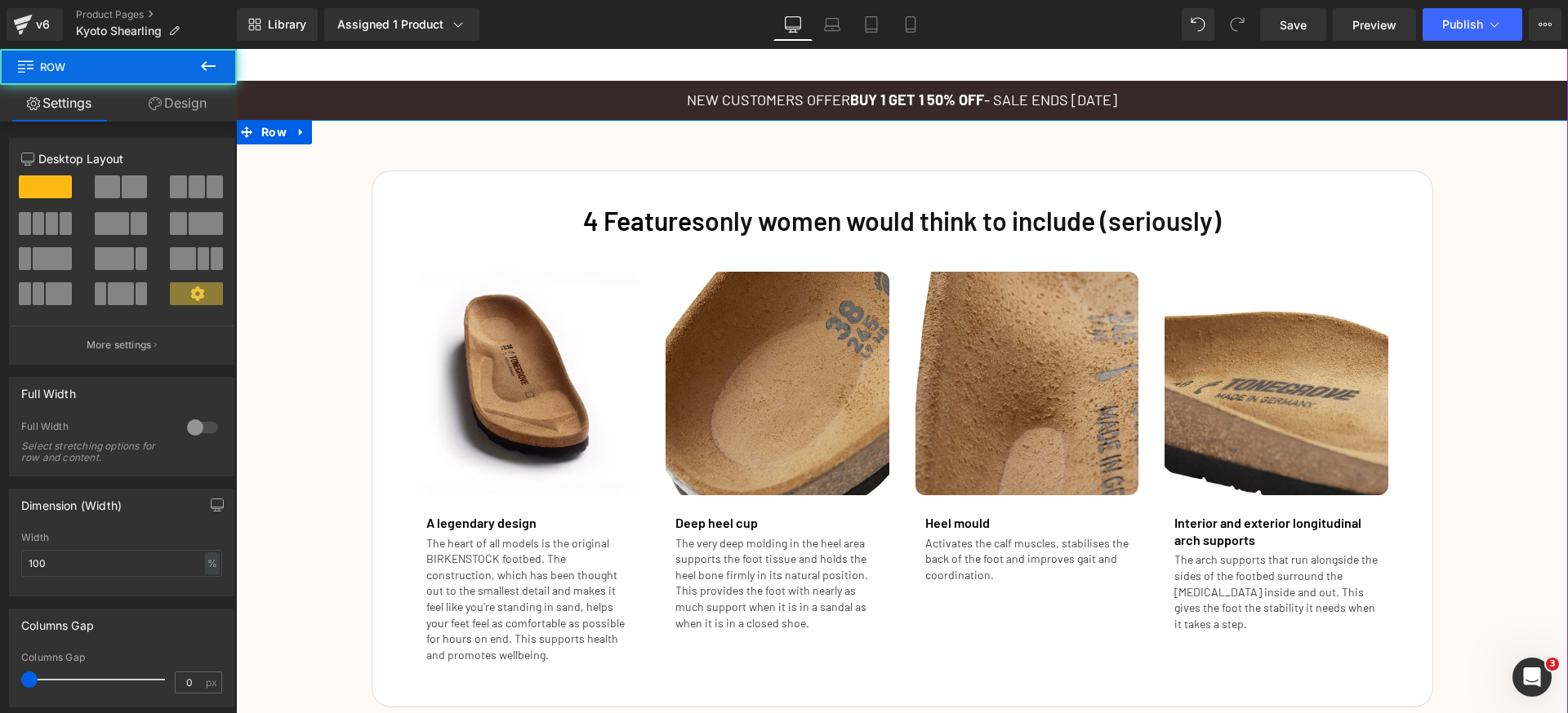
scroll to position [1863, 0]
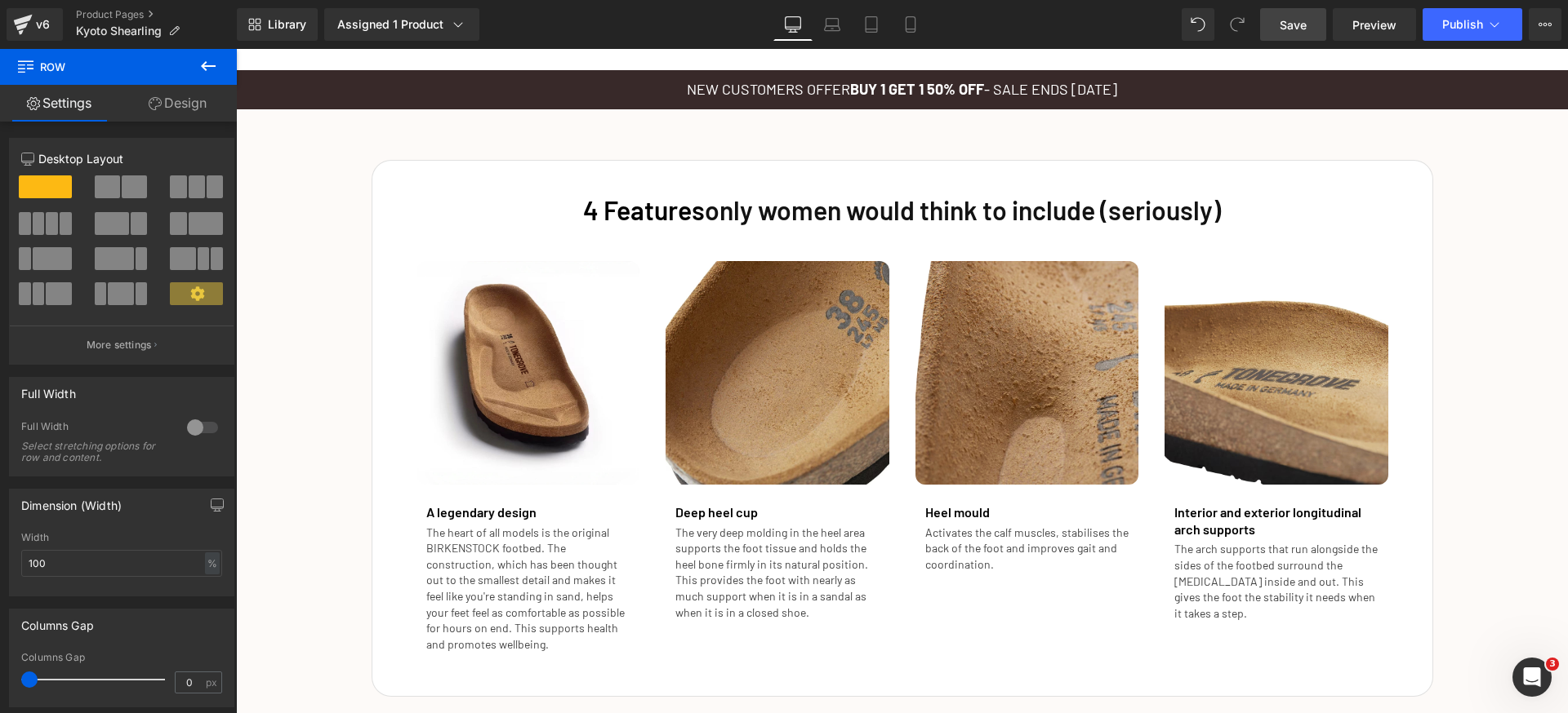
click at [1311, 28] on link "Save" at bounding box center [1293, 24] width 66 height 33
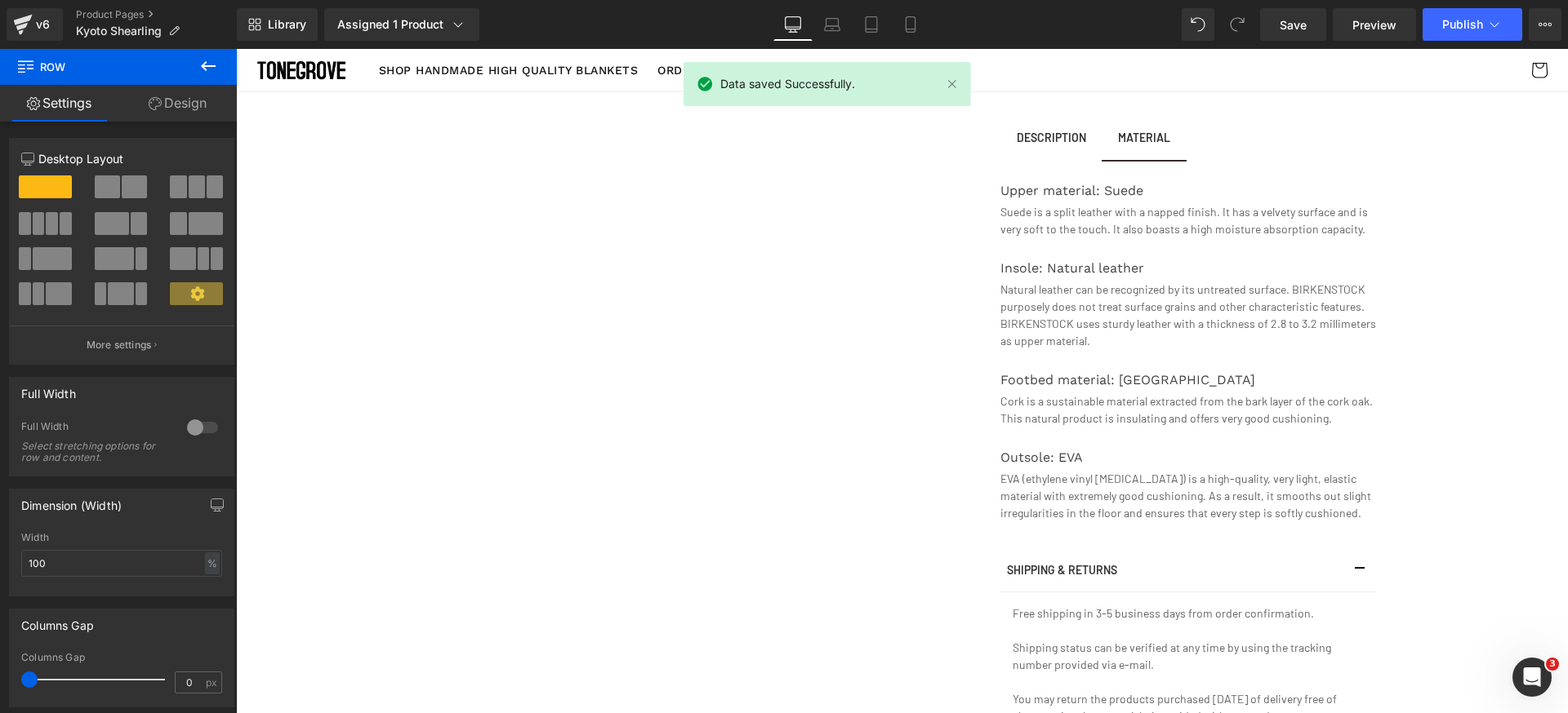
scroll to position [0, 0]
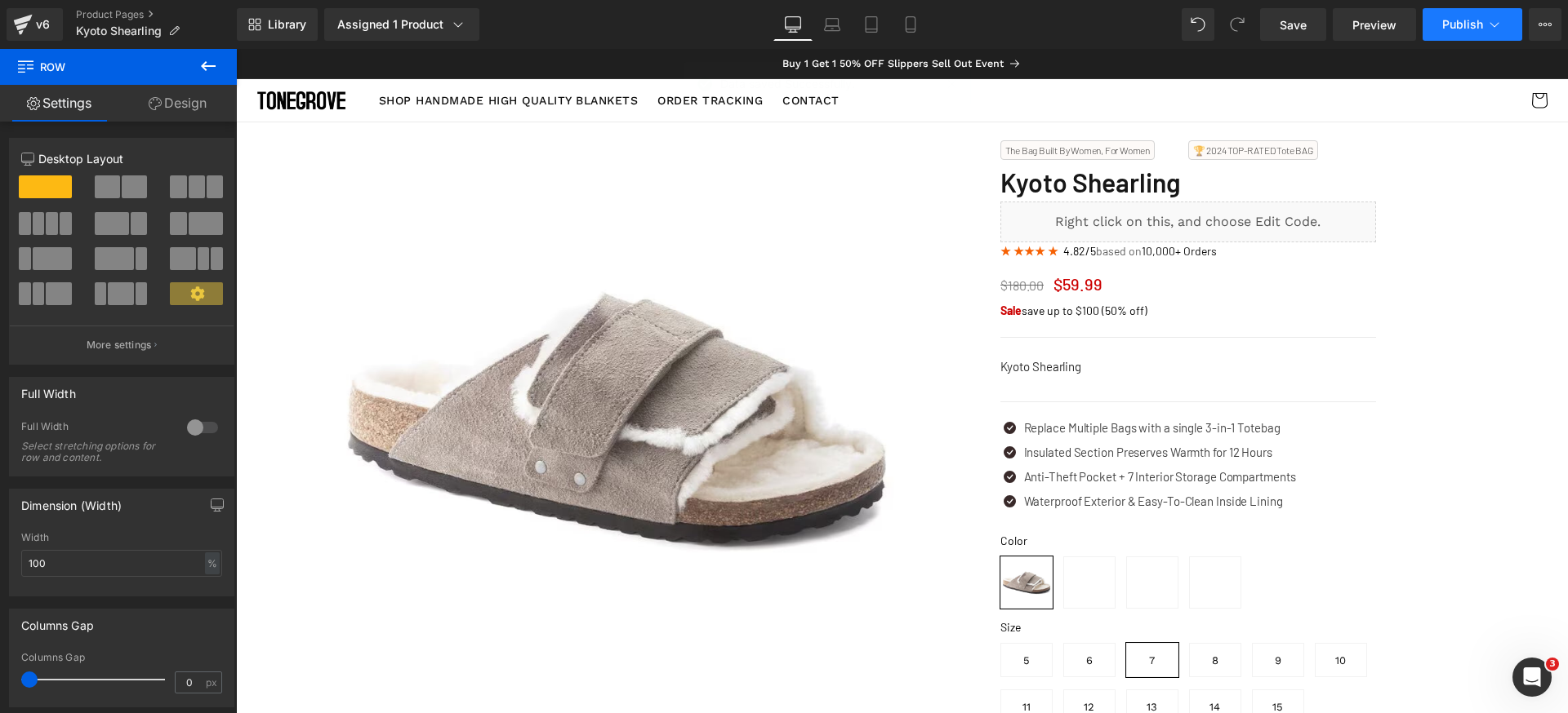
click at [1472, 28] on span "Publish" at bounding box center [1462, 24] width 40 height 13
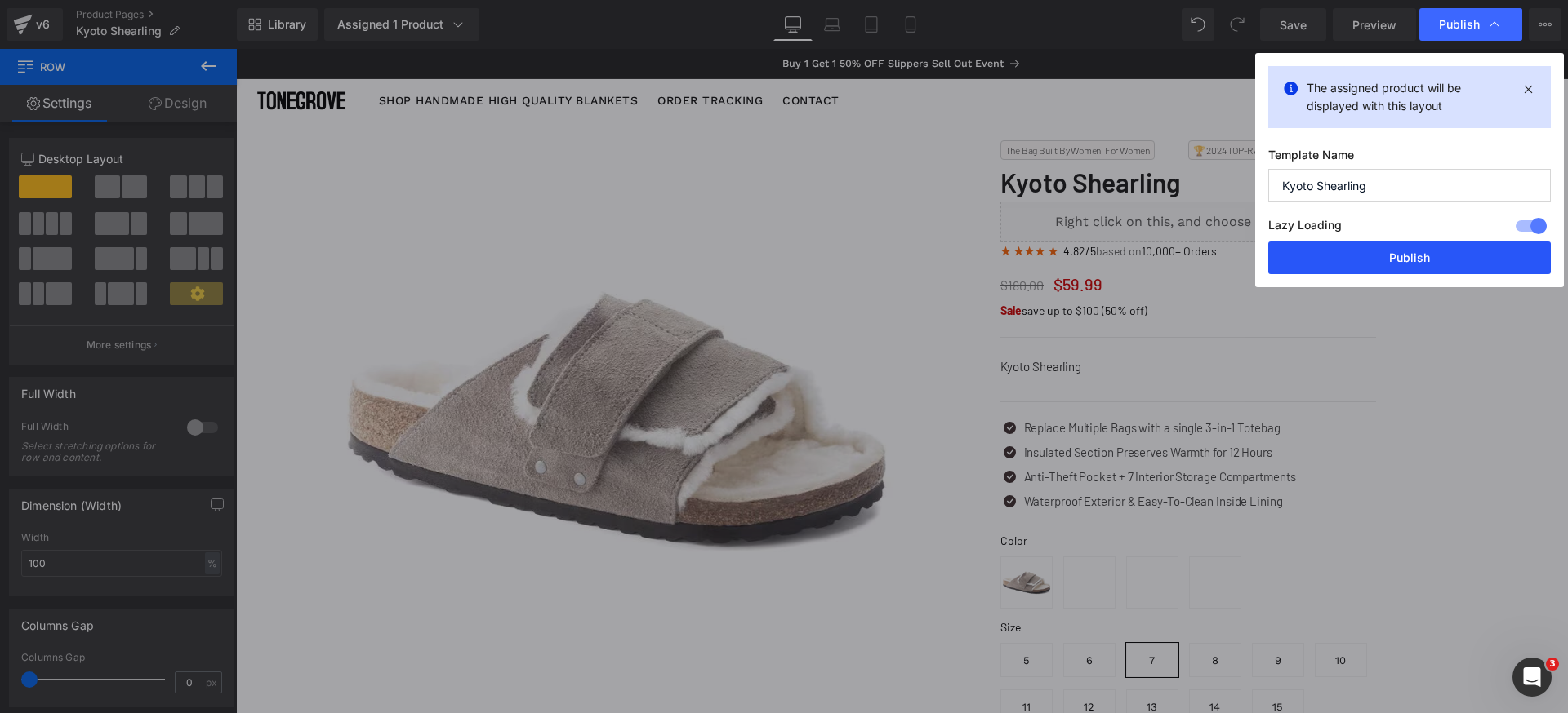
drag, startPoint x: 1438, startPoint y: 260, endPoint x: 794, endPoint y: 202, distance: 646.6
click at [1438, 260] on button "Publish" at bounding box center [1409, 258] width 282 height 33
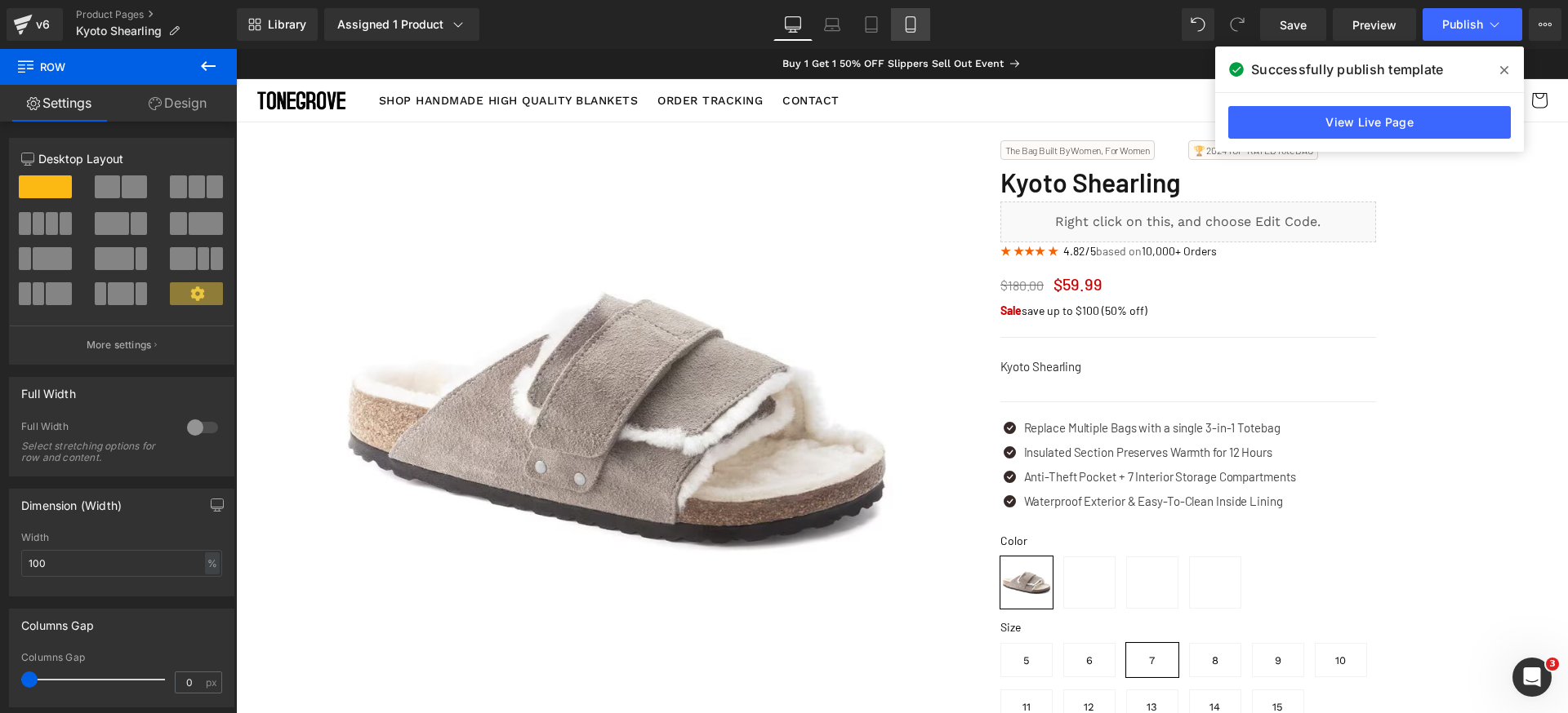
click at [903, 21] on icon at bounding box center [910, 24] width 16 height 16
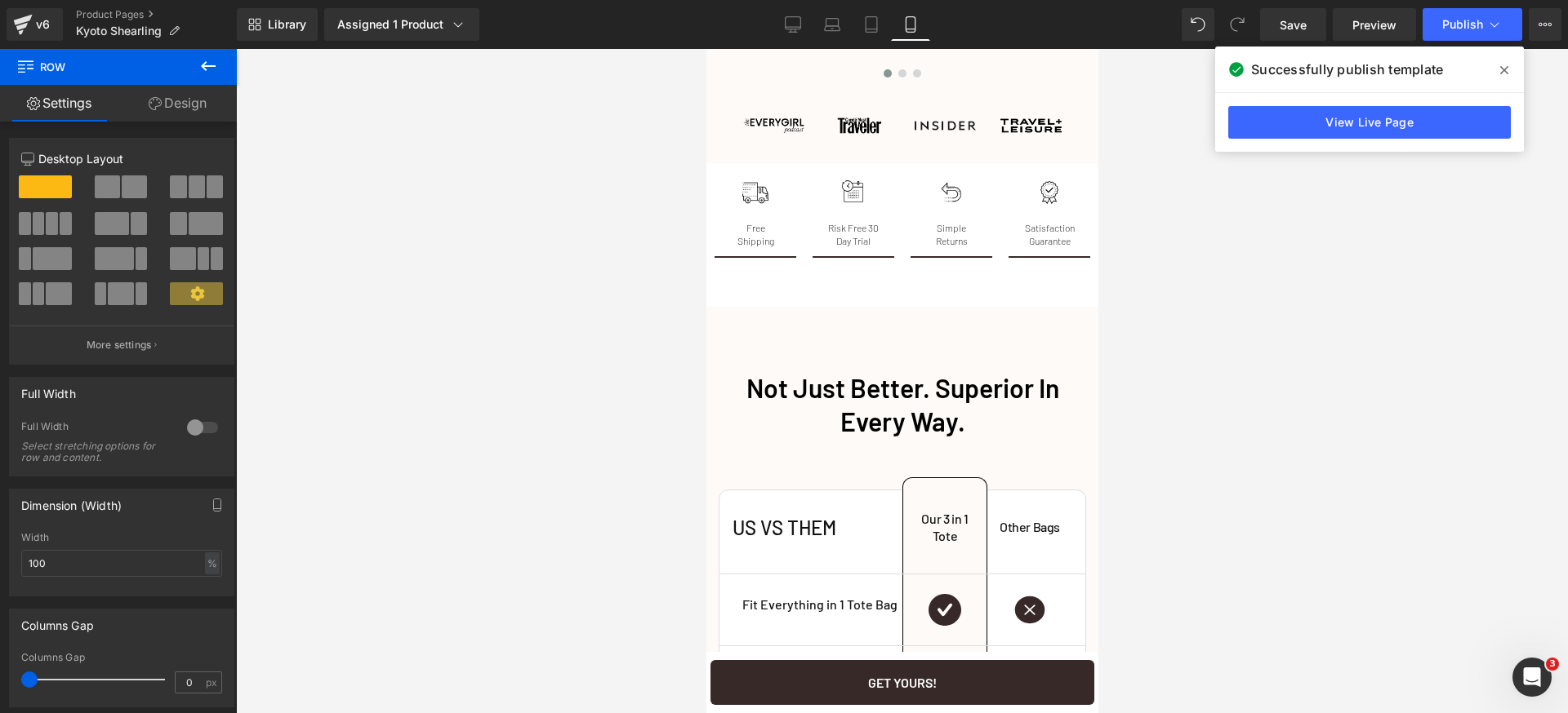
scroll to position [3303, 0]
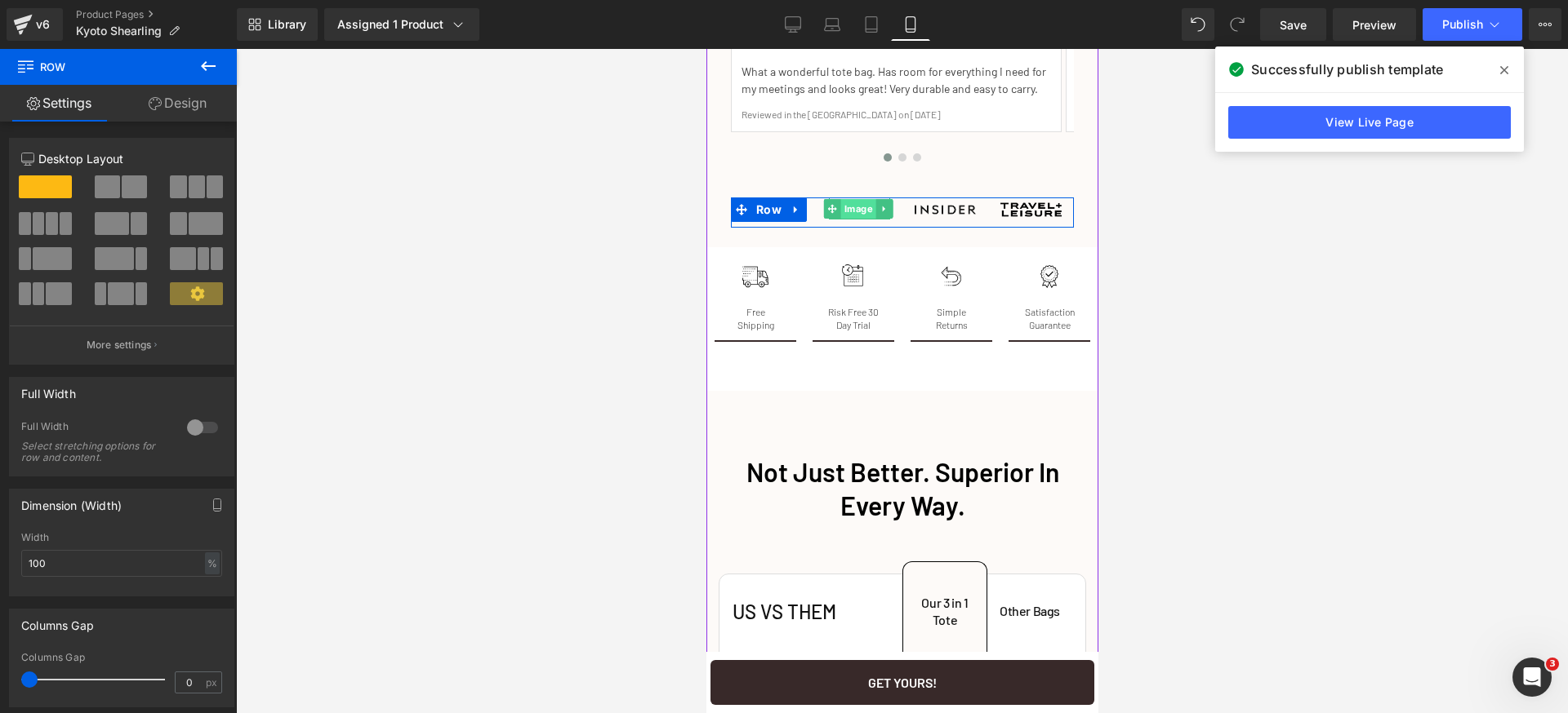
click at [850, 219] on span "Image" at bounding box center [856, 209] width 35 height 20
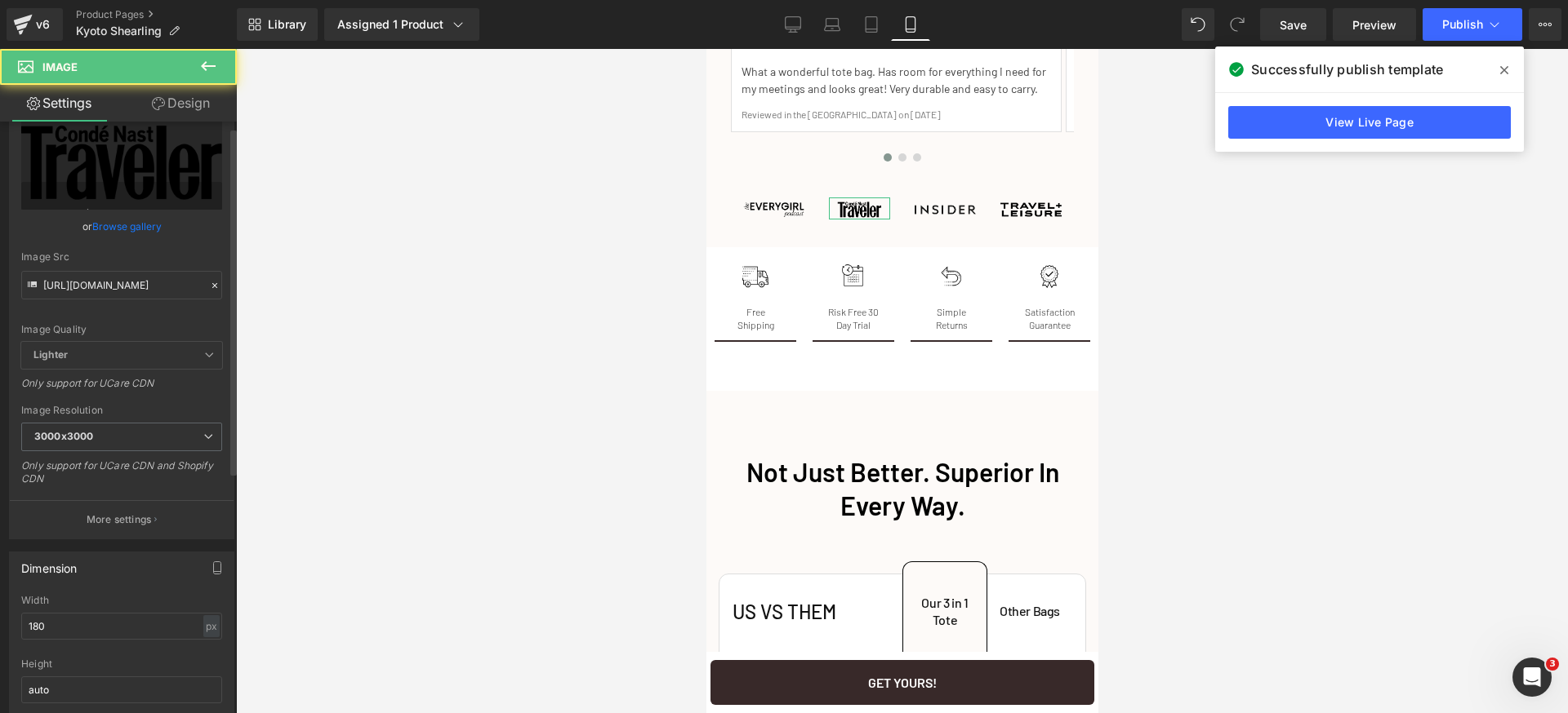
scroll to position [131, 0]
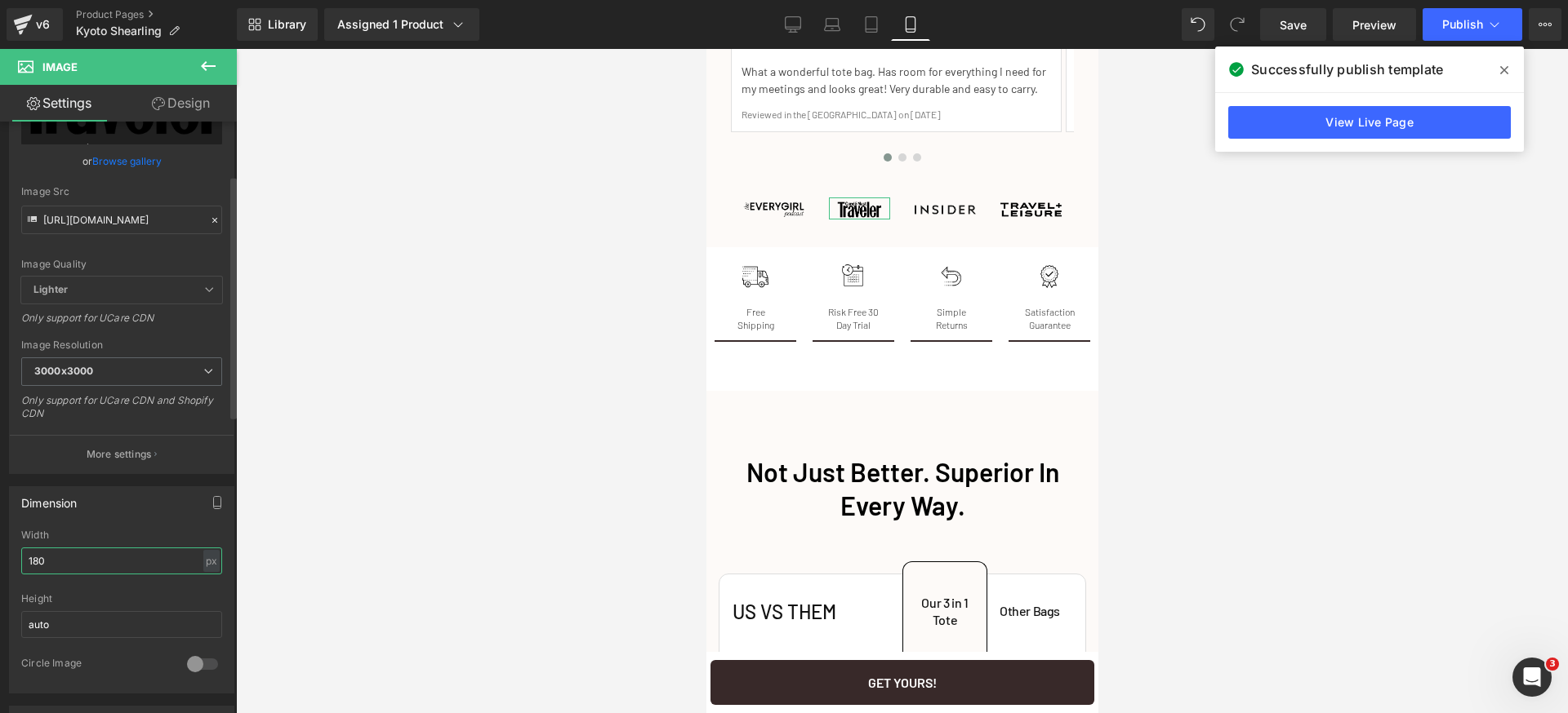
click at [110, 563] on input "180" at bounding box center [121, 561] width 200 height 27
type input "200"
click at [762, 222] on span "Row" at bounding box center [768, 210] width 34 height 24
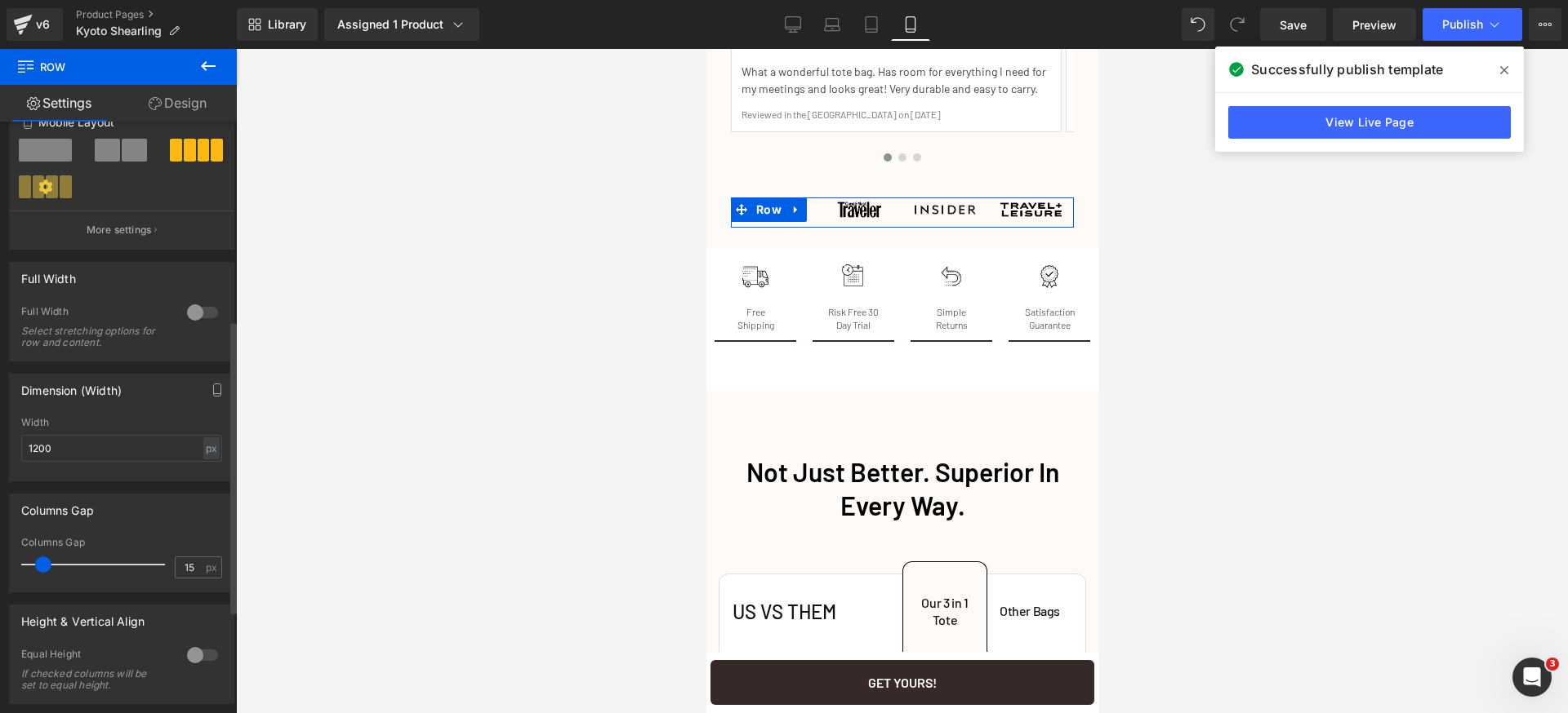
scroll to position [570, 0]
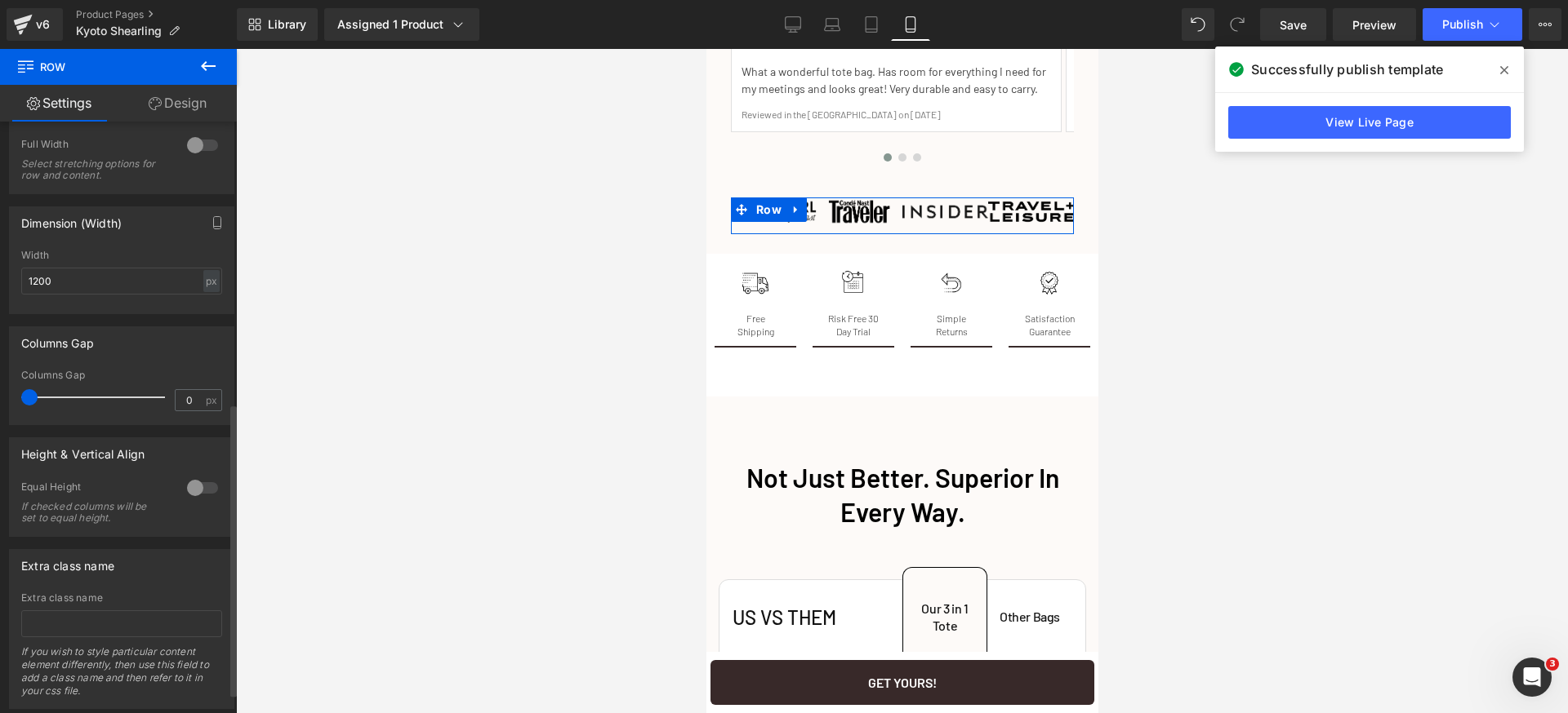
drag, startPoint x: 46, startPoint y: 398, endPoint x: 0, endPoint y: 396, distance: 46.0
click at [0, 396] on div "Columns Gap 0px Columns Gap 0 px" at bounding box center [121, 370] width 244 height 111
click at [197, 397] on input "0" at bounding box center [190, 401] width 28 height 21
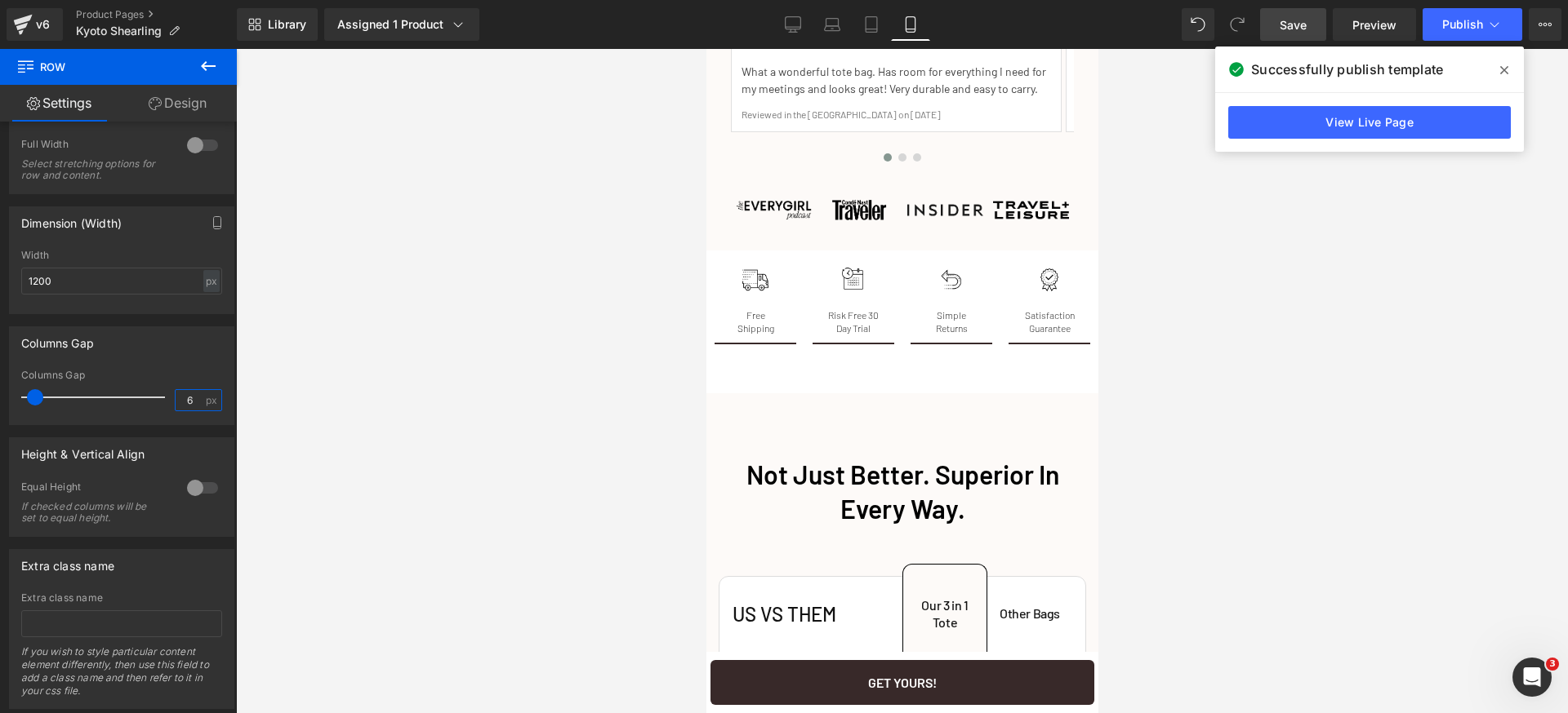
type input "6"
click at [1290, 25] on span "Save" at bounding box center [1293, 24] width 27 height 17
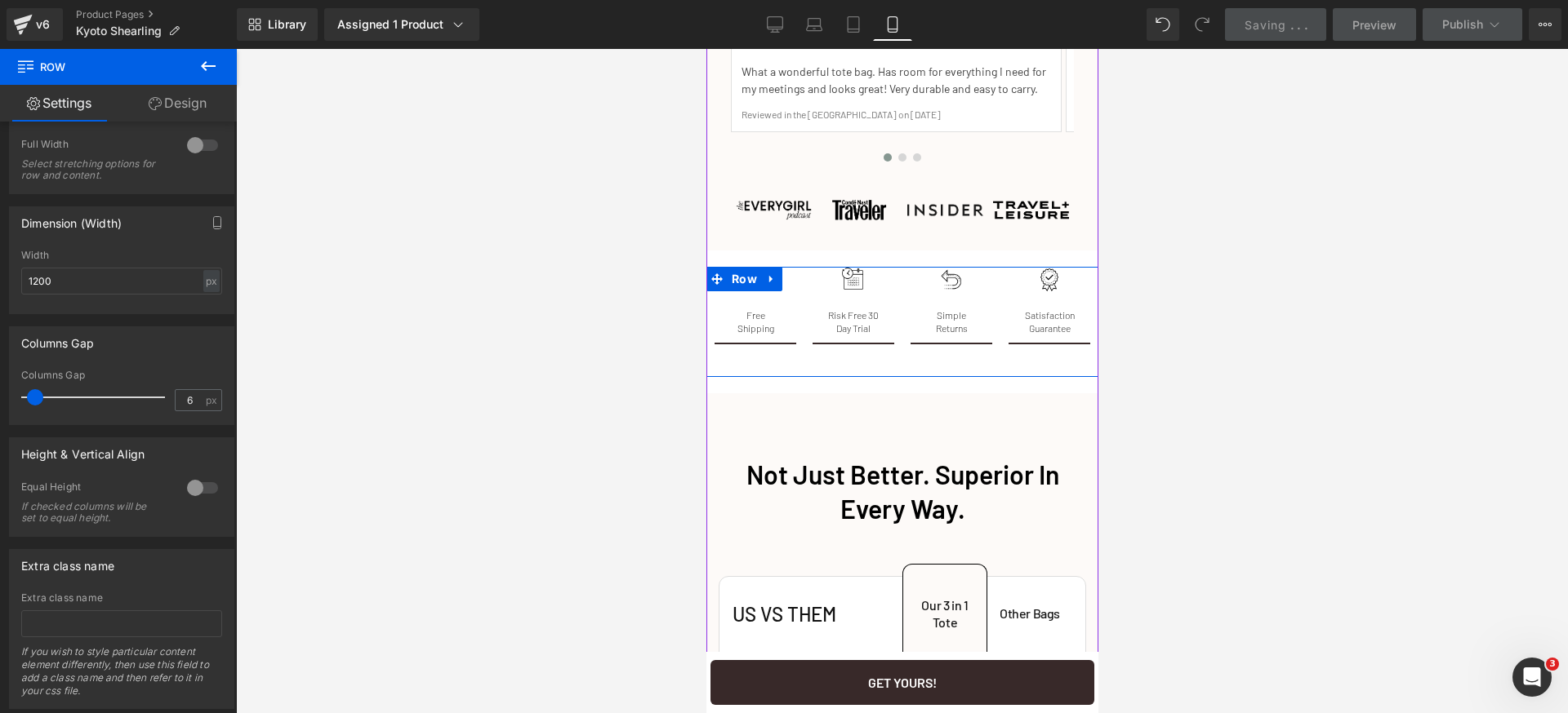
click at [881, 377] on div "Image Free Shipping Heading Separator Image Risk Free 30 Day Trial Heading Sepa…" at bounding box center [902, 322] width 392 height 110
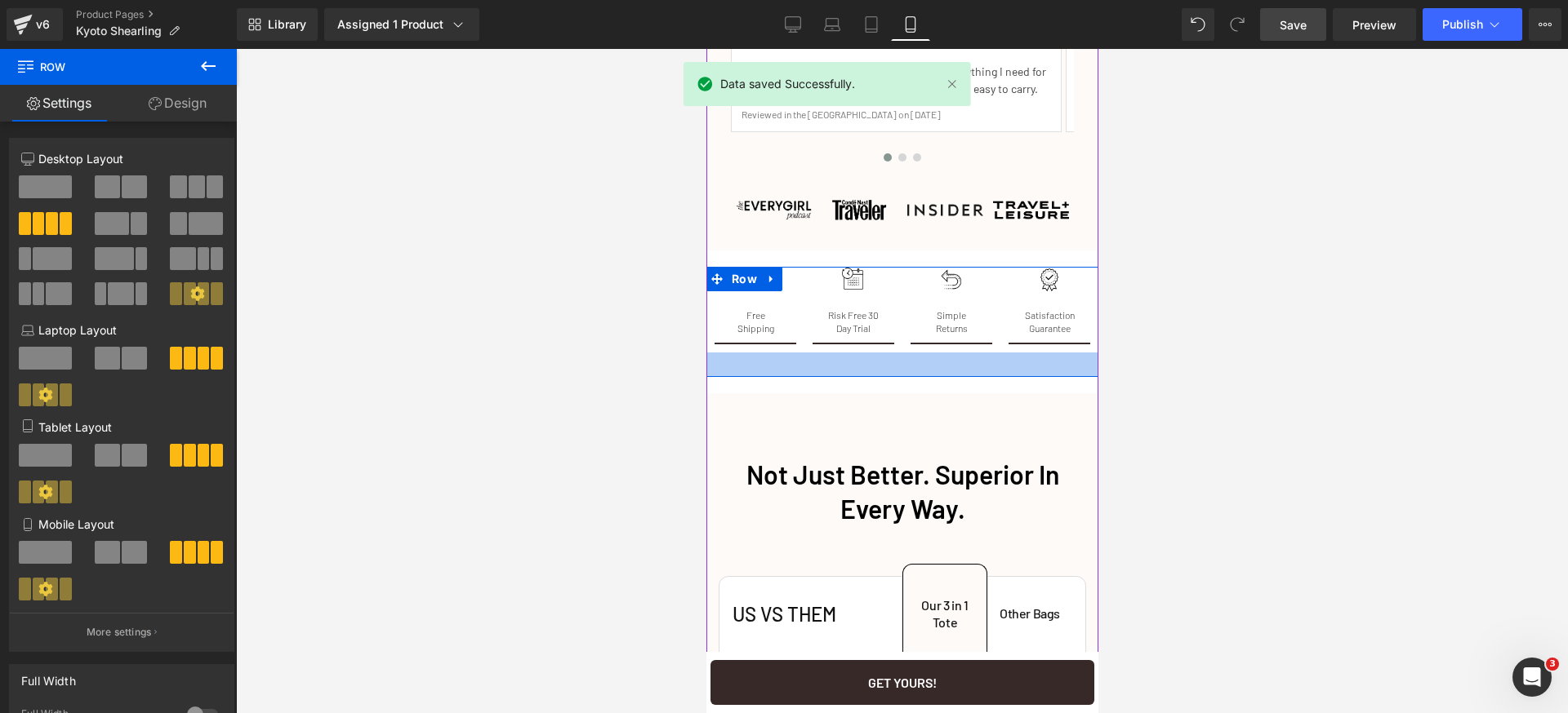
click at [872, 377] on div at bounding box center [902, 365] width 392 height 24
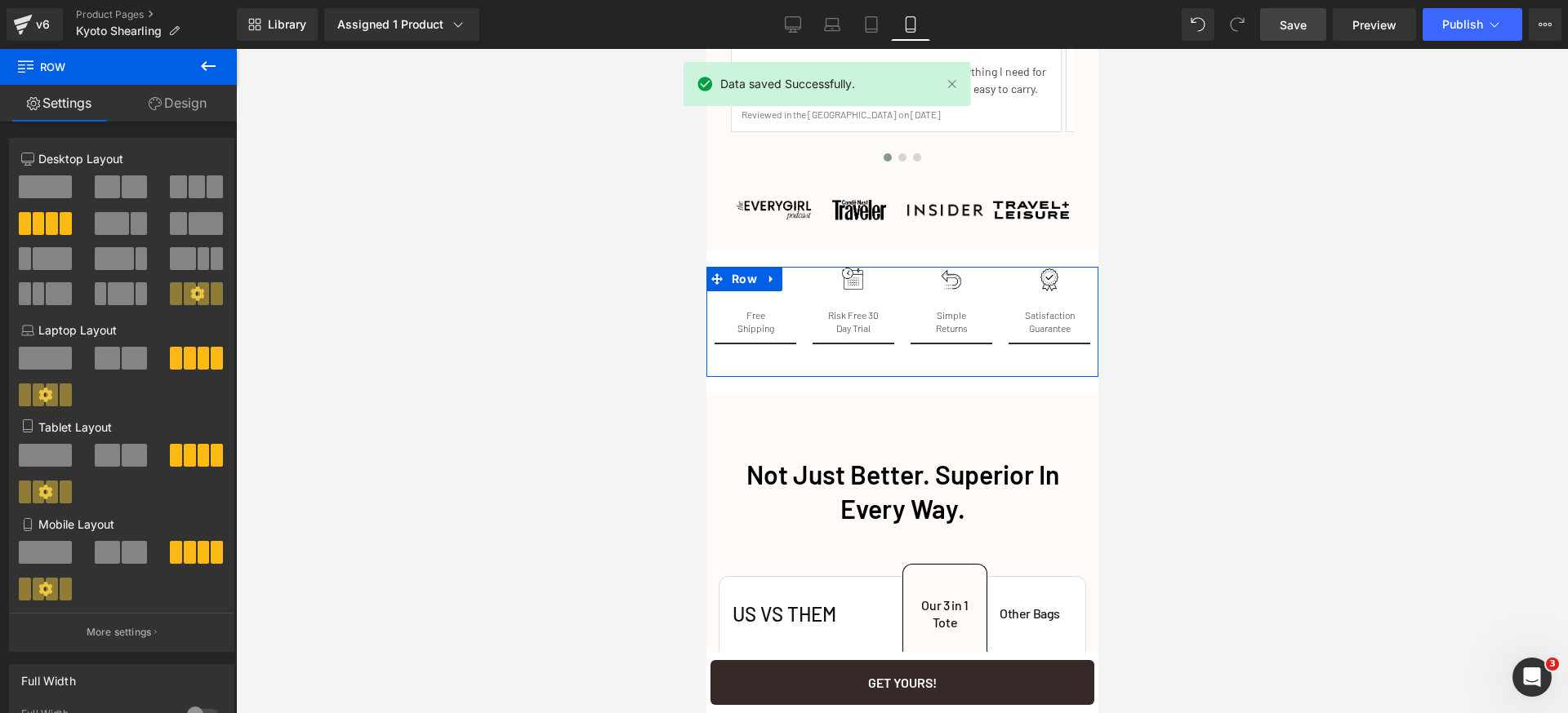
drag, startPoint x: 168, startPoint y: 114, endPoint x: 166, endPoint y: 122, distance: 8.2
click at [168, 114] on link "Design" at bounding box center [178, 103] width 119 height 37
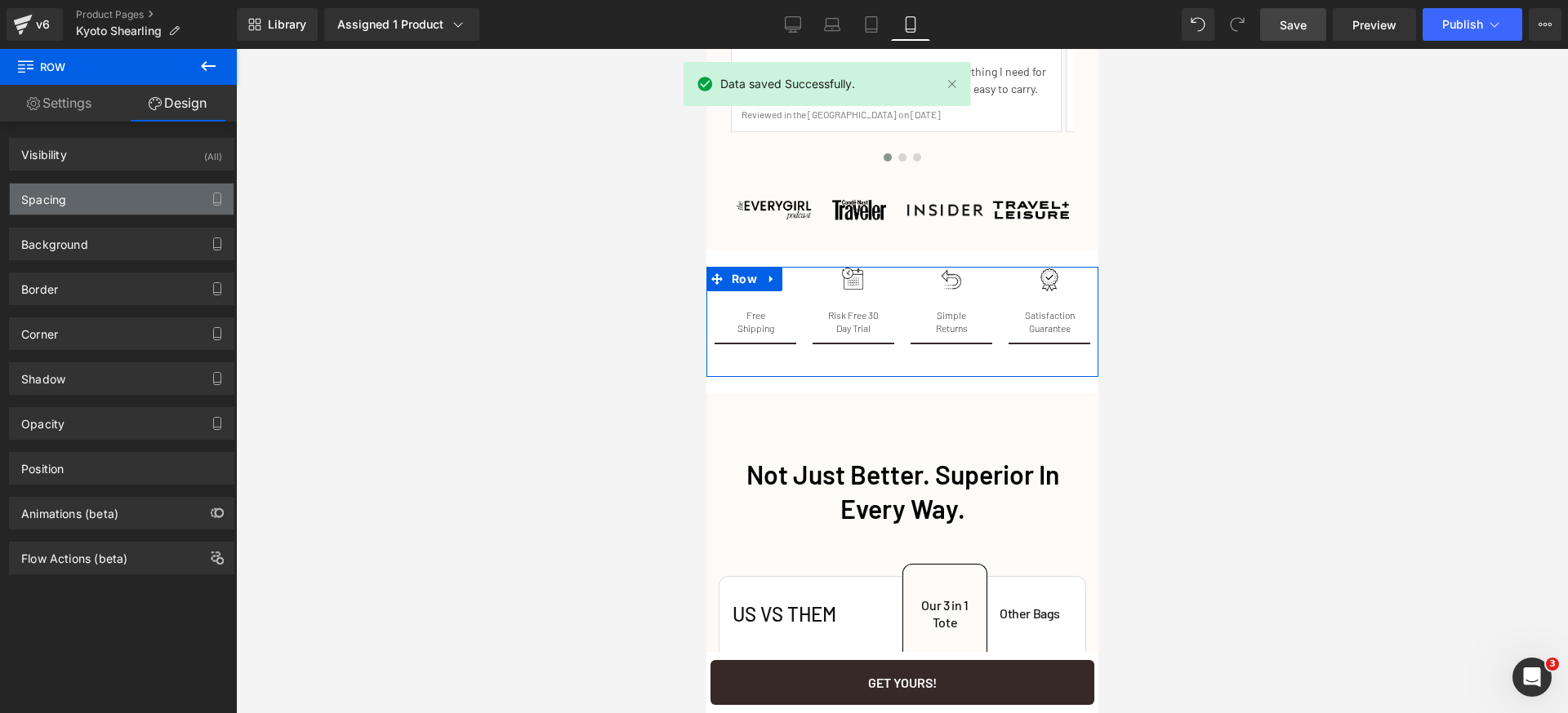
click at [120, 210] on div "Spacing" at bounding box center [121, 198] width 224 height 31
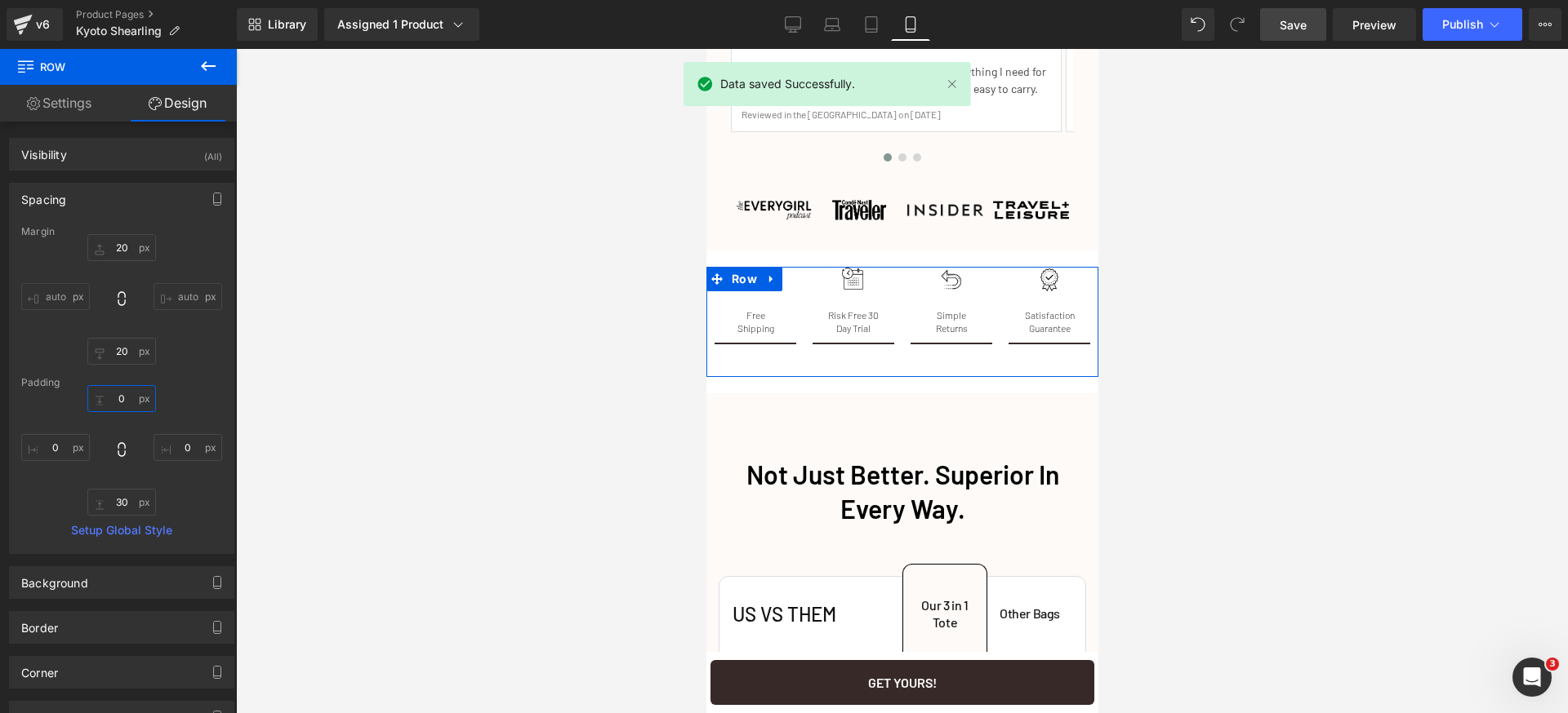
click at [121, 394] on input "0" at bounding box center [121, 399] width 69 height 27
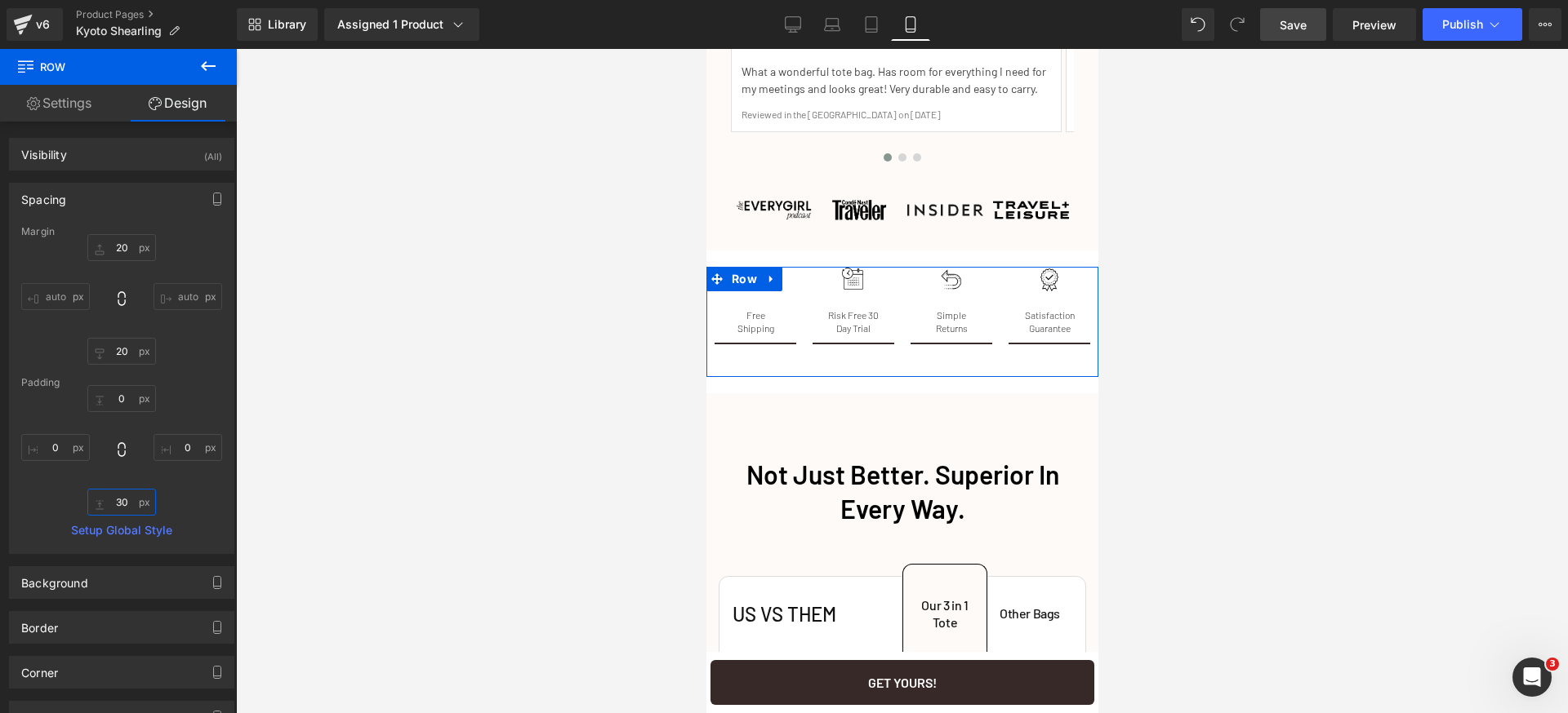
click at [127, 502] on input "30" at bounding box center [121, 502] width 69 height 27
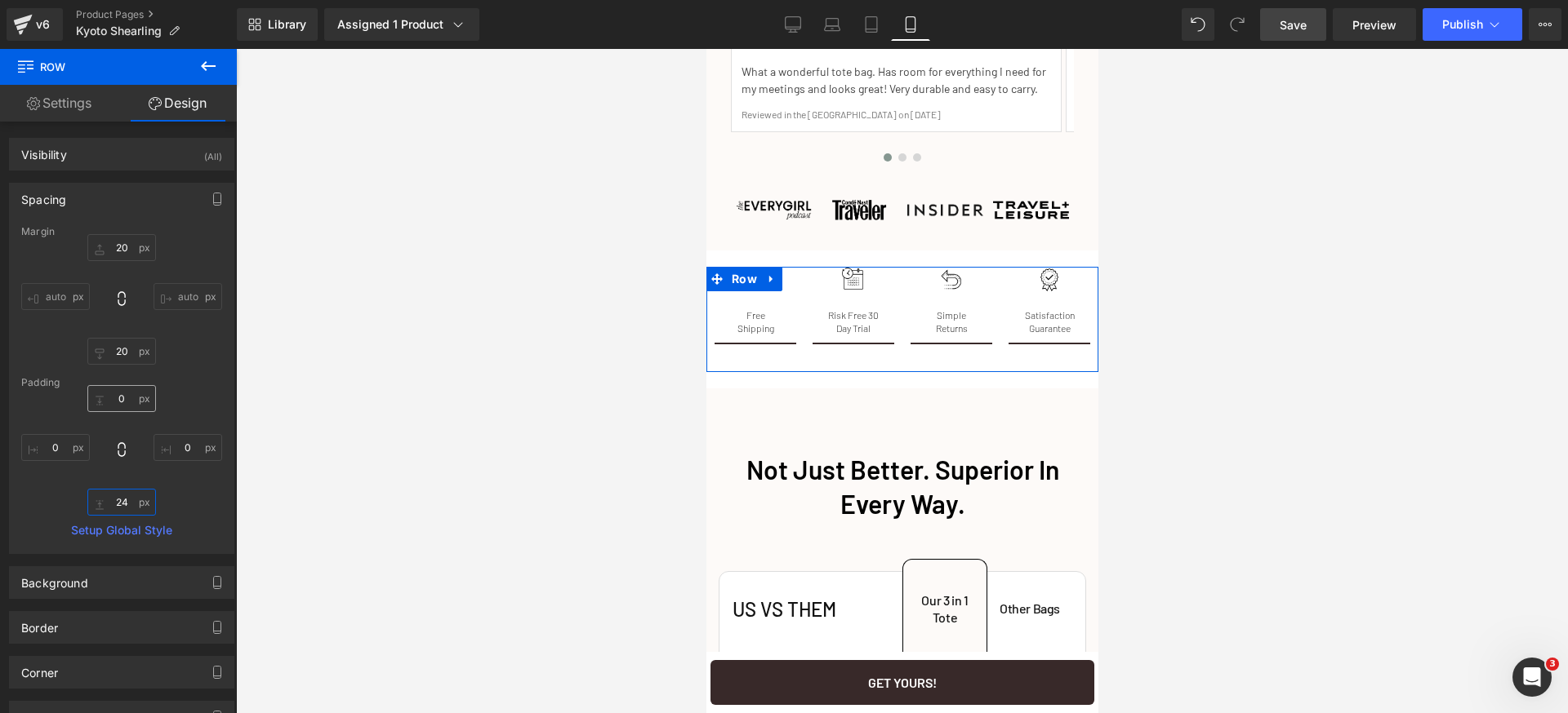
type input "24"
click at [121, 393] on input "0" at bounding box center [121, 399] width 69 height 27
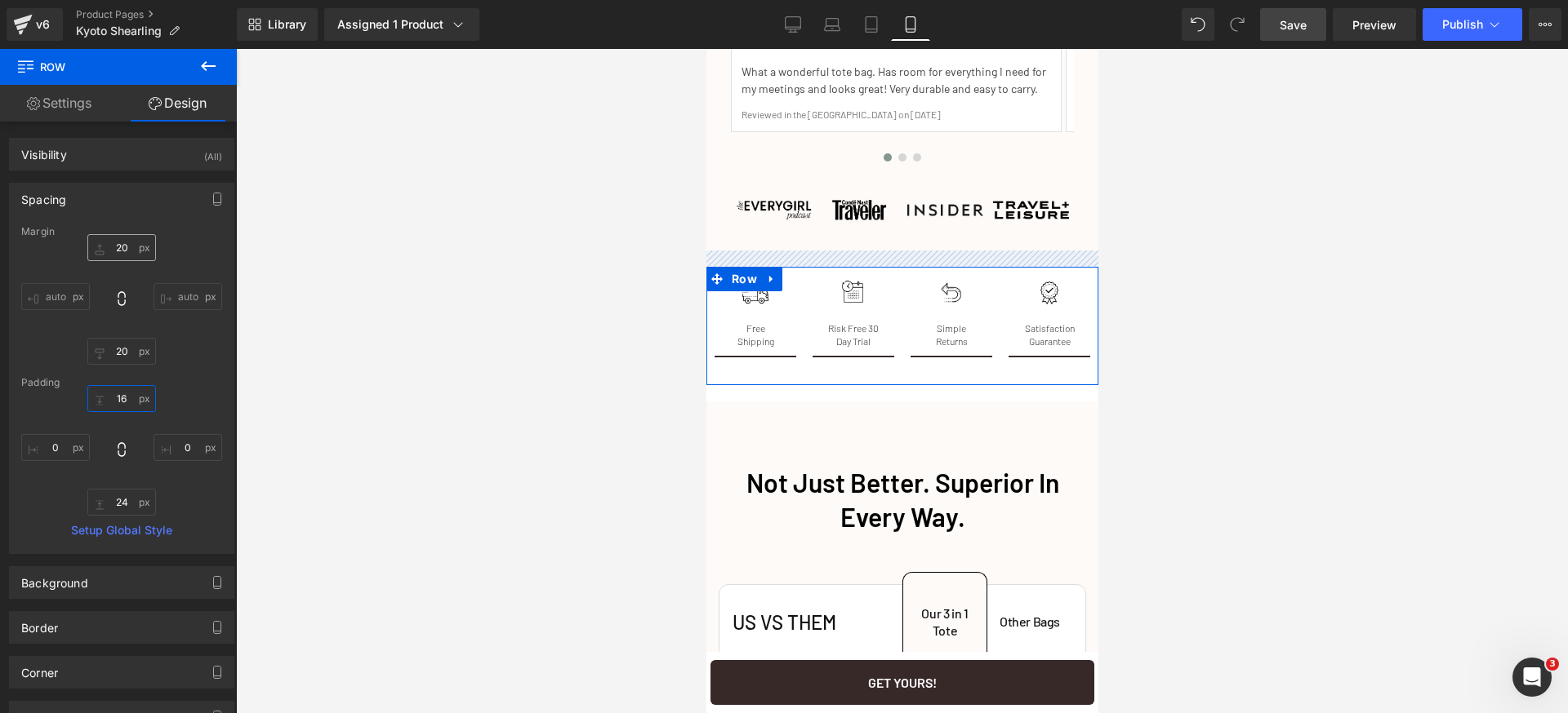
type input "16"
click at [126, 249] on input "20" at bounding box center [121, 247] width 69 height 27
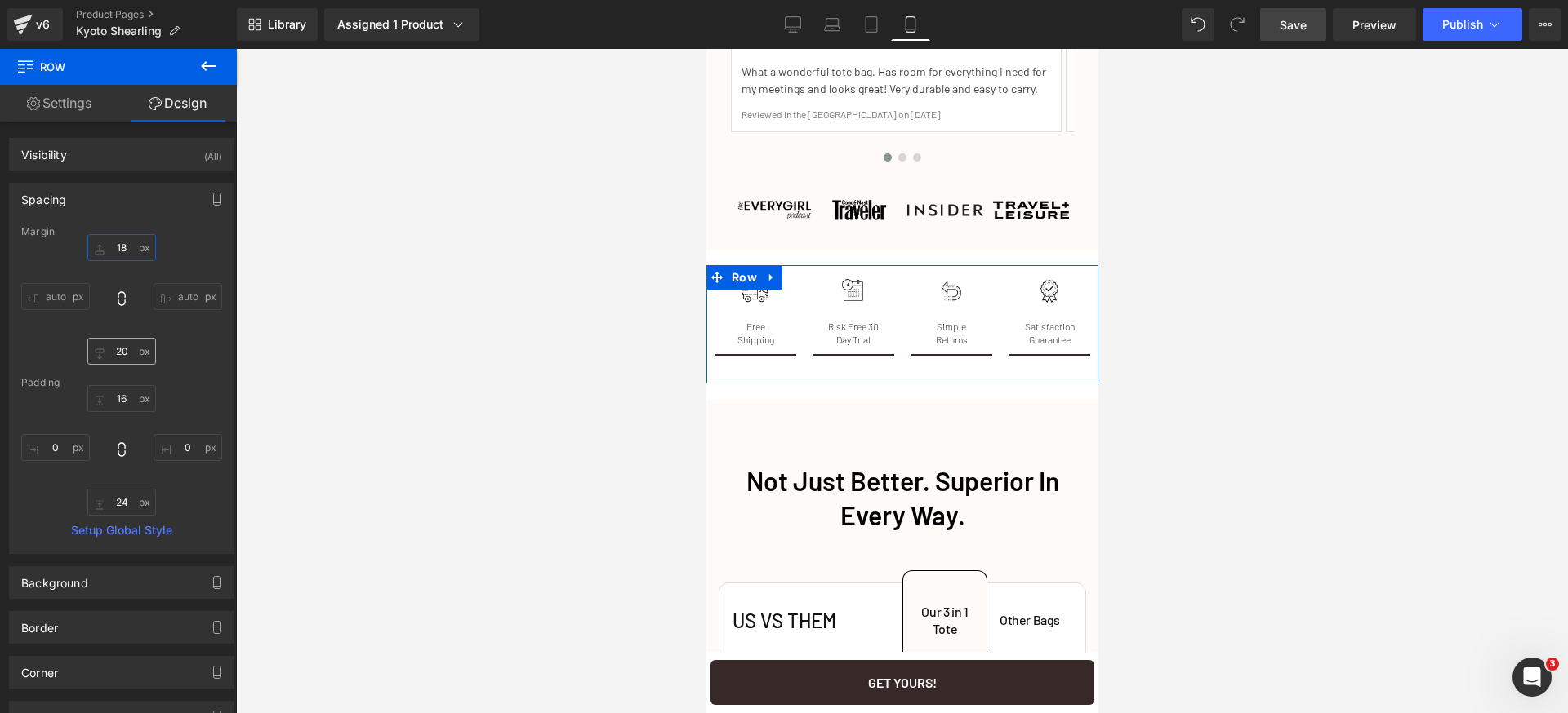
type input "18"
click at [126, 349] on input "20" at bounding box center [121, 351] width 69 height 27
type input "18"
click at [123, 508] on input "24" at bounding box center [121, 502] width 69 height 27
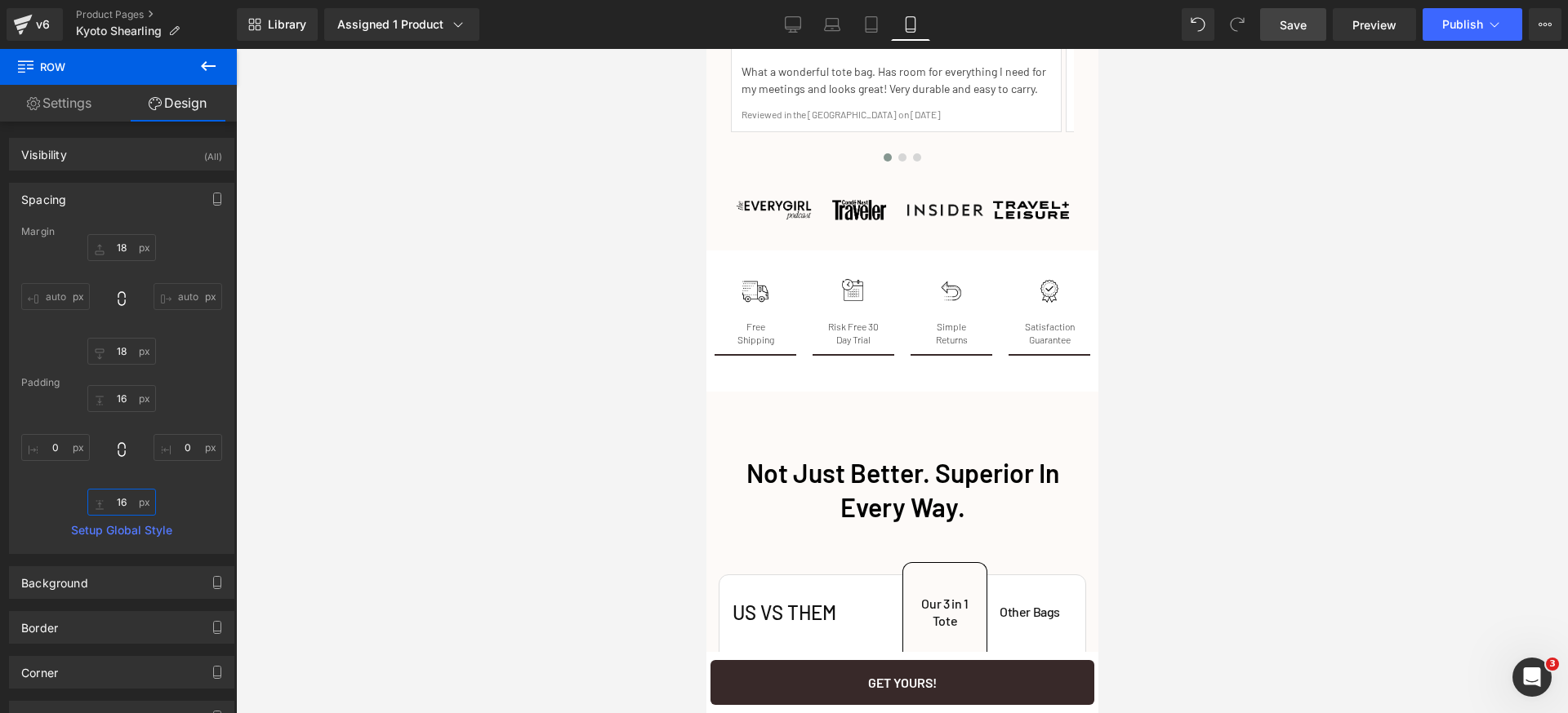
type input "16"
click at [1298, 26] on span "Save" at bounding box center [1293, 24] width 27 height 17
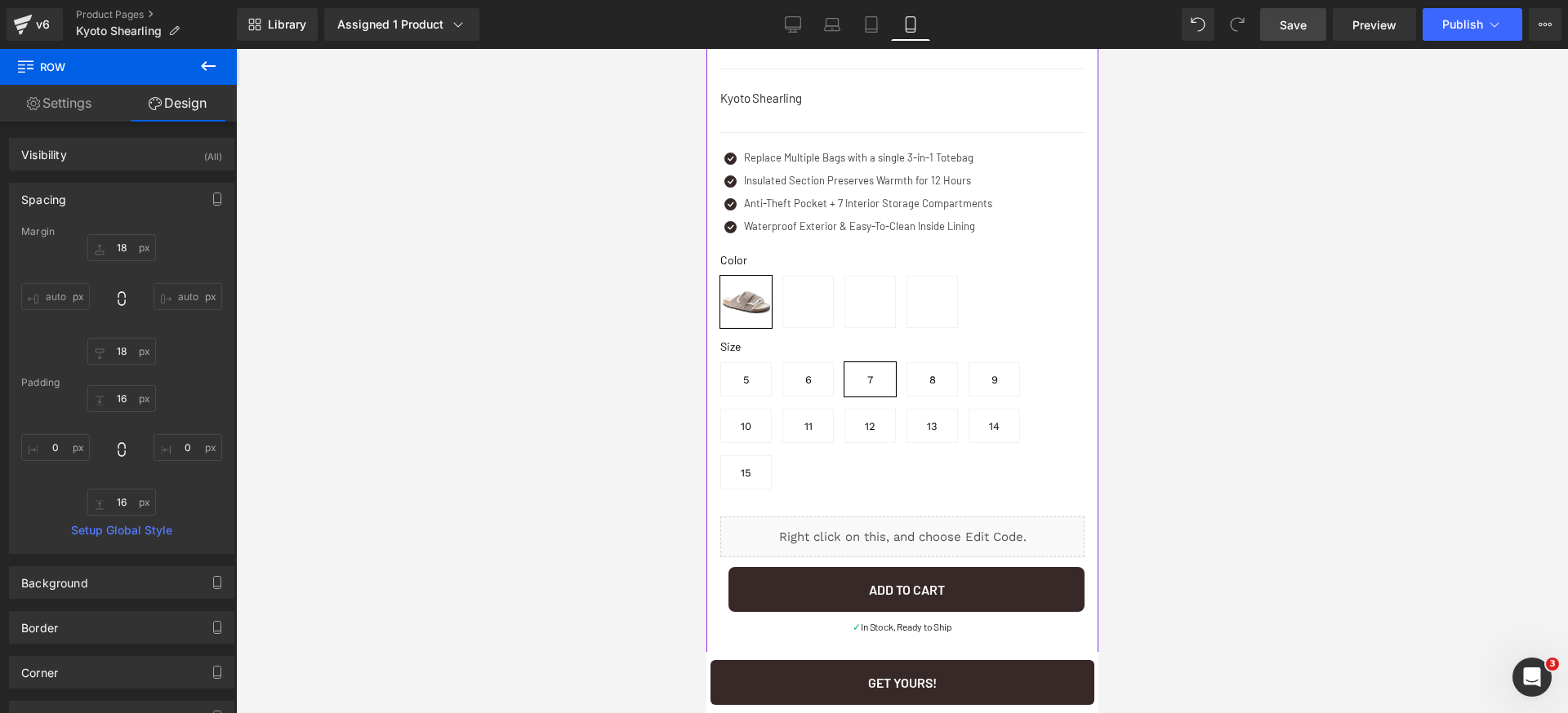
scroll to position [0, 0]
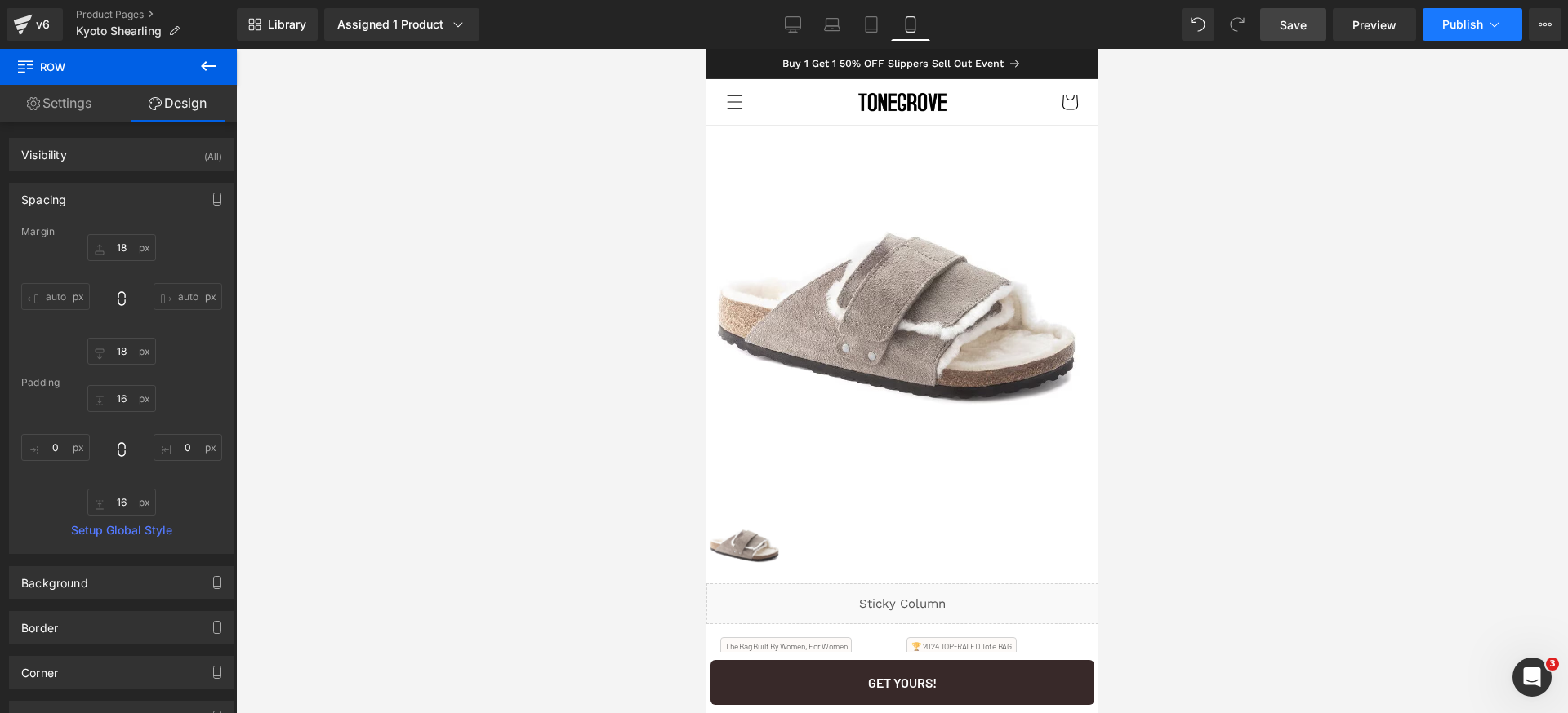
click at [1477, 9] on button "Publish" at bounding box center [1472, 24] width 100 height 33
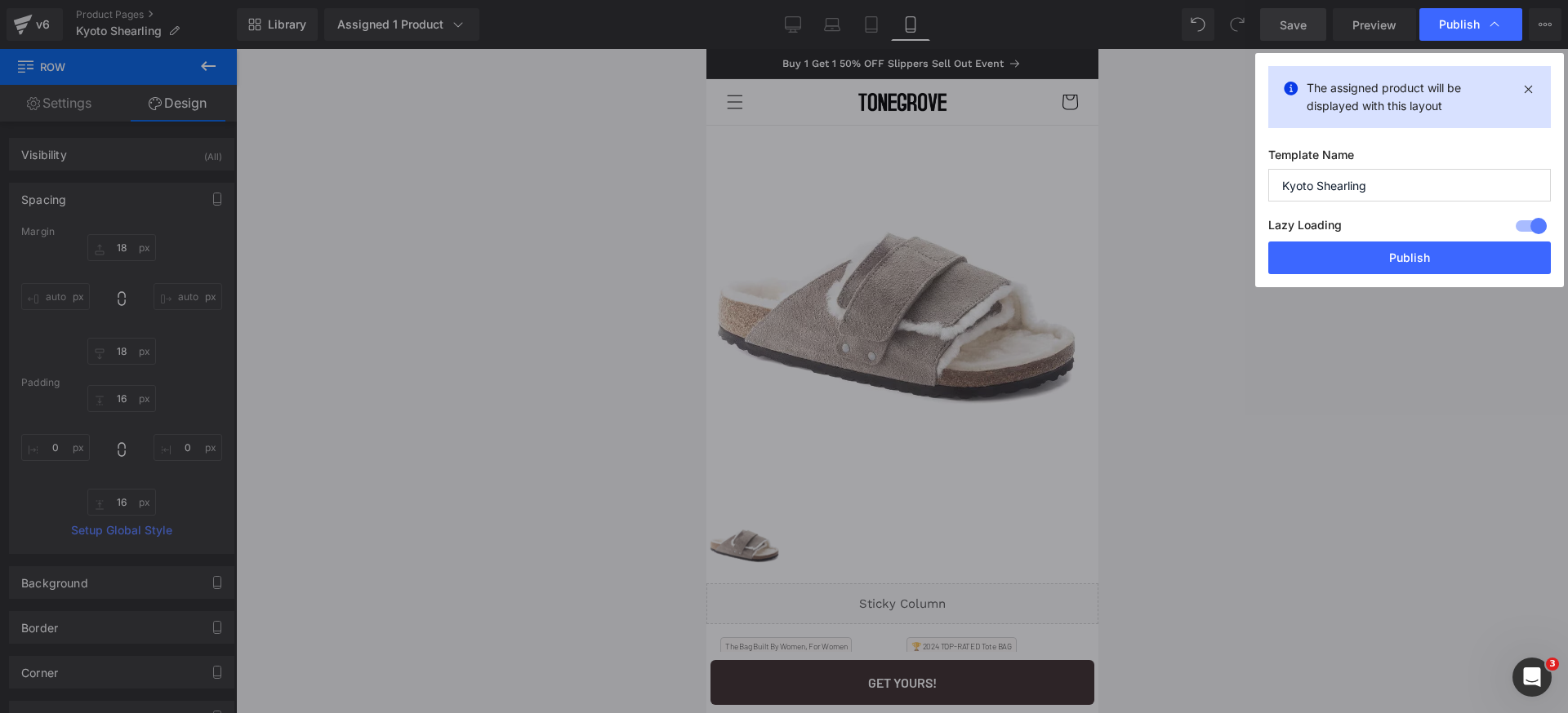
drag, startPoint x: 1413, startPoint y: 263, endPoint x: 1382, endPoint y: 276, distance: 33.6
click at [1412, 263] on button "Publish" at bounding box center [1409, 258] width 282 height 33
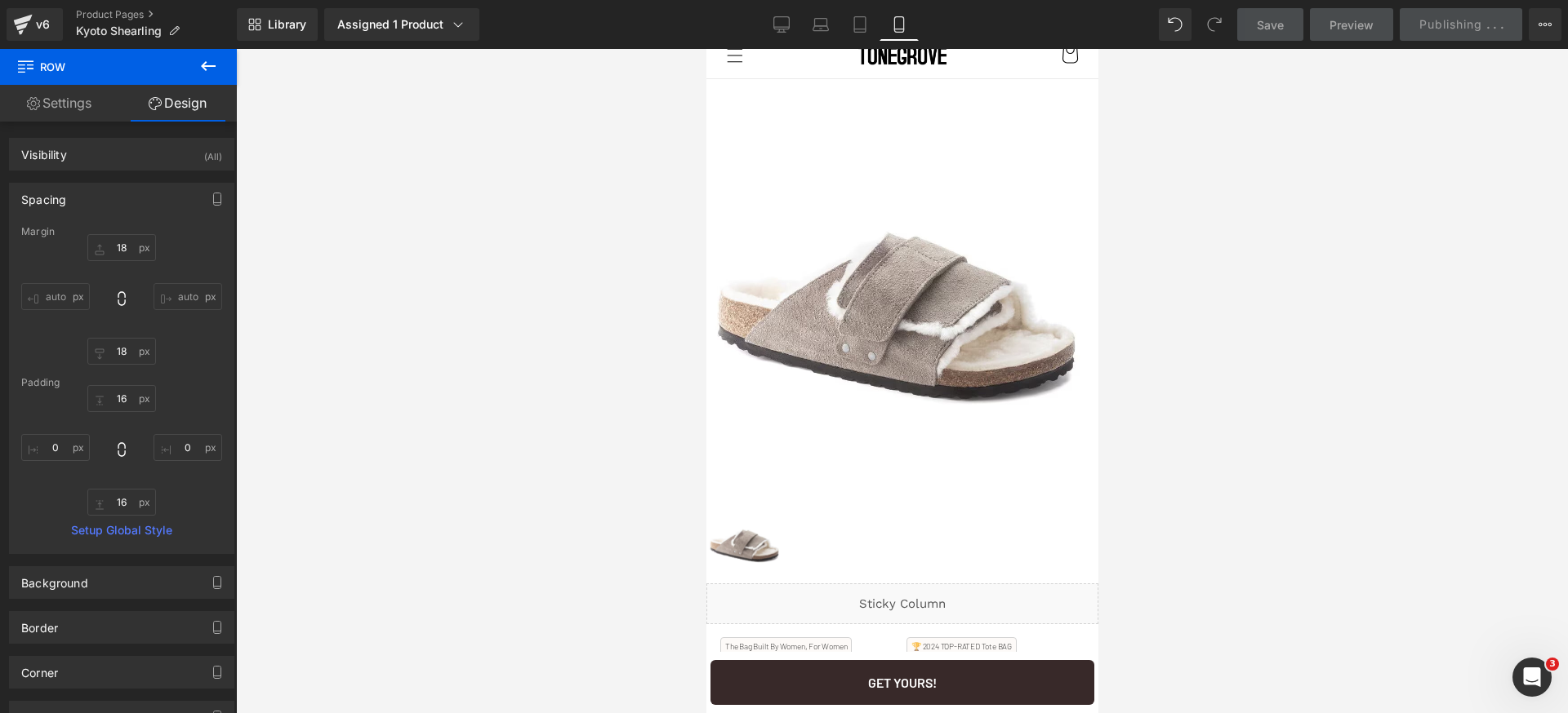
scroll to position [133, 0]
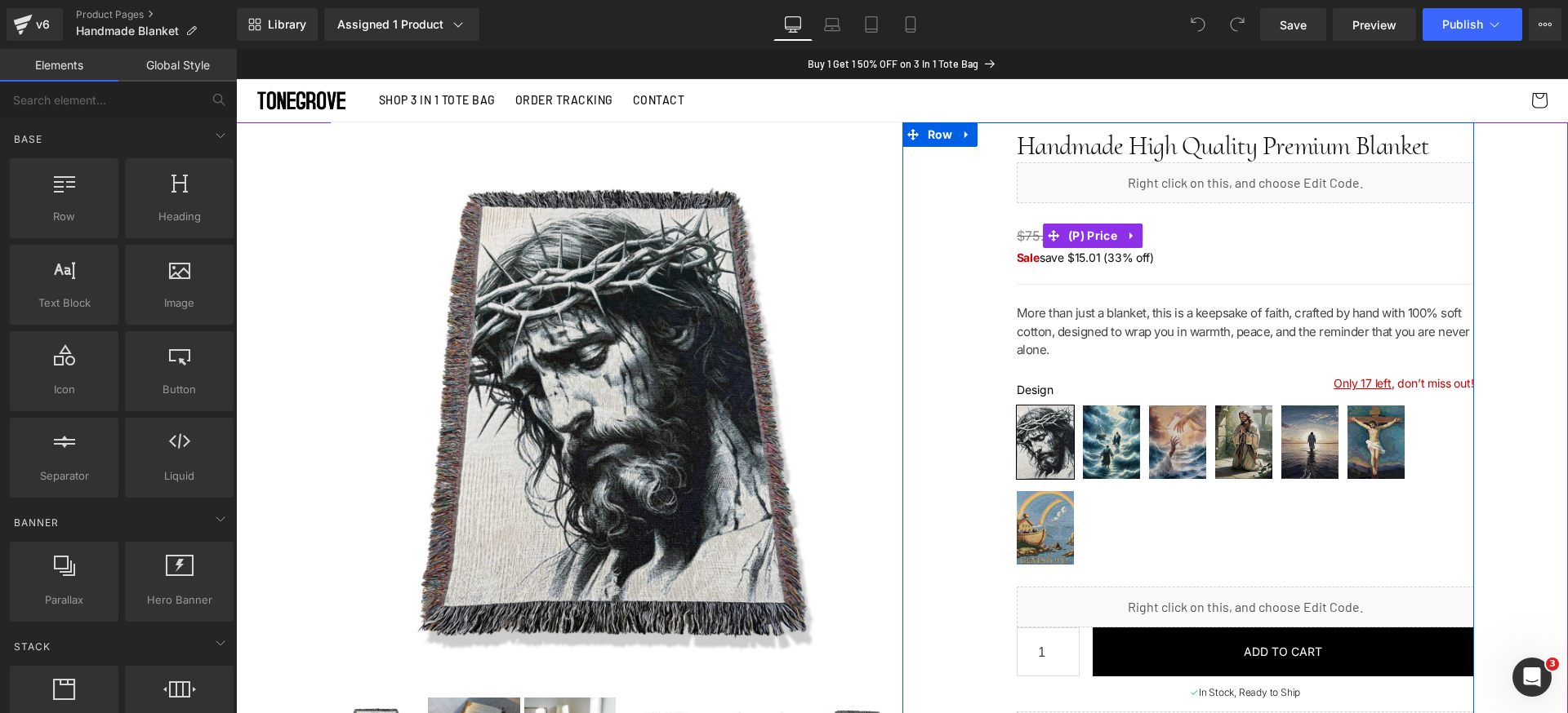
click at [1241, 242] on div "$75.00 $49.99" at bounding box center [1245, 236] width 457 height 26
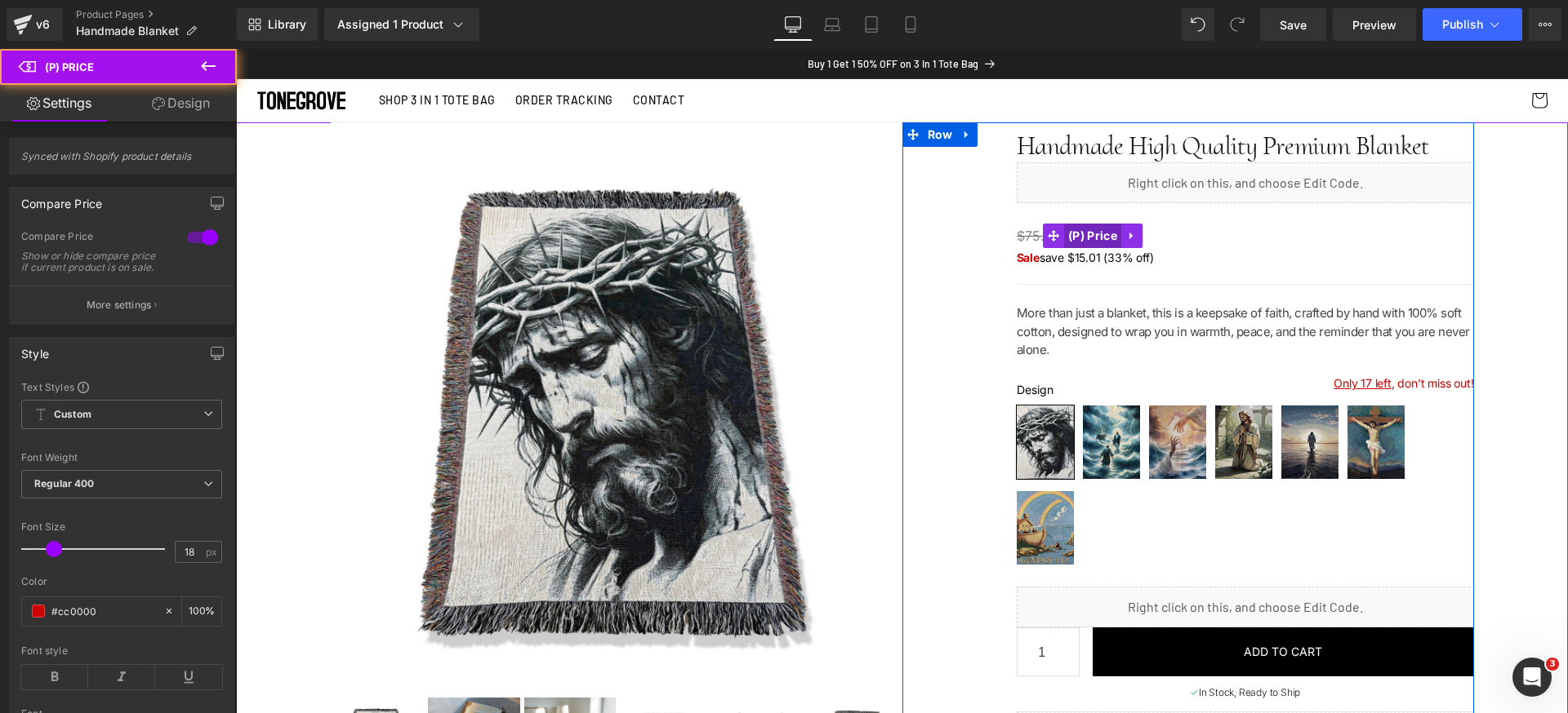
click at [1101, 240] on span "(P) Price" at bounding box center [1093, 236] width 57 height 24
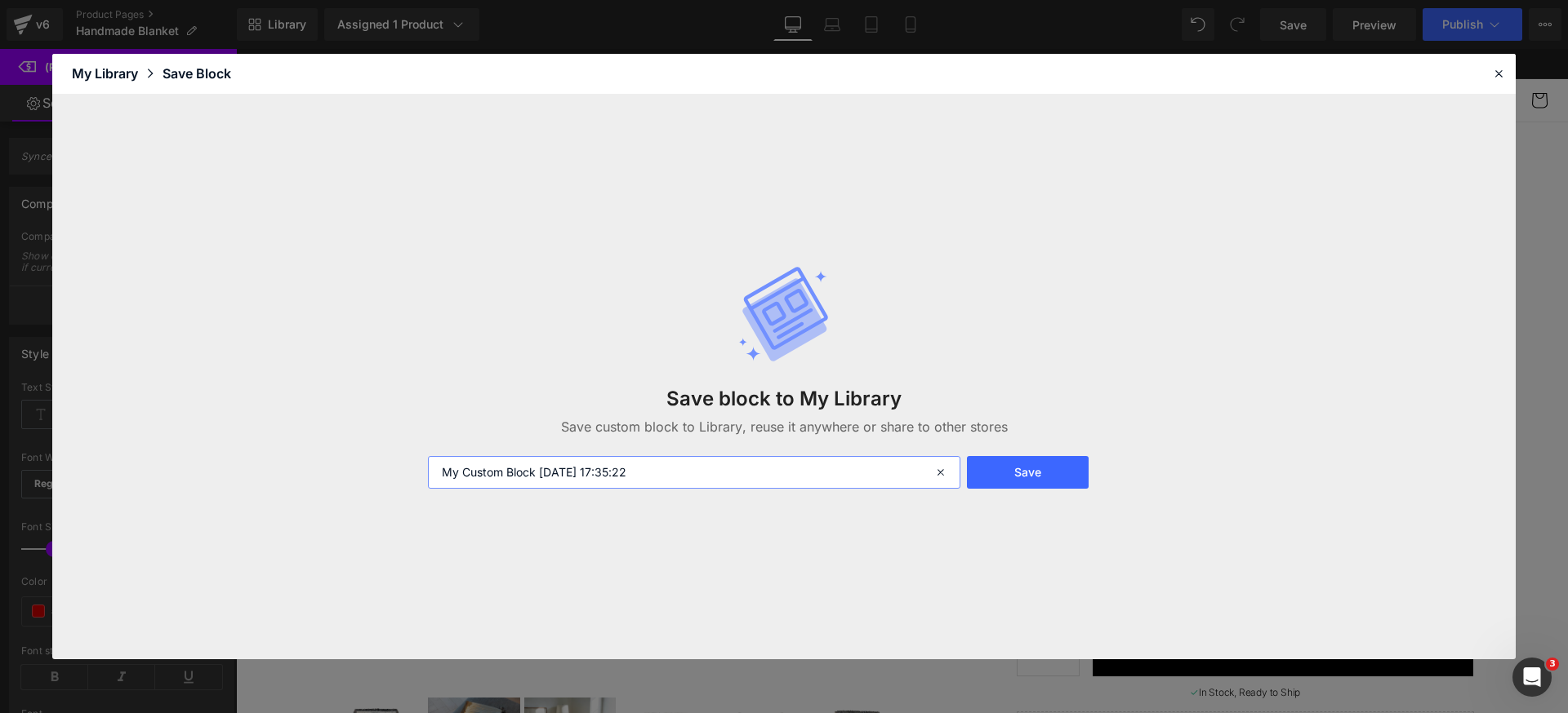
click at [709, 474] on input "My Custom Block 2025-08-22 17:35:22" at bounding box center [695, 472] width 533 height 33
type input "Kyoto Price"
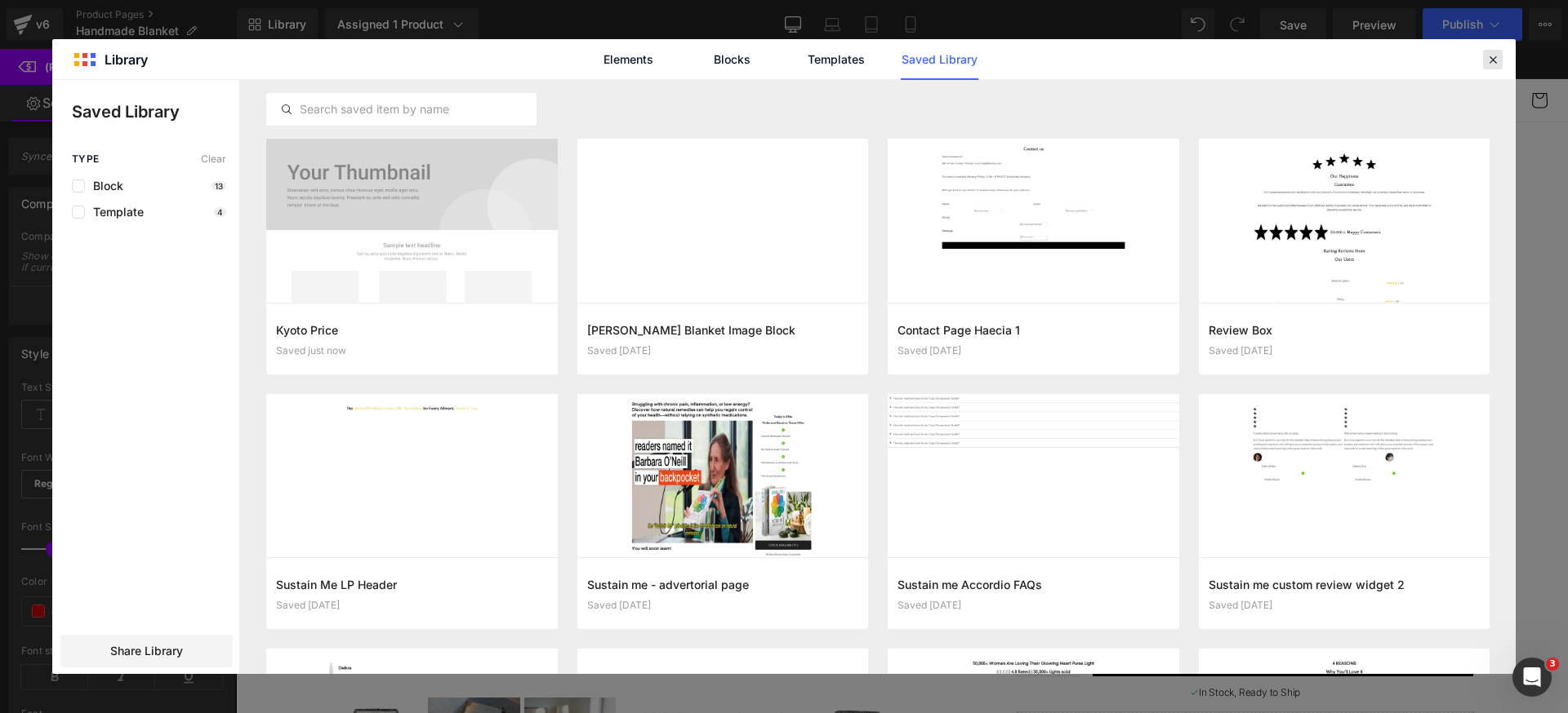
click at [1496, 63] on icon at bounding box center [1493, 60] width 15 height 15
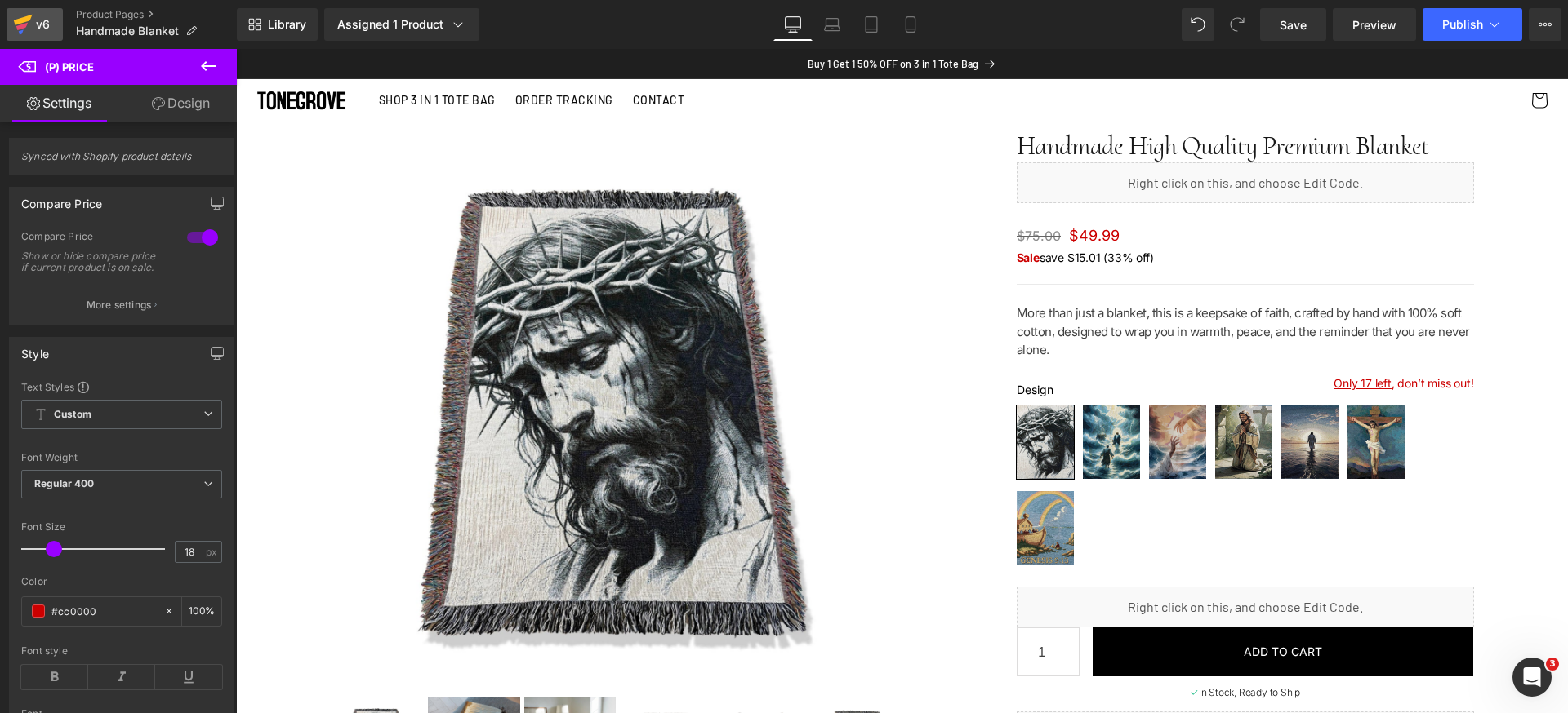
click at [28, 23] on icon at bounding box center [23, 24] width 20 height 40
